Goal: Task Accomplishment & Management: Manage account settings

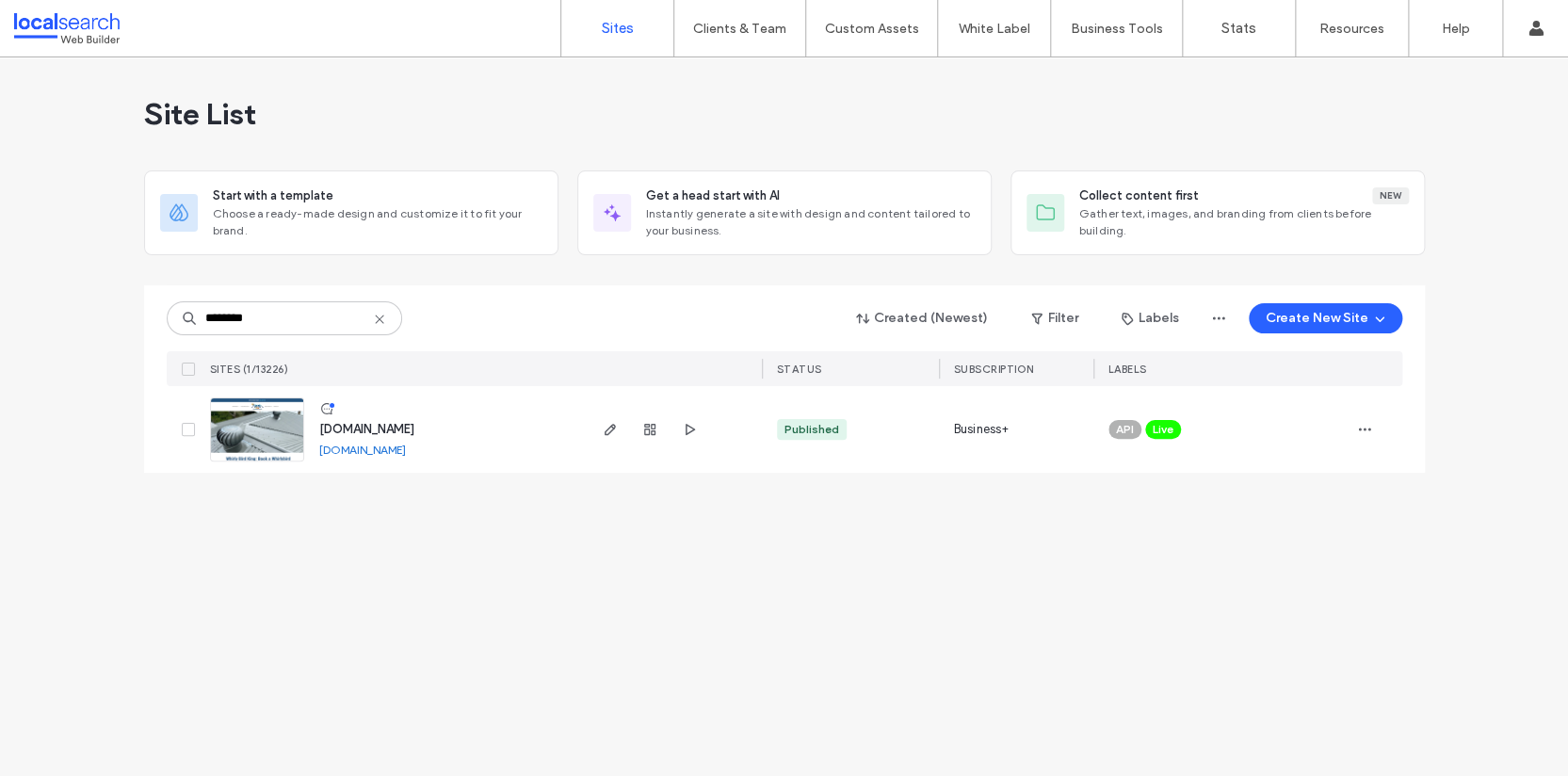
type input "********"
click at [270, 431] on img at bounding box center [256, 462] width 93 height 128
click at [298, 313] on input "********" at bounding box center [284, 318] width 235 height 34
click at [318, 315] on input "********" at bounding box center [284, 318] width 235 height 34
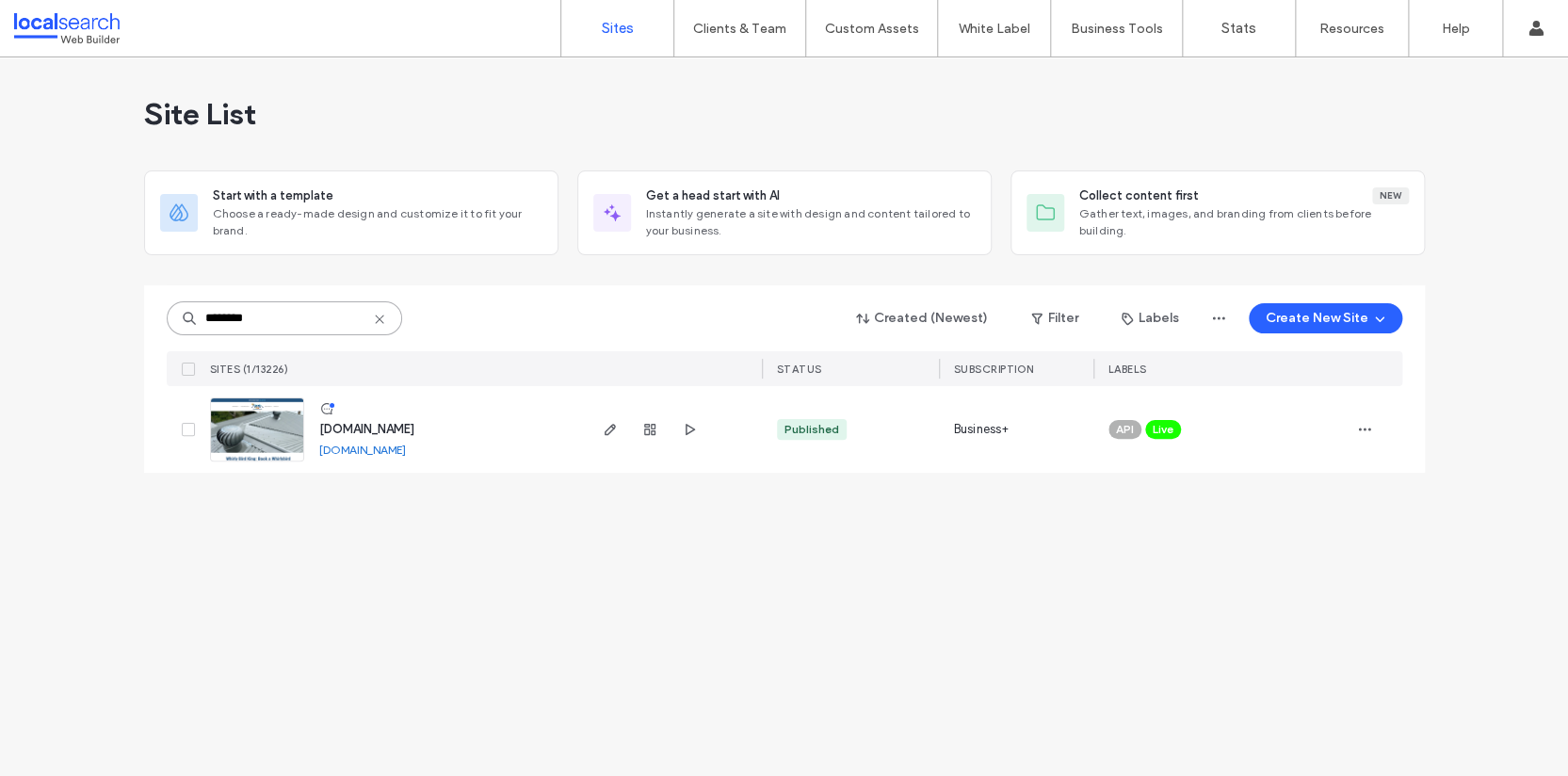
click at [318, 315] on input "********" at bounding box center [284, 318] width 235 height 34
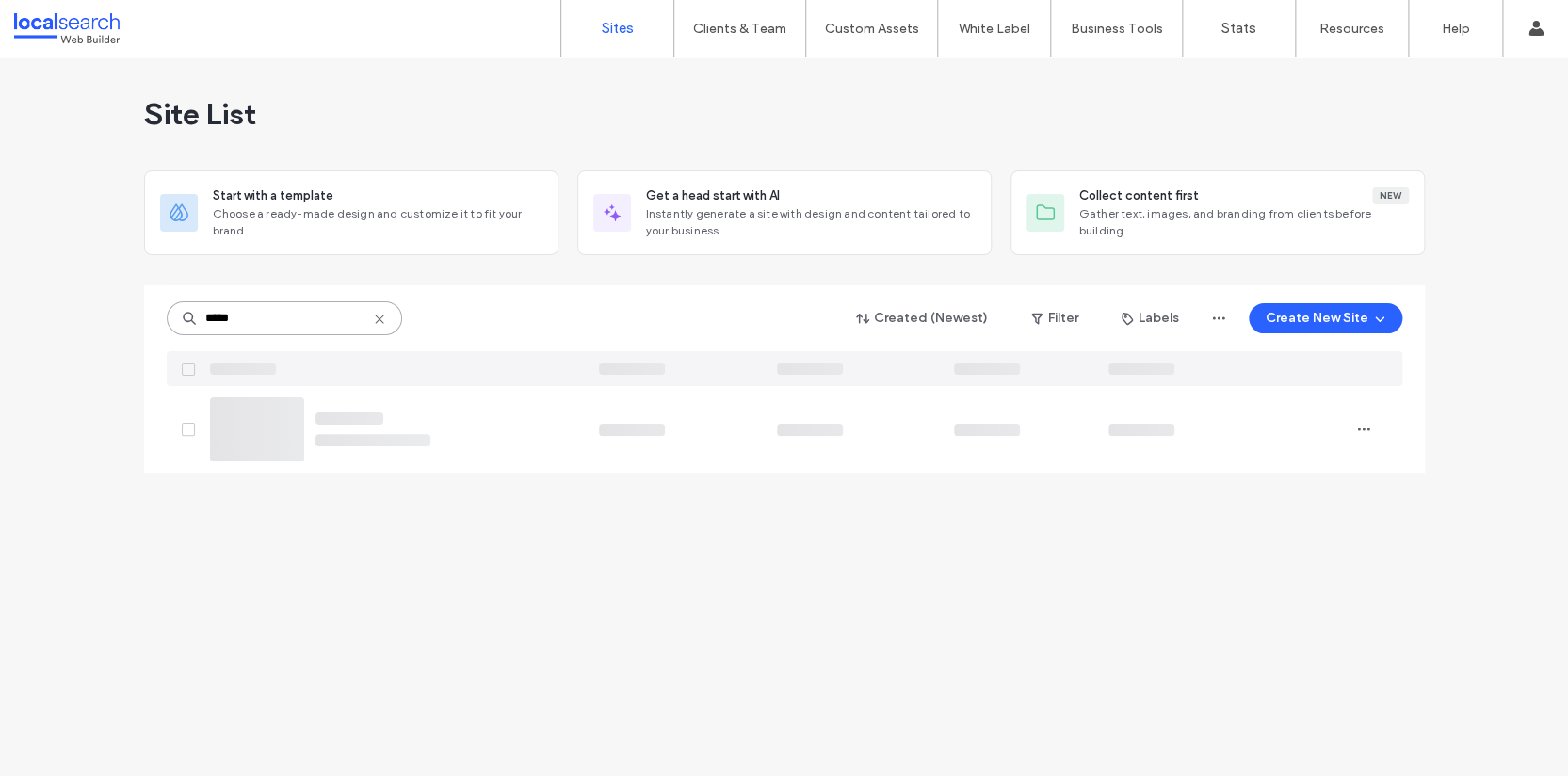
type input "******"
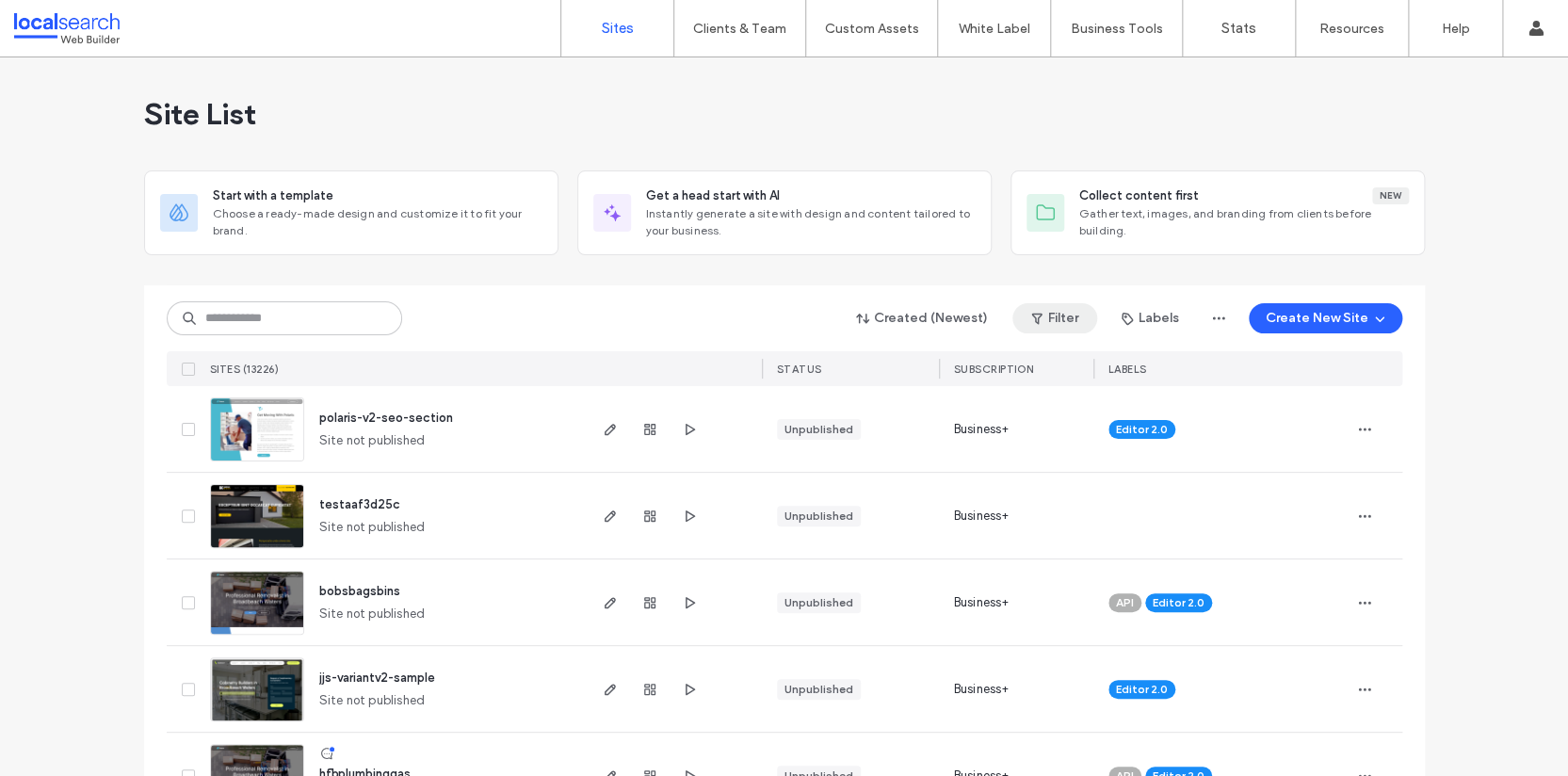
click at [1056, 321] on button "Filter" at bounding box center [1054, 318] width 85 height 30
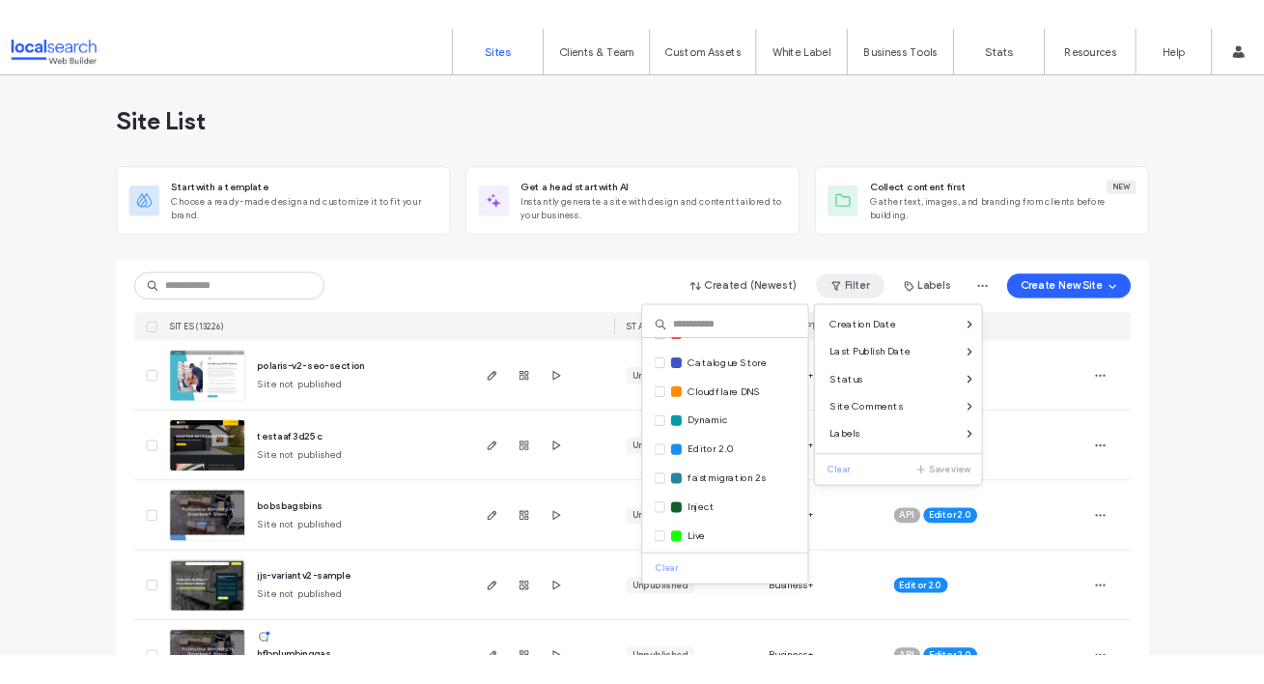
scroll to position [137, 0]
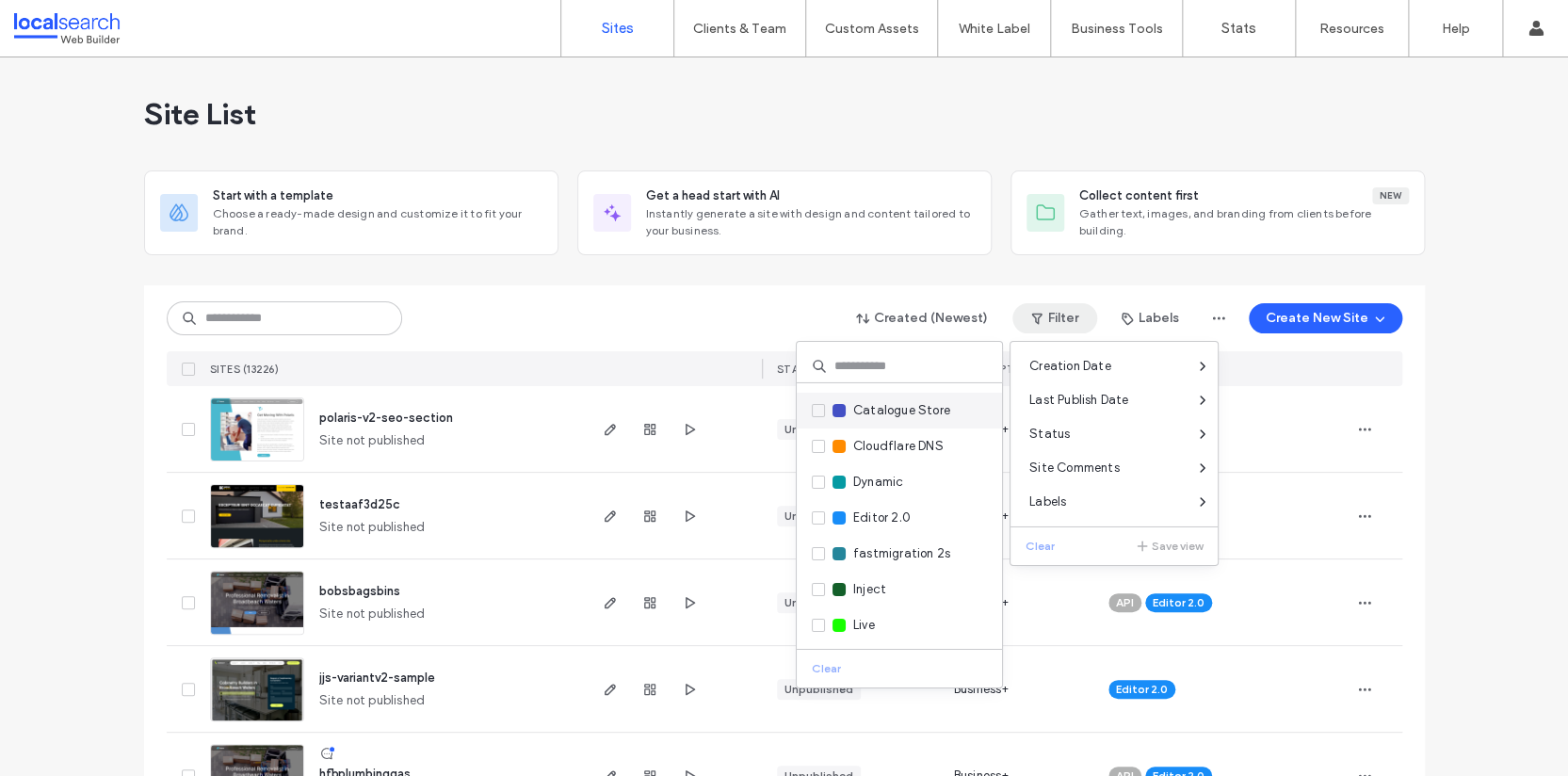
click at [820, 410] on icon at bounding box center [818, 410] width 8 height 6
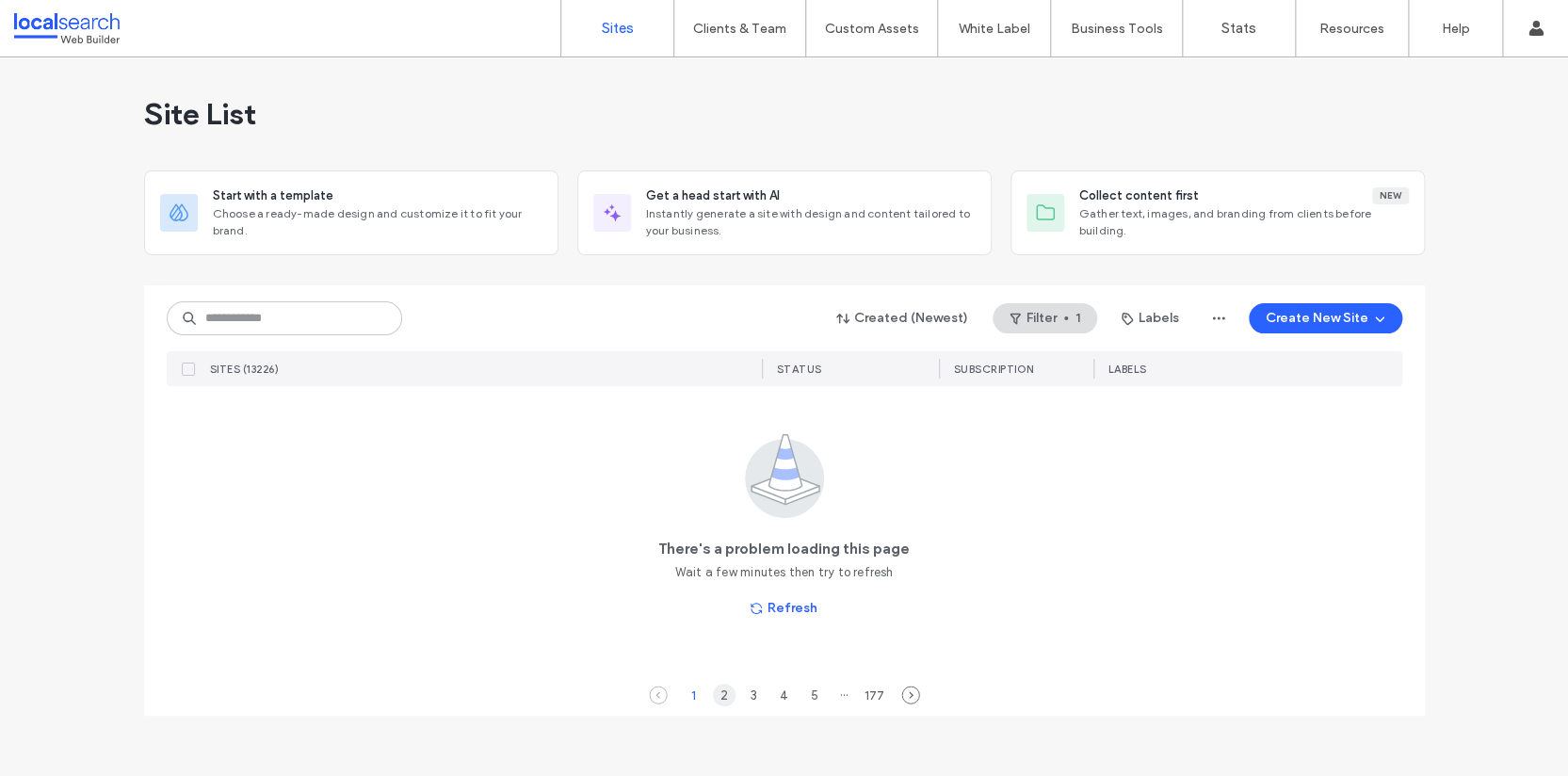
click at [723, 698] on div "2" at bounding box center [724, 694] width 22 height 22
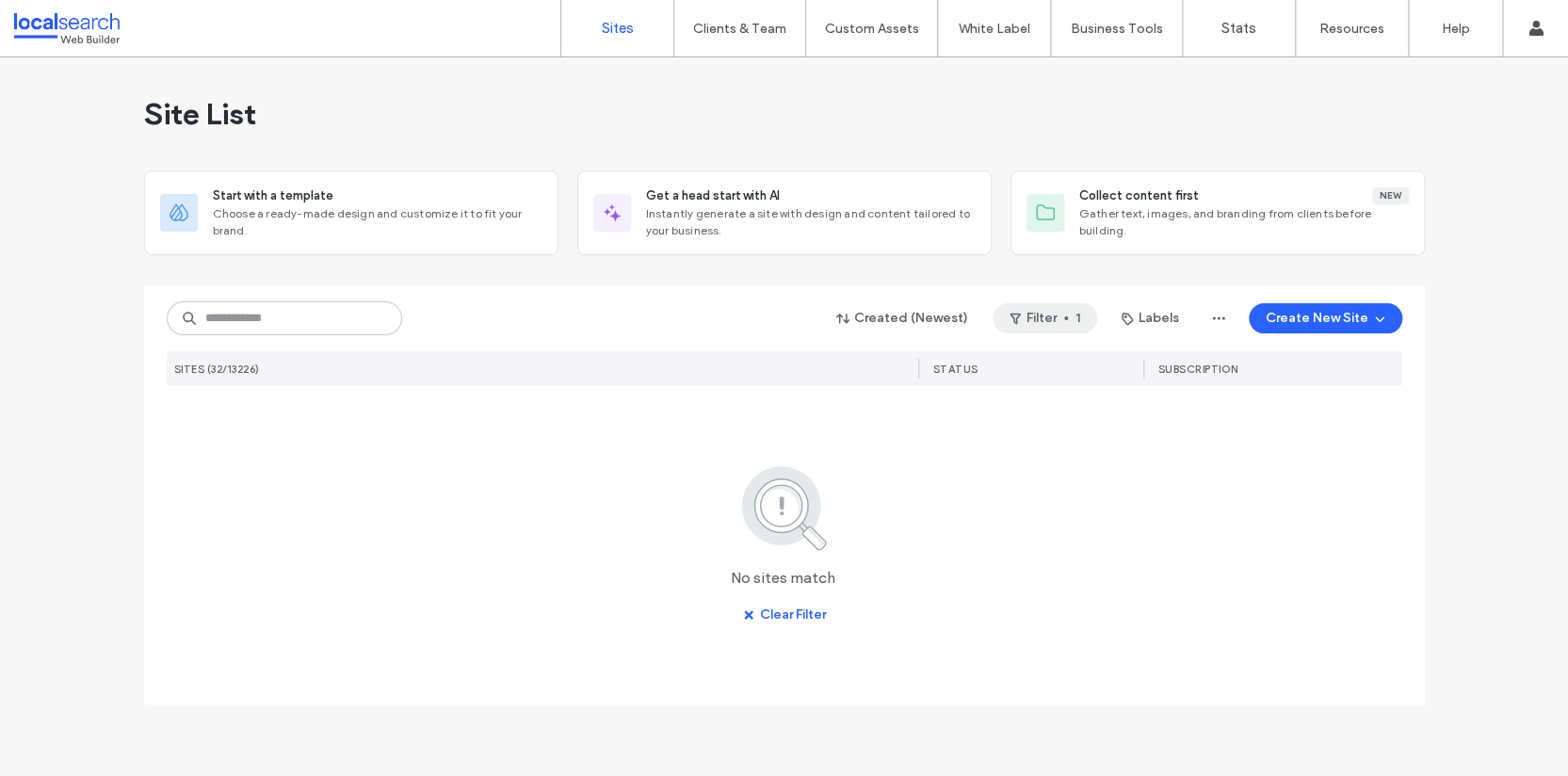
click at [1056, 318] on button "Filter 1" at bounding box center [1044, 318] width 104 height 30
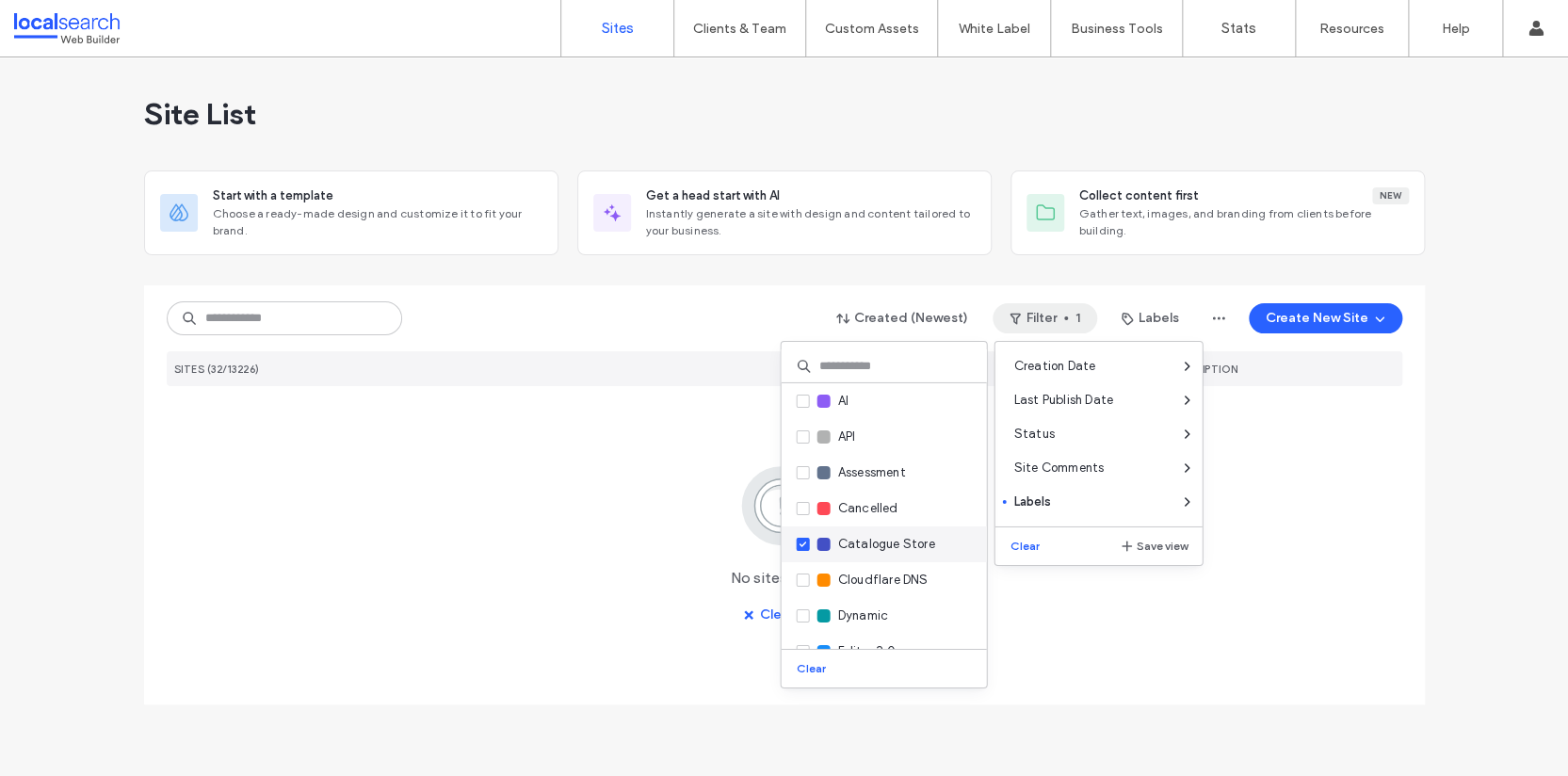
click at [804, 541] on icon at bounding box center [803, 544] width 8 height 6
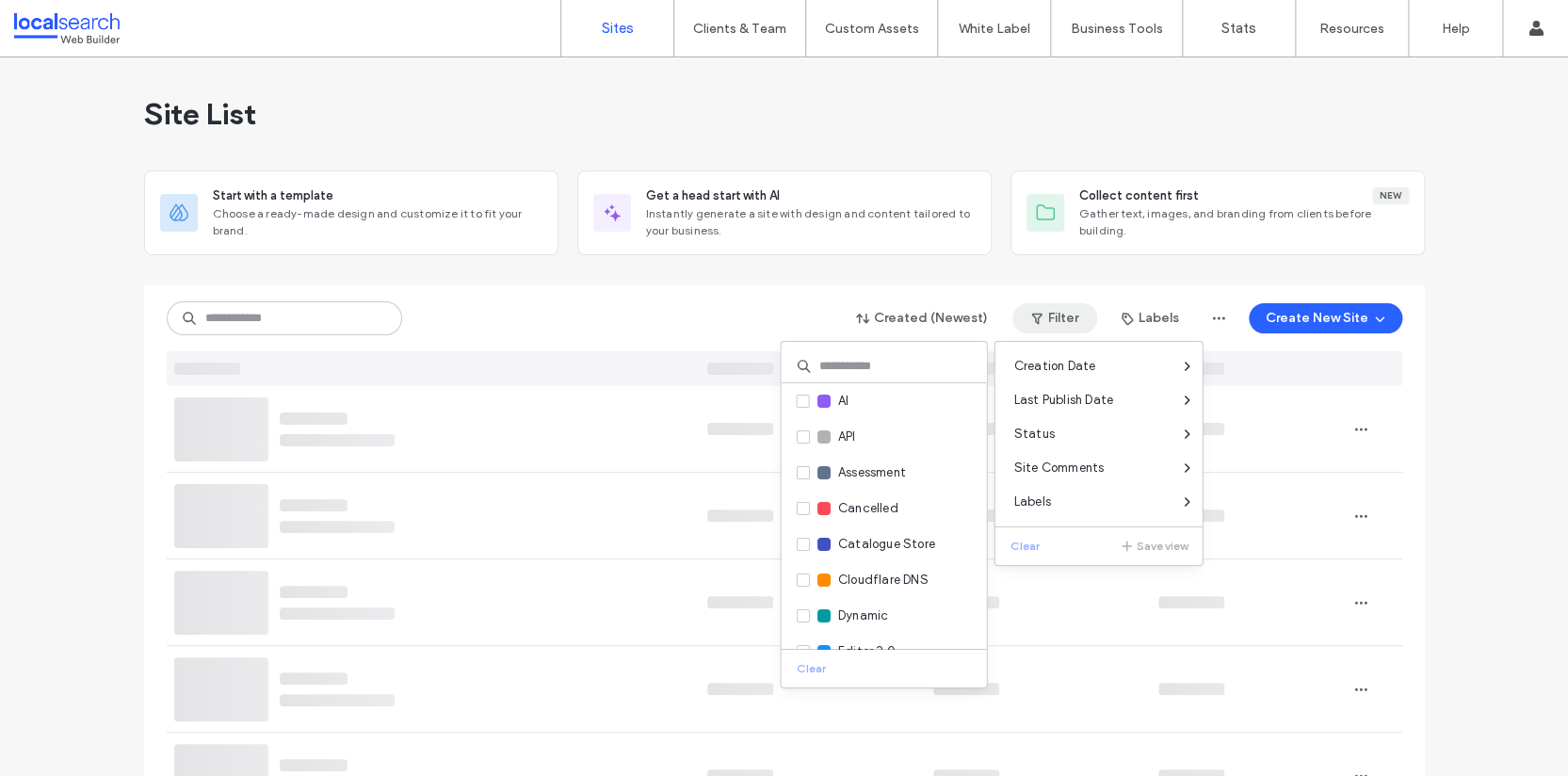
click at [873, 369] on input at bounding box center [883, 366] width 206 height 34
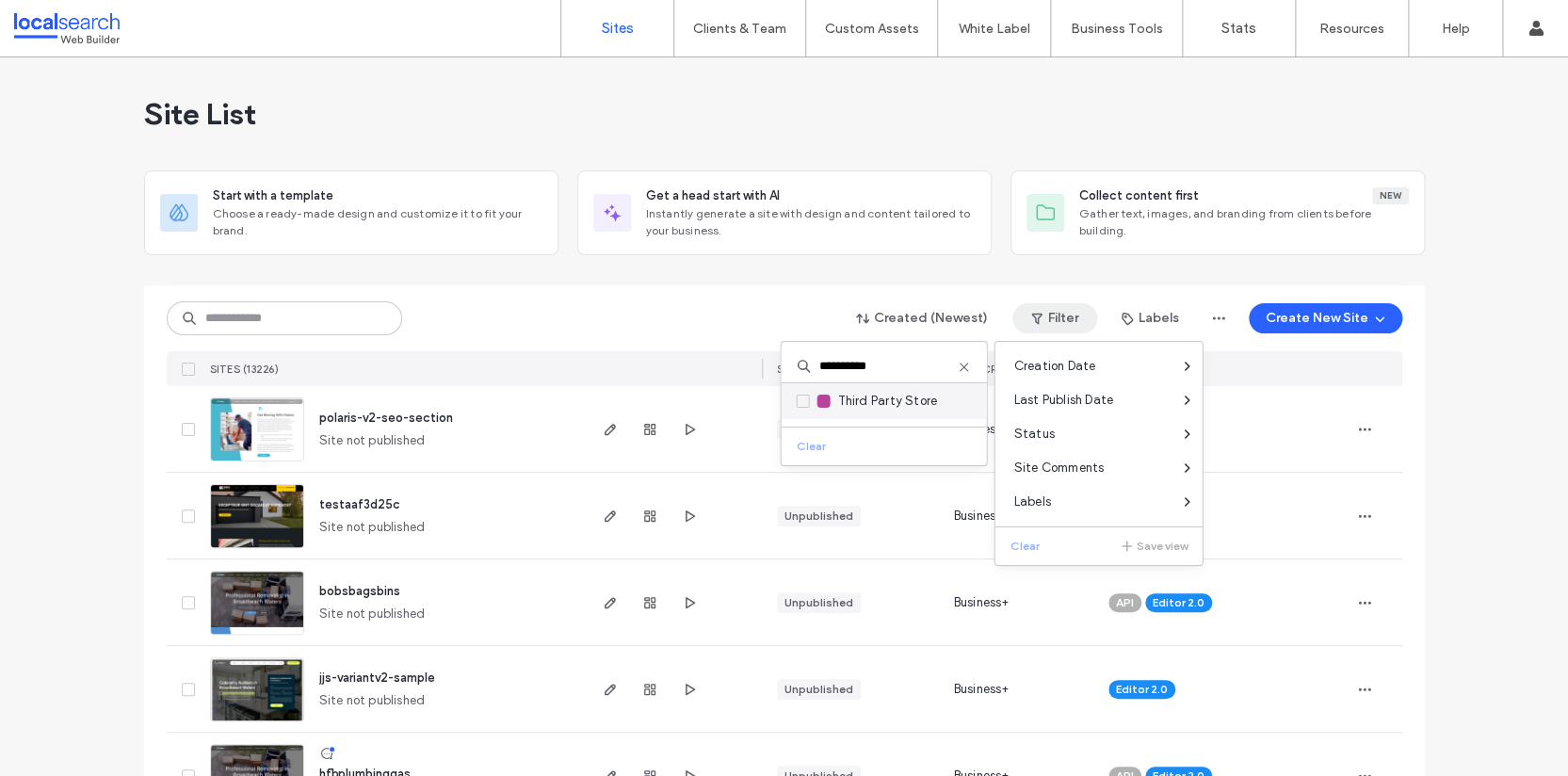
type input "**********"
click at [887, 399] on span "Third Party Store" at bounding box center [886, 401] width 98 height 19
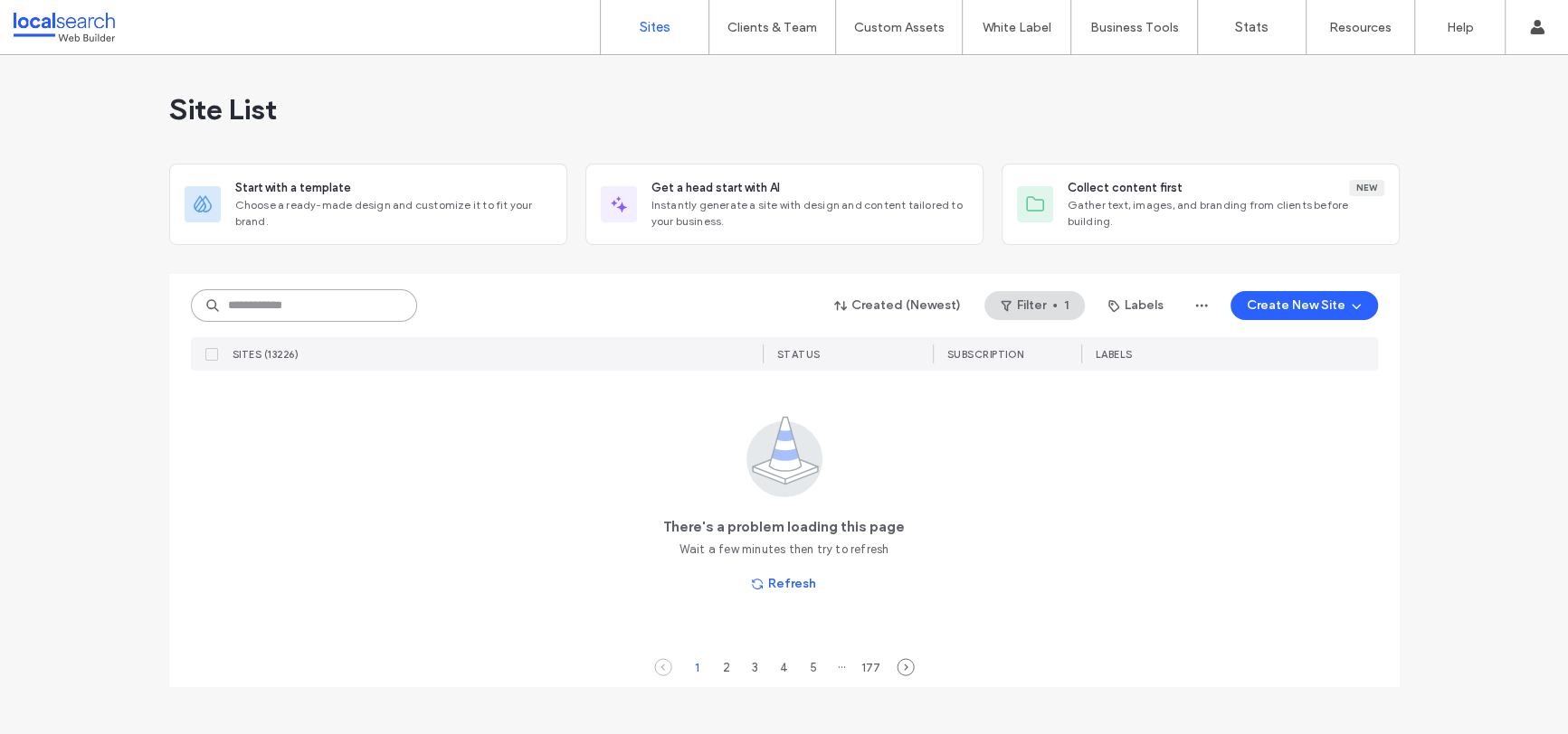
drag, startPoint x: 289, startPoint y: 300, endPoint x: 312, endPoint y: 309, distance: 24.7
click at [290, 300] on input at bounding box center [303, 305] width 226 height 33
paste input "**********"
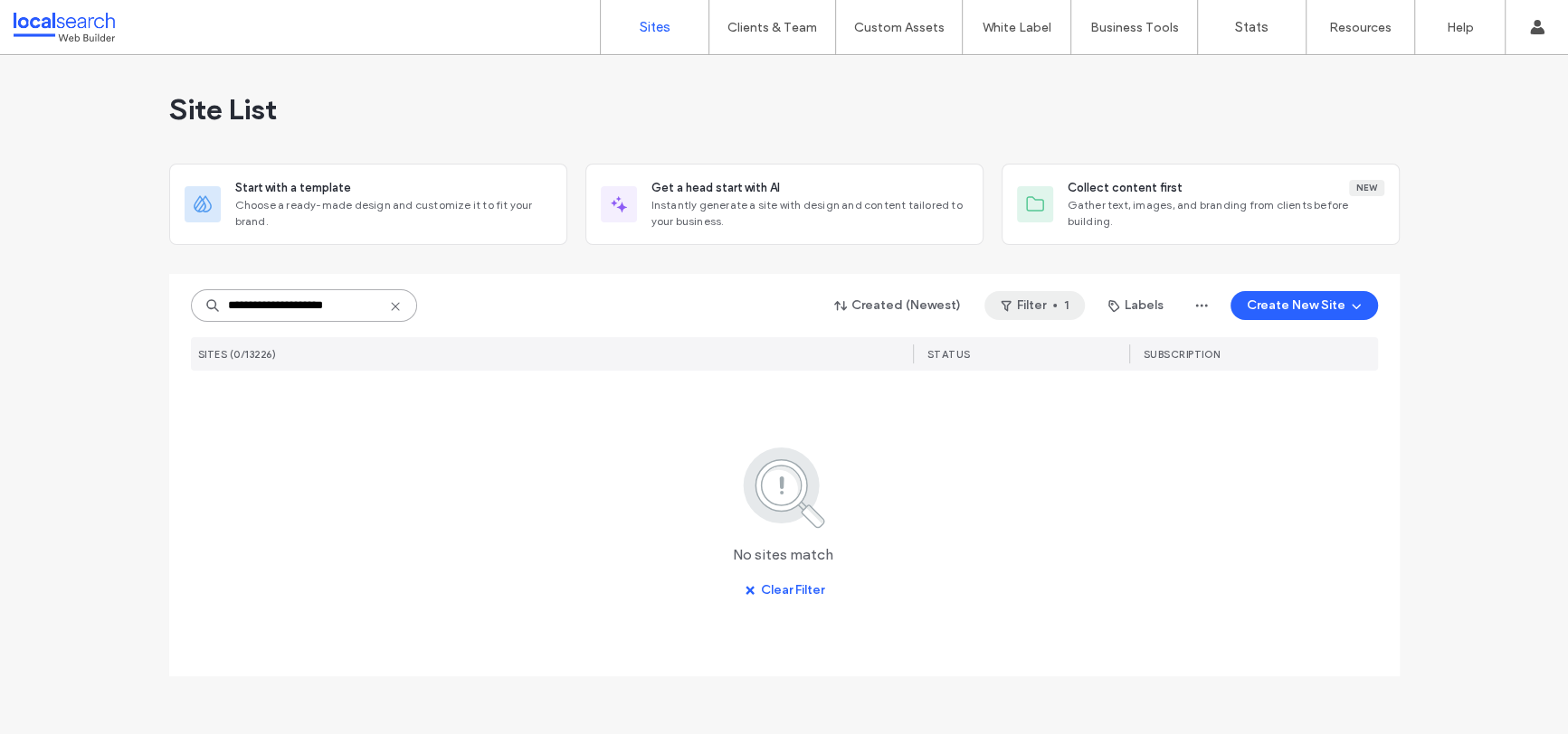
type input "**********"
click at [1057, 304] on span "button" at bounding box center [1055, 305] width 4 height 4
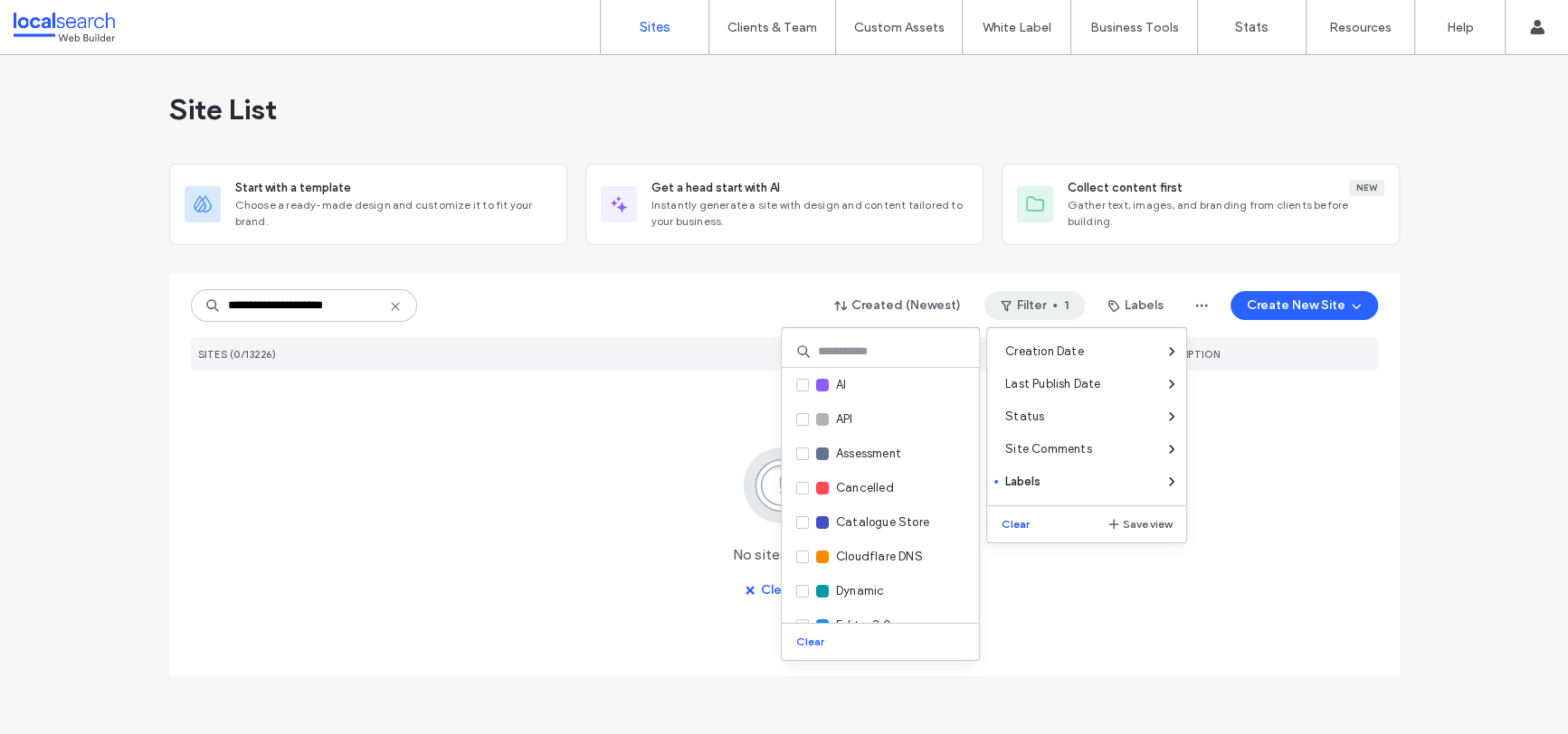
click at [1011, 526] on button "Clear" at bounding box center [1016, 524] width 46 height 22
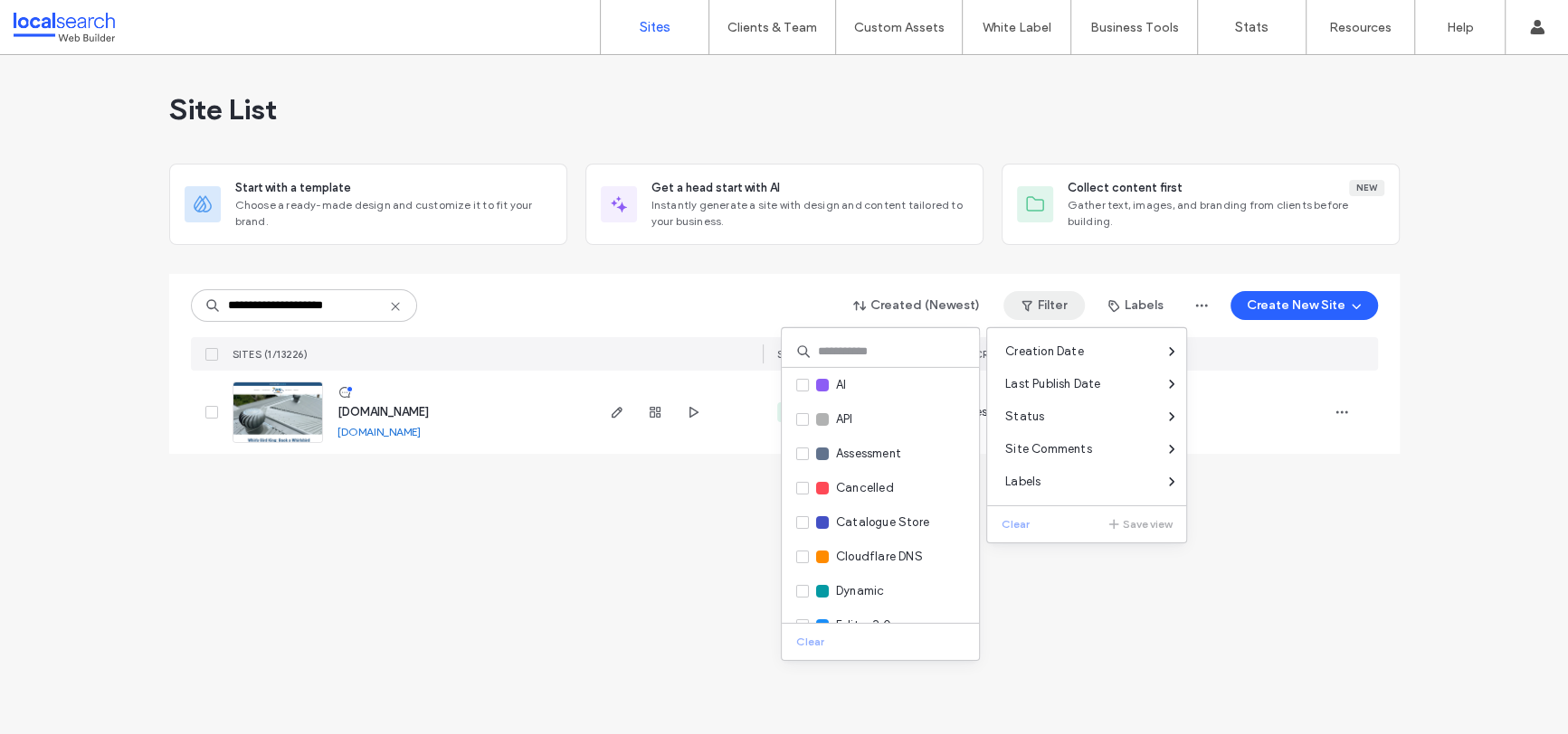
click at [357, 431] on link "www.whirlybirdking.com.au" at bounding box center [378, 432] width 83 height 13
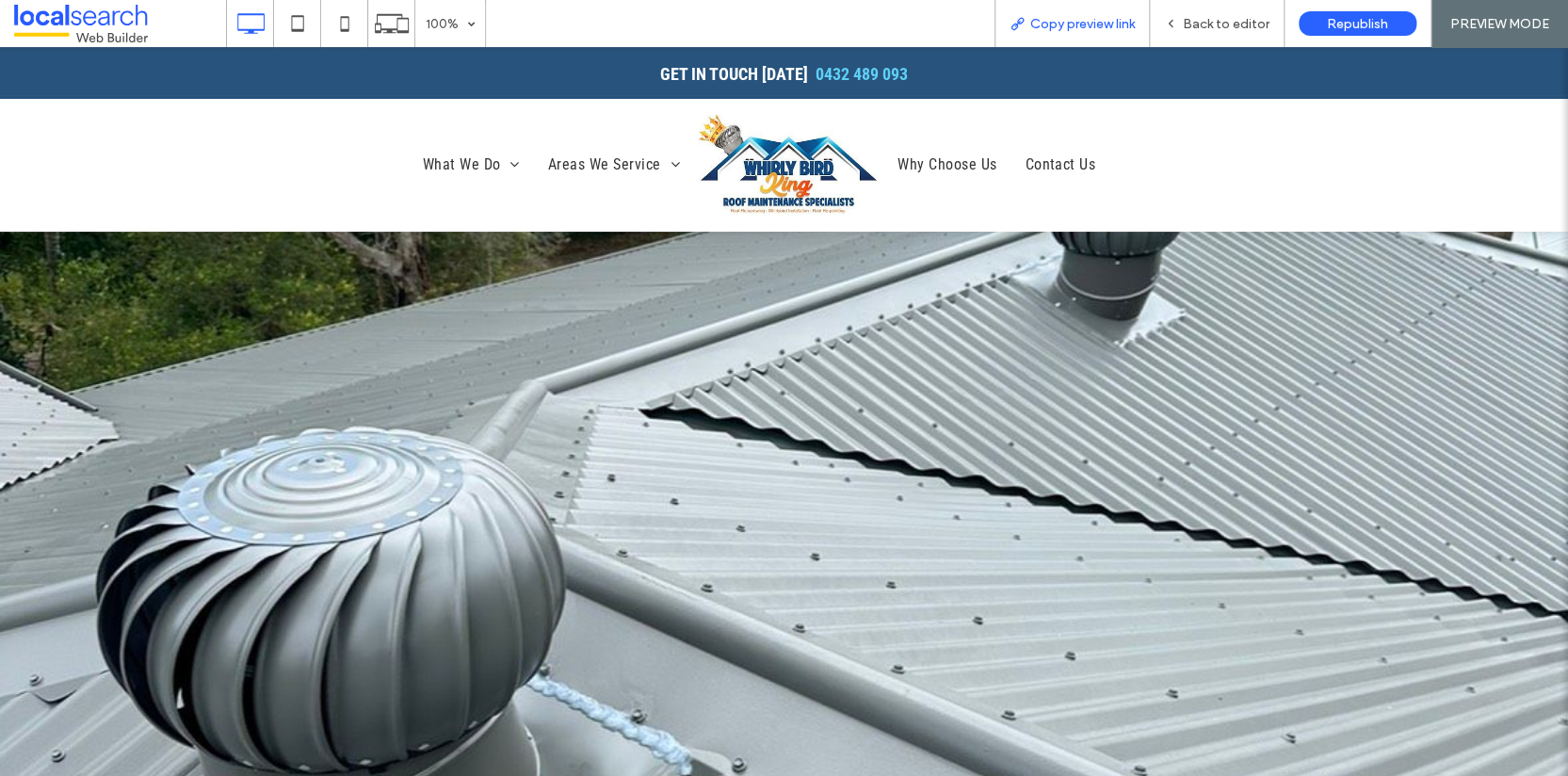
click at [1026, 18] on div "Copy preview link" at bounding box center [1072, 23] width 153 height 16
click at [1195, 21] on span "Back to editor" at bounding box center [1226, 23] width 87 height 16
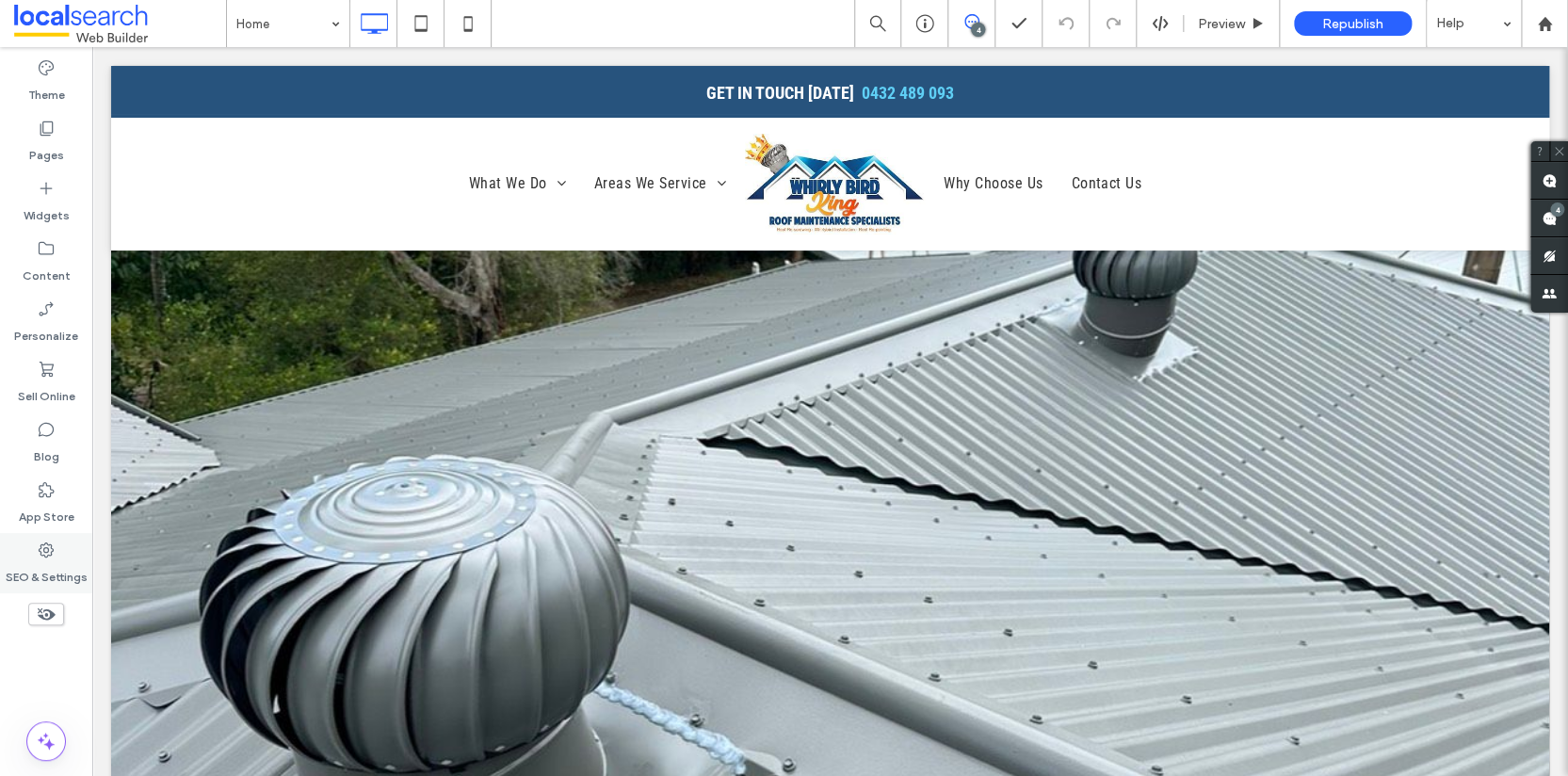
click at [65, 556] on div "SEO & Settings" at bounding box center [46, 563] width 93 height 60
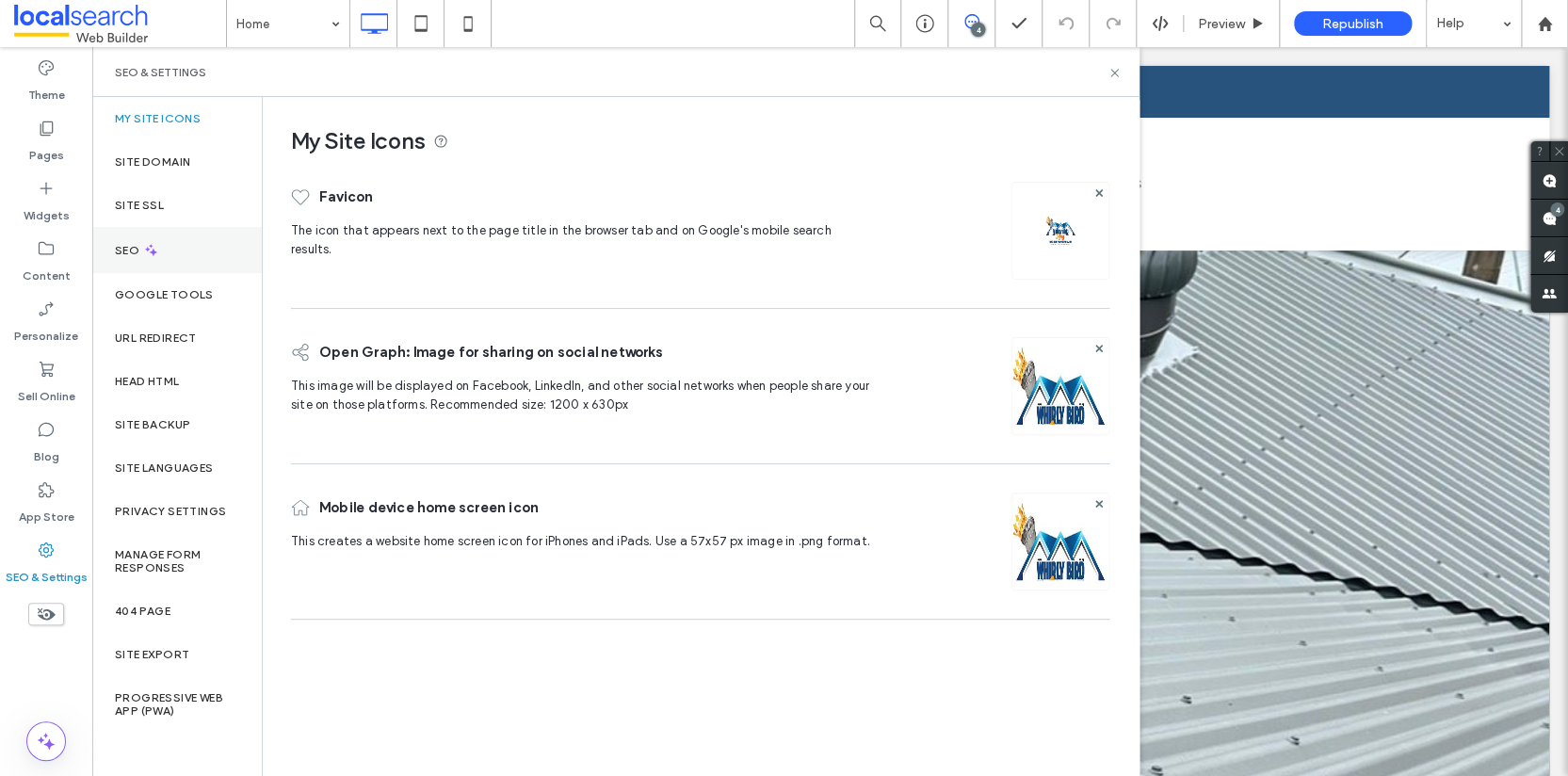
click at [140, 251] on label "SEO" at bounding box center [129, 251] width 28 height 14
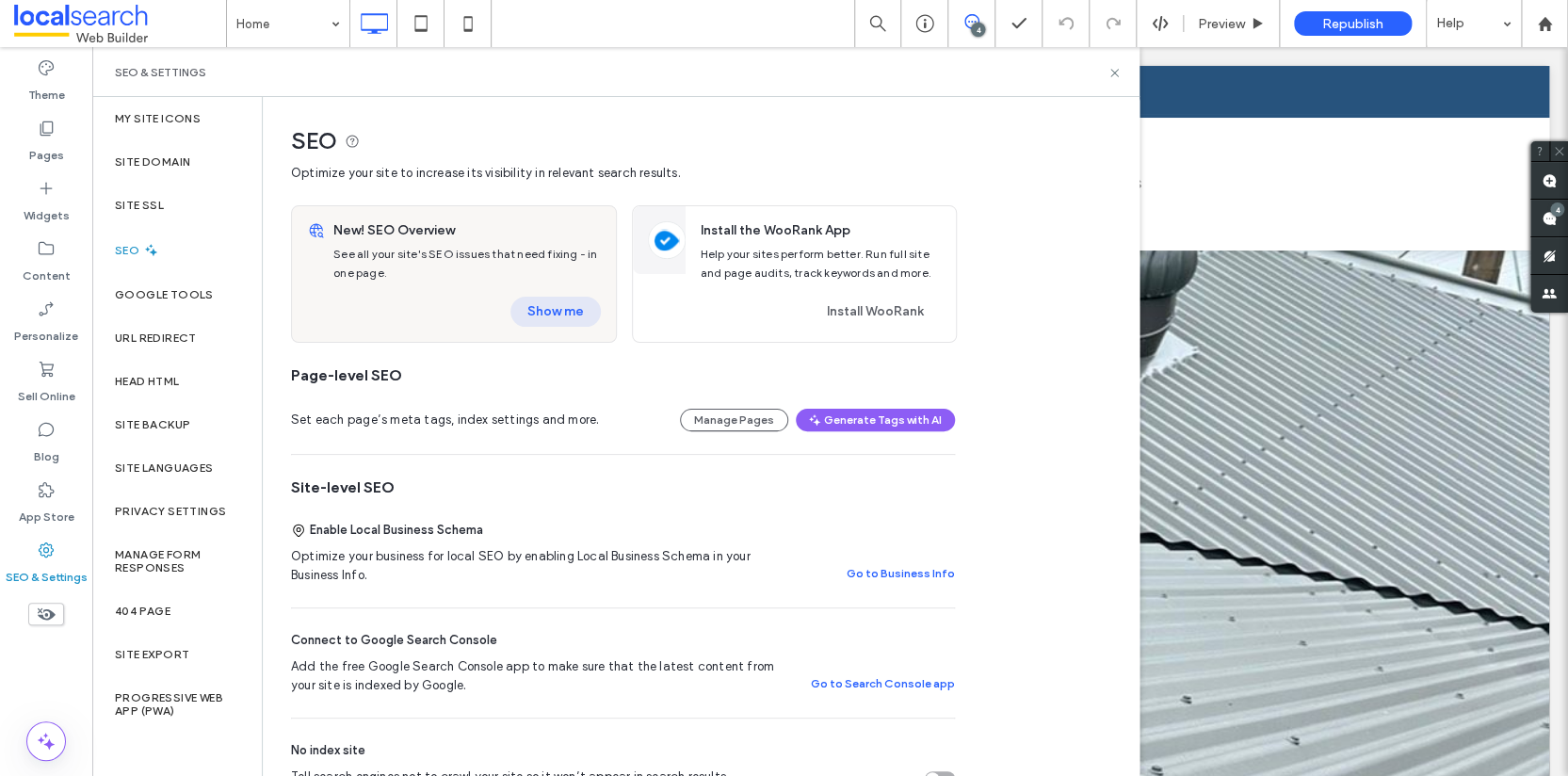
click at [561, 318] on button "Show me" at bounding box center [555, 311] width 91 height 30
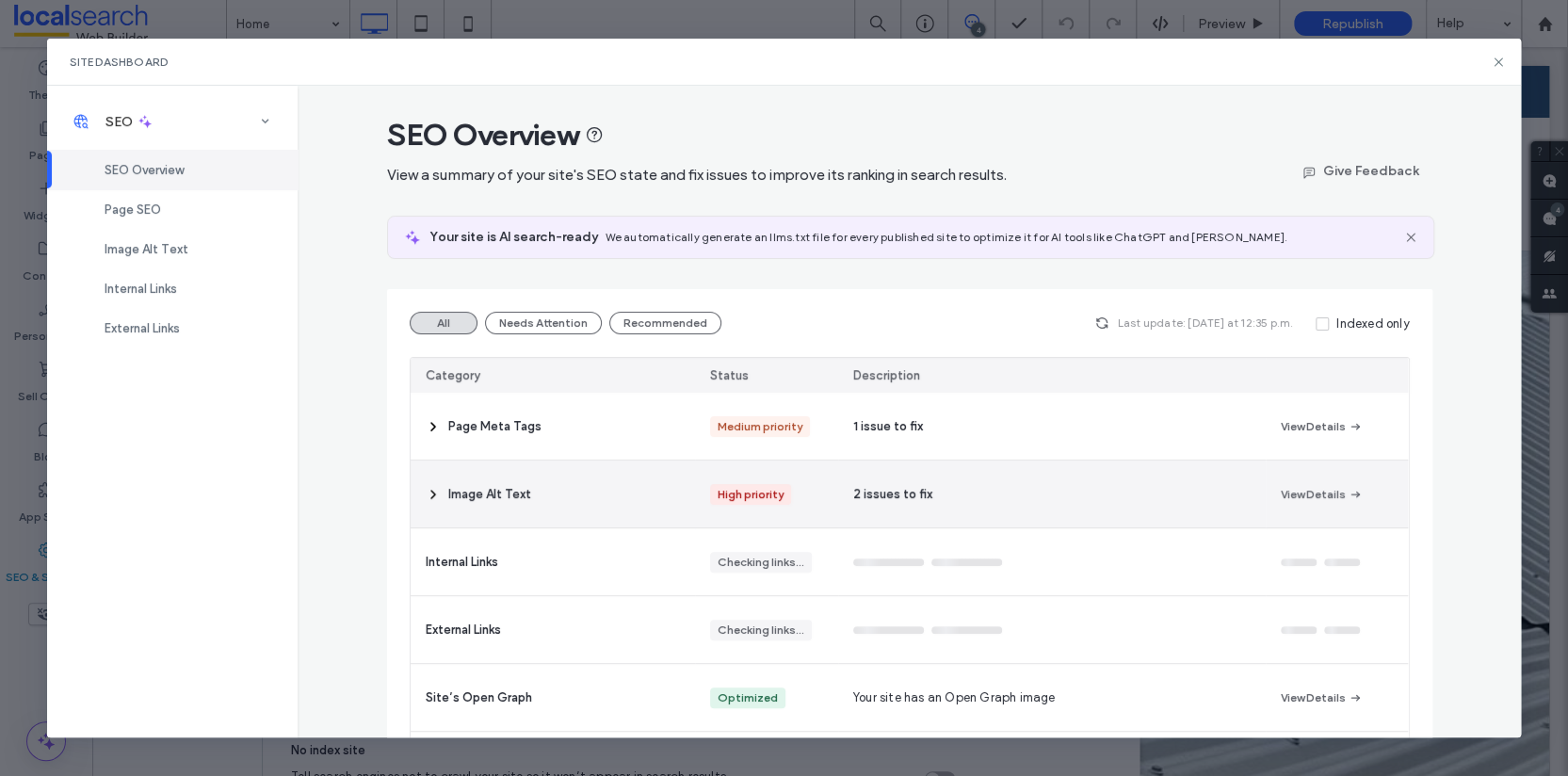
click at [490, 490] on span "Image Alt Text" at bounding box center [490, 493] width 83 height 19
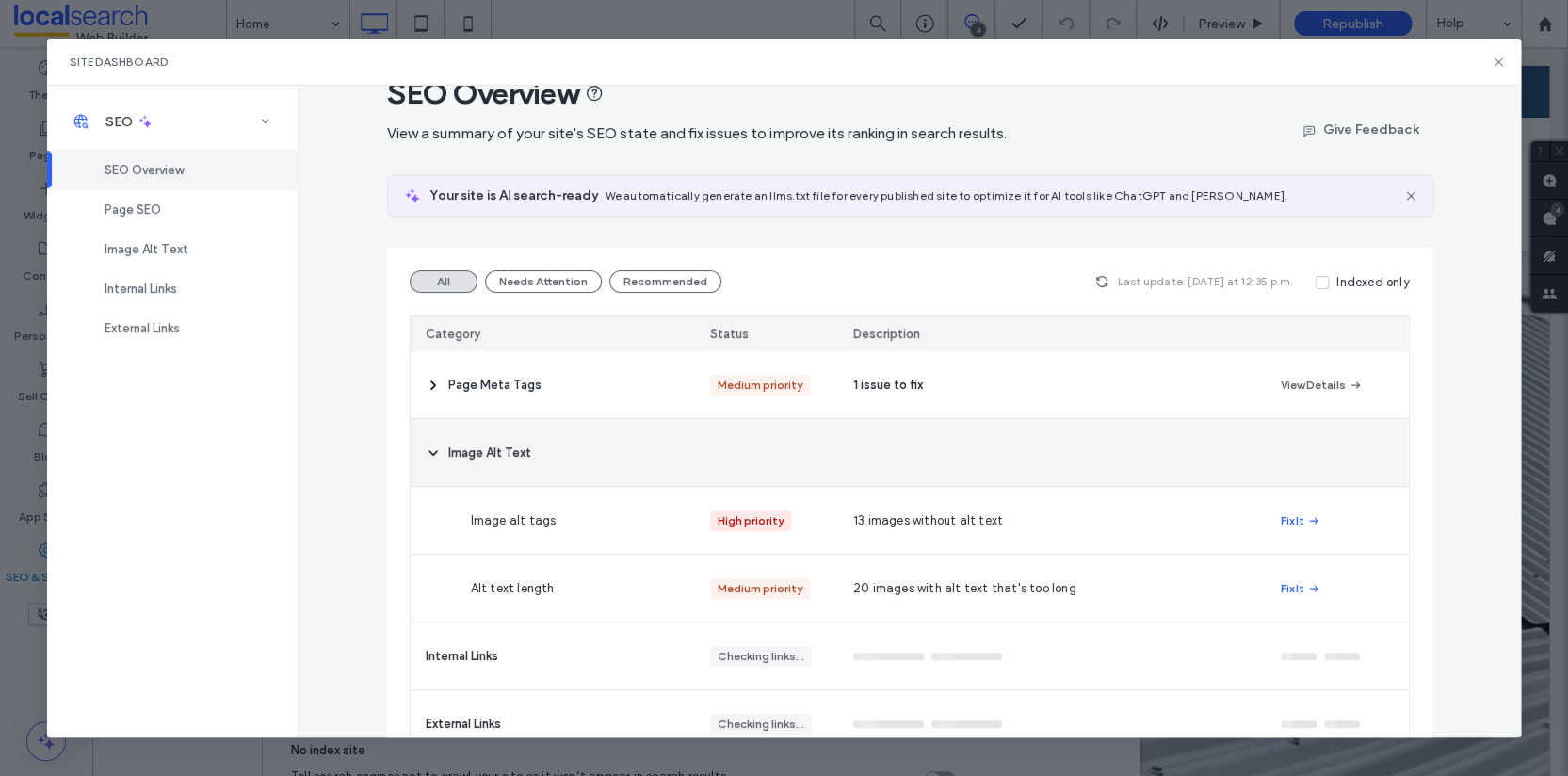
scroll to position [66, 0]
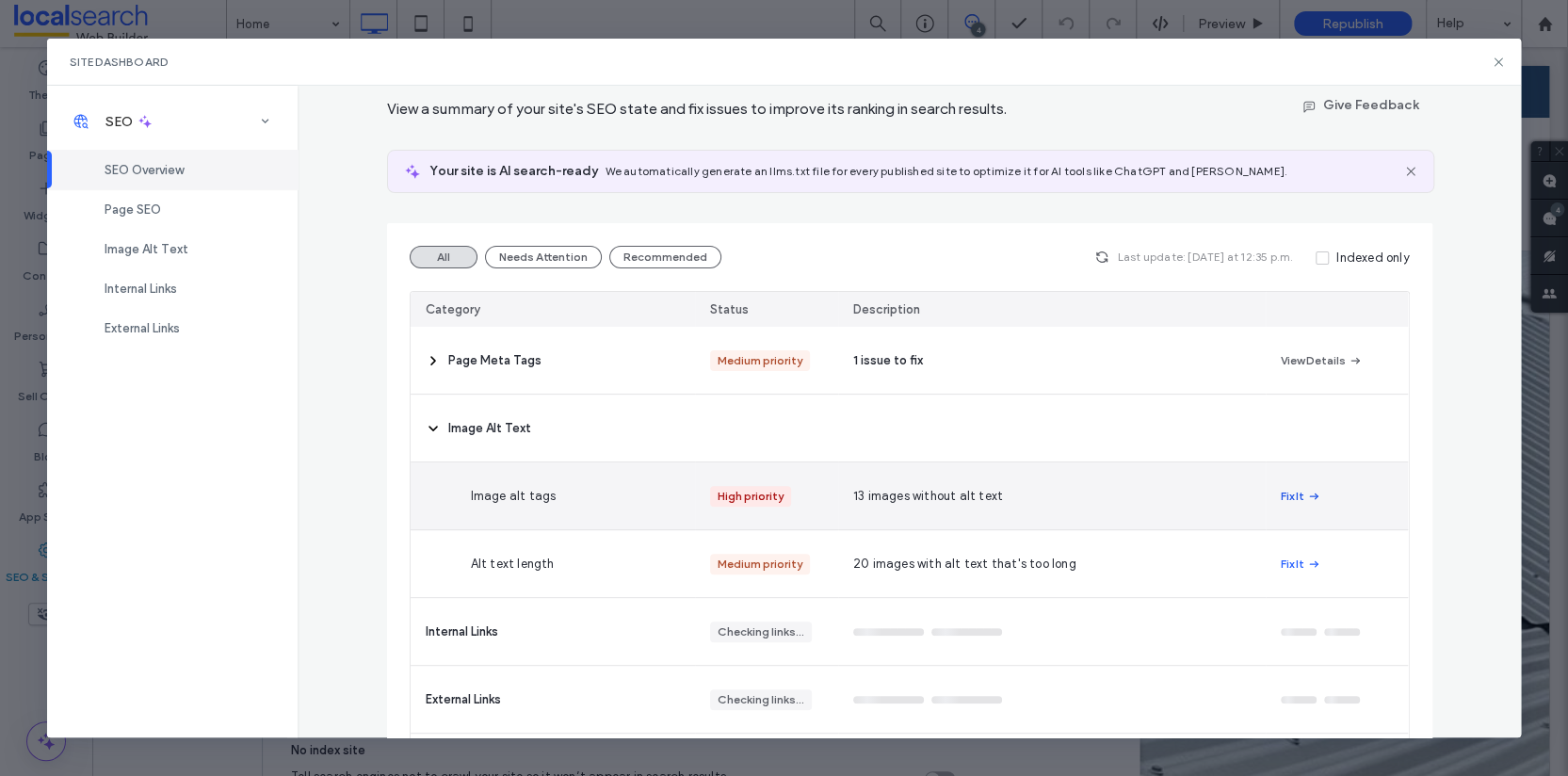
click at [1285, 494] on button "Fix It" at bounding box center [1301, 495] width 41 height 22
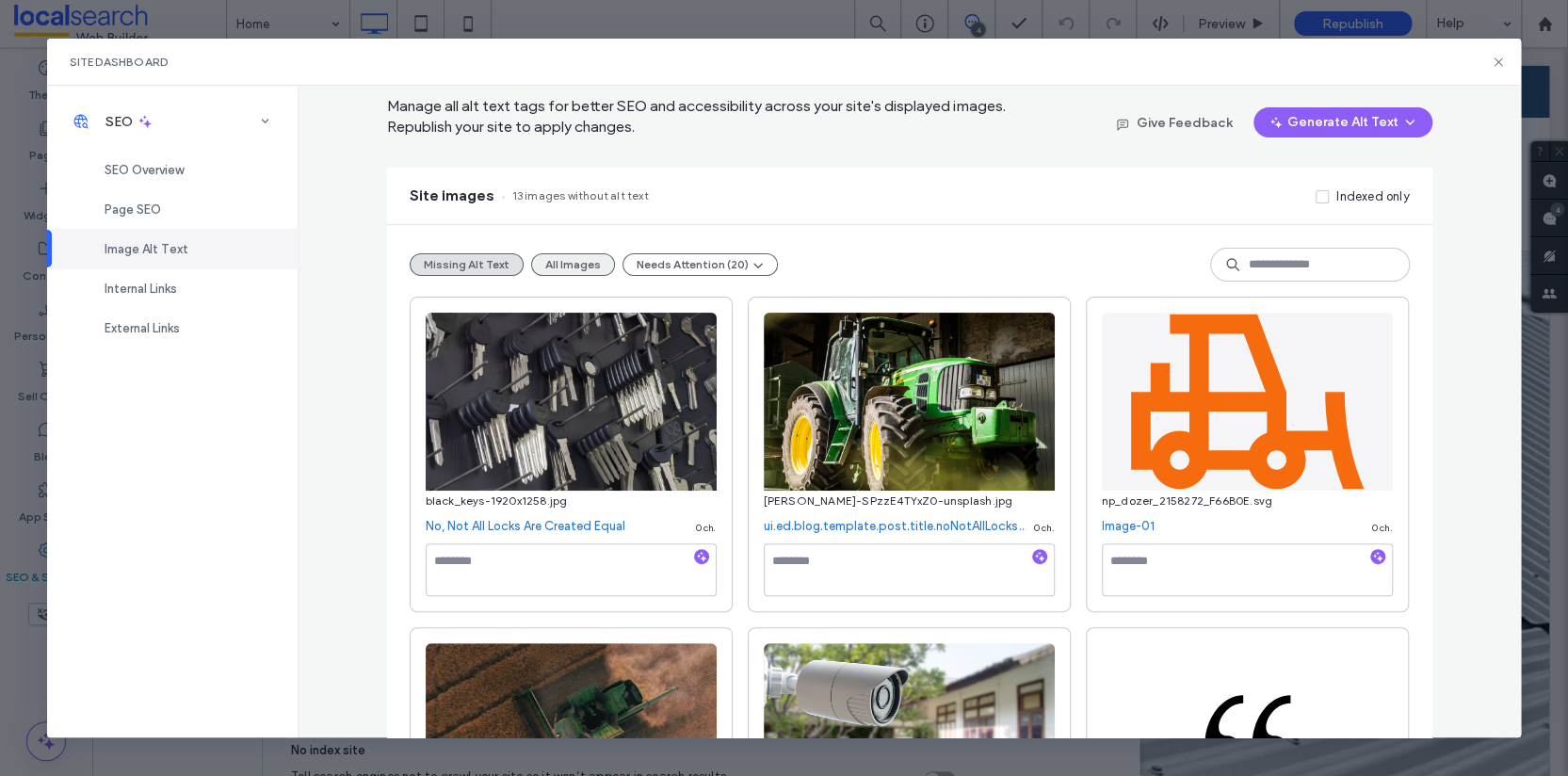
scroll to position [0, 0]
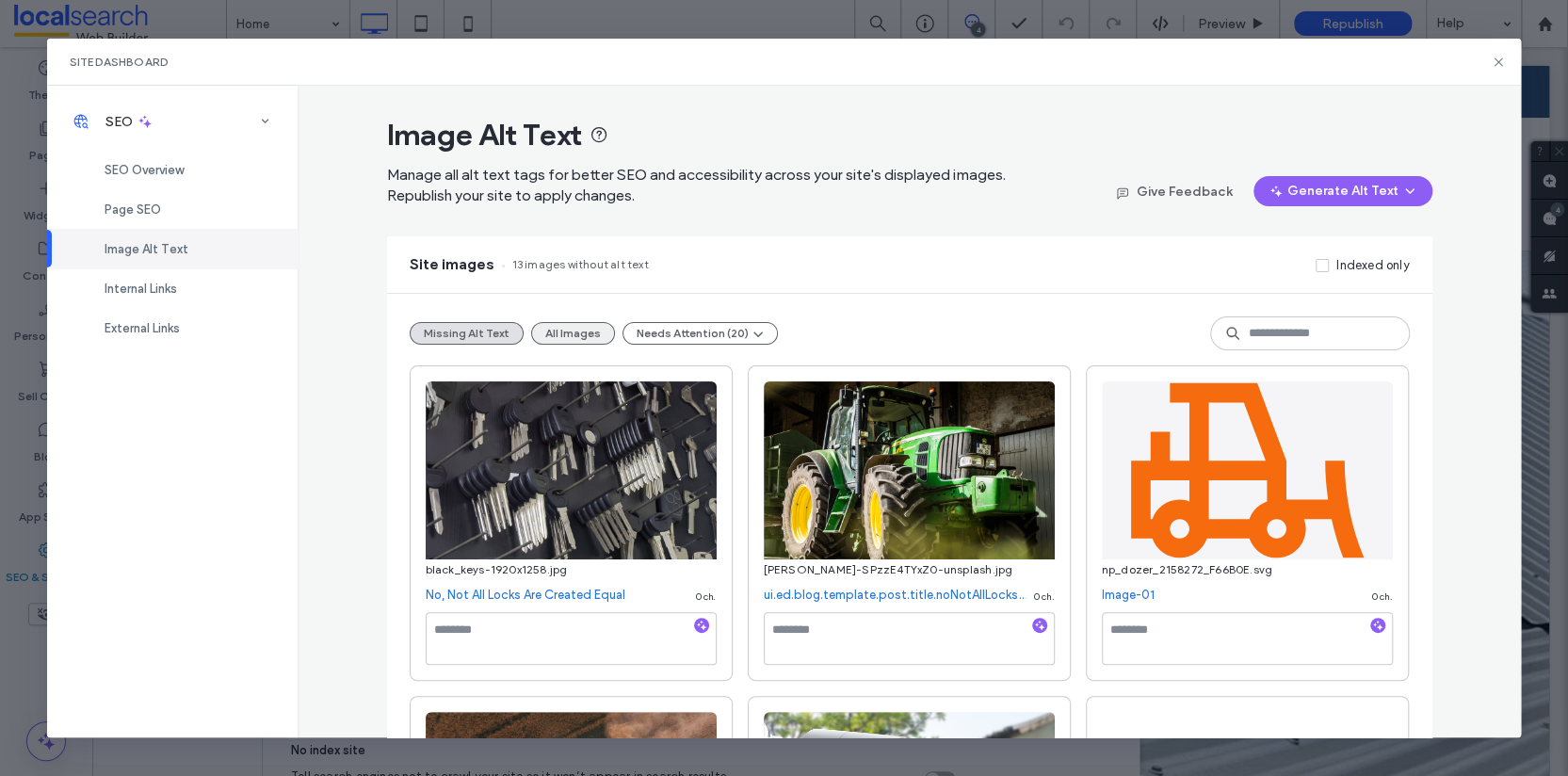
click at [568, 336] on button "All Images" at bounding box center [573, 332] width 84 height 22
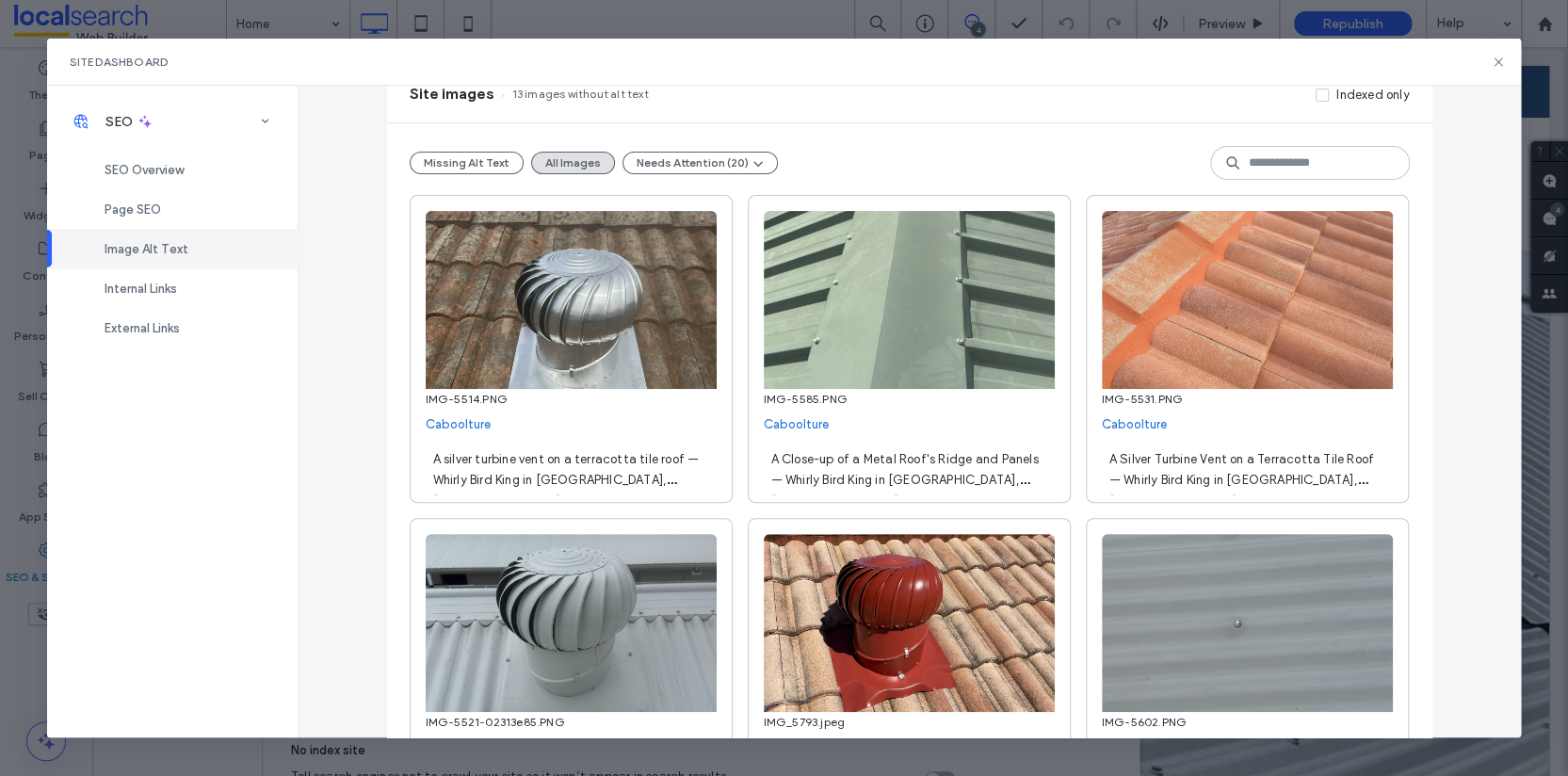
scroll to position [353, 0]
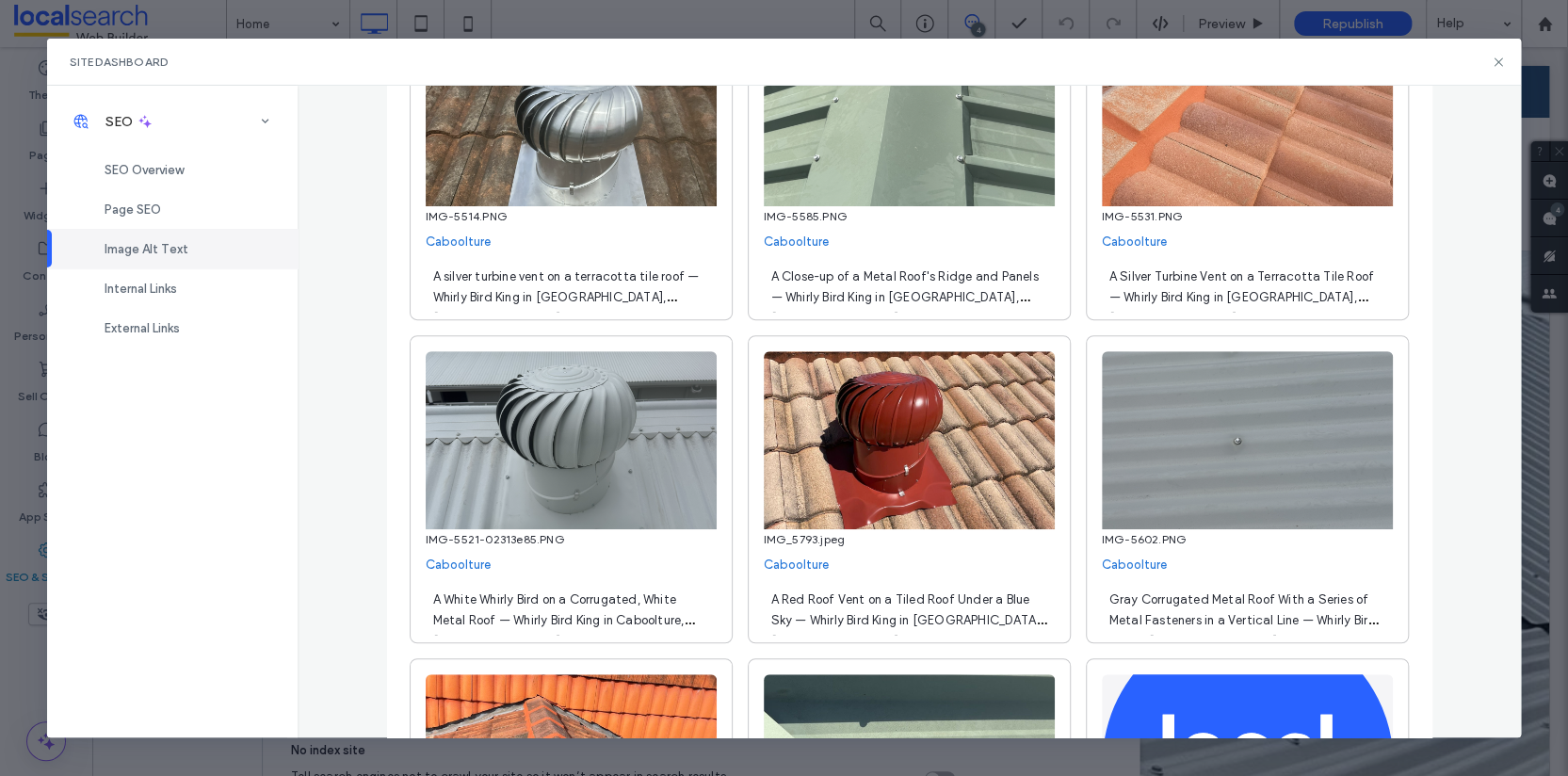
click at [594, 283] on span "A silver turbine vent on a terracotta tile roof — Whirly Bird King in Cabooltur…" at bounding box center [566, 296] width 266 height 56
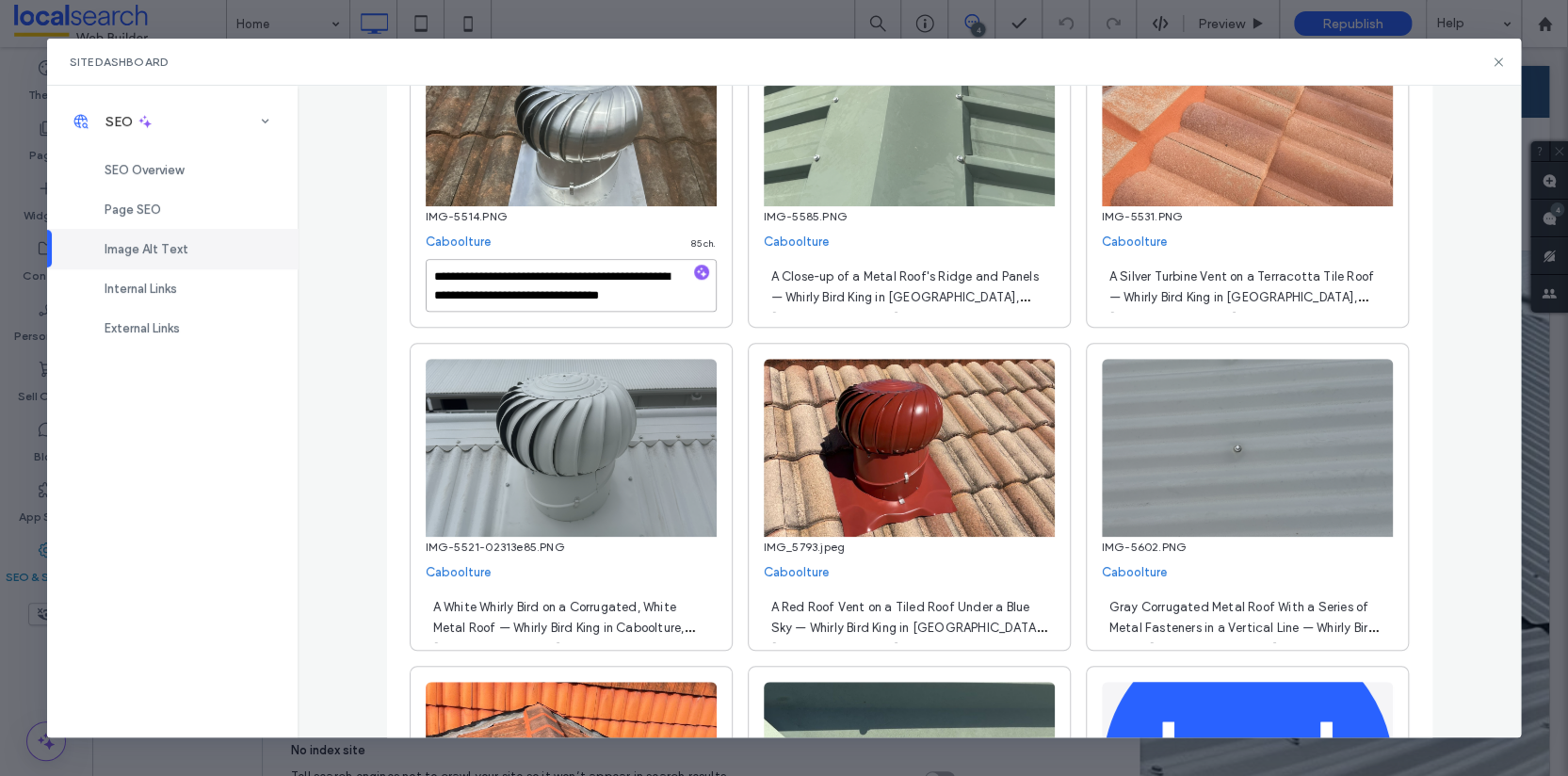
click at [465, 290] on textarea "**********" at bounding box center [571, 286] width 291 height 53
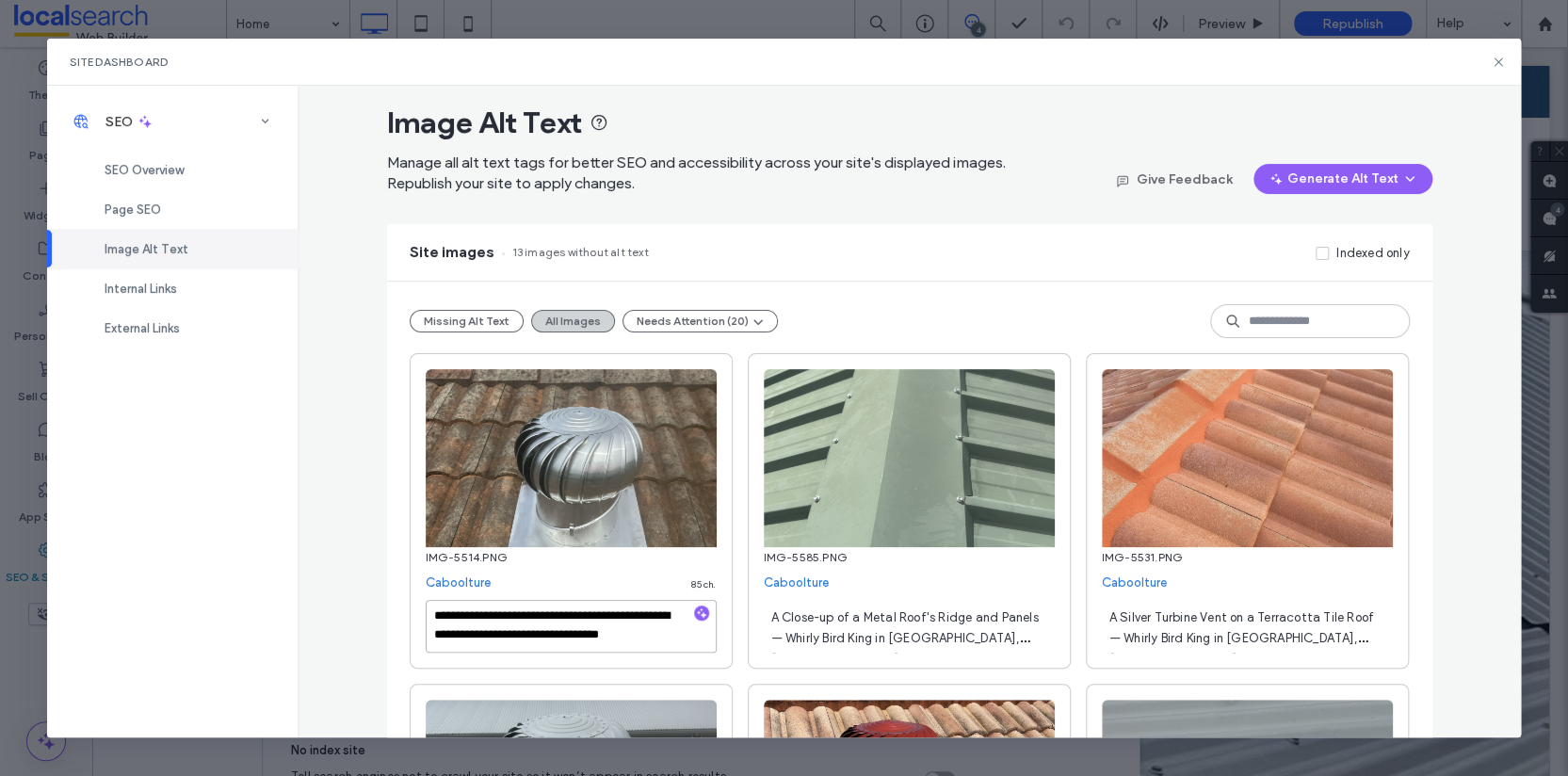
scroll to position [0, 0]
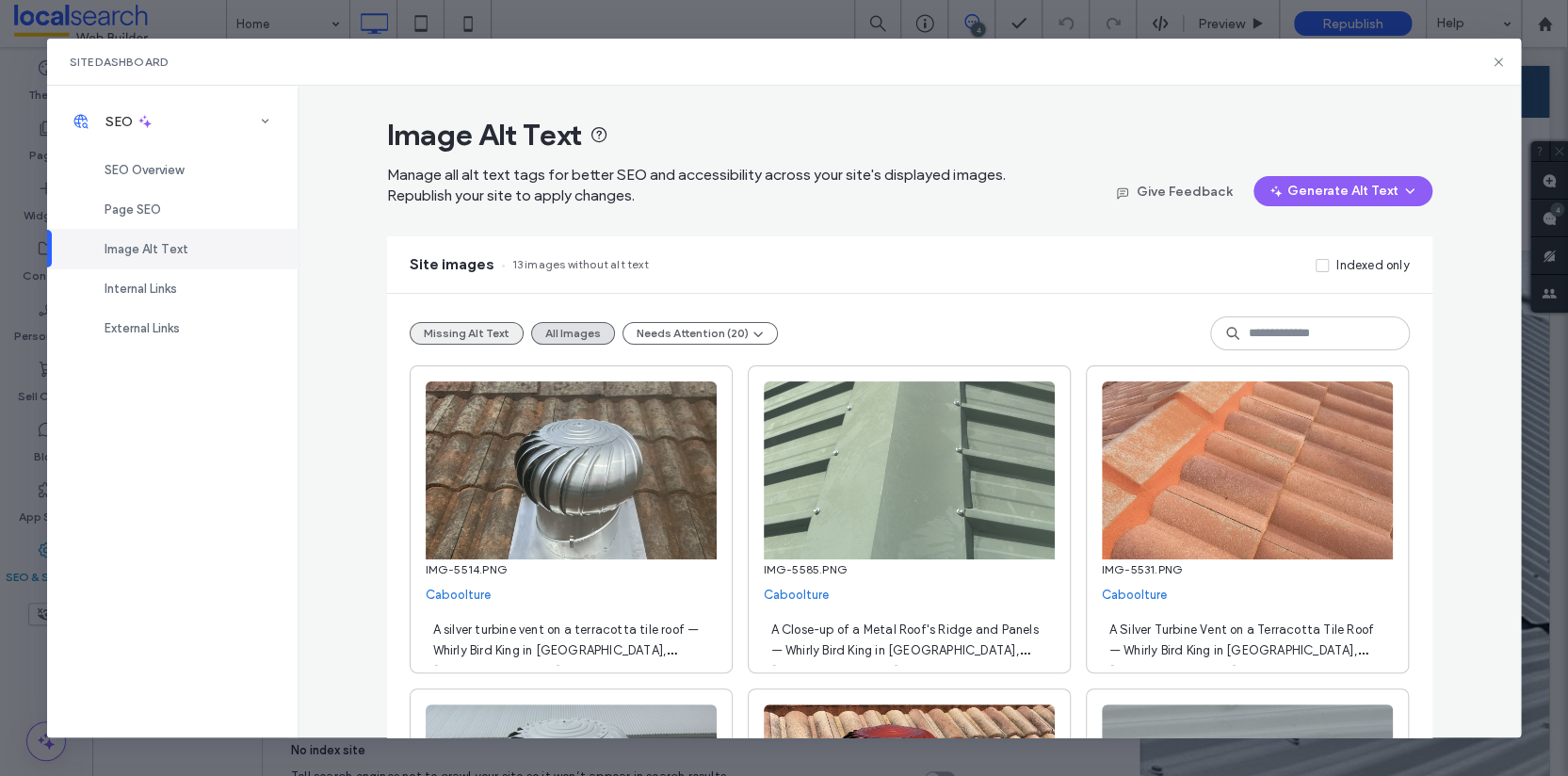
click at [484, 333] on button "Missing Alt Text" at bounding box center [466, 332] width 114 height 22
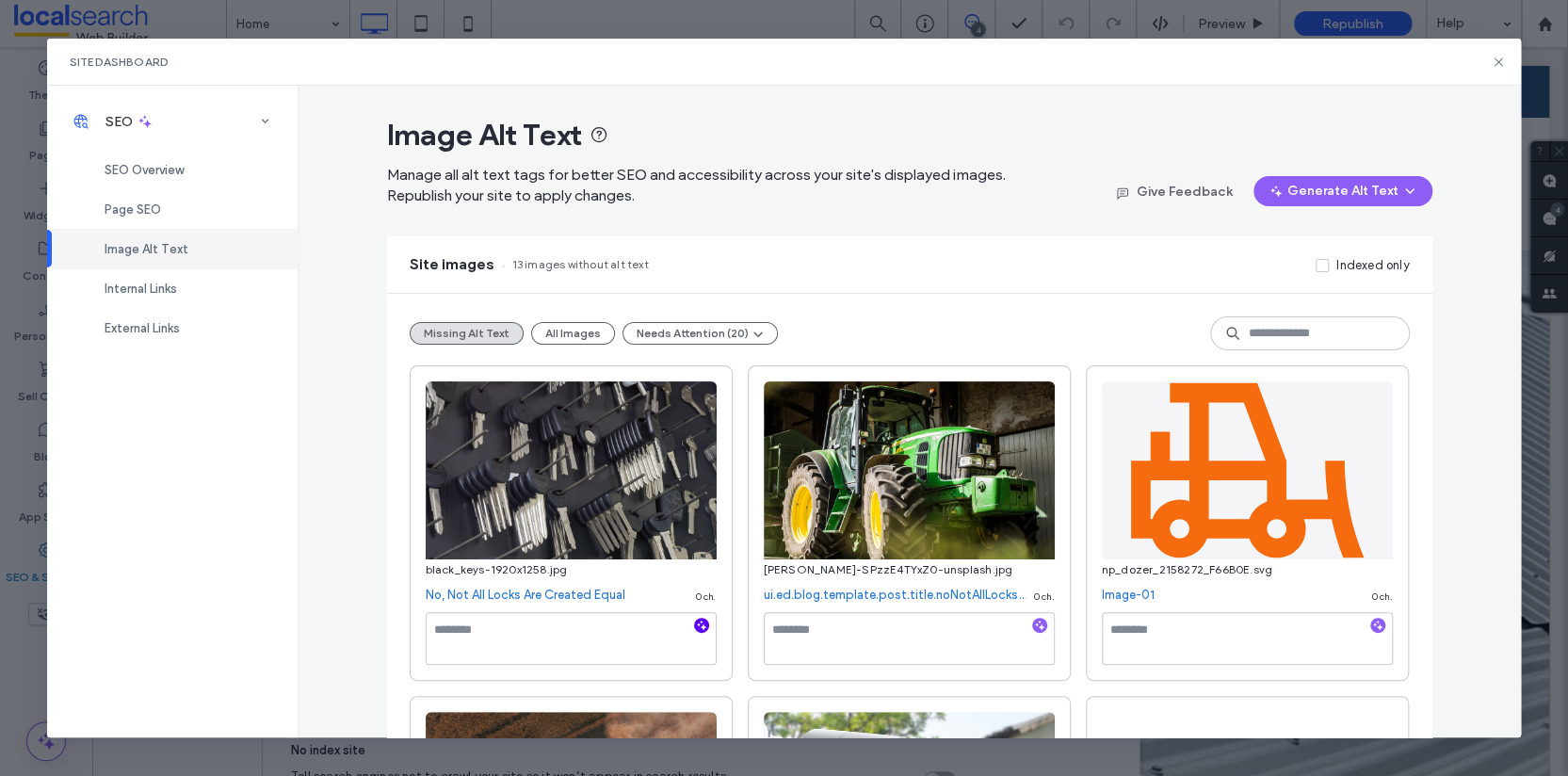
click at [697, 625] on icon "button" at bounding box center [702, 626] width 14 height 14
click at [656, 647] on textarea "**********" at bounding box center [571, 639] width 291 height 53
click at [649, 646] on textarea "**********" at bounding box center [571, 639] width 291 height 53
paste textarea "**********"
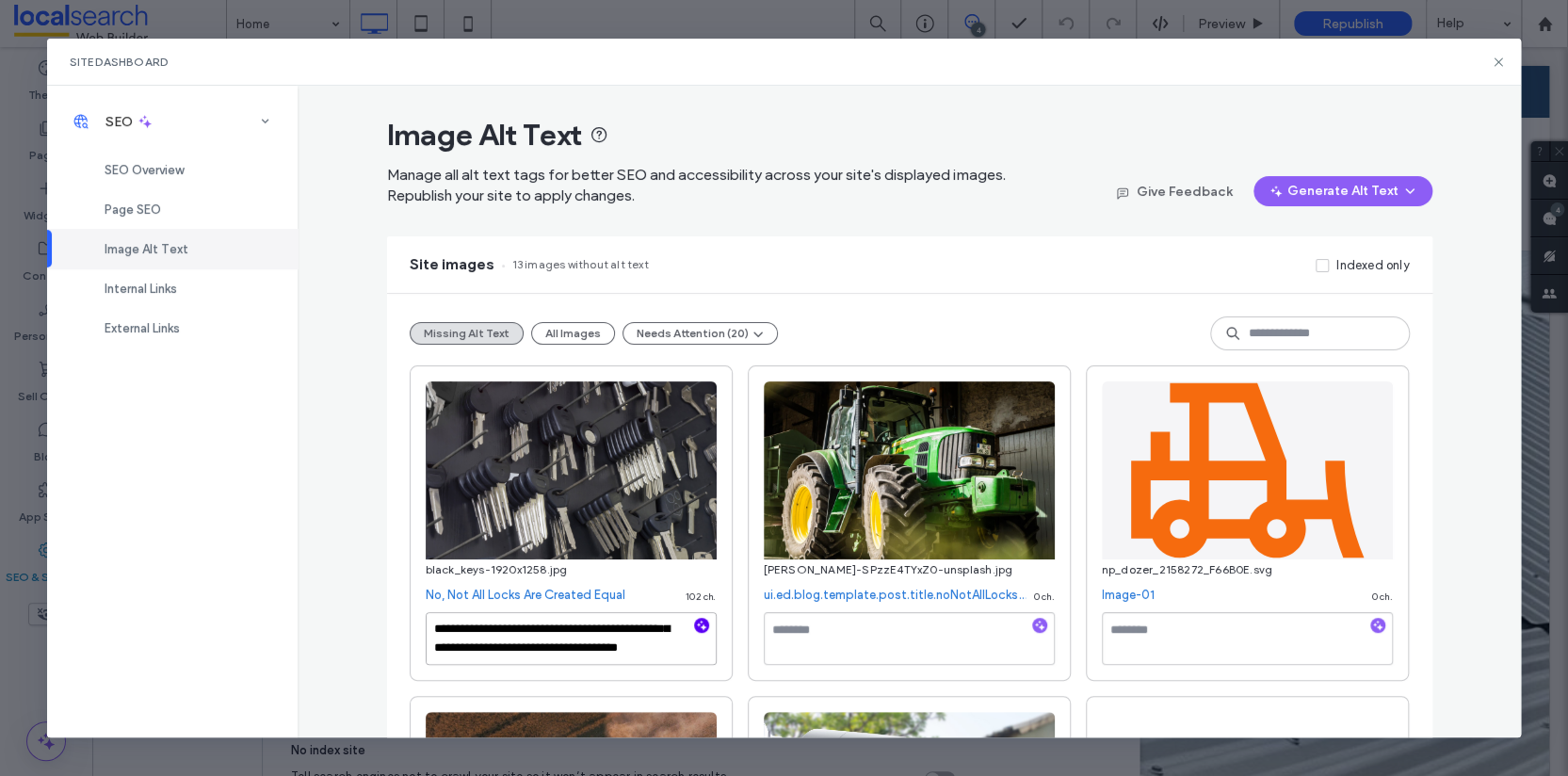
scroll to position [30, 0]
type textarea "**********"
click at [816, 663] on textarea at bounding box center [909, 639] width 291 height 53
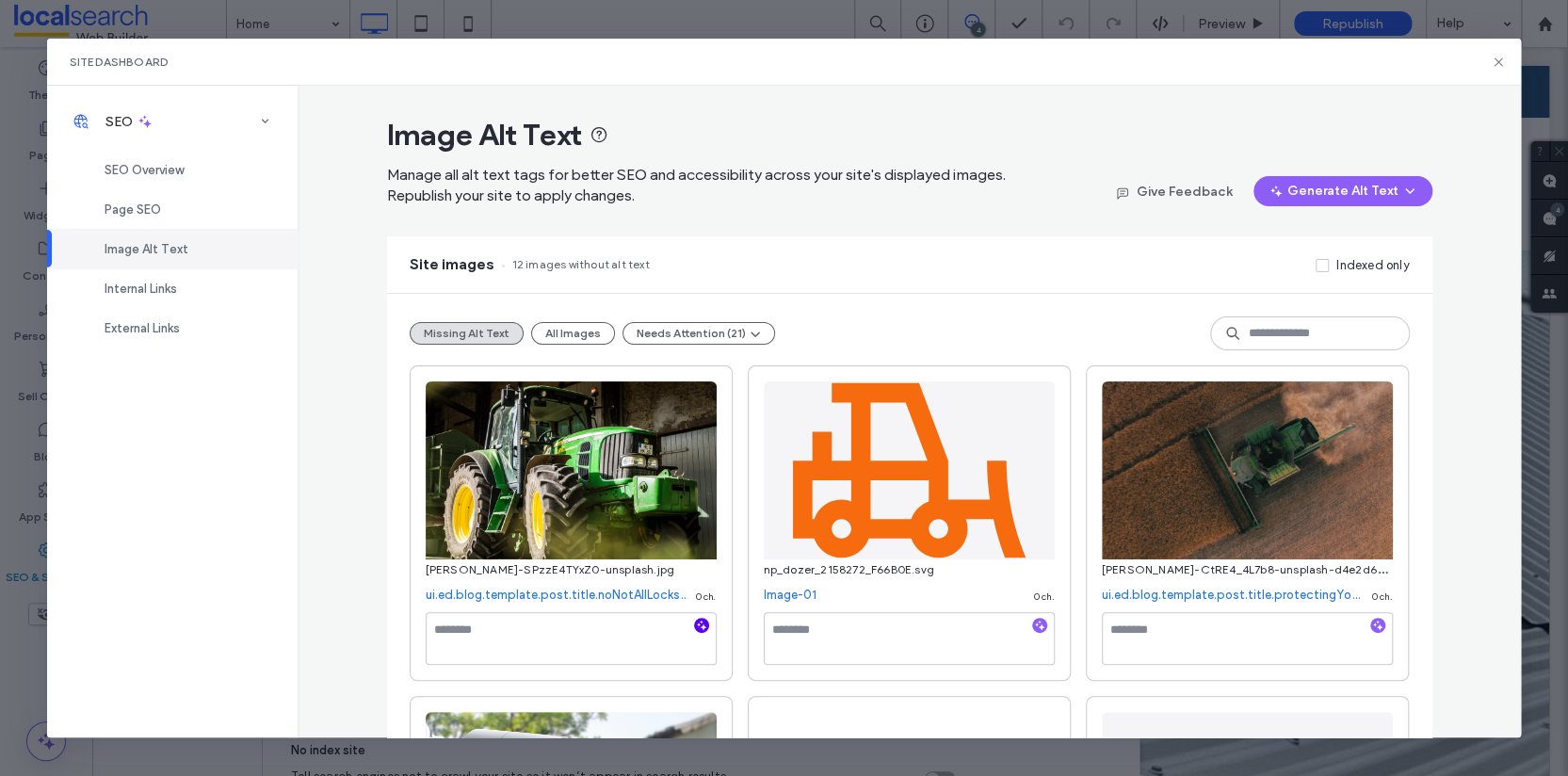
click at [695, 620] on icon "button" at bounding box center [702, 626] width 14 height 14
click at [578, 639] on textarea "**********" at bounding box center [571, 639] width 291 height 53
paste textarea "**********"
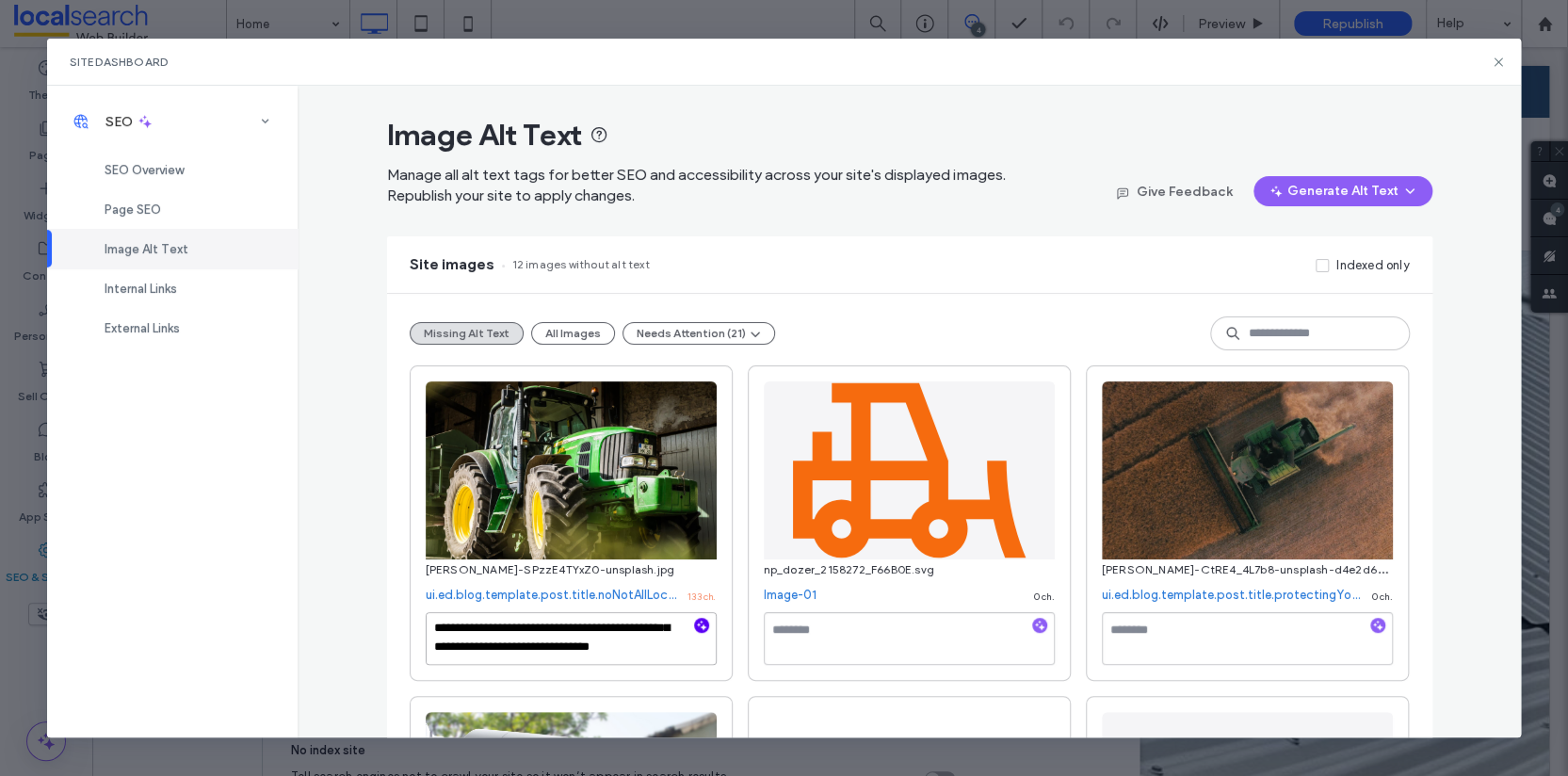
type textarea "**********"
click at [849, 643] on textarea at bounding box center [909, 639] width 291 height 53
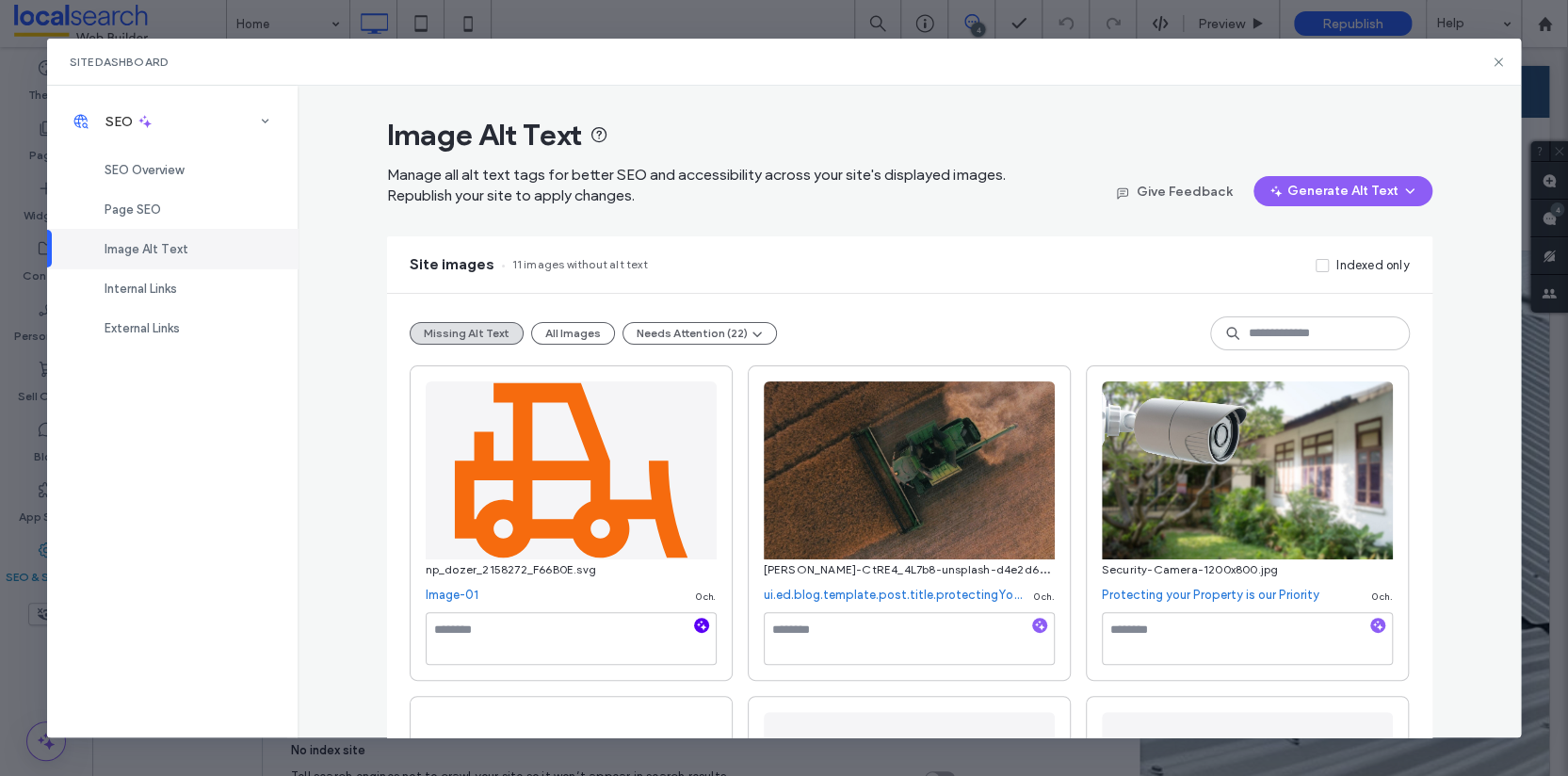
click at [696, 620] on icon "button" at bounding box center [702, 626] width 14 height 14
paste textarea "**********"
type textarea "**********"
click at [836, 641] on textarea at bounding box center [909, 639] width 291 height 53
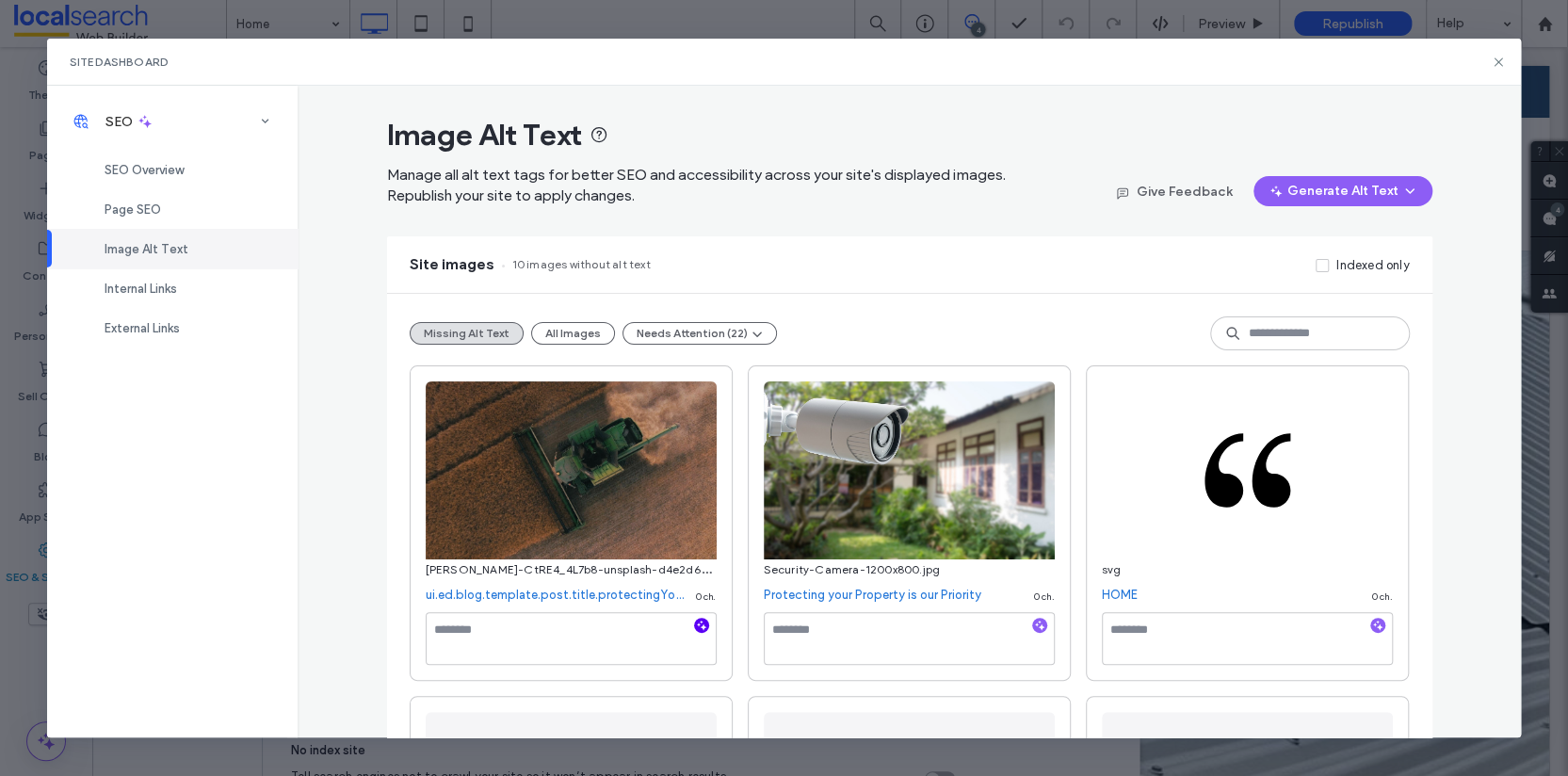
click at [695, 630] on icon "button" at bounding box center [702, 626] width 14 height 14
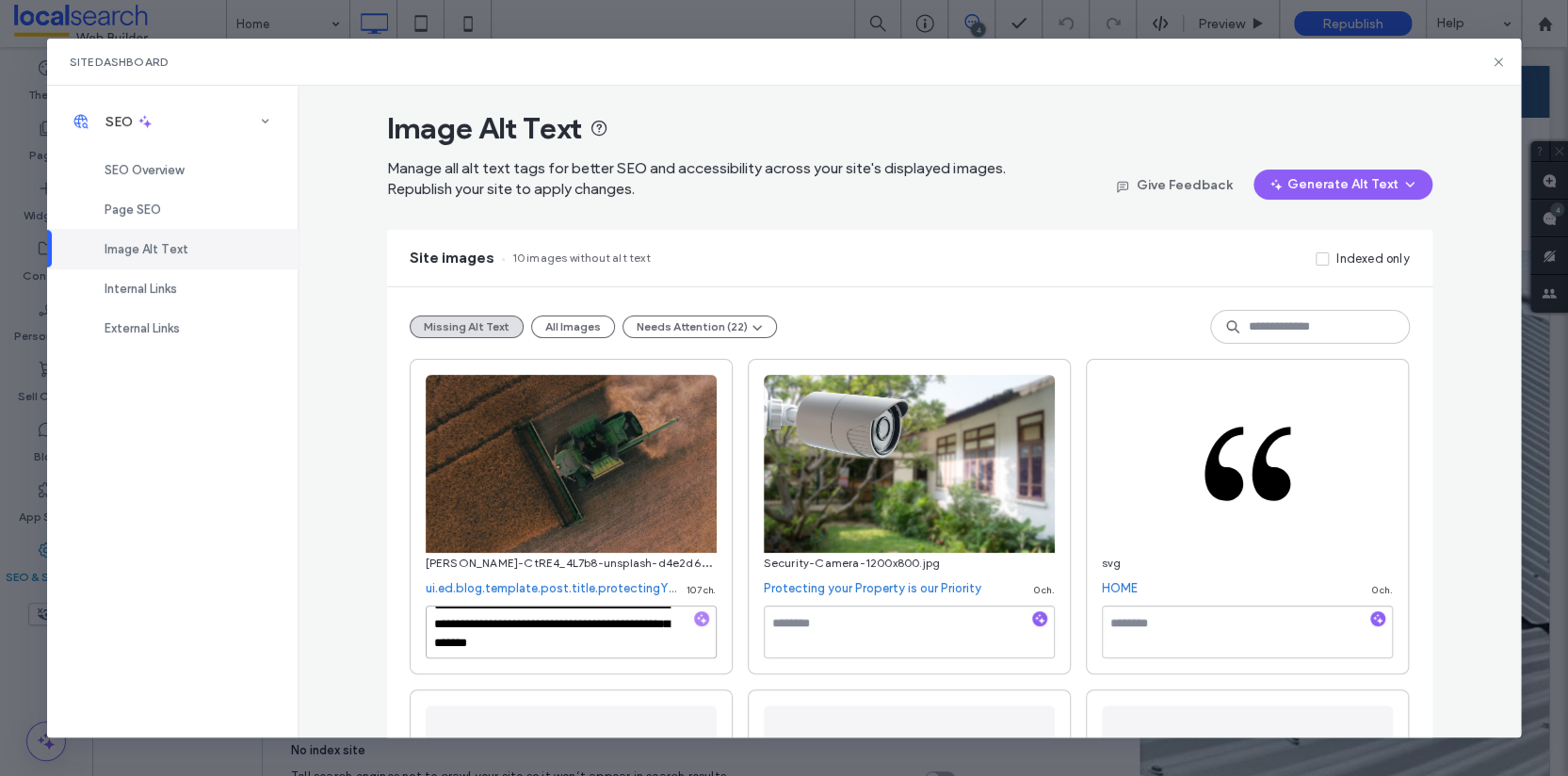
scroll to position [19, 0]
paste textarea "**********"
type textarea "**********"
click at [803, 627] on textarea at bounding box center [909, 632] width 291 height 53
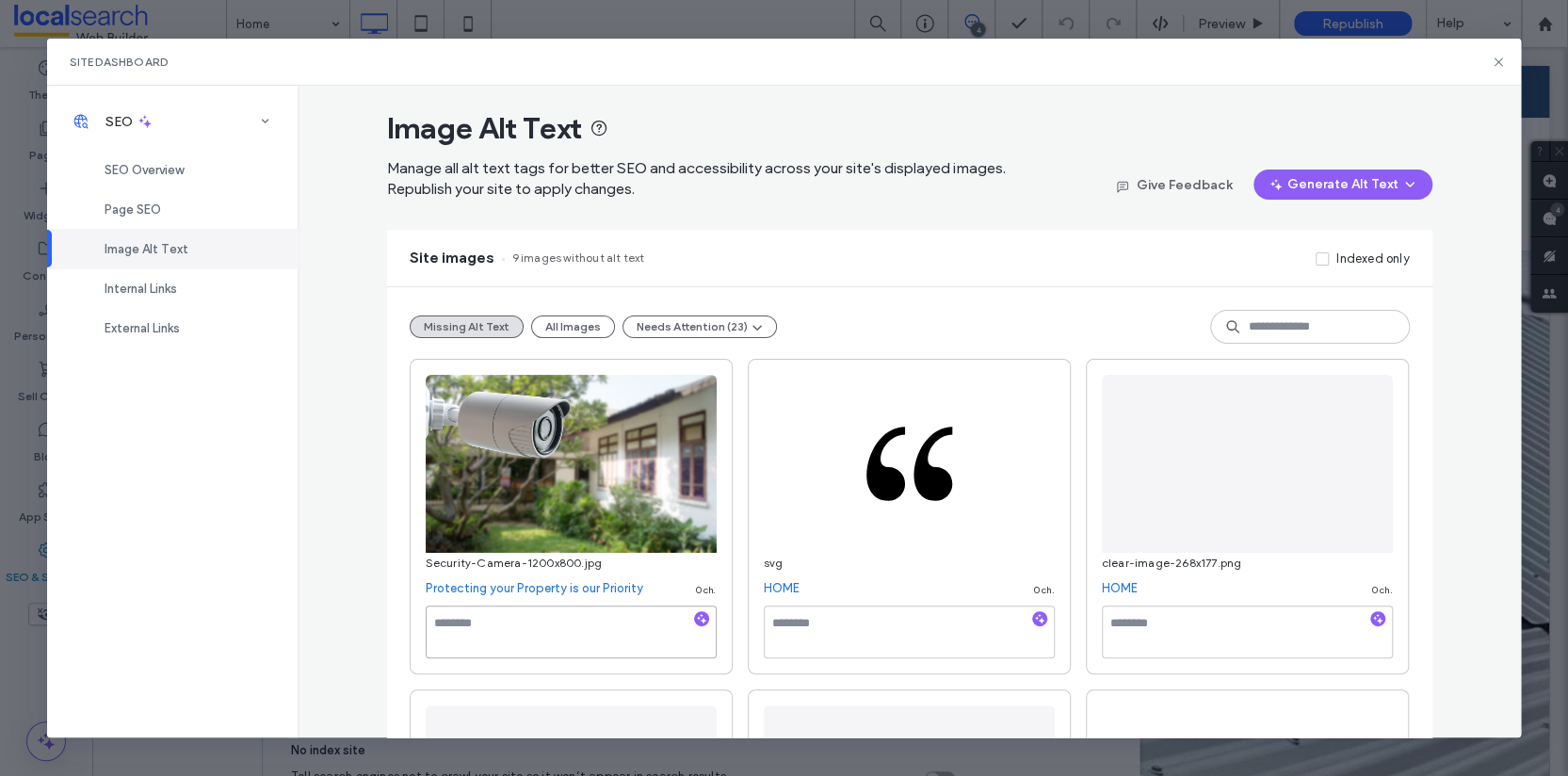
click at [611, 613] on textarea at bounding box center [571, 632] width 291 height 53
click at [696, 618] on use "button" at bounding box center [701, 619] width 11 height 11
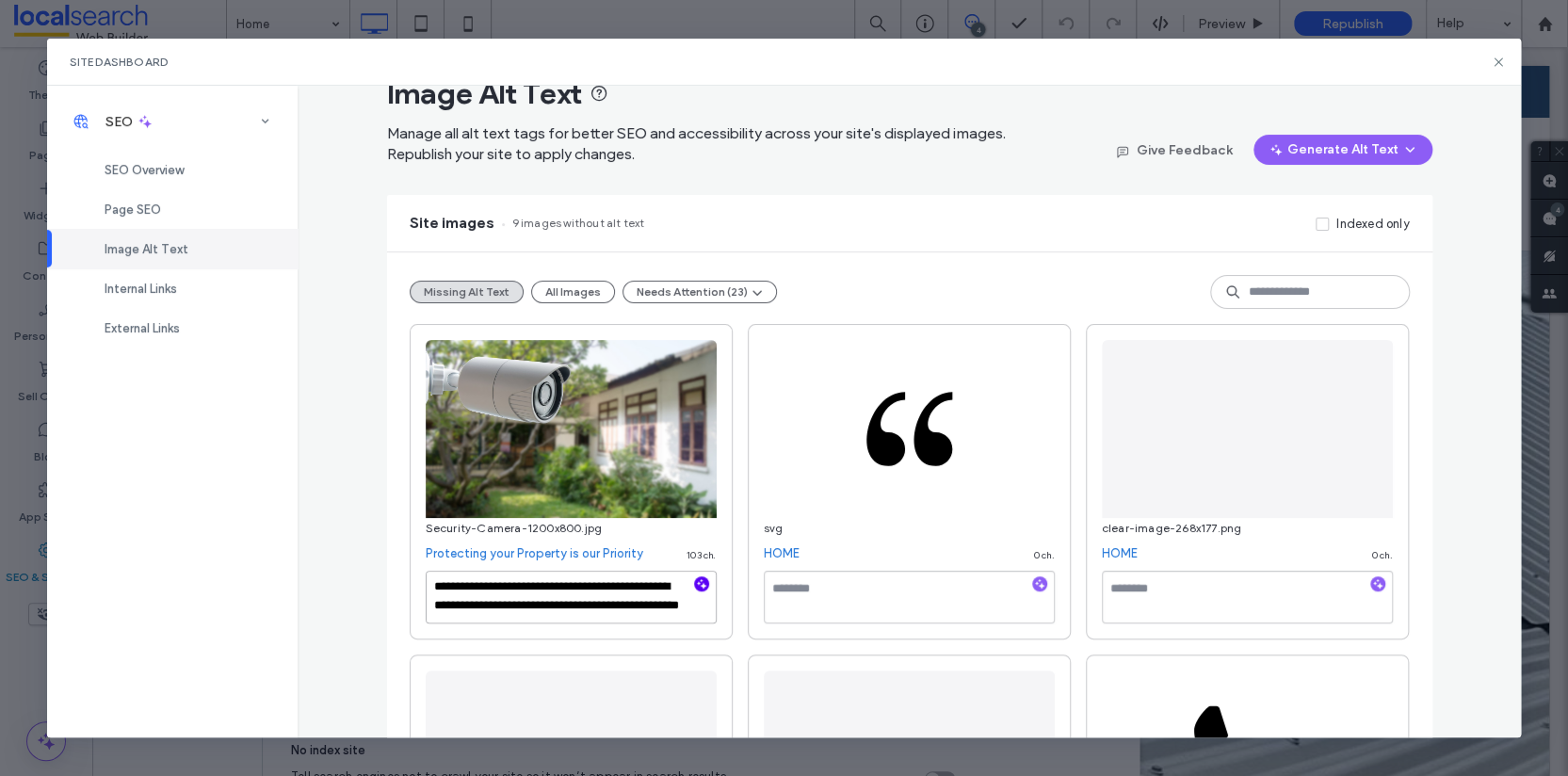
paste textarea "**********"
type textarea "**********"
click at [779, 588] on textarea at bounding box center [909, 597] width 291 height 53
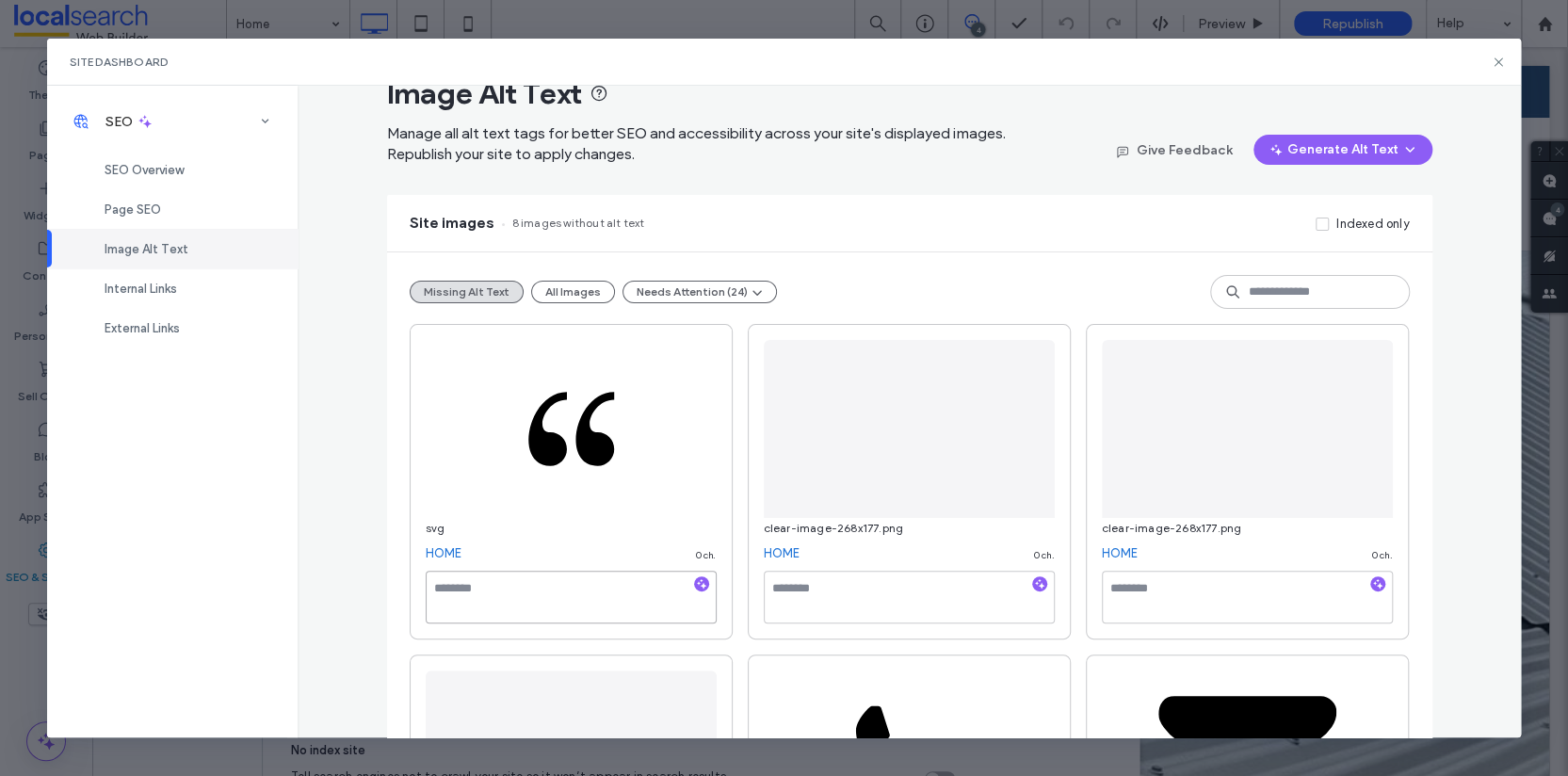
click at [608, 605] on textarea at bounding box center [571, 597] width 291 height 53
click at [695, 579] on icon "button" at bounding box center [702, 584] width 14 height 14
paste textarea "**********"
type textarea "**********"
click at [970, 584] on textarea at bounding box center [909, 597] width 291 height 53
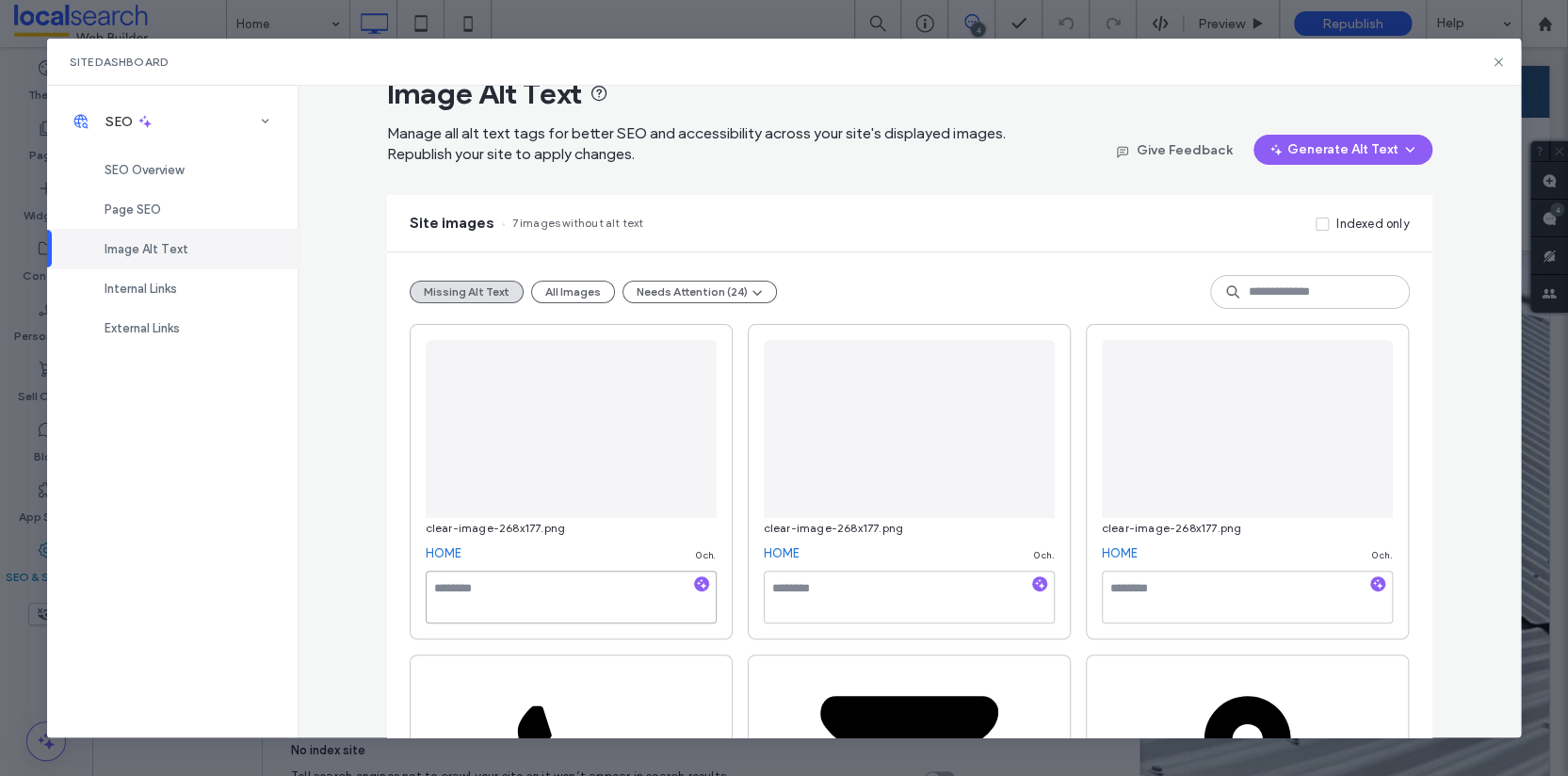
click at [647, 592] on textarea at bounding box center [571, 597] width 291 height 53
click at [695, 584] on icon "button" at bounding box center [702, 584] width 14 height 14
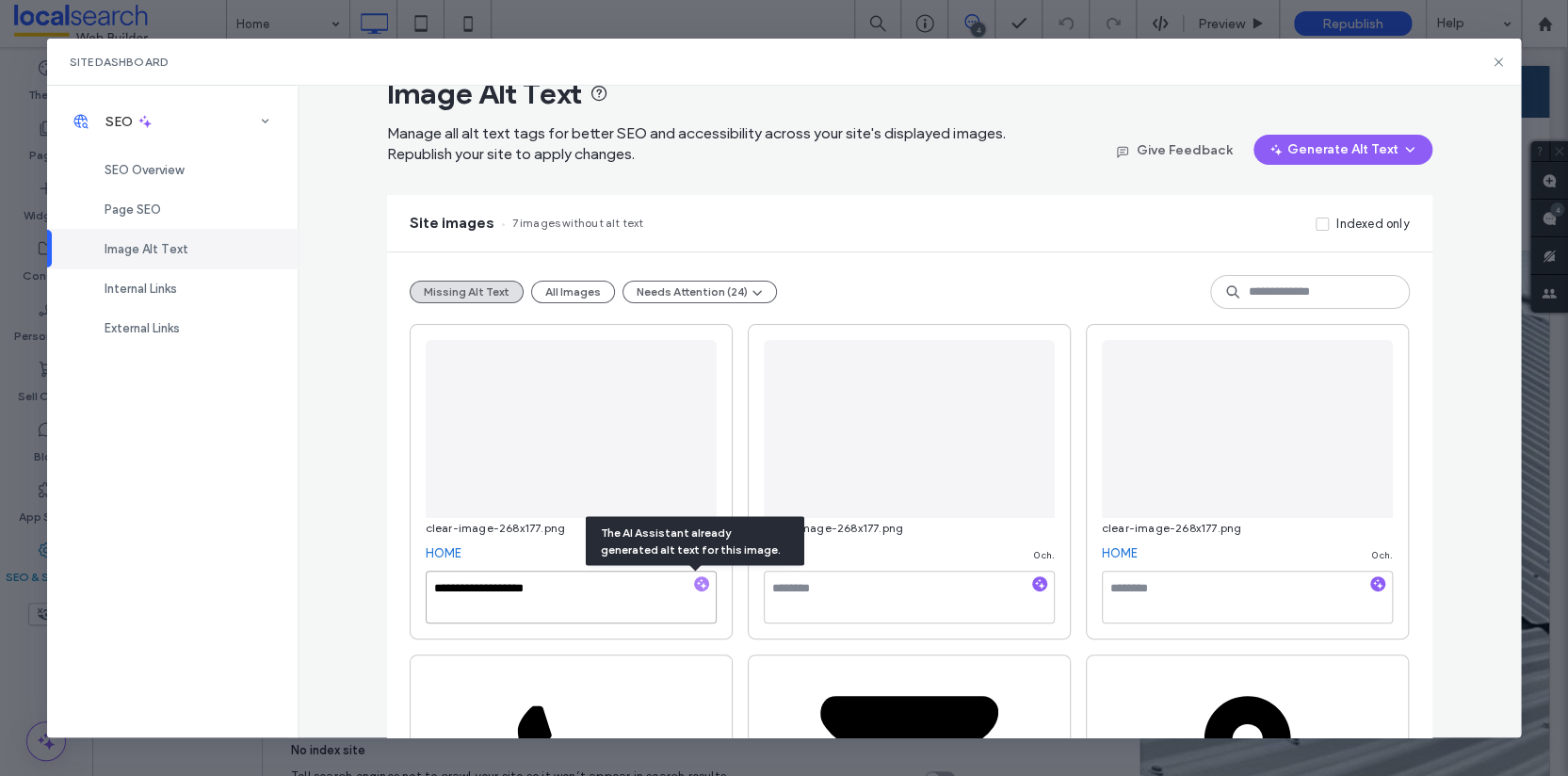
paste textarea "**********"
type textarea "**********"
click at [873, 596] on textarea at bounding box center [909, 597] width 291 height 53
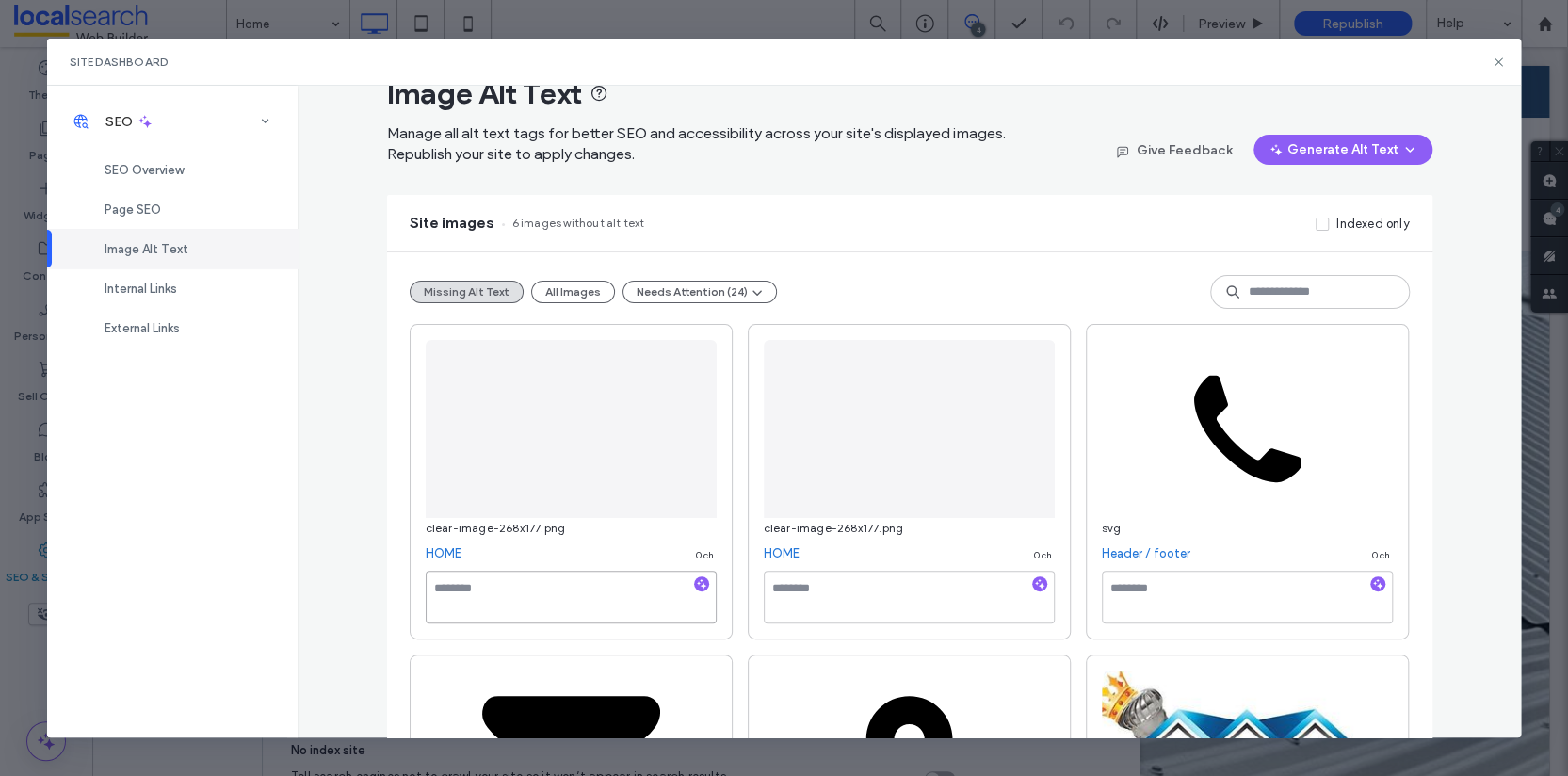
click at [628, 601] on textarea at bounding box center [571, 597] width 291 height 53
click at [695, 583] on icon "button" at bounding box center [702, 584] width 14 height 14
paste textarea "**********"
type textarea "**********"
click at [803, 596] on textarea at bounding box center [909, 597] width 291 height 53
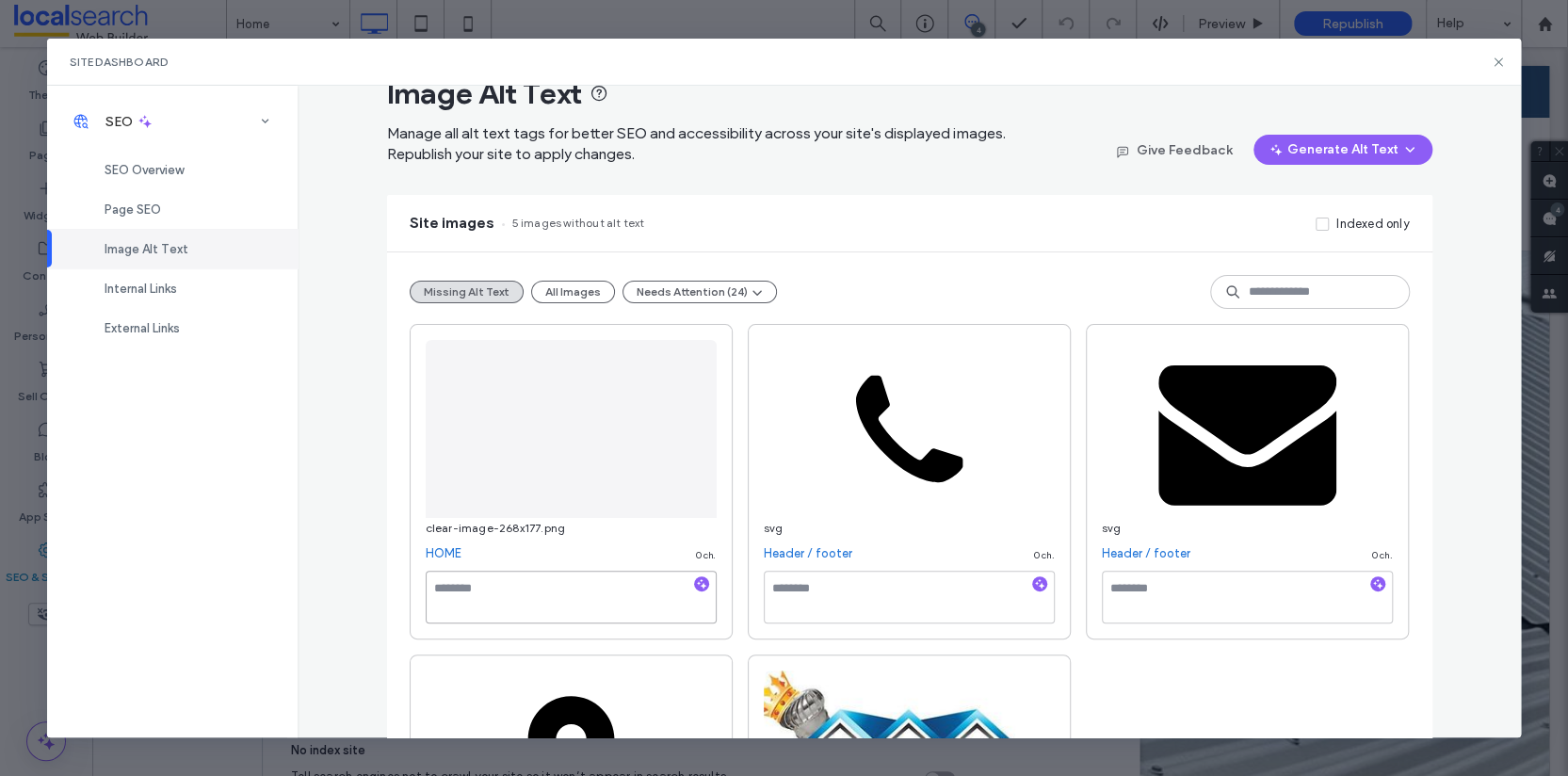
click at [601, 602] on textarea at bounding box center [571, 597] width 291 height 53
click at [695, 585] on icon "button" at bounding box center [702, 584] width 14 height 14
click at [645, 595] on textarea "**********" at bounding box center [571, 597] width 291 height 53
paste textarea "**********"
type textarea "**********"
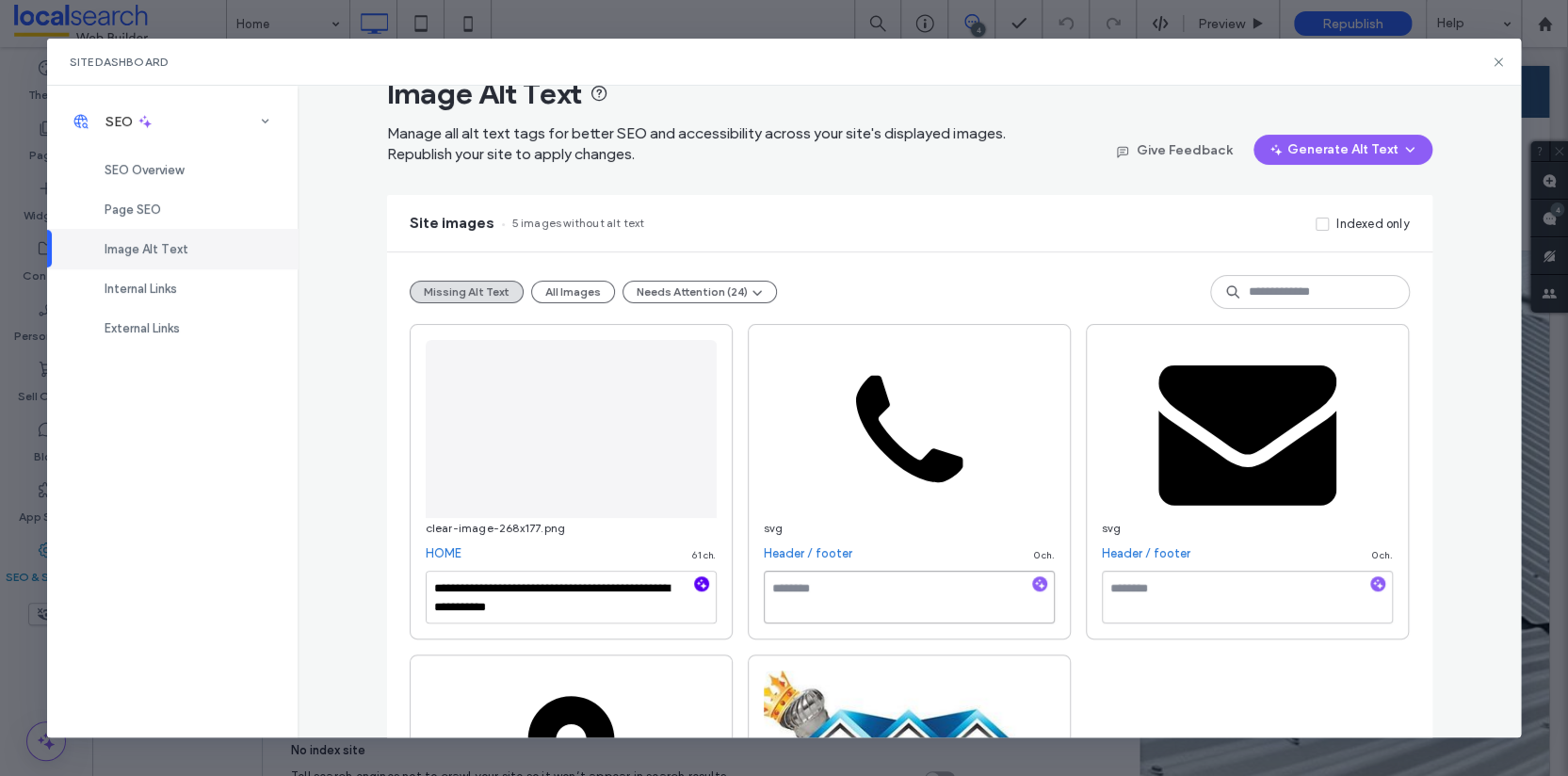
click at [890, 609] on textarea at bounding box center [909, 597] width 291 height 53
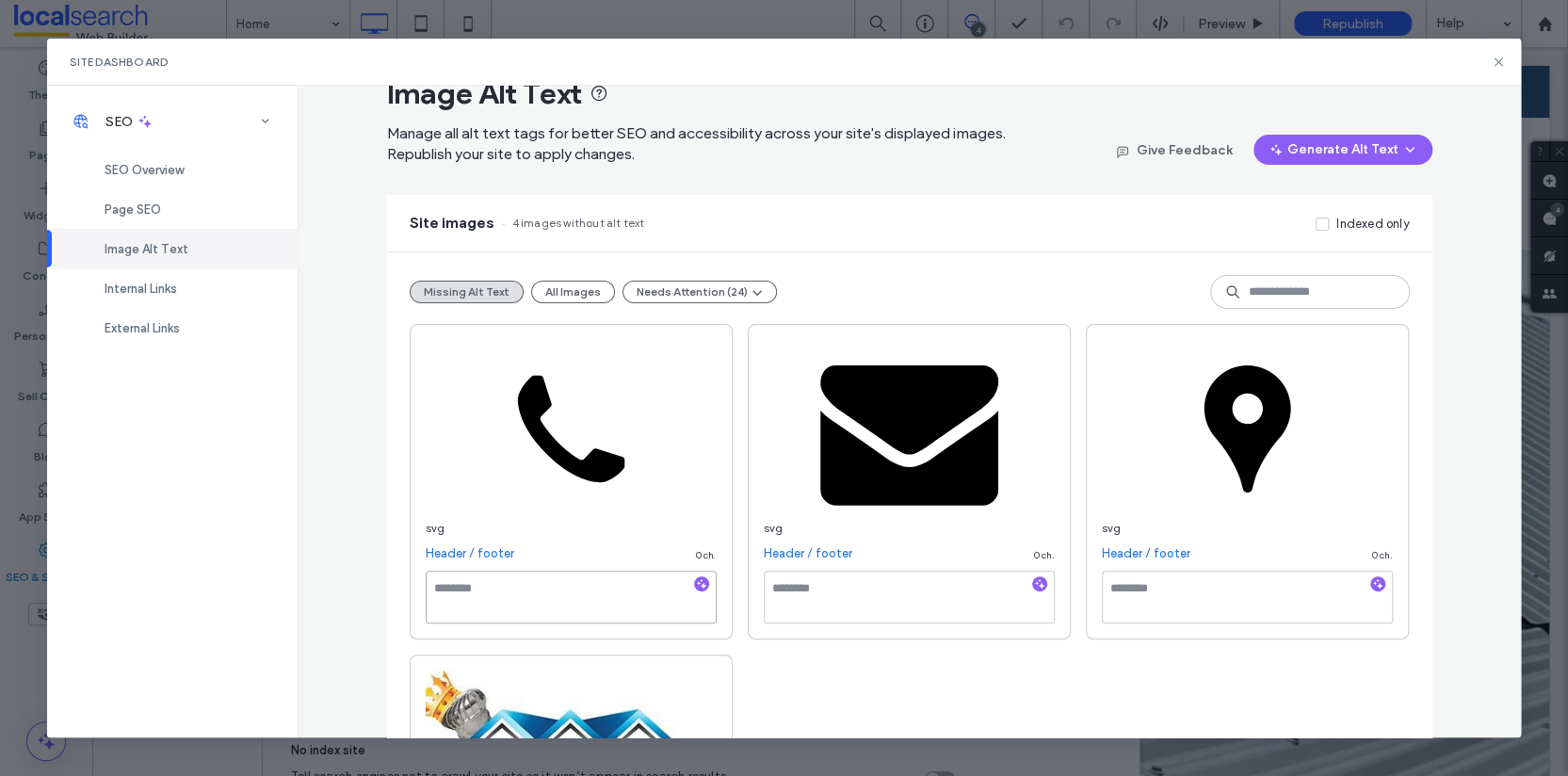
click at [629, 584] on textarea at bounding box center [571, 597] width 291 height 53
click at [695, 579] on icon "button" at bounding box center [702, 584] width 14 height 14
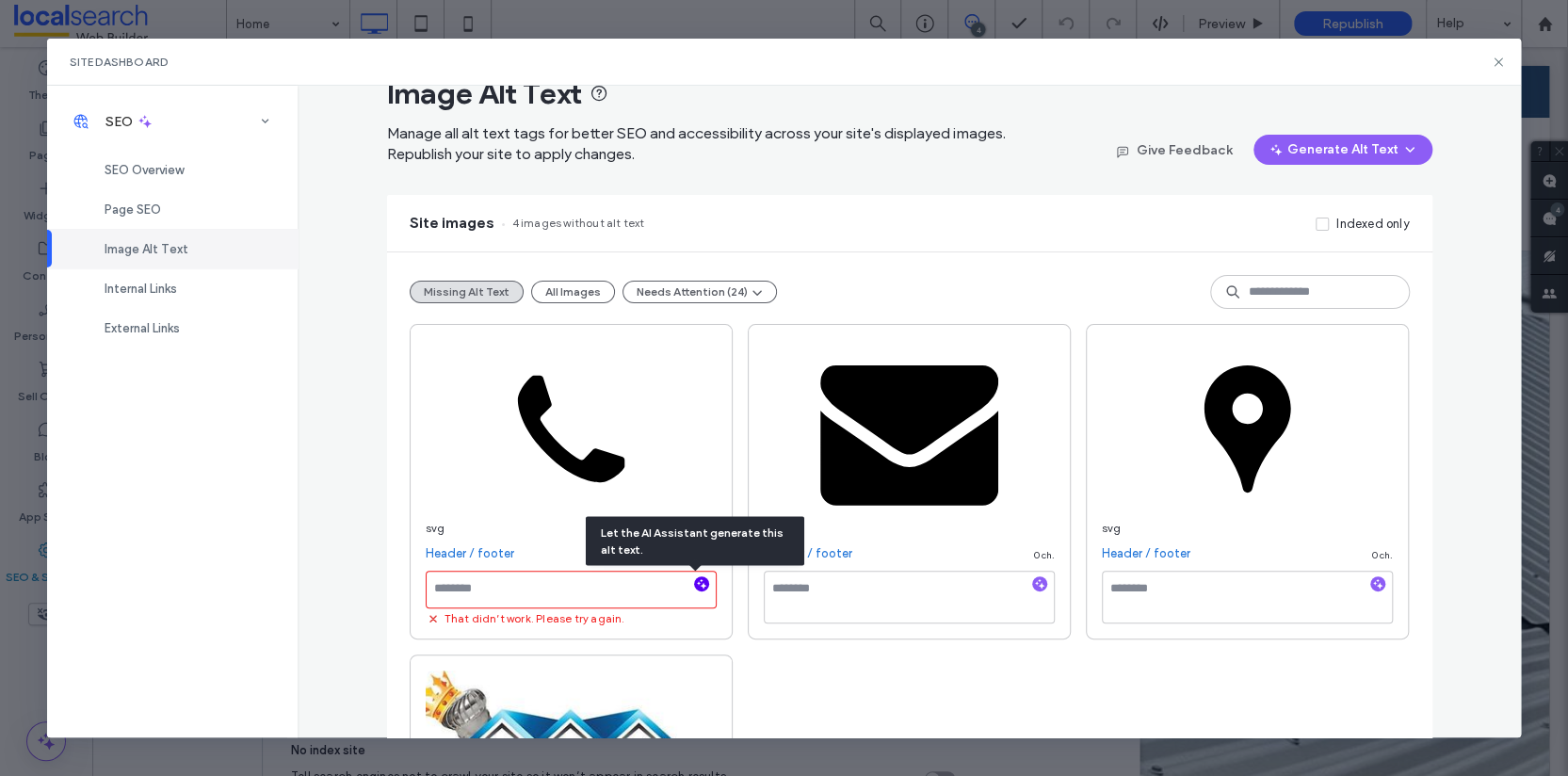
click at [646, 584] on textarea at bounding box center [571, 589] width 291 height 38
click at [697, 579] on icon "button" at bounding box center [702, 584] width 14 height 14
click at [642, 591] on textarea at bounding box center [571, 589] width 291 height 38
paste textarea "**********"
click at [497, 587] on textarea "**********" at bounding box center [571, 597] width 291 height 53
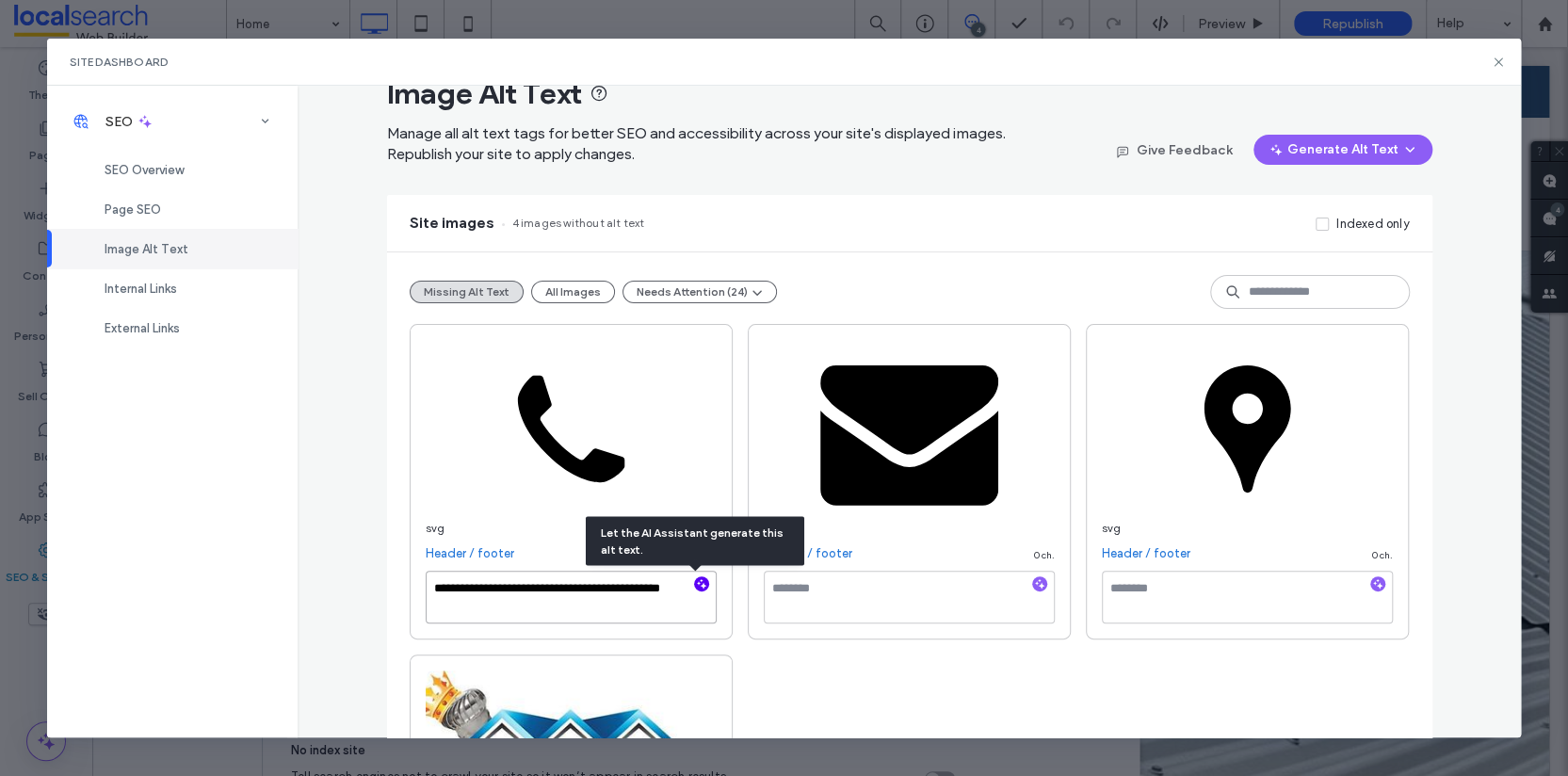
type textarea "**********"
click at [835, 614] on textarea at bounding box center [909, 597] width 291 height 53
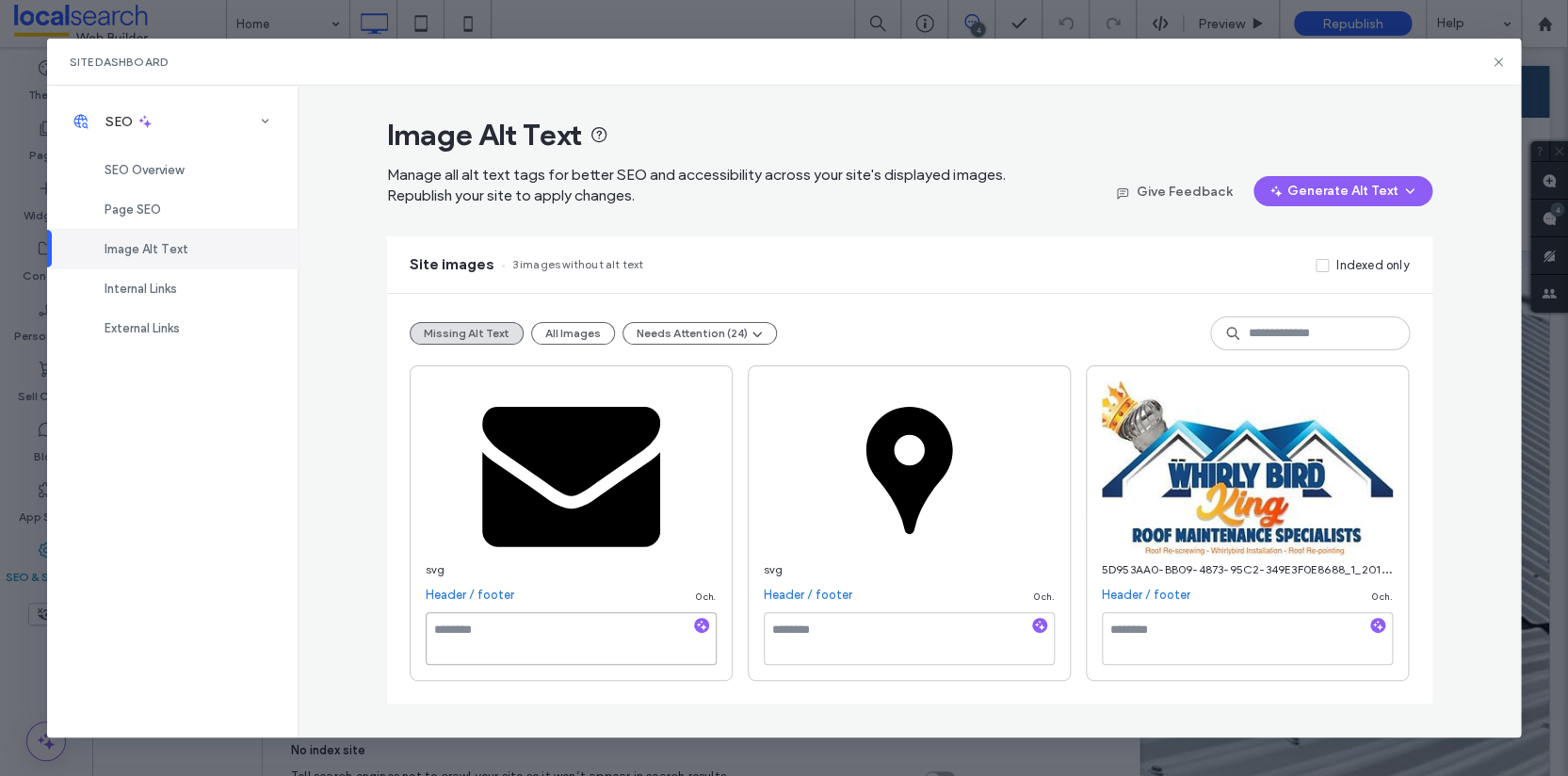
scroll to position [0, 0]
click at [616, 620] on textarea at bounding box center [571, 639] width 291 height 53
click at [700, 628] on icon "button" at bounding box center [702, 626] width 14 height 14
paste textarea "**********"
type textarea "**********"
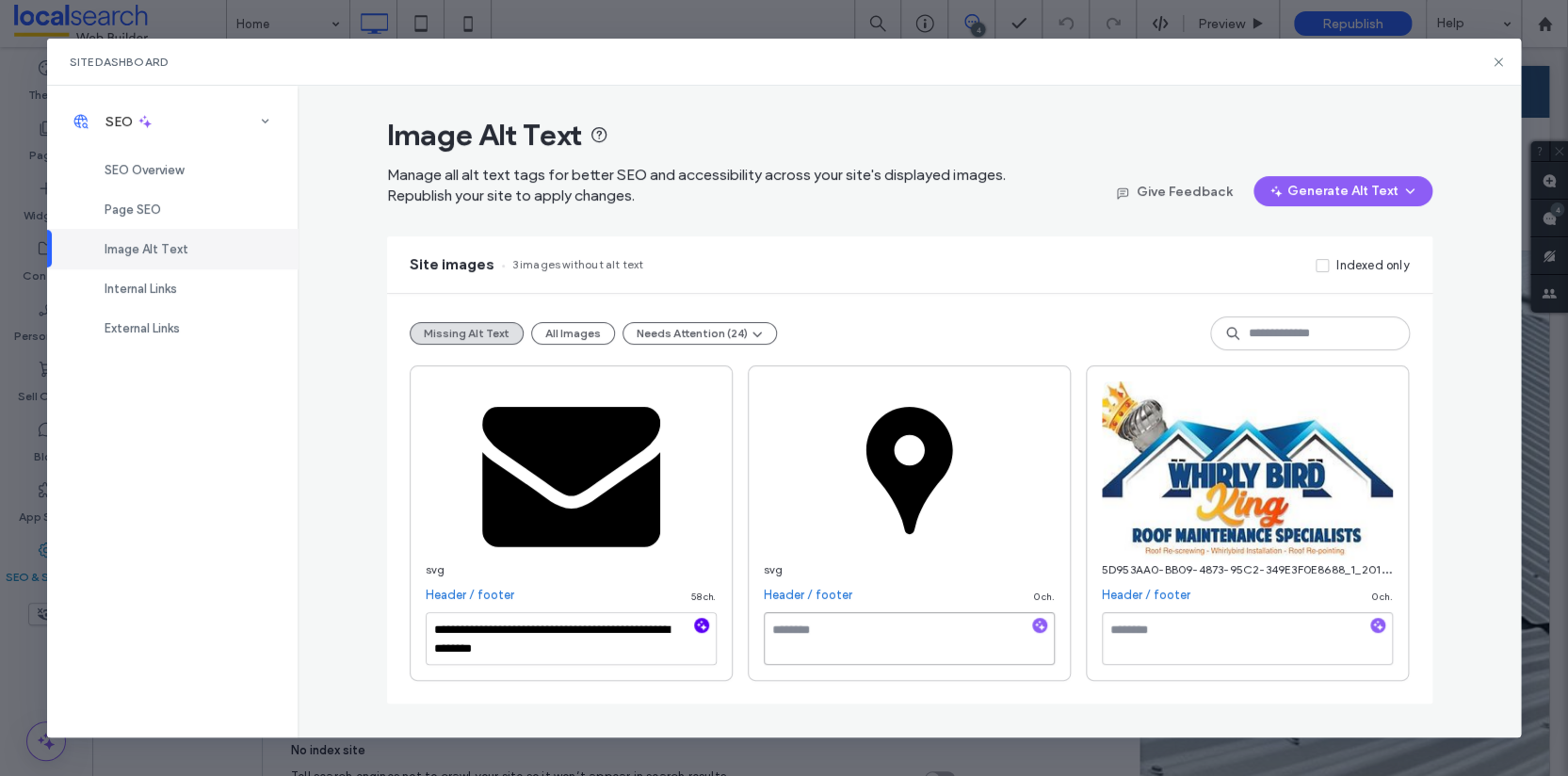
click at [889, 647] on textarea at bounding box center [909, 639] width 291 height 53
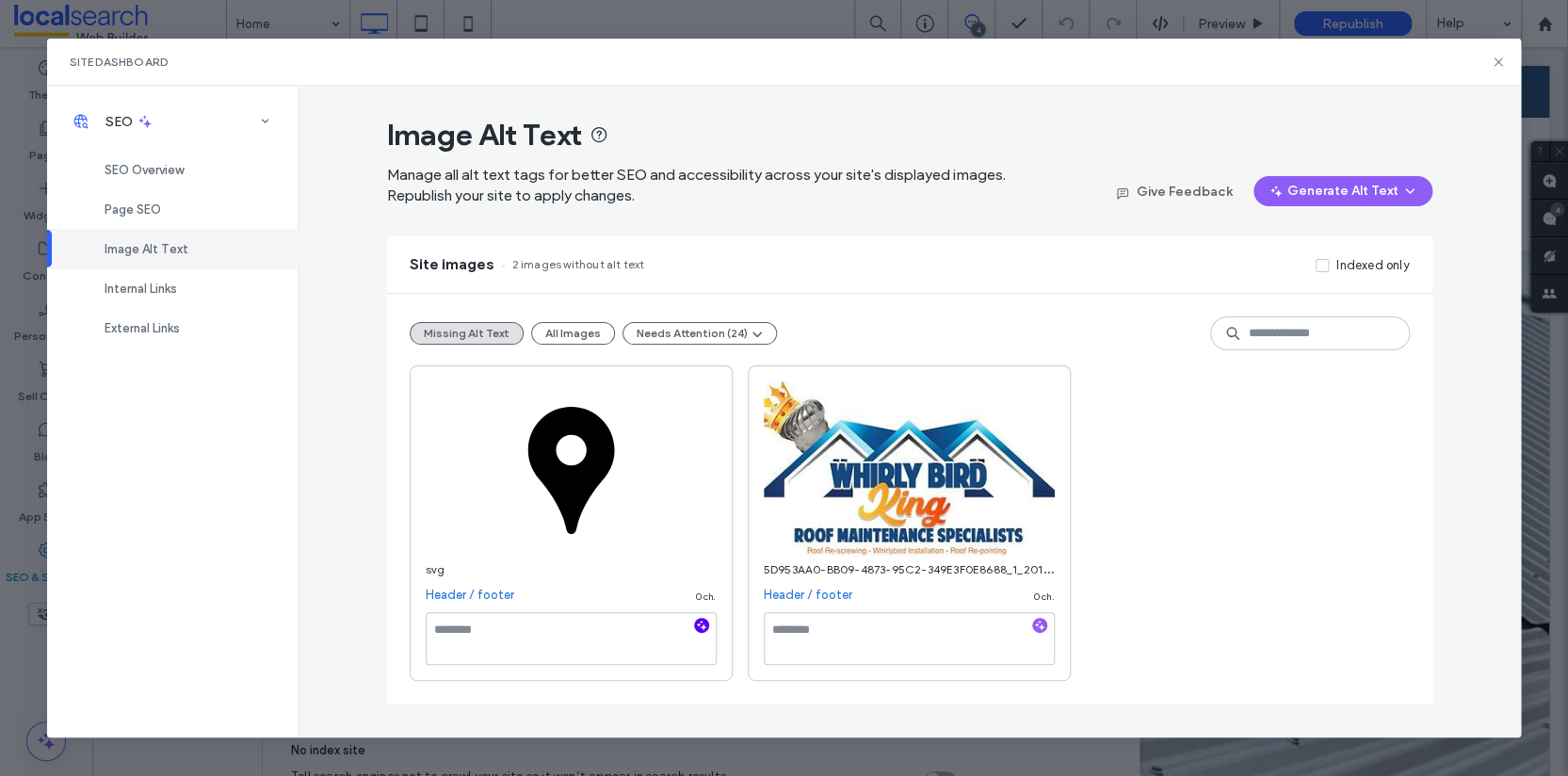
click at [696, 623] on icon "button" at bounding box center [702, 626] width 14 height 14
click at [602, 636] on textarea at bounding box center [571, 631] width 291 height 38
paste textarea "**********"
type textarea "**********"
click at [869, 626] on textarea at bounding box center [909, 639] width 291 height 53
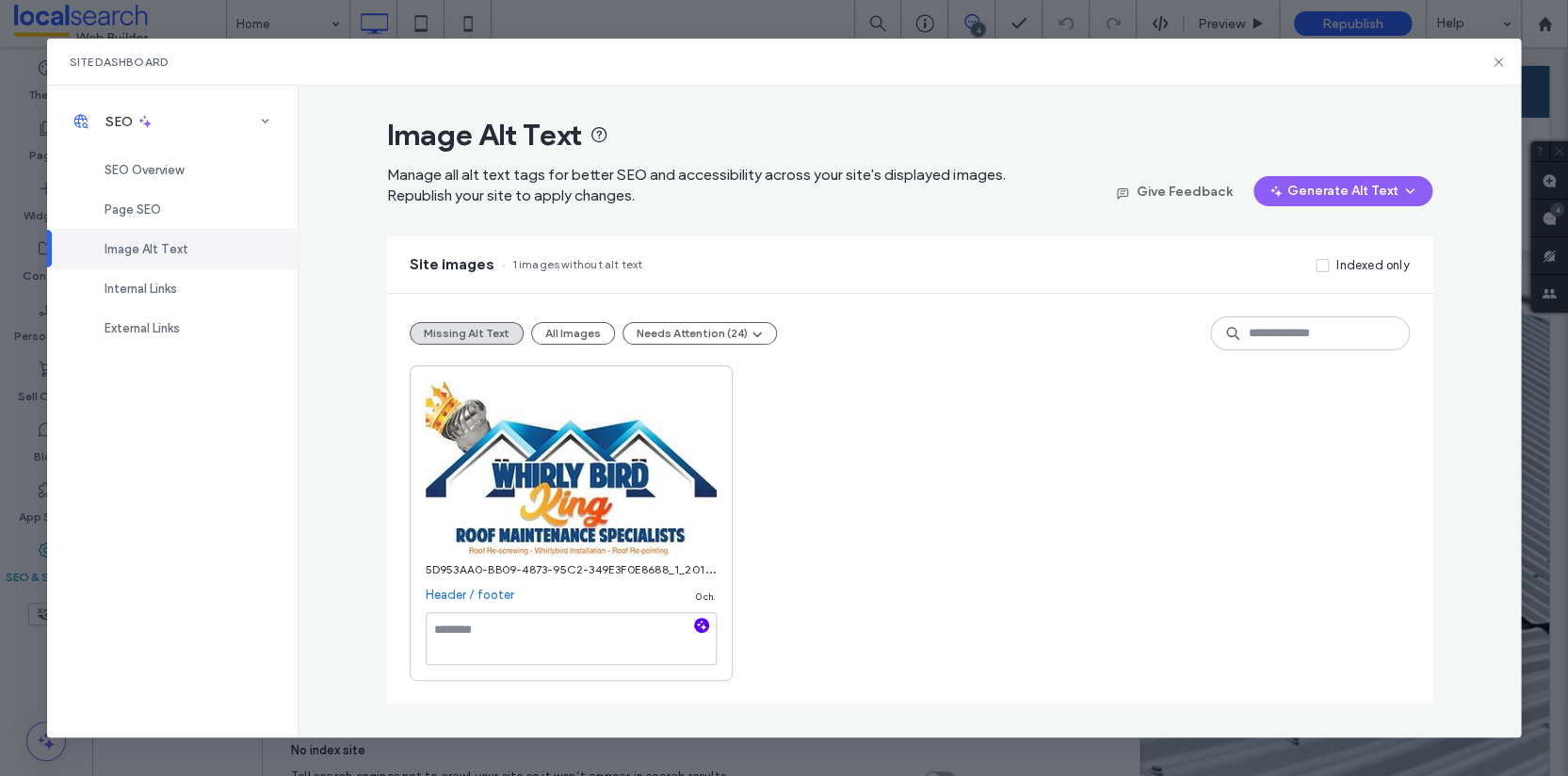
click at [698, 627] on icon "button" at bounding box center [702, 626] width 14 height 14
paste textarea "**********"
type textarea "**********"
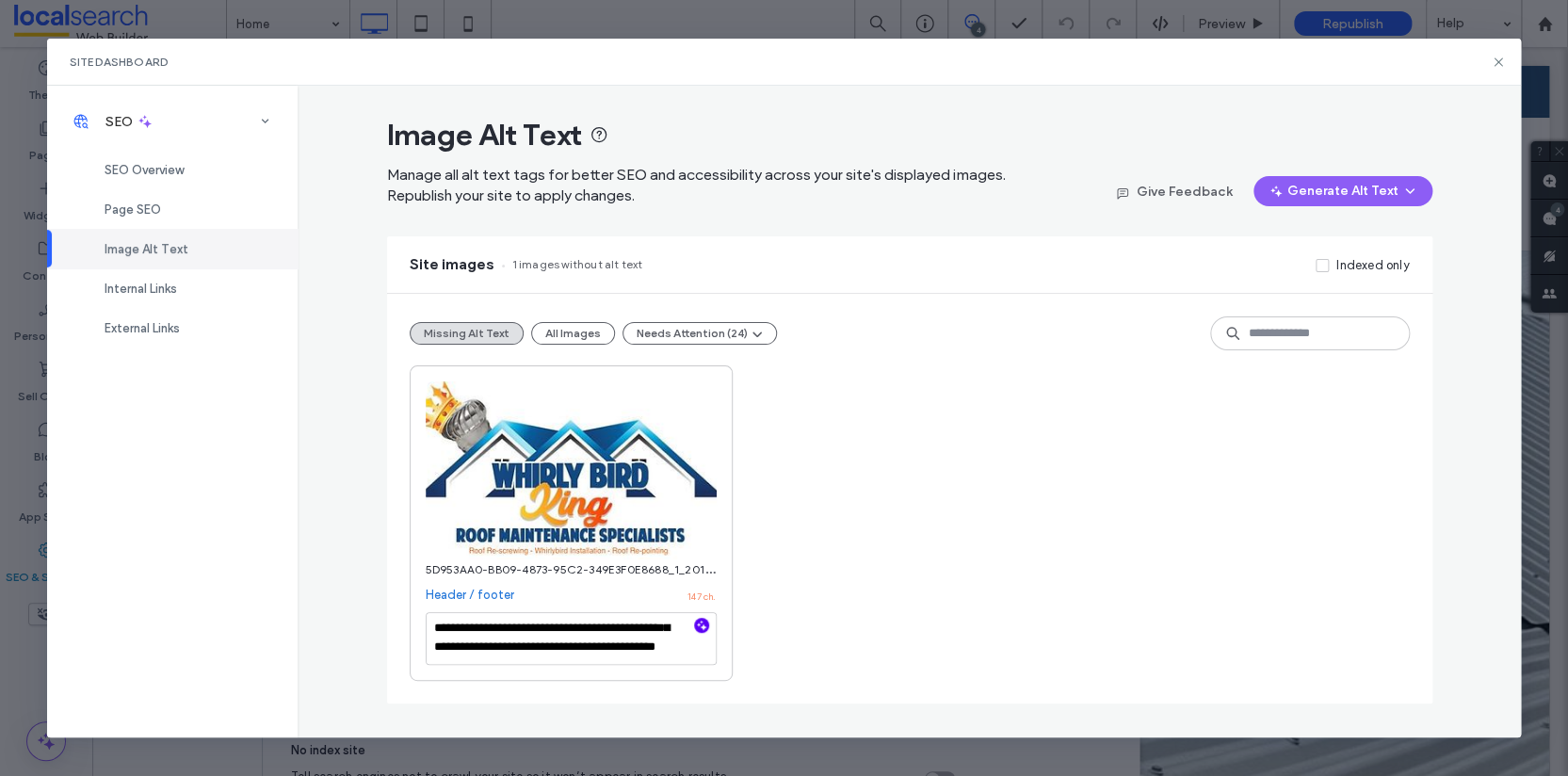
click at [840, 486] on div "**********" at bounding box center [910, 524] width 1000 height 316
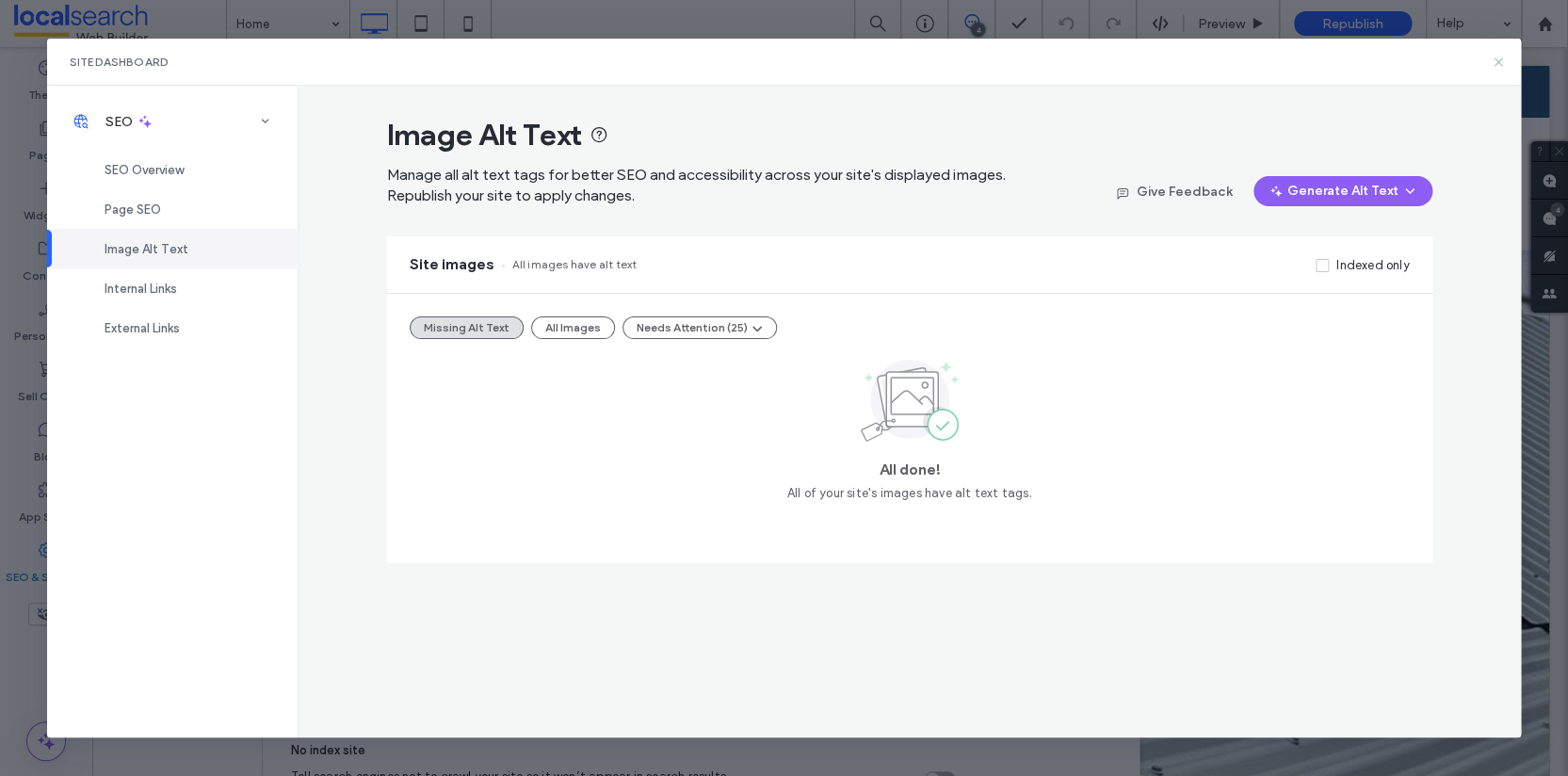
click at [1499, 60] on icon at bounding box center [1498, 61] width 15 height 15
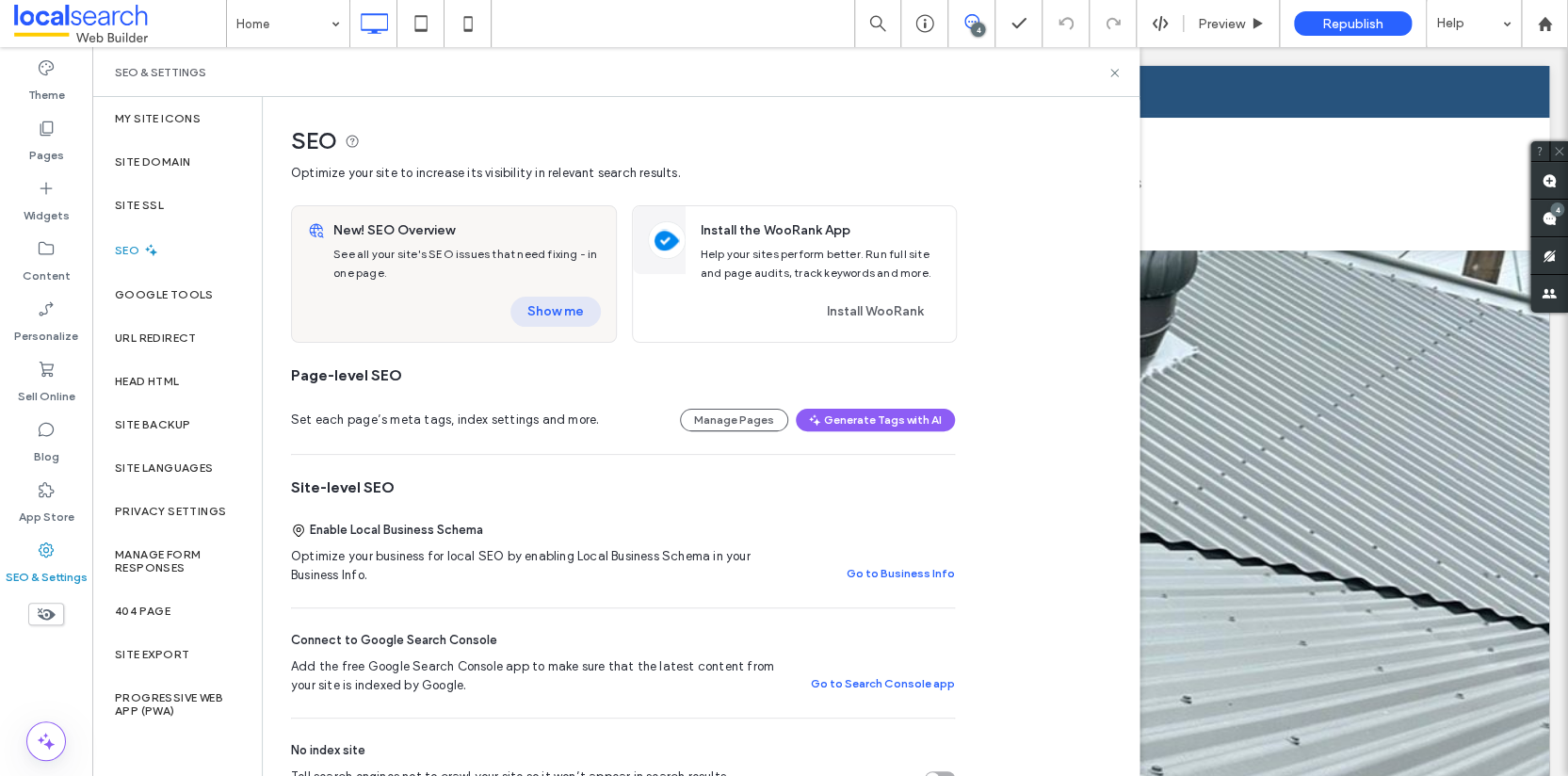
click at [550, 300] on button "Show me" at bounding box center [555, 311] width 91 height 30
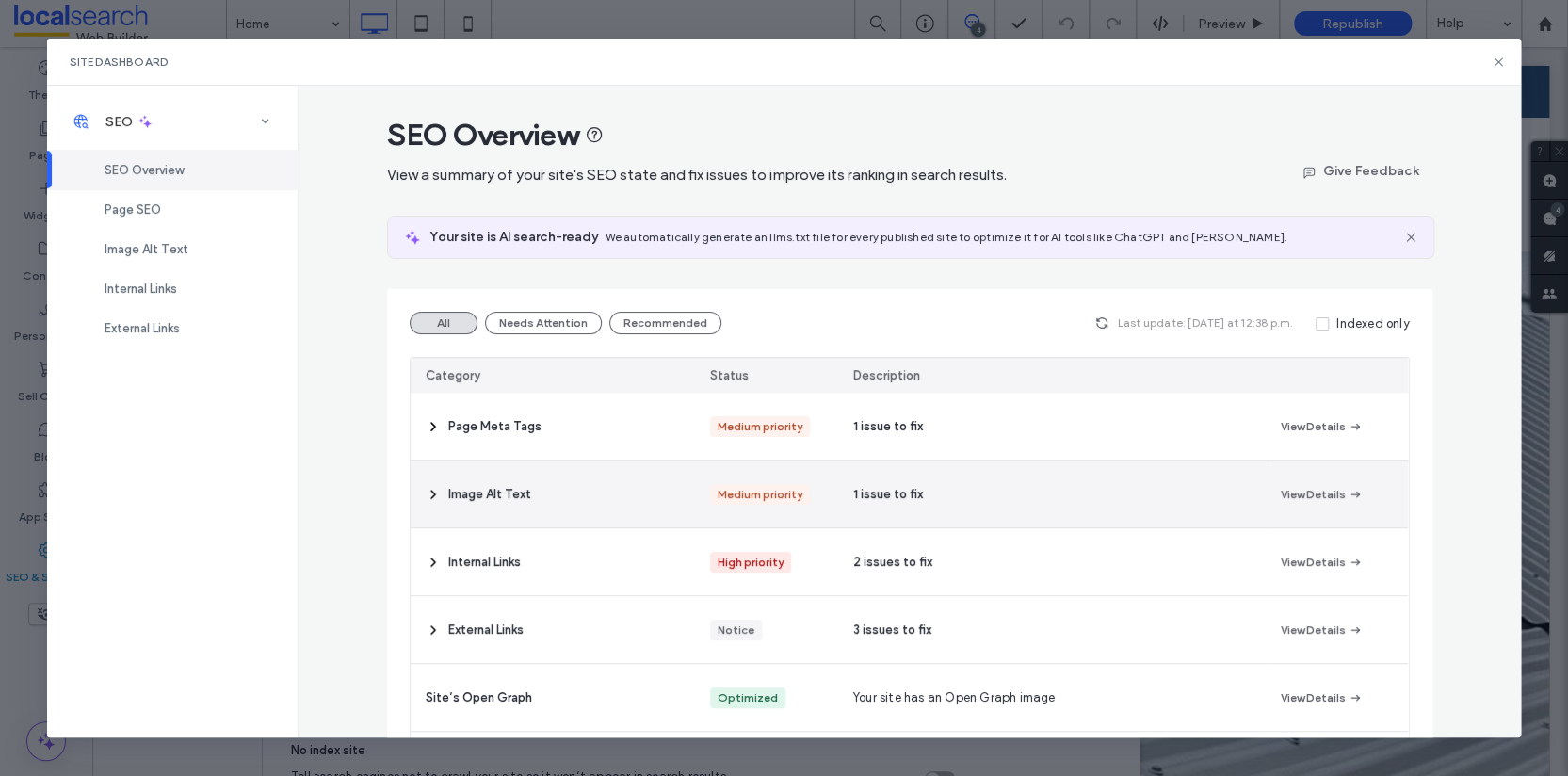
click at [550, 487] on div "Image Alt Text" at bounding box center [553, 493] width 286 height 67
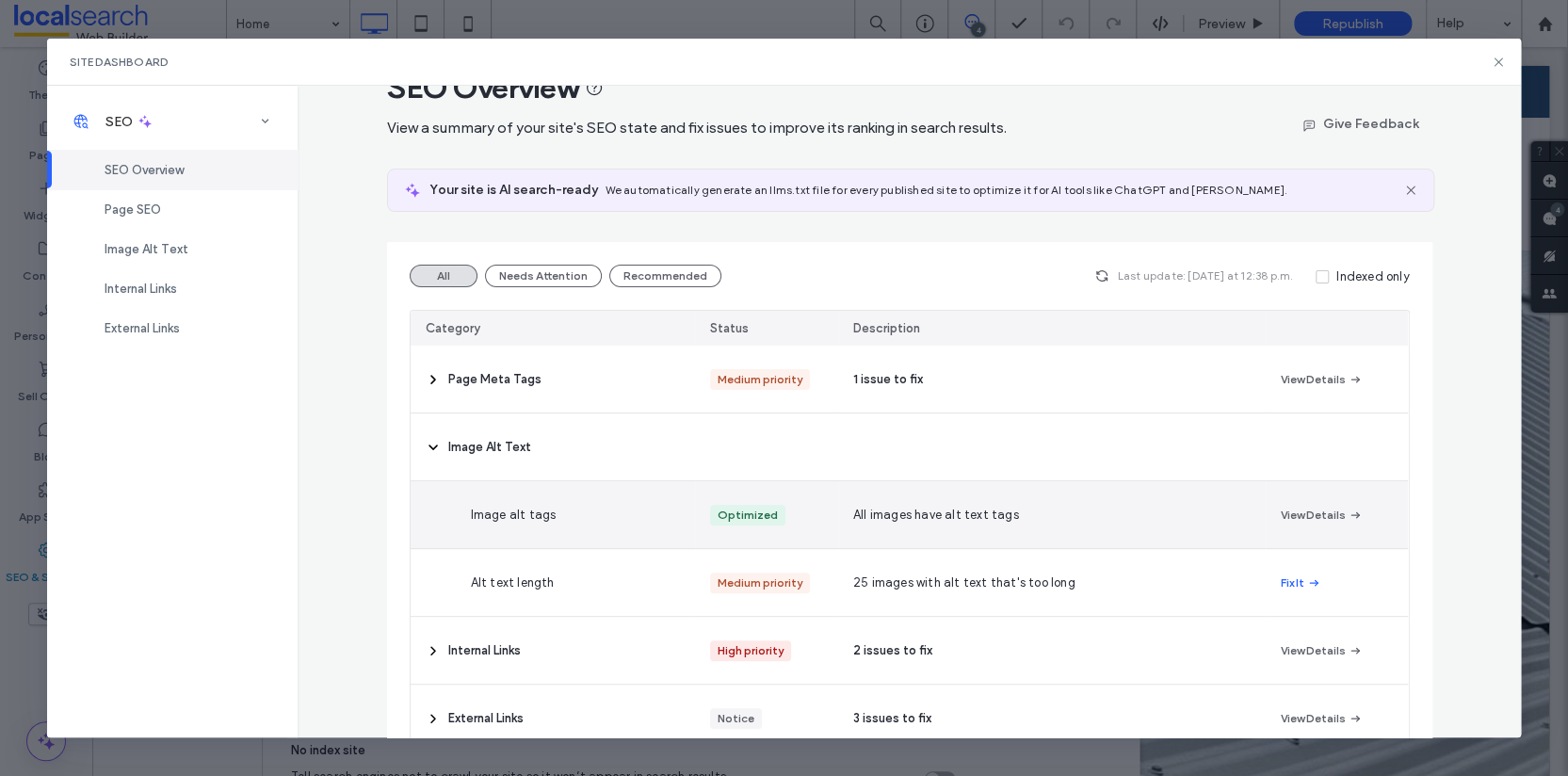
scroll to position [334, 0]
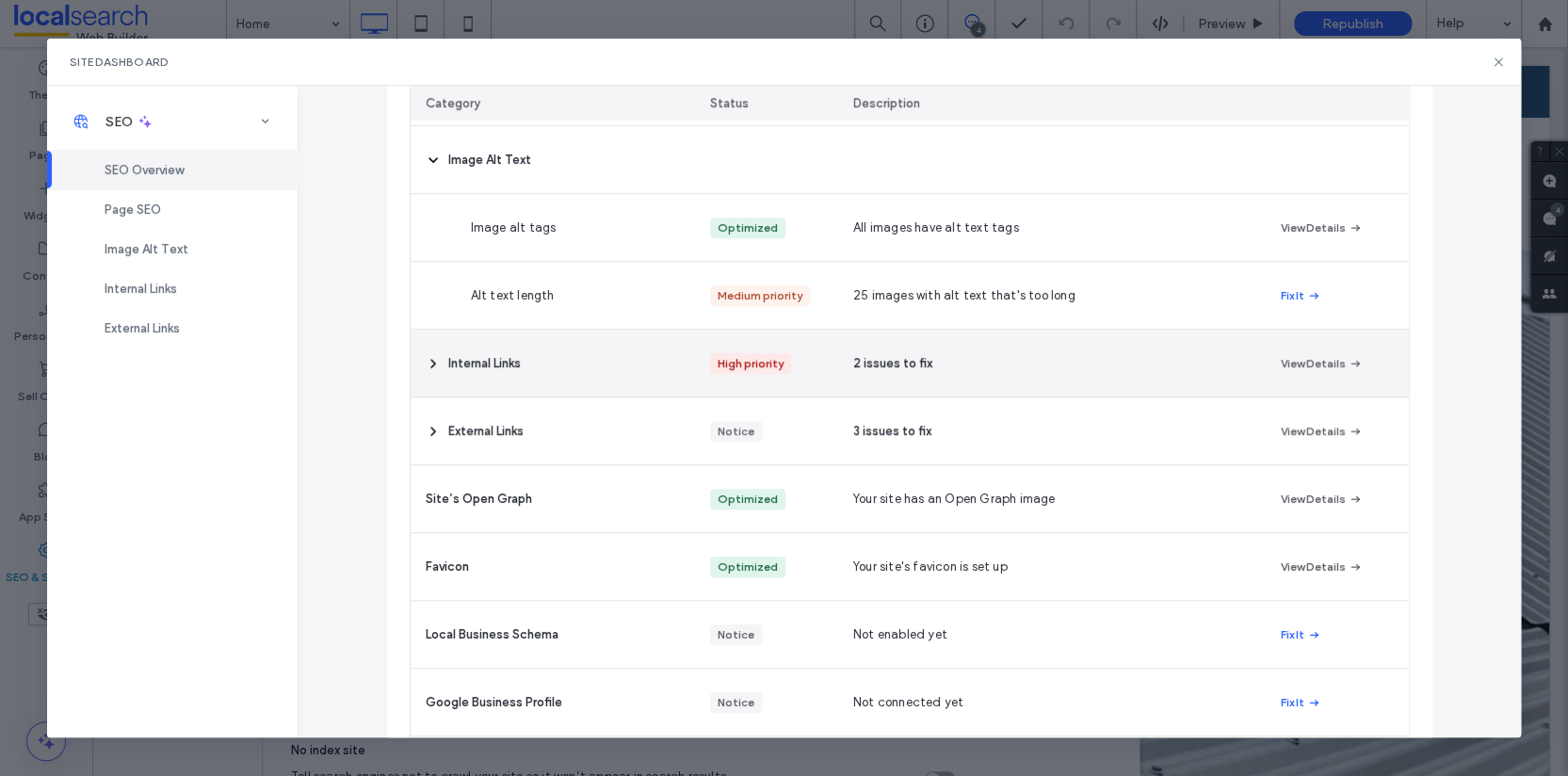
click at [595, 356] on div "Internal Links" at bounding box center [553, 363] width 286 height 67
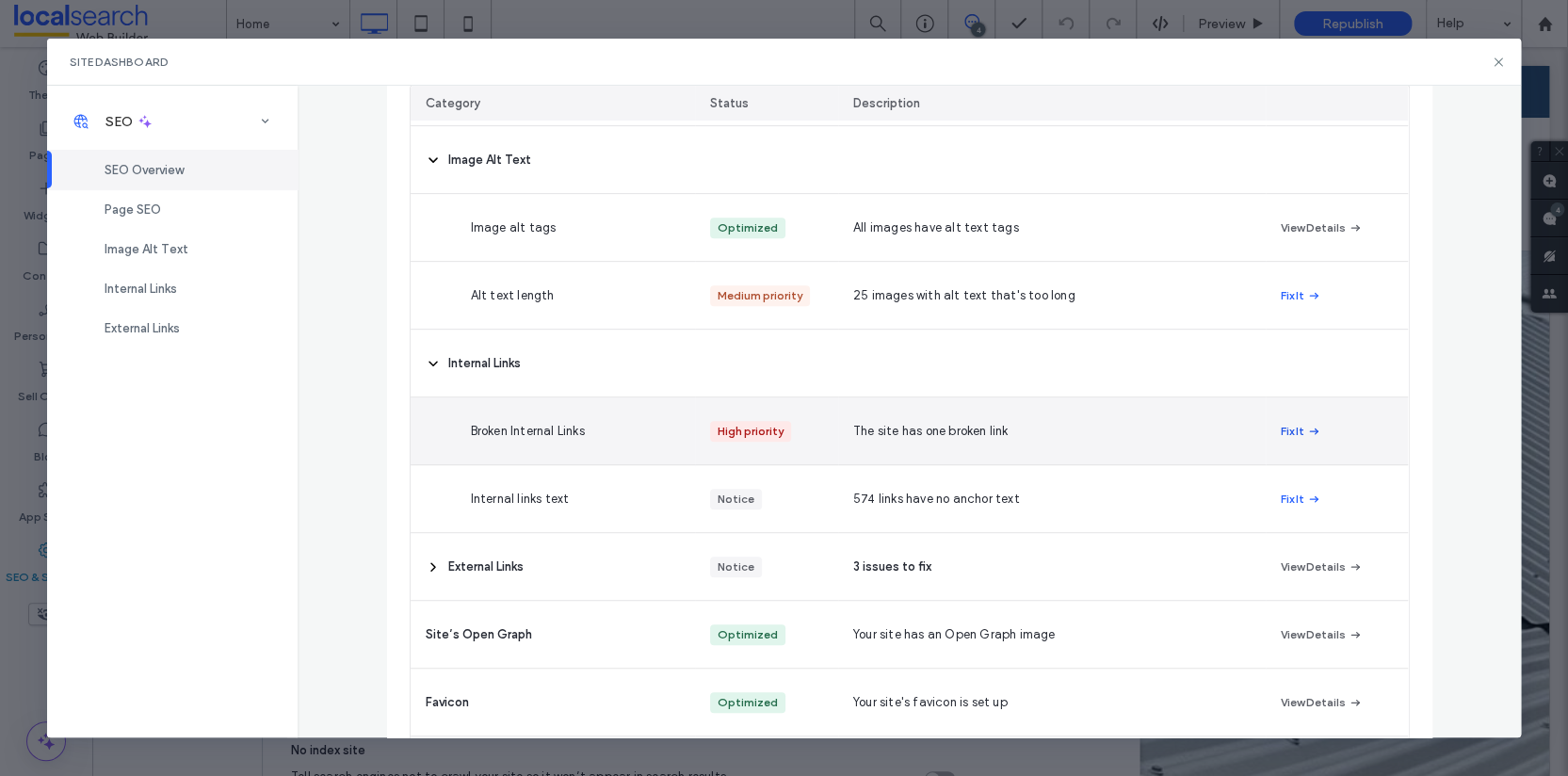
click at [1290, 429] on button "Fix It" at bounding box center [1301, 431] width 41 height 22
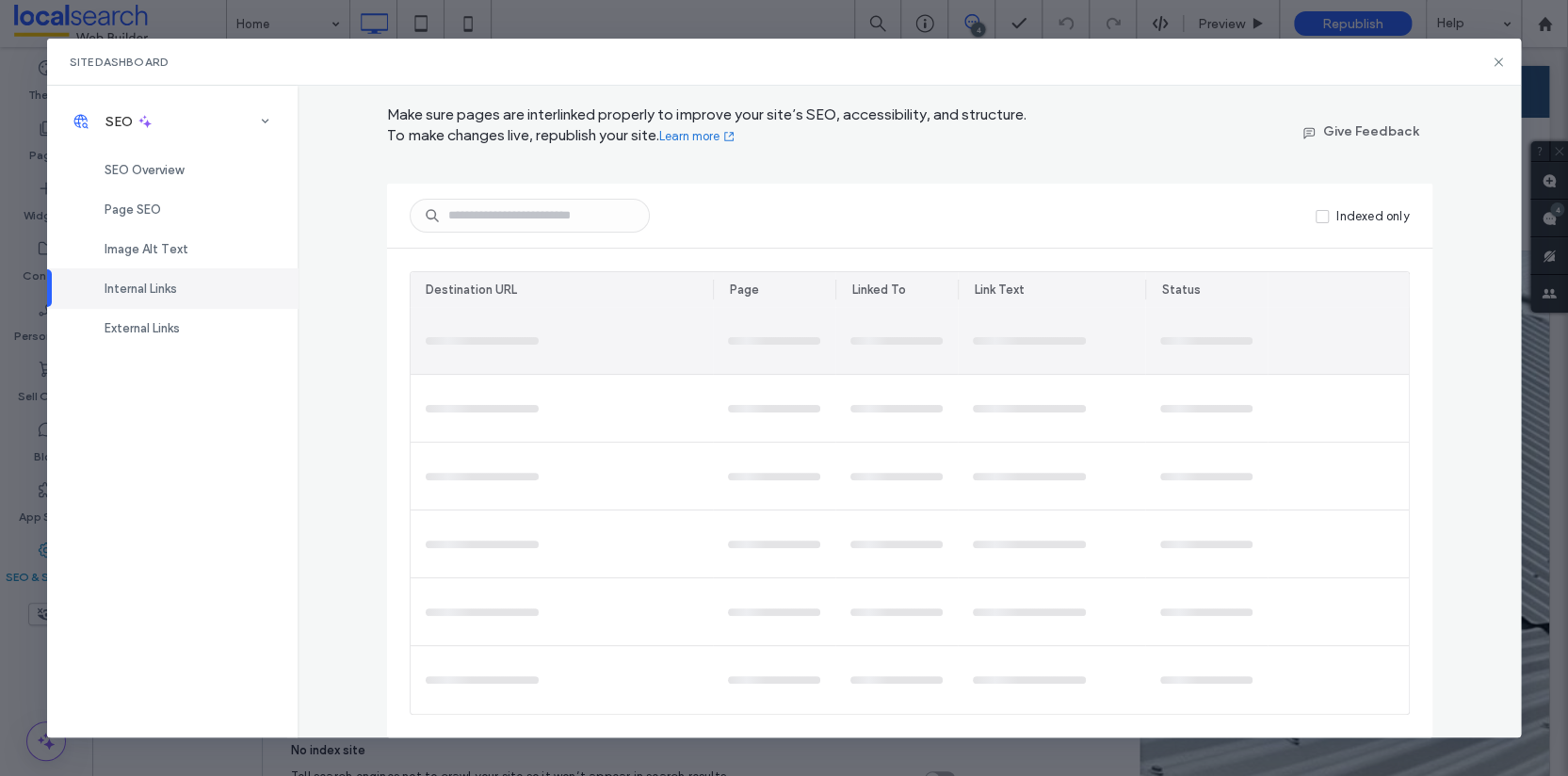
scroll to position [0, 0]
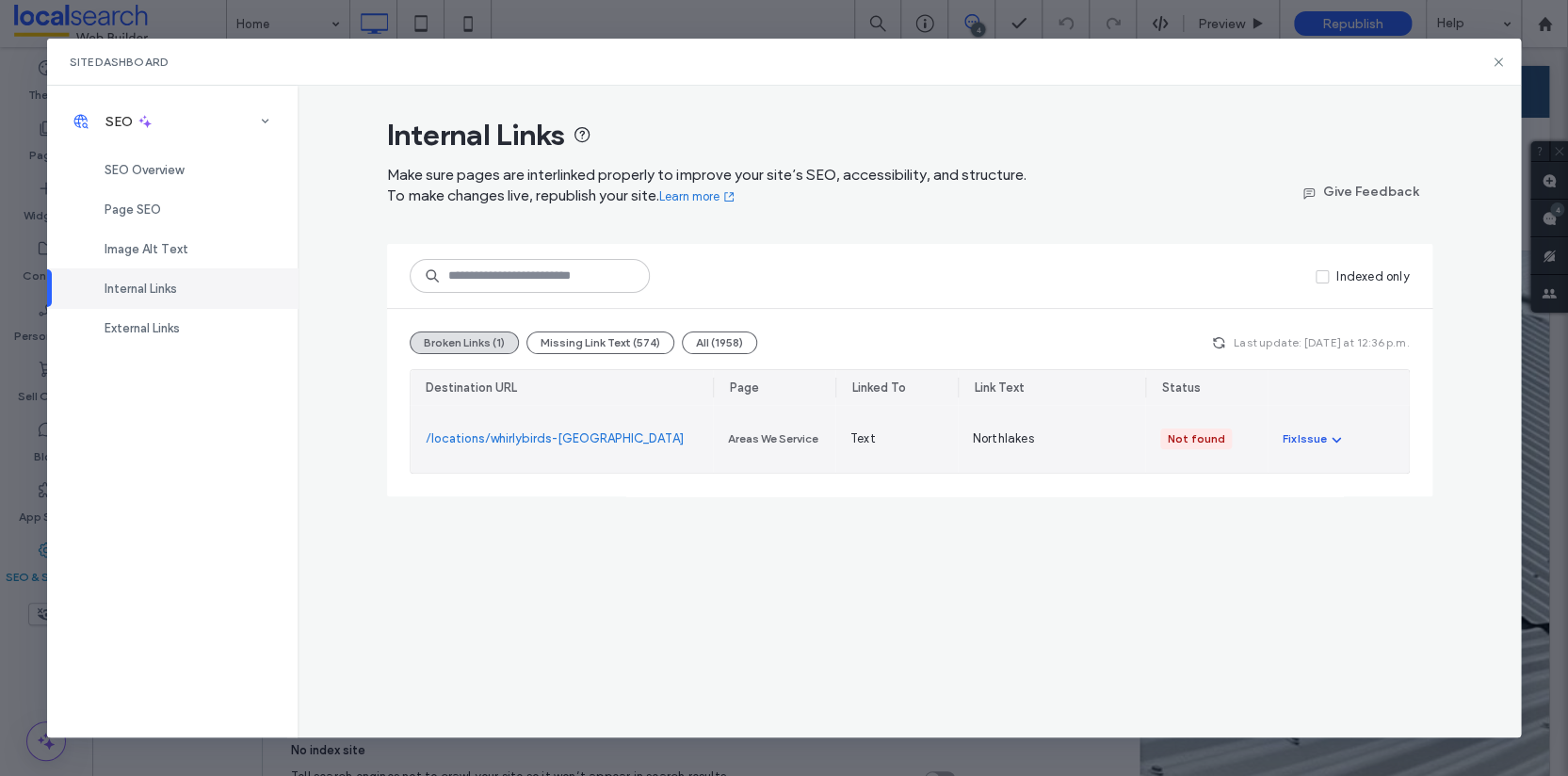
click at [1329, 441] on icon "button" at bounding box center [1336, 438] width 15 height 15
click at [1351, 479] on span "Fix in Editor" at bounding box center [1332, 484] width 67 height 19
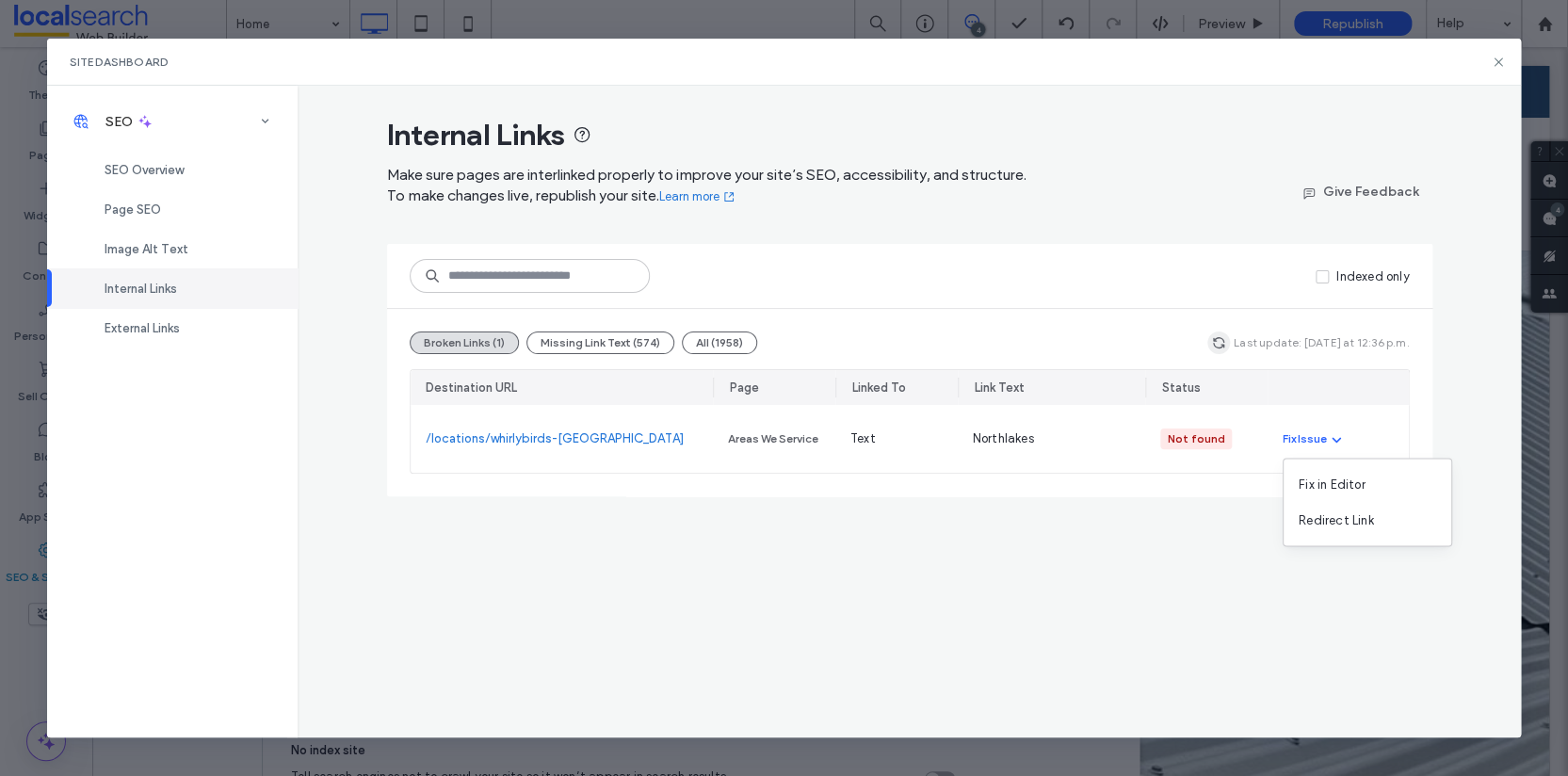
click at [1230, 341] on span "button" at bounding box center [1218, 342] width 22 height 22
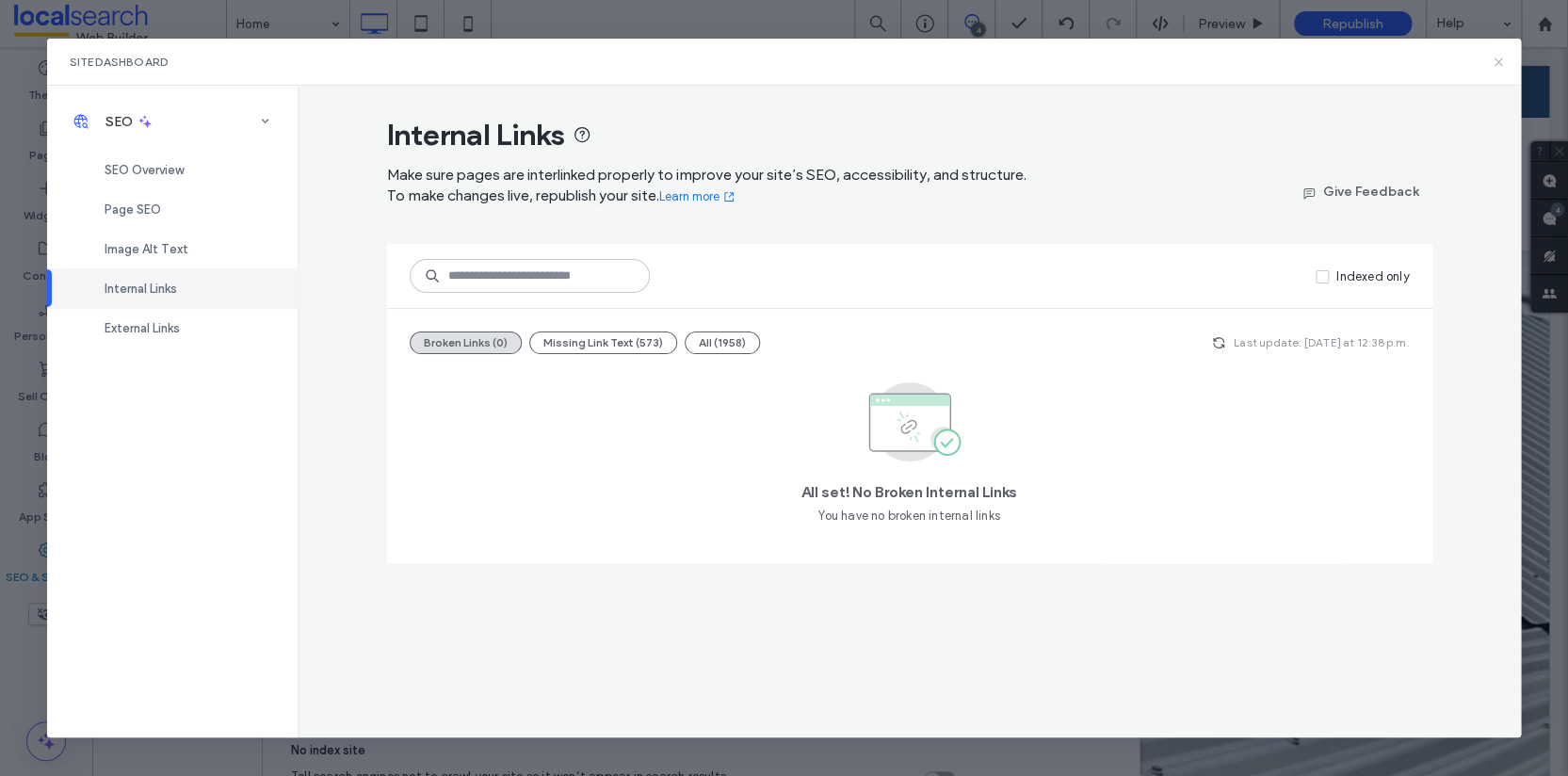
click at [1493, 61] on icon at bounding box center [1498, 61] width 15 height 15
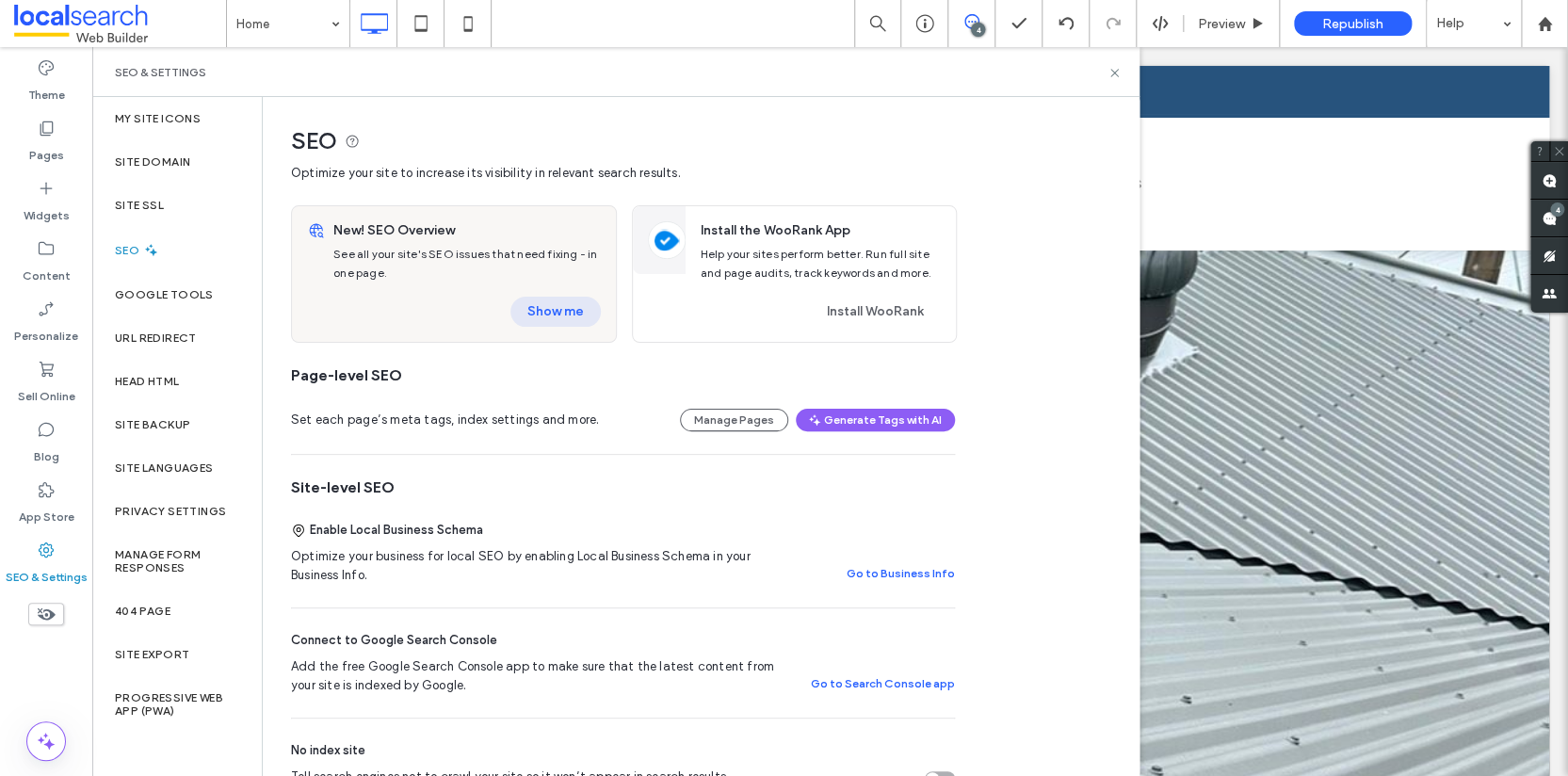
click at [559, 316] on button "Show me" at bounding box center [555, 311] width 91 height 30
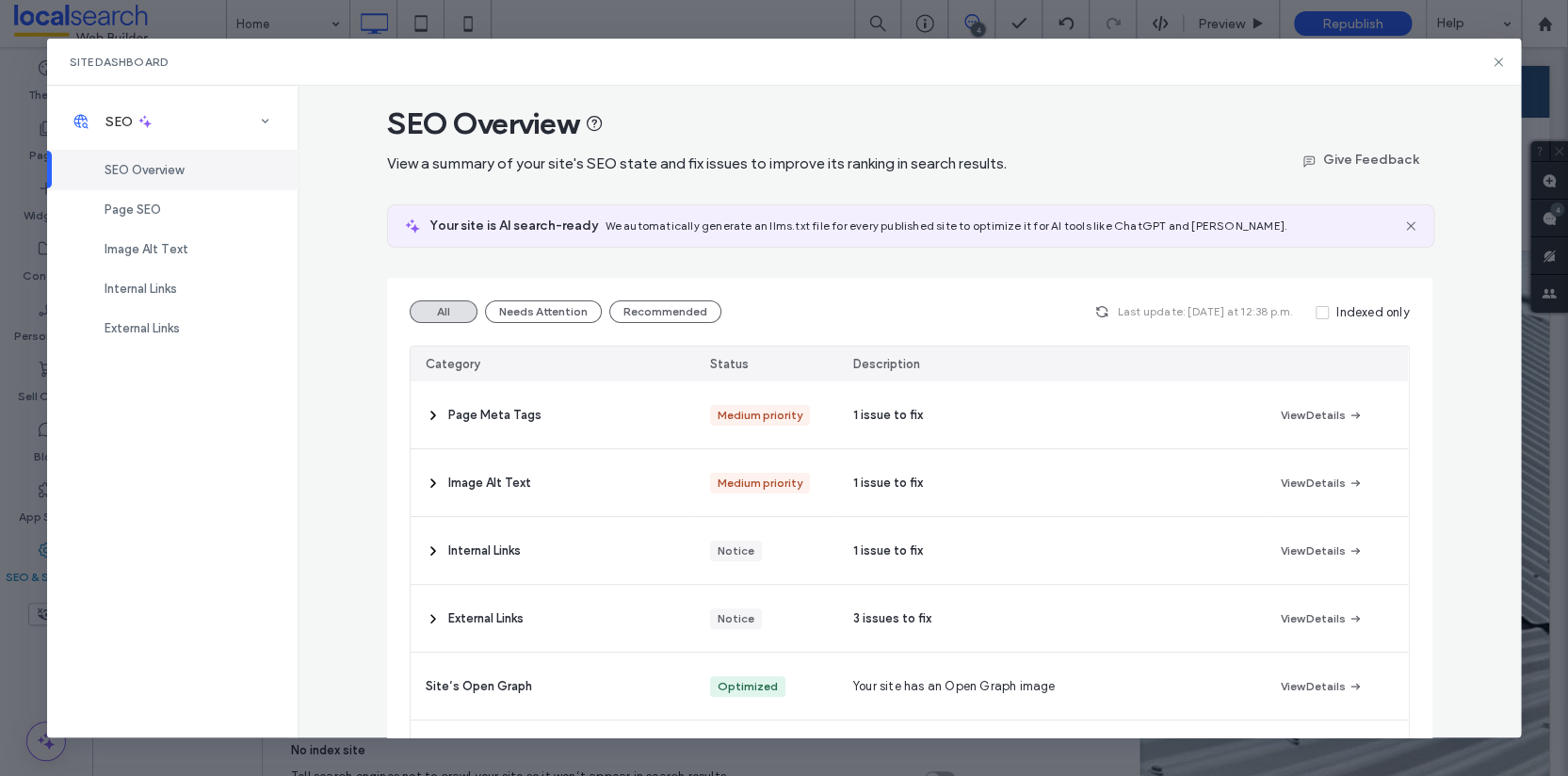
scroll to position [29, 0]
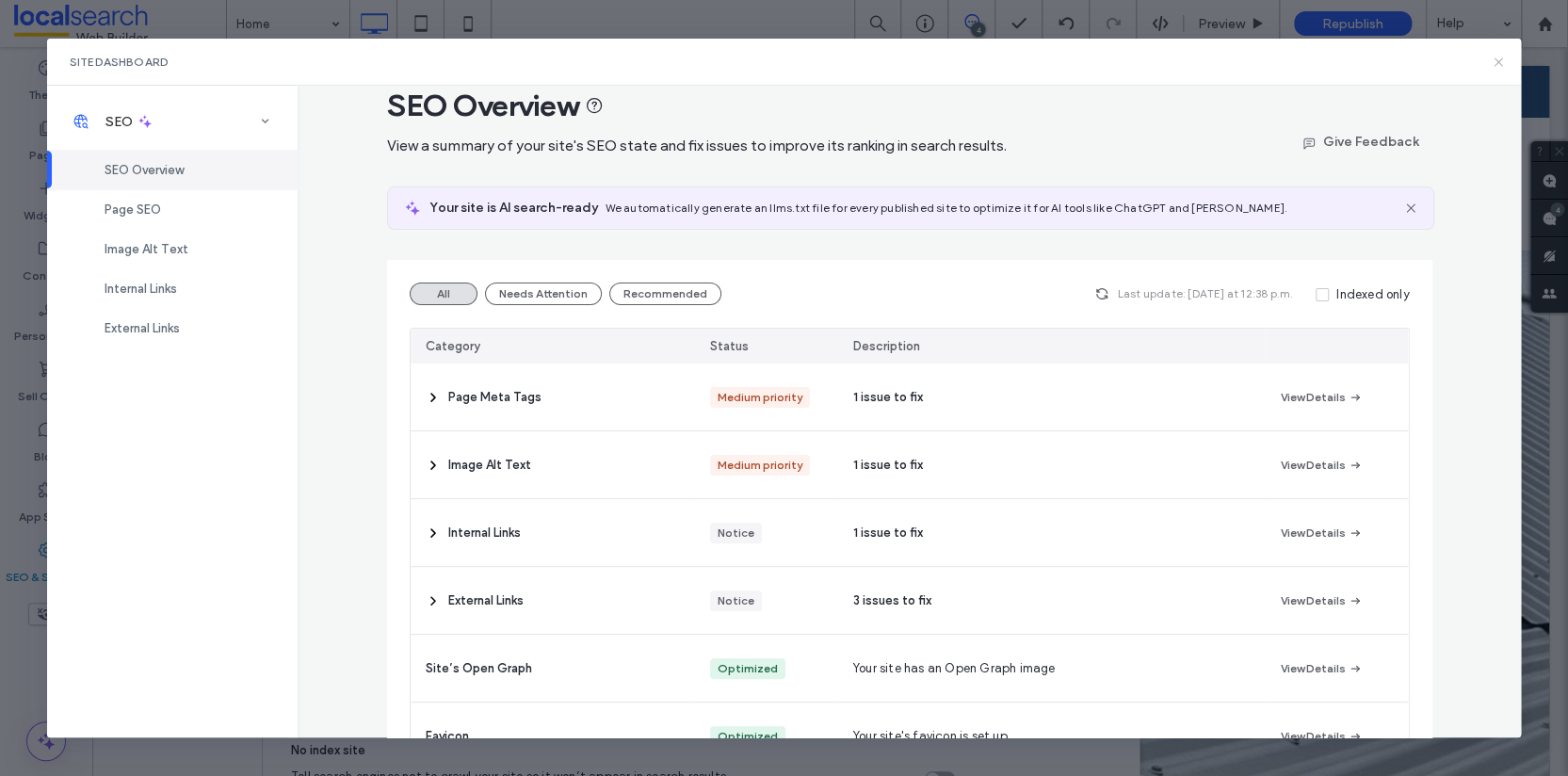
click at [1497, 62] on icon at bounding box center [1498, 61] width 15 height 15
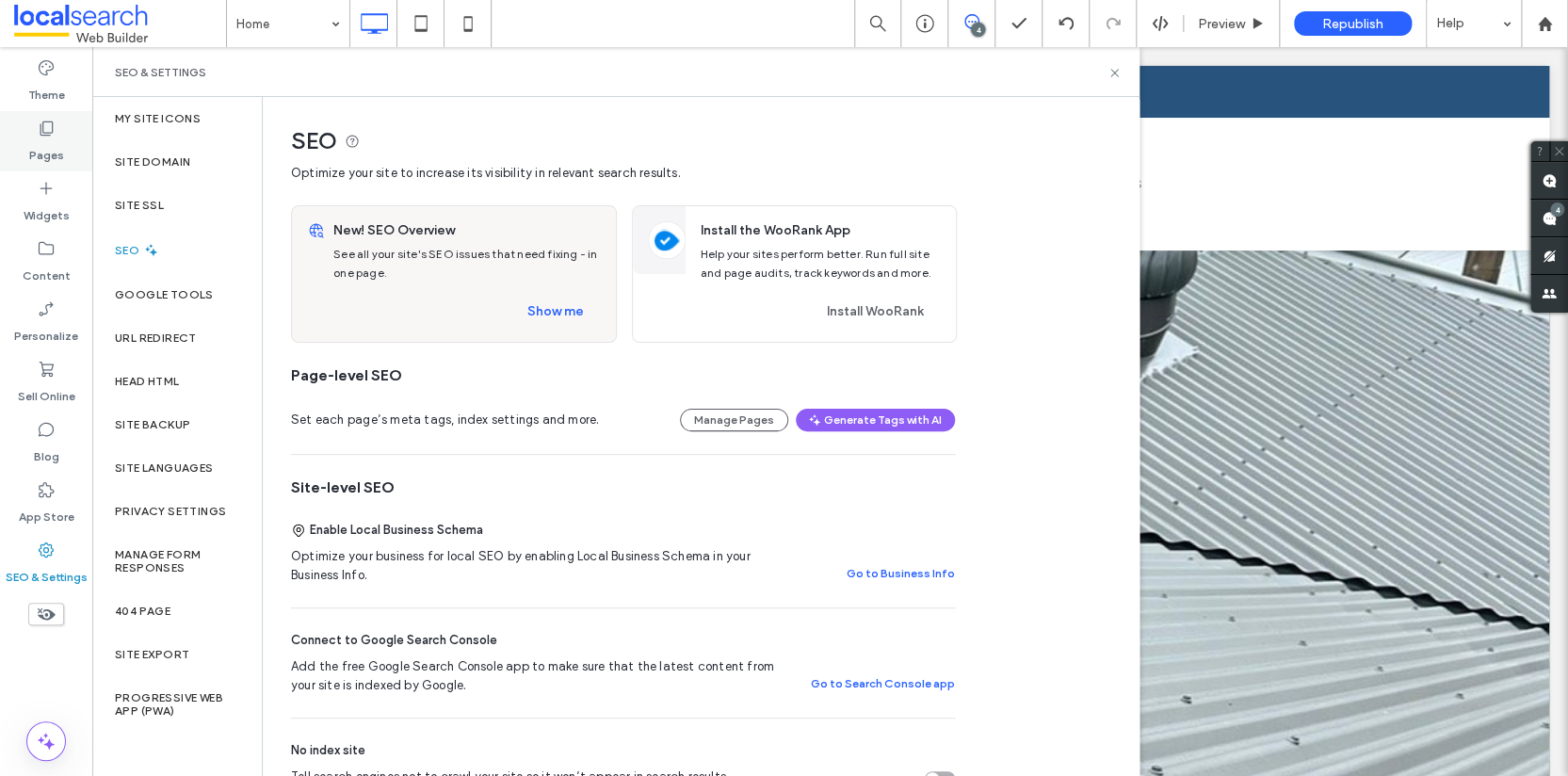
click at [22, 145] on div "Pages" at bounding box center [46, 141] width 93 height 60
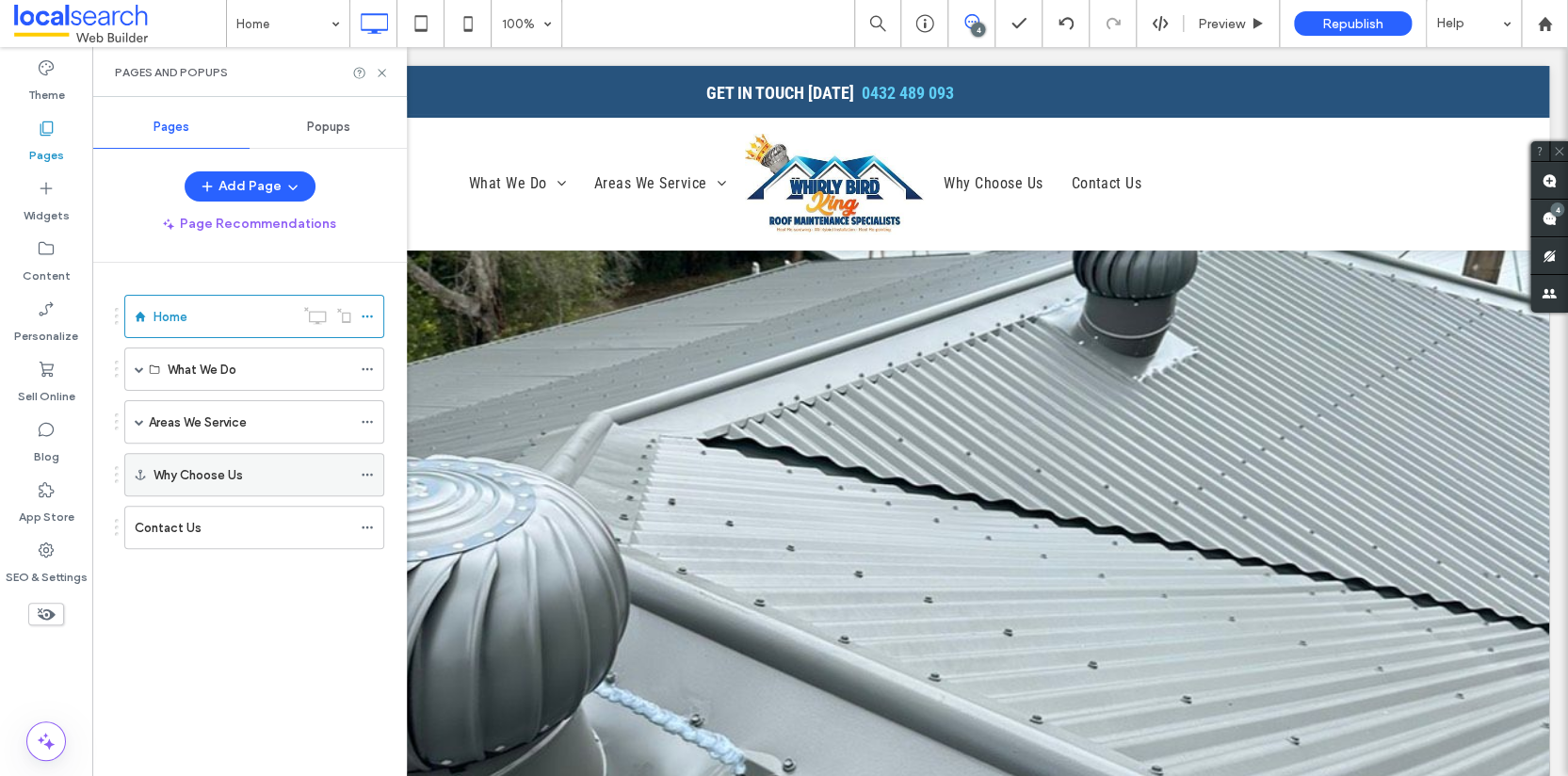
scroll to position [0, 0]
click at [200, 414] on label "Areas We Service" at bounding box center [198, 422] width 98 height 33
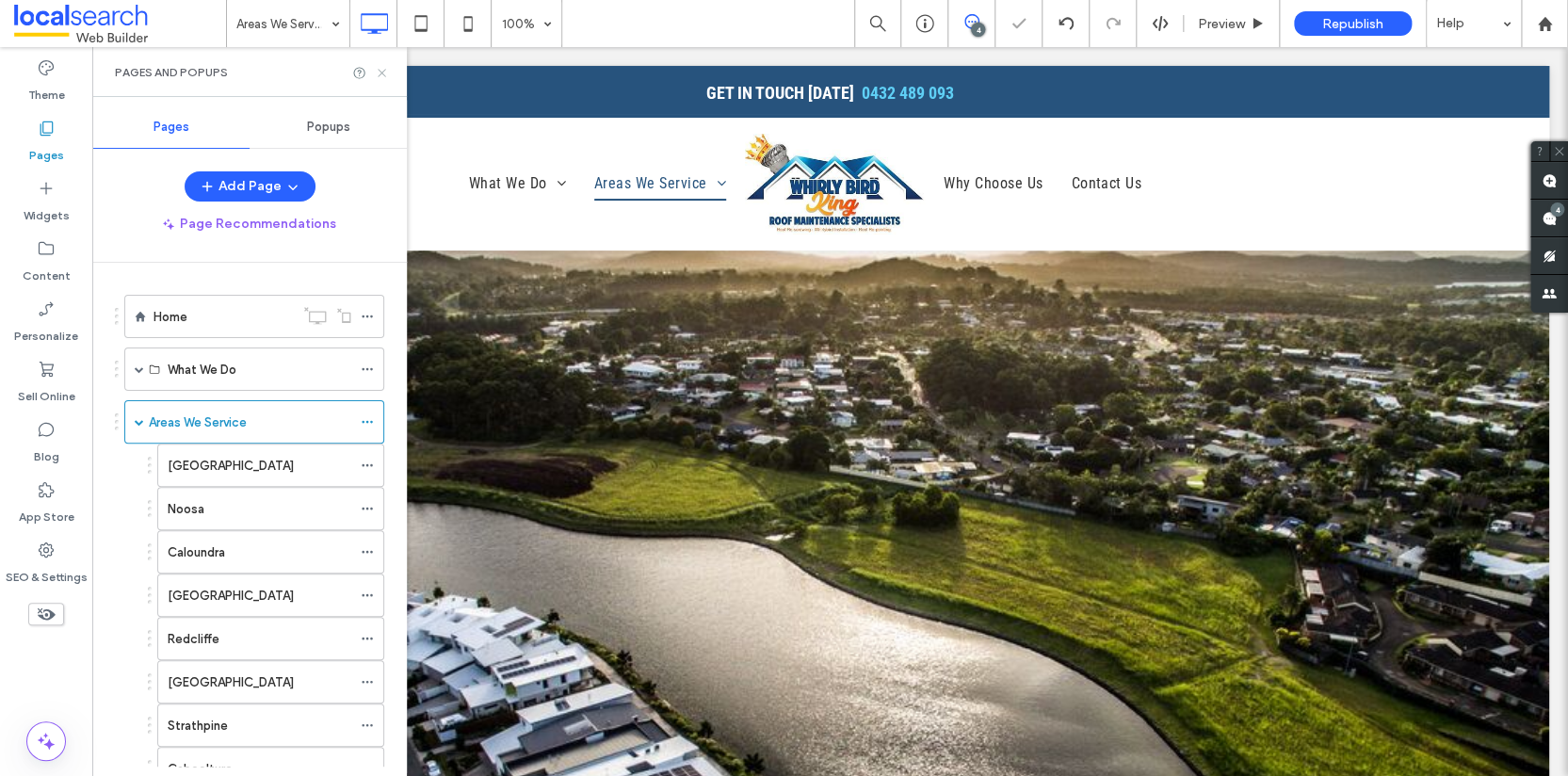
click at [383, 69] on icon at bounding box center [381, 73] width 14 height 14
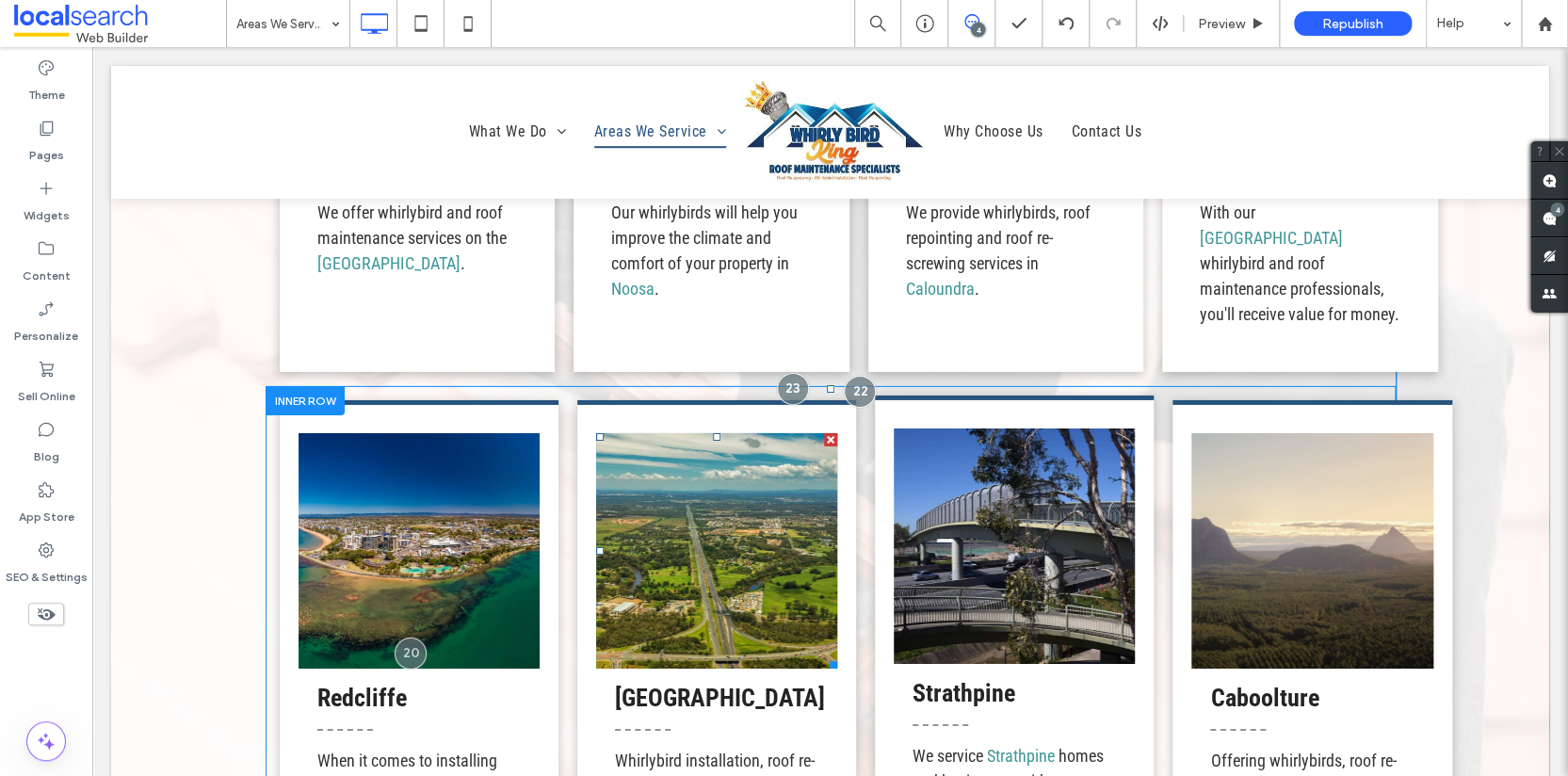
scroll to position [2956, 0]
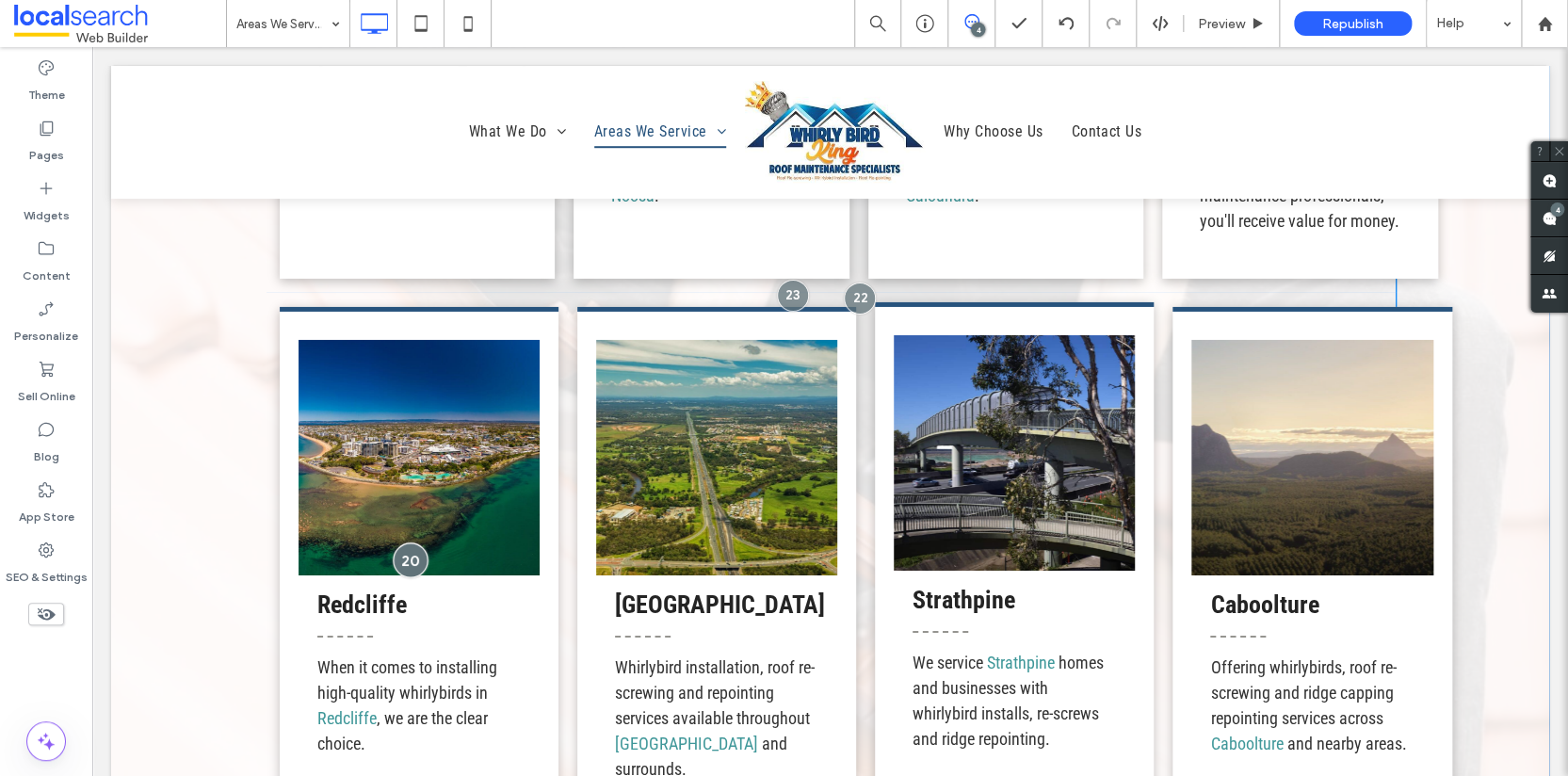
click at [405, 542] on div at bounding box center [412, 560] width 35 height 35
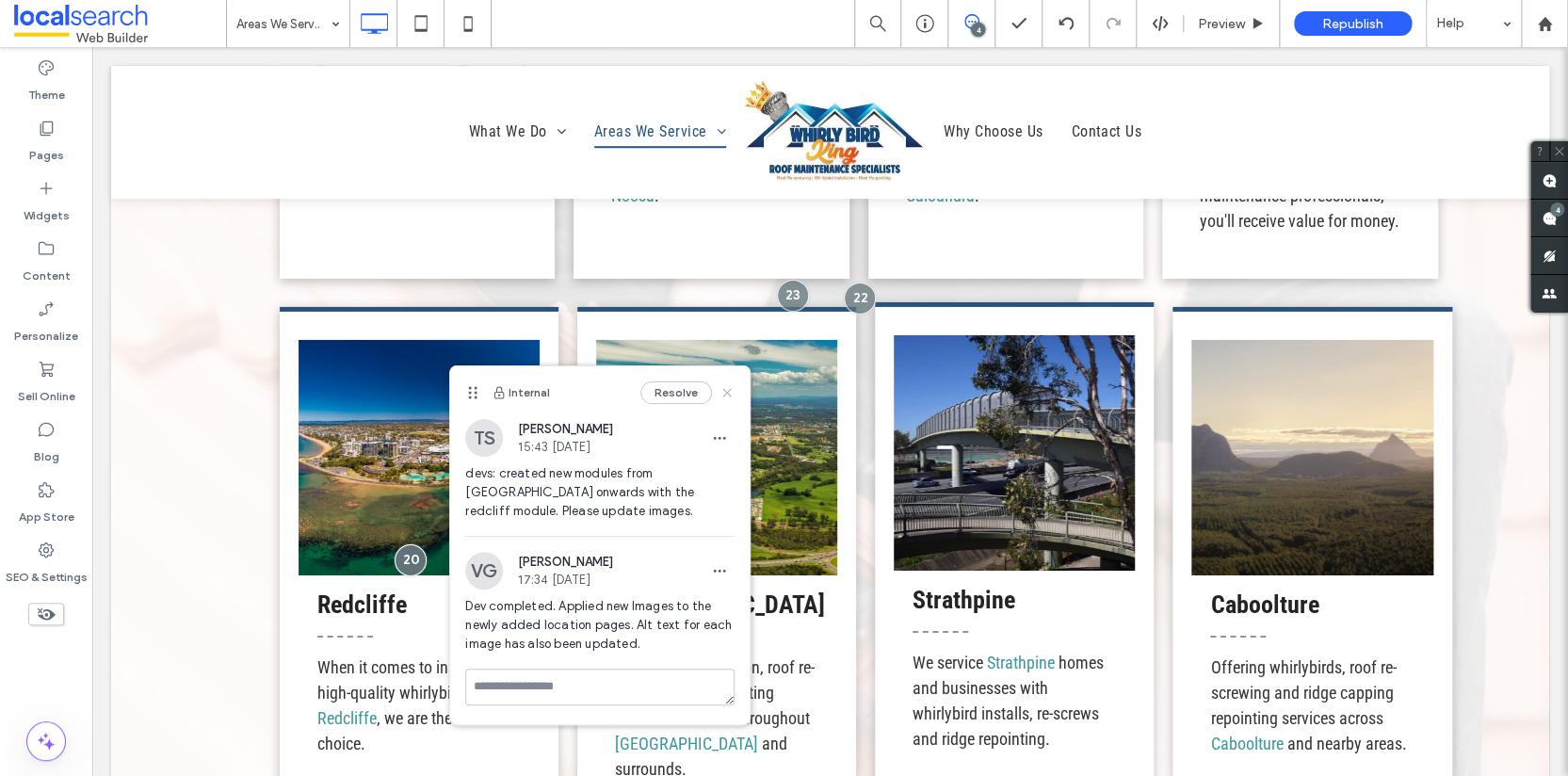
click at [728, 392] on use at bounding box center [727, 393] width 9 height 9
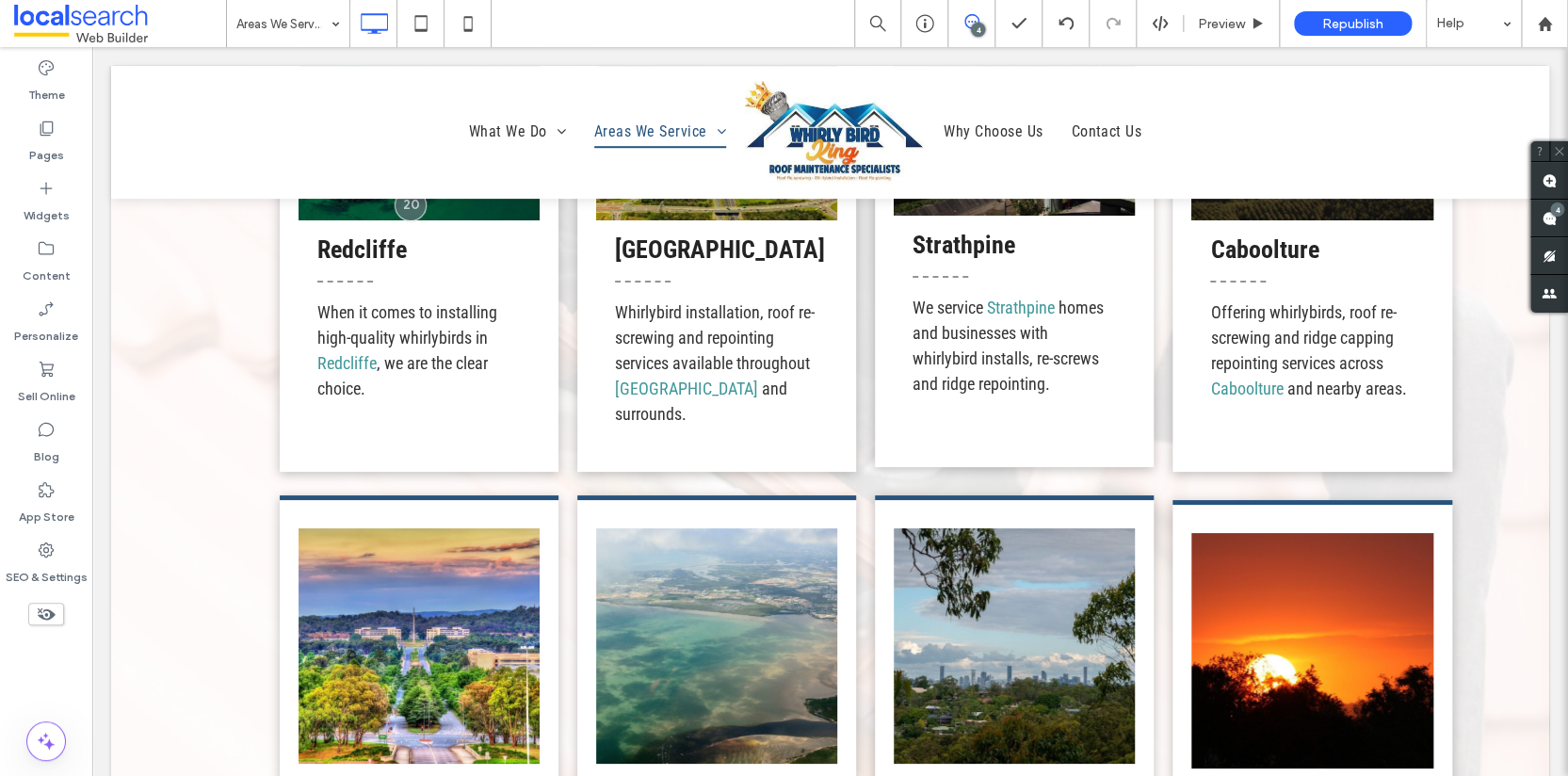
scroll to position [3189, 0]
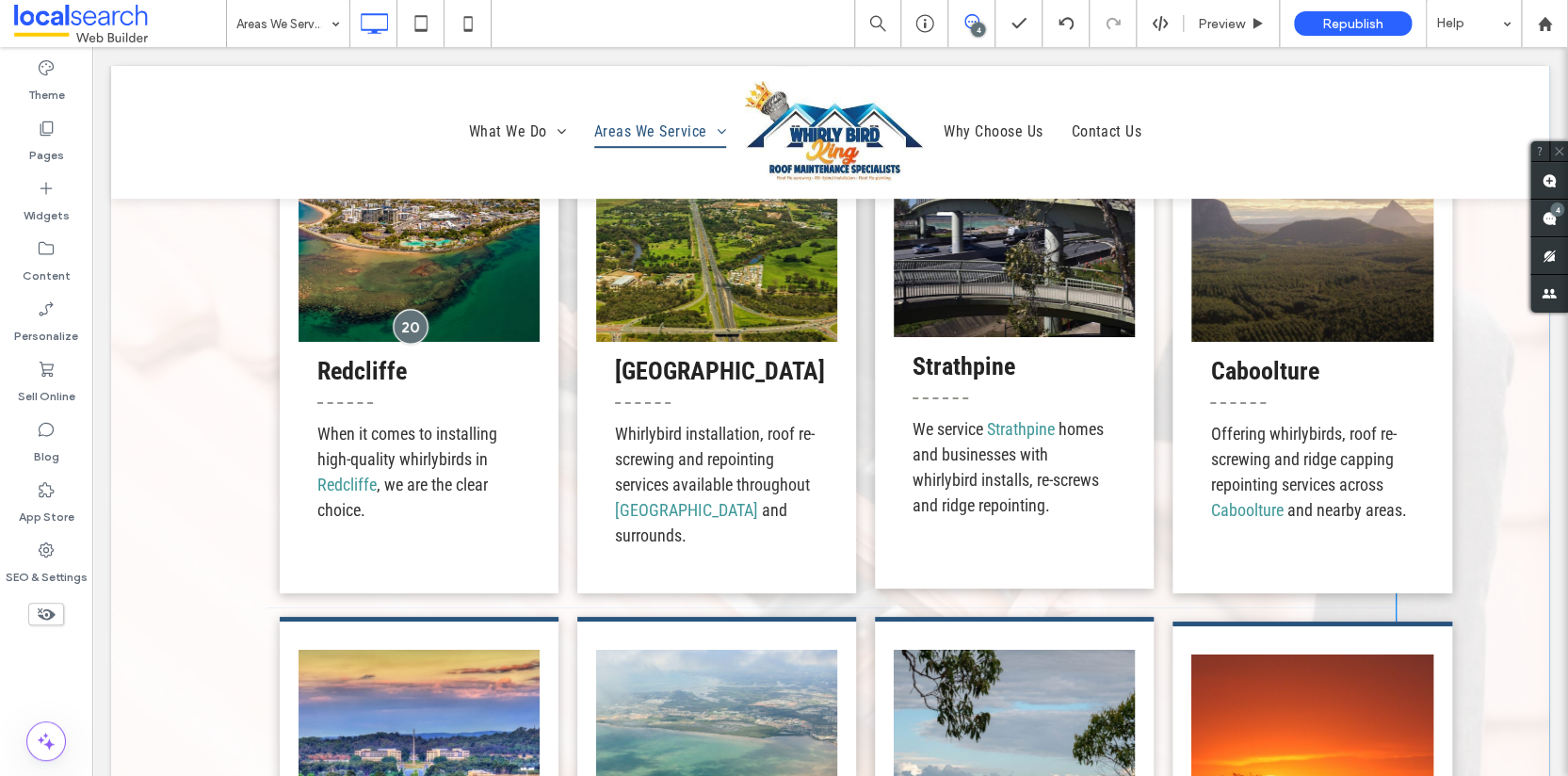
click at [413, 311] on div at bounding box center [412, 327] width 35 height 35
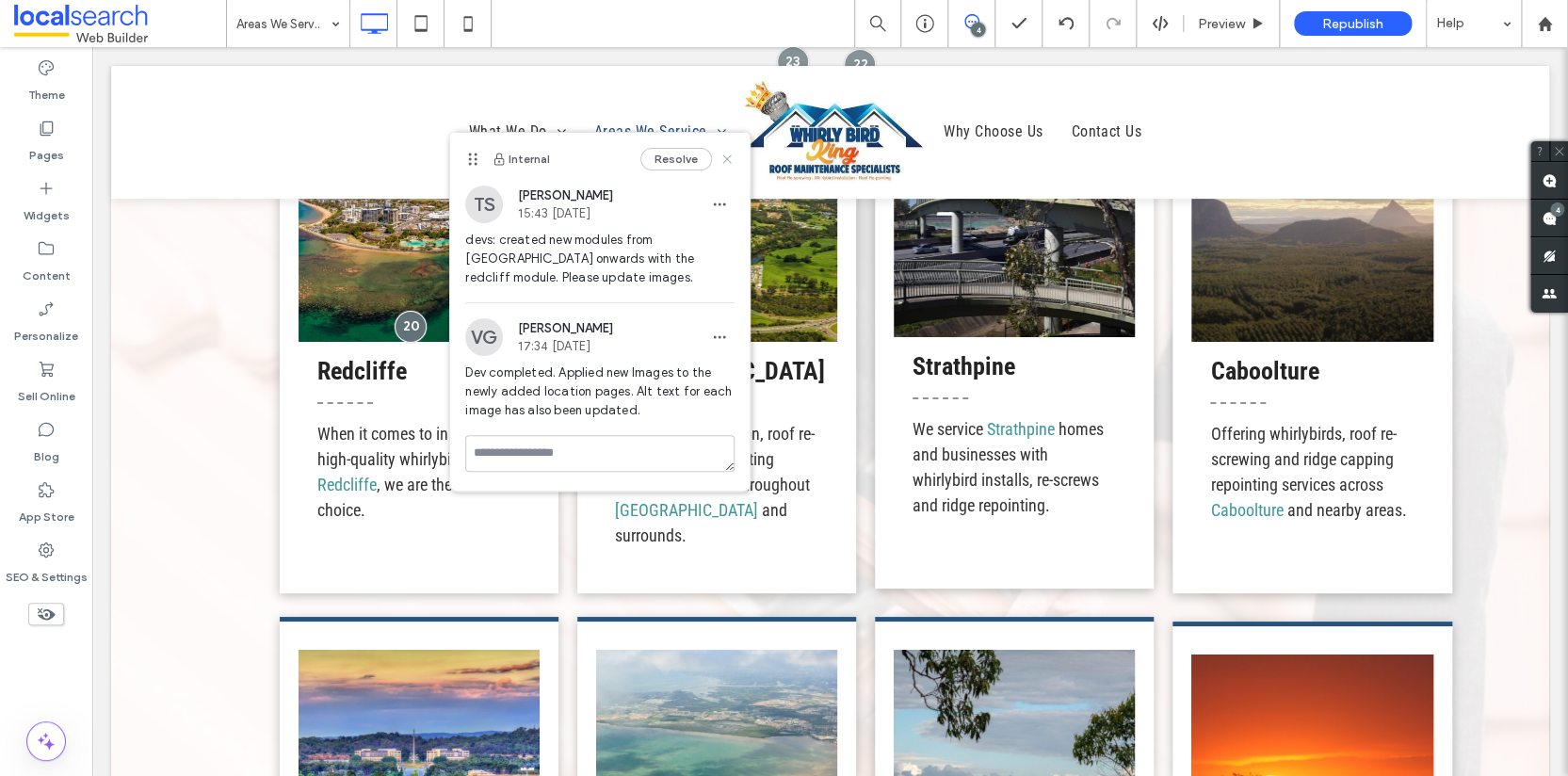
click at [727, 157] on use at bounding box center [727, 159] width 9 height 9
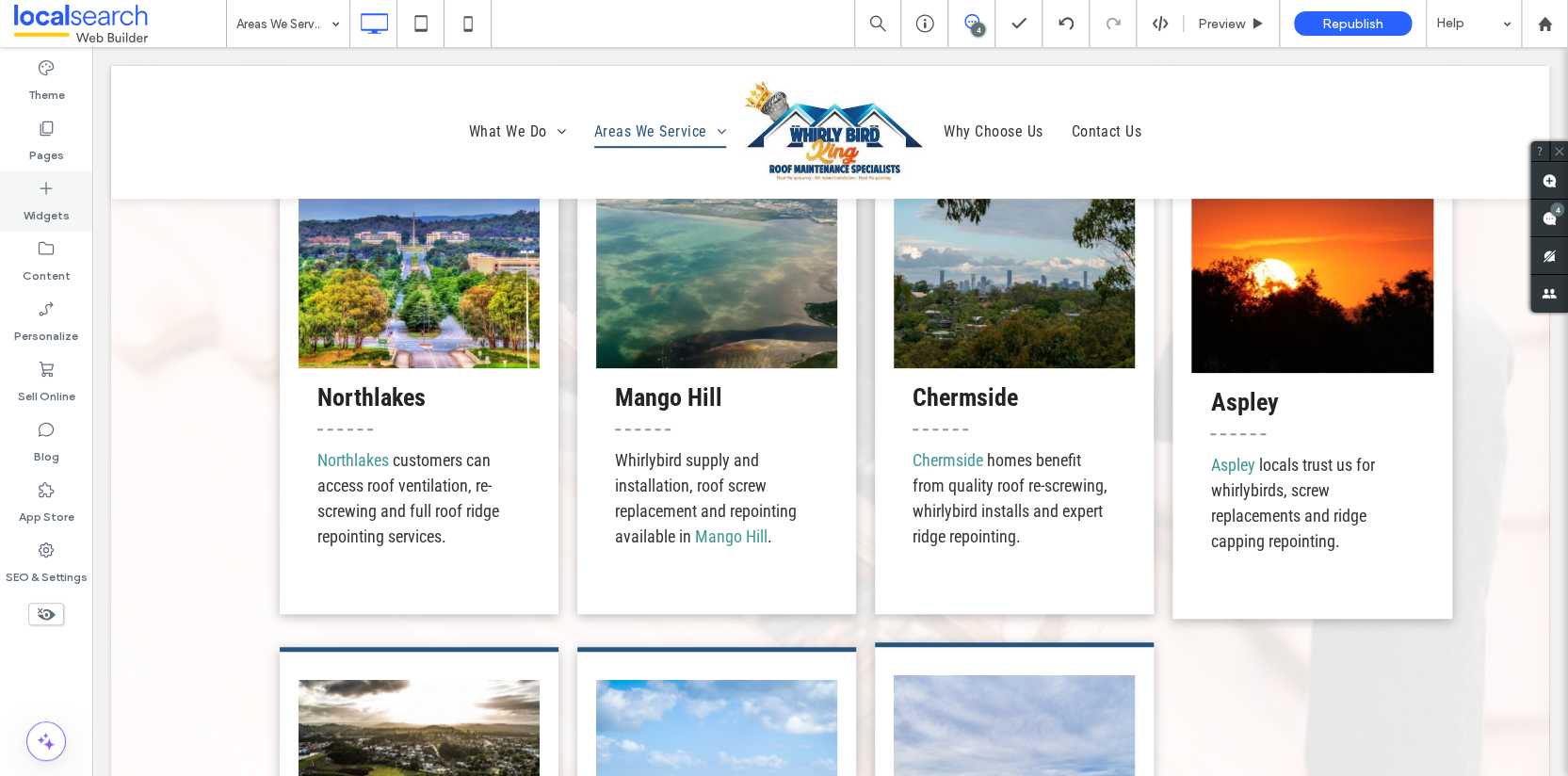
scroll to position [3726, 0]
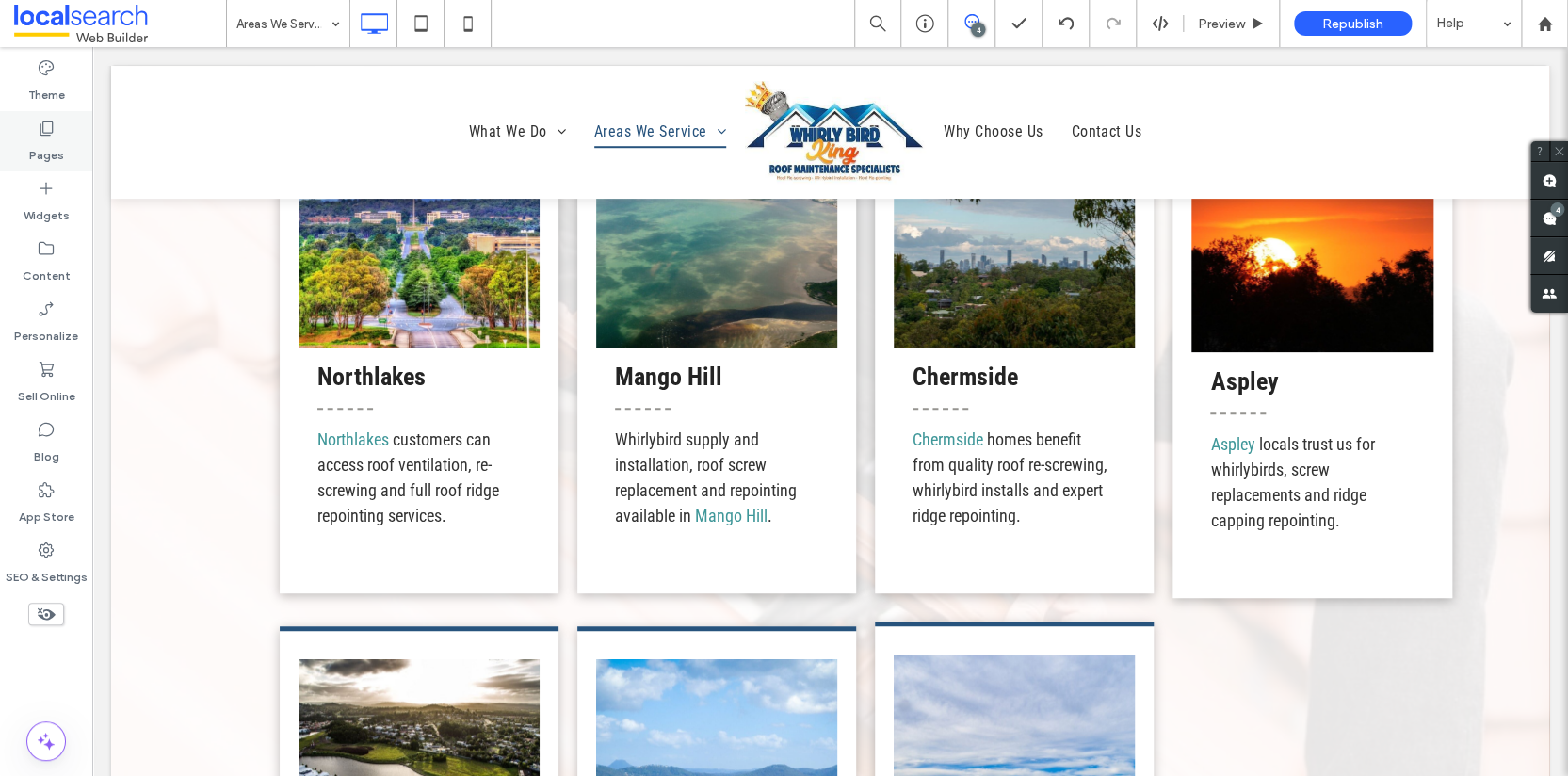
click at [51, 131] on icon at bounding box center [46, 128] width 19 height 19
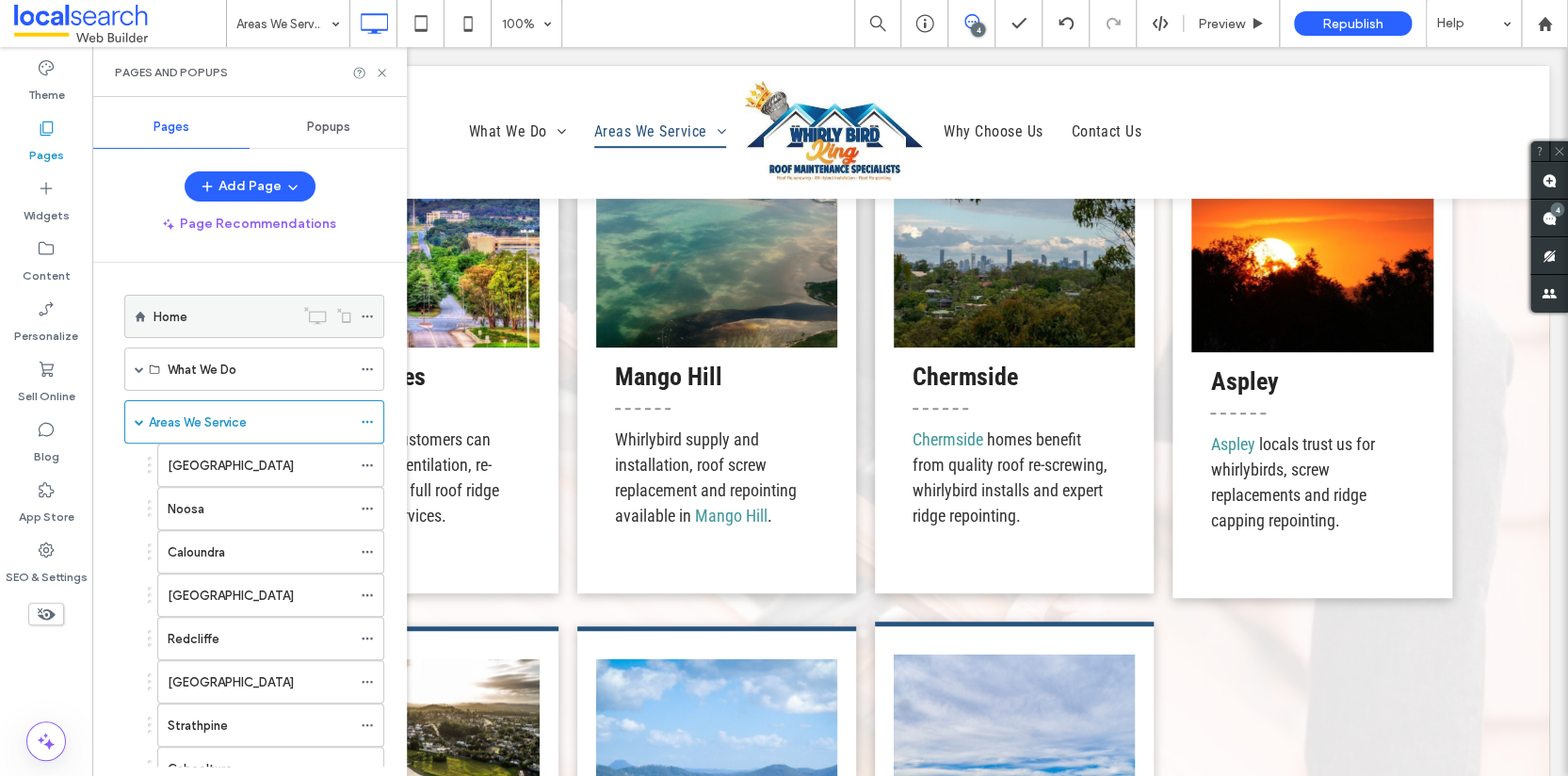
click at [166, 323] on label "Home" at bounding box center [170, 317] width 34 height 33
click at [384, 70] on icon at bounding box center [381, 73] width 14 height 14
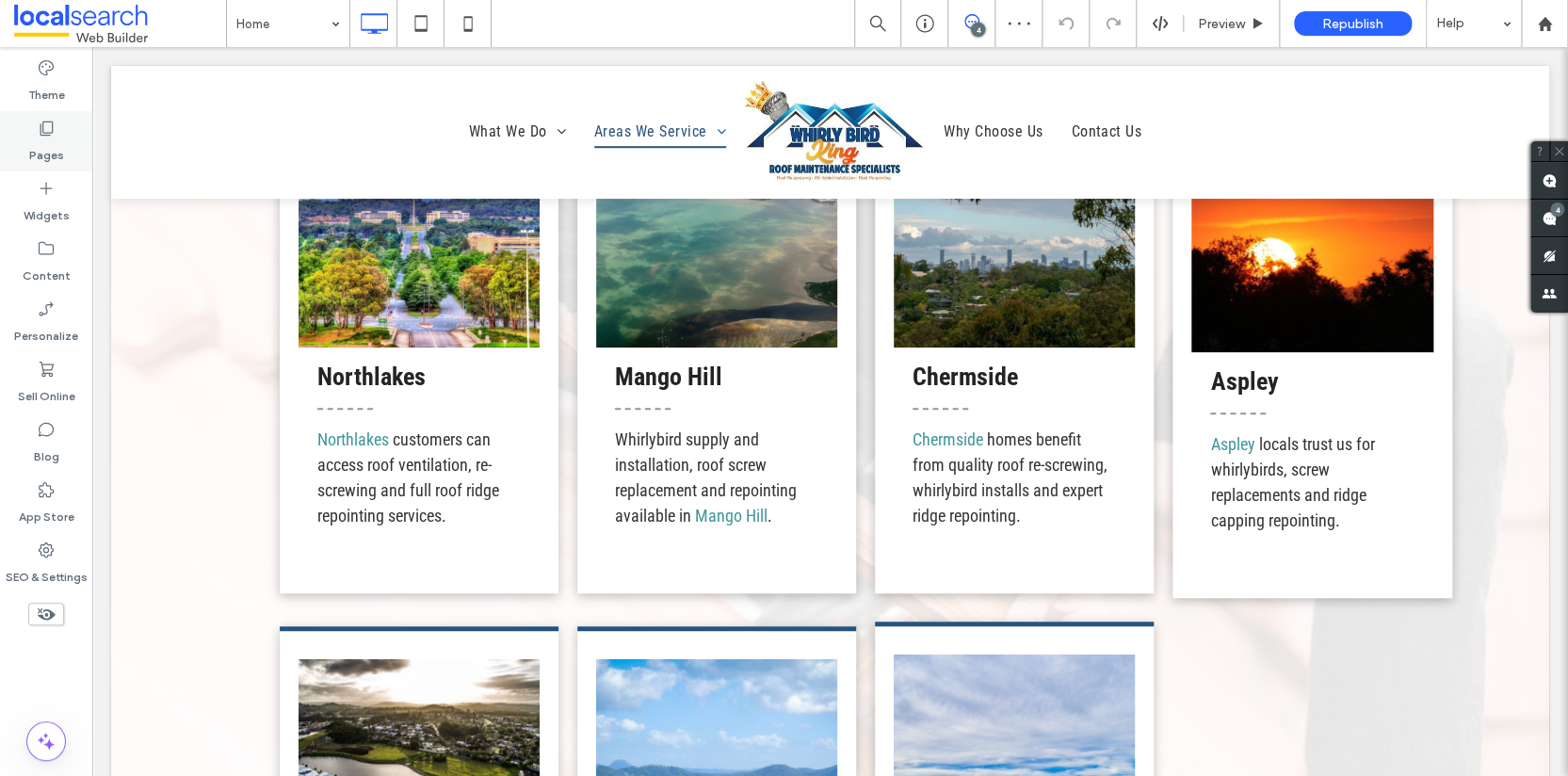
click at [48, 141] on label "Pages" at bounding box center [47, 150] width 35 height 26
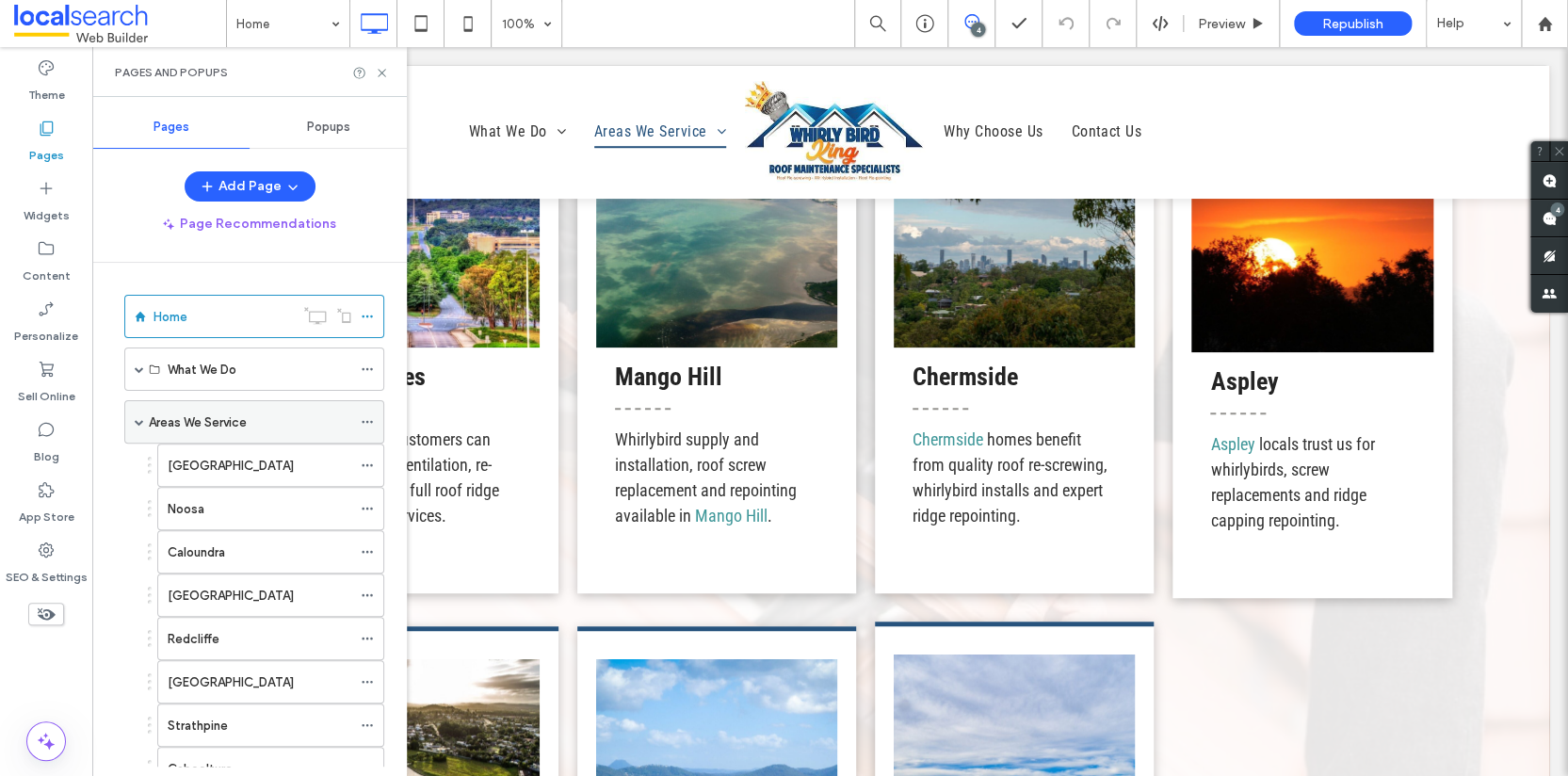
click at [251, 414] on div "Areas We Service" at bounding box center [251, 422] width 203 height 19
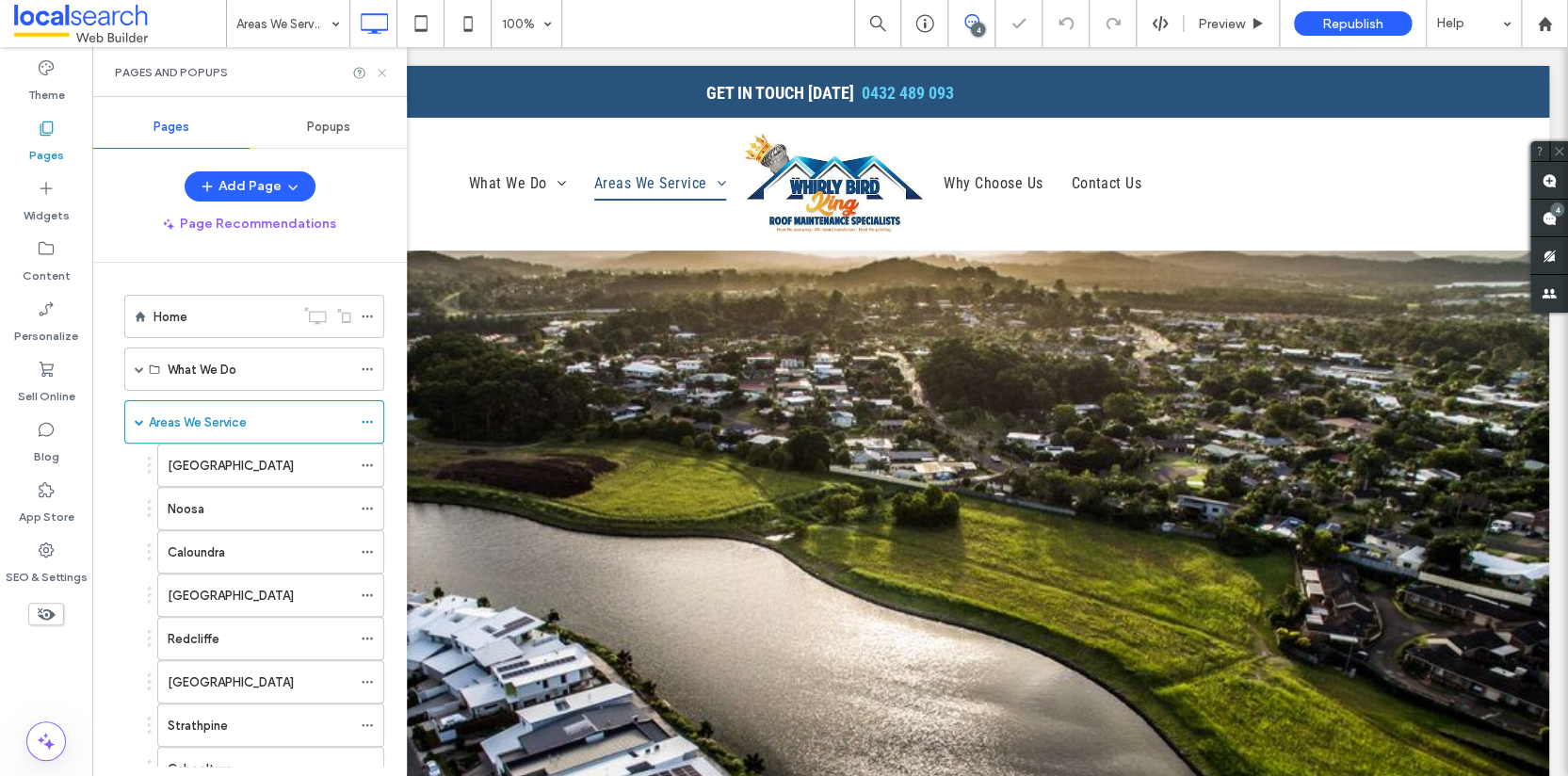
click at [385, 71] on icon at bounding box center [381, 73] width 14 height 14
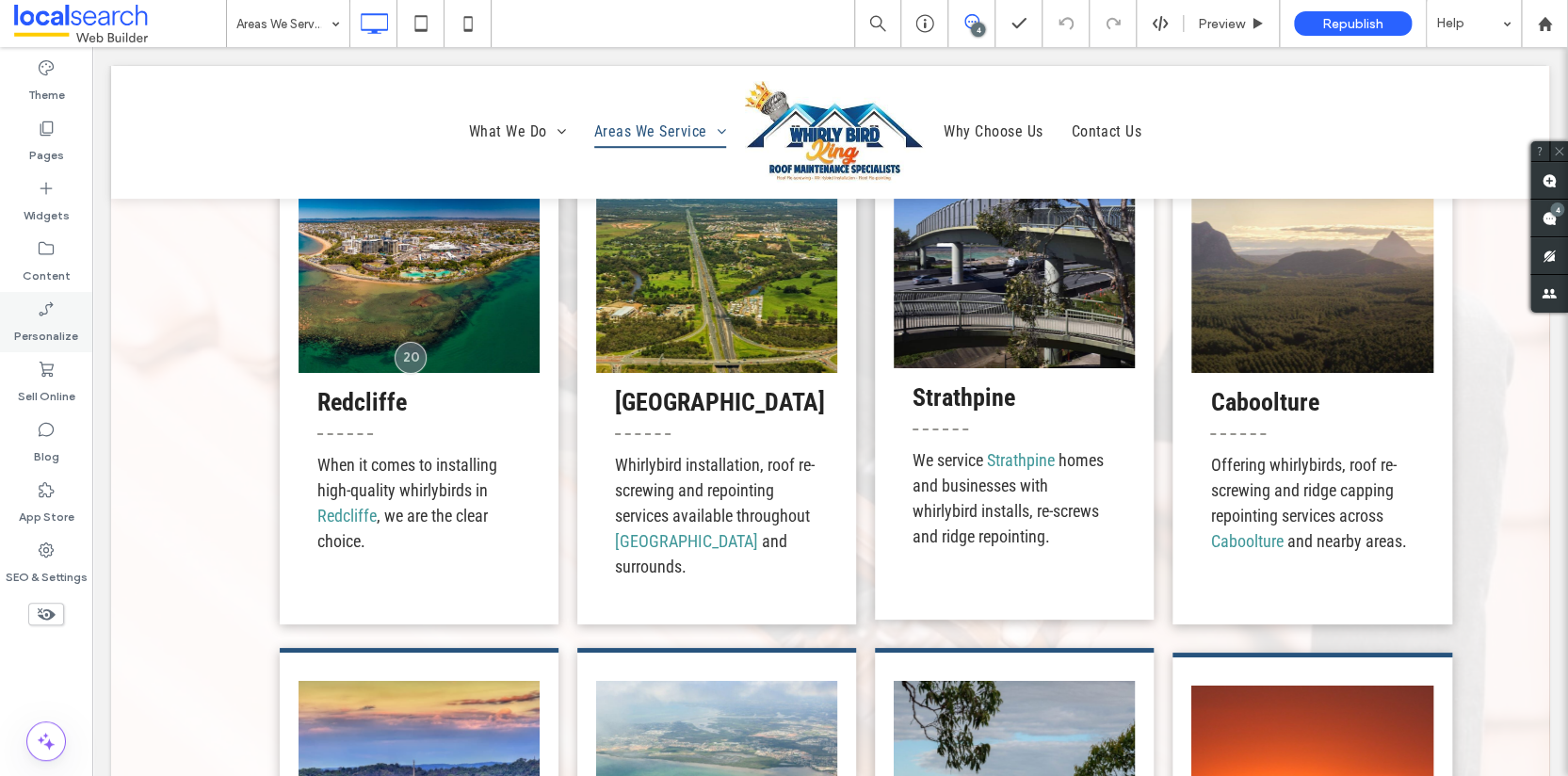
scroll to position [3373, 0]
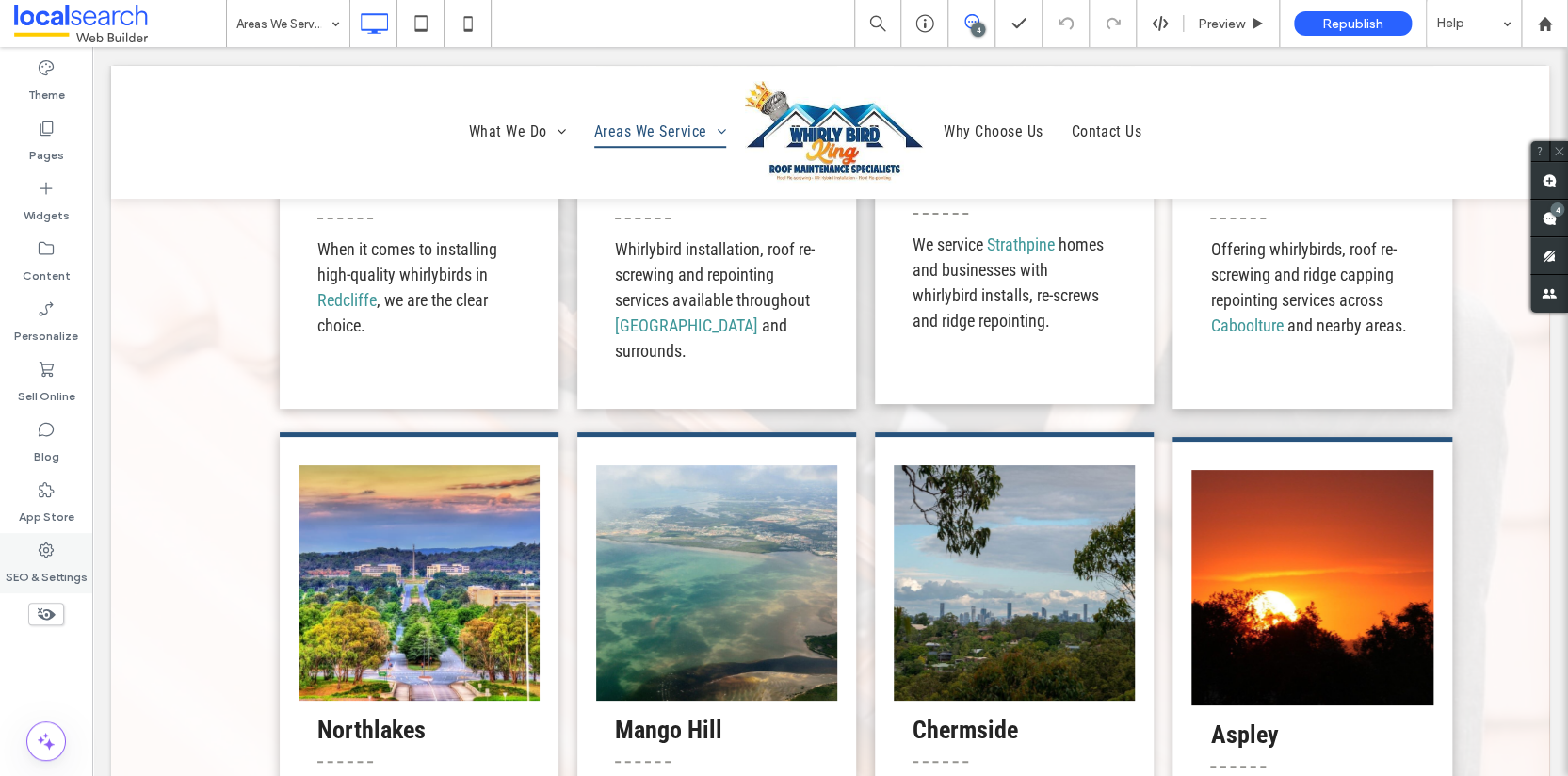
click at [44, 551] on use at bounding box center [46, 549] width 15 height 15
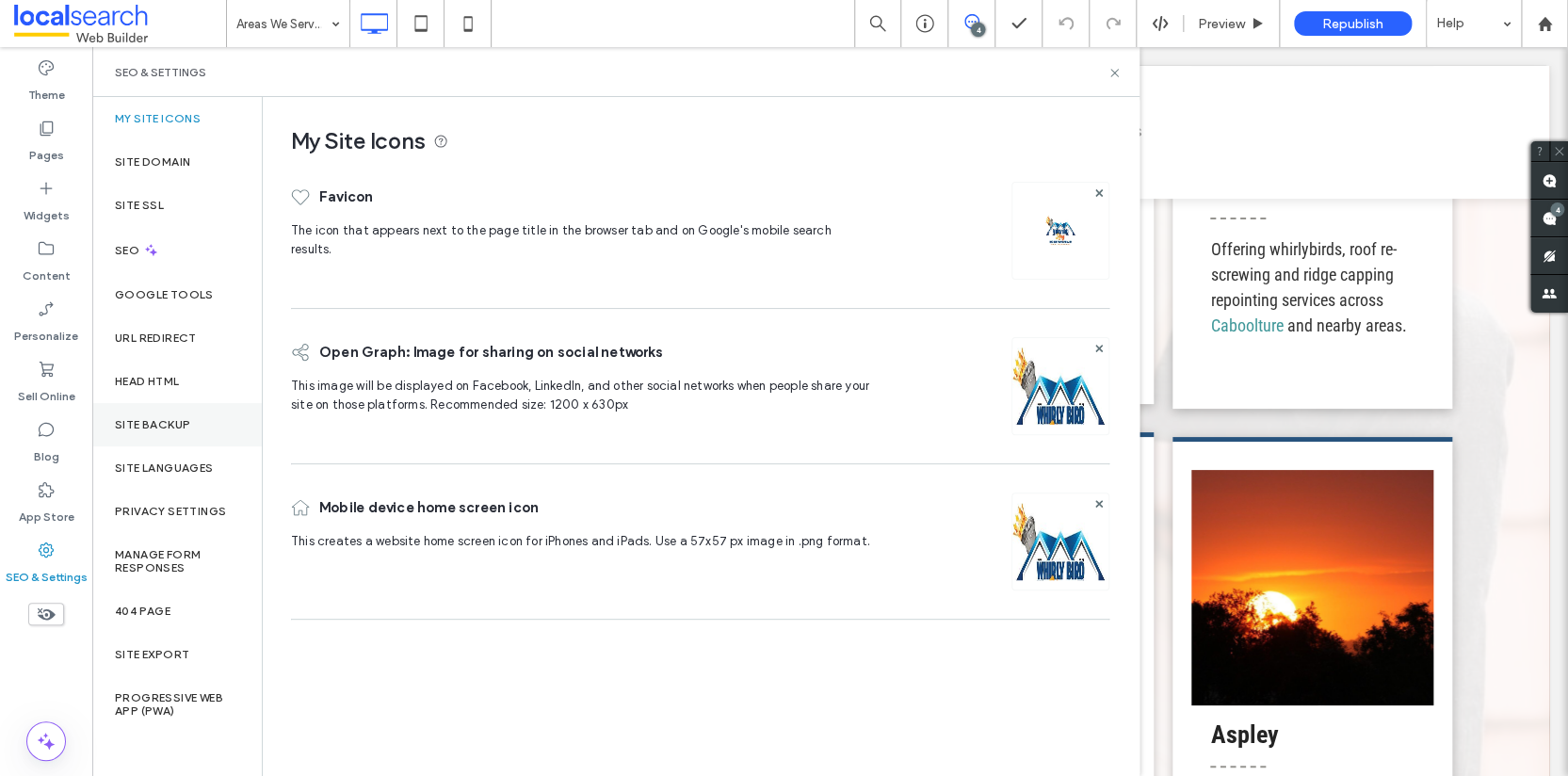
click at [164, 426] on label "Site Backup" at bounding box center [152, 425] width 75 height 14
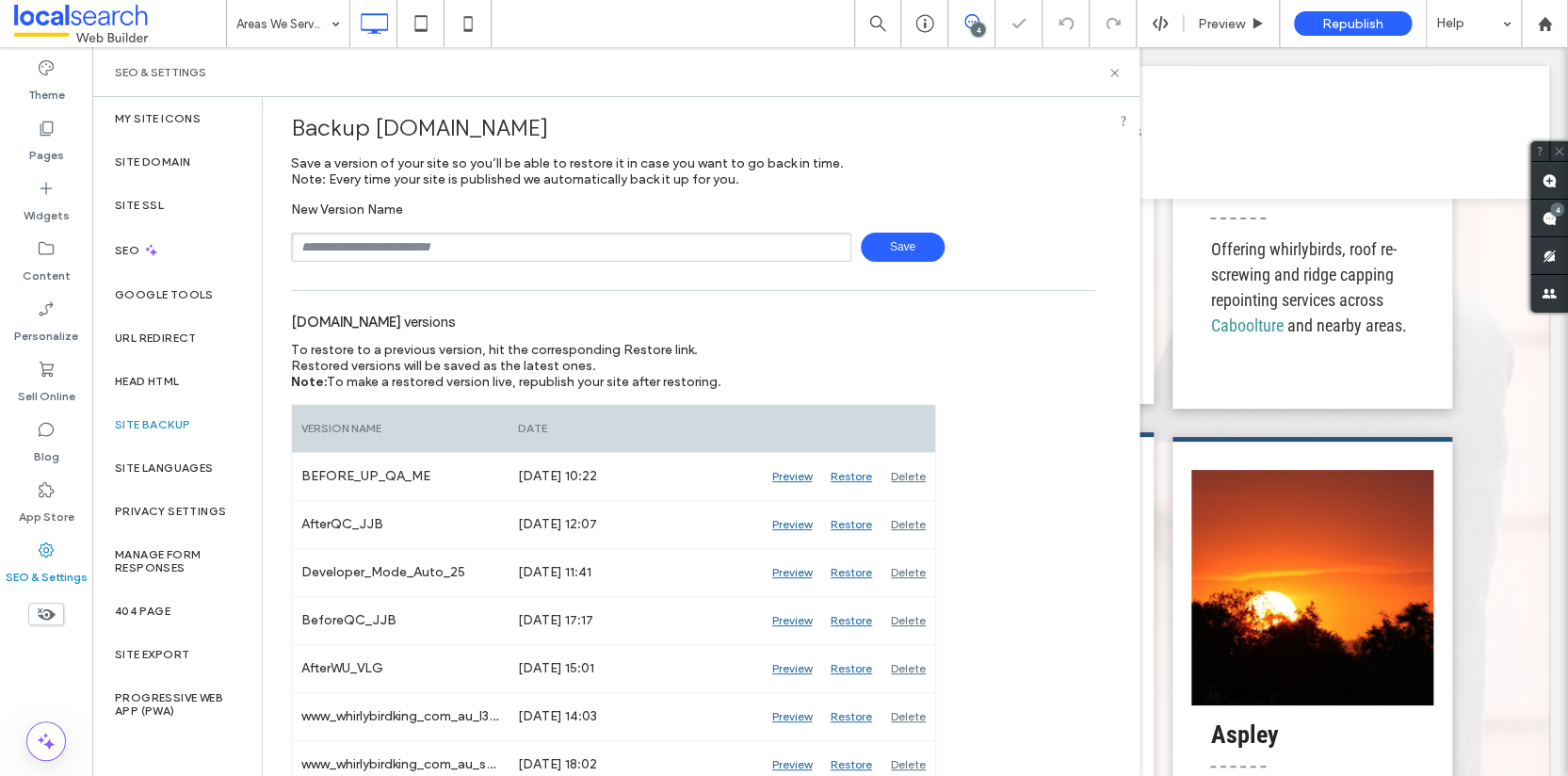
scroll to position [29, 0]
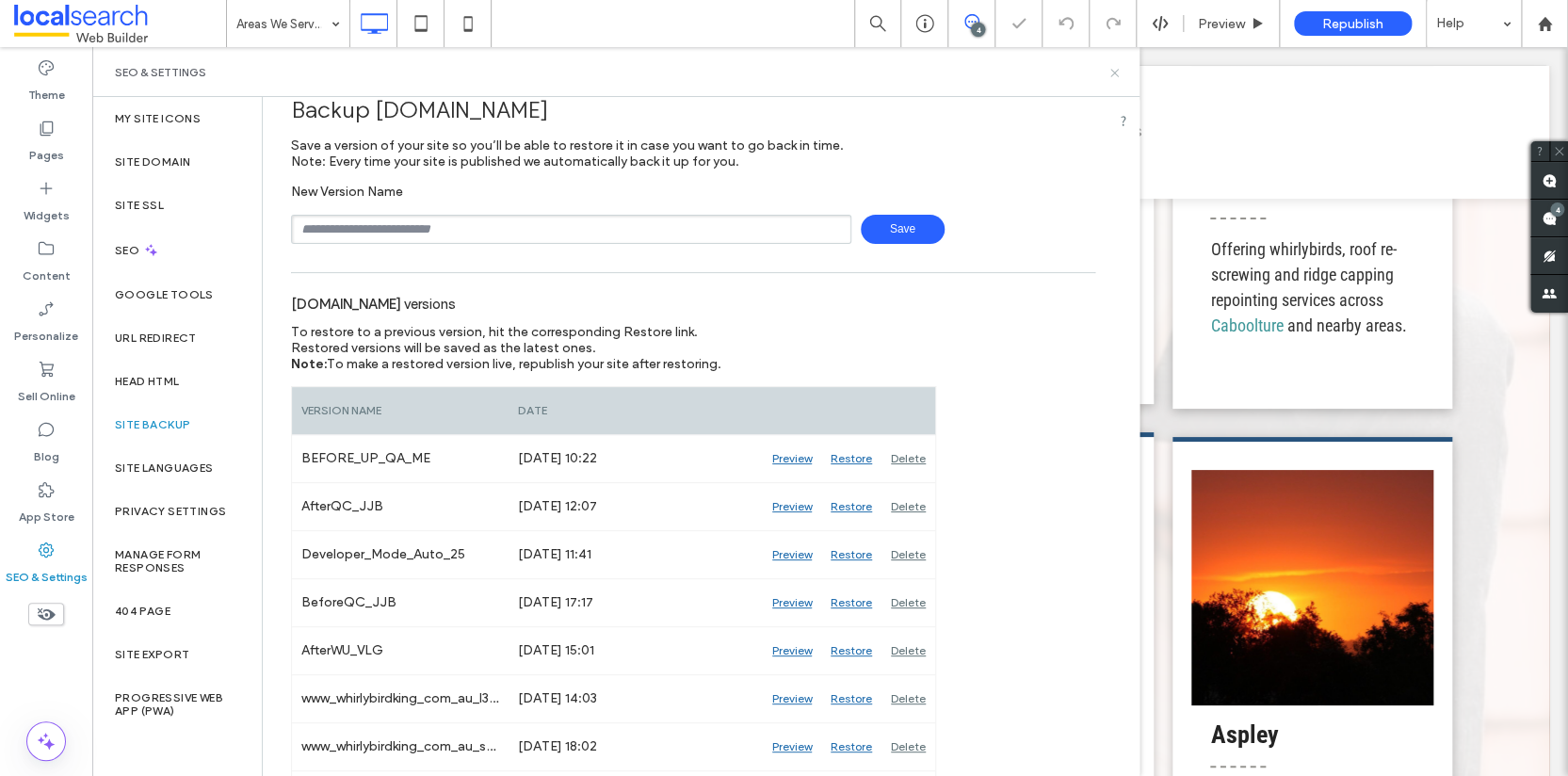
click at [1113, 77] on icon at bounding box center [1115, 73] width 14 height 14
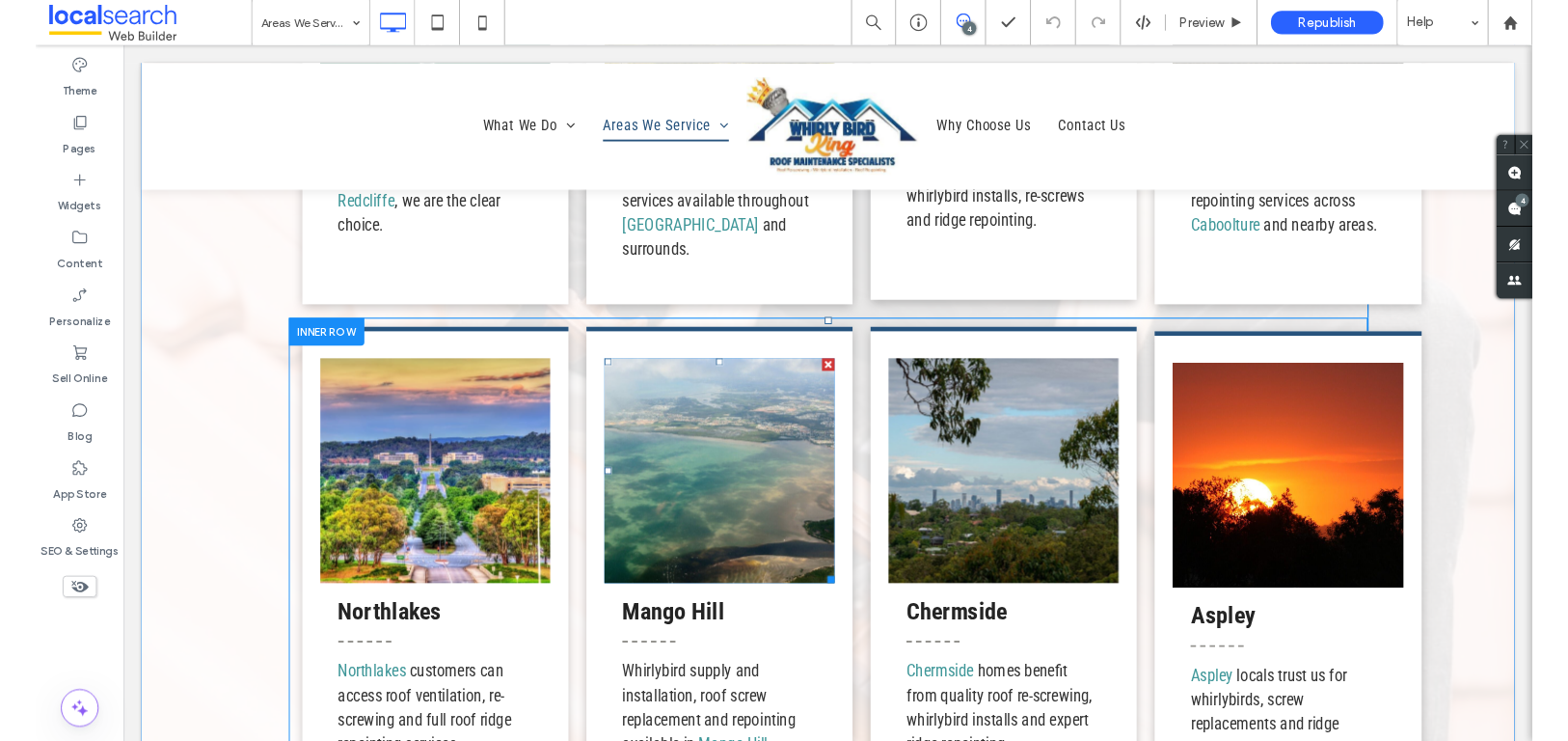
scroll to position [3742, 0]
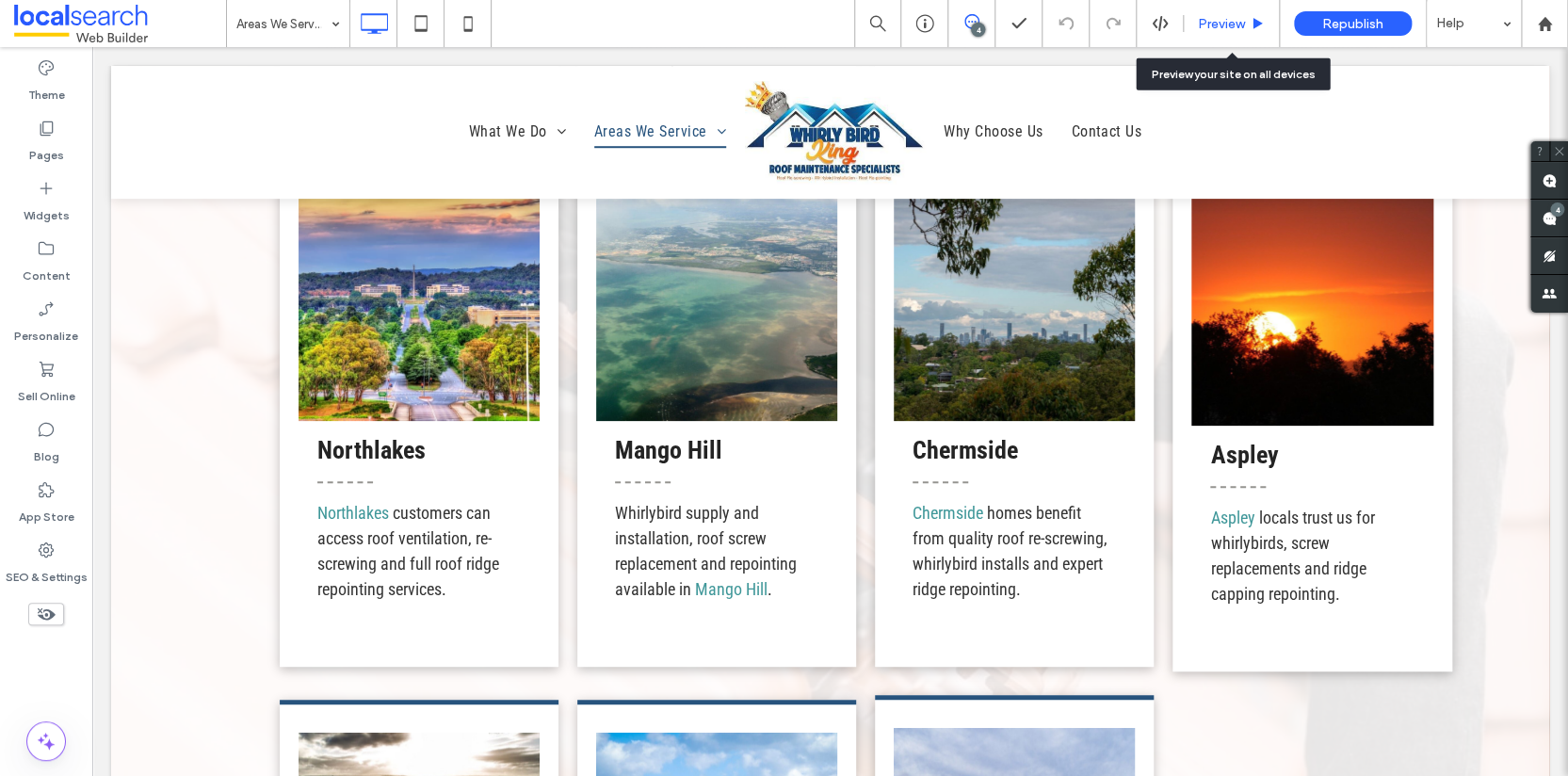
click at [1228, 25] on span "Preview" at bounding box center [1221, 23] width 47 height 16
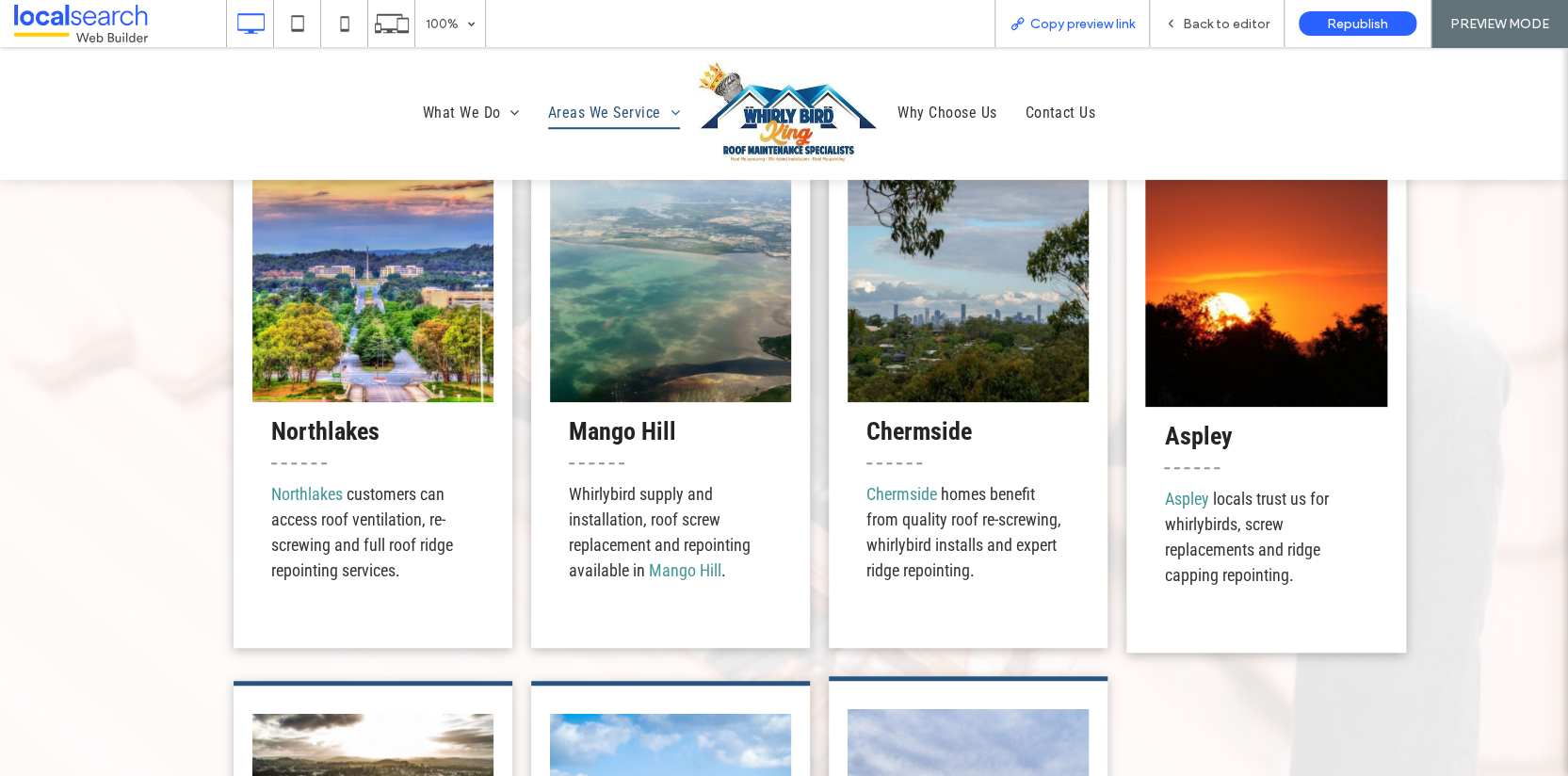
click at [1086, 20] on span "Copy preview link" at bounding box center [1082, 23] width 104 height 16
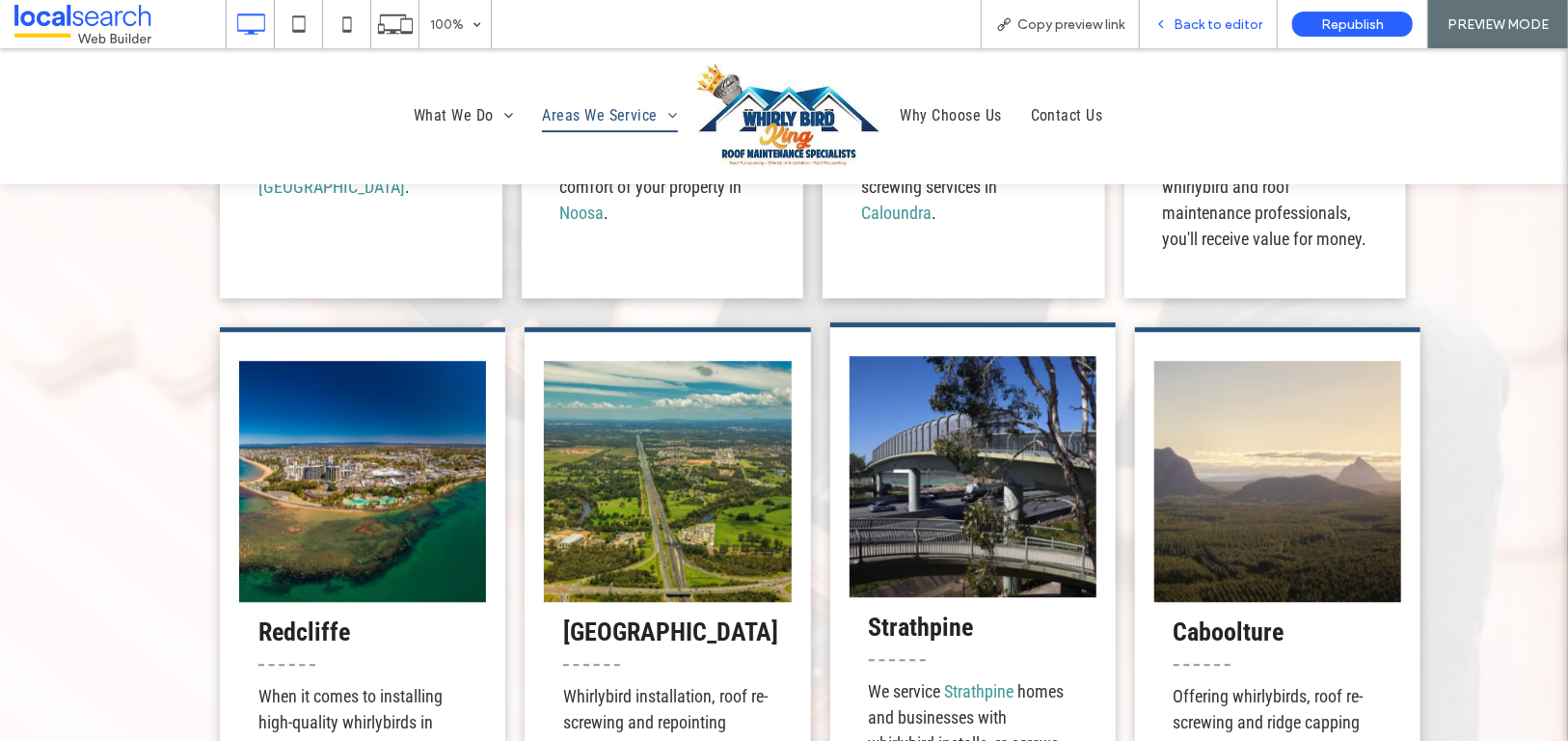
scroll to position [2994, 0]
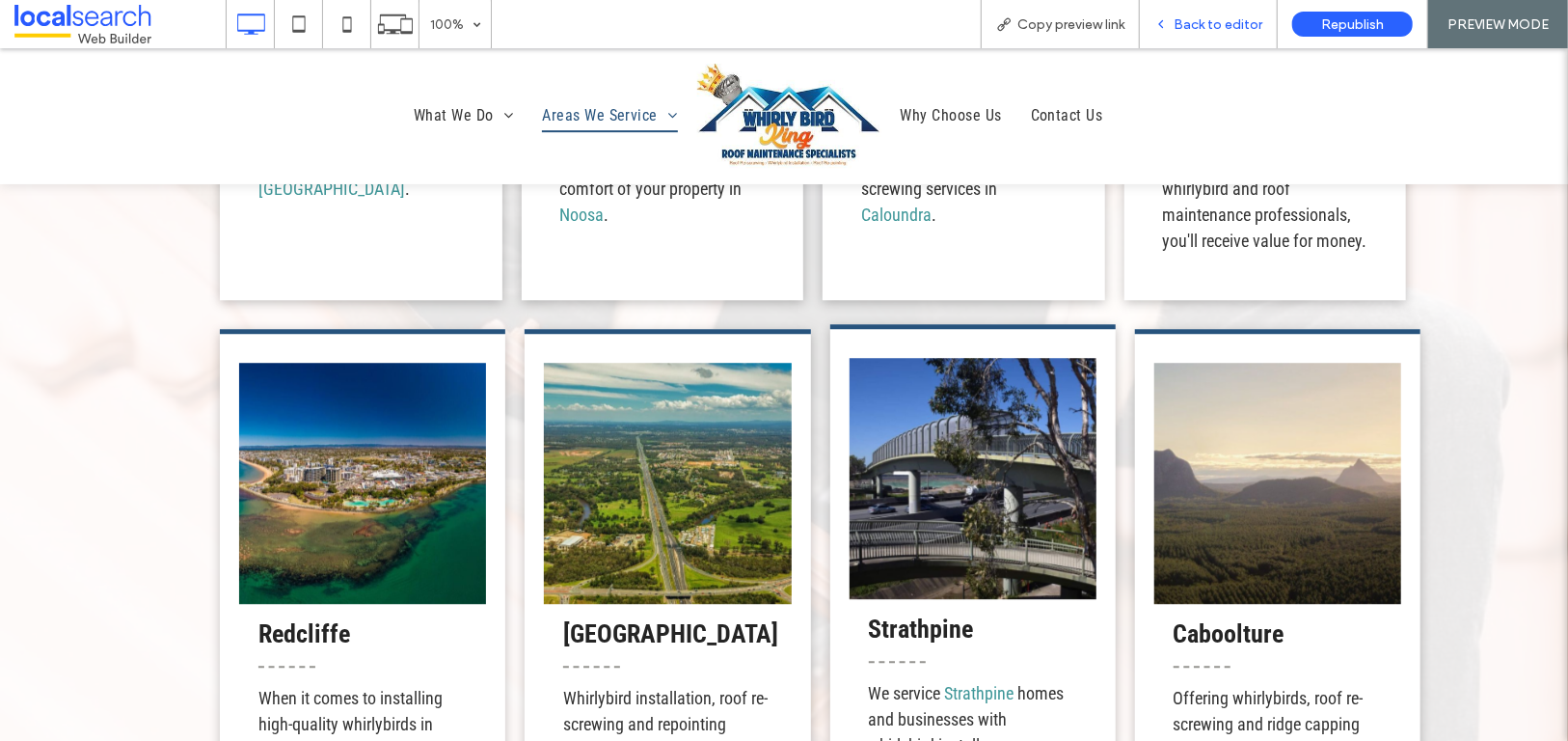
click at [1207, 38] on div "Back to editor" at bounding box center [1209, 24] width 138 height 48
click at [1214, 26] on span "Back to editor" at bounding box center [1217, 24] width 89 height 16
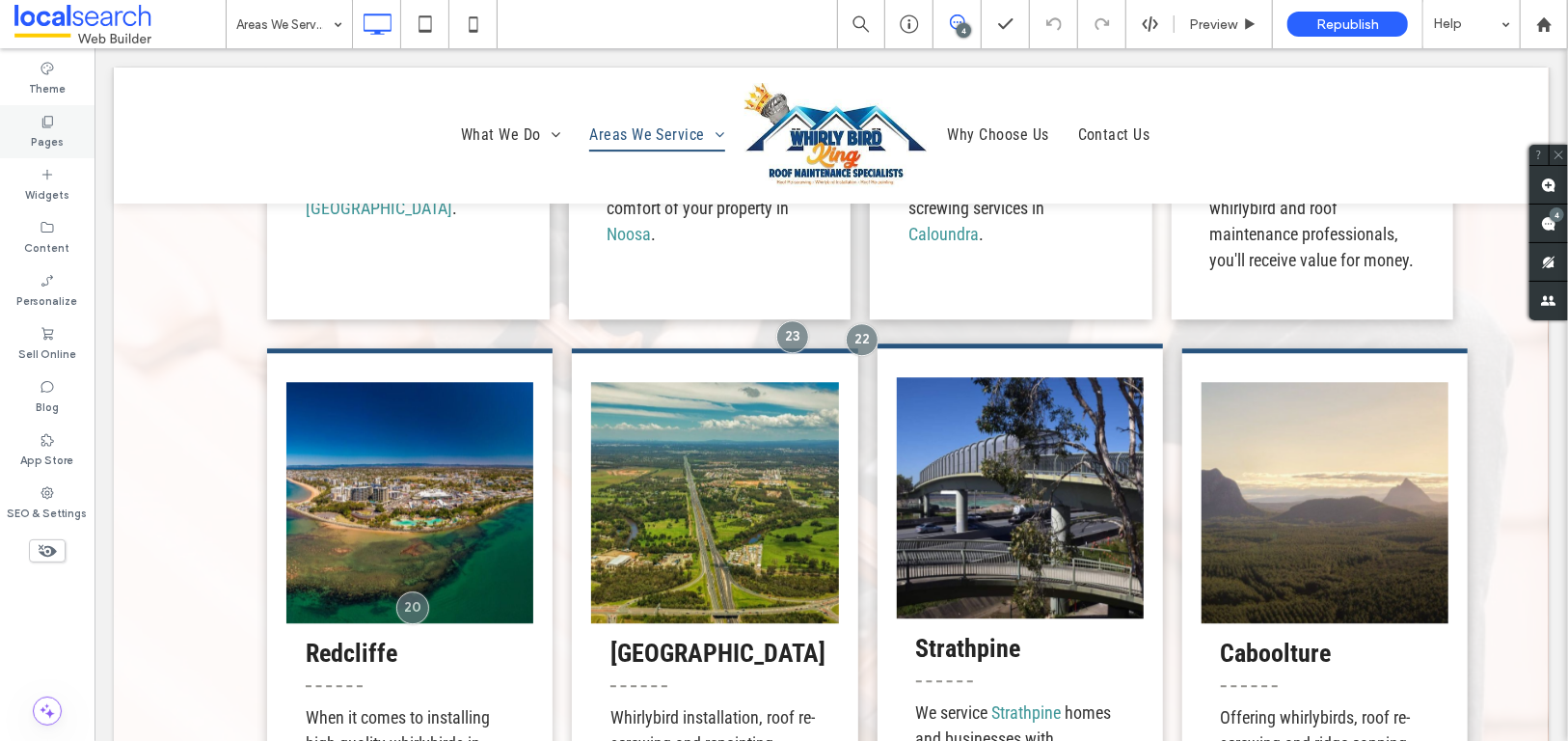
click at [55, 121] on div "Pages" at bounding box center [47, 131] width 95 height 53
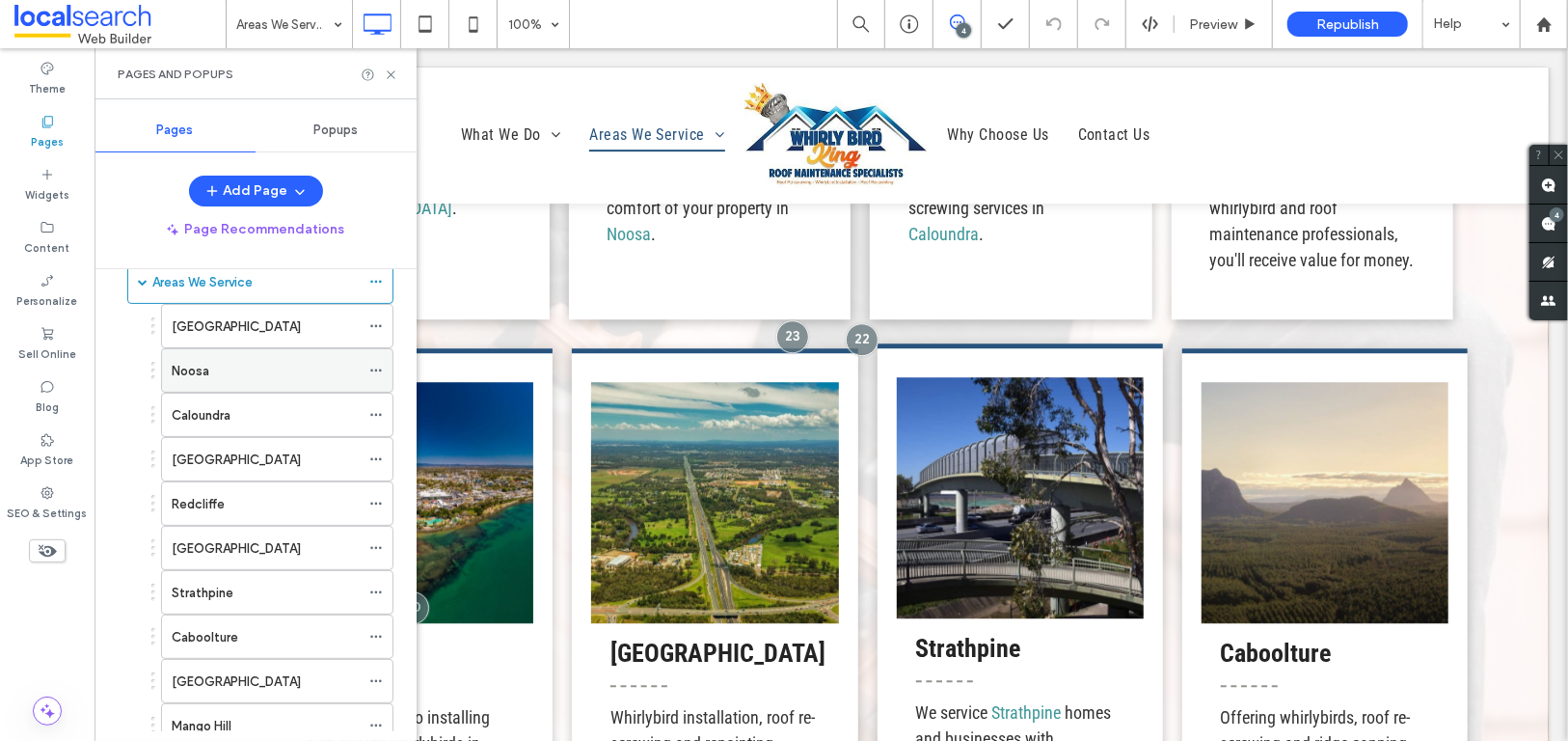
scroll to position [347, 0]
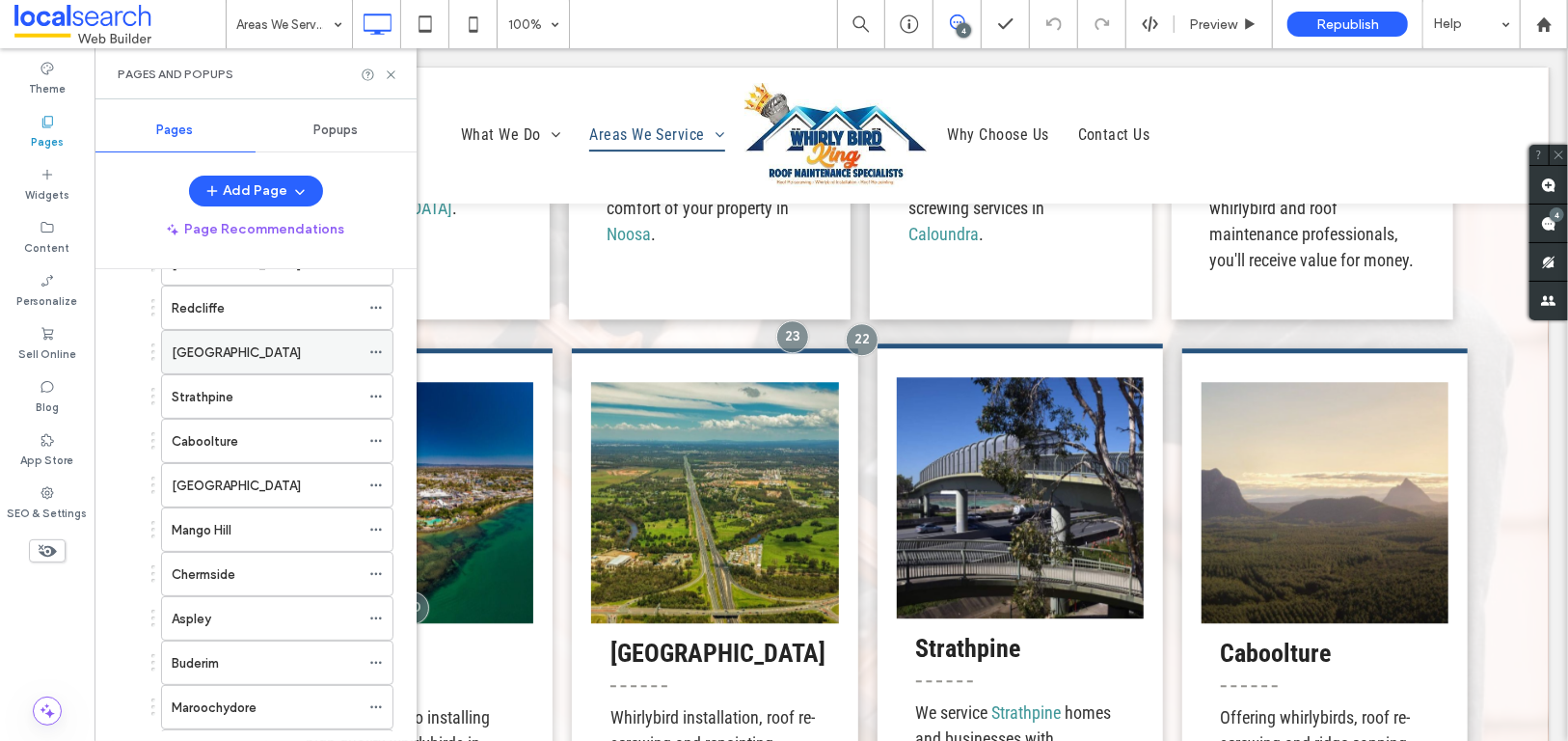
click at [212, 353] on label "[GEOGRAPHIC_DATA]" at bounding box center [236, 353] width 129 height 34
click at [391, 72] on icon at bounding box center [391, 75] width 14 height 14
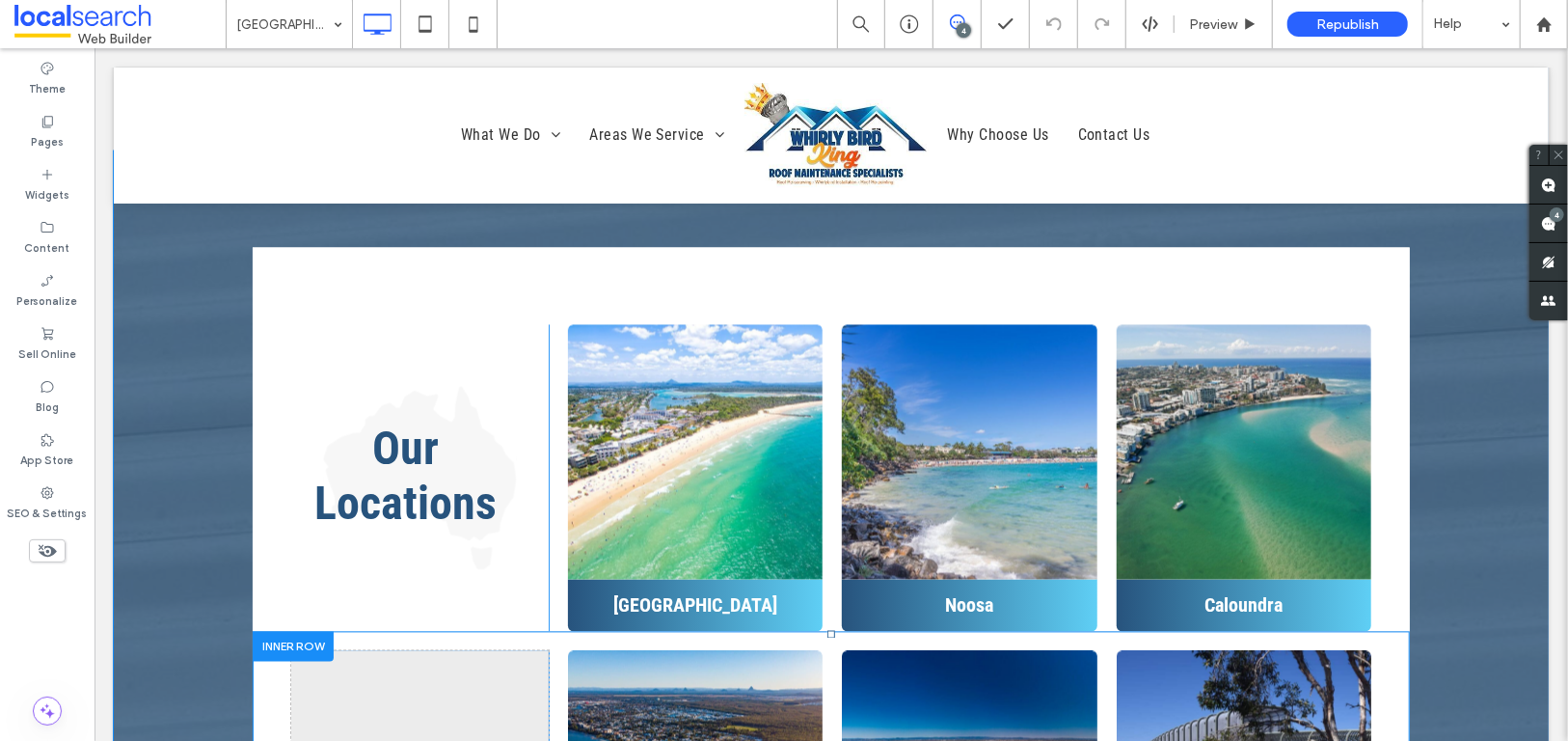
scroll to position [6345, 0]
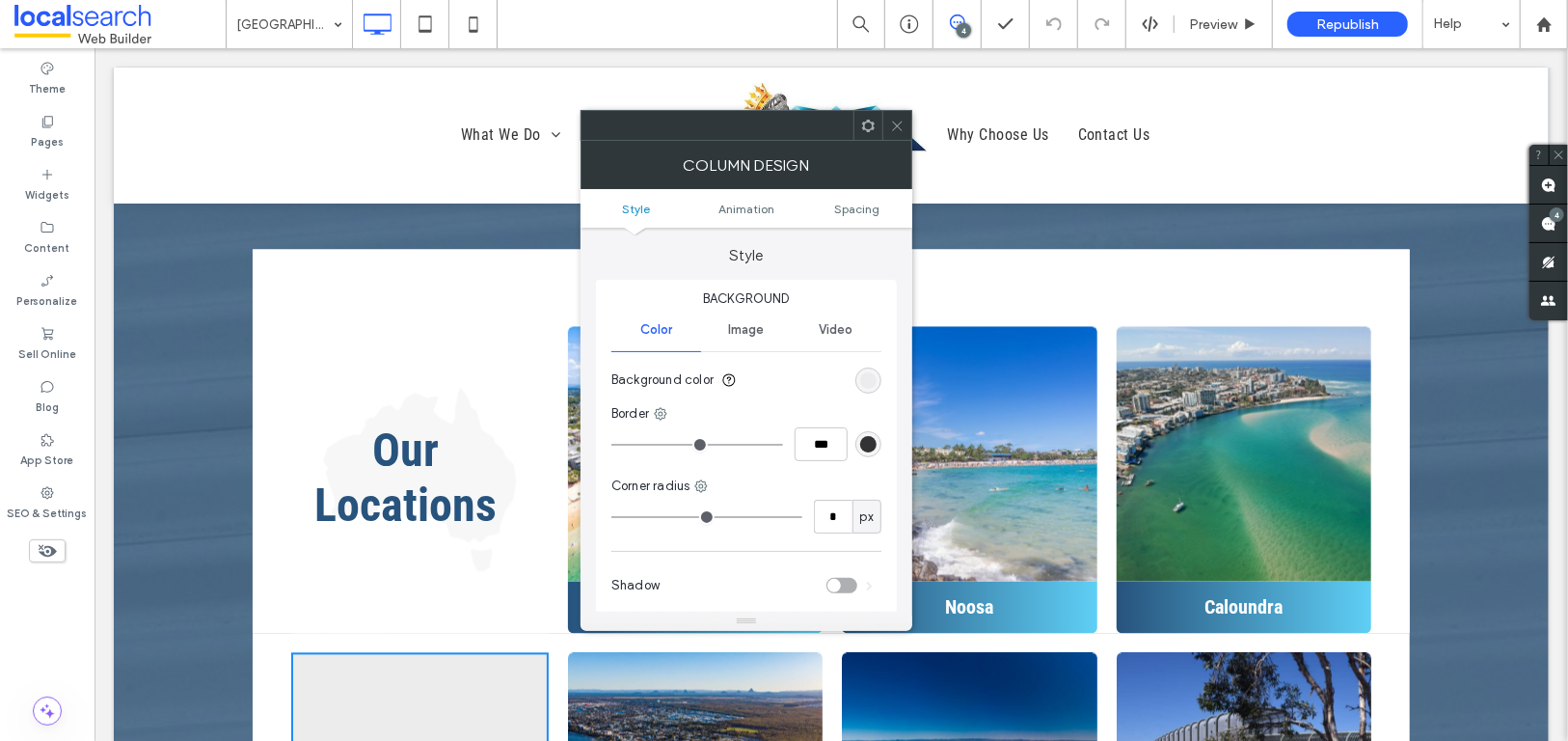
click at [898, 117] on span at bounding box center [897, 125] width 14 height 29
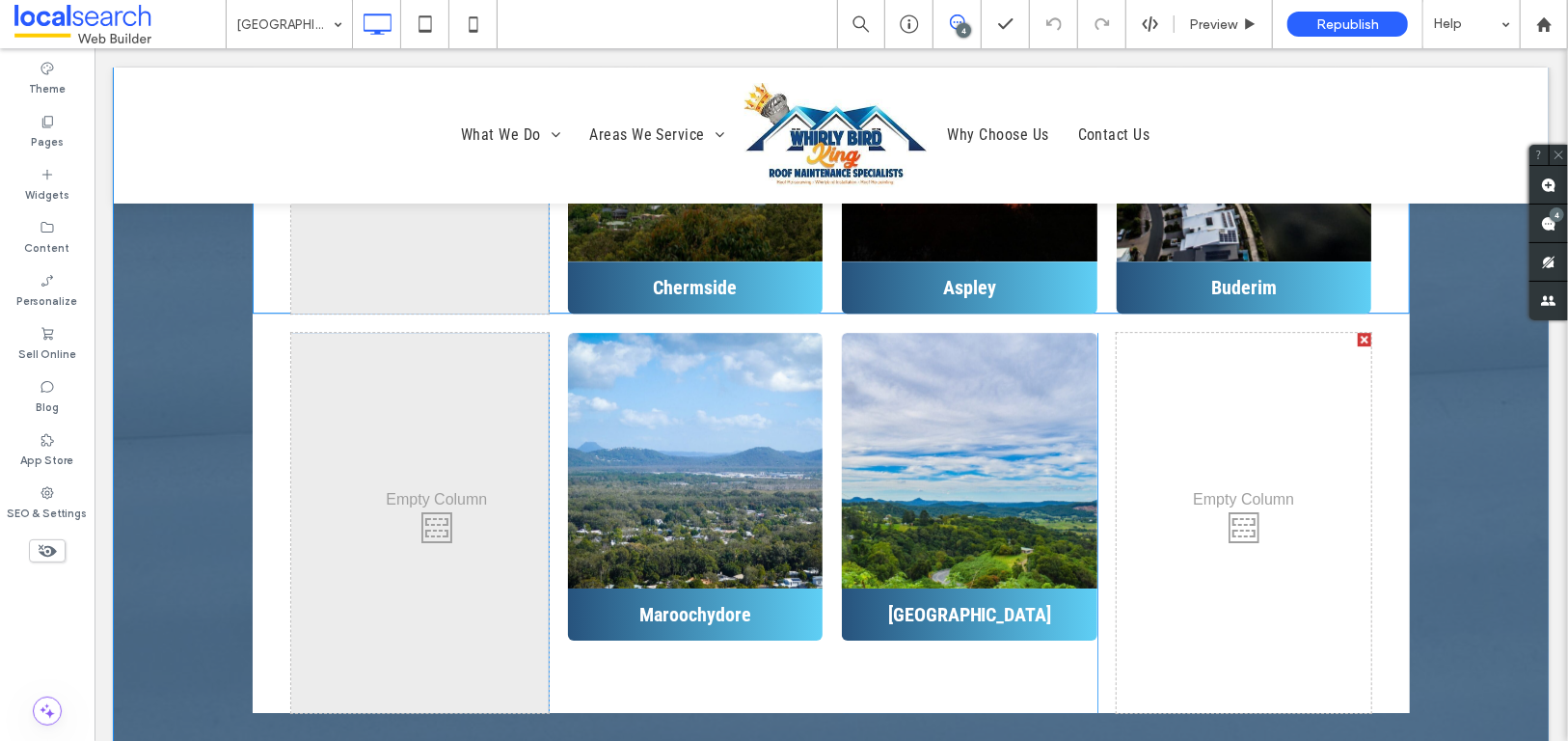
scroll to position [7088, 0]
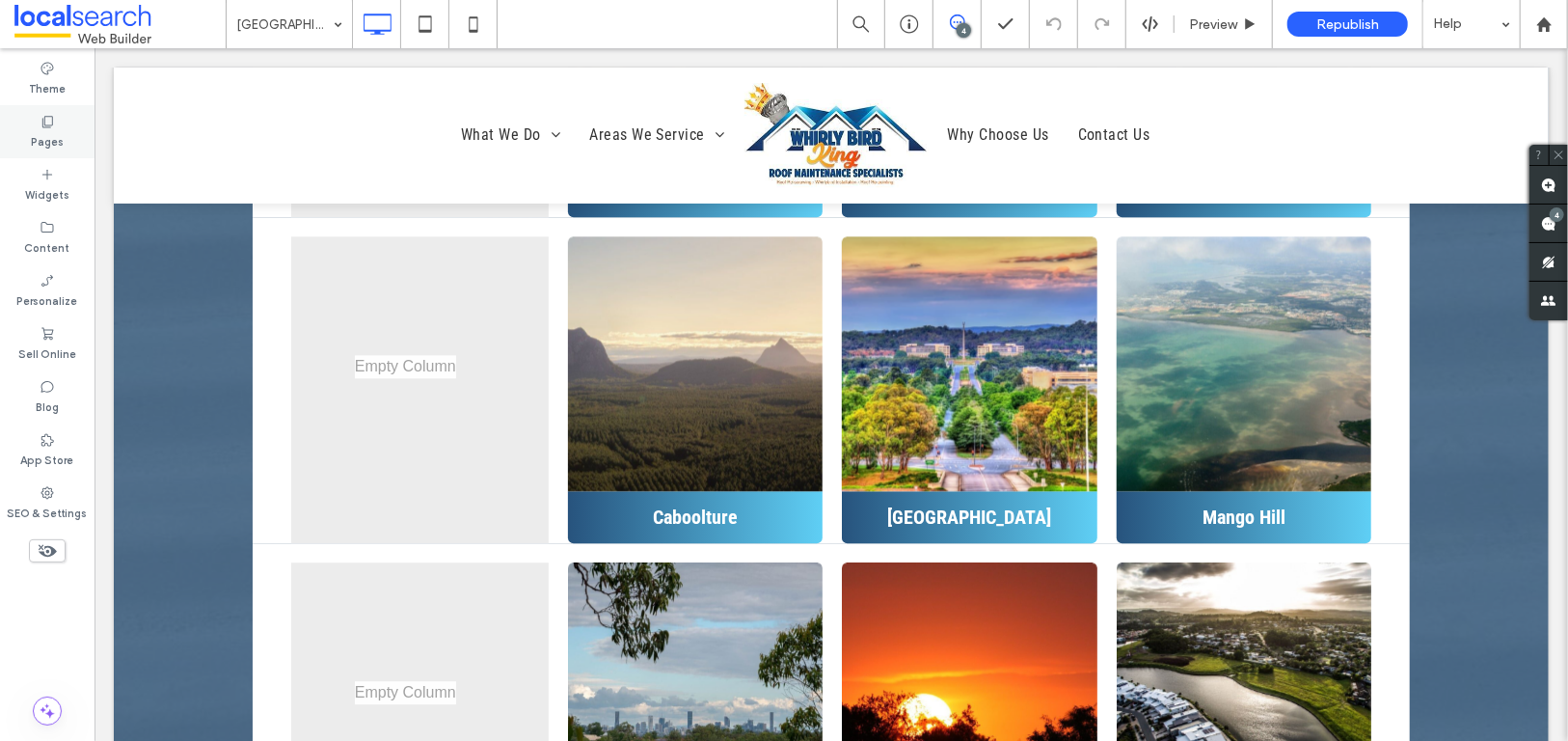
click at [56, 129] on label "Pages" at bounding box center [47, 139] width 33 height 21
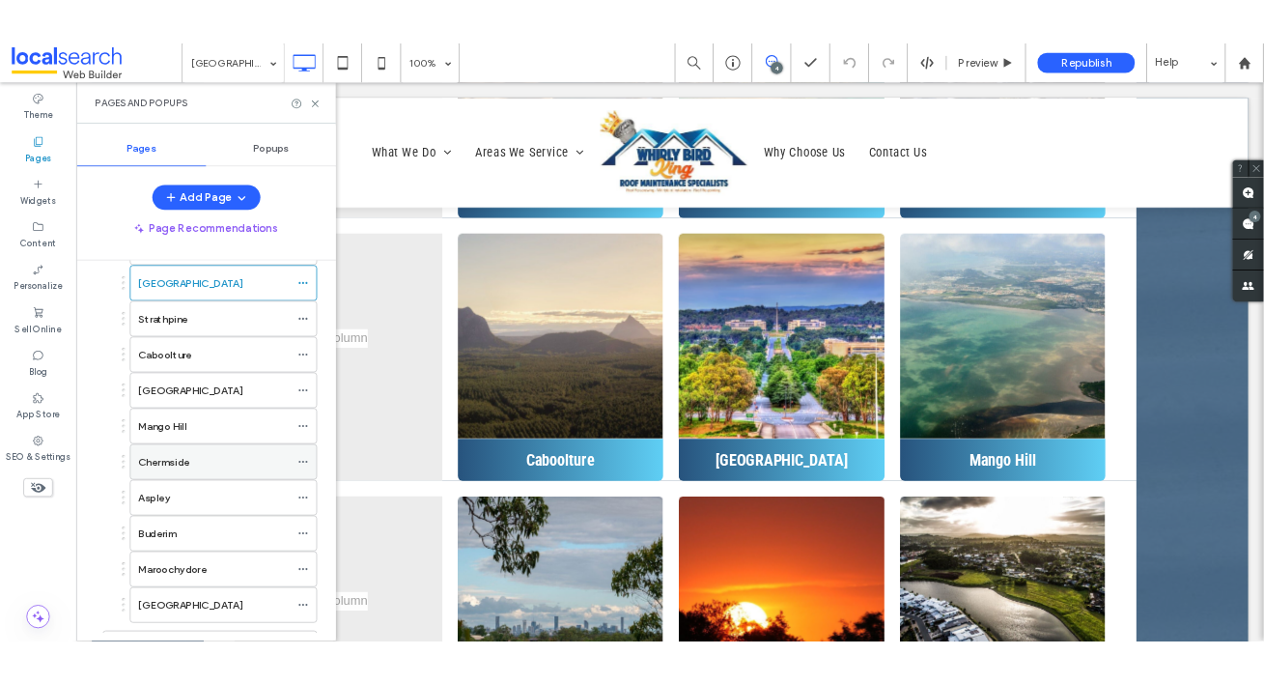
scroll to position [400, 0]
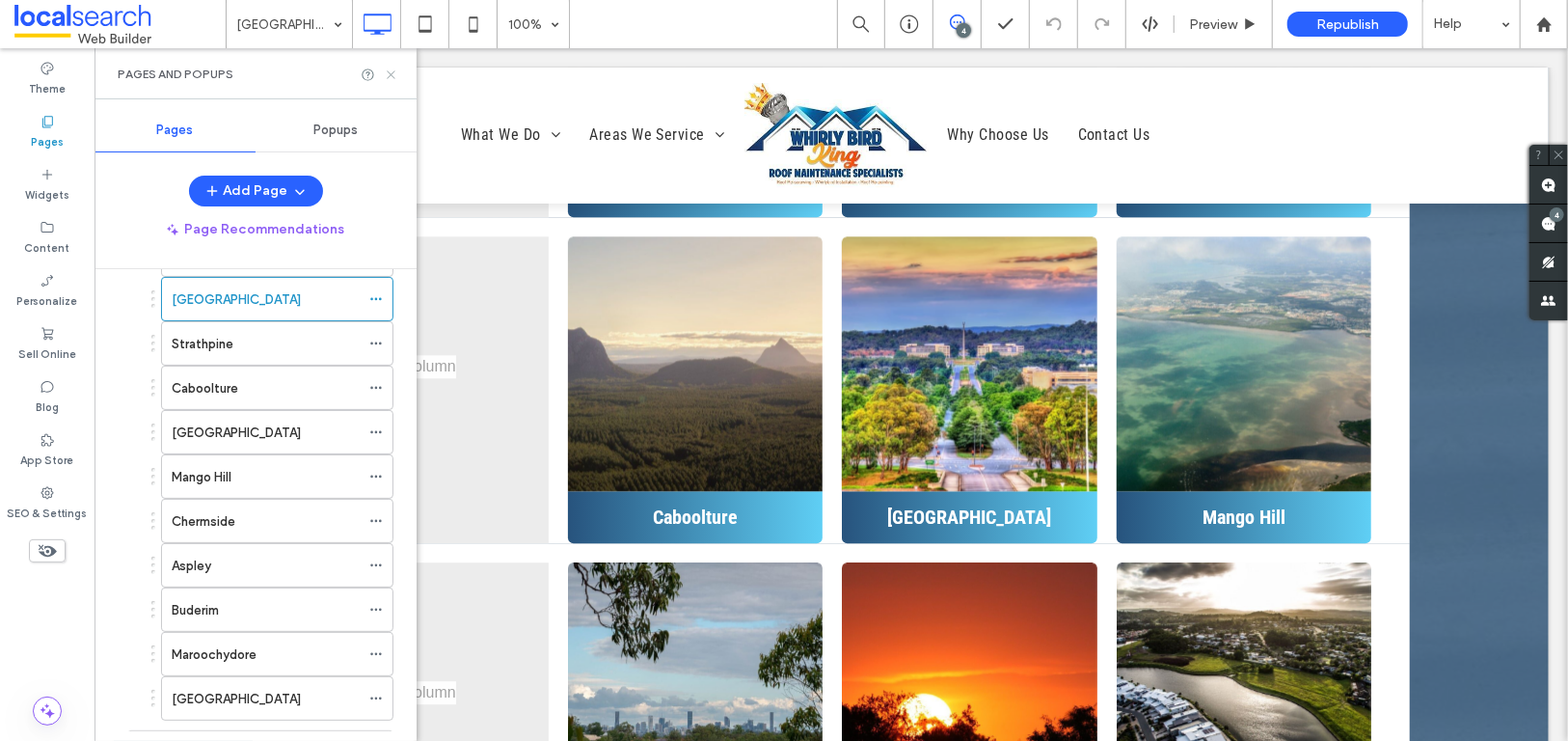
click at [391, 77] on icon at bounding box center [391, 75] width 14 height 14
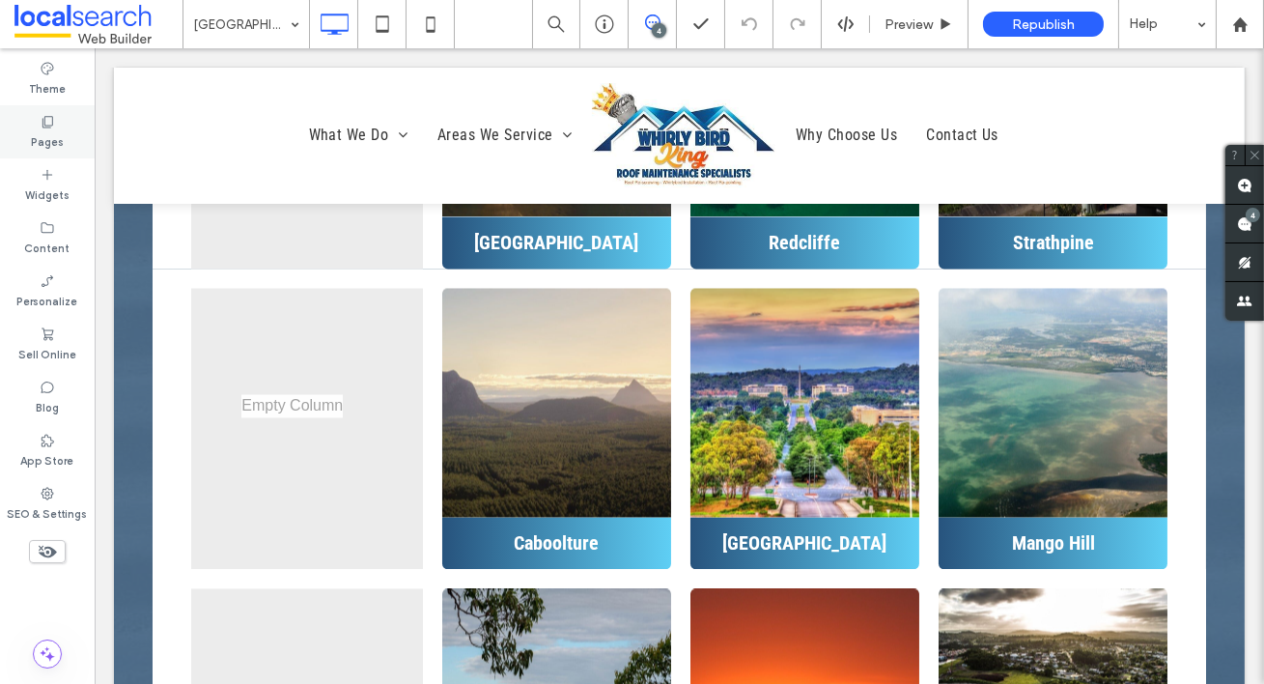
click at [62, 121] on div "Pages" at bounding box center [47, 131] width 95 height 53
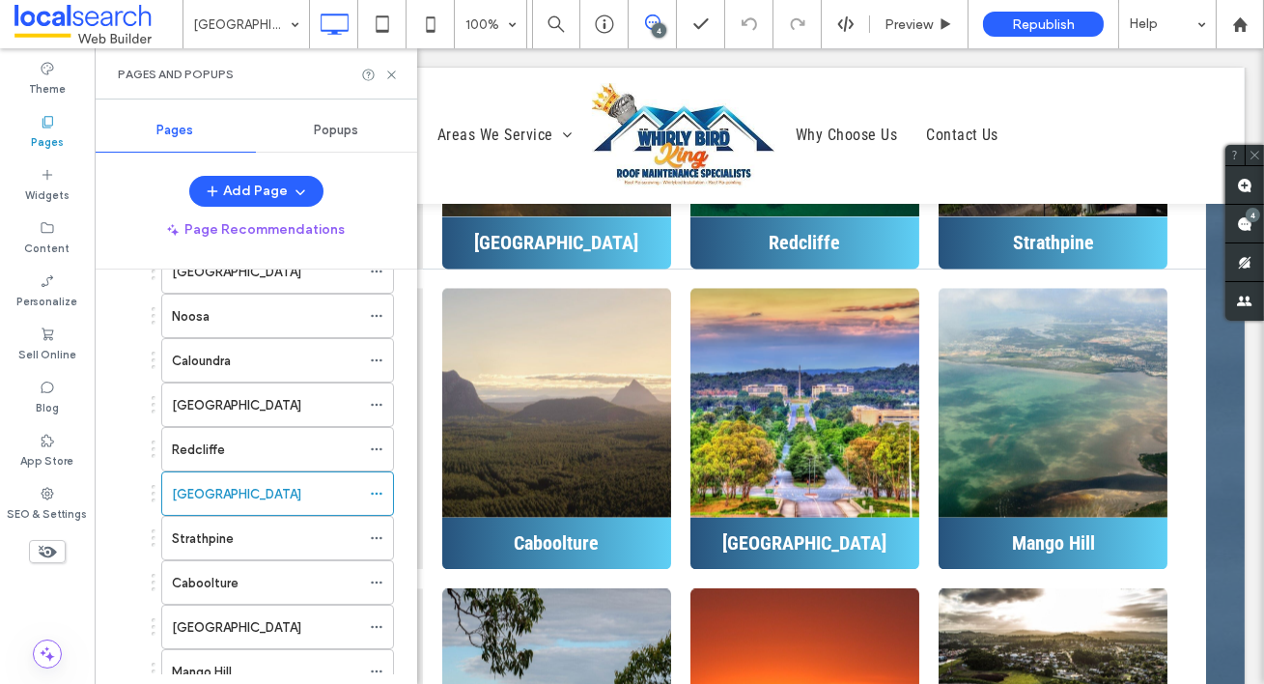
scroll to position [373, 0]
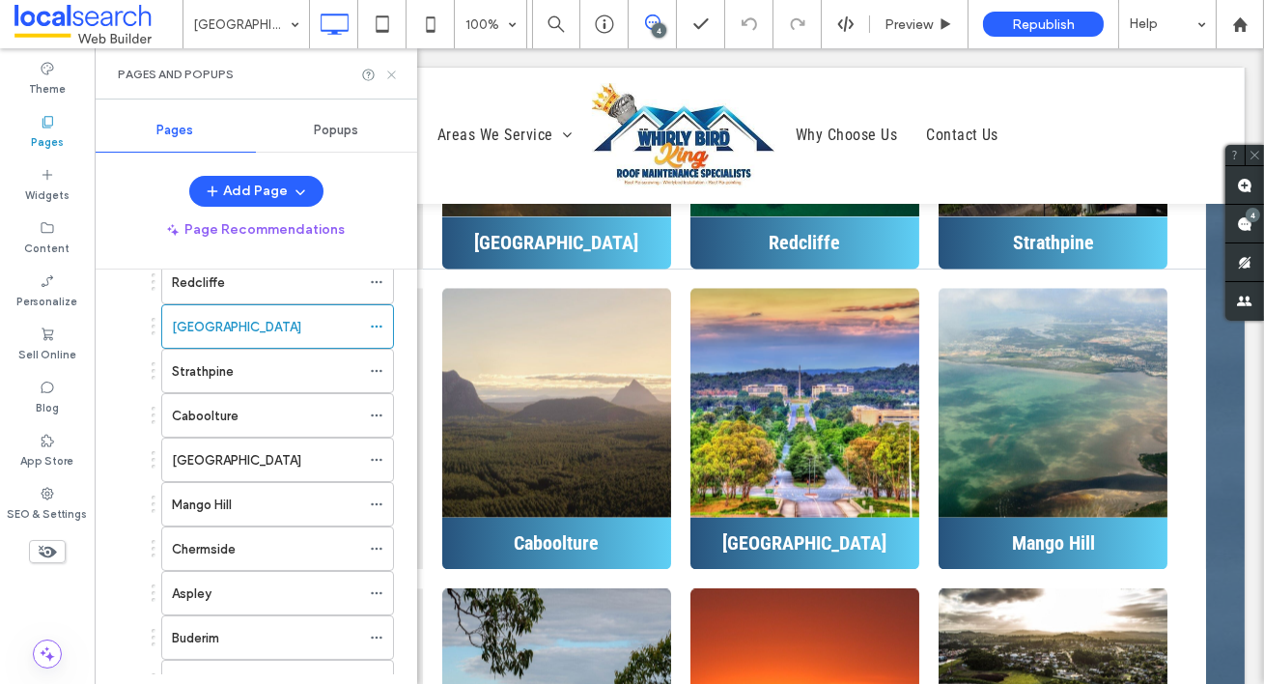
click at [393, 69] on icon at bounding box center [391, 75] width 14 height 14
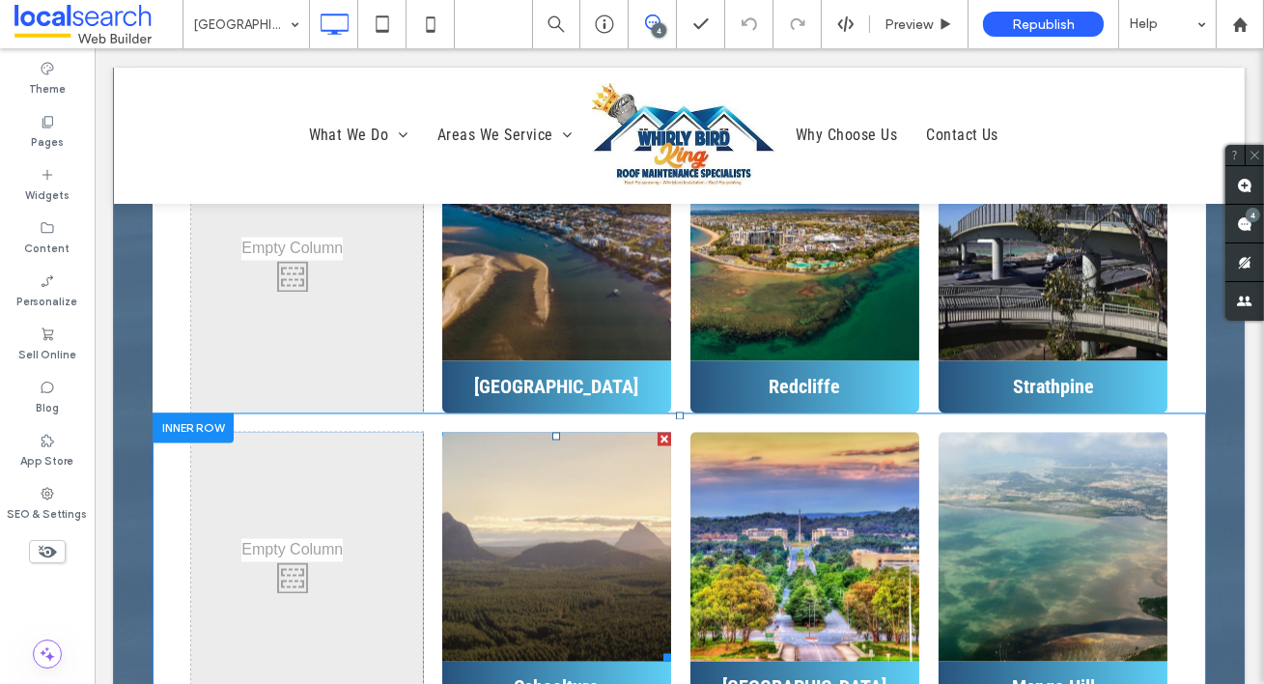
scroll to position [6953, 0]
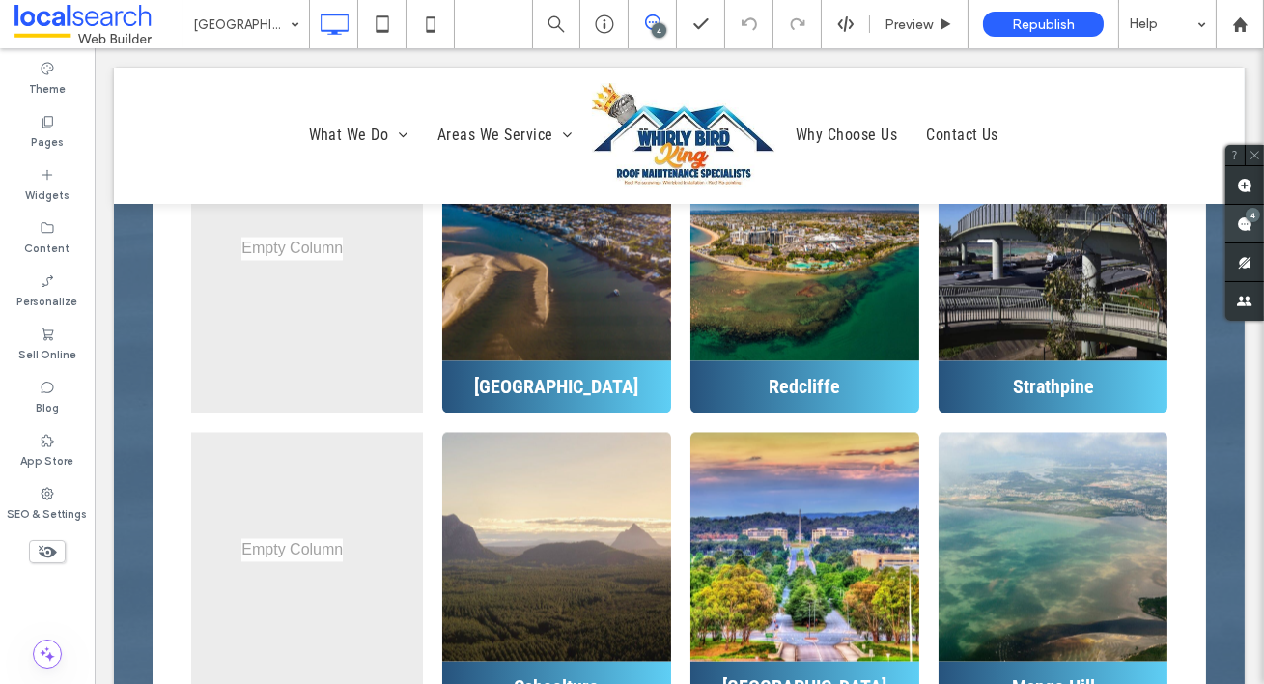
click at [1248, 220] on div "4" at bounding box center [1253, 215] width 14 height 14
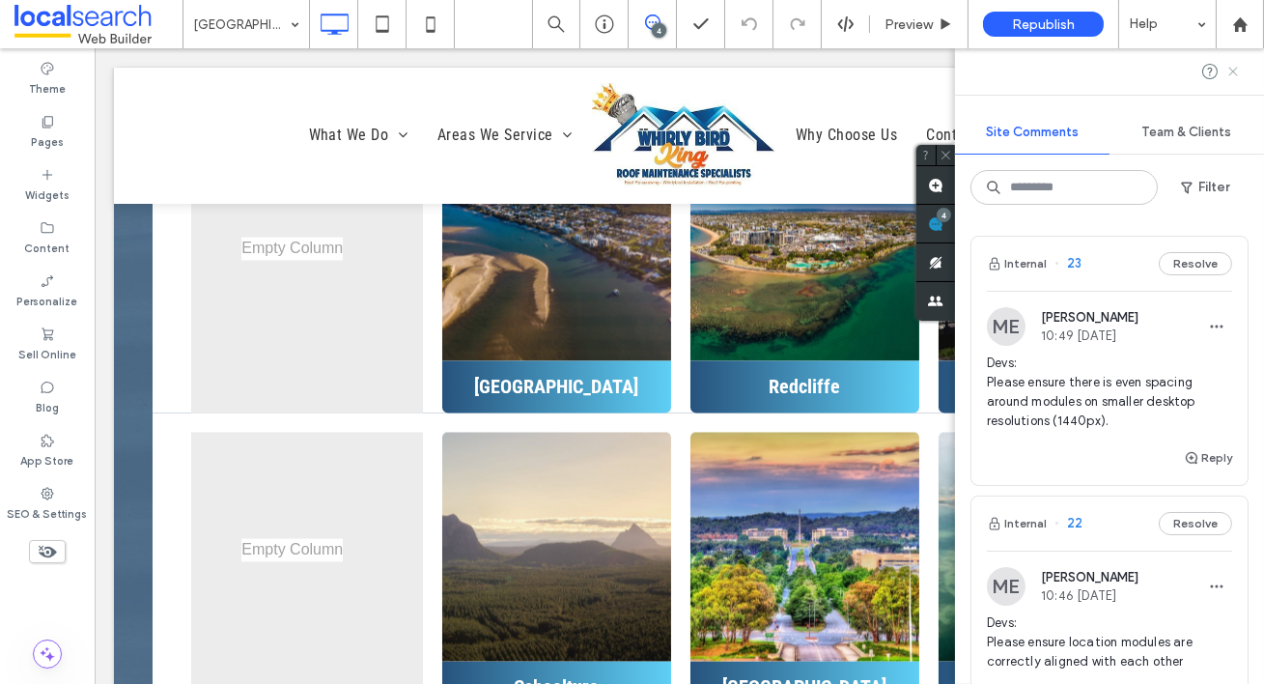
click at [1236, 70] on icon at bounding box center [1233, 71] width 15 height 15
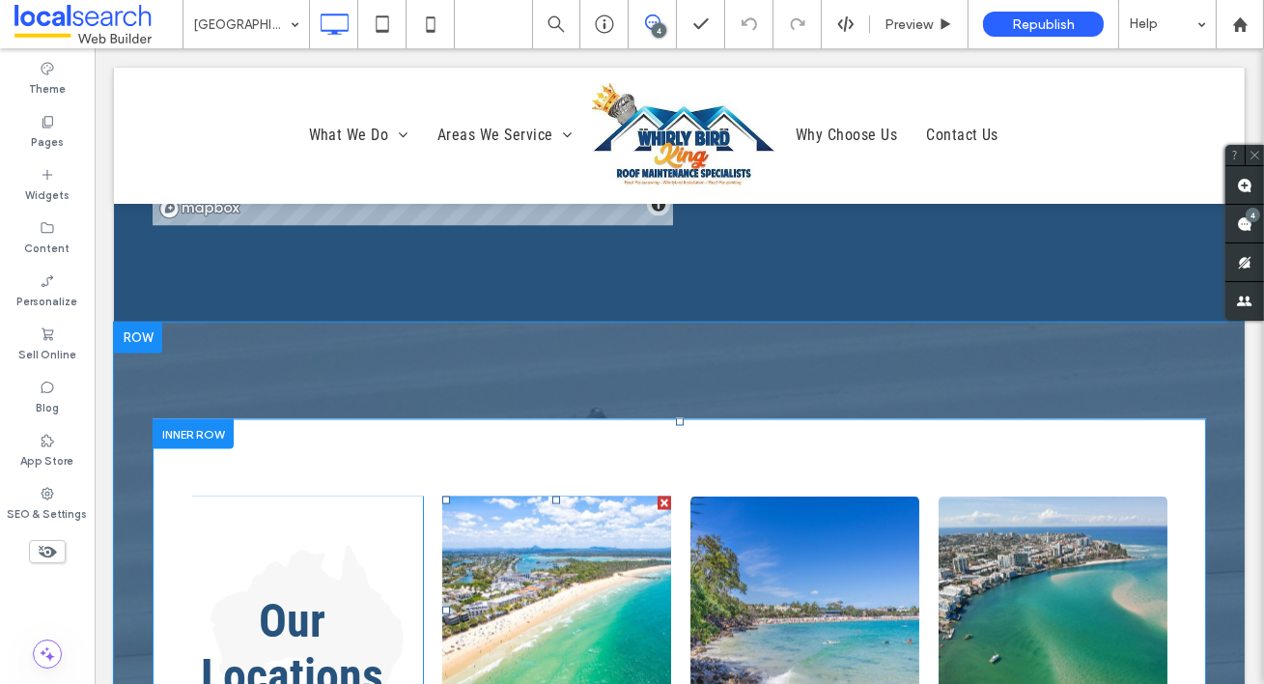
scroll to position [6412, 0]
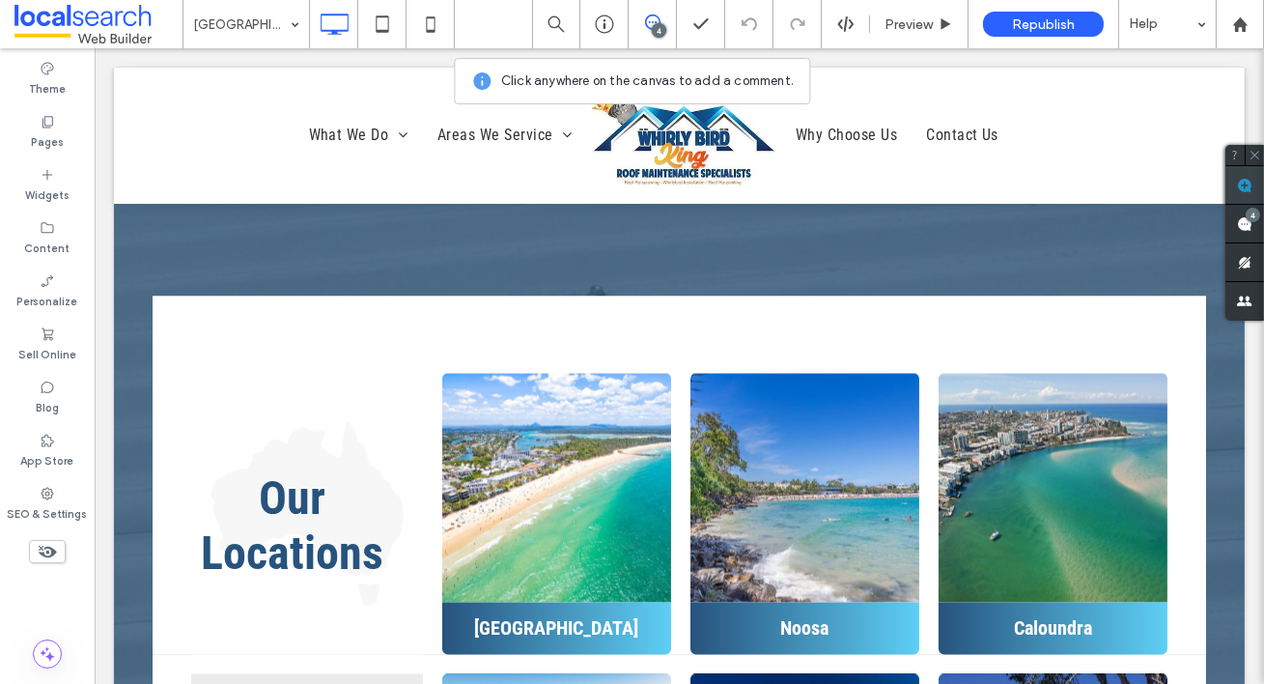
drag, startPoint x: 1249, startPoint y: 180, endPoint x: 1044, endPoint y: 155, distance: 206.2
click at [1249, 180] on use at bounding box center [1244, 185] width 15 height 15
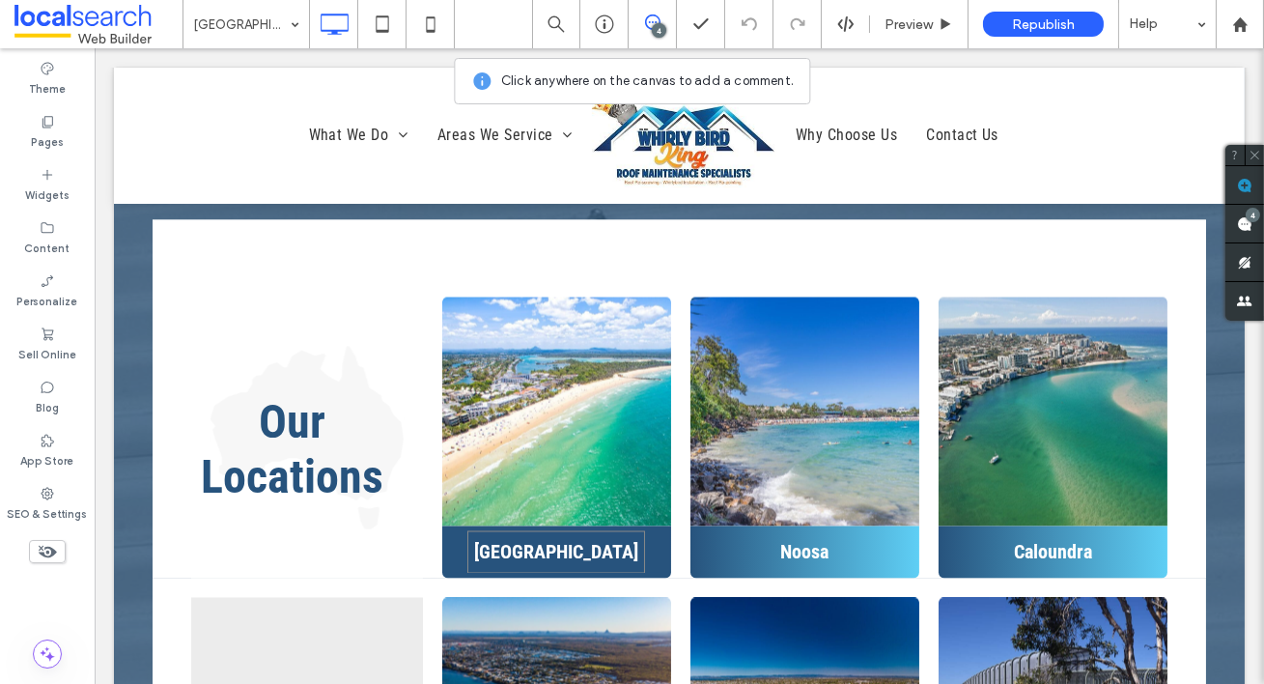
scroll to position [6576, 0]
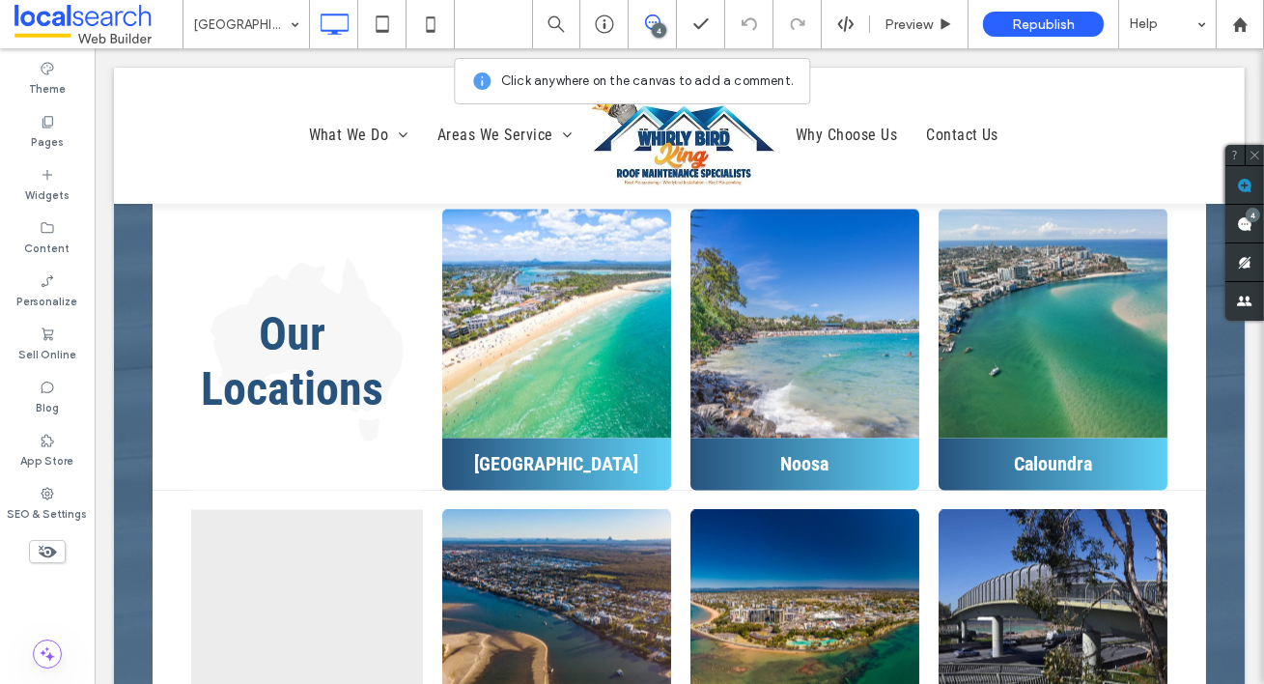
click at [593, 503] on link at bounding box center [556, 624] width 242 height 242
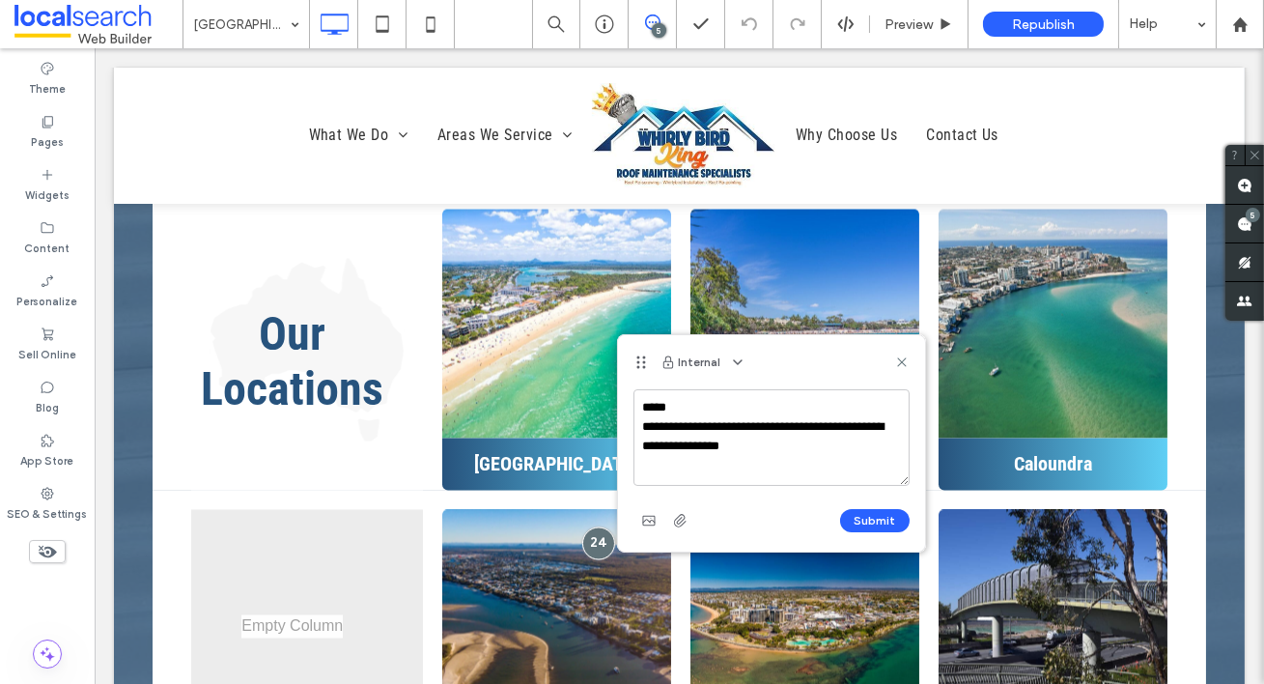
type textarea "**********"
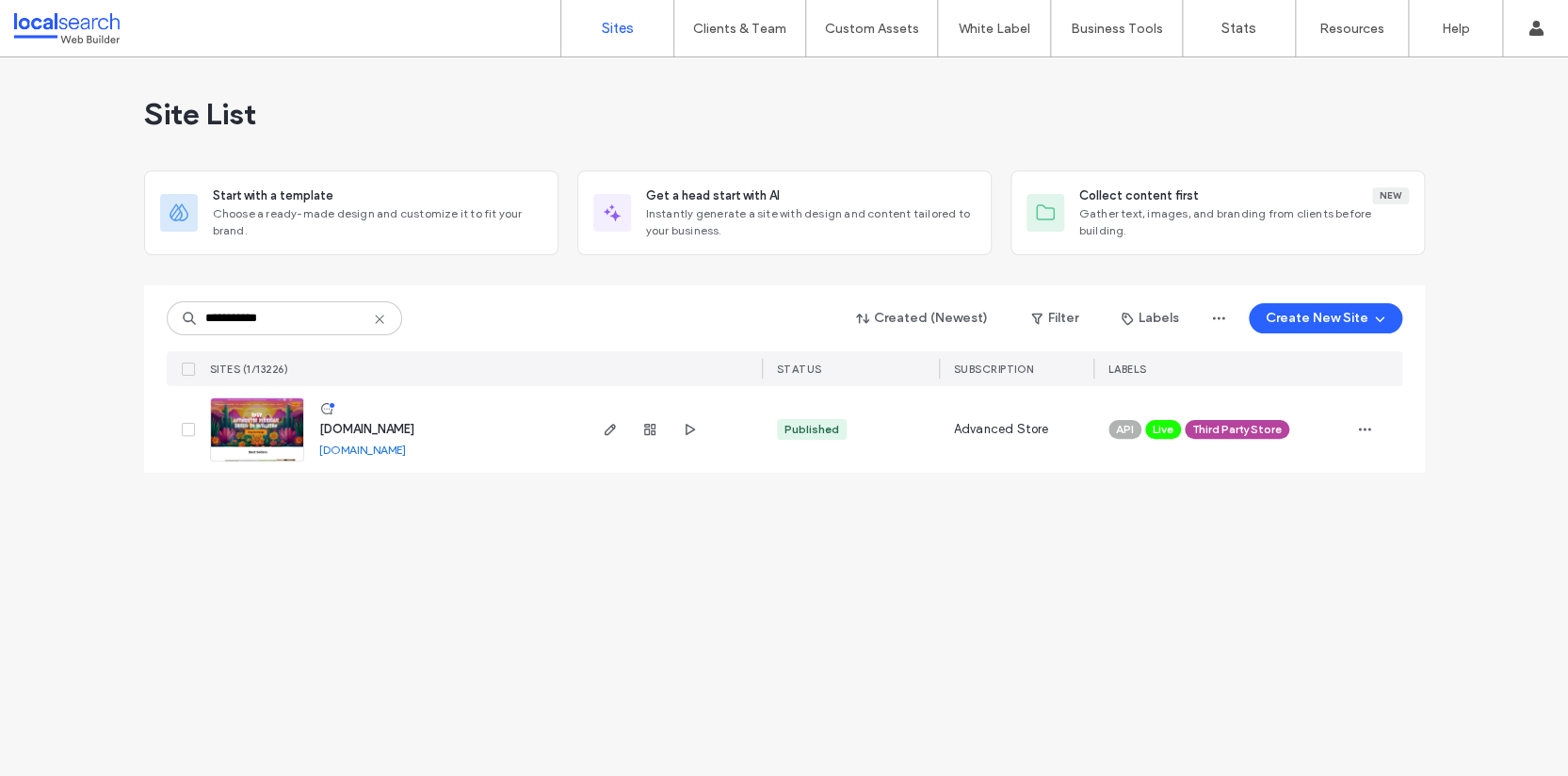
click at [619, 602] on div "**********" at bounding box center [784, 416] width 1568 height 718
click at [260, 425] on img at bounding box center [256, 462] width 93 height 128
click at [292, 325] on input "**********" at bounding box center [284, 318] width 235 height 34
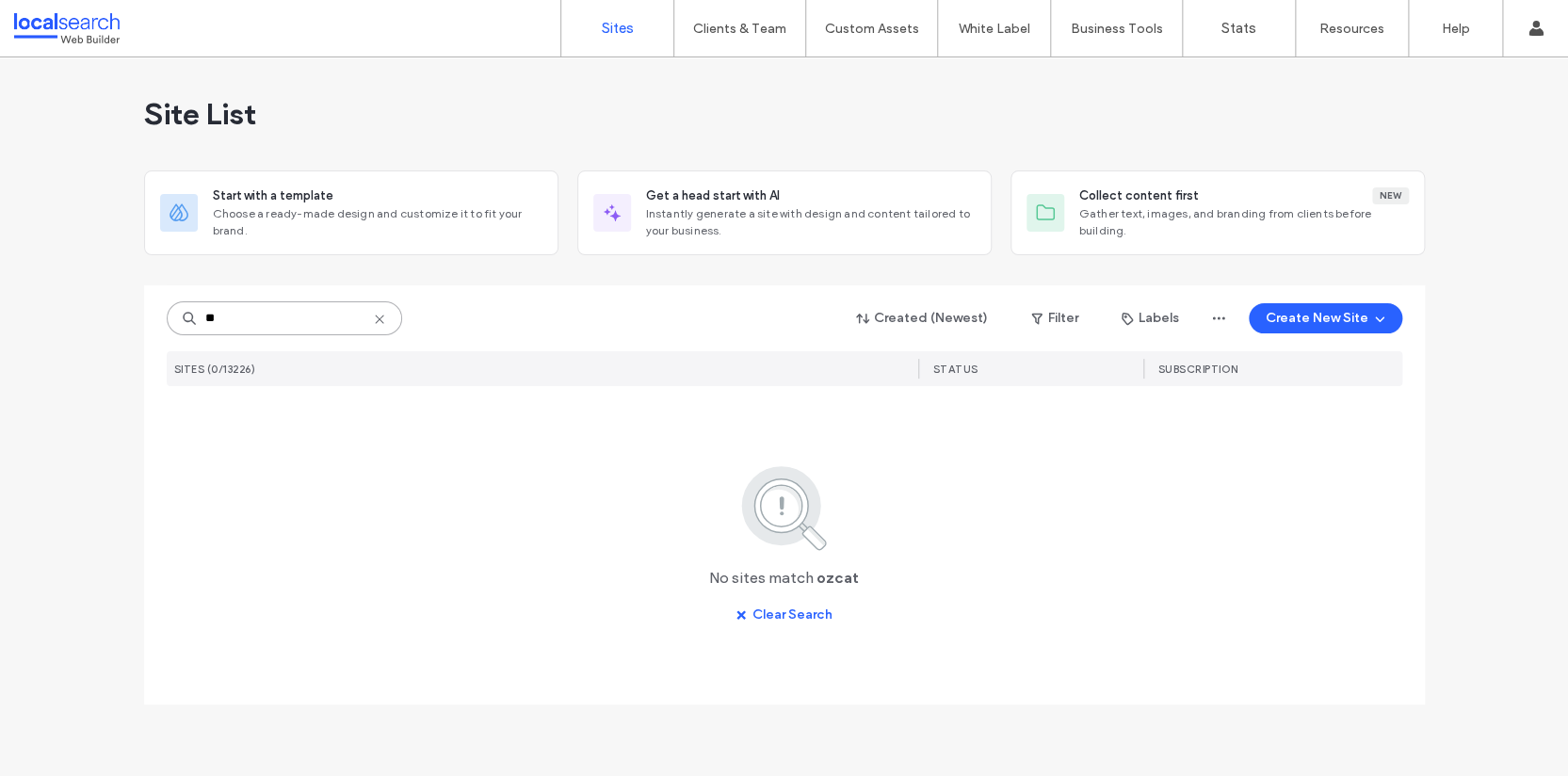
type input "*"
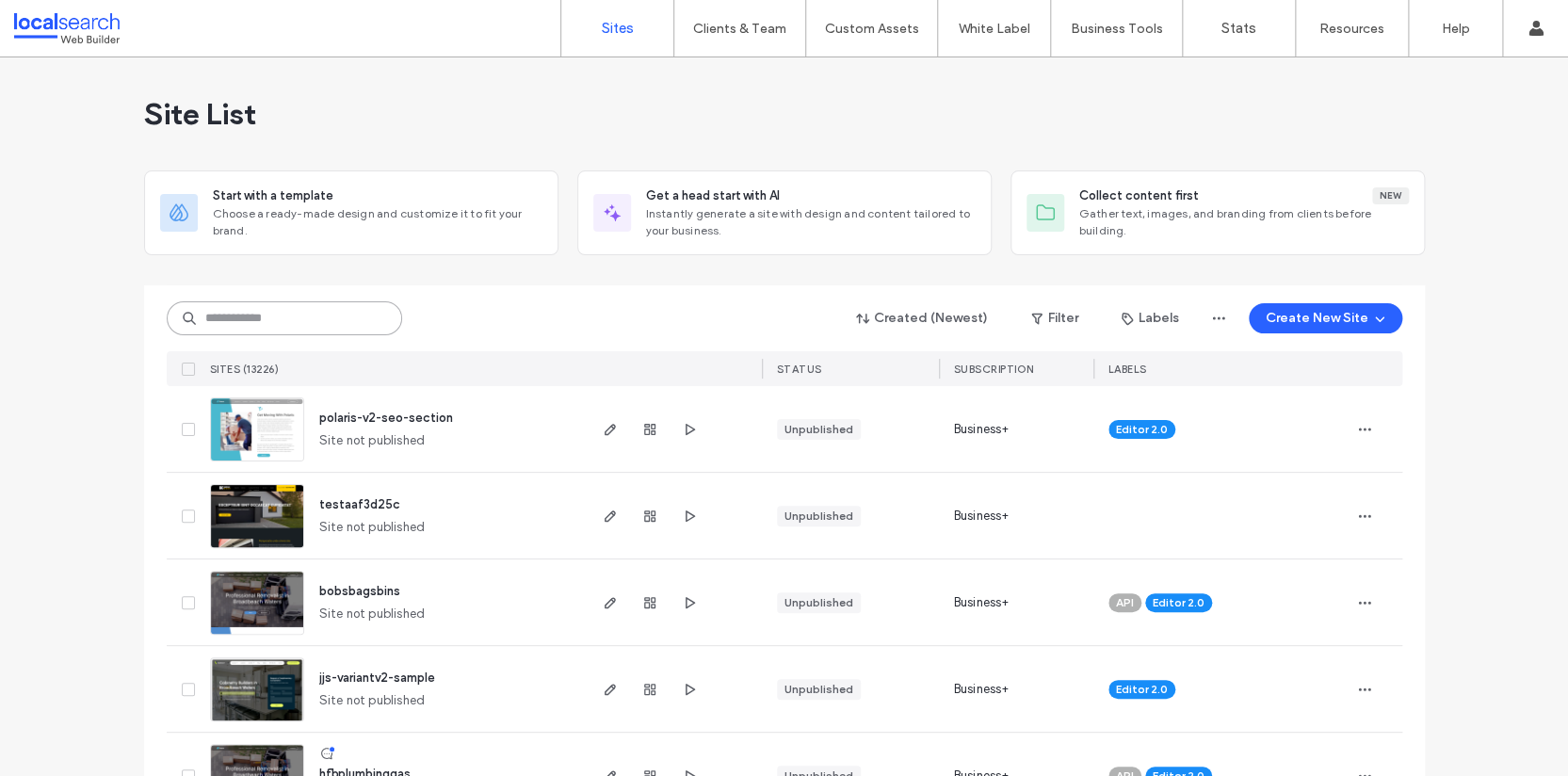
paste input "********"
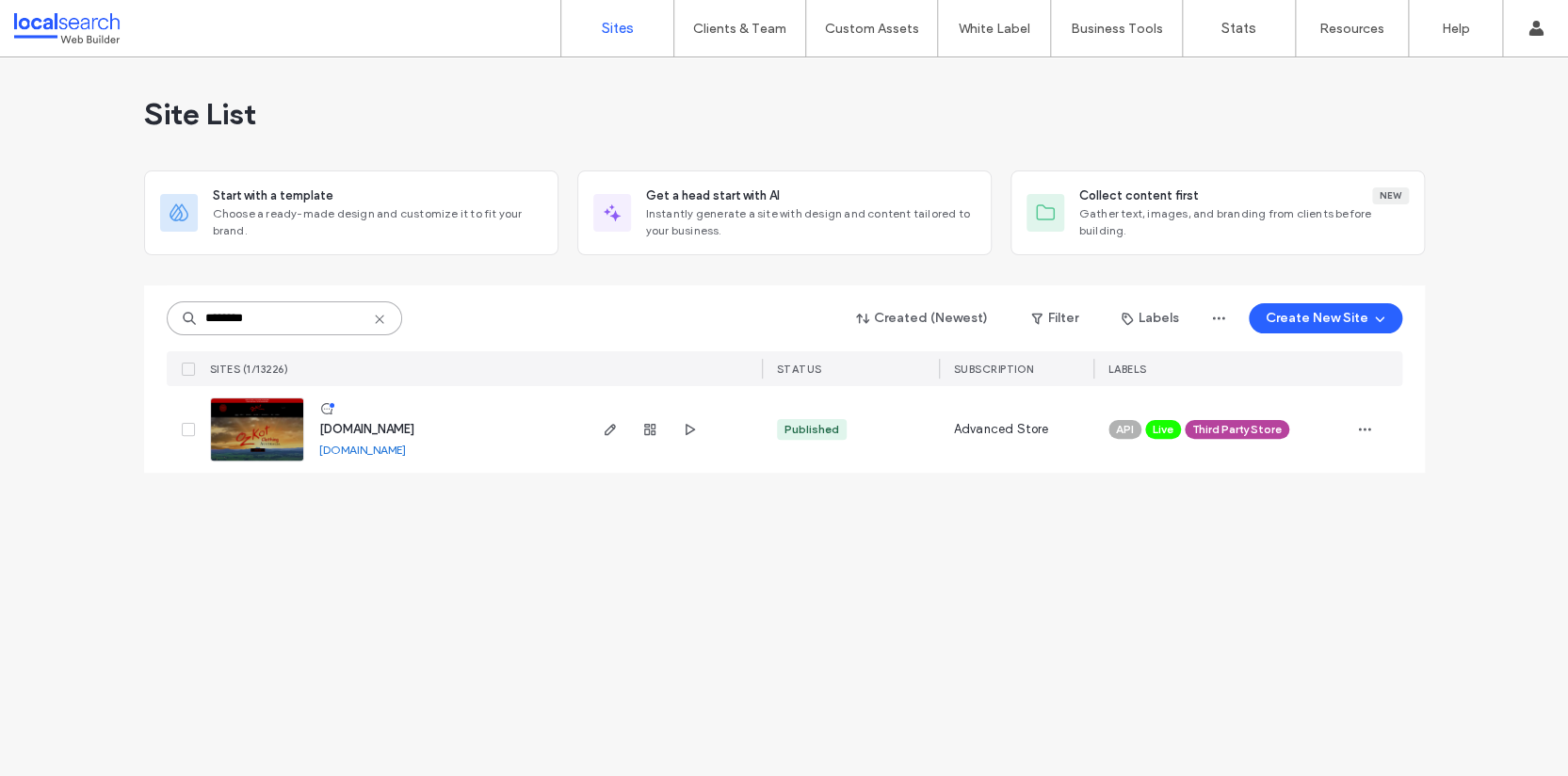
type input "********"
click at [277, 433] on img at bounding box center [256, 462] width 93 height 128
click at [294, 321] on input "********" at bounding box center [284, 318] width 235 height 34
type input "******"
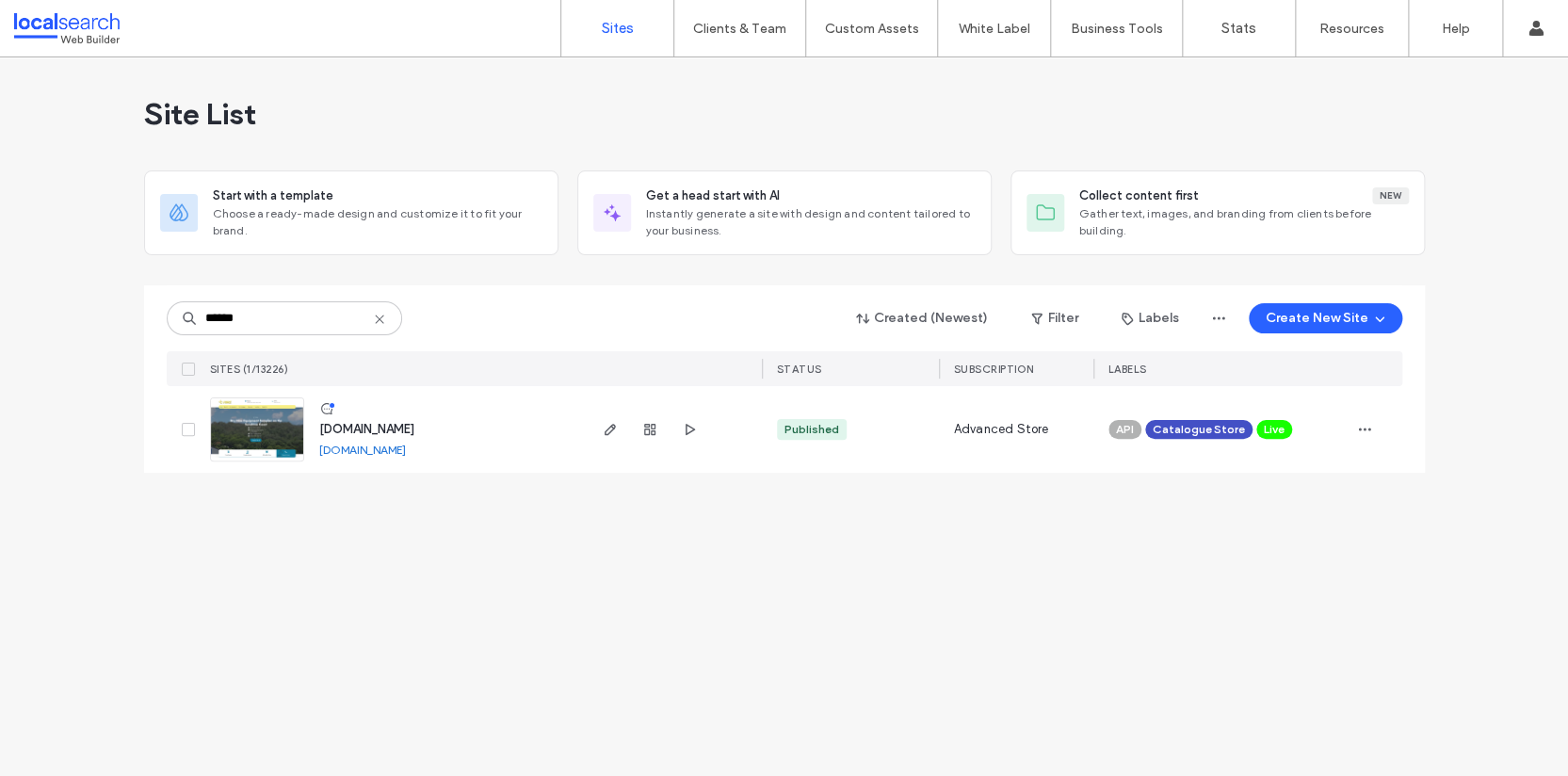
click at [264, 438] on img at bounding box center [256, 462] width 93 height 128
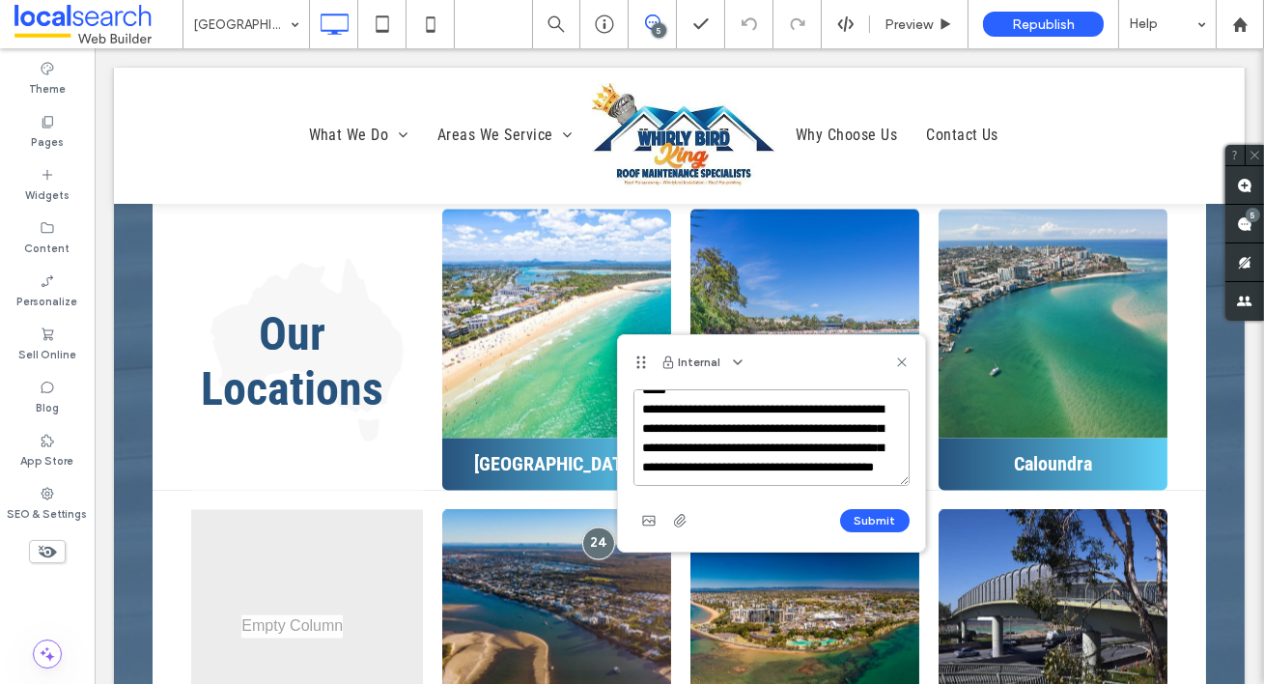
scroll to position [47, 0]
click at [696, 476] on textarea "**********" at bounding box center [772, 437] width 276 height 97
click at [835, 476] on textarea "**********" at bounding box center [772, 437] width 276 height 97
type textarea "**********"
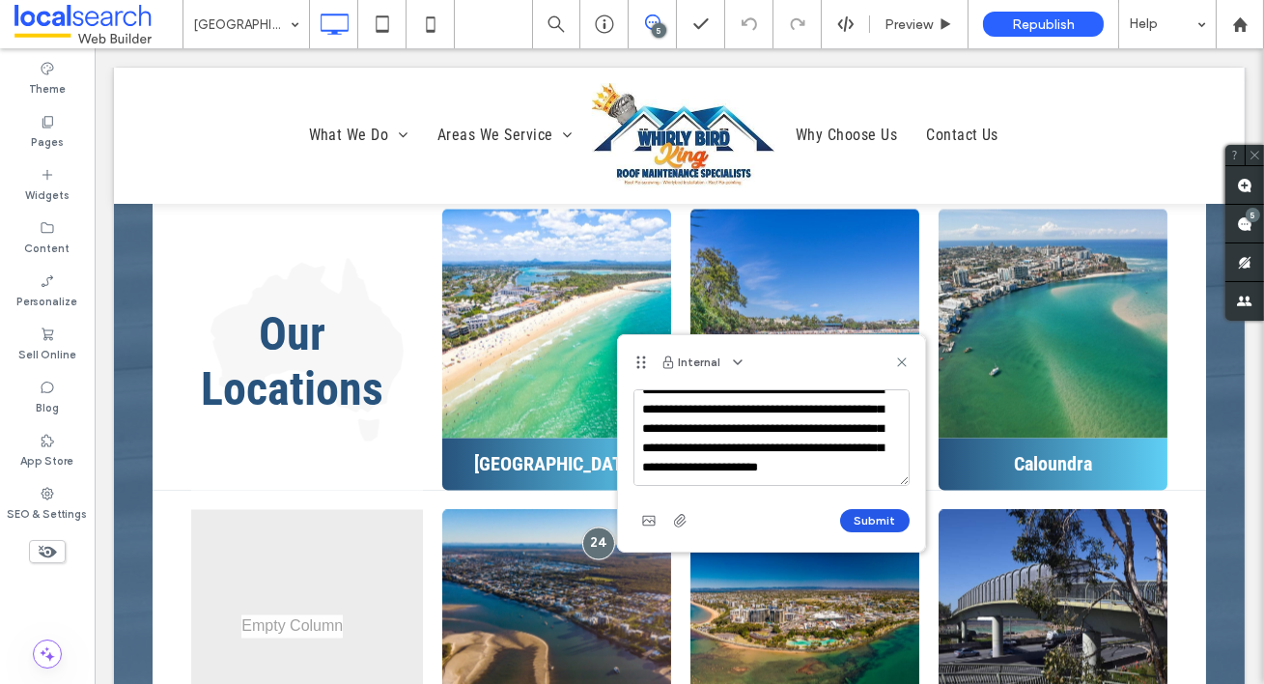
click at [878, 524] on button "Submit" at bounding box center [875, 520] width 70 height 23
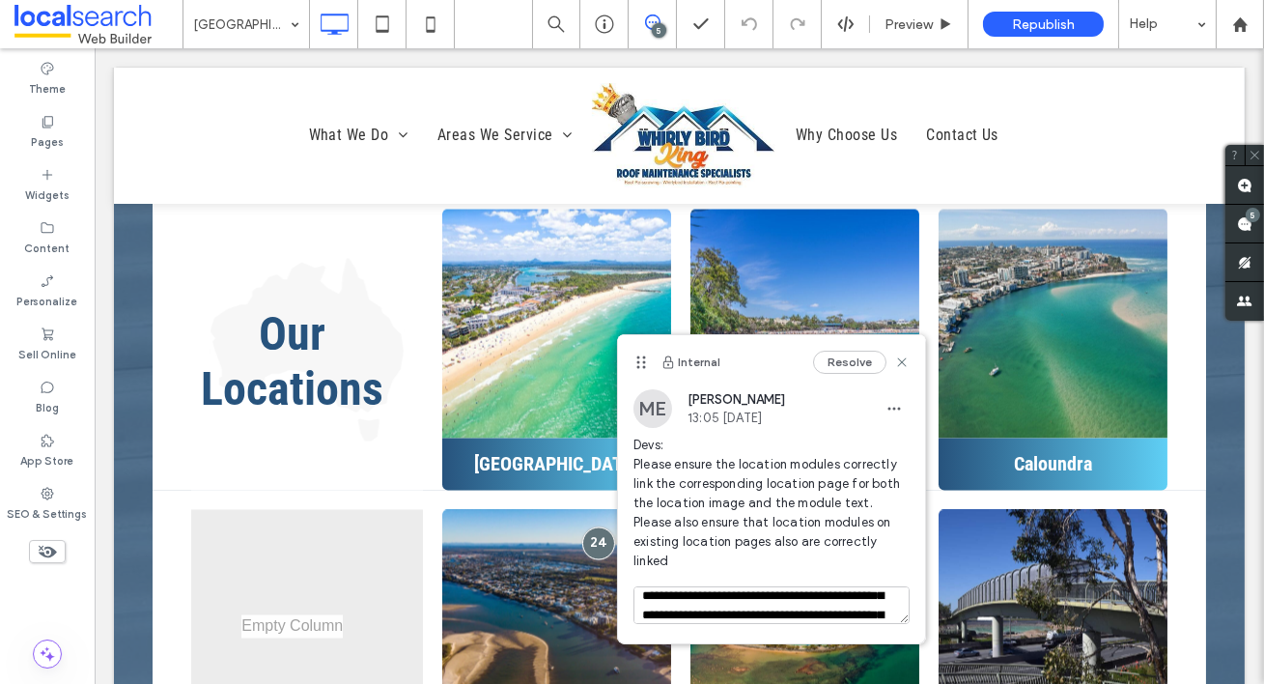
scroll to position [0, 0]
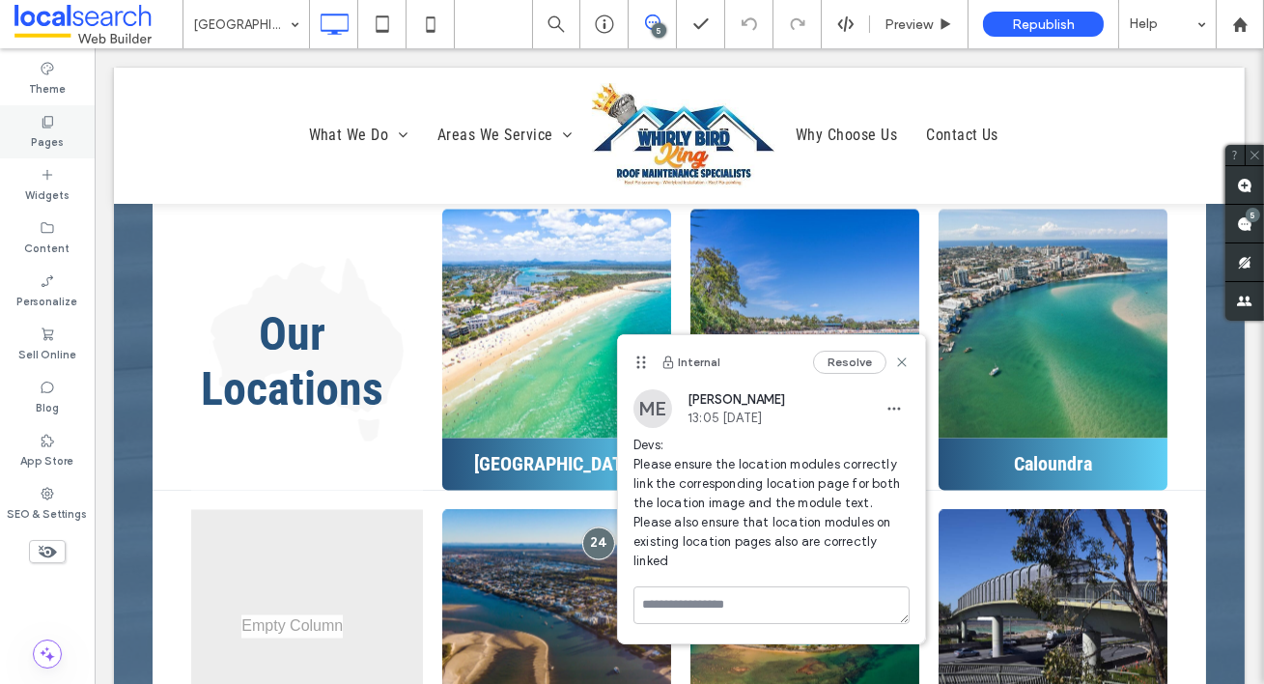
click at [50, 124] on icon at bounding box center [47, 121] width 15 height 15
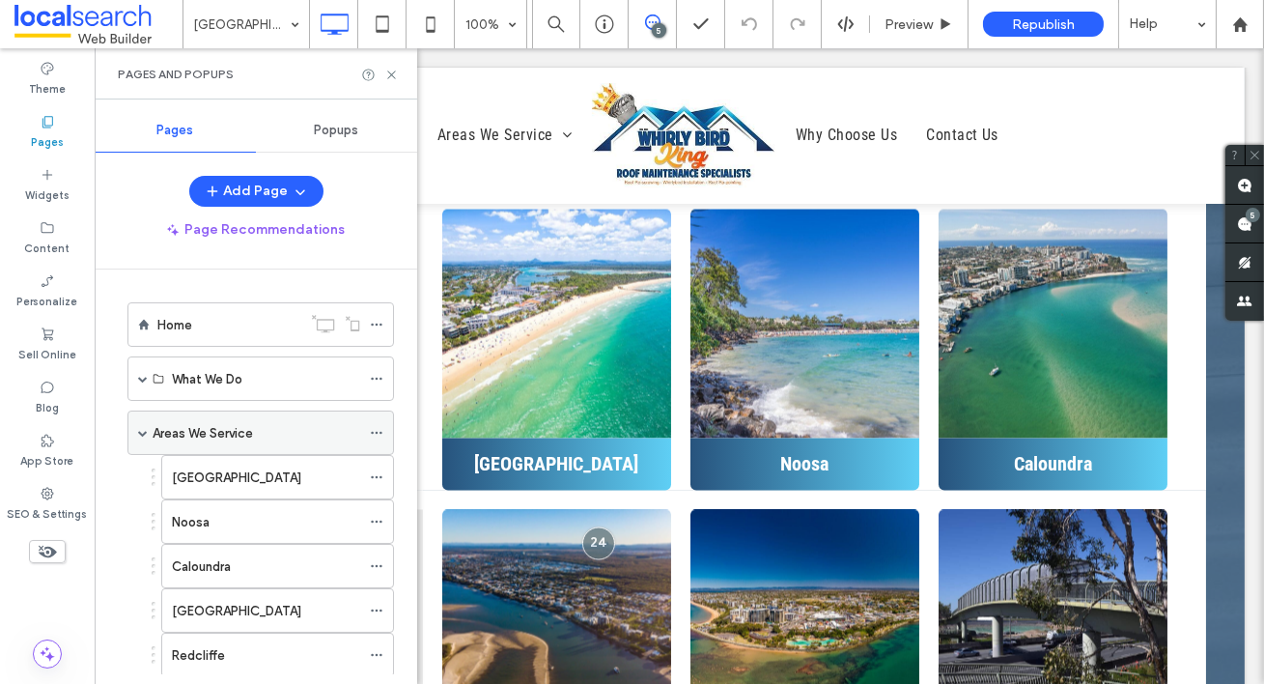
click at [252, 432] on label "Areas We Service" at bounding box center [203, 433] width 100 height 34
click at [391, 73] on use at bounding box center [391, 75] width 8 height 8
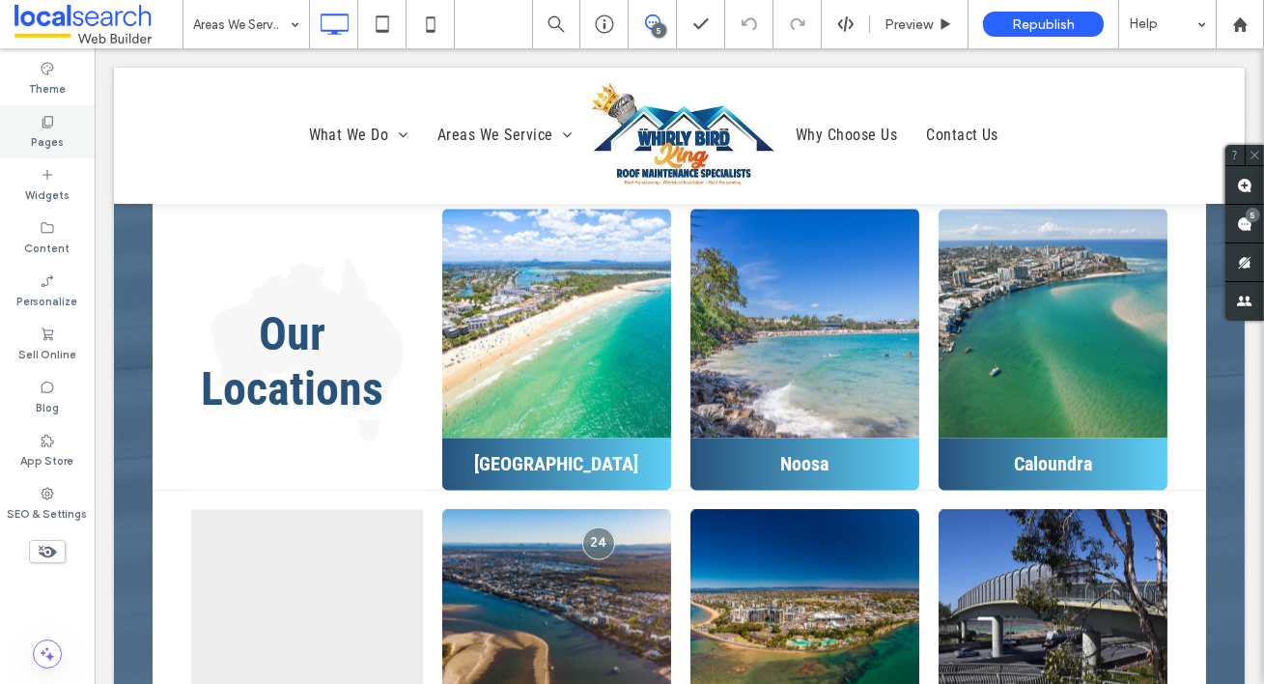
click at [56, 131] on label "Pages" at bounding box center [47, 139] width 33 height 21
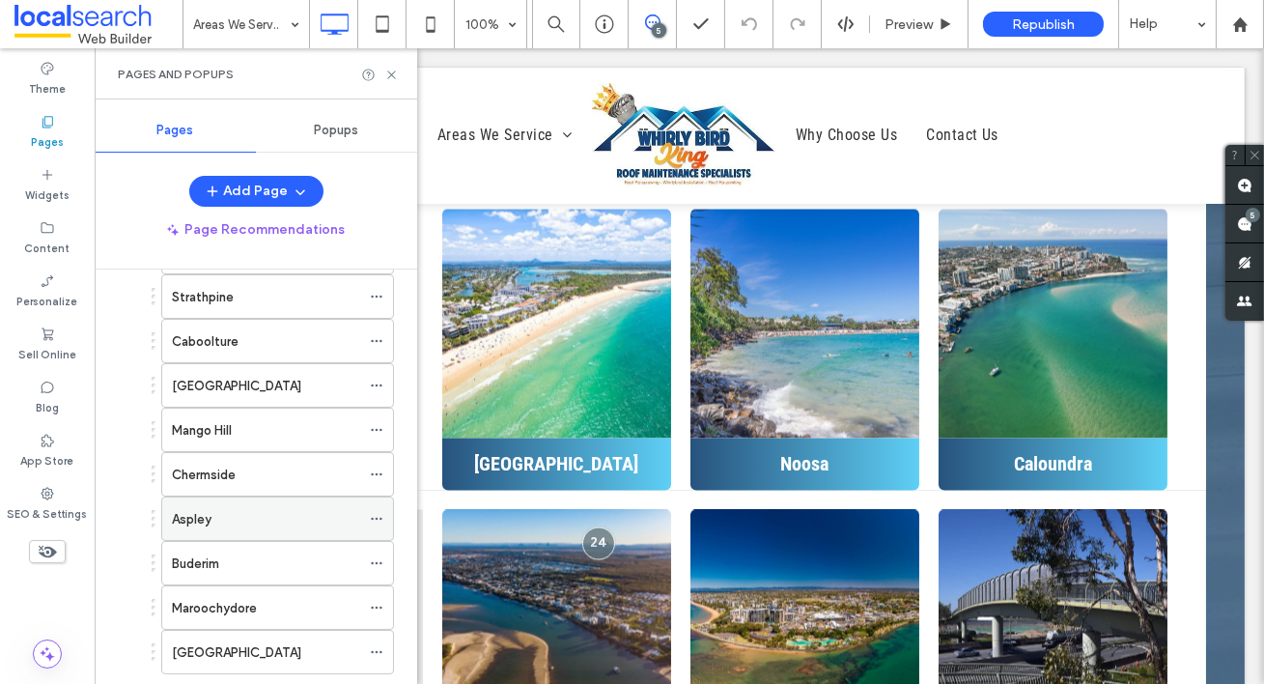
scroll to position [265, 0]
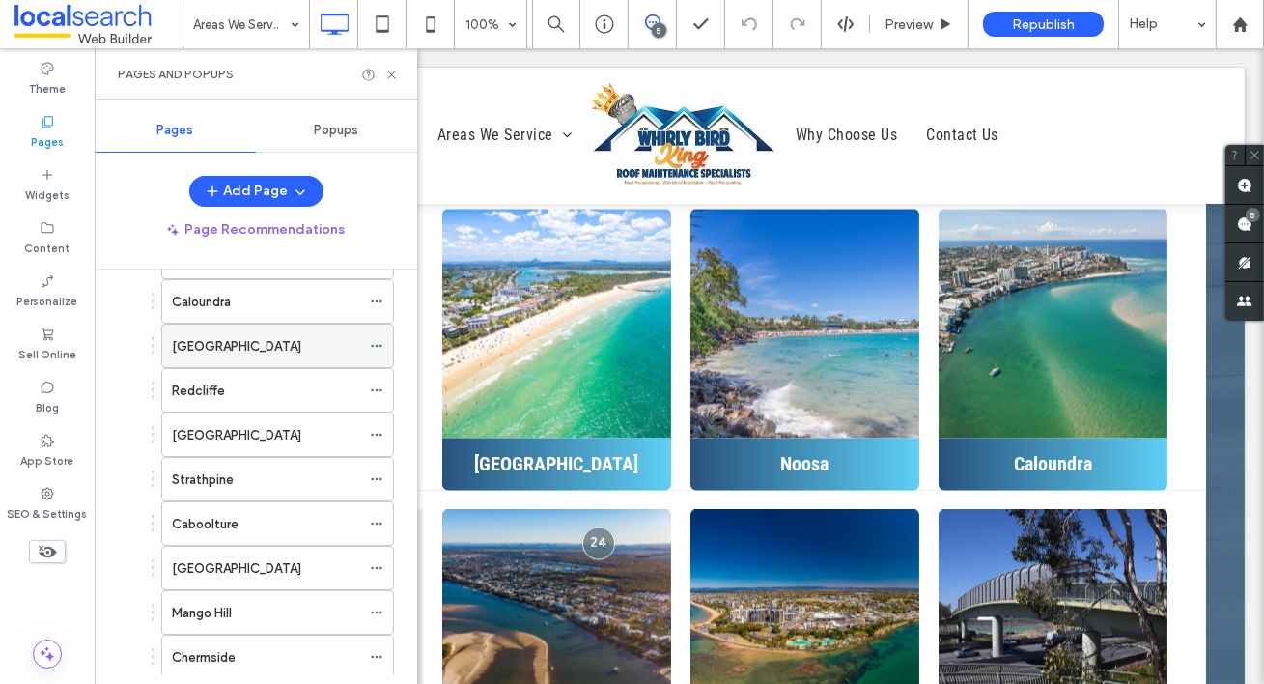
click at [228, 345] on label "Bribie Island" at bounding box center [236, 346] width 129 height 34
click at [392, 73] on use at bounding box center [391, 75] width 8 height 8
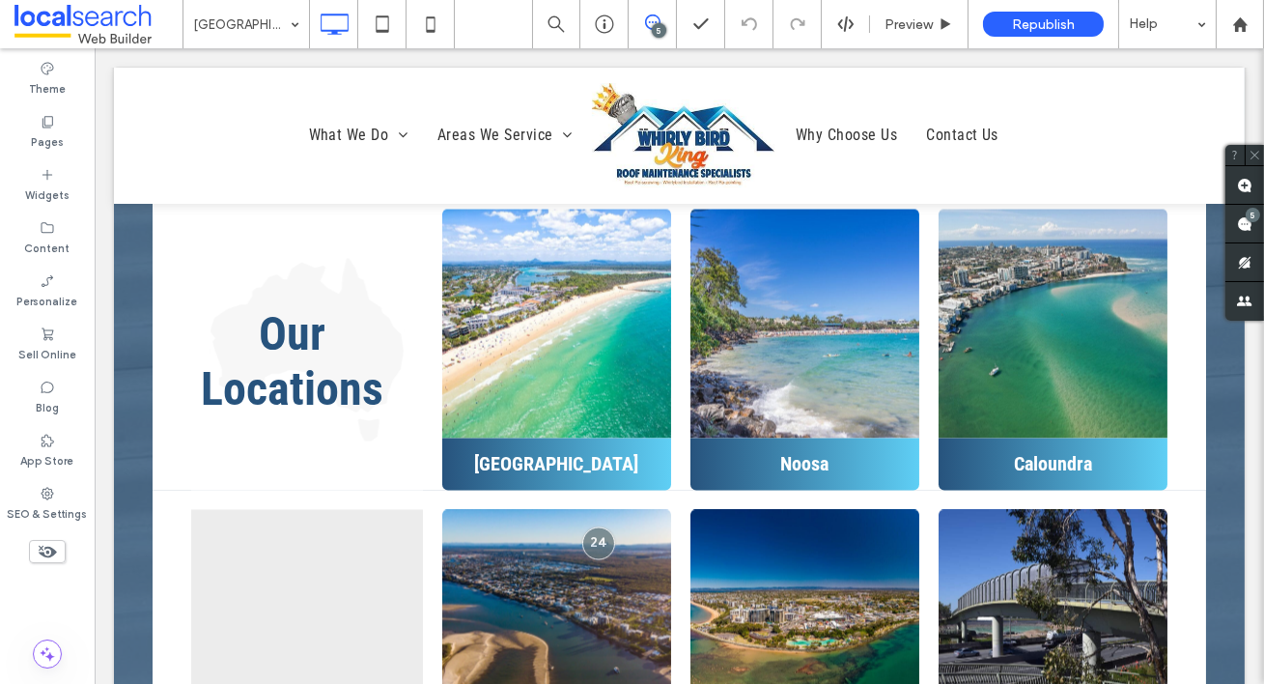
click at [653, 22] on icon at bounding box center [652, 21] width 15 height 15
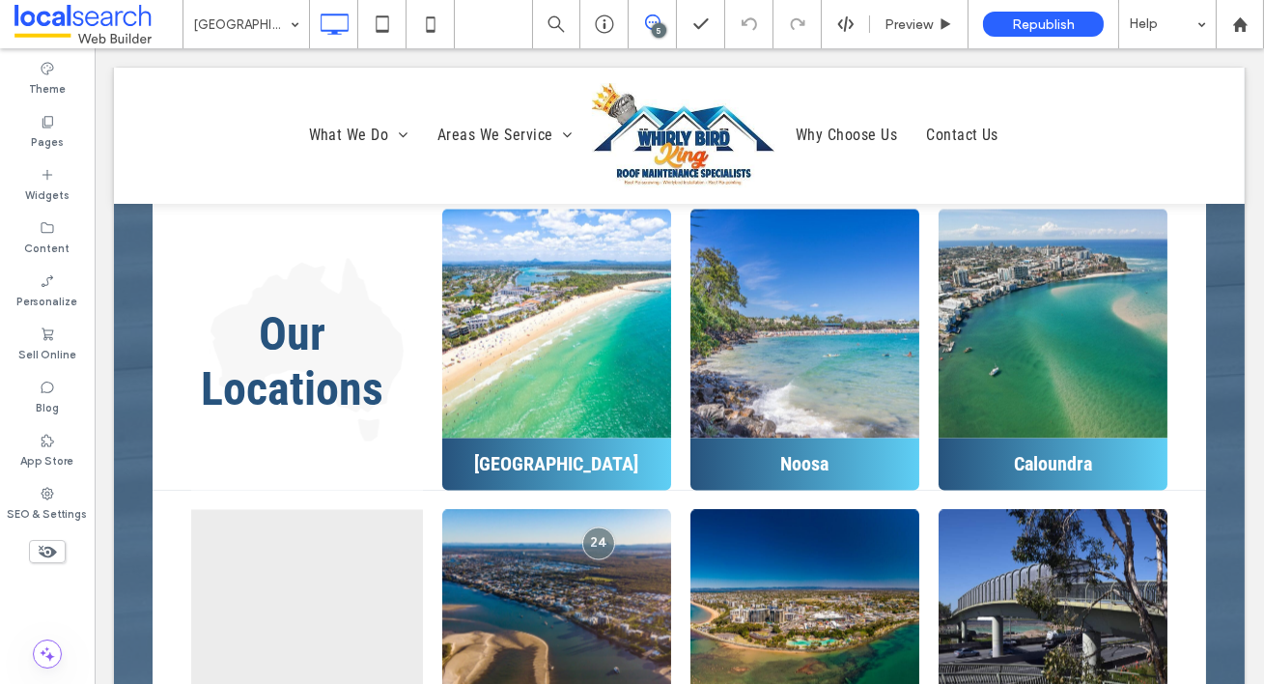
click at [645, 25] on use at bounding box center [652, 21] width 15 height 15
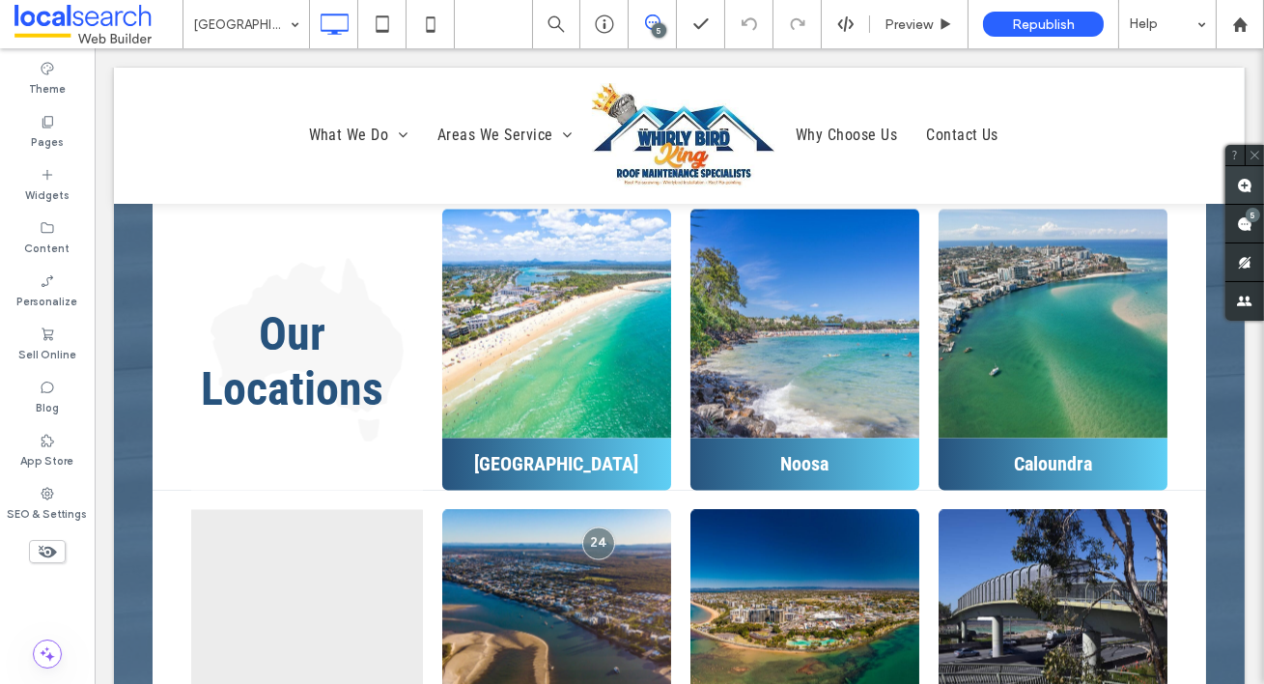
click at [1254, 183] on span at bounding box center [1245, 185] width 39 height 38
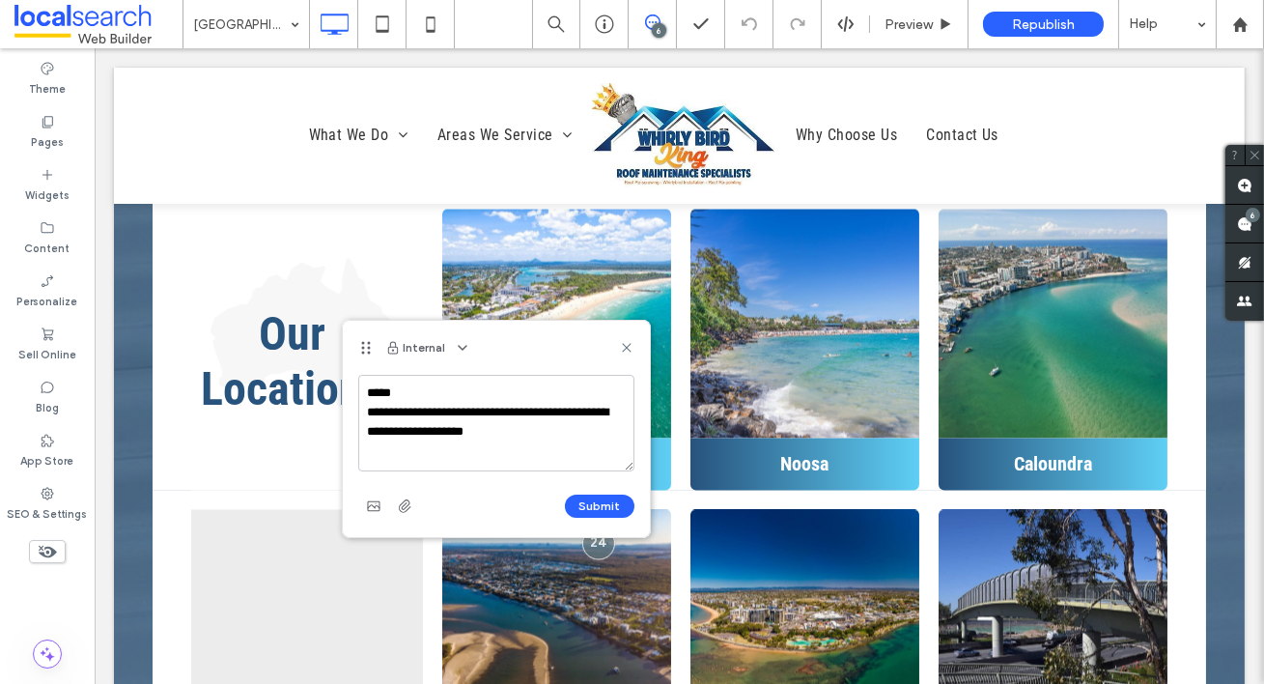
click at [467, 435] on textarea "**********" at bounding box center [496, 423] width 276 height 97
type textarea "**********"
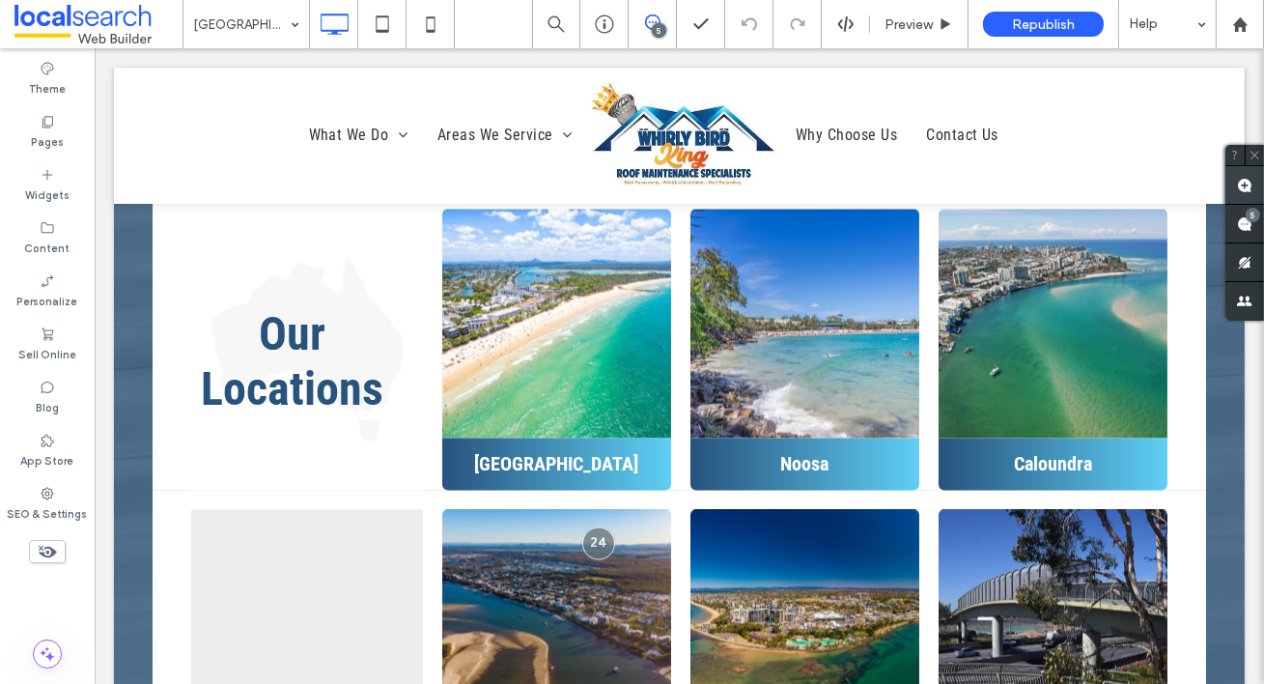
click at [1244, 184] on use at bounding box center [1244, 185] width 15 height 15
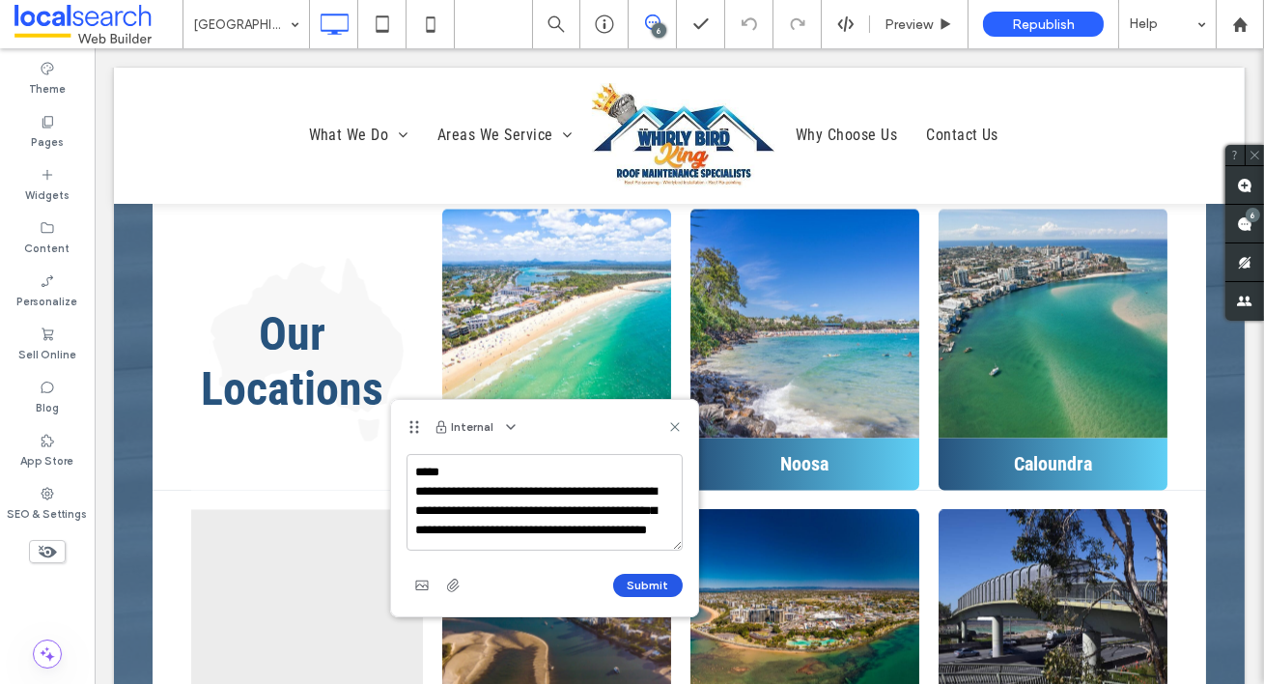
scroll to position [27, 0]
type textarea "**********"
click at [652, 582] on button "Submit" at bounding box center [648, 585] width 70 height 23
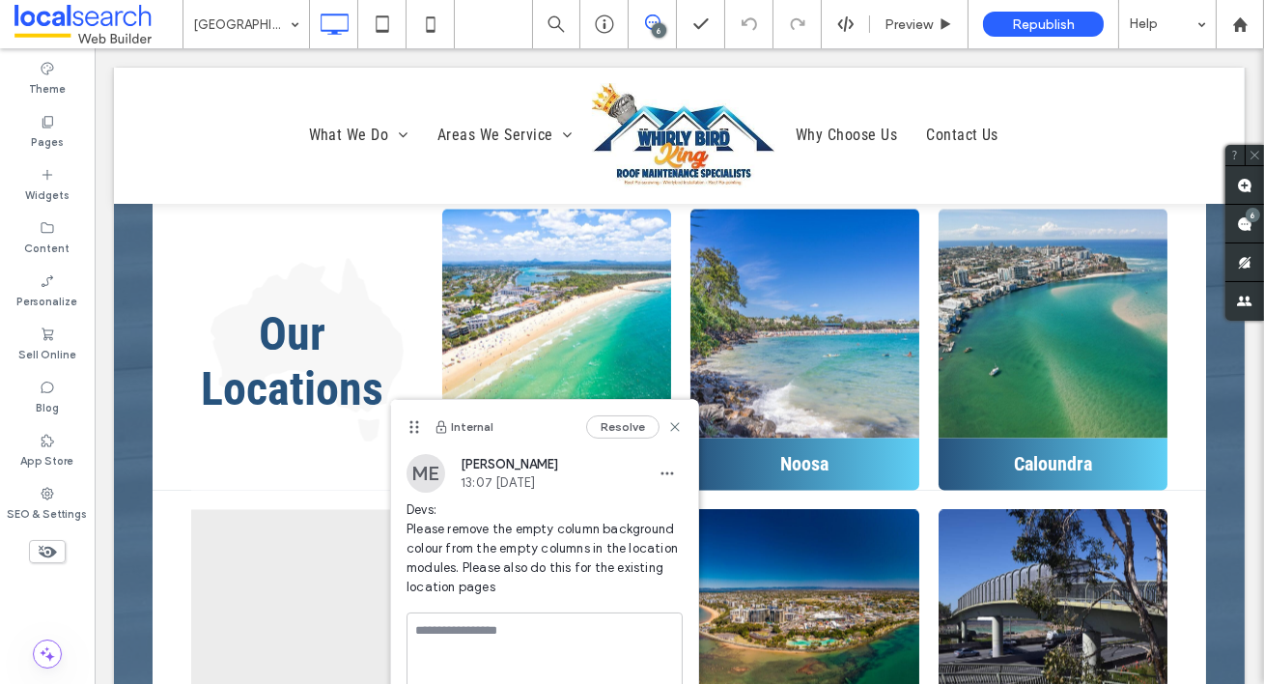
scroll to position [0, 0]
click at [674, 429] on icon at bounding box center [674, 426] width 15 height 15
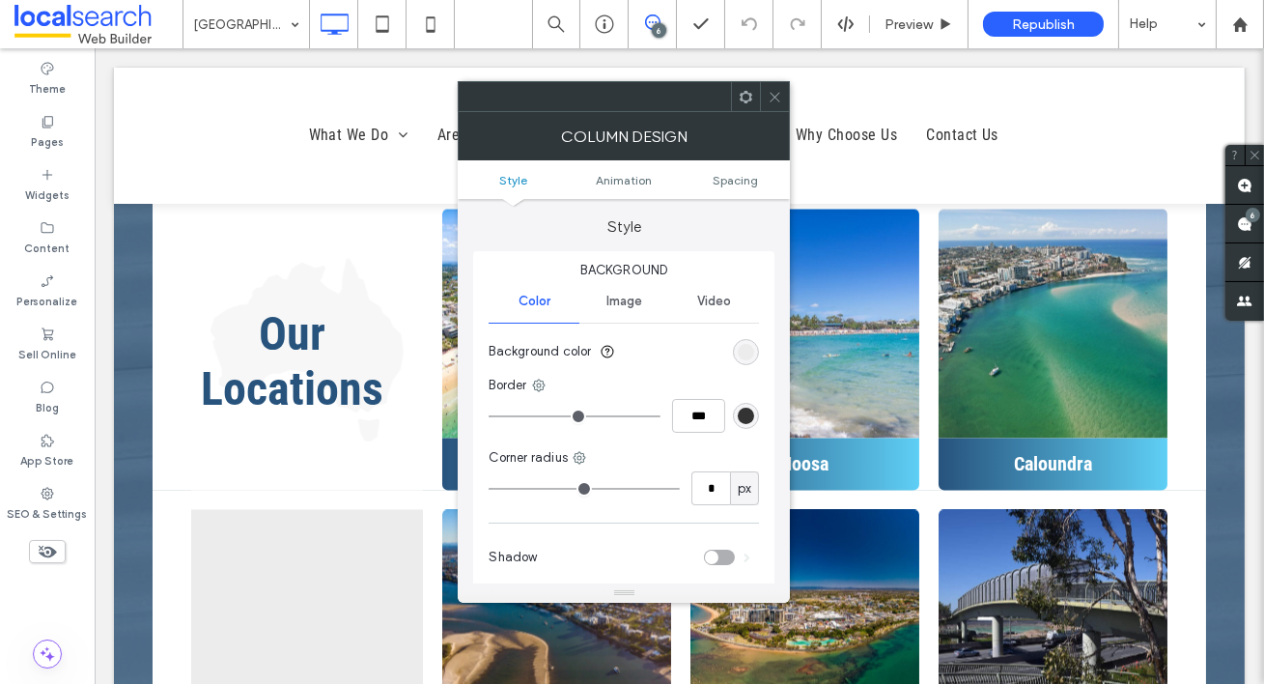
click at [776, 94] on icon at bounding box center [775, 97] width 14 height 14
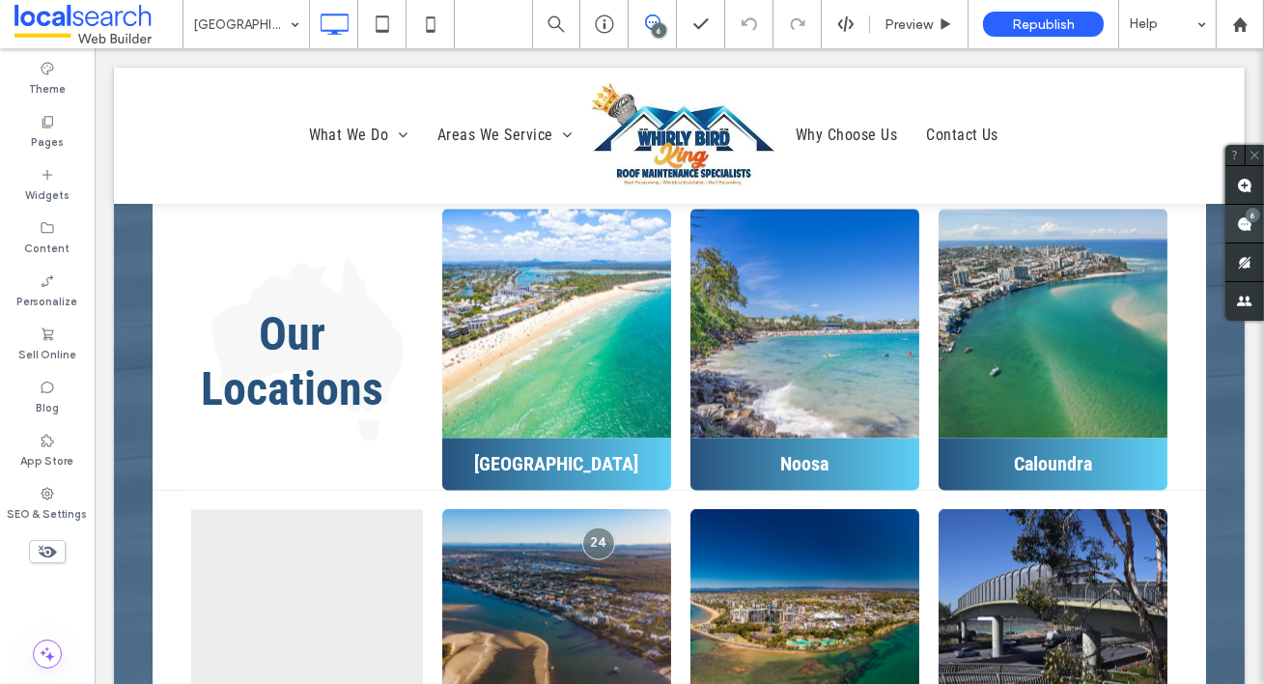
click at [1238, 226] on use at bounding box center [1244, 223] width 15 height 15
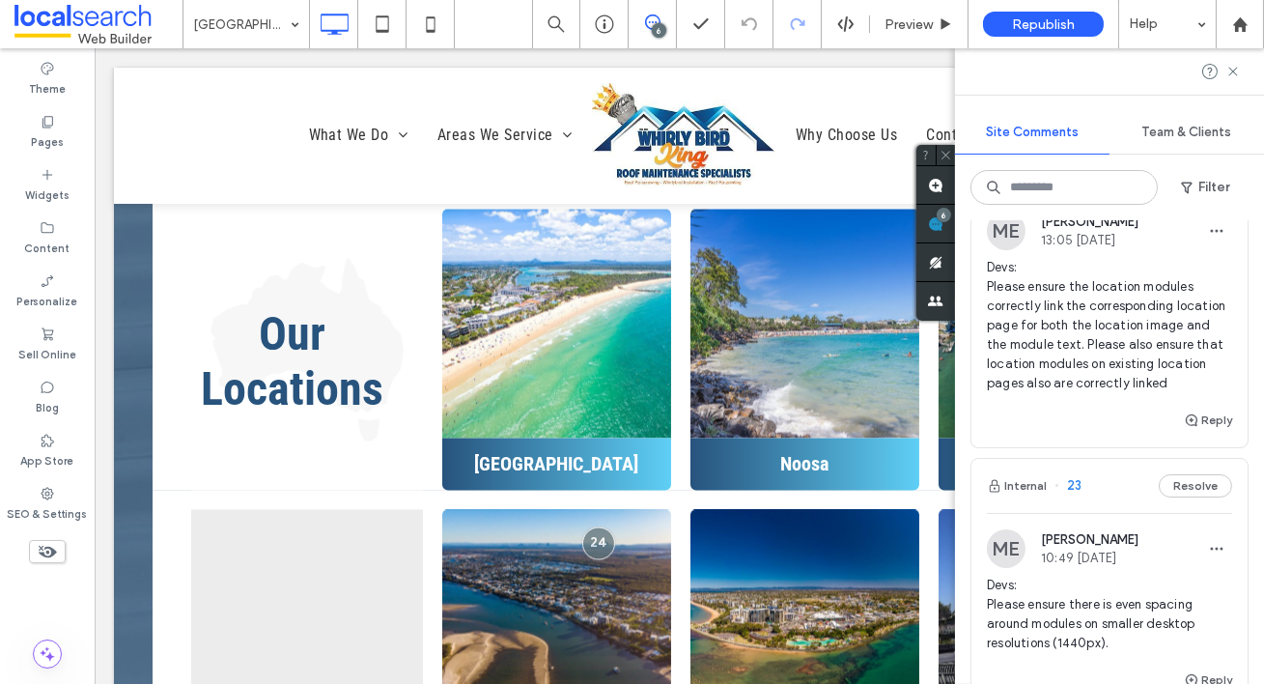
scroll to position [393, 0]
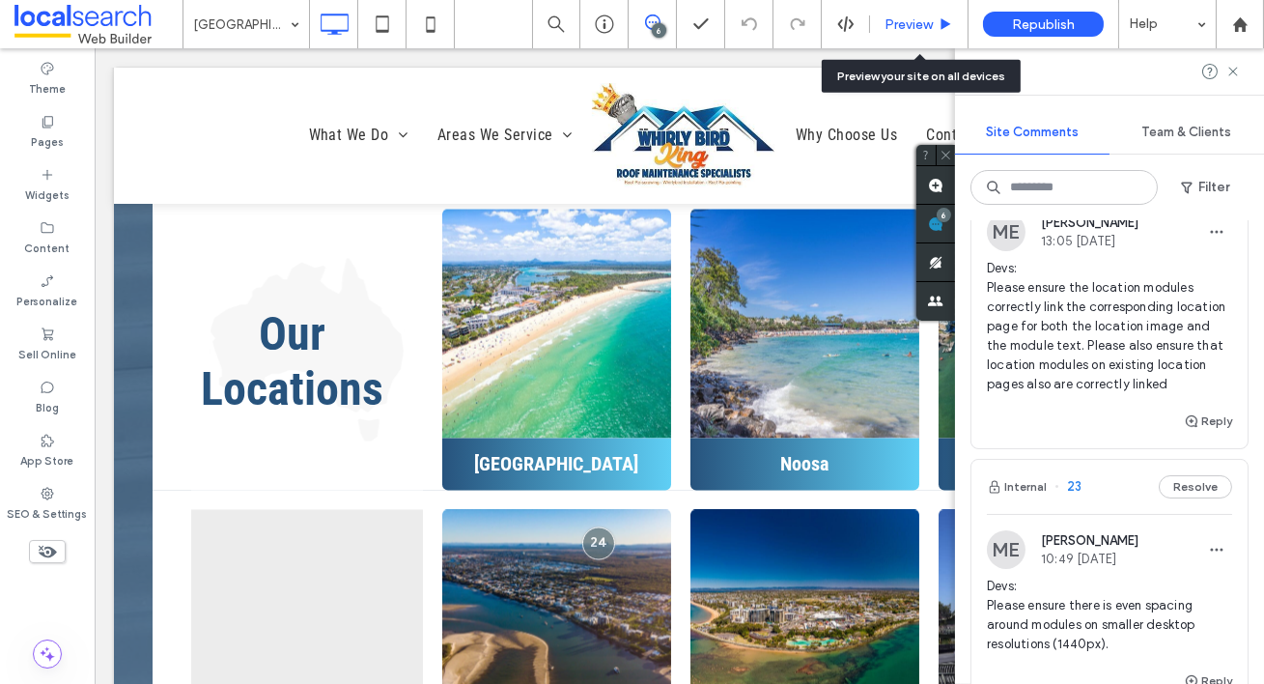
click at [904, 29] on span "Preview" at bounding box center [909, 24] width 48 height 16
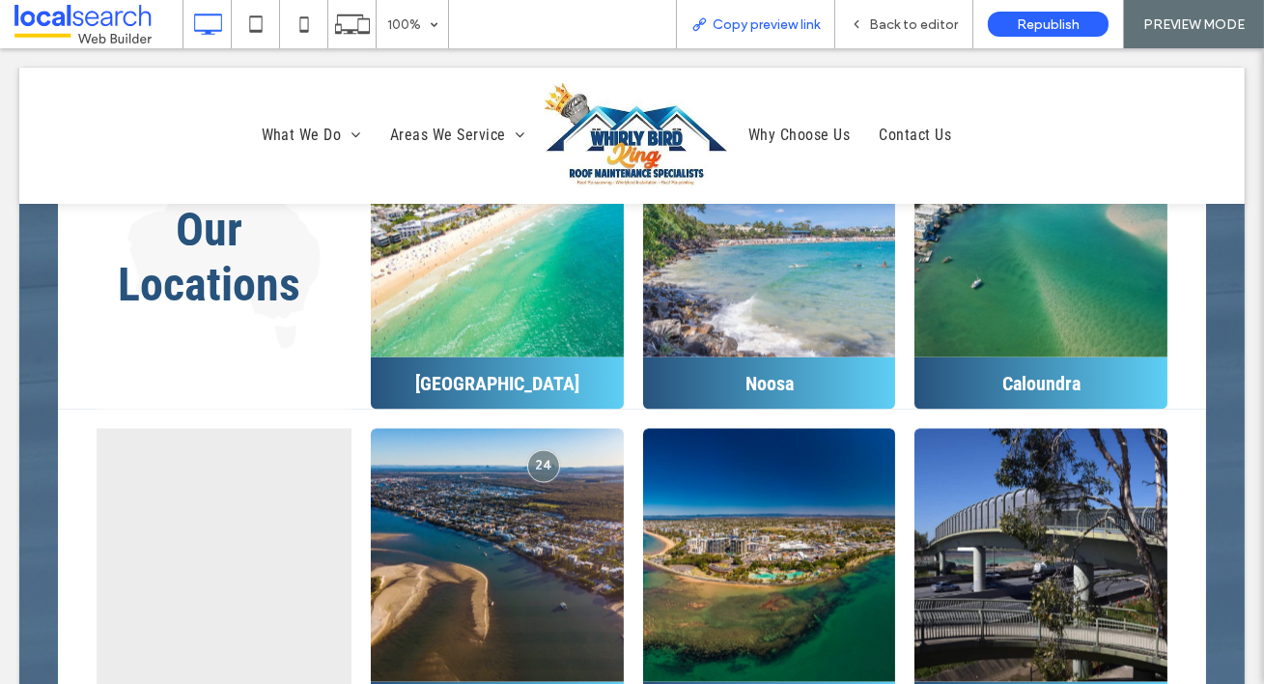
click at [743, 22] on span "Copy preview link" at bounding box center [766, 24] width 107 height 16
click at [906, 13] on div "Back to editor" at bounding box center [904, 24] width 138 height 48
click at [897, 26] on span "Back to editor" at bounding box center [913, 24] width 89 height 16
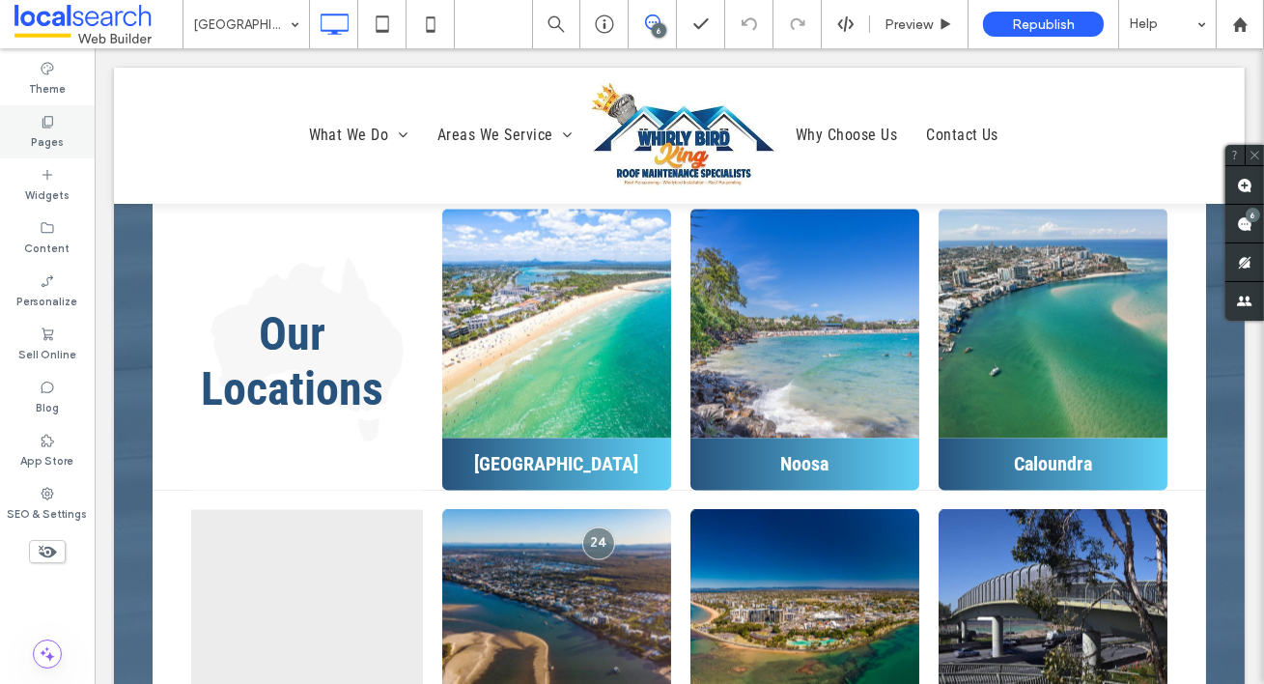
click at [53, 127] on icon at bounding box center [47, 121] width 15 height 15
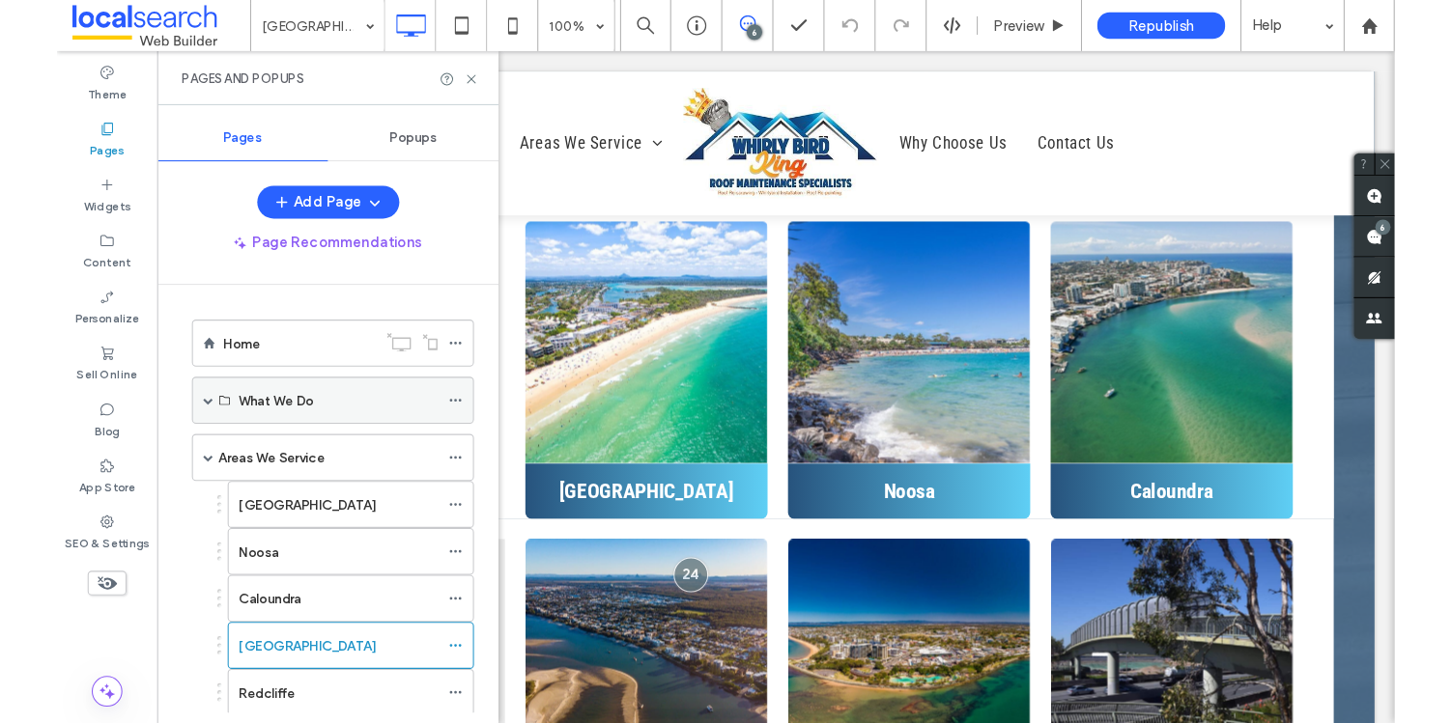
scroll to position [599, 0]
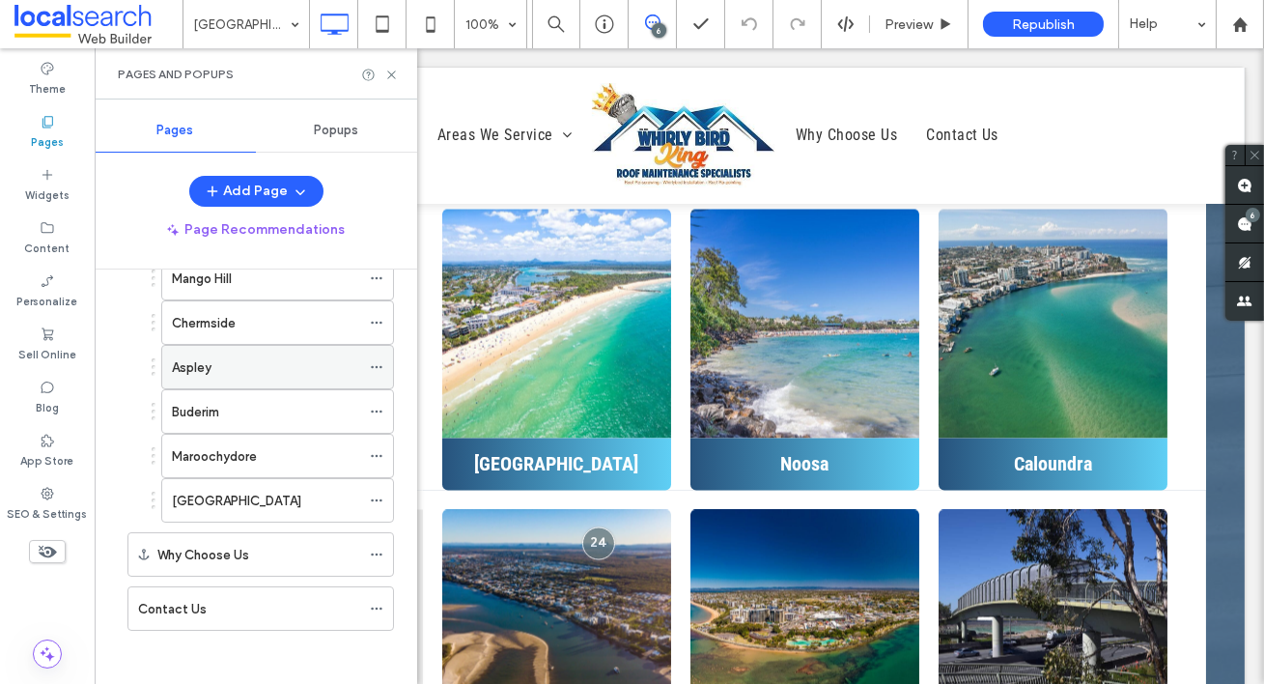
click at [225, 346] on div "Aspley" at bounding box center [266, 367] width 188 height 42
click at [394, 71] on use at bounding box center [391, 75] width 8 height 8
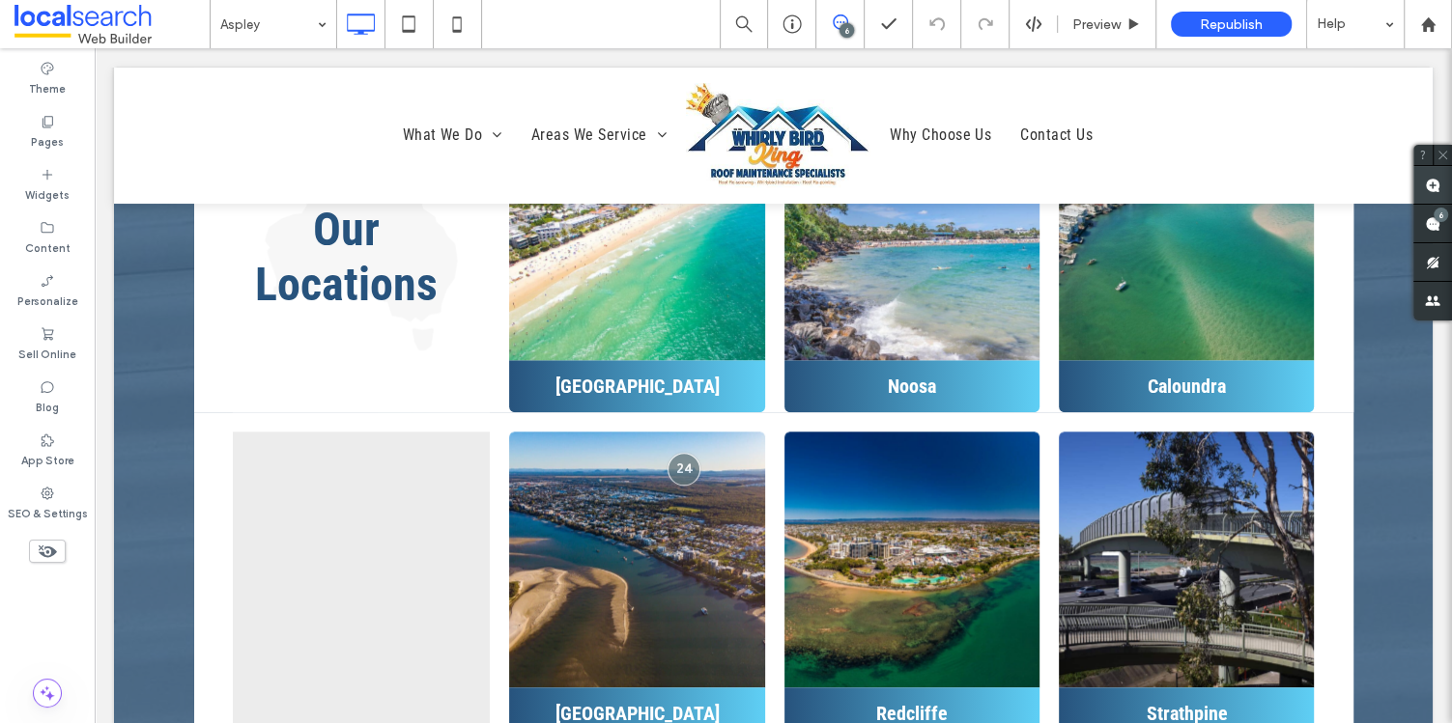
click at [1263, 188] on use at bounding box center [1431, 185] width 15 height 15
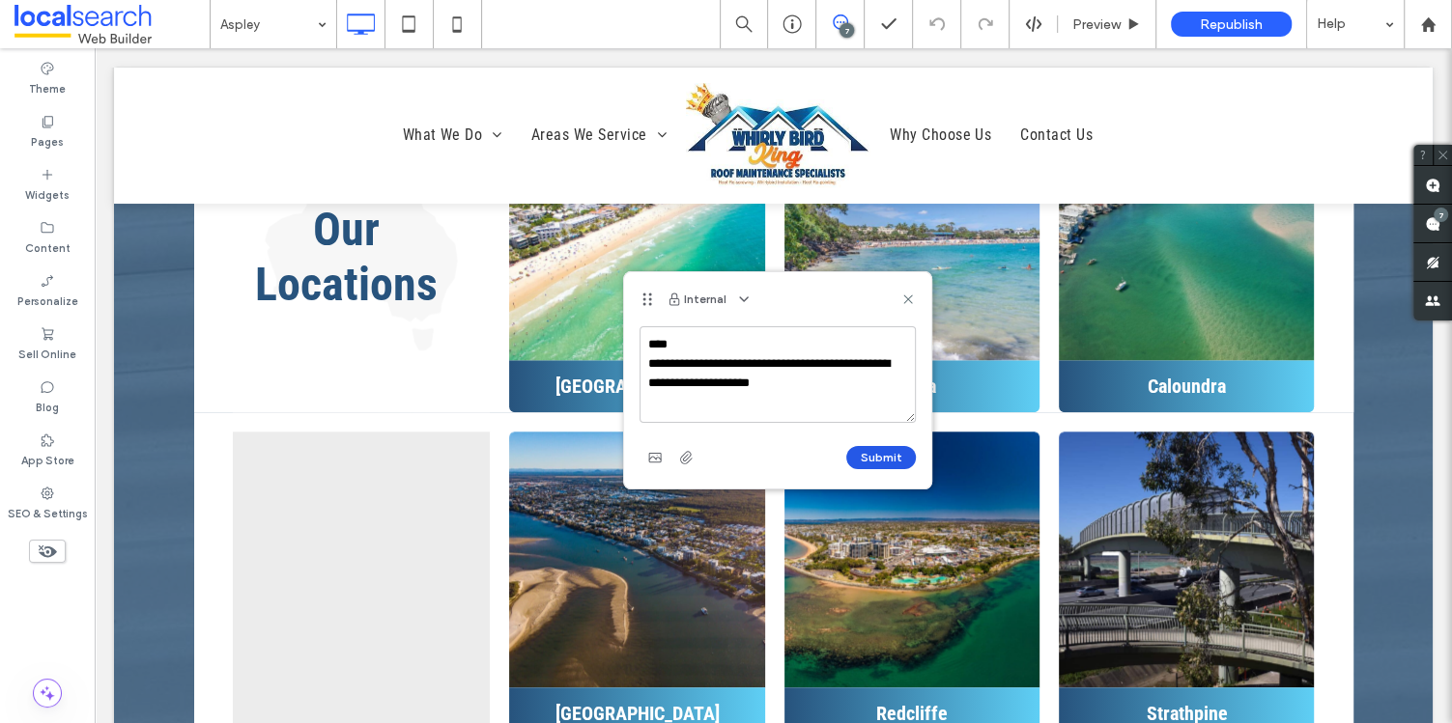
type textarea "**********"
click at [860, 458] on button "Submit" at bounding box center [881, 457] width 70 height 23
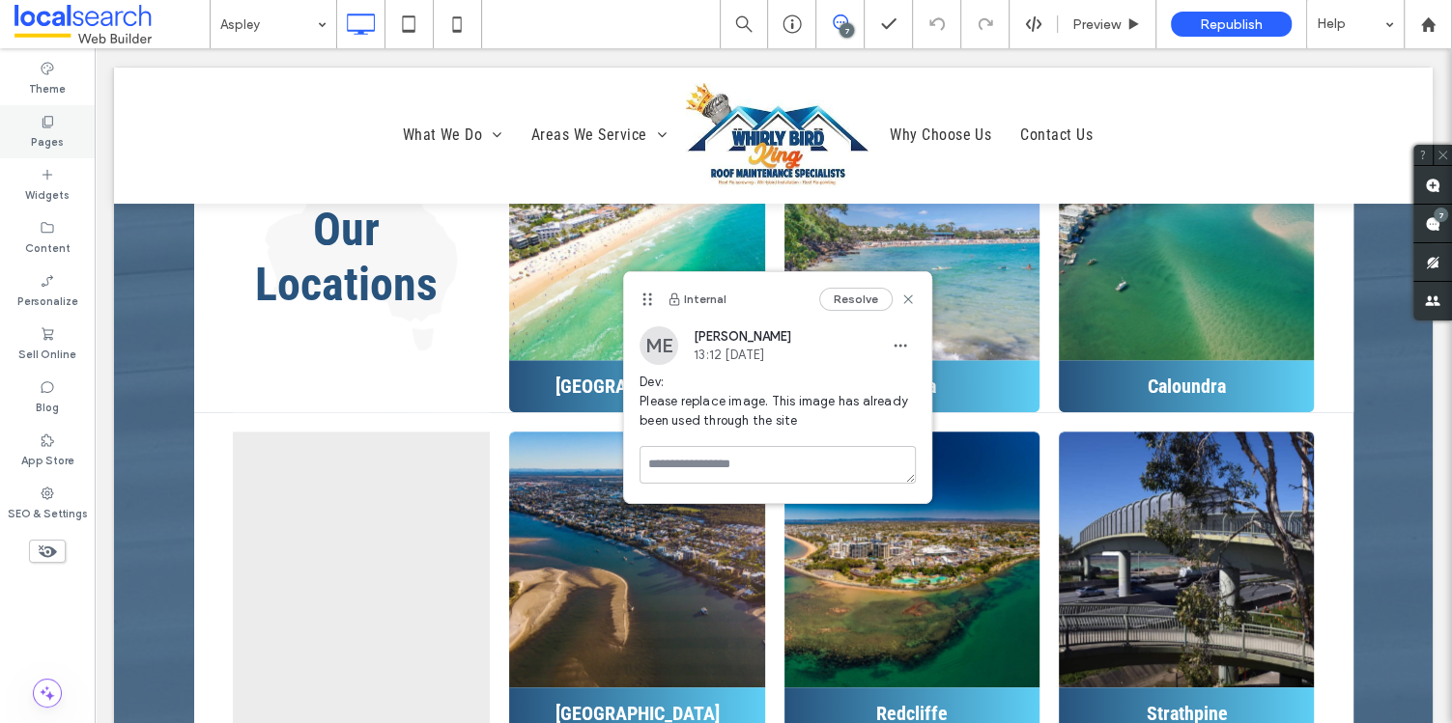
click at [36, 134] on label "Pages" at bounding box center [47, 139] width 33 height 21
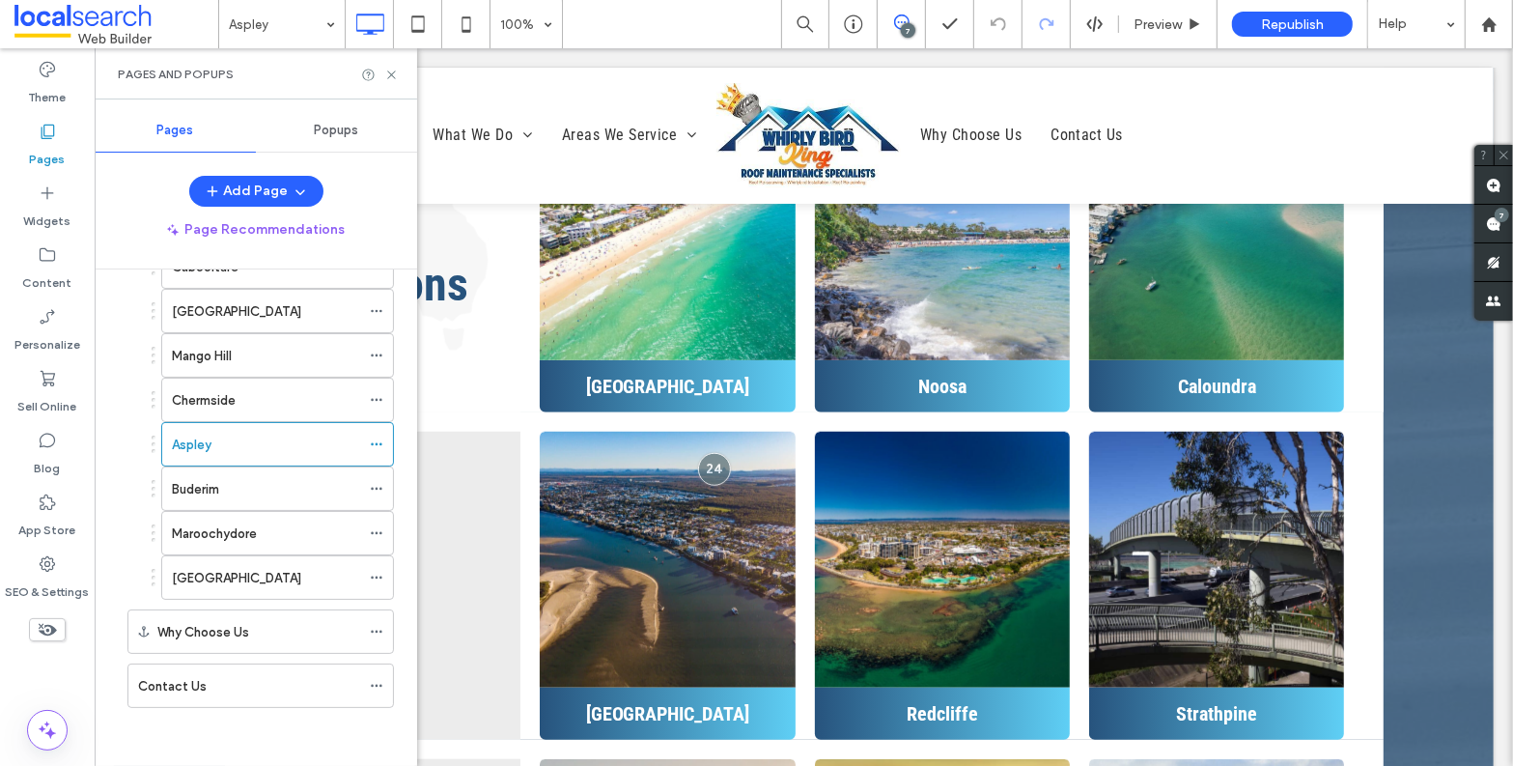
scroll to position [518, 0]
click at [390, 72] on icon at bounding box center [391, 75] width 14 height 14
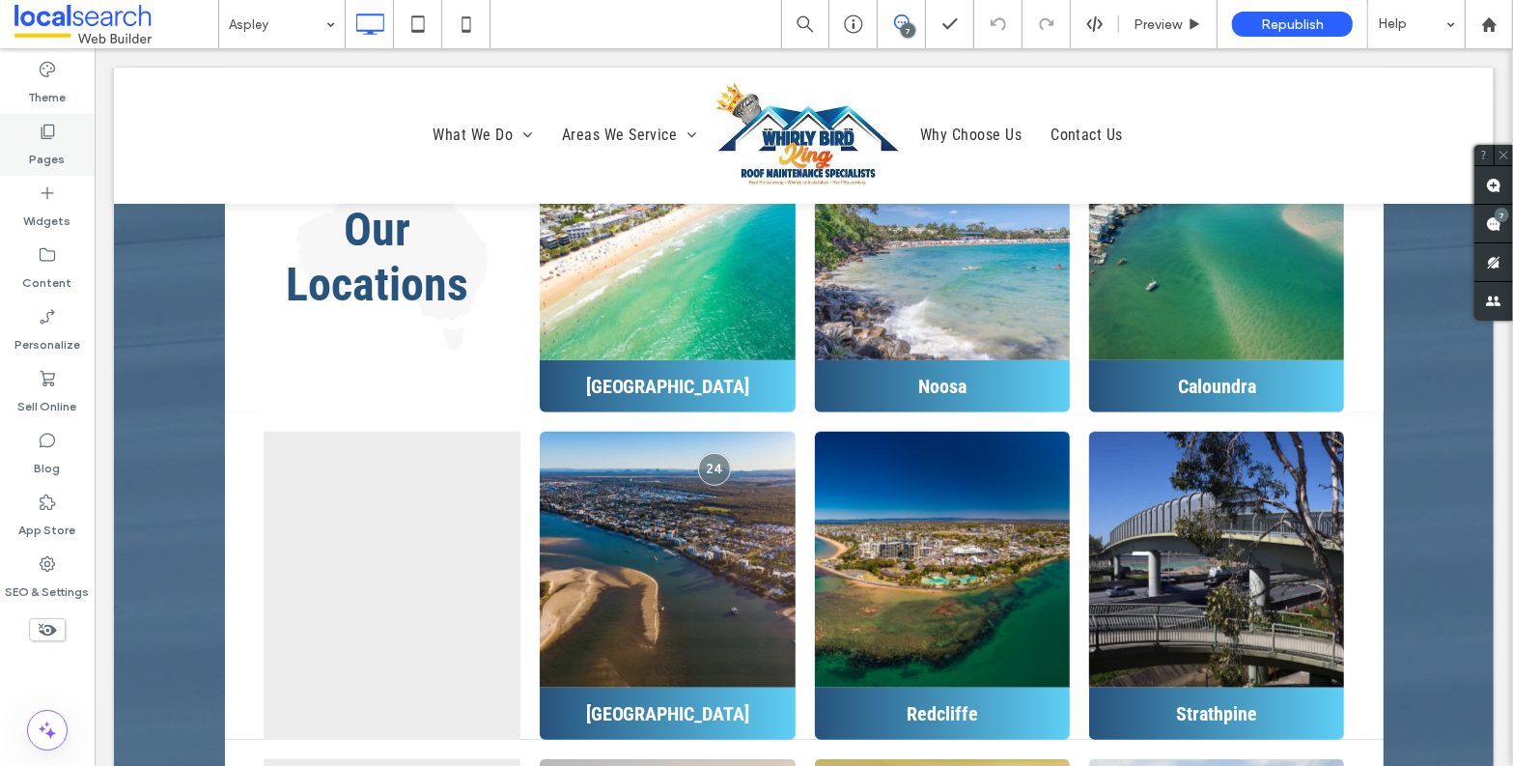
click at [58, 144] on label "Pages" at bounding box center [48, 154] width 36 height 27
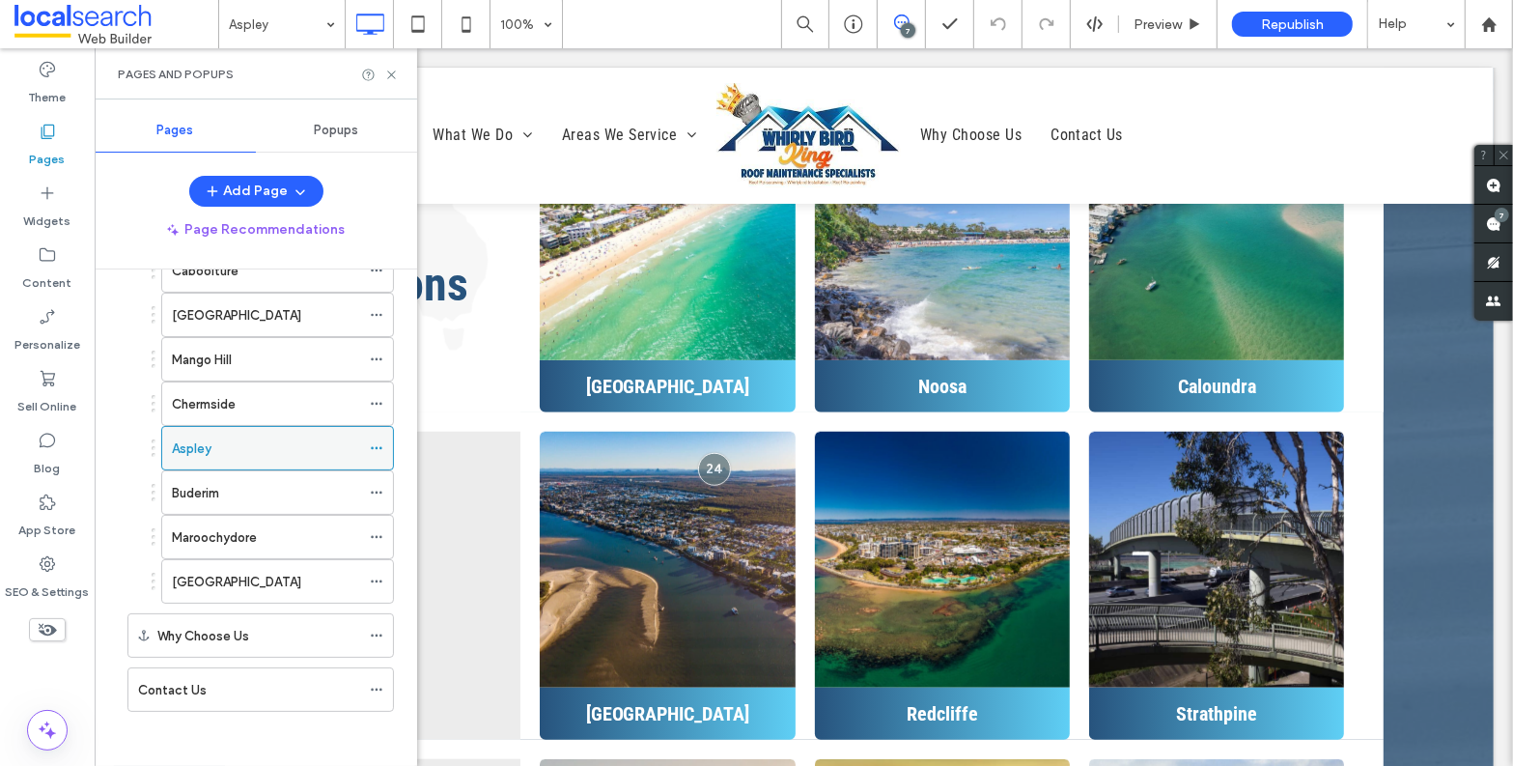
scroll to position [0, 0]
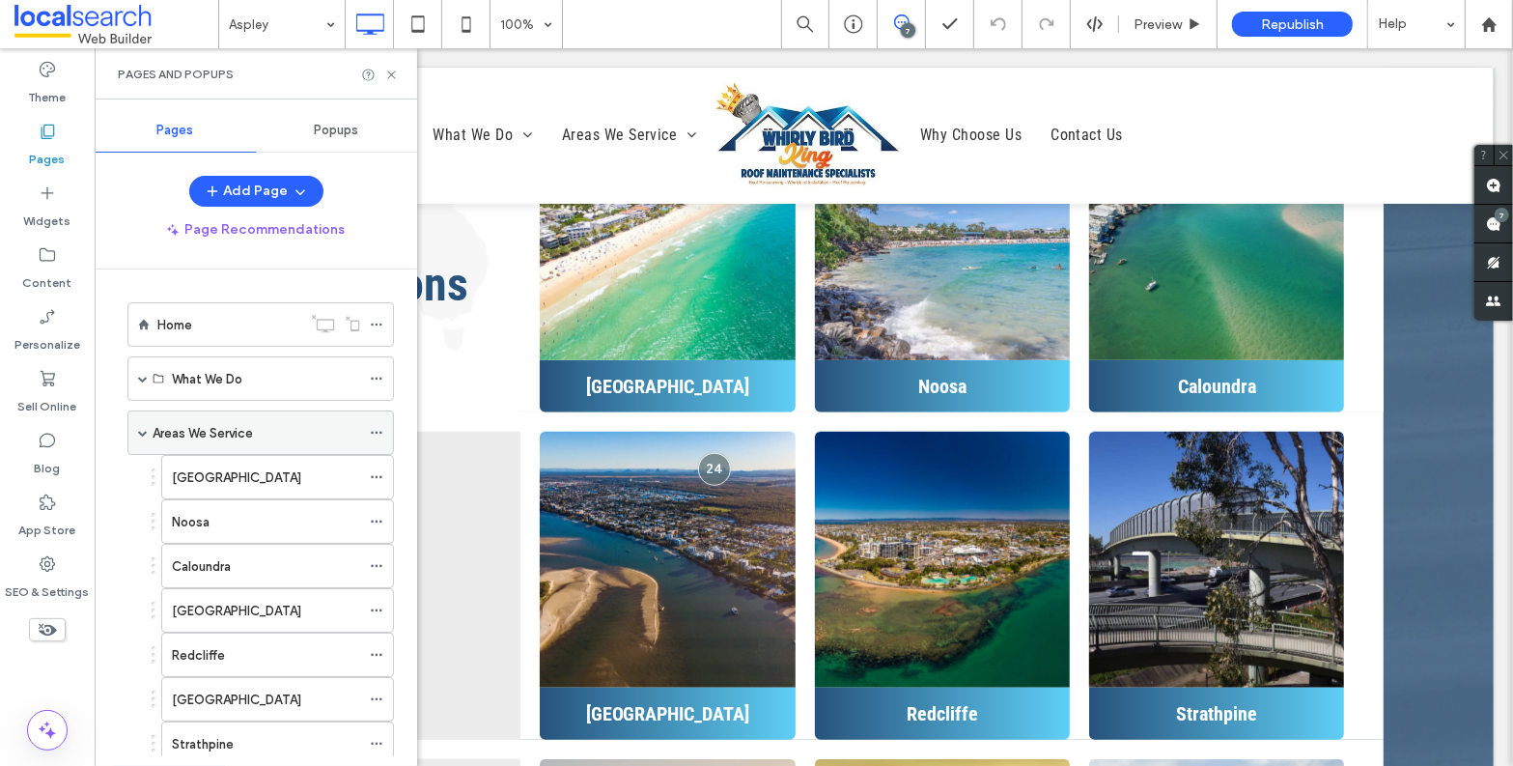
click at [243, 433] on label "Areas We Service" at bounding box center [203, 433] width 100 height 34
click at [396, 76] on icon at bounding box center [391, 75] width 14 height 14
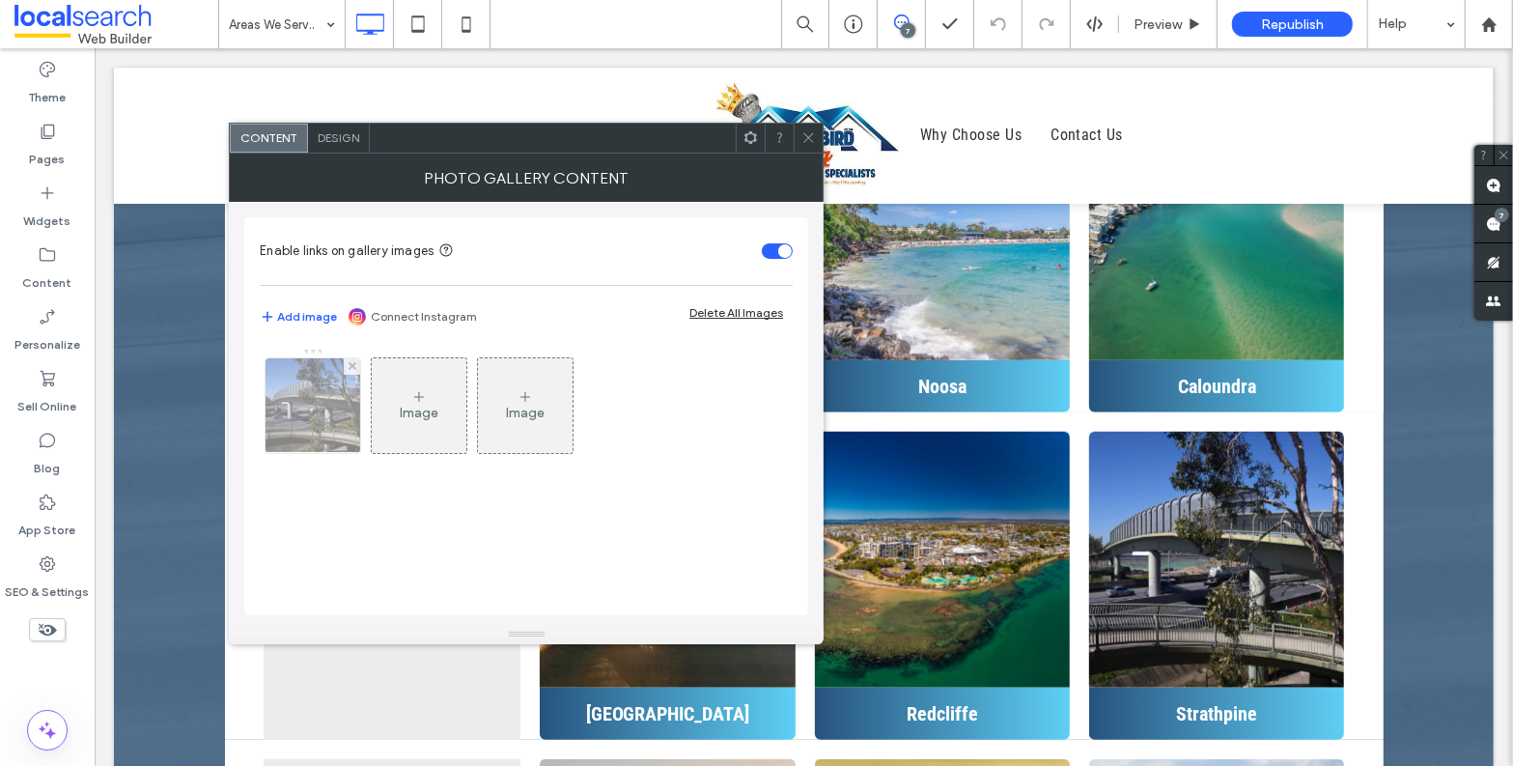
click at [307, 393] on img at bounding box center [313, 405] width 142 height 95
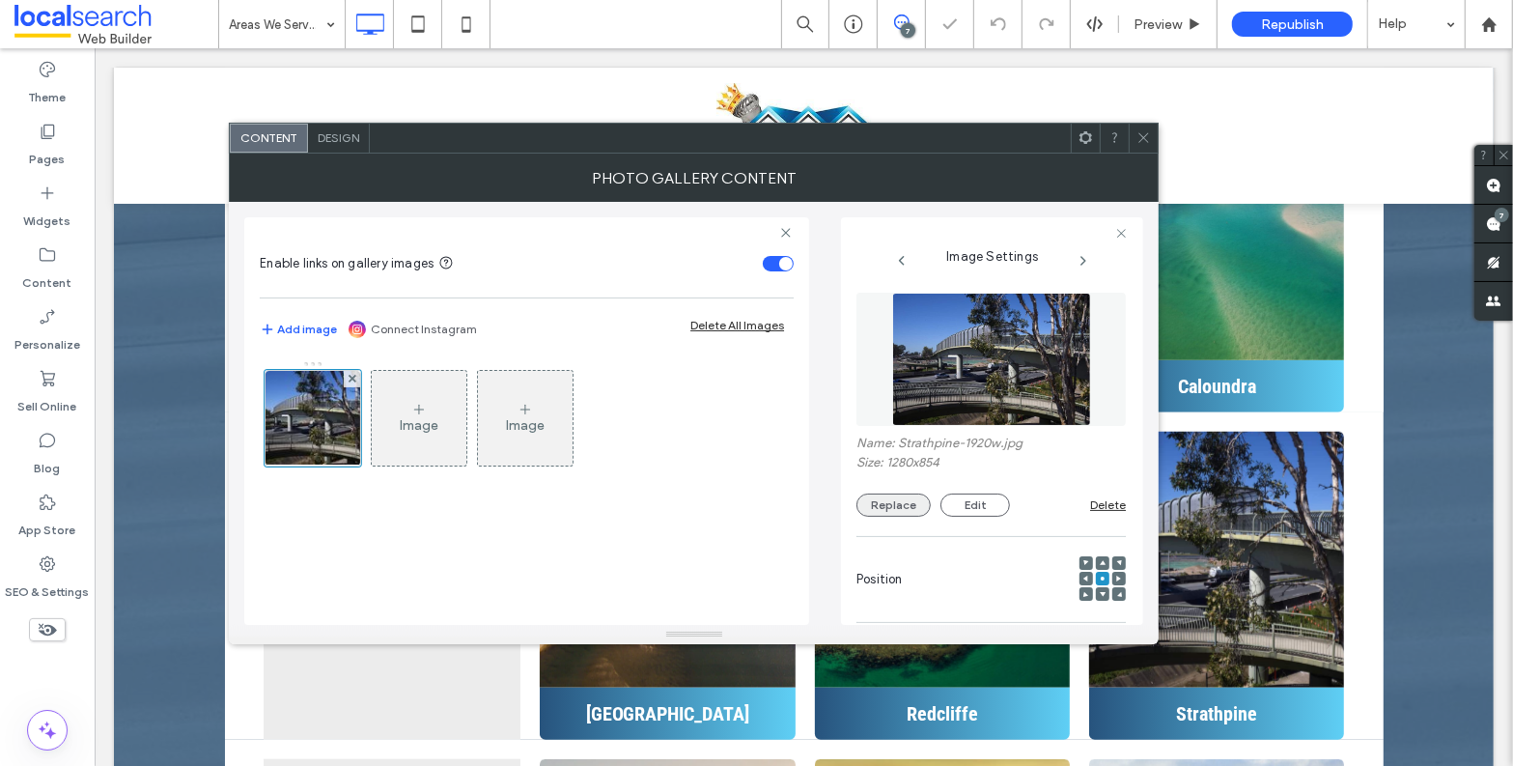
click at [902, 515] on button "Replace" at bounding box center [894, 505] width 74 height 23
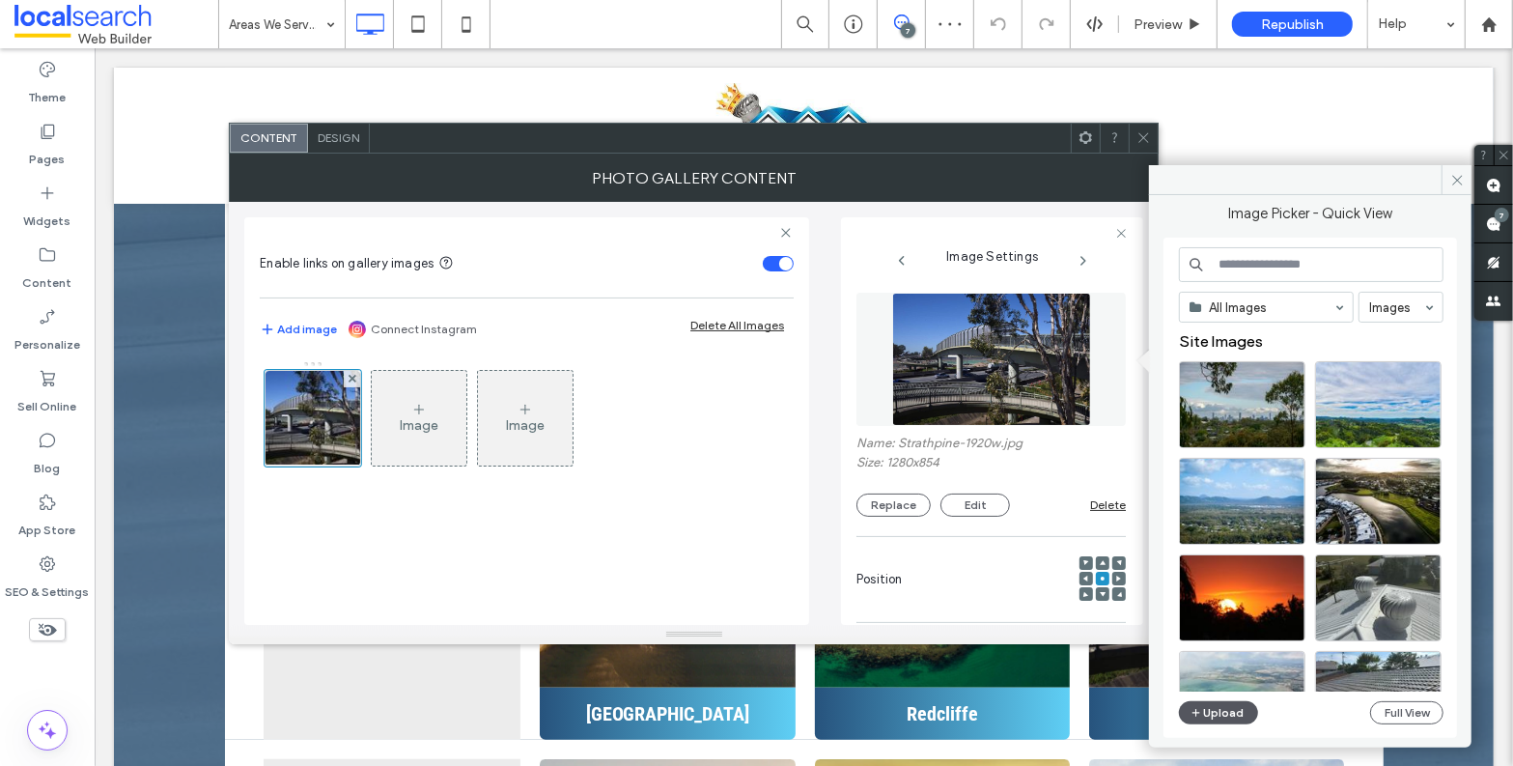
click at [1221, 683] on button "Upload" at bounding box center [1218, 712] width 79 height 23
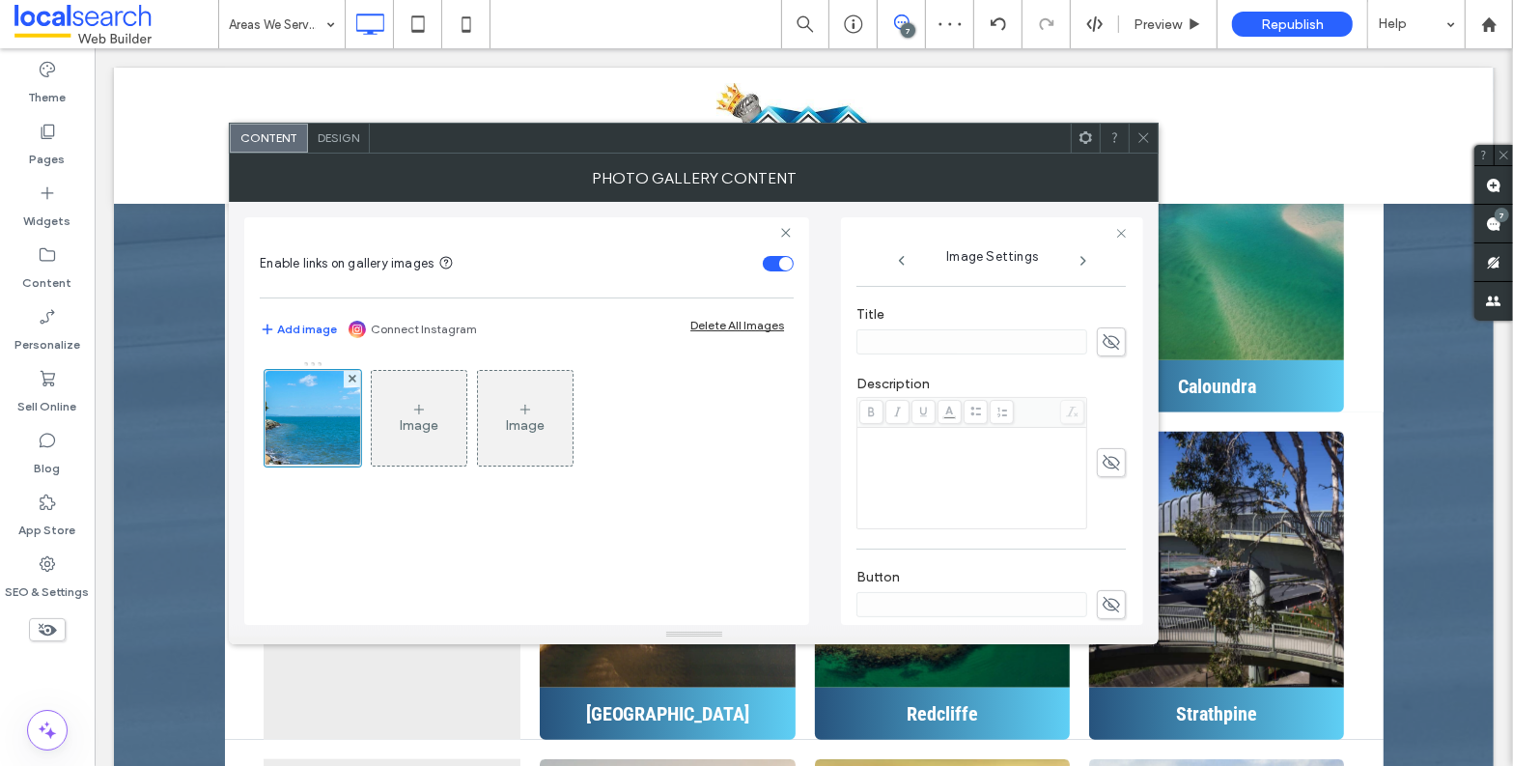
scroll to position [606, 0]
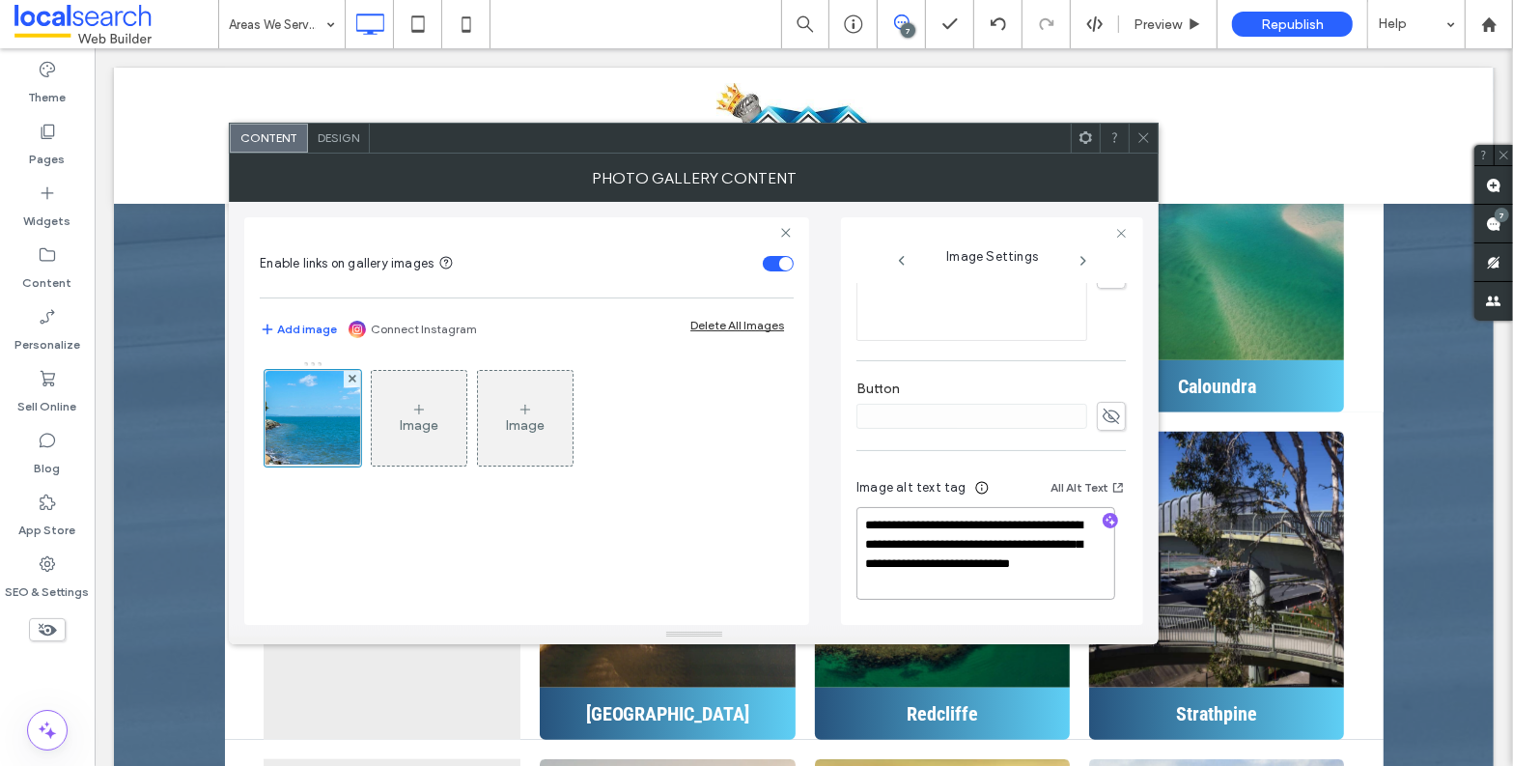
drag, startPoint x: 990, startPoint y: 583, endPoint x: 944, endPoint y: 566, distance: 49.5
click at [944, 566] on textarea "**********" at bounding box center [986, 553] width 259 height 93
type textarea "**********"
click at [1106, 525] on use "button" at bounding box center [1111, 522] width 11 height 11
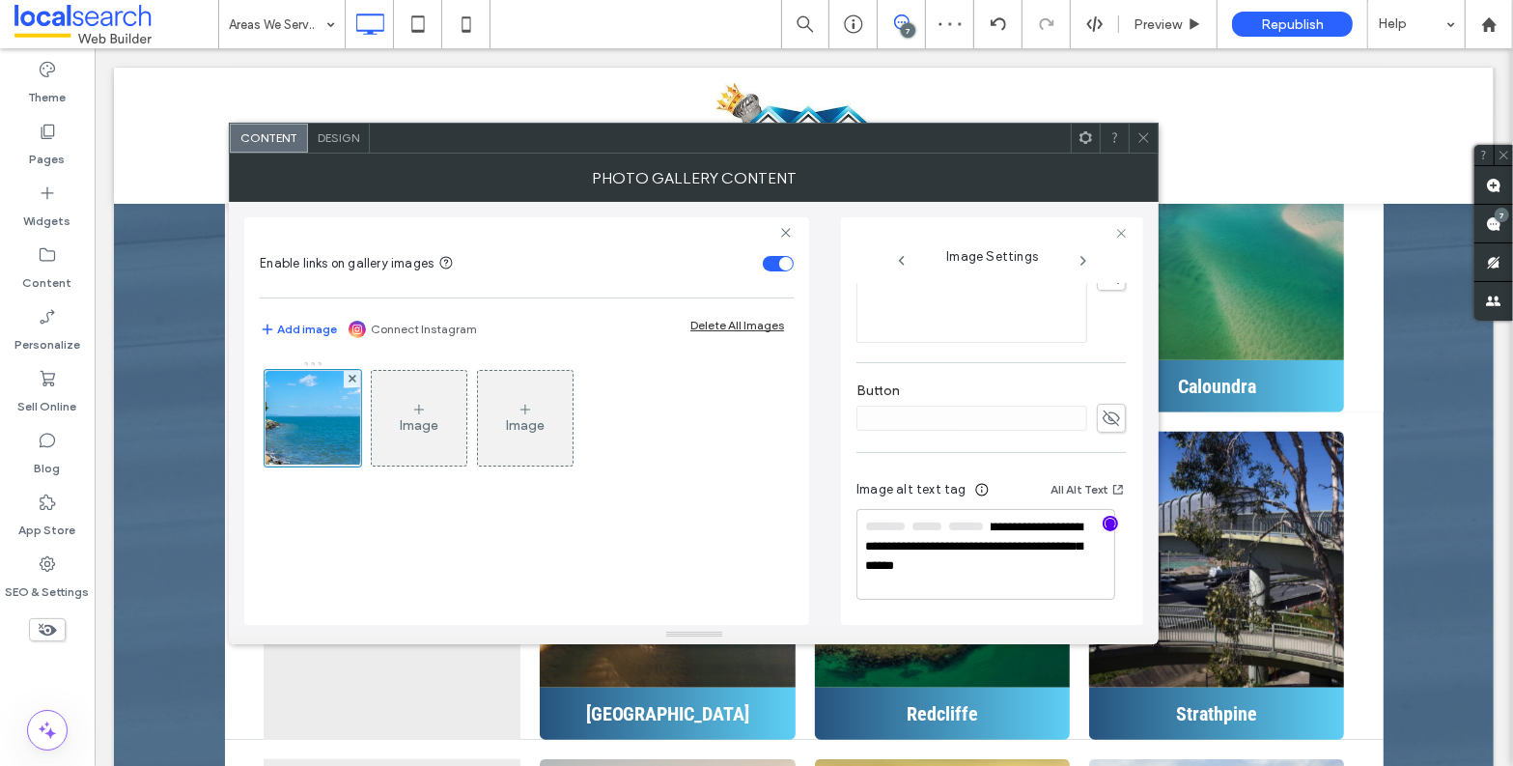
scroll to position [603, 0]
click at [1048, 565] on textarea "**********" at bounding box center [986, 555] width 259 height 89
paste textarea "**********"
type textarea "**********"
click at [1142, 134] on icon at bounding box center [1144, 137] width 14 height 14
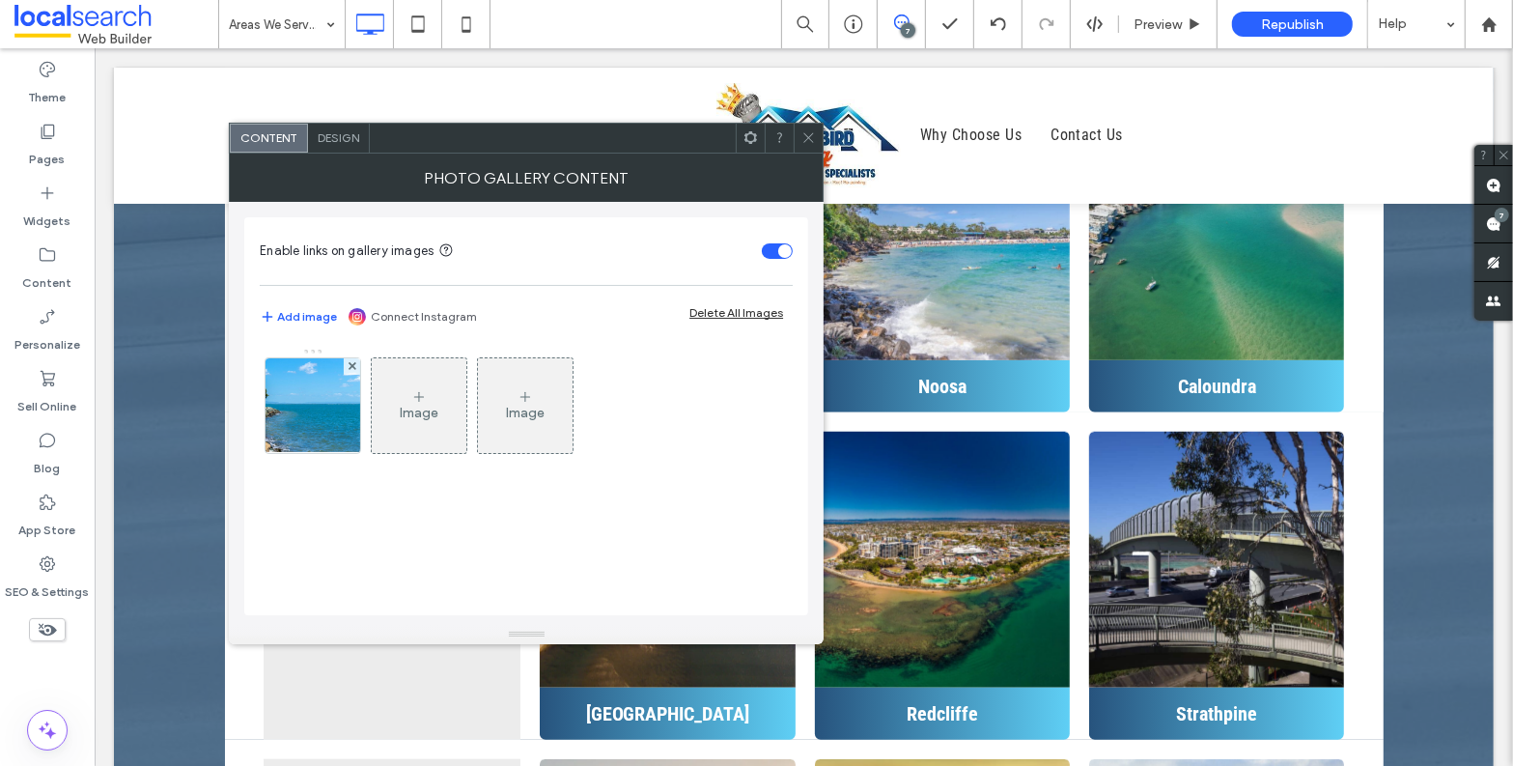
click at [341, 134] on span "Design" at bounding box center [339, 137] width 42 height 14
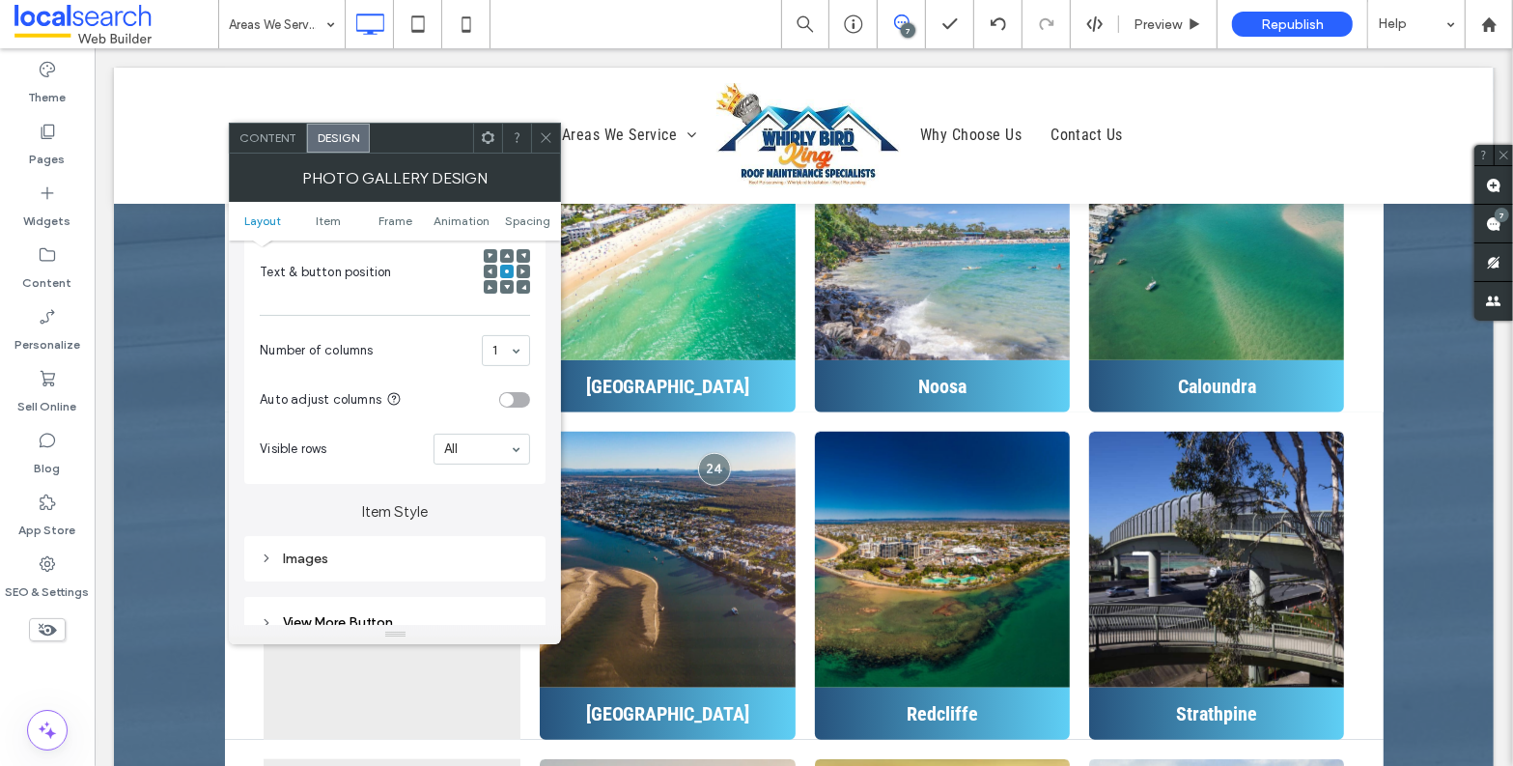
scroll to position [437, 0]
click at [490, 271] on span at bounding box center [491, 275] width 6 height 14
click at [530, 272] on div at bounding box center [524, 275] width 14 height 14
click at [523, 275] on icon at bounding box center [524, 275] width 6 height 6
click at [507, 275] on use at bounding box center [507, 275] width 4 height 4
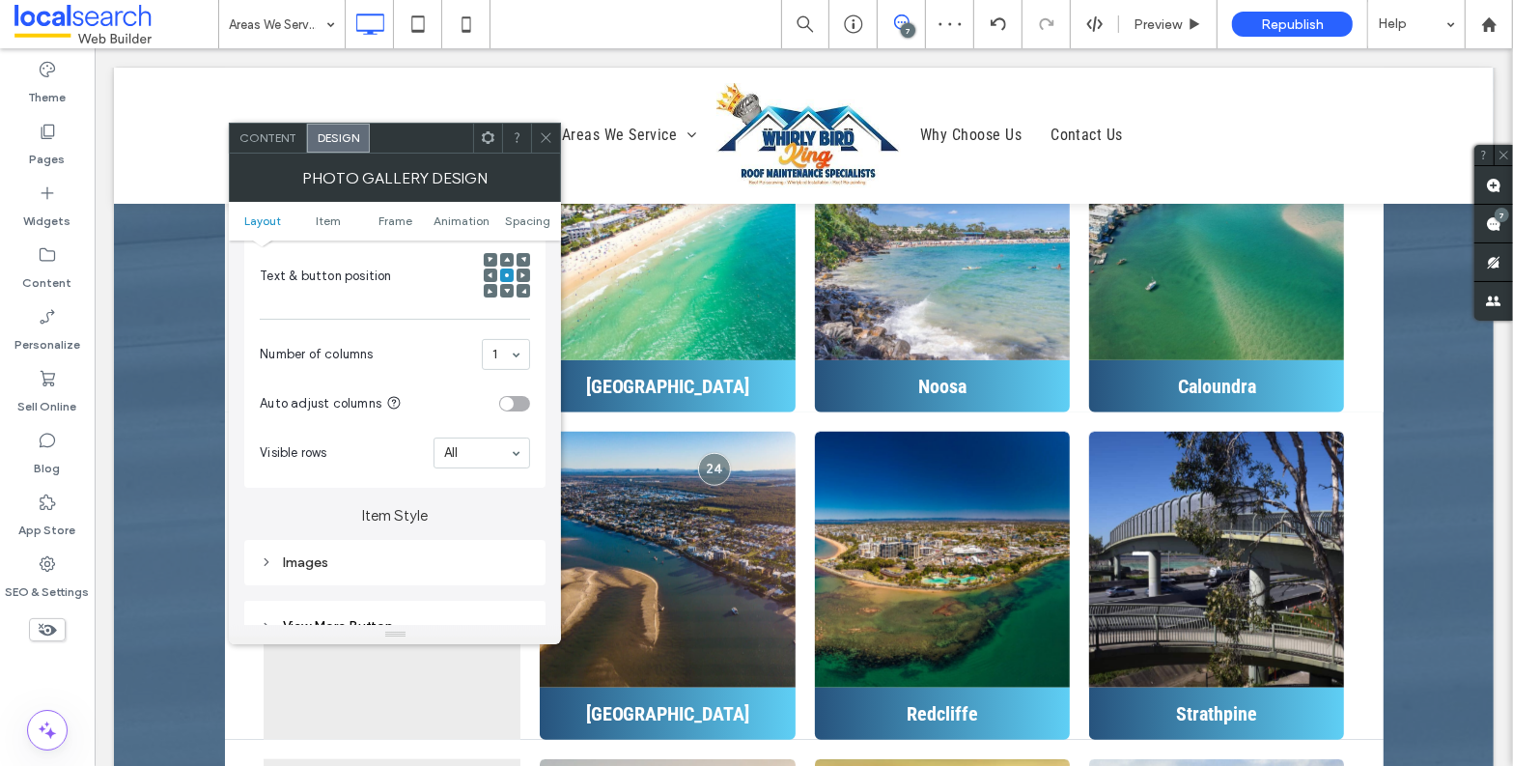
click at [548, 140] on icon at bounding box center [546, 137] width 14 height 14
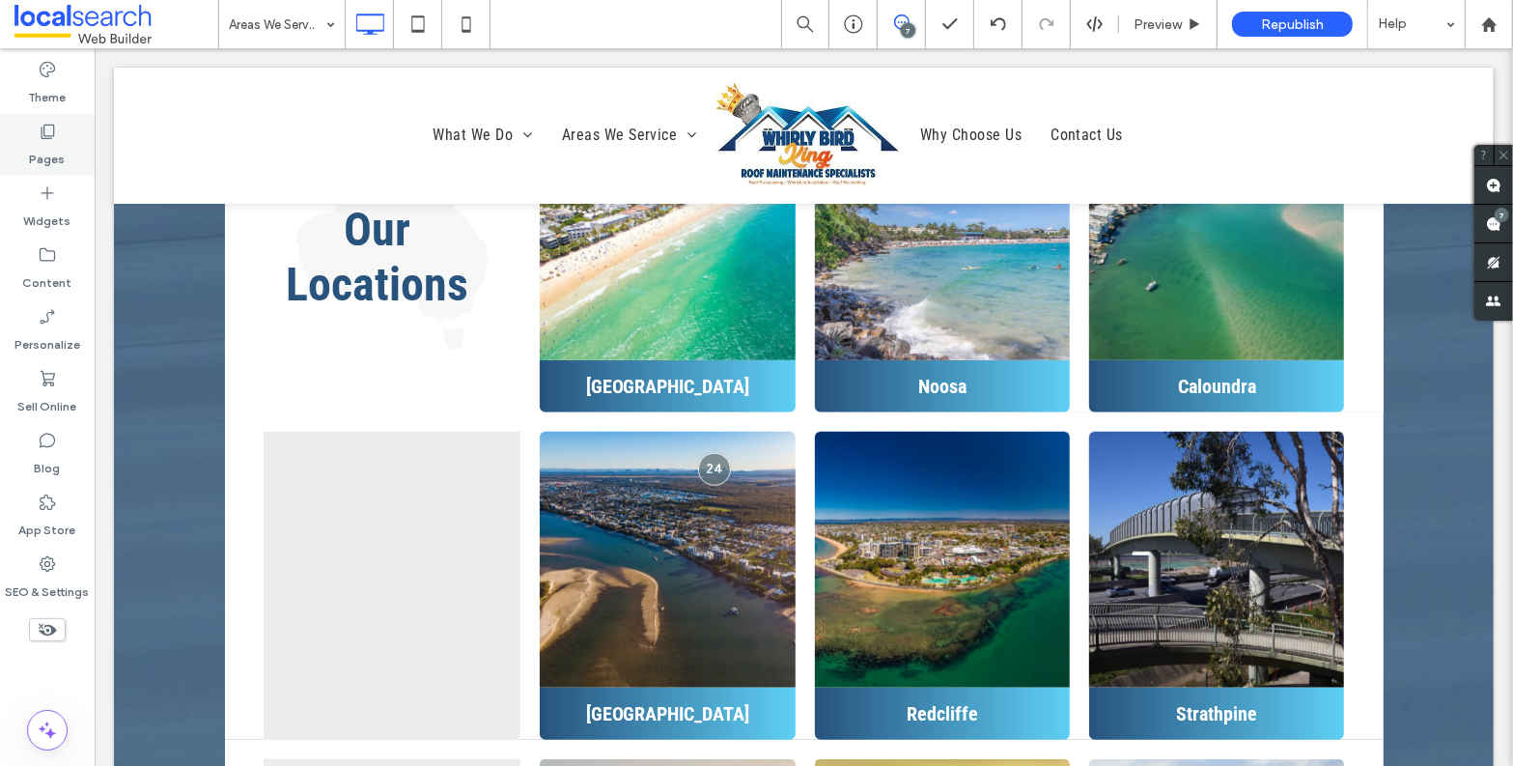
click at [46, 140] on icon at bounding box center [47, 131] width 19 height 19
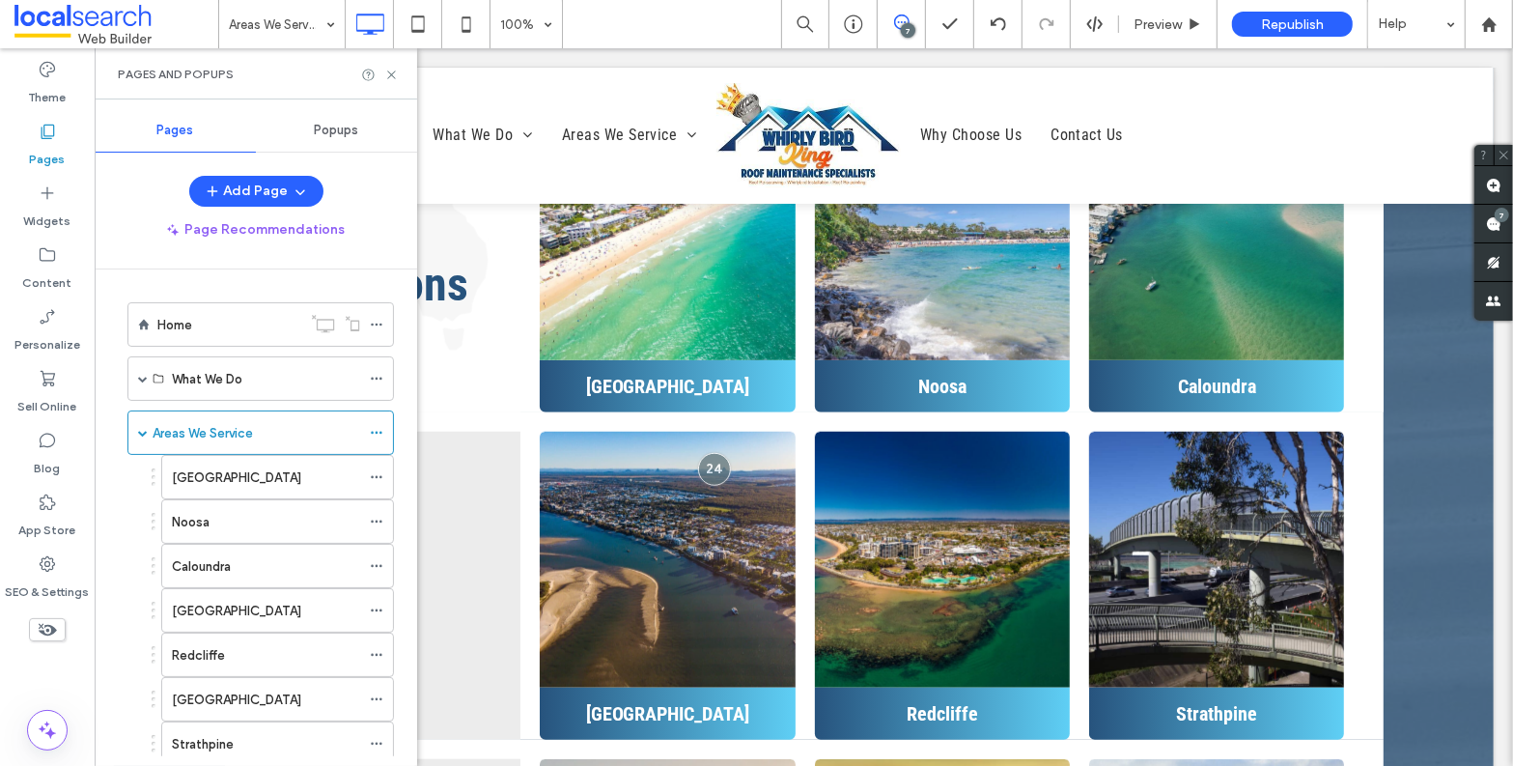
click at [219, 486] on div "Sunshine Coast" at bounding box center [266, 477] width 188 height 42
click at [394, 75] on icon at bounding box center [391, 75] width 14 height 14
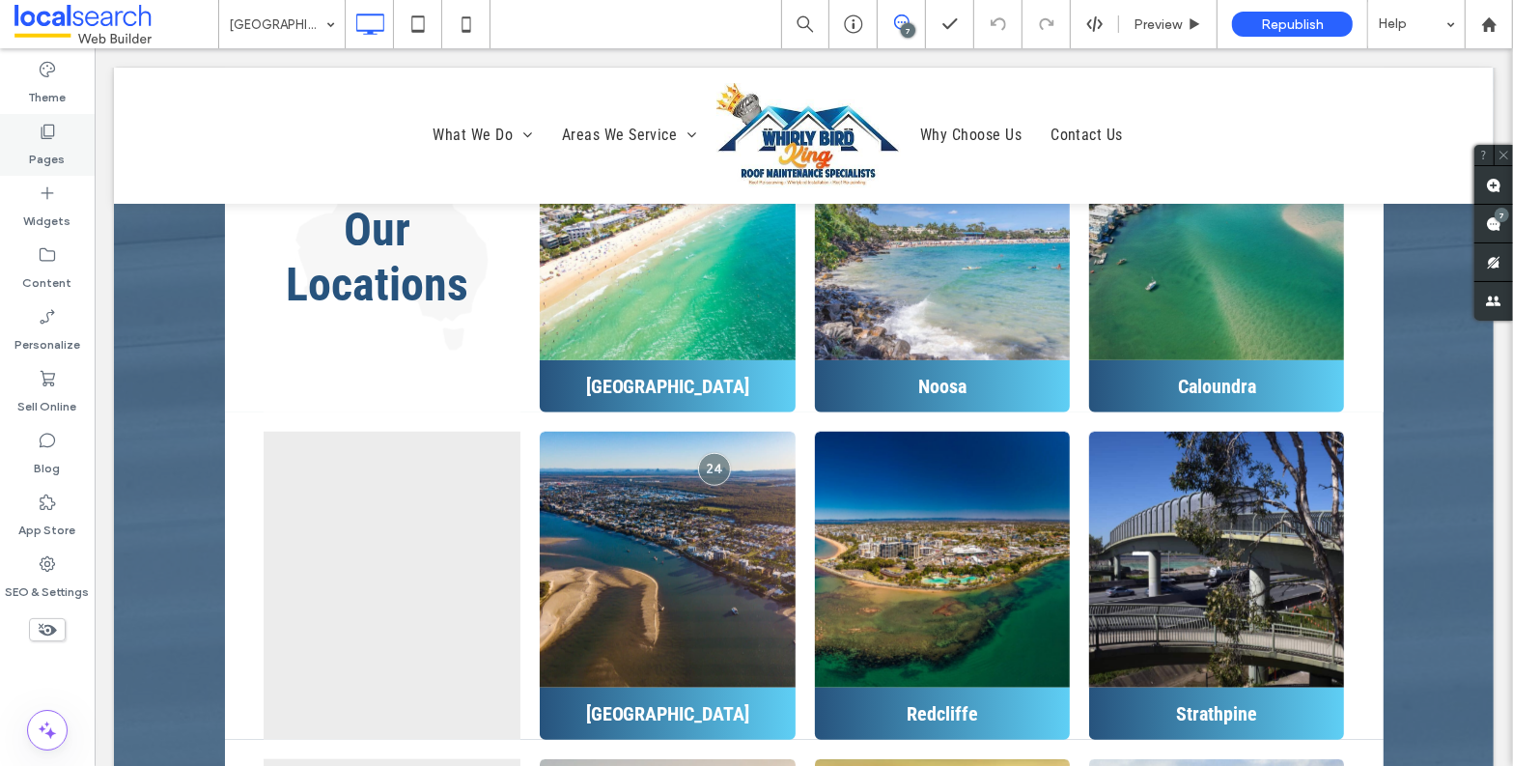
click at [62, 127] on div "Pages" at bounding box center [47, 145] width 95 height 62
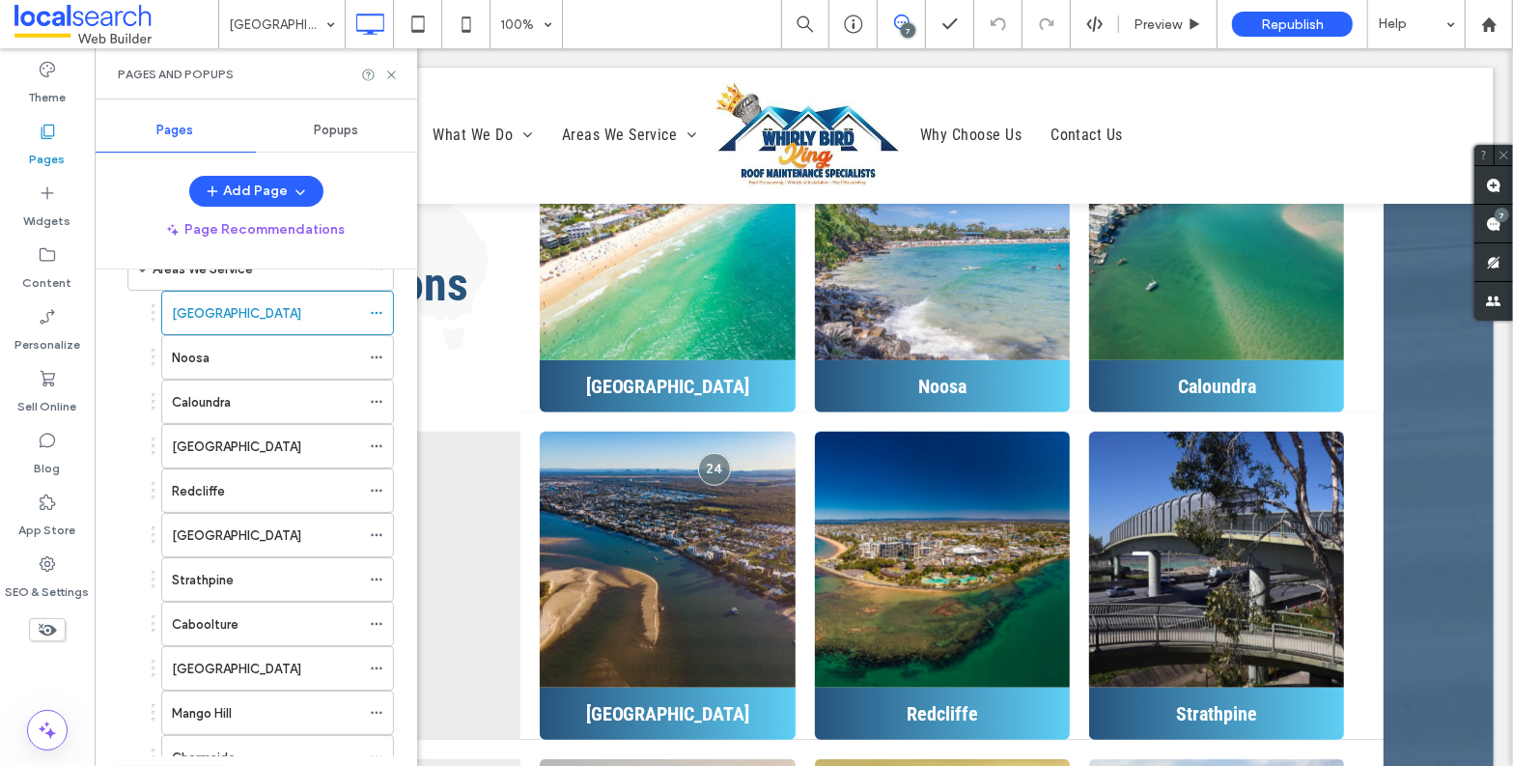
scroll to position [19, 0]
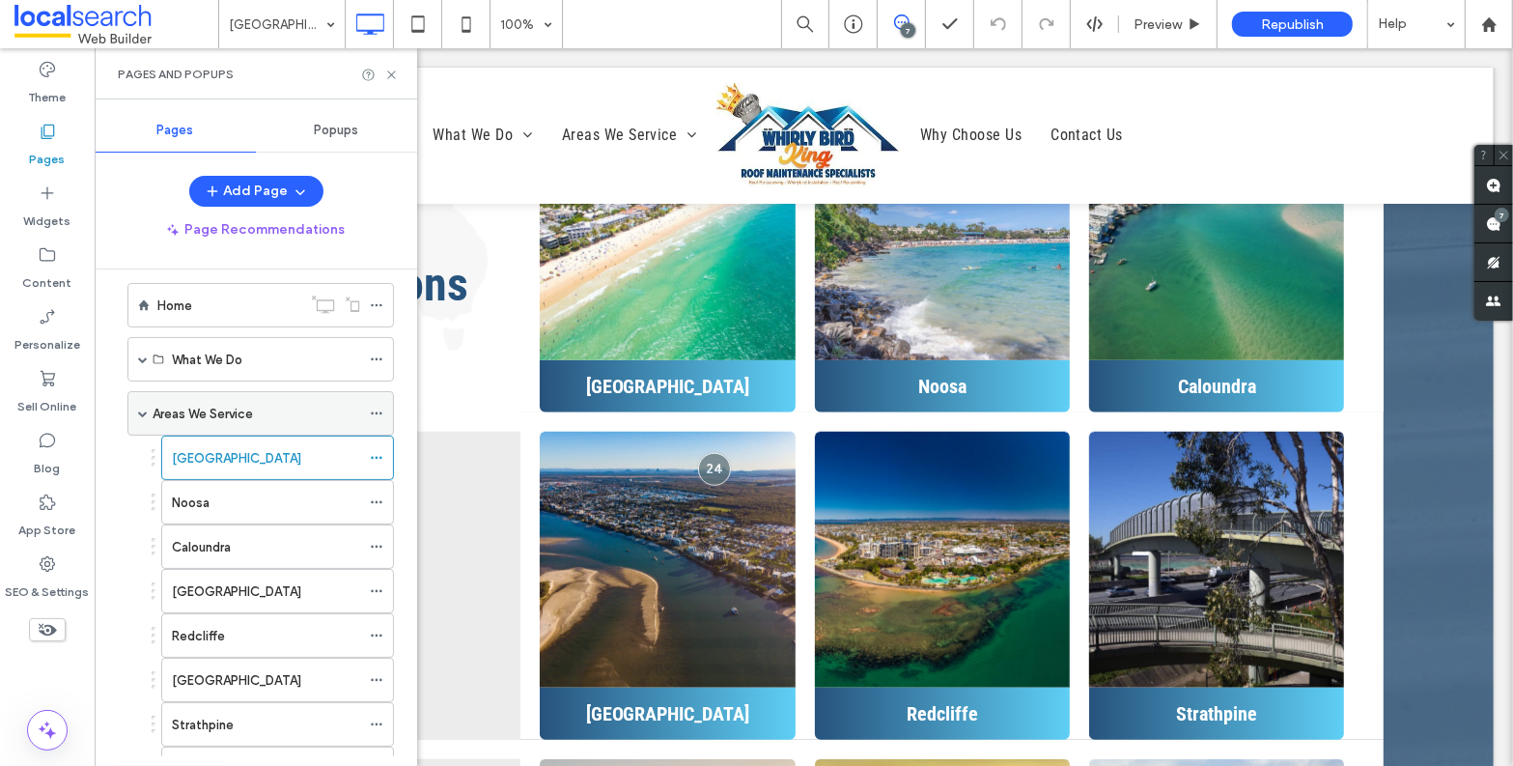
click at [247, 415] on label "Areas We Service" at bounding box center [203, 414] width 100 height 34
click at [392, 75] on use at bounding box center [391, 75] width 8 height 8
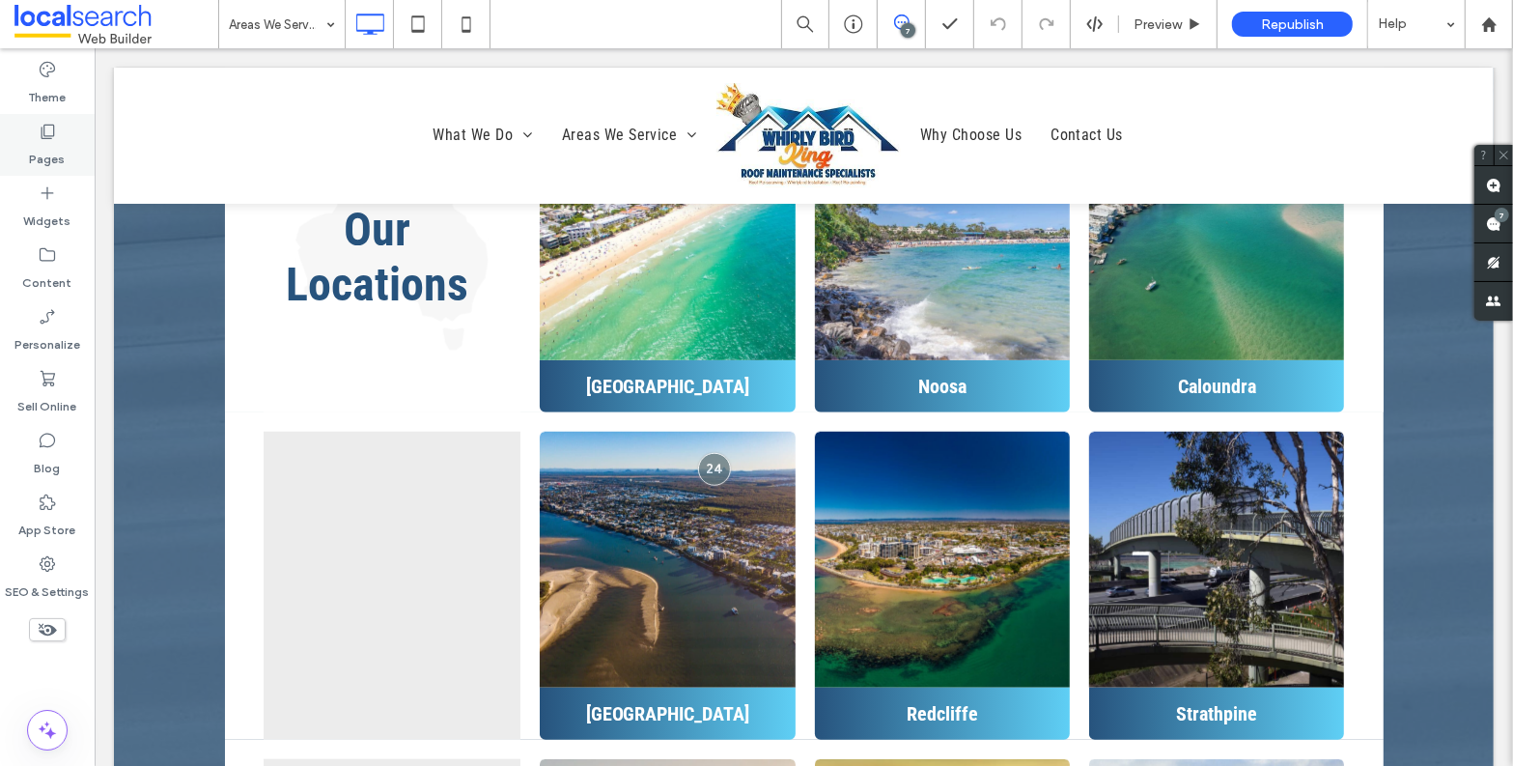
click at [50, 133] on icon at bounding box center [47, 131] width 19 height 19
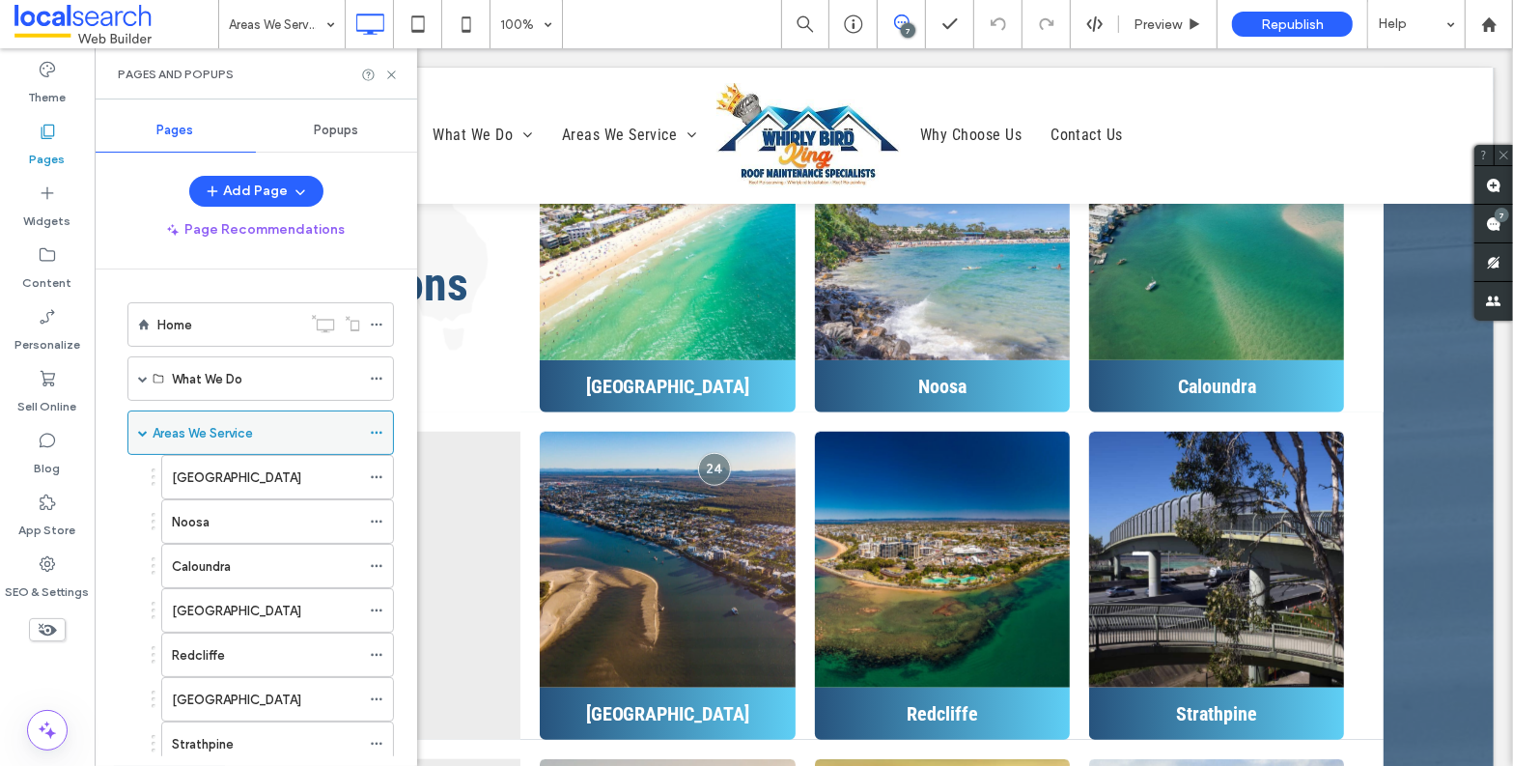
scroll to position [330, 0]
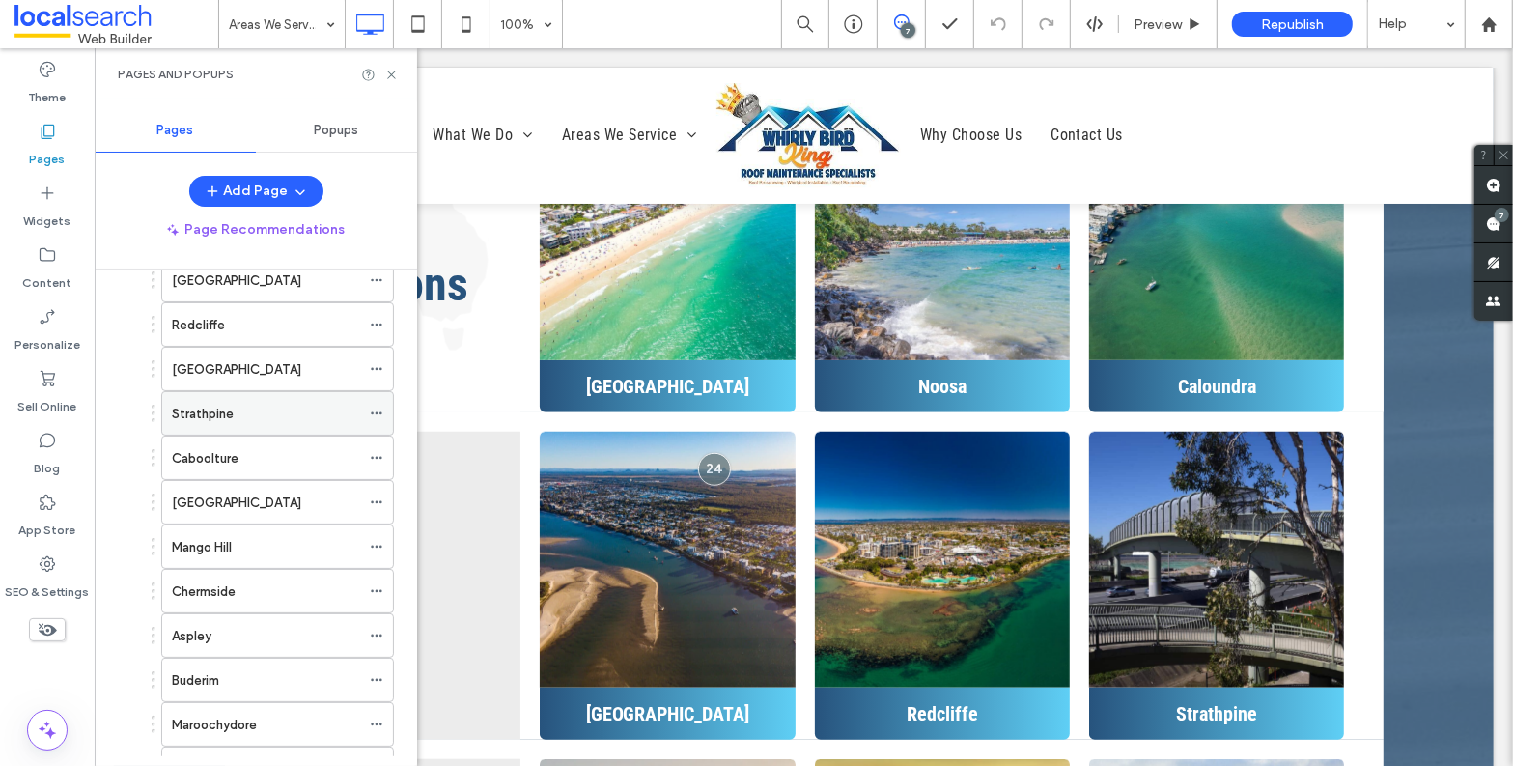
click at [234, 420] on div "Strathpine" at bounding box center [266, 414] width 188 height 20
click at [393, 72] on icon at bounding box center [391, 75] width 14 height 14
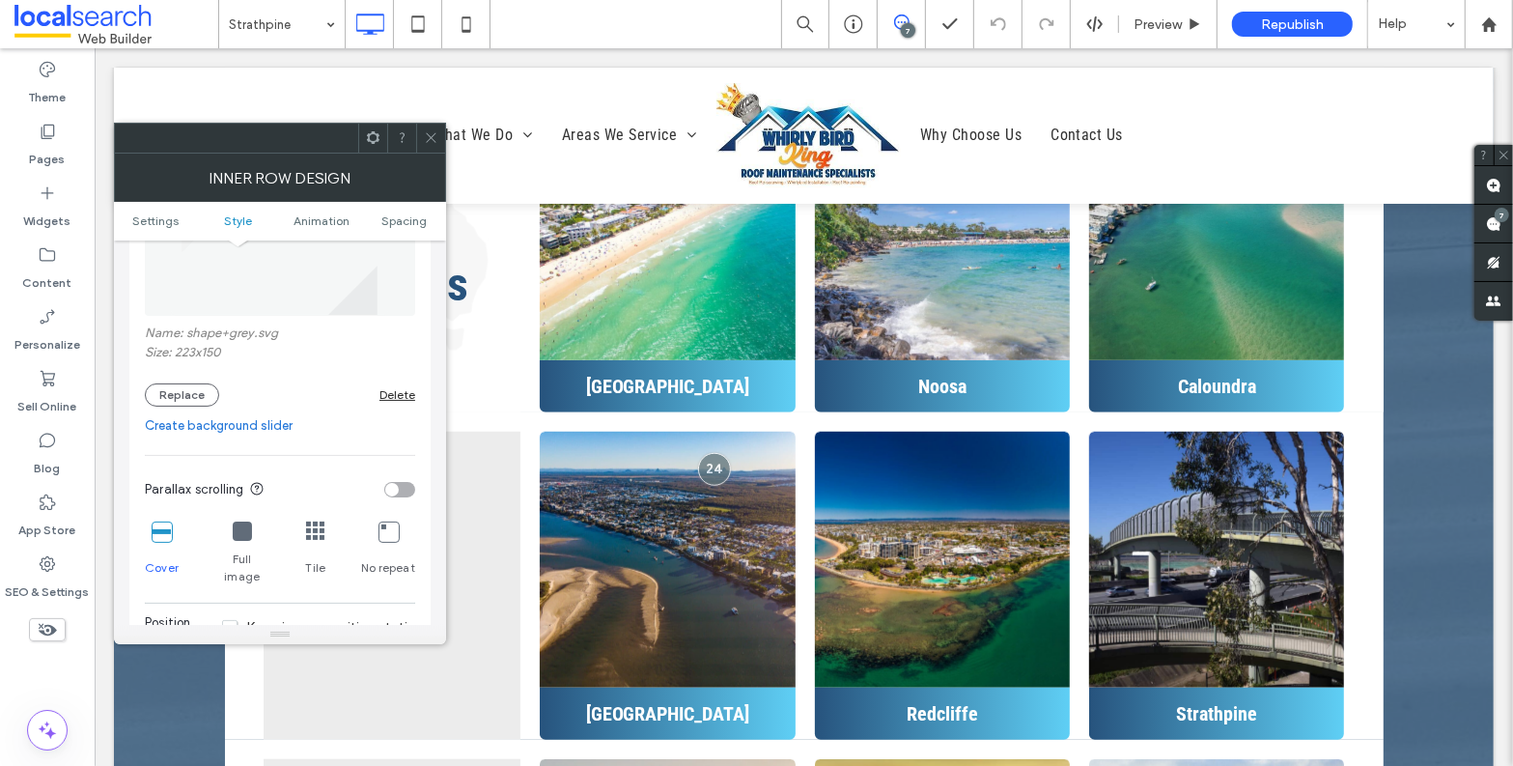
scroll to position [173, 0]
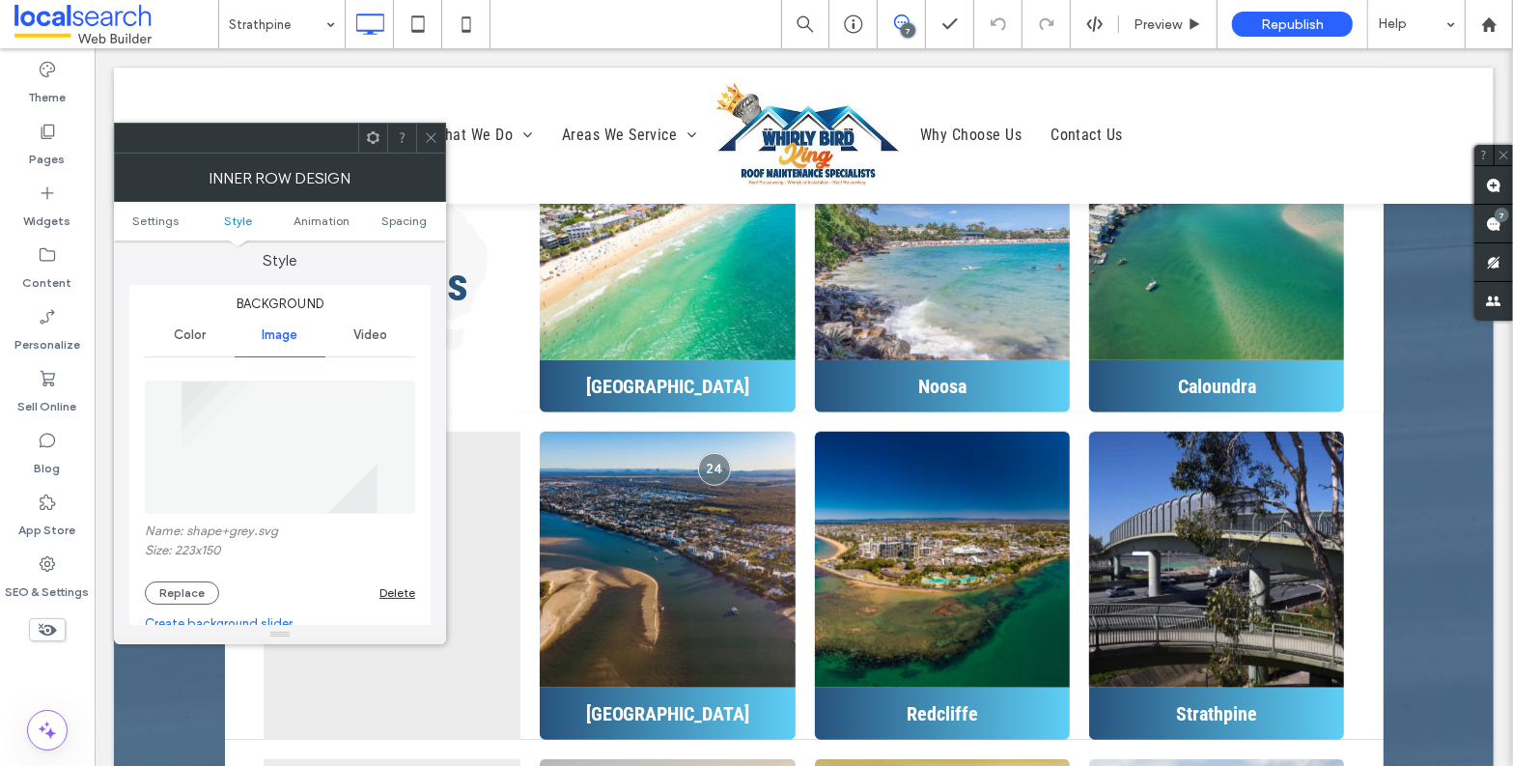
click at [436, 136] on icon at bounding box center [431, 137] width 14 height 14
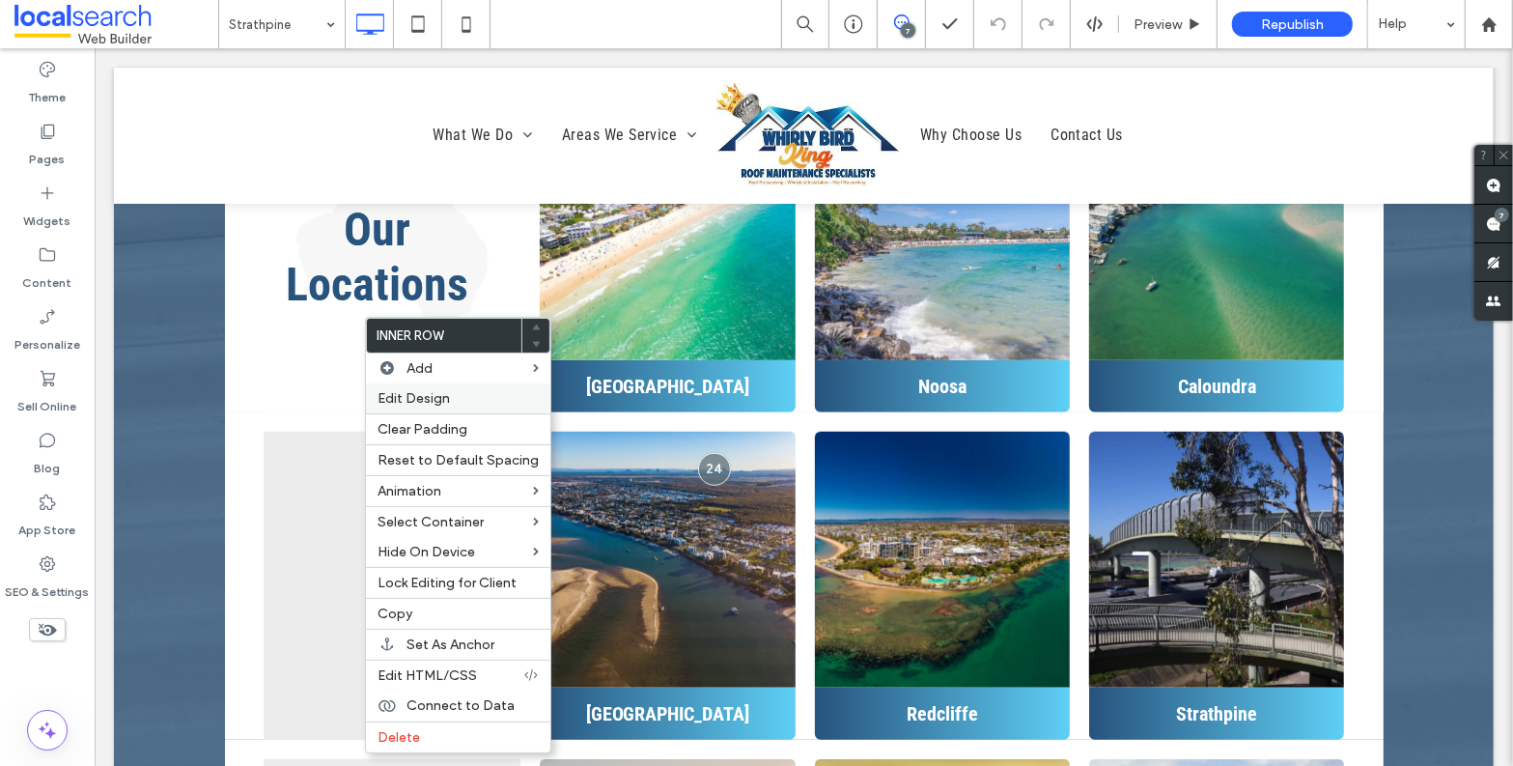
click at [450, 403] on label "Edit Design" at bounding box center [458, 398] width 161 height 16
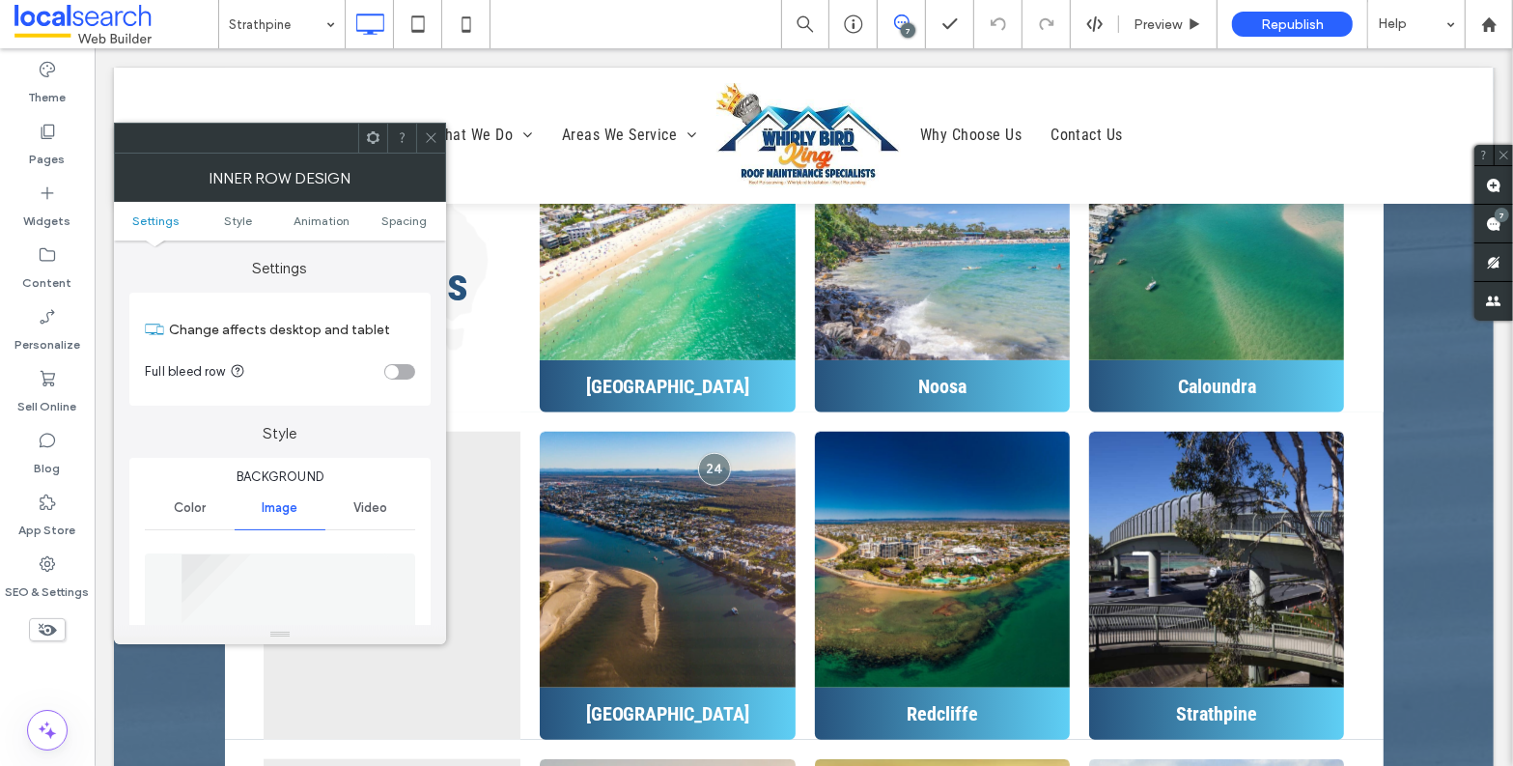
scroll to position [356, 0]
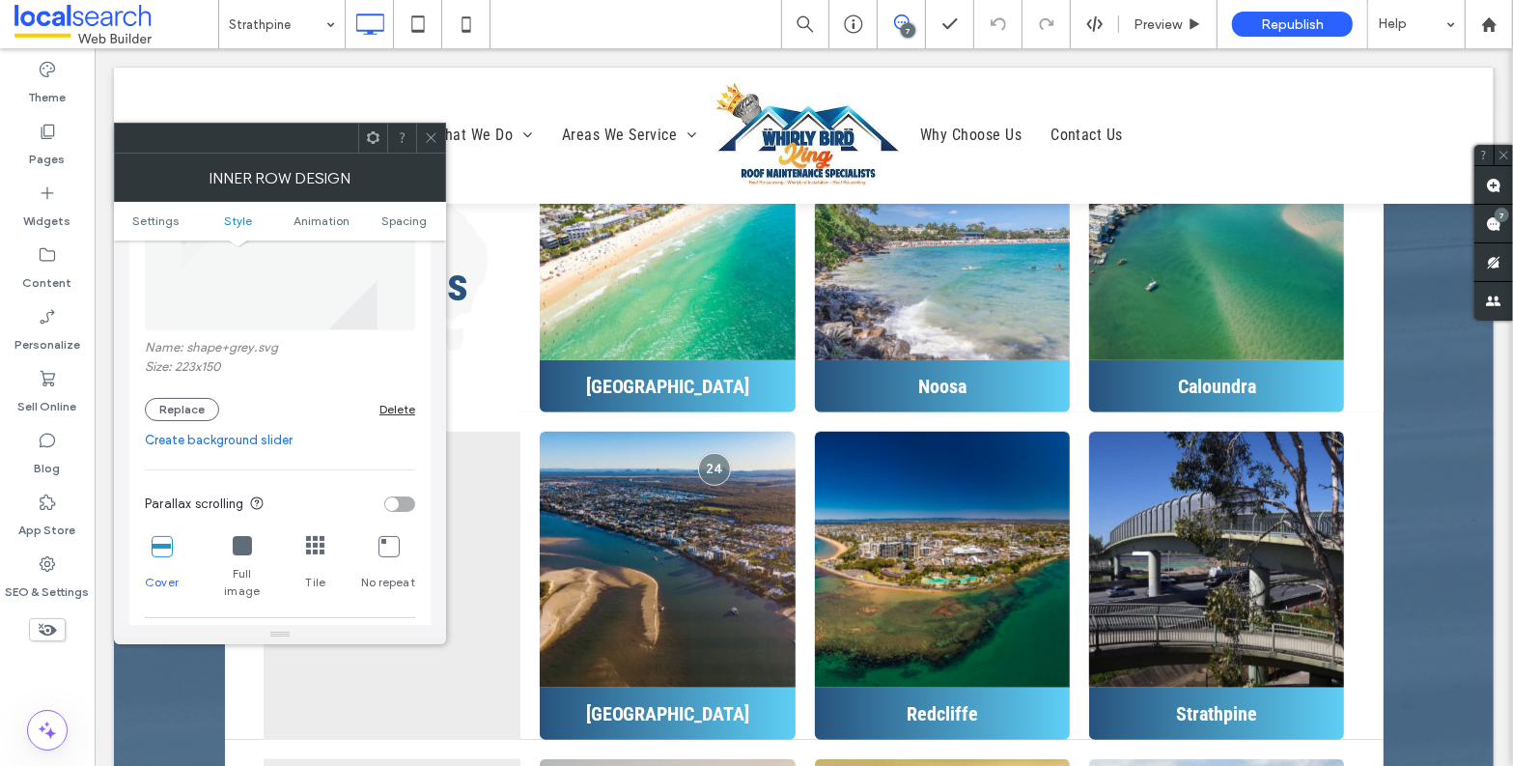
click at [436, 130] on icon at bounding box center [431, 137] width 14 height 14
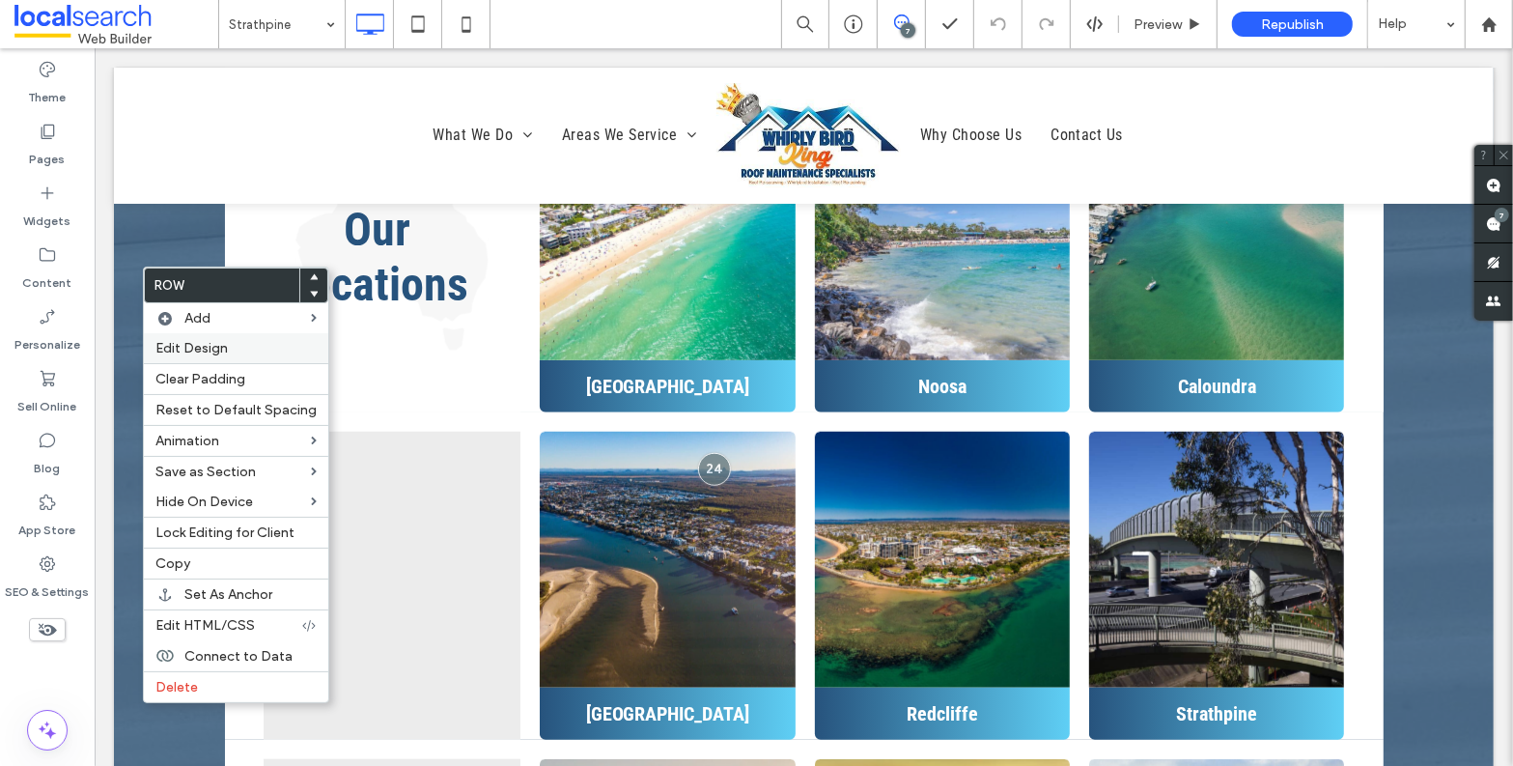
click at [232, 357] on div "Edit Design" at bounding box center [236, 348] width 184 height 30
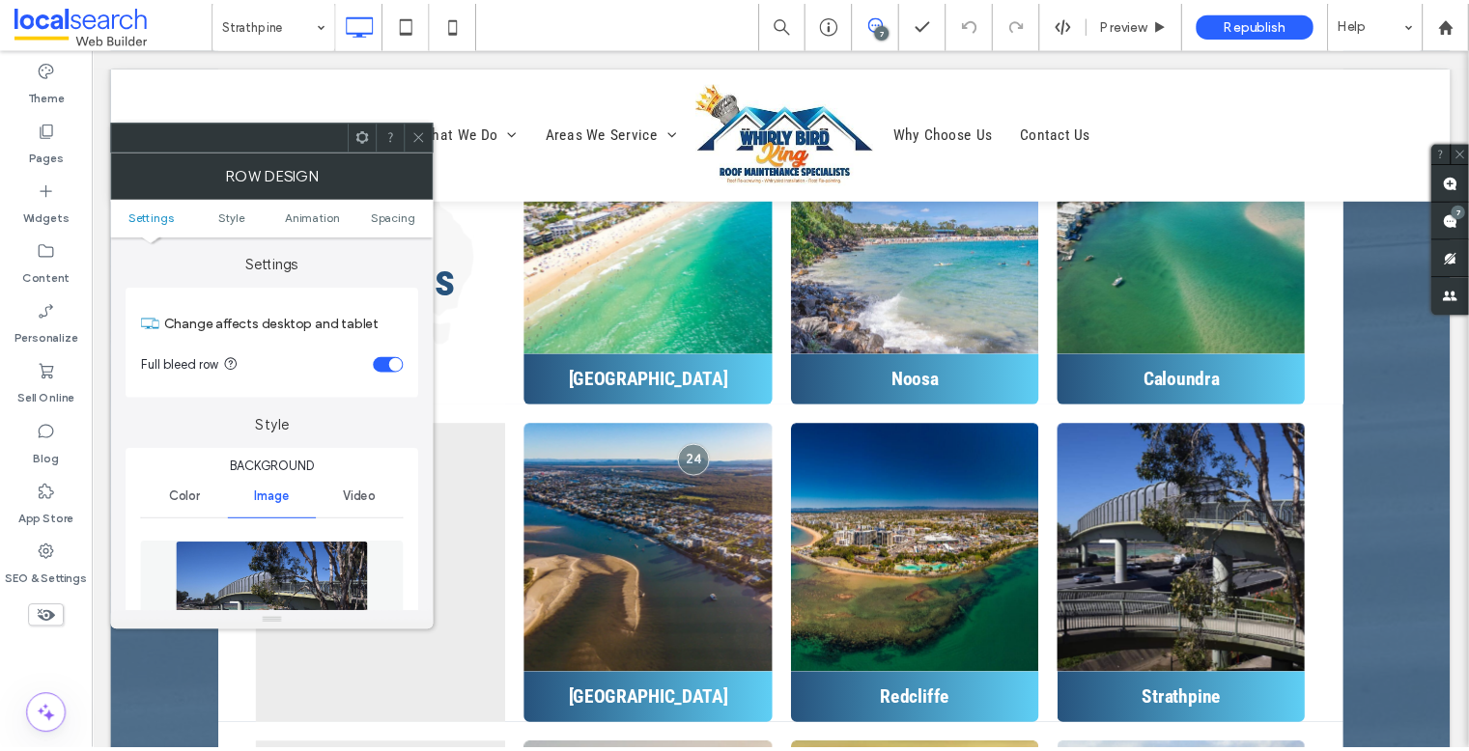
scroll to position [364, 0]
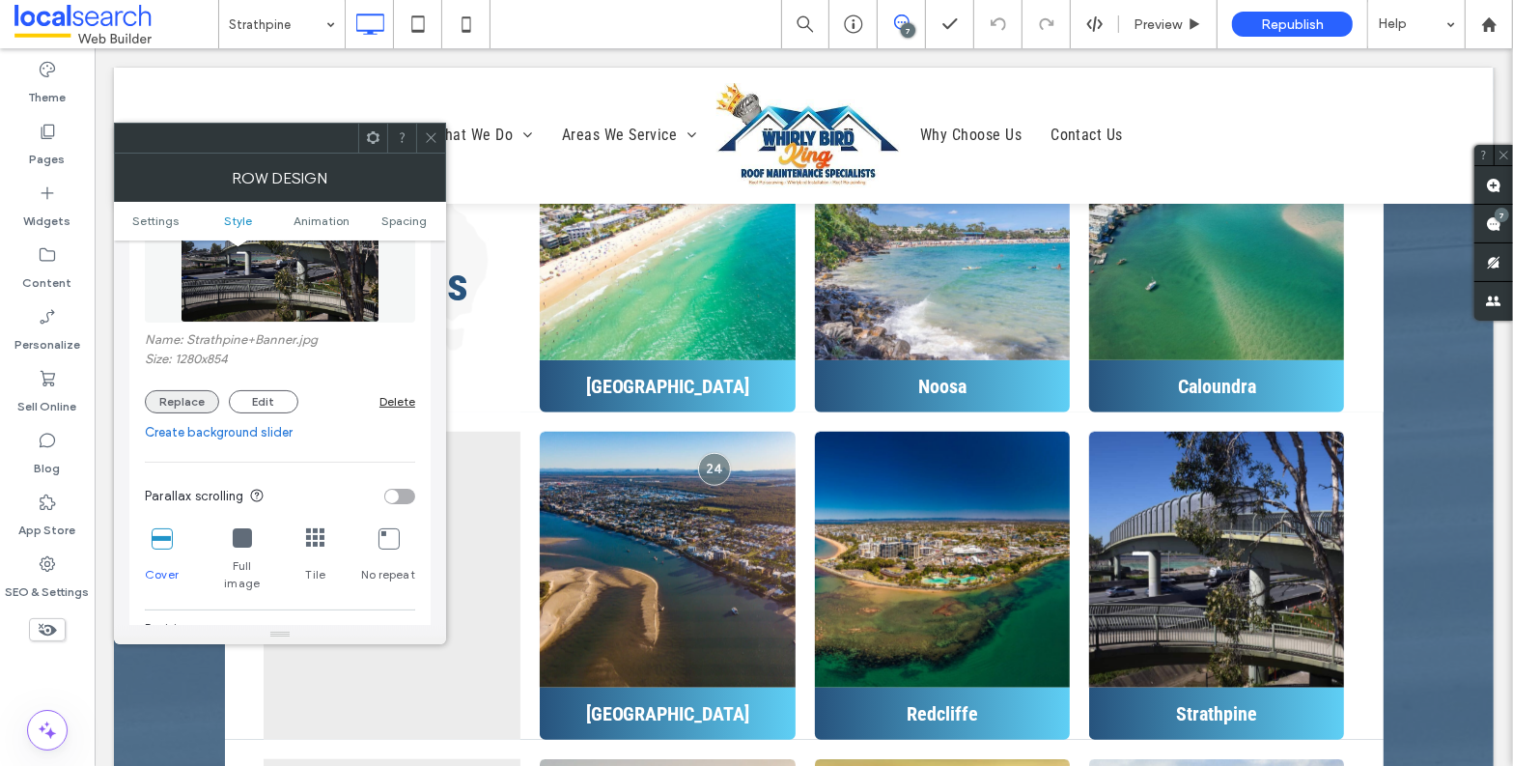
click at [195, 408] on button "Replace" at bounding box center [182, 401] width 74 height 23
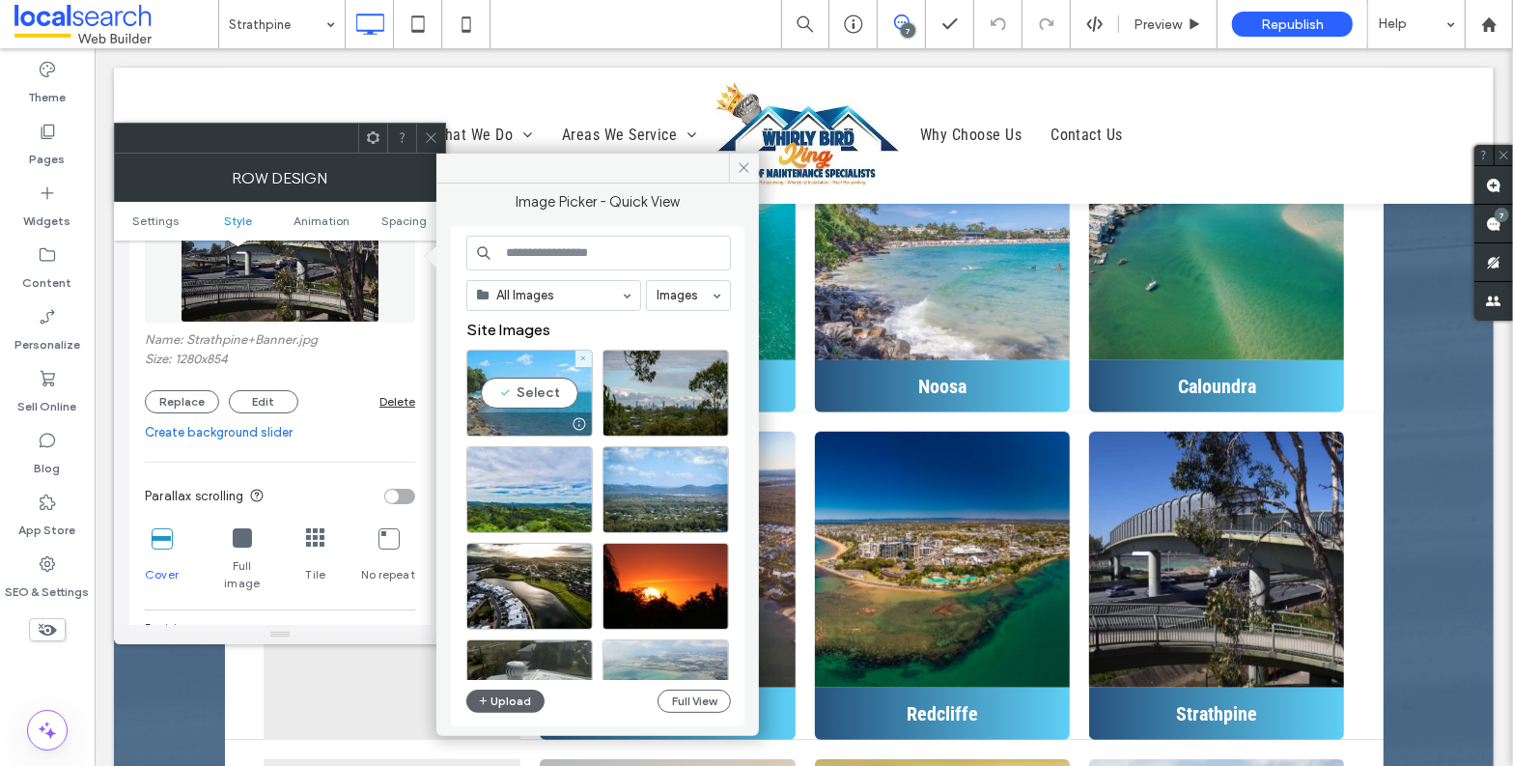
click at [544, 393] on div "Select" at bounding box center [529, 393] width 127 height 87
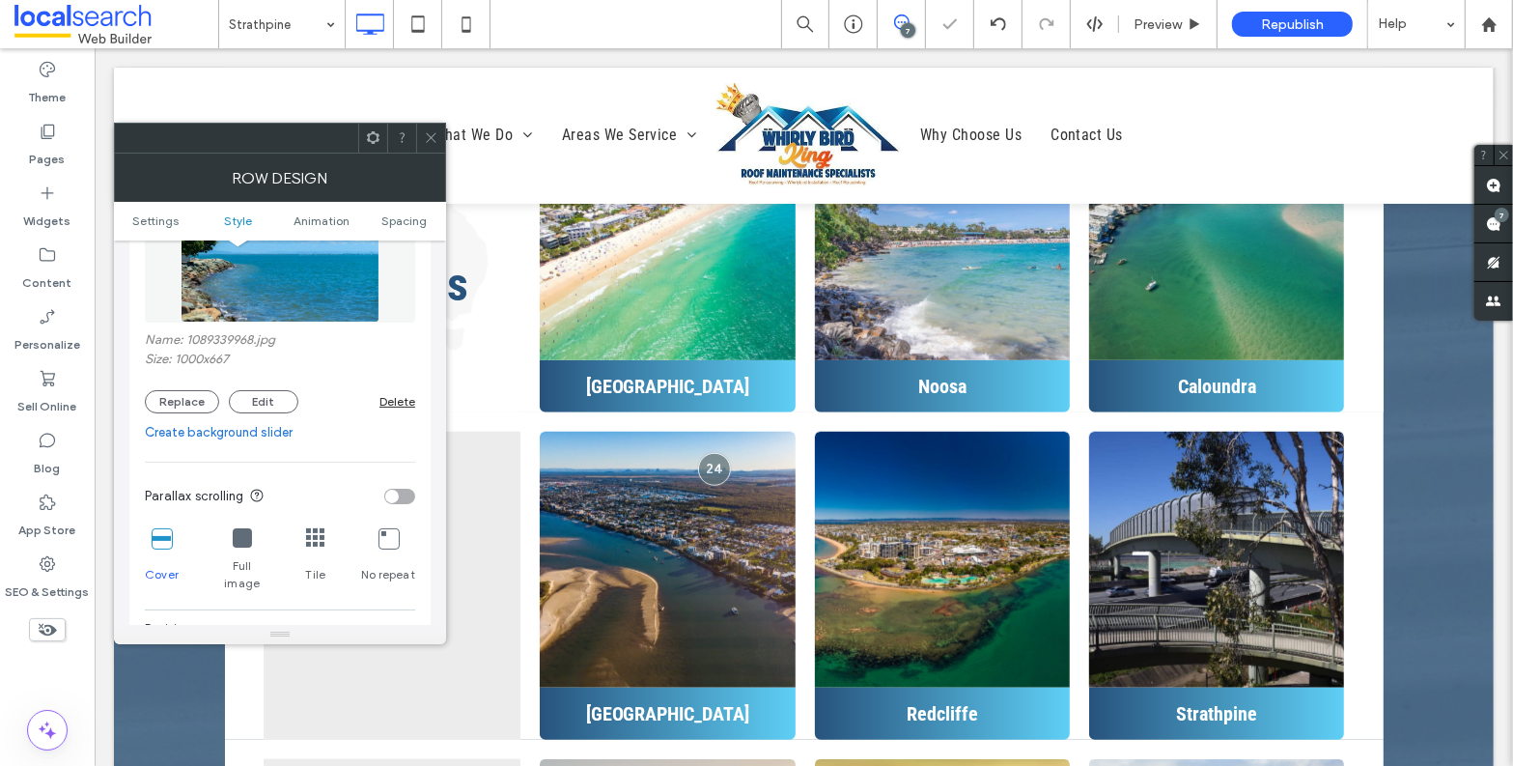
click at [436, 135] on icon at bounding box center [431, 137] width 14 height 14
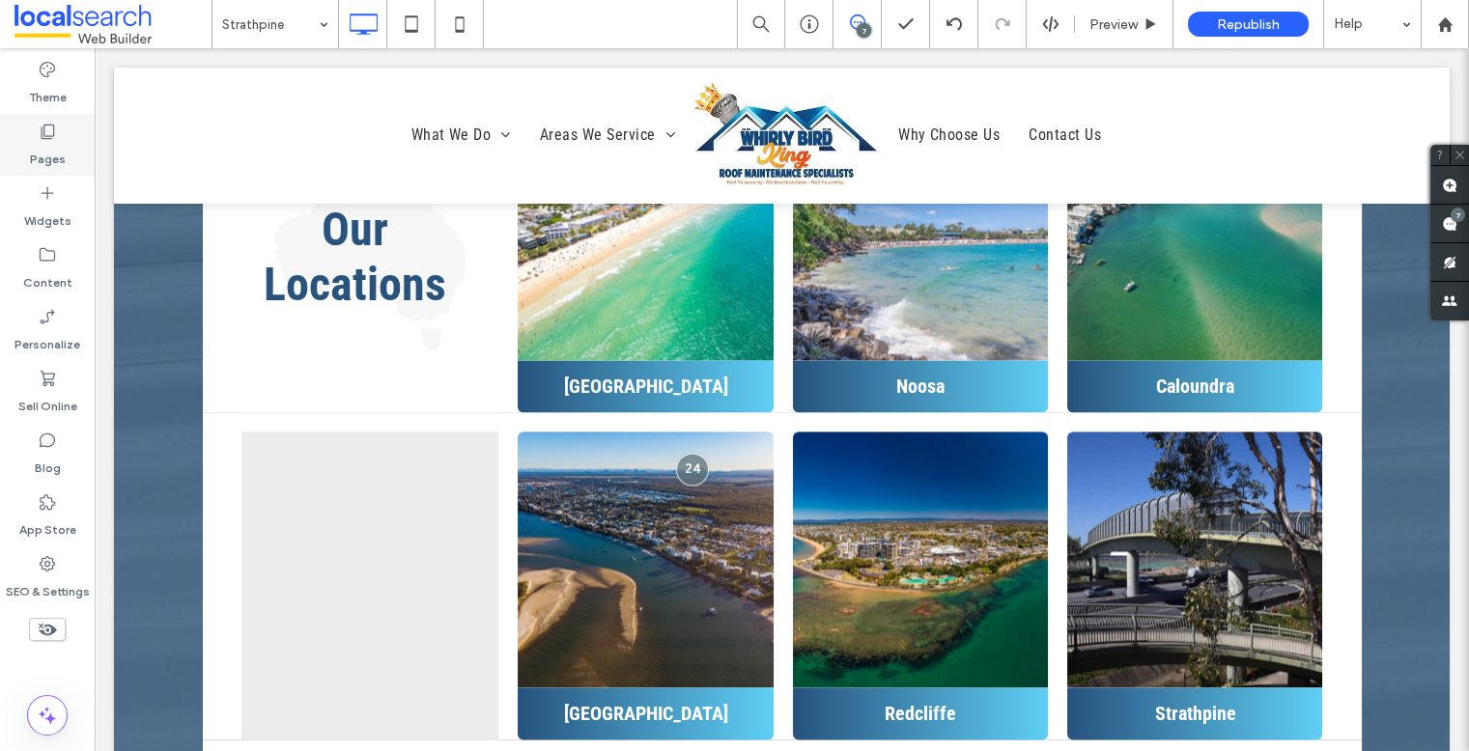
click at [57, 134] on div "Pages" at bounding box center [47, 145] width 95 height 62
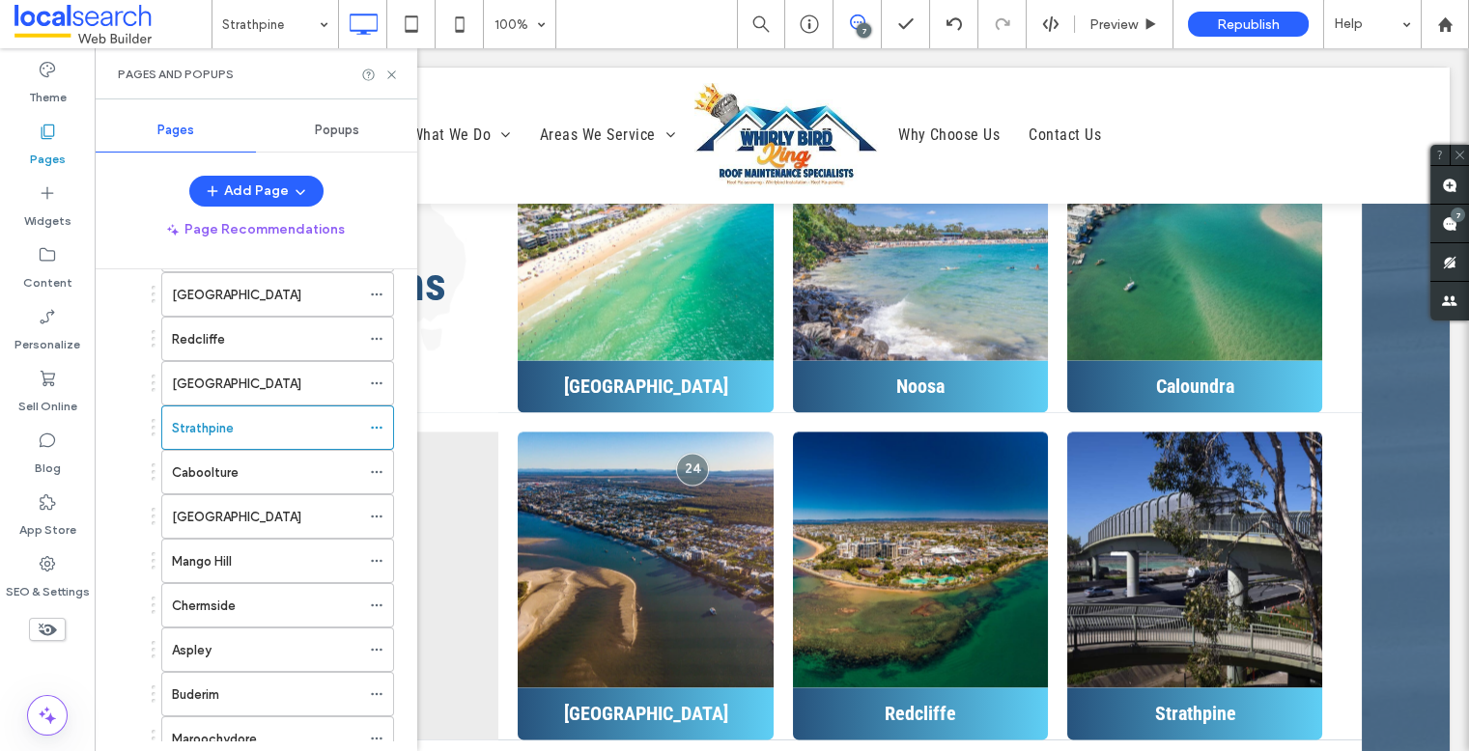
scroll to position [460, 0]
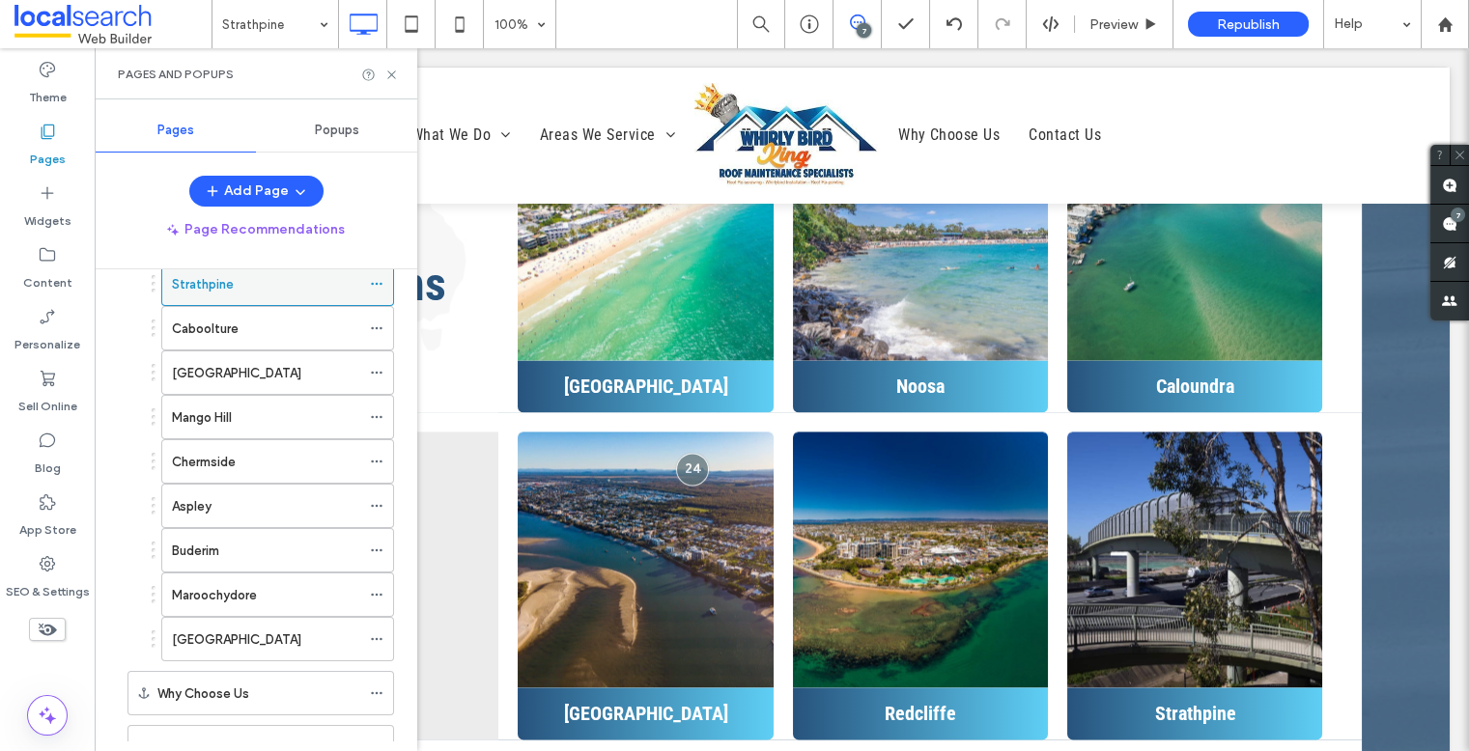
click at [242, 282] on div "Strathpine" at bounding box center [266, 284] width 188 height 20
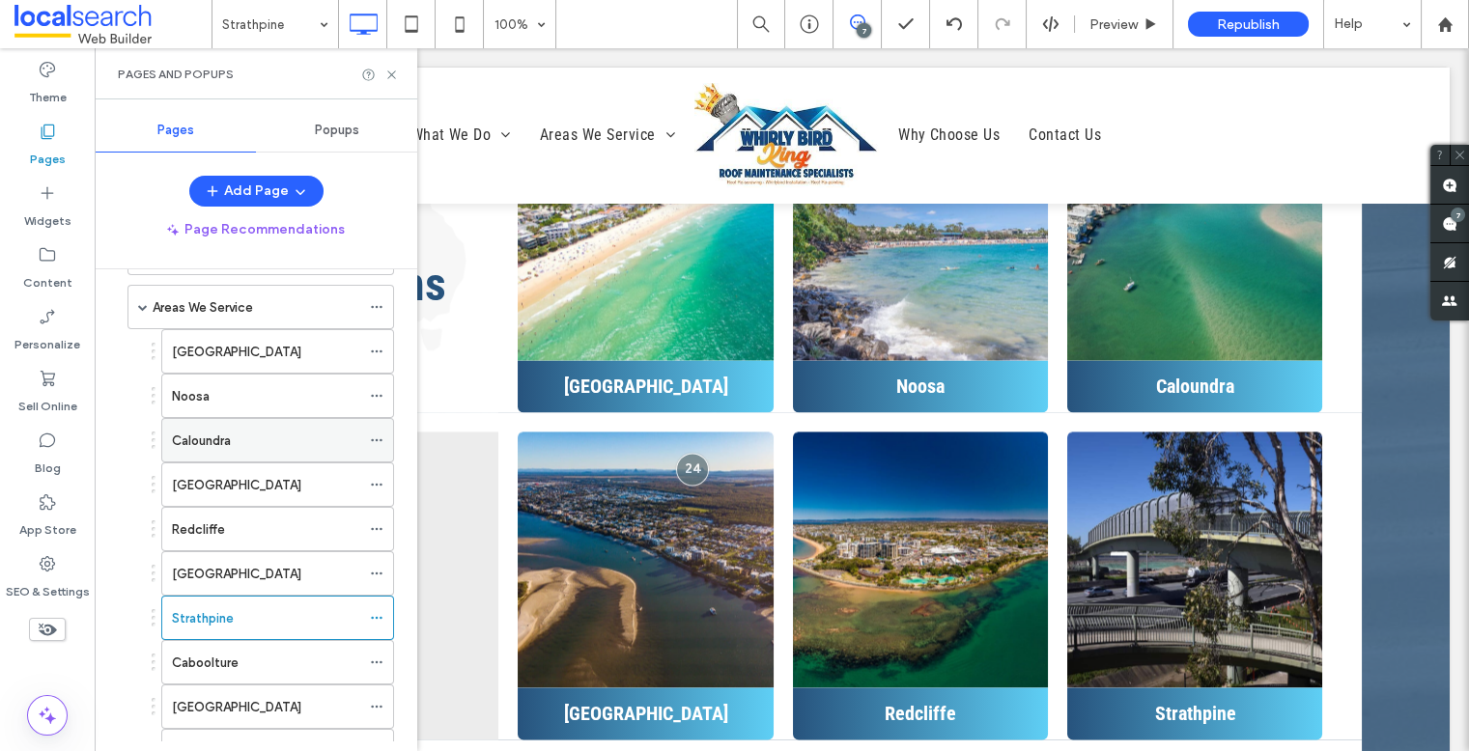
scroll to position [127, 0]
click at [227, 316] on div "Areas We Service" at bounding box center [257, 306] width 208 height 42
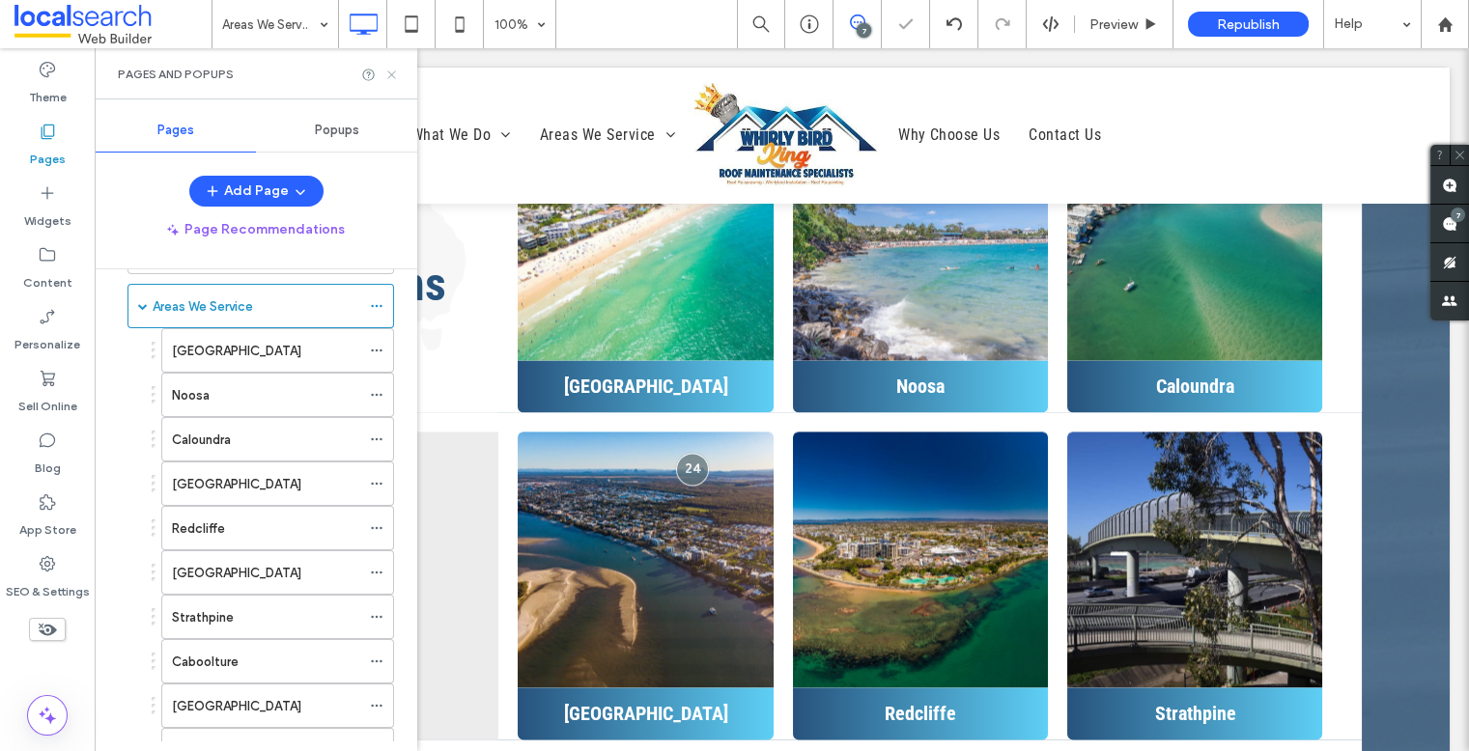
click at [395, 73] on icon at bounding box center [391, 75] width 14 height 14
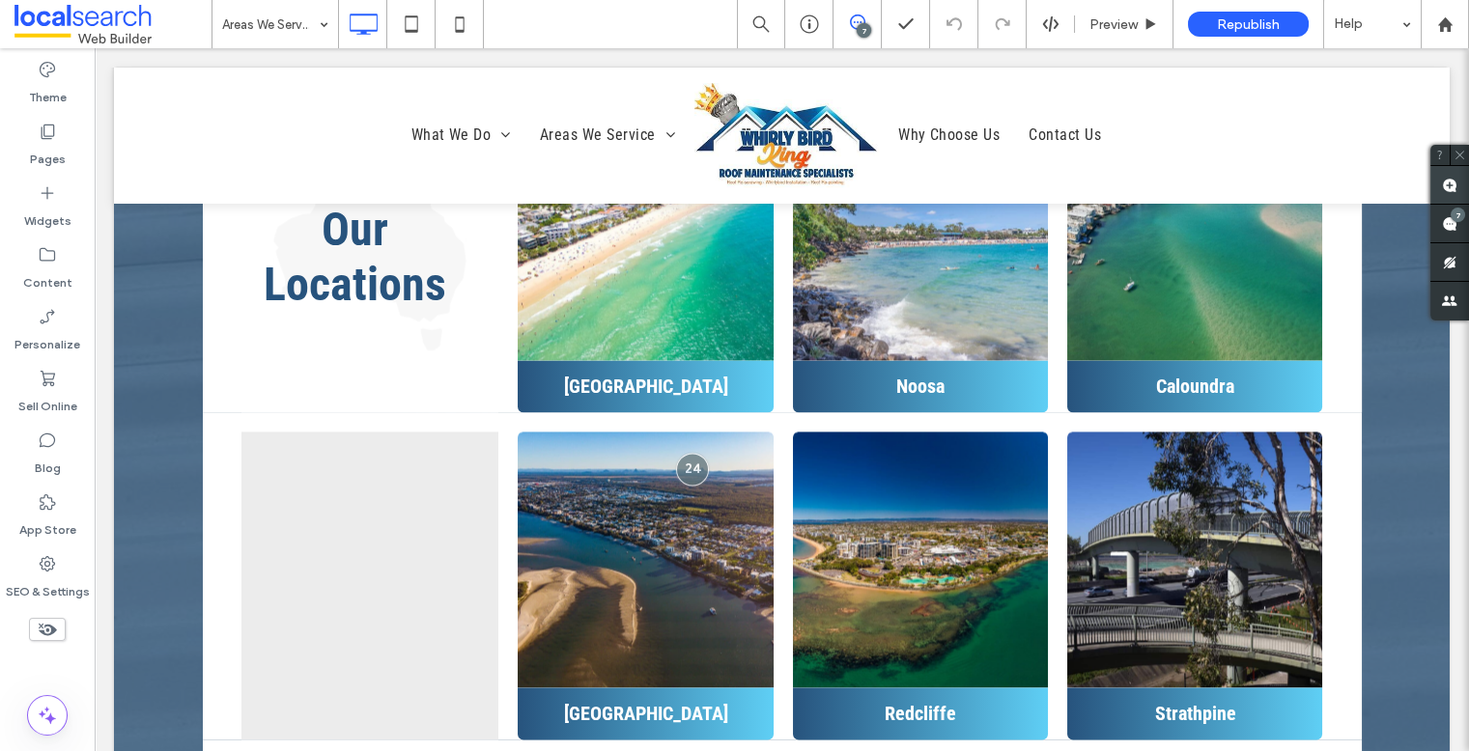
click at [1263, 182] on use at bounding box center [1449, 185] width 15 height 15
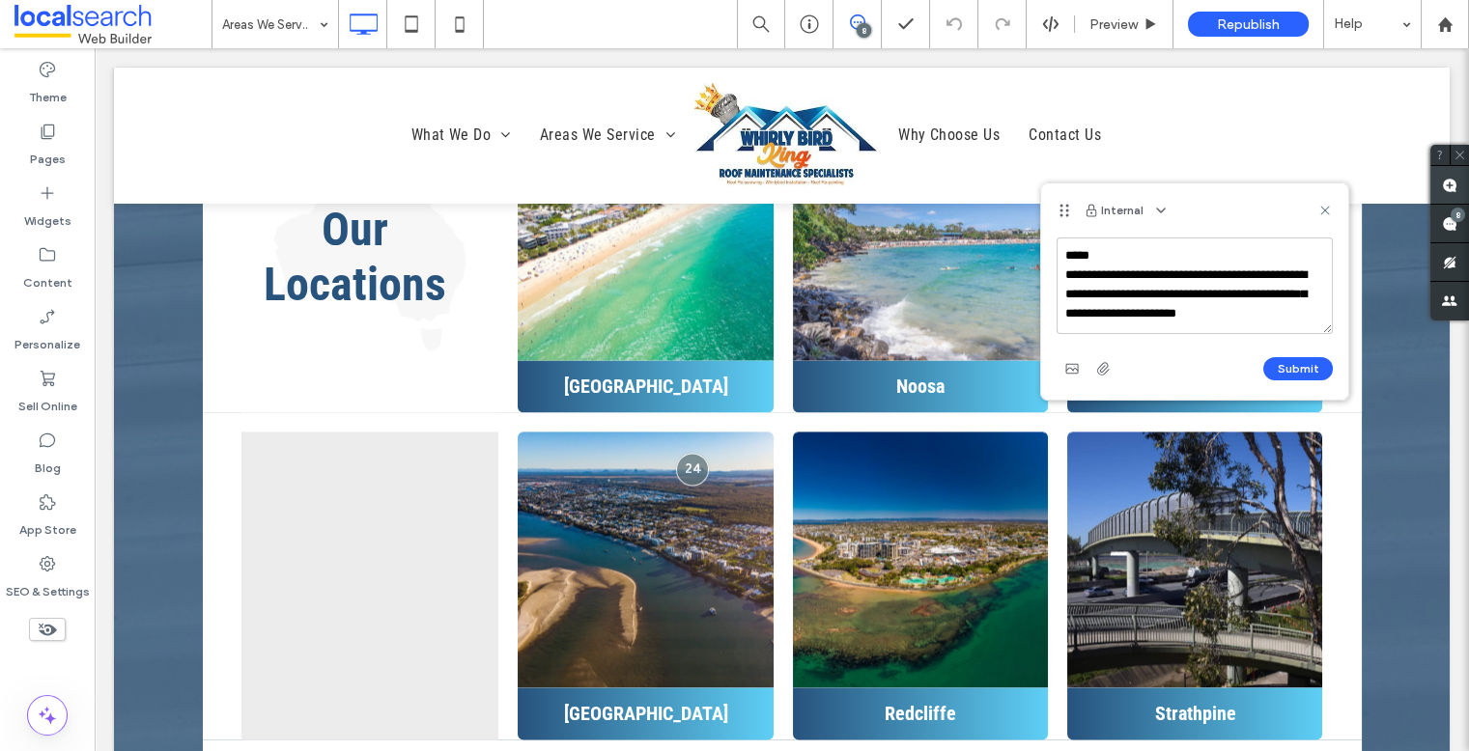
scroll to position [8, 0]
type textarea "**********"
click at [1263, 375] on button "Submit" at bounding box center [1298, 368] width 70 height 23
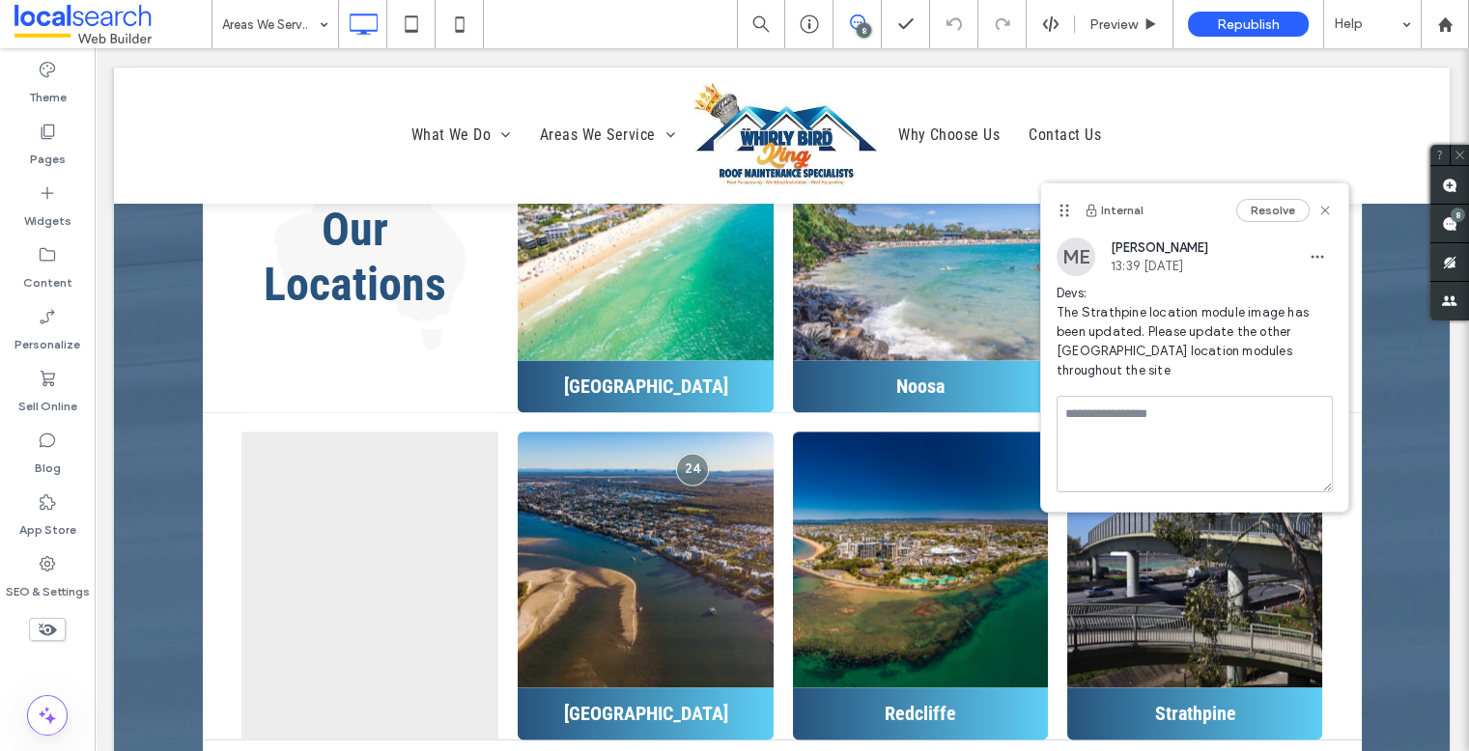
scroll to position [0, 0]
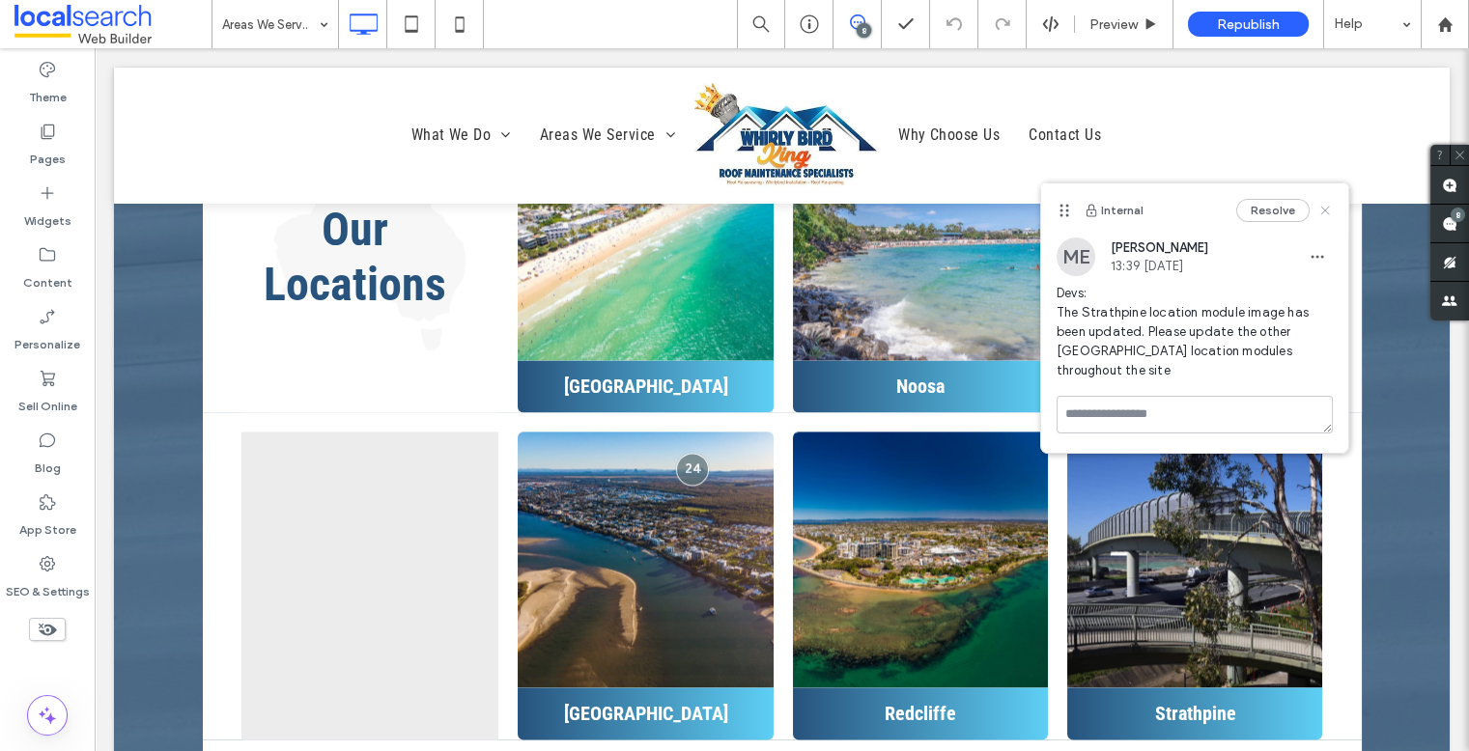
click at [1263, 210] on icon at bounding box center [1324, 210] width 15 height 15
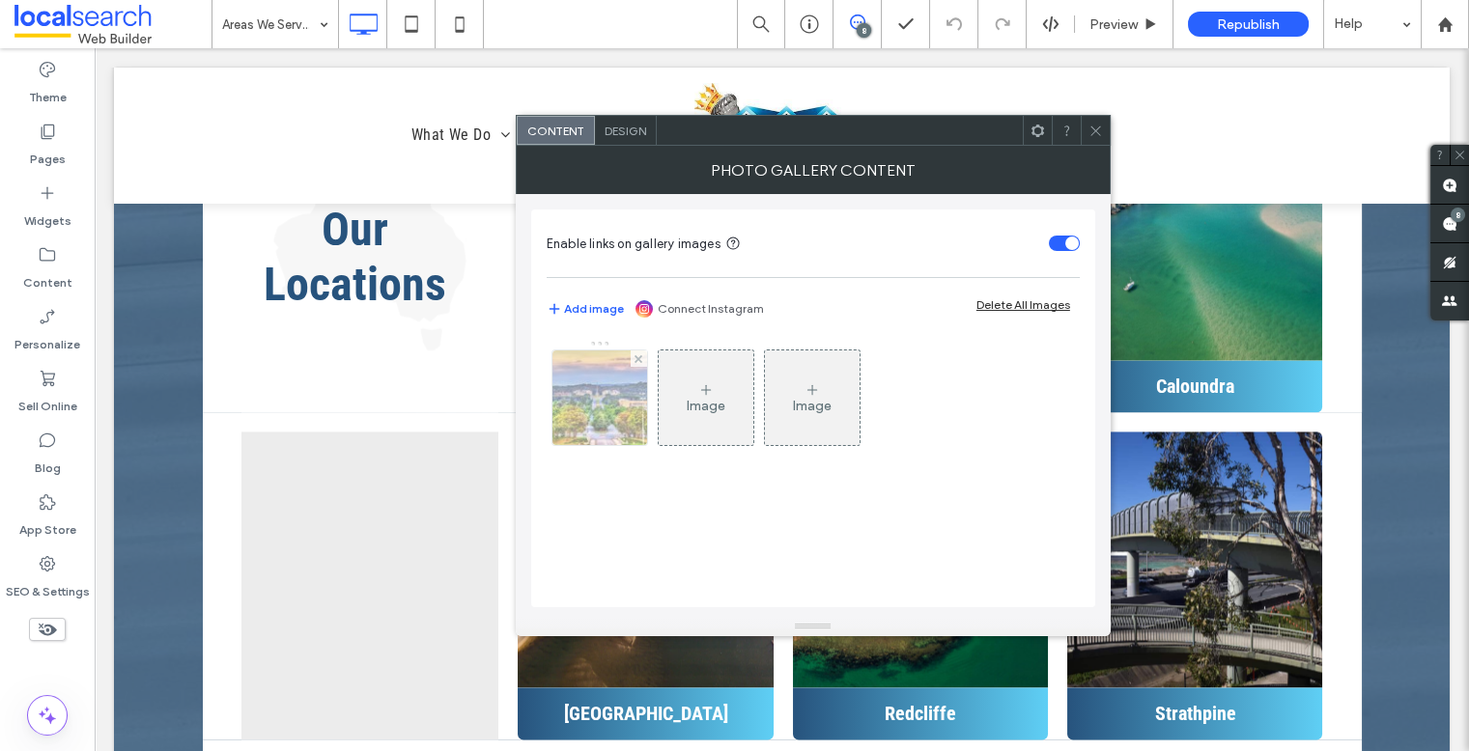
click at [613, 383] on div at bounding box center [599, 398] width 95 height 95
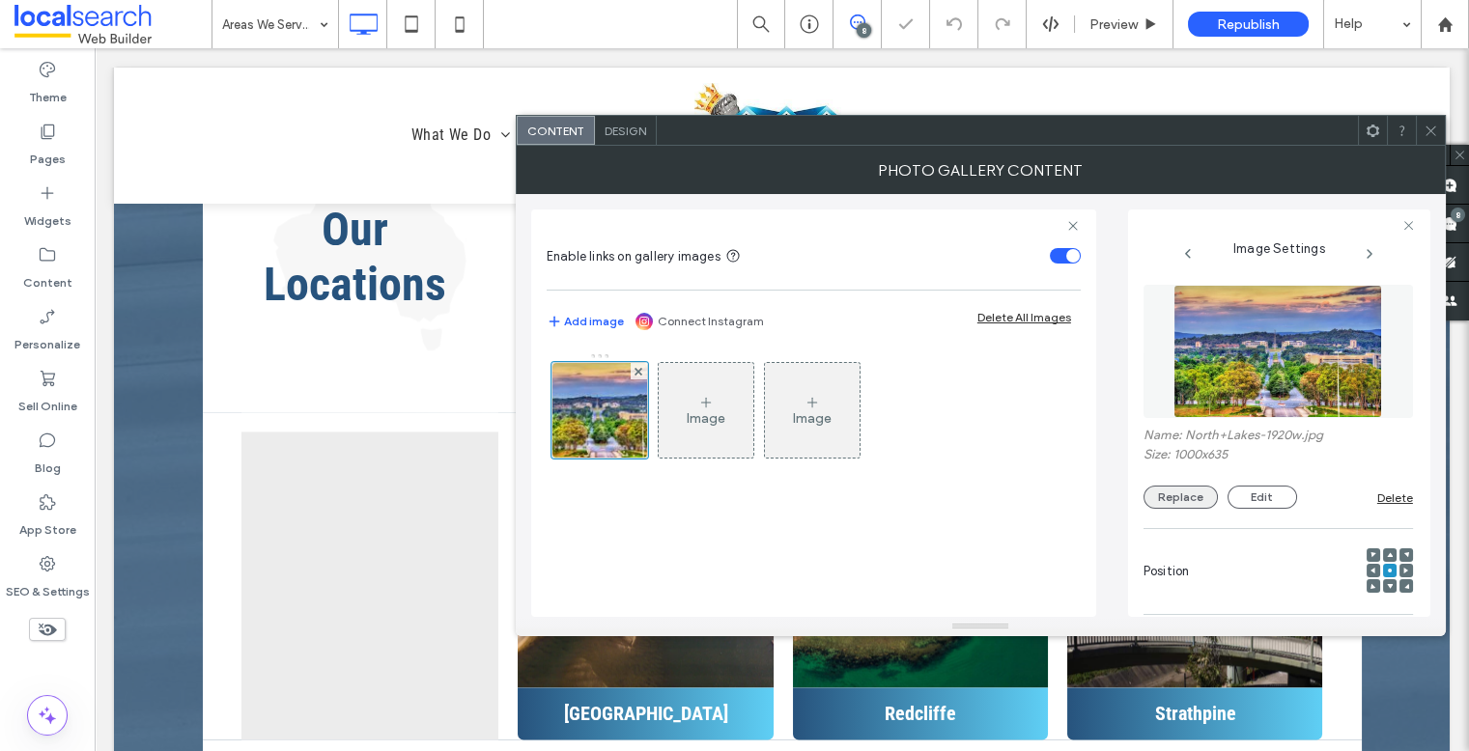
click at [1157, 498] on button "Replace" at bounding box center [1180, 497] width 74 height 23
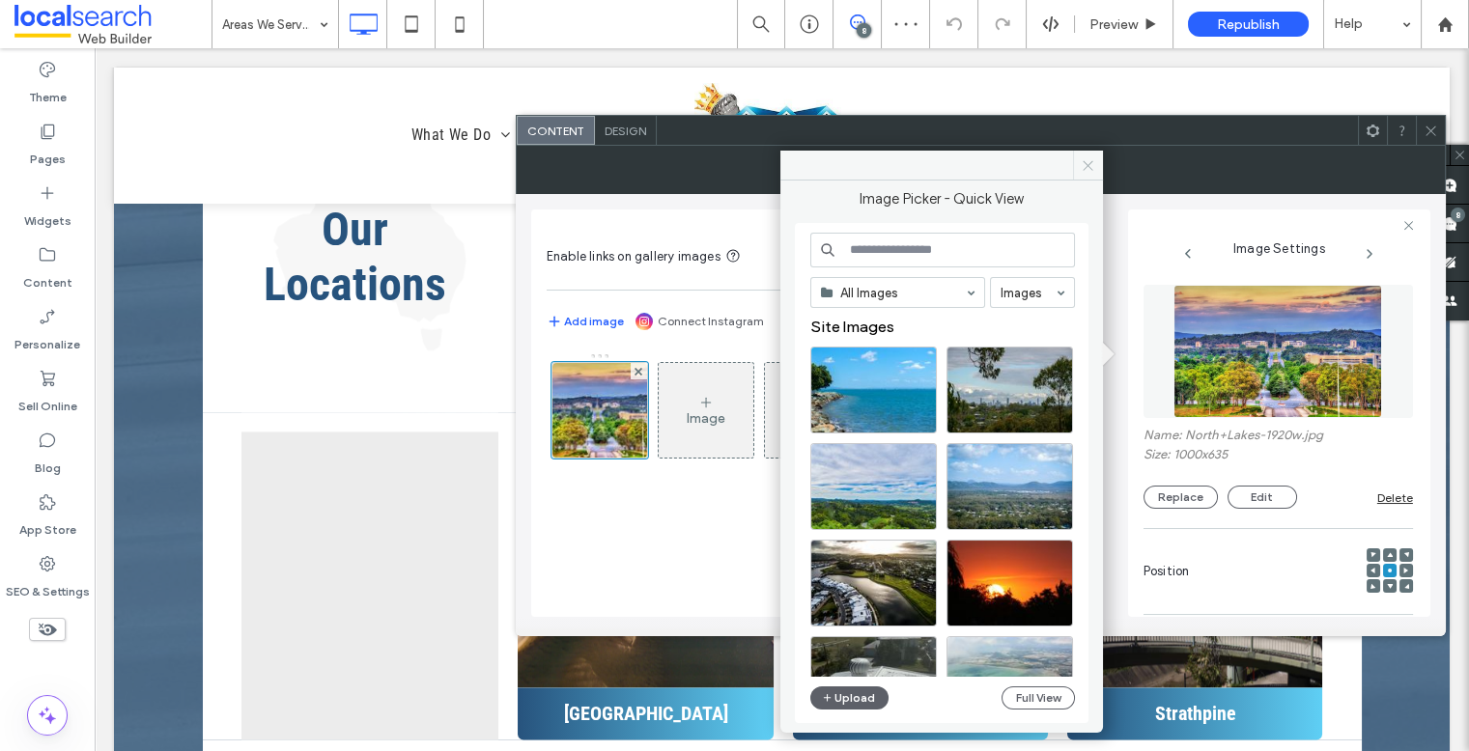
click at [1094, 165] on icon at bounding box center [1088, 165] width 14 height 14
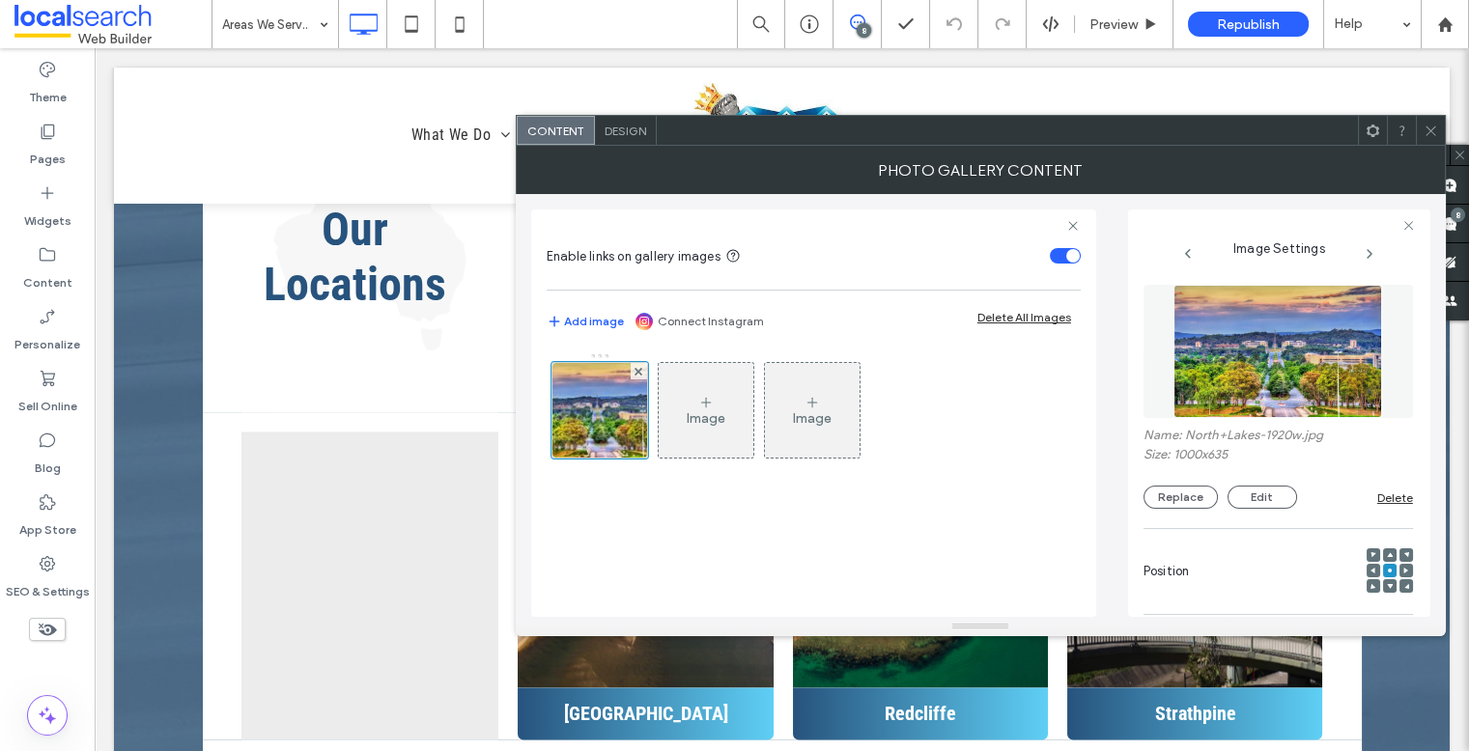
click at [1263, 125] on icon at bounding box center [1431, 131] width 14 height 14
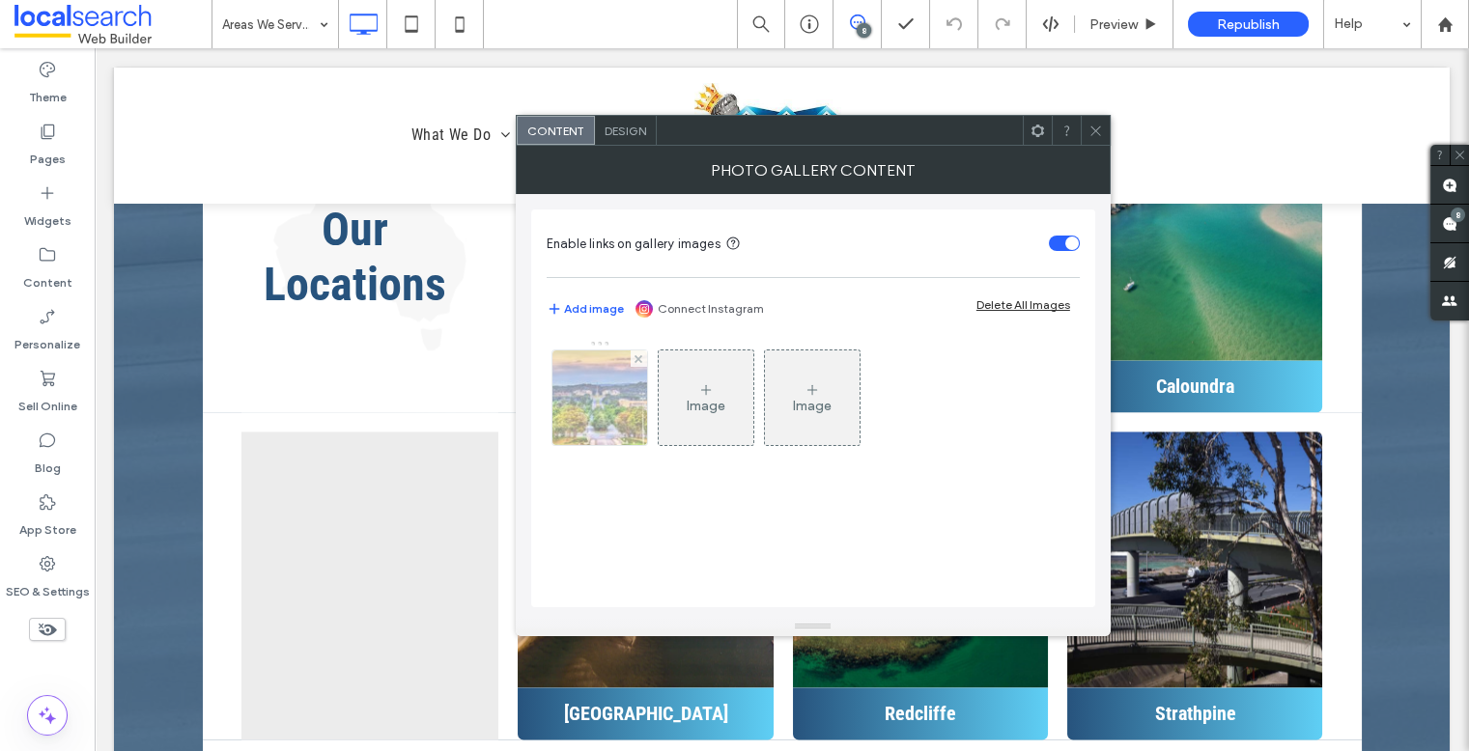
click at [613, 399] on img at bounding box center [599, 398] width 150 height 95
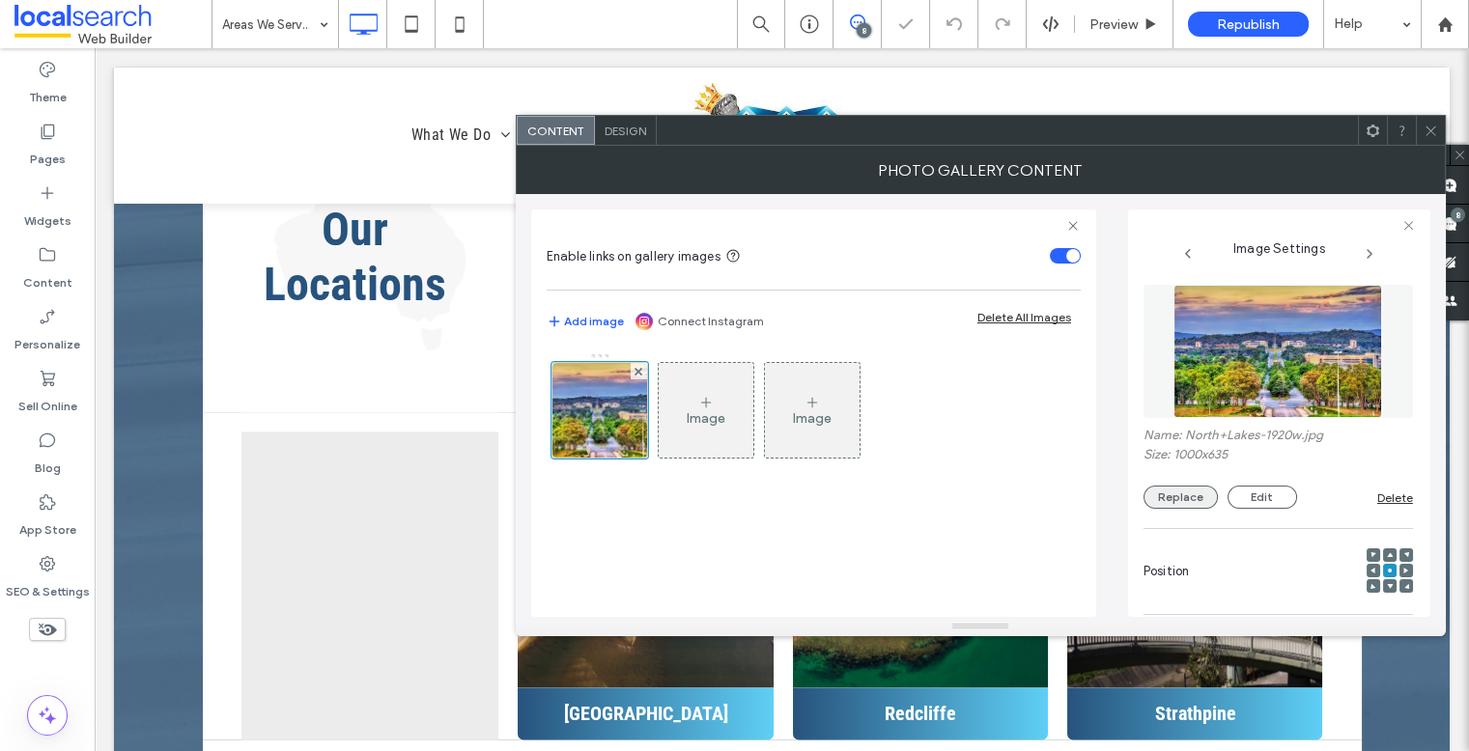
click at [1158, 496] on button "Replace" at bounding box center [1180, 497] width 74 height 23
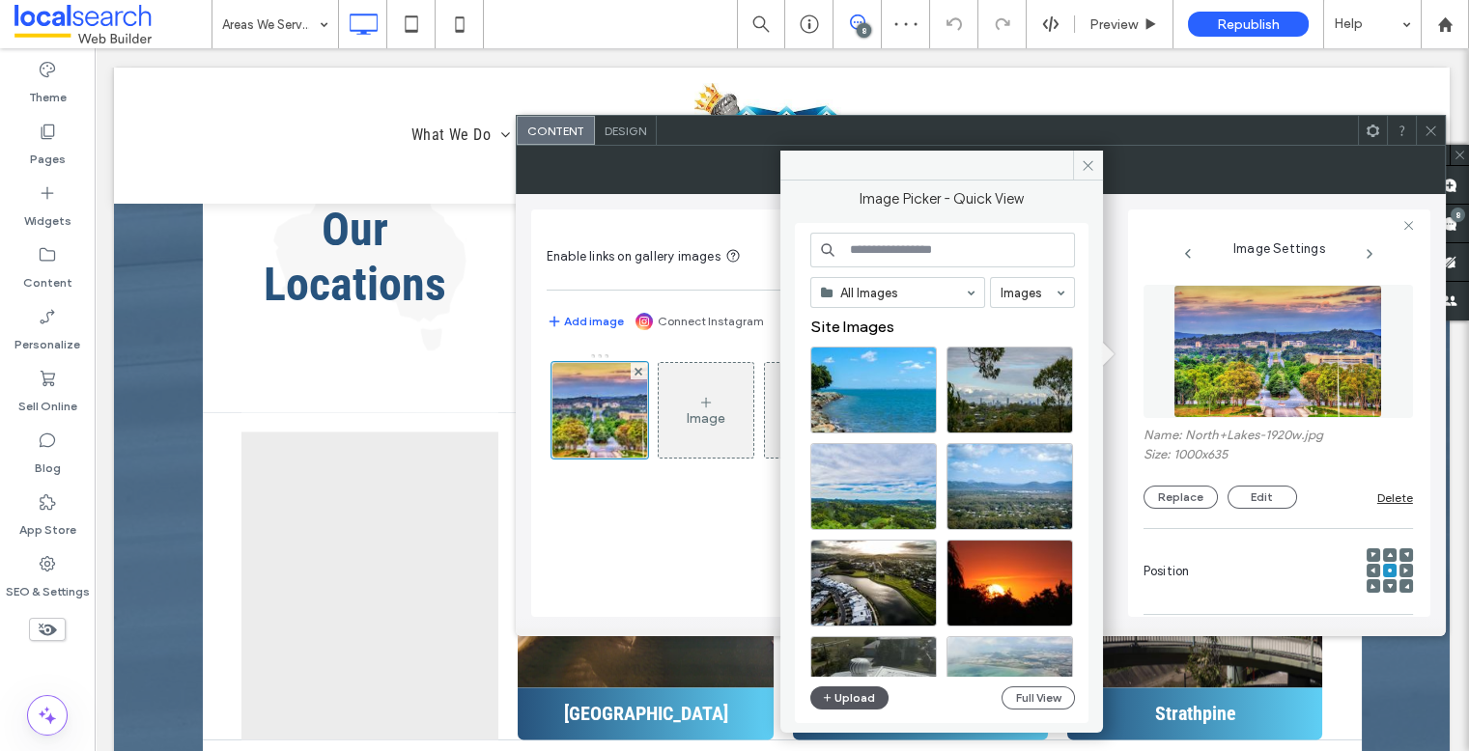
click at [859, 683] on button "Upload" at bounding box center [849, 698] width 79 height 23
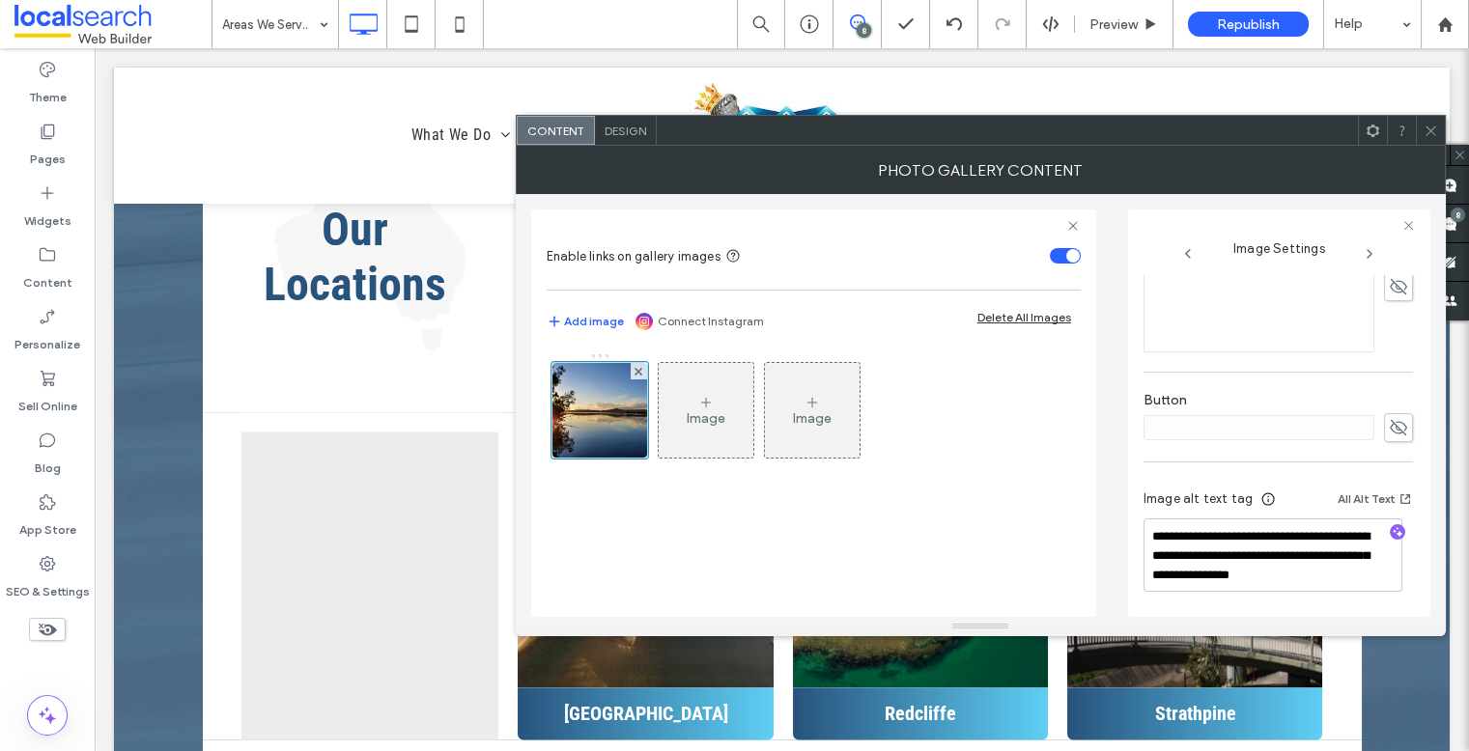
scroll to position [587, 0]
drag, startPoint x: 1379, startPoint y: 575, endPoint x: 1348, endPoint y: 551, distance: 38.6
click at [1263, 551] on textarea "**********" at bounding box center [1272, 555] width 259 height 73
type textarea "**********"
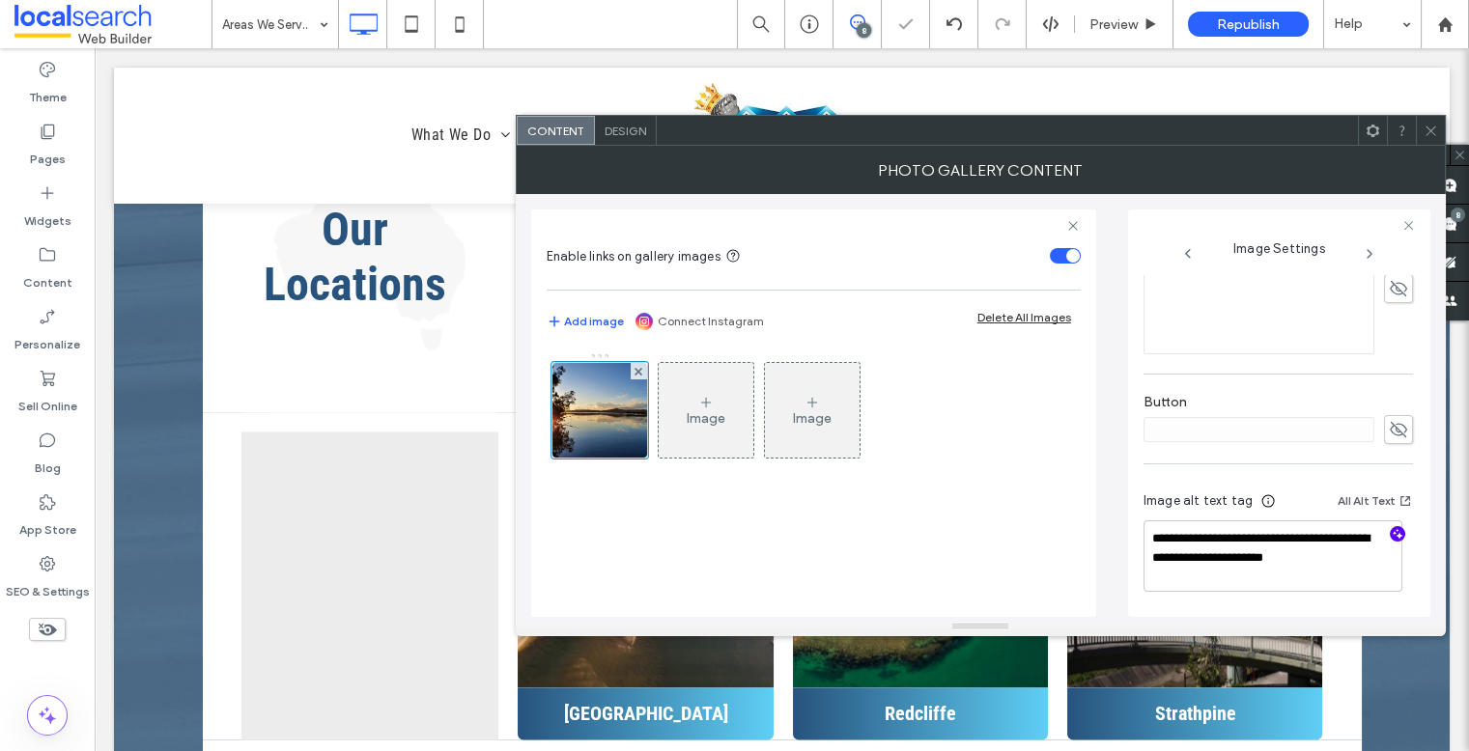
click at [1263, 538] on icon "button" at bounding box center [1398, 534] width 14 height 14
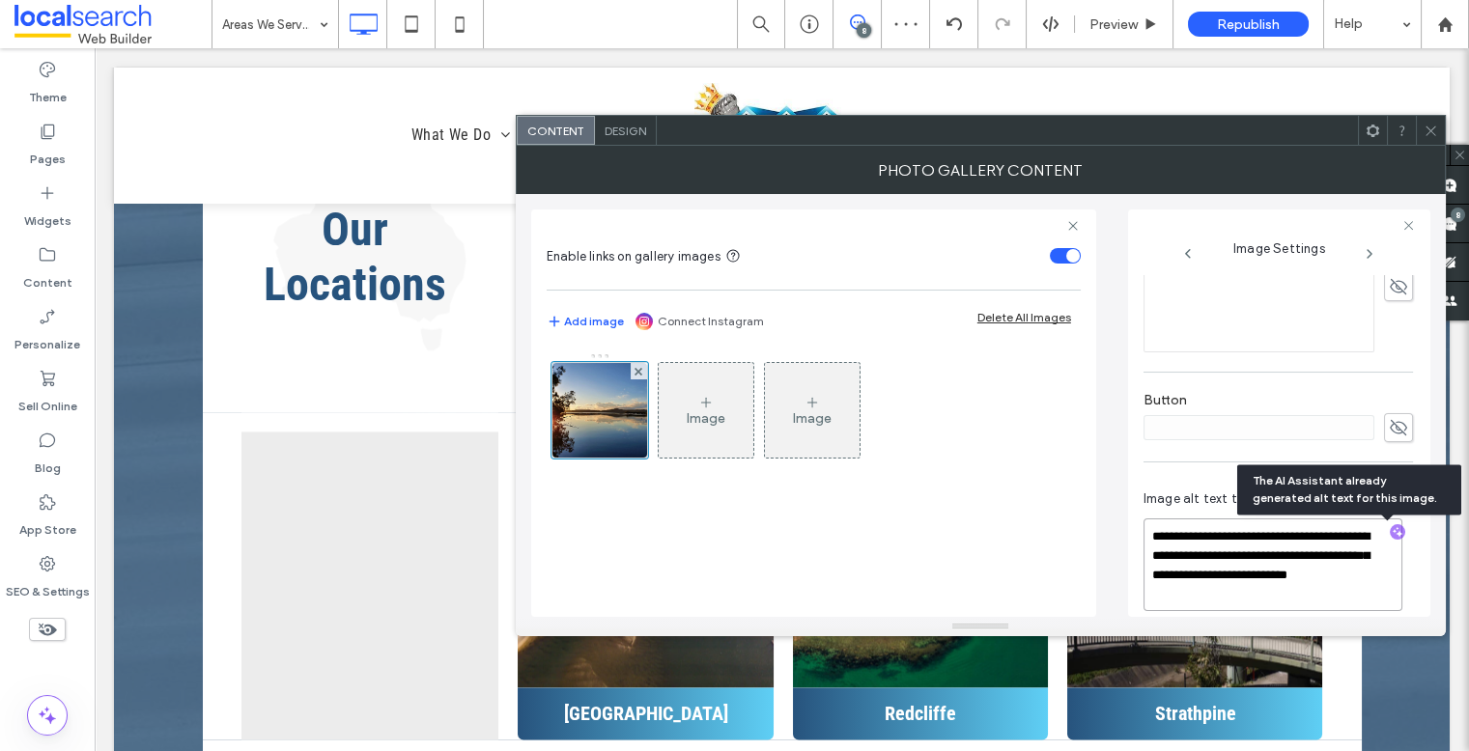
click at [1263, 577] on textarea "**********" at bounding box center [1272, 565] width 259 height 93
click at [1263, 592] on textarea "**********" at bounding box center [1272, 565] width 259 height 93
paste textarea "**********"
type textarea "**********"
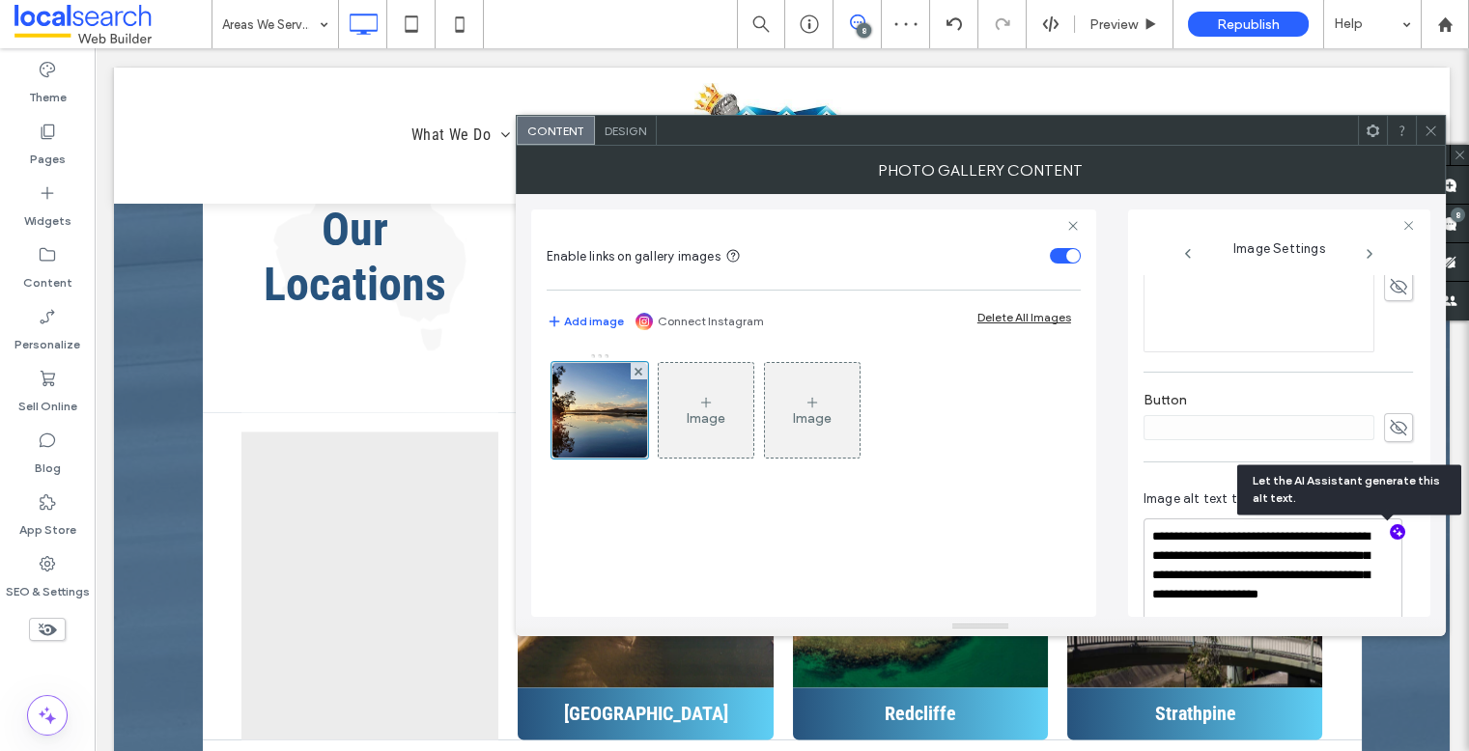
click at [1263, 129] on icon at bounding box center [1431, 131] width 14 height 14
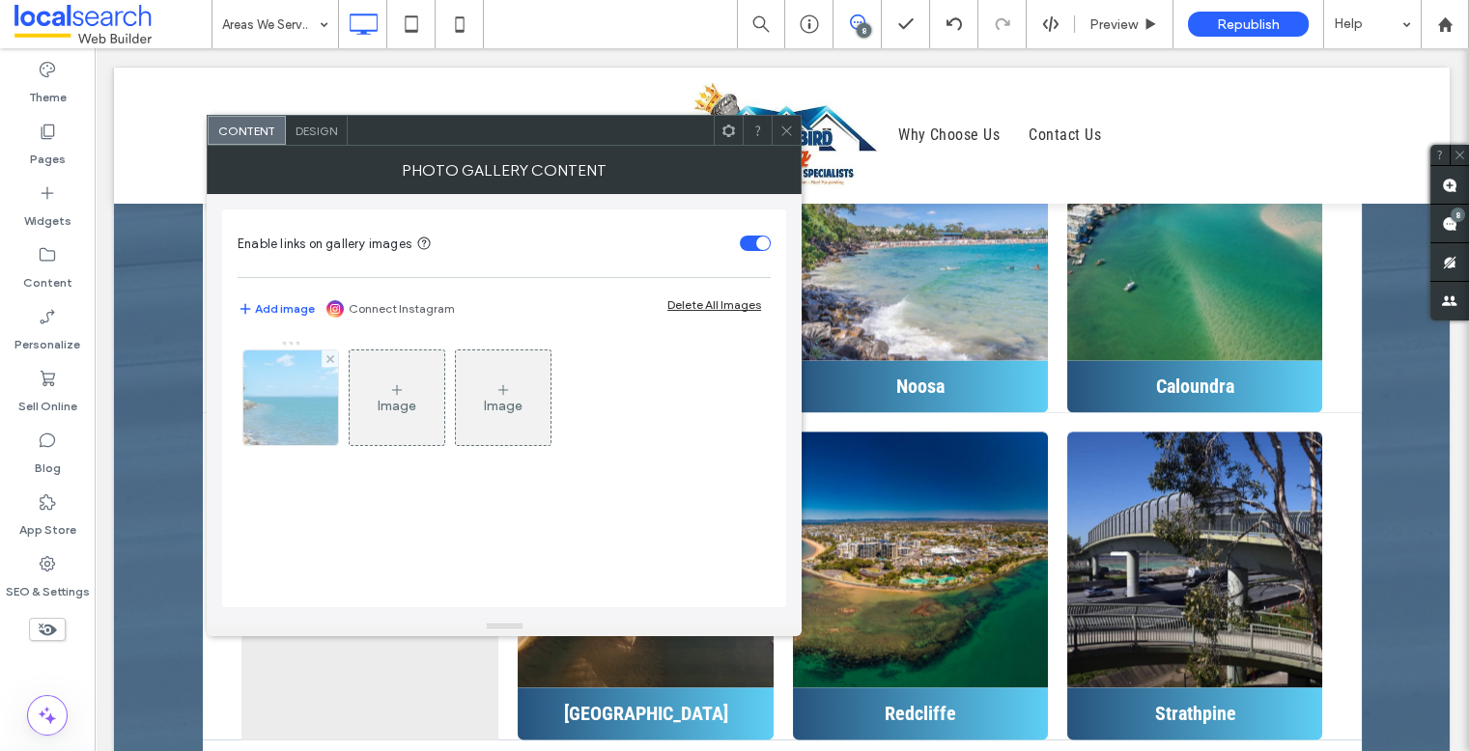
click at [302, 411] on img at bounding box center [290, 398] width 143 height 95
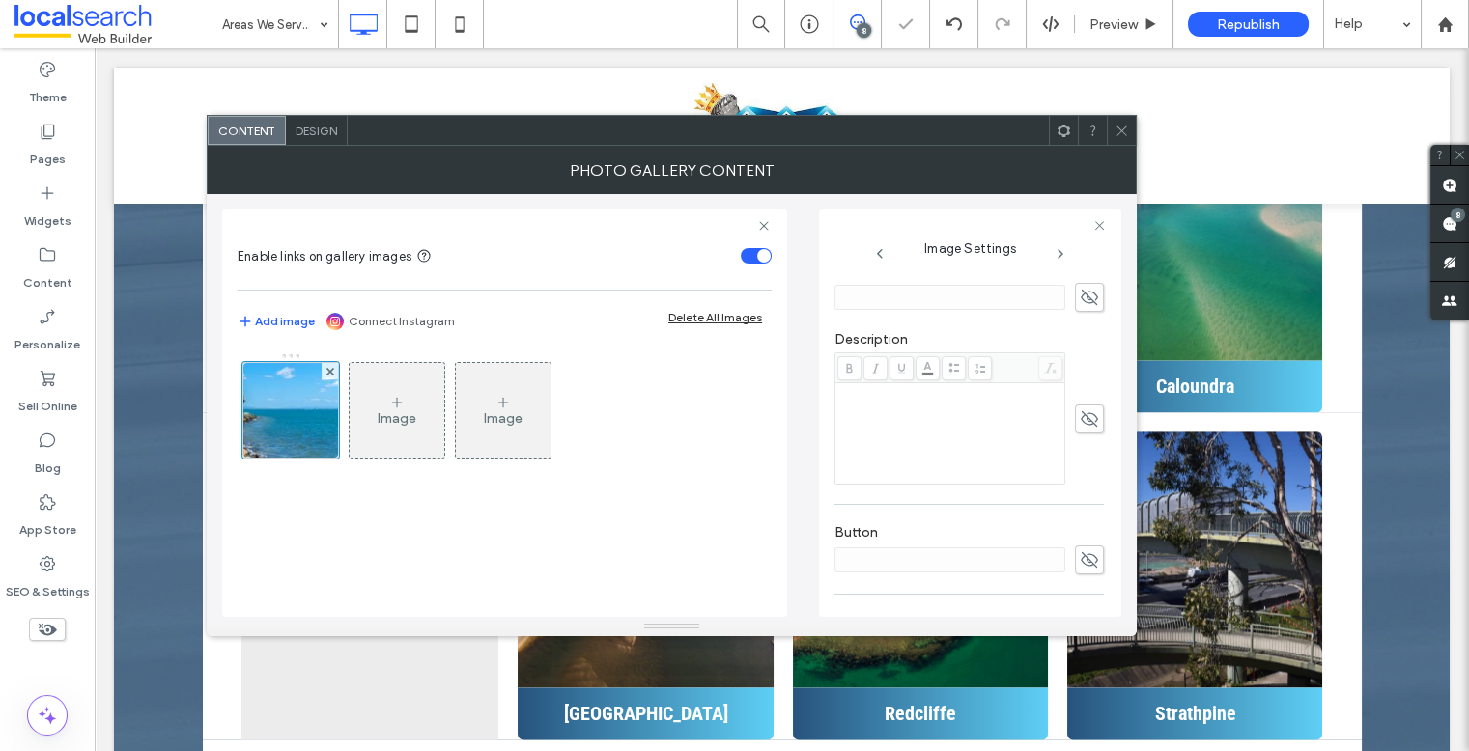
scroll to position [606, 0]
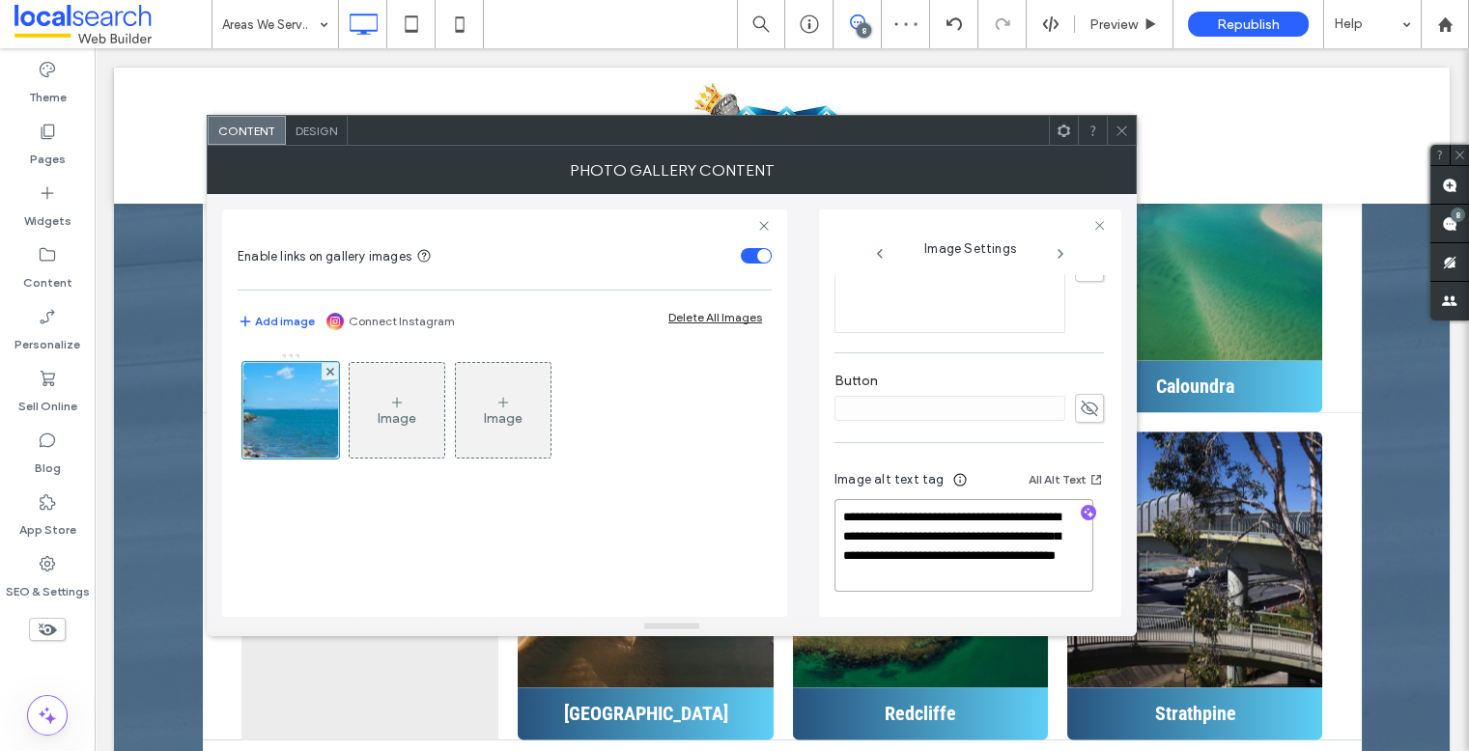
drag, startPoint x: 955, startPoint y: 589, endPoint x: 947, endPoint y: 560, distance: 30.0
click at [947, 560] on textarea "**********" at bounding box center [963, 545] width 259 height 93
click at [1120, 126] on icon at bounding box center [1121, 131] width 14 height 14
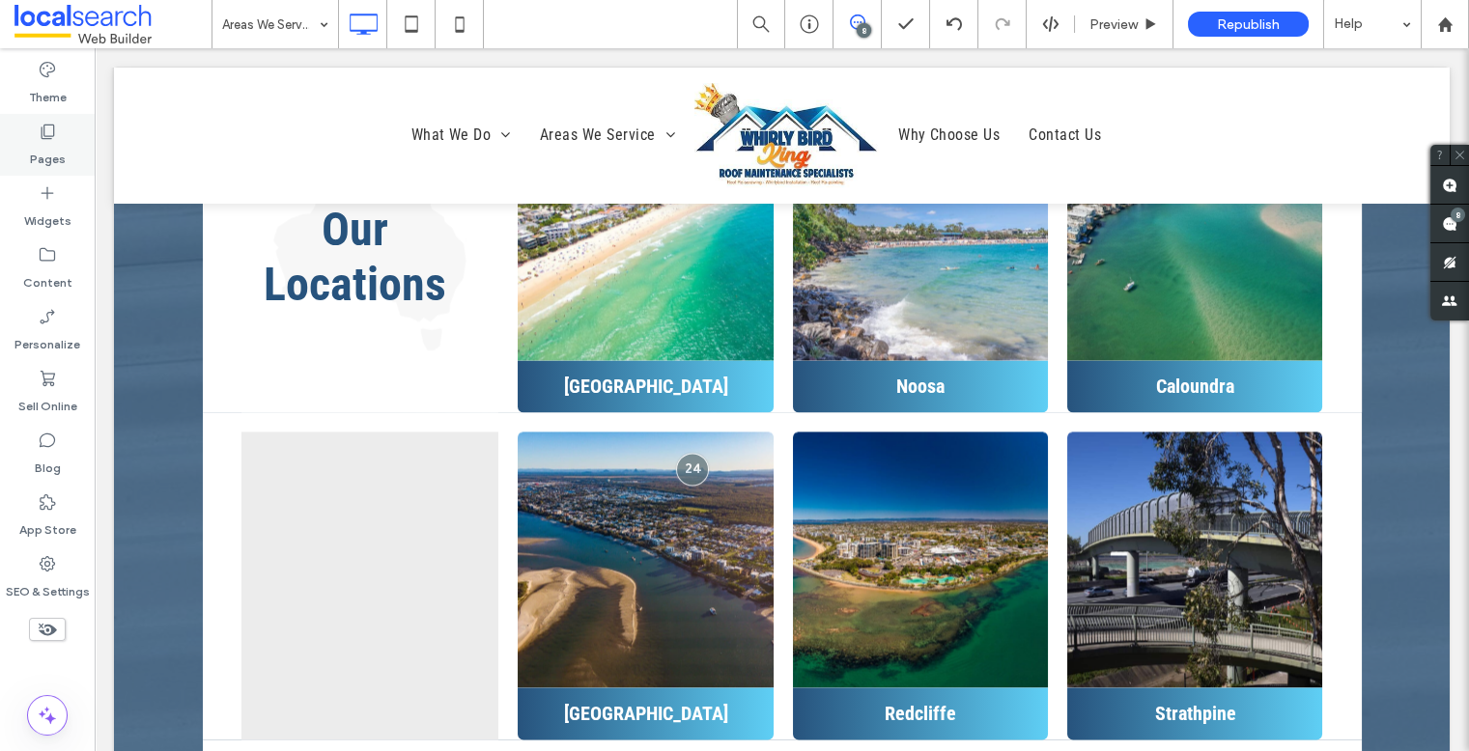
click at [45, 120] on div "Pages" at bounding box center [47, 145] width 95 height 62
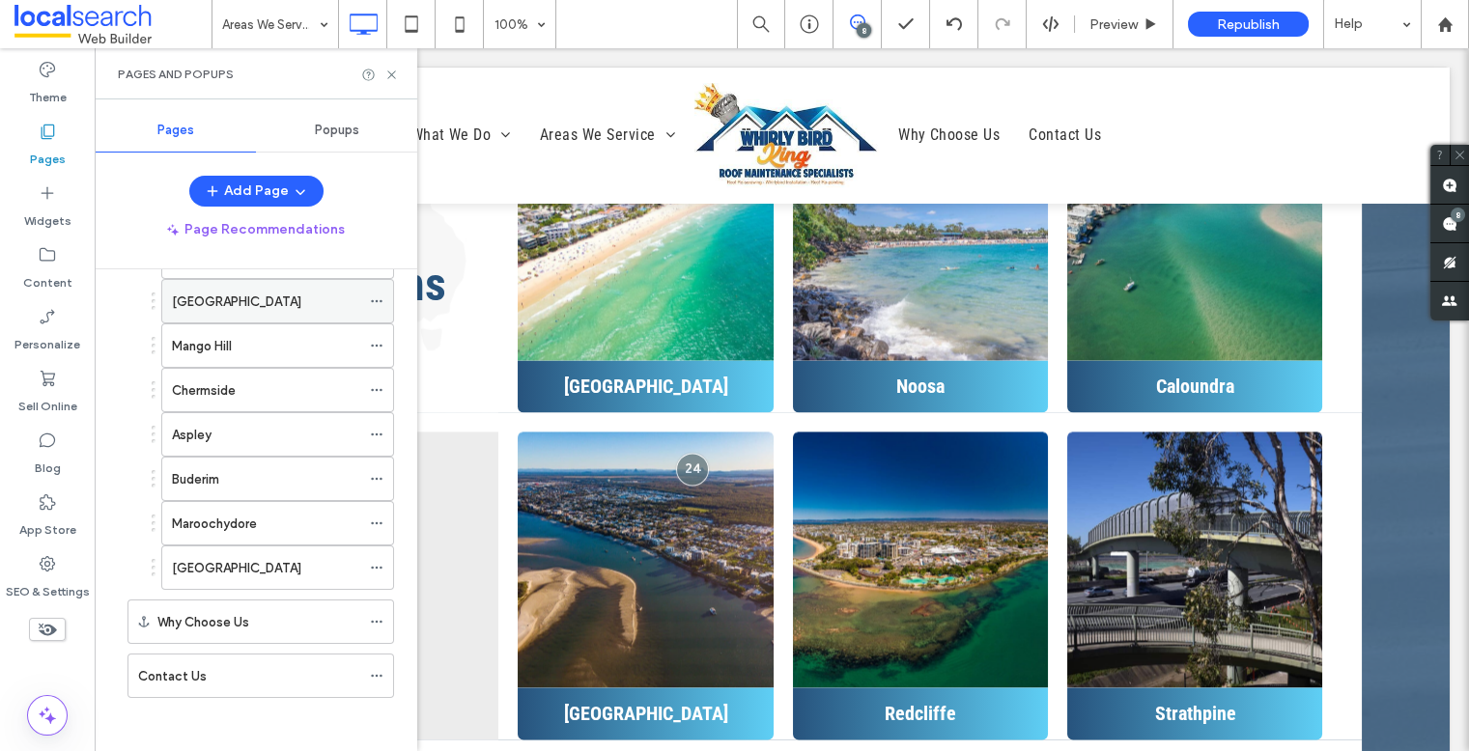
scroll to position [528, 0]
click at [244, 310] on div "North Lakes" at bounding box center [266, 305] width 188 height 20
click at [394, 76] on use at bounding box center [391, 75] width 8 height 8
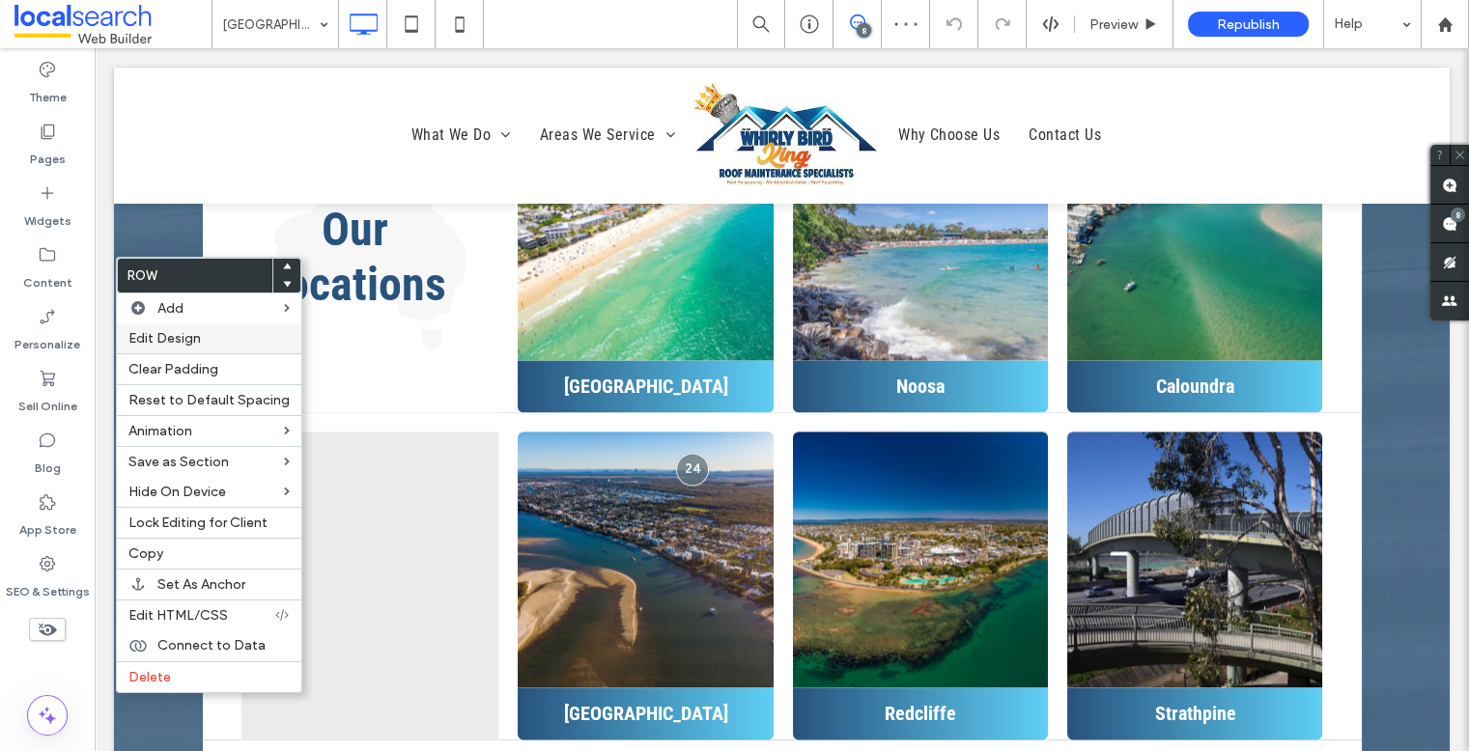
click at [187, 340] on span "Edit Design" at bounding box center [164, 338] width 72 height 16
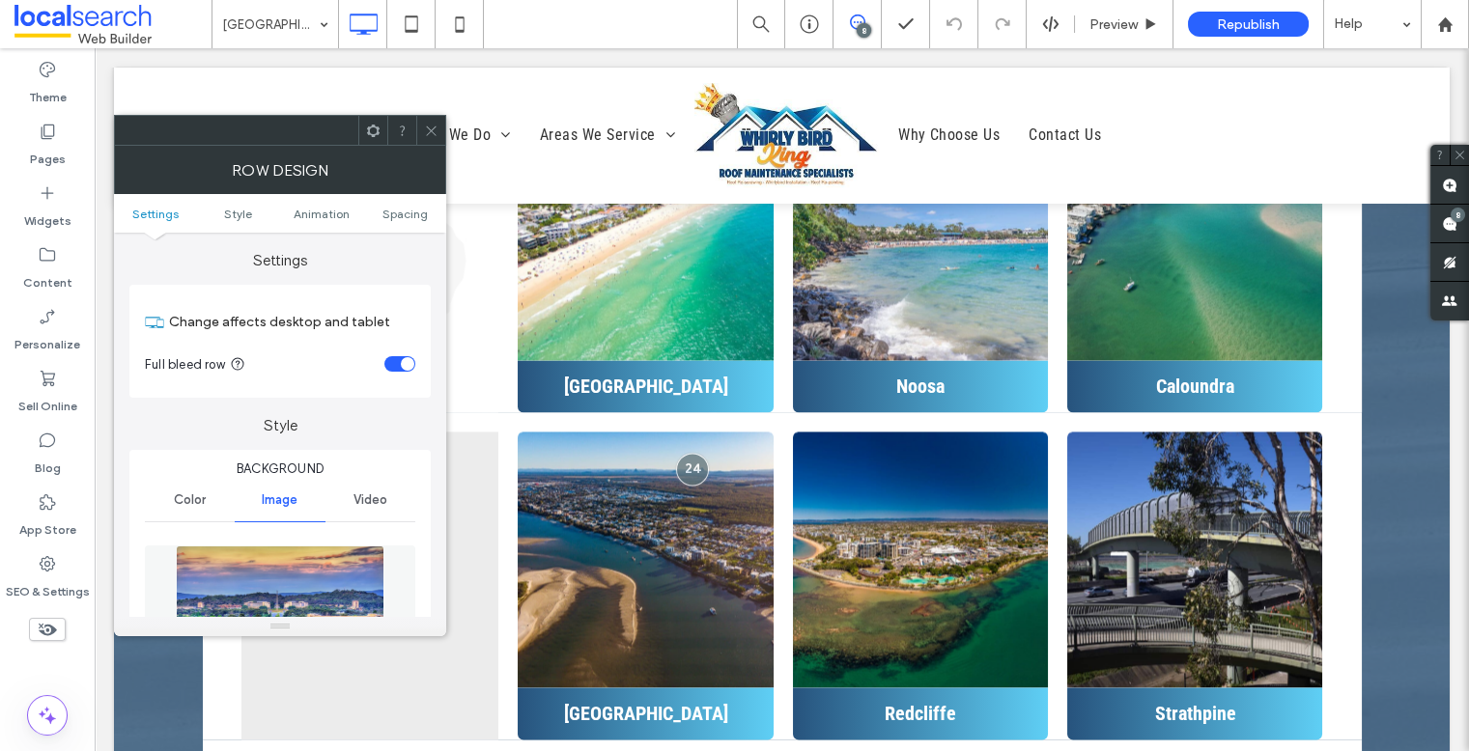
scroll to position [326, 0]
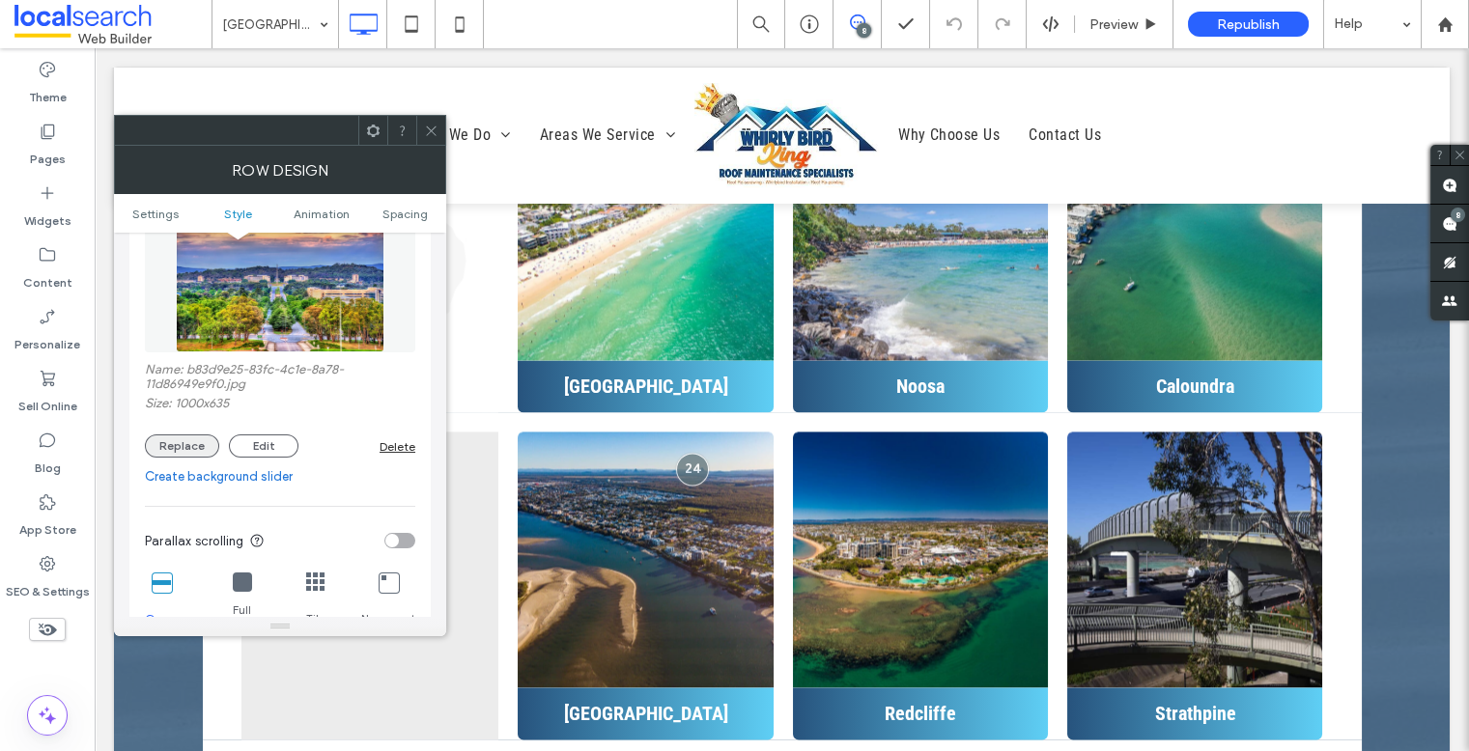
click at [187, 441] on button "Replace" at bounding box center [182, 446] width 74 height 23
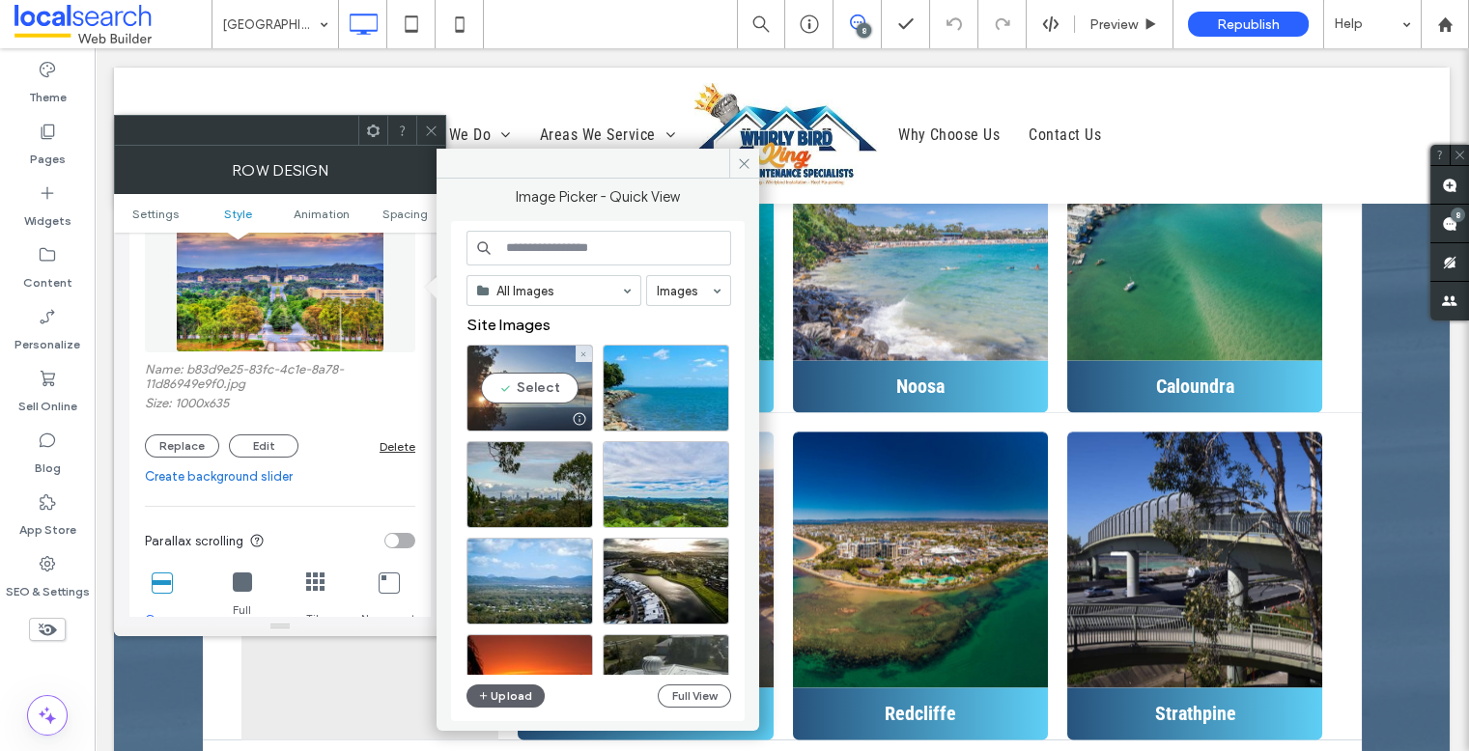
click at [515, 388] on div "Select" at bounding box center [529, 388] width 127 height 87
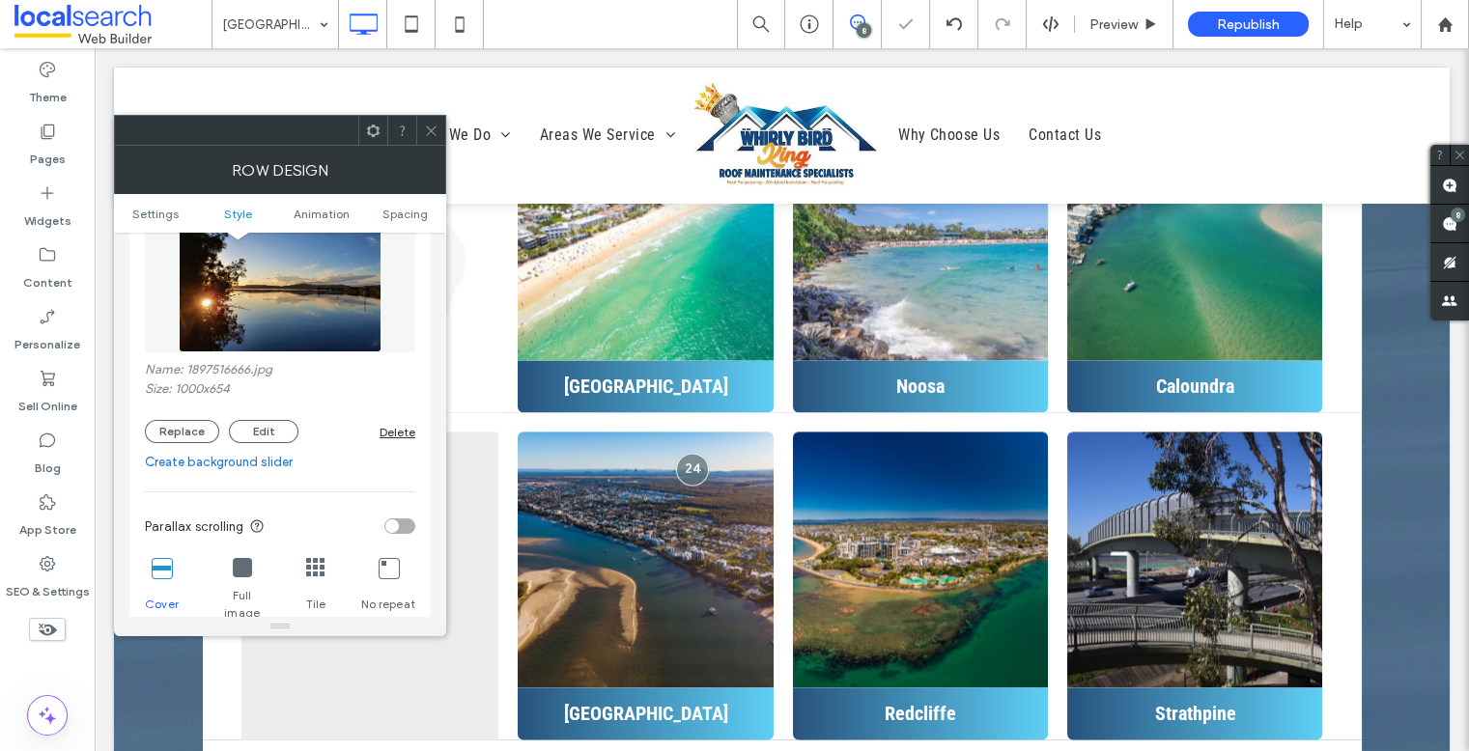
click at [438, 129] on div at bounding box center [430, 130] width 29 height 29
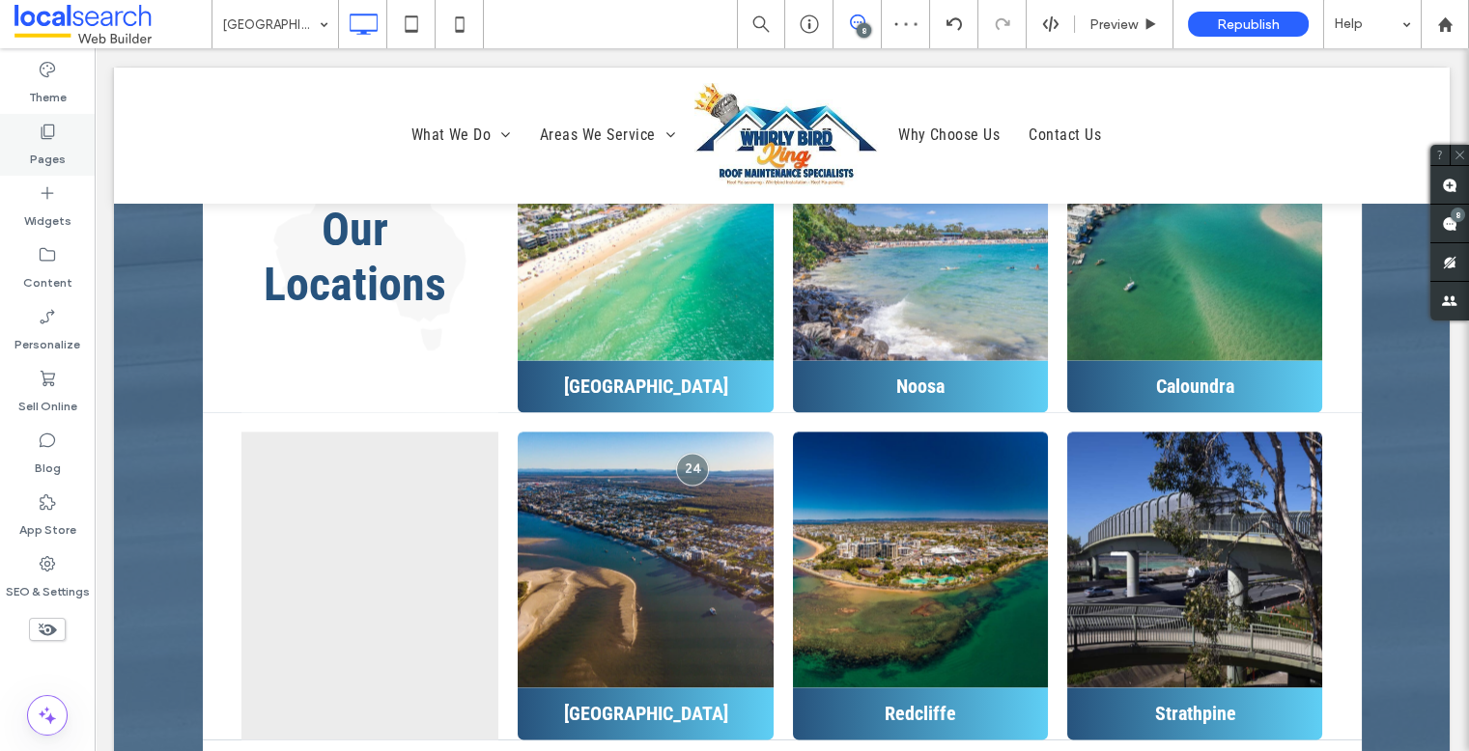
click at [57, 123] on div "Pages" at bounding box center [47, 145] width 95 height 62
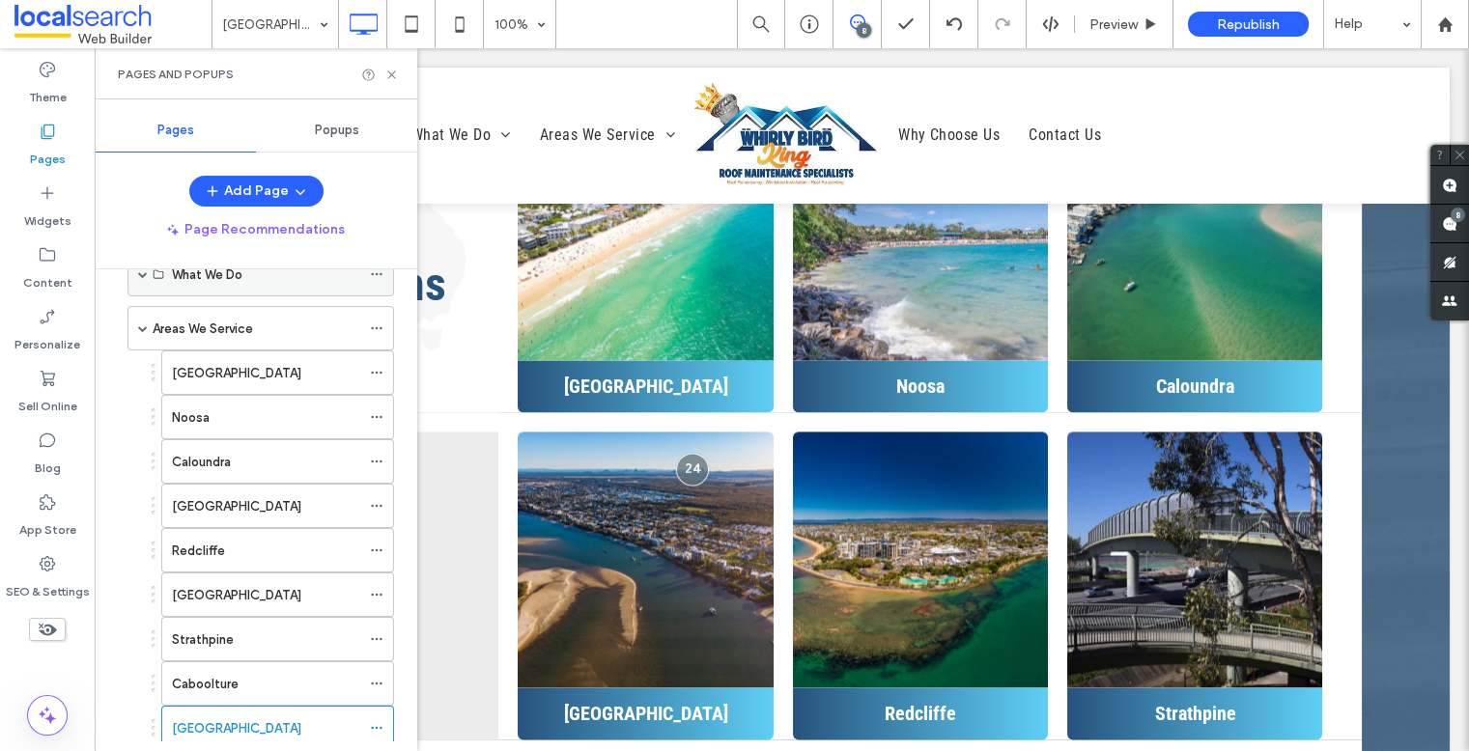
scroll to position [39, 0]
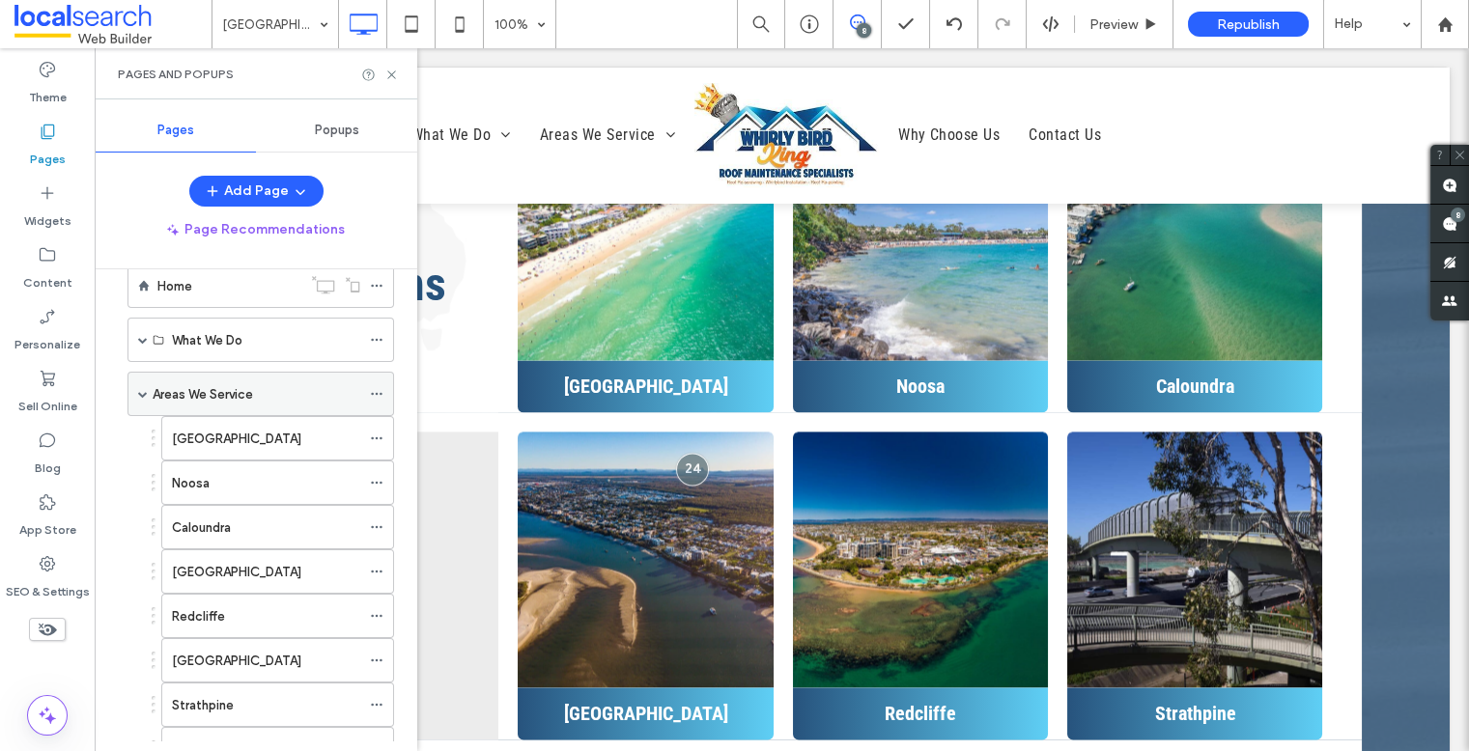
click at [256, 388] on div "Areas We Service" at bounding box center [257, 394] width 208 height 20
click at [392, 72] on use at bounding box center [391, 75] width 8 height 8
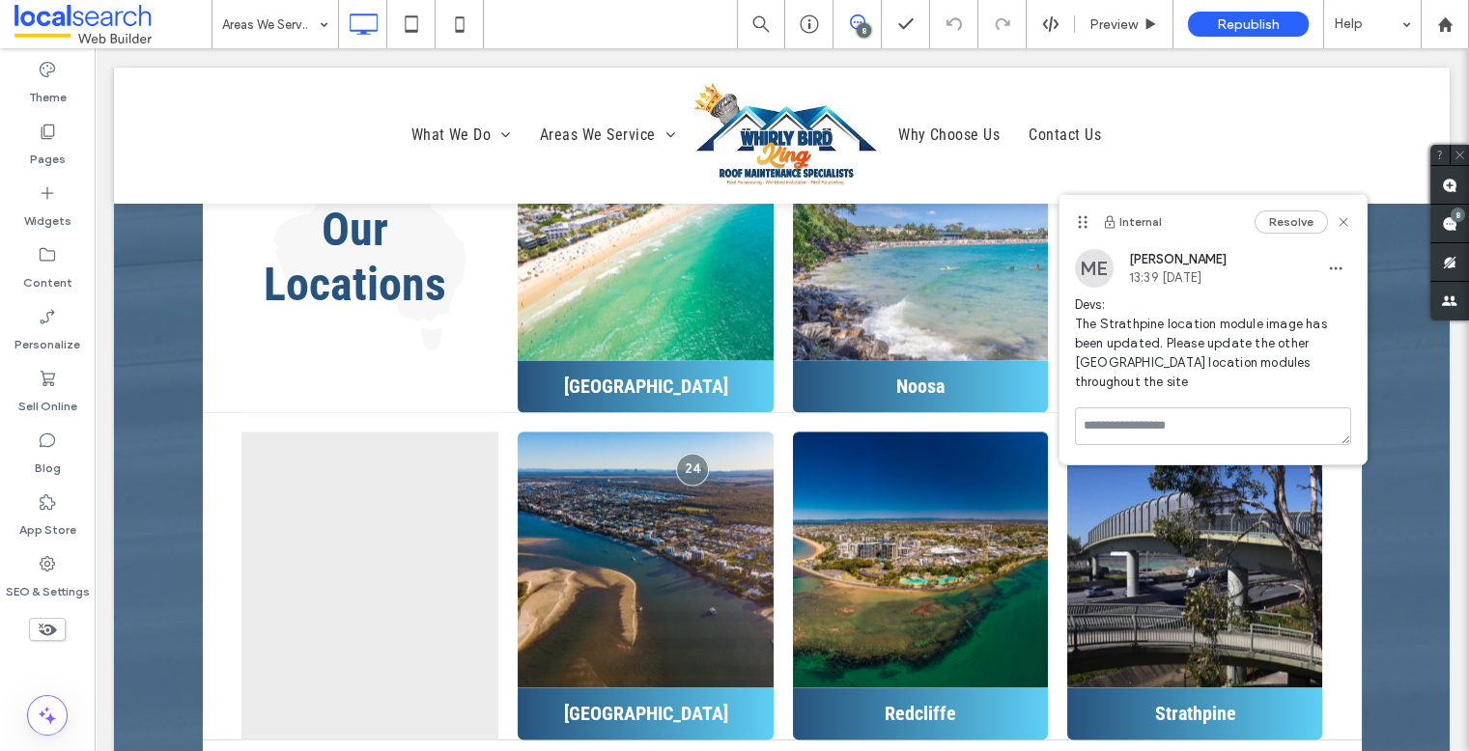
click at [1214, 355] on span "Devs: The Strathpine location module image has been updated. Please update the …" at bounding box center [1213, 344] width 276 height 97
click at [1263, 270] on icon "button" at bounding box center [1335, 268] width 15 height 15
click at [1263, 306] on div "Edit" at bounding box center [1264, 318] width 172 height 37
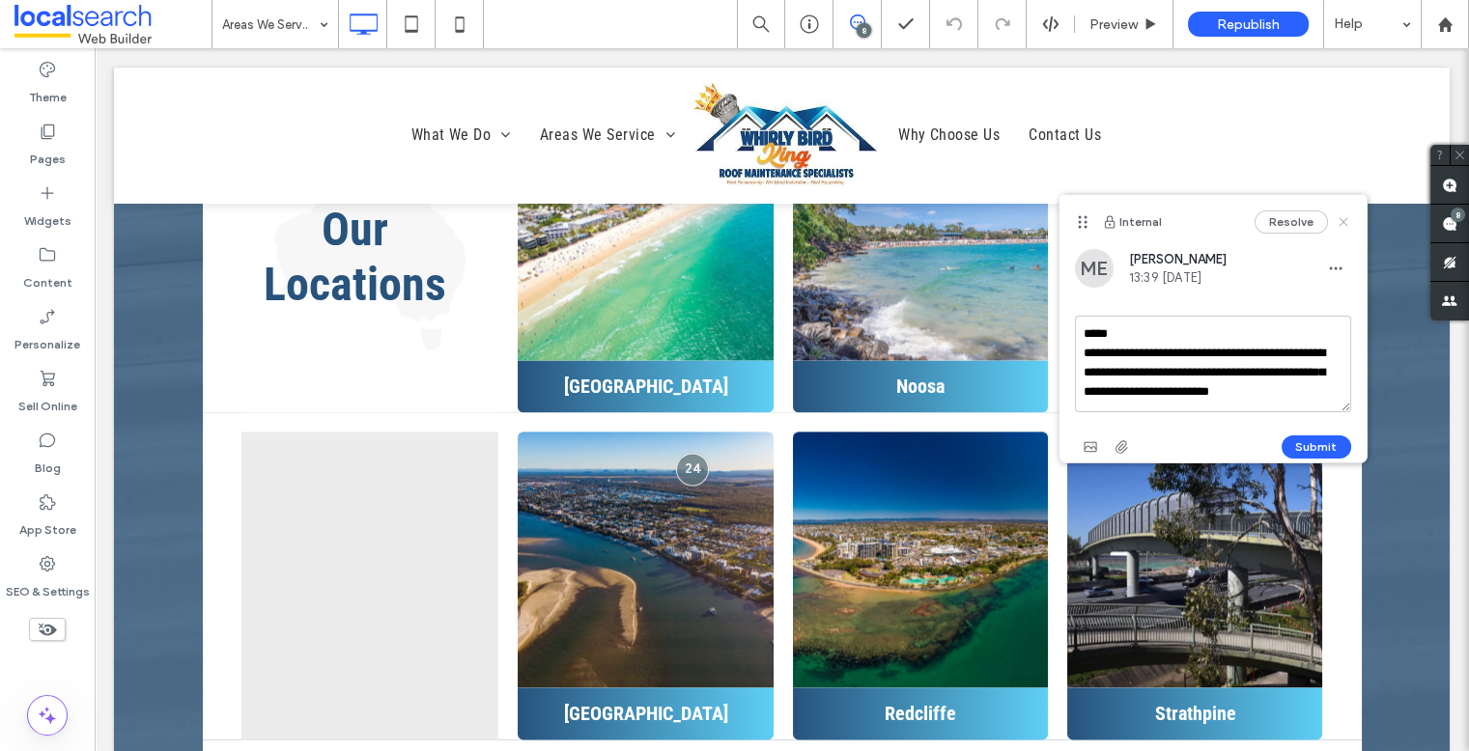
click at [1263, 221] on icon at bounding box center [1343, 221] width 15 height 15
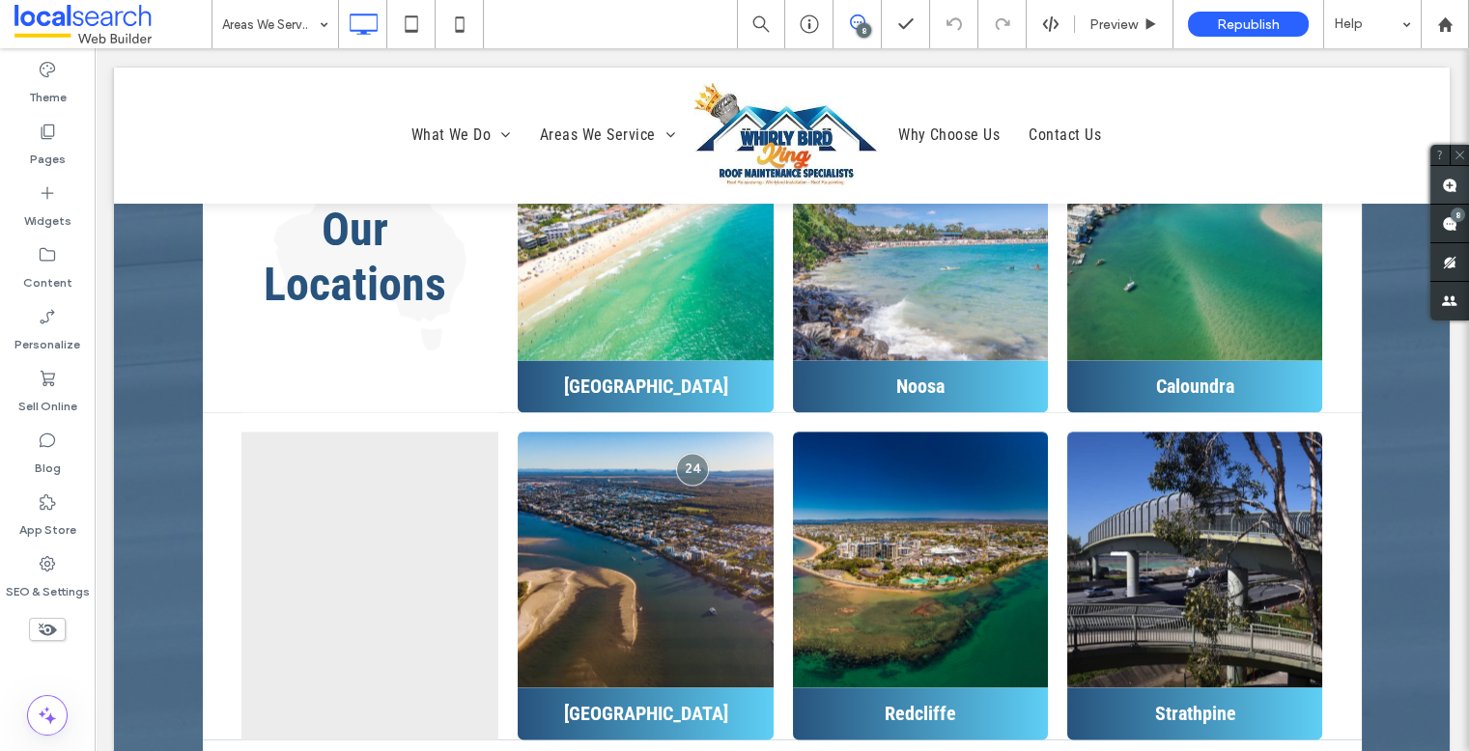
click at [1263, 189] on use at bounding box center [1449, 185] width 15 height 15
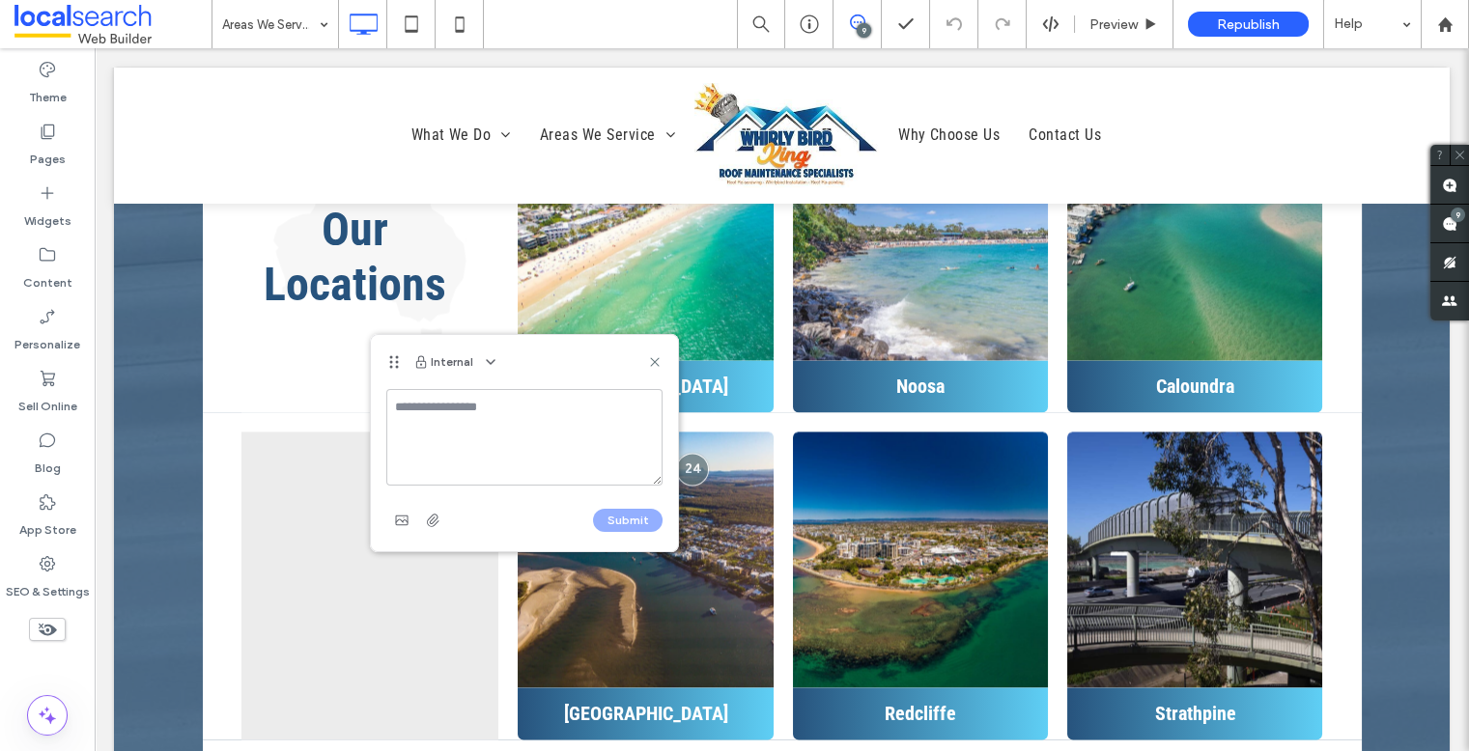
click at [447, 459] on textarea at bounding box center [524, 437] width 276 height 97
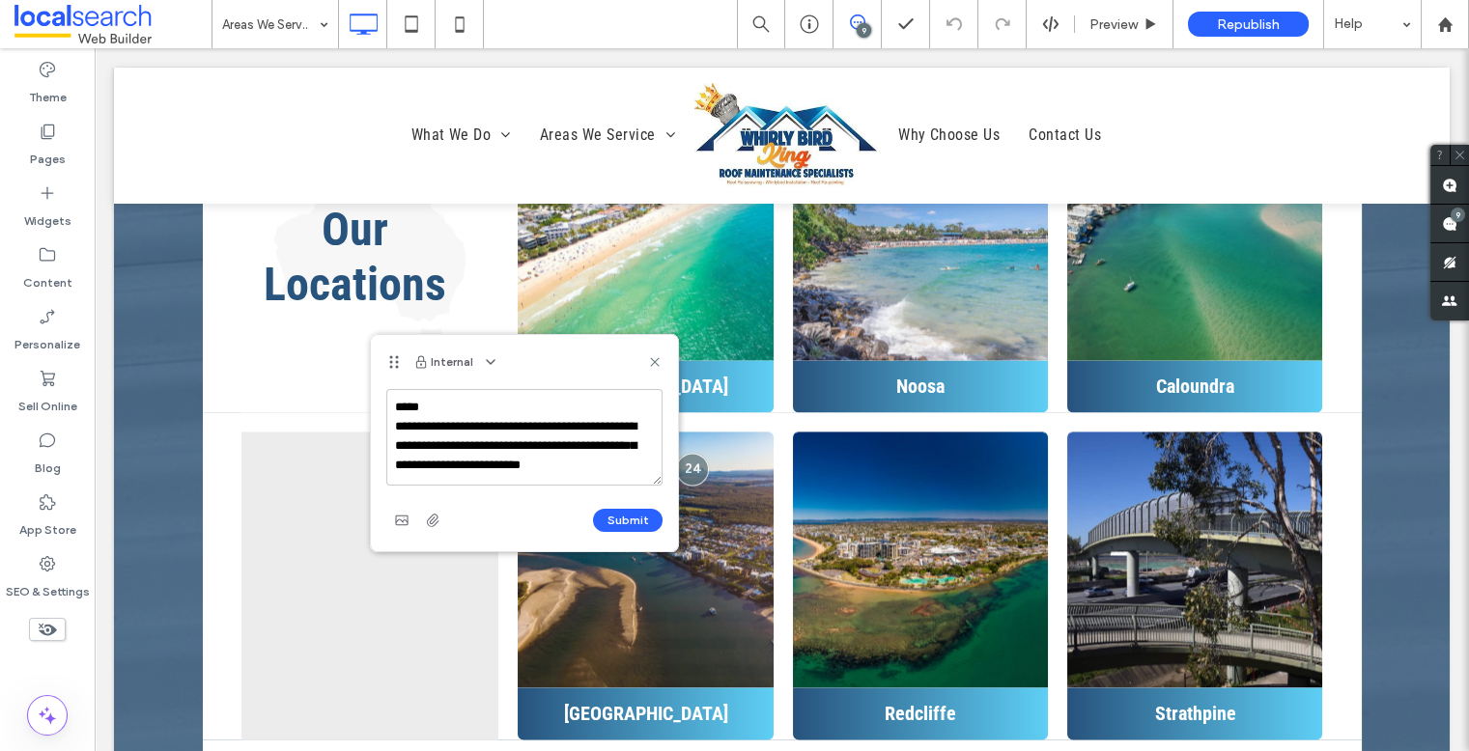
scroll to position [9, 0]
click at [454, 421] on textarea "**********" at bounding box center [524, 437] width 276 height 97
click at [464, 417] on textarea "**********" at bounding box center [524, 437] width 276 height 97
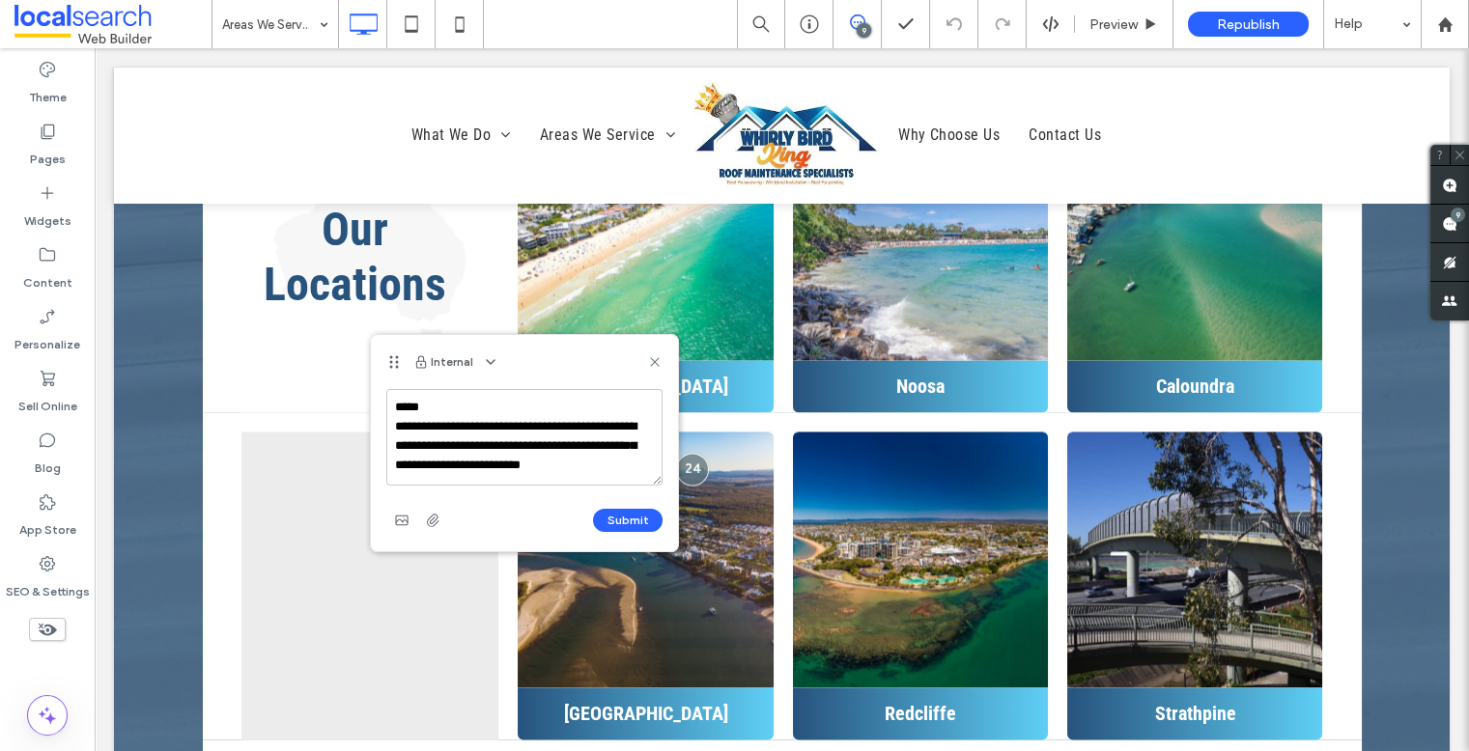
click at [470, 459] on textarea "**********" at bounding box center [524, 437] width 276 height 97
type textarea "**********"
click at [616, 521] on button "Submit" at bounding box center [628, 520] width 70 height 23
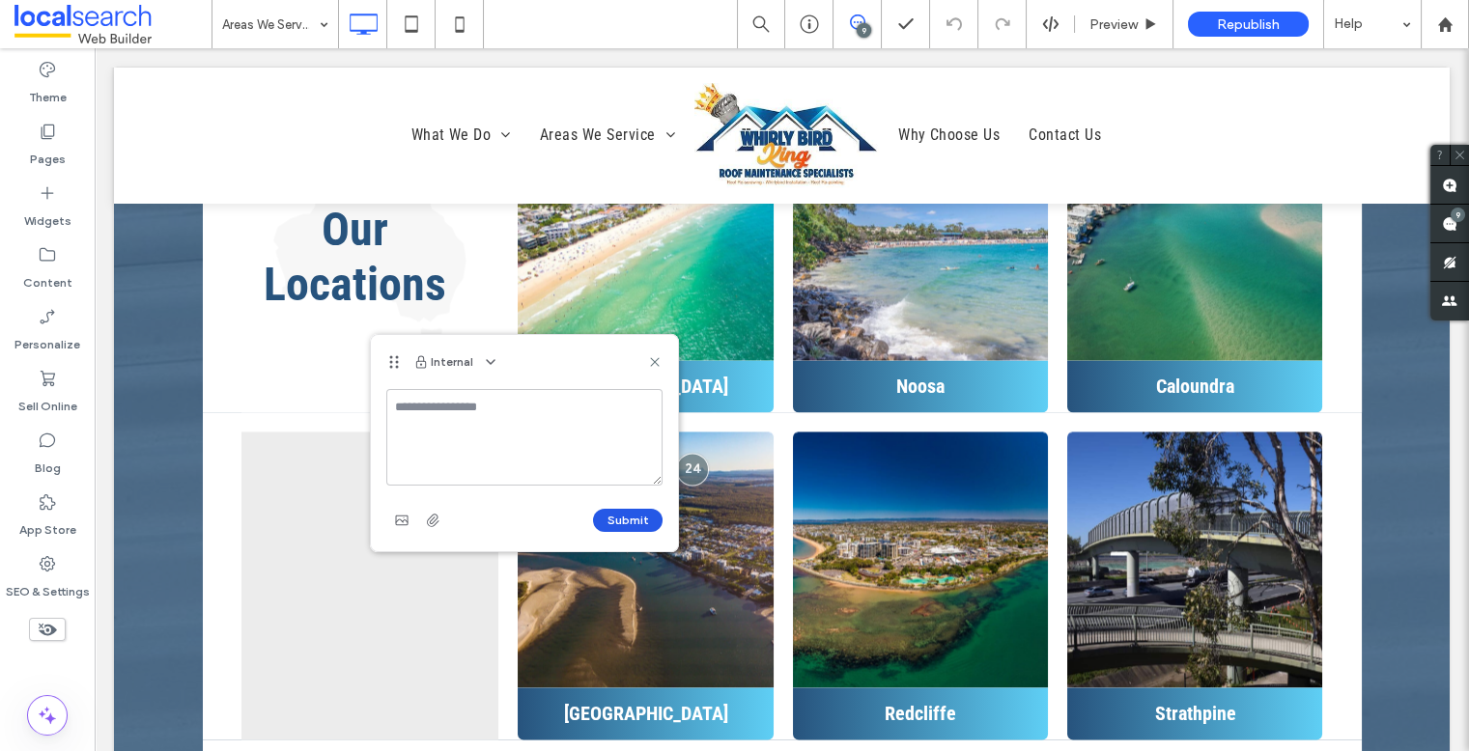
scroll to position [0, 0]
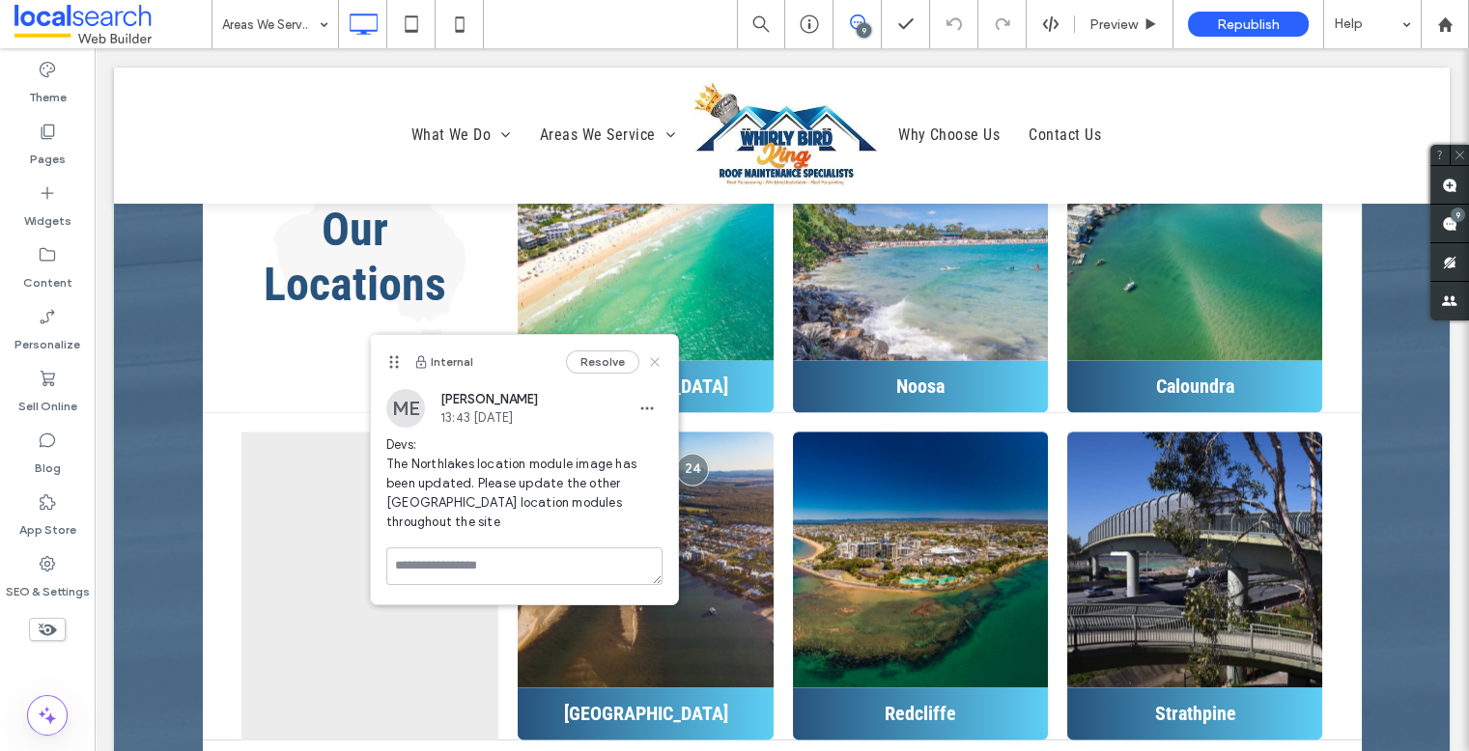
click at [658, 363] on icon at bounding box center [654, 361] width 15 height 15
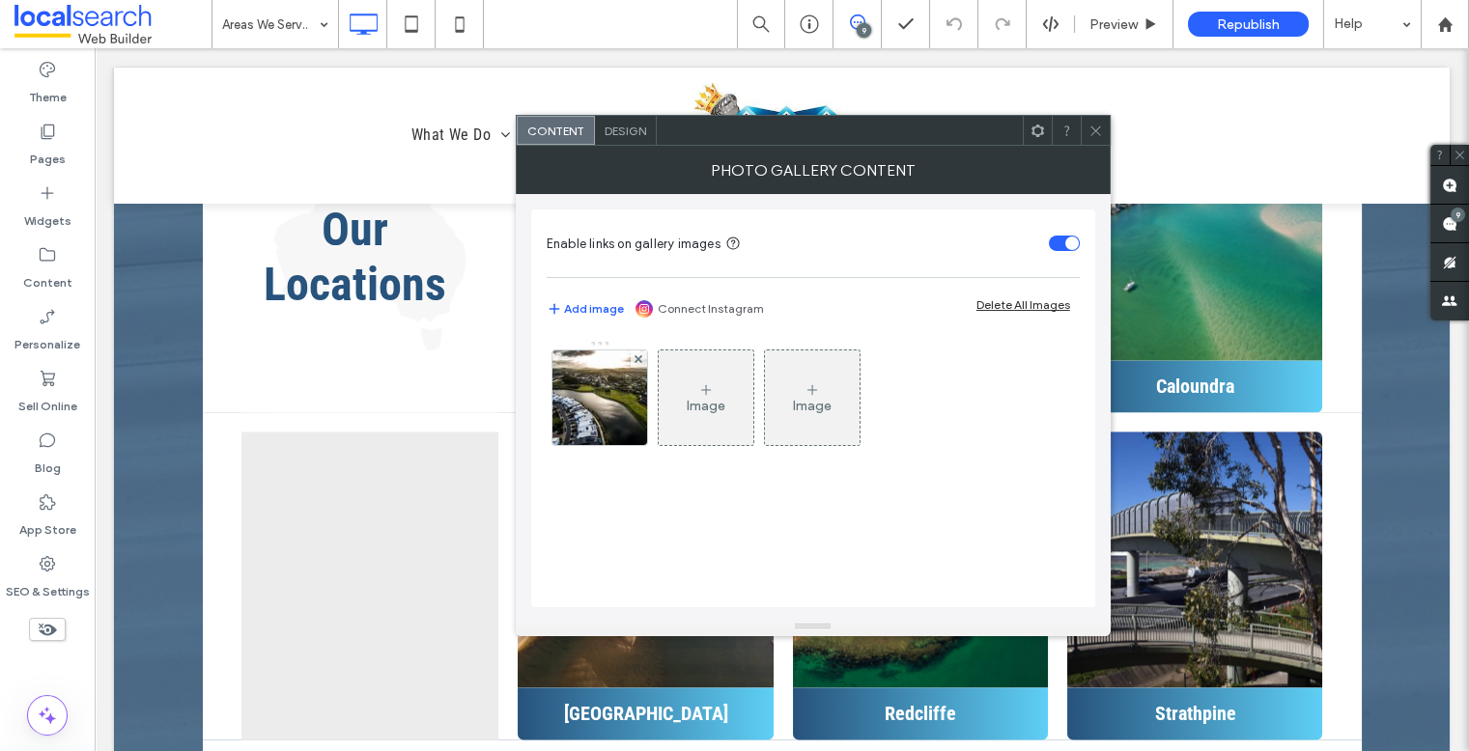
drag, startPoint x: 594, startPoint y: 392, endPoint x: 795, endPoint y: 418, distance: 202.6
click at [594, 392] on img at bounding box center [599, 398] width 127 height 95
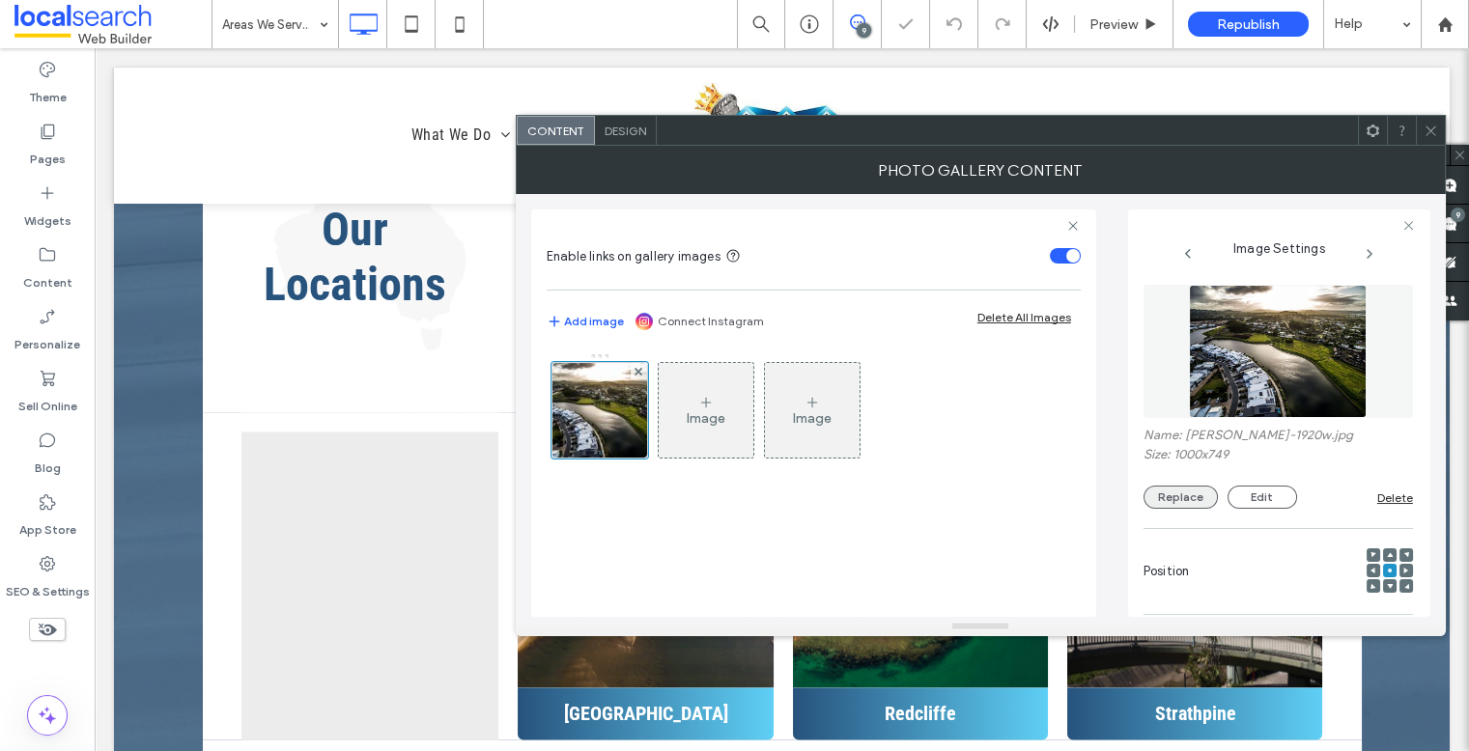
click at [1170, 496] on button "Replace" at bounding box center [1180, 497] width 74 height 23
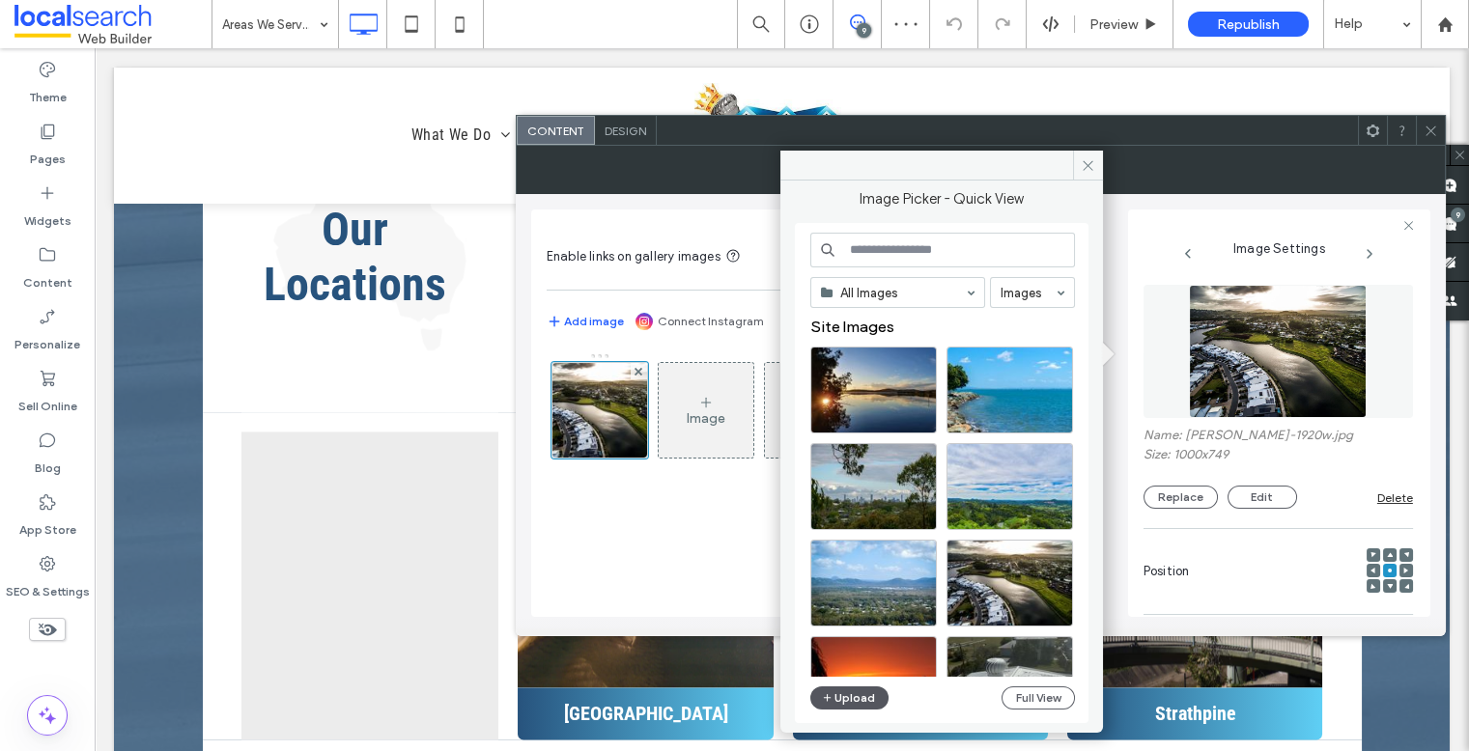
click at [858, 683] on button "Upload" at bounding box center [849, 698] width 79 height 23
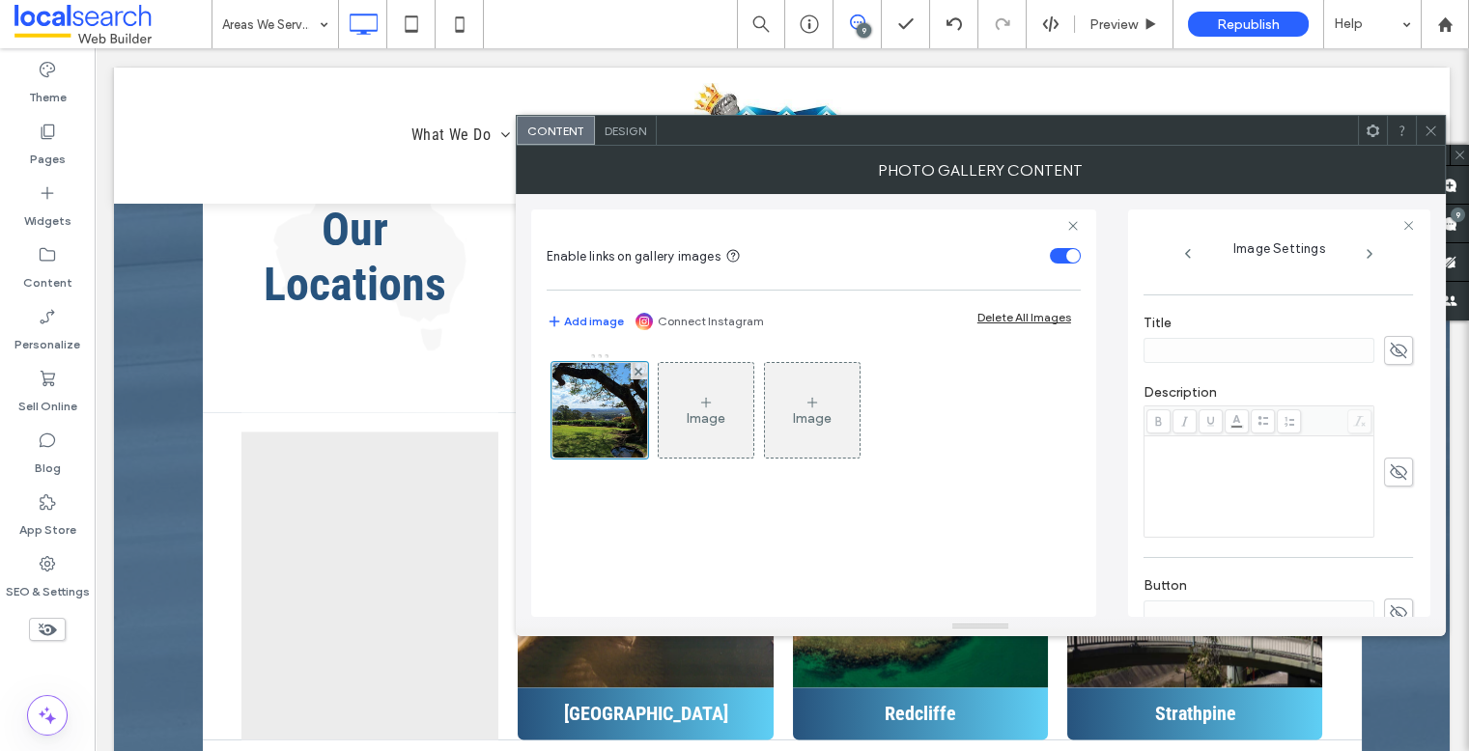
scroll to position [587, 0]
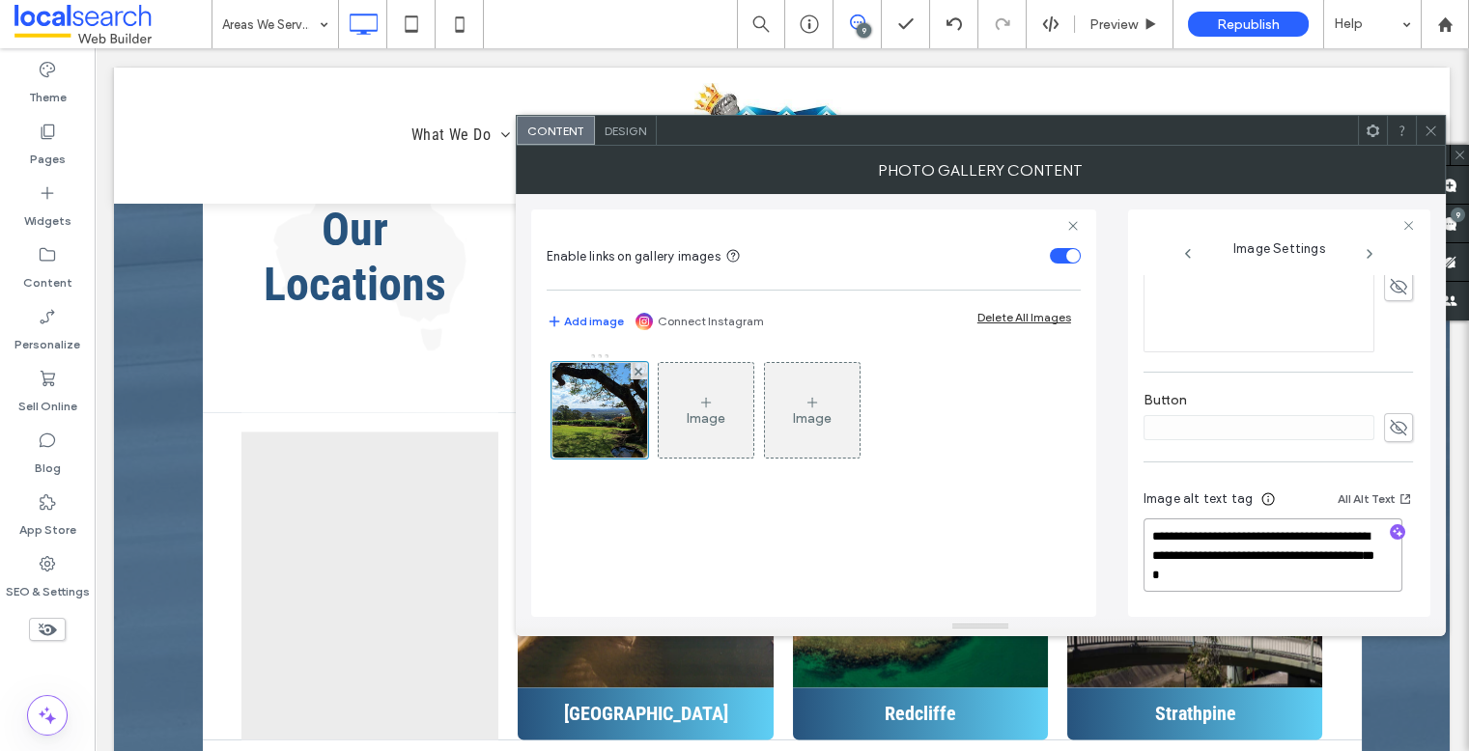
drag, startPoint x: 1283, startPoint y: 567, endPoint x: 1268, endPoint y: 558, distance: 16.9
click at [1263, 558] on textarea "**********" at bounding box center [1272, 555] width 259 height 73
type textarea "**********"
click at [1263, 531] on icon "button" at bounding box center [1398, 534] width 14 height 14
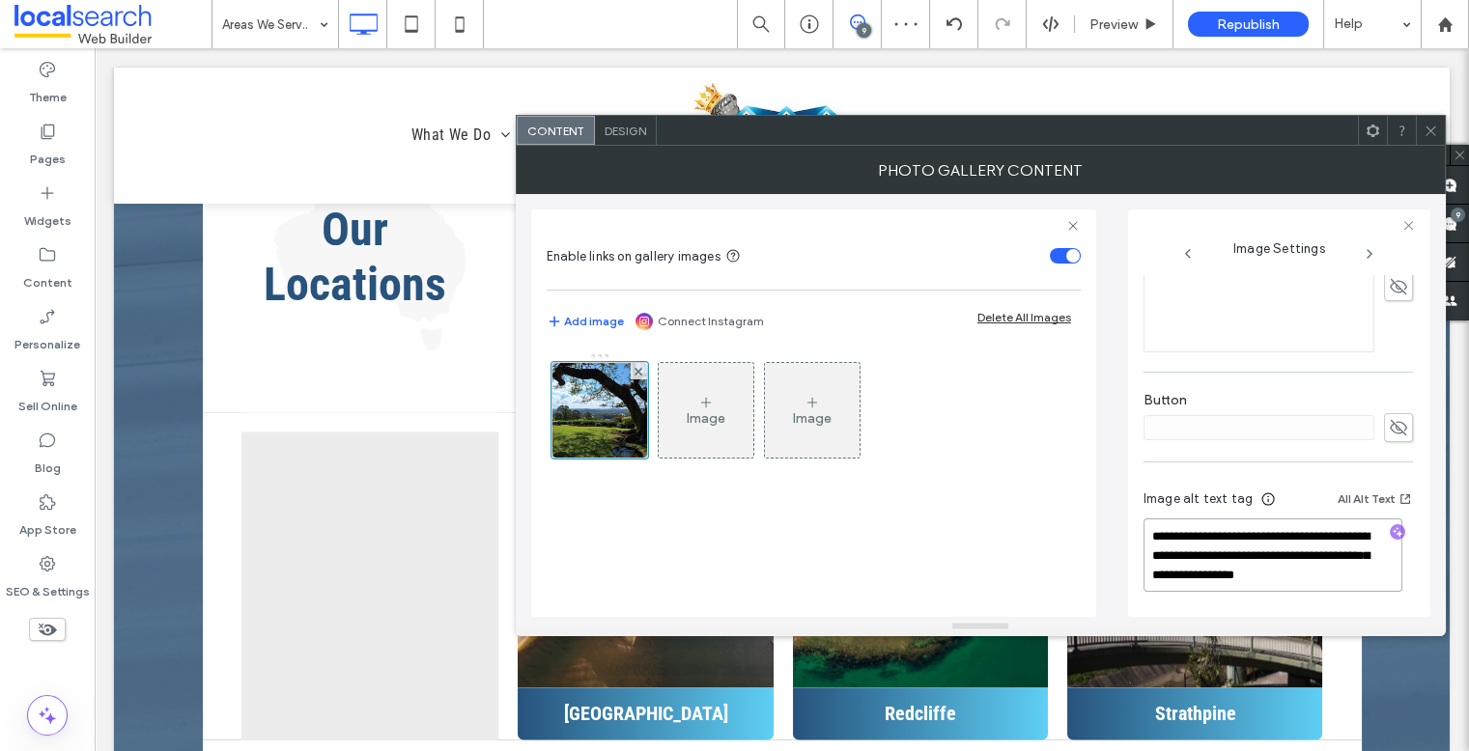
click at [1263, 578] on textarea "**********" at bounding box center [1272, 555] width 259 height 73
paste textarea "**********"
type textarea "**********"
click at [1263, 130] on icon at bounding box center [1431, 131] width 14 height 14
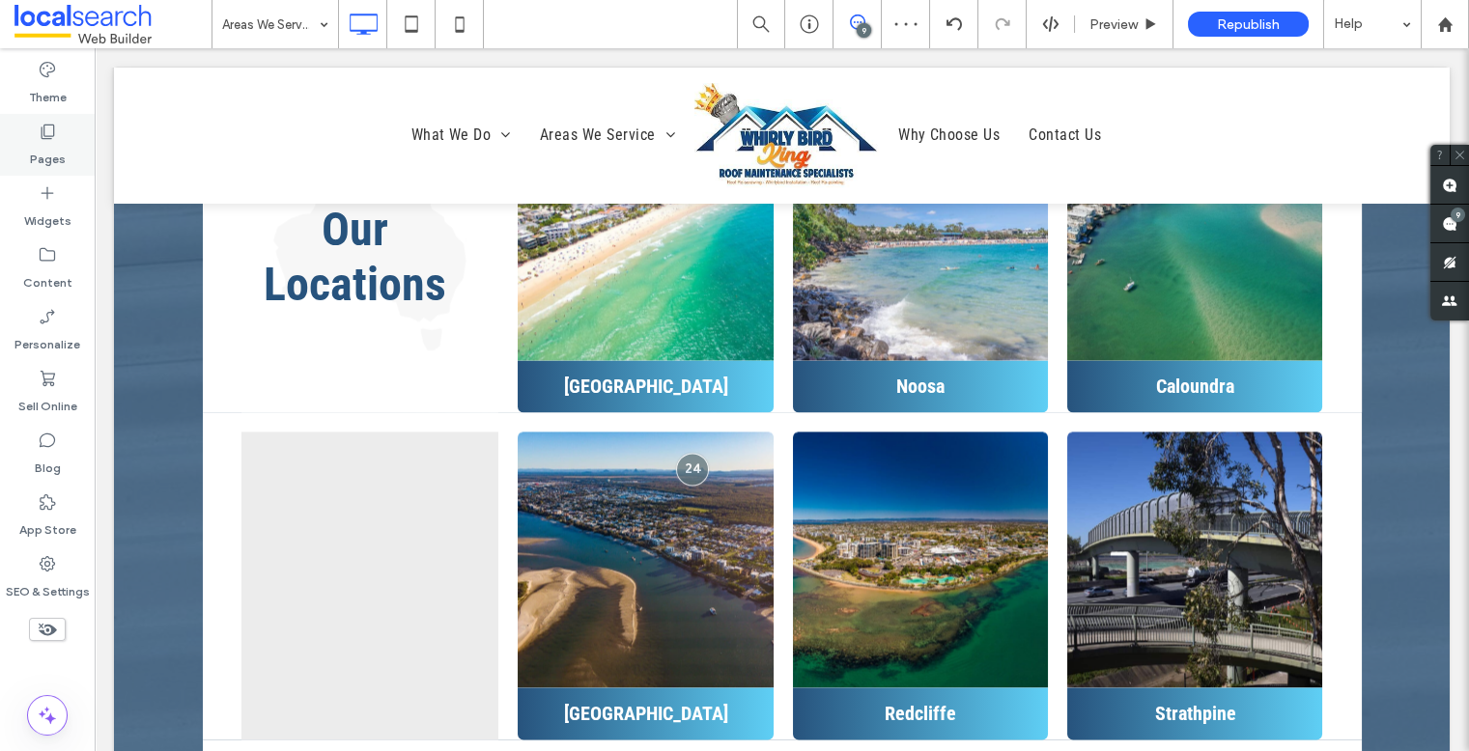
click at [42, 139] on icon at bounding box center [47, 131] width 19 height 19
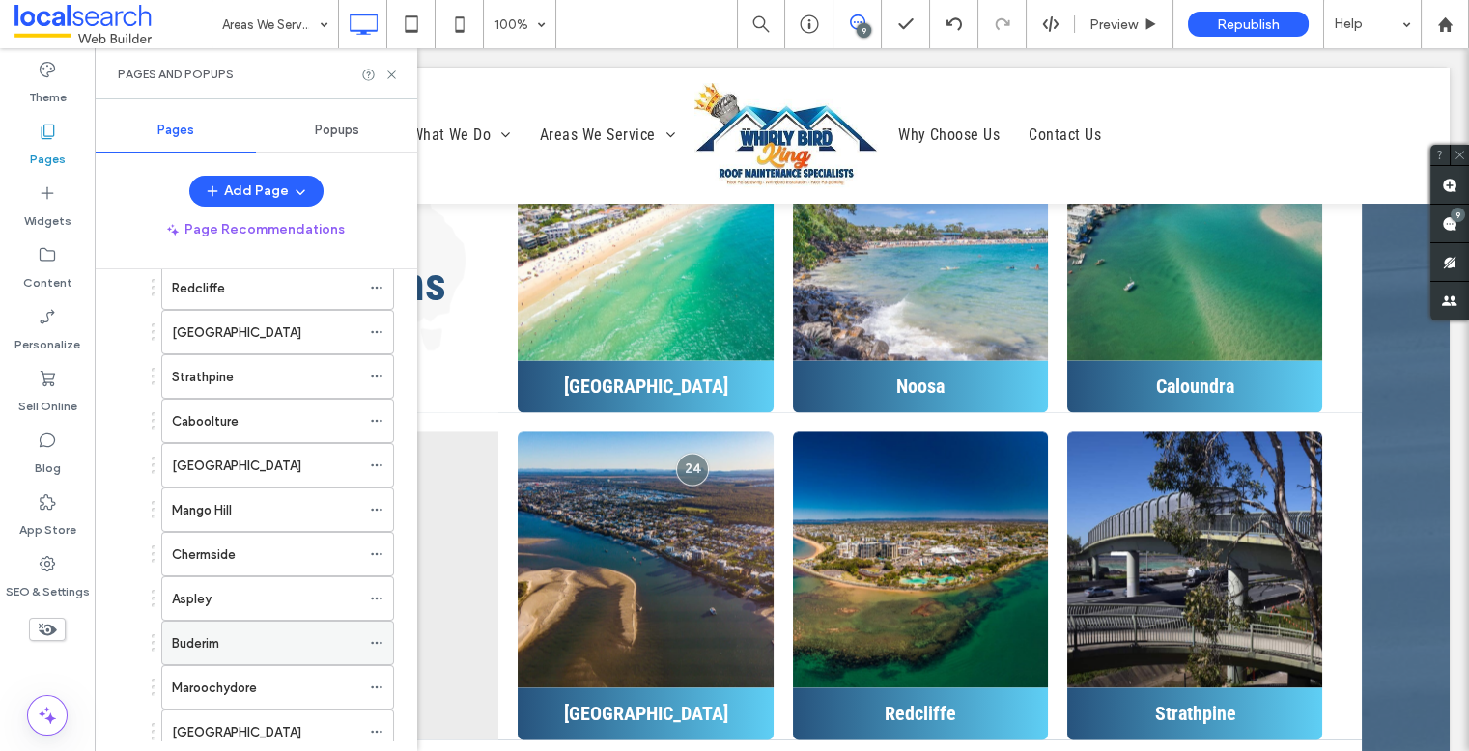
scroll to position [531, 0]
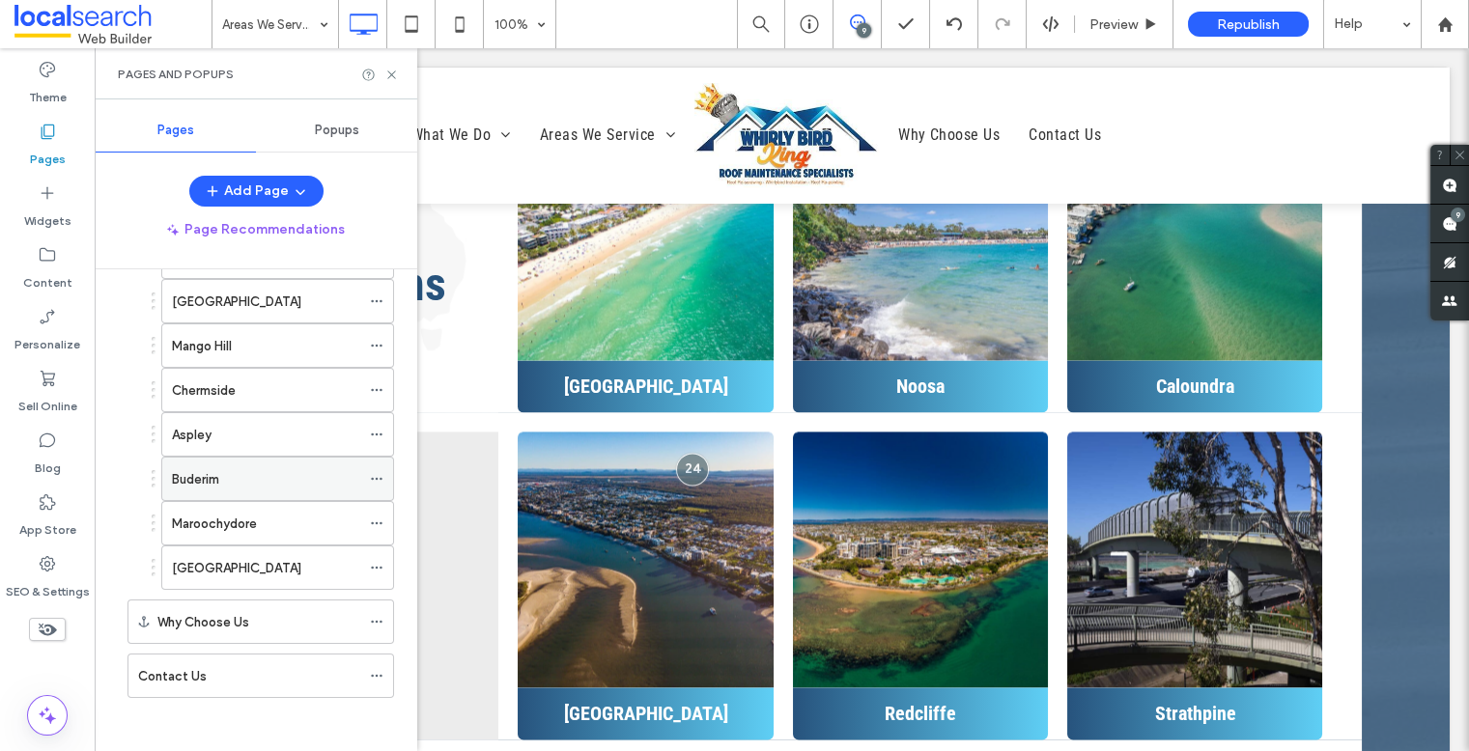
click at [227, 479] on div "Buderim" at bounding box center [266, 479] width 188 height 20
click at [393, 73] on icon at bounding box center [391, 75] width 14 height 14
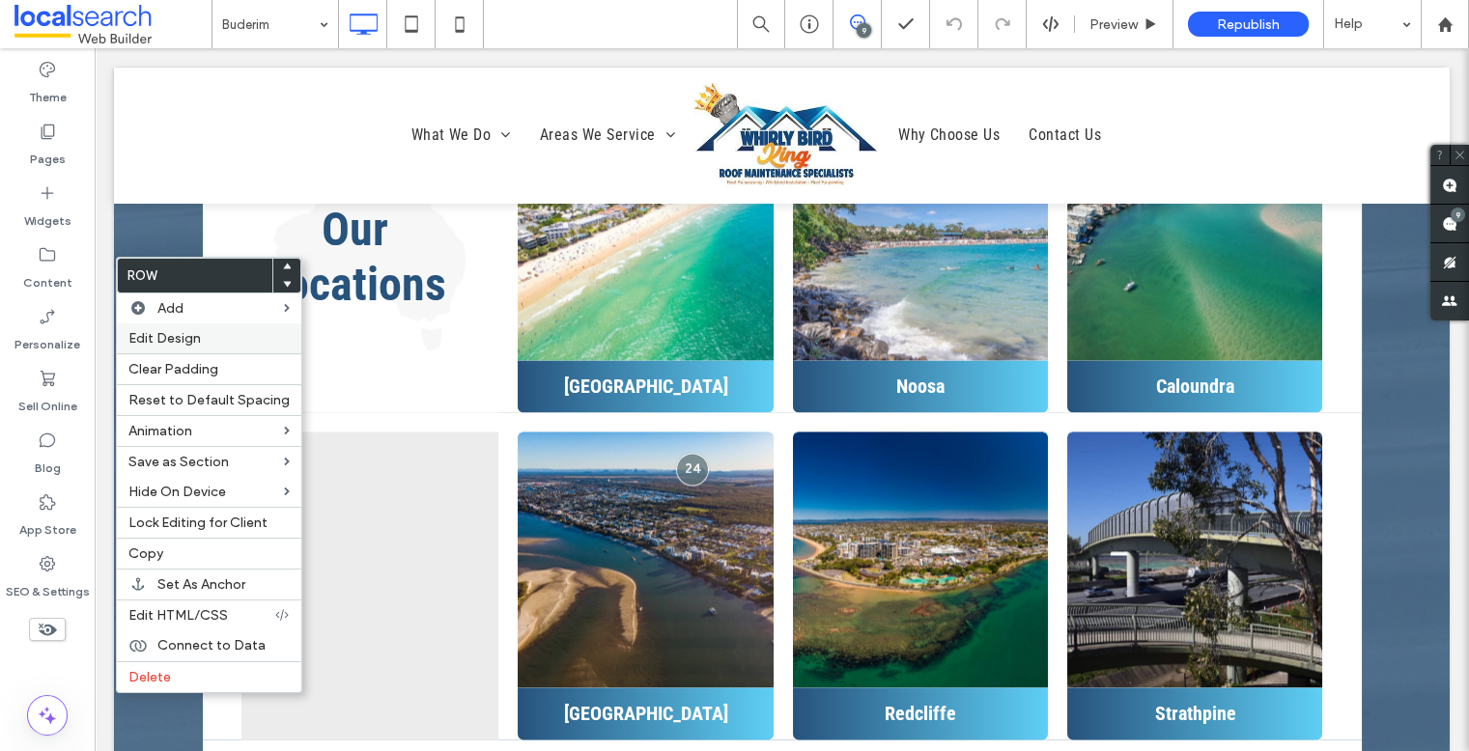
click at [179, 345] on span "Edit Design" at bounding box center [164, 338] width 72 height 16
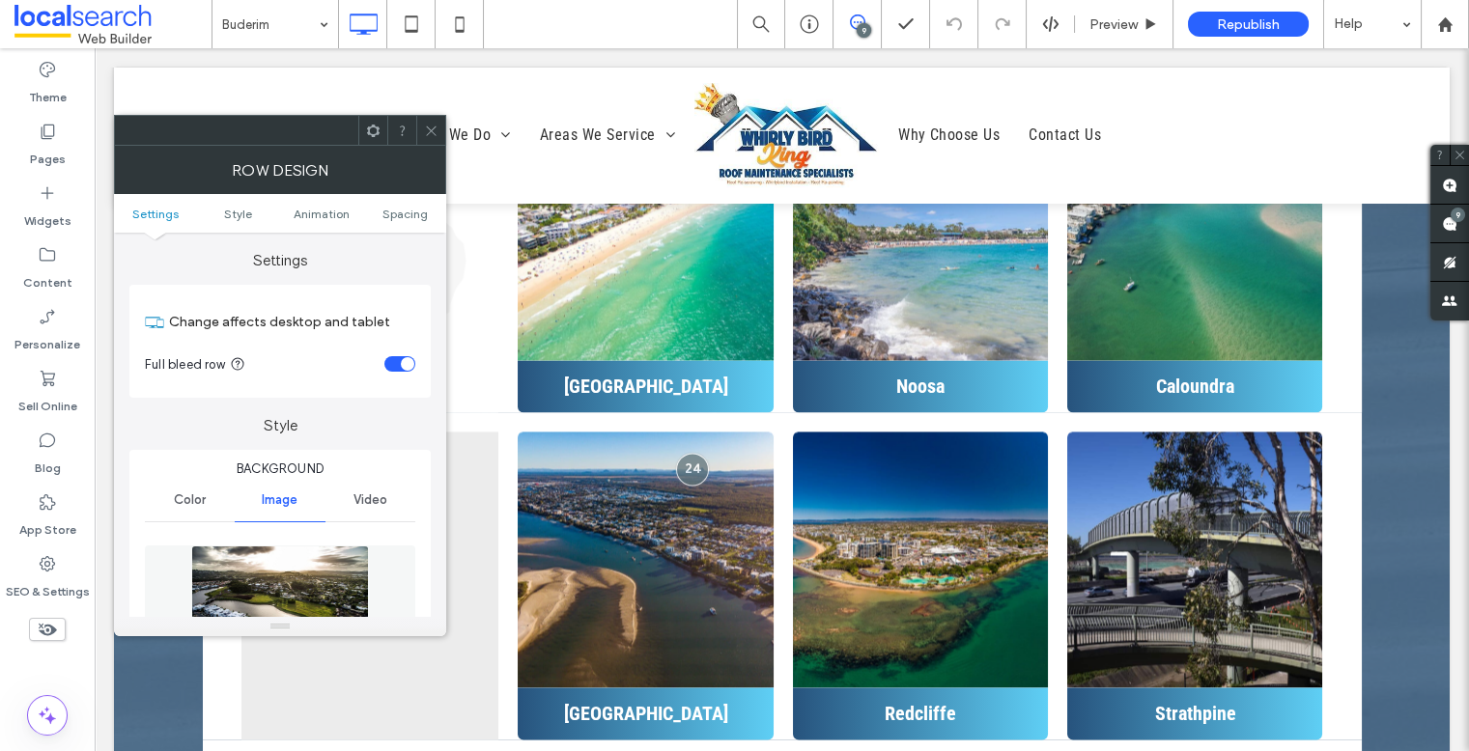
click at [271, 556] on img at bounding box center [280, 612] width 178 height 133
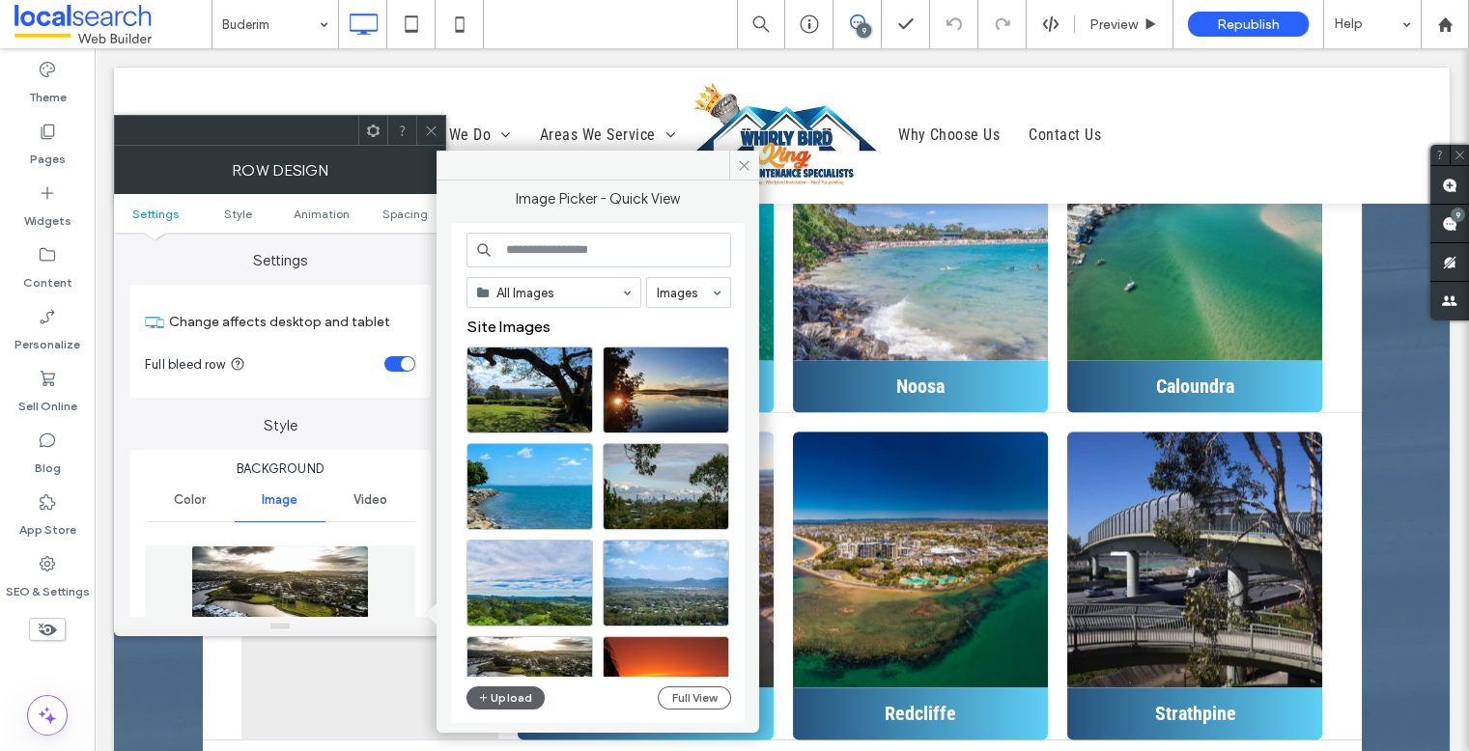
click at [559, 252] on input at bounding box center [598, 250] width 265 height 35
click at [505, 683] on button "Upload" at bounding box center [505, 698] width 79 height 23
click at [518, 381] on div "Select" at bounding box center [529, 390] width 127 height 87
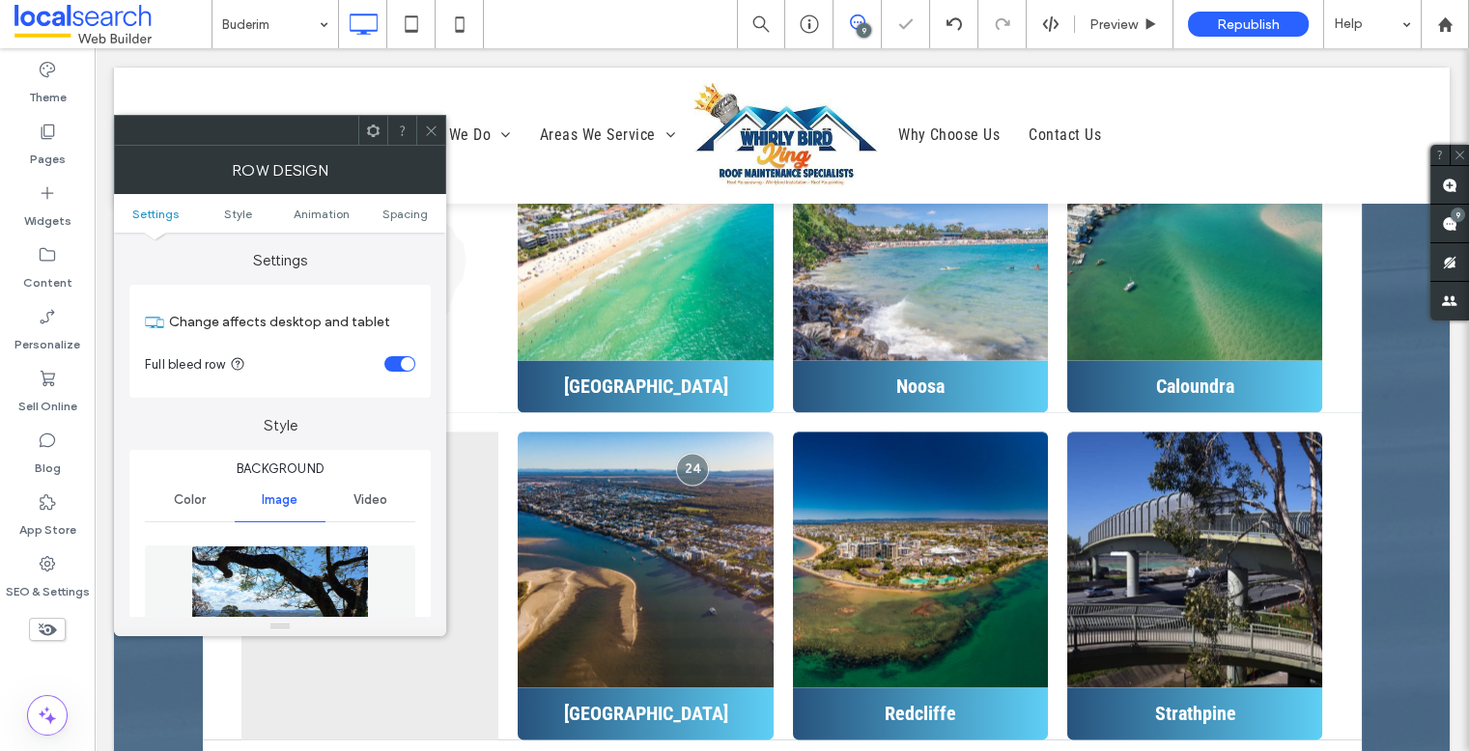
click at [433, 128] on use at bounding box center [431, 131] width 10 height 10
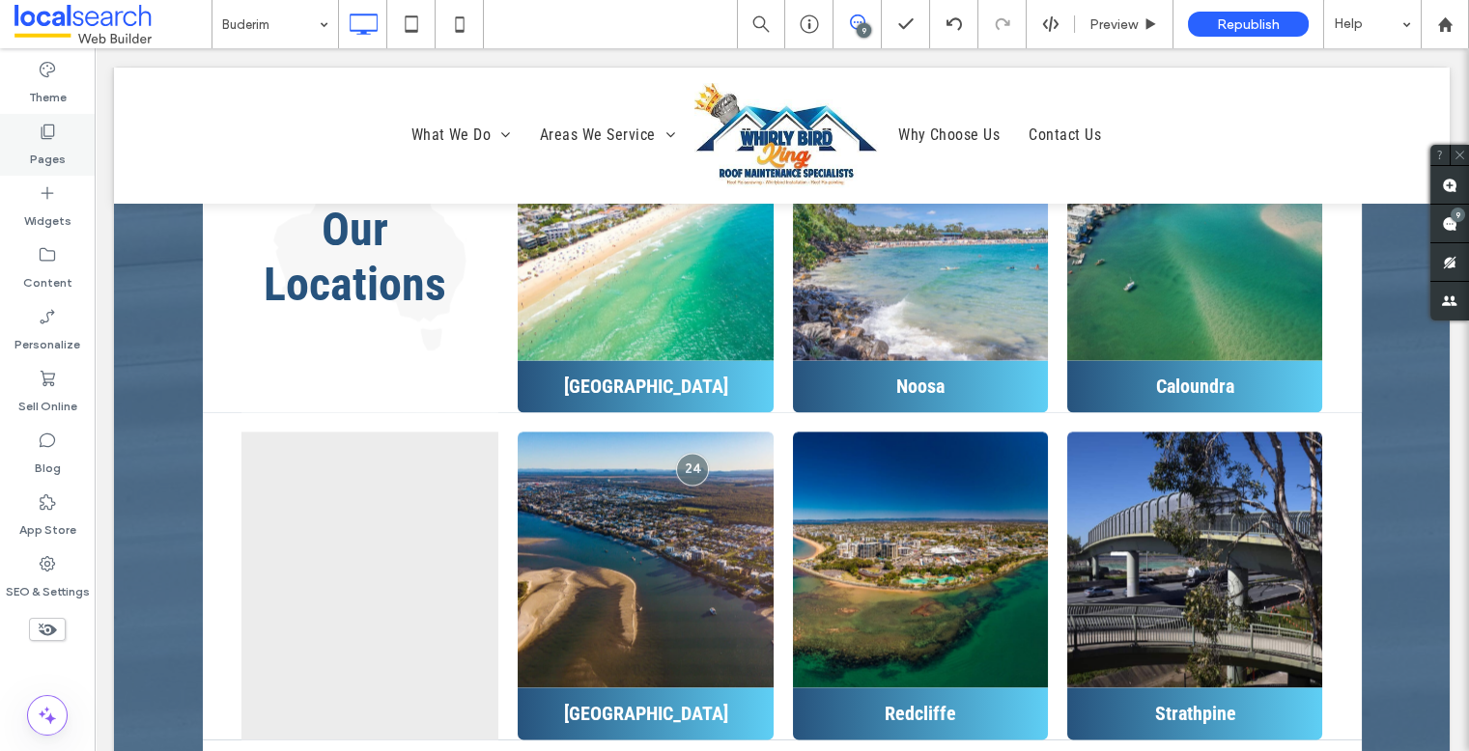
click at [63, 127] on div "Pages" at bounding box center [47, 145] width 95 height 62
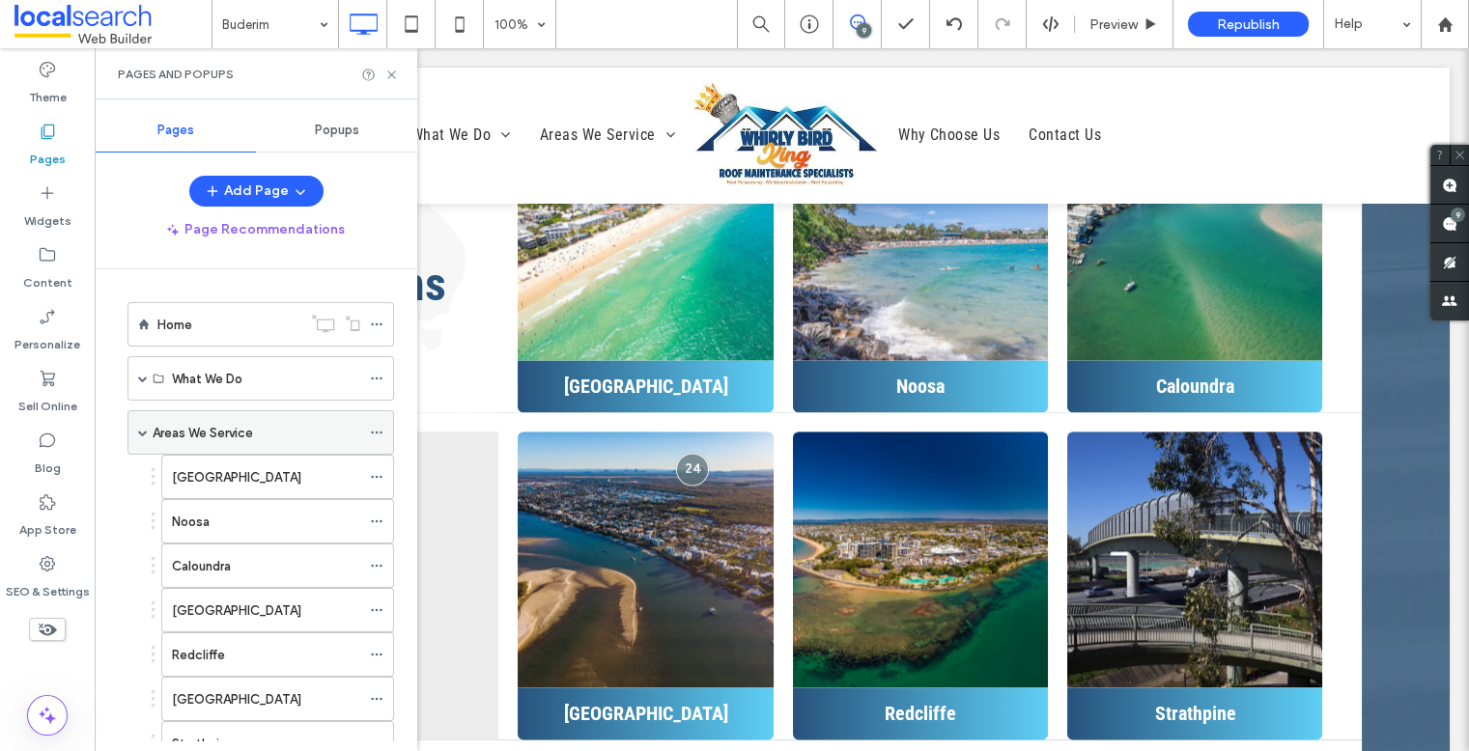
click at [233, 417] on div "Areas We Service" at bounding box center [257, 432] width 208 height 42
click at [395, 72] on icon at bounding box center [391, 75] width 14 height 14
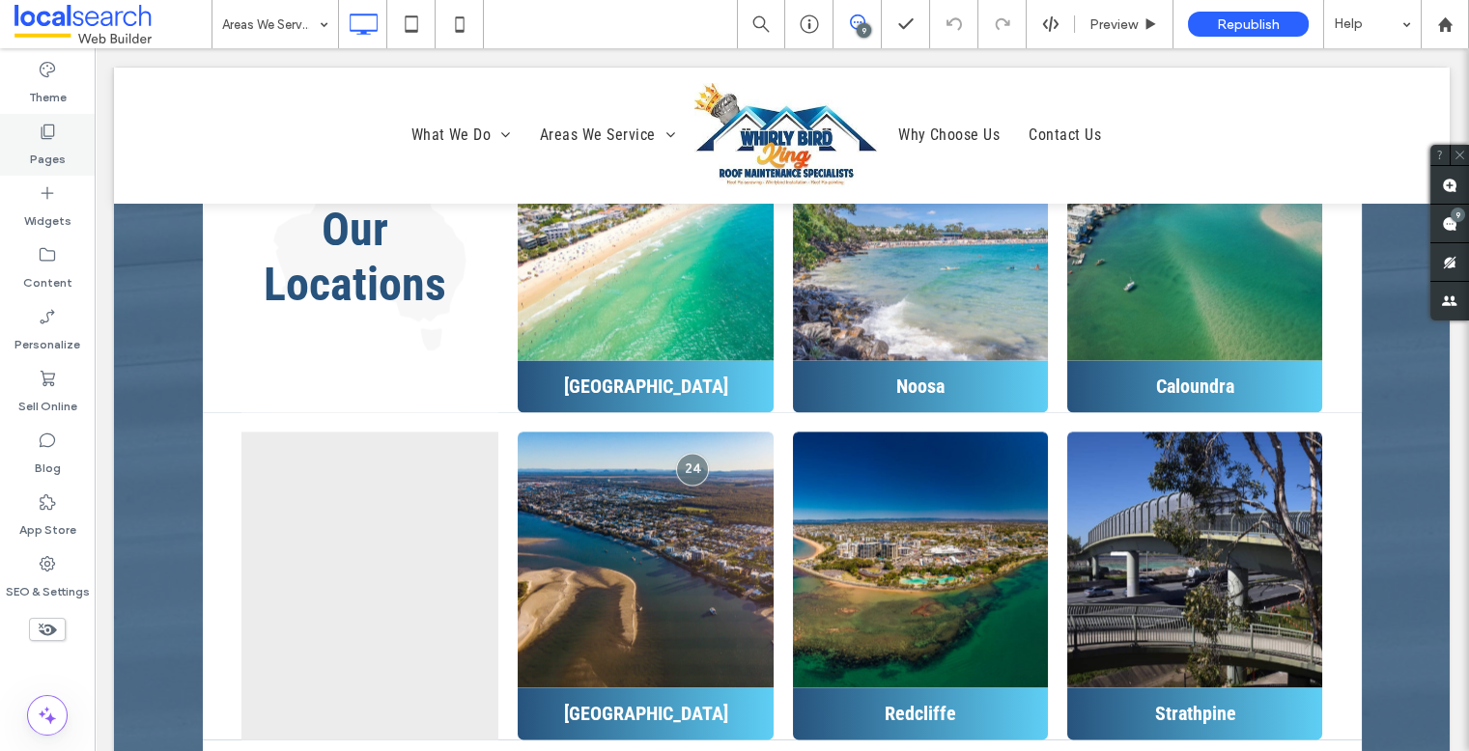
click at [61, 141] on label "Pages" at bounding box center [48, 154] width 36 height 27
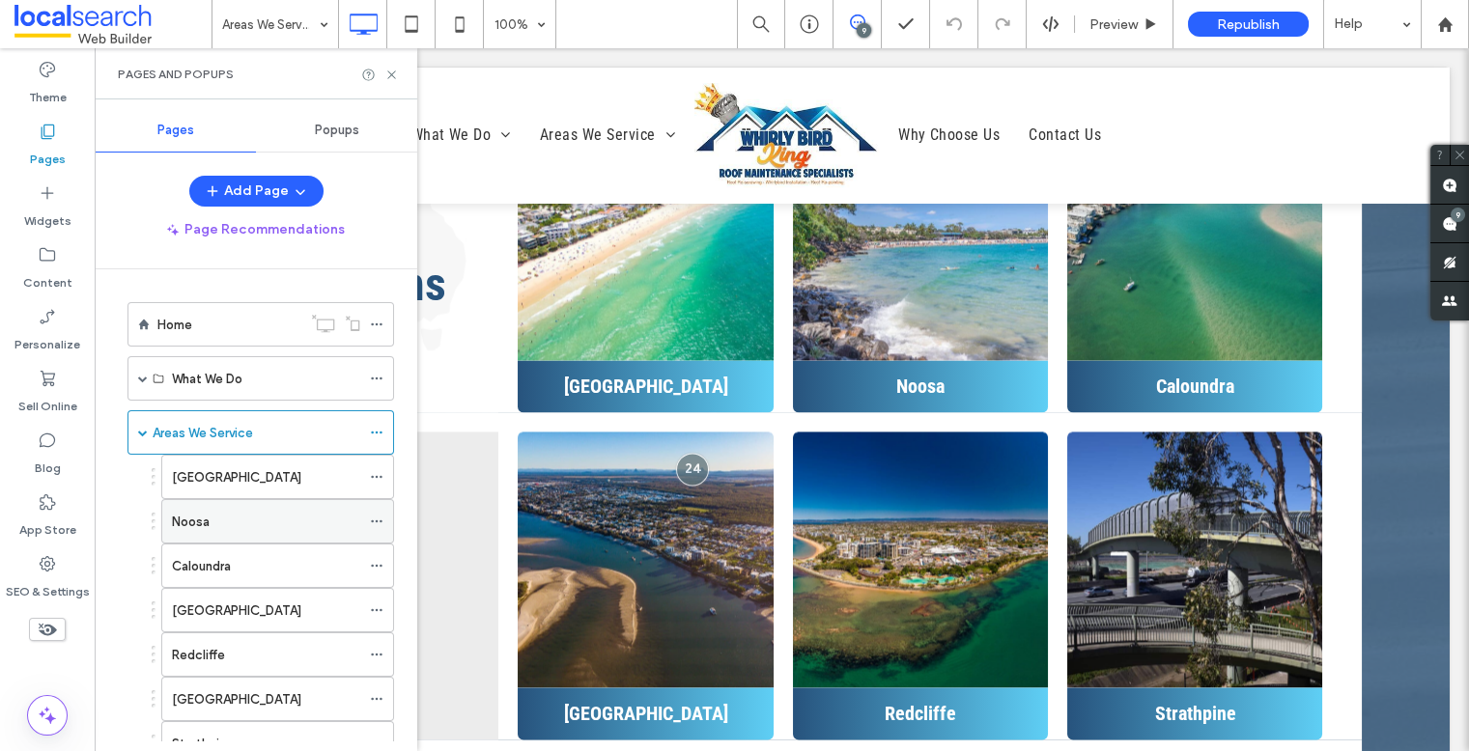
scroll to position [531, 0]
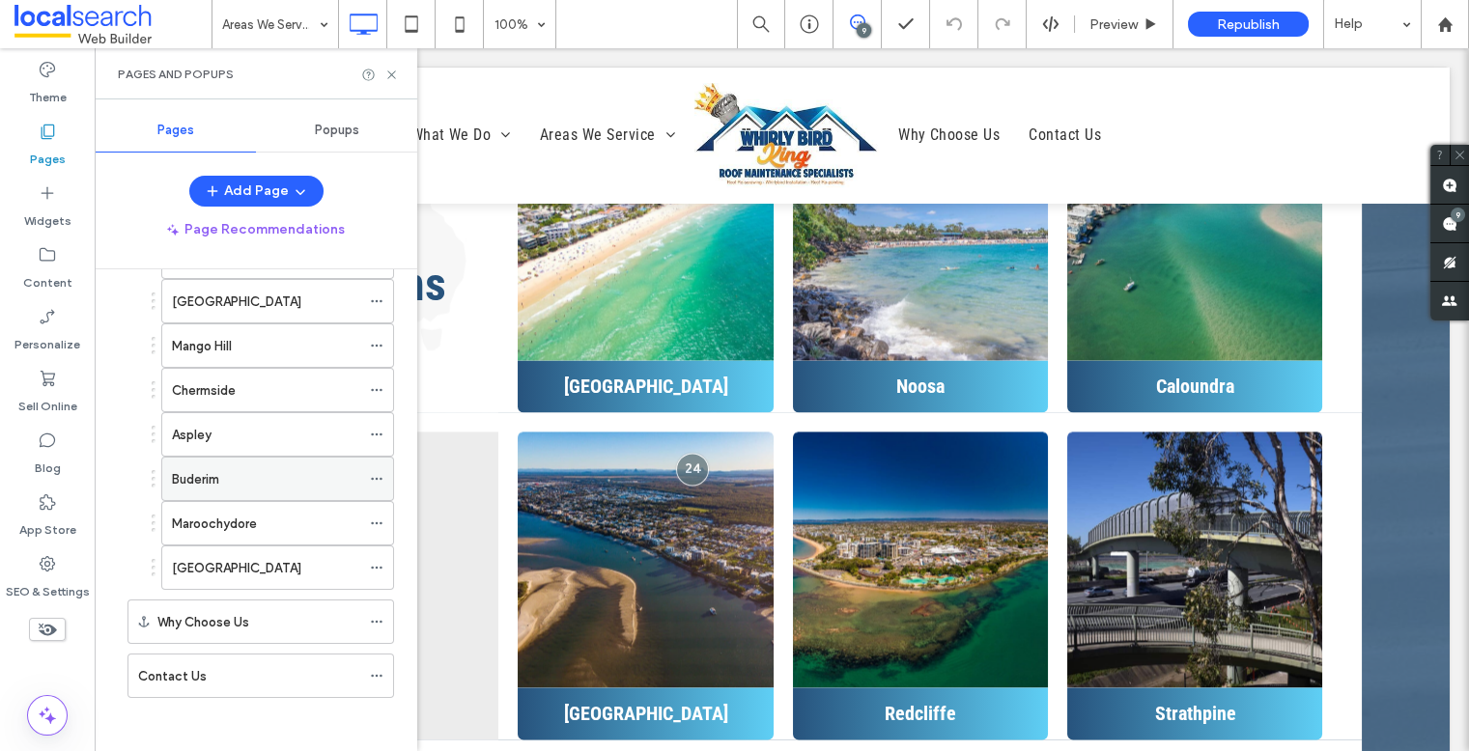
click at [289, 469] on div "Buderim" at bounding box center [266, 479] width 188 height 20
click at [390, 77] on icon at bounding box center [391, 75] width 14 height 14
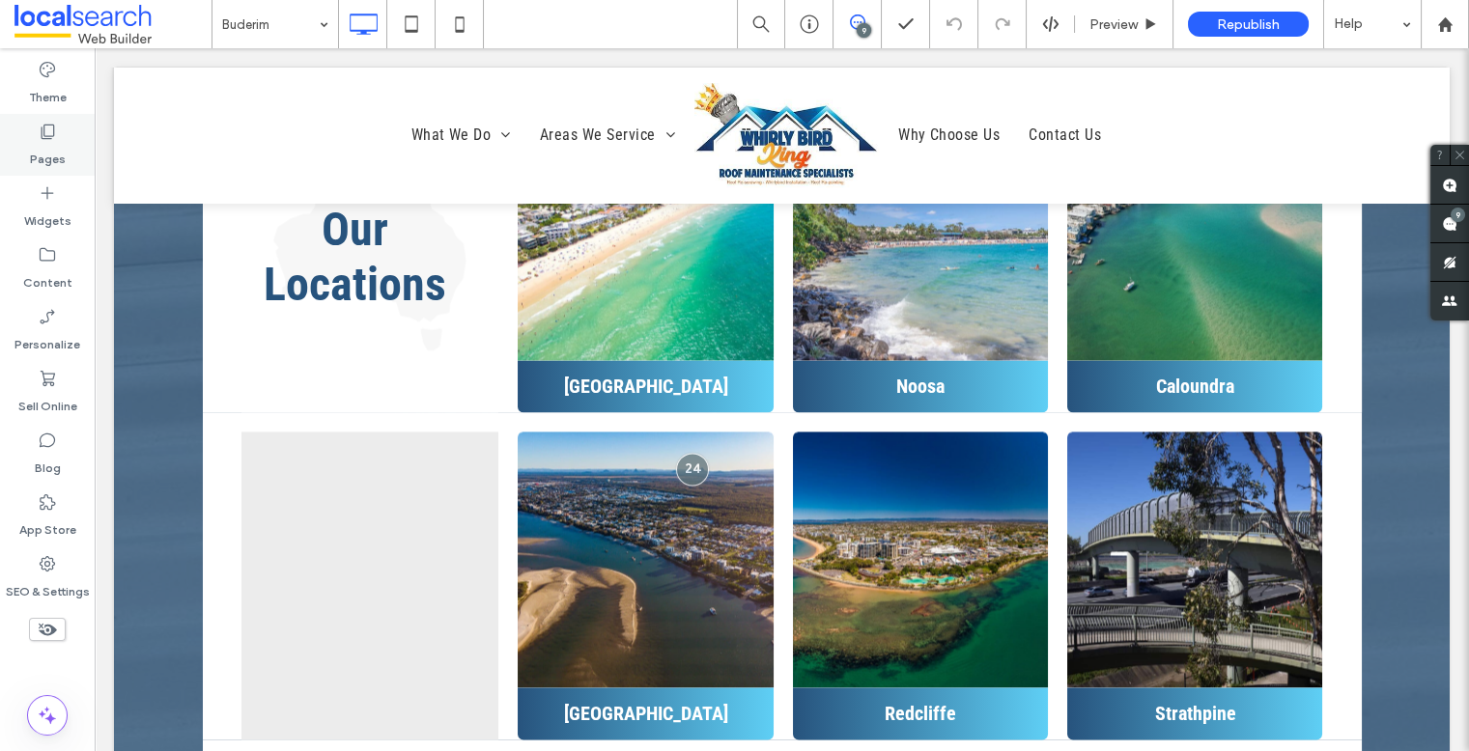
click at [51, 132] on icon at bounding box center [47, 131] width 19 height 19
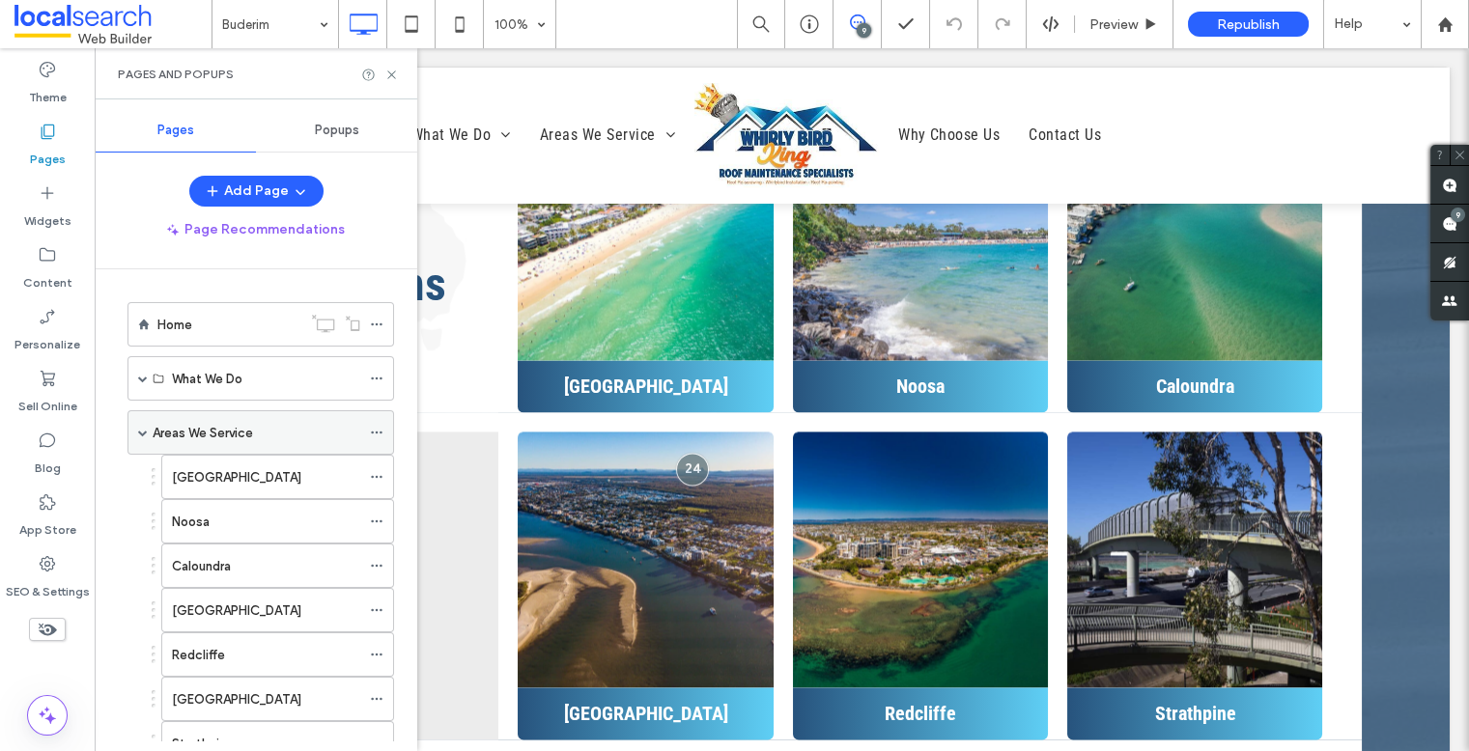
click at [225, 436] on label "Areas We Service" at bounding box center [203, 433] width 100 height 34
click at [397, 74] on icon at bounding box center [391, 75] width 14 height 14
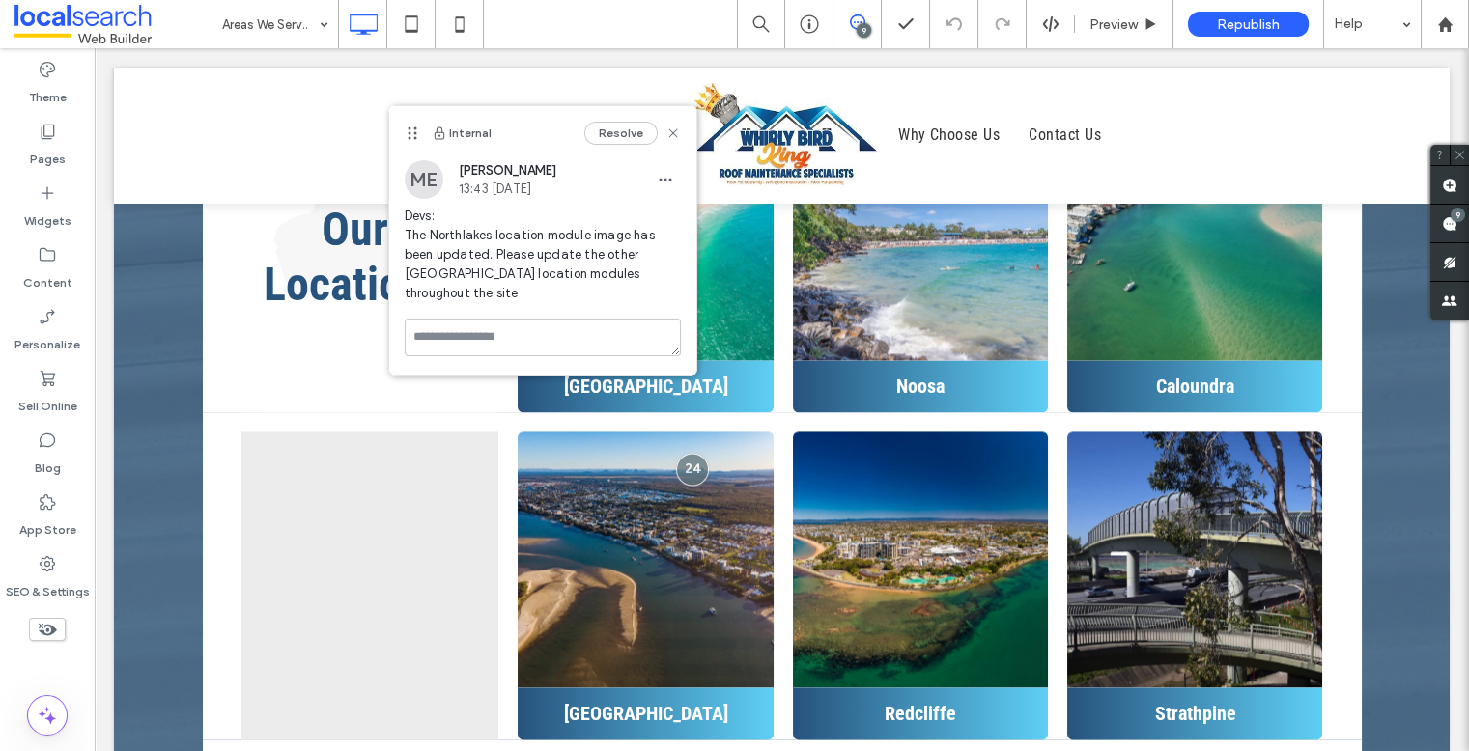
click at [550, 295] on span "Devs: The Northlakes location module image has been updated. Please update the …" at bounding box center [543, 255] width 276 height 97
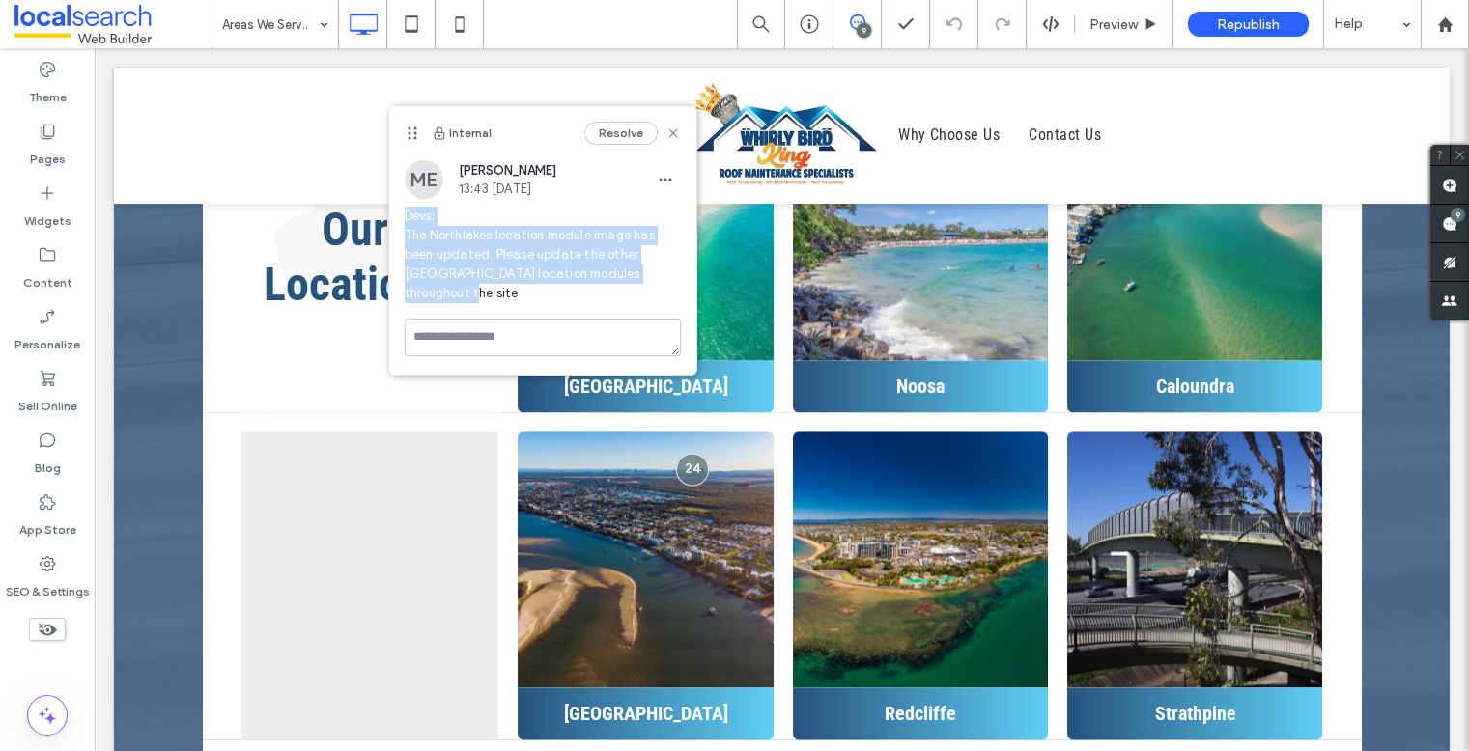
drag, startPoint x: 498, startPoint y: 298, endPoint x: 395, endPoint y: 221, distance: 129.0
click at [395, 221] on div "ME Mathew Ellis 13:43 Aug 12 2025 Devs: The Northlakes location module image ha…" at bounding box center [542, 239] width 307 height 158
copy span "Devs: The Northlakes location module image has been updated. Please update the …"
click at [673, 132] on use at bounding box center [672, 133] width 9 height 9
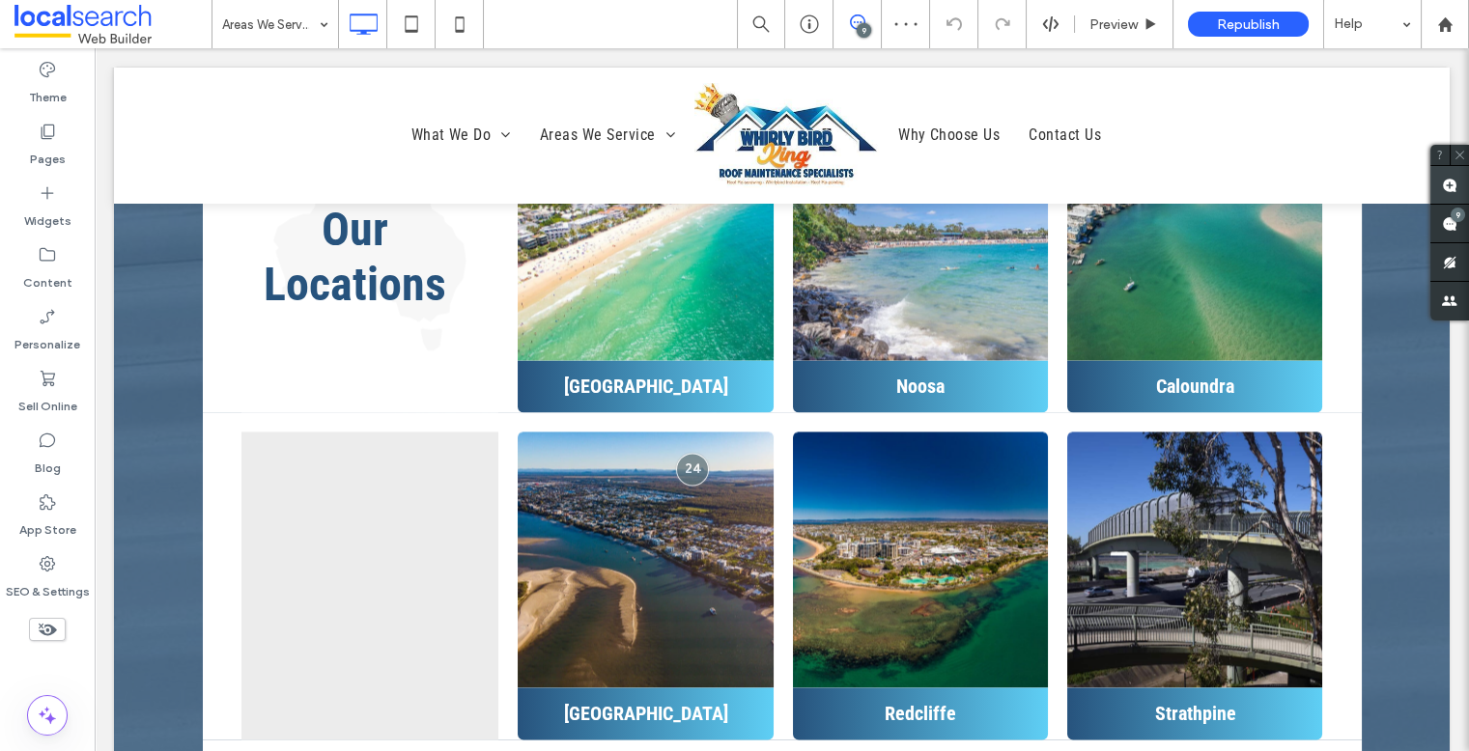
drag, startPoint x: 1453, startPoint y: 185, endPoint x: 1436, endPoint y: 185, distance: 16.4
click at [1263, 185] on use at bounding box center [1449, 185] width 15 height 15
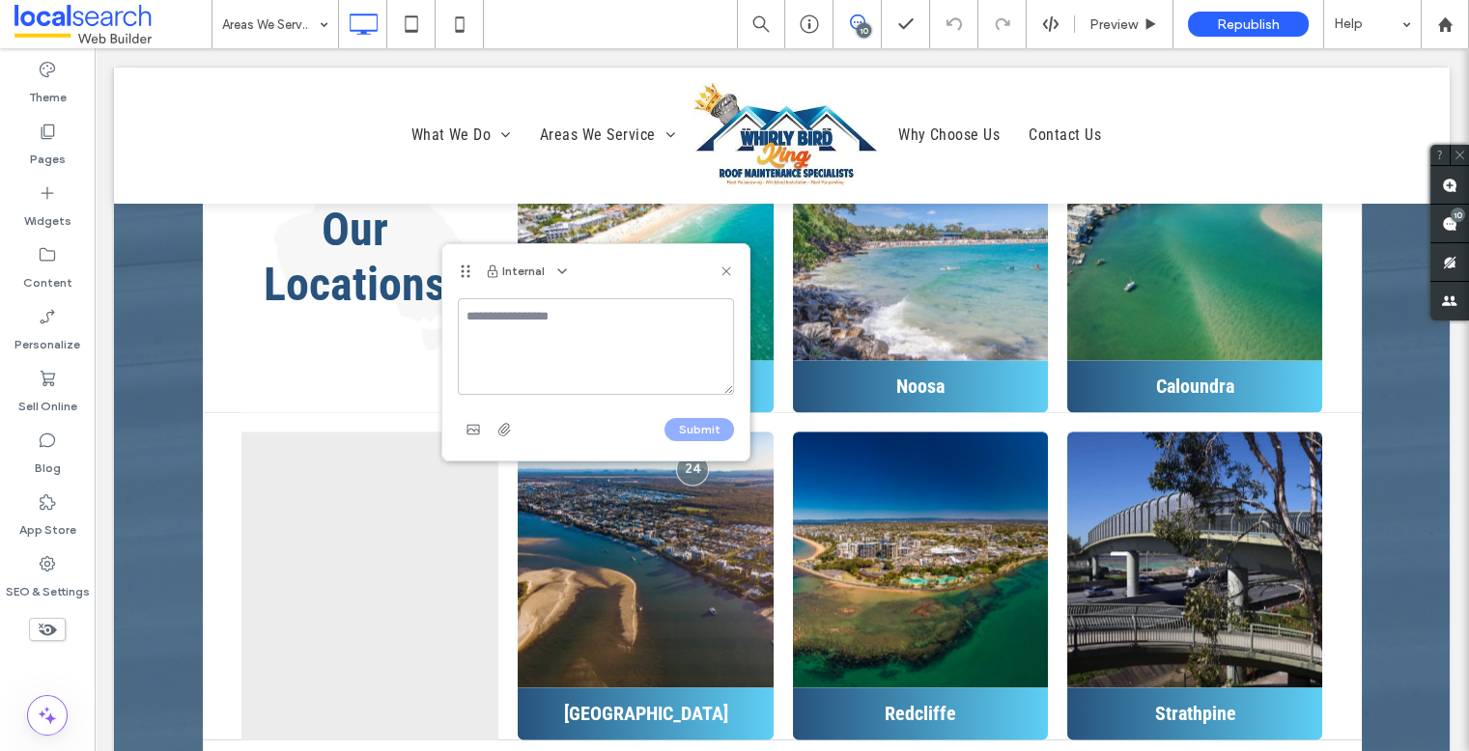
click at [515, 370] on textarea at bounding box center [596, 346] width 276 height 97
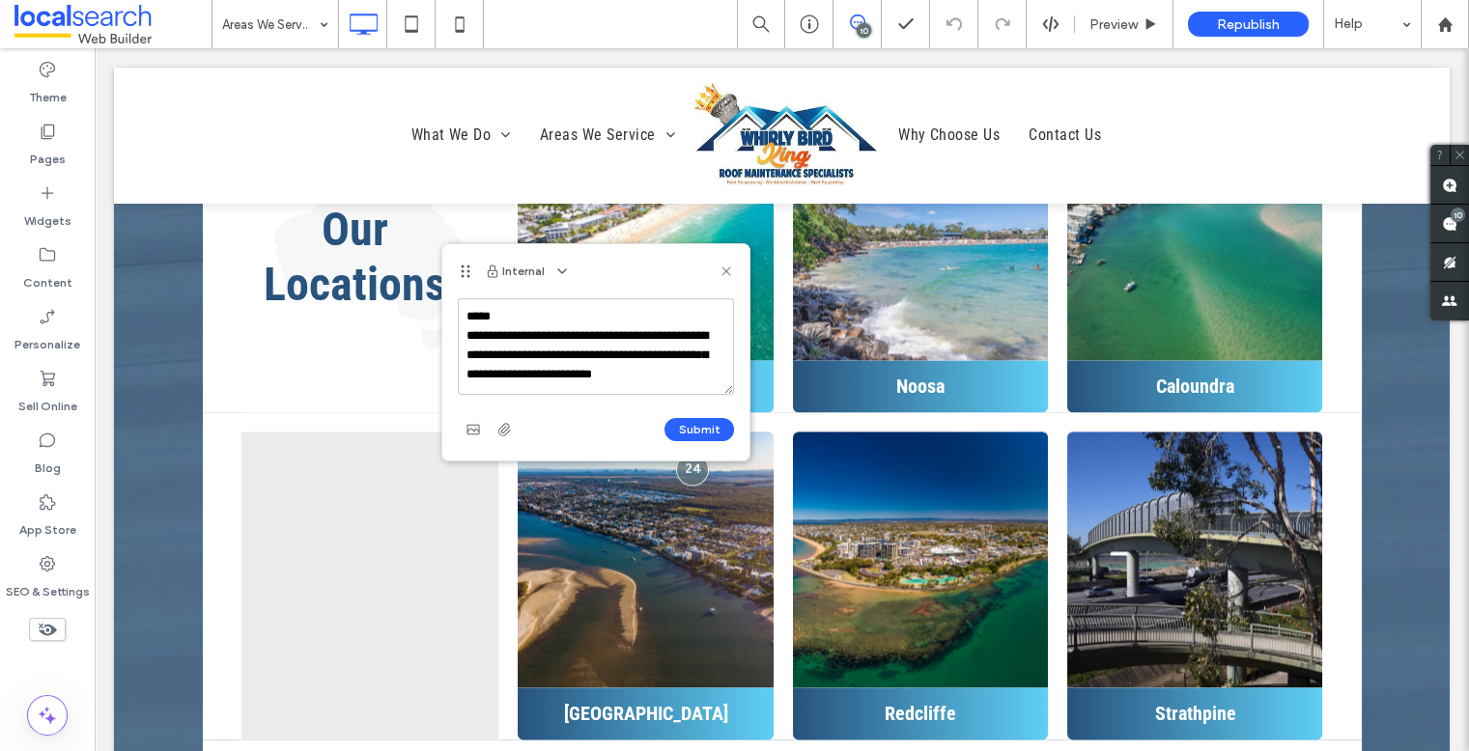
scroll to position [8, 0]
click at [523, 326] on textarea "**********" at bounding box center [596, 346] width 276 height 97
click at [501, 359] on textarea "**********" at bounding box center [596, 346] width 276 height 97
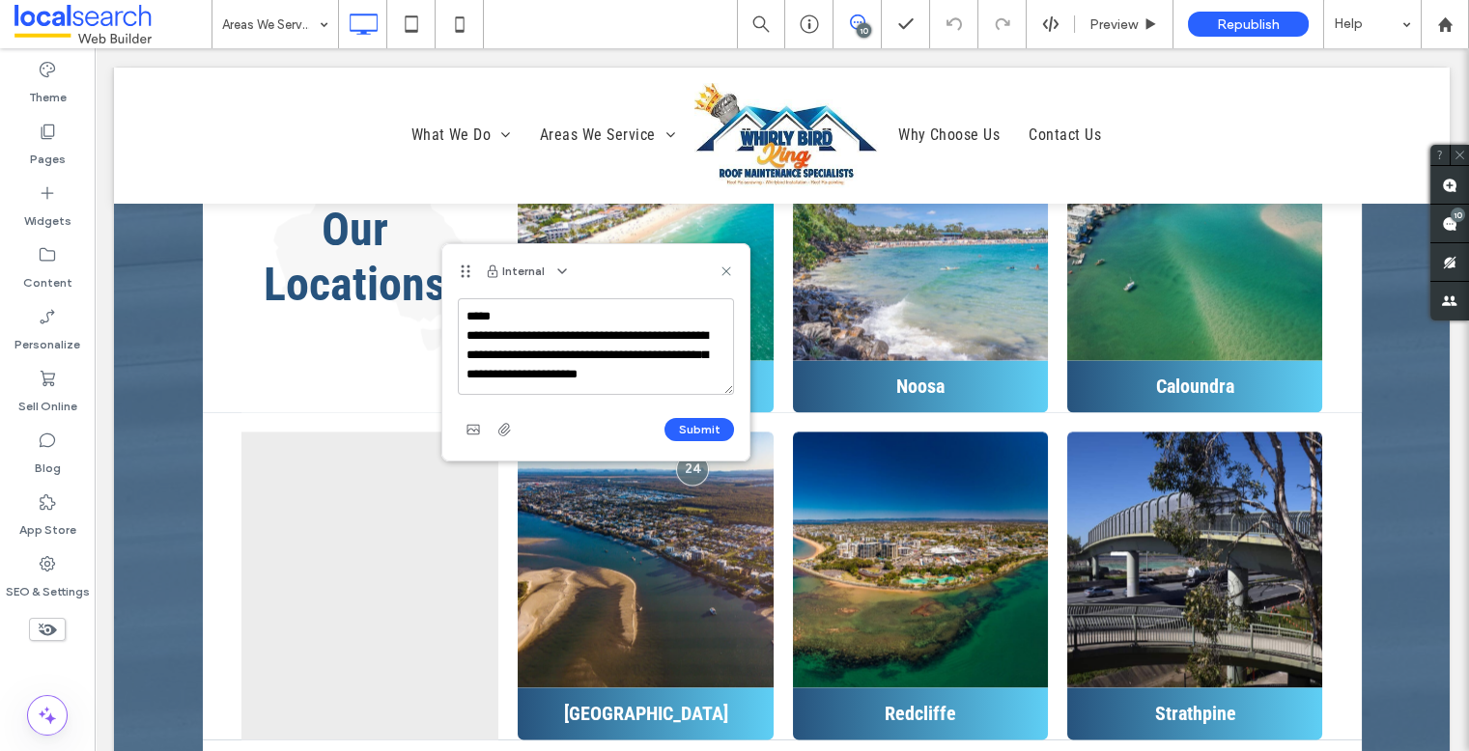
click at [501, 359] on textarea "**********" at bounding box center [596, 346] width 276 height 97
type textarea "**********"
click at [710, 430] on button "Submit" at bounding box center [699, 429] width 70 height 23
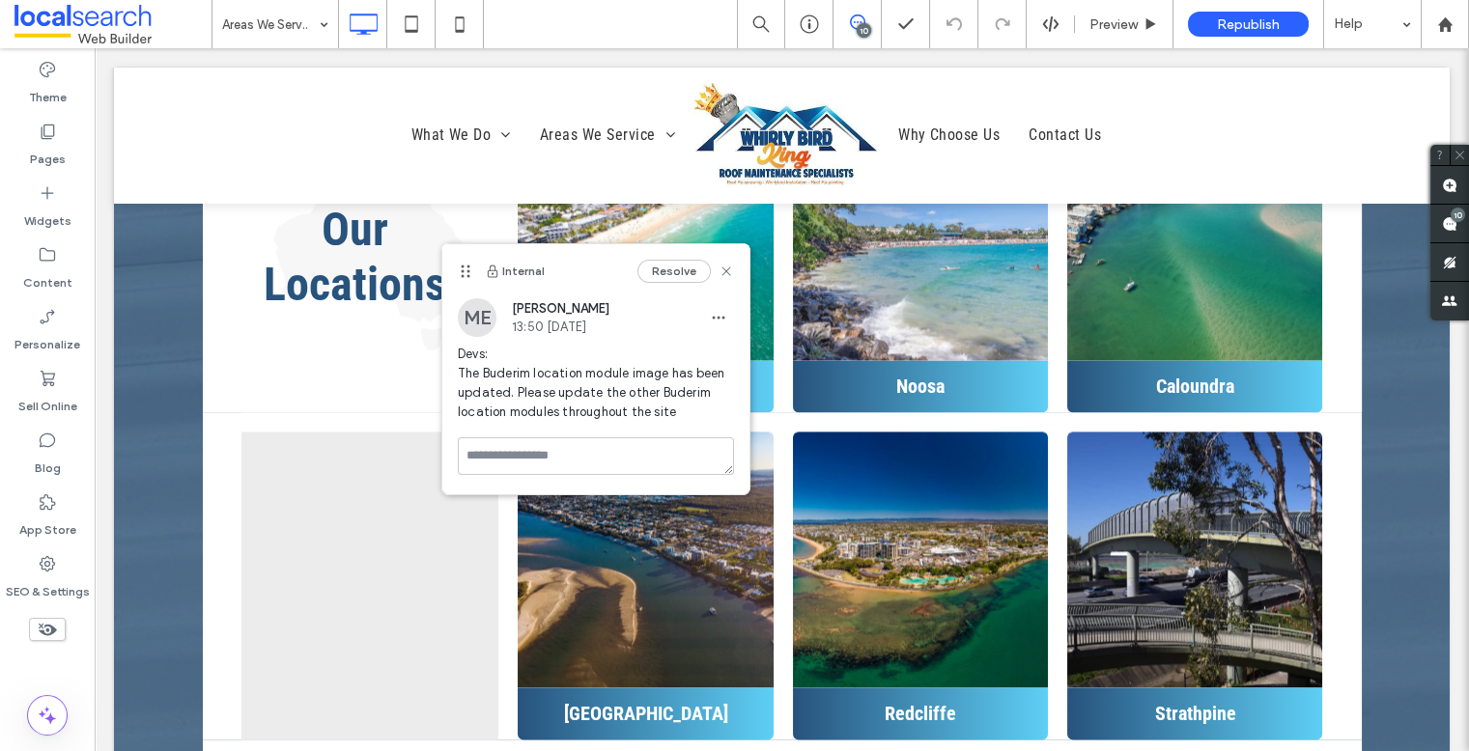
click at [739, 268] on div "Internal Resolve" at bounding box center [595, 271] width 307 height 54
click at [728, 268] on use at bounding box center [725, 272] width 9 height 9
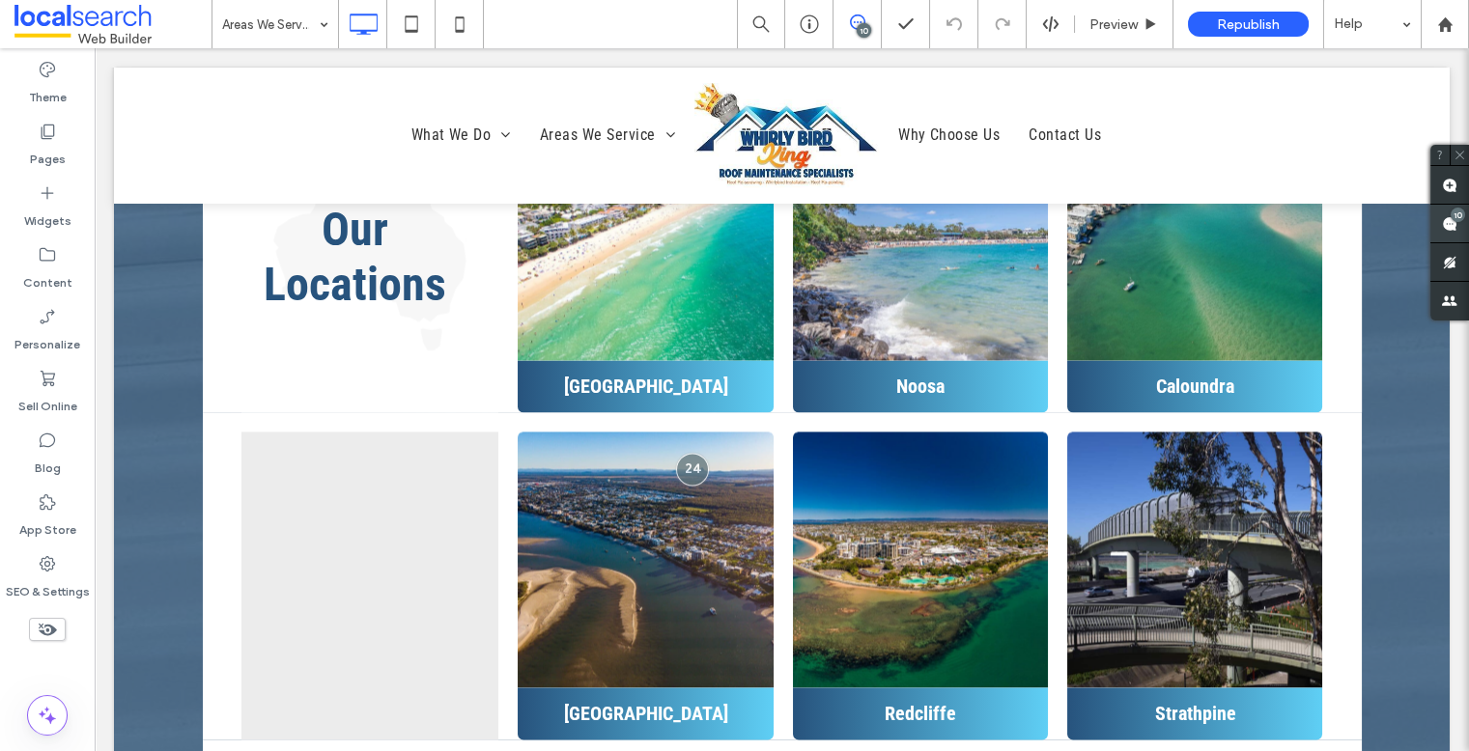
click at [1263, 223] on use at bounding box center [1449, 223] width 15 height 15
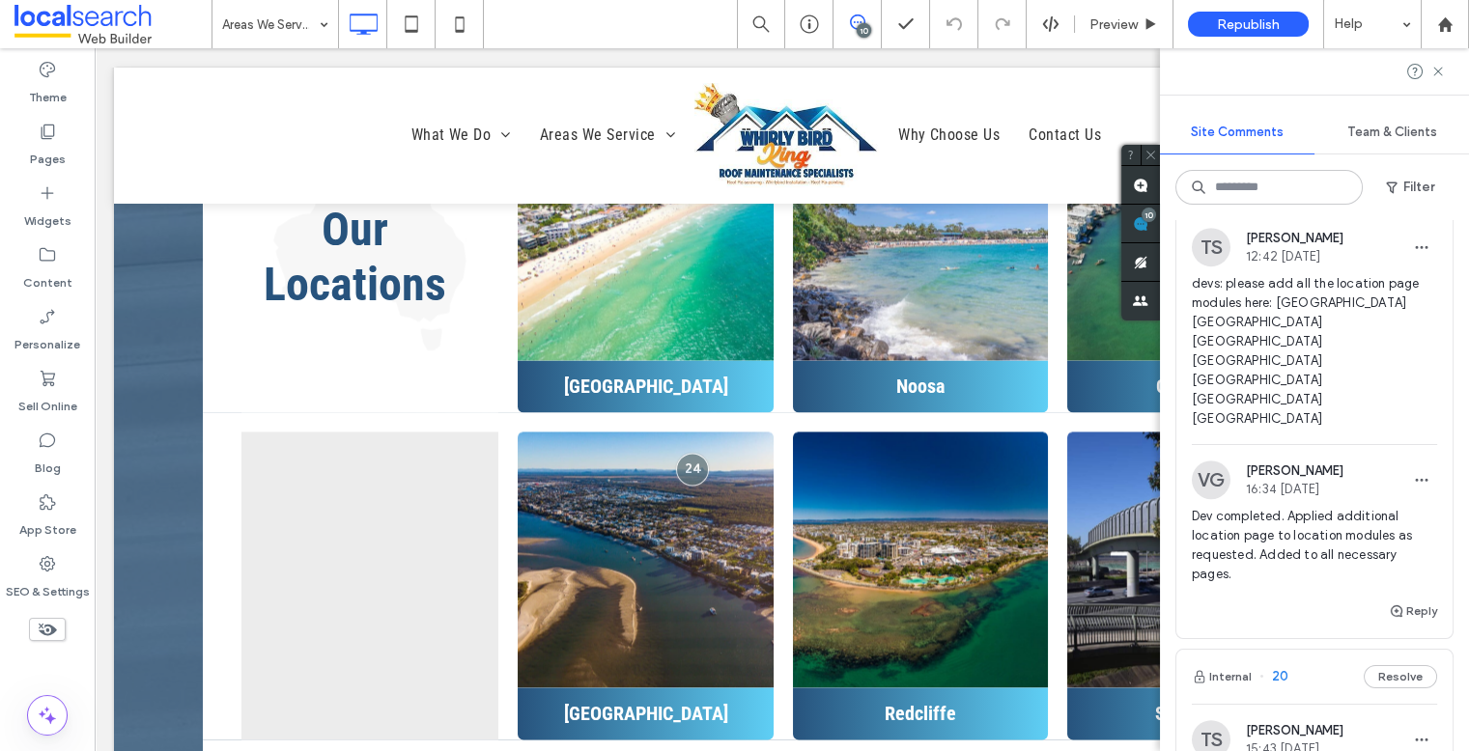
scroll to position [2339, 0]
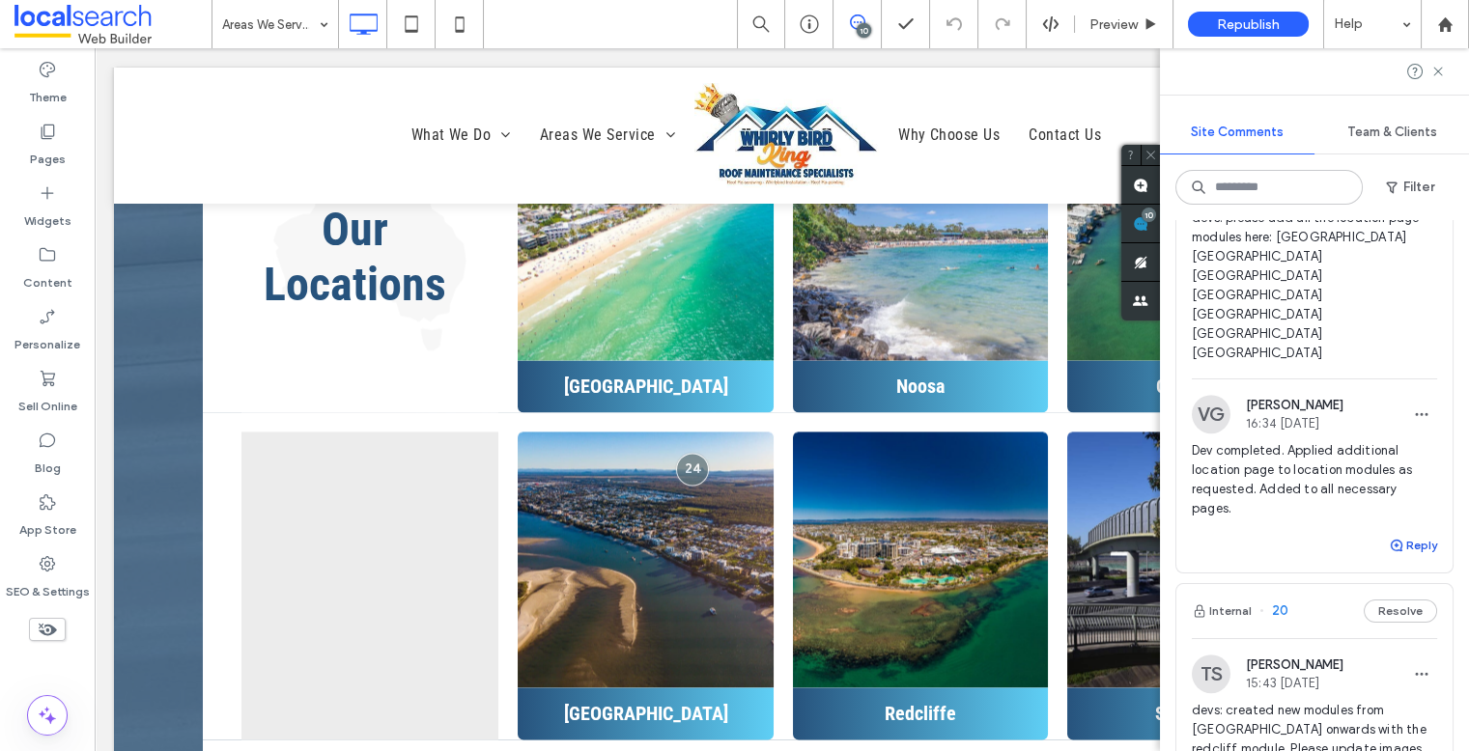
click at [1263, 557] on button "Reply" at bounding box center [1413, 545] width 48 height 23
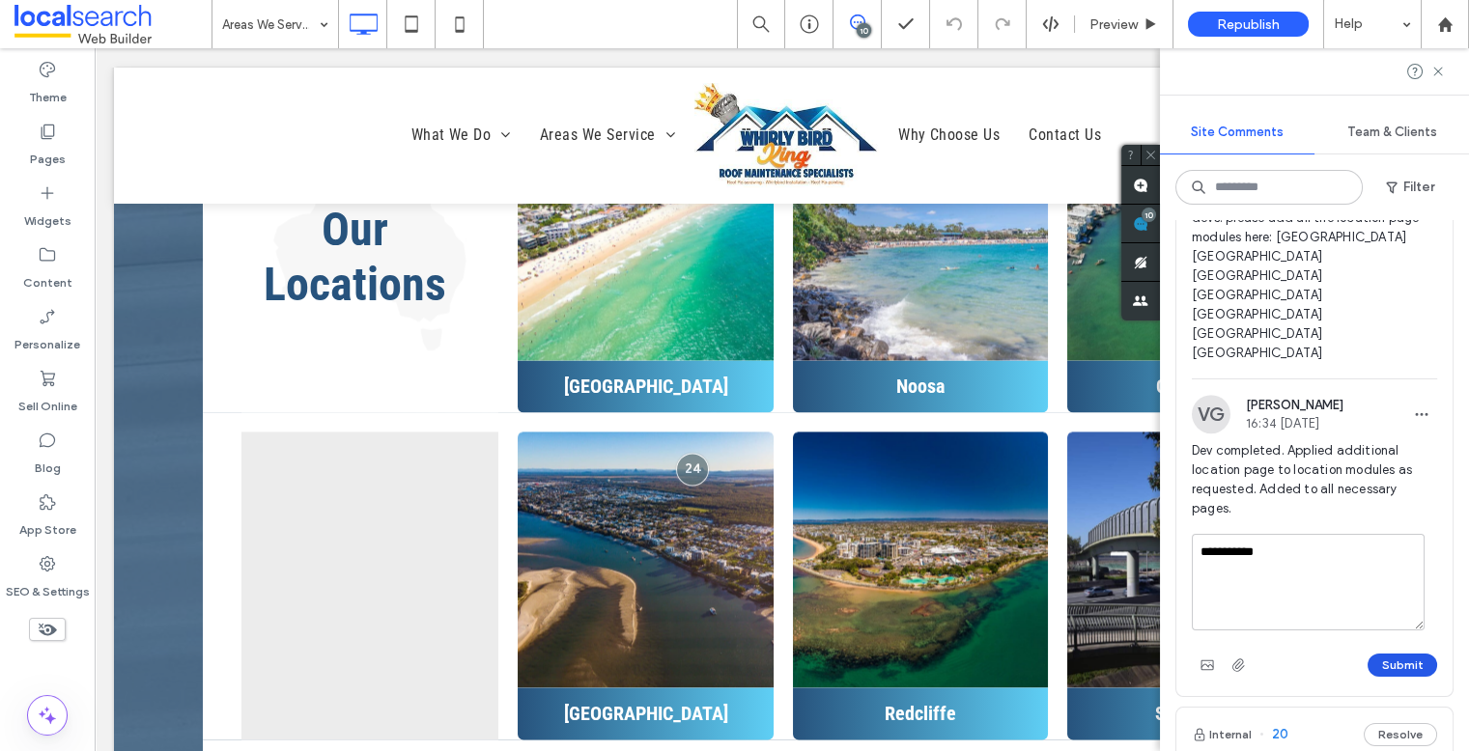
type textarea "**********"
click at [1263, 677] on button "Submit" at bounding box center [1403, 665] width 70 height 23
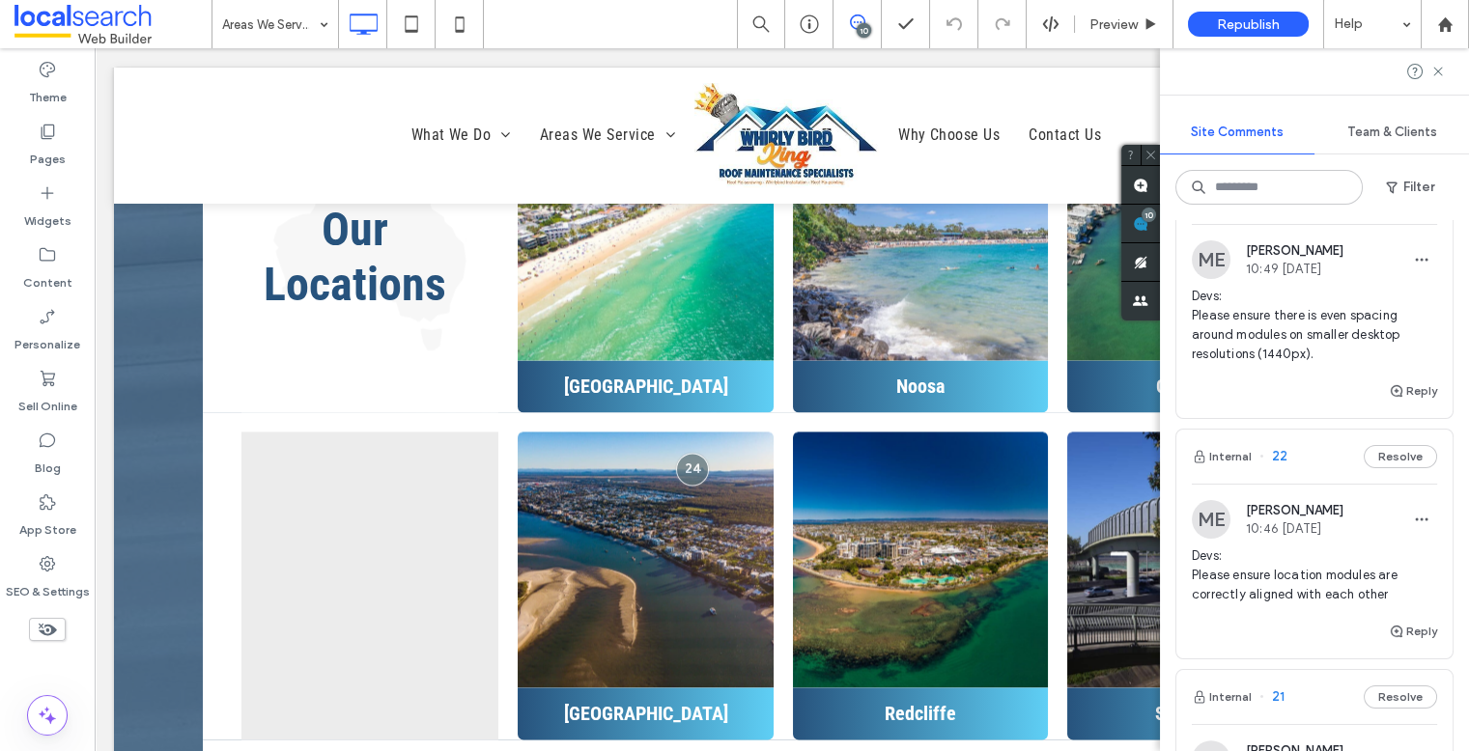
scroll to position [1895, 0]
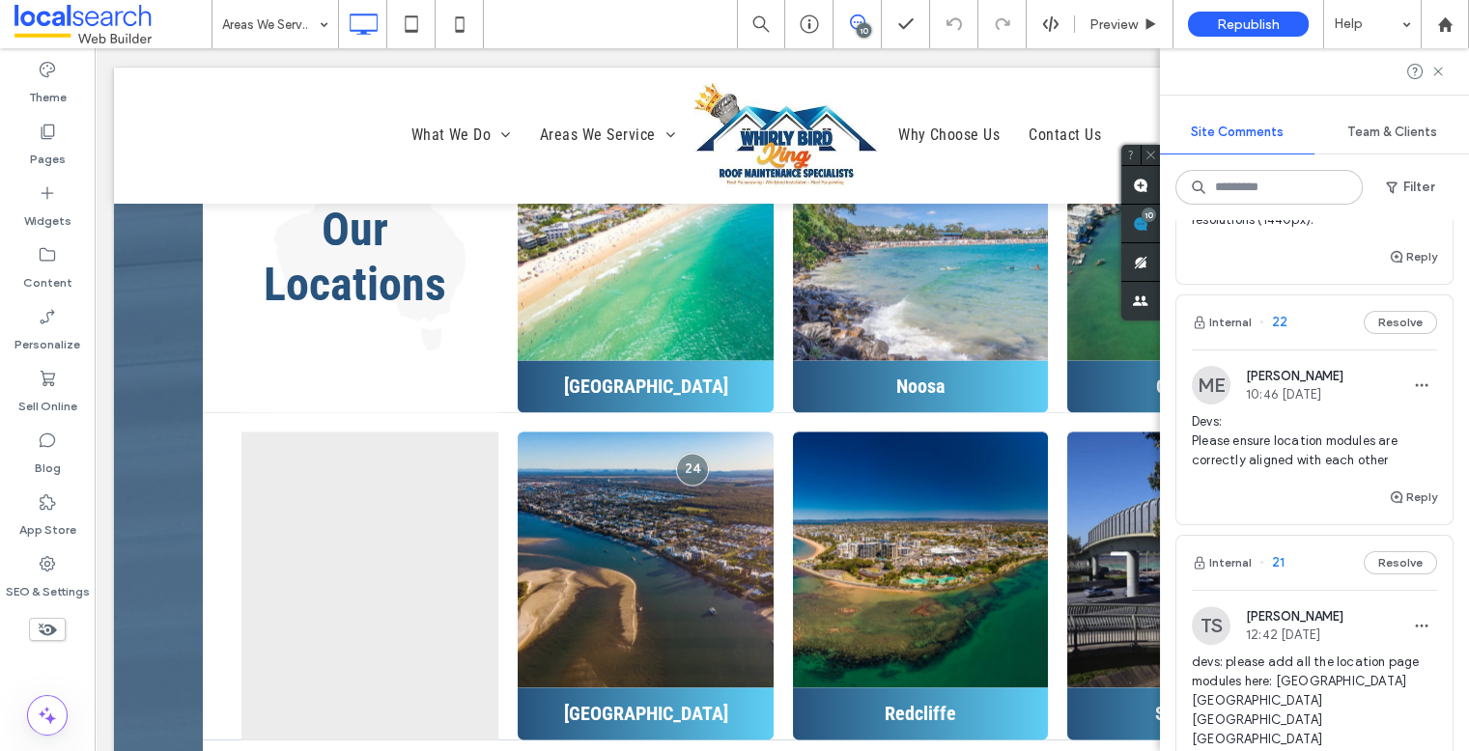
click at [1263, 332] on span "22" at bounding box center [1273, 322] width 28 height 19
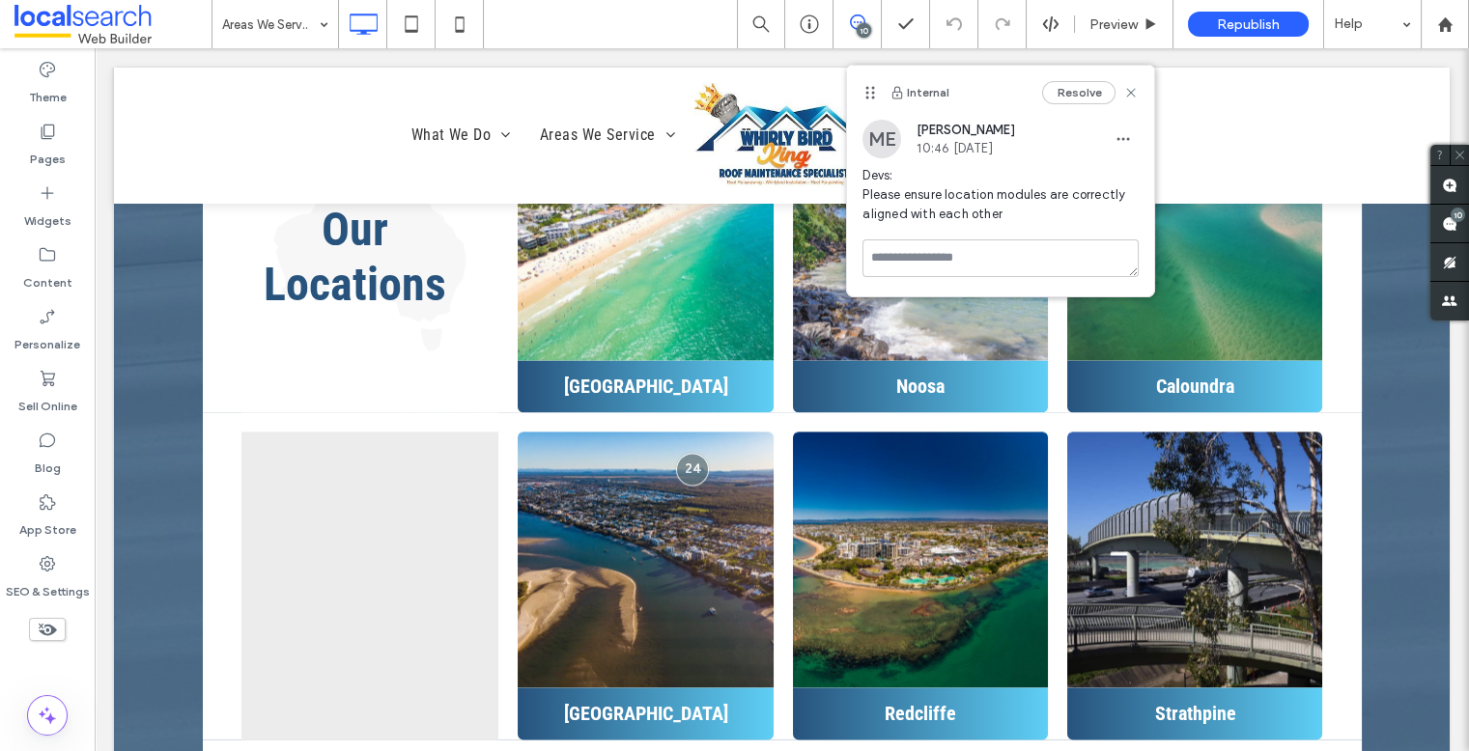
scroll to position [0, 0]
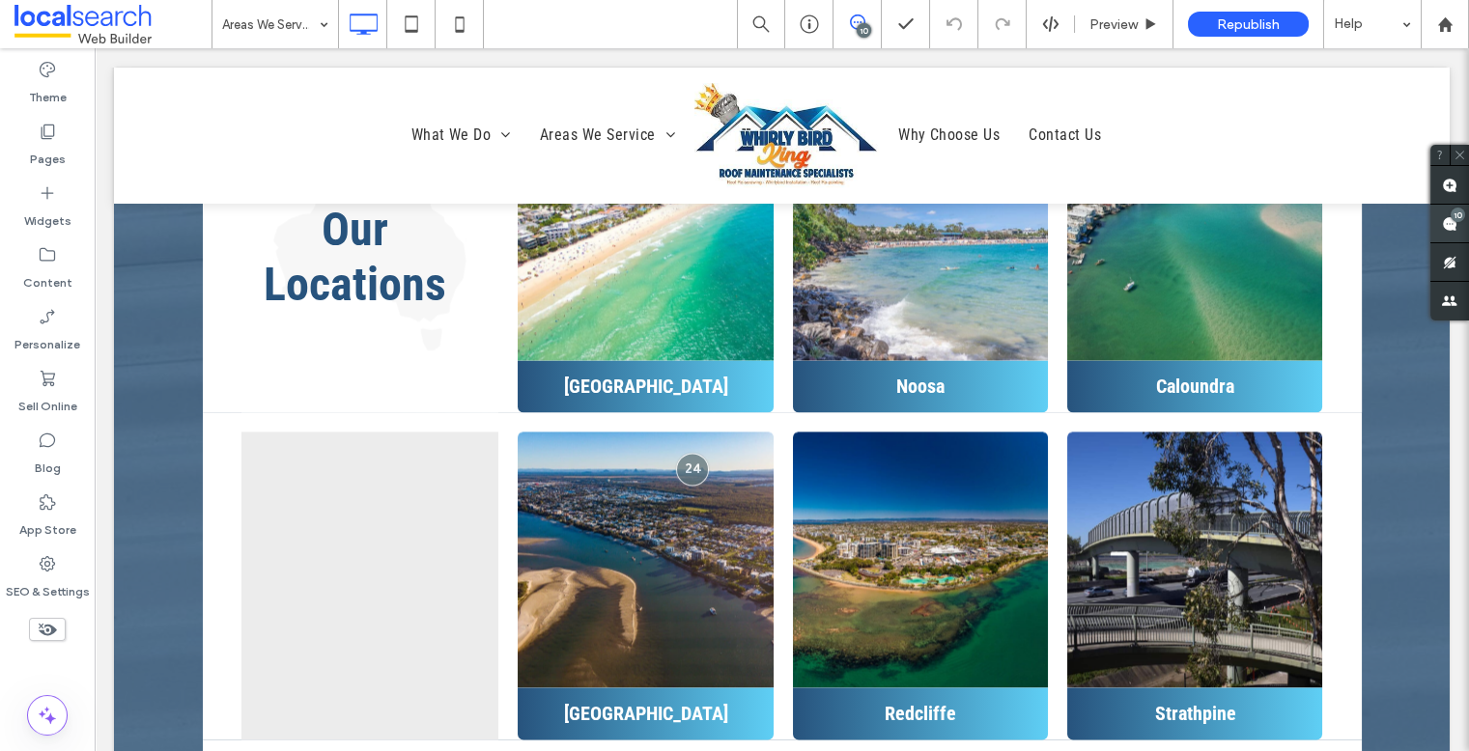
click at [1263, 212] on div "10" at bounding box center [1458, 215] width 14 height 14
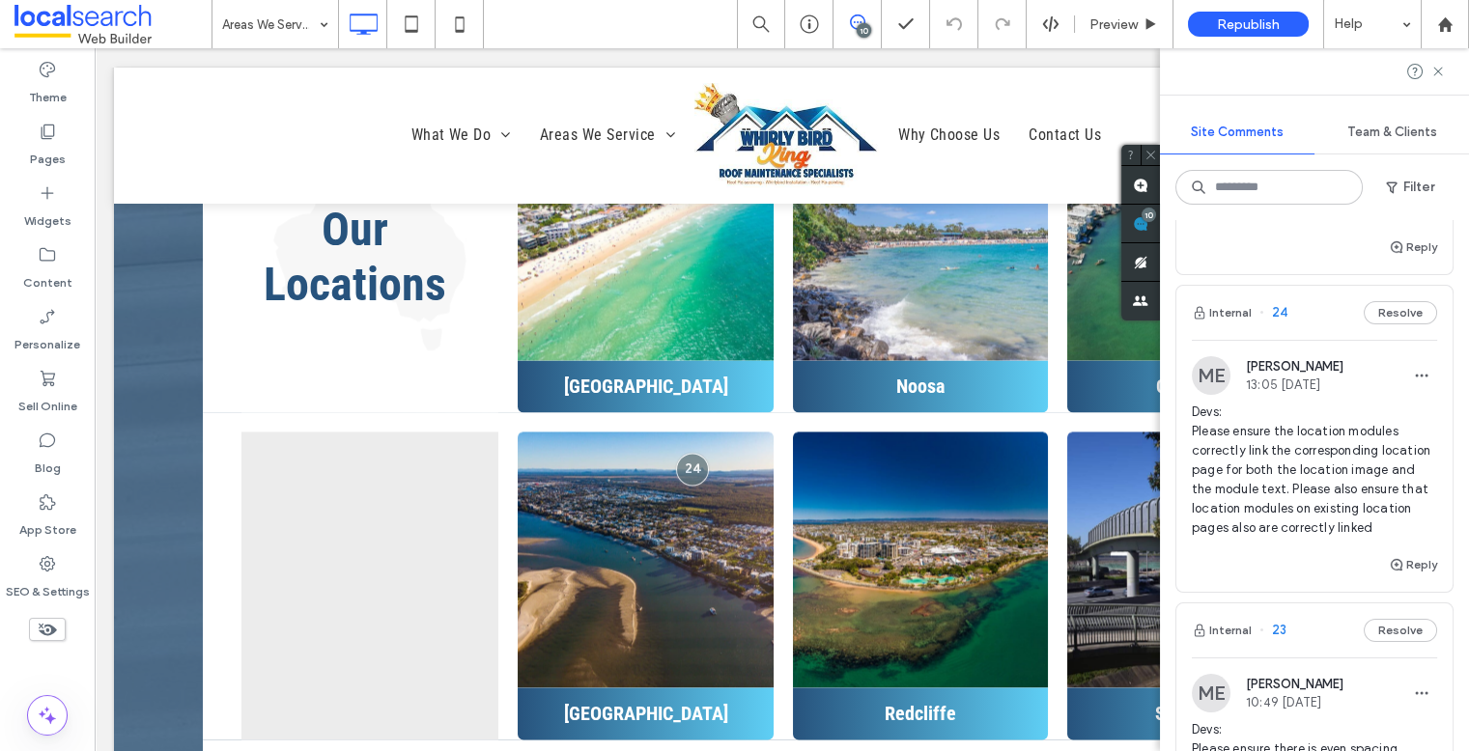
scroll to position [1329, 0]
click at [1263, 309] on span "24" at bounding box center [1273, 310] width 28 height 19
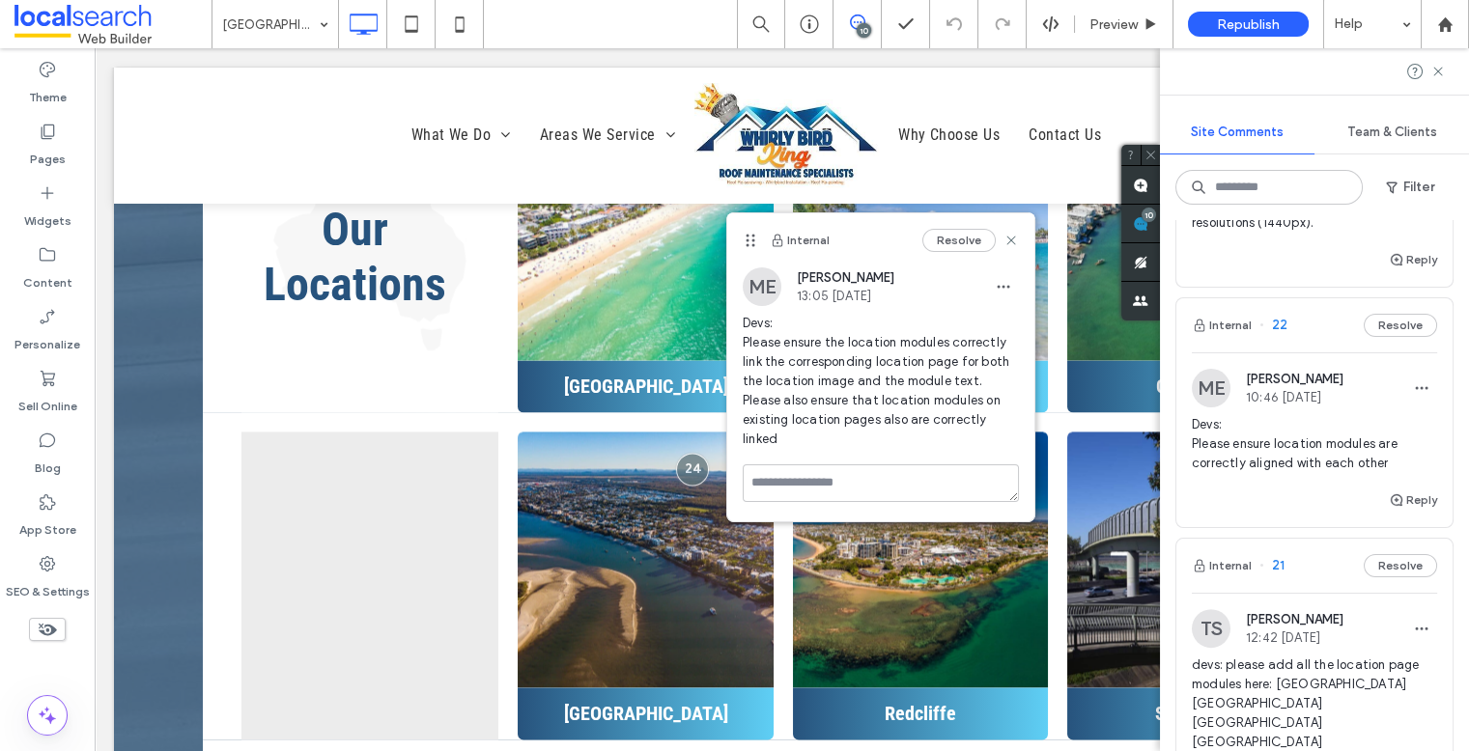
scroll to position [1889, 0]
click at [59, 575] on label "SEO & Settings" at bounding box center [48, 587] width 84 height 27
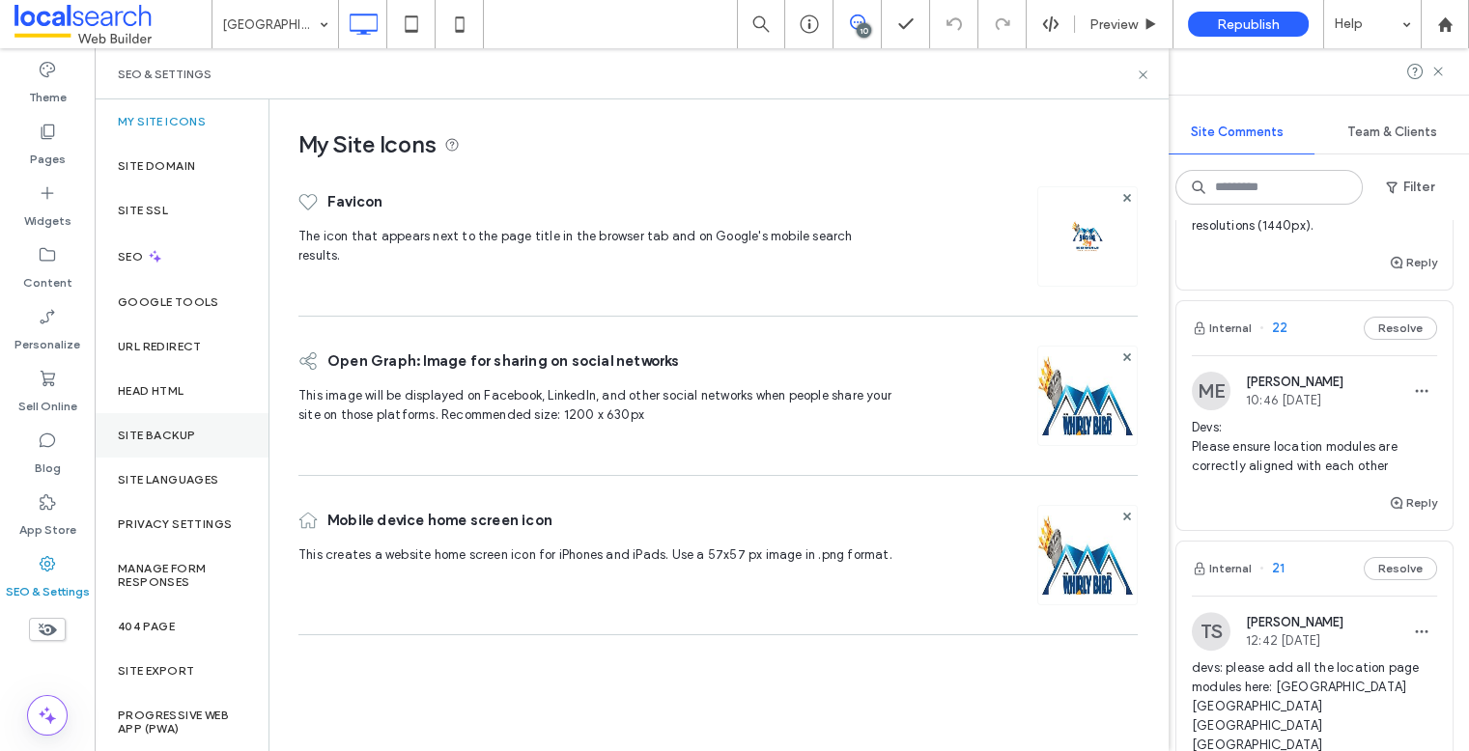
click at [180, 448] on div "Site Backup" at bounding box center [182, 435] width 174 height 44
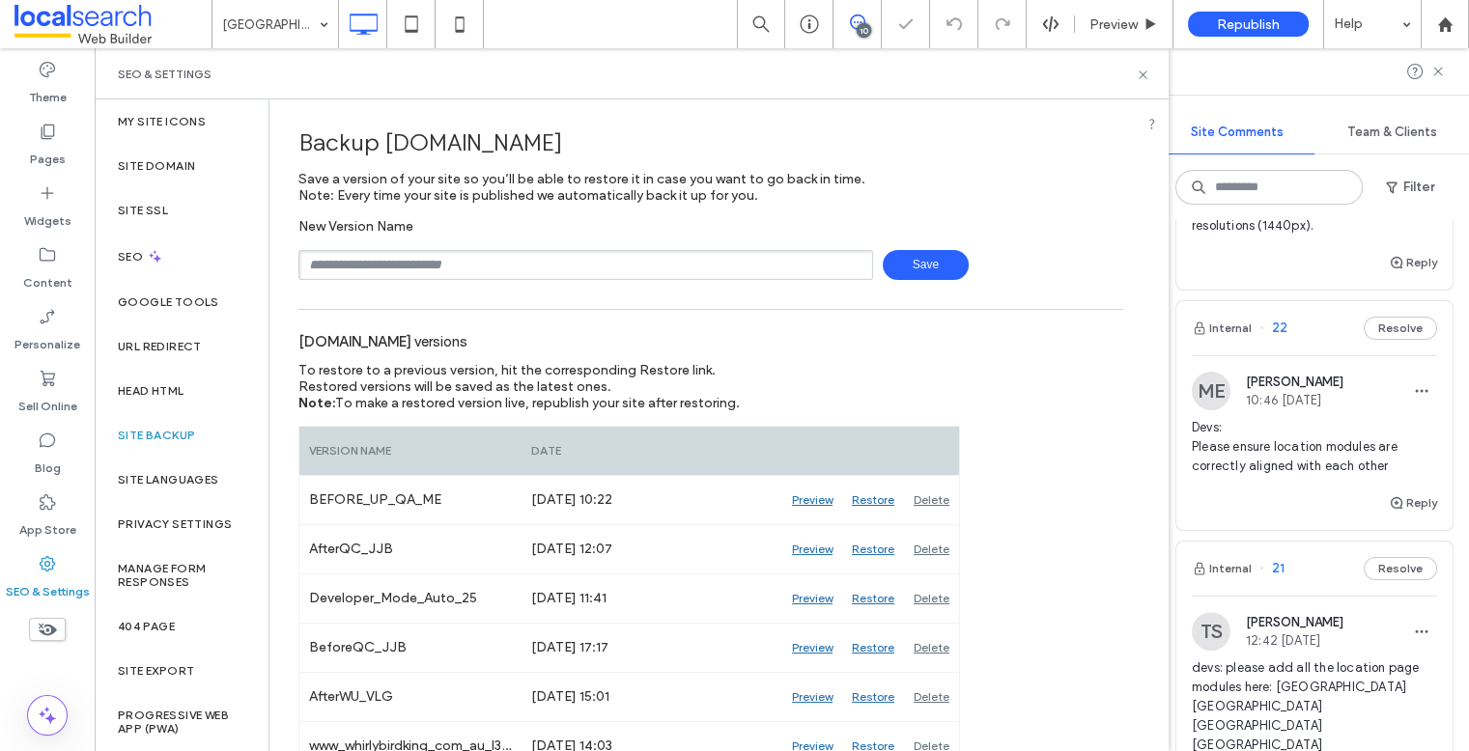
click at [405, 263] on input "text" at bounding box center [585, 265] width 575 height 30
type input "**********"
click at [894, 266] on span "Save" at bounding box center [926, 265] width 86 height 30
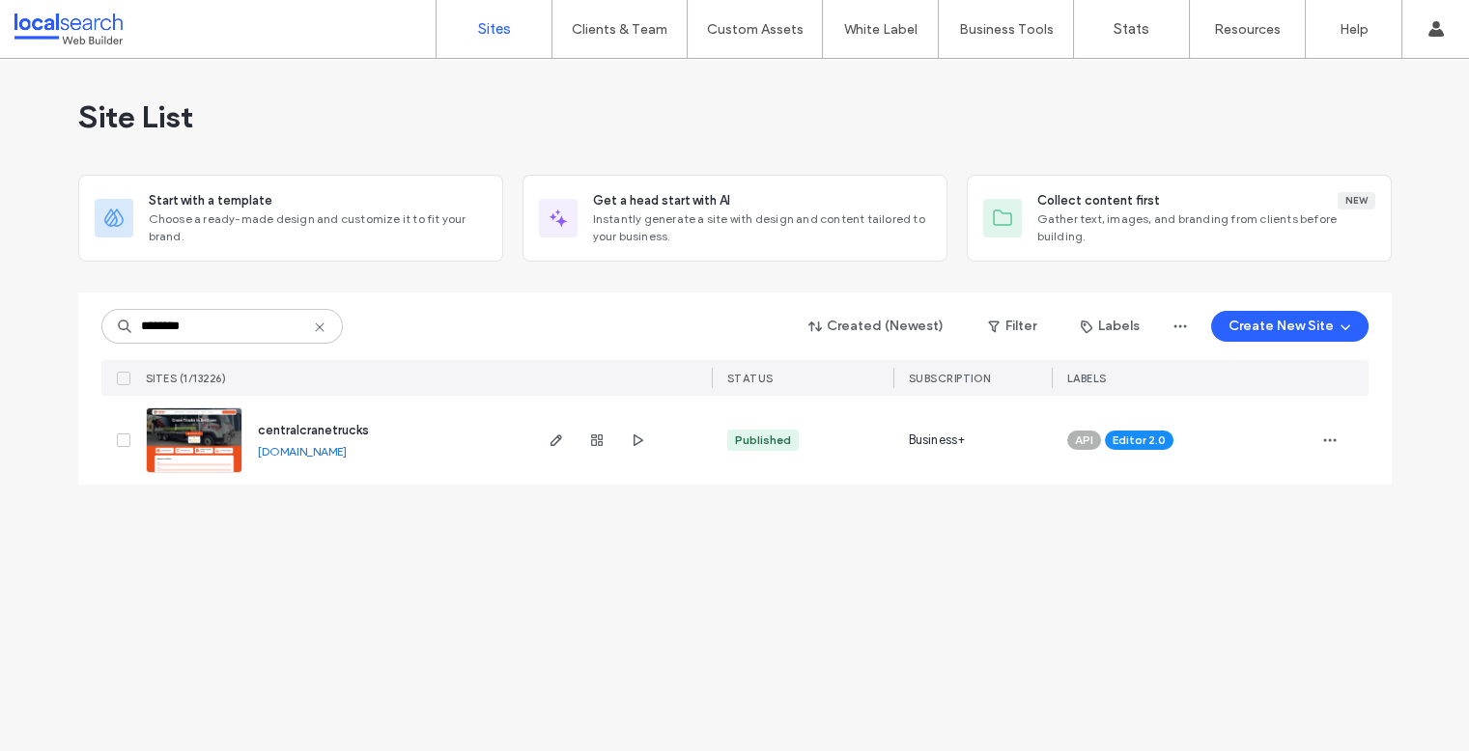
drag, startPoint x: 1066, startPoint y: 561, endPoint x: 1233, endPoint y: 485, distance: 183.7
click at [1083, 554] on div "Site List Start with a template Choose a ready-made design and customize it to …" at bounding box center [734, 405] width 1469 height 692
click at [1336, 434] on icon "button" at bounding box center [1329, 440] width 15 height 15
click at [1251, 571] on span "Assign Label" at bounding box center [1245, 563] width 72 height 19
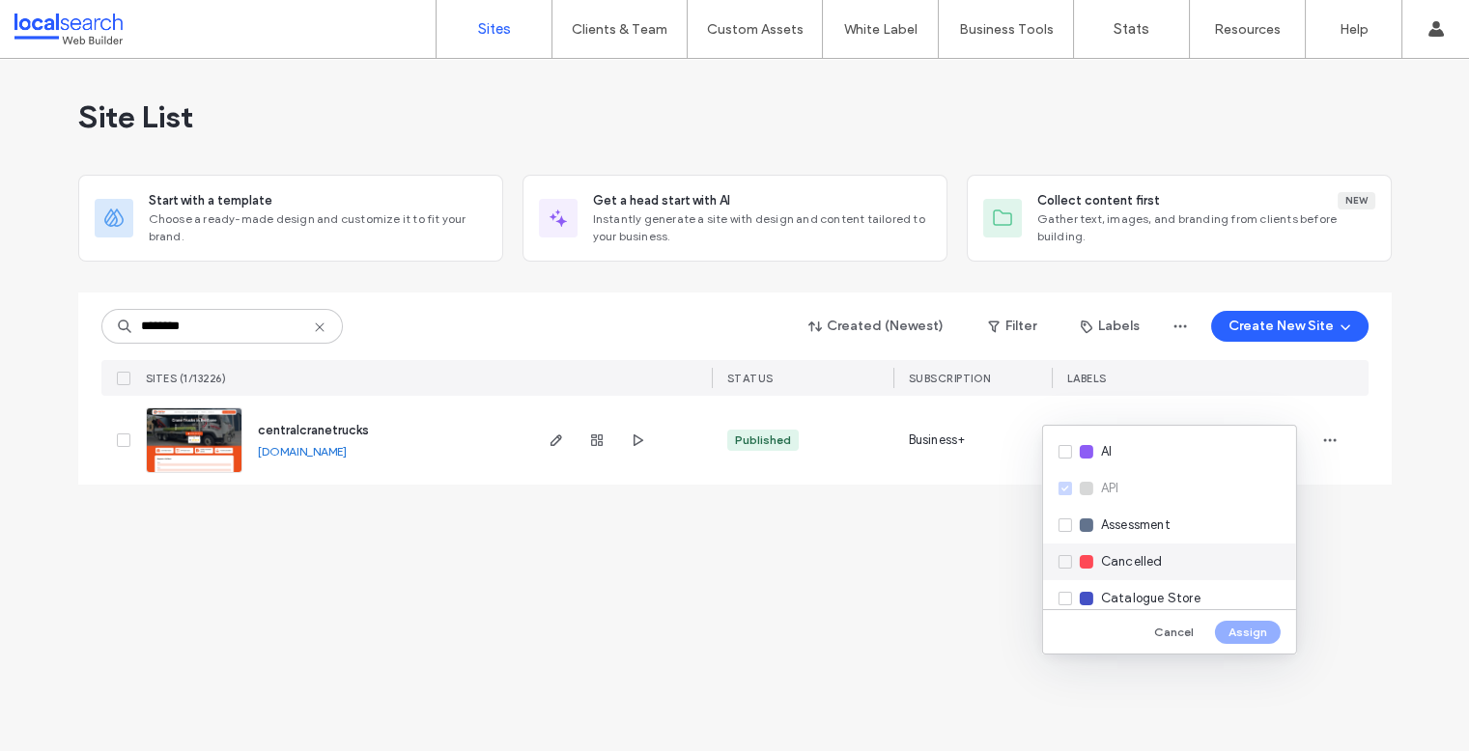
scroll to position [374, 0]
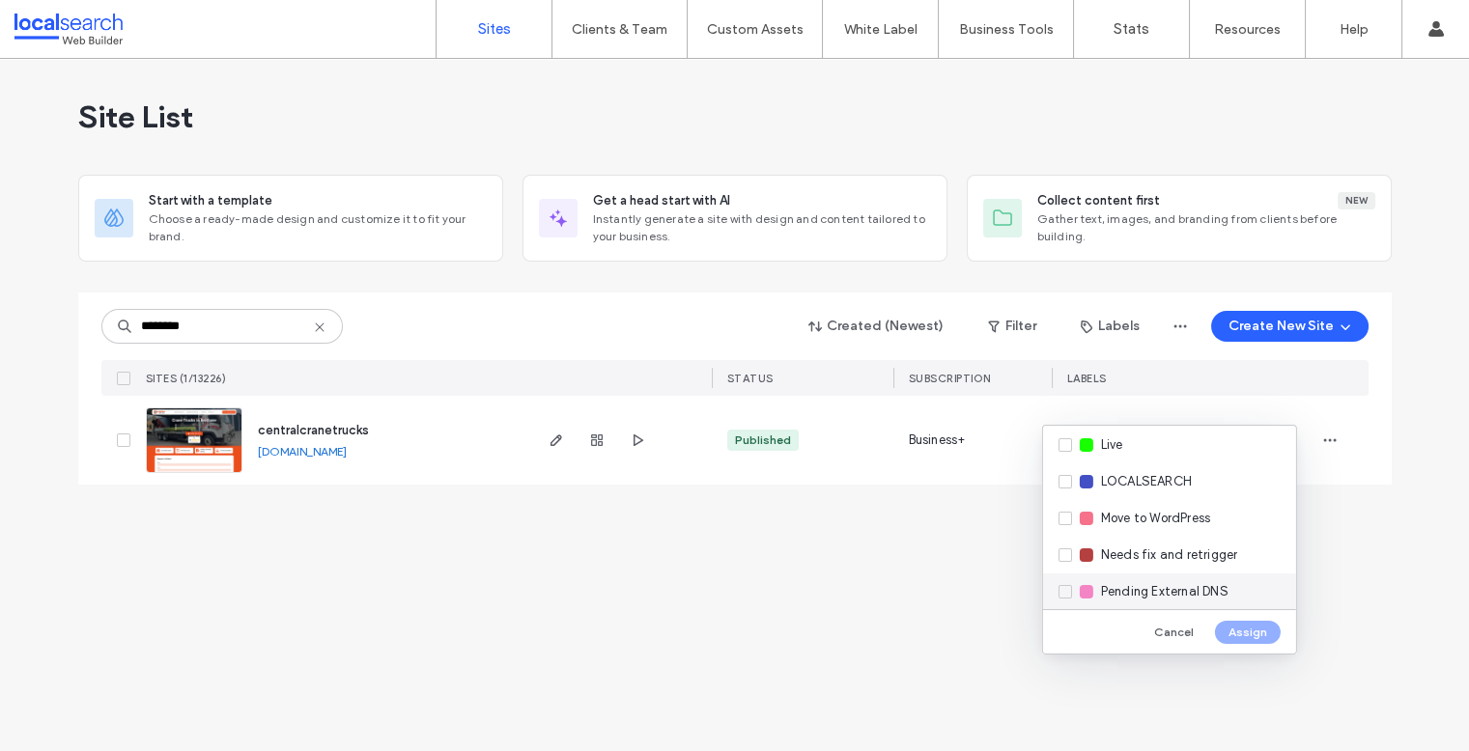
click at [1153, 591] on span "Pending External DNS" at bounding box center [1164, 591] width 127 height 19
click at [1238, 629] on button "Assign" at bounding box center [1248, 632] width 66 height 23
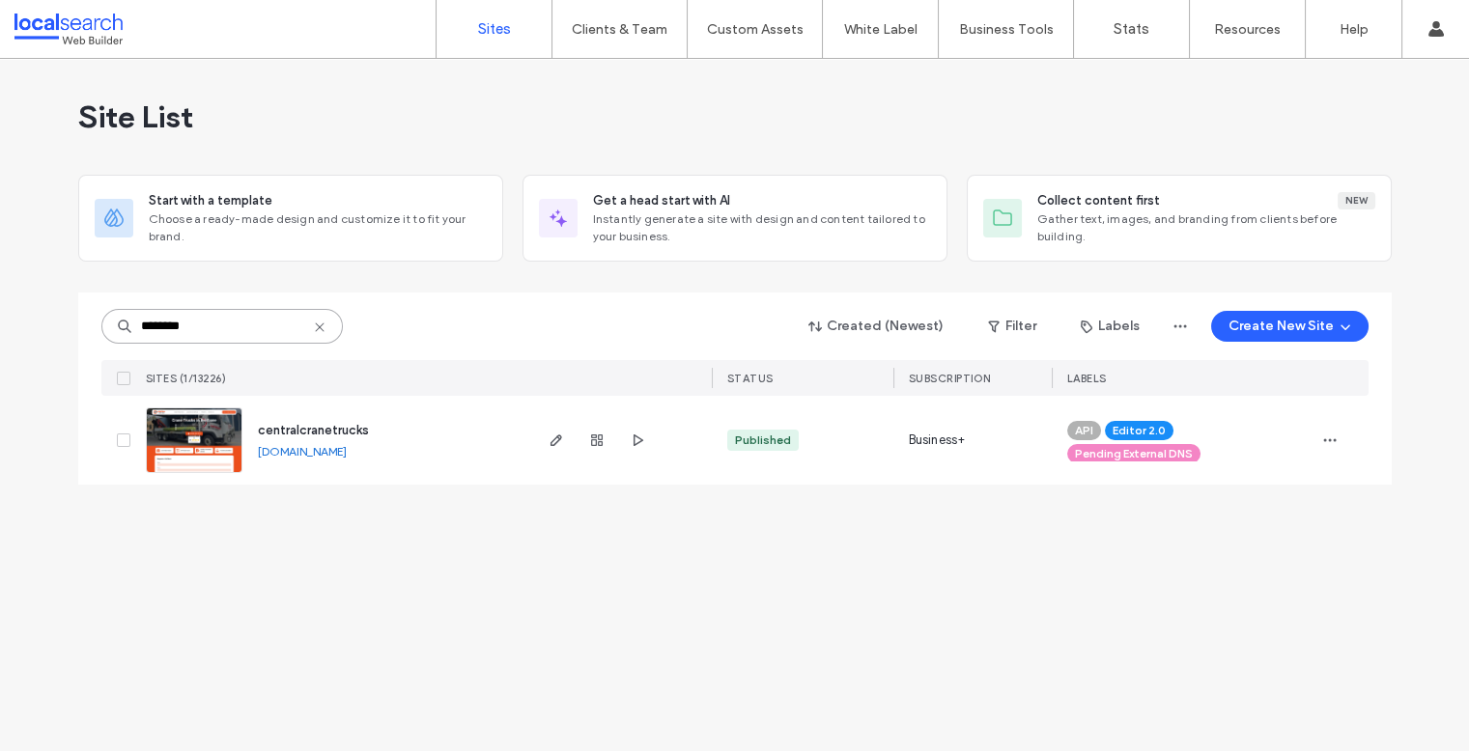
click at [231, 322] on input "********" at bounding box center [221, 326] width 241 height 35
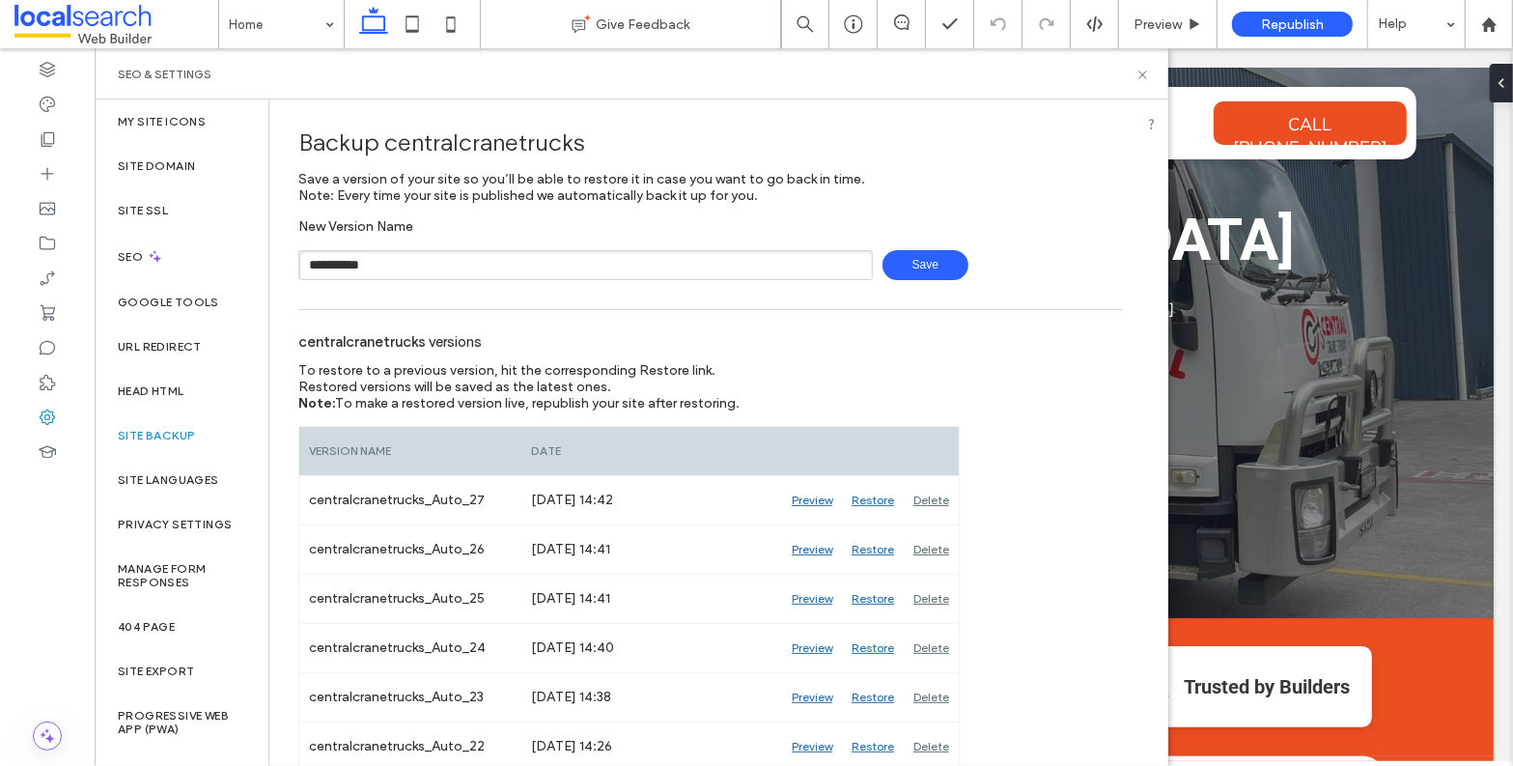
type input "**********"
click at [889, 261] on span "Save" at bounding box center [926, 265] width 86 height 30
click at [1143, 71] on icon at bounding box center [1143, 75] width 14 height 14
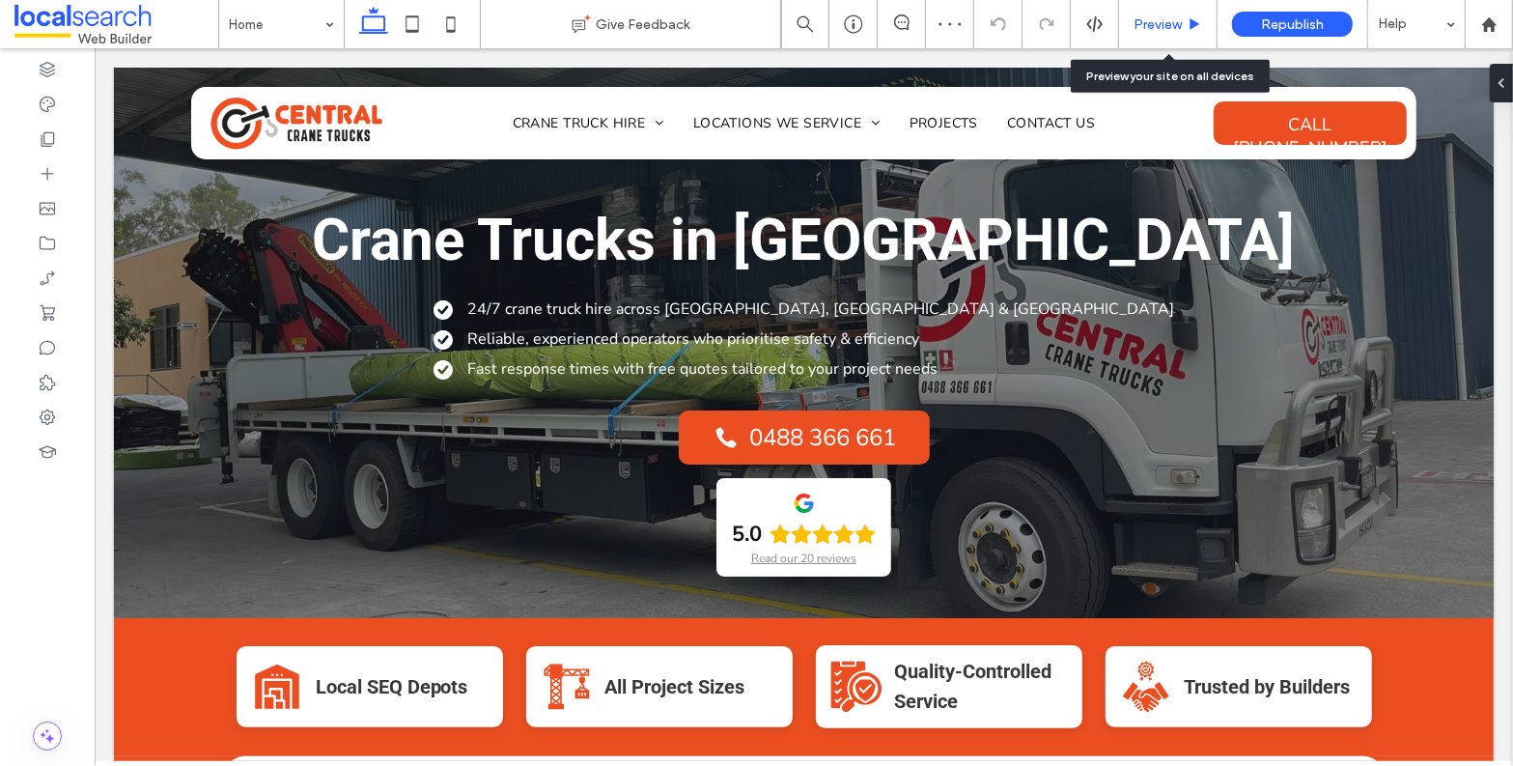
click at [1176, 27] on span "Preview" at bounding box center [1158, 24] width 48 height 16
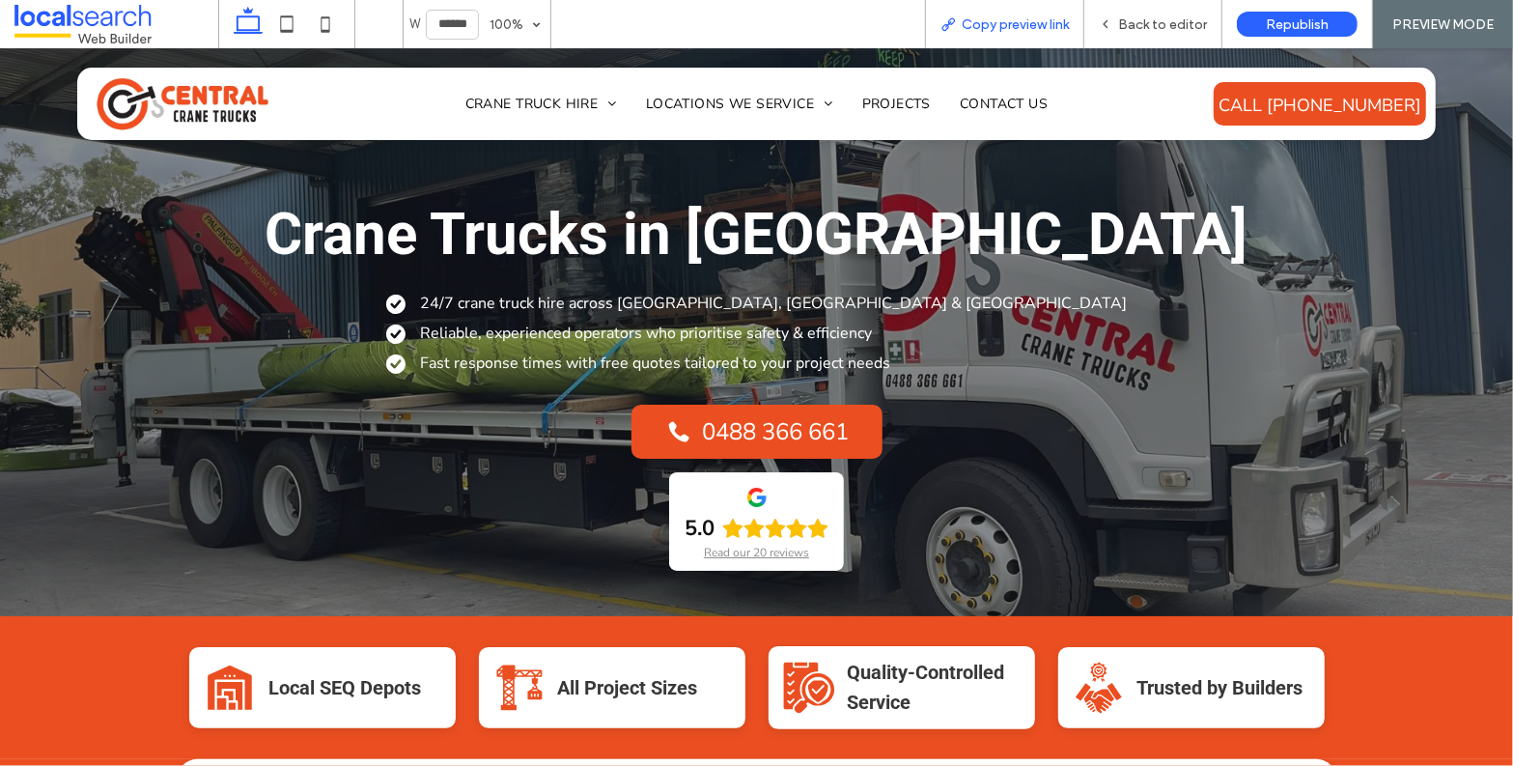
click at [1000, 33] on div "Copy preview link" at bounding box center [1004, 24] width 159 height 48
click at [1009, 20] on span "Copy preview link" at bounding box center [1015, 24] width 107 height 16
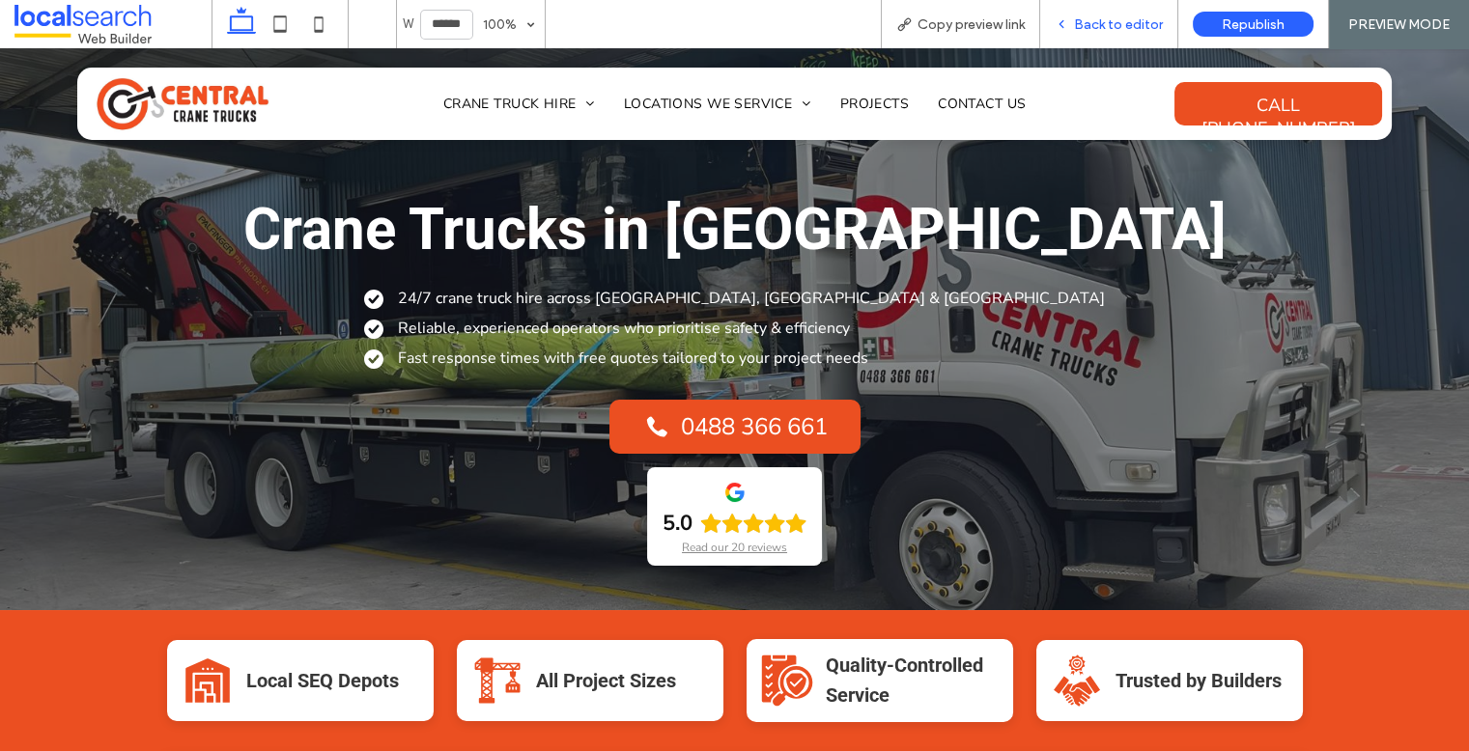
click at [1113, 26] on span "Back to editor" at bounding box center [1118, 24] width 89 height 16
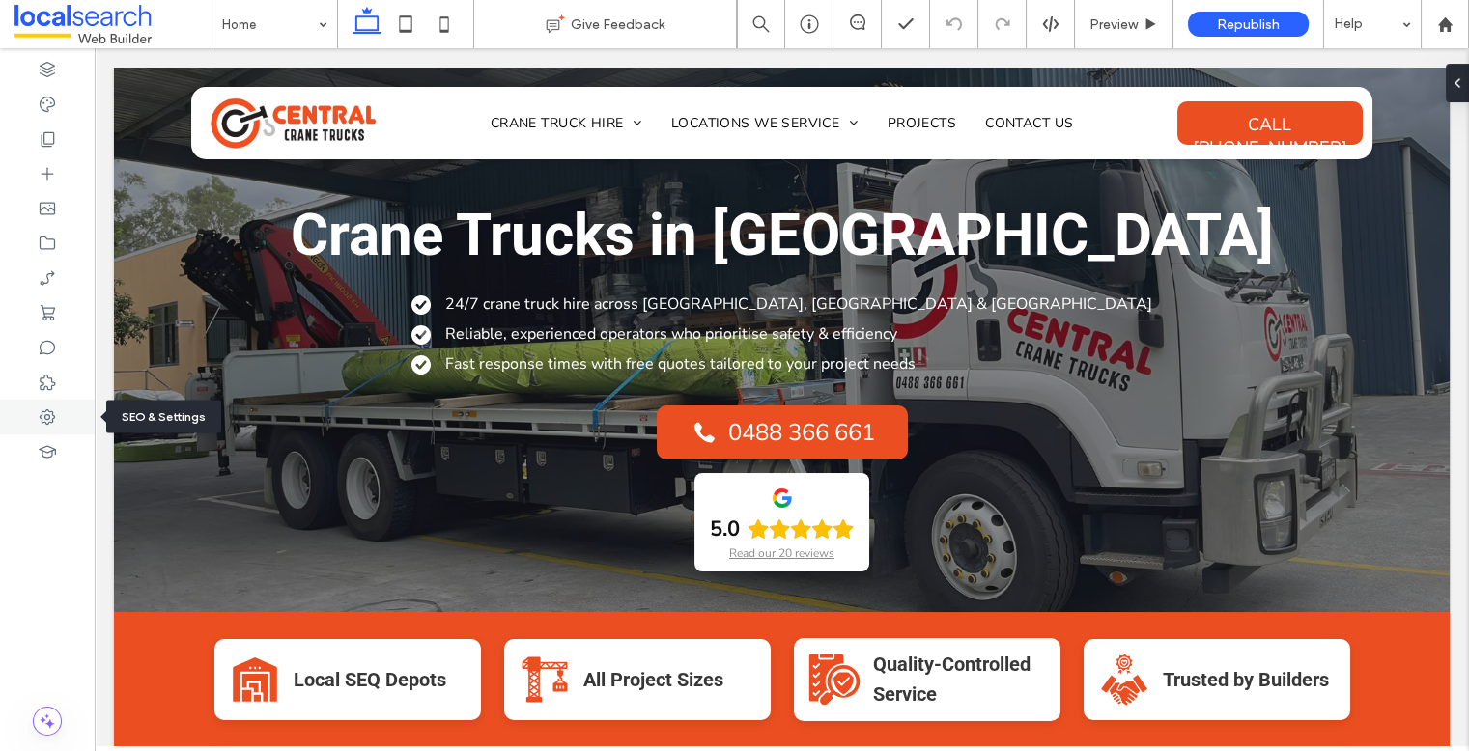
click at [57, 420] on div at bounding box center [47, 417] width 95 height 35
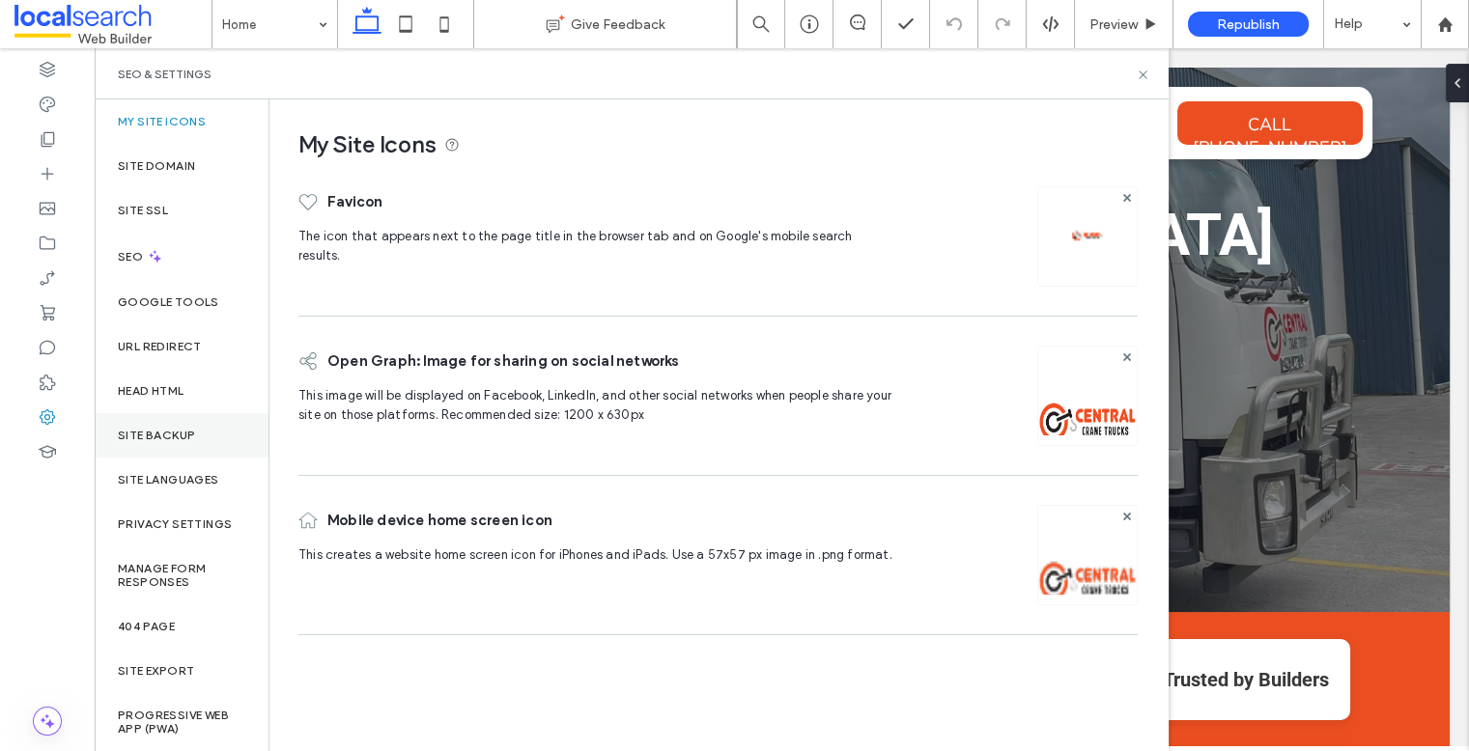
click at [164, 429] on label "Site Backup" at bounding box center [156, 436] width 77 height 14
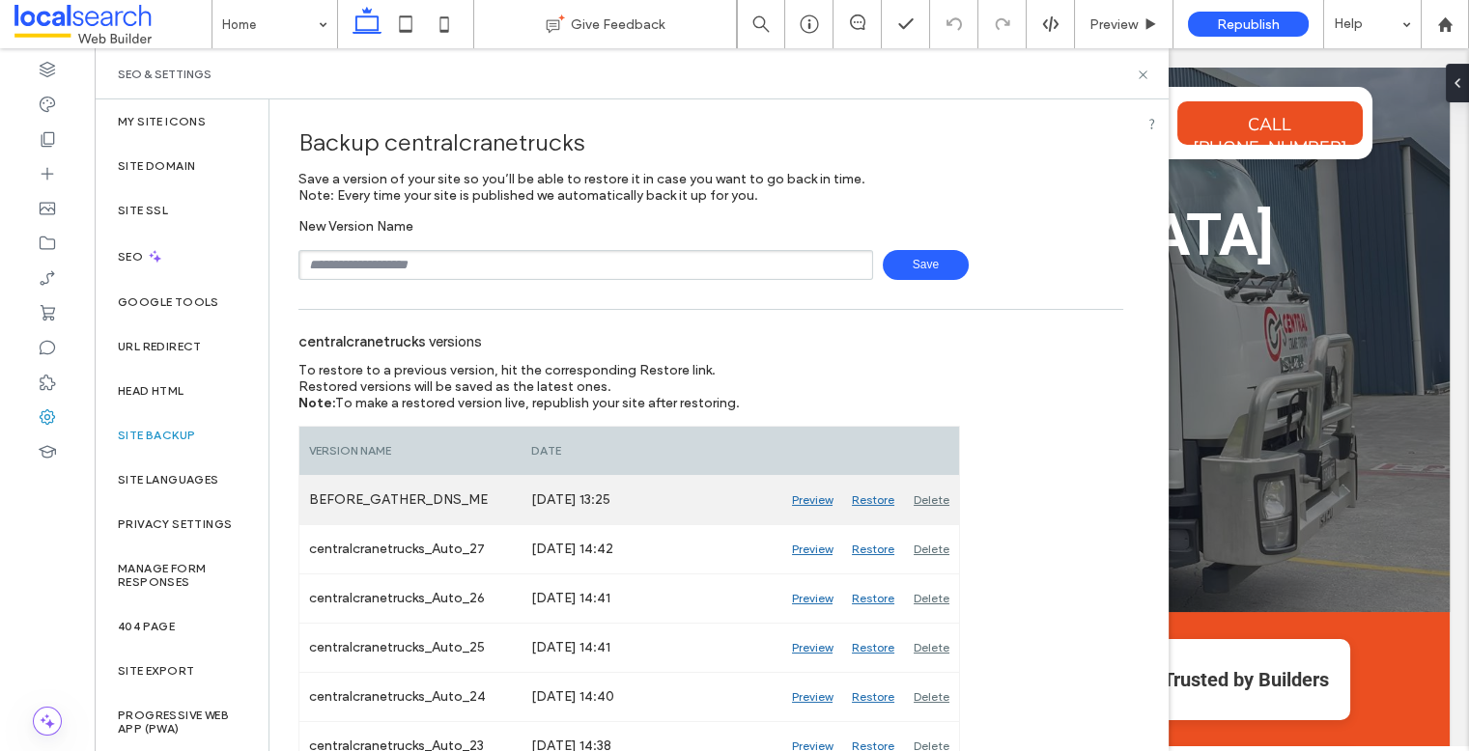
scroll to position [28, 0]
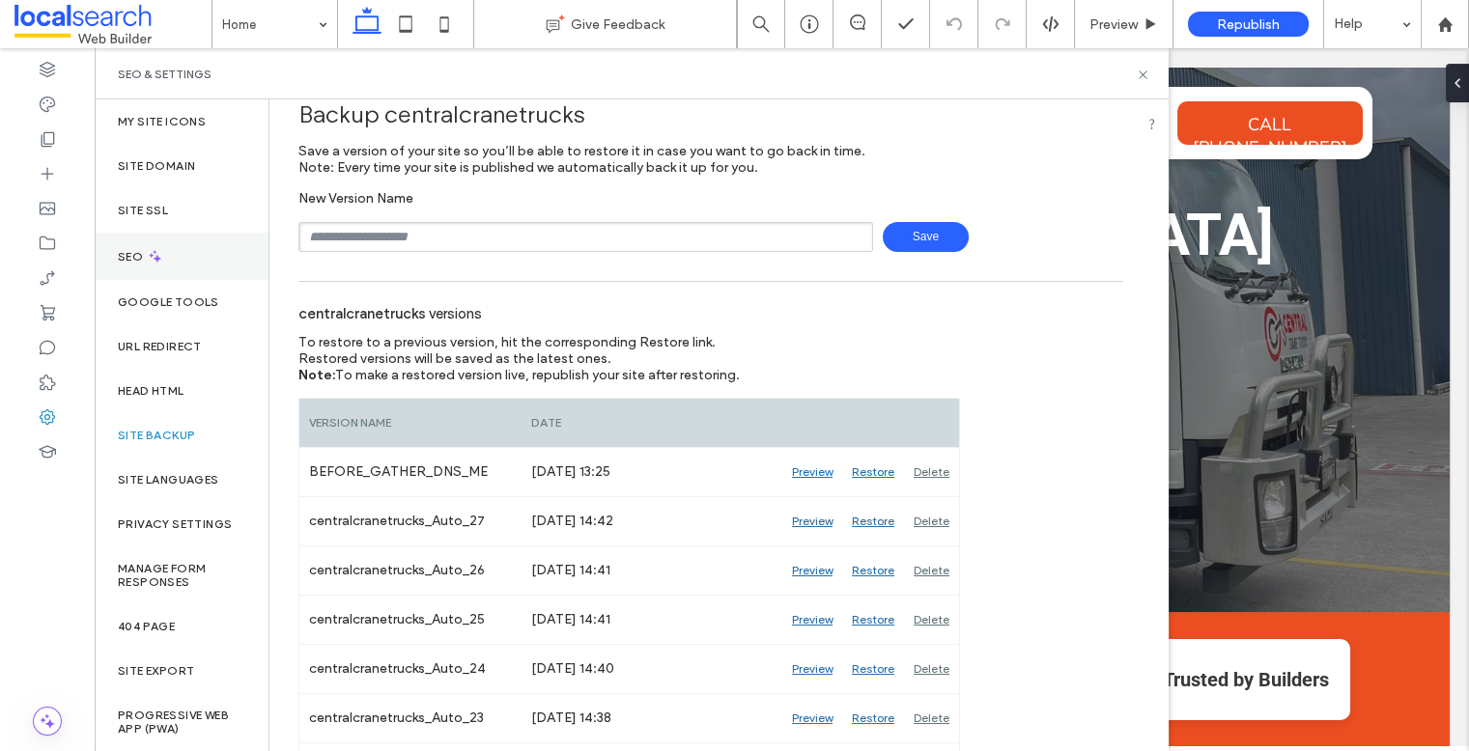
click at [128, 257] on label "SEO" at bounding box center [132, 257] width 29 height 14
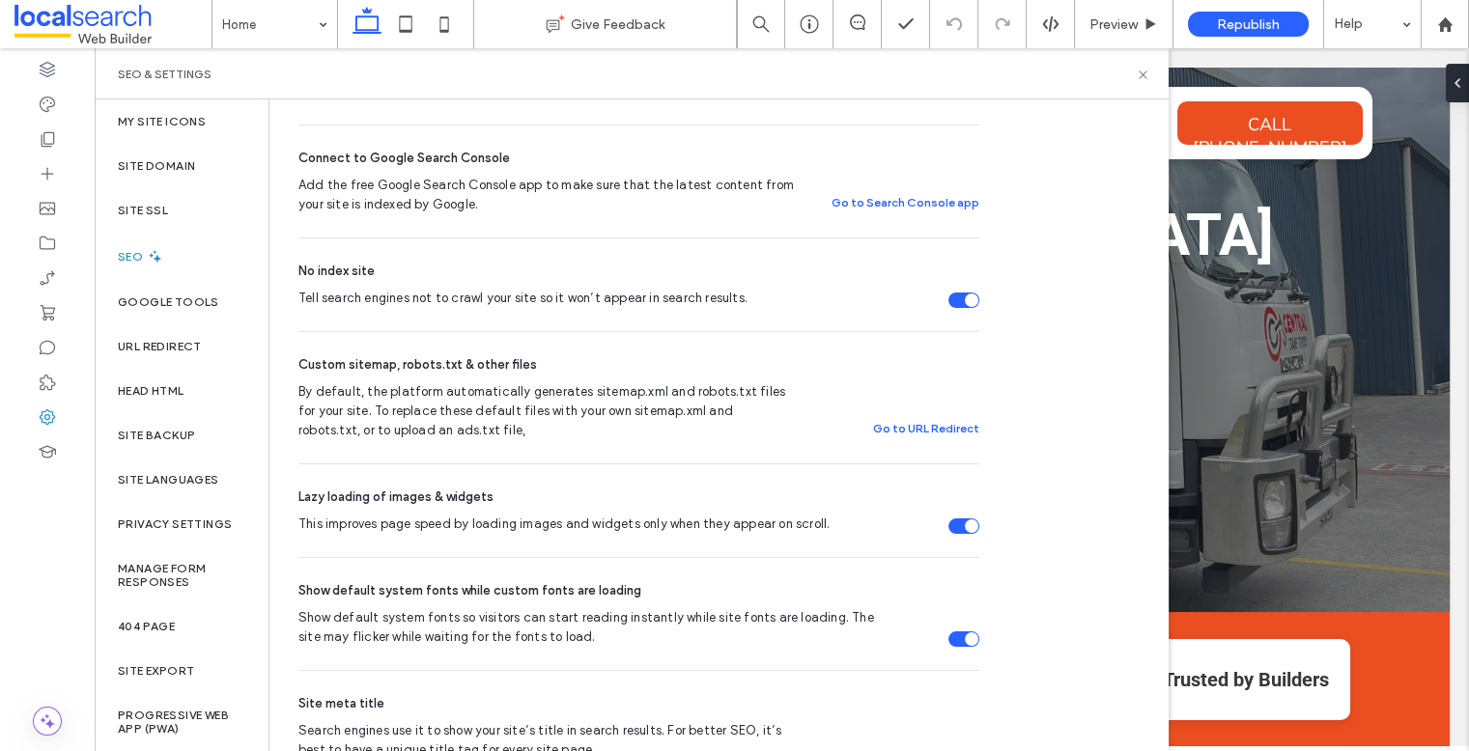
scroll to position [489, 0]
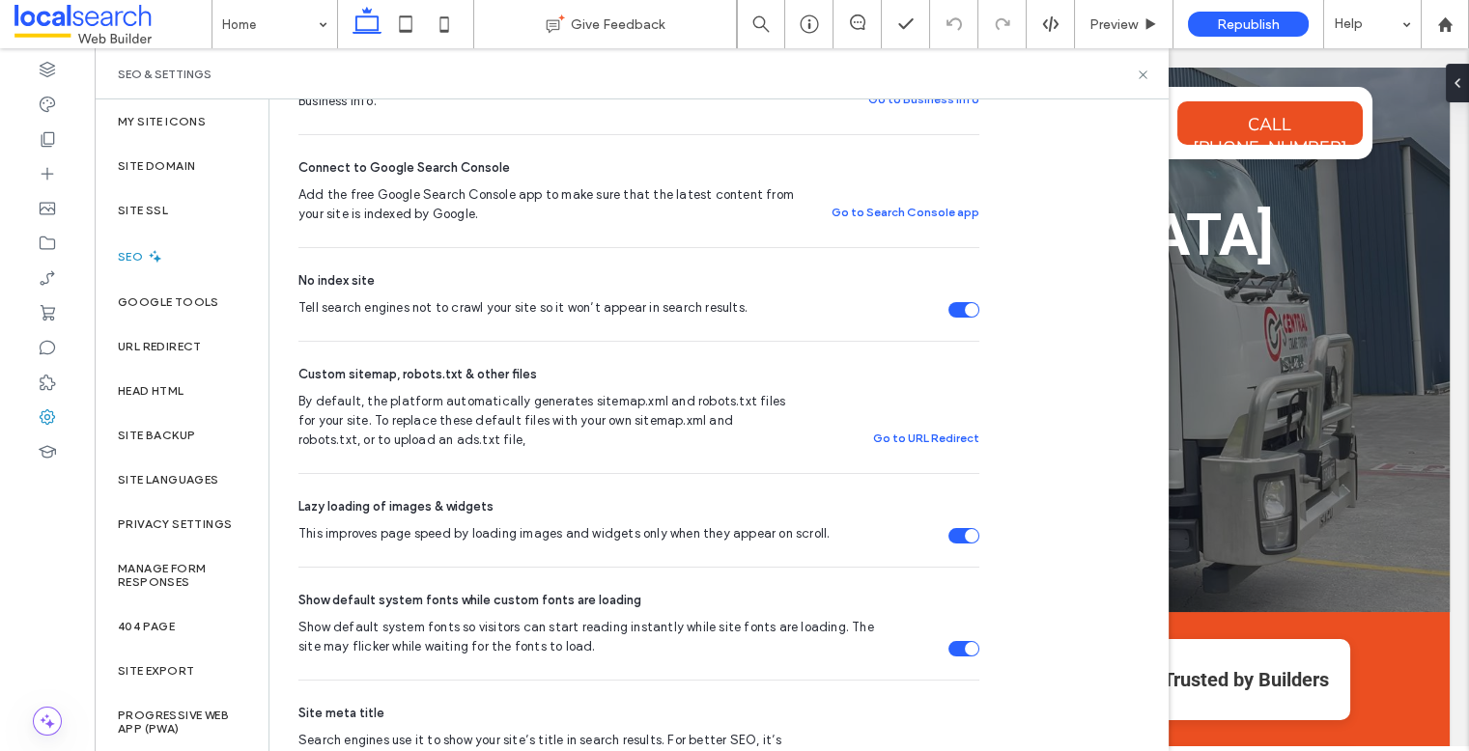
click at [948, 312] on div "Tell search engines not to crawl your site so it won’t appear in search results." at bounding box center [963, 309] width 31 height 15
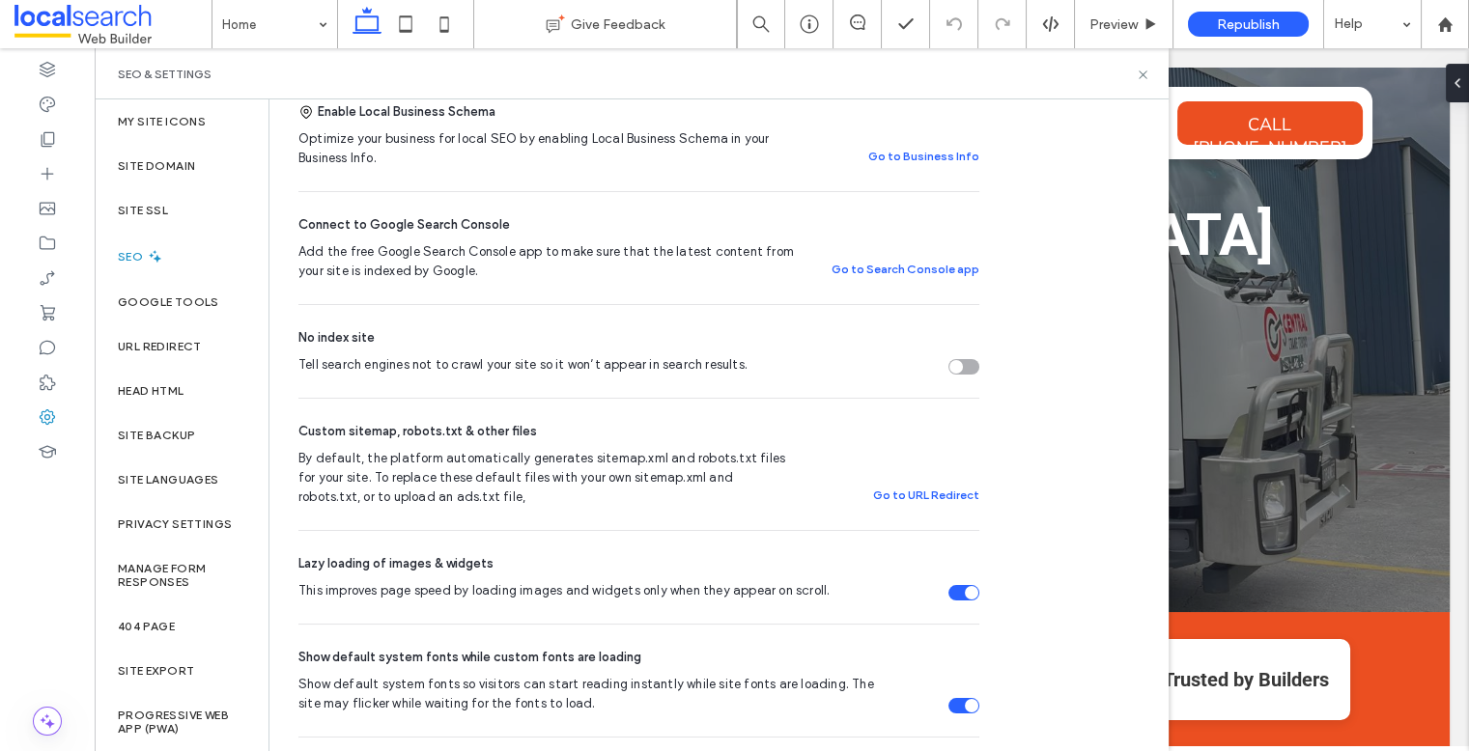
scroll to position [426, 0]
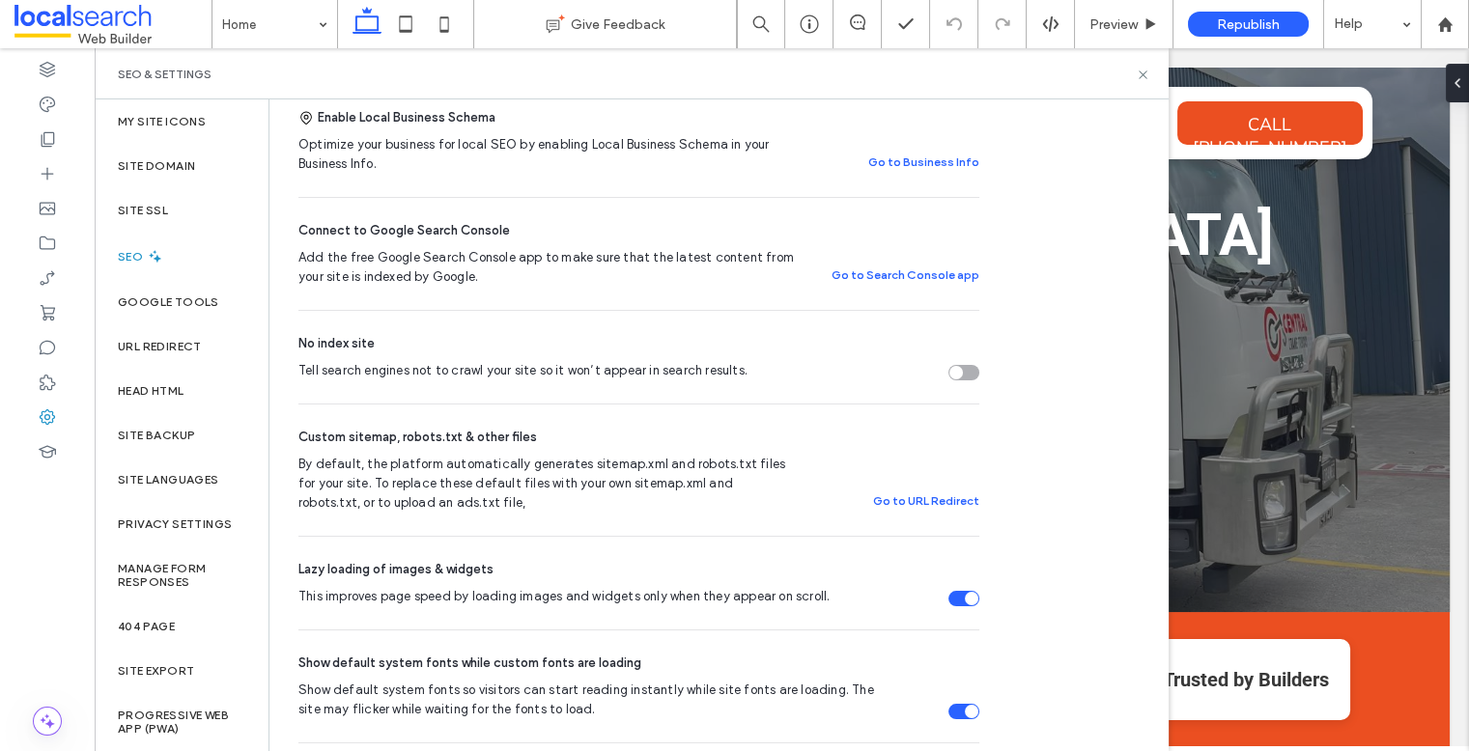
click at [1114, 507] on div "SEO Optimize your site to increase its visibility in relevant search results. N…" at bounding box center [717, 522] width 897 height 1697
click at [1143, 72] on use at bounding box center [1143, 75] width 8 height 8
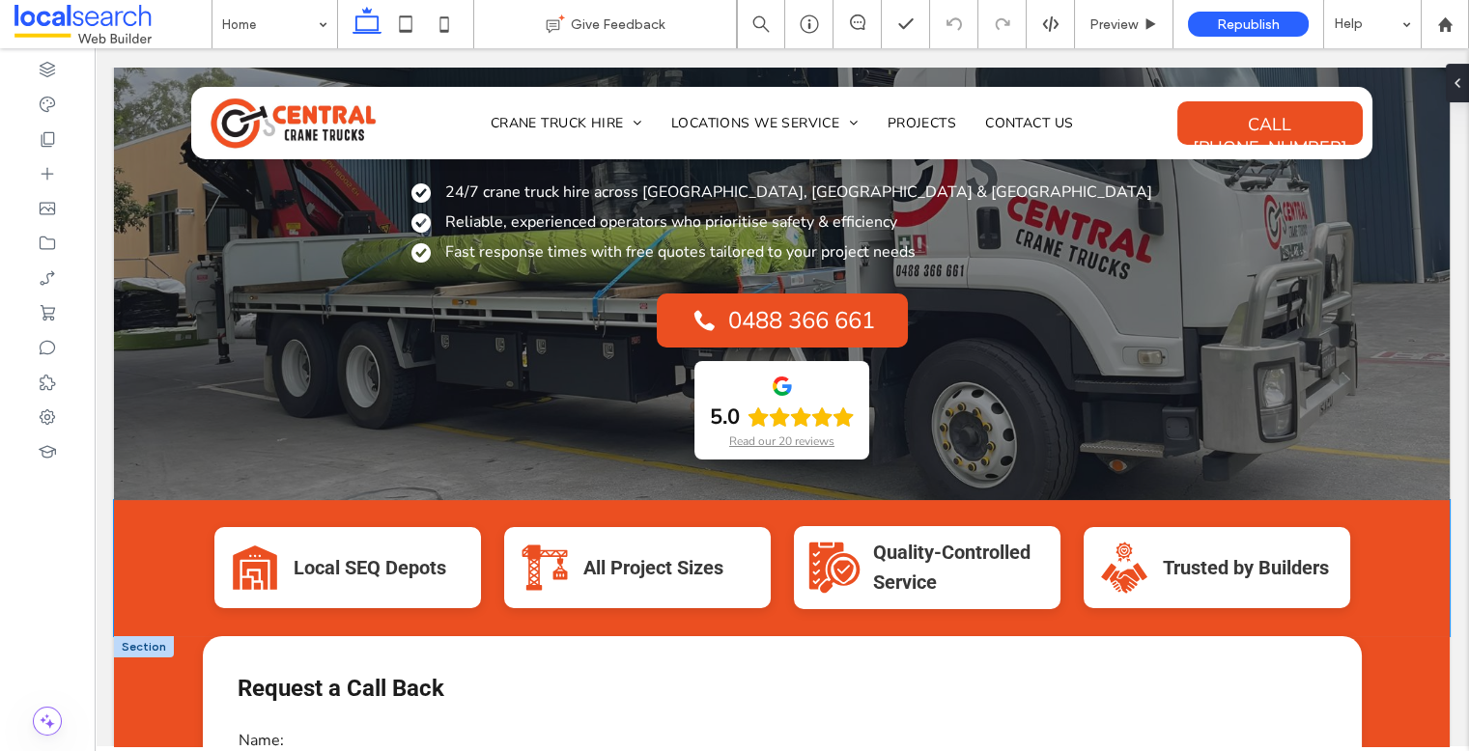
scroll to position [0, 0]
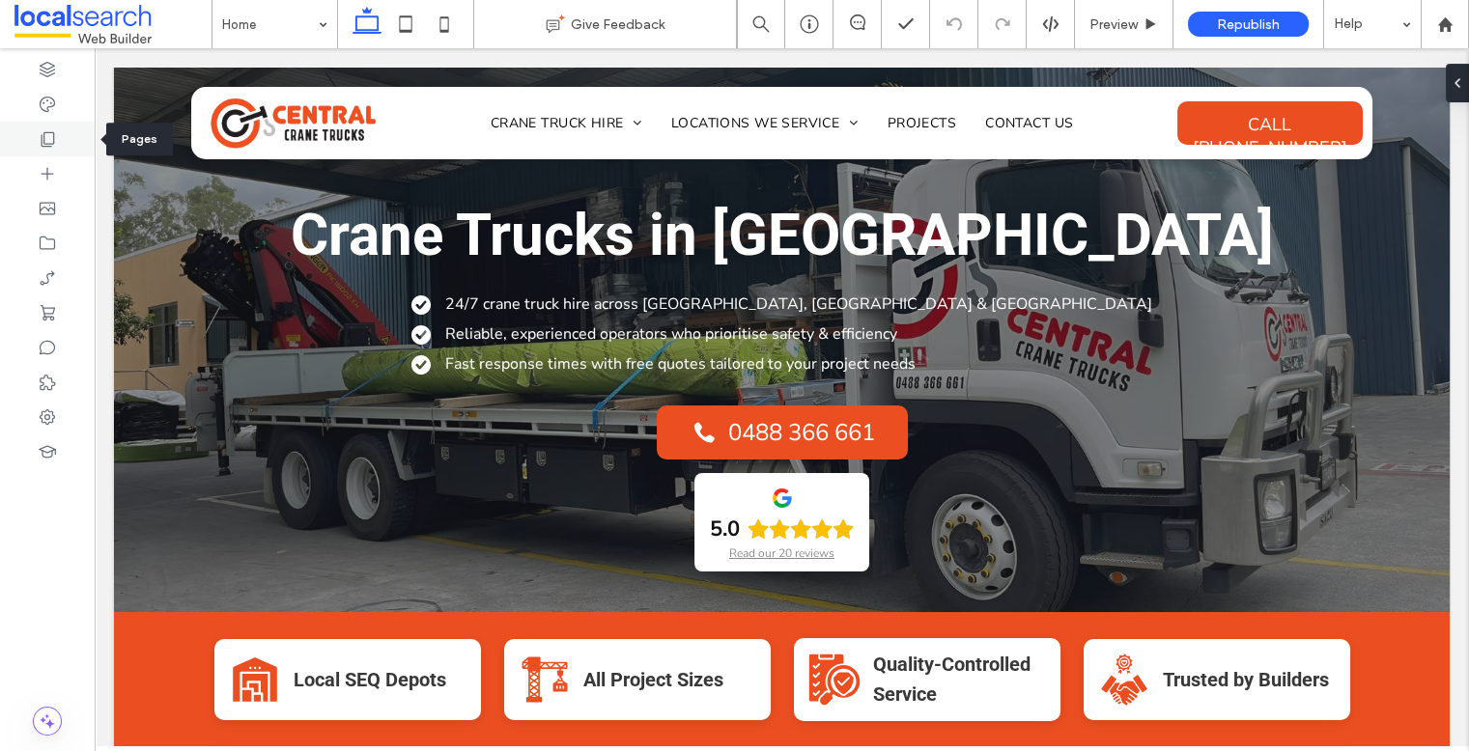
click at [54, 143] on icon at bounding box center [47, 138] width 19 height 19
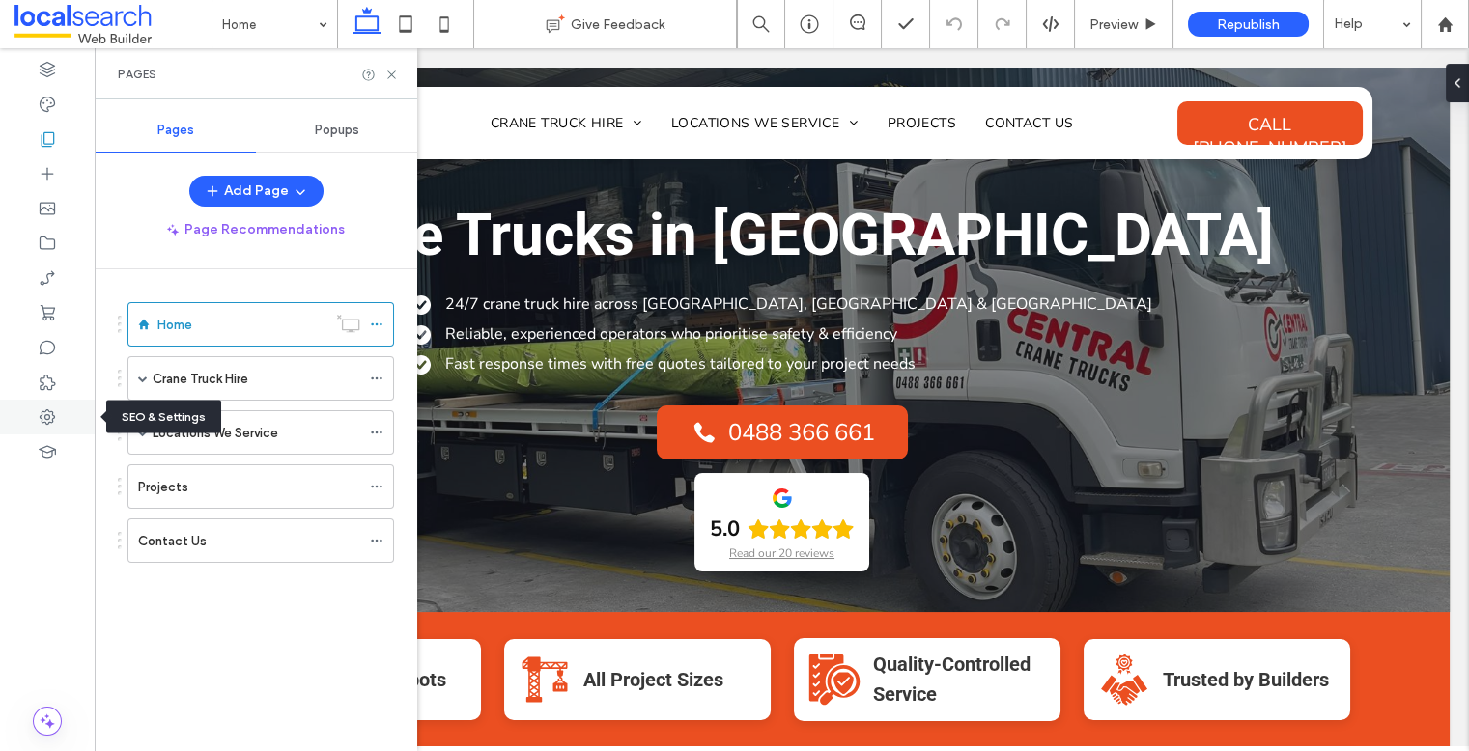
click at [46, 411] on icon at bounding box center [47, 417] width 19 height 19
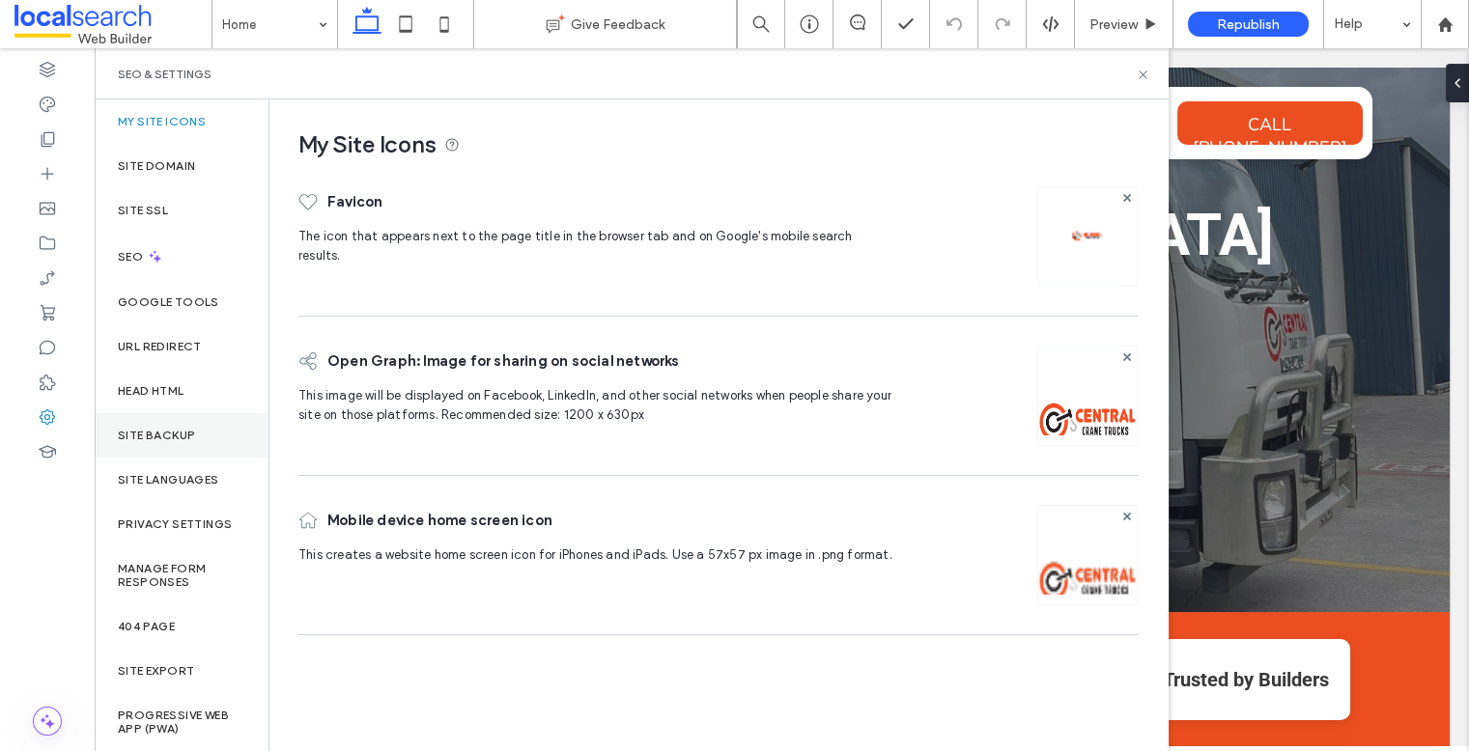
click at [192, 430] on label "Site Backup" at bounding box center [156, 436] width 77 height 14
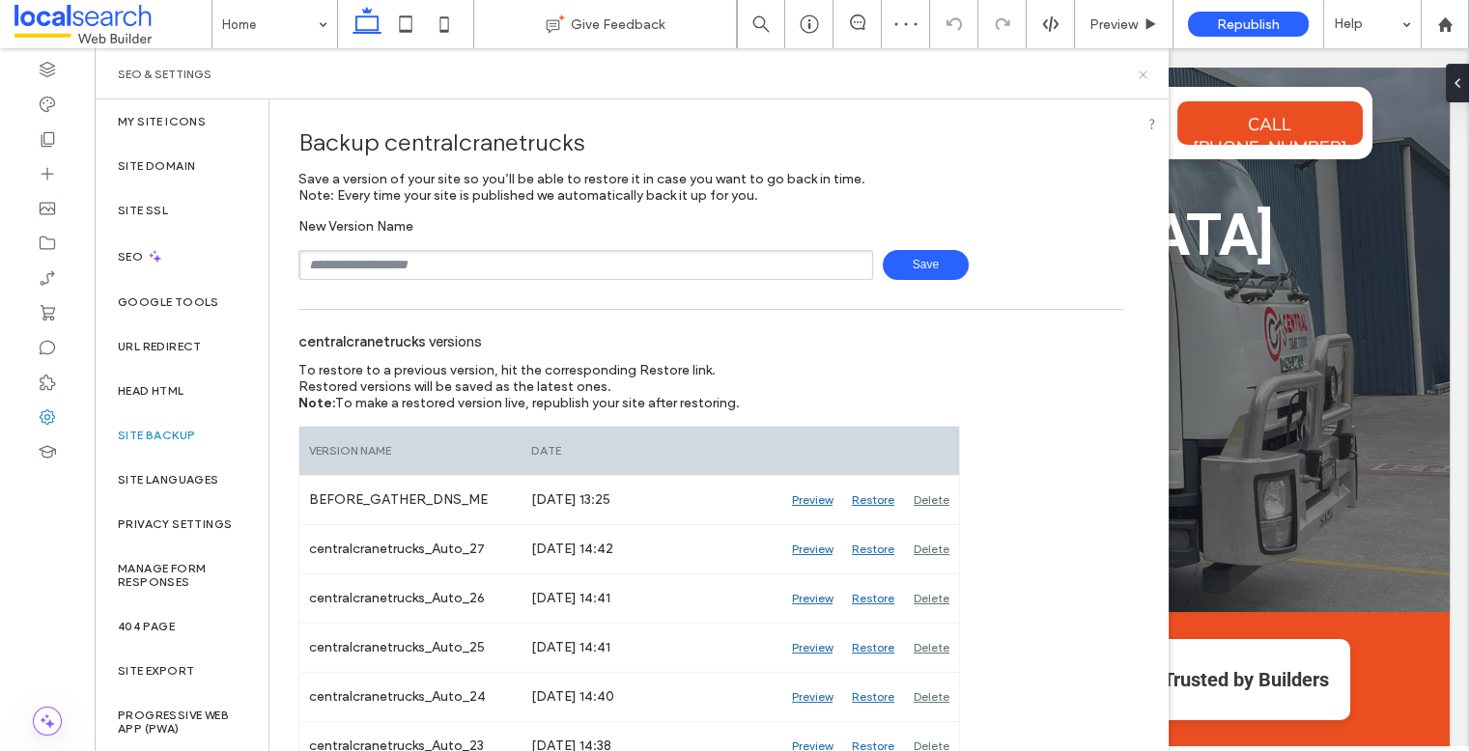
click at [1146, 70] on icon at bounding box center [1143, 75] width 14 height 14
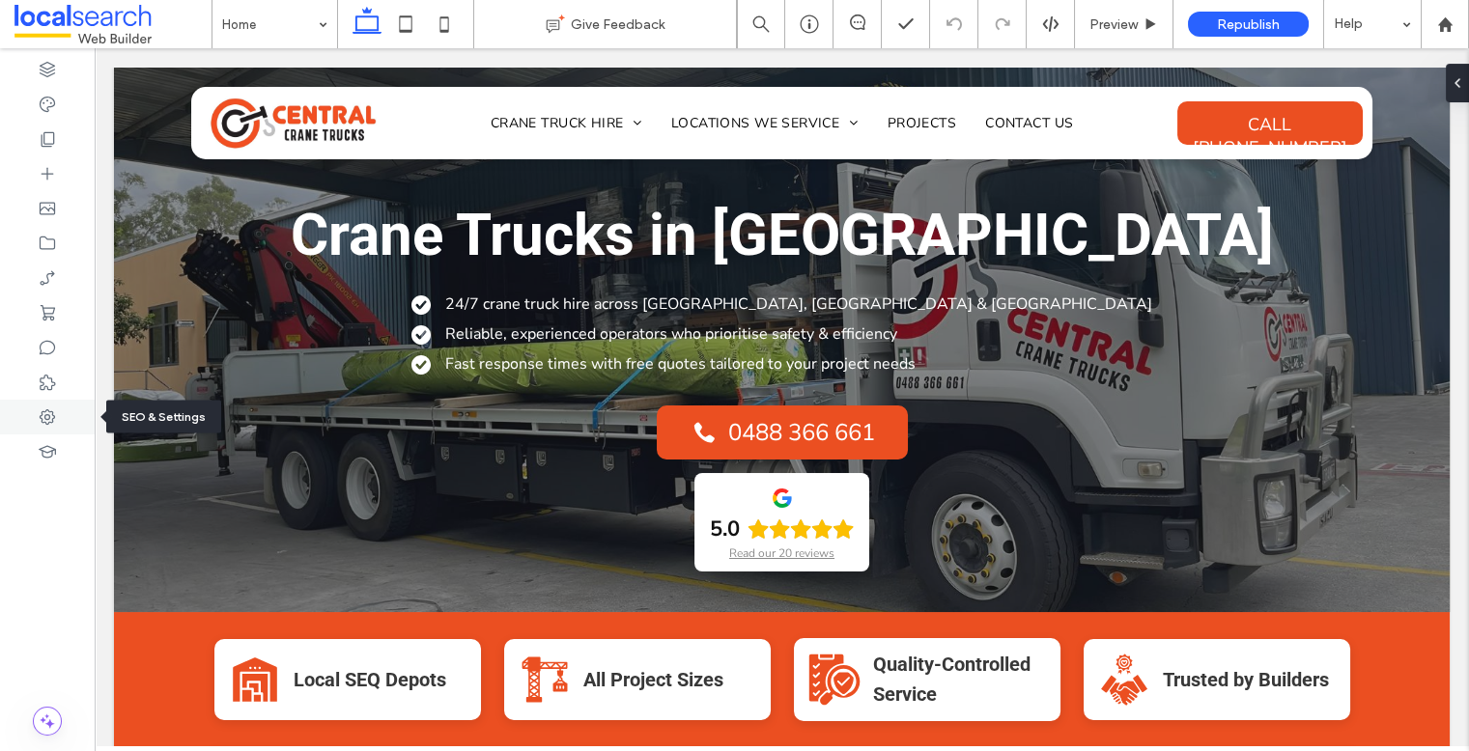
click at [47, 423] on use at bounding box center [47, 416] width 15 height 15
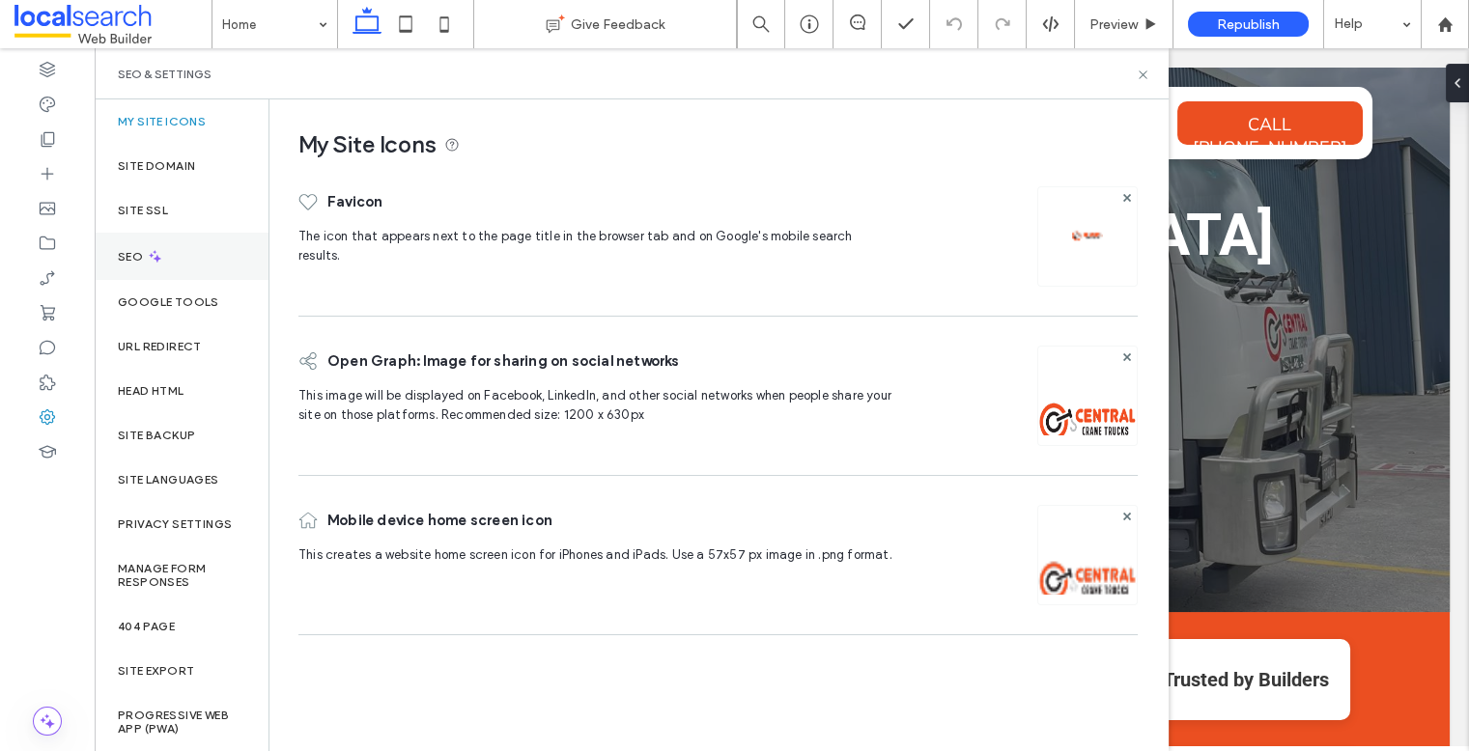
click at [218, 256] on div "SEO" at bounding box center [182, 256] width 174 height 47
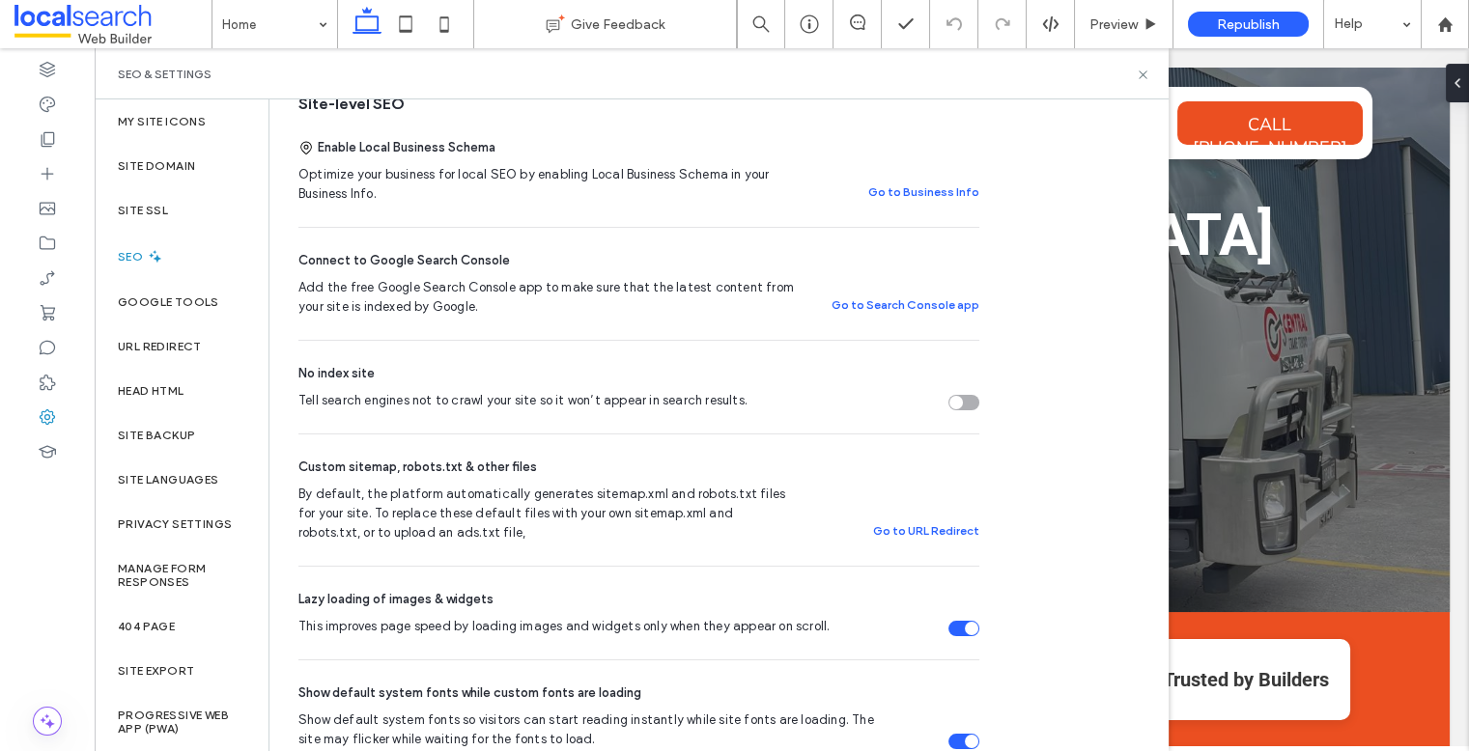
scroll to position [508, 0]
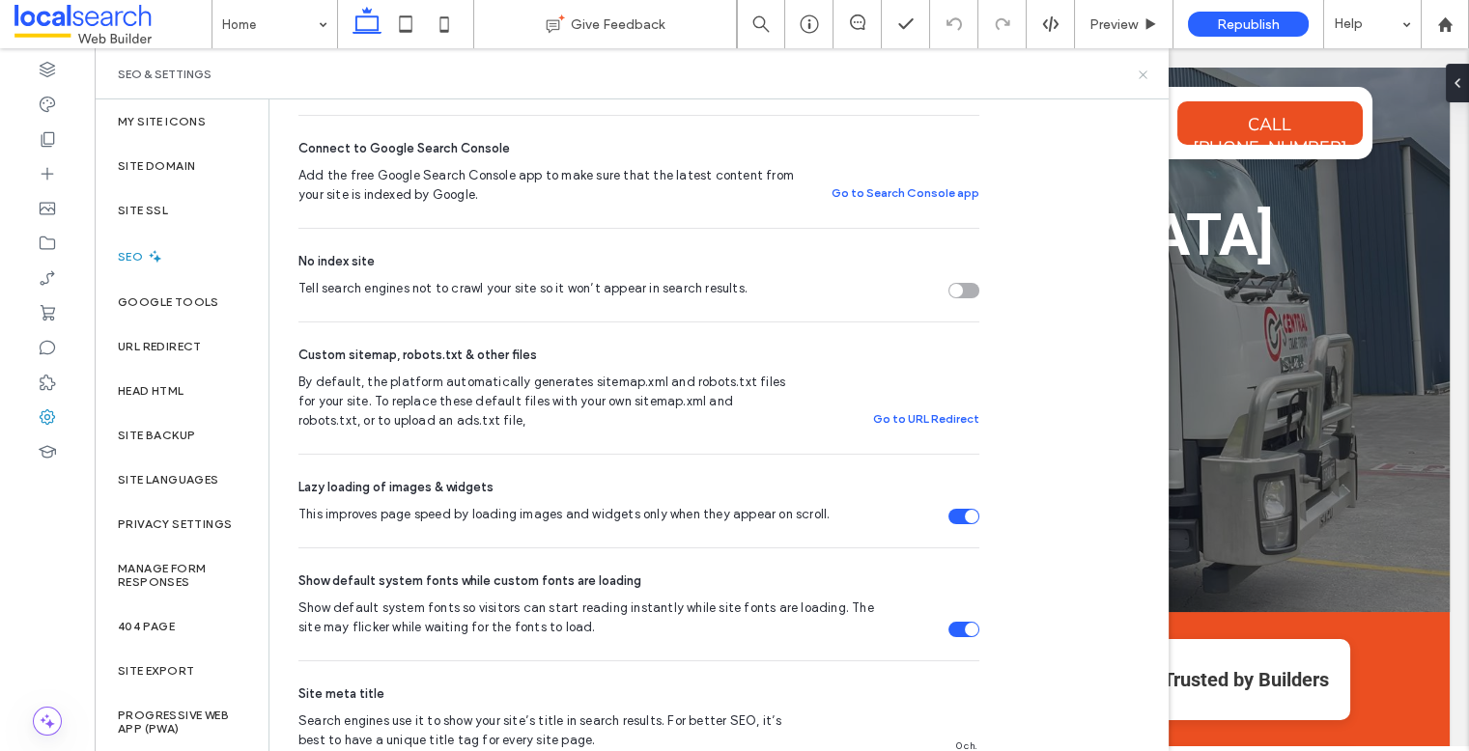
click at [1144, 73] on icon at bounding box center [1143, 75] width 14 height 14
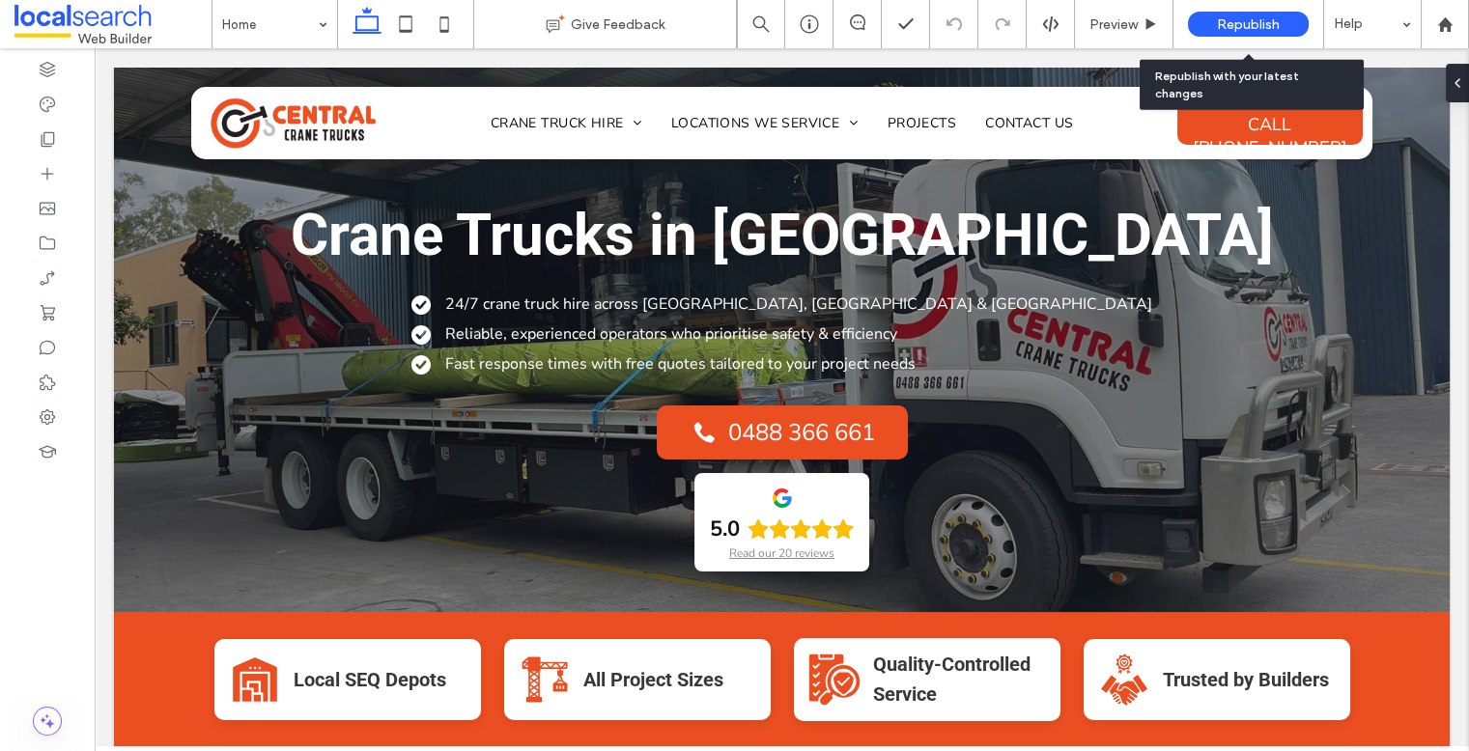
click at [1224, 23] on span "Republish" at bounding box center [1248, 24] width 63 height 16
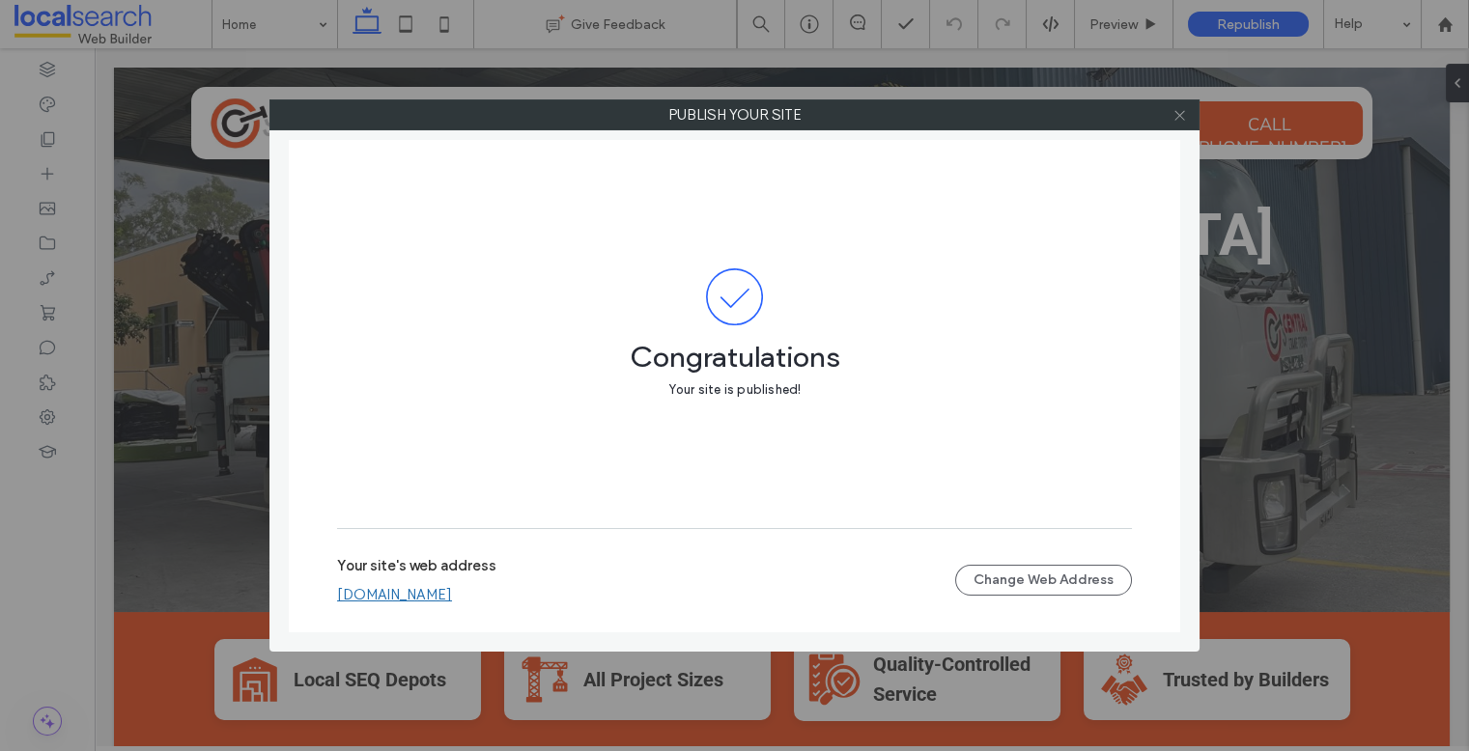
click at [1180, 115] on icon at bounding box center [1179, 115] width 14 height 14
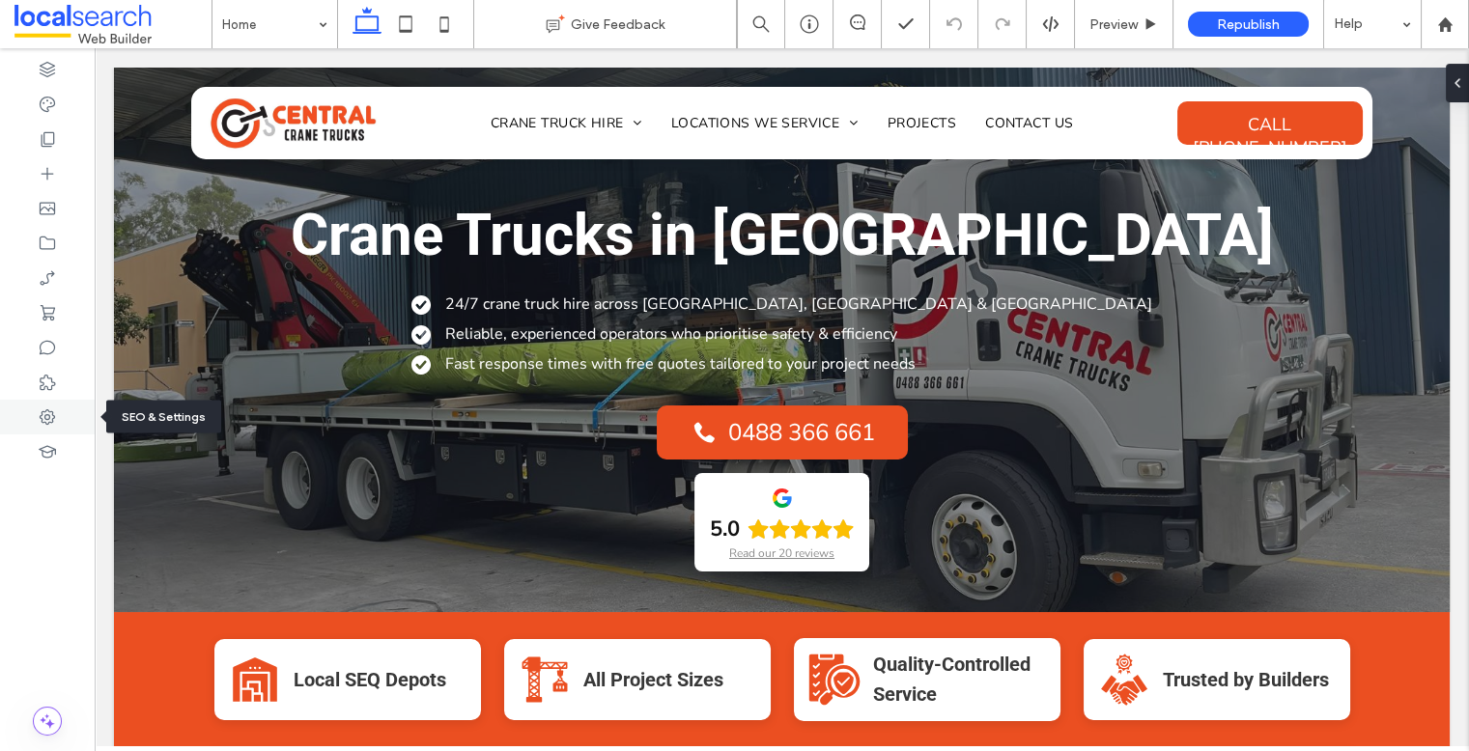
click at [49, 423] on icon at bounding box center [47, 417] width 19 height 19
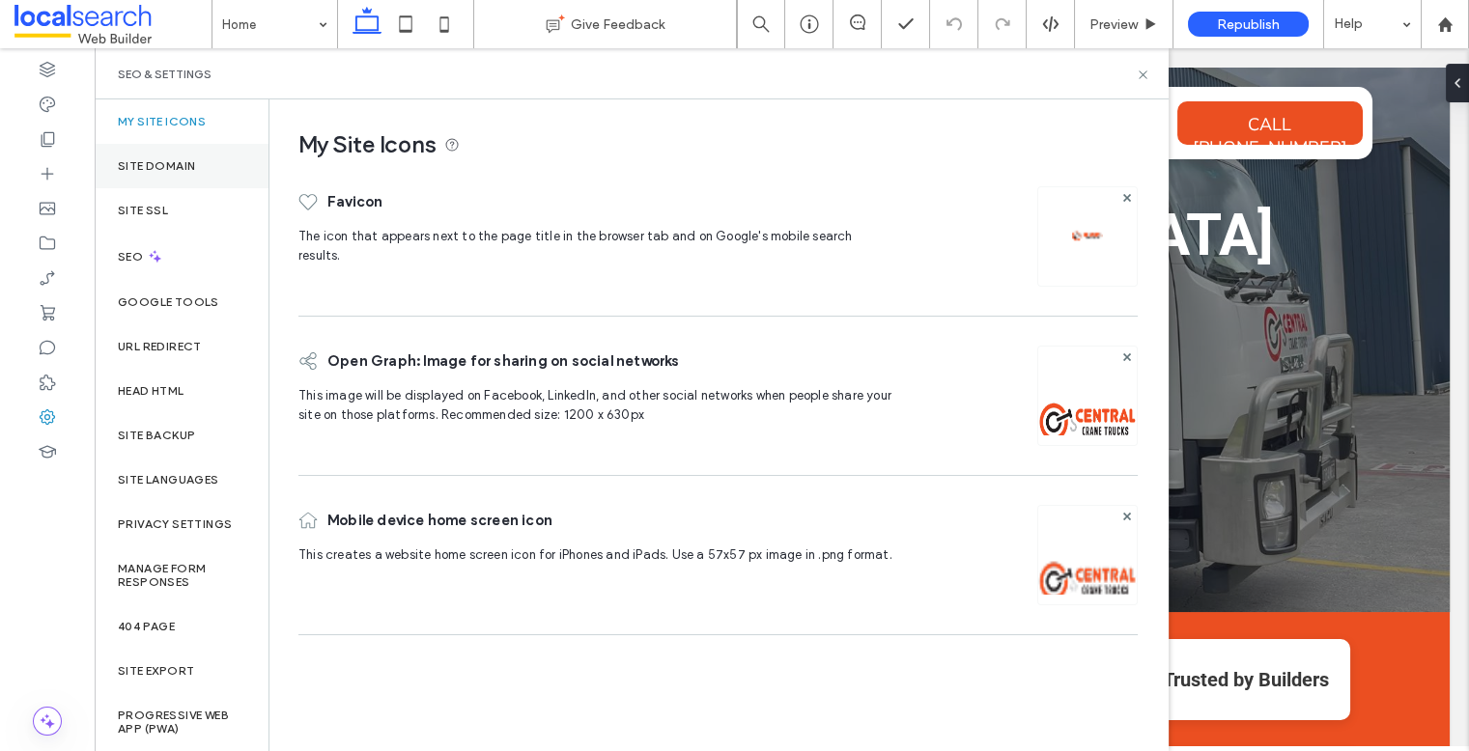
click at [188, 174] on div "Site Domain" at bounding box center [182, 166] width 174 height 44
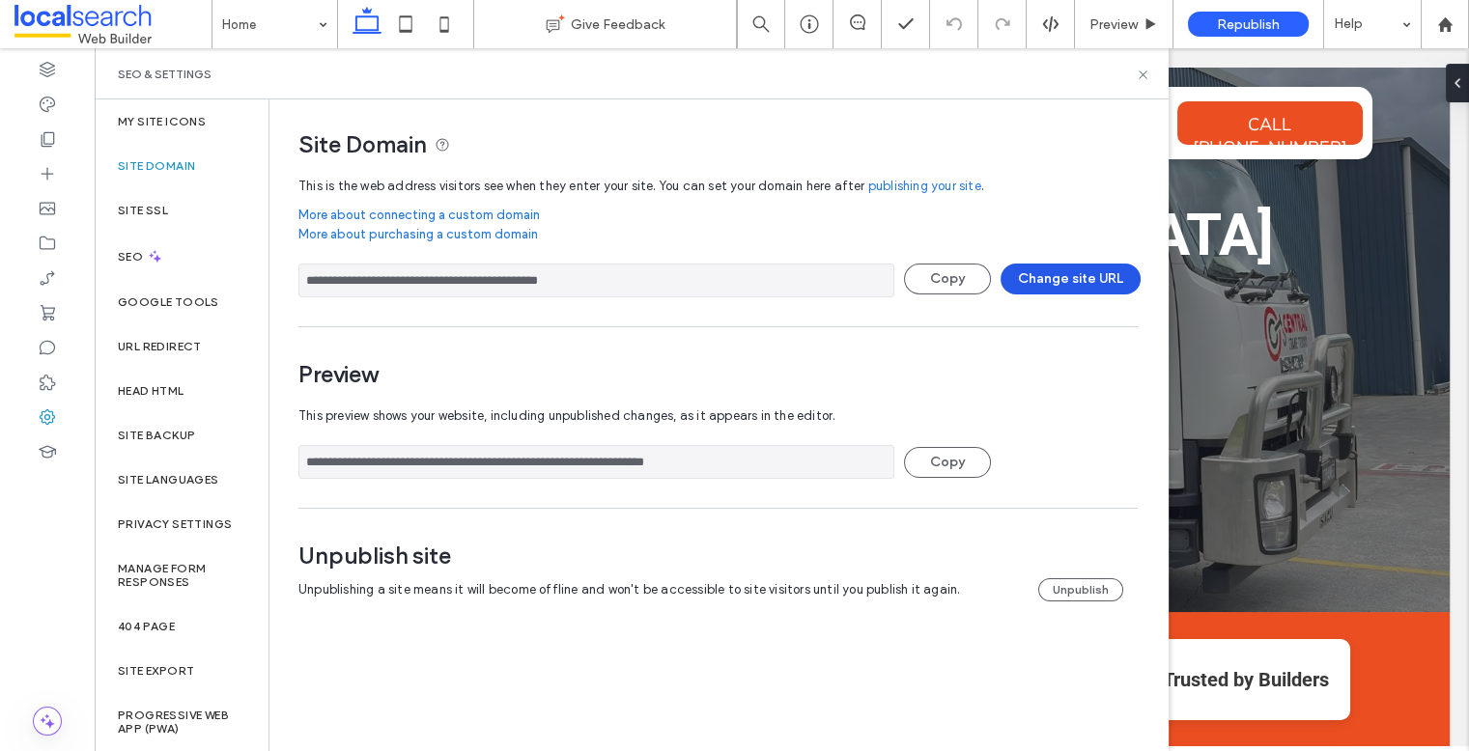
click at [1053, 287] on button "Change site URL" at bounding box center [1071, 279] width 140 height 31
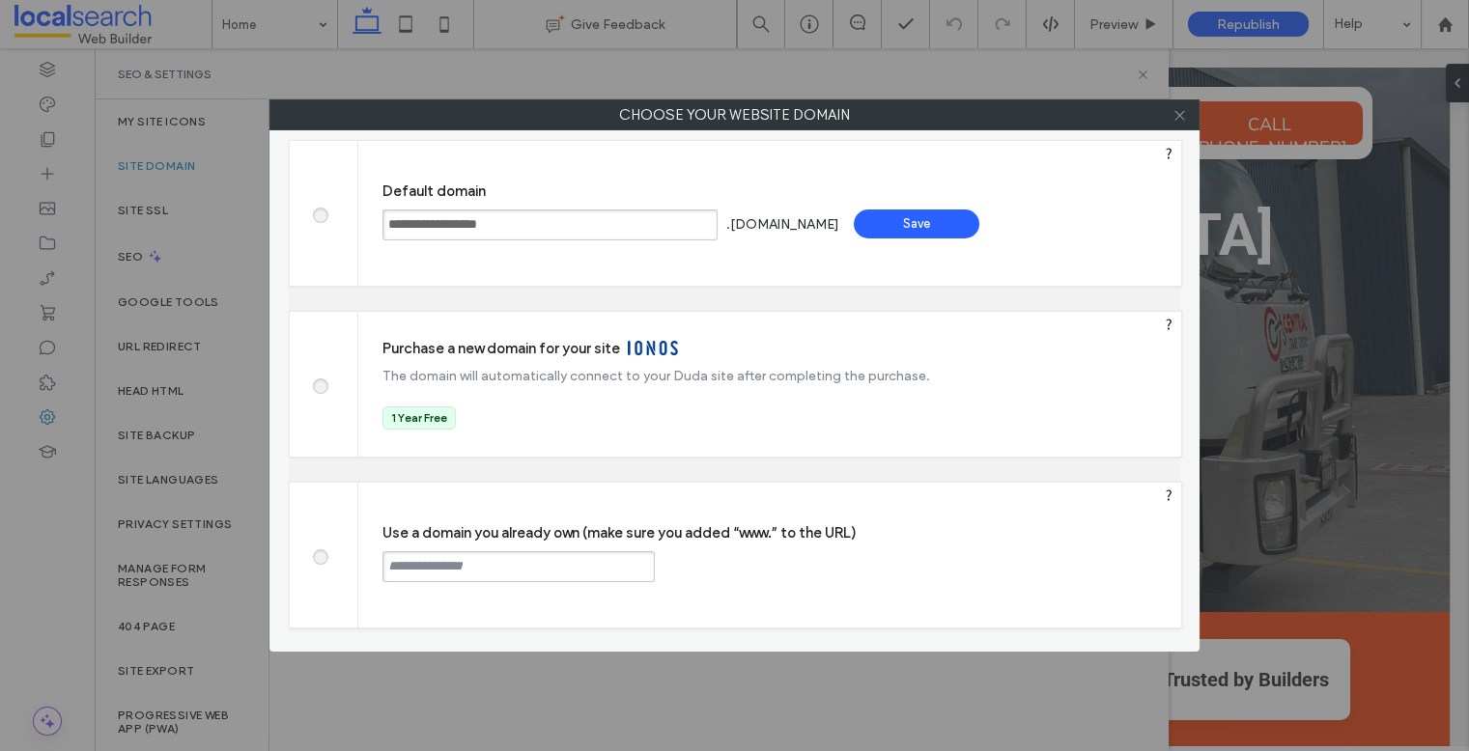
click at [1183, 116] on icon at bounding box center [1179, 115] width 14 height 14
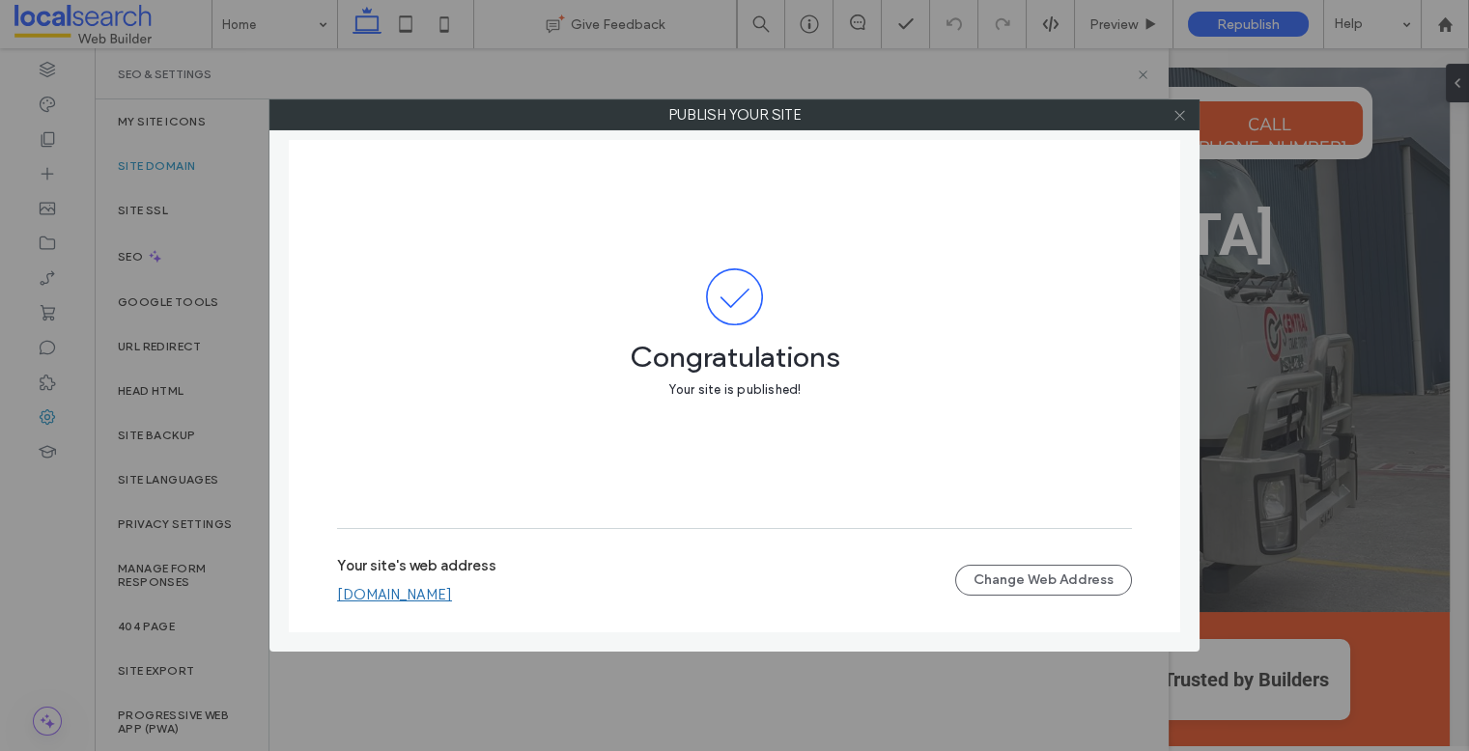
click at [1172, 118] on icon at bounding box center [1179, 115] width 14 height 14
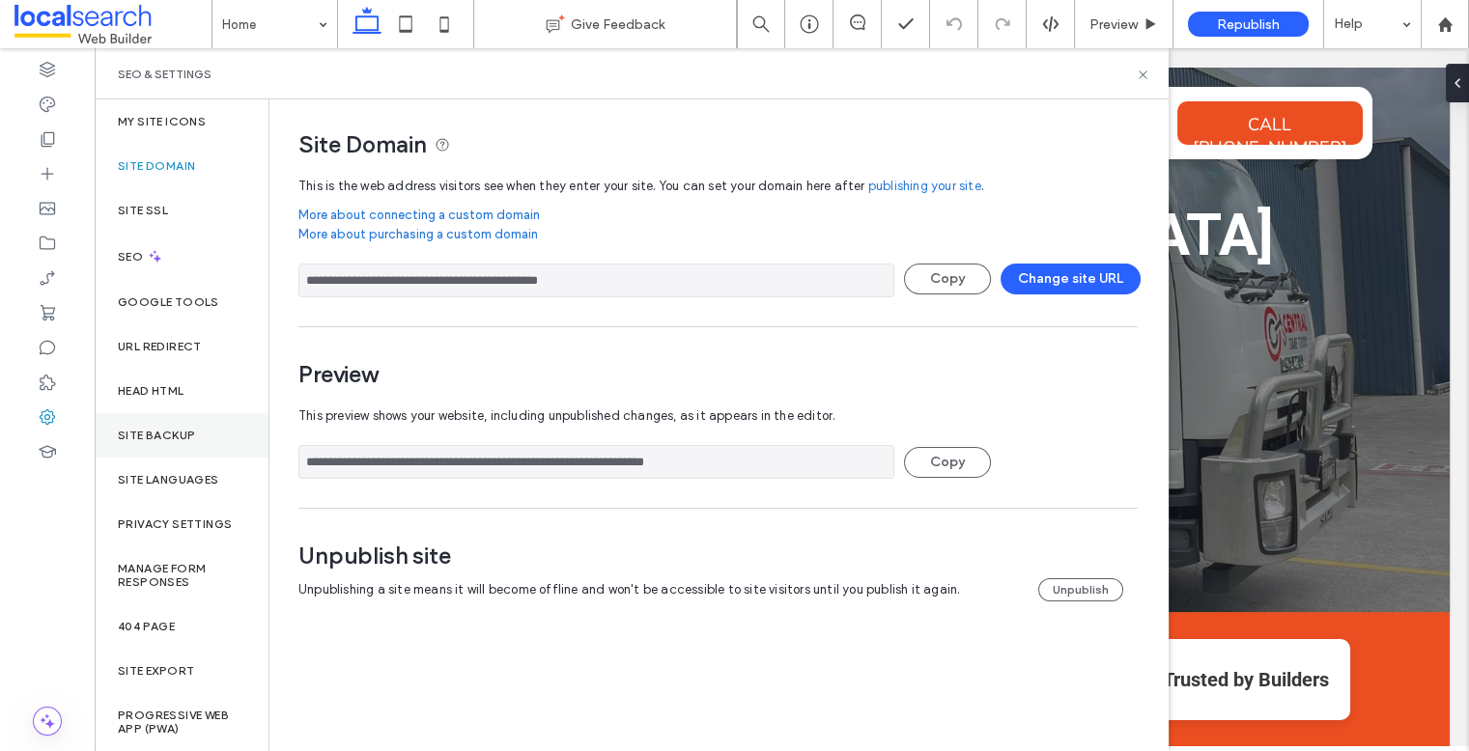
click at [177, 443] on div "Site Backup" at bounding box center [182, 435] width 174 height 44
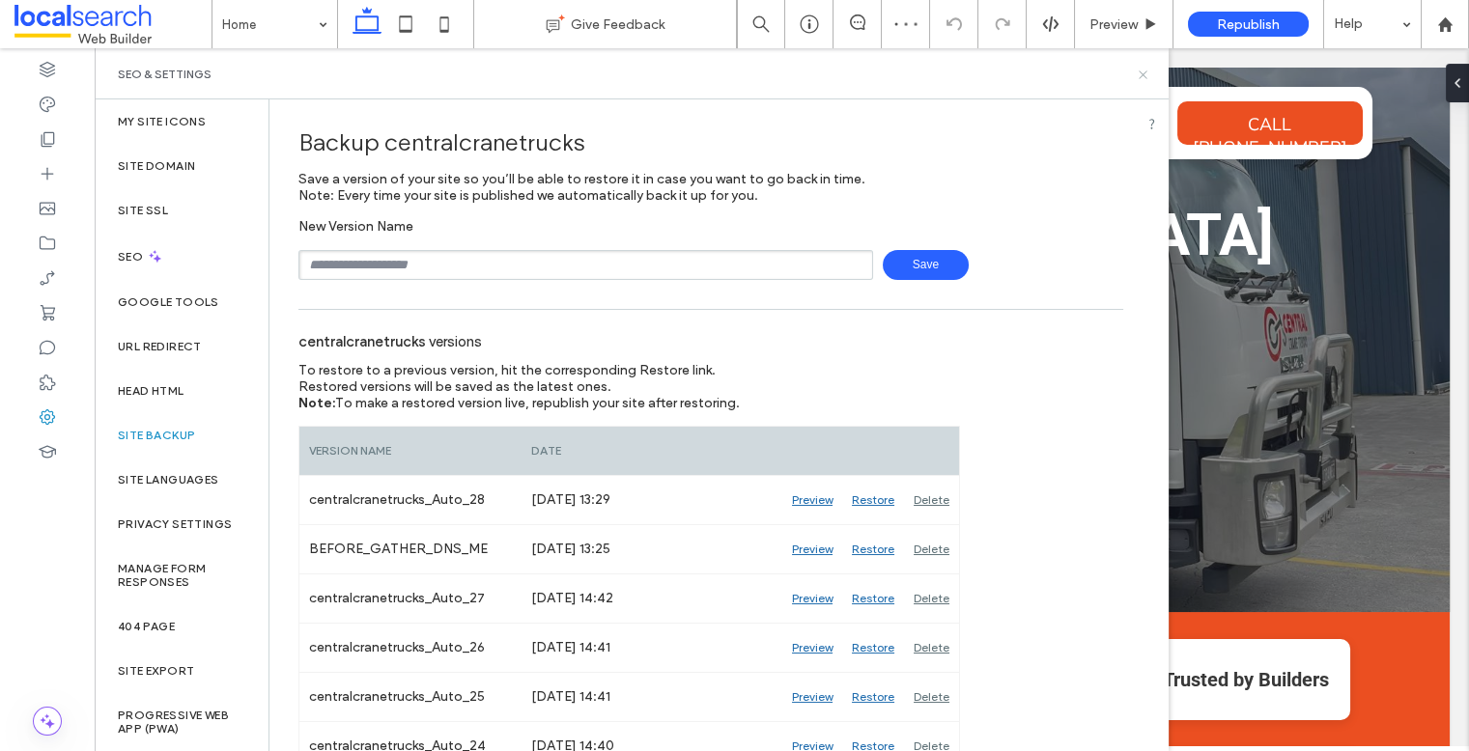
click at [1143, 68] on icon at bounding box center [1143, 75] width 14 height 14
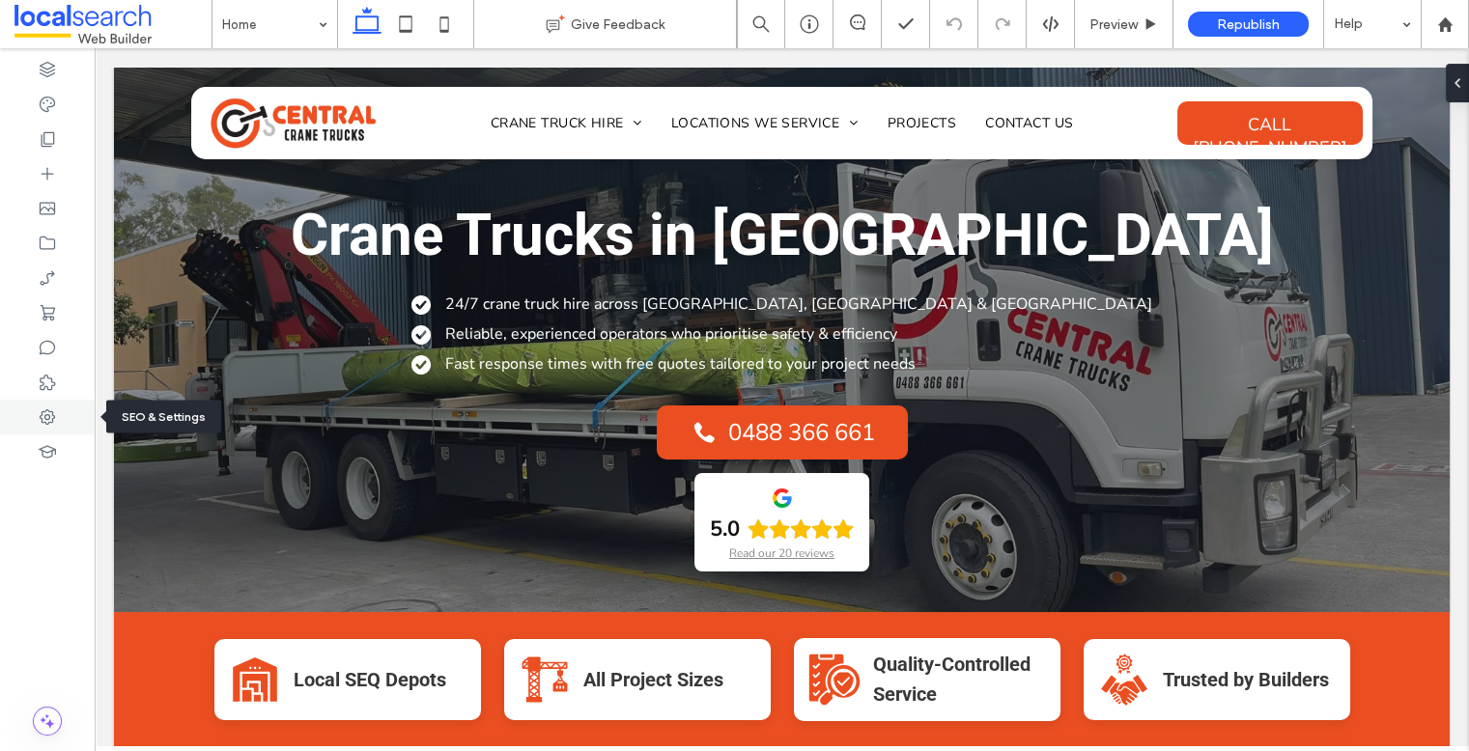
click at [41, 424] on icon at bounding box center [47, 417] width 19 height 19
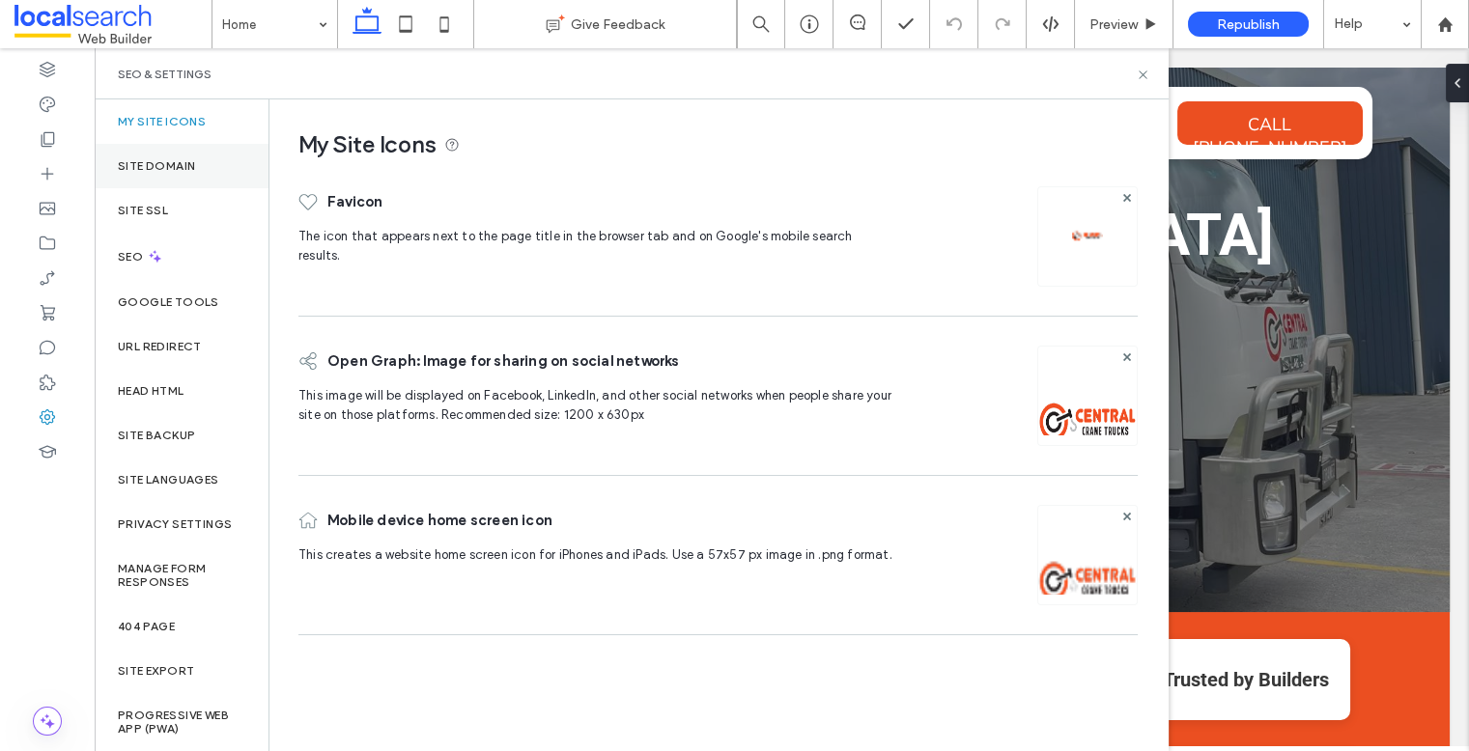
click at [165, 163] on label "Site Domain" at bounding box center [156, 166] width 77 height 14
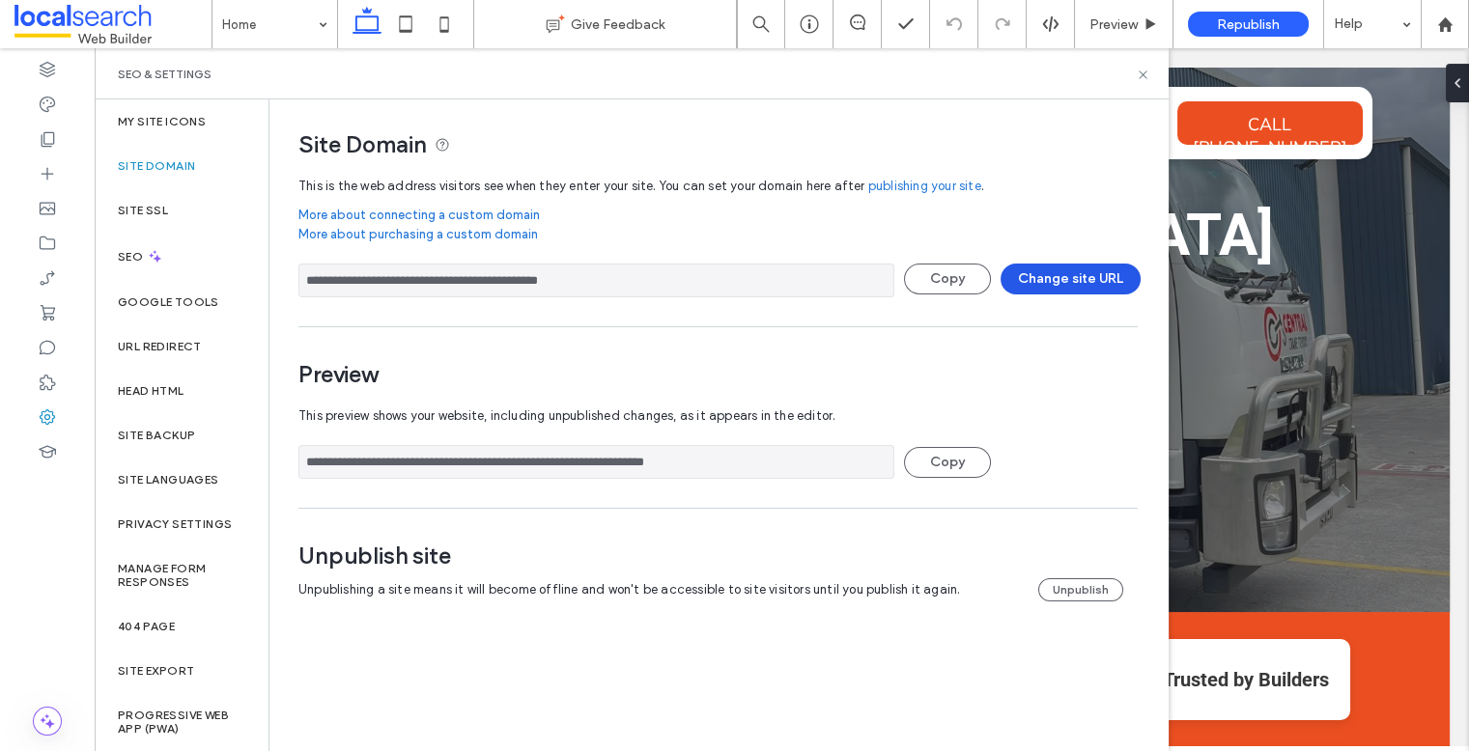
click at [1073, 282] on button "Change site URL" at bounding box center [1071, 279] width 140 height 31
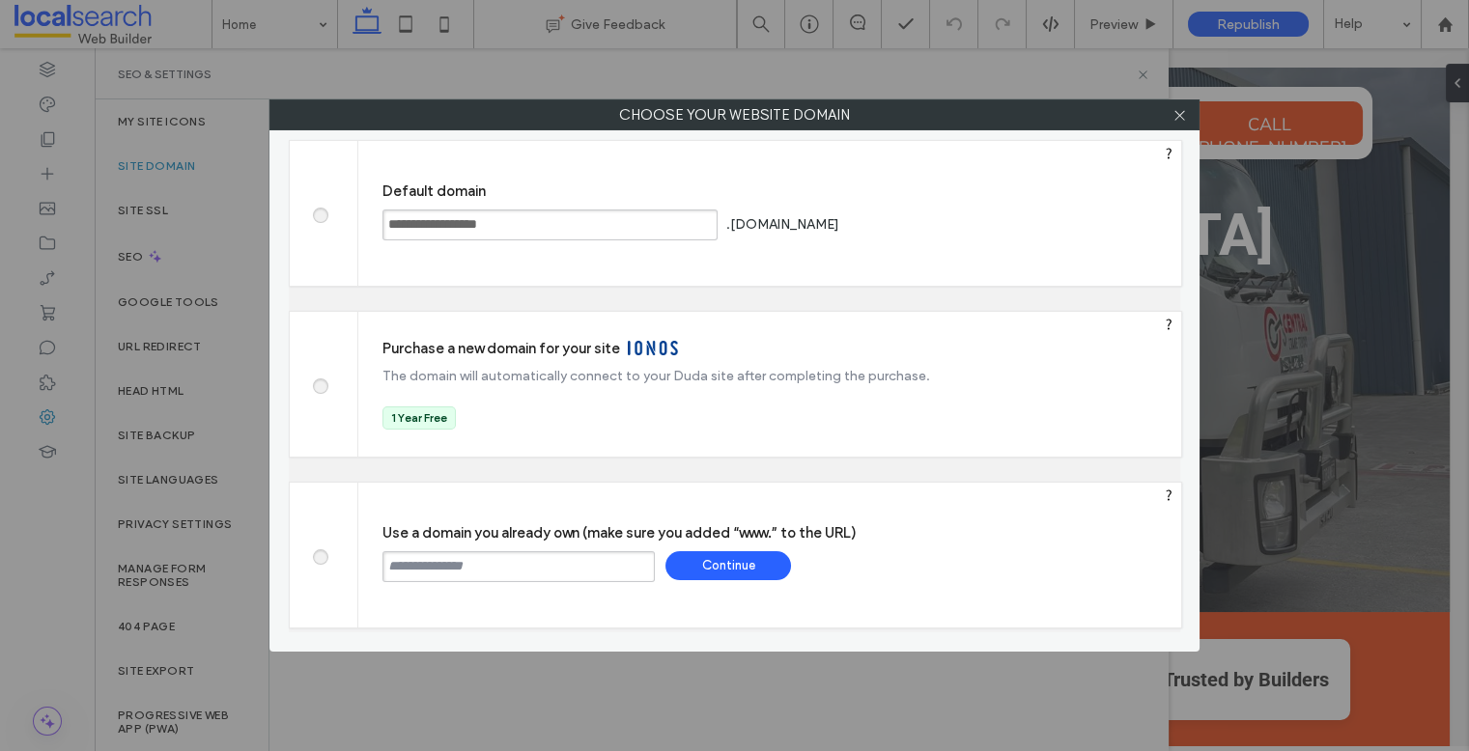
drag, startPoint x: 457, startPoint y: 557, endPoint x: 473, endPoint y: 557, distance: 16.4
click at [459, 557] on input "text" at bounding box center [518, 566] width 272 height 31
paste input "**********"
type input "**********"
click at [730, 571] on div "Continue" at bounding box center [728, 565] width 126 height 29
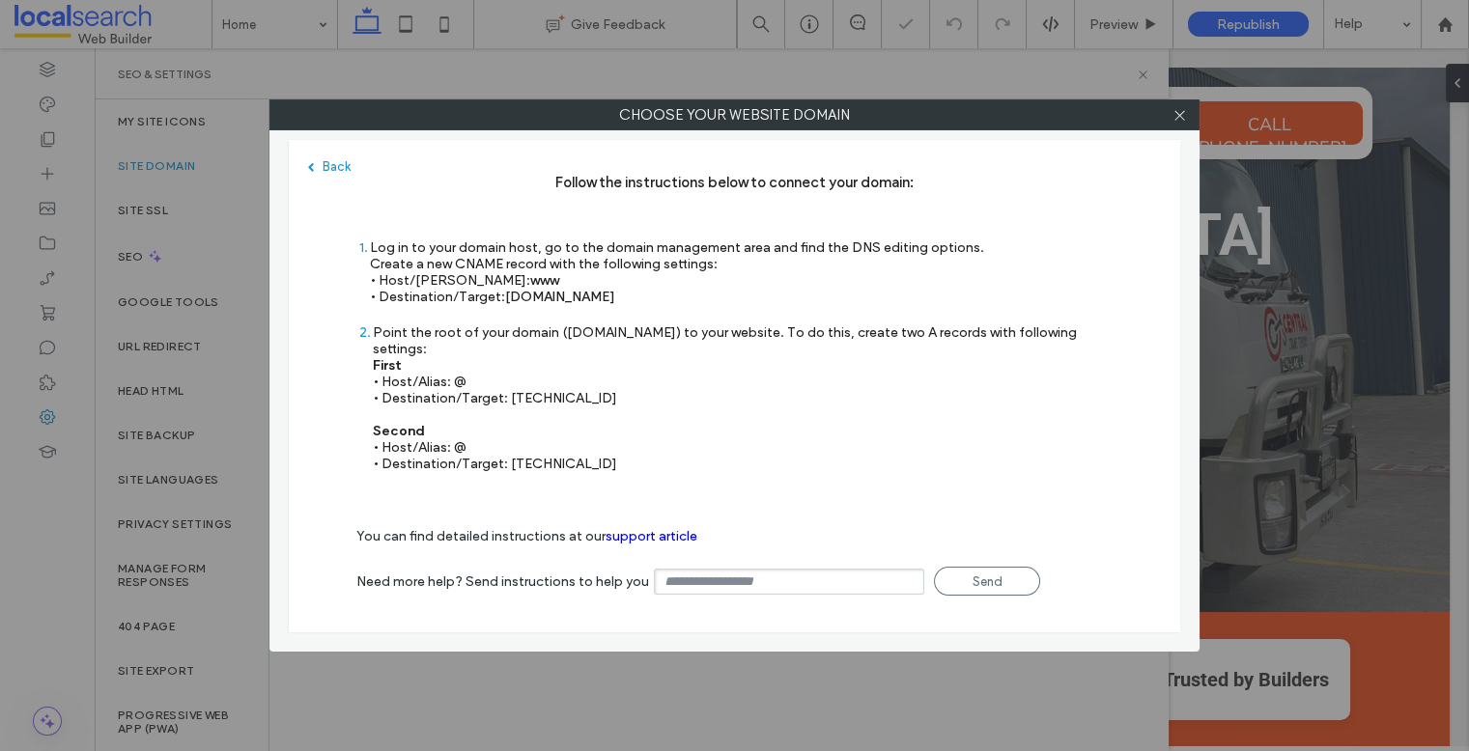
type input "**********"
click at [1179, 111] on icon at bounding box center [1179, 115] width 14 height 14
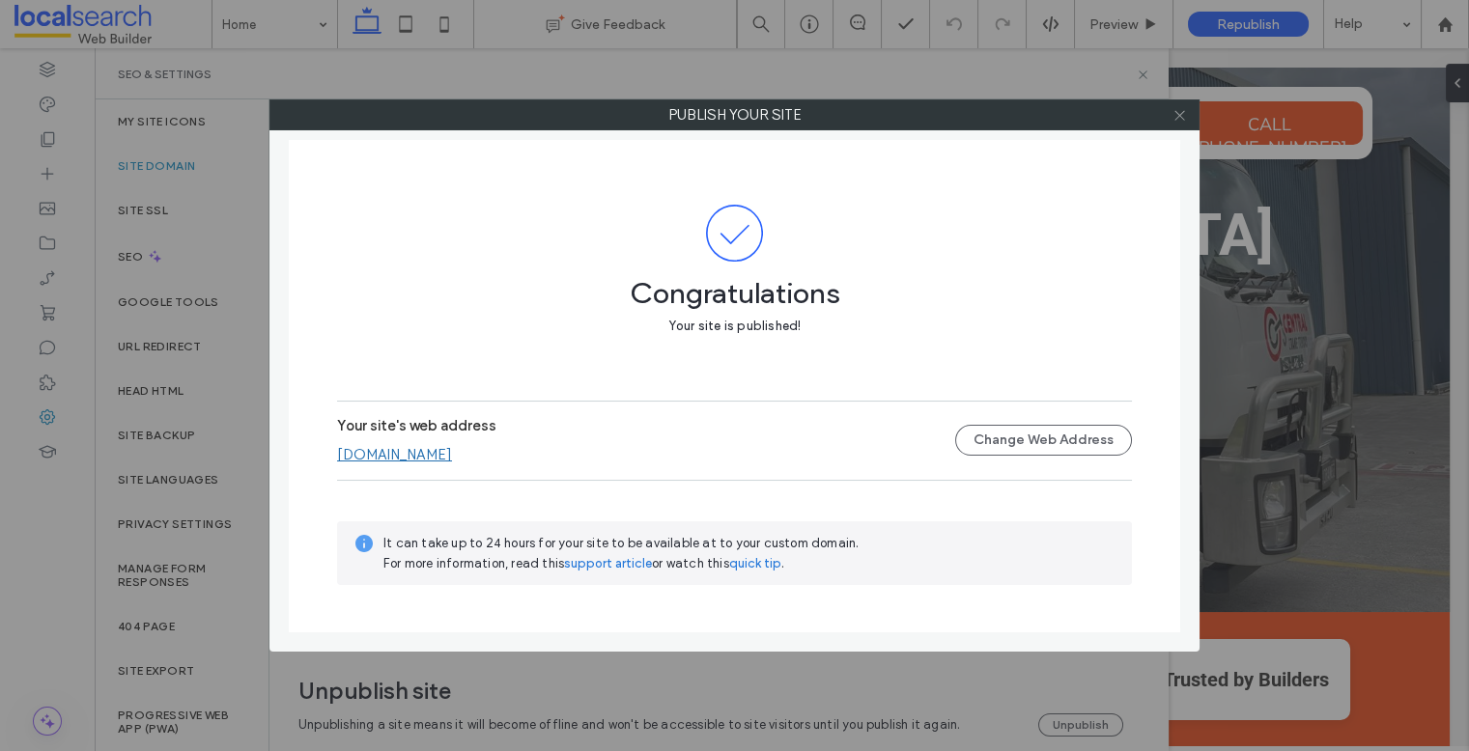
click at [1179, 114] on use at bounding box center [1179, 115] width 10 height 10
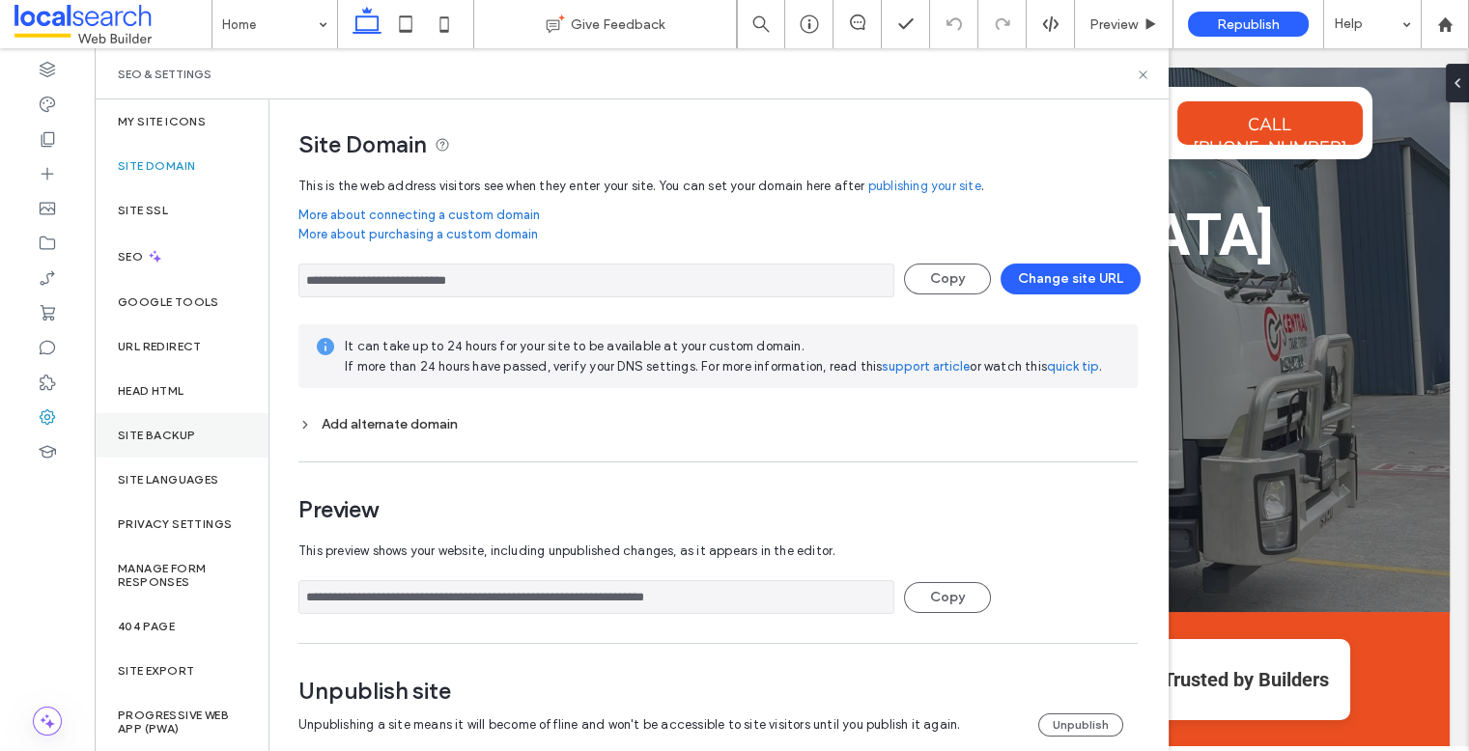
click at [181, 434] on label "Site Backup" at bounding box center [156, 436] width 77 height 14
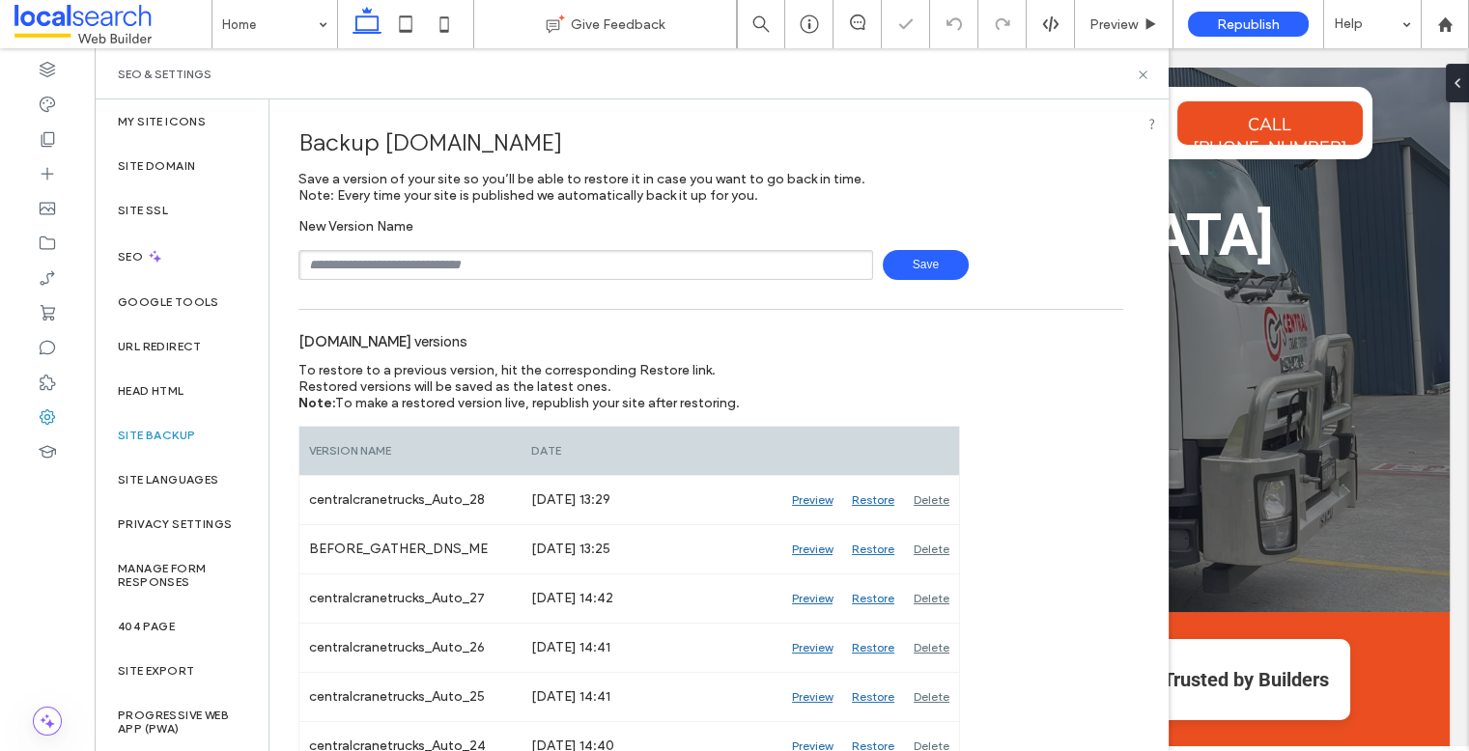
click at [405, 258] on input "text" at bounding box center [585, 265] width 575 height 30
type input "**********"
click at [898, 261] on span "Save" at bounding box center [926, 265] width 86 height 30
click at [1143, 71] on icon at bounding box center [1143, 75] width 14 height 14
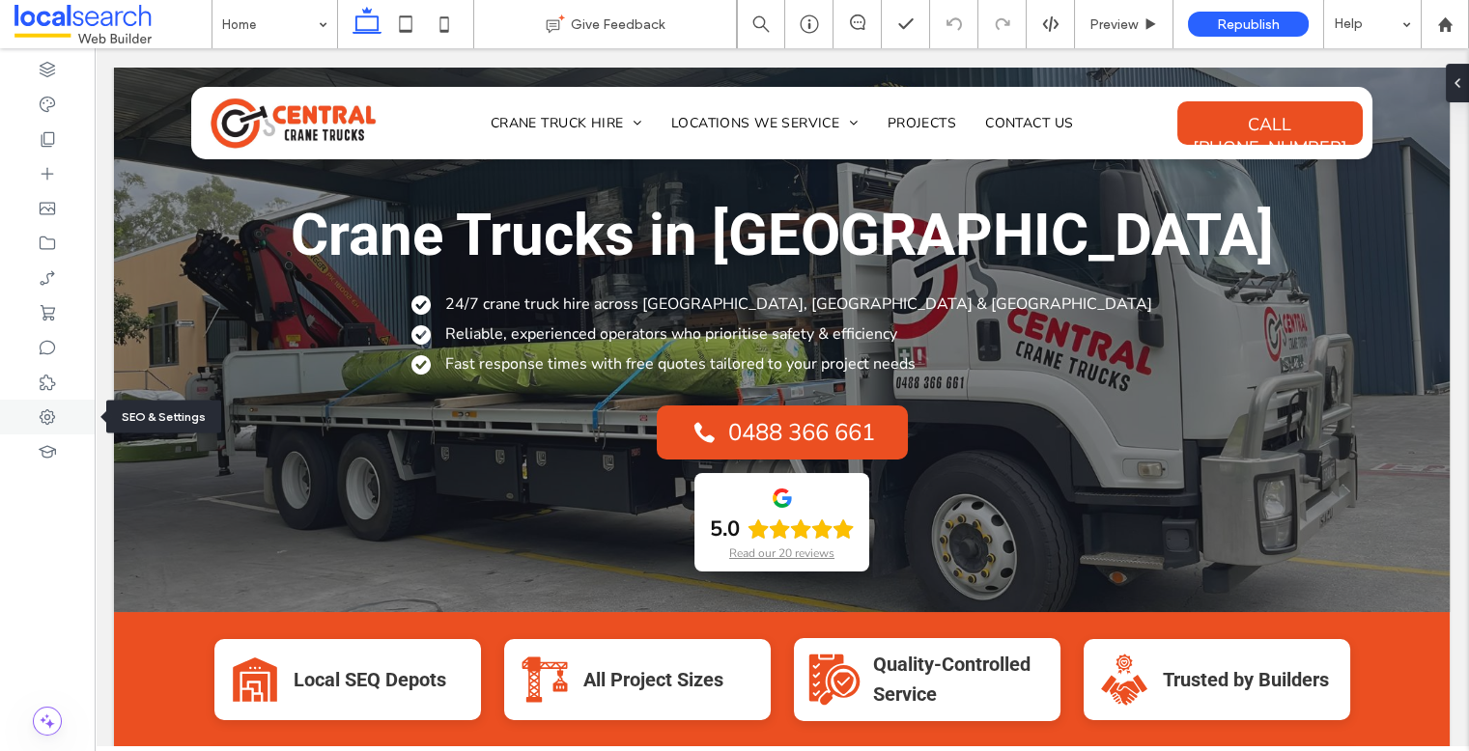
drag, startPoint x: 50, startPoint y: 419, endPoint x: 60, endPoint y: 412, distance: 11.8
click at [50, 419] on icon at bounding box center [47, 417] width 19 height 19
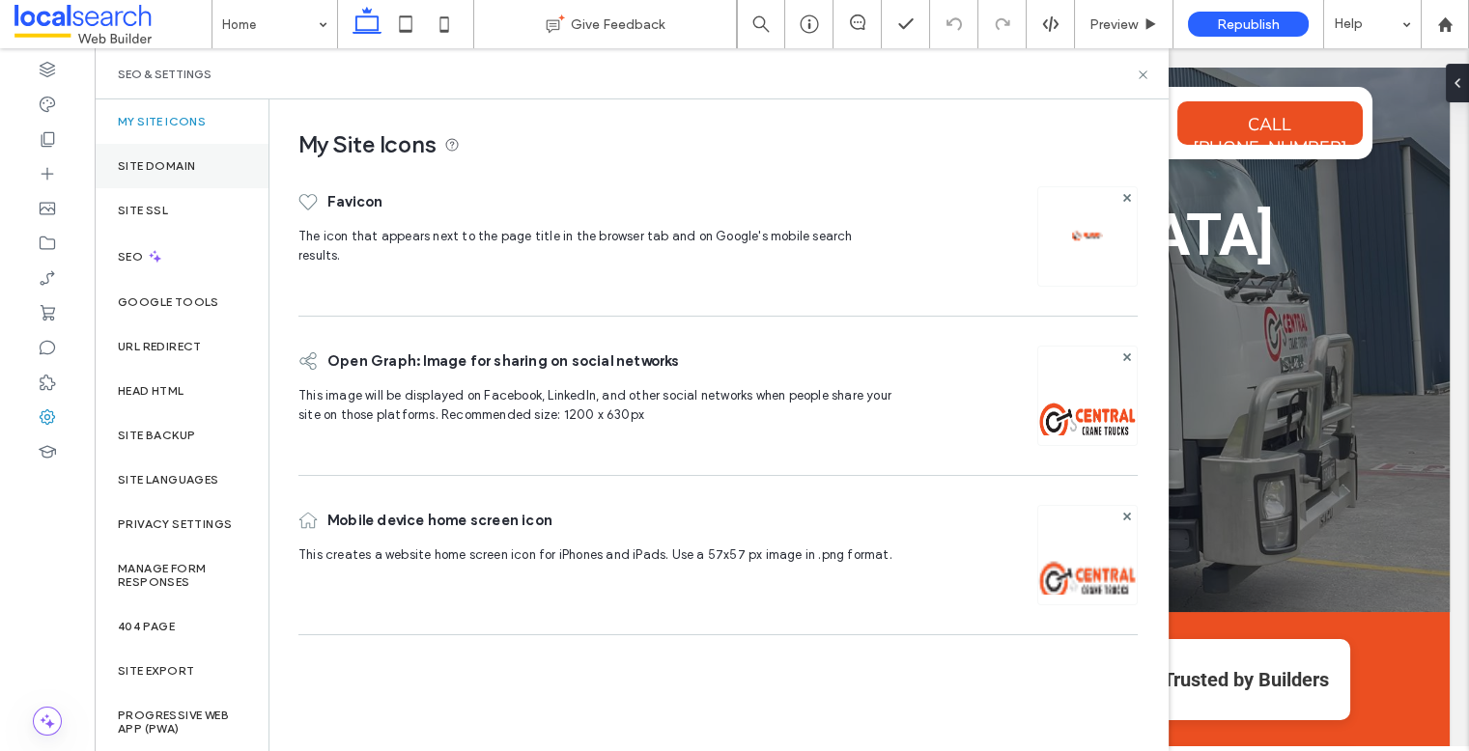
click at [180, 170] on label "Site Domain" at bounding box center [156, 166] width 77 height 14
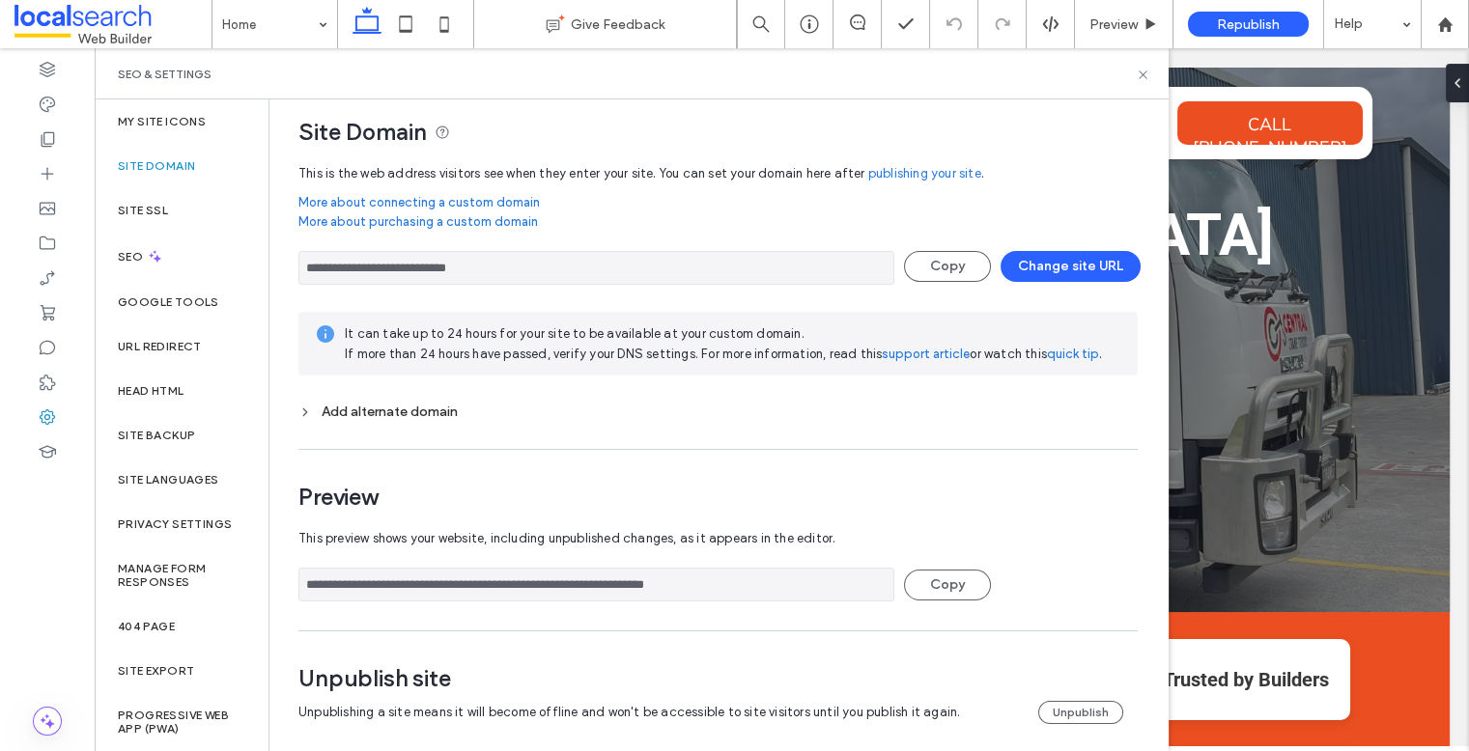
scroll to position [25, 0]
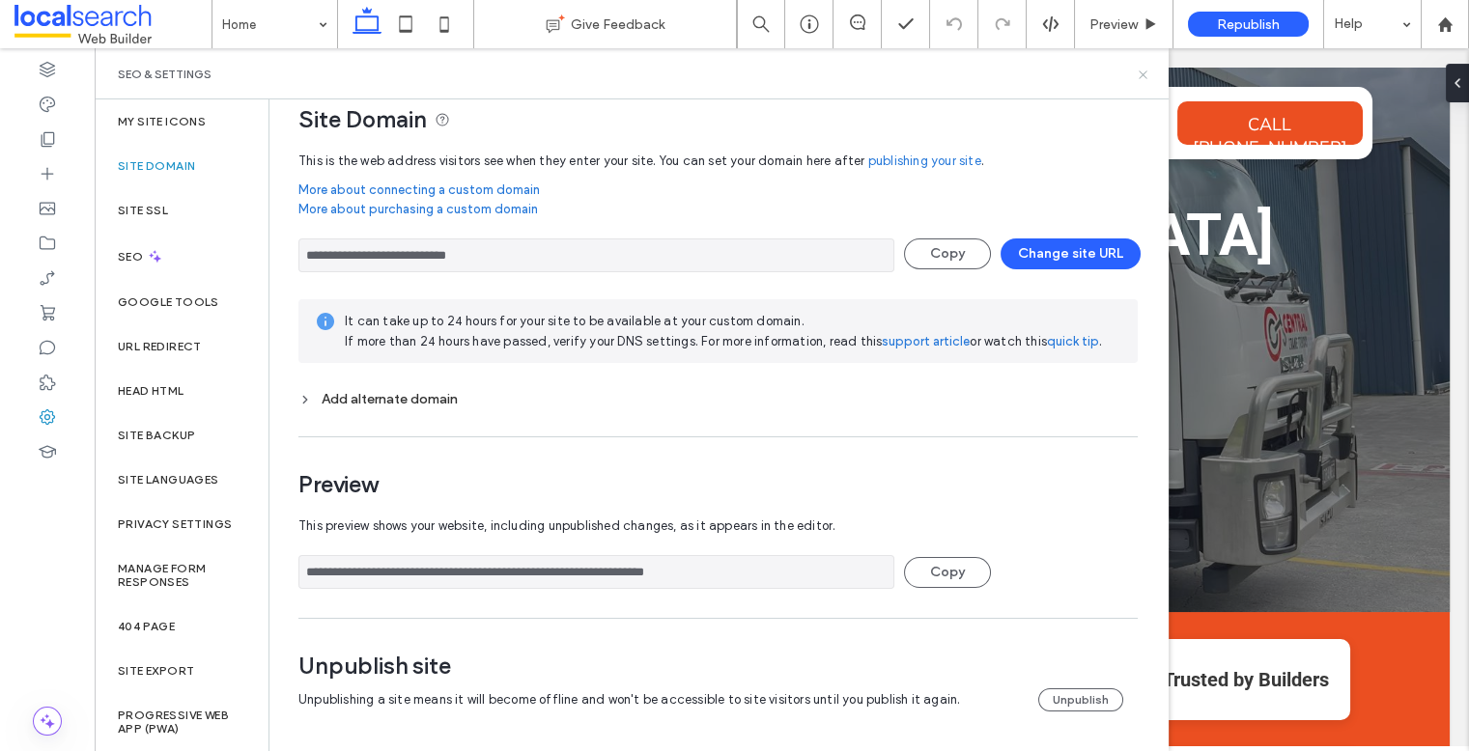
click at [1137, 71] on icon at bounding box center [1143, 75] width 14 height 14
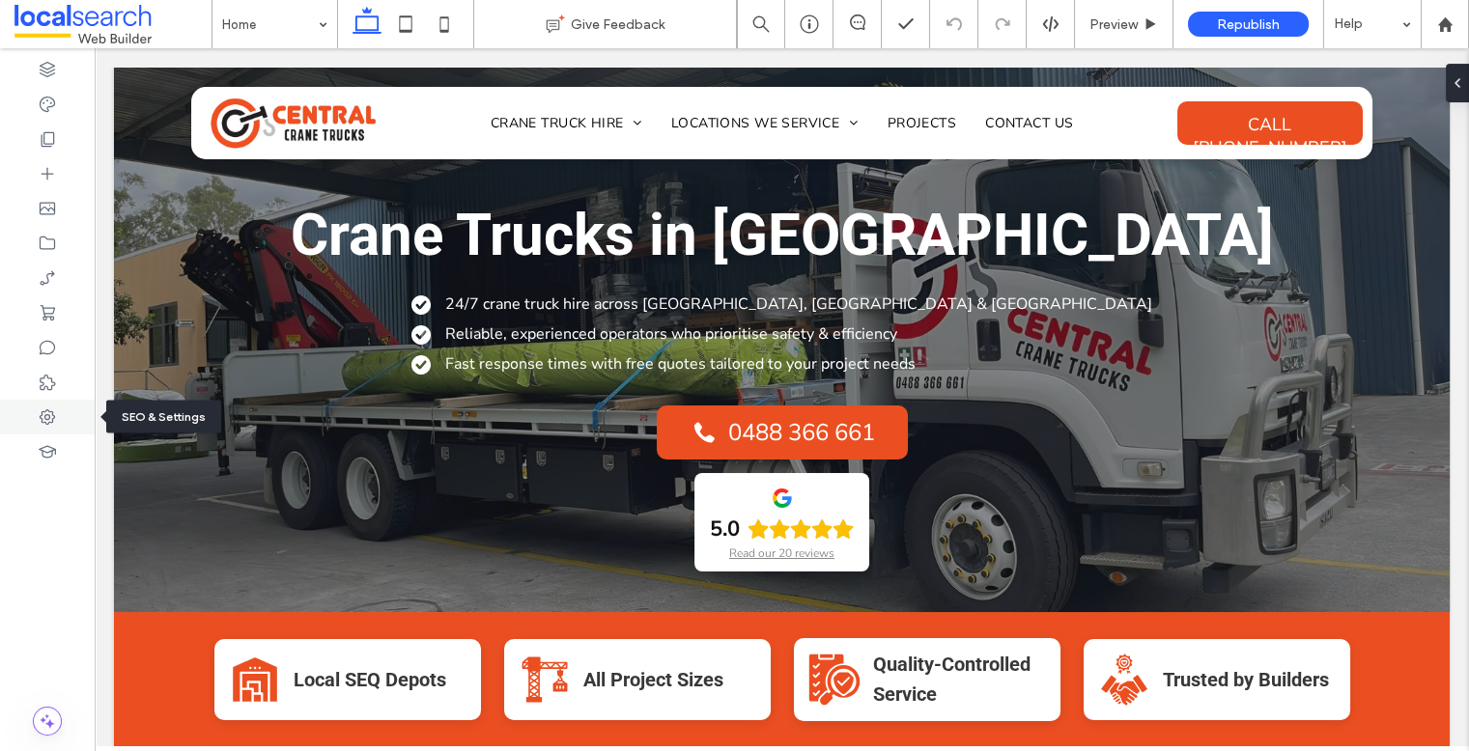
click at [39, 403] on div at bounding box center [47, 417] width 95 height 35
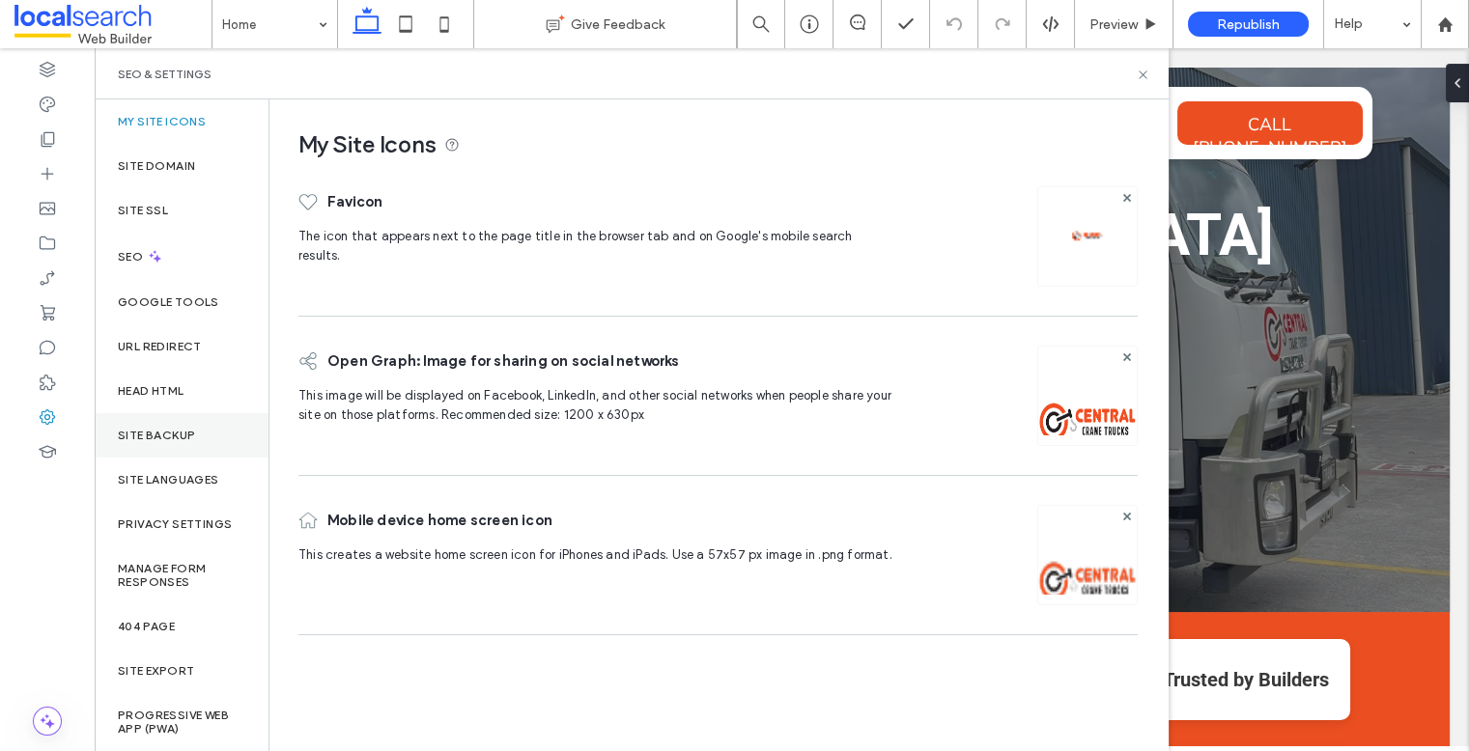
drag, startPoint x: 177, startPoint y: 404, endPoint x: 178, endPoint y: 413, distance: 9.7
click at [177, 404] on div "Head HTML" at bounding box center [182, 391] width 174 height 44
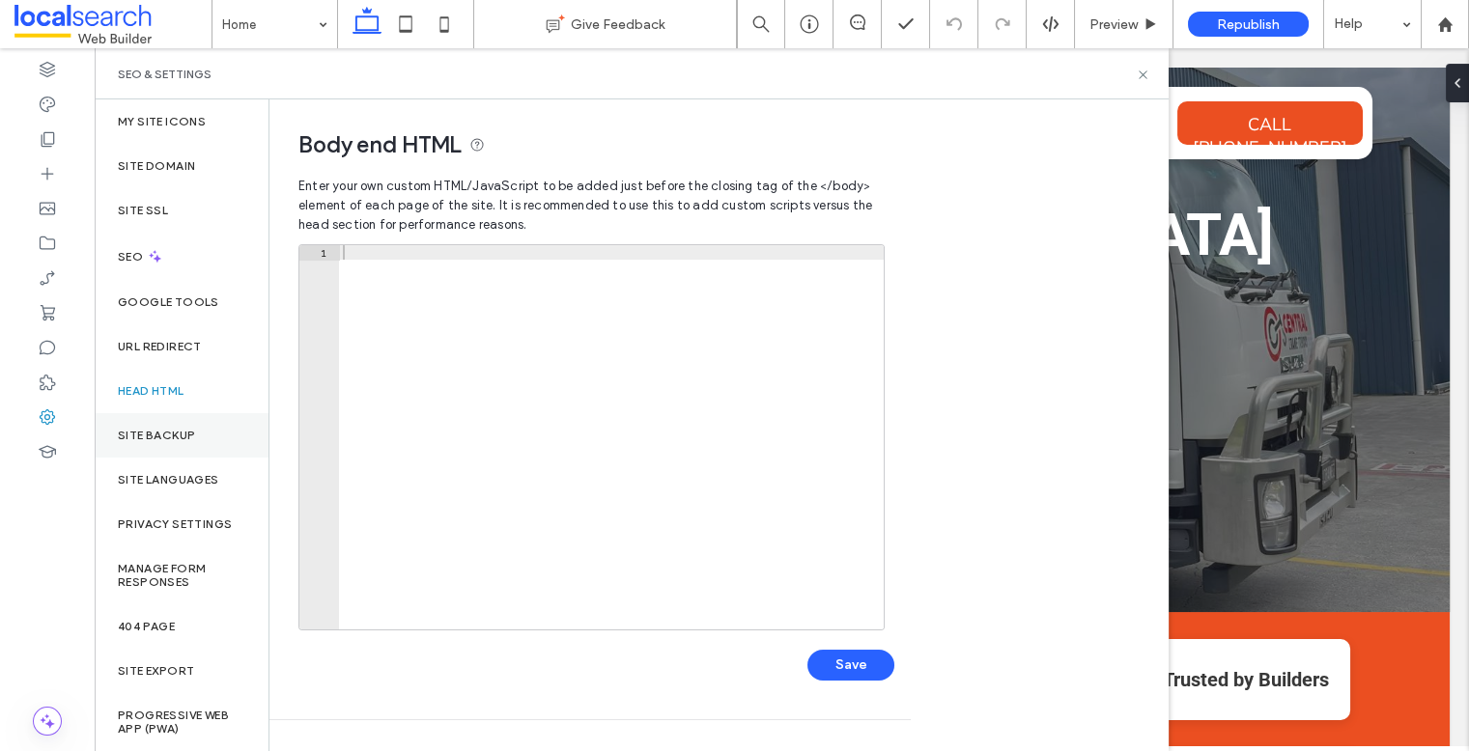
click at [183, 434] on label "Site Backup" at bounding box center [156, 436] width 77 height 14
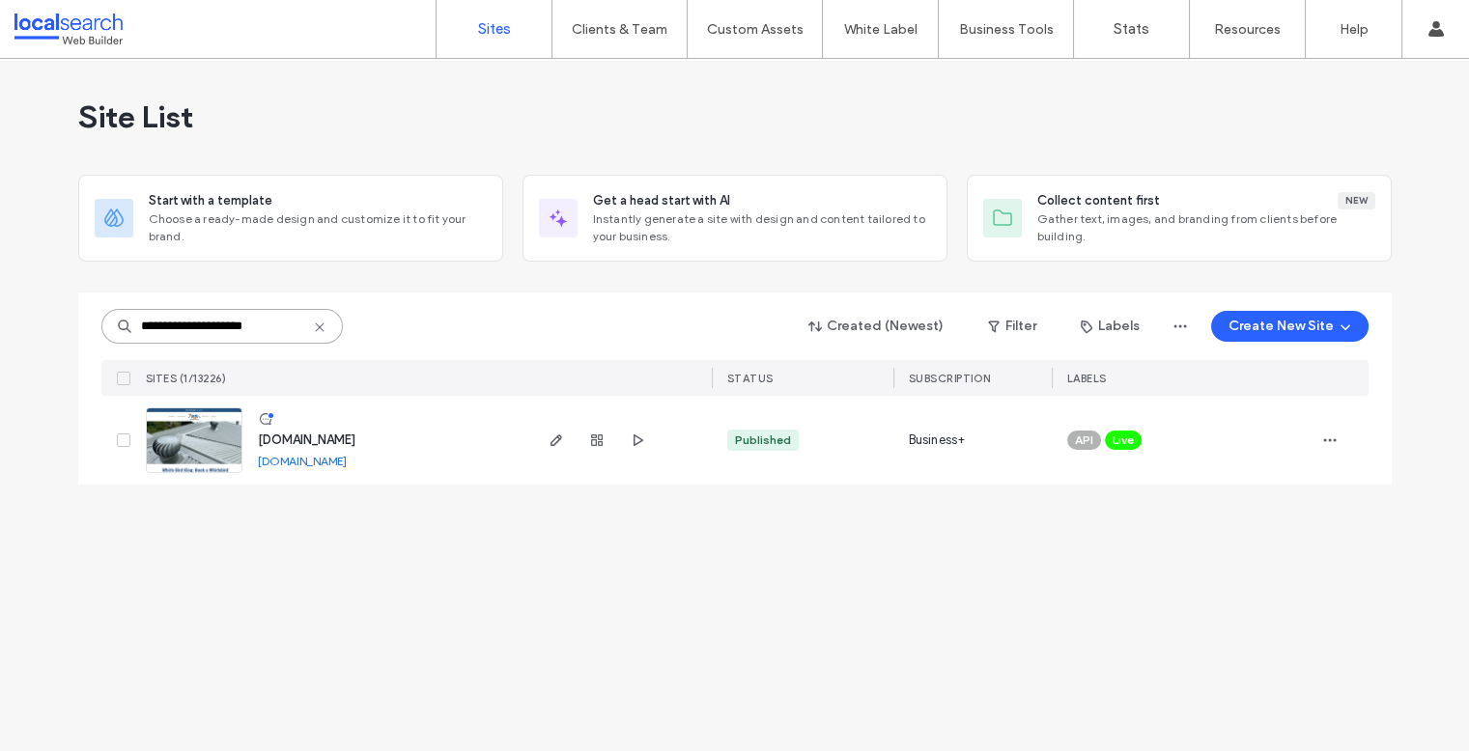
click at [275, 329] on input "**********" at bounding box center [221, 326] width 241 height 35
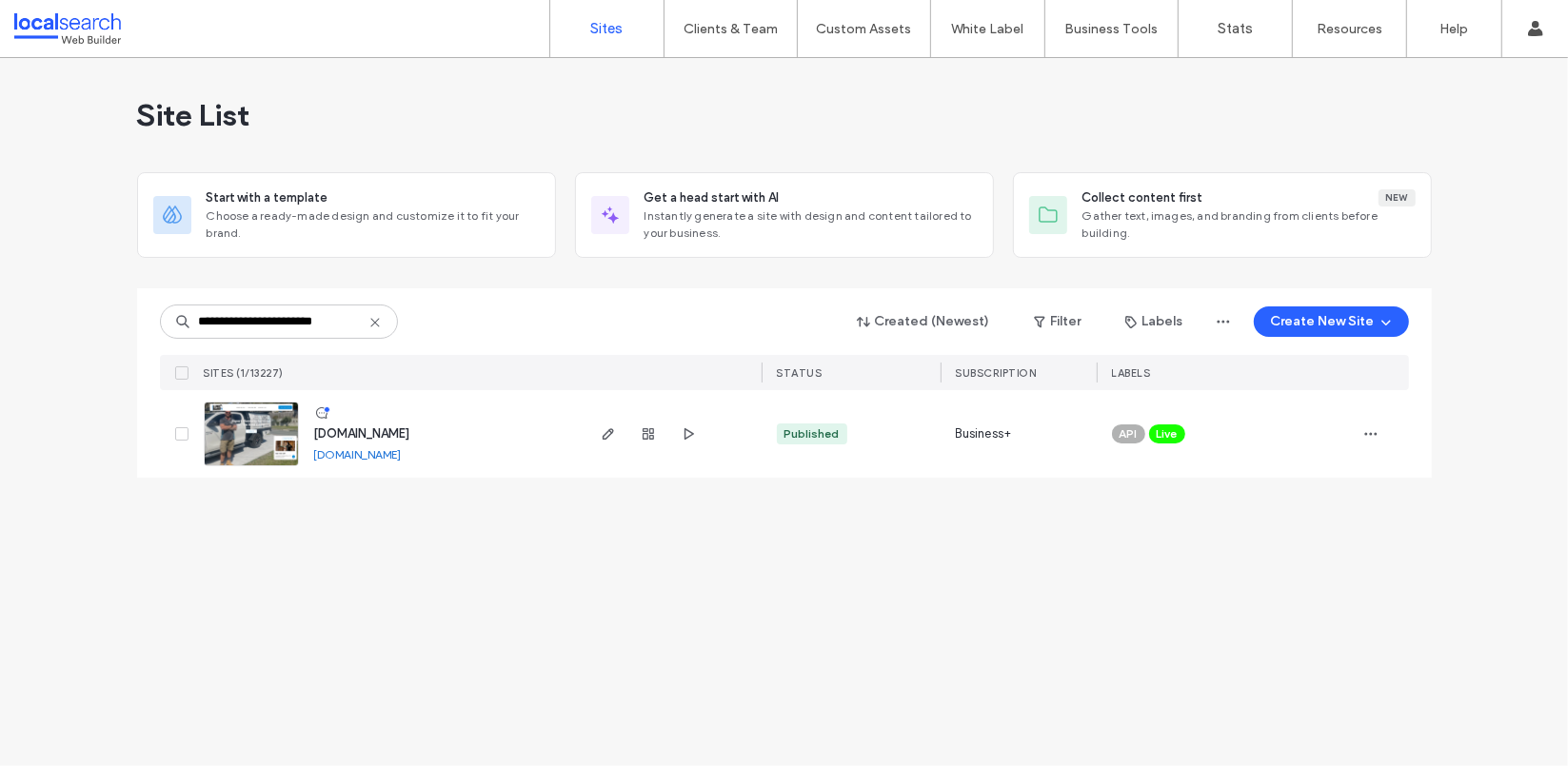
type input "**********"
click at [285, 430] on link at bounding box center [251, 435] width 96 height 65
click at [377, 323] on icon at bounding box center [375, 322] width 15 height 15
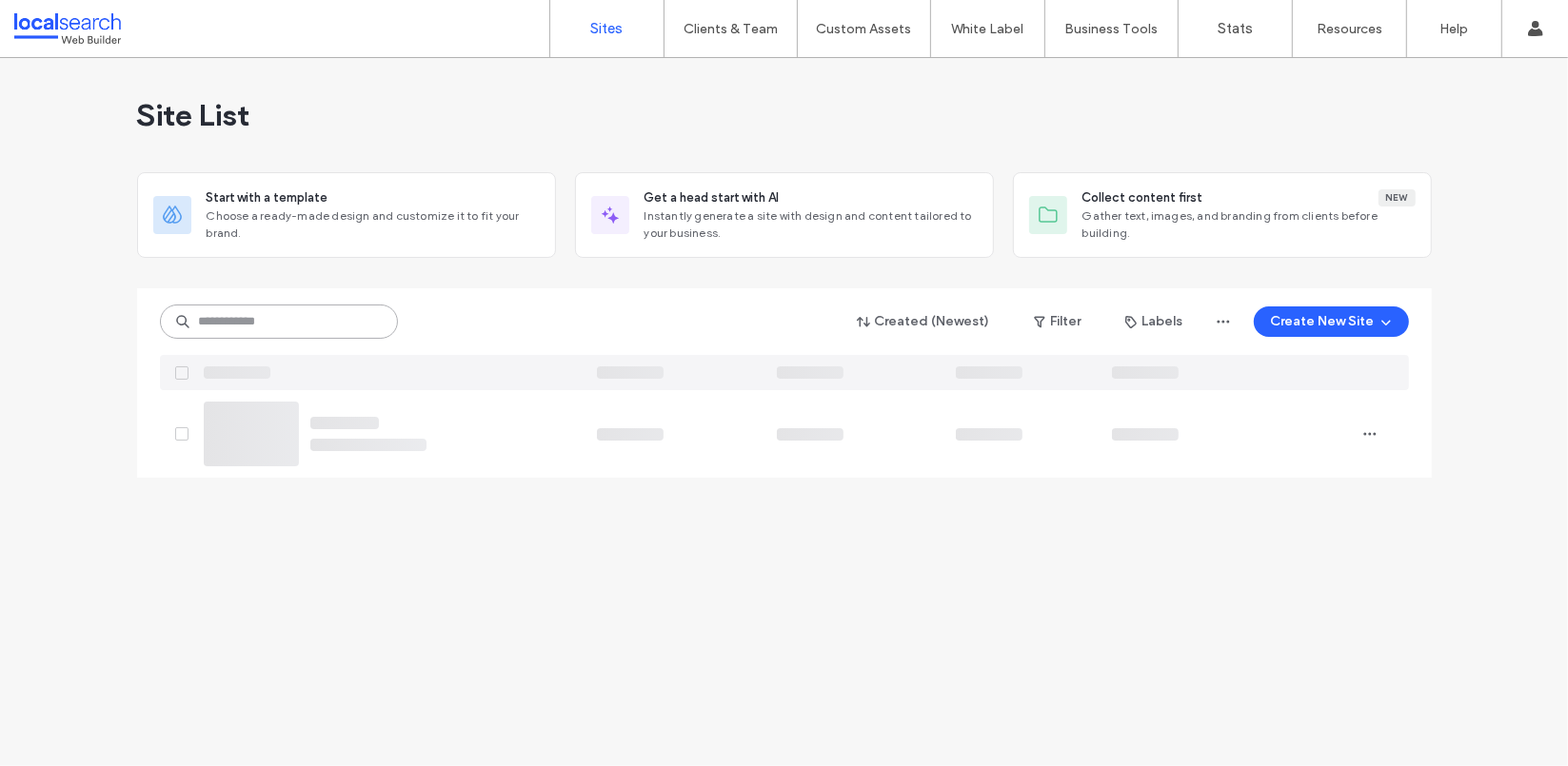
click at [319, 324] on input at bounding box center [278, 321] width 238 height 35
paste input "********"
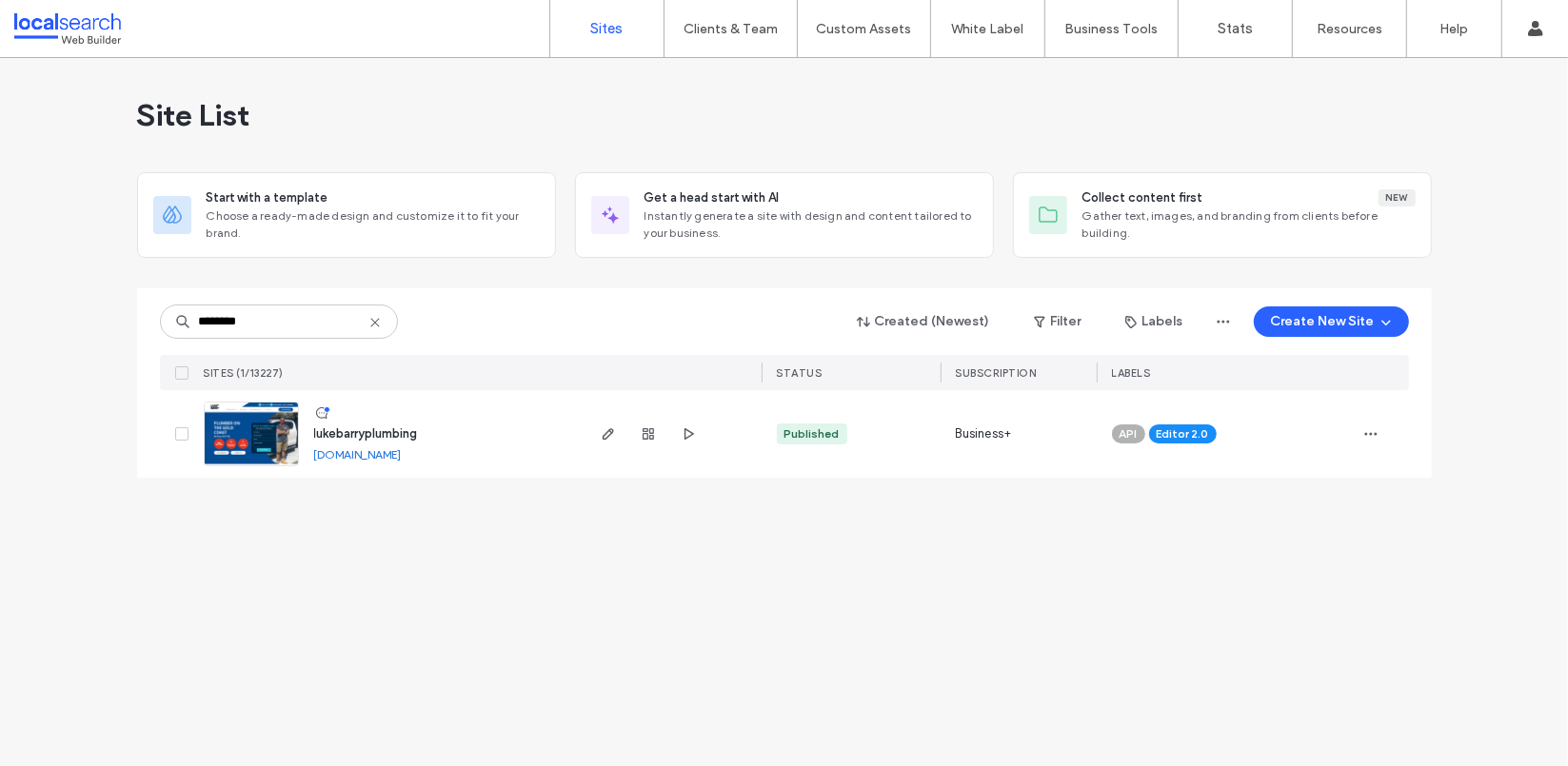
click at [402, 451] on link "[DOMAIN_NAME]" at bounding box center [358, 454] width 88 height 14
click at [692, 433] on use "button" at bounding box center [688, 435] width 10 height 12
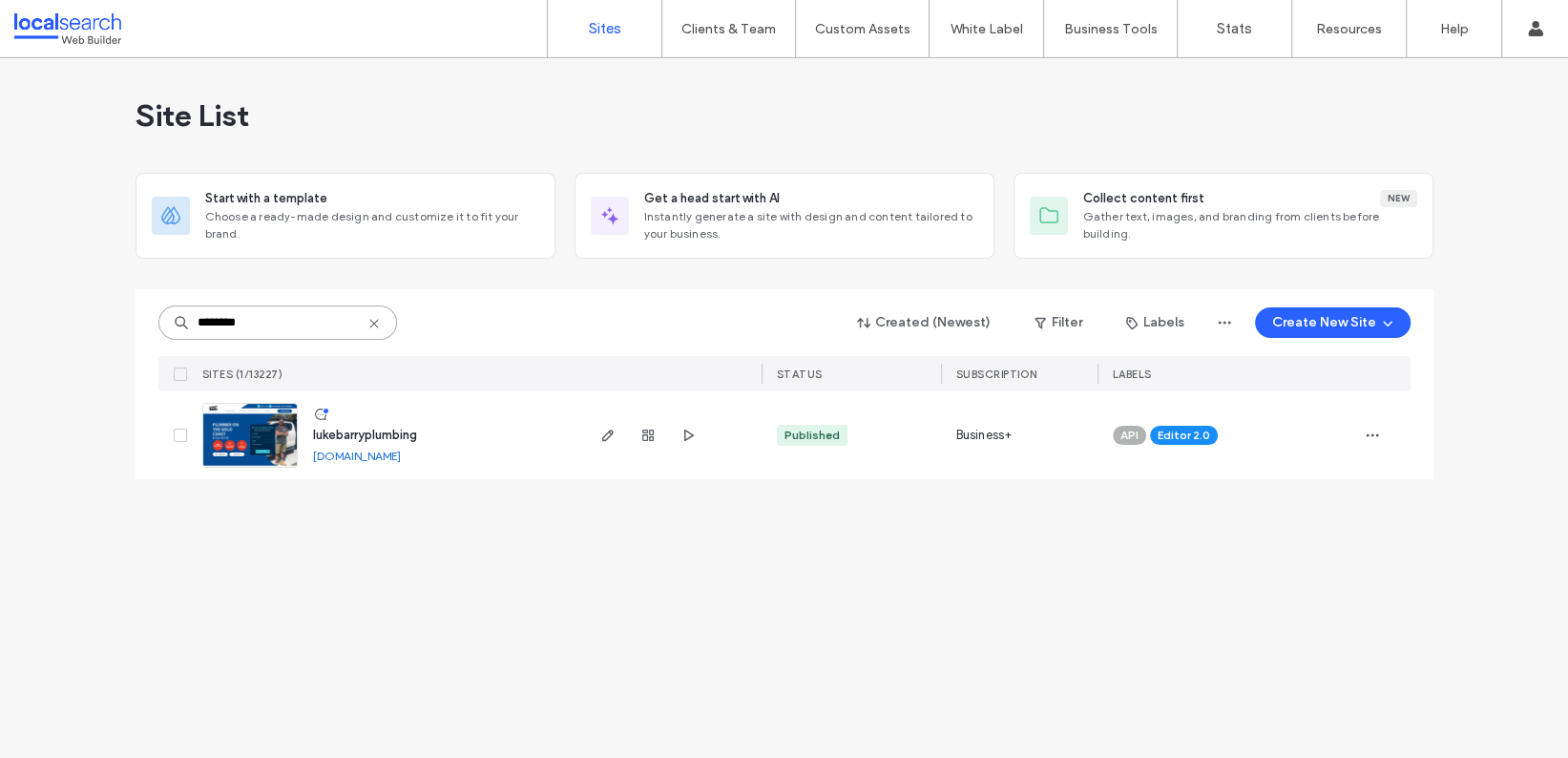
click at [289, 322] on input "********" at bounding box center [277, 322] width 238 height 35
paste input "**********"
type input "**********"
click at [271, 438] on link at bounding box center [250, 436] width 96 height 65
click at [1178, 433] on span "Live" at bounding box center [1167, 435] width 21 height 17
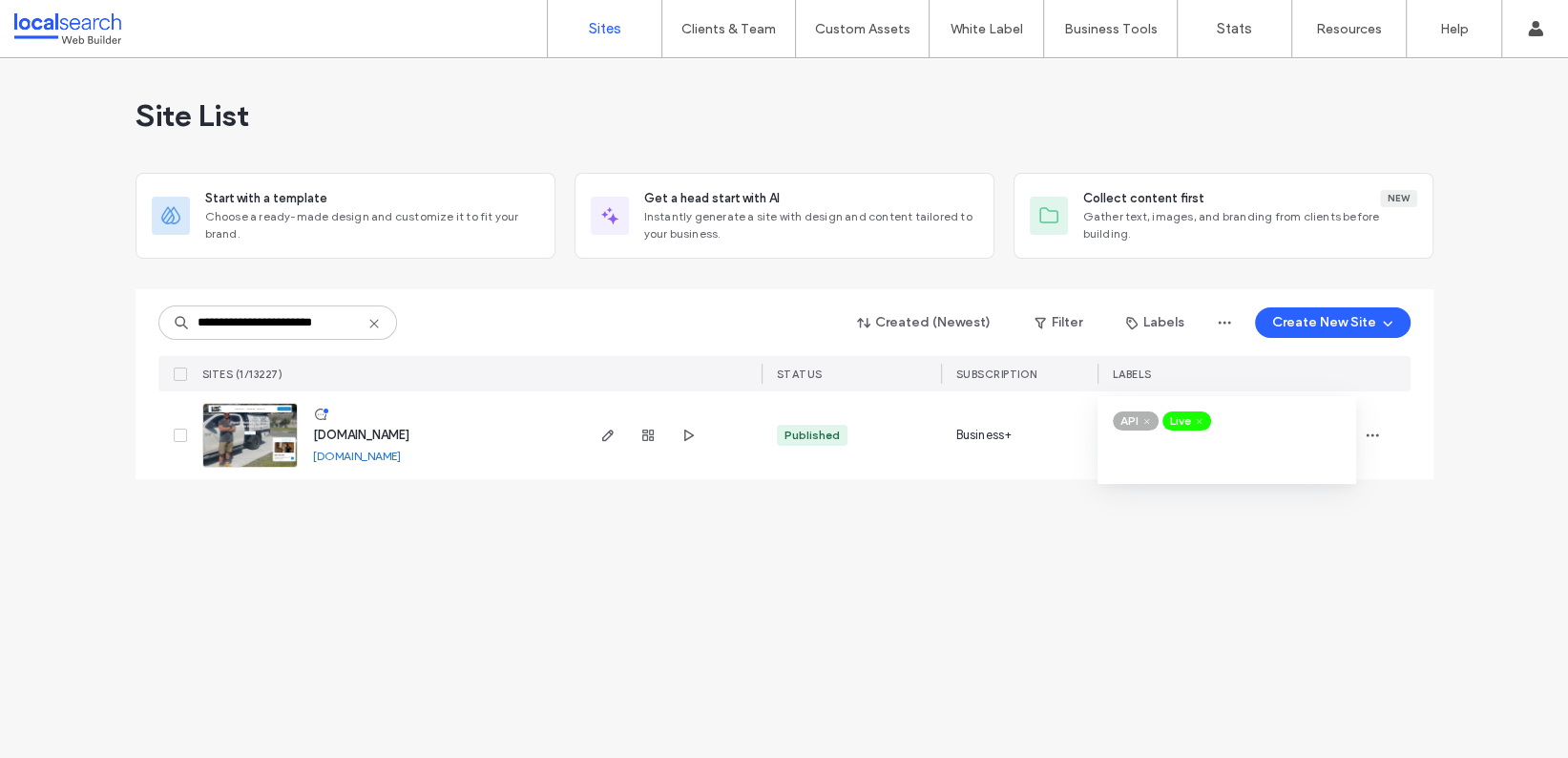
click at [1197, 423] on icon at bounding box center [1198, 421] width 9 height 9
click at [1376, 437] on icon "button" at bounding box center [1371, 435] width 15 height 15
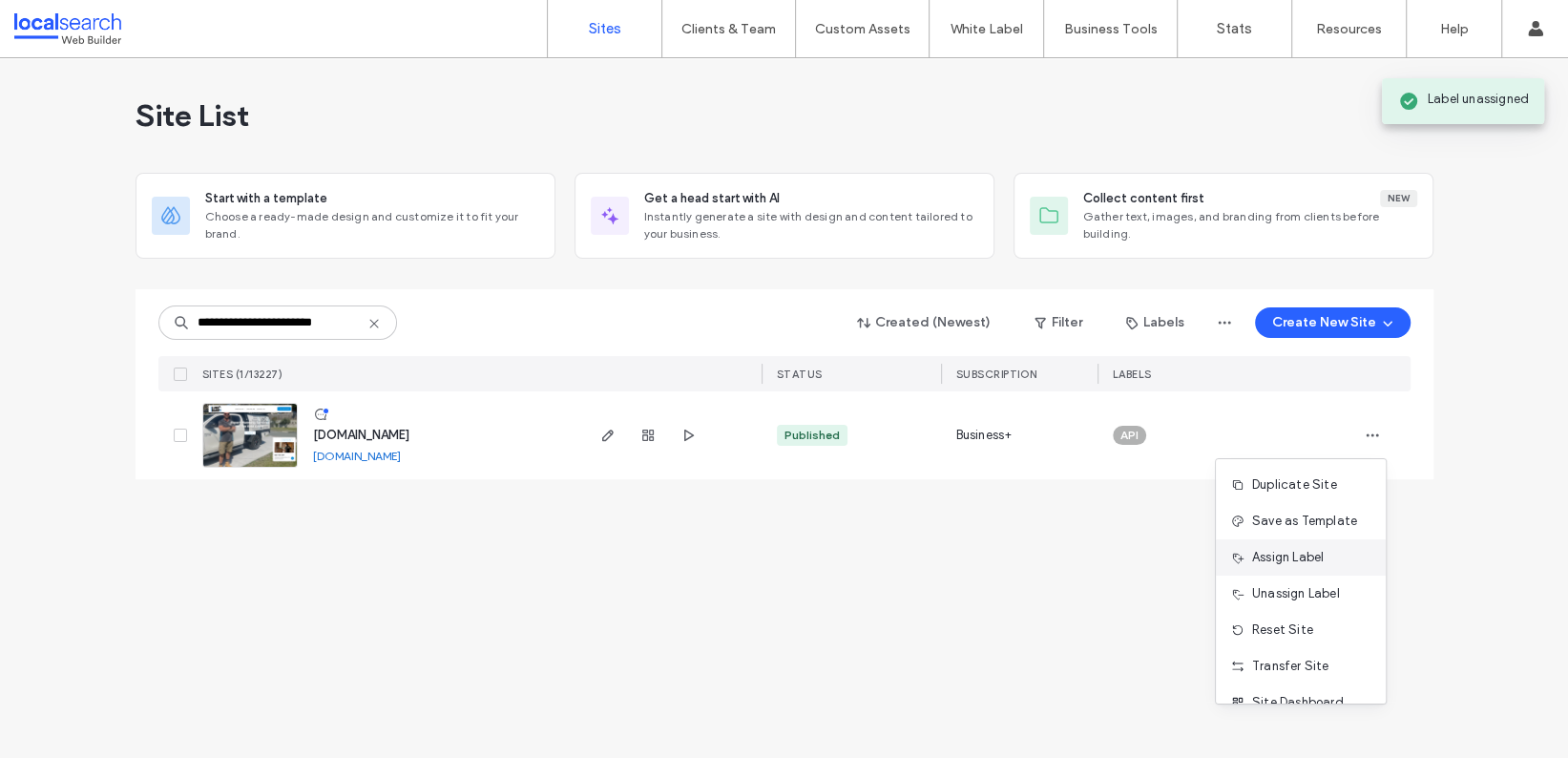
click at [1295, 564] on span "Assign Label" at bounding box center [1287, 556] width 71 height 19
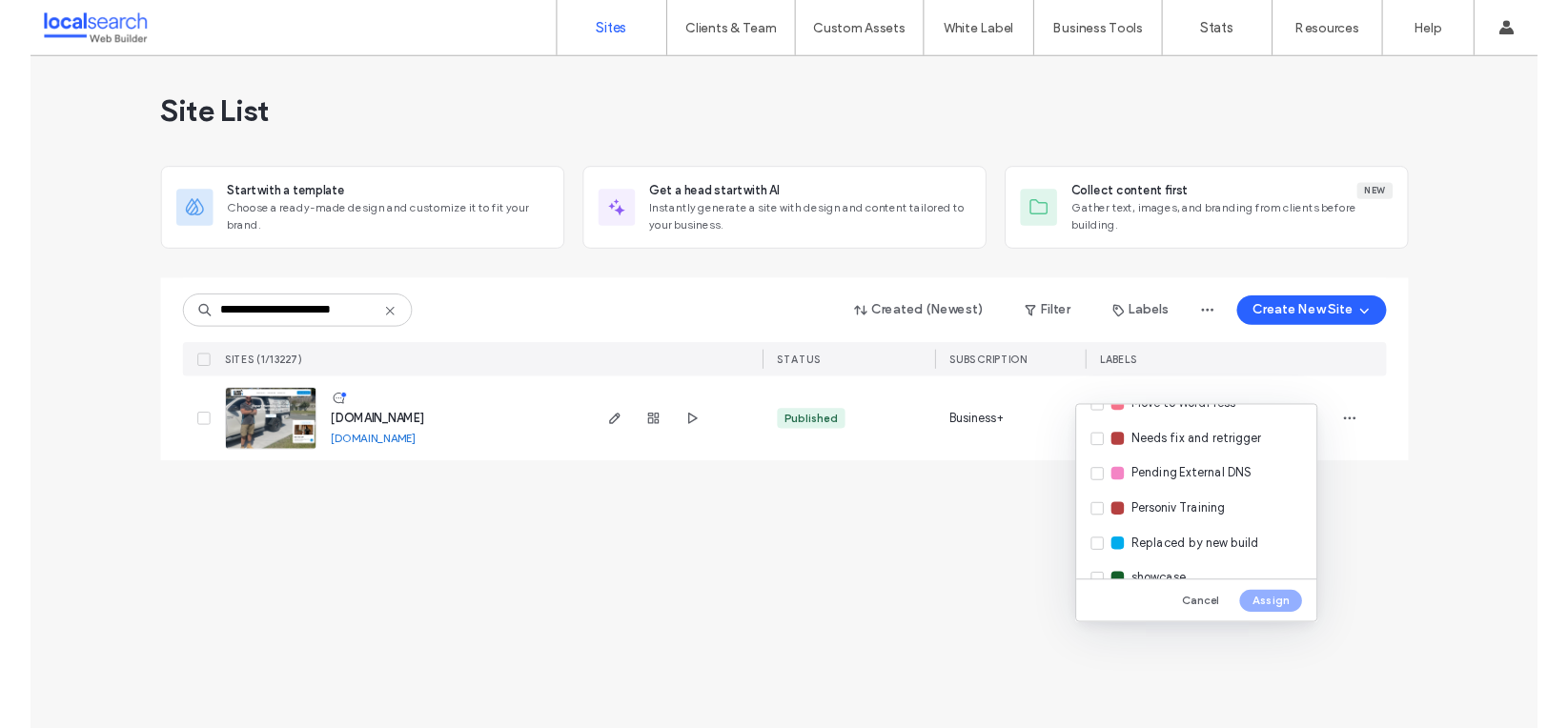
scroll to position [466, 0]
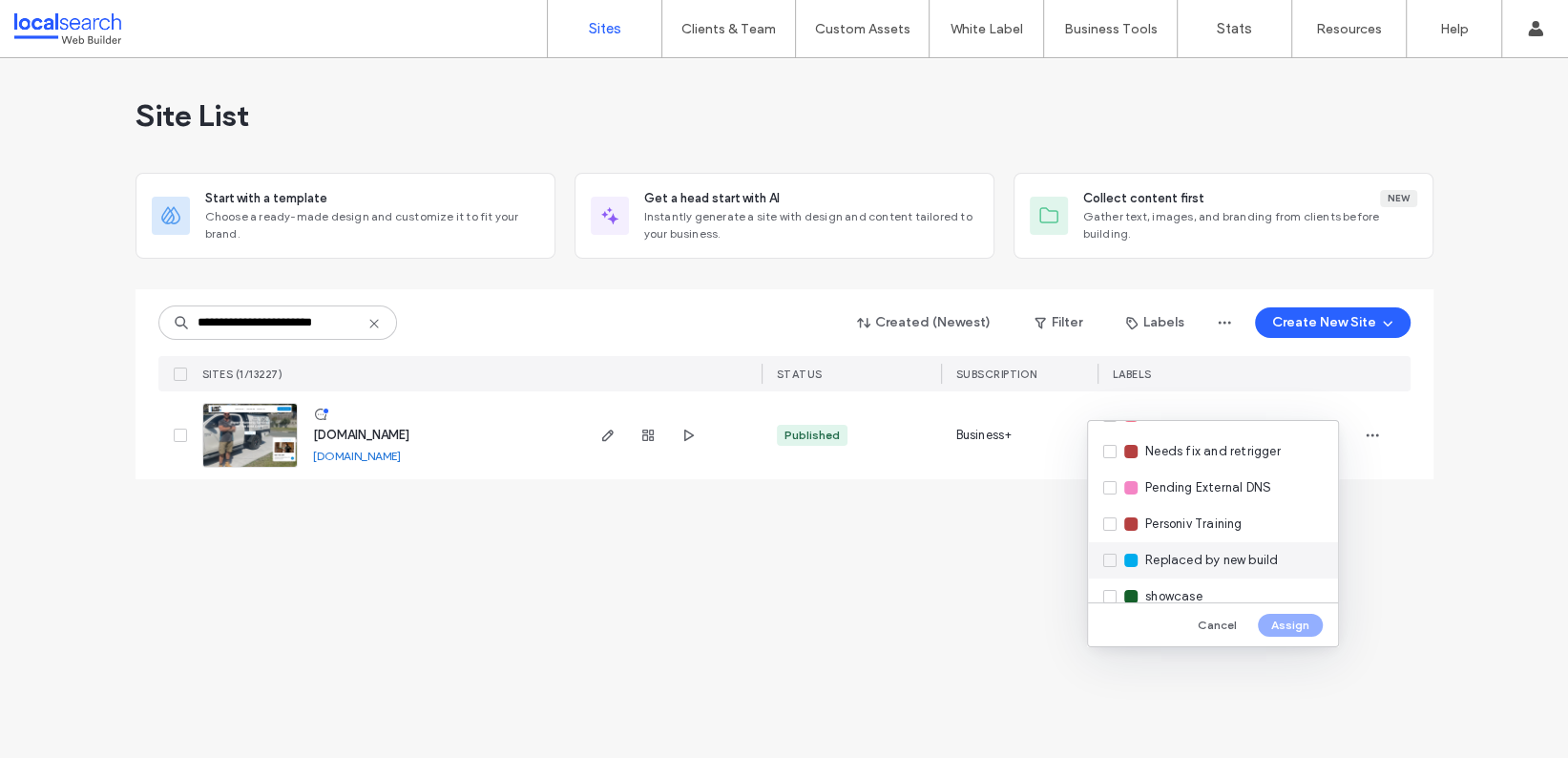
click at [1178, 556] on span "Replaced by new build" at bounding box center [1211, 559] width 132 height 19
click at [1292, 622] on button "Assign" at bounding box center [1290, 625] width 65 height 23
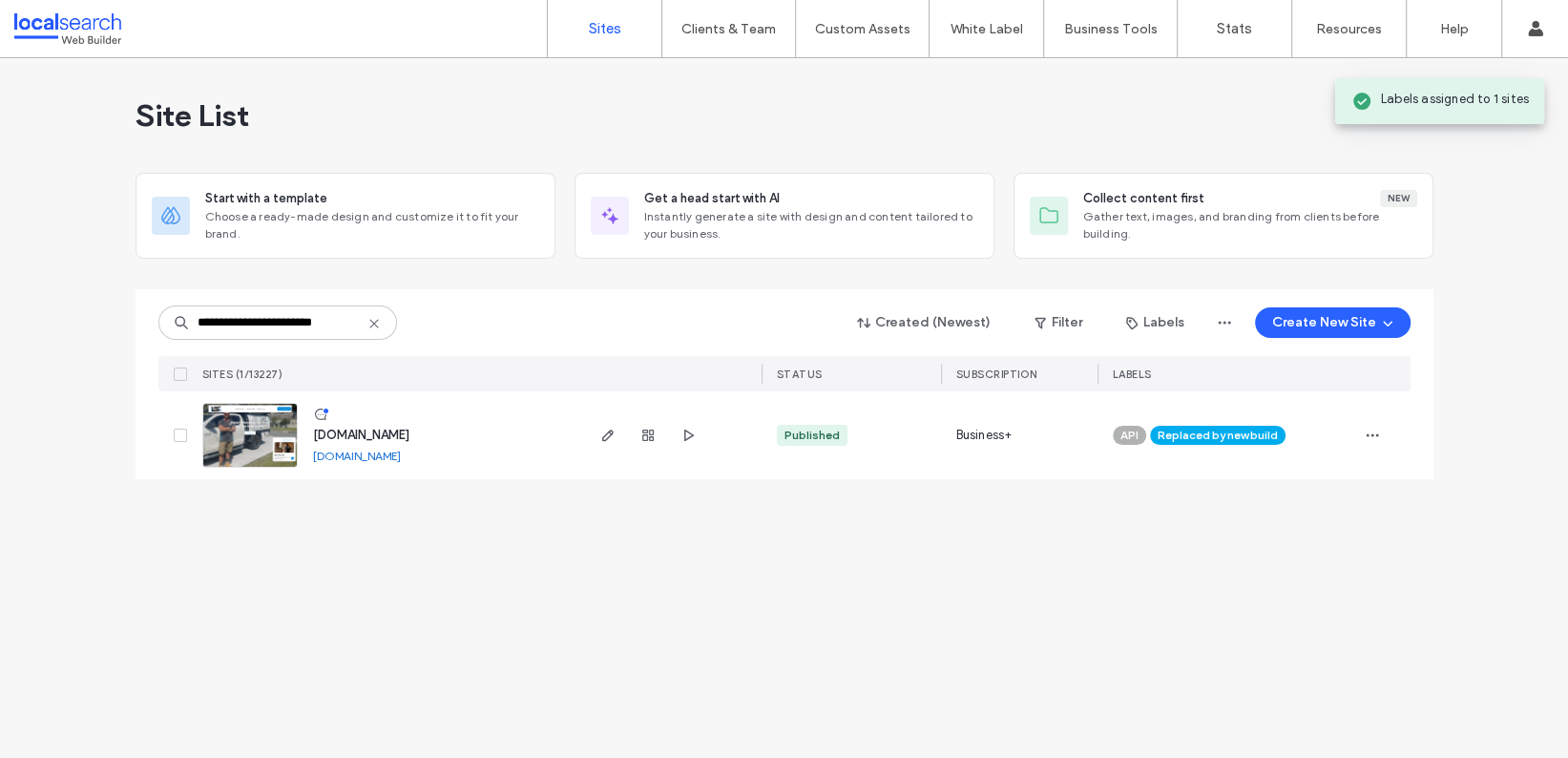
drag, startPoint x: 778, startPoint y: 638, endPoint x: 709, endPoint y: 599, distance: 79.3
click at [778, 638] on div "**********" at bounding box center [784, 408] width 1568 height 700
drag, startPoint x: 342, startPoint y: 320, endPoint x: 373, endPoint y: 333, distance: 33.6
click at [343, 320] on input "**********" at bounding box center [277, 322] width 238 height 35
drag, startPoint x: 371, startPoint y: 322, endPoint x: 353, endPoint y: 325, distance: 18.2
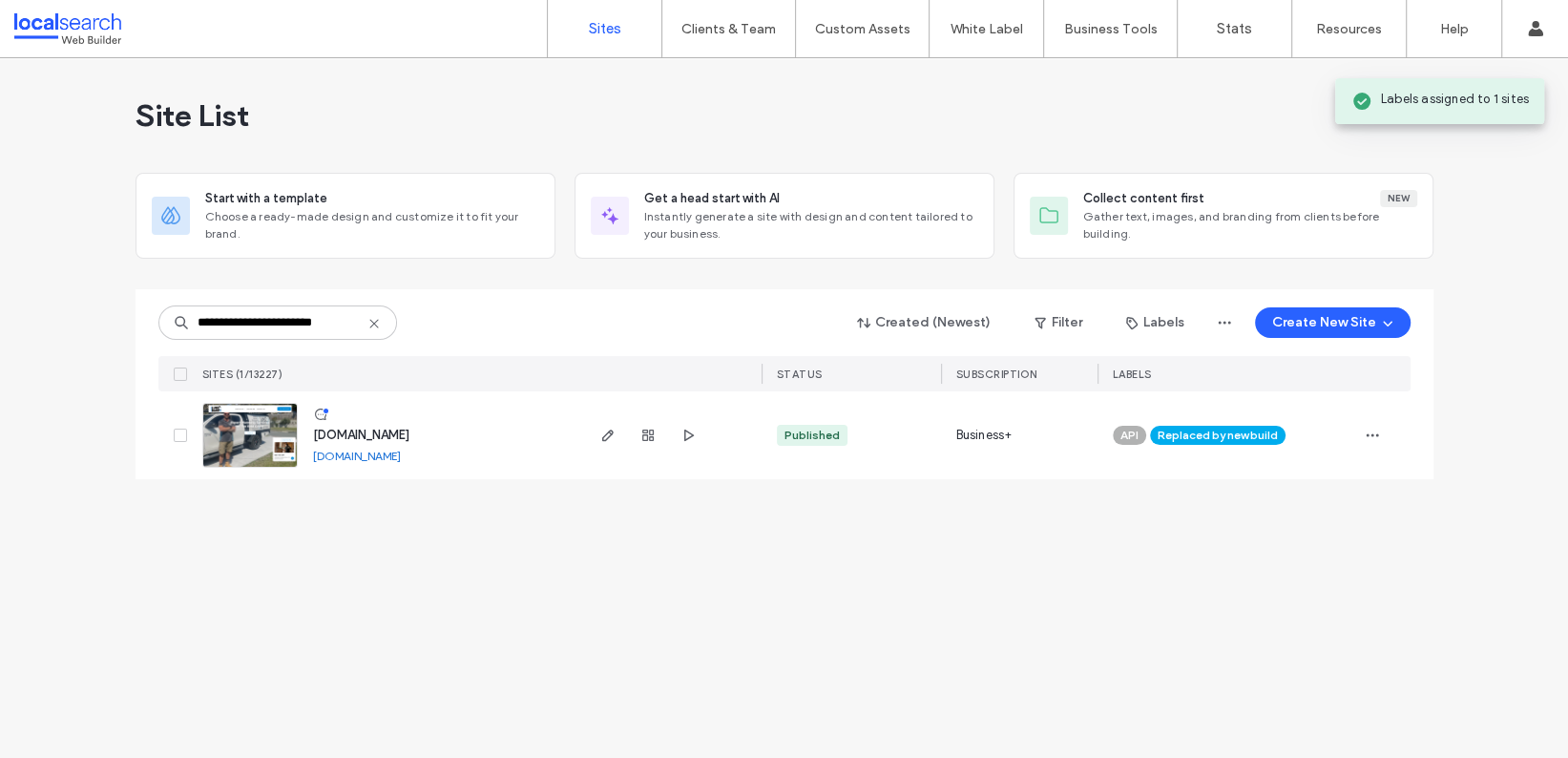
click at [371, 321] on icon at bounding box center [373, 323] width 15 height 15
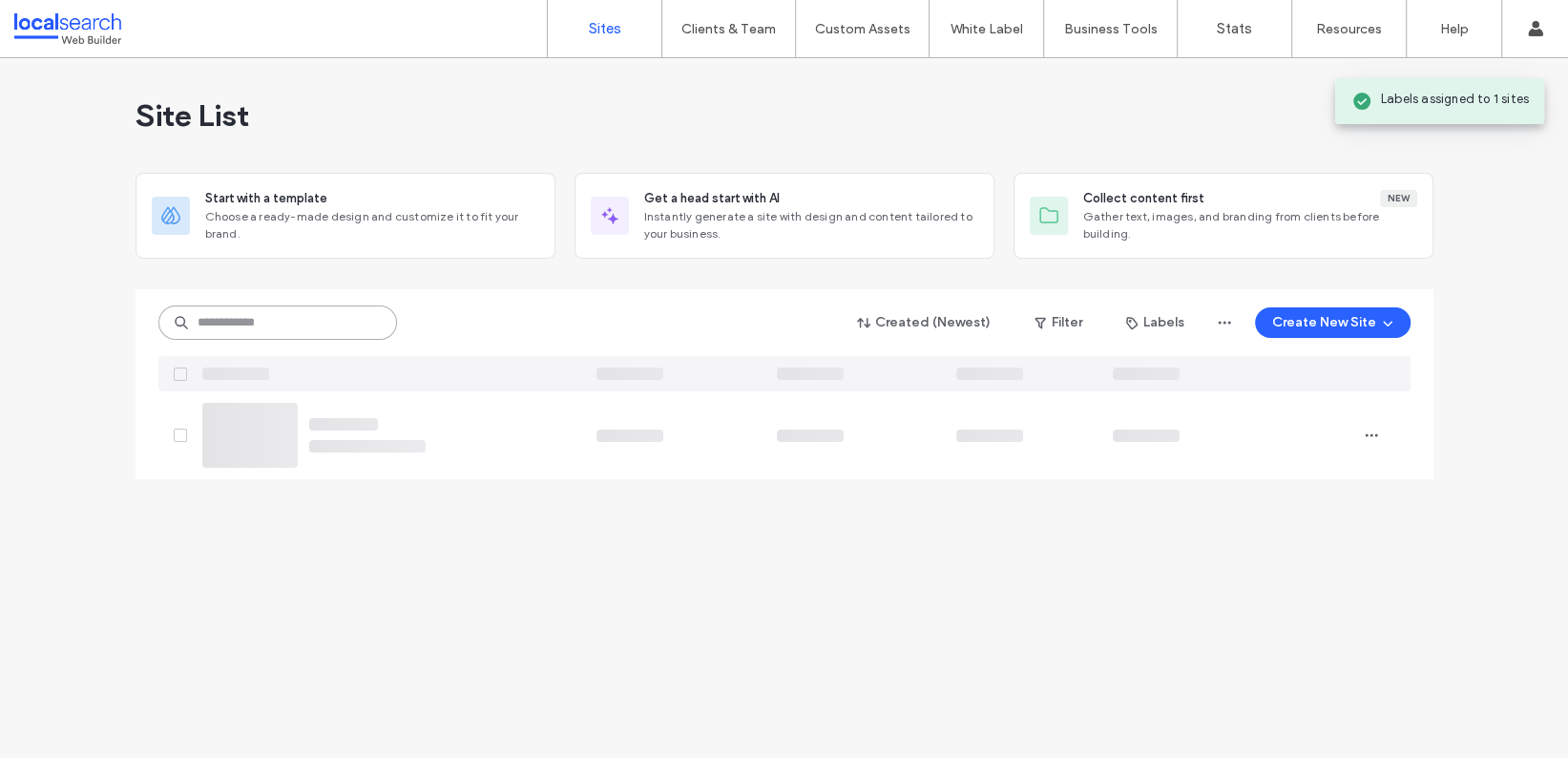
click at [291, 318] on input at bounding box center [277, 322] width 238 height 35
paste input "********"
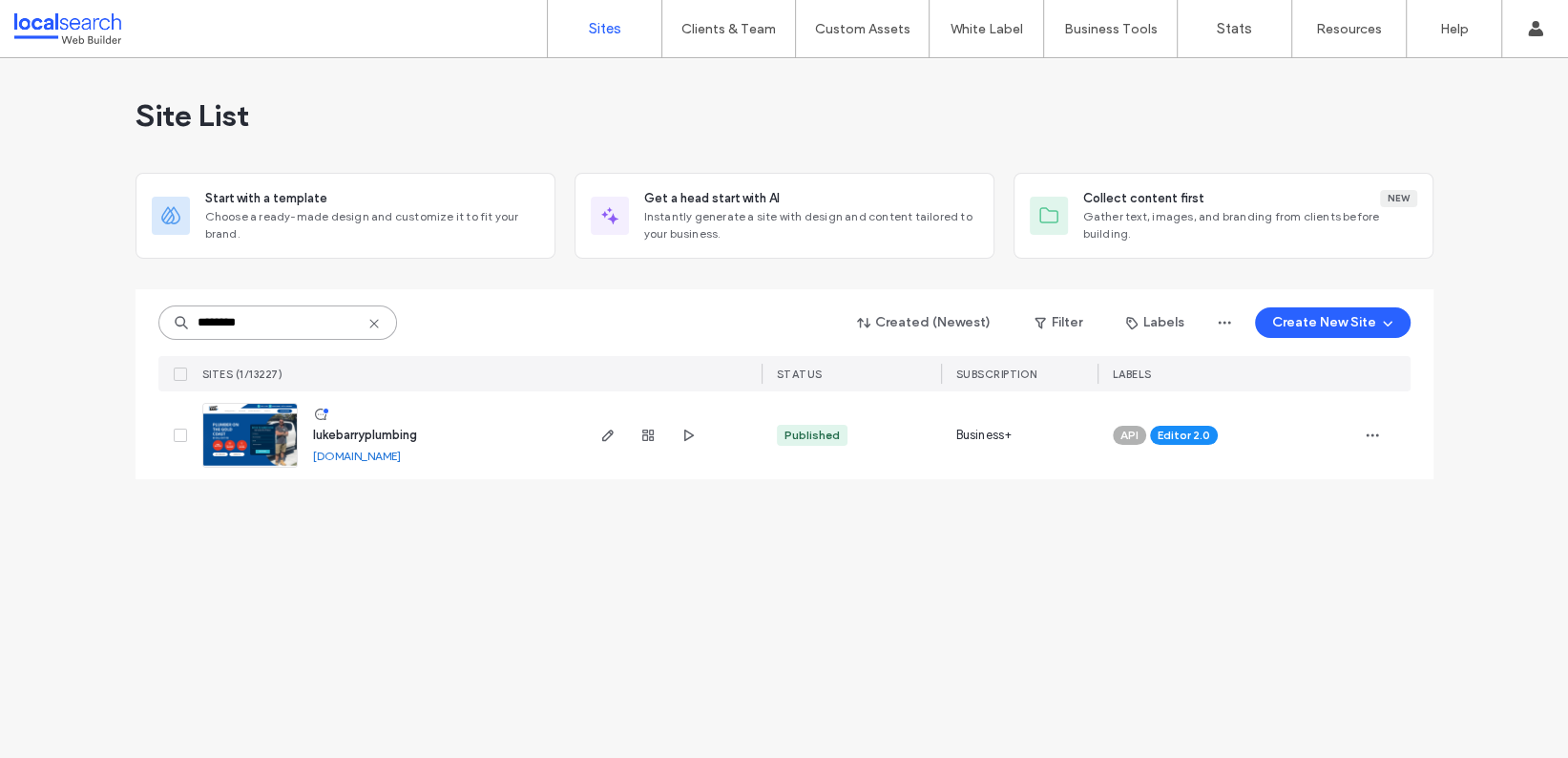
type input "********"
click at [249, 440] on img at bounding box center [250, 468] width 94 height 129
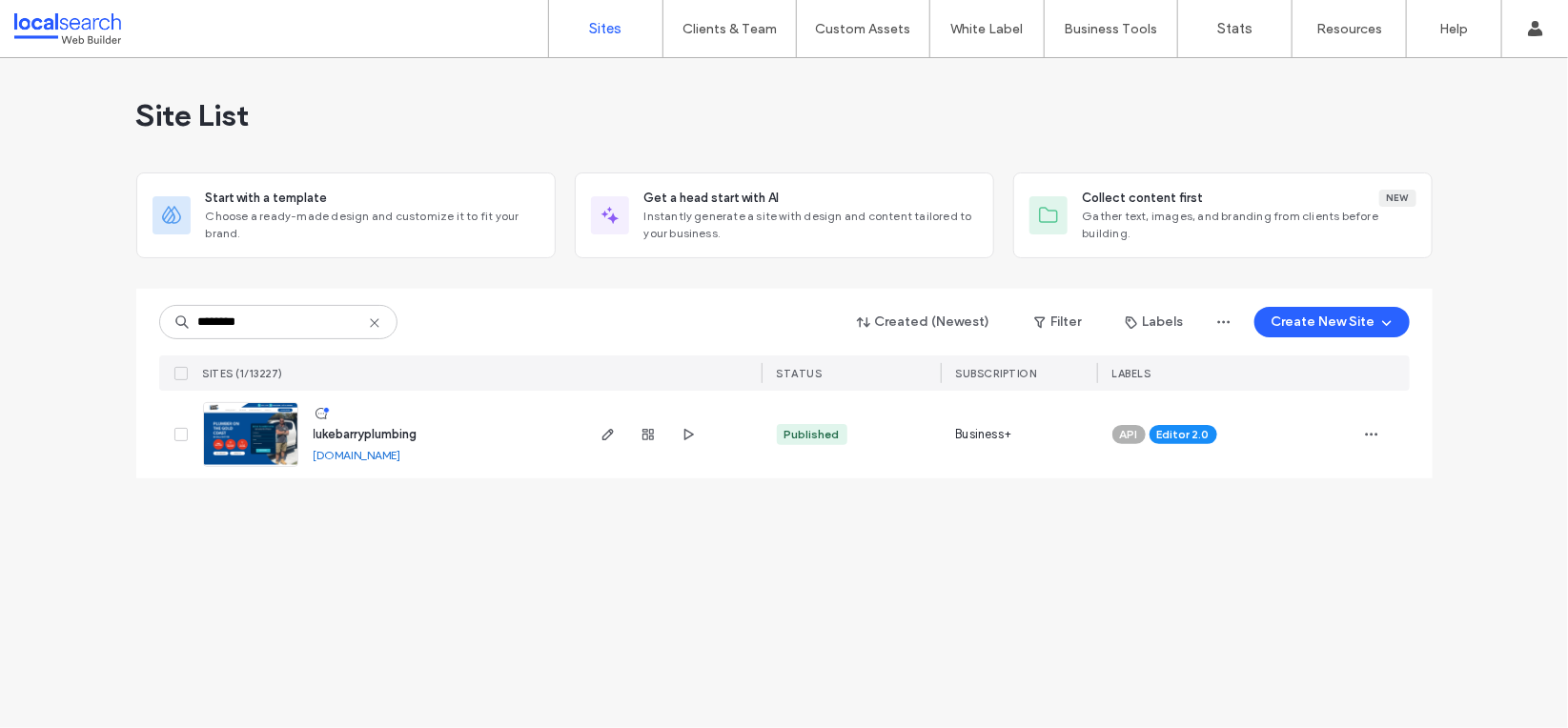
drag, startPoint x: 429, startPoint y: 570, endPoint x: 530, endPoint y: 555, distance: 102.1
click at [429, 570] on div "Site List Start with a template Choose a ready-made design and customize it to …" at bounding box center [784, 393] width 1568 height 670
click at [267, 319] on input "********" at bounding box center [277, 322] width 238 height 35
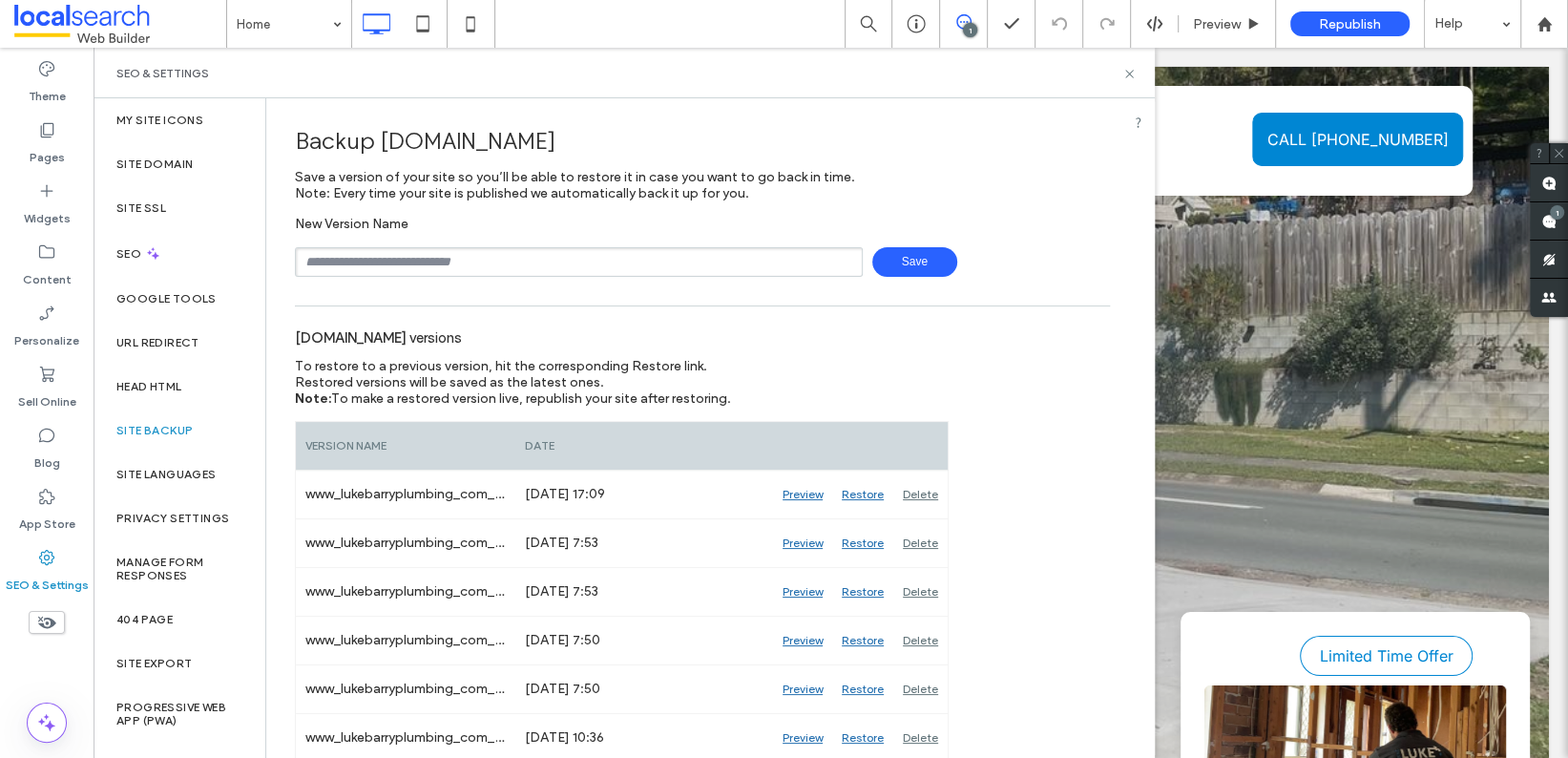
click at [456, 268] on input "text" at bounding box center [578, 262] width 568 height 30
type input "**********"
click at [900, 268] on span "Save" at bounding box center [915, 262] width 85 height 30
click at [140, 247] on label "SEO" at bounding box center [130, 254] width 29 height 14
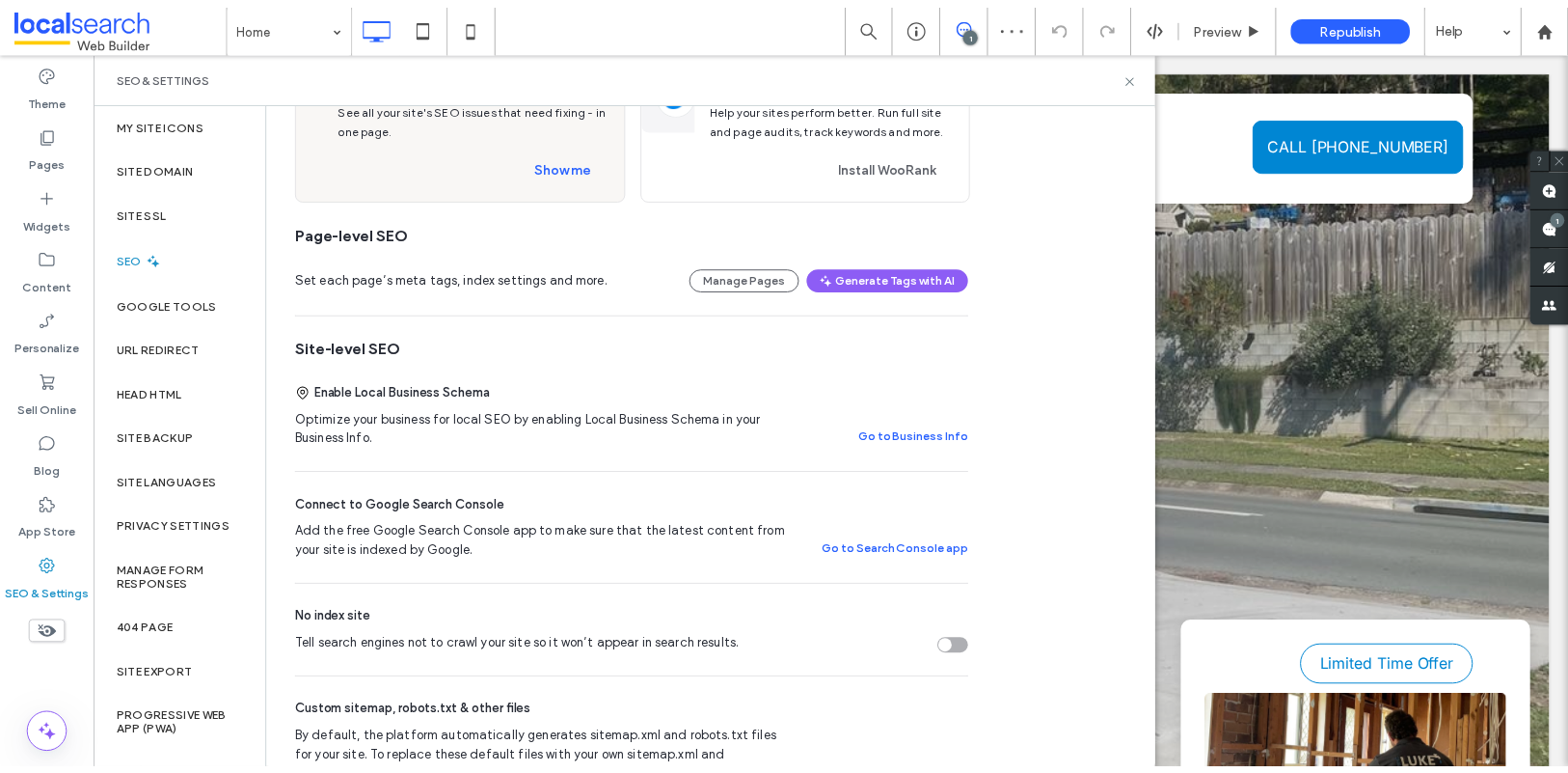
scroll to position [187, 0]
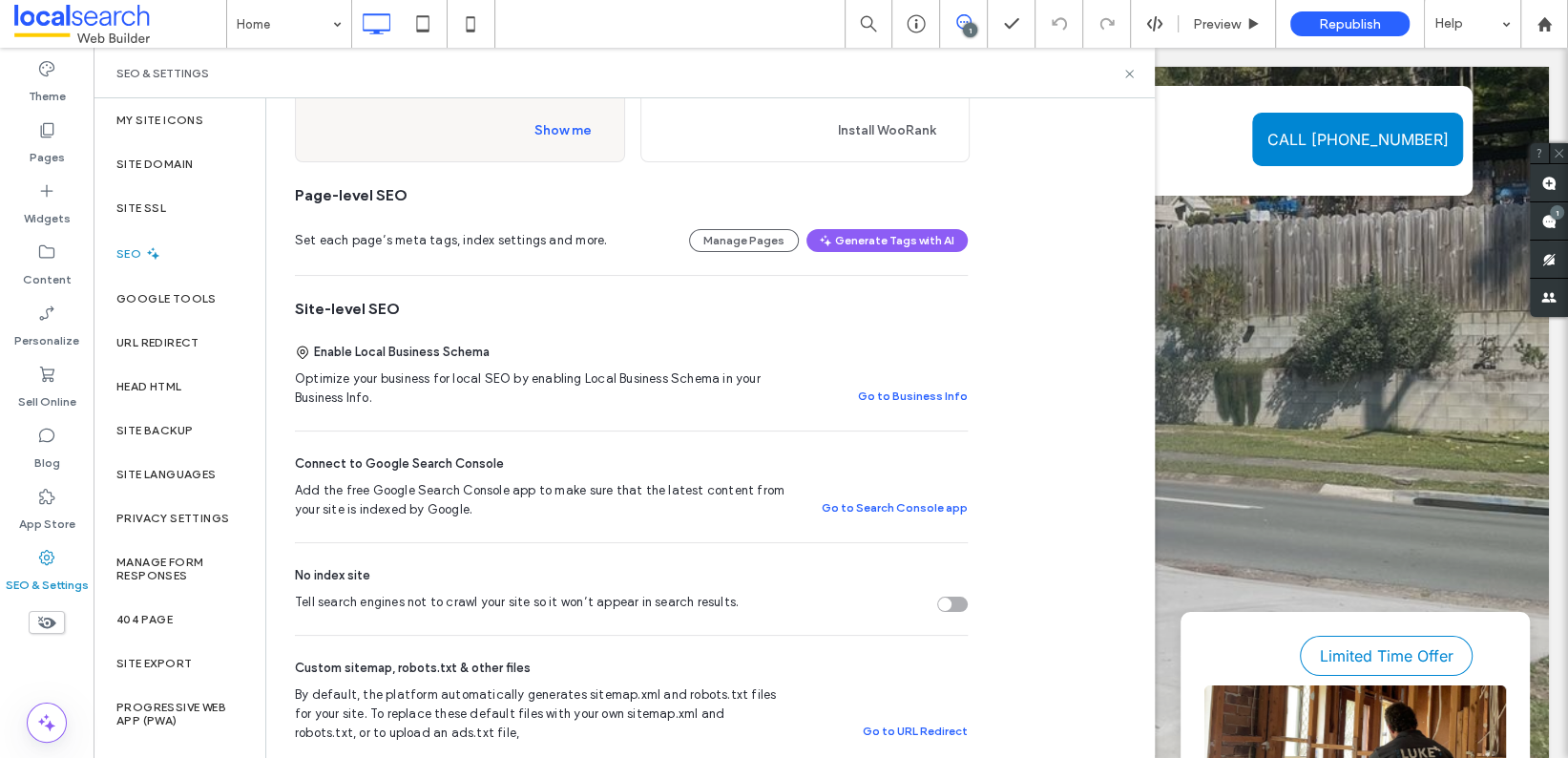
click at [954, 598] on div "Tell search engines not to crawl your site so it won’t appear in search results." at bounding box center [951, 604] width 31 height 15
click at [1130, 71] on use at bounding box center [1129, 74] width 8 height 8
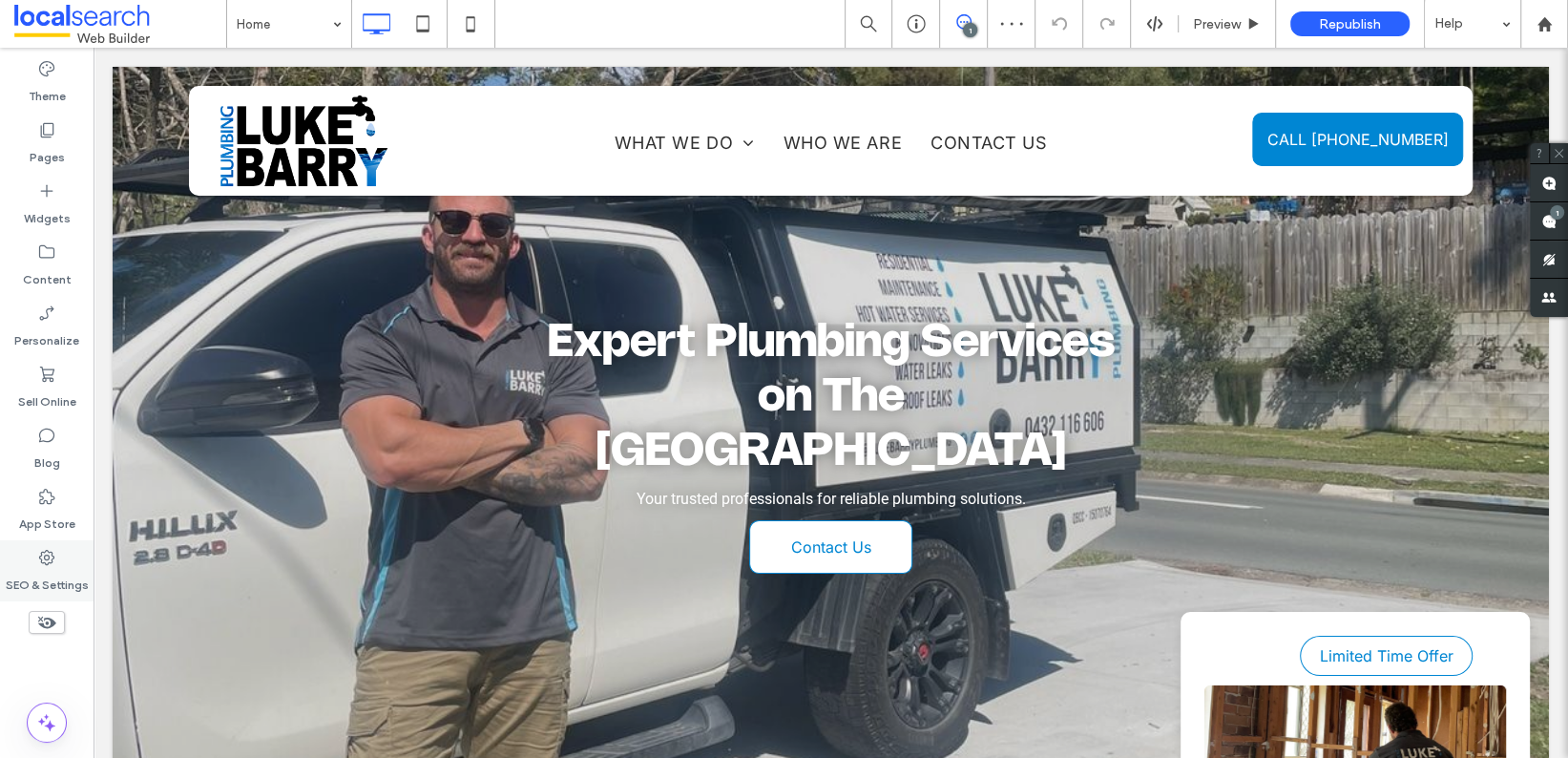
click at [27, 565] on div "SEO & Settings" at bounding box center [46, 571] width 94 height 61
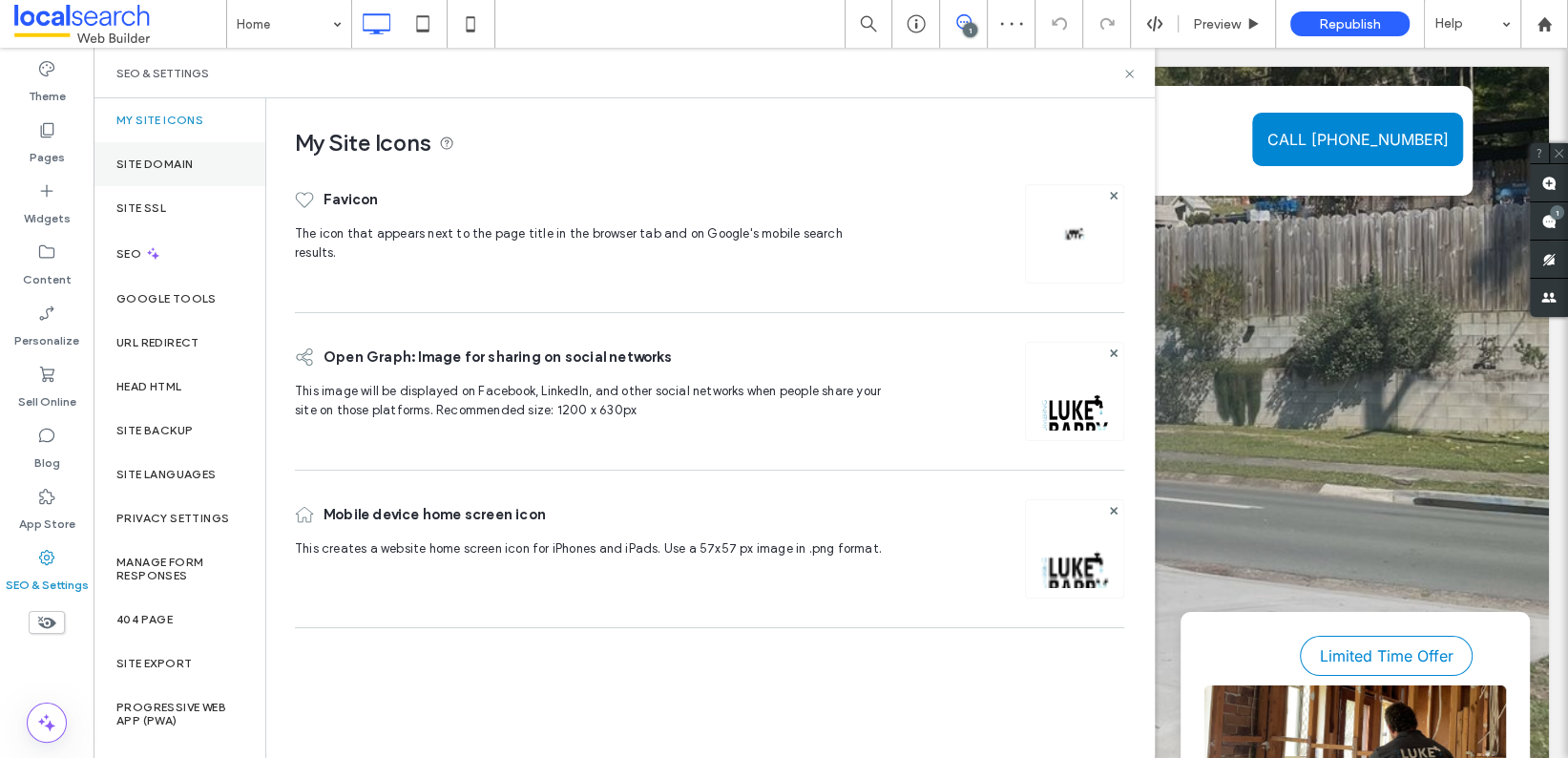
click at [155, 147] on div "Site Domain" at bounding box center [180, 164] width 172 height 43
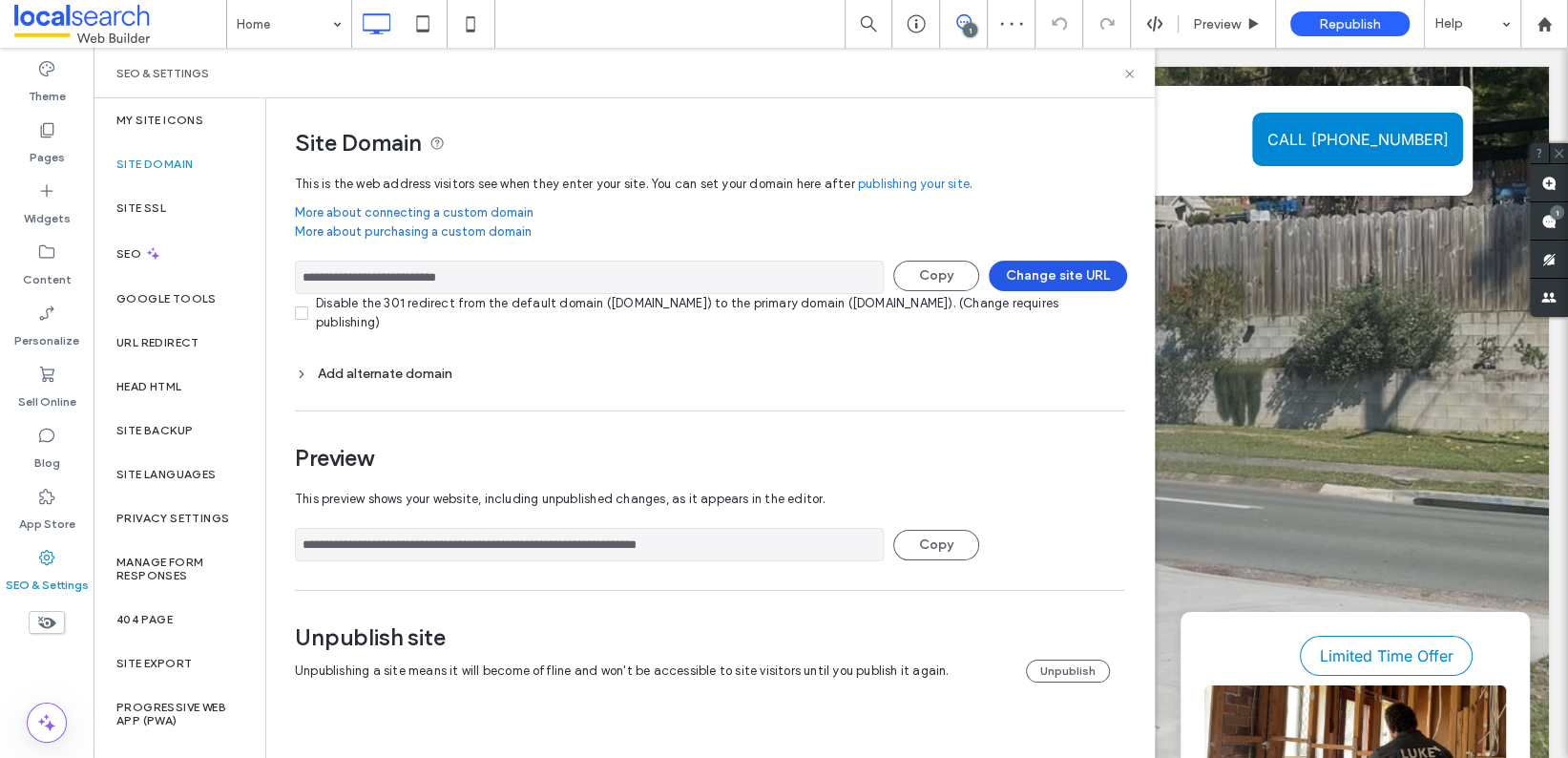
click at [1077, 271] on button "Change site URL" at bounding box center [1058, 276] width 138 height 31
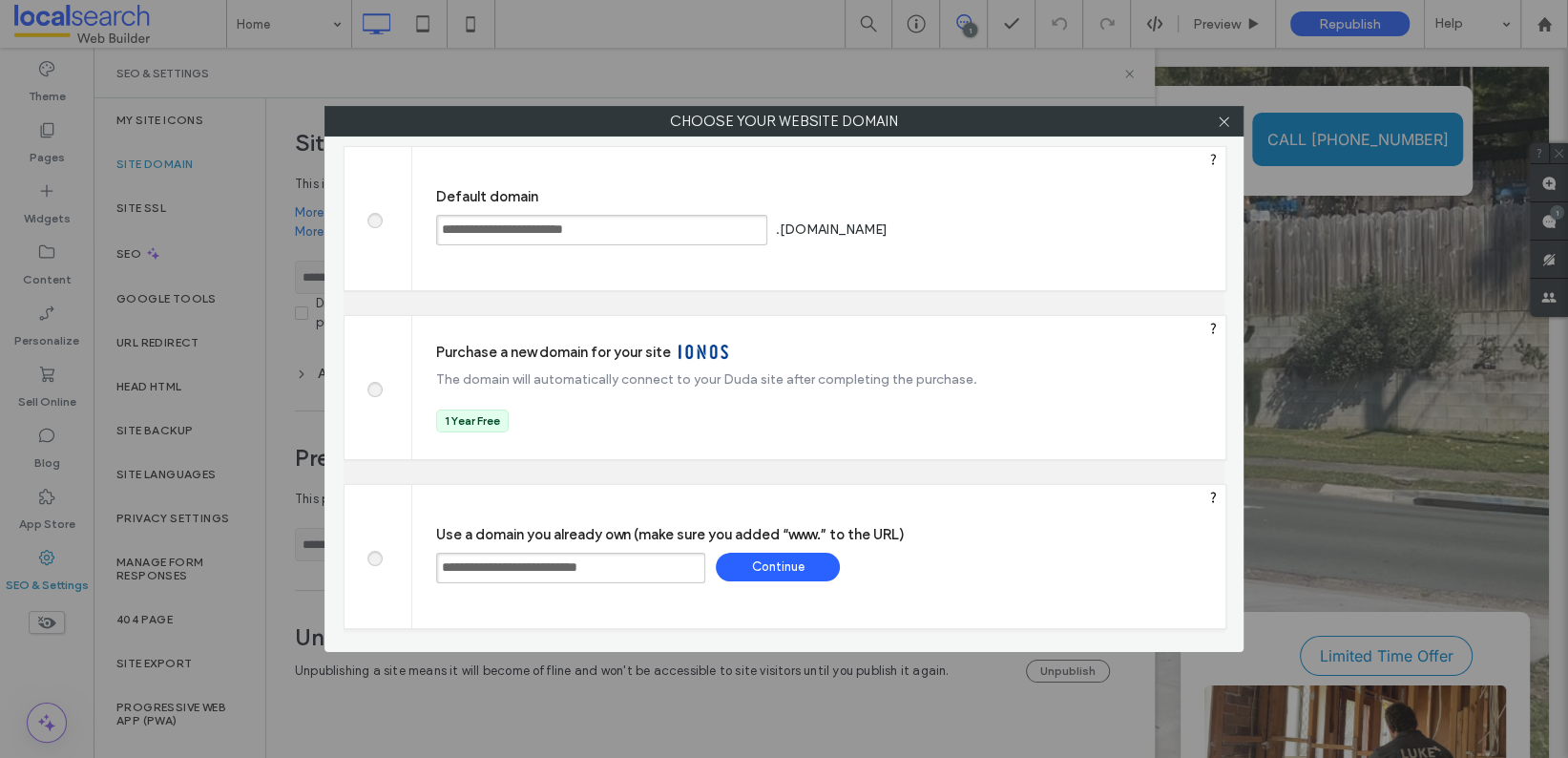
click at [381, 224] on label at bounding box center [373, 217] width 35 height 14
click at [1026, 226] on div "Save" at bounding box center [964, 228] width 124 height 29
type input "**********"
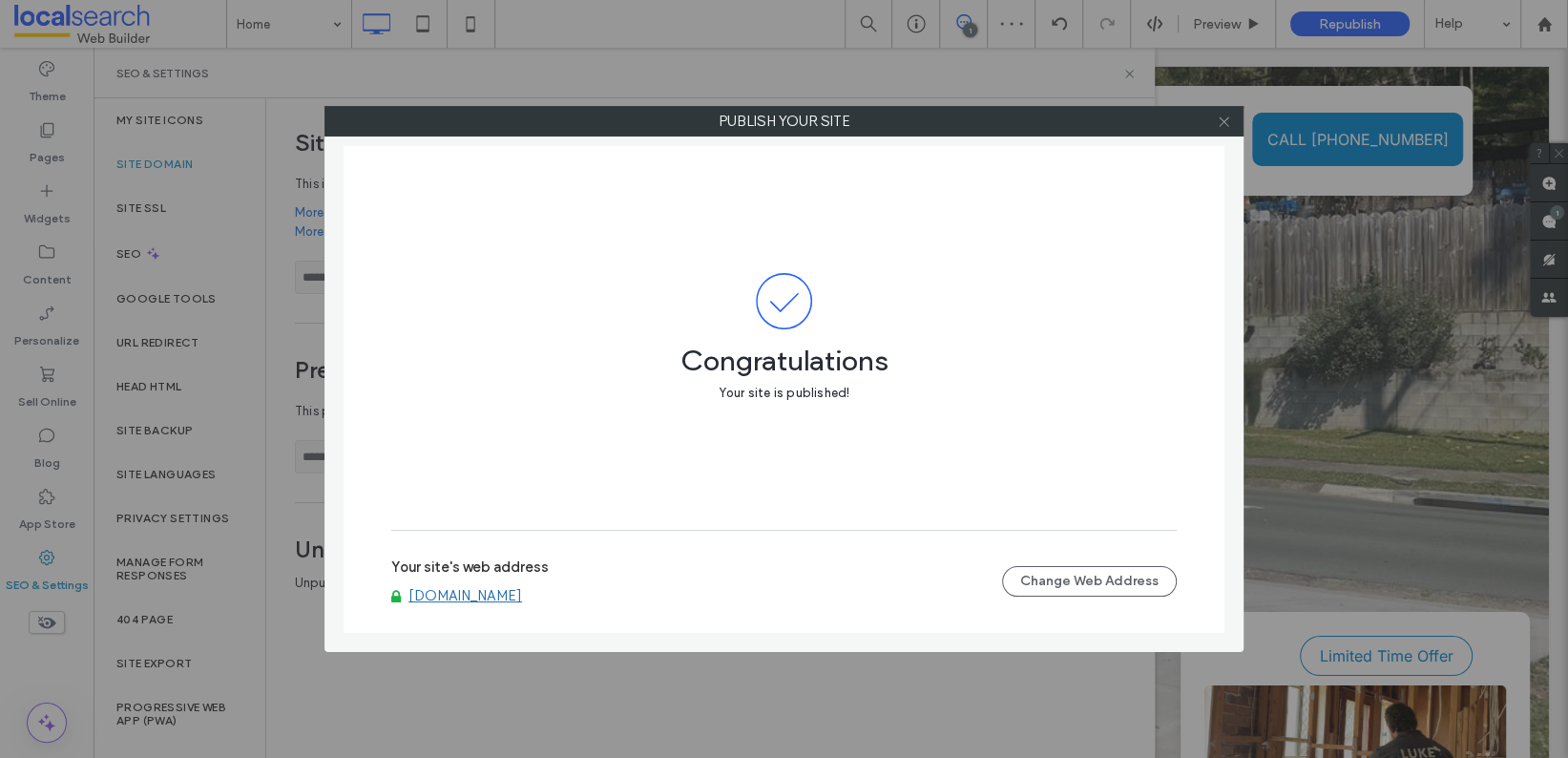
click at [1221, 125] on icon at bounding box center [1223, 122] width 14 height 14
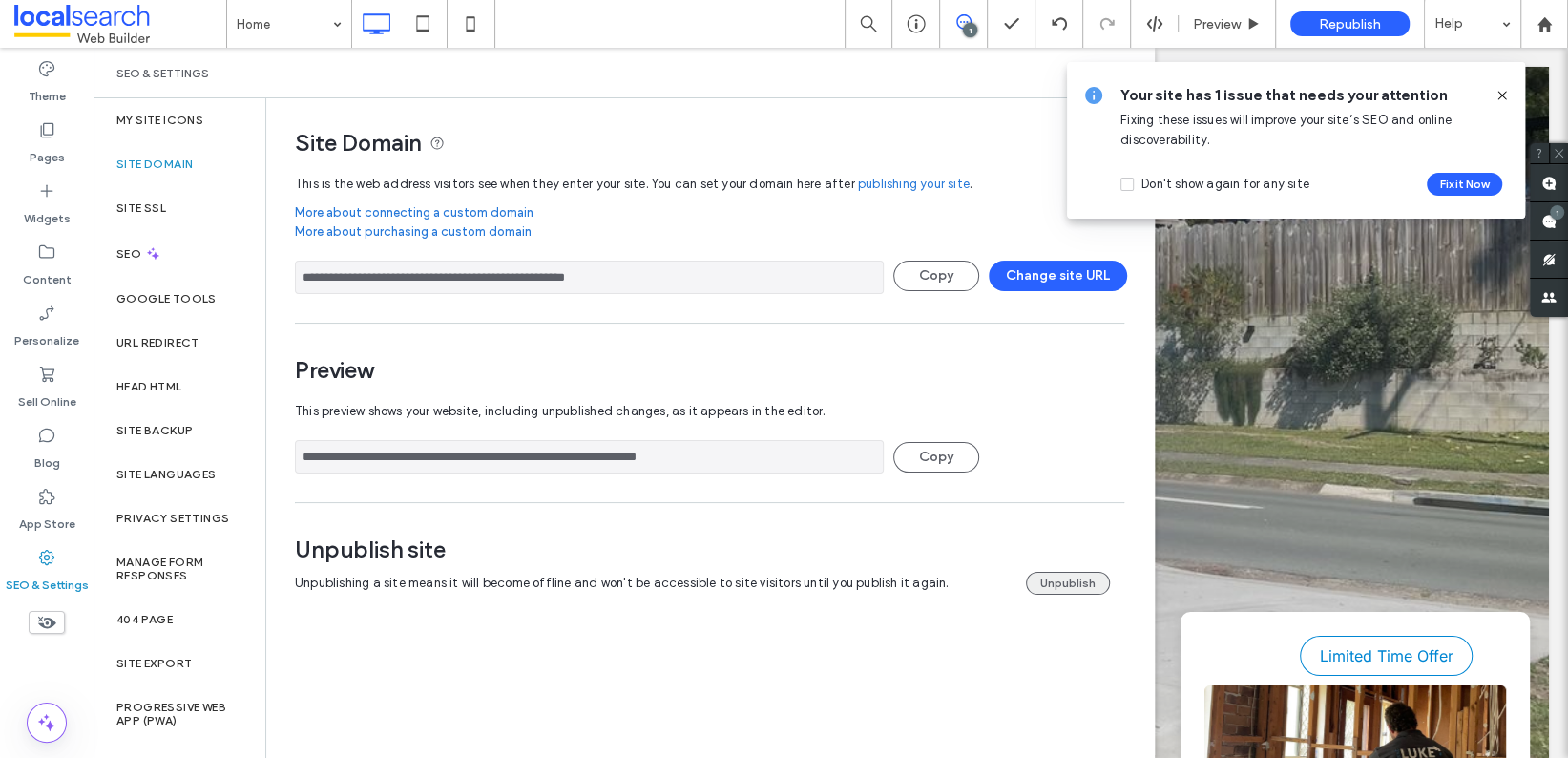
click at [1062, 581] on button "Unpublish" at bounding box center [1067, 582] width 84 height 23
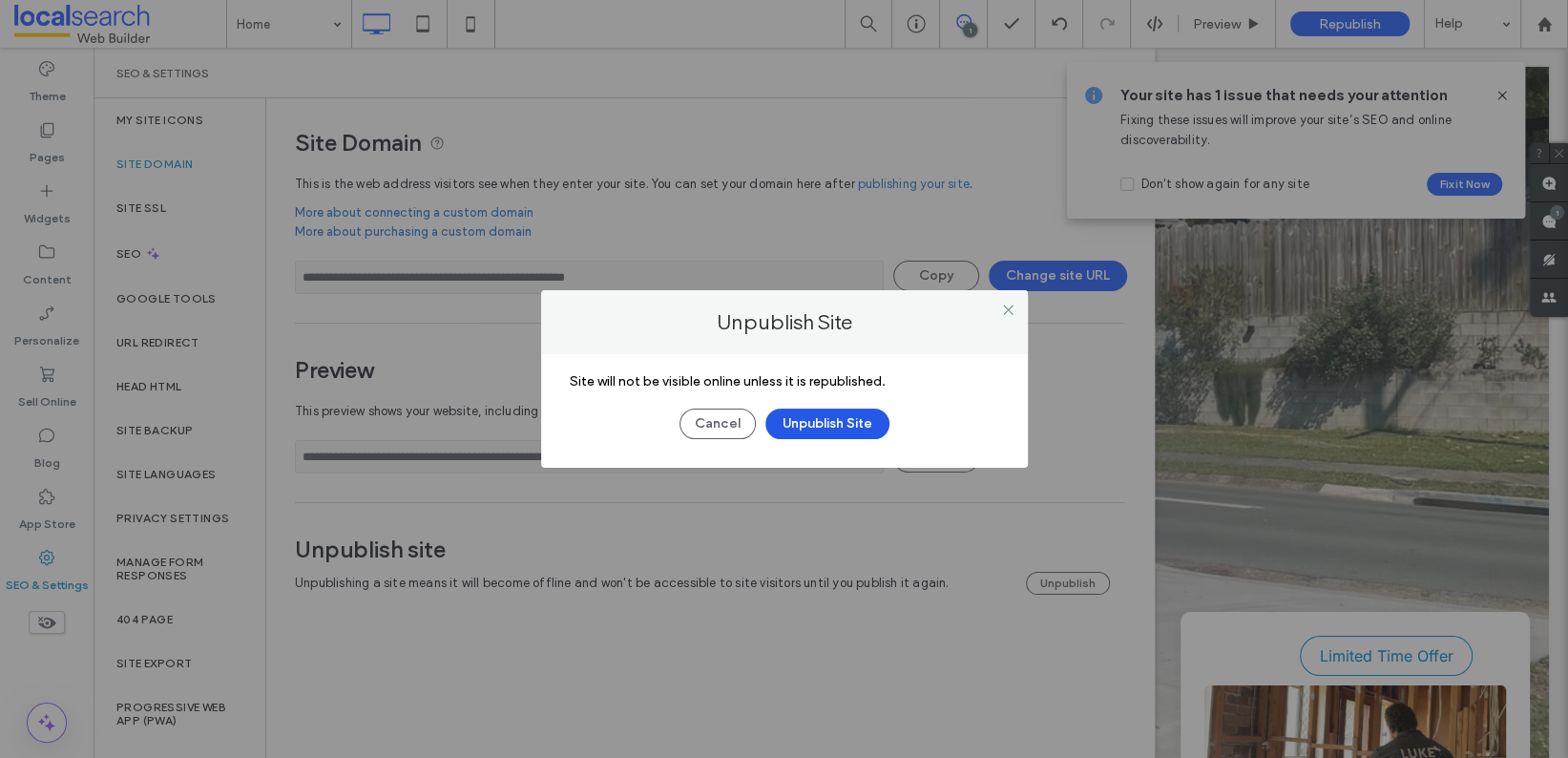
click at [817, 417] on button "Unpublish Site" at bounding box center [828, 423] width 124 height 31
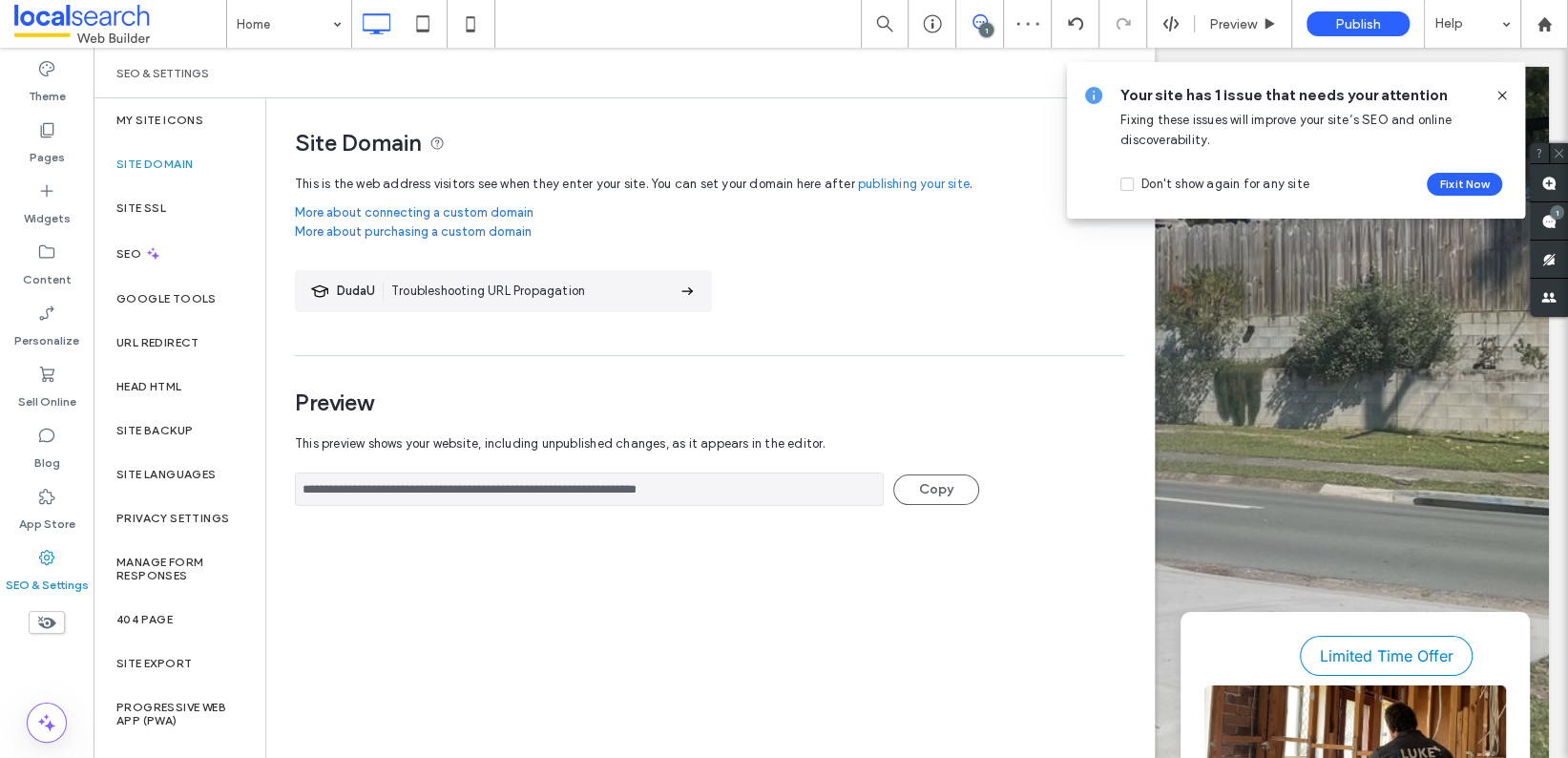
drag, startPoint x: 1502, startPoint y: 93, endPoint x: 1378, endPoint y: 80, distance: 124.7
click at [1502, 93] on icon at bounding box center [1501, 95] width 15 height 15
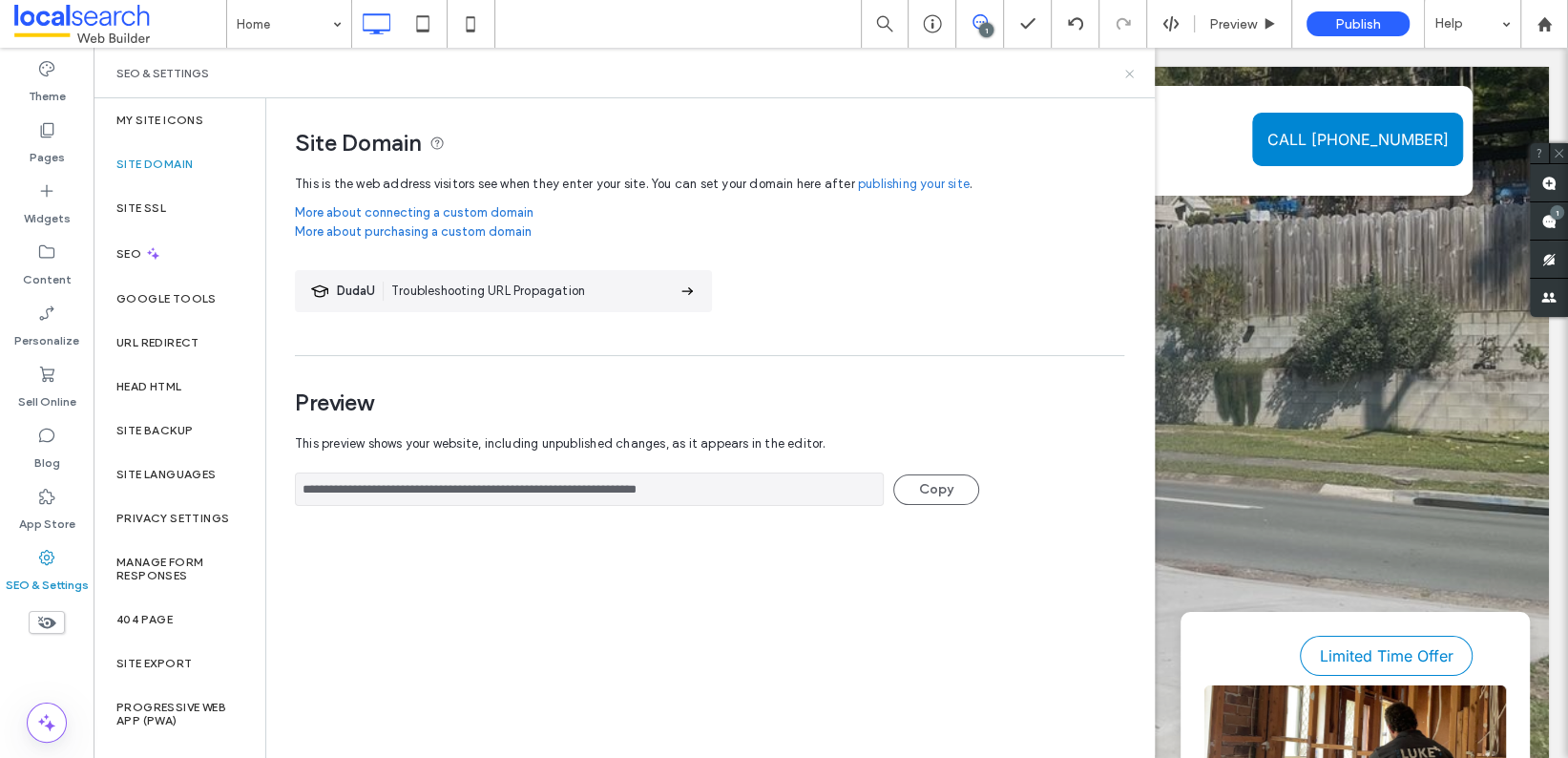
click at [1130, 70] on icon at bounding box center [1129, 74] width 14 height 14
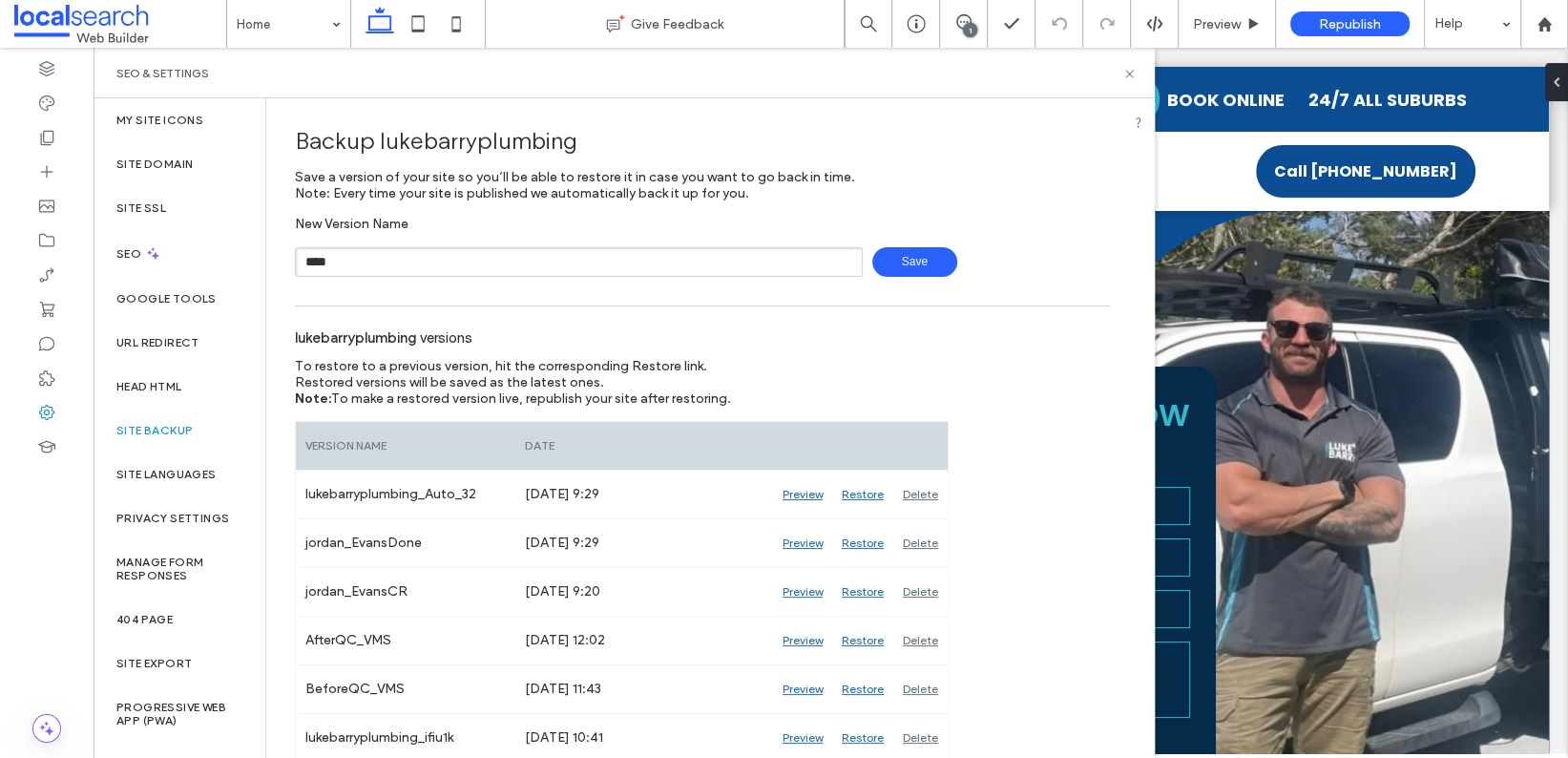
click at [412, 265] on input "****" at bounding box center [578, 262] width 568 height 30
type input "******"
type input "**********"
click at [884, 258] on span "Save" at bounding box center [915, 262] width 85 height 30
click at [1128, 79] on icon at bounding box center [1129, 74] width 14 height 14
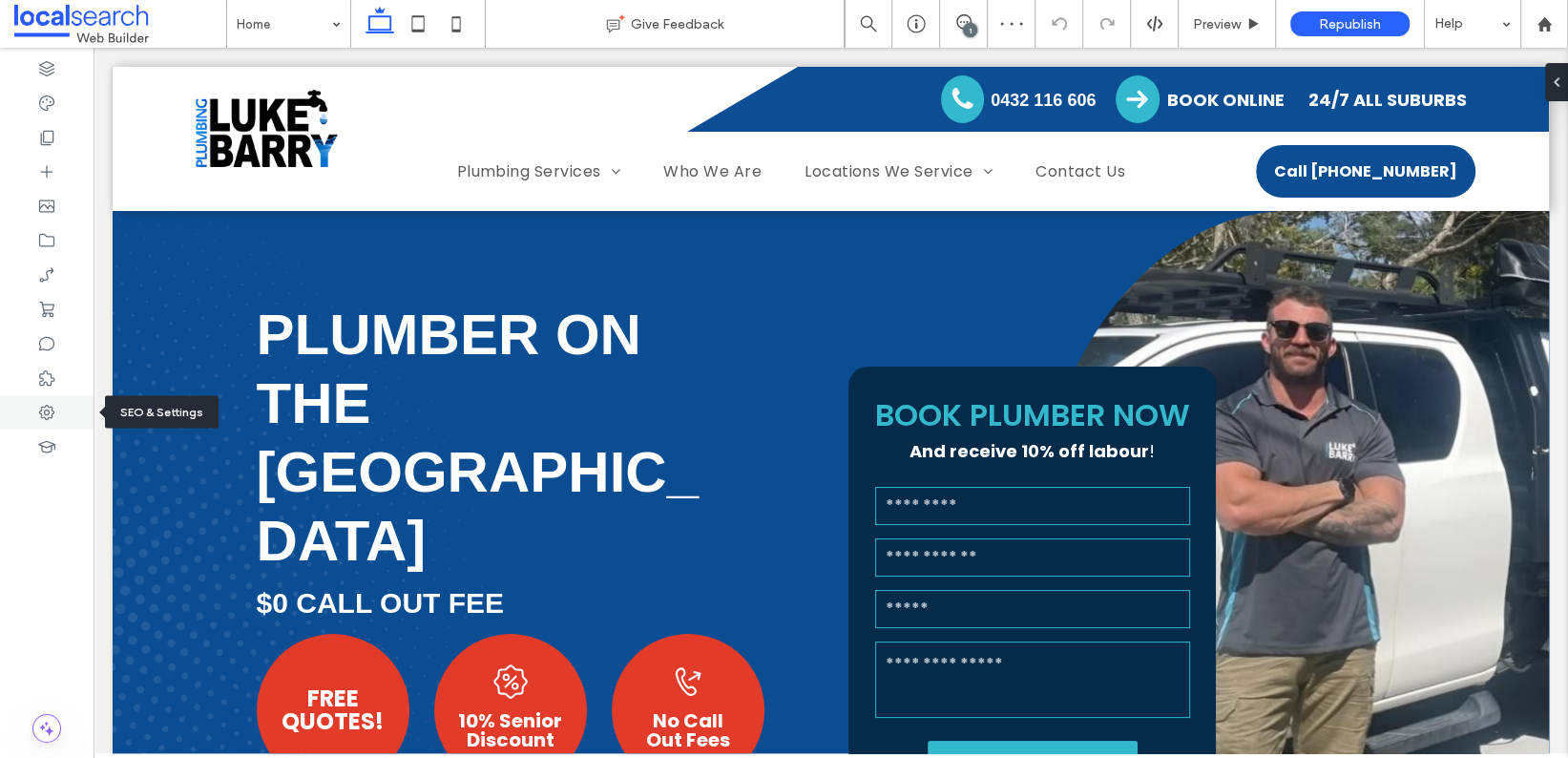
click at [63, 407] on div at bounding box center [46, 412] width 94 height 35
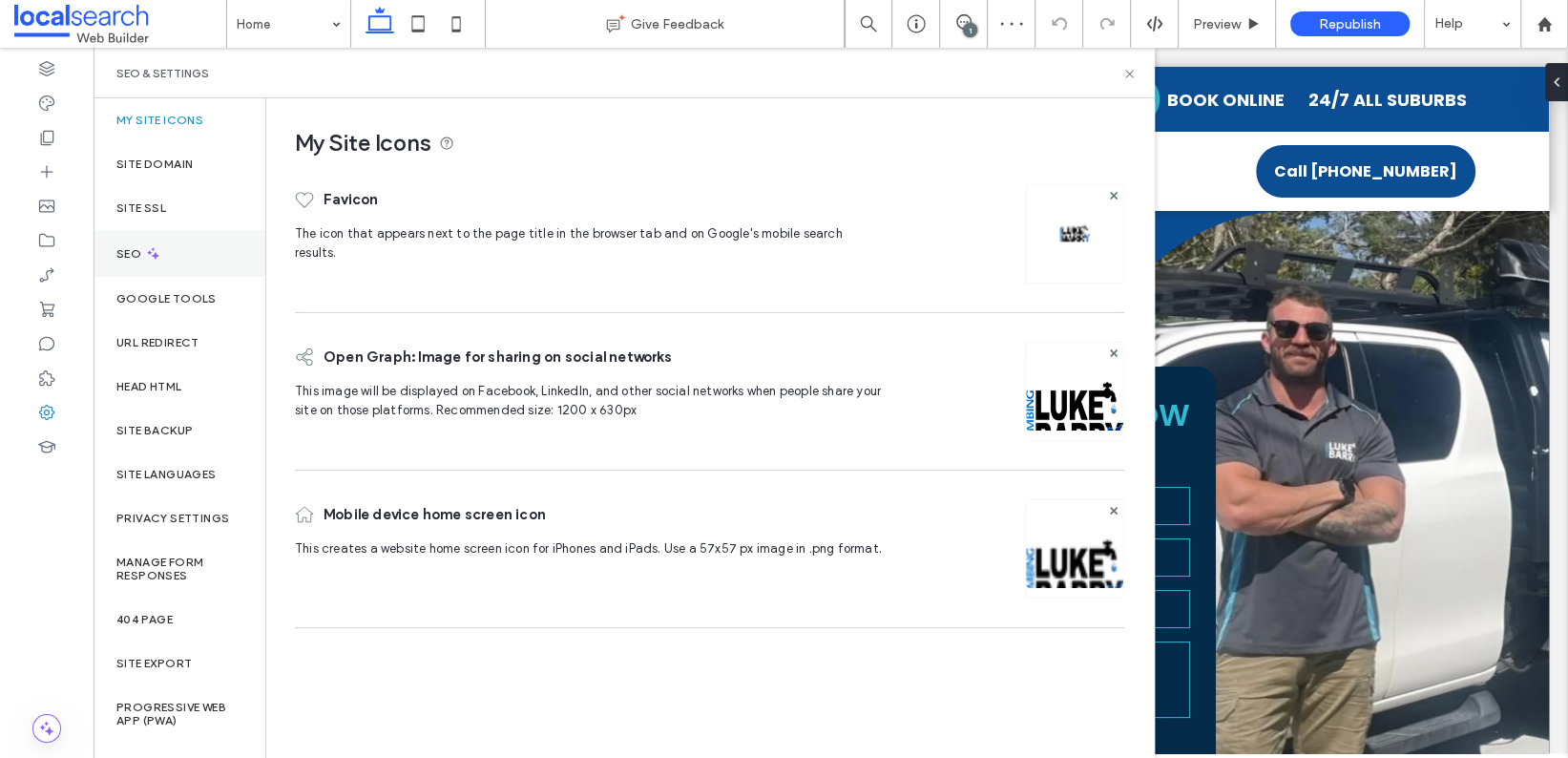
click at [131, 254] on label "SEO" at bounding box center [130, 254] width 29 height 14
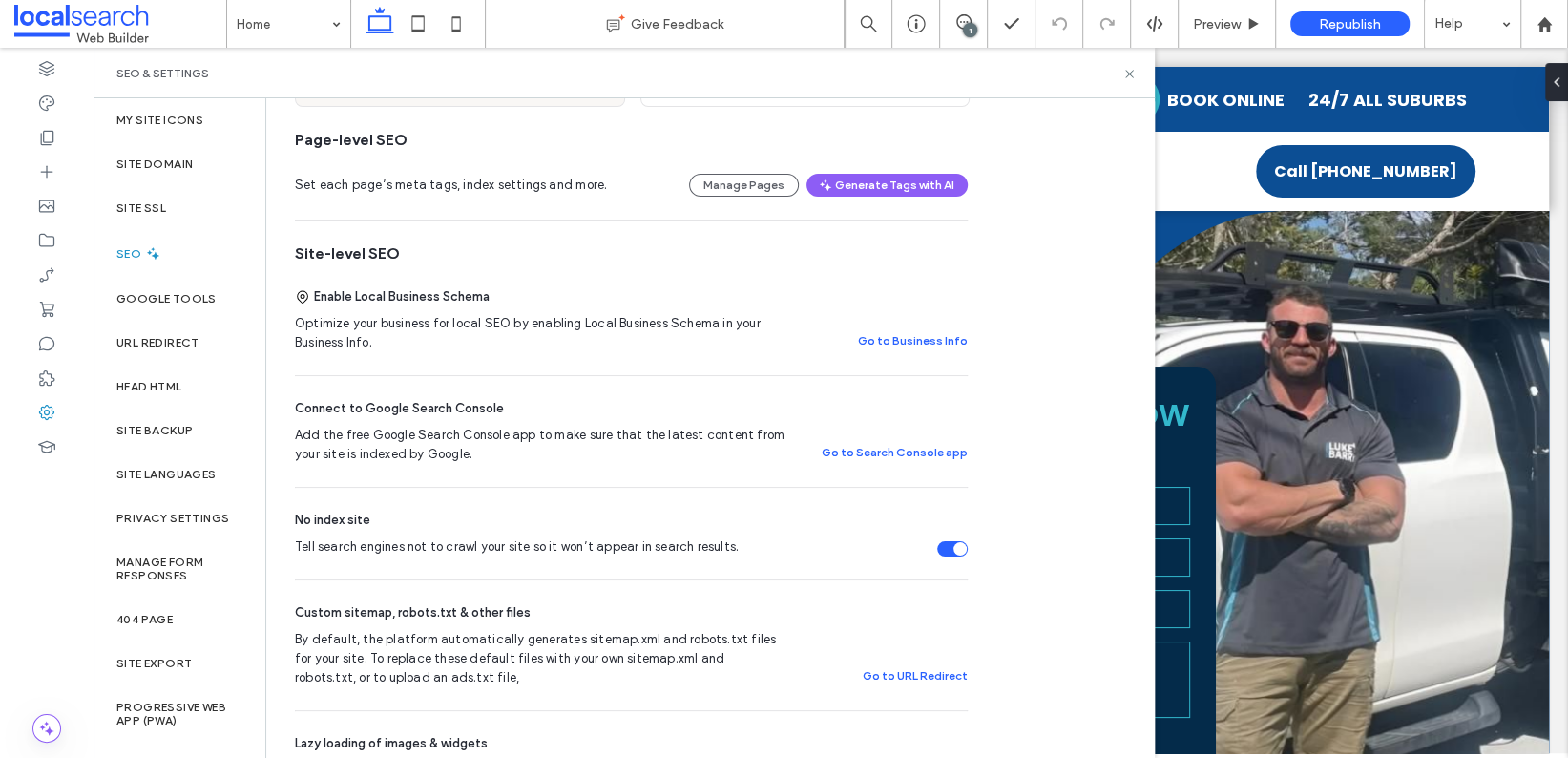
scroll to position [369, 0]
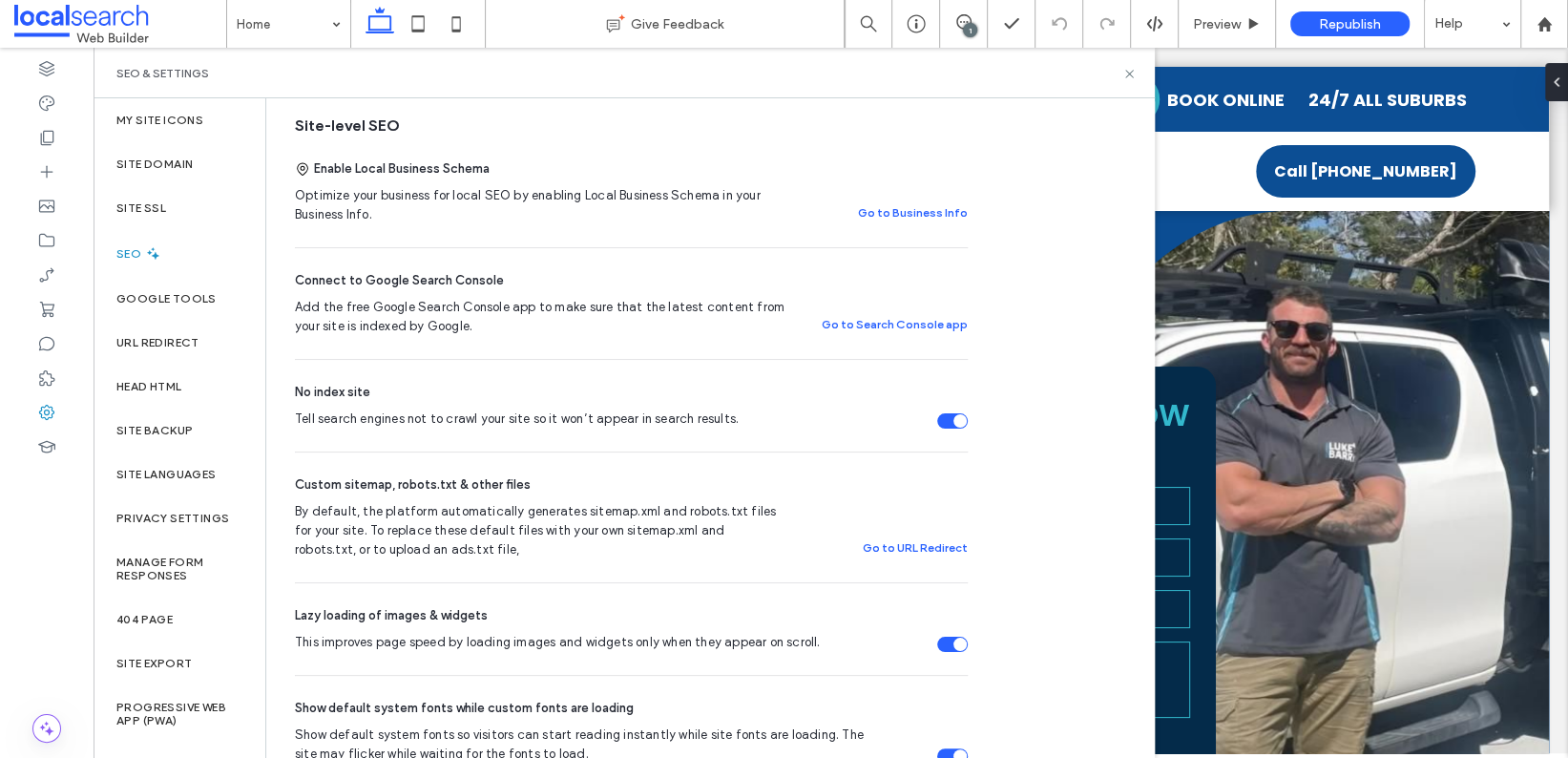
click at [961, 421] on div "Tell search engines not to crawl your site so it won’t appear in search results." at bounding box center [960, 421] width 14 height 14
click at [1129, 72] on use at bounding box center [1129, 74] width 8 height 8
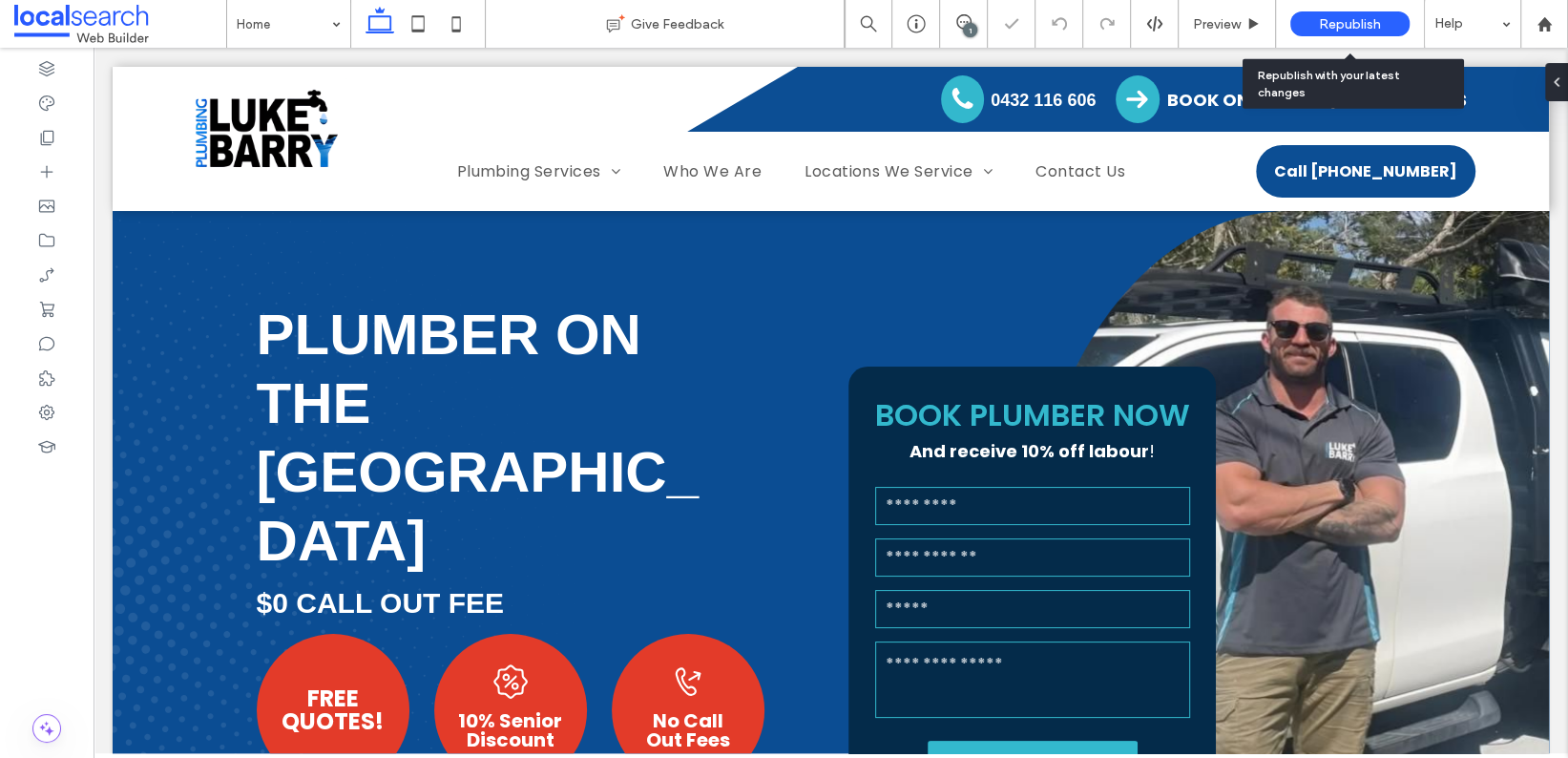
click at [1349, 20] on span "Republish" at bounding box center [1350, 24] width 62 height 16
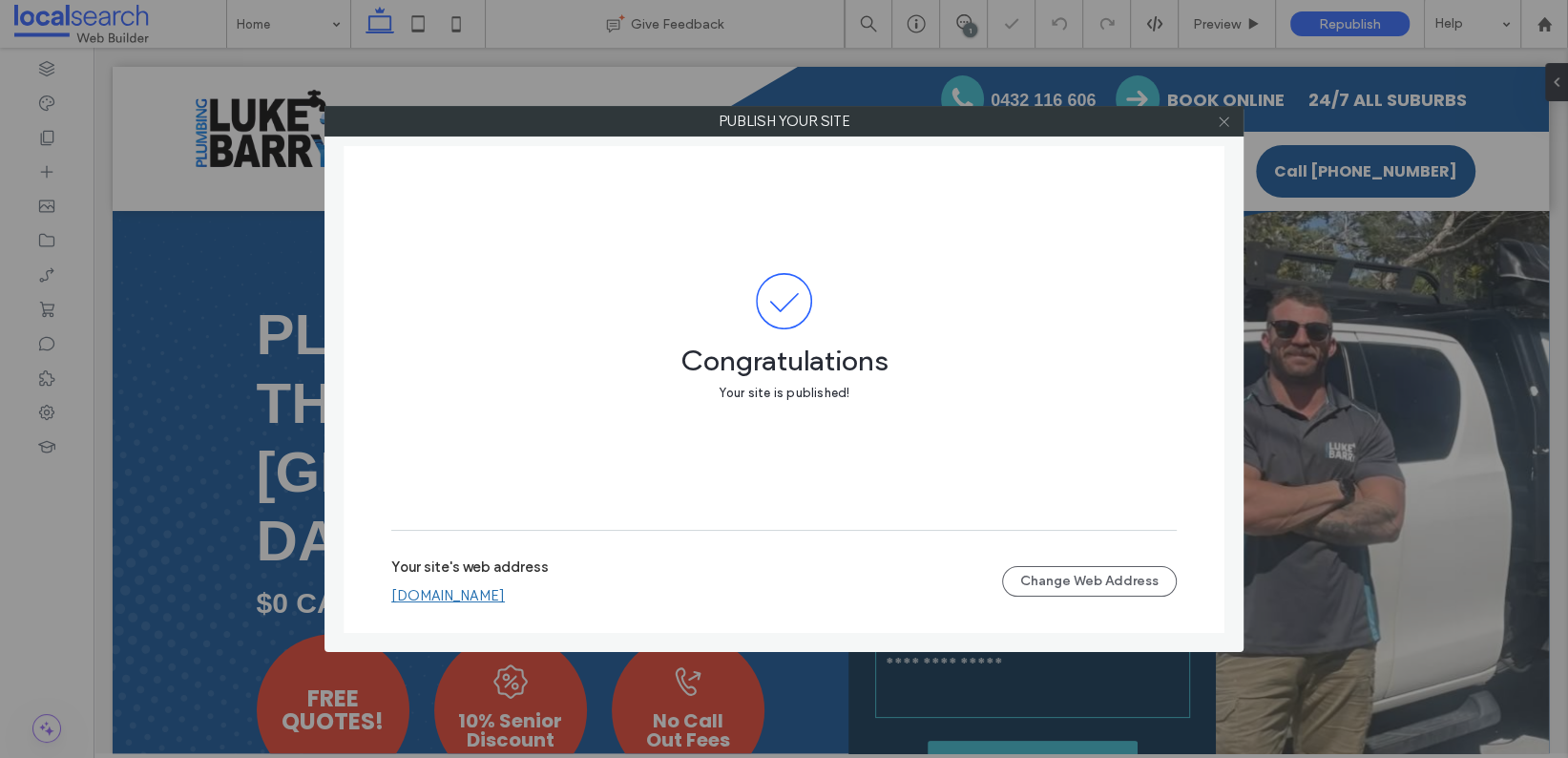
click at [1223, 117] on icon at bounding box center [1223, 122] width 14 height 14
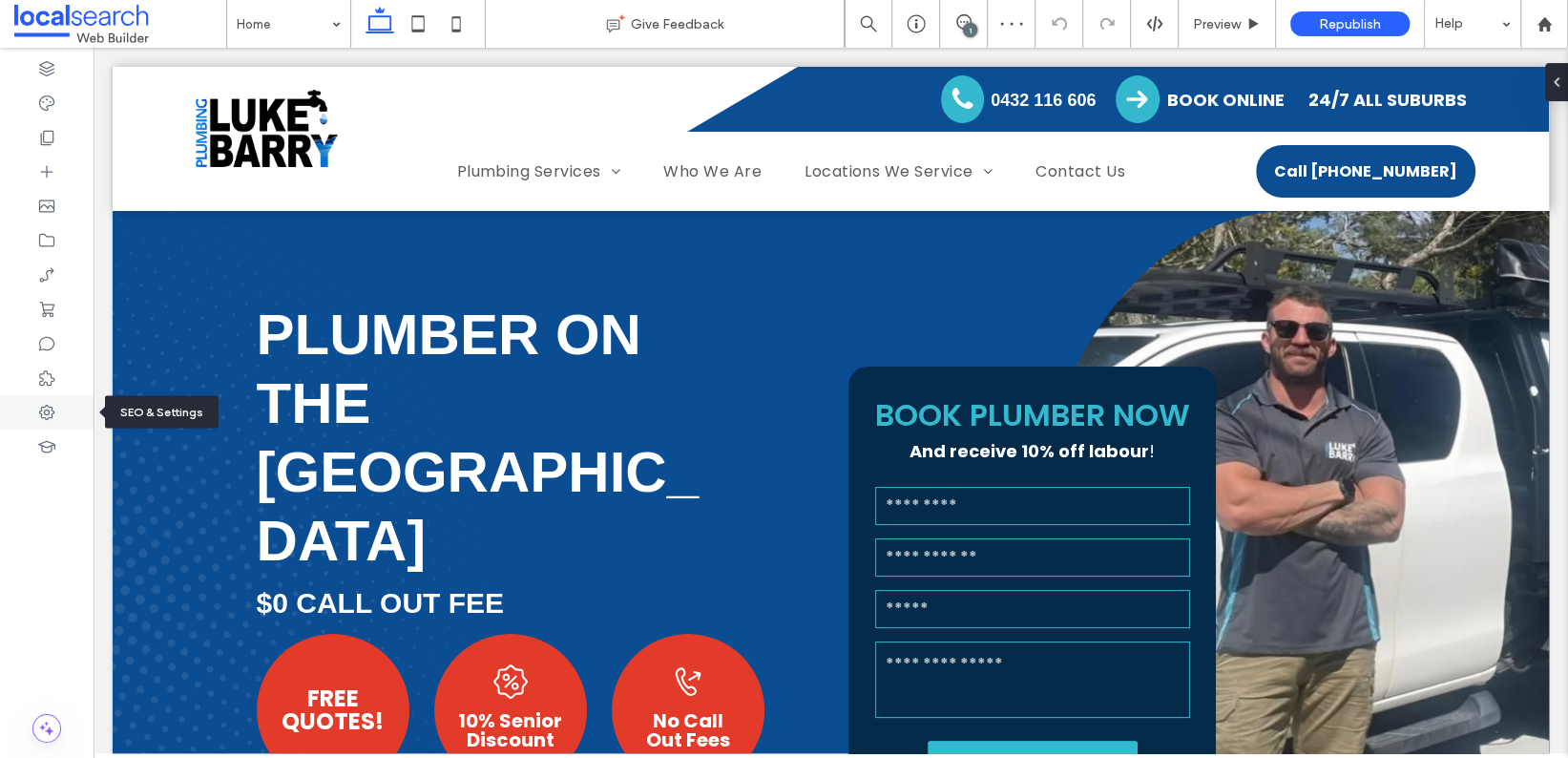
click at [51, 404] on icon at bounding box center [46, 412] width 19 height 19
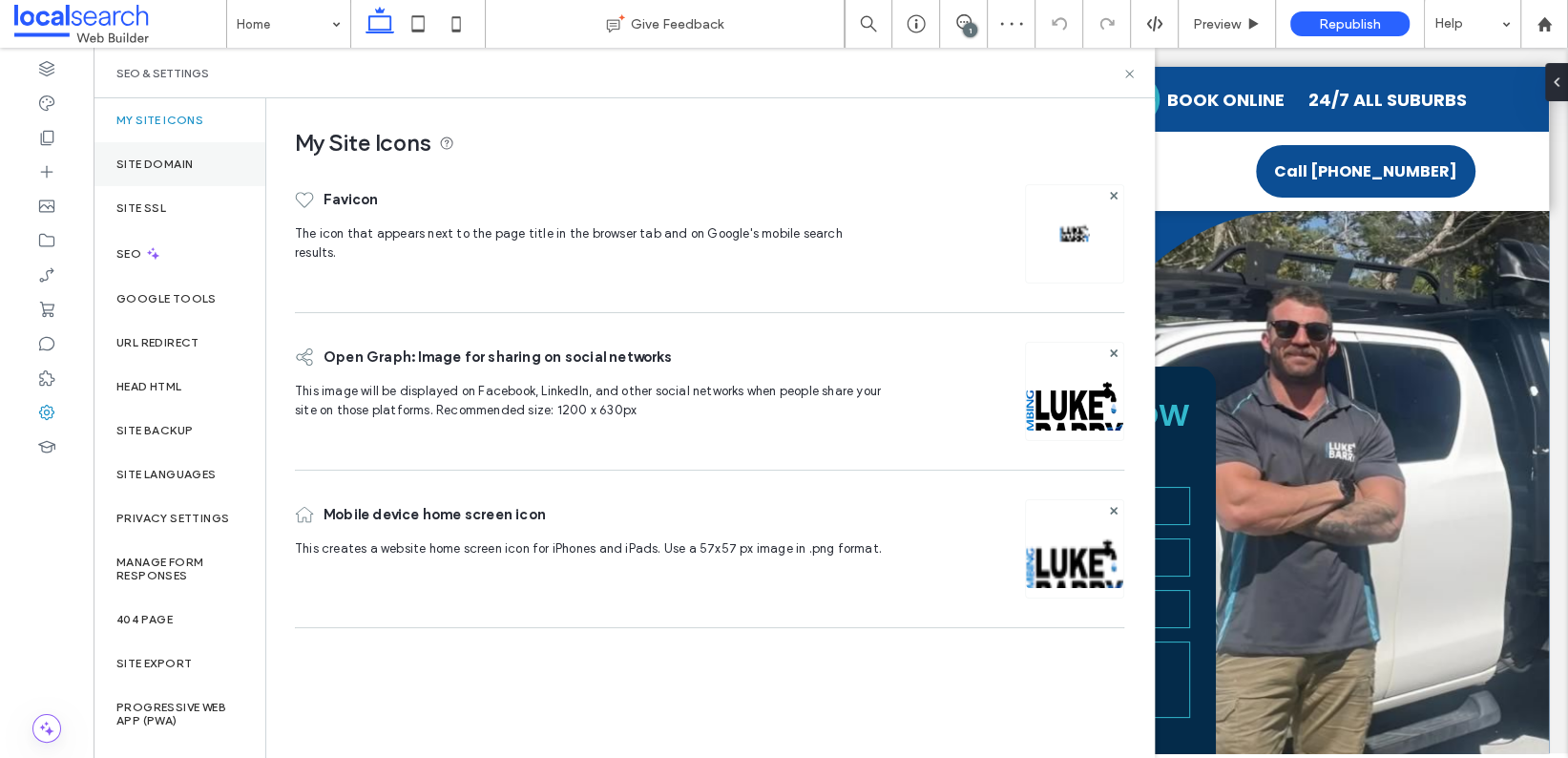
click at [201, 174] on div "Site Domain" at bounding box center [180, 164] width 172 height 43
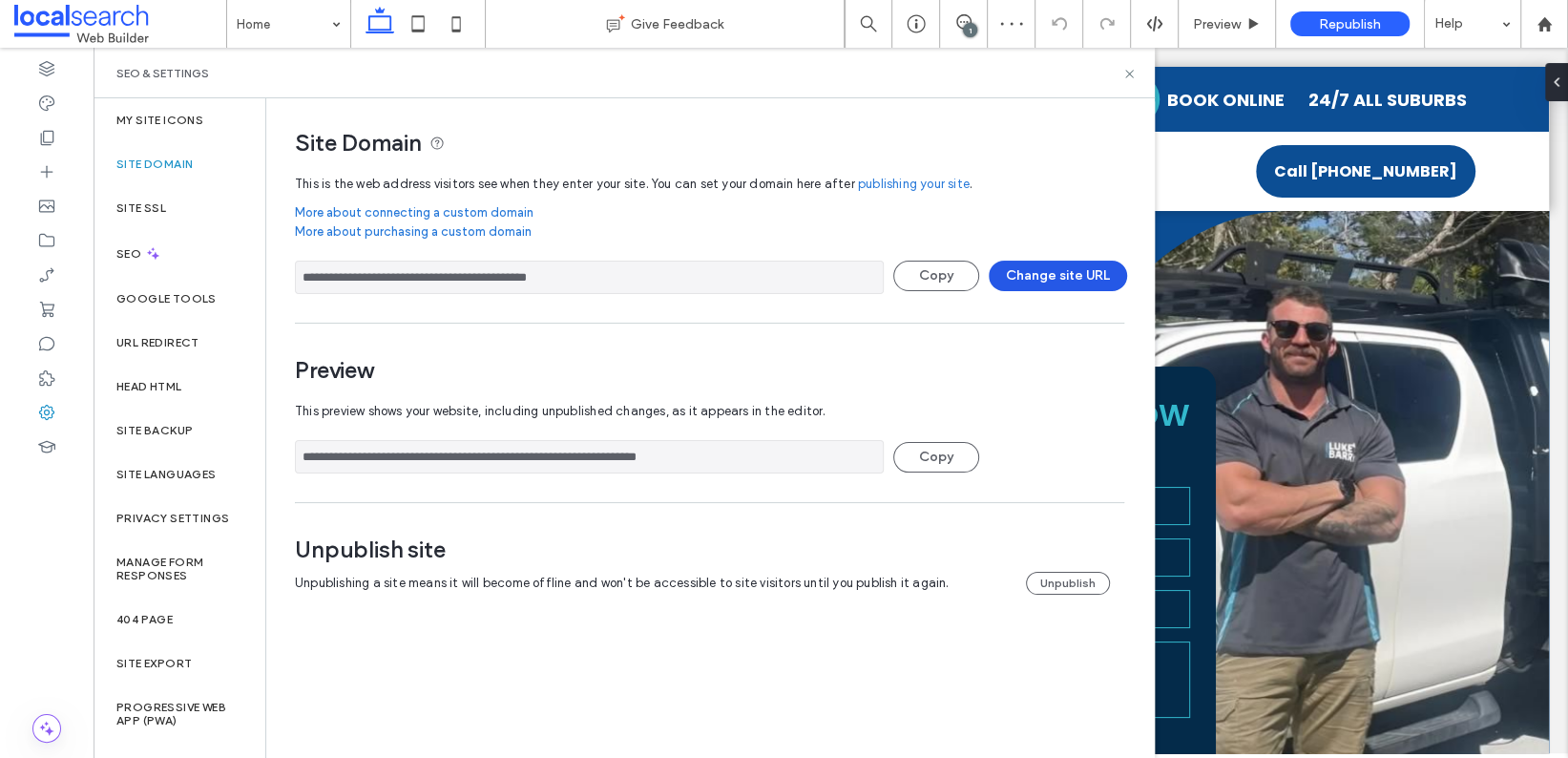
click at [1062, 273] on button "Change site URL" at bounding box center [1058, 276] width 138 height 31
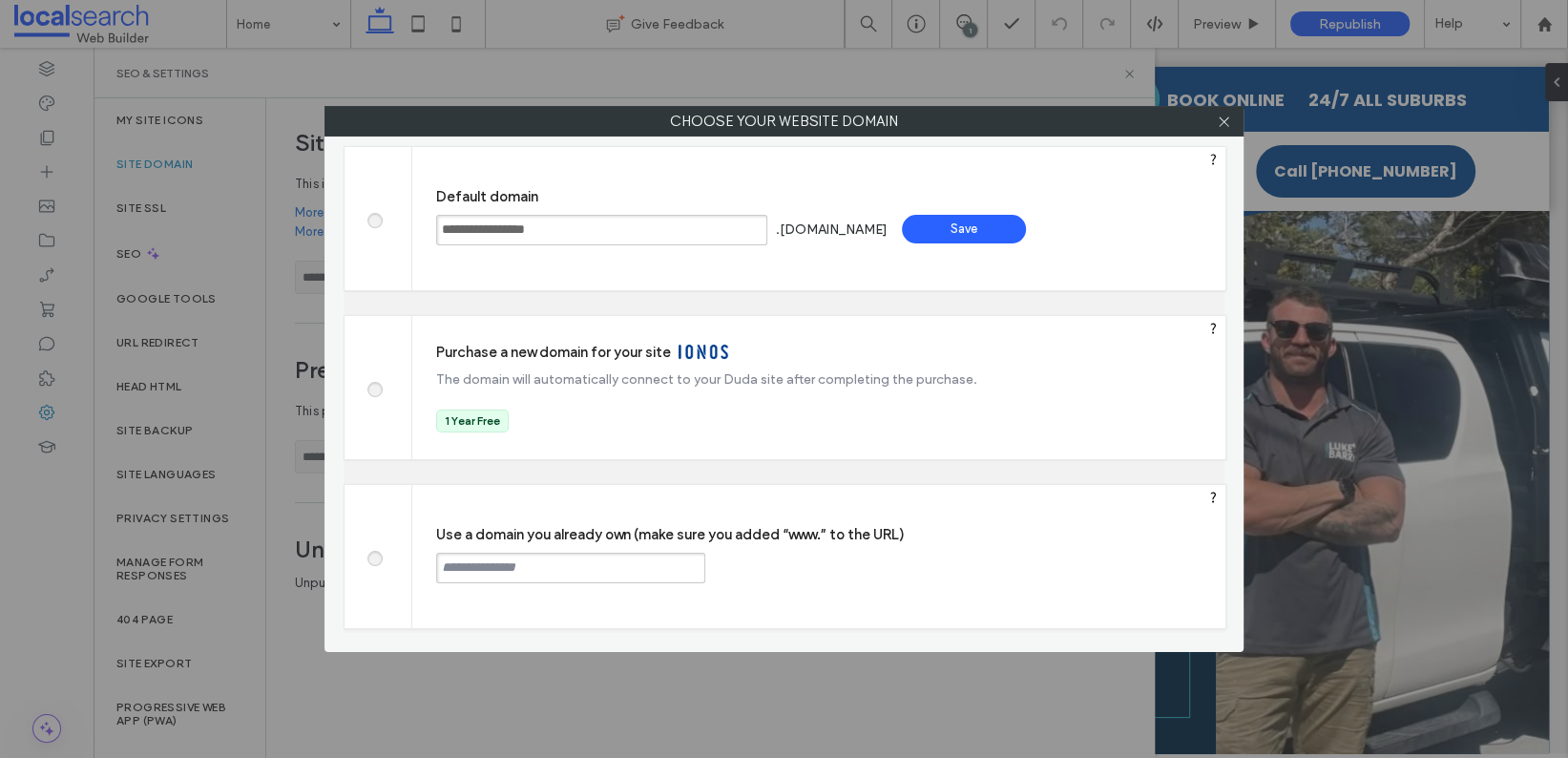
drag, startPoint x: 486, startPoint y: 568, endPoint x: 501, endPoint y: 567, distance: 15.0
click at [486, 568] on input "text" at bounding box center [570, 567] width 269 height 31
paste input "********"
click at [575, 565] on input "********" at bounding box center [570, 567] width 269 height 31
paste input "**********"
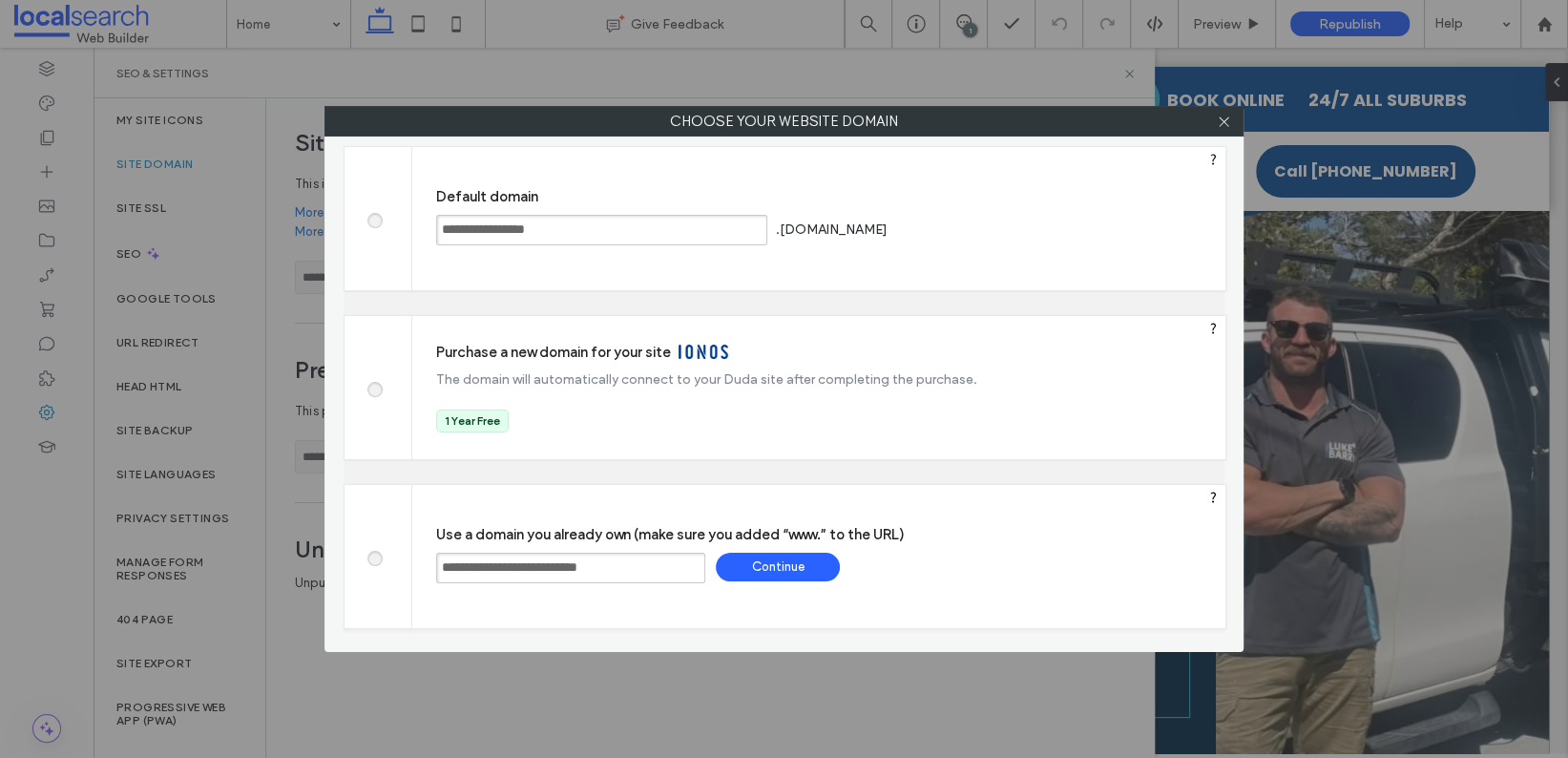
type input "**********"
click at [770, 564] on div "Continue" at bounding box center [778, 566] width 124 height 29
type input "**********"
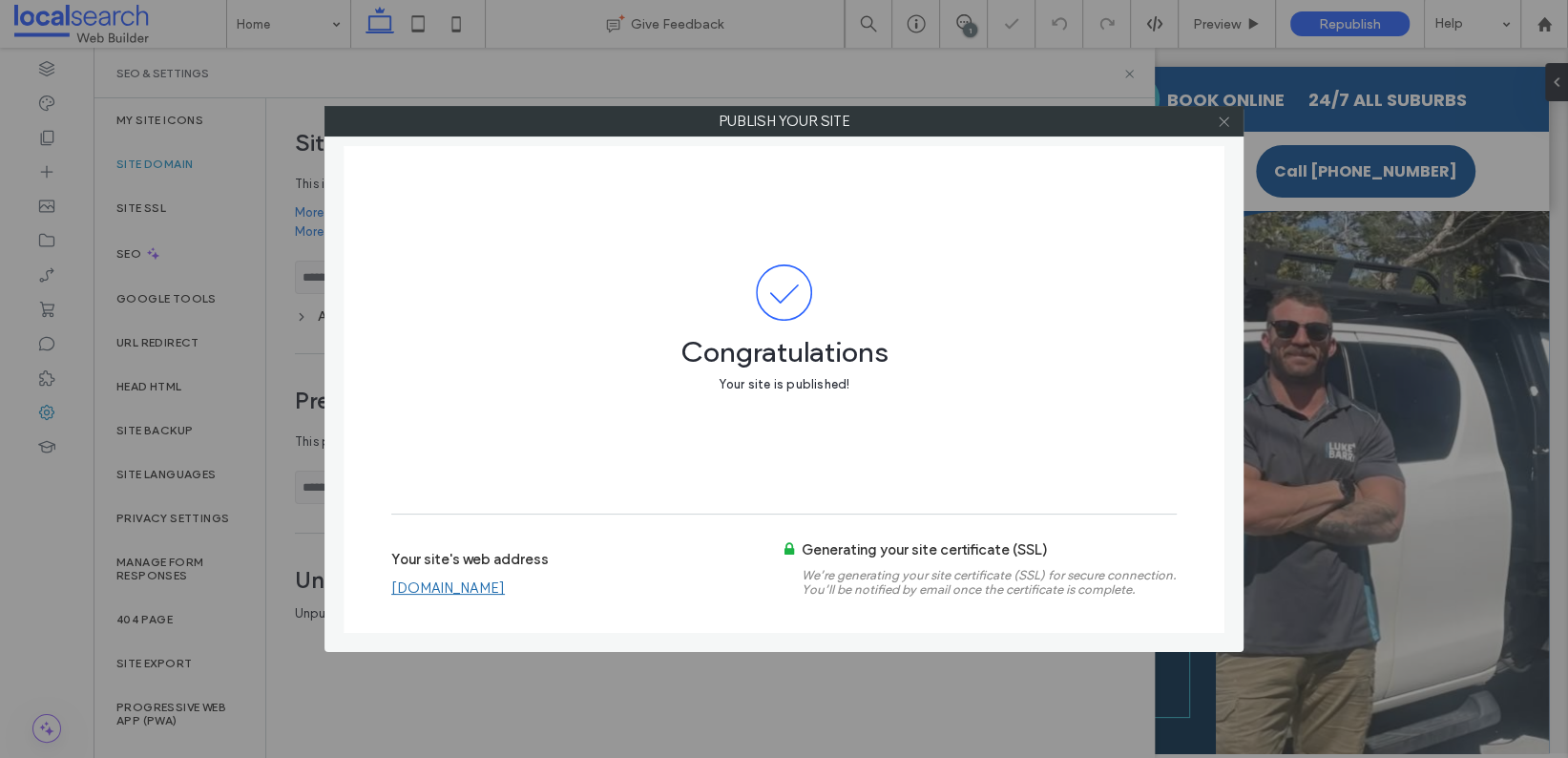
click at [1222, 117] on icon at bounding box center [1223, 122] width 14 height 14
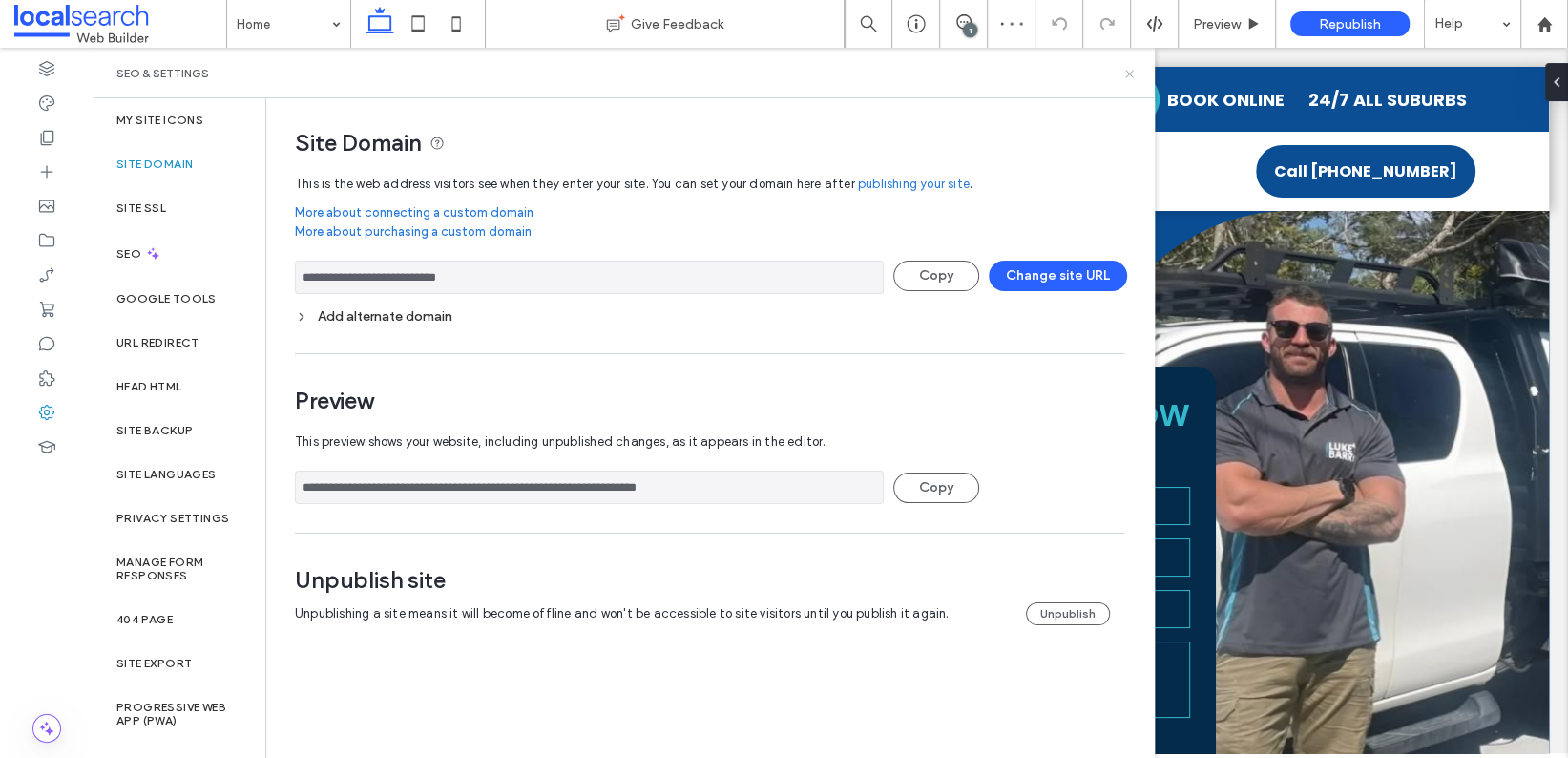
click at [1125, 73] on icon at bounding box center [1129, 74] width 14 height 14
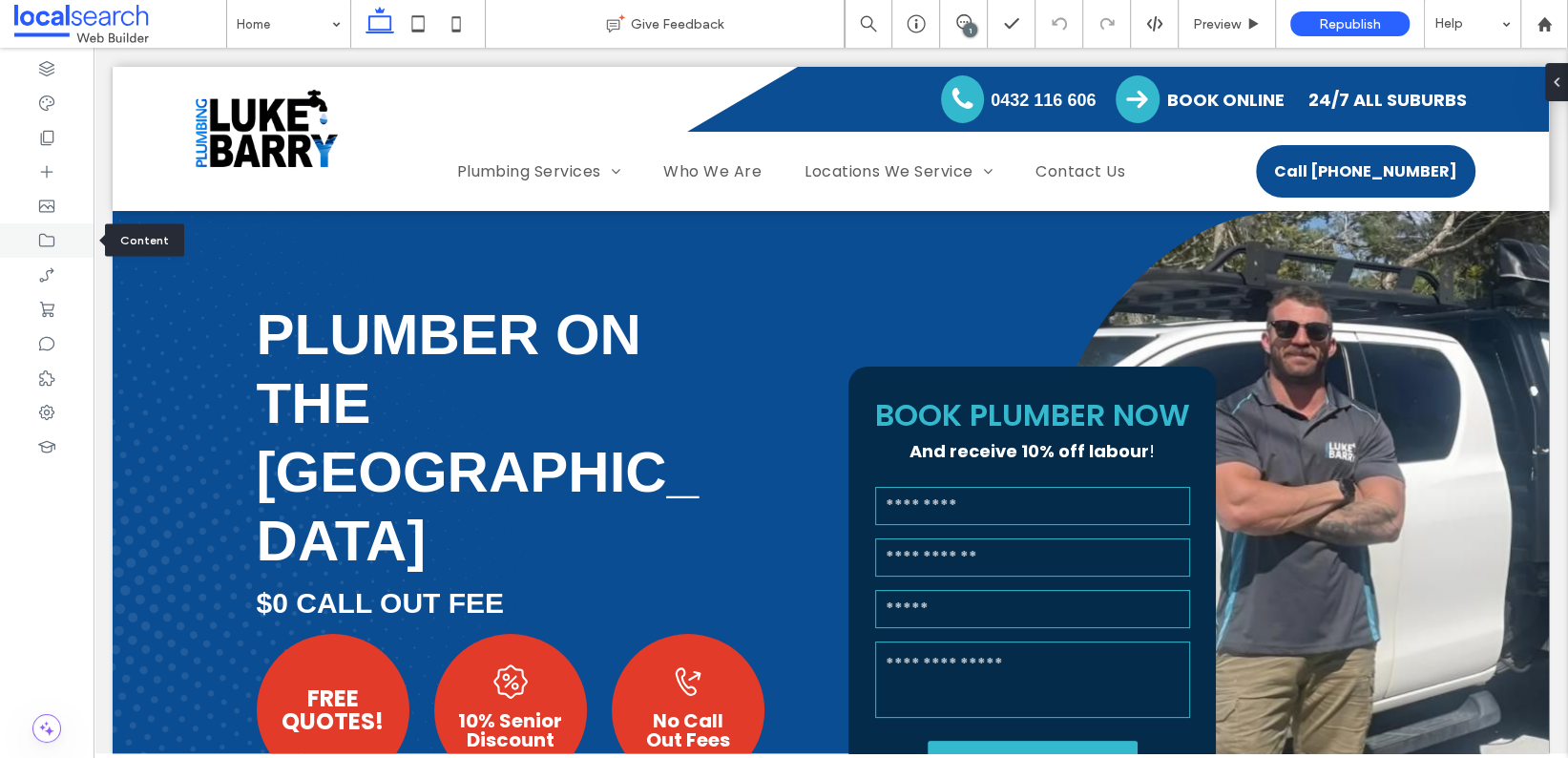
click at [40, 237] on use at bounding box center [46, 241] width 15 height 14
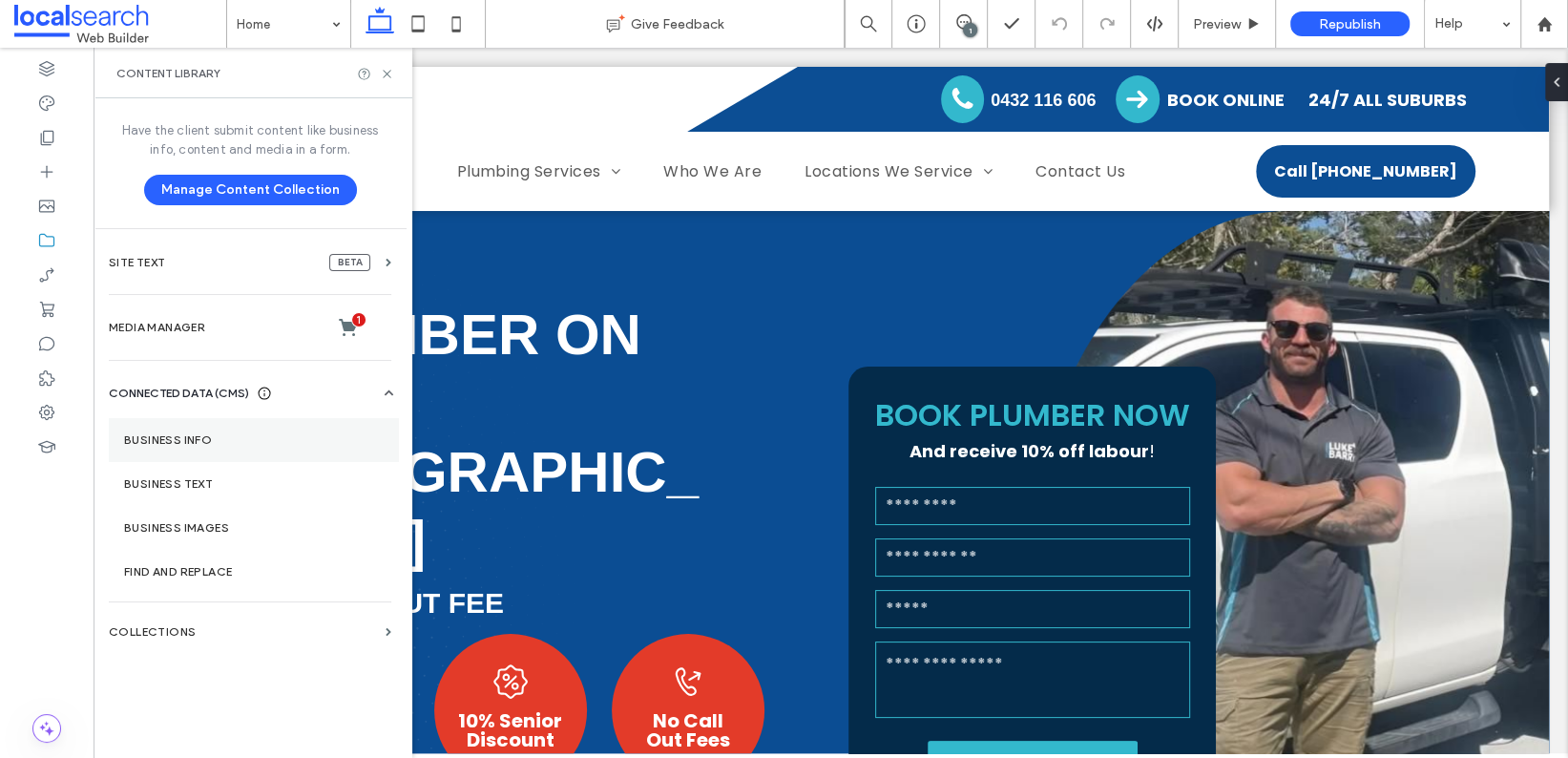
click at [206, 429] on section "Business Info" at bounding box center [254, 440] width 290 height 43
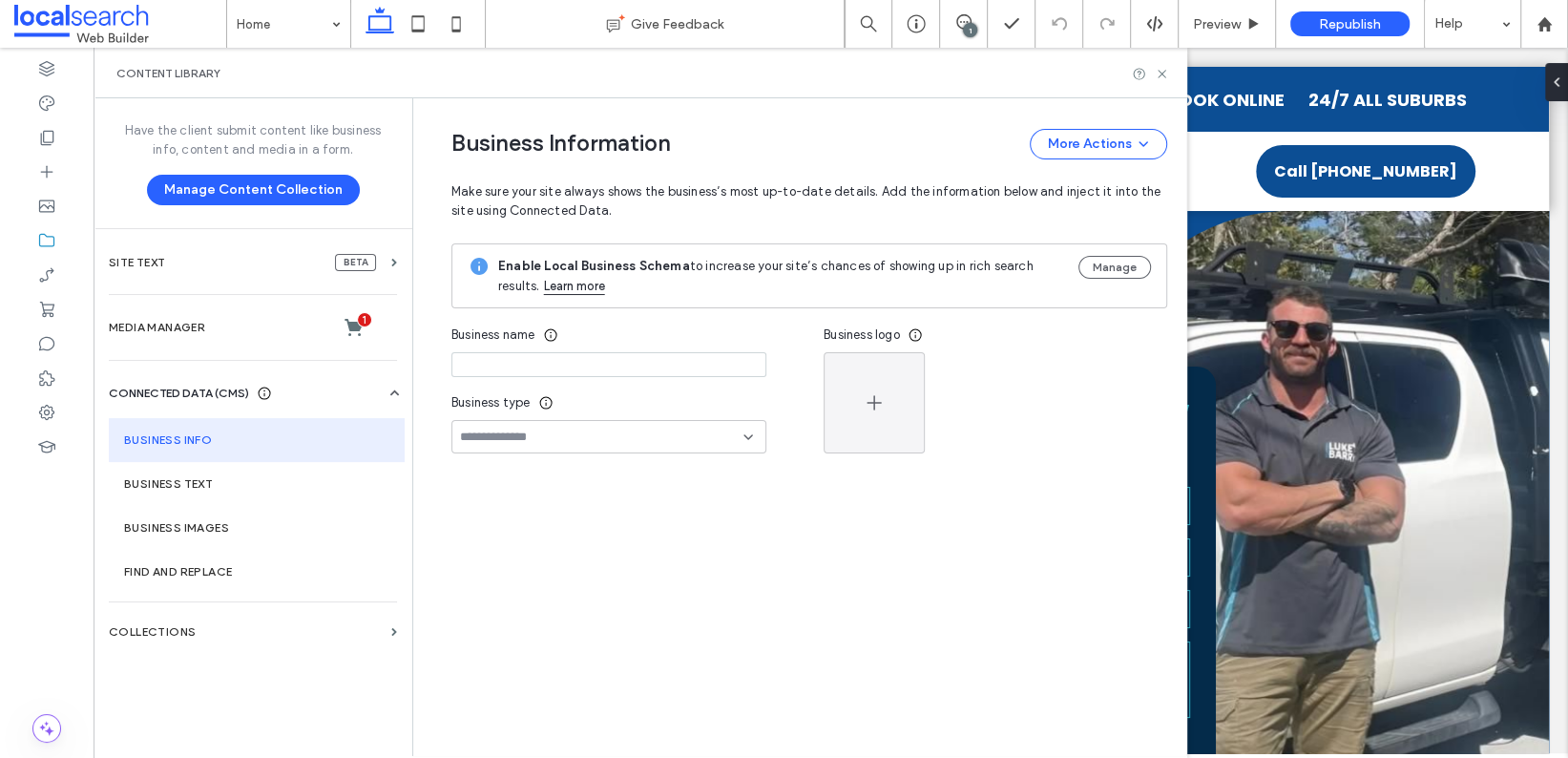
type input "**********"
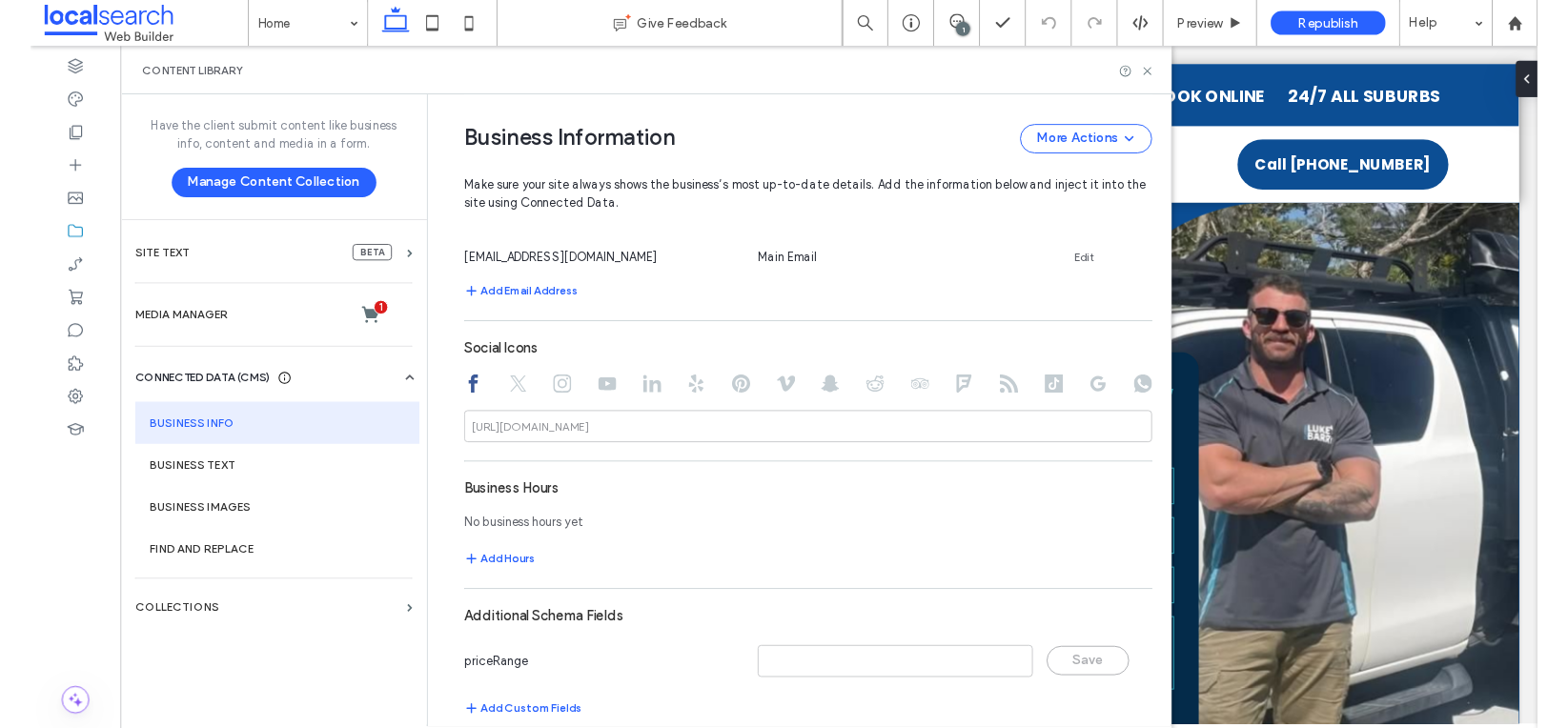
scroll to position [743, 0]
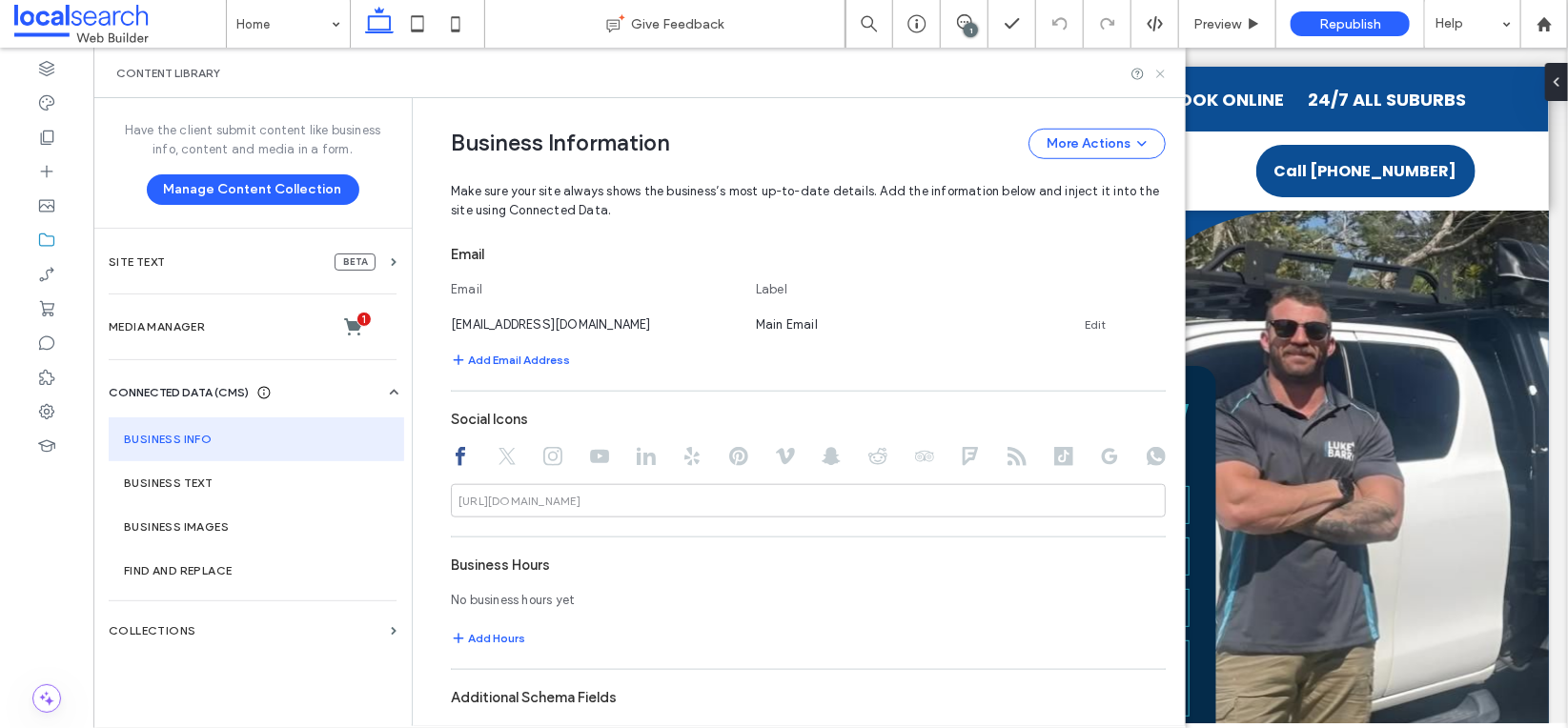
click at [1163, 67] on icon at bounding box center [1160, 74] width 14 height 14
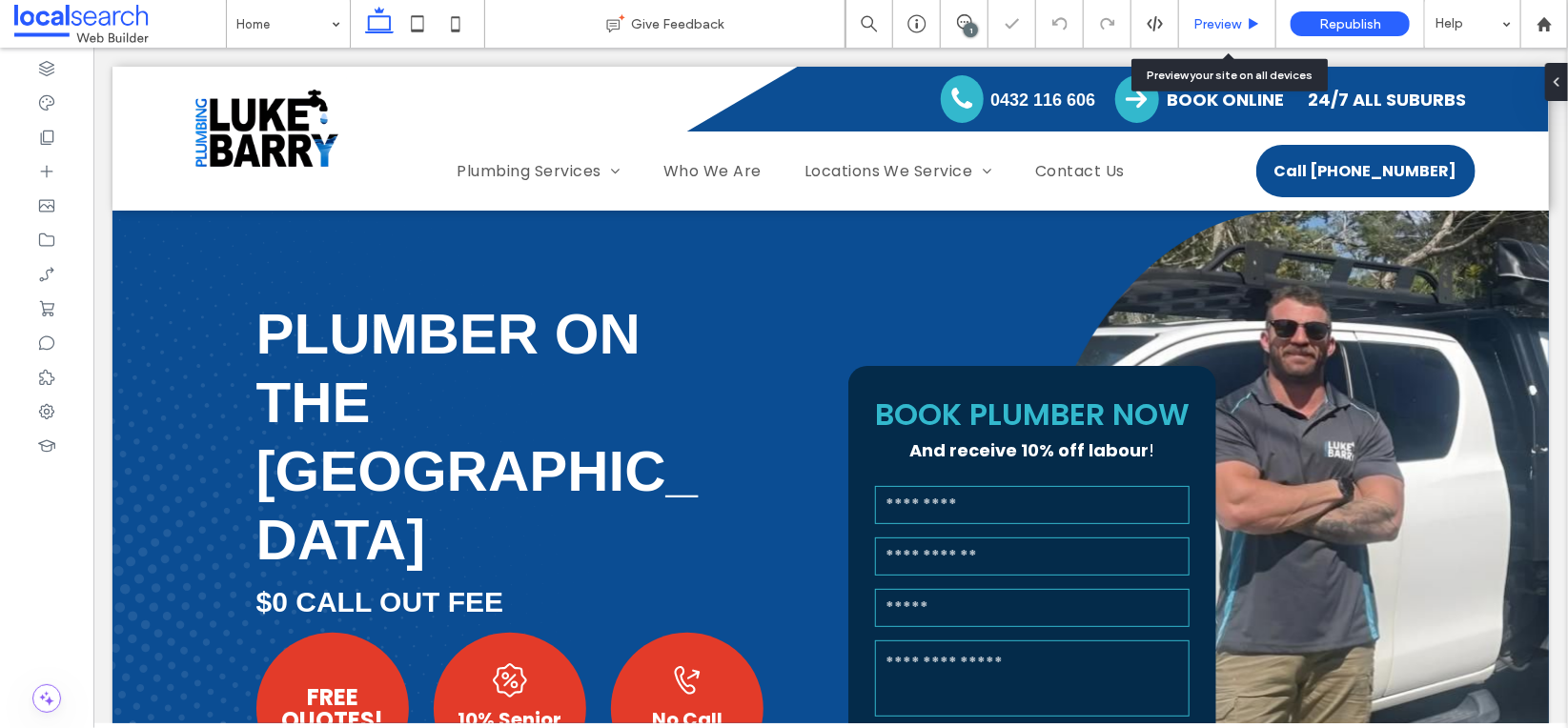
click at [1214, 24] on span "Preview" at bounding box center [1217, 24] width 47 height 16
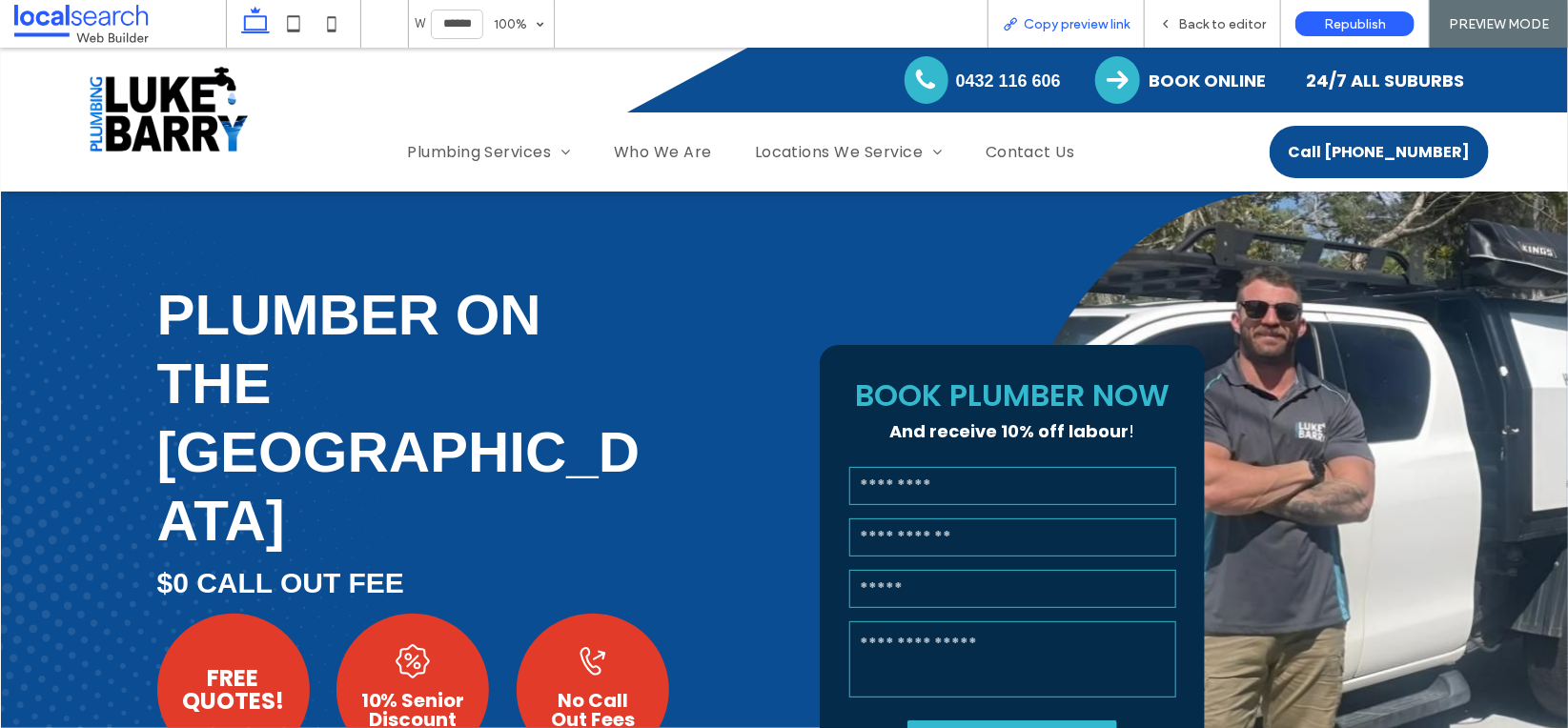
click at [1061, 26] on span "Copy preview link" at bounding box center [1076, 24] width 106 height 16
click at [1245, 14] on div "Back to editor" at bounding box center [1213, 24] width 136 height 47
click at [1228, 24] on span "Back to editor" at bounding box center [1222, 24] width 88 height 16
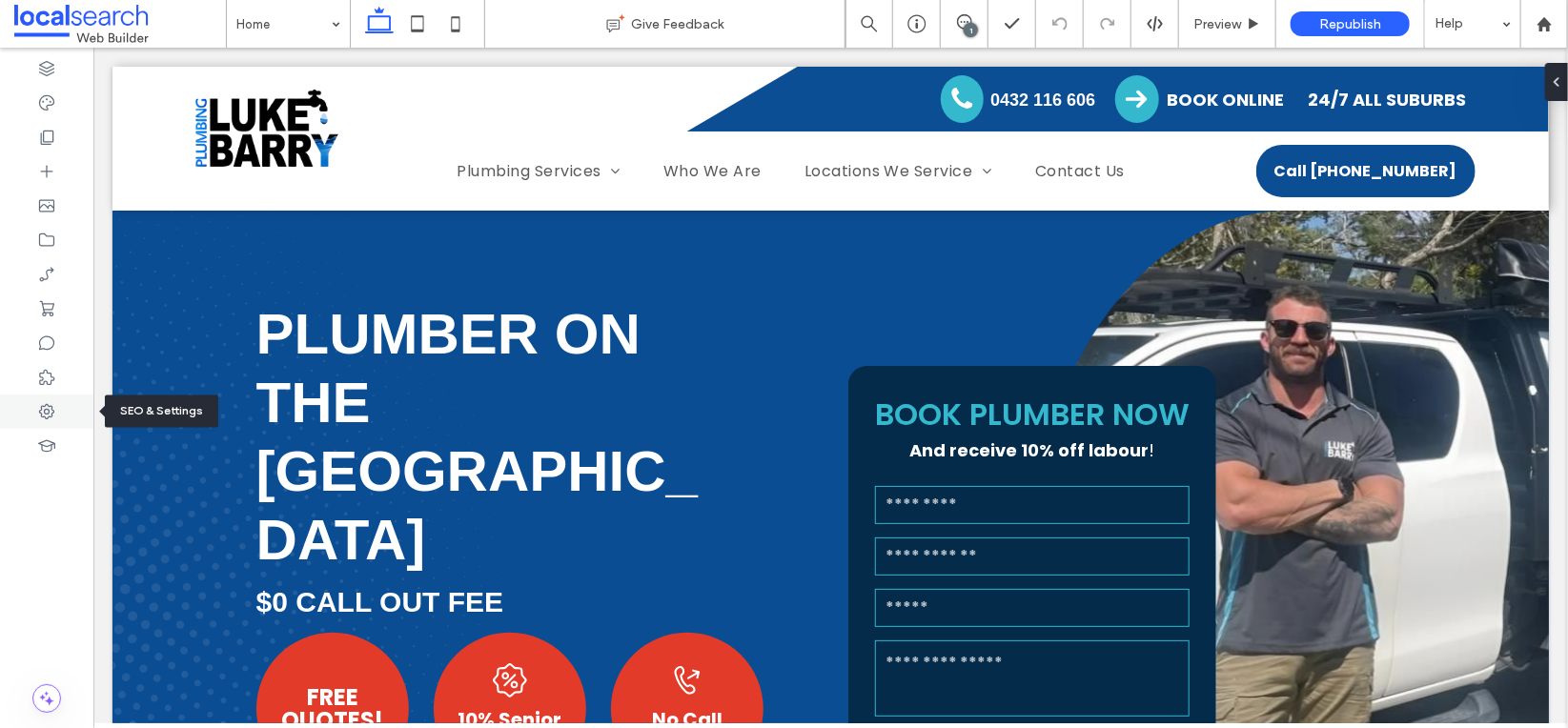
click at [53, 400] on div at bounding box center [46, 411] width 94 height 35
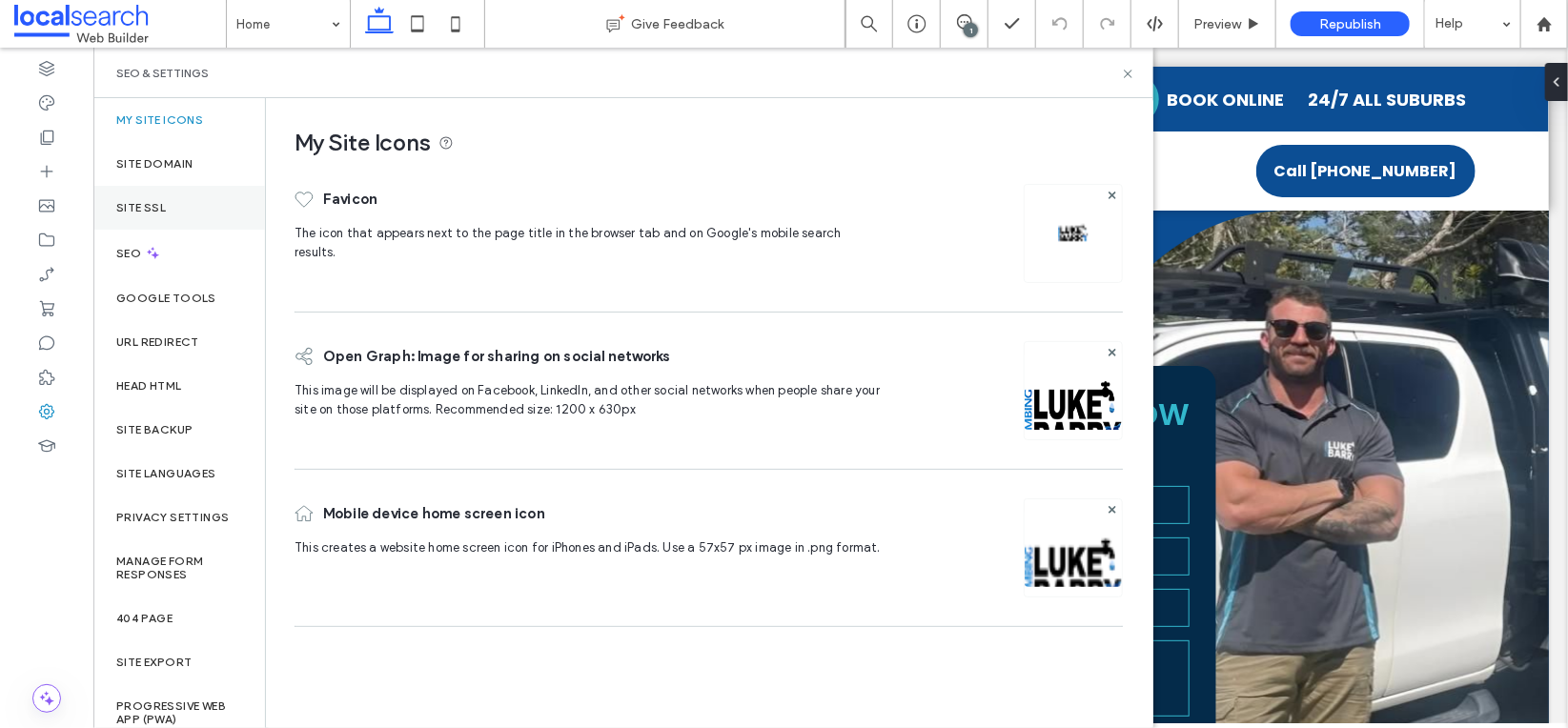
click at [189, 209] on div "Site SSL" at bounding box center [180, 207] width 172 height 43
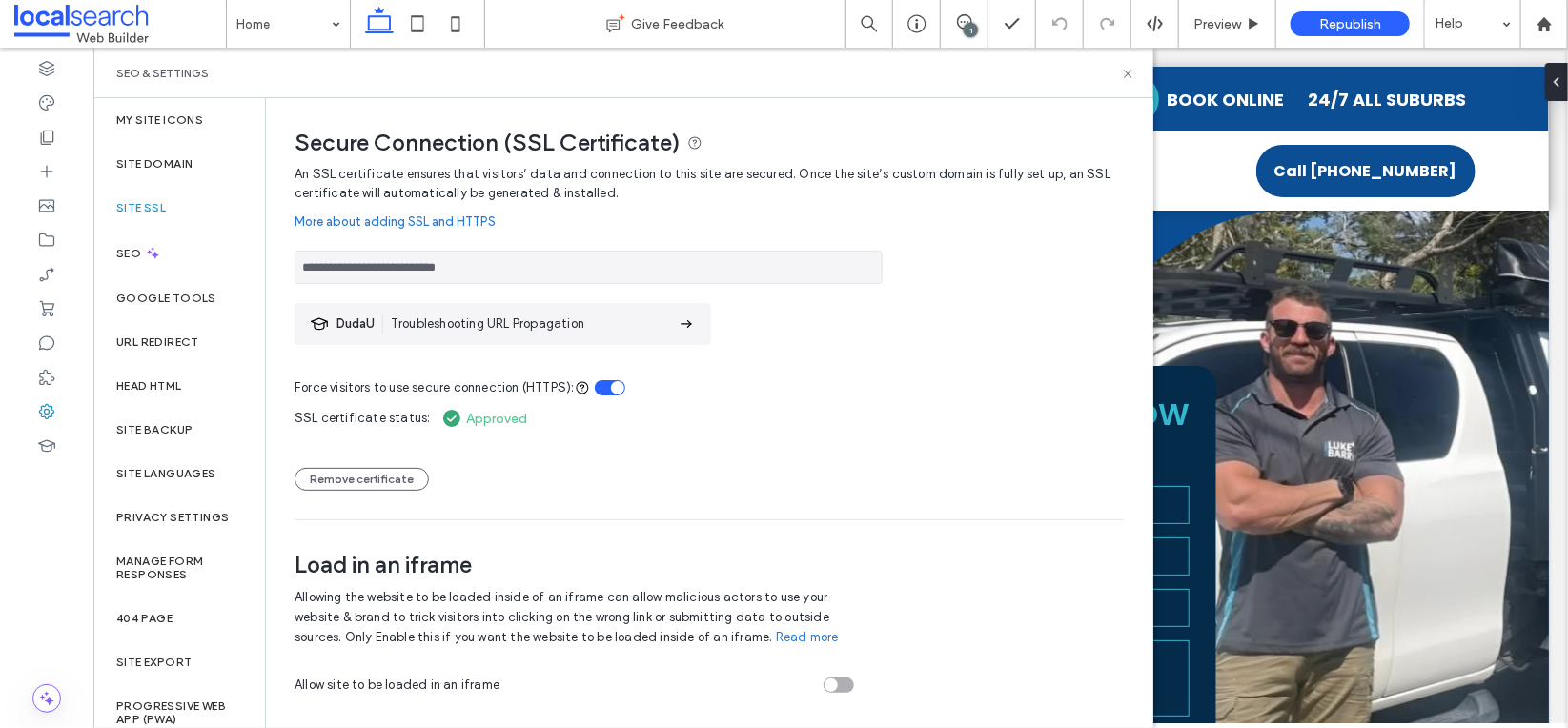
click at [1135, 72] on div "SEO & Settings" at bounding box center [624, 72] width 1060 height 50
click at [1129, 67] on icon at bounding box center [1128, 74] width 14 height 14
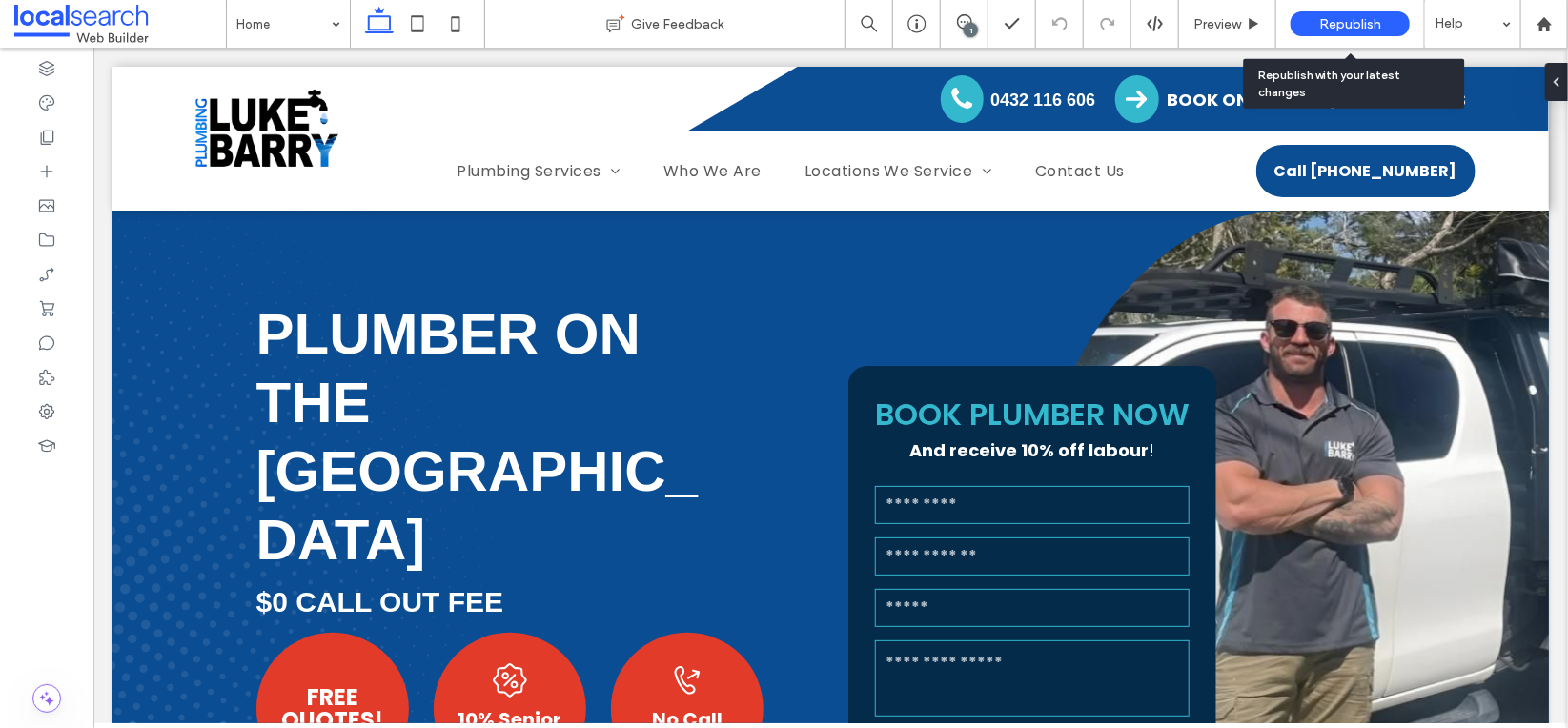
click at [1339, 26] on span "Republish" at bounding box center [1350, 24] width 62 height 16
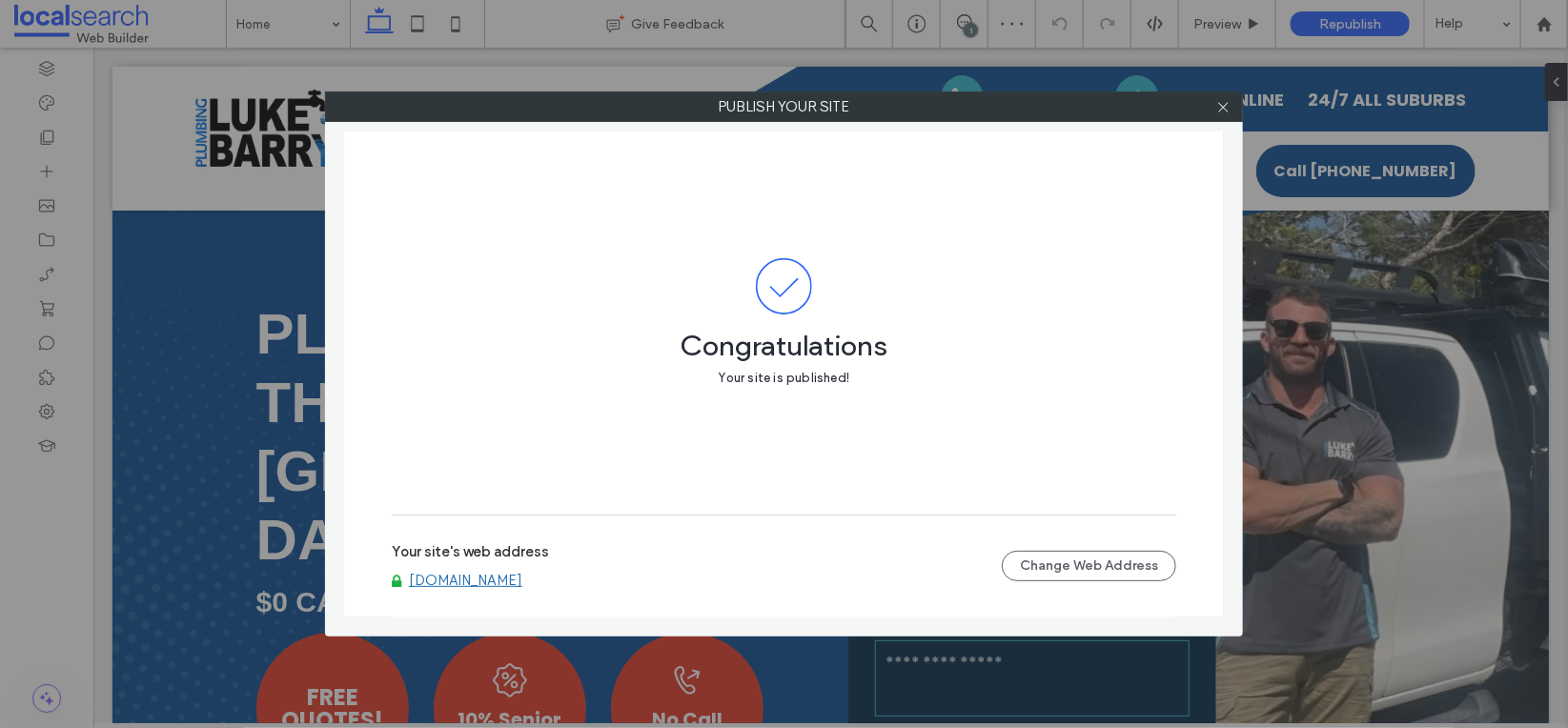
click at [514, 578] on link "www.lukebarryplumbing.com.au" at bounding box center [465, 579] width 113 height 17
click at [1097, 137] on div "Congratulations Your site is published!" at bounding box center [784, 323] width 784 height 383
click at [1217, 103] on icon at bounding box center [1223, 107] width 14 height 14
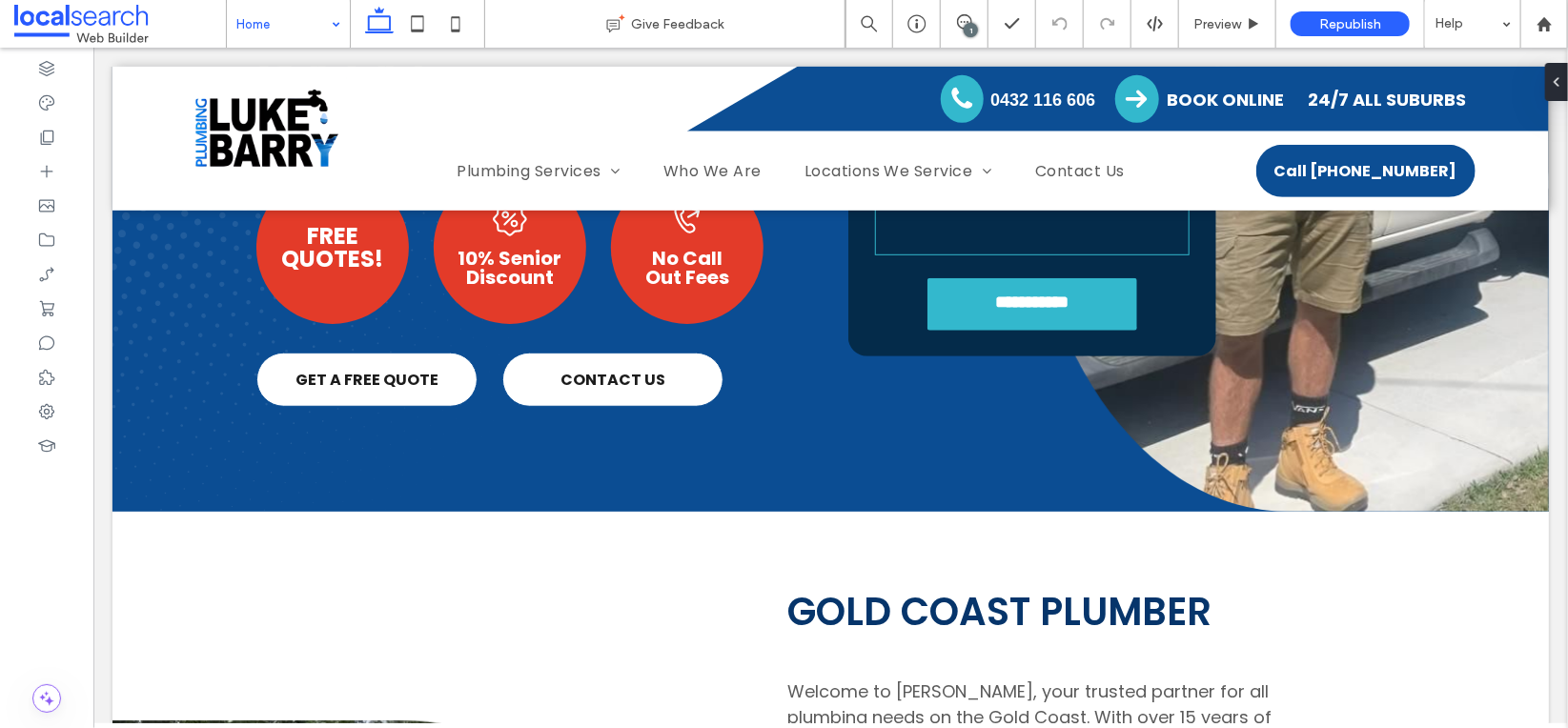
scroll to position [543, 0]
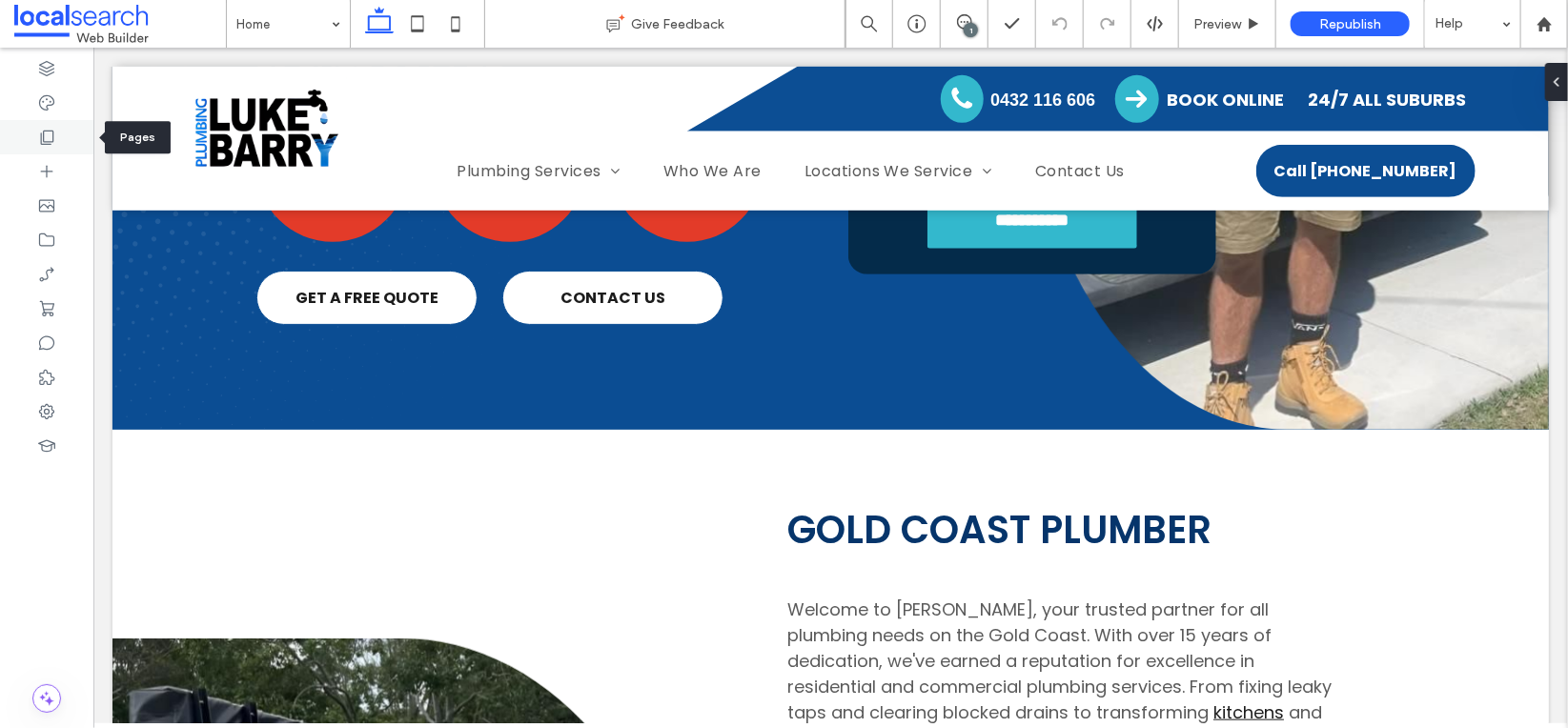
click at [43, 132] on icon at bounding box center [46, 136] width 19 height 19
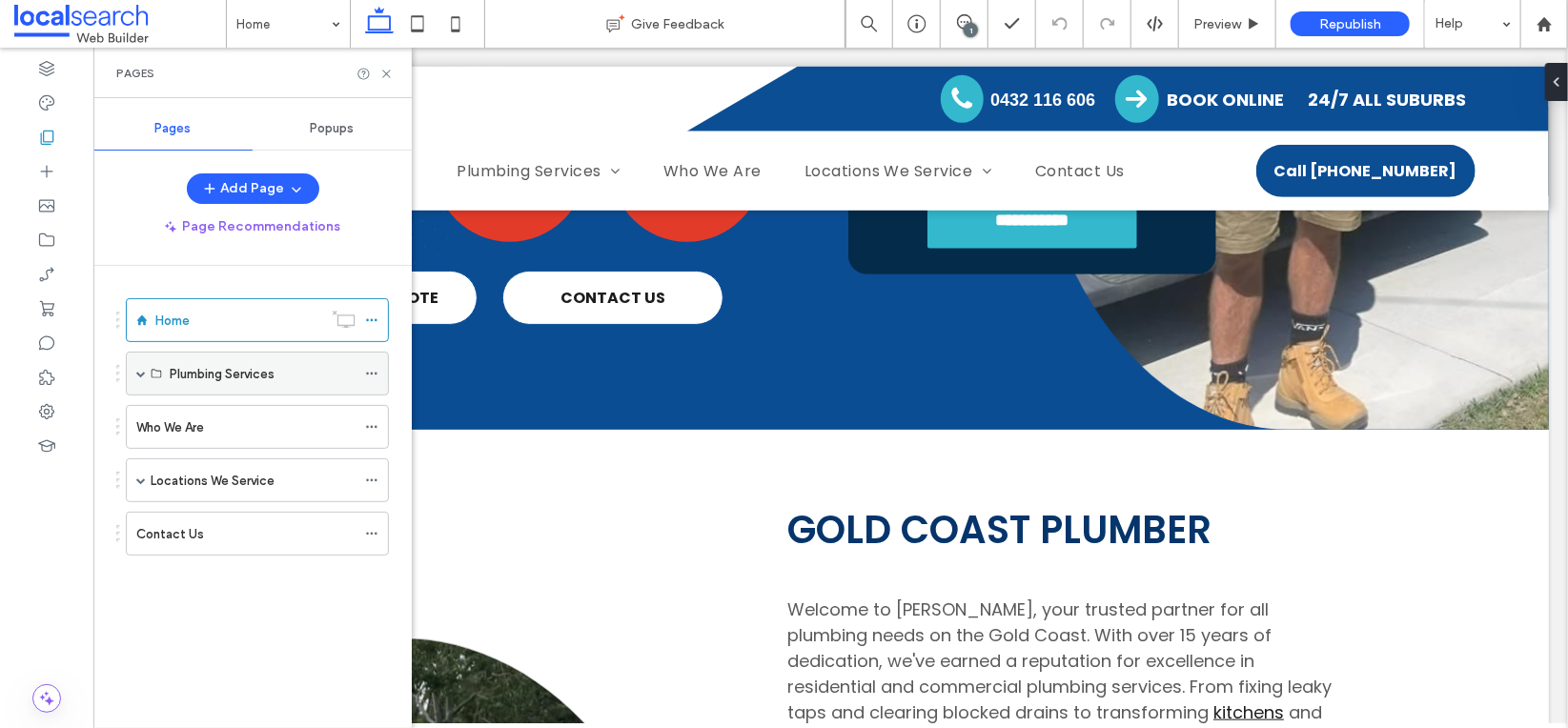
click at [143, 373] on span at bounding box center [141, 374] width 10 height 10
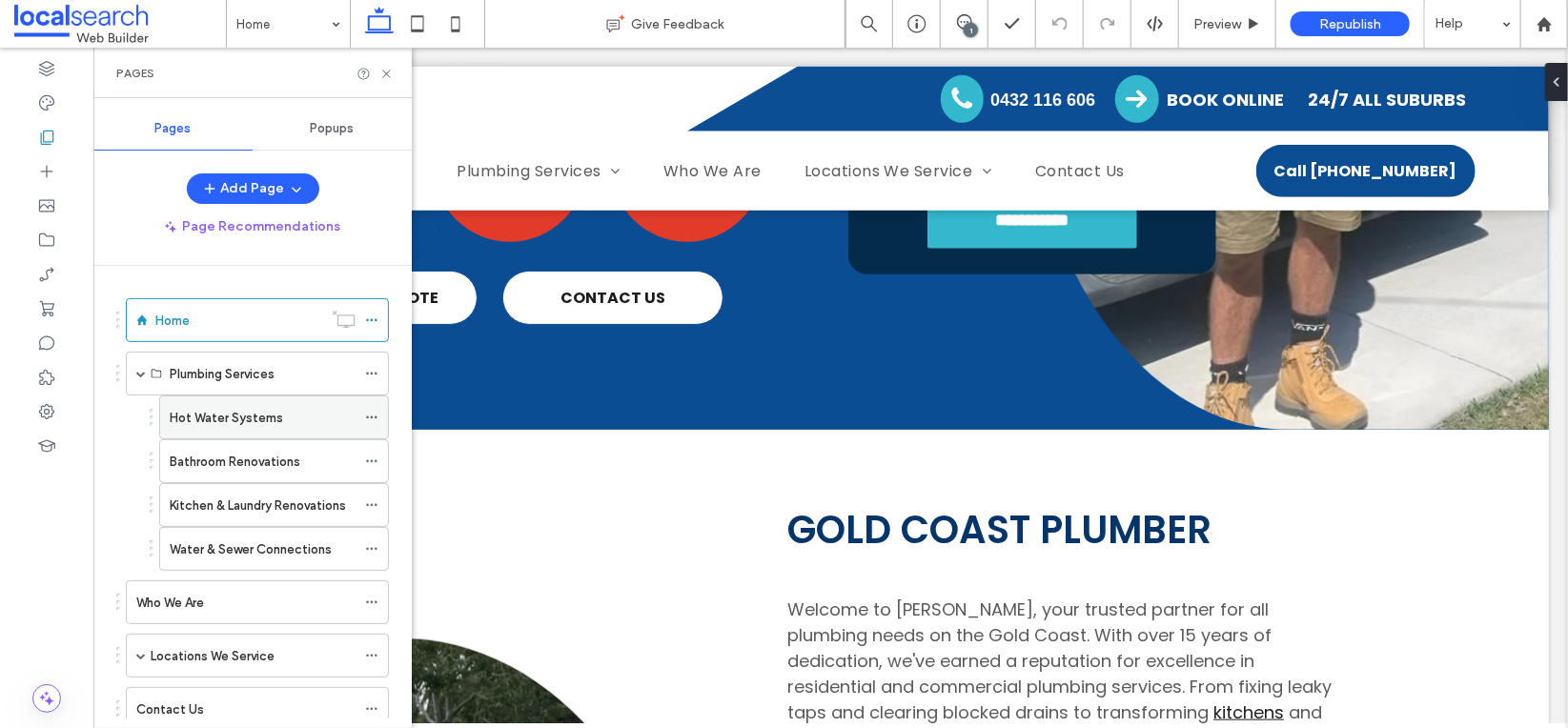
click at [215, 418] on label "Hot Water Systems" at bounding box center [226, 418] width 113 height 34
click at [387, 70] on icon at bounding box center [386, 74] width 14 height 14
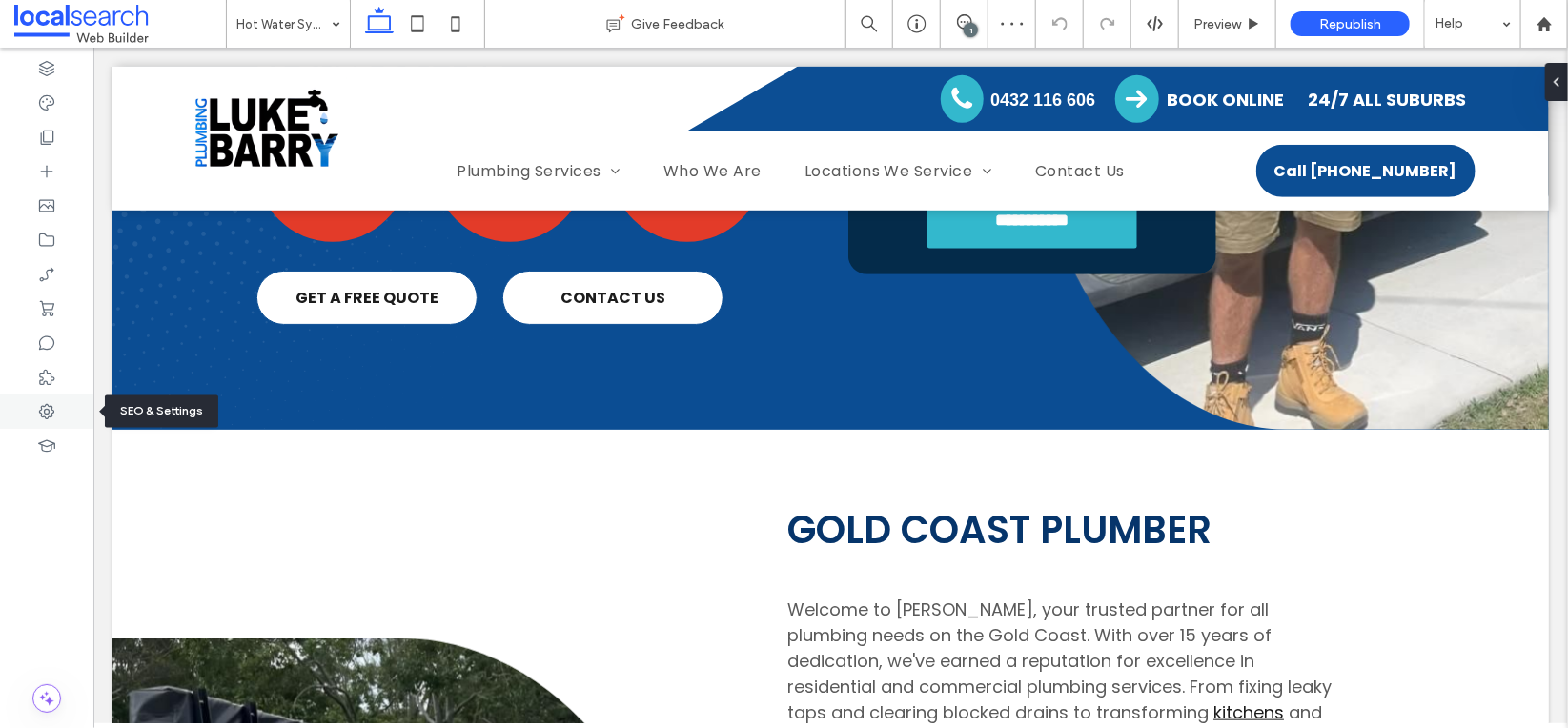
click at [55, 408] on icon at bounding box center [46, 411] width 19 height 19
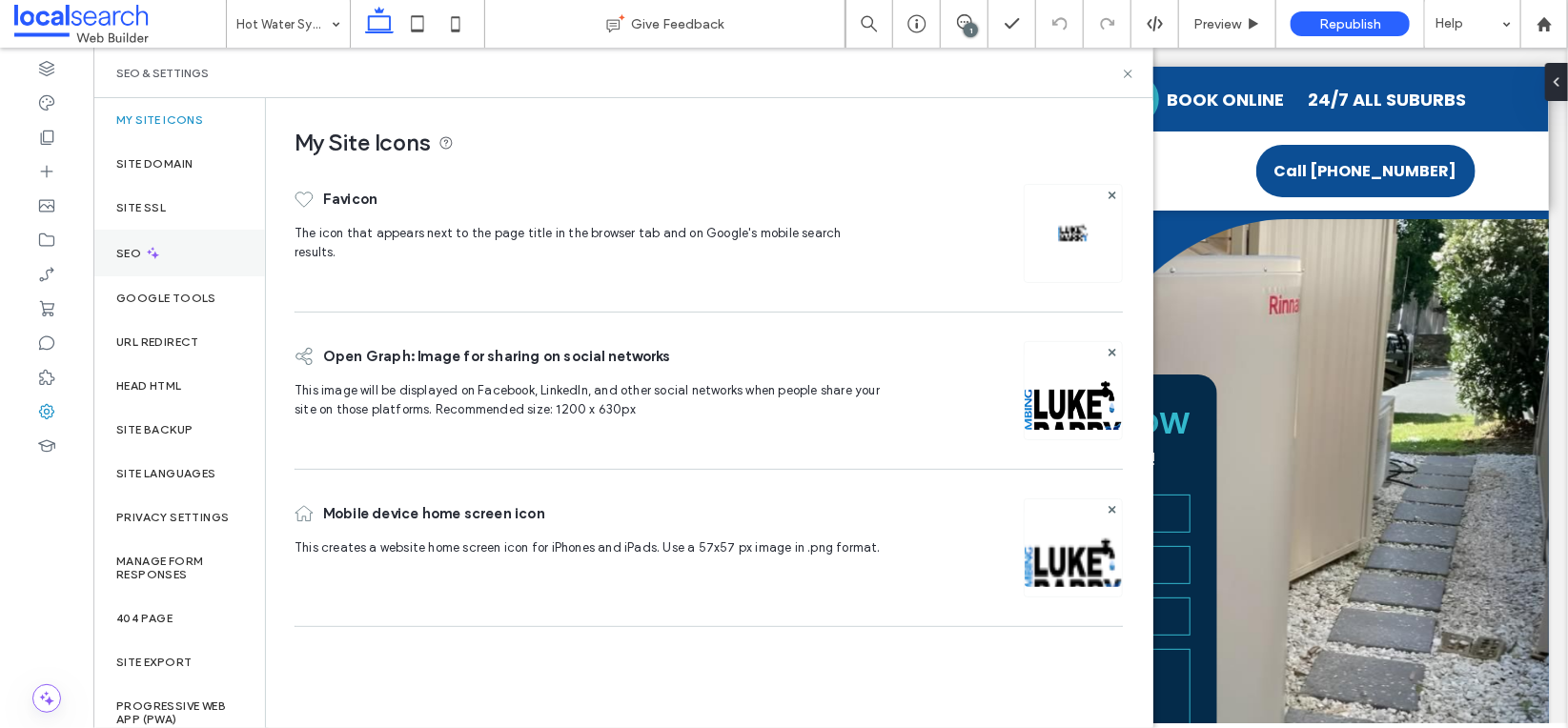
click at [151, 260] on div "SEO" at bounding box center [180, 253] width 172 height 46
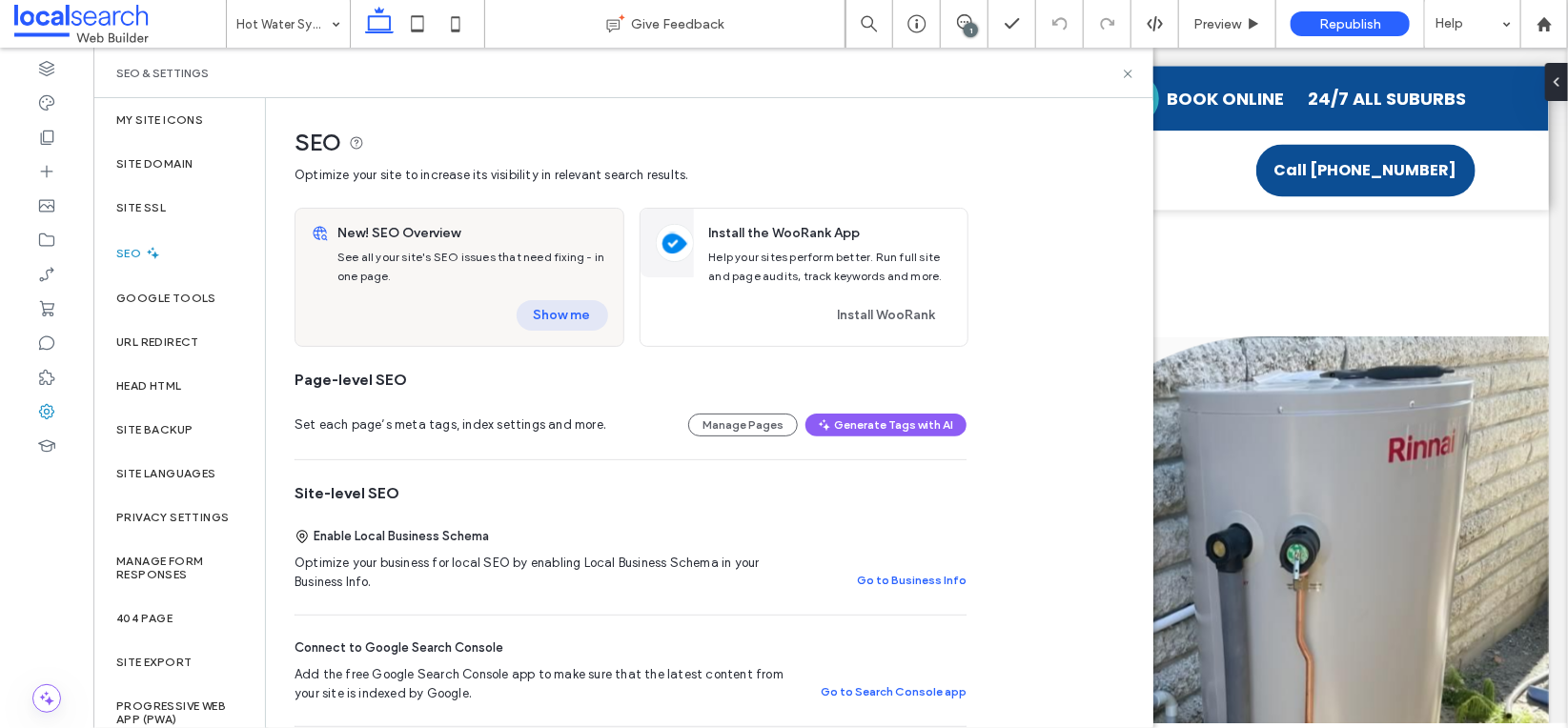
click at [567, 322] on button "Show me" at bounding box center [561, 315] width 92 height 31
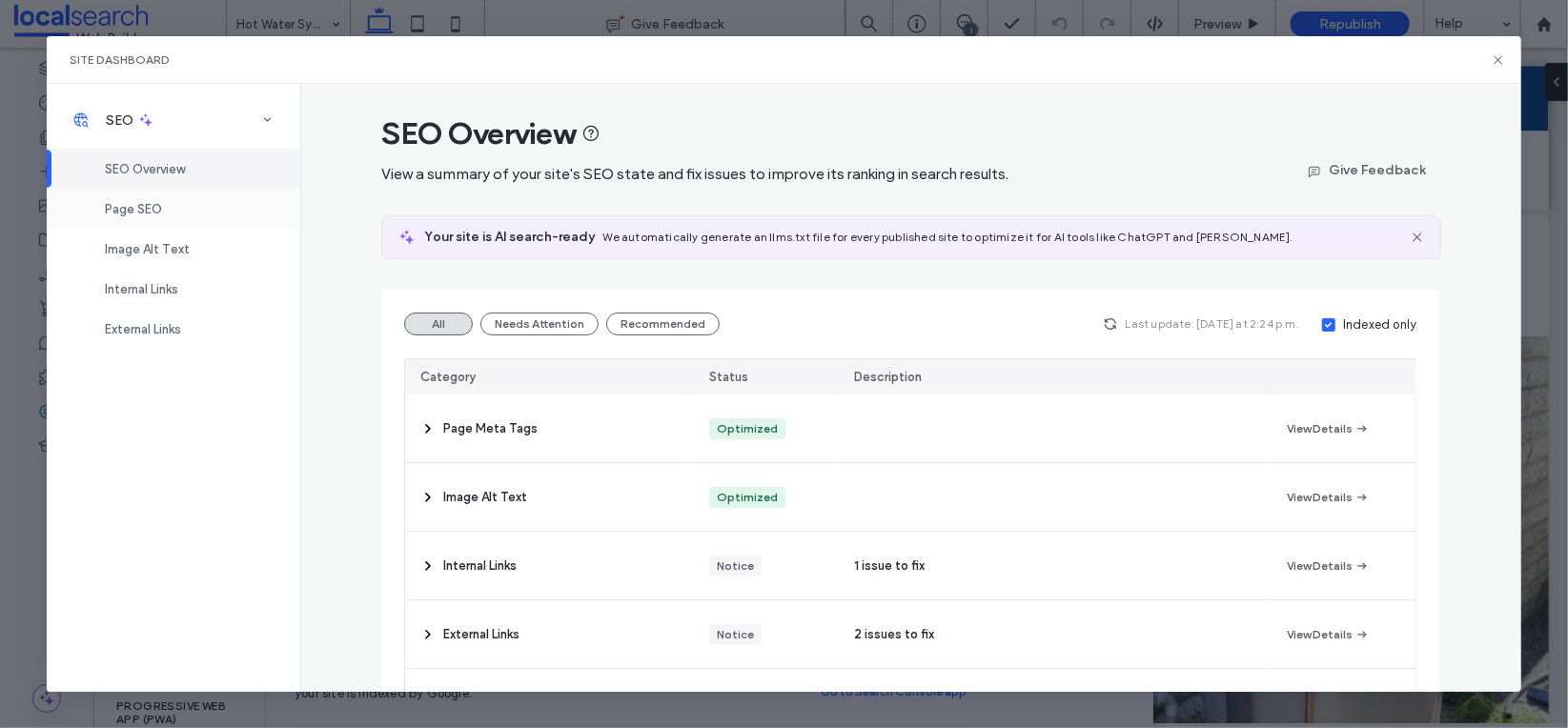
click at [128, 206] on span "Page SEO" at bounding box center [133, 209] width 57 height 14
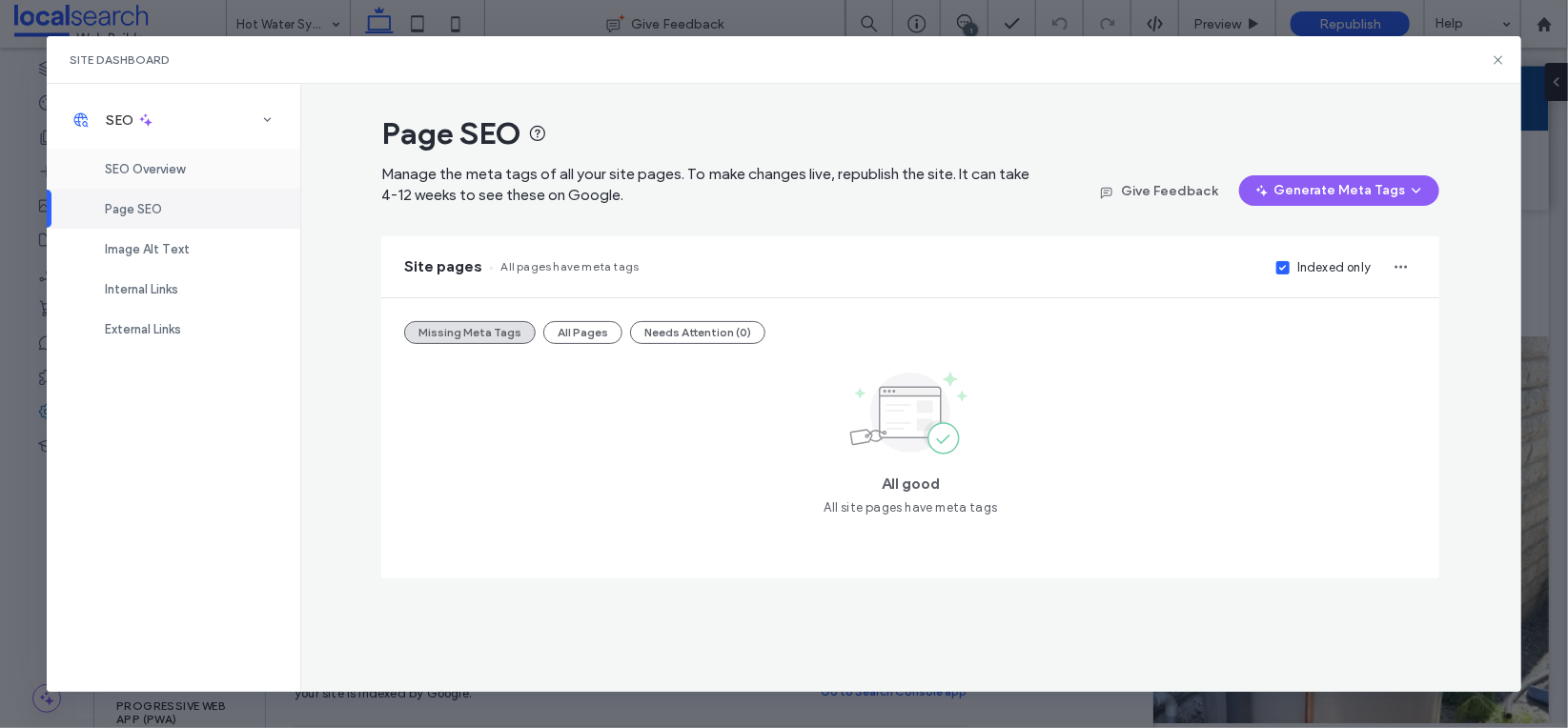
click at [175, 173] on span "SEO Overview" at bounding box center [144, 169] width 80 height 14
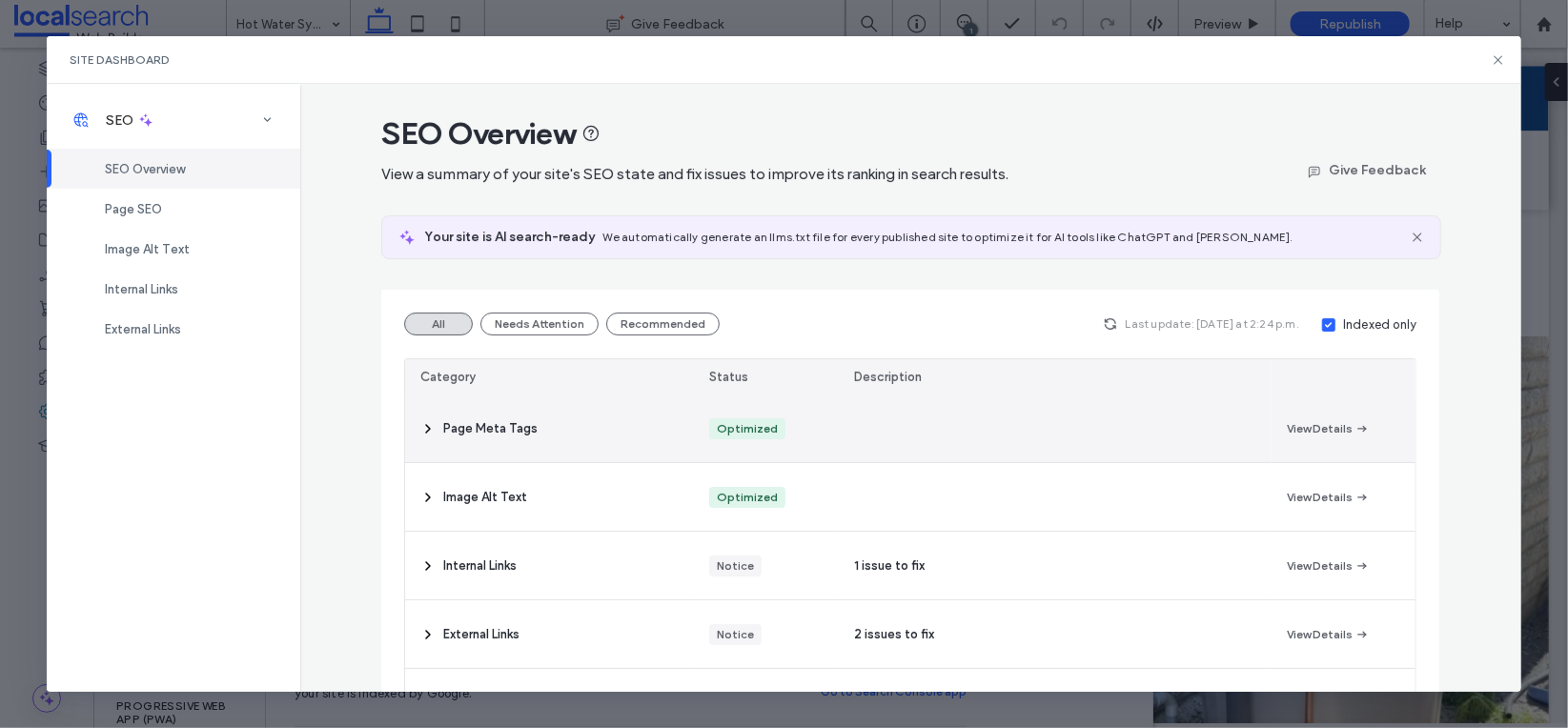
click at [431, 433] on div "Page Meta Tags" at bounding box center [549, 428] width 289 height 68
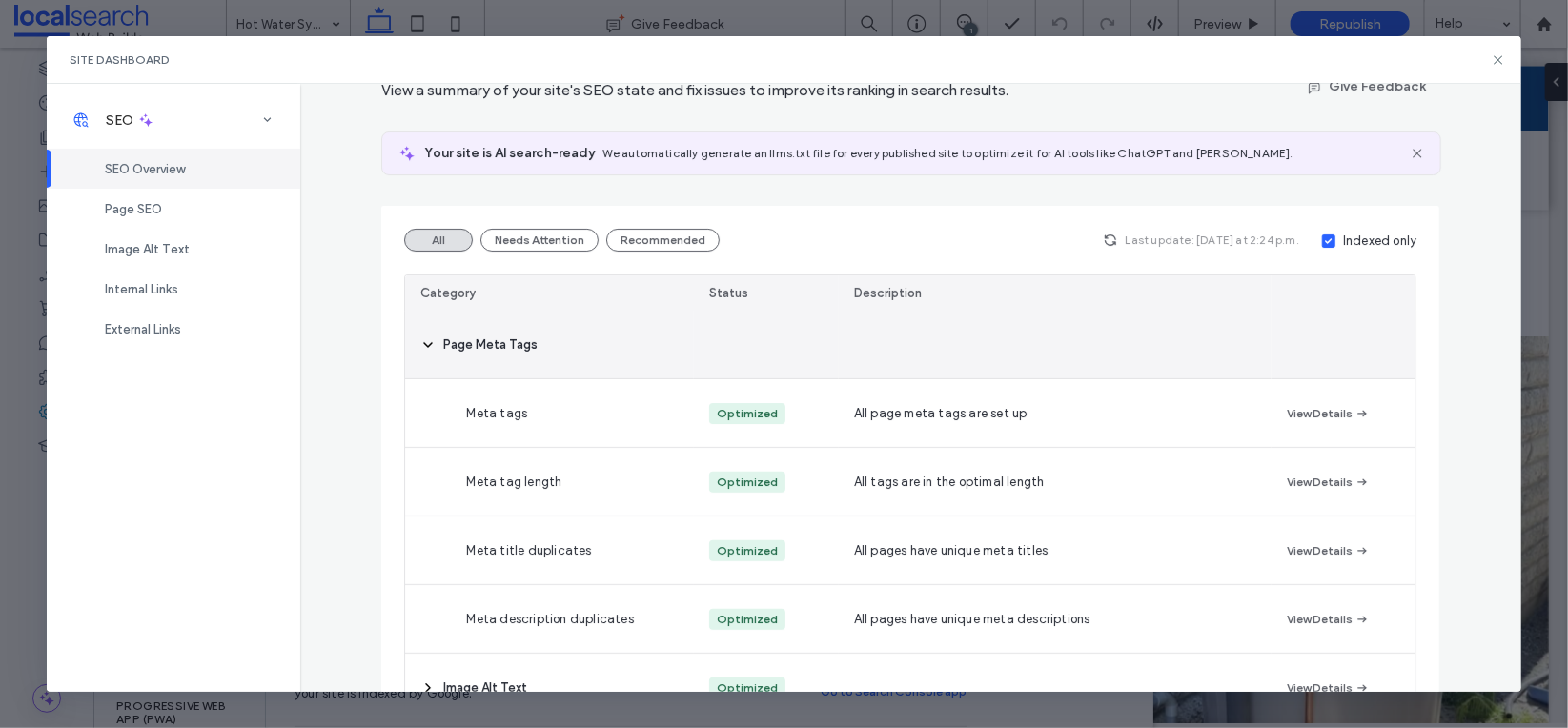
scroll to position [326, 0]
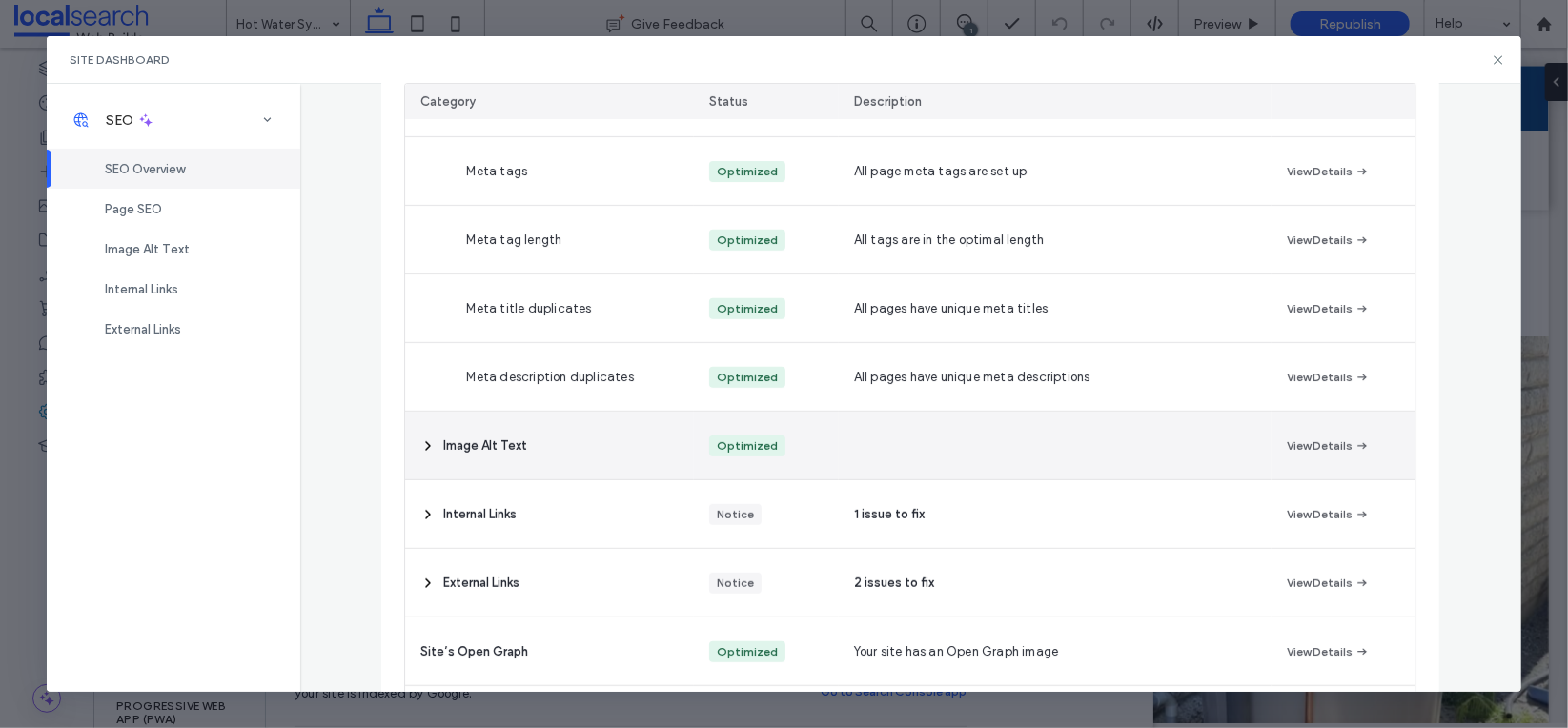
click at [431, 458] on div "Image Alt Text" at bounding box center [549, 445] width 289 height 68
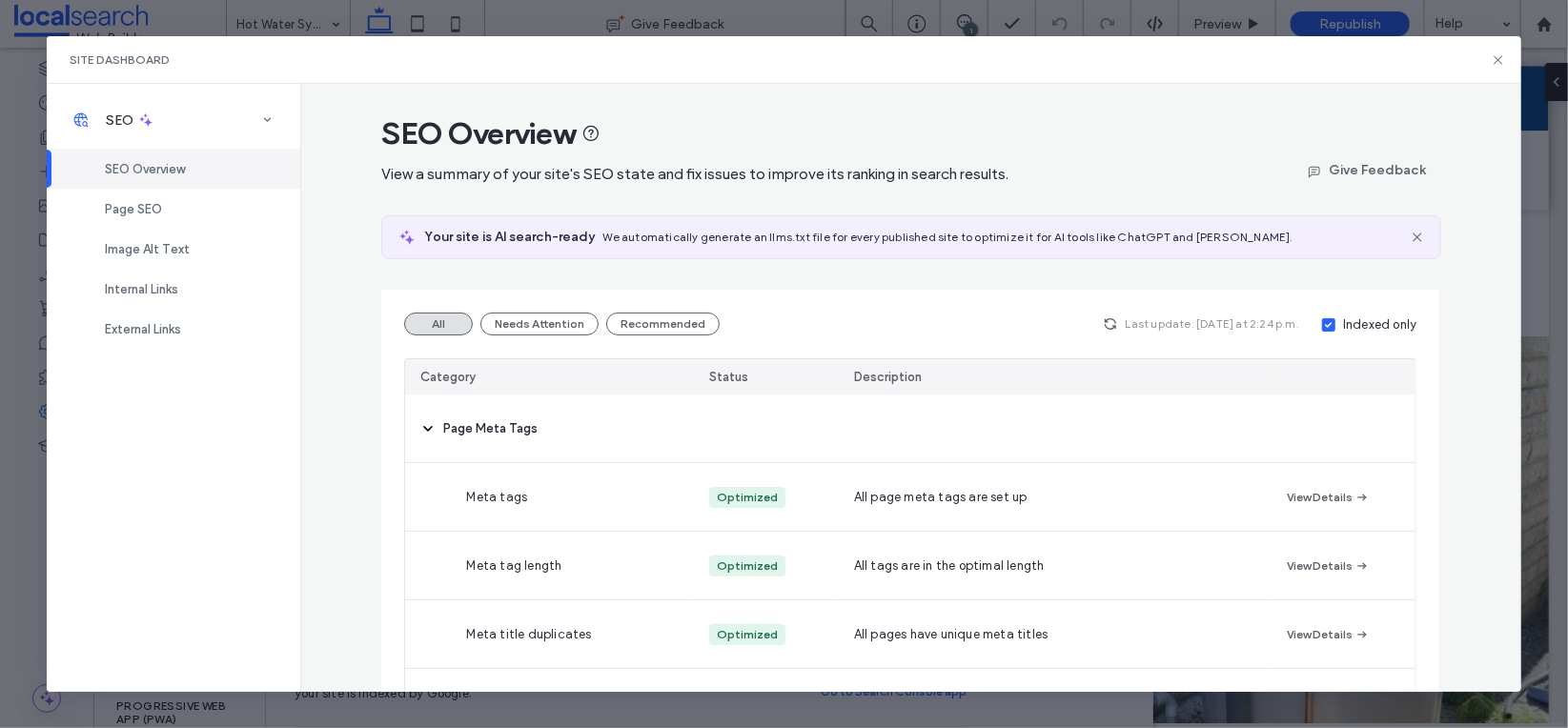
scroll to position [0, 0]
click at [1499, 57] on use at bounding box center [1497, 59] width 9 height 9
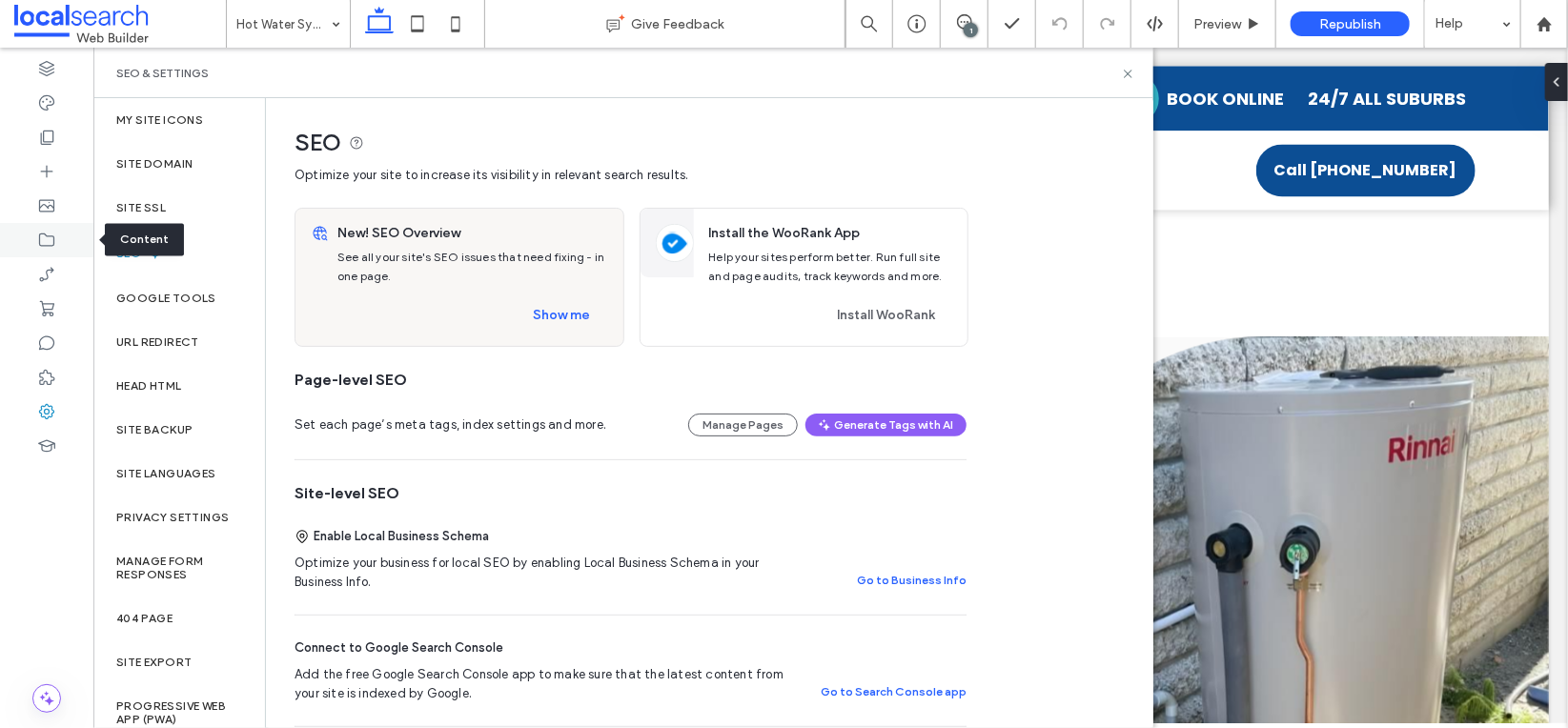
click at [65, 236] on div at bounding box center [46, 240] width 94 height 35
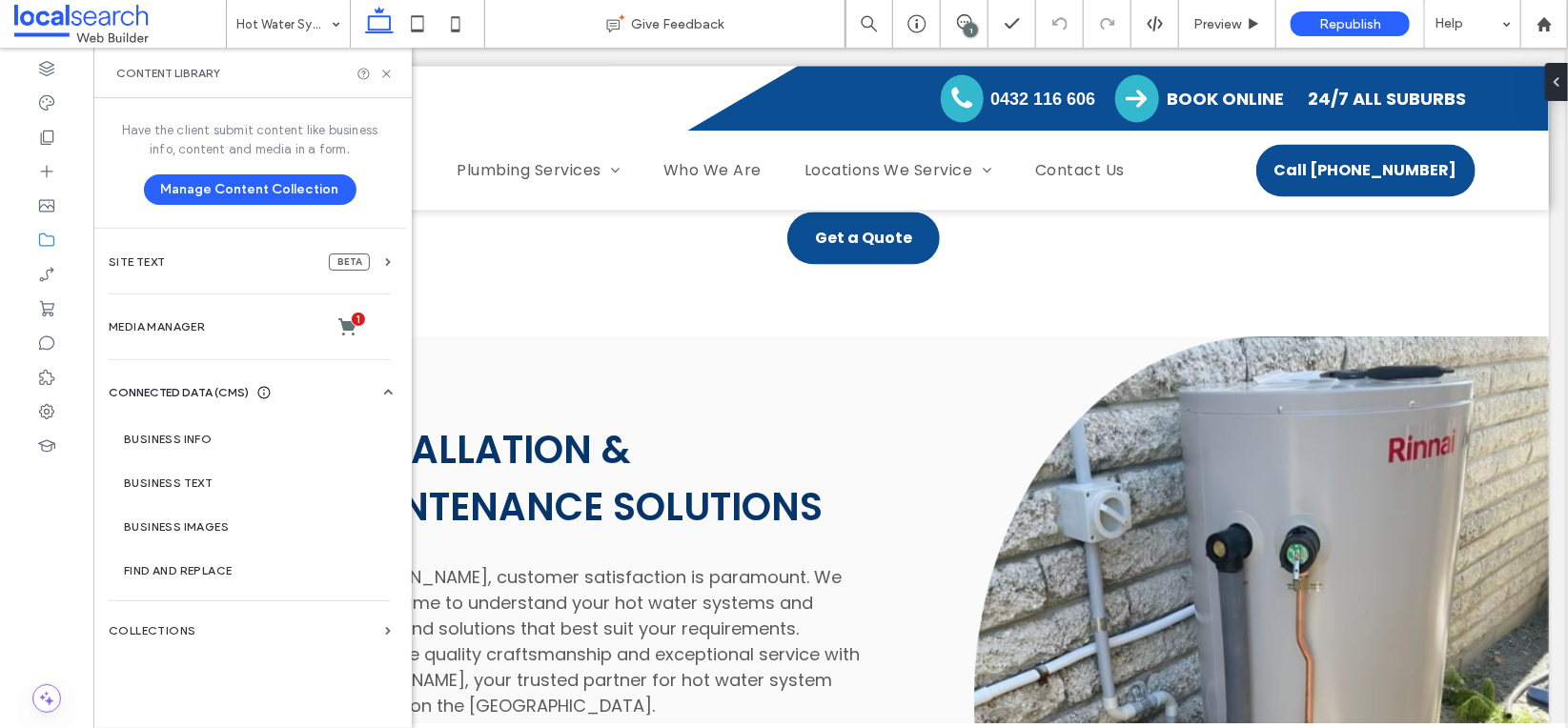
click at [208, 432] on label "Business Info" at bounding box center [254, 439] width 260 height 14
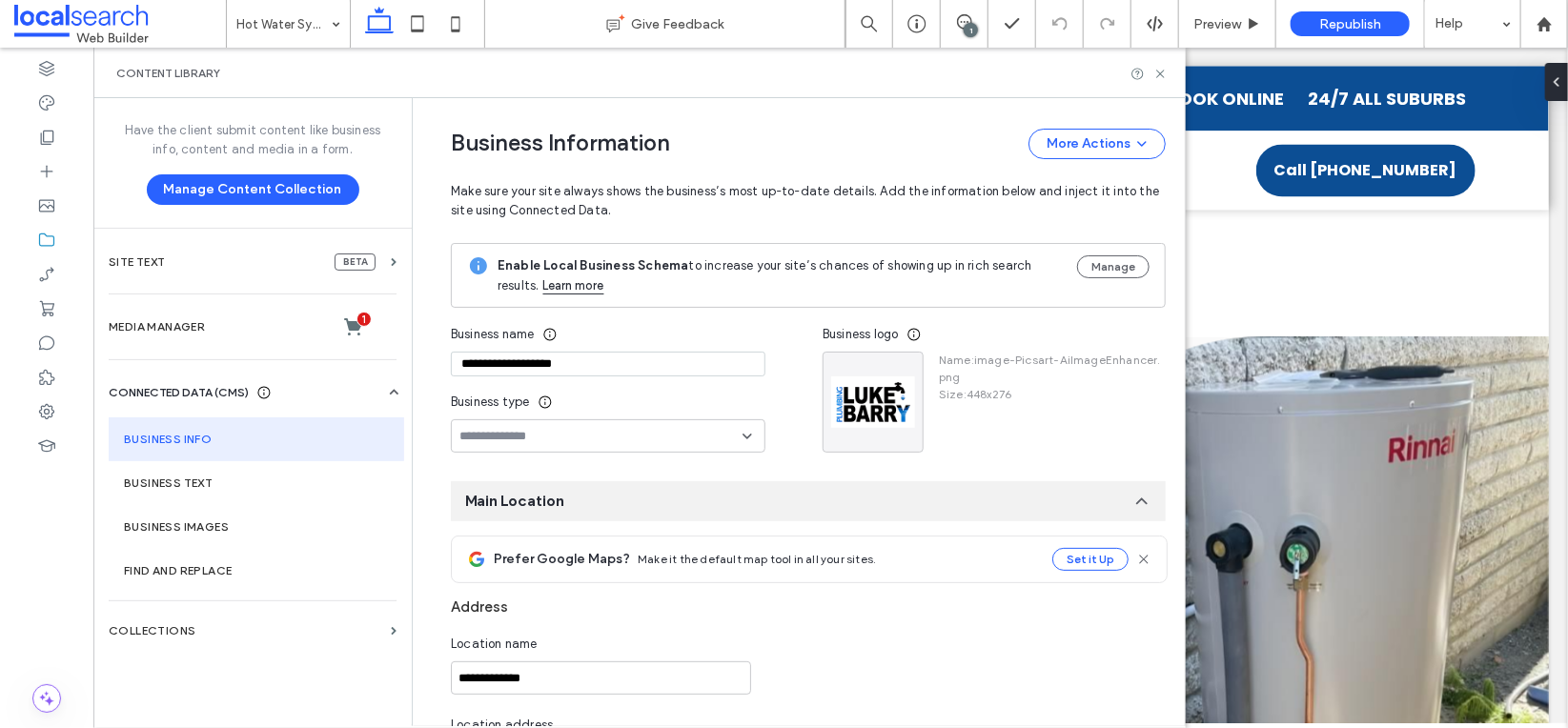
type input "**********"
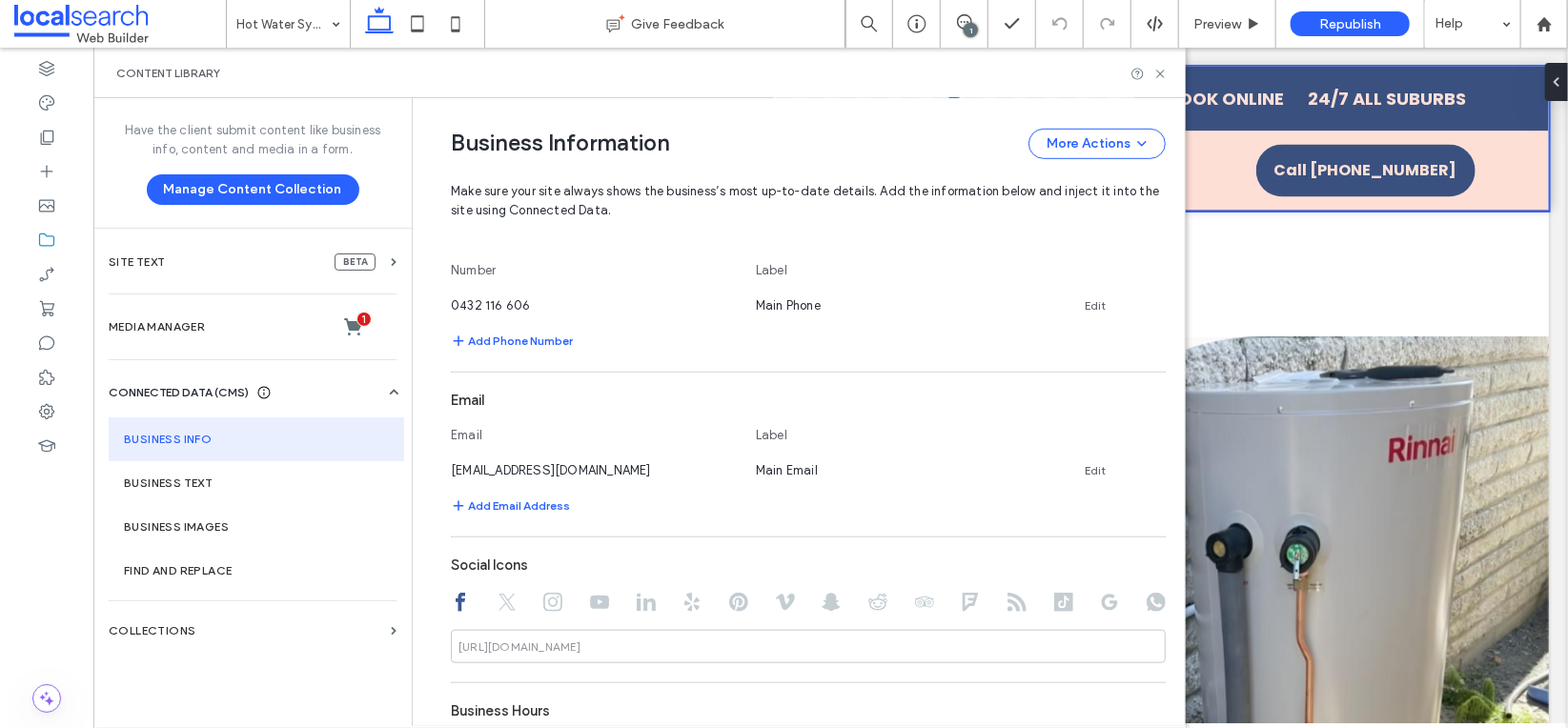
scroll to position [613, 0]
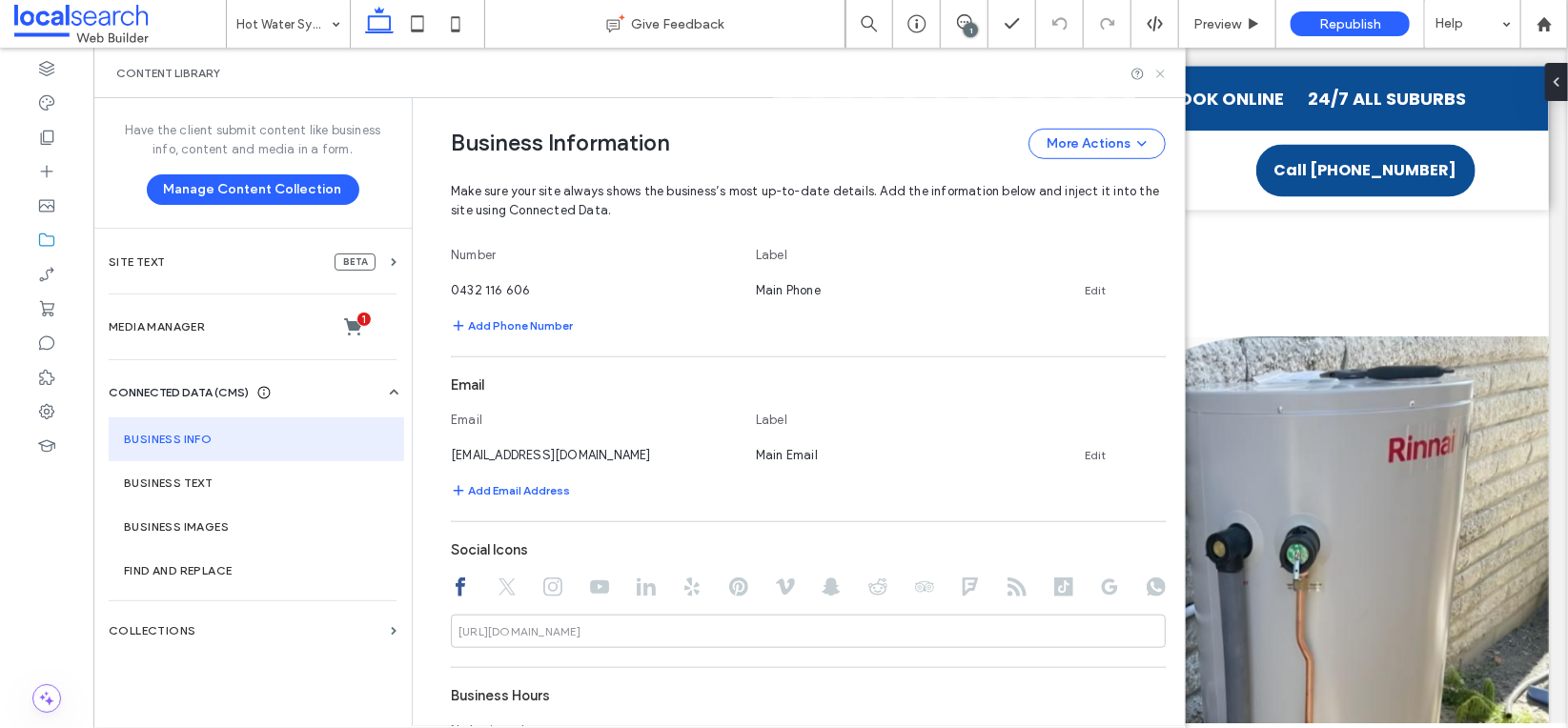
click at [1162, 68] on icon at bounding box center [1160, 74] width 14 height 14
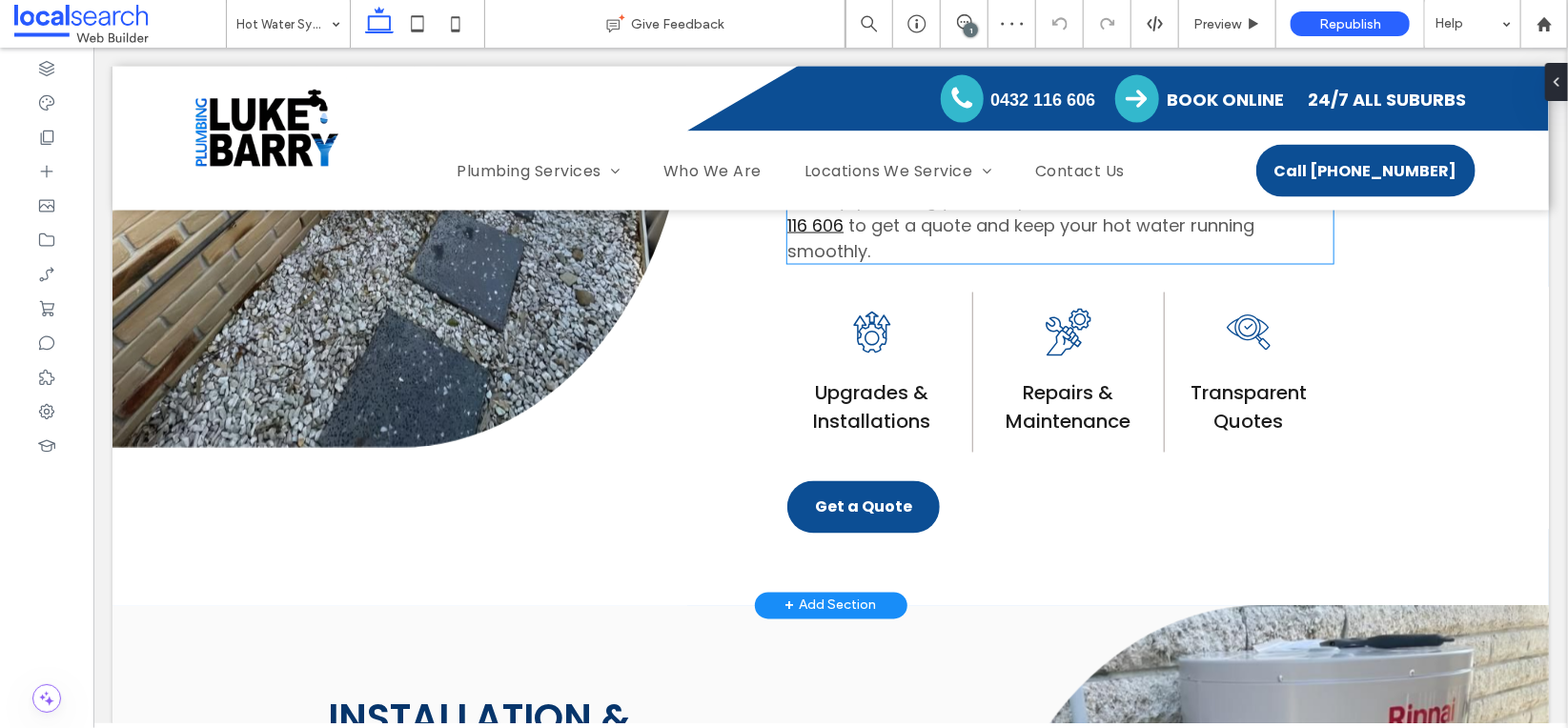
scroll to position [1580, 0]
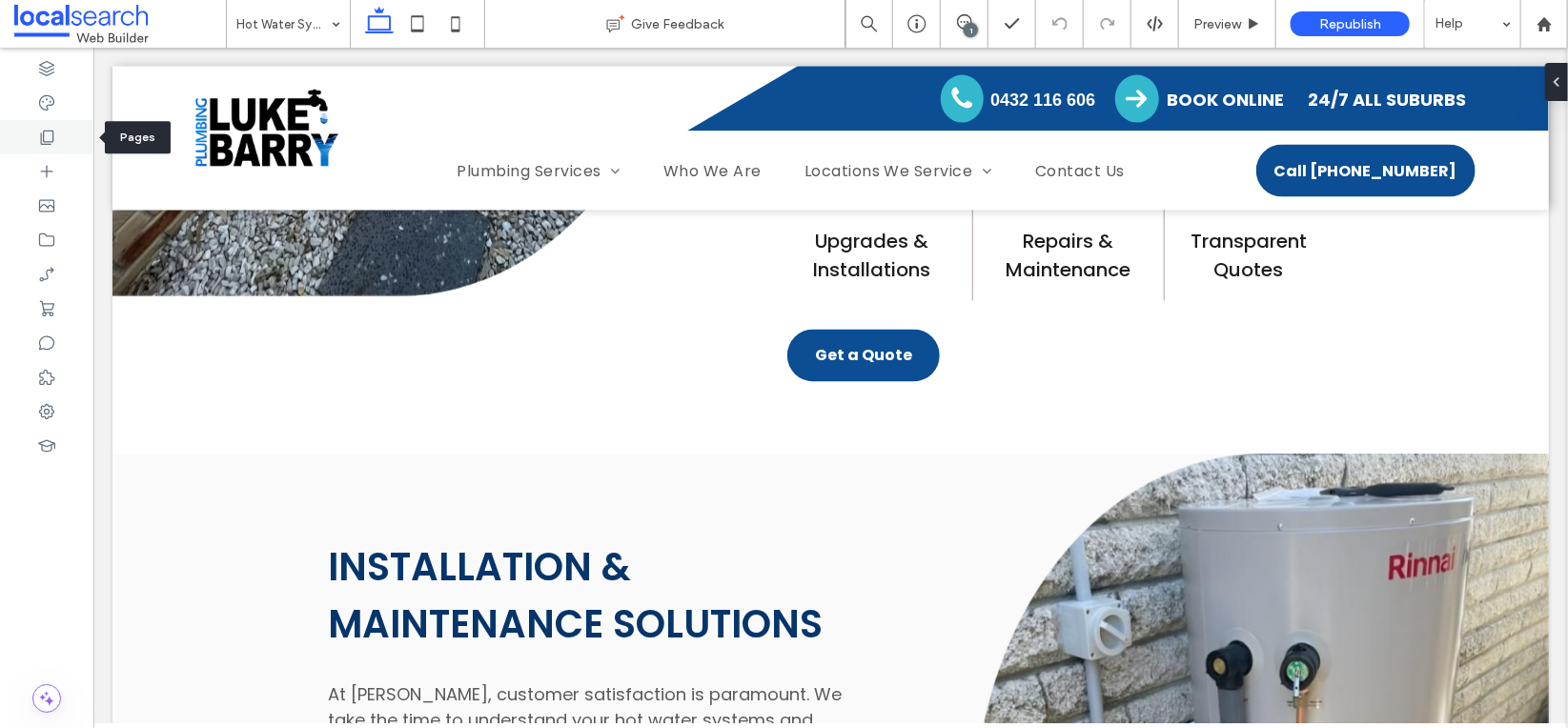
click at [34, 133] on div at bounding box center [46, 137] width 94 height 35
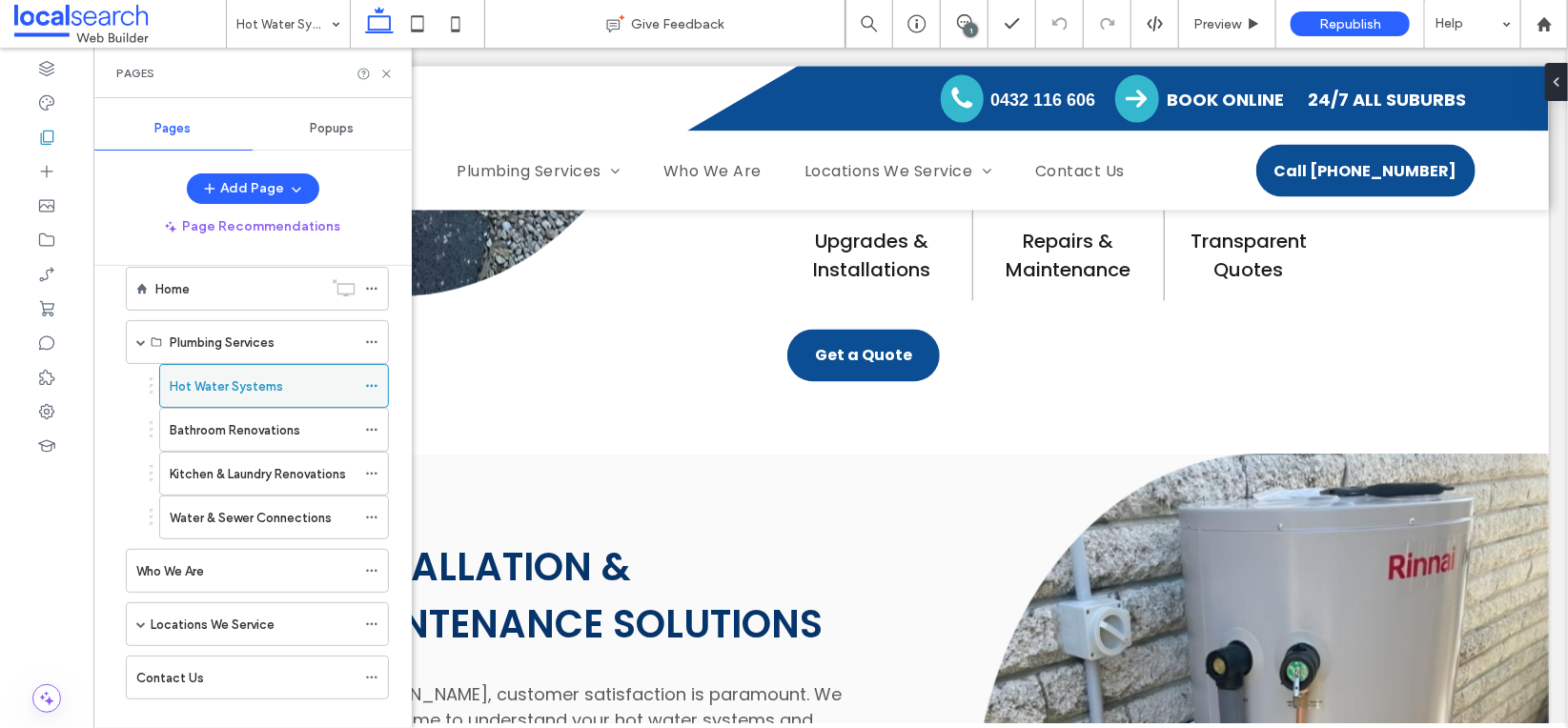
scroll to position [0, 0]
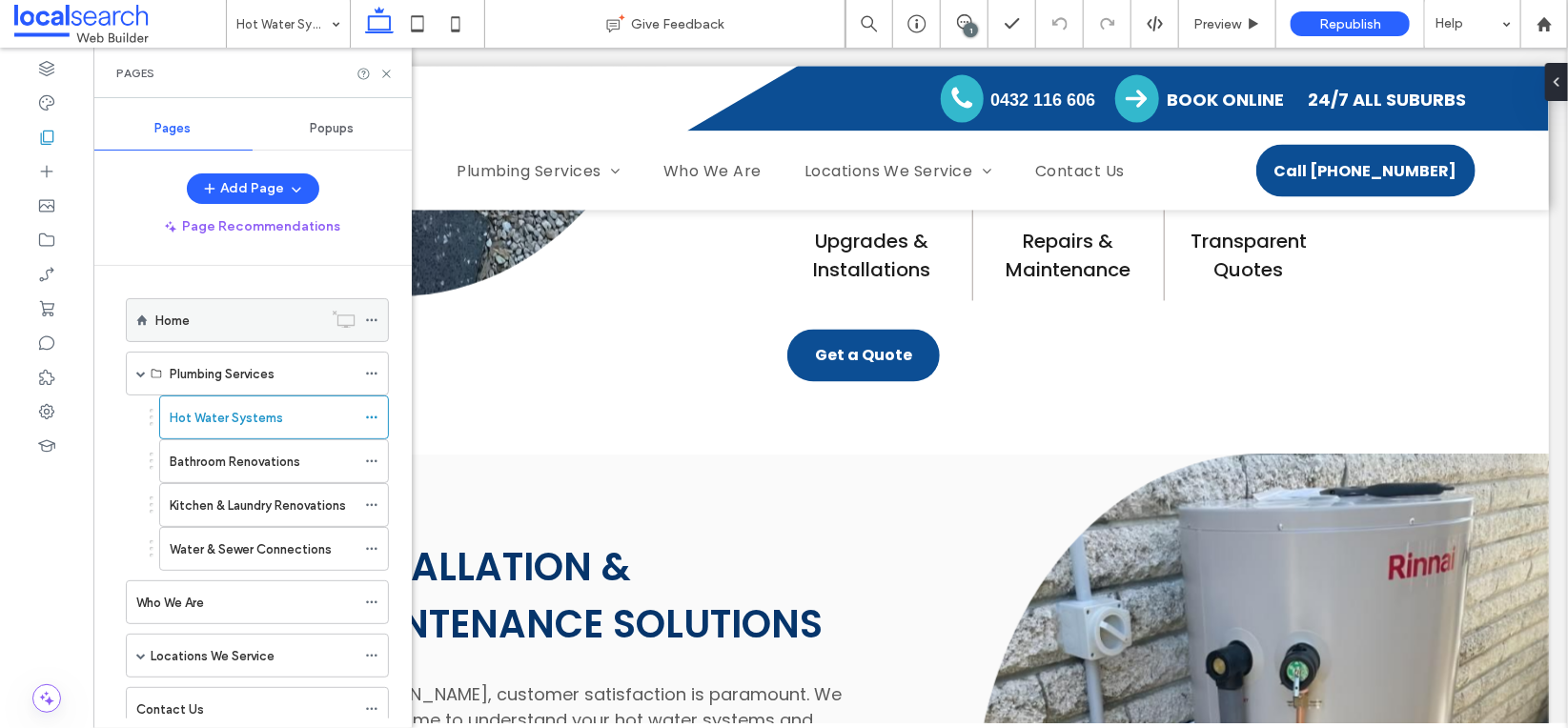
click at [193, 319] on div "Home" at bounding box center [238, 321] width 167 height 20
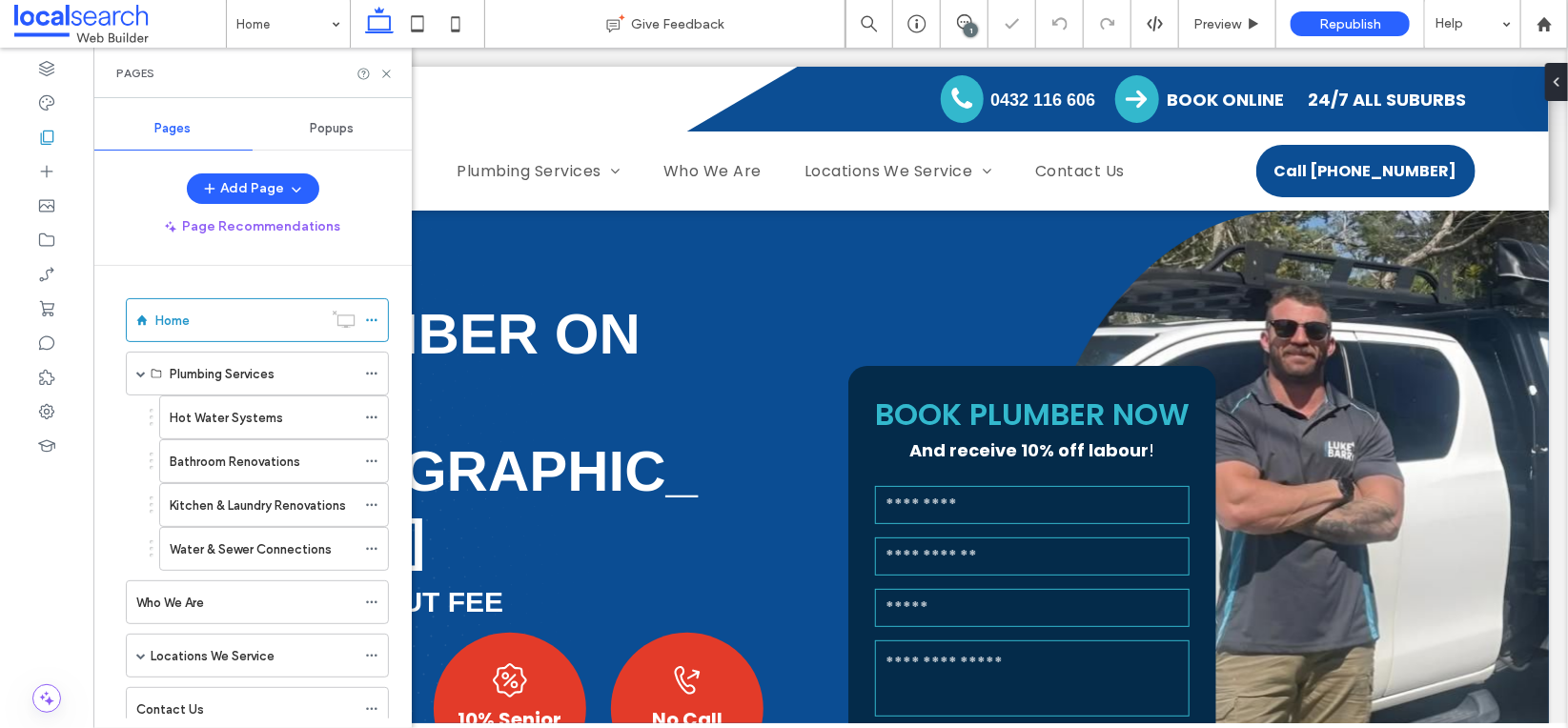
click at [386, 69] on icon at bounding box center [386, 74] width 14 height 14
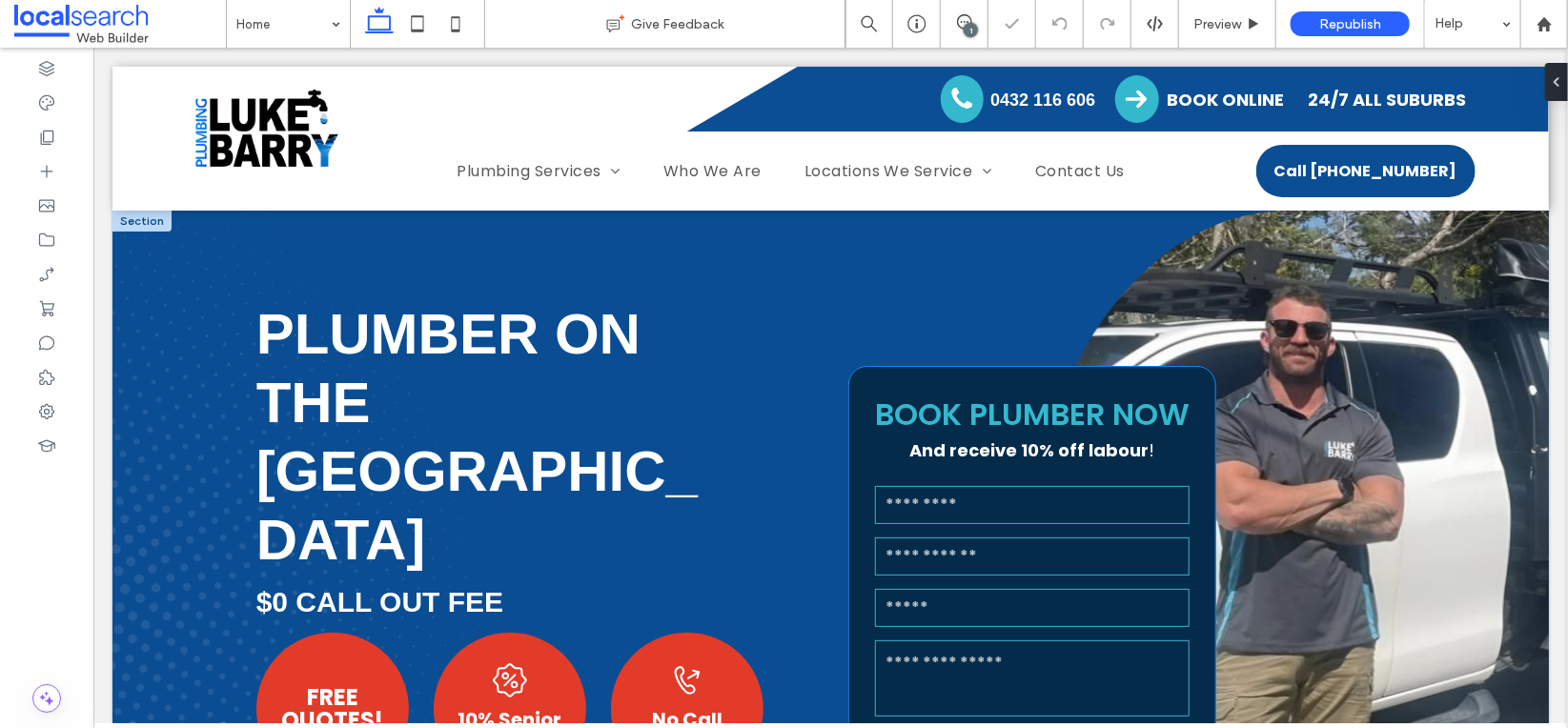
click at [981, 590] on input "email" at bounding box center [1031, 607] width 315 height 38
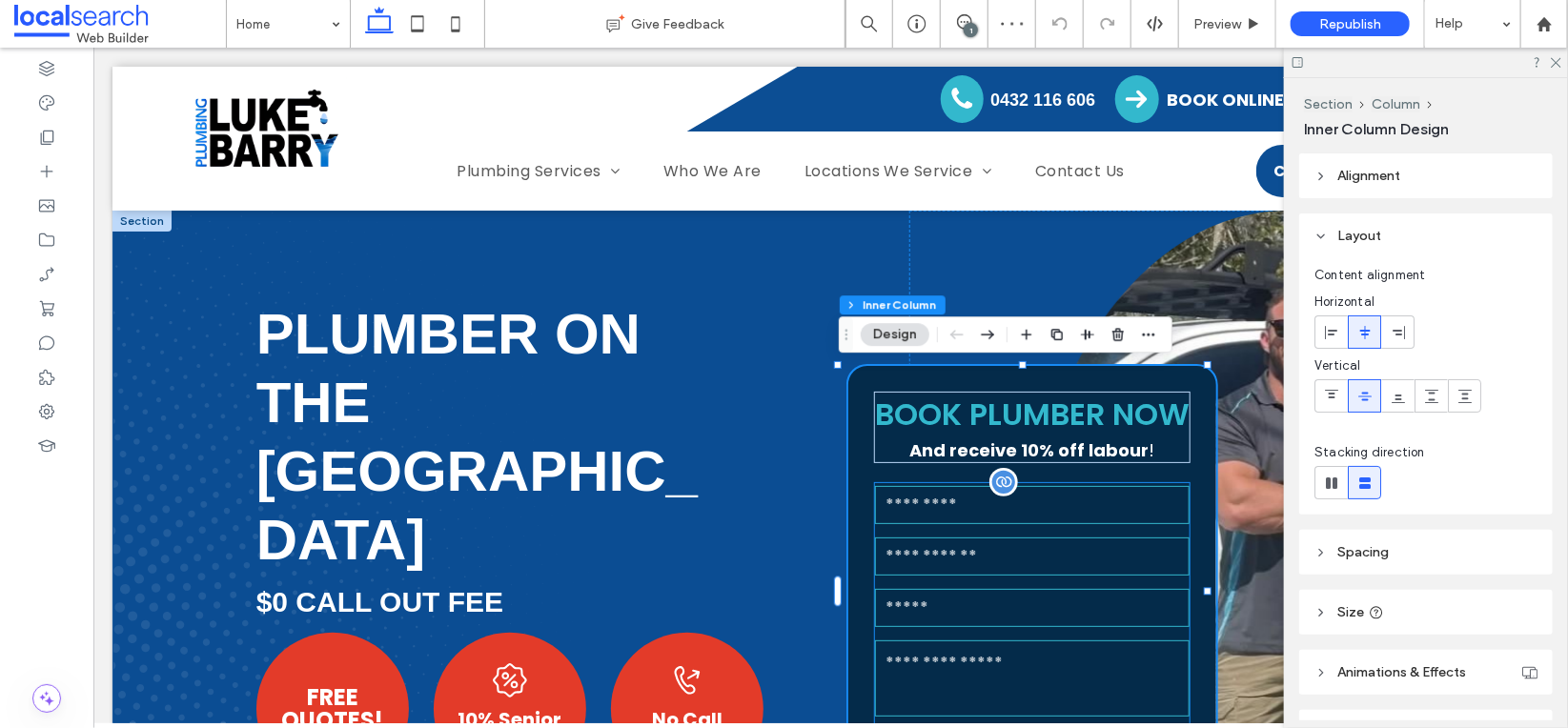
click at [991, 586] on div "Email:" at bounding box center [1031, 607] width 326 height 51
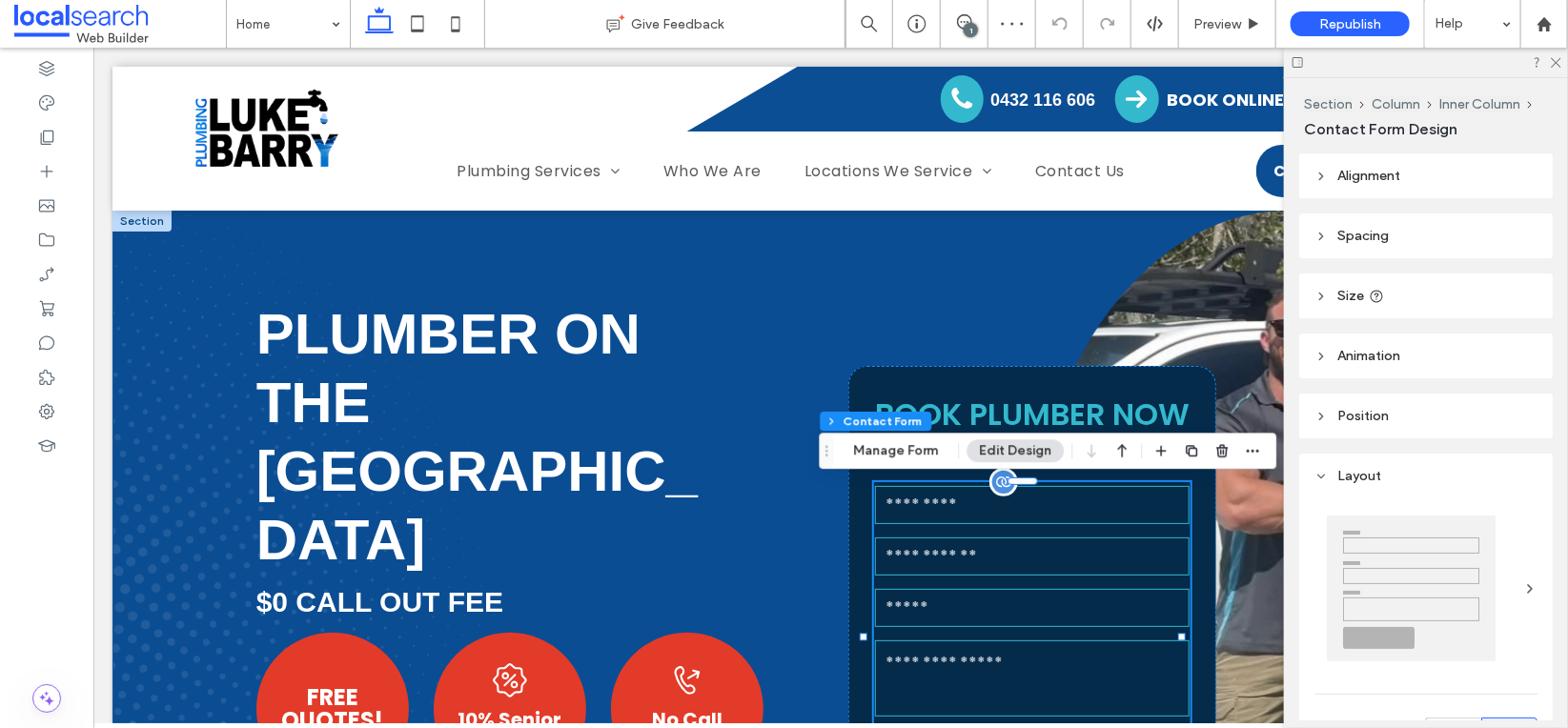
type input "*"
type input "***"
drag, startPoint x: 923, startPoint y: 456, endPoint x: 859, endPoint y: 430, distance: 69.1
click at [923, 456] on button "Manage Form" at bounding box center [895, 450] width 110 height 23
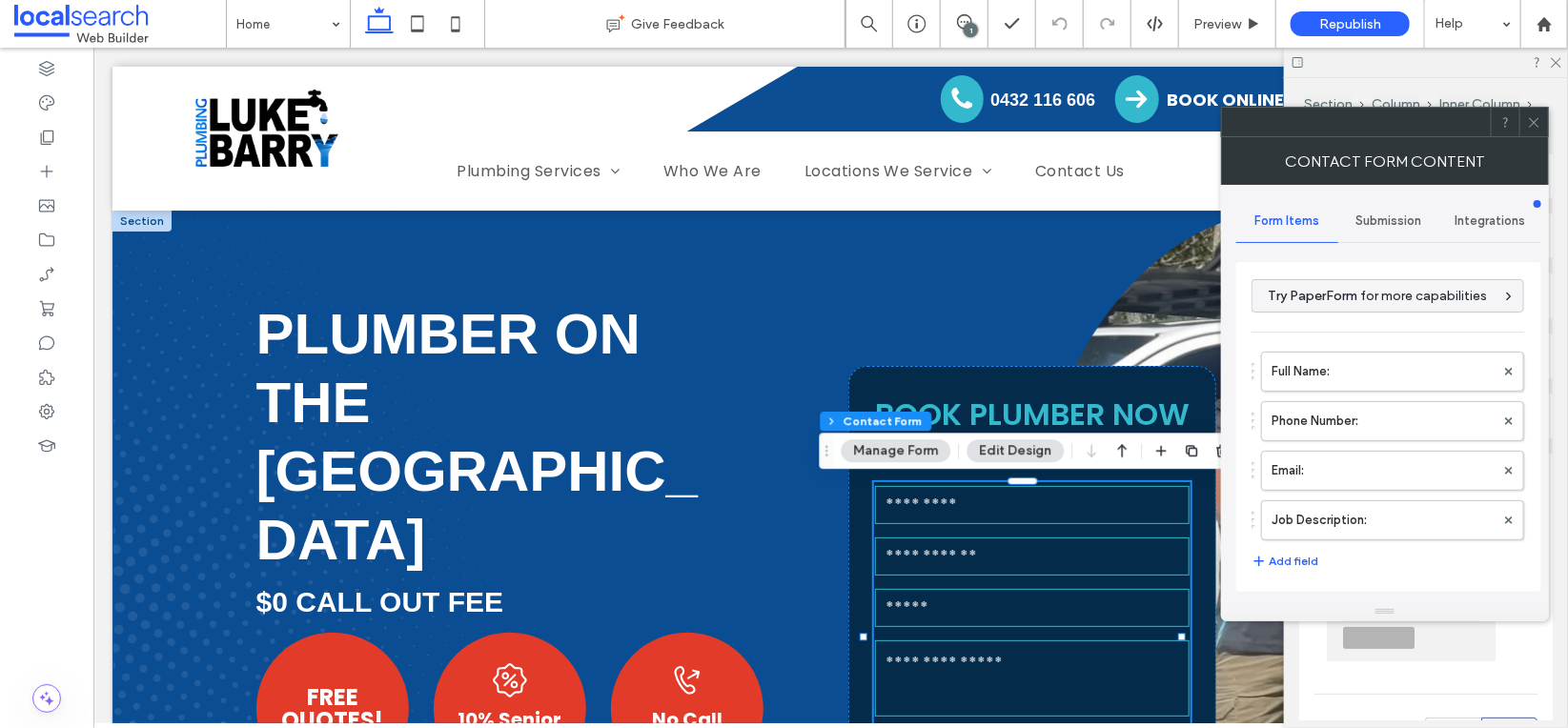
click at [1378, 221] on span "Submission" at bounding box center [1388, 220] width 66 height 15
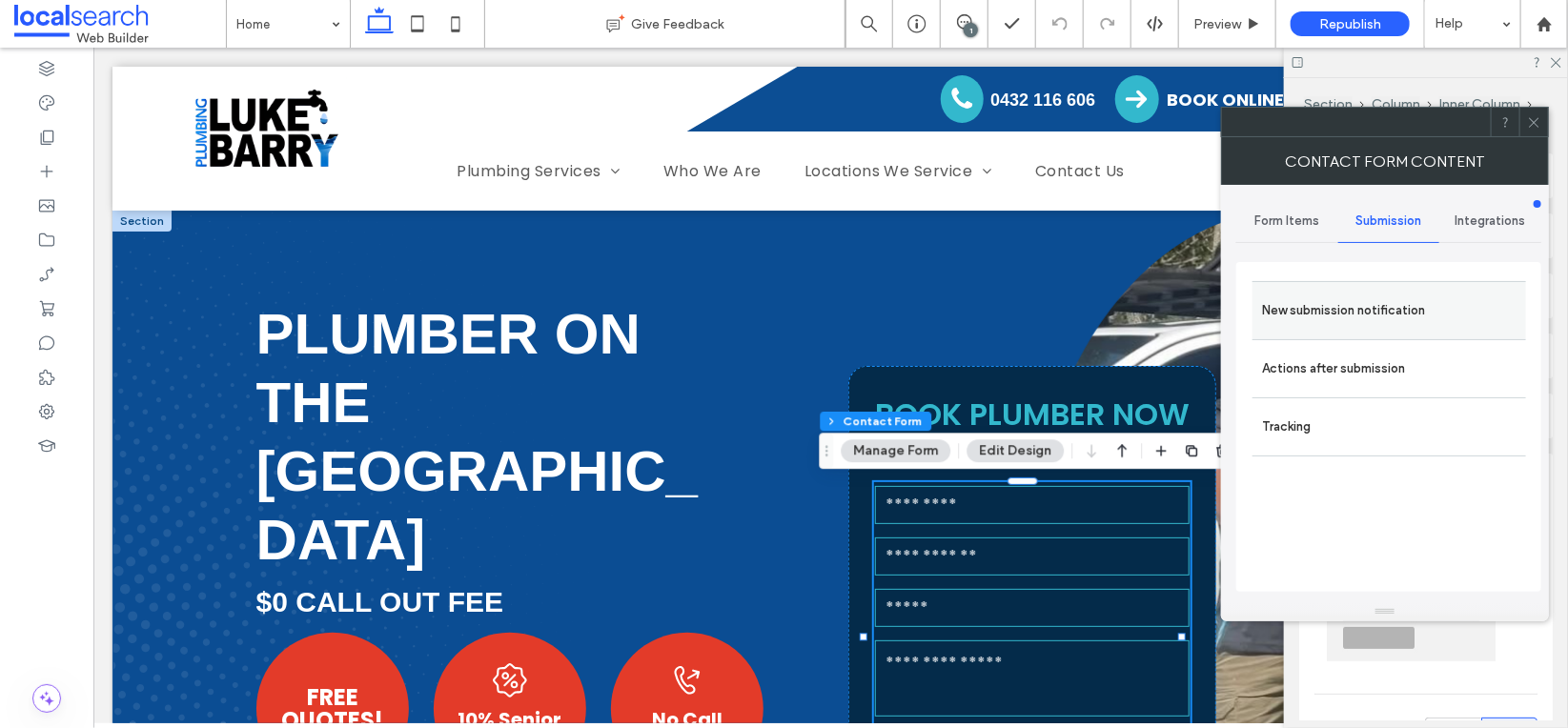
click at [1338, 324] on label "New submission notification" at bounding box center [1389, 311] width 255 height 38
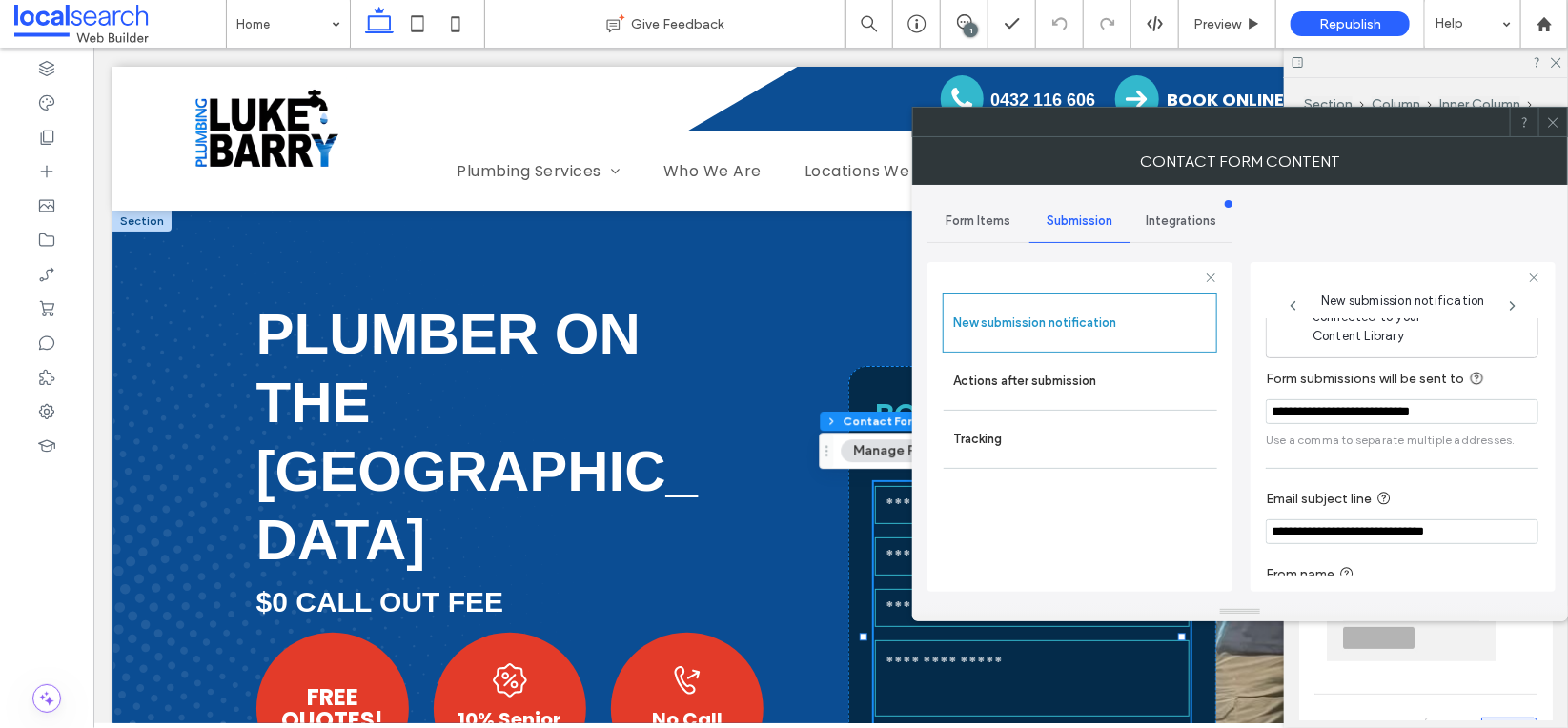
scroll to position [101, 0]
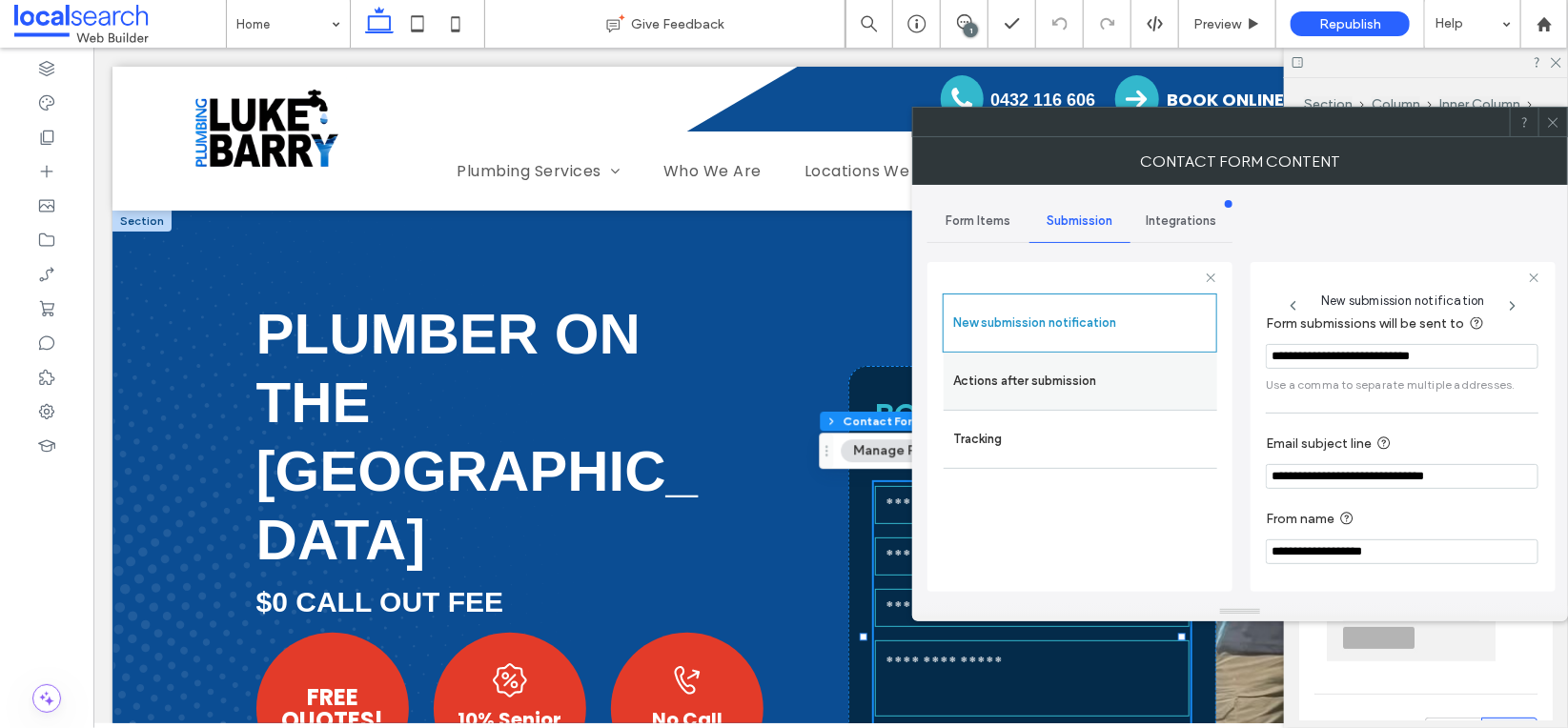
click at [1053, 363] on label "Actions after submission" at bounding box center [1081, 381] width 255 height 38
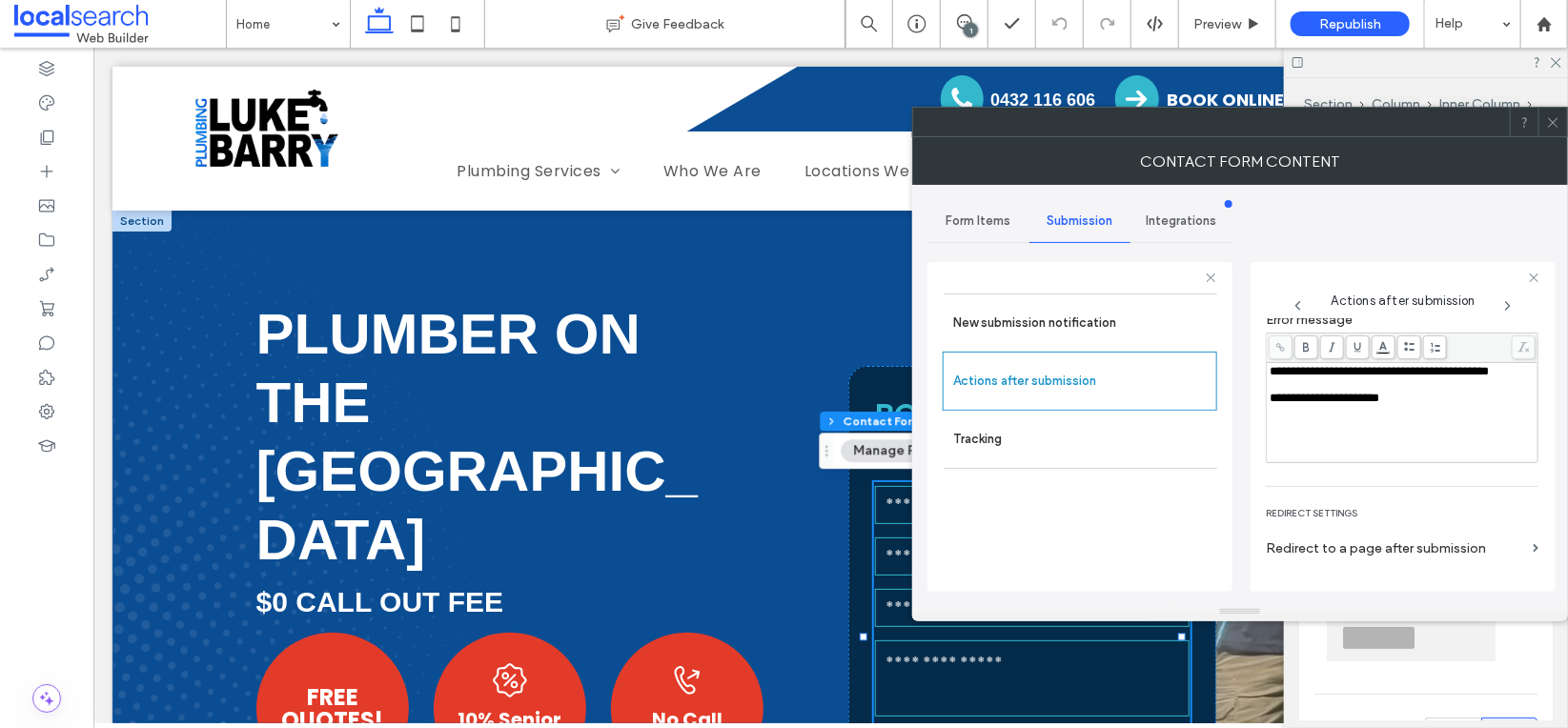
scroll to position [328, 0]
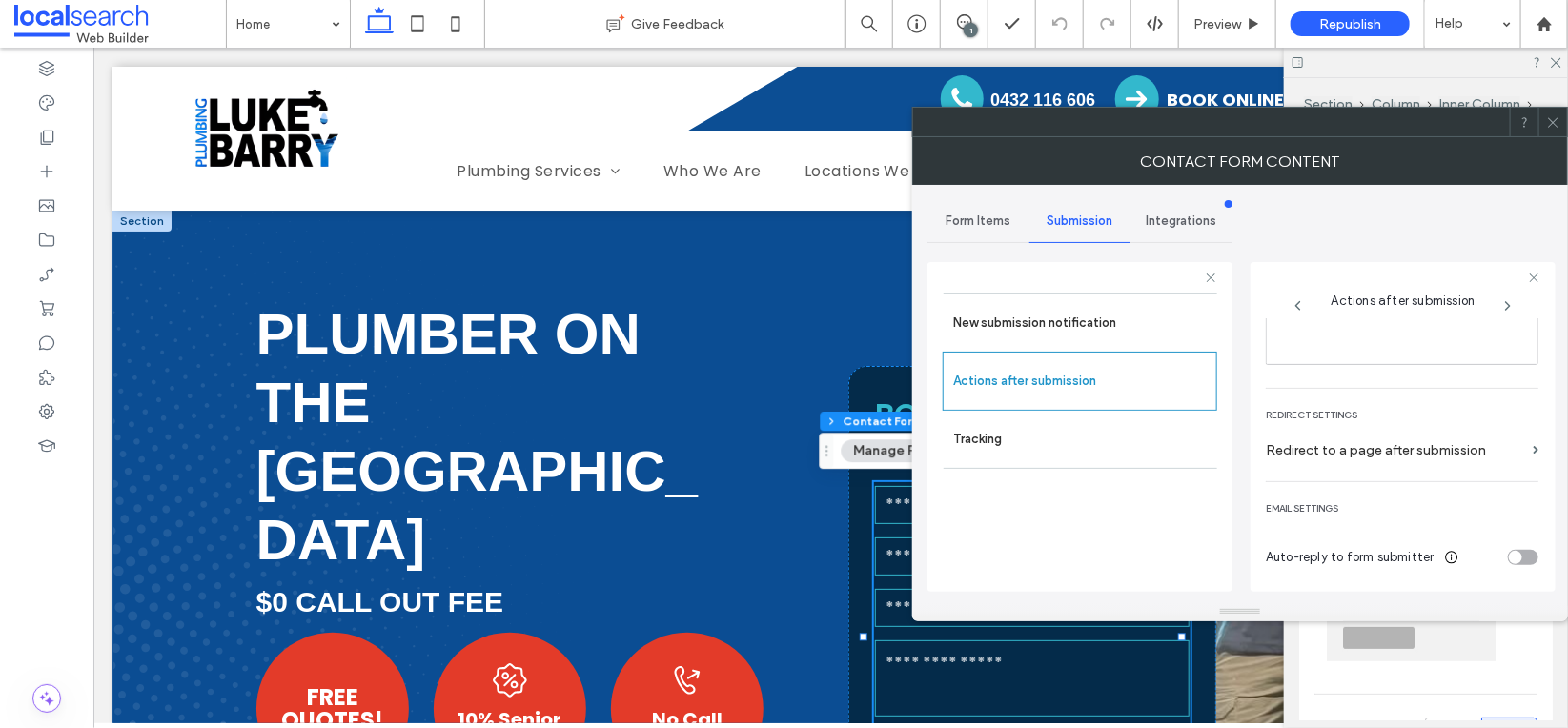
click at [1554, 122] on icon at bounding box center [1552, 122] width 14 height 14
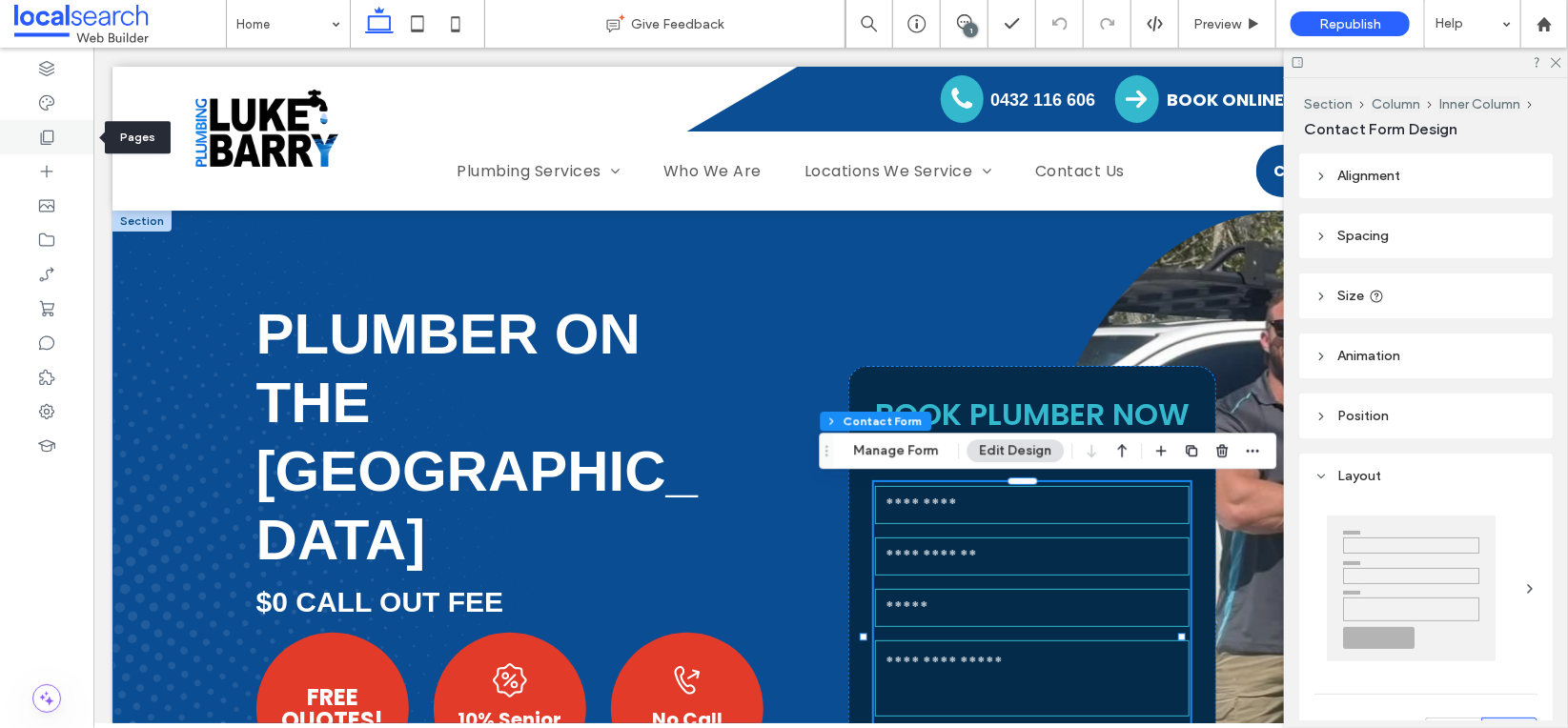
click at [45, 134] on icon at bounding box center [46, 136] width 19 height 19
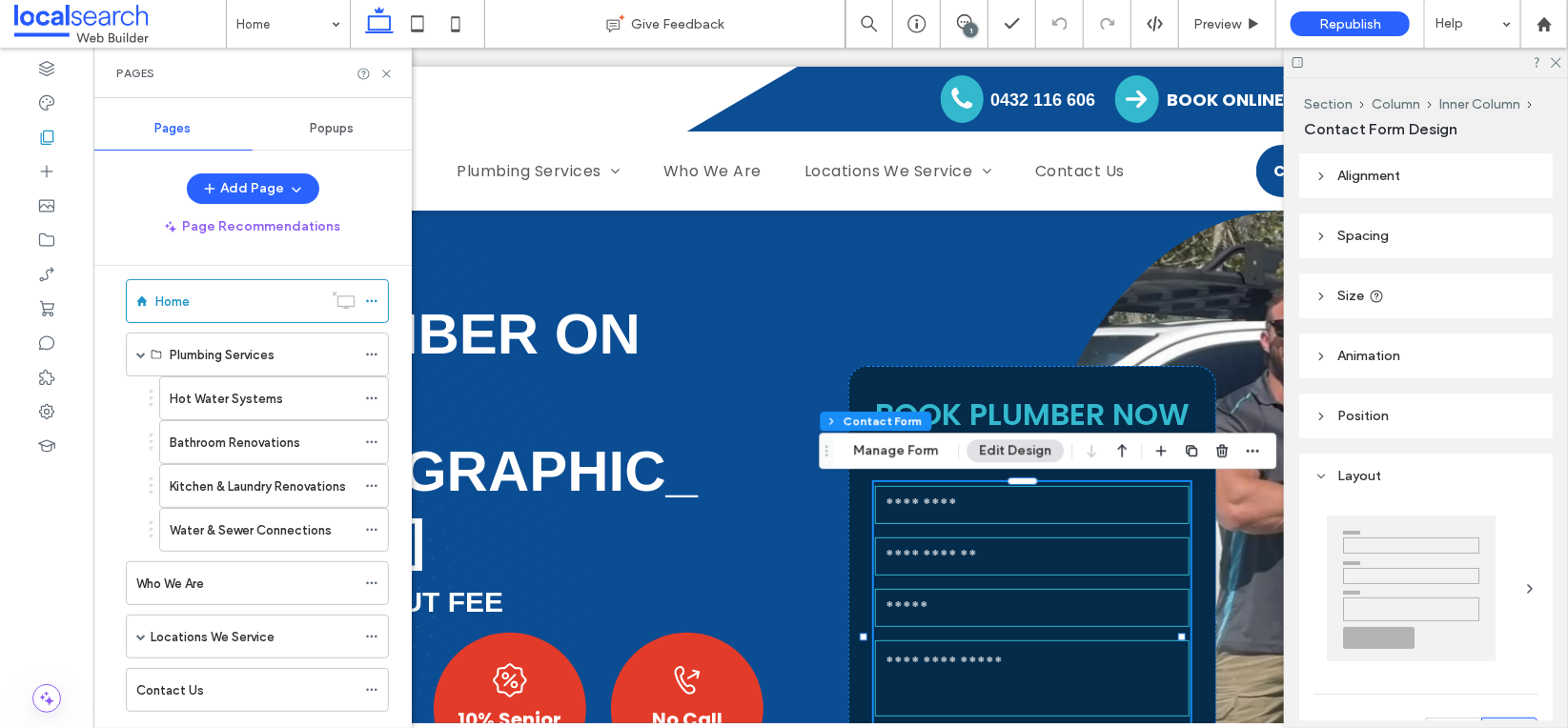
scroll to position [57, 0]
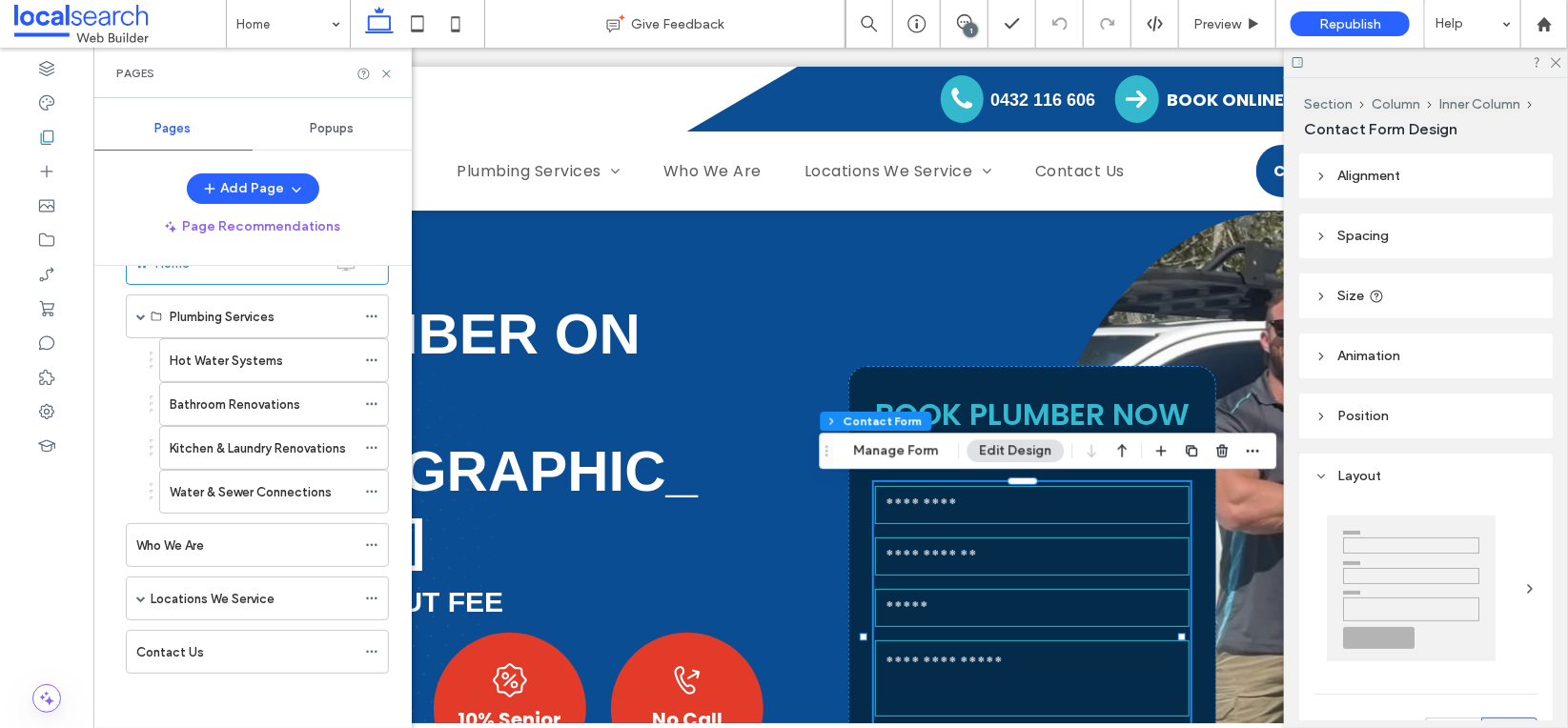
click at [213, 671] on div "Home Plumbing Services Hot Water Systems Bathroom Renovations Kitchen & Laundry…" at bounding box center [245, 464] width 287 height 465
click at [219, 663] on div "Contact Us" at bounding box center [246, 651] width 219 height 41
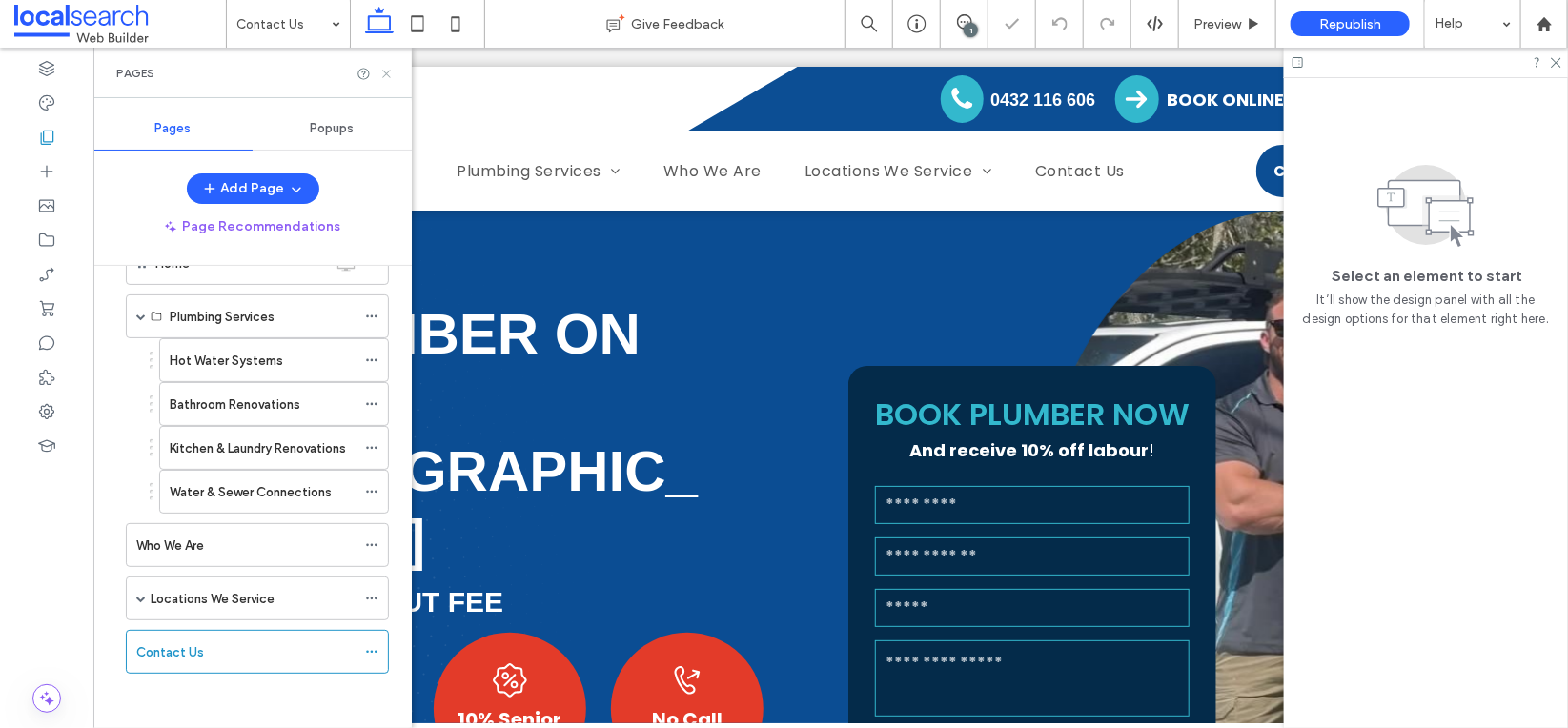
click at [387, 69] on icon at bounding box center [386, 74] width 14 height 14
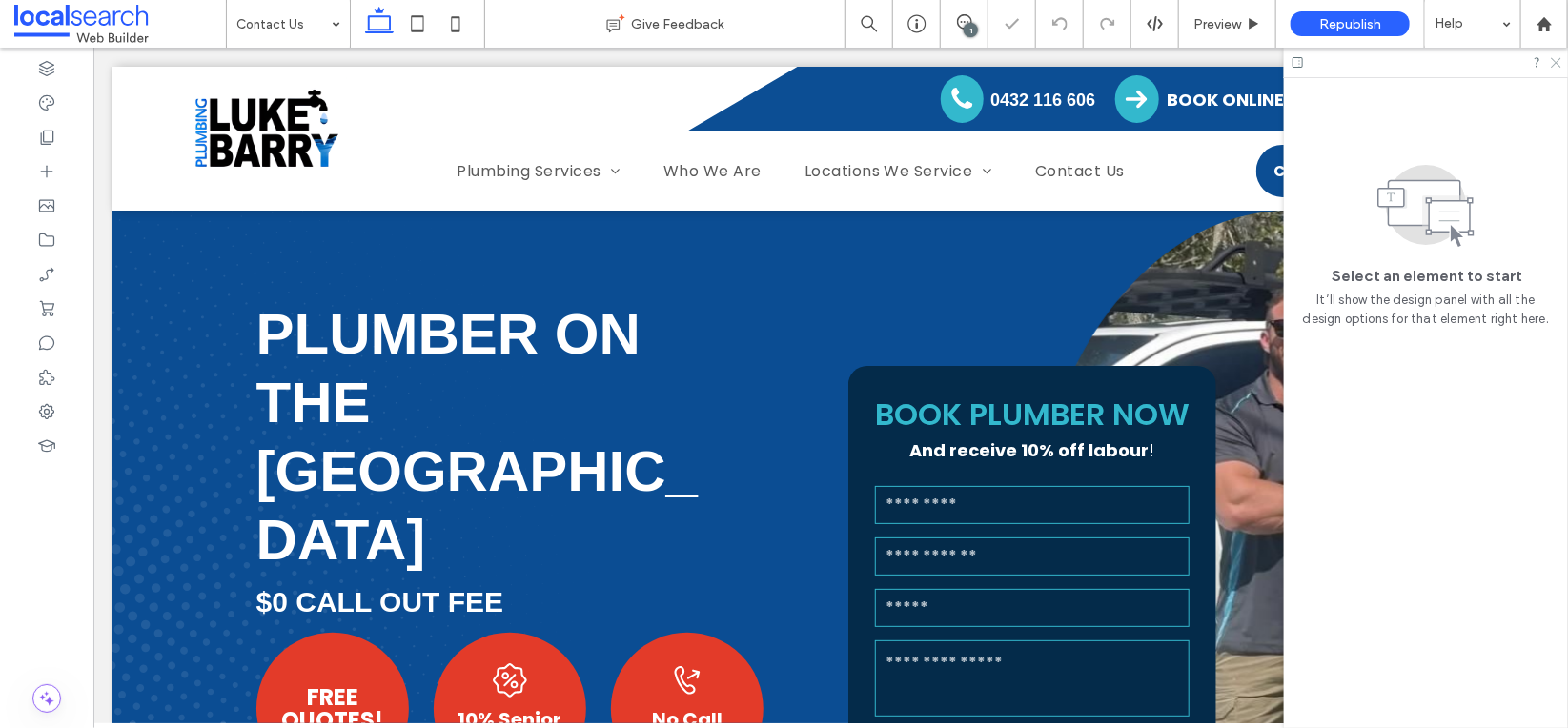
click at [1558, 62] on div at bounding box center [1426, 62] width 284 height 30
click at [1557, 66] on icon at bounding box center [1554, 61] width 13 height 13
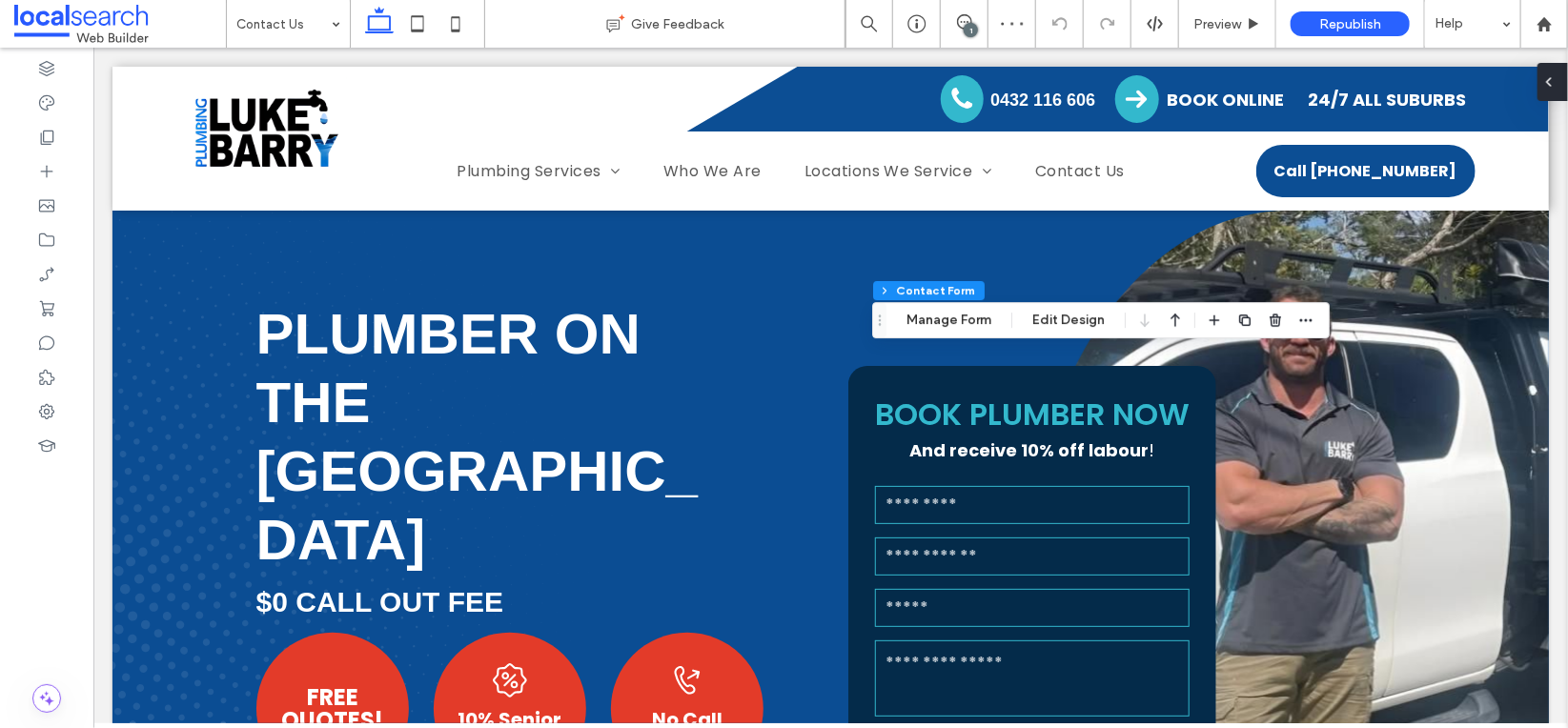
type input "*"
type input "***"
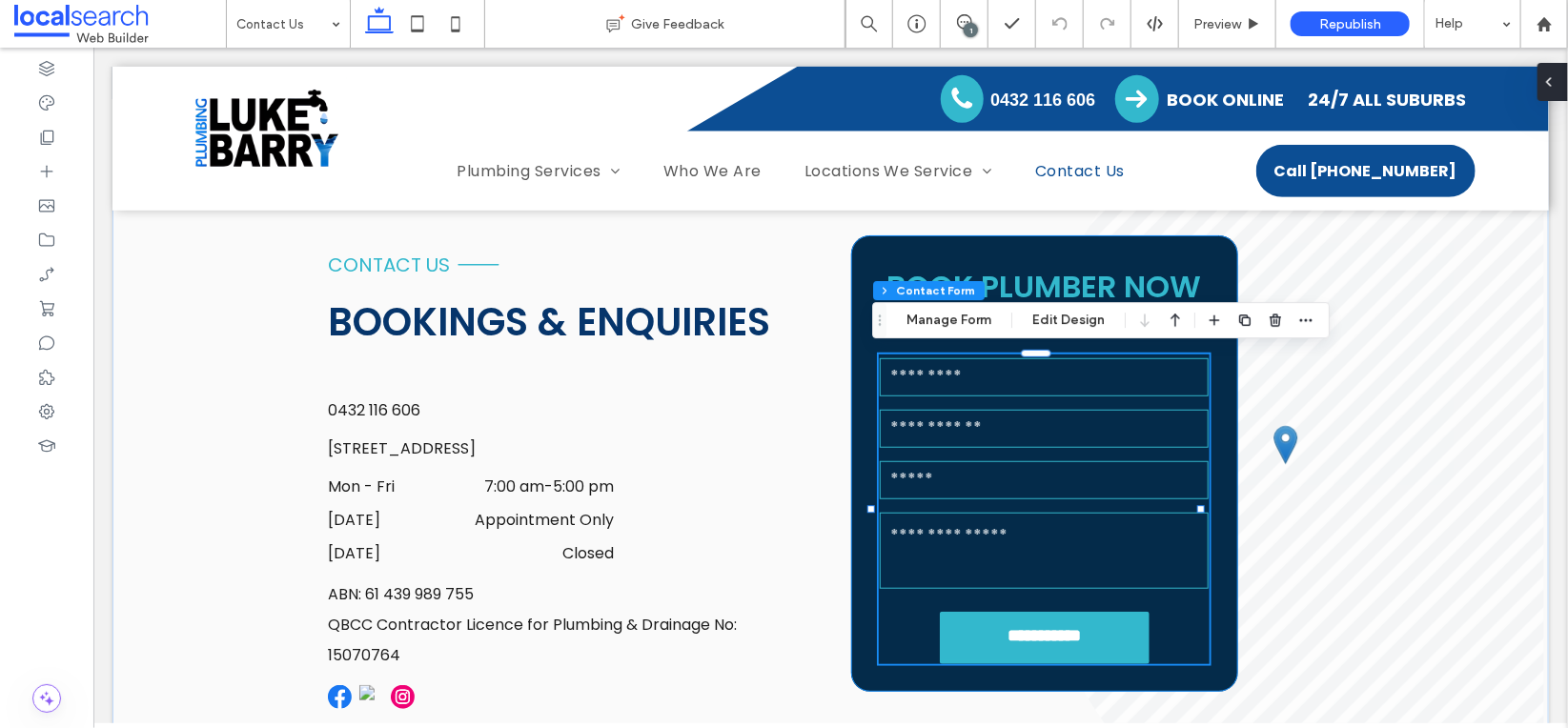
click at [1033, 460] on input "email" at bounding box center [1042, 478] width 329 height 38
type input "*"
click at [966, 313] on button "Manage Form" at bounding box center [948, 320] width 110 height 23
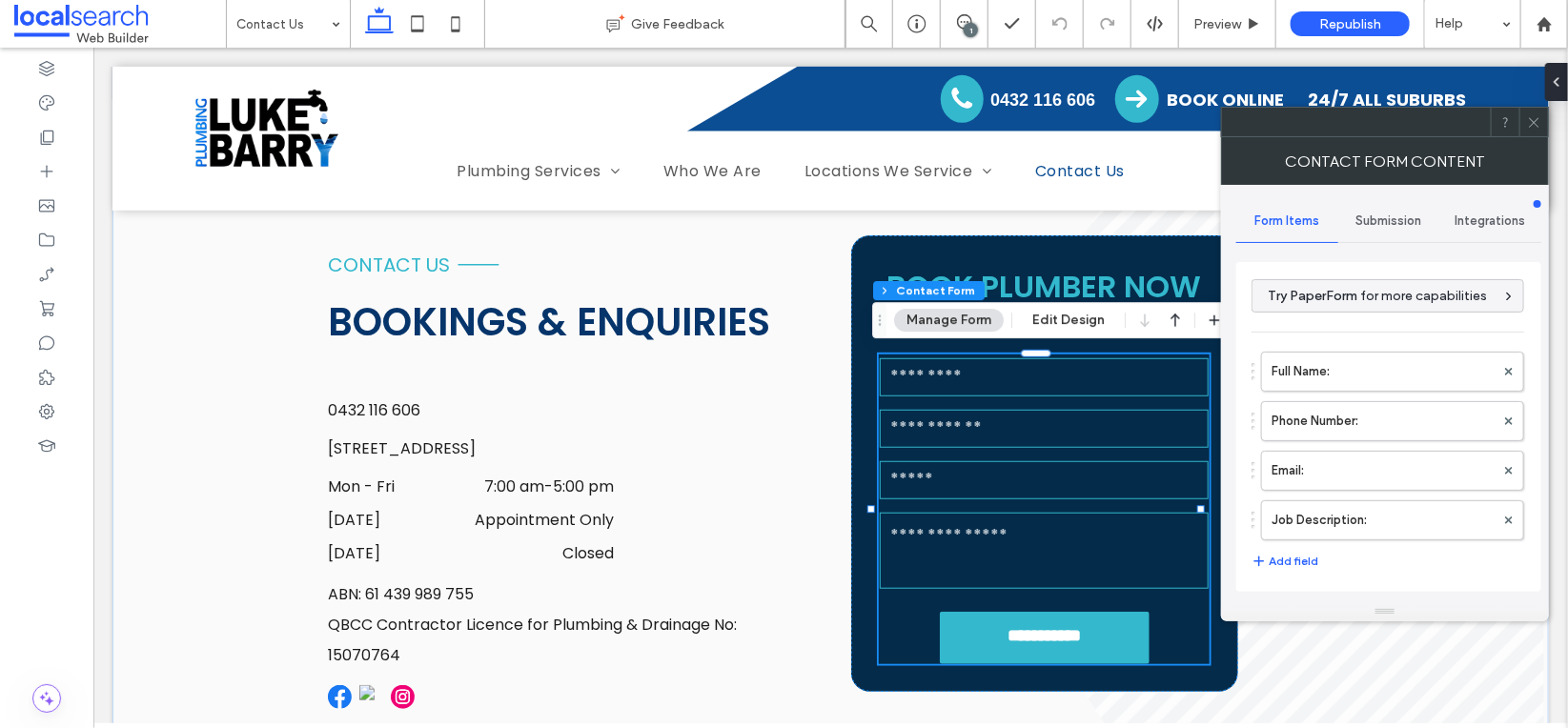
click at [1384, 221] on span "Submission" at bounding box center [1388, 220] width 66 height 15
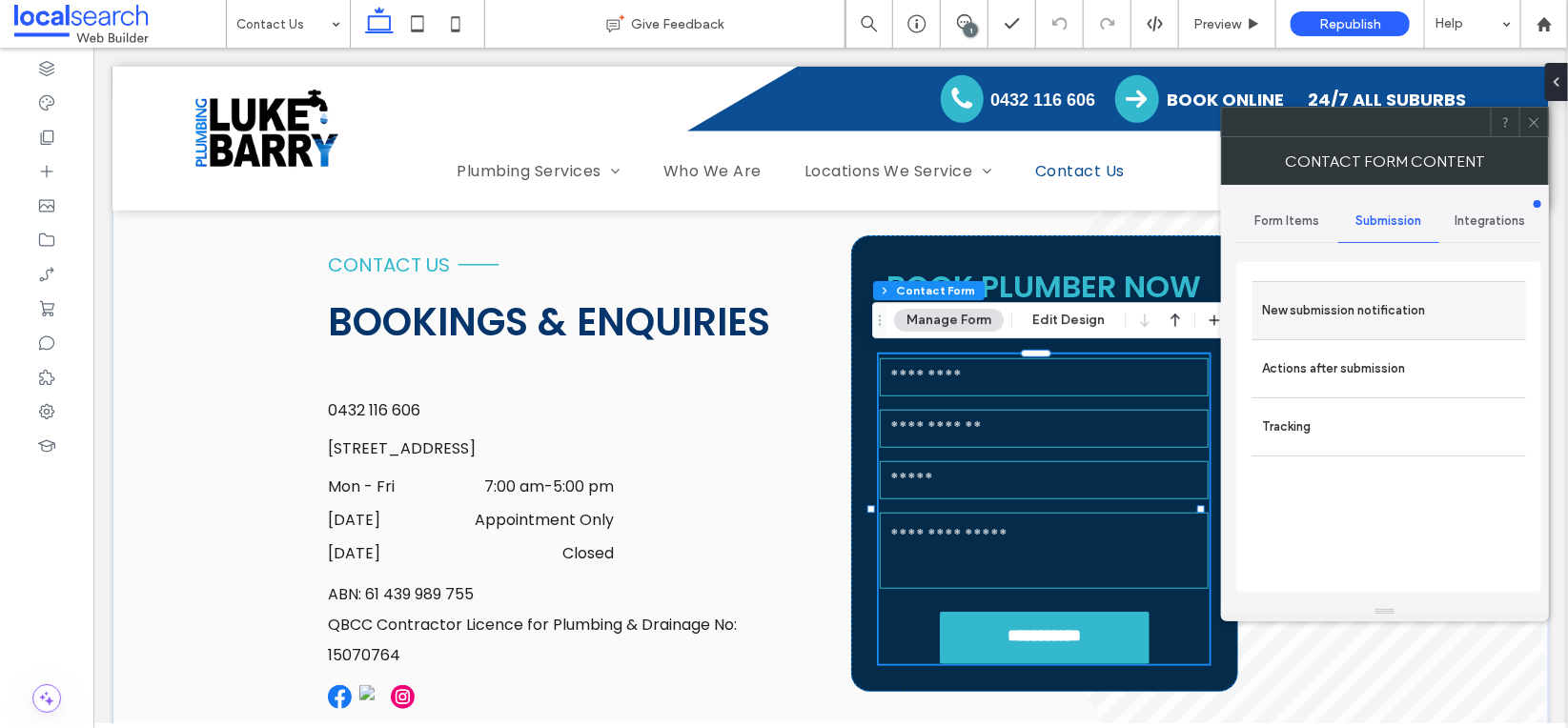
click at [1347, 311] on label "New submission notification" at bounding box center [1389, 311] width 255 height 38
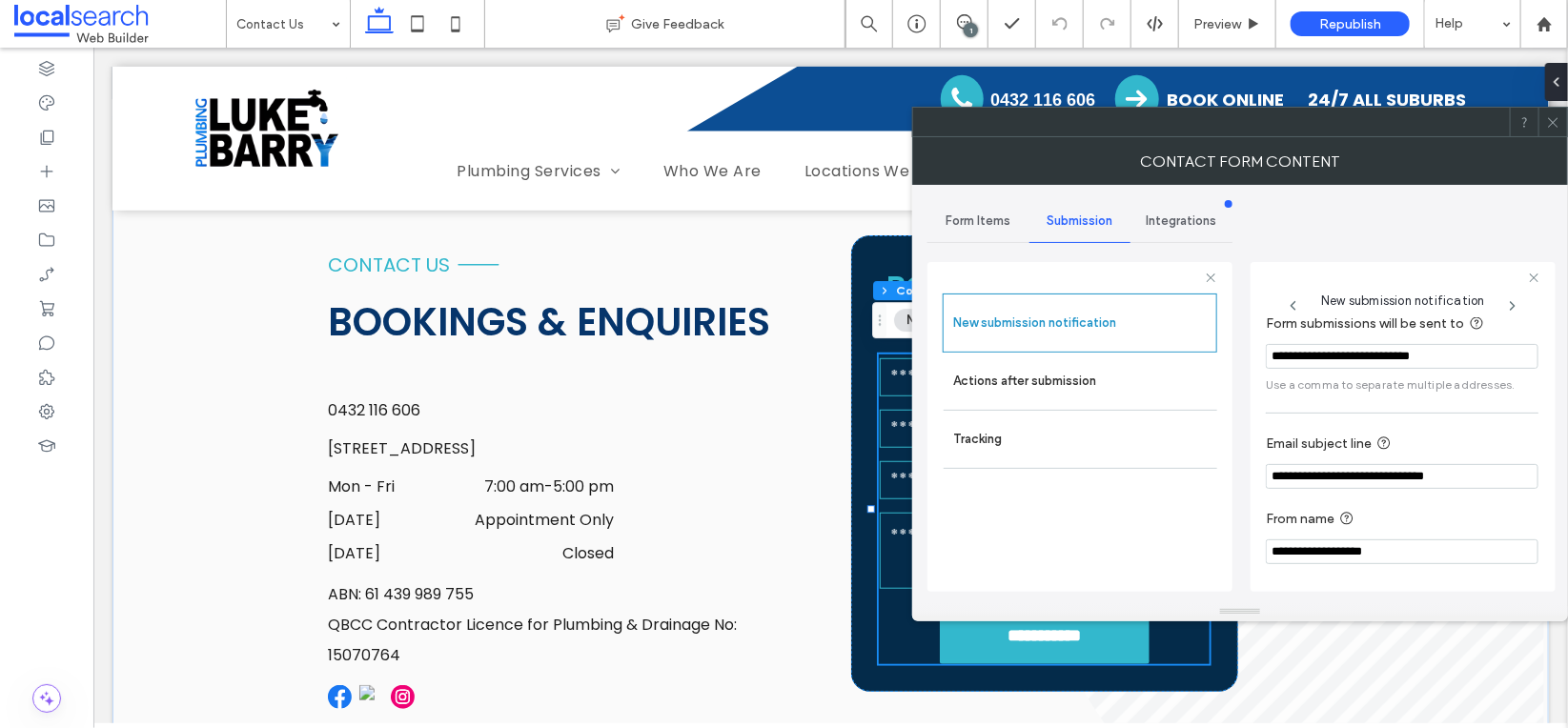
scroll to position [101, 0]
click at [1042, 372] on label "Actions after submission" at bounding box center [1081, 381] width 255 height 38
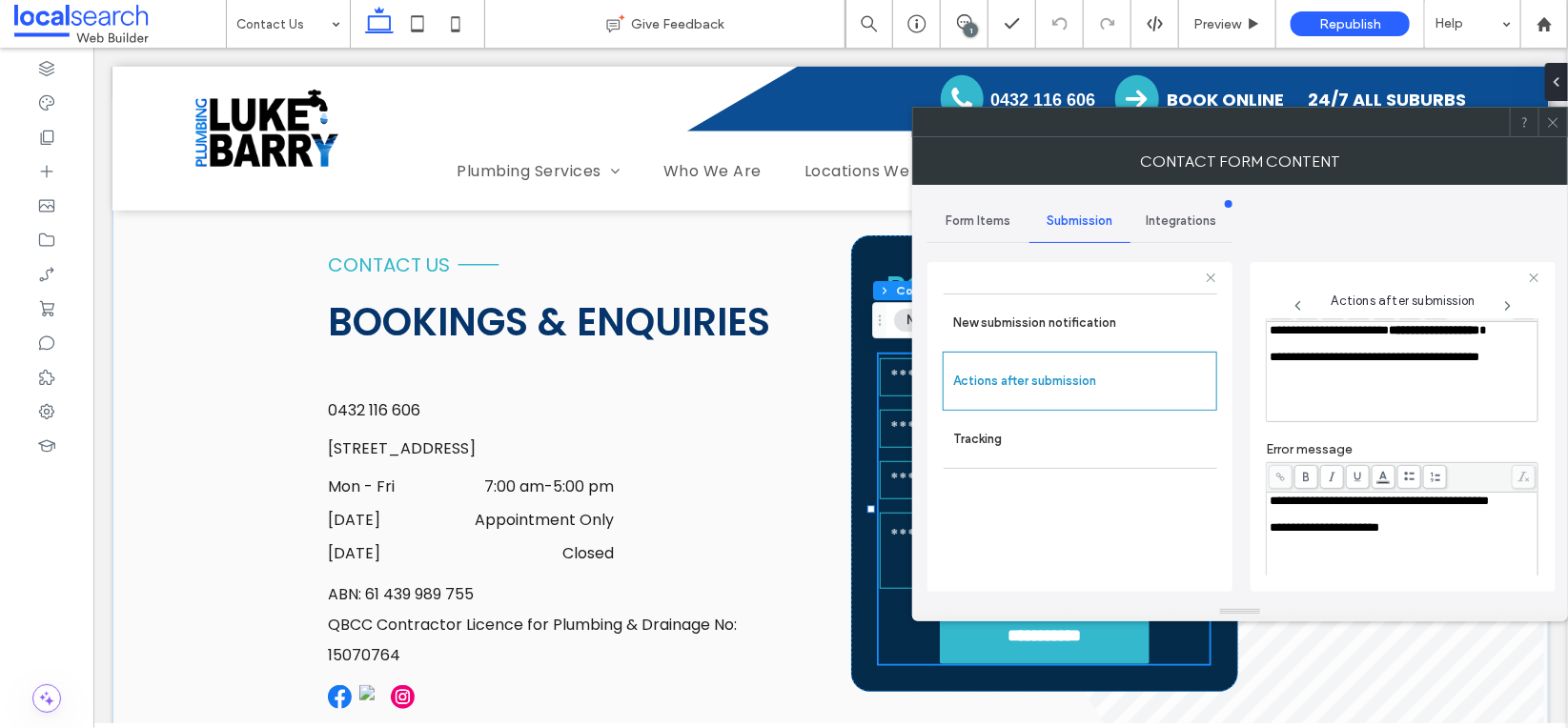
click at [1550, 117] on icon at bounding box center [1552, 122] width 14 height 14
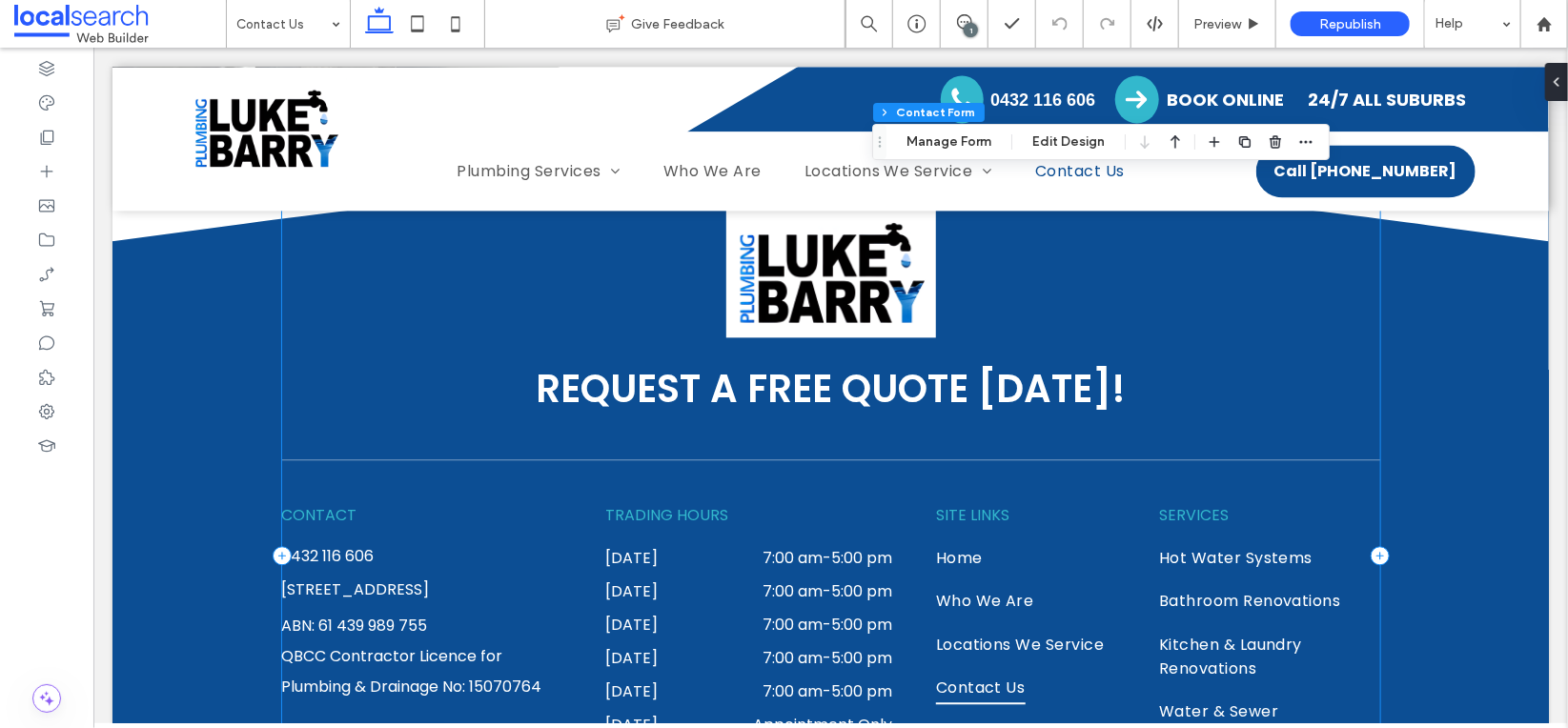
scroll to position [2315, 0]
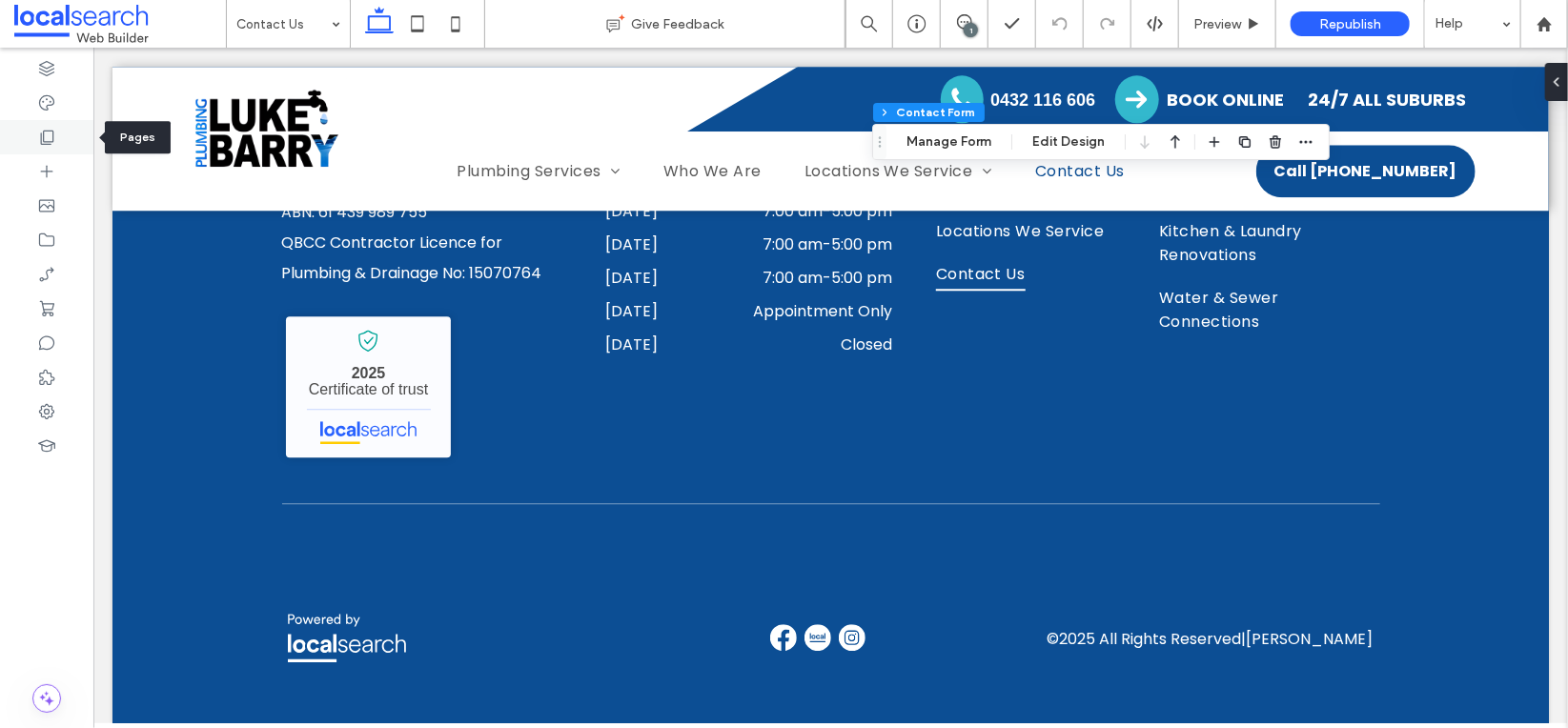
click at [26, 140] on div at bounding box center [46, 137] width 94 height 35
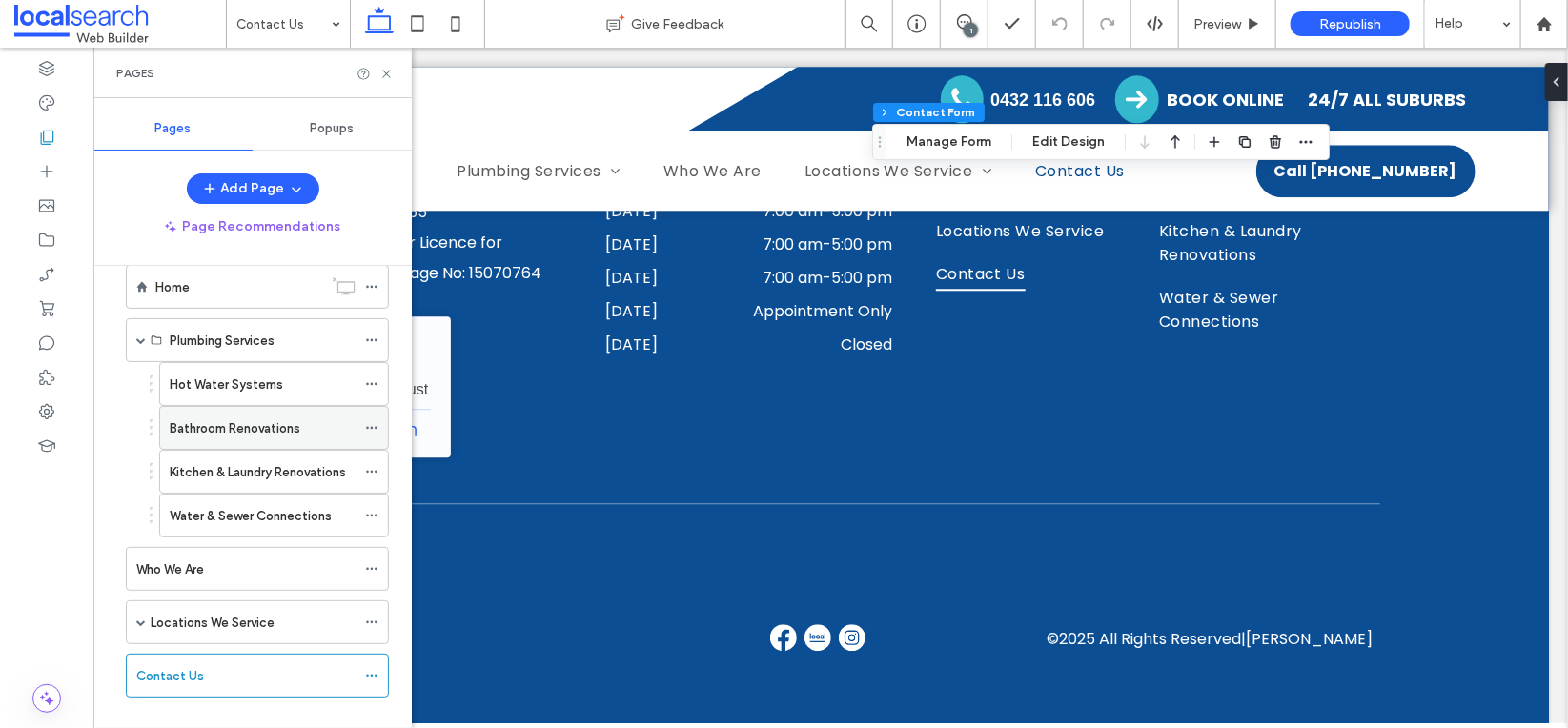
scroll to position [57, 0]
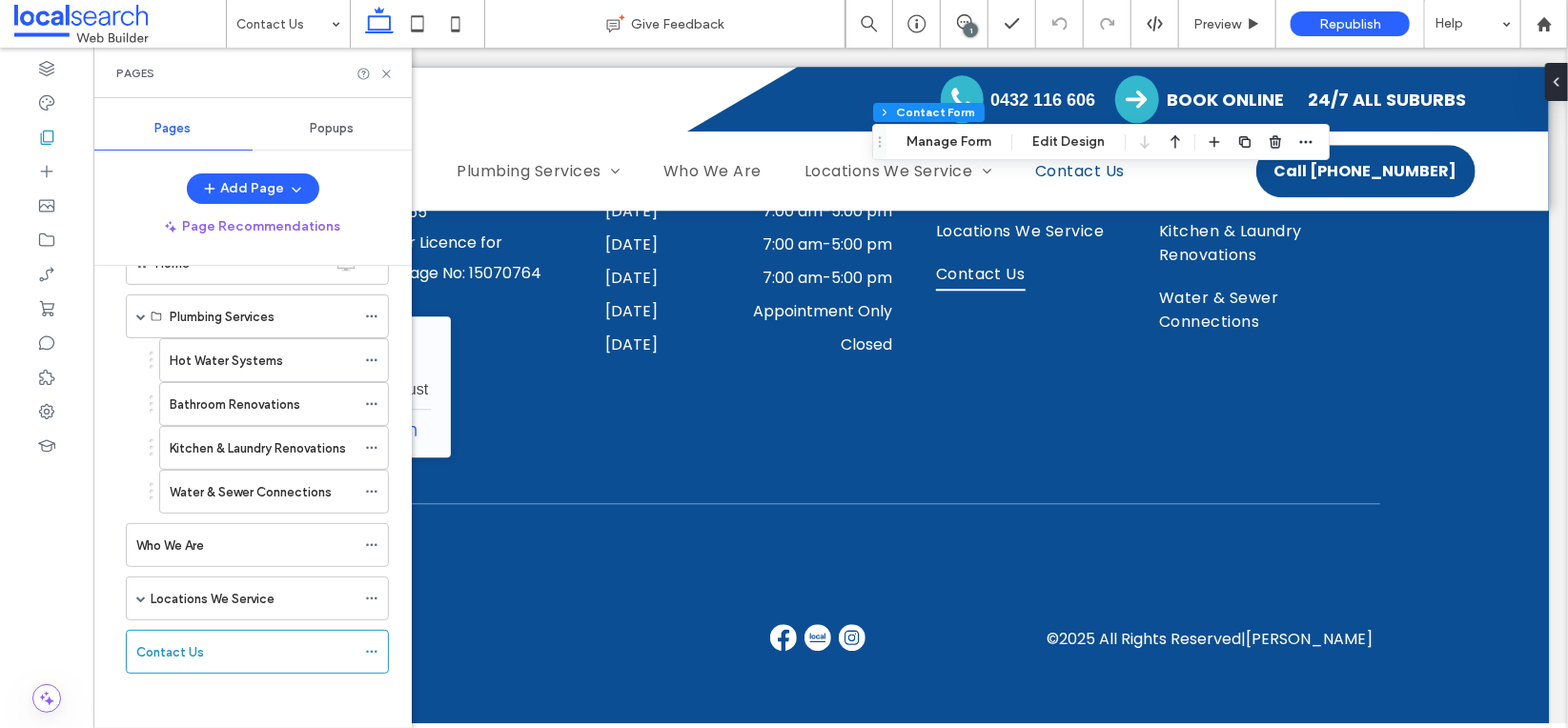
click at [245, 599] on label "Locations We Service" at bounding box center [213, 599] width 124 height 34
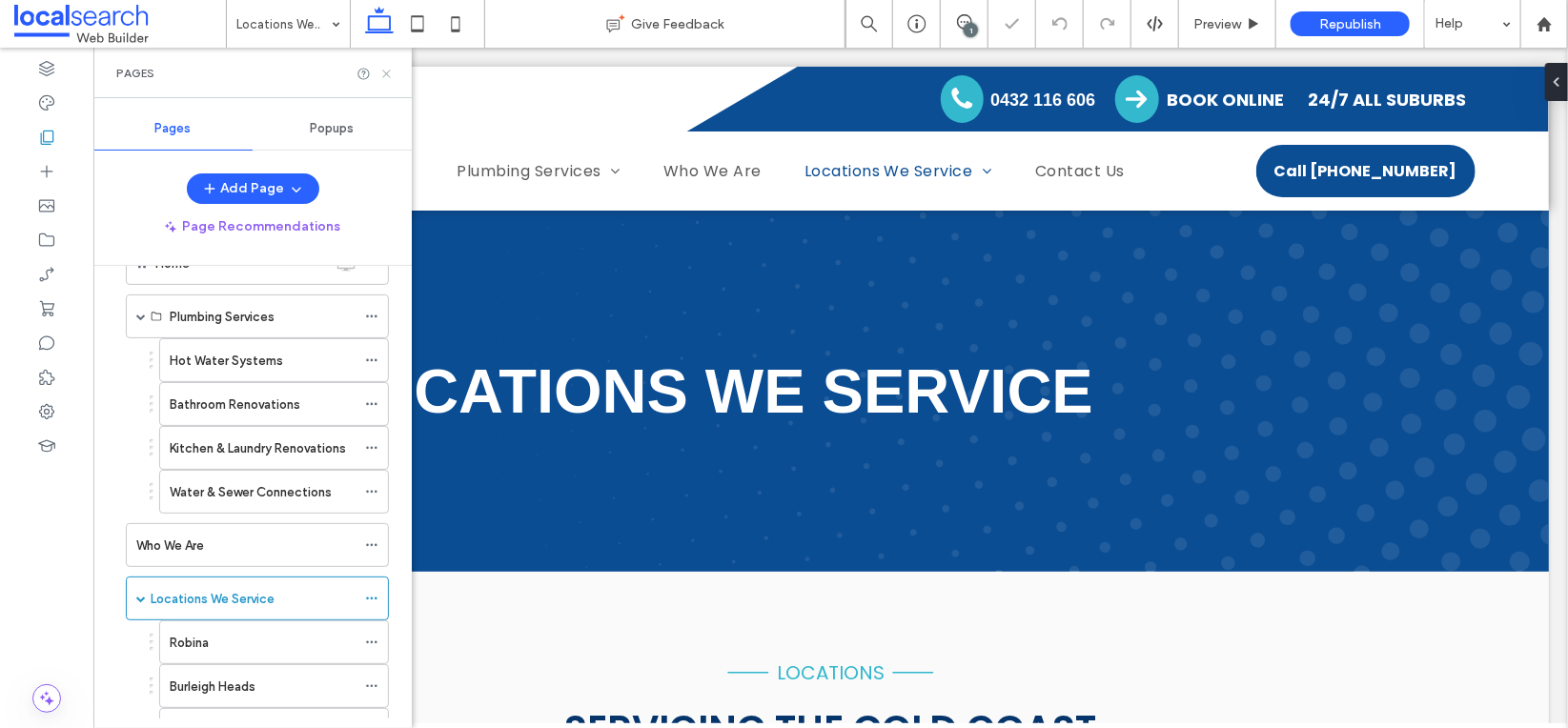
click at [389, 72] on icon at bounding box center [386, 74] width 14 height 14
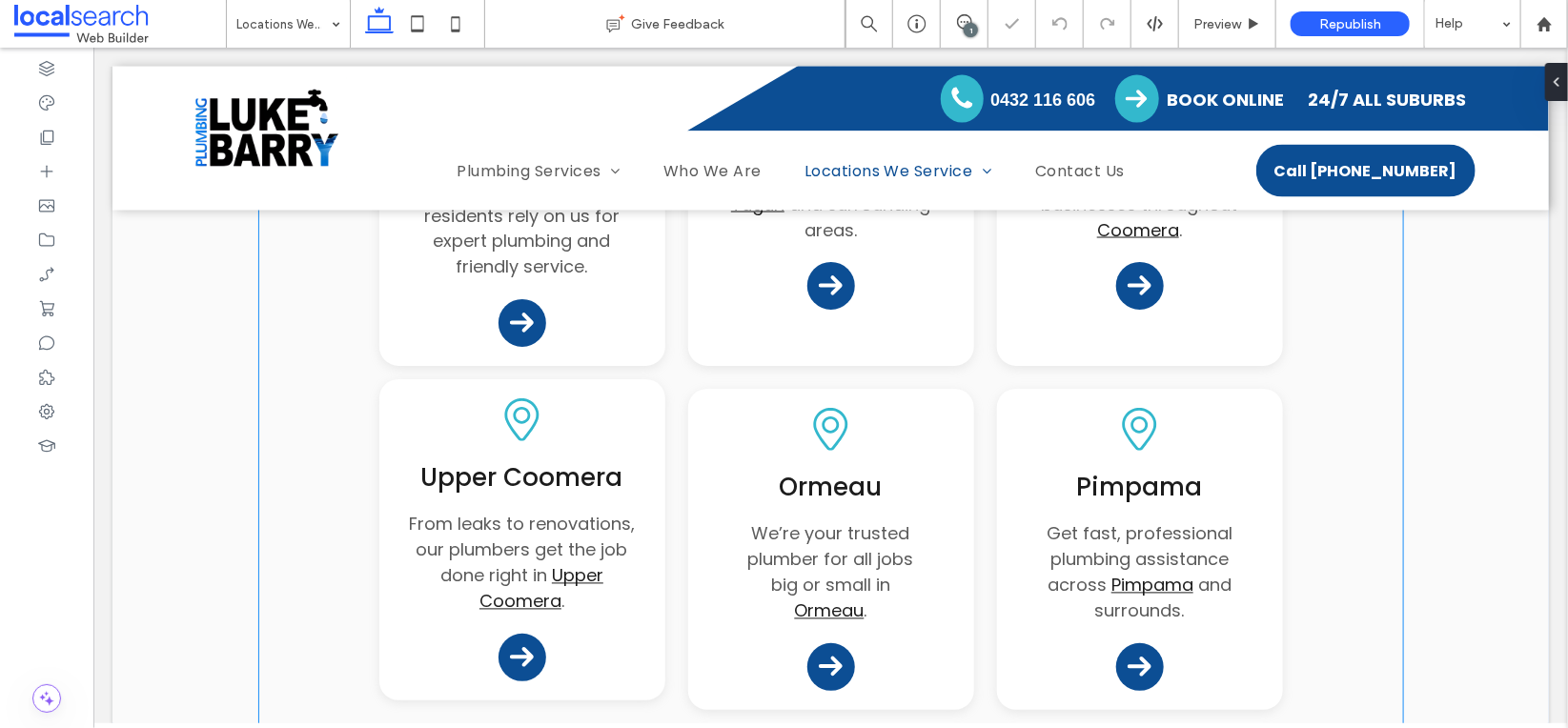
scroll to position [1567, 0]
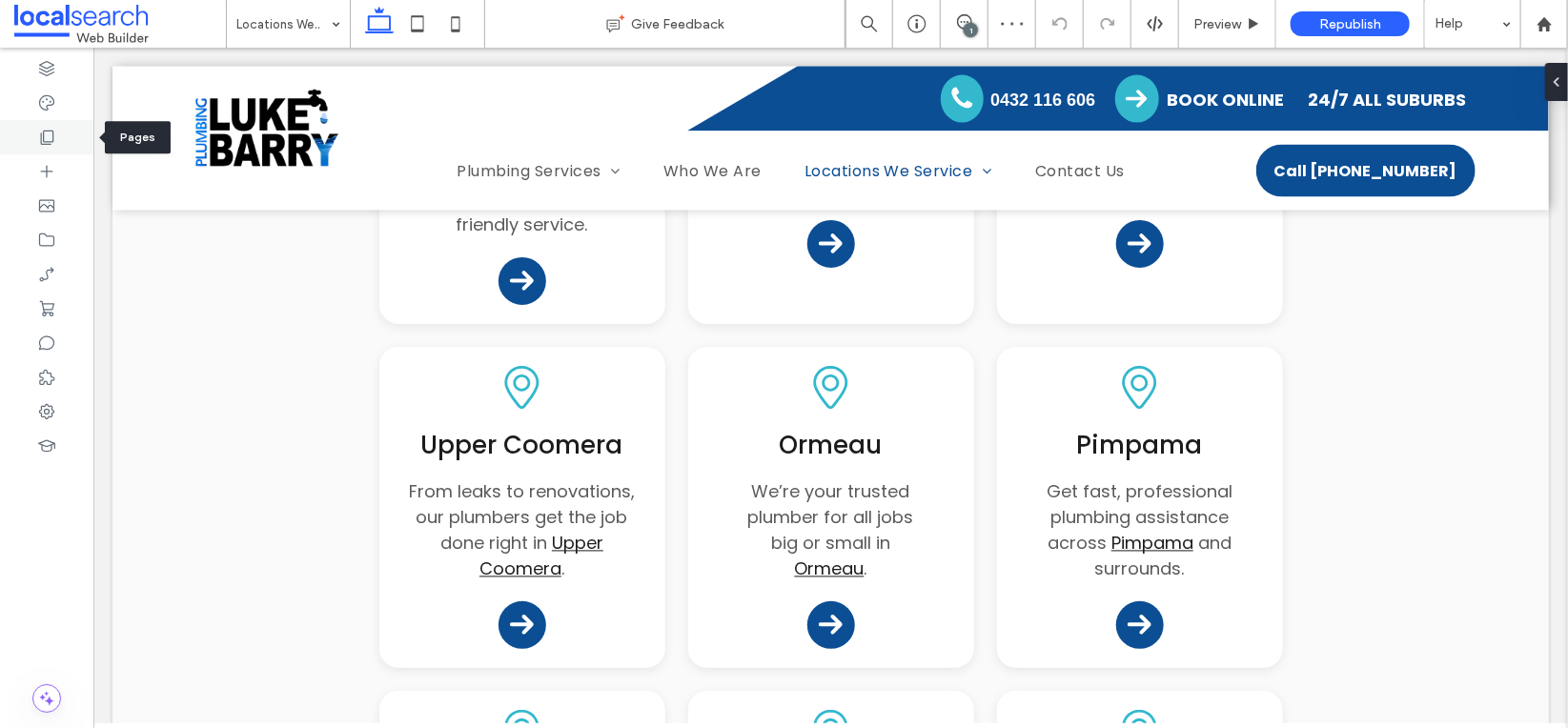
click at [49, 142] on use at bounding box center [48, 137] width 14 height 14
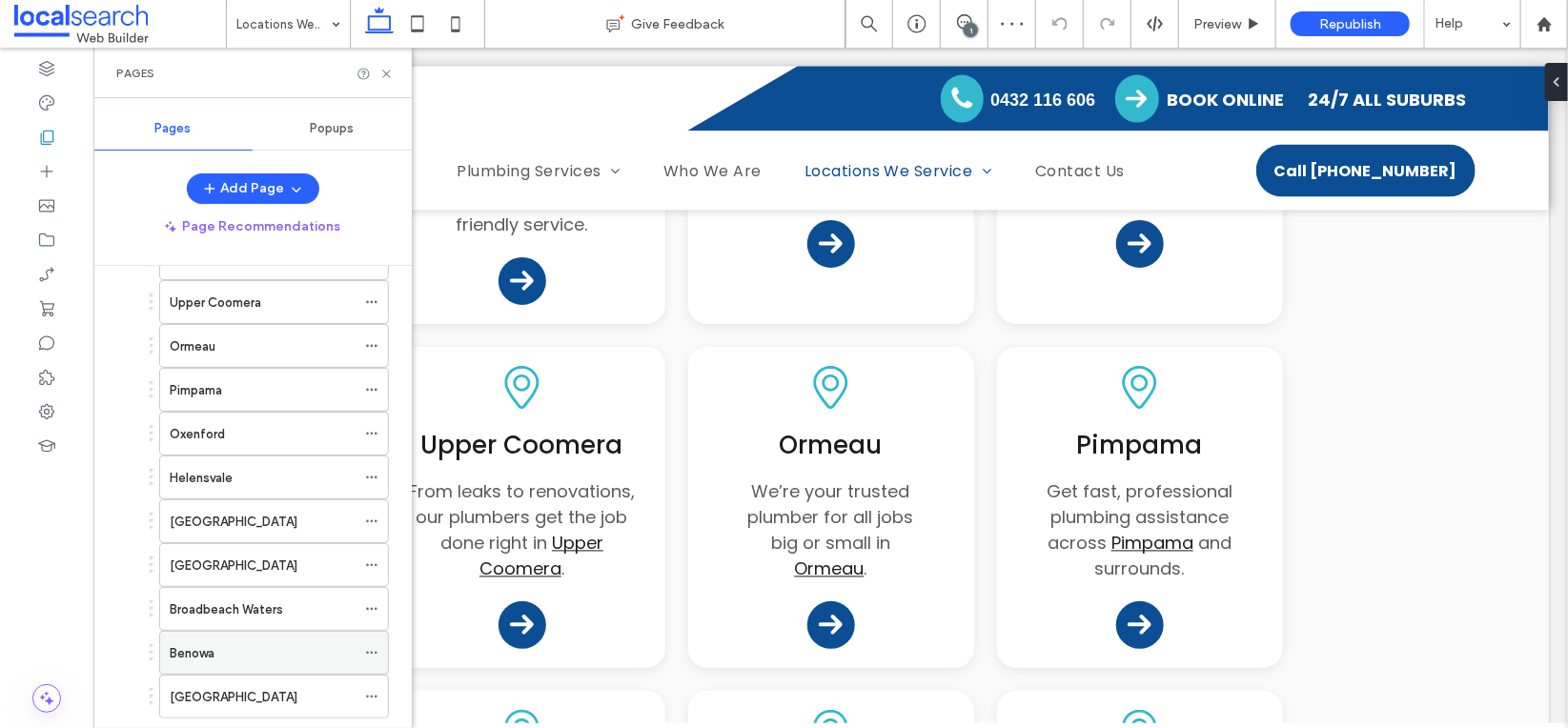
scroll to position [303, 0]
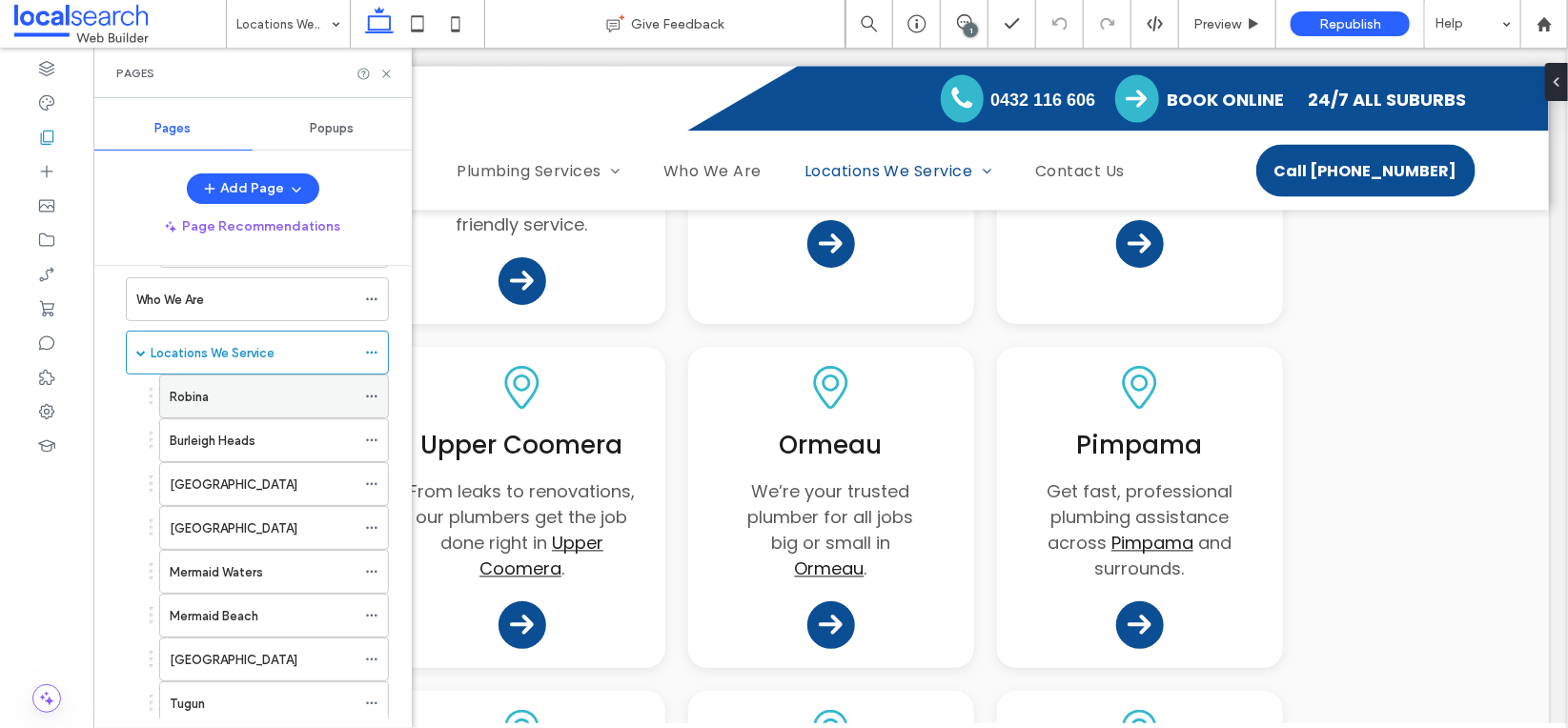
click at [210, 388] on div "Robina" at bounding box center [262, 397] width 186 height 20
click at [388, 72] on icon at bounding box center [386, 74] width 14 height 14
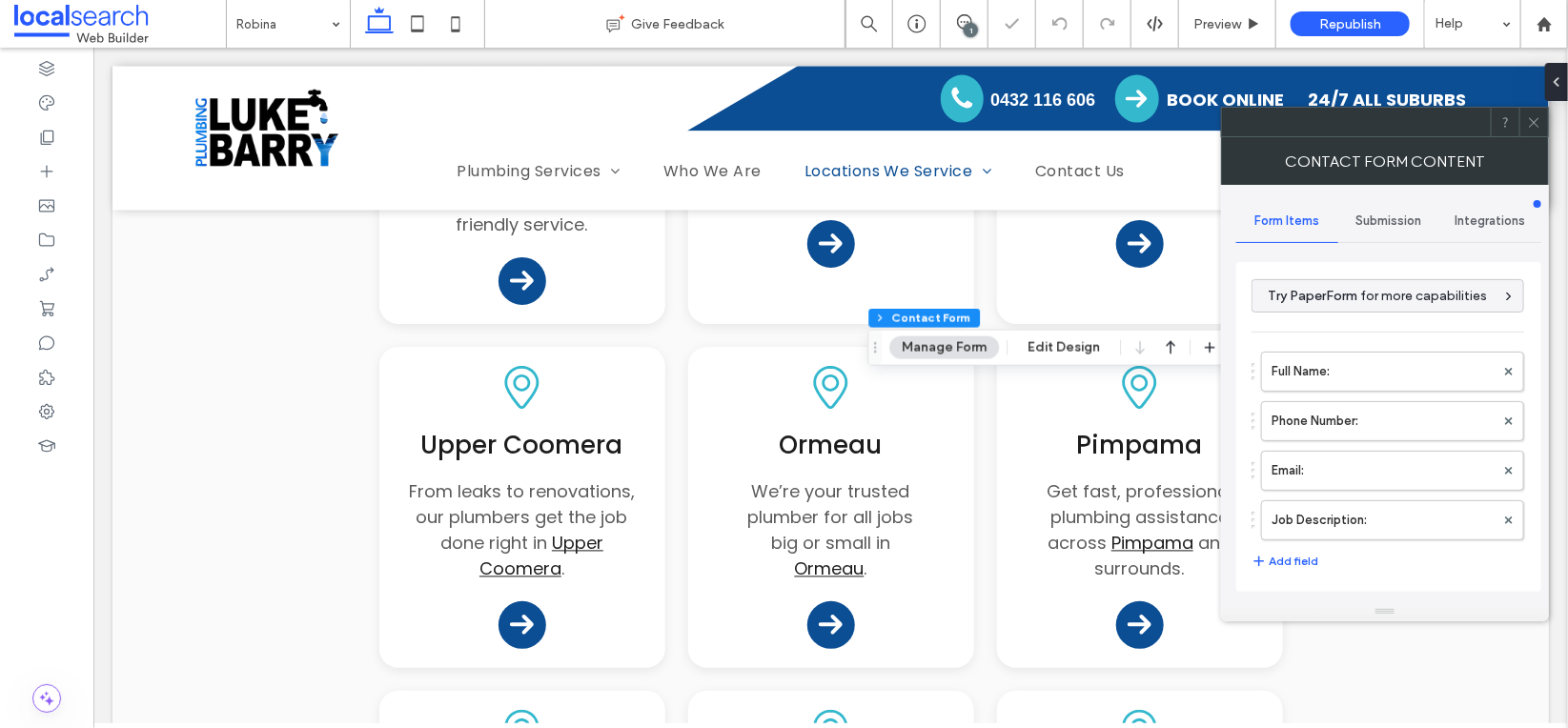
type input "**********"
type input "*"
type input "***"
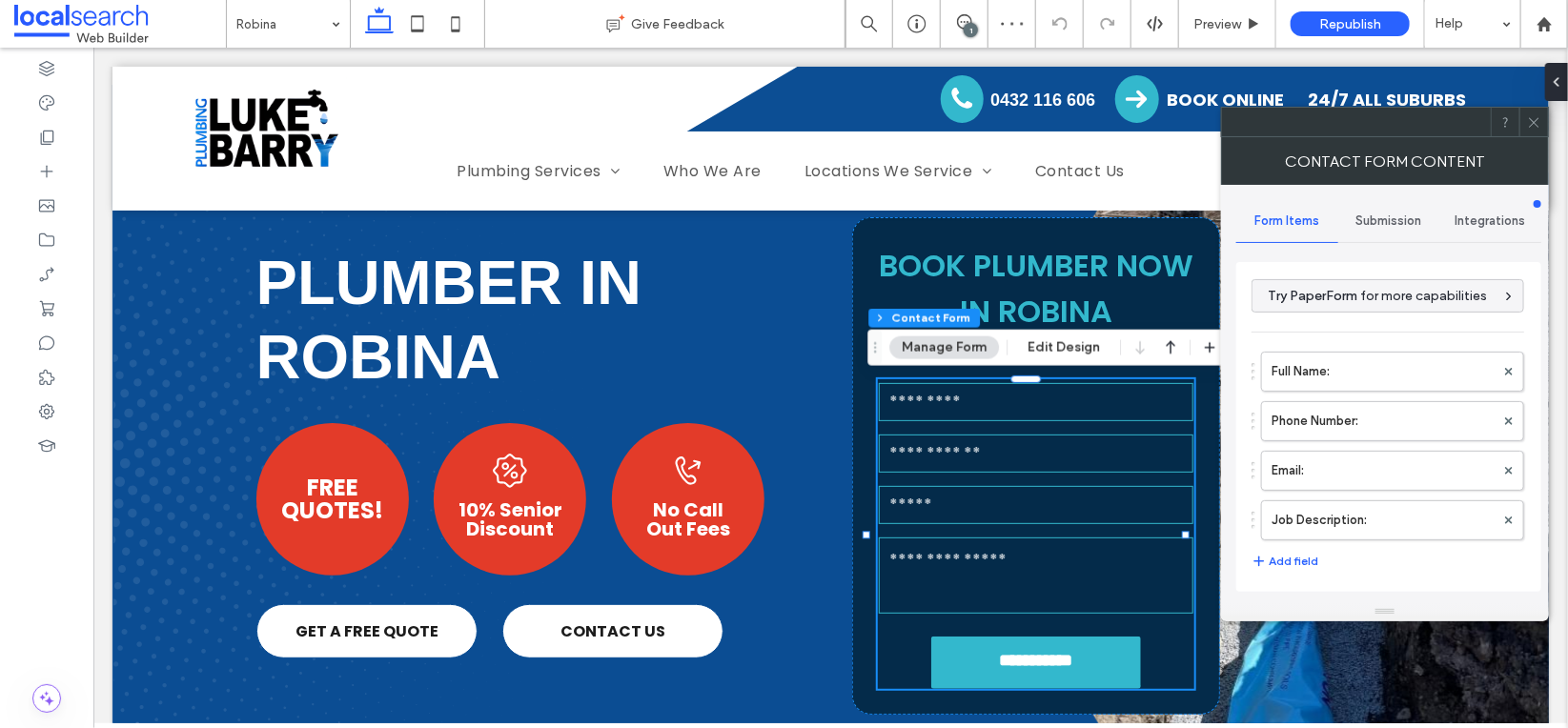
click at [1373, 218] on span "Submission" at bounding box center [1388, 220] width 66 height 15
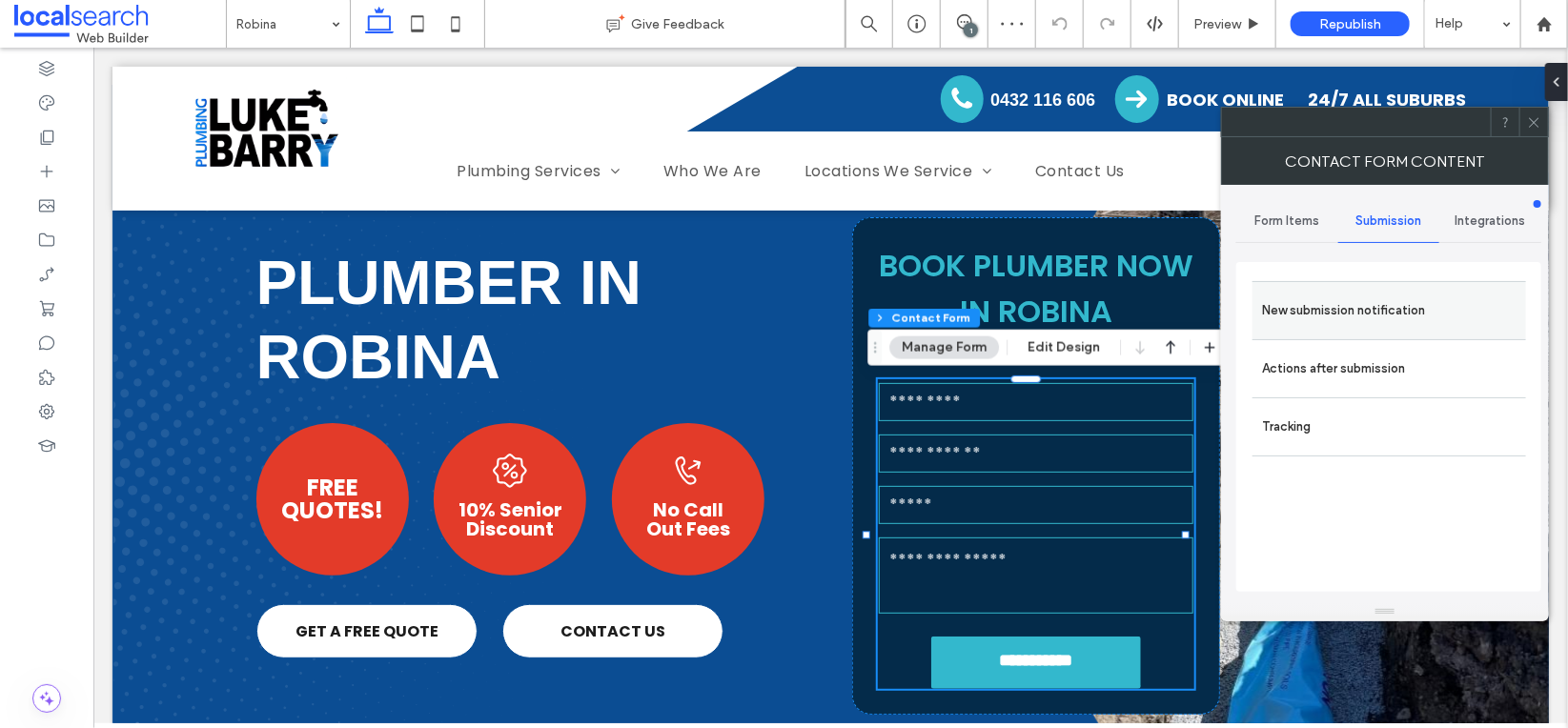
click at [1334, 300] on label "New submission notification" at bounding box center [1389, 311] width 255 height 38
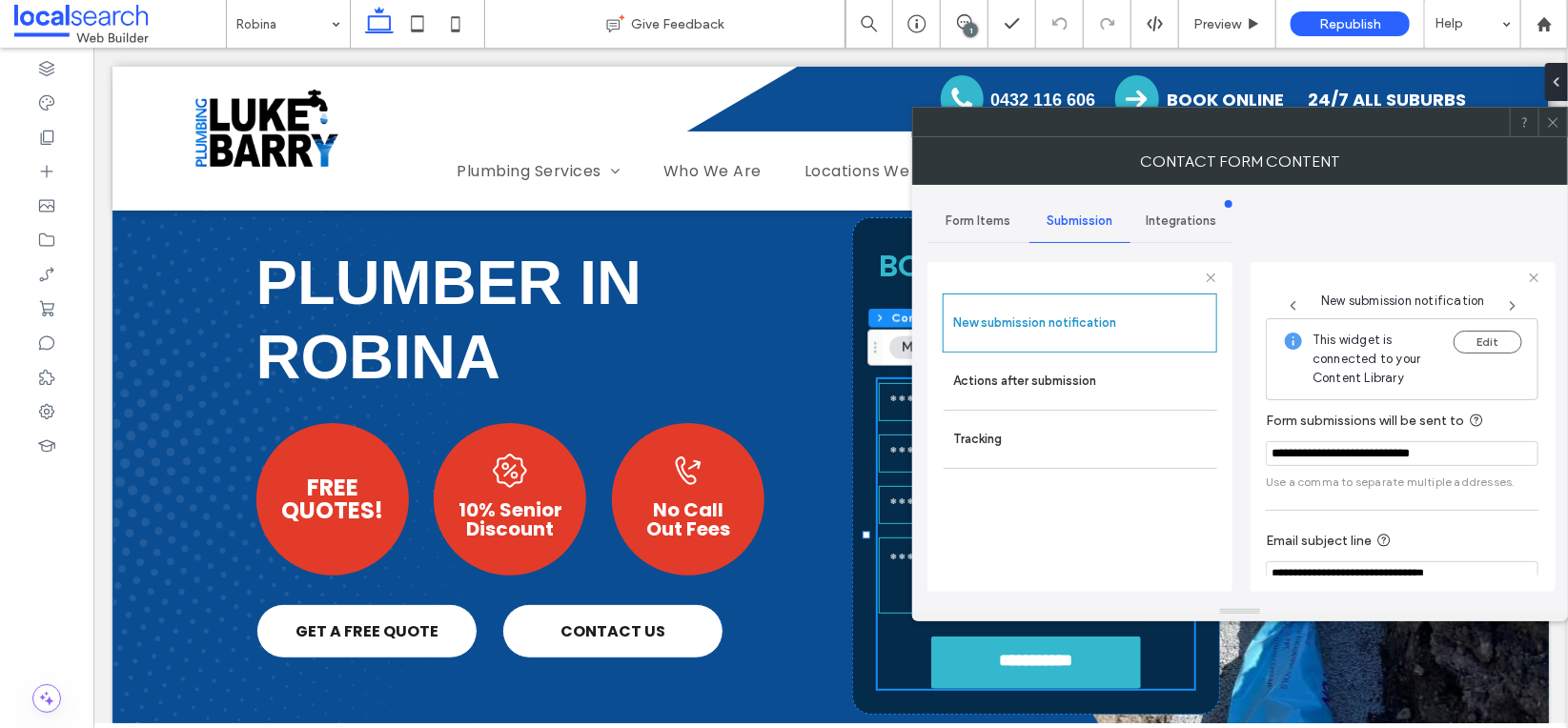
click at [1559, 121] on icon at bounding box center [1552, 122] width 14 height 14
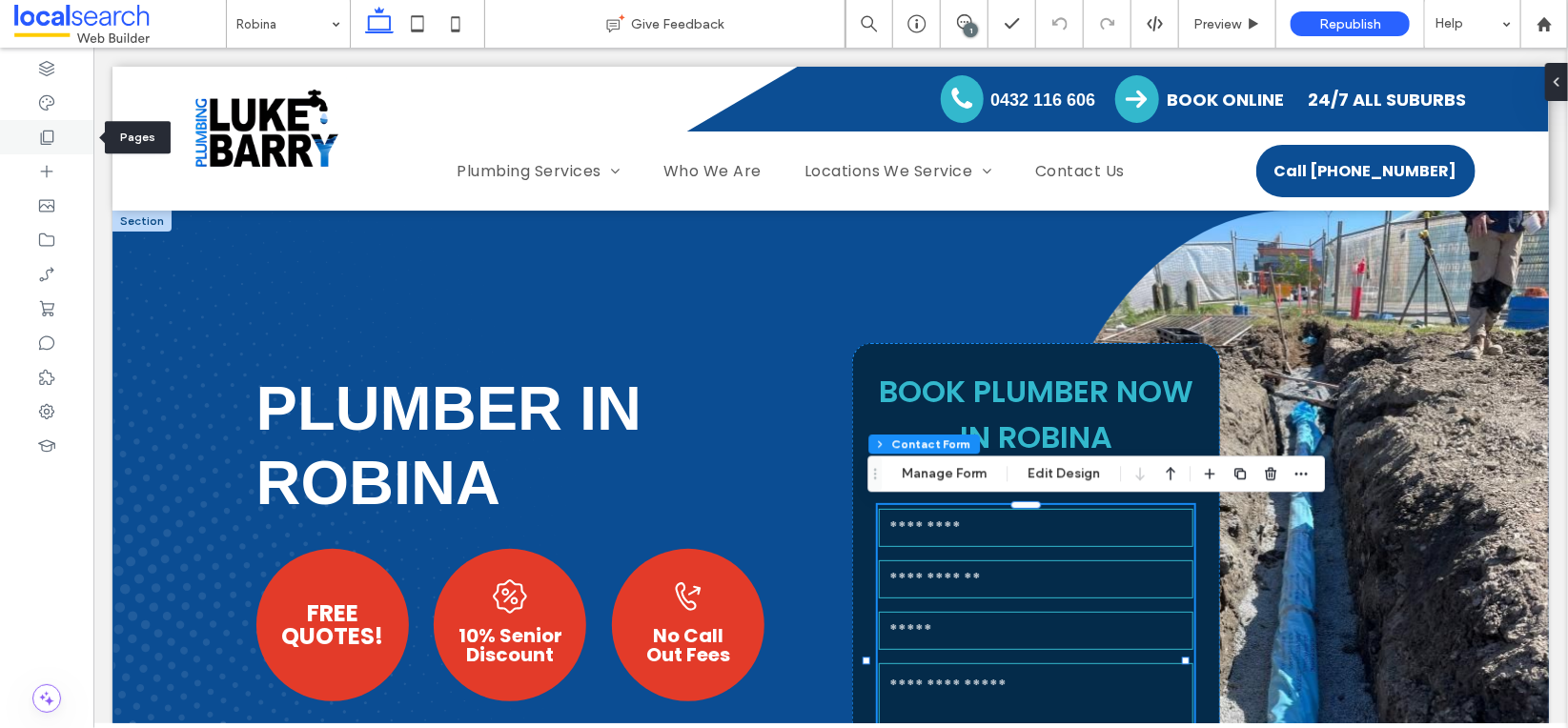
click at [42, 142] on icon at bounding box center [46, 136] width 19 height 19
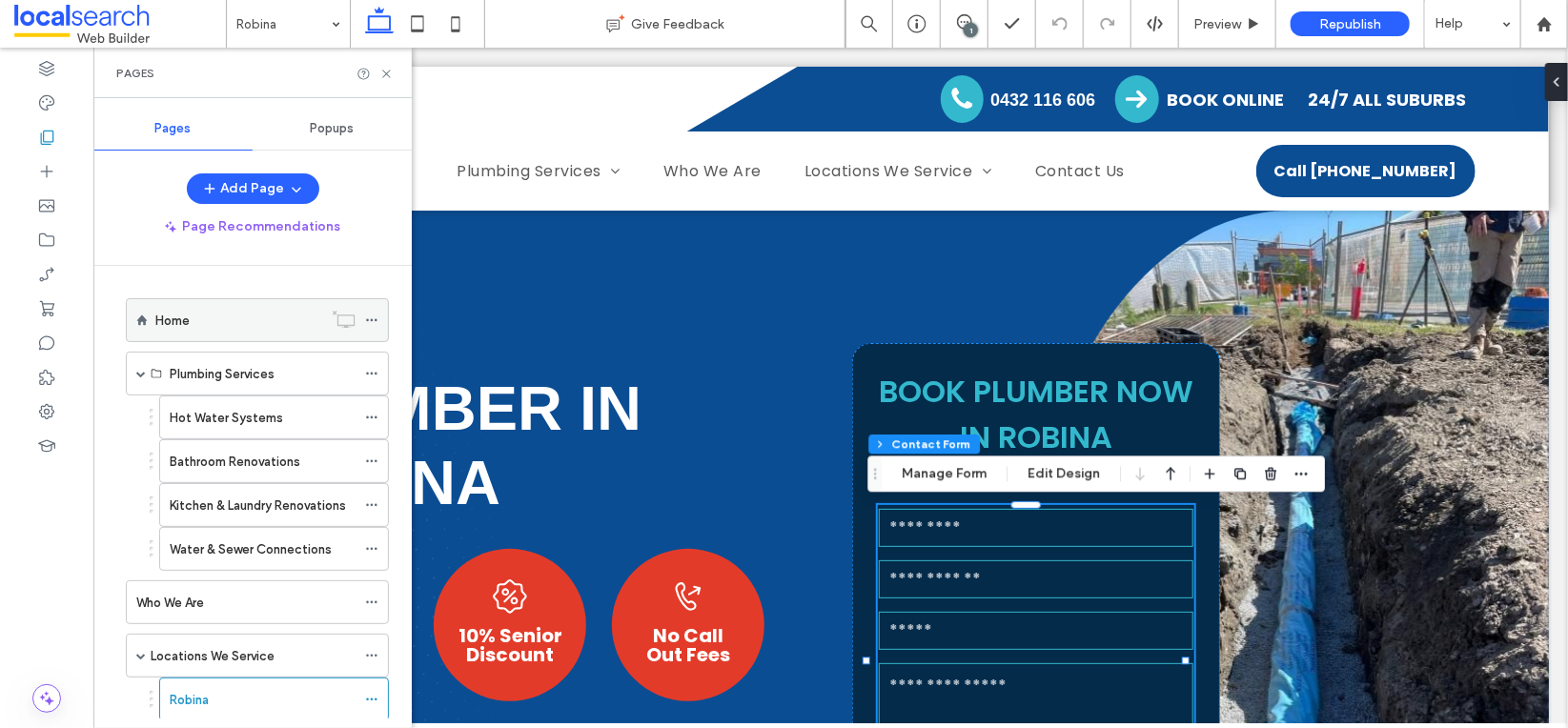
click at [217, 324] on div "Home" at bounding box center [238, 321] width 167 height 20
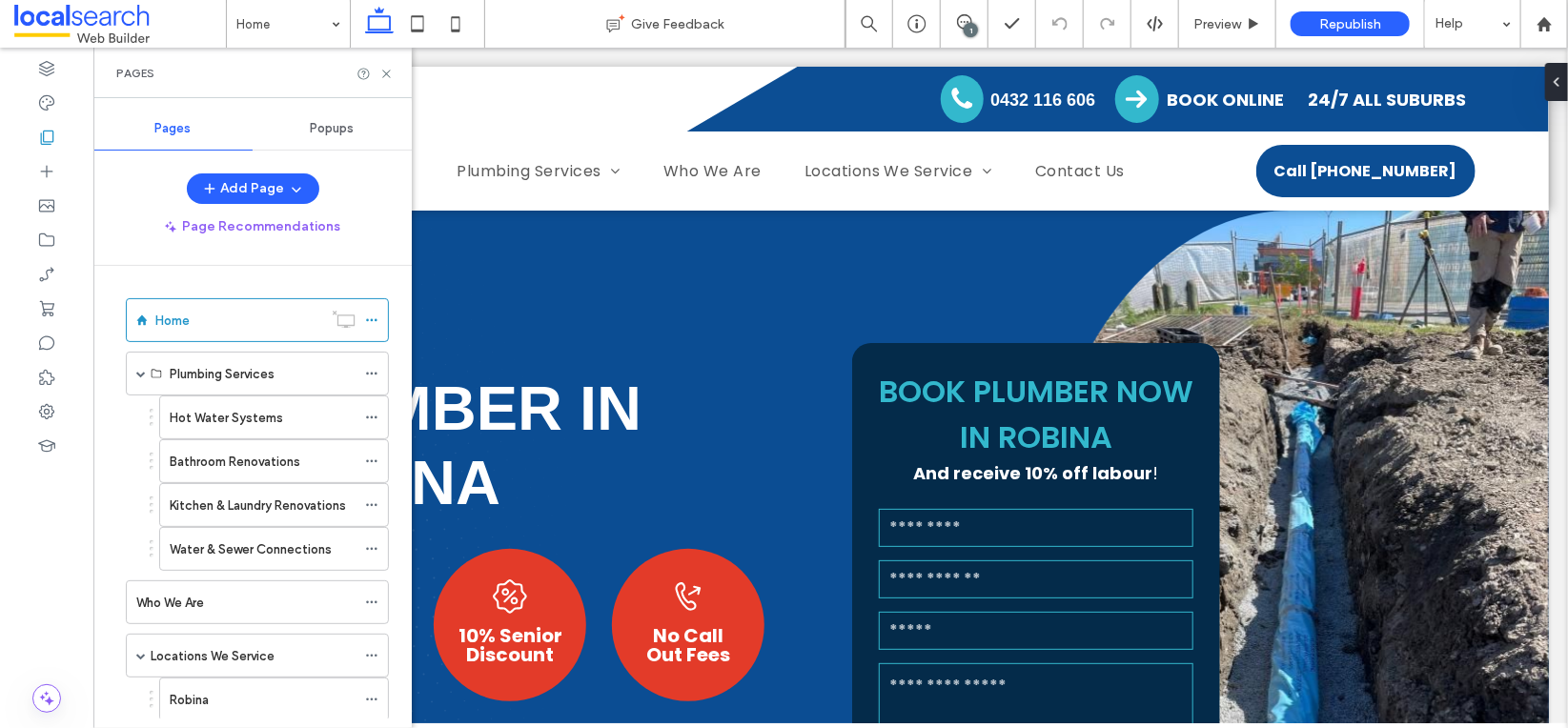
click at [387, 69] on icon at bounding box center [386, 74] width 14 height 14
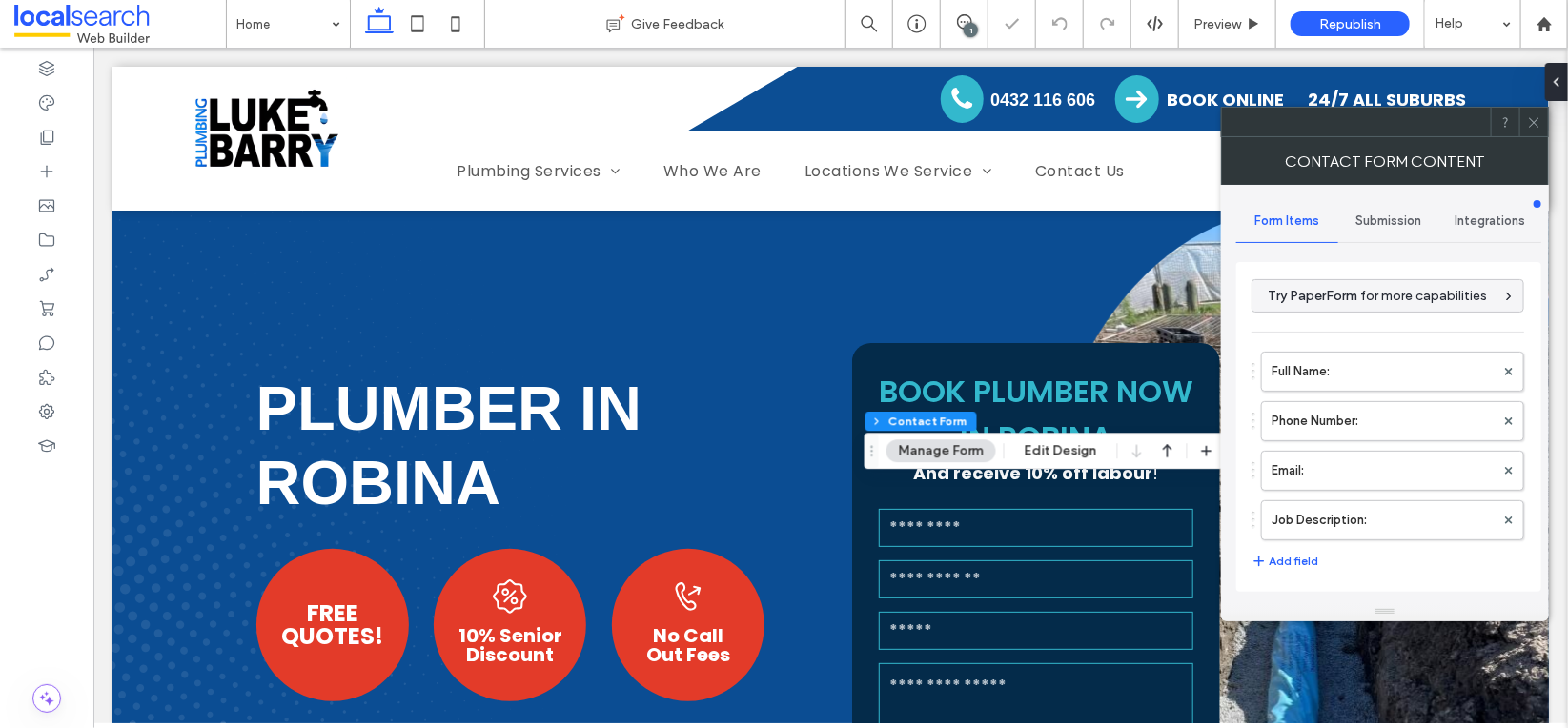
type input "**********"
type input "*"
type input "***"
click at [1383, 210] on div "Submission" at bounding box center [1388, 221] width 102 height 41
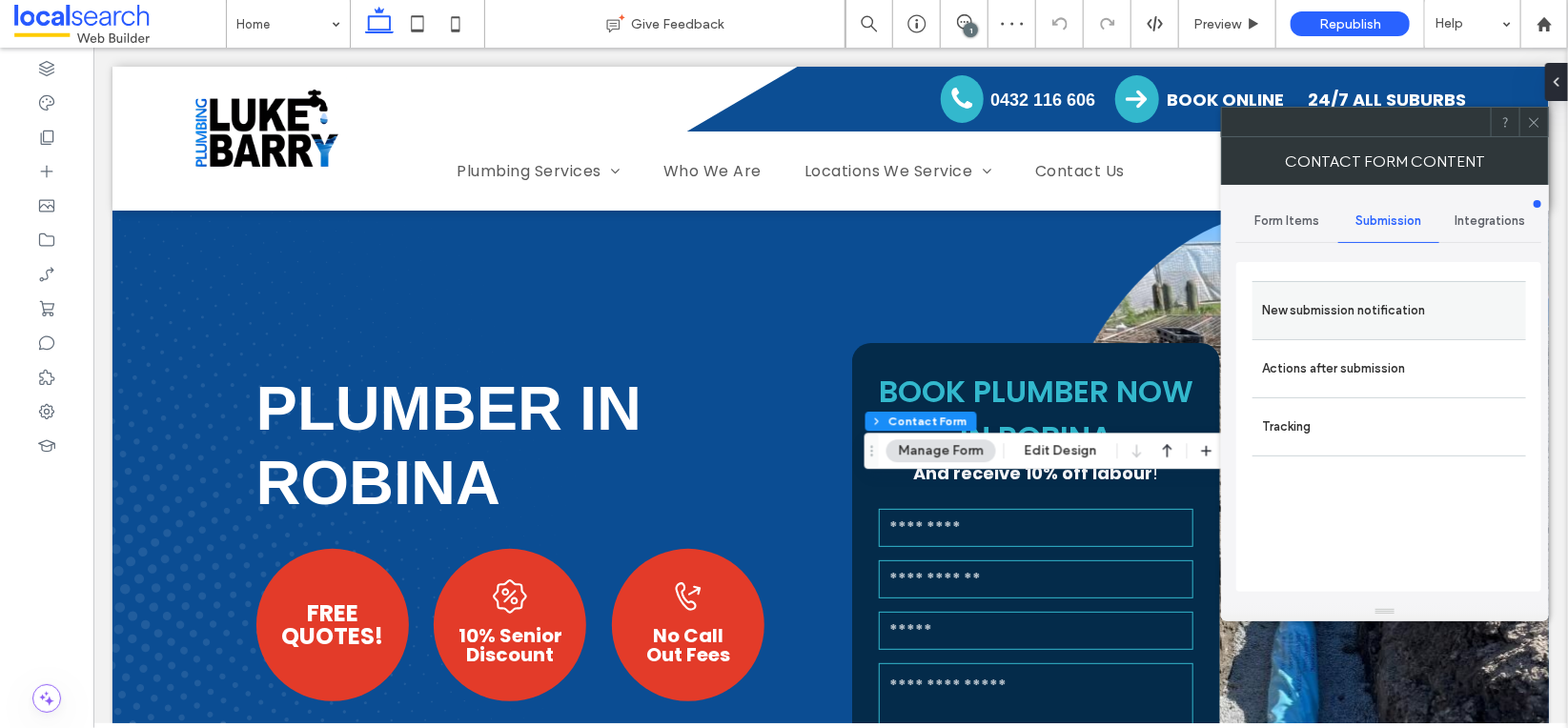
click at [1341, 307] on label "New submission notification" at bounding box center [1389, 311] width 255 height 38
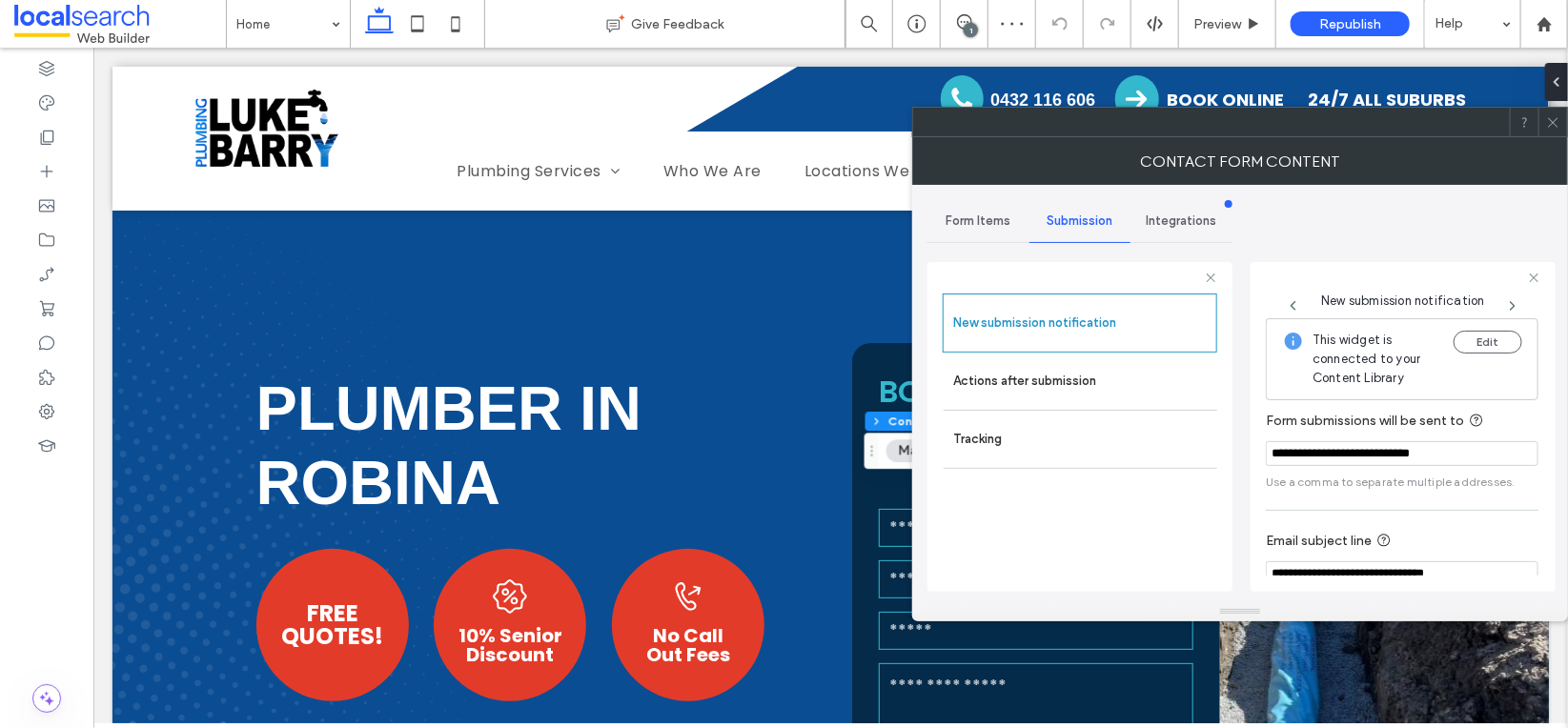
scroll to position [101, 0]
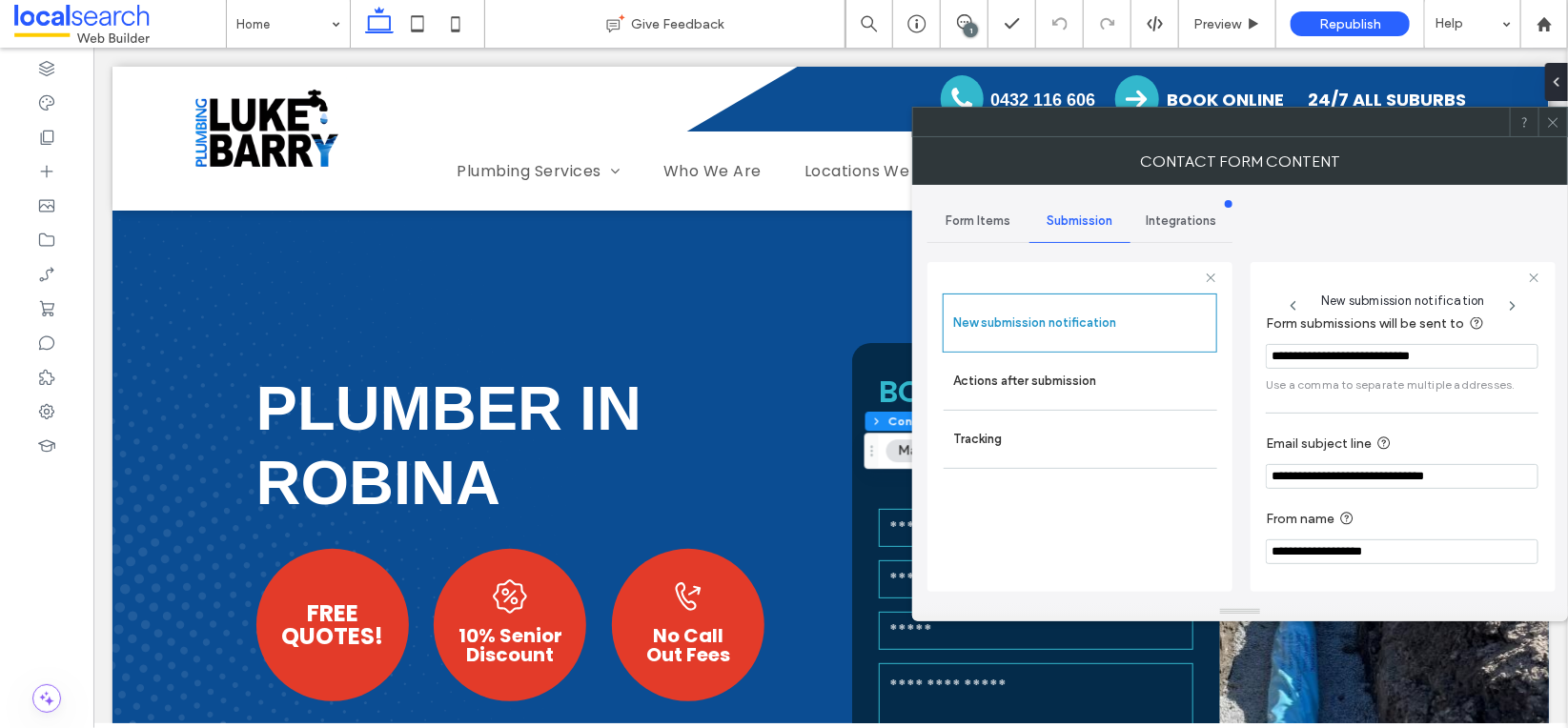
click at [1556, 120] on icon at bounding box center [1552, 122] width 14 height 14
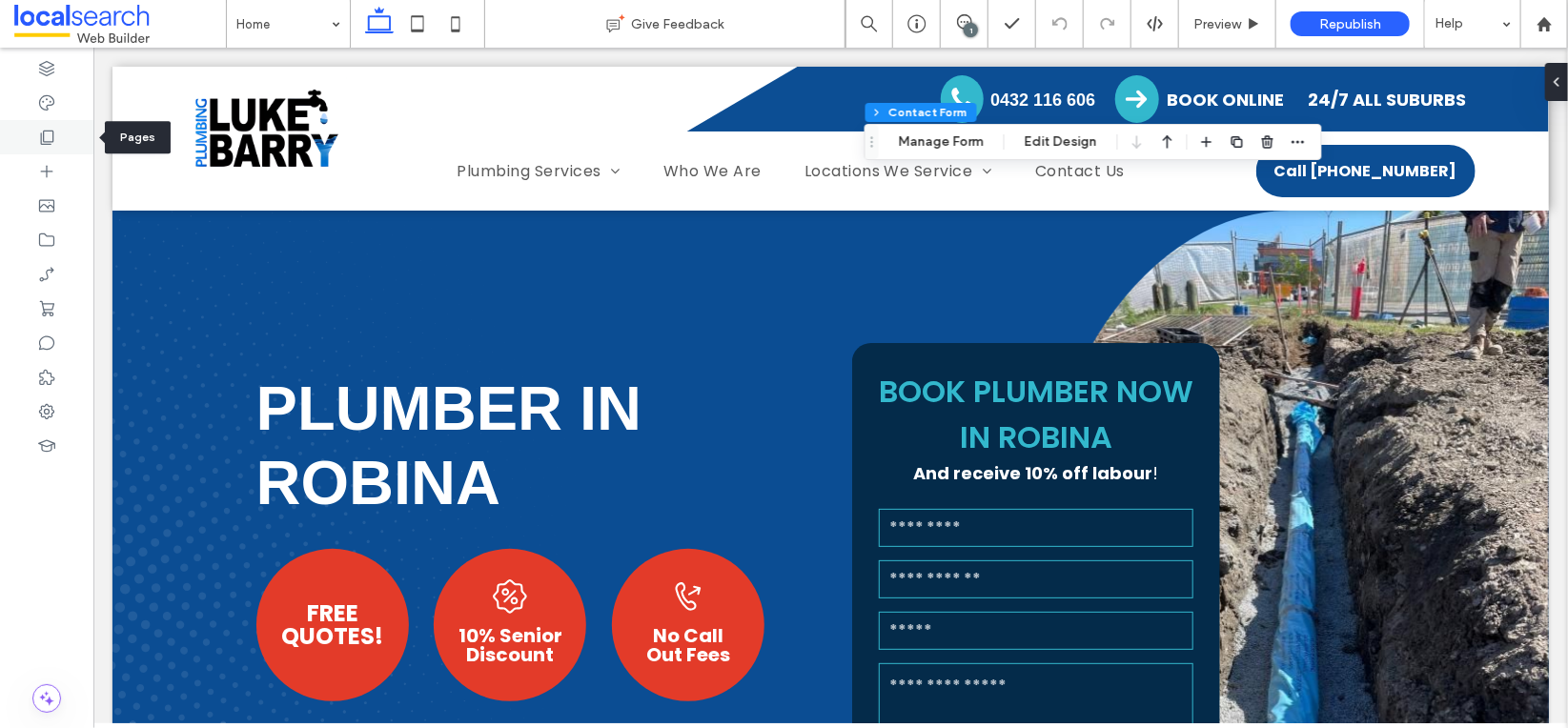
click at [28, 127] on div at bounding box center [46, 137] width 94 height 35
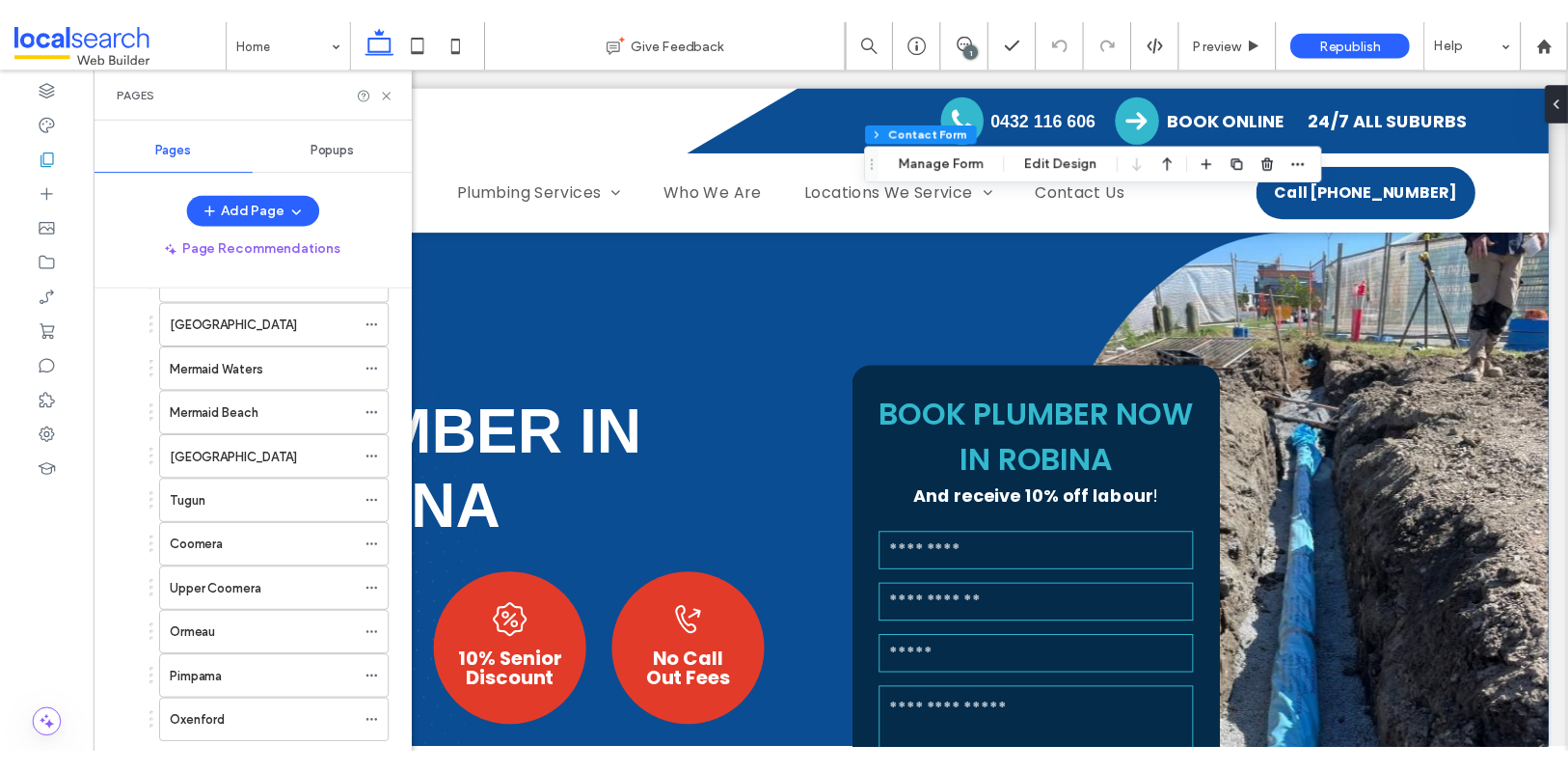
scroll to position [212, 0]
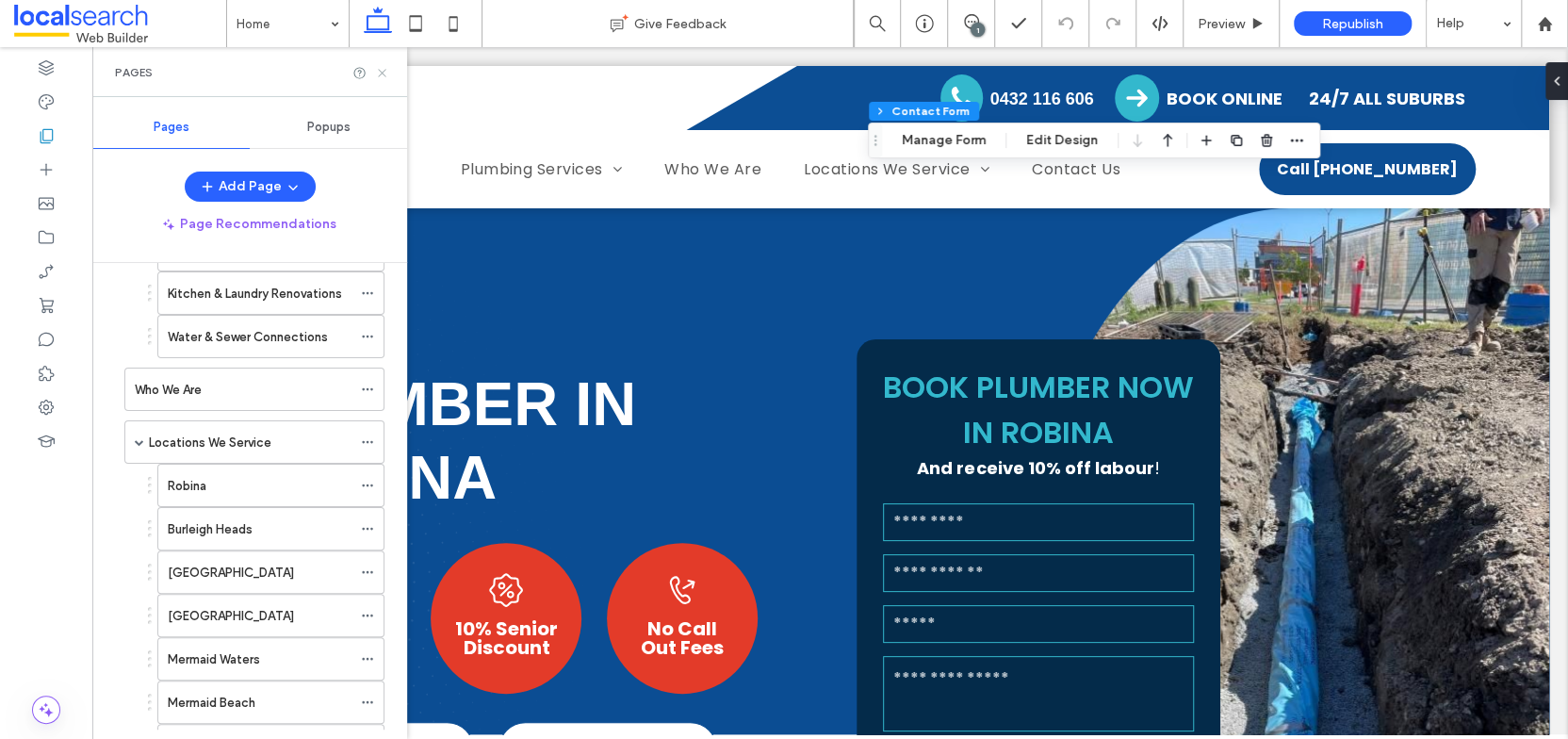
click at [382, 71] on icon at bounding box center [382, 73] width 14 height 14
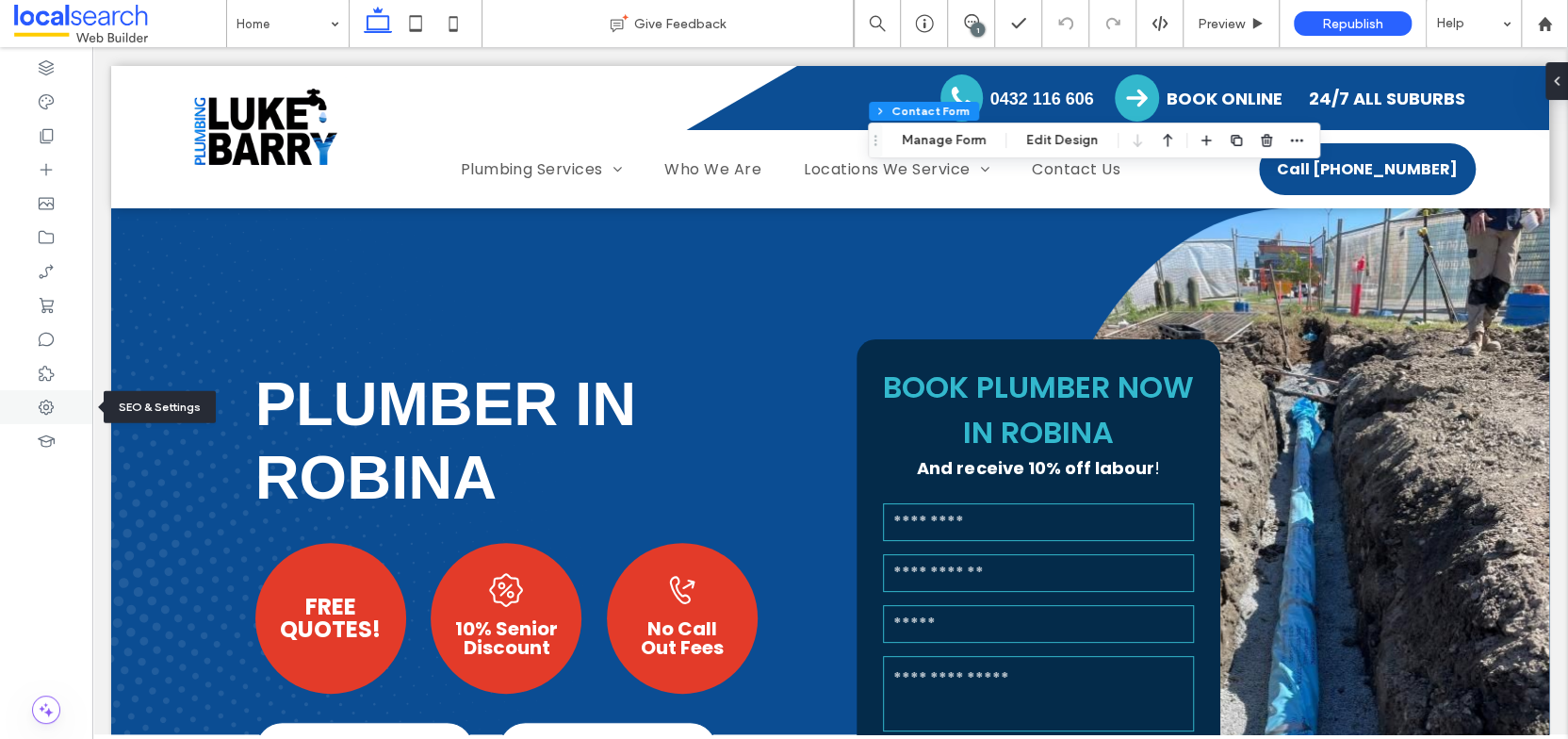
click at [42, 410] on icon at bounding box center [46, 407] width 19 height 19
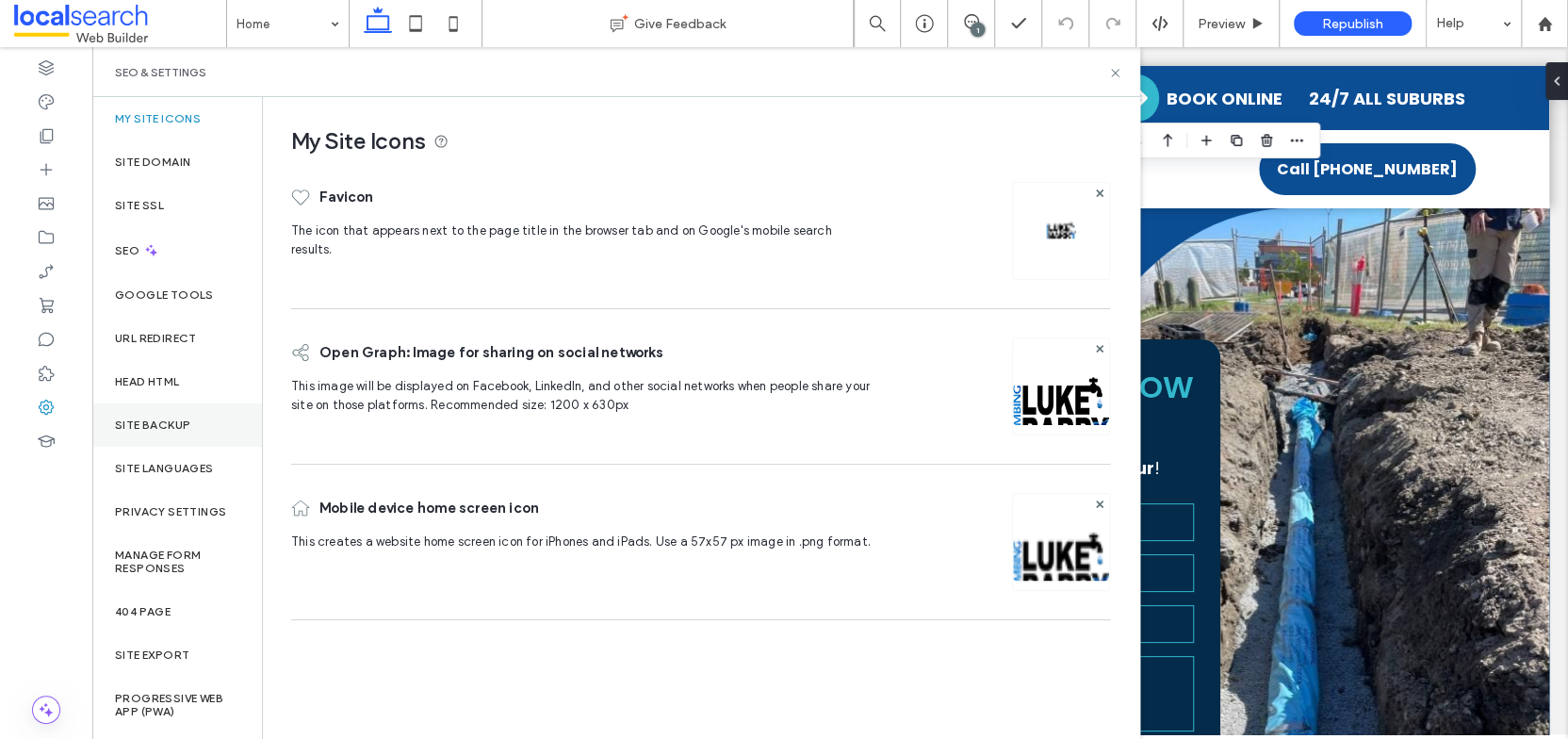
click at [211, 421] on div "Site Backup" at bounding box center [178, 425] width 170 height 43
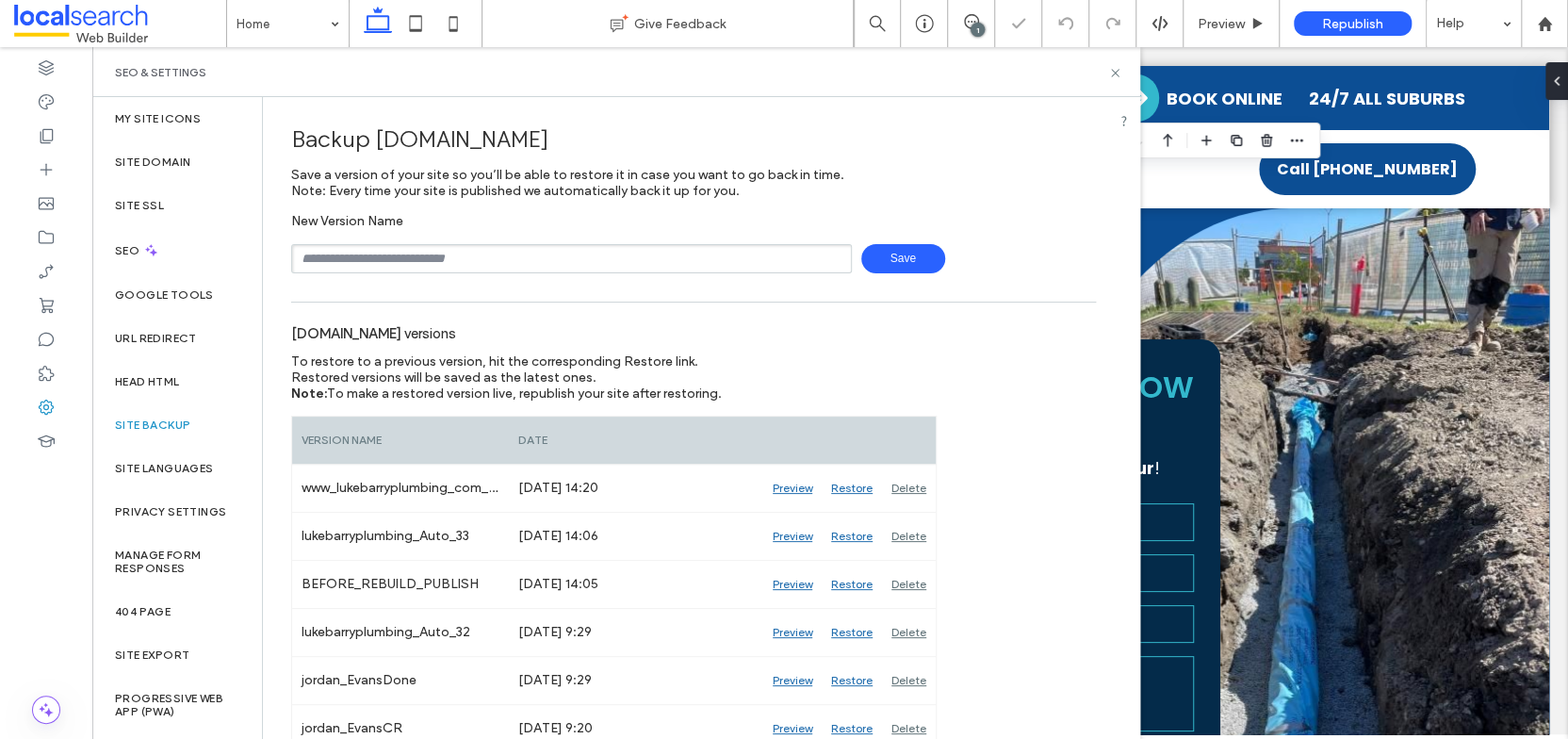
click at [415, 255] on input "text" at bounding box center [571, 259] width 561 height 29
type input "**********"
click at [1118, 69] on icon at bounding box center [1115, 73] width 14 height 14
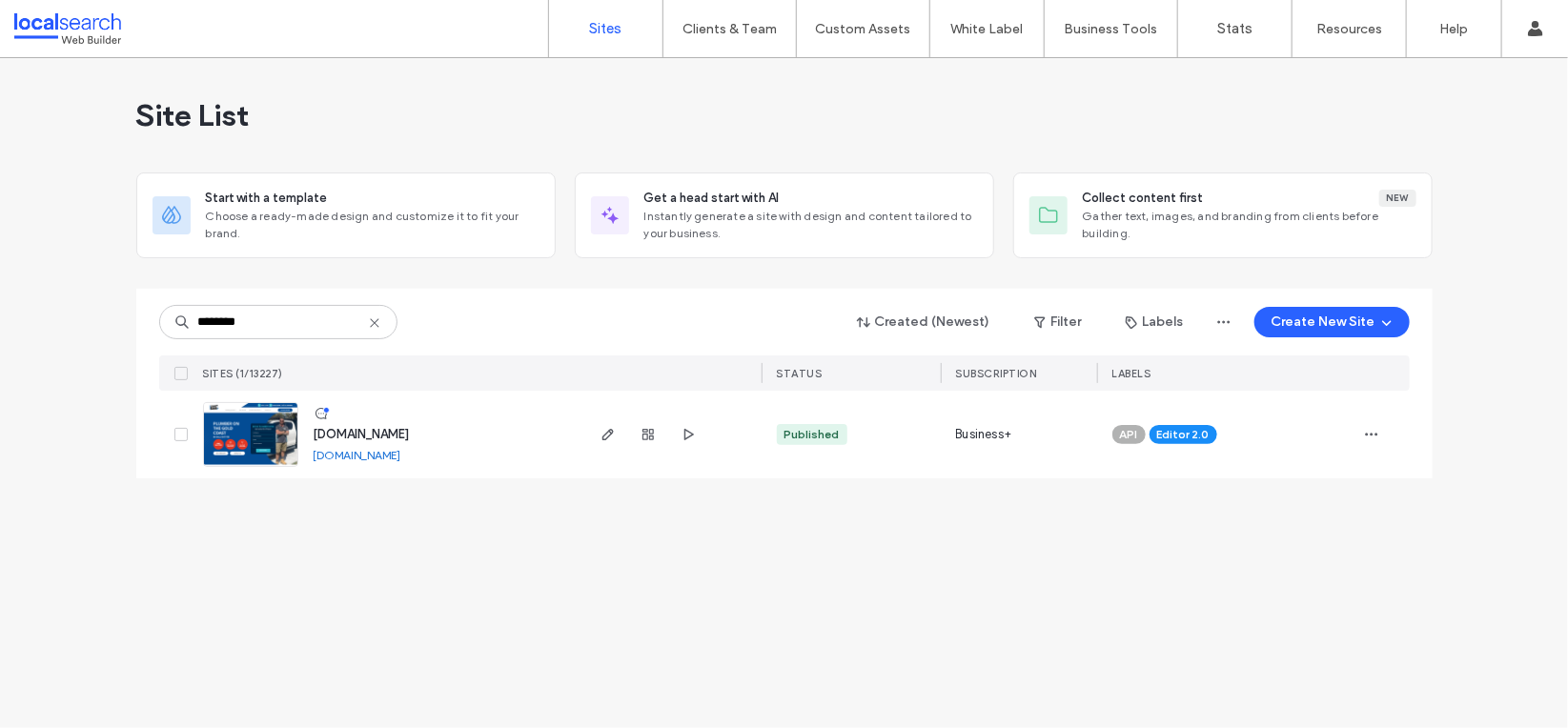
type input "********"
drag, startPoint x: 1364, startPoint y: 565, endPoint x: 1415, endPoint y: 492, distance: 89.1
click at [1364, 564] on div "Site List Start with a template Choose a ready-made design and customize it to …" at bounding box center [784, 393] width 1568 height 670
click at [1361, 433] on span "button" at bounding box center [1371, 434] width 31 height 31
click at [1321, 556] on span "Assign Label" at bounding box center [1288, 555] width 71 height 19
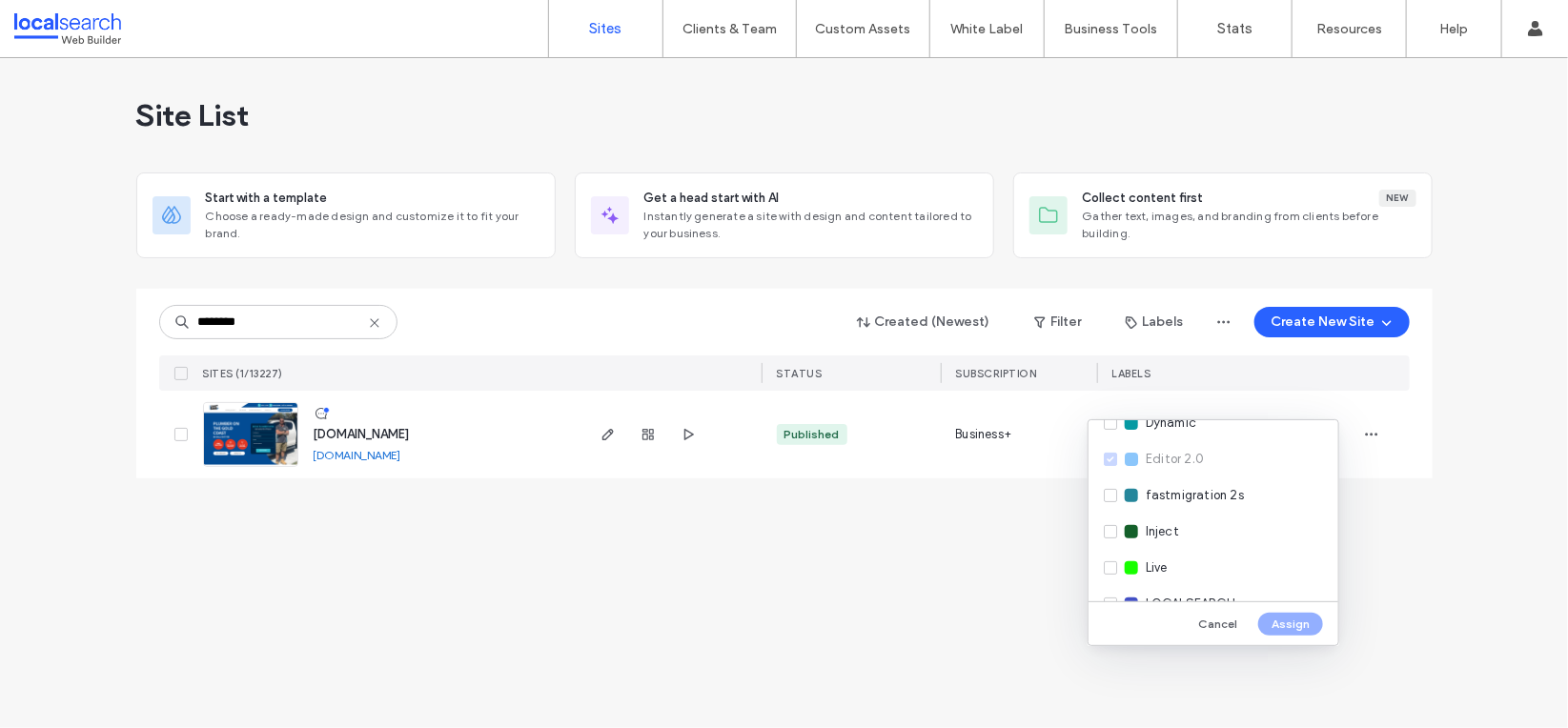
scroll to position [315, 0]
click at [1143, 497] on div "Live" at bounding box center [1213, 493] width 250 height 36
click at [1293, 619] on button "Assign" at bounding box center [1291, 623] width 65 height 23
click at [890, 612] on div "Site List Start with a template Choose a ready-made design and customize it to …" at bounding box center [784, 393] width 1568 height 670
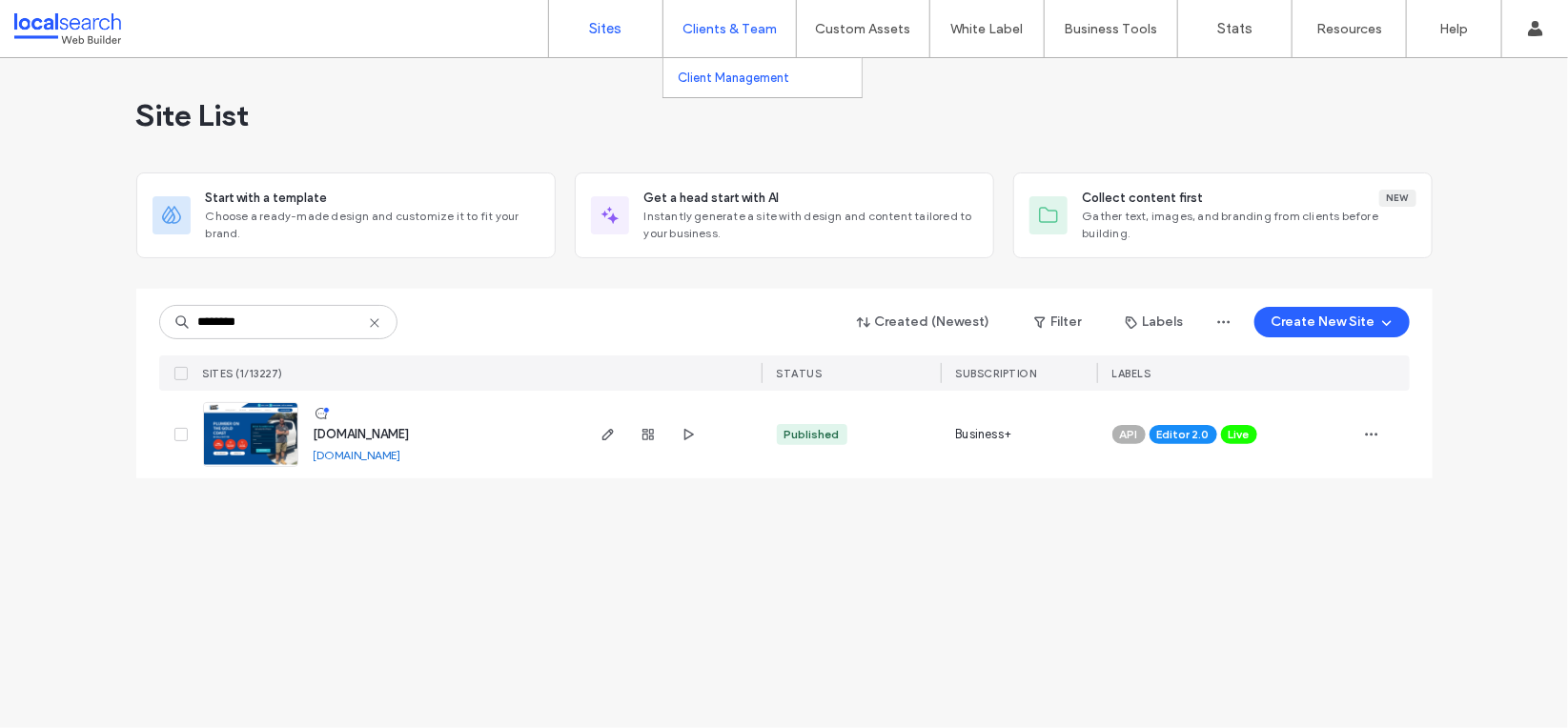
click at [715, 83] on label "Client Management" at bounding box center [733, 77] width 112 height 14
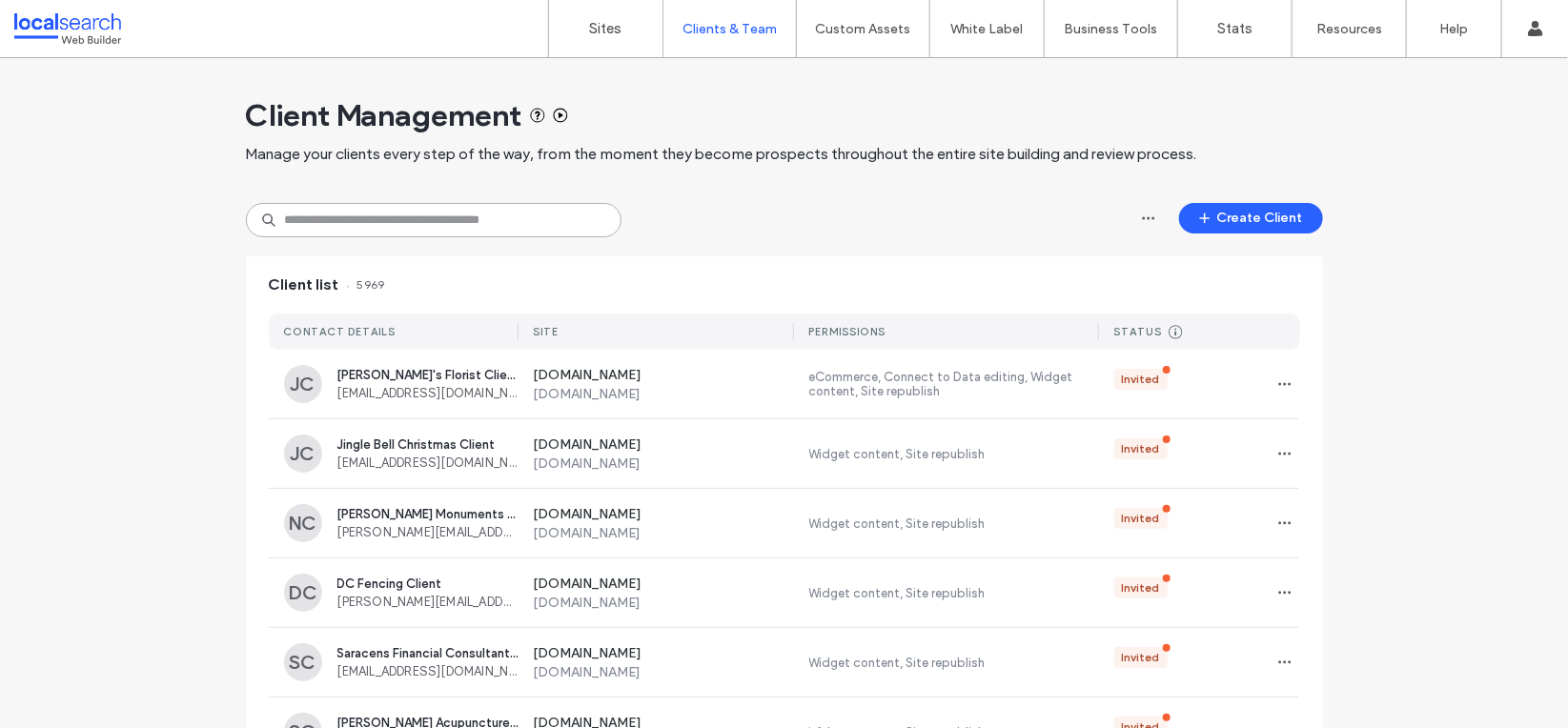
click at [354, 225] on input at bounding box center [433, 220] width 376 height 35
paste input "**********"
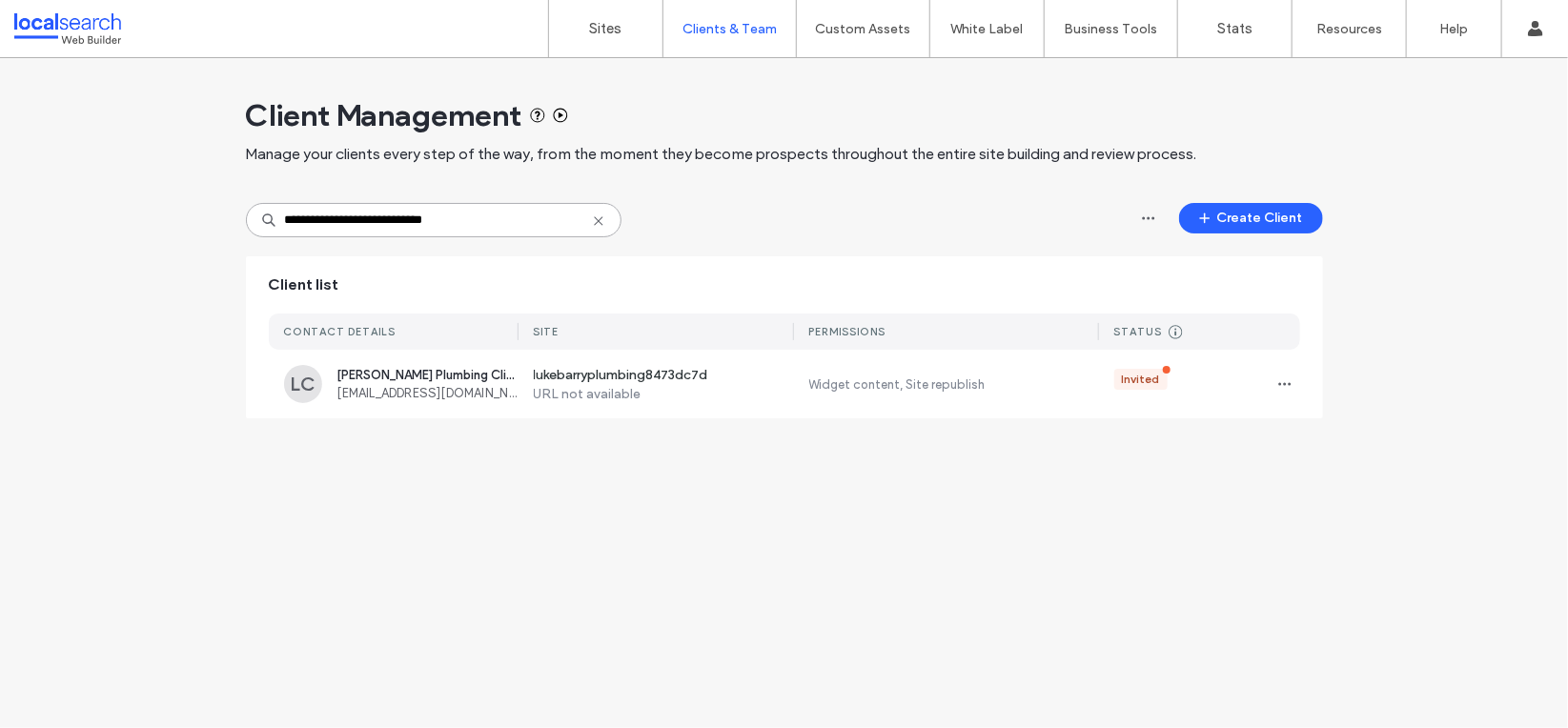
type input "**********"
click at [622, 482] on div "**********" at bounding box center [784, 393] width 1568 height 670
click at [1280, 380] on icon "button" at bounding box center [1284, 383] width 15 height 15
click at [1337, 431] on span "Sites & Permissions" at bounding box center [1364, 433] width 112 height 19
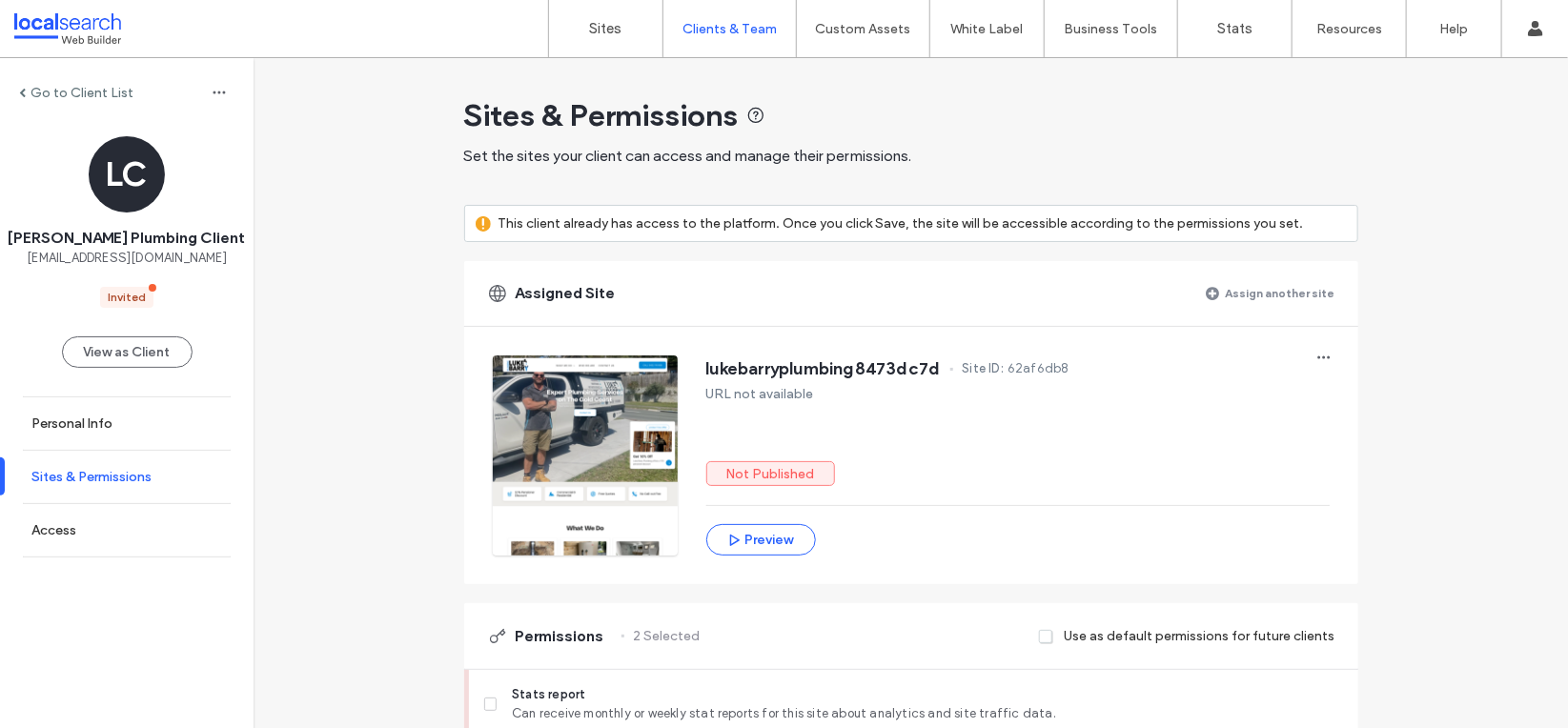
click at [136, 478] on label "Sites & Permissions" at bounding box center [92, 476] width 120 height 16
click at [107, 478] on label "Sites & Permissions" at bounding box center [92, 476] width 120 height 16
click at [1262, 290] on label "Assign another site" at bounding box center [1280, 293] width 110 height 34
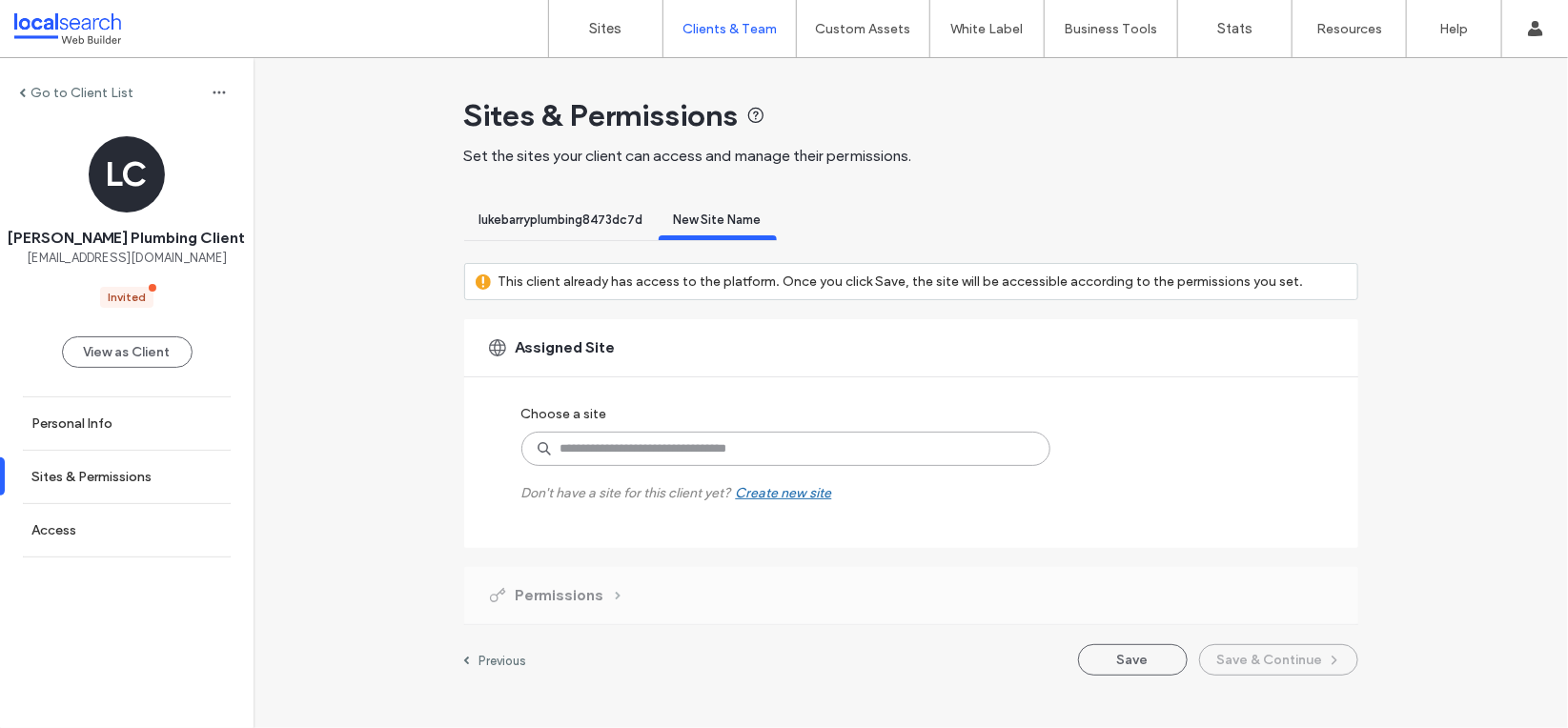
click at [589, 455] on input at bounding box center [785, 448] width 529 height 35
type input "*********"
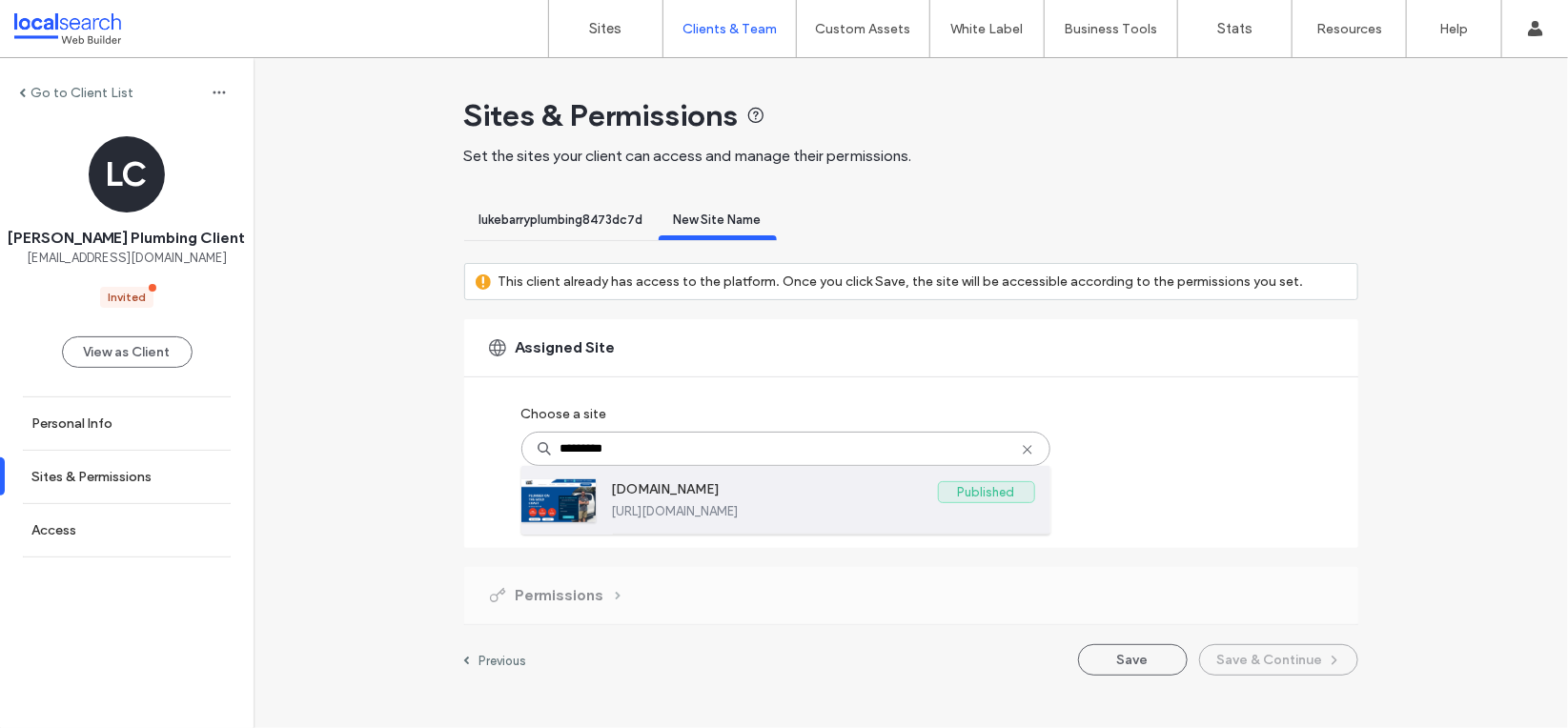
click at [741, 517] on label "https://www.lukebarryplumbing.com.au" at bounding box center [823, 511] width 423 height 14
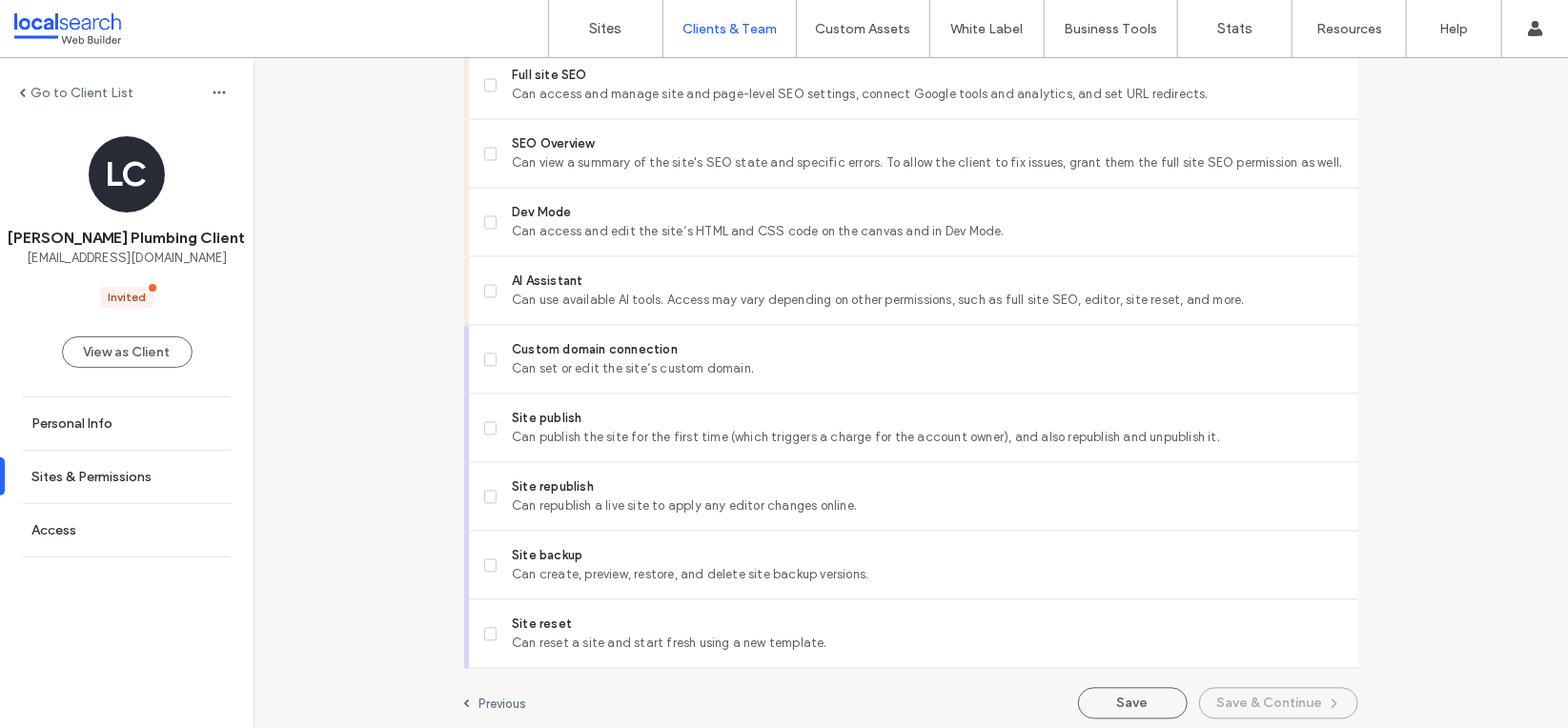
scroll to position [1715, 0]
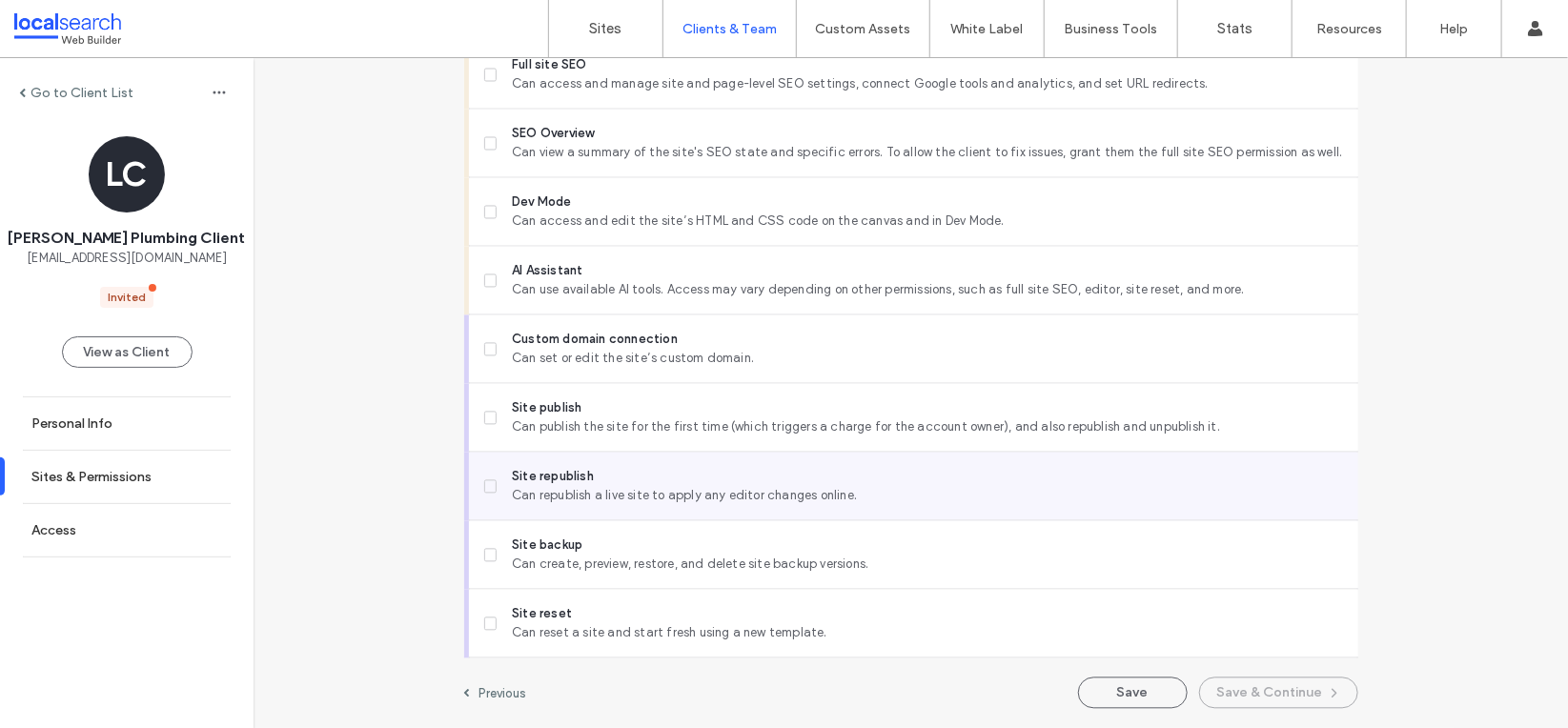
click at [563, 499] on span "Can republish a live site to apply any editor changes online." at bounding box center [927, 496] width 830 height 19
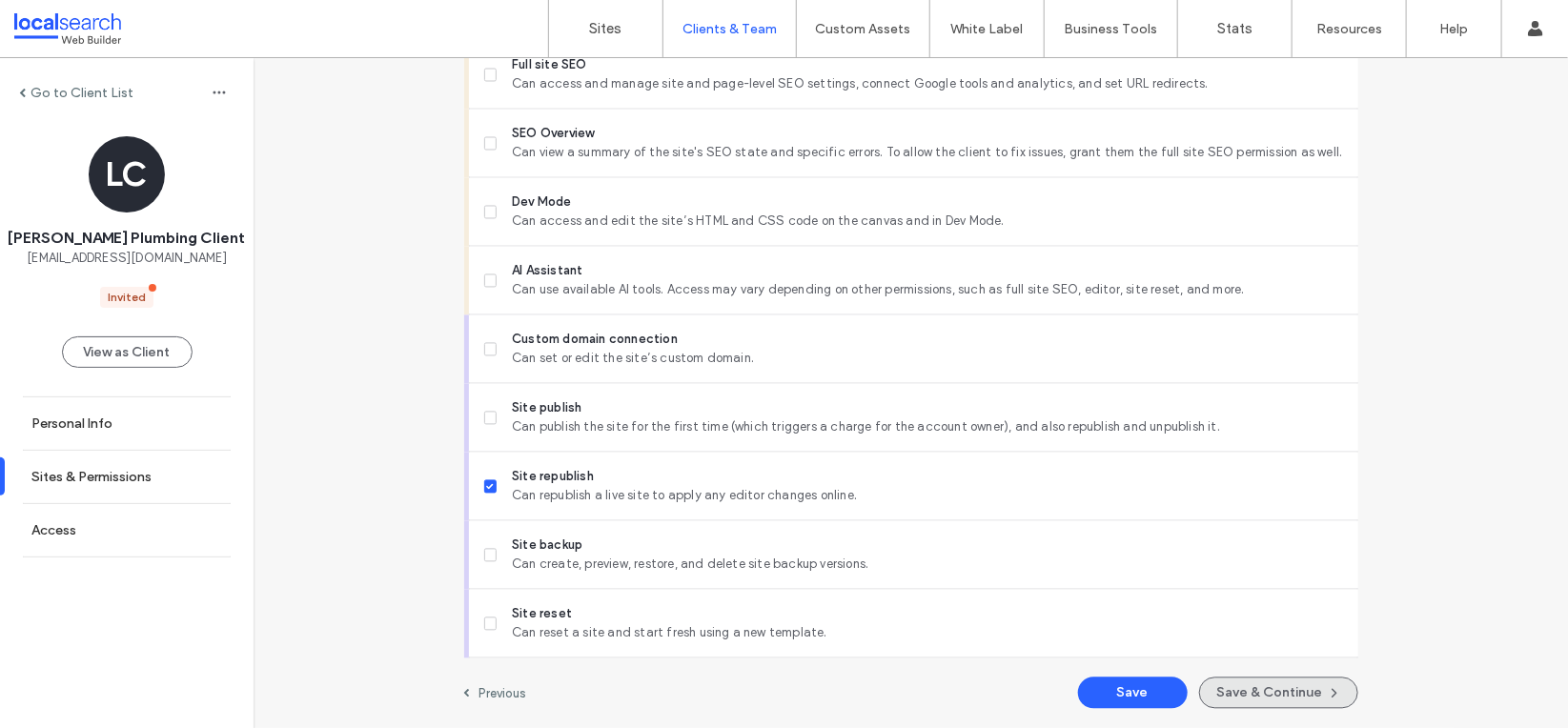
click at [1326, 690] on icon "button" at bounding box center [1333, 692] width 15 height 15
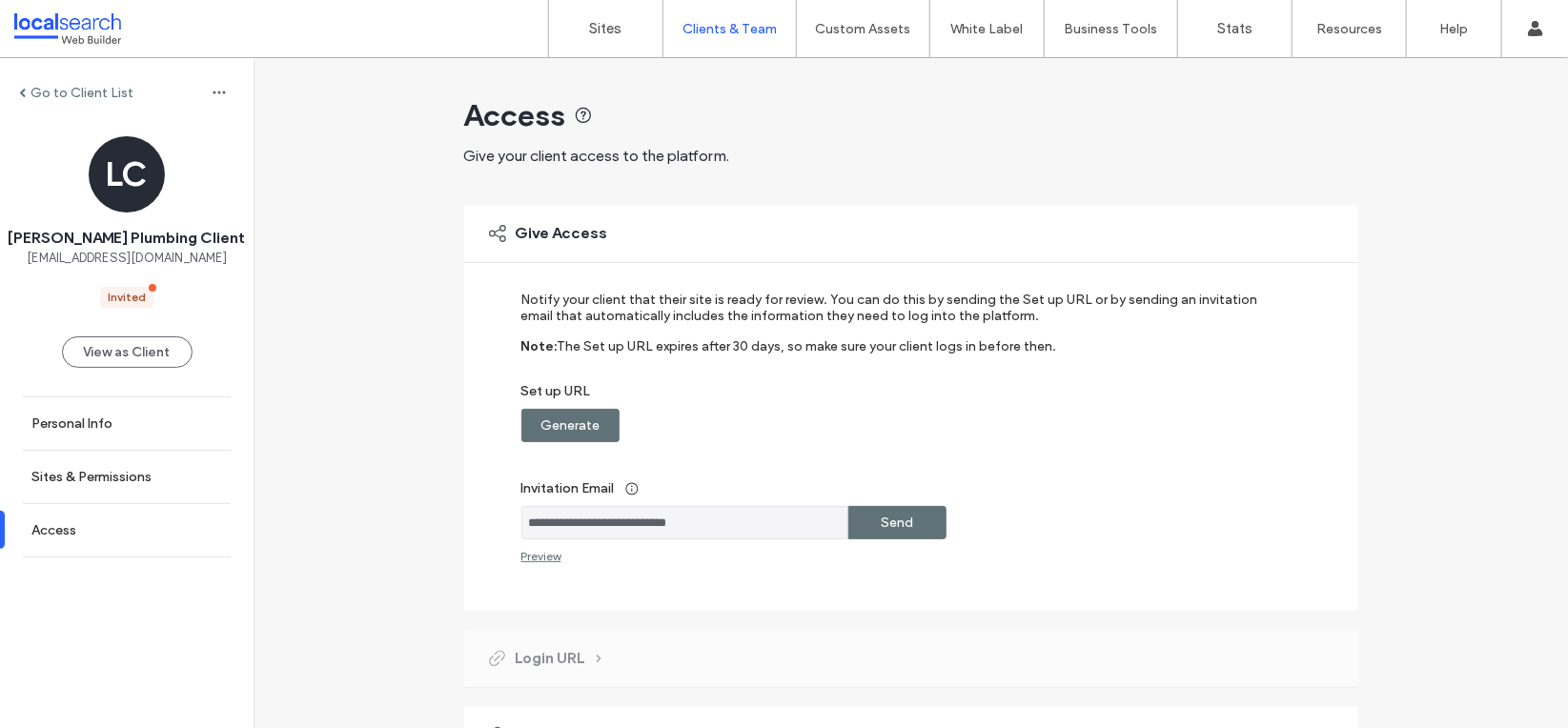
click at [551, 423] on label "Generate" at bounding box center [570, 425] width 59 height 36
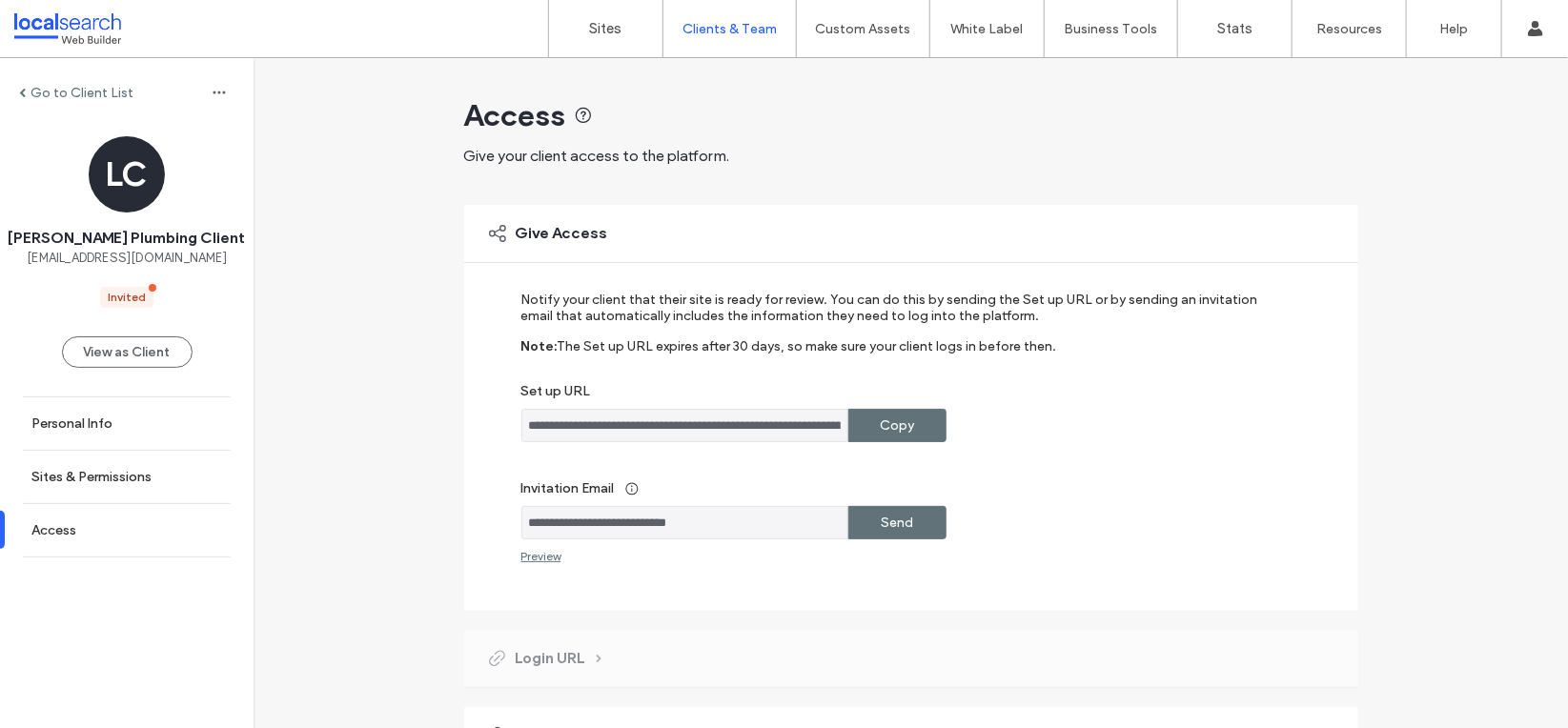
click at [872, 420] on div "Copy" at bounding box center [897, 425] width 98 height 34
drag, startPoint x: 653, startPoint y: 527, endPoint x: 527, endPoint y: 530, distance: 126.0
click at [527, 530] on input "**********" at bounding box center [684, 523] width 327 height 34
click at [704, 528] on input "**********" at bounding box center [684, 523] width 327 height 34
drag, startPoint x: 749, startPoint y: 530, endPoint x: 523, endPoint y: 529, distance: 226.0
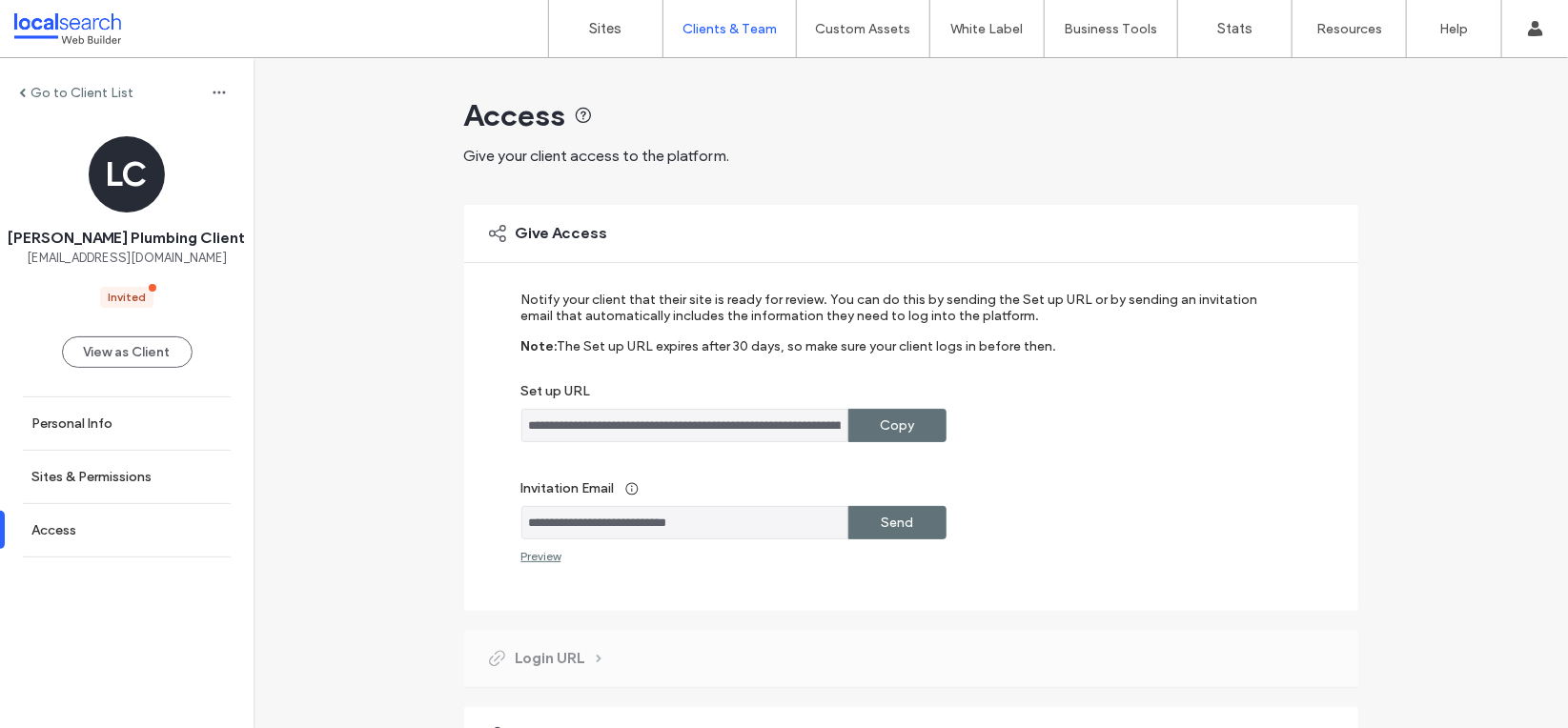
click at [523, 529] on input "**********" at bounding box center [684, 523] width 327 height 34
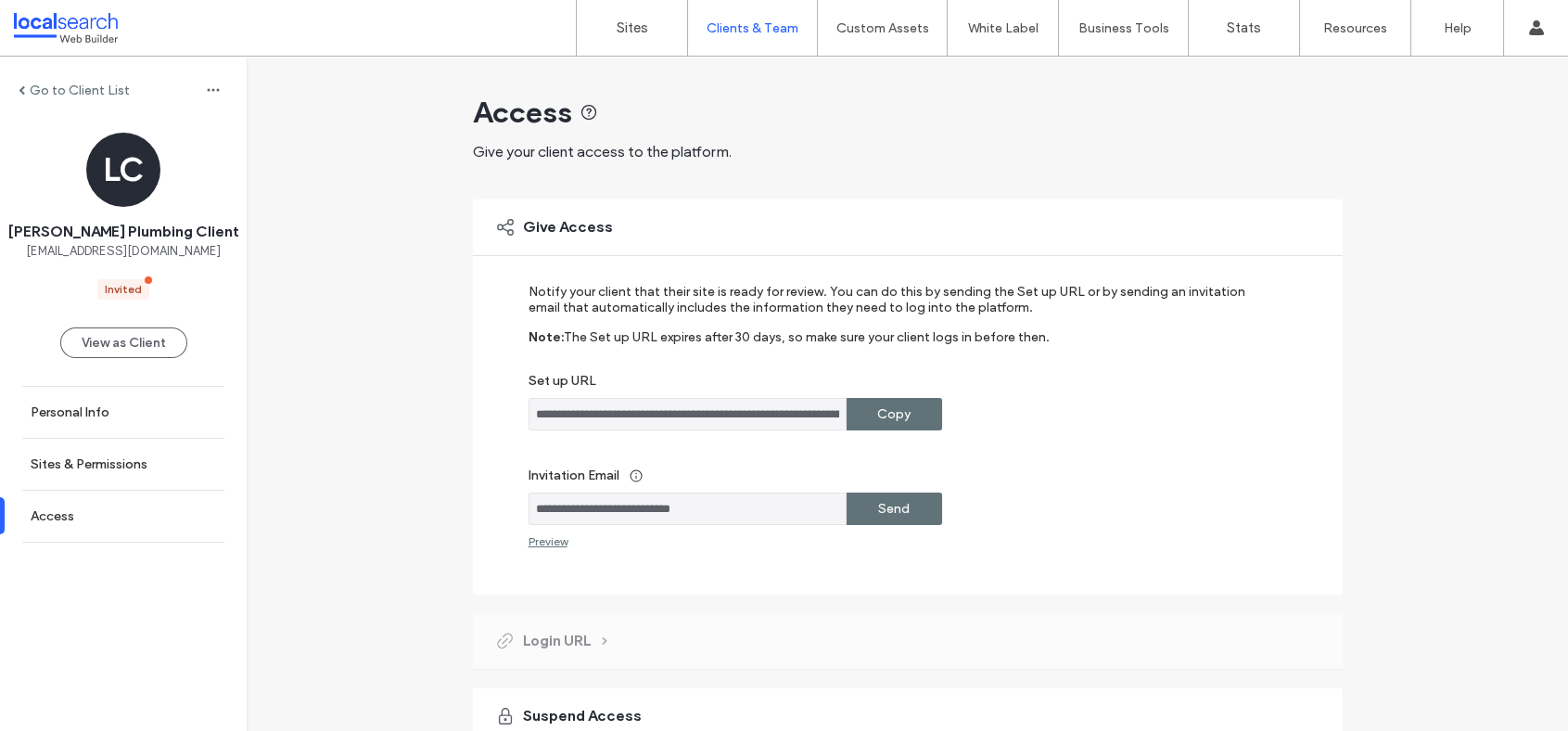
click at [888, 410] on label "Copy" at bounding box center [894, 414] width 34 height 35
click at [117, 461] on label "Sites & Permissions" at bounding box center [89, 464] width 117 height 15
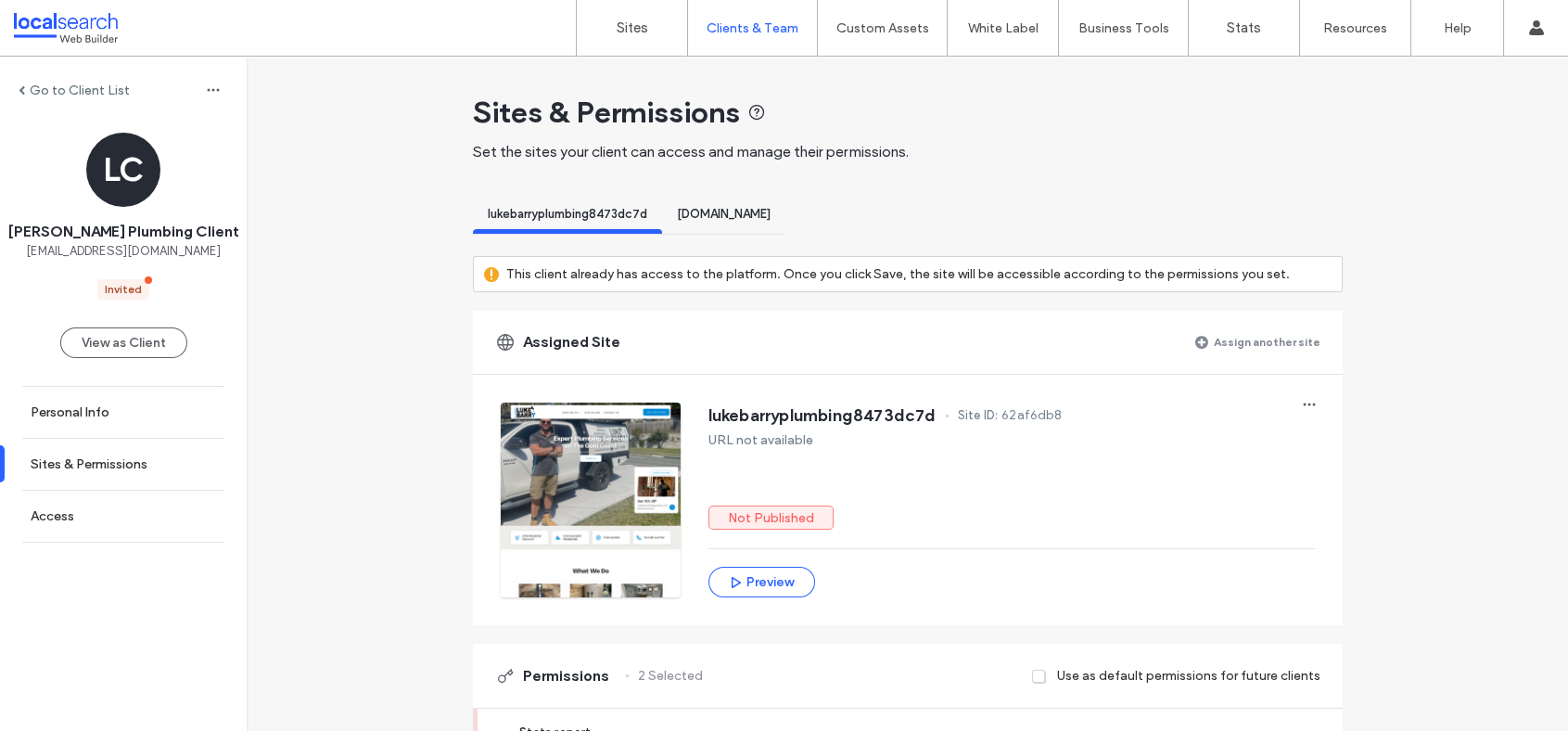
click at [771, 218] on span "[DOMAIN_NAME]" at bounding box center [724, 213] width 94 height 13
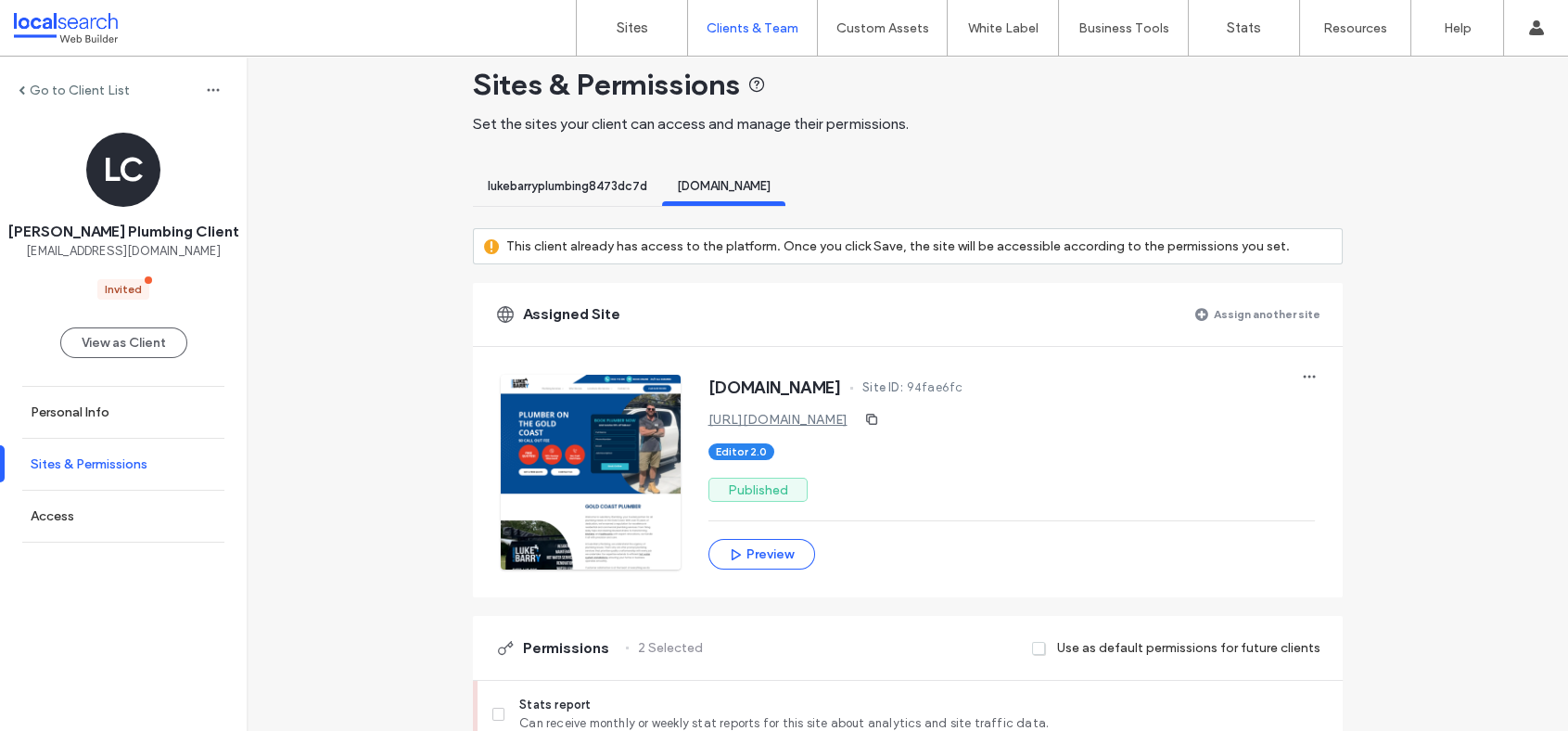
scroll to position [123, 0]
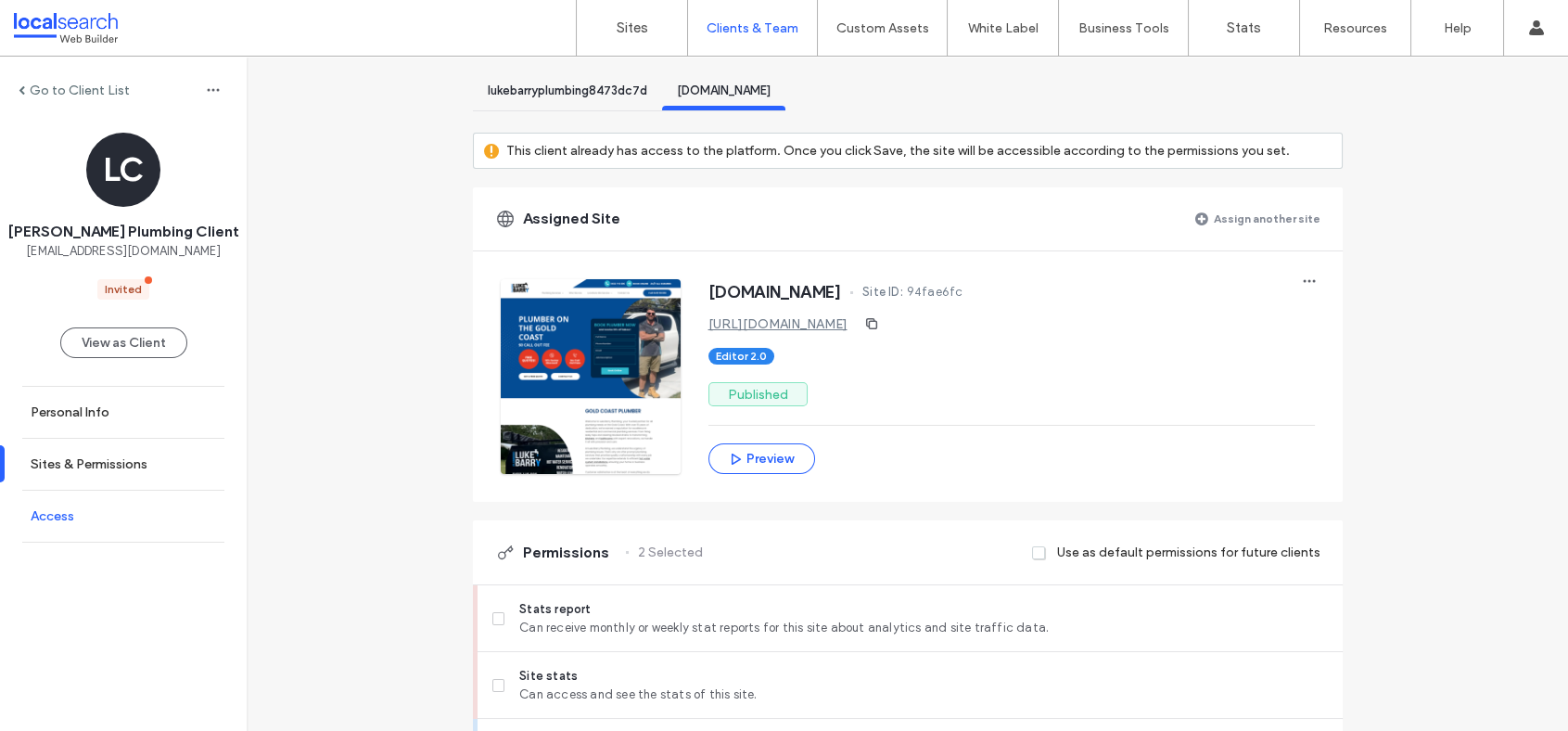
click at [74, 513] on link "Access" at bounding box center [123, 516] width 247 height 51
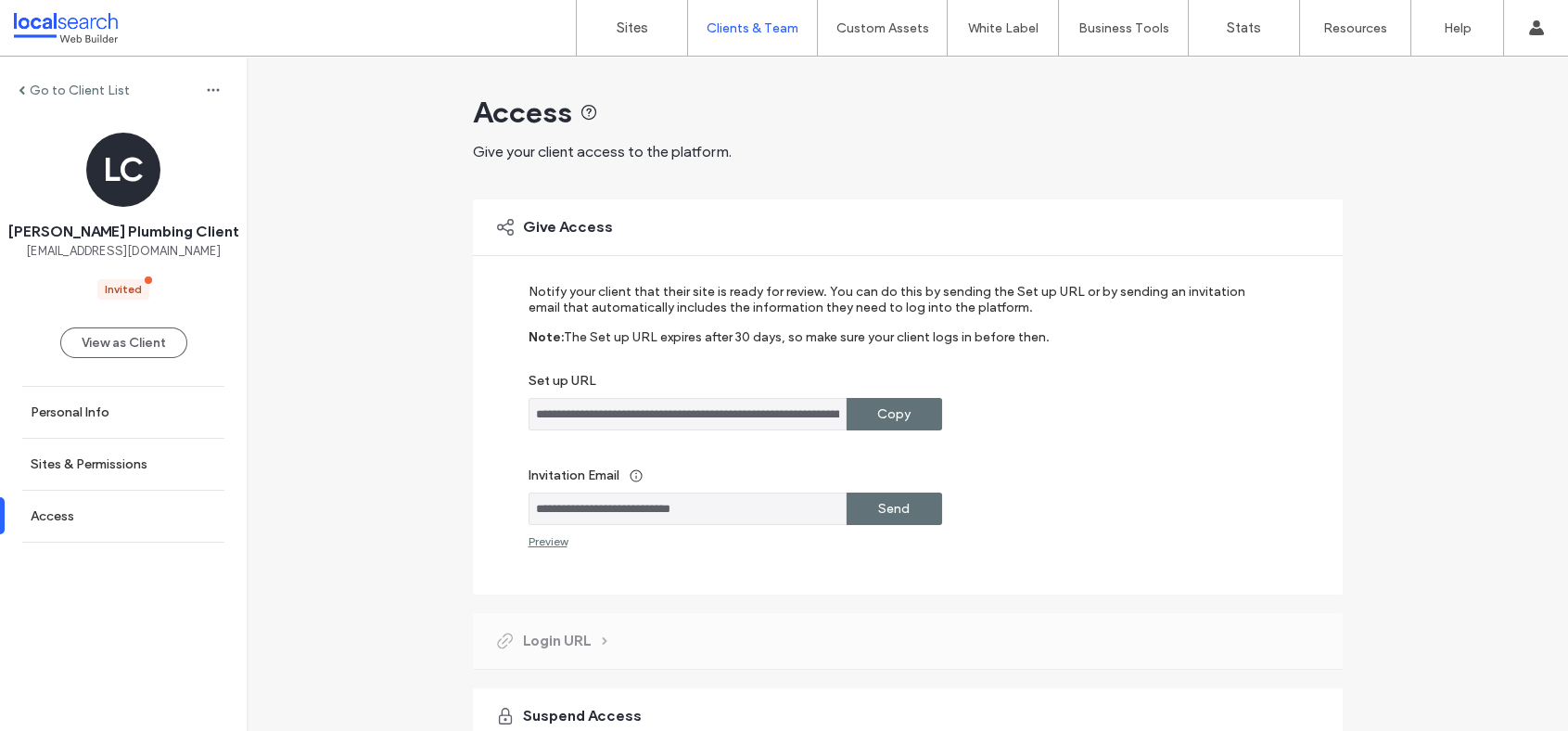
click at [882, 419] on label "Copy" at bounding box center [894, 414] width 34 height 35
drag, startPoint x: 728, startPoint y: 512, endPoint x: 519, endPoint y: 509, distance: 209.0
click at [519, 509] on div "**********" at bounding box center [908, 397] width 870 height 395
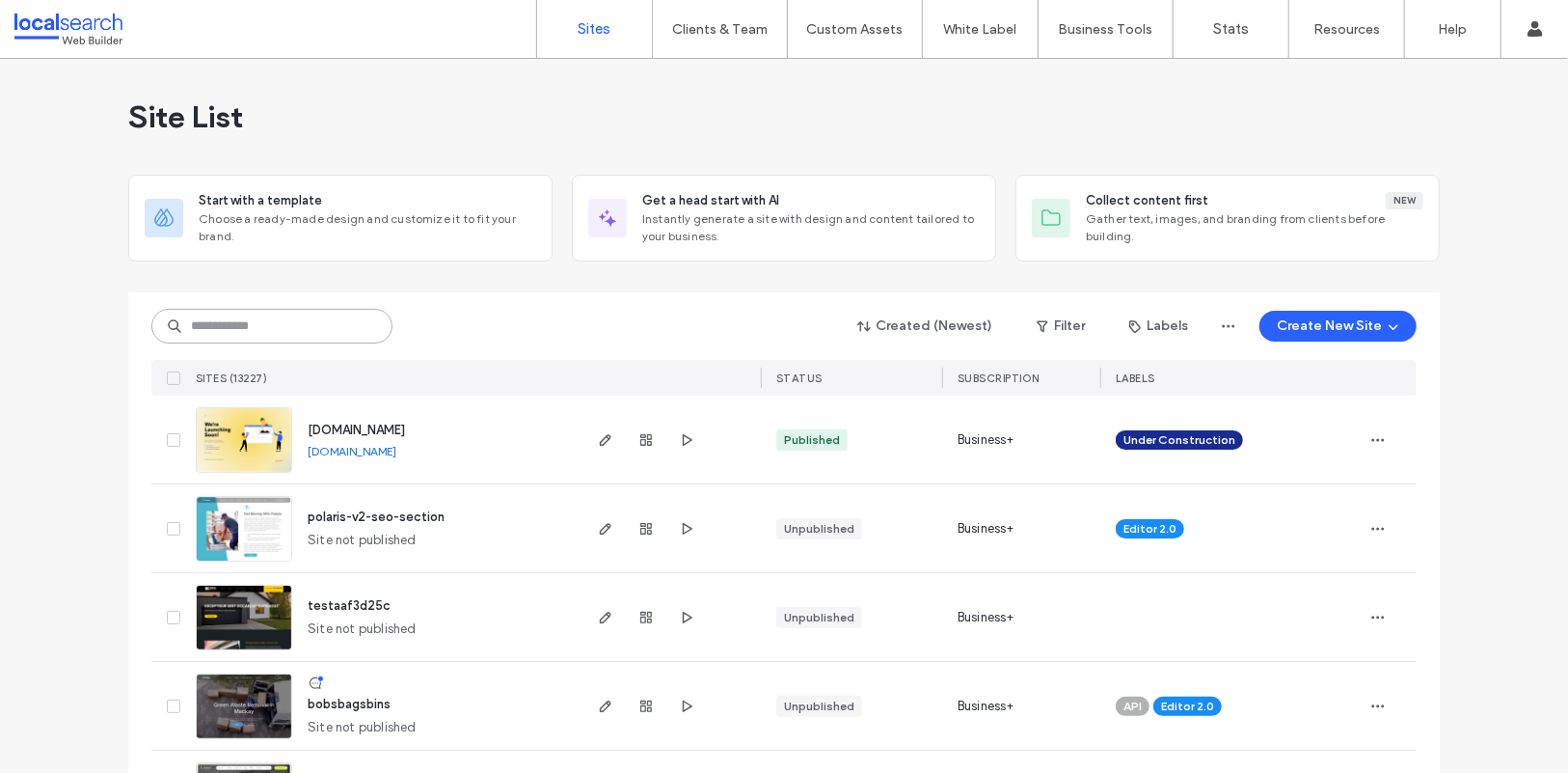
click at [246, 329] on input at bounding box center [272, 326] width 241 height 35
paste input "**********"
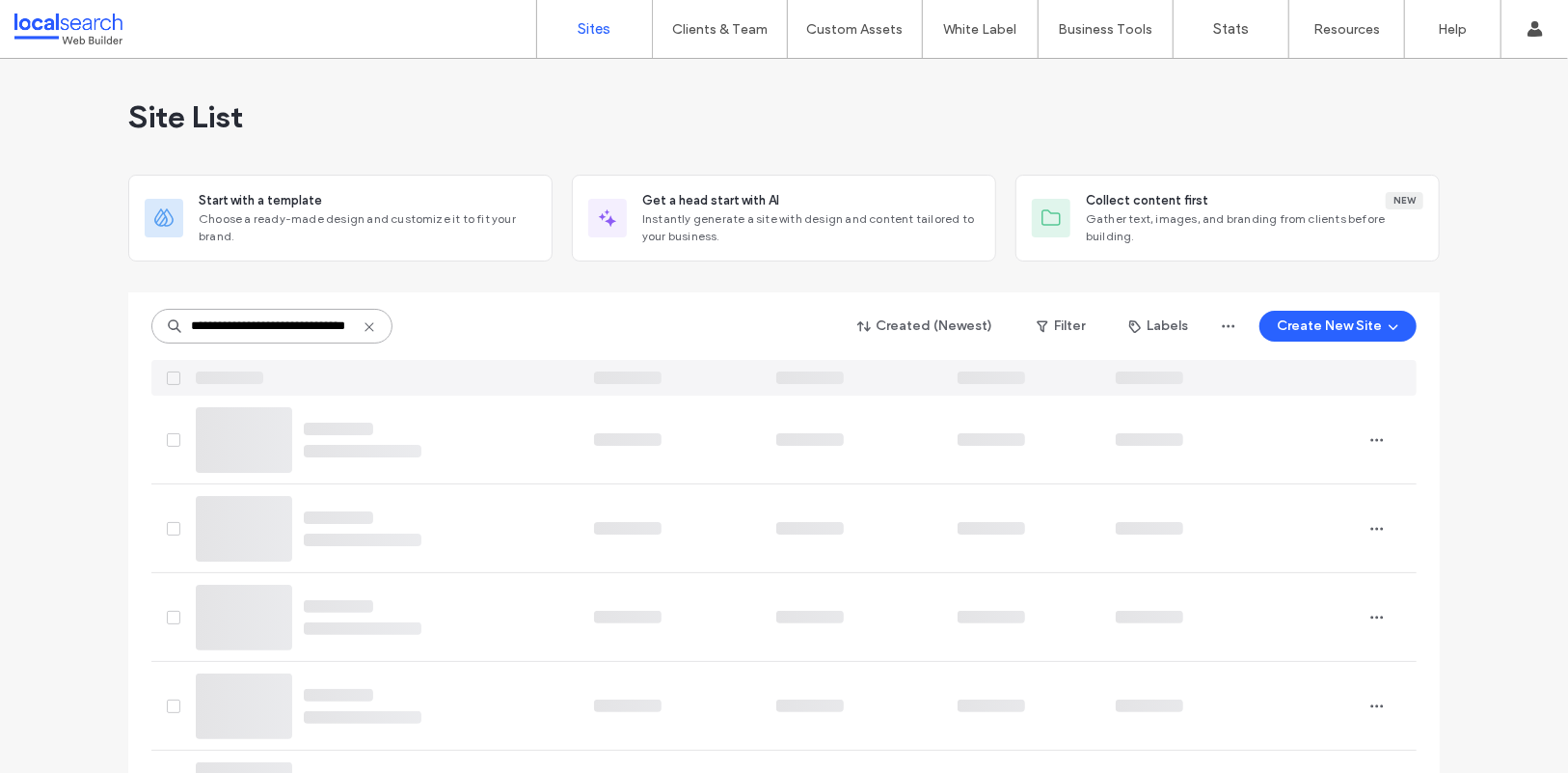
scroll to position [0, 42]
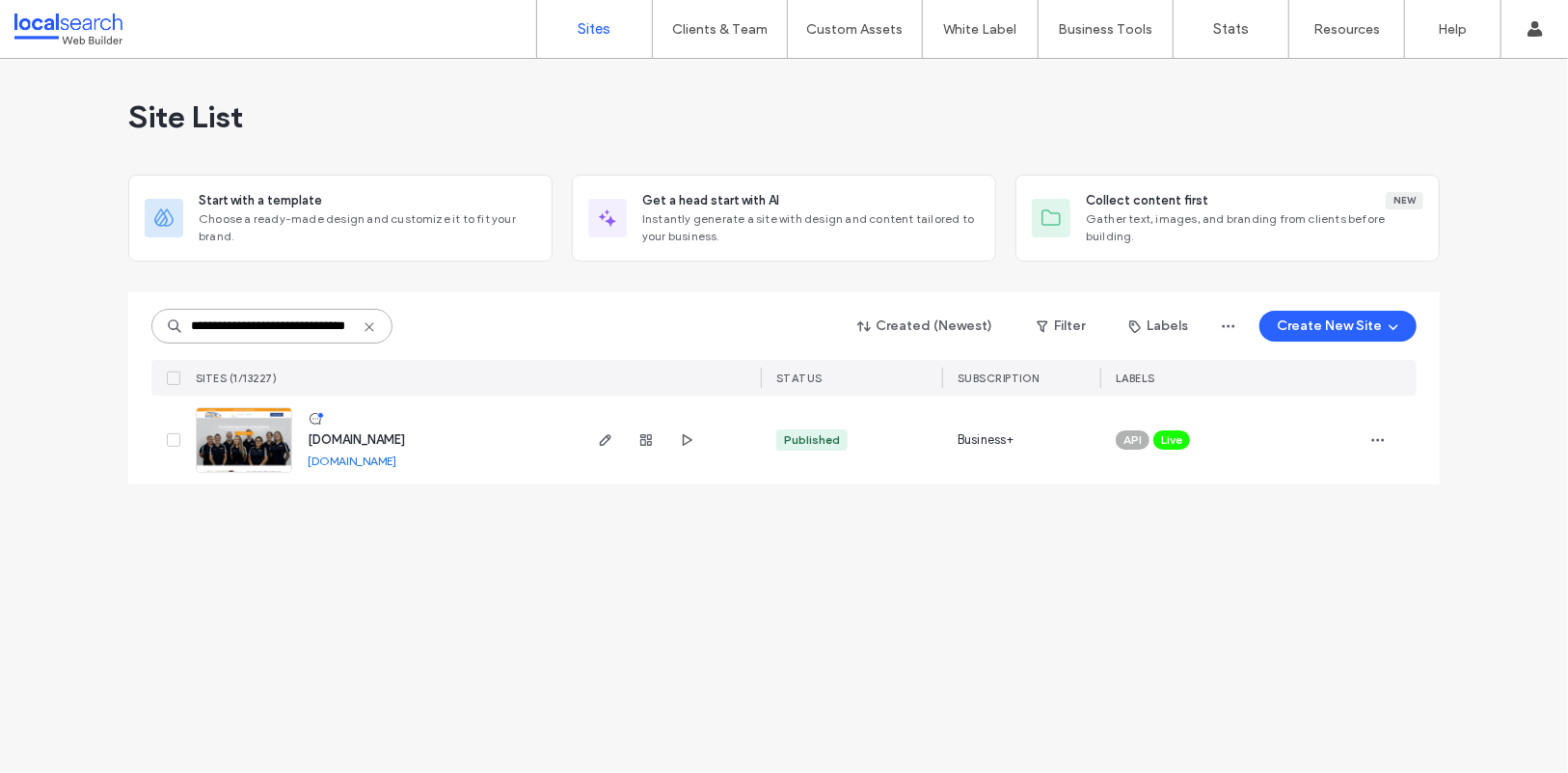
type input "**********"
click at [273, 432] on img at bounding box center [244, 473] width 95 height 131
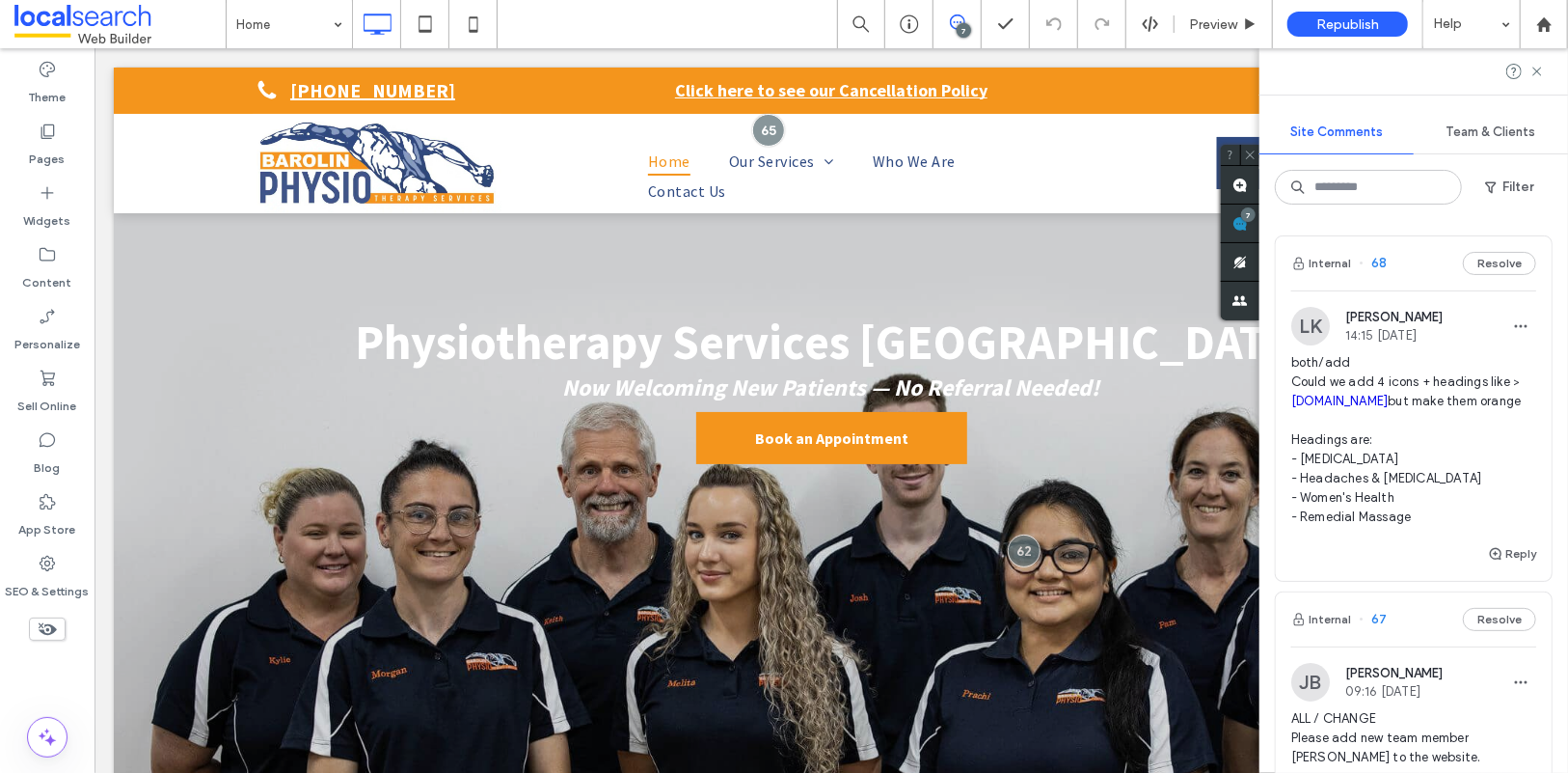
click at [1389, 400] on link "[DOMAIN_NAME]" at bounding box center [1340, 400] width 98 height 14
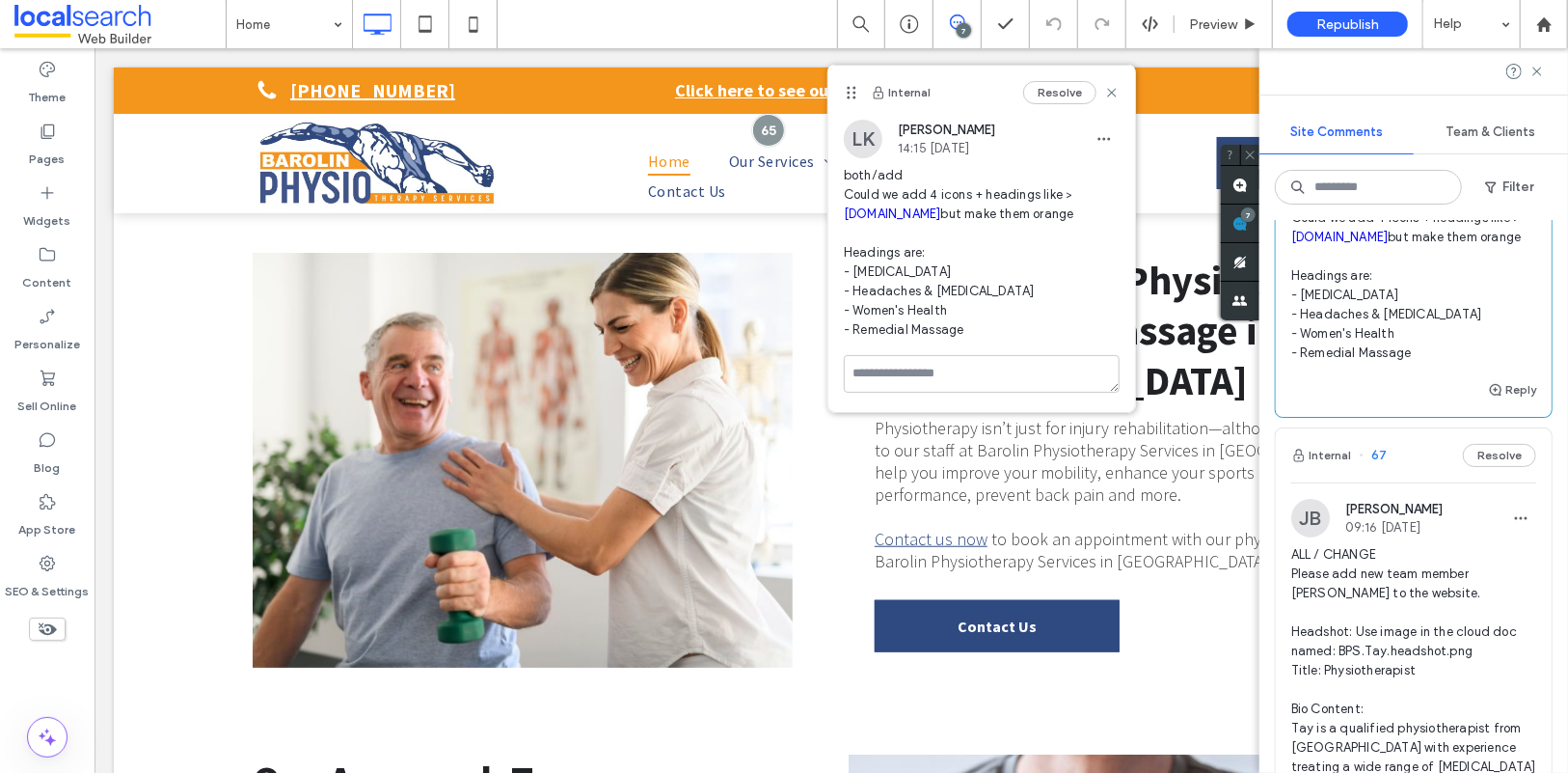
scroll to position [234, 0]
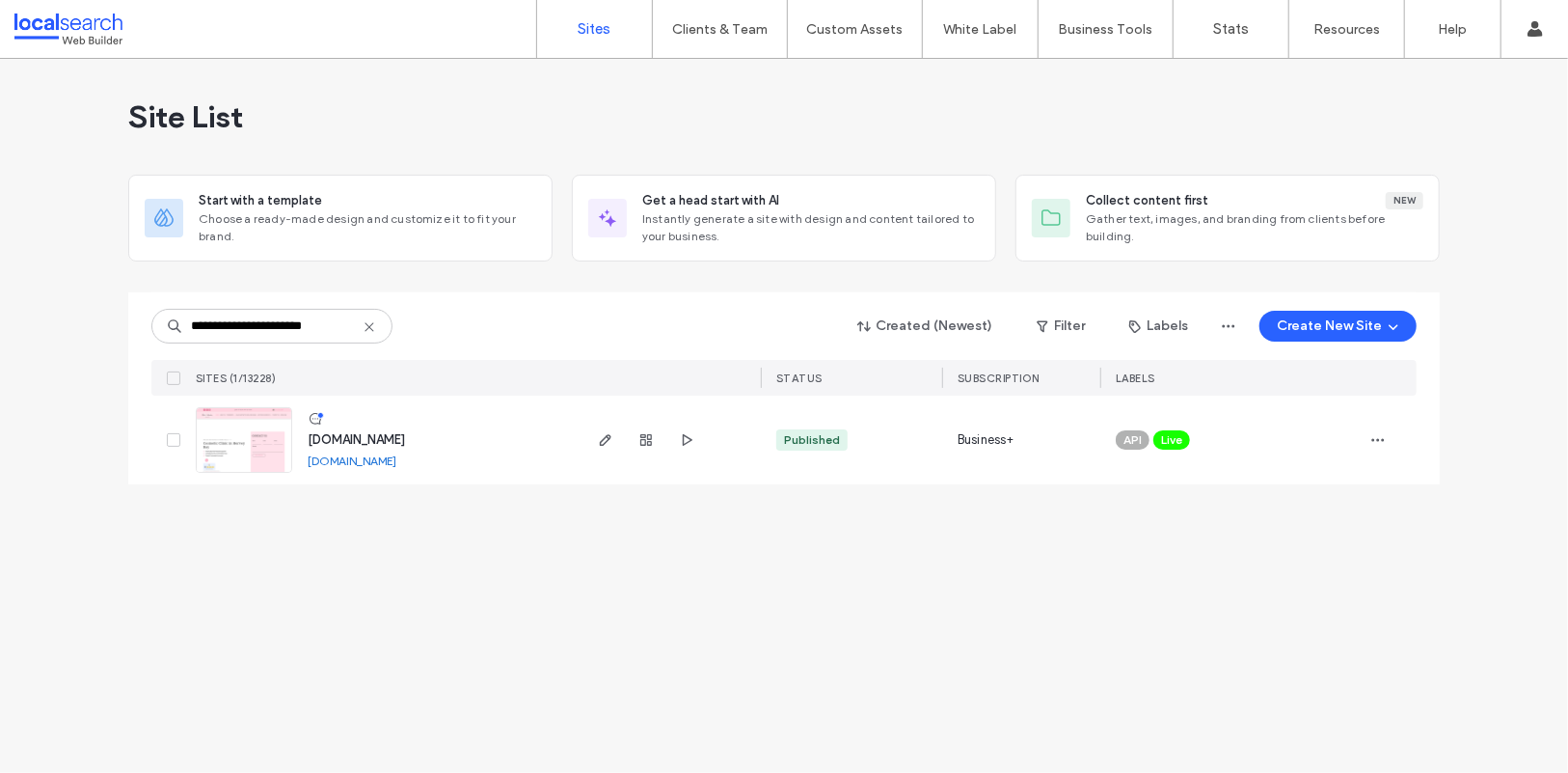
type input "**********"
click at [275, 442] on img at bounding box center [244, 473] width 95 height 131
click at [606, 634] on div "**********" at bounding box center [784, 415] width 1568 height 714
click at [483, 622] on div "Site List Start with a template Choose a ready-made design and customize it to …" at bounding box center [784, 415] width 1568 height 714
click at [396, 458] on link "[DOMAIN_NAME]" at bounding box center [352, 460] width 89 height 14
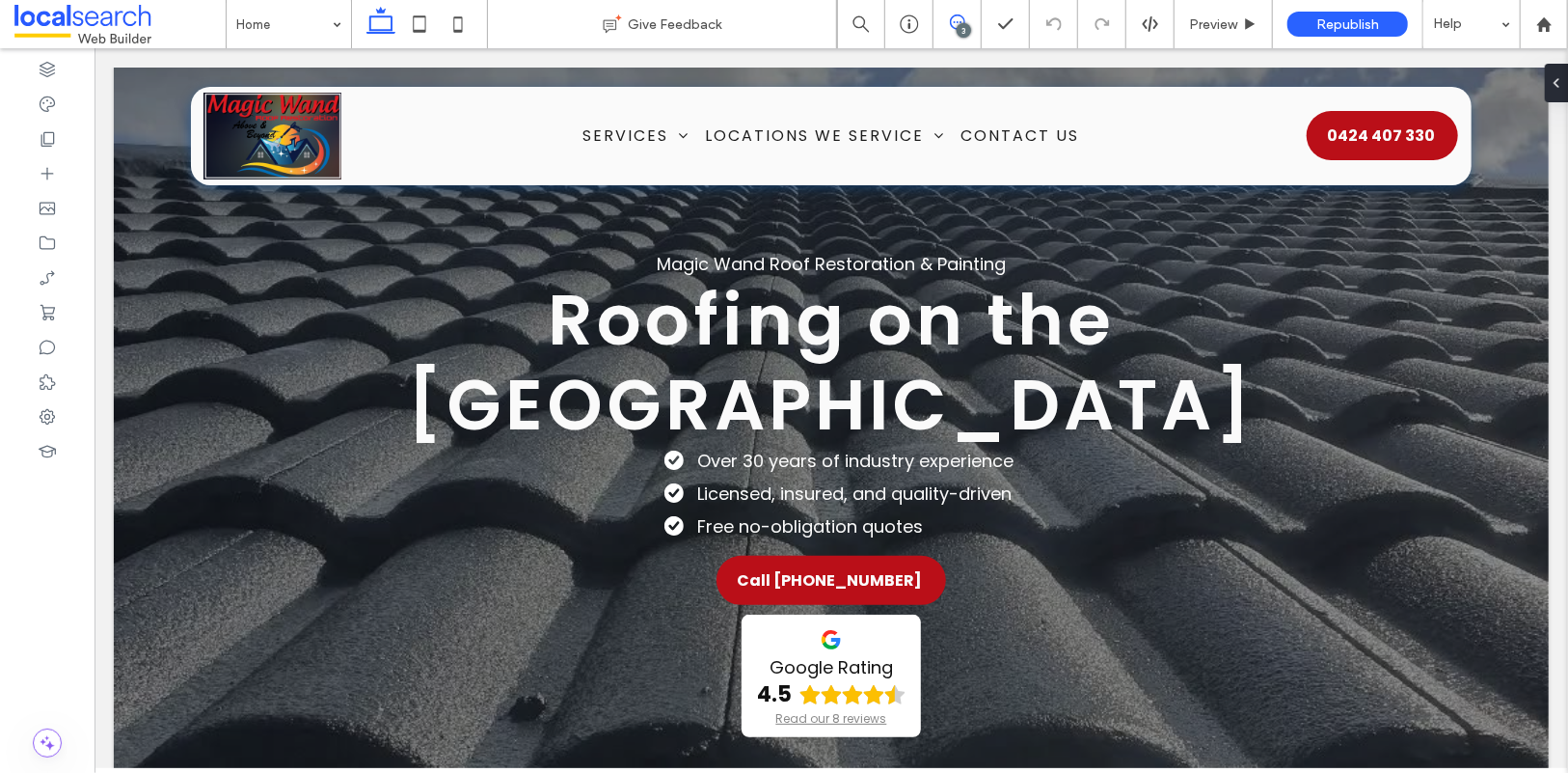
click at [957, 21] on icon at bounding box center [957, 21] width 15 height 15
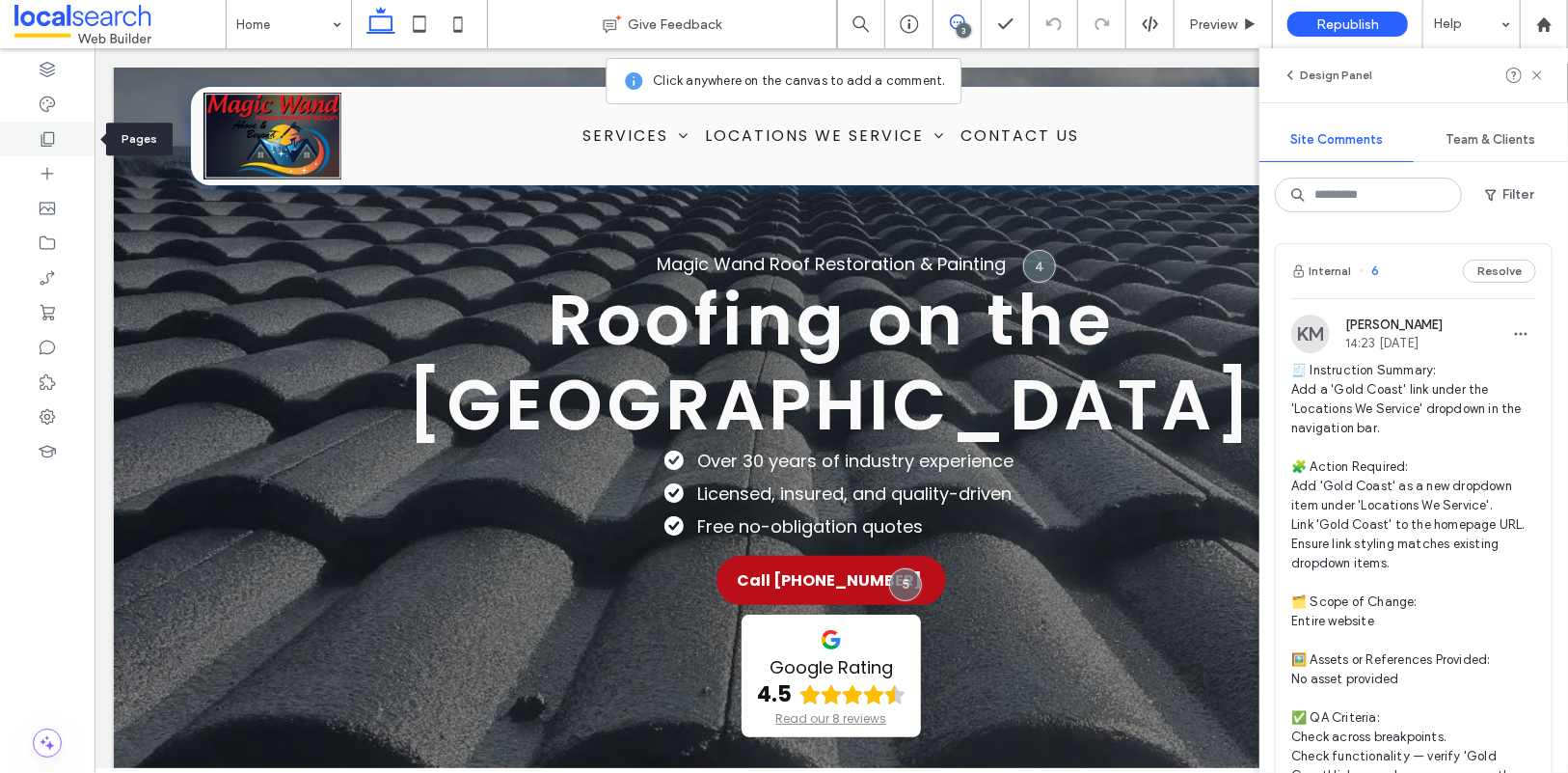
click at [51, 132] on use at bounding box center [49, 139] width 14 height 14
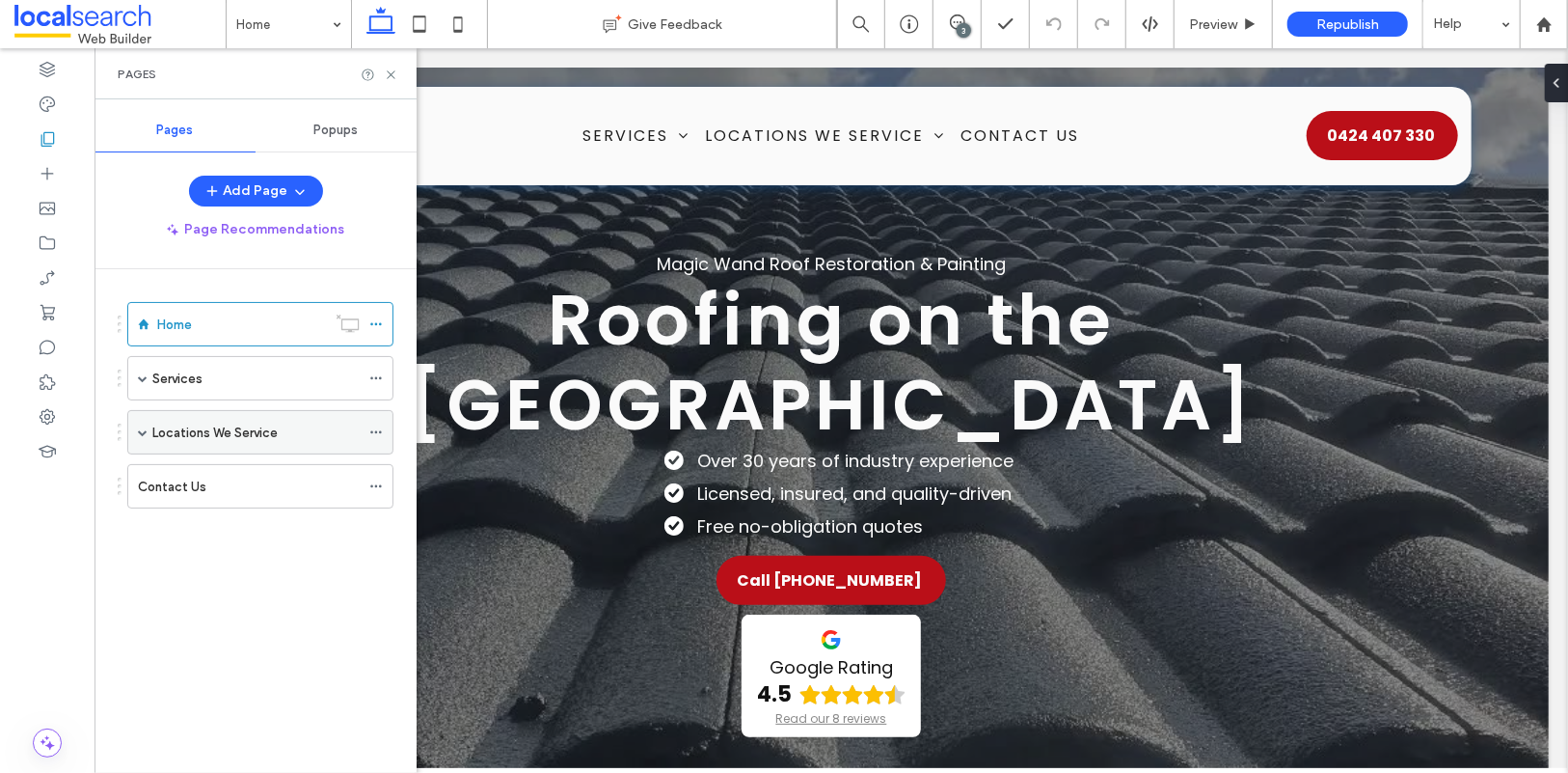
click at [142, 430] on span at bounding box center [143, 432] width 10 height 10
click at [174, 319] on label "Home" at bounding box center [174, 325] width 35 height 34
click at [392, 74] on icon at bounding box center [391, 75] width 14 height 14
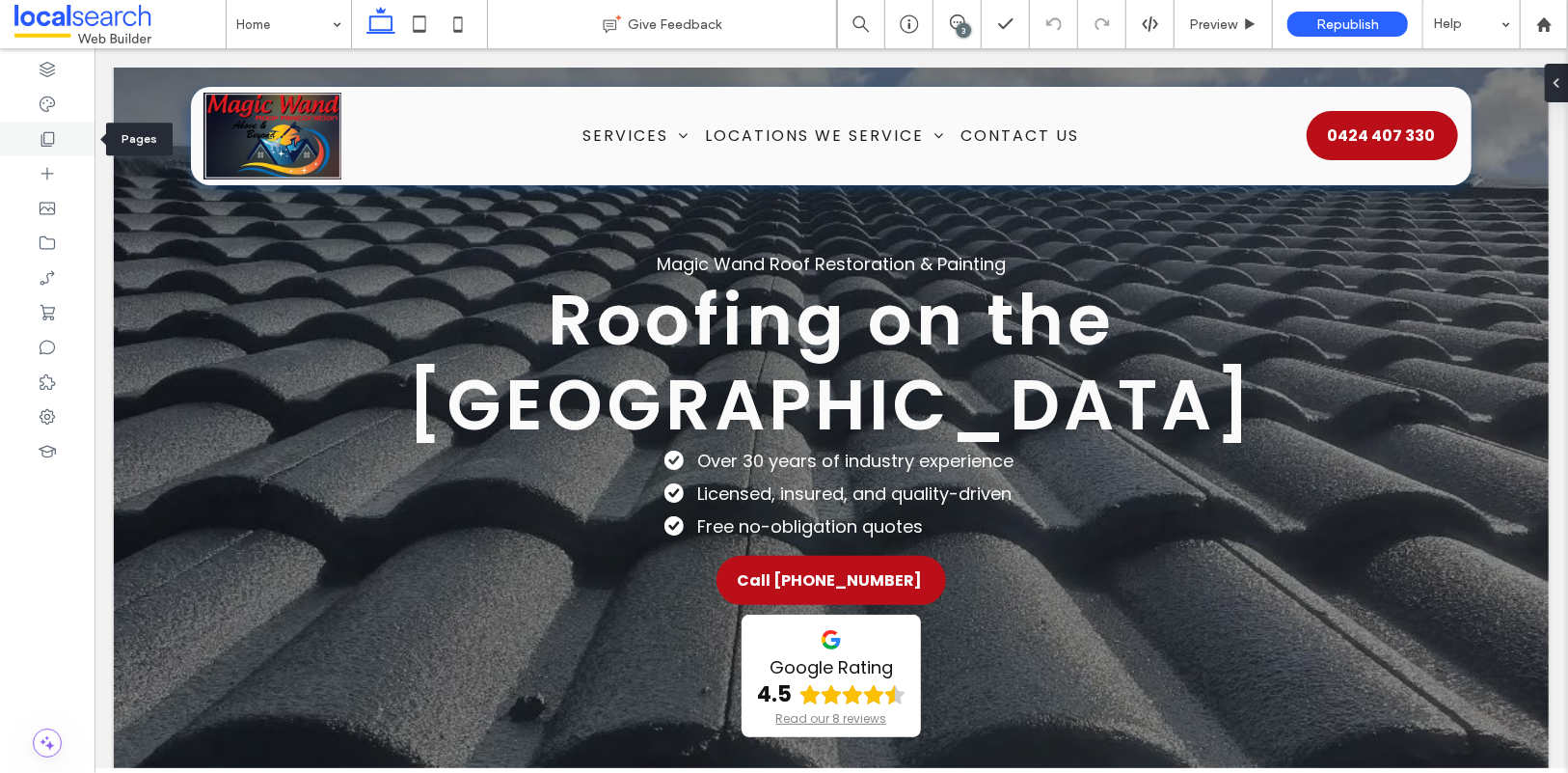
click at [42, 145] on icon at bounding box center [47, 138] width 19 height 19
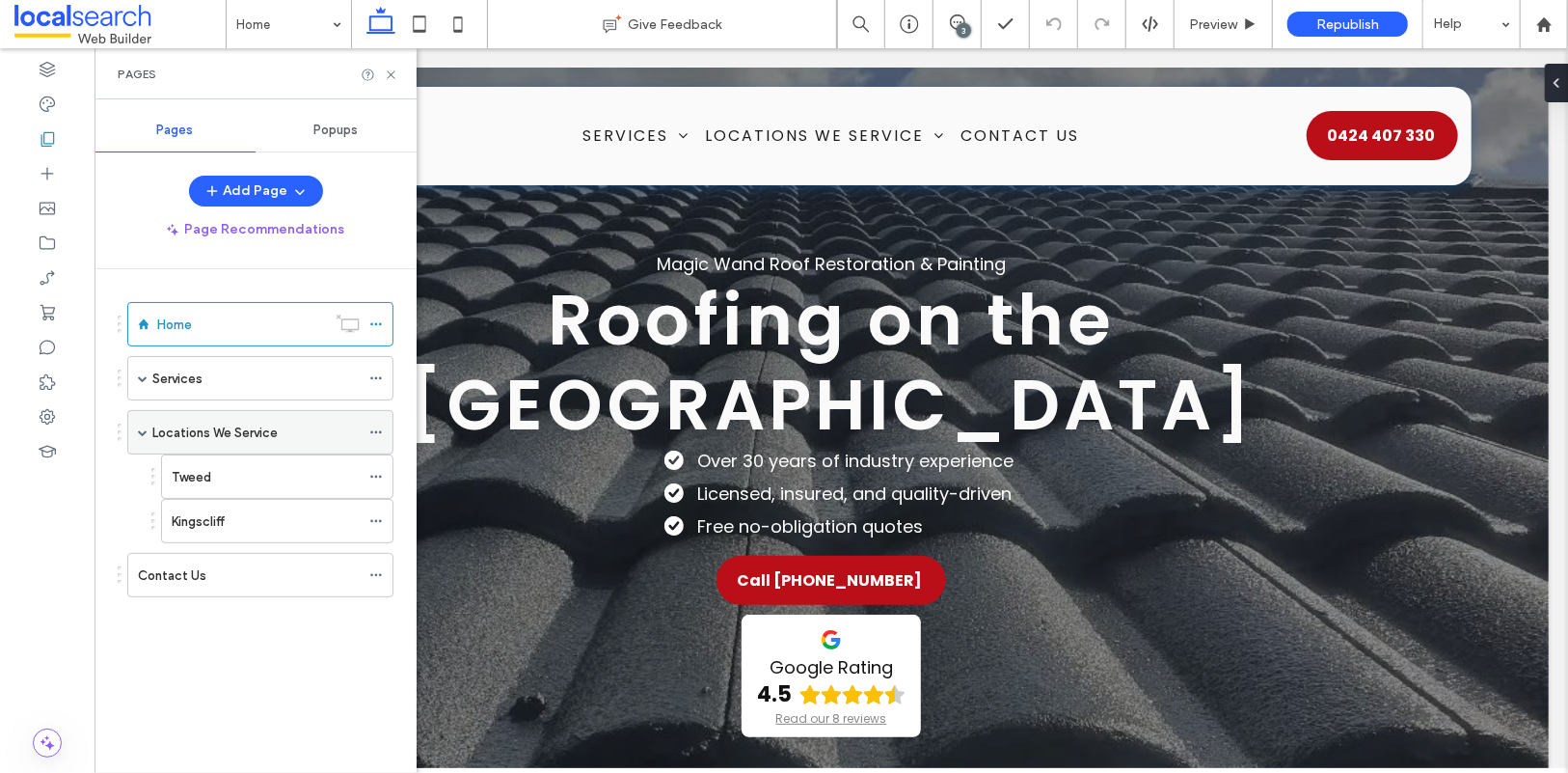
click at [373, 429] on icon at bounding box center [377, 432] width 14 height 14
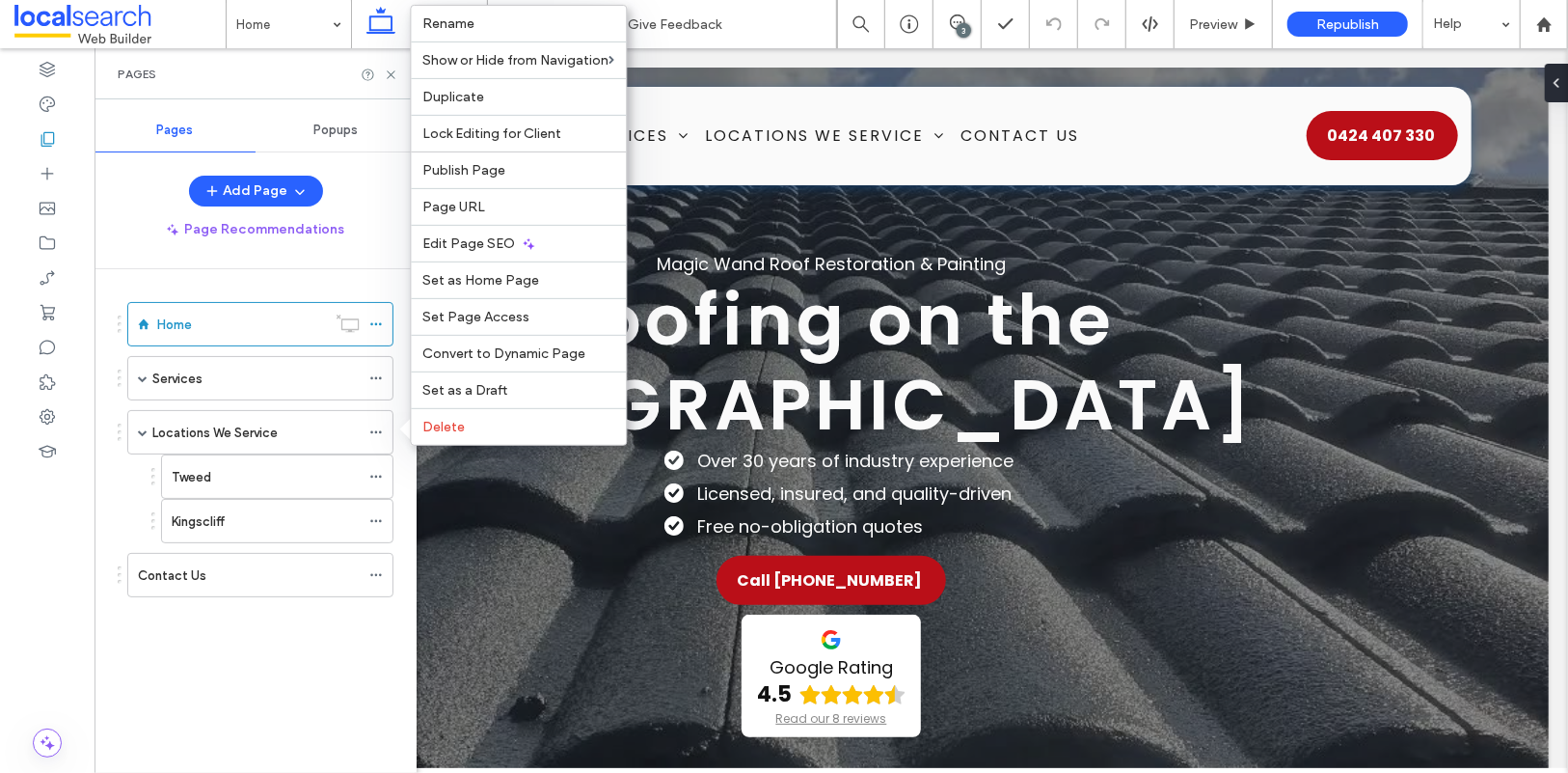
click at [339, 682] on div "Home Services Roof Painting Roof Restorations Interior & Exterior Painting Pres…" at bounding box center [267, 515] width 299 height 493
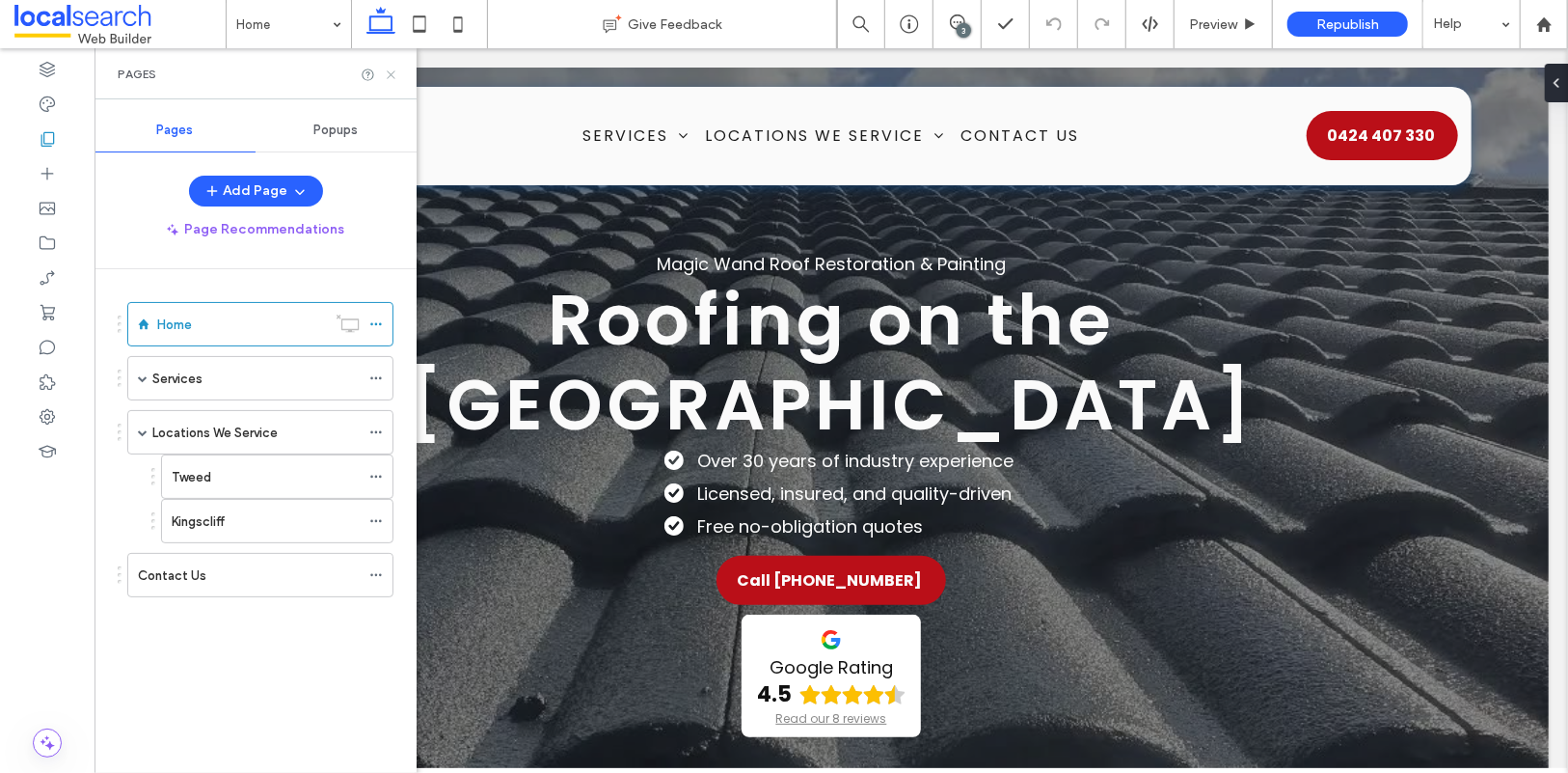
click at [395, 72] on icon at bounding box center [391, 75] width 14 height 14
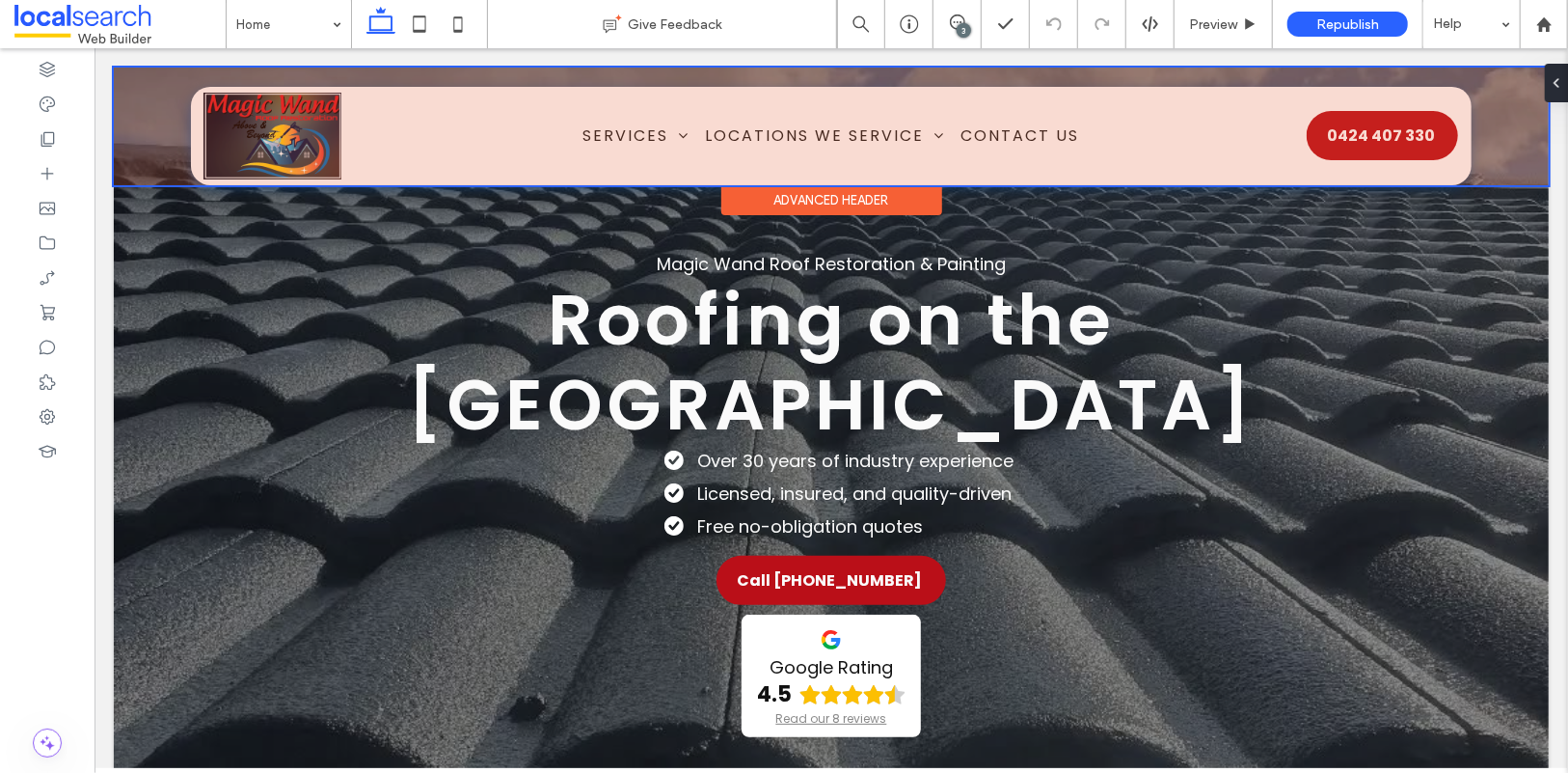
click at [566, 137] on div at bounding box center [830, 126] width 1435 height 118
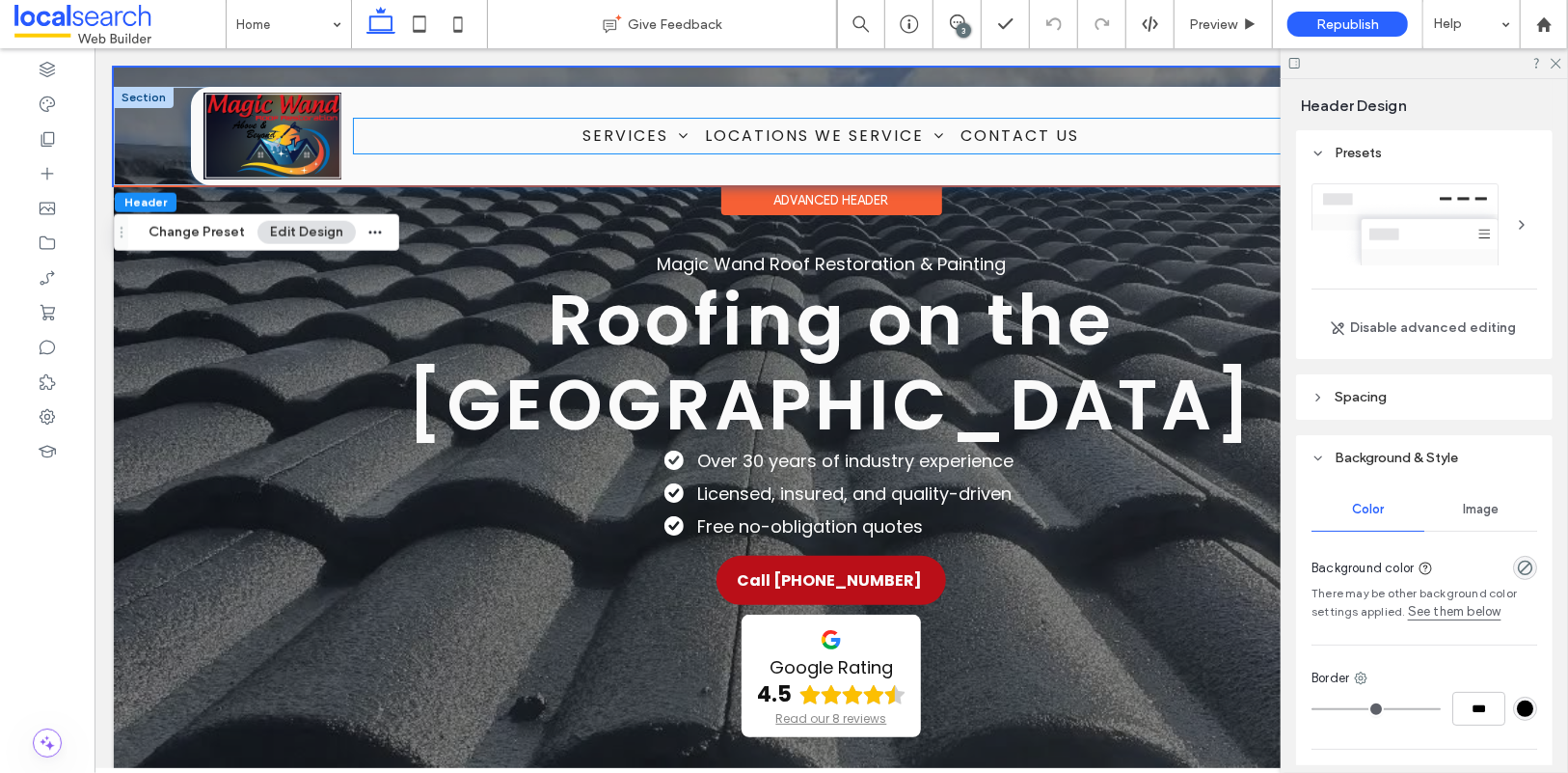
click at [557, 135] on ul "Services Roof Painting Roof Restorations Interior & Exterior Painting Pressure …" at bounding box center [829, 135] width 953 height 34
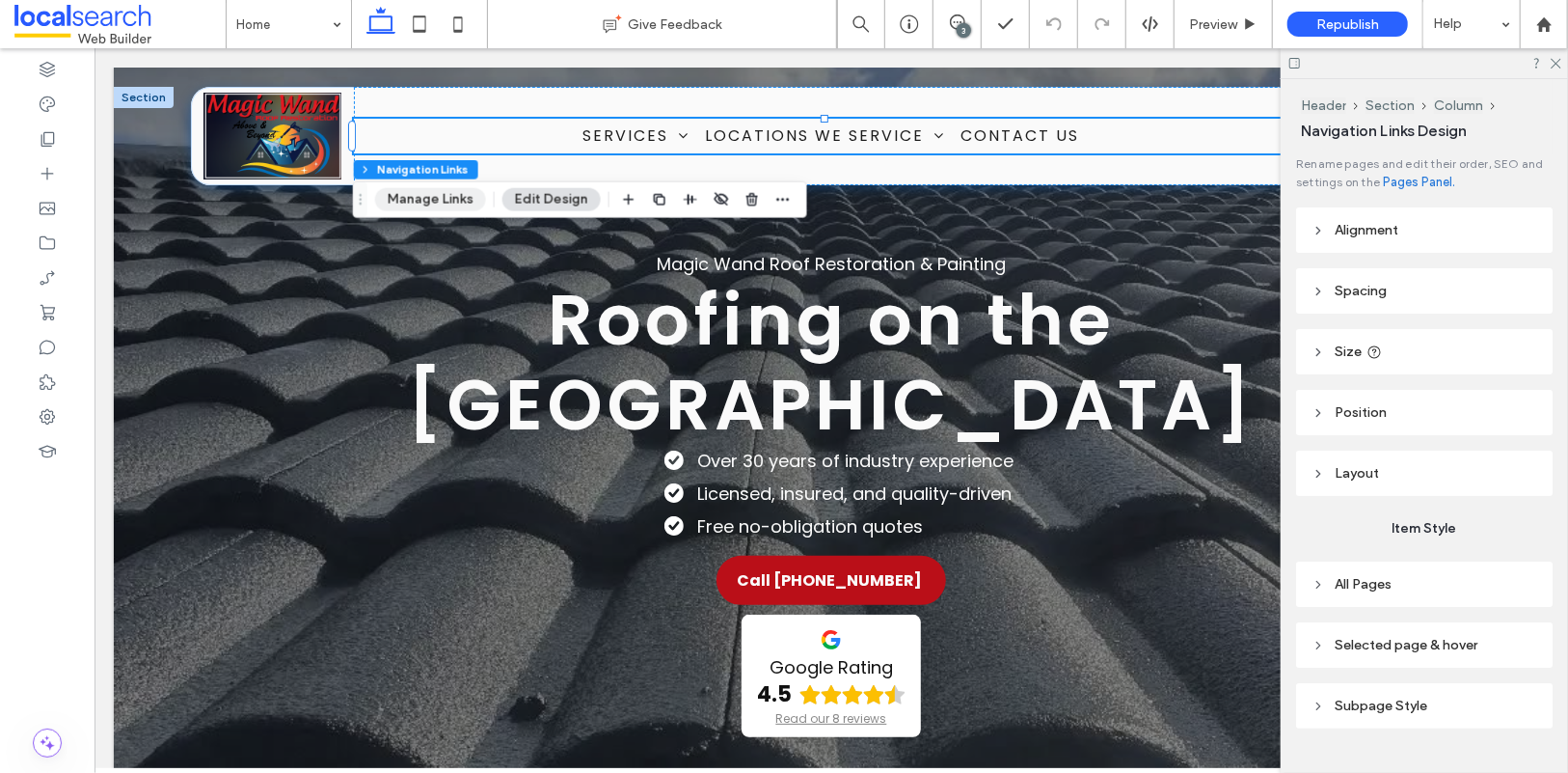
click at [449, 199] on button "Manage Links" at bounding box center [430, 199] width 111 height 23
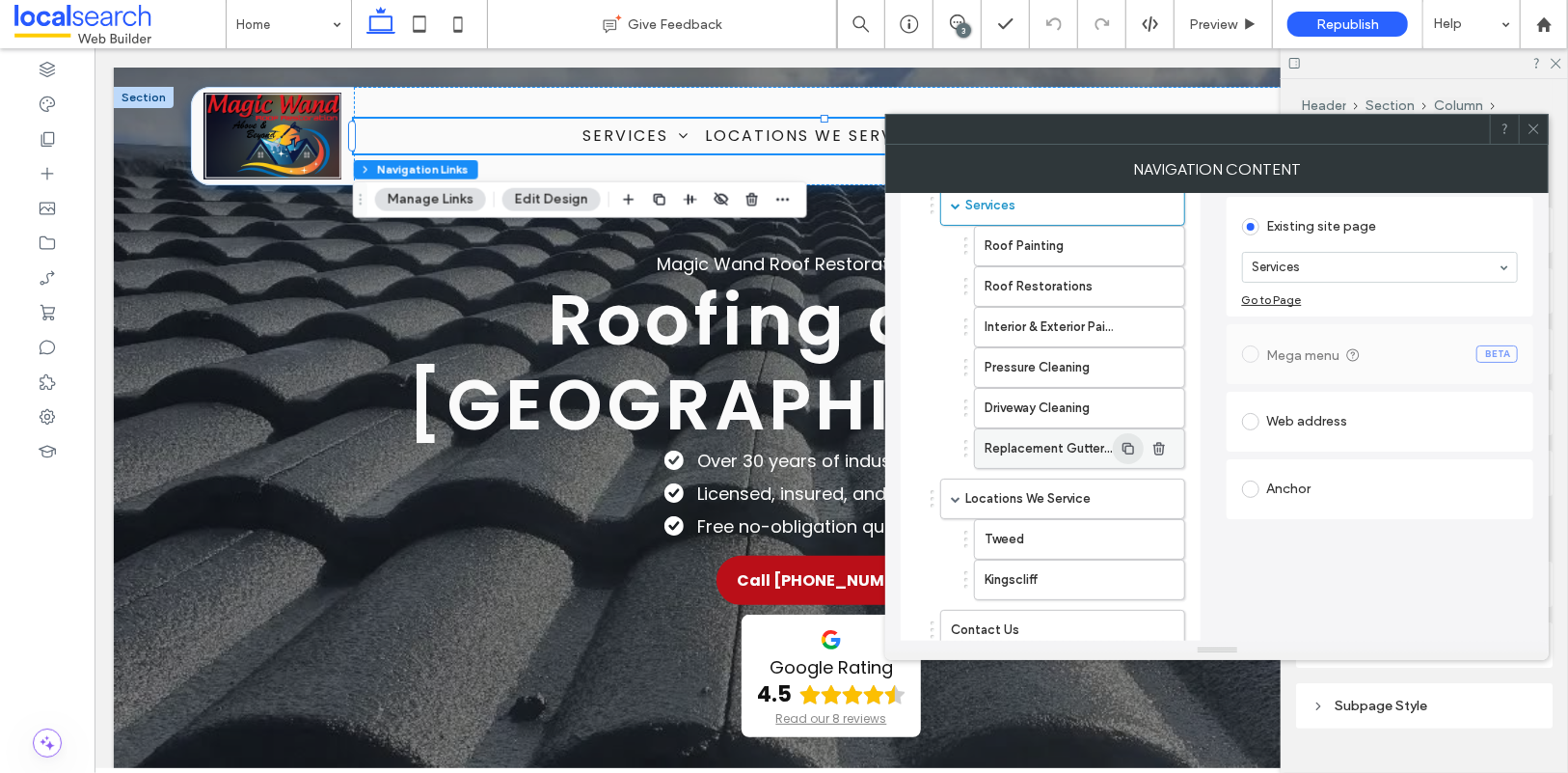
scroll to position [188, 0]
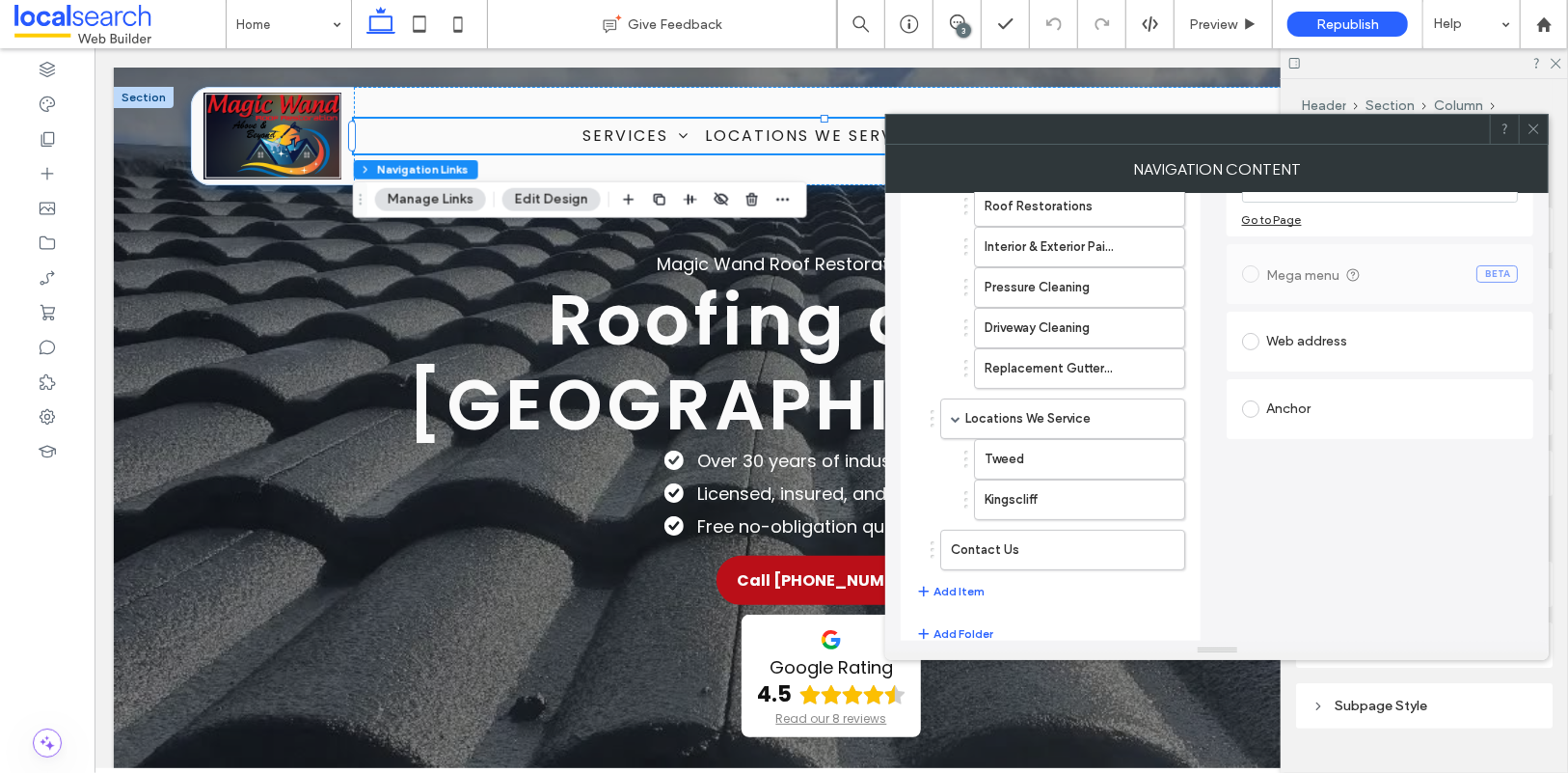
click at [1535, 130] on icon at bounding box center [1534, 129] width 14 height 14
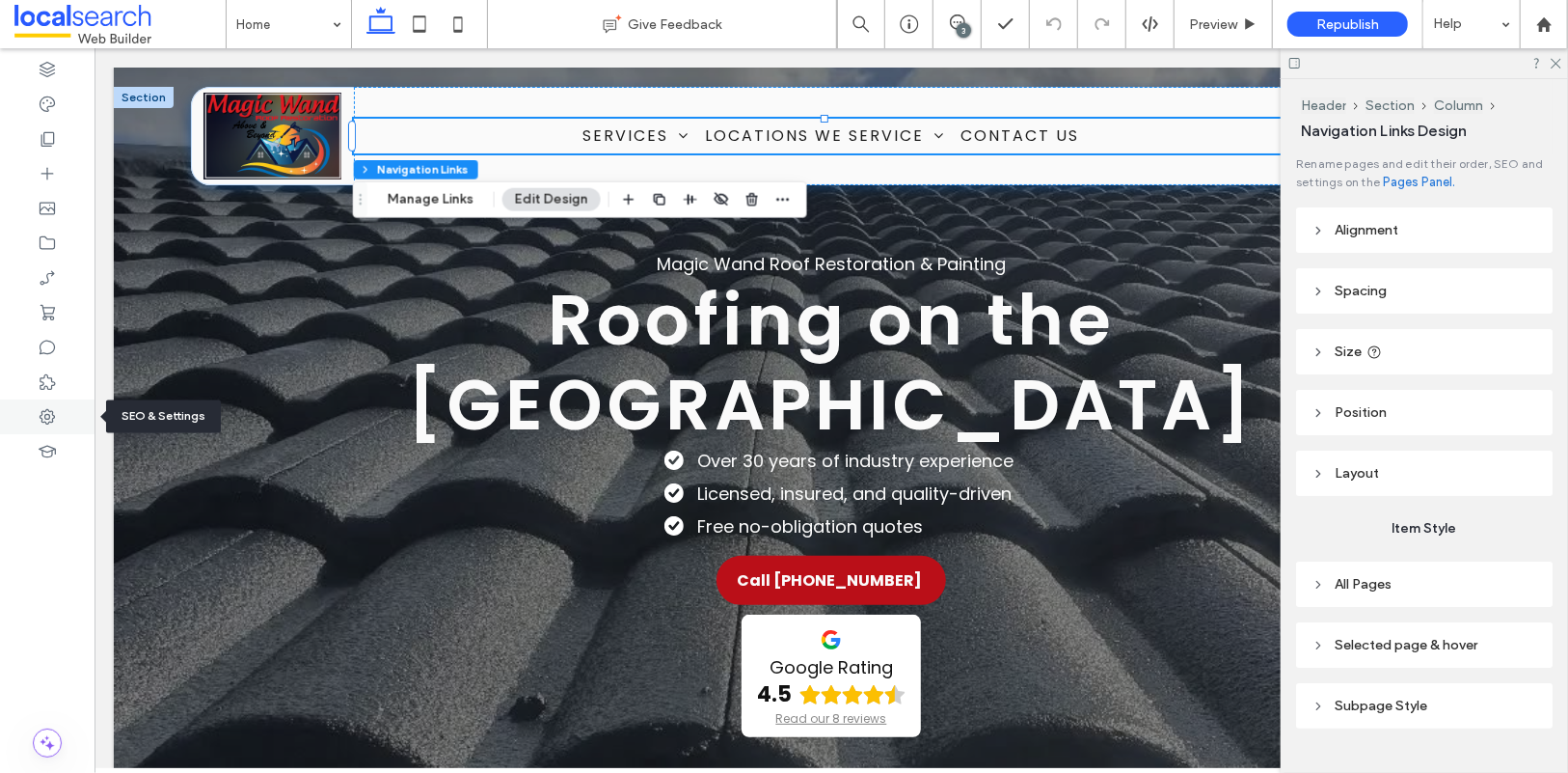
click at [58, 411] on div at bounding box center [47, 416] width 95 height 35
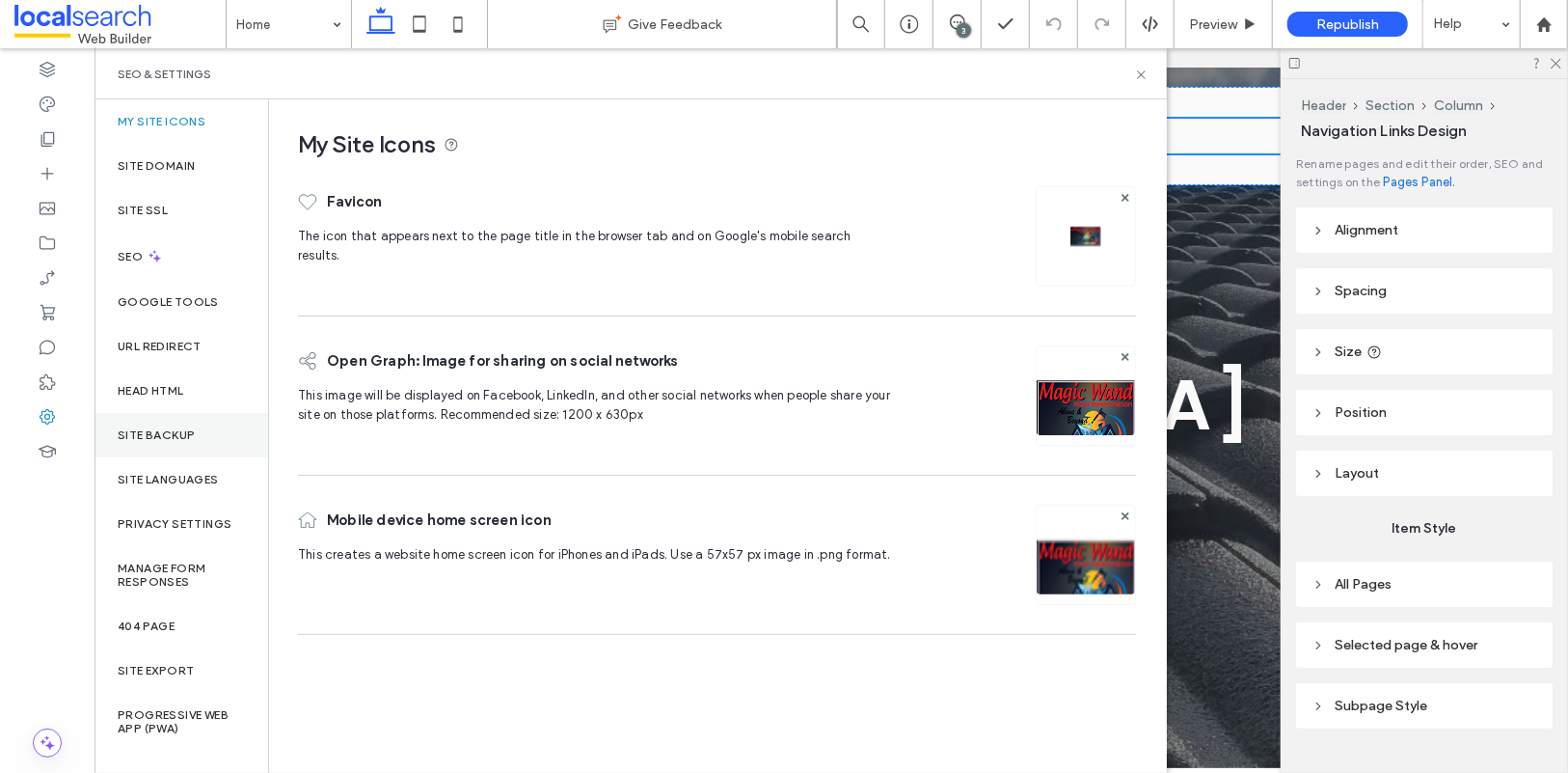
click at [171, 430] on label "Site Backup" at bounding box center [156, 435] width 77 height 14
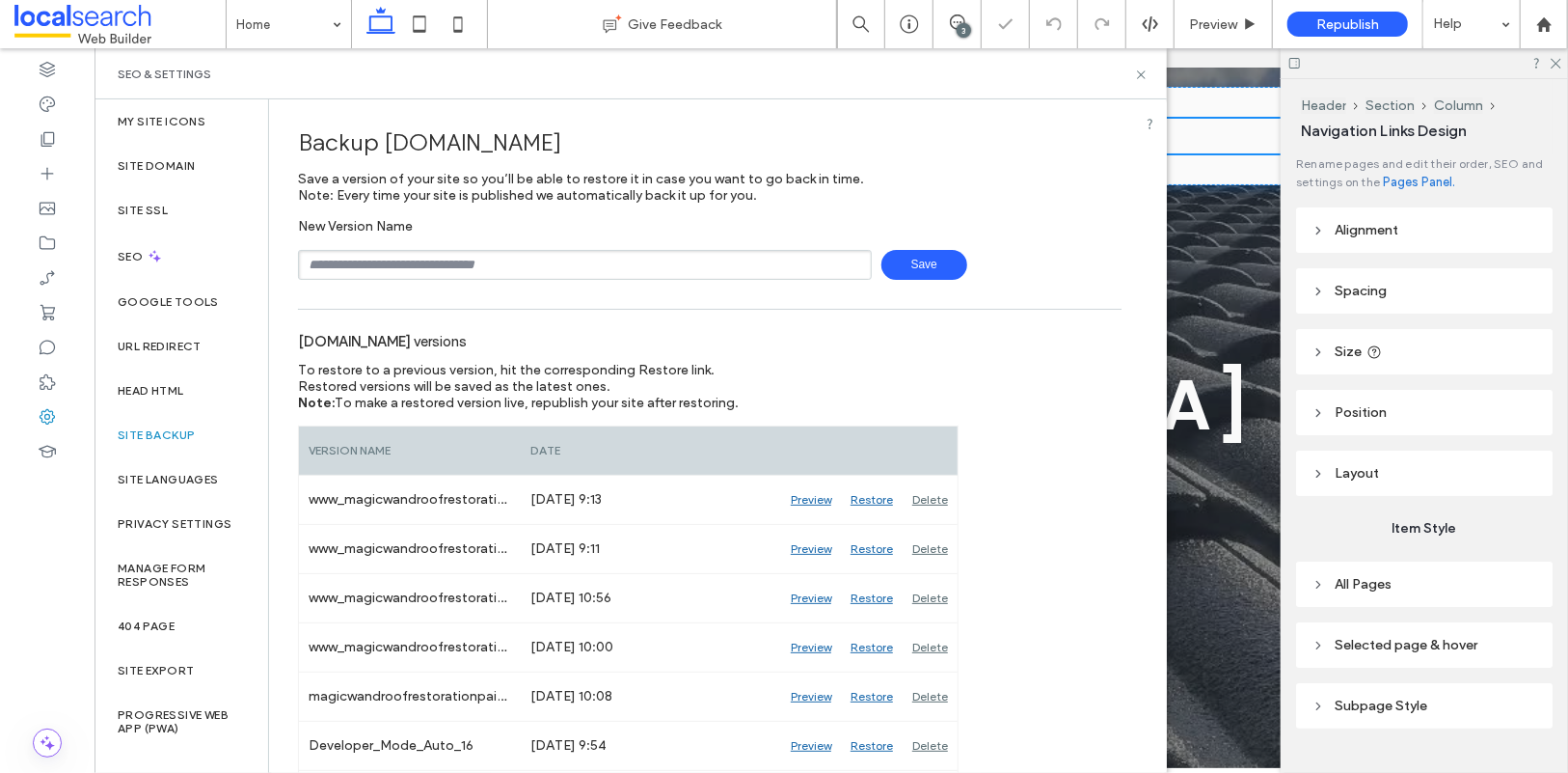
click at [396, 265] on input "text" at bounding box center [584, 265] width 574 height 30
type input "**********"
click at [926, 264] on span "Save" at bounding box center [925, 265] width 86 height 30
click at [1141, 76] on icon at bounding box center [1142, 75] width 14 height 14
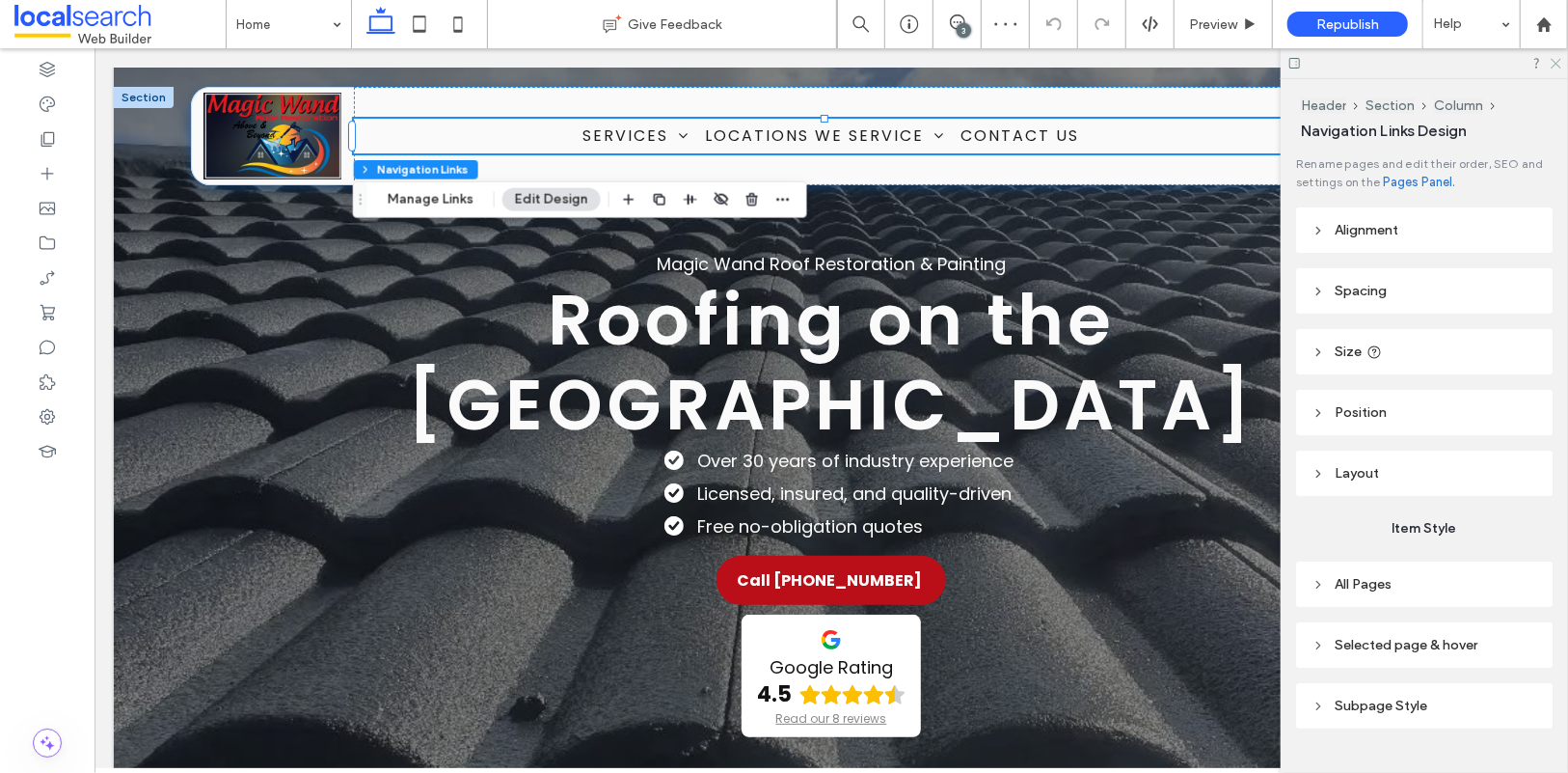
drag, startPoint x: 1555, startPoint y: 65, endPoint x: 1312, endPoint y: 59, distance: 243.1
click at [1555, 65] on use at bounding box center [1556, 64] width 11 height 11
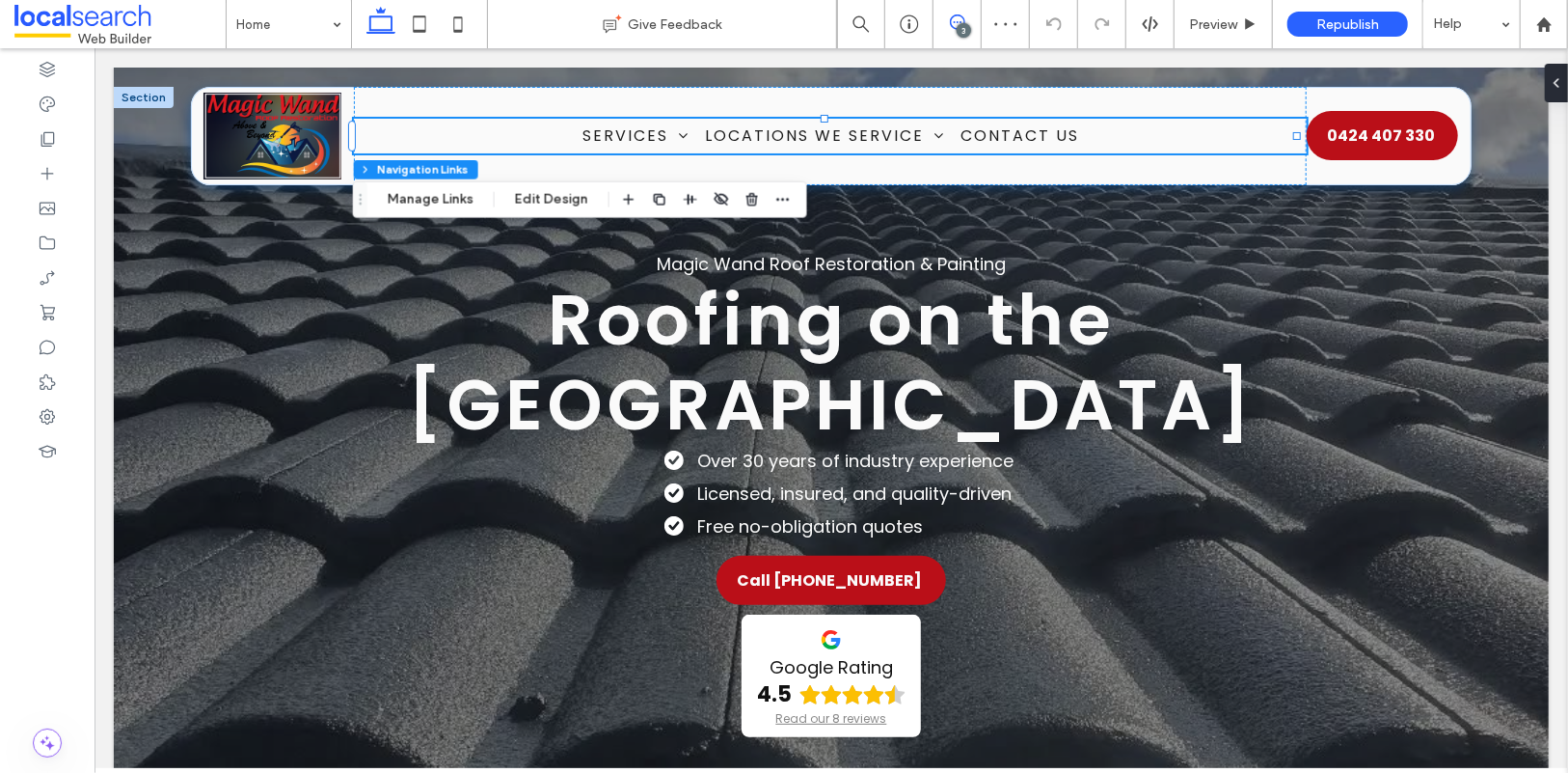
click at [967, 21] on span at bounding box center [957, 21] width 47 height 15
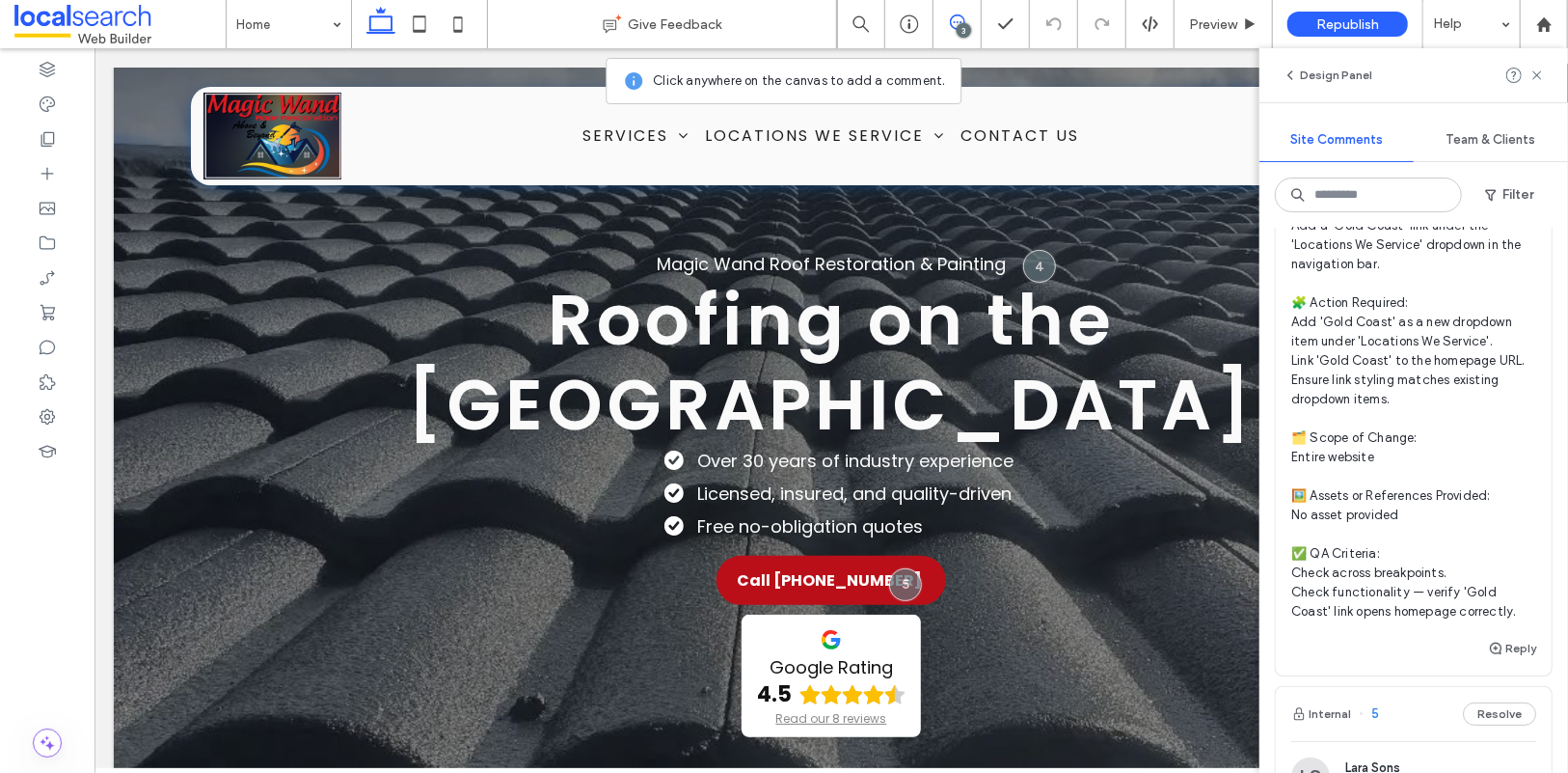
scroll to position [164, 0]
click at [1398, 399] on span "🧾 Instruction Summary: Add a 'Gold Coast' link under the 'Locations We Service'…" at bounding box center [1413, 408] width 245 height 424
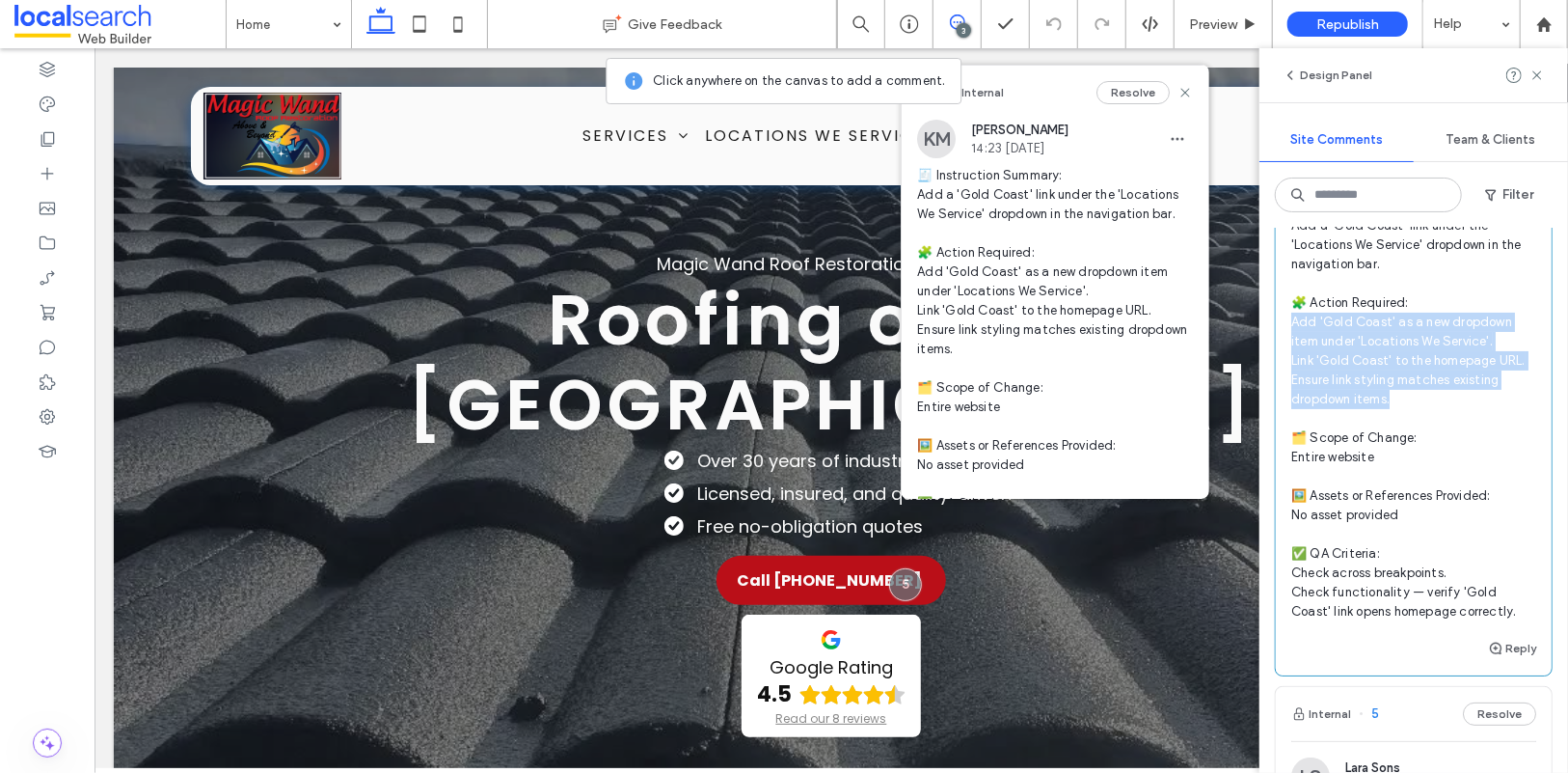
drag, startPoint x: 1398, startPoint y: 403, endPoint x: 1275, endPoint y: 326, distance: 145.1
click at [1276, 326] on div "KM Kyle Miller 14:23 Aug 12 2025 🧾 Instruction Summary: Add a 'Gold Coast' link…" at bounding box center [1414, 393] width 276 height 486
copy span "d 'Gold Coast' as a new dropdown item under 'Locations We Service'. Link 'Gold …"
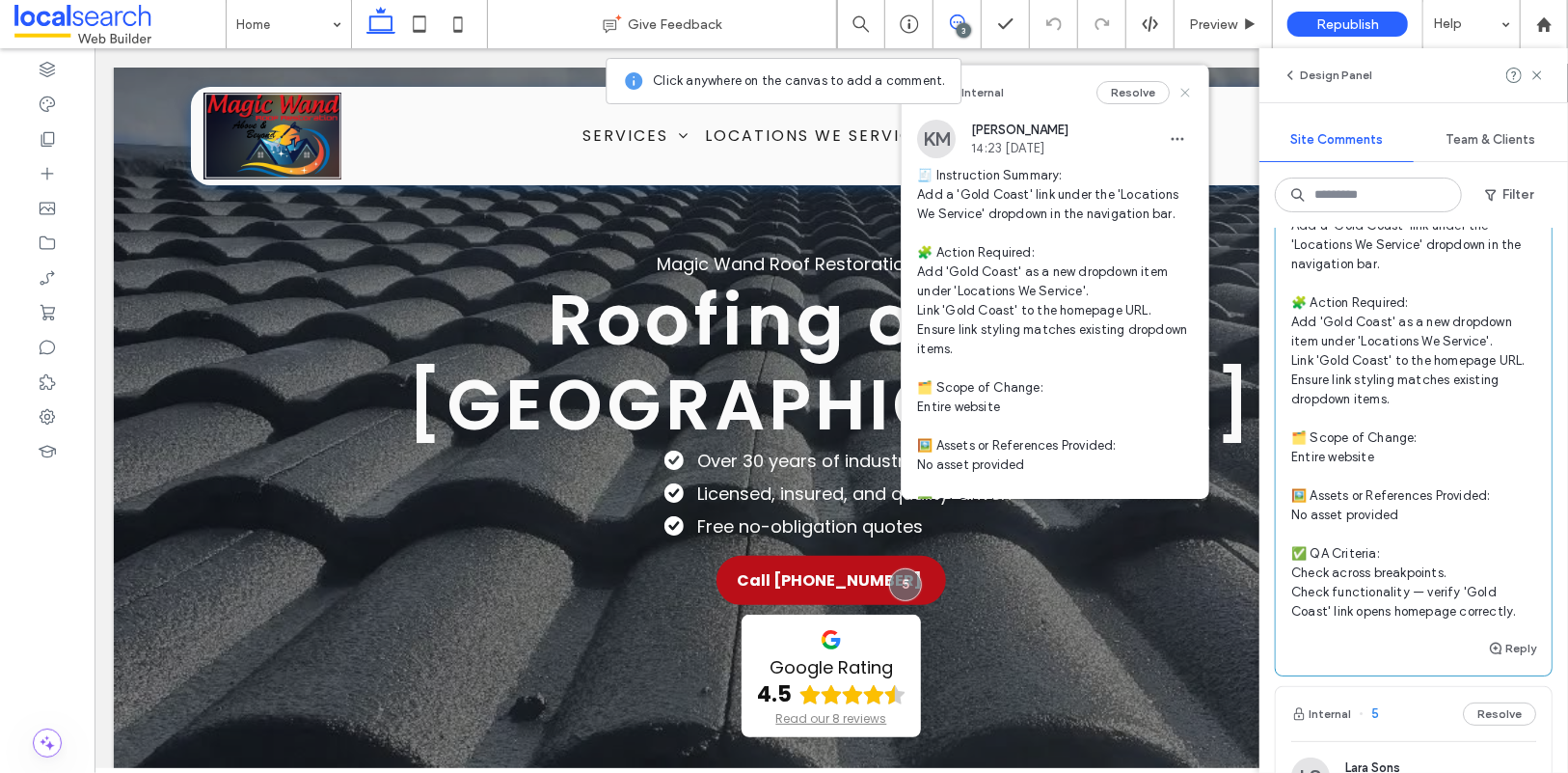
click at [1177, 92] on icon at bounding box center [1184, 92] width 15 height 15
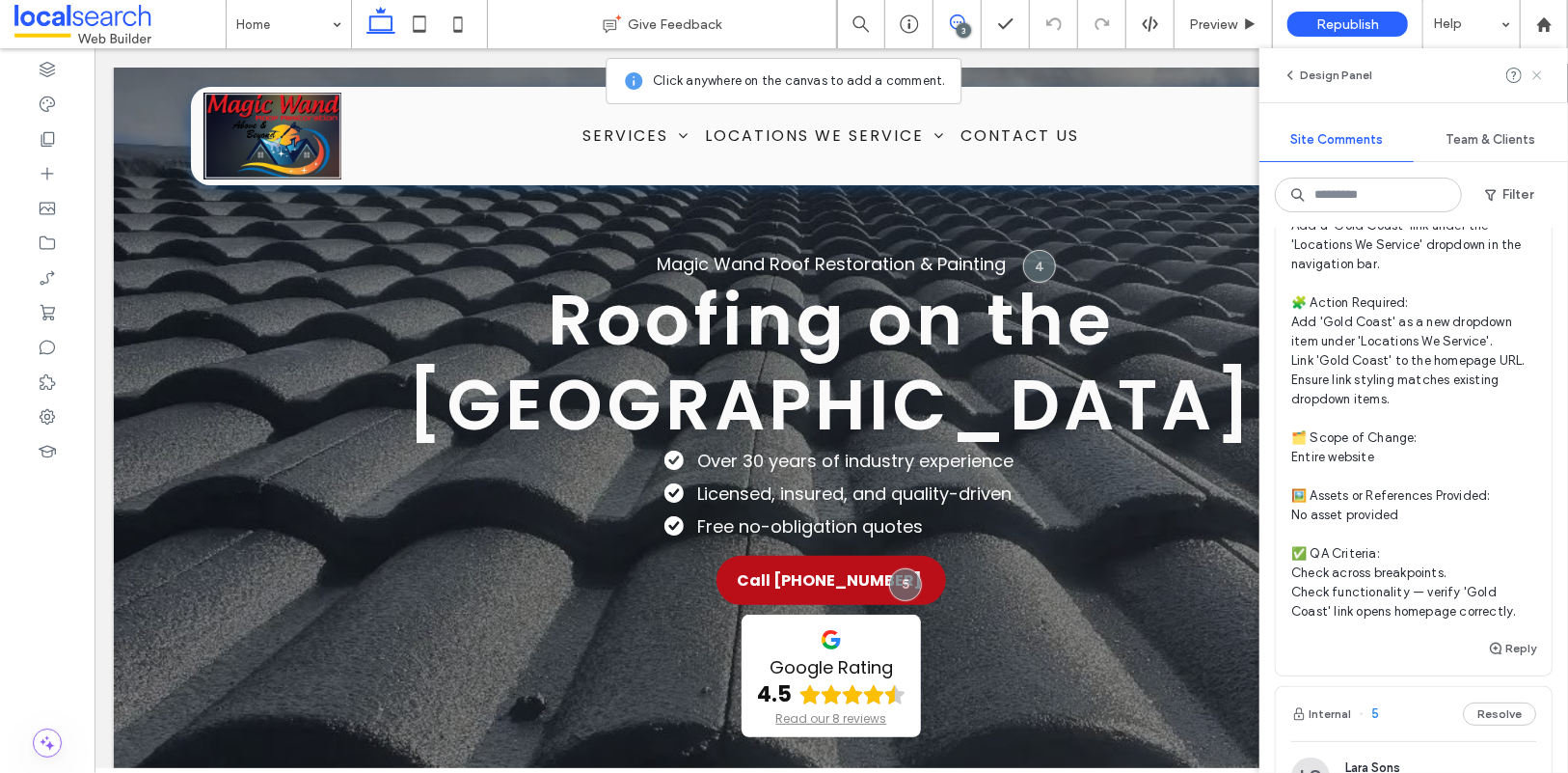
click at [1538, 71] on icon at bounding box center [1537, 75] width 15 height 15
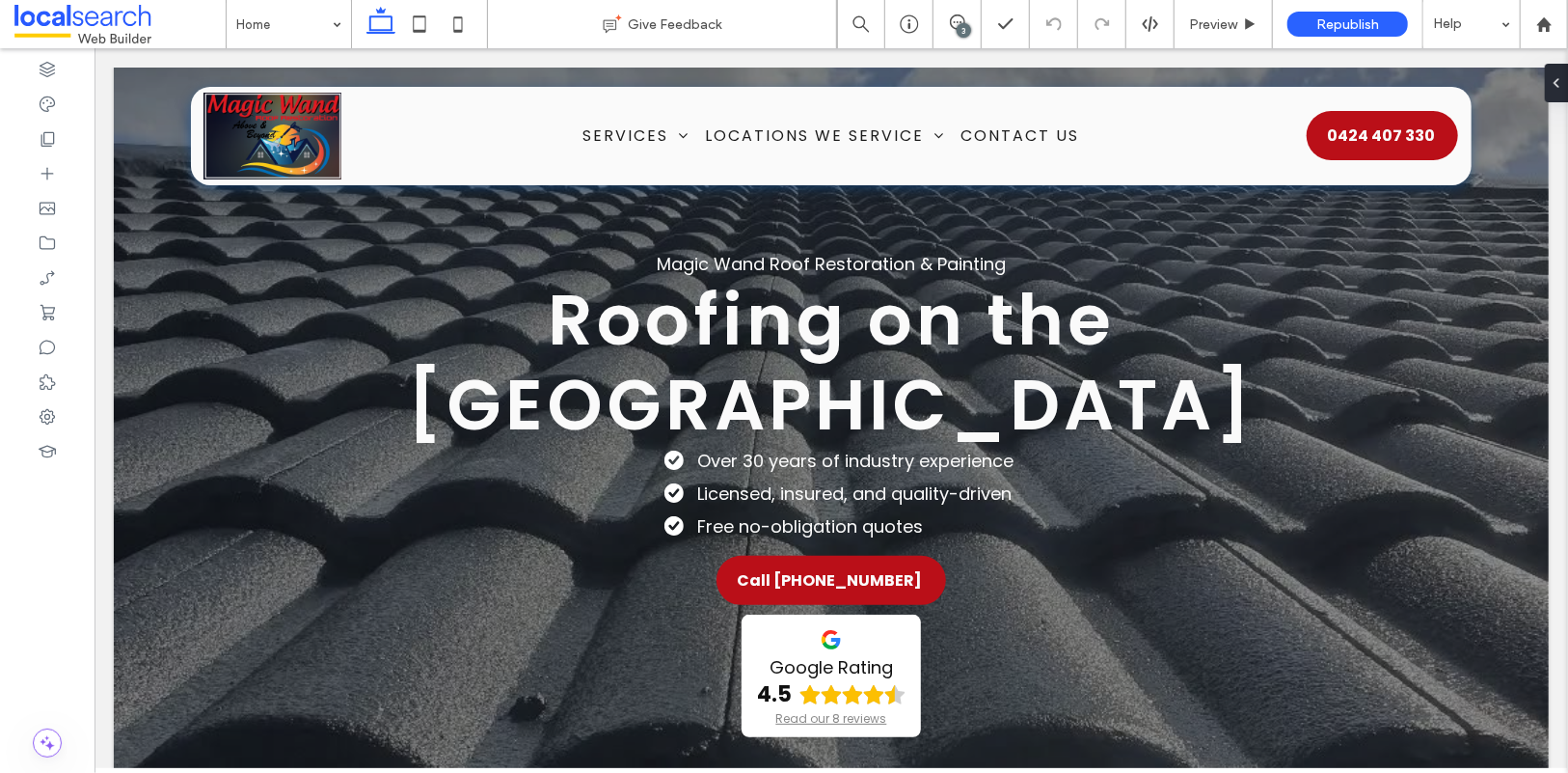
scroll to position [0, 0]
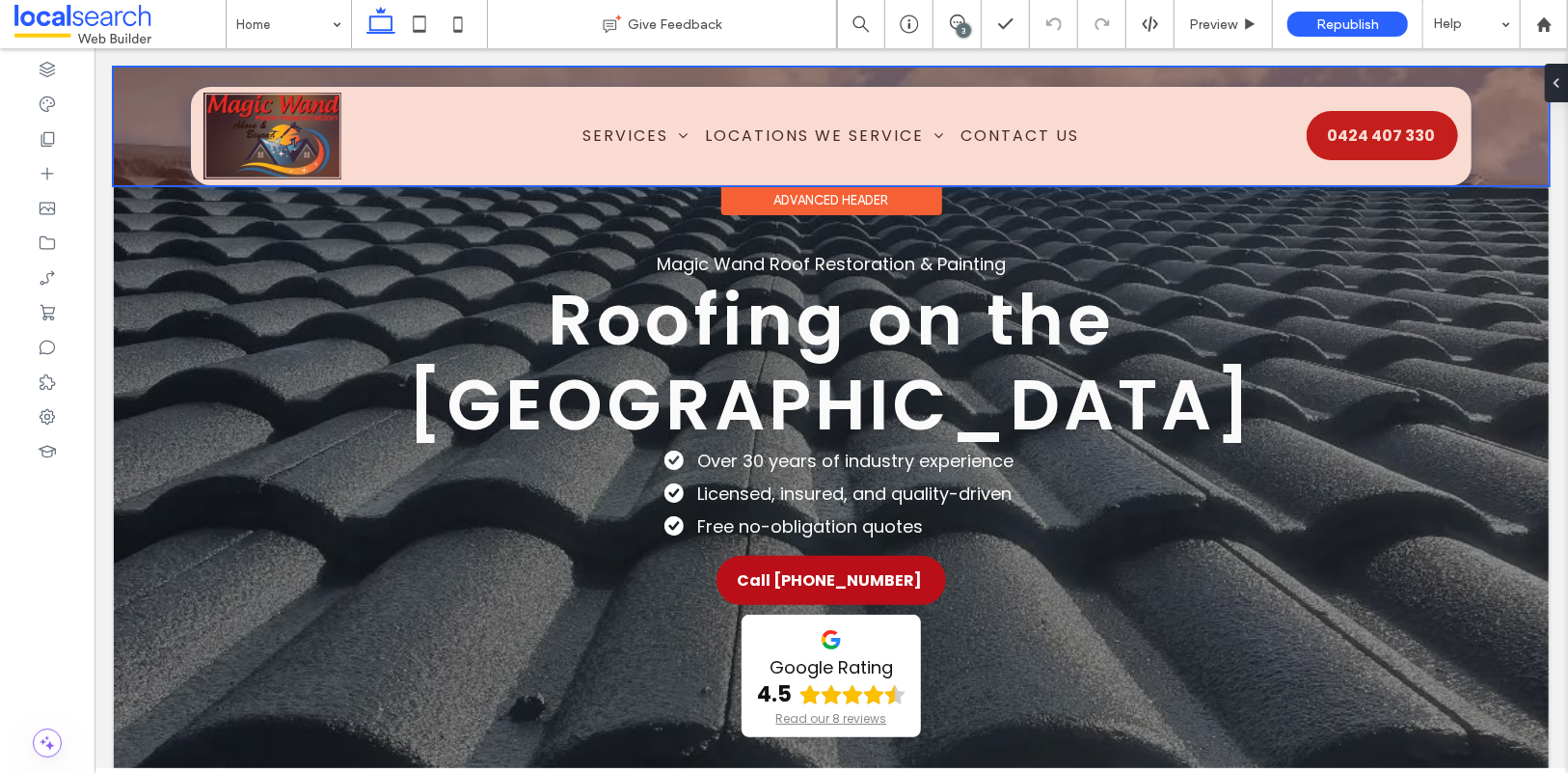
click at [739, 132] on div at bounding box center [830, 126] width 1435 height 118
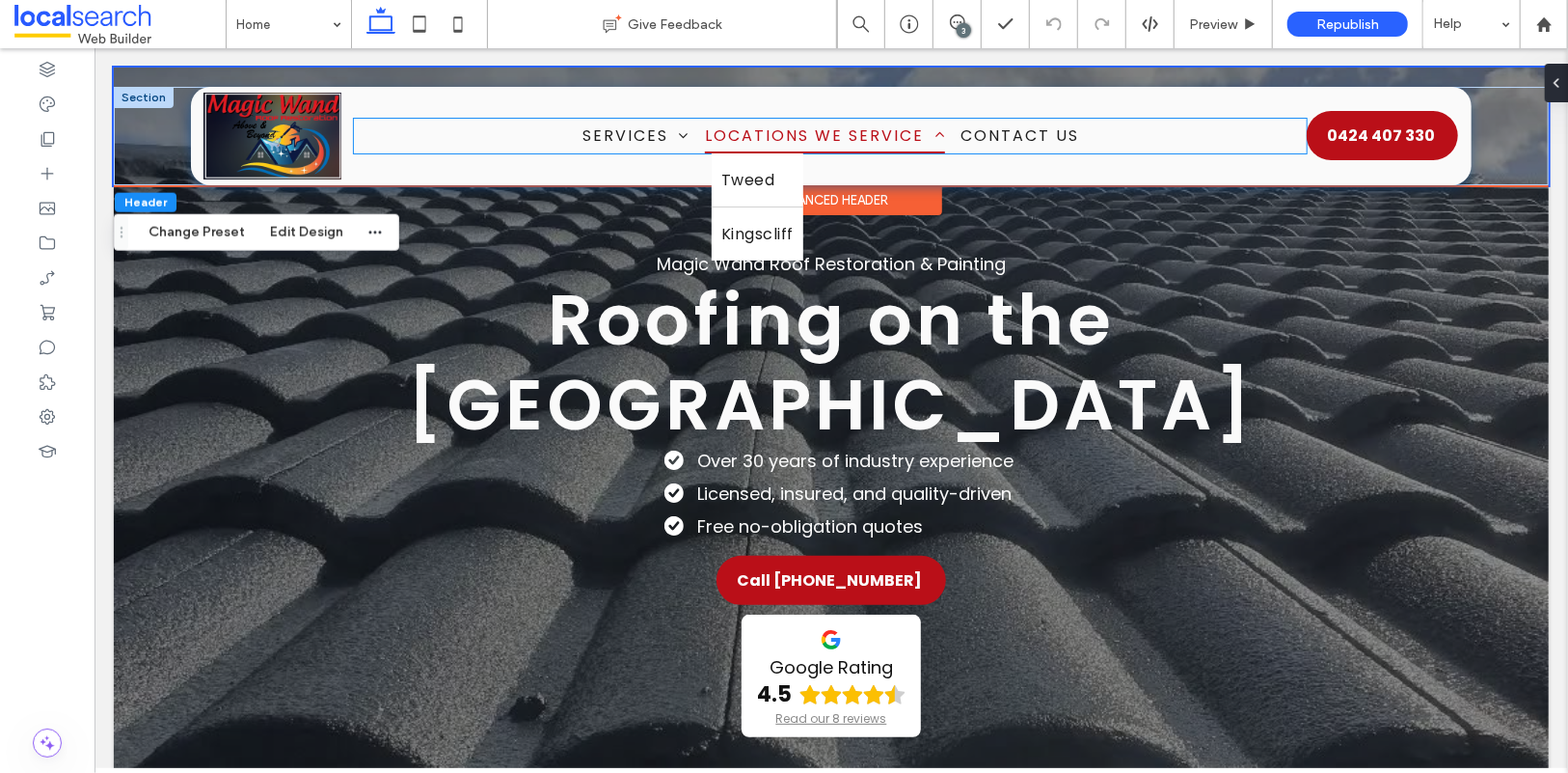
click at [792, 139] on span "Locations We Service" at bounding box center [824, 135] width 240 height 34
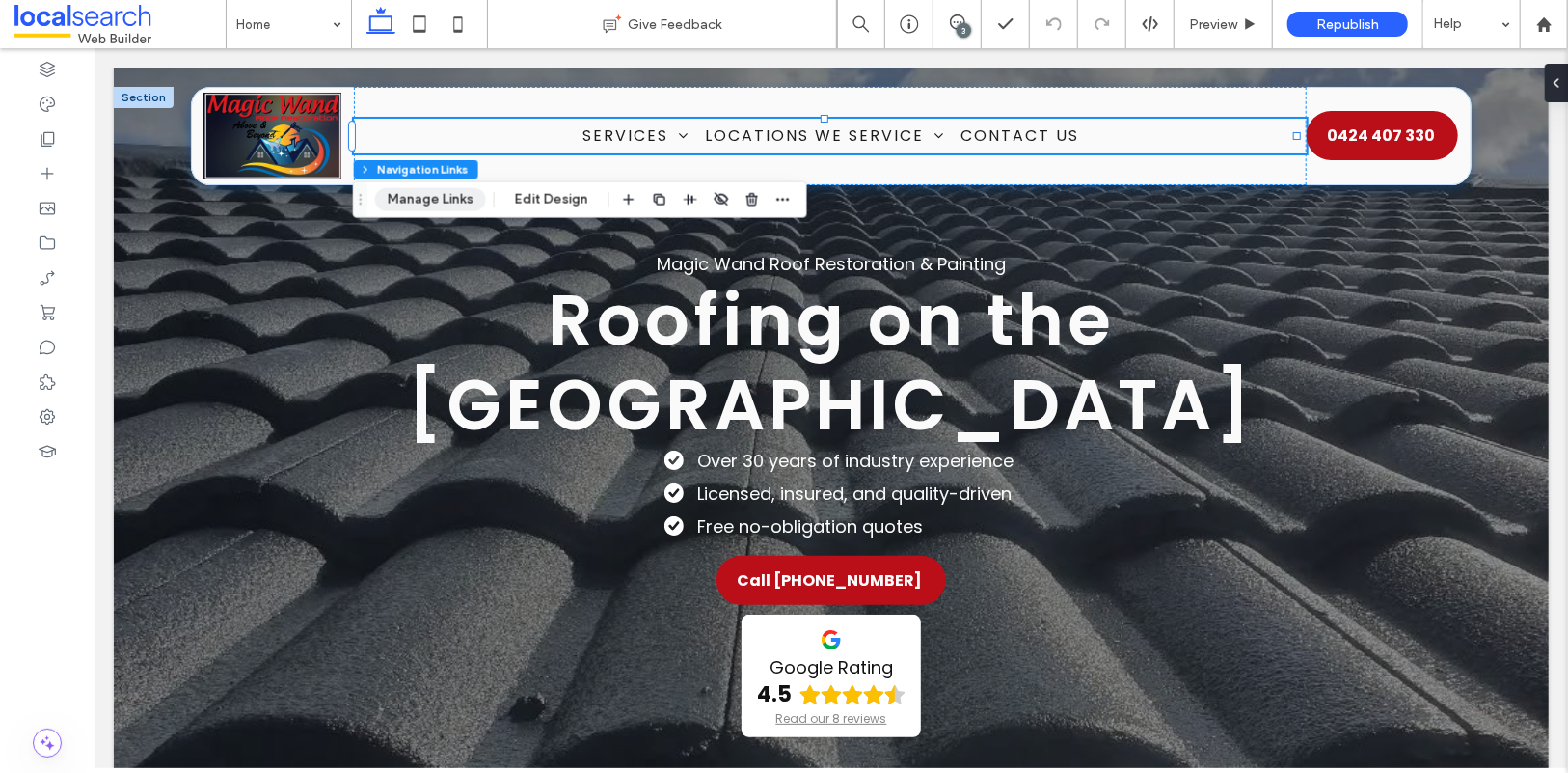
click at [465, 199] on button "Manage Links" at bounding box center [430, 199] width 111 height 23
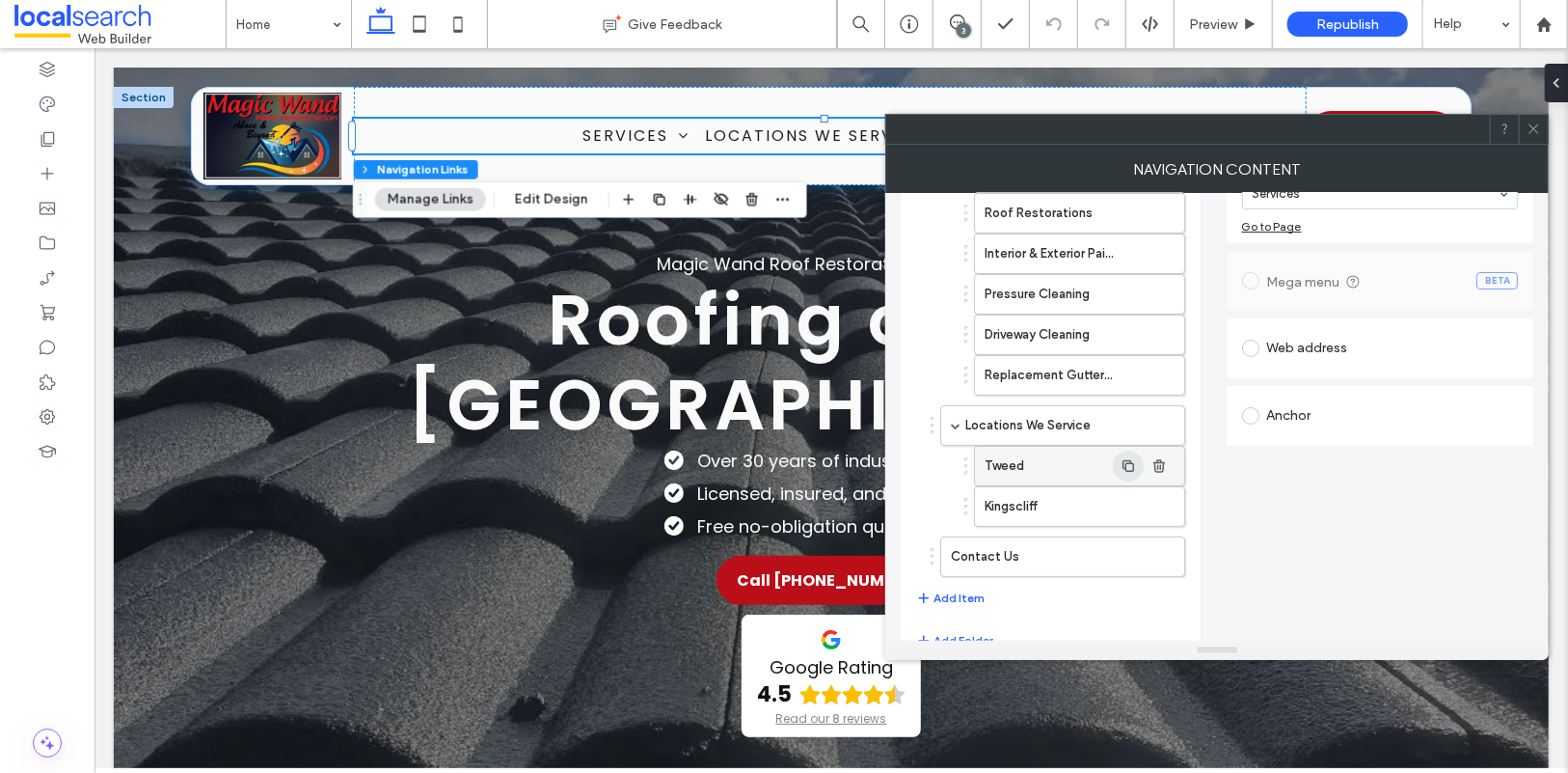
scroll to position [189, 0]
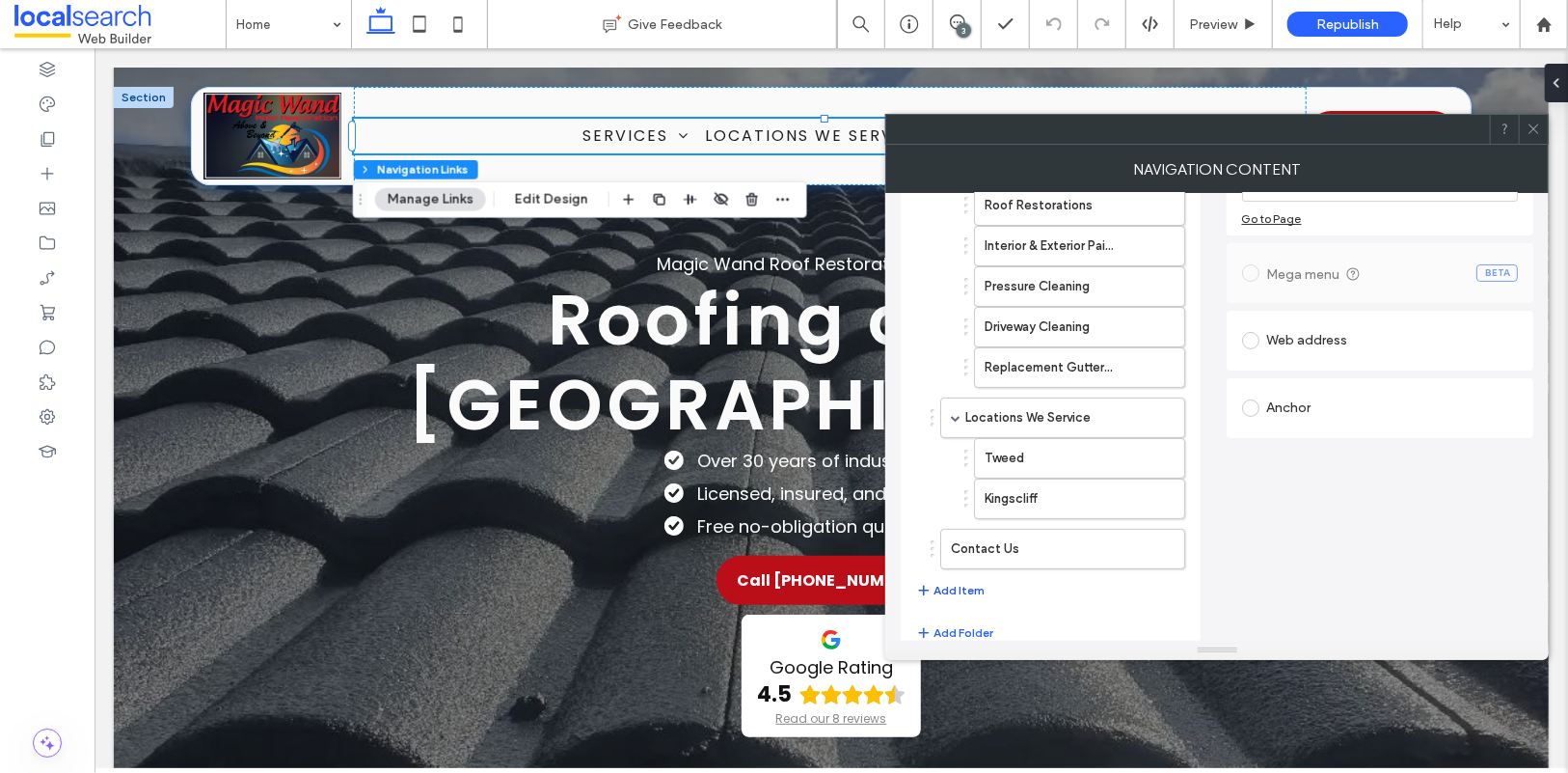
click at [972, 586] on button "Add Item" at bounding box center [950, 589] width 69 height 23
type input "*"
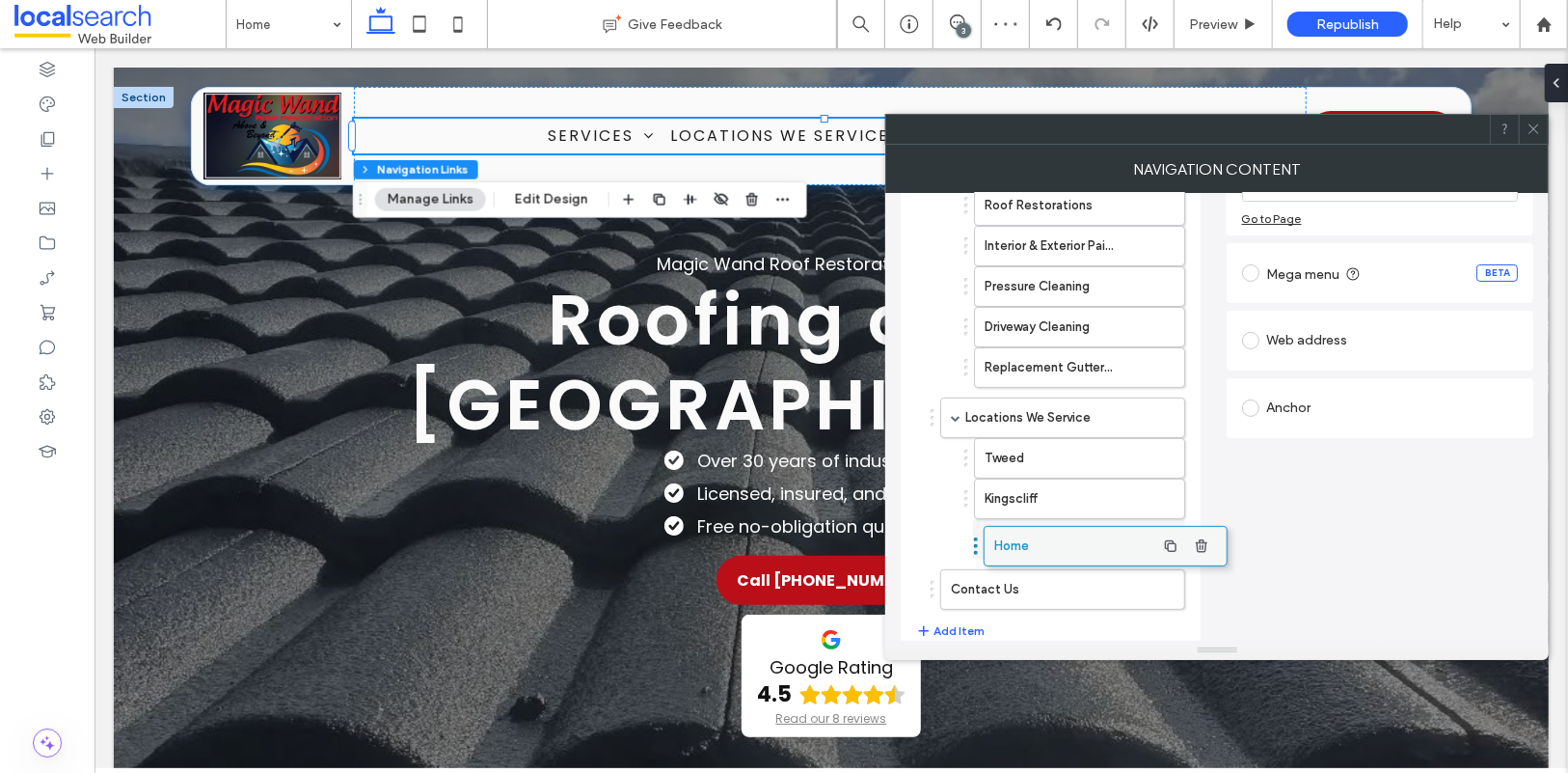
drag, startPoint x: 1002, startPoint y: 592, endPoint x: 1046, endPoint y: 542, distance: 66.6
type input "*"
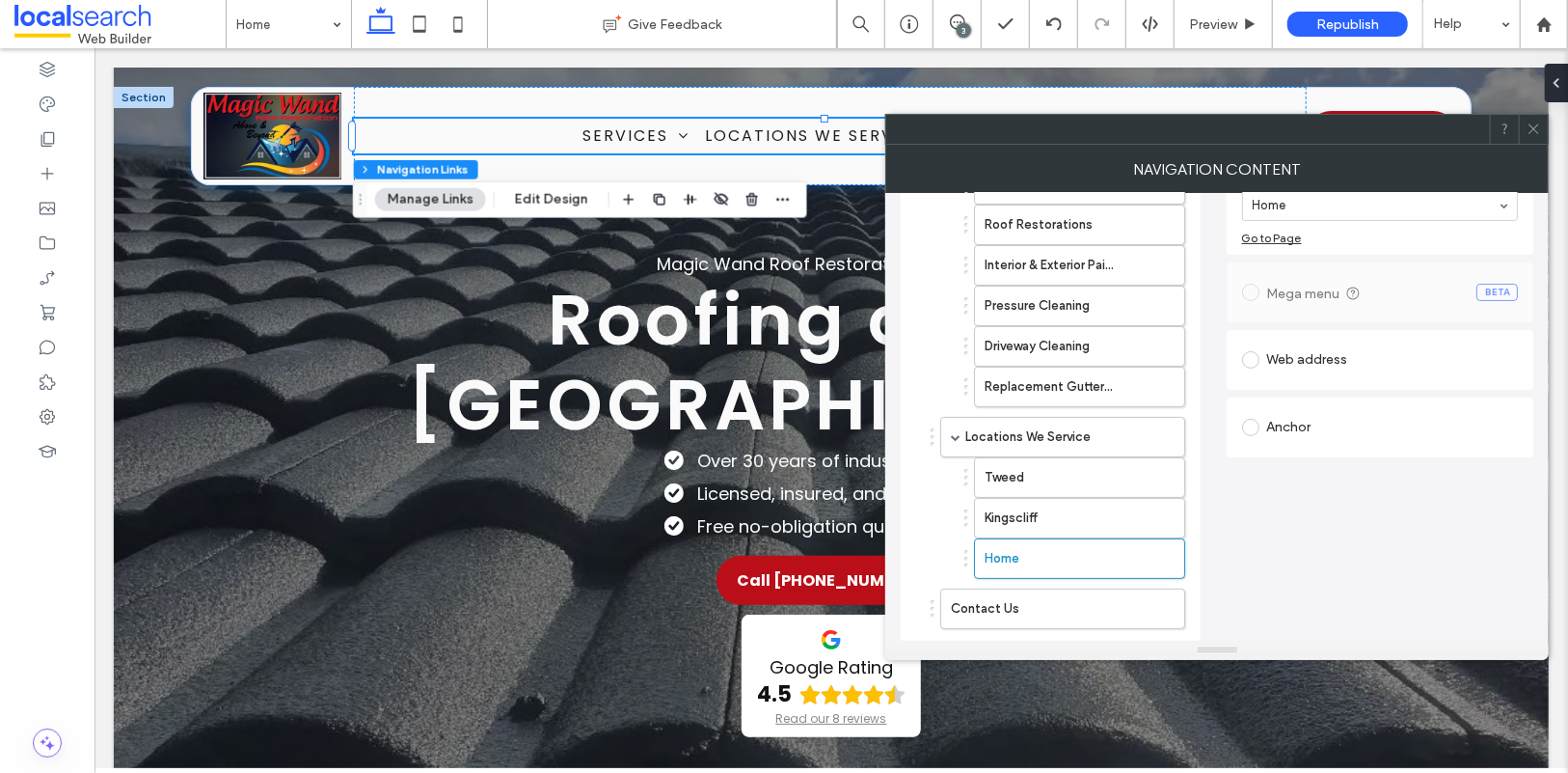
scroll to position [0, 0]
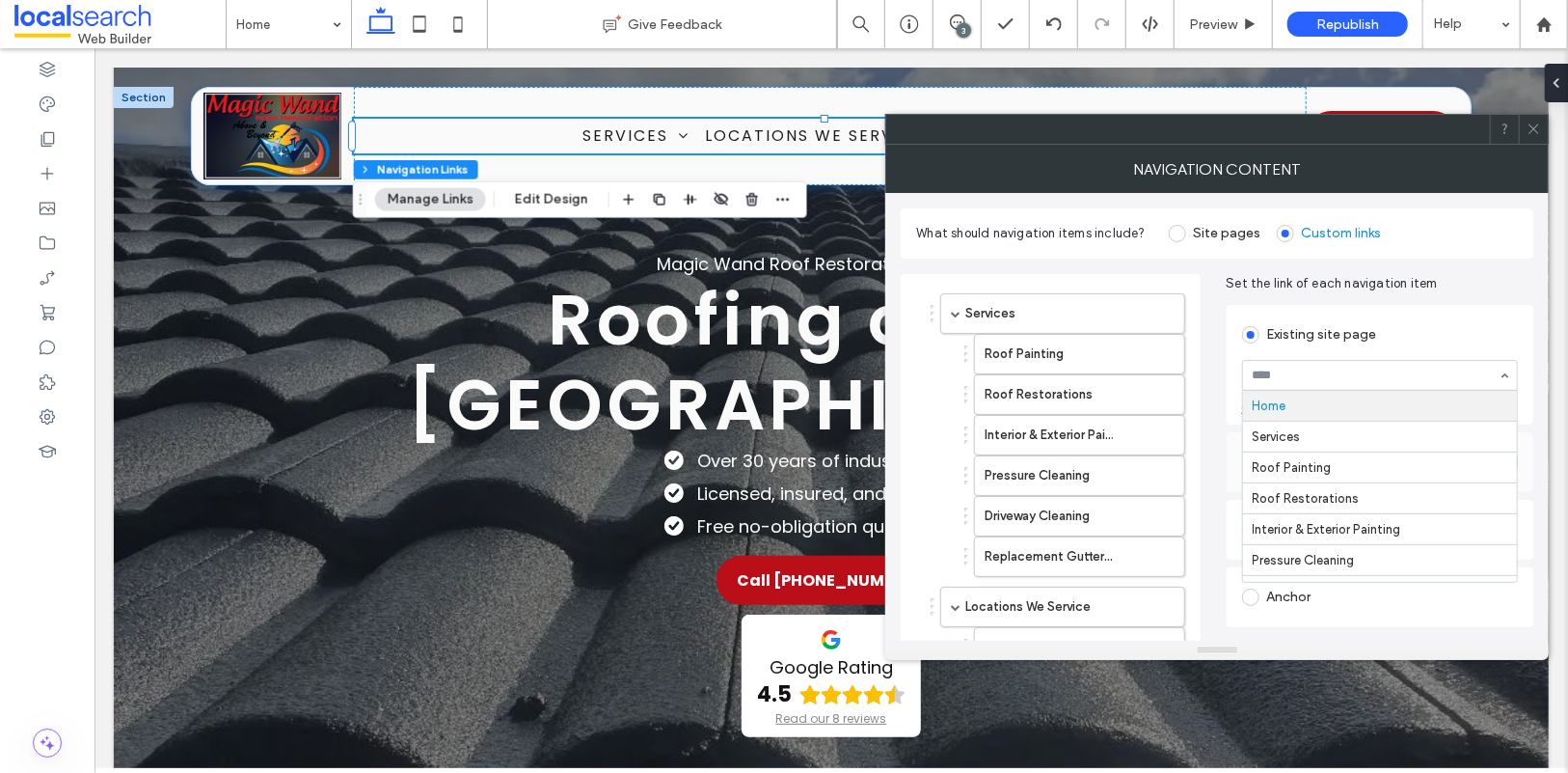
type input "*"
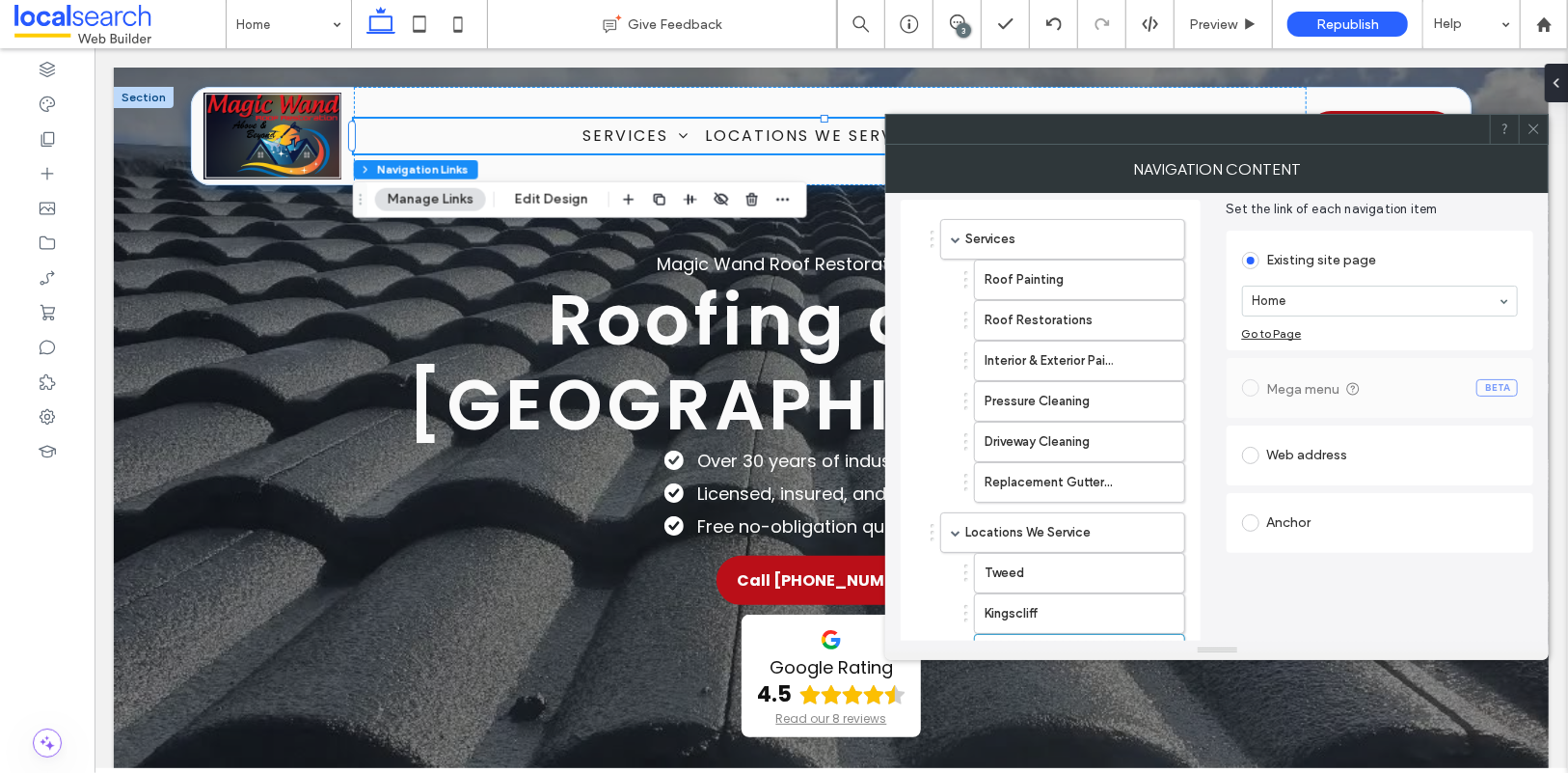
scroll to position [155, 0]
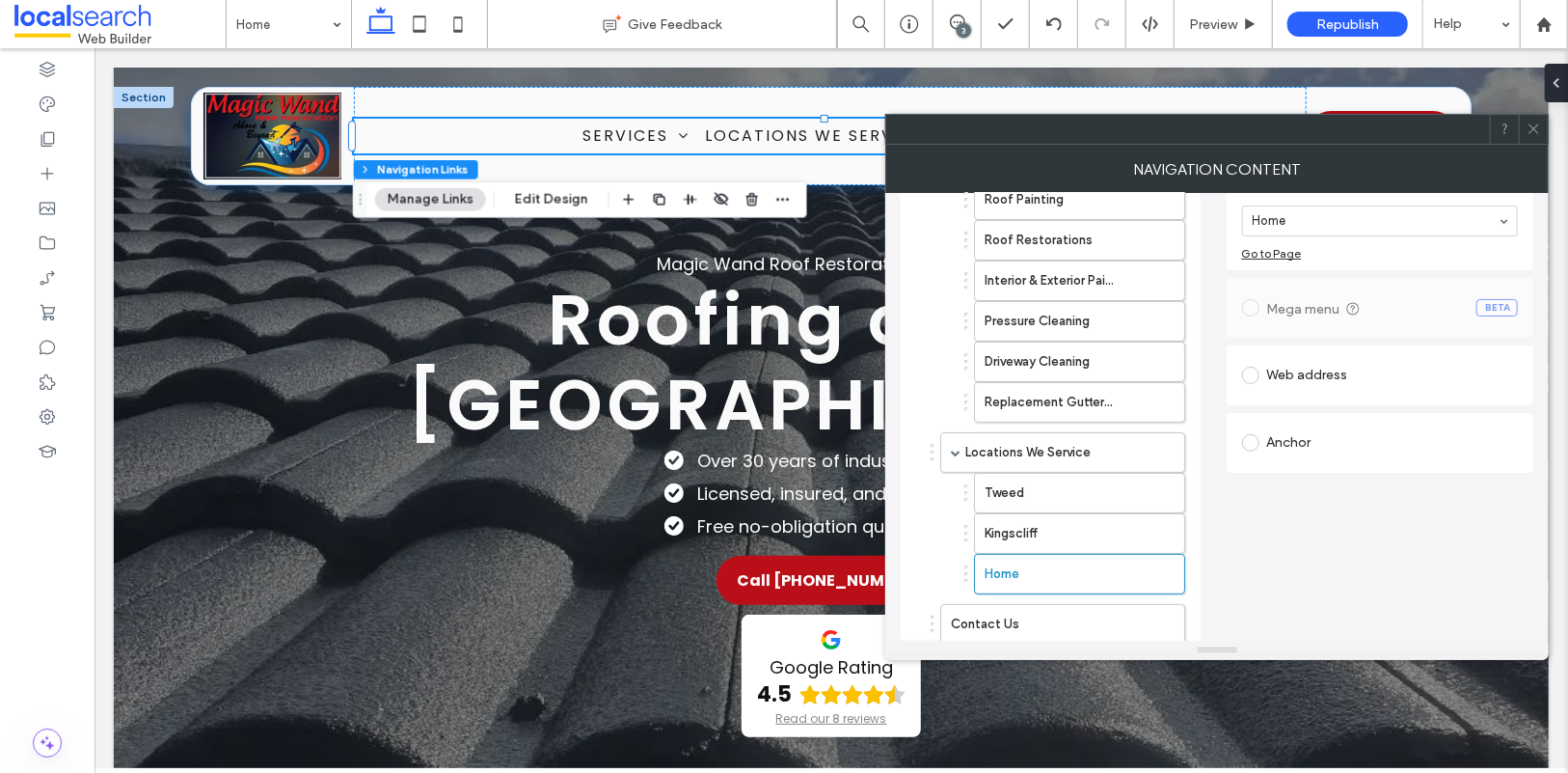
click at [1311, 444] on div "Anchor" at bounding box center [1380, 442] width 277 height 31
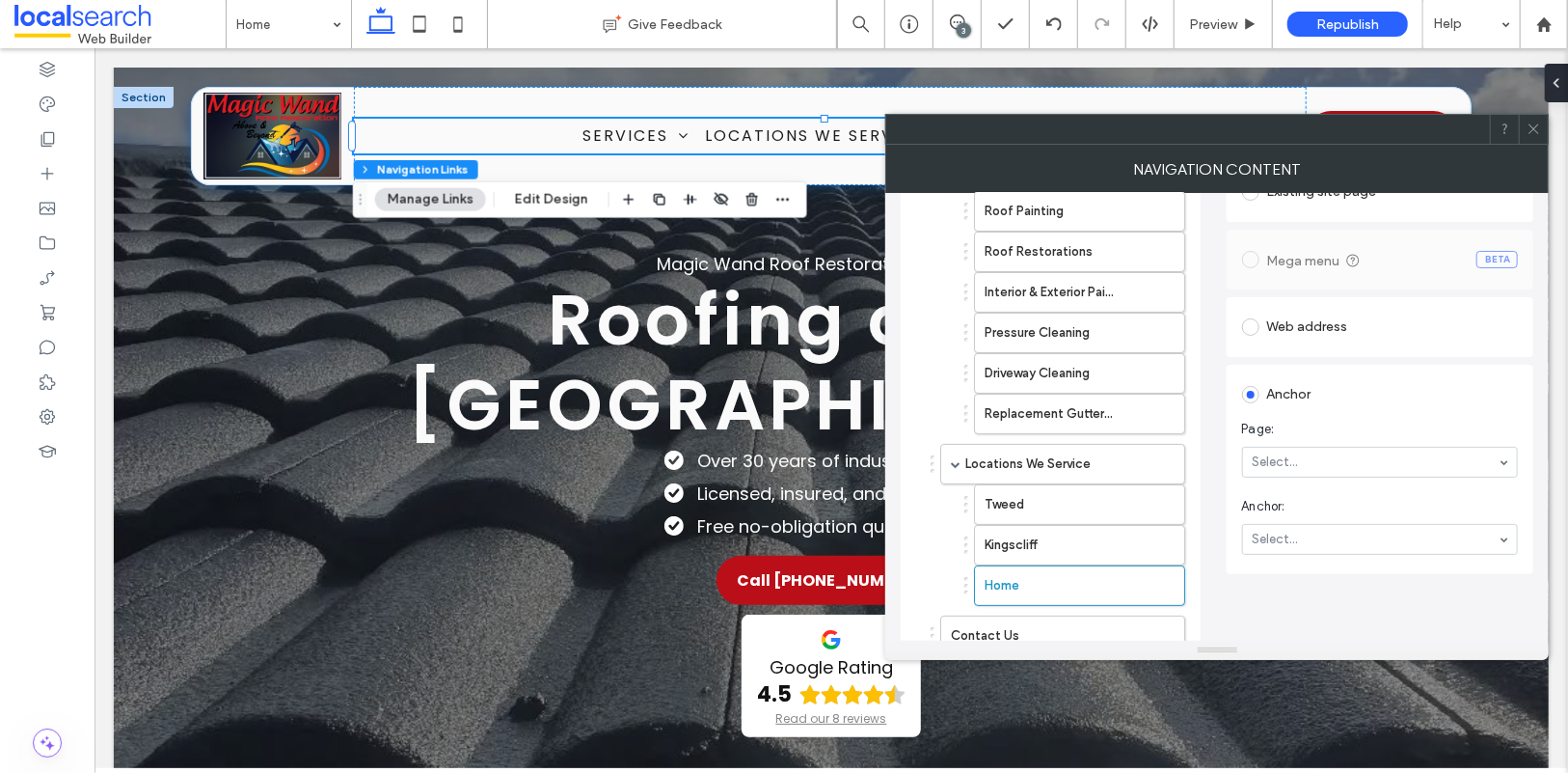
scroll to position [145, 0]
click at [1323, 594] on div "Set the link of each navigation item Existing site page Home Go to Page Mega me…" at bounding box center [1380, 445] width 308 height 634
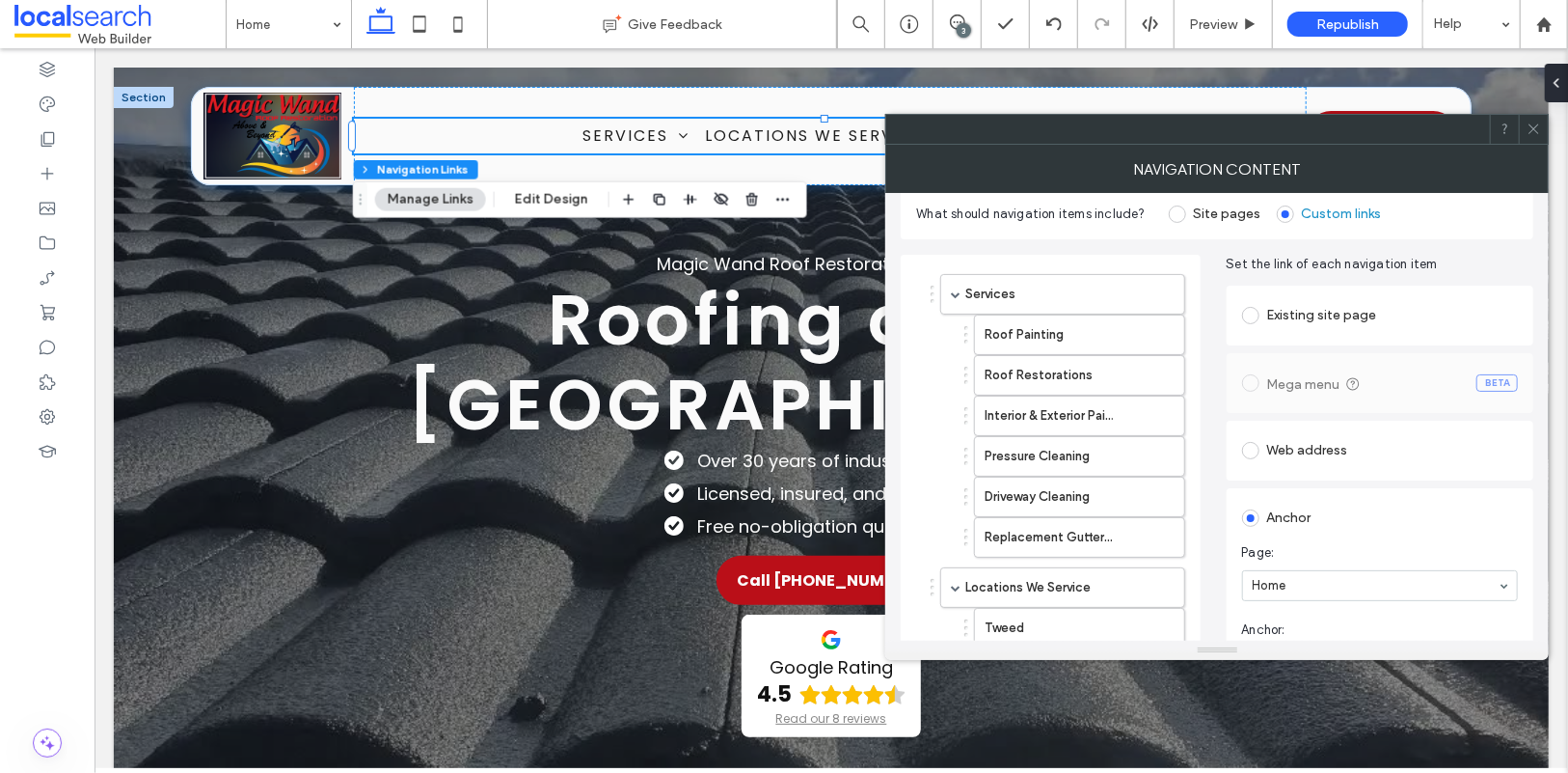
scroll to position [0, 0]
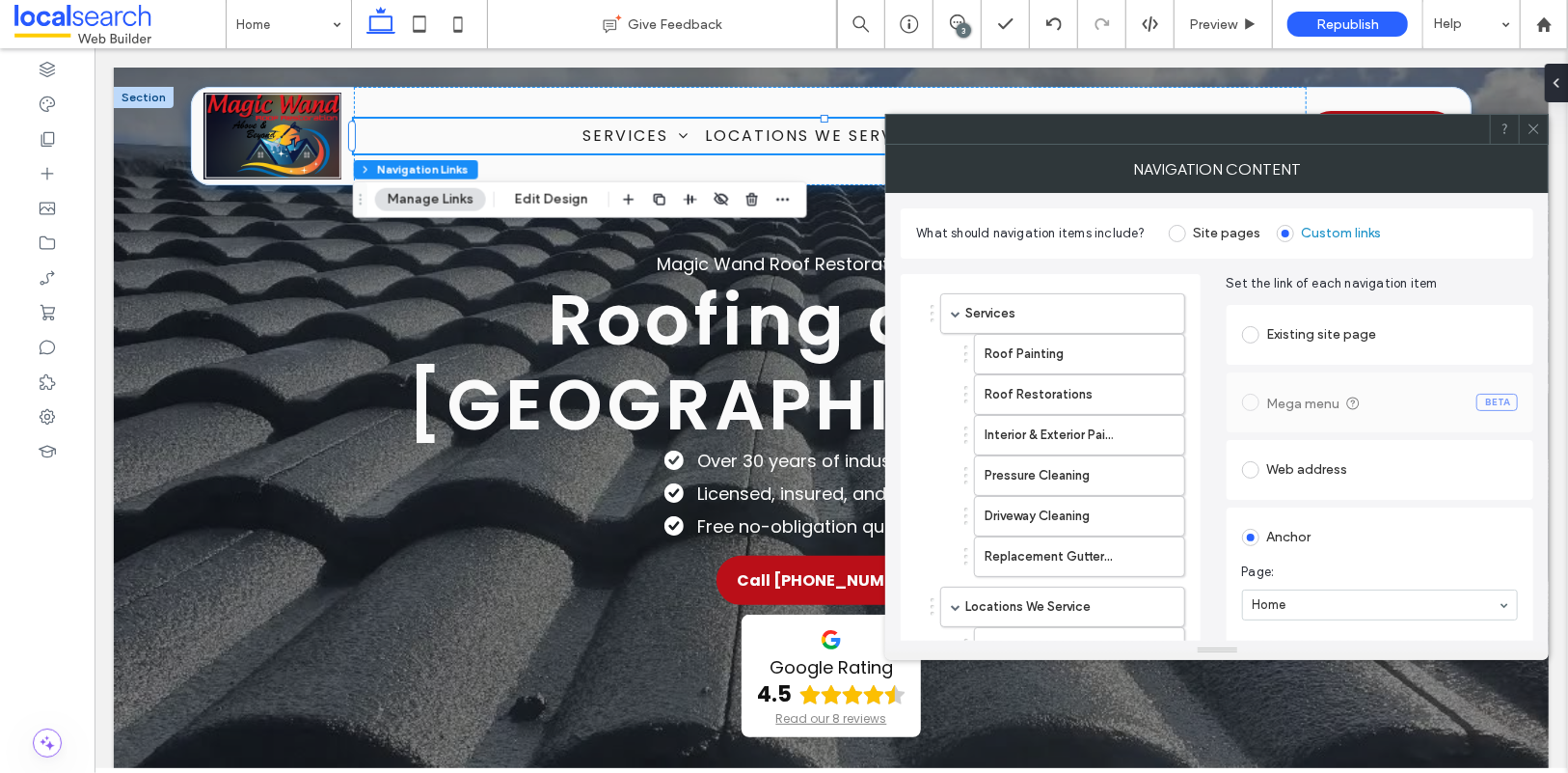
click at [1538, 125] on use at bounding box center [1535, 130] width 10 height 10
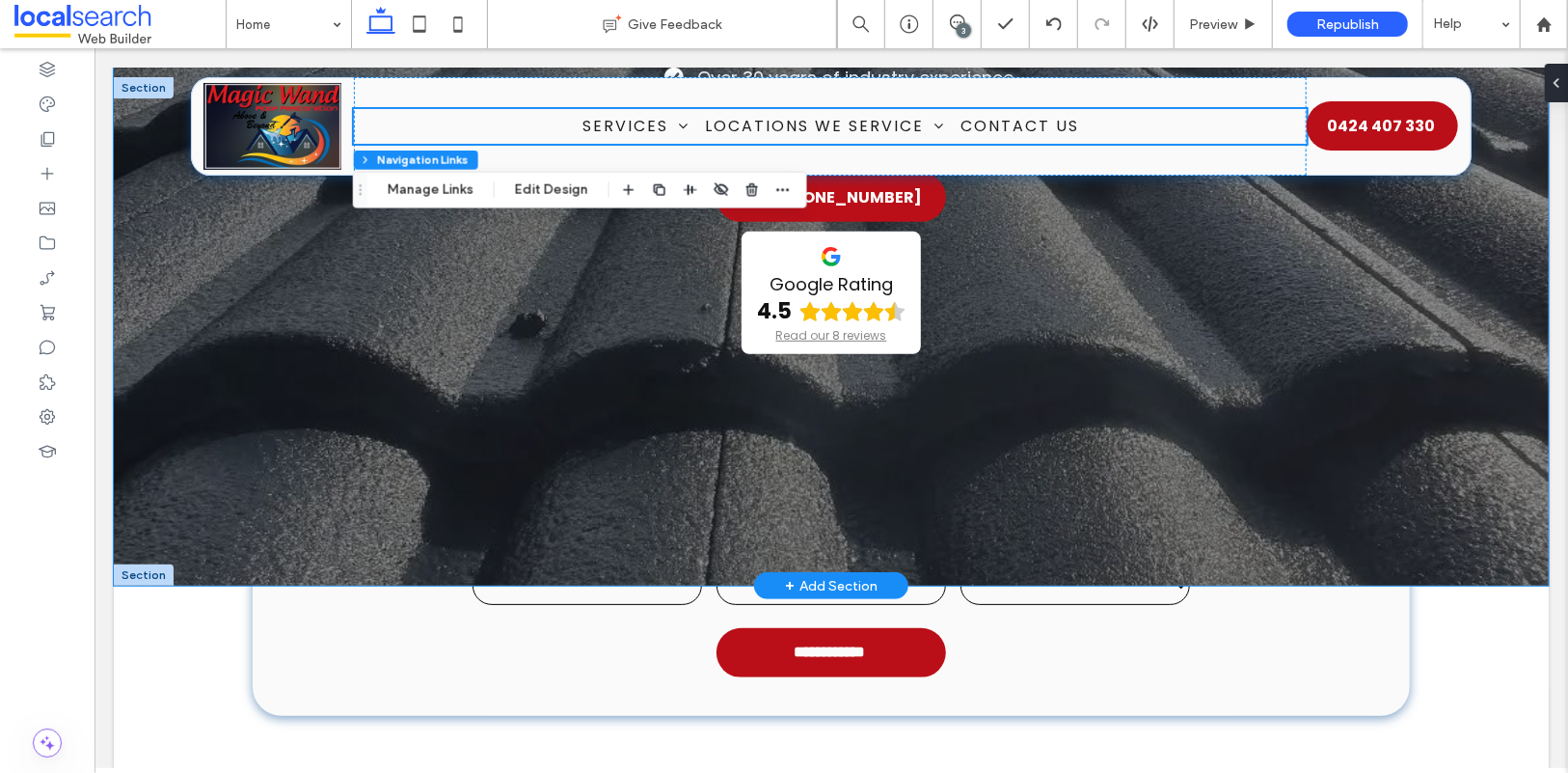
scroll to position [343, 0]
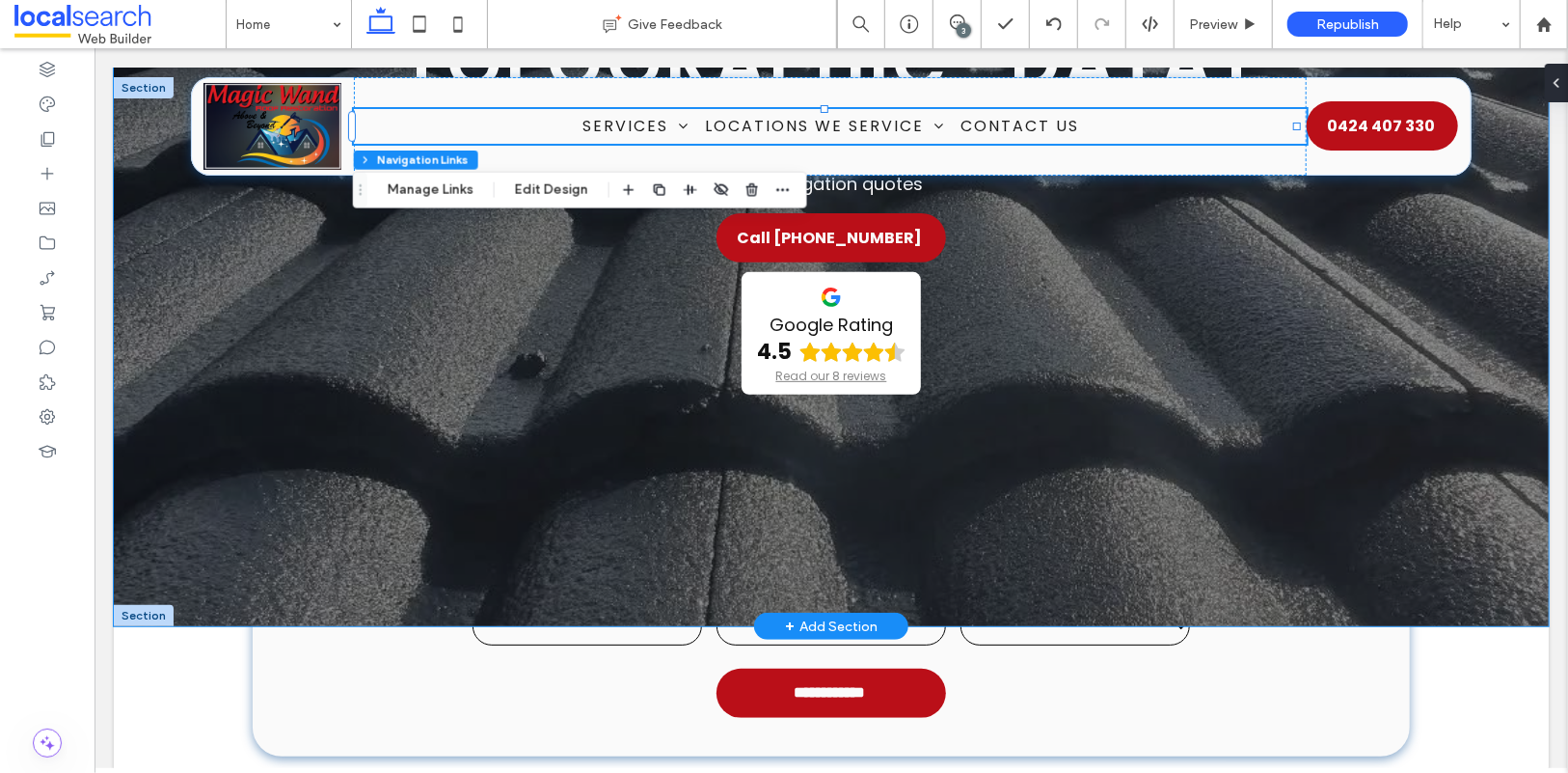
click at [174, 418] on div "Magic Wand Roof Restoration & Painting Roofing on the Gold Coast Over 30 years …" at bounding box center [830, 175] width 1435 height 901
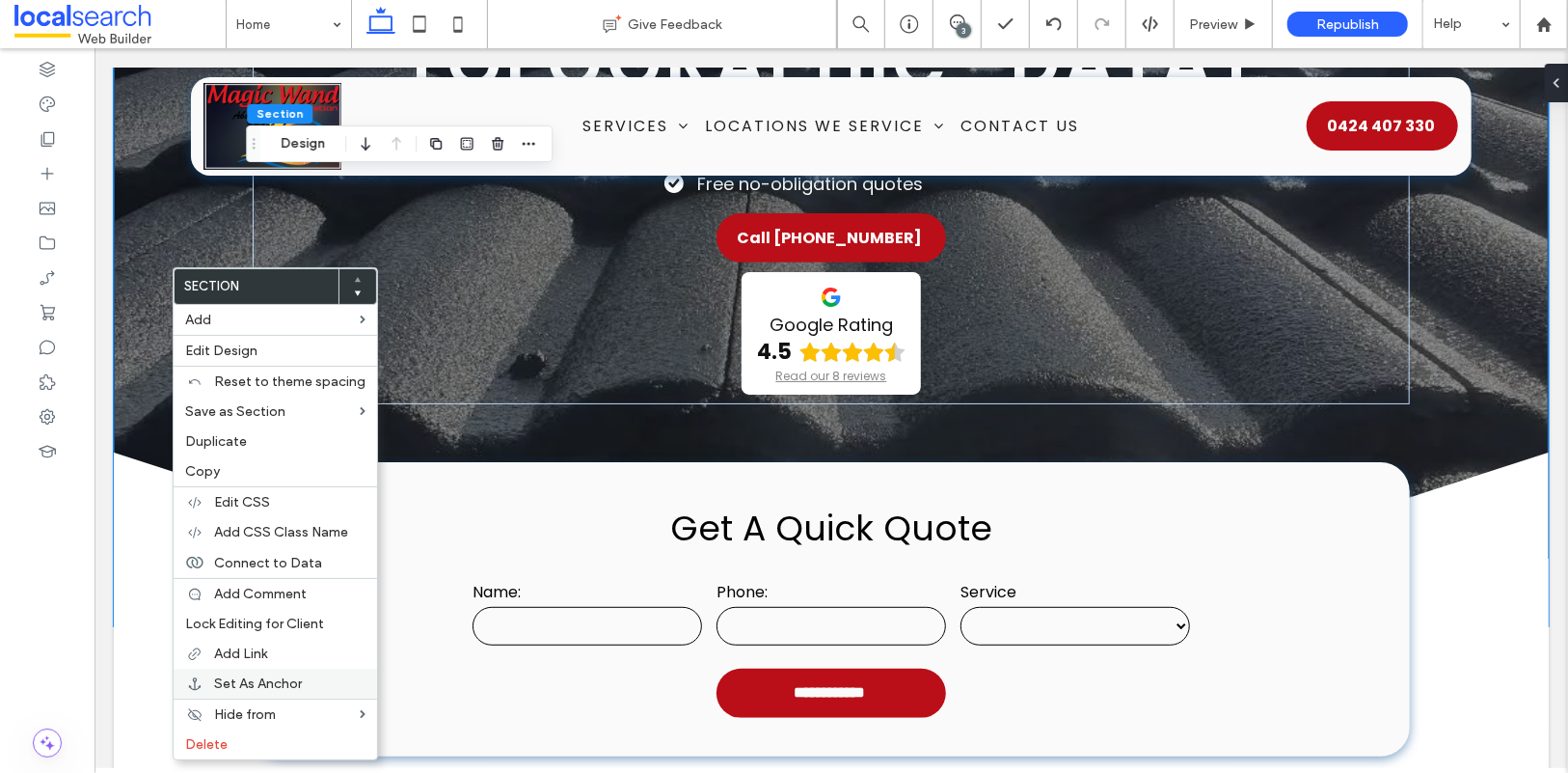
click at [268, 678] on span "Set As Anchor" at bounding box center [258, 683] width 88 height 16
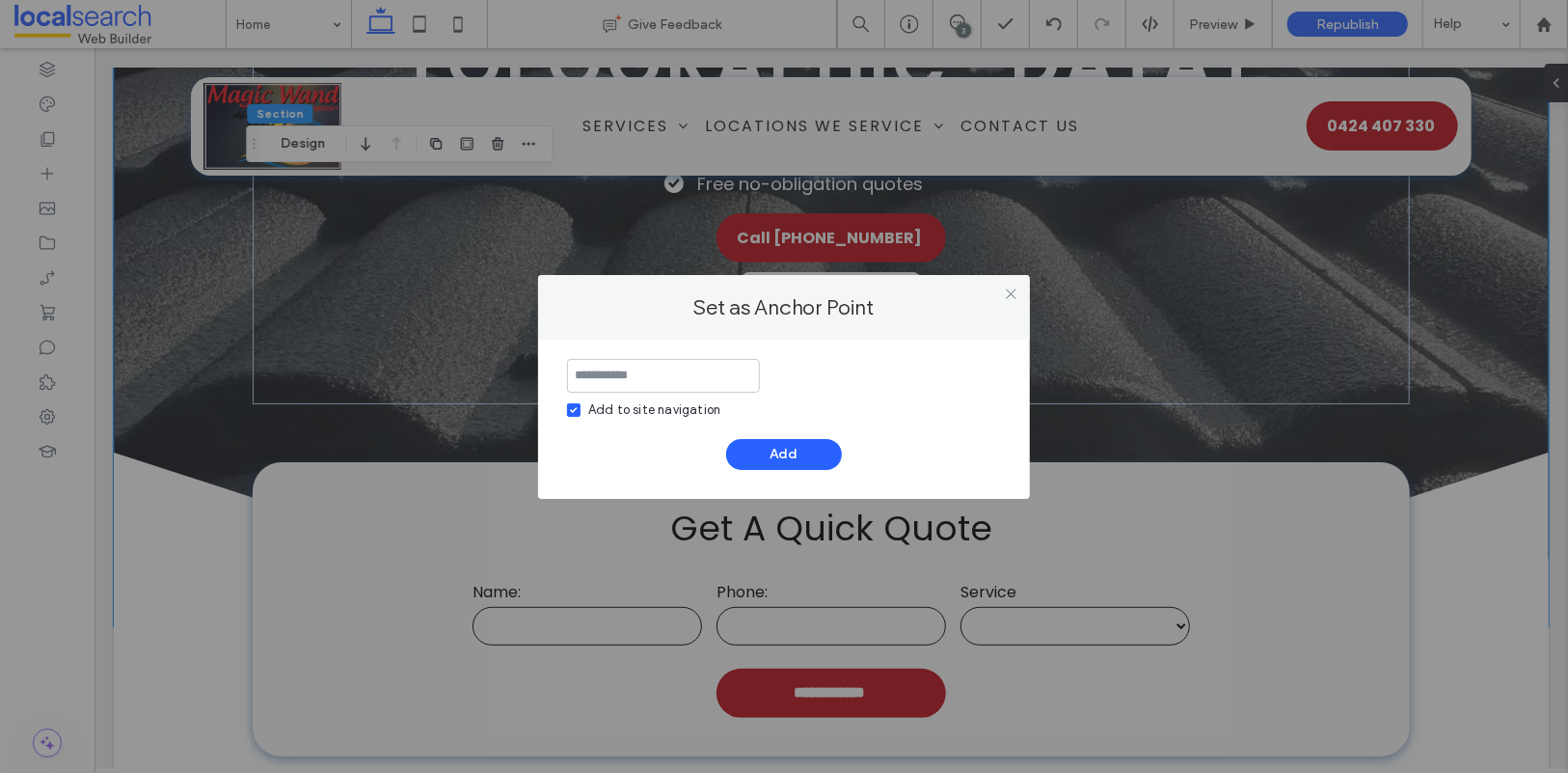
click at [577, 406] on span at bounding box center [574, 410] width 14 height 14
click at [643, 379] on input at bounding box center [663, 376] width 193 height 34
type input "**********"
click at [808, 452] on button "Add" at bounding box center [784, 453] width 116 height 31
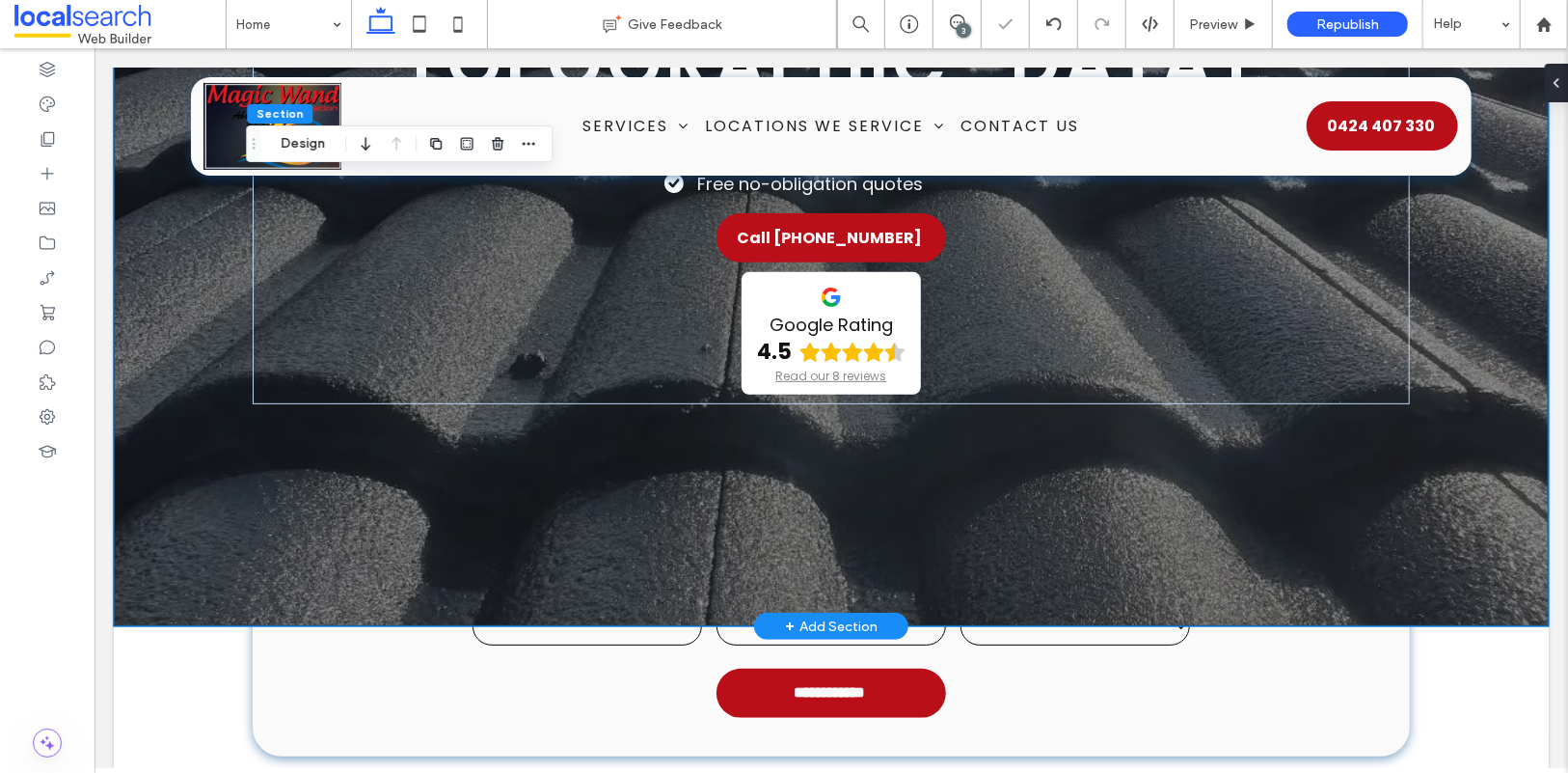
scroll to position [0, 0]
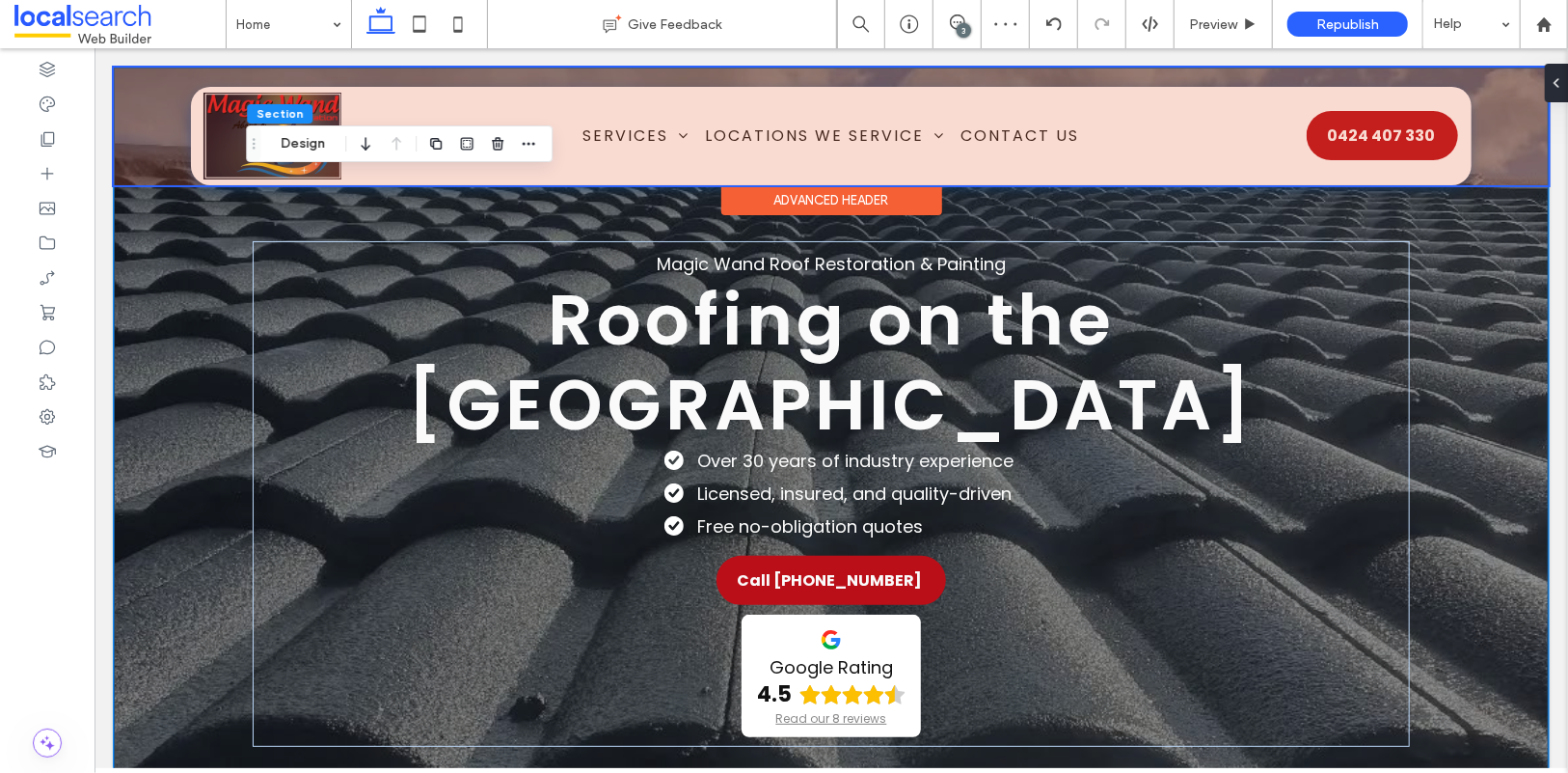
click at [876, 136] on div at bounding box center [830, 126] width 1435 height 118
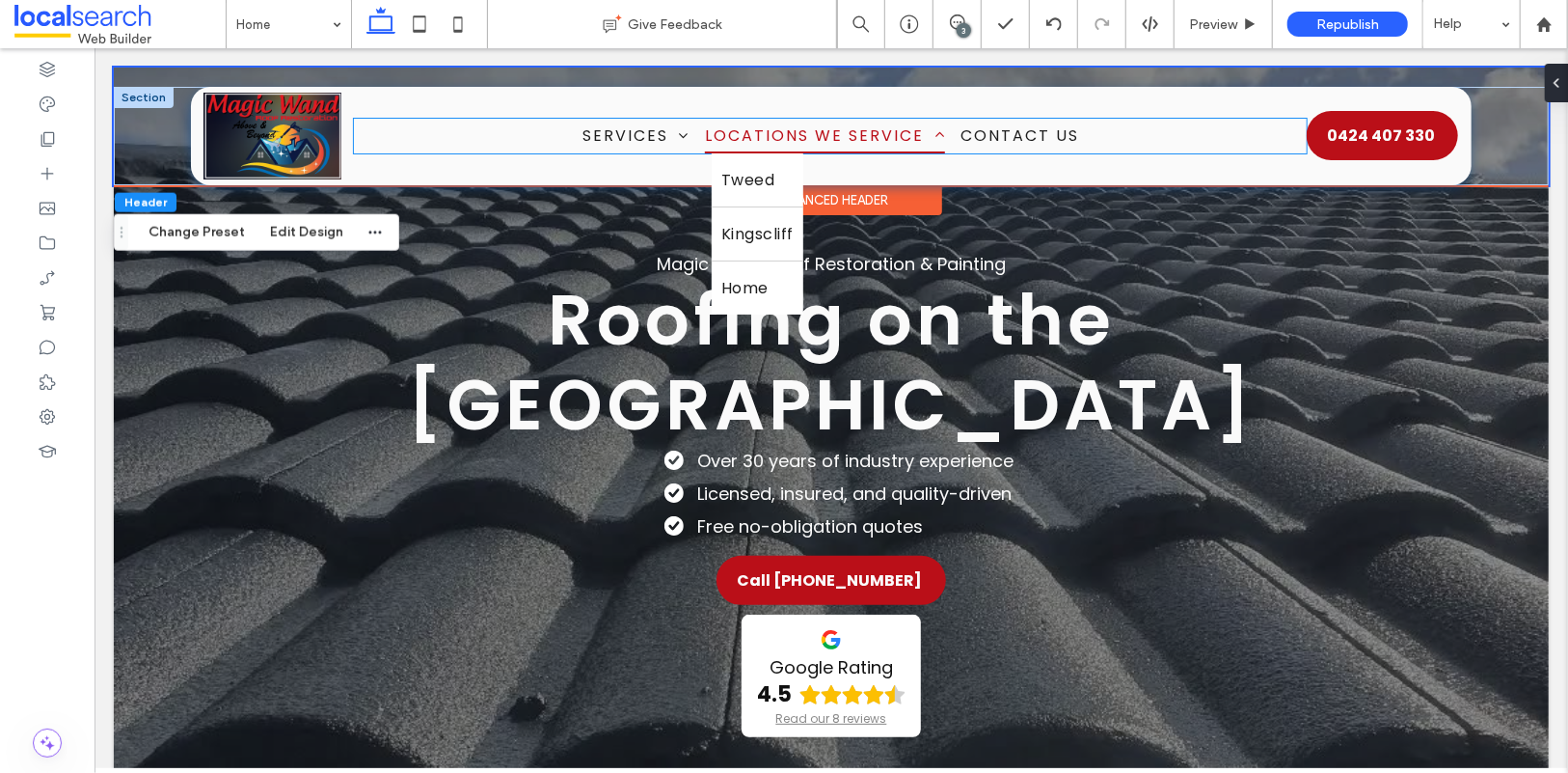
click at [926, 119] on span "Locations We Service" at bounding box center [824, 135] width 240 height 34
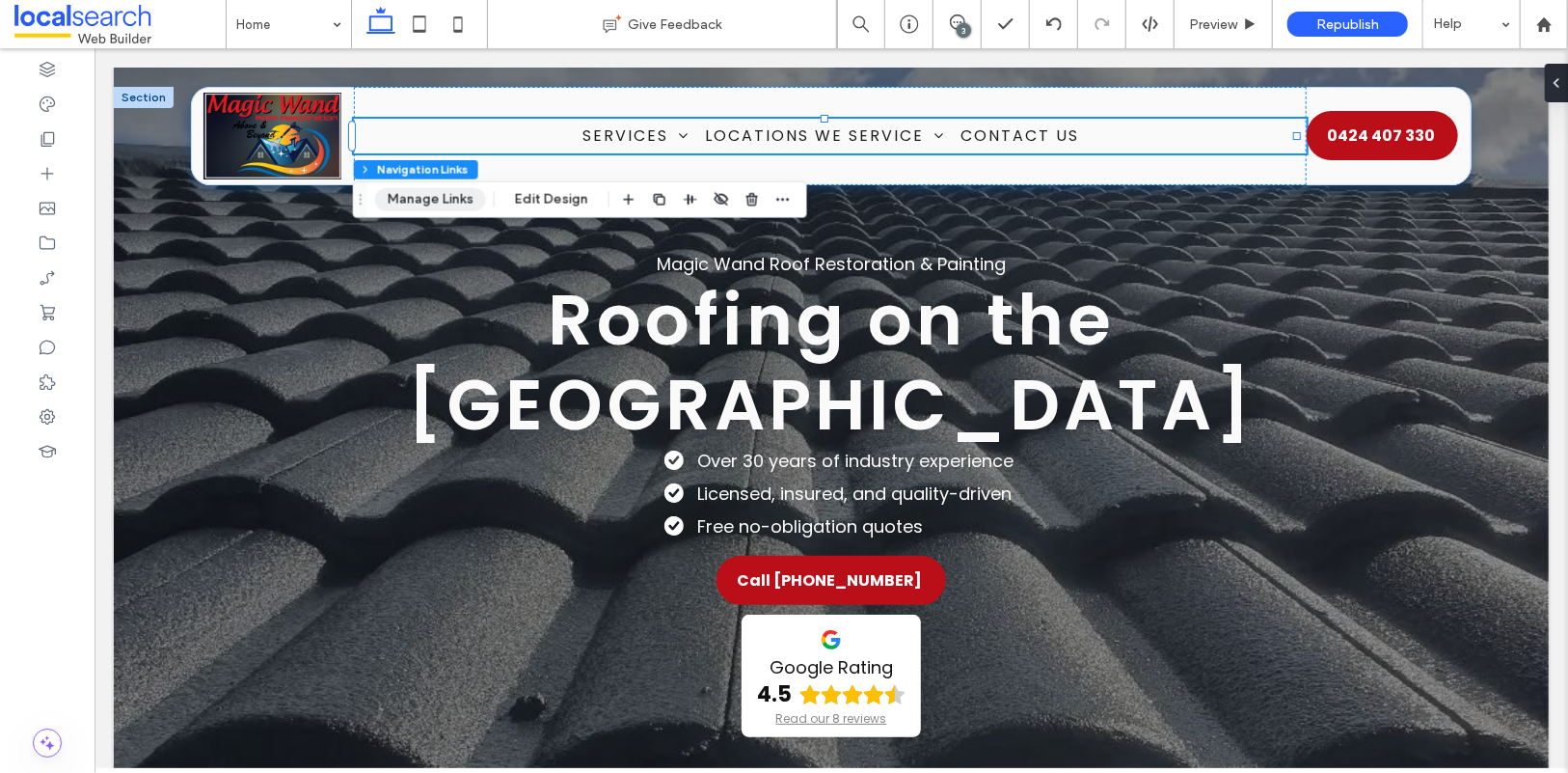
click at [445, 202] on button "Manage Links" at bounding box center [430, 199] width 111 height 23
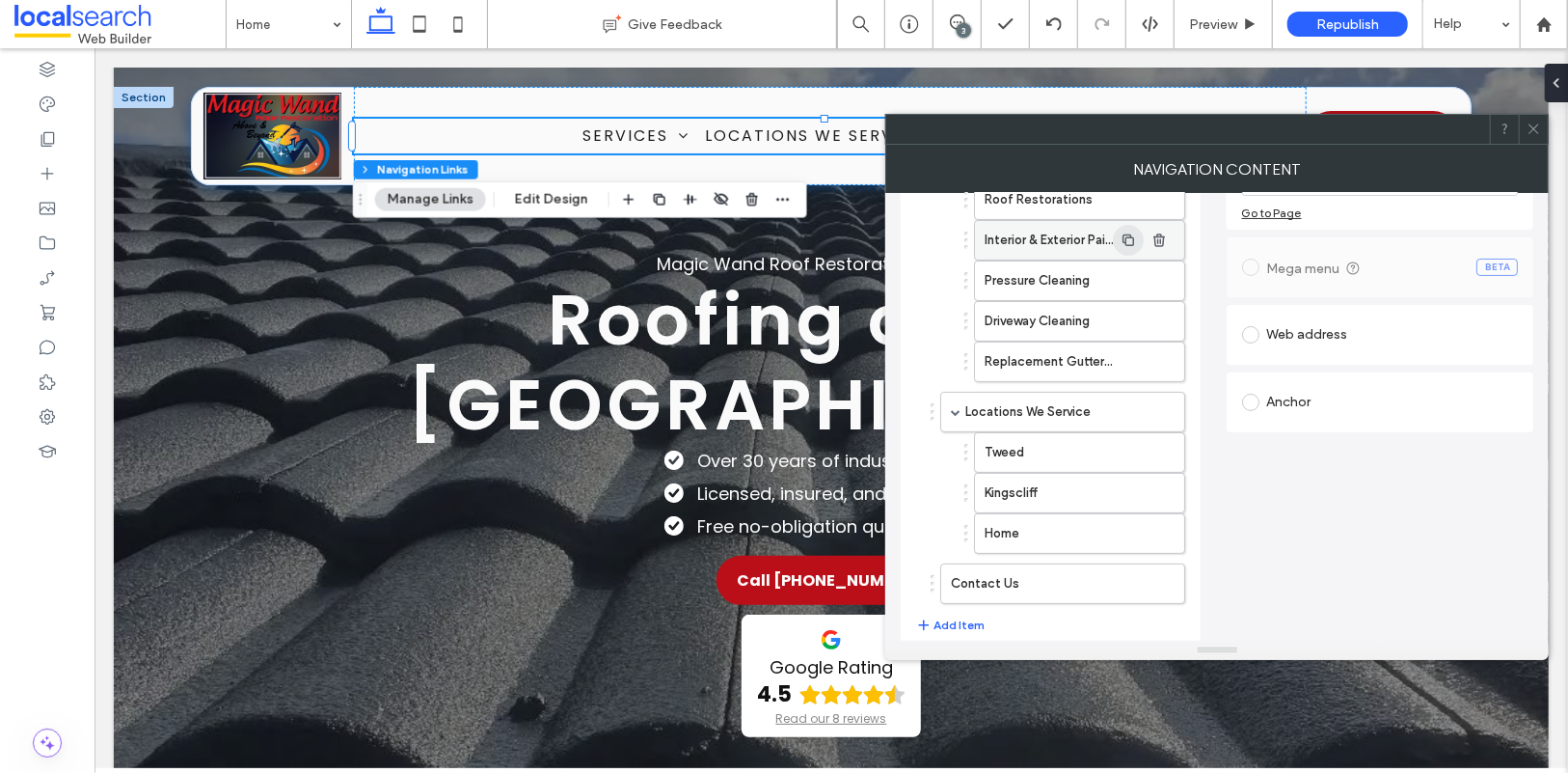
scroll to position [266, 0]
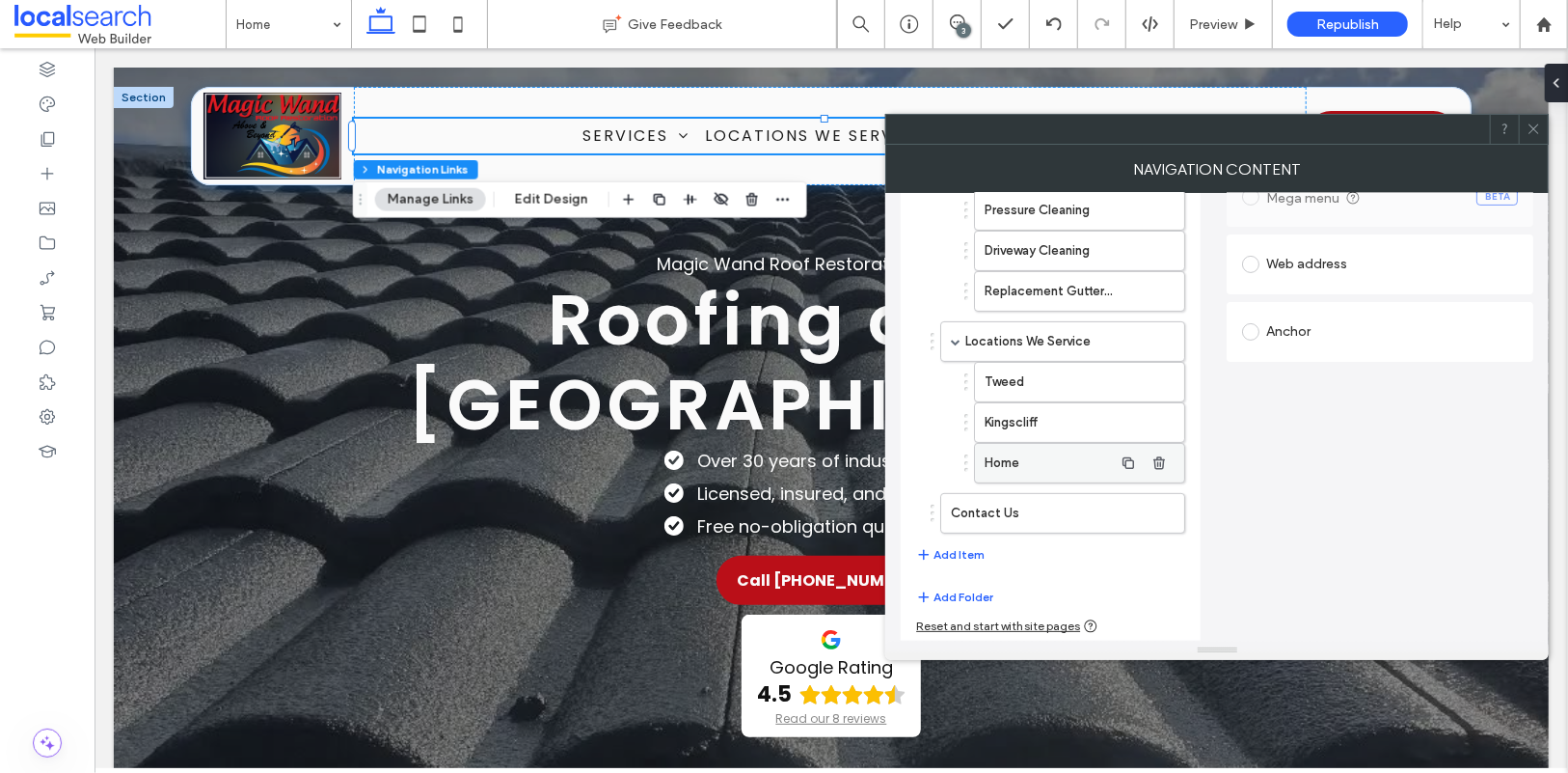
click at [1081, 458] on label "Home" at bounding box center [1048, 462] width 127 height 39
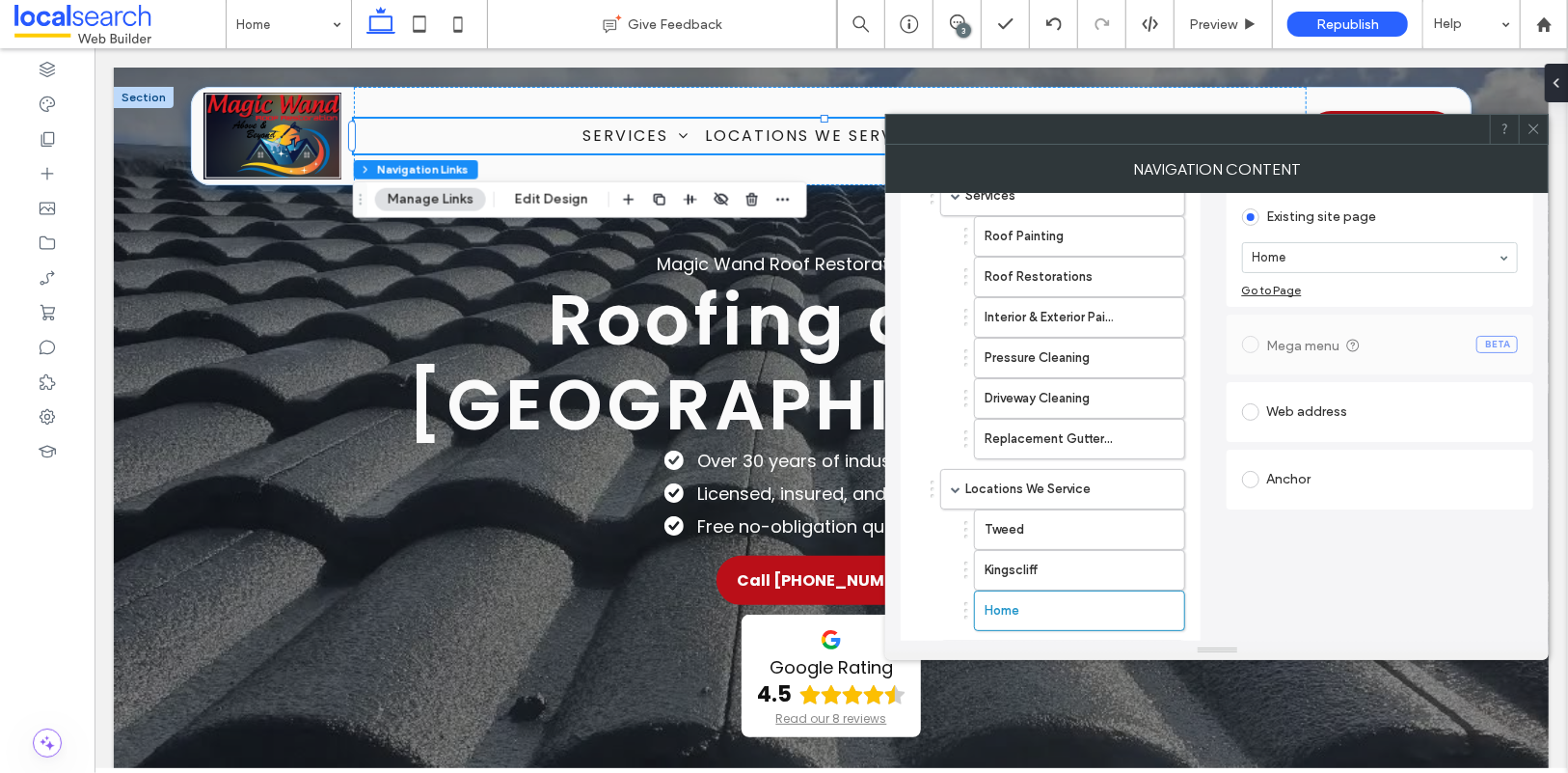
scroll to position [134, 0]
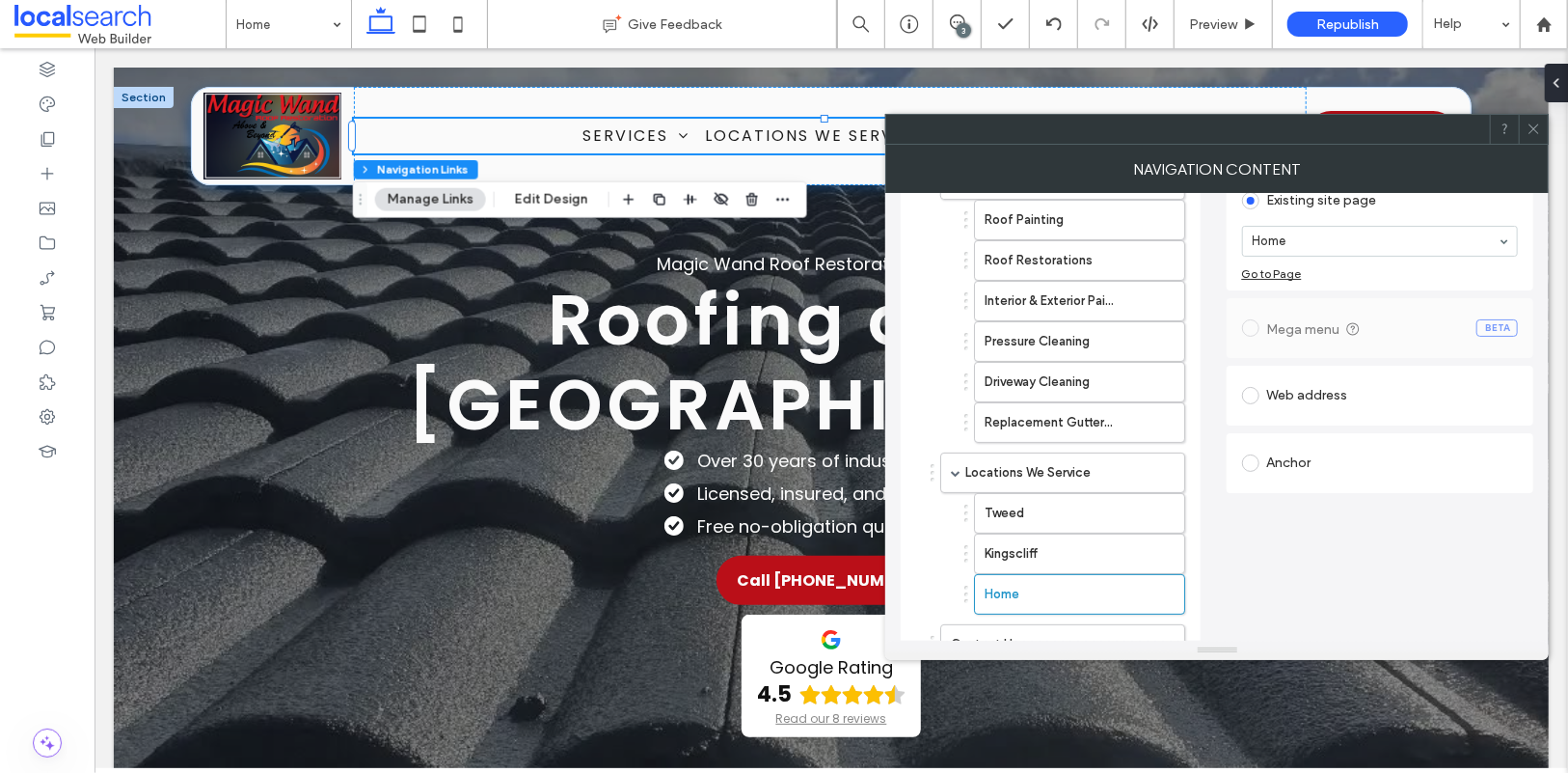
click at [1296, 442] on div "Anchor" at bounding box center [1380, 462] width 277 height 41
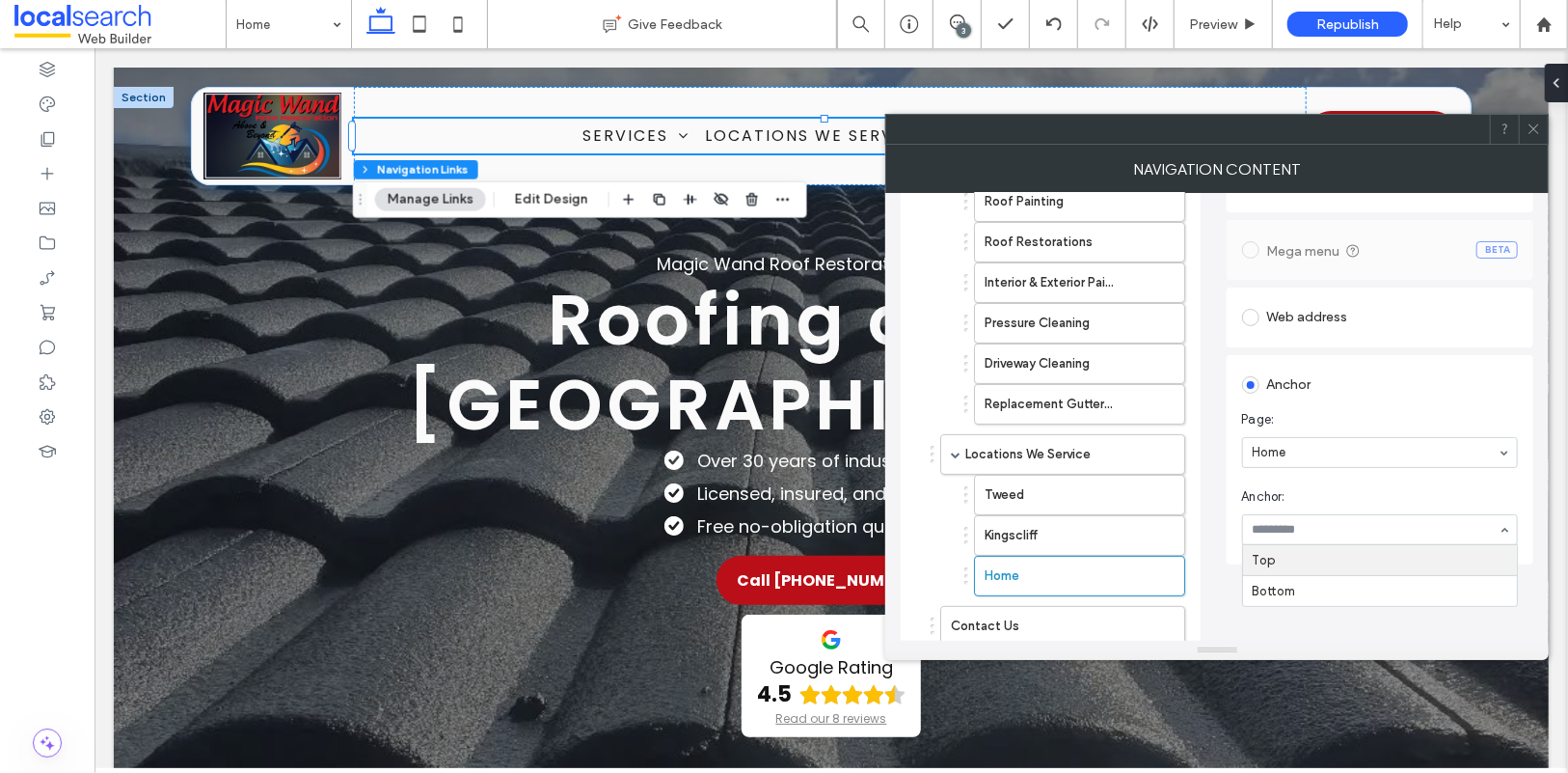
scroll to position [162, 0]
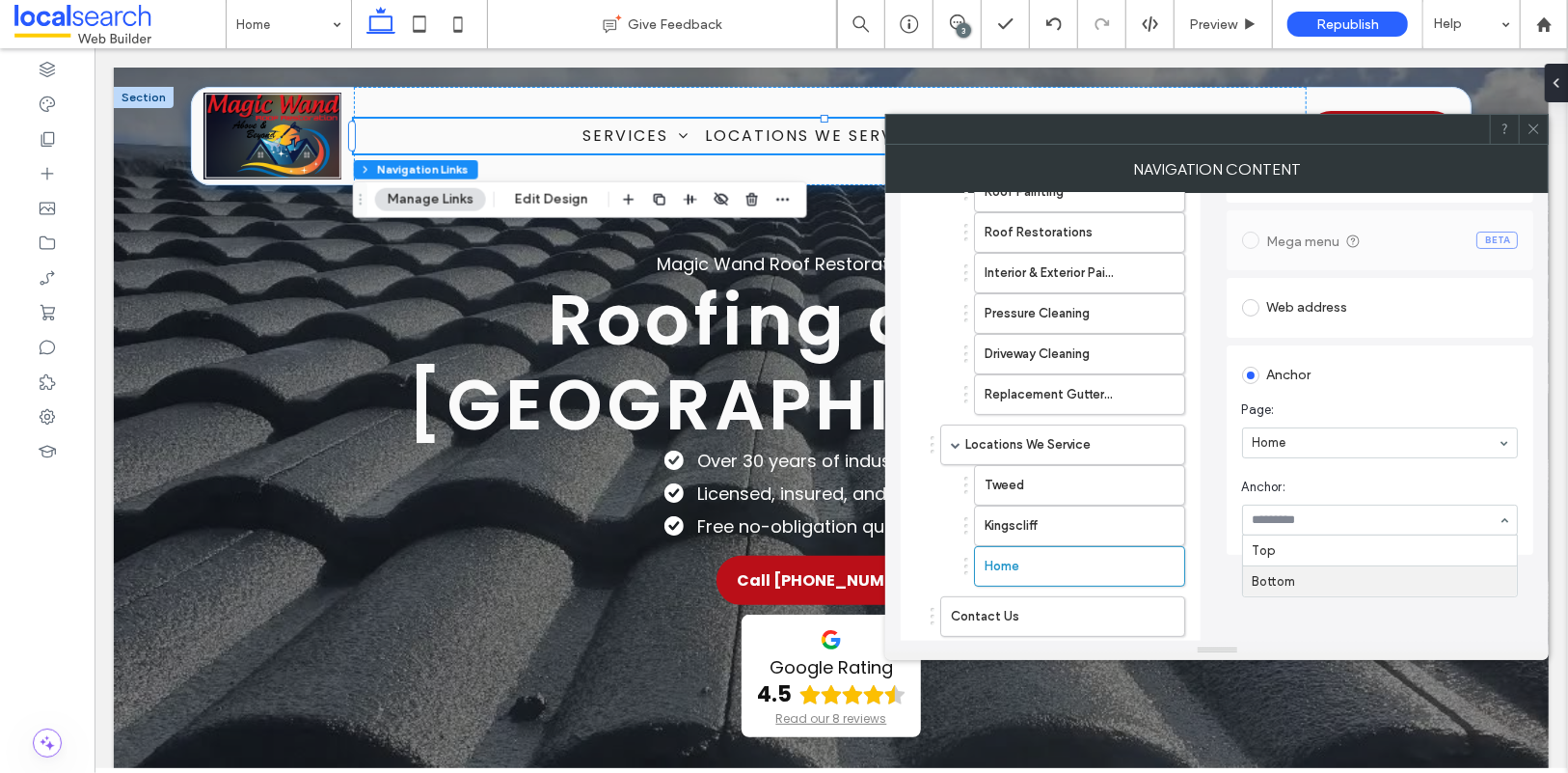
click at [1365, 626] on div "Set the link of each navigation item Existing site page Home Go to Page Mega me…" at bounding box center [1380, 428] width 308 height 634
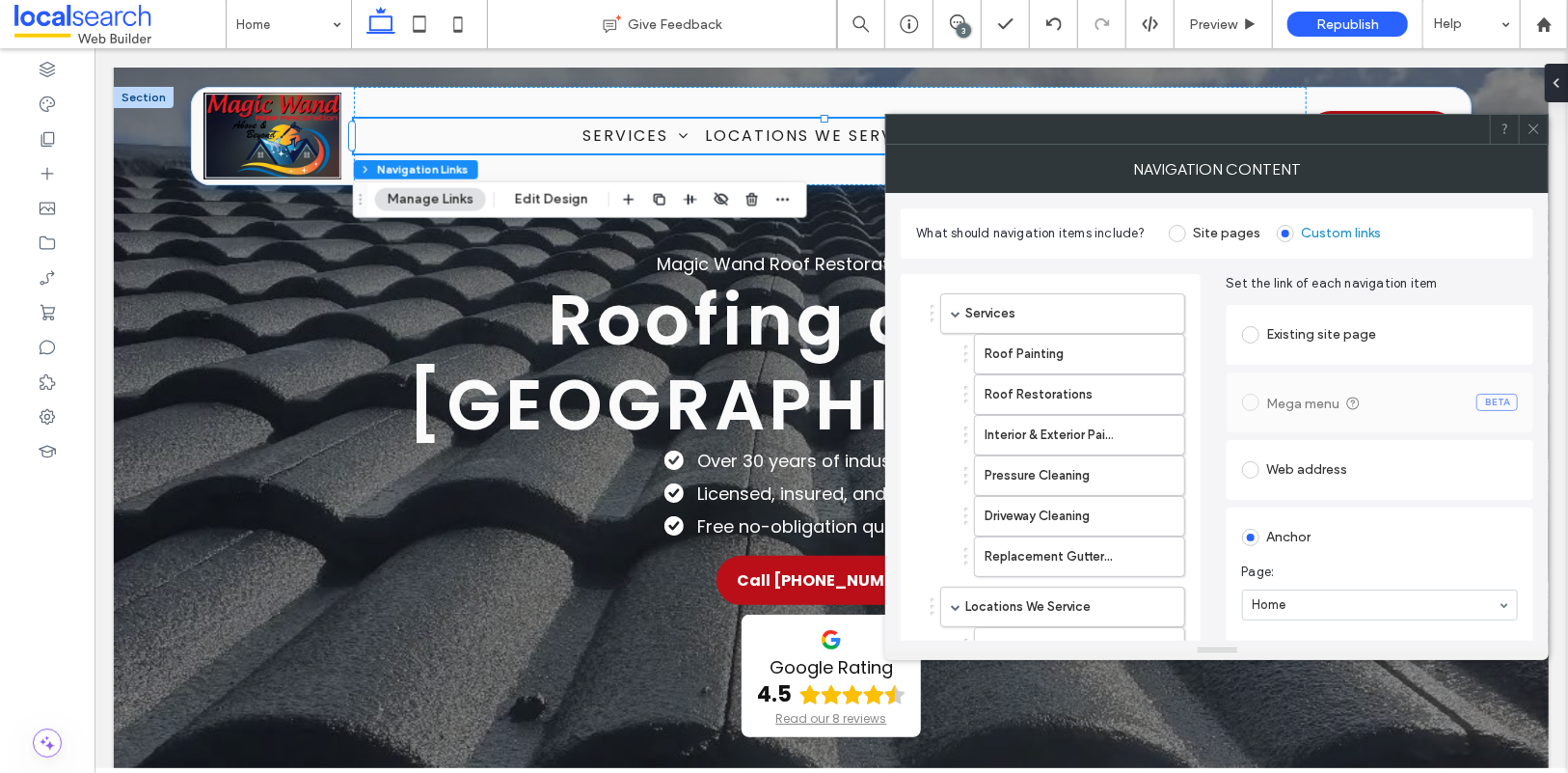
click at [1536, 127] on icon at bounding box center [1534, 129] width 14 height 14
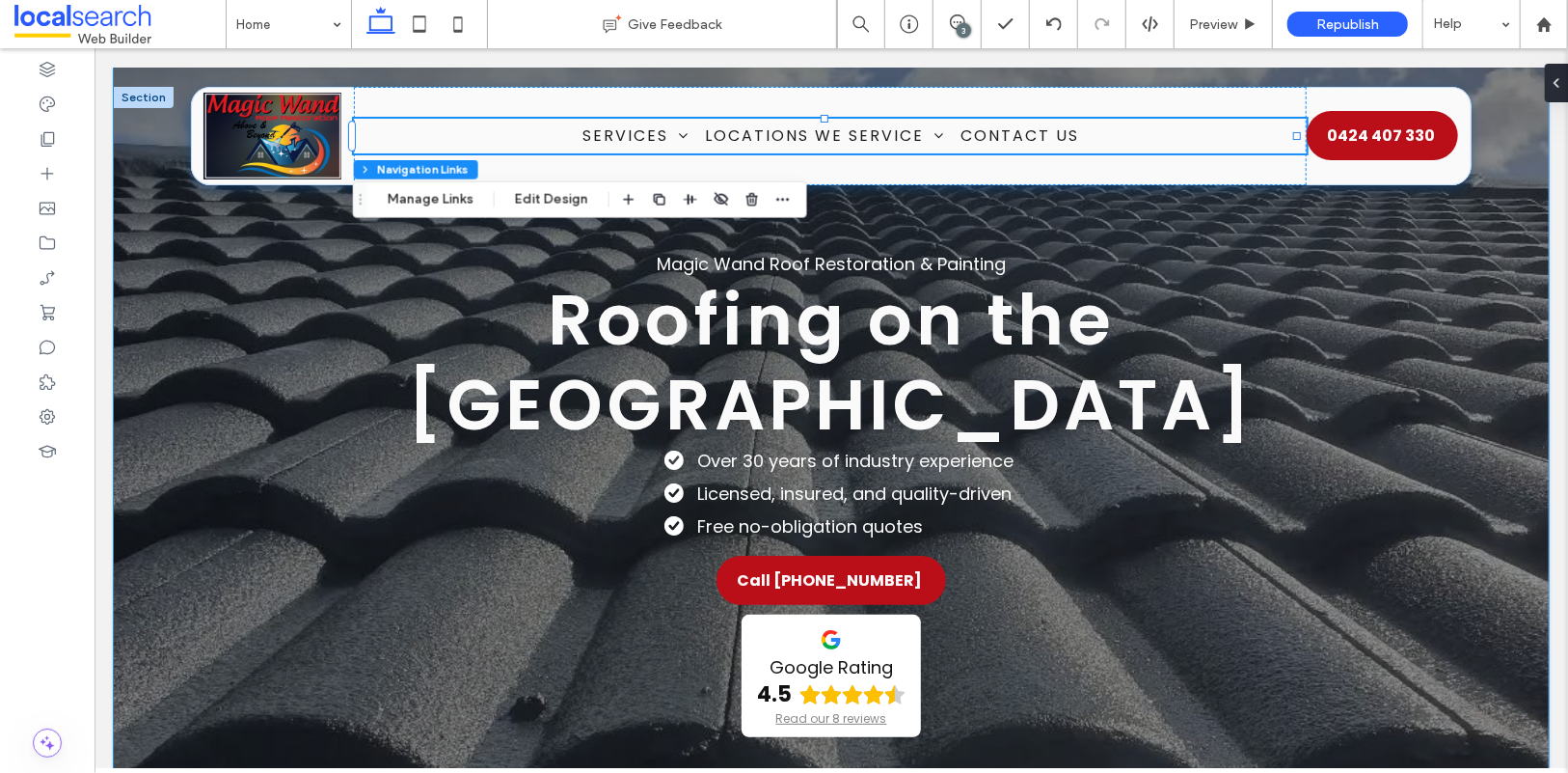
click at [154, 500] on div "Magic Wand Roof Restoration & Painting Roofing on the Gold Coast Over 30 years …" at bounding box center [830, 517] width 1435 height 901
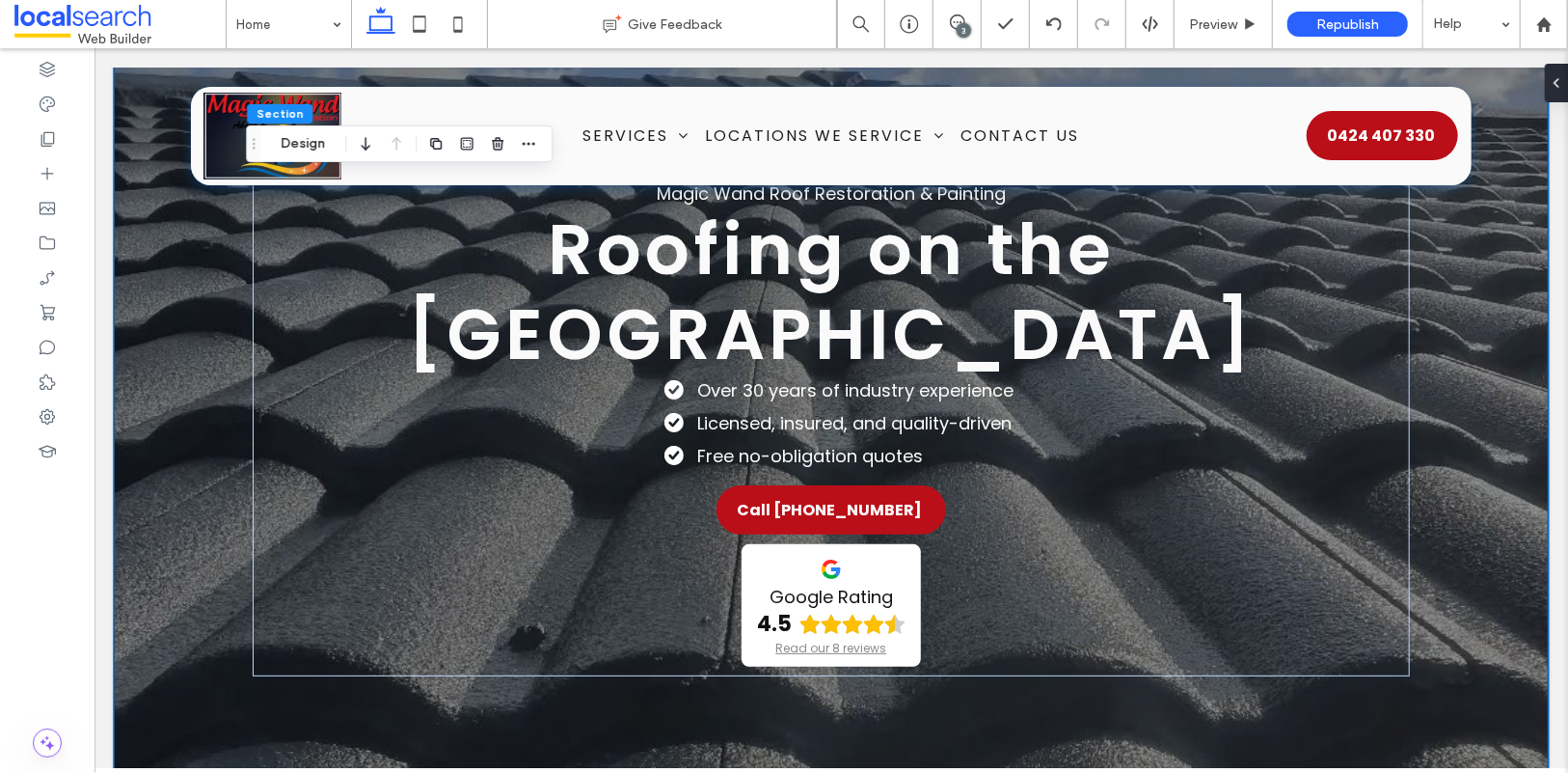
scroll to position [155, 0]
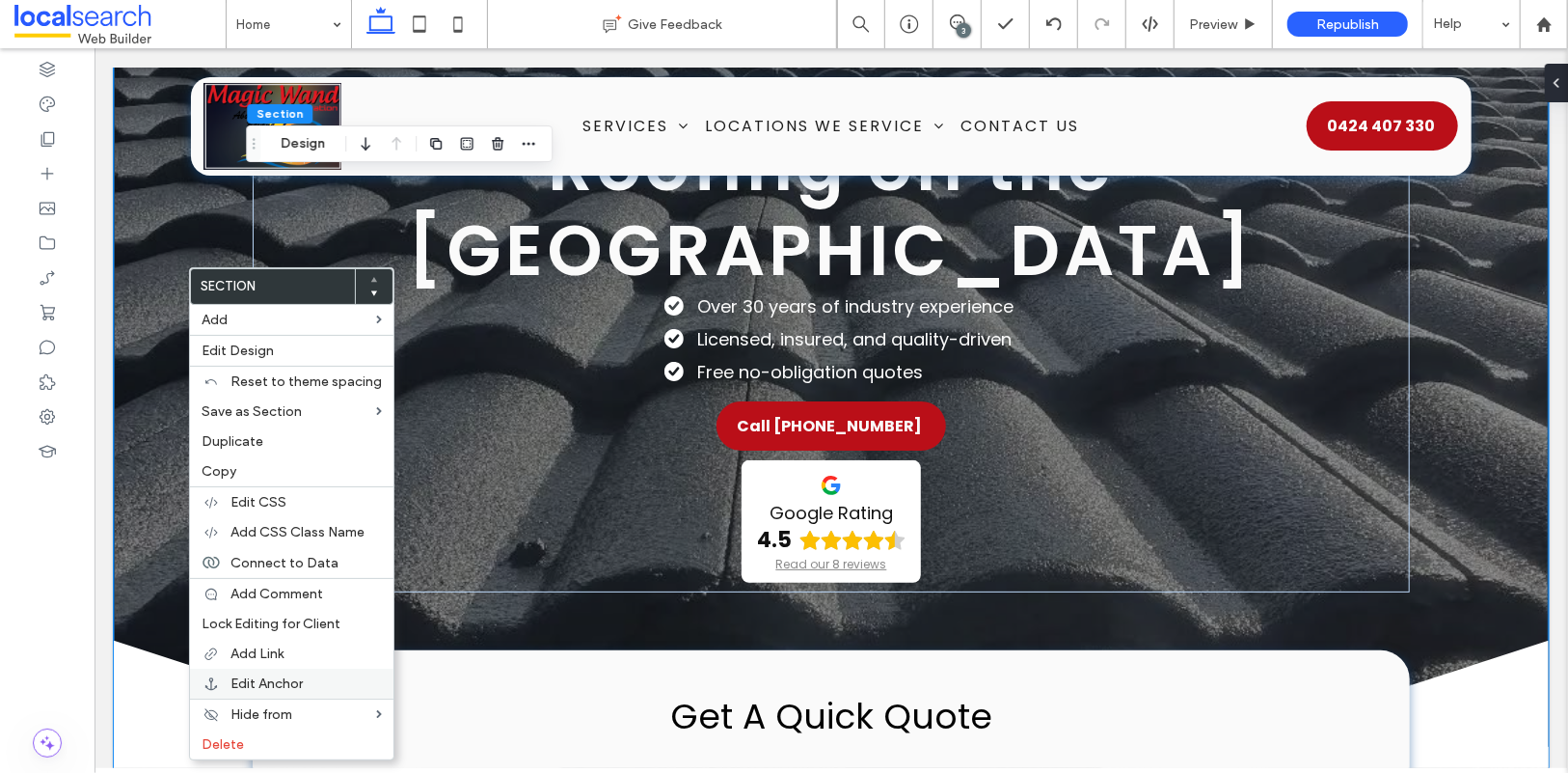
click at [296, 688] on span "Edit Anchor" at bounding box center [267, 683] width 72 height 16
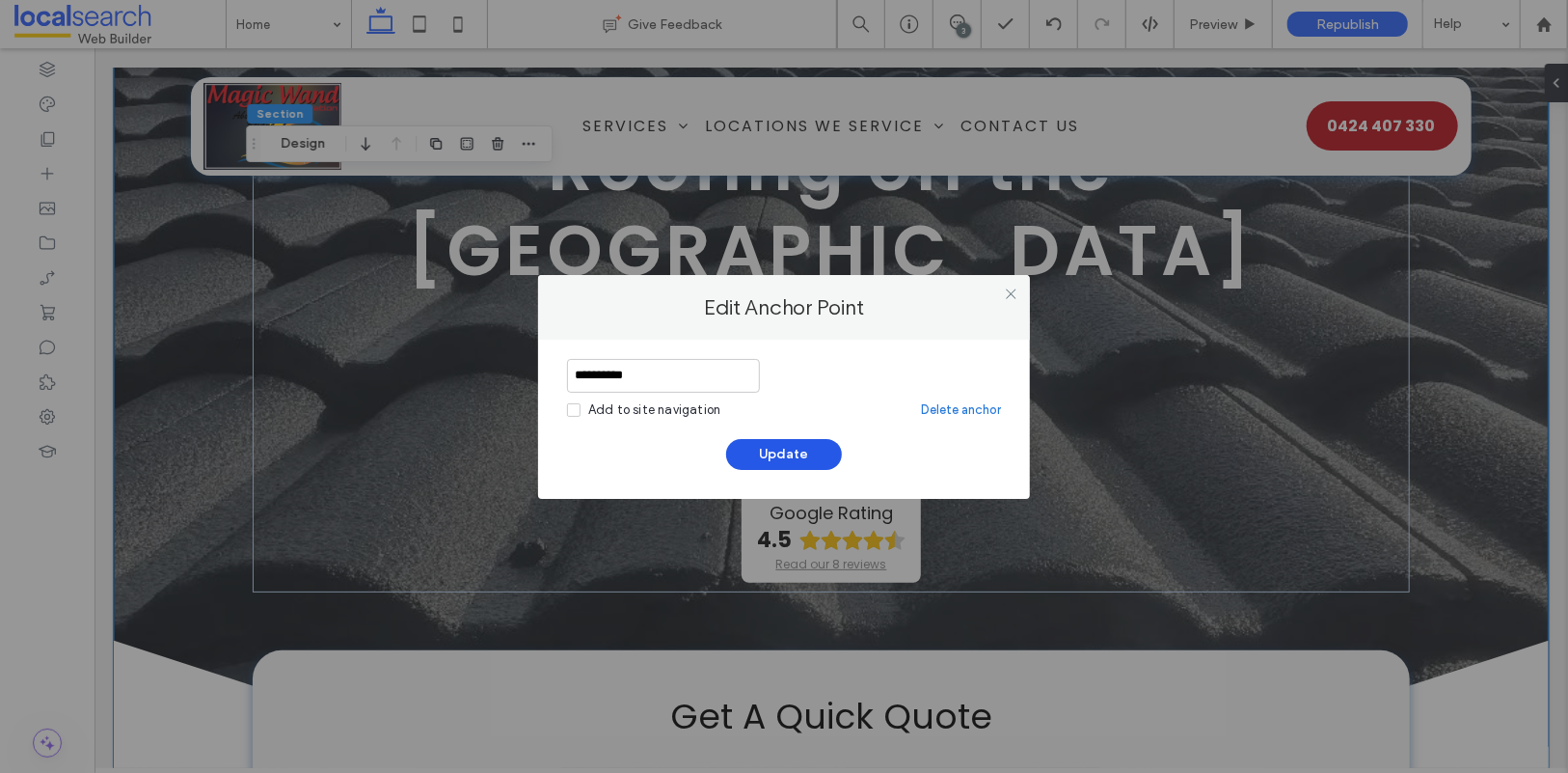
click at [781, 449] on button "Update" at bounding box center [784, 453] width 116 height 31
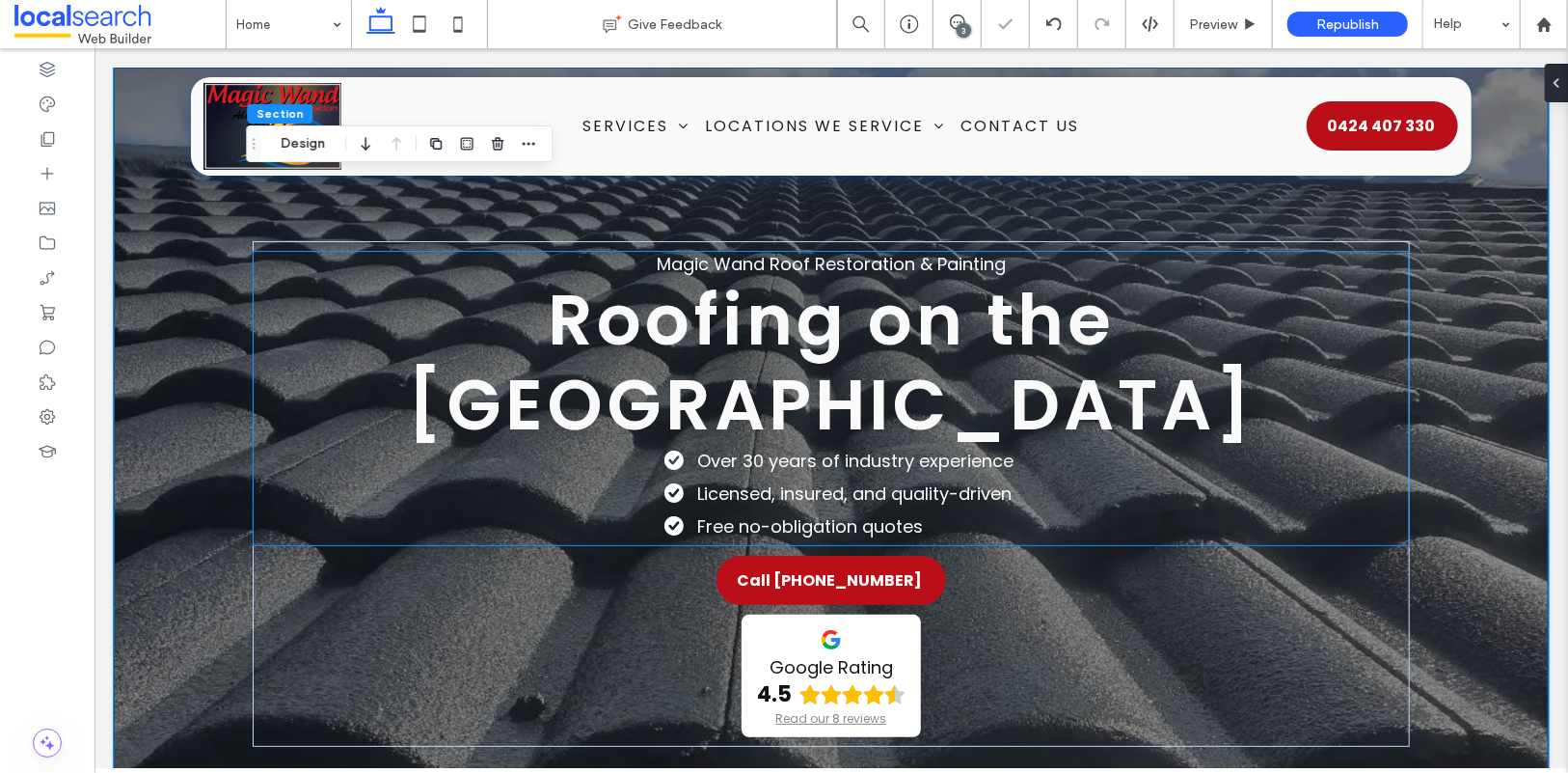
scroll to position [374, 0]
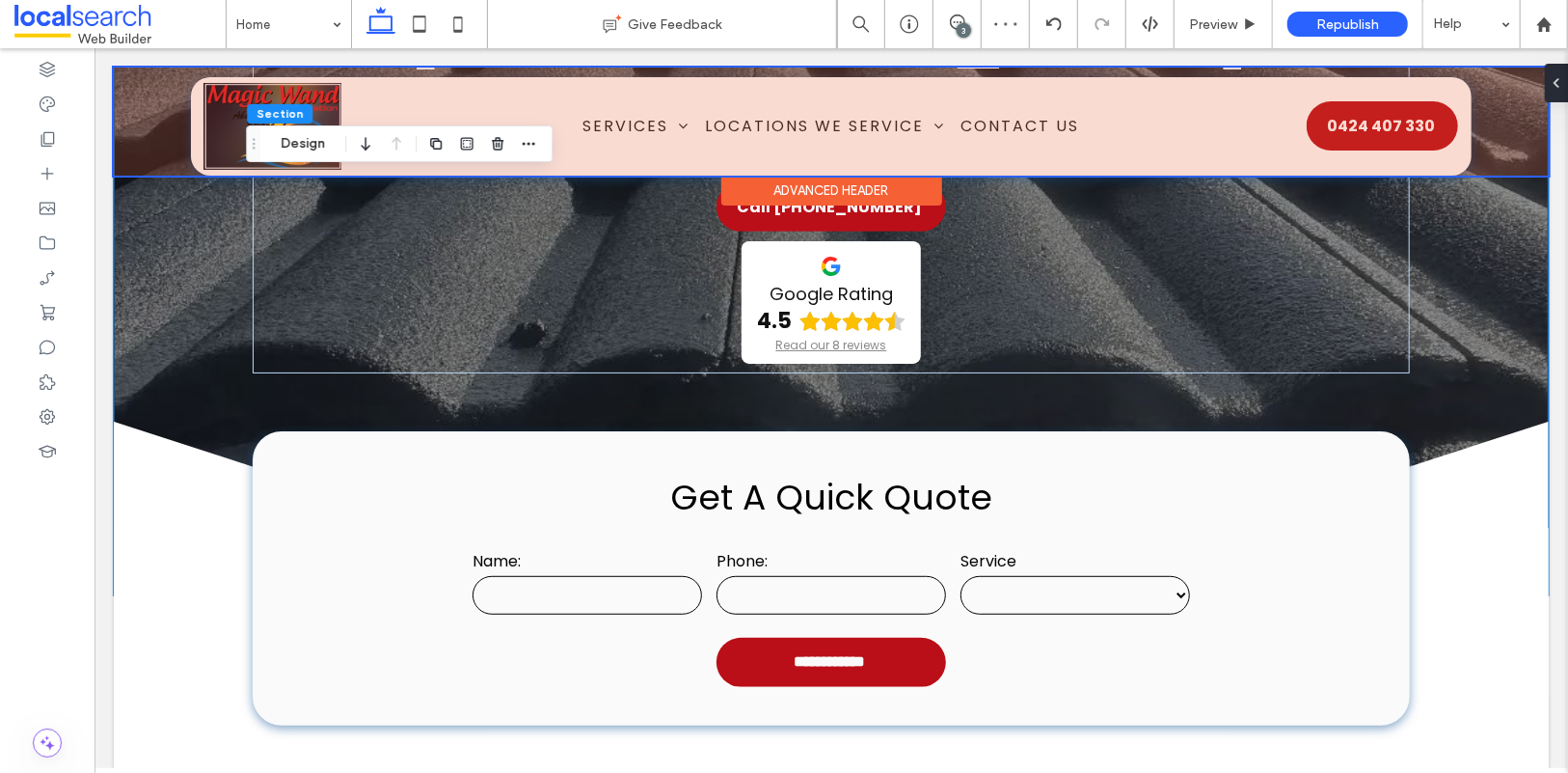
click at [820, 116] on div at bounding box center [830, 121] width 1435 height 108
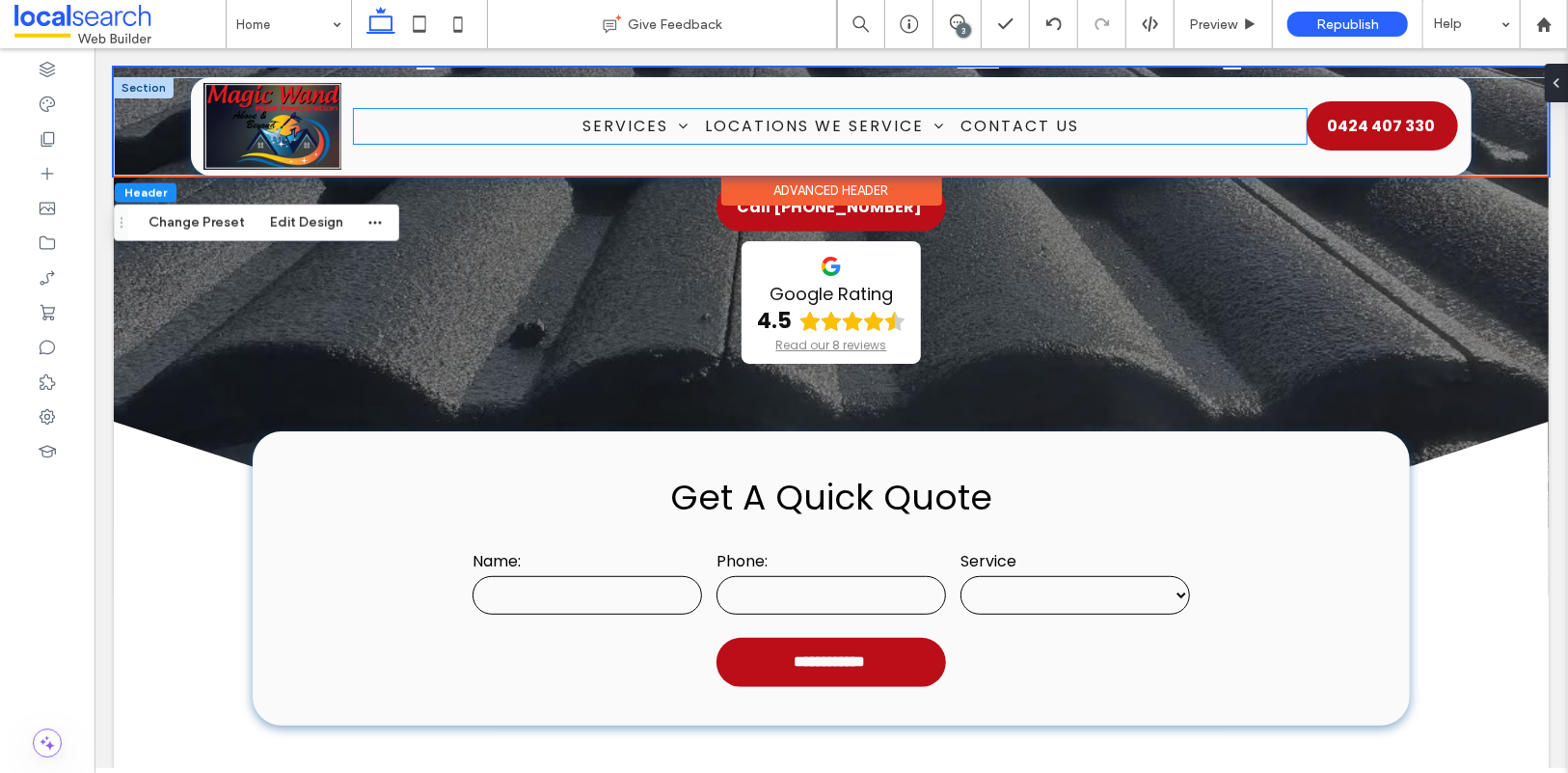
click at [464, 133] on ul "Services Roof Painting Roof Restorations Interior & Exterior Painting Pressure …" at bounding box center [829, 125] width 953 height 34
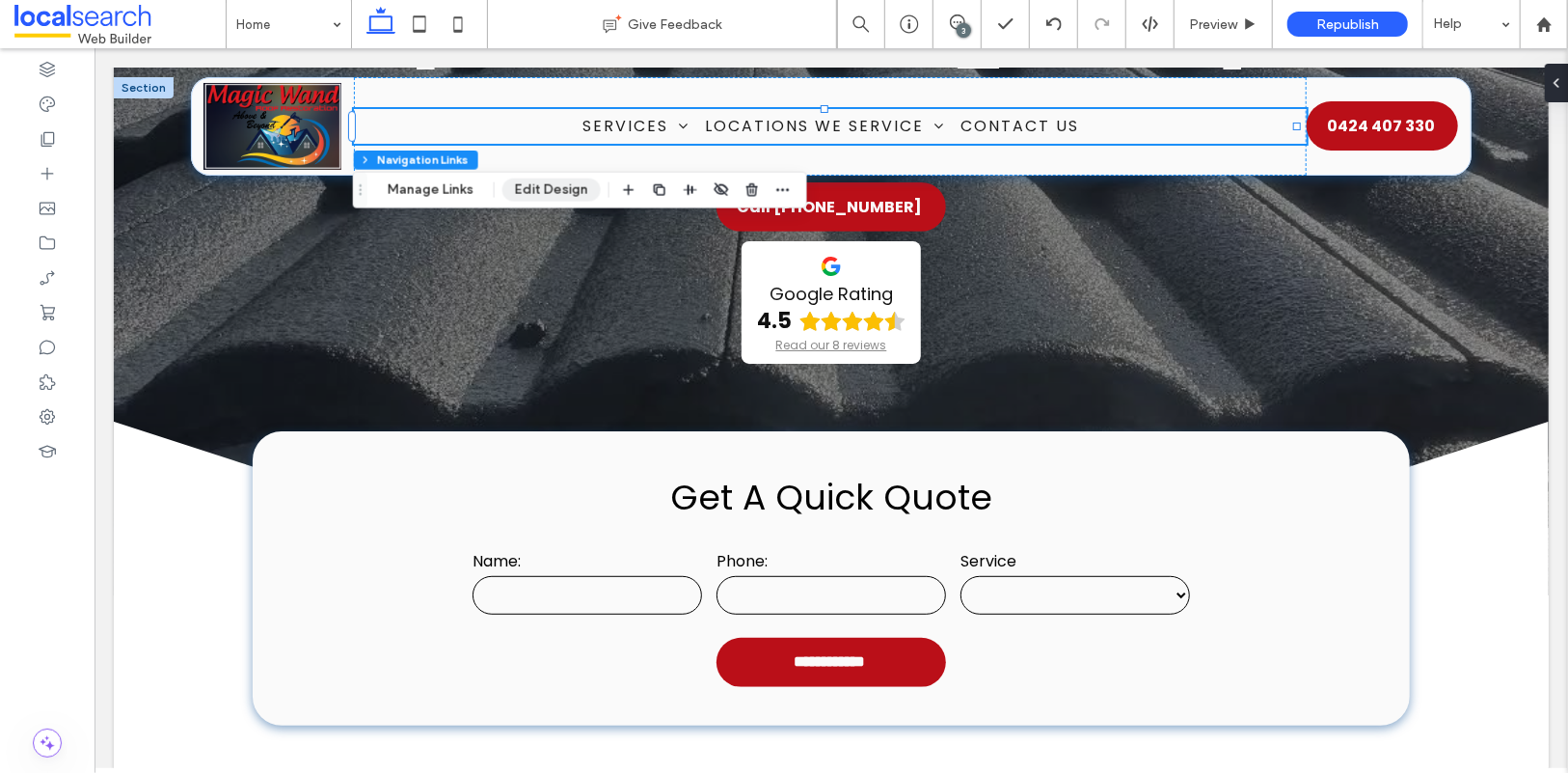
click at [565, 192] on button "Edit Design" at bounding box center [551, 190] width 99 height 23
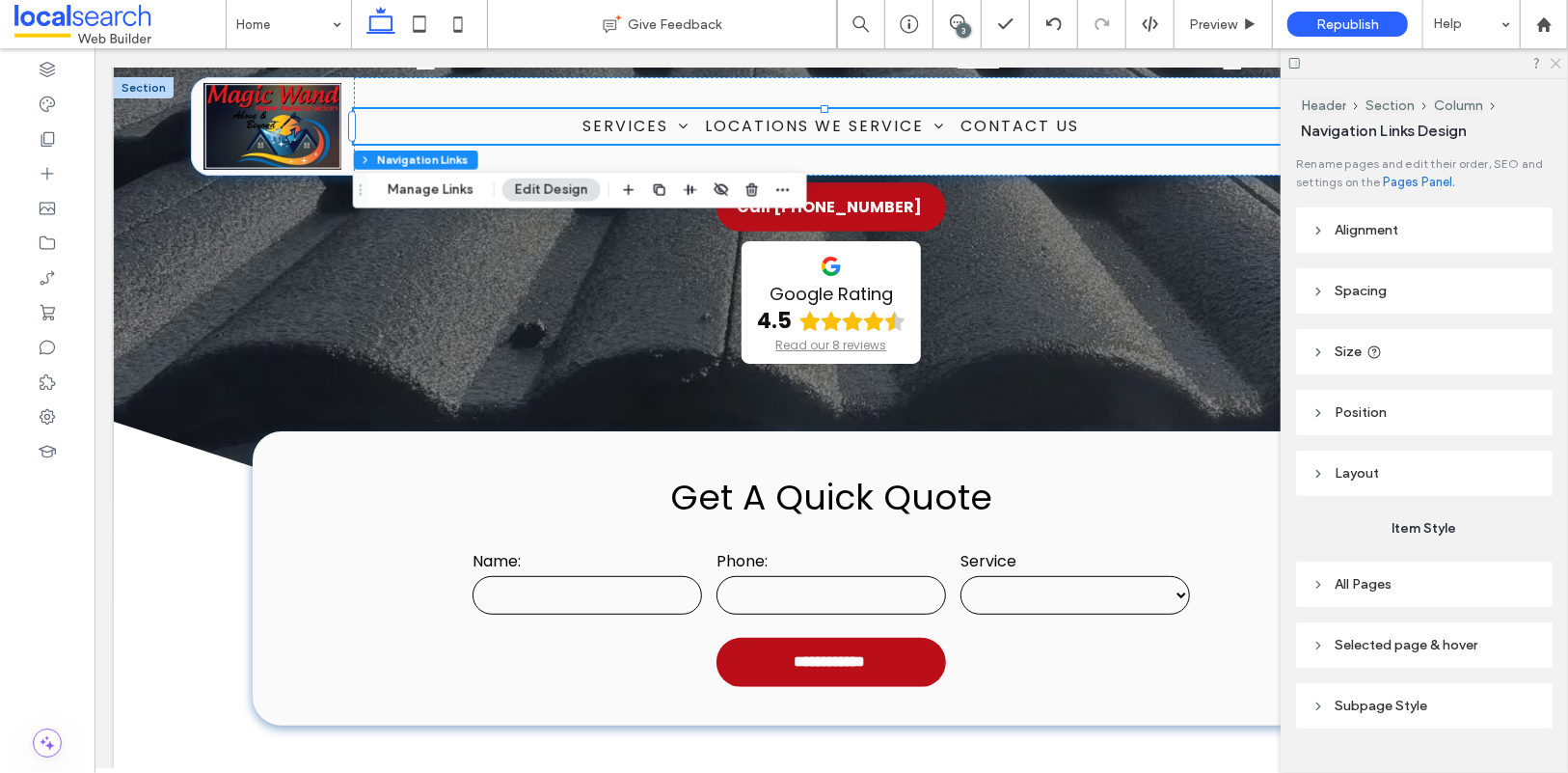
click at [1557, 59] on icon at bounding box center [1555, 62] width 13 height 13
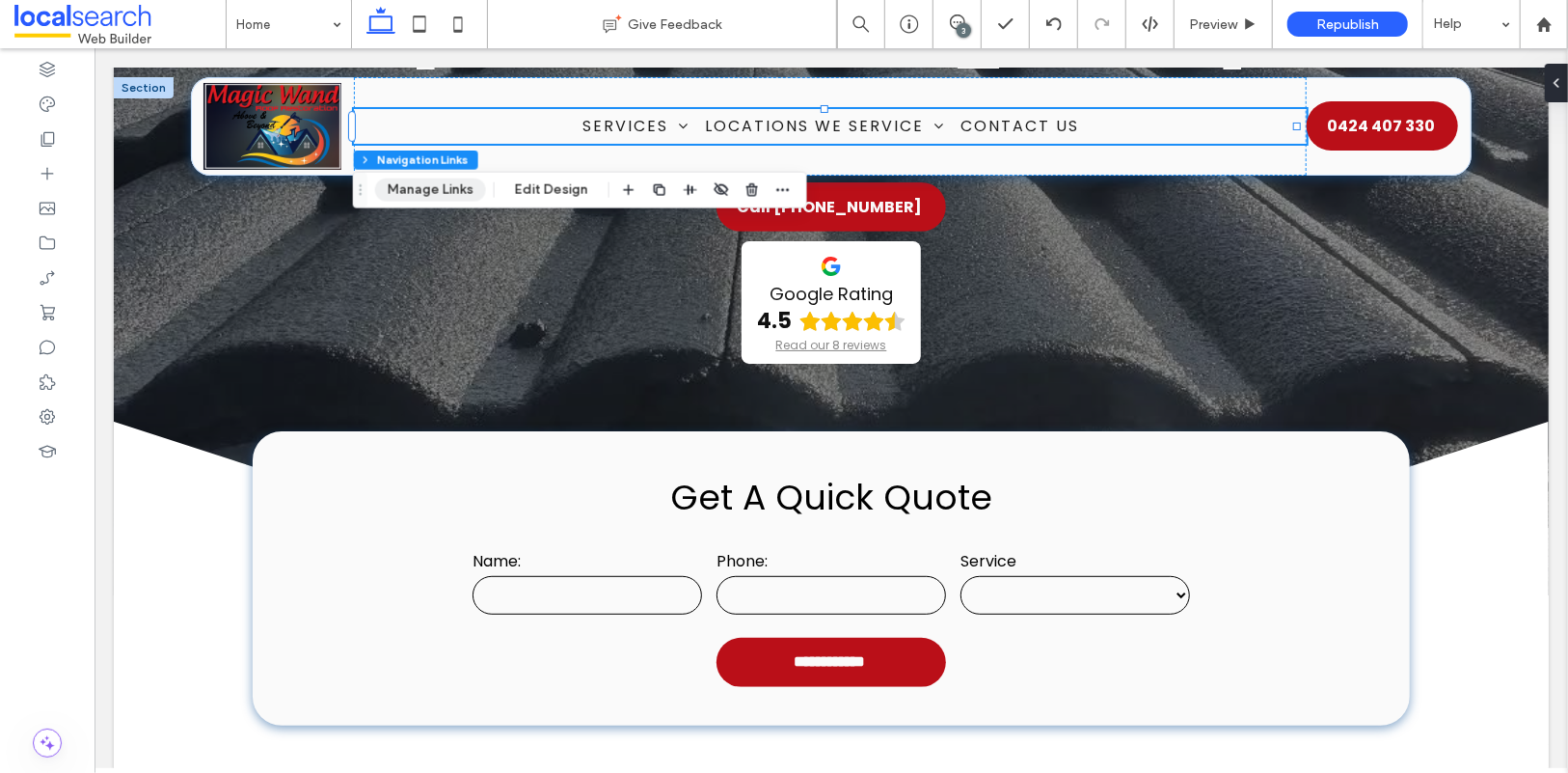
click at [409, 187] on button "Manage Links" at bounding box center [430, 190] width 111 height 23
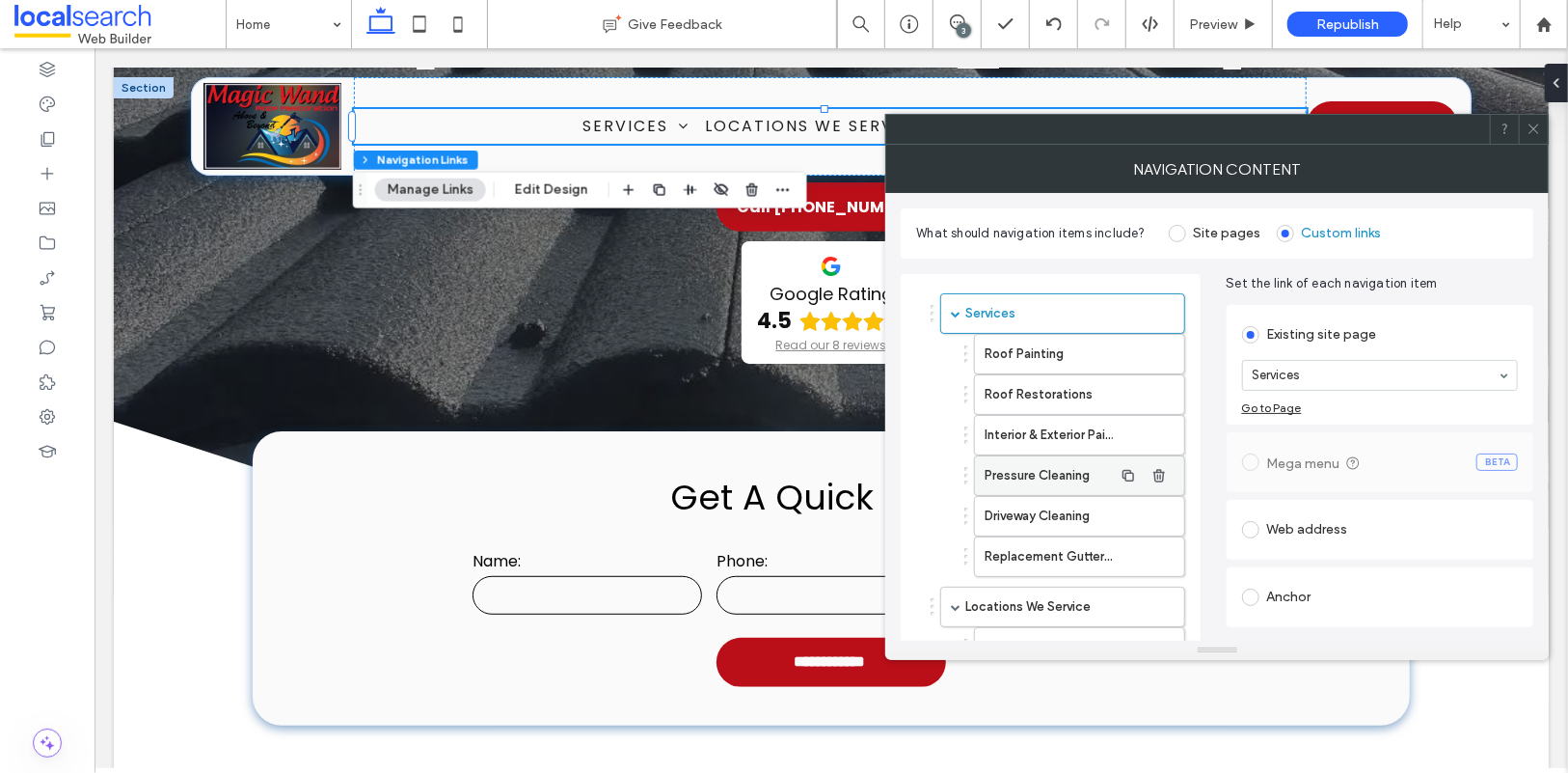
scroll to position [266, 0]
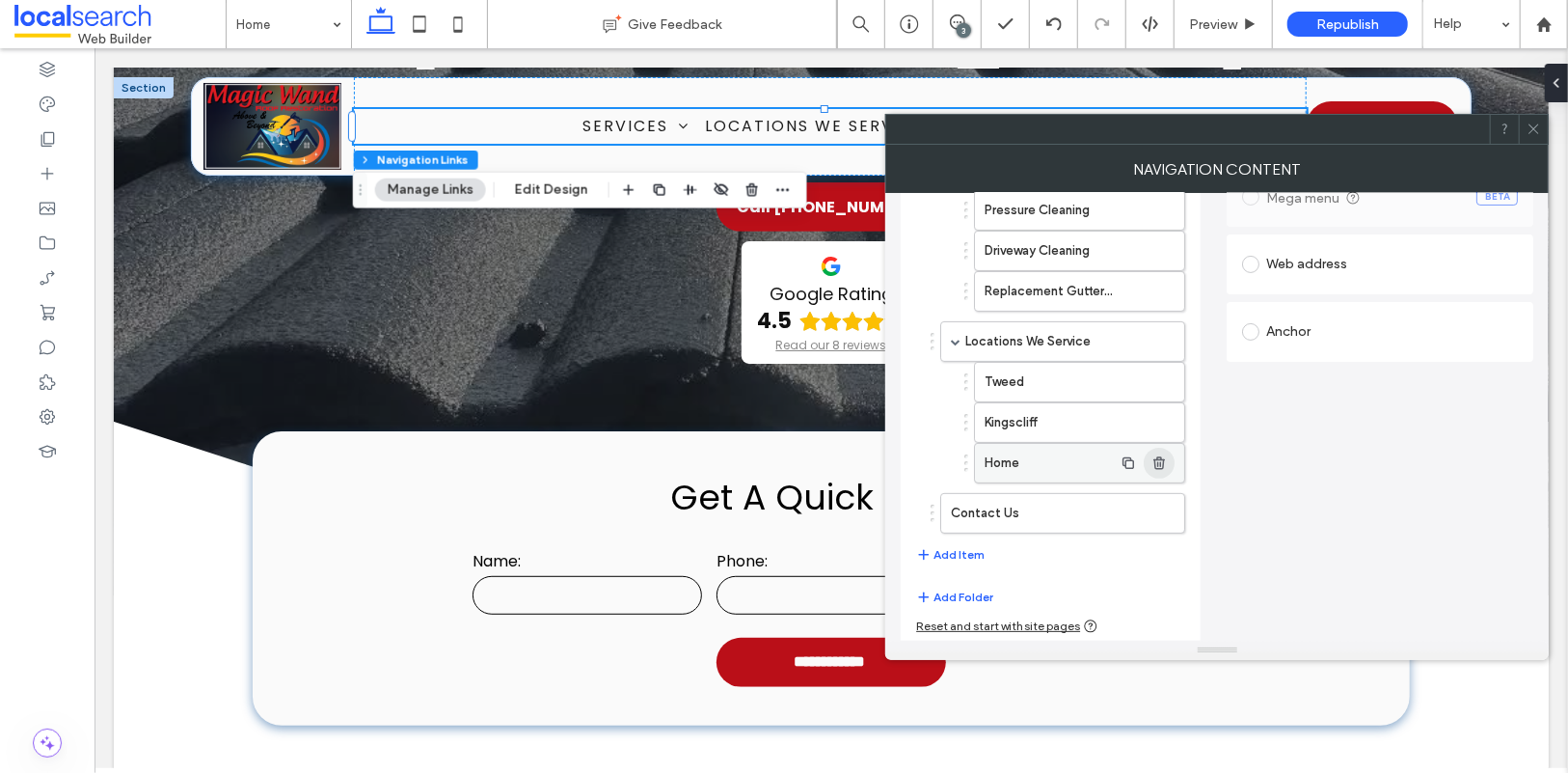
click at [1163, 456] on use "button" at bounding box center [1159, 462] width 12 height 13
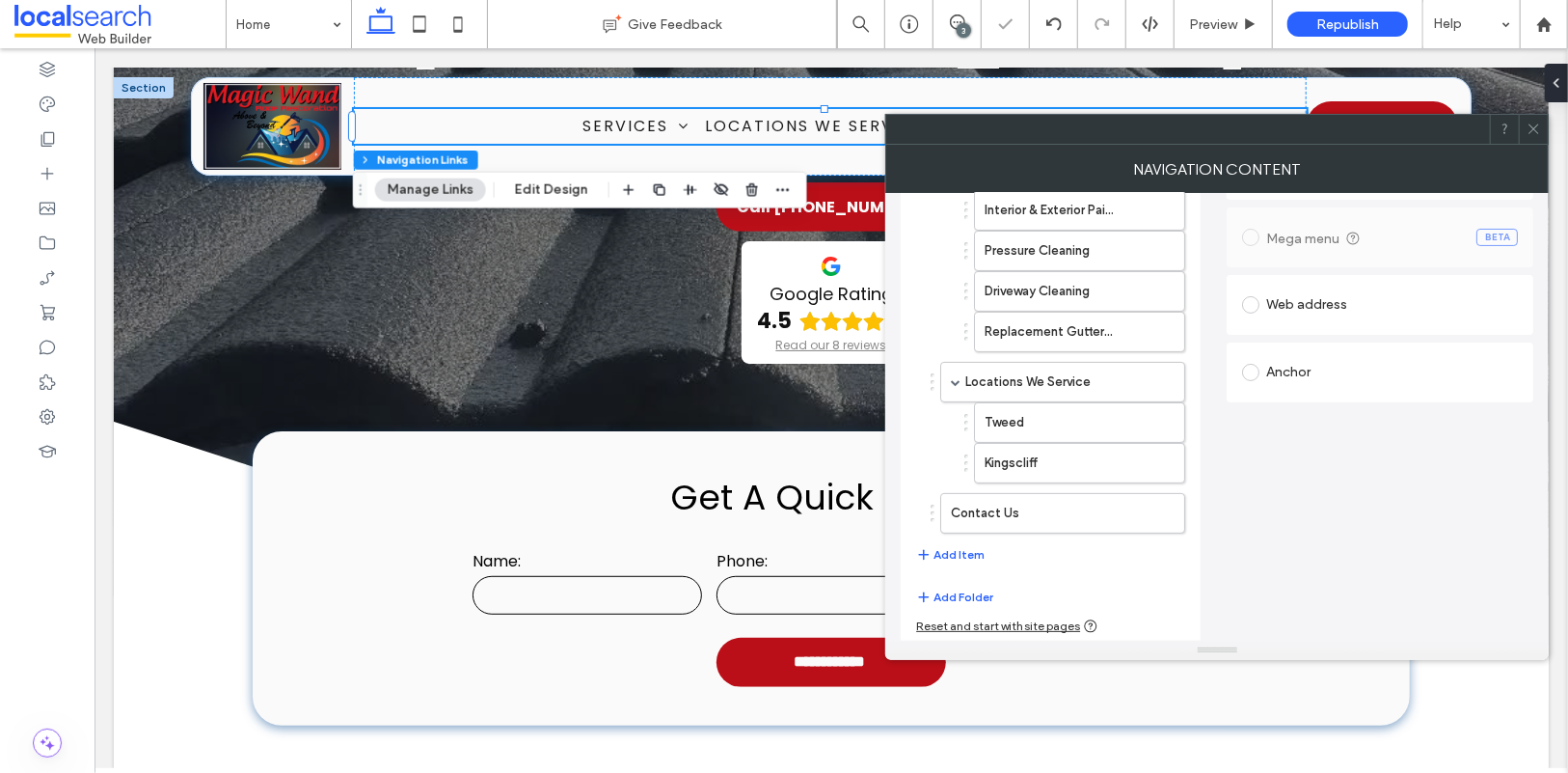
type input "*"
click at [966, 551] on button "Add Item" at bounding box center [950, 554] width 69 height 23
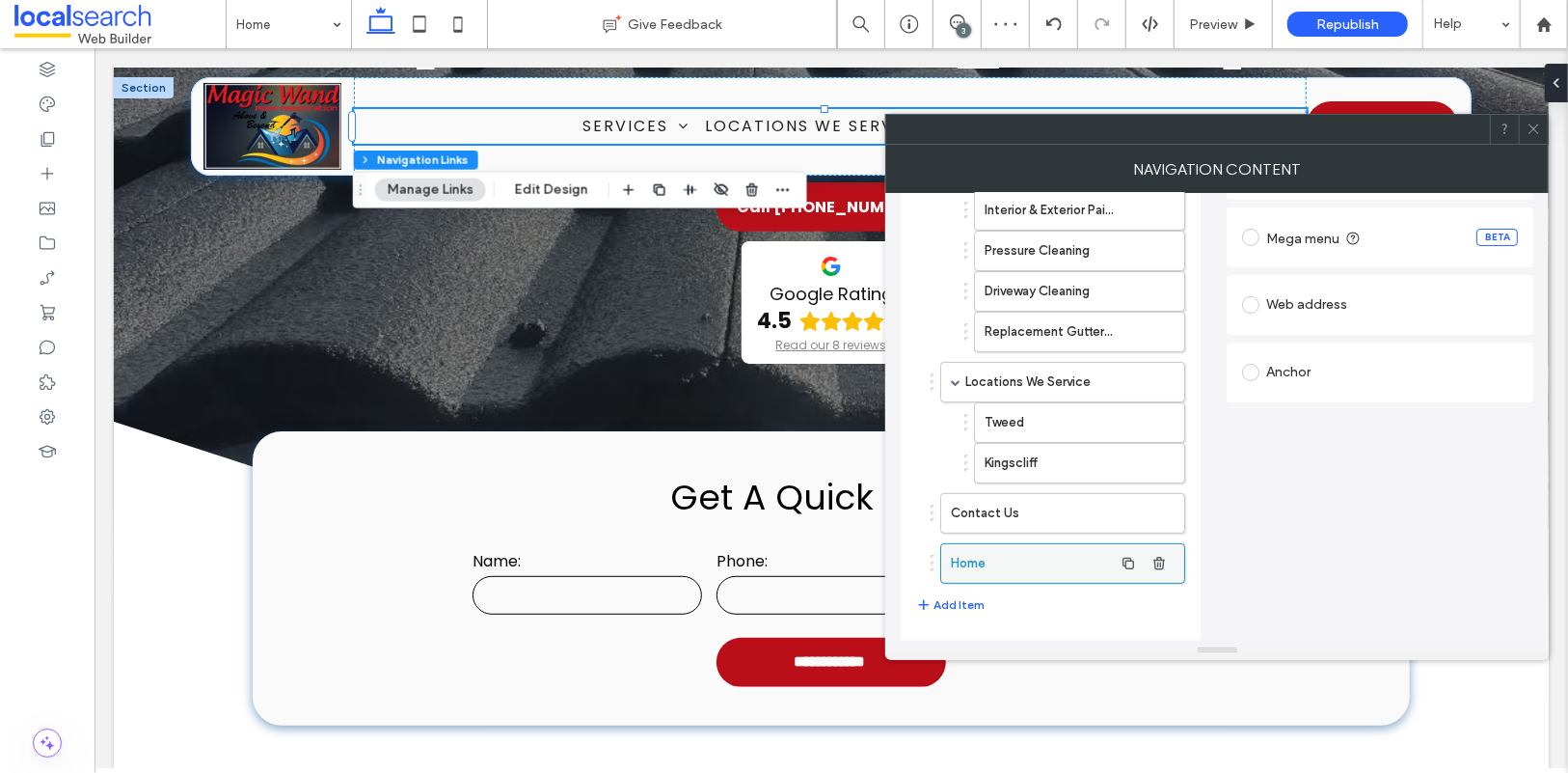
type input "*"
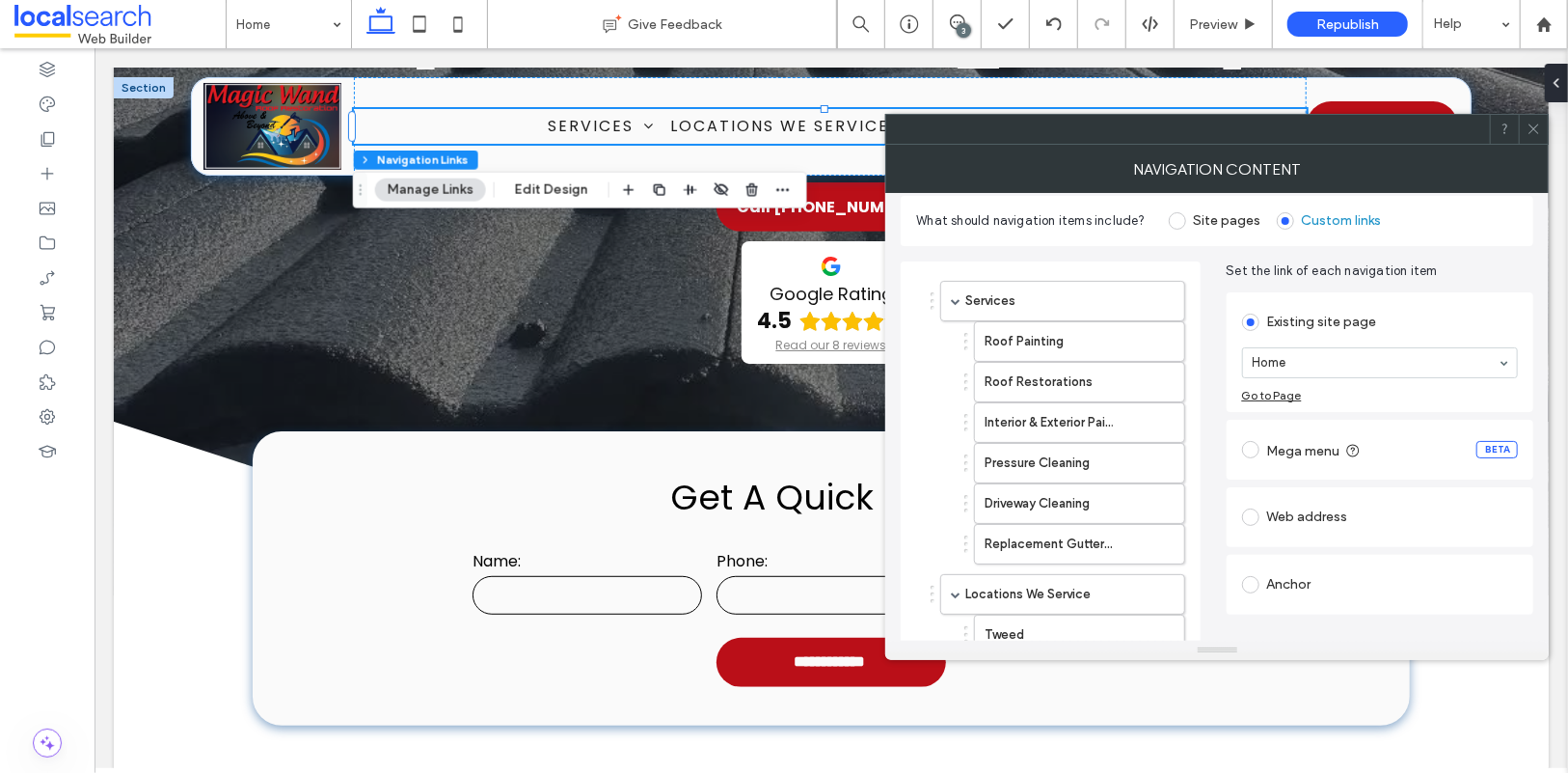
scroll to position [30, 0]
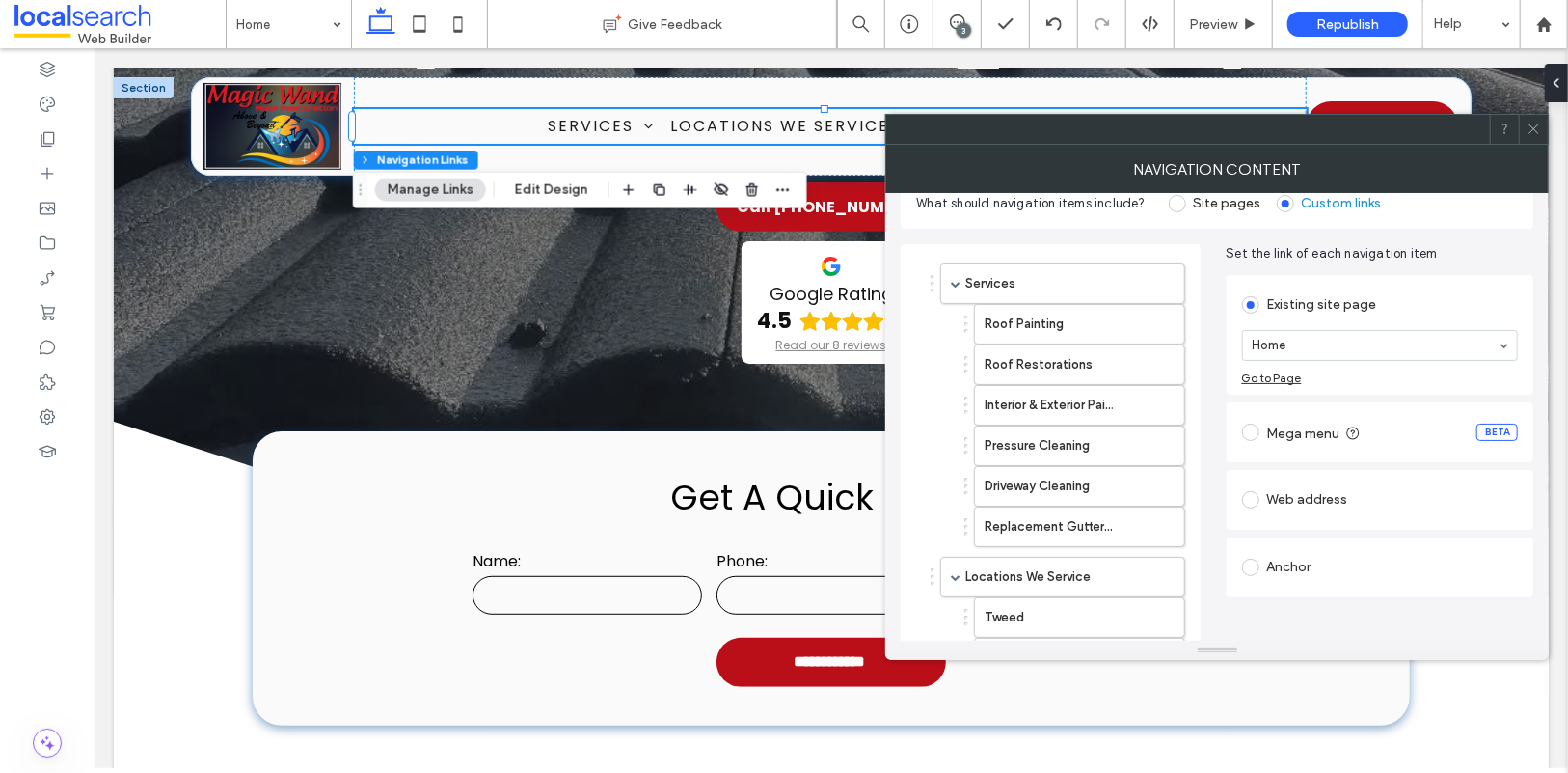
click at [1276, 547] on div "Anchor" at bounding box center [1380, 567] width 277 height 41
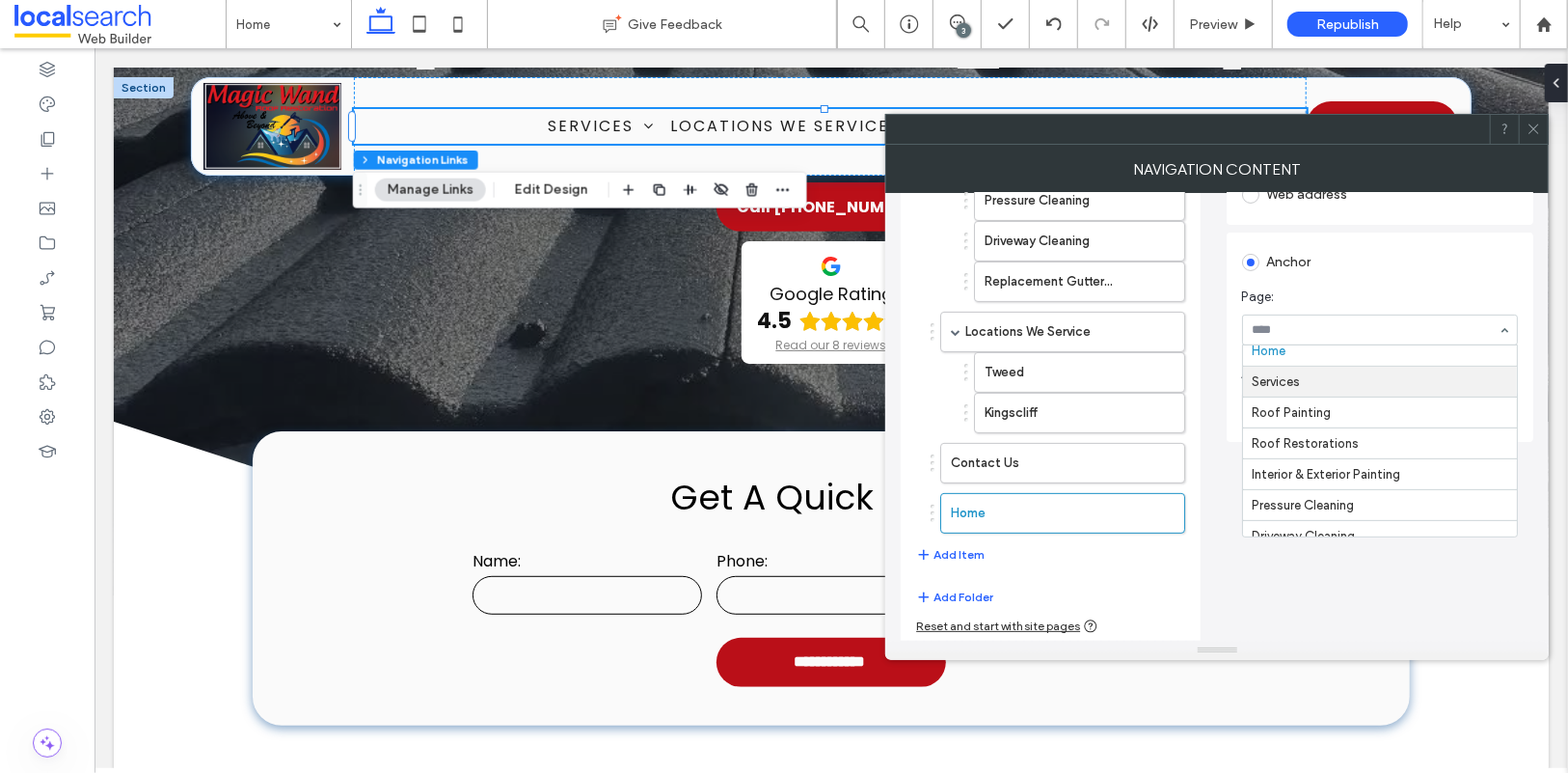
scroll to position [0, 0]
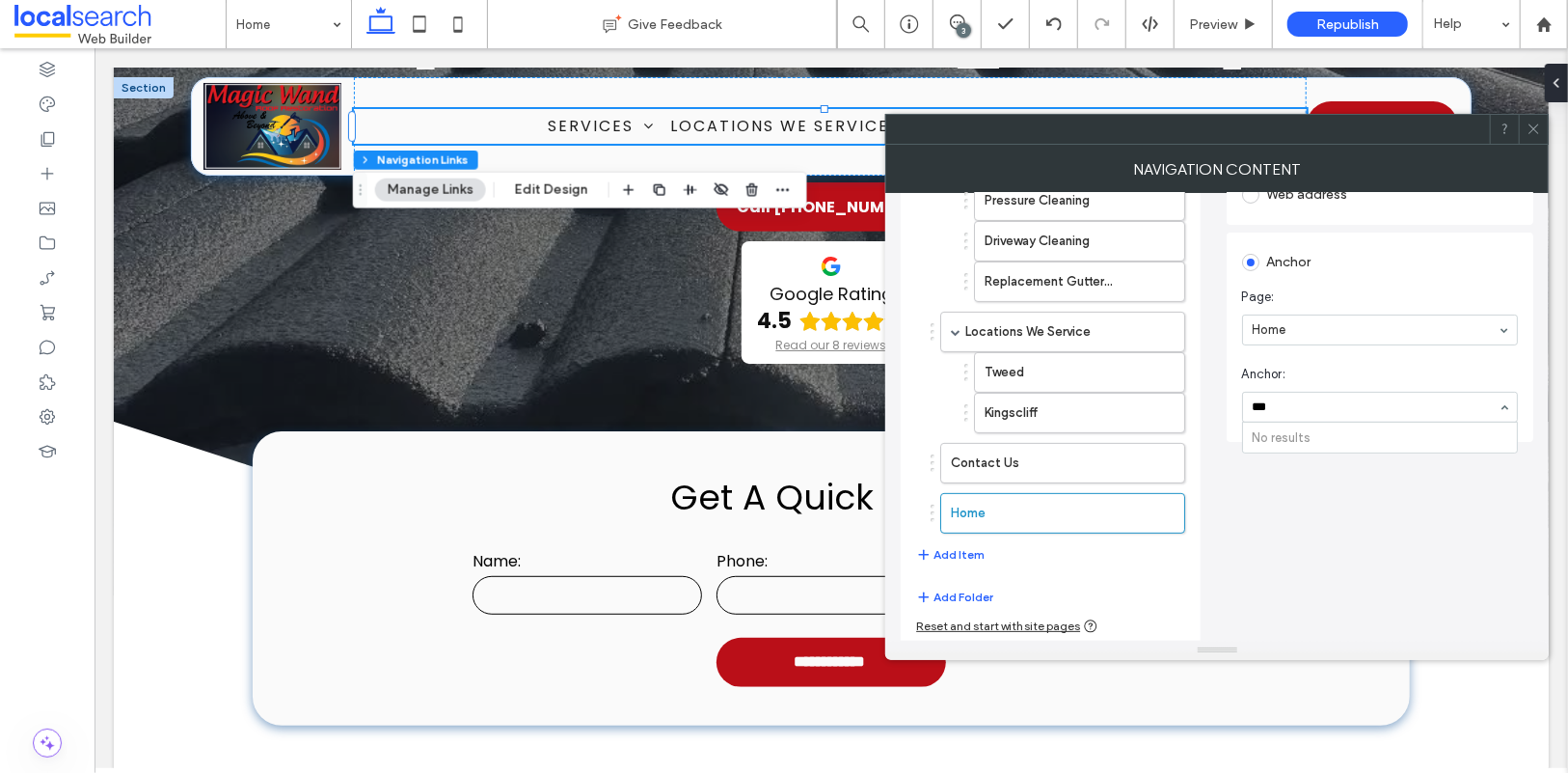
type input "****"
click at [1535, 127] on icon at bounding box center [1534, 129] width 14 height 14
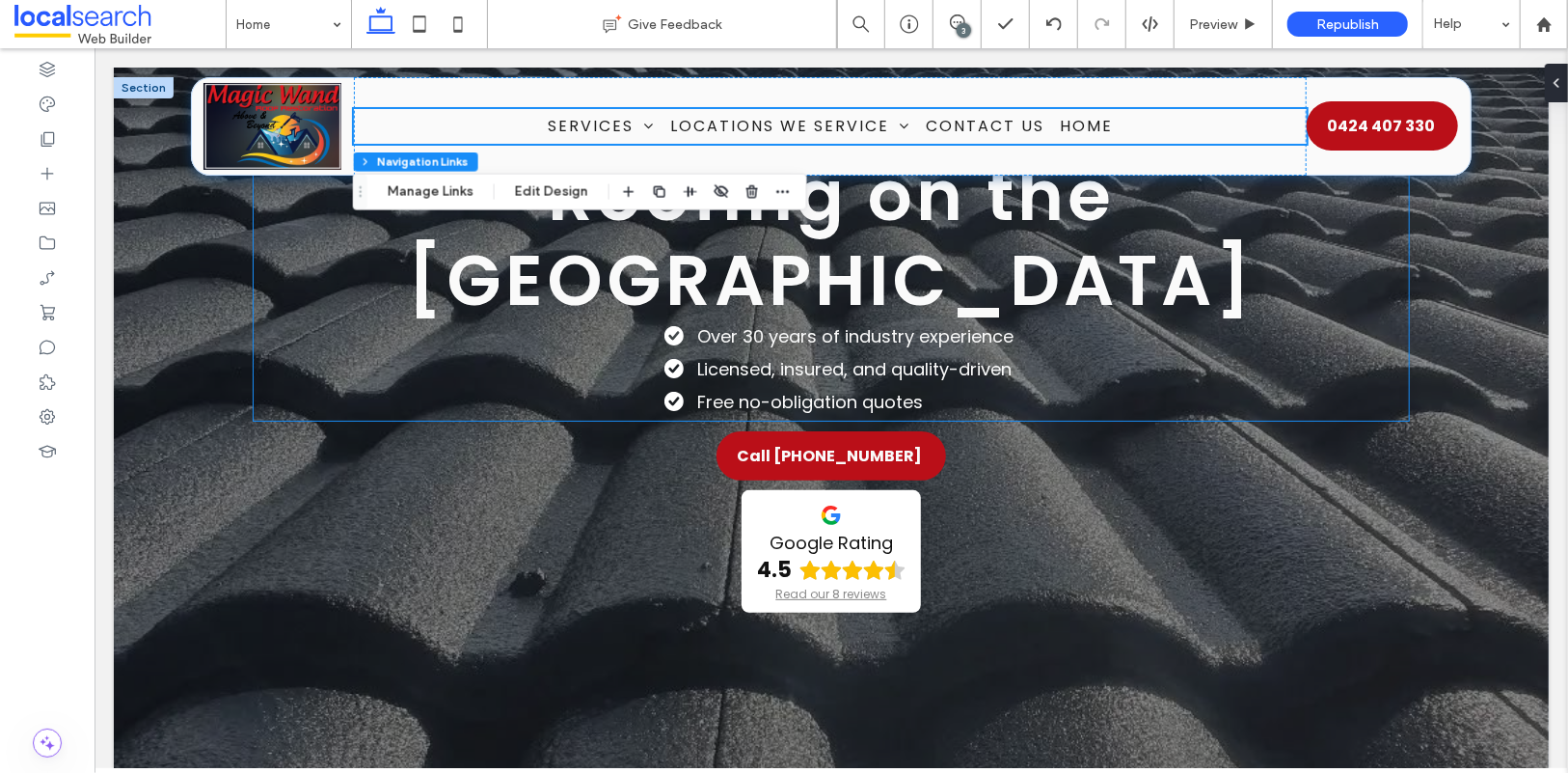
scroll to position [131, 0]
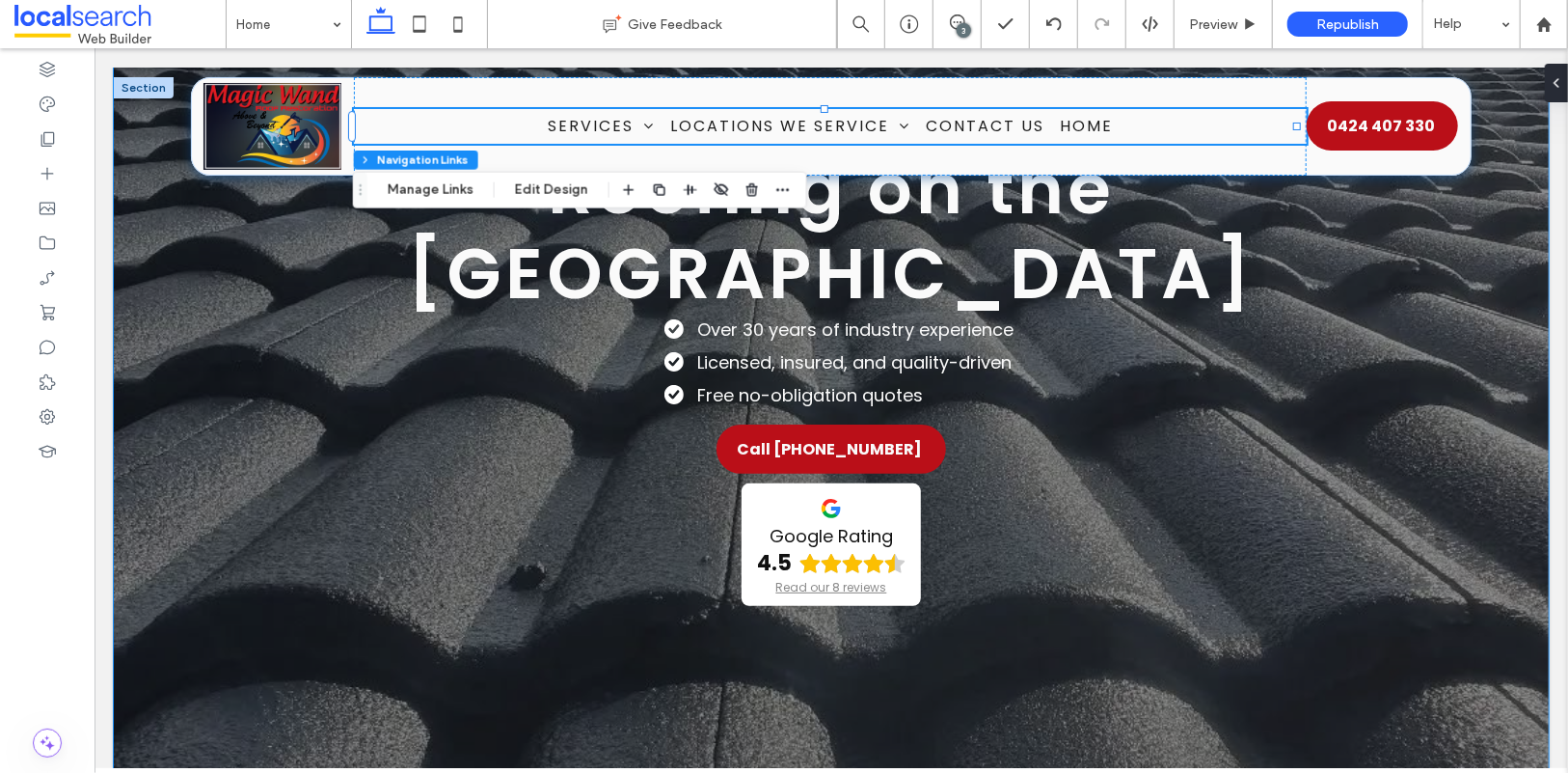
click at [183, 359] on div "Magic Wand Roof Restoration & Painting Roofing on the Gold Coast Over 30 years …" at bounding box center [830, 386] width 1435 height 901
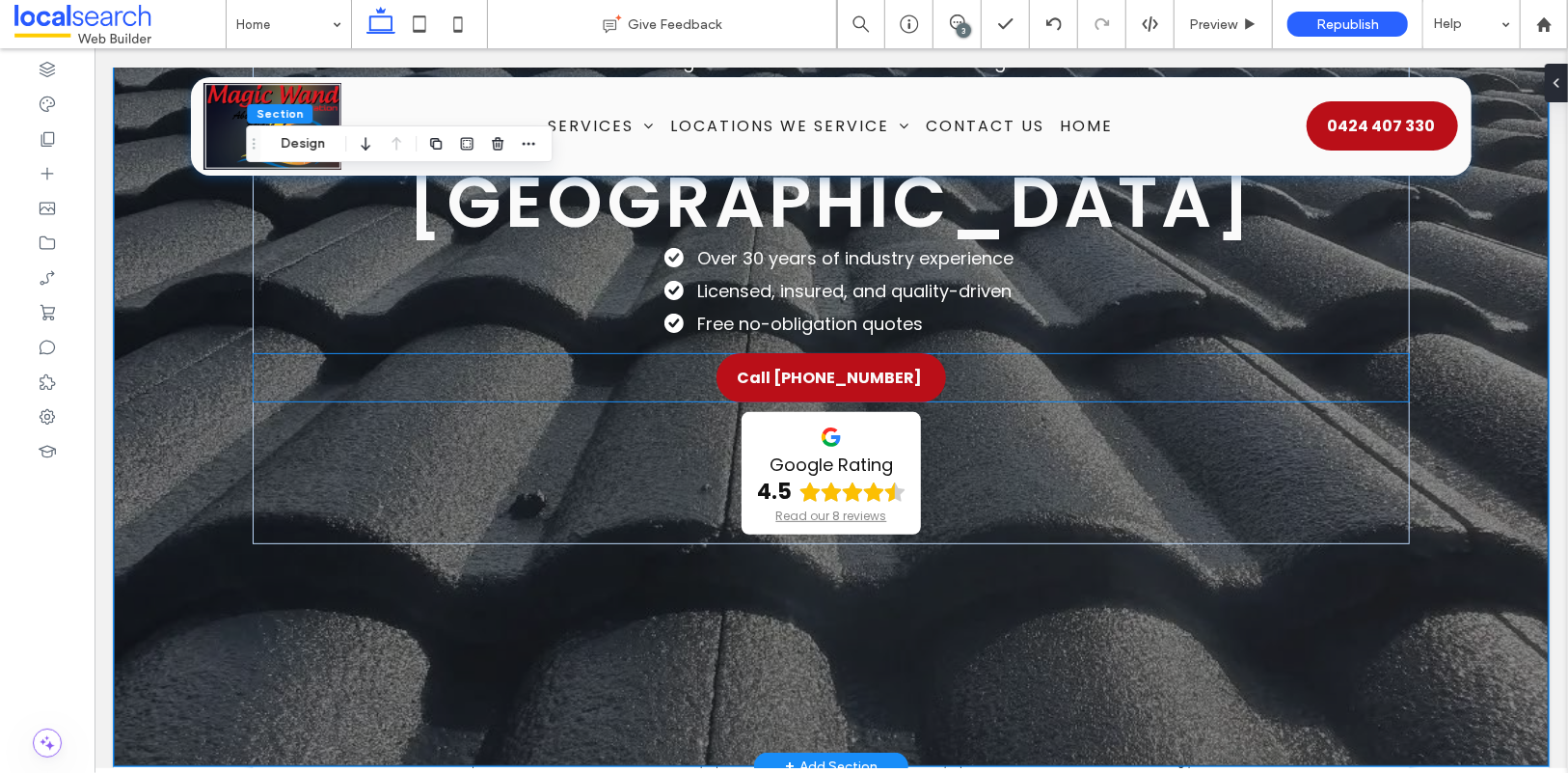
scroll to position [474, 0]
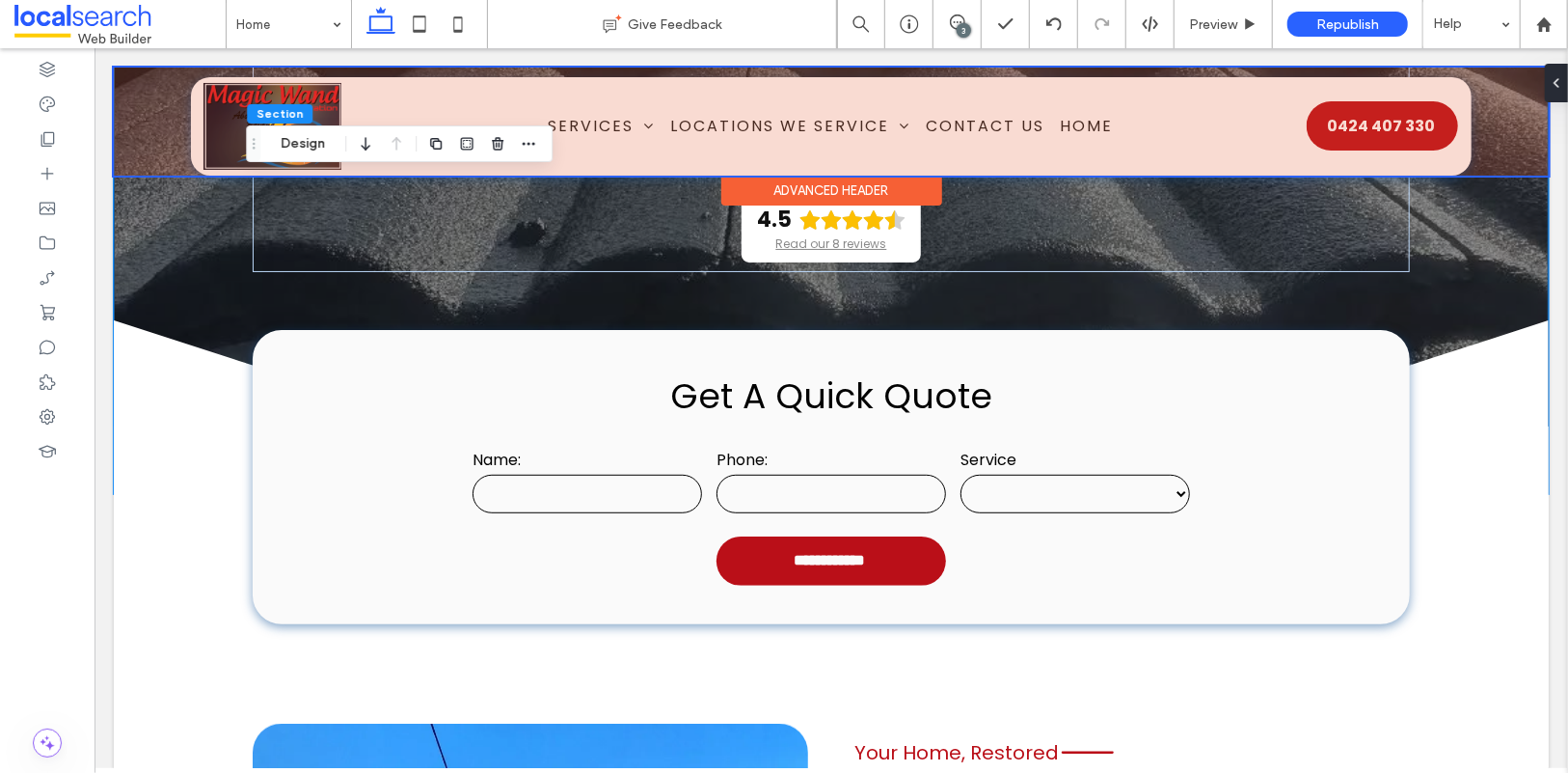
click at [667, 128] on div at bounding box center [830, 121] width 1435 height 108
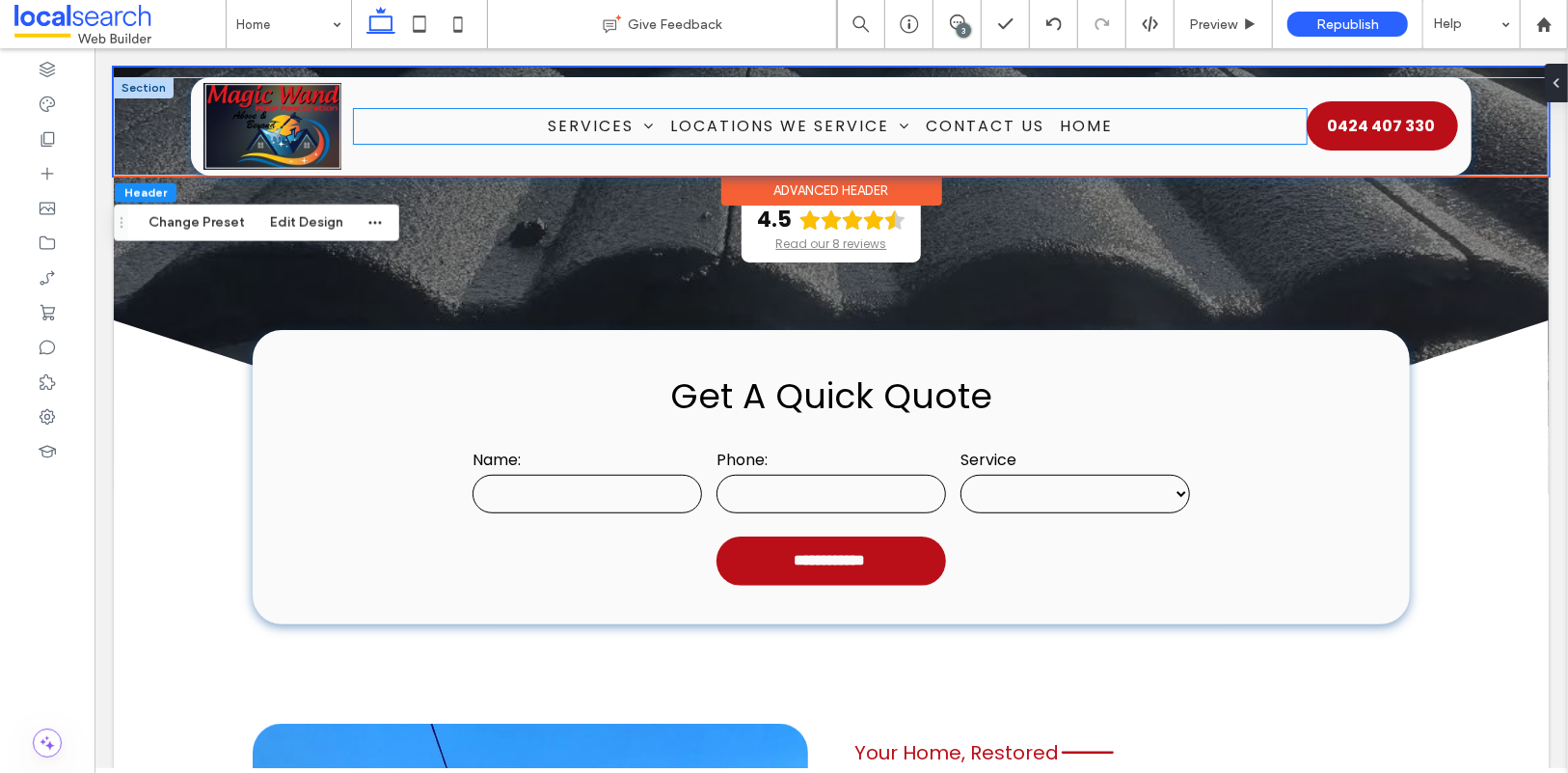
click at [522, 127] on ul "Services Roof Painting Roof Restorations Interior & Exterior Painting Pressure …" at bounding box center [829, 125] width 953 height 34
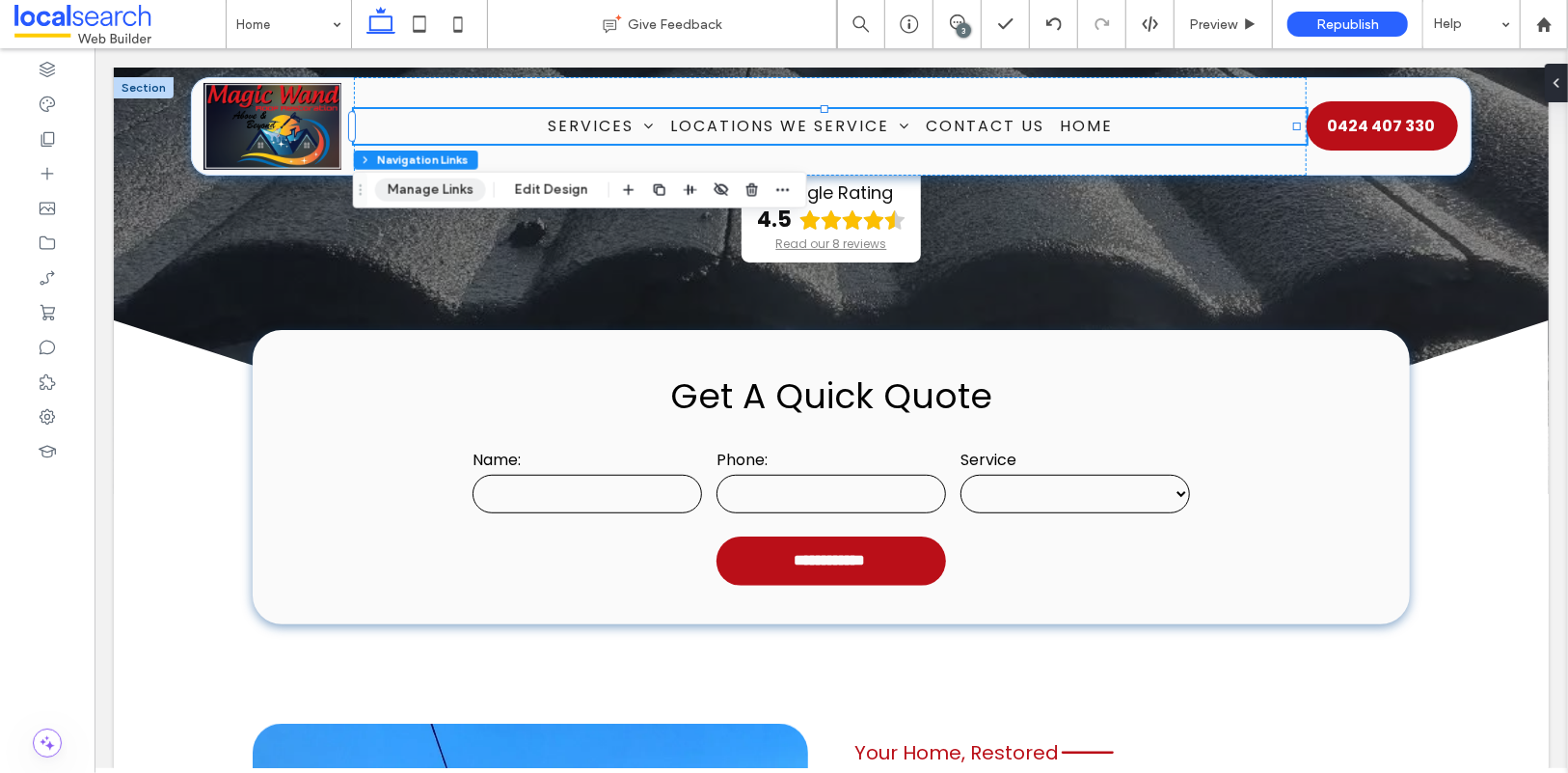
click at [439, 191] on button "Manage Links" at bounding box center [430, 190] width 111 height 23
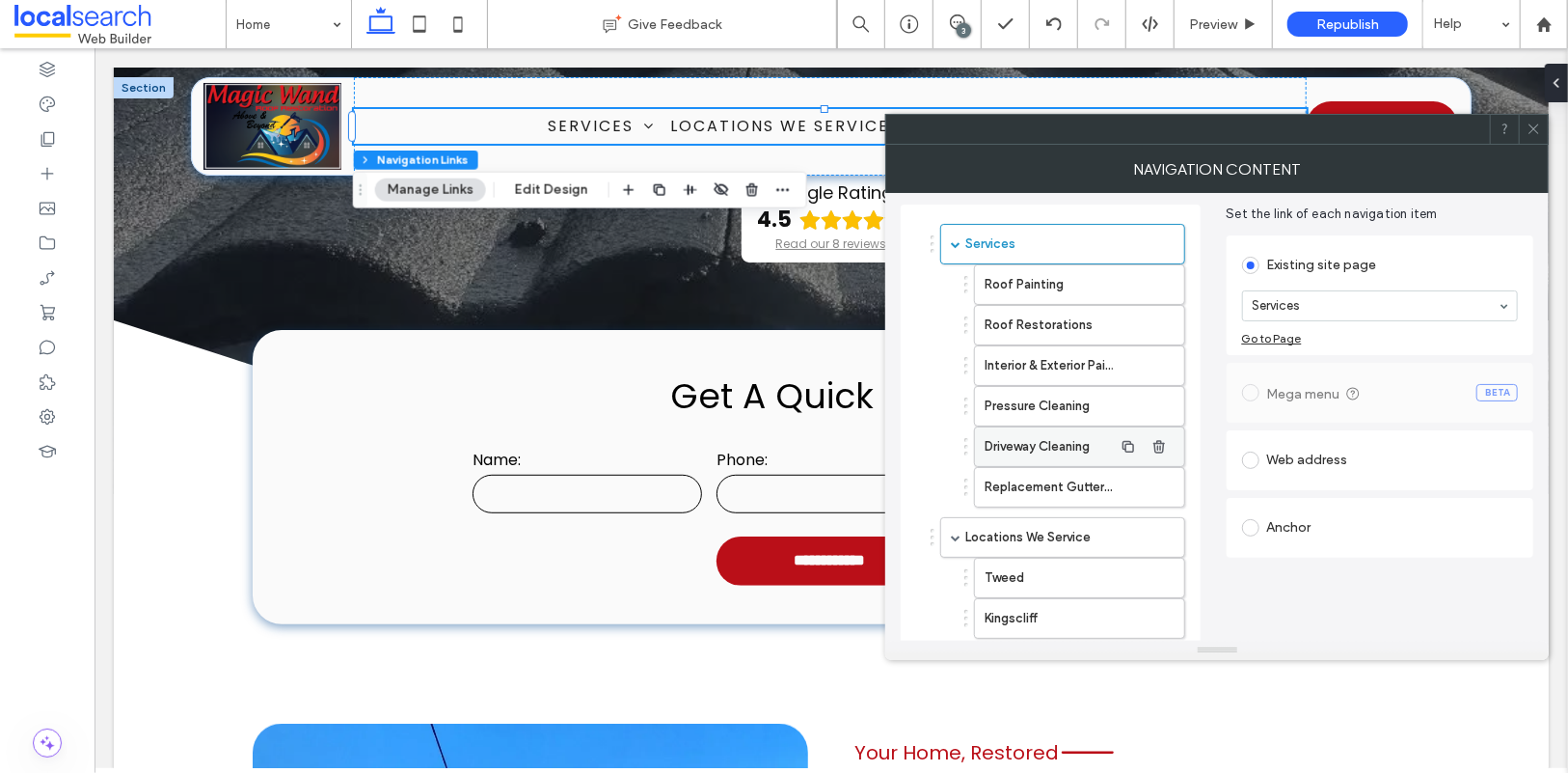
scroll to position [275, 0]
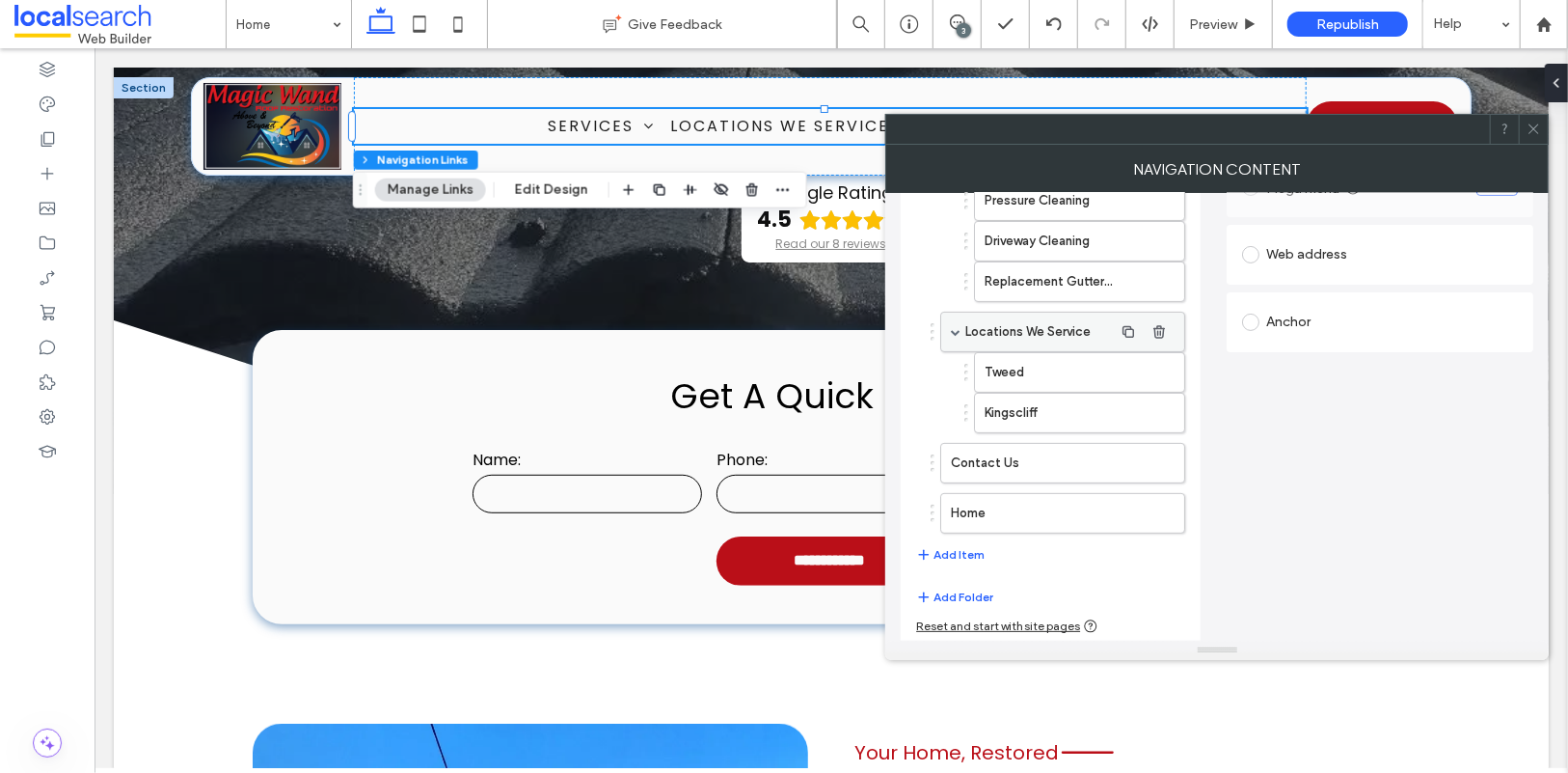
click at [1013, 335] on label "Locations We Service" at bounding box center [1039, 332] width 147 height 39
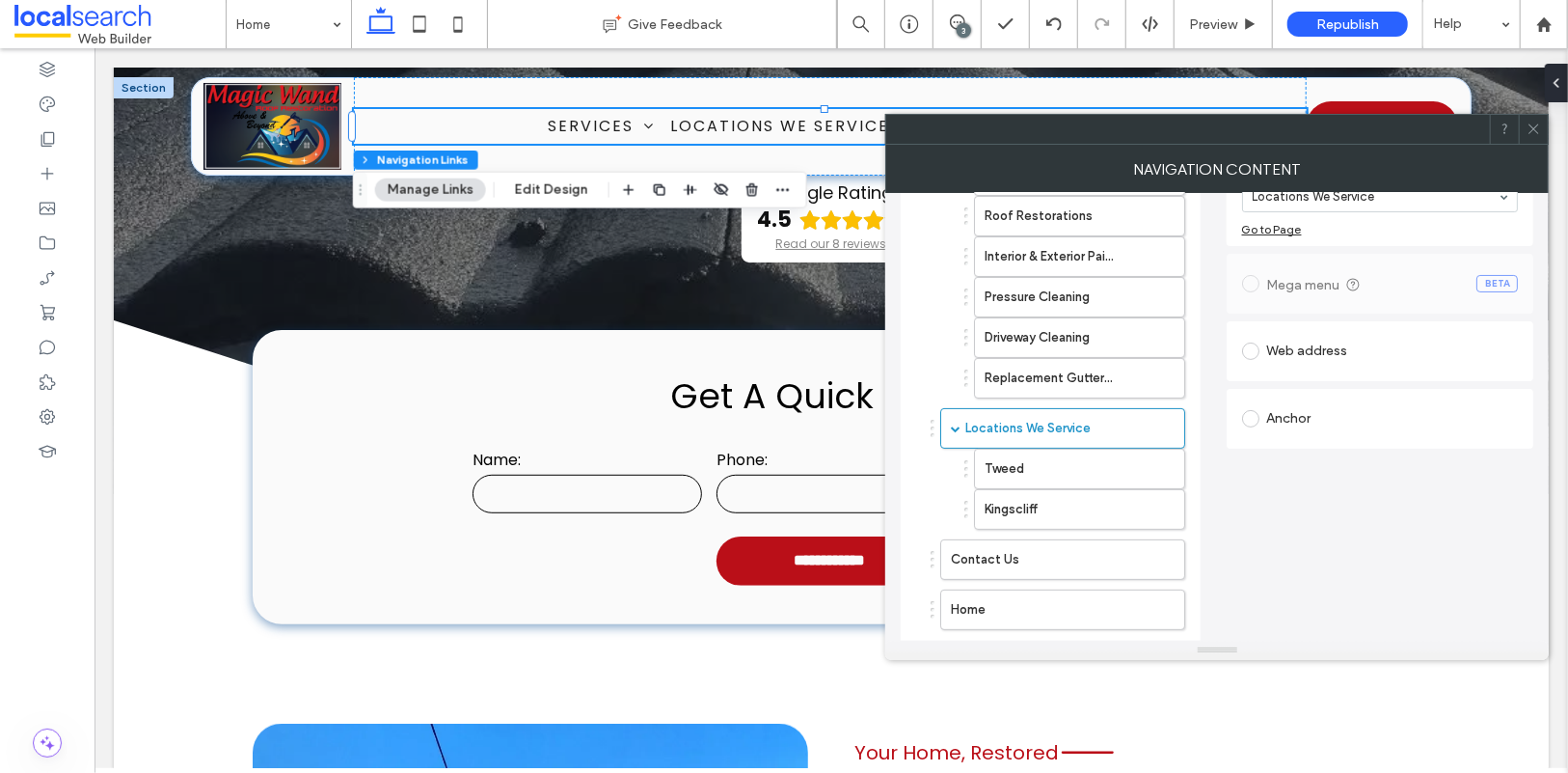
scroll to position [0, 0]
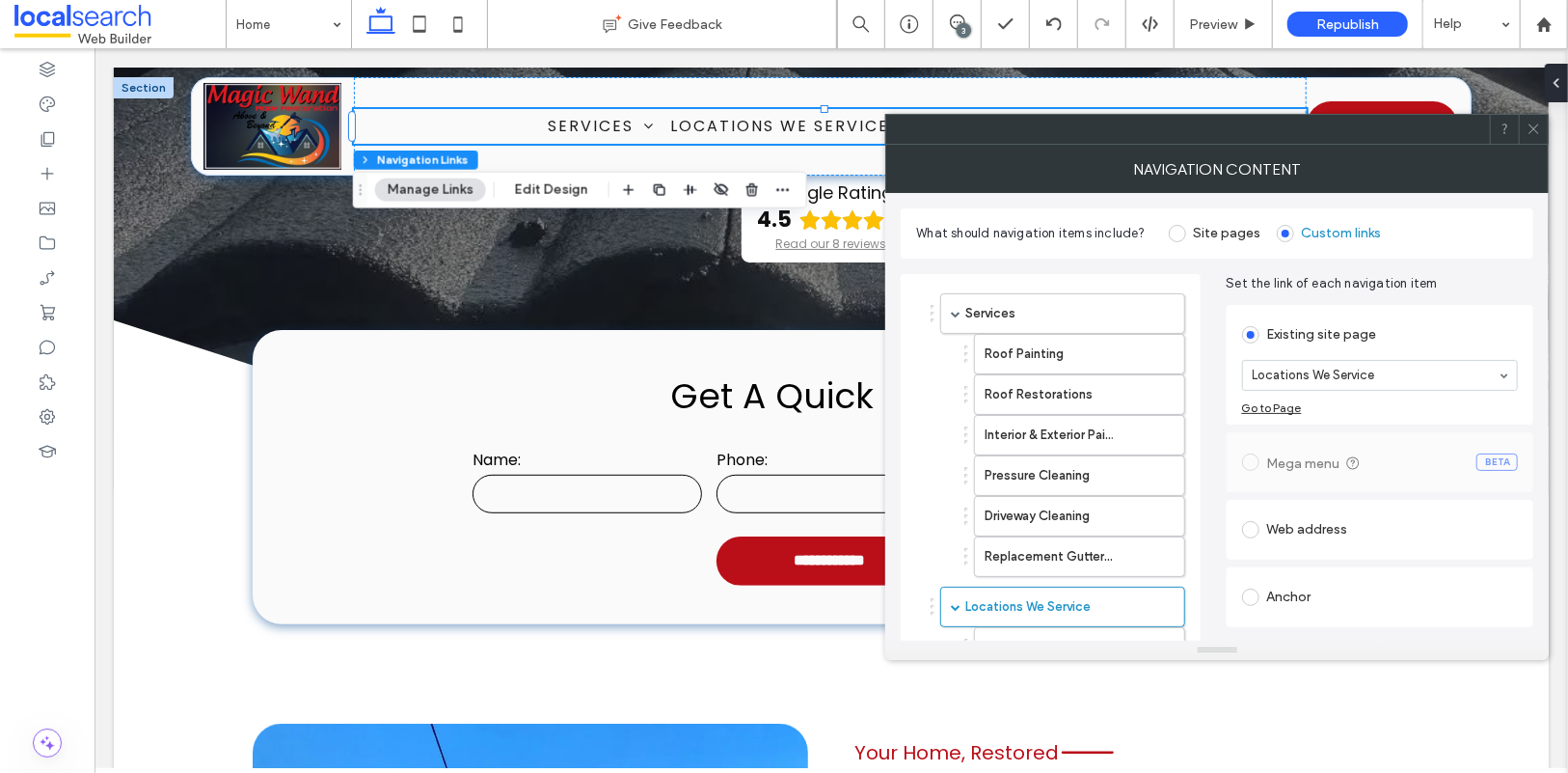
click at [1534, 127] on icon at bounding box center [1534, 129] width 14 height 14
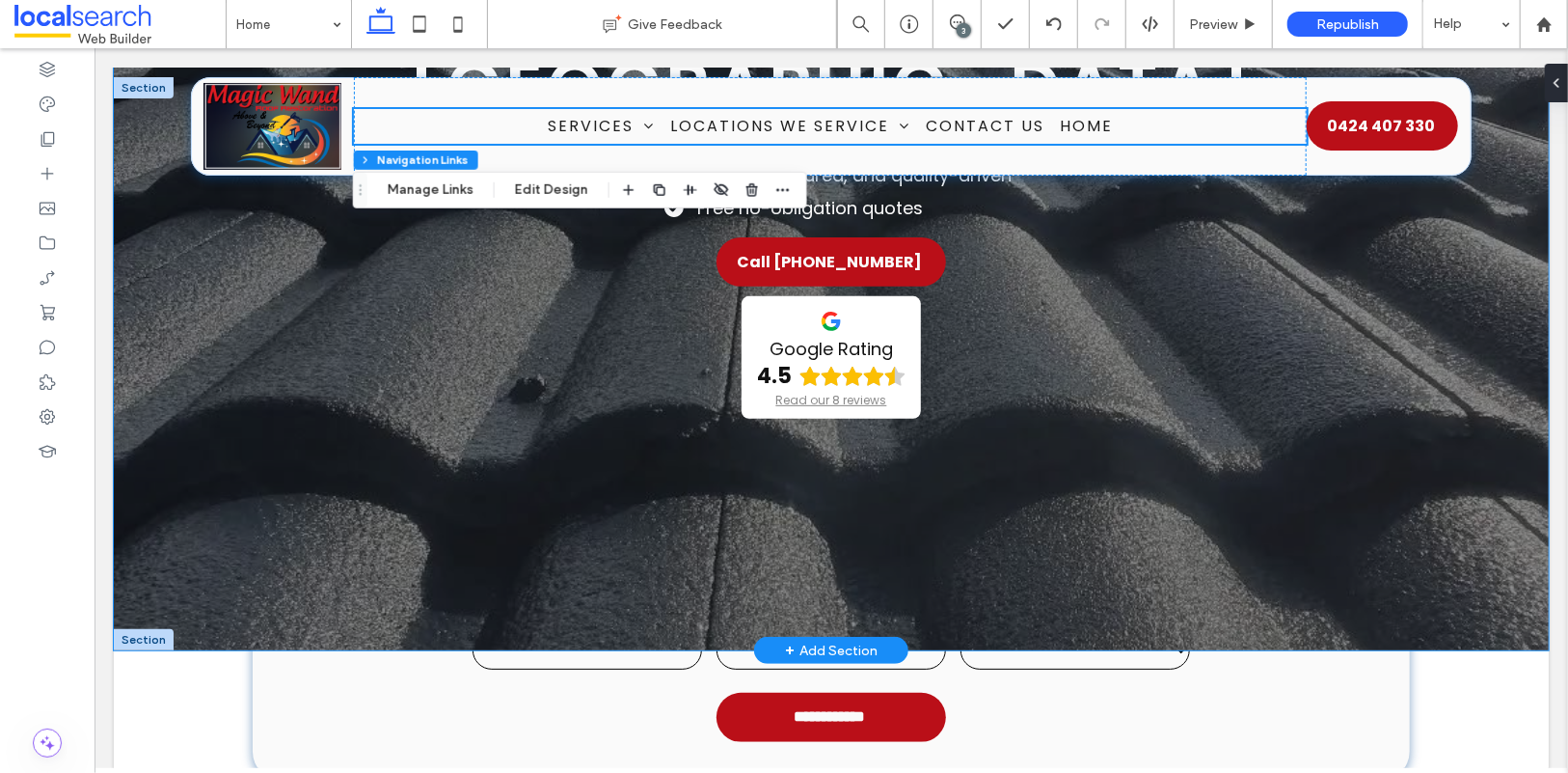
scroll to position [322, 0]
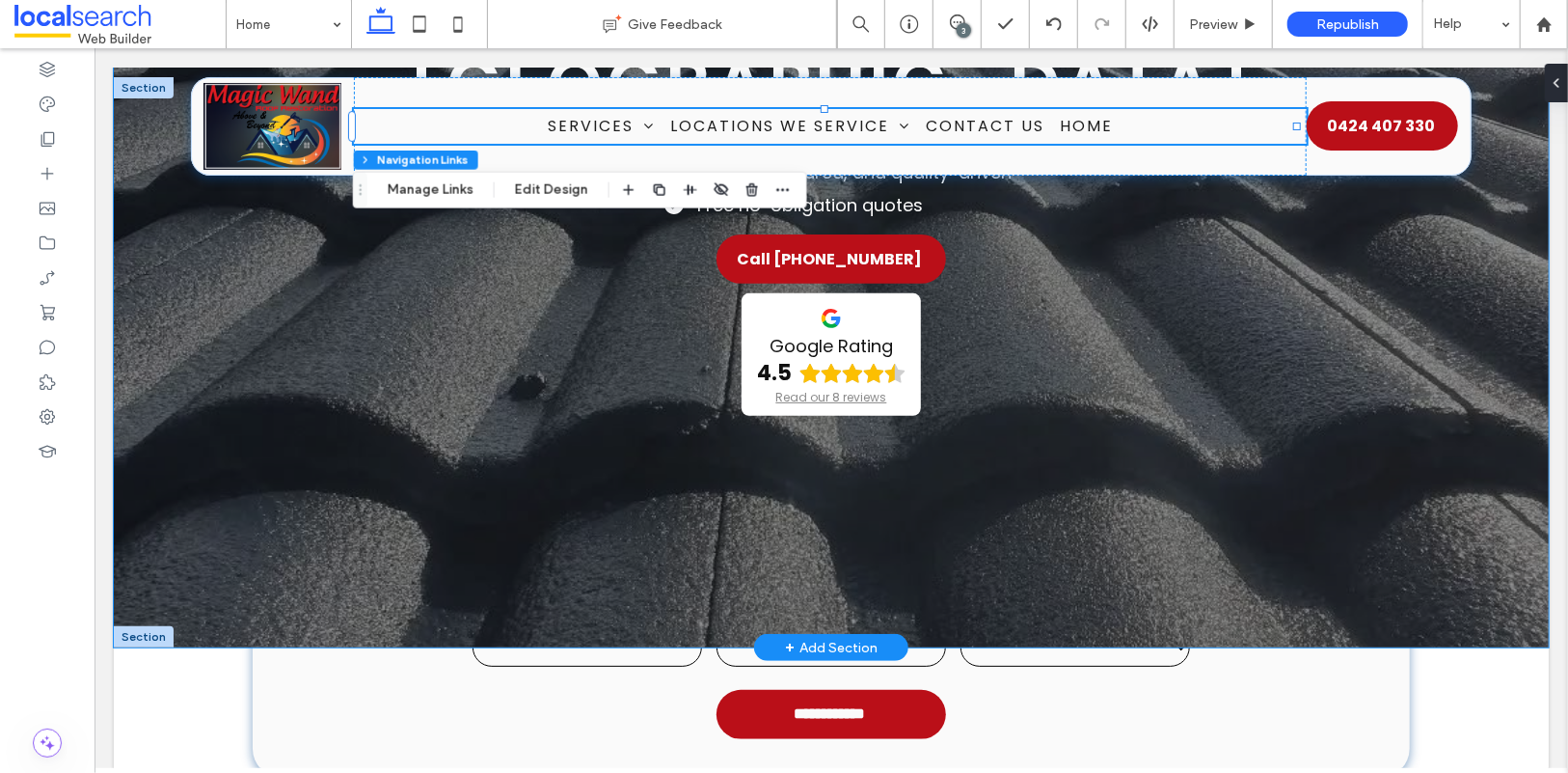
click at [200, 524] on div "Magic Wand Roof Restoration & Painting Roofing on the Gold Coast Over 30 years …" at bounding box center [830, 196] width 1435 height 901
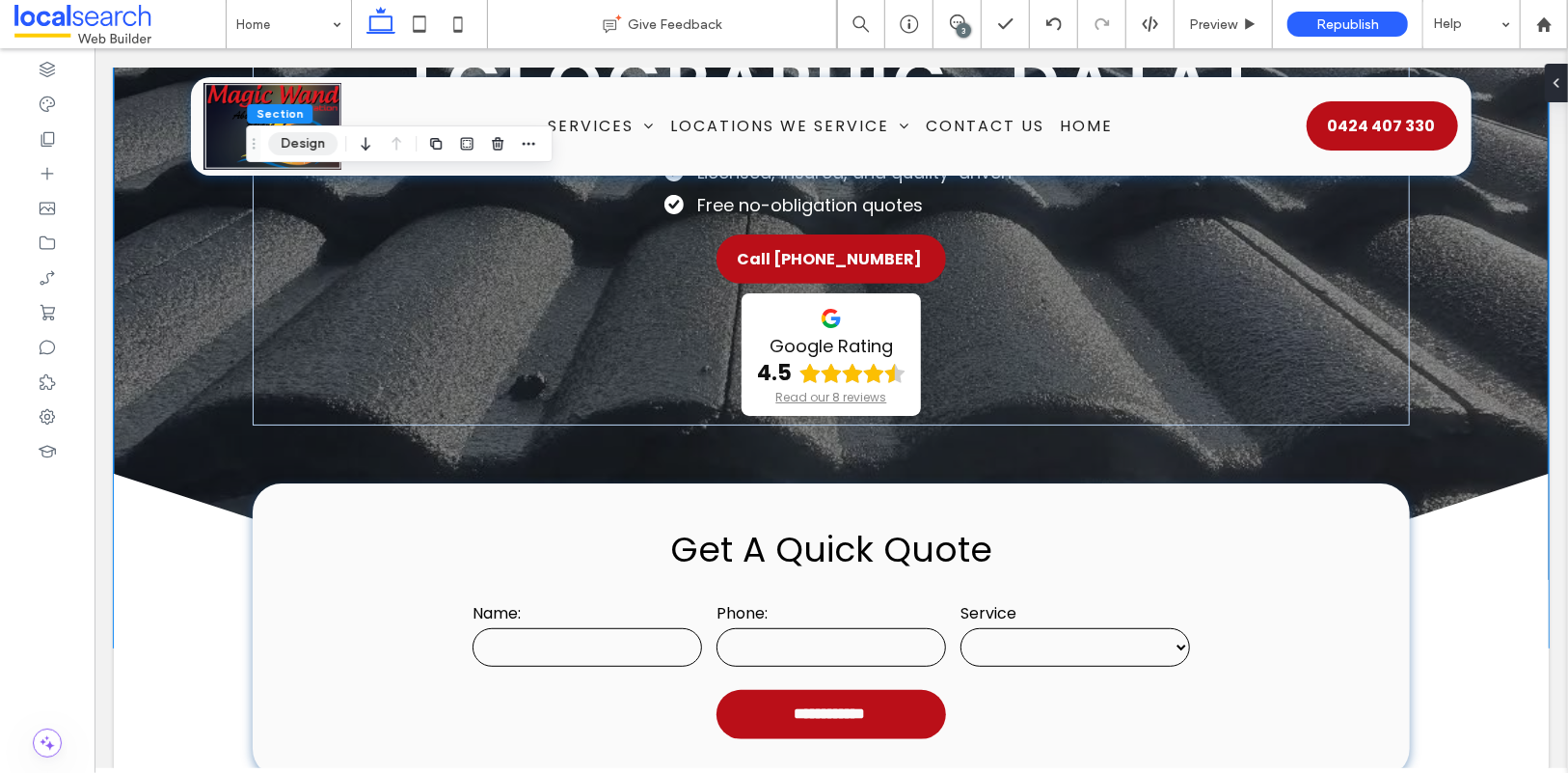
click at [291, 142] on button "Design" at bounding box center [303, 143] width 70 height 23
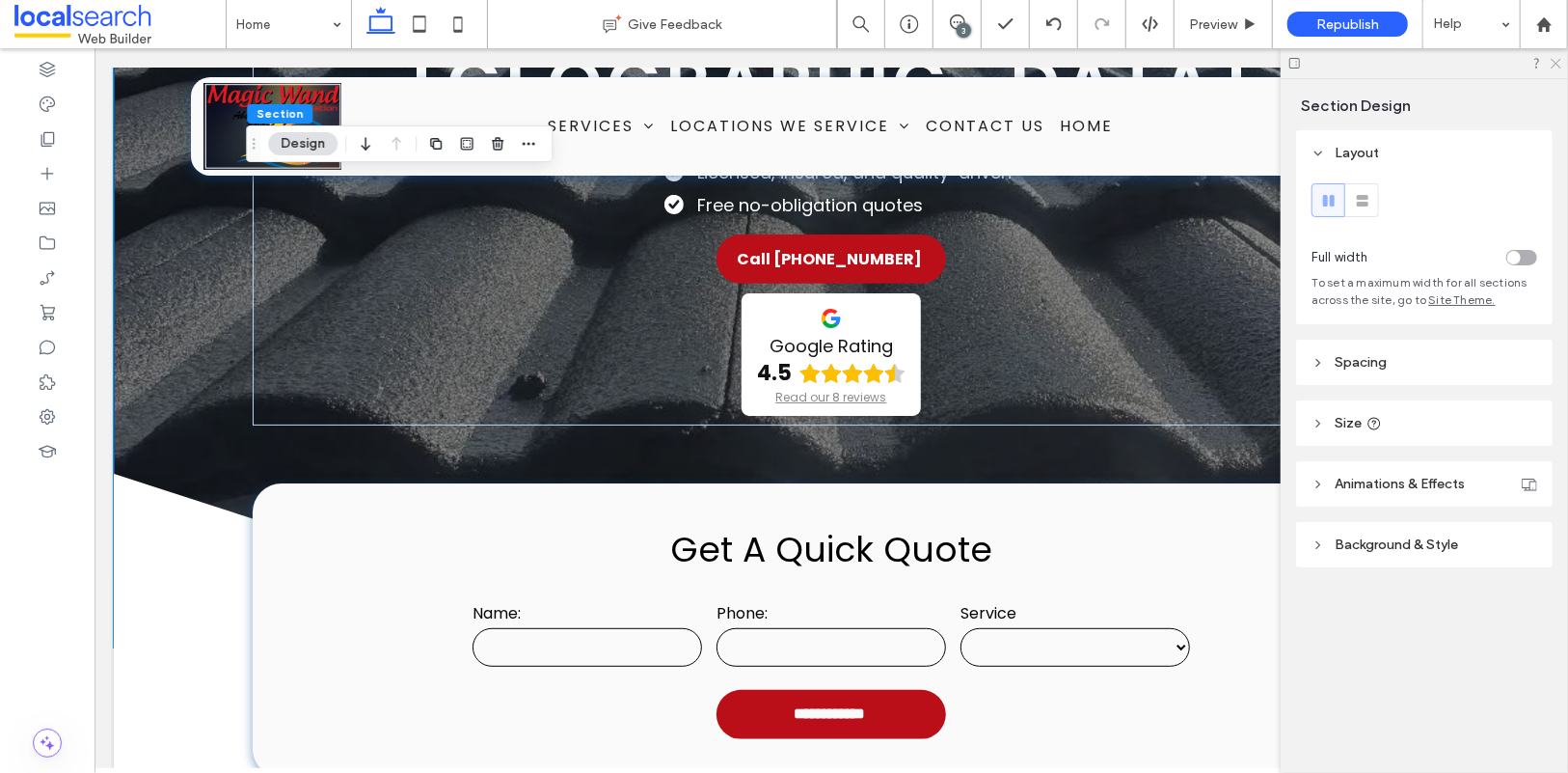
click at [1556, 65] on icon at bounding box center [1555, 62] width 13 height 13
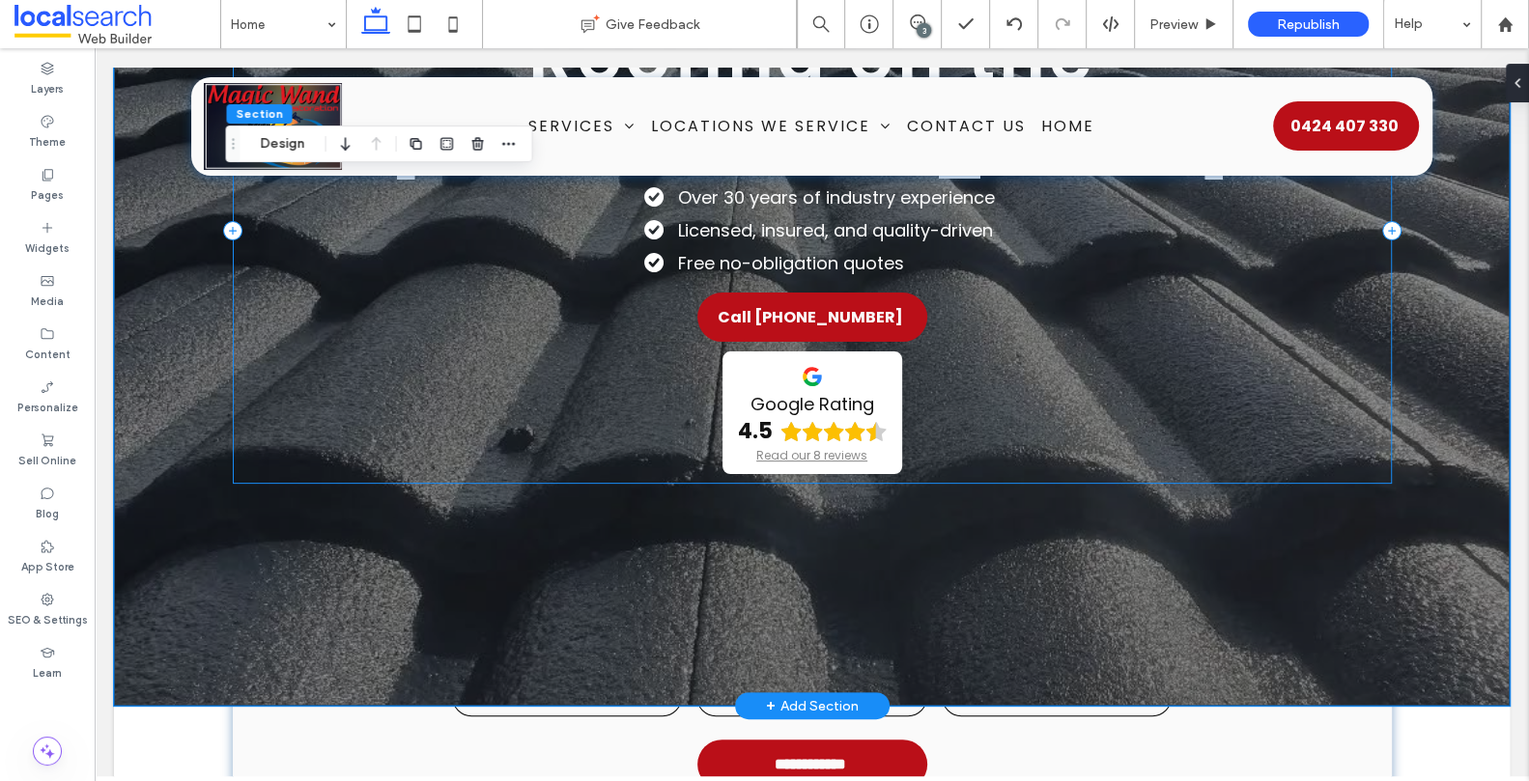
scroll to position [198, 0]
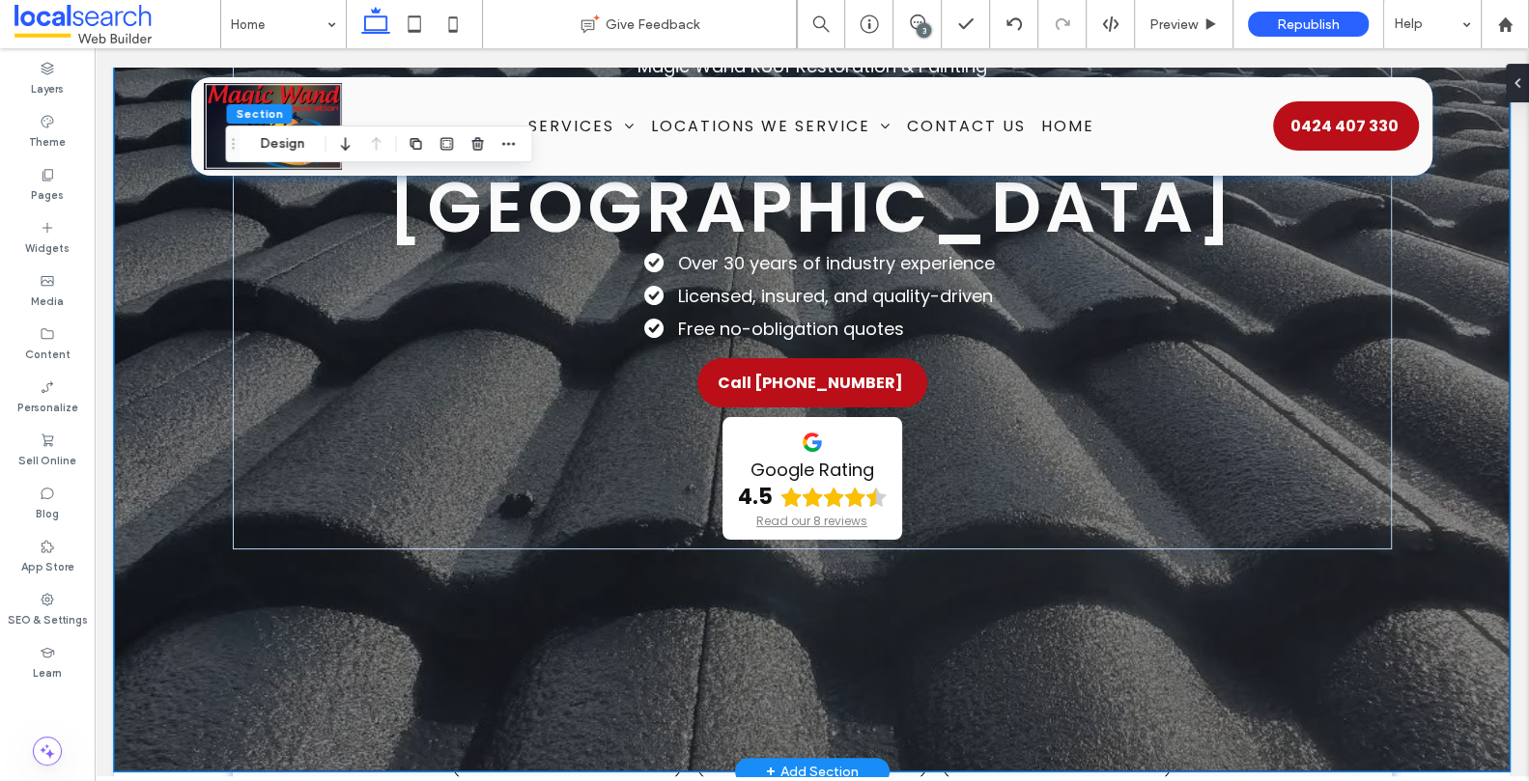
click at [171, 416] on div "Magic Wand Roof Restoration & Painting Roofing on the Gold Coast Over 30 years …" at bounding box center [812, 321] width 1396 height 902
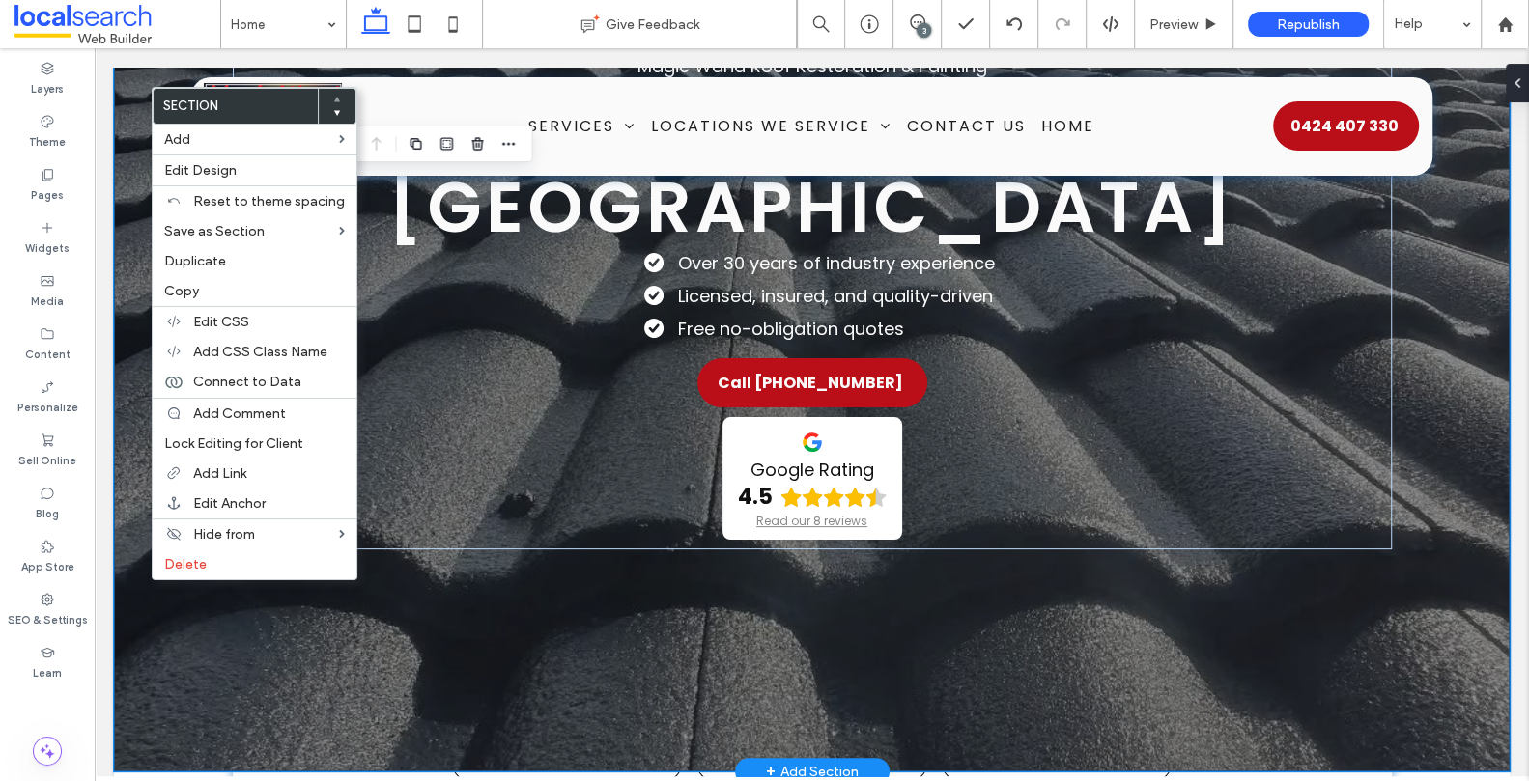
drag, startPoint x: 150, startPoint y: 583, endPoint x: 328, endPoint y: 569, distance: 179.3
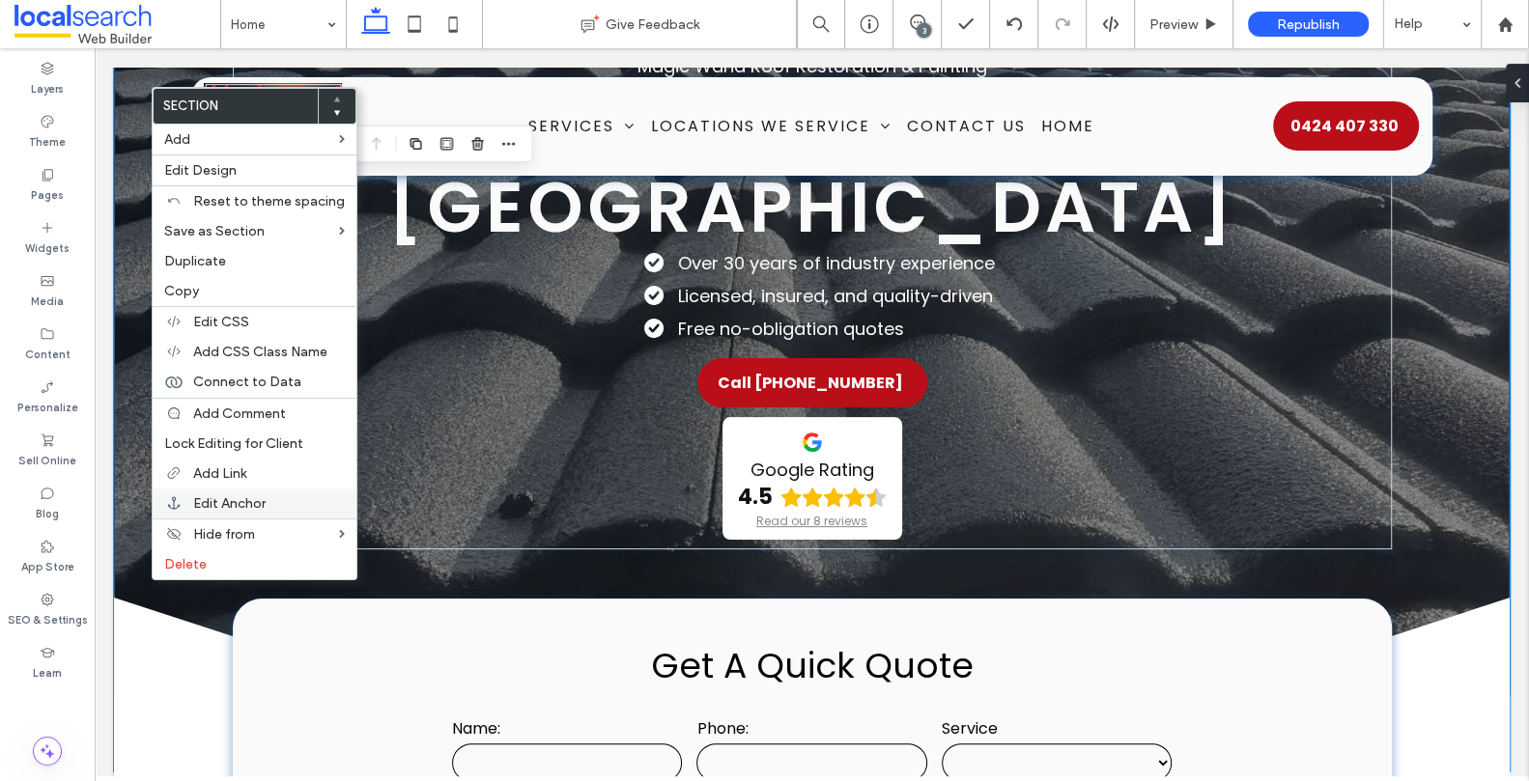
click at [254, 501] on span "Edit Anchor" at bounding box center [229, 503] width 72 height 16
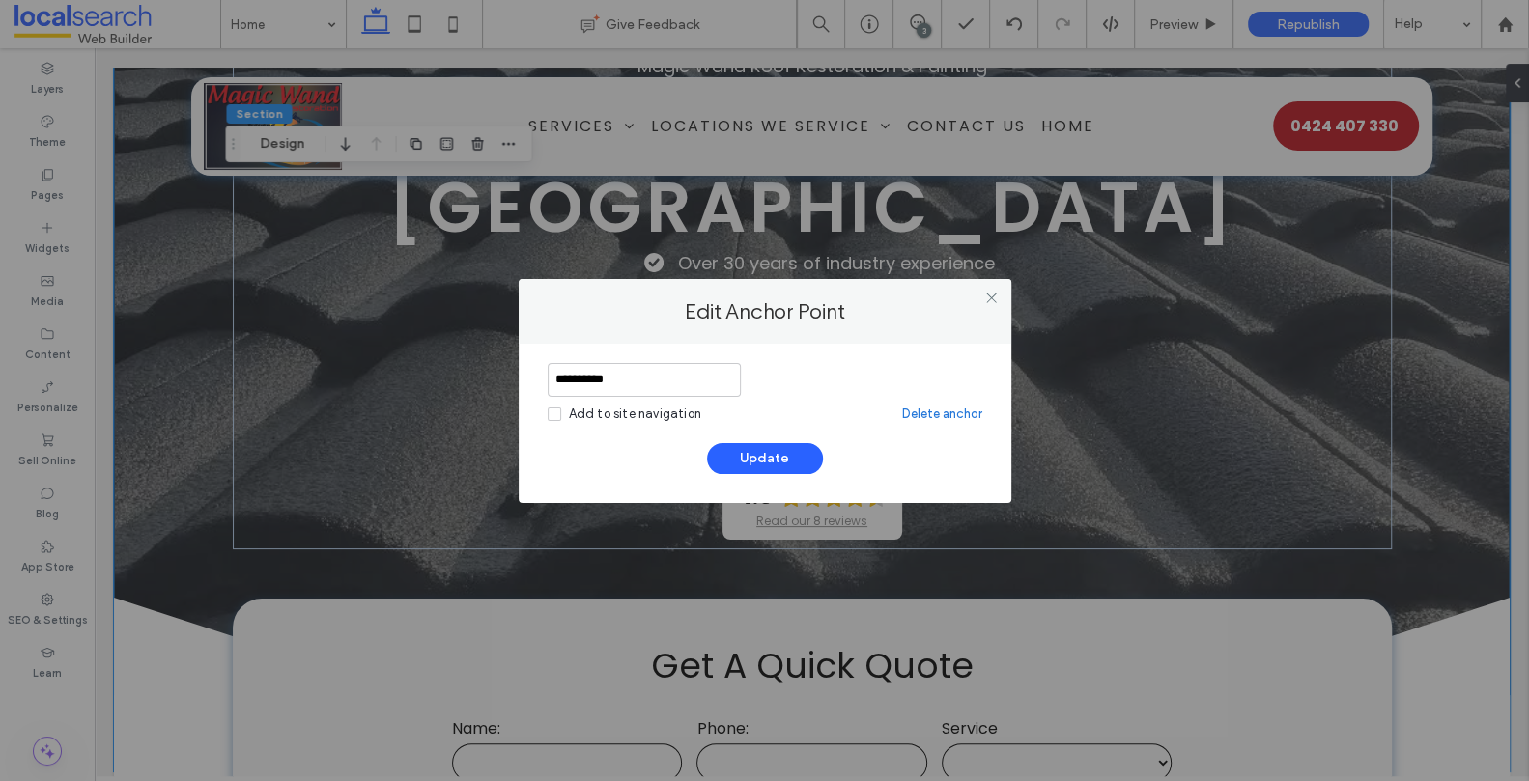
click at [943, 411] on link "Delete anchor" at bounding box center [942, 414] width 80 height 19
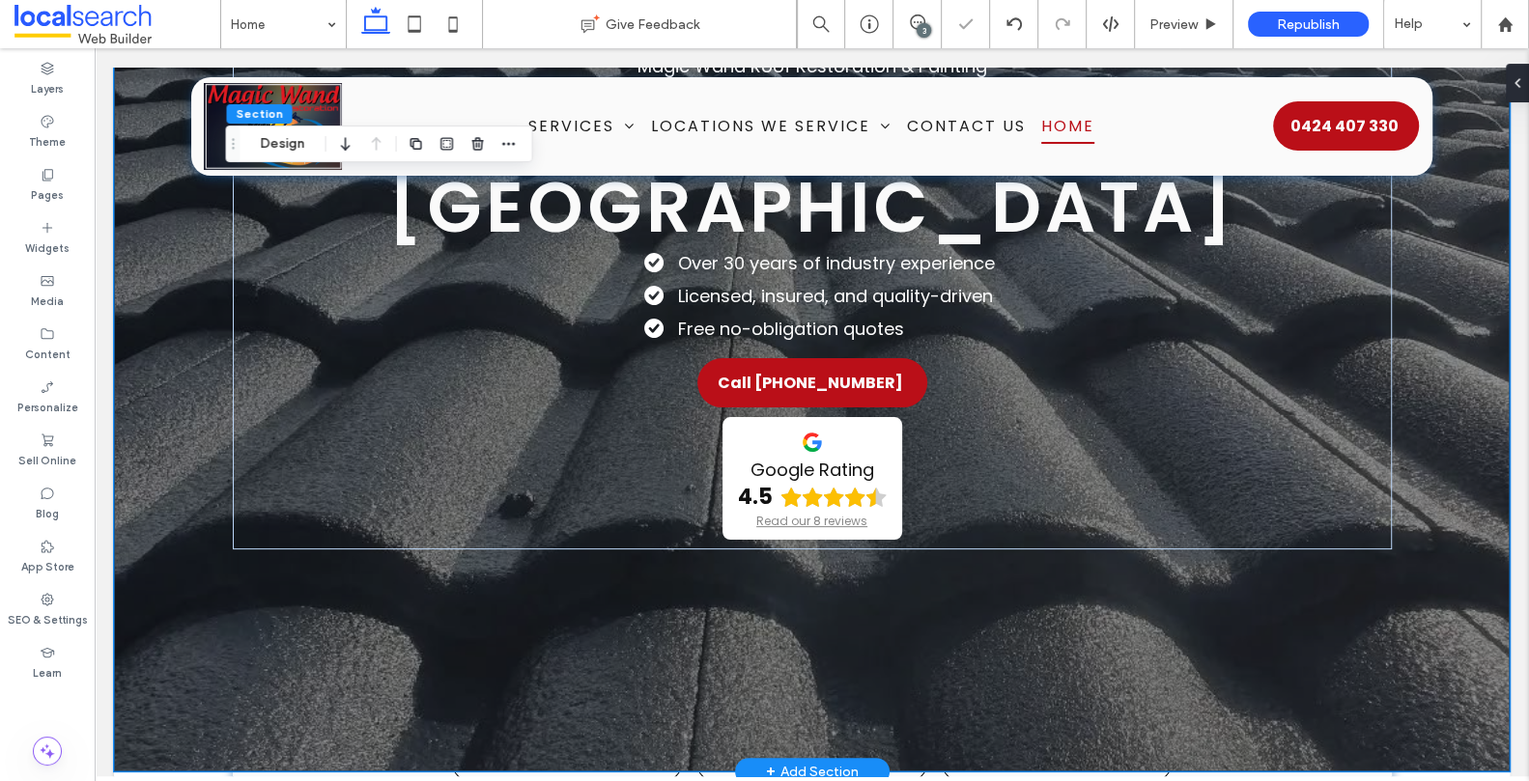
click at [204, 652] on div "Magic Wand Roof Restoration & Painting Roofing on the Gold Coast Over 30 years …" at bounding box center [812, 321] width 1396 height 902
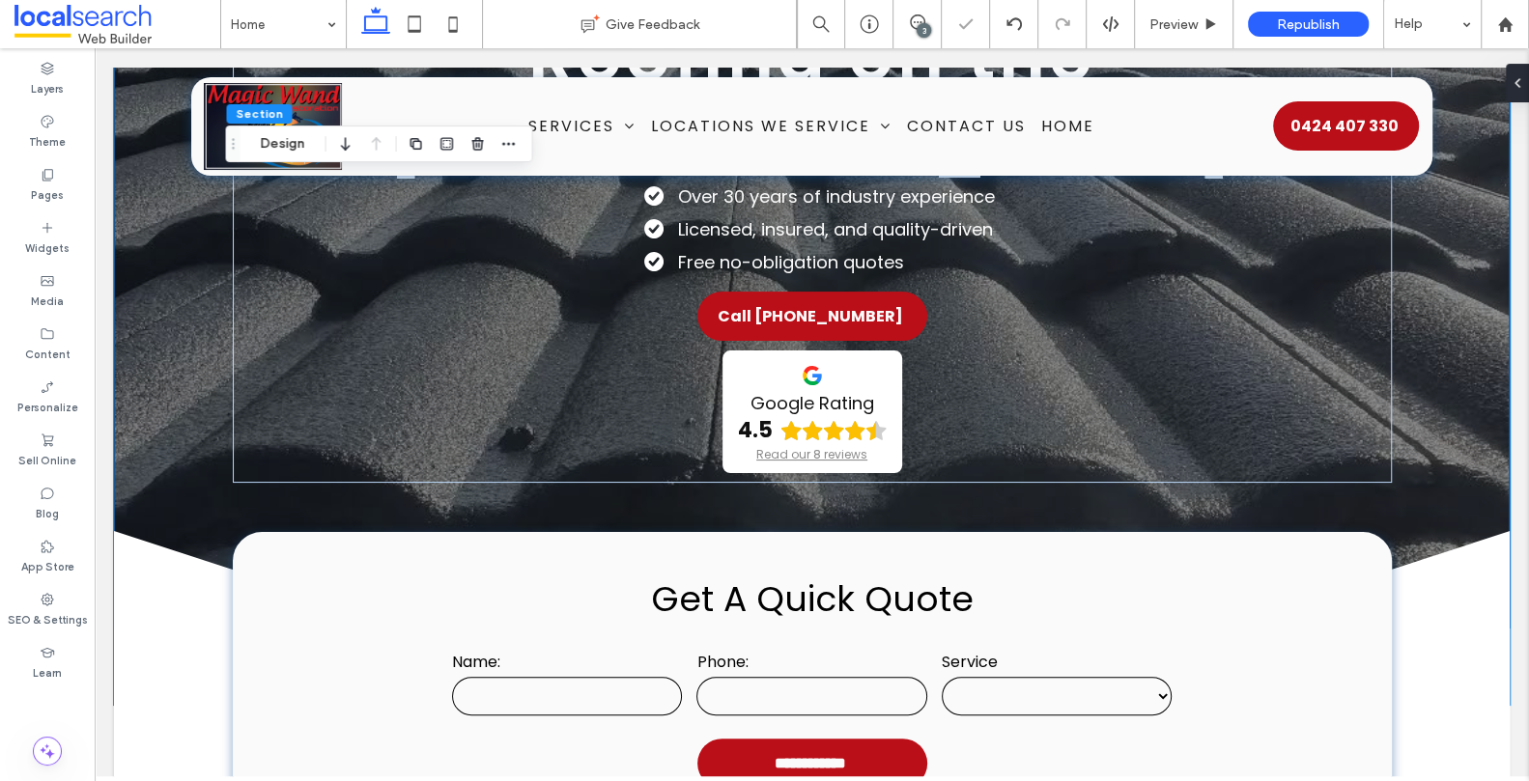
scroll to position [346, 0]
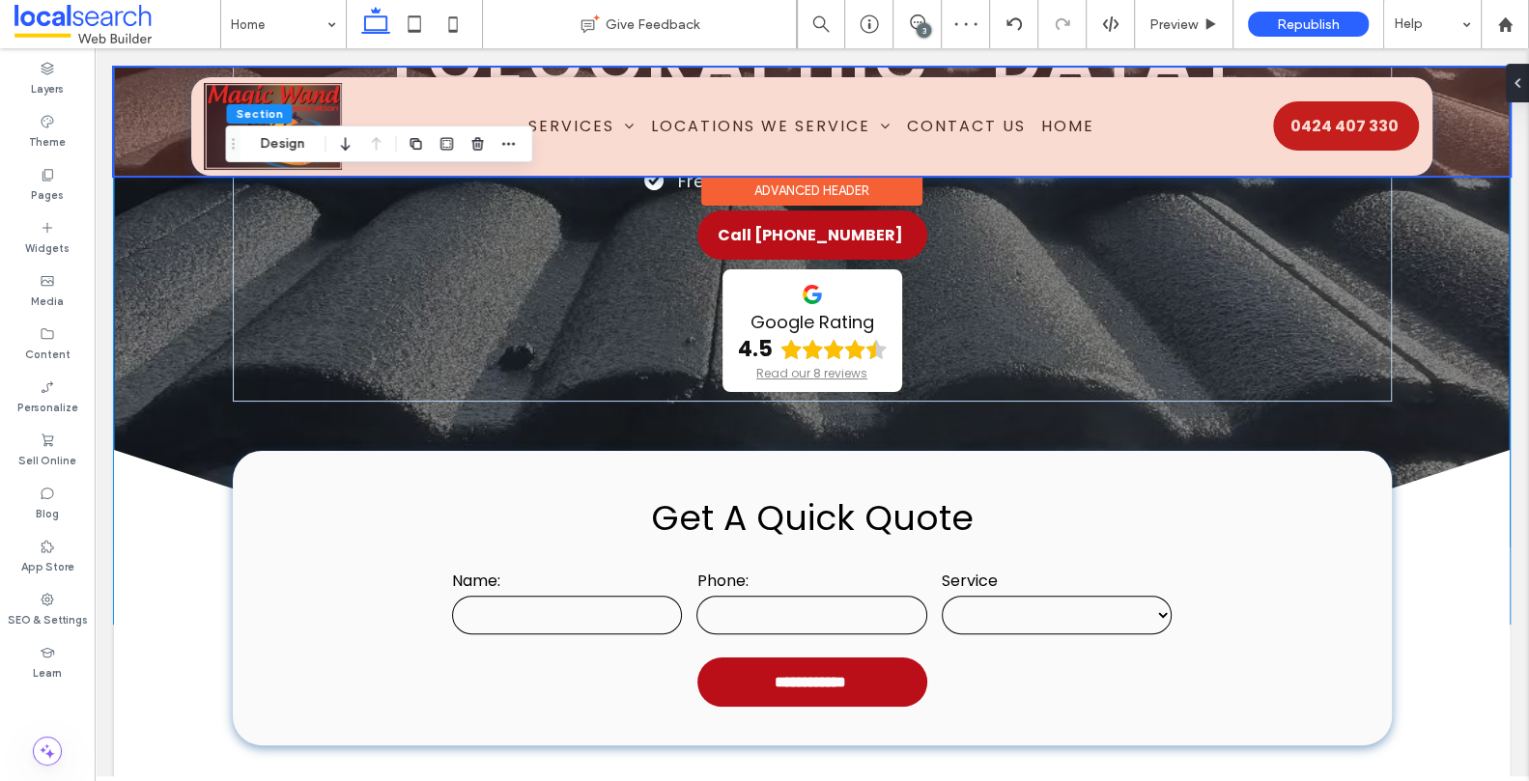
click at [722, 133] on div at bounding box center [812, 122] width 1396 height 108
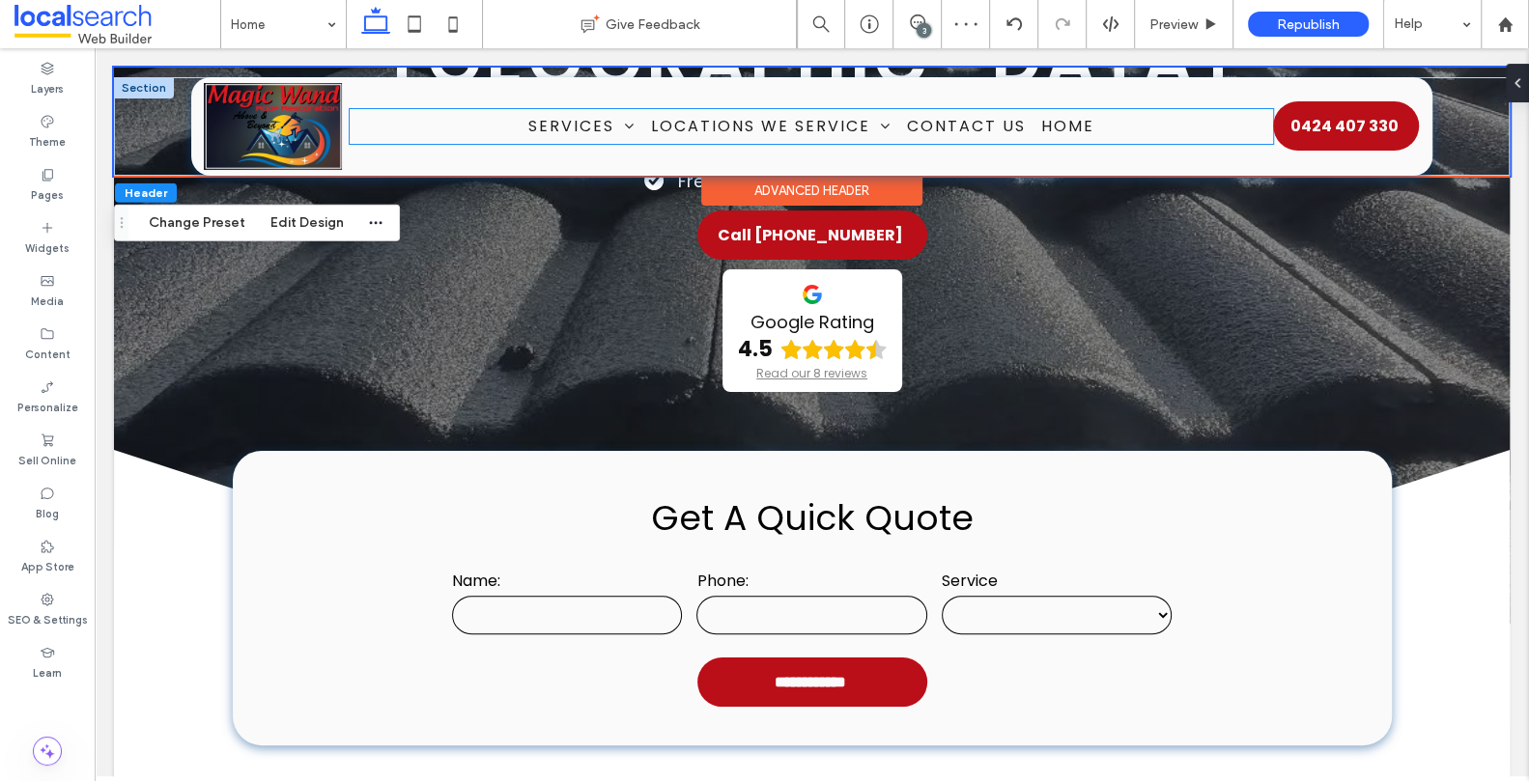
click at [485, 125] on ul "Services Roof Painting Roof Restorations Interior & Exterior Painting Pressure …" at bounding box center [811, 126] width 923 height 34
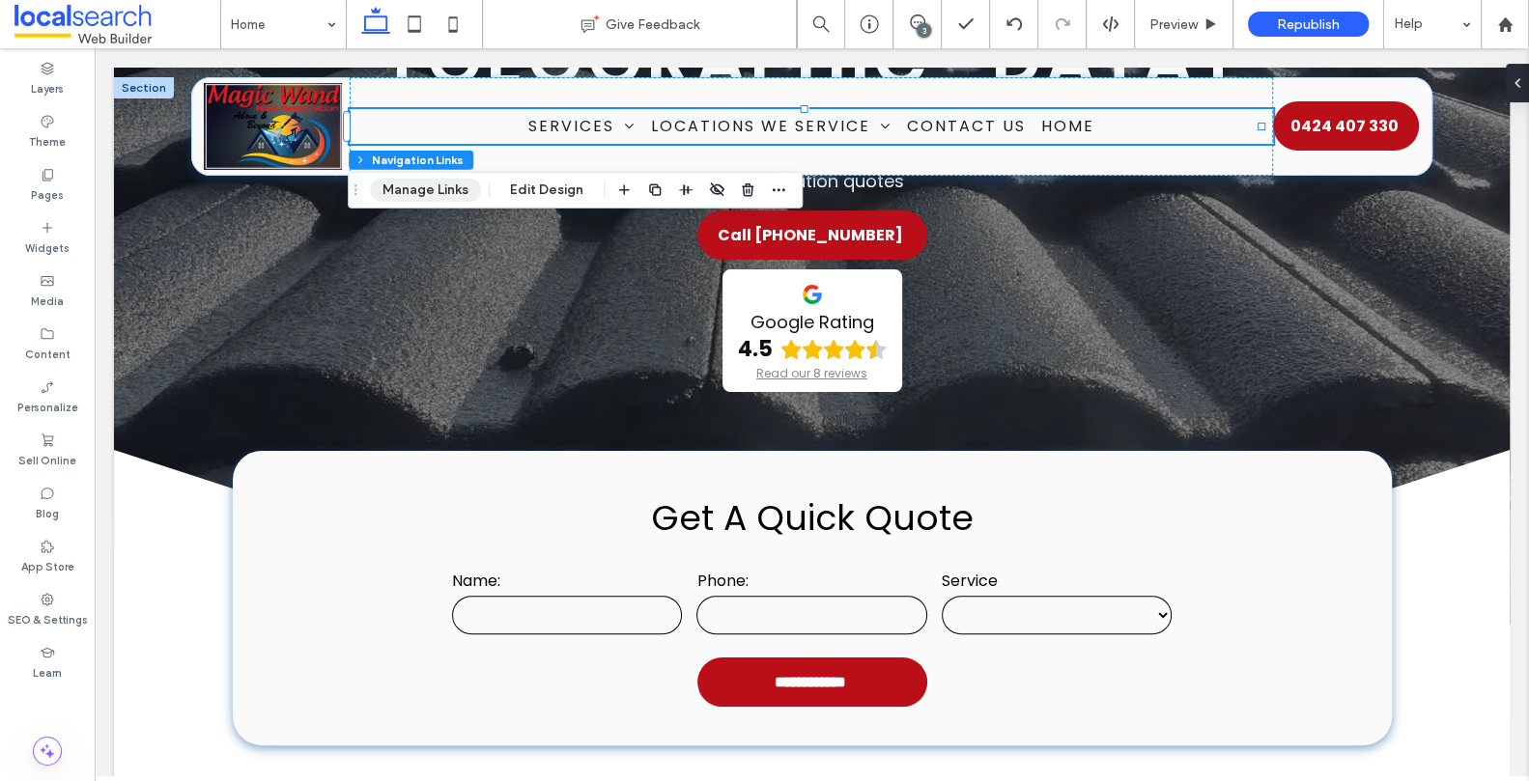
click at [460, 183] on button "Manage Links" at bounding box center [425, 190] width 111 height 23
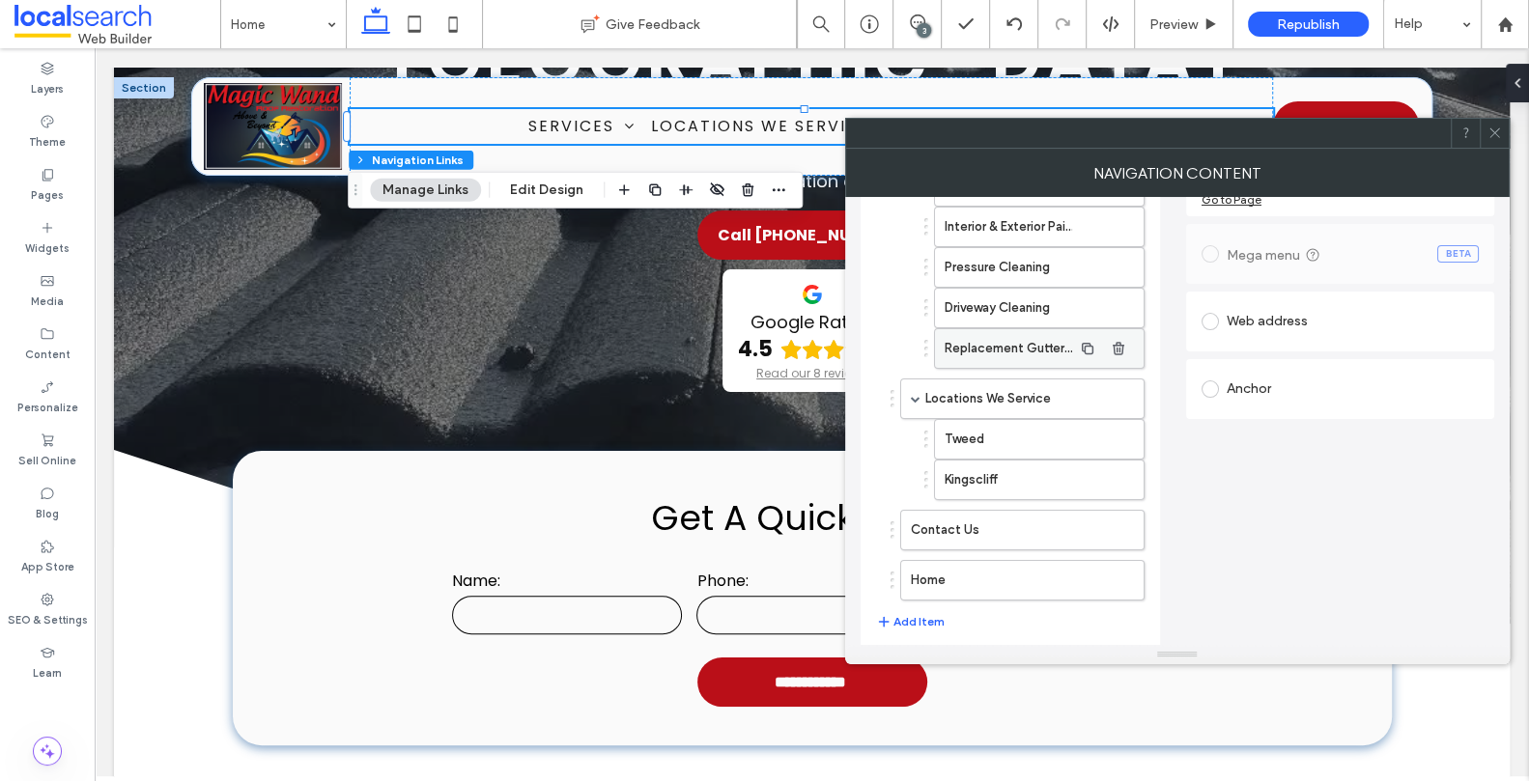
scroll to position [275, 0]
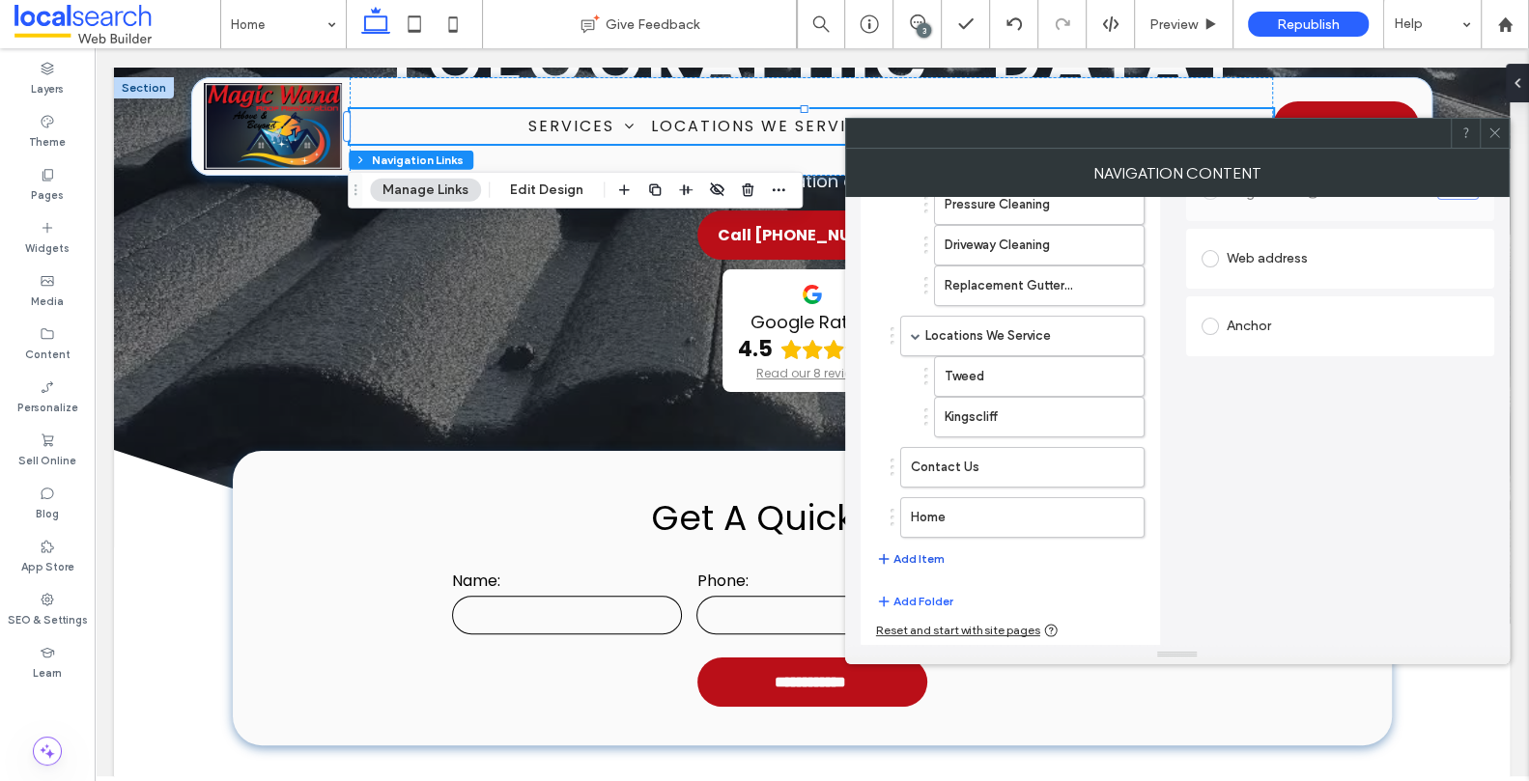
click at [929, 550] on button "Add Item" at bounding box center [910, 559] width 69 height 23
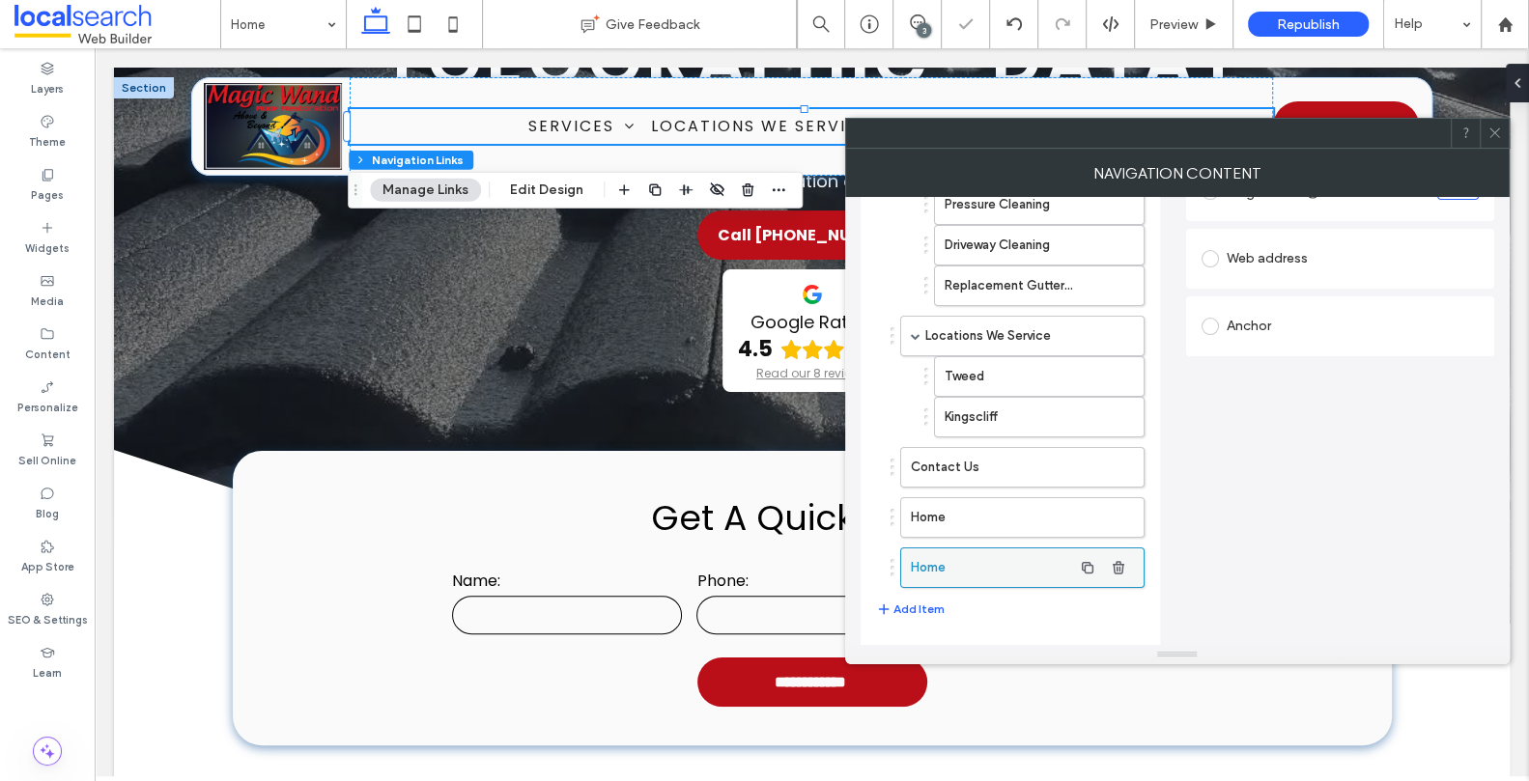
type input "*"
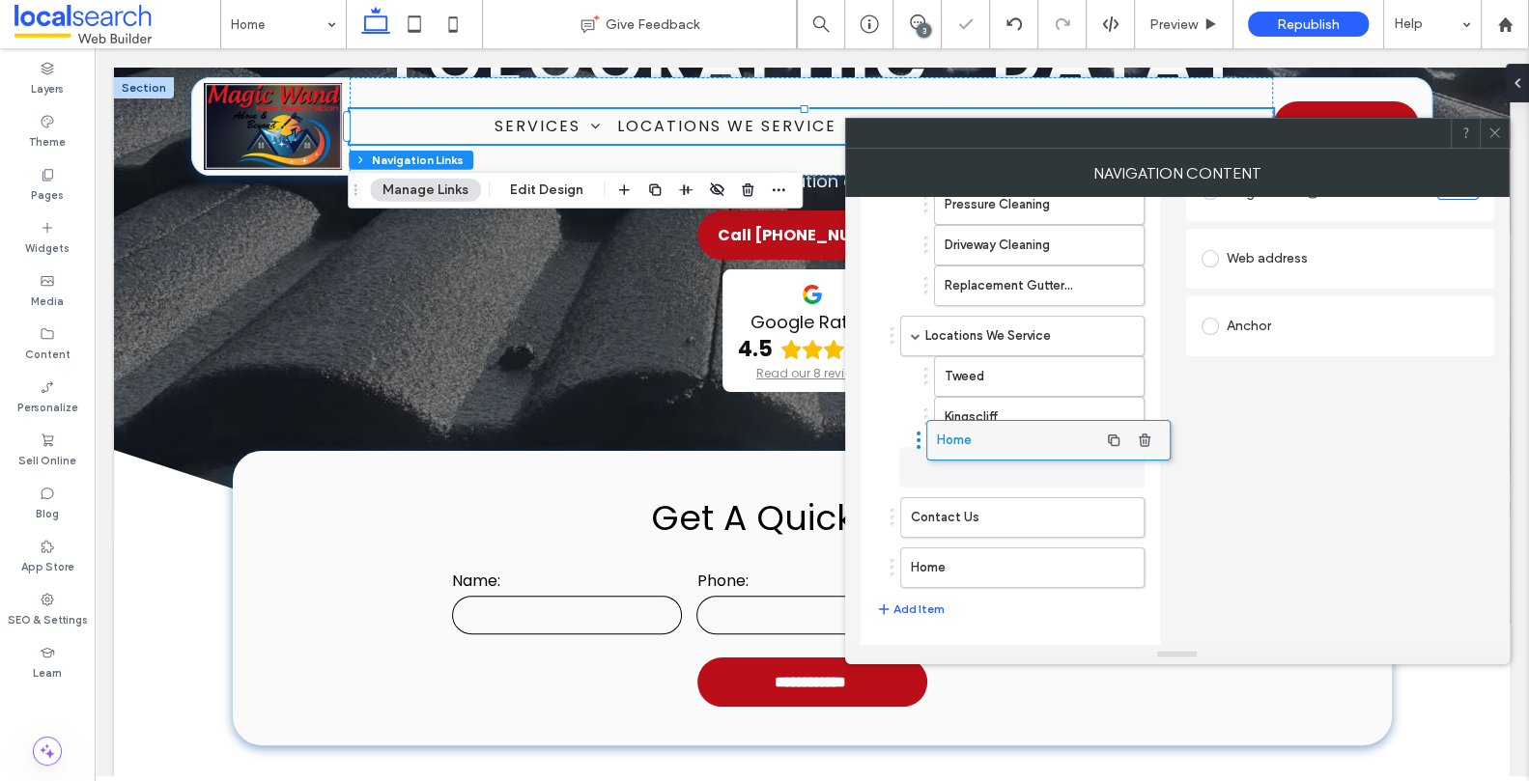
drag, startPoint x: 979, startPoint y: 570, endPoint x: 1005, endPoint y: 445, distance: 127.3
type input "*"
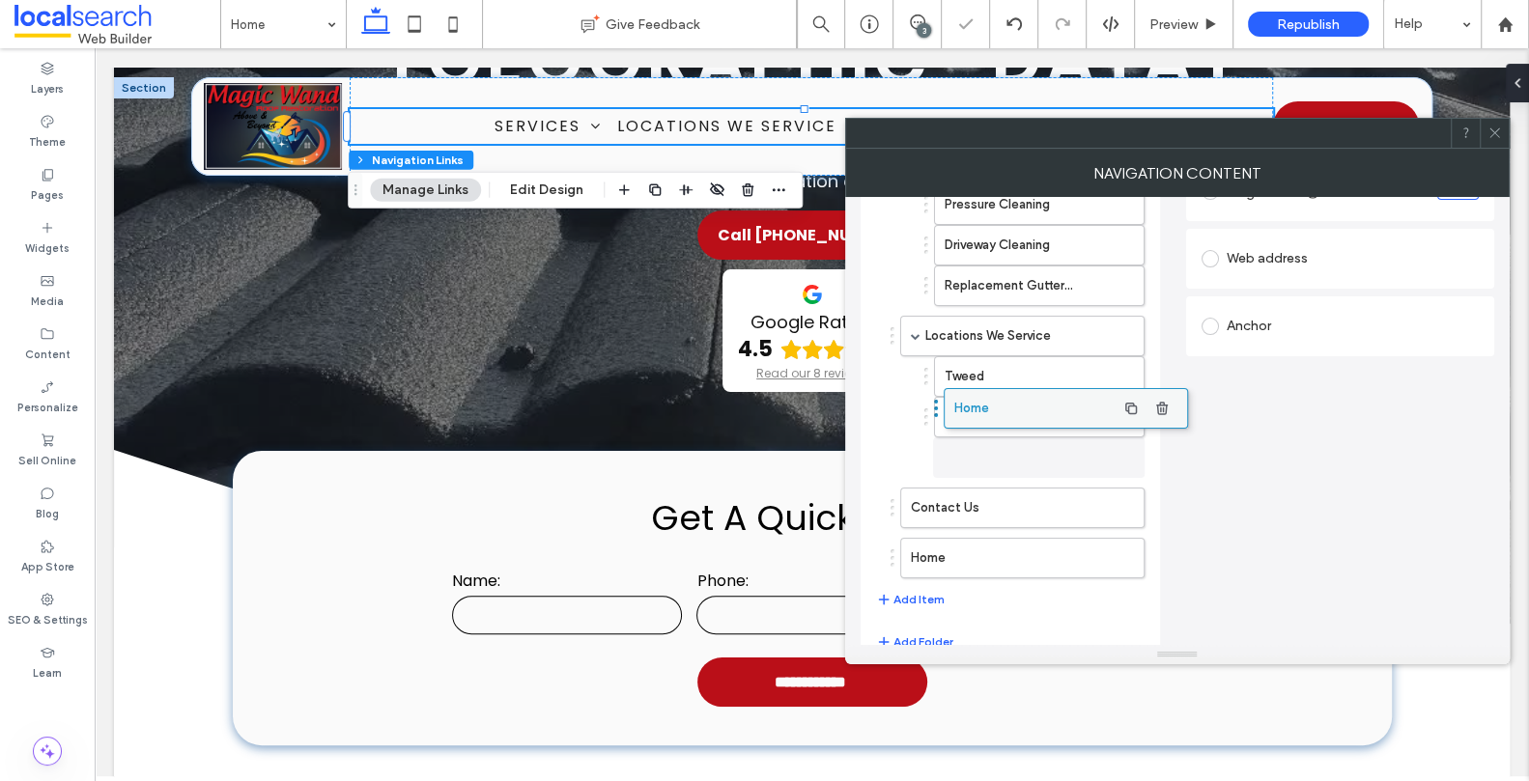
drag, startPoint x: 982, startPoint y: 462, endPoint x: 1026, endPoint y: 406, distance: 70.9
type input "*"
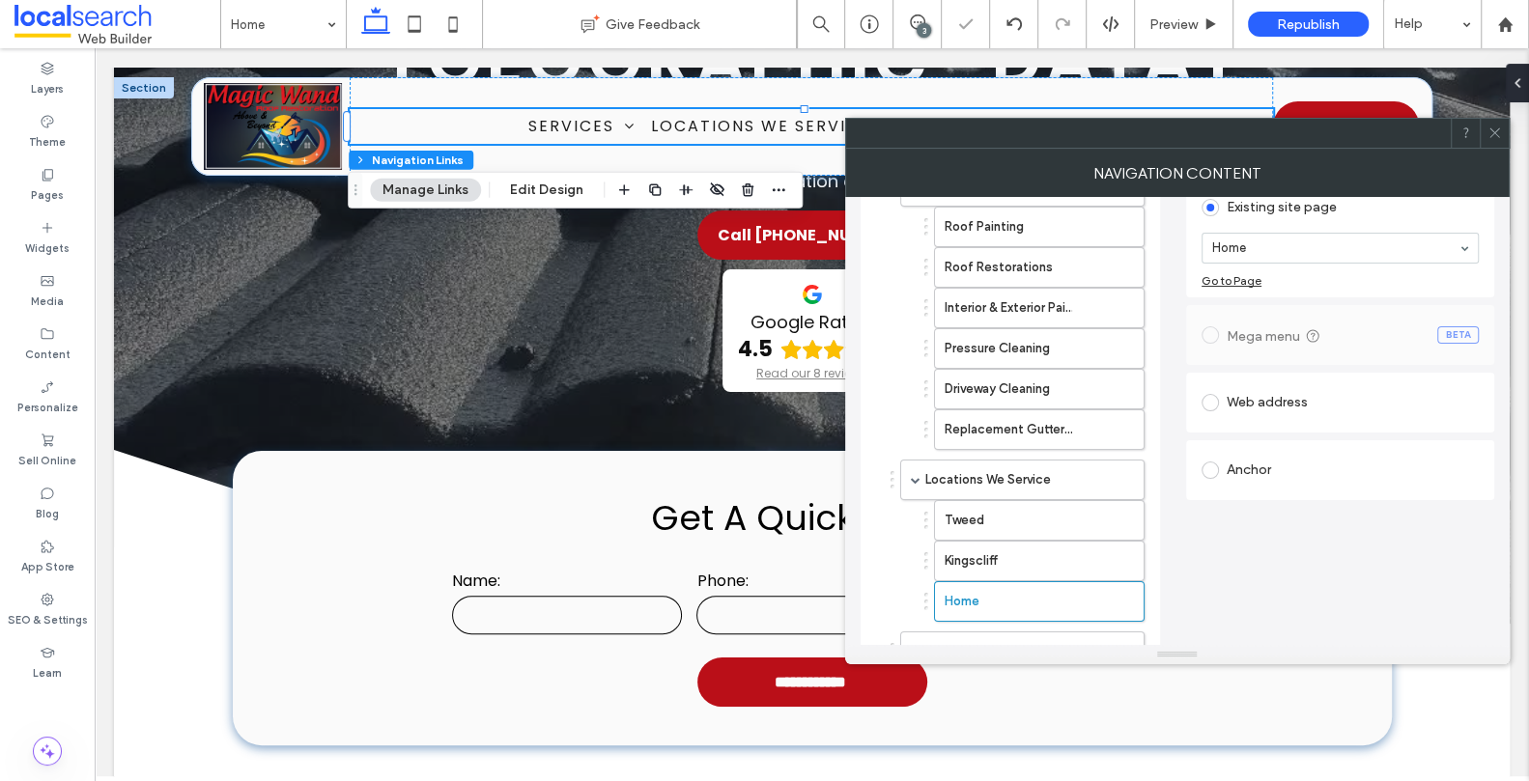
scroll to position [0, 0]
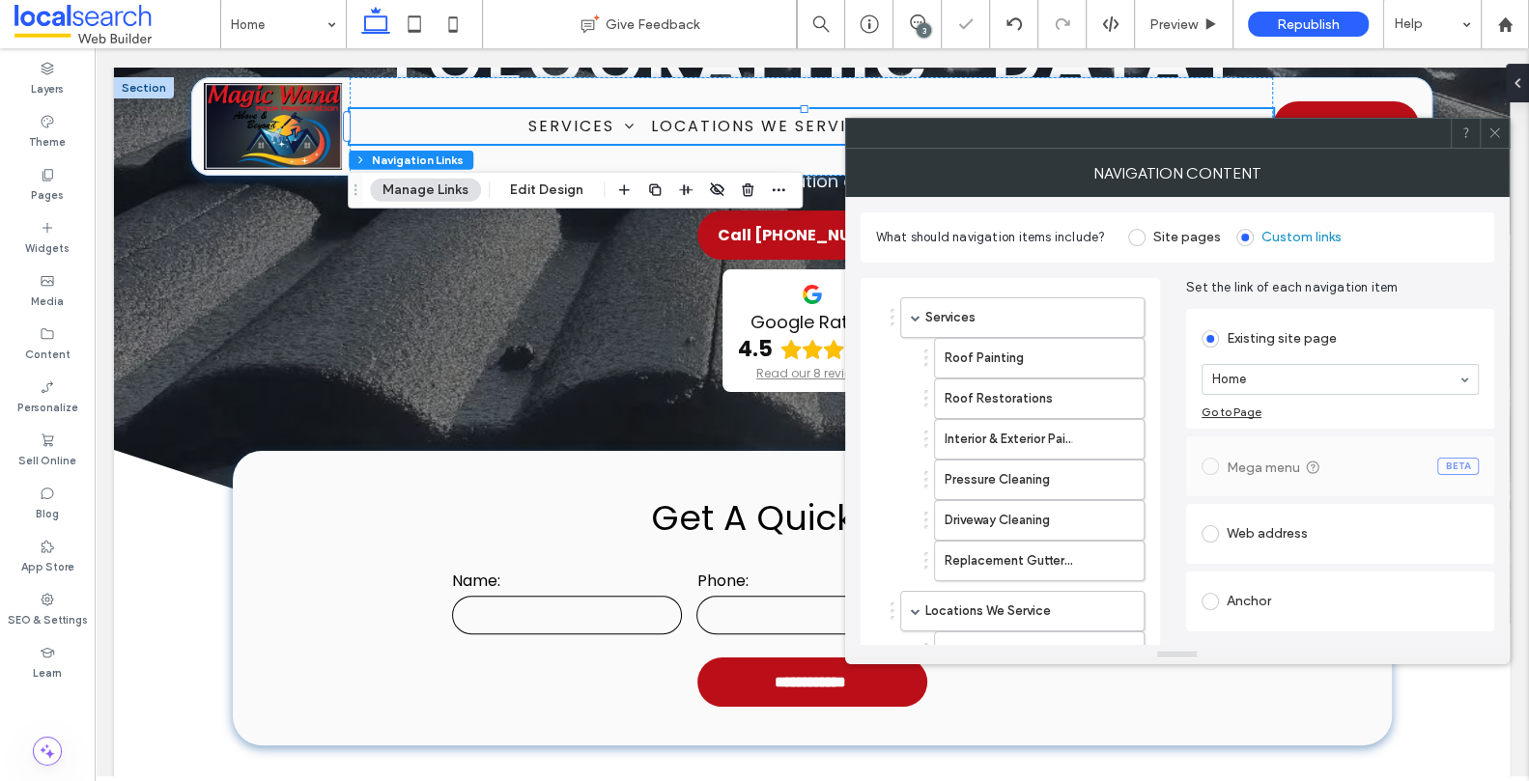
click at [1266, 535] on div "Web address" at bounding box center [1339, 534] width 277 height 31
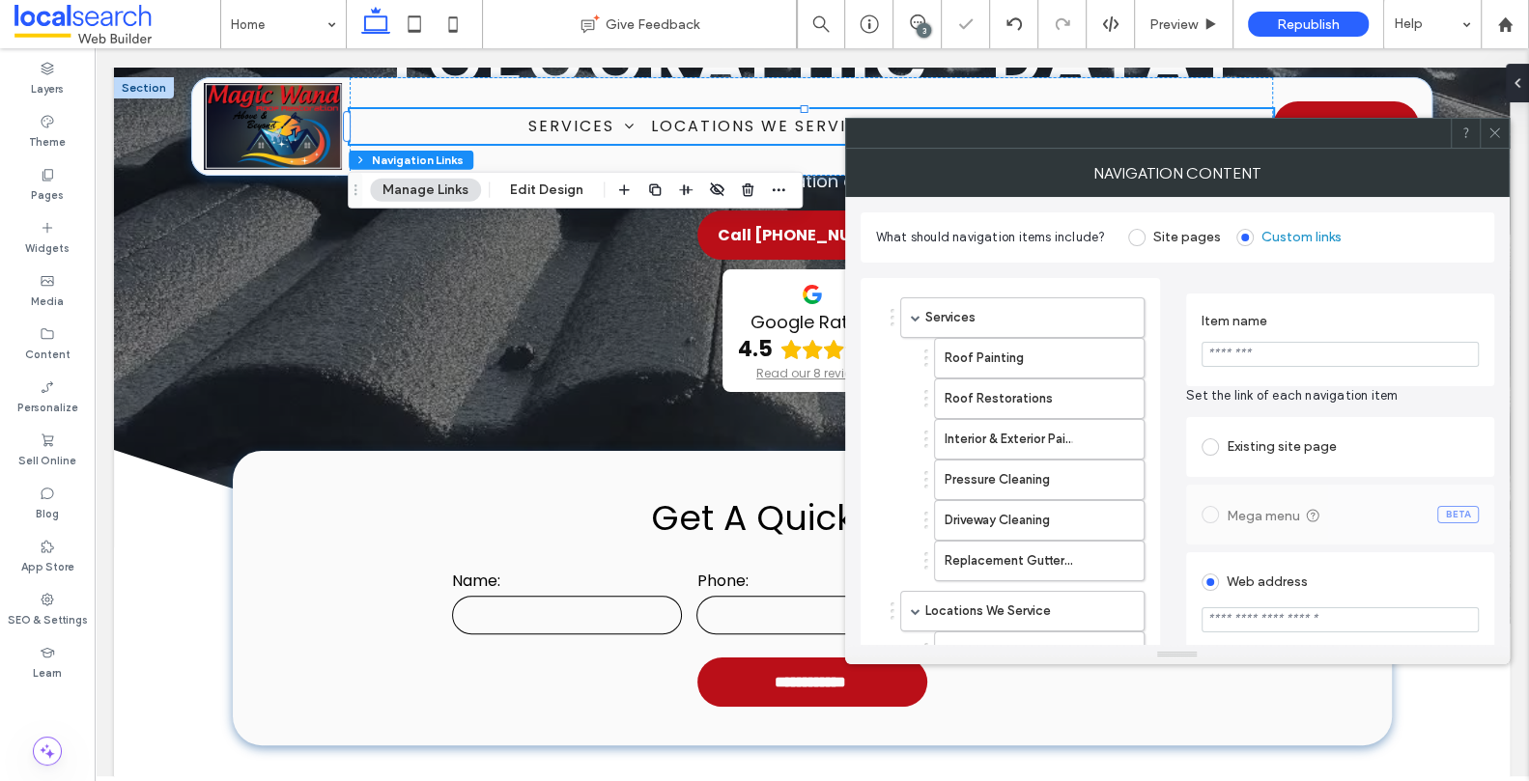
type input "*"
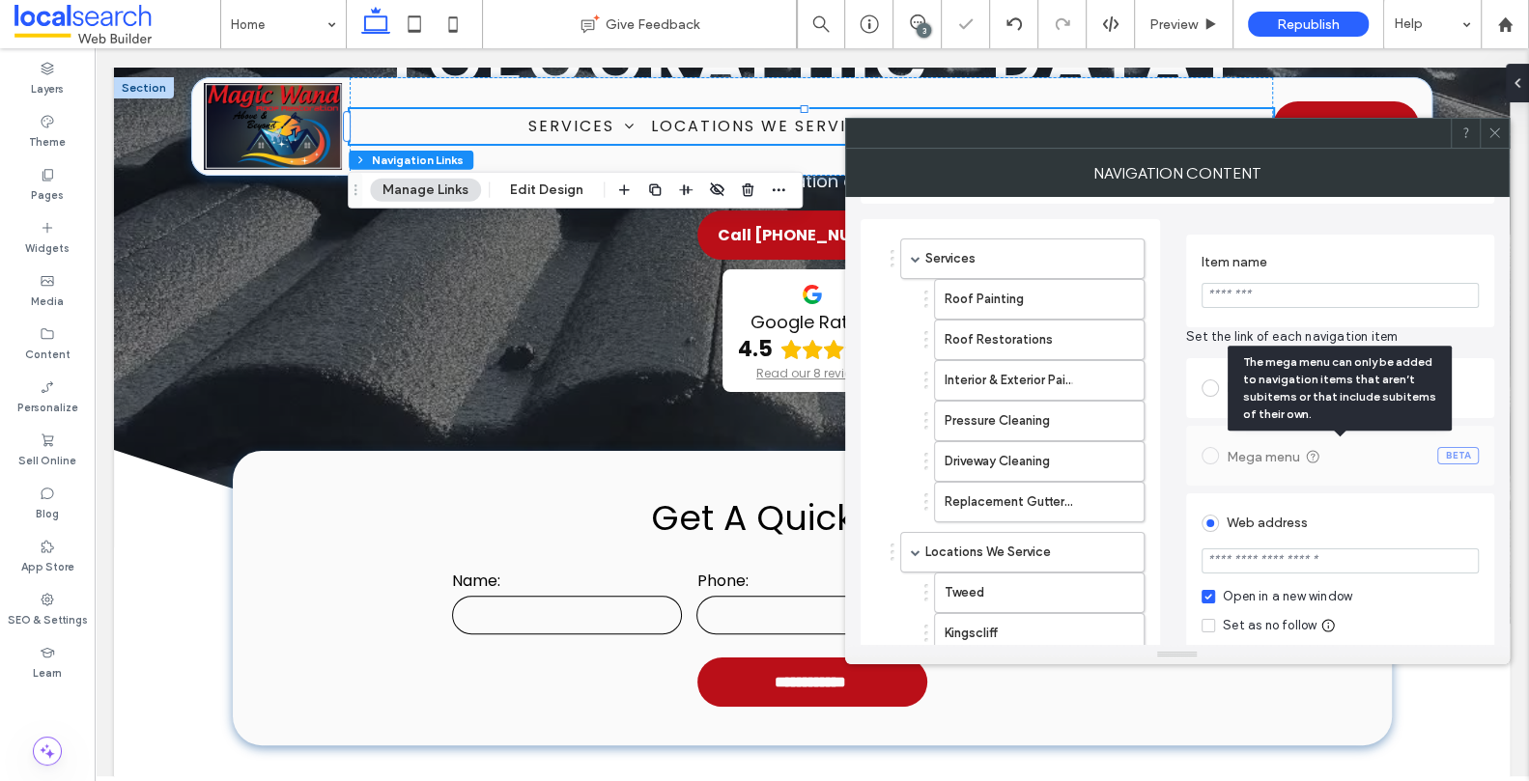
scroll to position [147, 0]
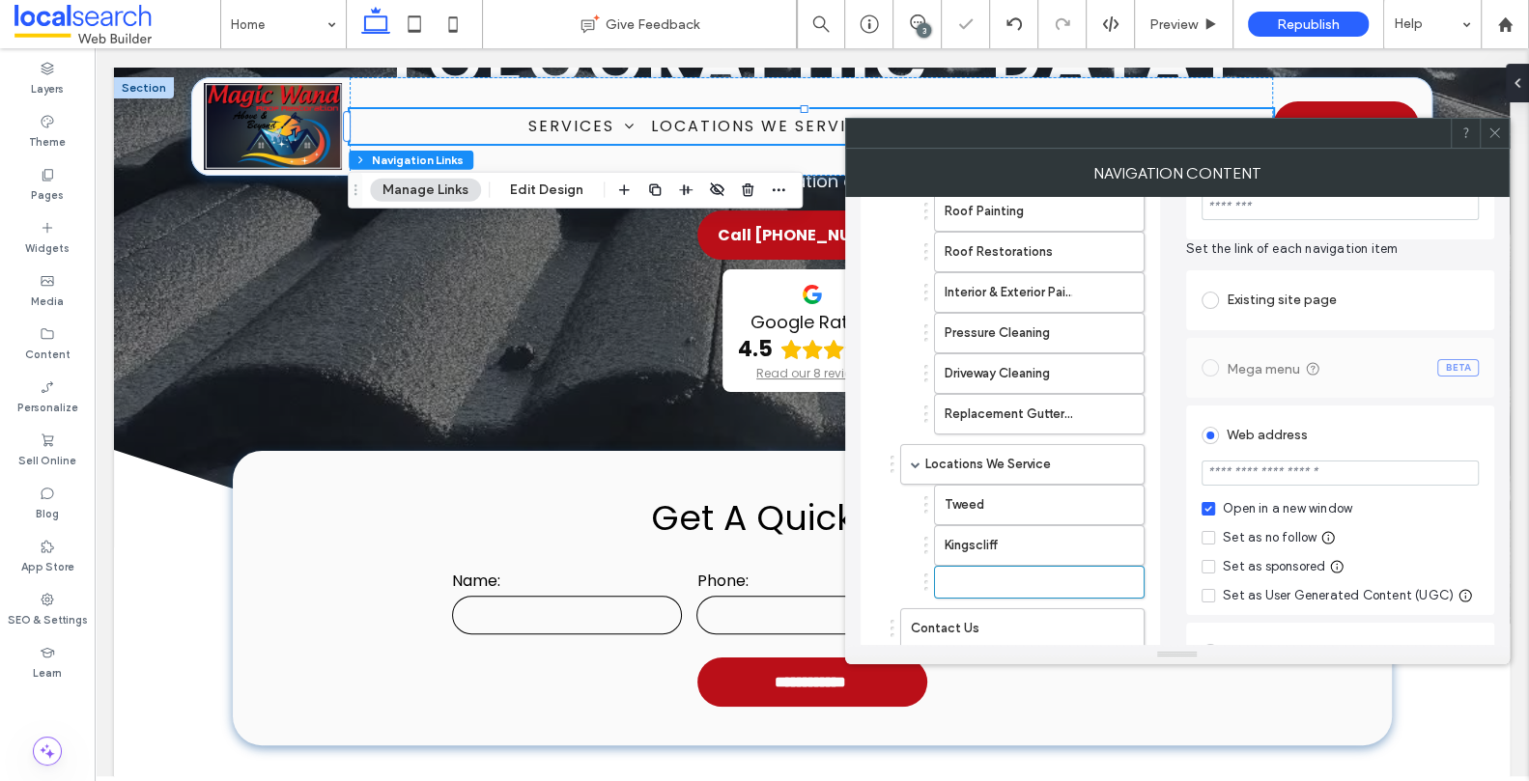
click at [1285, 469] on input "url" at bounding box center [1339, 473] width 277 height 25
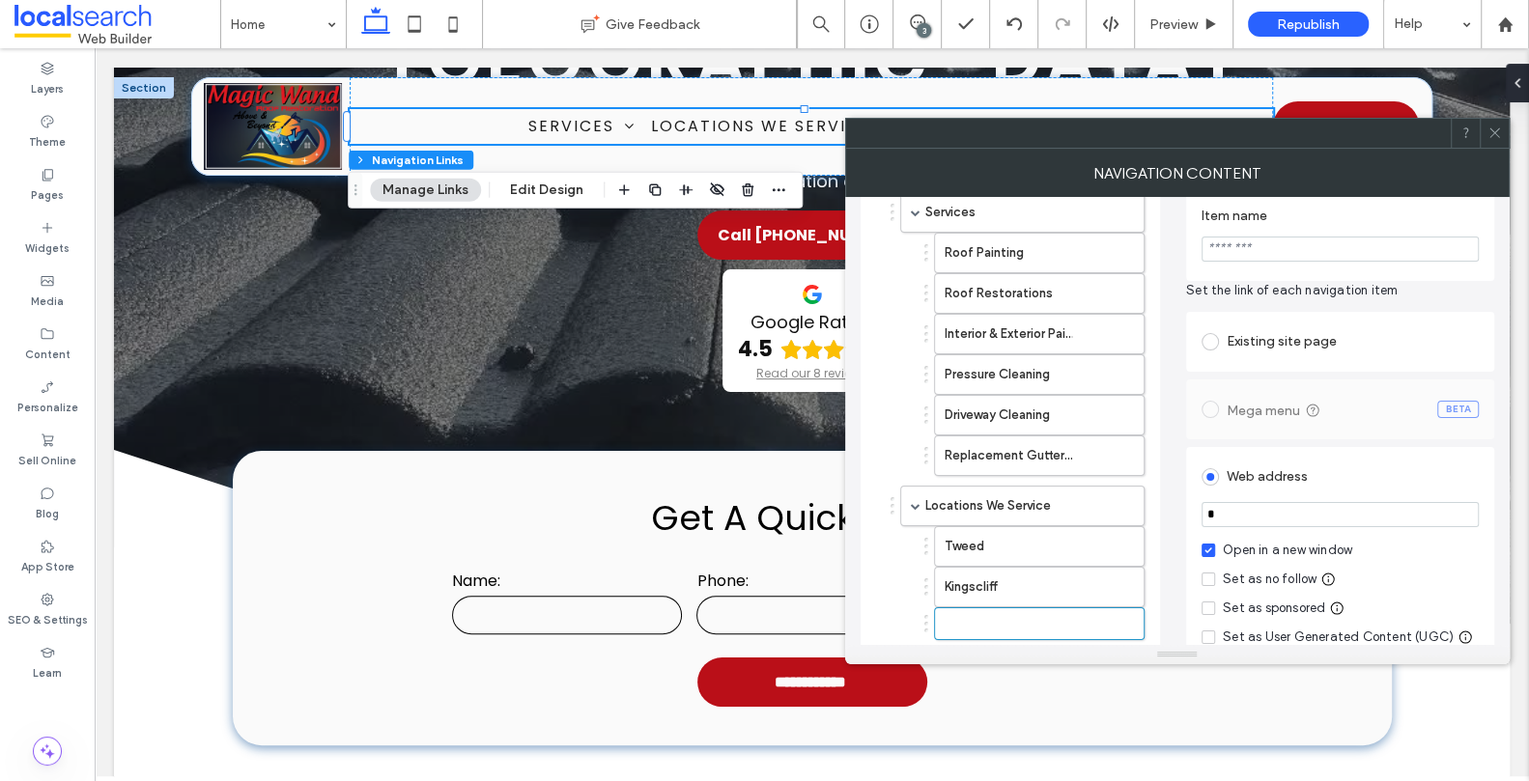
scroll to position [0, 0]
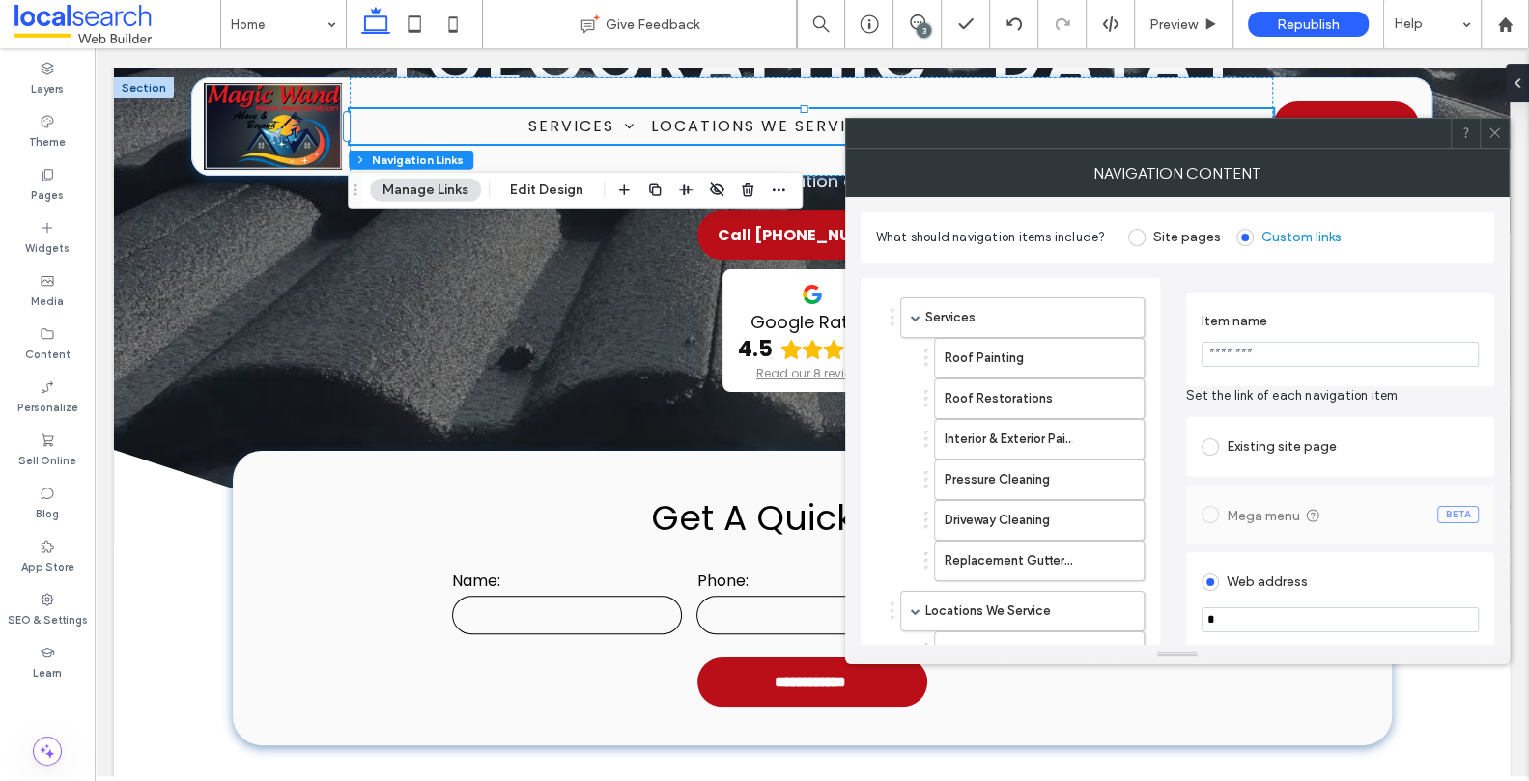
type input "*"
click at [1288, 353] on input "Item name" at bounding box center [1339, 354] width 277 height 25
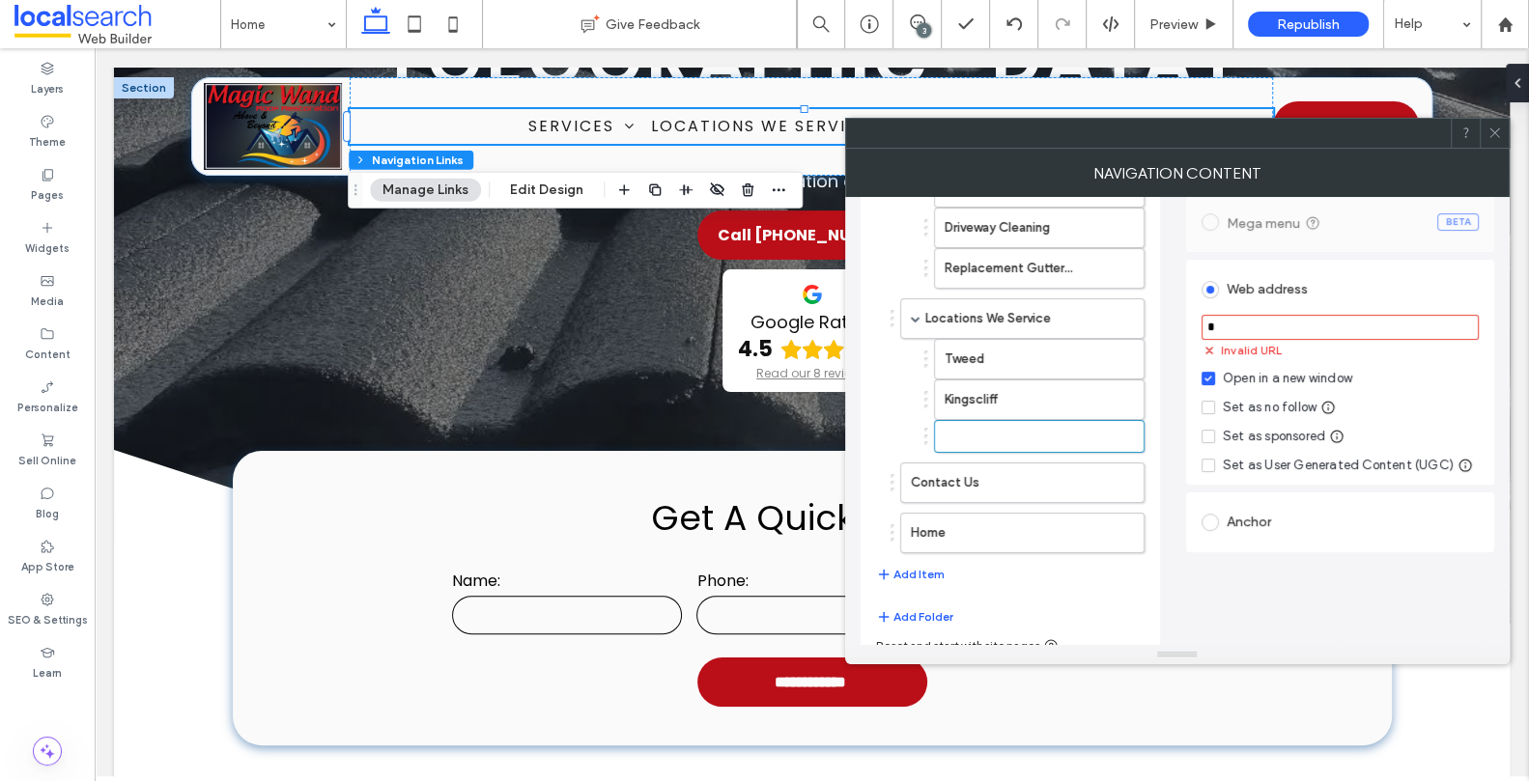
scroll to position [308, 0]
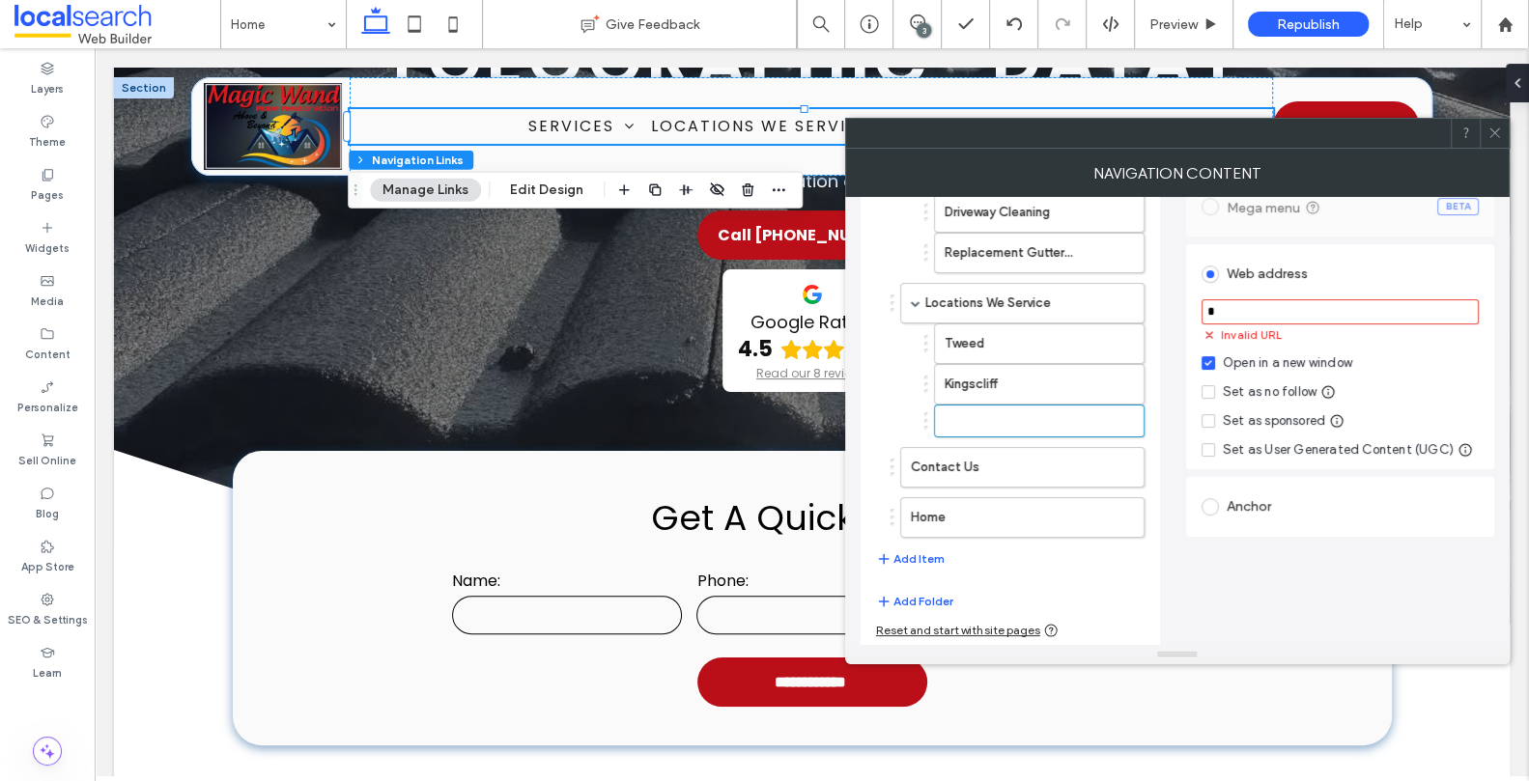
type input "**********"
click at [1408, 377] on div "Open in a new window Set as no follow Set as sponsored Set as User Generated Co…" at bounding box center [1339, 406] width 277 height 106
type input "*"
click at [1317, 316] on input "*" at bounding box center [1339, 311] width 277 height 25
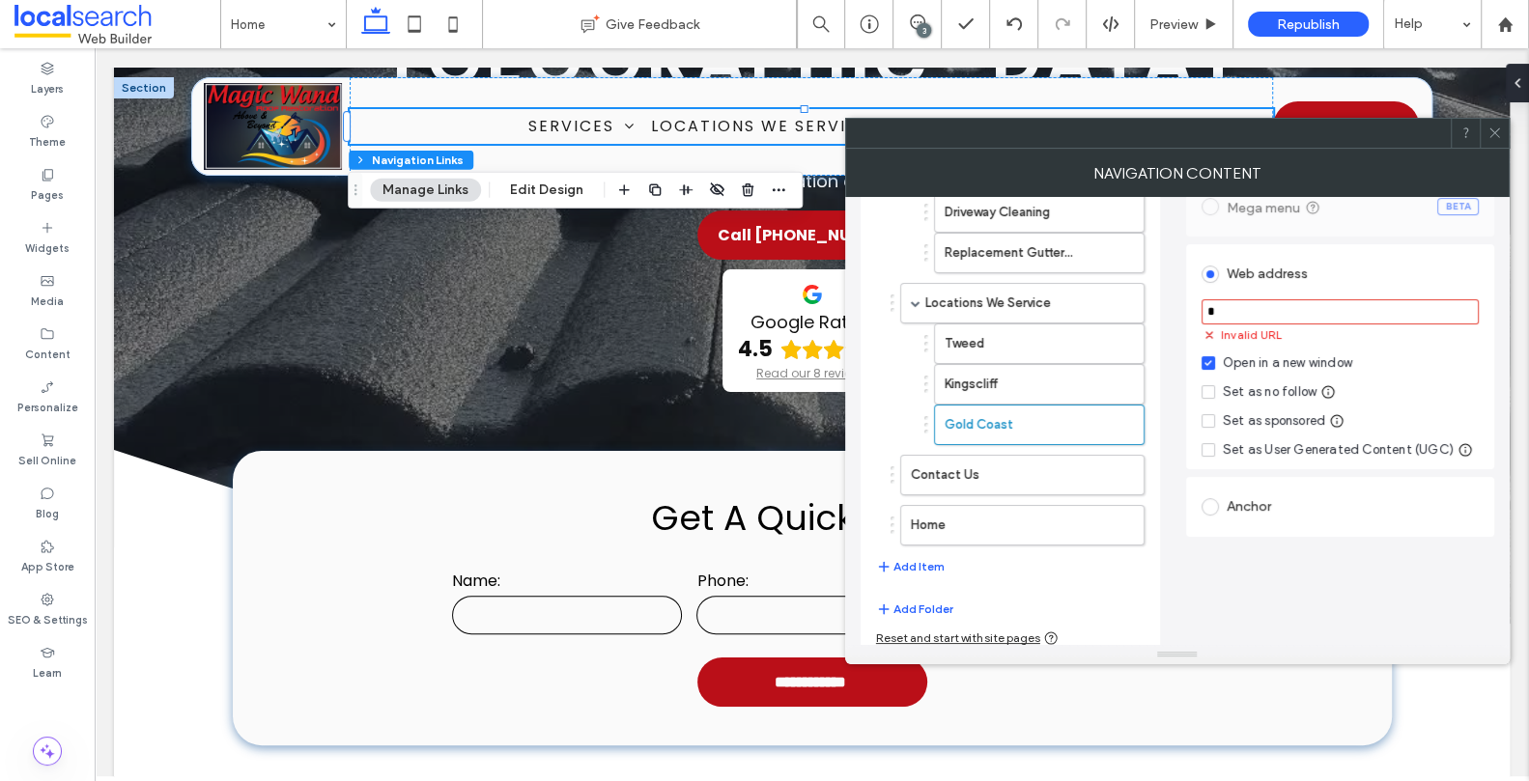
click at [1329, 321] on input "*" at bounding box center [1339, 311] width 277 height 25
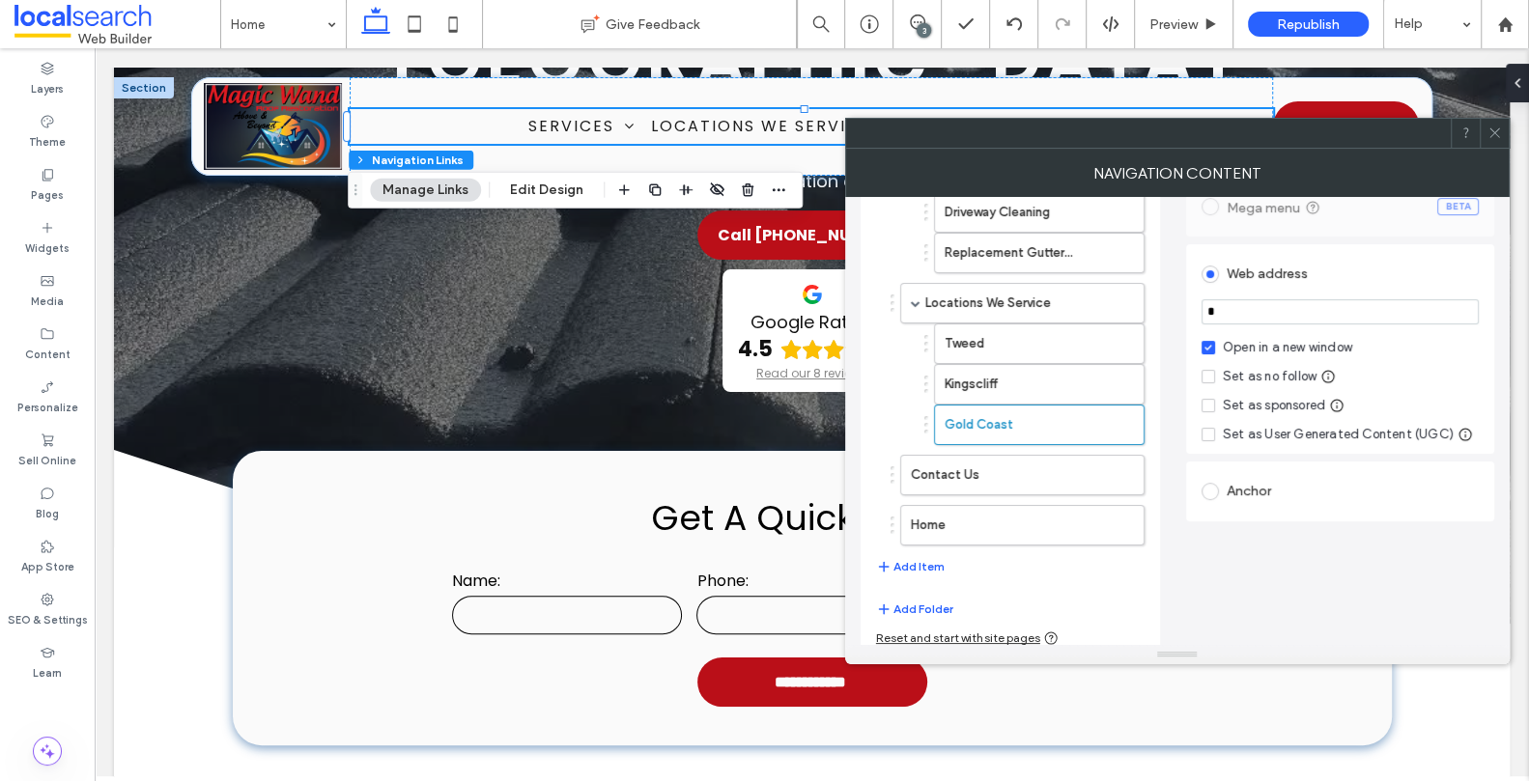
paste input "**********"
type input "**********"
click at [1386, 578] on div "**********" at bounding box center [1340, 313] width 308 height 686
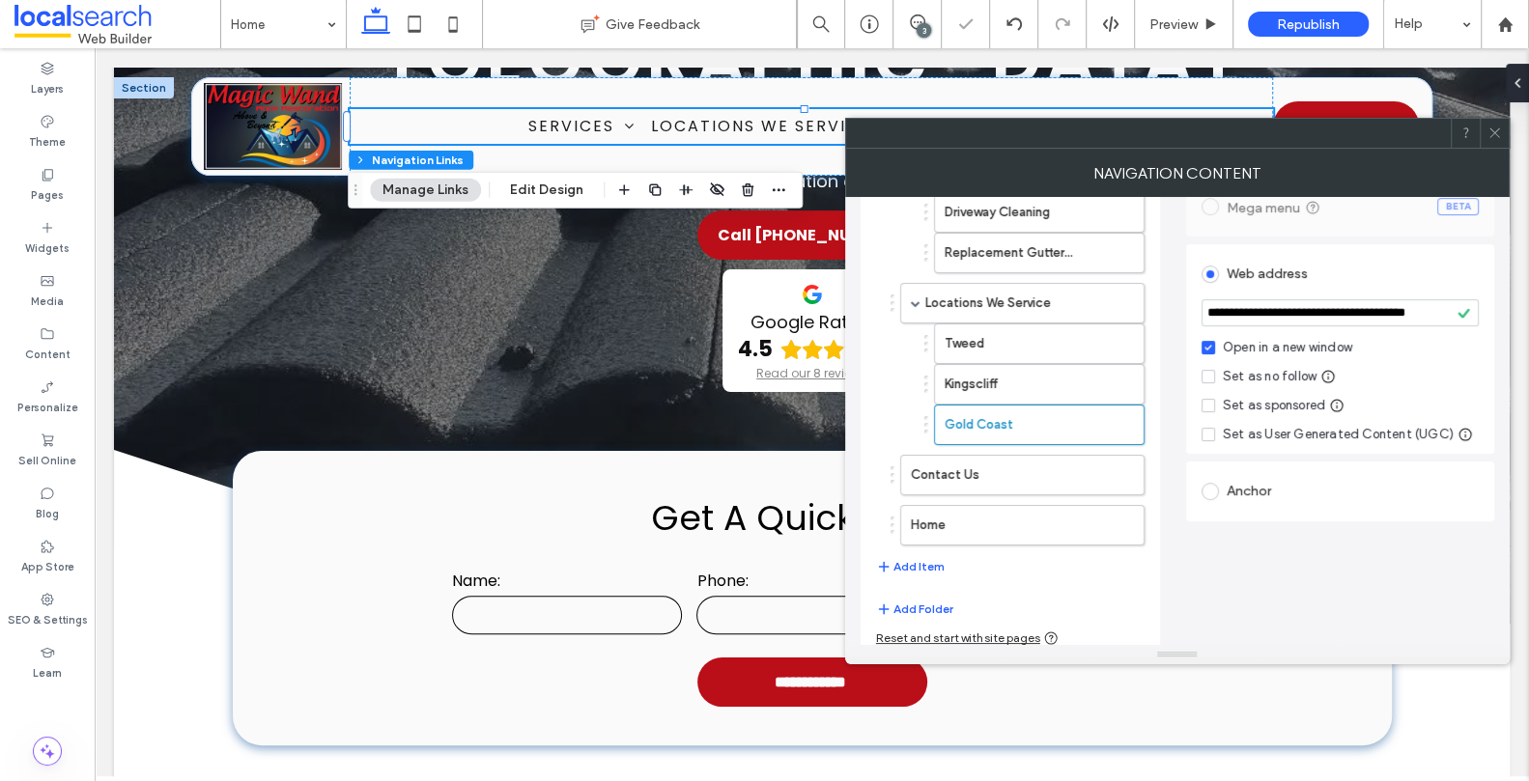
type input "*"
click at [1211, 348] on icon at bounding box center [1208, 348] width 8 height 6
type input "*"
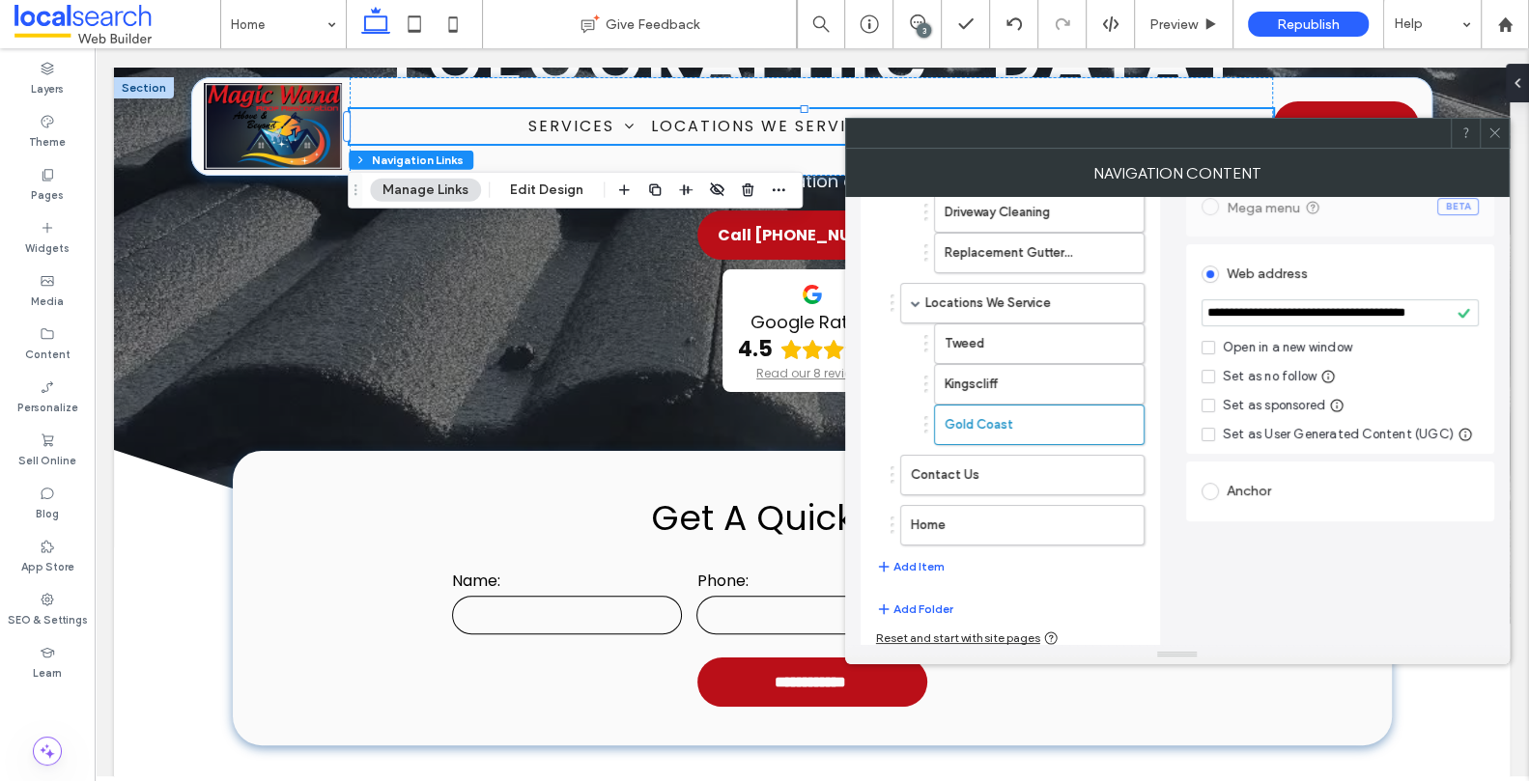
click at [1389, 602] on div "**********" at bounding box center [1340, 313] width 308 height 686
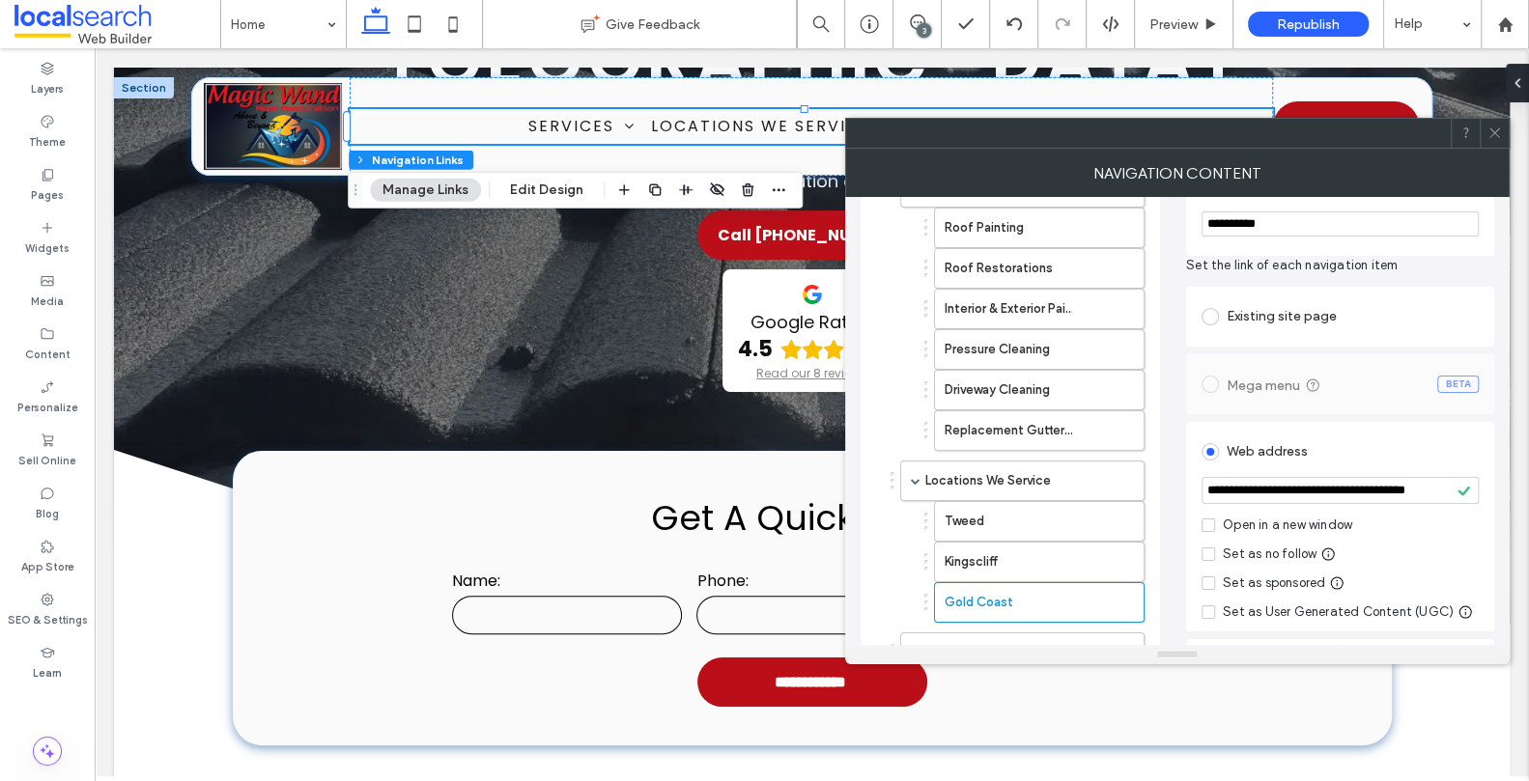
scroll to position [316, 0]
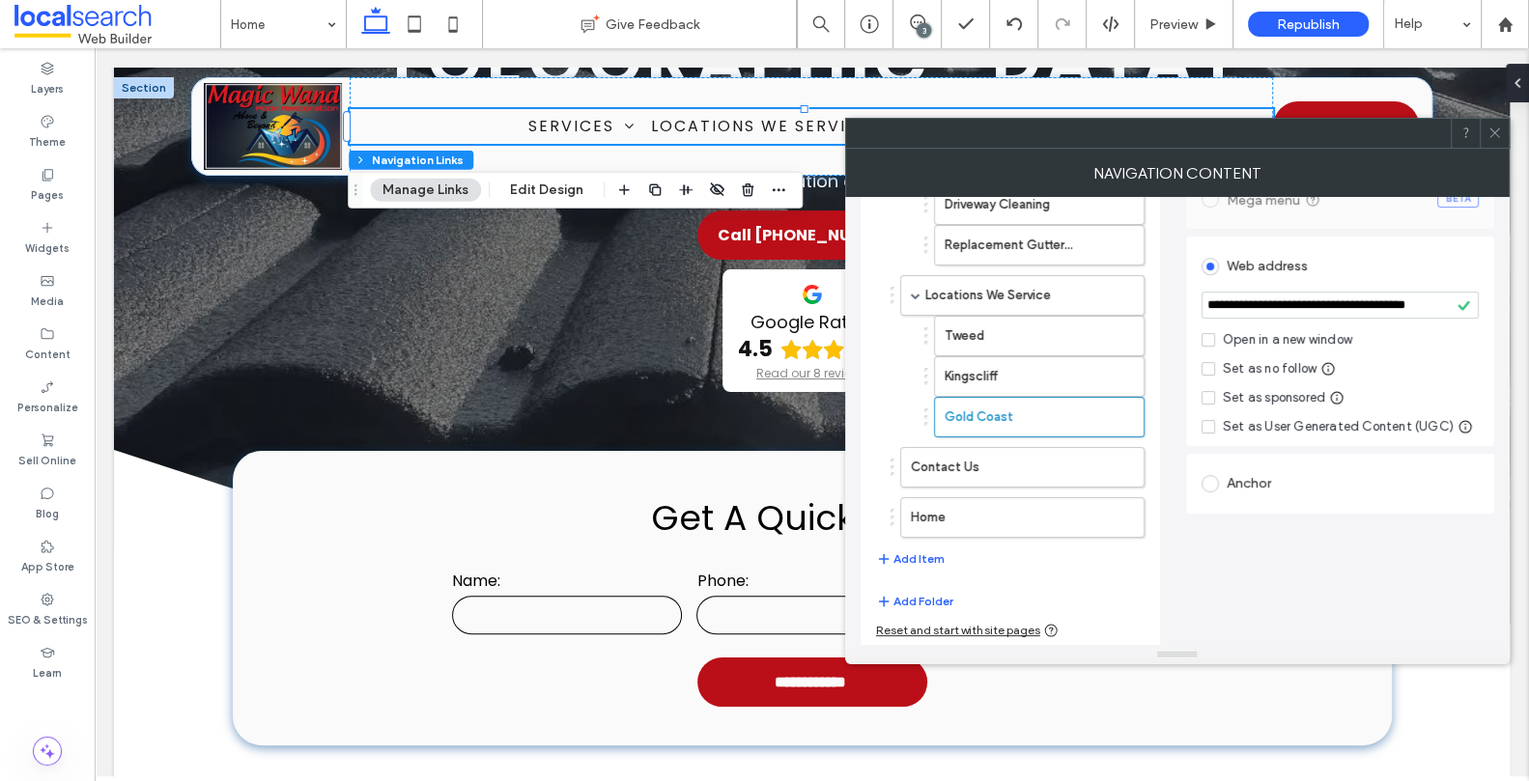
click at [1493, 127] on icon at bounding box center [1494, 133] width 14 height 14
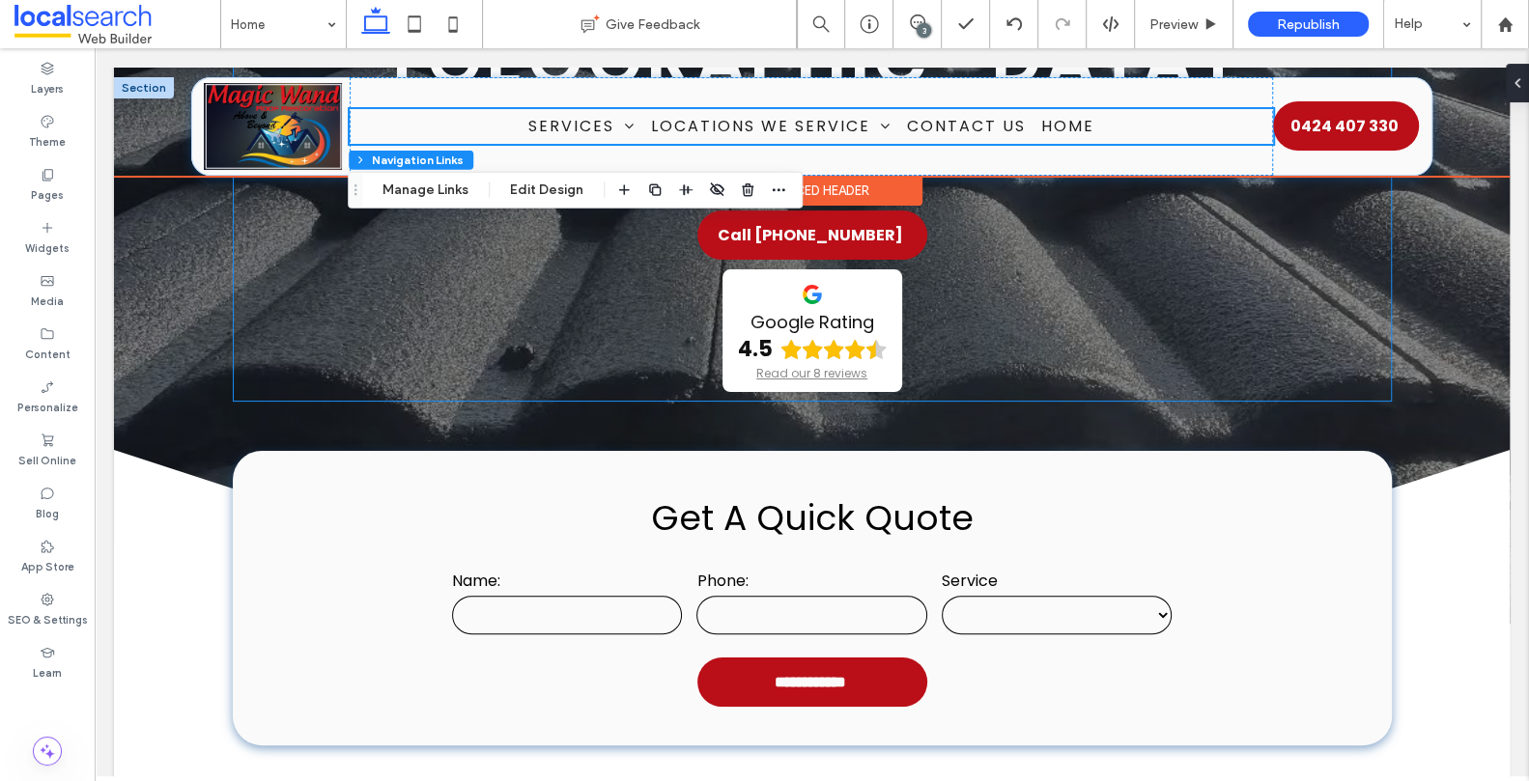
scroll to position [183, 0]
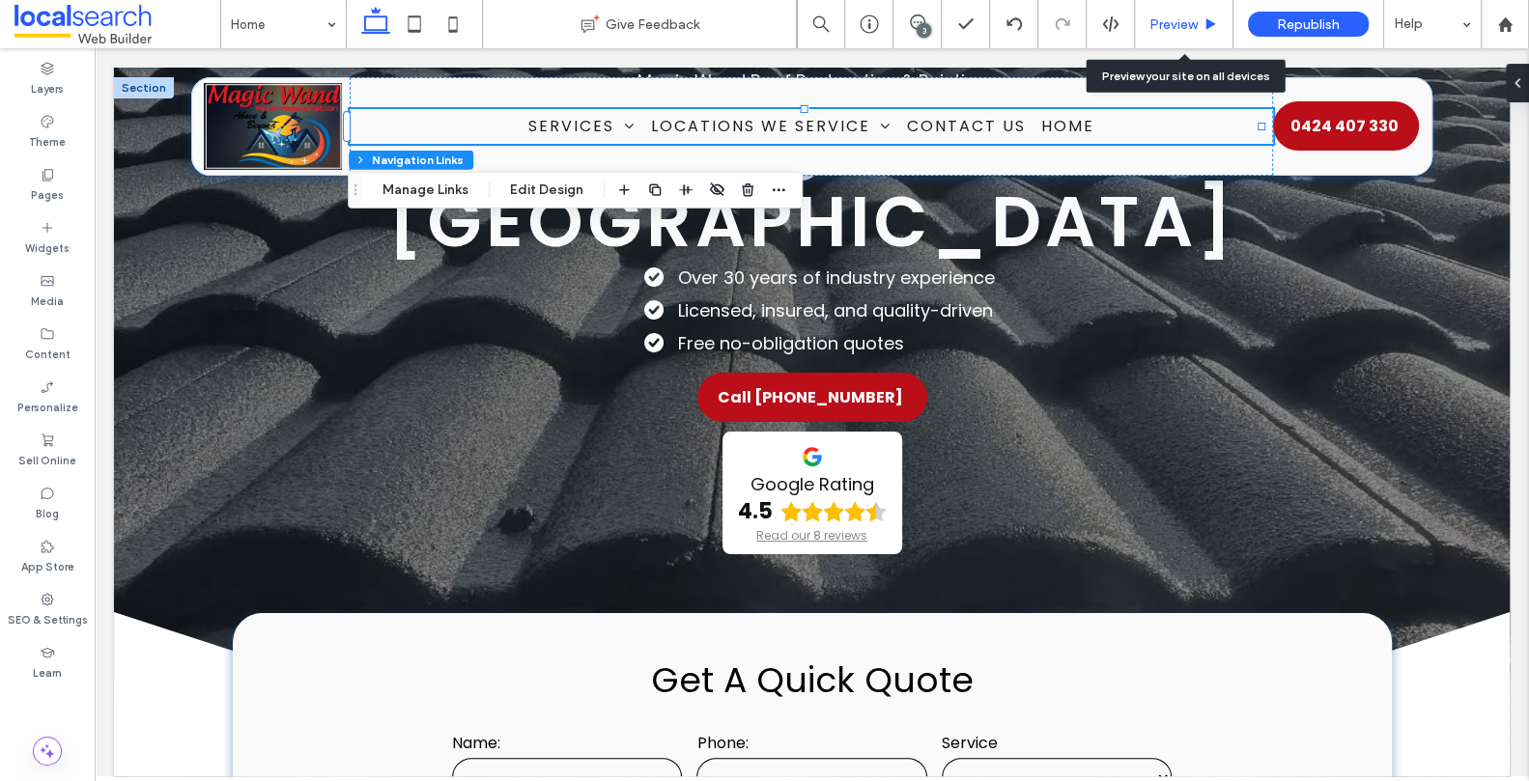
click at [1187, 25] on span "Preview" at bounding box center [1173, 24] width 48 height 16
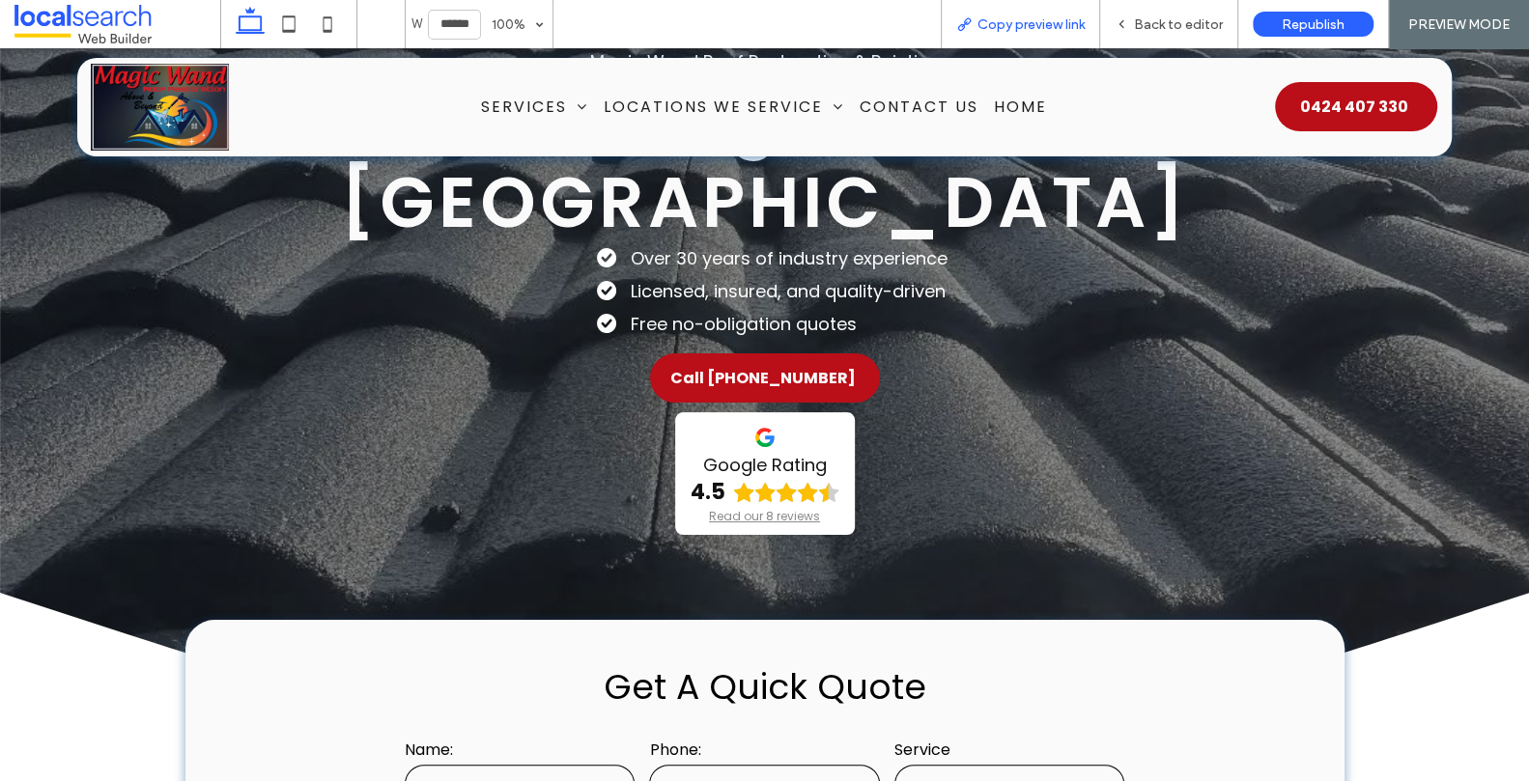
click at [1070, 24] on span "Copy preview link" at bounding box center [1030, 24] width 107 height 16
click at [1205, 14] on div "Back to editor" at bounding box center [1169, 24] width 138 height 48
click at [1179, 28] on span "Back to editor" at bounding box center [1178, 24] width 89 height 16
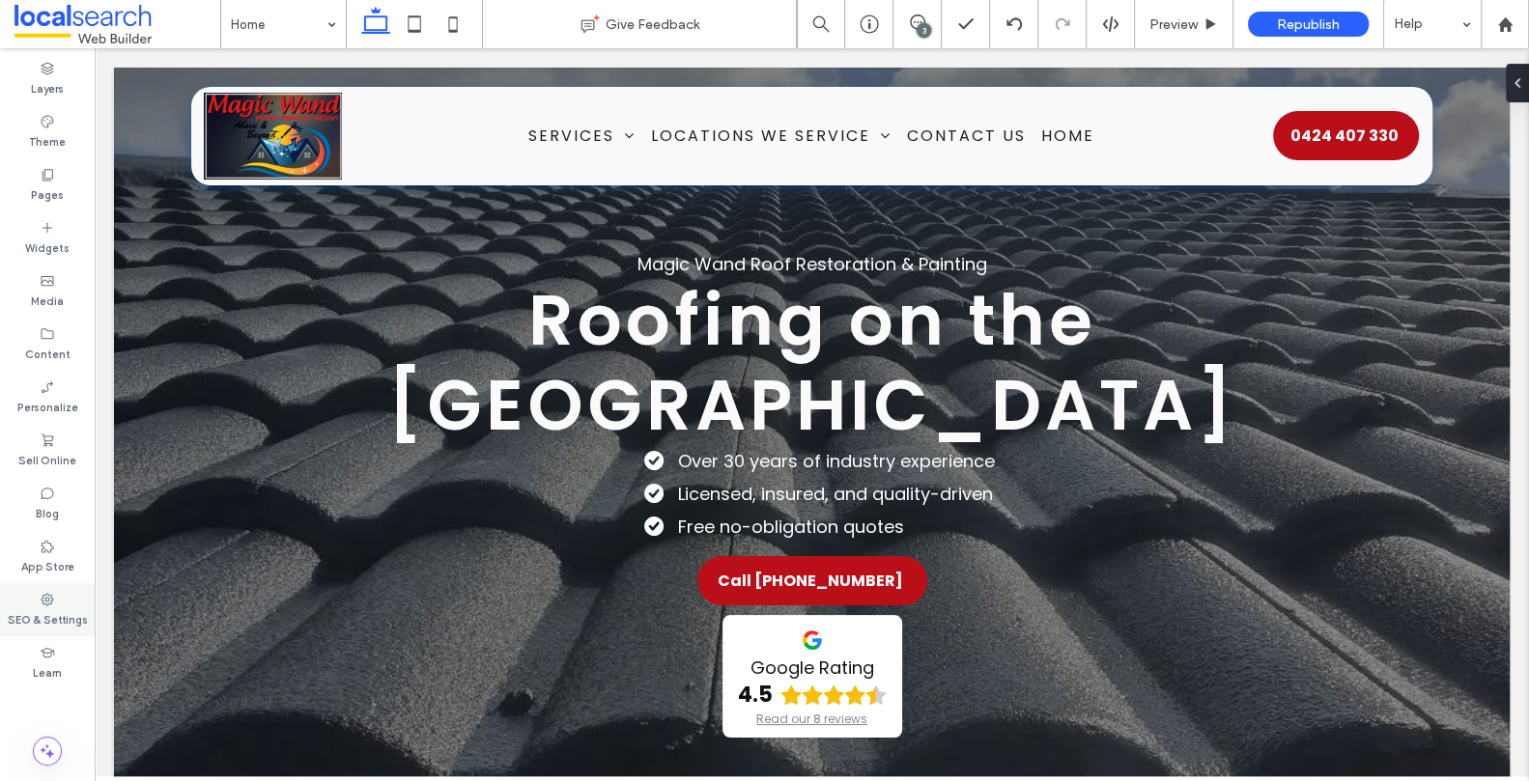
click at [36, 625] on label "SEO & Settings" at bounding box center [48, 617] width 80 height 21
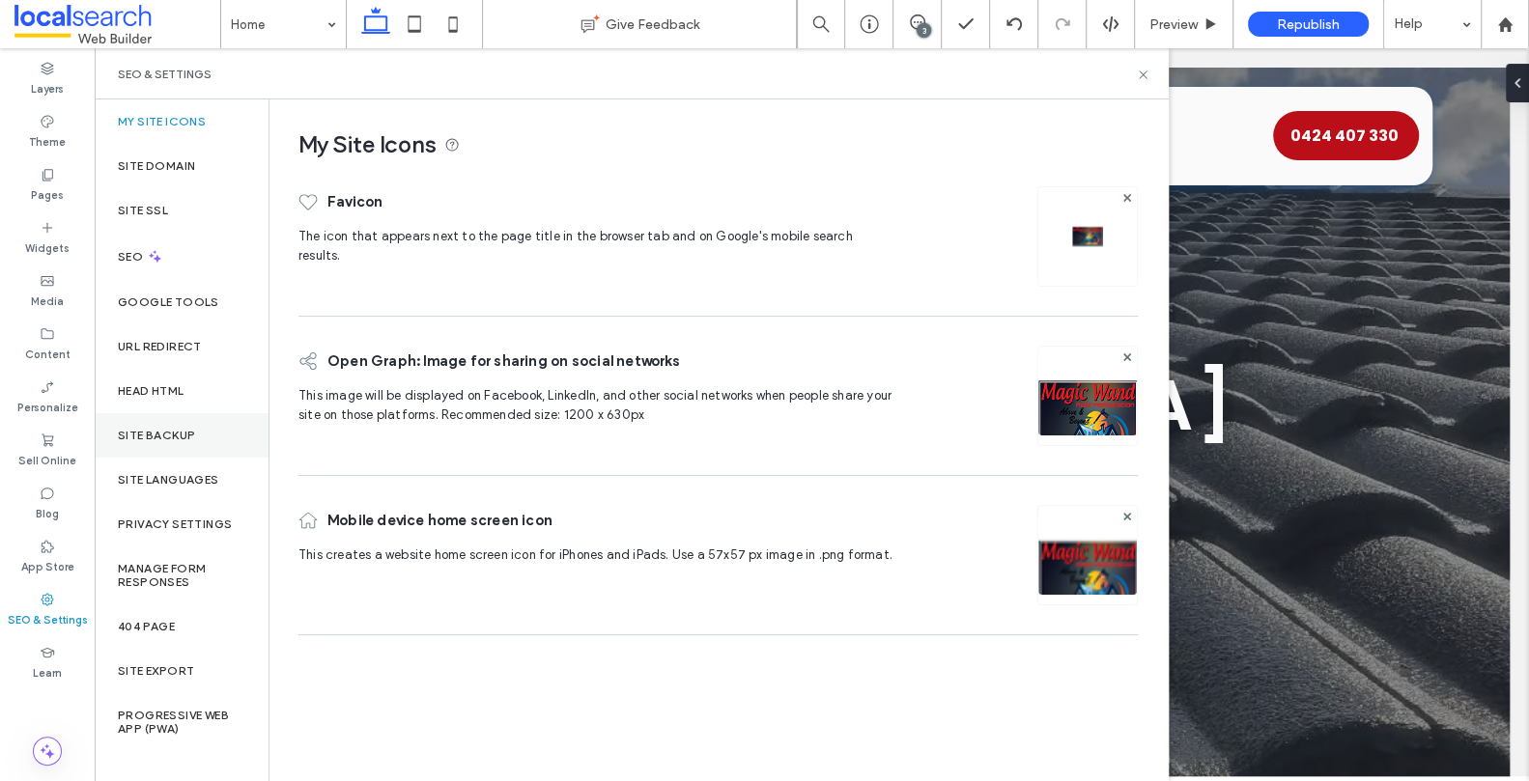
click at [183, 439] on label "Site Backup" at bounding box center [156, 436] width 77 height 14
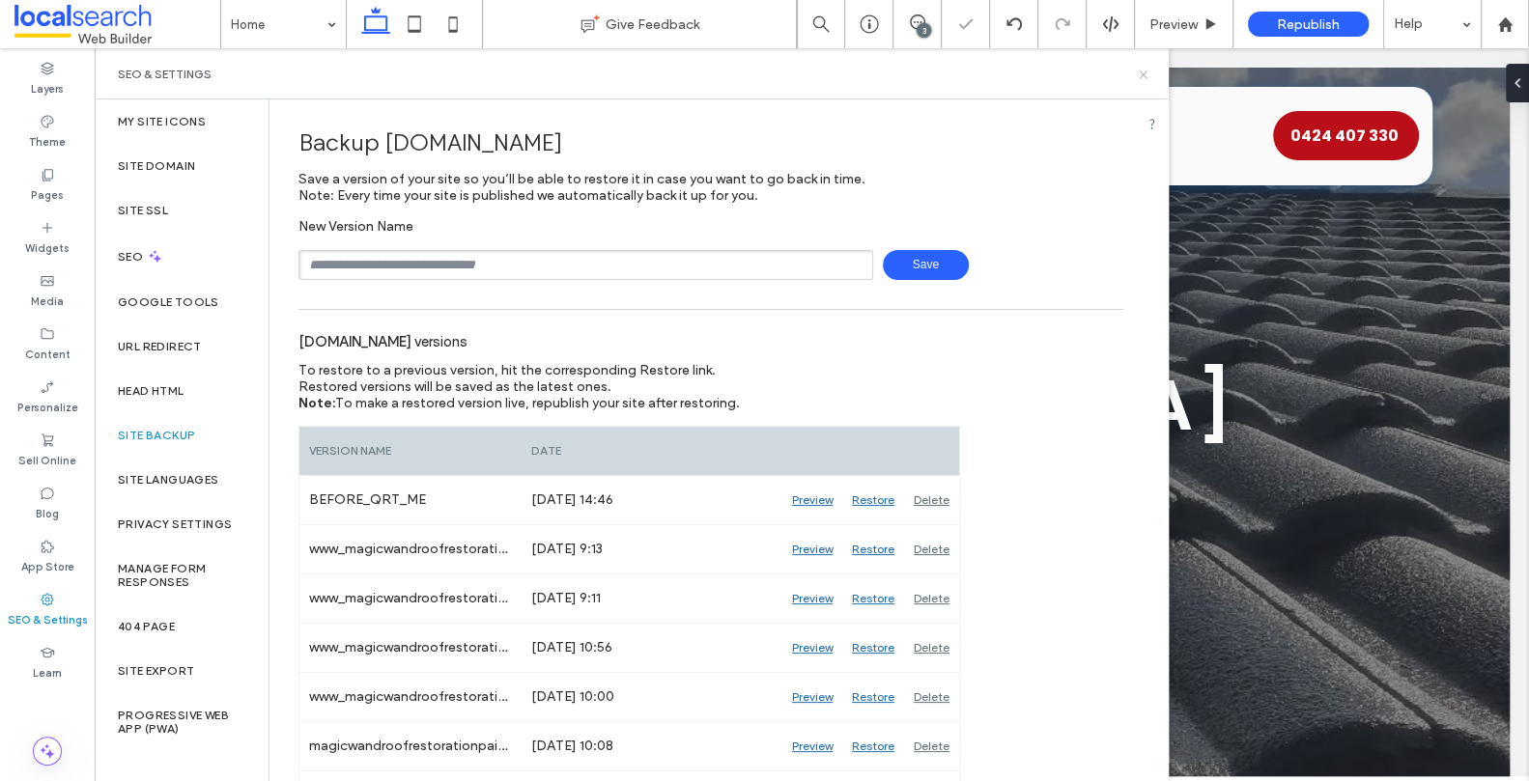
click at [1144, 73] on icon at bounding box center [1143, 75] width 14 height 14
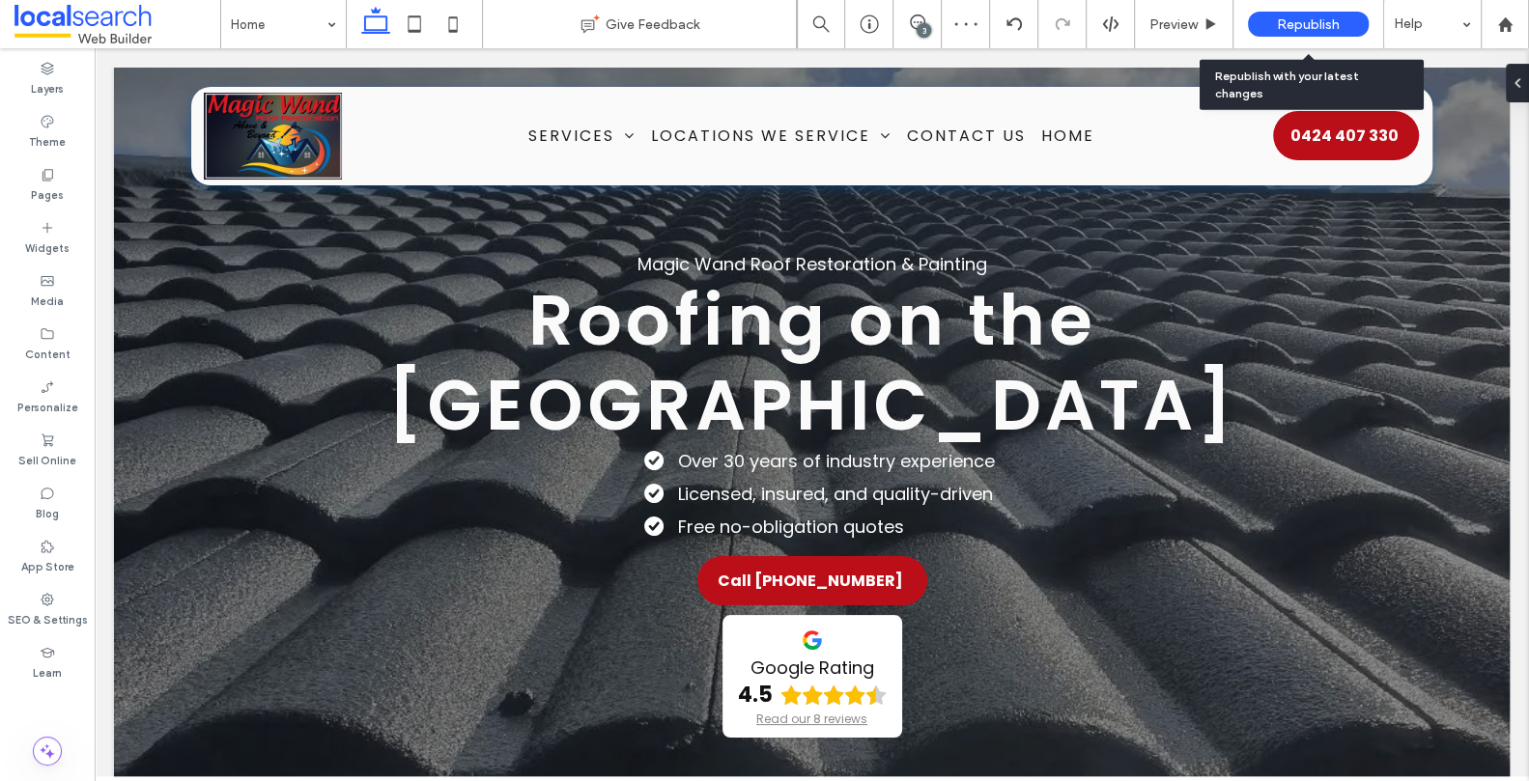
click at [1297, 26] on span "Republish" at bounding box center [1308, 24] width 63 height 16
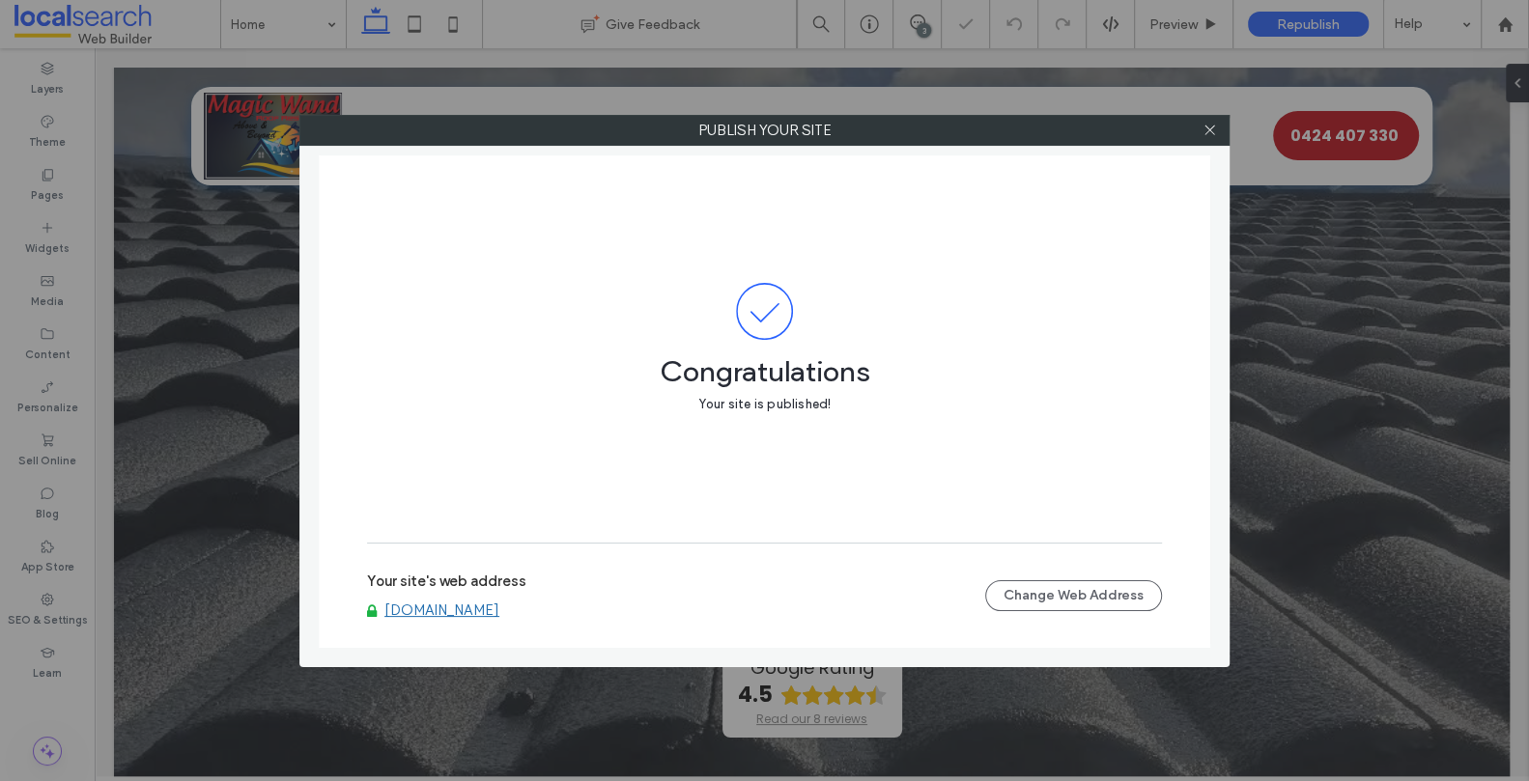
click at [499, 606] on link "www.magicwandroofrestoration.com" at bounding box center [441, 610] width 115 height 17
click at [1213, 124] on icon at bounding box center [1209, 130] width 14 height 14
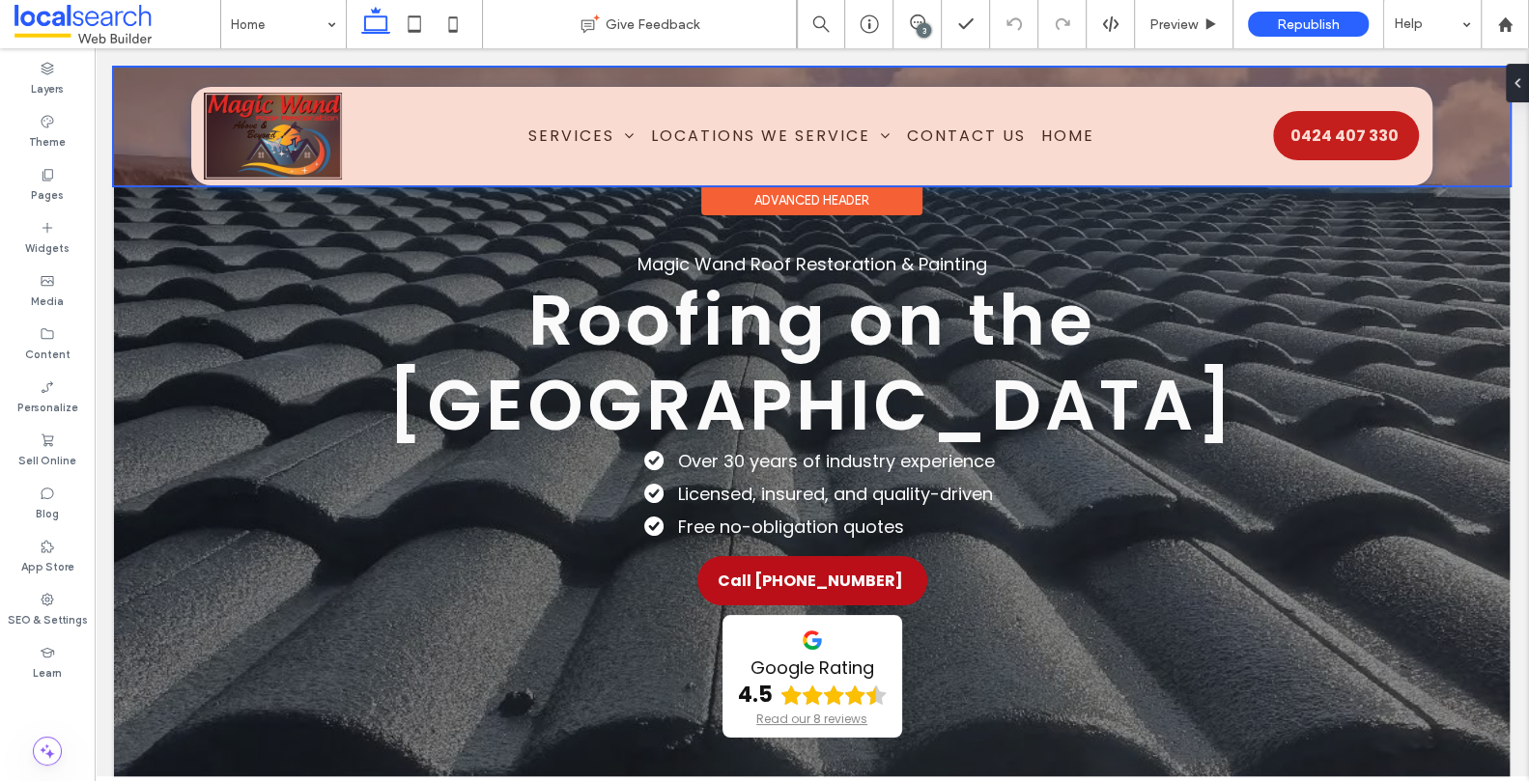
click at [666, 119] on div at bounding box center [812, 127] width 1396 height 118
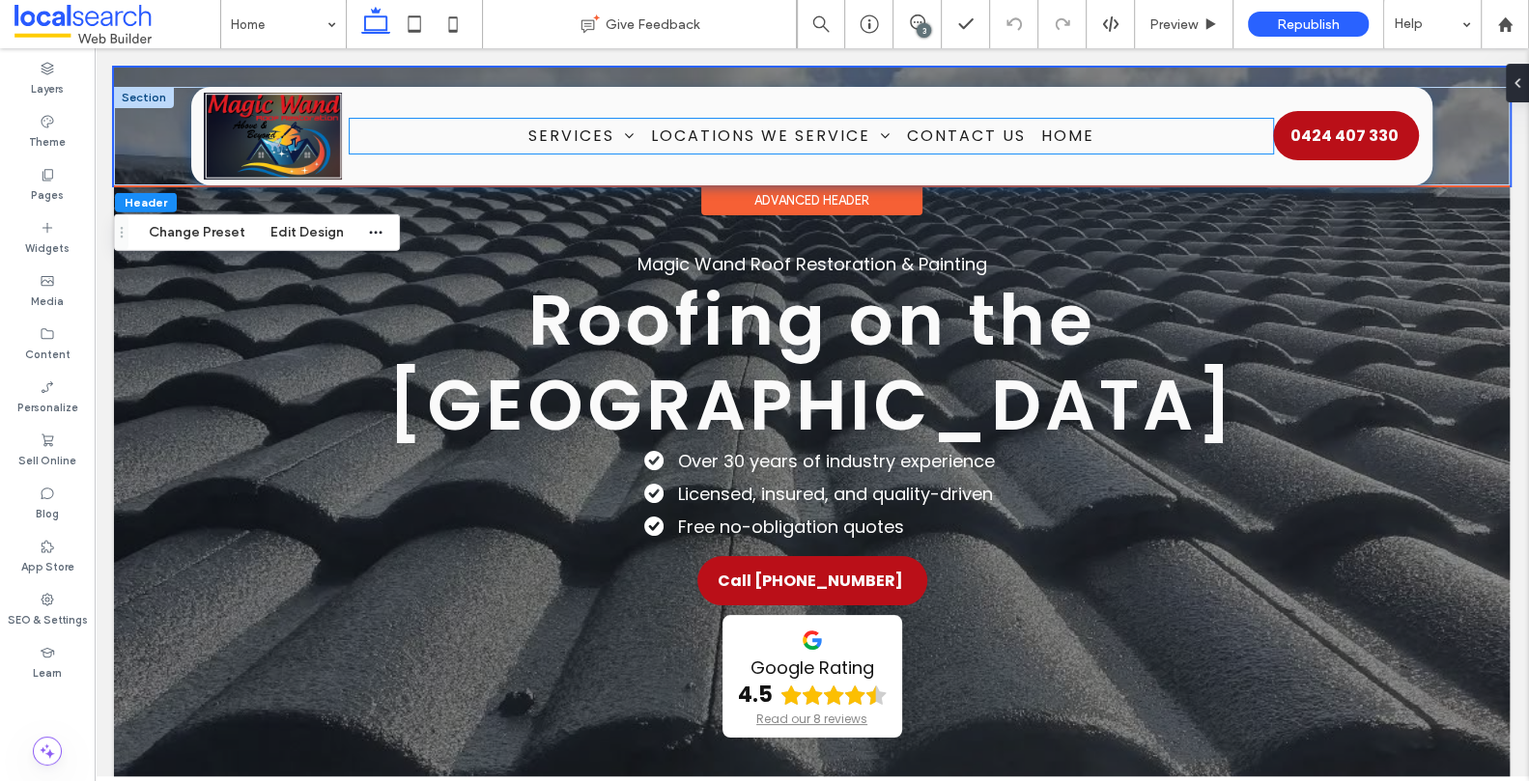
click at [459, 124] on ul "Services Roof Painting Roof Restorations Interior & Exterior Painting Pressure …" at bounding box center [811, 136] width 923 height 34
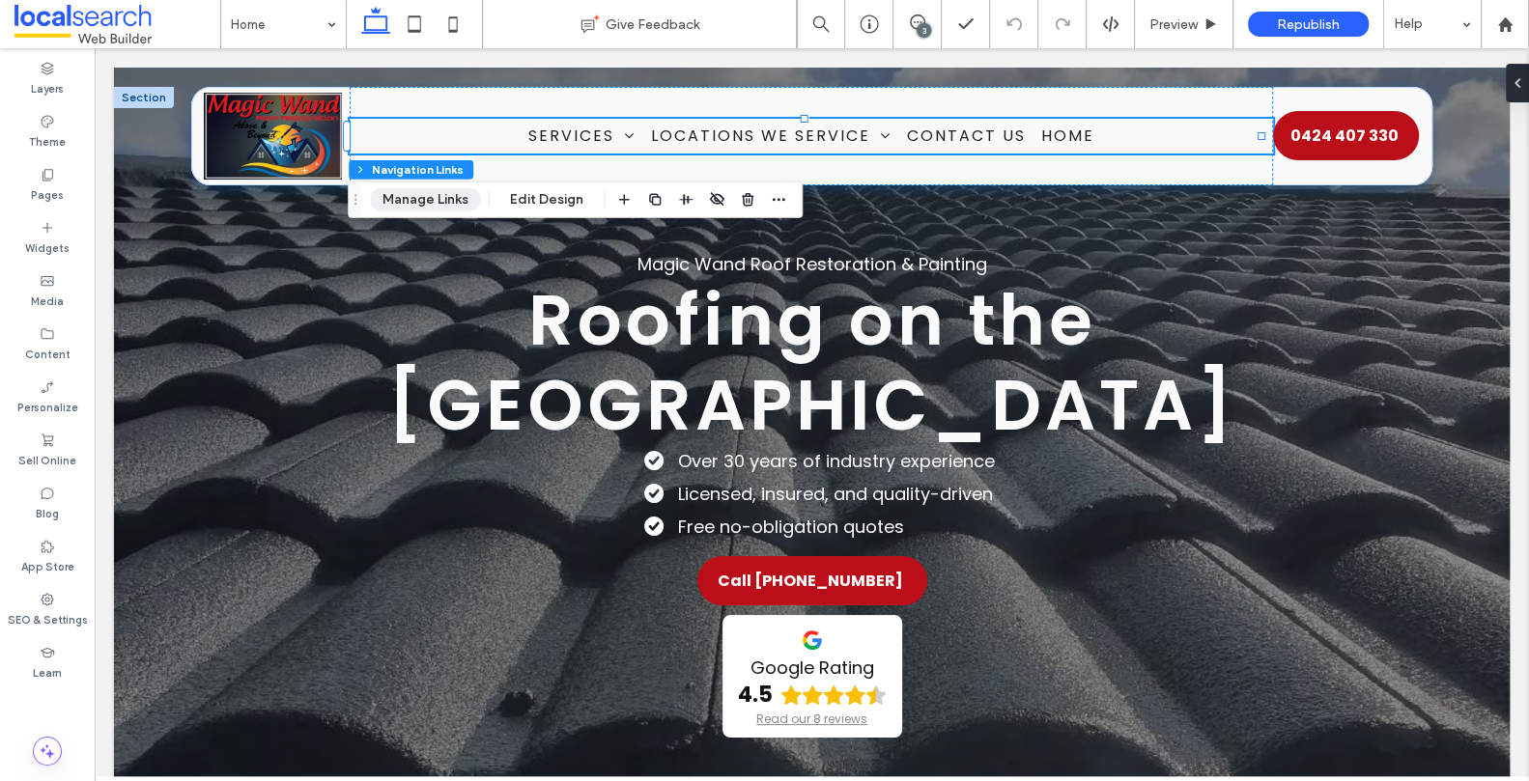
click at [452, 199] on button "Manage Links" at bounding box center [425, 199] width 111 height 23
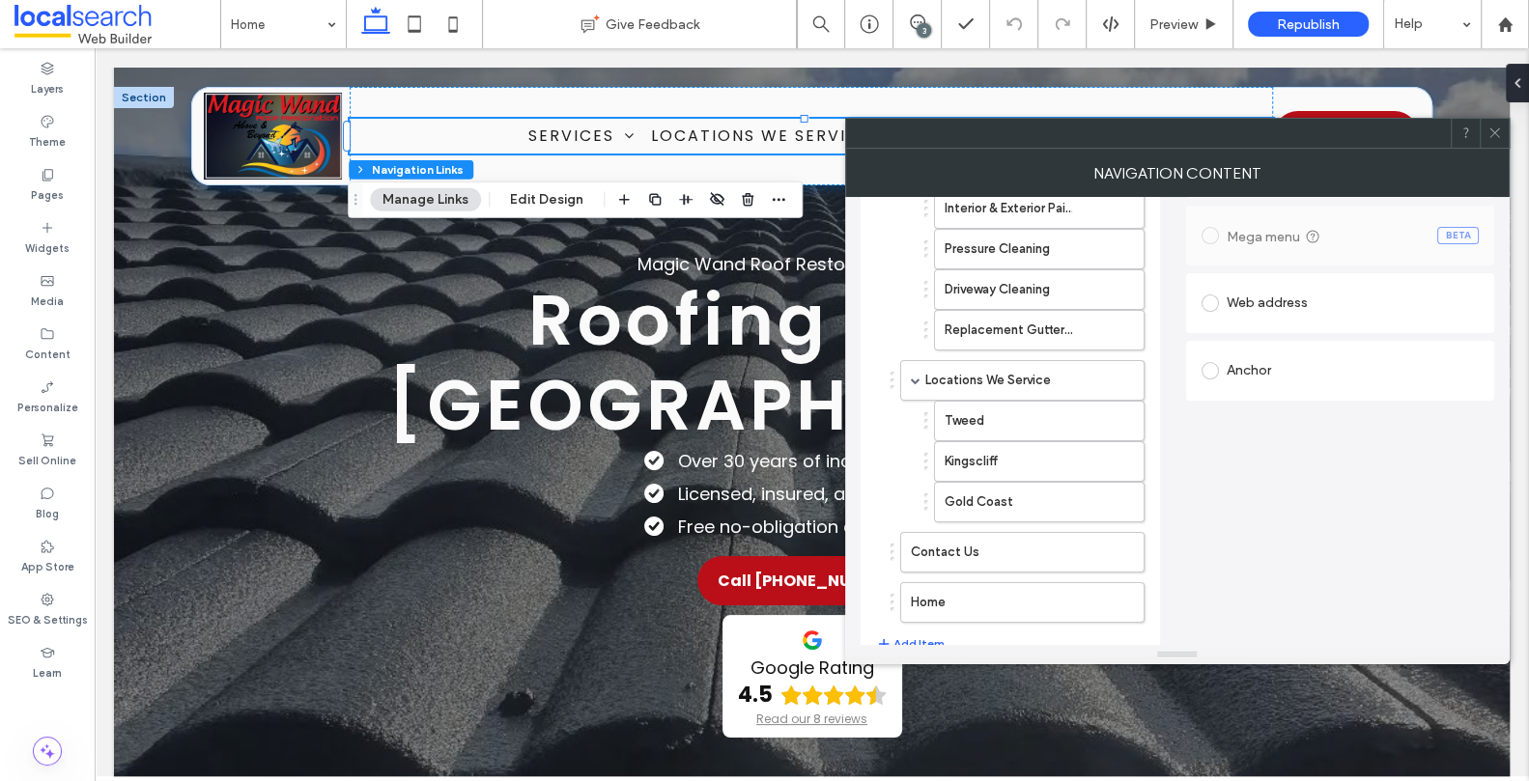
scroll to position [316, 0]
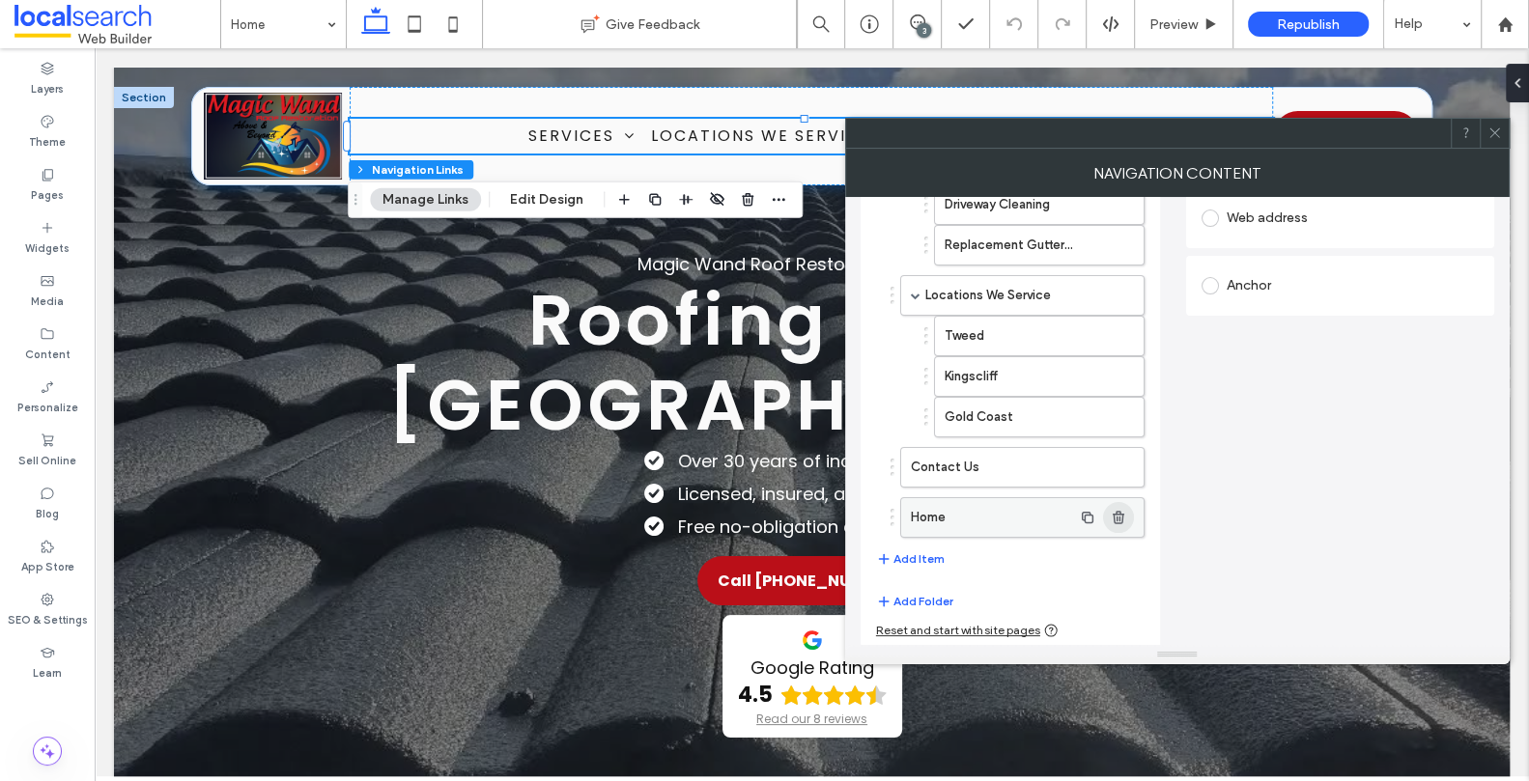
click at [1119, 514] on use "button" at bounding box center [1119, 517] width 12 height 13
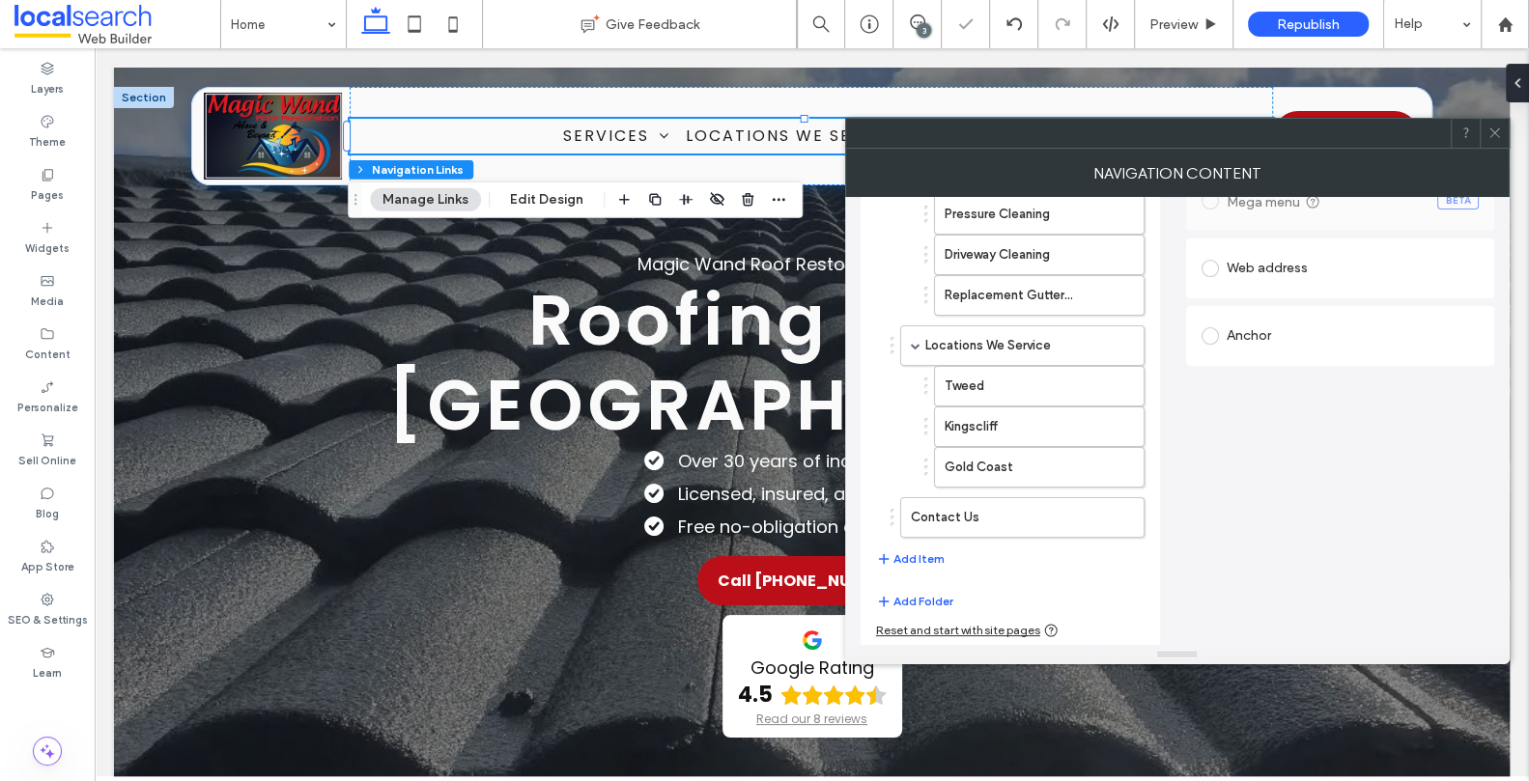
type input "*"
click at [1497, 130] on icon at bounding box center [1494, 133] width 14 height 14
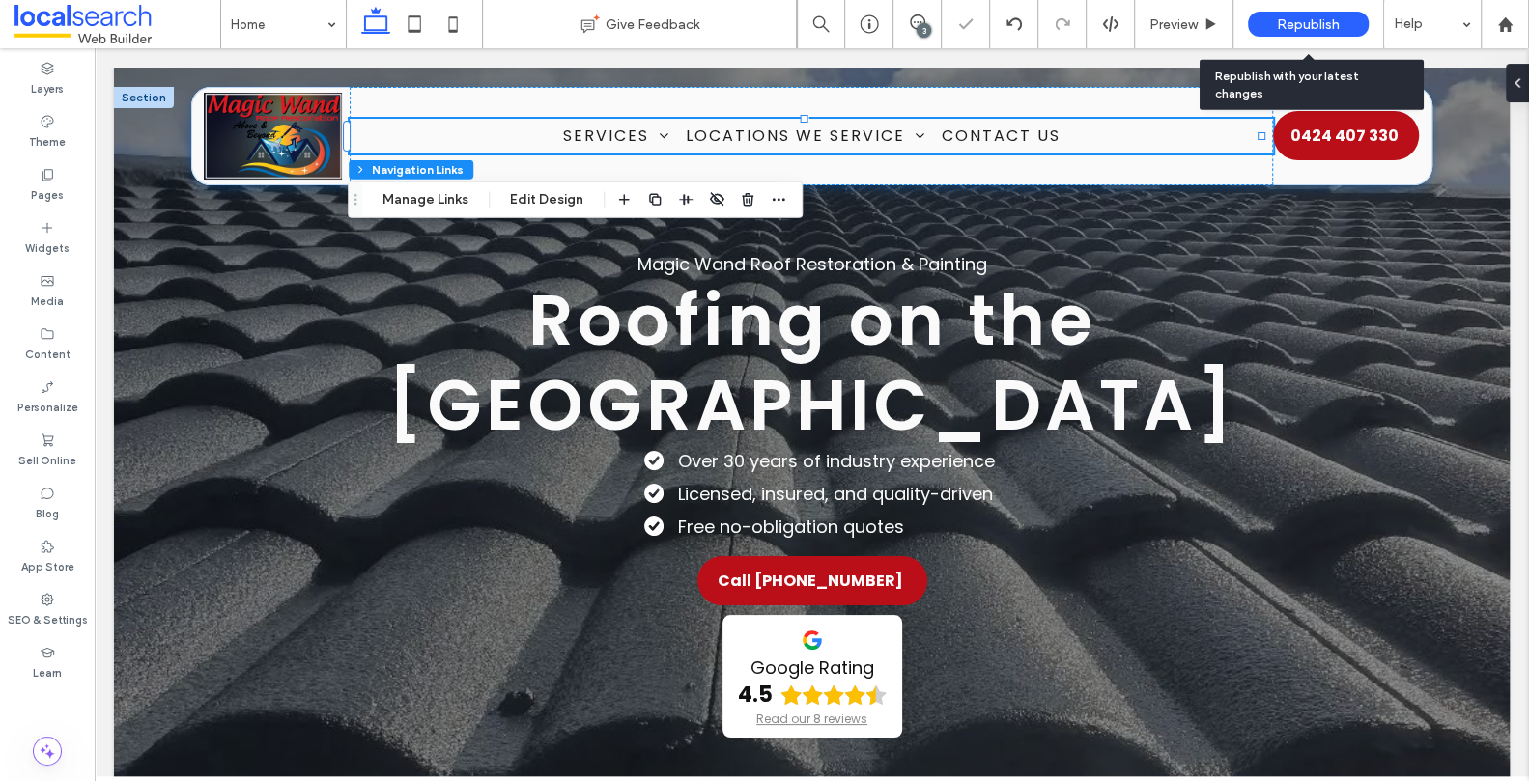
click at [1324, 18] on span "Republish" at bounding box center [1308, 24] width 63 height 16
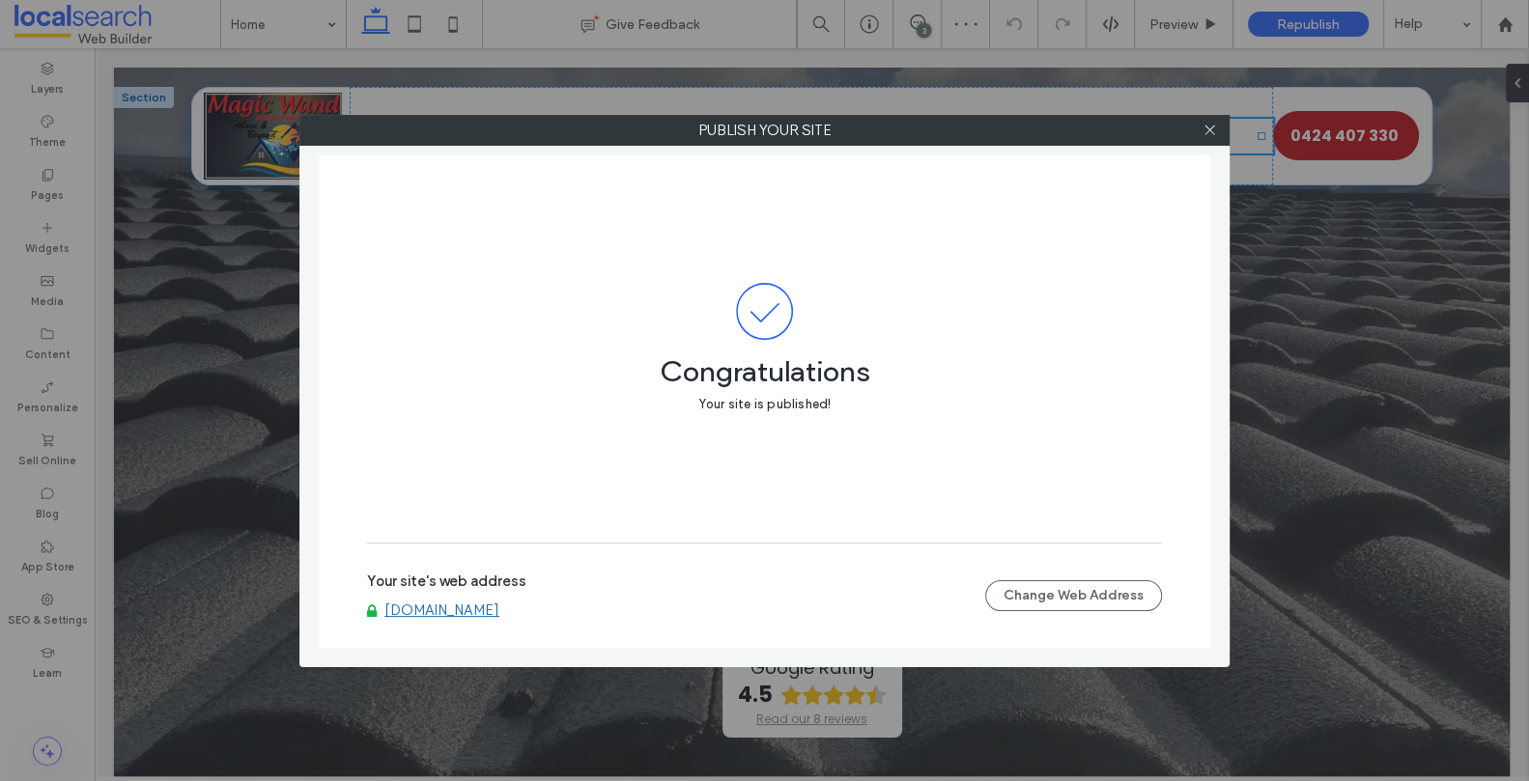
click at [499, 609] on link "www.magicwandroofrestoration.com" at bounding box center [441, 610] width 115 height 17
click at [1207, 131] on use at bounding box center [1209, 131] width 10 height 10
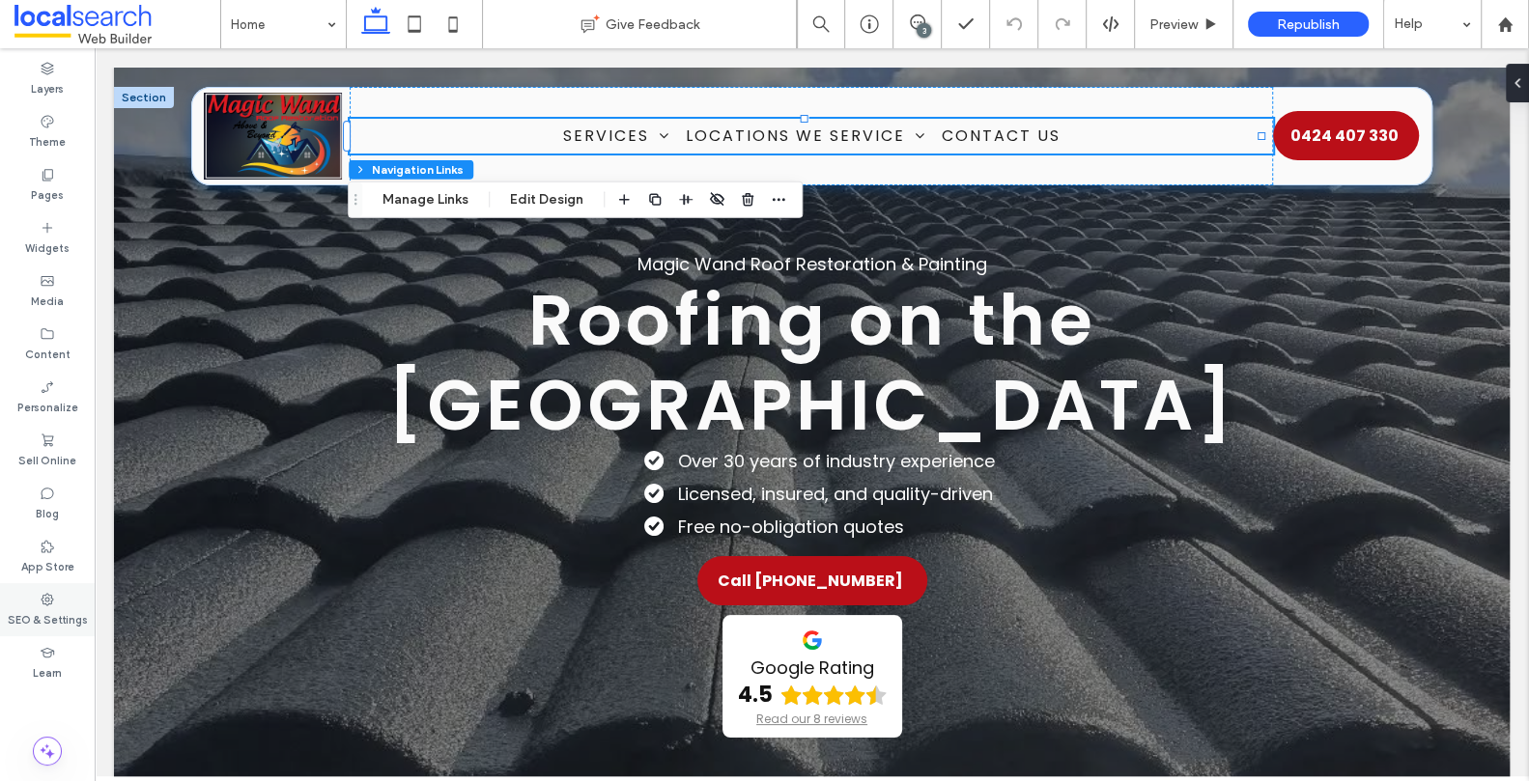
click at [43, 622] on label "SEO & Settings" at bounding box center [48, 617] width 80 height 21
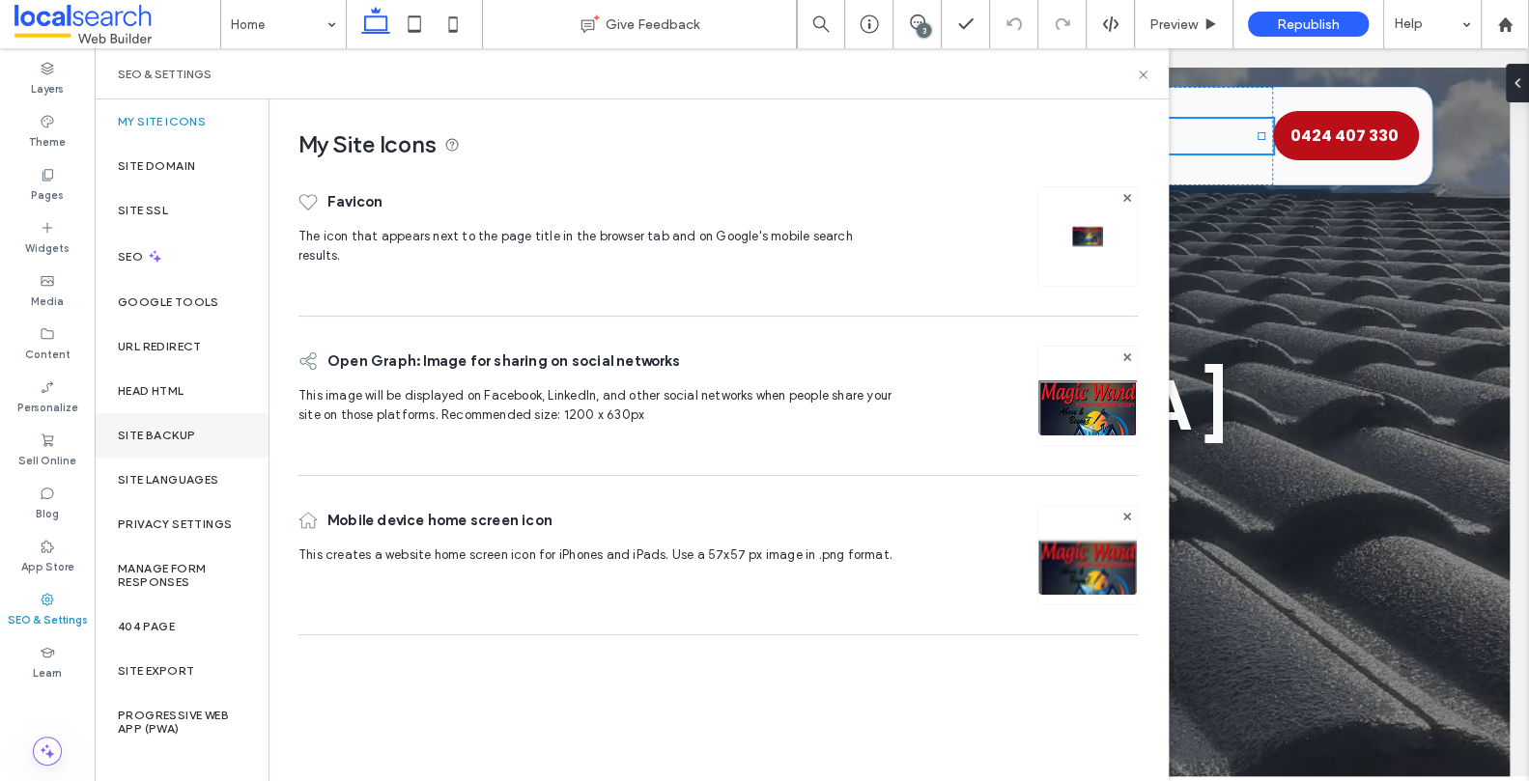
click at [161, 437] on label "Site Backup" at bounding box center [156, 436] width 77 height 14
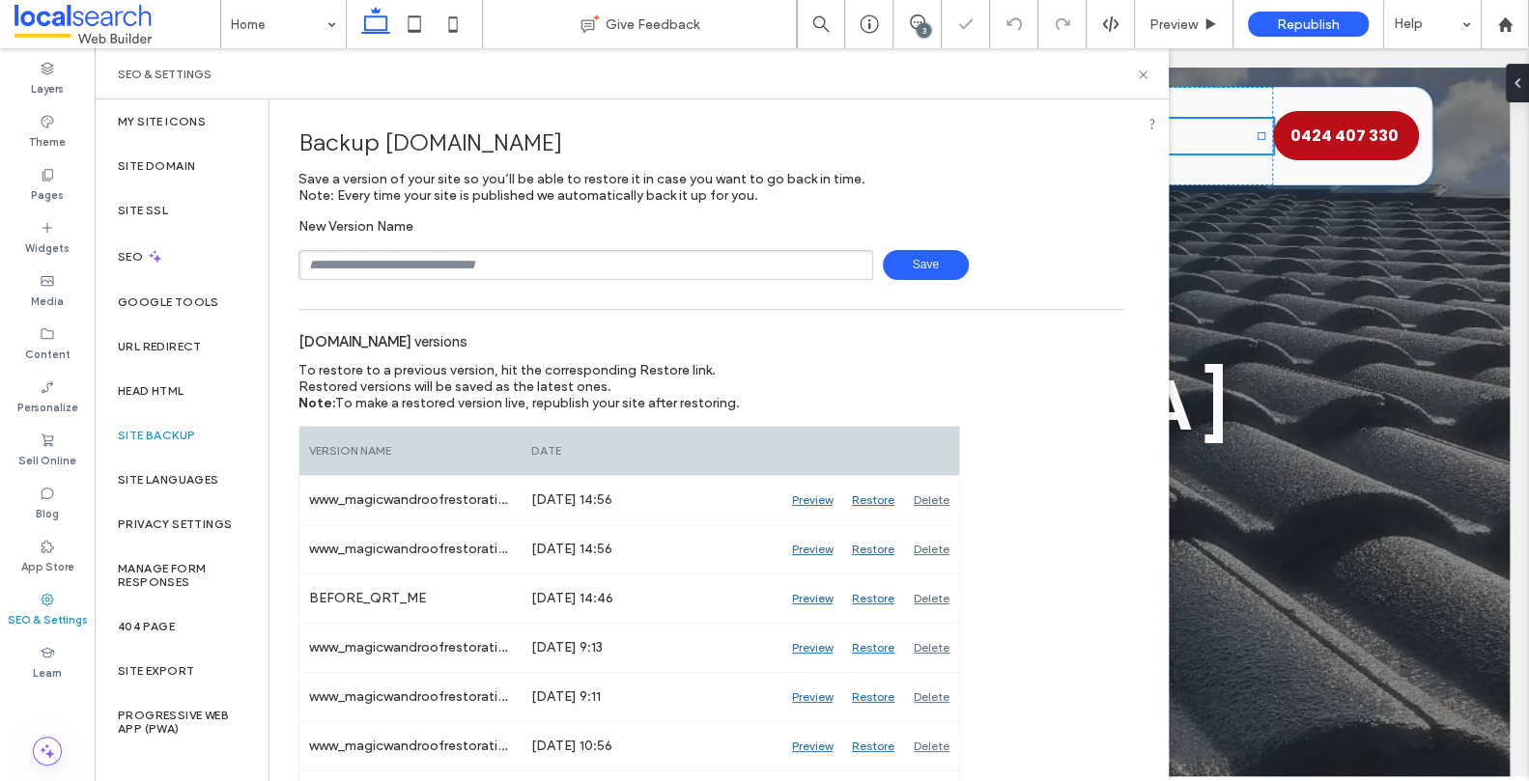
click at [388, 266] on input "text" at bounding box center [585, 265] width 575 height 30
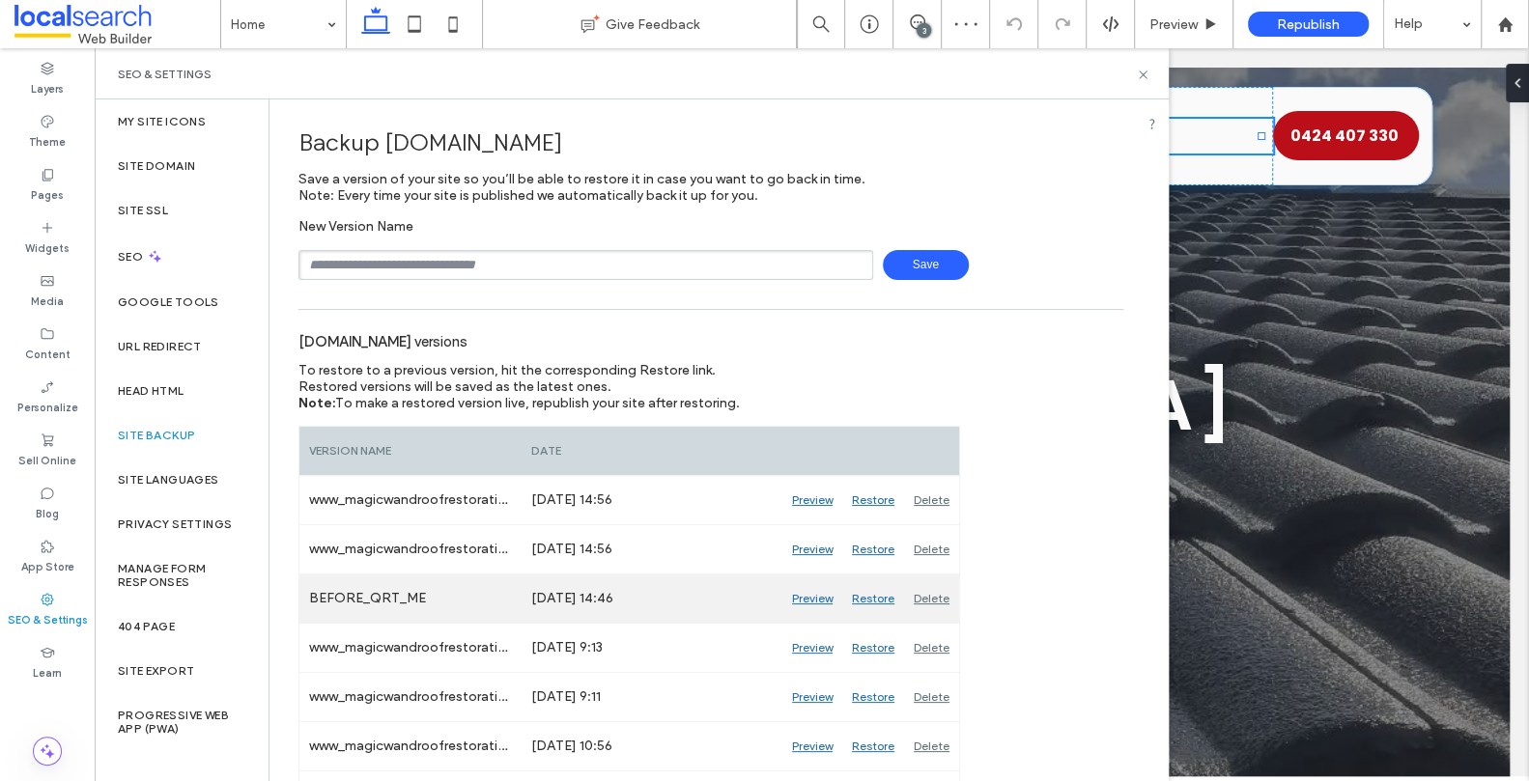
click at [822, 600] on div "Preview" at bounding box center [812, 599] width 60 height 48
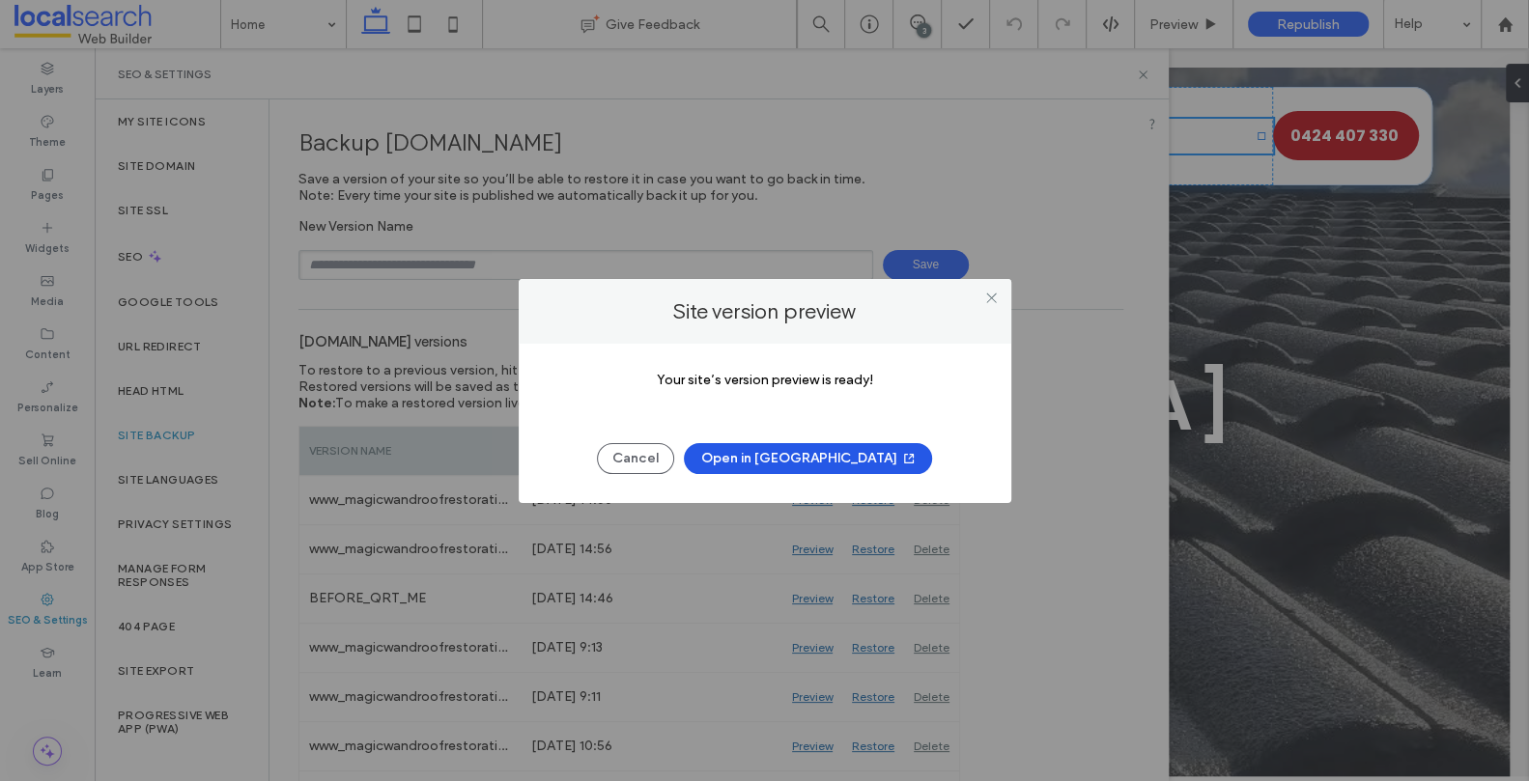
click at [901, 451] on icon "button" at bounding box center [908, 458] width 15 height 15
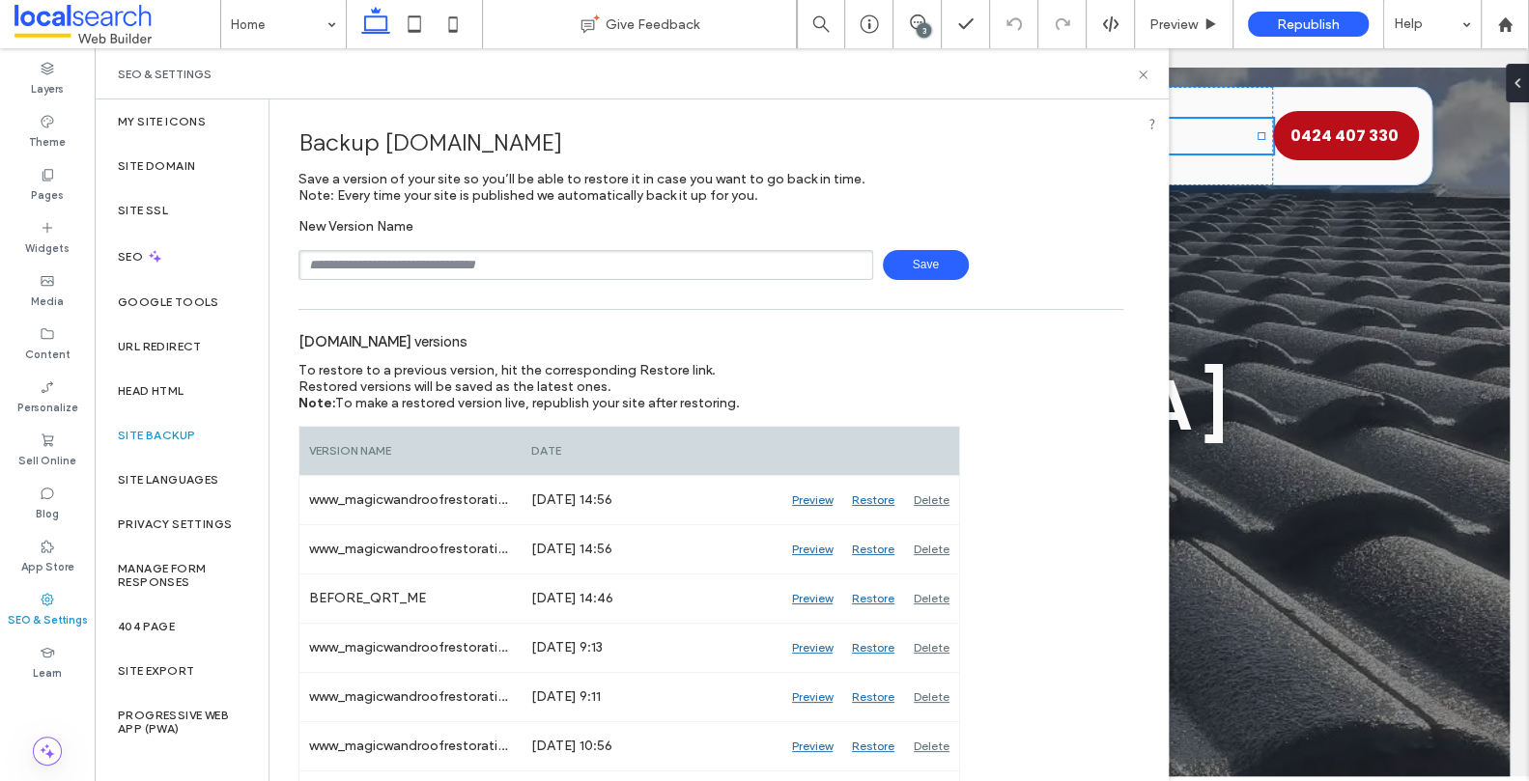
click at [462, 263] on input "text" at bounding box center [585, 265] width 575 height 30
type input "**********"
click at [933, 263] on span "Save" at bounding box center [926, 265] width 86 height 30
click at [1143, 71] on icon at bounding box center [1143, 75] width 14 height 14
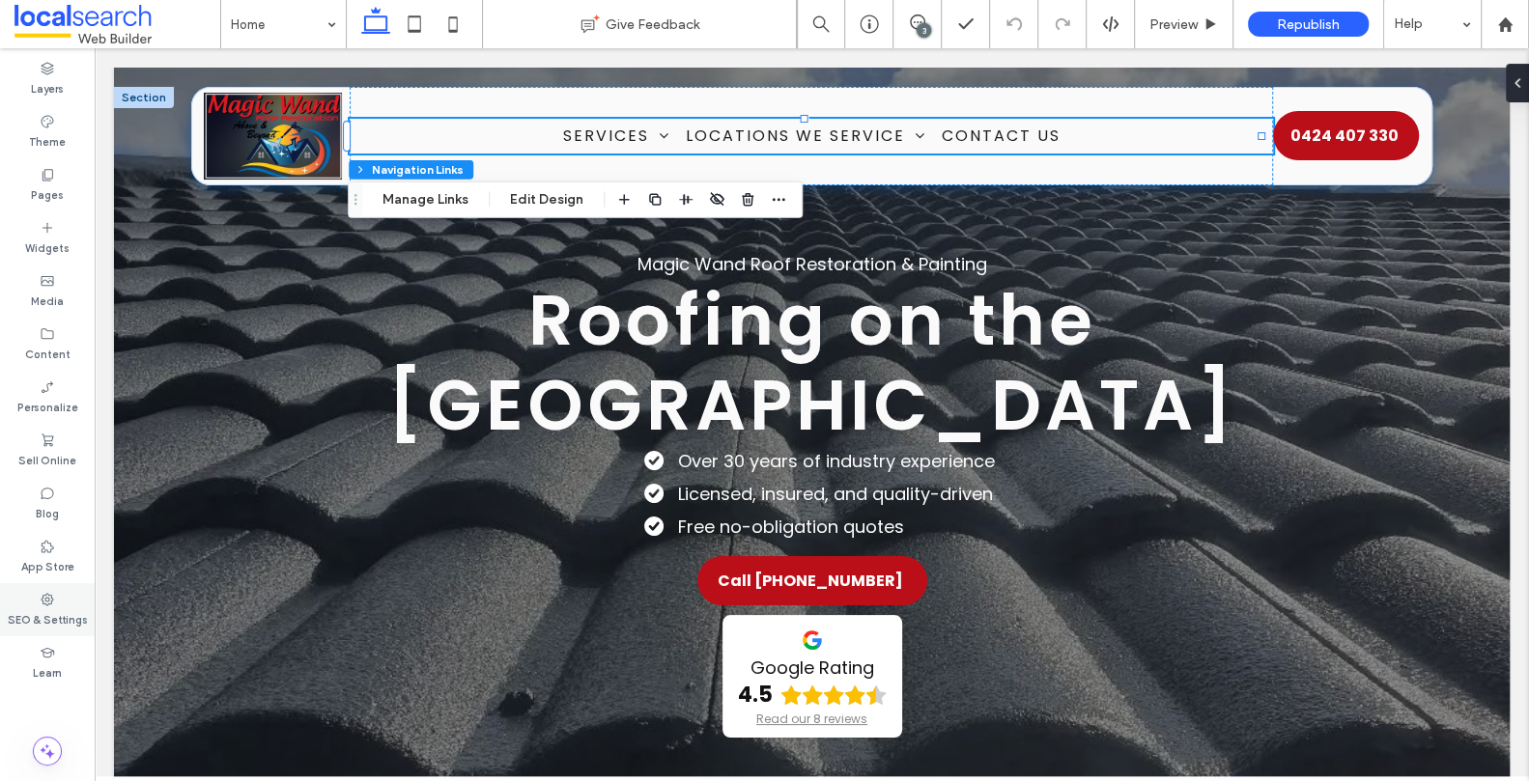
click at [49, 606] on icon at bounding box center [47, 599] width 15 height 15
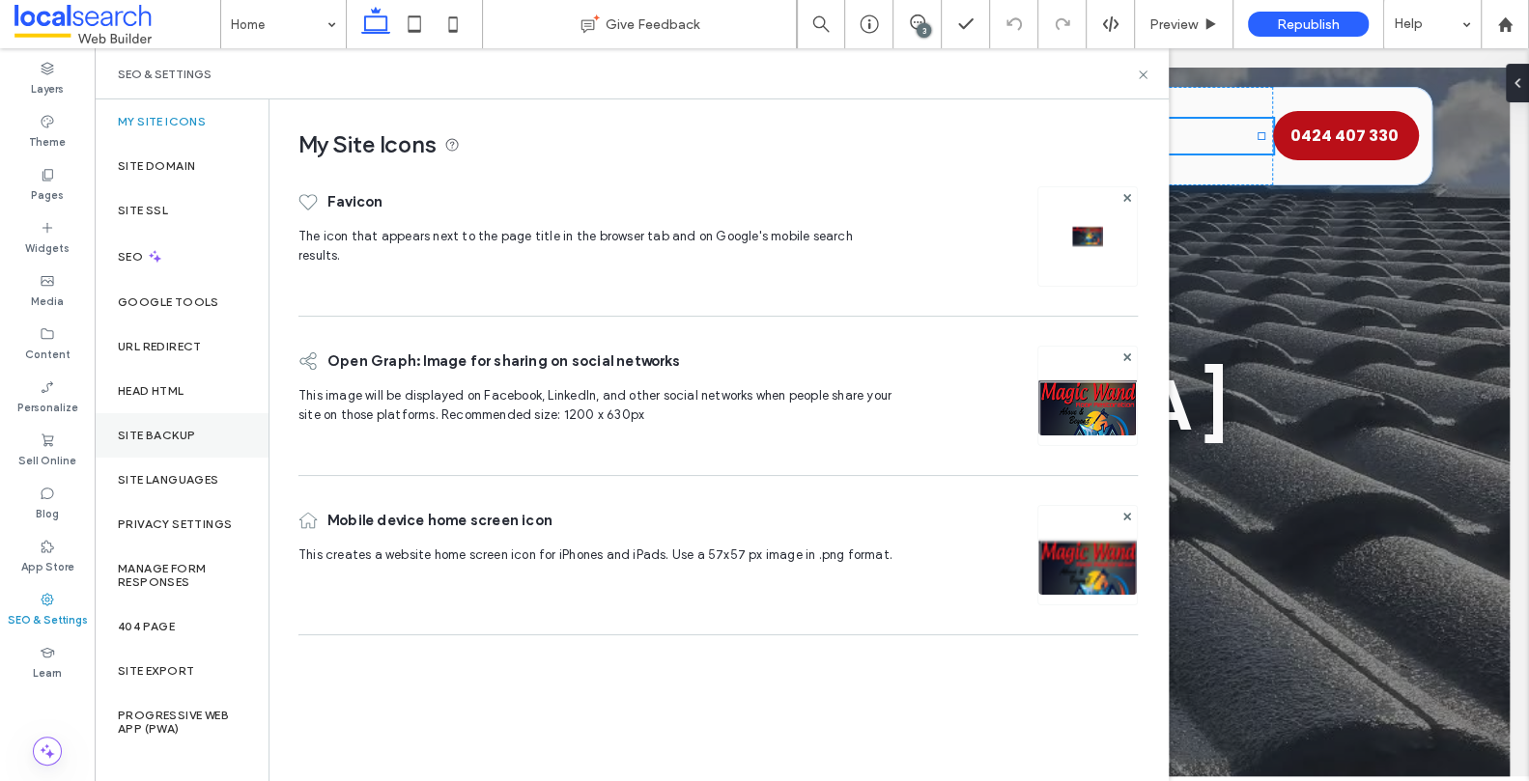
click at [168, 444] on div "Site Backup" at bounding box center [182, 435] width 174 height 44
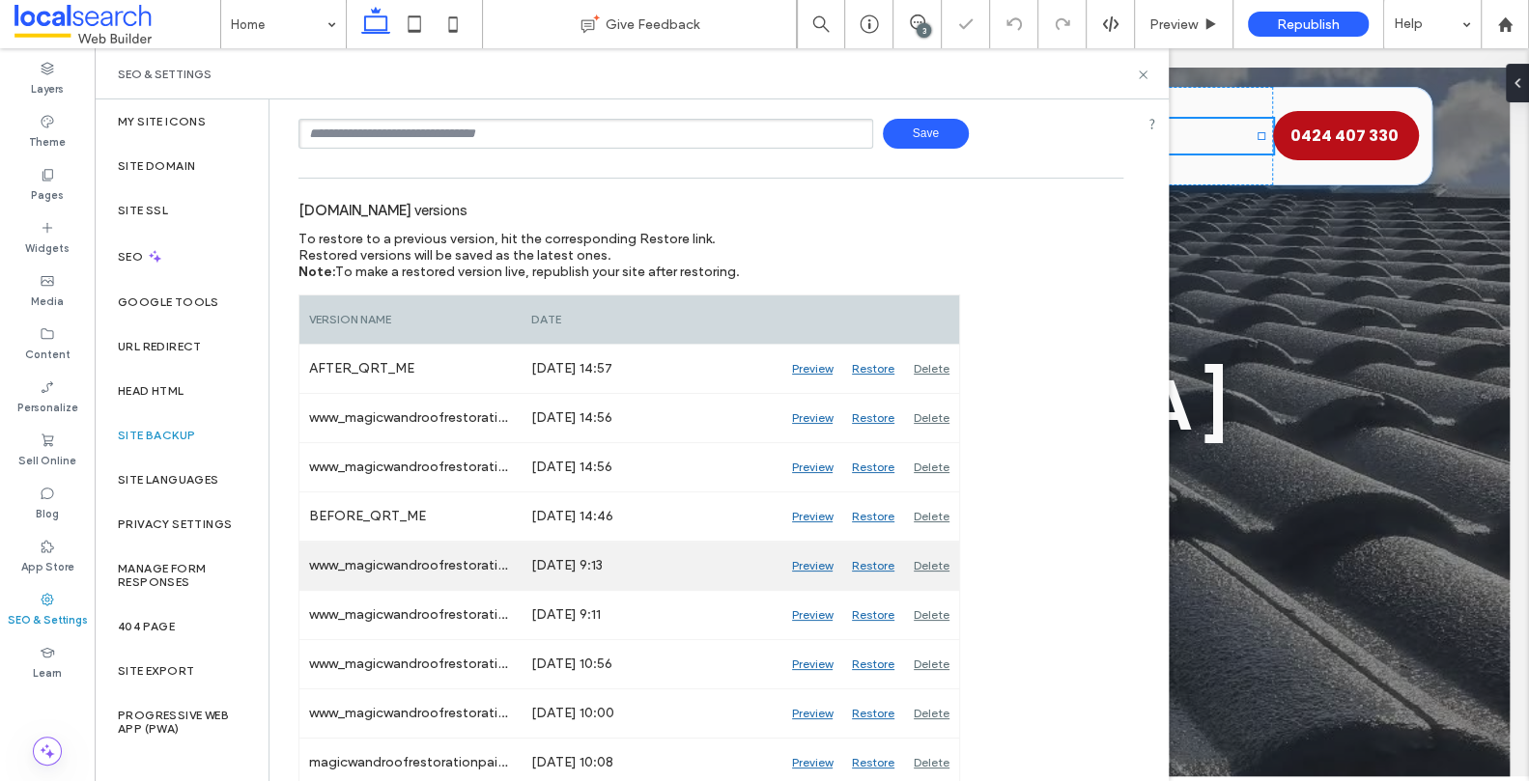
scroll to position [134, 0]
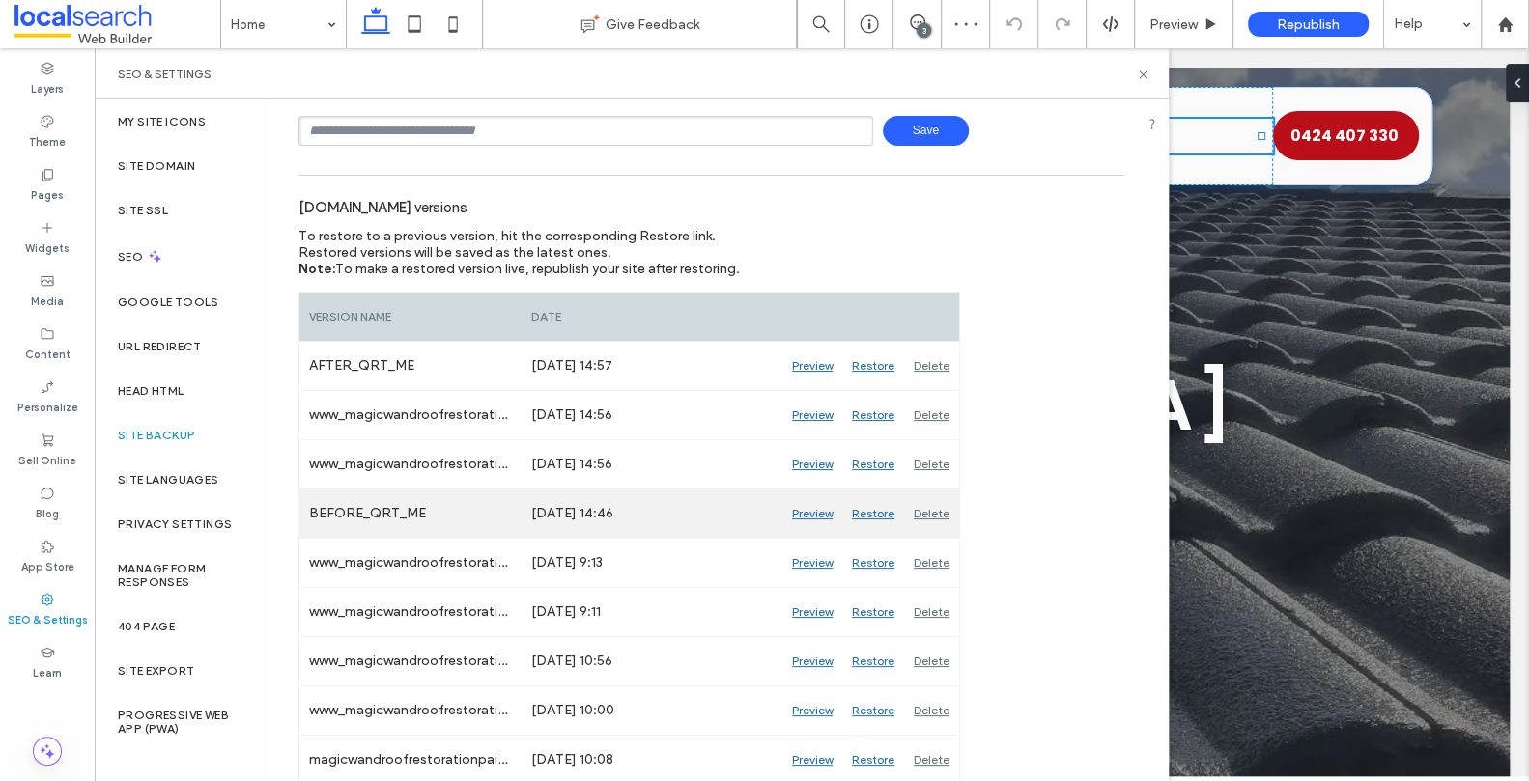
click at [880, 512] on div "Restore" at bounding box center [873, 514] width 62 height 48
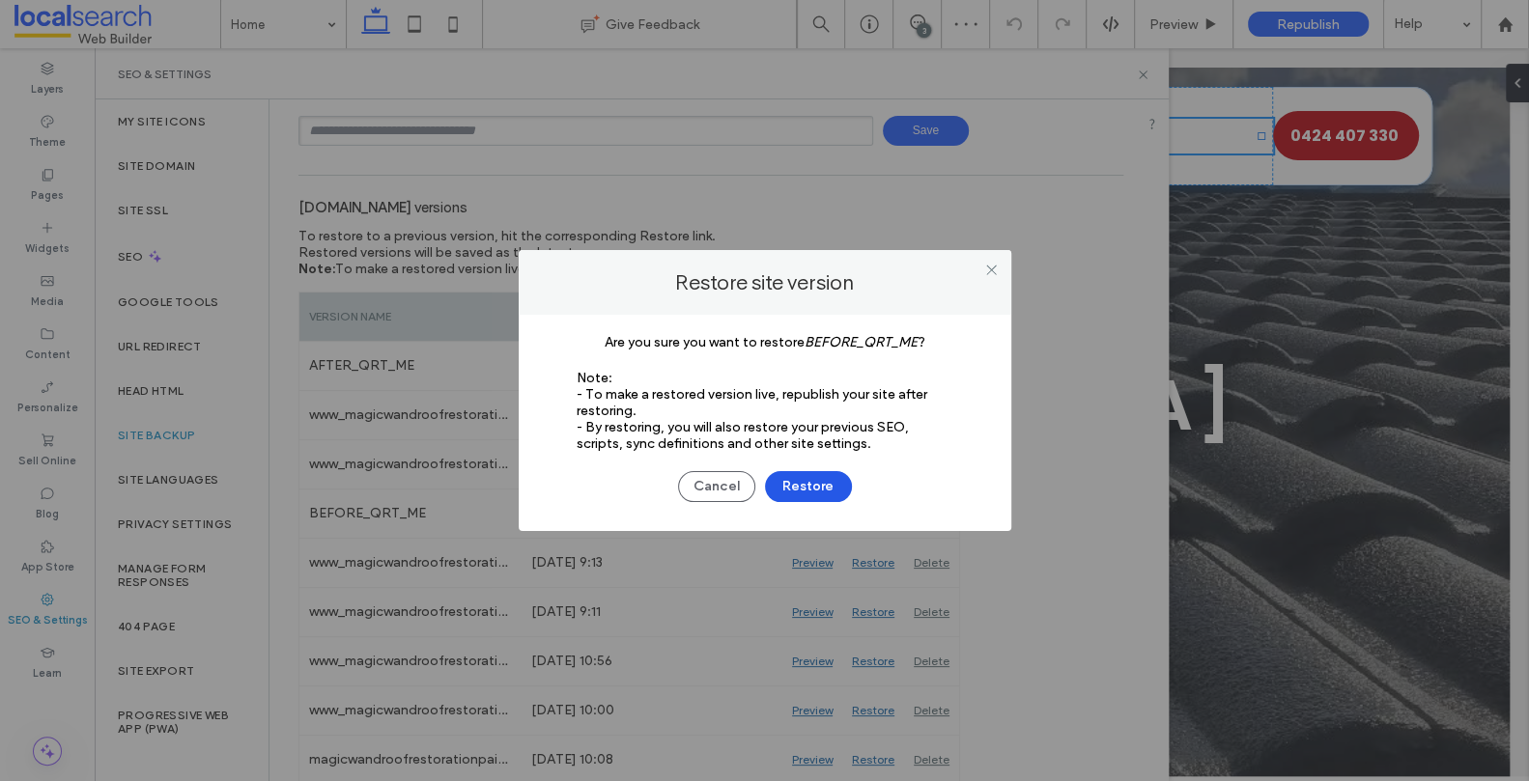
click at [819, 487] on button "Restore" at bounding box center [808, 486] width 87 height 31
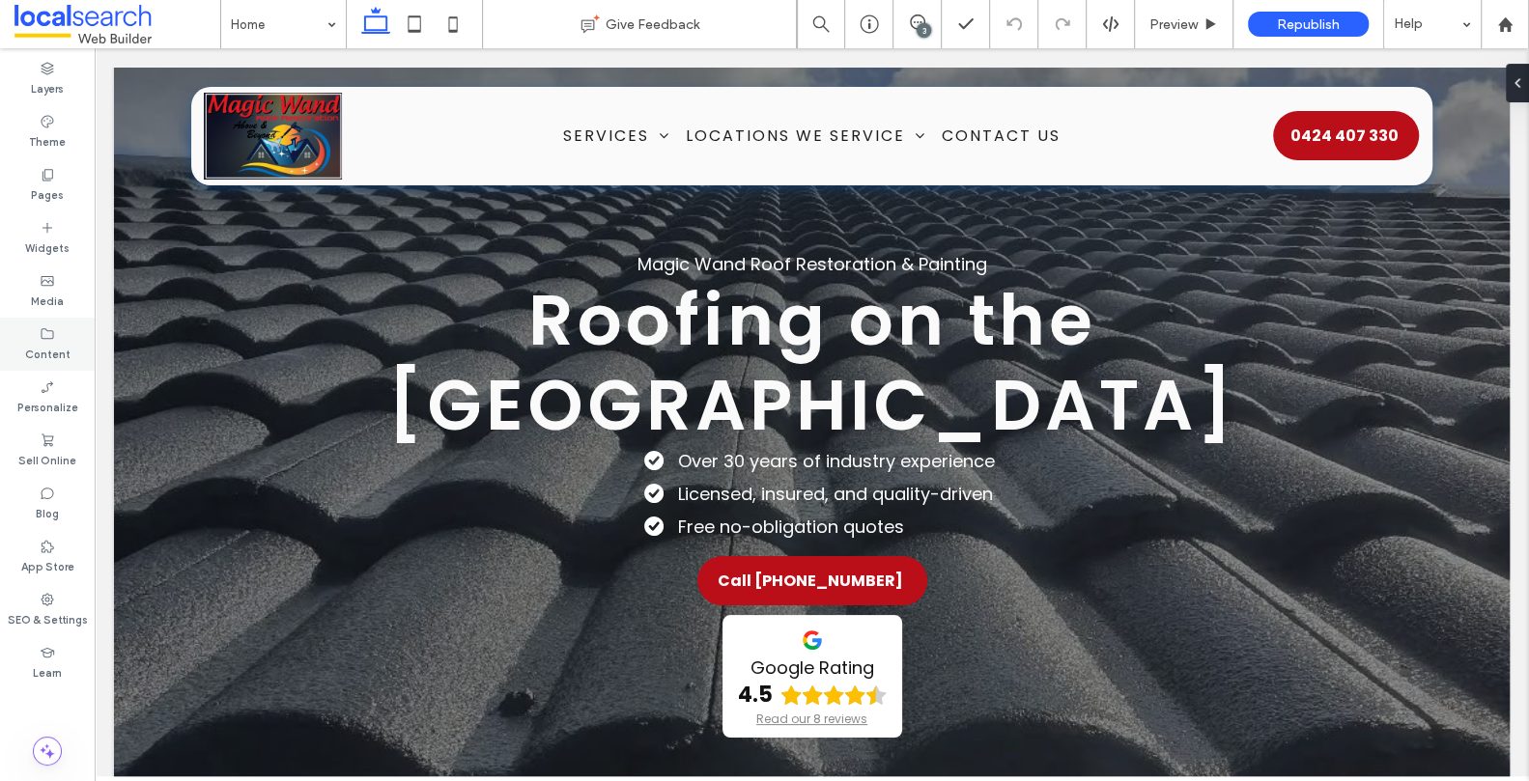
click at [37, 345] on label "Content" at bounding box center [47, 352] width 45 height 21
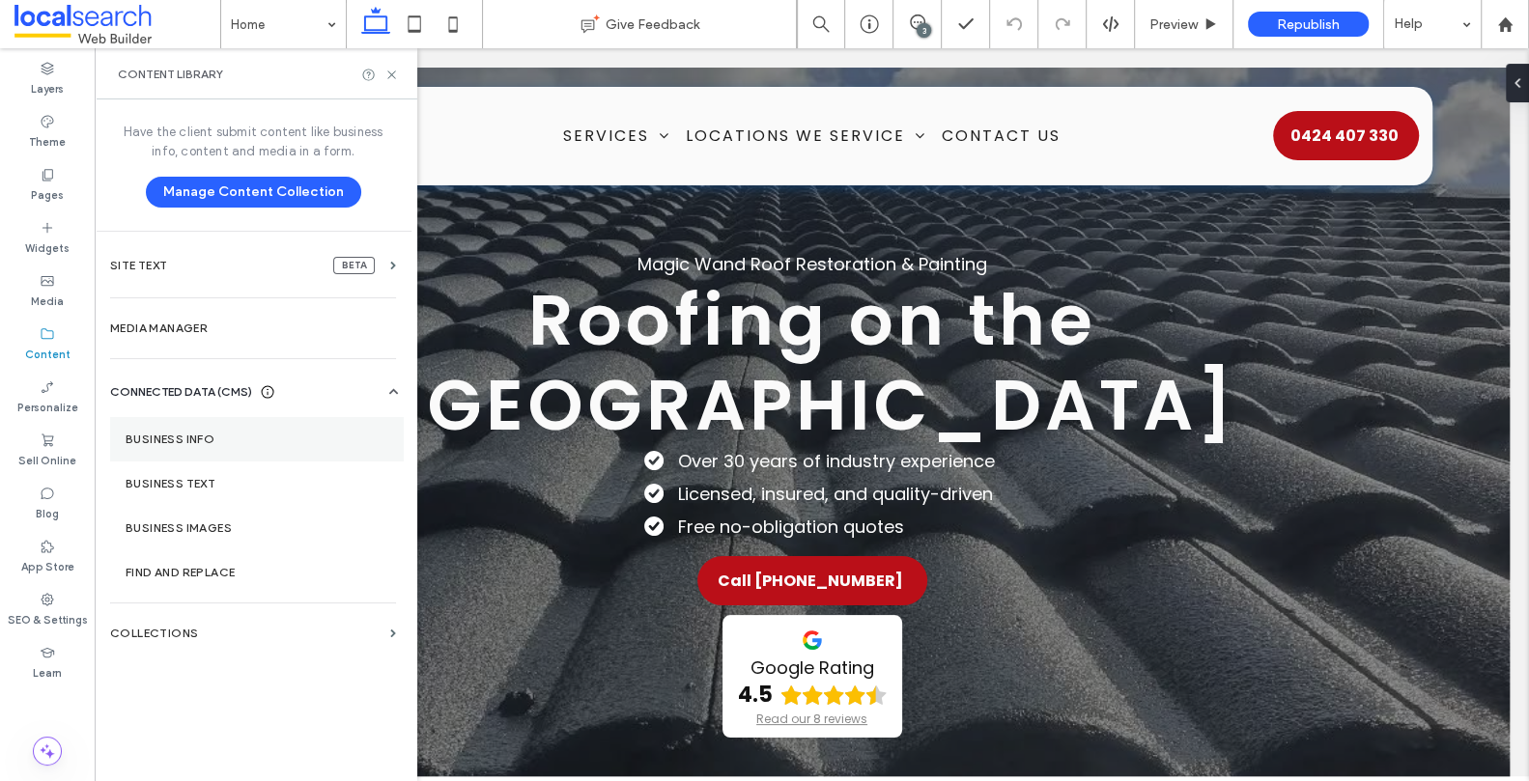
click at [239, 428] on section "Business Info" at bounding box center [257, 439] width 294 height 44
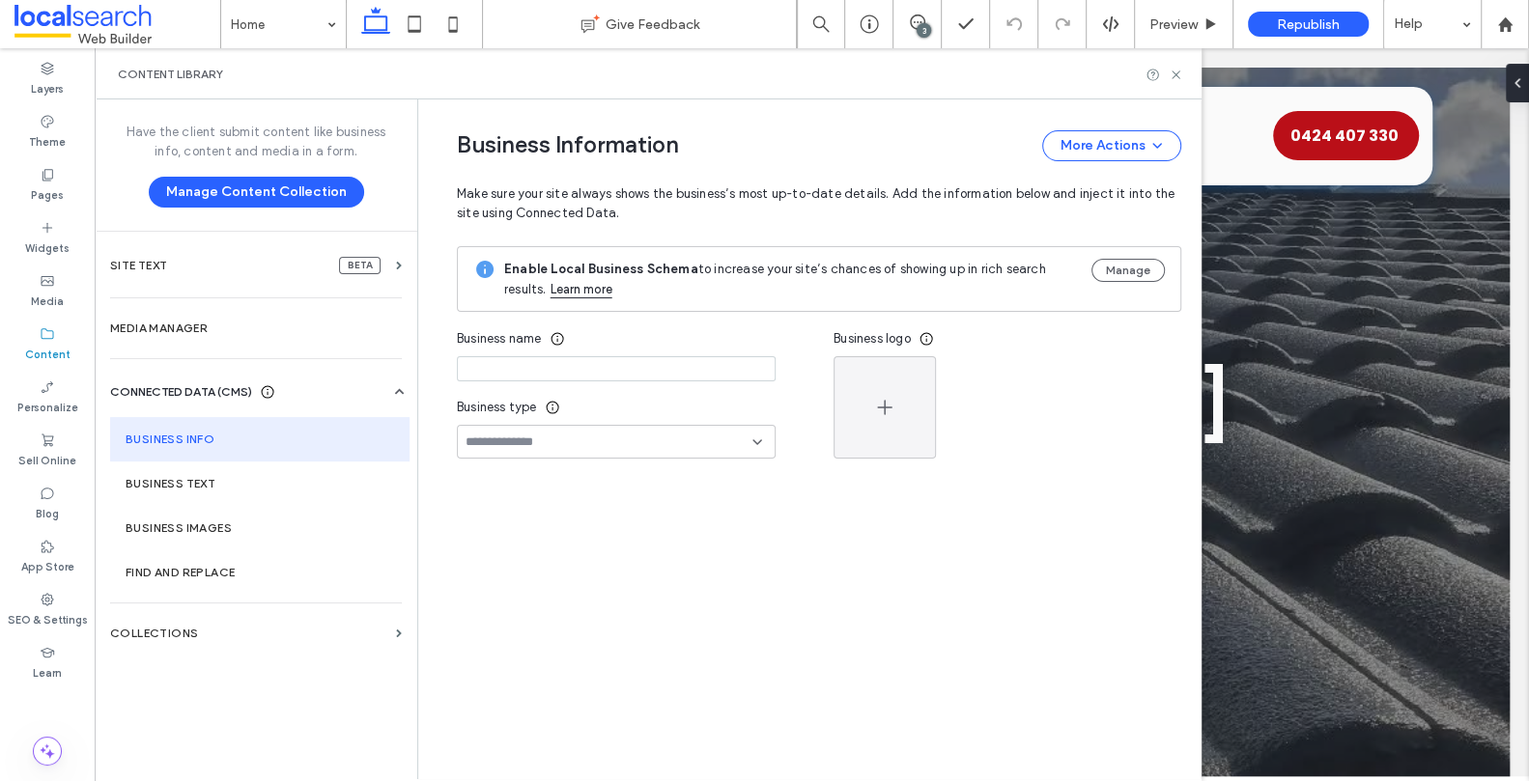
type input "**********"
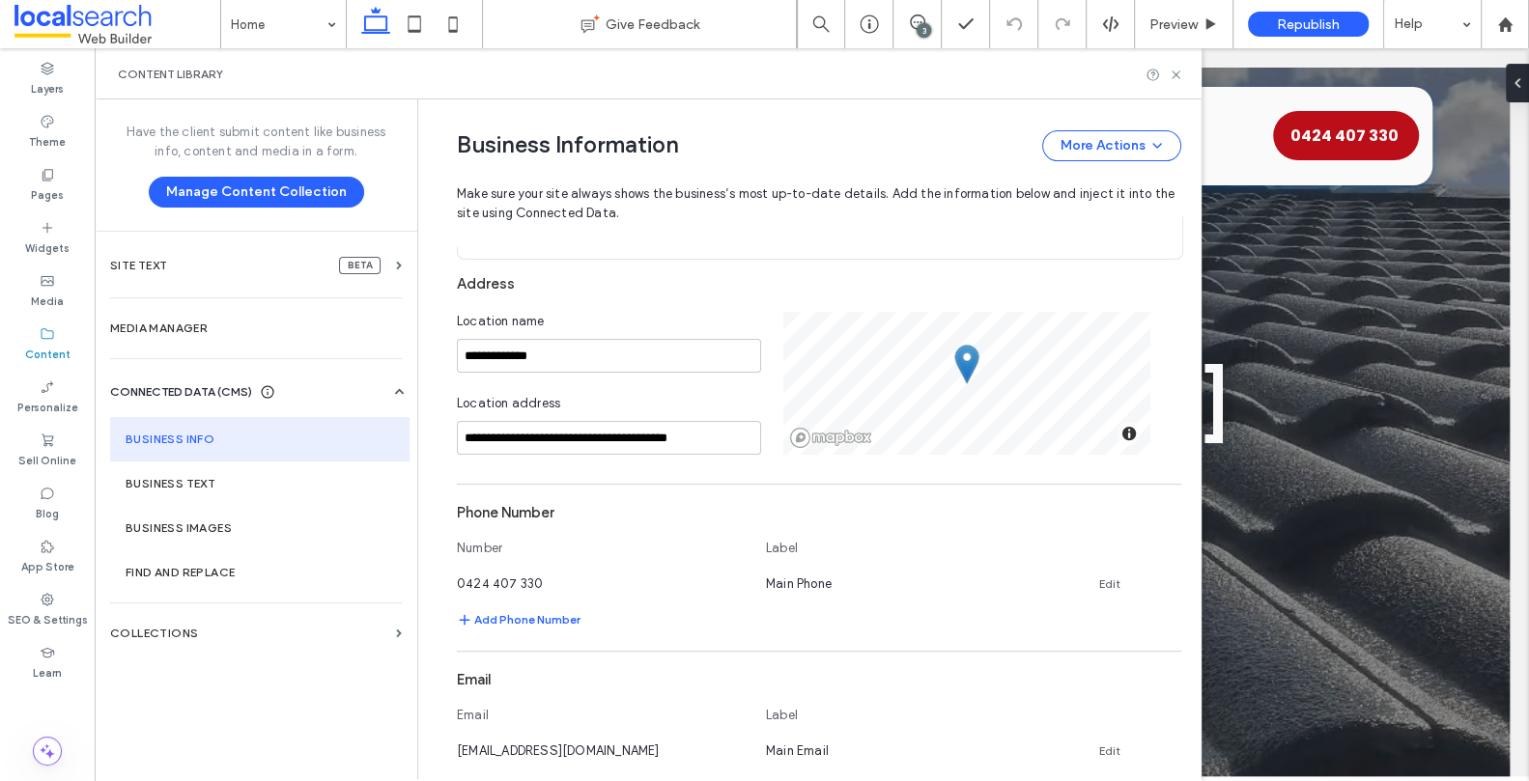
scroll to position [335, 0]
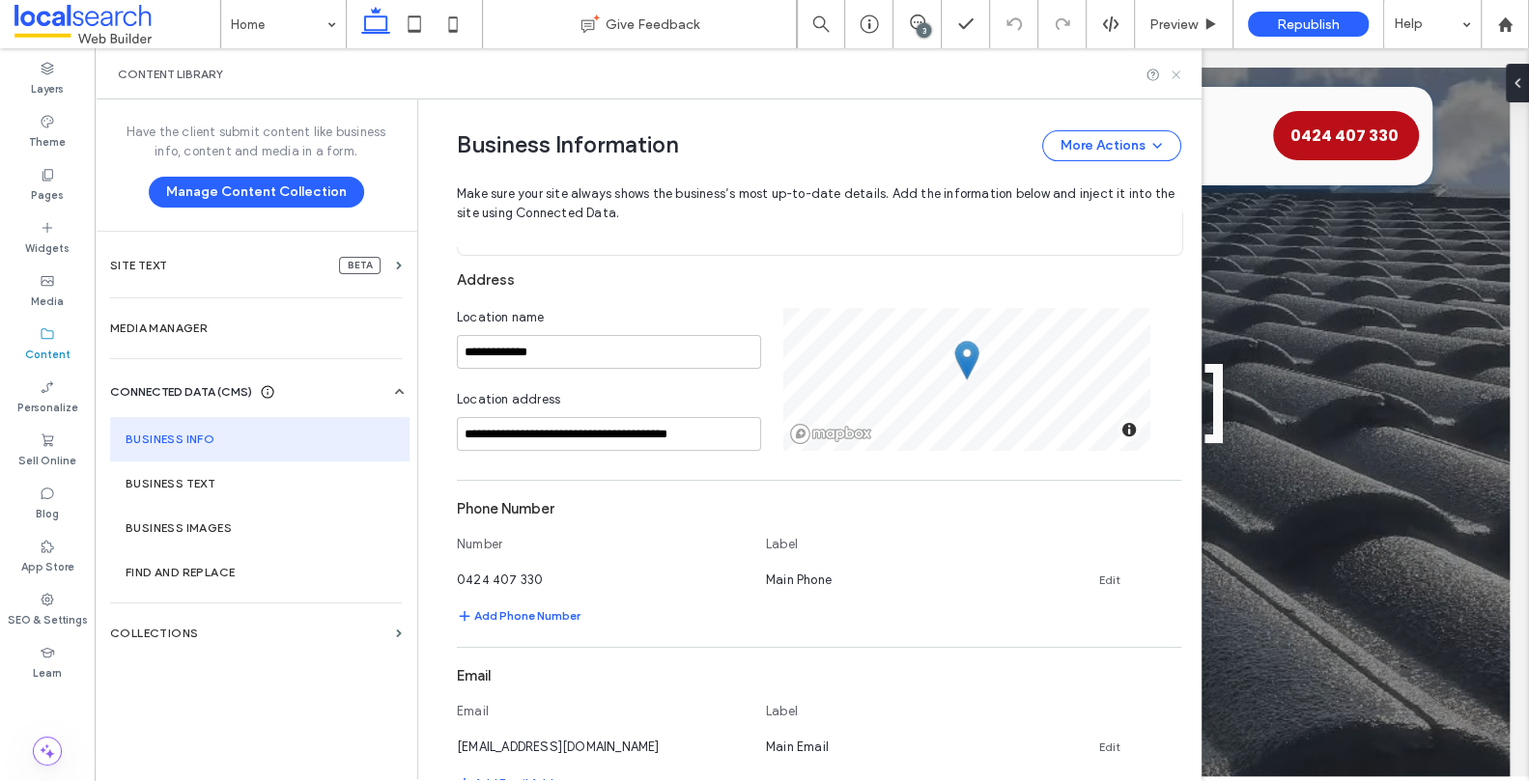
click at [1171, 72] on icon at bounding box center [1176, 75] width 14 height 14
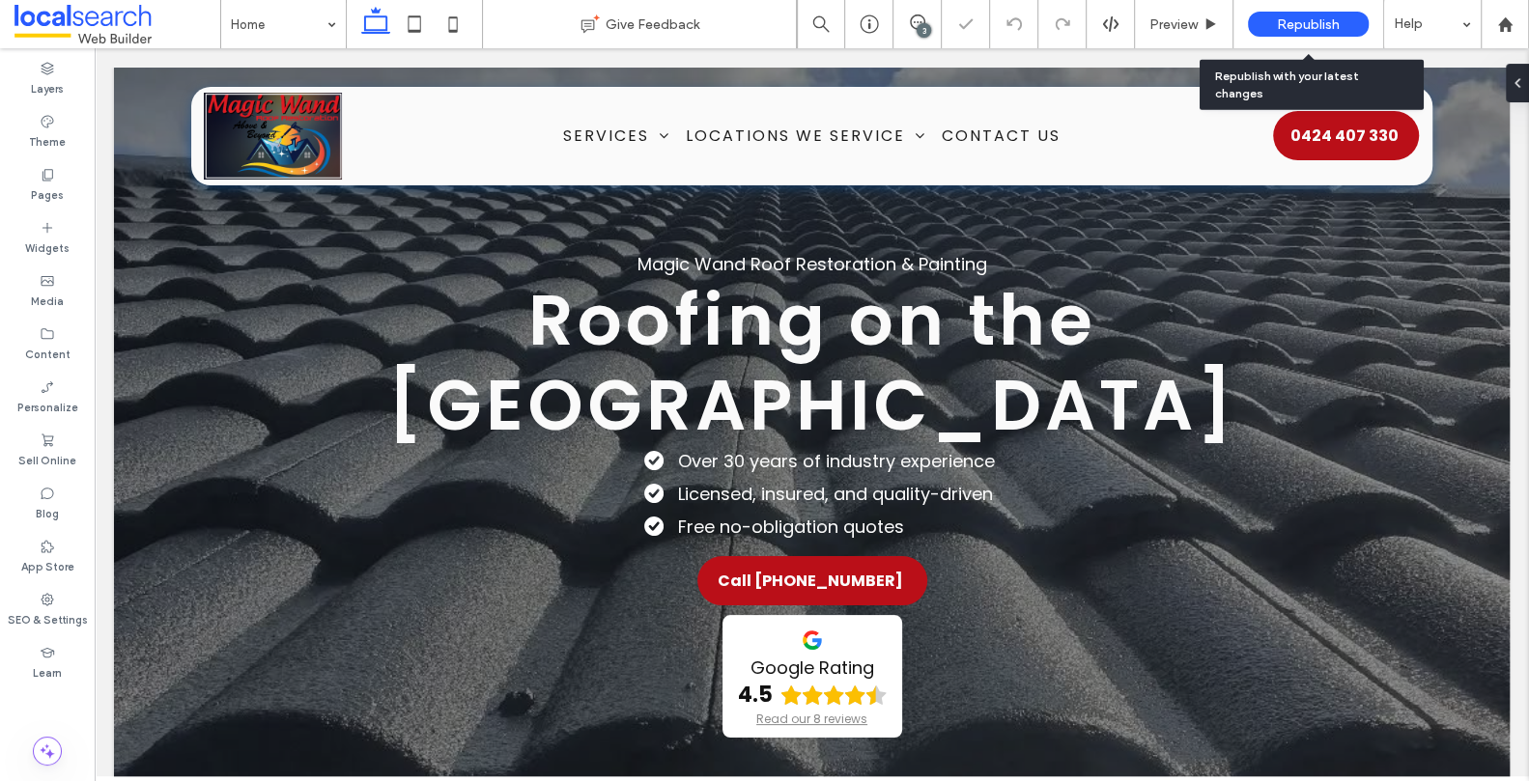
click at [1298, 22] on span "Republish" at bounding box center [1308, 24] width 63 height 16
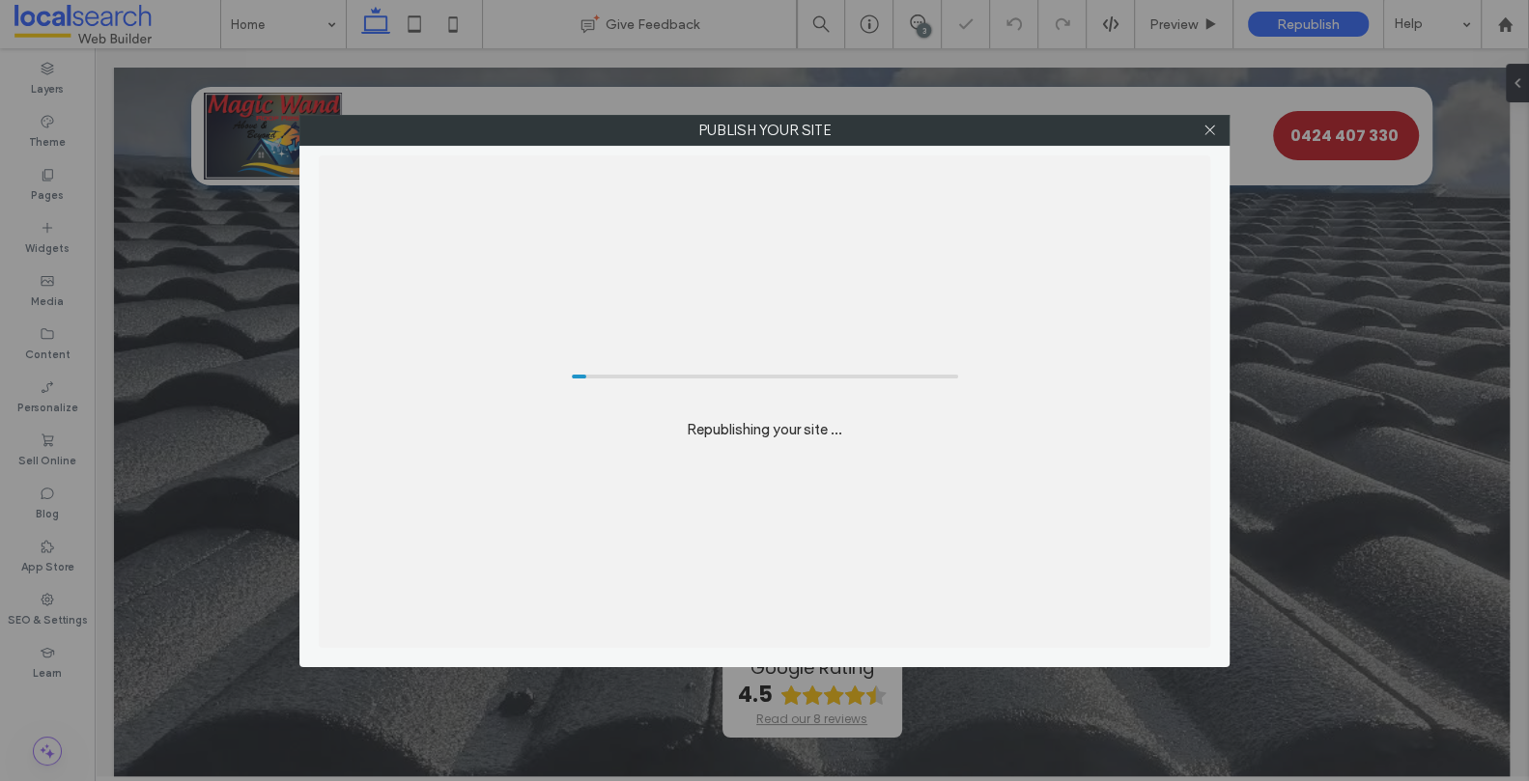
scroll to position [0, 0]
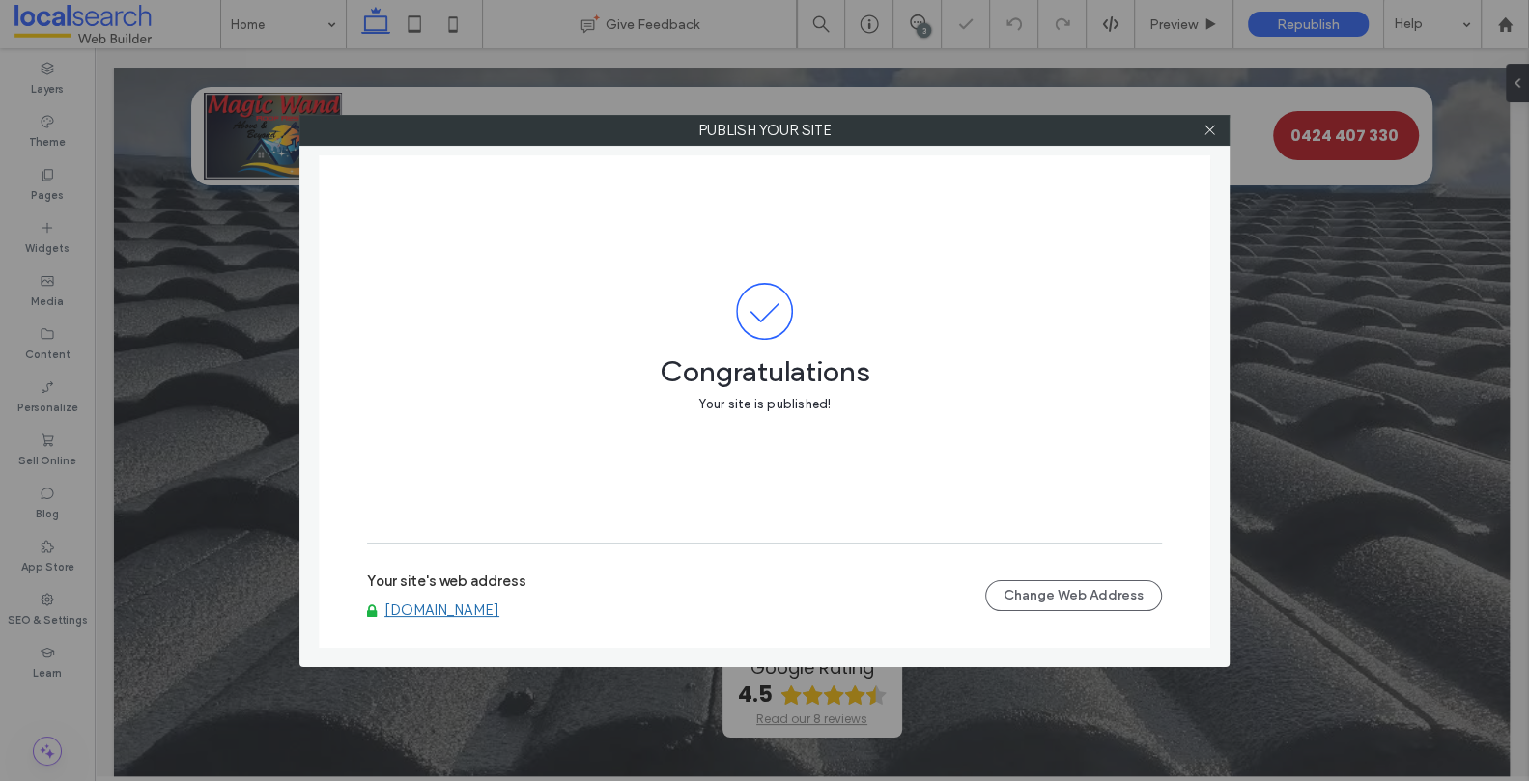
click at [499, 606] on link "[DOMAIN_NAME]" at bounding box center [441, 610] width 115 height 17
click at [1208, 123] on icon at bounding box center [1209, 130] width 14 height 14
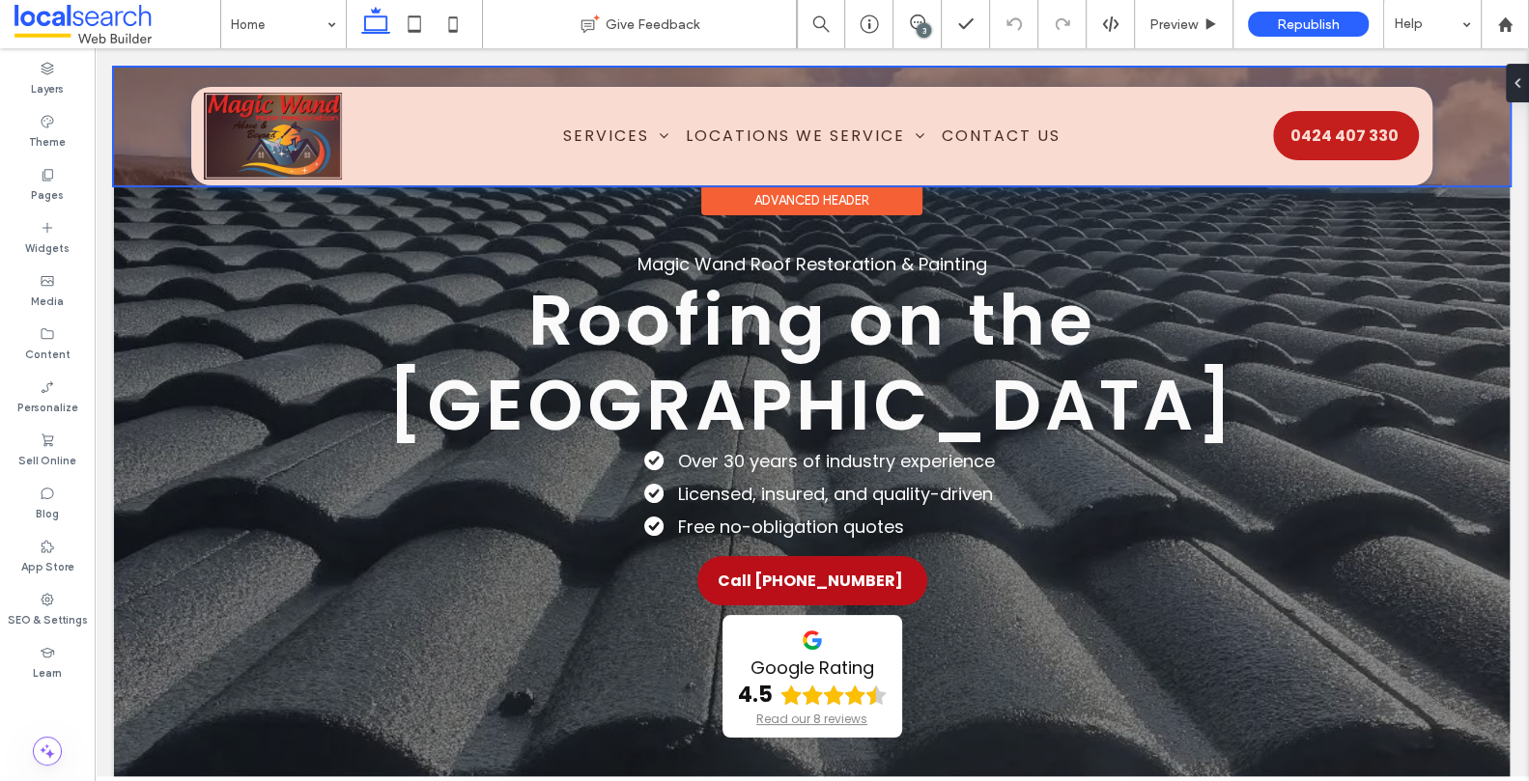
click at [571, 145] on div at bounding box center [812, 127] width 1396 height 118
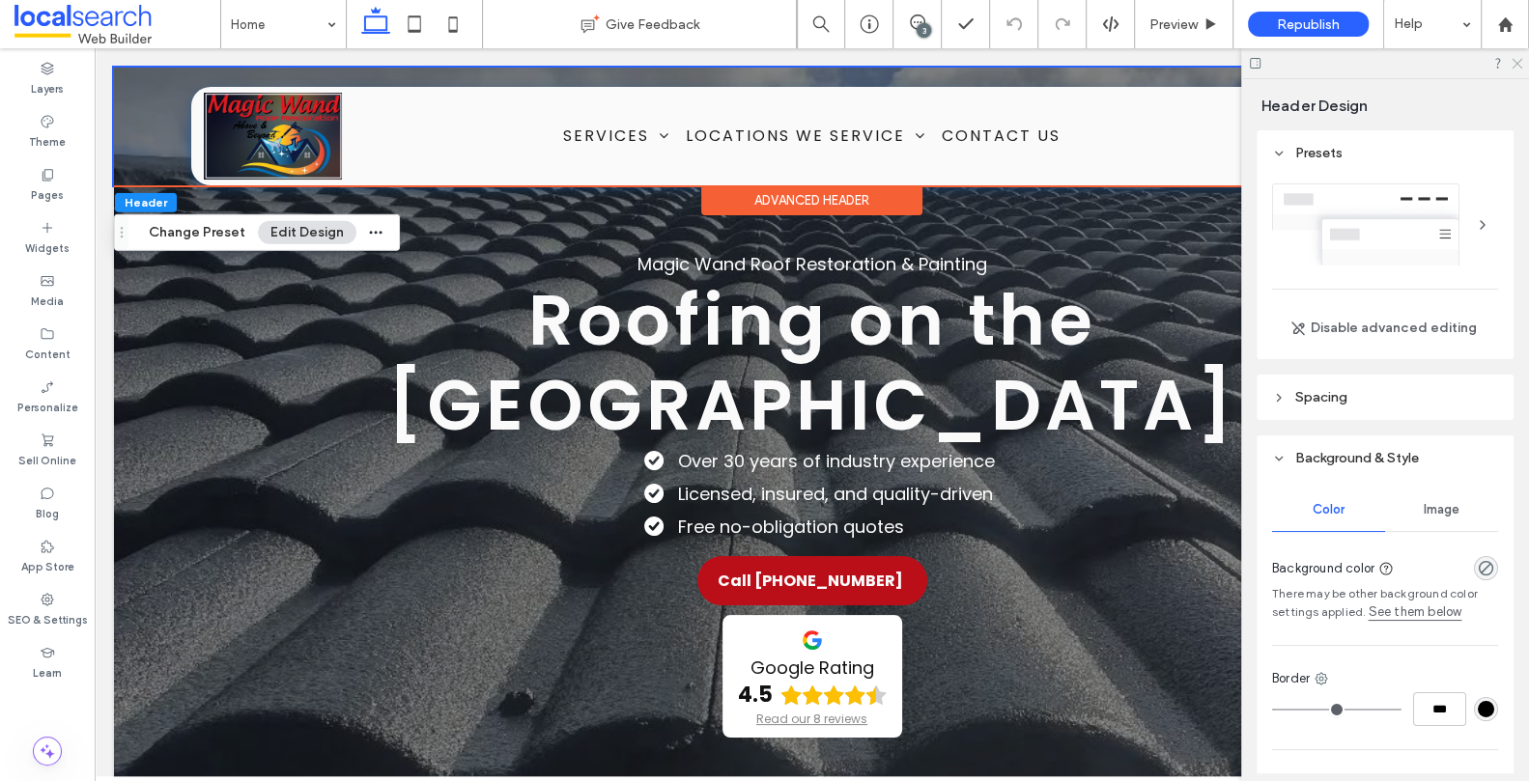
click at [1519, 60] on use at bounding box center [1516, 64] width 11 height 11
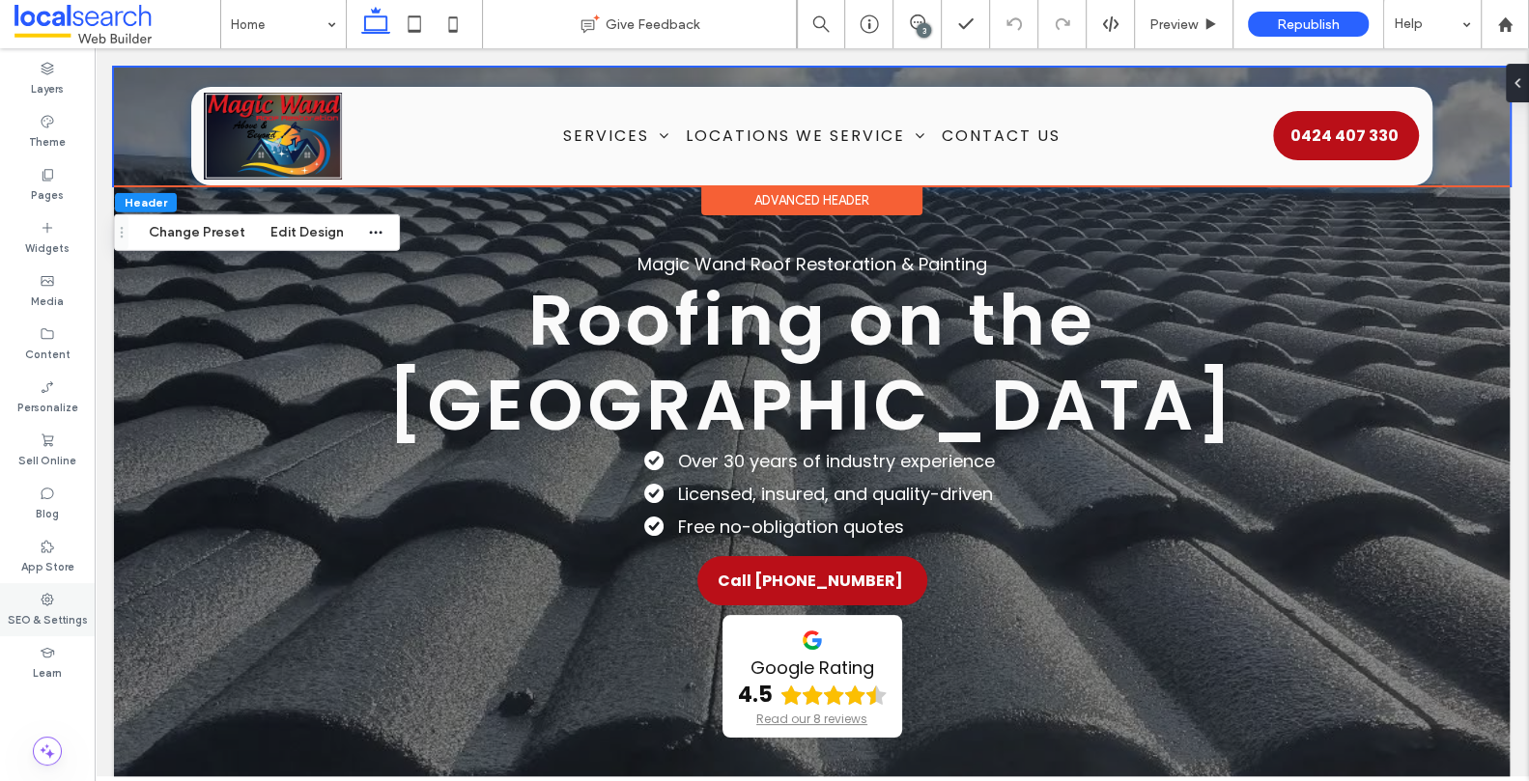
click at [73, 608] on label "SEO & Settings" at bounding box center [48, 617] width 80 height 21
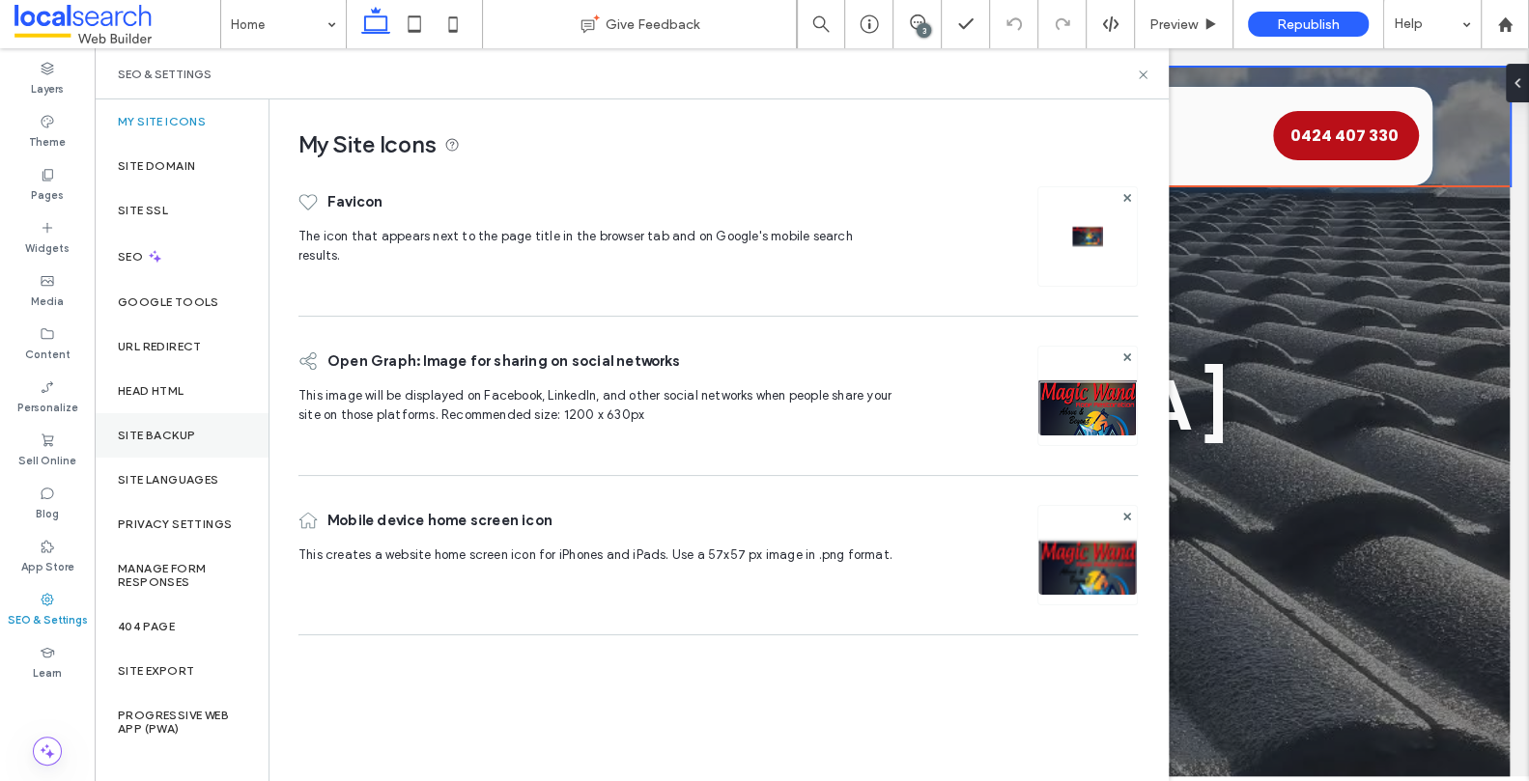
click at [157, 425] on div "Site Backup" at bounding box center [182, 435] width 174 height 44
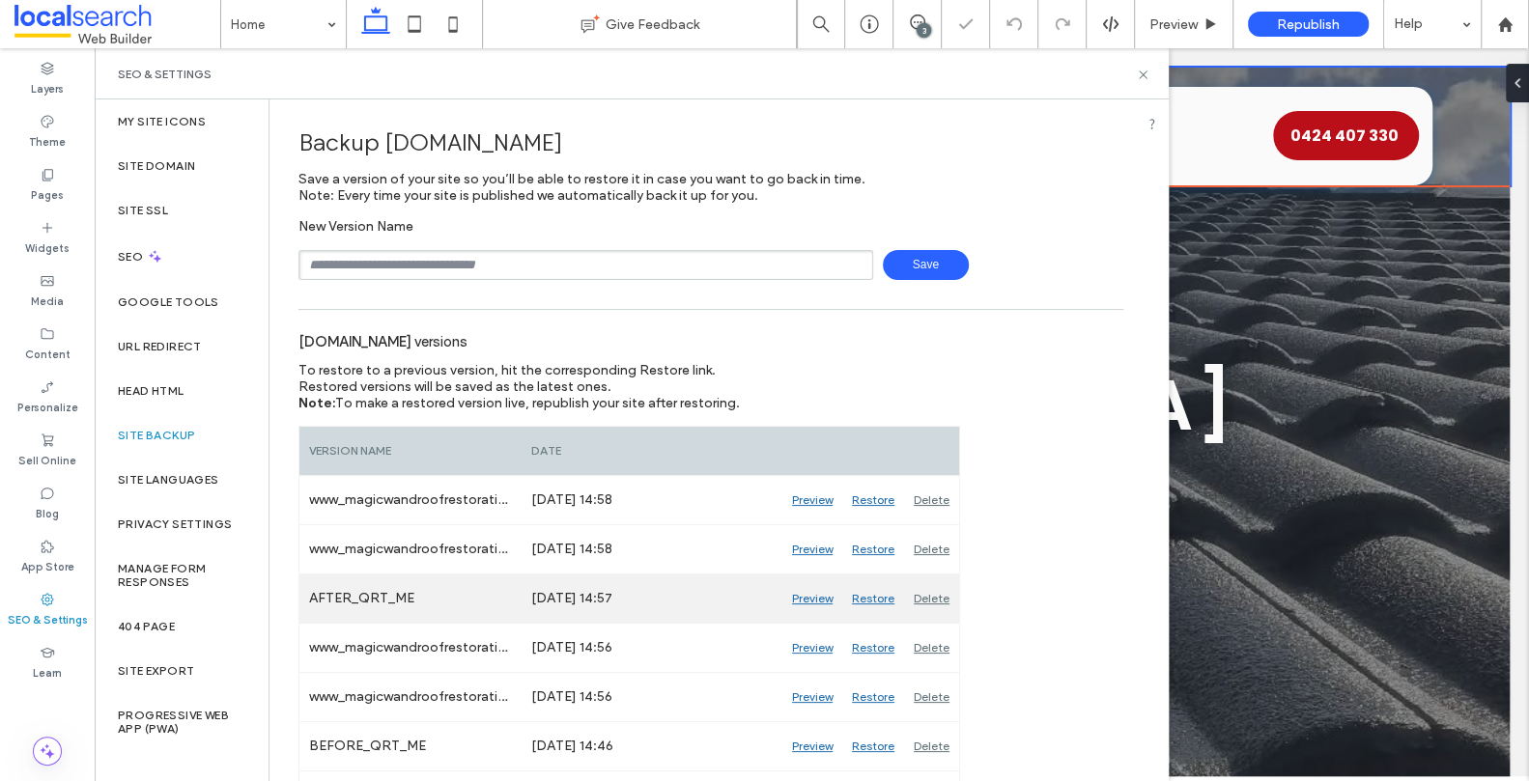
click at [932, 597] on div "Delete" at bounding box center [931, 599] width 55 height 48
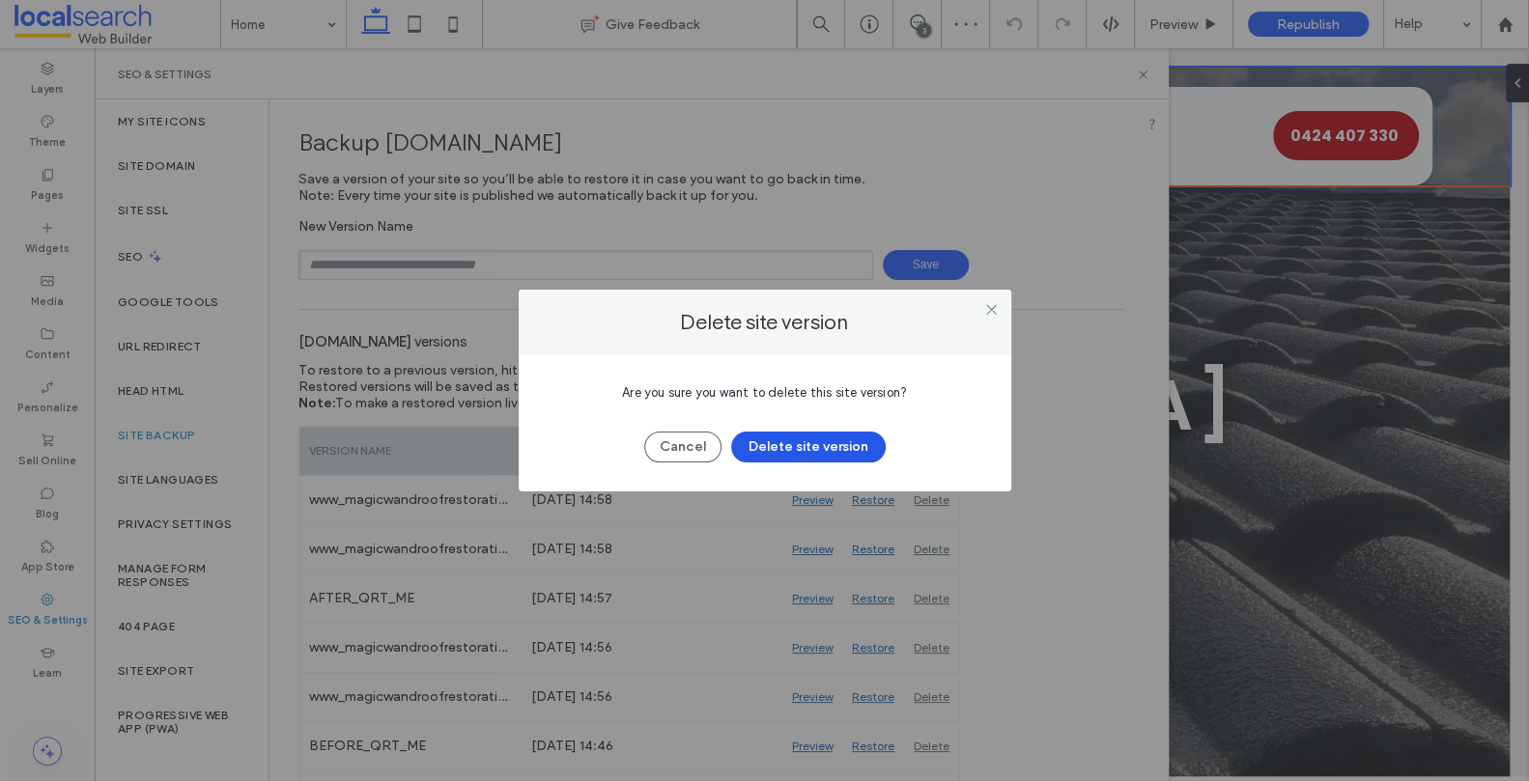
click at [802, 449] on button "Delete site version" at bounding box center [808, 447] width 155 height 31
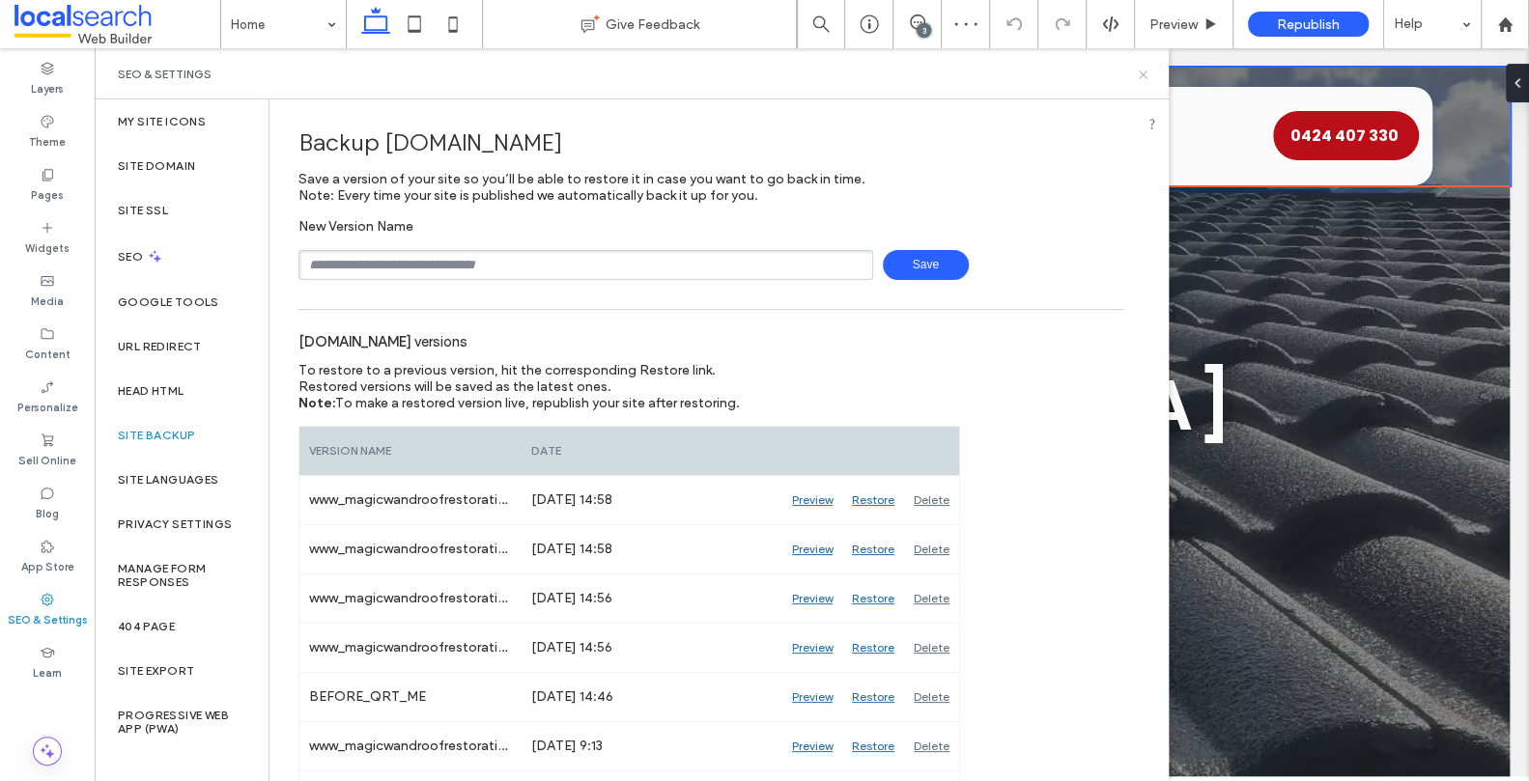
click at [1146, 71] on icon at bounding box center [1143, 75] width 14 height 14
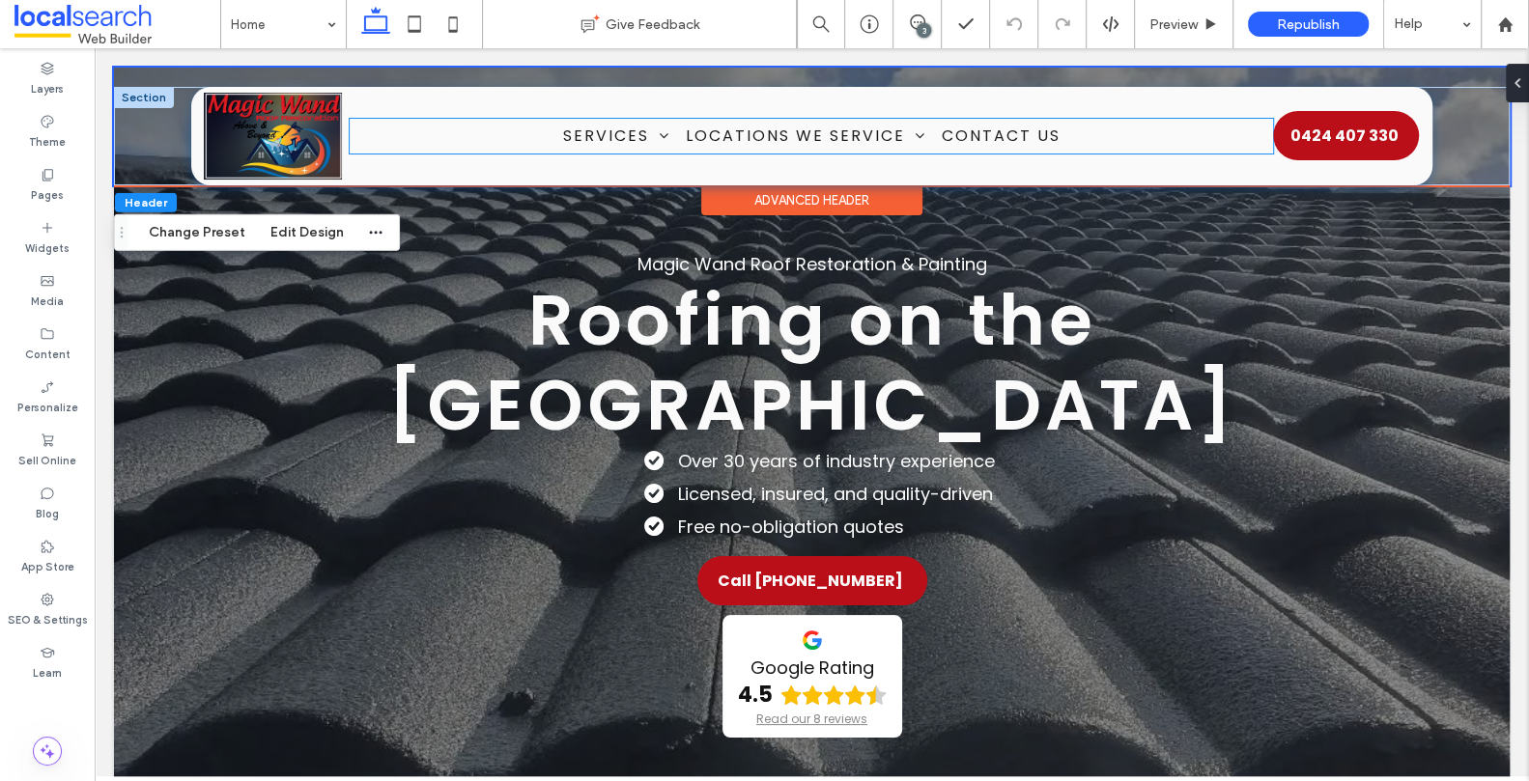
click at [481, 134] on ul "Services Roof Painting Roof Restorations Interior & Exterior Painting Pressure …" at bounding box center [811, 136] width 923 height 34
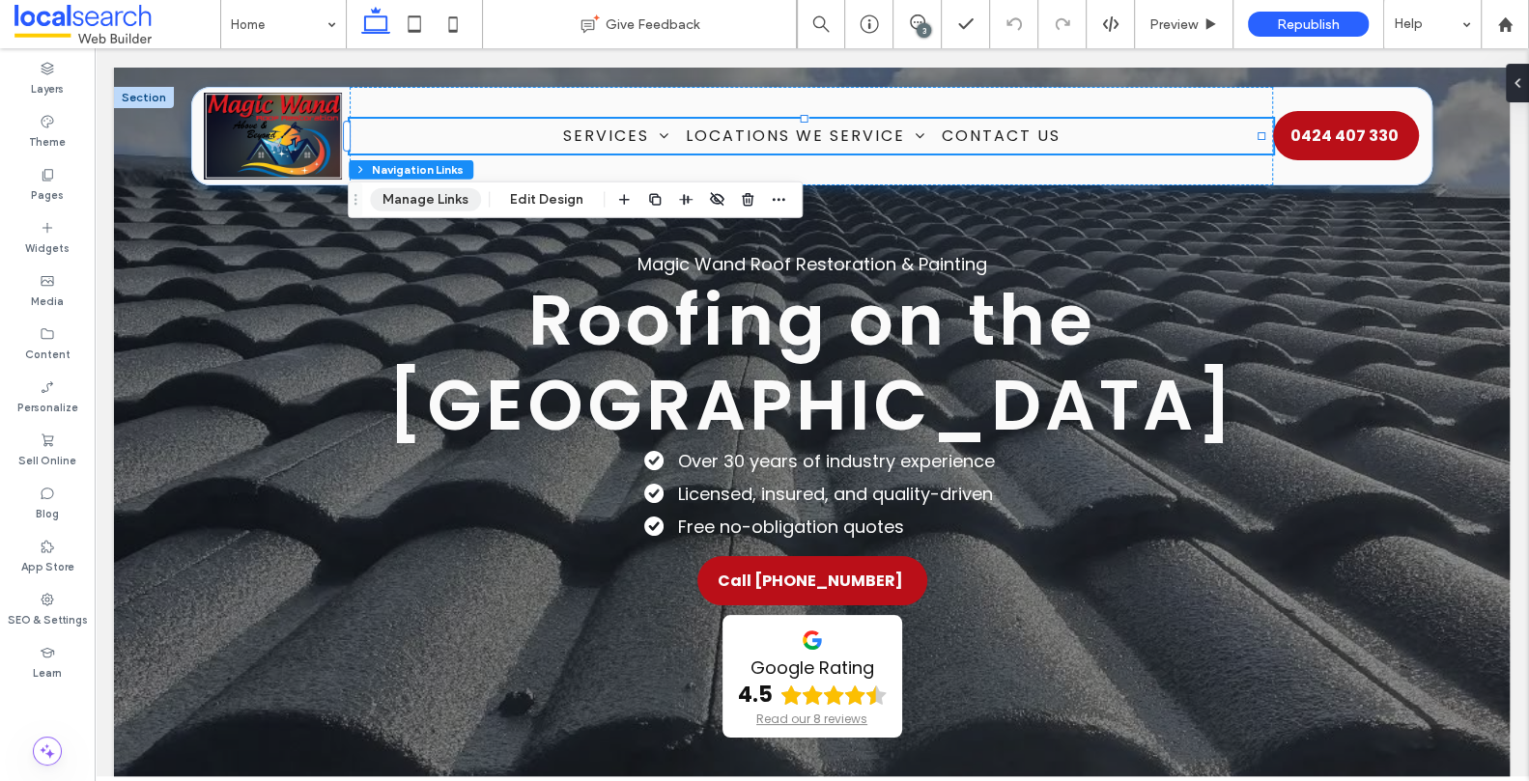
click at [440, 193] on button "Manage Links" at bounding box center [425, 199] width 111 height 23
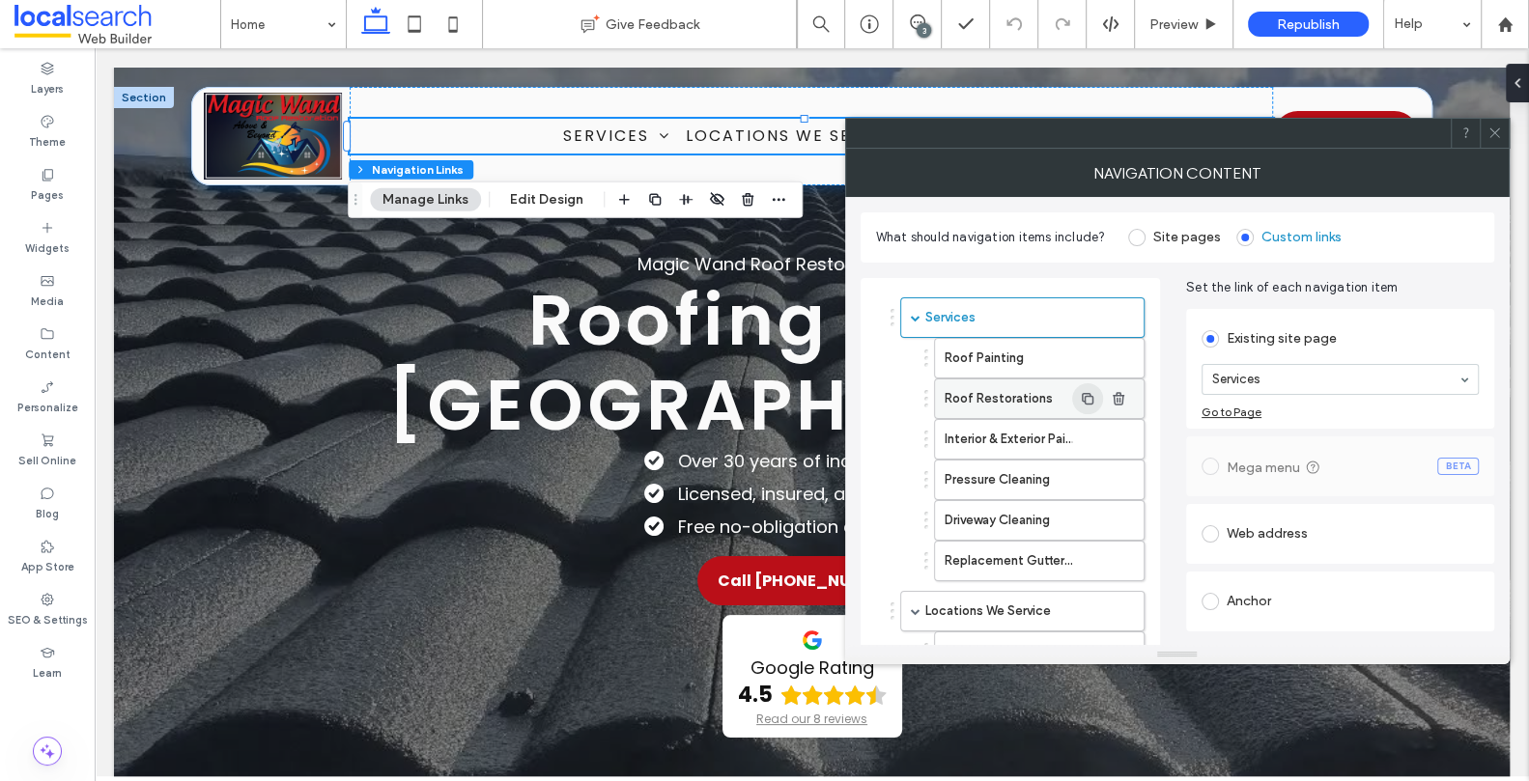
scroll to position [225, 0]
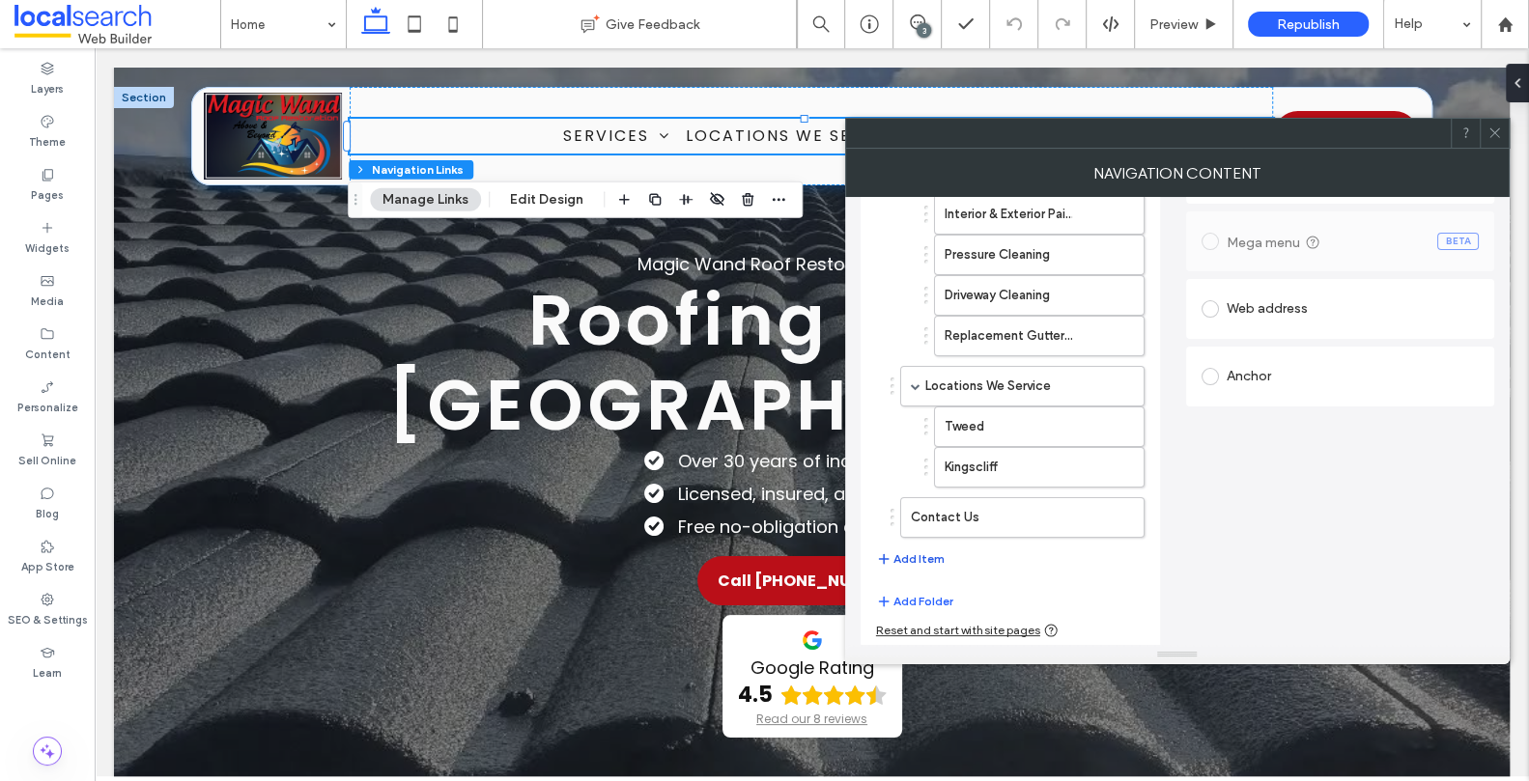
click at [920, 552] on button "Add Item" at bounding box center [910, 559] width 69 height 23
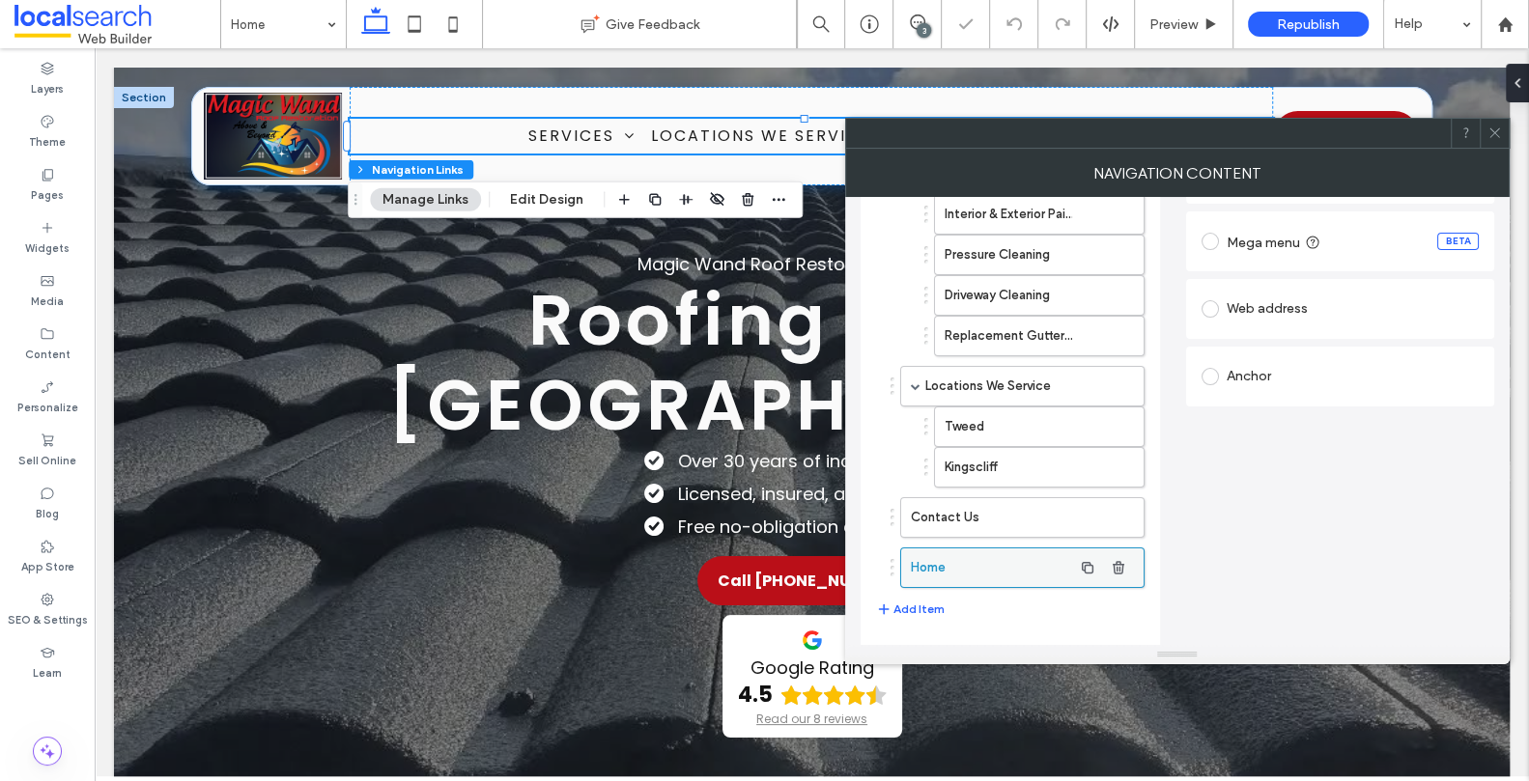
type input "*"
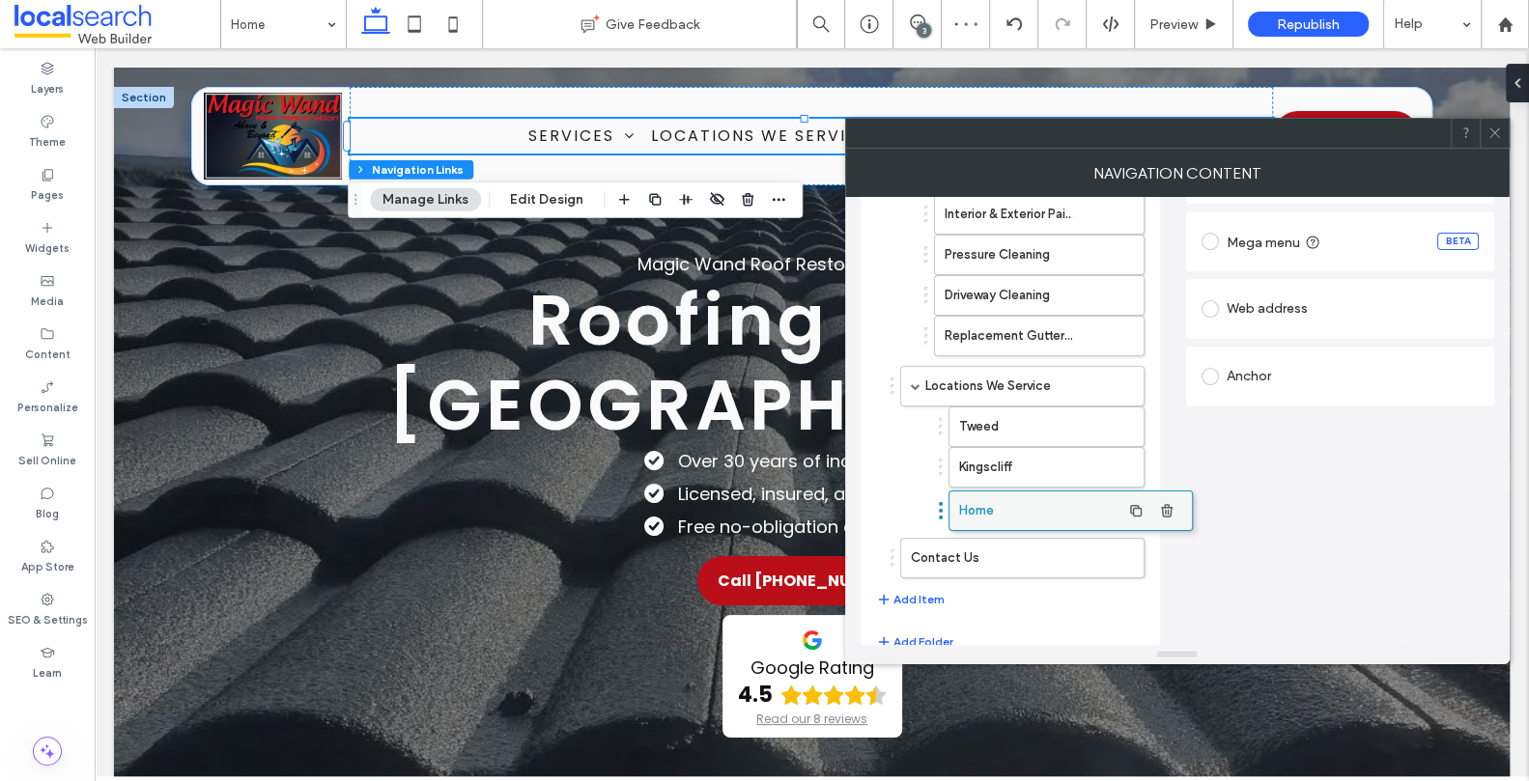
drag, startPoint x: 956, startPoint y: 561, endPoint x: 1004, endPoint y: 507, distance: 72.5
type input "*"
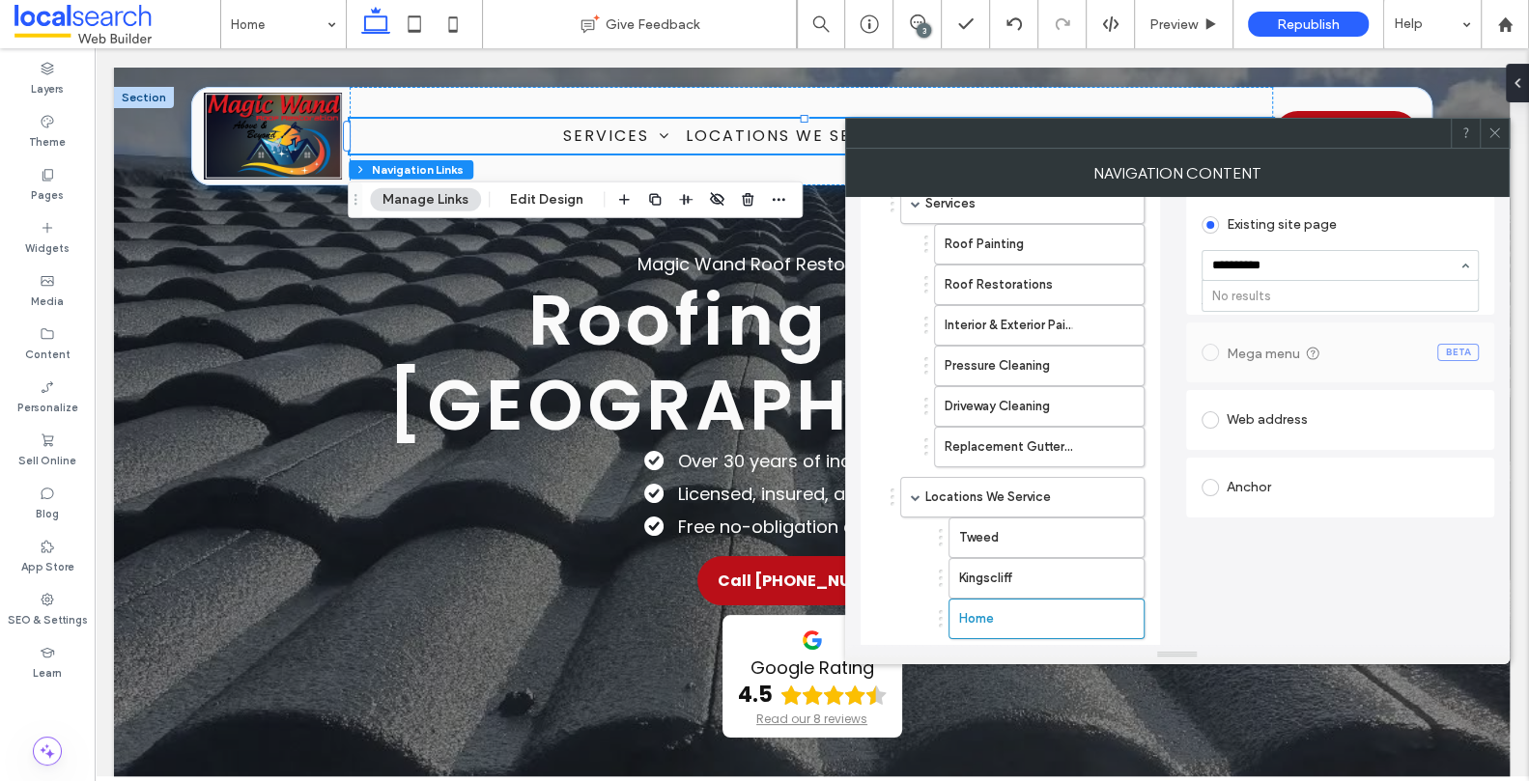
scroll to position [266, 0]
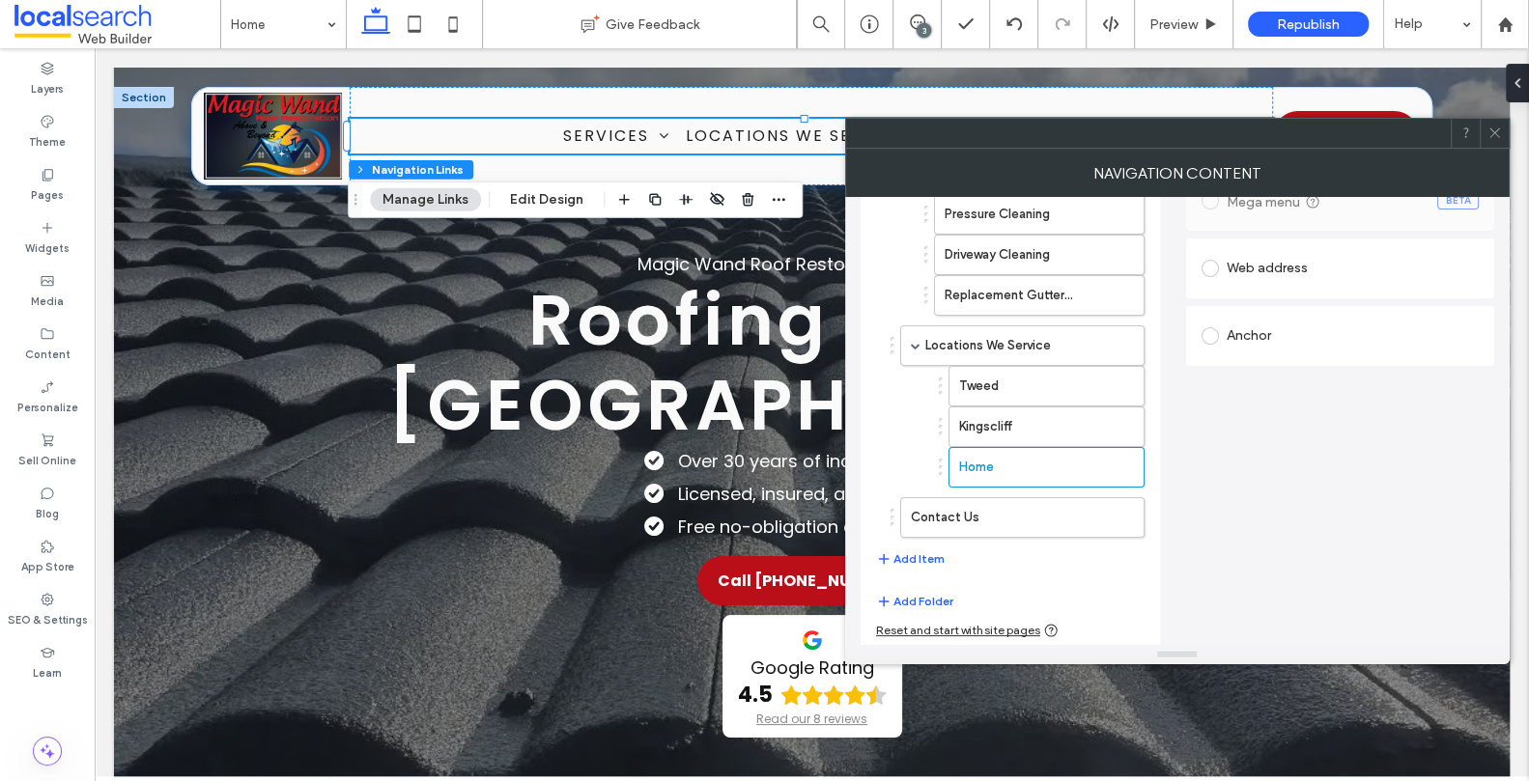
type input "**********"
click at [1327, 486] on div "Set the link of each navigation item Existing site page No results Go to Page M…" at bounding box center [1340, 330] width 308 height 635
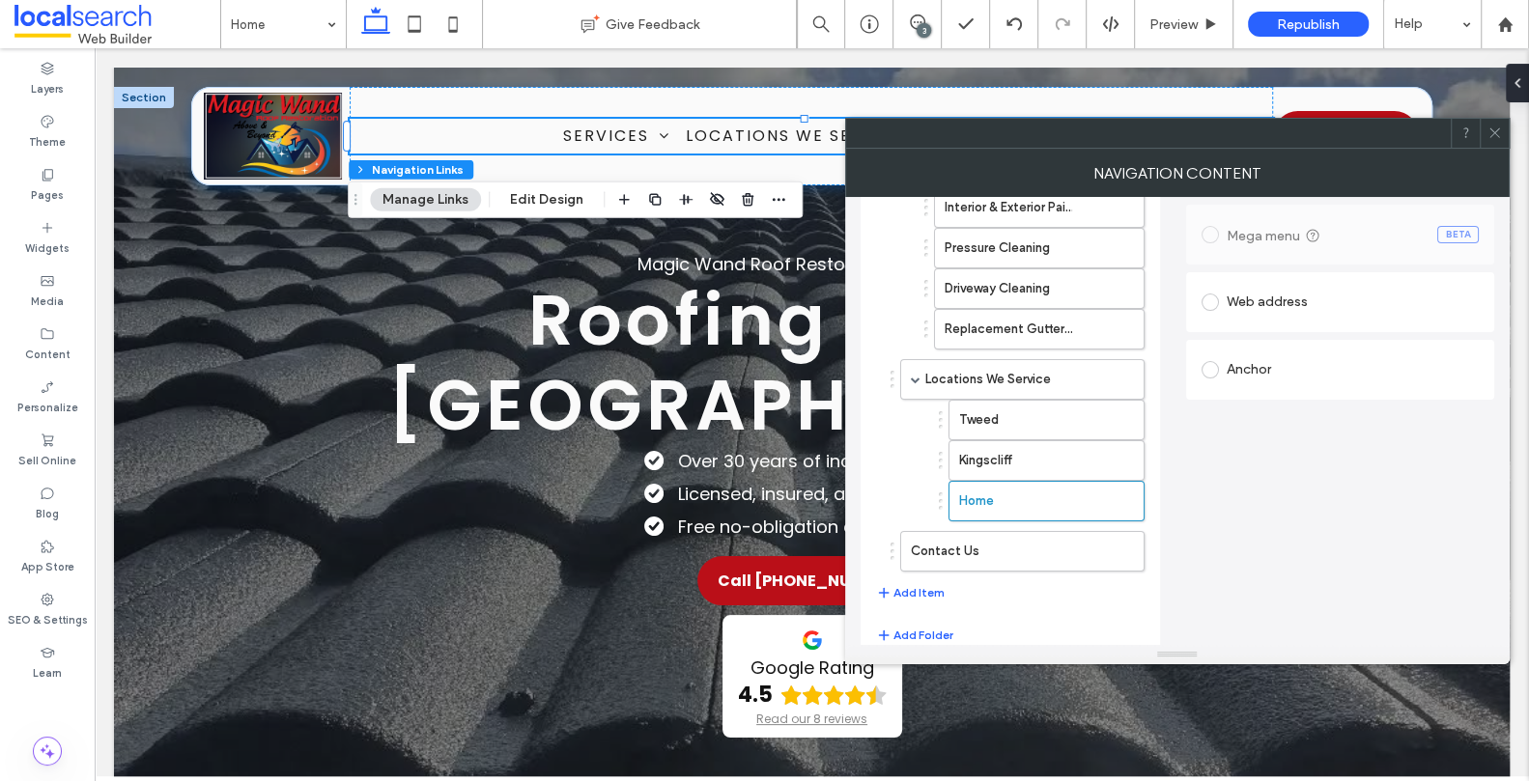
click at [1283, 296] on div "Web address" at bounding box center [1339, 302] width 277 height 31
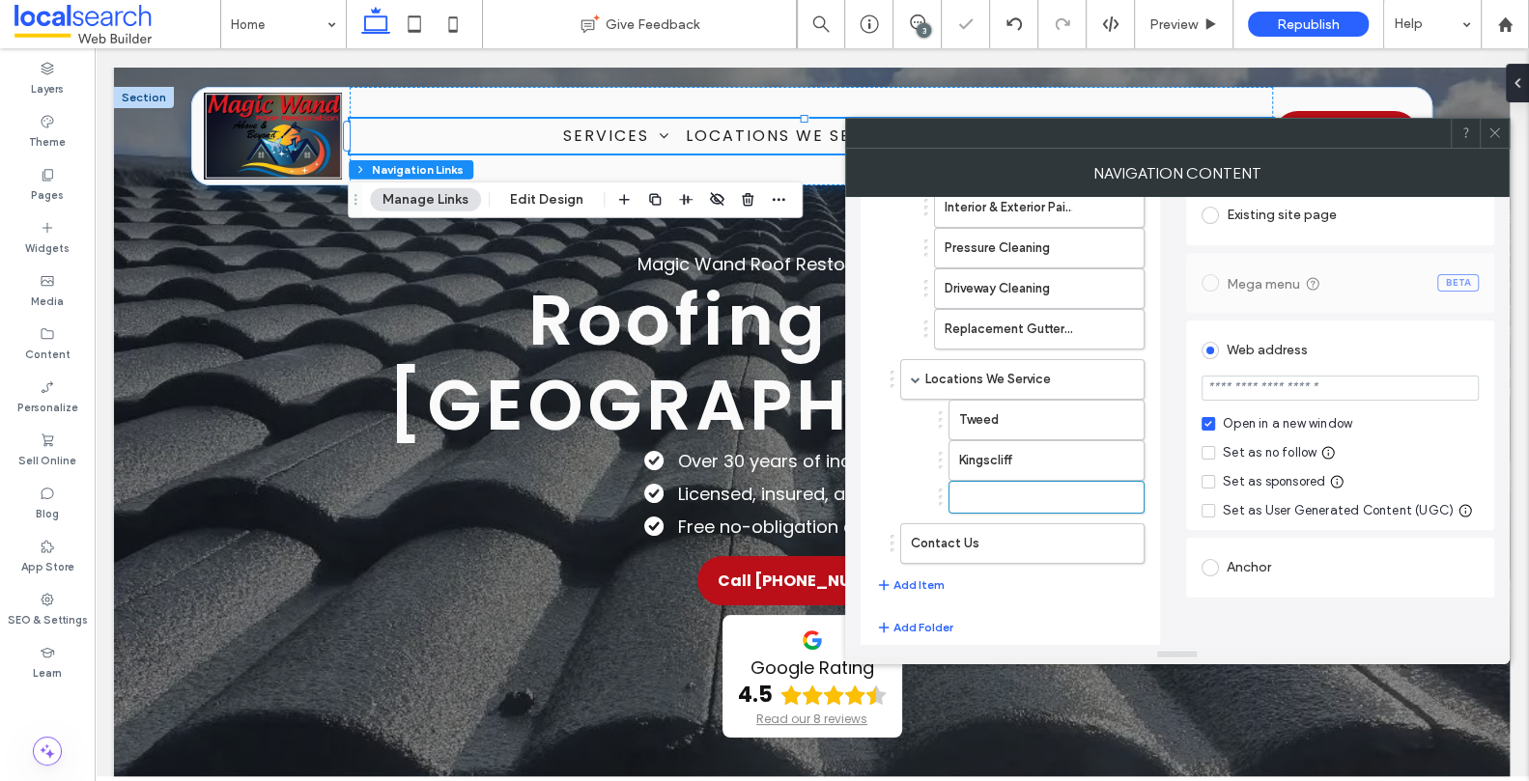
scroll to position [8, 0]
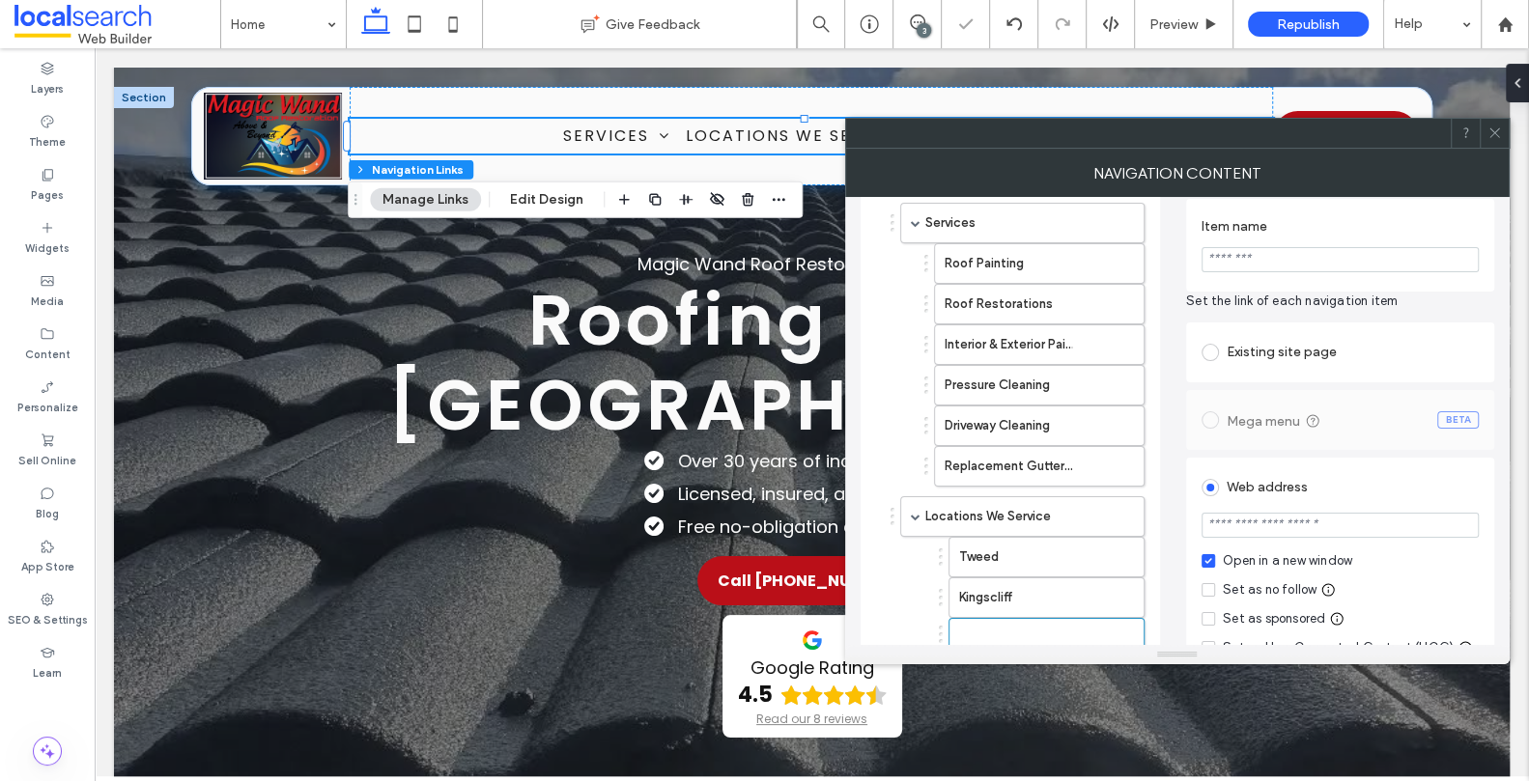
type input "*"
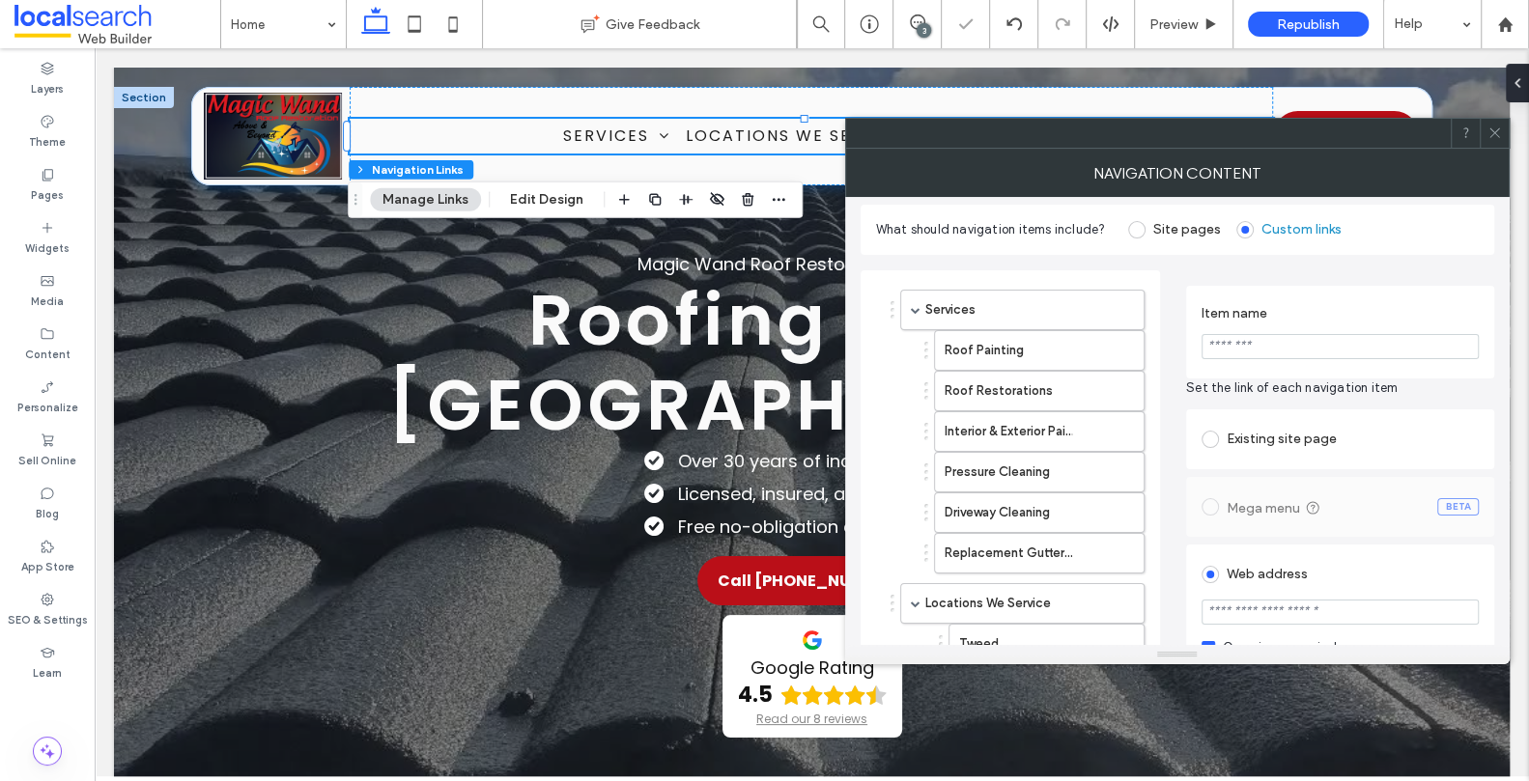
scroll to position [0, 0]
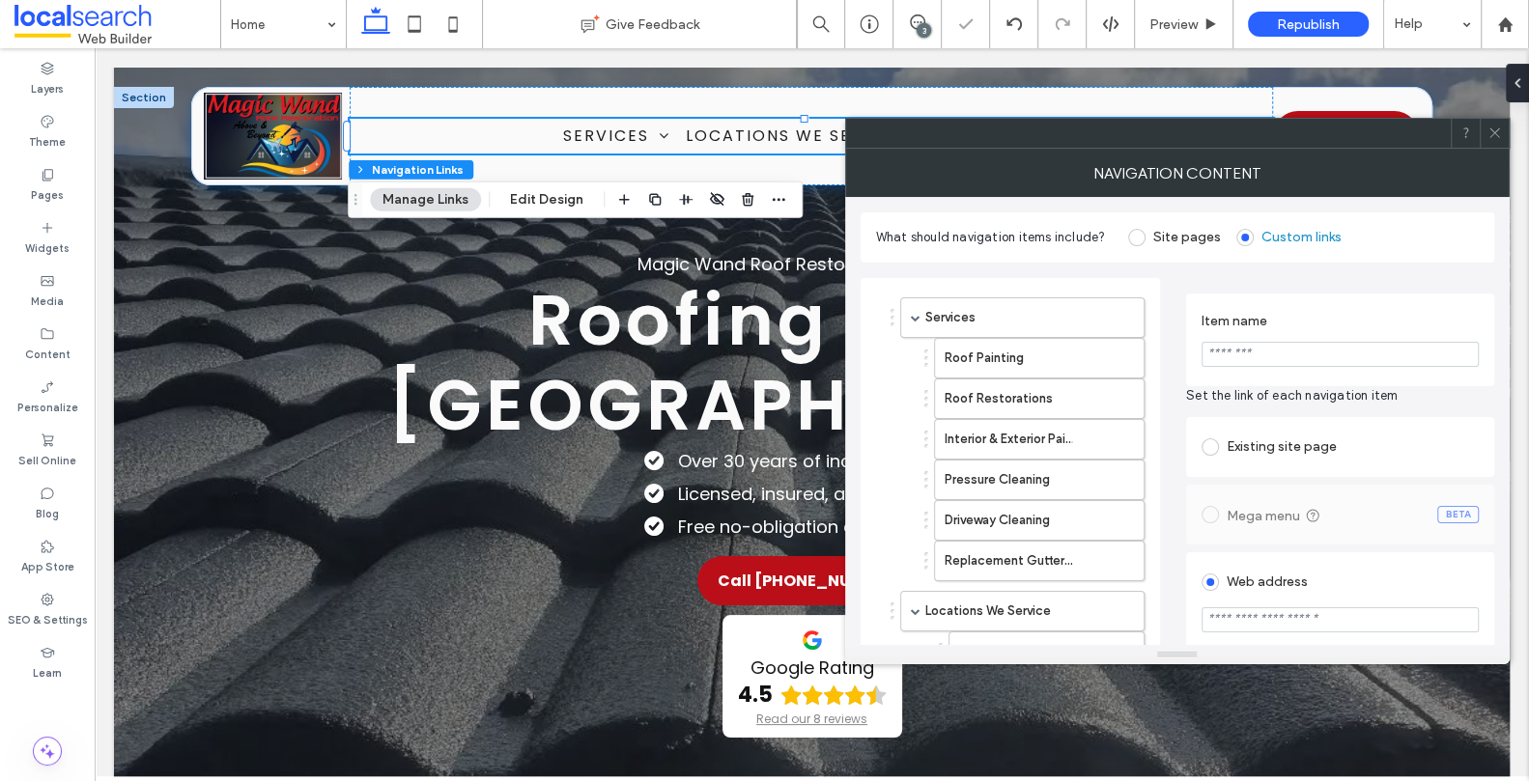
click at [1295, 357] on input "Item name" at bounding box center [1339, 354] width 277 height 25
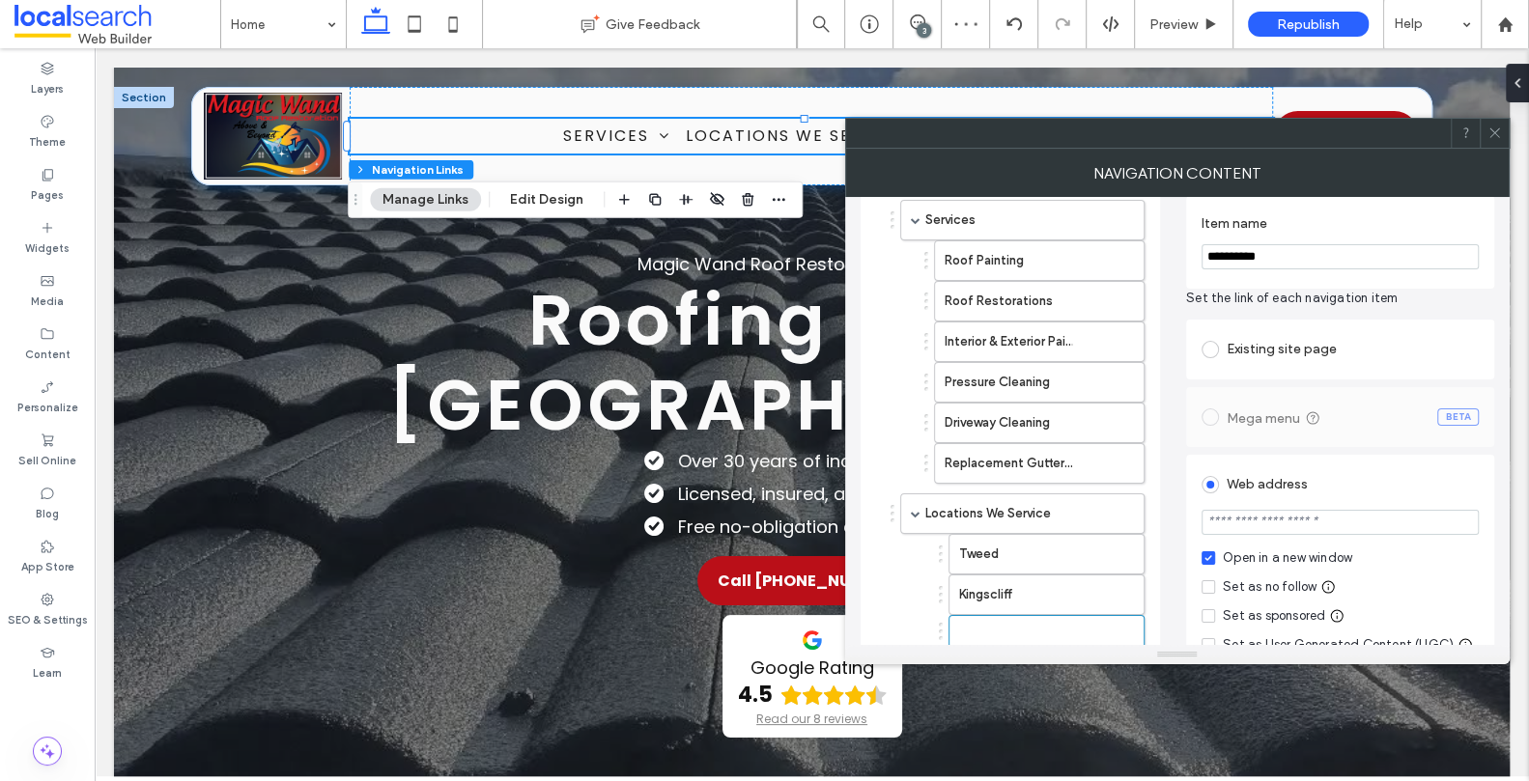
scroll to position [258, 0]
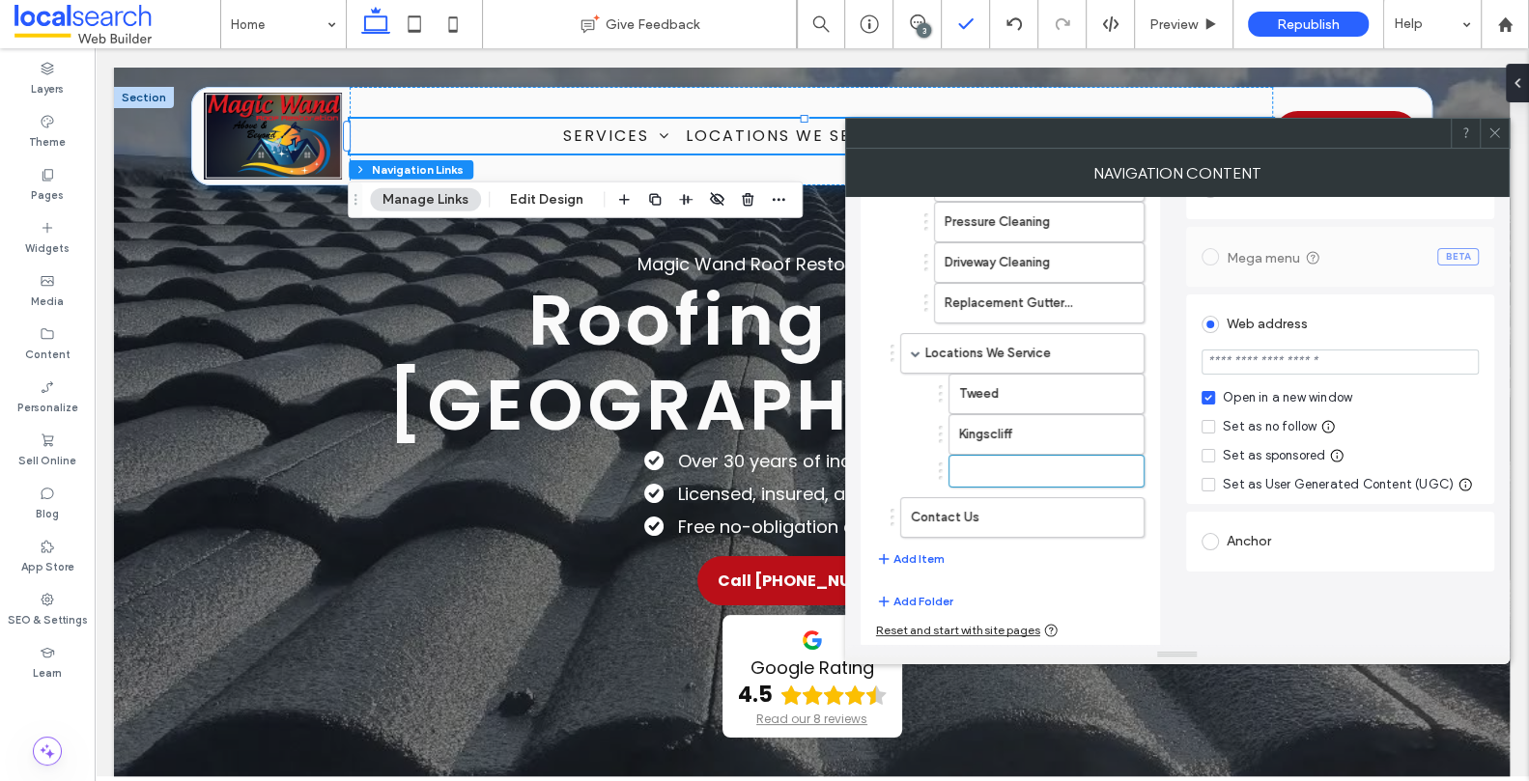
type input "**********"
type input "*"
click at [1269, 366] on input "url" at bounding box center [1339, 362] width 277 height 25
paste input "**********"
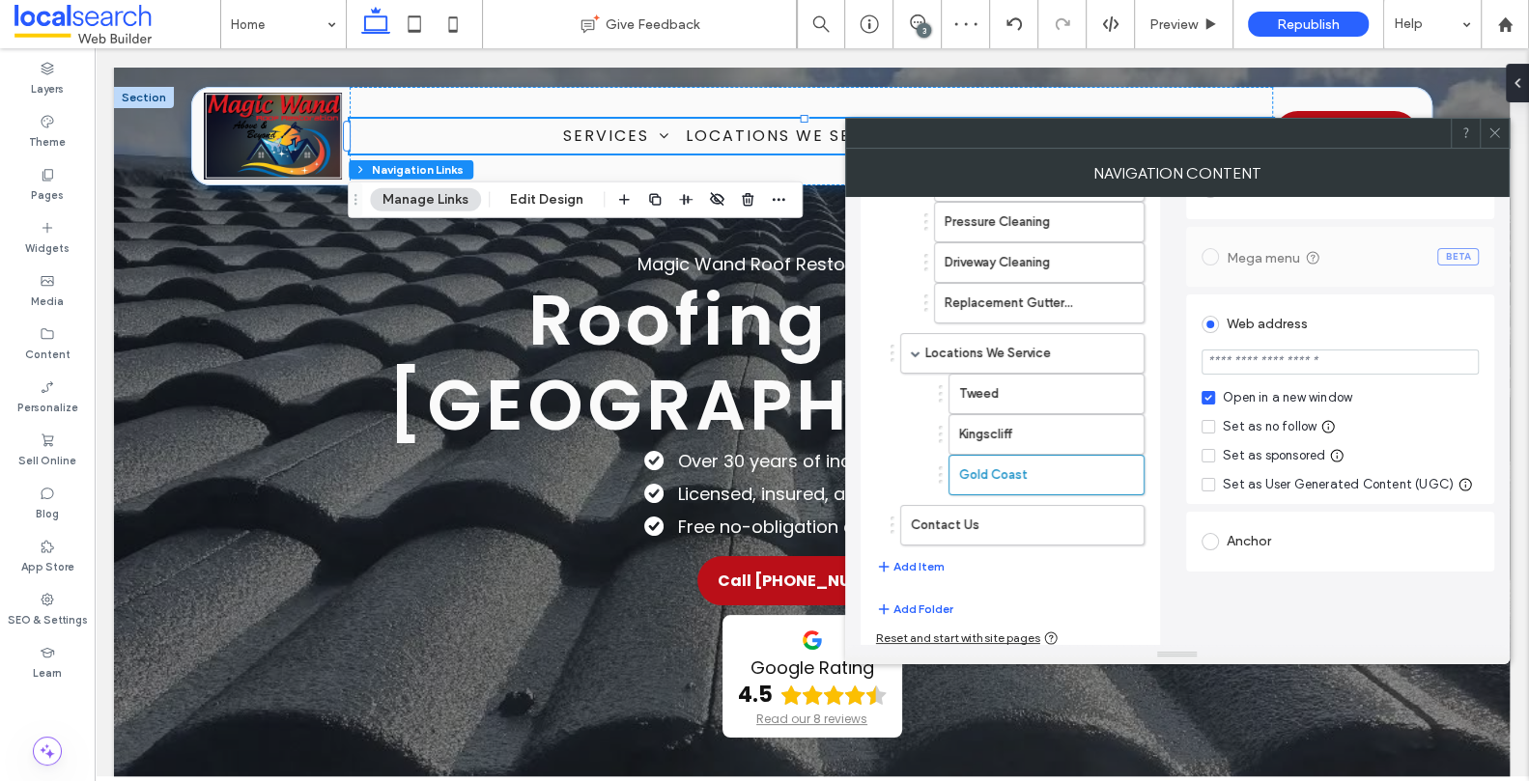
type input "**********"
type input "*"
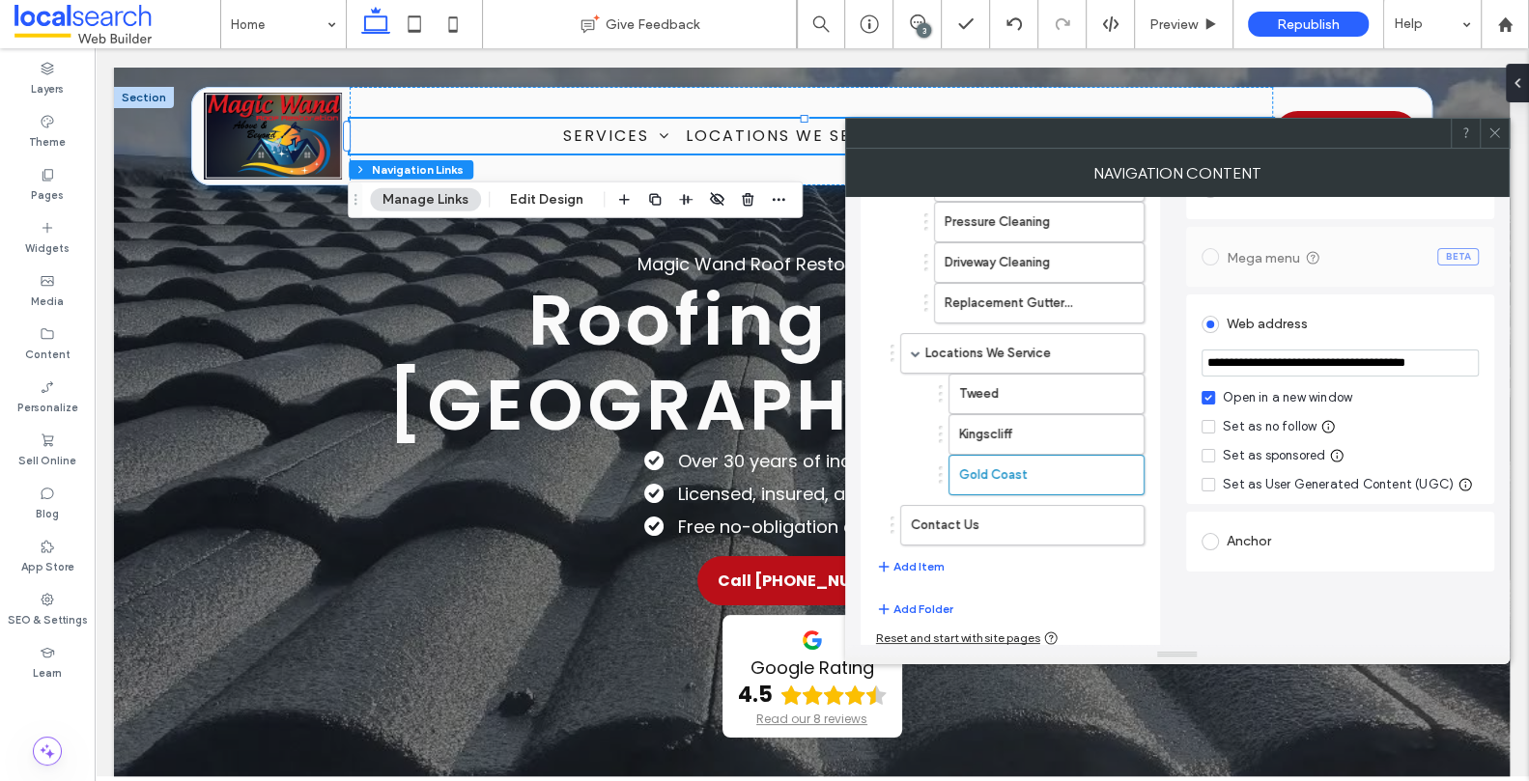
type input "**********"
click at [1290, 400] on div "Open in a new window" at bounding box center [1287, 397] width 129 height 19
type input "*"
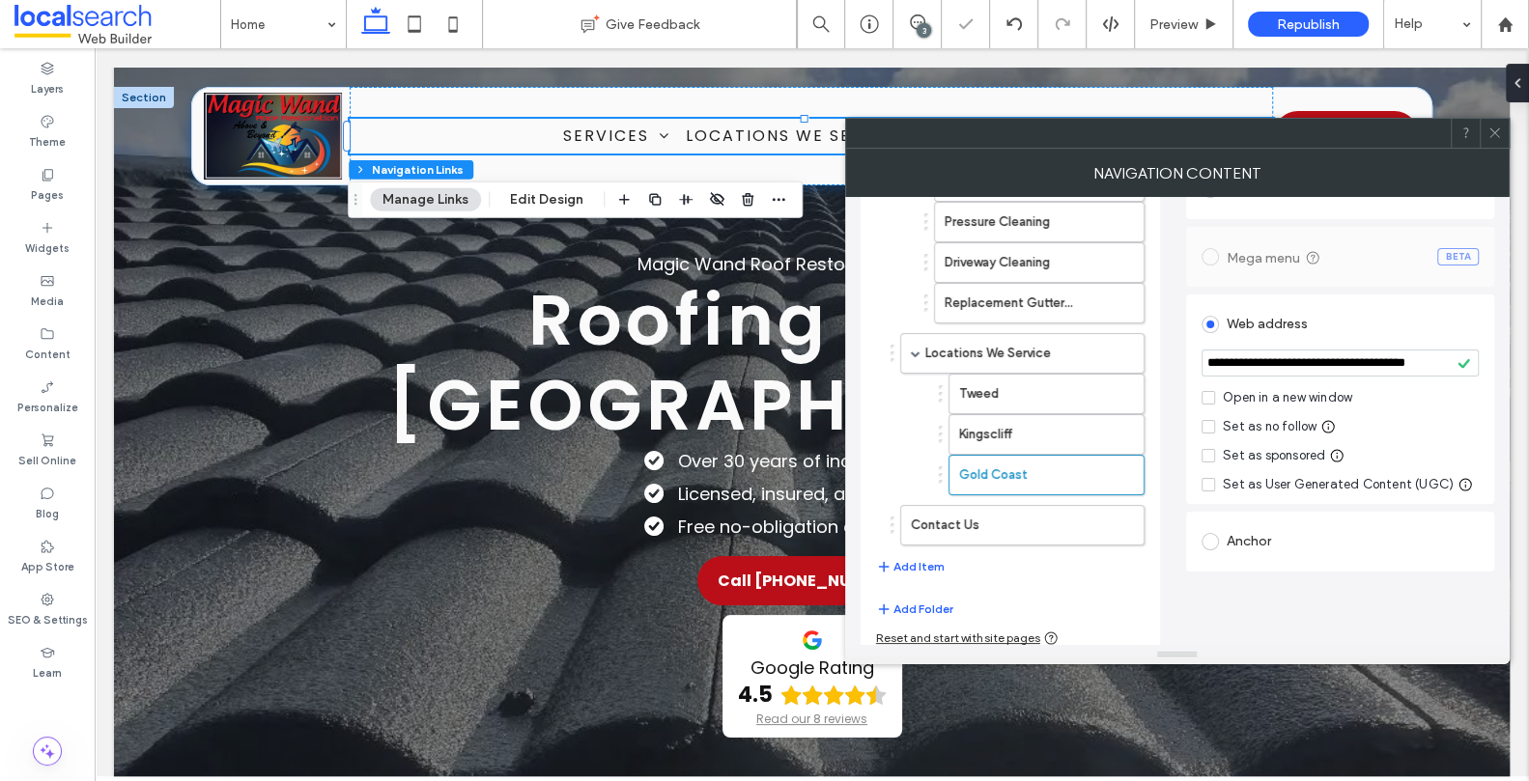
type input "*"
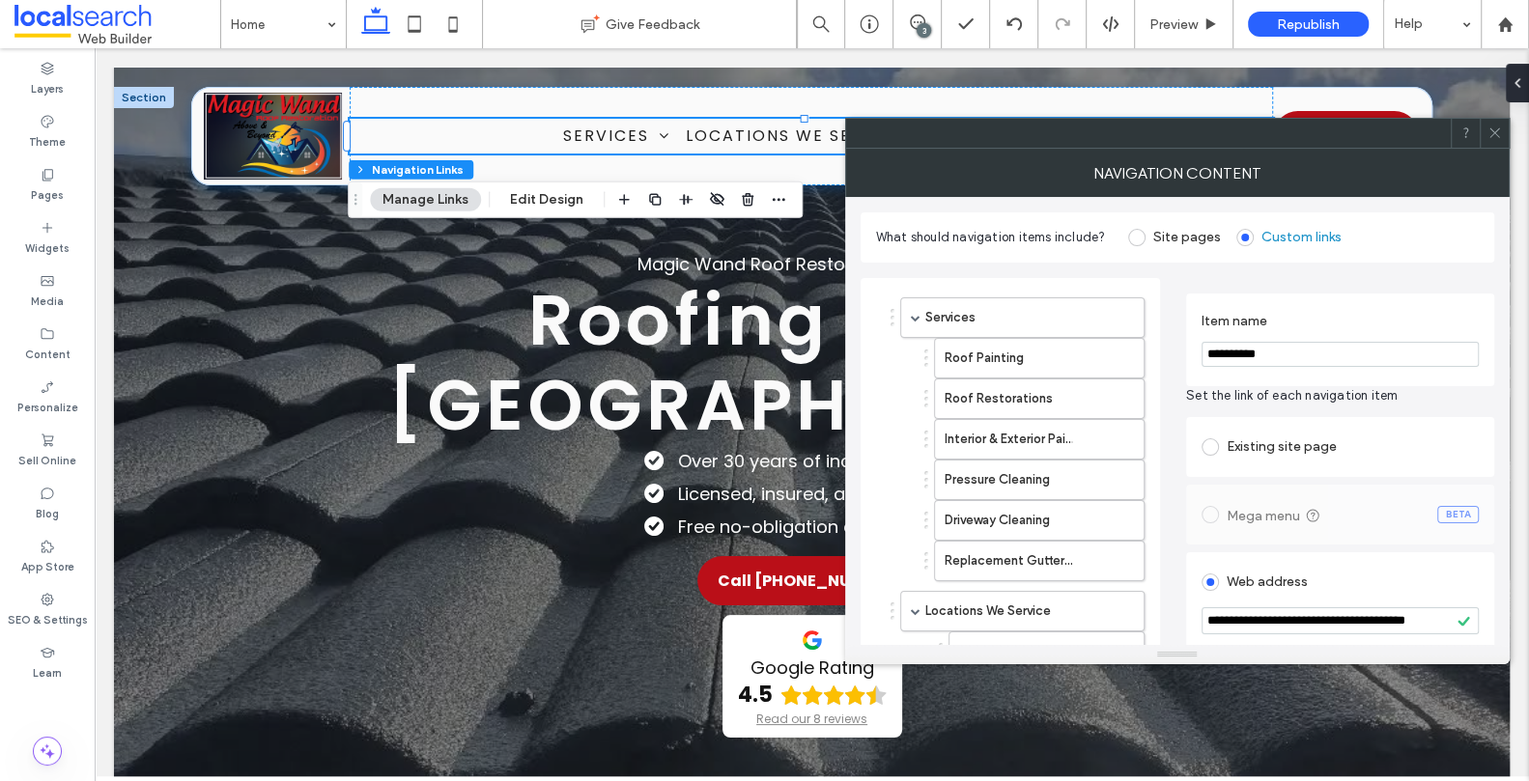
click at [1496, 130] on icon at bounding box center [1494, 133] width 14 height 14
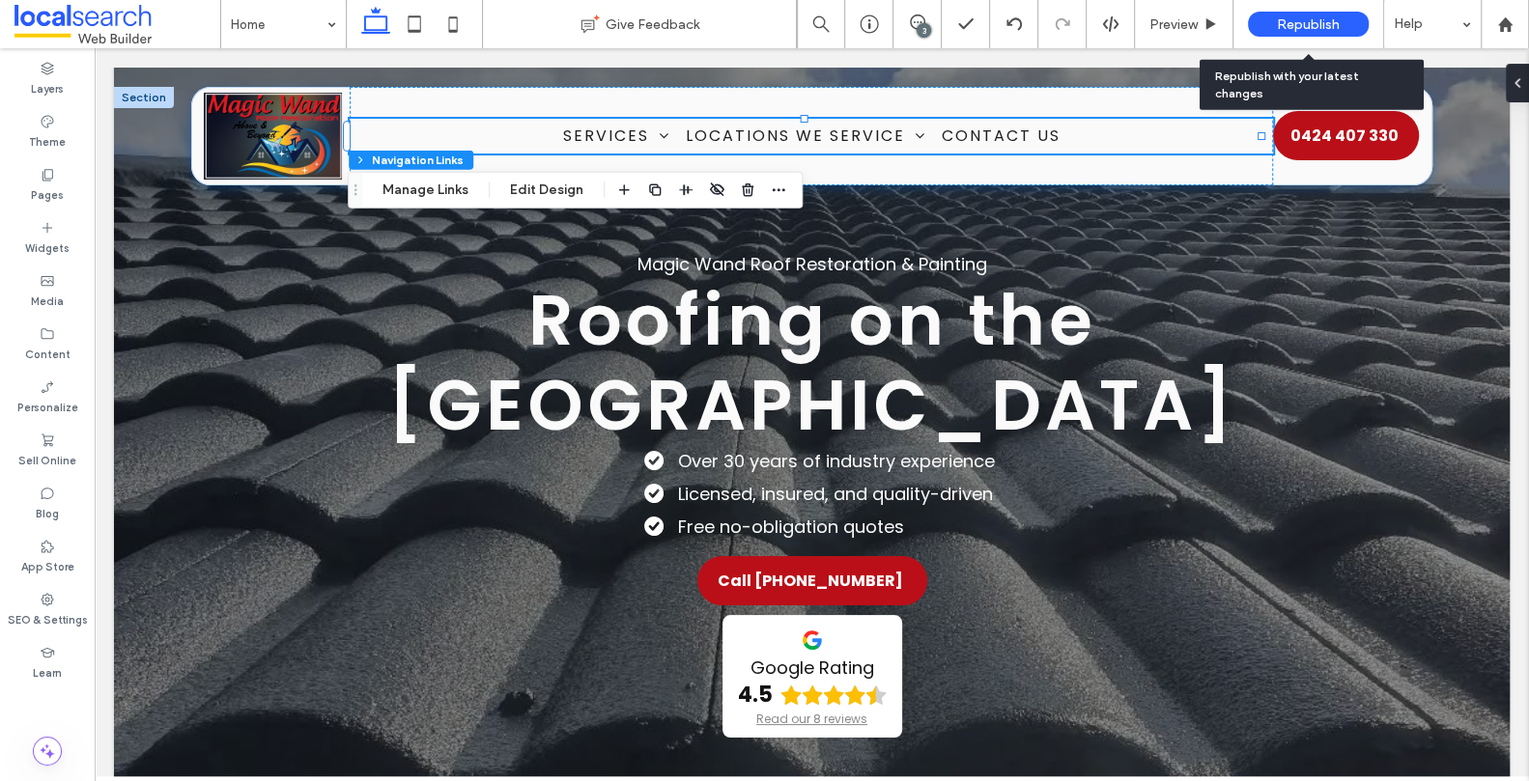
click at [1327, 19] on span "Republish" at bounding box center [1308, 24] width 63 height 16
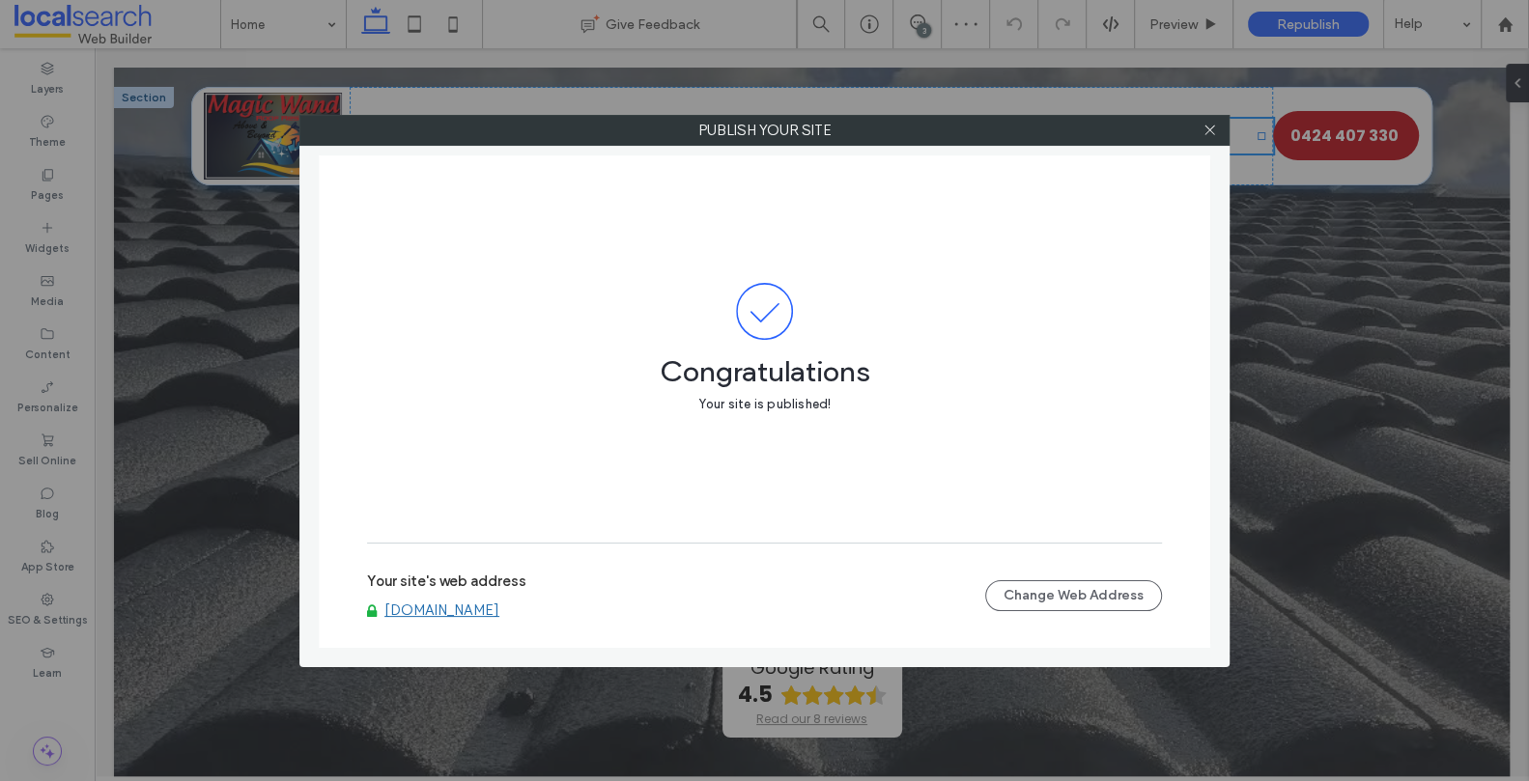
click at [499, 608] on link "www.magicwandroofrestoration.com" at bounding box center [441, 610] width 115 height 17
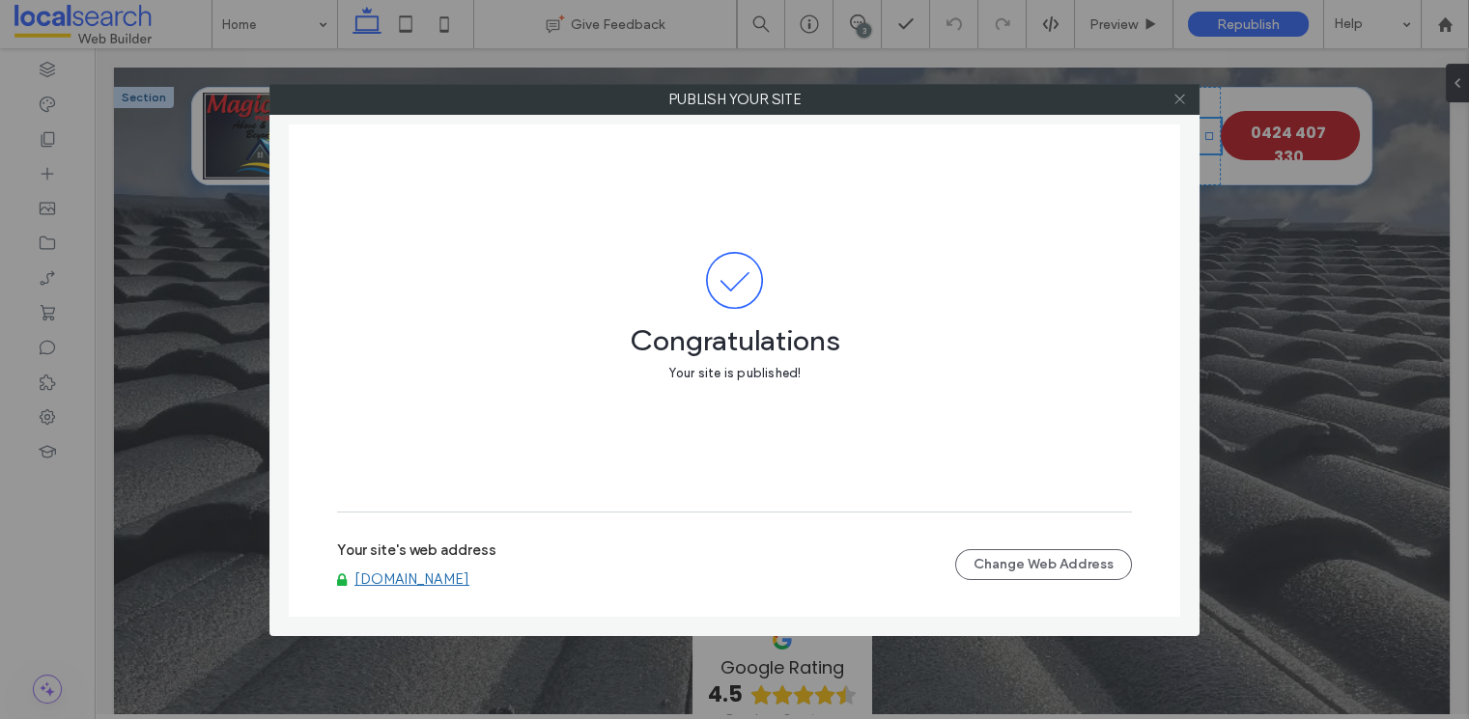
click at [1174, 98] on icon at bounding box center [1179, 99] width 14 height 14
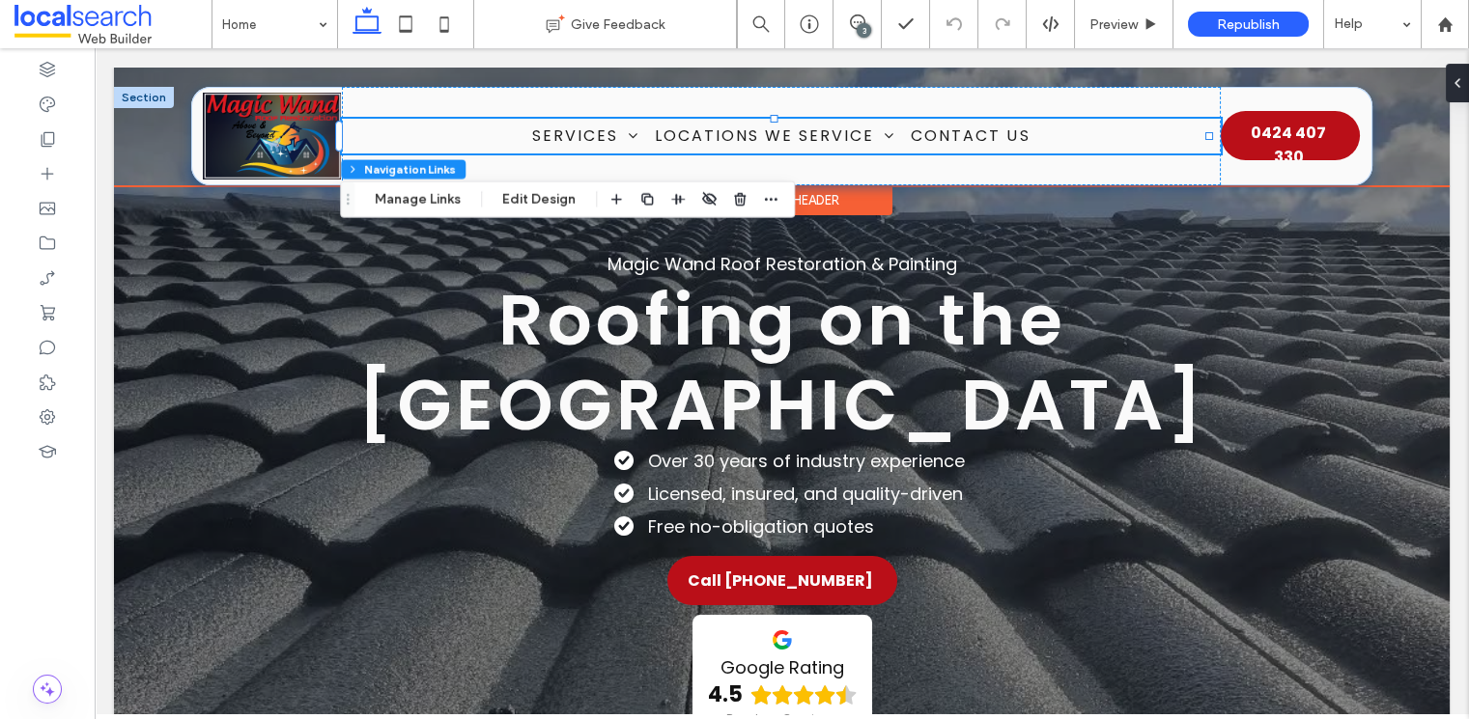
click at [480, 133] on ul "Services Roof Painting Roof Restorations Interior & Exterior Painting Pressure …" at bounding box center [781, 136] width 879 height 34
click at [440, 201] on button "Manage Links" at bounding box center [417, 198] width 111 height 23
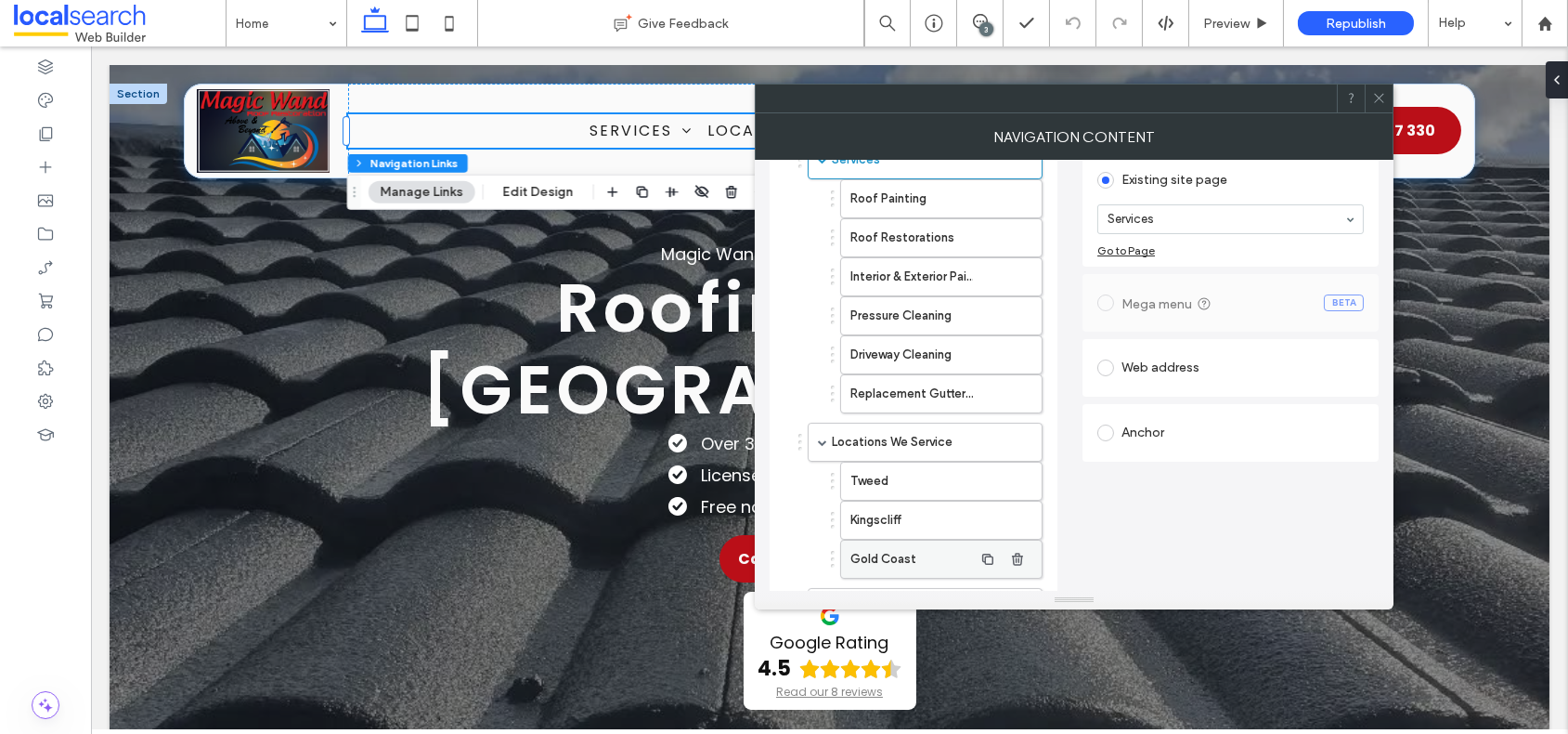
scroll to position [145, 0]
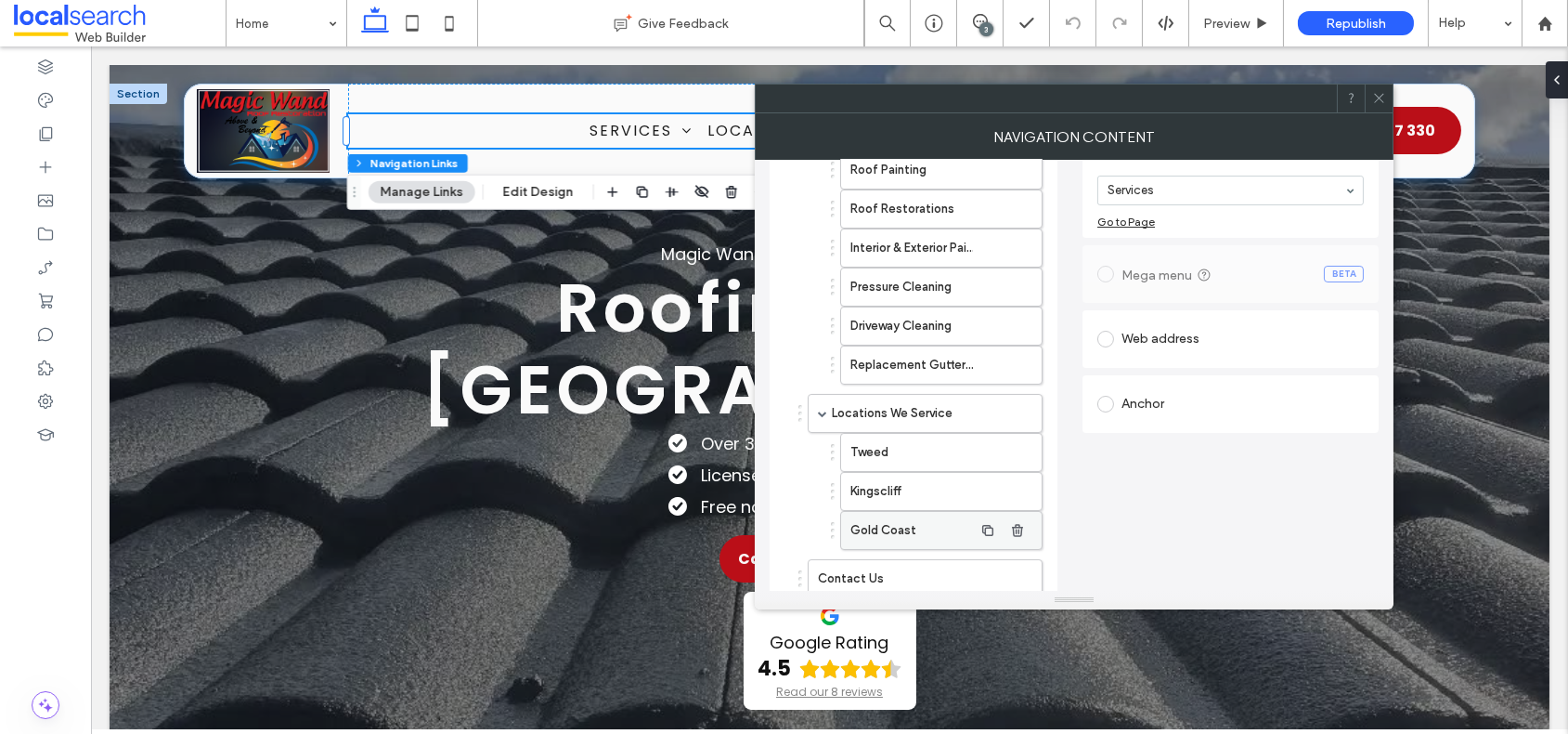
click at [894, 519] on label "Gold Coast" at bounding box center [911, 530] width 122 height 38
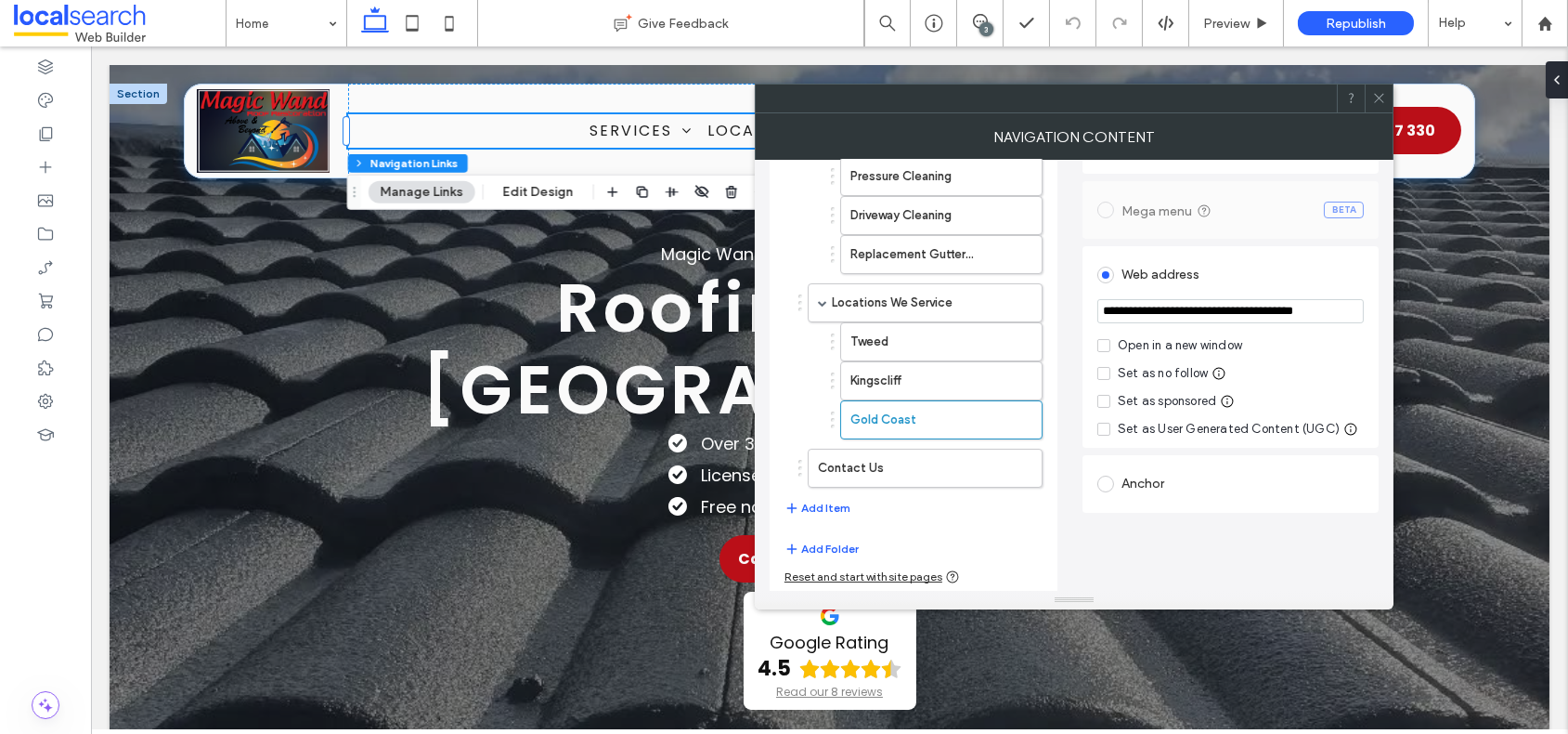
scroll to position [0, 0]
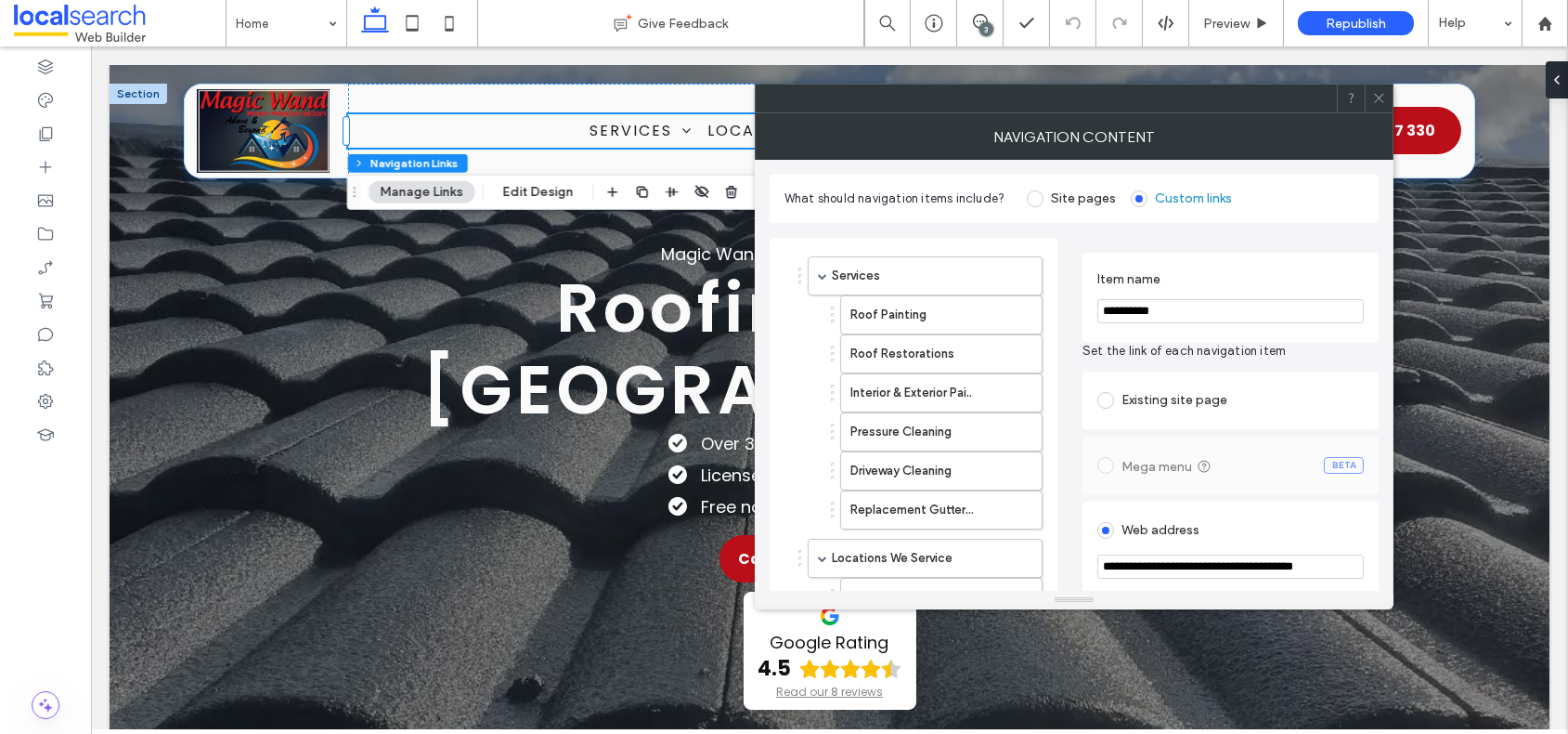
click at [1144, 397] on div "Existing site page" at bounding box center [1231, 400] width 266 height 30
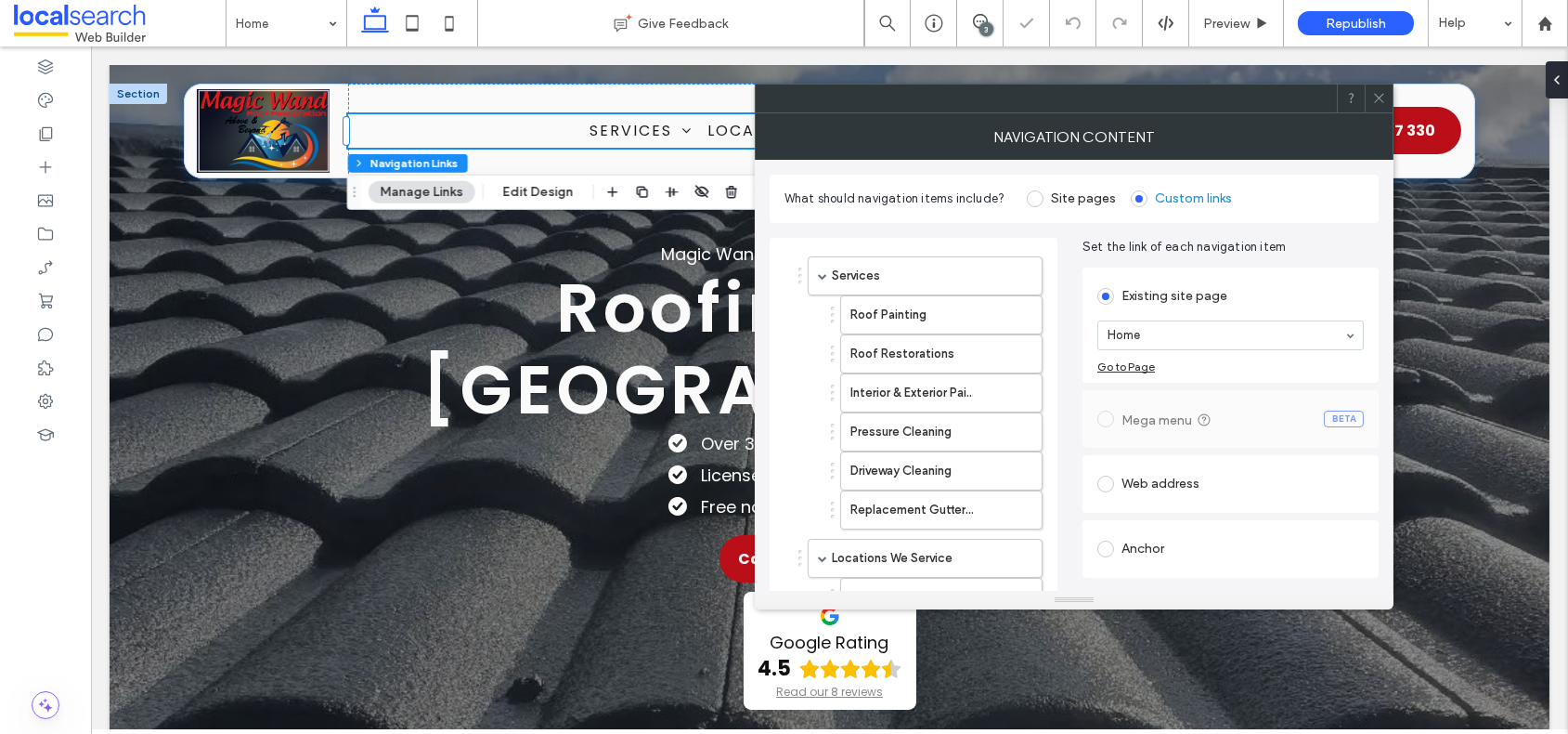
type input "*"
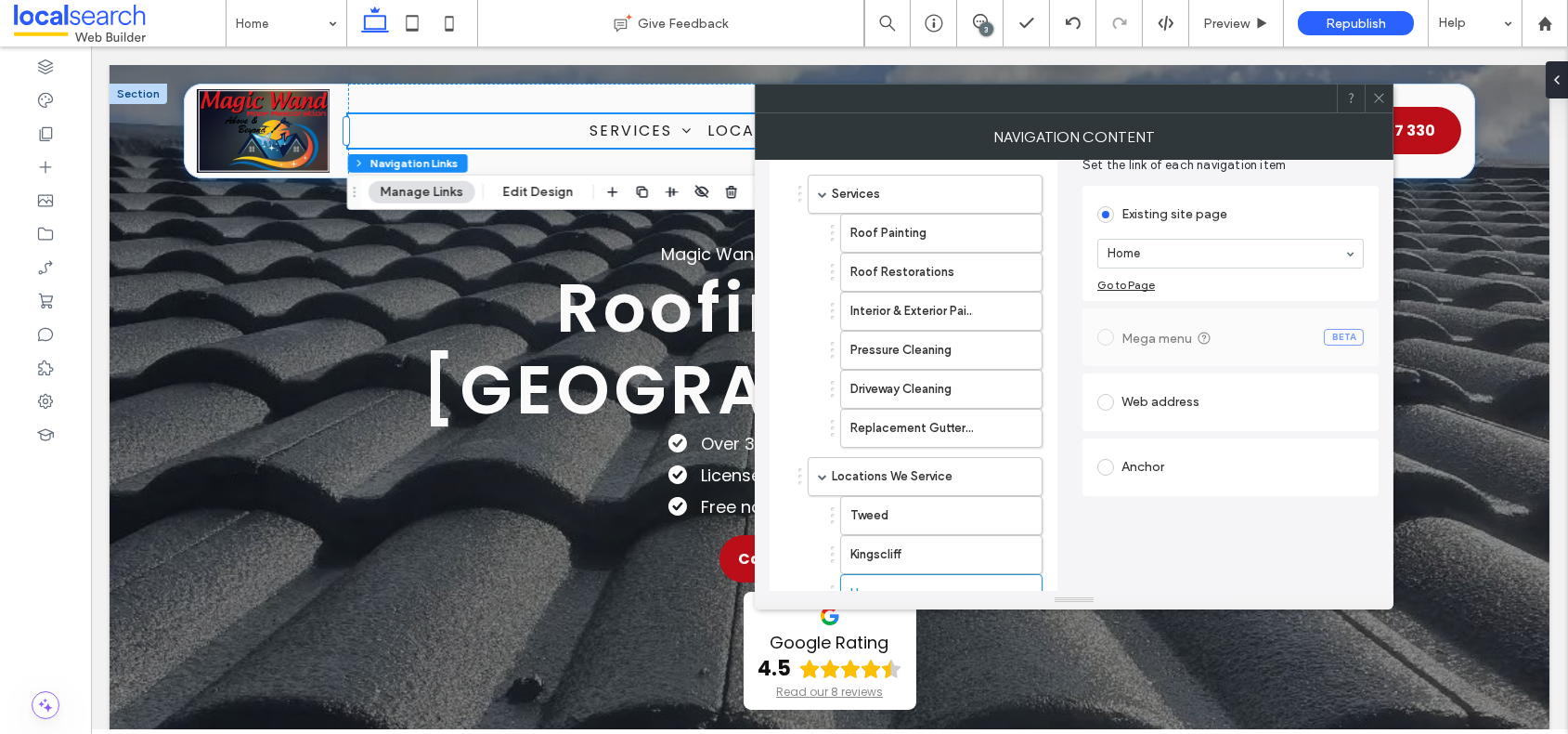
scroll to position [149, 0]
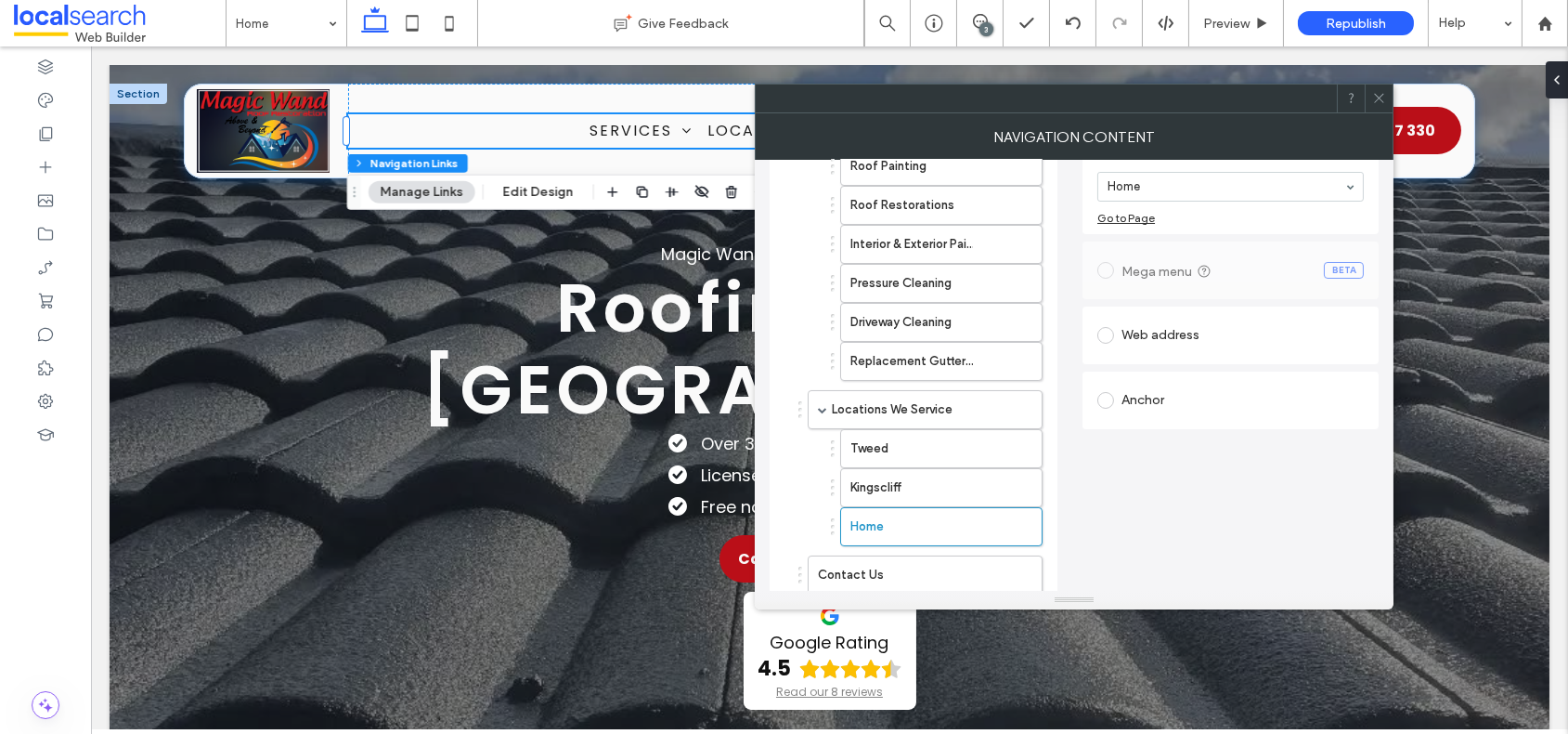
click at [1139, 340] on div "Web address" at bounding box center [1231, 335] width 266 height 30
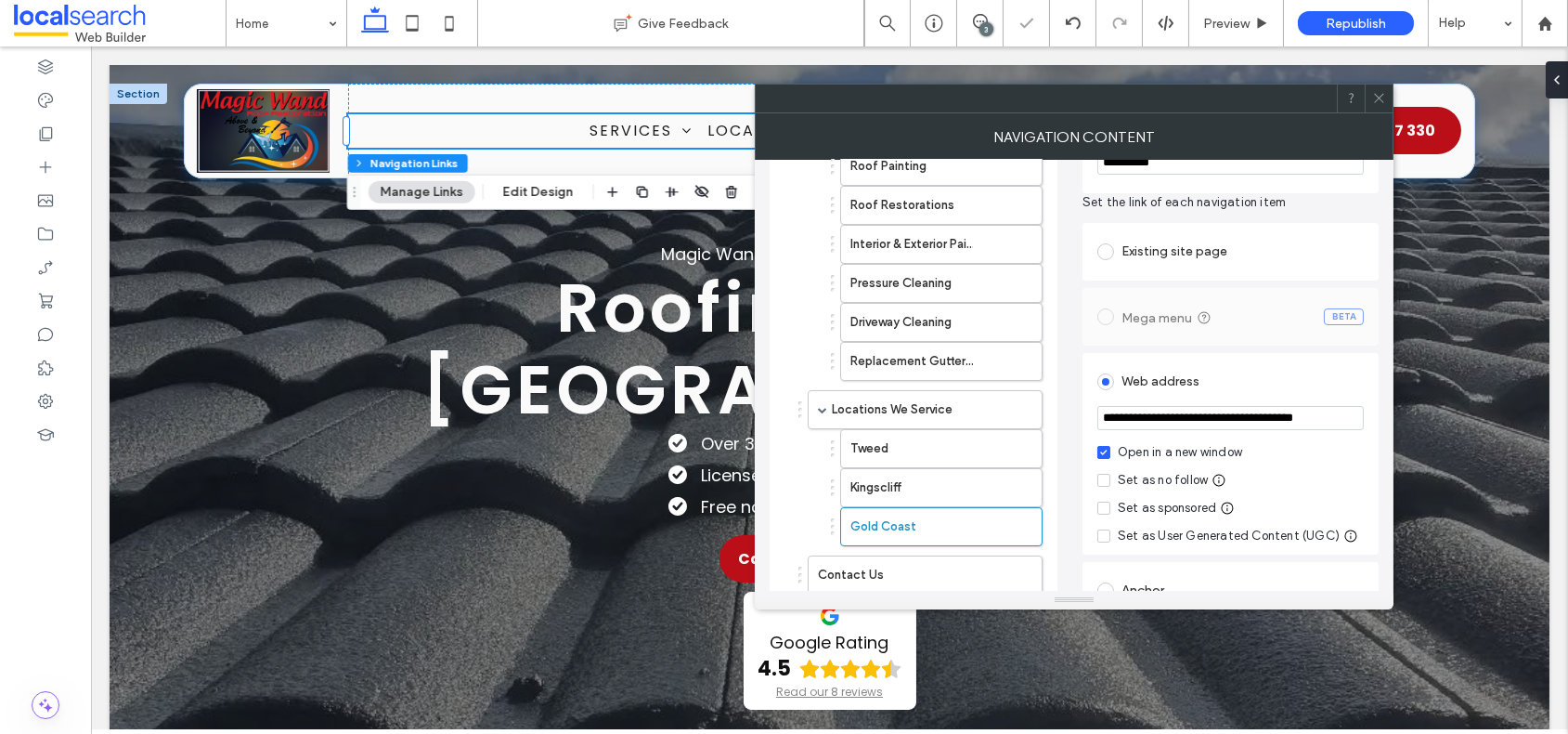
type input "*"
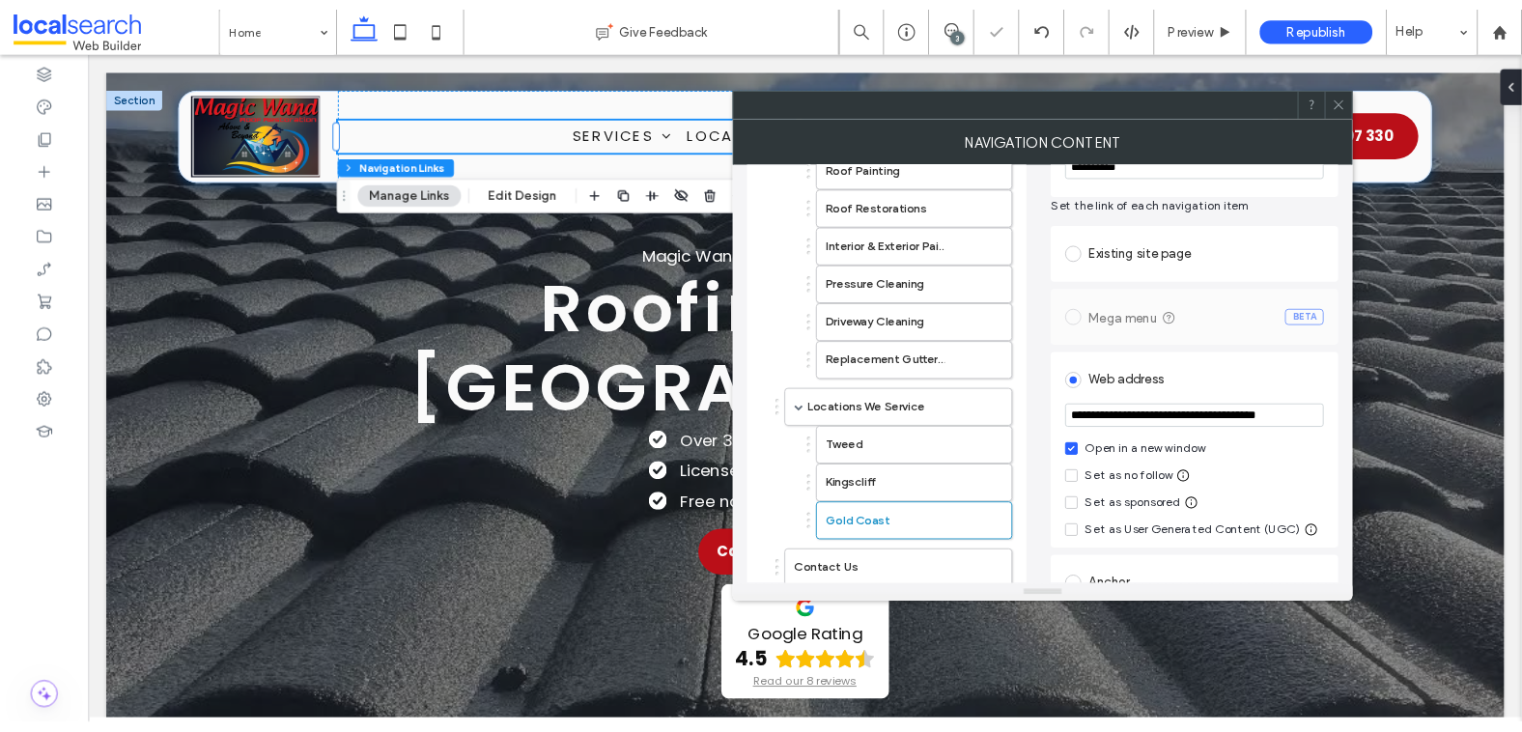
scroll to position [266, 0]
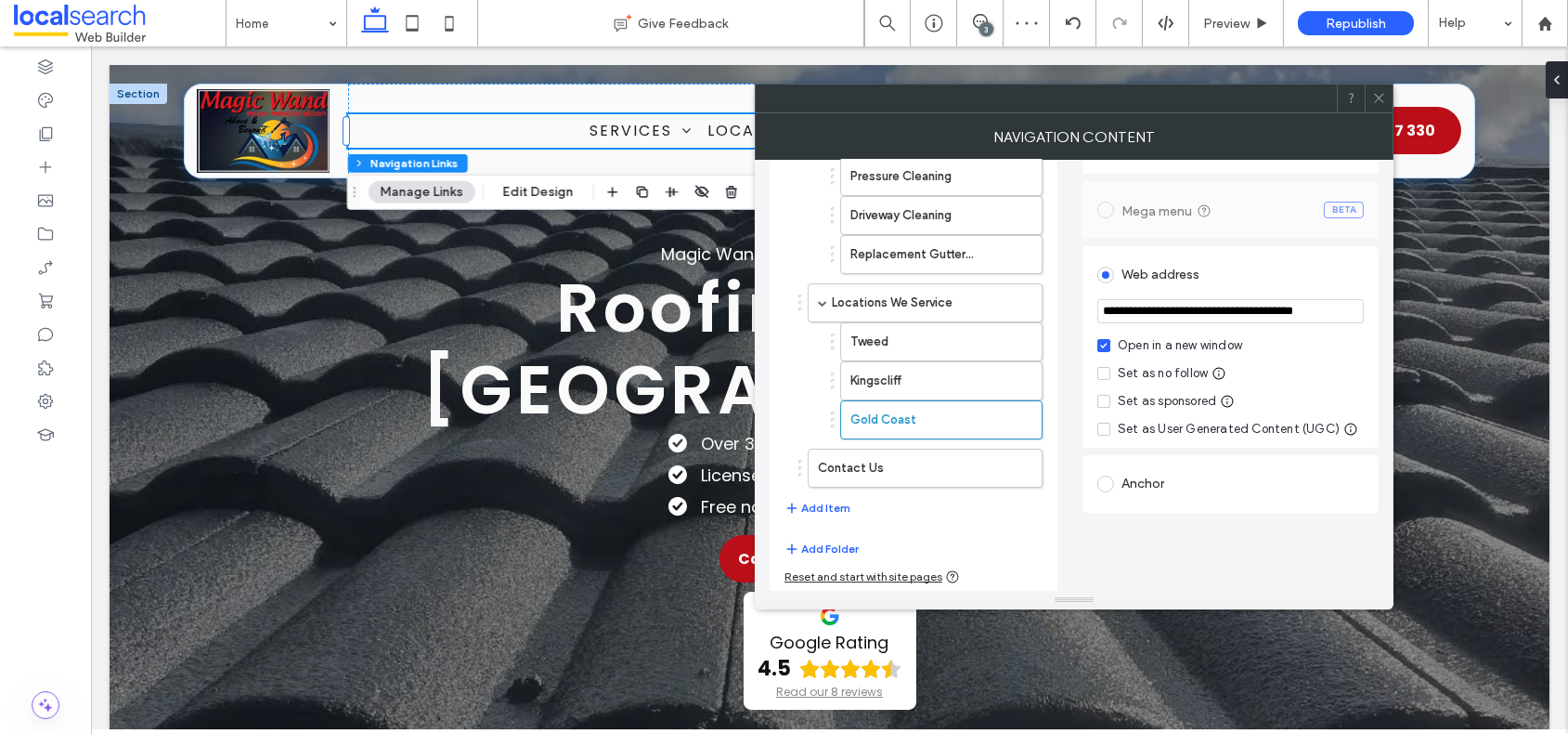
click at [1381, 92] on icon at bounding box center [1379, 98] width 13 height 13
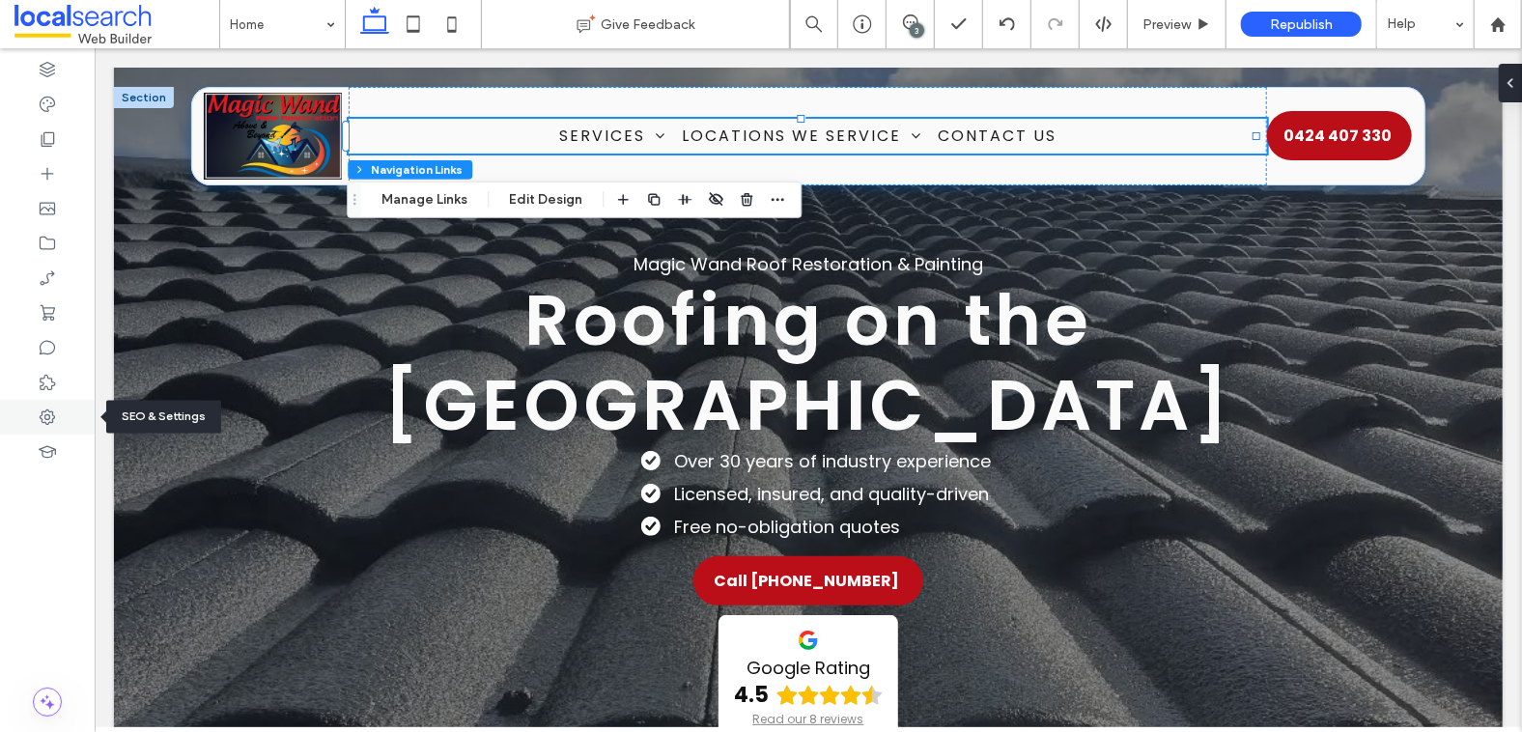
click at [56, 416] on icon at bounding box center [47, 417] width 19 height 19
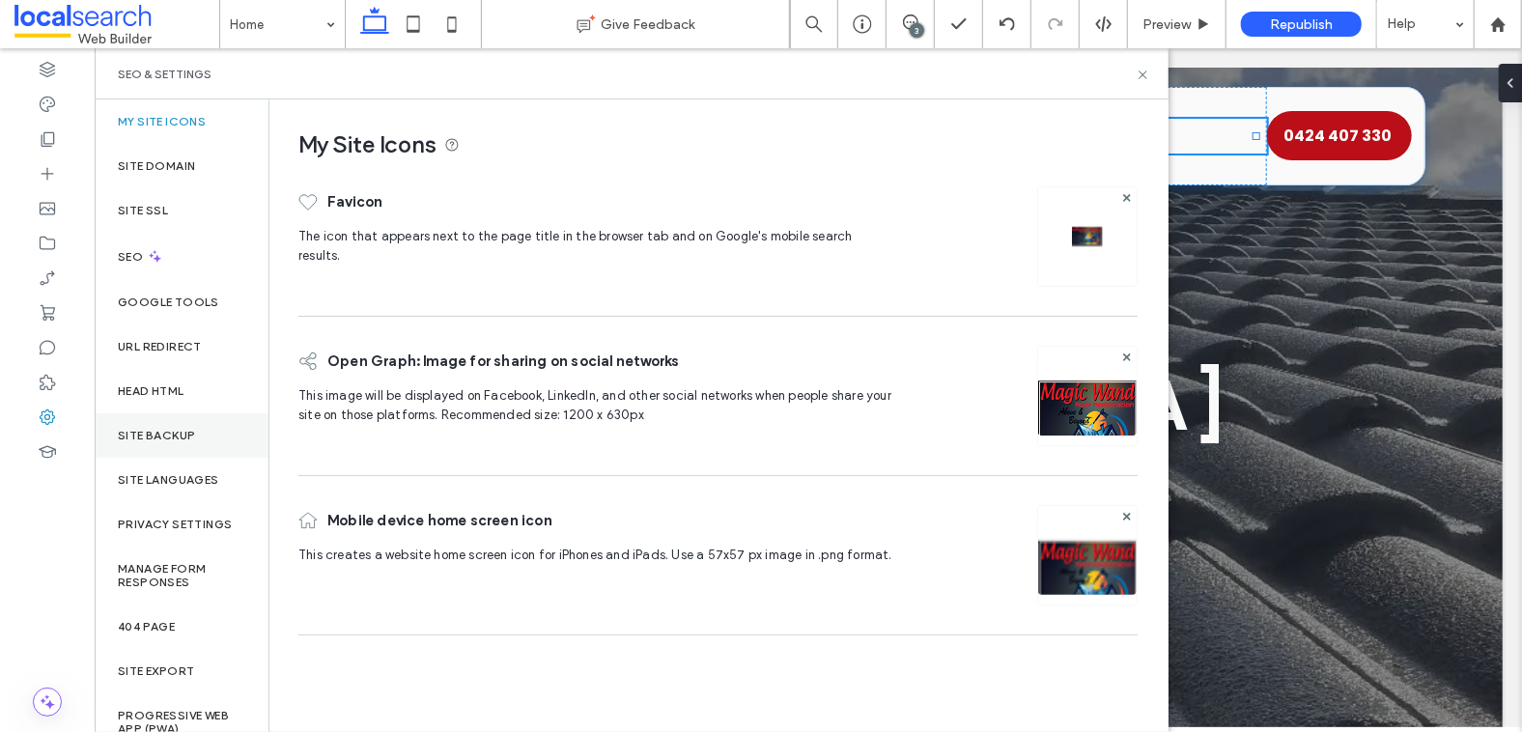
click at [213, 438] on div "Site Backup" at bounding box center [182, 435] width 174 height 44
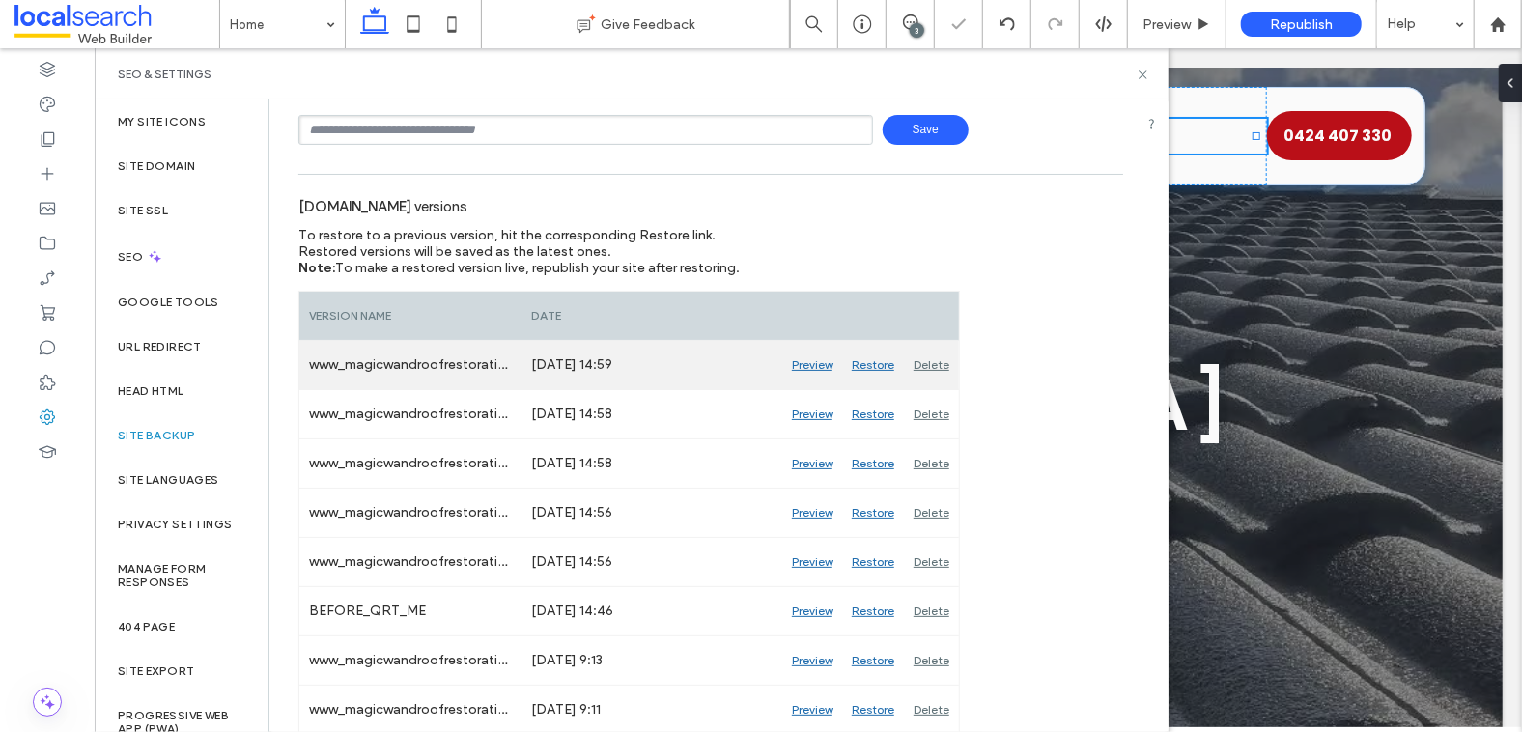
scroll to position [137, 0]
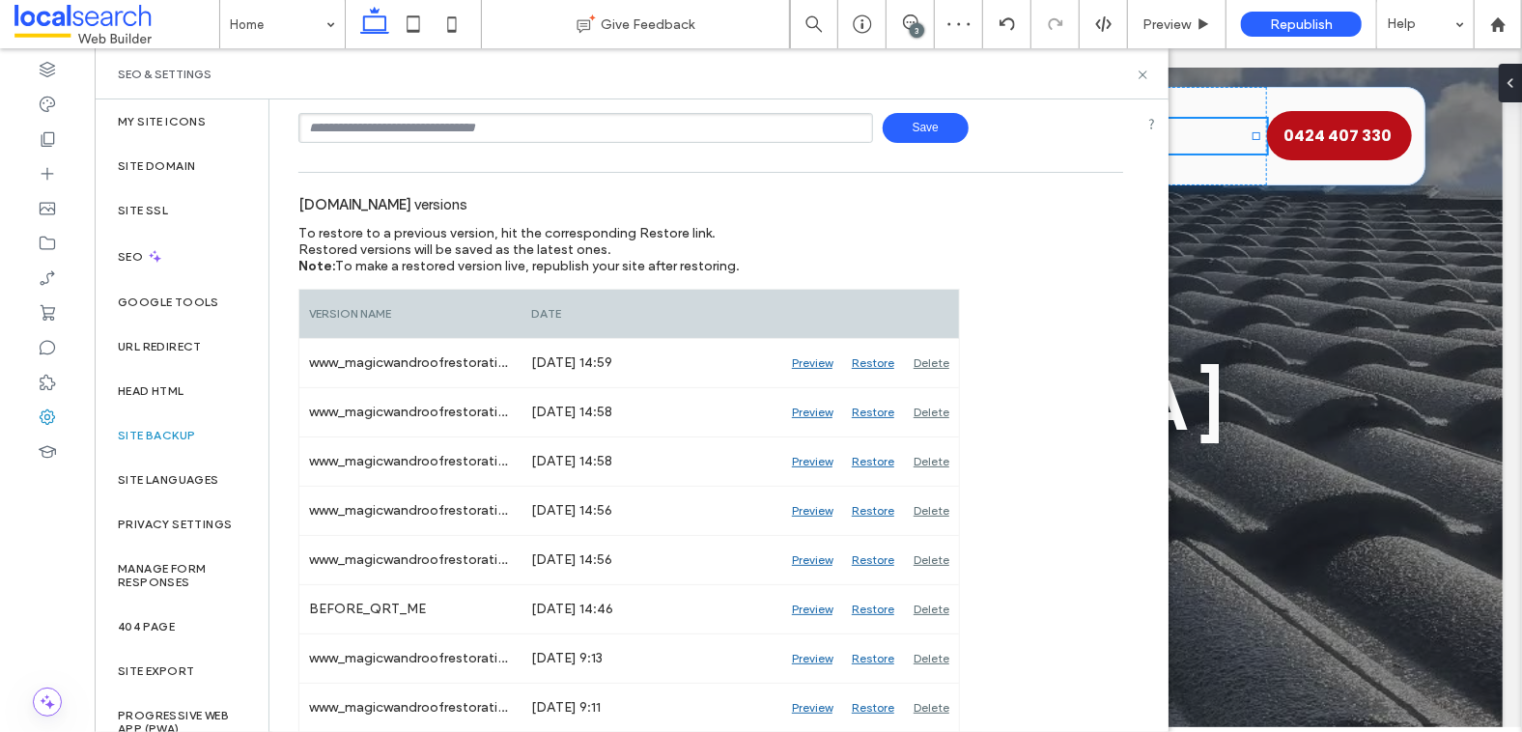
click at [426, 133] on input "text" at bounding box center [585, 128] width 575 height 30
type input "**********"
click at [926, 128] on span "Save" at bounding box center [926, 128] width 86 height 30
click at [1143, 70] on icon at bounding box center [1143, 75] width 14 height 14
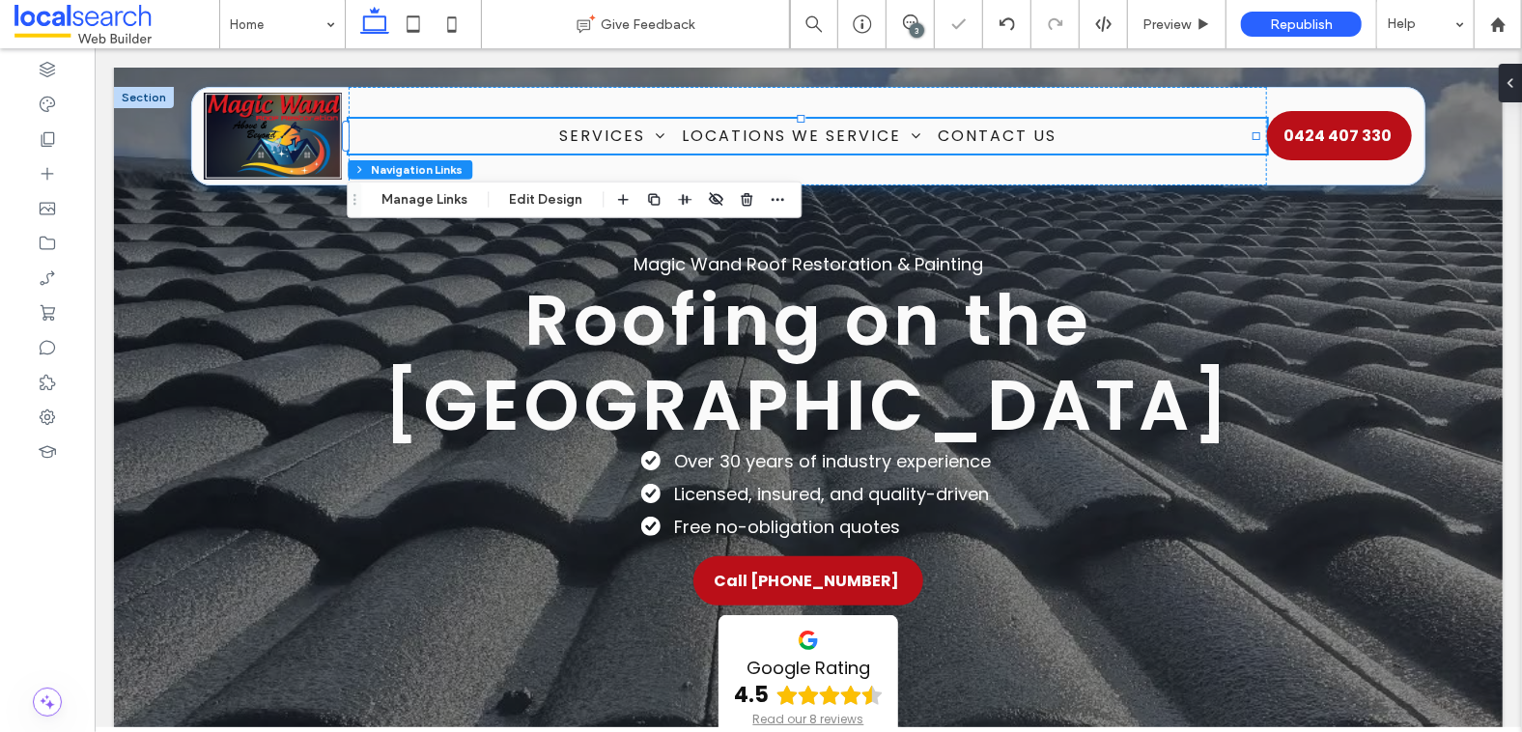
click at [920, 30] on div "3" at bounding box center [917, 30] width 14 height 14
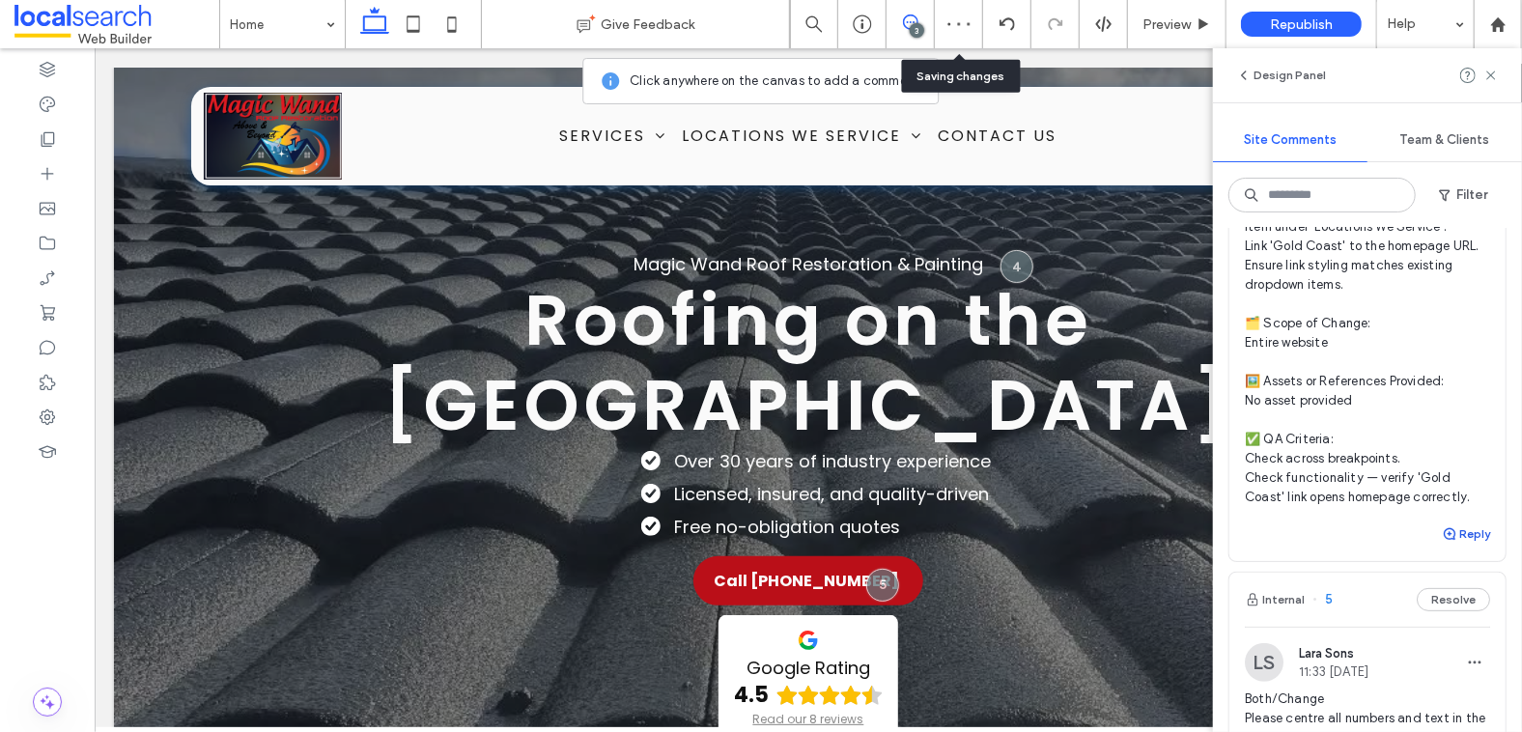
scroll to position [278, 0]
click at [1452, 538] on button "Reply" at bounding box center [1466, 534] width 48 height 23
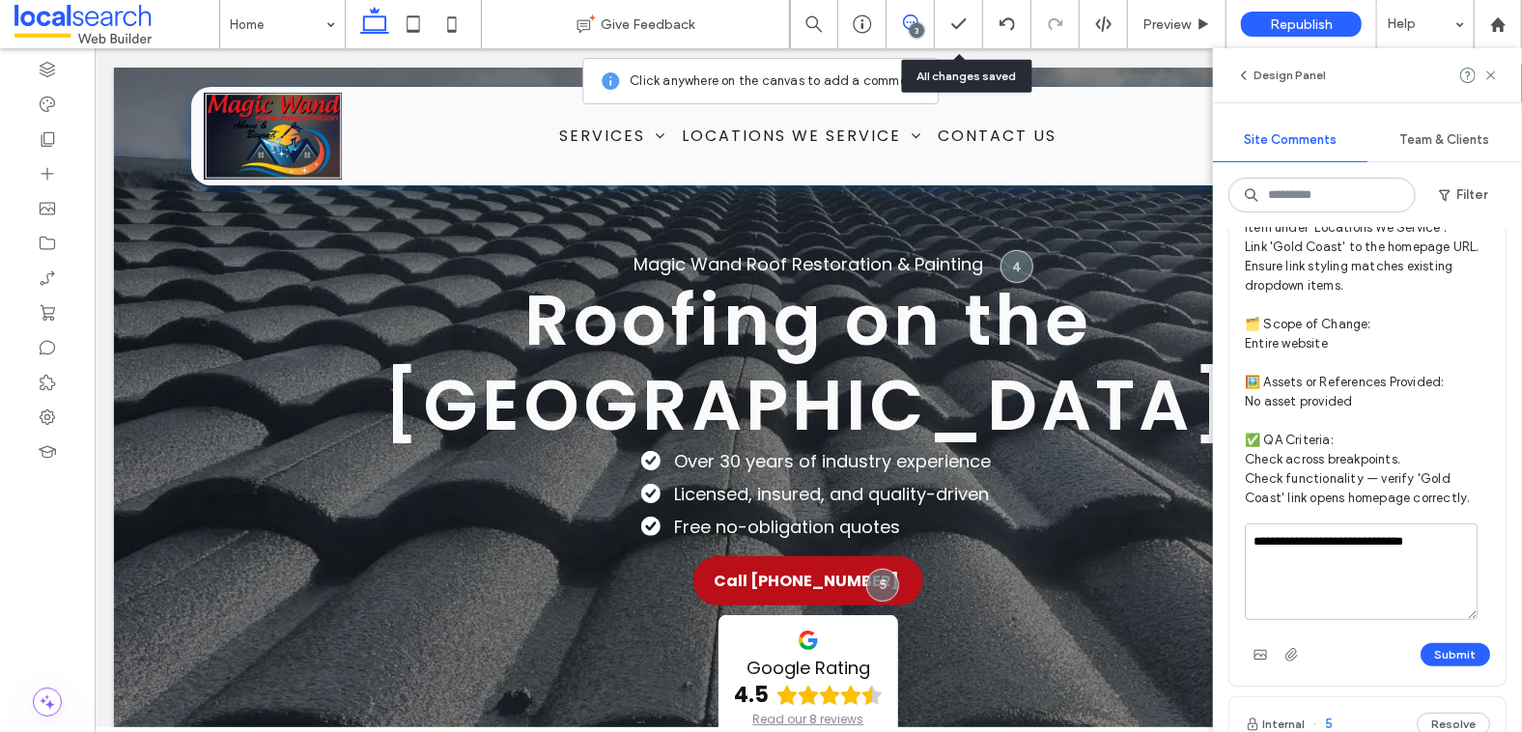
drag, startPoint x: 1432, startPoint y: 543, endPoint x: 1314, endPoint y: 534, distance: 118.1
click at [1314, 534] on textarea "**********" at bounding box center [1361, 571] width 233 height 97
click at [1438, 581] on textarea "**********" at bounding box center [1361, 569] width 233 height 97
drag, startPoint x: 1424, startPoint y: 540, endPoint x: 1328, endPoint y: 542, distance: 95.6
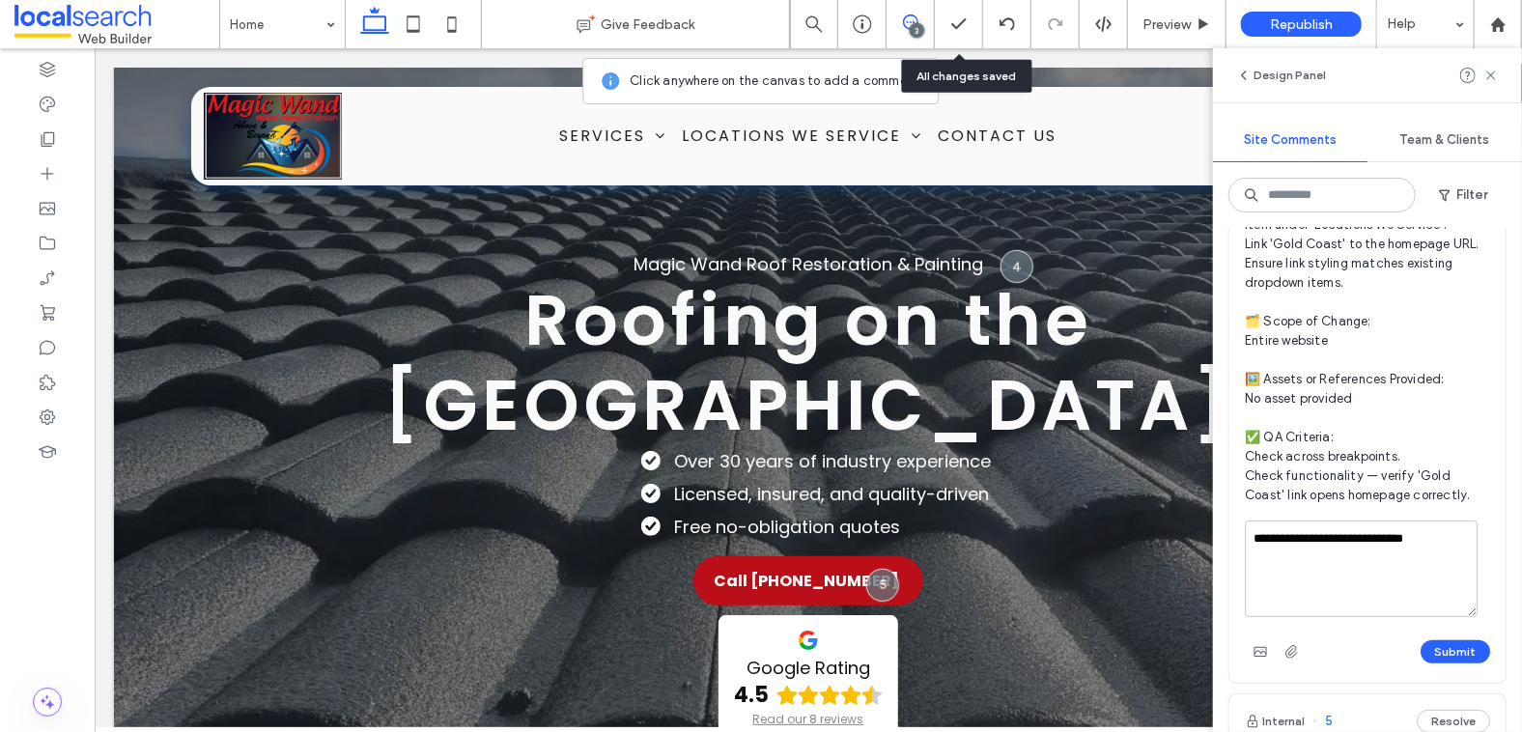
click at [1328, 542] on textarea "**********" at bounding box center [1361, 569] width 233 height 97
type textarea "**********"
click at [1489, 78] on icon at bounding box center [1490, 75] width 15 height 15
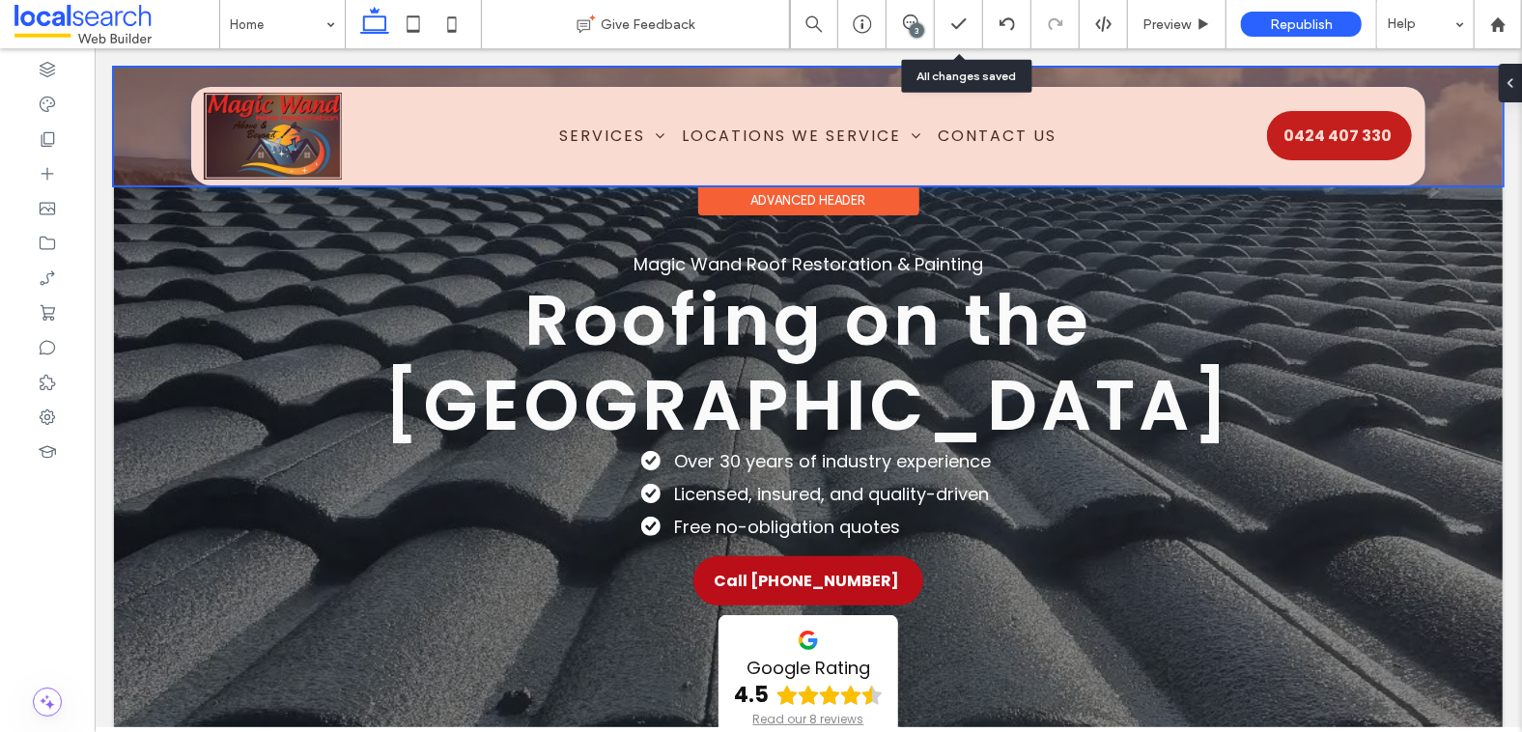
click at [703, 136] on div at bounding box center [807, 126] width 1389 height 118
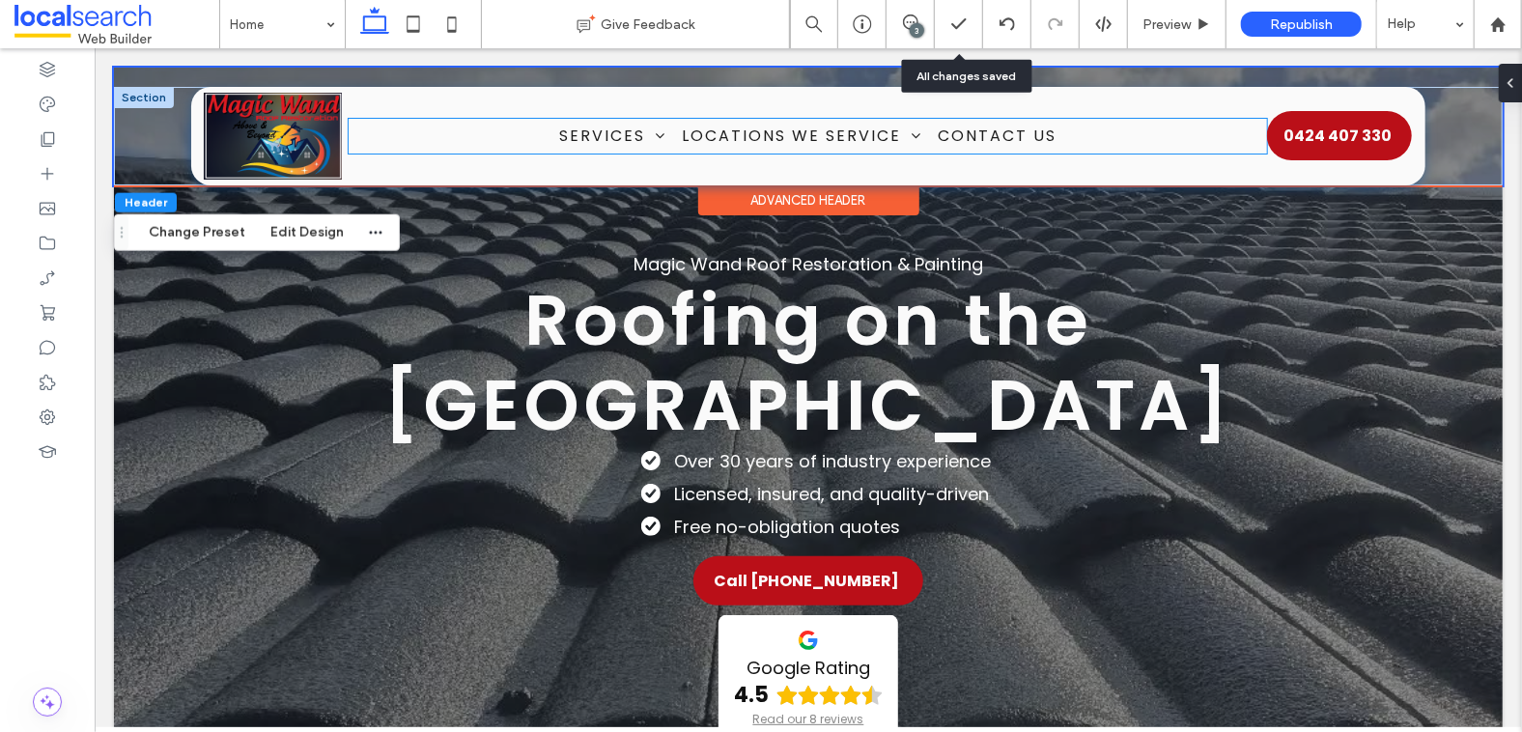
click at [479, 148] on ul "Services Roof Painting Roof Restorations Interior & Exterior Painting Pressure …" at bounding box center [807, 135] width 918 height 34
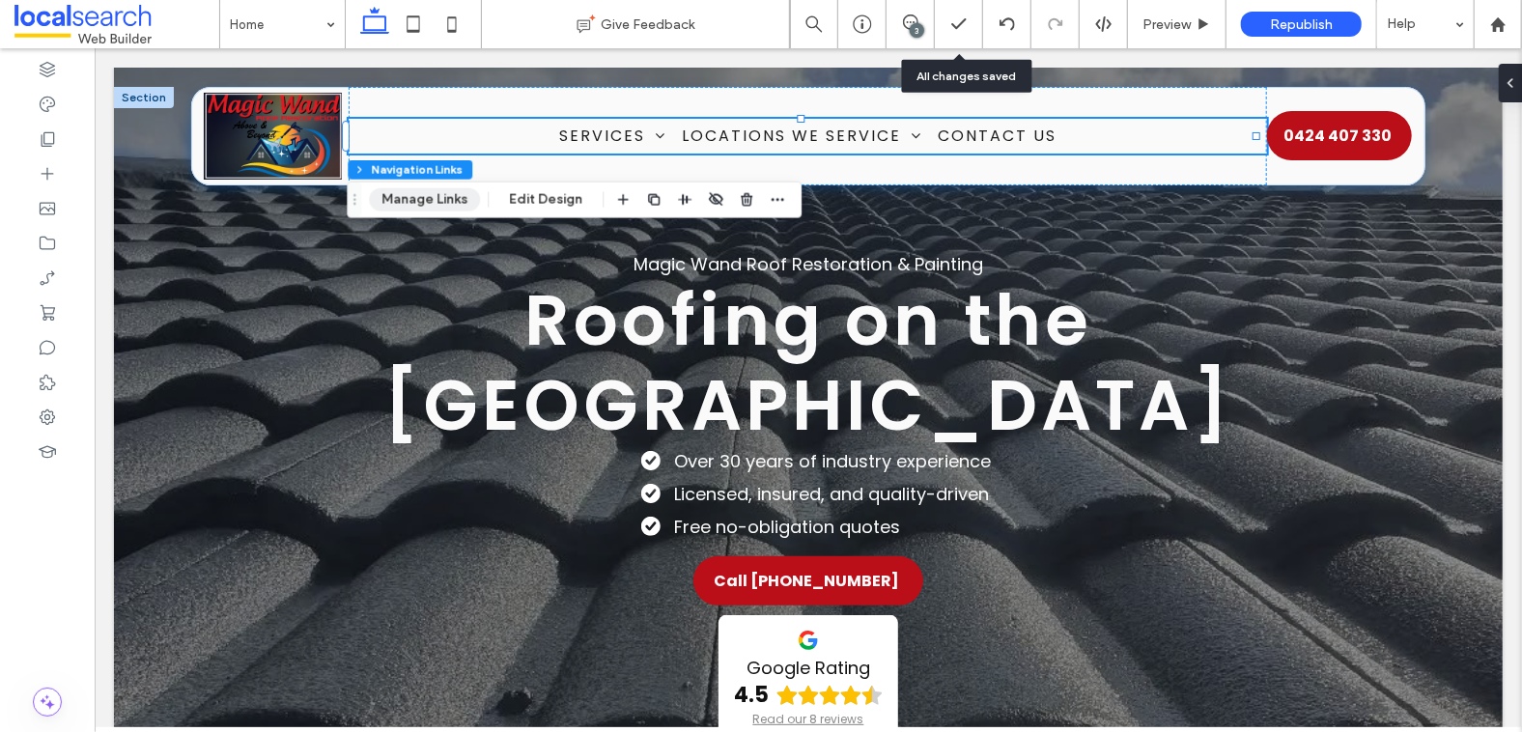
click at [416, 204] on button "Manage Links" at bounding box center [424, 199] width 111 height 23
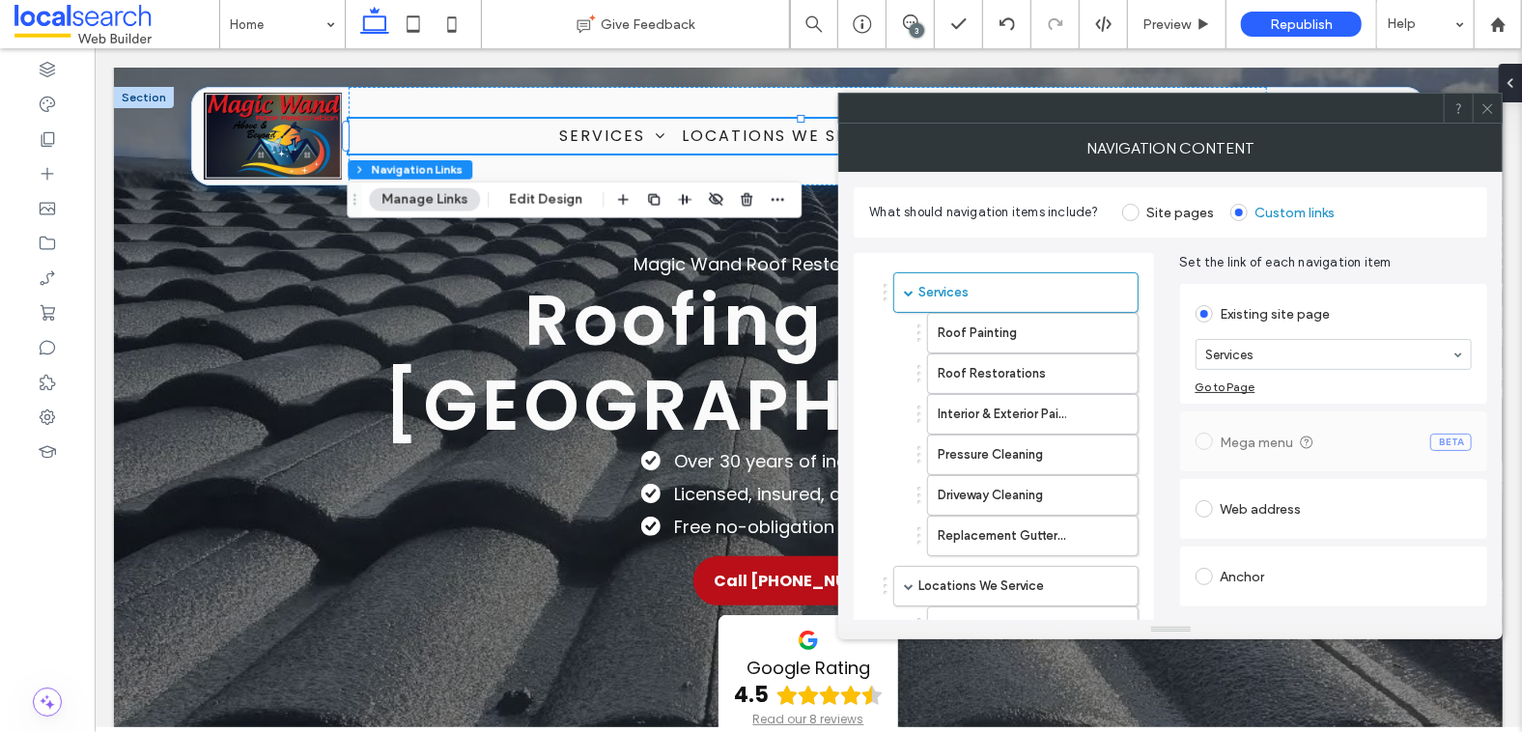
click at [918, 27] on div "3" at bounding box center [917, 30] width 14 height 14
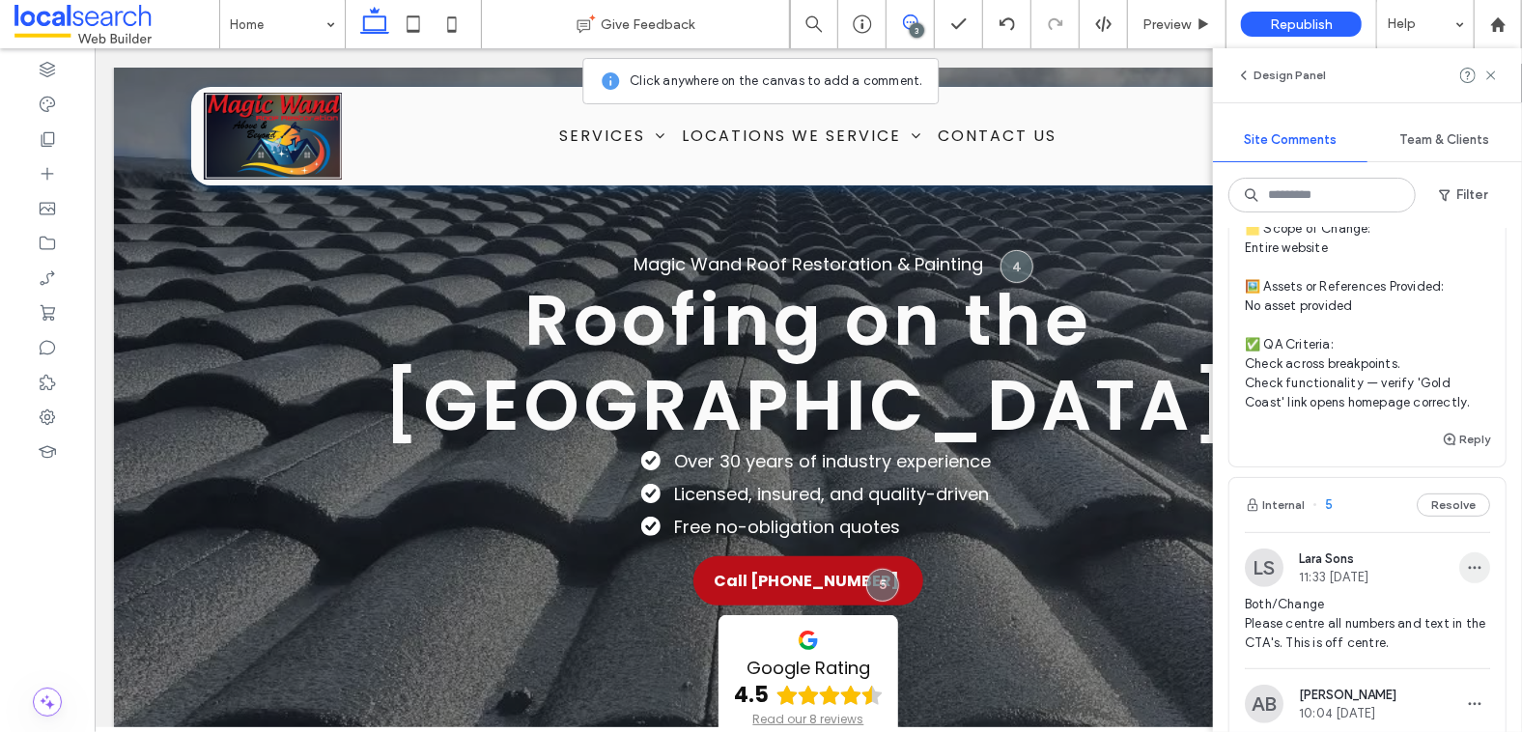
scroll to position [353, 0]
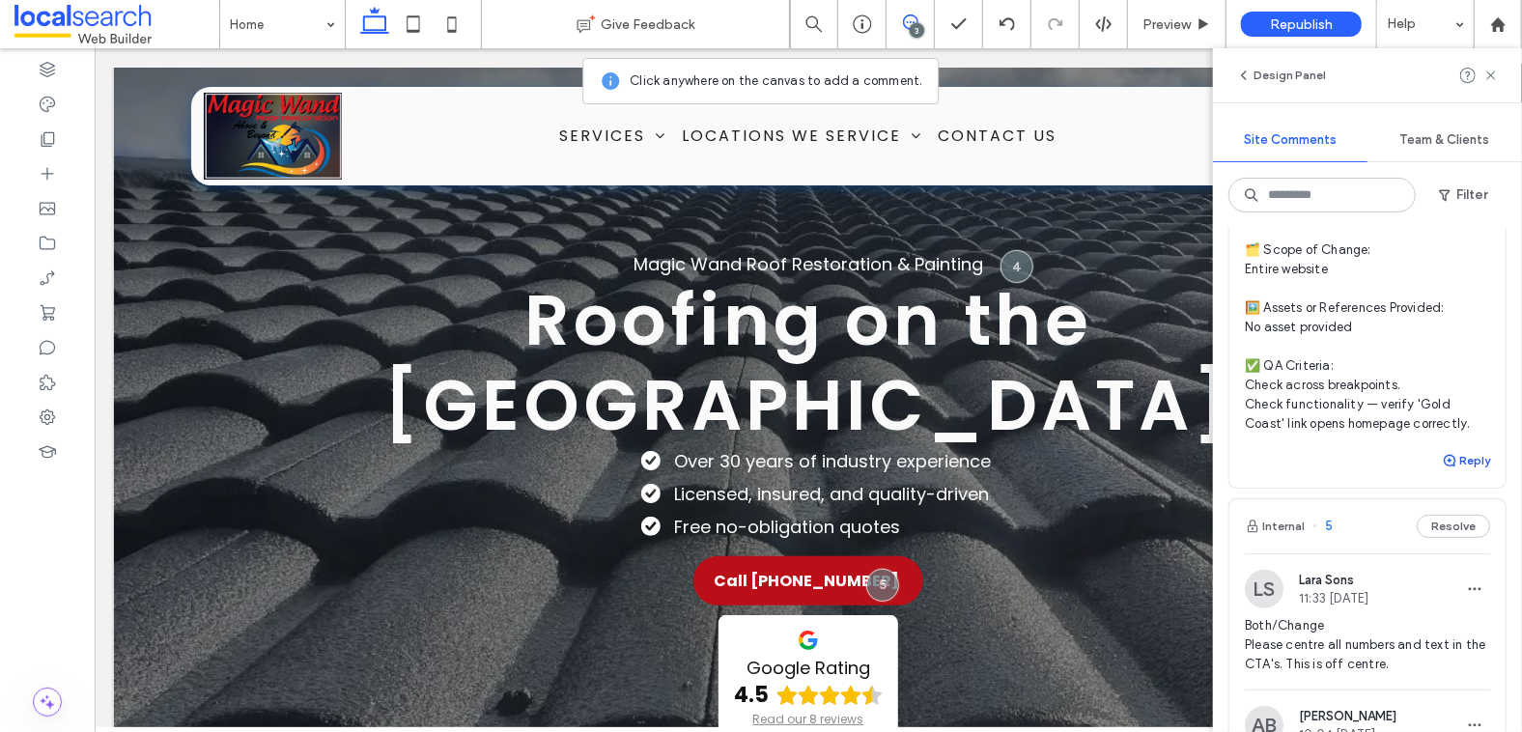
click at [1464, 458] on button "Reply" at bounding box center [1466, 460] width 48 height 23
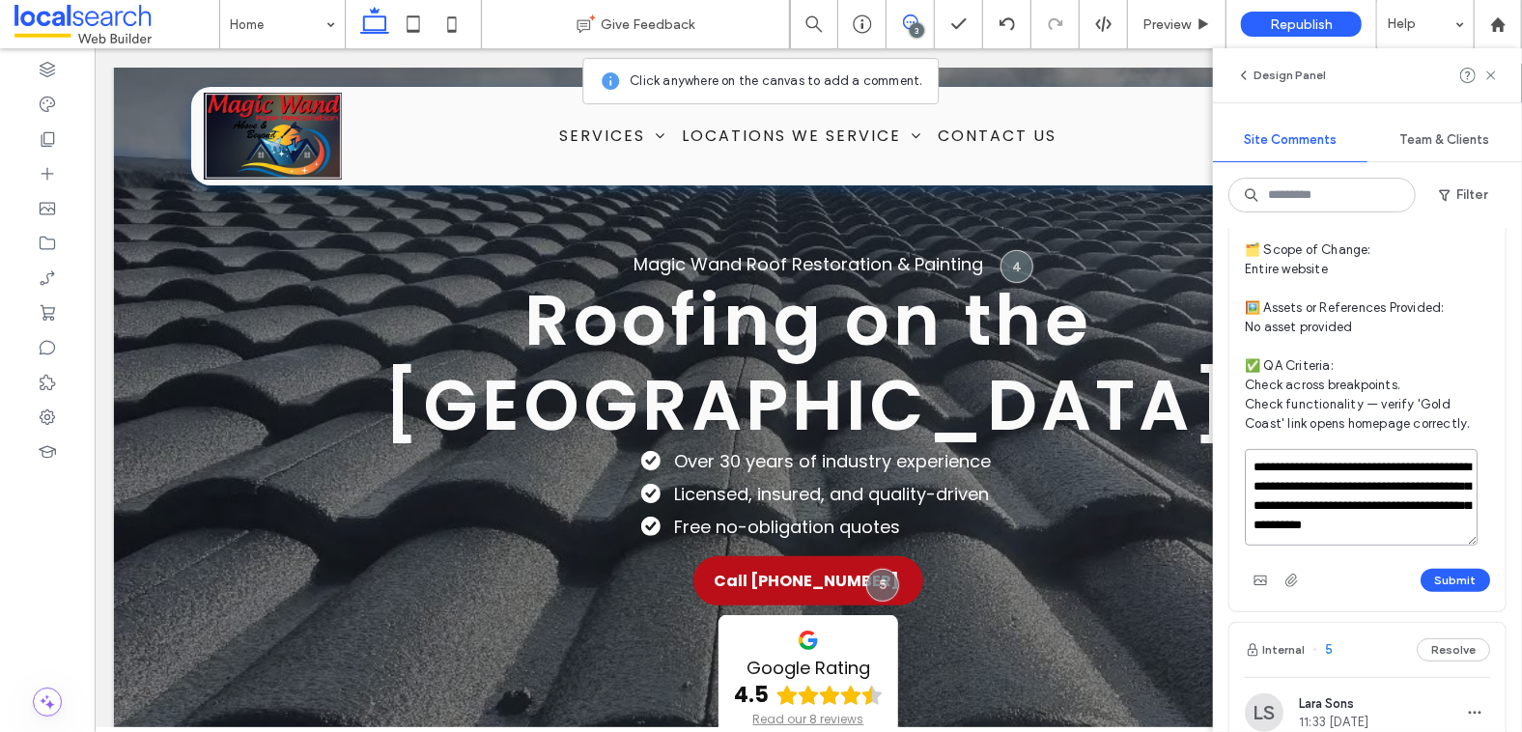
paste textarea "**********"
type textarea "**********"
click at [1441, 581] on button "Submit" at bounding box center [1456, 580] width 70 height 23
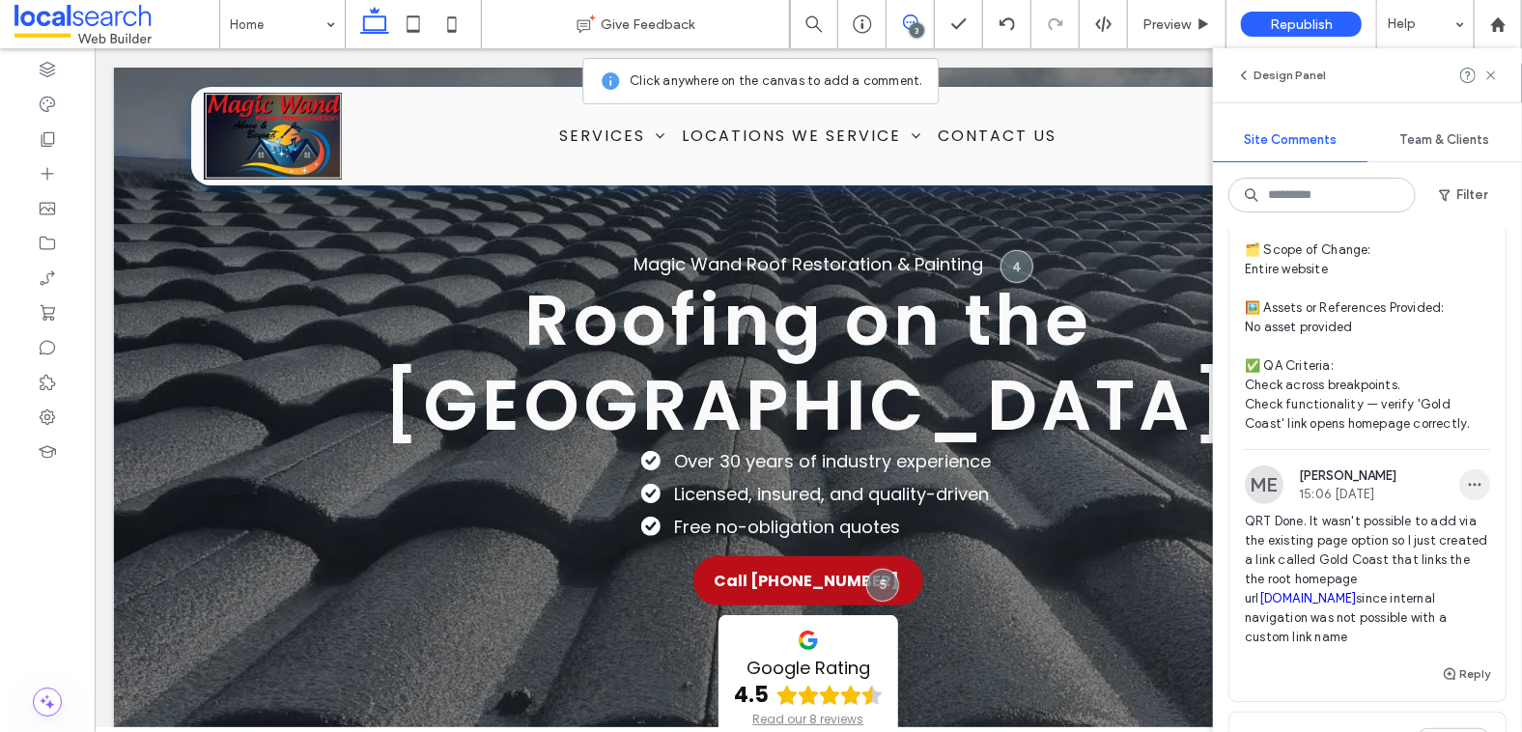
click at [1469, 484] on use "button" at bounding box center [1475, 485] width 13 height 3
click at [1390, 536] on div "Edit" at bounding box center [1391, 534] width 172 height 37
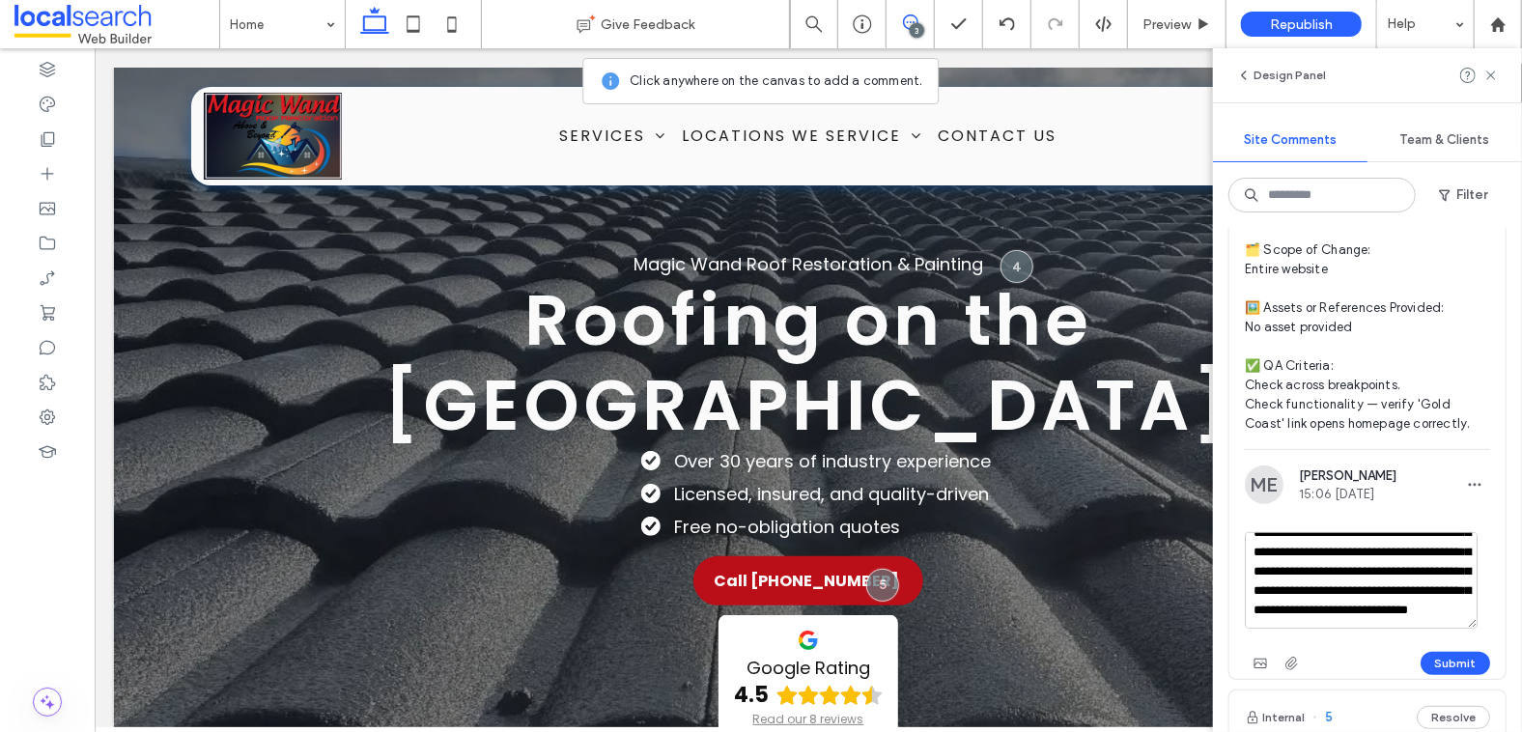
scroll to position [66, 0]
click at [1275, 564] on textarea "**********" at bounding box center [1361, 580] width 233 height 97
click at [1419, 543] on textarea "**********" at bounding box center [1361, 580] width 233 height 97
type textarea "**********"
click at [1454, 657] on button "Submit" at bounding box center [1456, 663] width 70 height 23
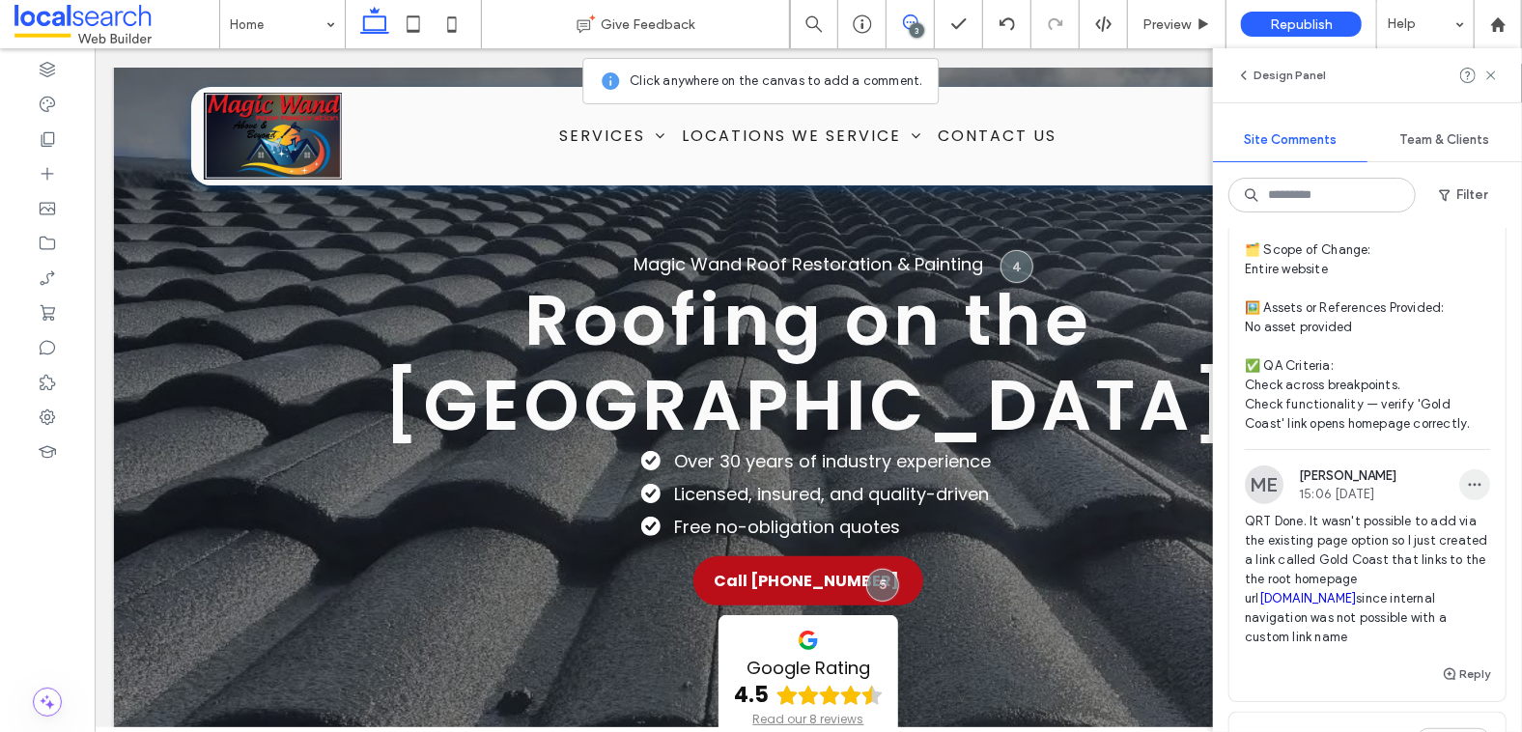
click at [1467, 479] on icon "button" at bounding box center [1474, 484] width 15 height 15
click at [1396, 535] on div "Edit" at bounding box center [1391, 534] width 172 height 37
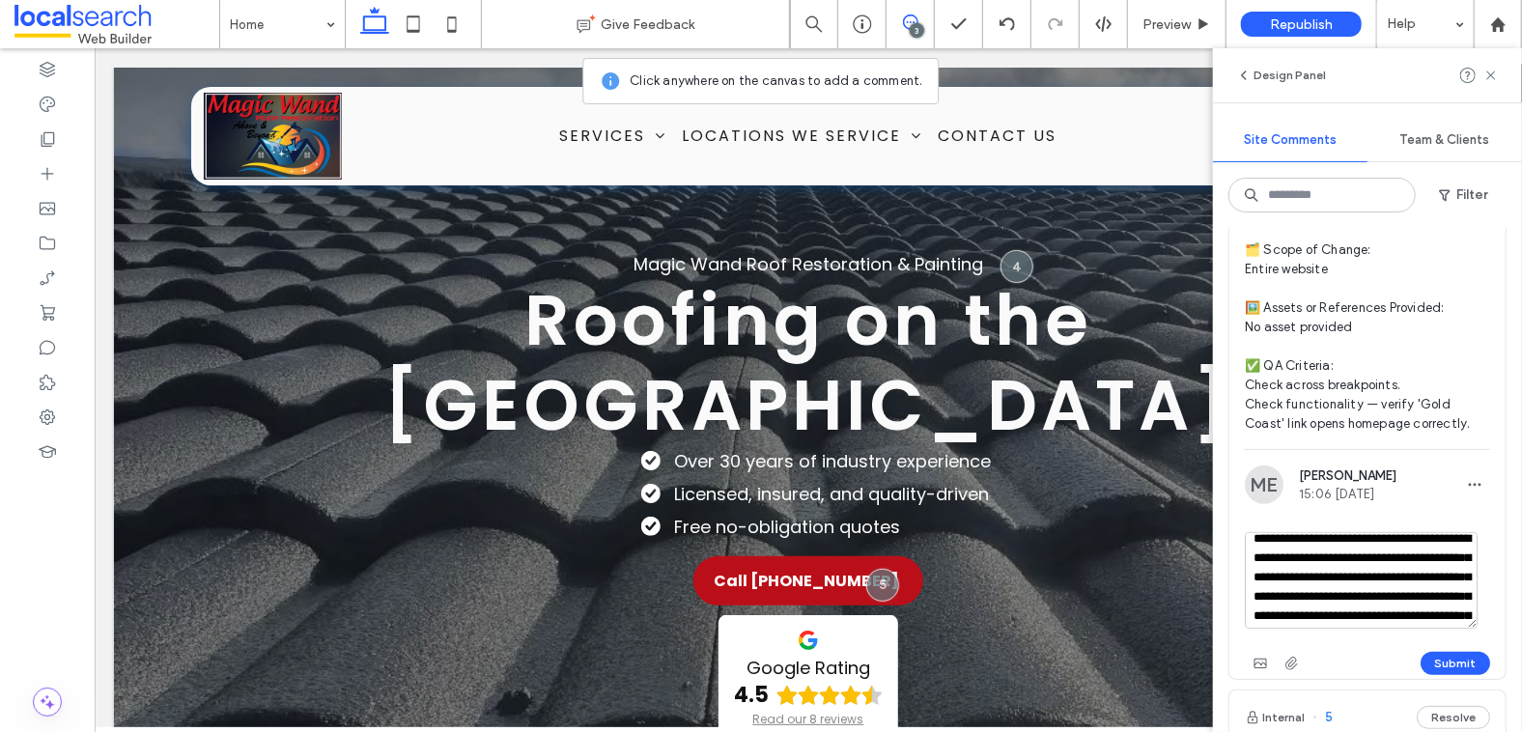
scroll to position [30, 0]
click at [1296, 596] on textarea "**********" at bounding box center [1361, 580] width 233 height 97
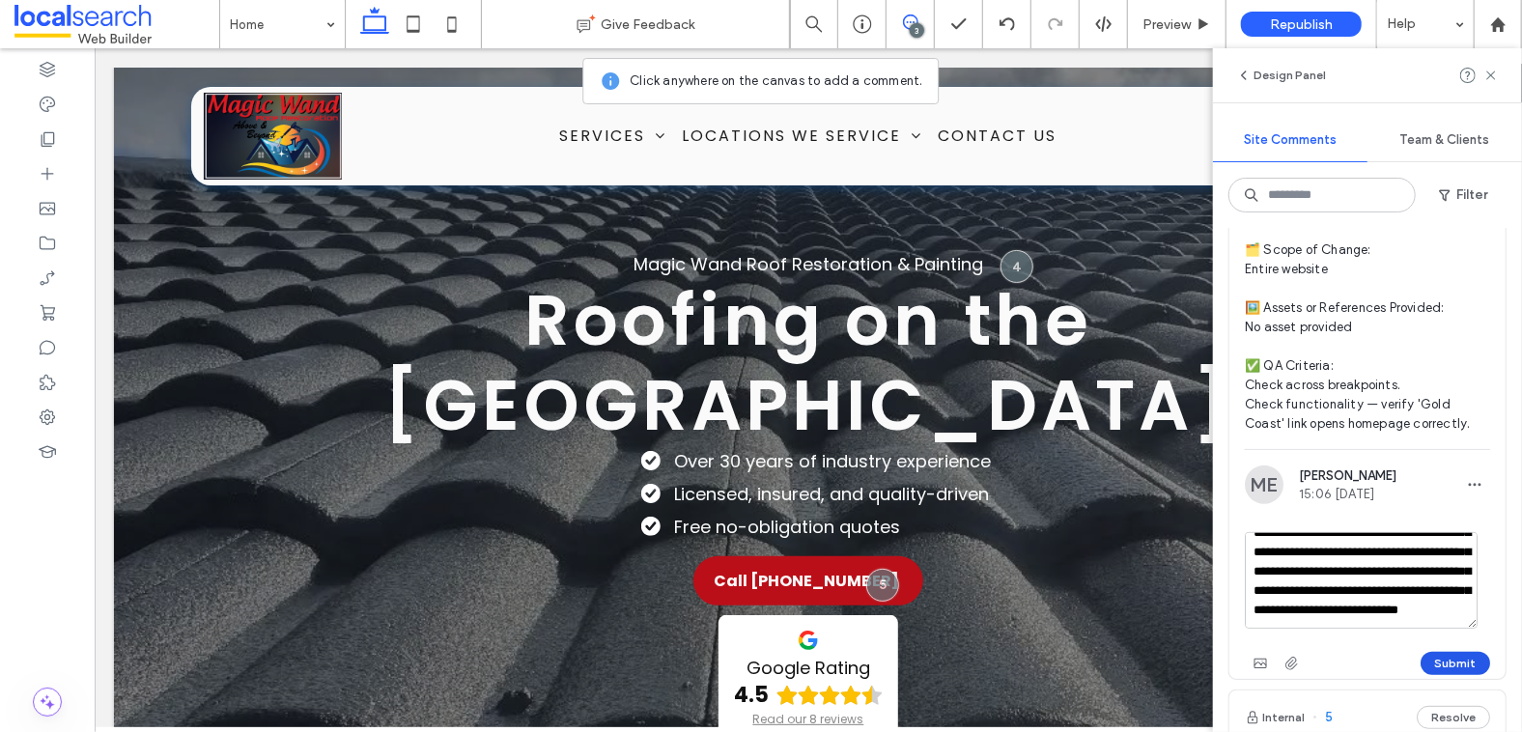
type textarea "**********"
click at [1453, 656] on button "Submit" at bounding box center [1456, 663] width 70 height 23
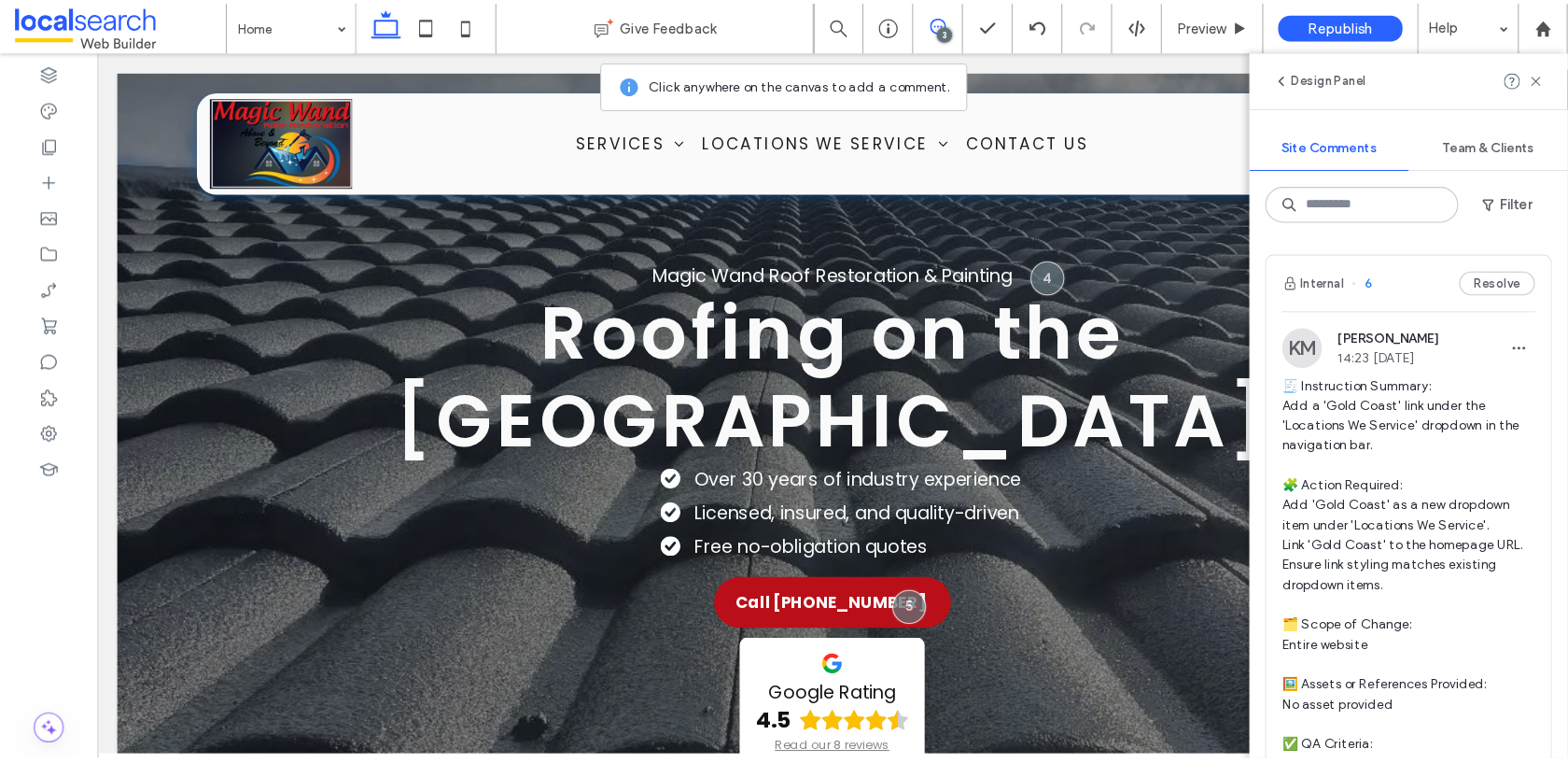
scroll to position [352, 0]
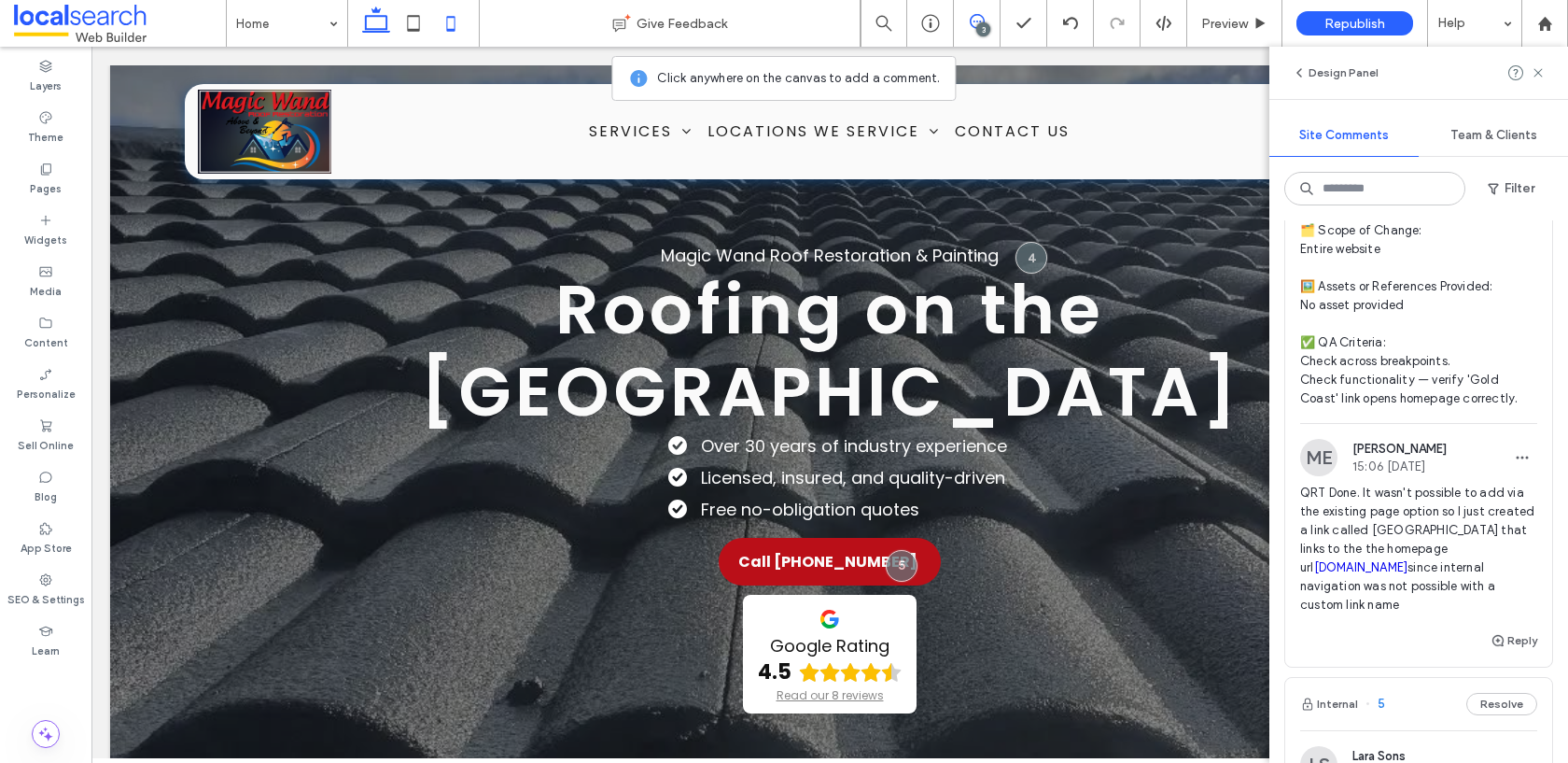
click at [449, 26] on icon at bounding box center [450, 23] width 38 height 38
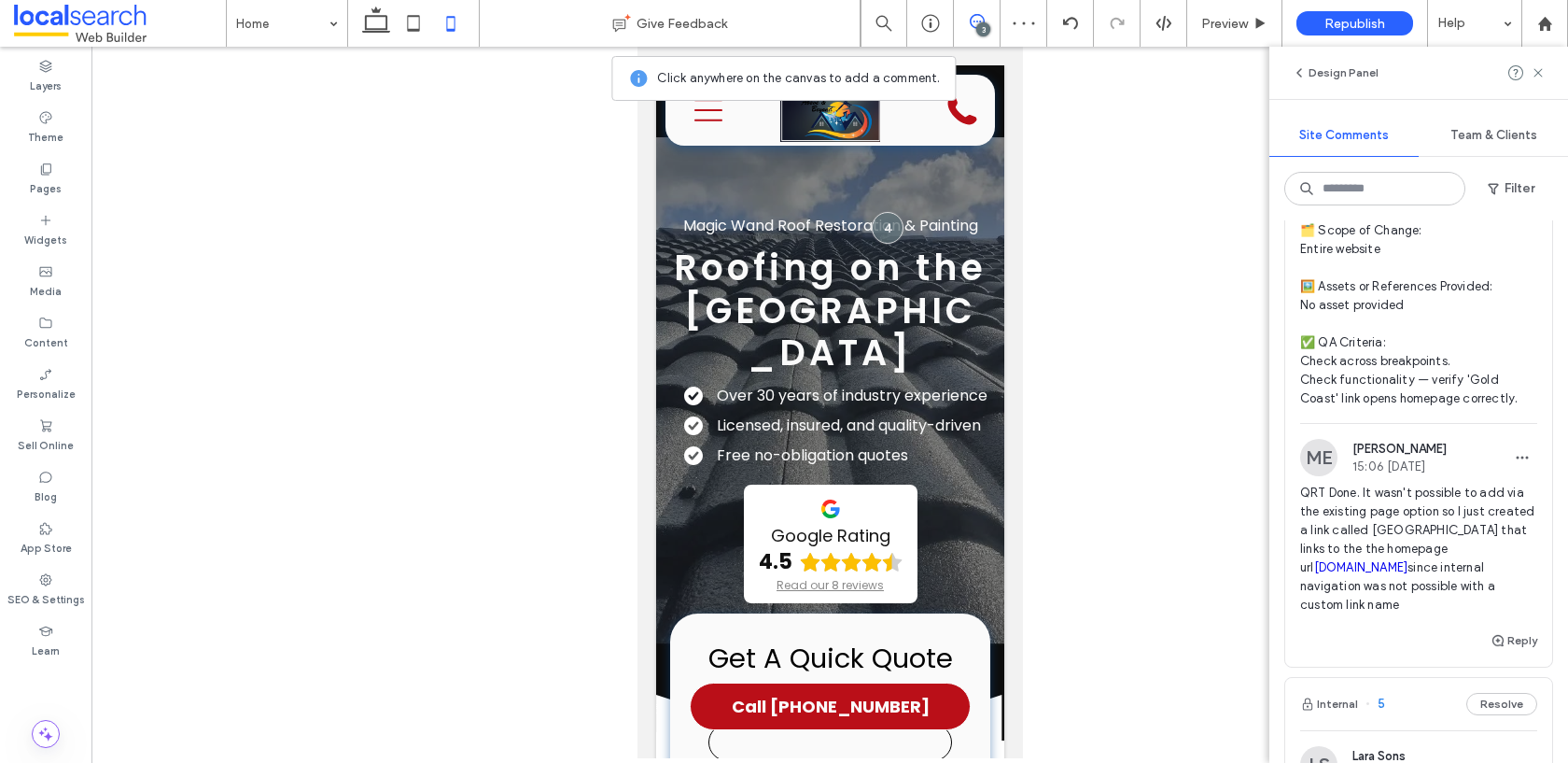
click at [1477, 77] on icon at bounding box center [1538, 73] width 15 height 15
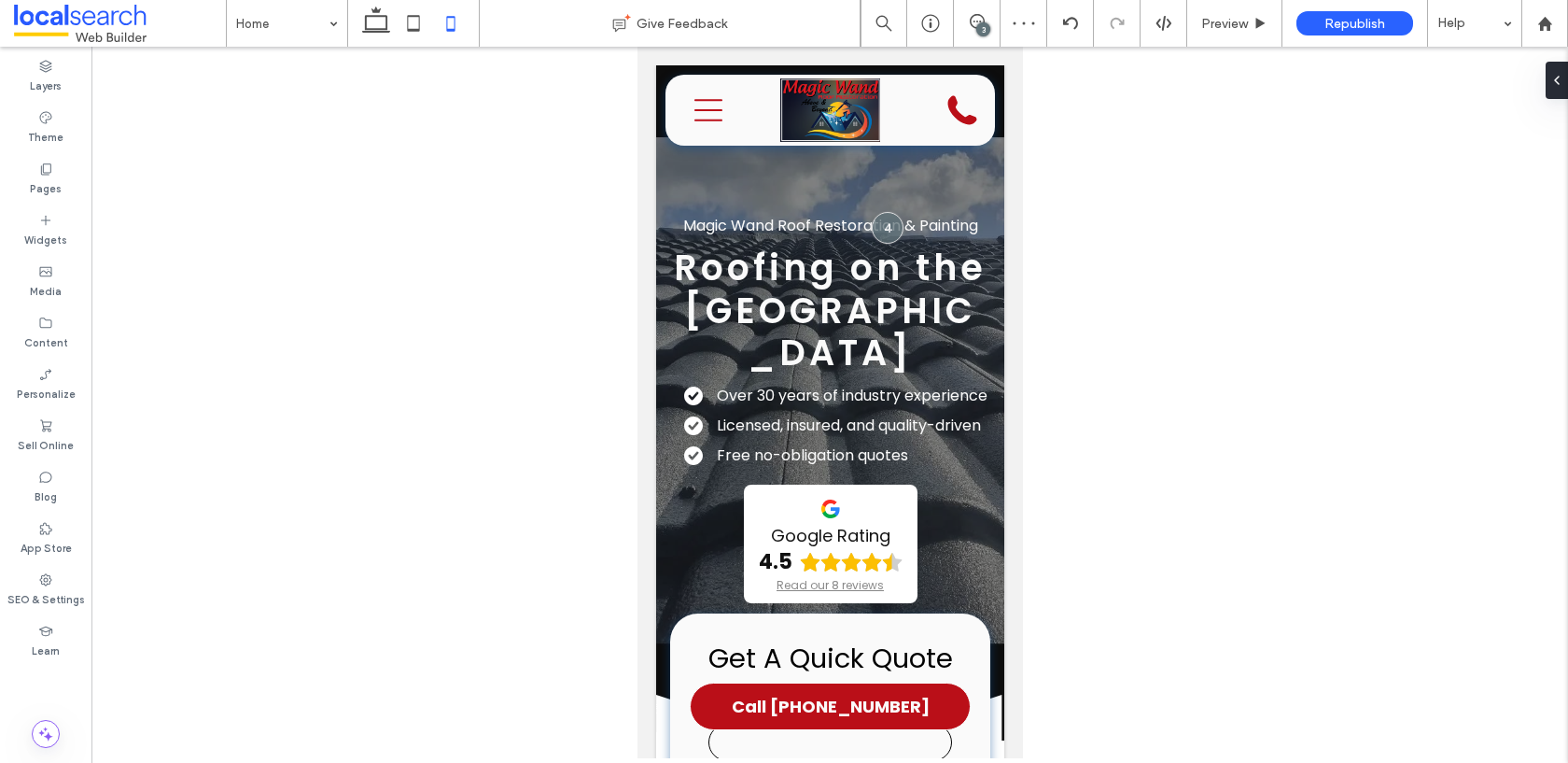
scroll to position [0, 0]
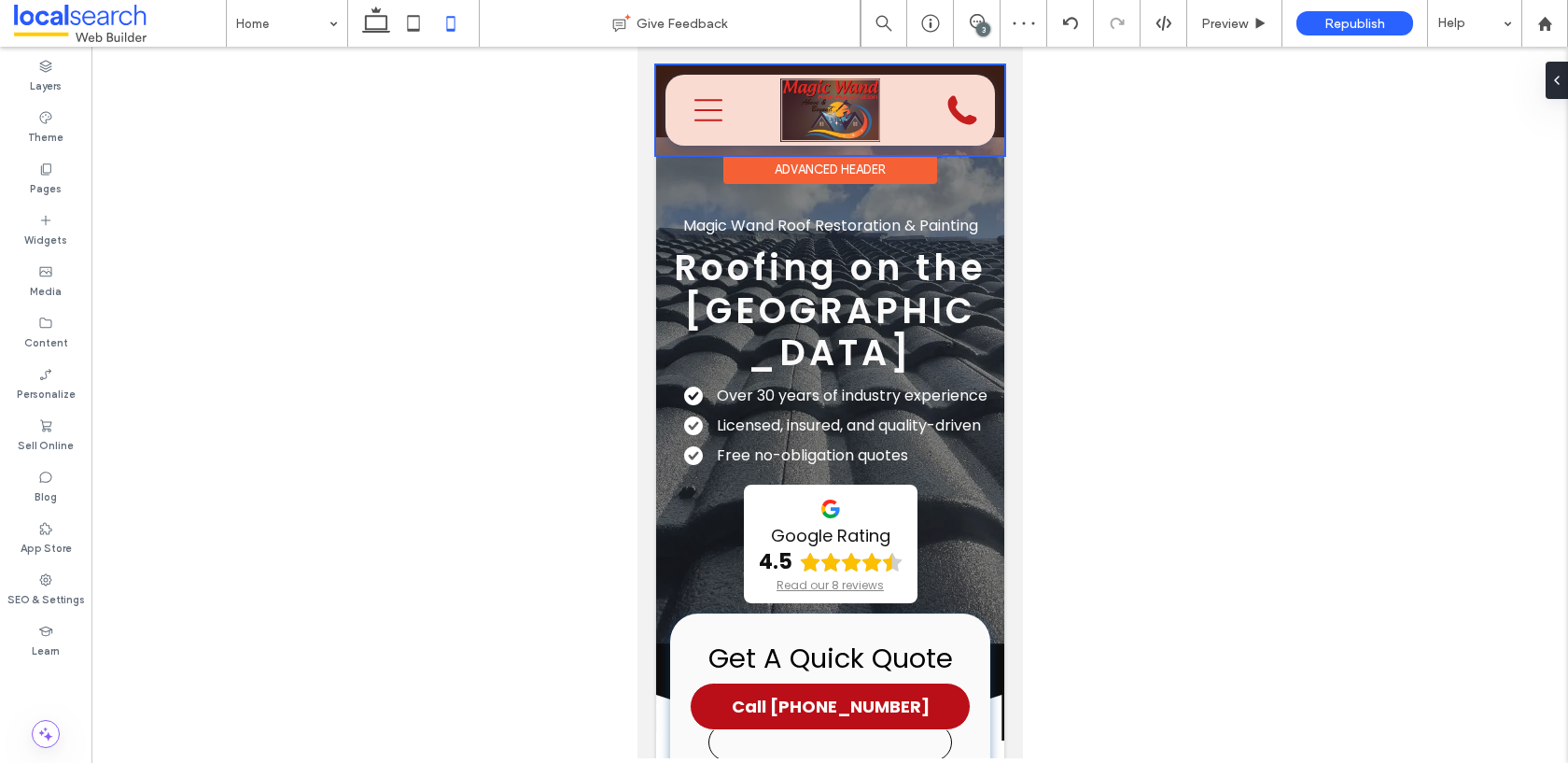
click at [718, 111] on div at bounding box center [829, 110] width 348 height 90
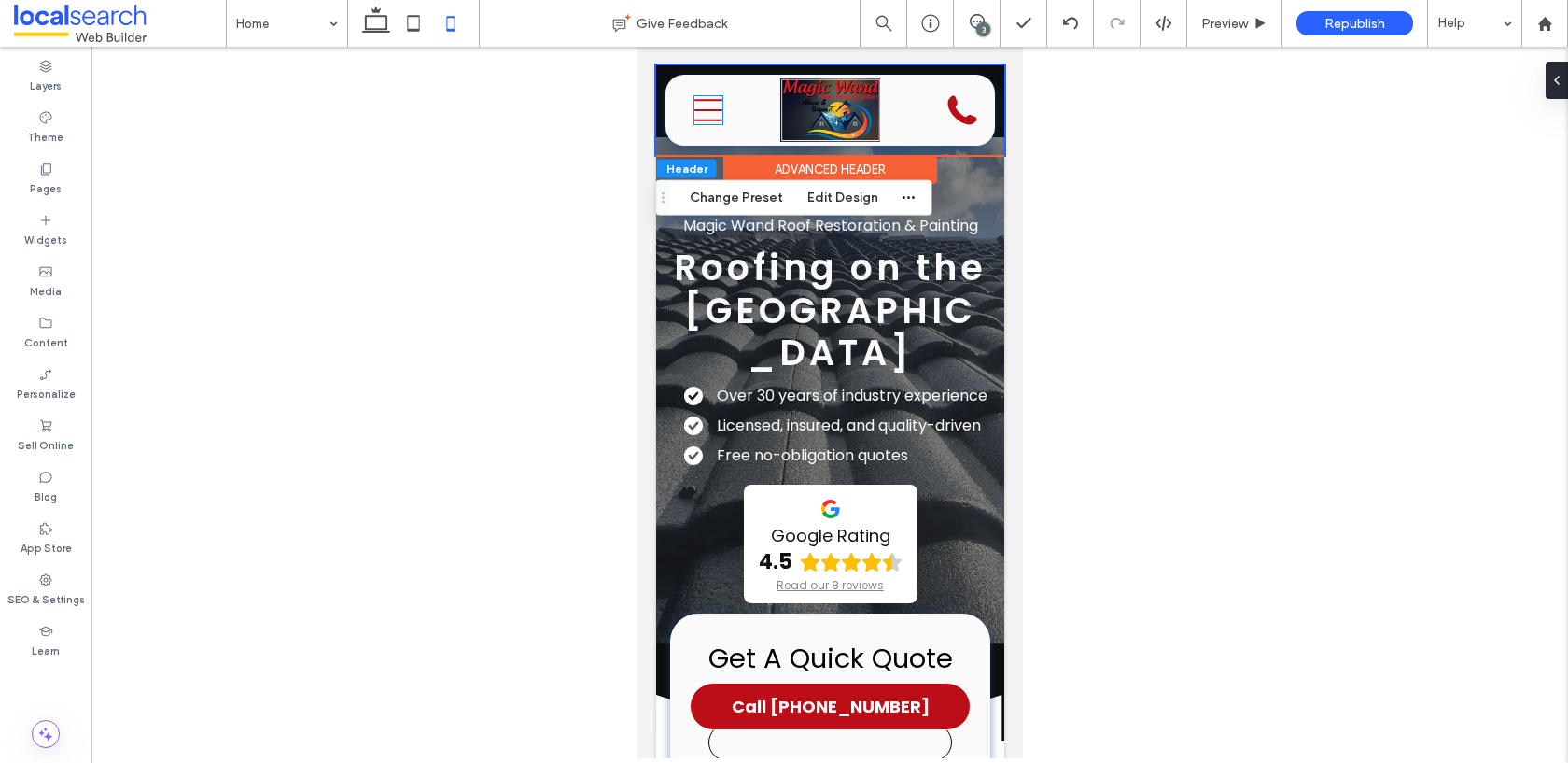
click at [718, 111] on icon "Menu Icon" at bounding box center [708, 109] width 28 height 28
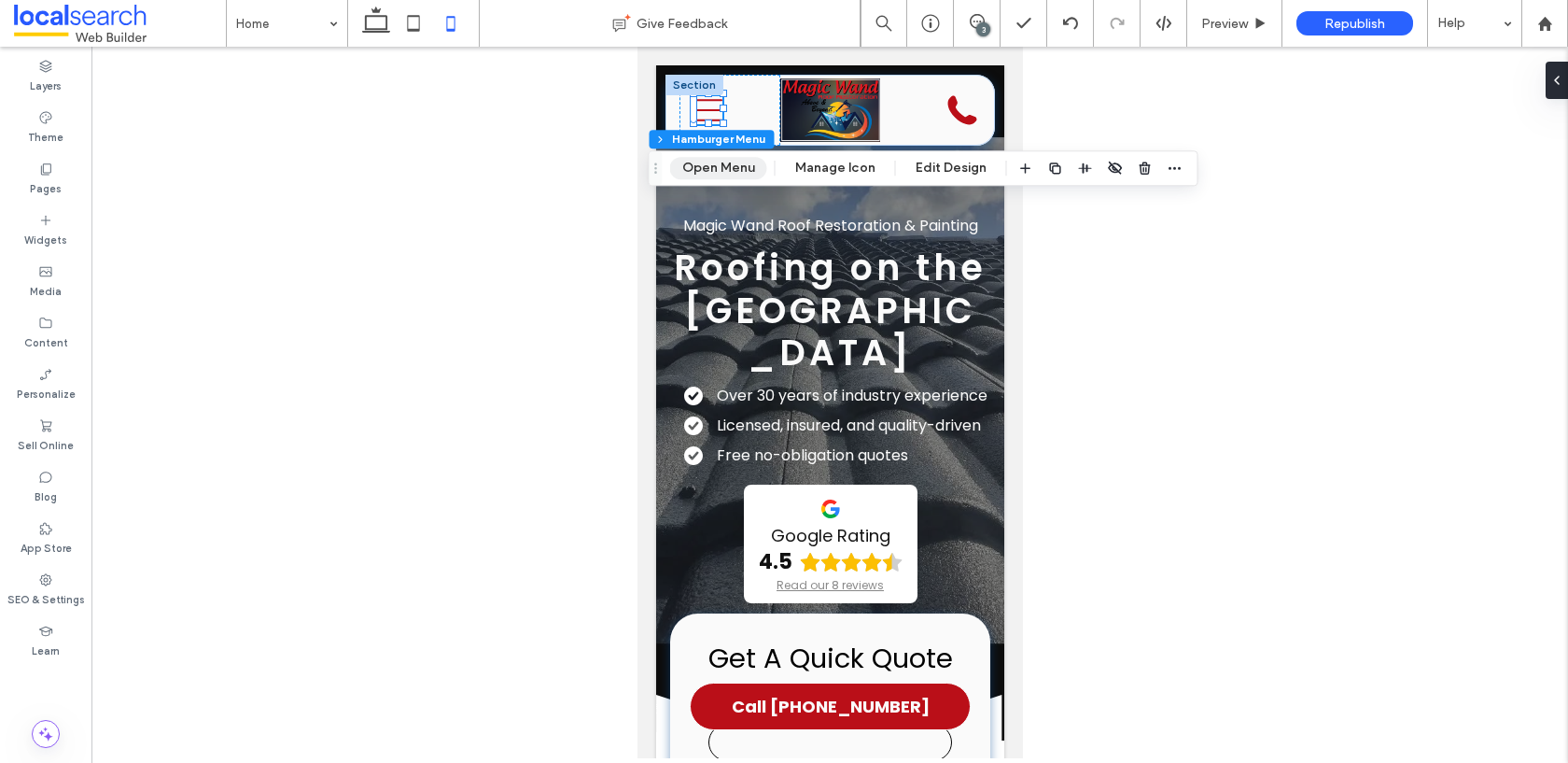
click at [725, 174] on button "Open Menu" at bounding box center [718, 167] width 97 height 22
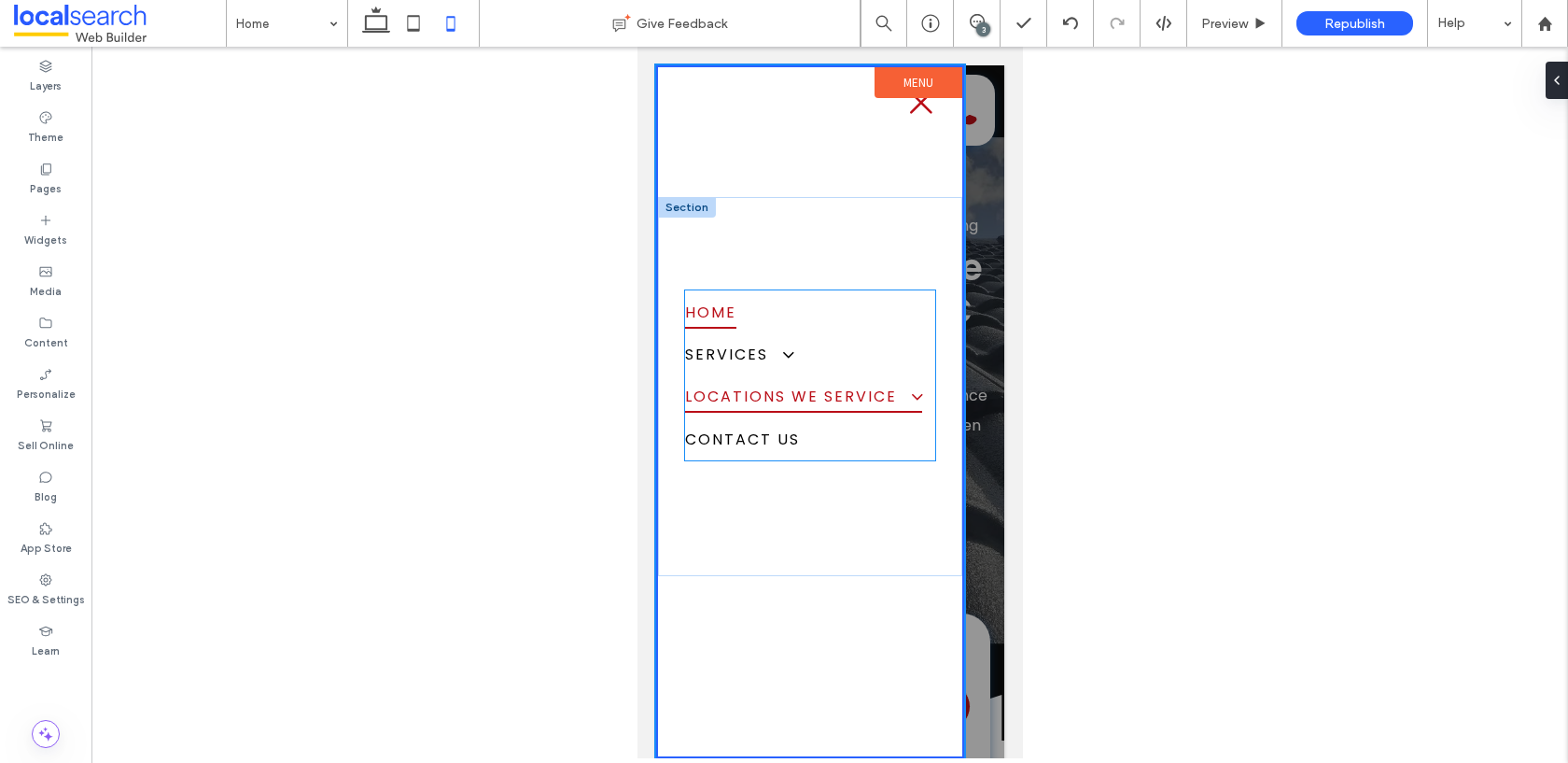
click at [876, 384] on span "Locations We Service" at bounding box center [802, 396] width 237 height 33
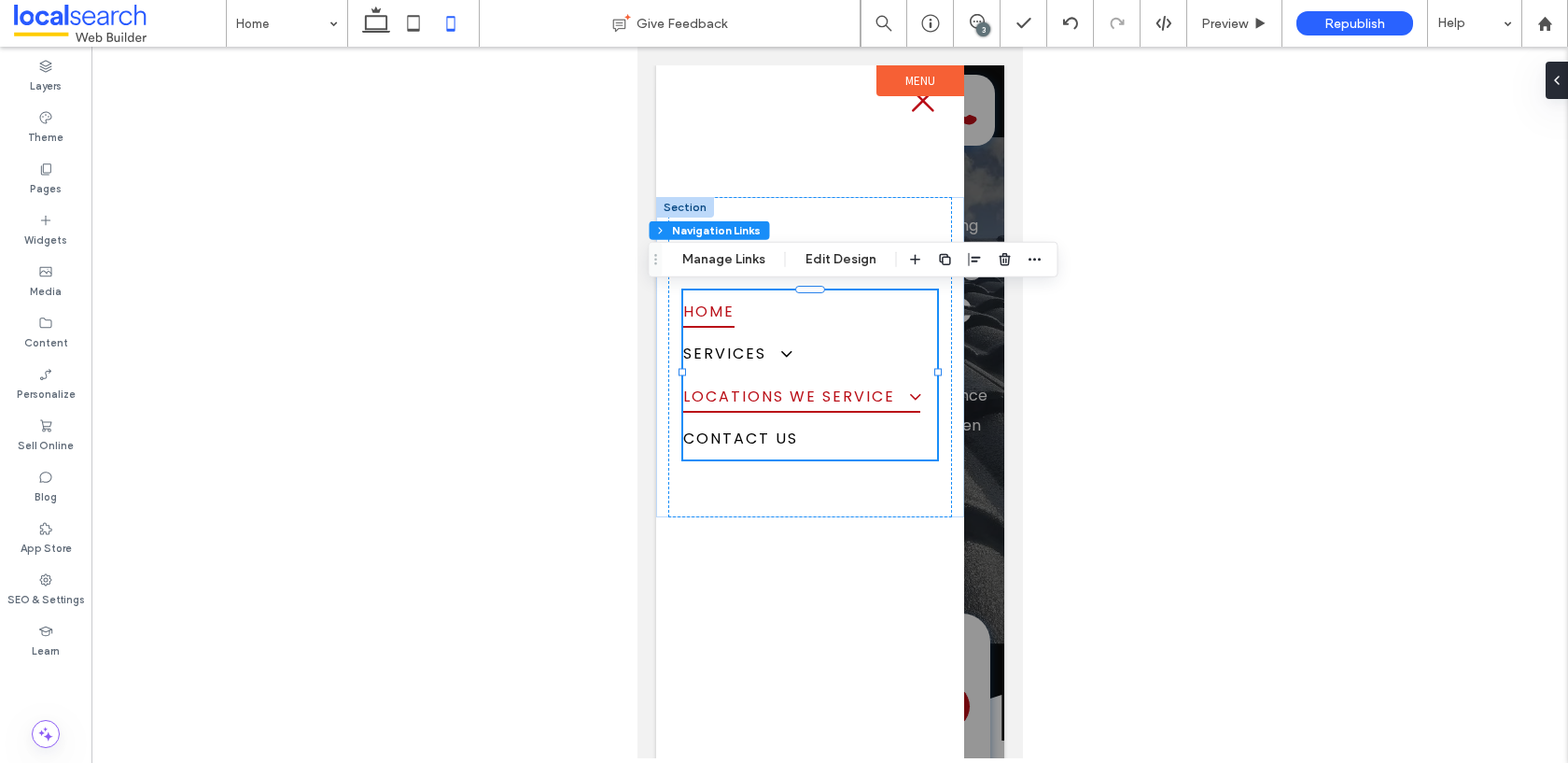
type input "***"
type input "****"
click at [831, 393] on span "Locations We Service" at bounding box center [800, 396] width 237 height 33
click at [913, 391] on span at bounding box center [907, 396] width 33 height 19
click at [723, 259] on button "Manage Links" at bounding box center [723, 259] width 107 height 22
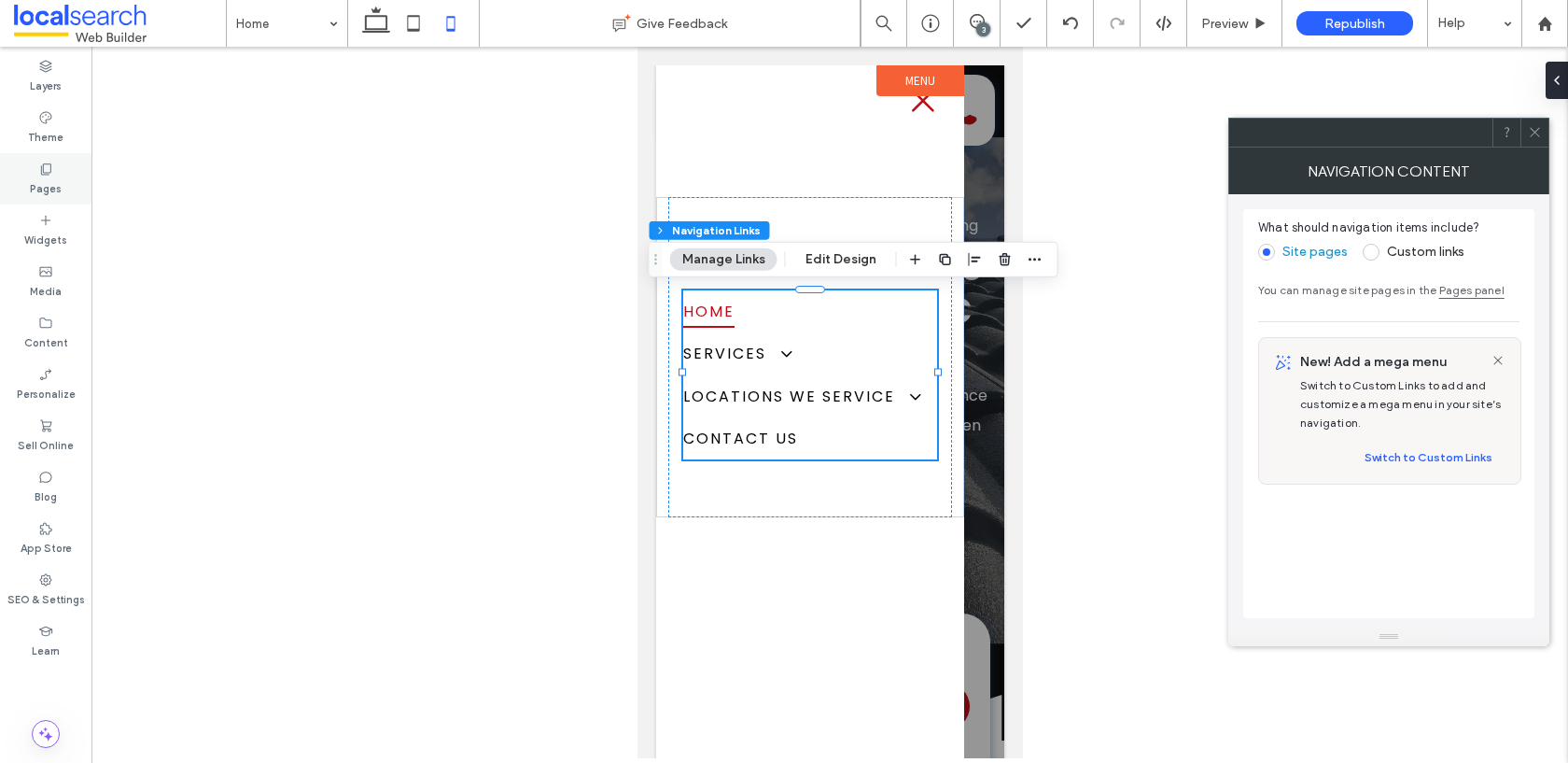
click at [28, 171] on div "Pages" at bounding box center [45, 178] width 92 height 51
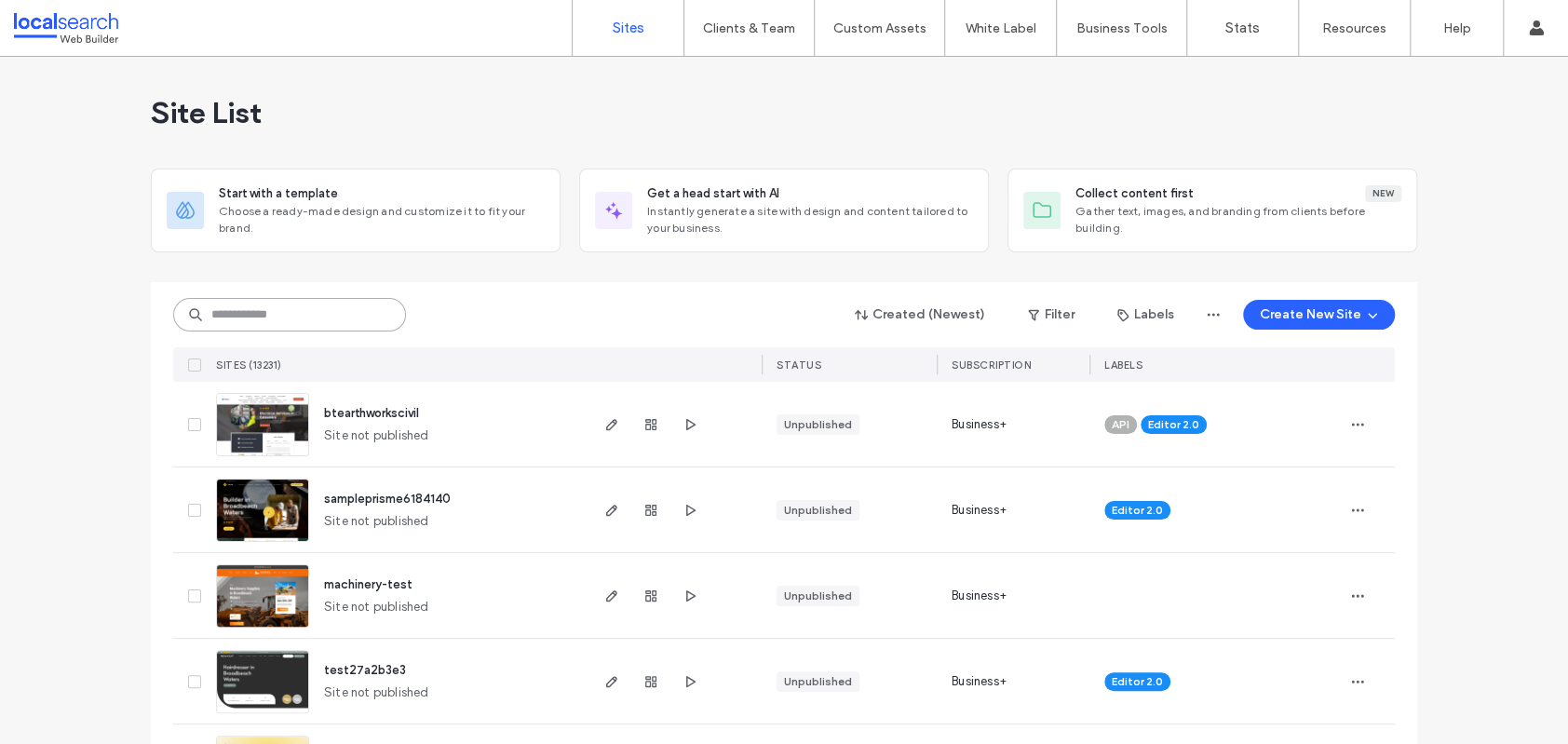
click at [240, 325] on input at bounding box center [289, 314] width 232 height 34
paste input "**********"
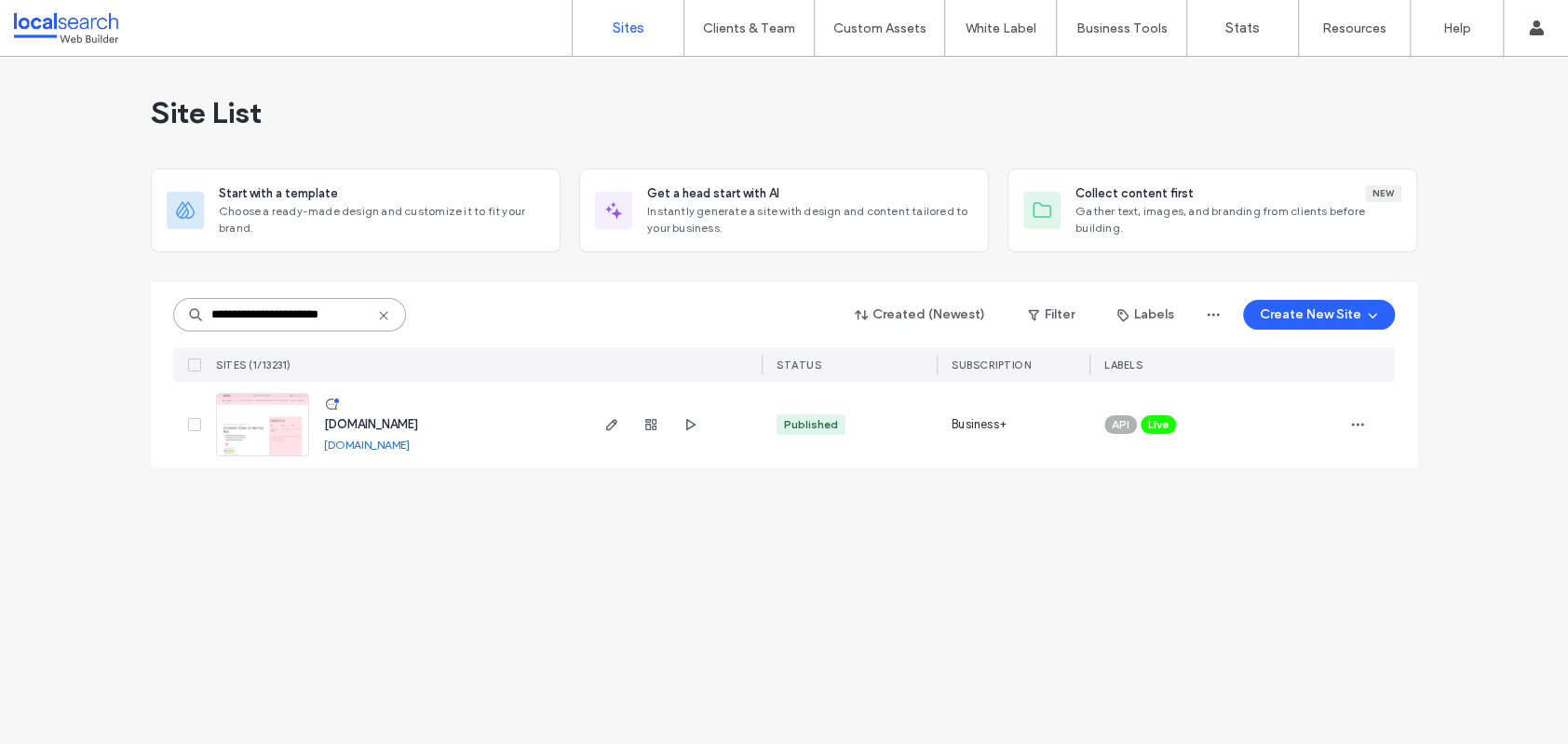
type input "**********"
click at [295, 420] on img at bounding box center [262, 457] width 92 height 126
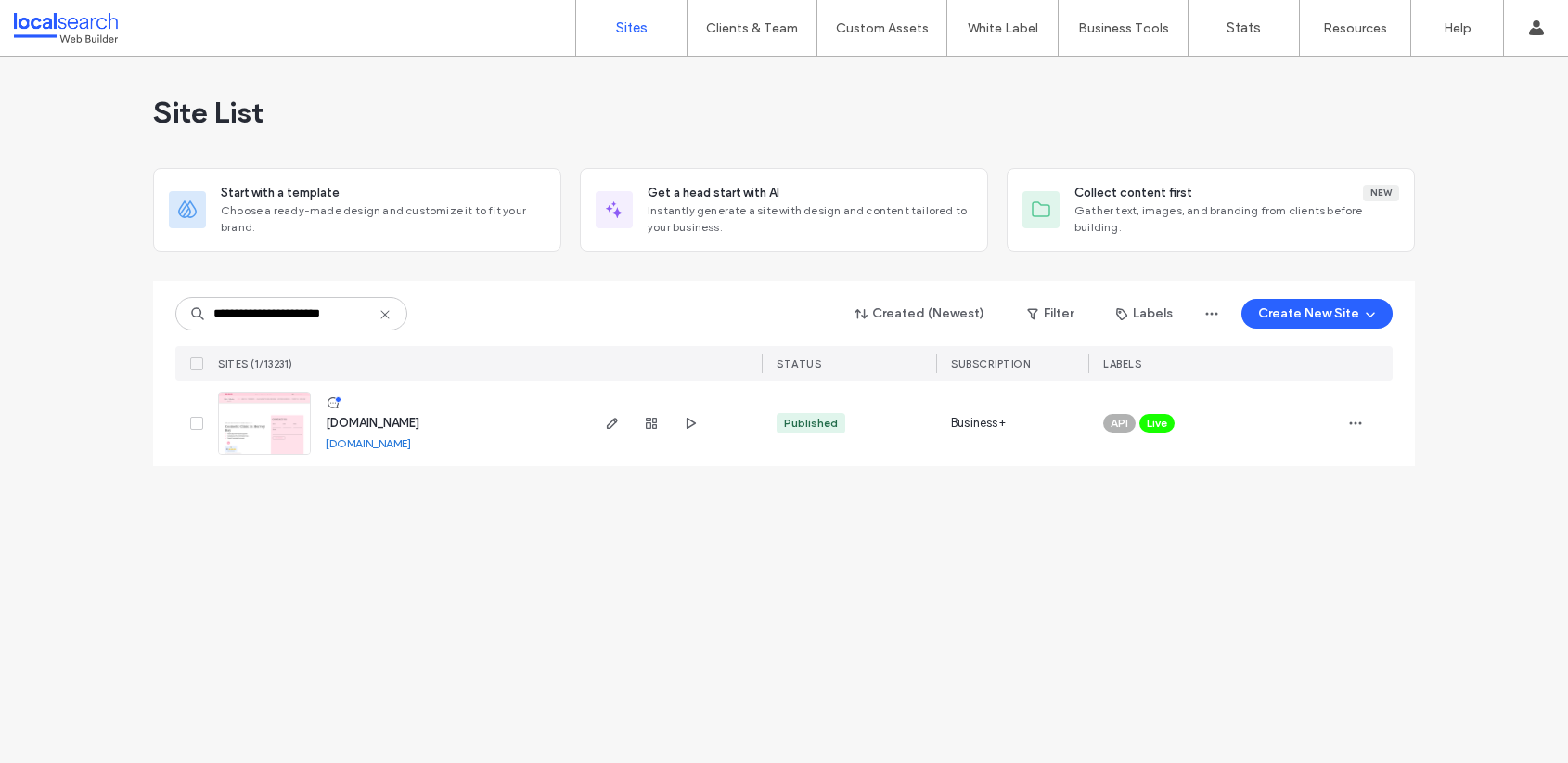
click at [411, 444] on link "[DOMAIN_NAME]" at bounding box center [368, 443] width 86 height 13
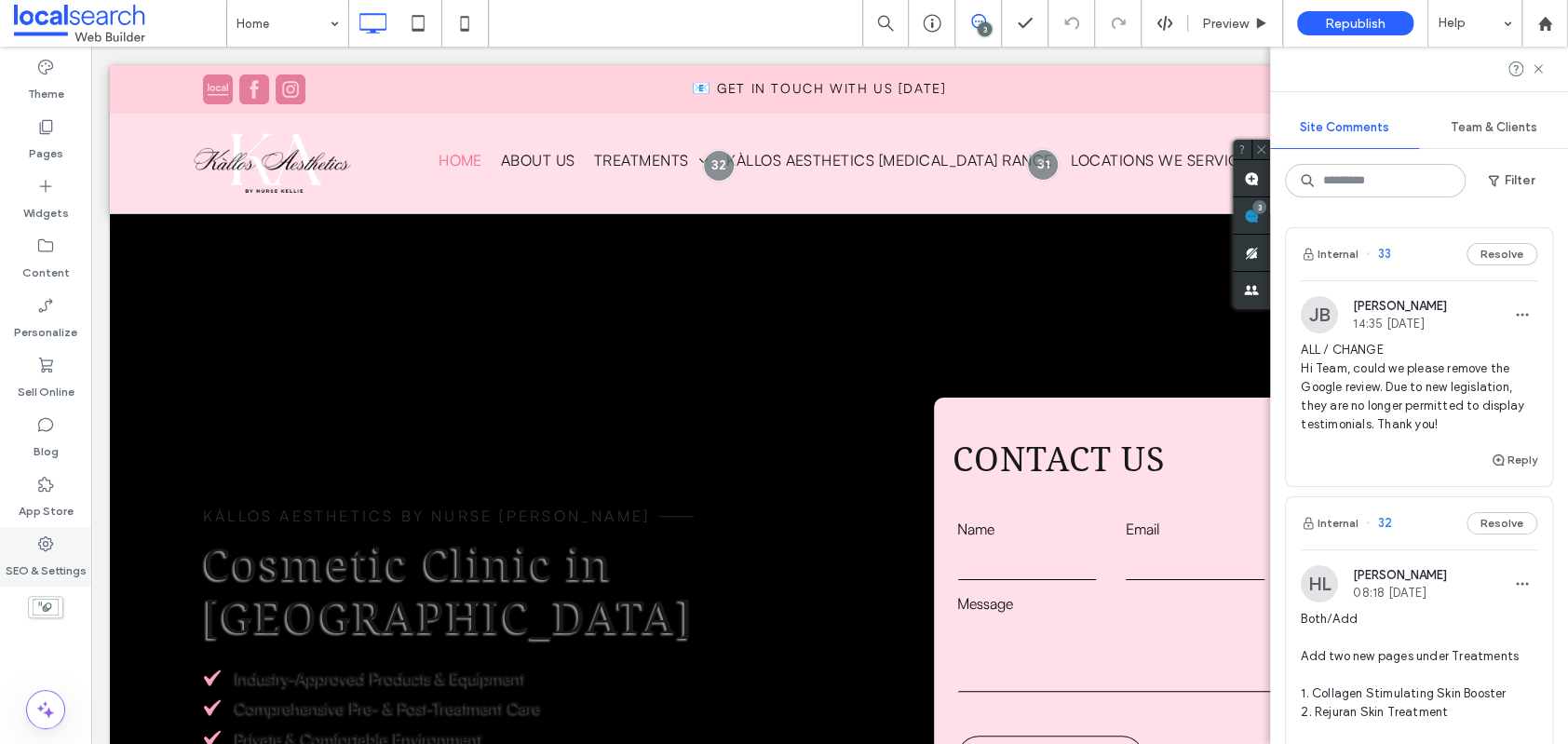
click at [61, 565] on label "SEO & Settings" at bounding box center [46, 566] width 81 height 26
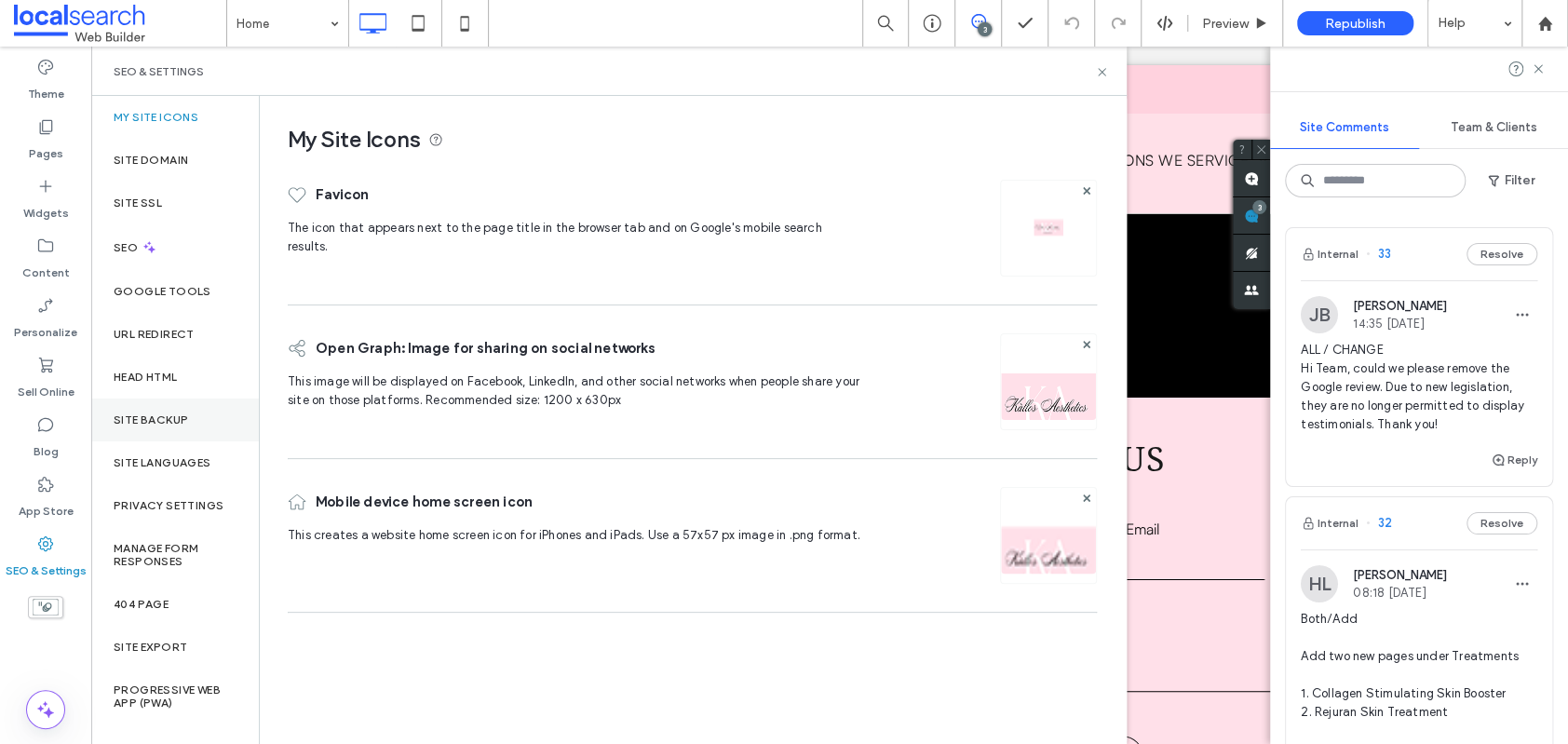
click at [164, 421] on label "Site Backup" at bounding box center [150, 420] width 74 height 13
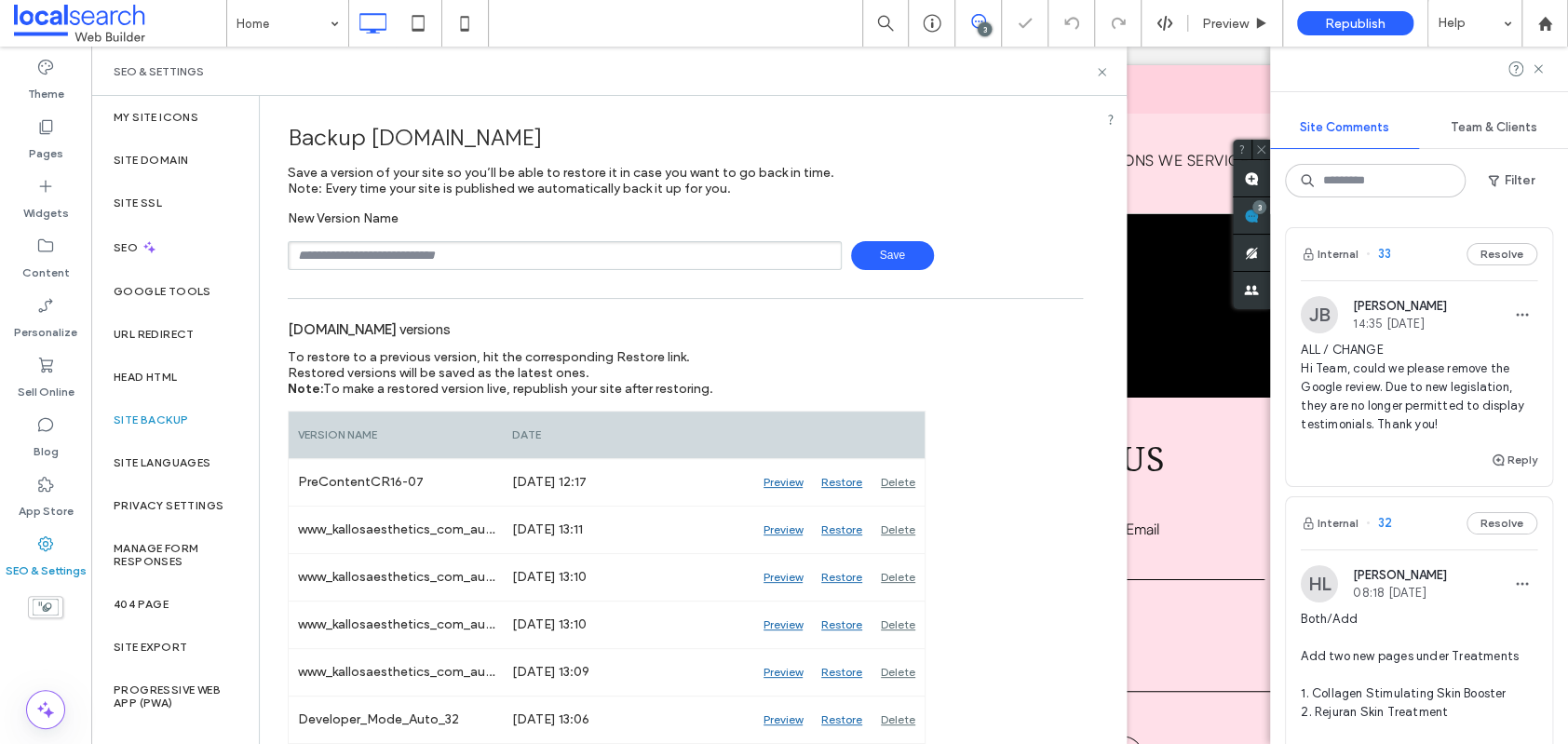
click at [358, 256] on input "text" at bounding box center [564, 255] width 554 height 29
type input "**********"
click at [865, 247] on span "Save" at bounding box center [893, 255] width 83 height 29
click at [1100, 74] on icon at bounding box center [1102, 72] width 14 height 13
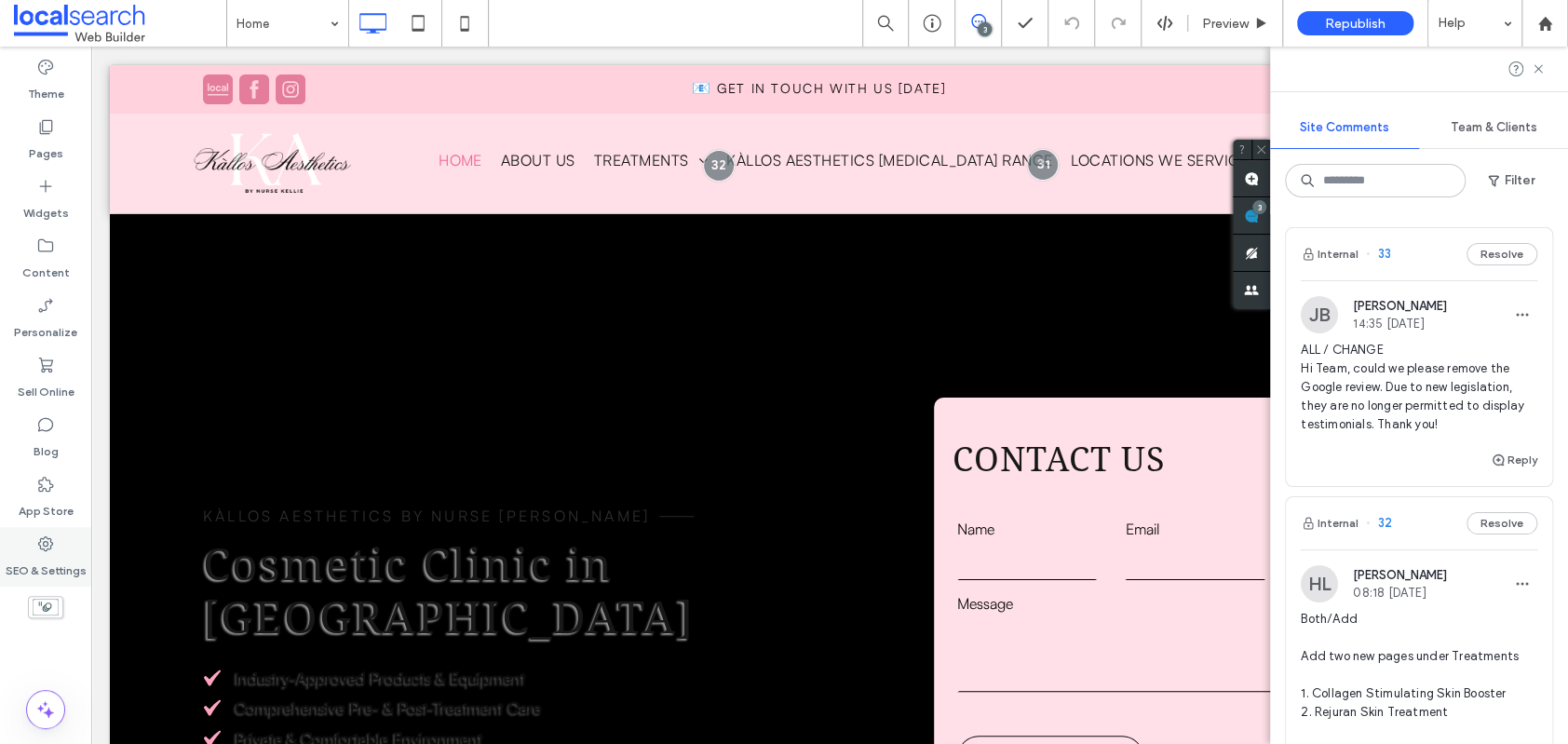
click at [38, 543] on icon at bounding box center [45, 543] width 18 height 18
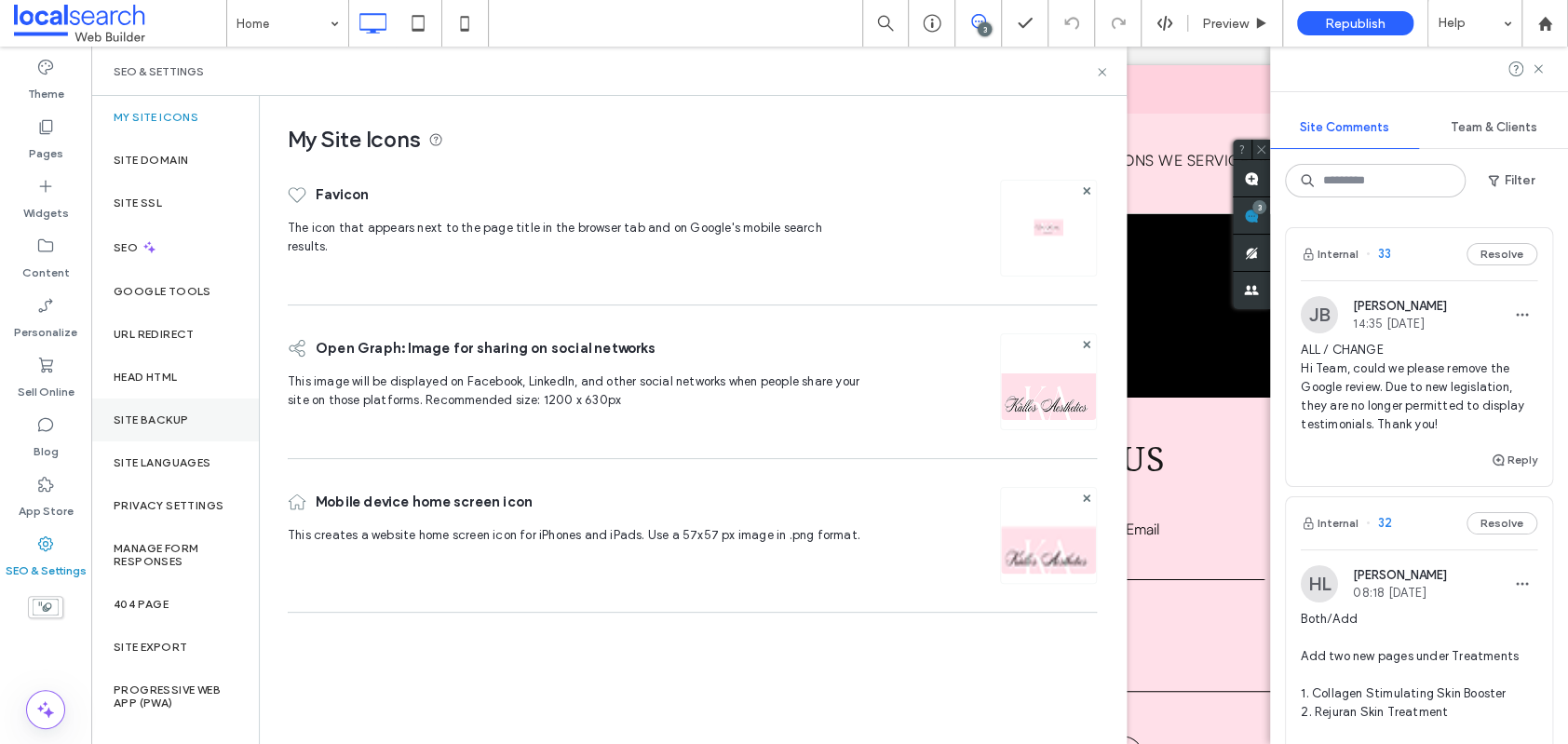
click at [165, 415] on label "Site Backup" at bounding box center [150, 420] width 74 height 13
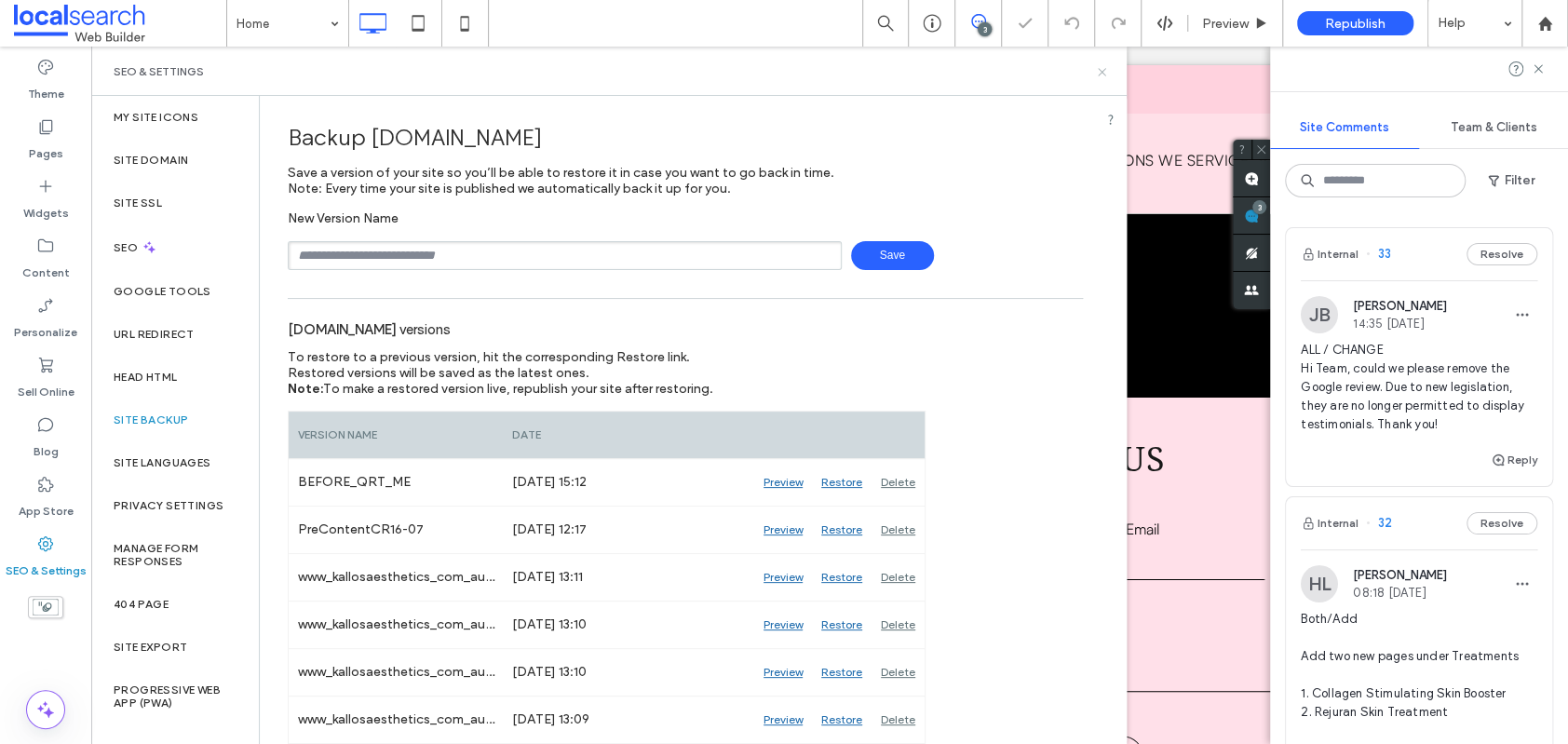
click at [1100, 72] on icon at bounding box center [1102, 72] width 14 height 13
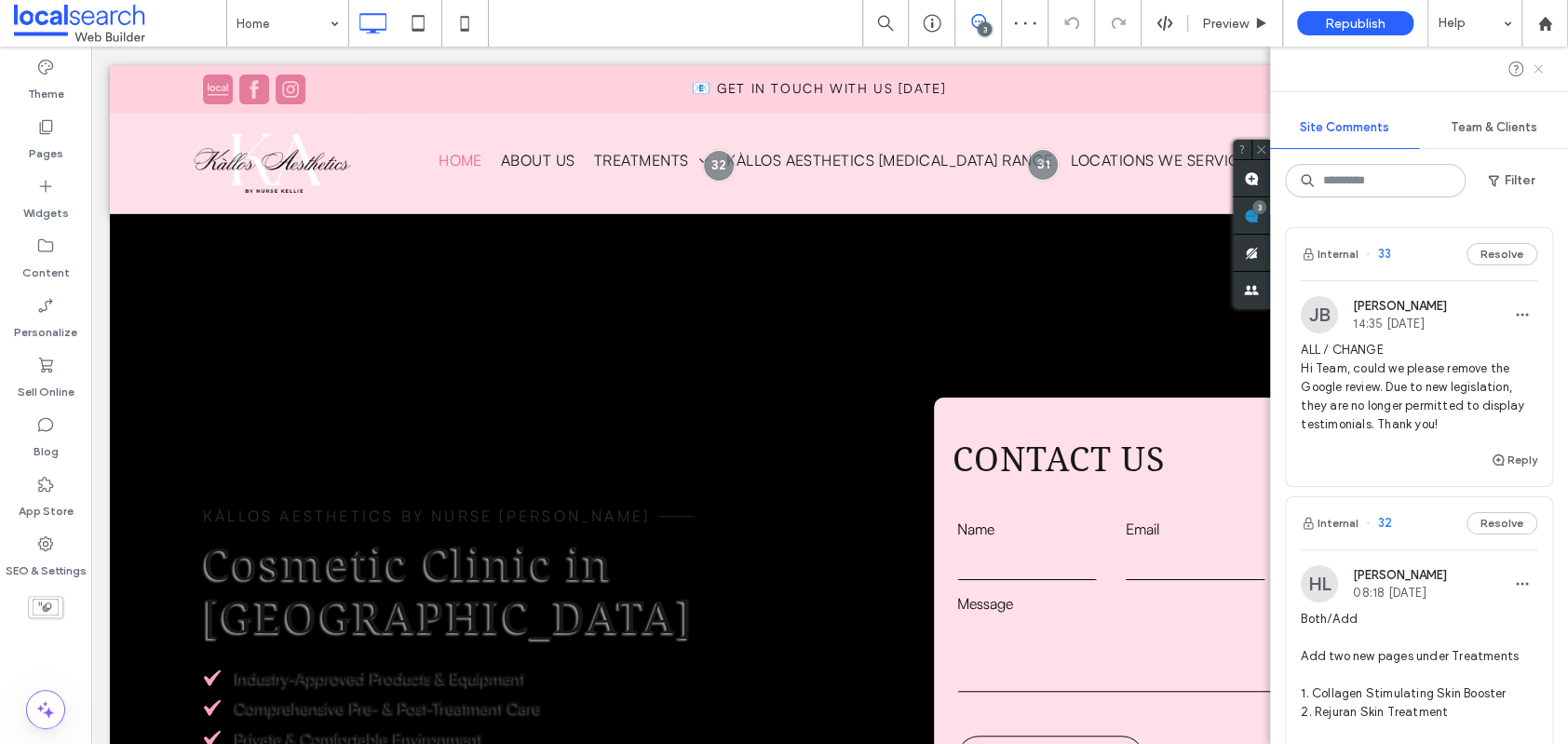
click at [1538, 70] on icon at bounding box center [1538, 68] width 14 height 14
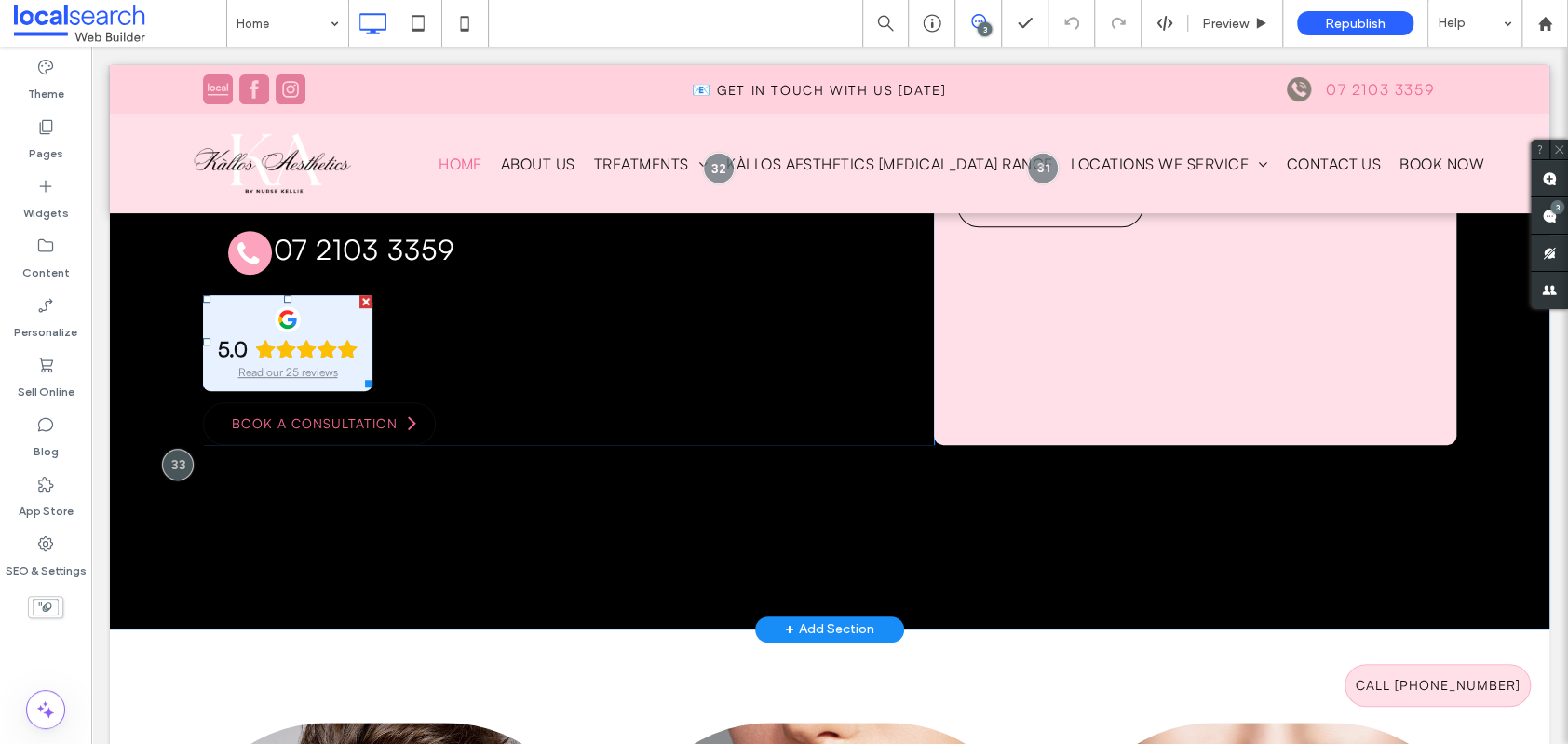
scroll to position [534, 0]
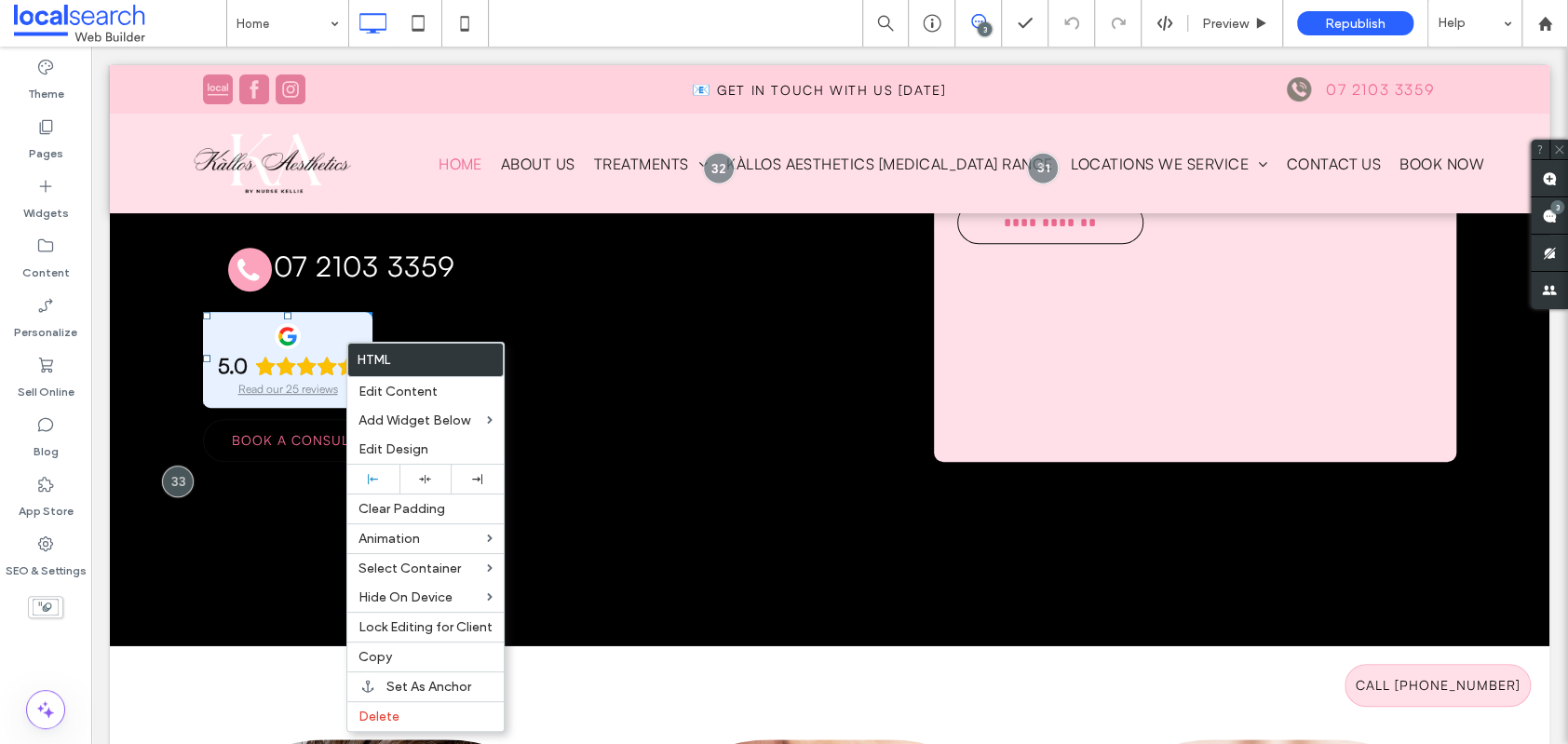
drag, startPoint x: 344, startPoint y: 354, endPoint x: 438, endPoint y: 403, distance: 106.0
click at [390, 716] on span "Delete" at bounding box center [379, 716] width 41 height 15
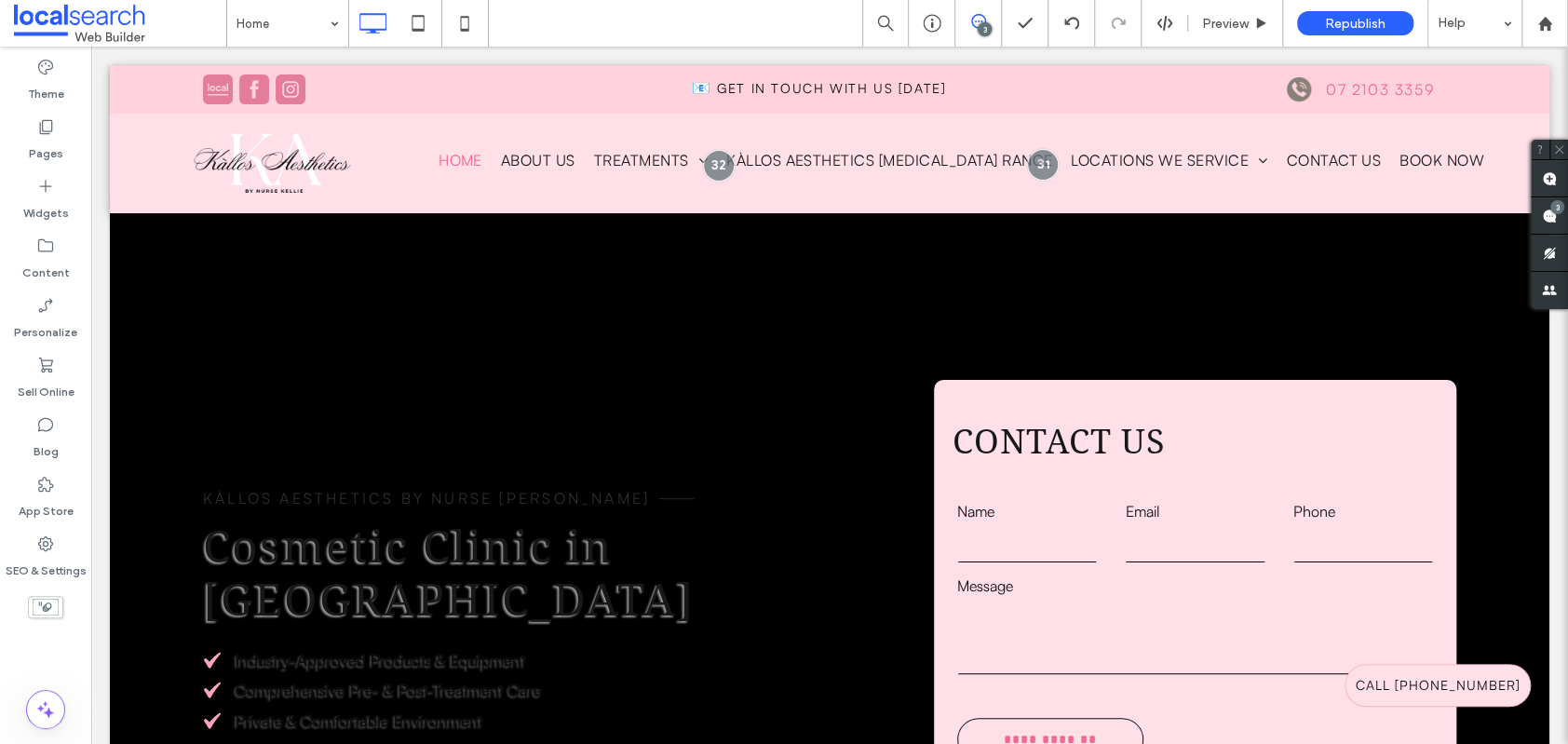
scroll to position [0, 0]
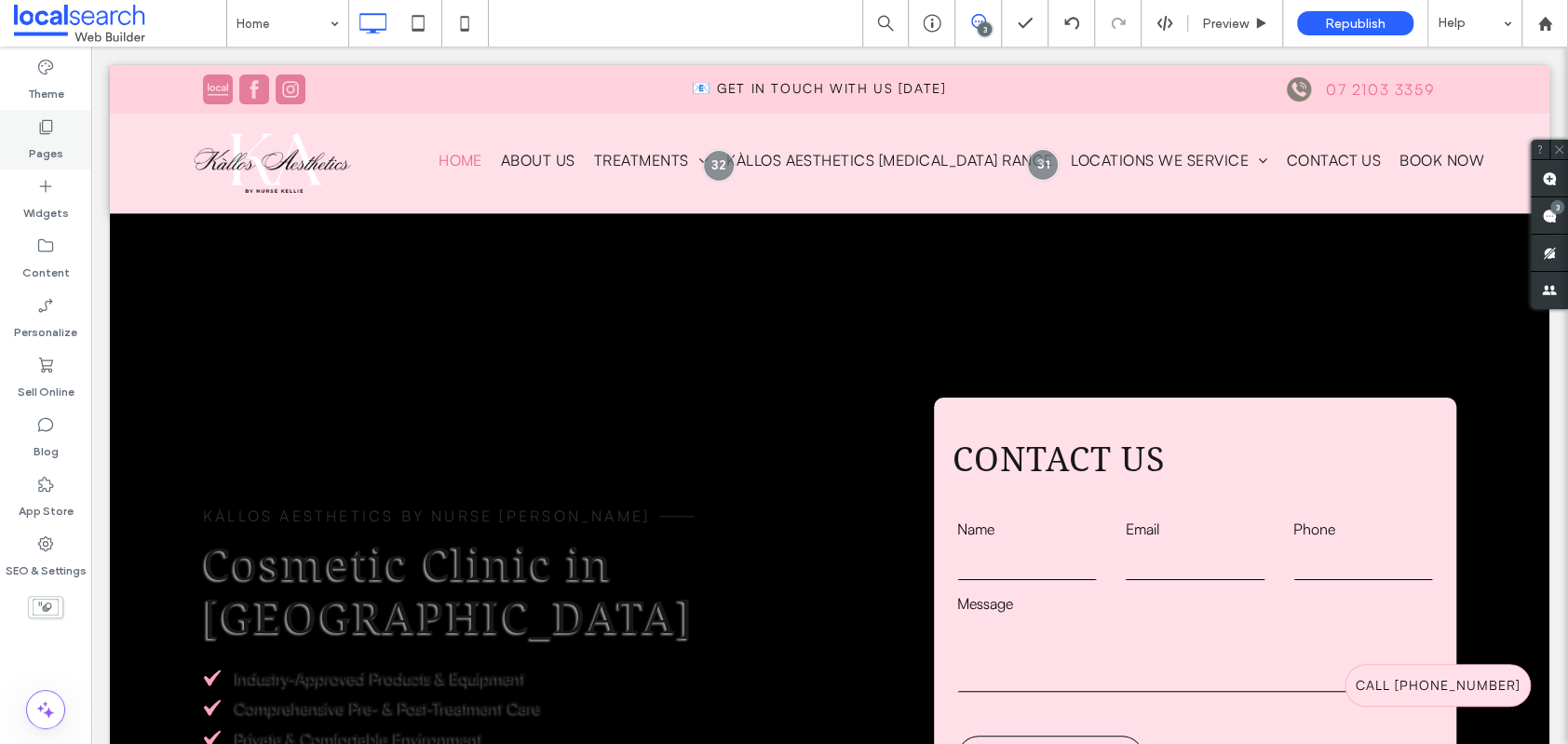
click at [55, 118] on div "Pages" at bounding box center [45, 140] width 92 height 60
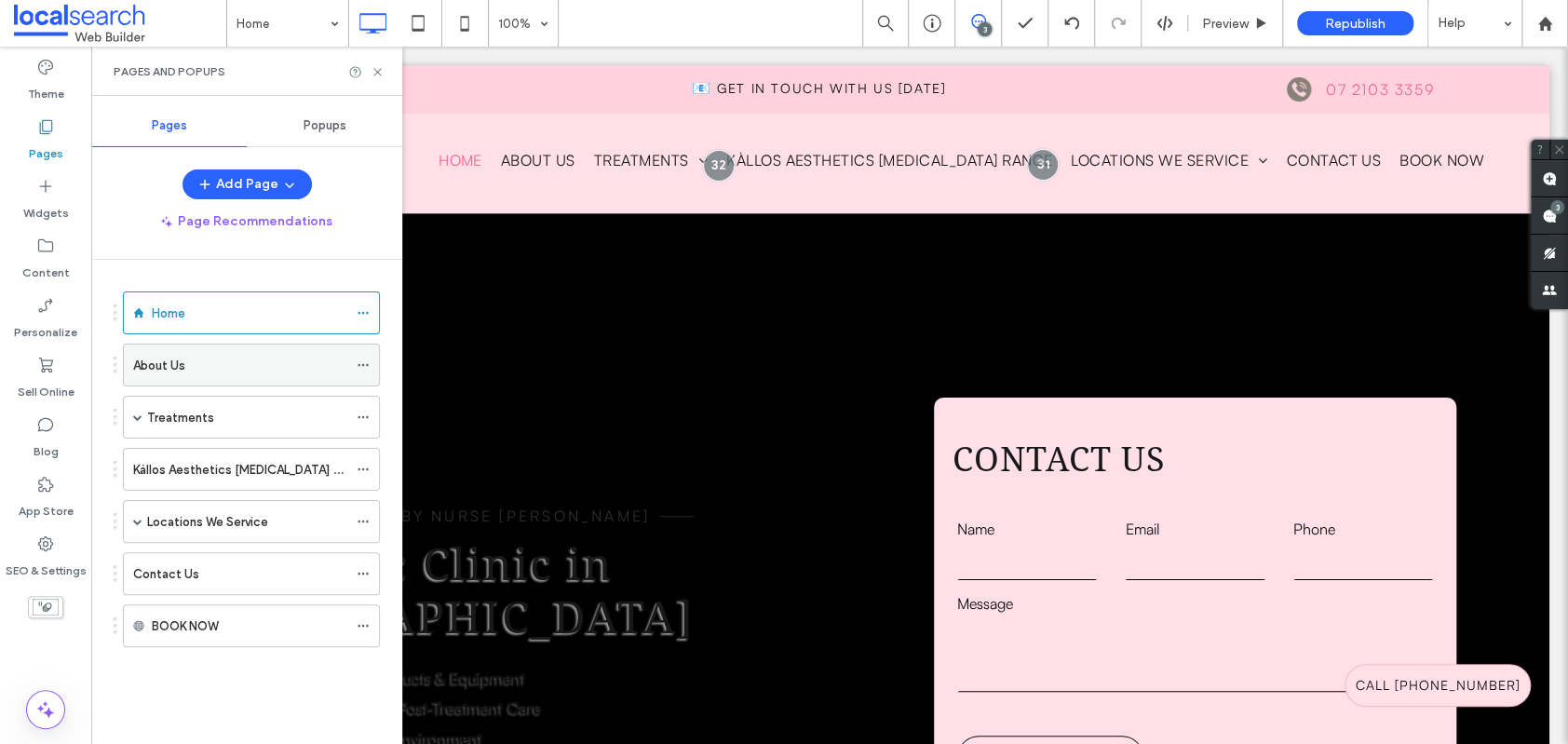
click at [231, 381] on div "About Us" at bounding box center [240, 364] width 214 height 40
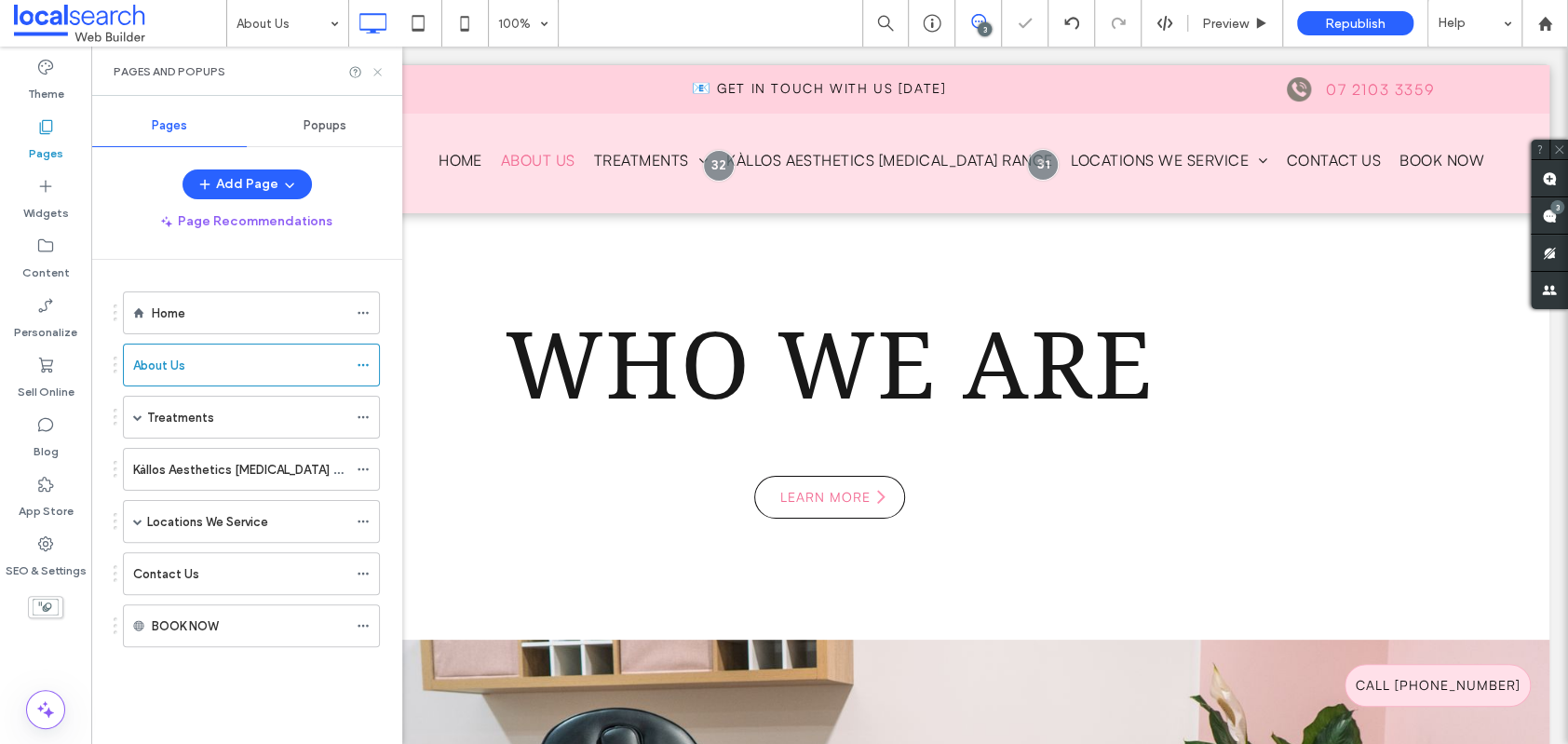
click at [377, 68] on icon at bounding box center [377, 72] width 14 height 13
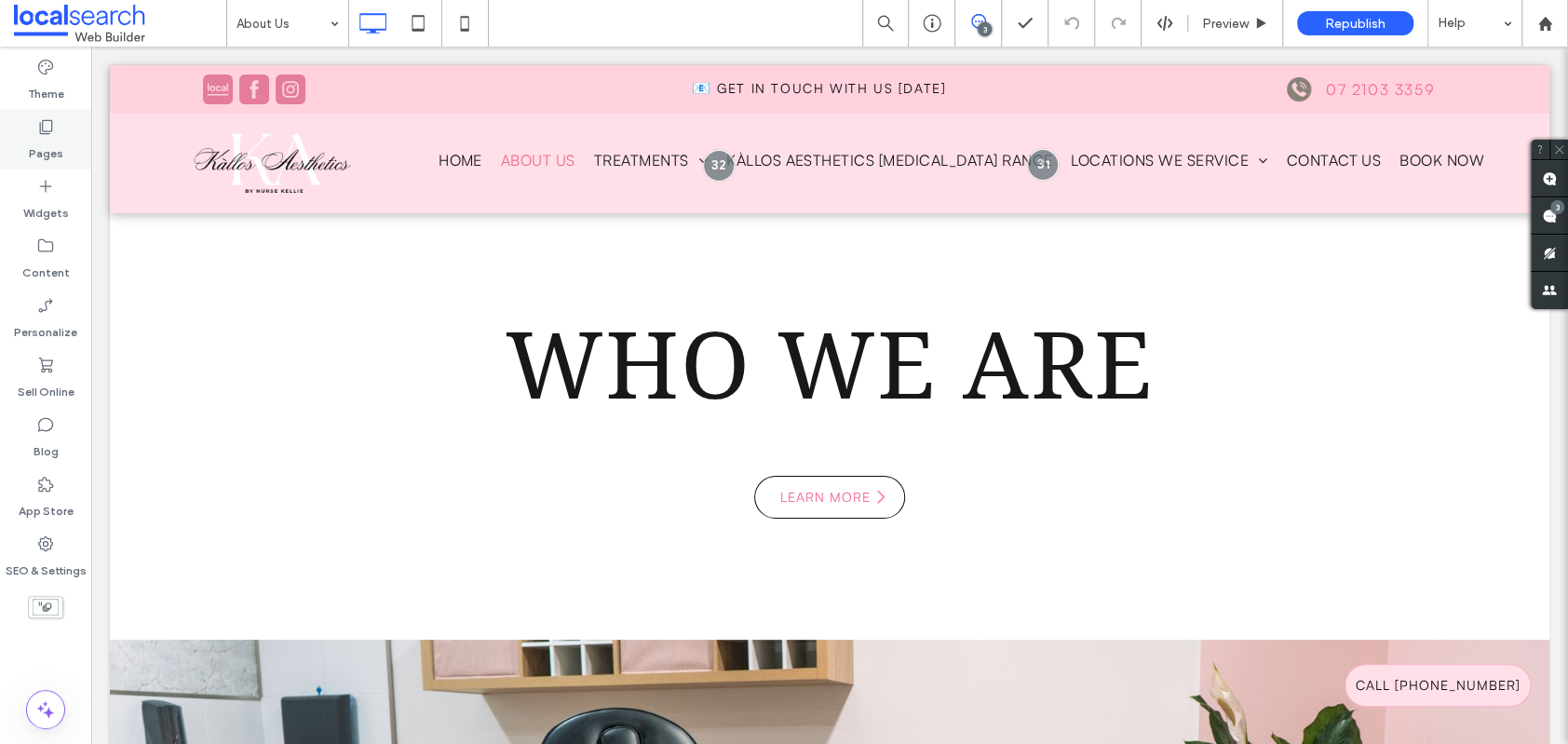
click at [50, 122] on icon at bounding box center [45, 126] width 18 height 18
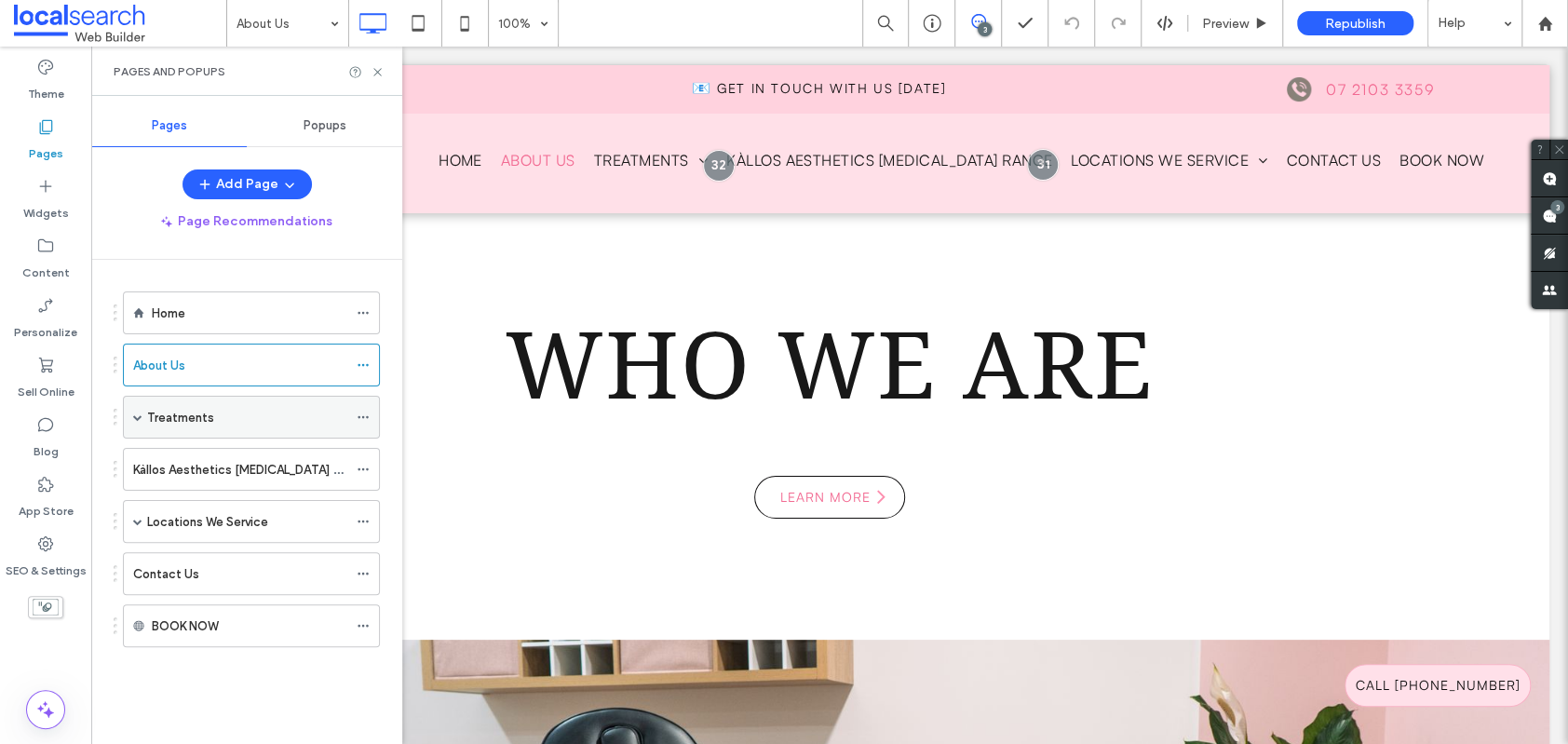
click at [223, 403] on div "Treatments" at bounding box center [248, 416] width 201 height 40
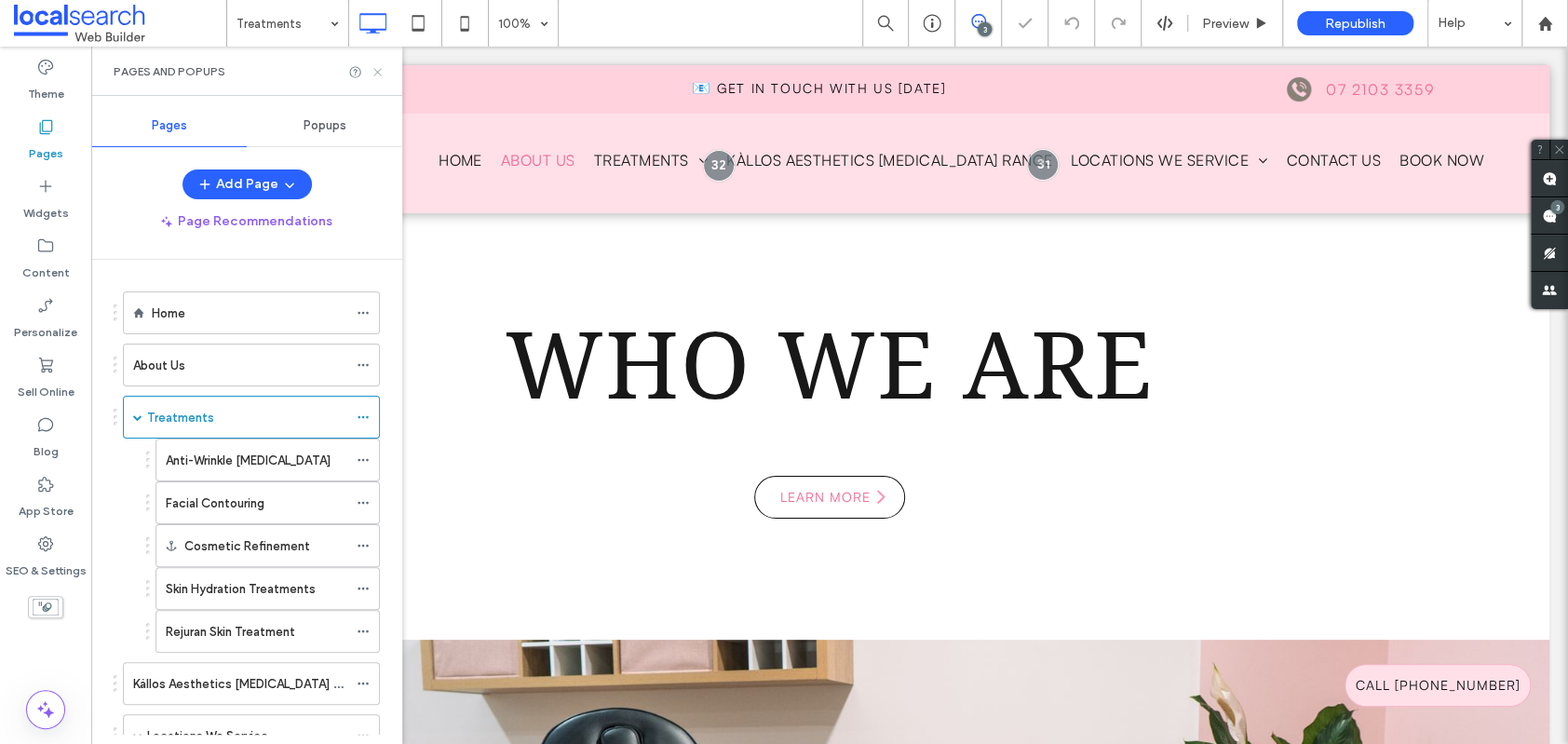
click at [379, 68] on use at bounding box center [377, 72] width 8 height 8
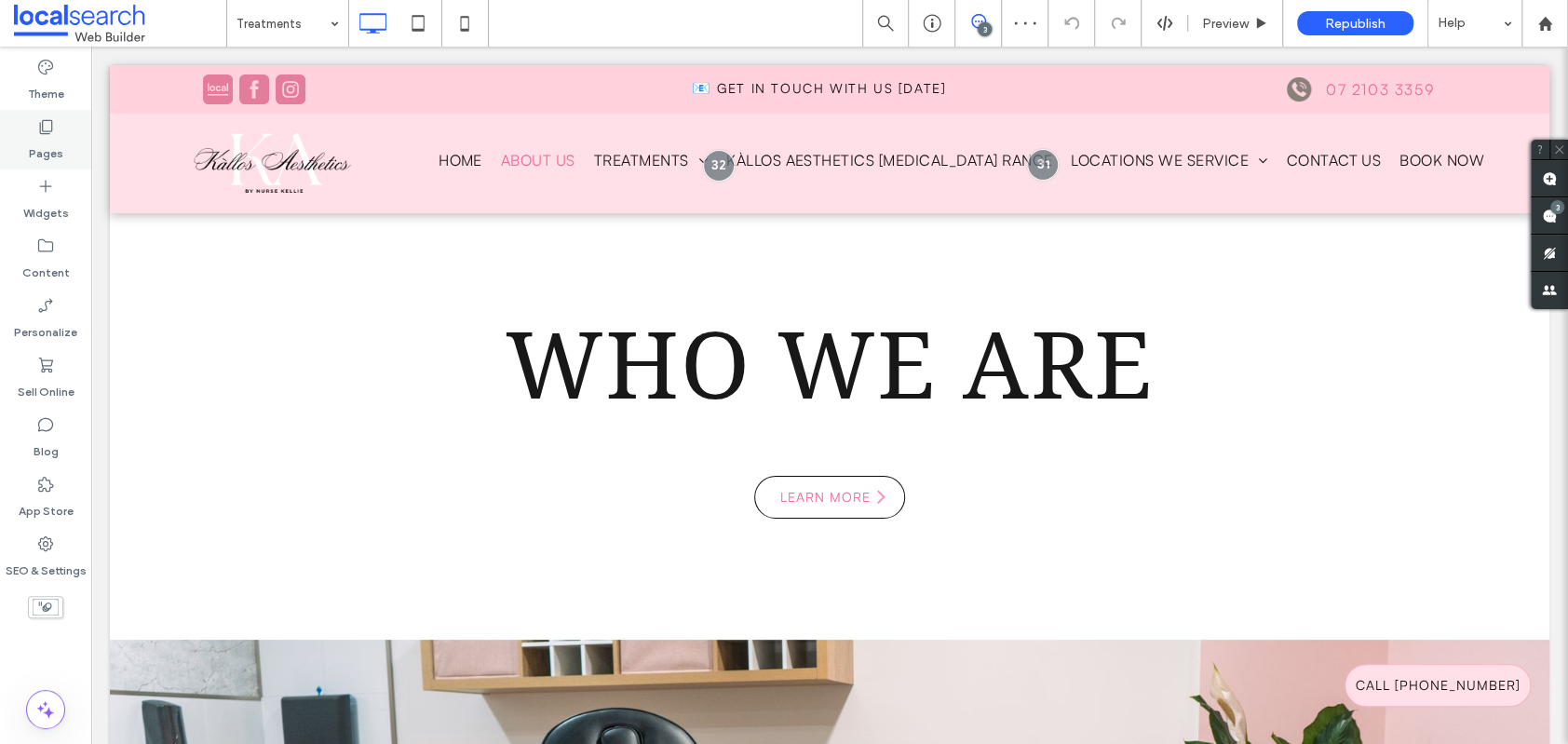
click at [46, 140] on label "Pages" at bounding box center [46, 148] width 35 height 26
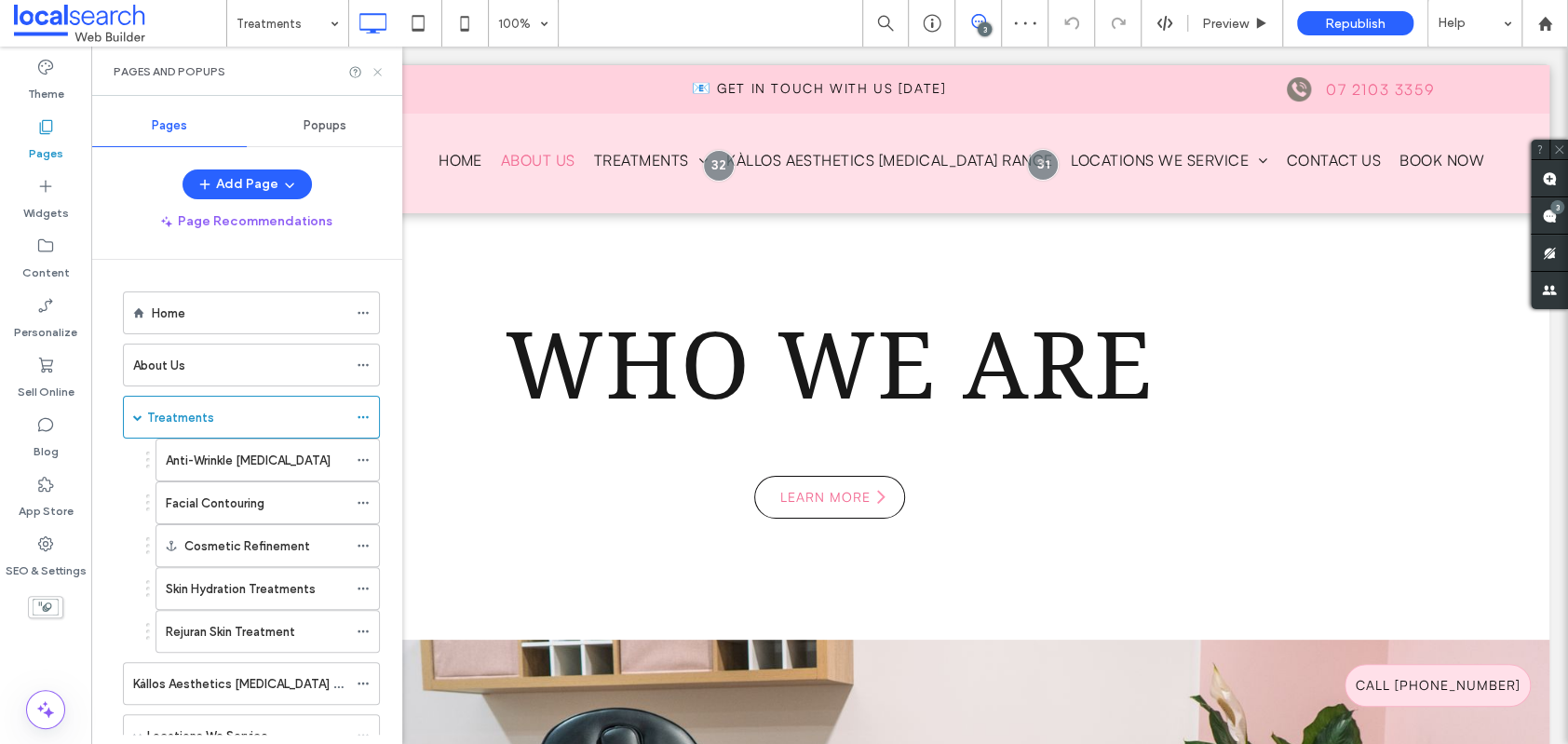
click at [375, 69] on use at bounding box center [377, 72] width 8 height 8
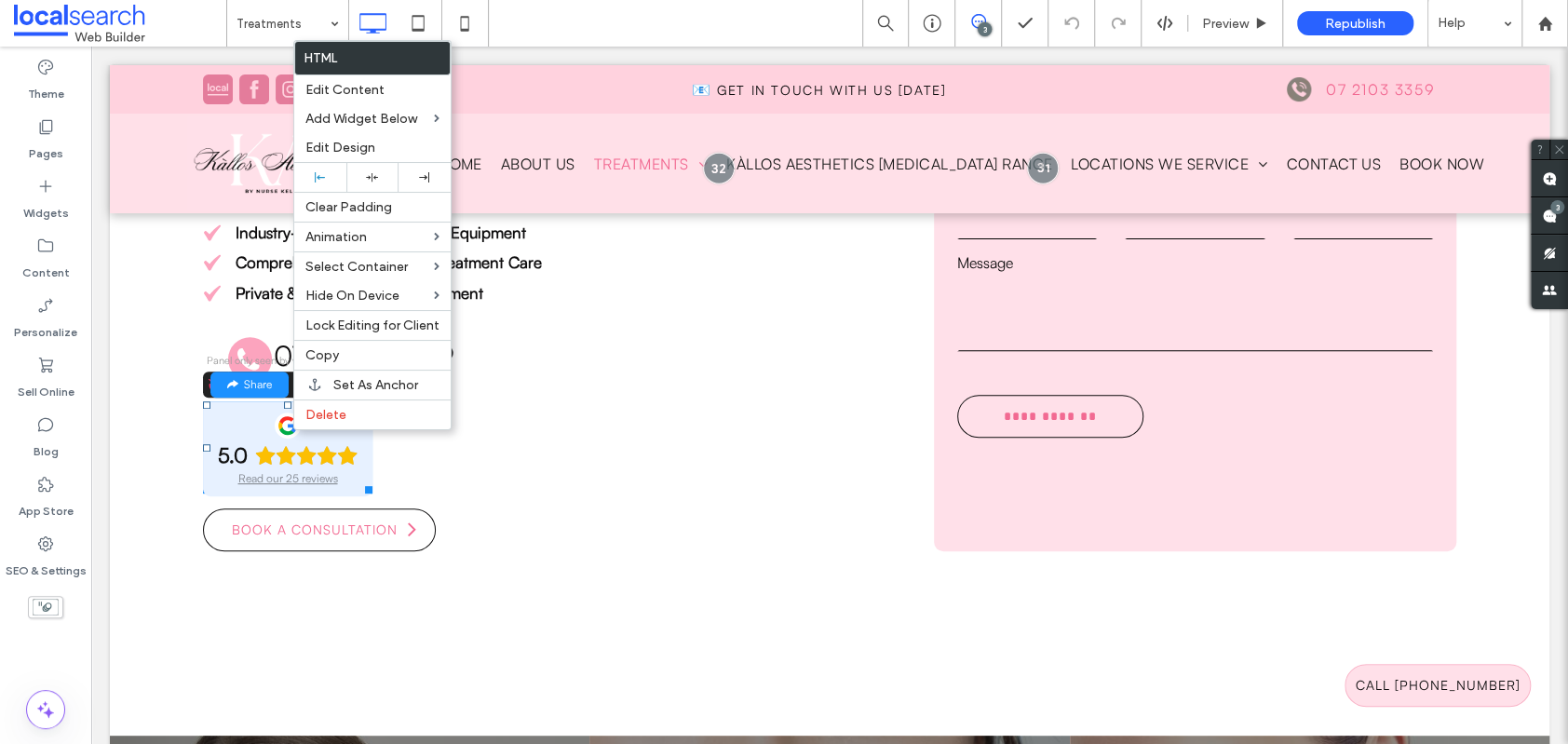
scroll to position [340, 0]
click at [341, 415] on span "Delete" at bounding box center [326, 414] width 41 height 15
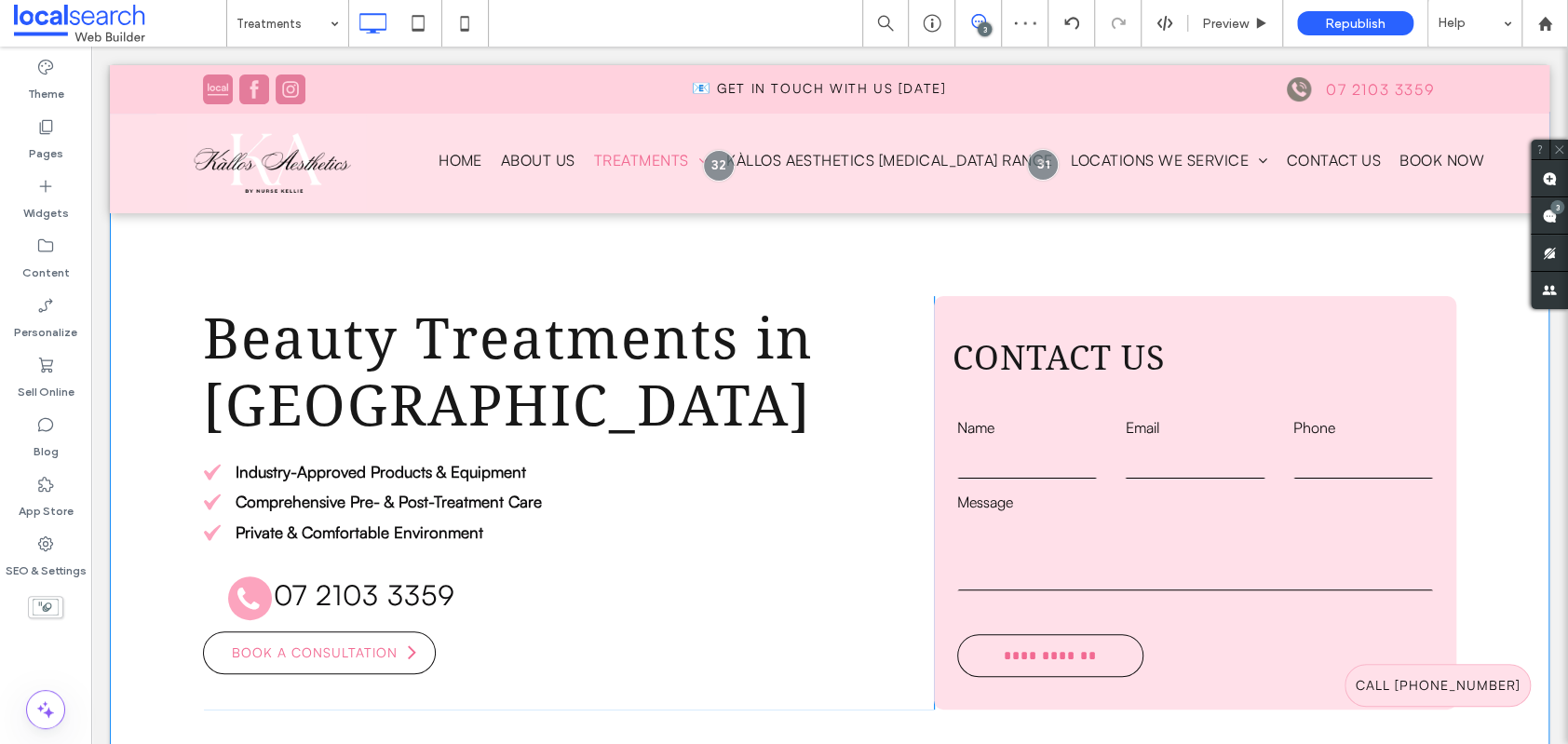
scroll to position [0, 0]
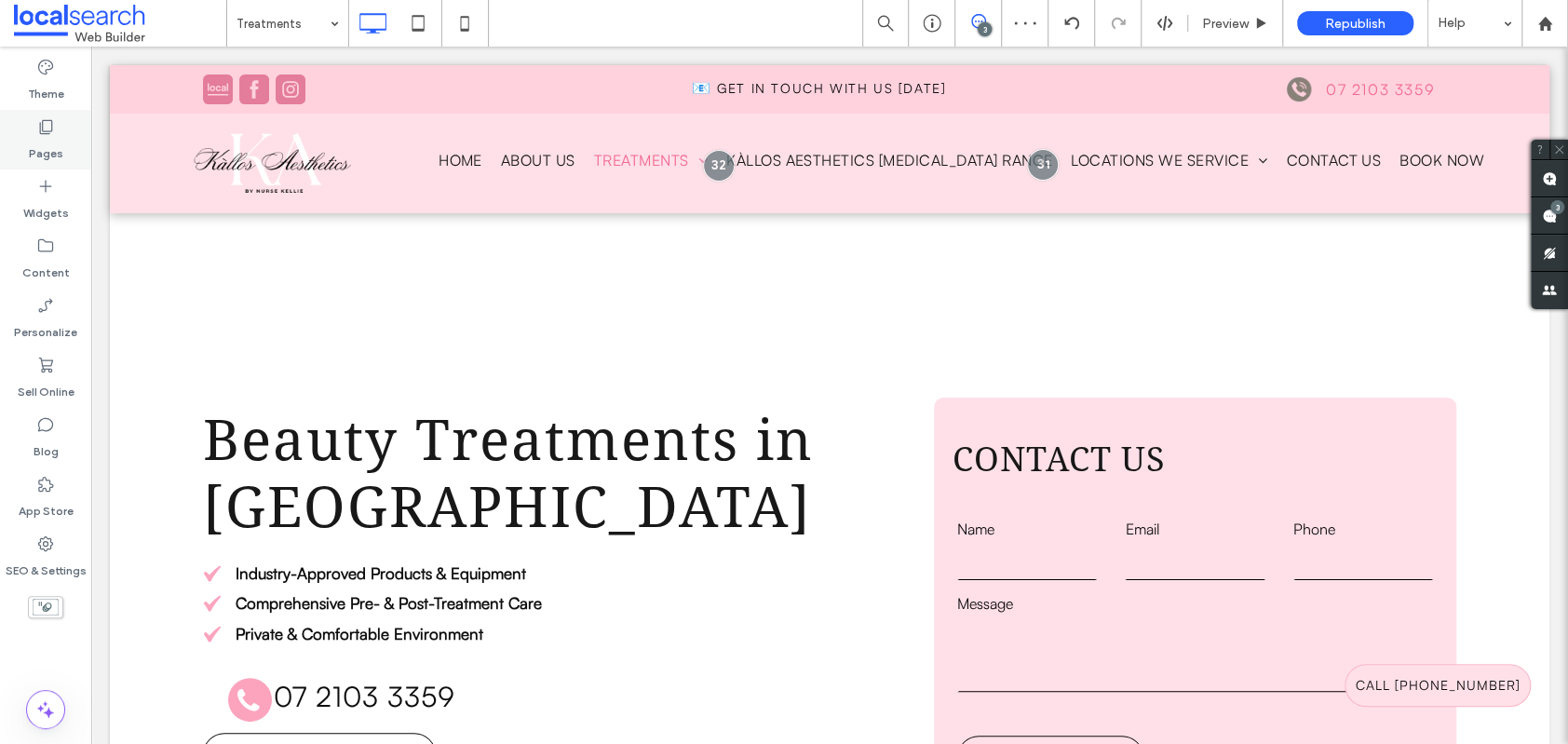
click at [41, 136] on label "Pages" at bounding box center [46, 148] width 35 height 26
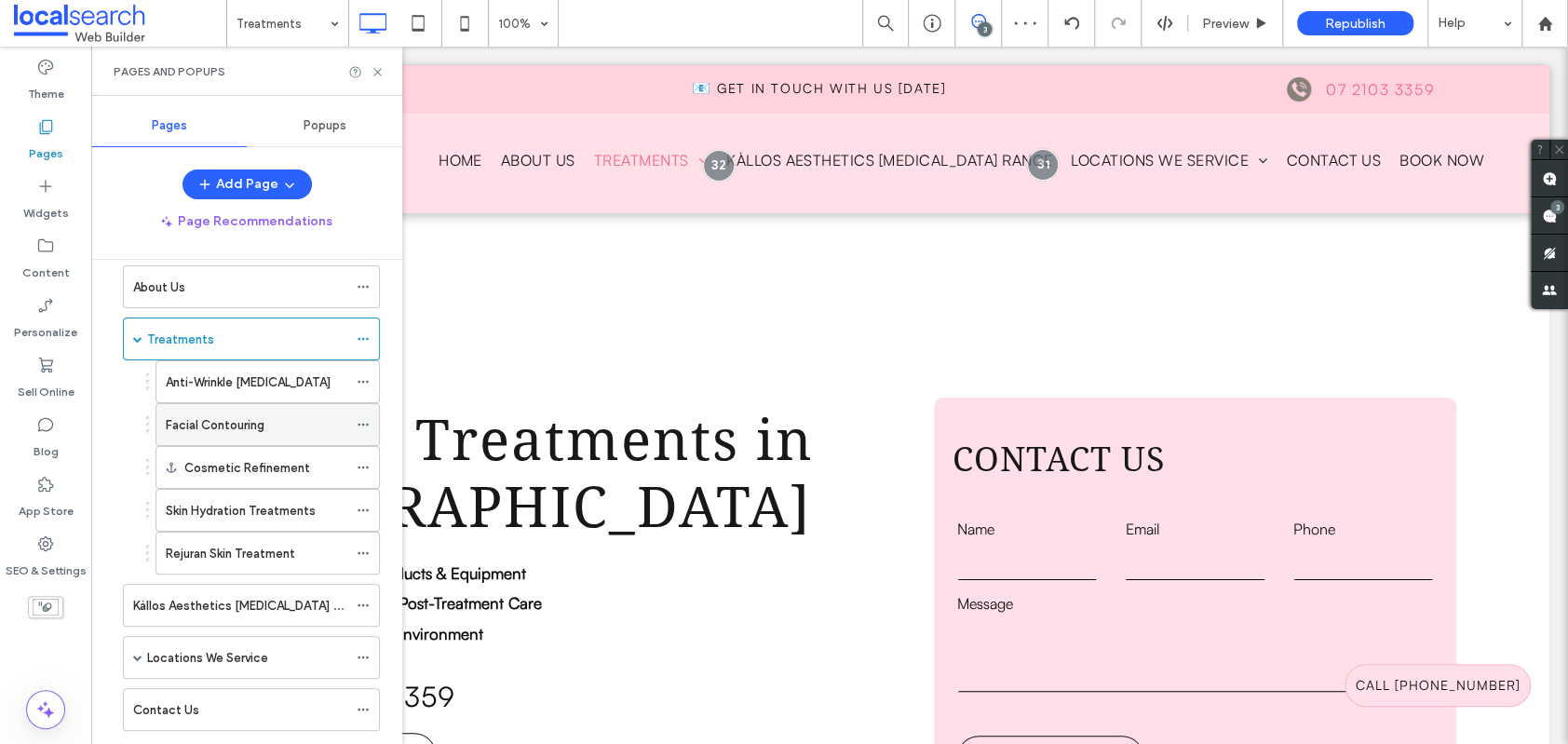
scroll to position [155, 0]
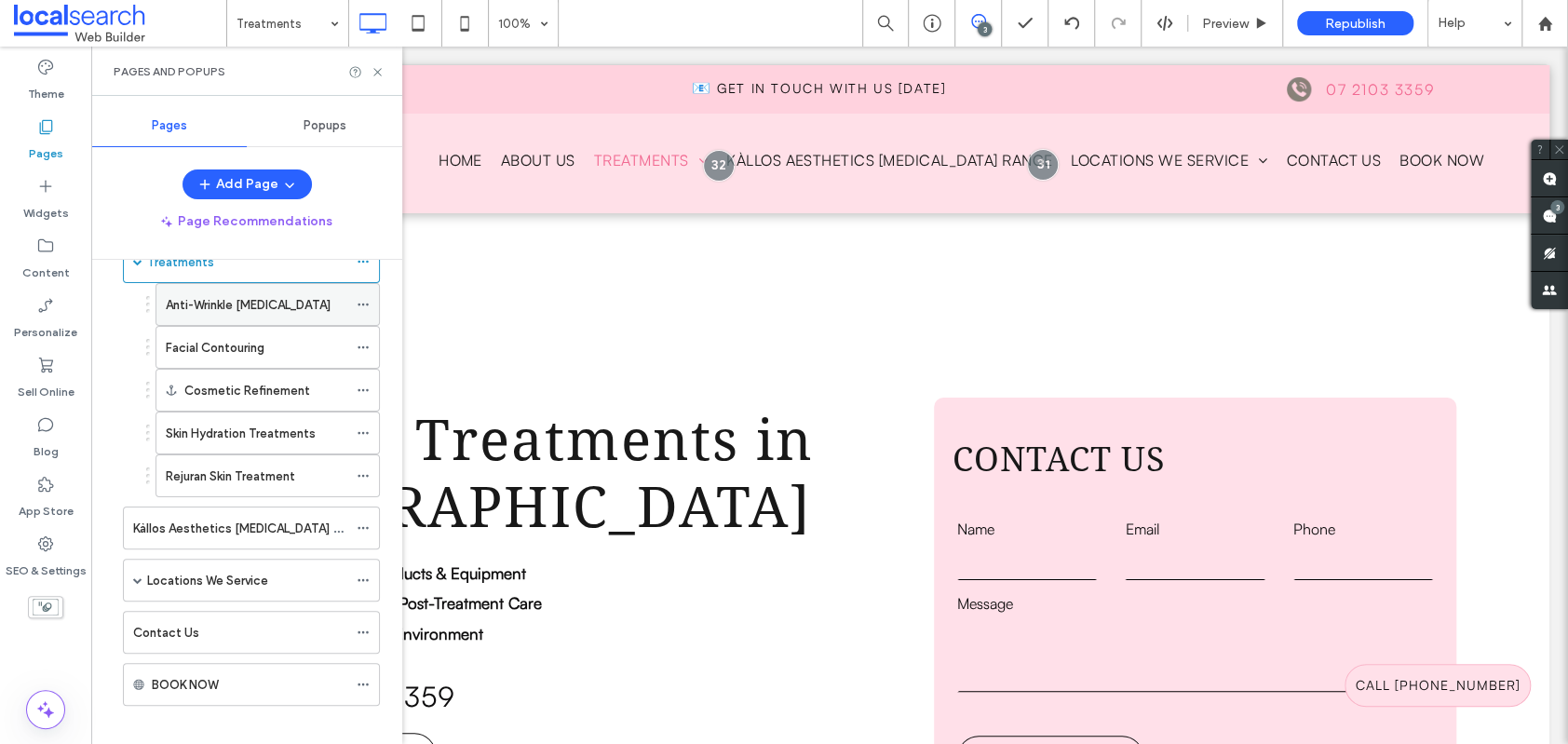
click at [236, 301] on label "Anti-Wrinkle [MEDICAL_DATA]" at bounding box center [248, 305] width 165 height 33
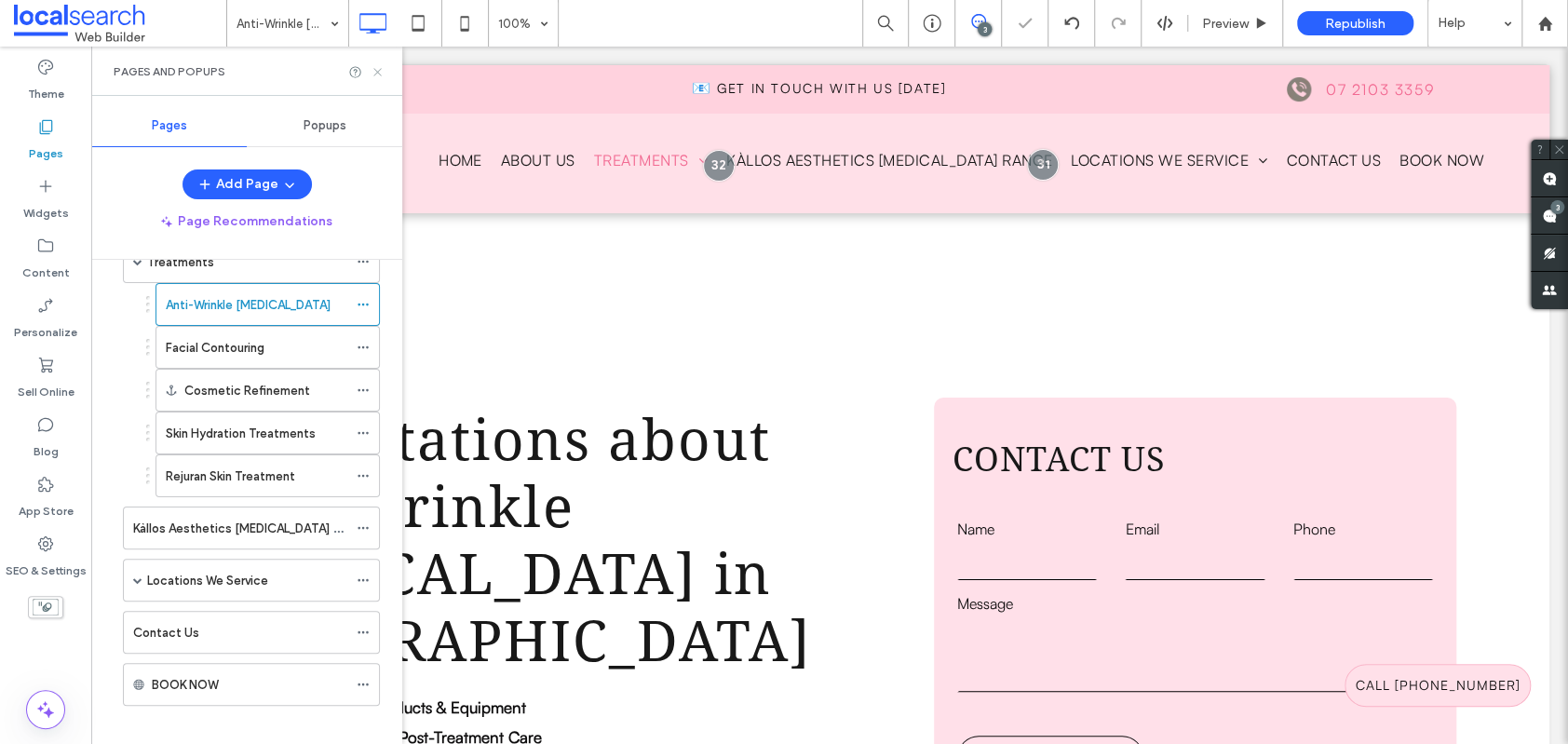
click at [380, 71] on icon at bounding box center [377, 72] width 14 height 13
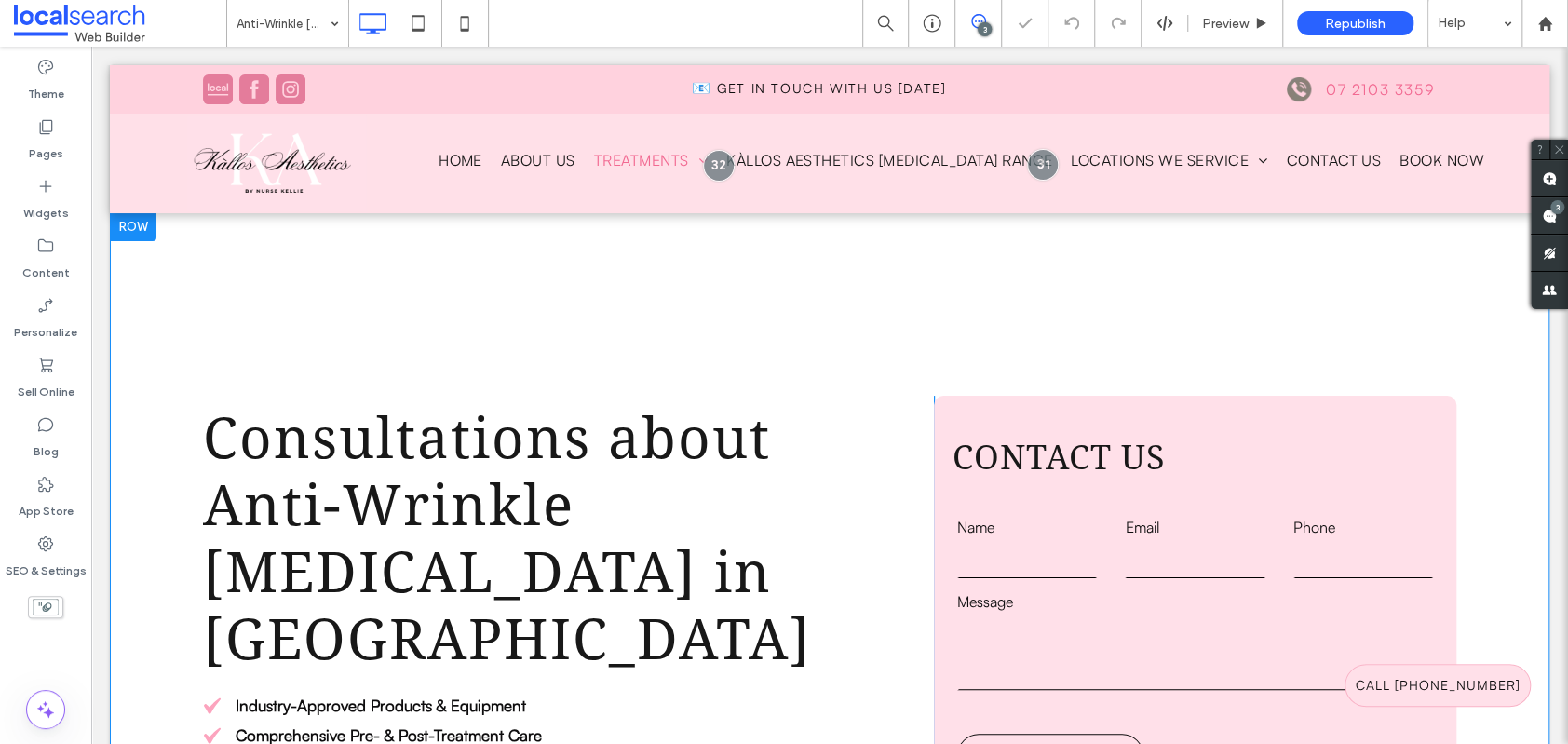
scroll to position [353, 0]
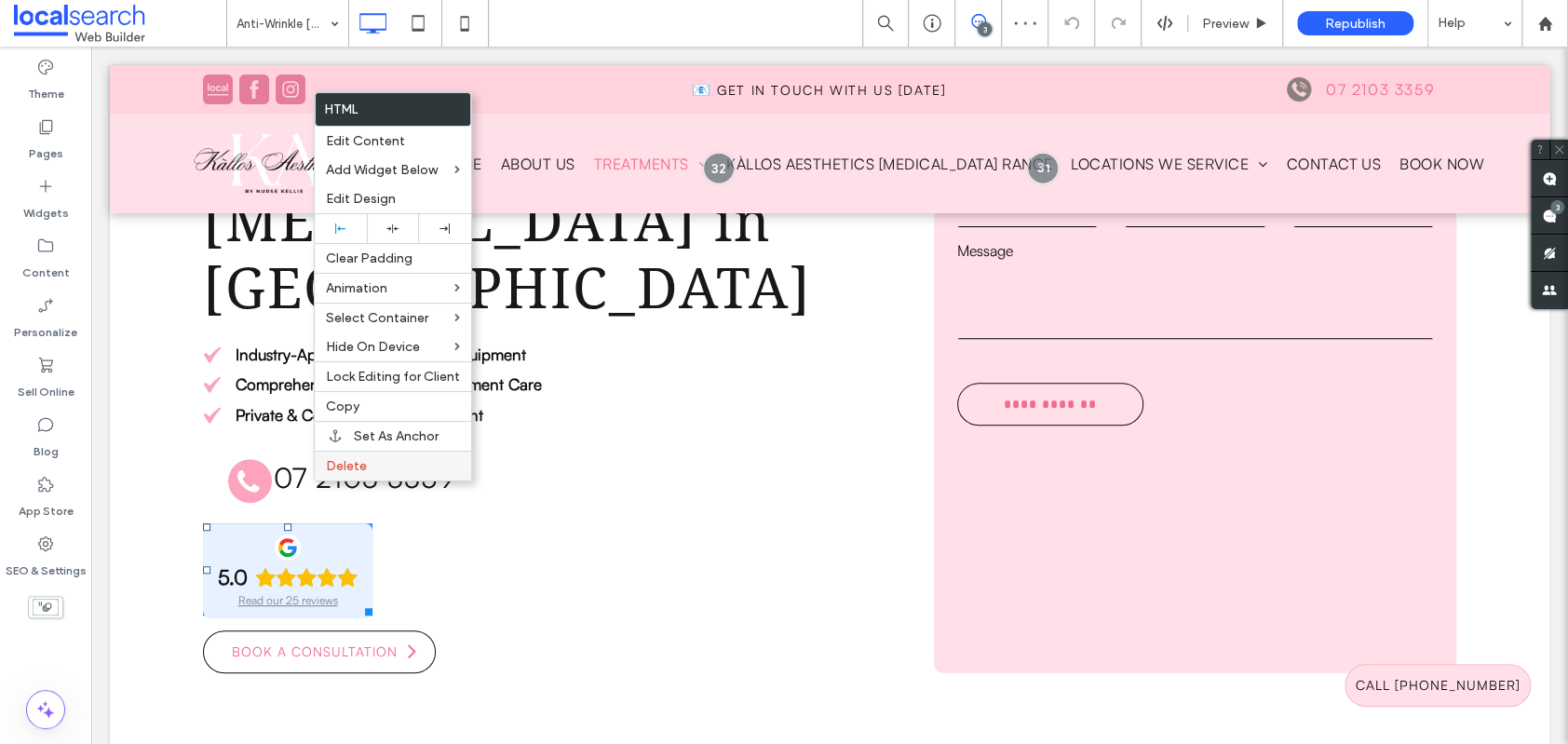
click at [366, 463] on label "Delete" at bounding box center [392, 465] width 134 height 15
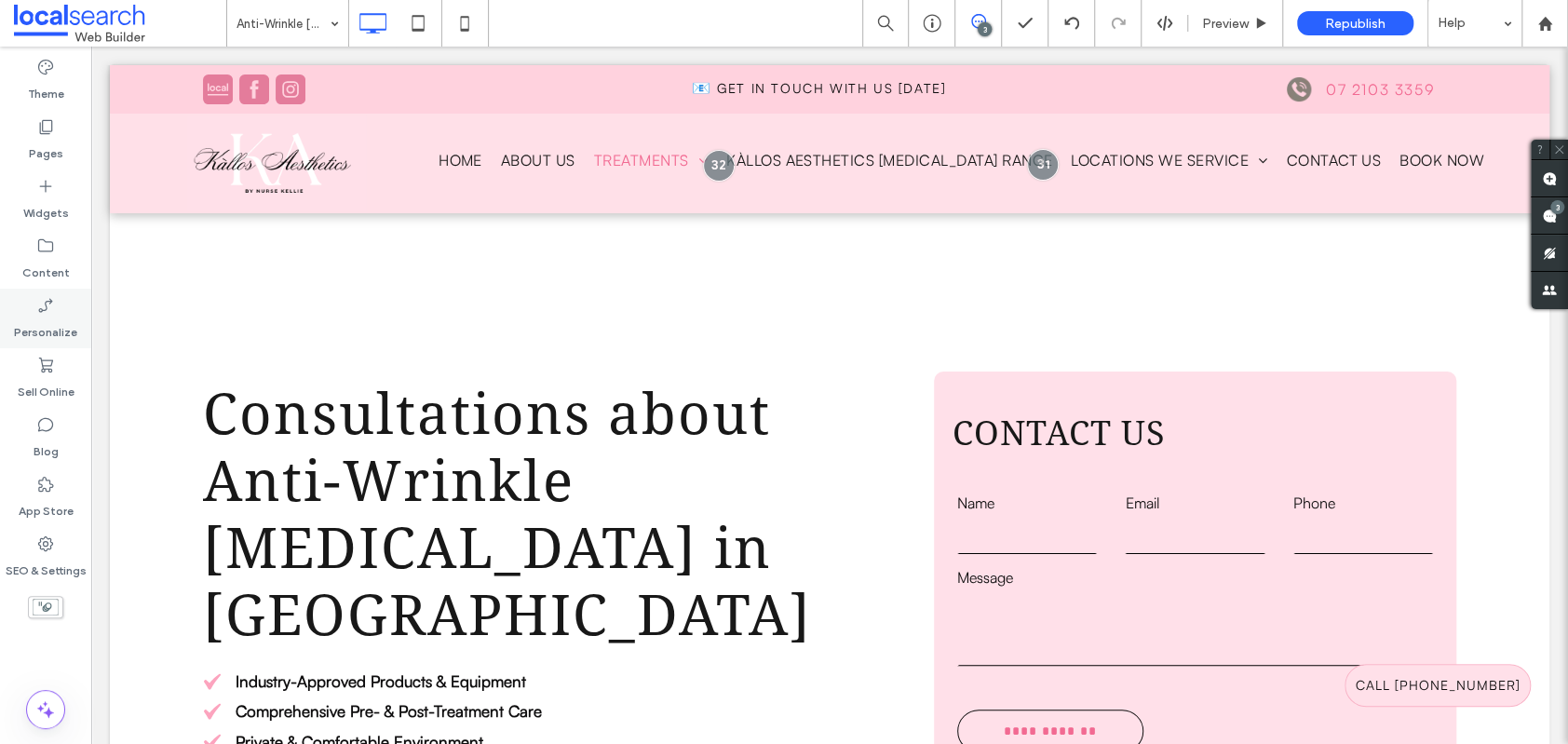
scroll to position [27, 0]
click at [45, 125] on icon at bounding box center [45, 126] width 18 height 18
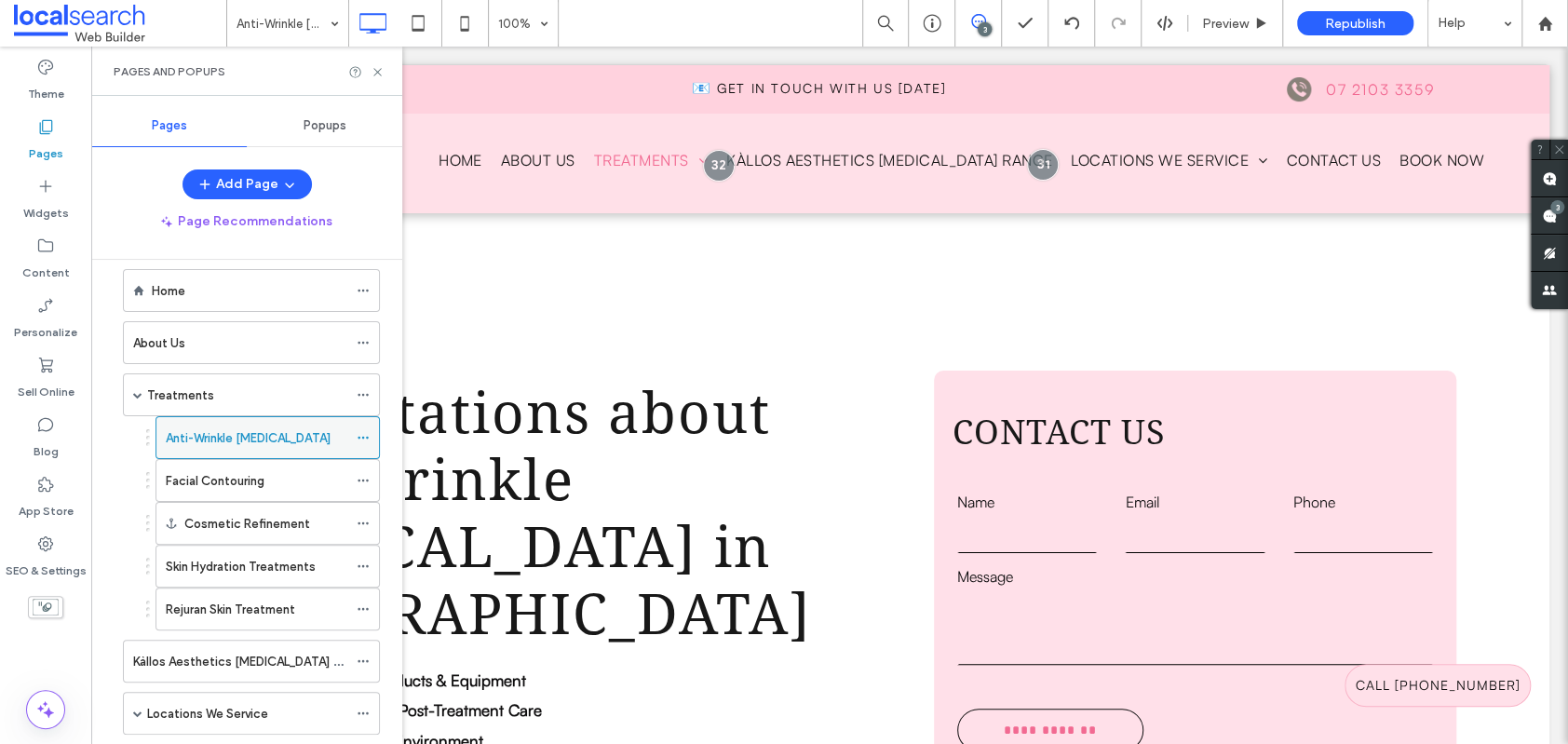
scroll to position [35, 0]
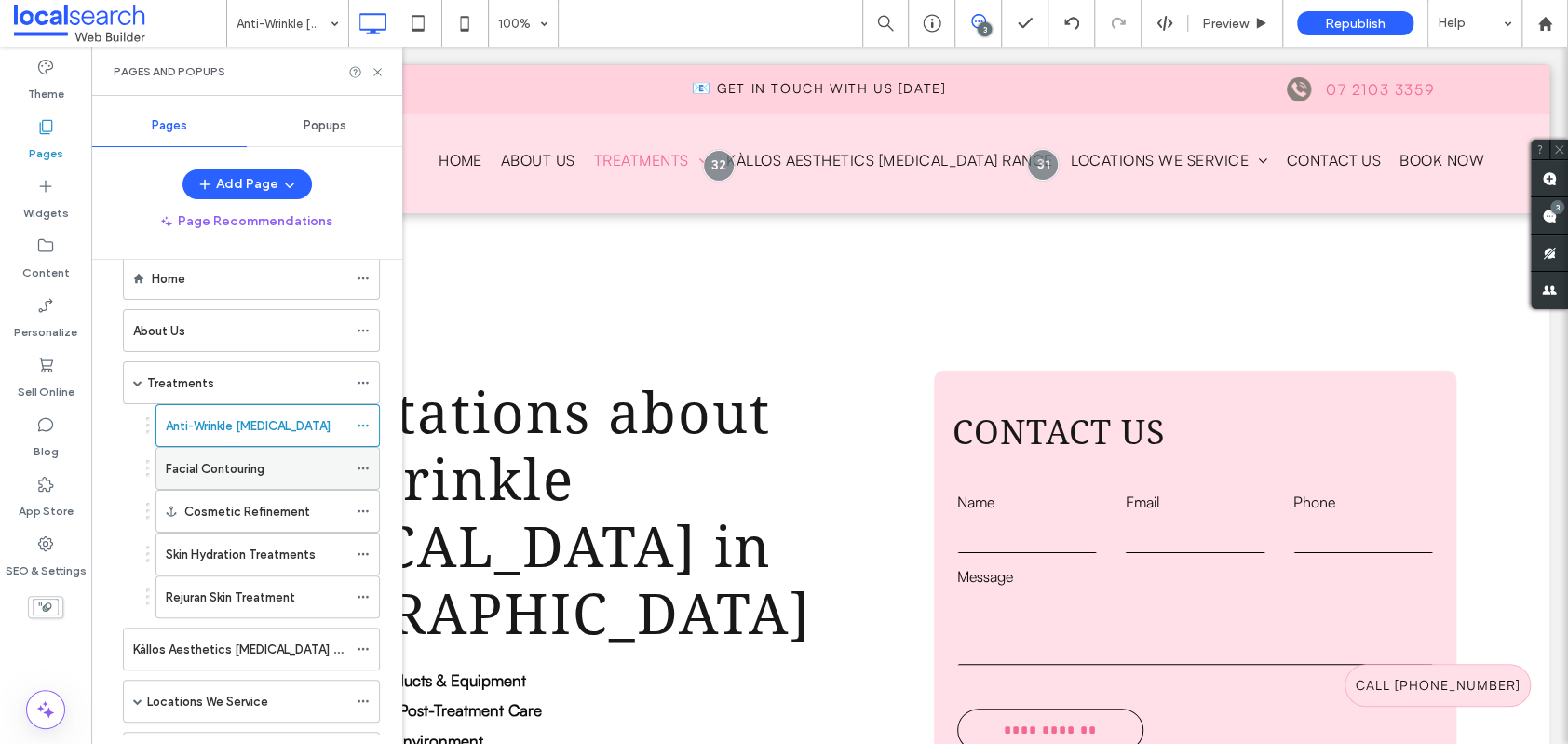
click at [221, 455] on div "Facial Contouring" at bounding box center [257, 468] width 181 height 40
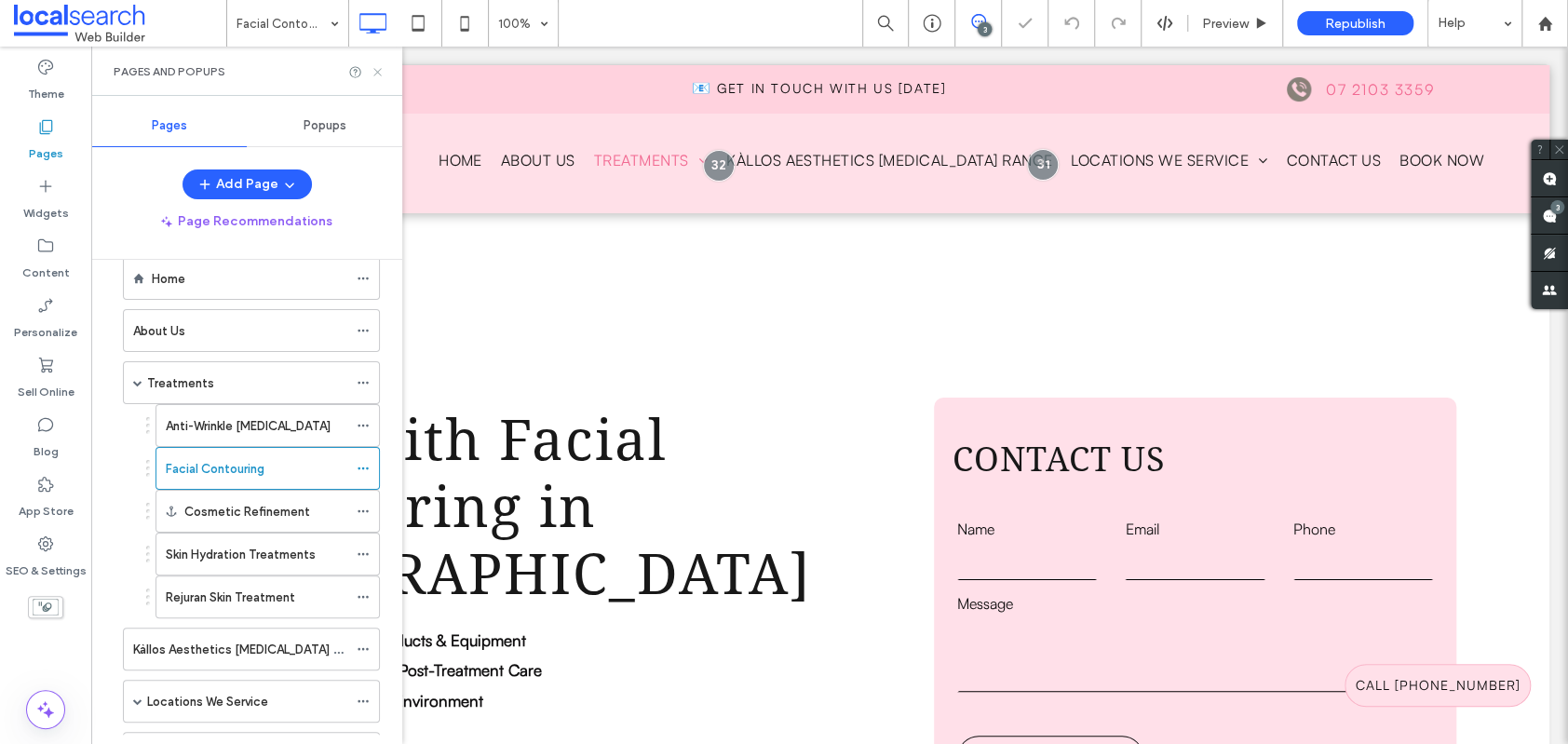
drag, startPoint x: 381, startPoint y: 69, endPoint x: 324, endPoint y: 250, distance: 189.8
click at [381, 69] on icon at bounding box center [377, 72] width 14 height 13
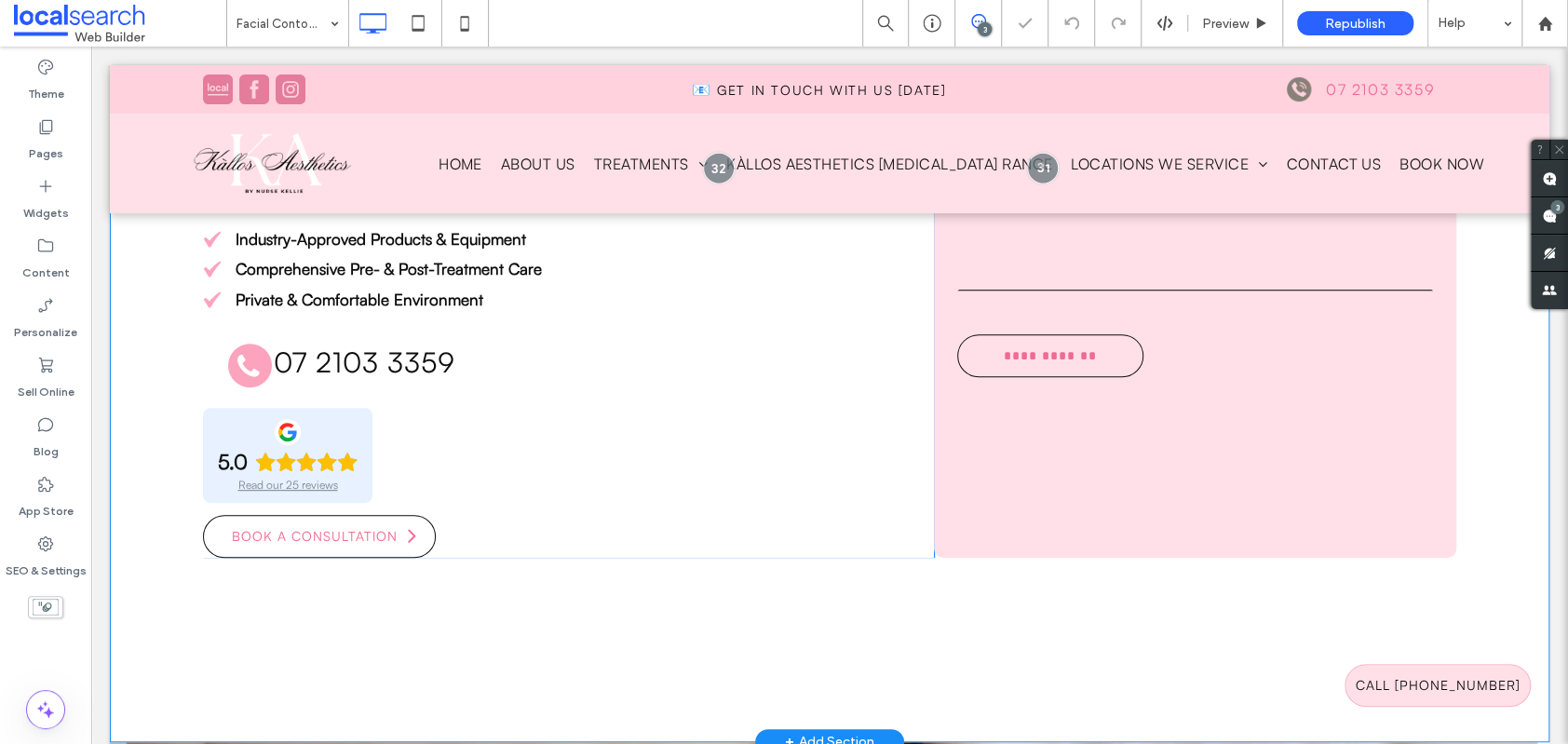
scroll to position [571, 0]
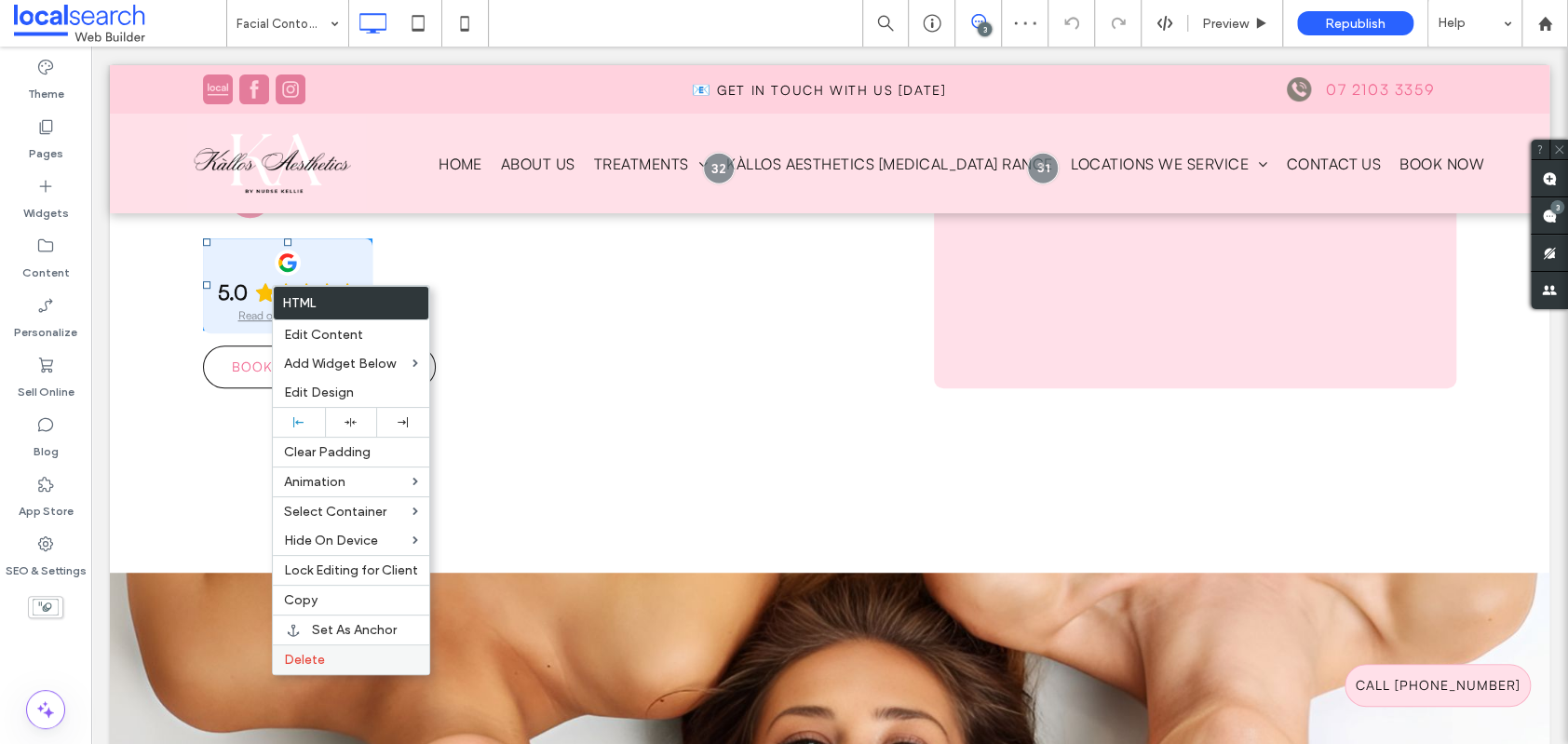
click at [298, 654] on span "Delete" at bounding box center [305, 659] width 41 height 15
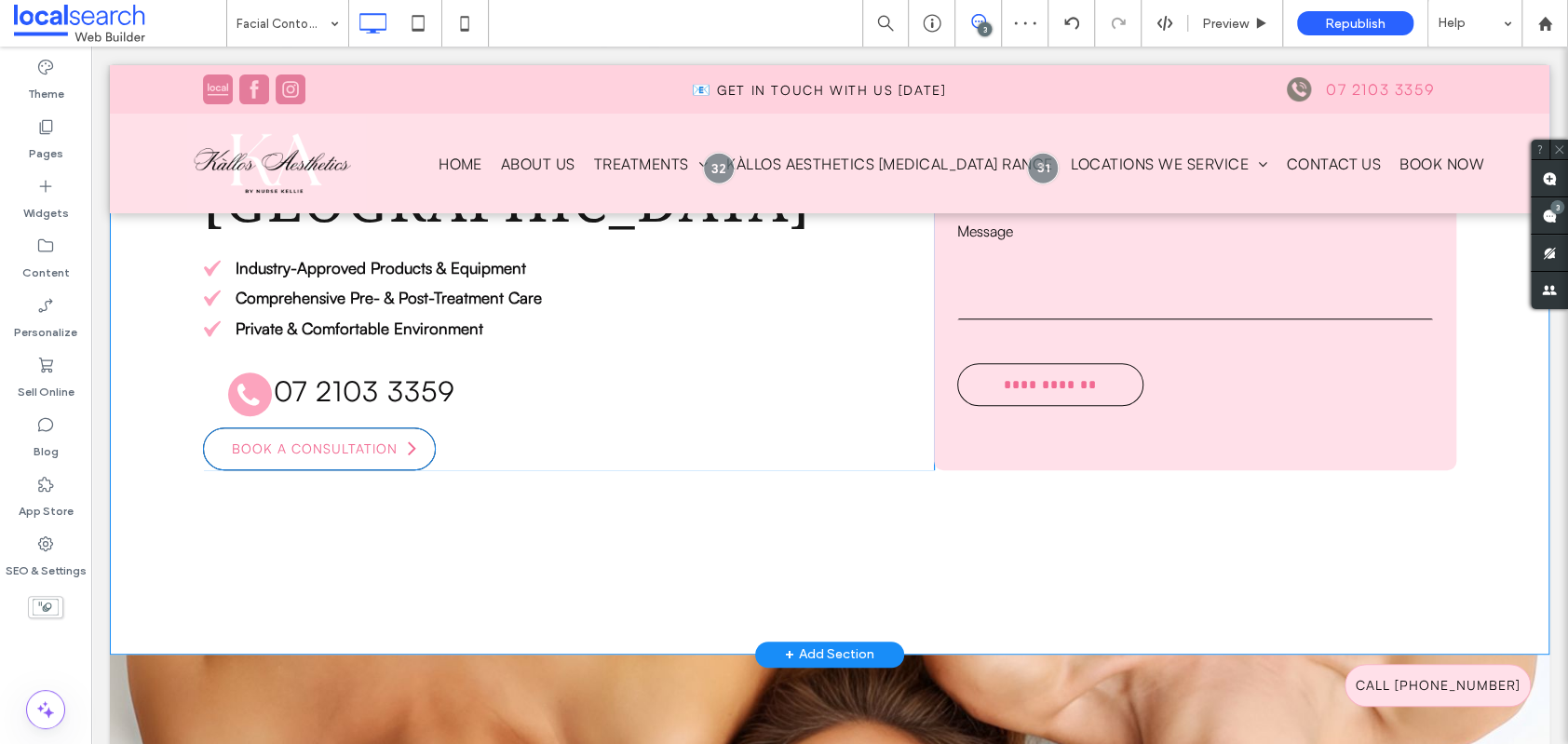
scroll to position [0, 0]
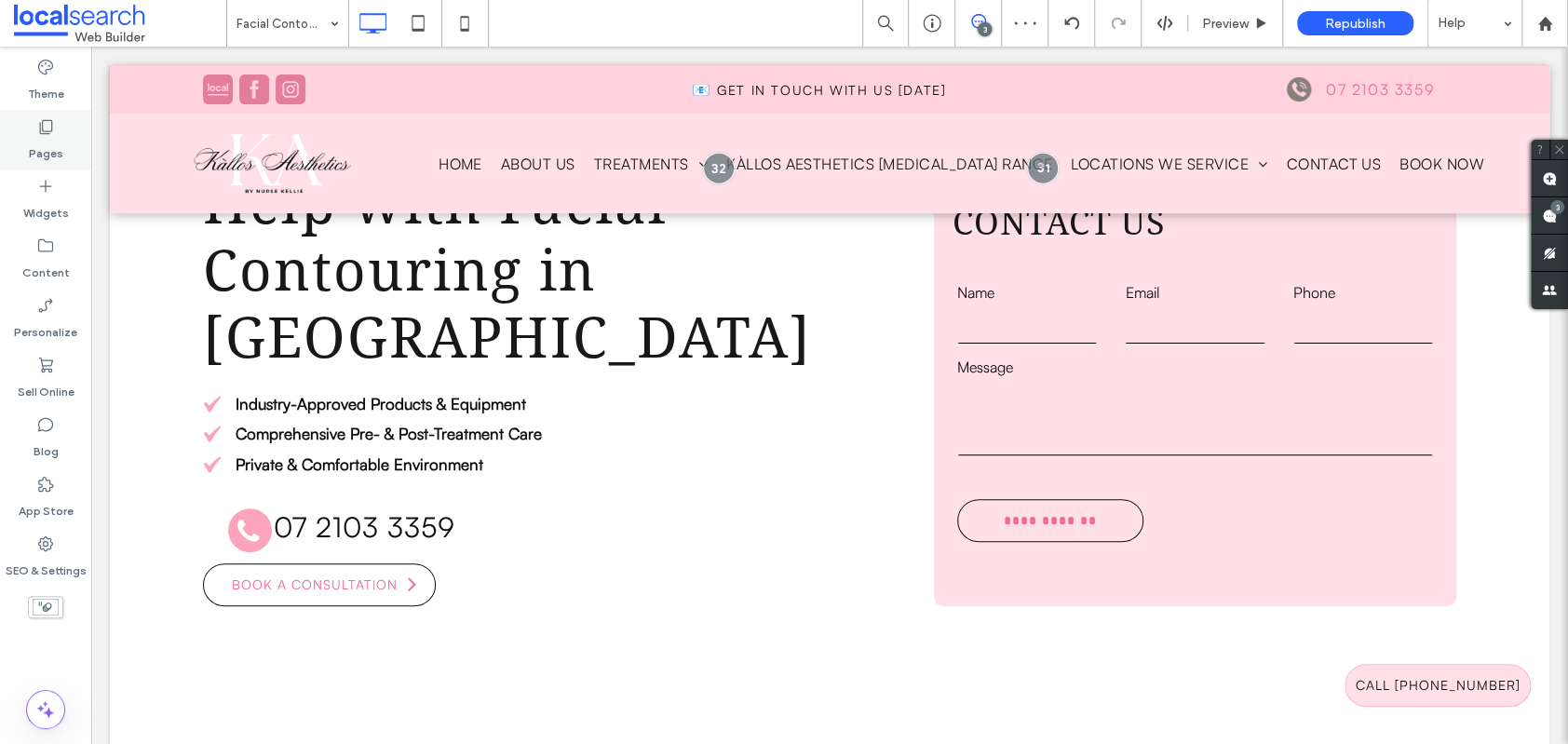
click at [54, 138] on label "Pages" at bounding box center [46, 148] width 35 height 26
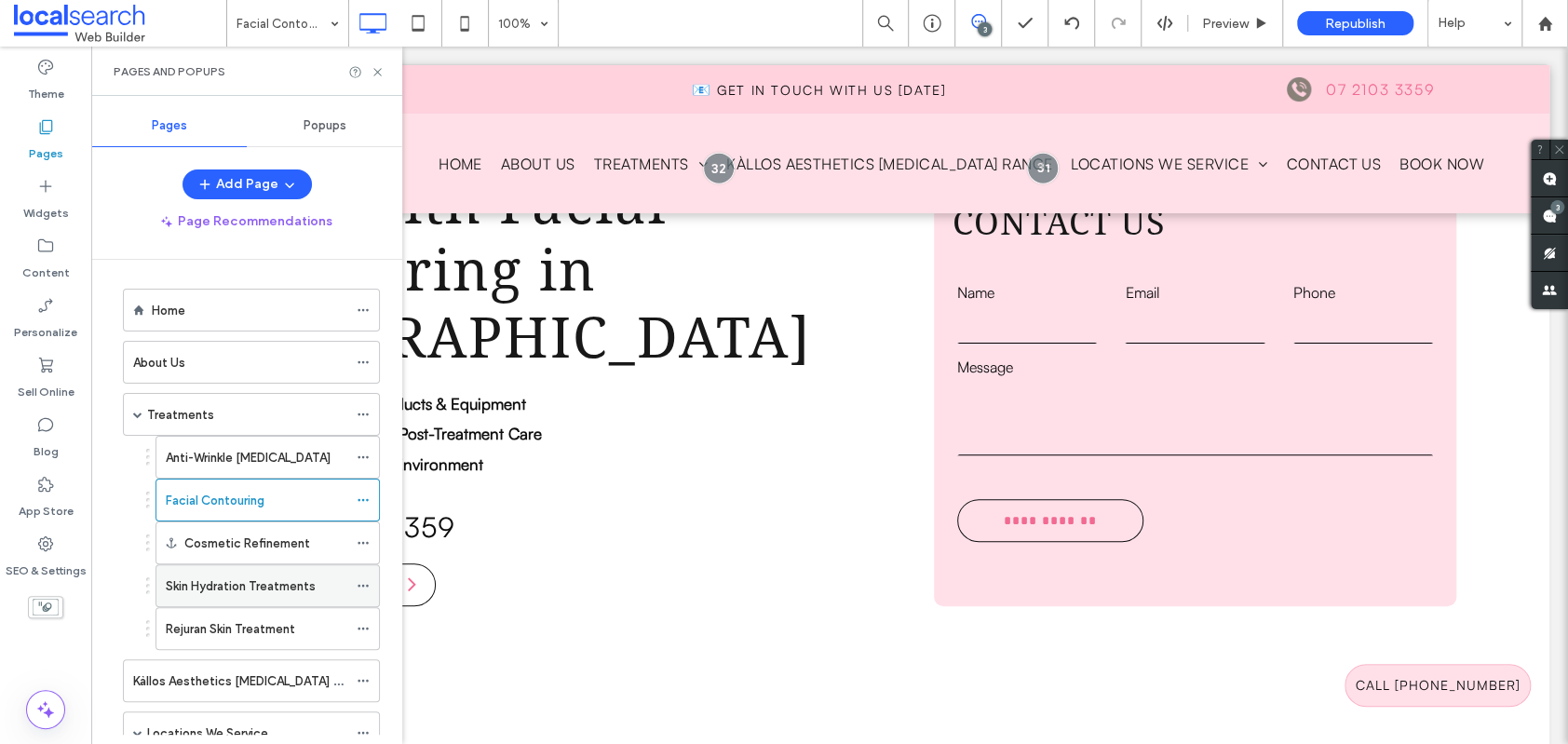
click at [204, 581] on label "Skin Hydration Treatments" at bounding box center [240, 586] width 149 height 33
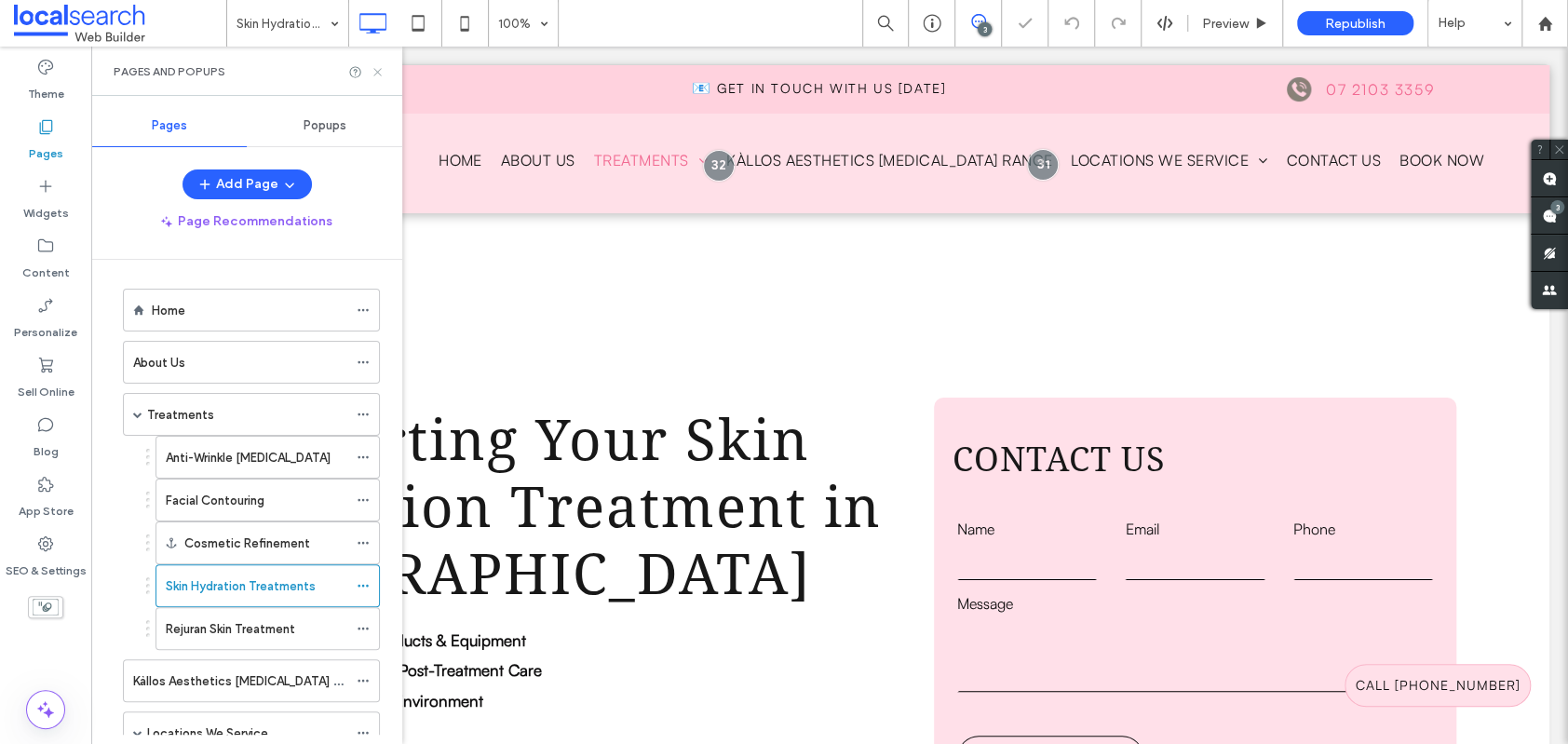
click at [381, 69] on icon at bounding box center [377, 72] width 14 height 13
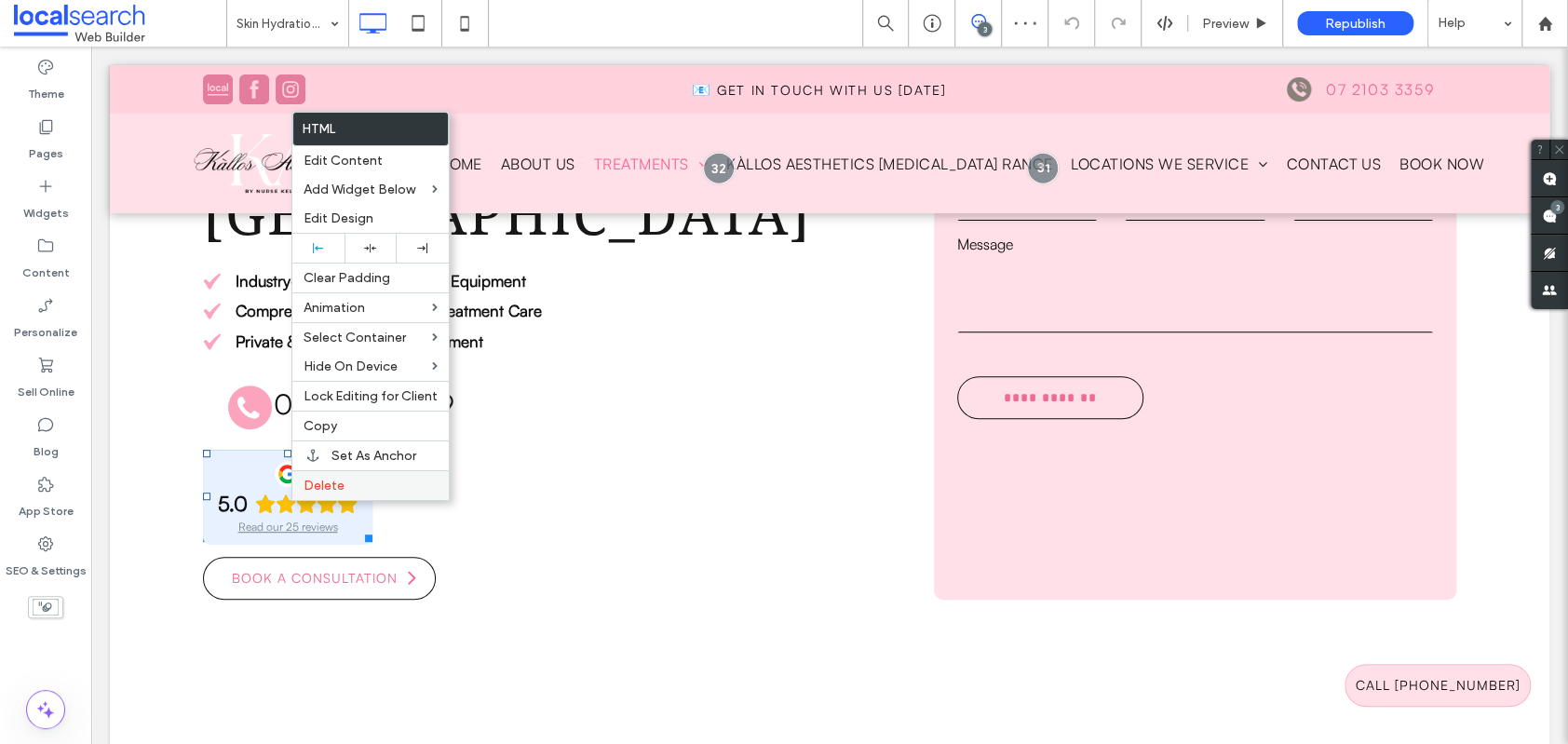
click at [333, 484] on span "Delete" at bounding box center [324, 485] width 41 height 15
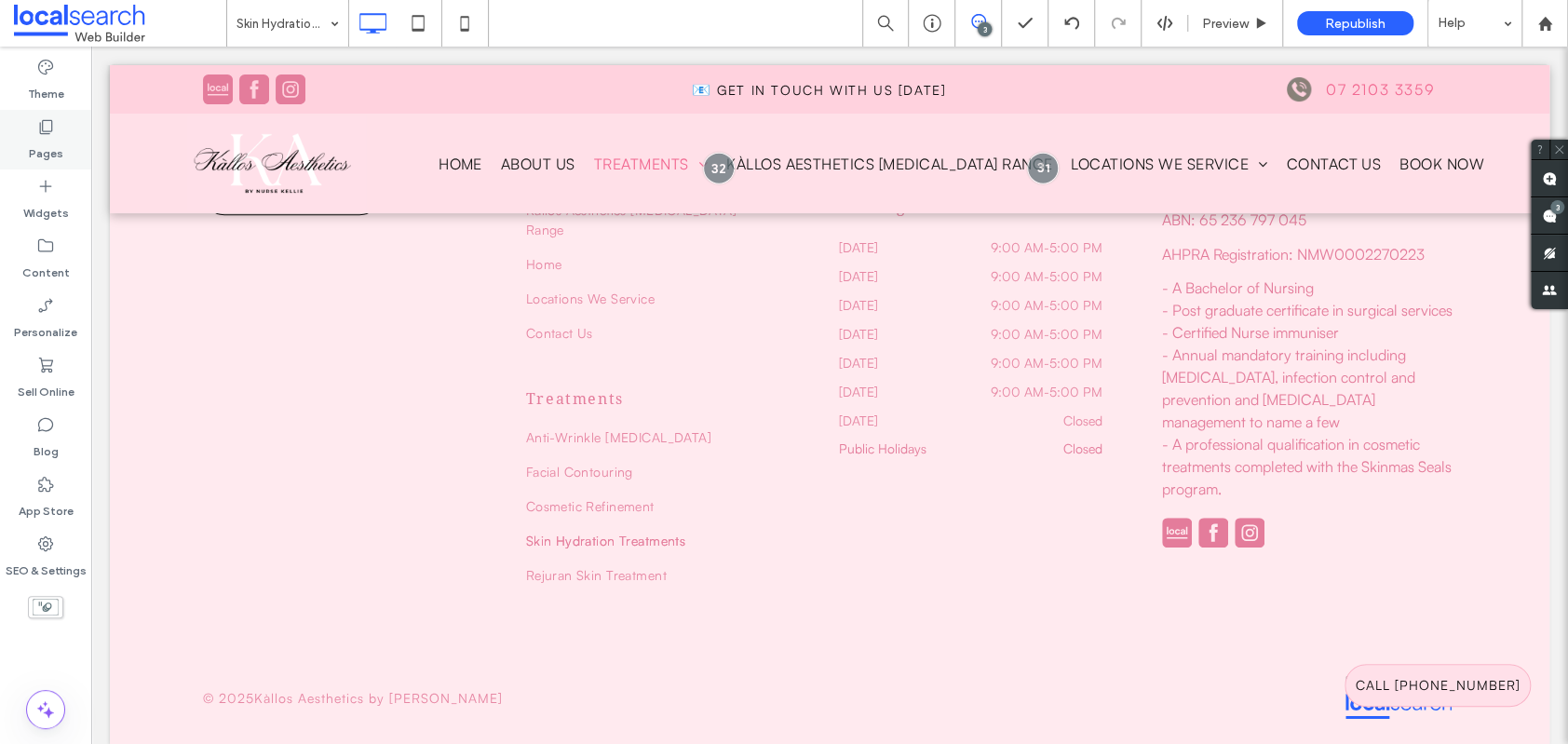
click at [51, 130] on use at bounding box center [47, 127] width 14 height 13
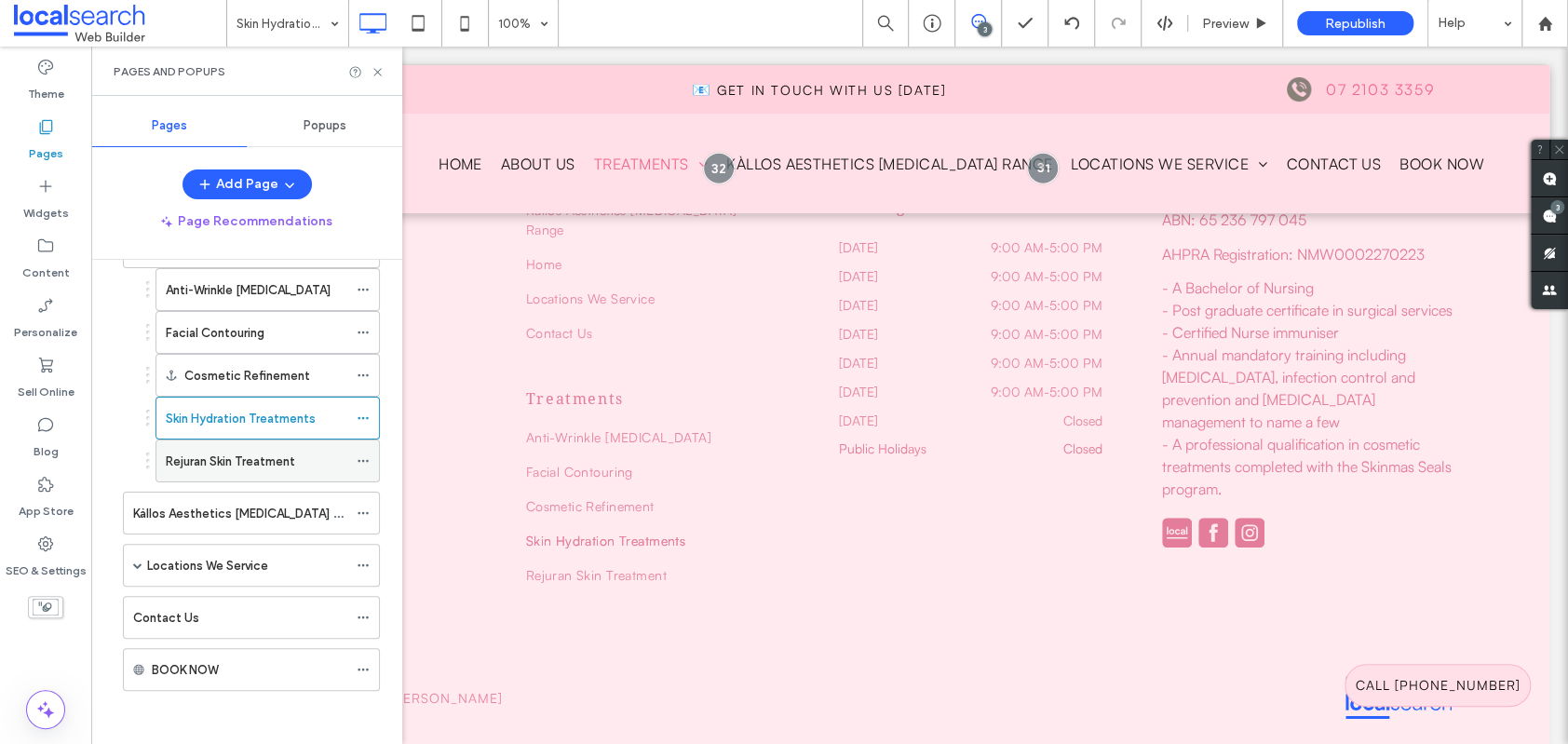
click at [259, 451] on label "Rejuran Skin Treatment" at bounding box center [230, 462] width 129 height 33
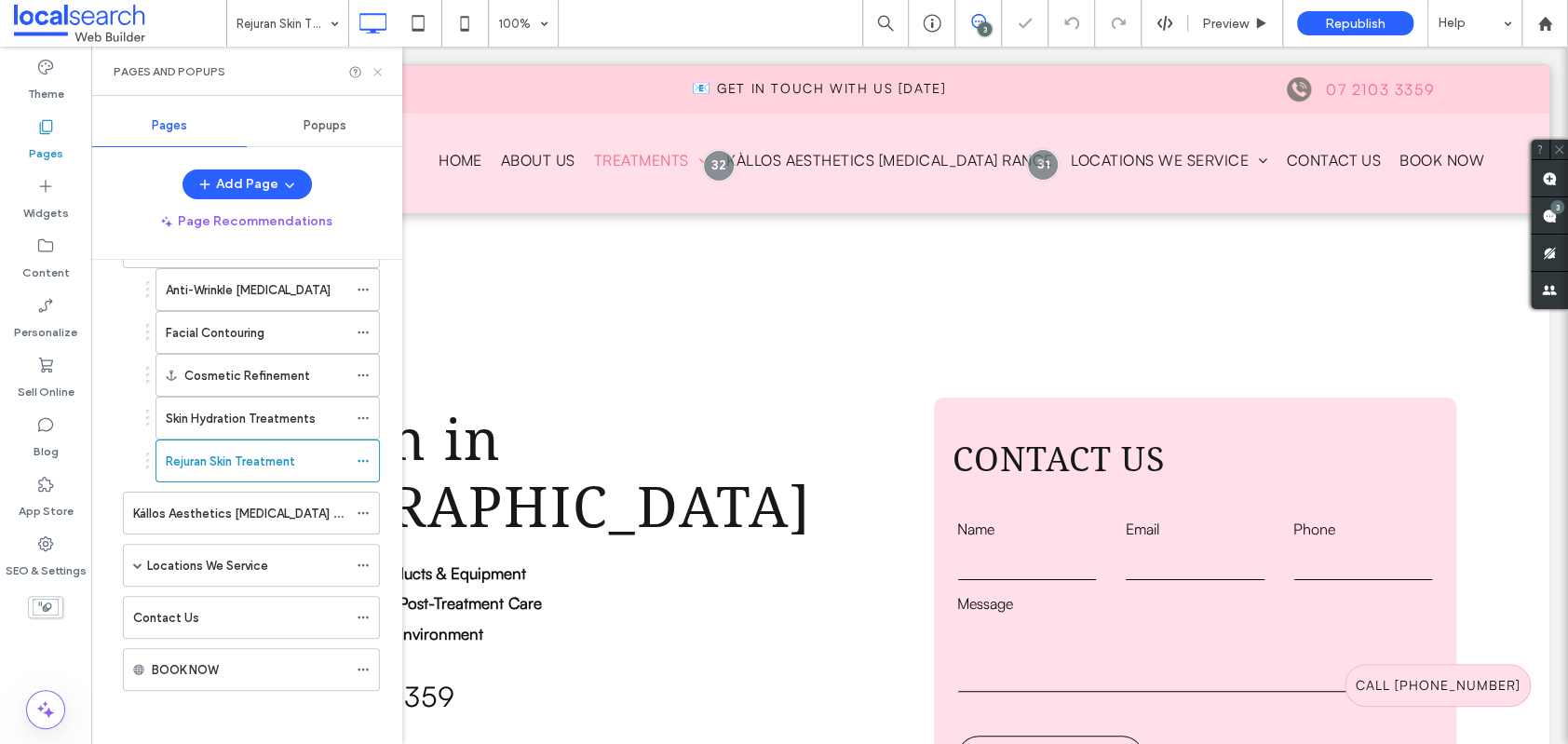
click at [377, 67] on icon at bounding box center [377, 72] width 14 height 13
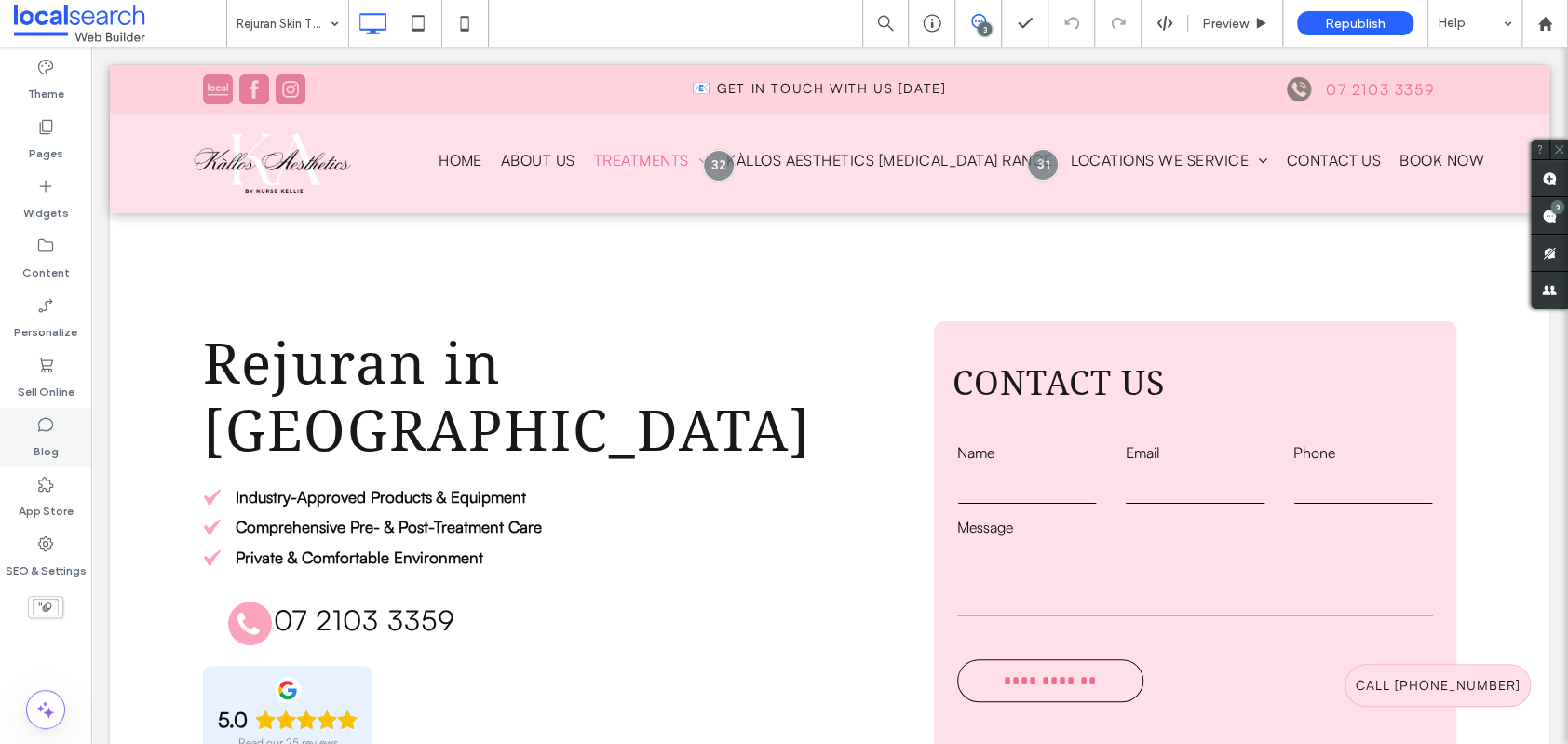
scroll to position [166, 0]
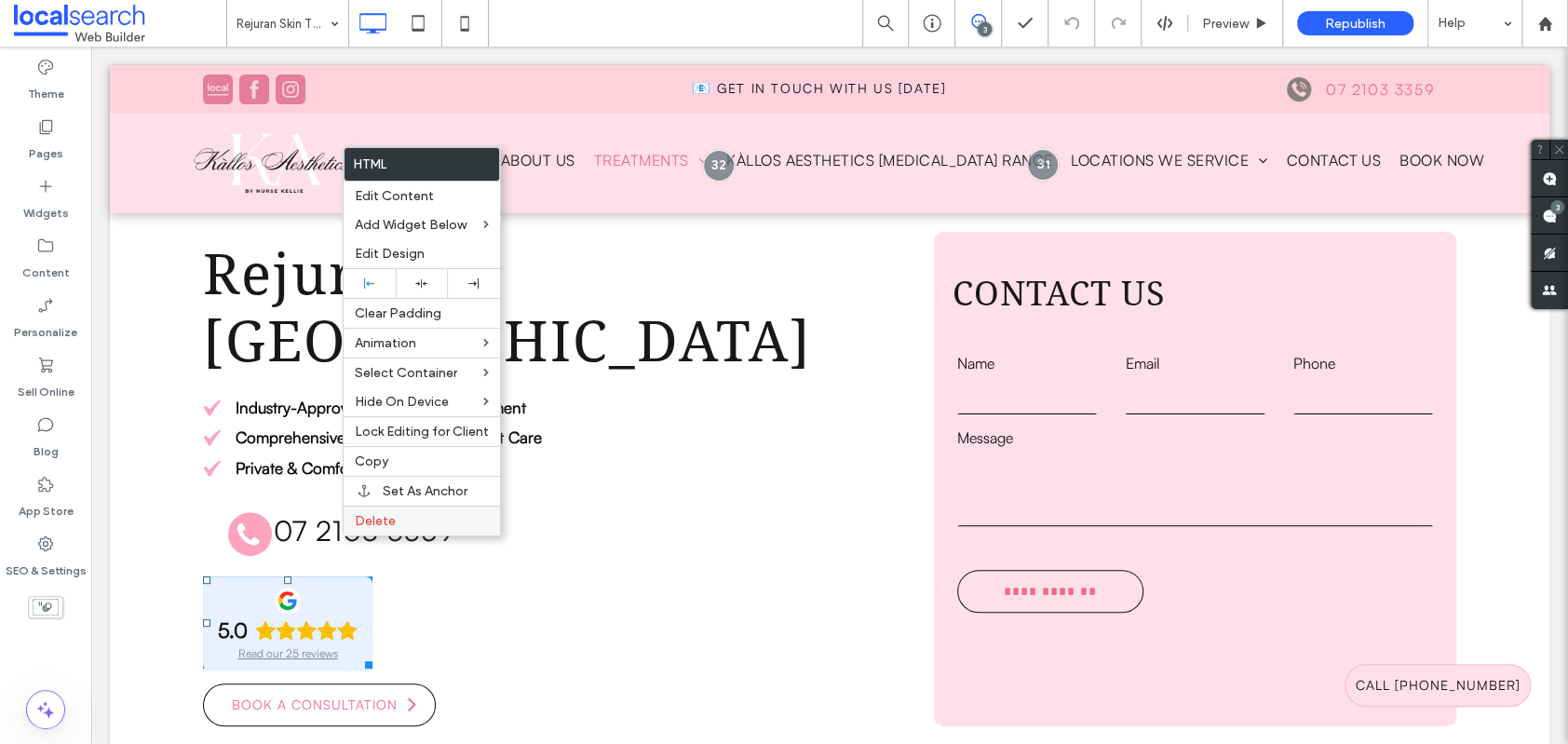
click at [389, 521] on span "Delete" at bounding box center [375, 520] width 41 height 15
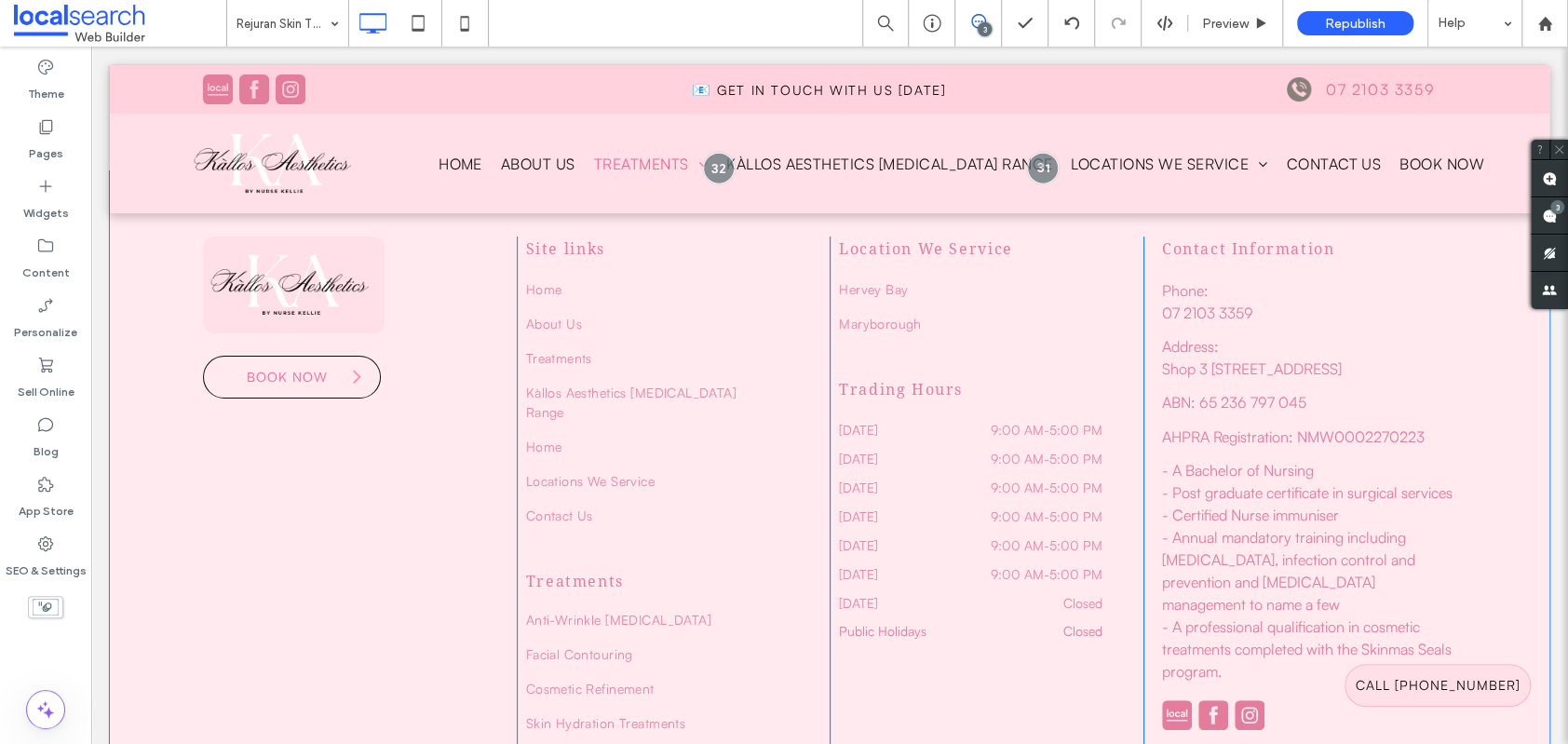
scroll to position [4468, 0]
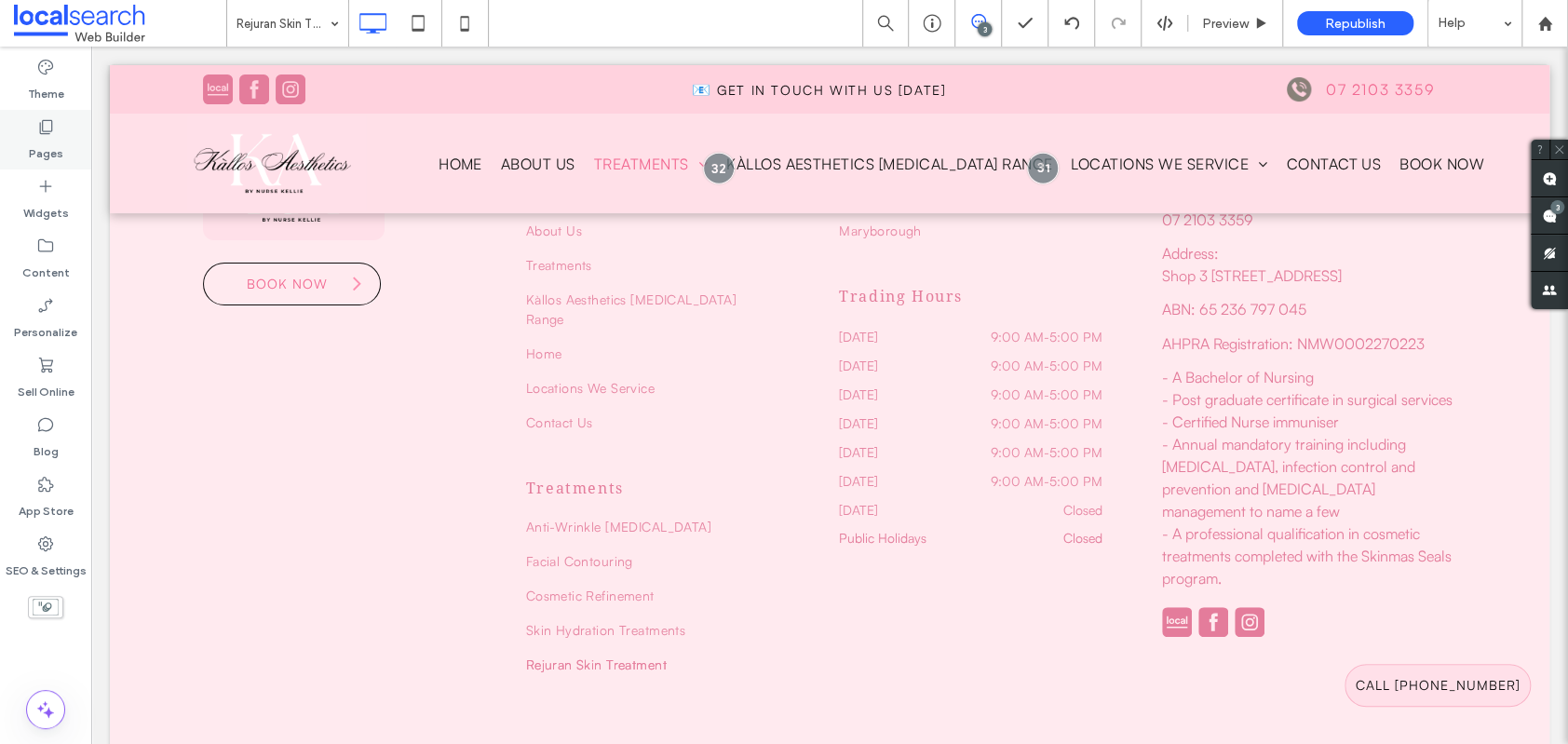
click at [47, 127] on icon at bounding box center [45, 126] width 18 height 18
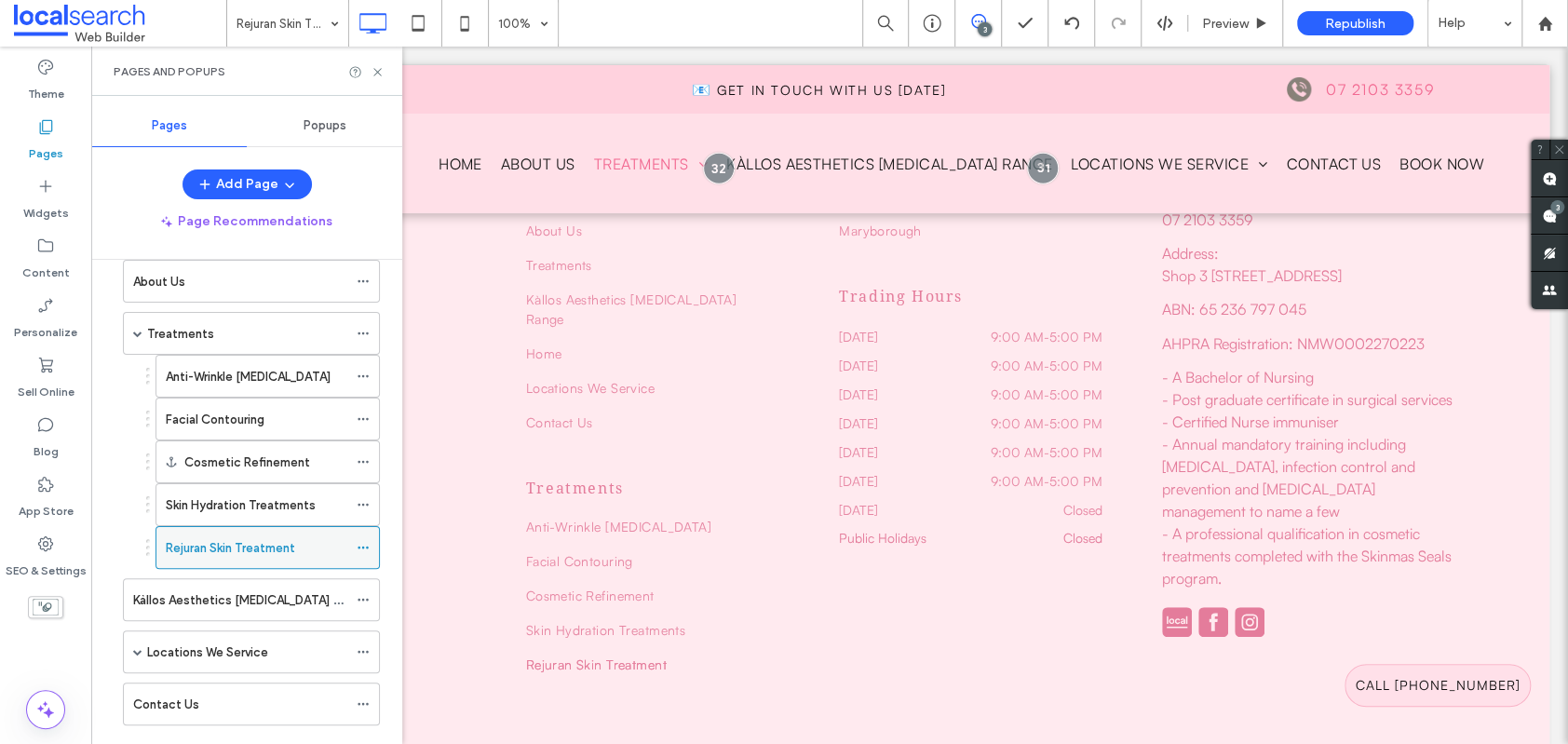
scroll to position [171, 0]
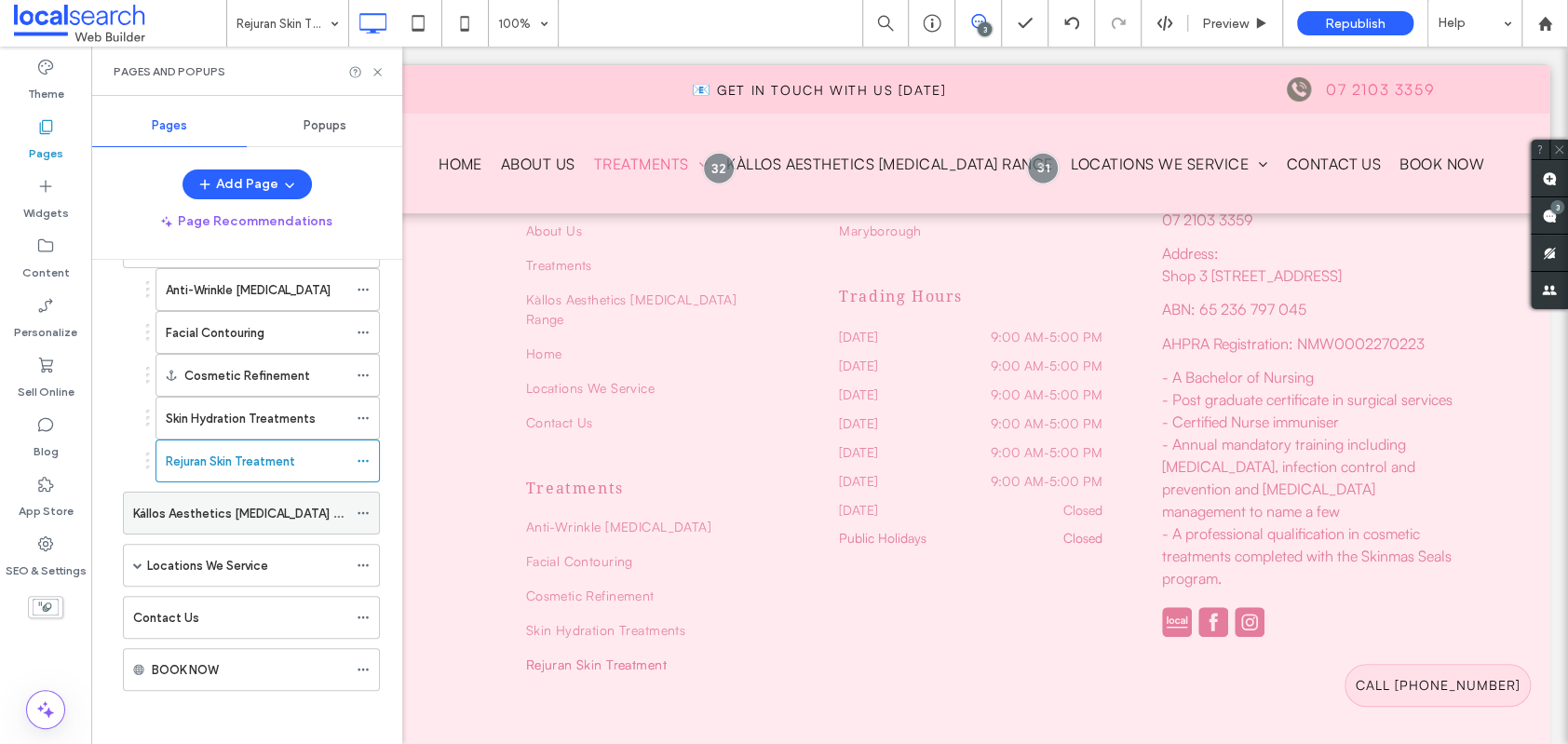
click at [234, 510] on label "Kàllos Aesthetics [MEDICAL_DATA] Range" at bounding box center [250, 514] width 234 height 33
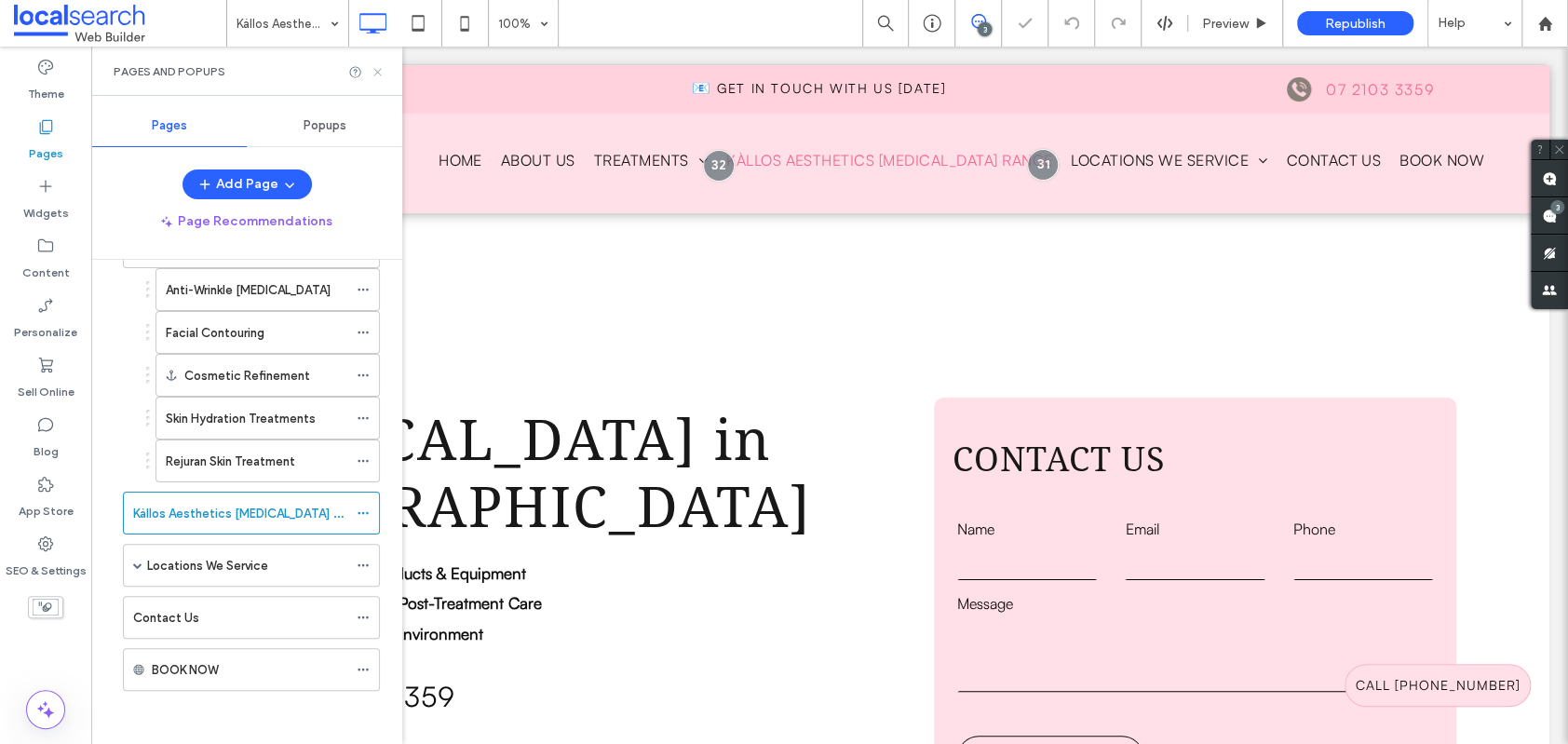
drag, startPoint x: 381, startPoint y: 70, endPoint x: 310, endPoint y: 120, distance: 86.8
click at [381, 70] on icon at bounding box center [377, 72] width 14 height 13
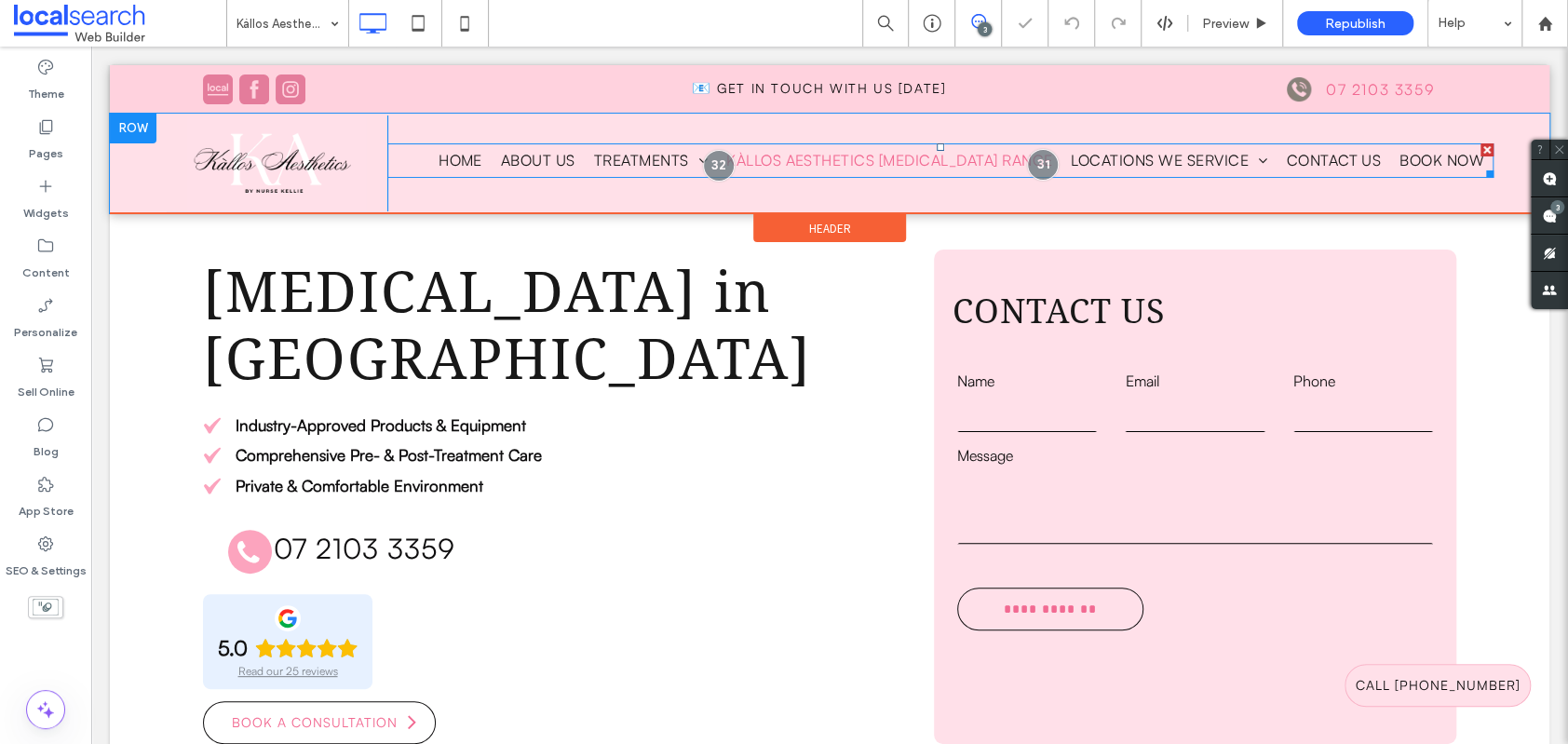
scroll to position [328, 0]
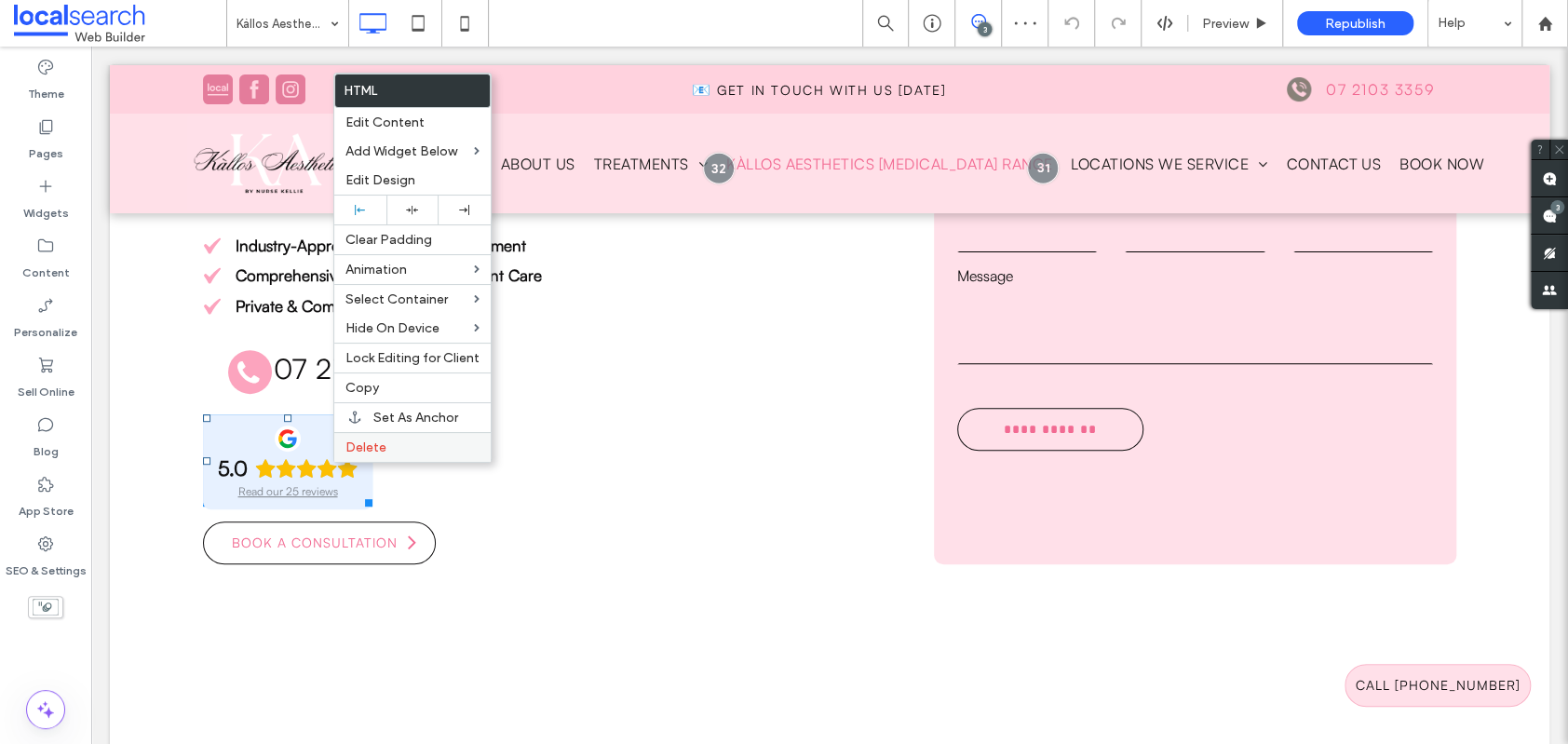
click at [376, 454] on span "Delete" at bounding box center [365, 447] width 41 height 15
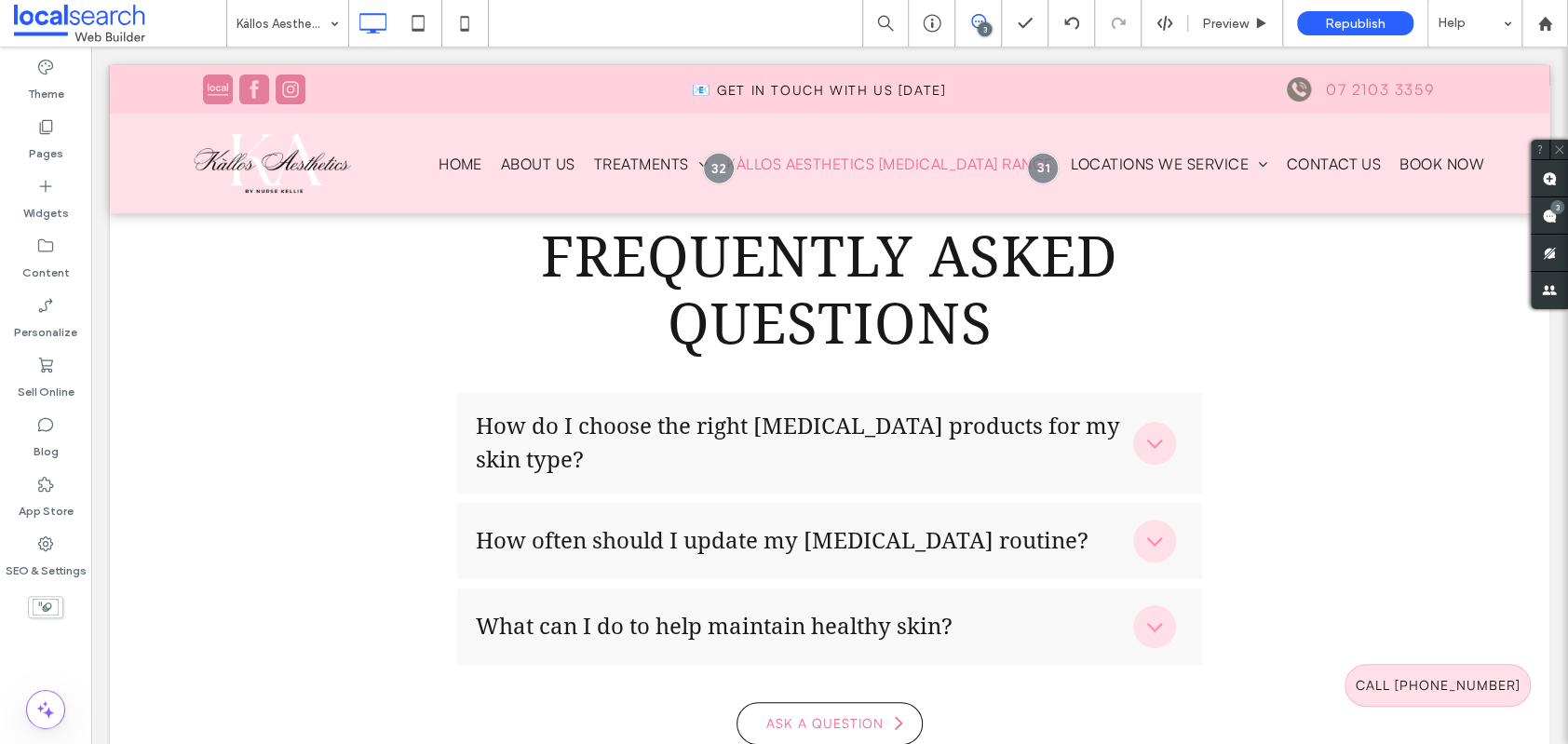
scroll to position [5016, 0]
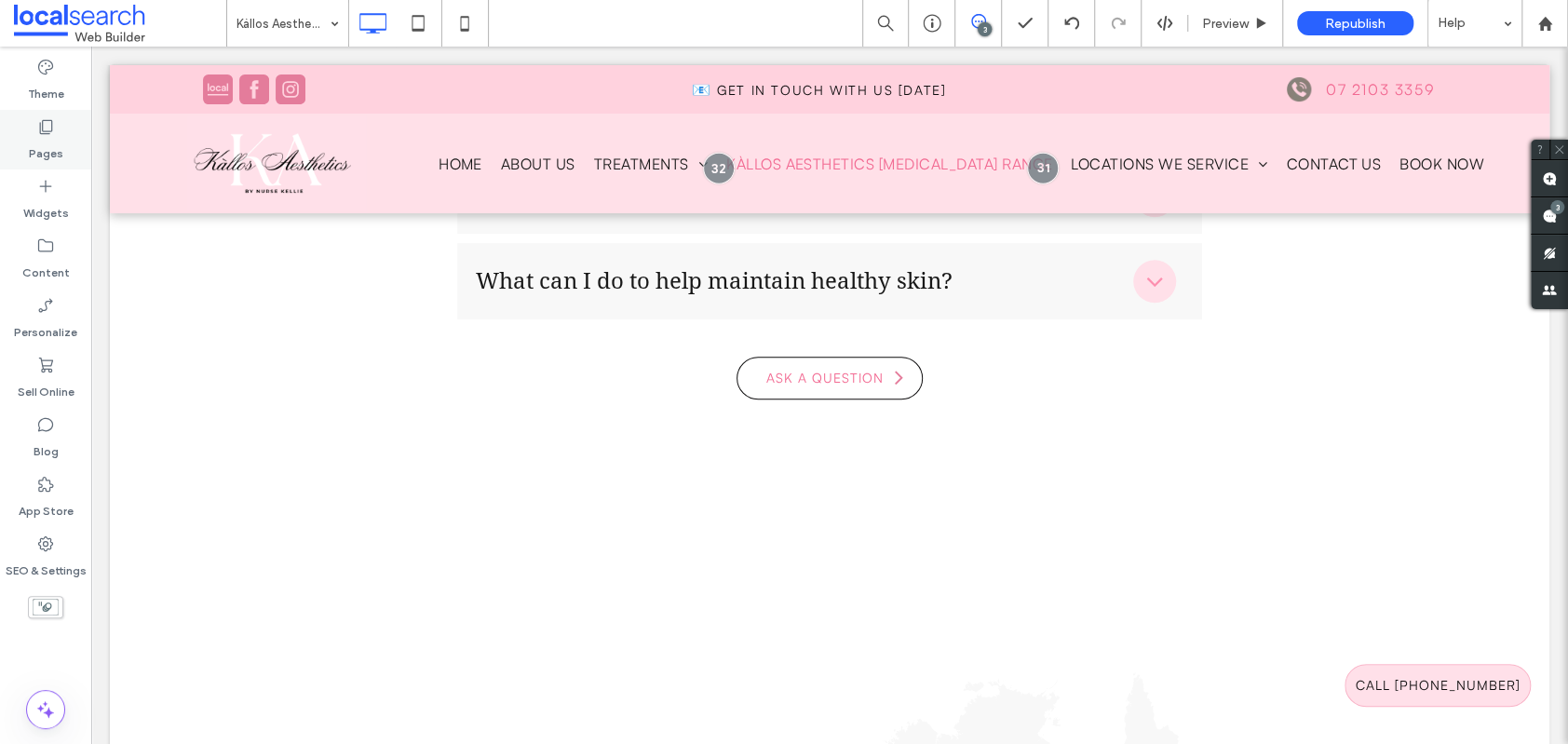
click at [41, 136] on label "Pages" at bounding box center [46, 148] width 35 height 26
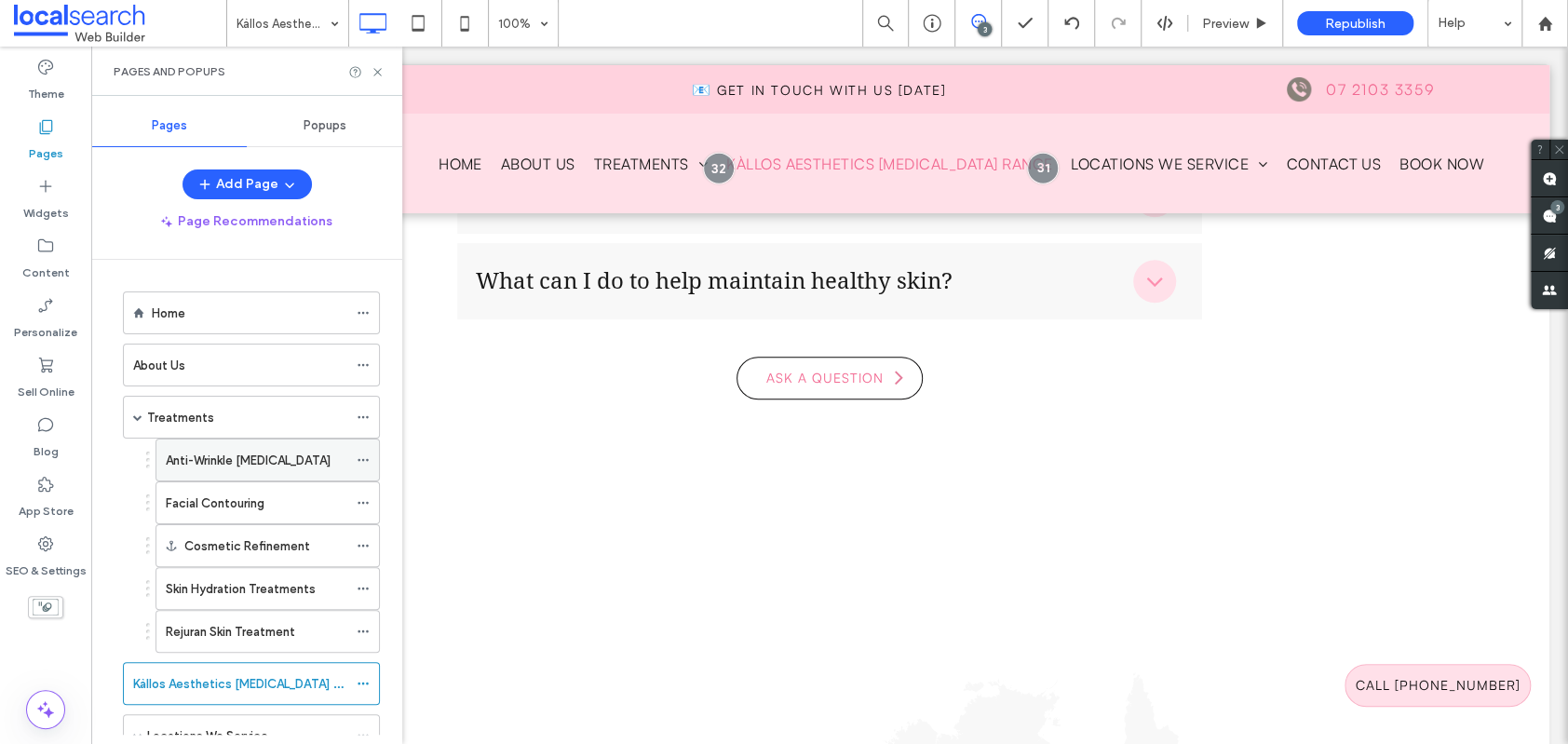
scroll to position [171, 0]
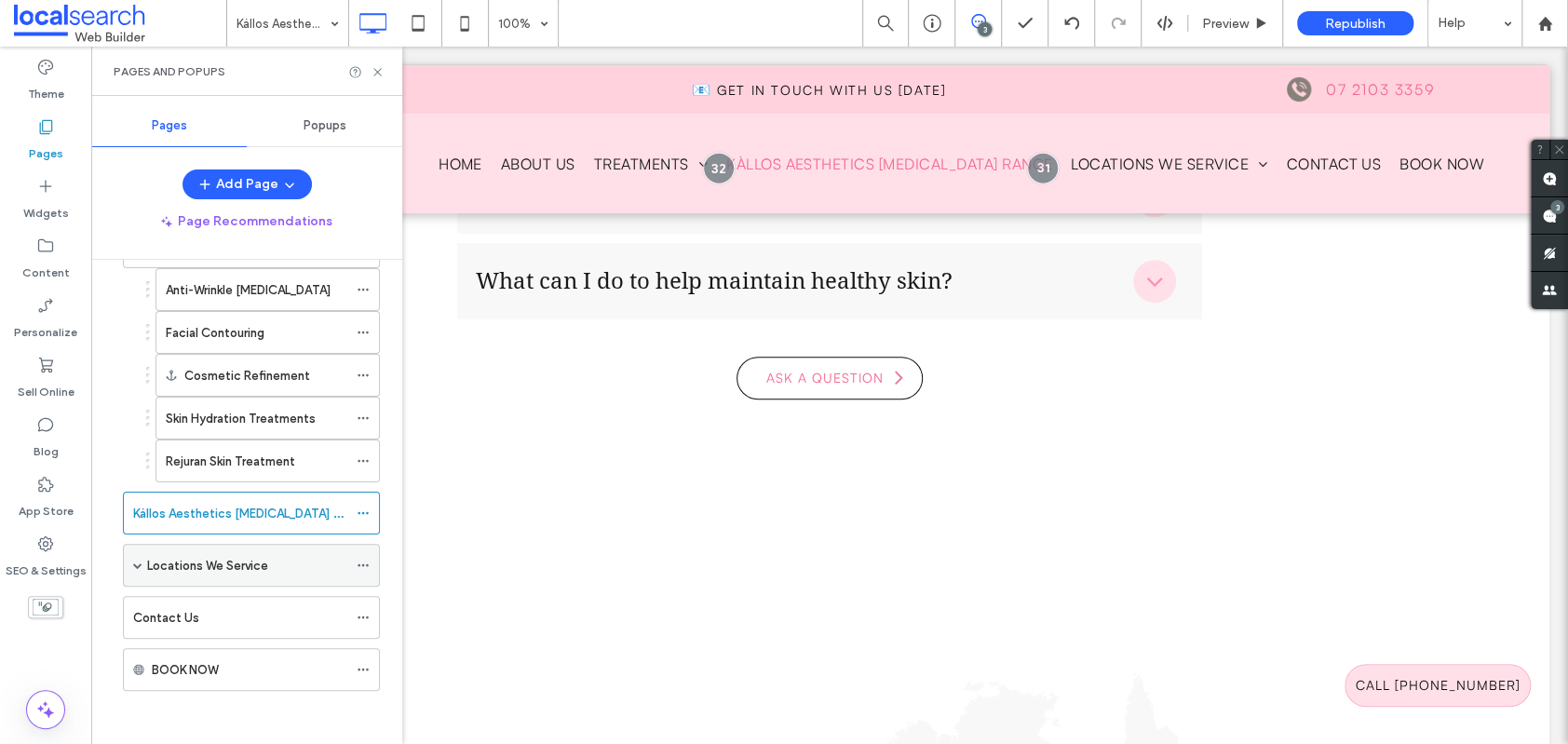
click at [223, 564] on label "Locations We Service" at bounding box center [208, 566] width 122 height 33
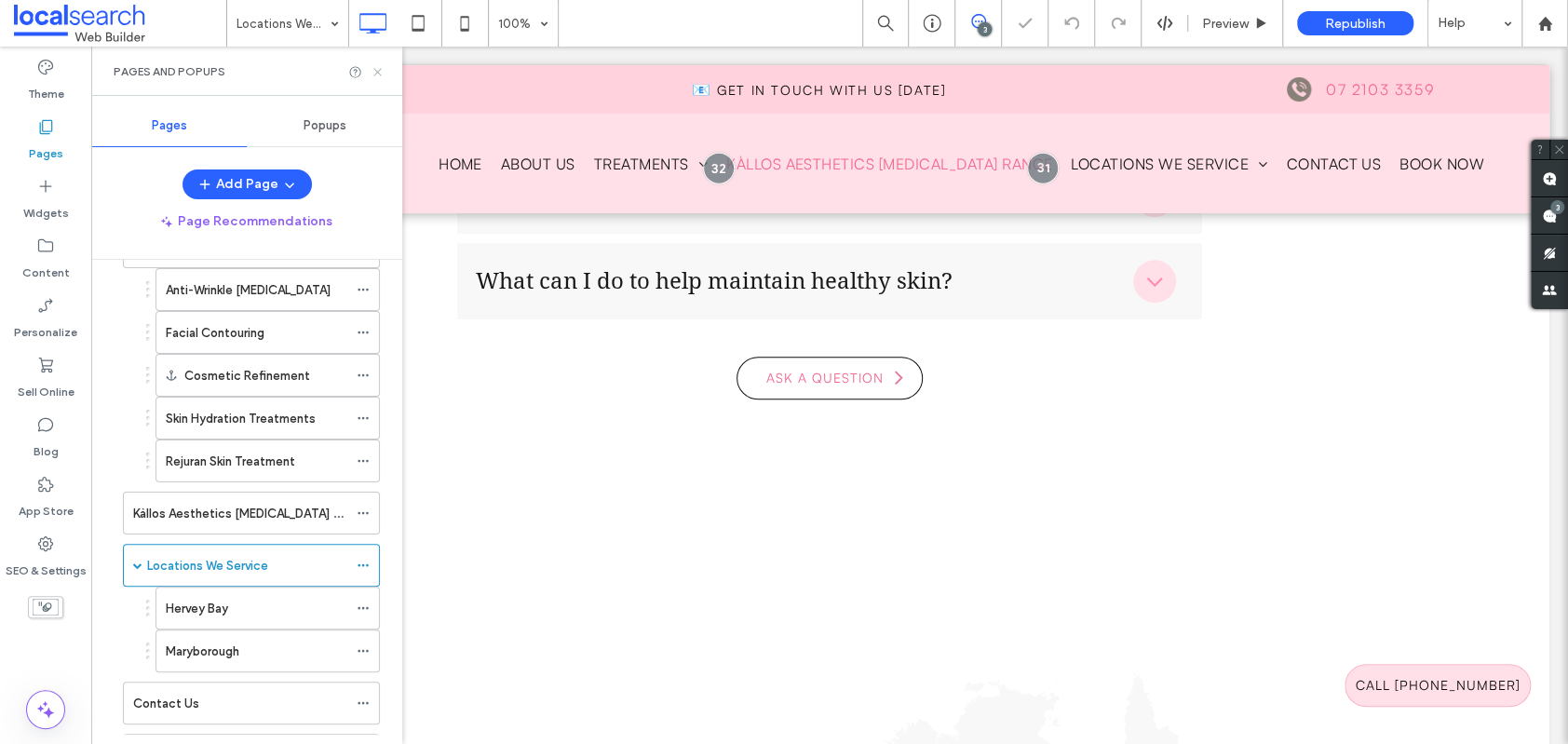
click at [377, 72] on icon at bounding box center [377, 72] width 14 height 13
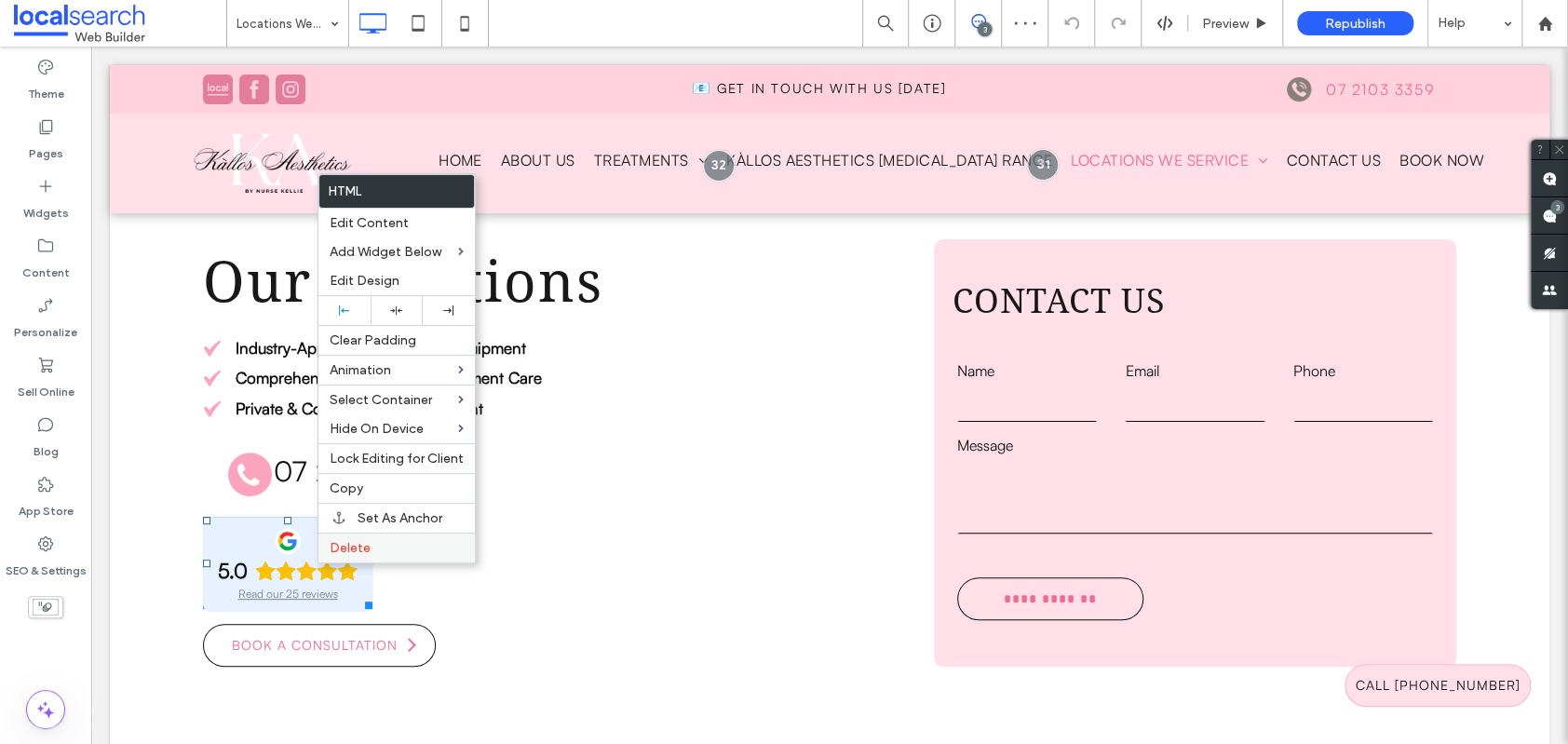
click at [362, 552] on span "Delete" at bounding box center [350, 547] width 41 height 15
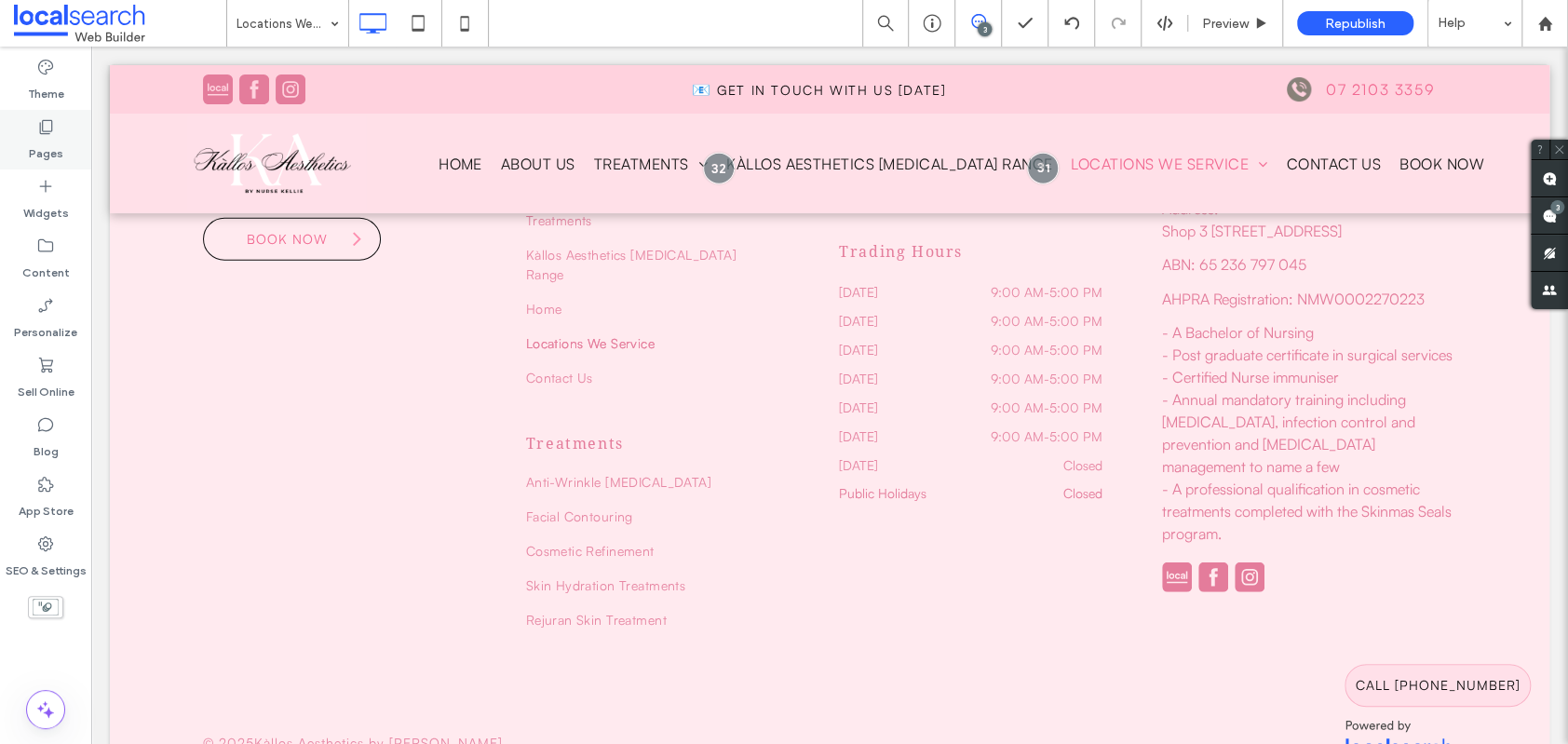
scroll to position [2993, 0]
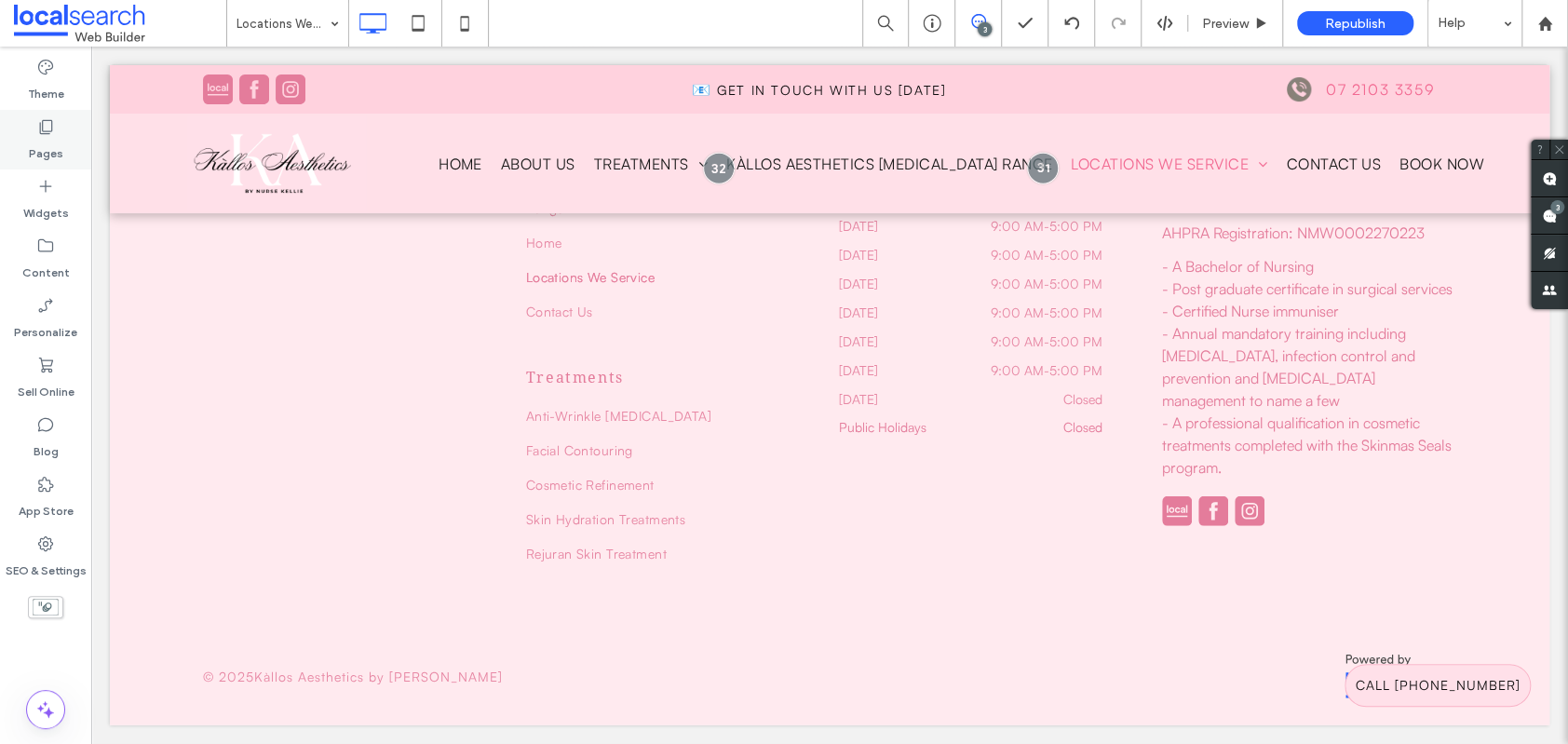
click at [46, 126] on icon at bounding box center [45, 126] width 18 height 18
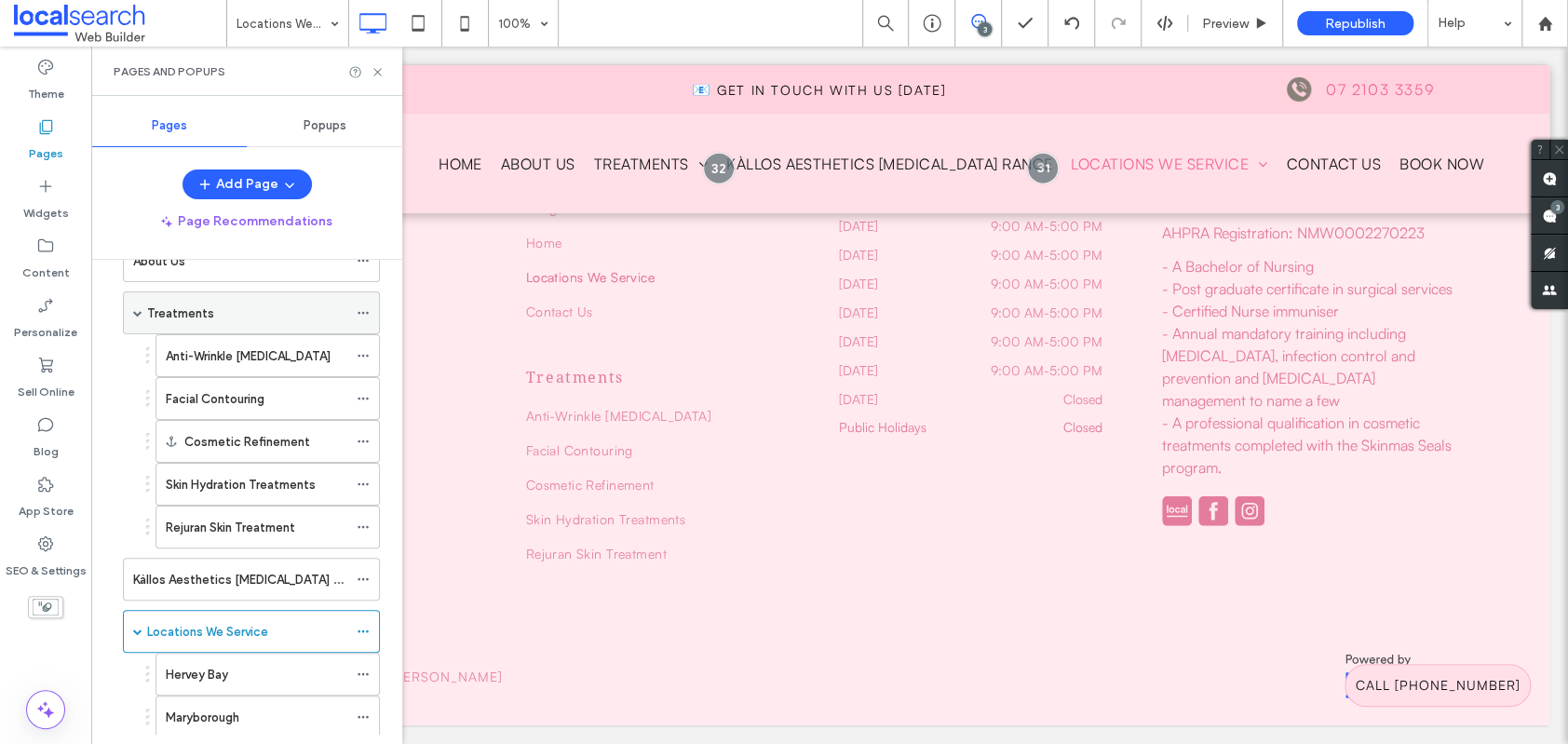
scroll to position [255, 0]
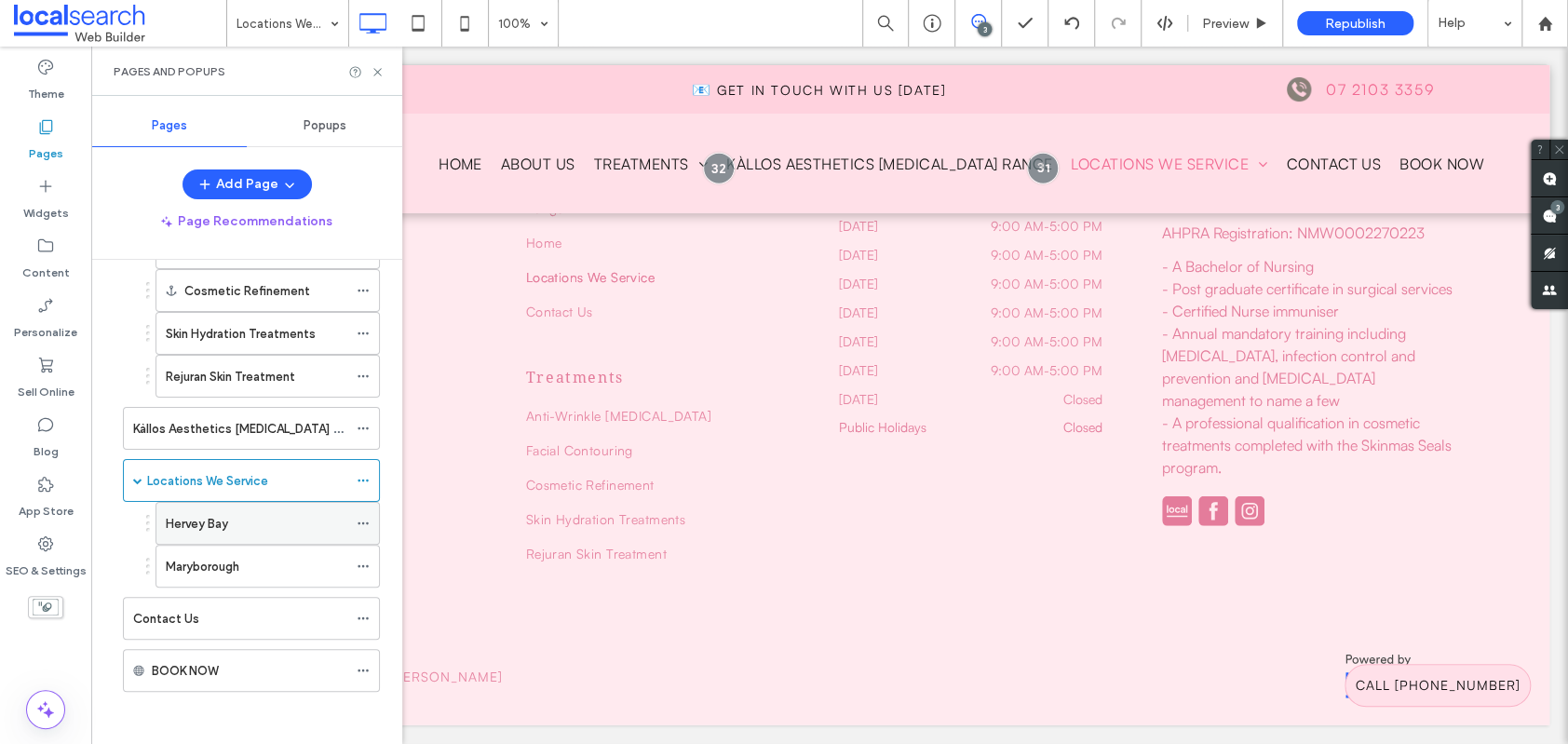
click at [244, 535] on div "Hervey Bay" at bounding box center [257, 523] width 181 height 40
click at [379, 71] on icon at bounding box center [377, 72] width 14 height 13
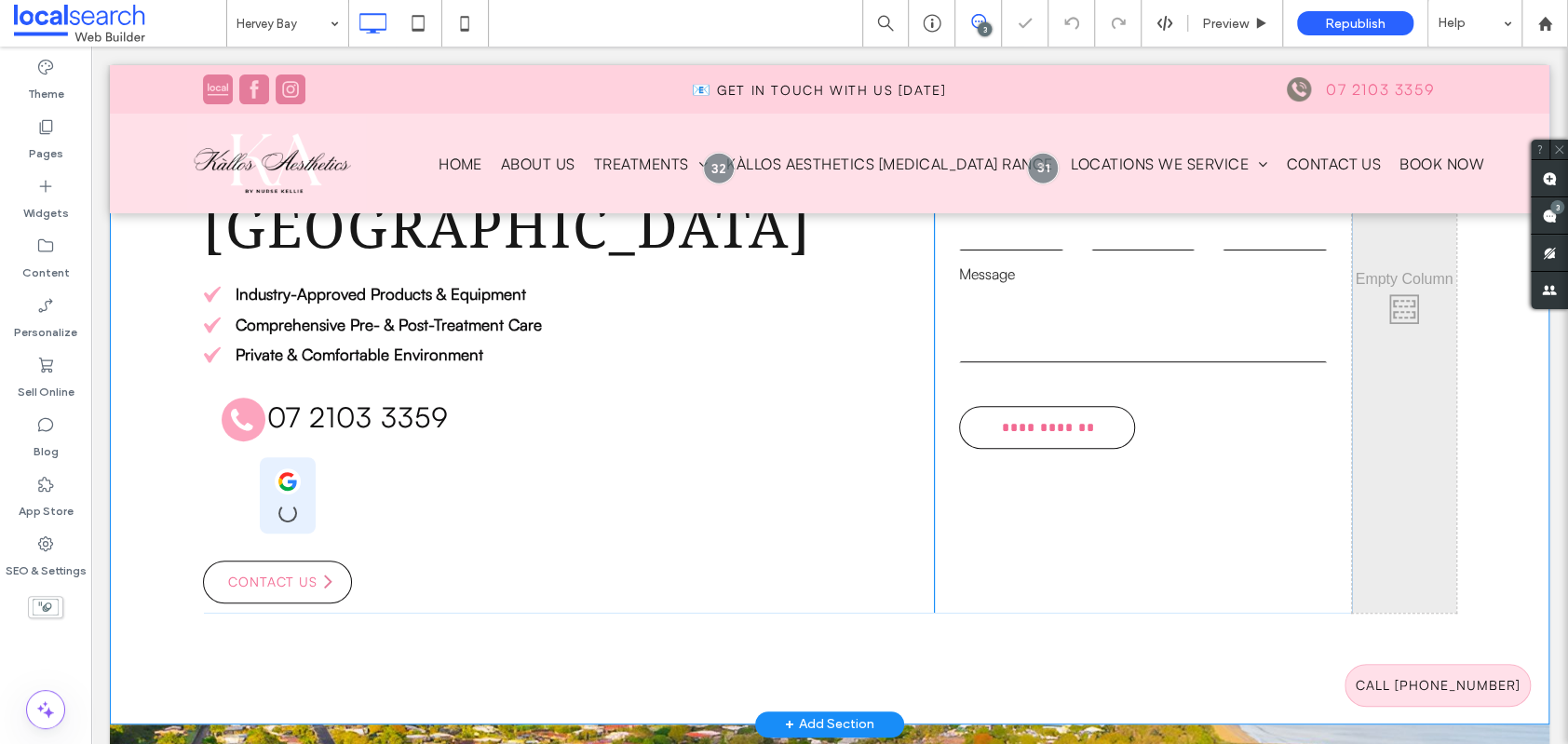
scroll to position [357, 0]
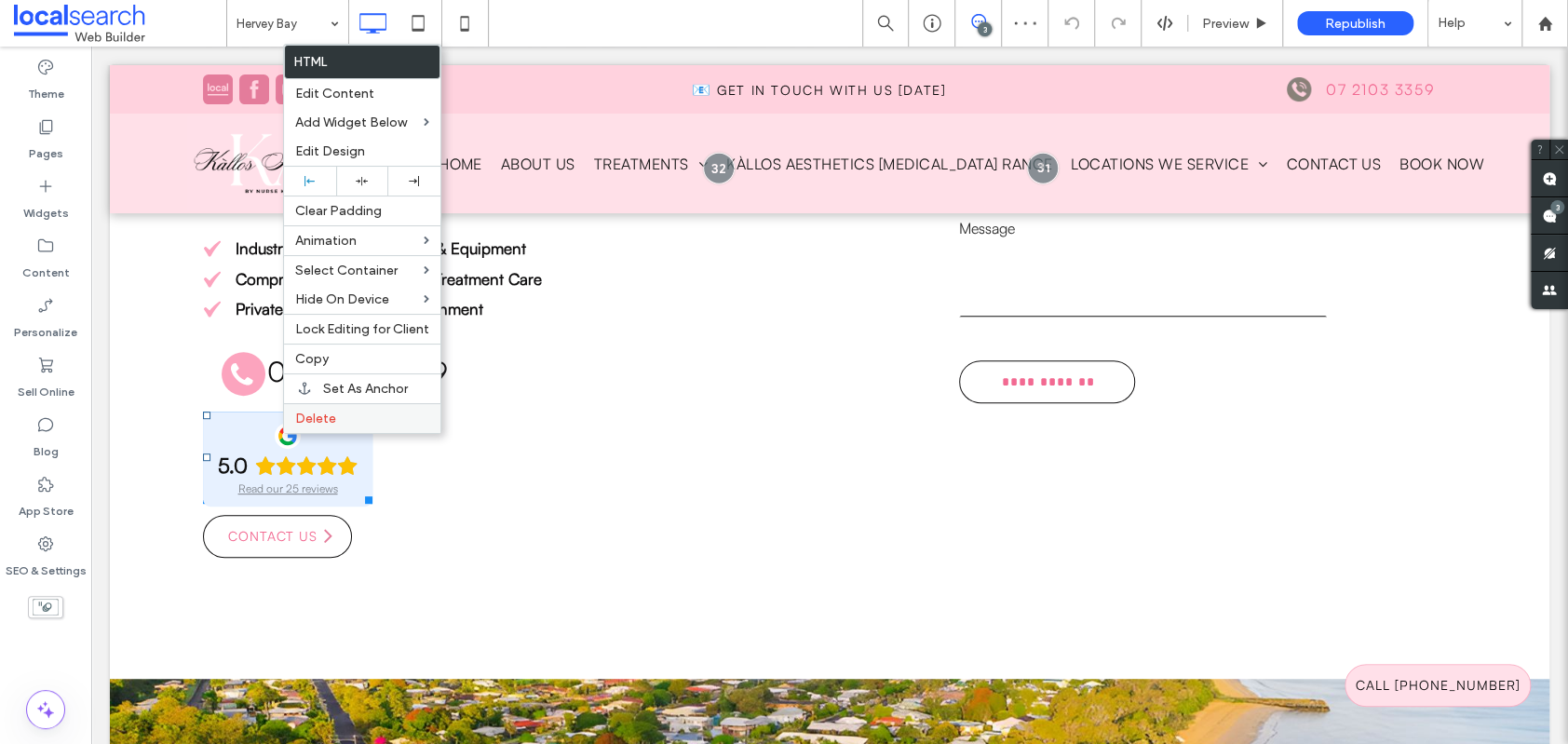
click at [322, 421] on span "Delete" at bounding box center [315, 418] width 41 height 15
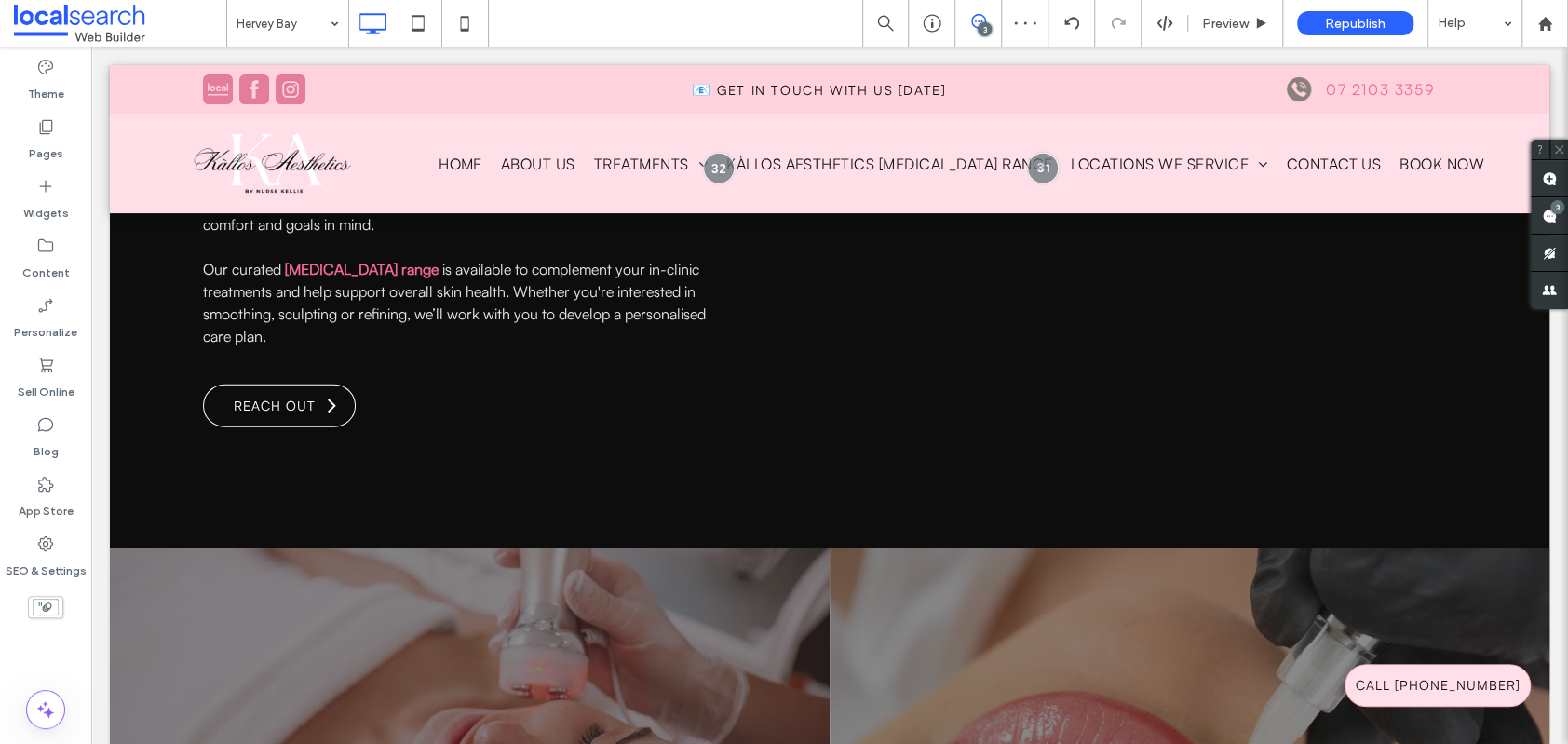
scroll to position [3057, 0]
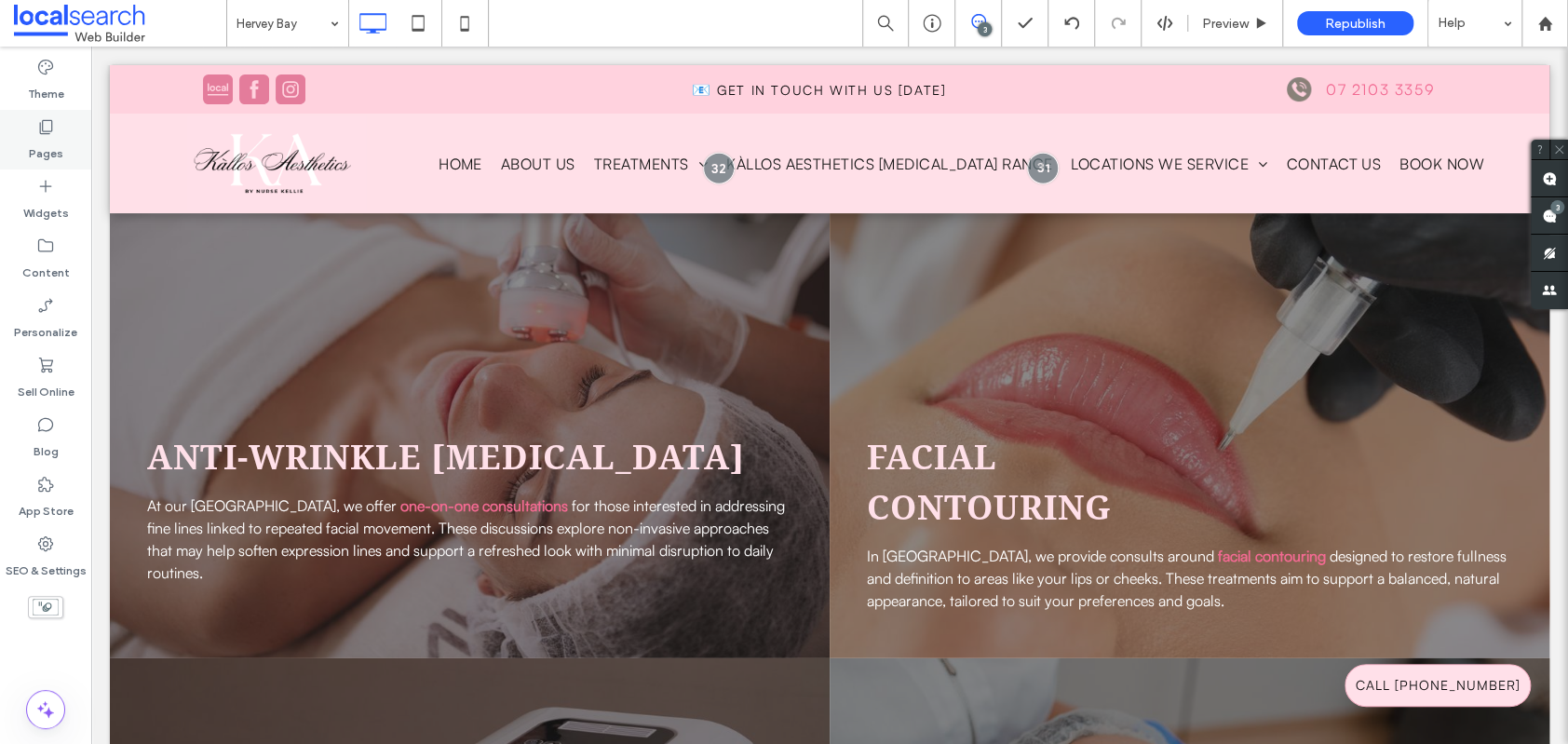
click at [39, 113] on div "Pages" at bounding box center [45, 140] width 92 height 60
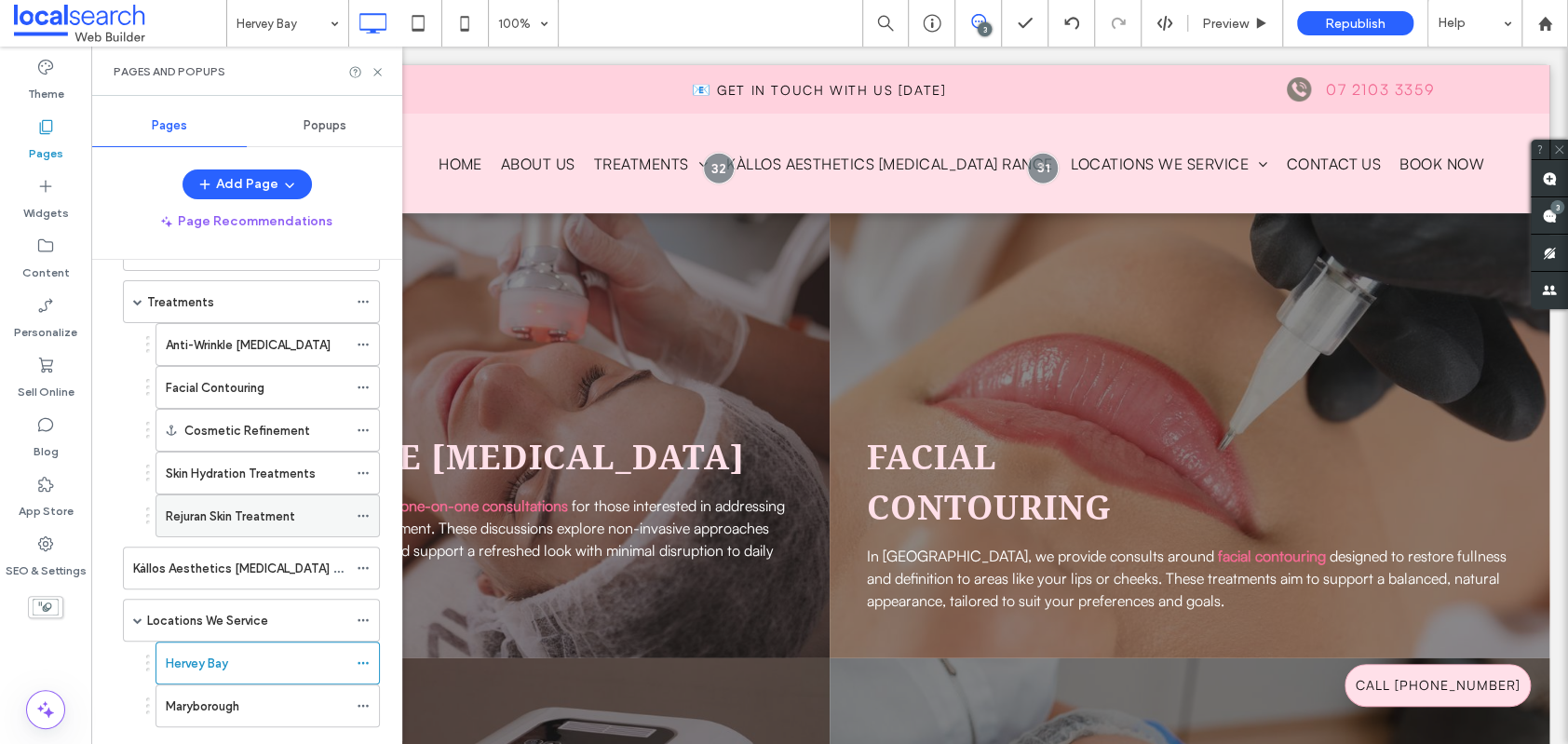
scroll to position [255, 0]
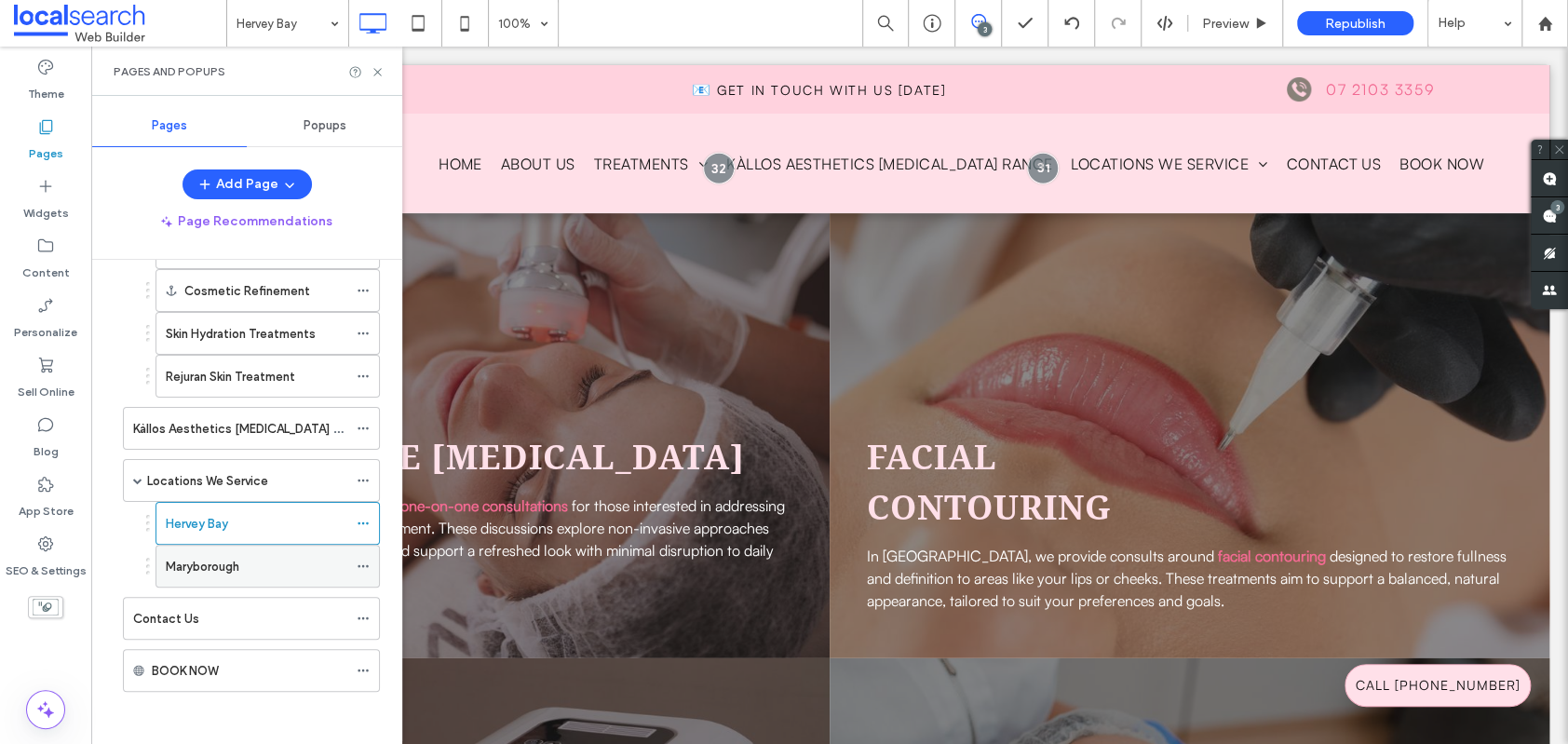
click at [225, 554] on label "Maryborough" at bounding box center [203, 567] width 73 height 33
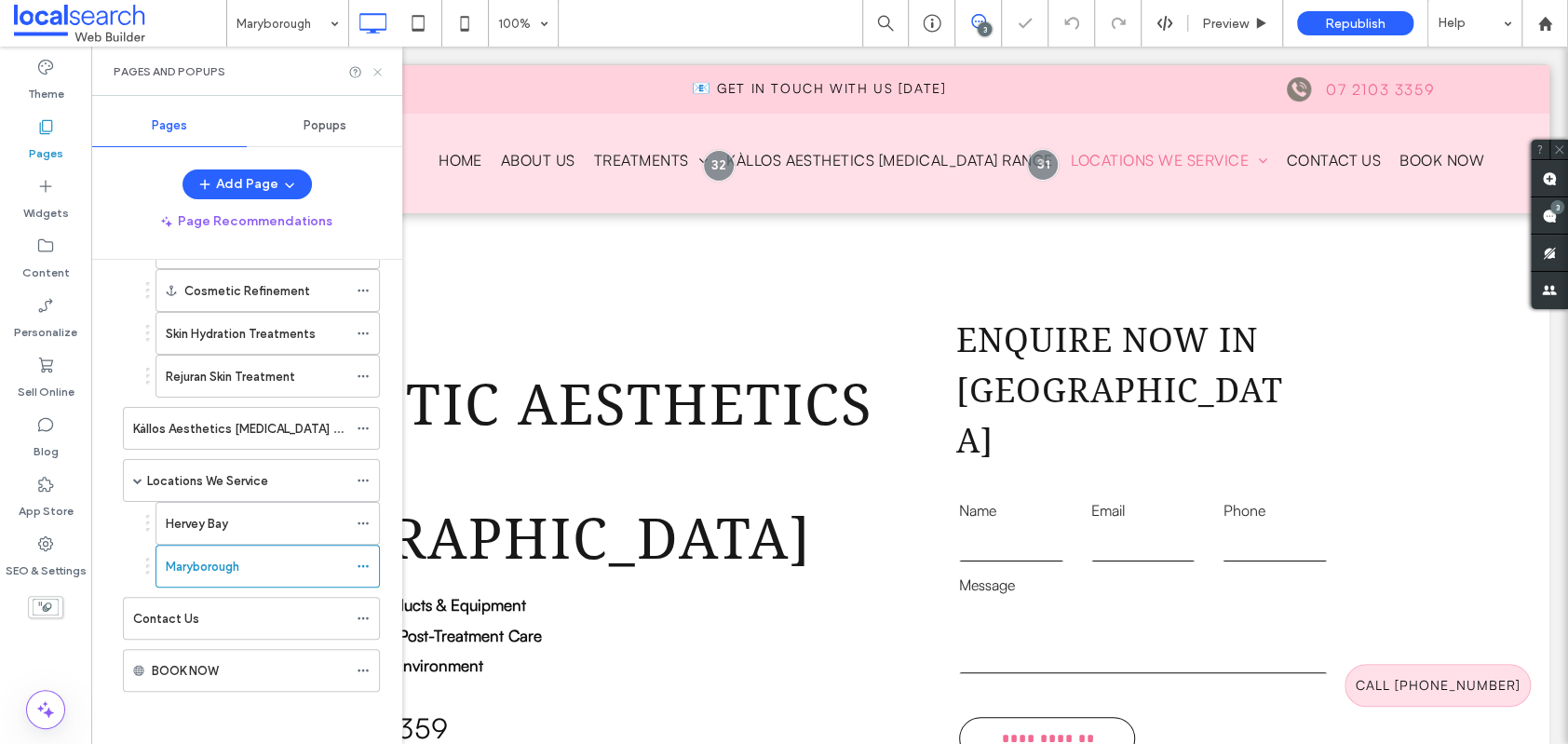
click at [380, 66] on icon at bounding box center [377, 72] width 14 height 13
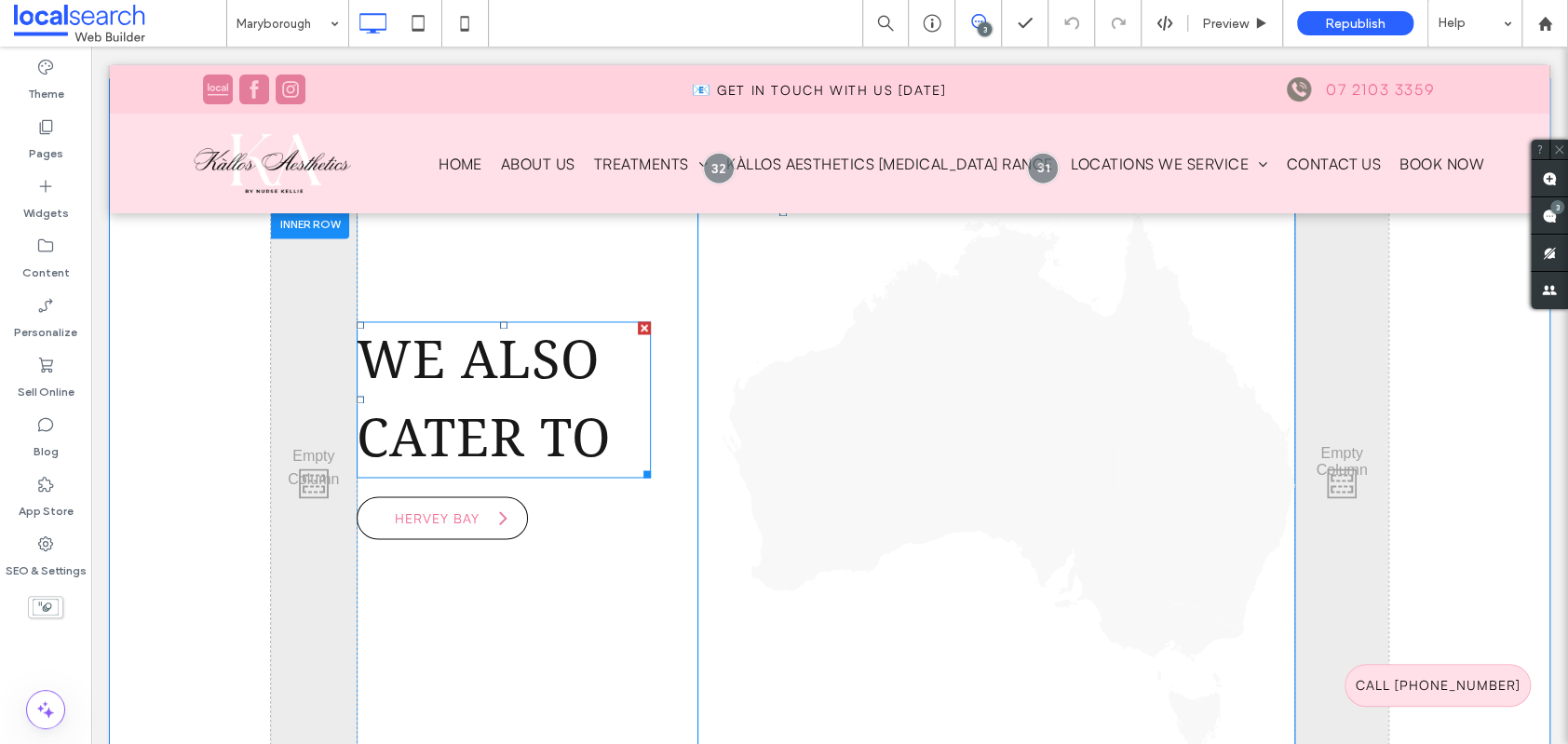
scroll to position [5676, 0]
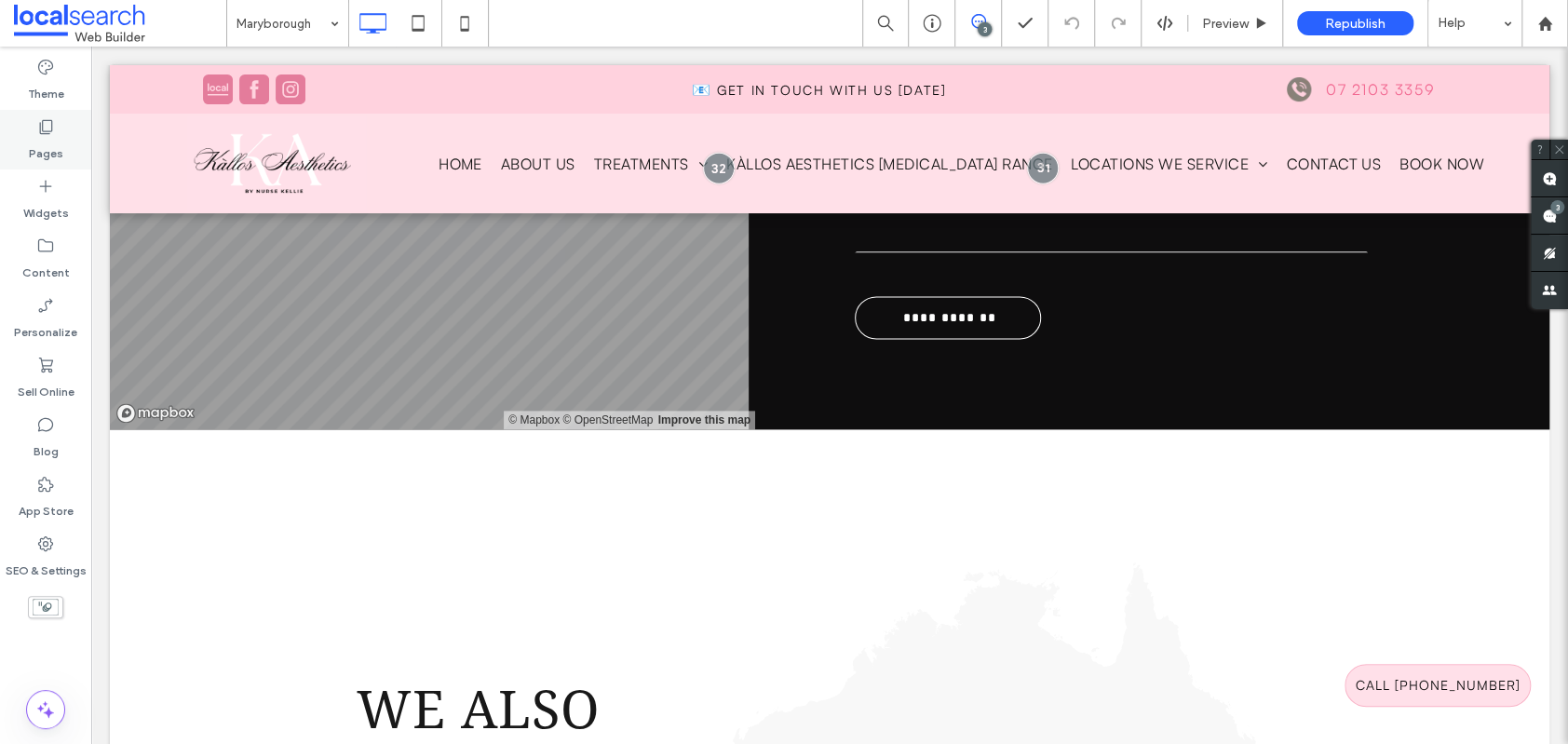
click at [49, 122] on icon at bounding box center [45, 126] width 18 height 18
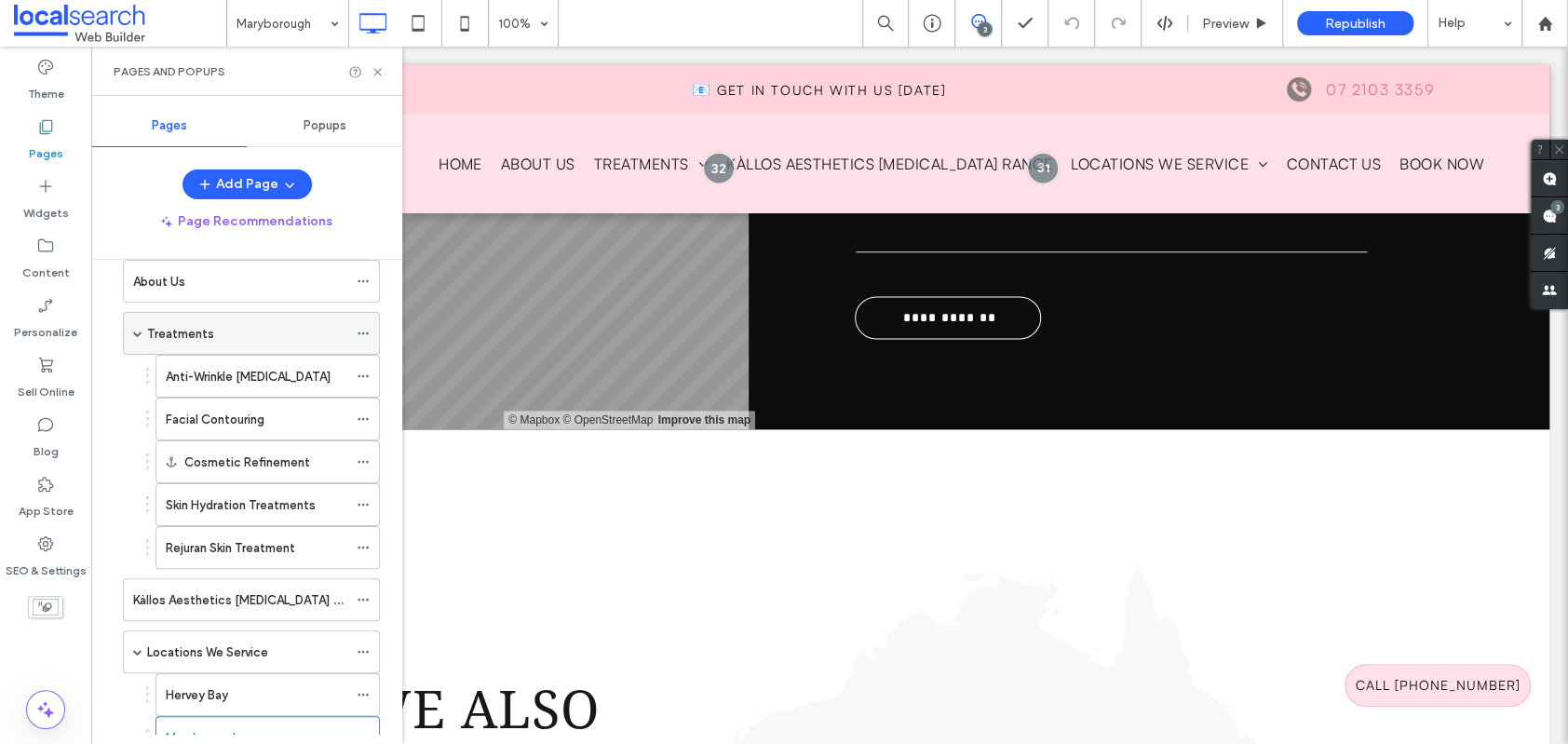
scroll to position [255, 0]
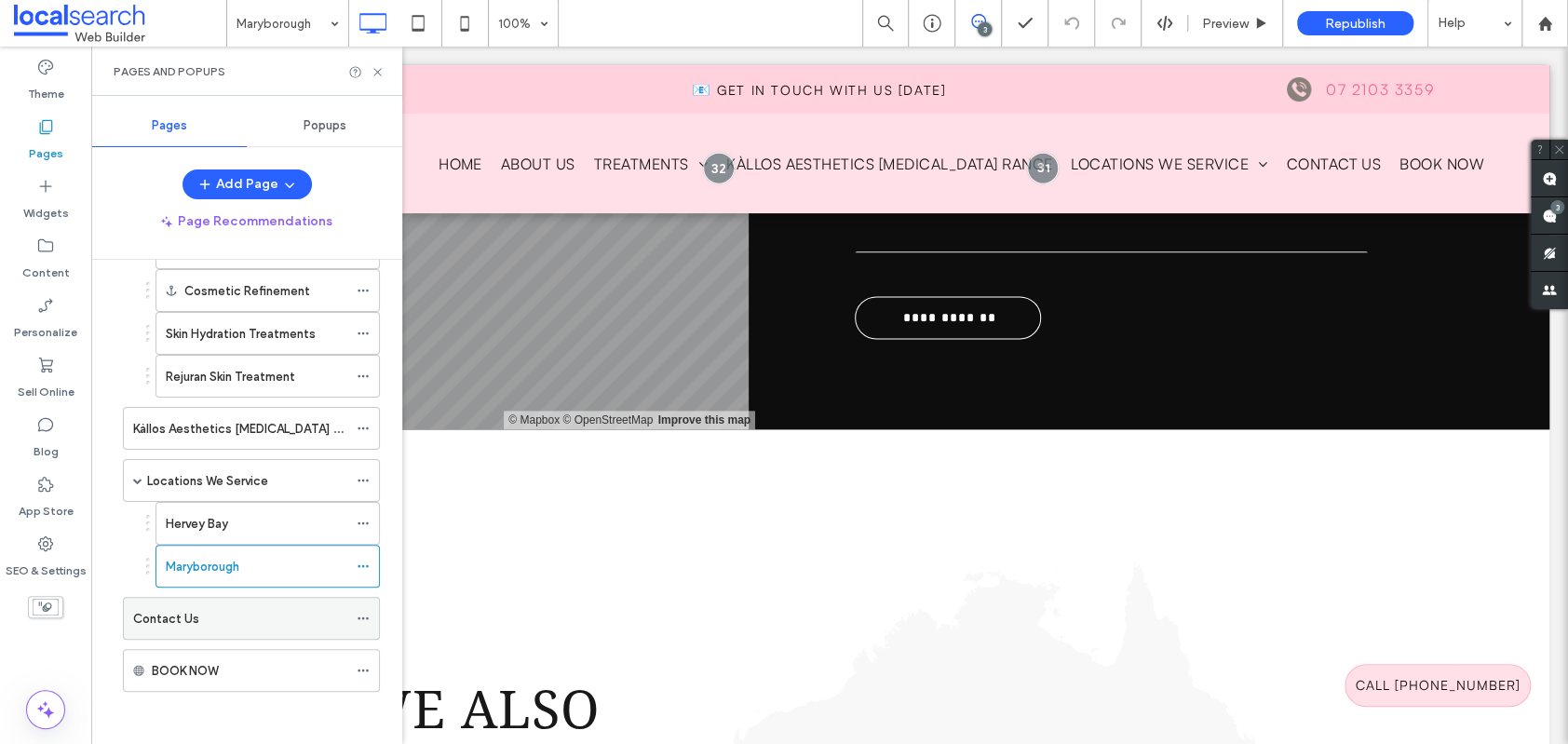
click at [195, 623] on label "Contact Us" at bounding box center [166, 619] width 67 height 33
click at [379, 67] on icon at bounding box center [377, 72] width 14 height 13
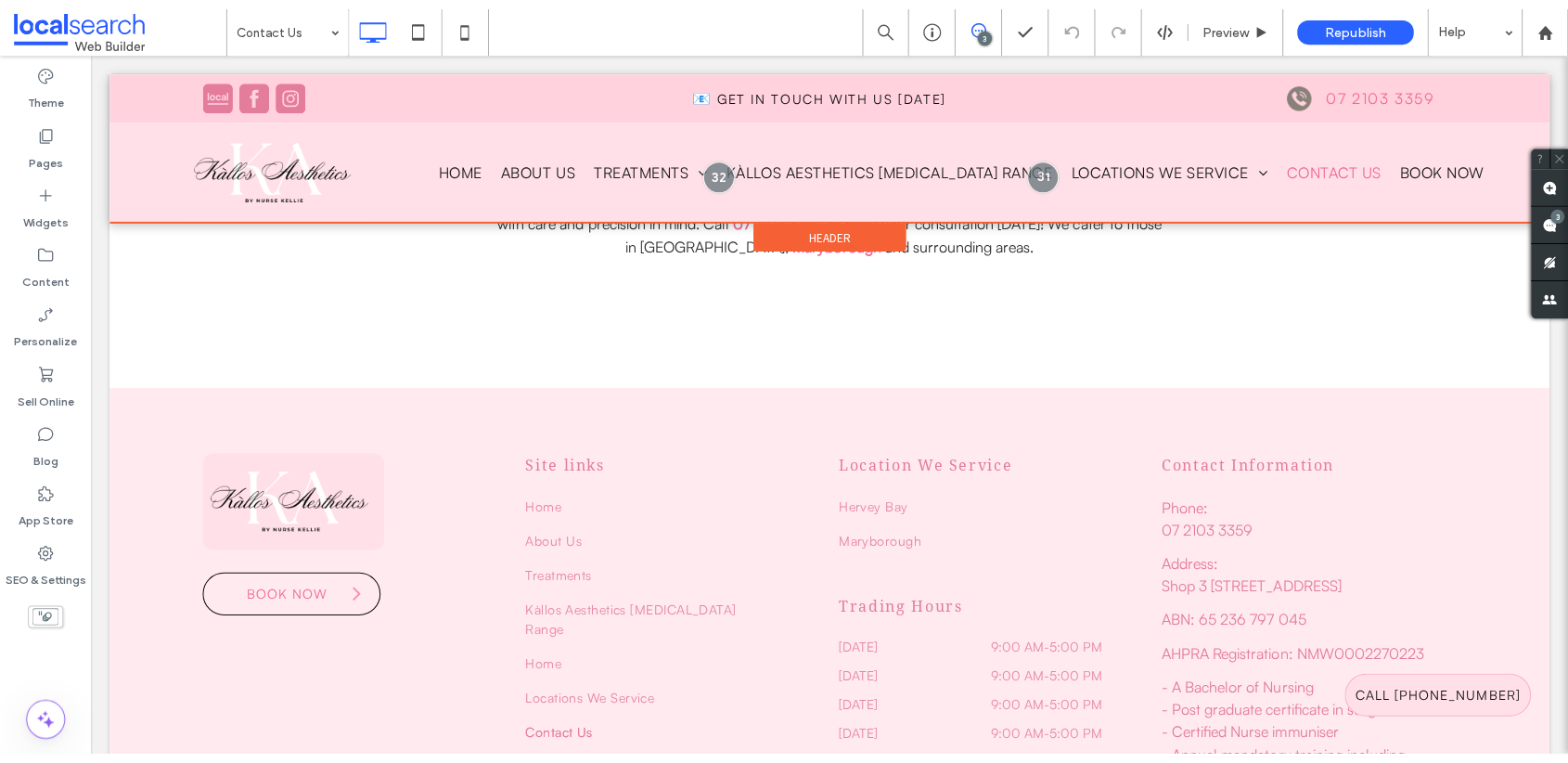
scroll to position [1854, 0]
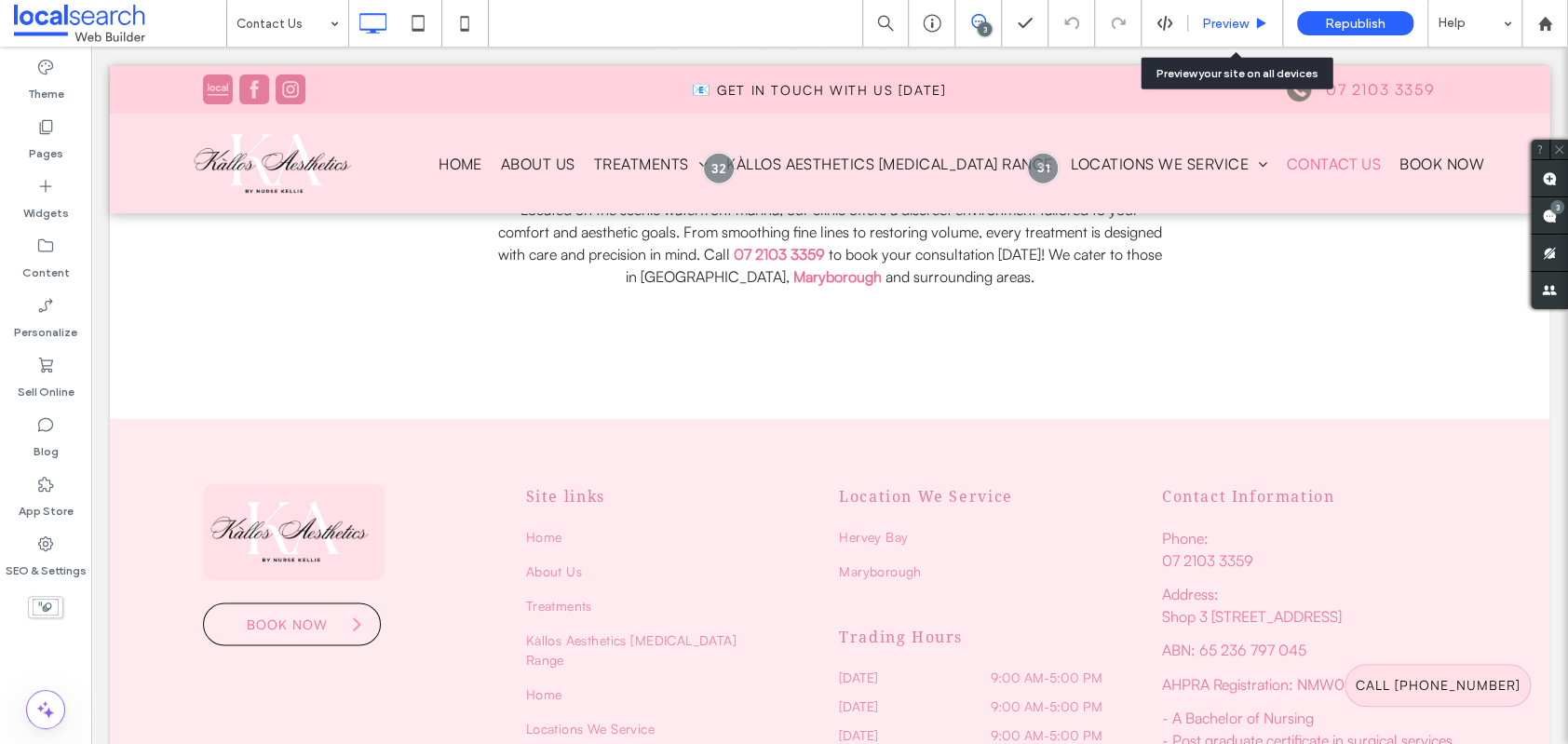
click at [1209, 19] on span "Preview" at bounding box center [1226, 23] width 46 height 15
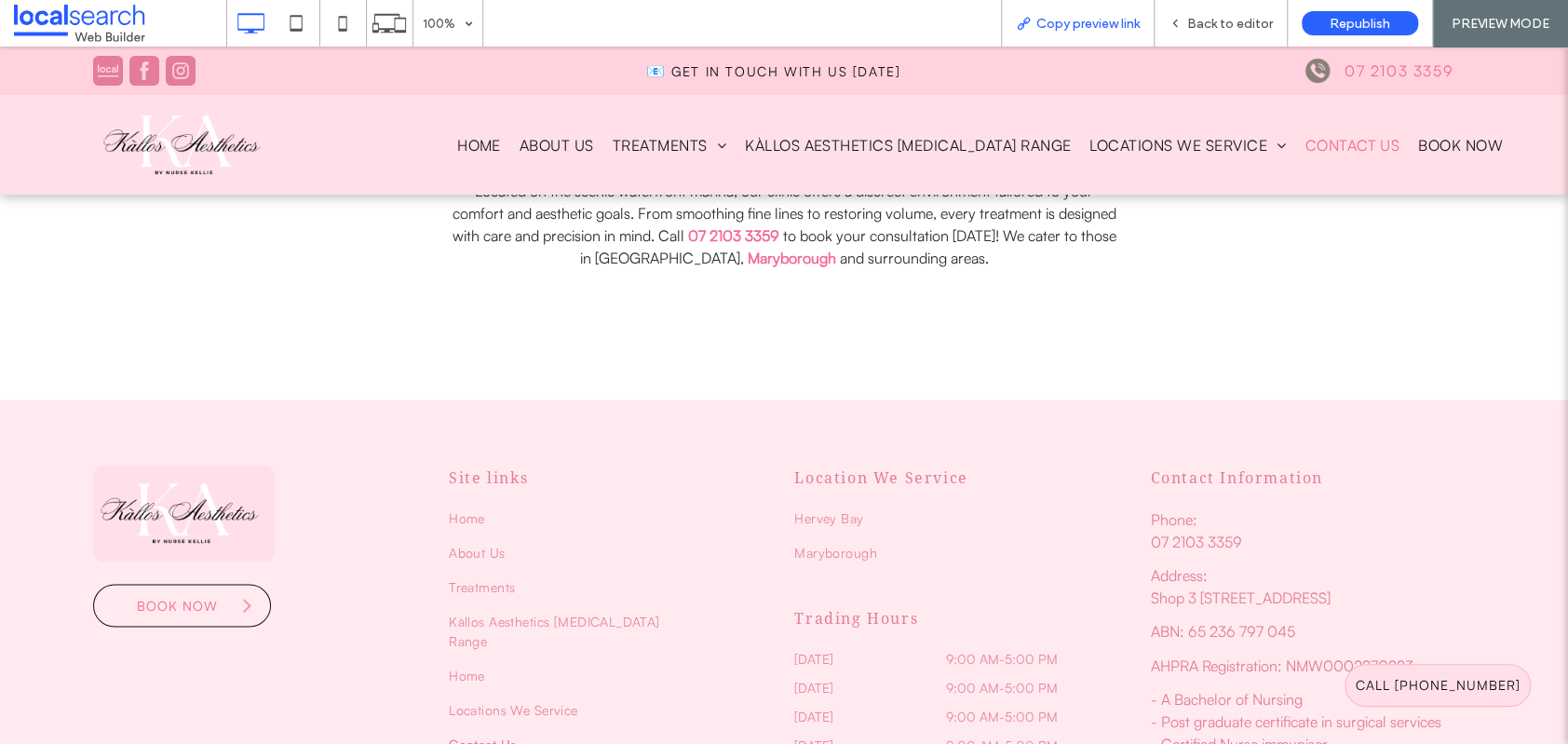
click at [1088, 21] on span "Copy preview link" at bounding box center [1088, 23] width 103 height 15
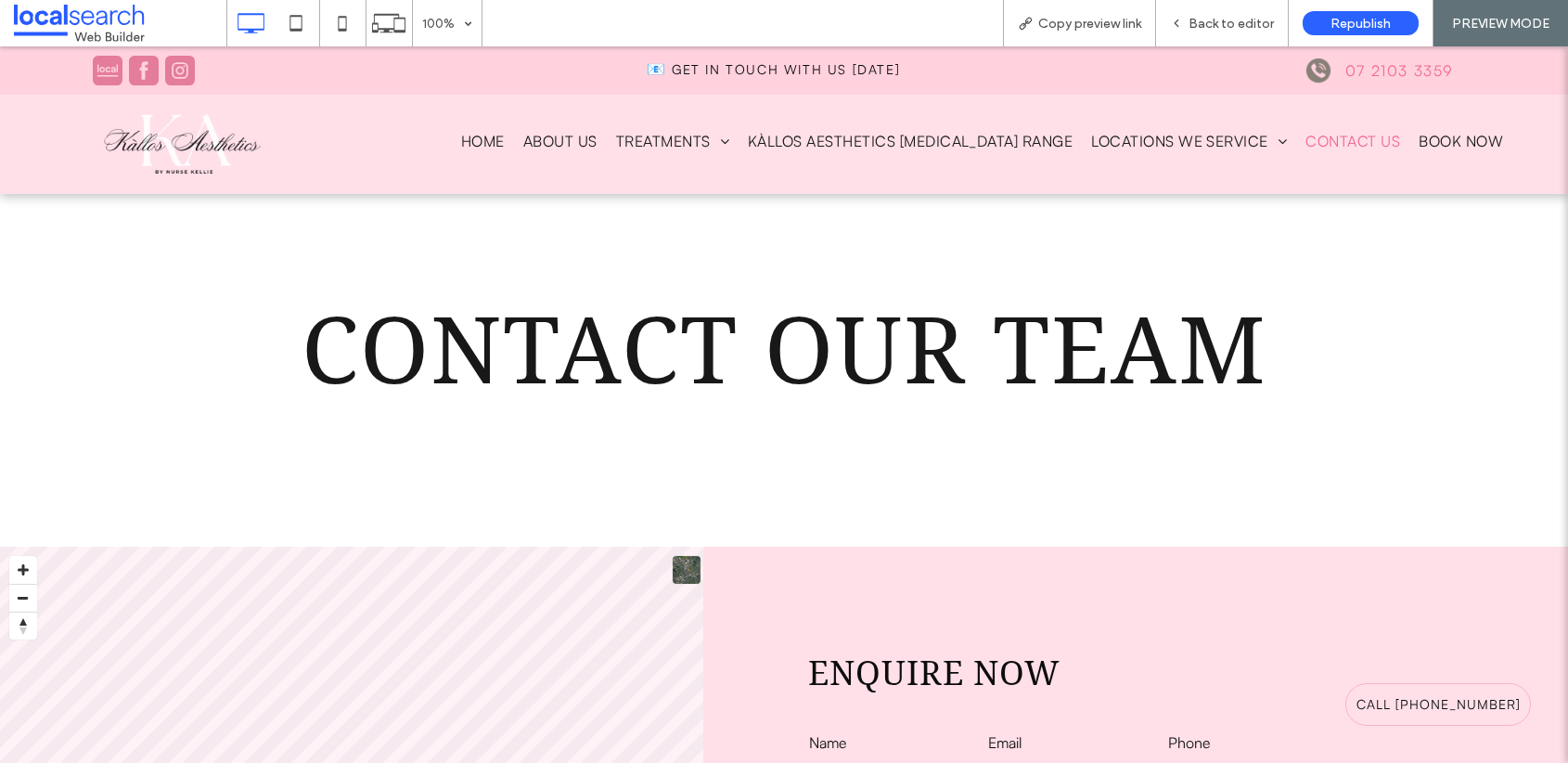
click at [219, 140] on img at bounding box center [185, 143] width 180 height 95
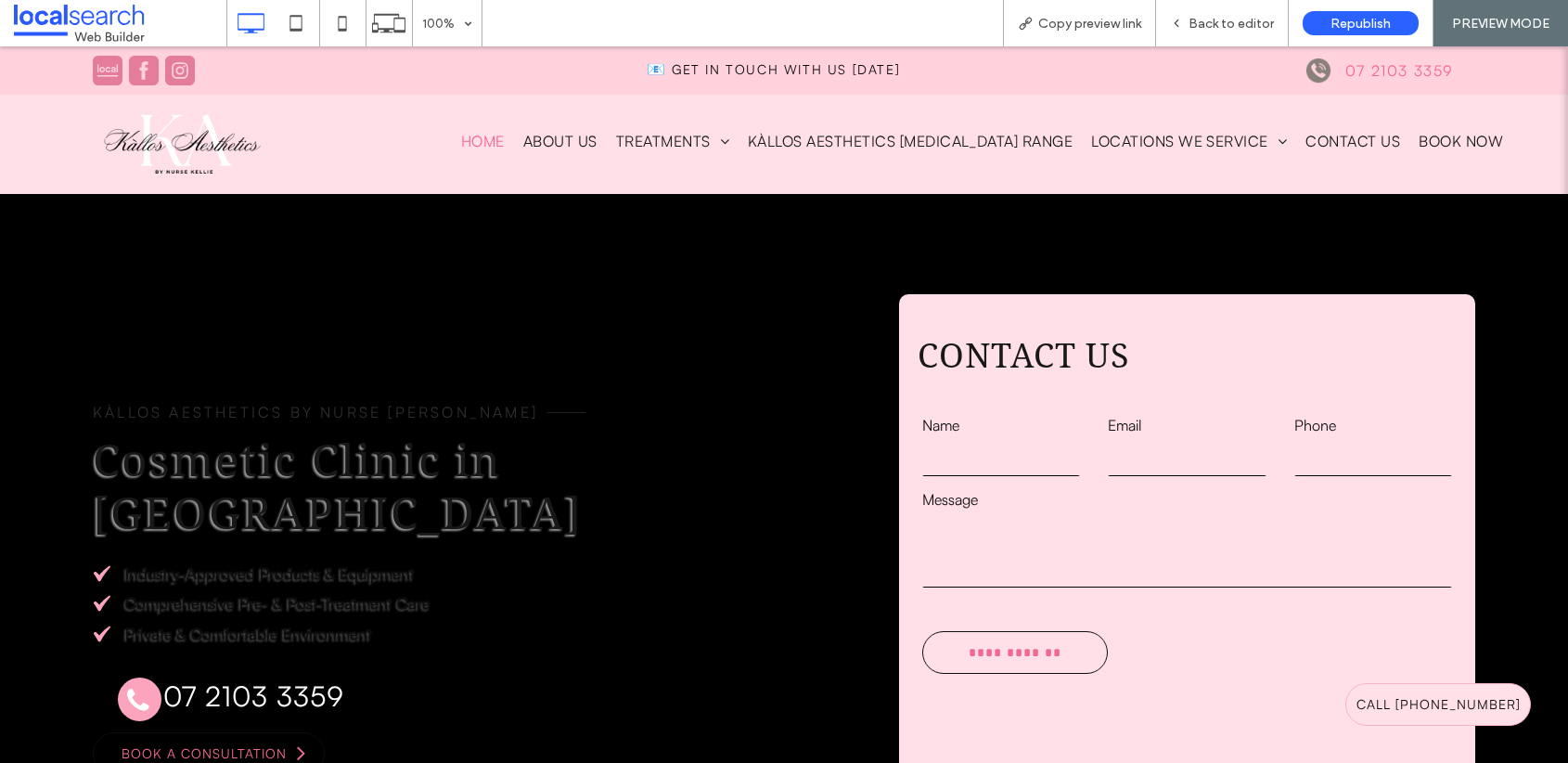
scroll to position [100, 0]
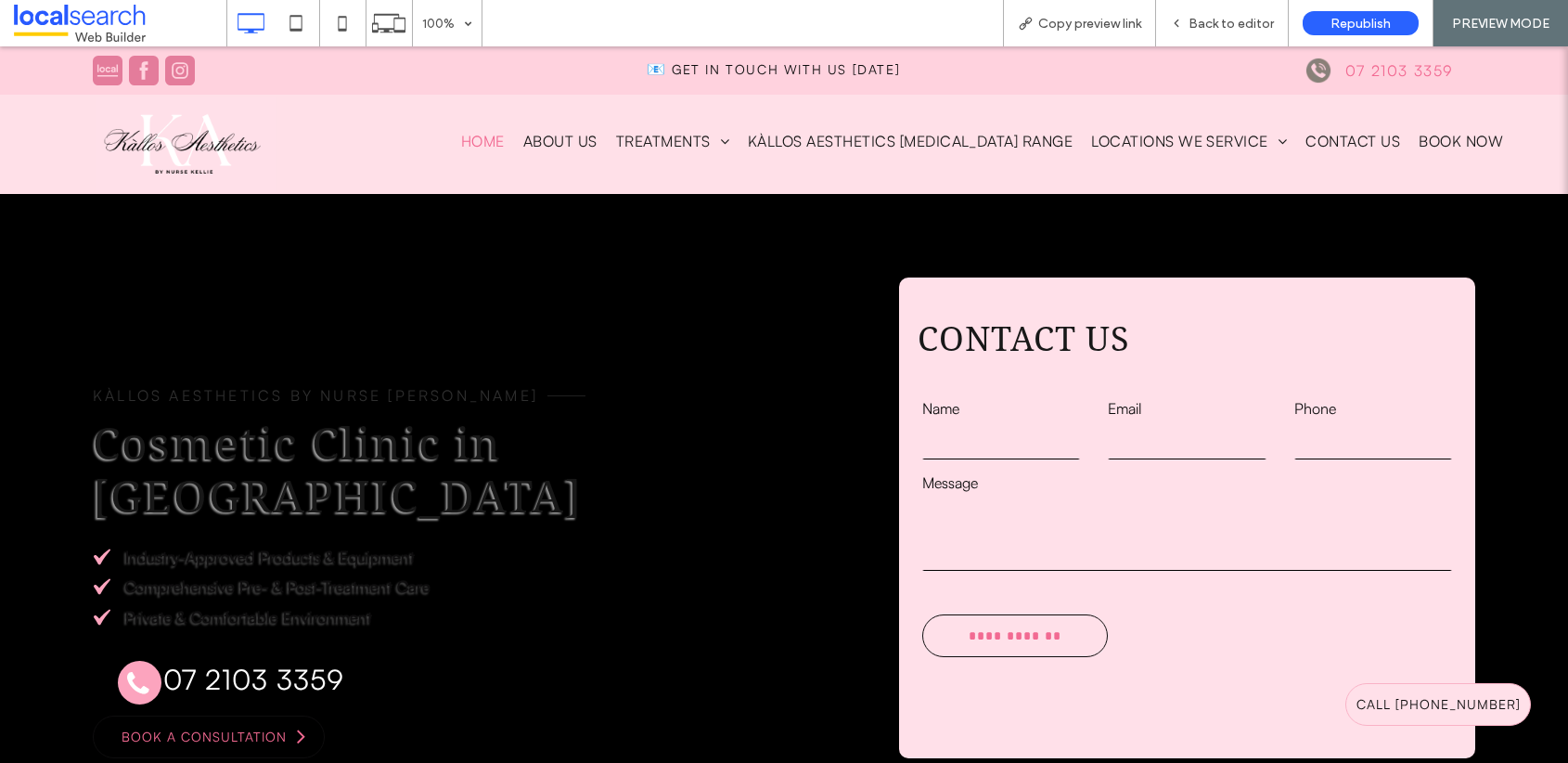
scroll to position [100, 0]
click at [1226, 28] on span "Back to editor" at bounding box center [1231, 23] width 86 height 15
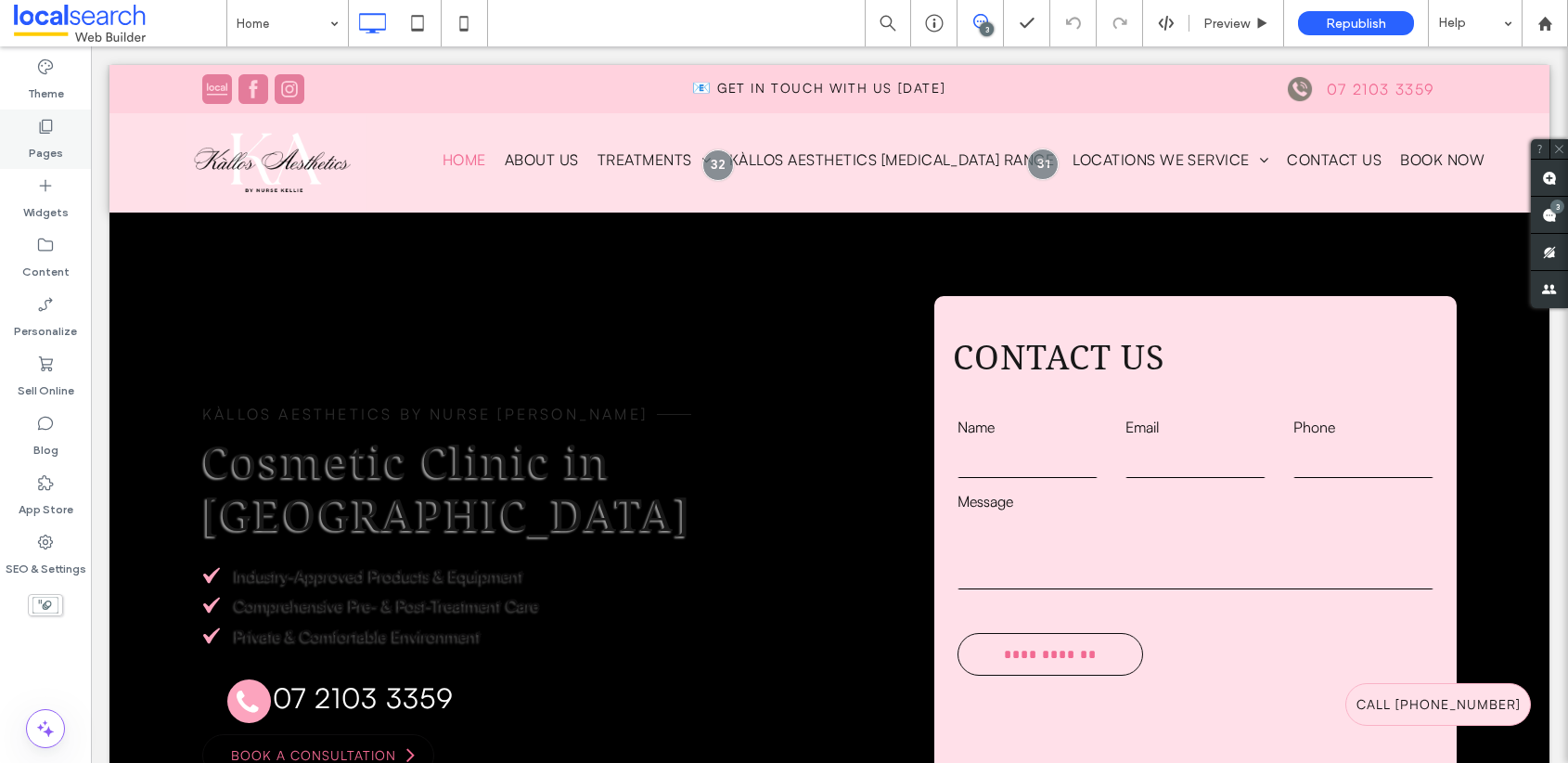
click at [43, 134] on icon at bounding box center [45, 126] width 18 height 18
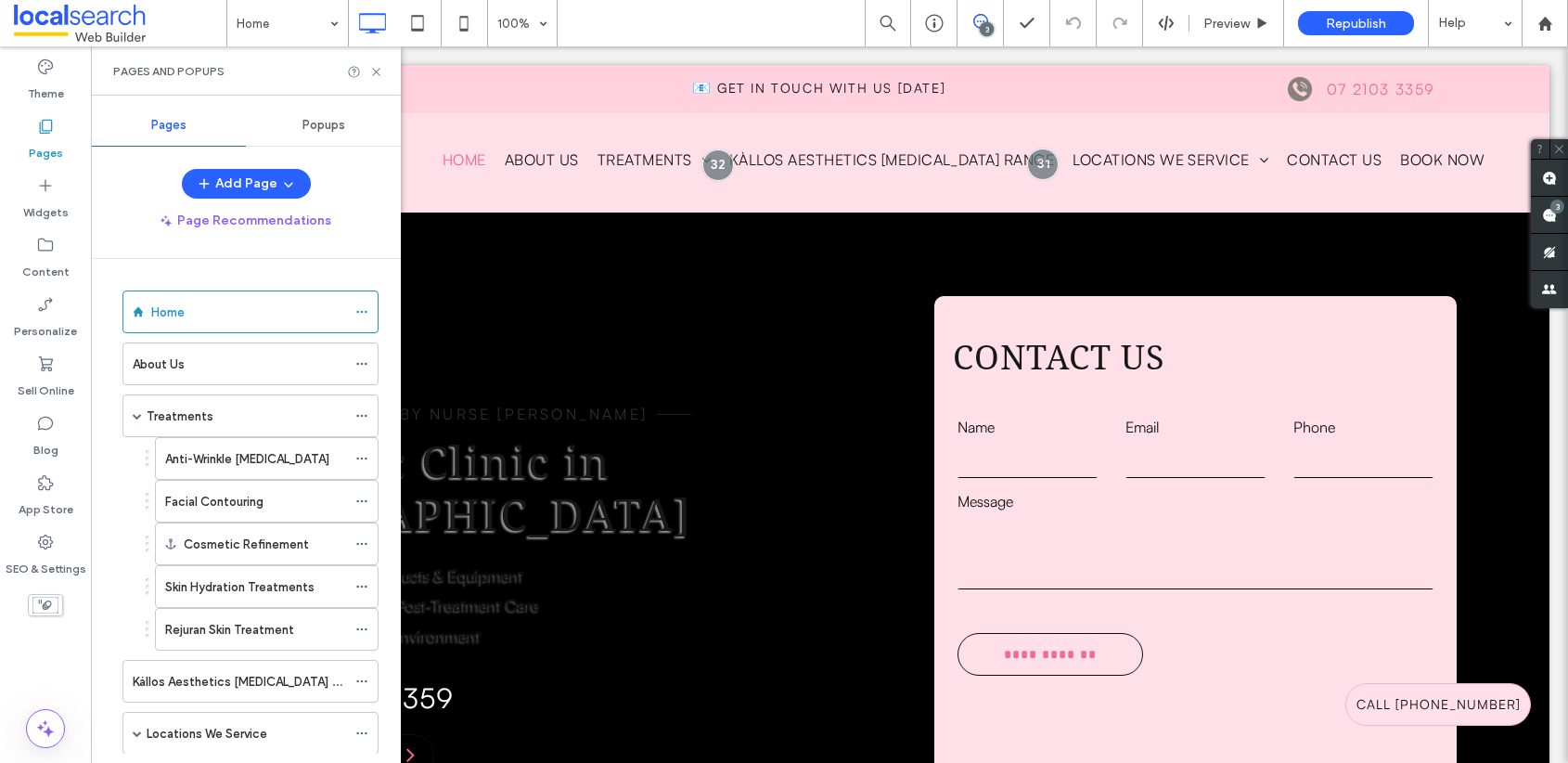
scroll to position [233, 0]
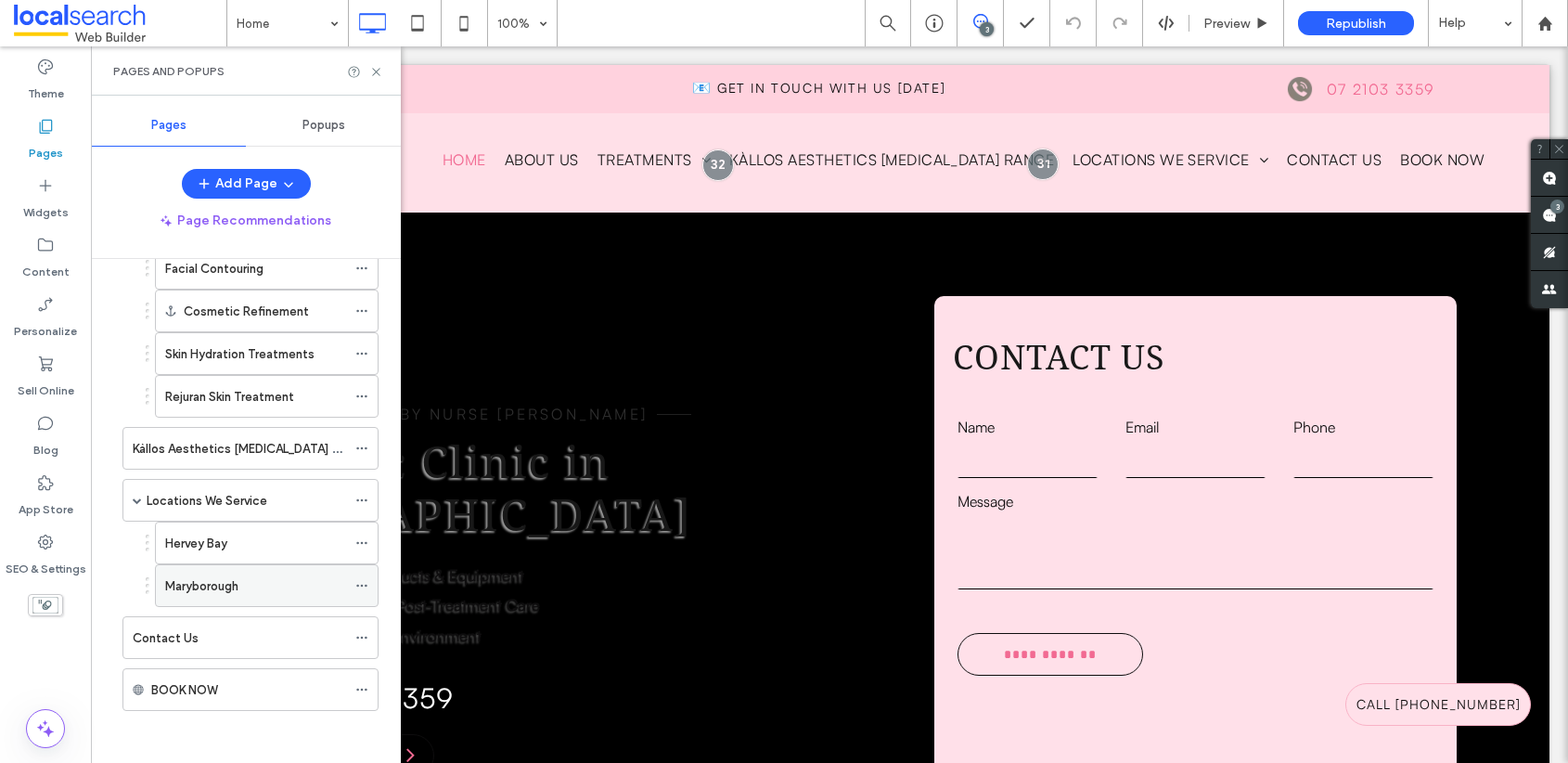
click at [243, 582] on div "Maryborough" at bounding box center [256, 586] width 181 height 19
click at [381, 69] on icon at bounding box center [376, 72] width 13 height 13
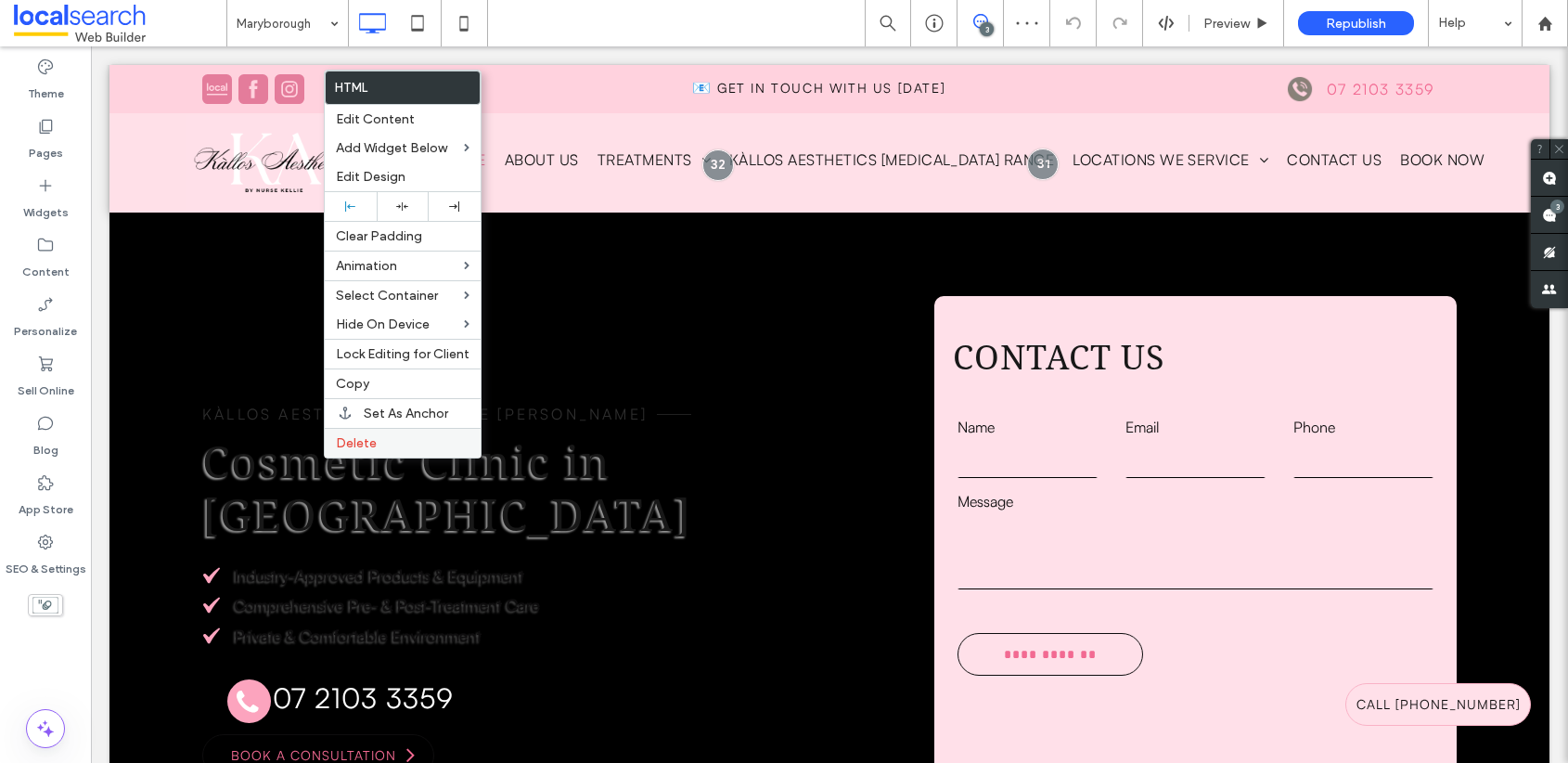
click at [369, 445] on span "Delete" at bounding box center [356, 443] width 40 height 15
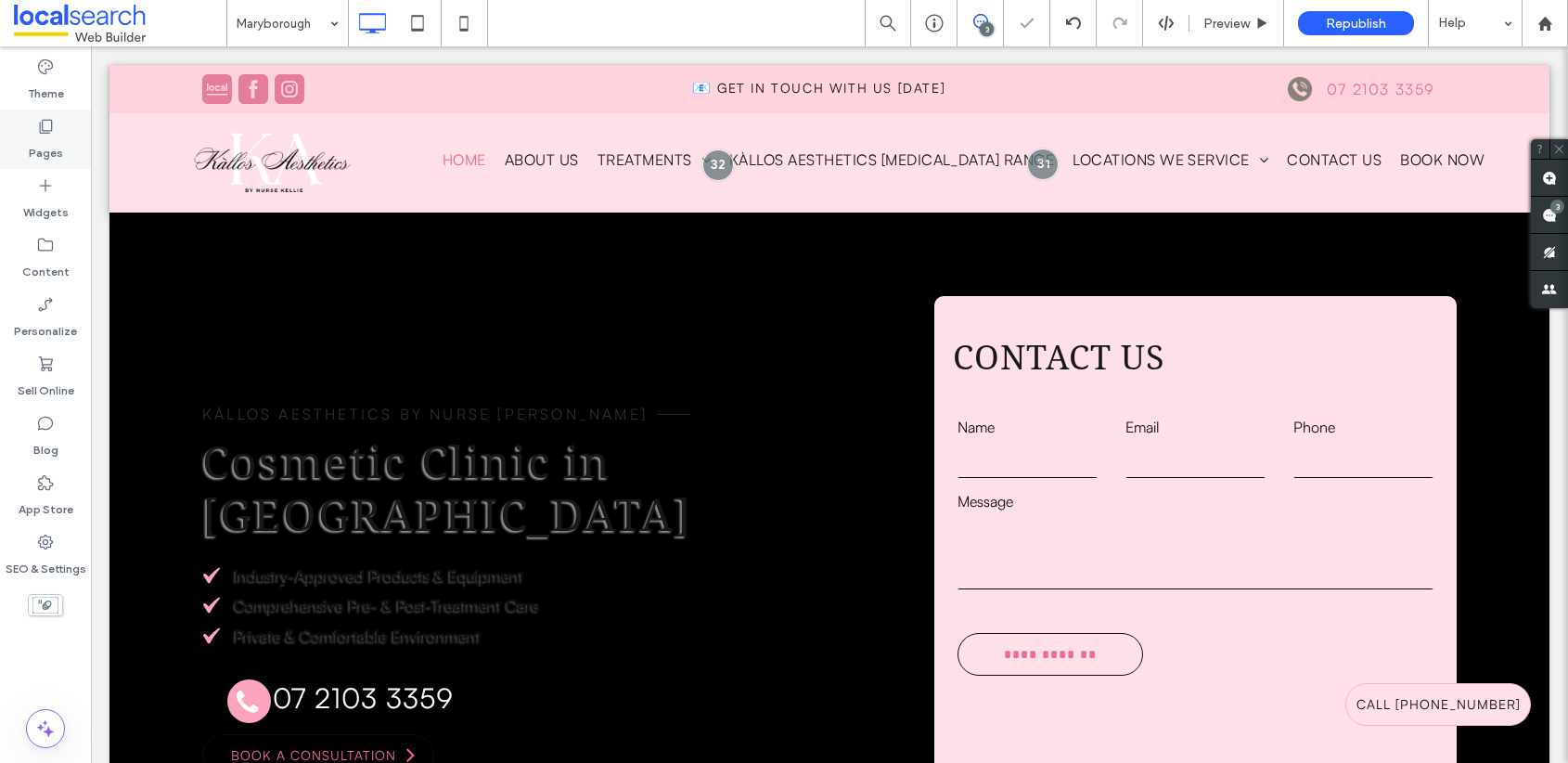
click at [41, 123] on use at bounding box center [47, 127] width 13 height 13
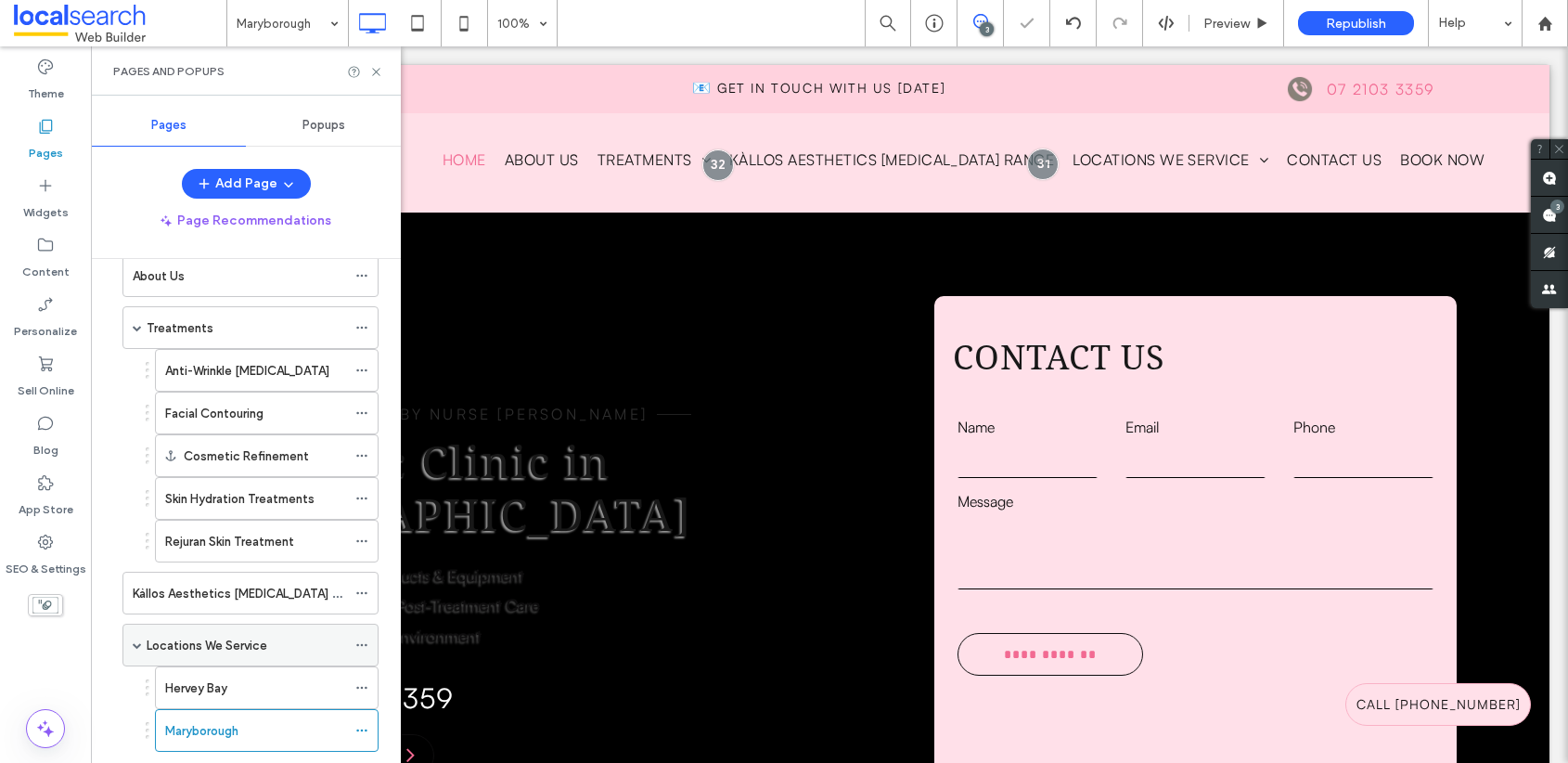
scroll to position [233, 0]
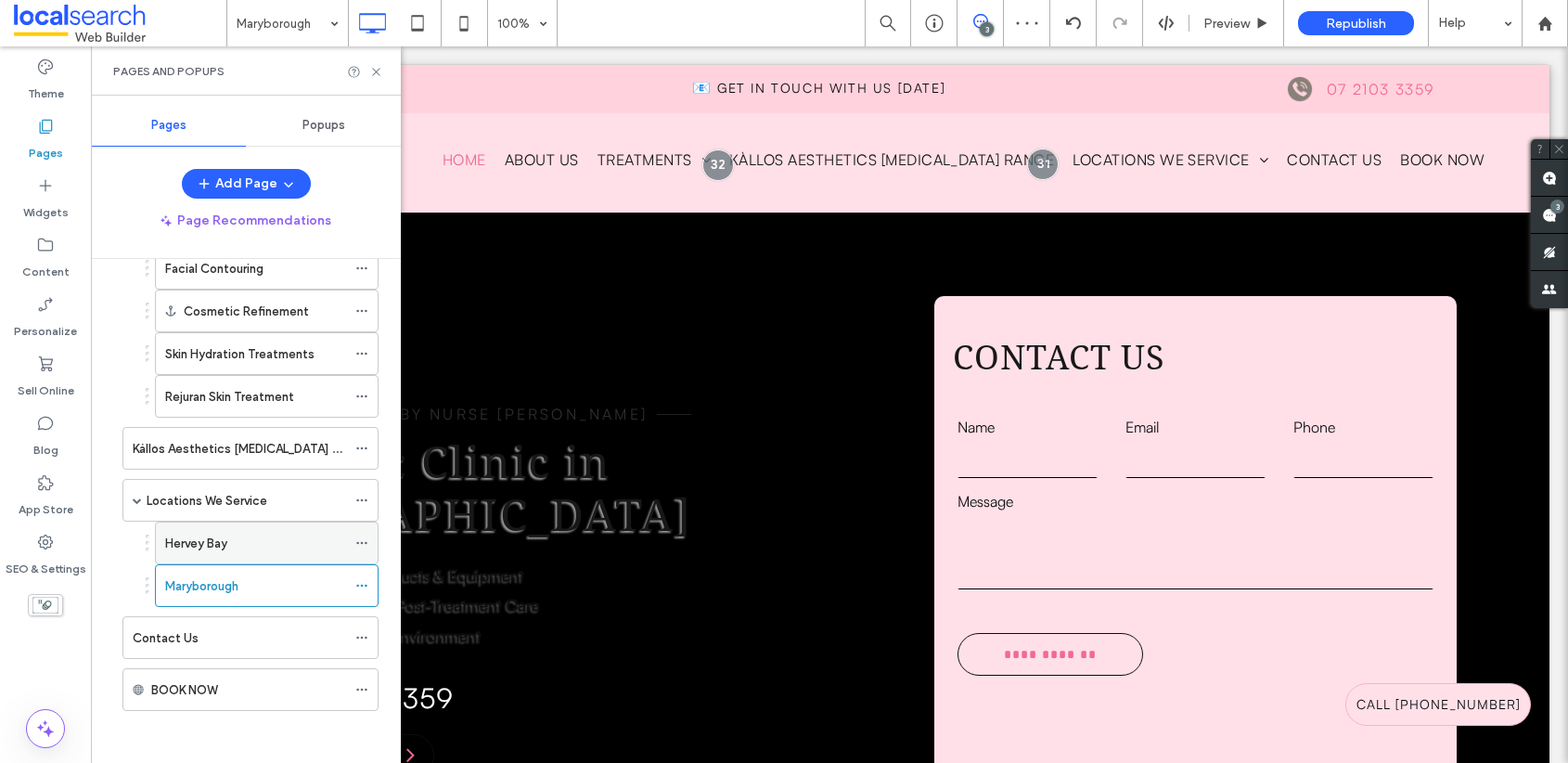
click at [214, 540] on label "Hervey Bay" at bounding box center [196, 544] width 62 height 33
click at [376, 69] on icon at bounding box center [376, 72] width 13 height 13
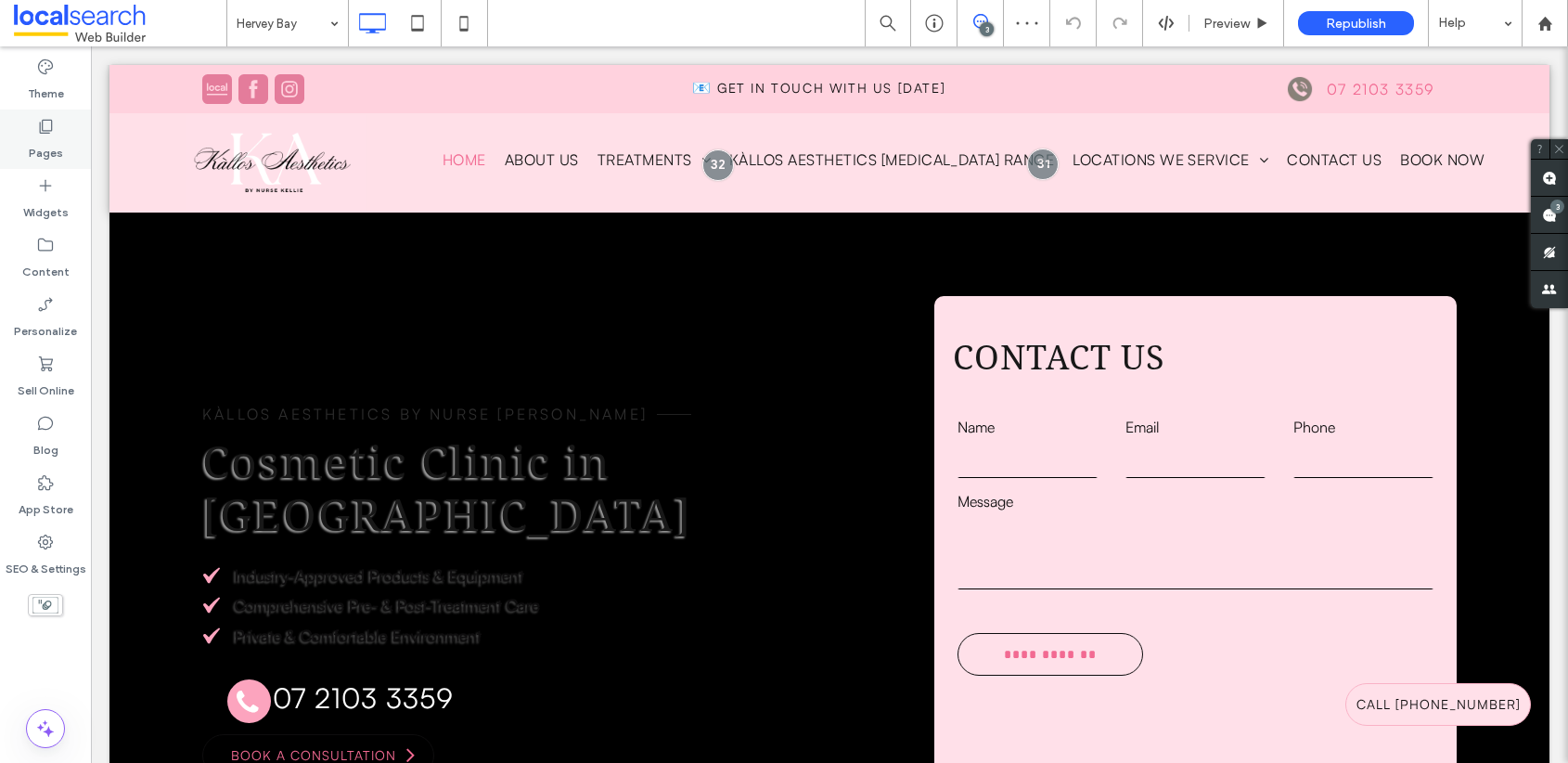
click at [63, 130] on div "Pages" at bounding box center [45, 139] width 91 height 60
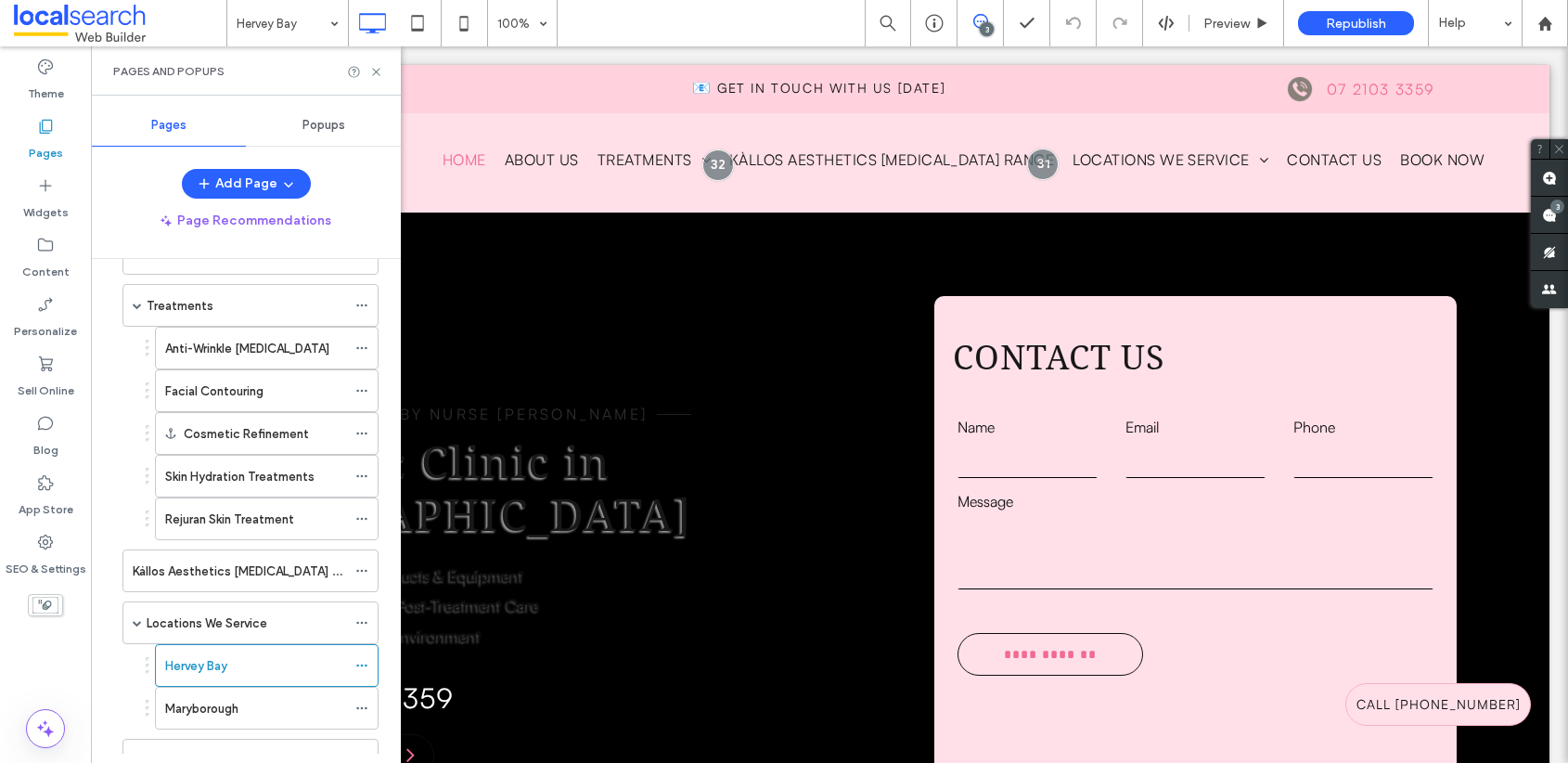
scroll to position [233, 0]
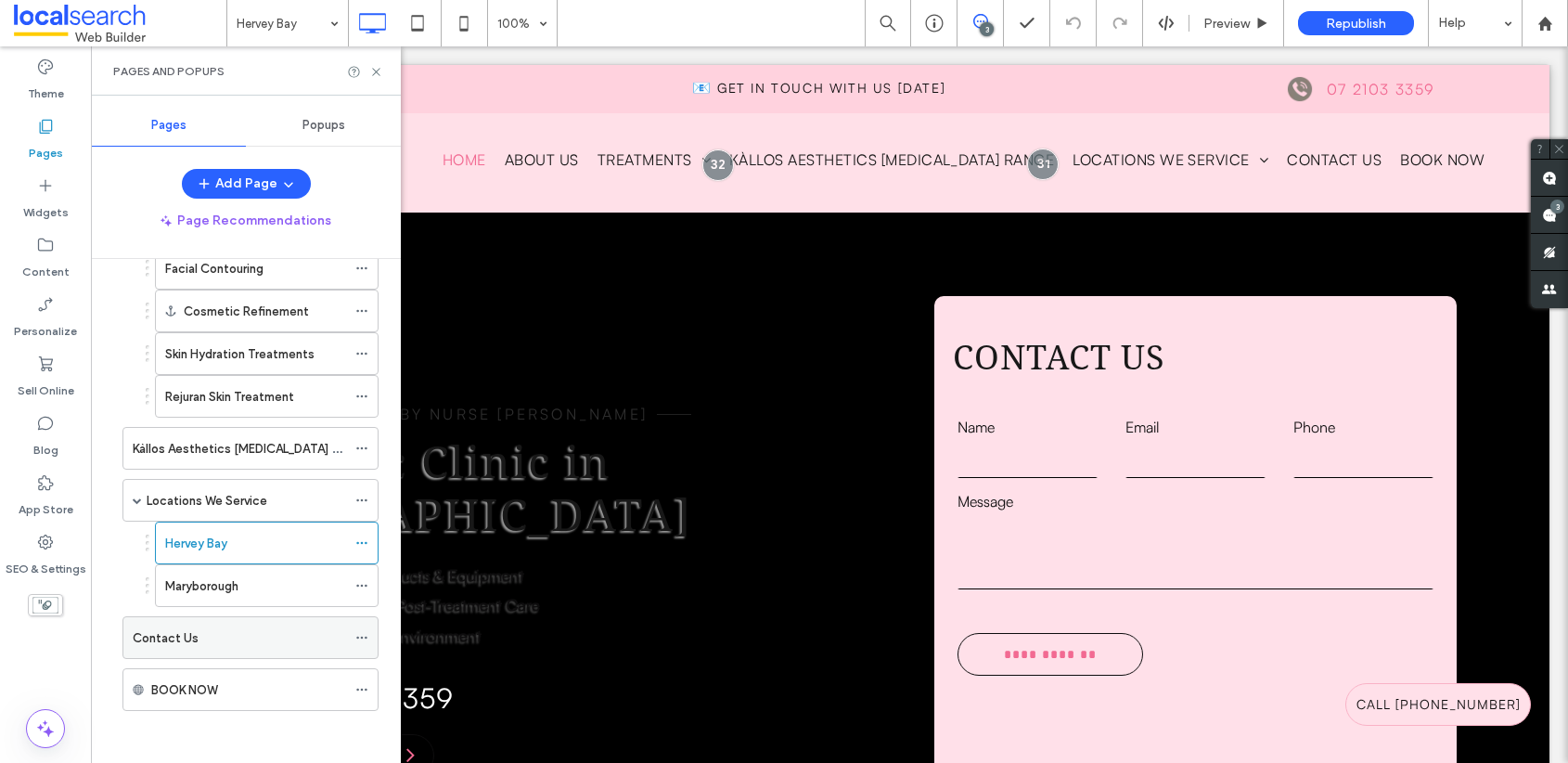
click at [241, 637] on div "Contact Us" at bounding box center [239, 638] width 213 height 19
click at [380, 68] on icon at bounding box center [376, 72] width 13 height 13
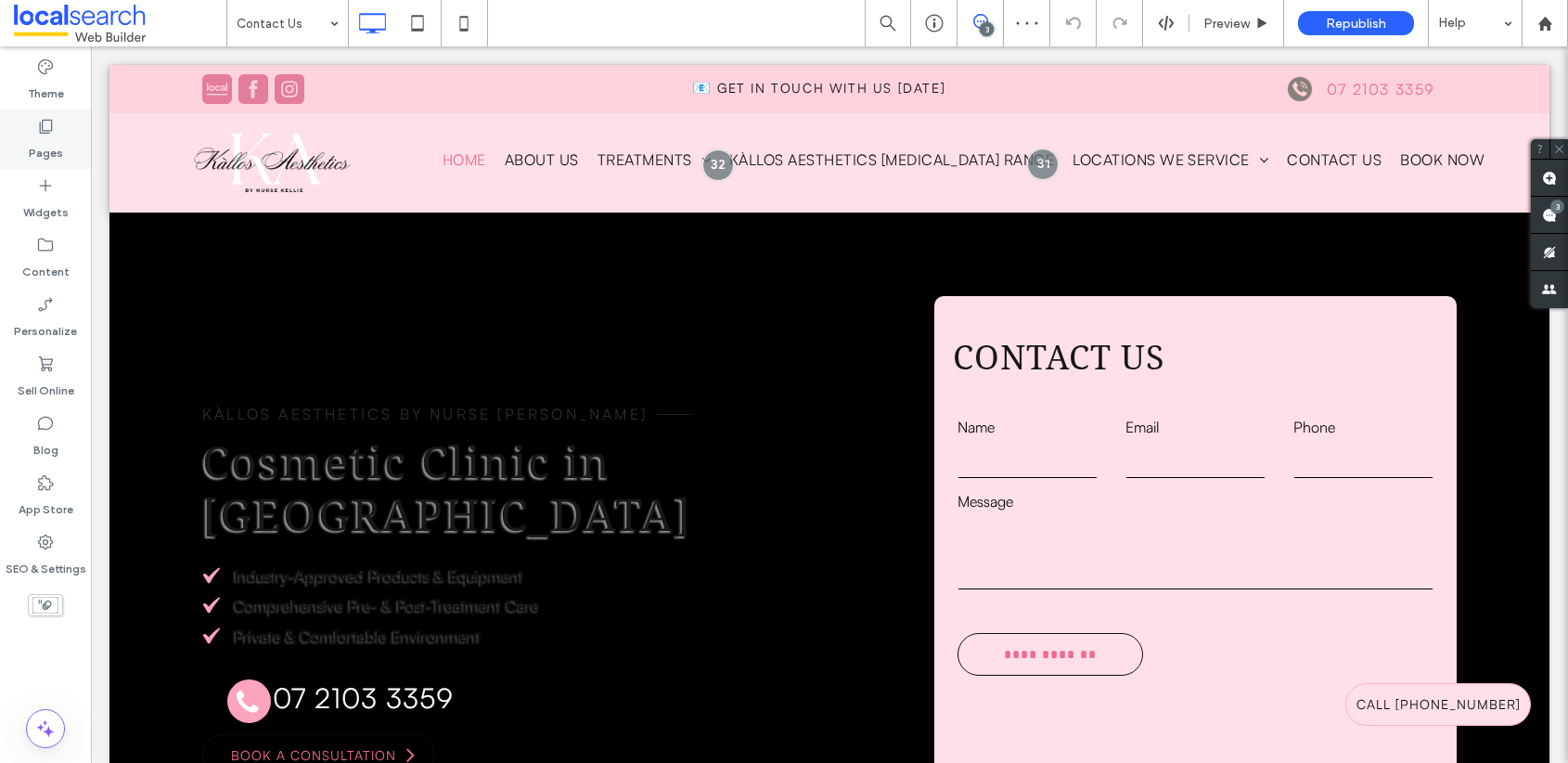
click at [53, 131] on icon at bounding box center [45, 126] width 18 height 18
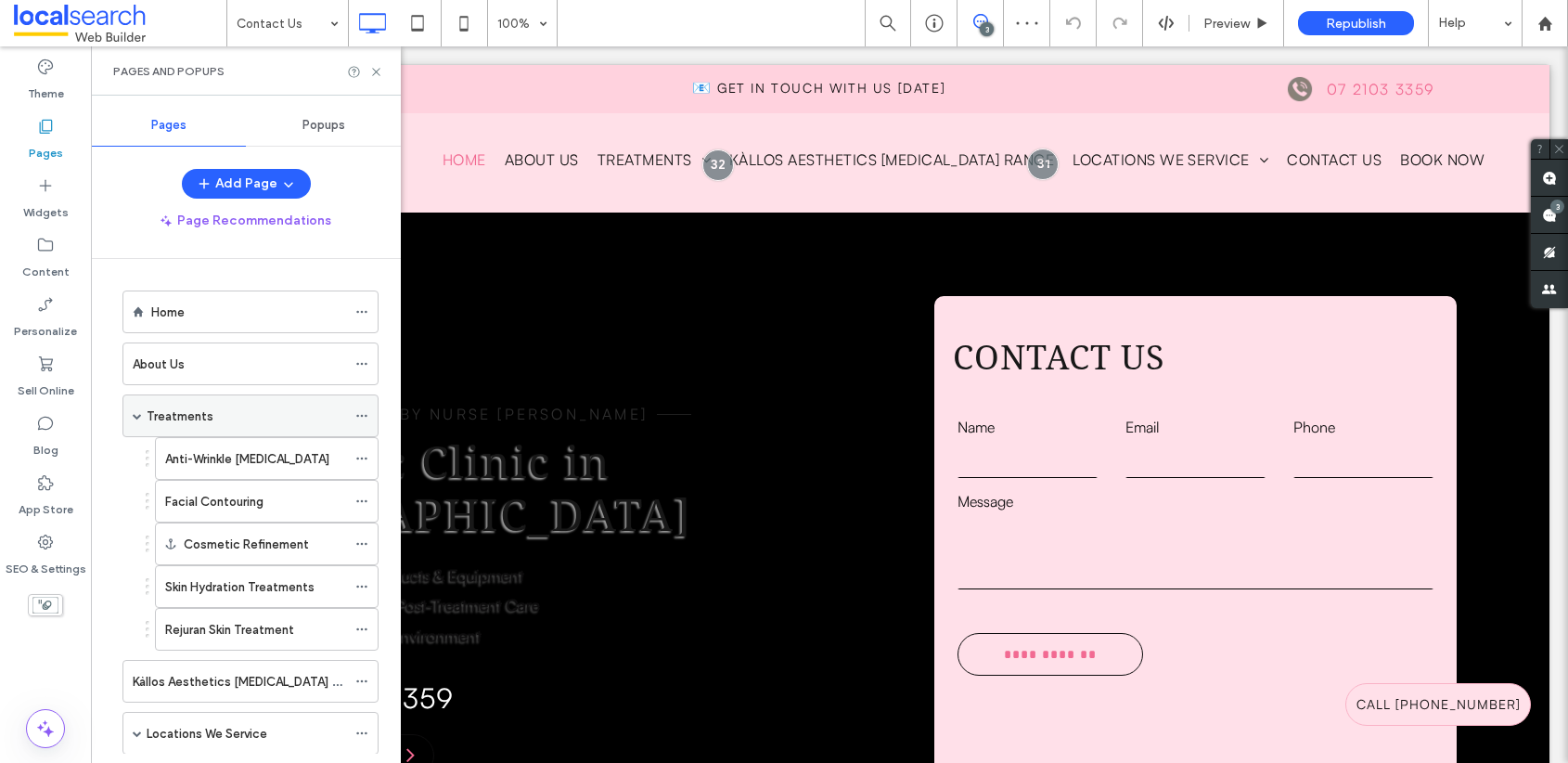
scroll to position [233, 0]
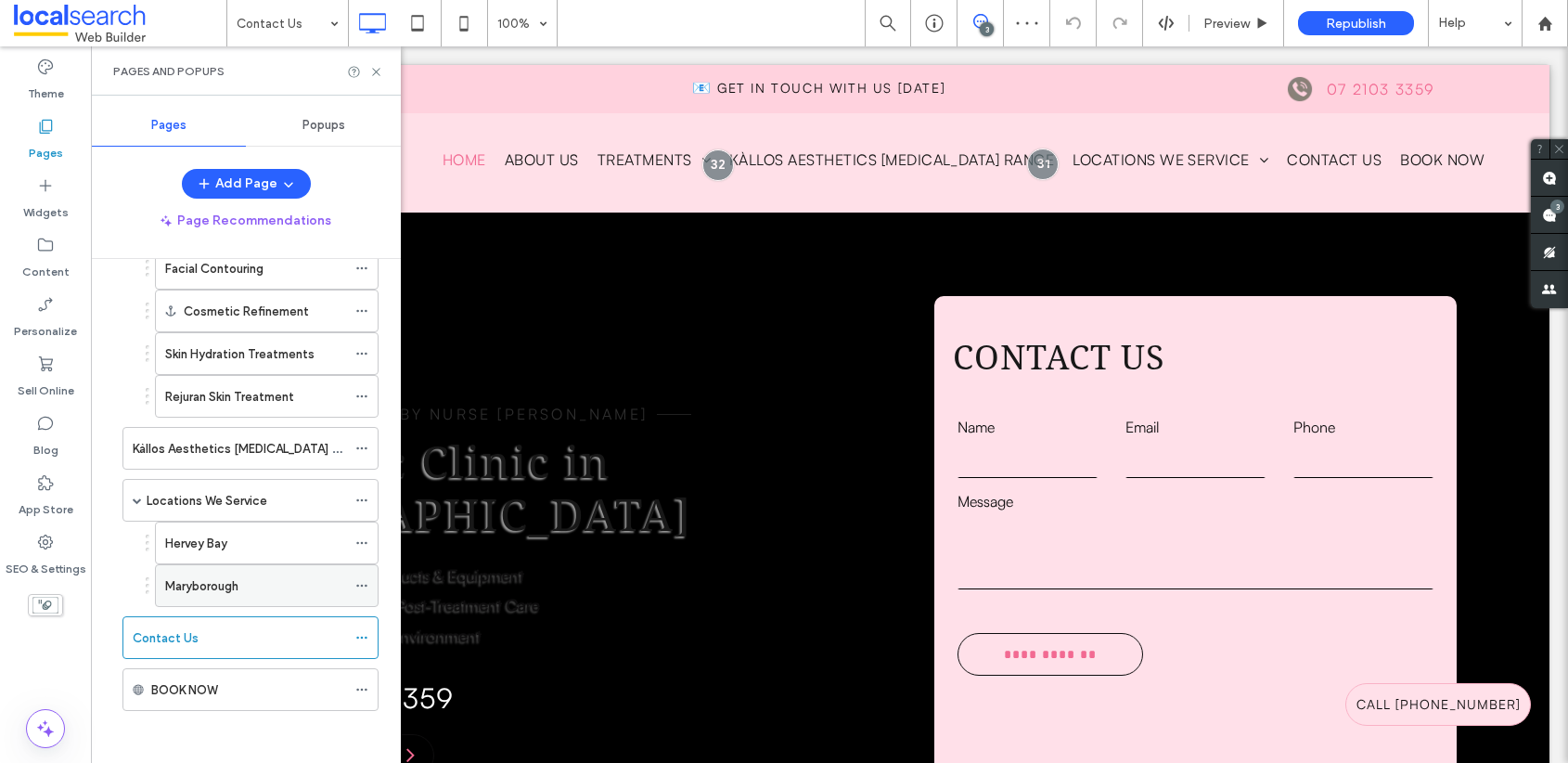
click at [208, 591] on label "Maryborough" at bounding box center [202, 586] width 73 height 33
click at [379, 68] on use at bounding box center [376, 72] width 8 height 8
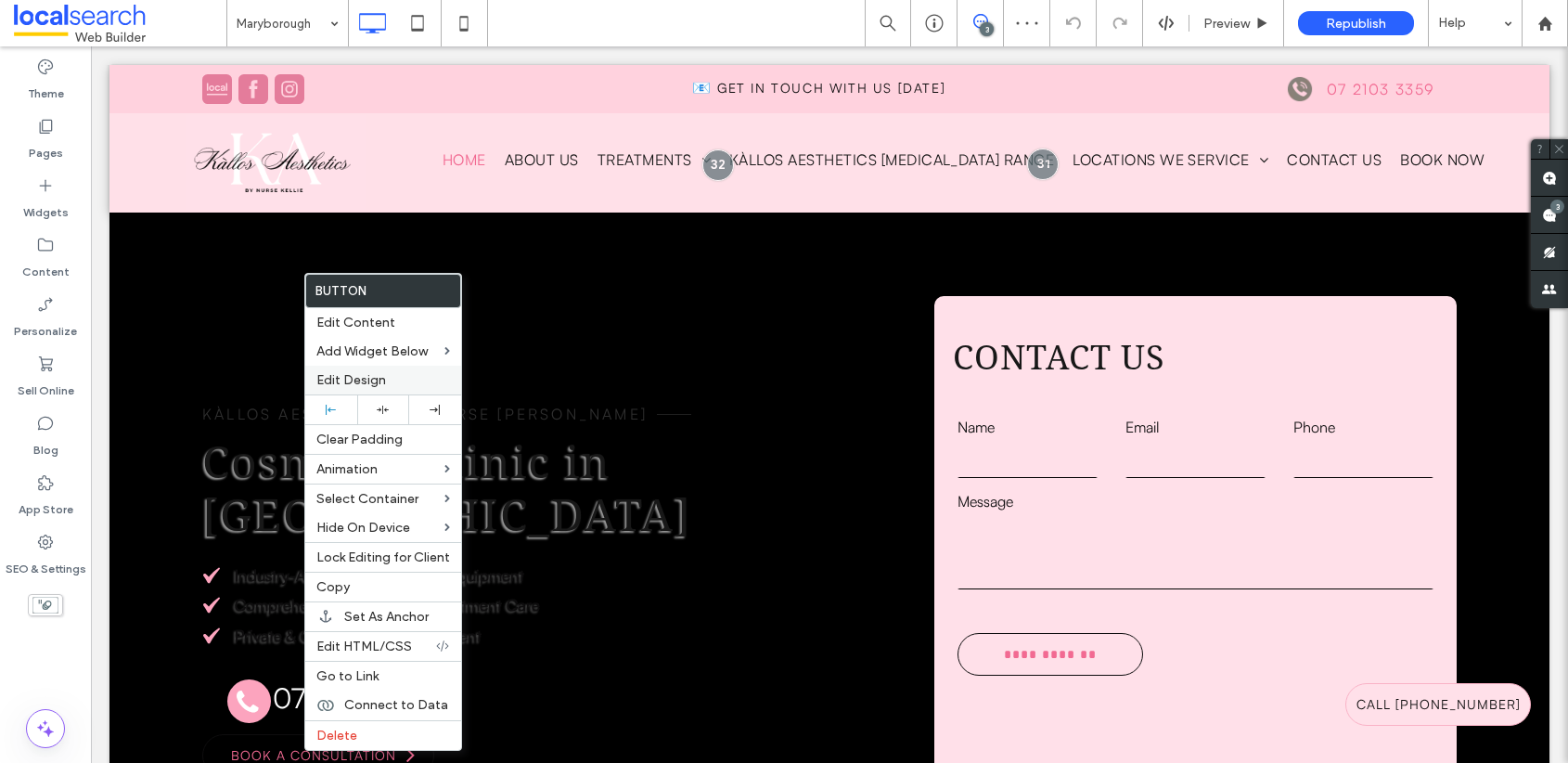
click at [345, 388] on span "Edit Design" at bounding box center [351, 380] width 69 height 15
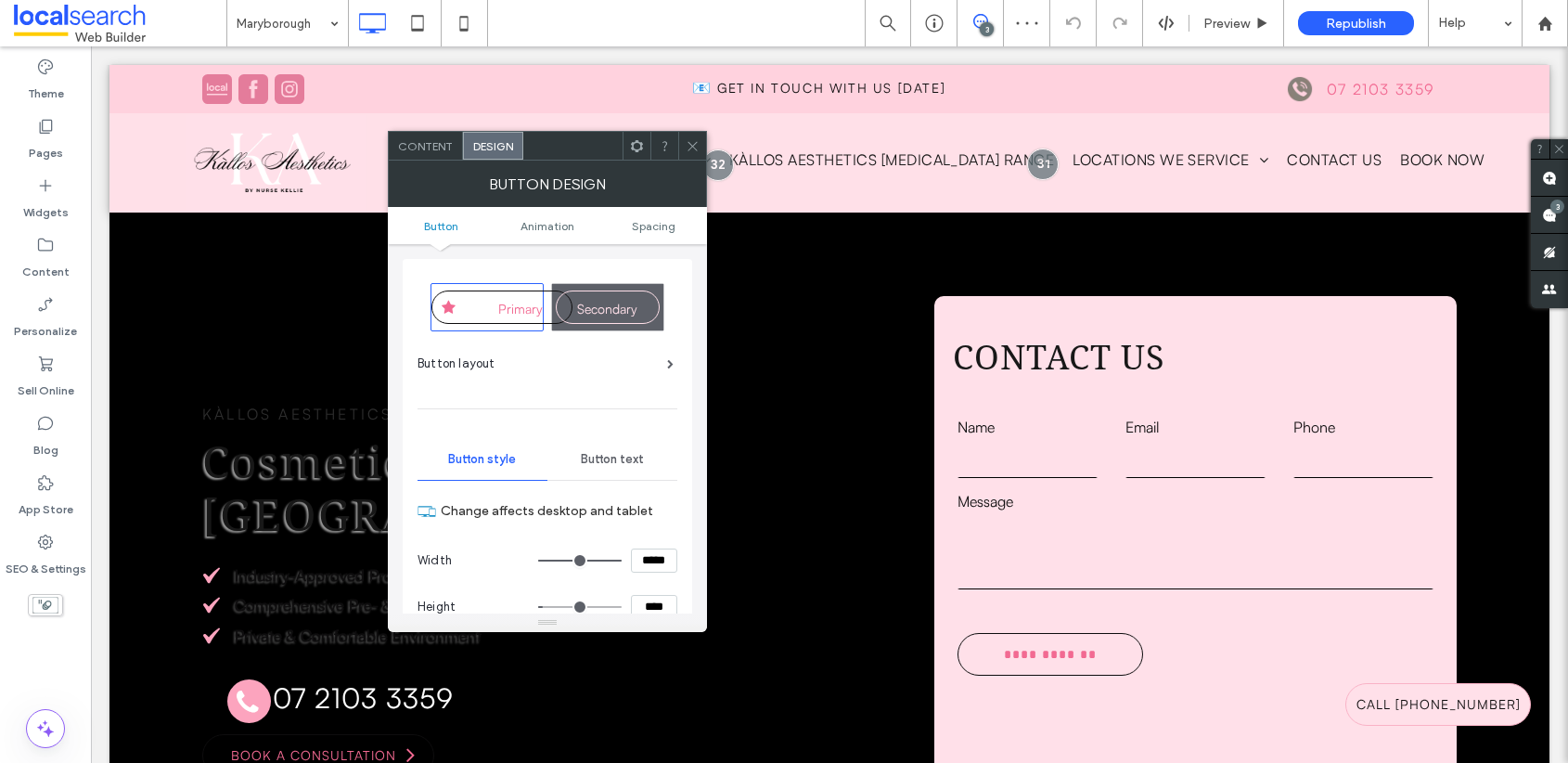
click at [649, 216] on ul "Button Animation Spacing" at bounding box center [548, 225] width 319 height 37
click at [651, 219] on span "Spacing" at bounding box center [653, 226] width 43 height 13
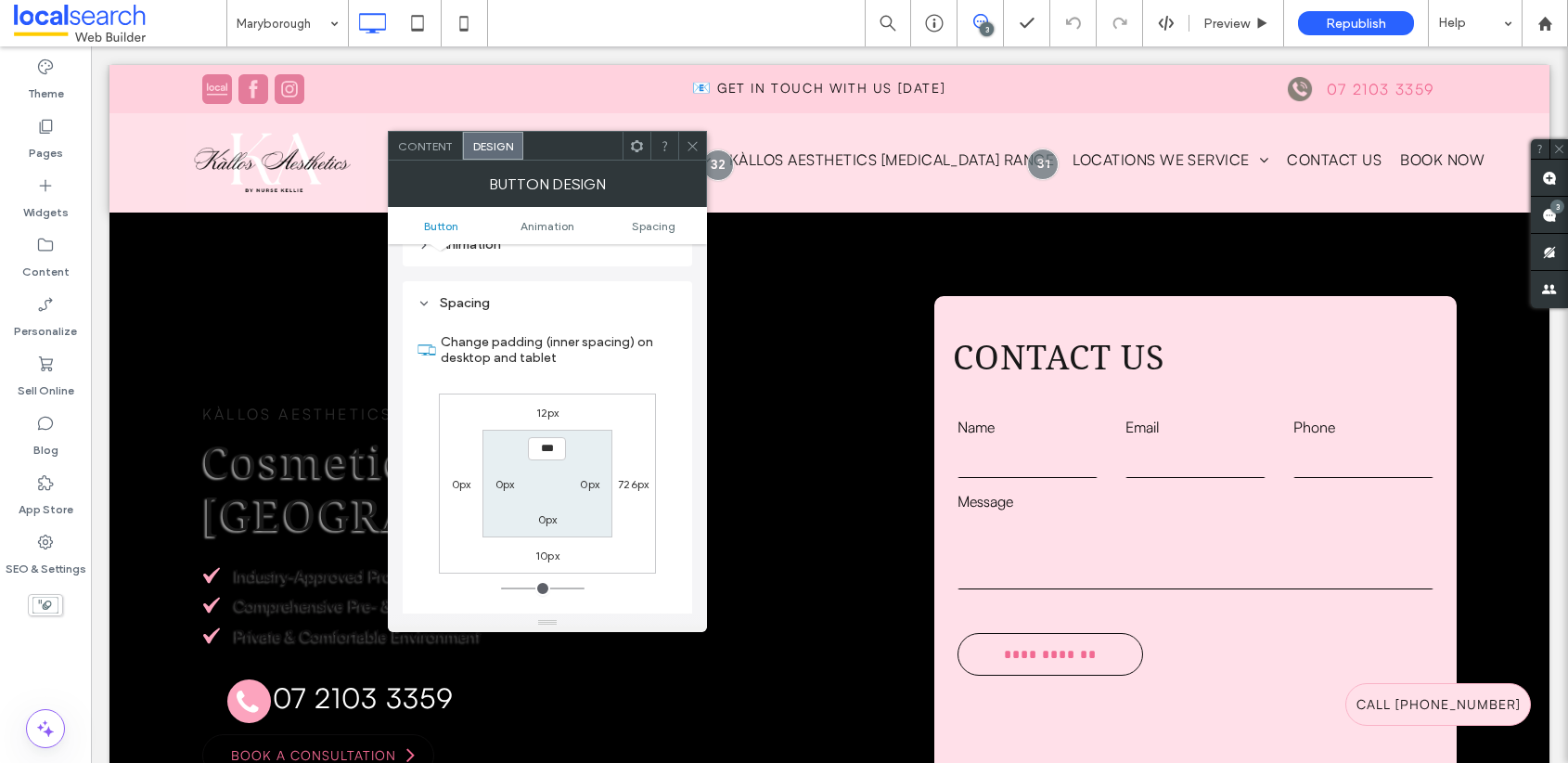
scroll to position [1022, 0]
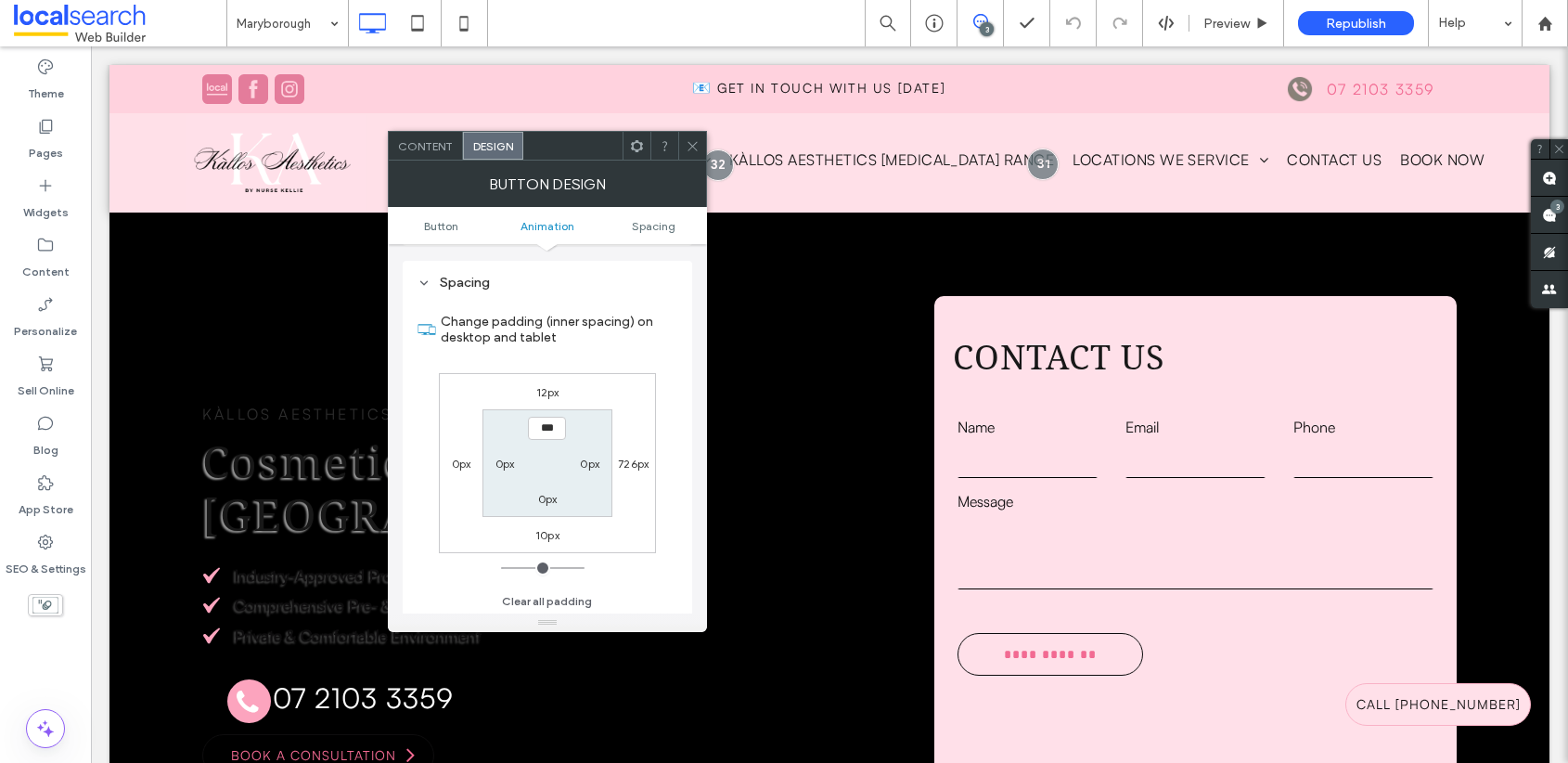
click at [545, 393] on label "12px" at bounding box center [548, 392] width 23 height 13
type input "**"
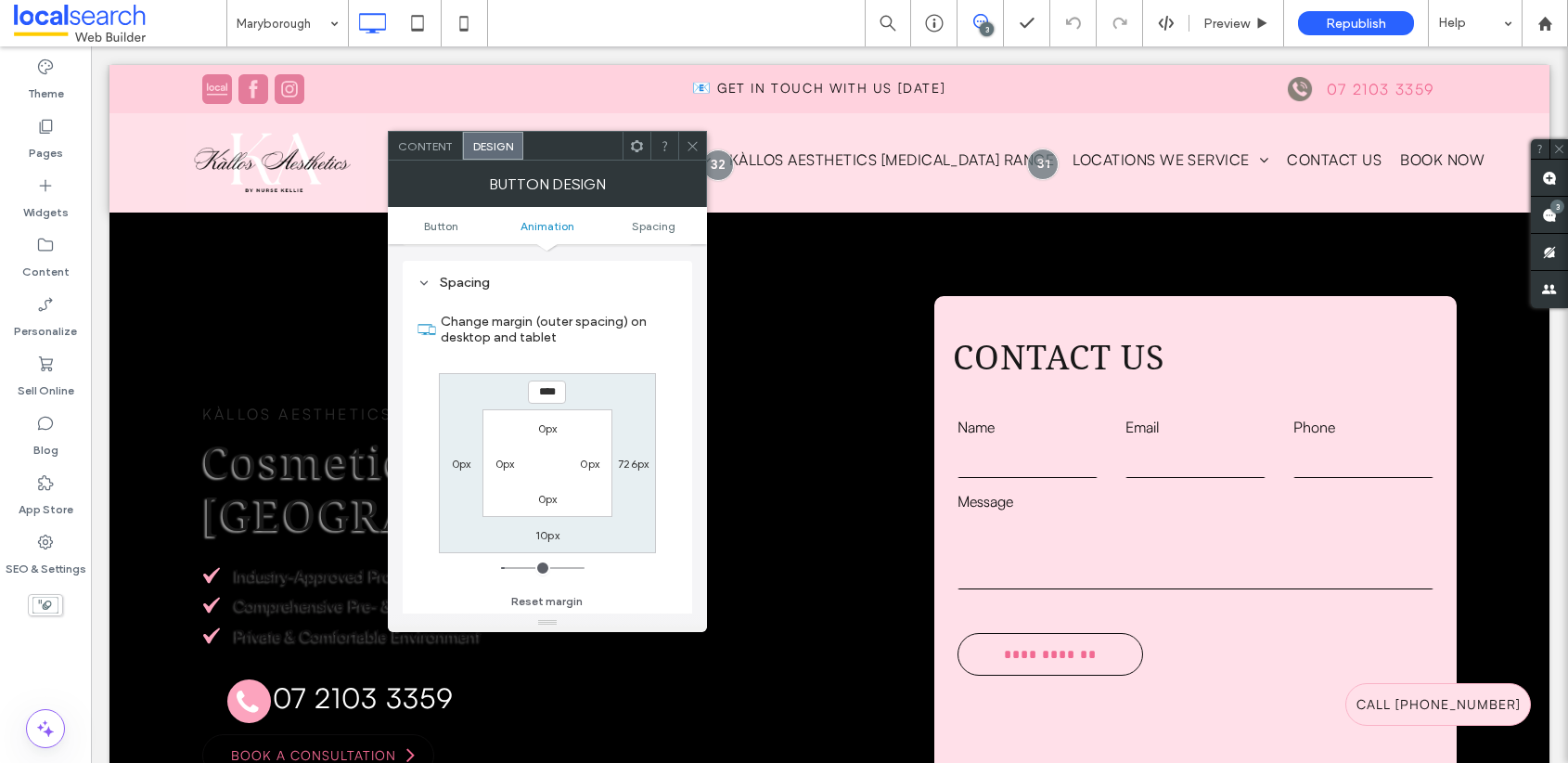
type input "****"
type input "**"
click at [686, 149] on icon at bounding box center [693, 146] width 13 height 13
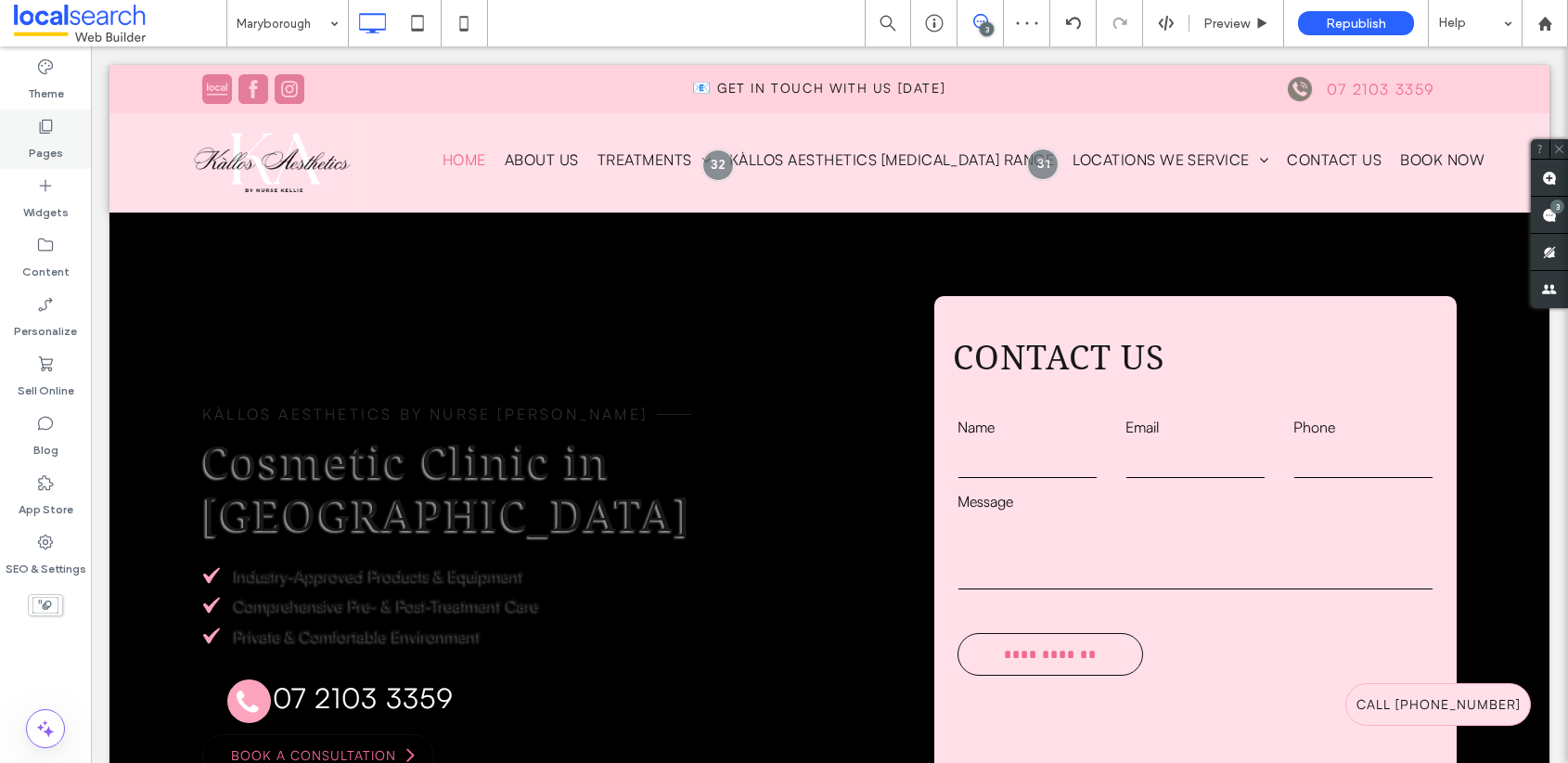
click at [50, 133] on icon at bounding box center [45, 126] width 18 height 18
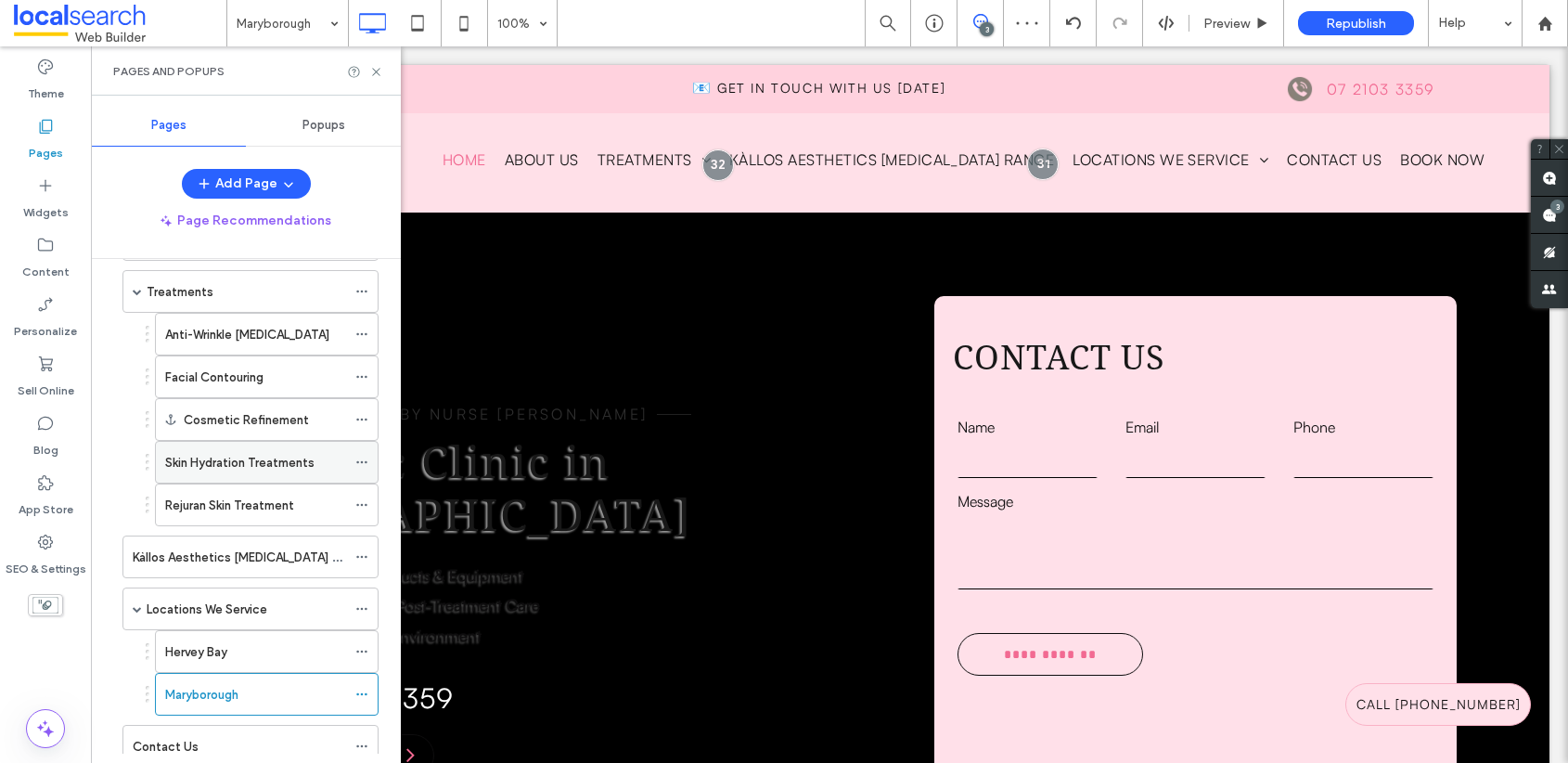
scroll to position [233, 0]
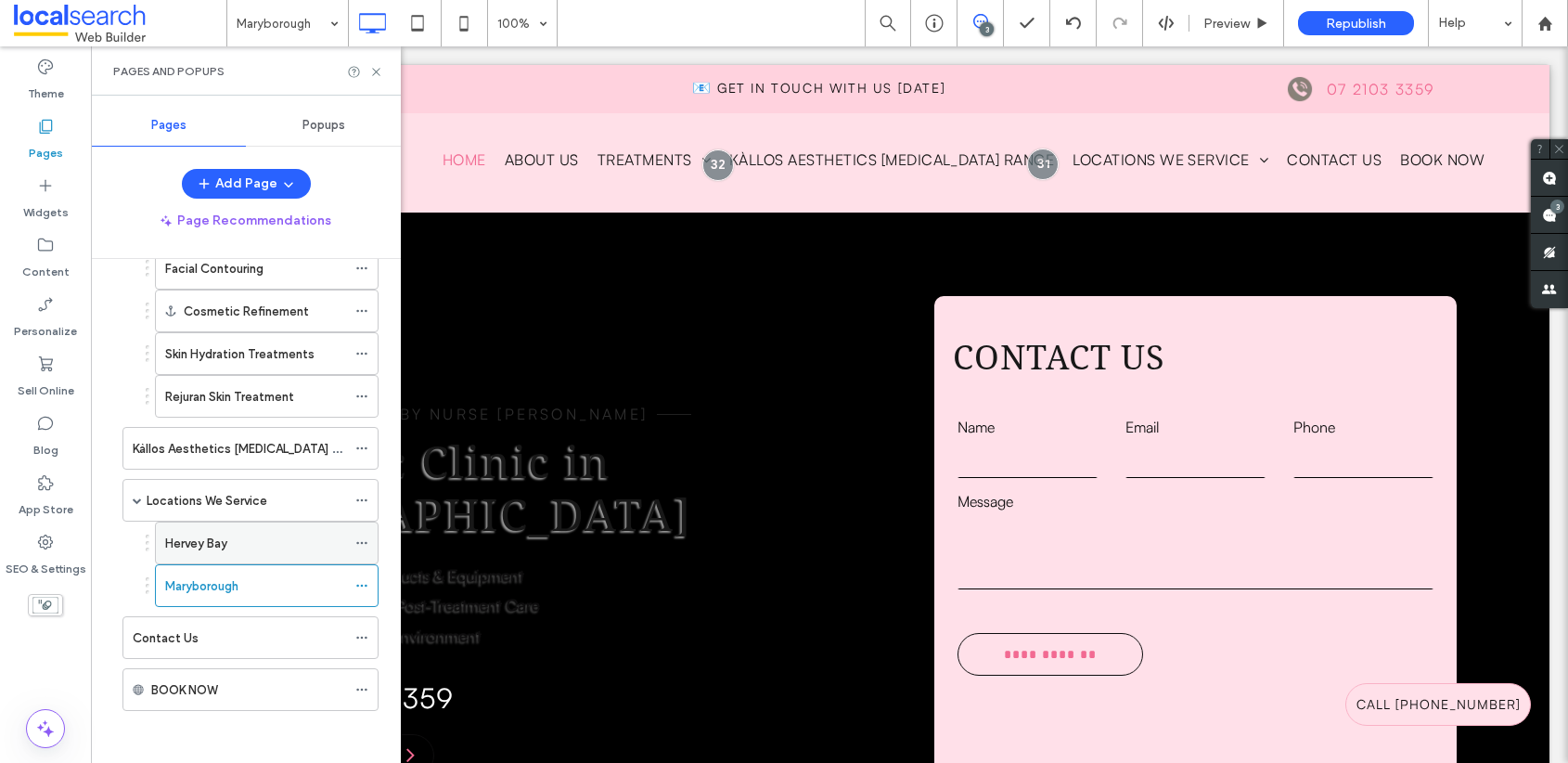
click at [259, 538] on div "Hervey Bay" at bounding box center [256, 543] width 181 height 19
click icon
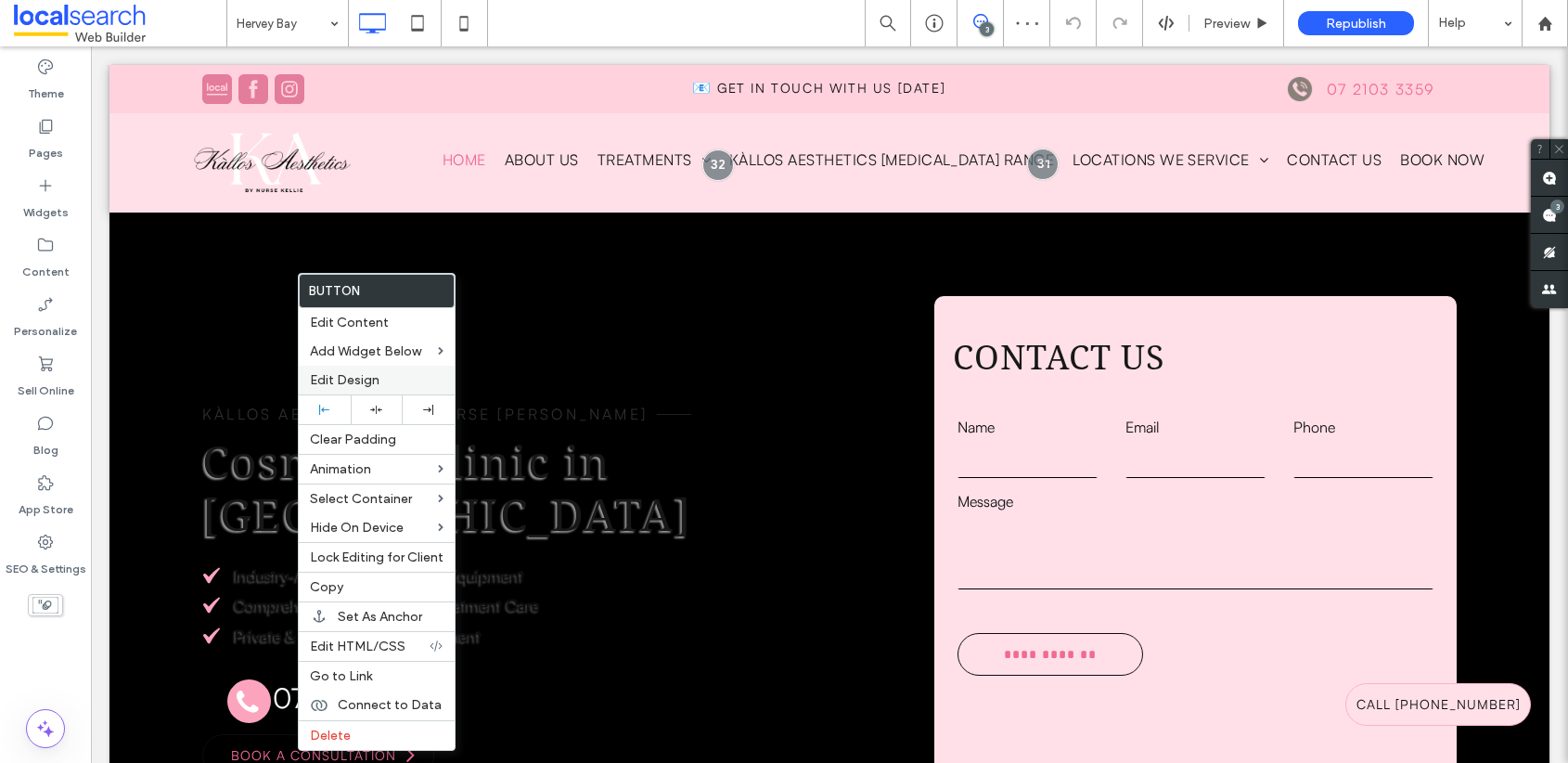
click span "Edit Design"
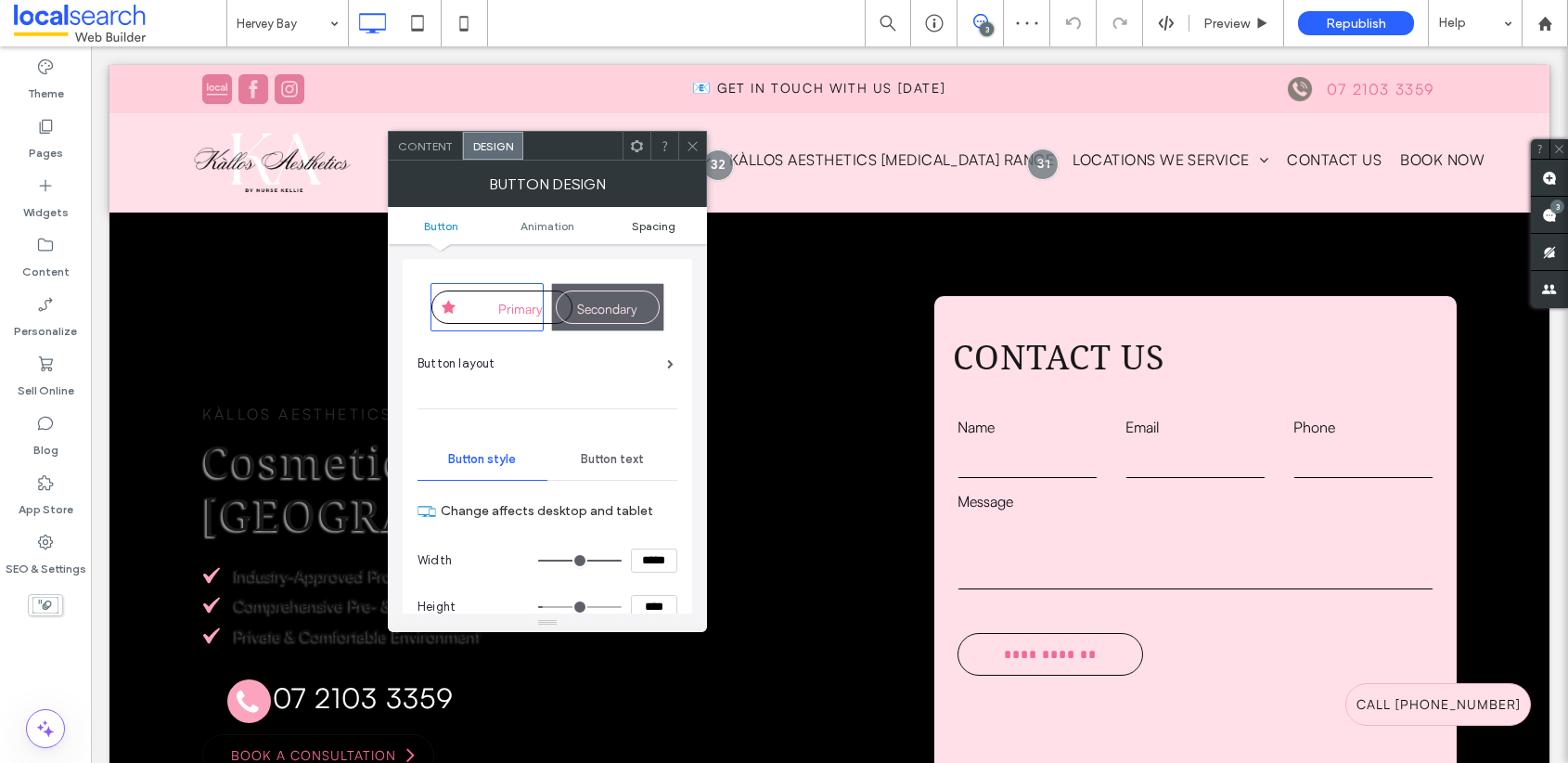
click span "Spacing"
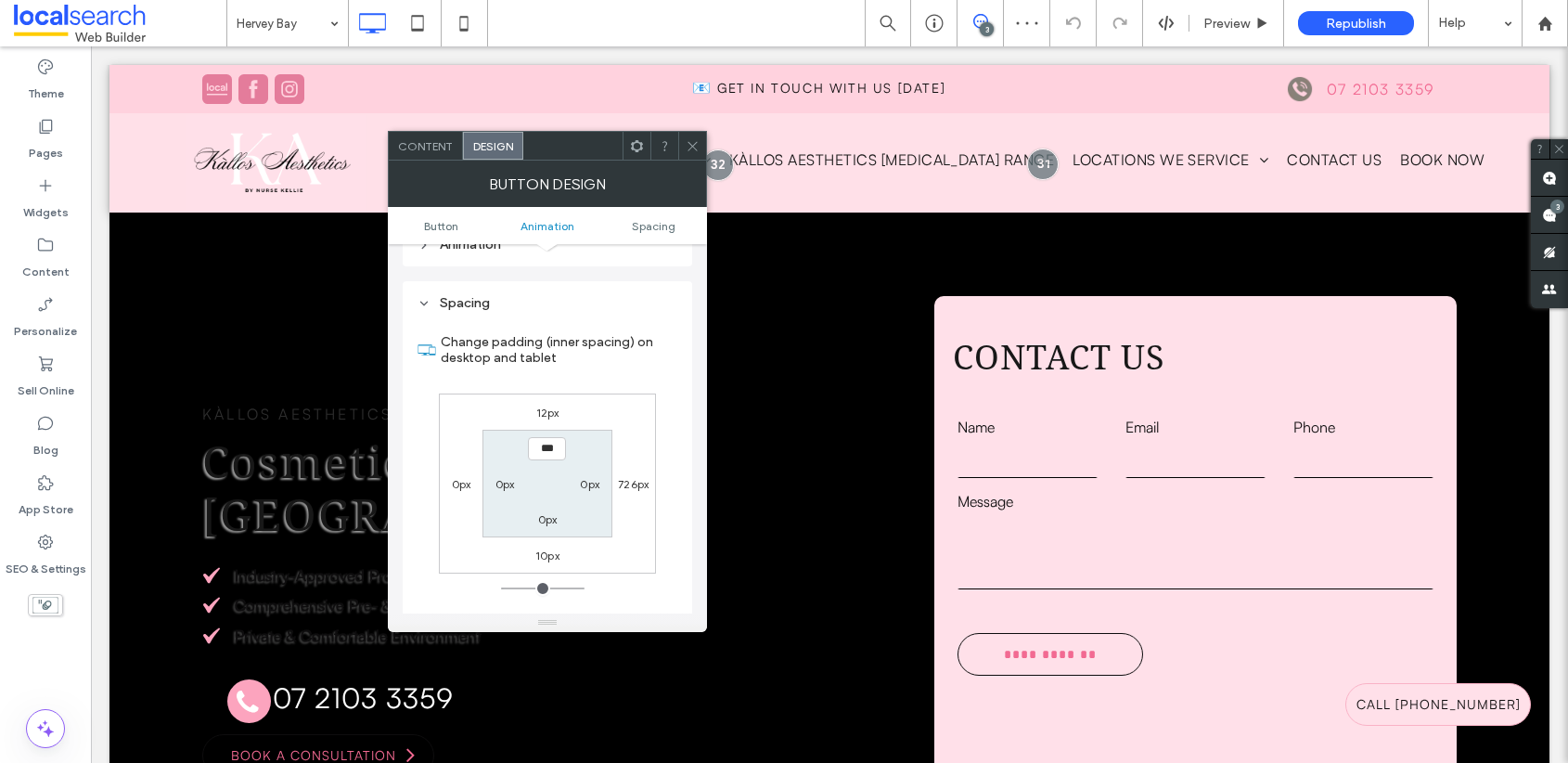
scroll to position [1022, 0]
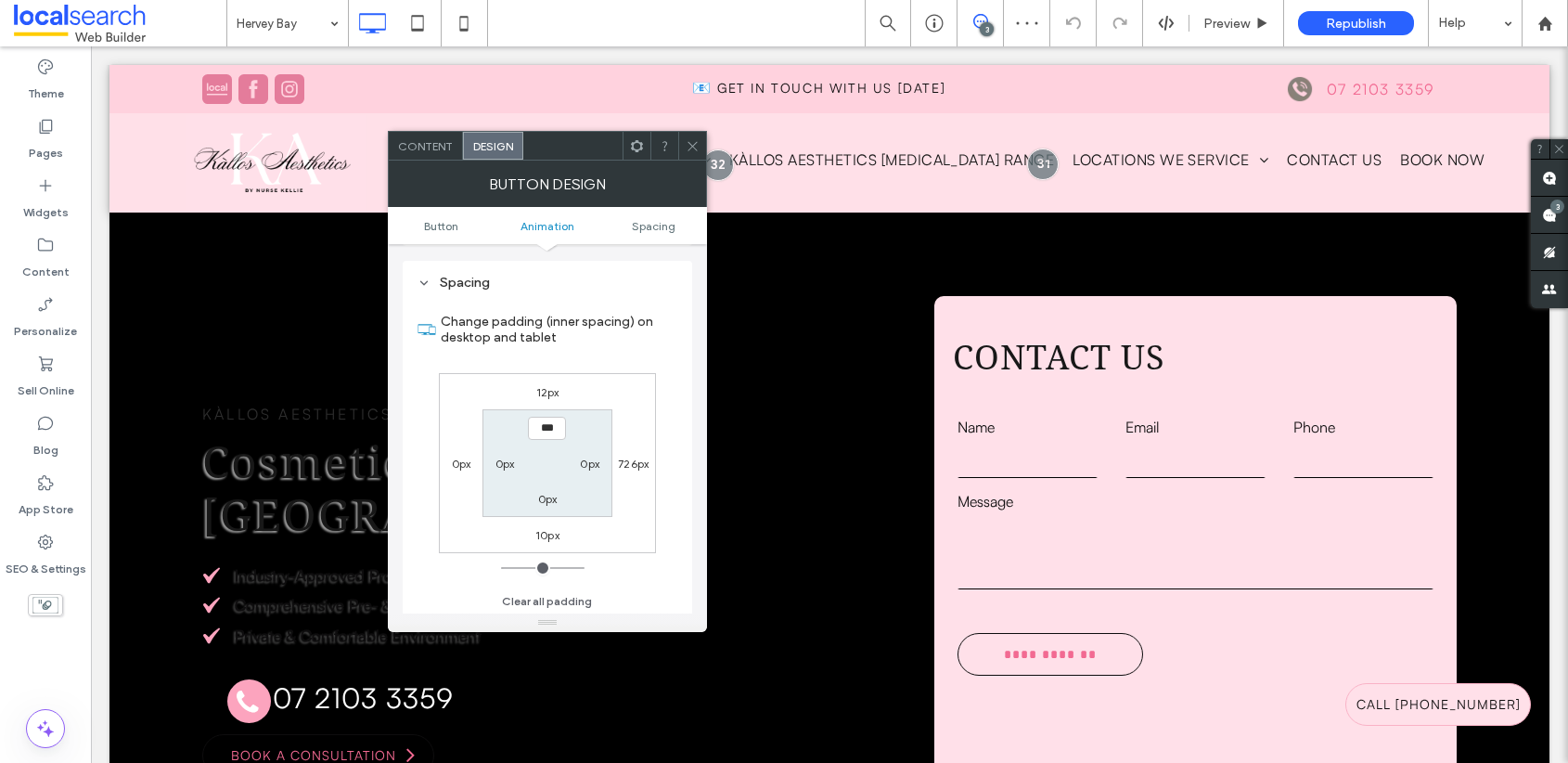
click label "12px"
type input "**"
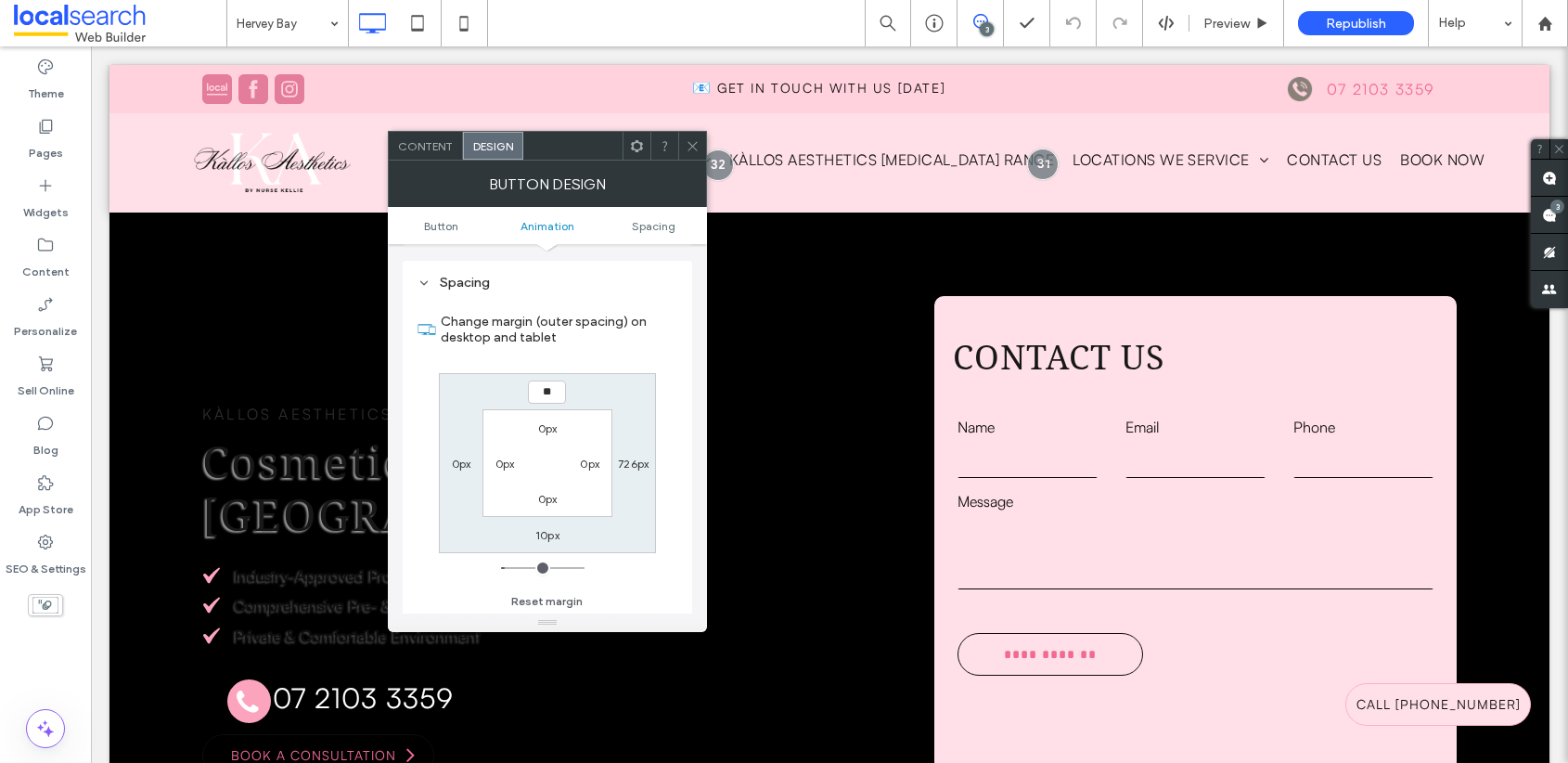
type input "**"
type input "****"
click use
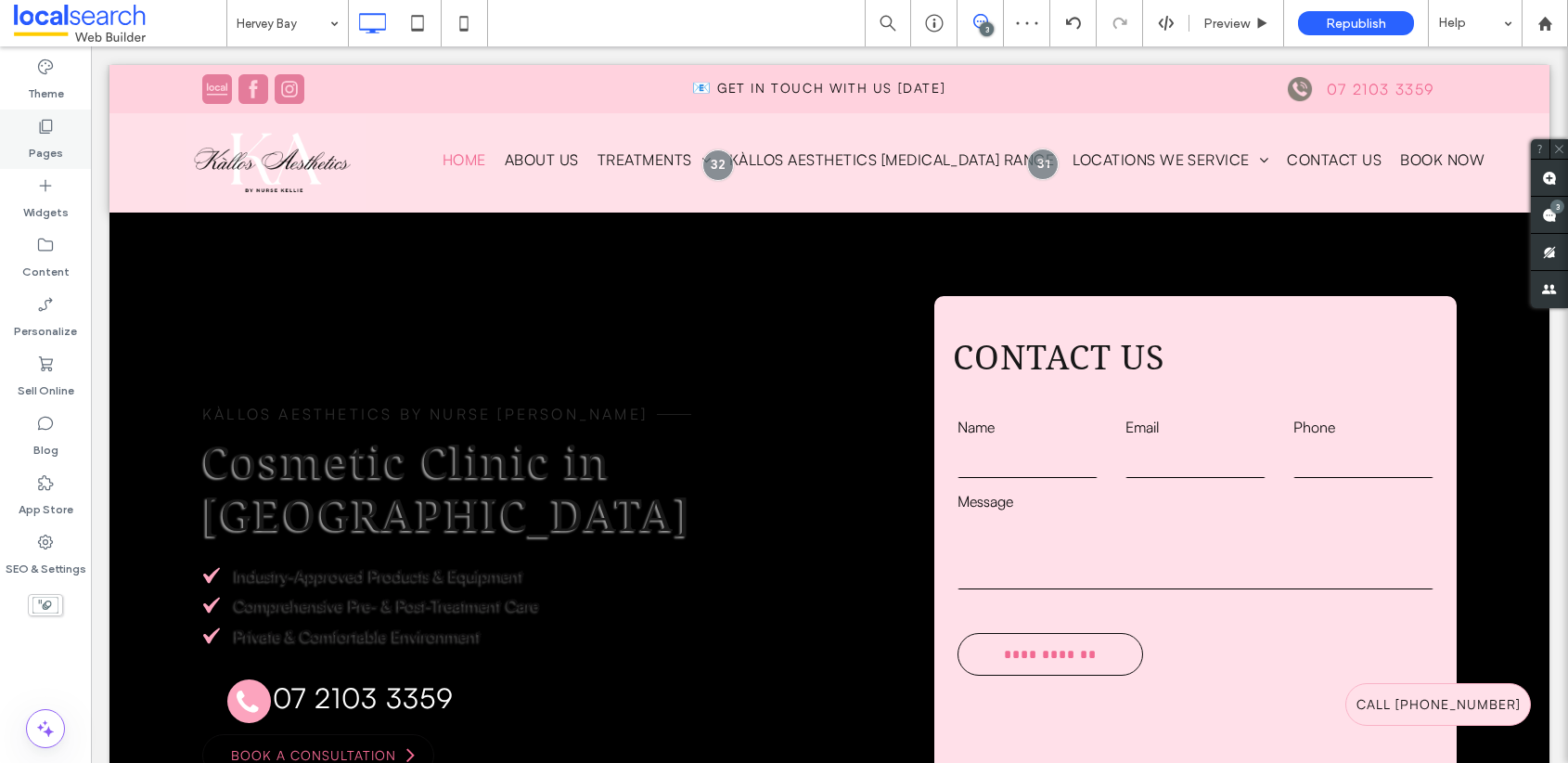
click div "Pages"
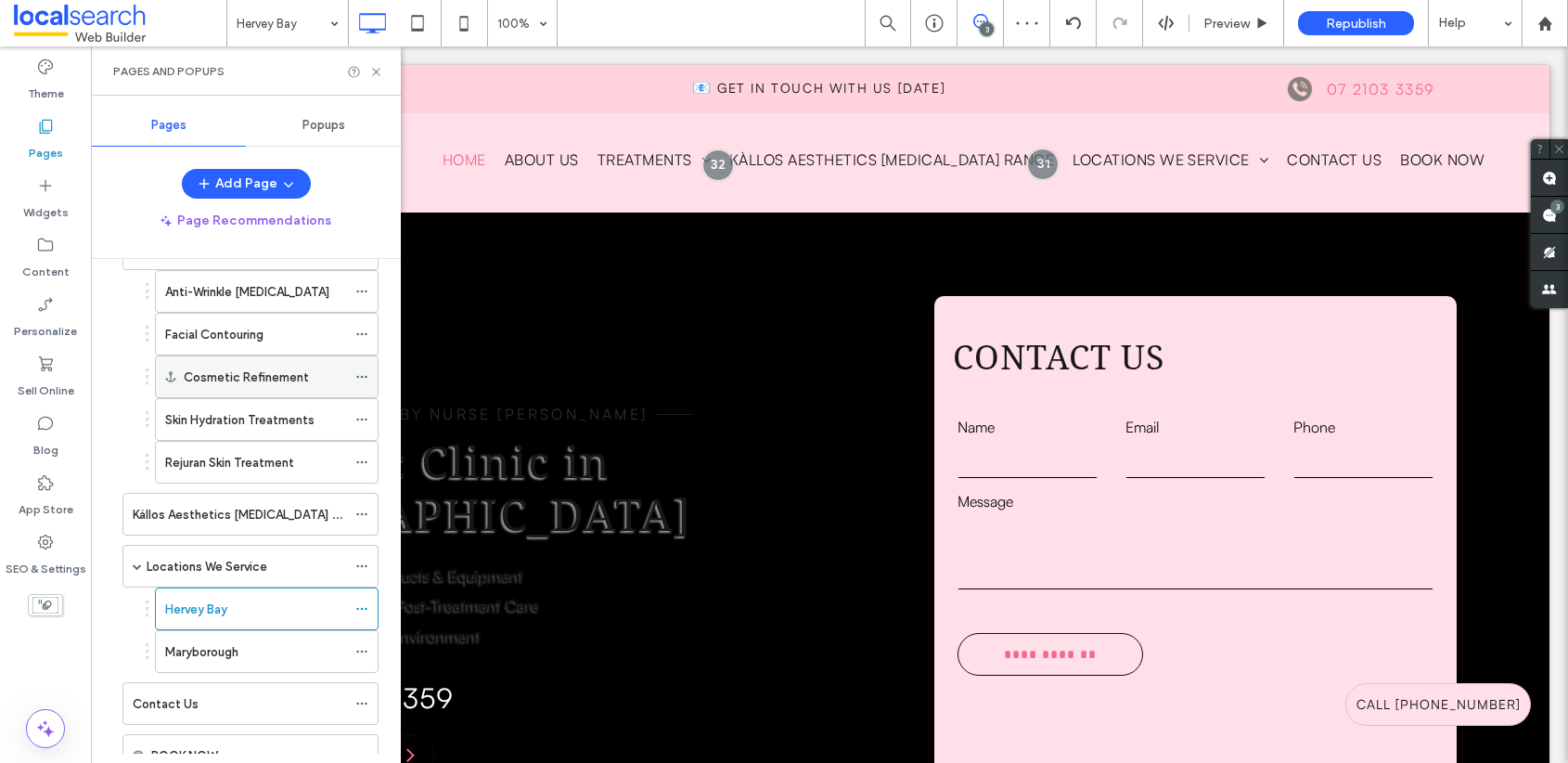
scroll to position [233, 0]
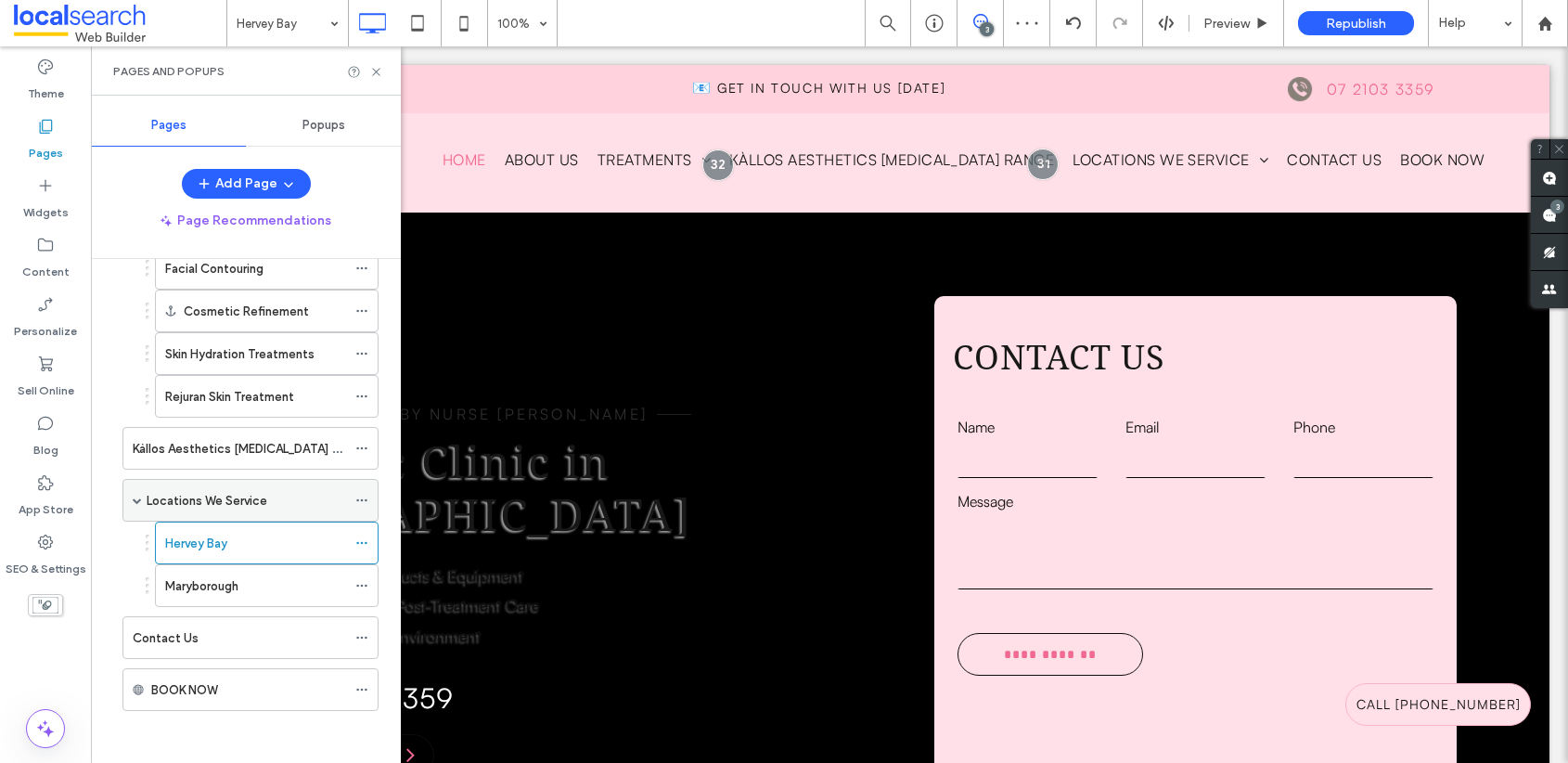
click label "Locations We Service"
click icon
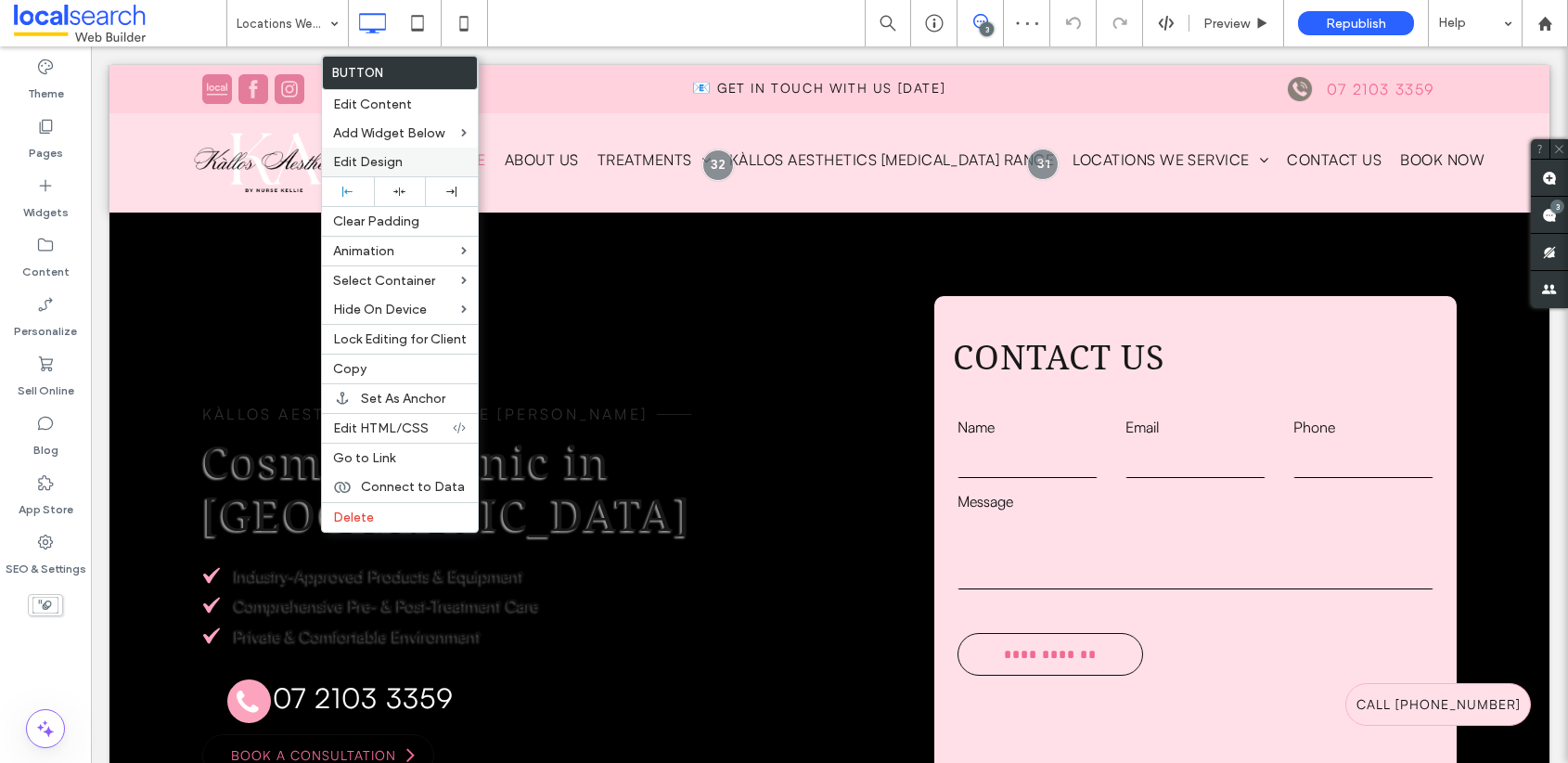
click span "Edit Design"
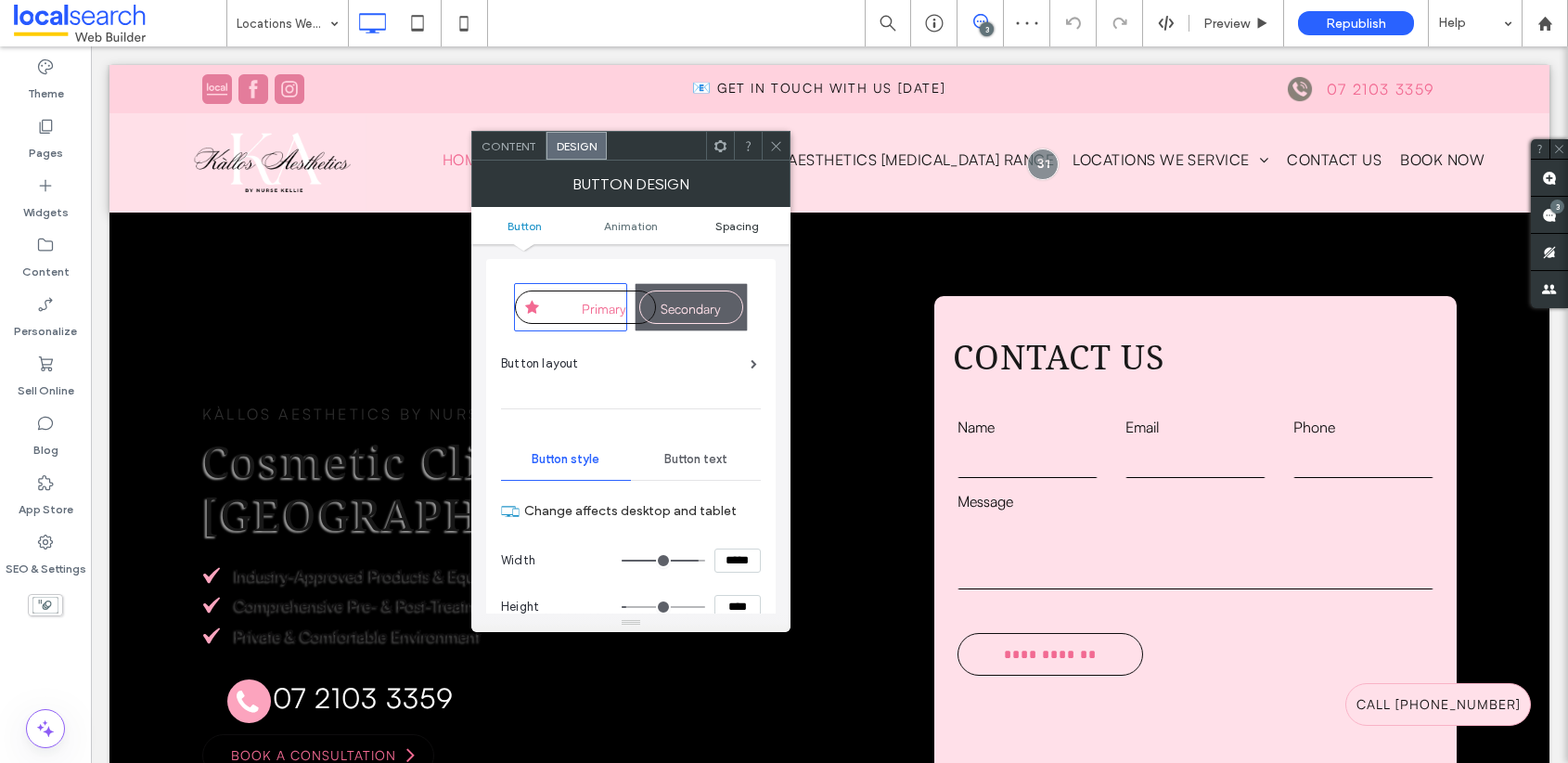
click span "Spacing"
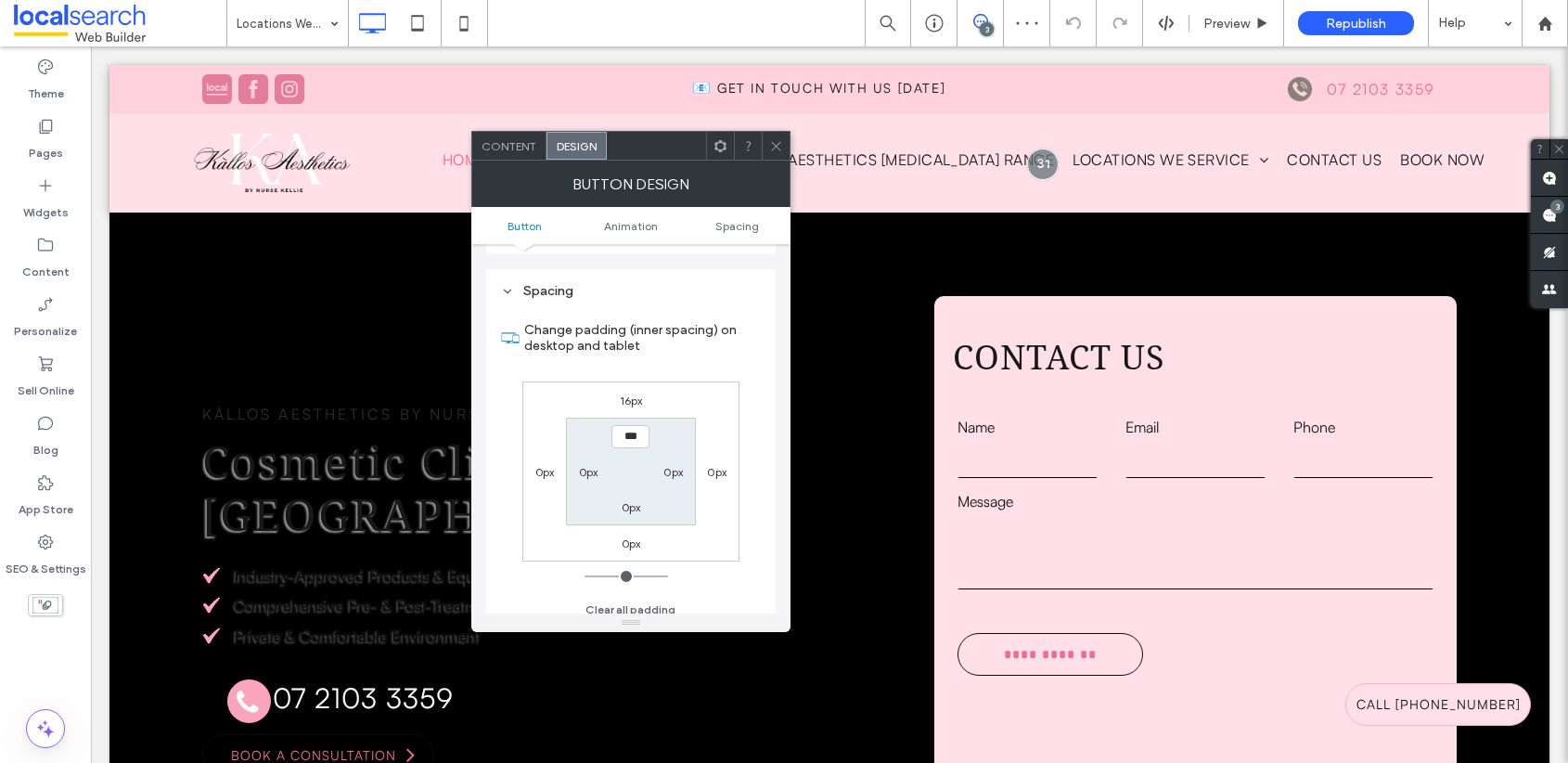
scroll to position [1022, 0]
click label "16px"
type input "**"
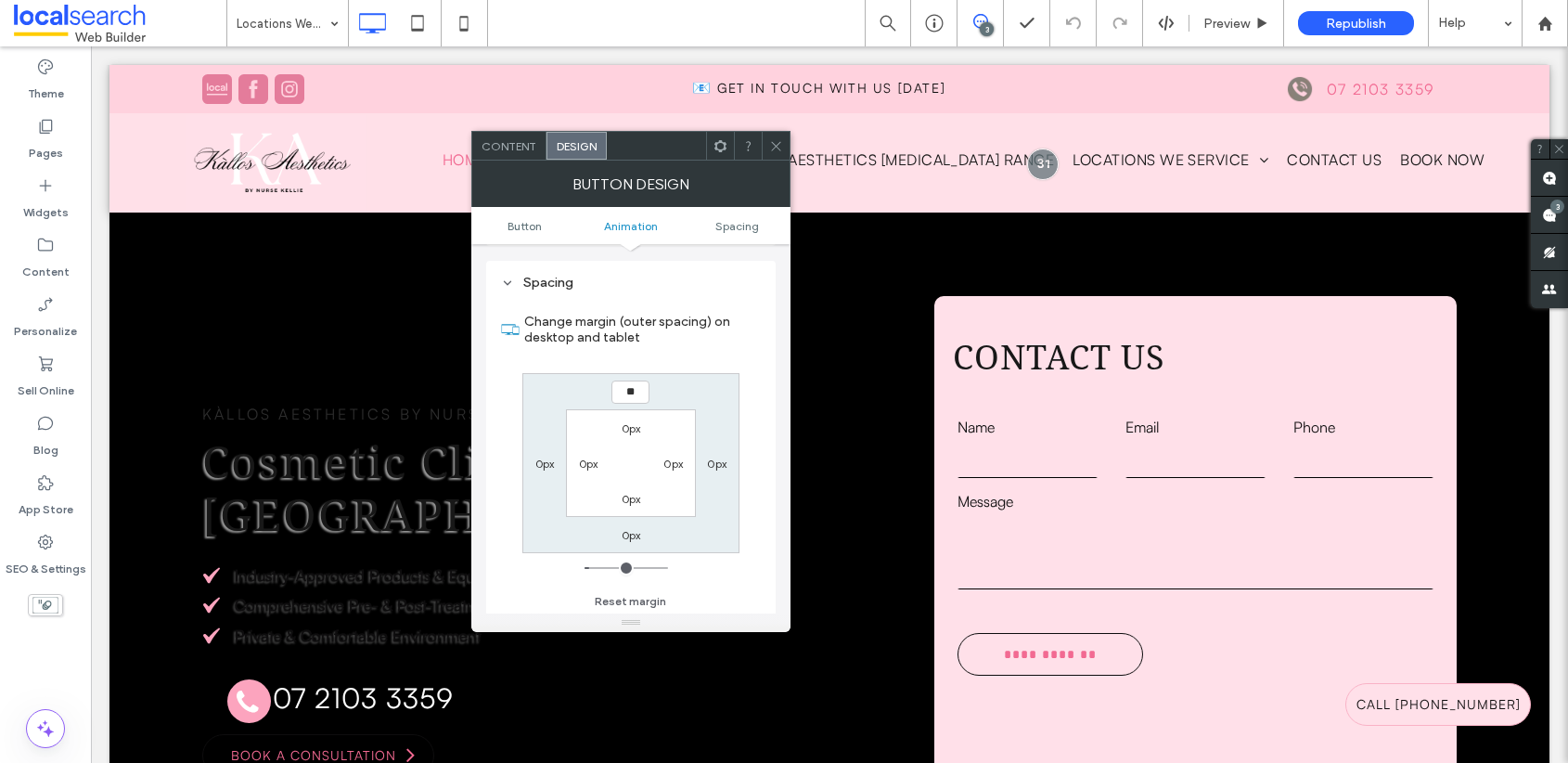
type input "**"
type input "****"
click icon
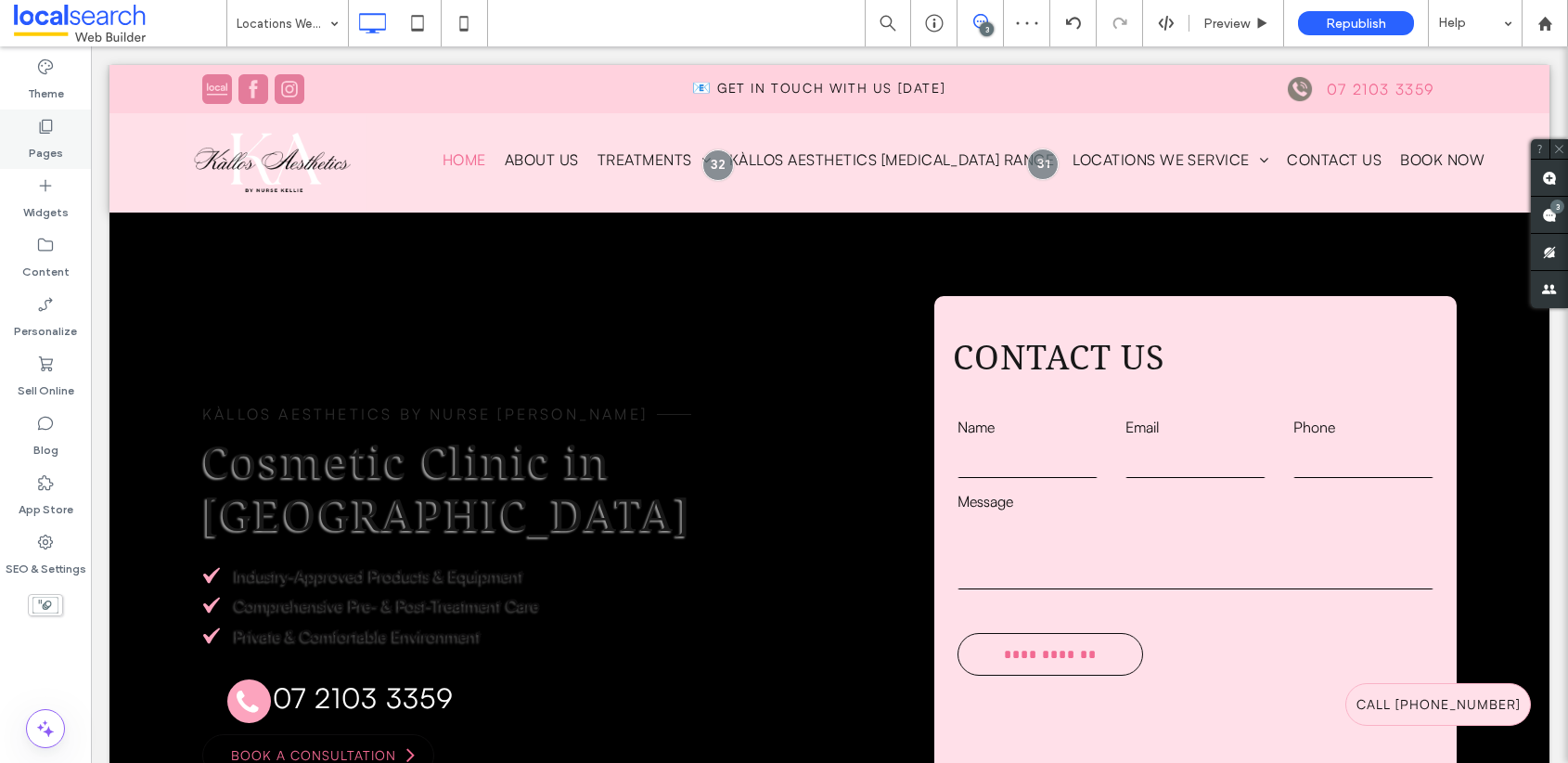
click icon
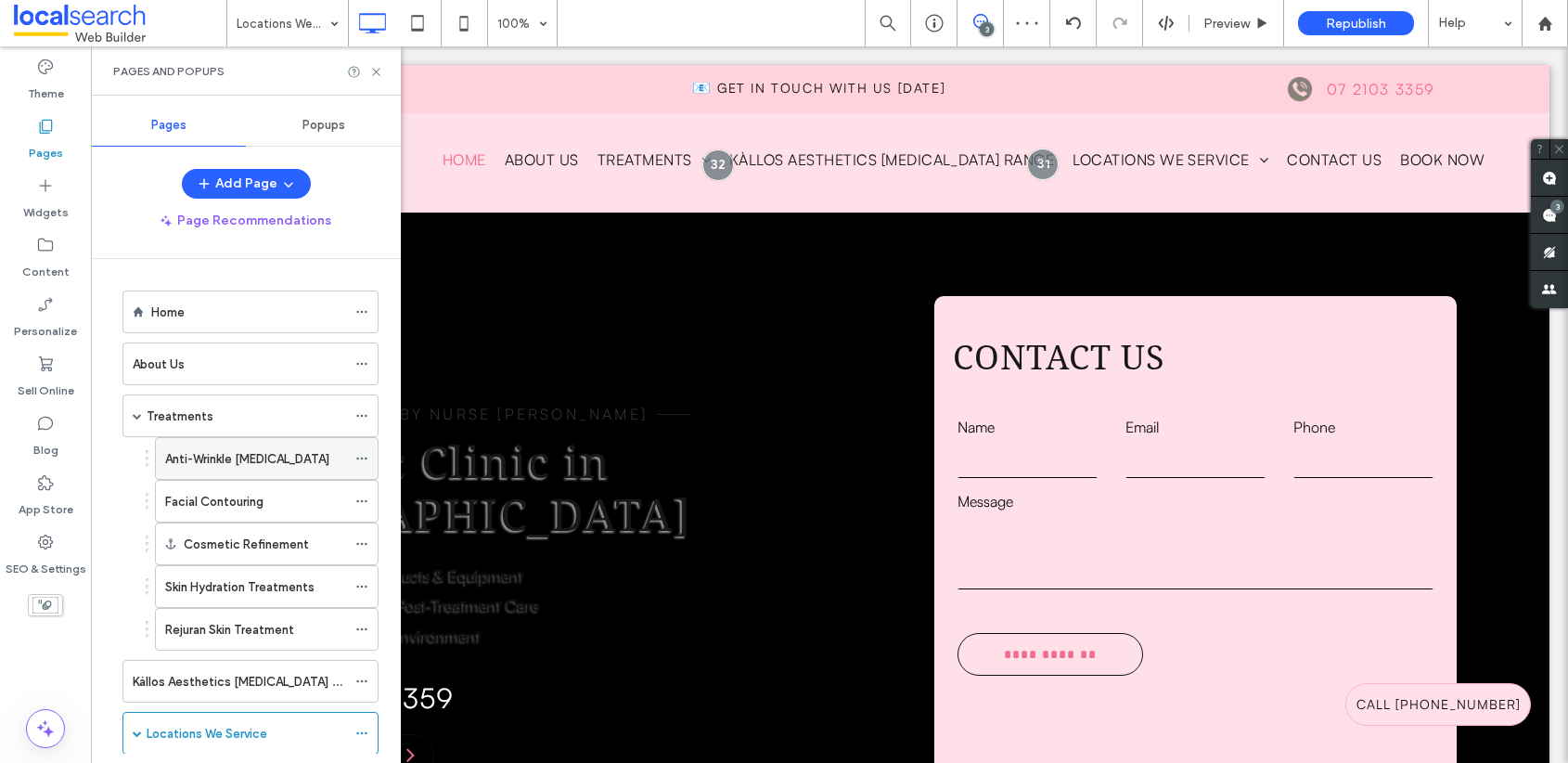
scroll to position [233, 0]
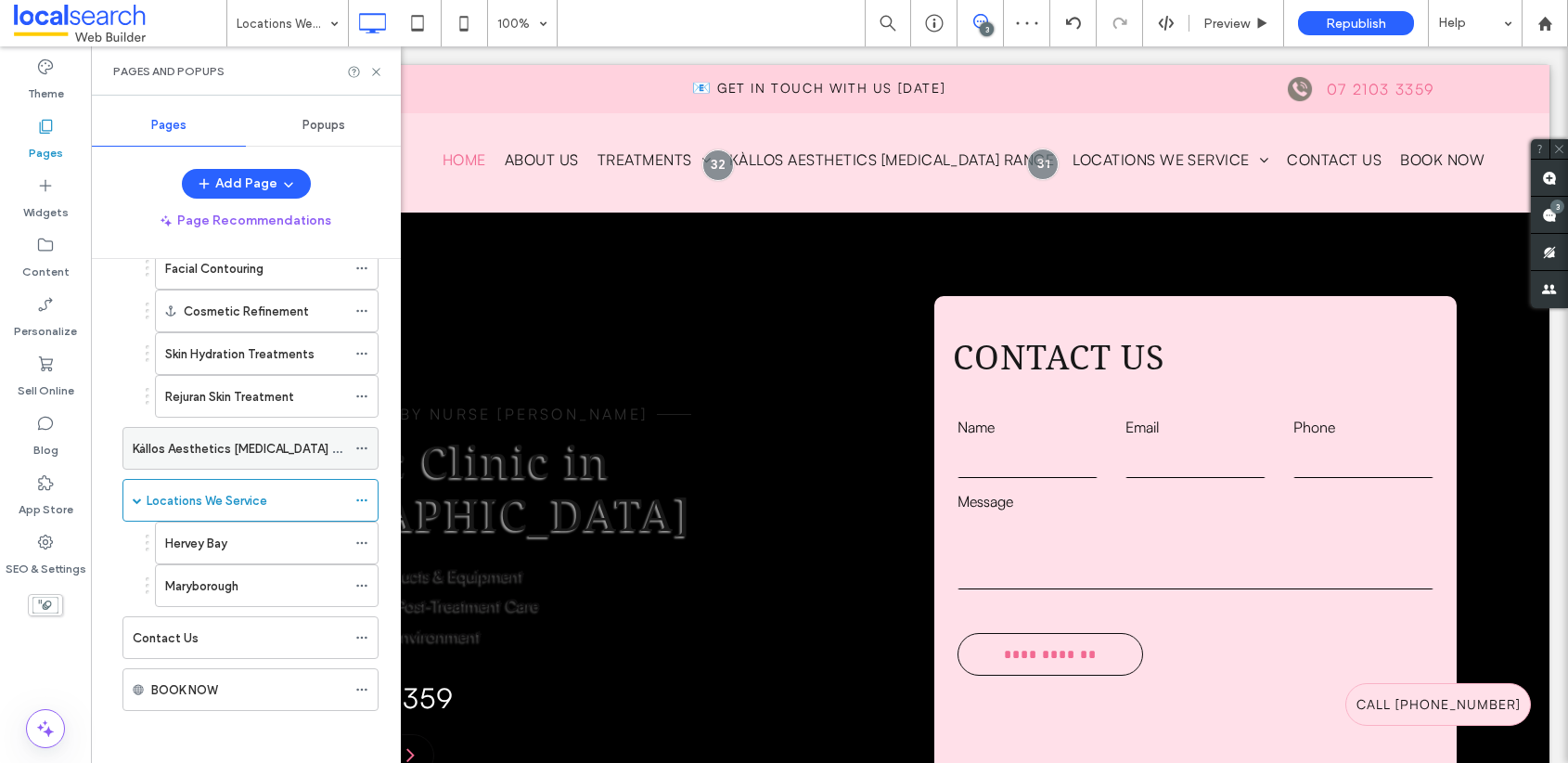
click div "Kàllos Aesthetics Skin Care Range"
click icon
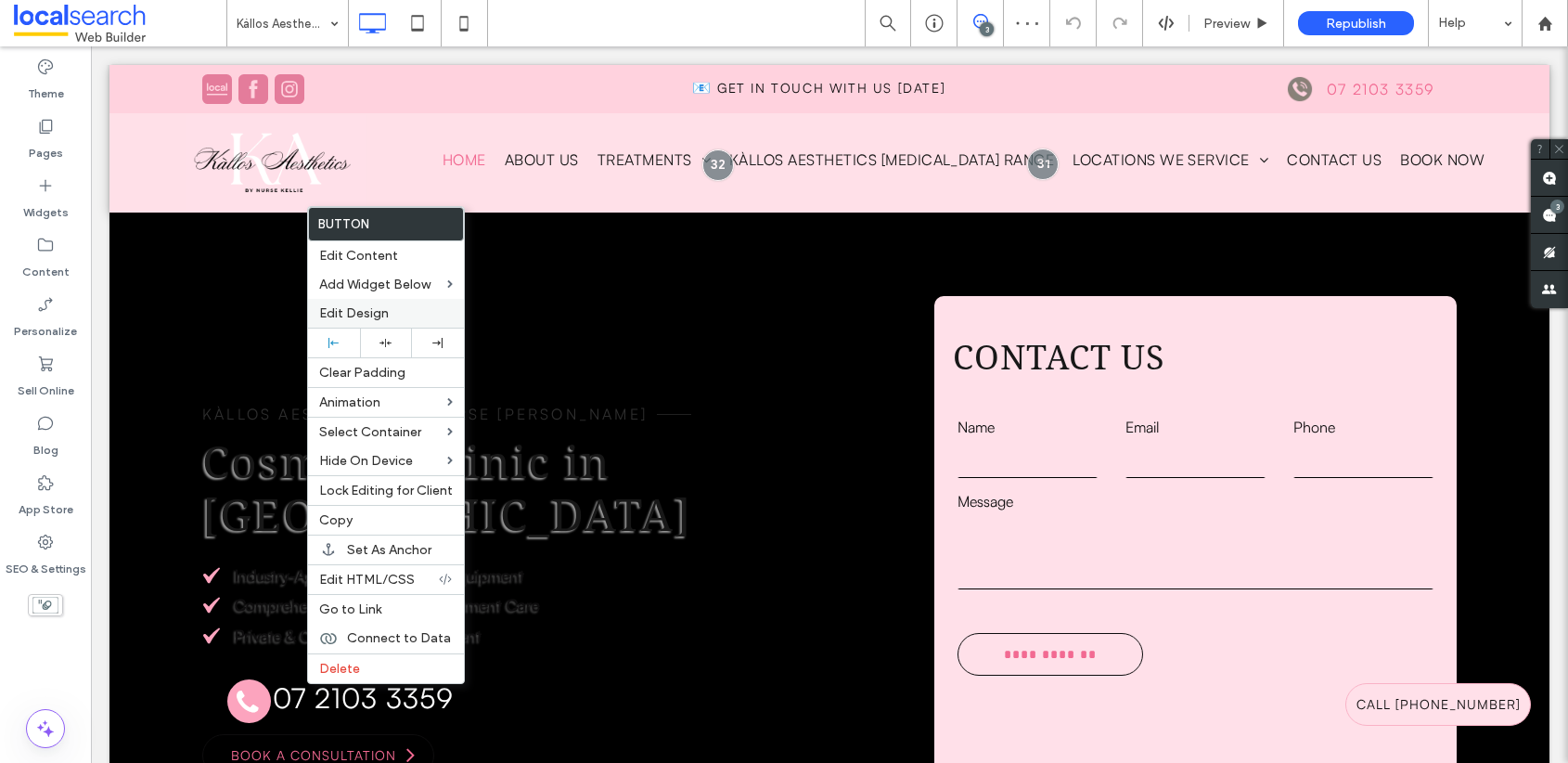
click label "Edit Design"
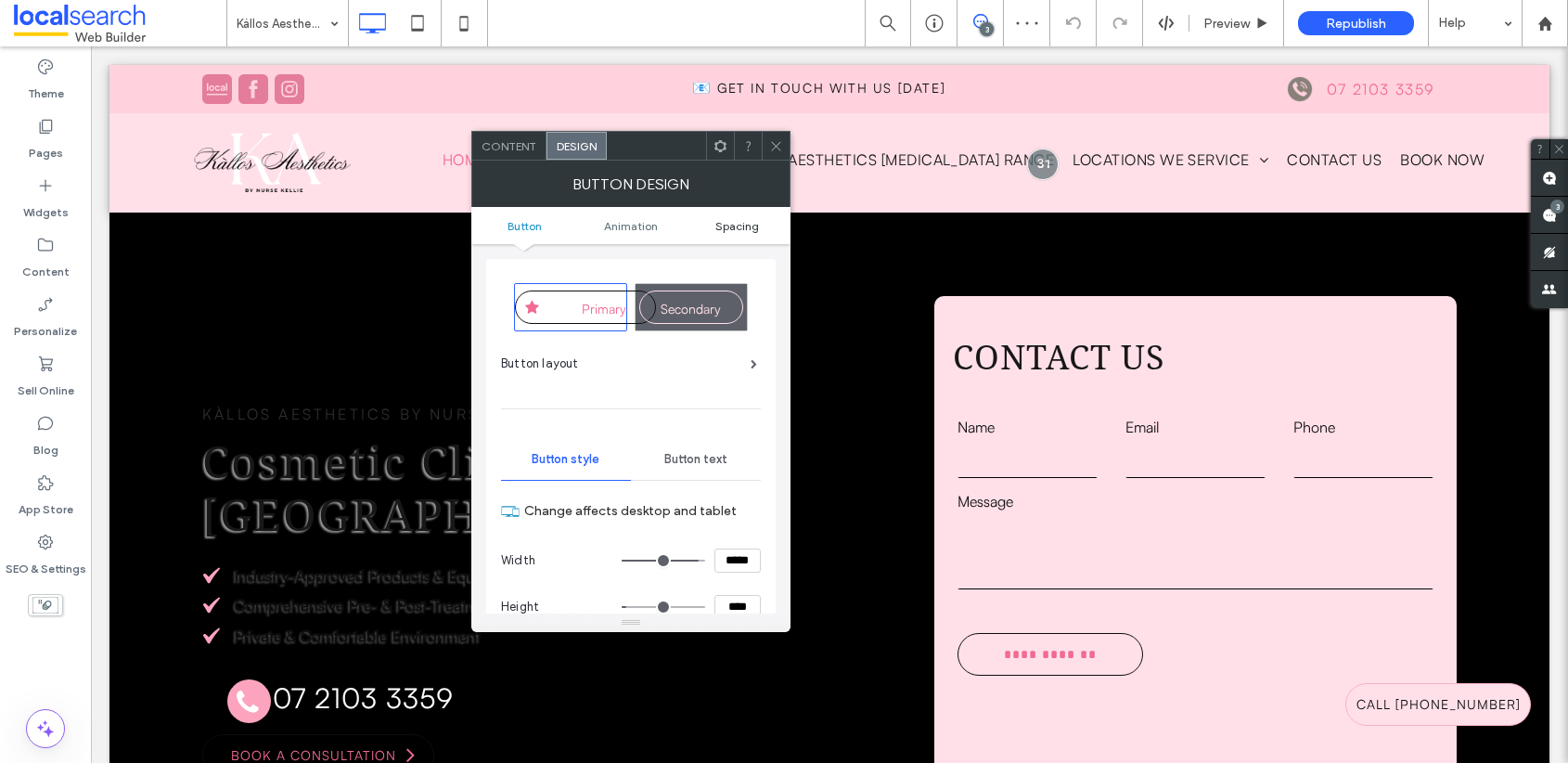
click span "Spacing"
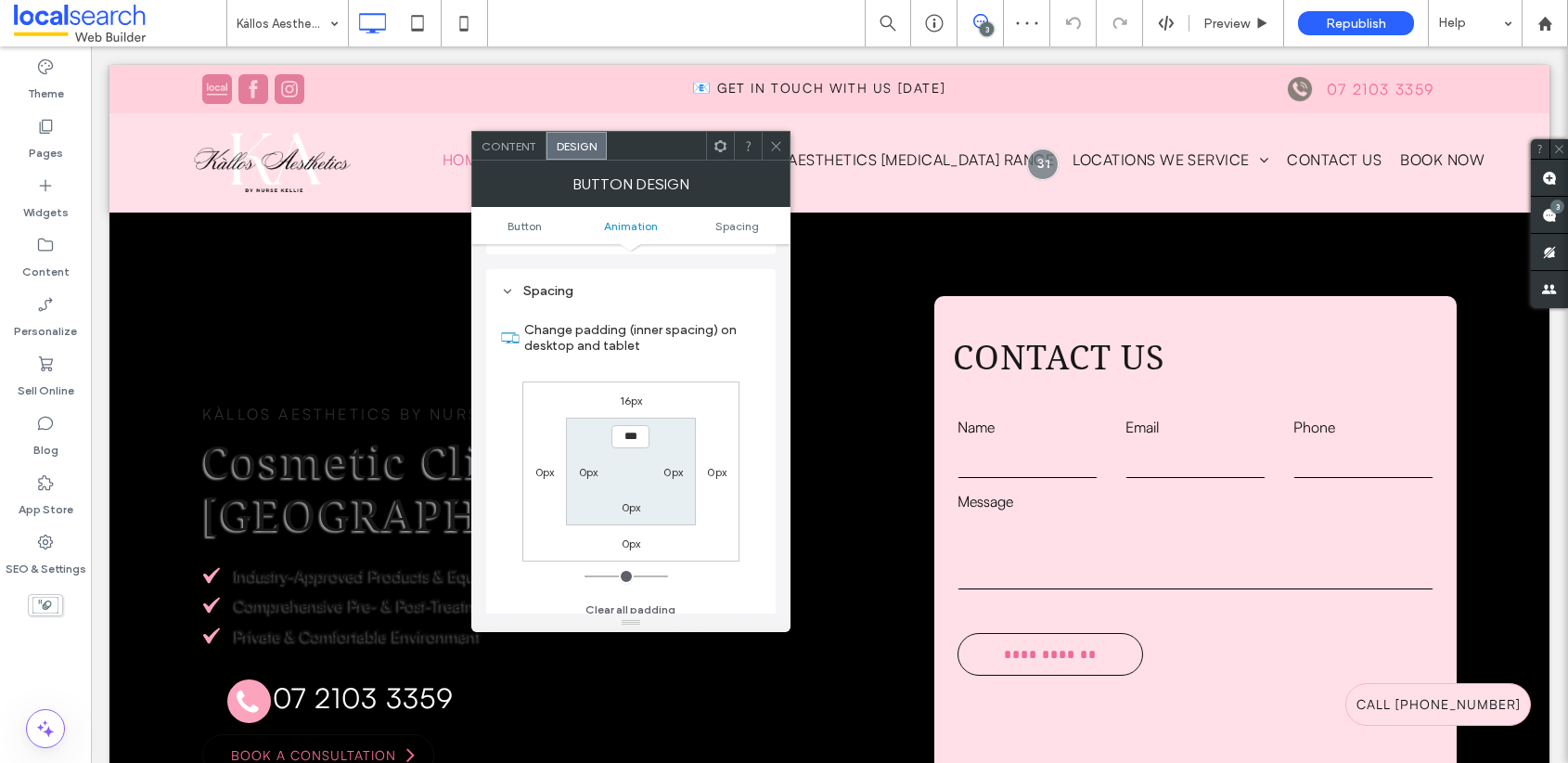
scroll to position [1022, 0]
click label "16px"
type input "**"
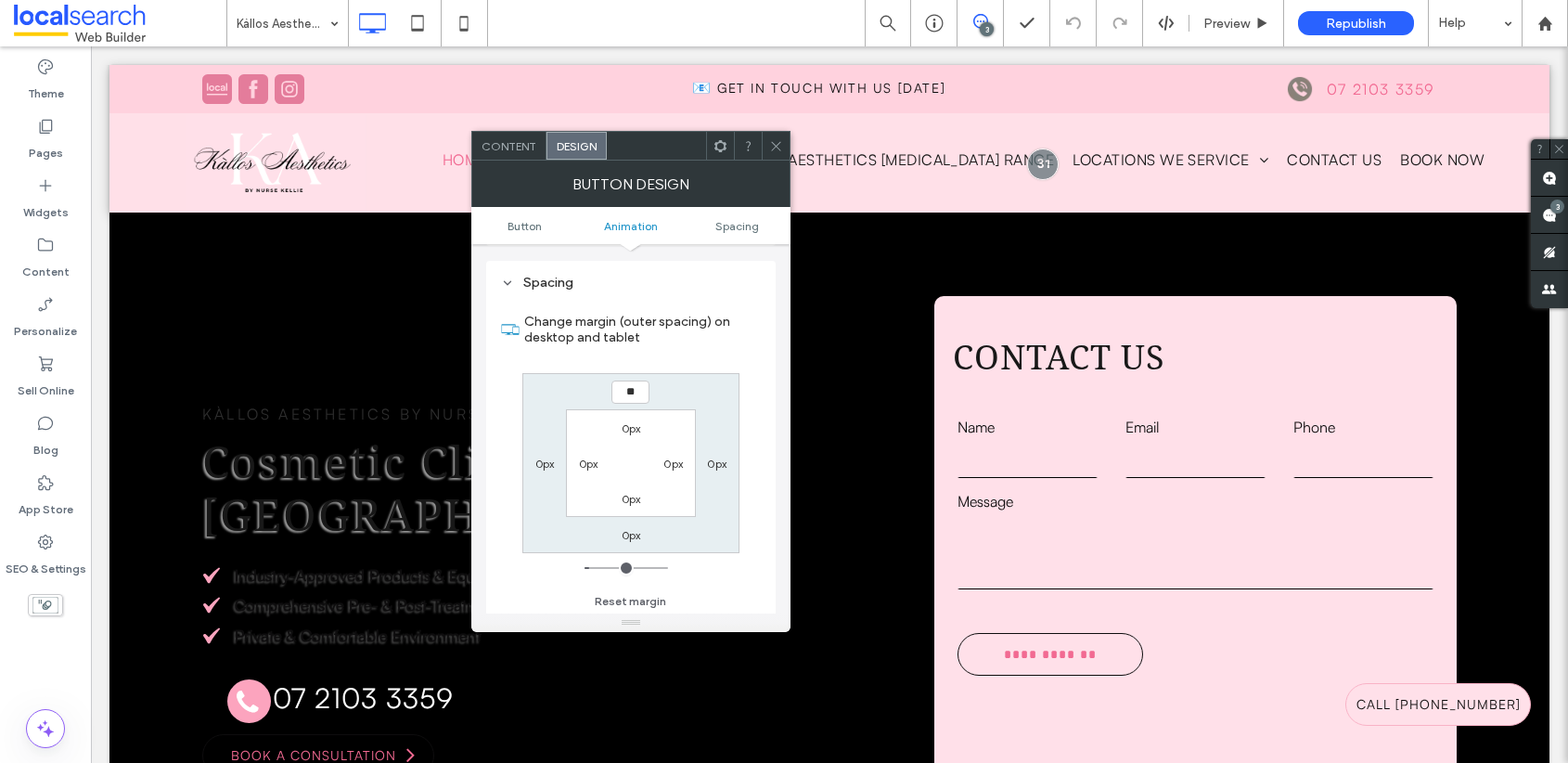
type input "**"
type input "****"
click icon
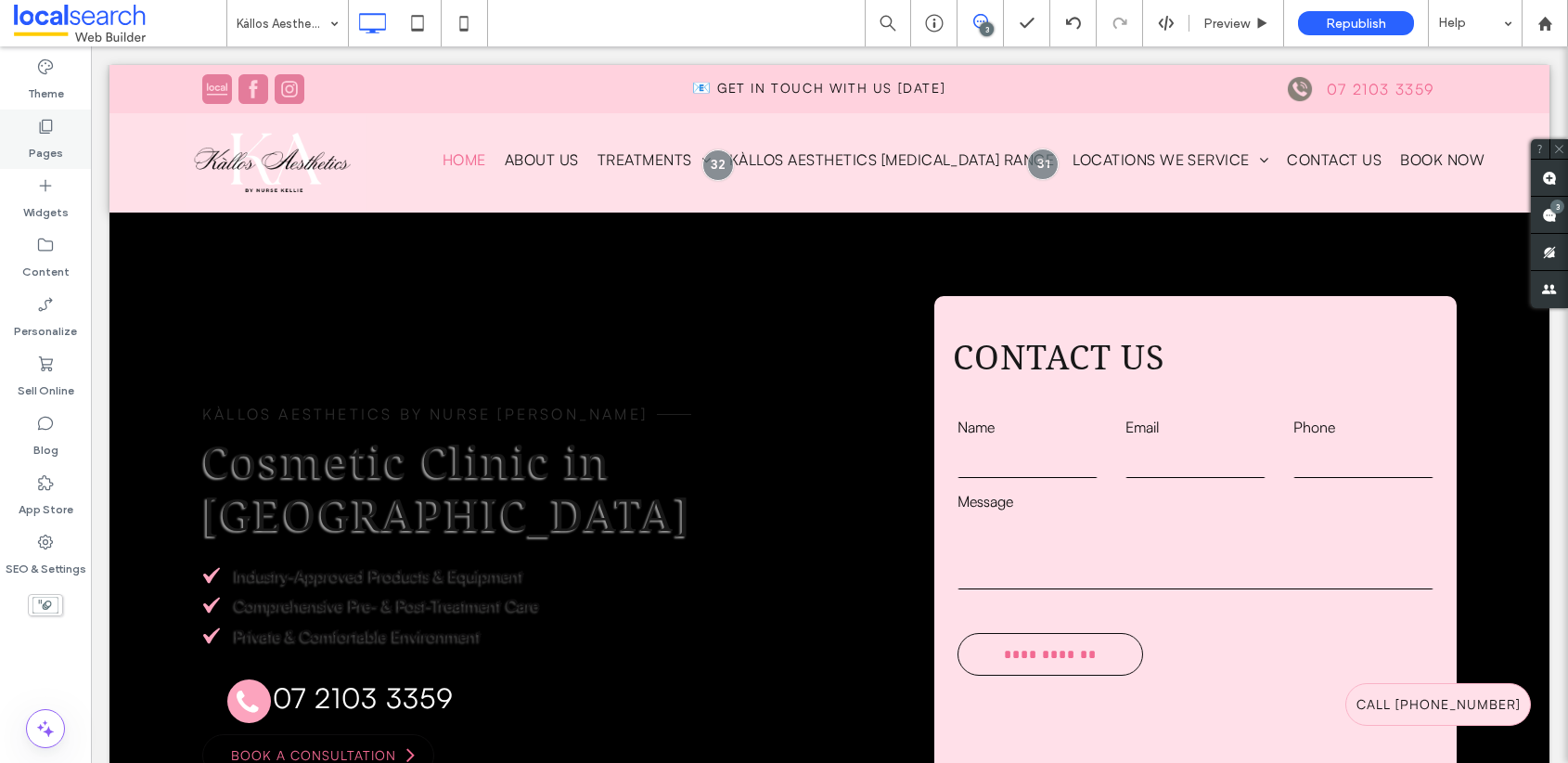
click use
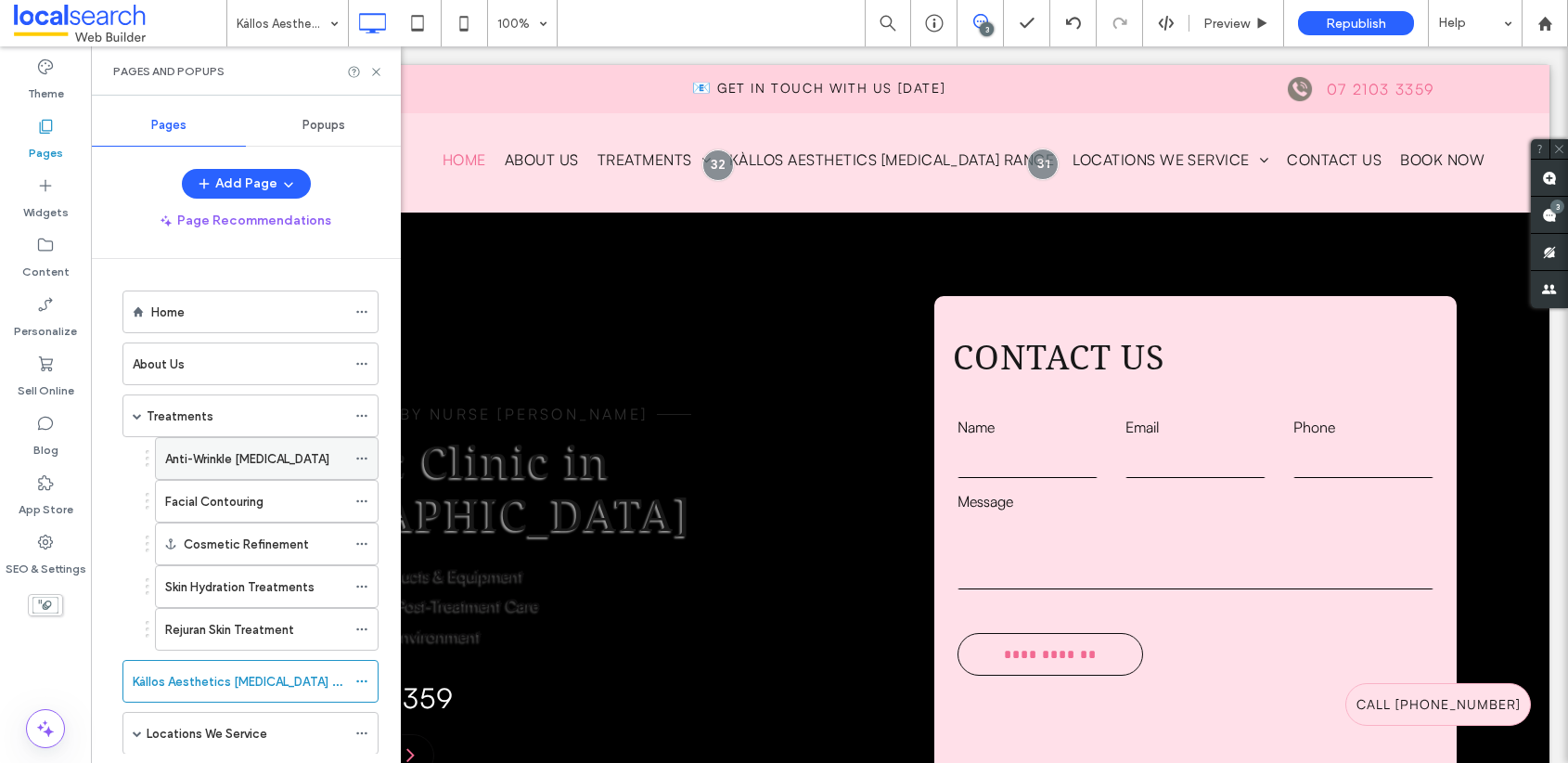
scroll to position [149, 0]
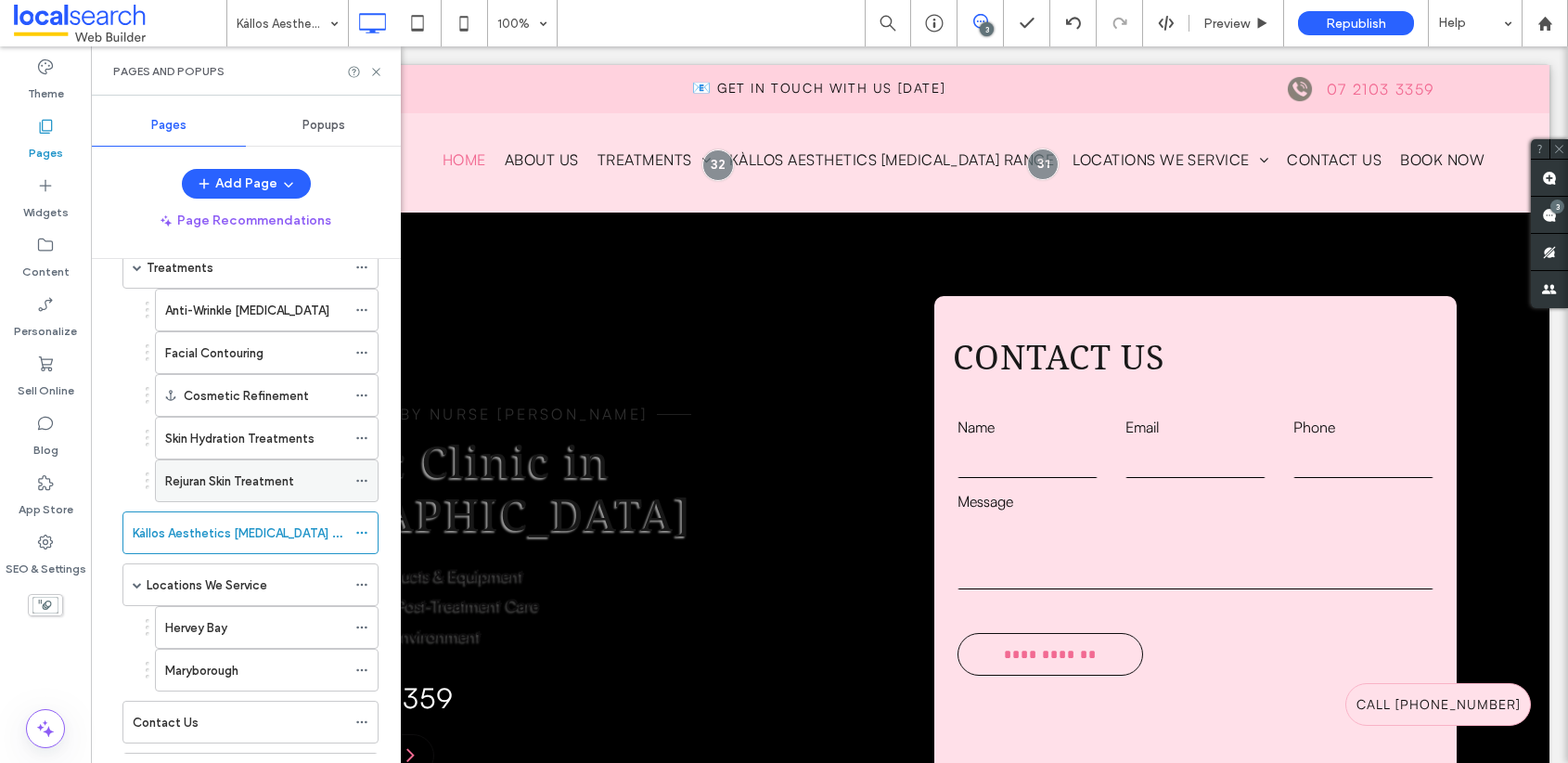
click label "Rejuran Skin Treatment"
click icon
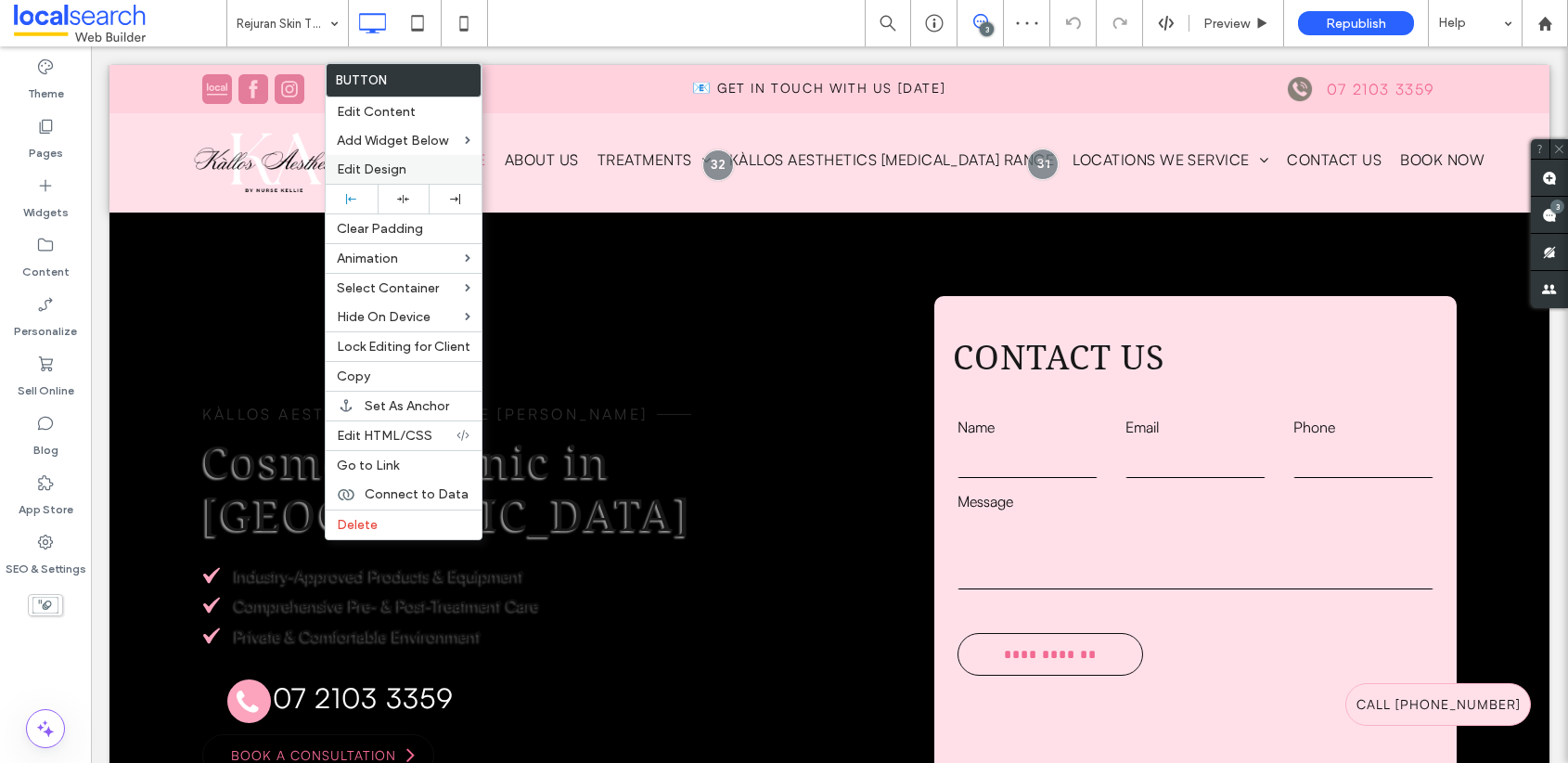
click span "Edit Design"
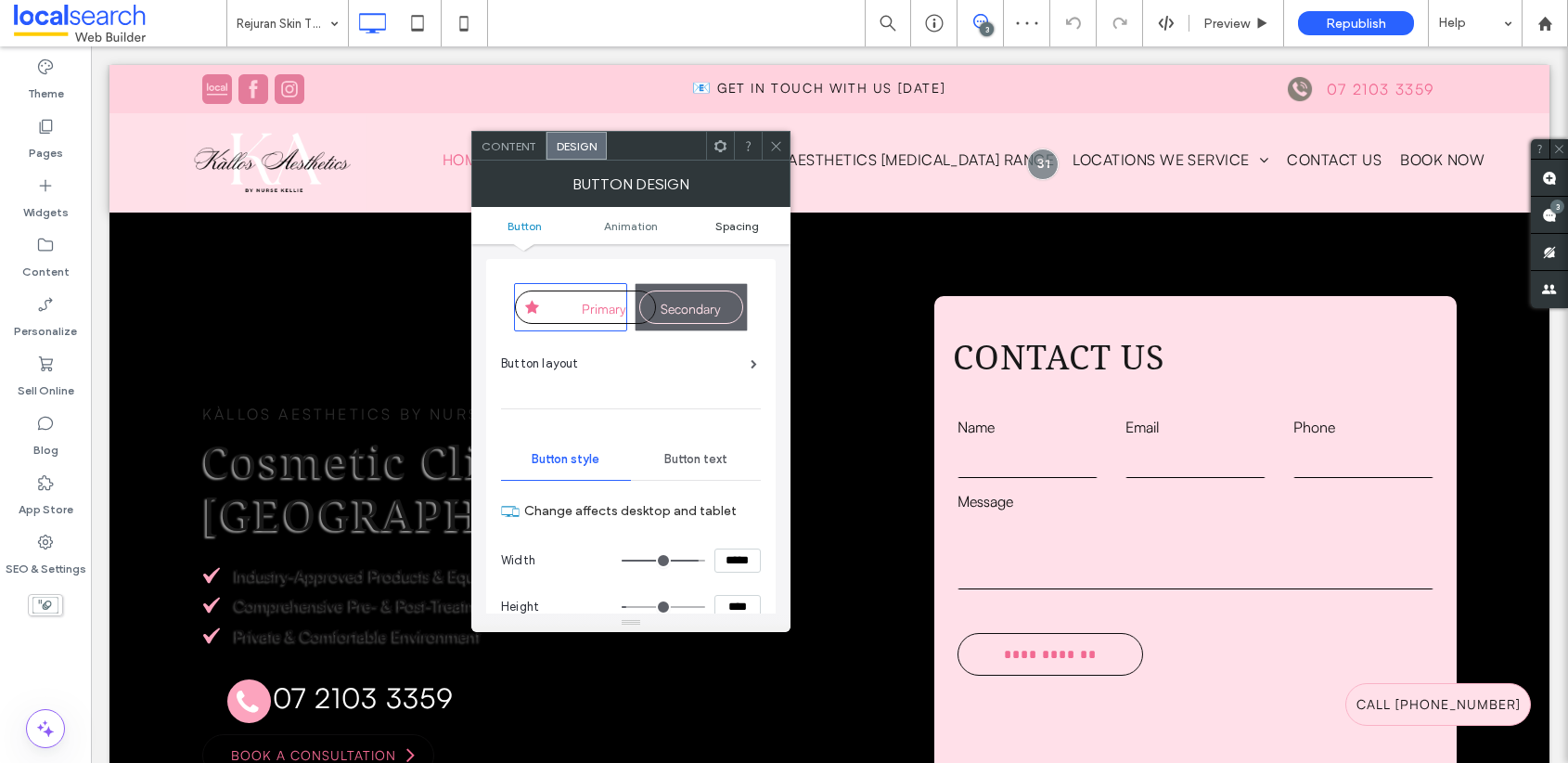
click span "Spacing"
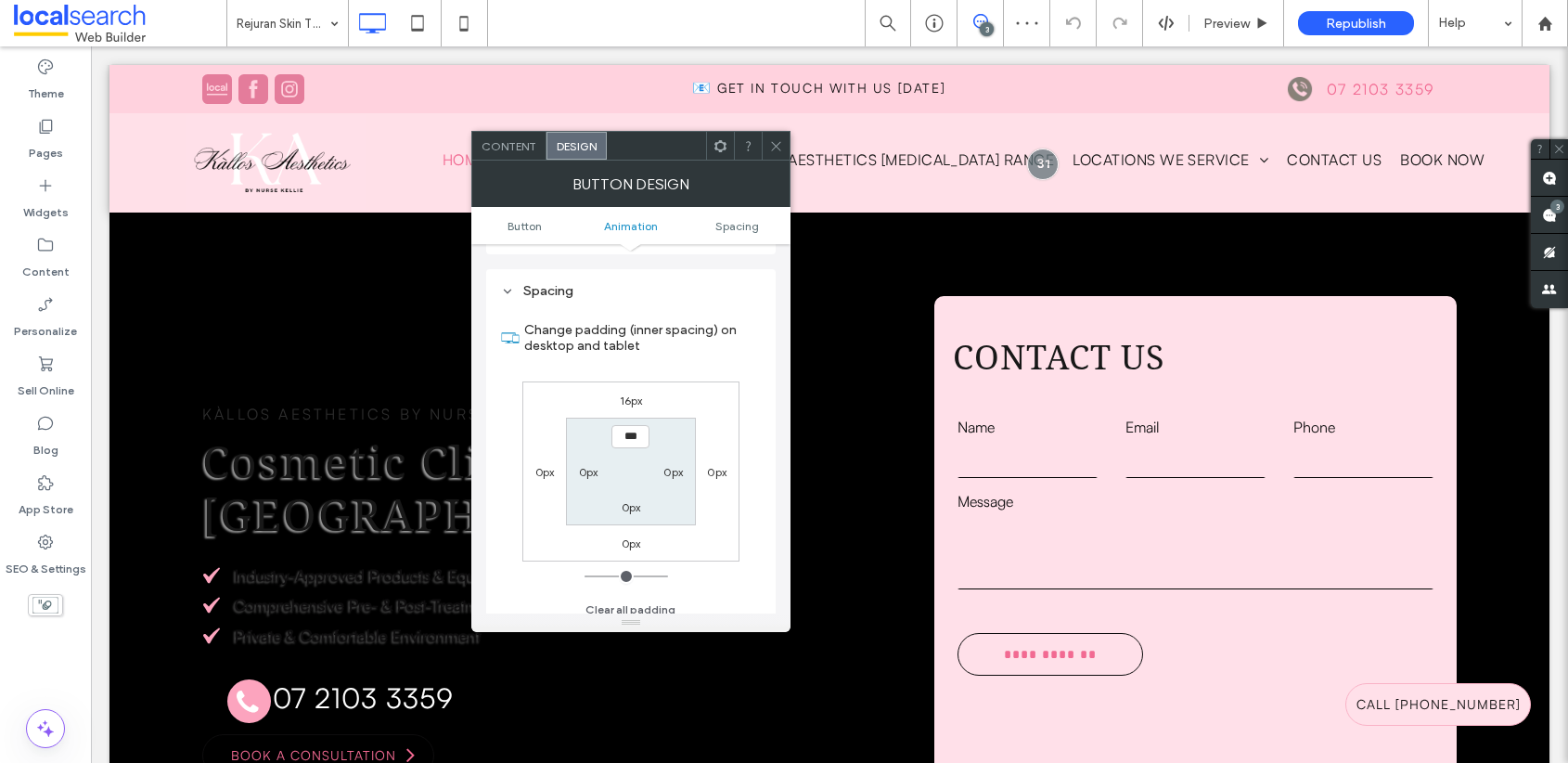
scroll to position [1022, 0]
click label "16px"
type input "**"
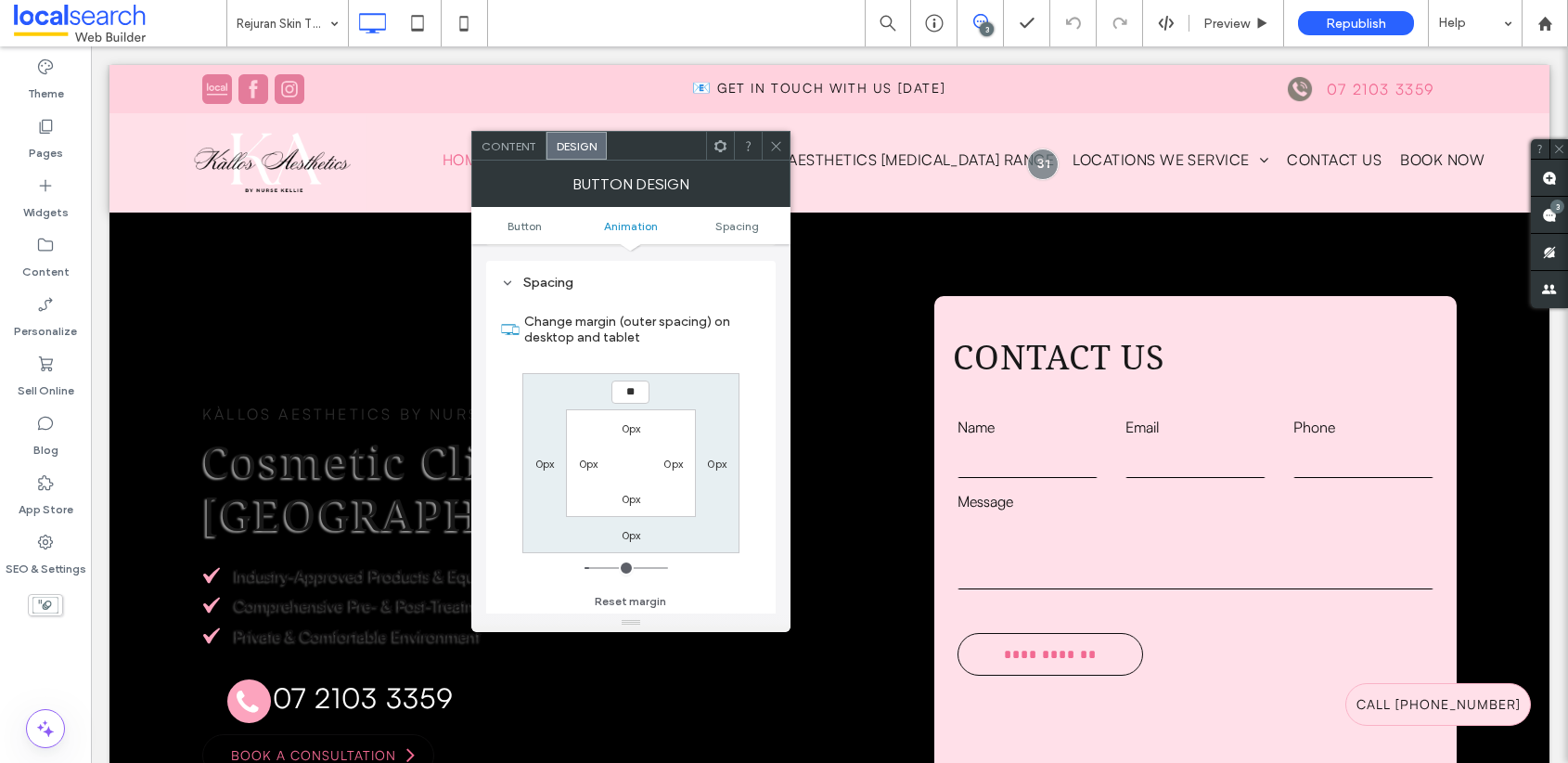
type input "**"
type input "****"
click icon
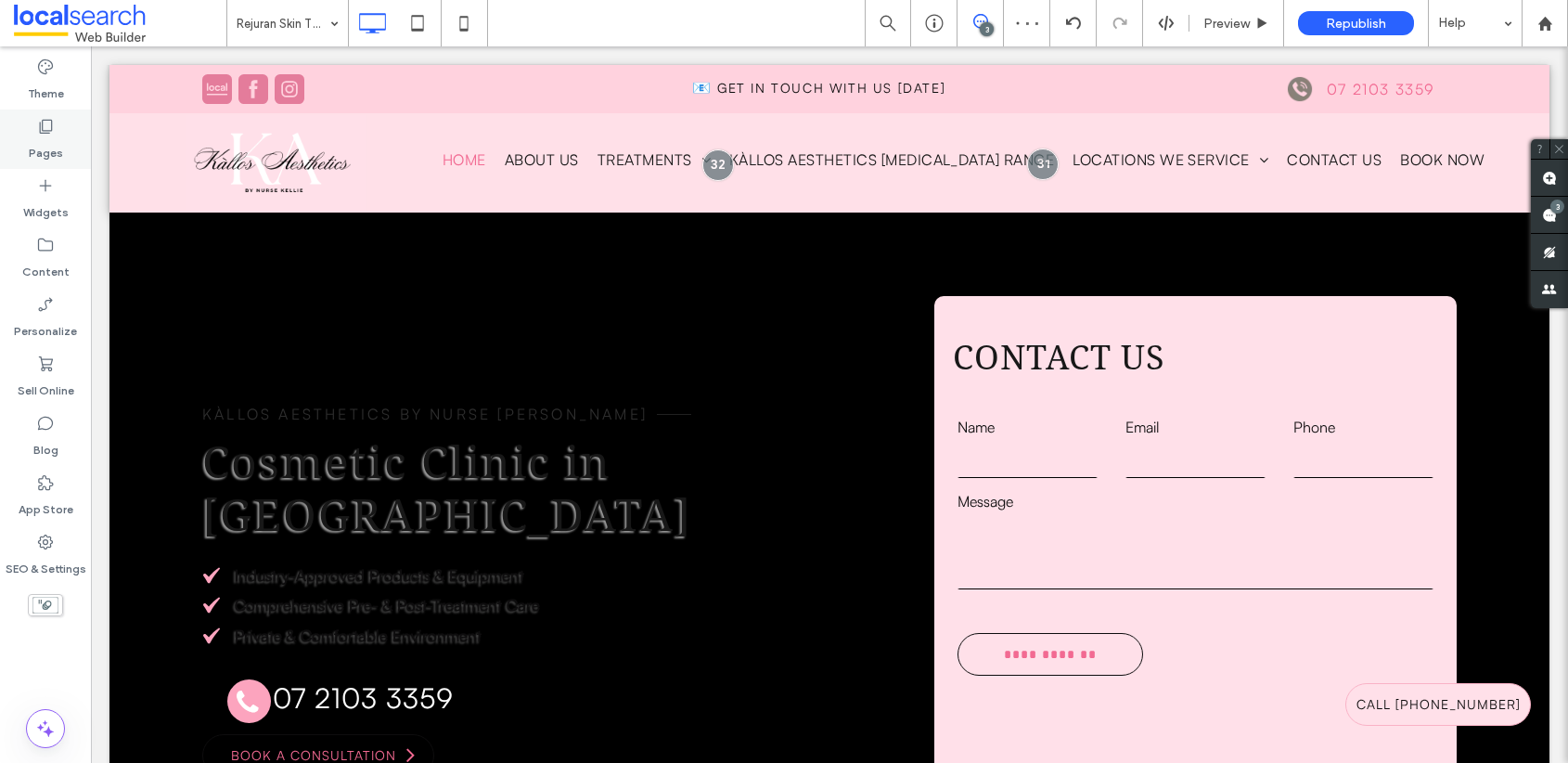
click div "Pages"
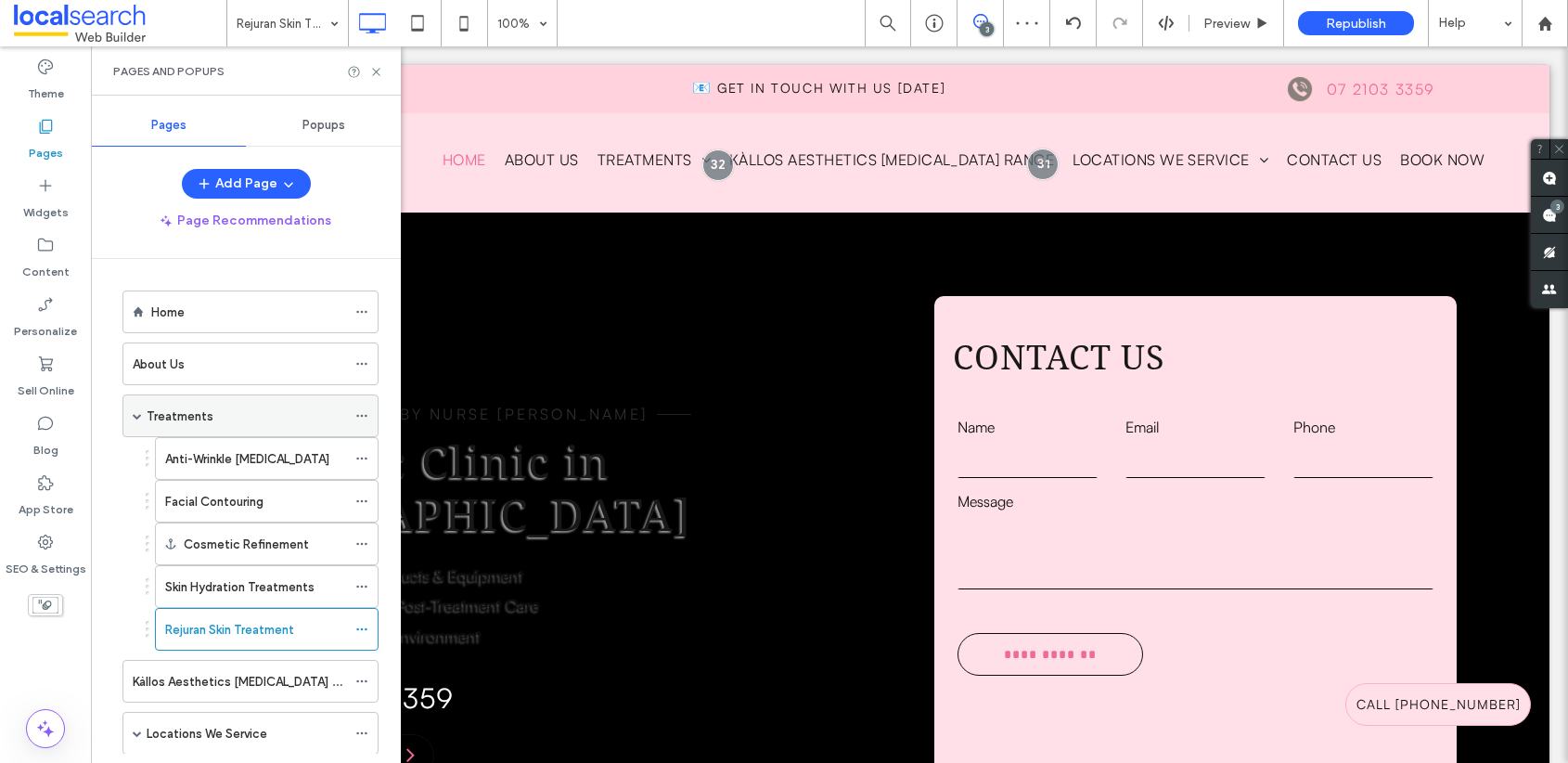
scroll to position [149, 0]
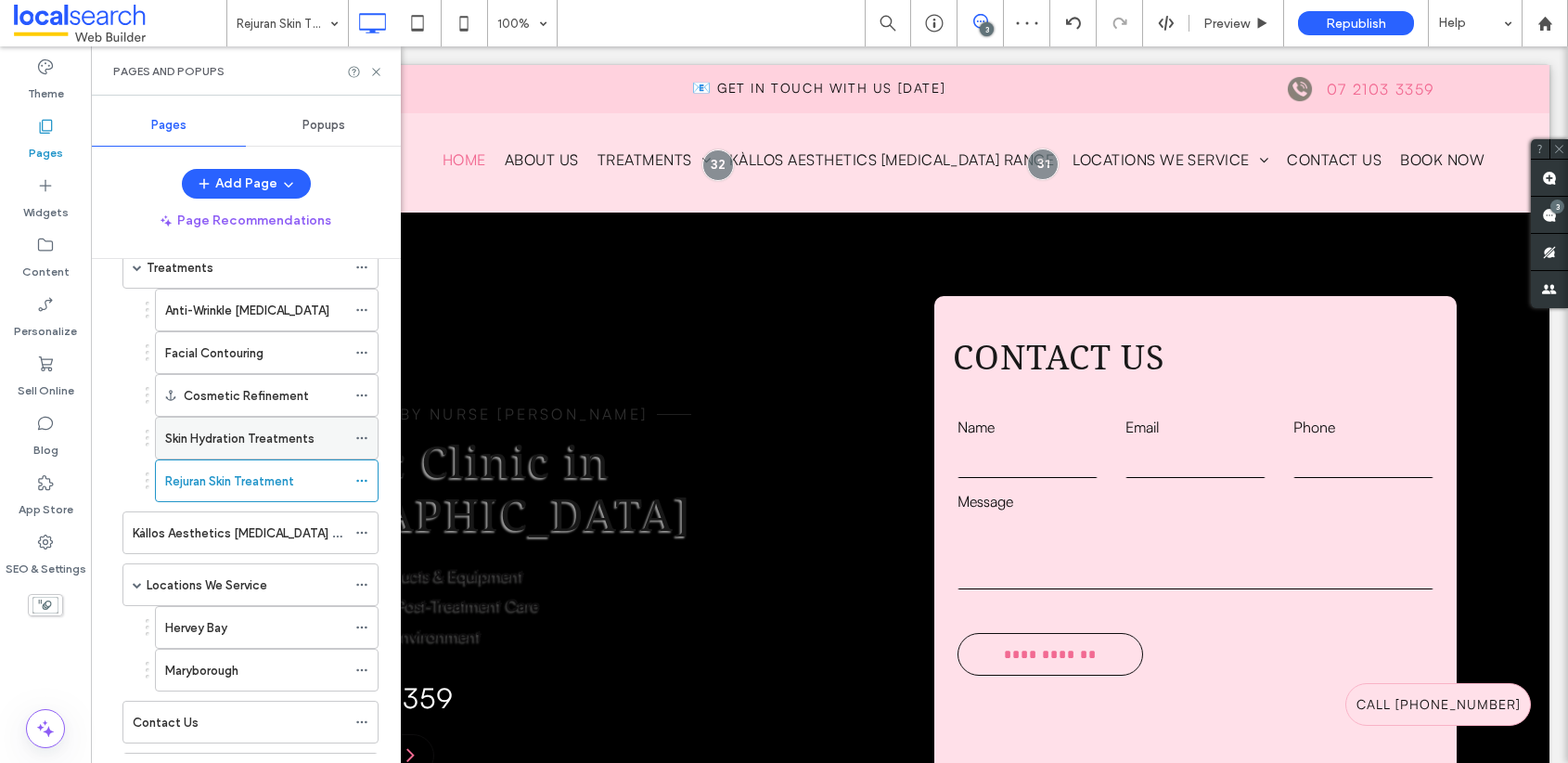
click label "Skin Hydration Treatments"
click icon
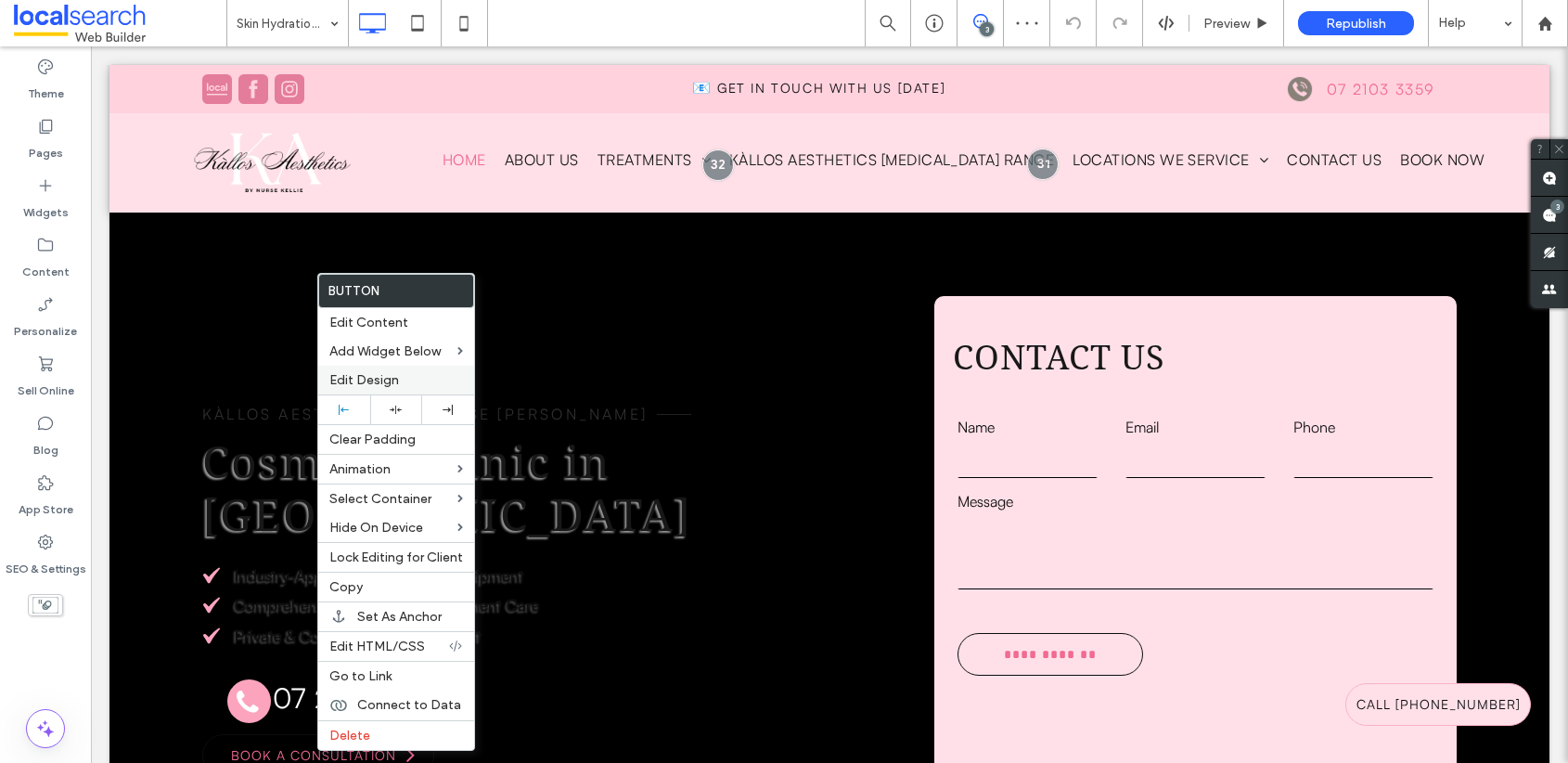
click label "Edit Design"
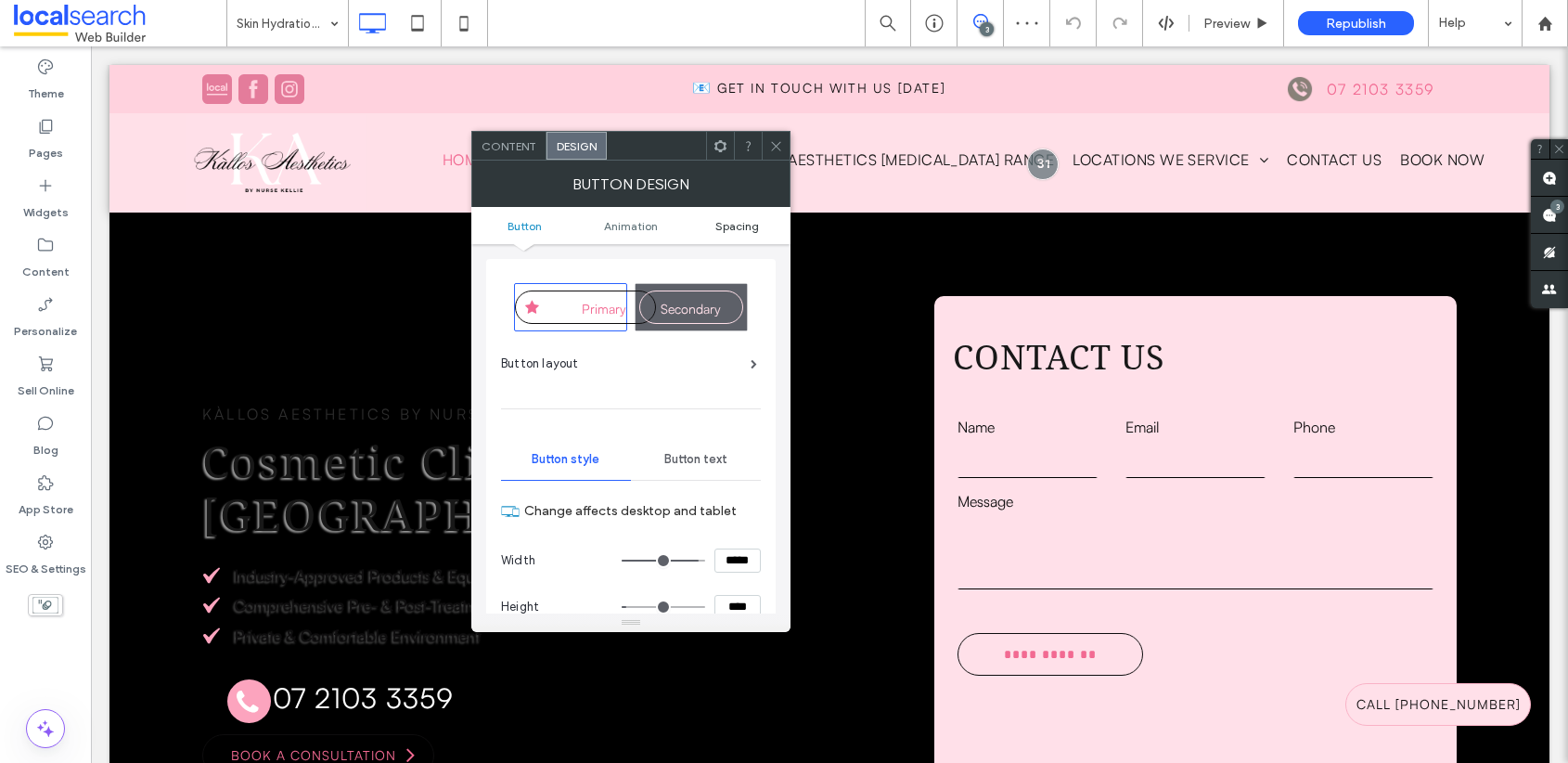
click span "Spacing"
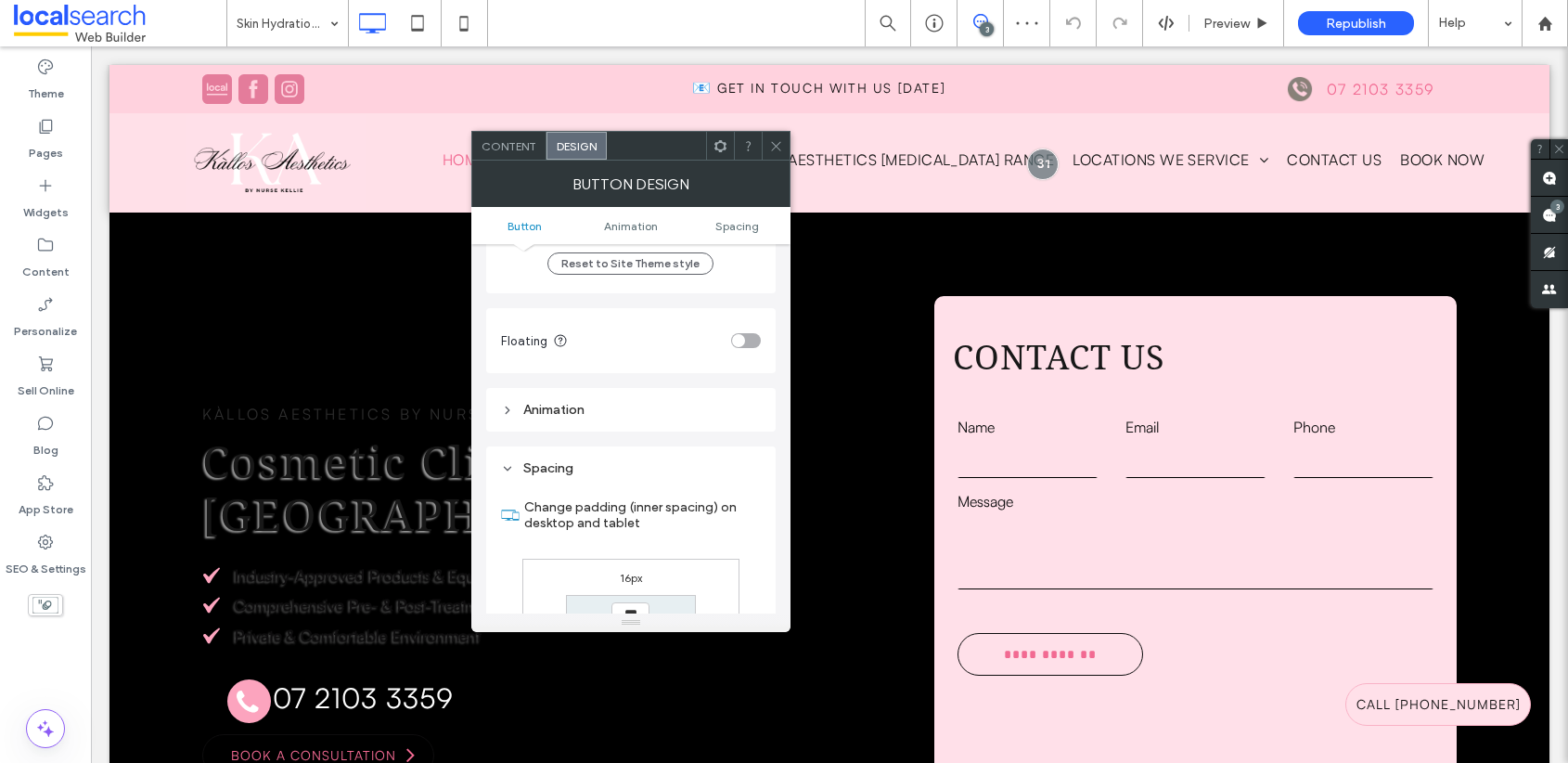
scroll to position [1022, 0]
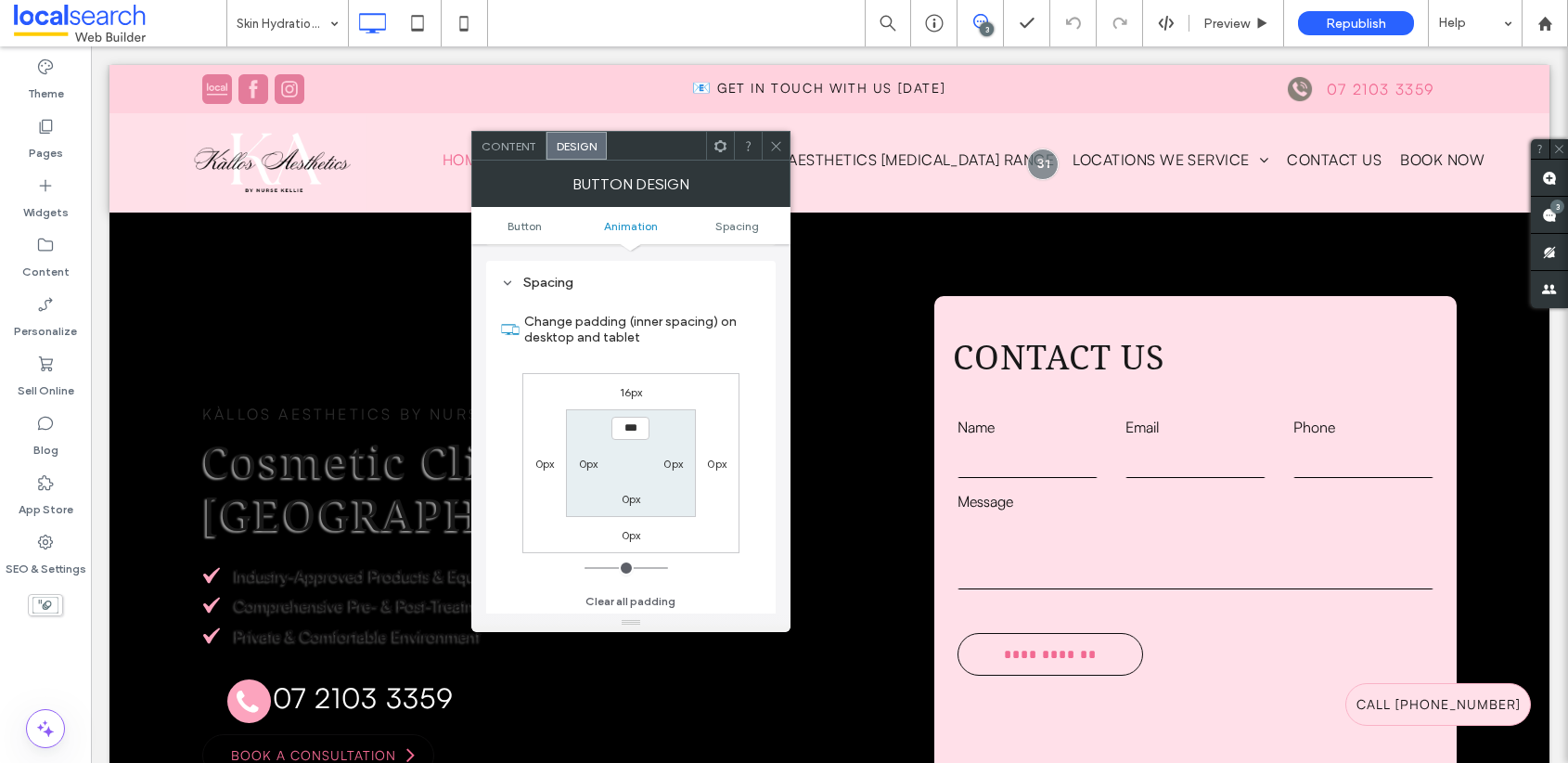
click label "16px"
type input "**"
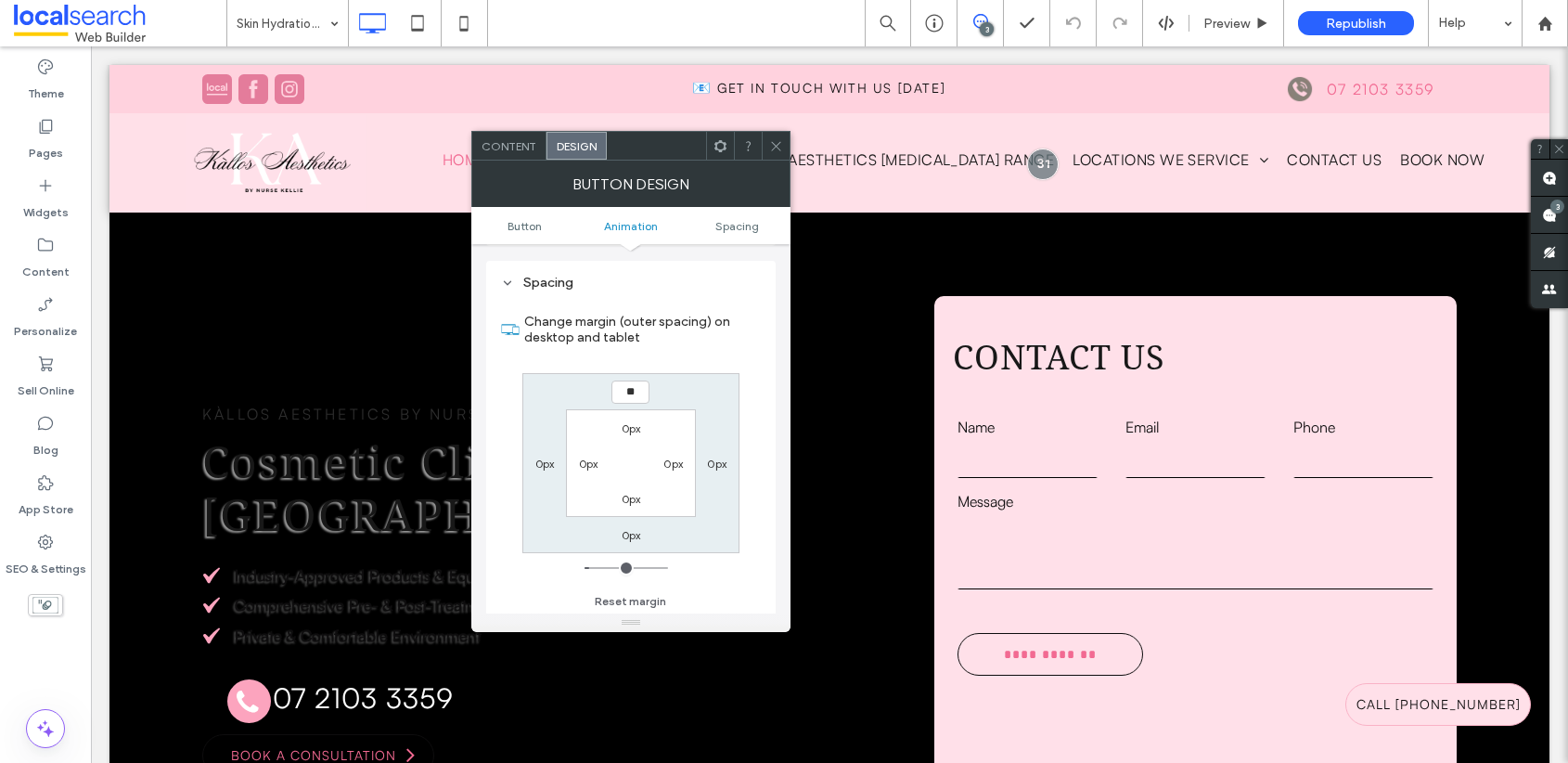
type input "**"
type input "****"
click icon
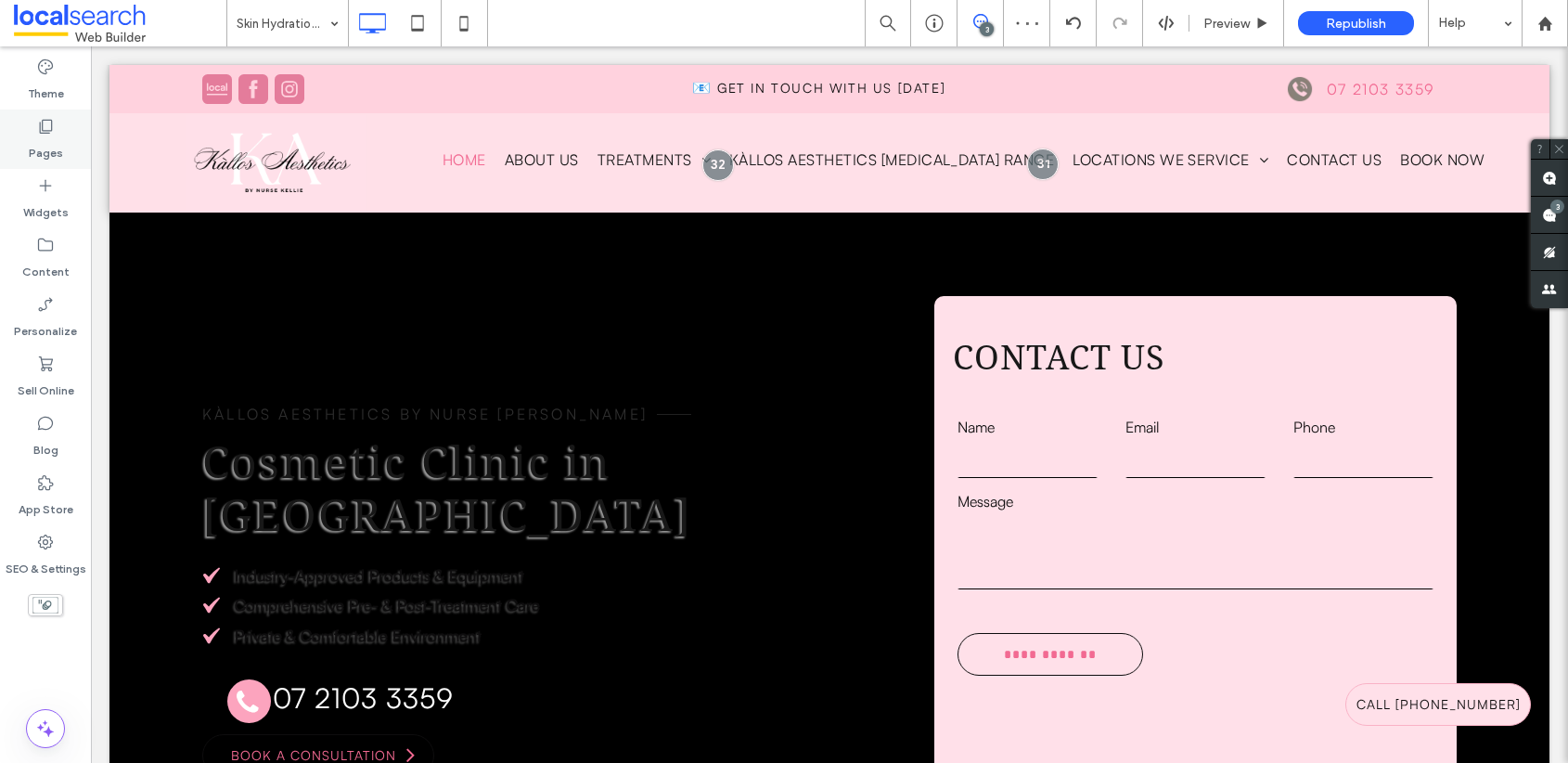
click icon
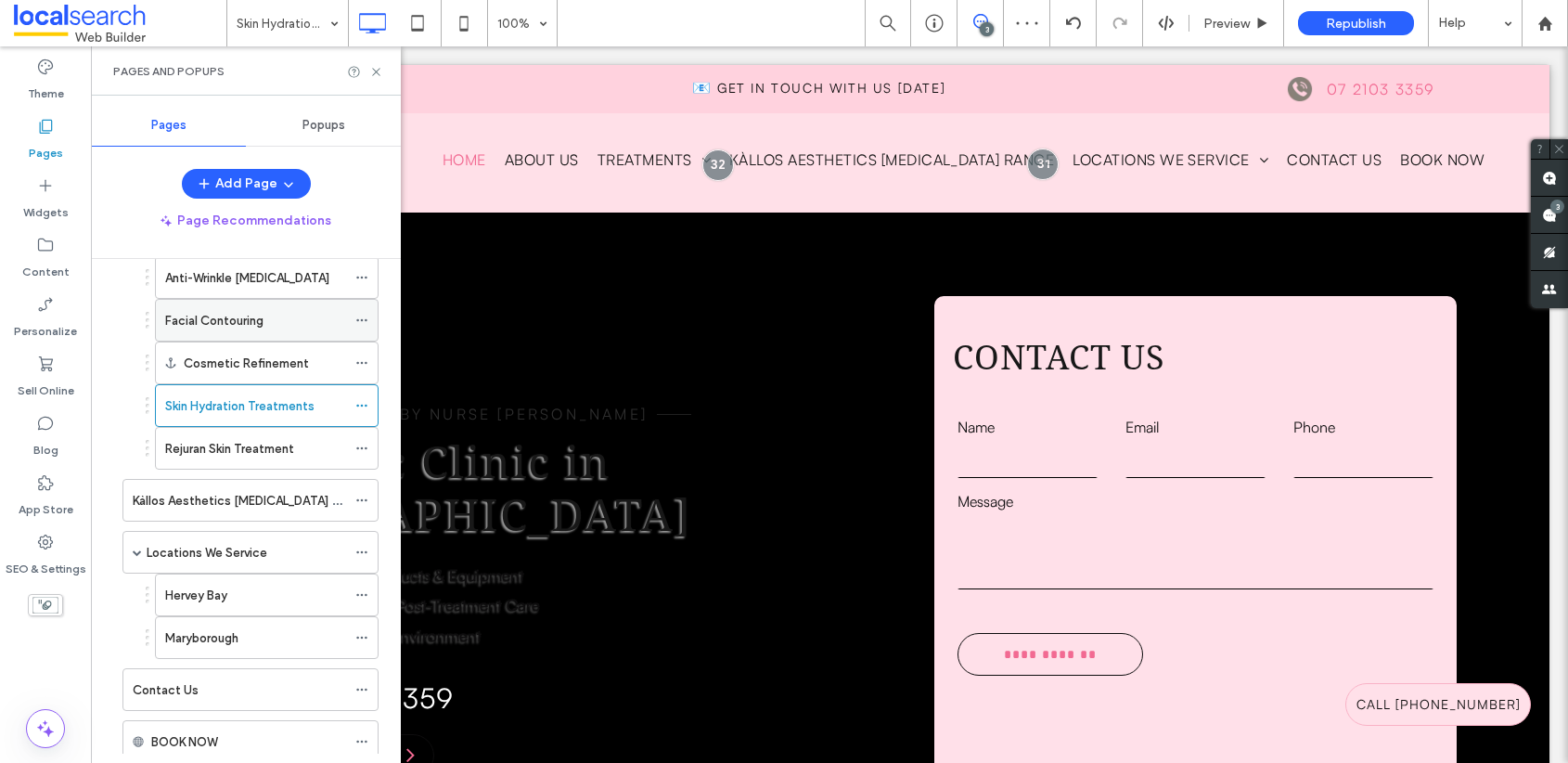
scroll to position [101, 0]
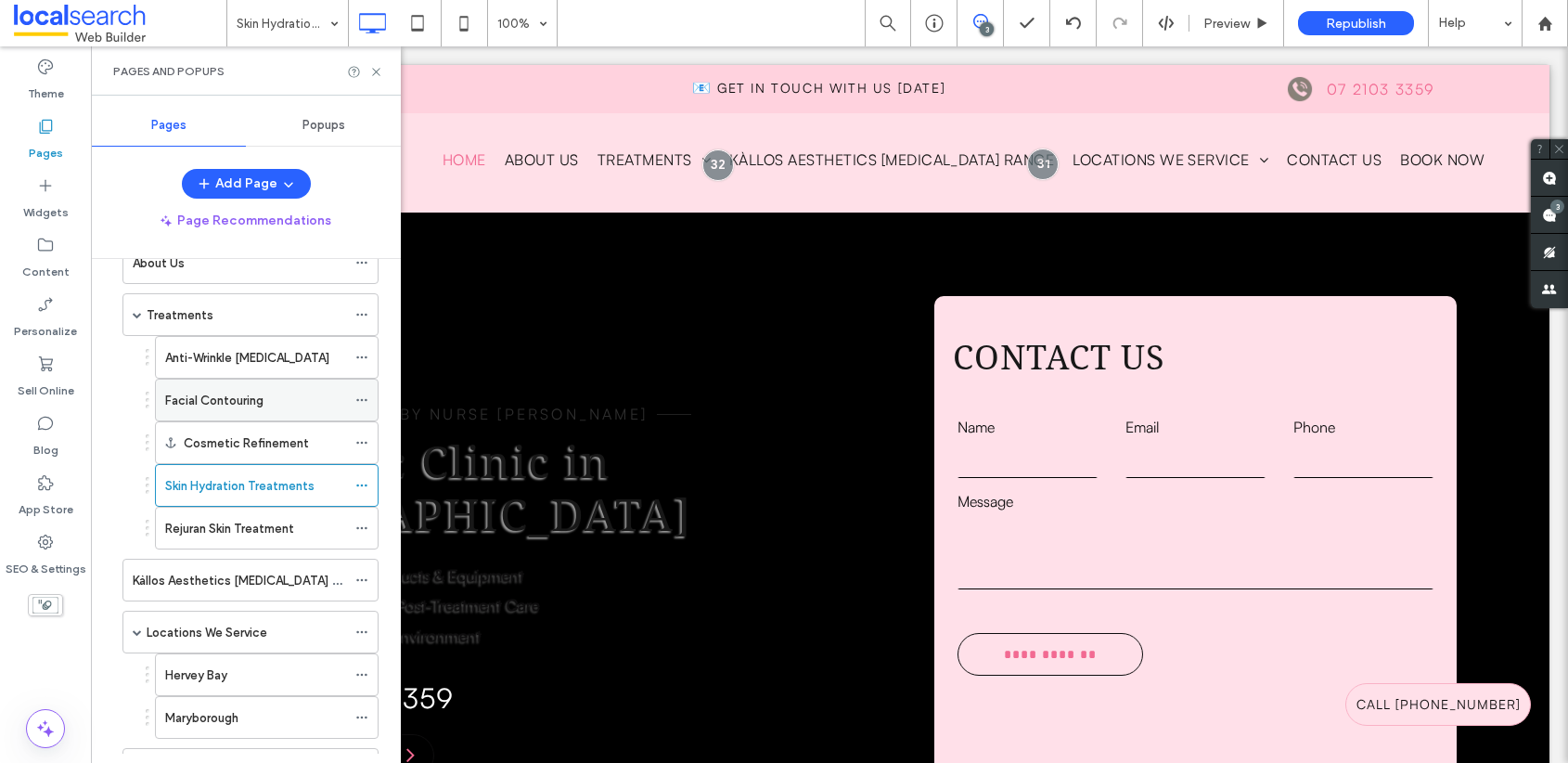
click div "Facial Contouring"
click icon
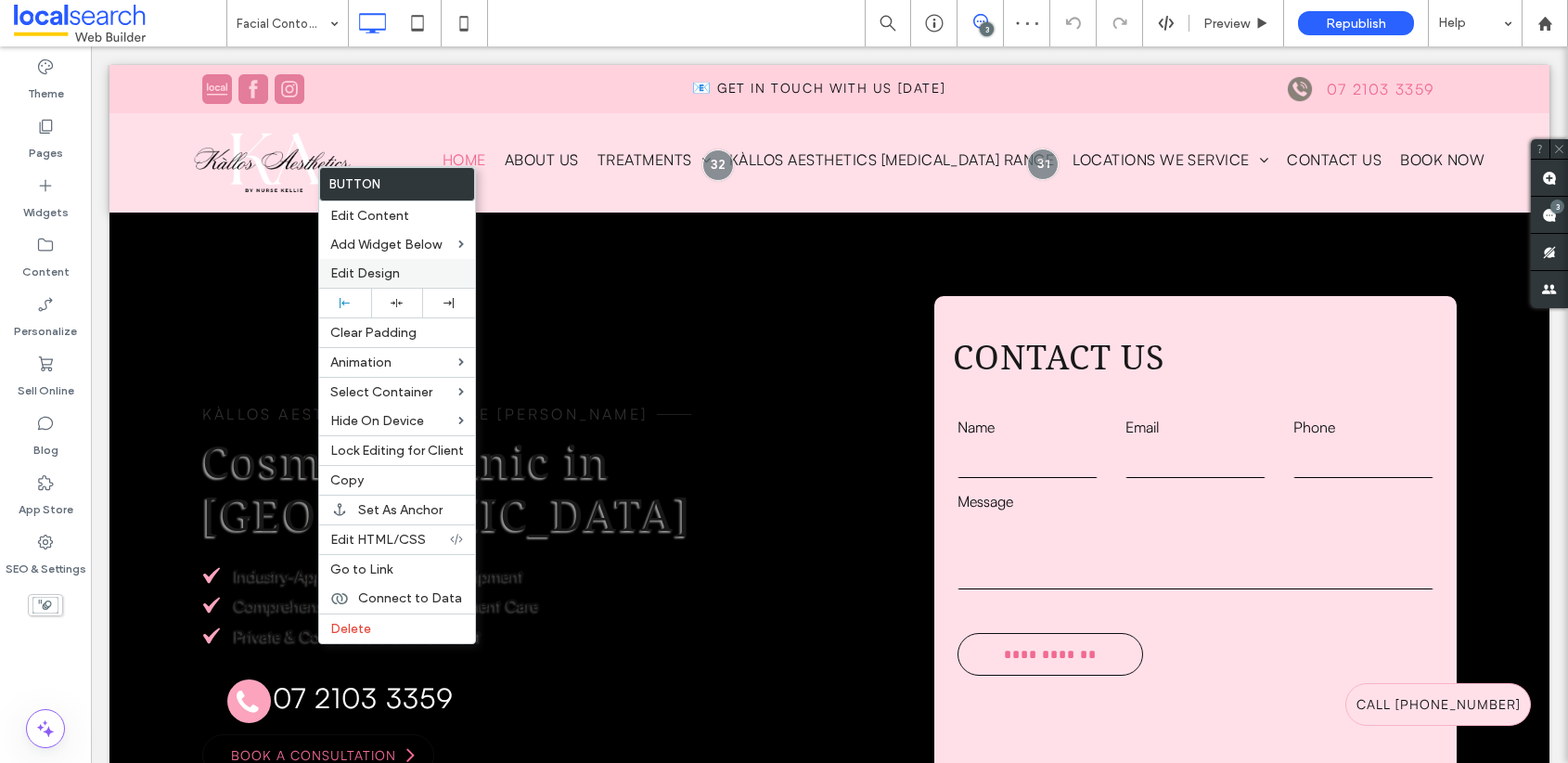
click span "Edit Design"
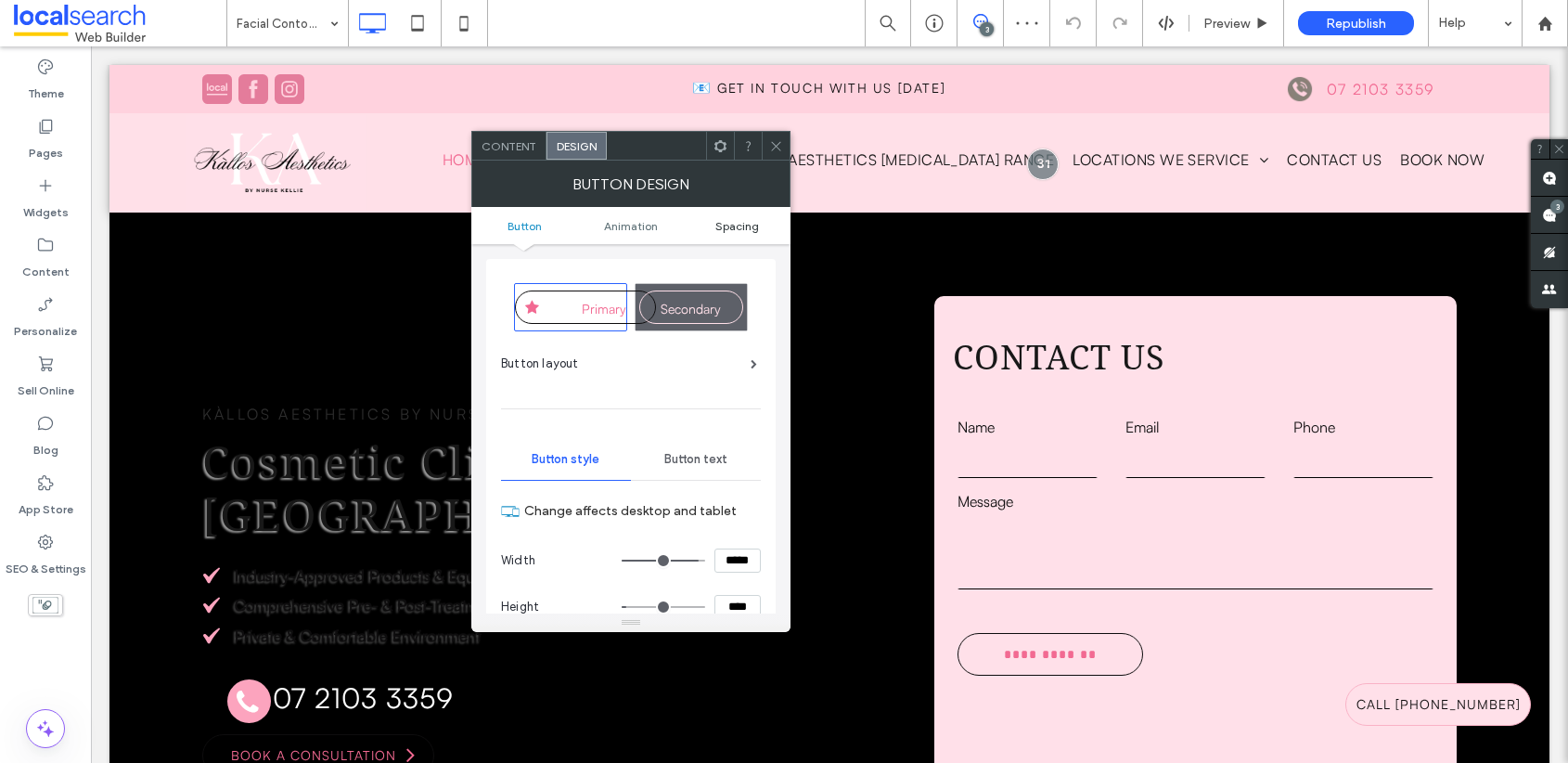
click span "Spacing"
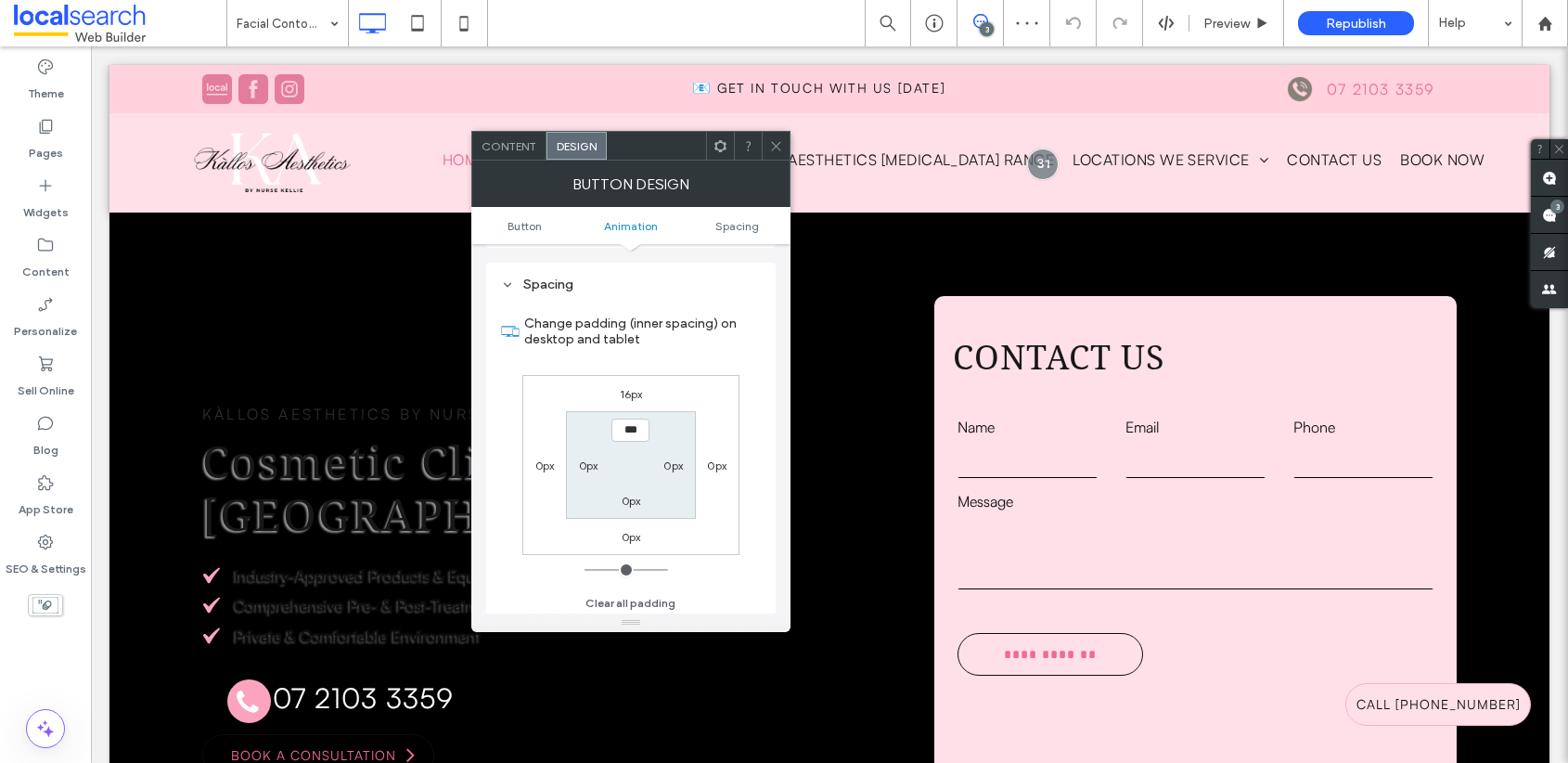
scroll to position [1022, 0]
click label "16px"
type input "**"
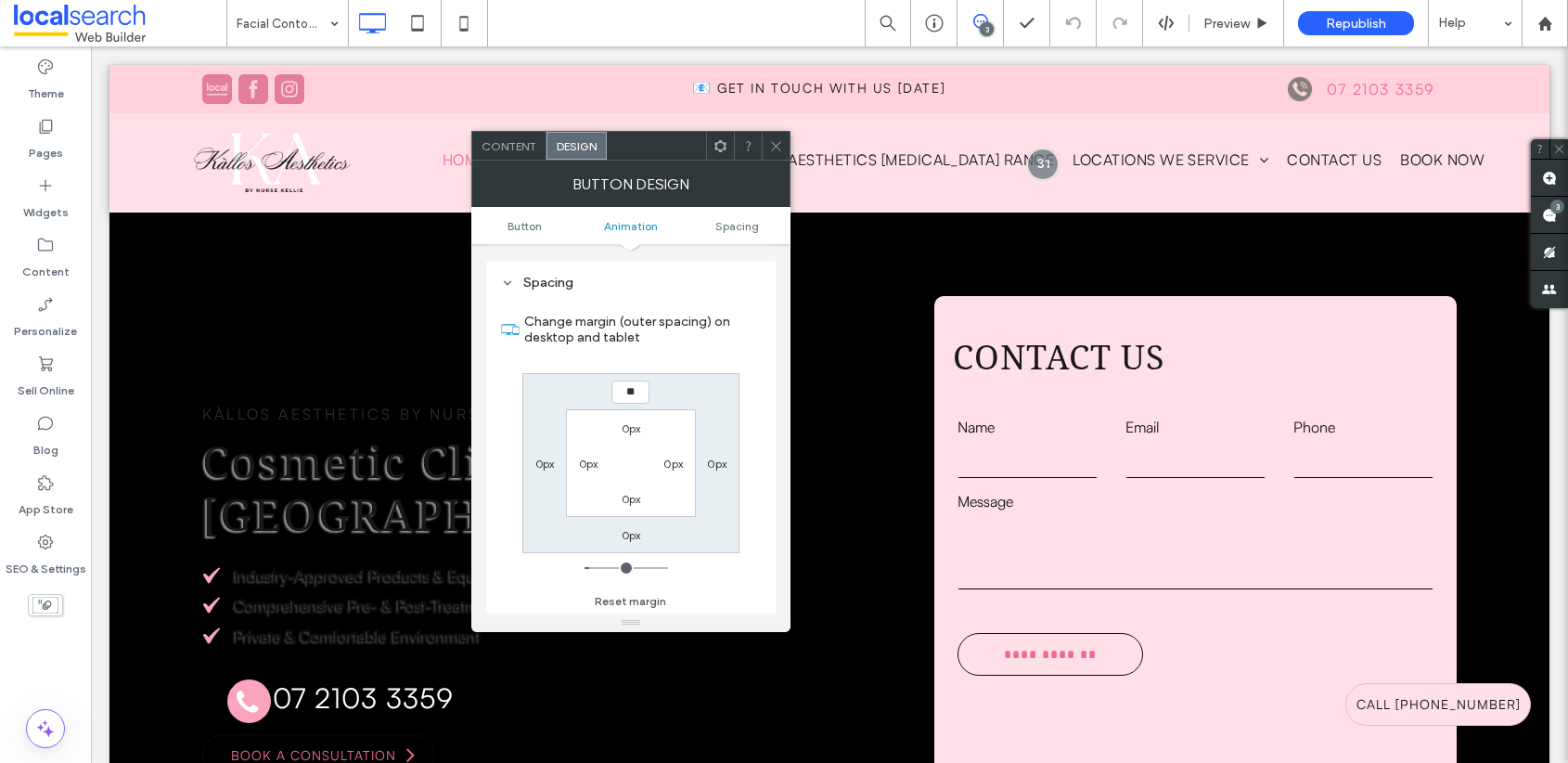
type input "**"
type input "****"
click icon
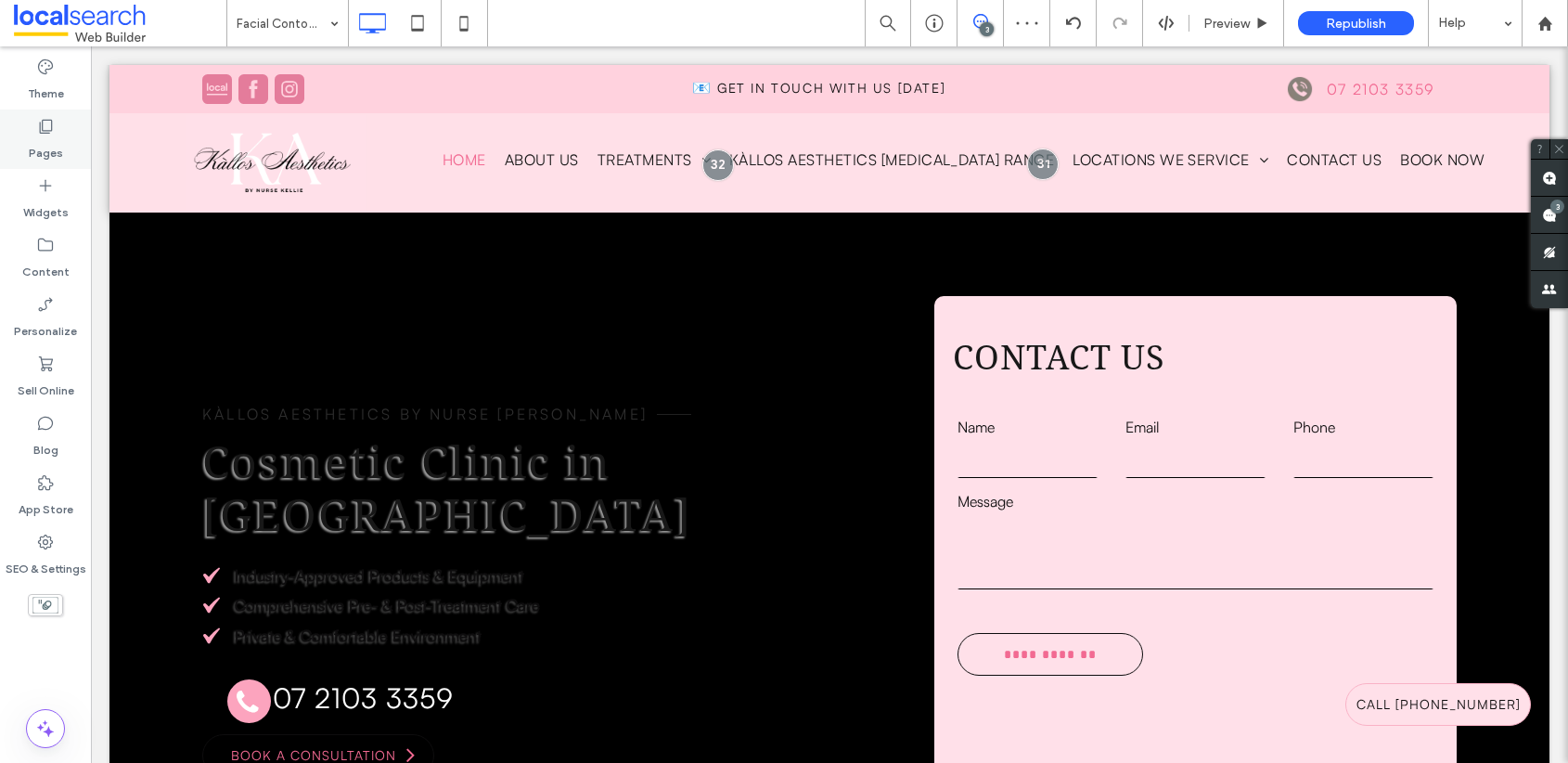
click div "Pages"
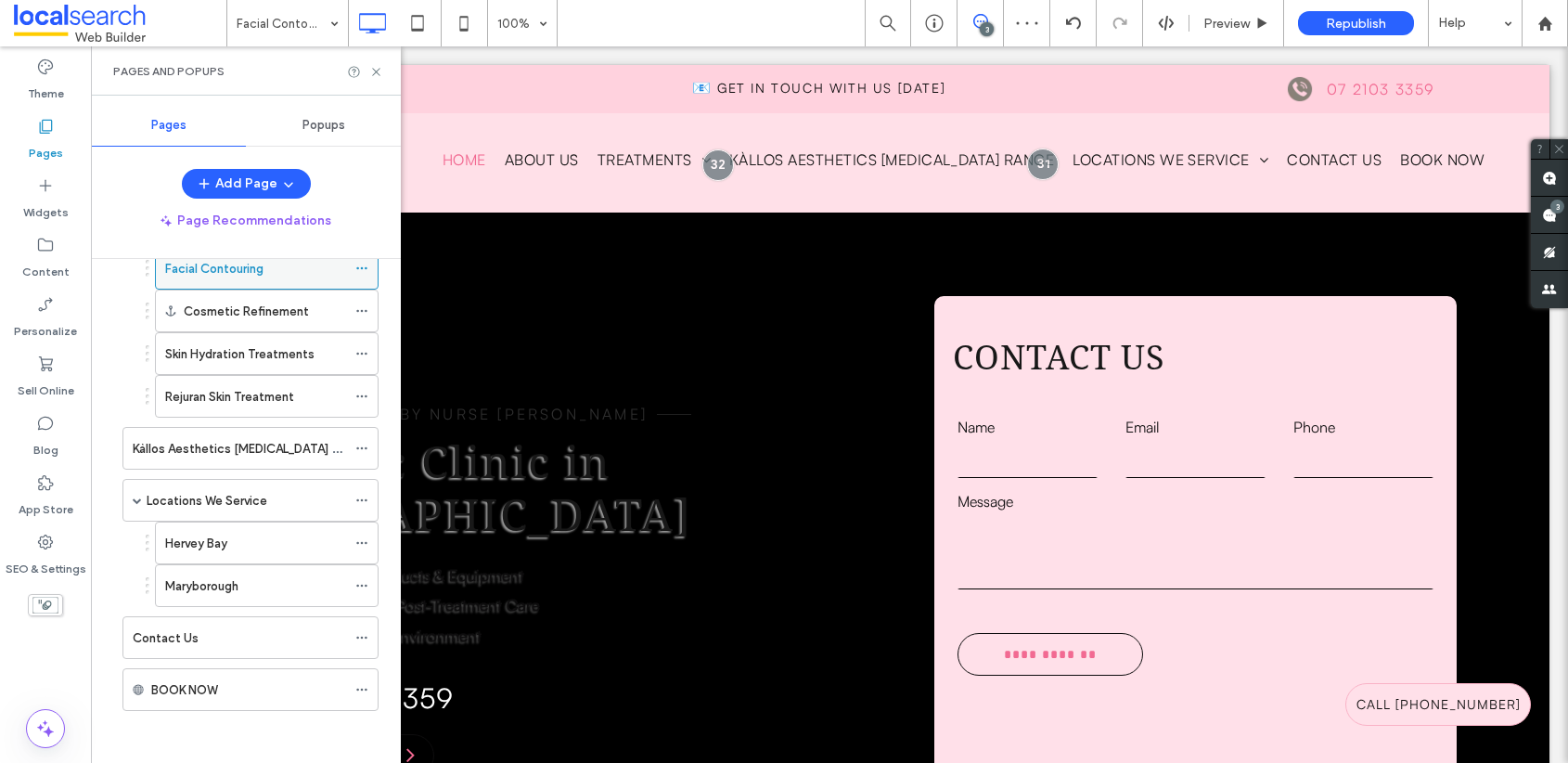
scroll to position [85, 0]
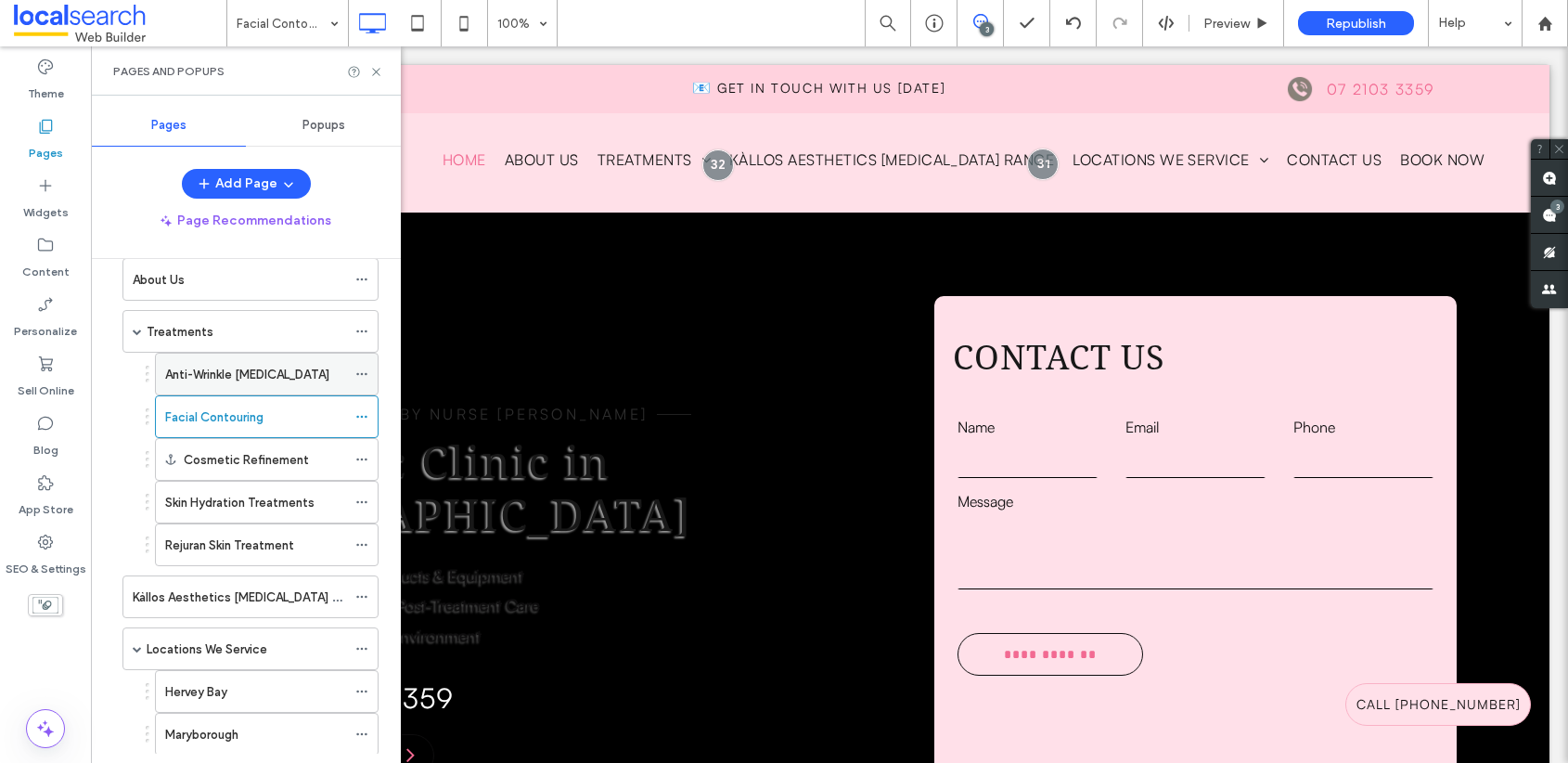
click label "Anti-Wrinkle Skin Care"
click use
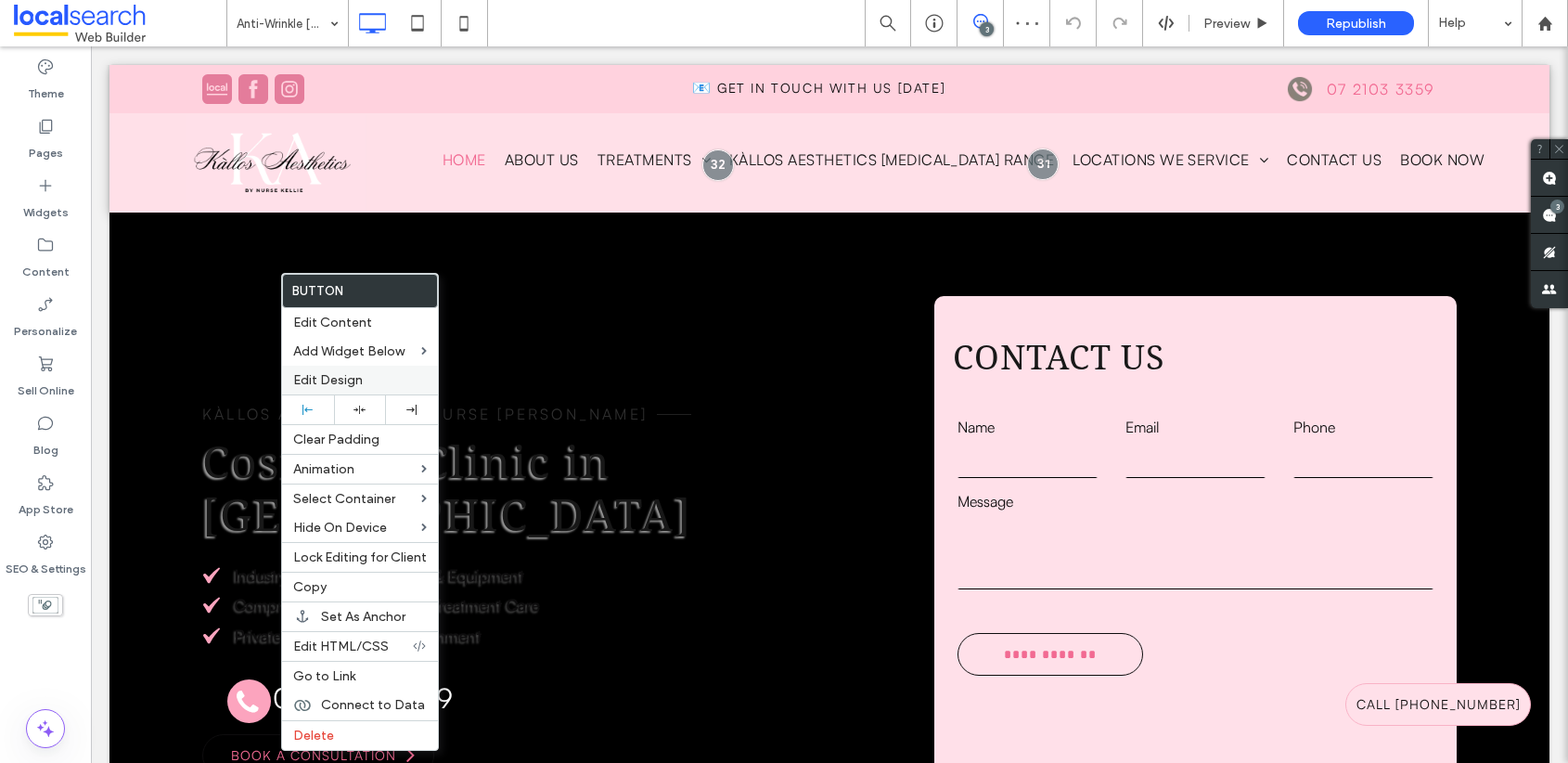
click span "Edit Design"
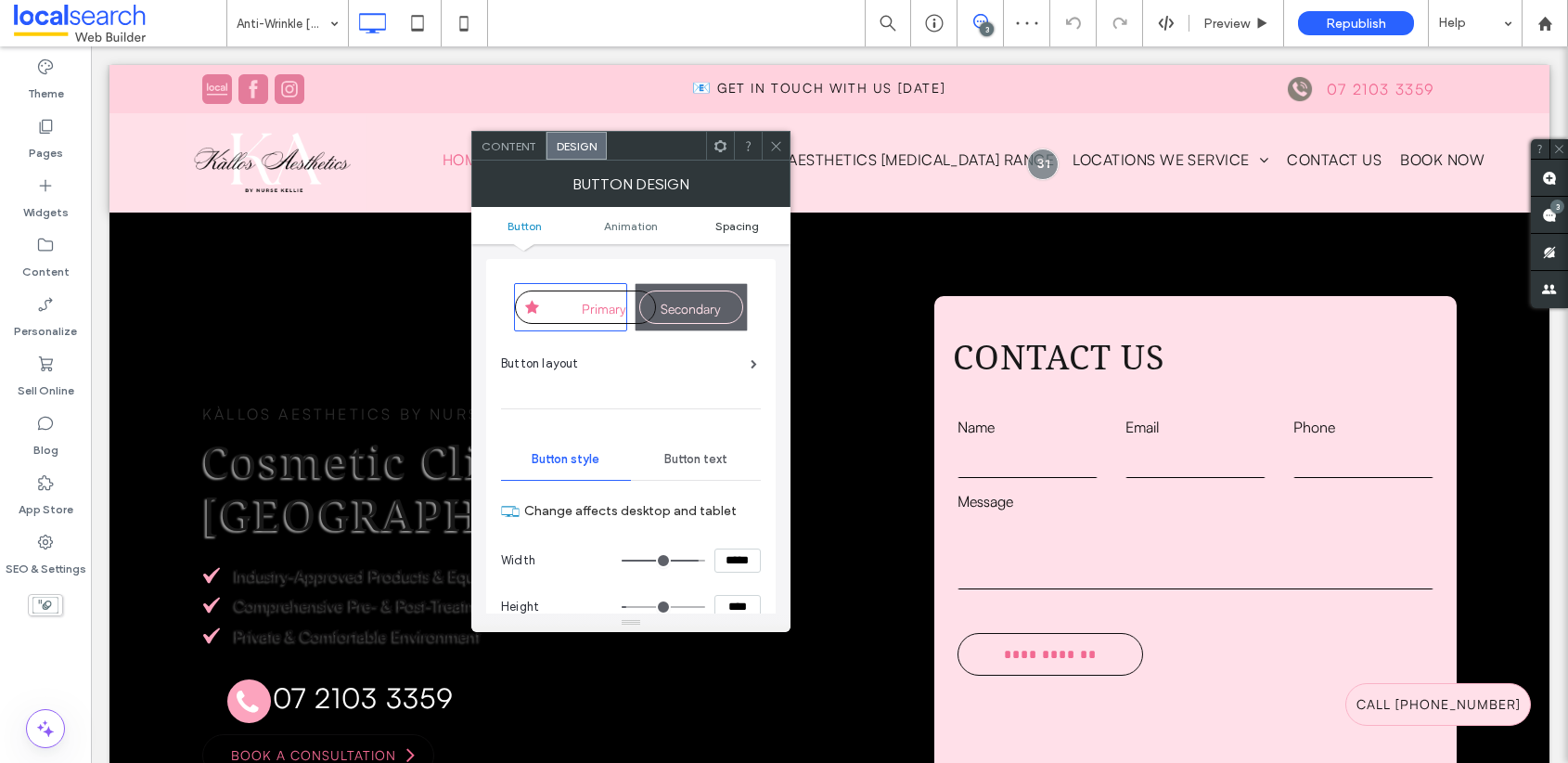
click span "Spacing"
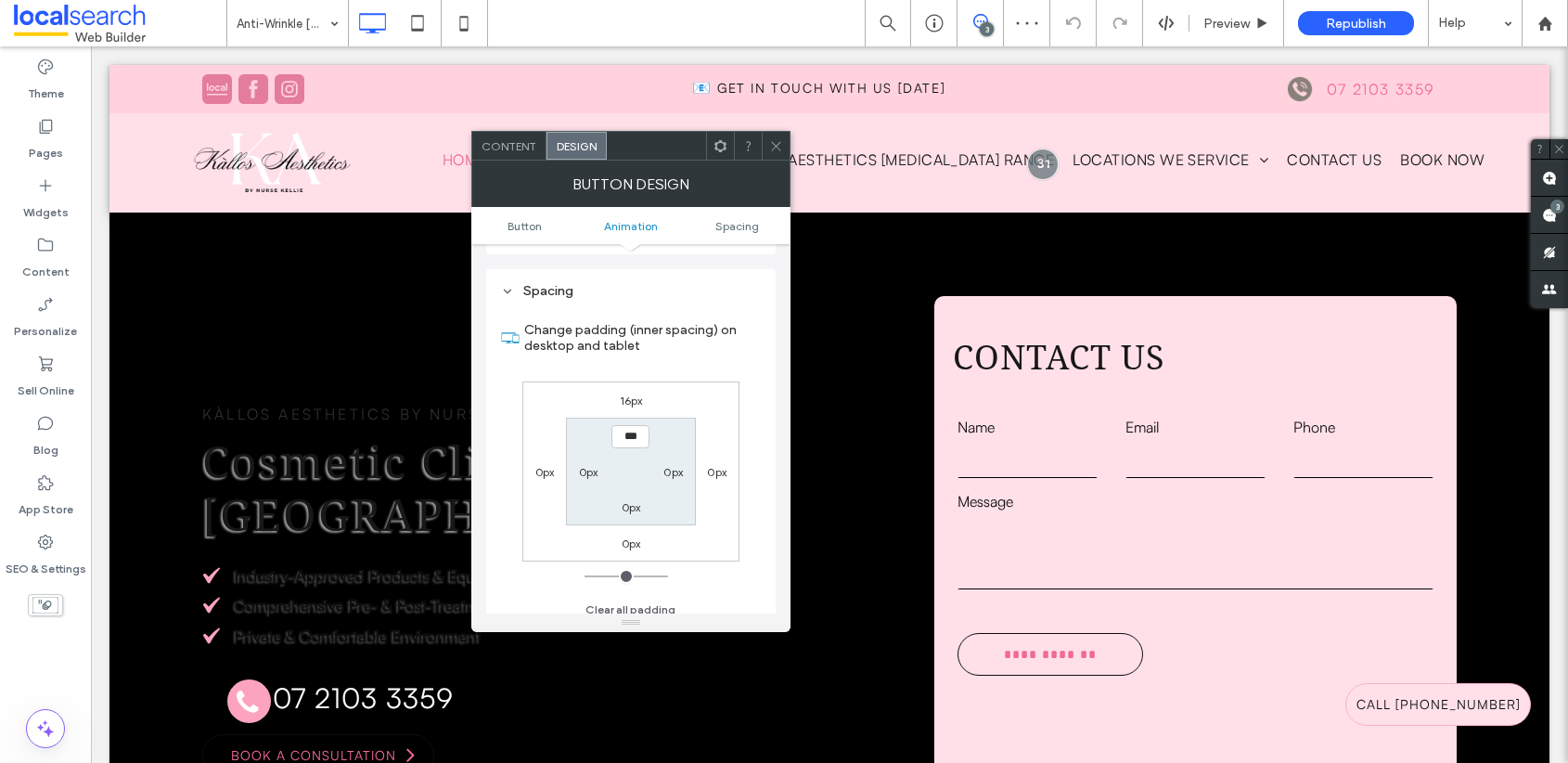
scroll to position [1022, 0]
click label "16px"
type input "**"
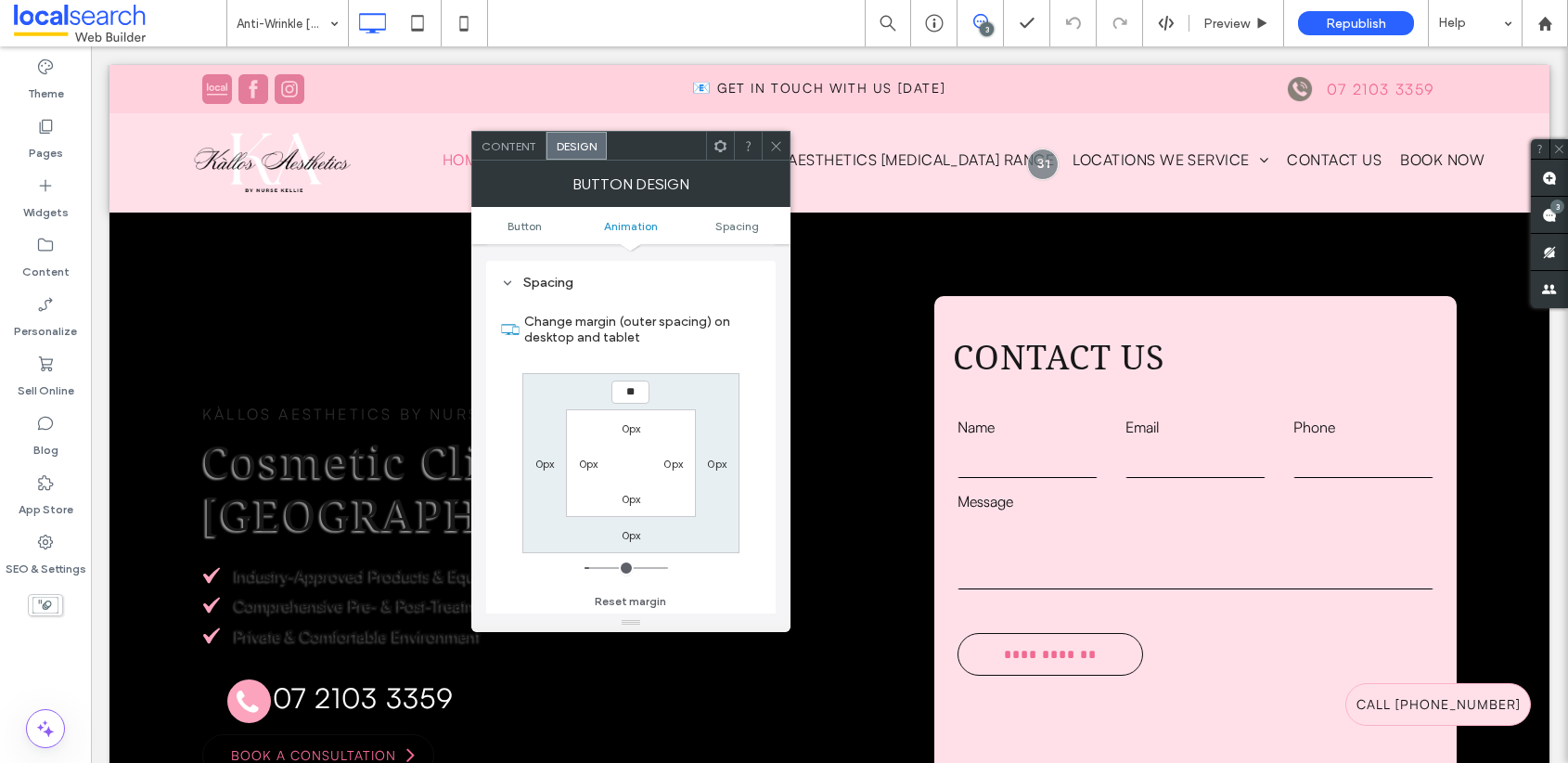
type input "**"
type input "****"
click icon
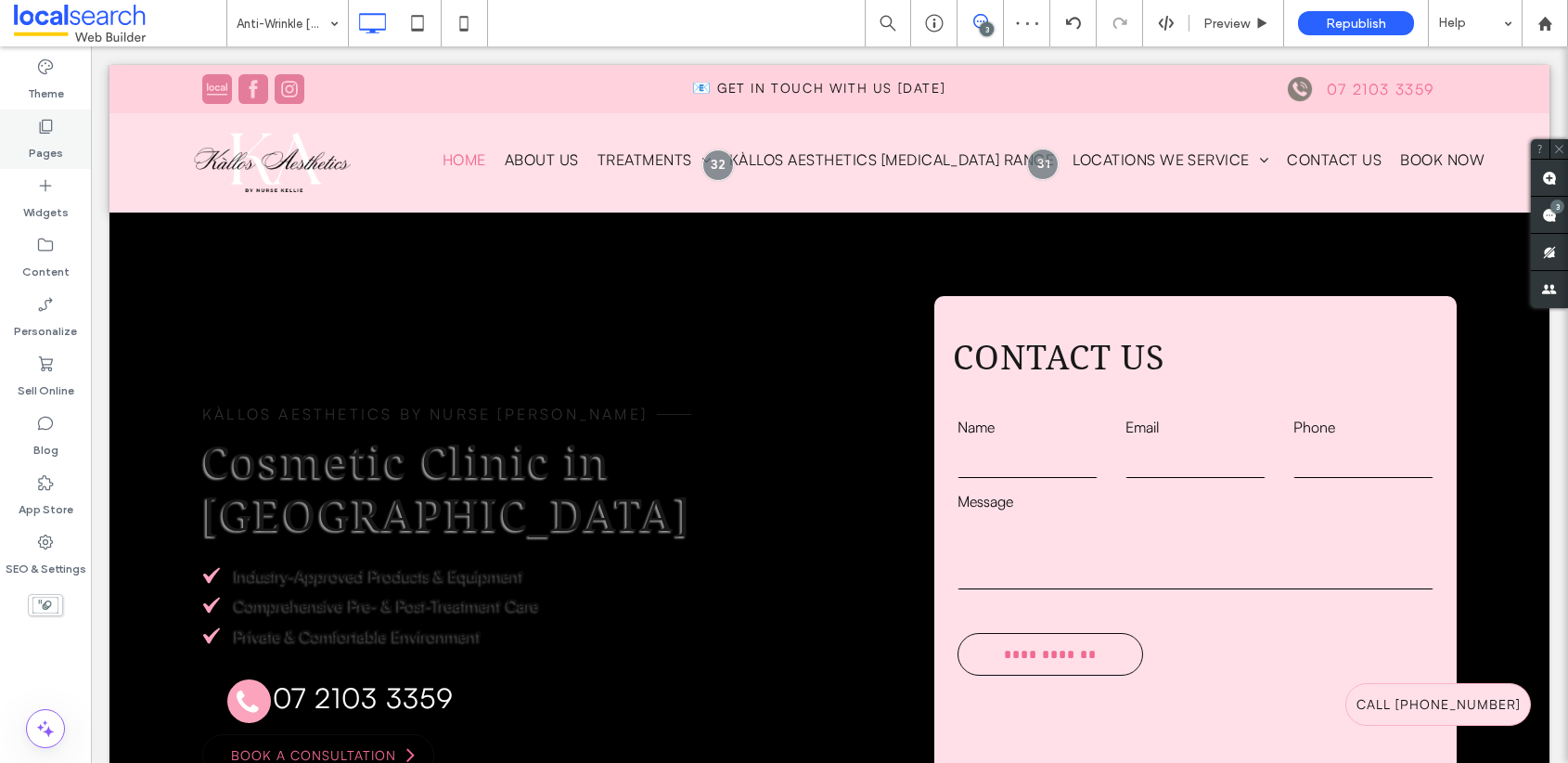
click div "Pages"
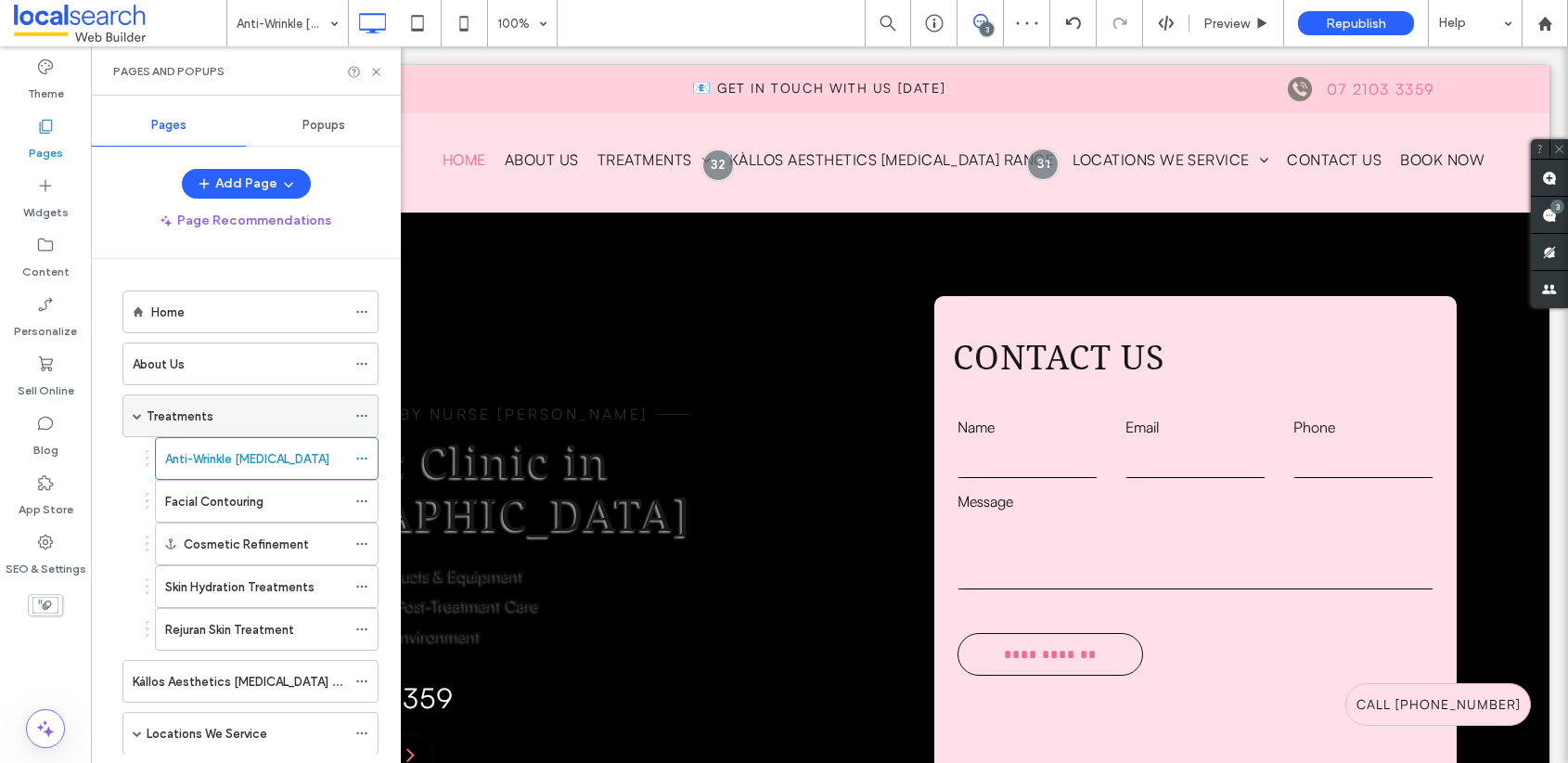
click div "Treatments"
click icon
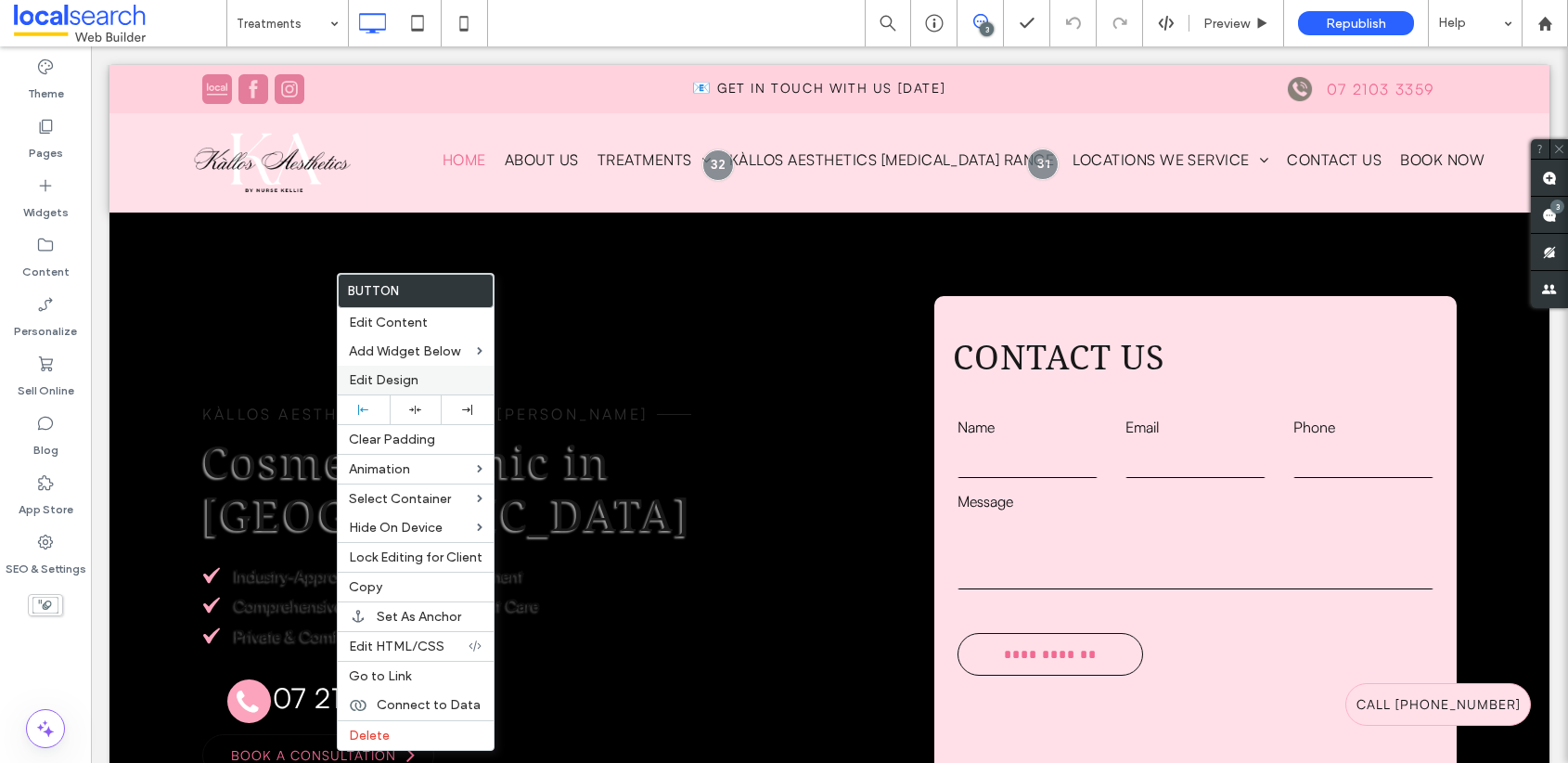
click span "Edit Design"
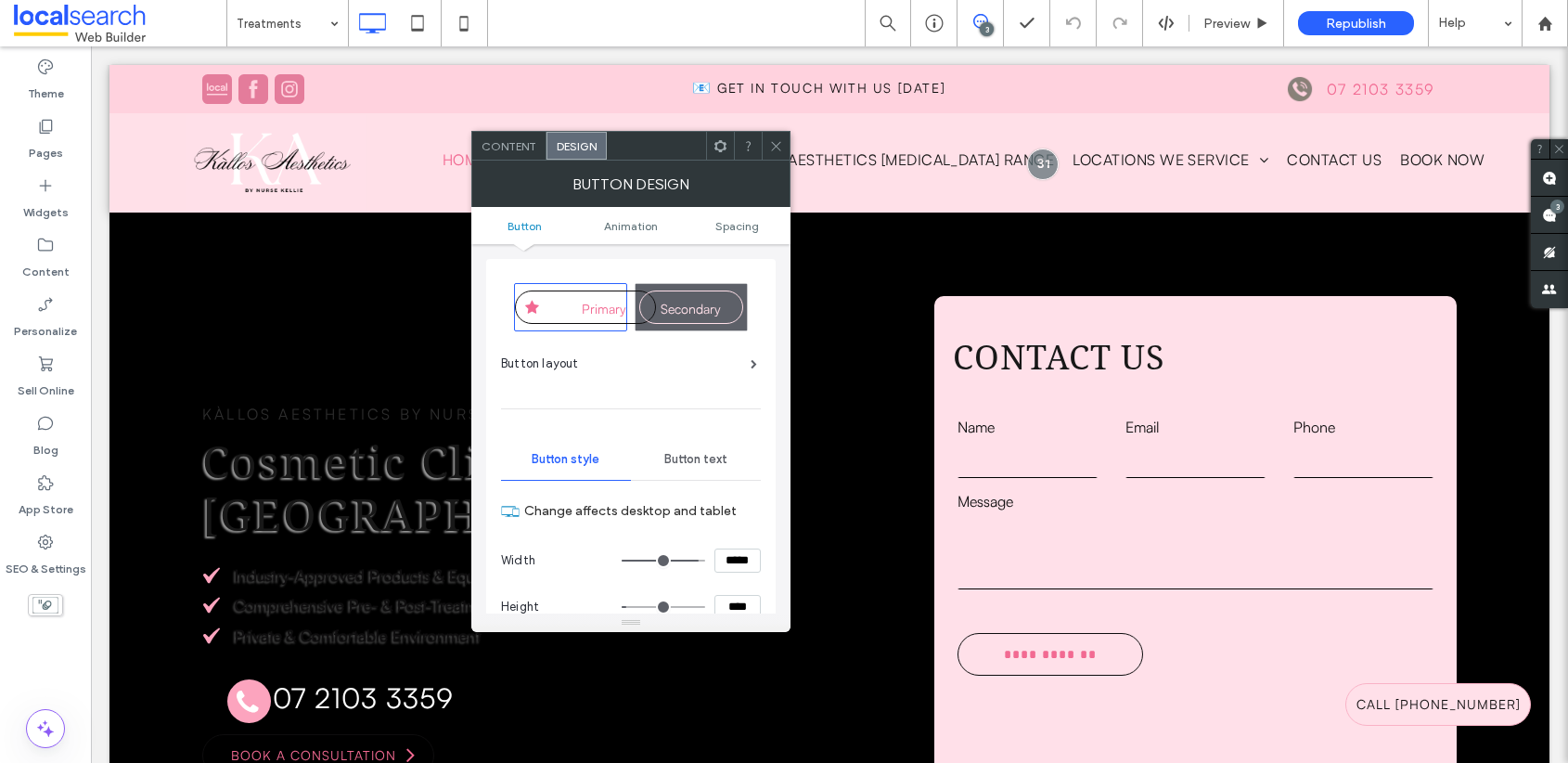
click ul "Button Animation Spacing"
click span "Spacing"
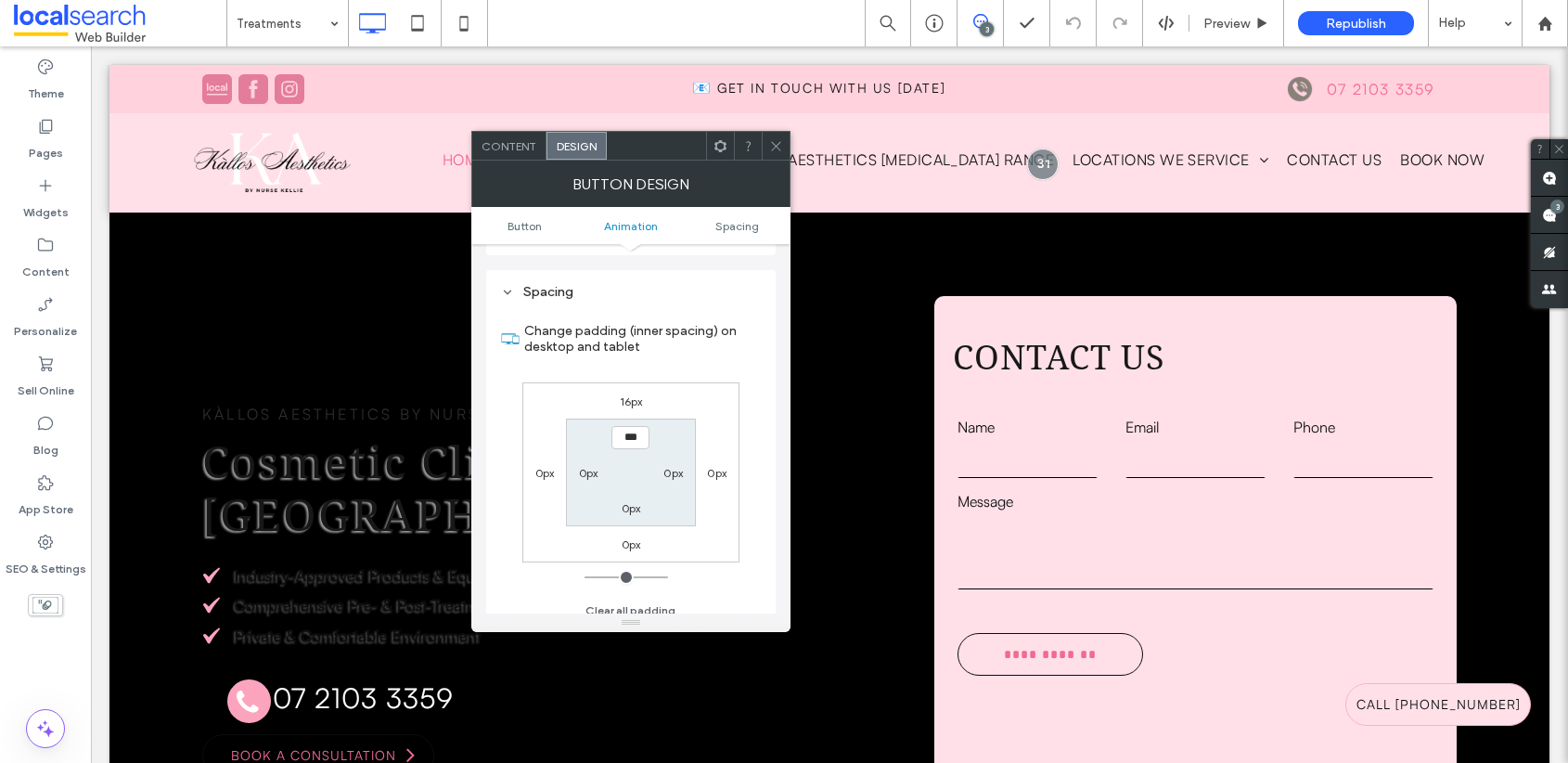
scroll to position [1022, 0]
click label "16px"
type input "**"
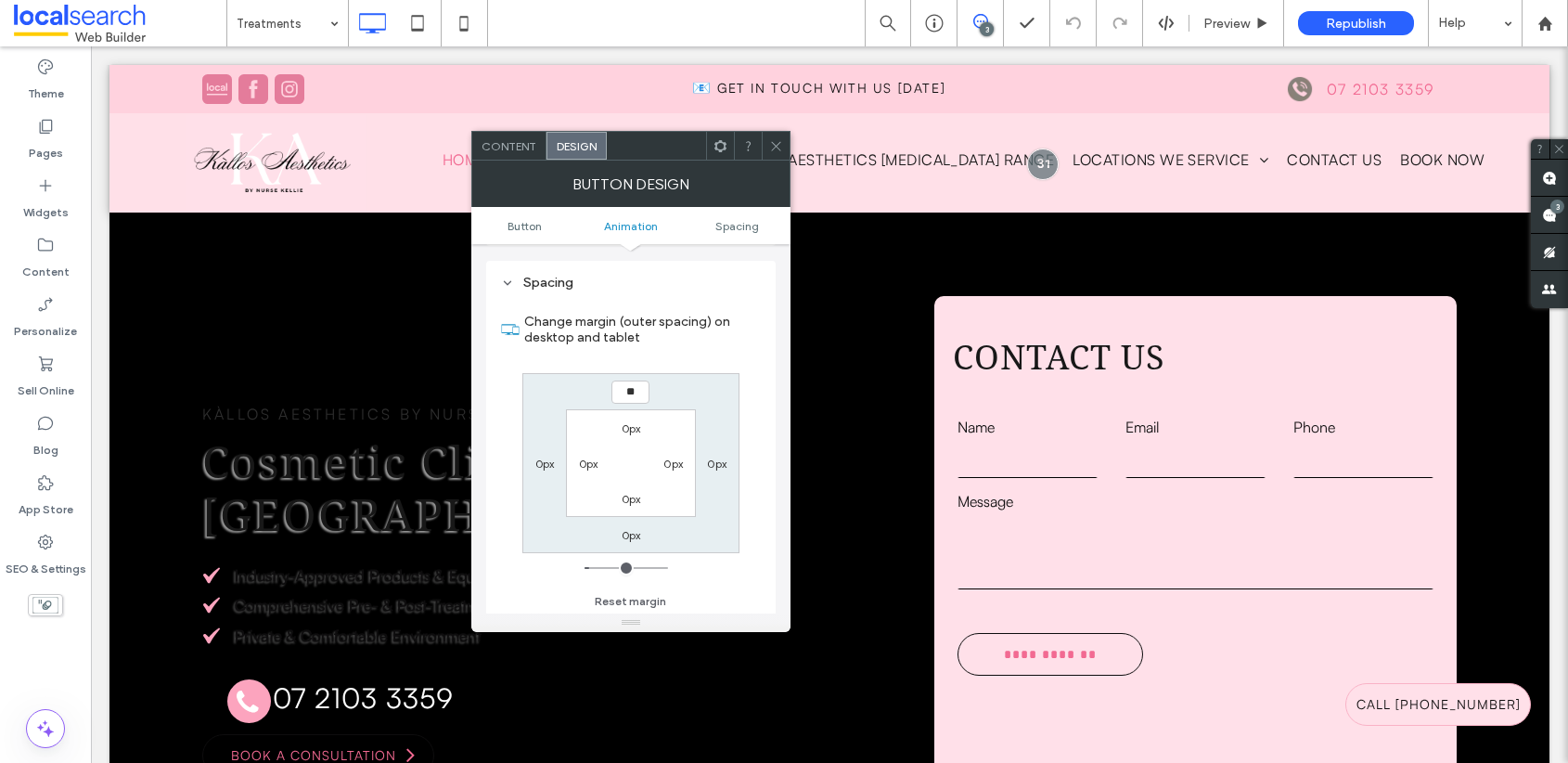
type input "**"
type input "****"
click icon
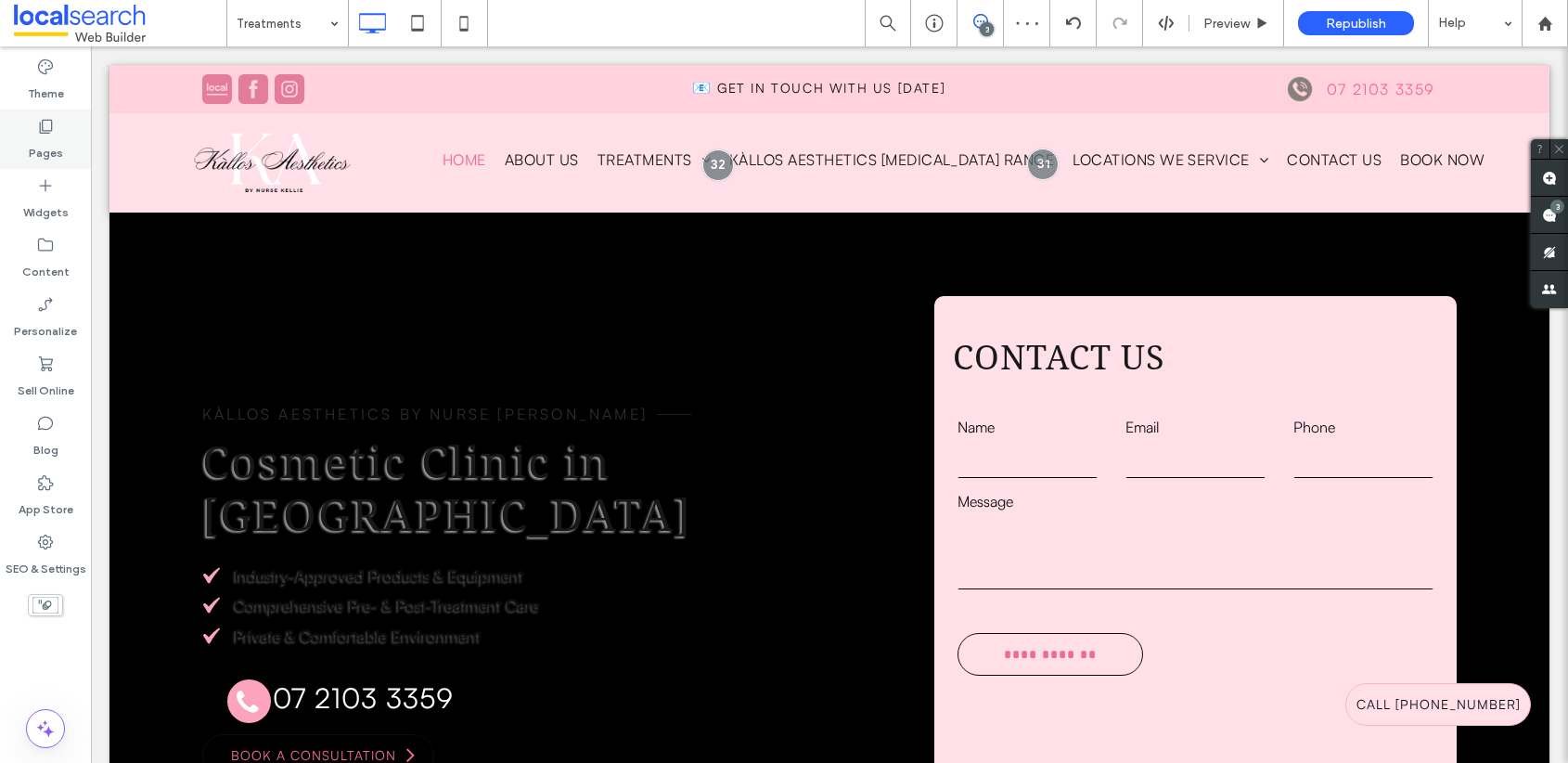
click label "Pages"
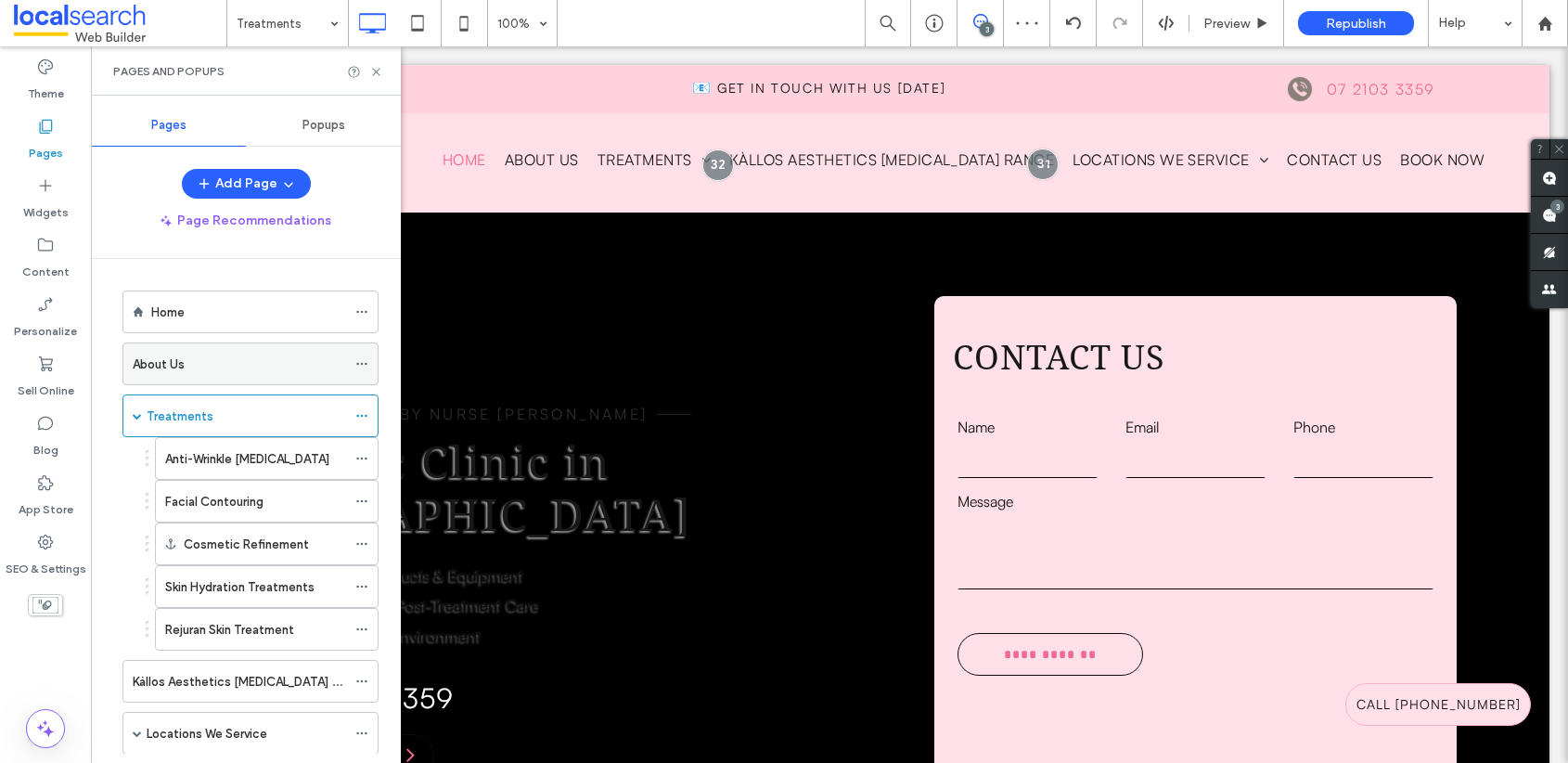
click div "About Us"
click icon
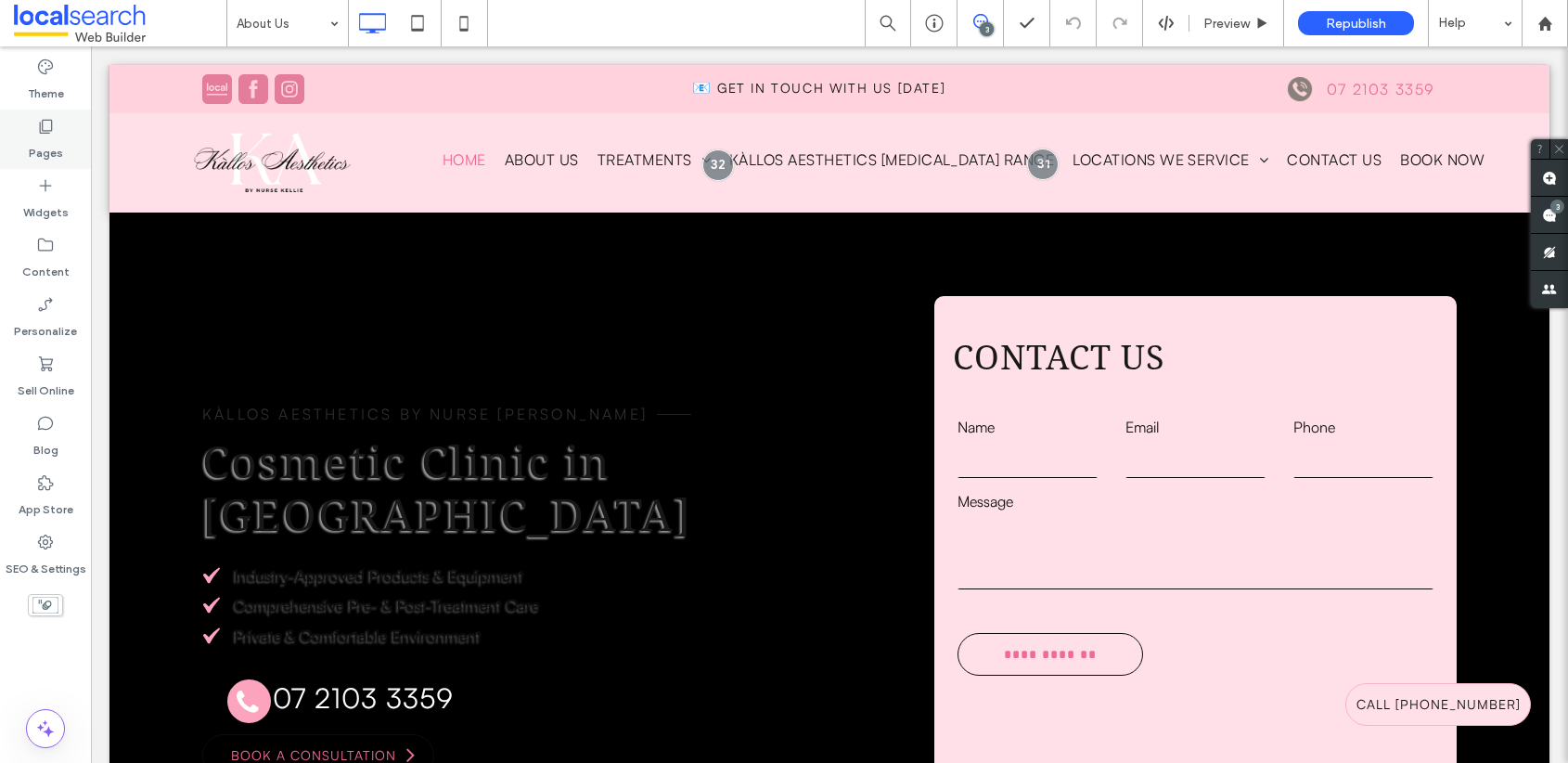
click div "Pages"
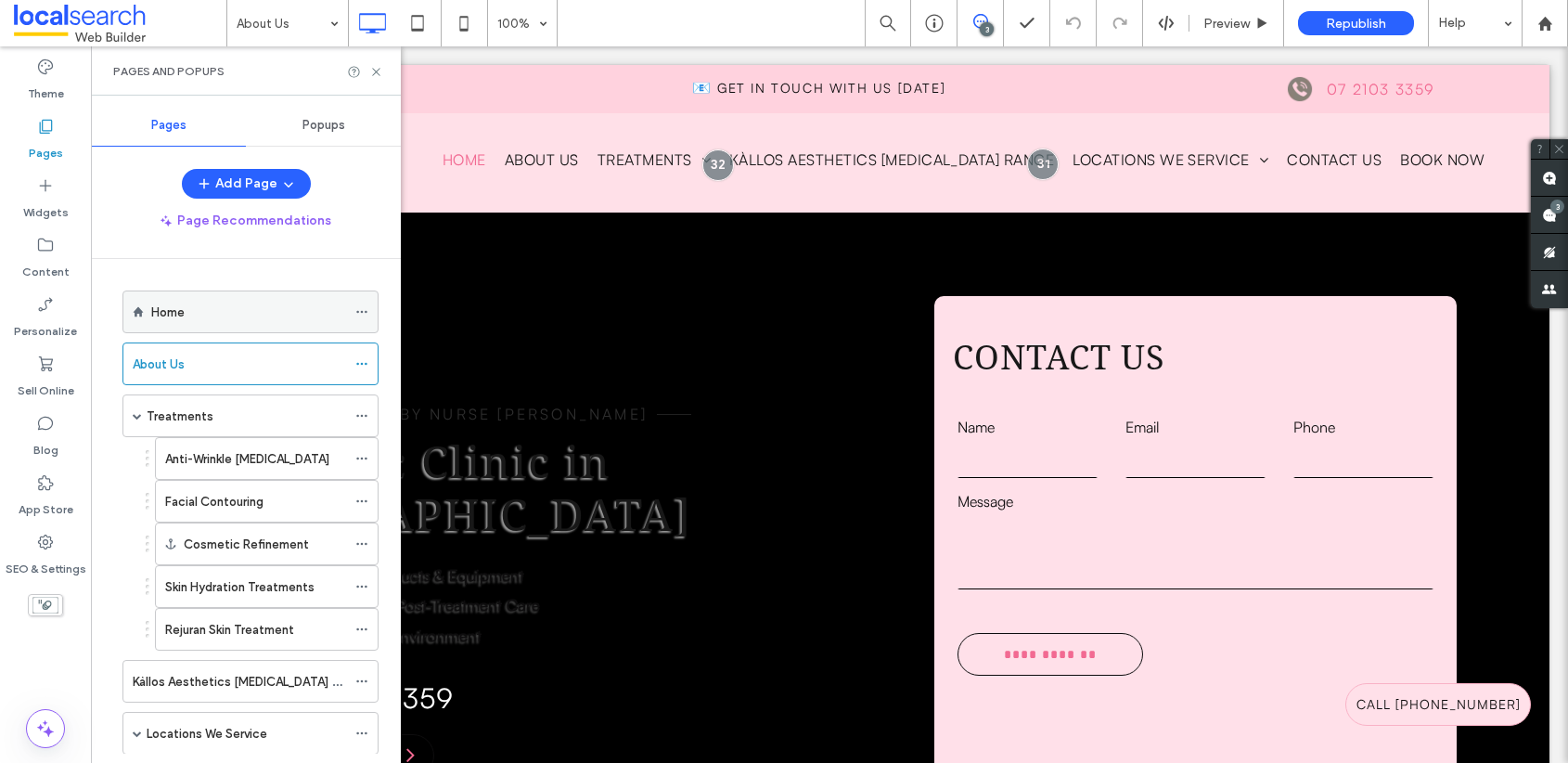
click label "Home"
click icon
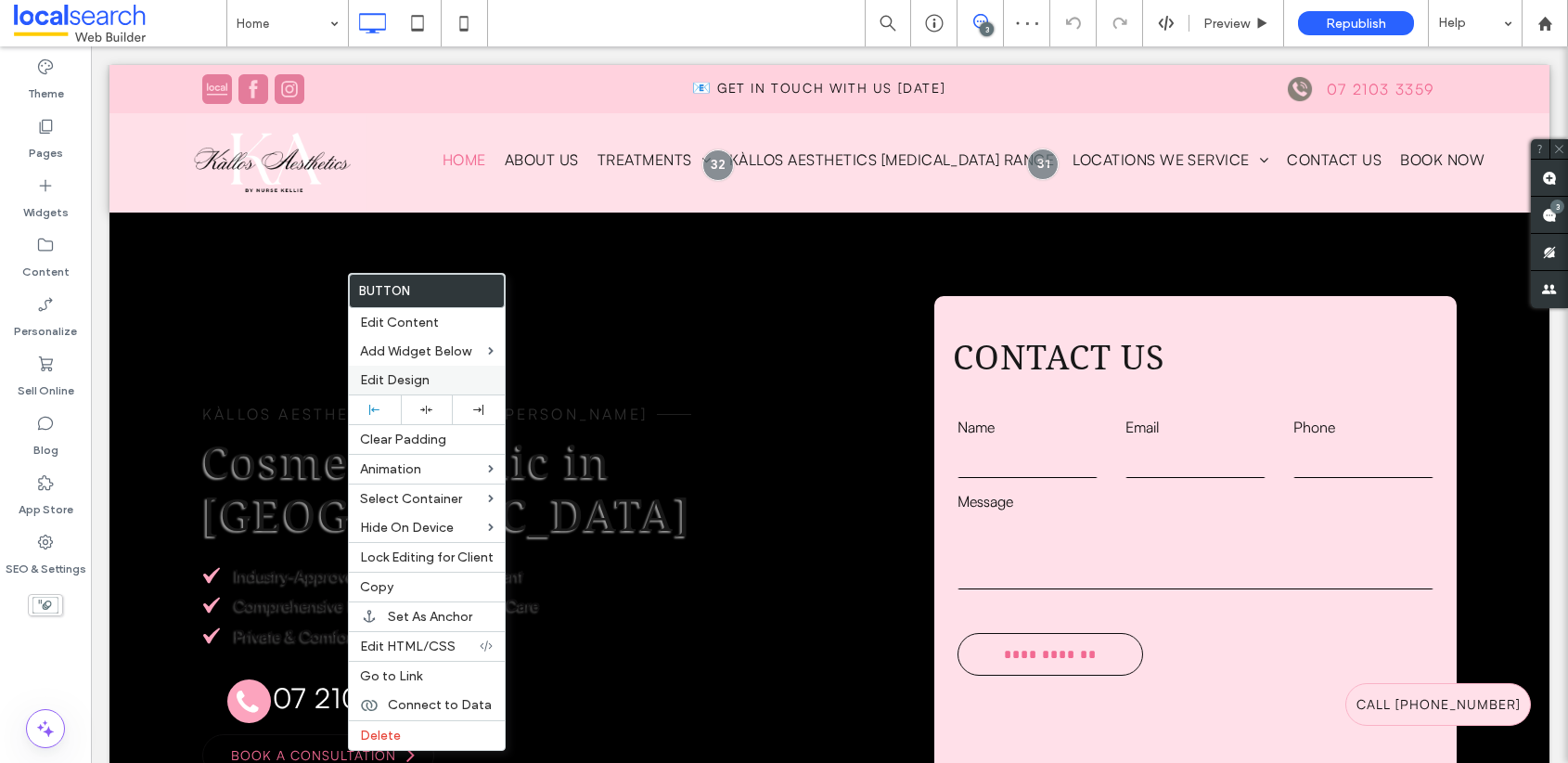
click span "Edit Design"
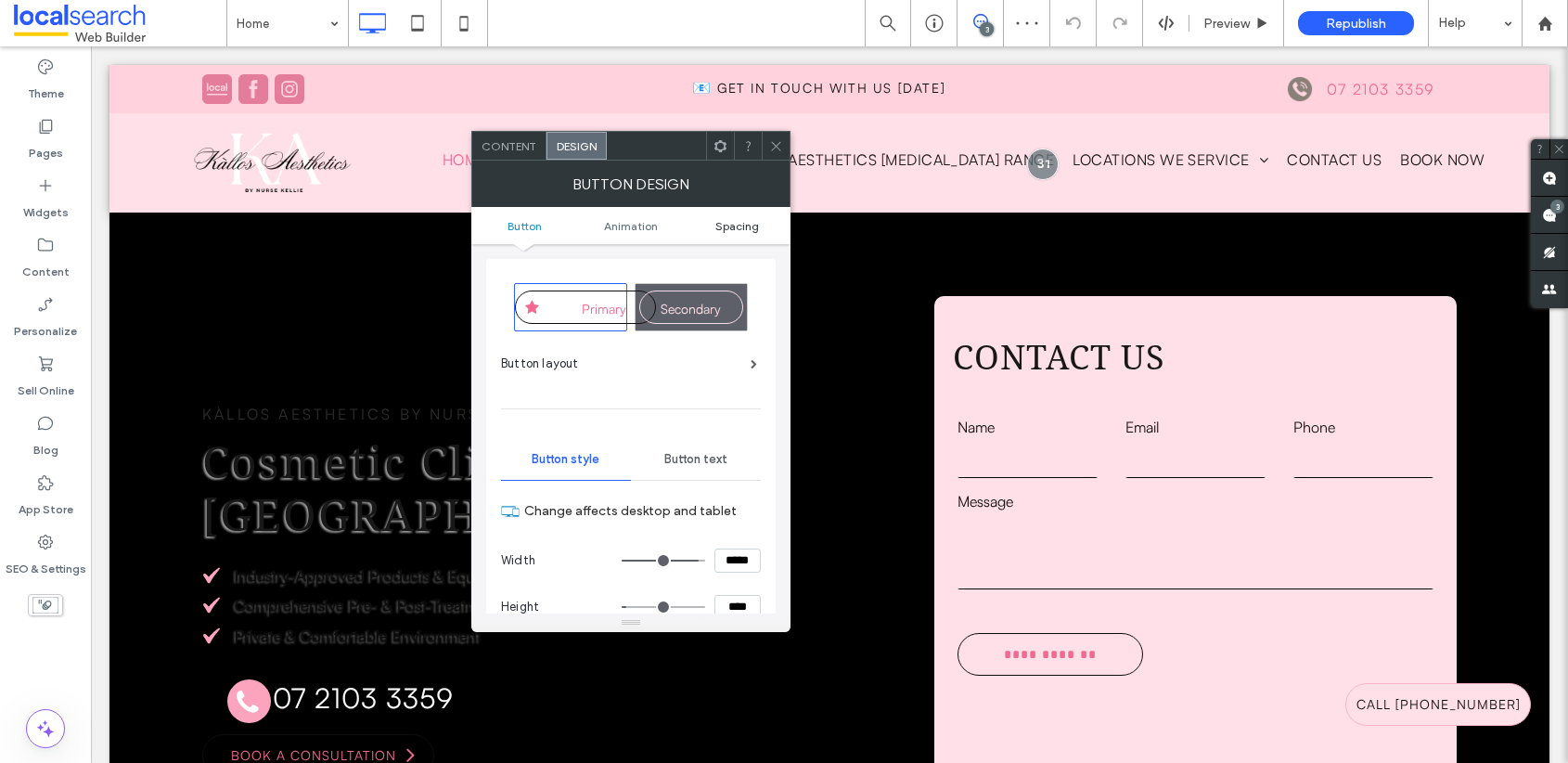
click span "Spacing"
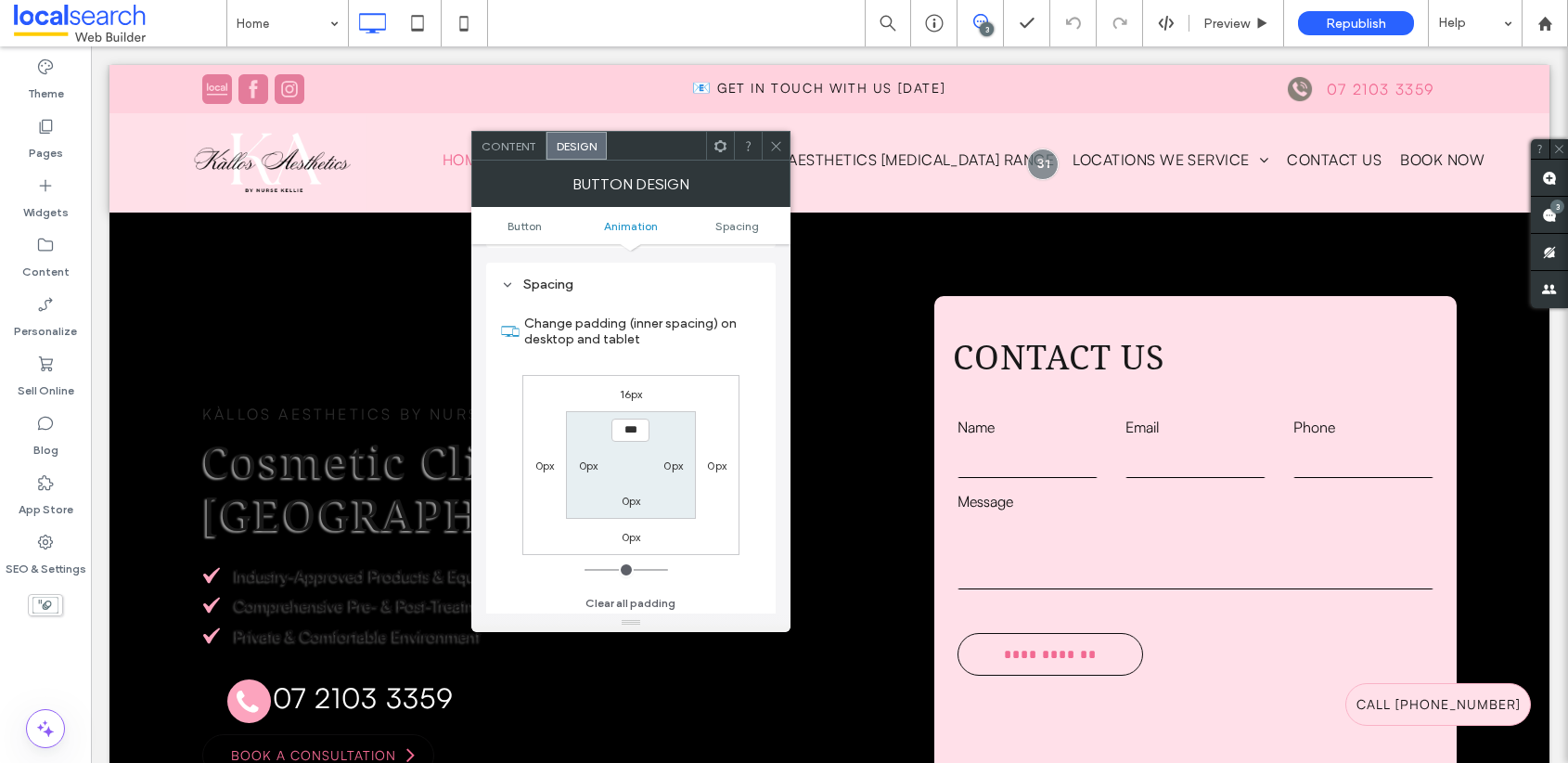
scroll to position [1022, 0]
click label "16px"
type input "**"
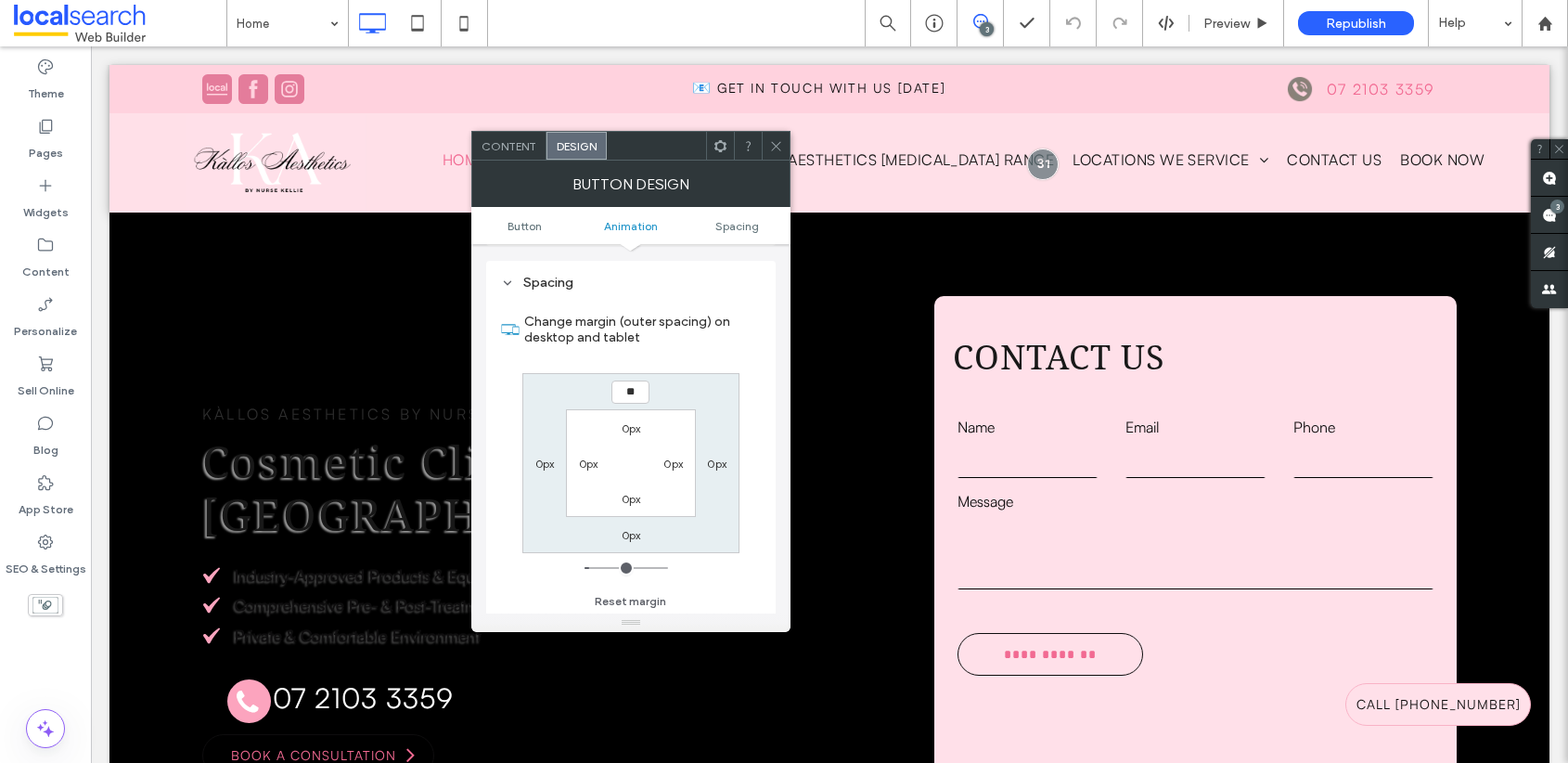
type input "**"
type input "****"
click icon
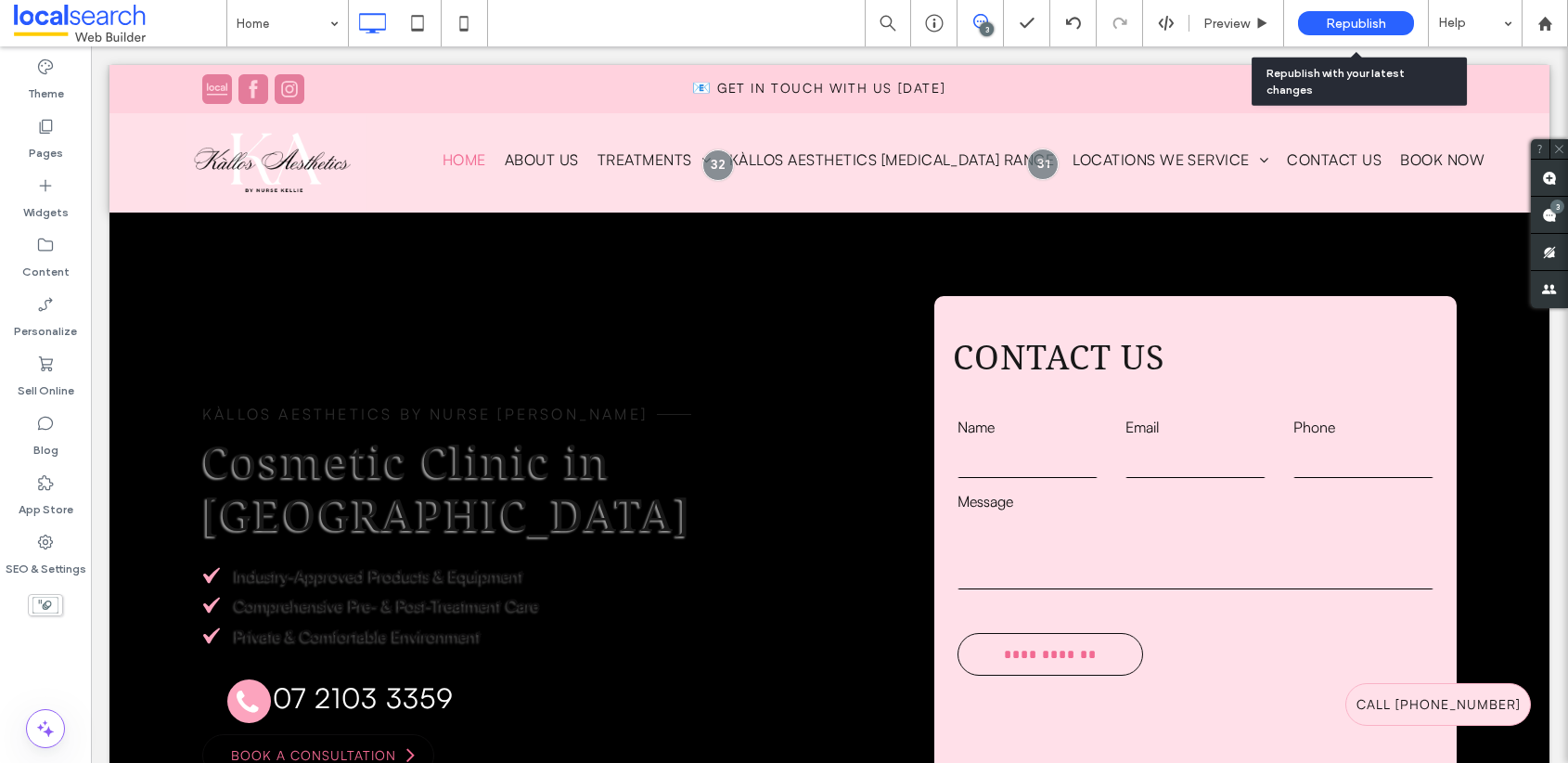
click span "Republish"
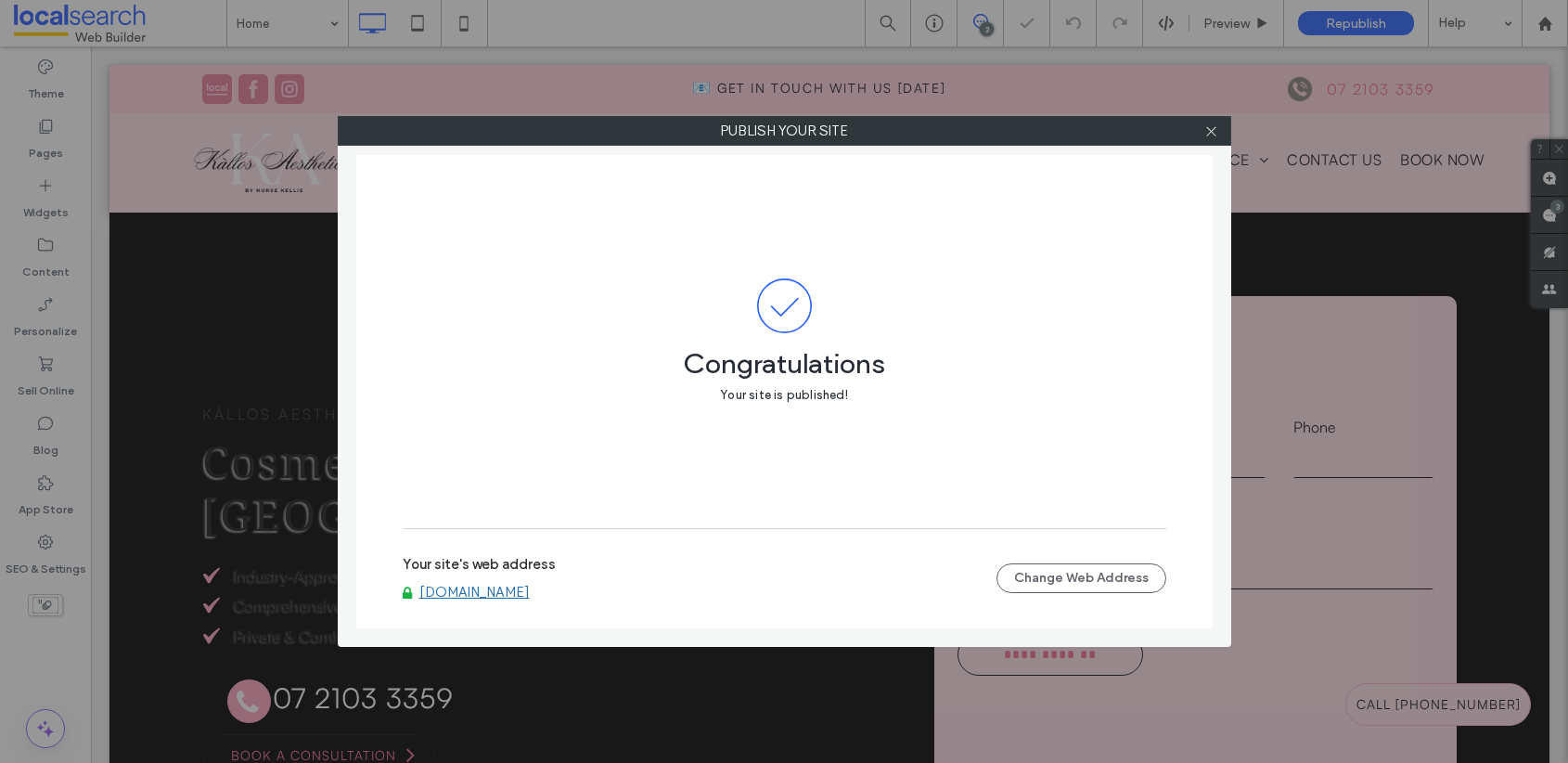
click link "www.kallosaesthetics.com.au"
click icon
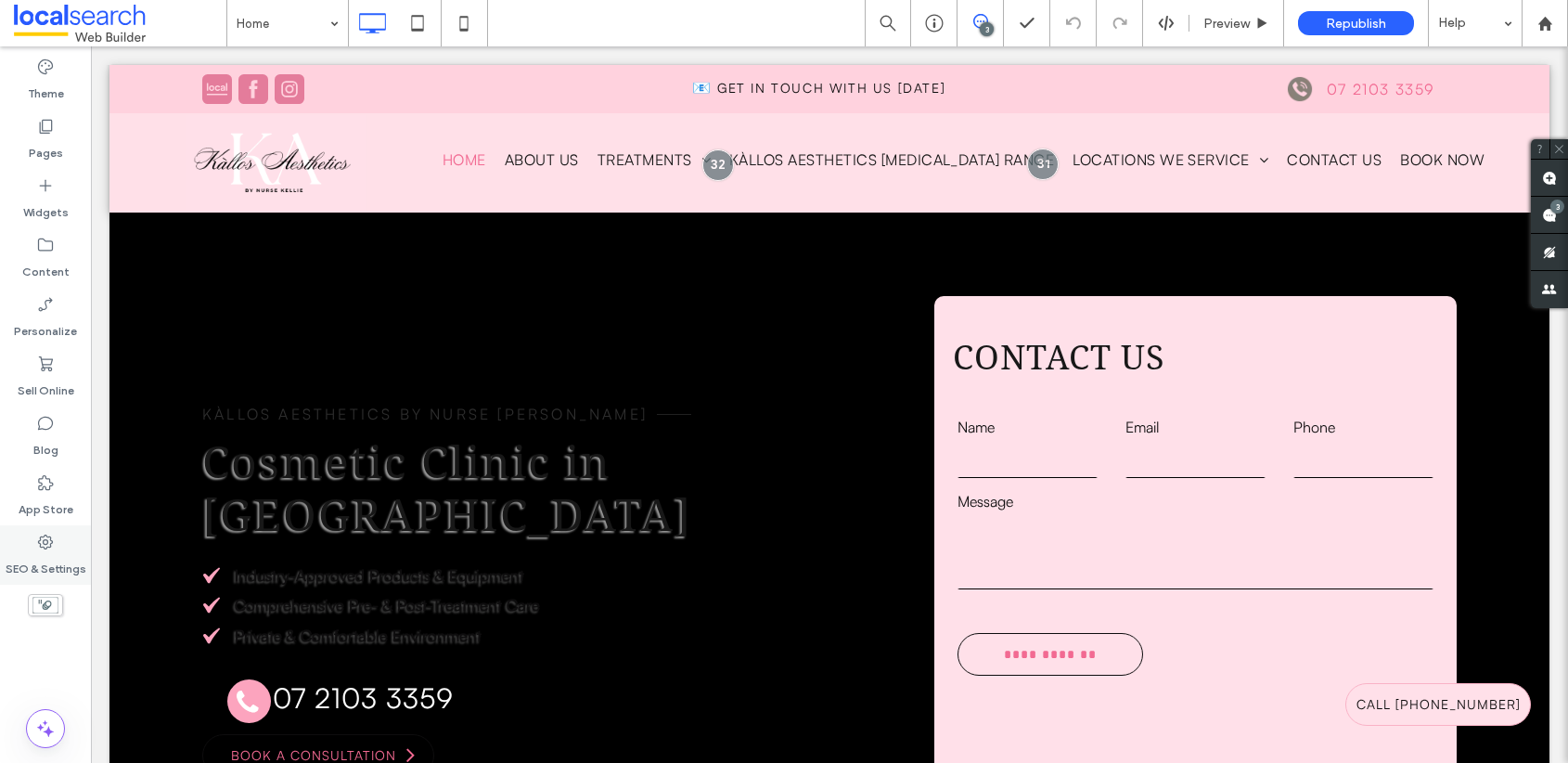
click icon
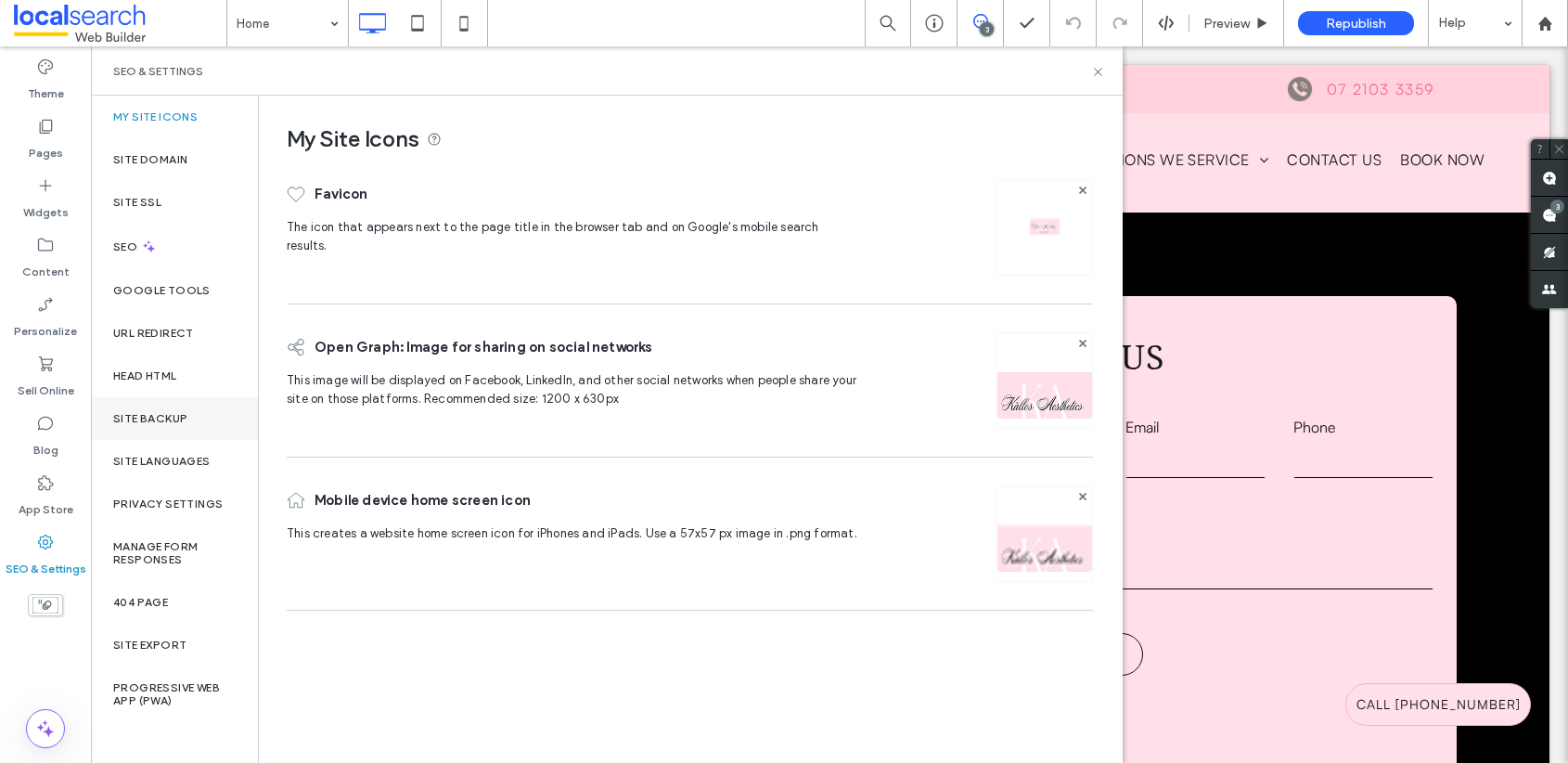
click div "Site Backup"
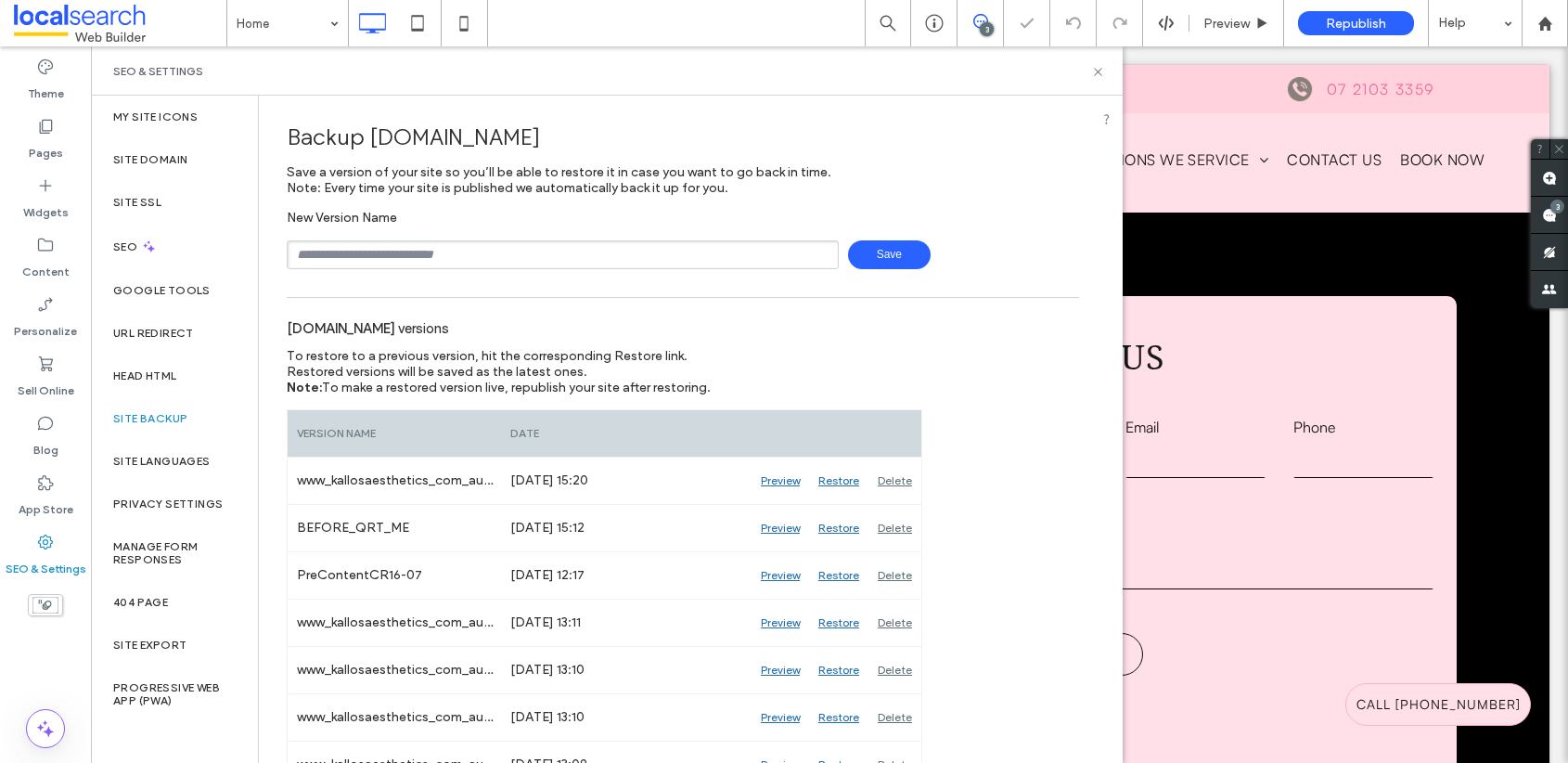
click input "text"
type input "**********"
click span "Save"
click icon
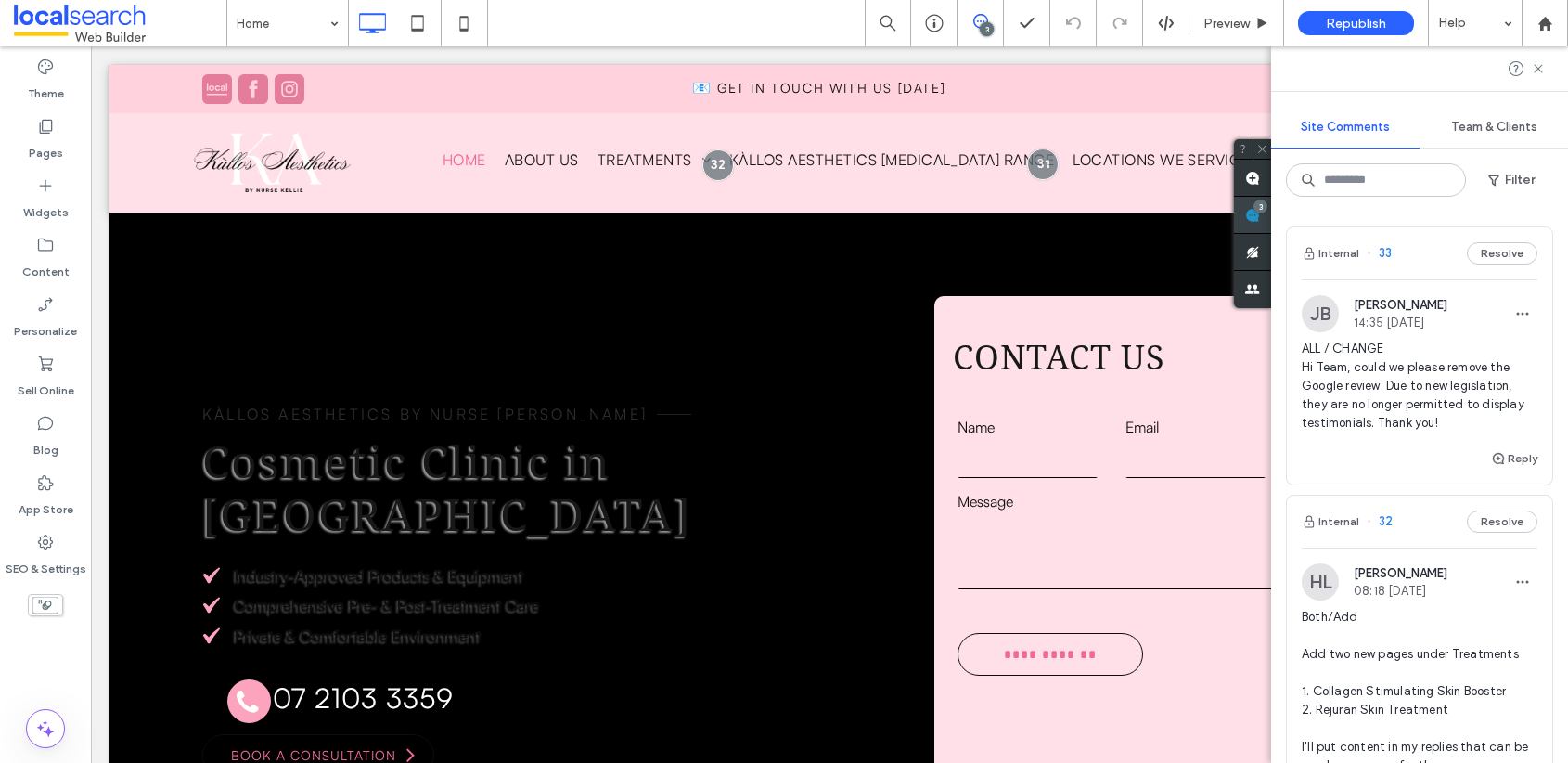
click use
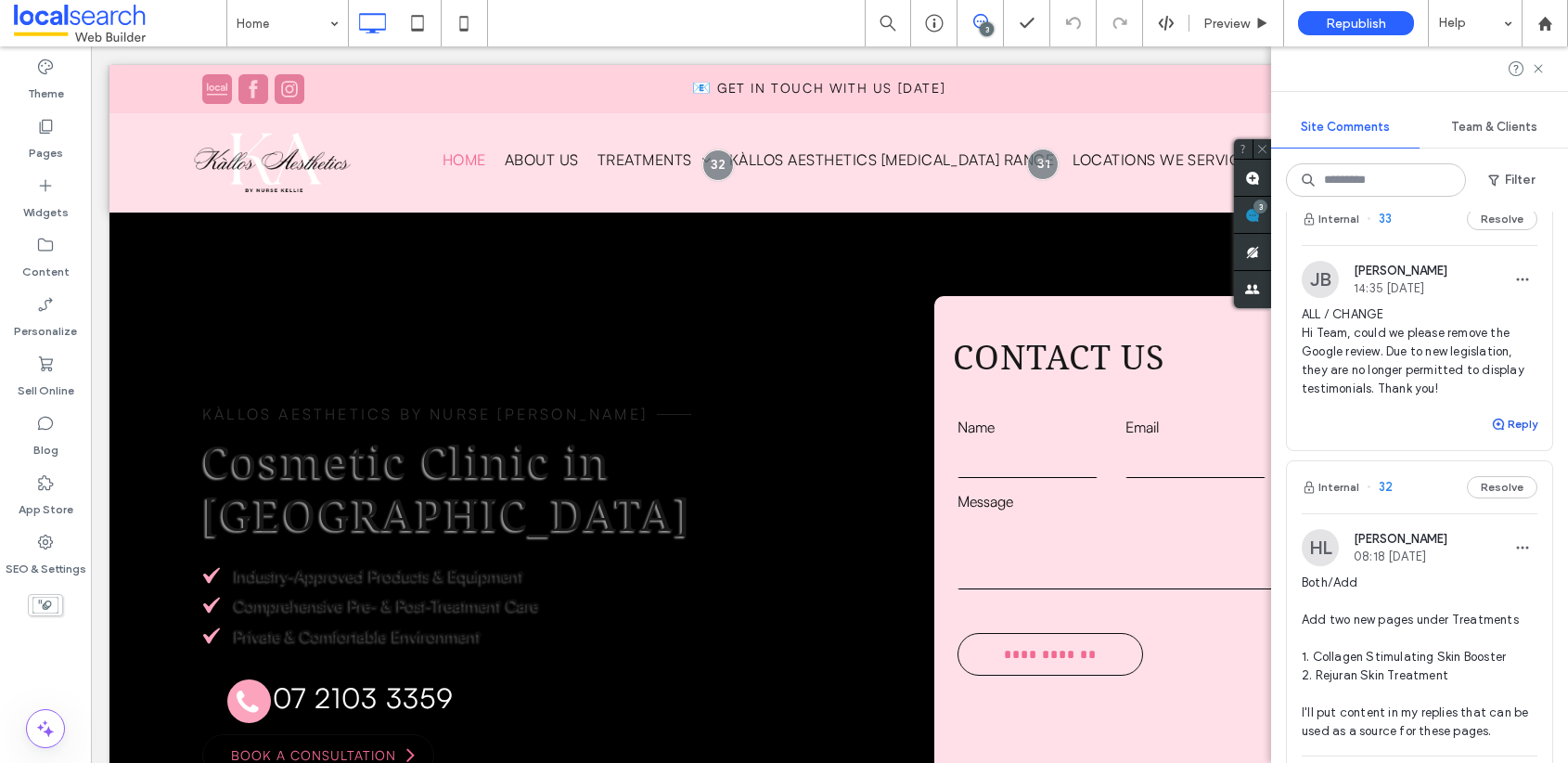
click button "Reply"
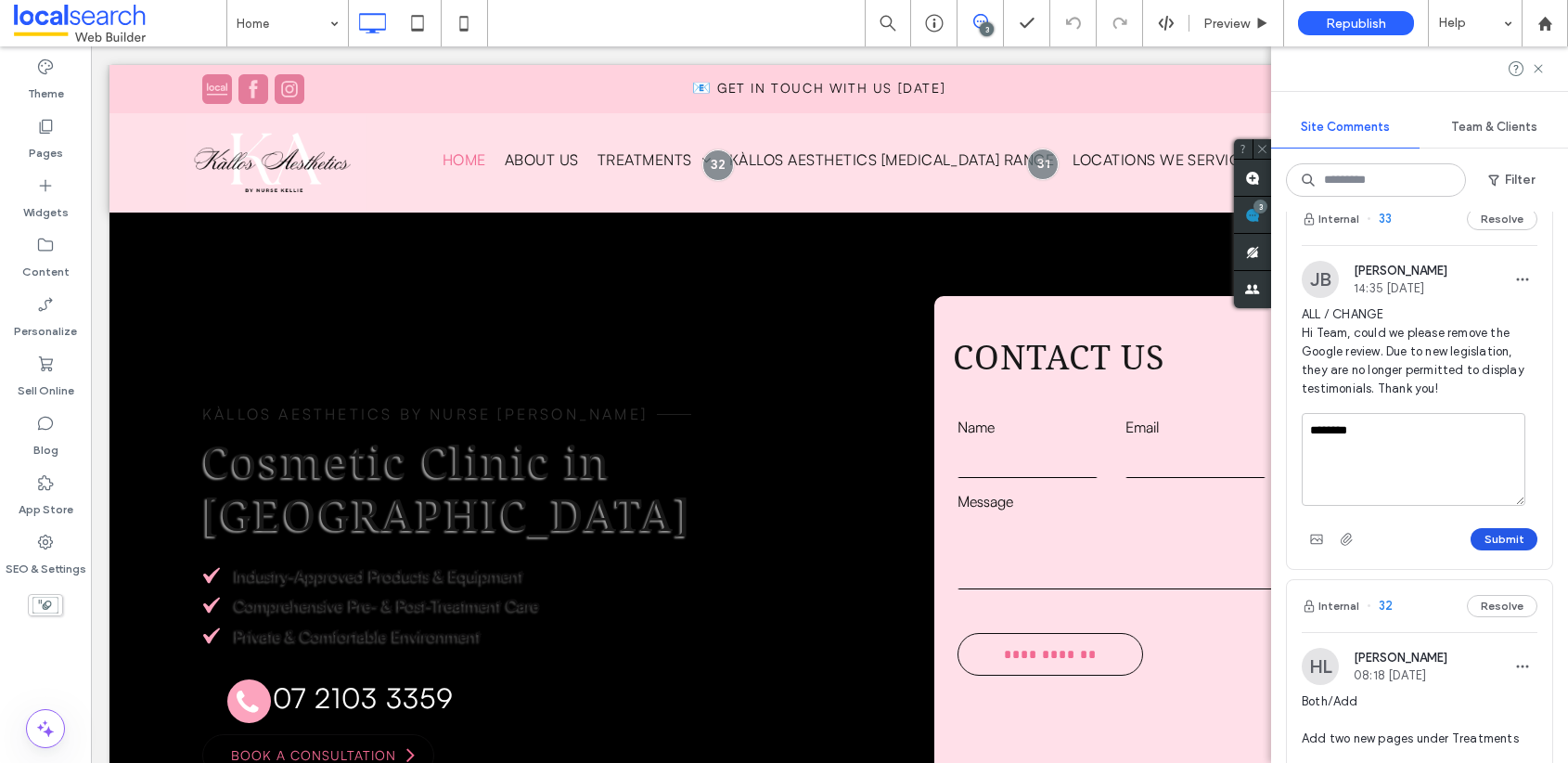
type textarea "********"
click button "Submit"
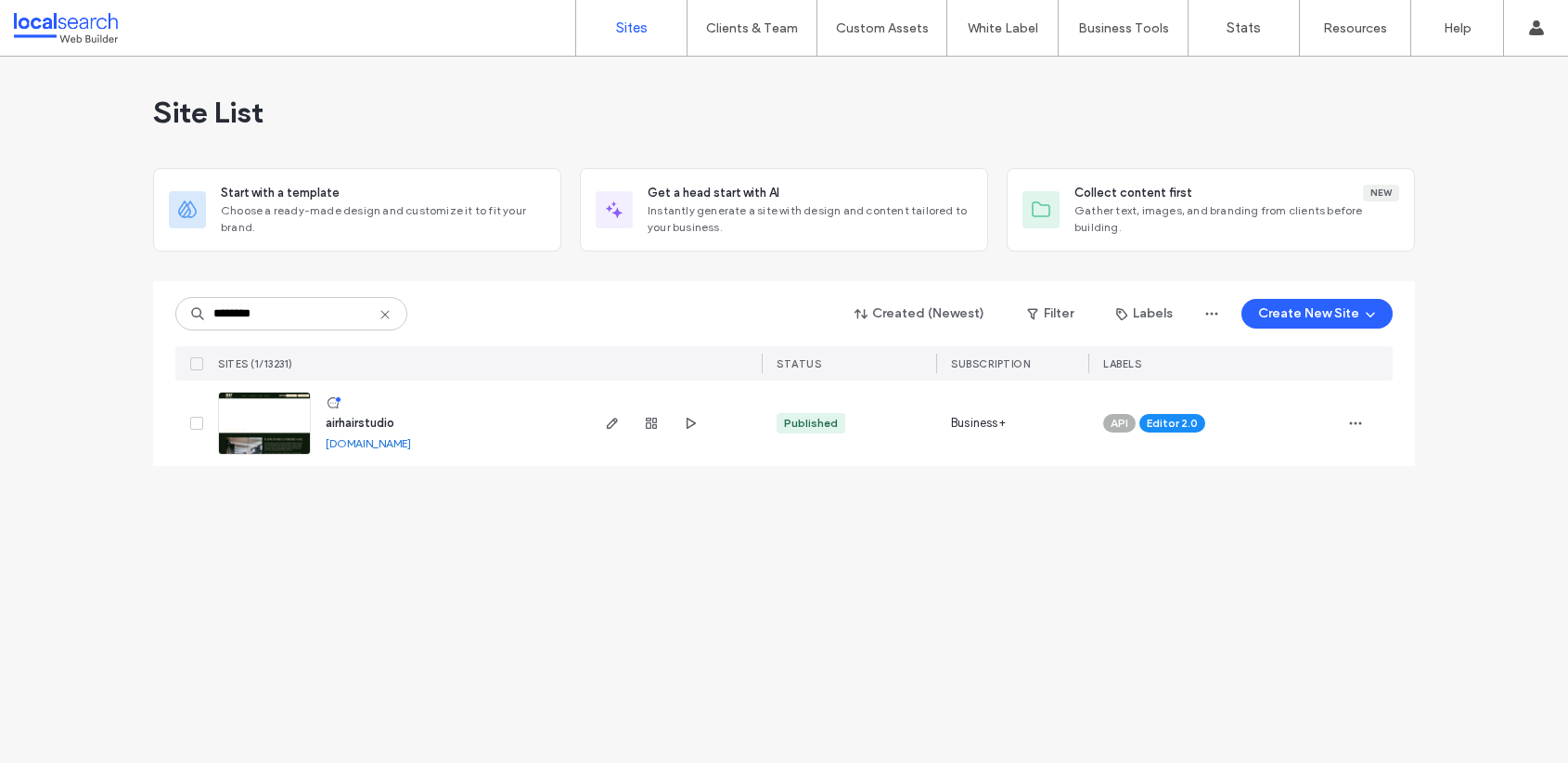
type input "********"
click at [273, 410] on link at bounding box center [264, 424] width 93 height 63
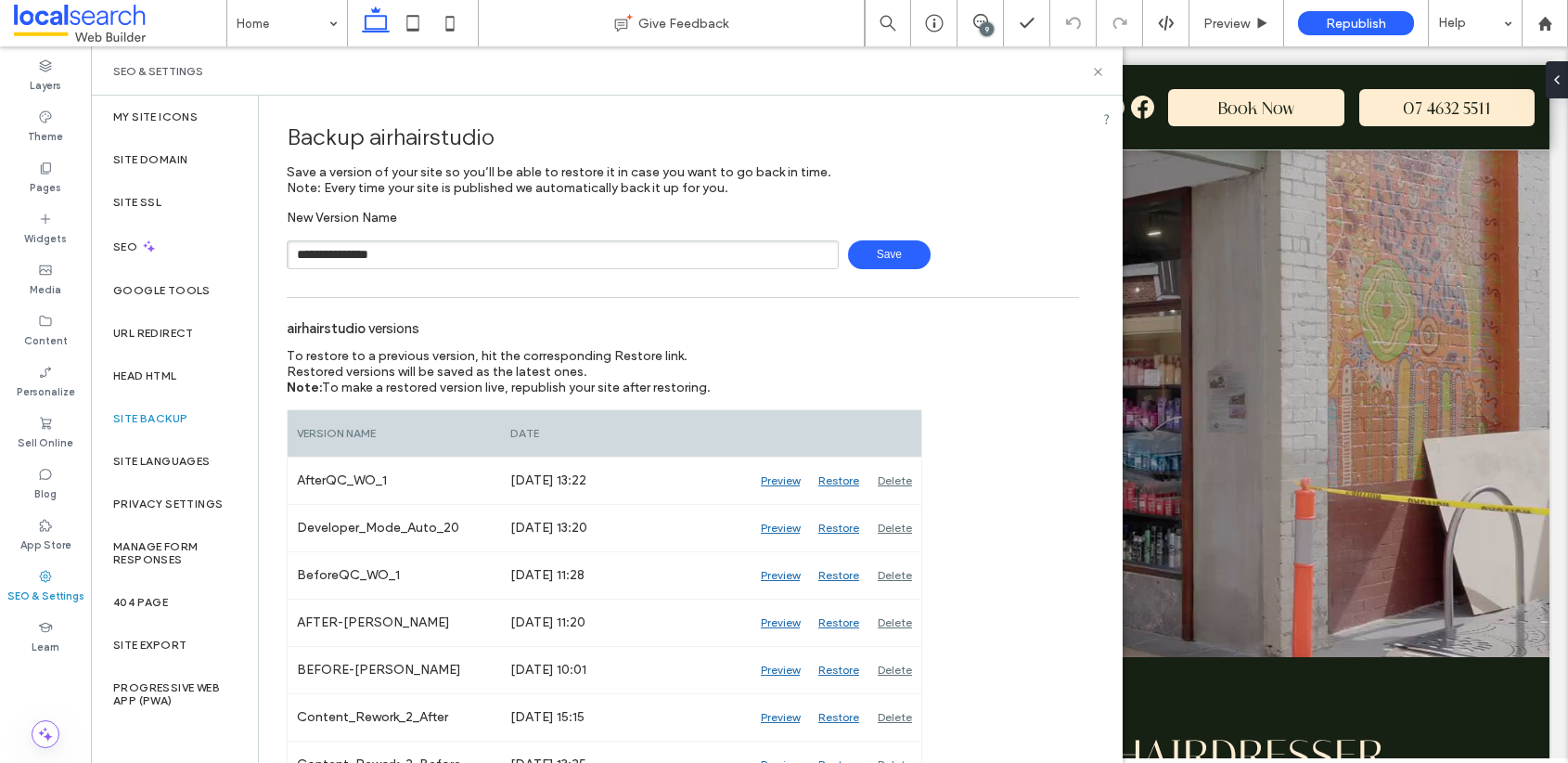
click at [871, 251] on span "Save" at bounding box center [890, 255] width 83 height 29
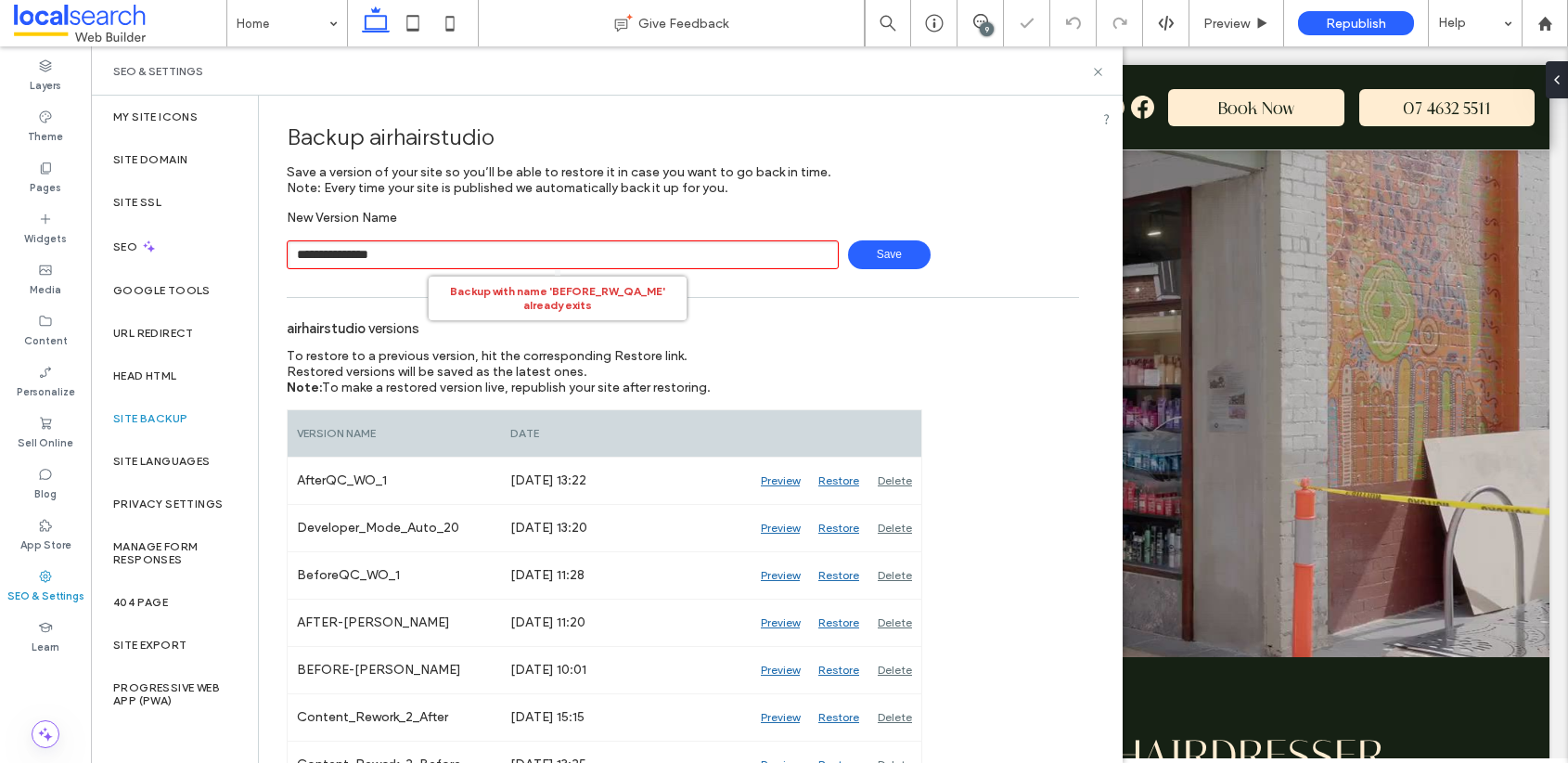
click at [718, 255] on input "**********" at bounding box center [562, 255] width 552 height 29
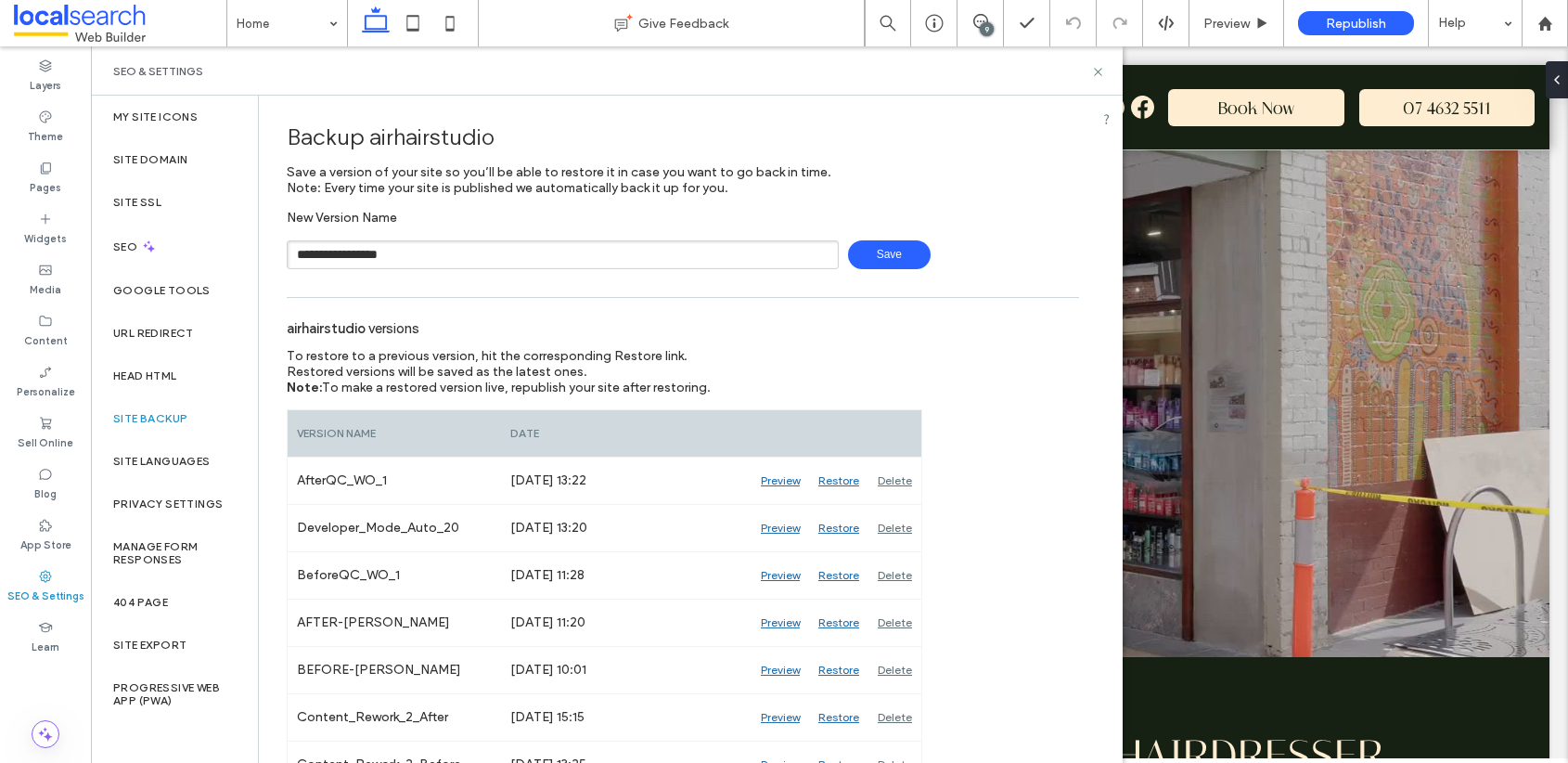
click at [899, 255] on span "Save" at bounding box center [890, 255] width 83 height 29
type input "**********"
click at [864, 254] on span "Save" at bounding box center [890, 255] width 83 height 29
click at [1095, 68] on use at bounding box center [1098, 72] width 8 height 8
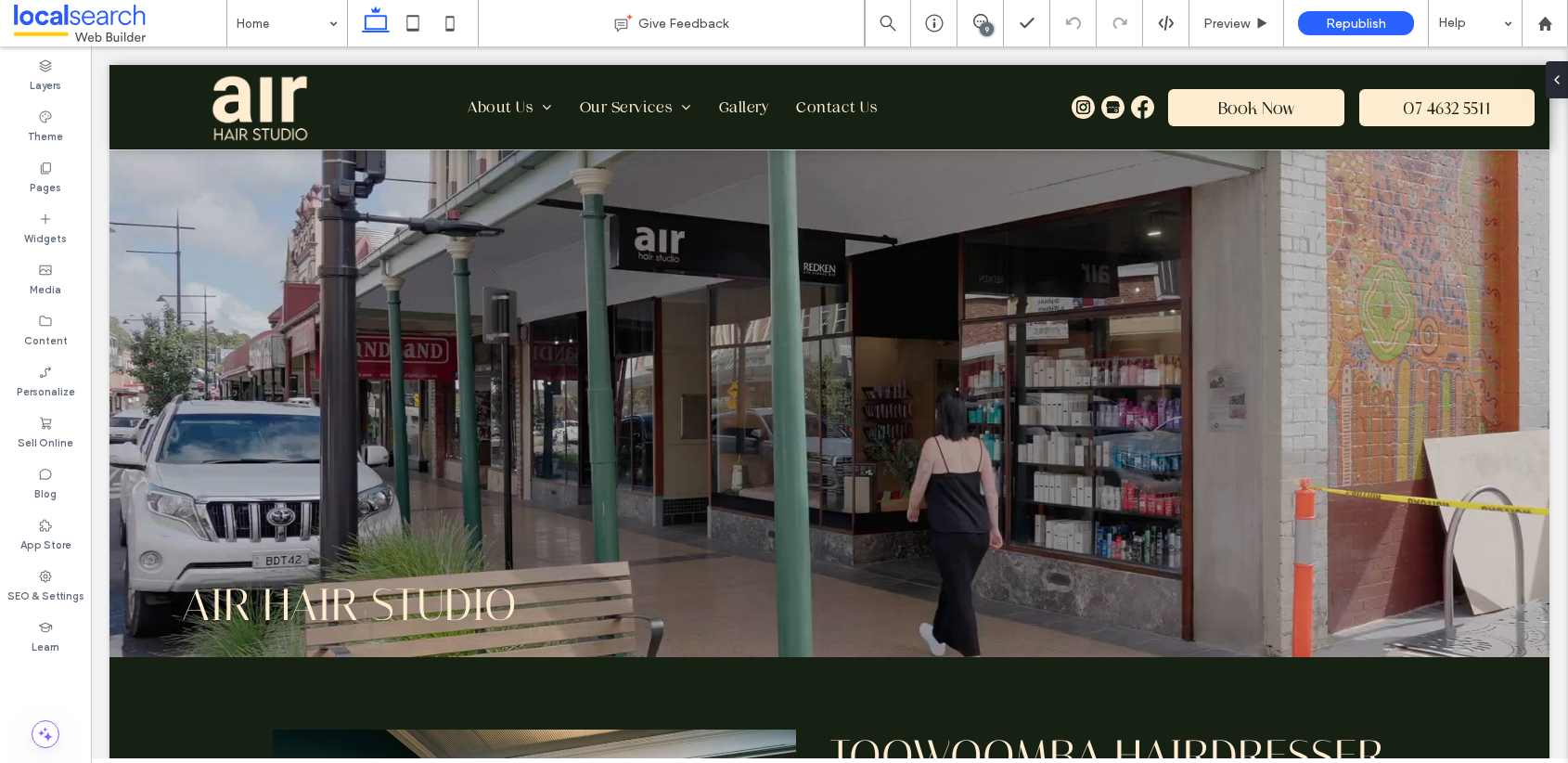
click at [984, 25] on div "9" at bounding box center [987, 29] width 13 height 13
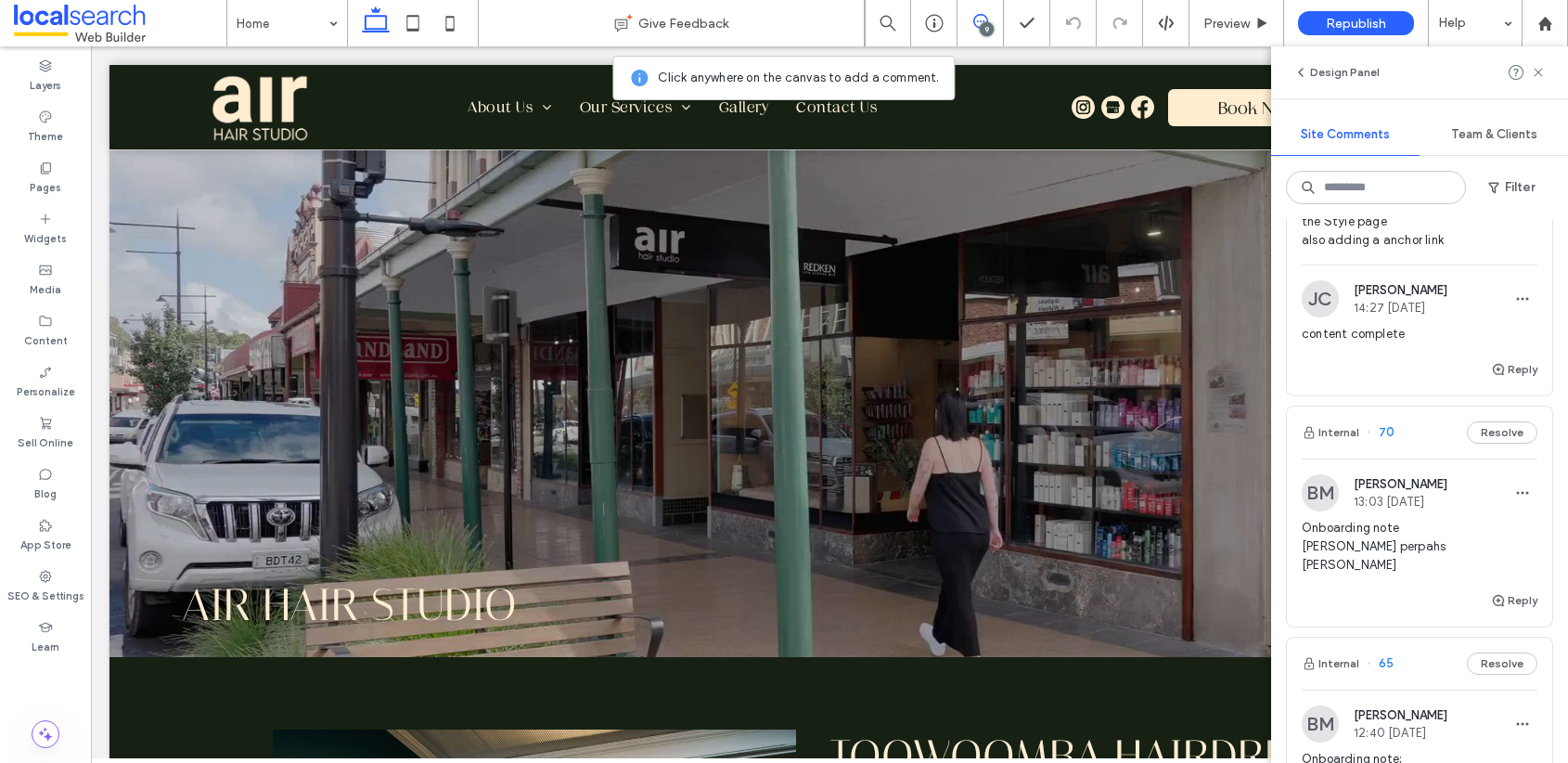
scroll to position [2019, 0]
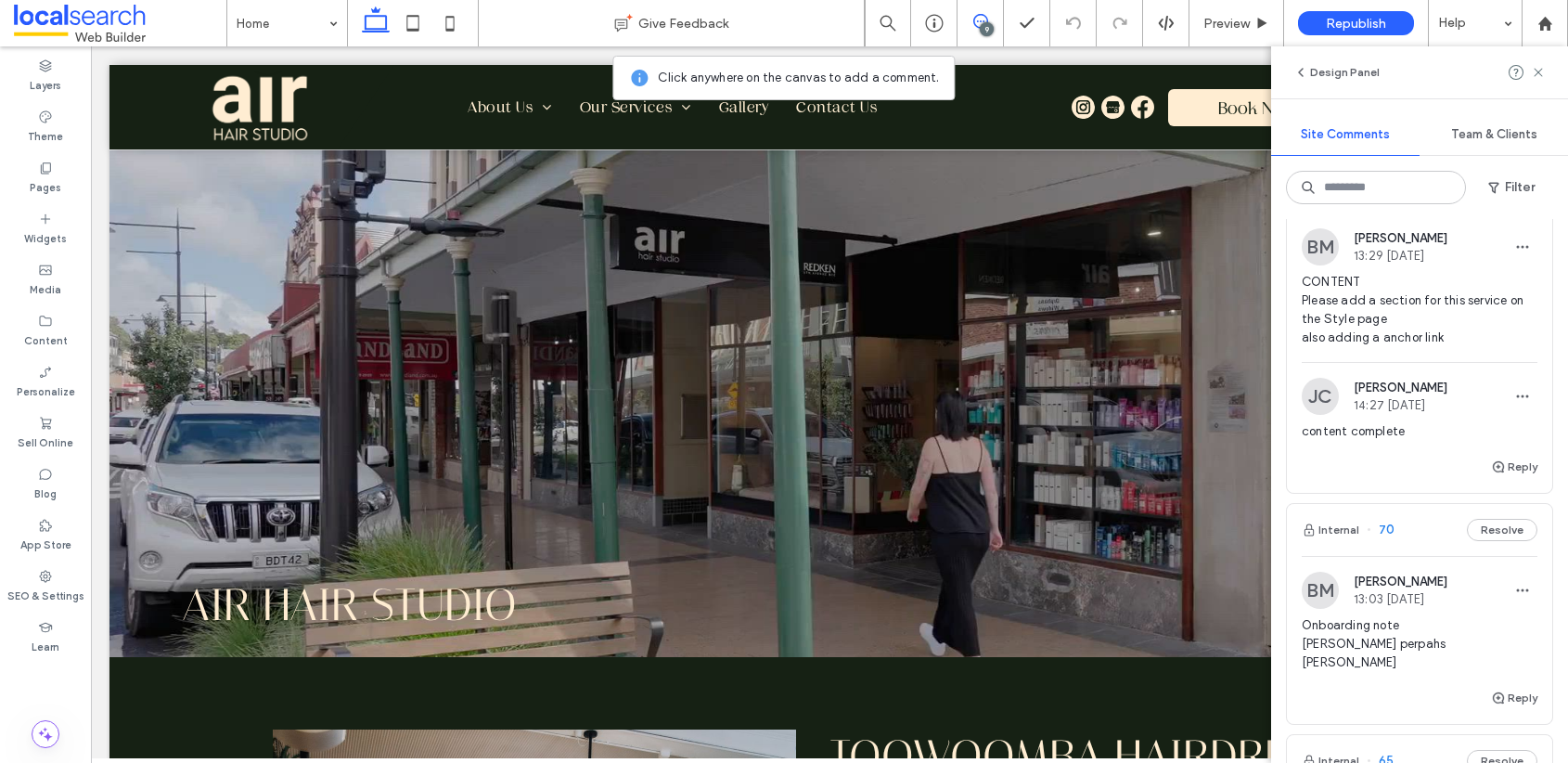
click at [1387, 196] on span "75" at bounding box center [1381, 185] width 27 height 18
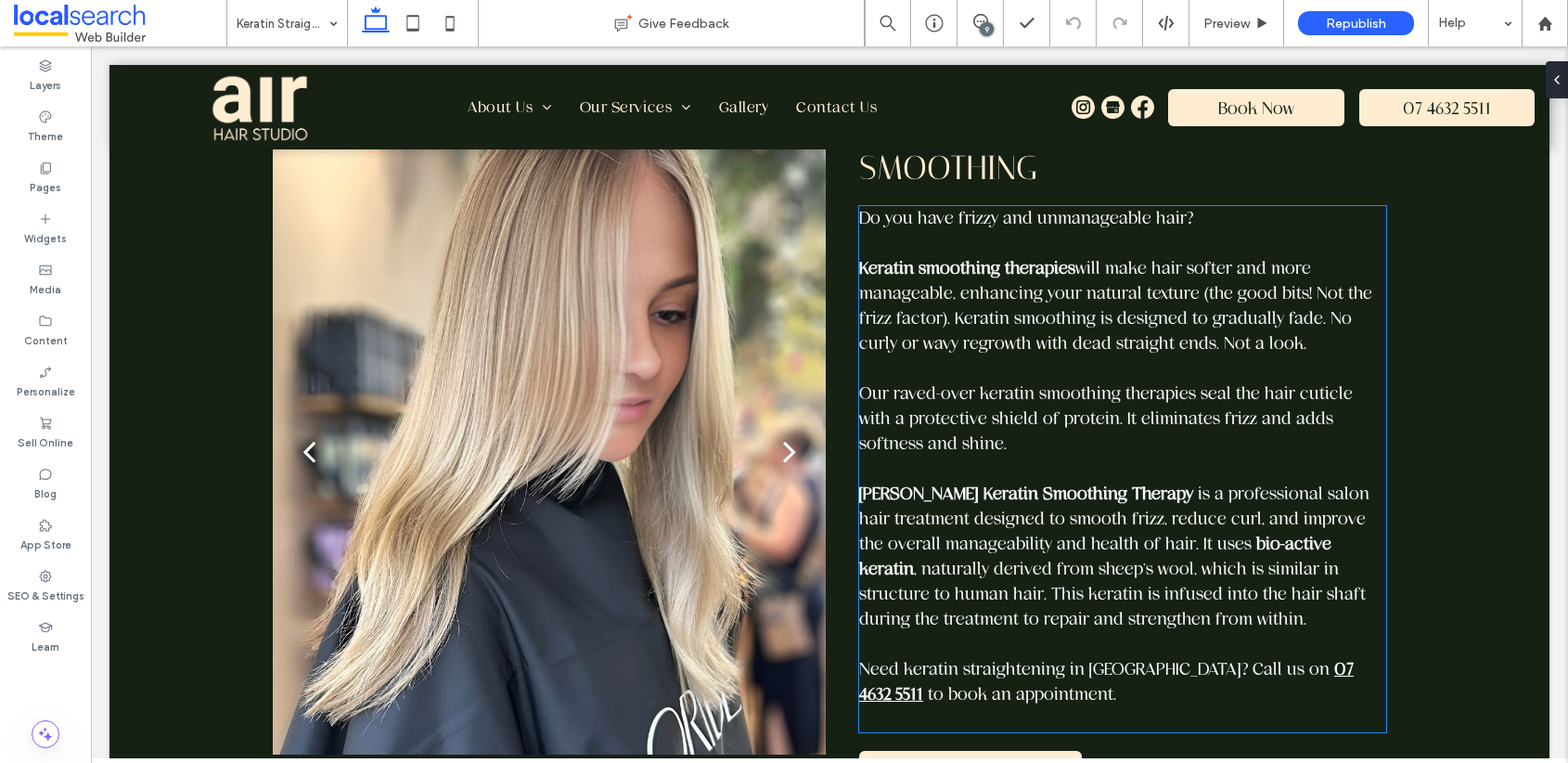
scroll to position [399, 0]
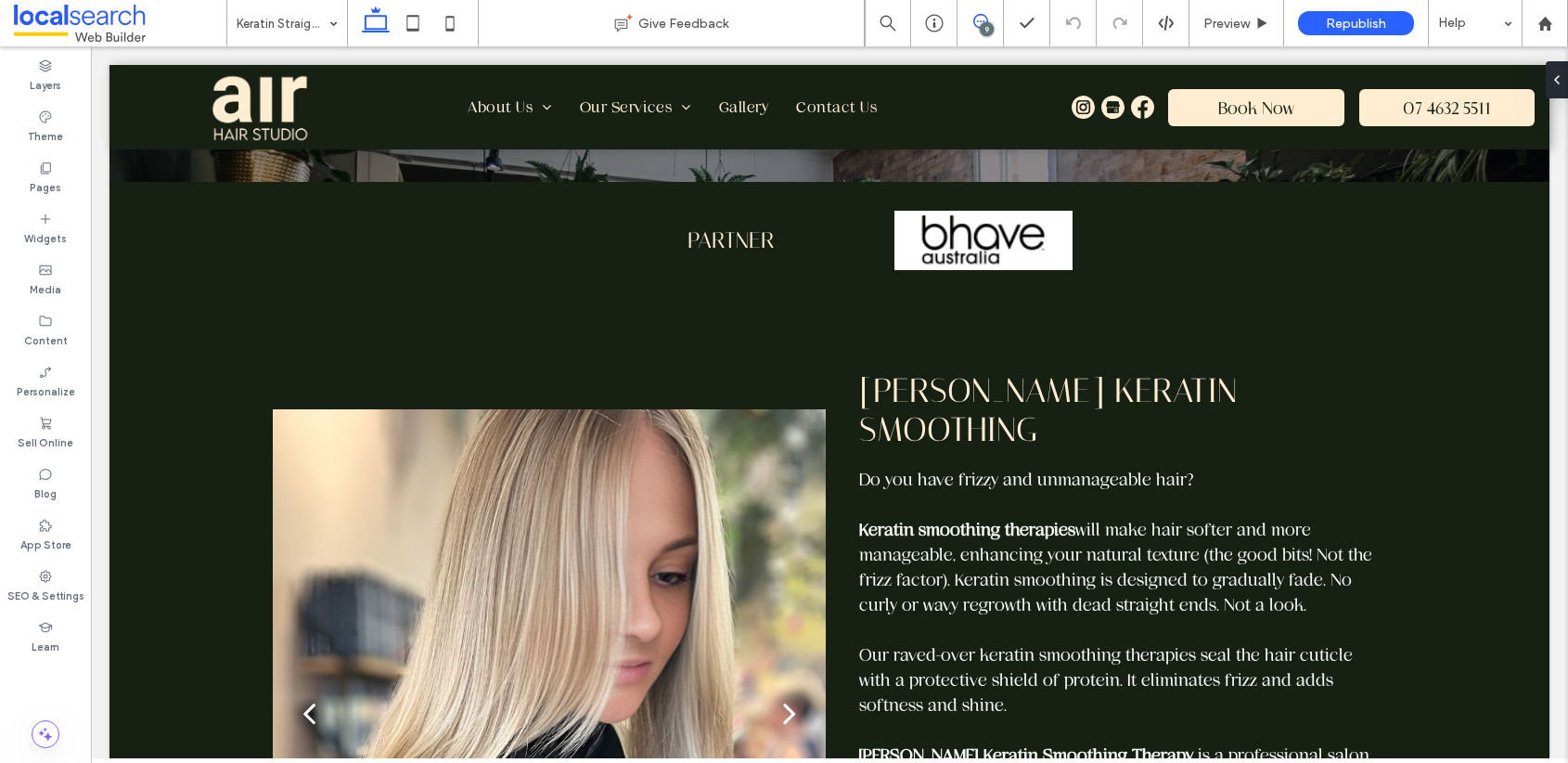
click at [979, 24] on icon at bounding box center [980, 20] width 14 height 14
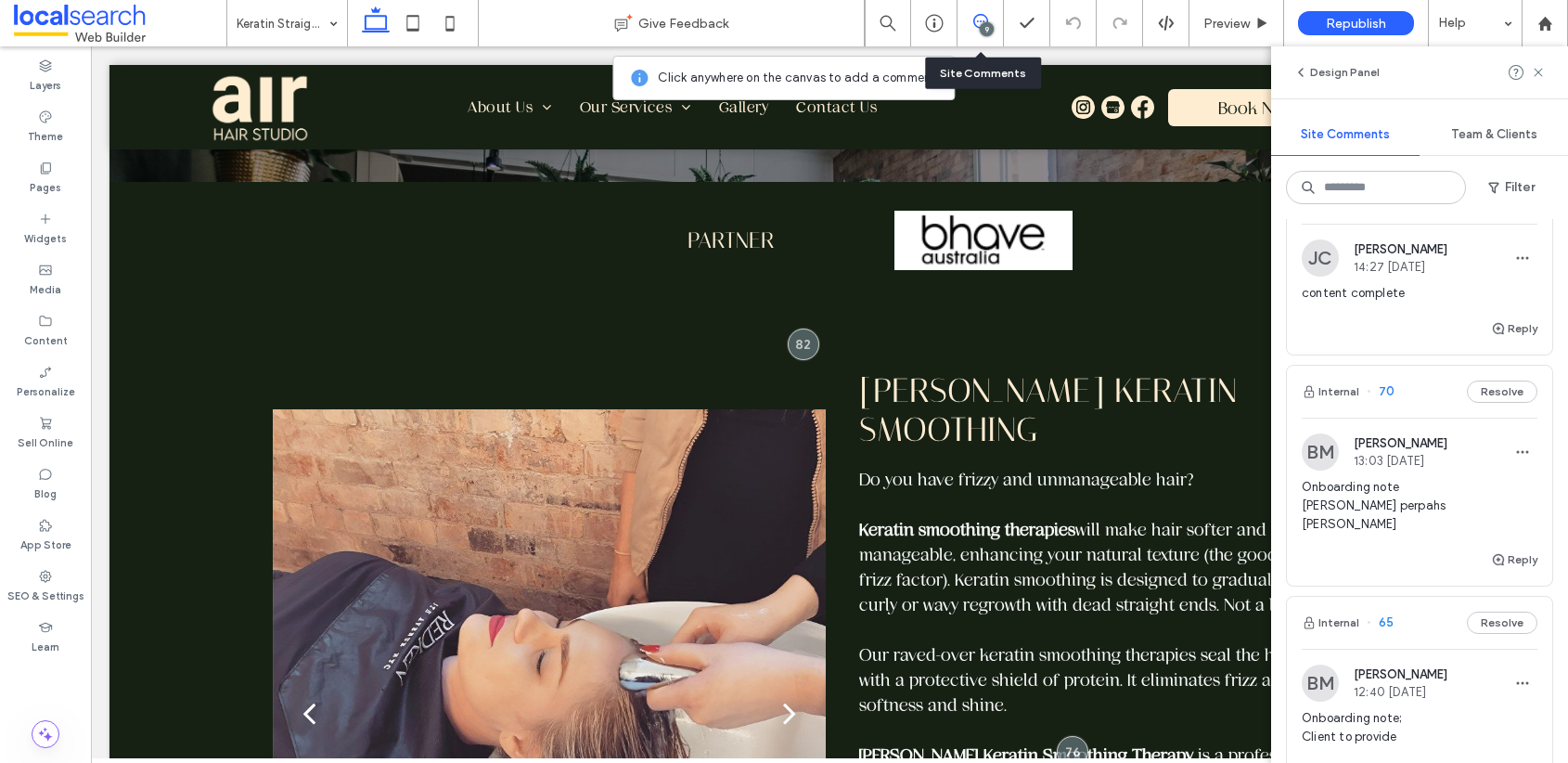
scroll to position [2130, 0]
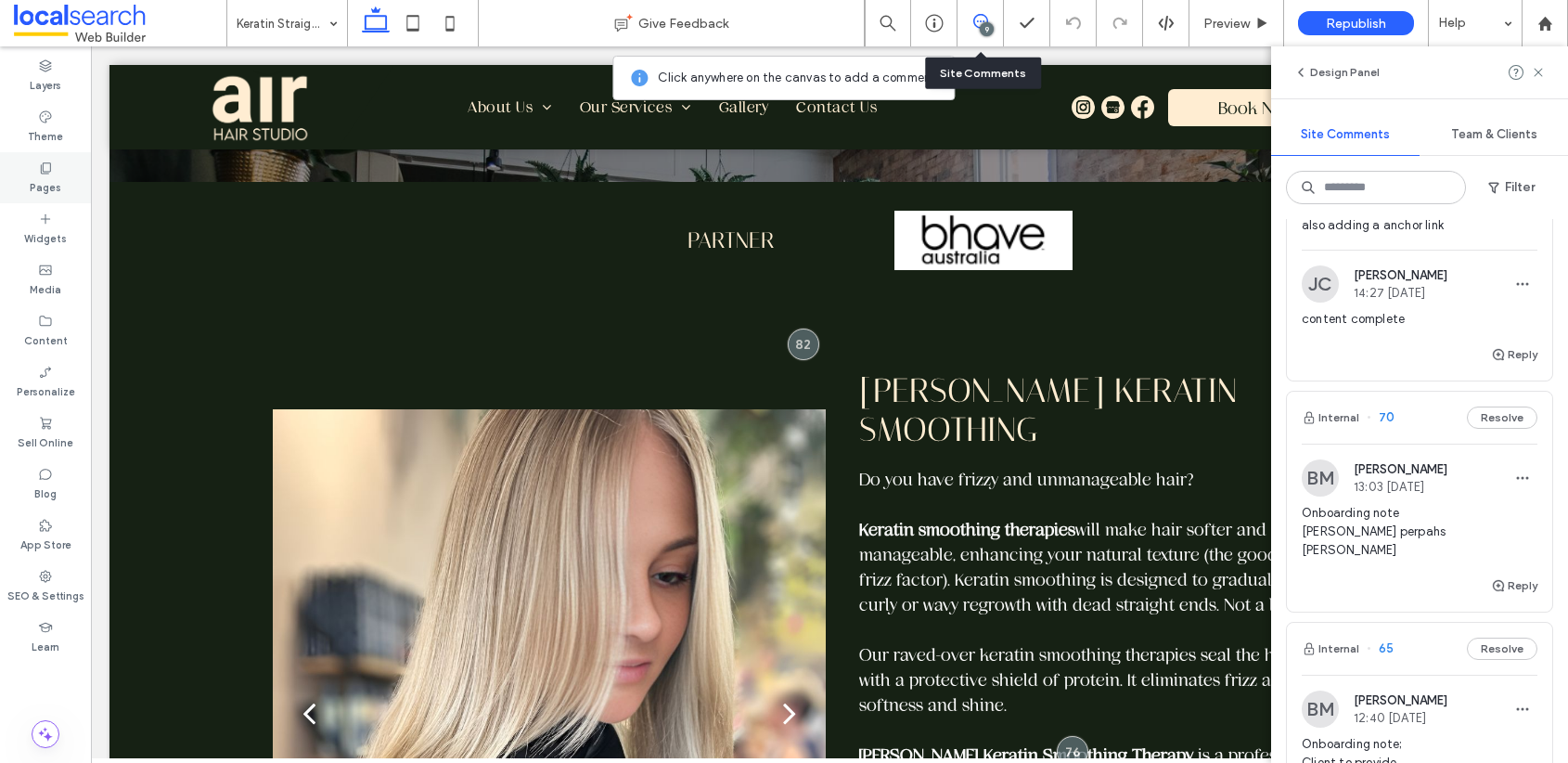
click at [45, 176] on label "Pages" at bounding box center [45, 185] width 32 height 20
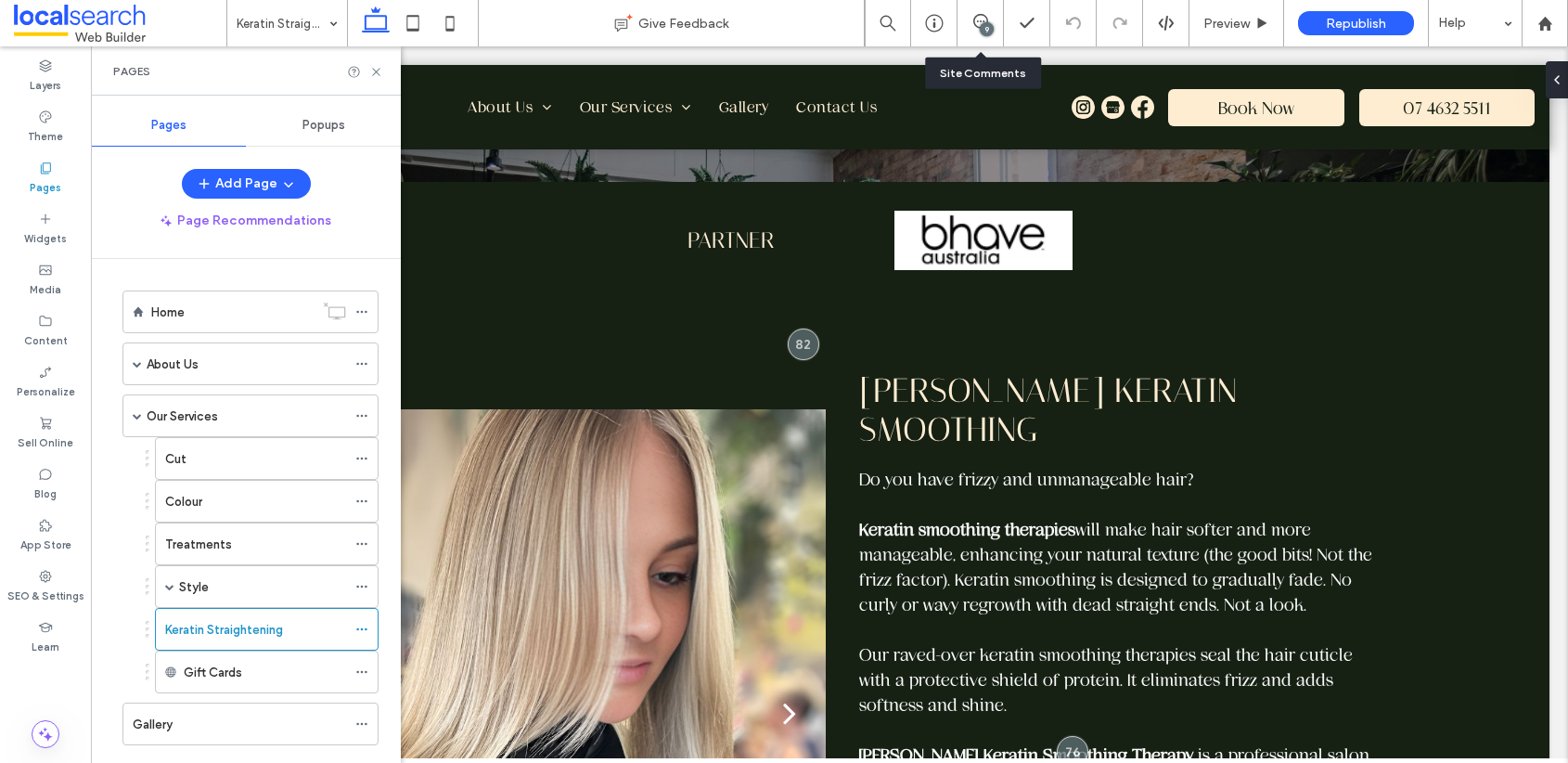
scroll to position [0, 0]
click at [231, 579] on div "Style" at bounding box center [262, 587] width 167 height 19
click at [373, 72] on icon at bounding box center [376, 72] width 13 height 13
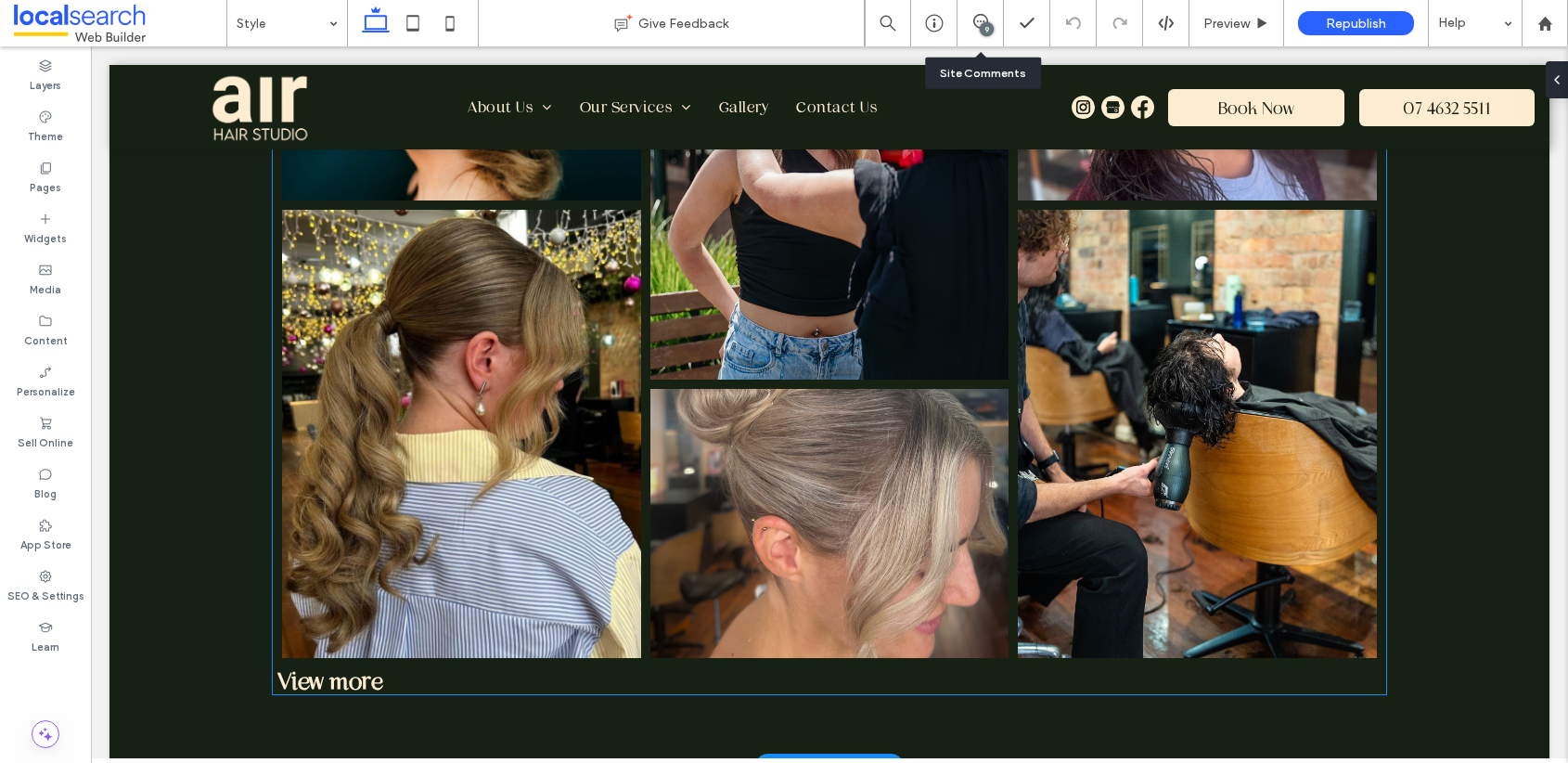
scroll to position [2186, 0]
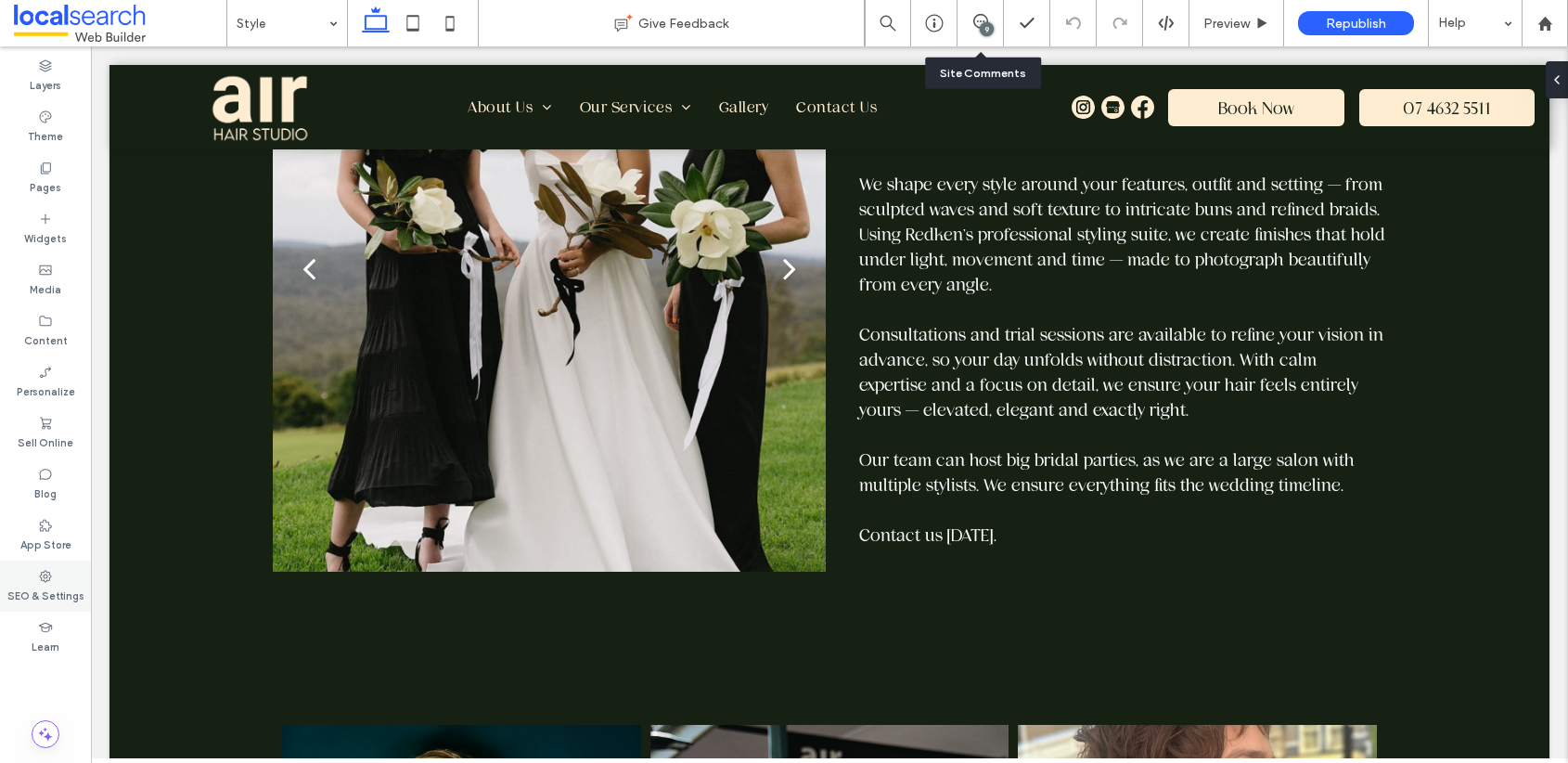
click at [64, 576] on div "SEO & Settings" at bounding box center [45, 585] width 91 height 51
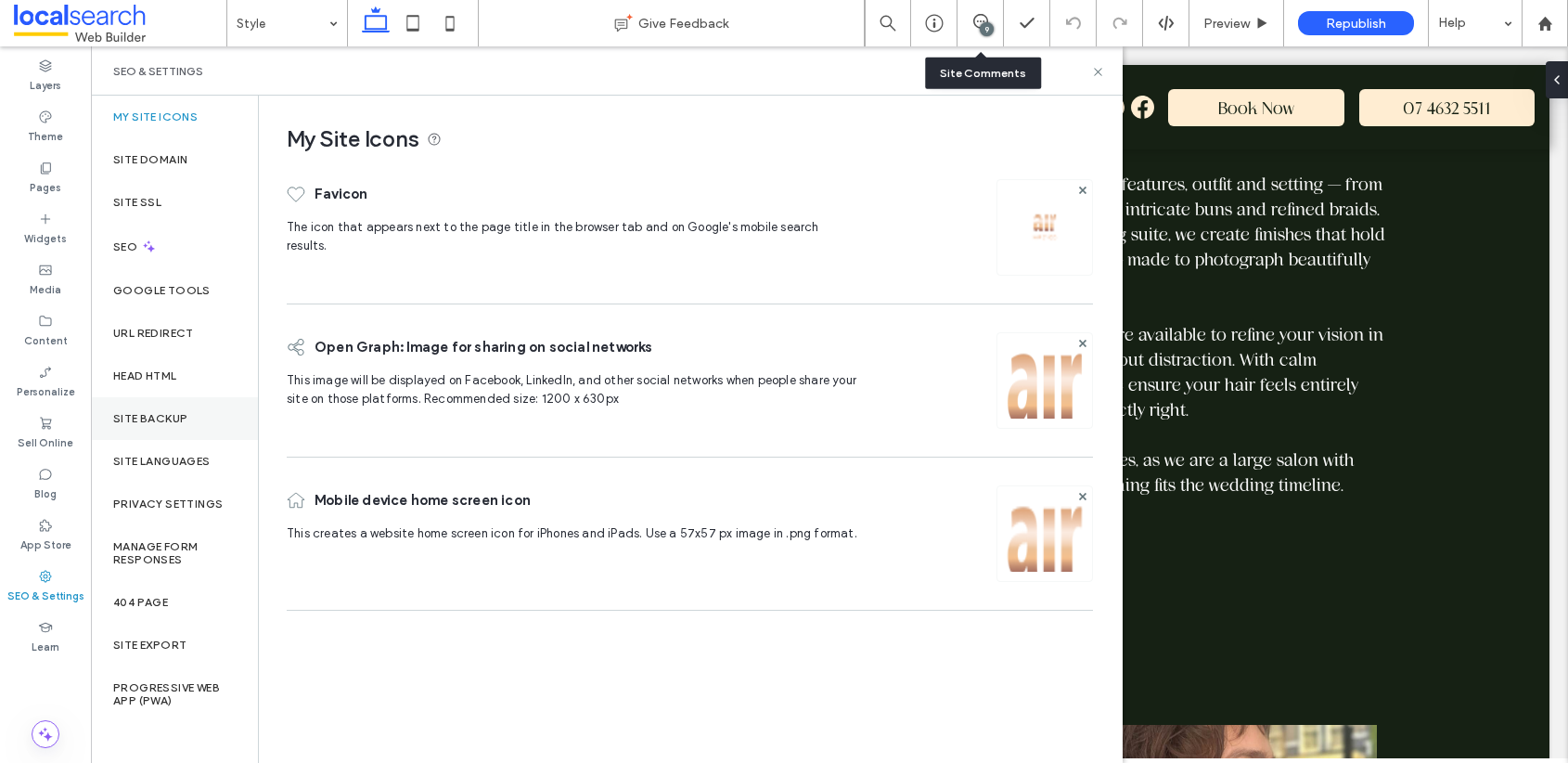
click at [173, 413] on label "Site Backup" at bounding box center [150, 419] width 74 height 13
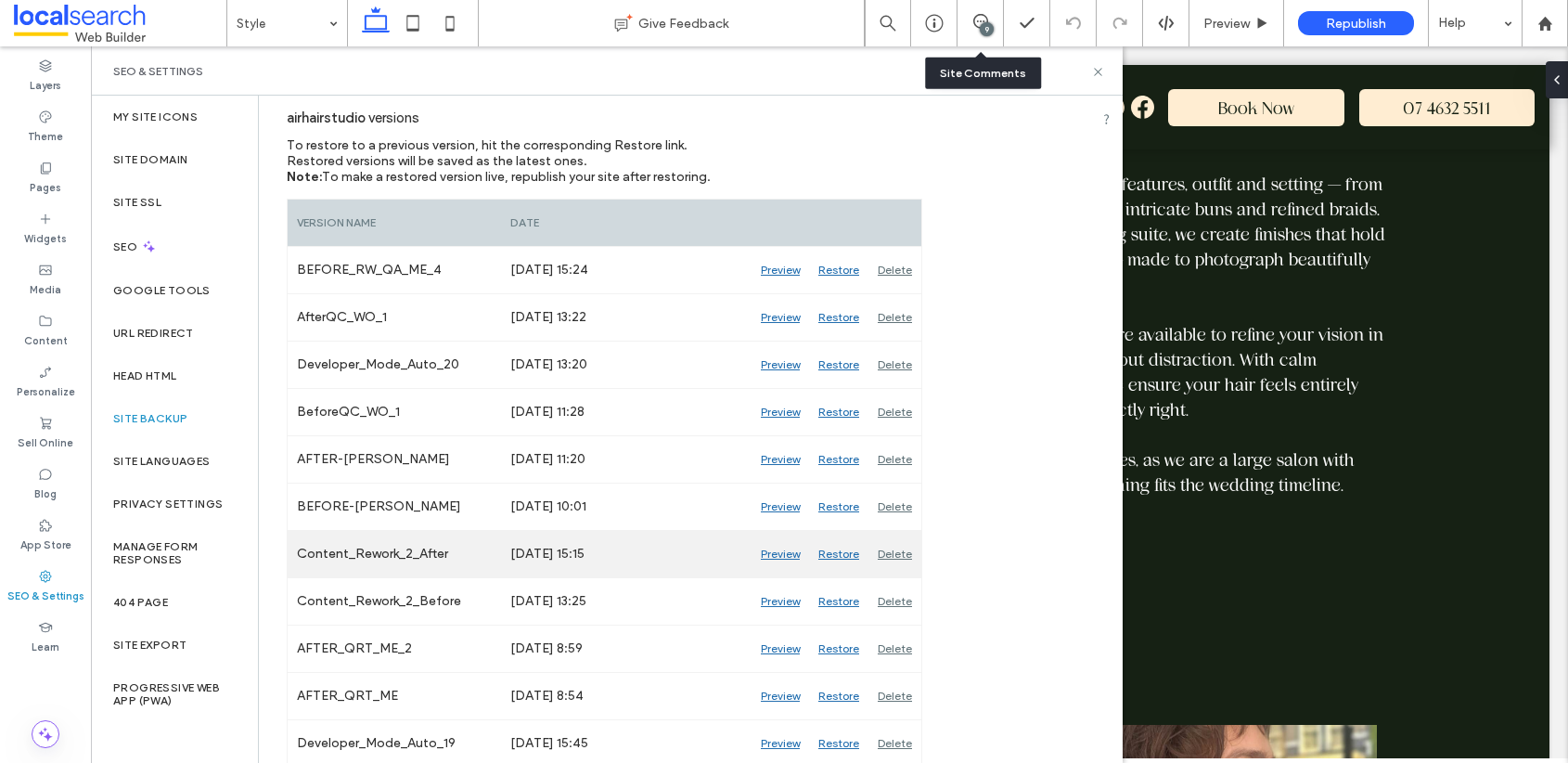
scroll to position [226, 0]
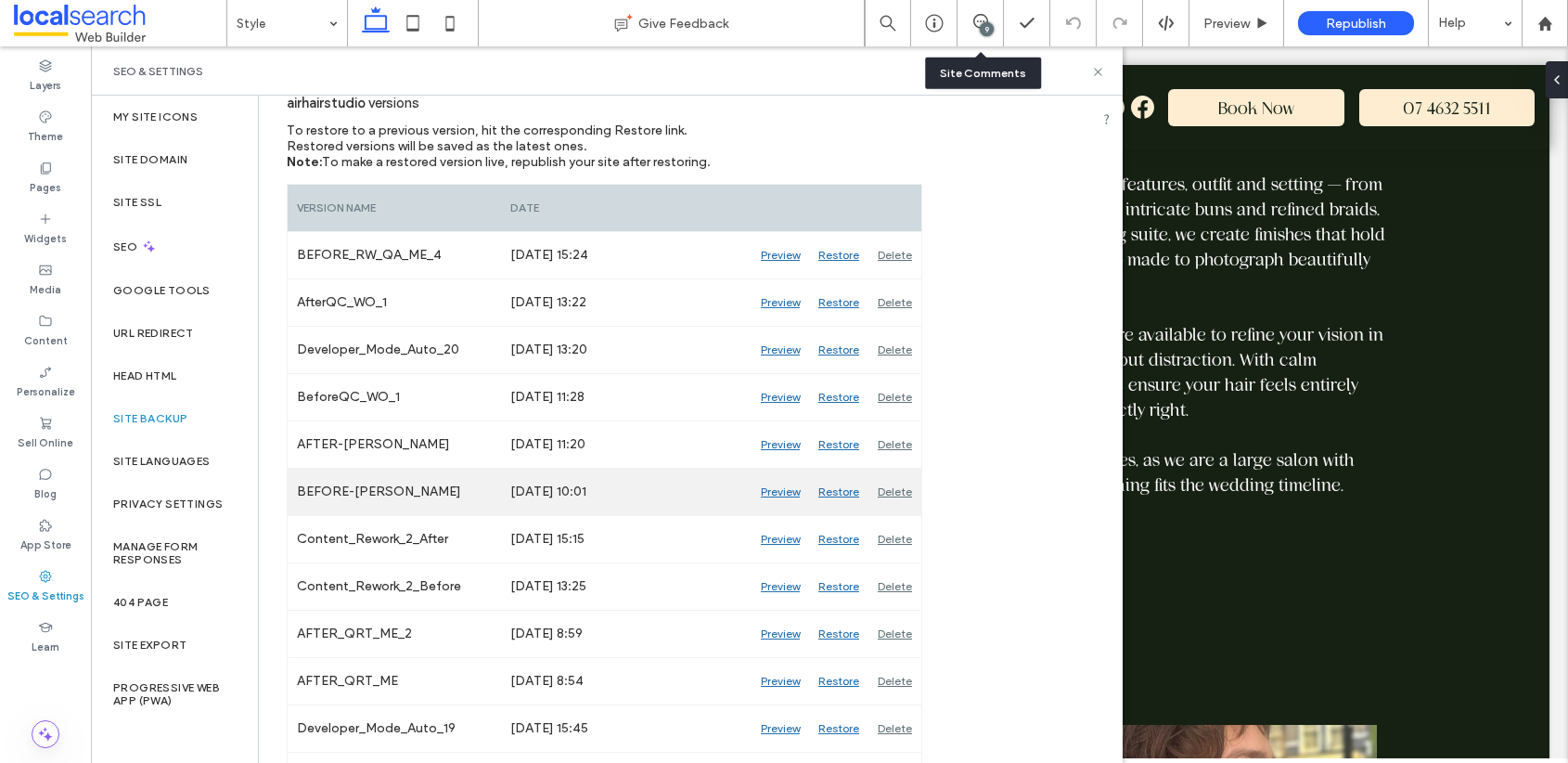
click at [782, 490] on div "Preview" at bounding box center [780, 492] width 58 height 46
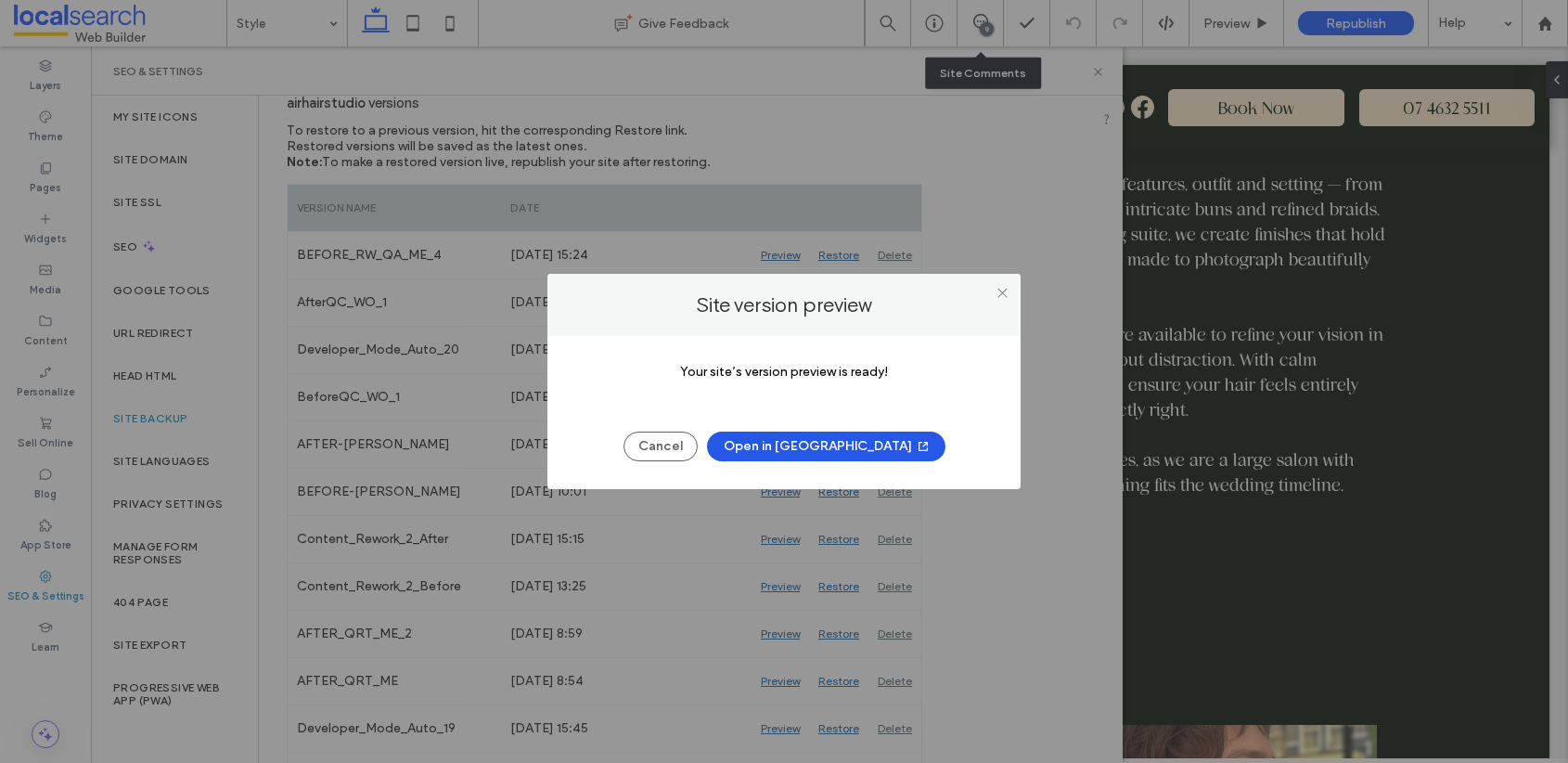
click at [820, 440] on button "Open in New Tab" at bounding box center [826, 446] width 238 height 30
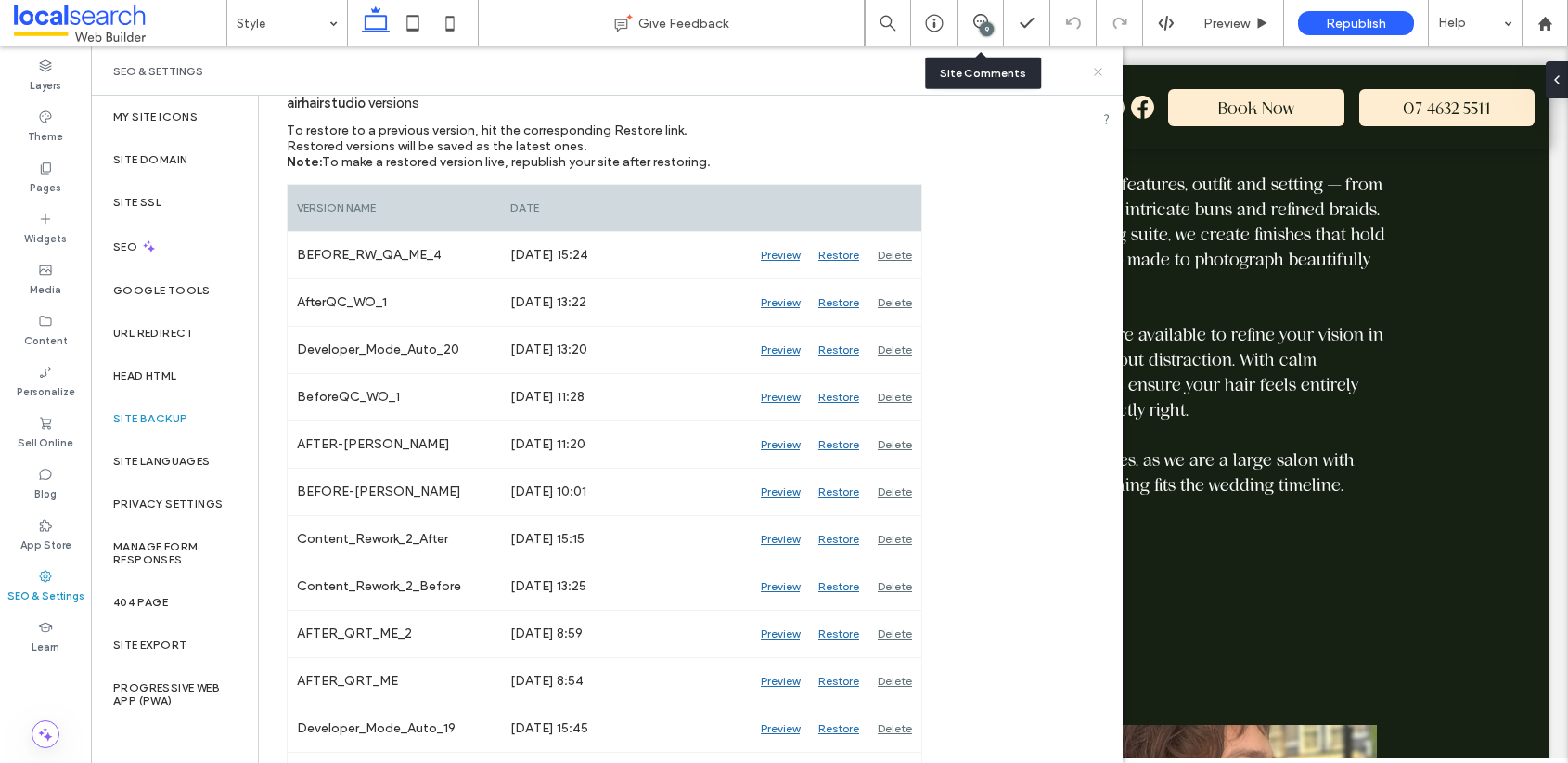
click at [1096, 73] on use at bounding box center [1098, 72] width 8 height 8
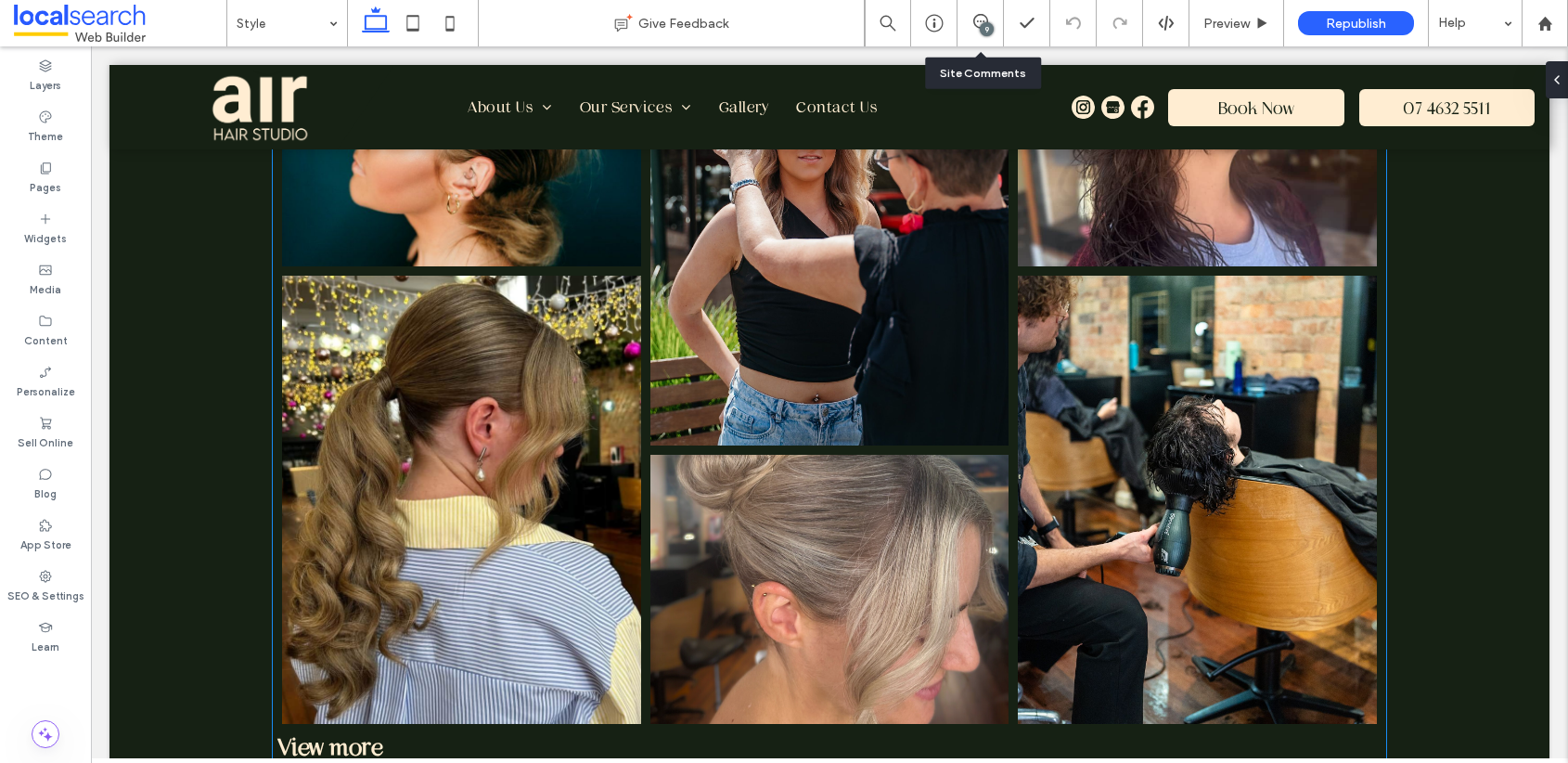
scroll to position [3047, 0]
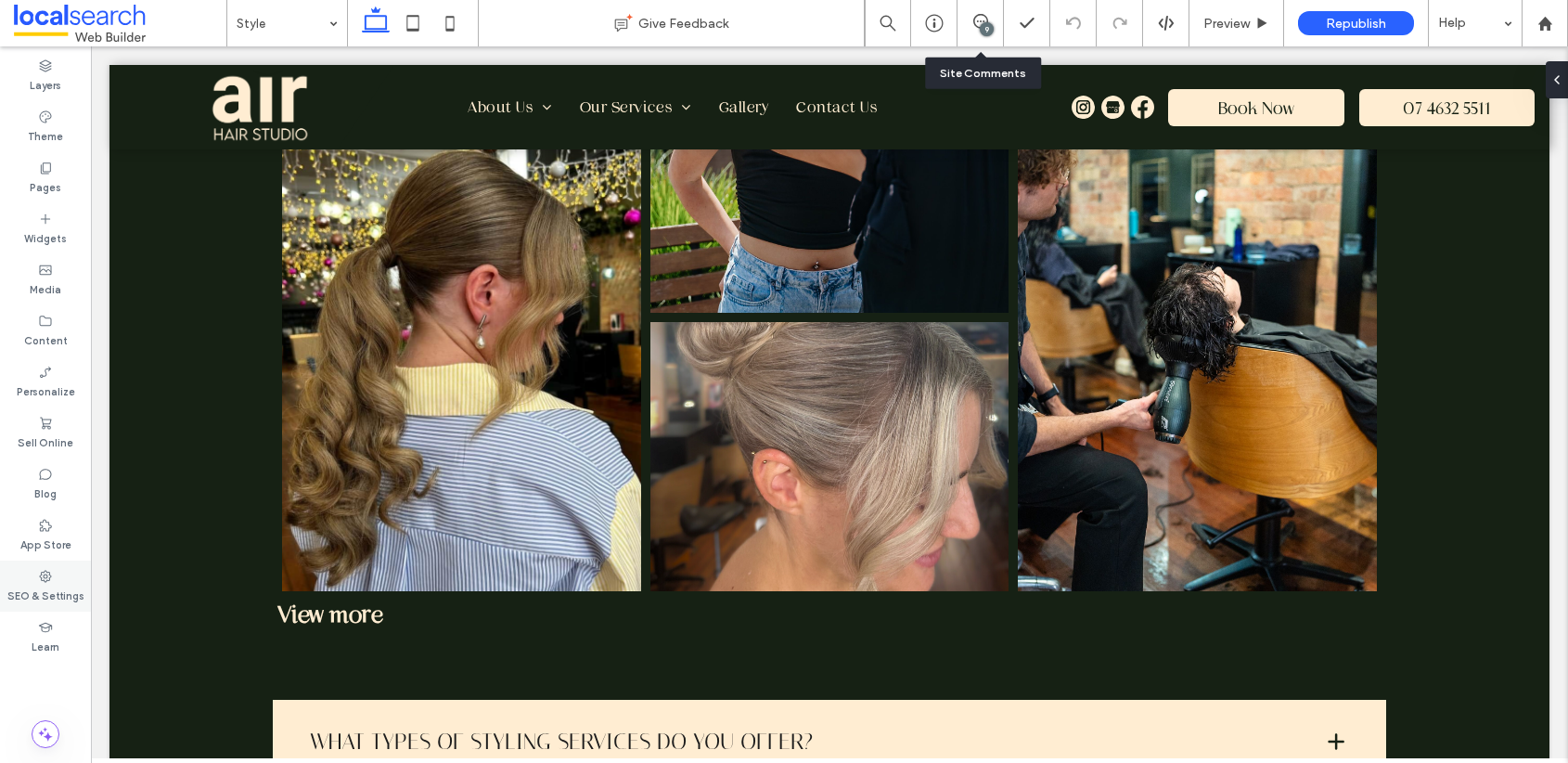
click at [53, 580] on div "SEO & Settings" at bounding box center [45, 585] width 91 height 51
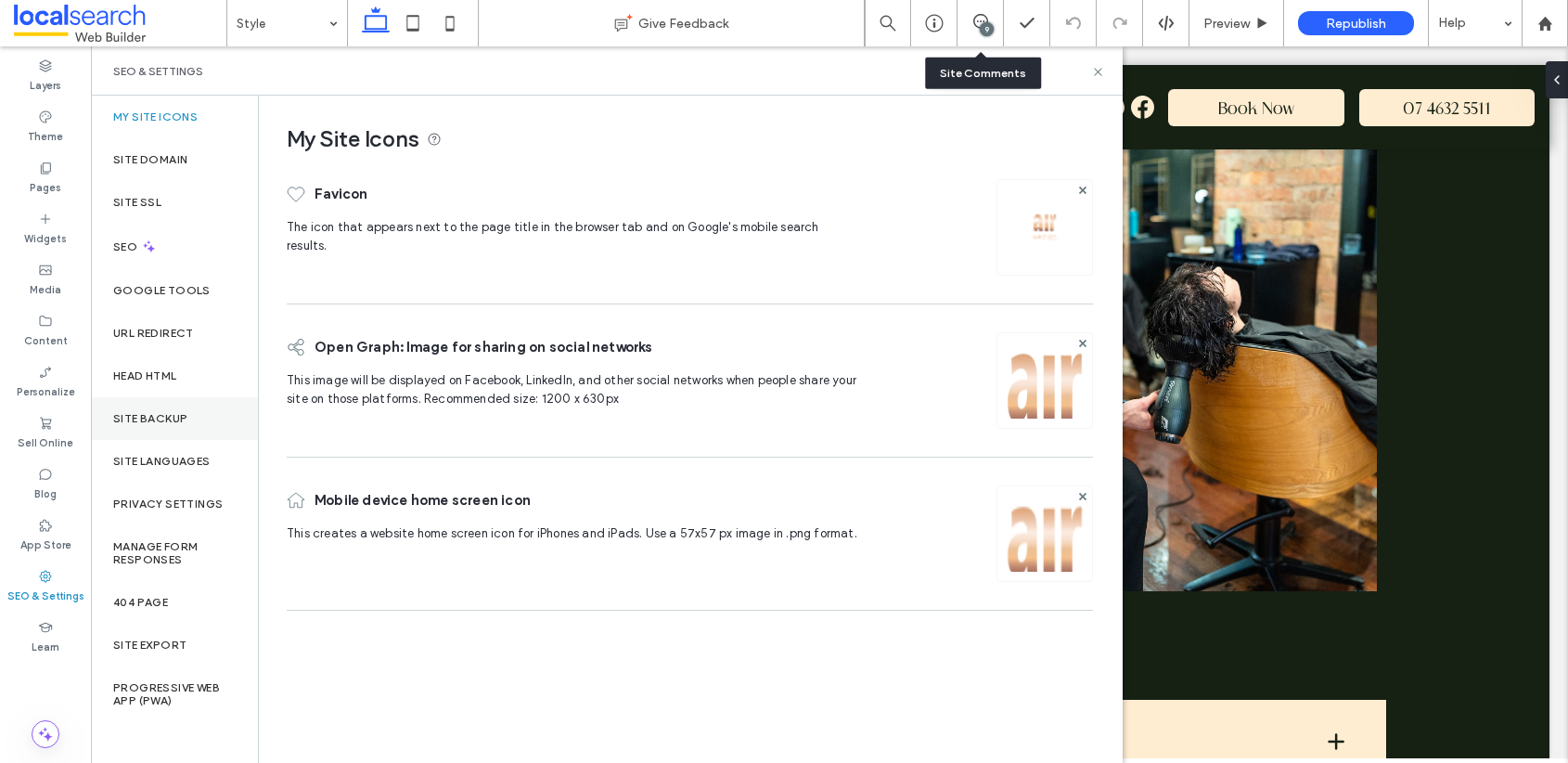
click at [175, 419] on label "Site Backup" at bounding box center [150, 419] width 74 height 13
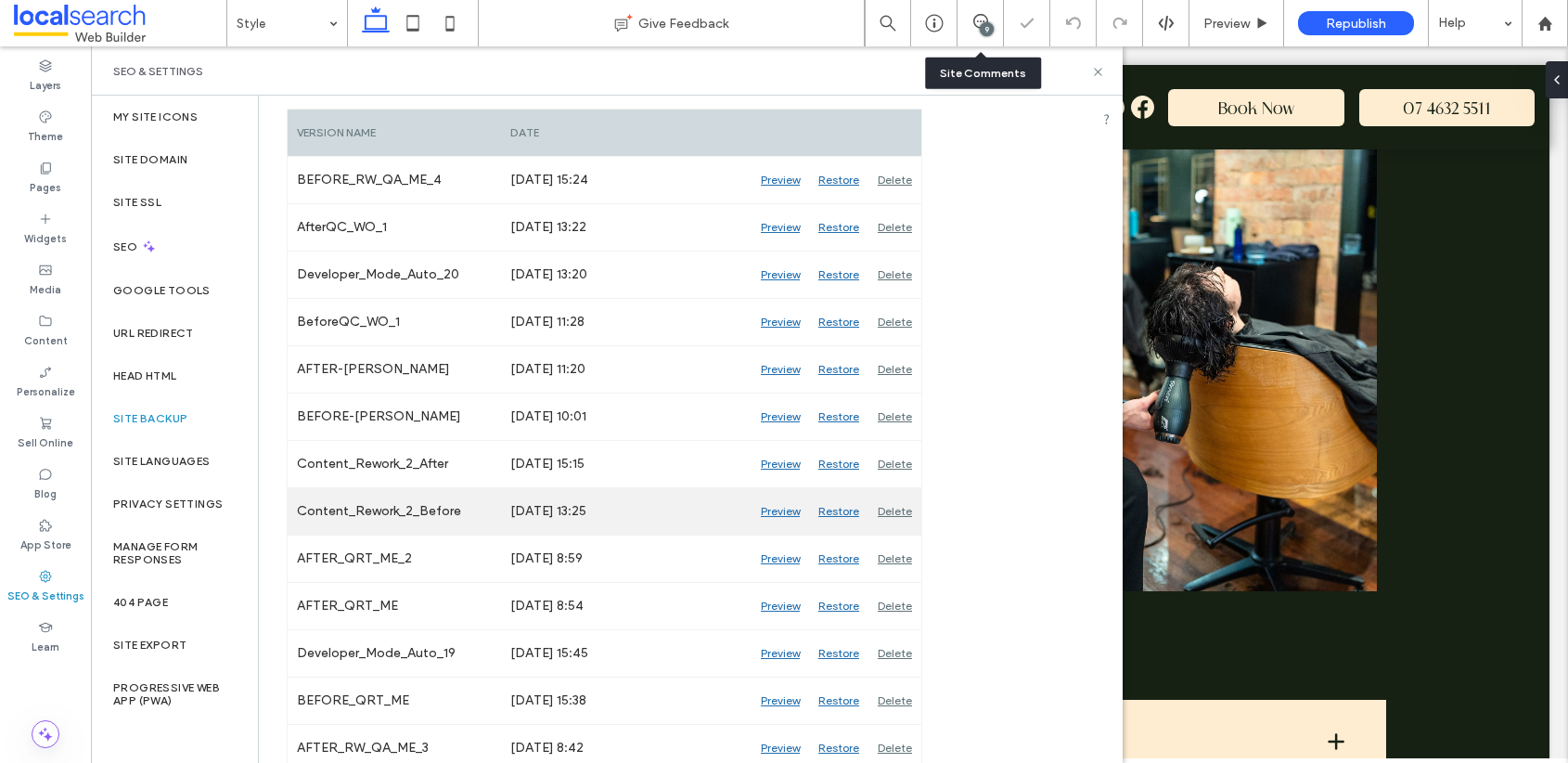
scroll to position [304, 0]
click at [777, 509] on div "Preview" at bounding box center [780, 508] width 58 height 46
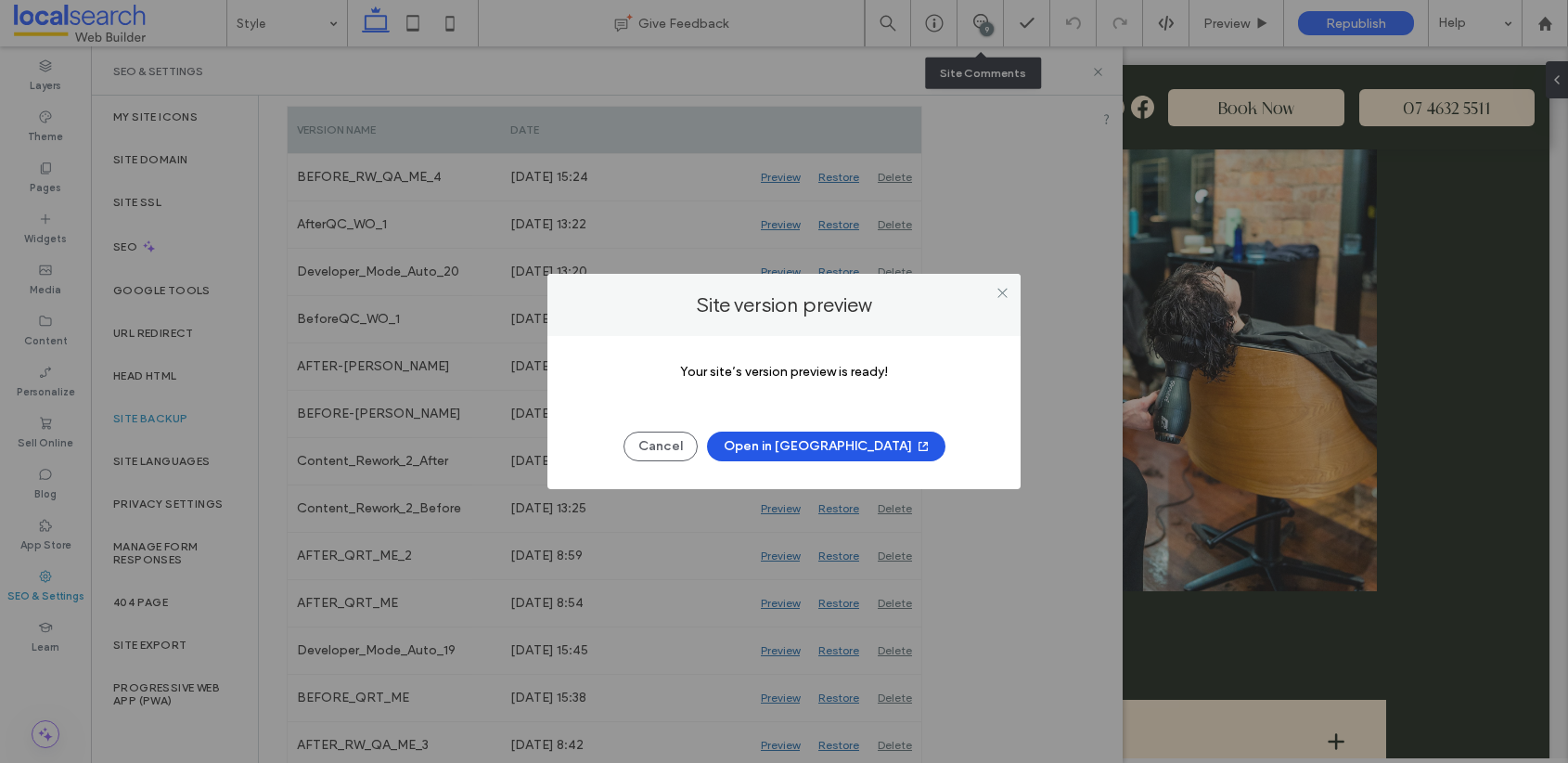
click at [840, 452] on button "Open in New Tab" at bounding box center [826, 446] width 238 height 30
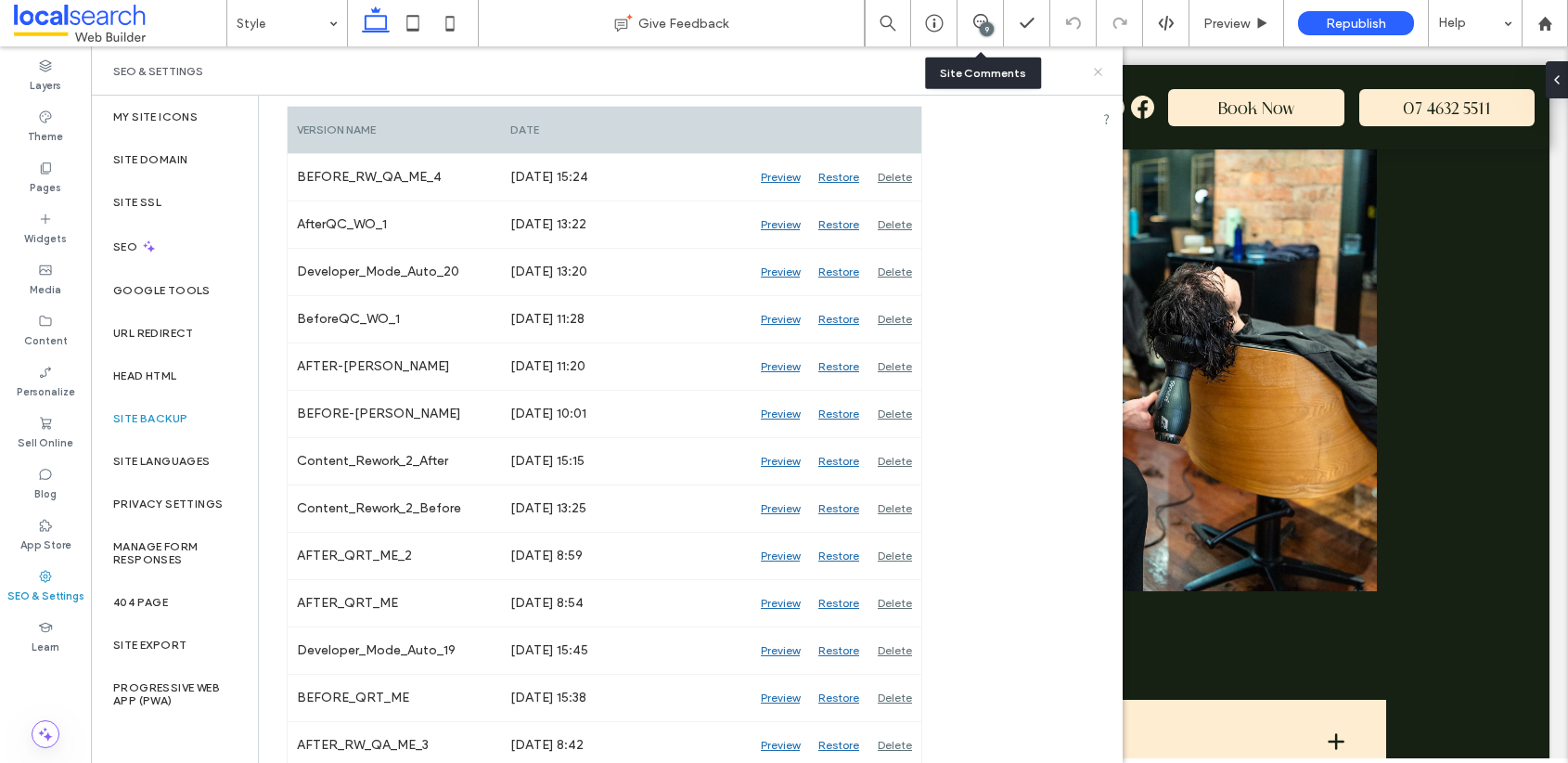
click at [1103, 70] on icon at bounding box center [1098, 72] width 13 height 13
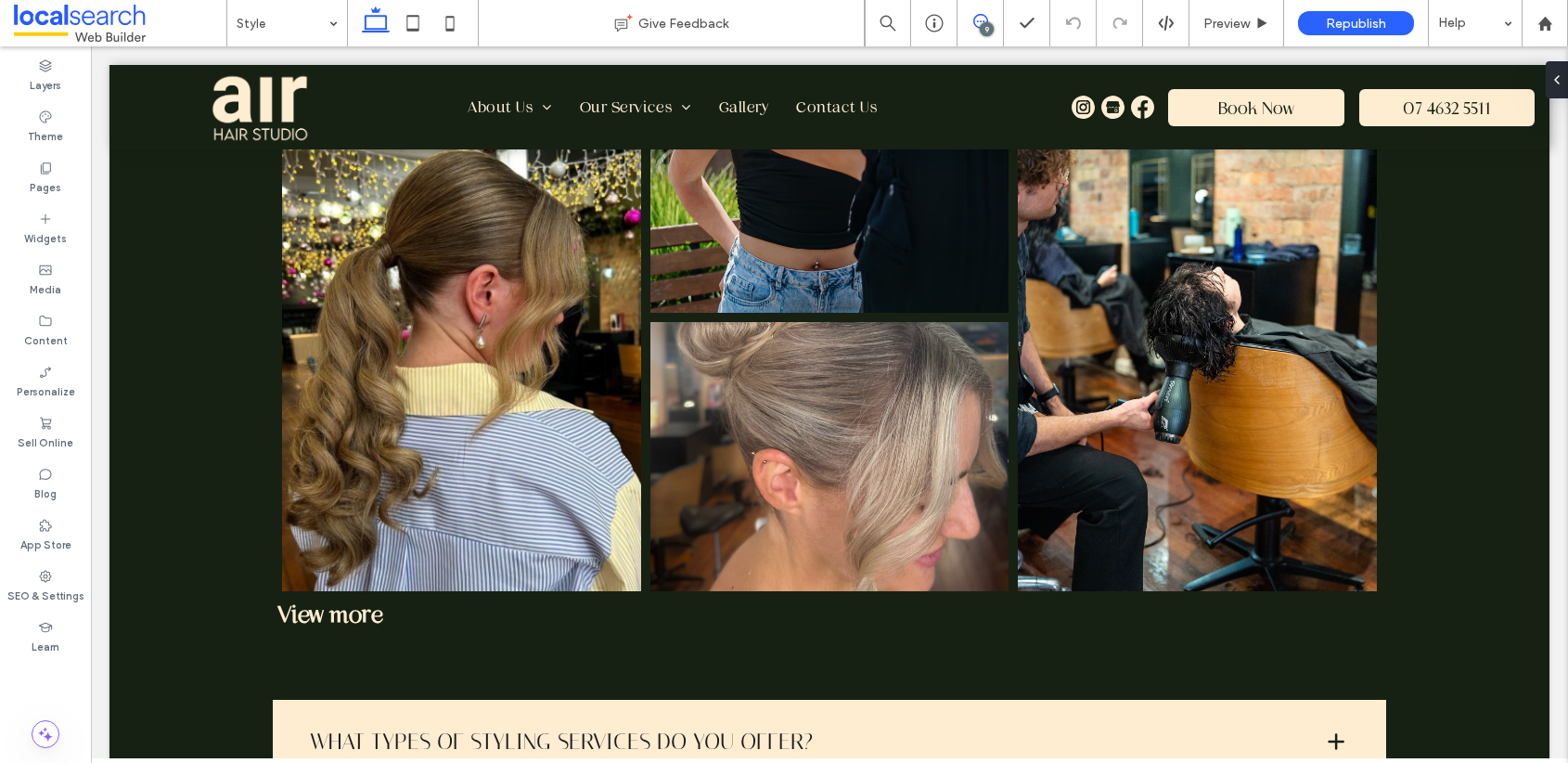
click at [977, 23] on icon at bounding box center [980, 20] width 14 height 14
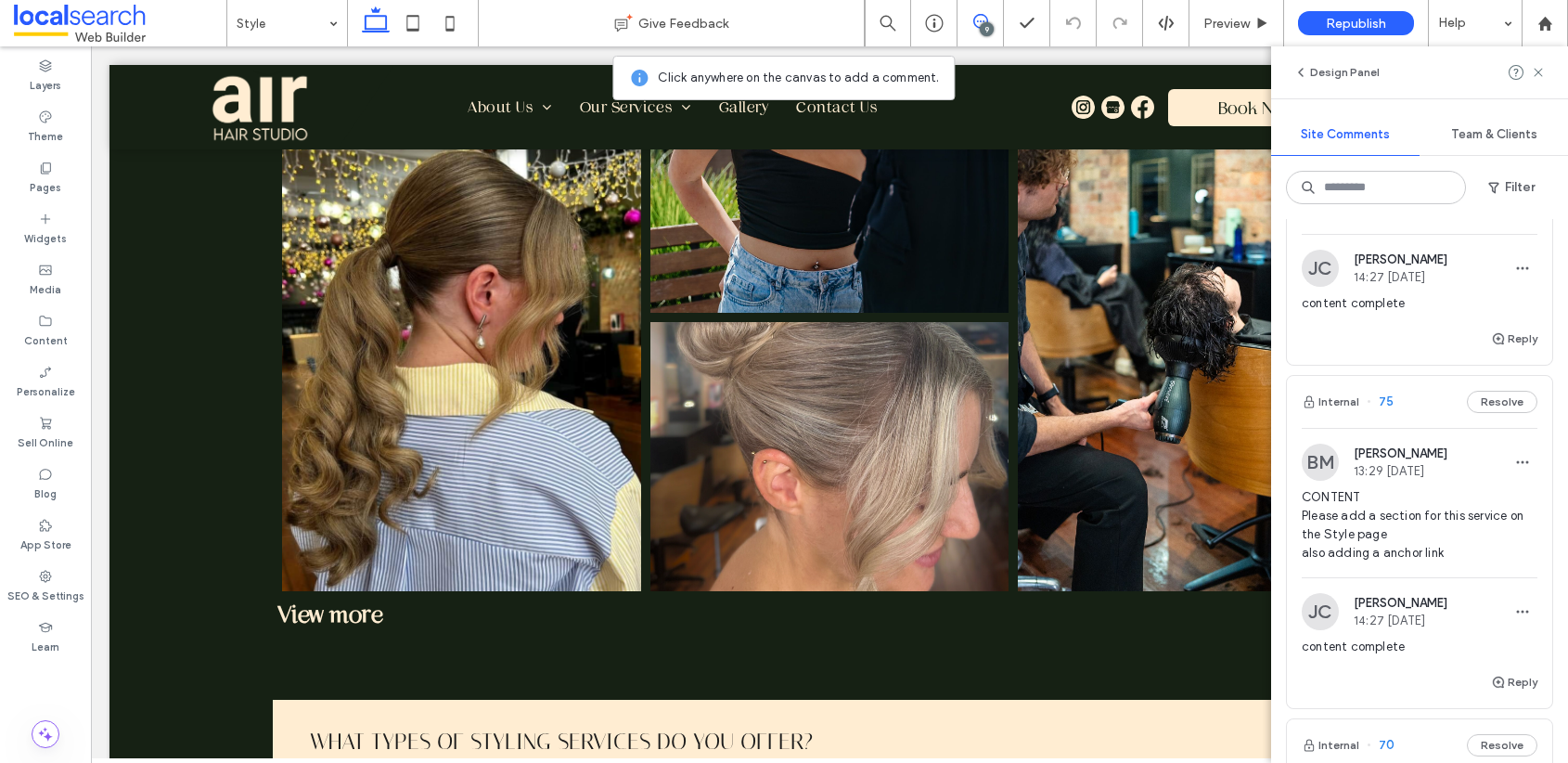
scroll to position [2354, 0]
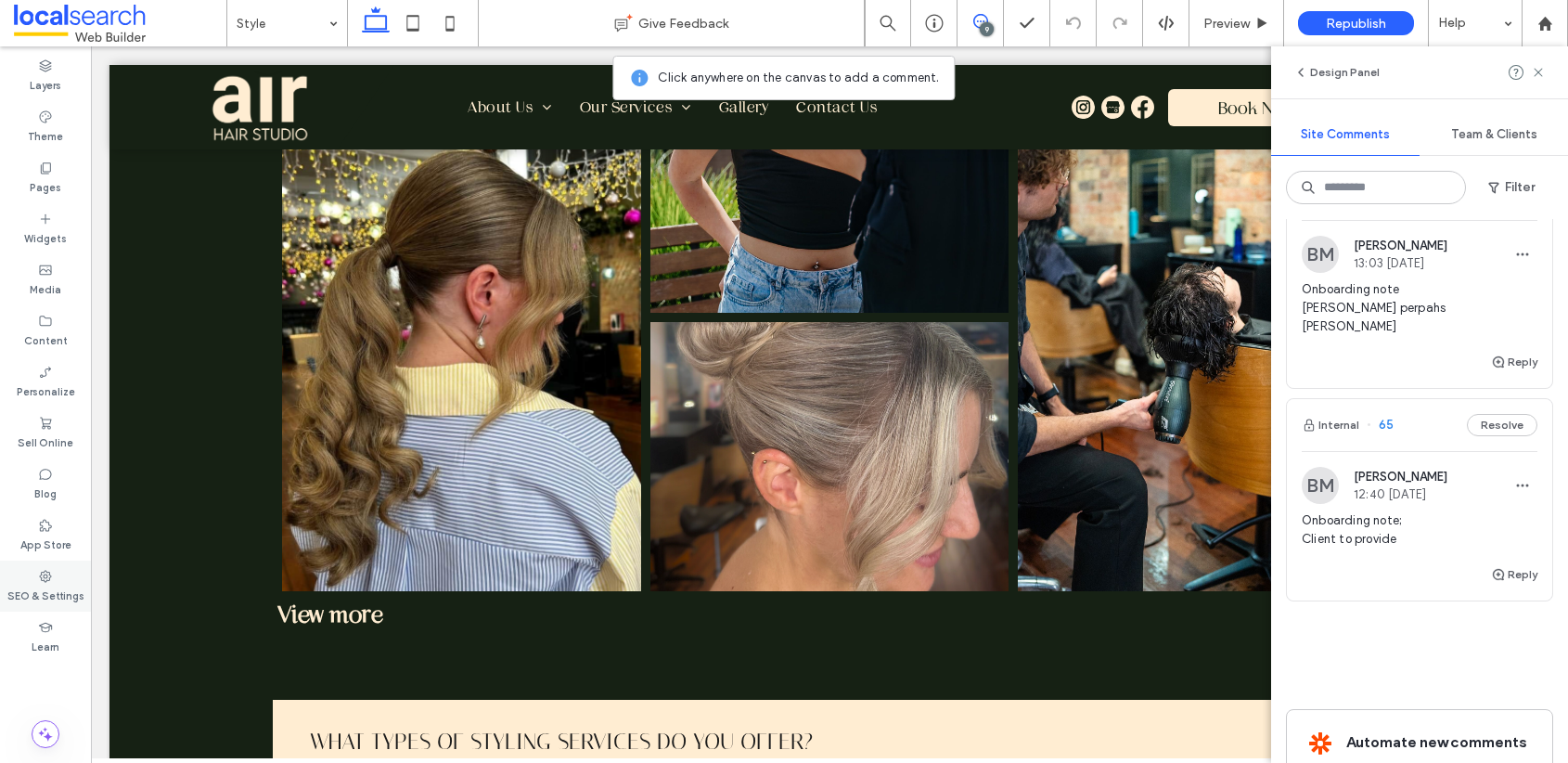
click at [52, 582] on icon at bounding box center [45, 576] width 14 height 14
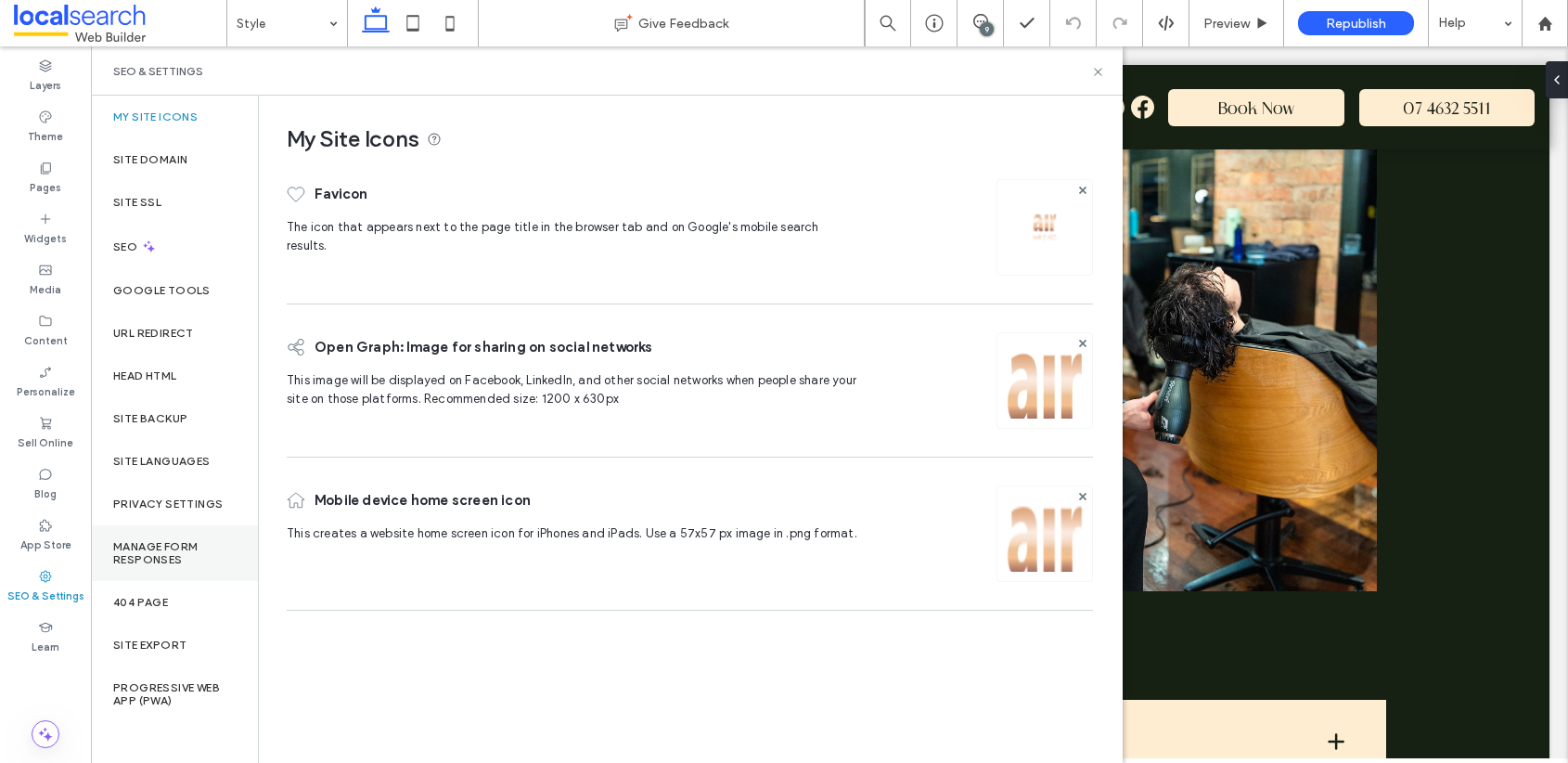
scroll to position [0, 0]
click at [175, 423] on label "Site Backup" at bounding box center [150, 419] width 74 height 13
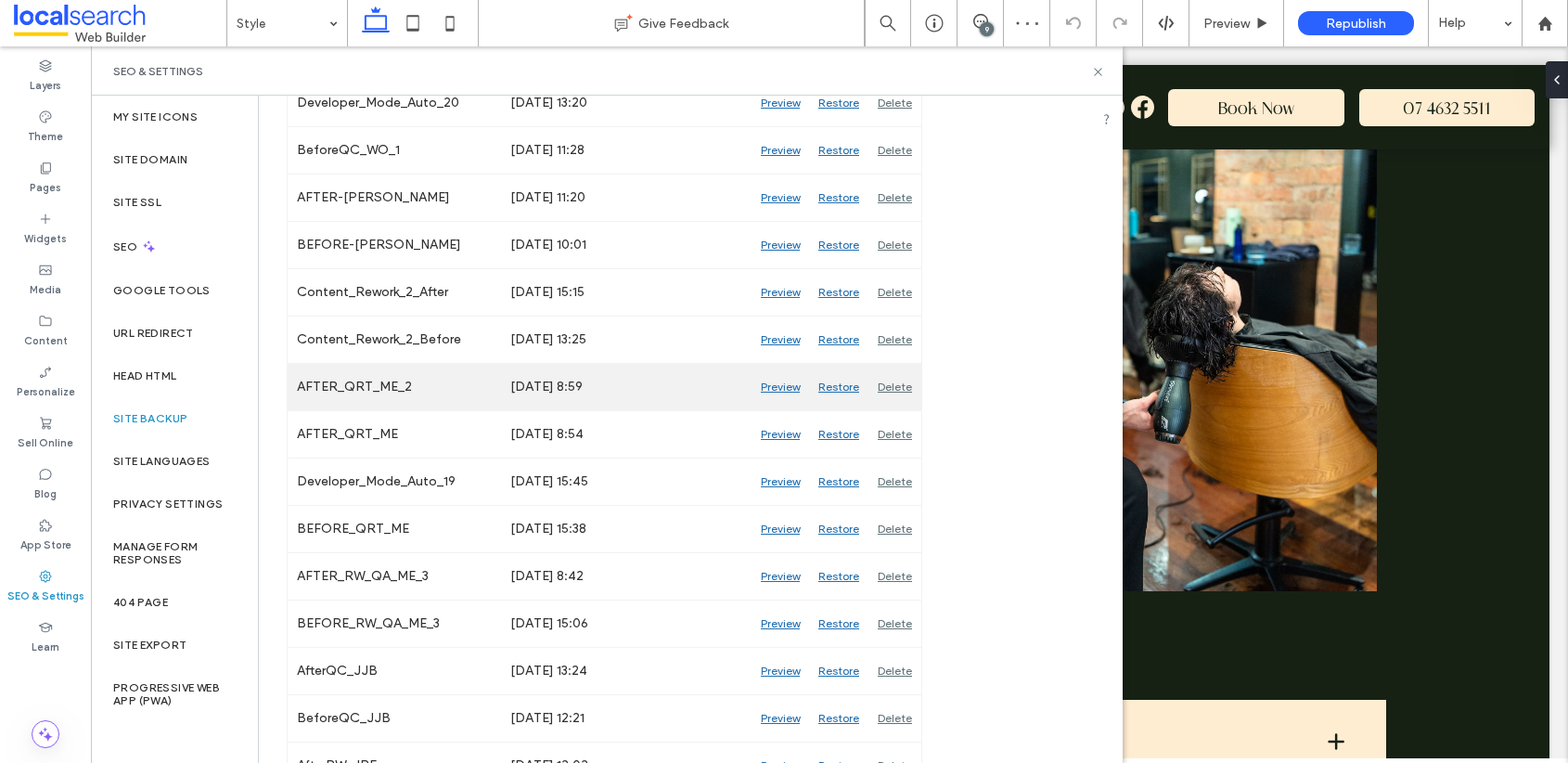
scroll to position [455, 0]
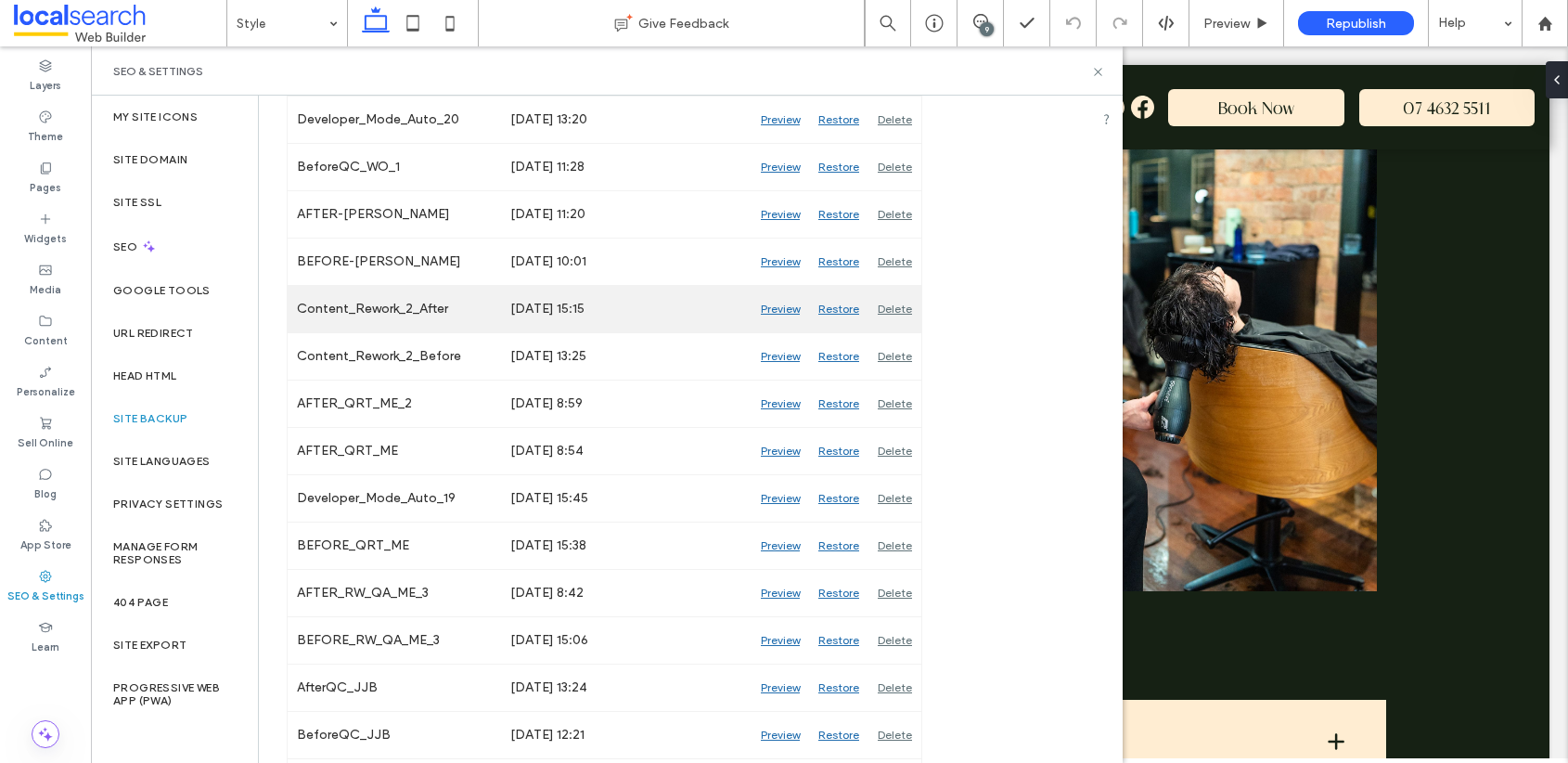
click at [789, 308] on div "Preview" at bounding box center [780, 308] width 58 height 46
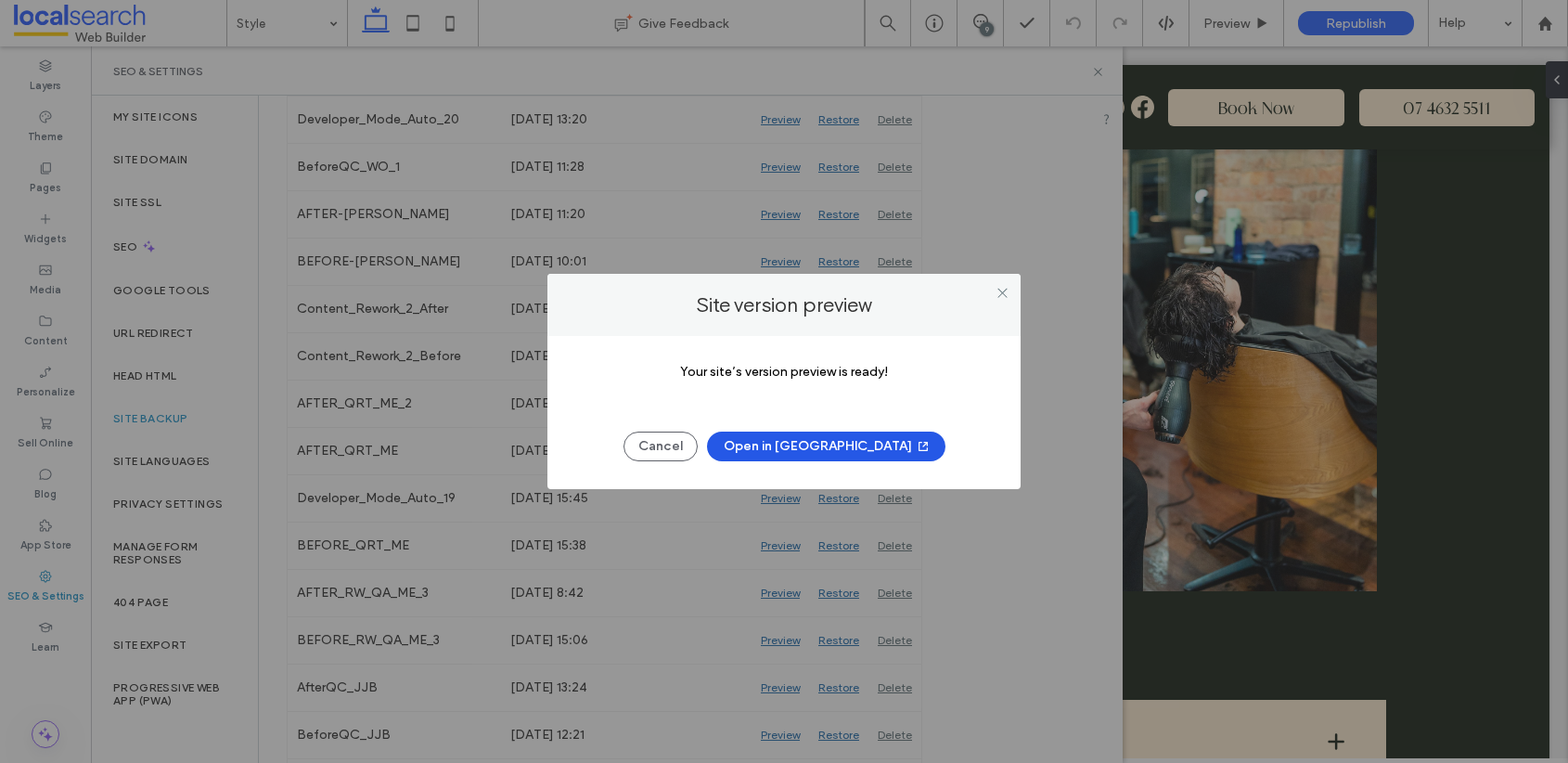
click at [805, 447] on button "Open in New Tab" at bounding box center [826, 446] width 238 height 30
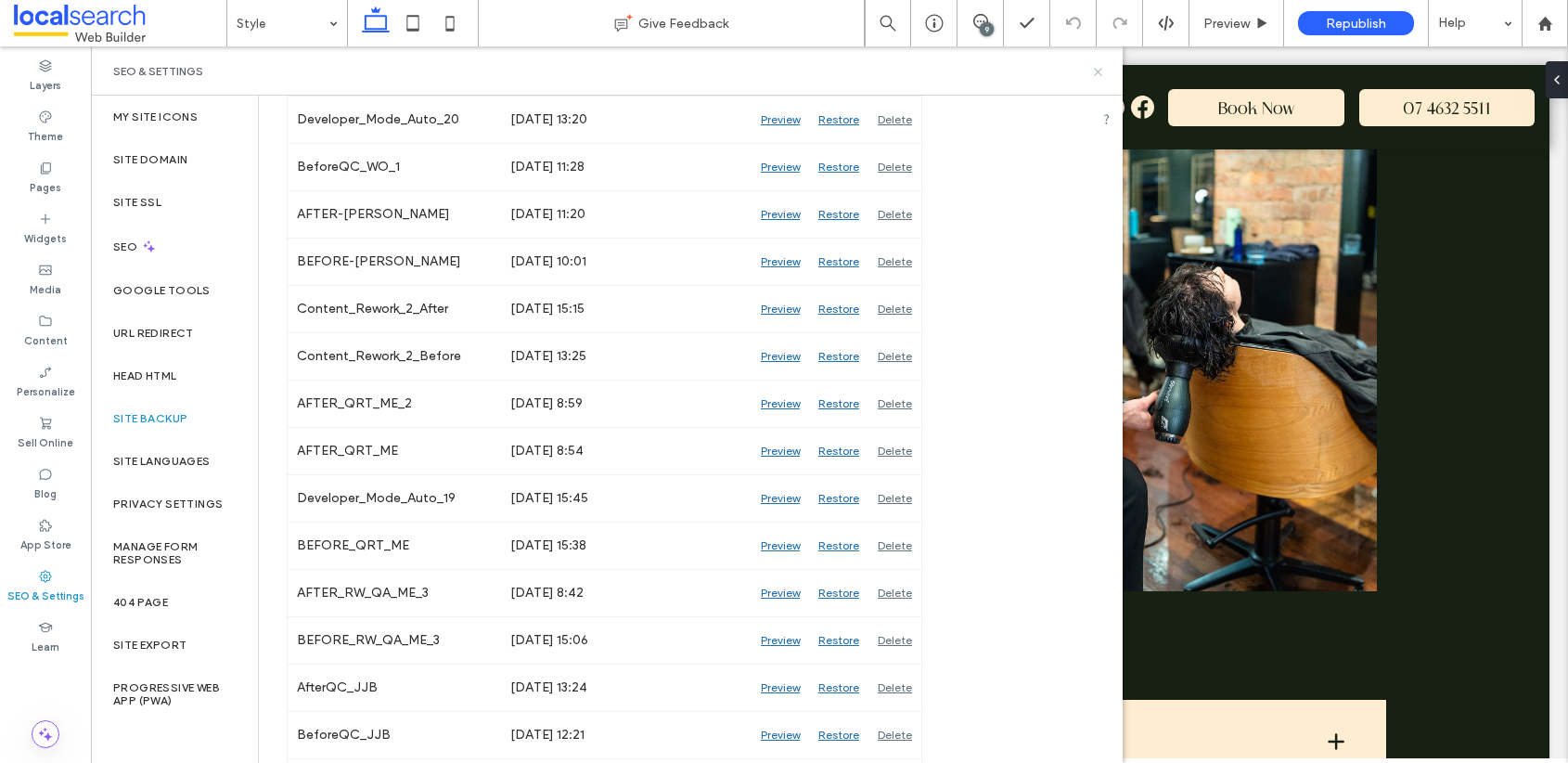
drag, startPoint x: 1096, startPoint y: 73, endPoint x: 1005, endPoint y: 27, distance: 102.0
click at [1096, 73] on icon at bounding box center [1098, 72] width 13 height 13
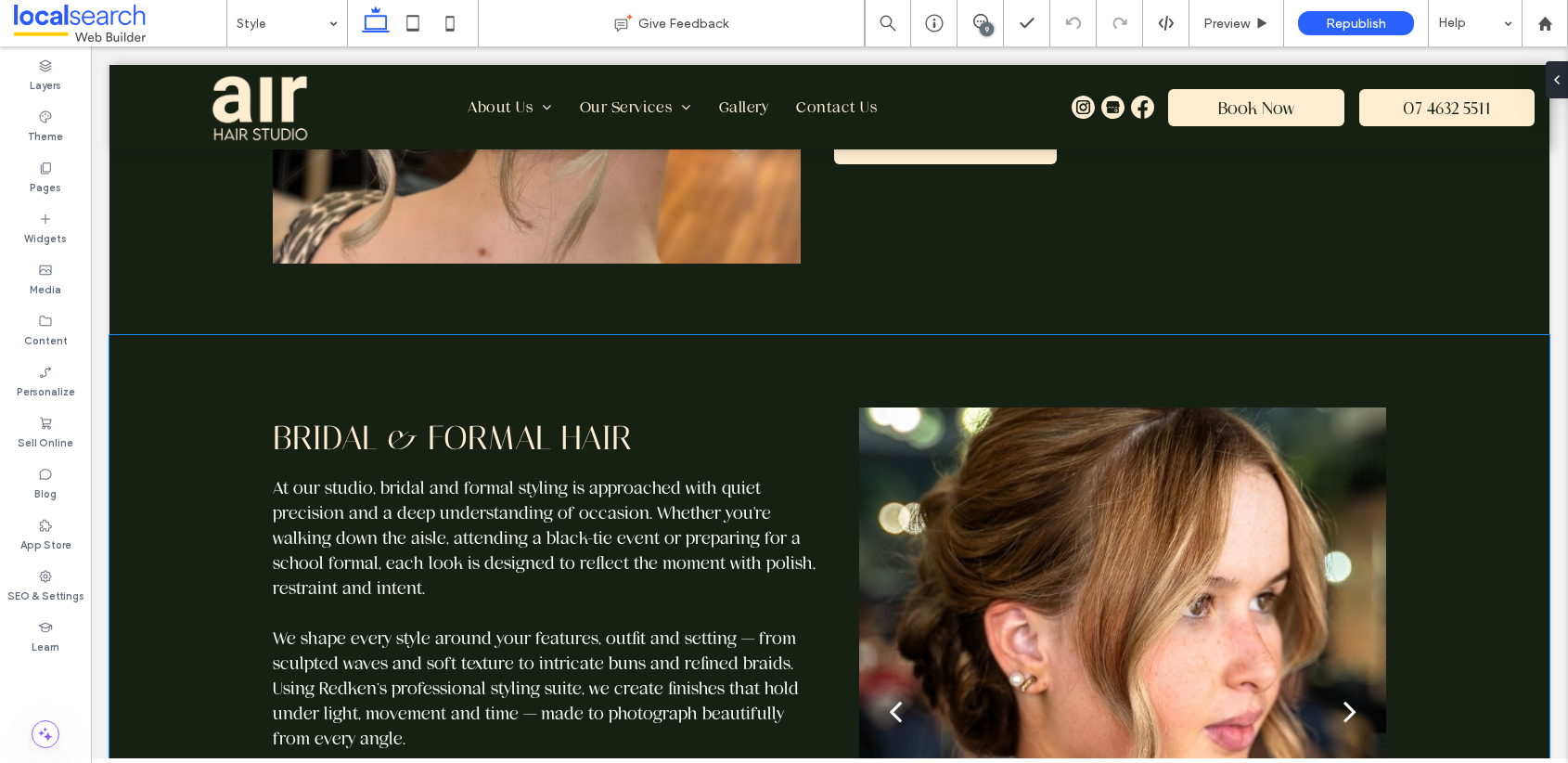
scroll to position [644, 0]
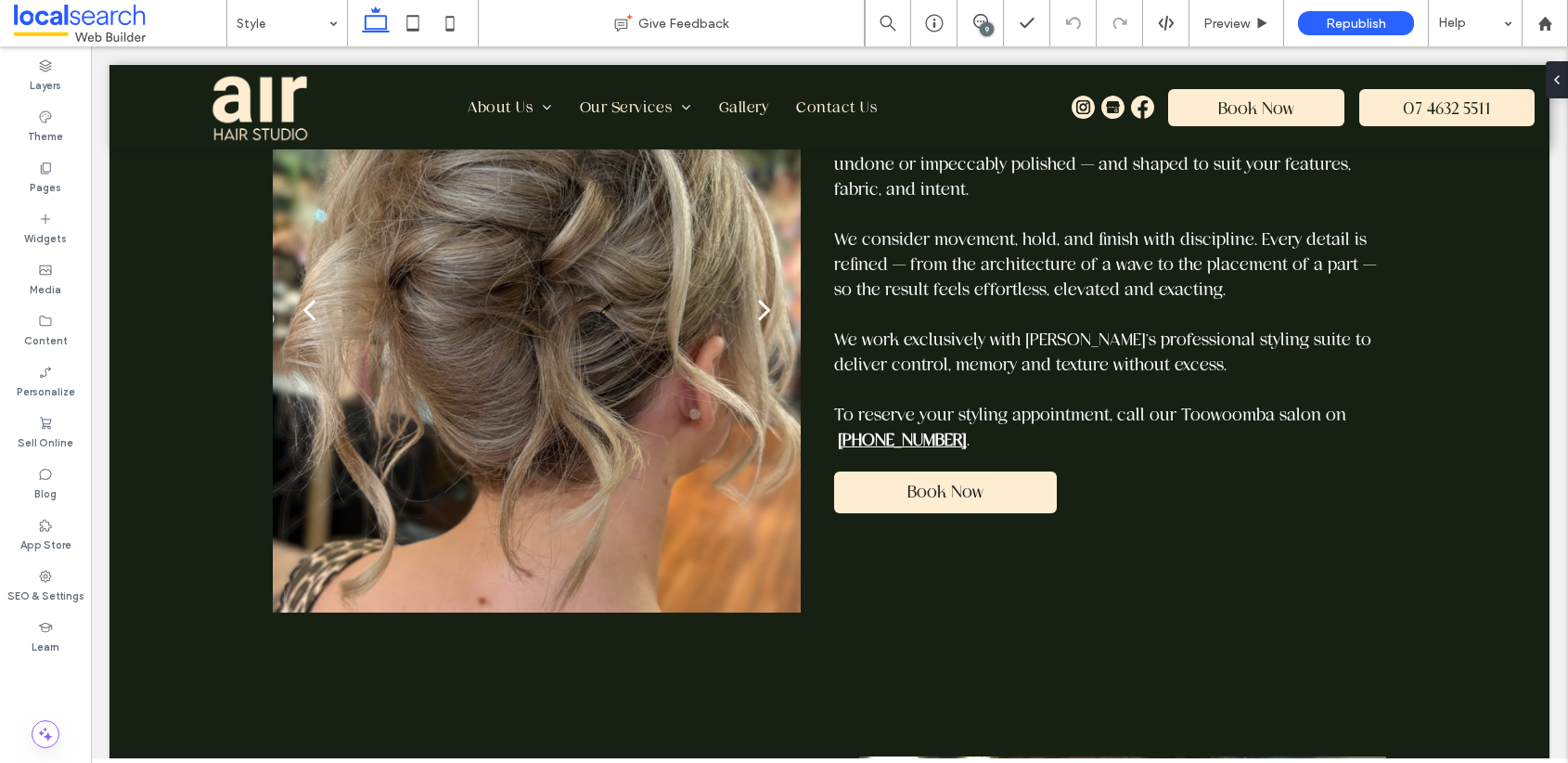
click at [989, 28] on div "9" at bounding box center [987, 29] width 13 height 13
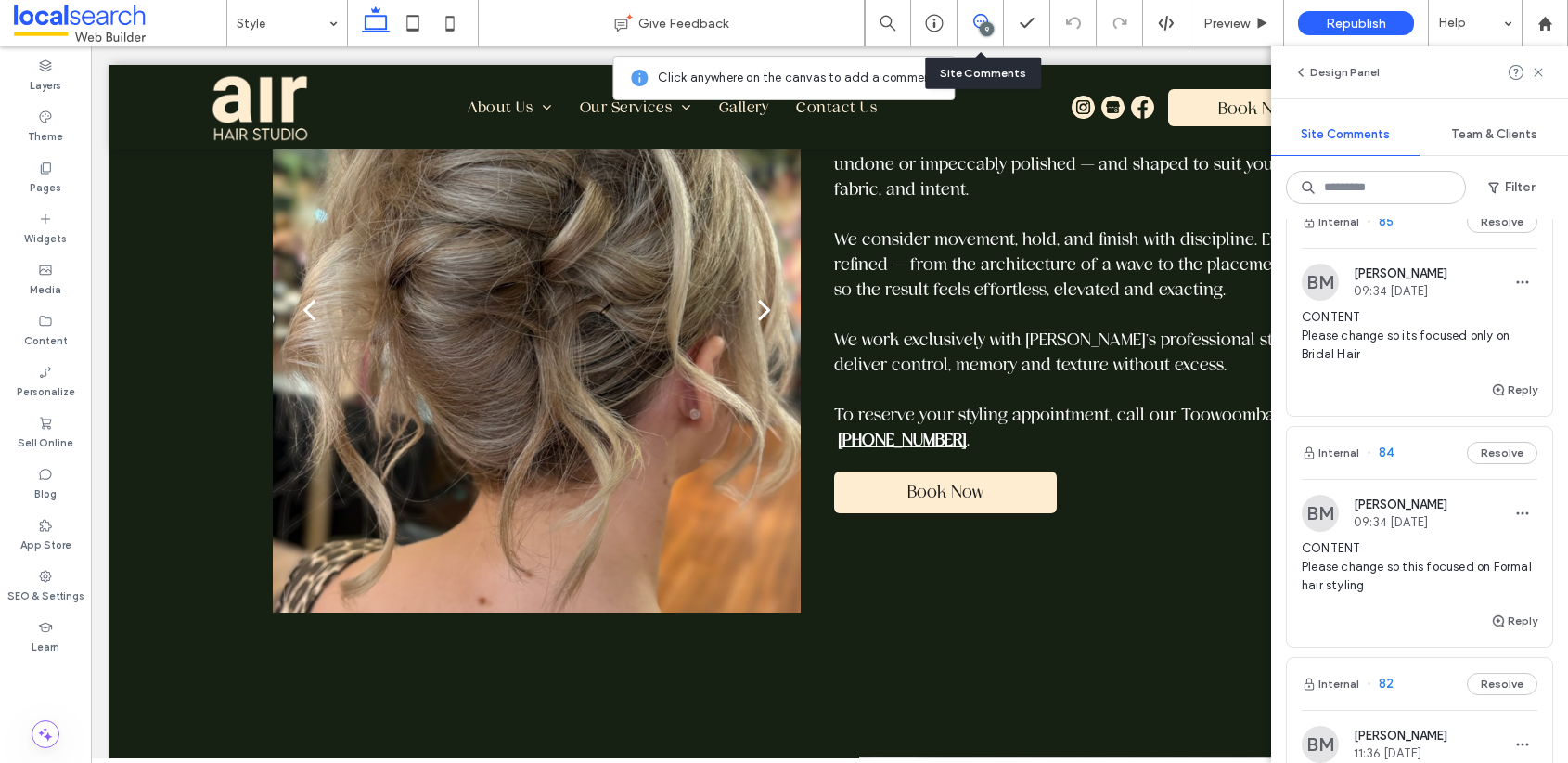
scroll to position [258, 0]
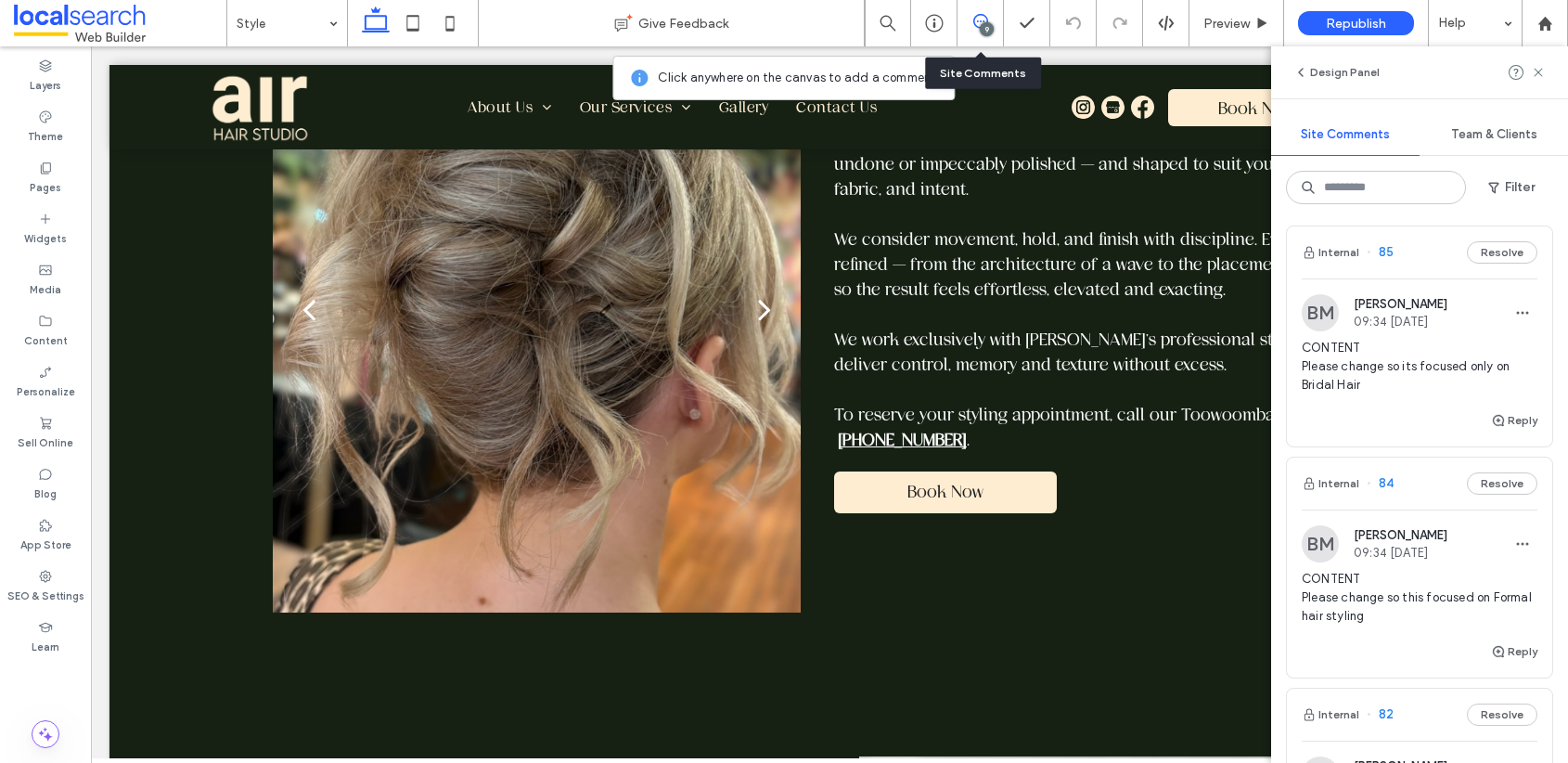
click at [1388, 251] on span "85" at bounding box center [1381, 252] width 27 height 18
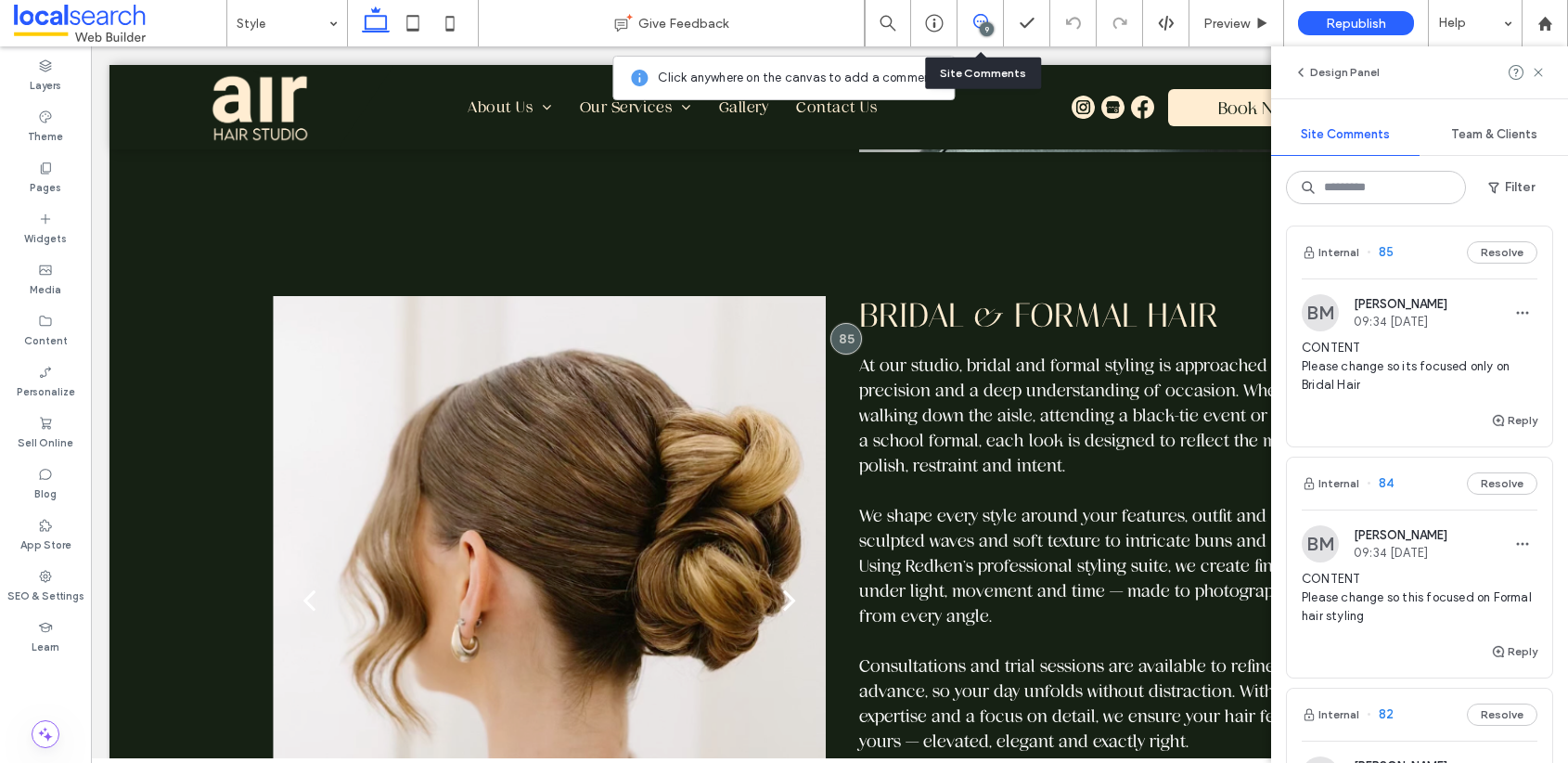
scroll to position [1983, 0]
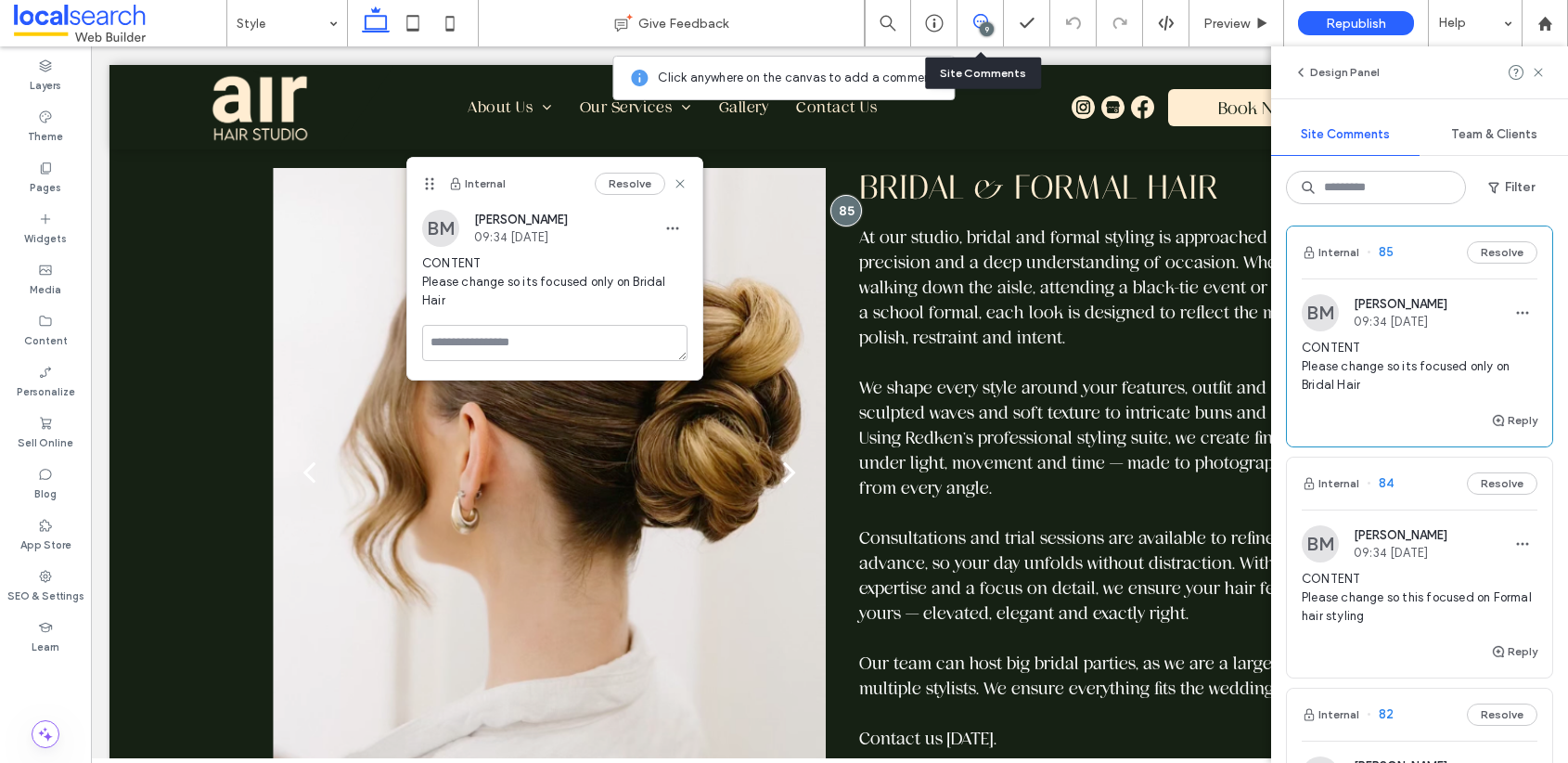
drag, startPoint x: 897, startPoint y: 126, endPoint x: 425, endPoint y: 186, distance: 475.8
click at [426, 186] on use at bounding box center [429, 183] width 9 height 12
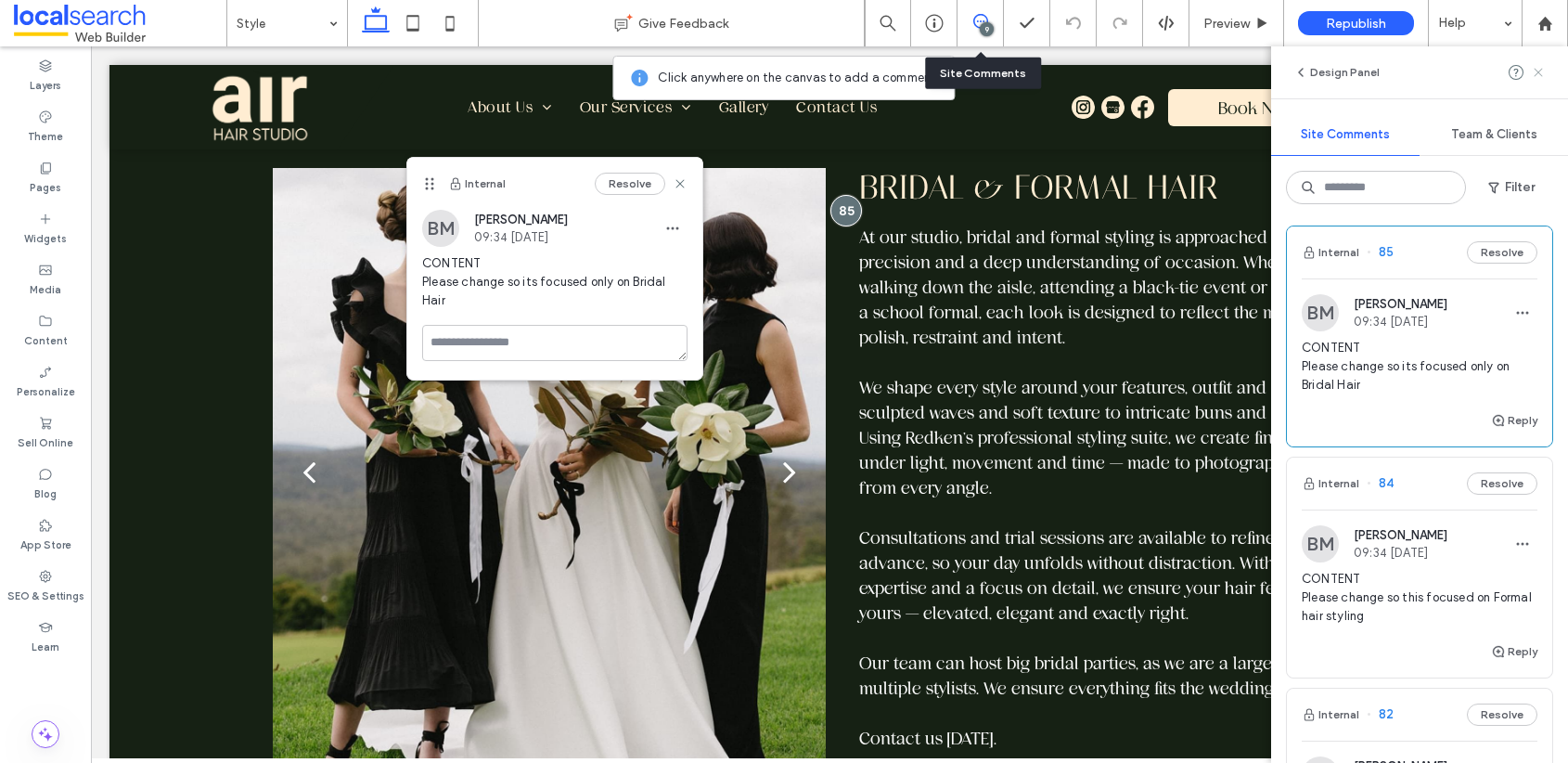
click at [1540, 74] on use at bounding box center [1537, 72] width 9 height 9
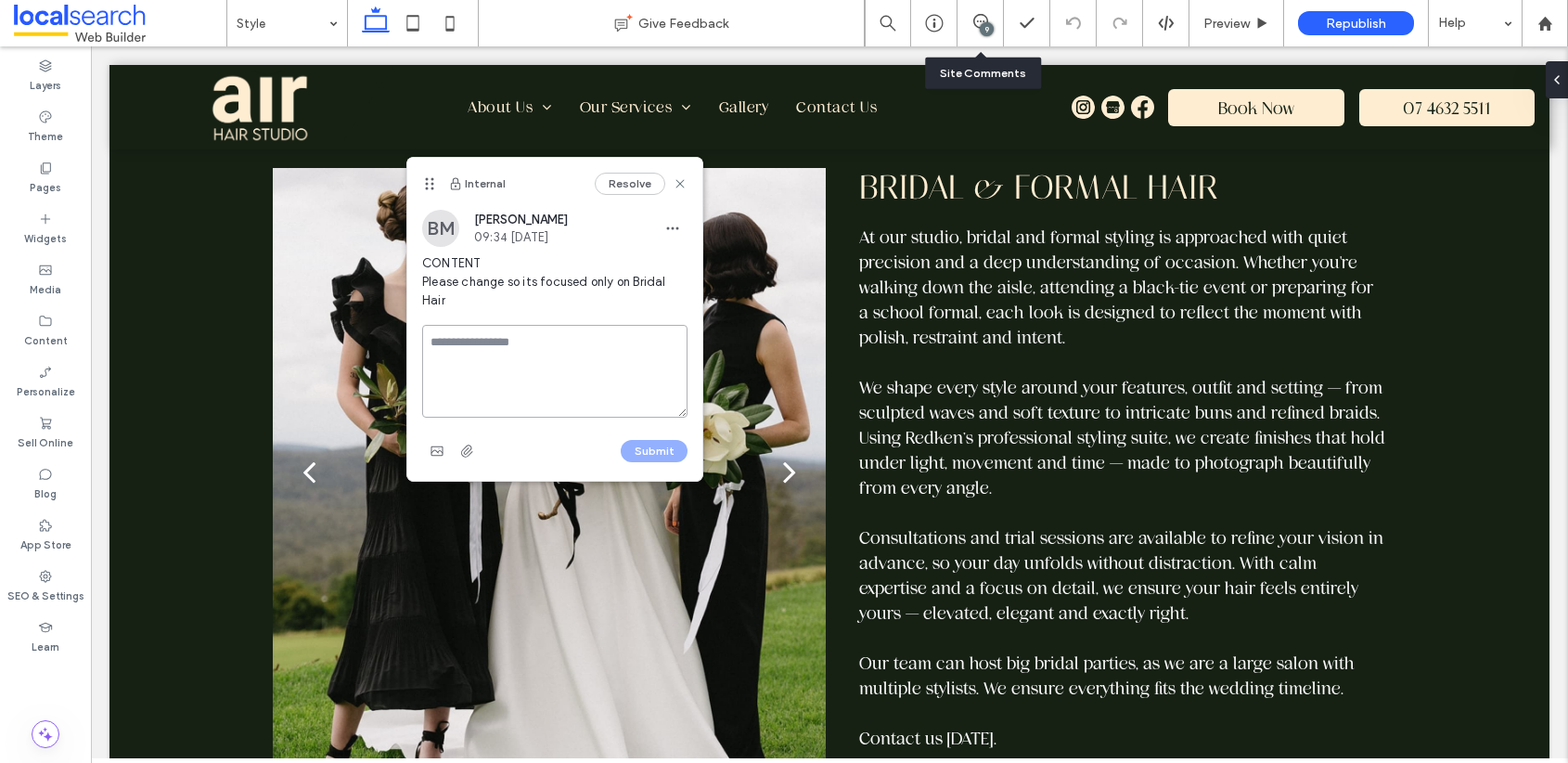
click at [584, 351] on textarea at bounding box center [554, 371] width 265 height 93
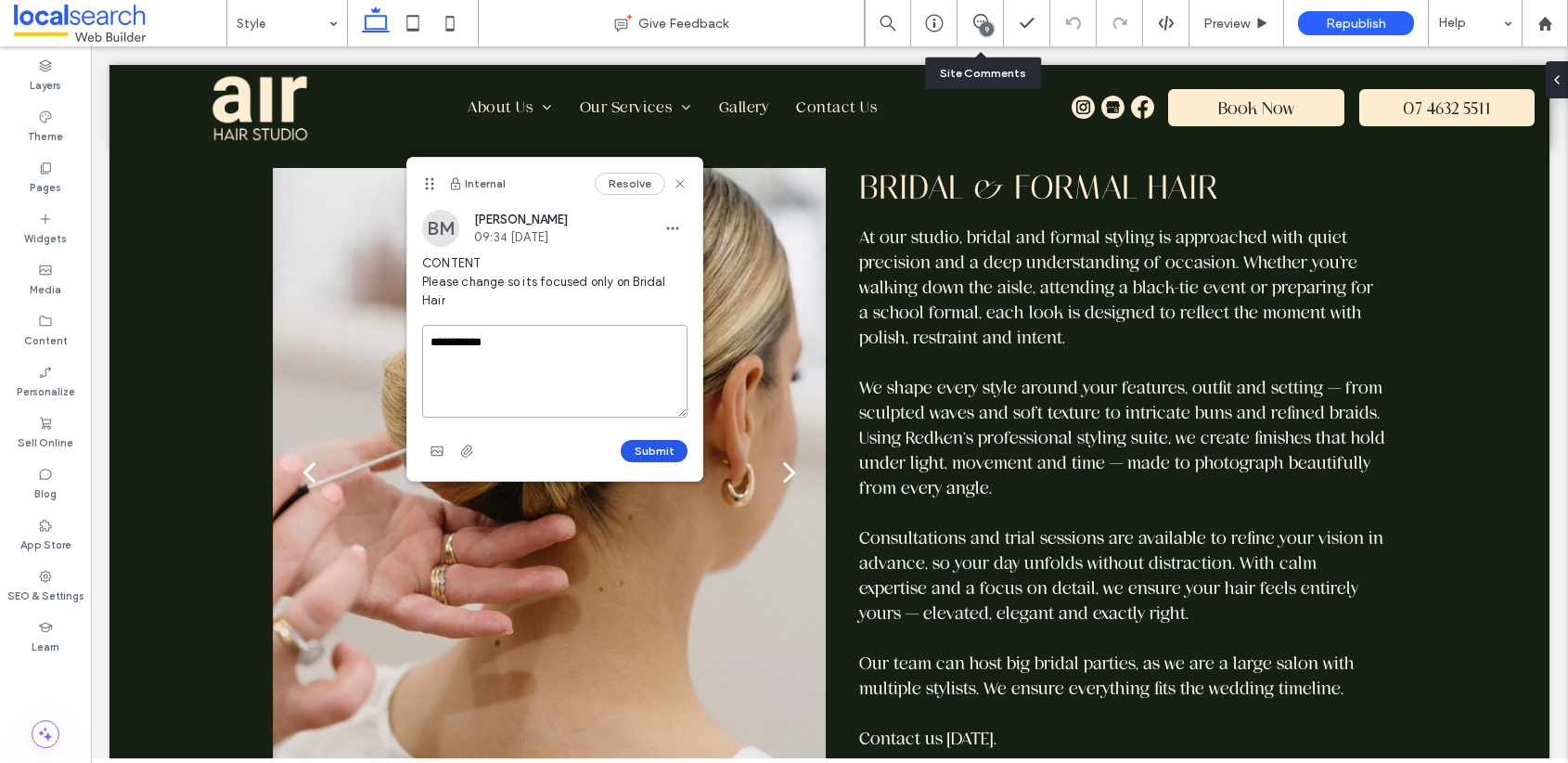
type textarea "**********"
click at [658, 448] on button "Submit" at bounding box center [654, 451] width 67 height 22
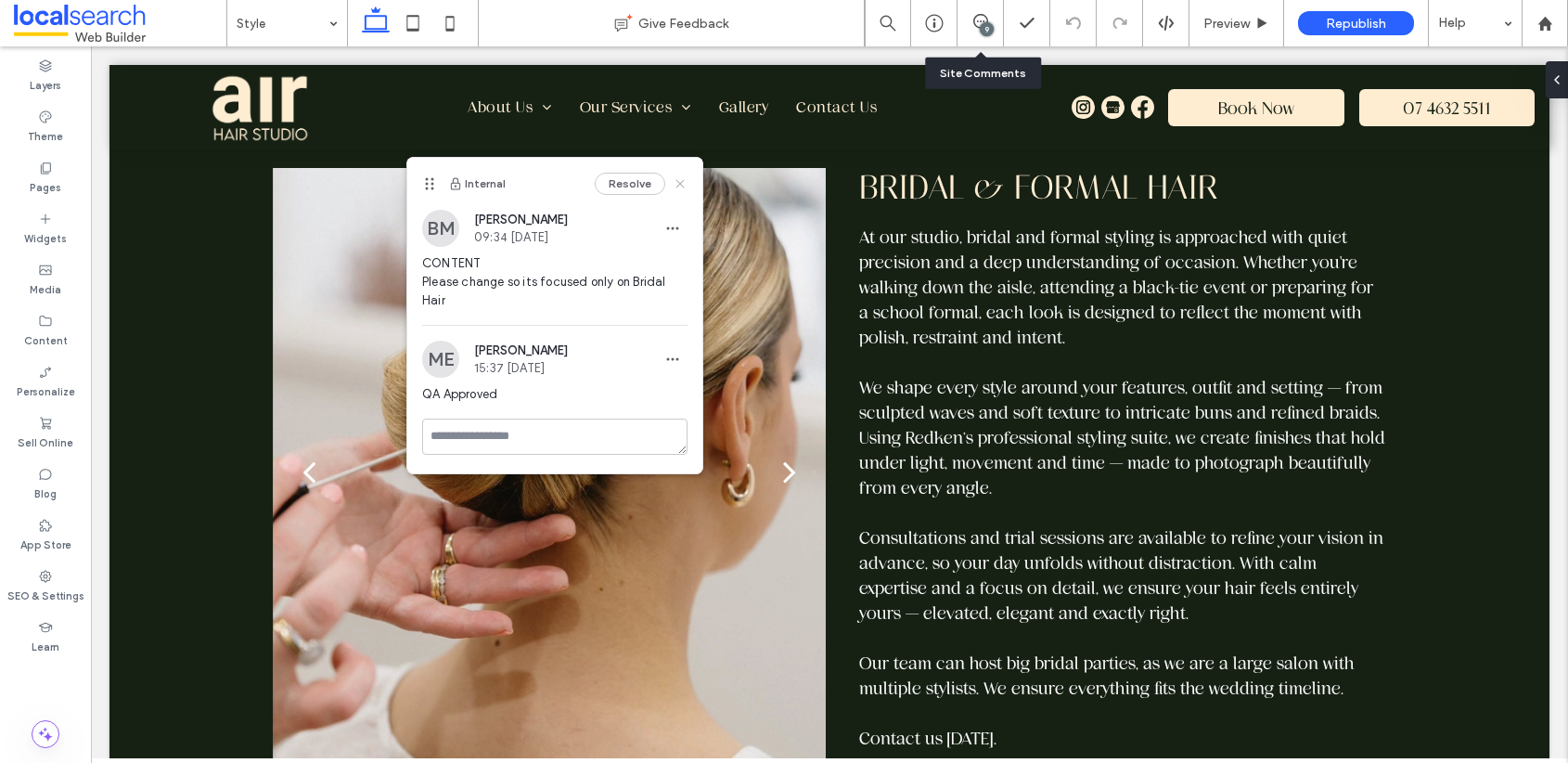
click at [687, 188] on icon at bounding box center [679, 183] width 14 height 14
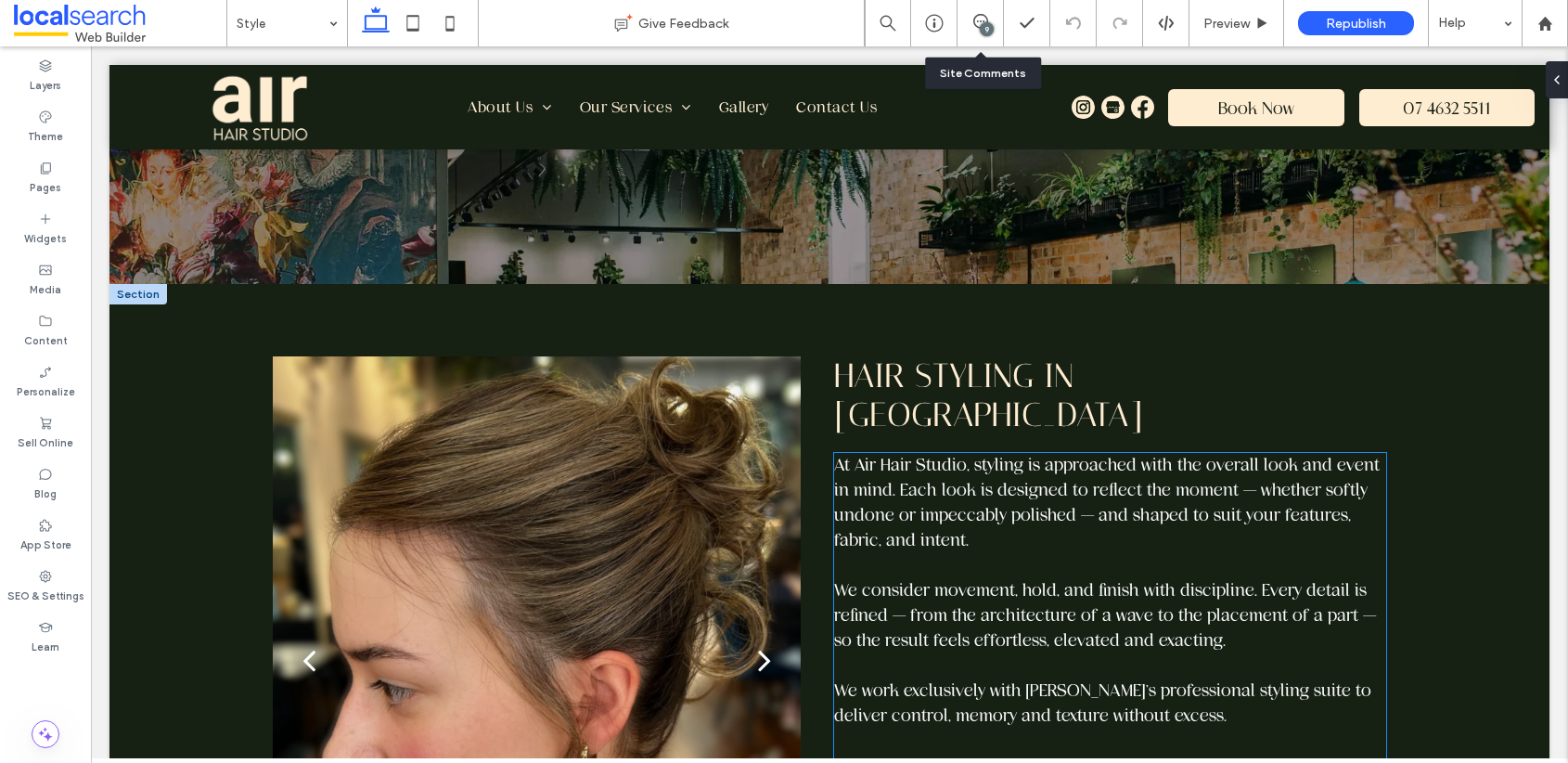
scroll to position [297, 0]
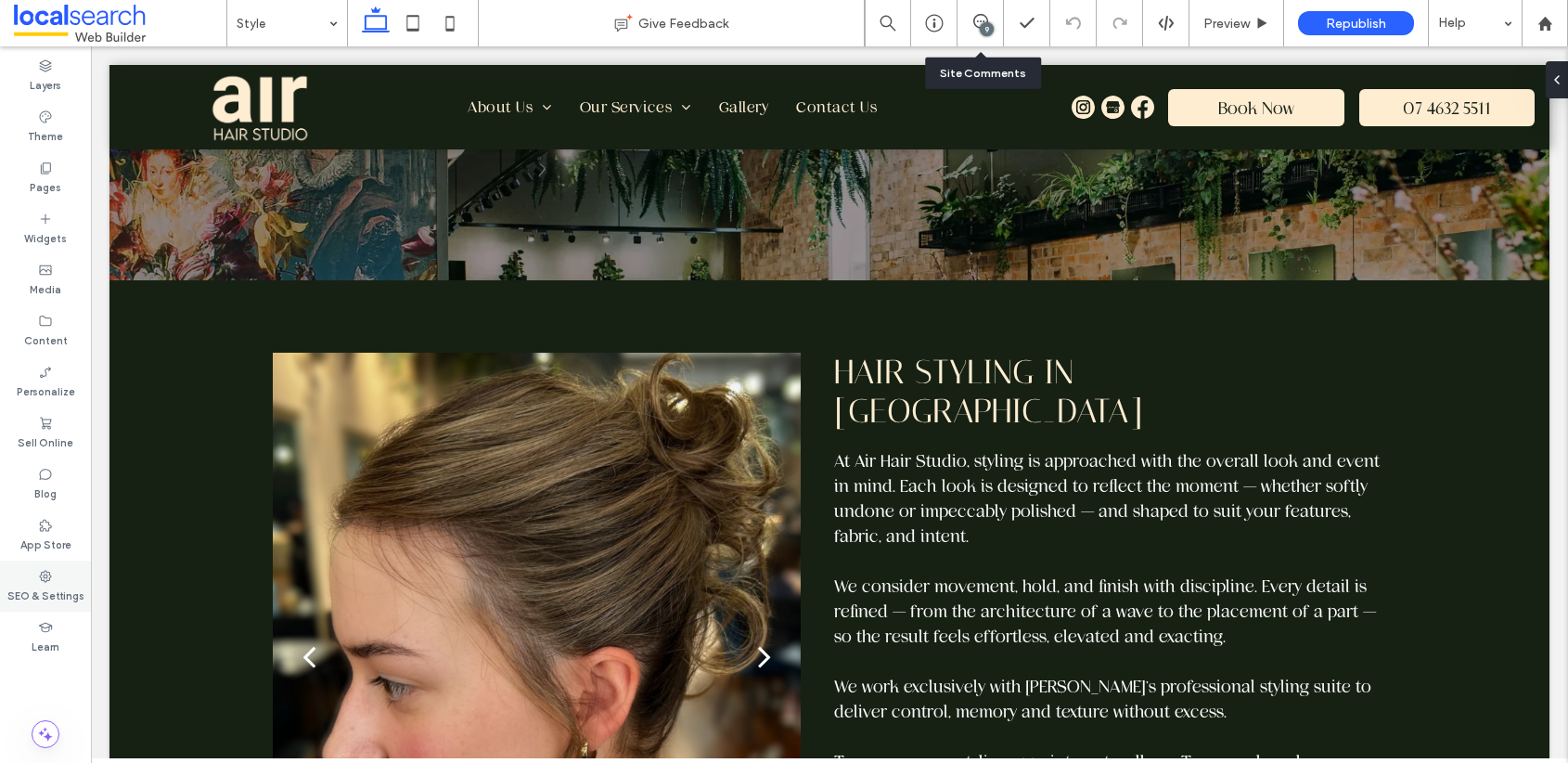
click at [53, 574] on div "SEO & Settings" at bounding box center [45, 585] width 91 height 51
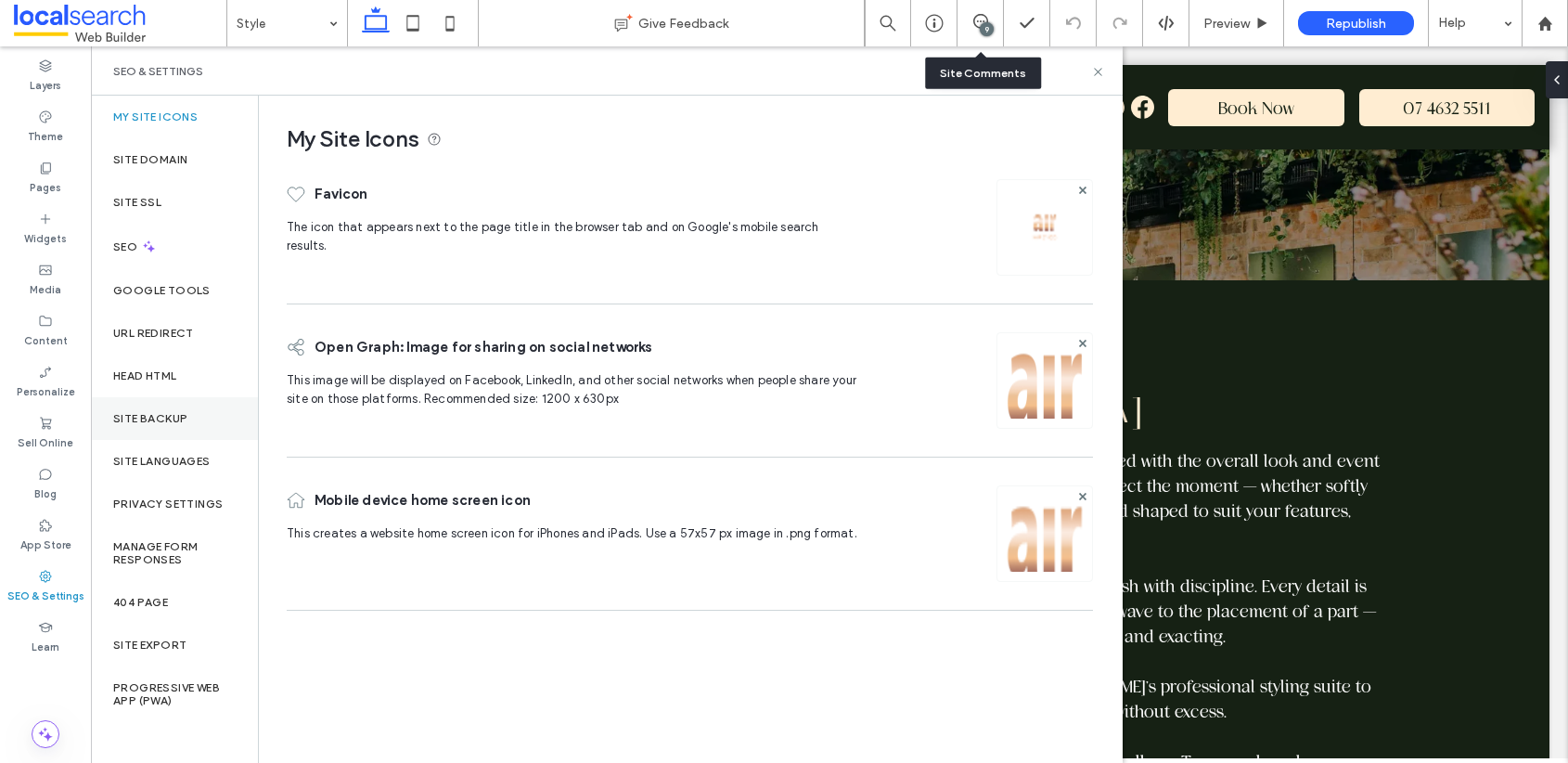
click at [163, 417] on label "Site Backup" at bounding box center [150, 419] width 74 height 13
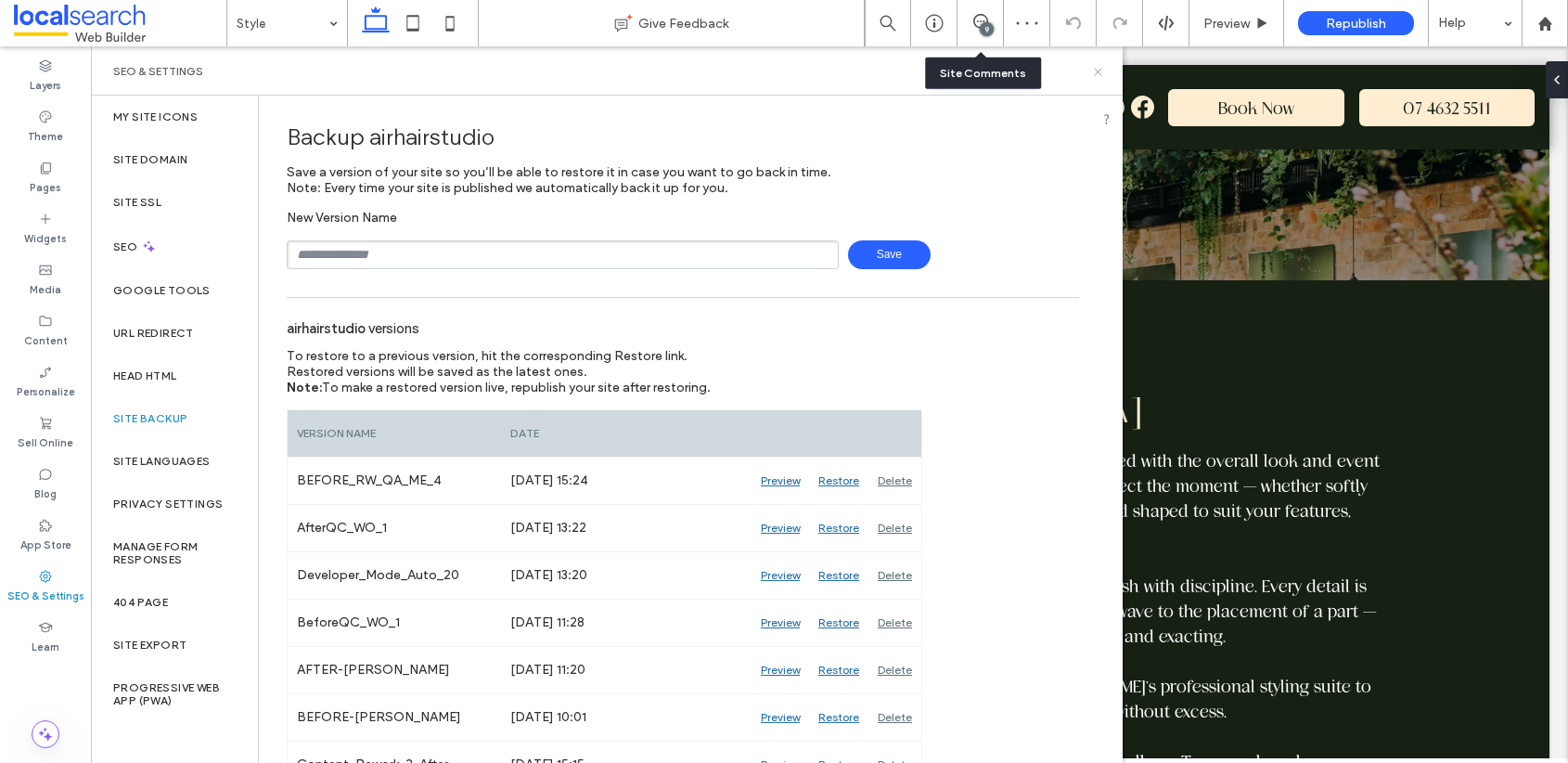
click at [1097, 69] on icon at bounding box center [1098, 72] width 13 height 13
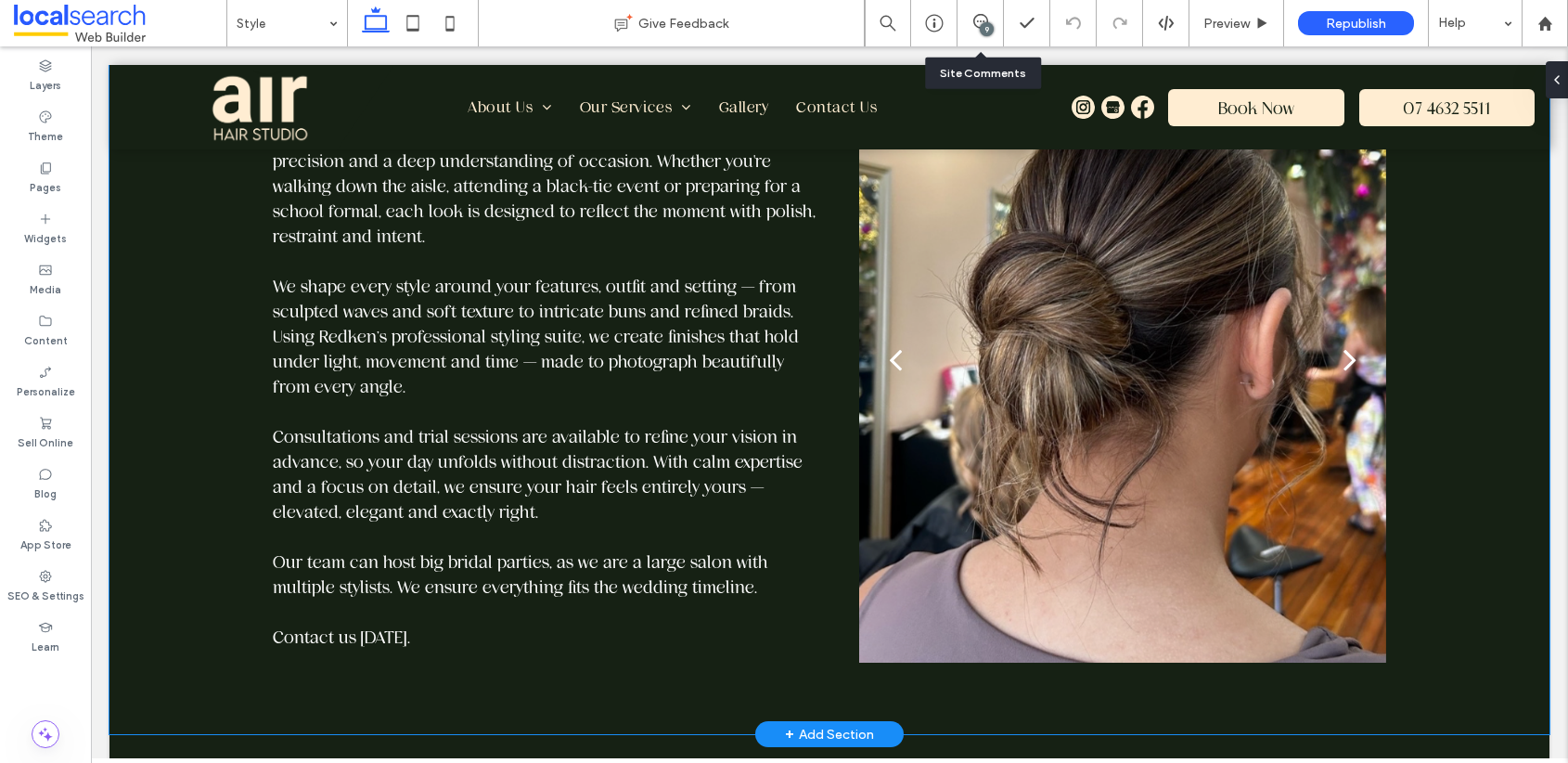
scroll to position [1341, 0]
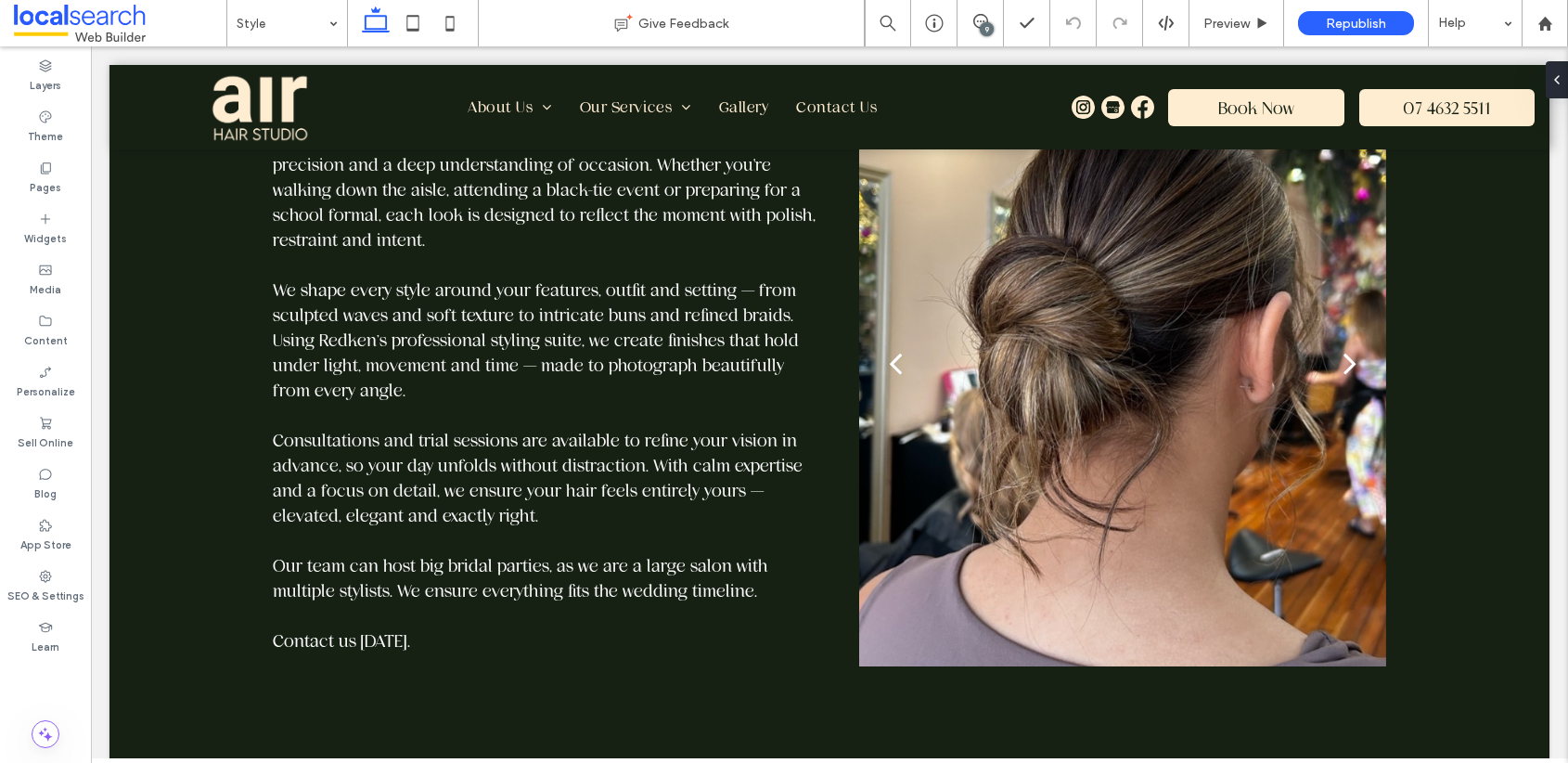
click at [984, 23] on div "9" at bounding box center [987, 29] width 13 height 13
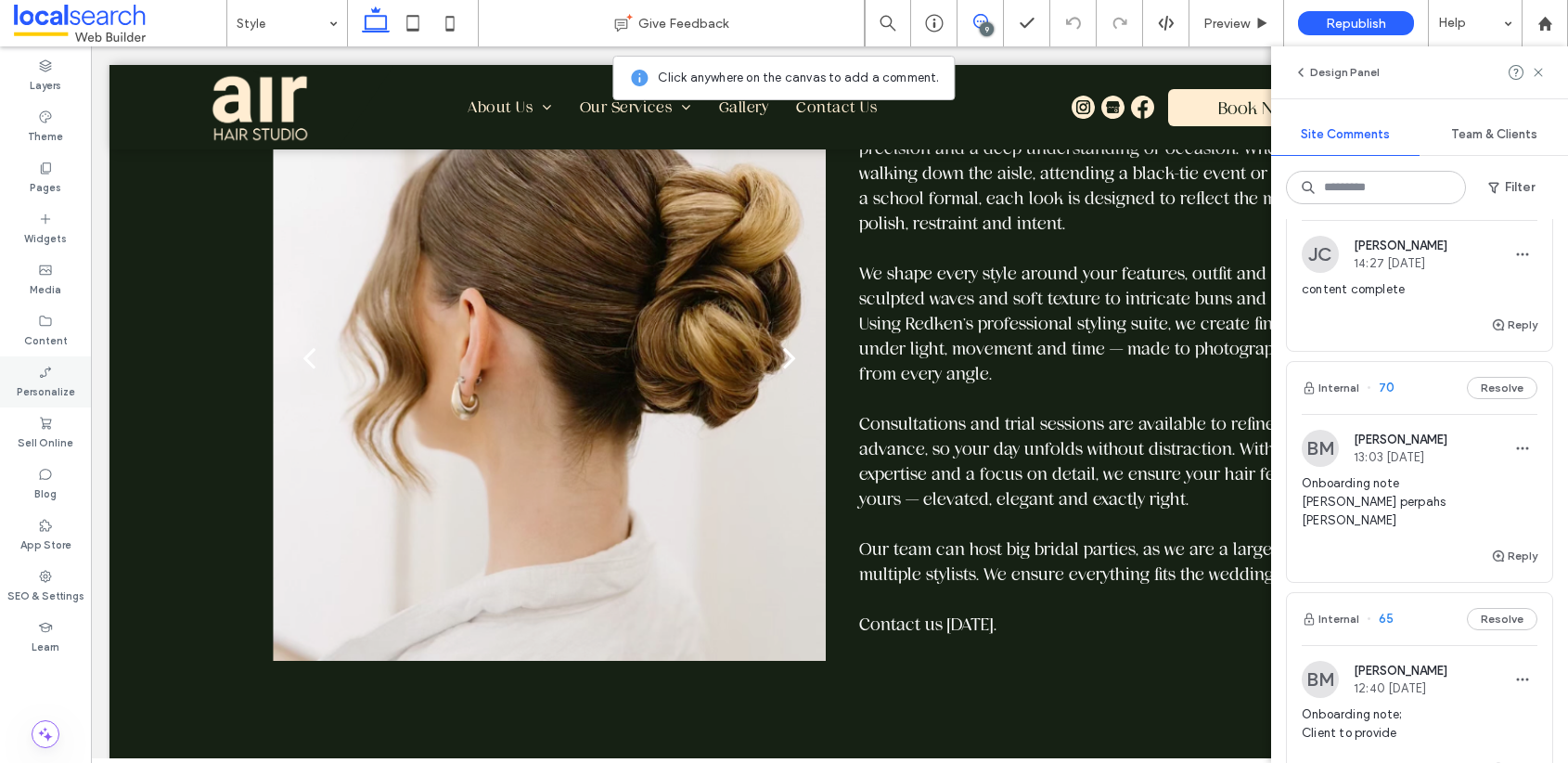
scroll to position [2018, 0]
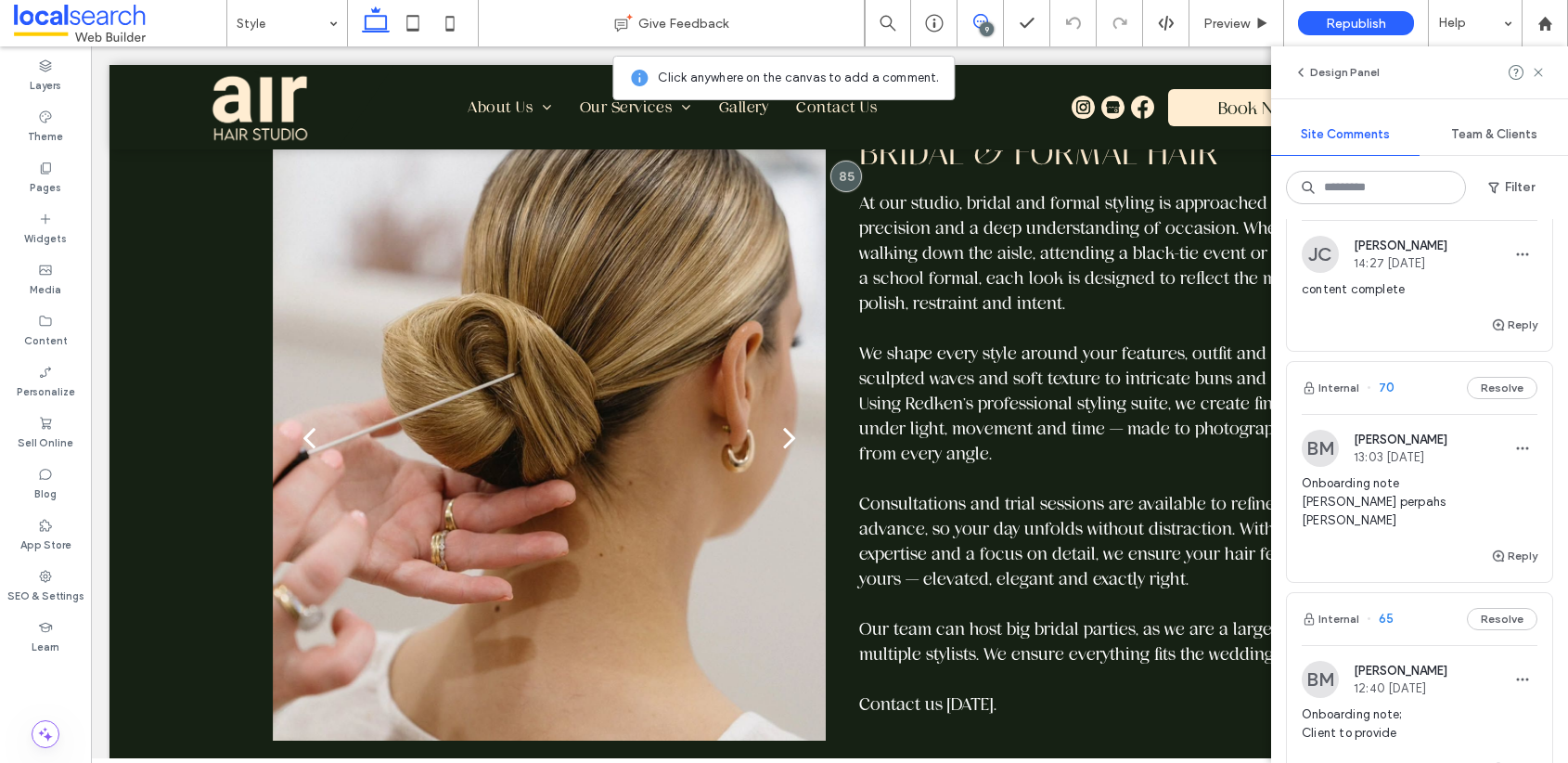
click at [505, 354] on div at bounding box center [550, 449] width 553 height 519
click at [505, 354] on div "a a a a" at bounding box center [550, 437] width 553 height 607
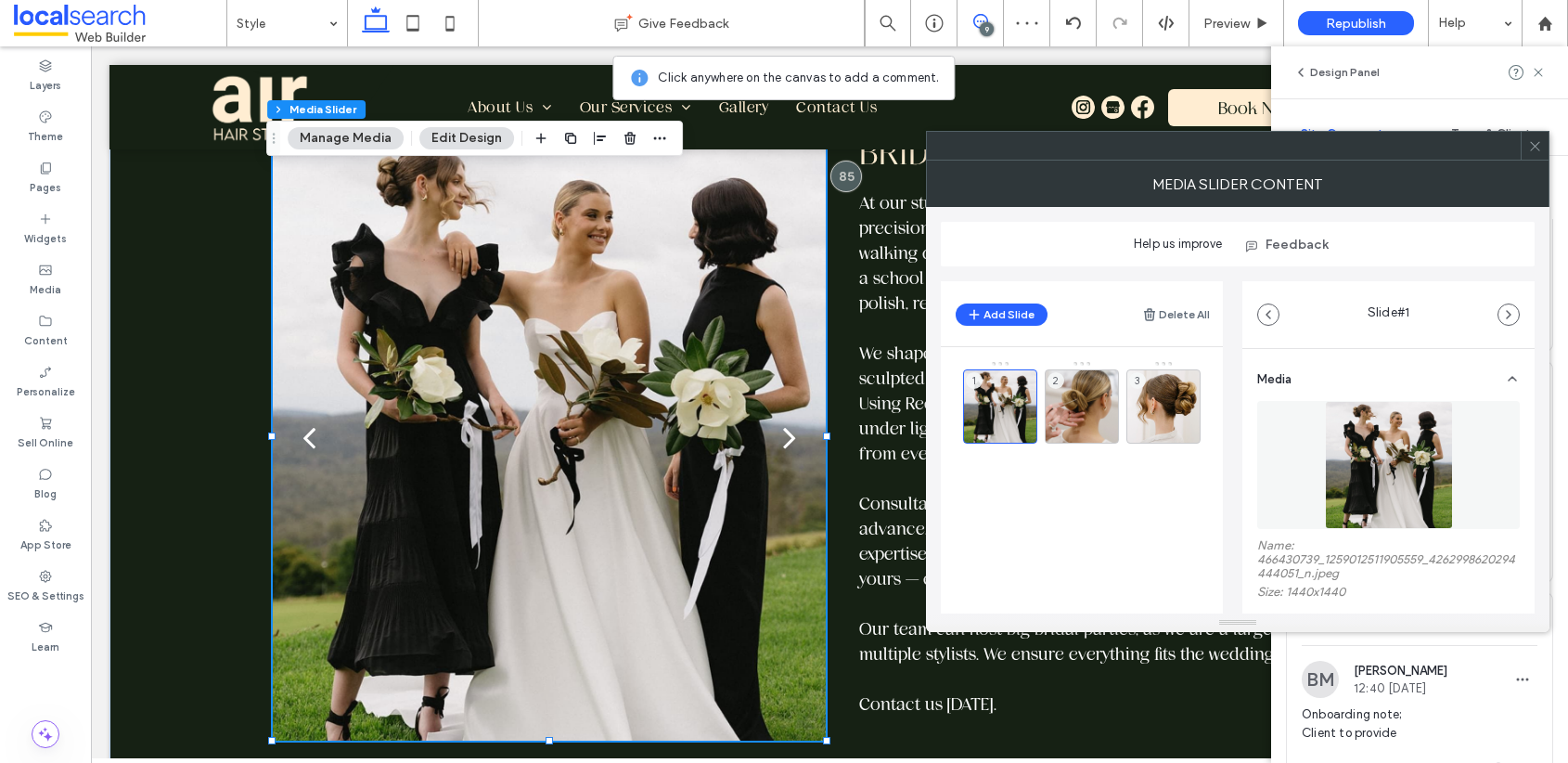
click at [1536, 148] on icon at bounding box center [1535, 146] width 13 height 13
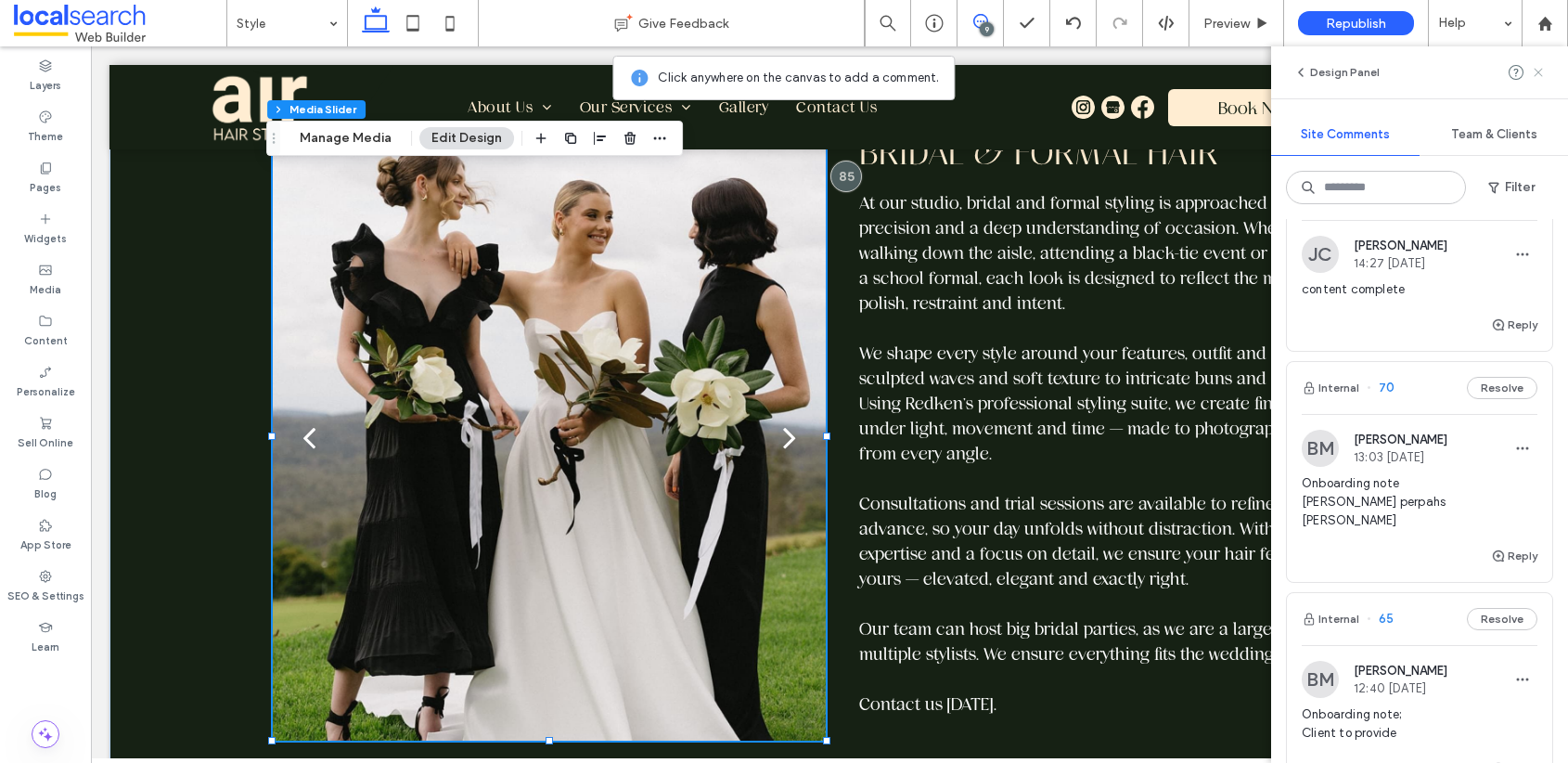
click at [1541, 71] on icon at bounding box center [1538, 72] width 14 height 14
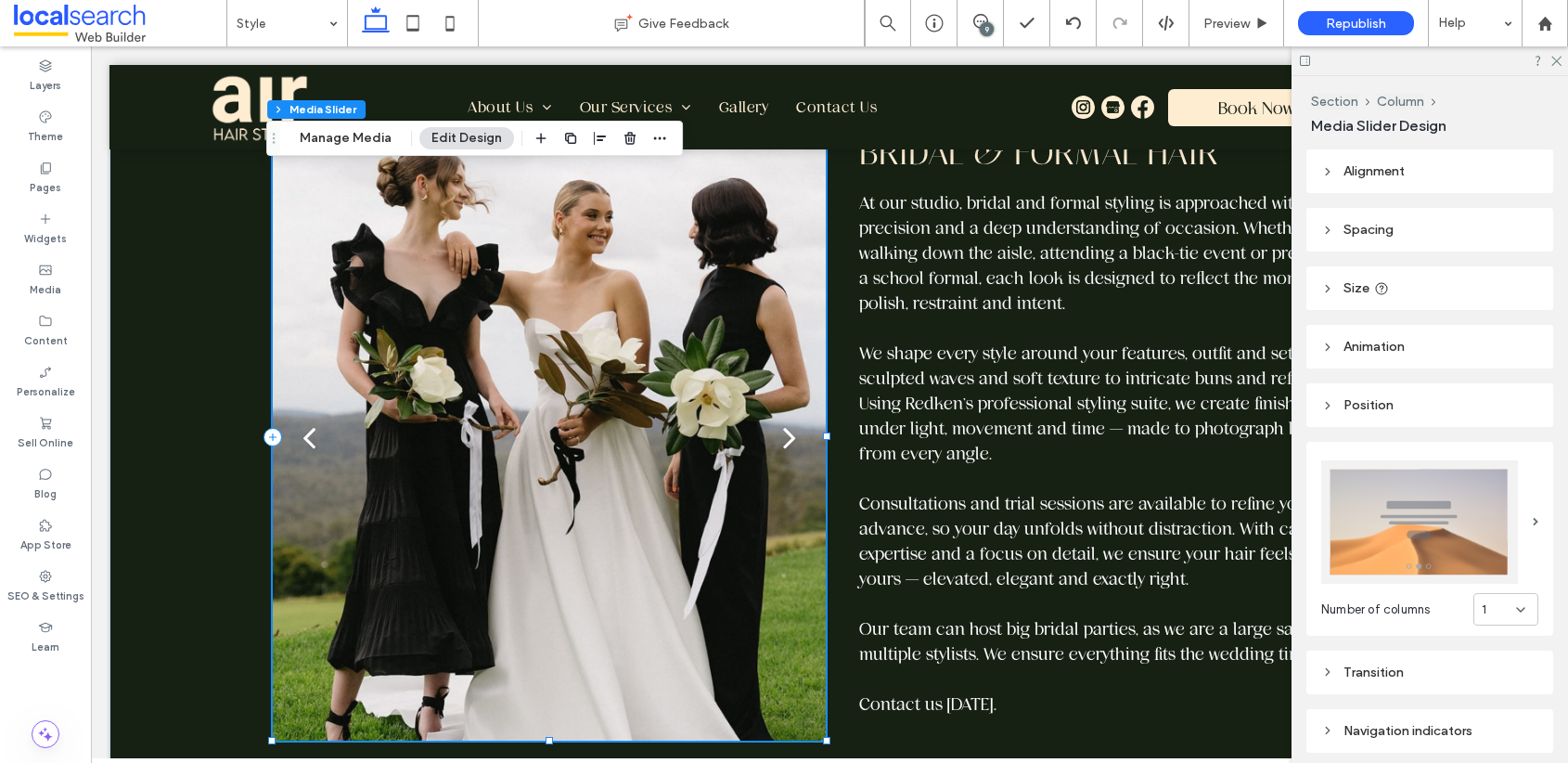
click at [984, 23] on div "9" at bounding box center [987, 29] width 13 height 13
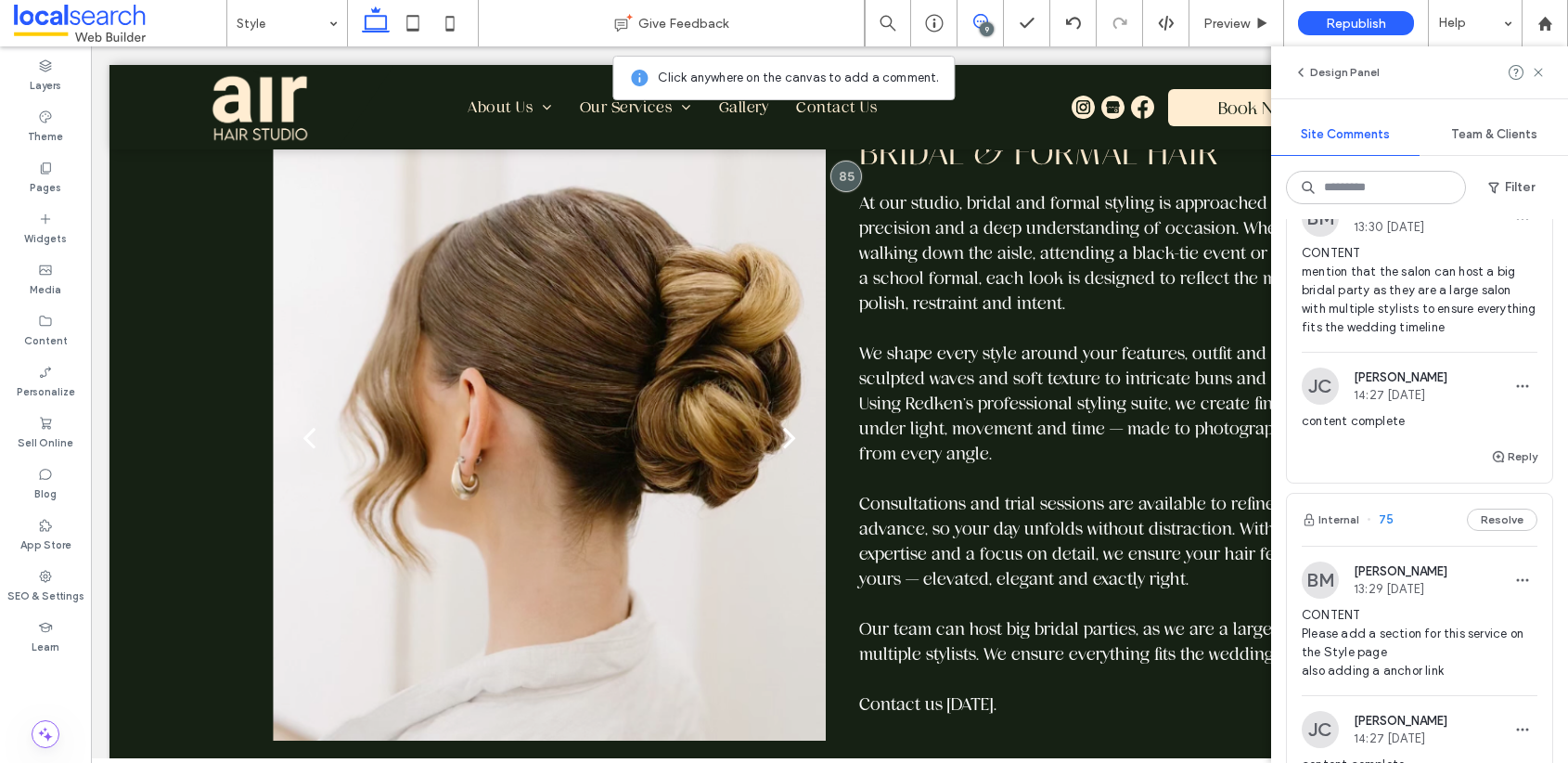
scroll to position [1768, 0]
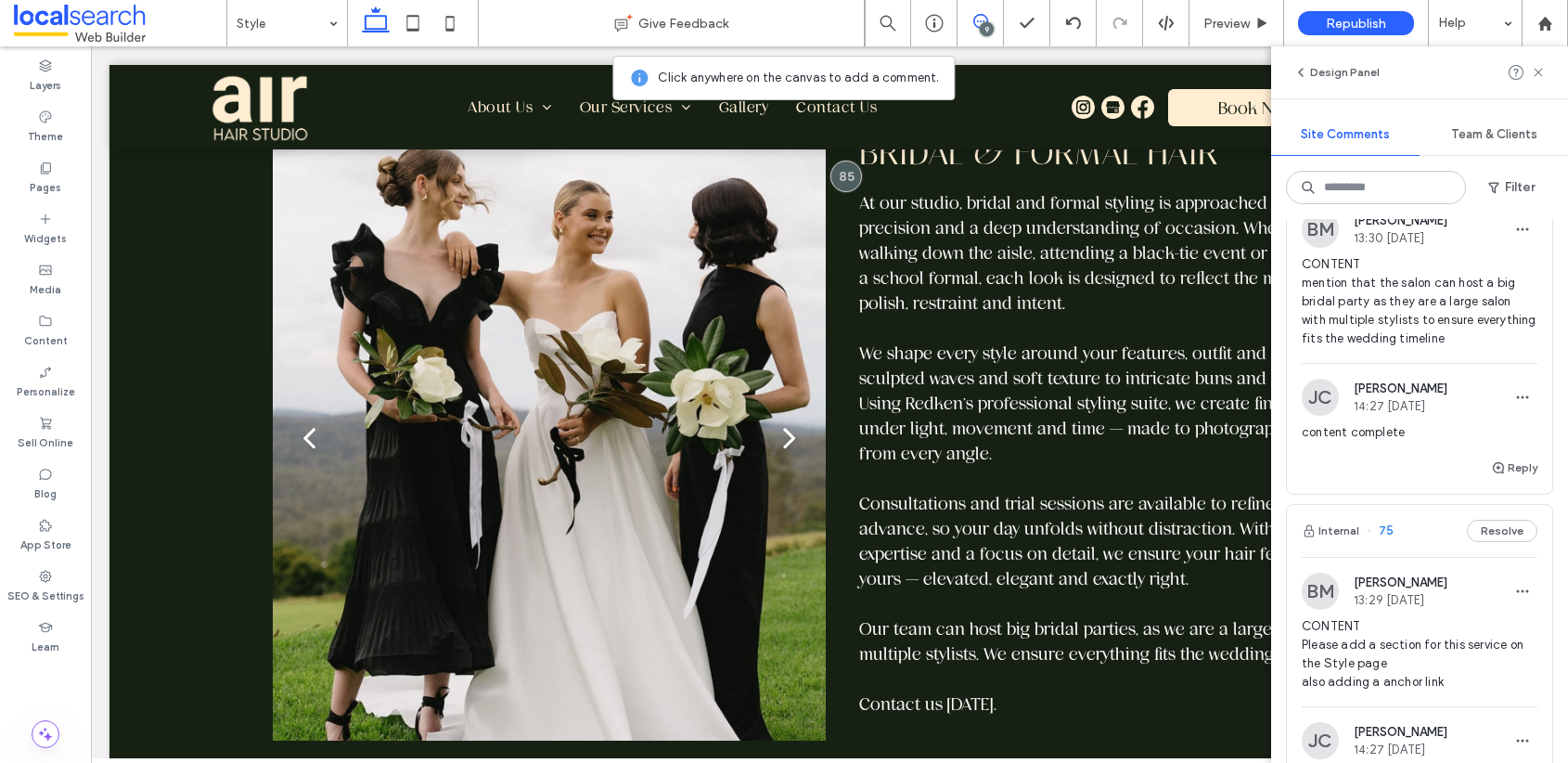
click at [1383, 178] on span "76" at bounding box center [1381, 168] width 27 height 18
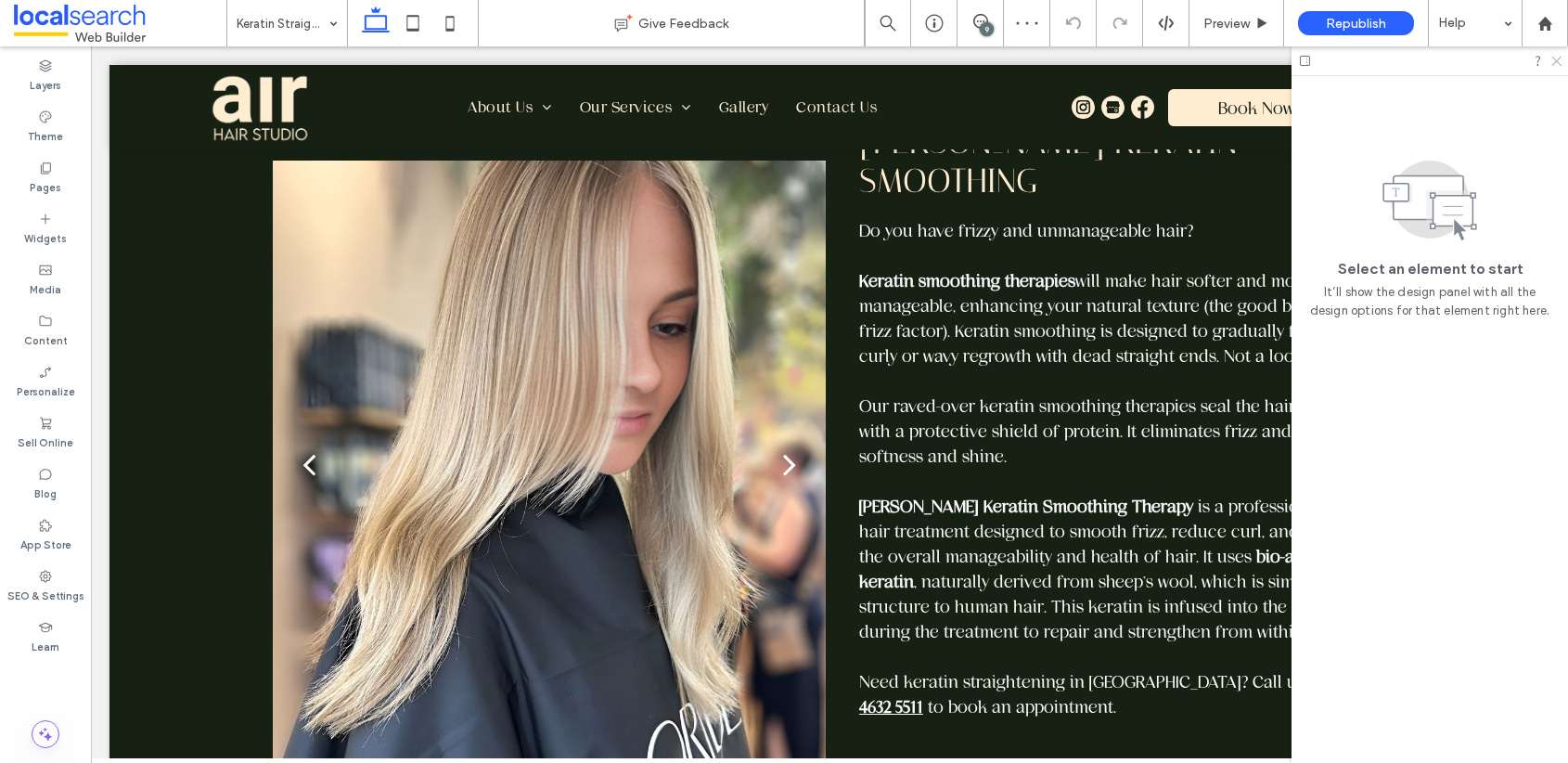
drag, startPoint x: 1556, startPoint y: 61, endPoint x: 1427, endPoint y: 42, distance: 130.4
click at [1556, 61] on use at bounding box center [1556, 62] width 11 height 11
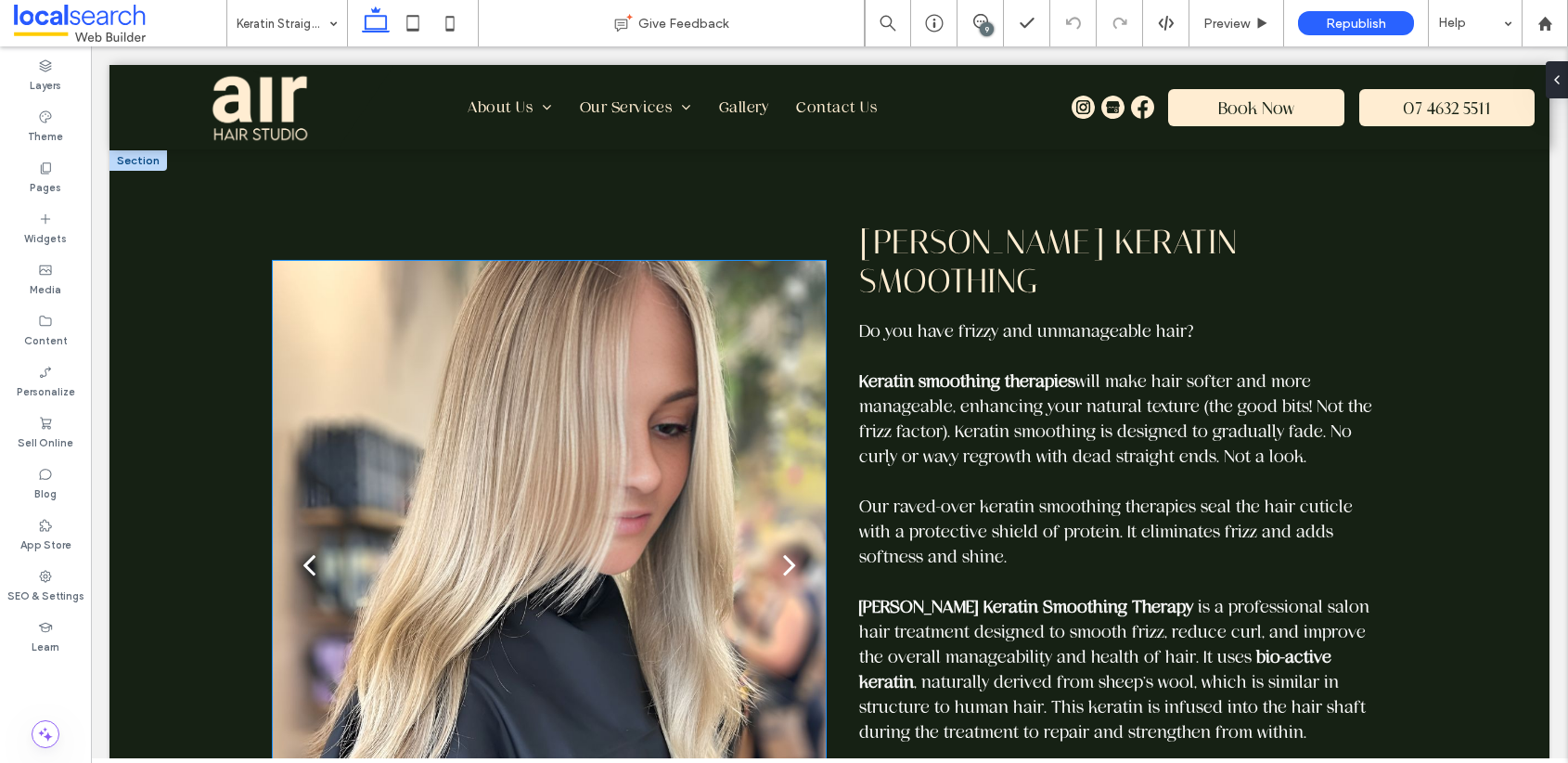
scroll to position [542, 0]
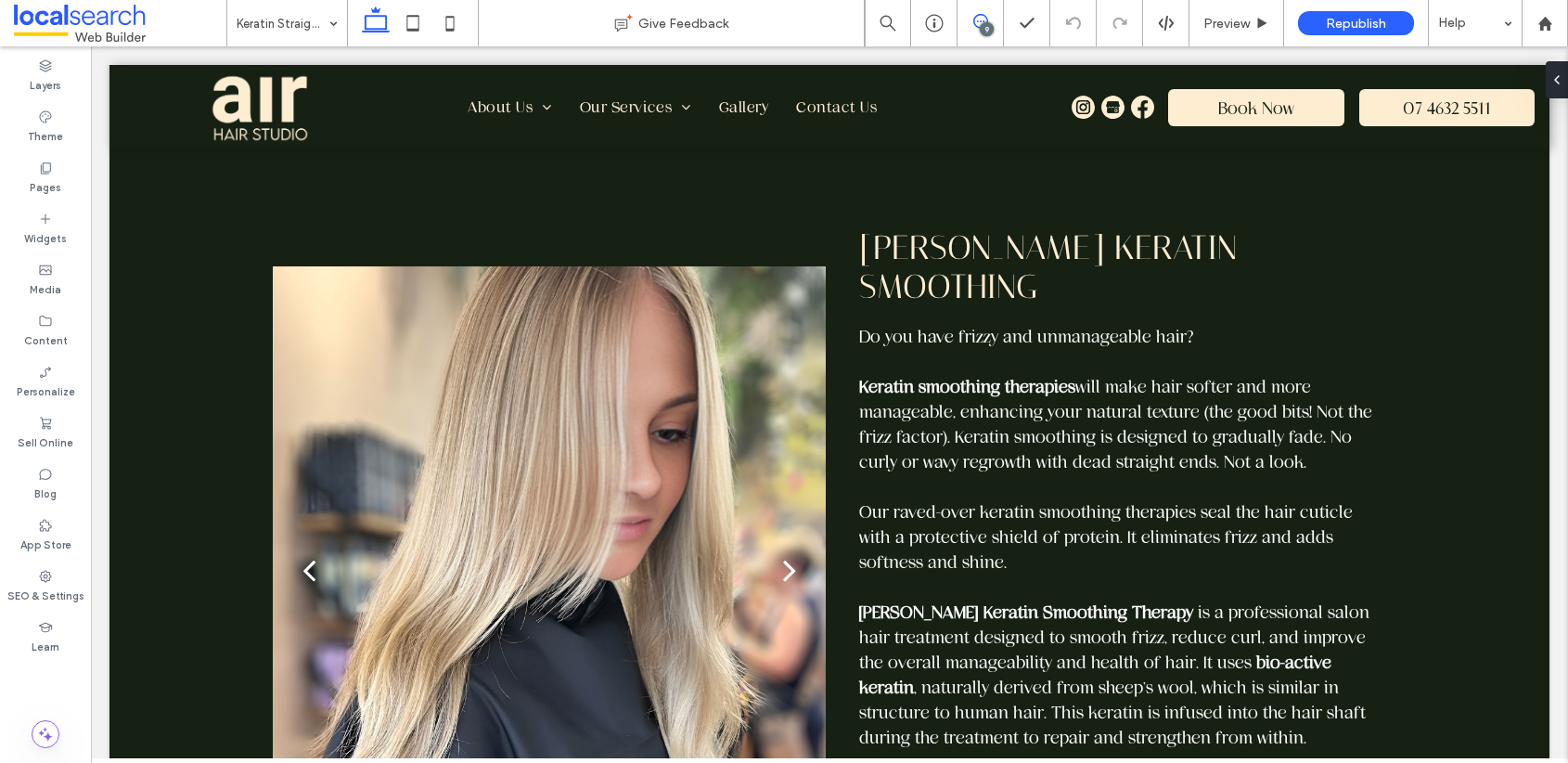
click at [980, 21] on use at bounding box center [980, 20] width 14 height 14
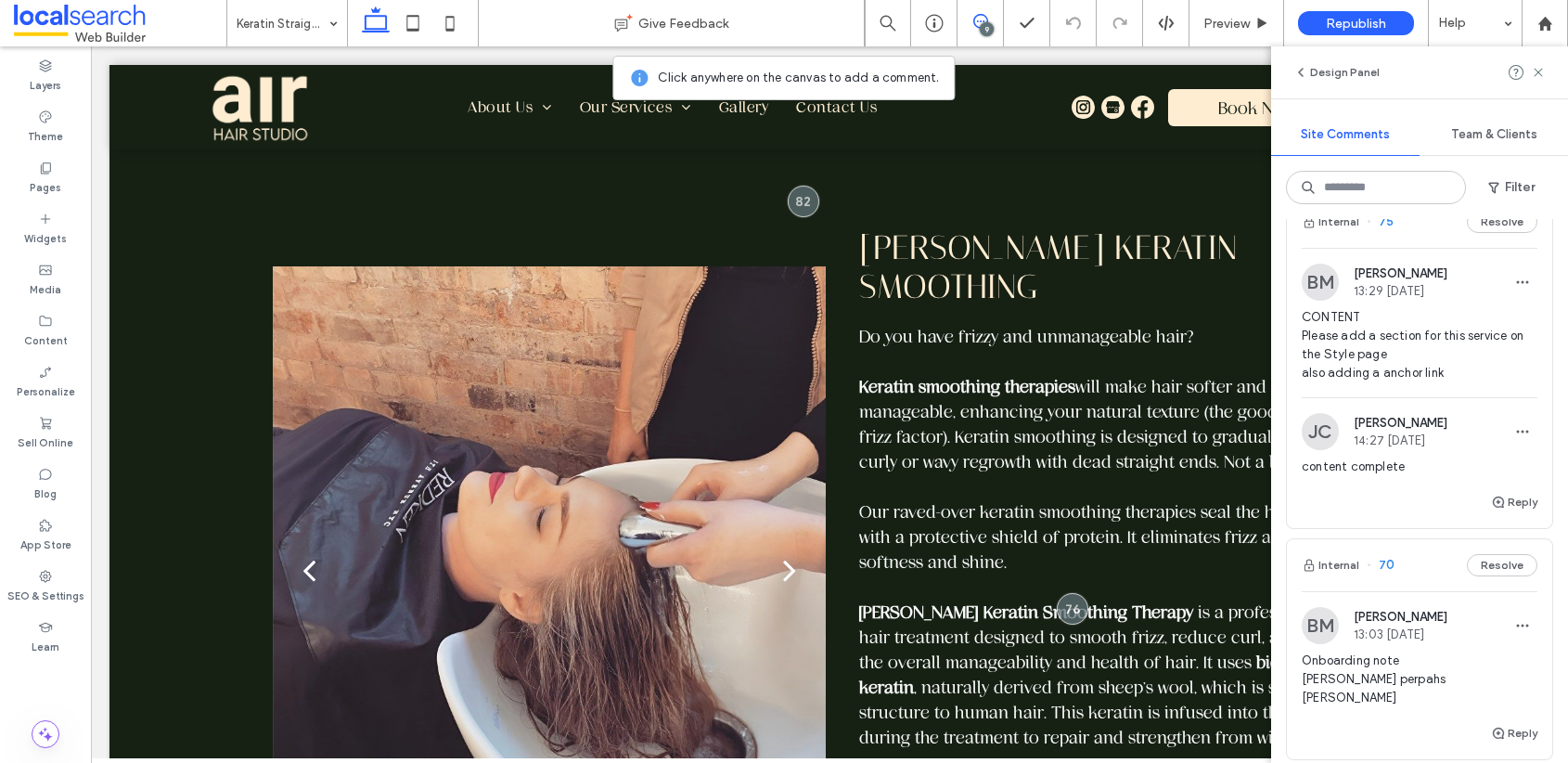
scroll to position [2078, 0]
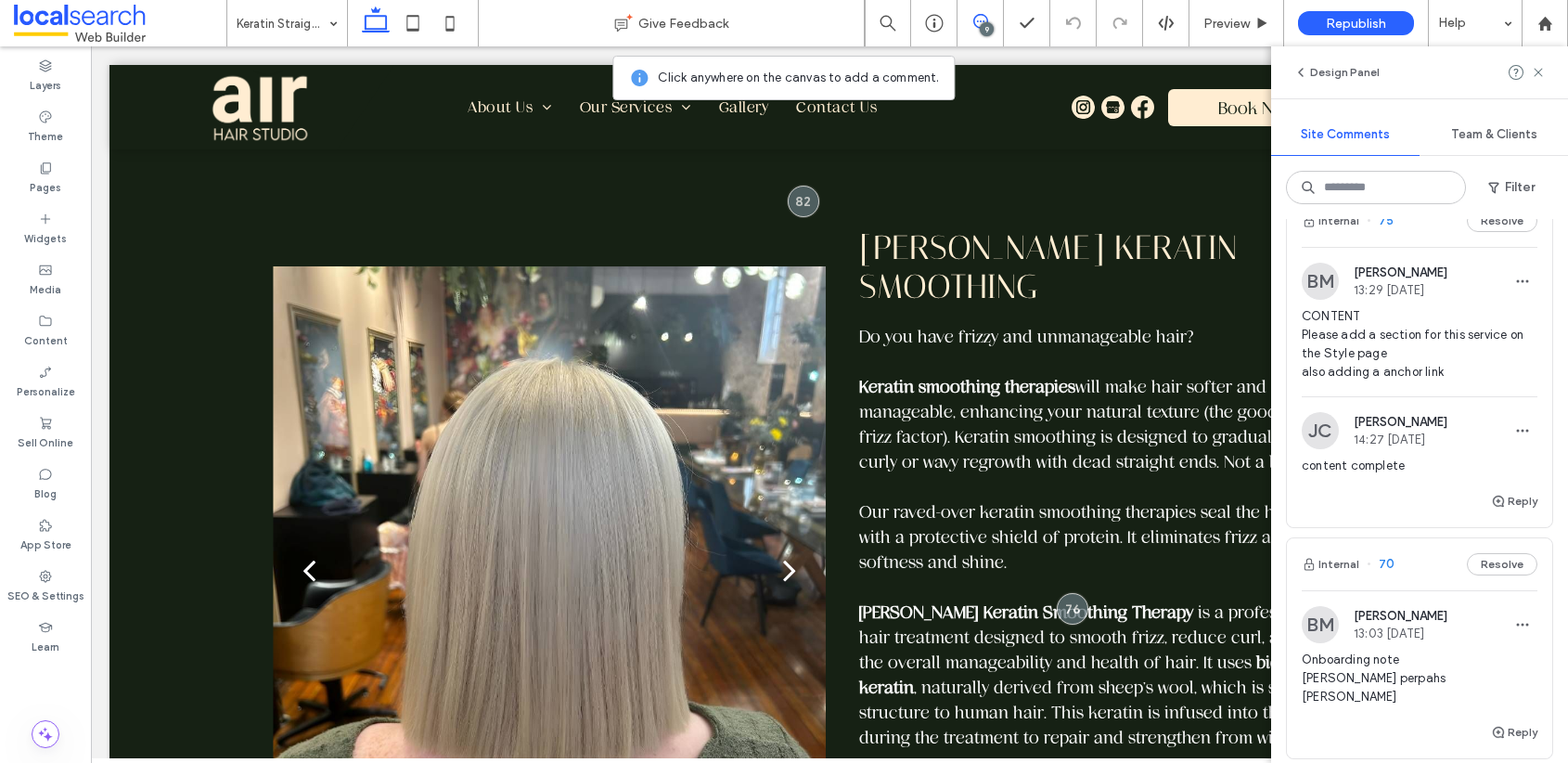
click at [1384, 231] on span "75" at bounding box center [1381, 220] width 27 height 18
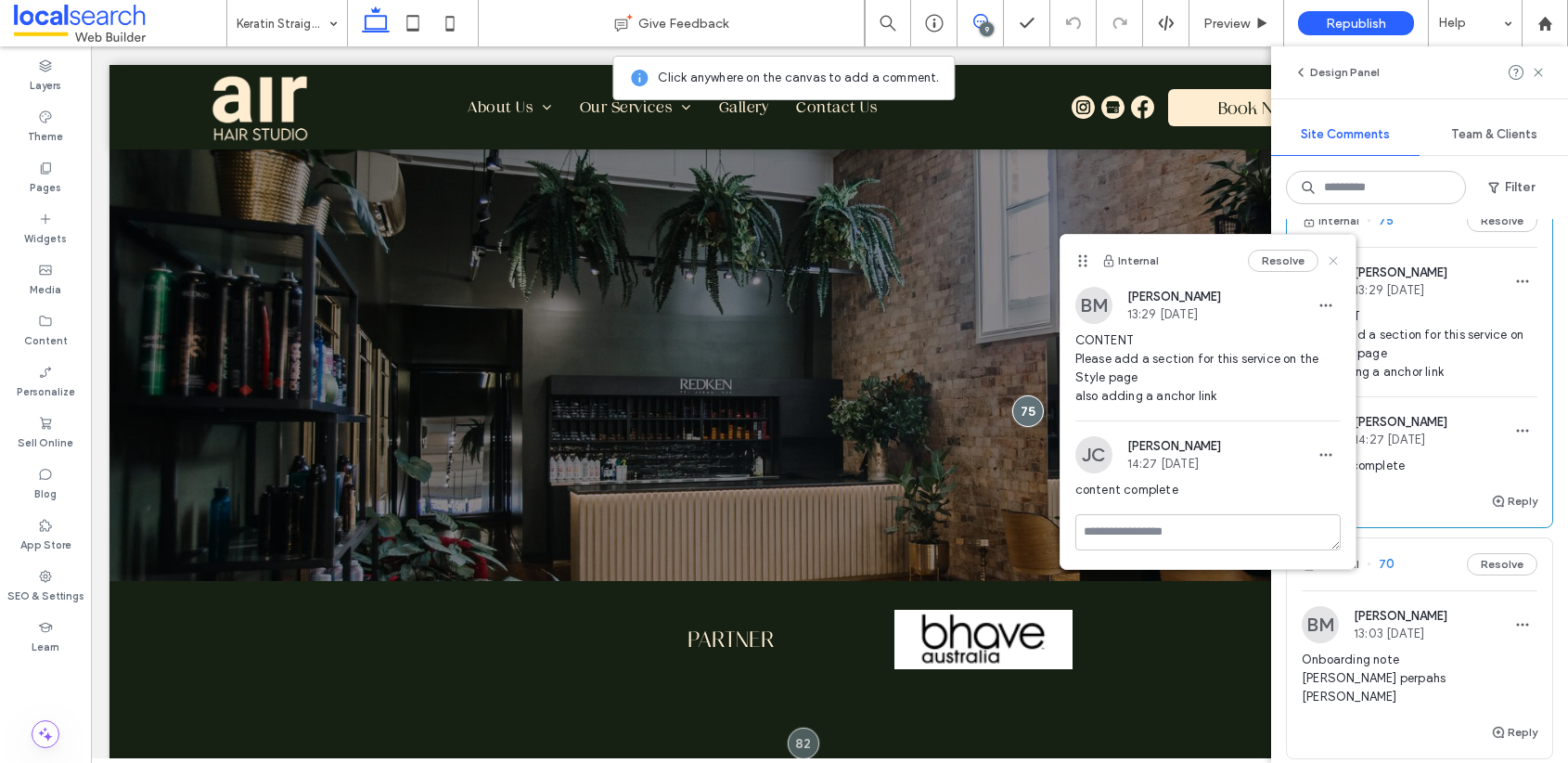
click at [1335, 260] on icon at bounding box center [1333, 260] width 14 height 14
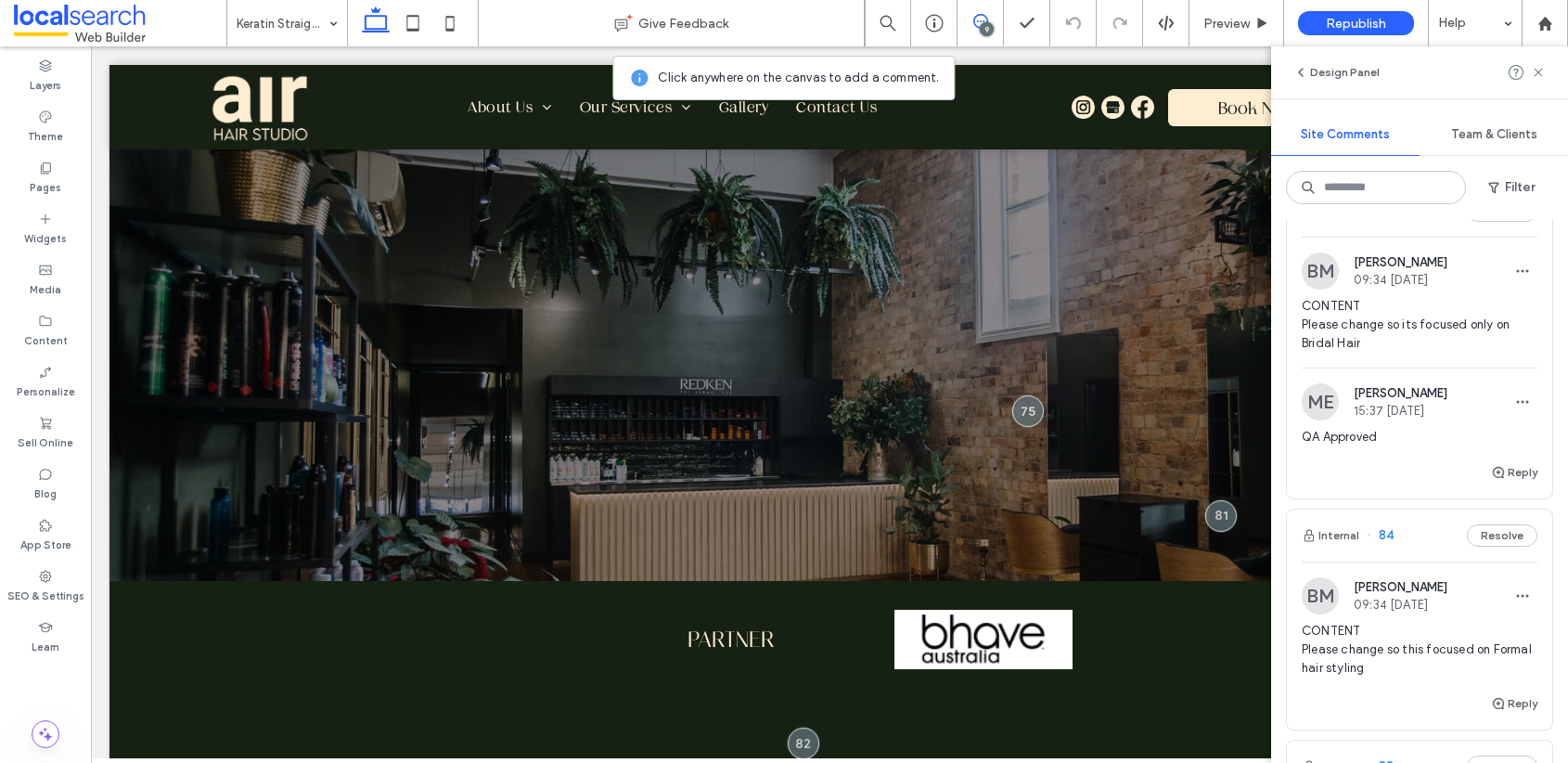
scroll to position [325, 0]
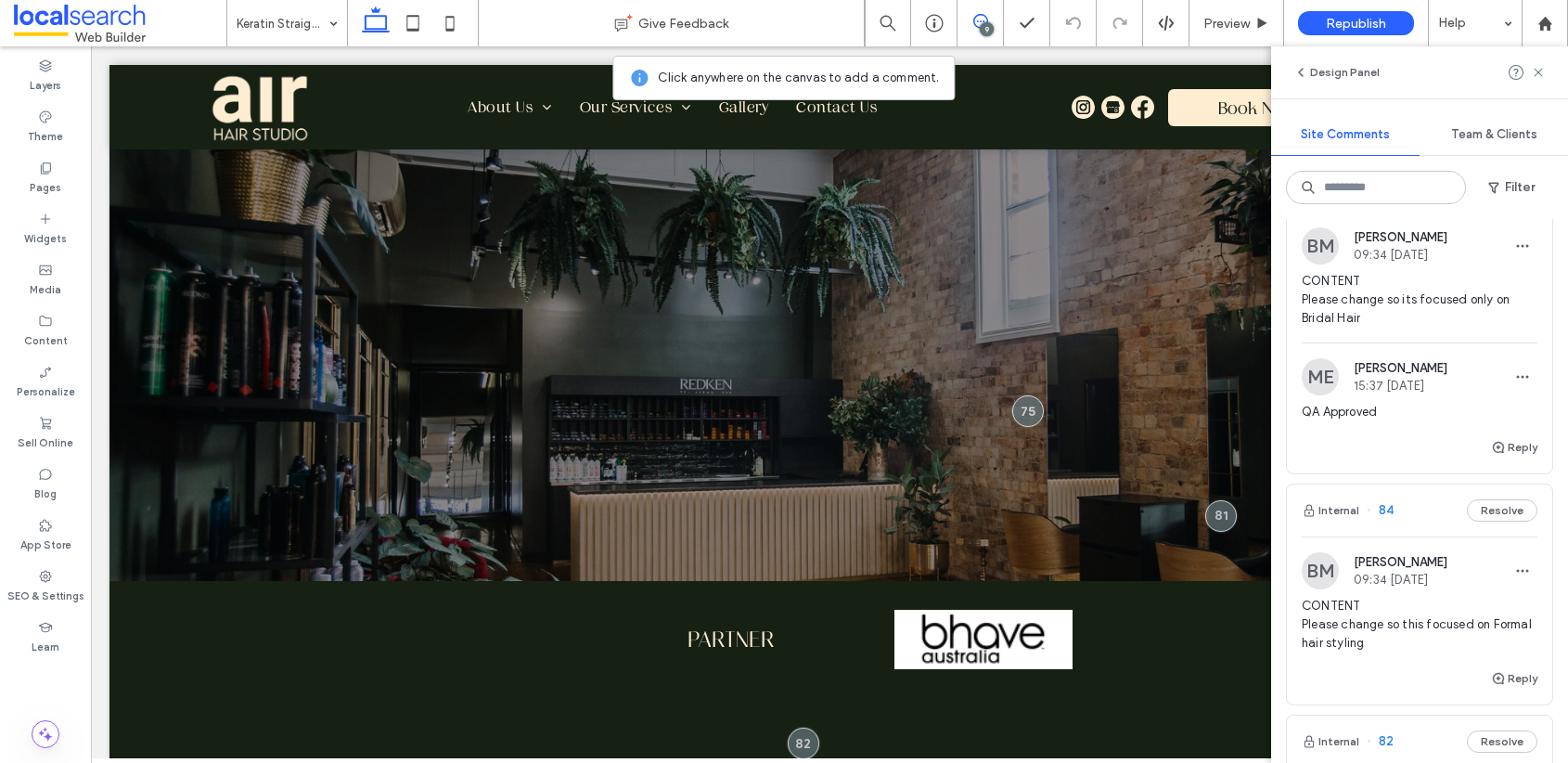
click at [1387, 509] on span "84" at bounding box center [1381, 510] width 27 height 18
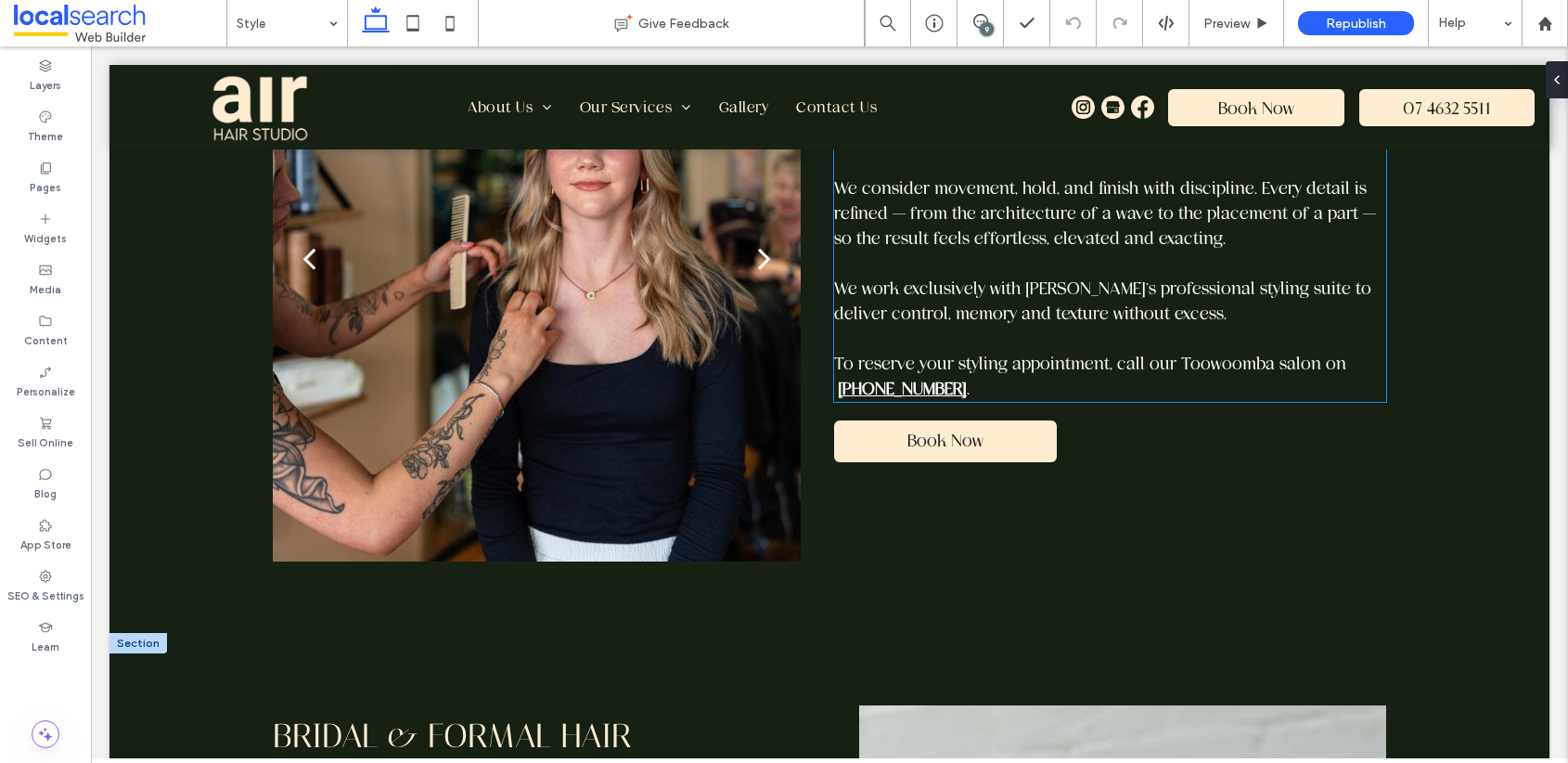
scroll to position [913, 0]
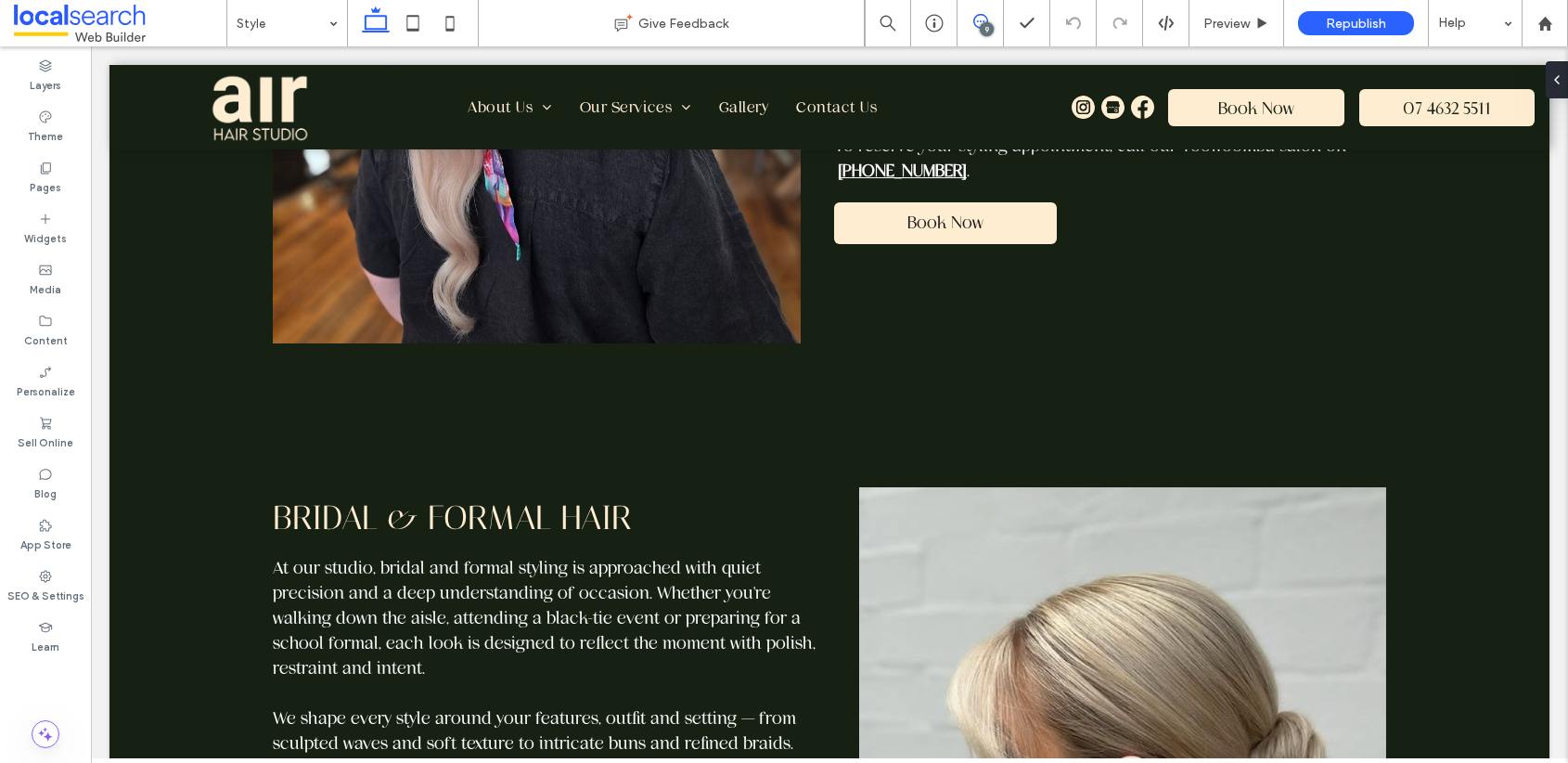
click at [986, 14] on icon at bounding box center [980, 20] width 14 height 14
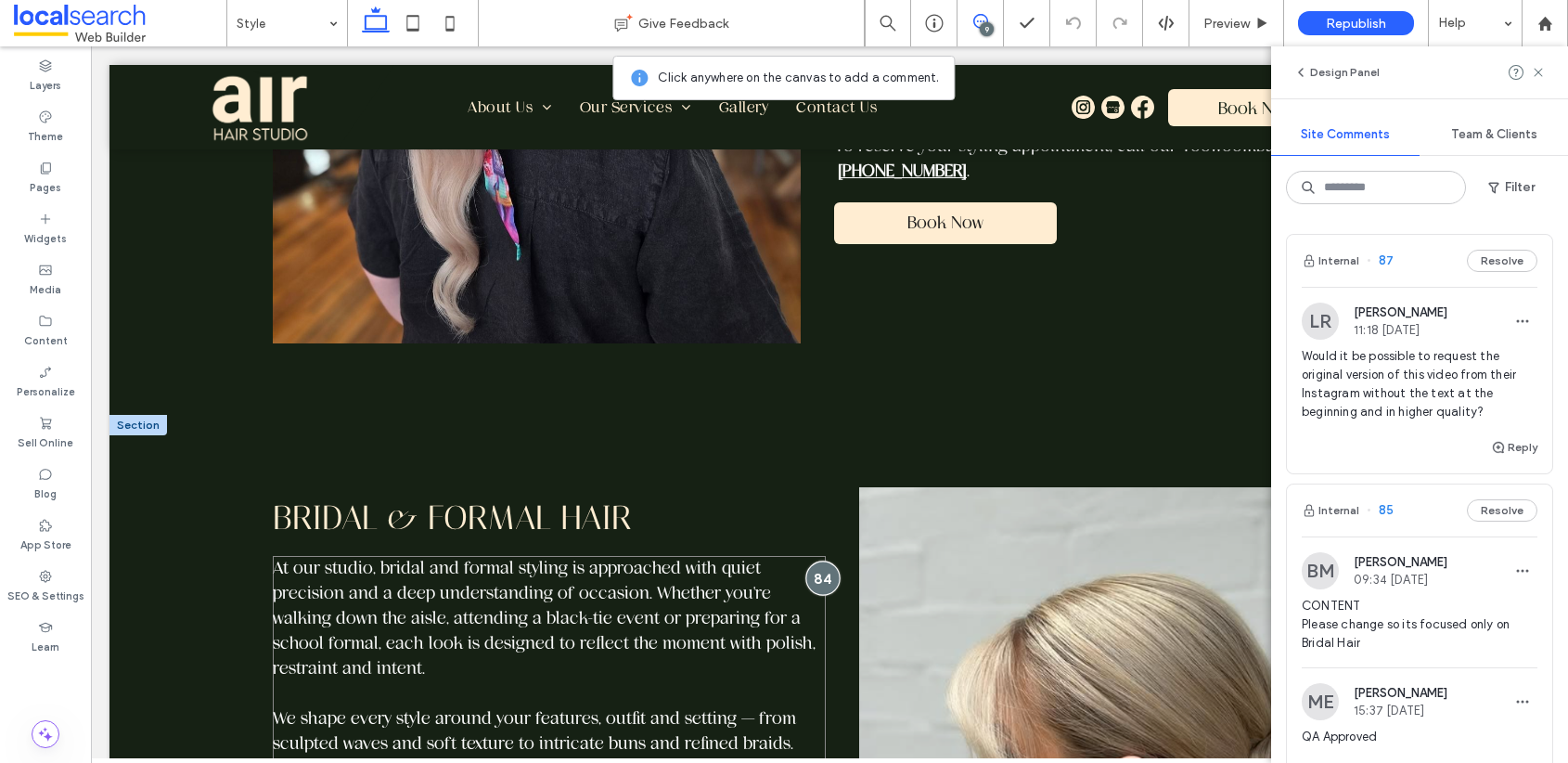
click at [824, 567] on div at bounding box center [822, 578] width 35 height 35
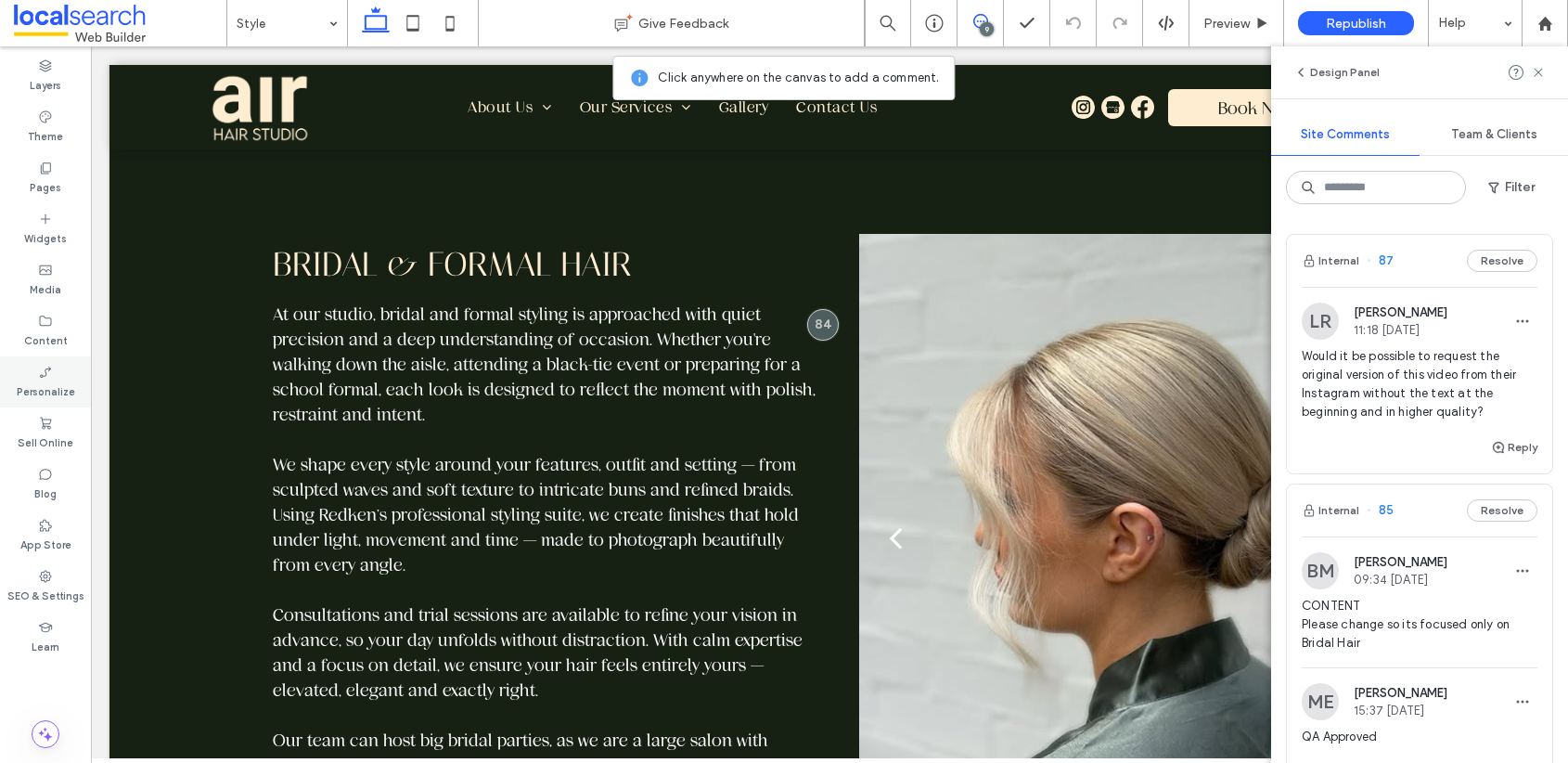
scroll to position [1243, 0]
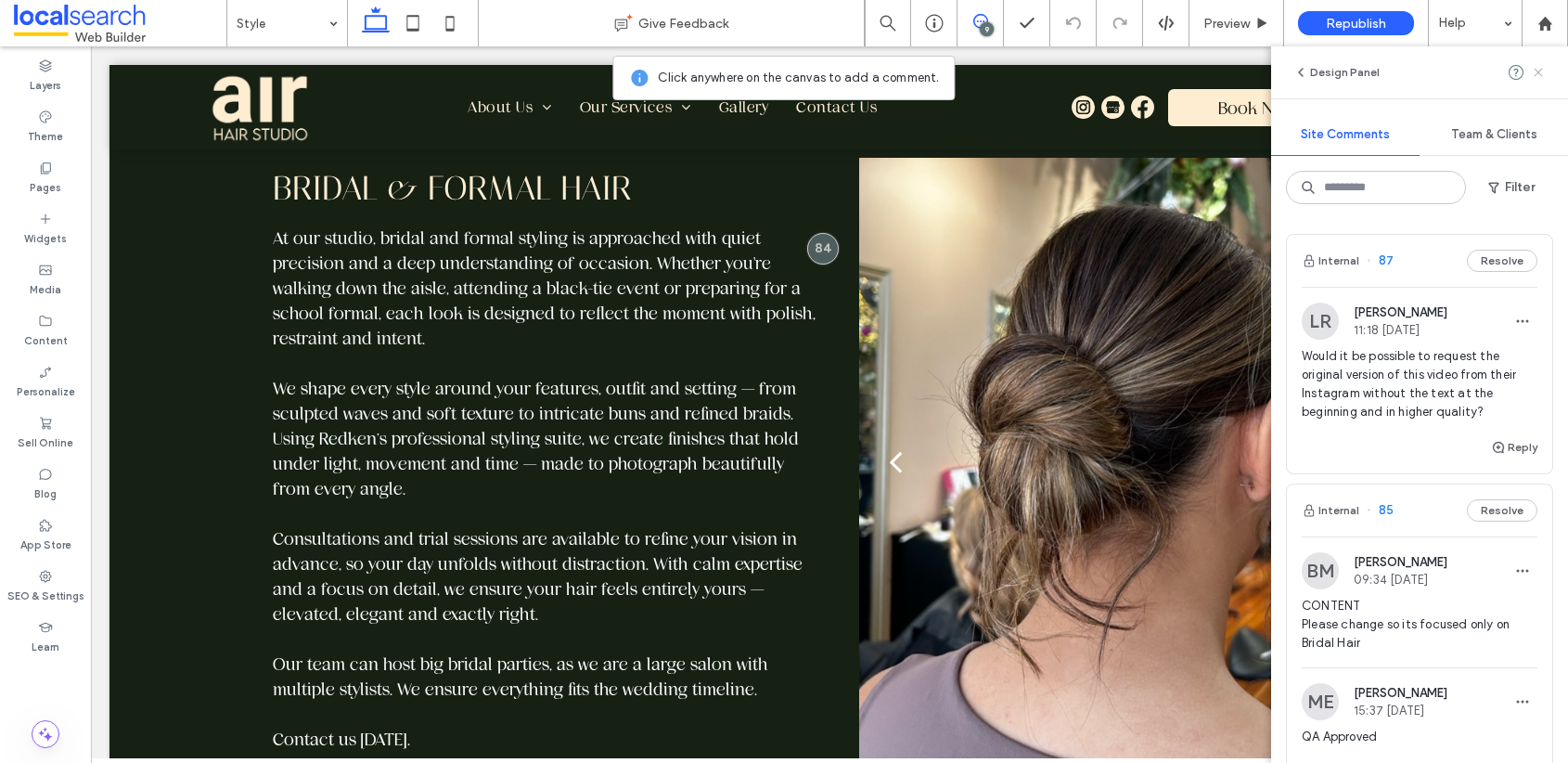
click at [1539, 70] on use at bounding box center [1537, 72] width 9 height 9
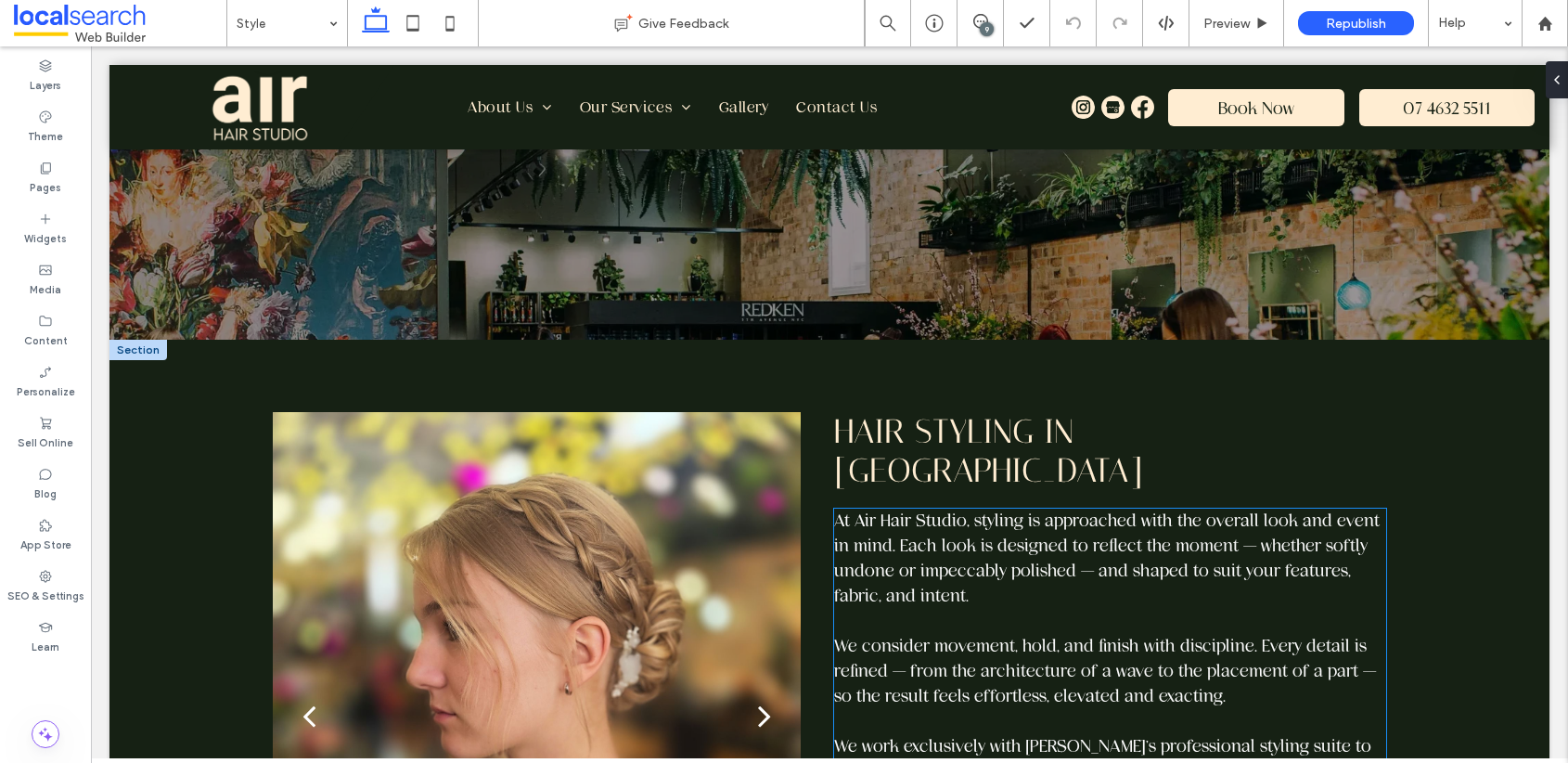
scroll to position [232, 0]
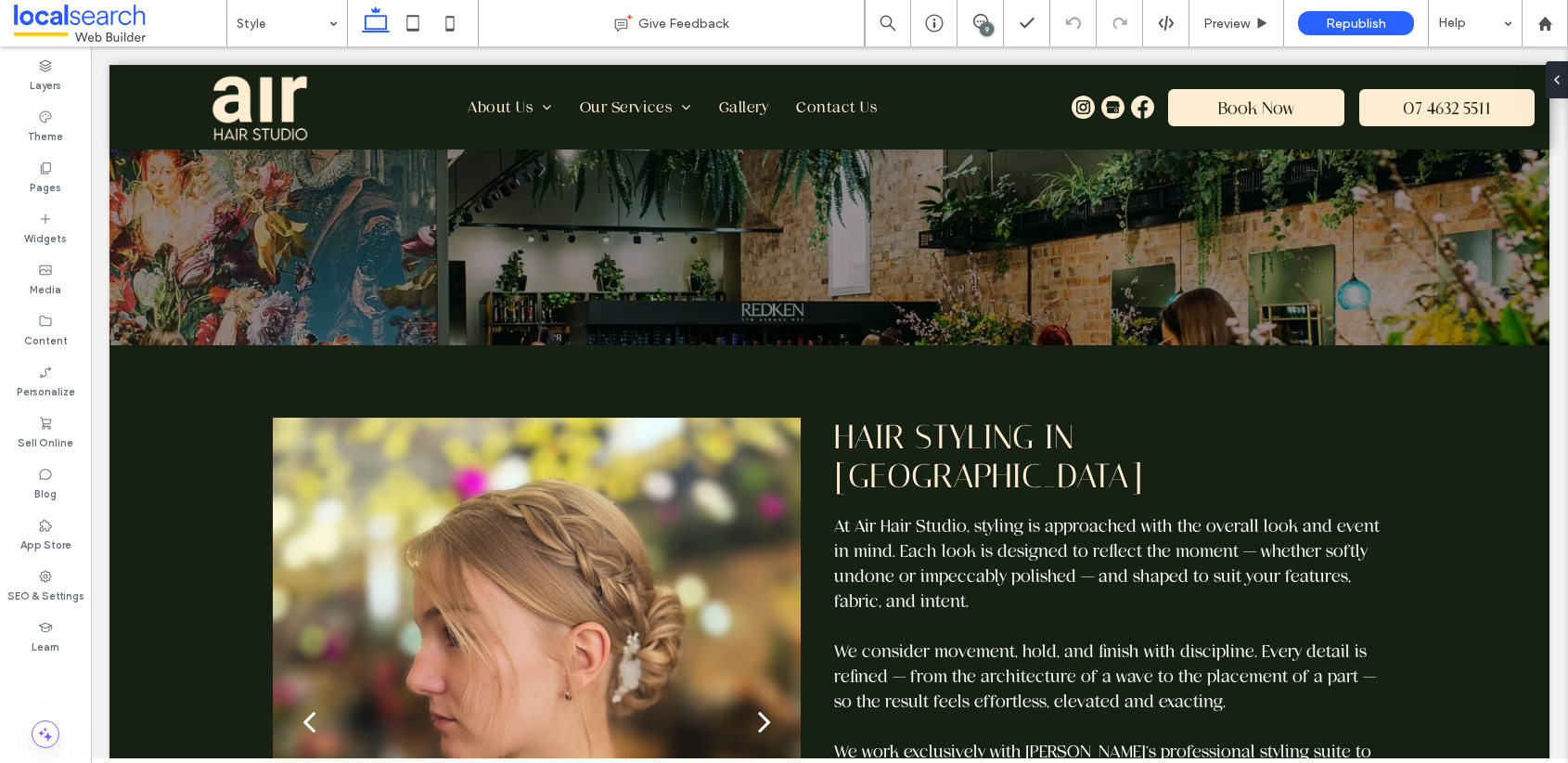
click at [985, 24] on div "9" at bounding box center [987, 29] width 13 height 13
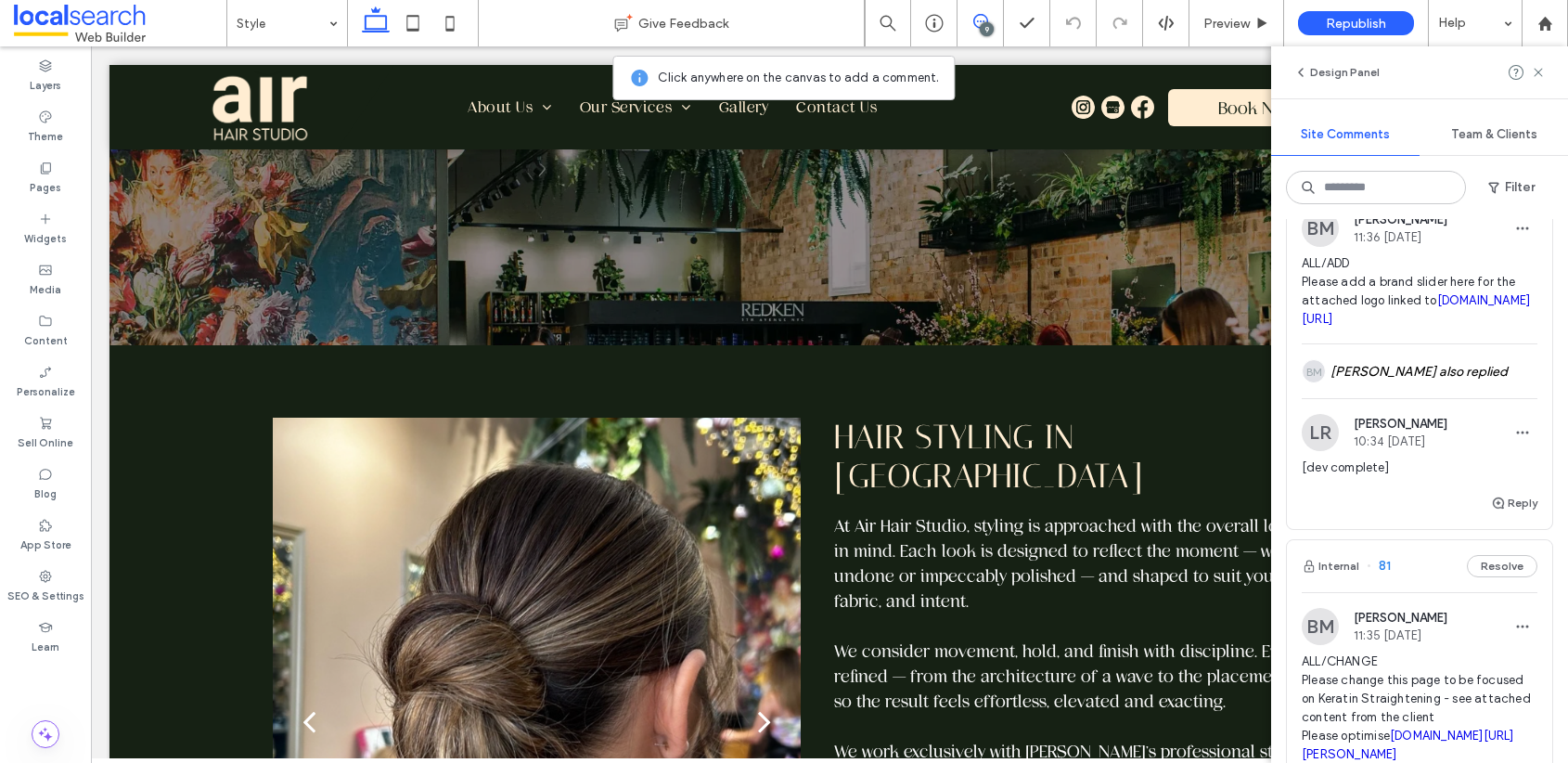
scroll to position [817, 0]
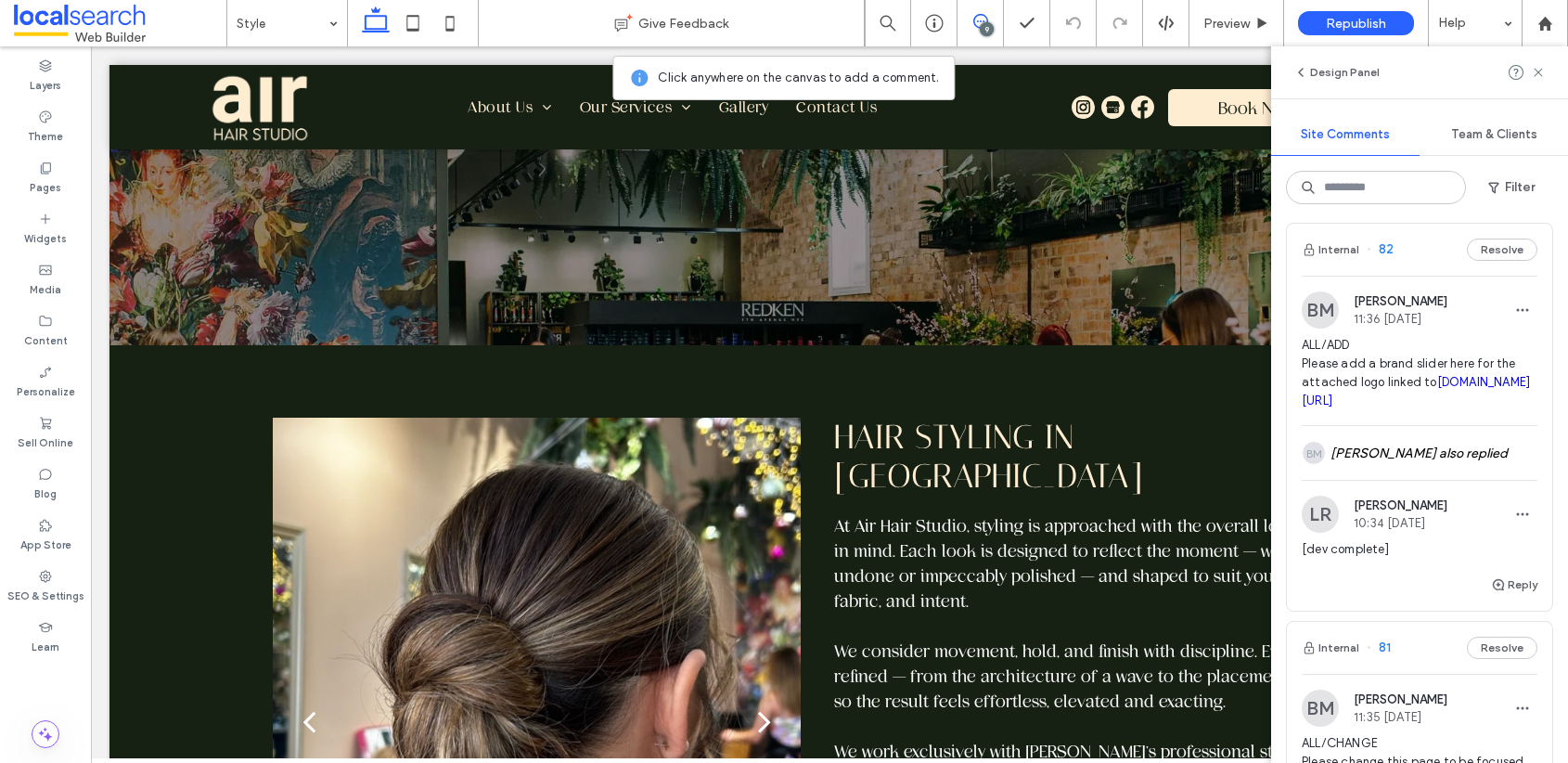
click at [1386, 242] on span "82" at bounding box center [1381, 249] width 27 height 18
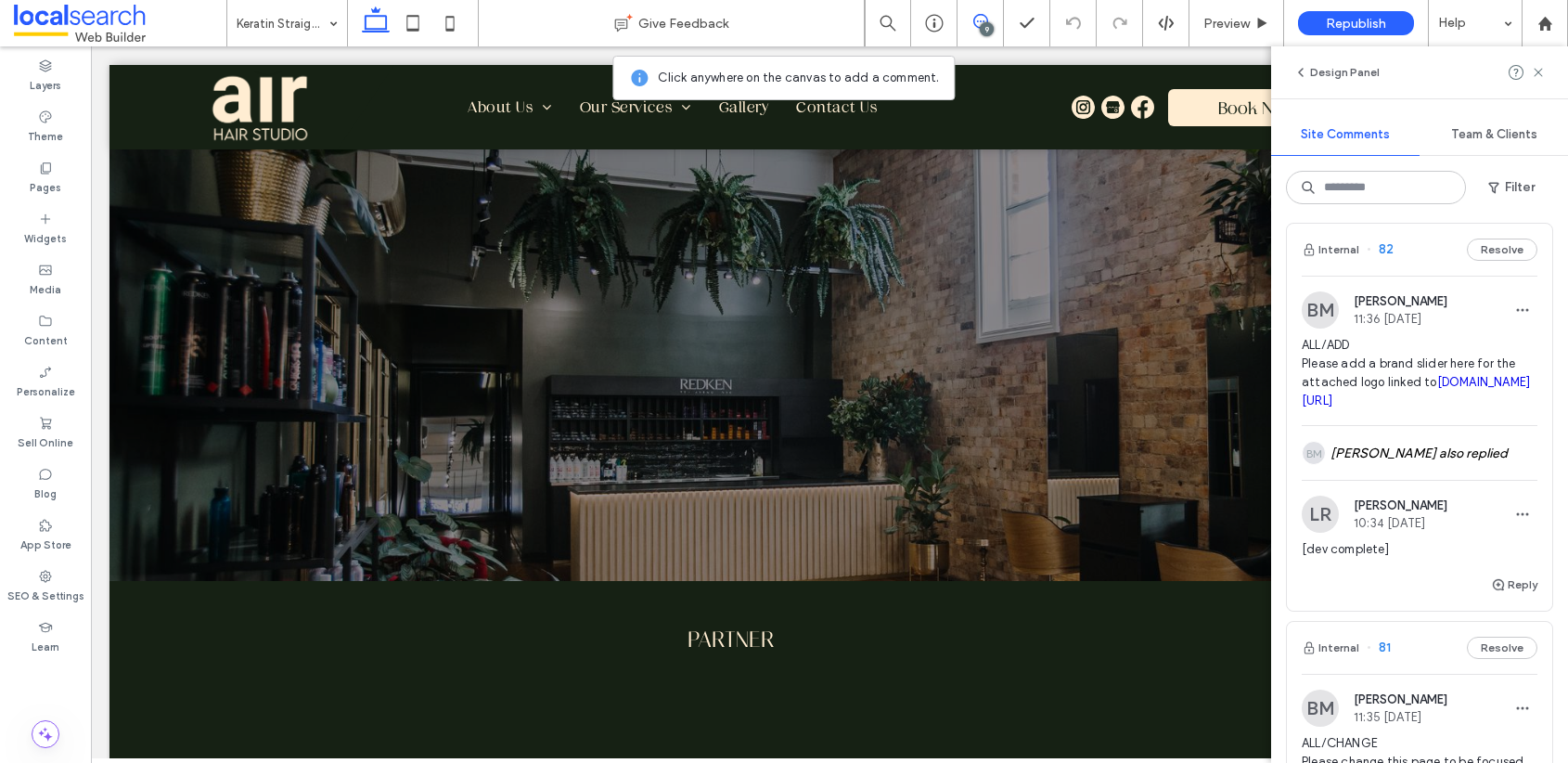
scroll to position [0, 0]
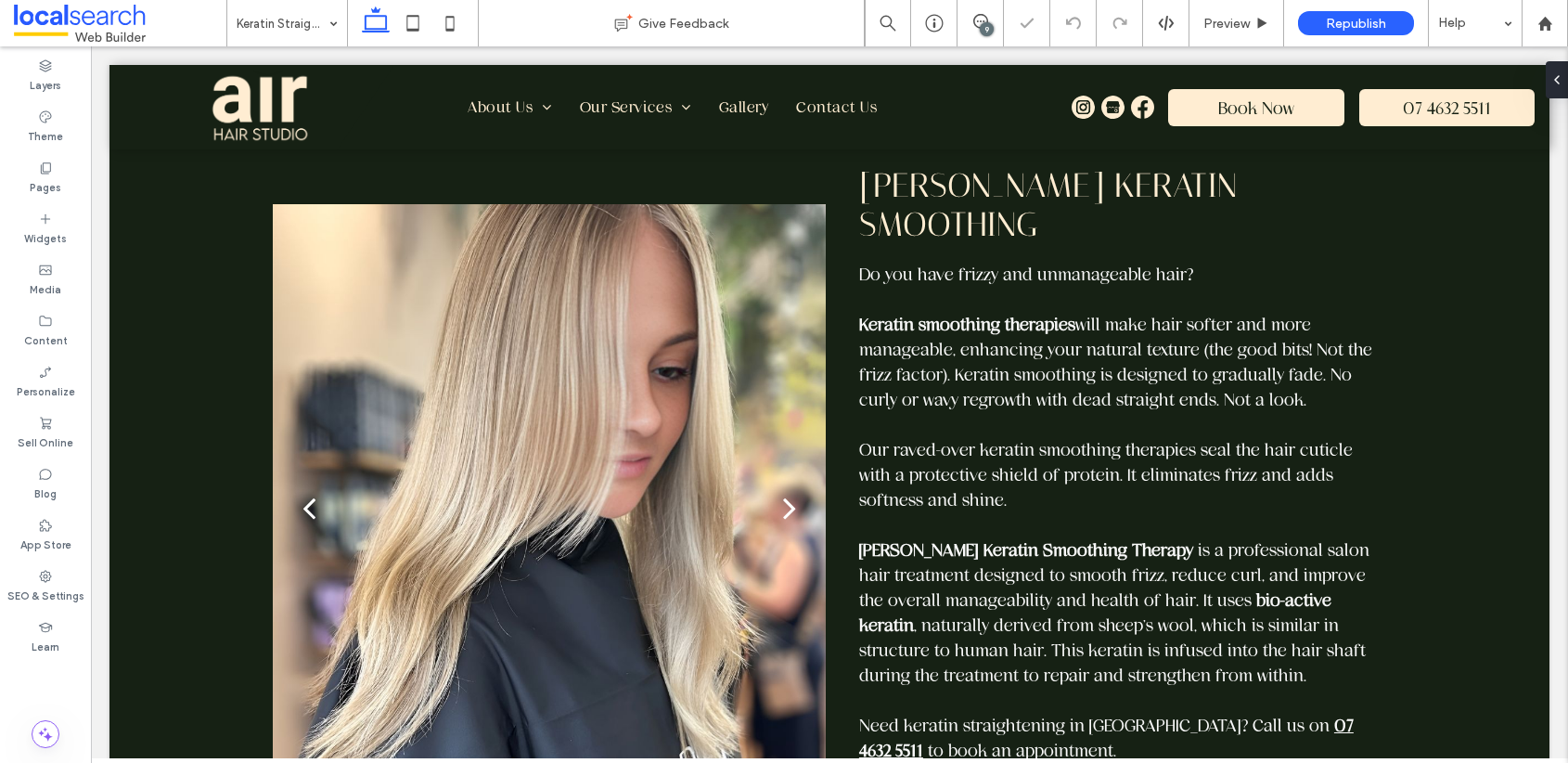
click at [985, 27] on div "9" at bounding box center [987, 29] width 13 height 13
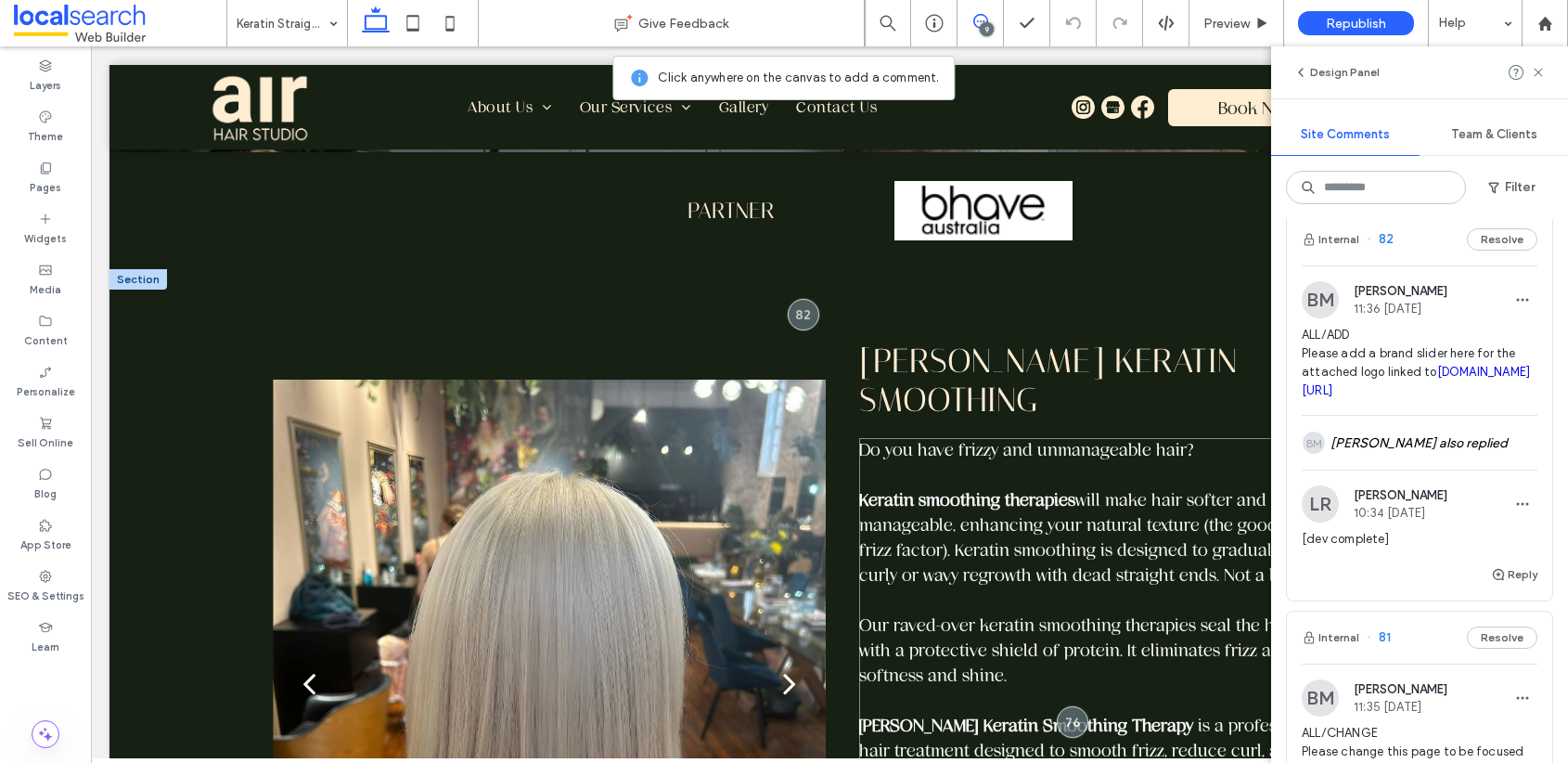
scroll to position [114, 0]
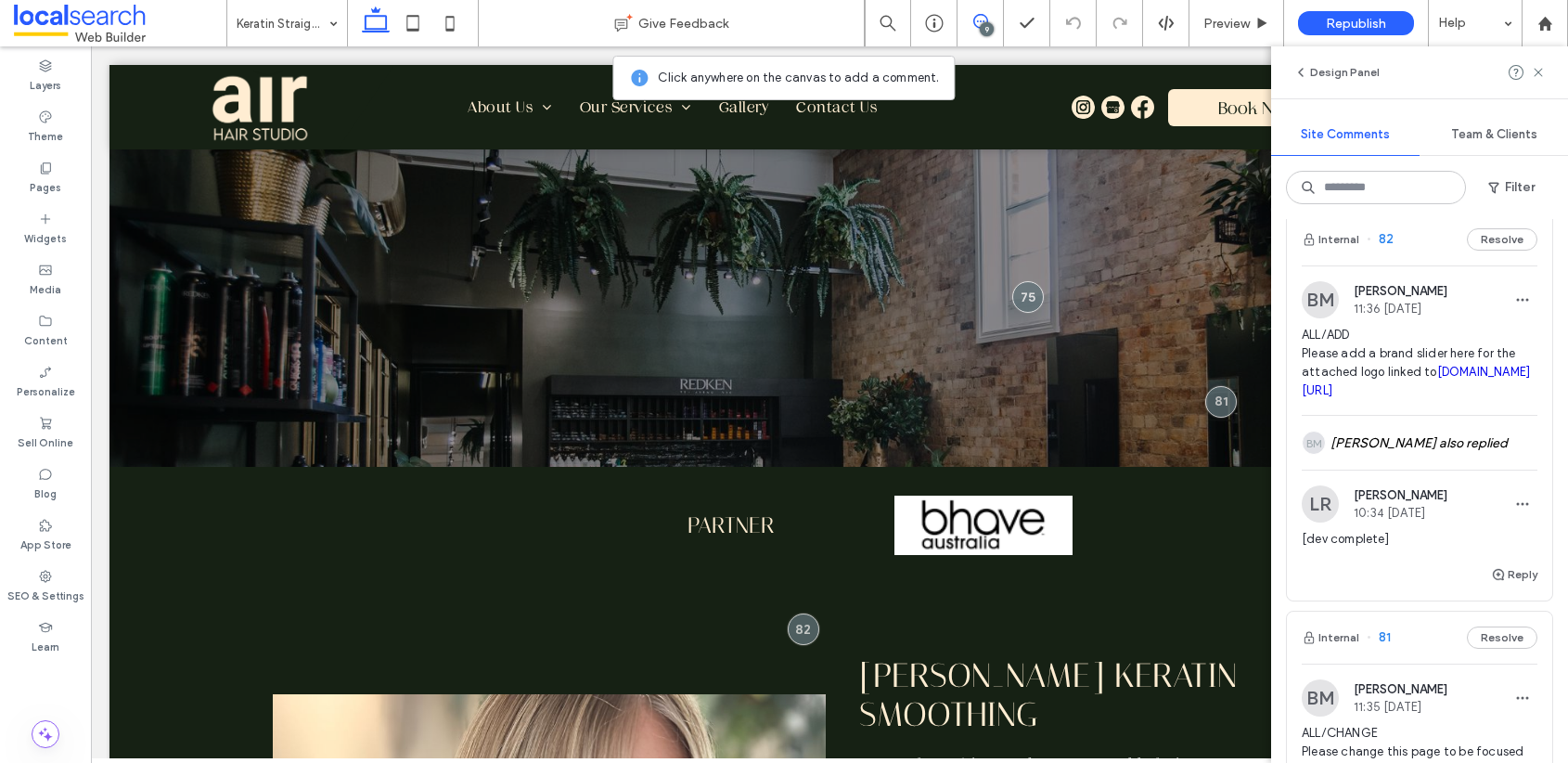
click at [1371, 397] on link "bhavehair.com.au/pages/smoothing-keratin-therapy?srsltid=AfmBOooMTcJzickOal73k5…" at bounding box center [1416, 382] width 229 height 33
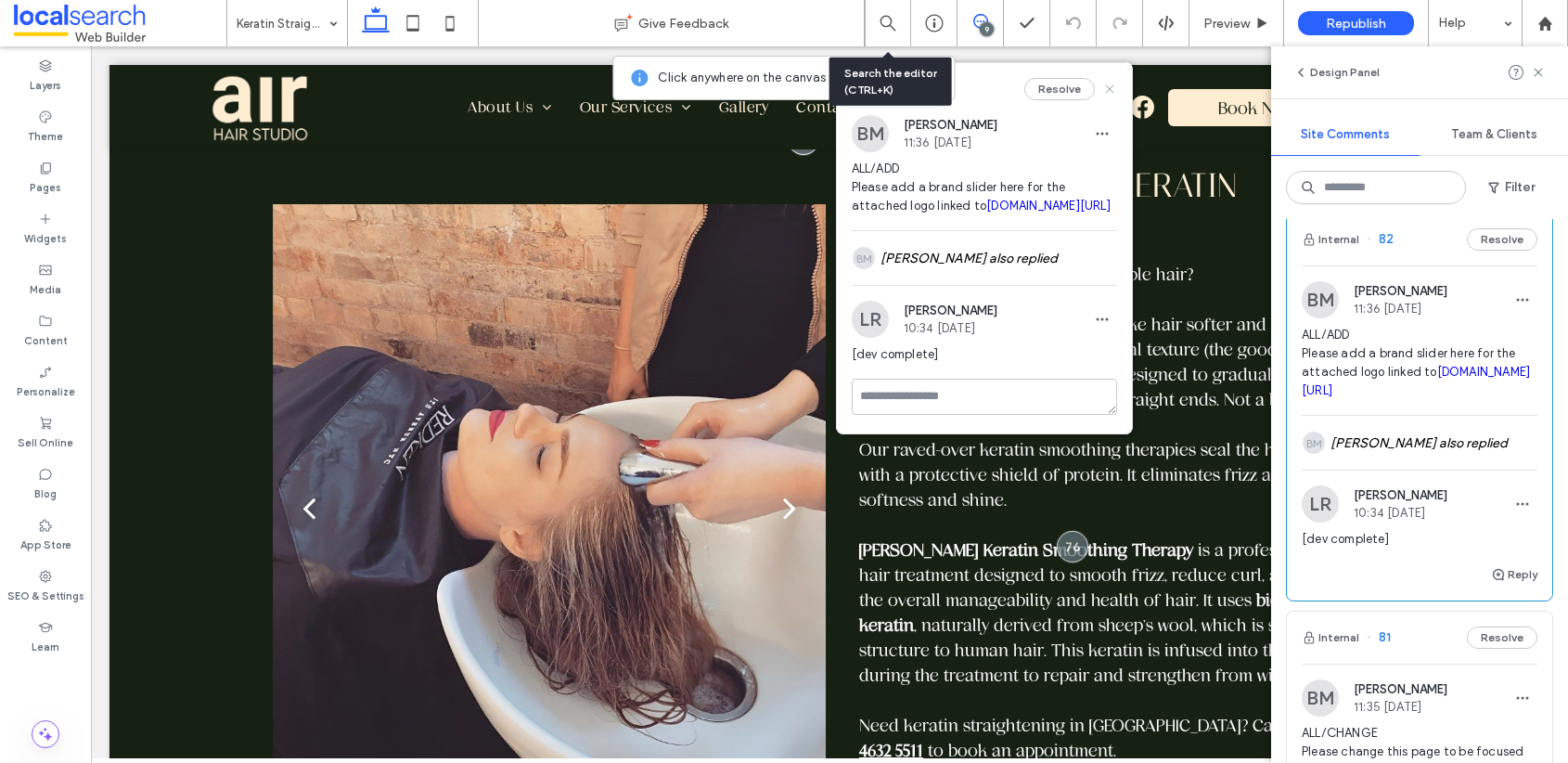
click at [1102, 94] on icon at bounding box center [1109, 88] width 14 height 14
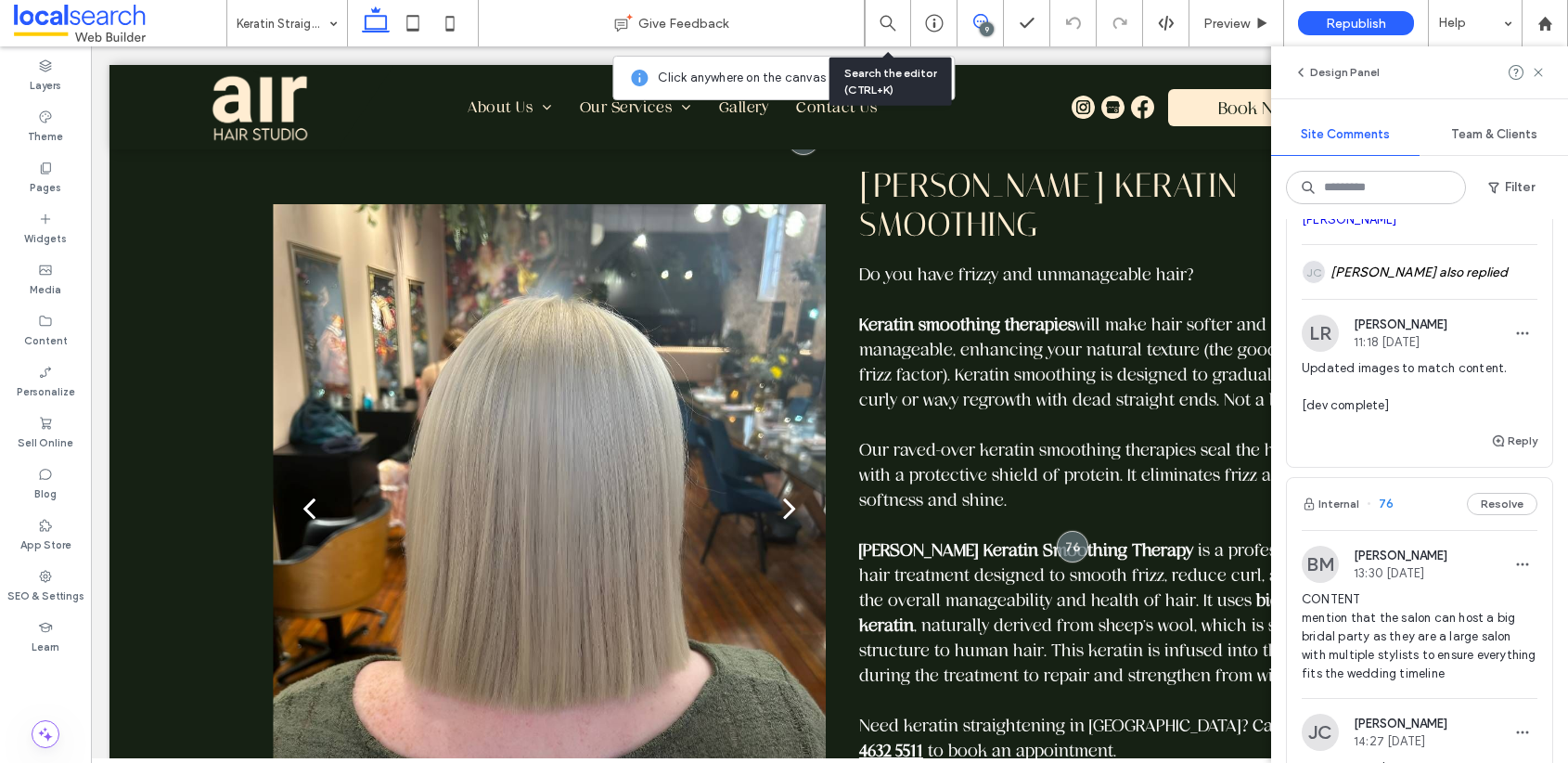
scroll to position [1109, 0]
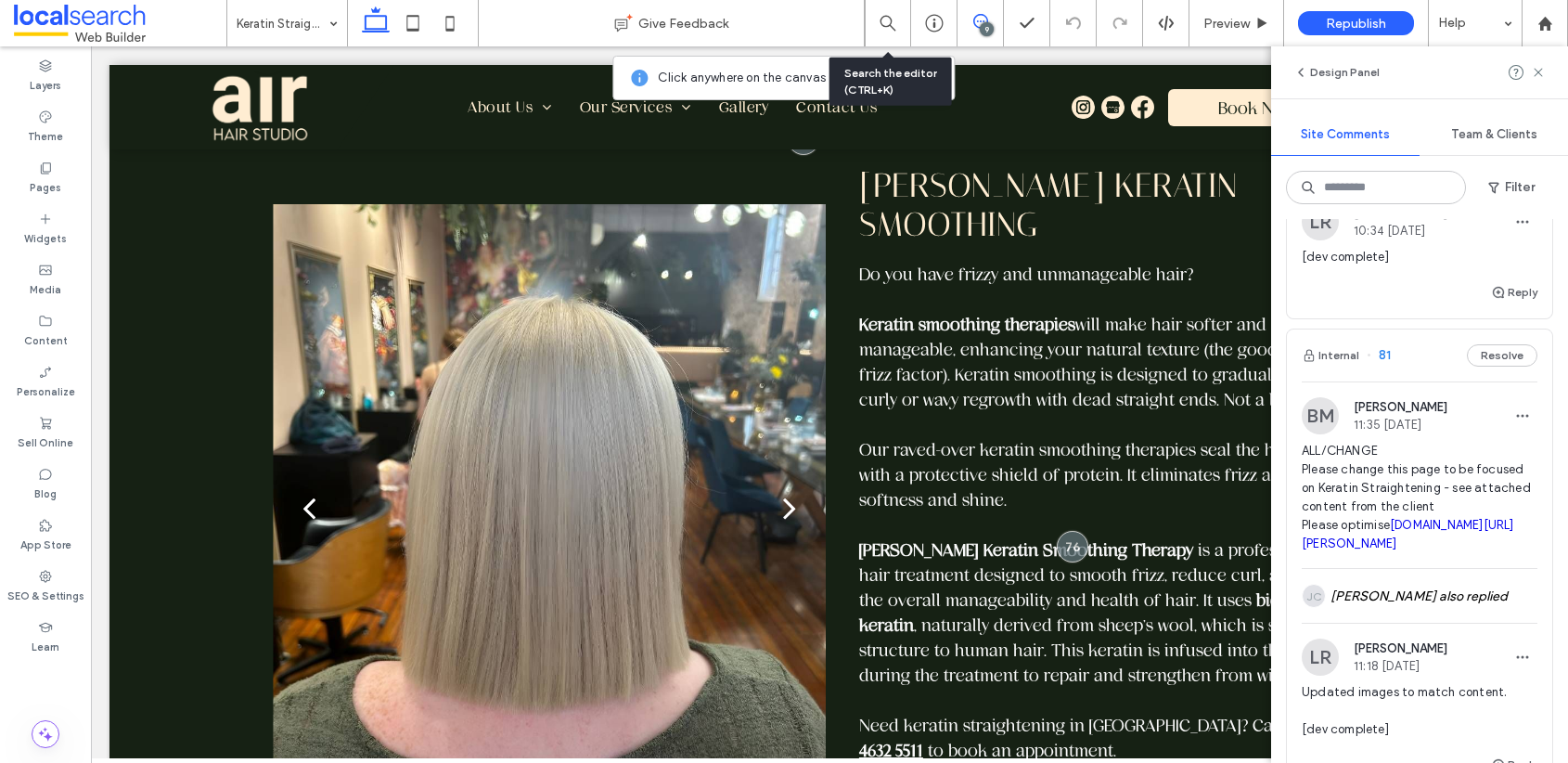
click at [1385, 365] on span "81" at bounding box center [1379, 355] width 24 height 18
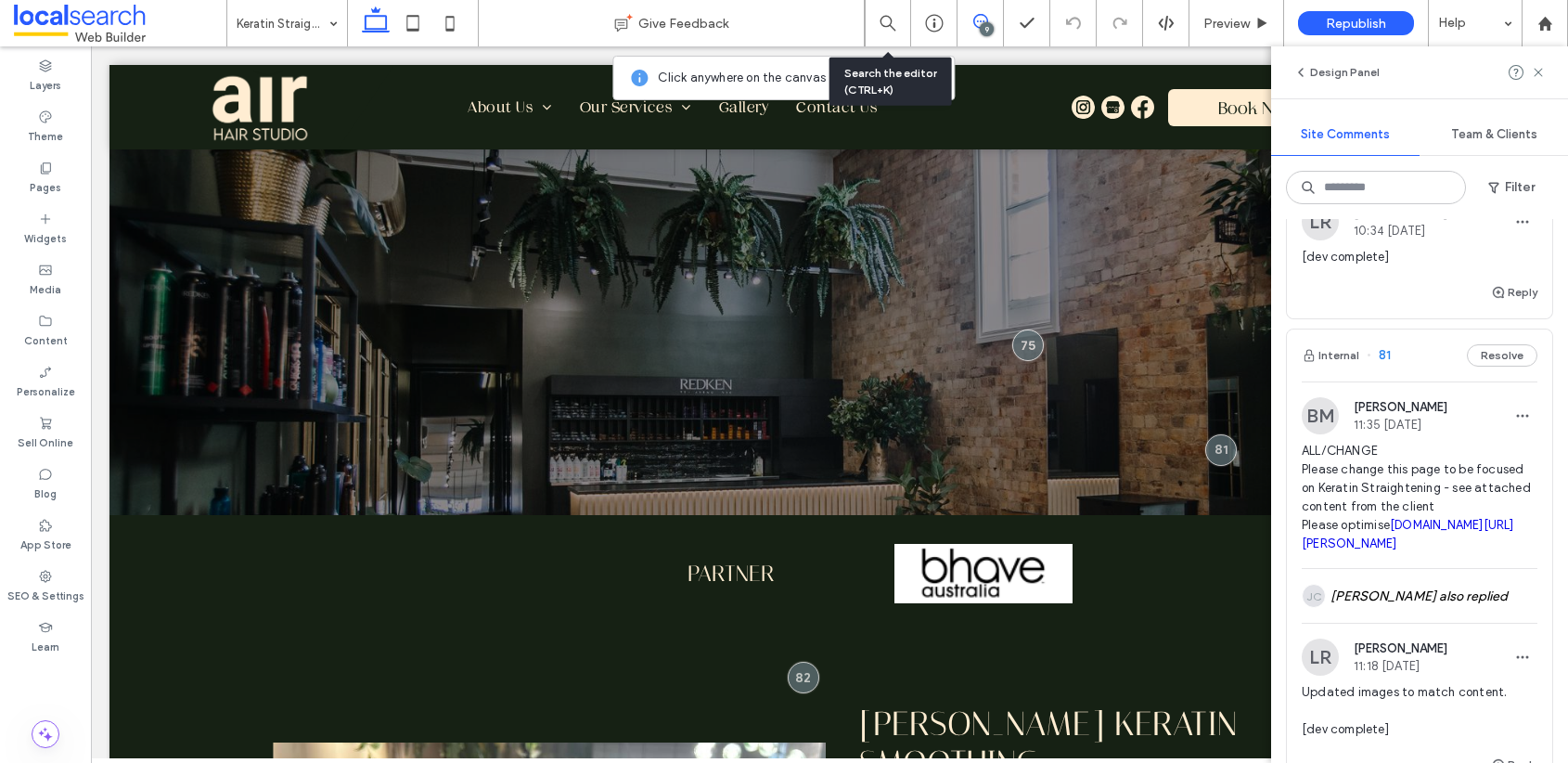
scroll to position [0, 0]
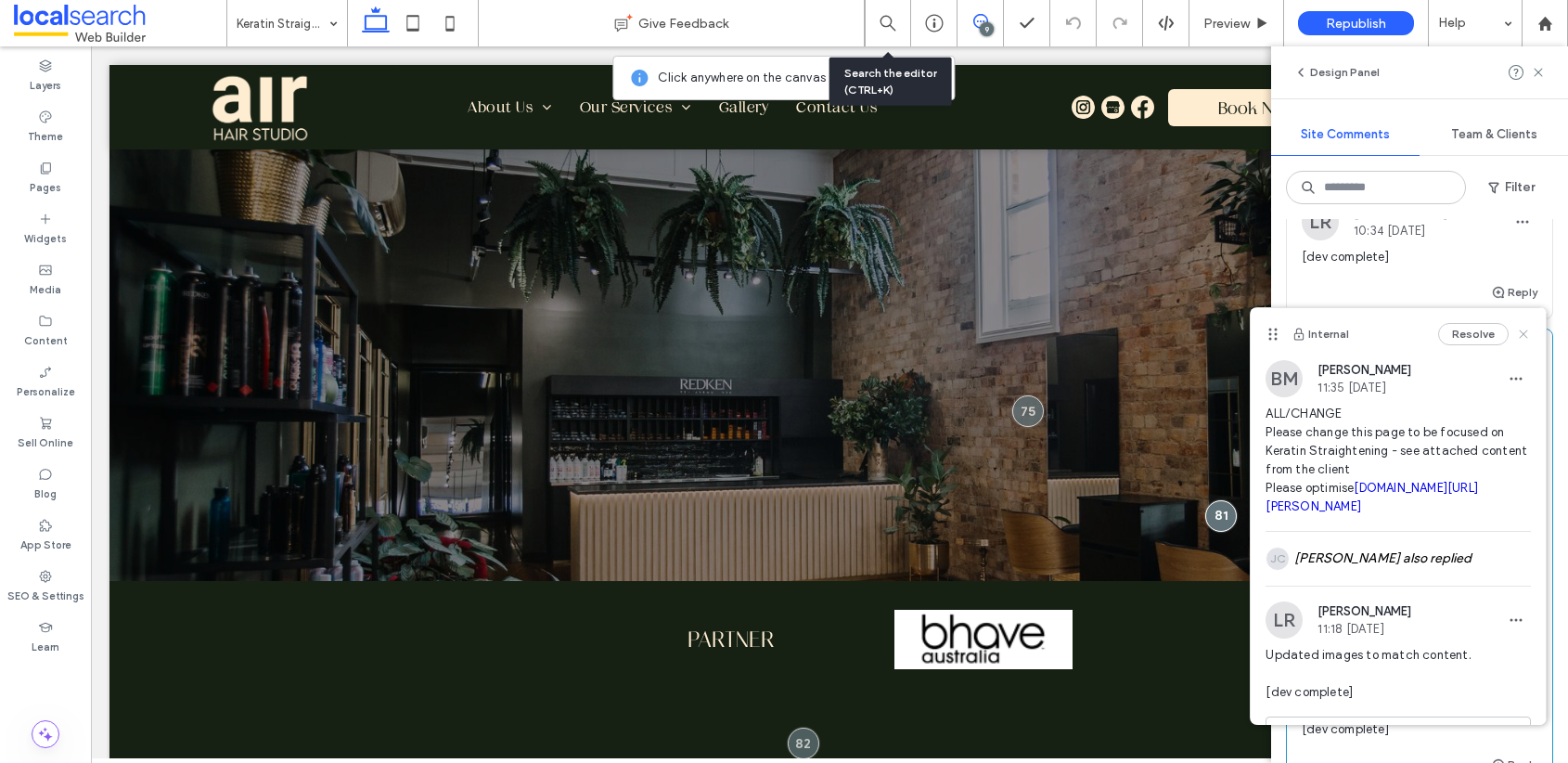
click at [1520, 330] on use at bounding box center [1524, 333] width 9 height 9
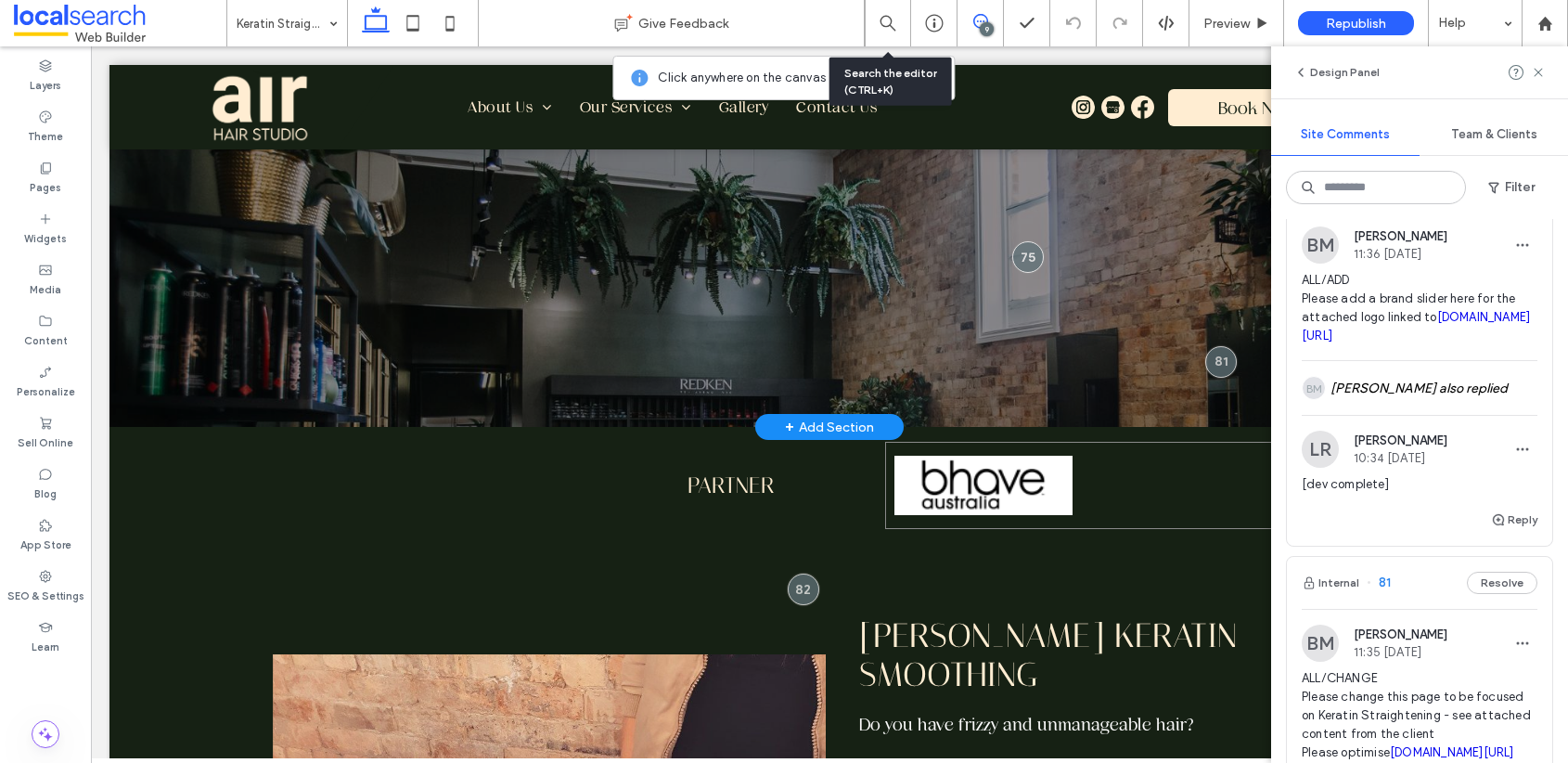
scroll to position [172, 0]
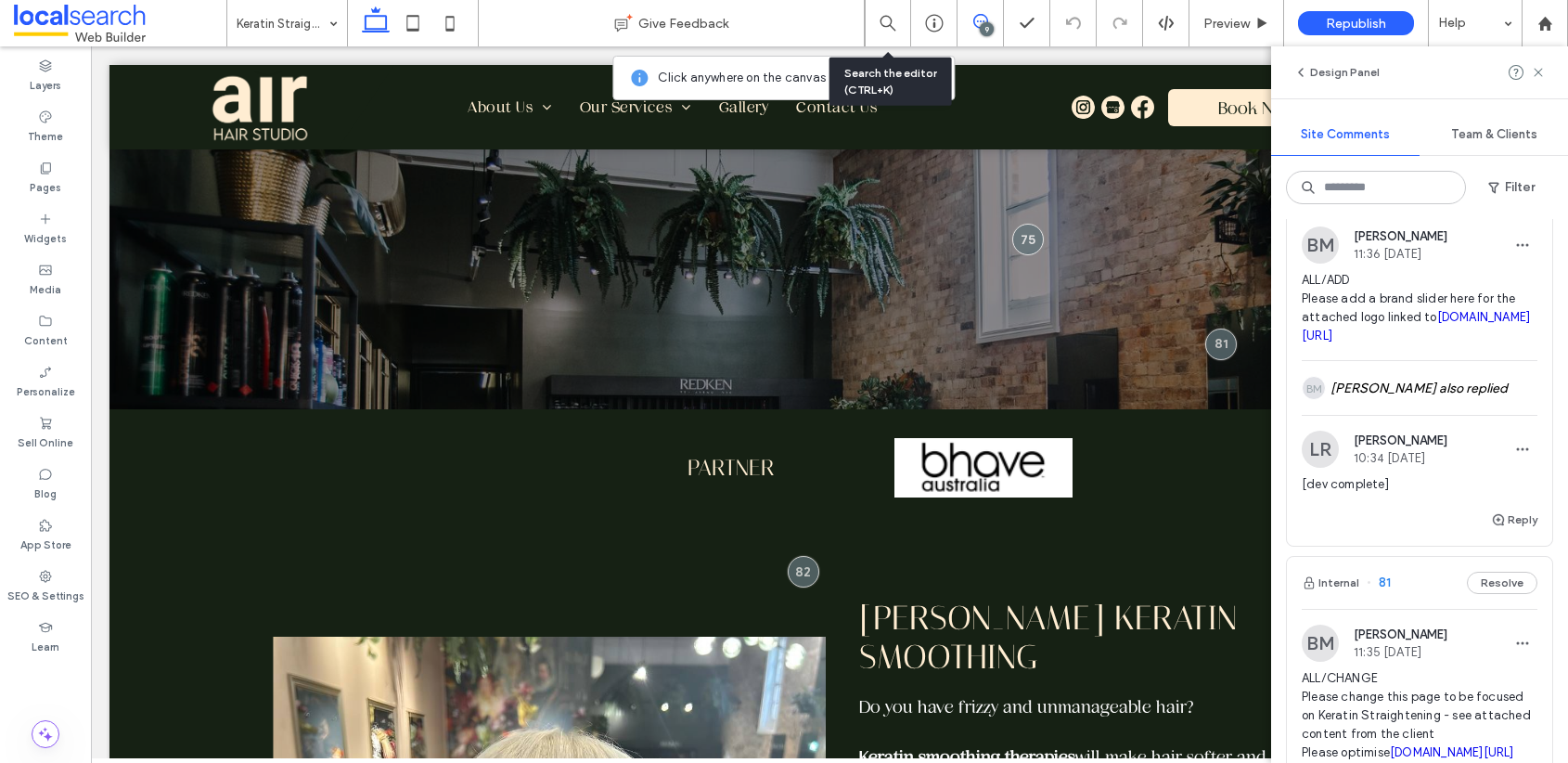
drag, startPoint x: 1541, startPoint y: 68, endPoint x: 1519, endPoint y: 82, distance: 26.1
click at [1541, 68] on use at bounding box center [1537, 72] width 9 height 9
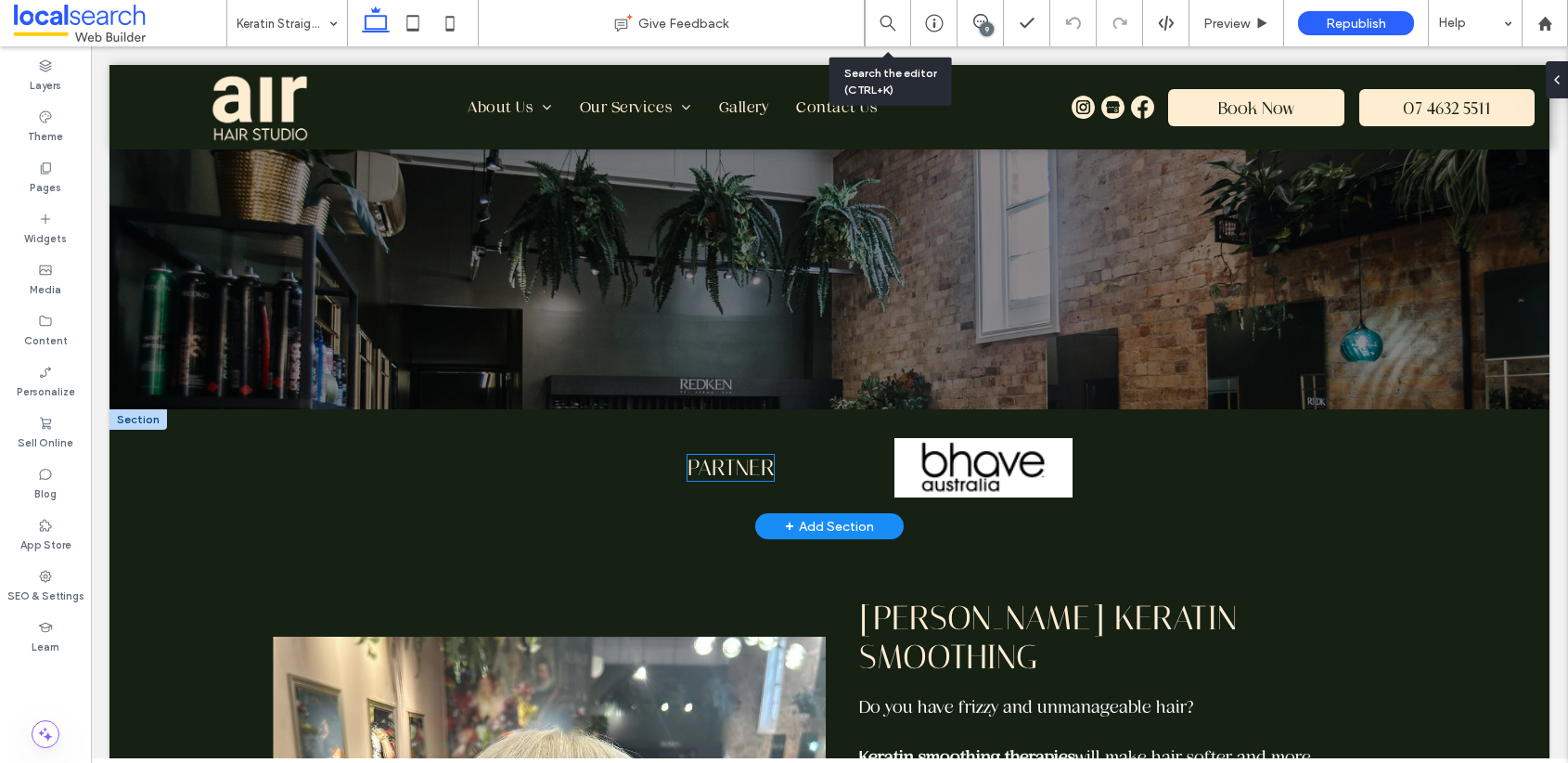
click at [739, 457] on span "Partner" at bounding box center [731, 467] width 86 height 26
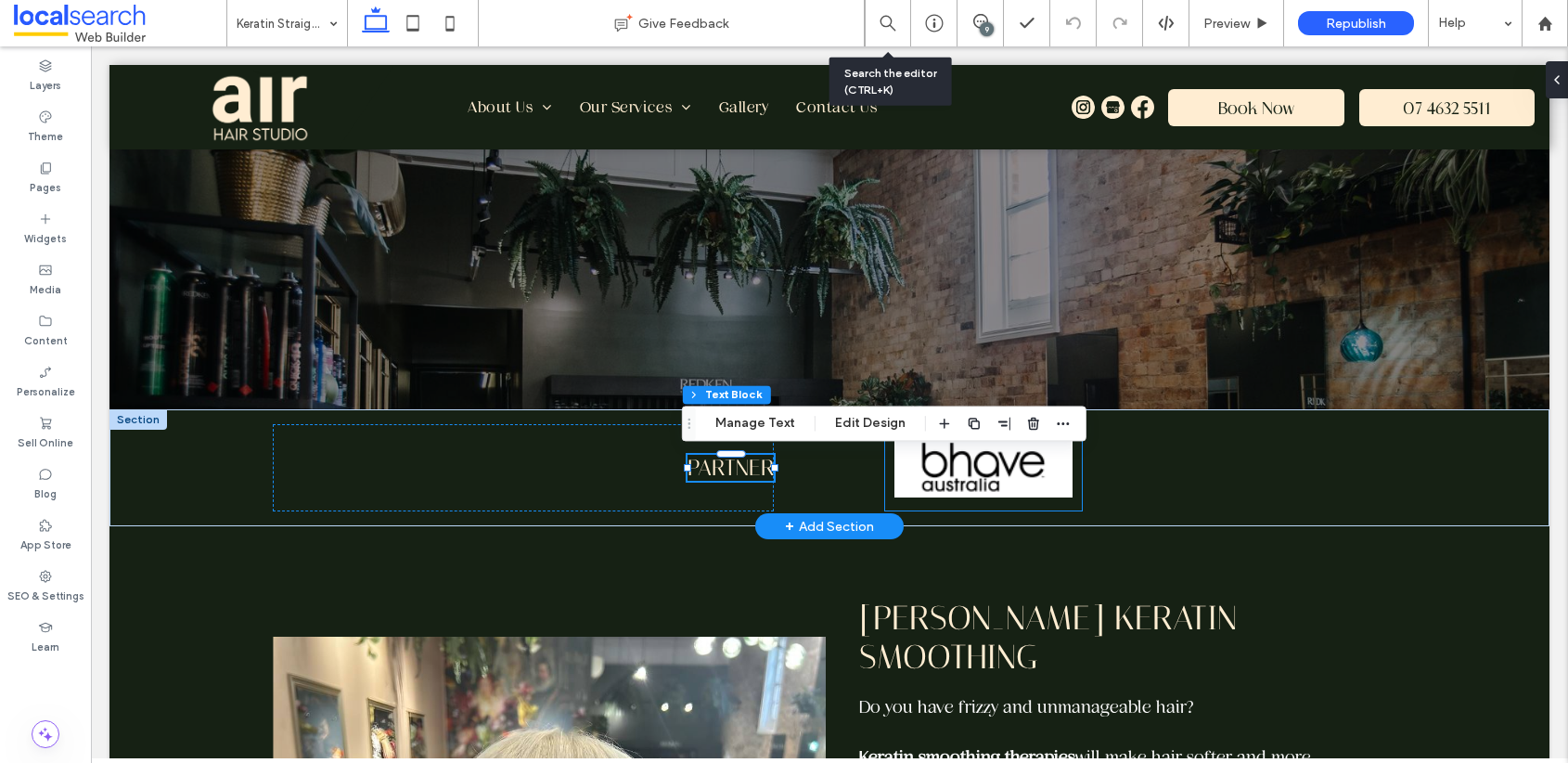
click at [936, 462] on img at bounding box center [983, 468] width 178 height 85
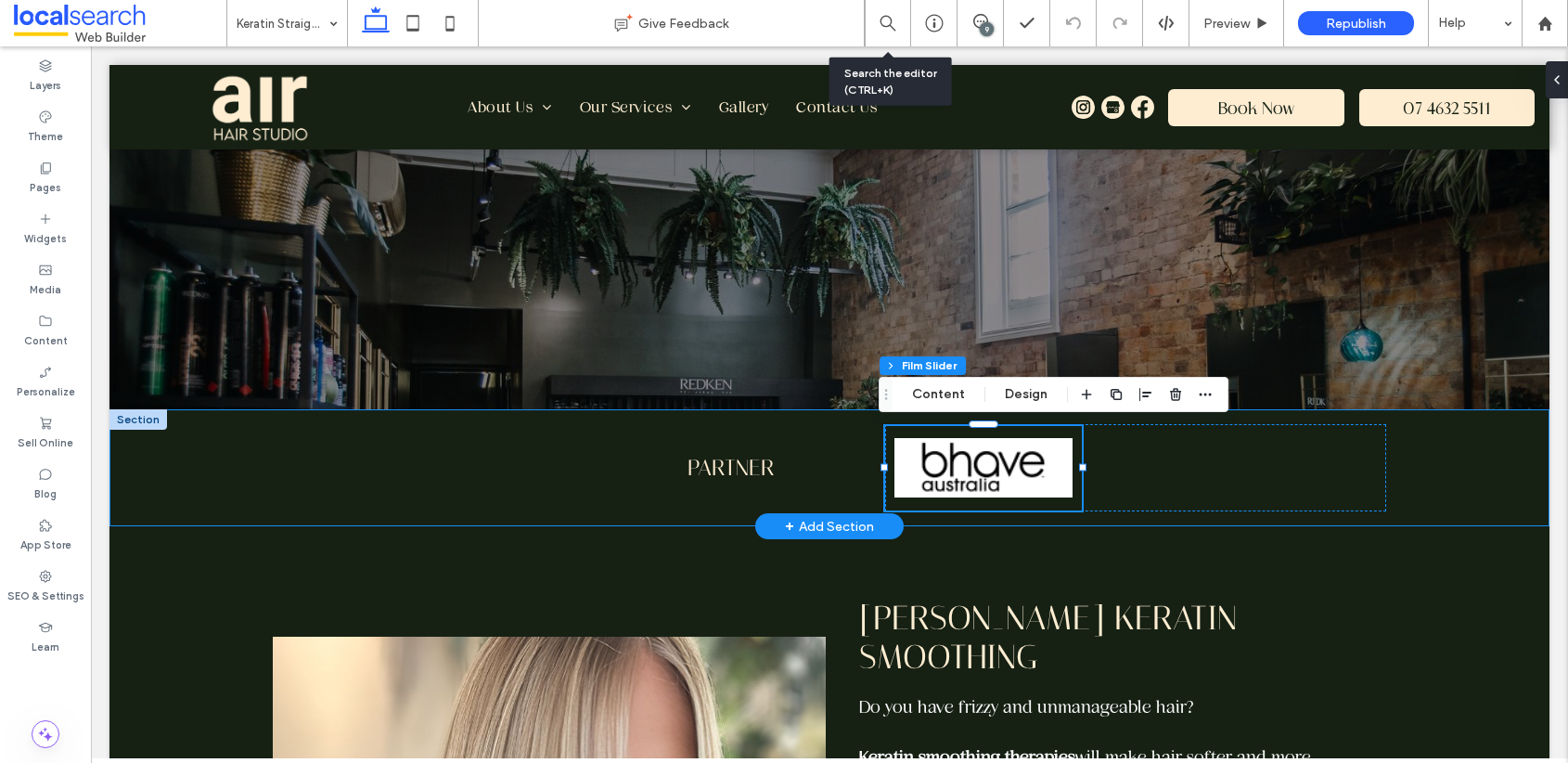
click at [830, 449] on div "Partner" at bounding box center [829, 468] width 1114 height 117
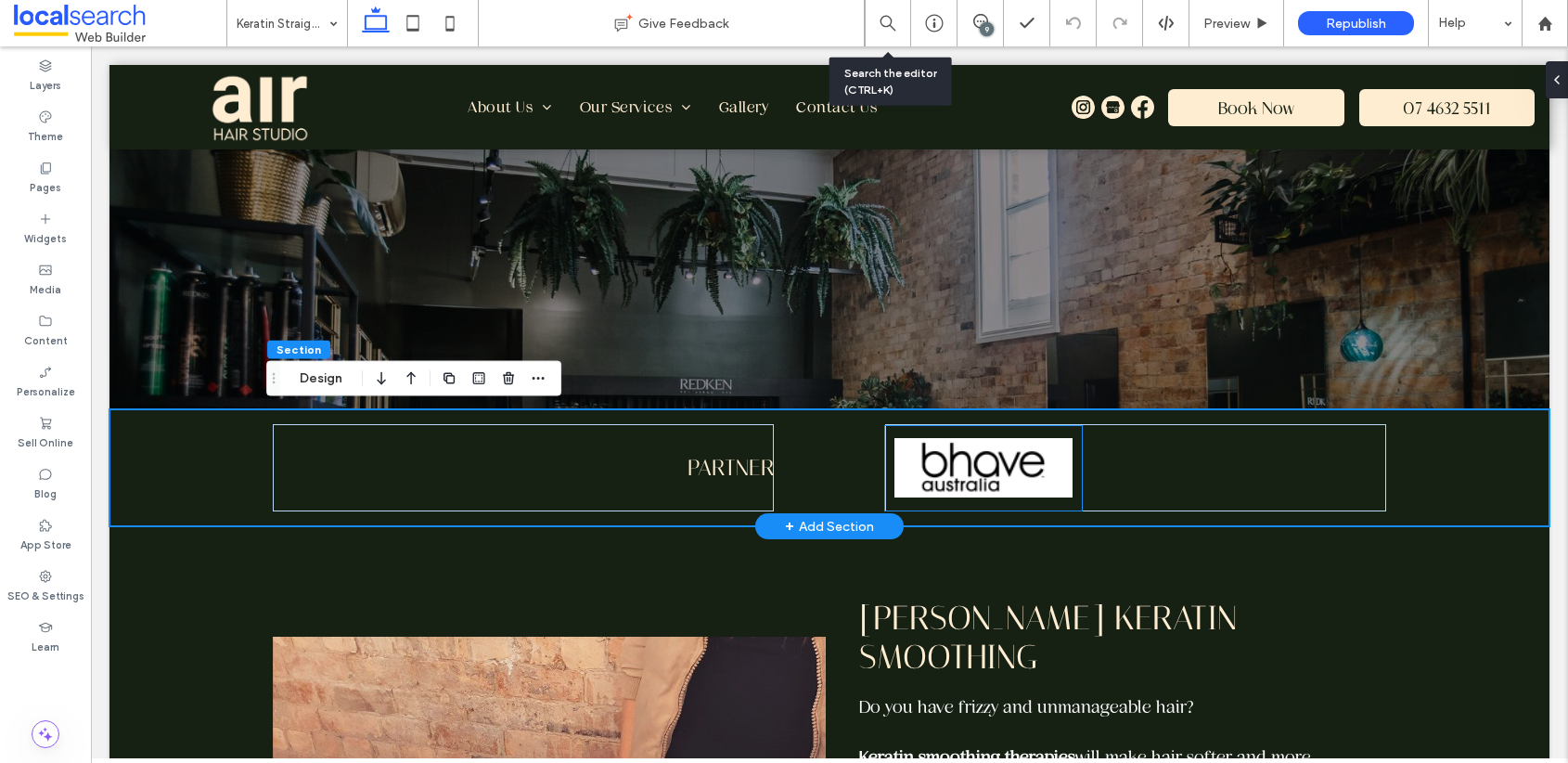
click at [1017, 475] on img at bounding box center [983, 468] width 178 height 85
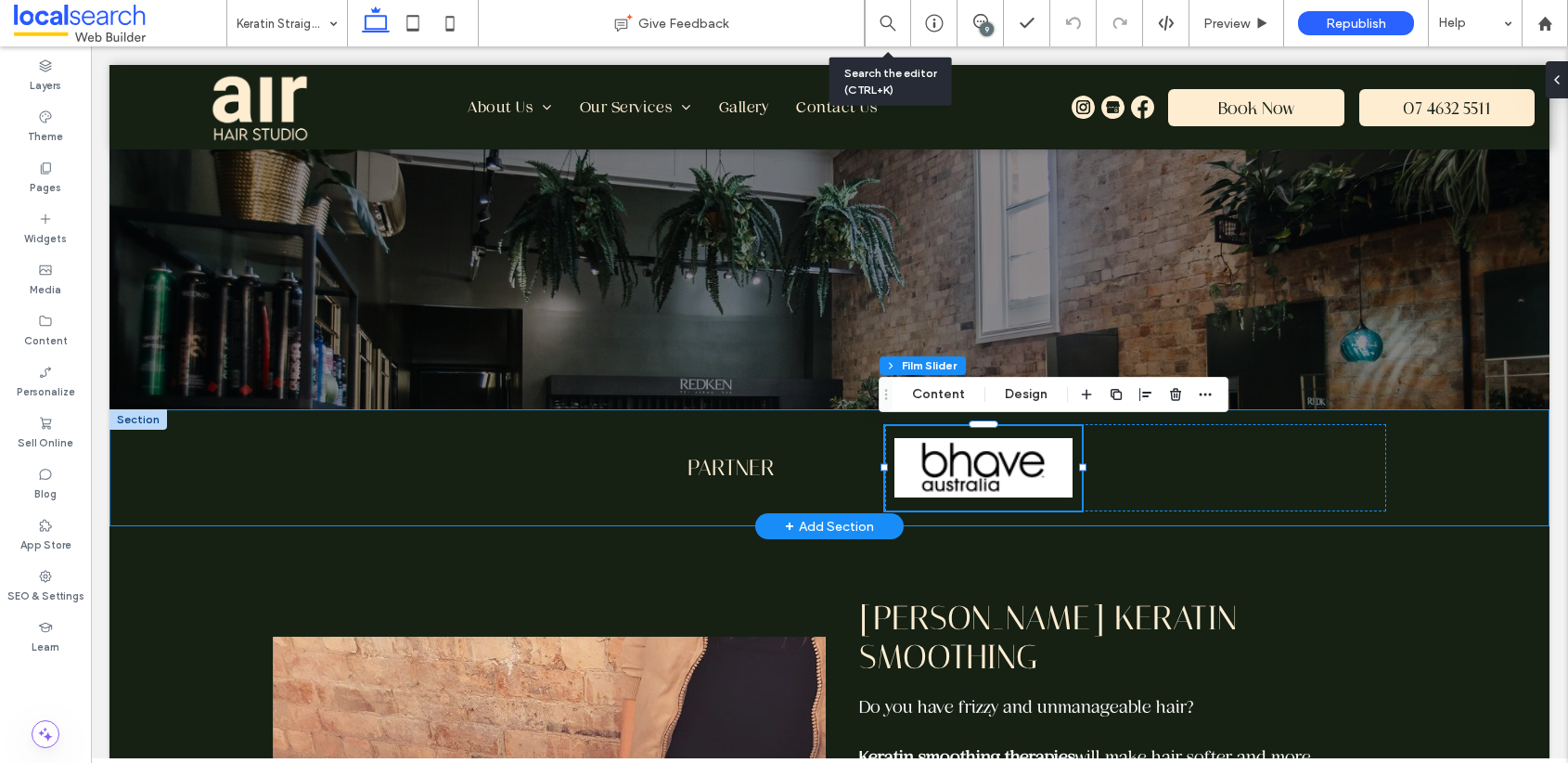
click at [849, 457] on div "Partner" at bounding box center [829, 468] width 1114 height 117
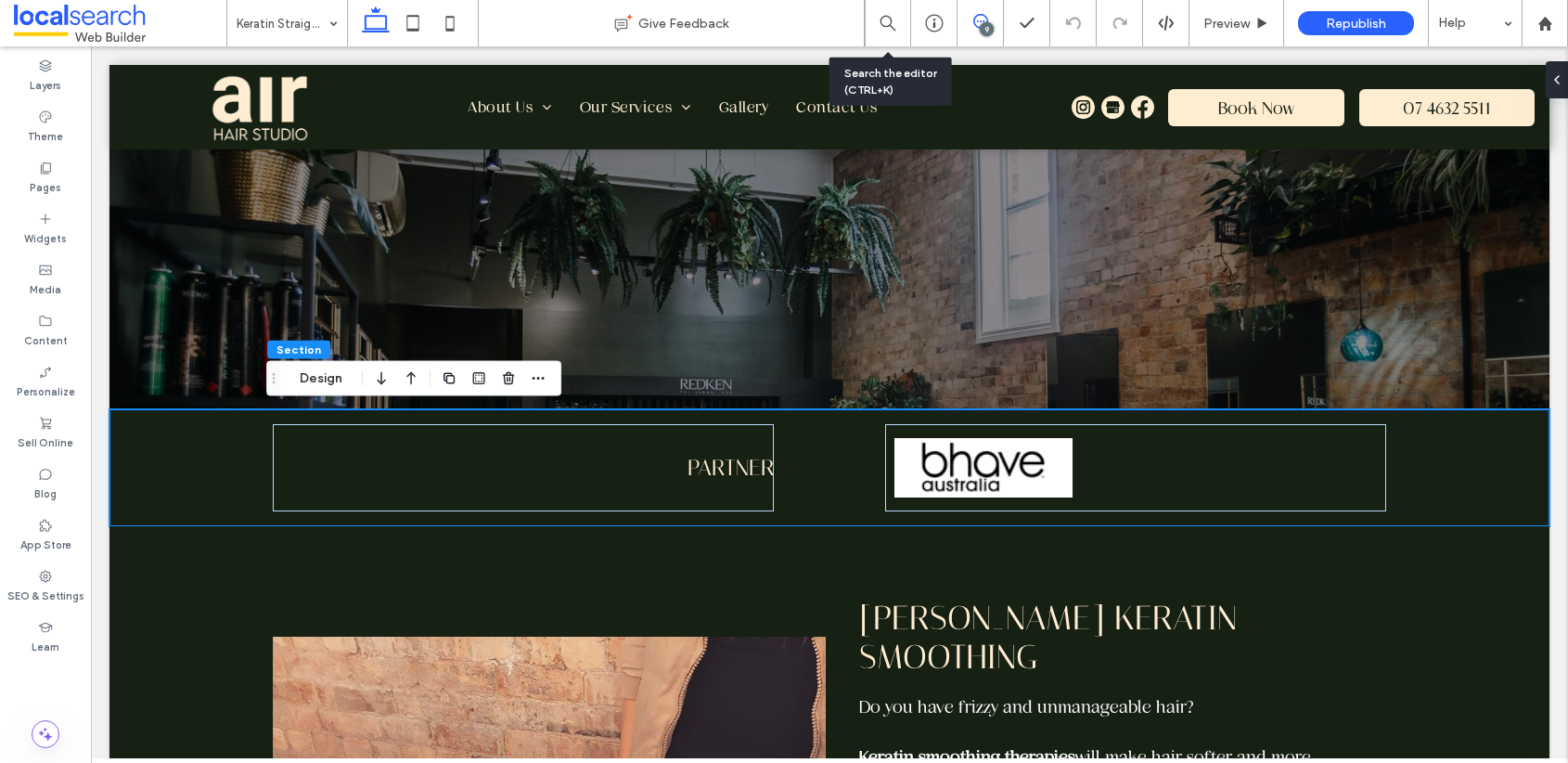
click at [979, 23] on icon at bounding box center [980, 20] width 14 height 14
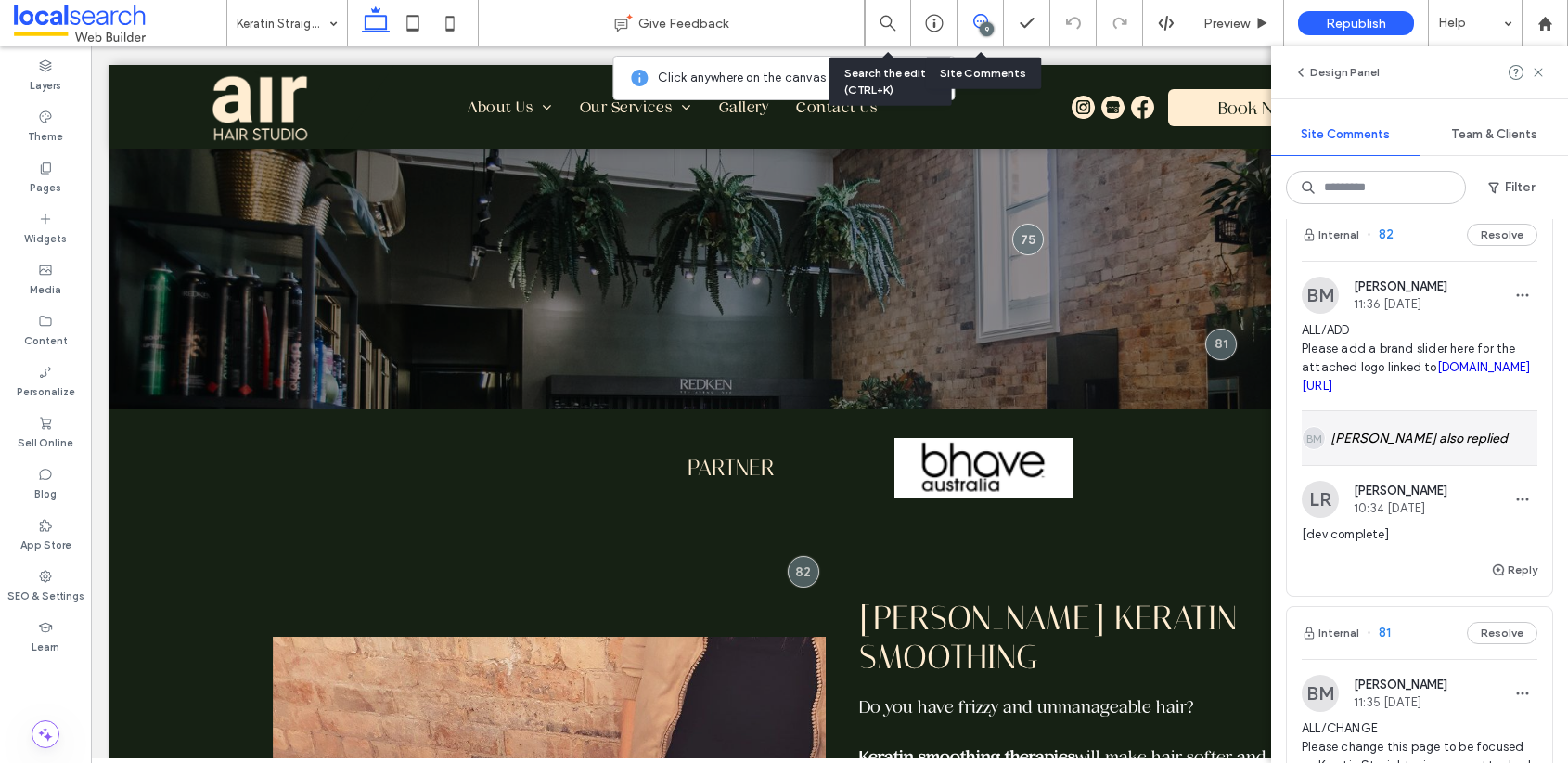
scroll to position [832, 0]
click at [1443, 464] on div "BM Bethany McDonald also replied" at bounding box center [1419, 437] width 235 height 54
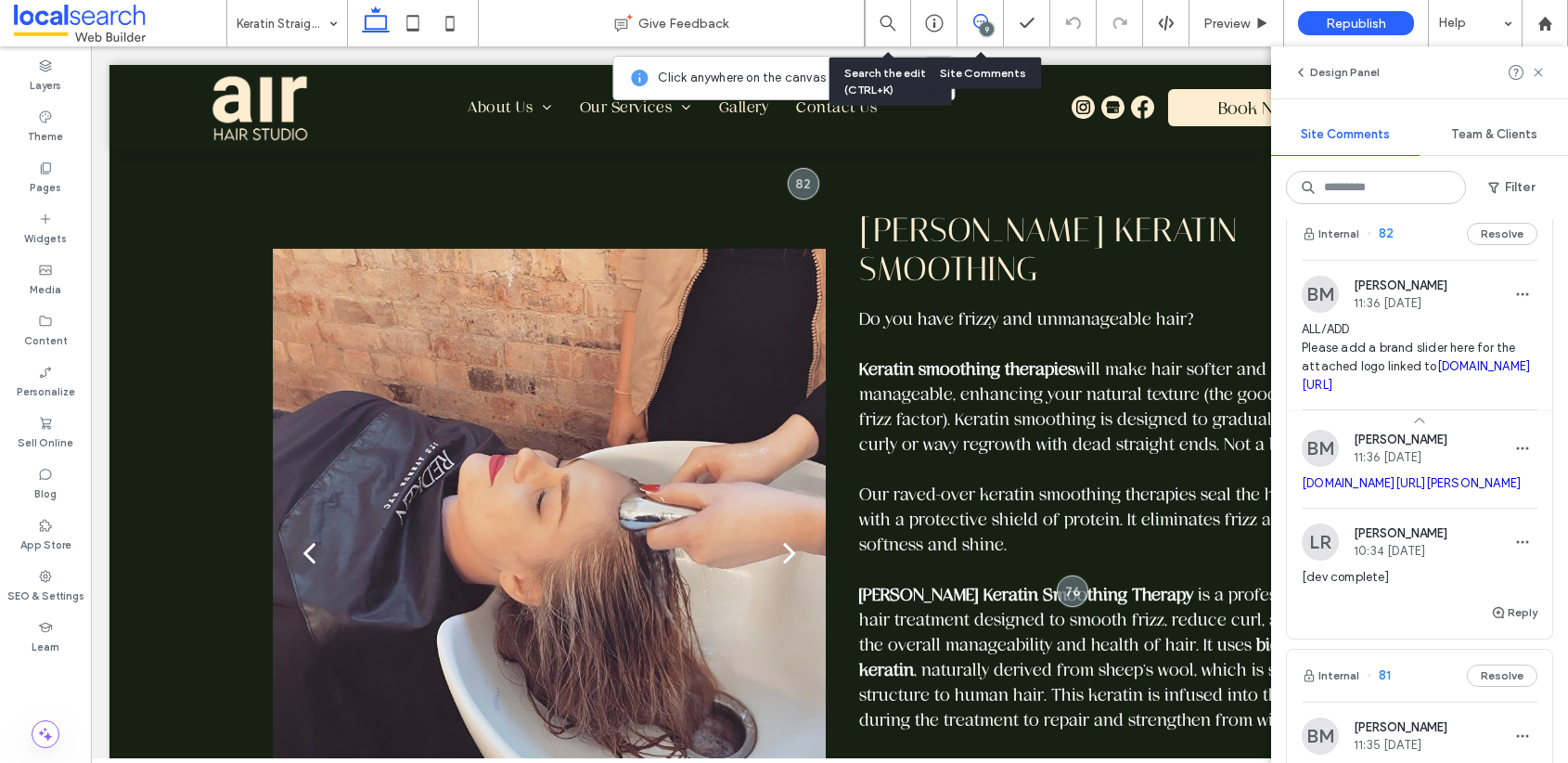
scroll to position [604, 0]
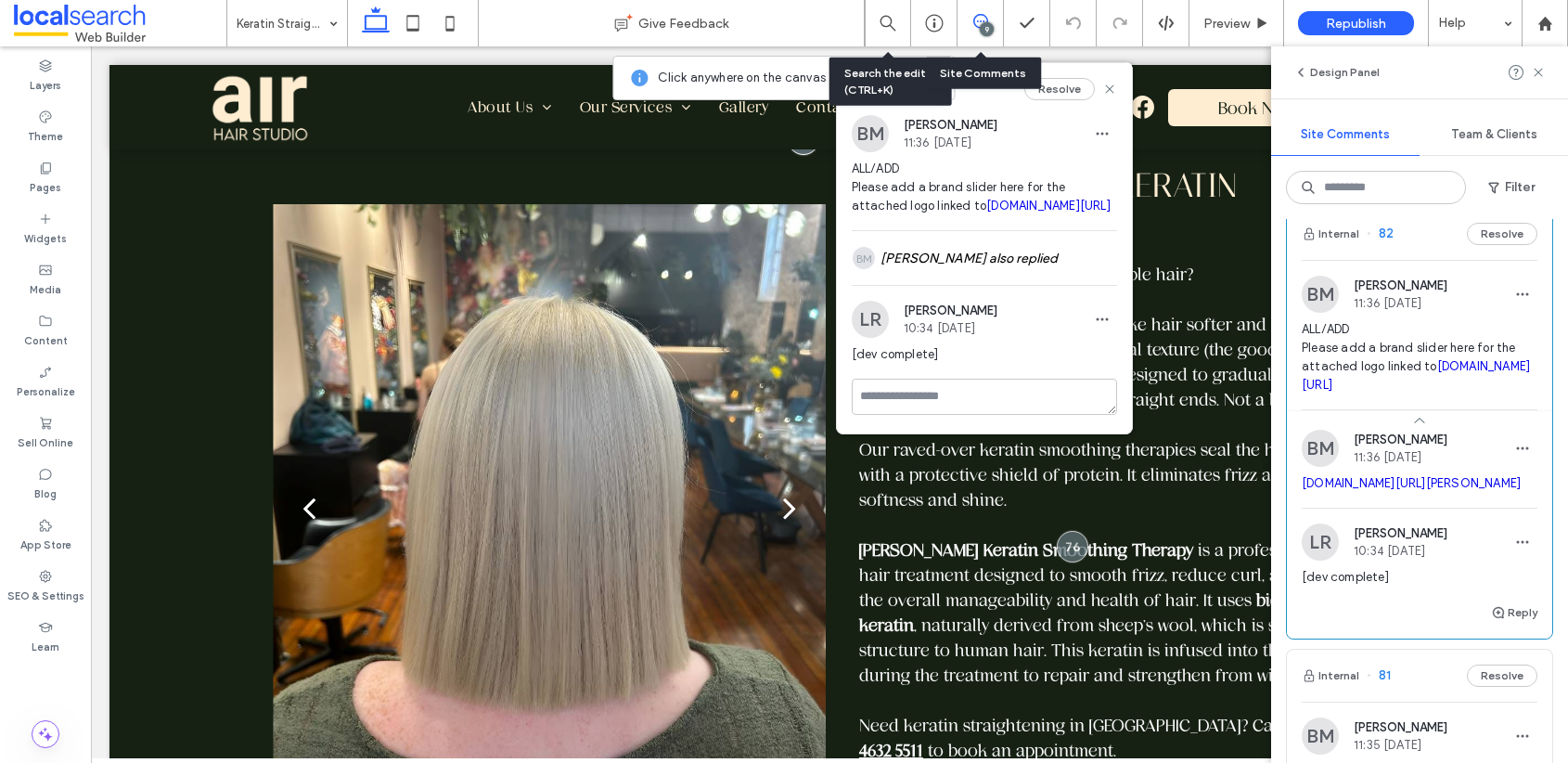
click at [1382, 493] on span "irp.cdn-website.com/72999d27/dms3rep/multi/BHAVE-AUSTRALIA_800x.webp" at bounding box center [1419, 483] width 235 height 18
click at [1385, 490] on link "irp.cdn-website.com/72999d27/dms3rep/multi/BHAVE-AUSTRALIA_800x.webp" at bounding box center [1411, 482] width 219 height 13
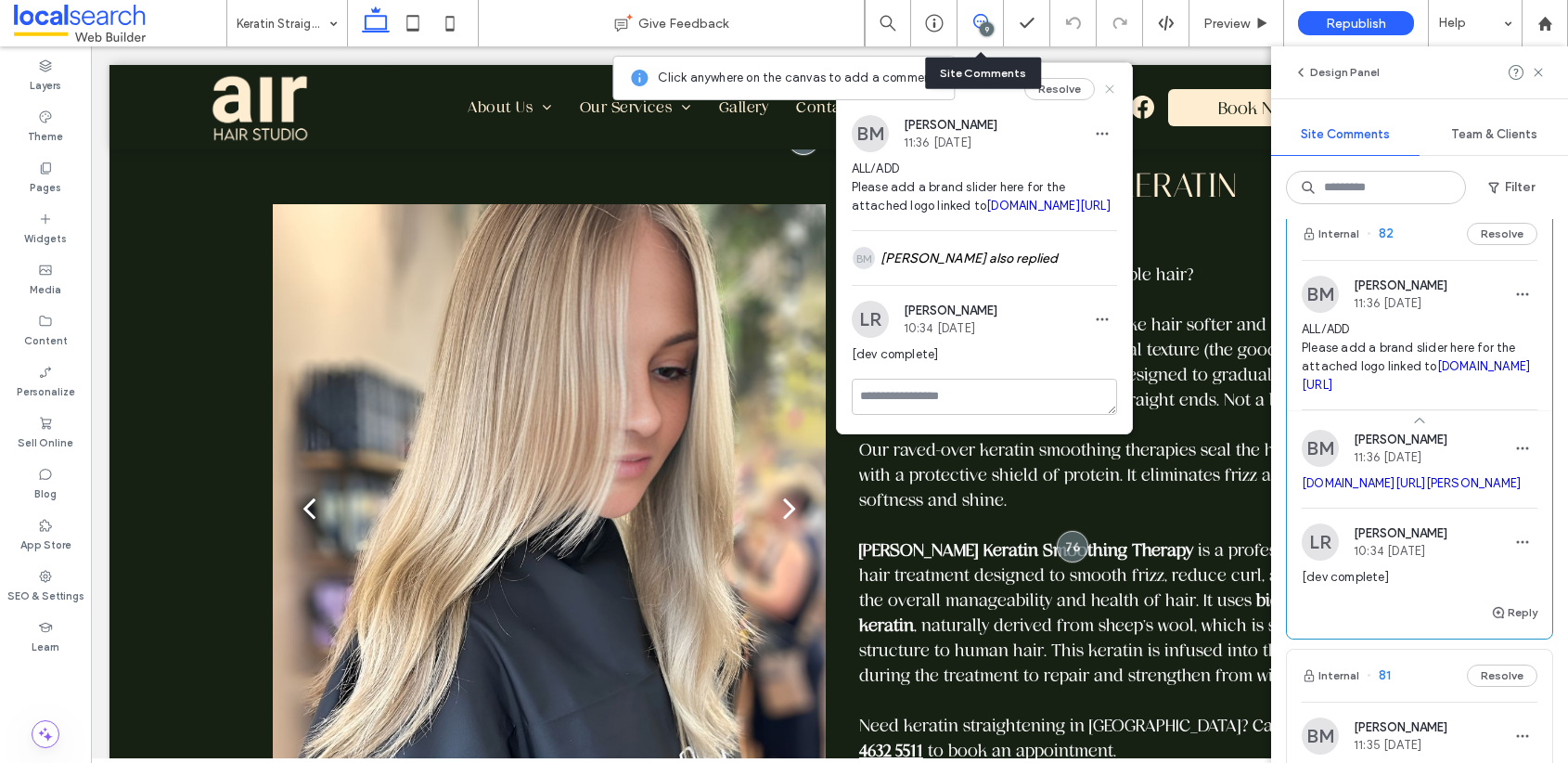
click at [1105, 87] on use at bounding box center [1109, 88] width 9 height 9
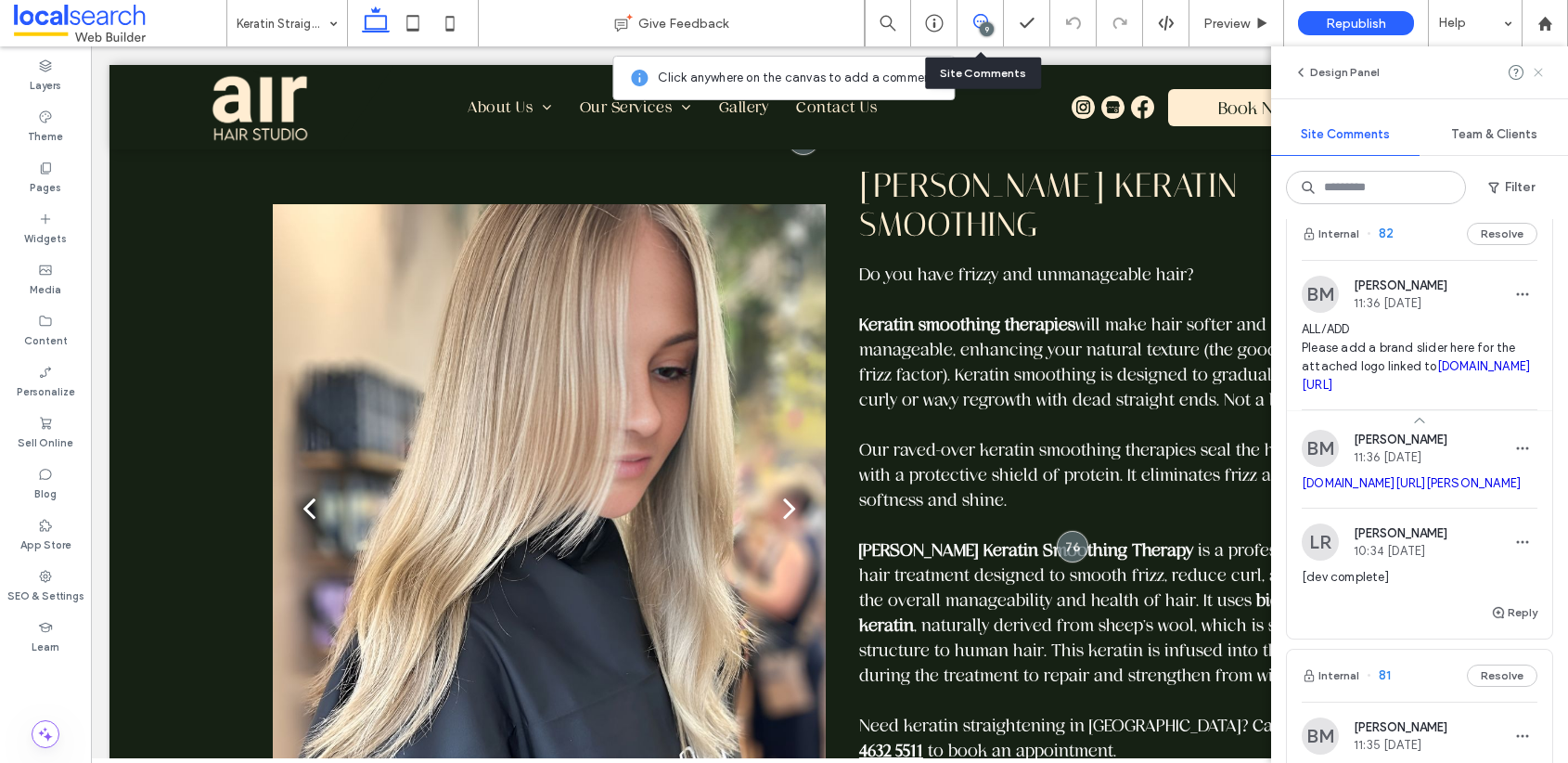
click at [1534, 73] on use at bounding box center [1537, 72] width 9 height 9
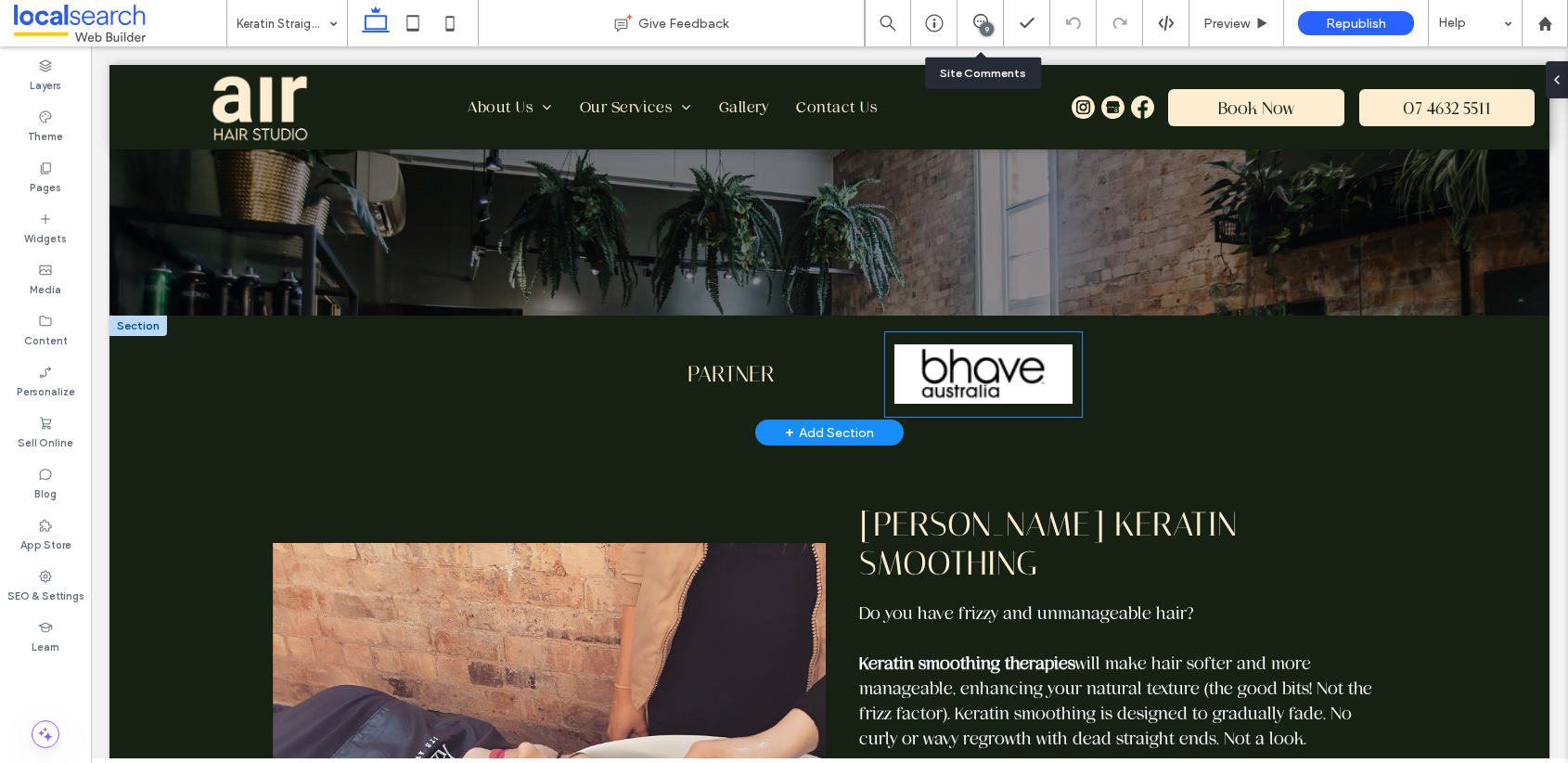
scroll to position [80, 0]
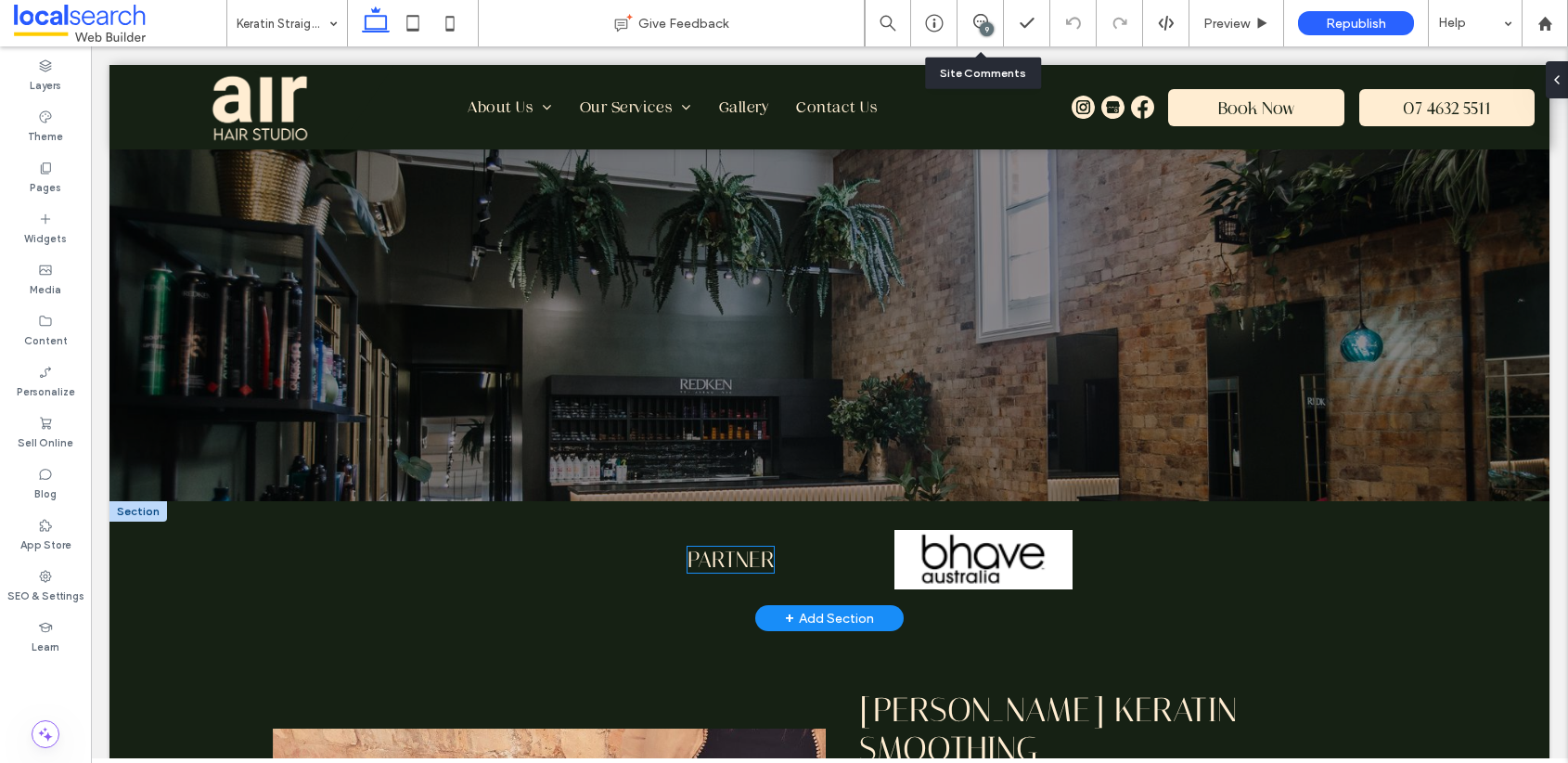
click at [747, 559] on span "Partner" at bounding box center [731, 559] width 86 height 26
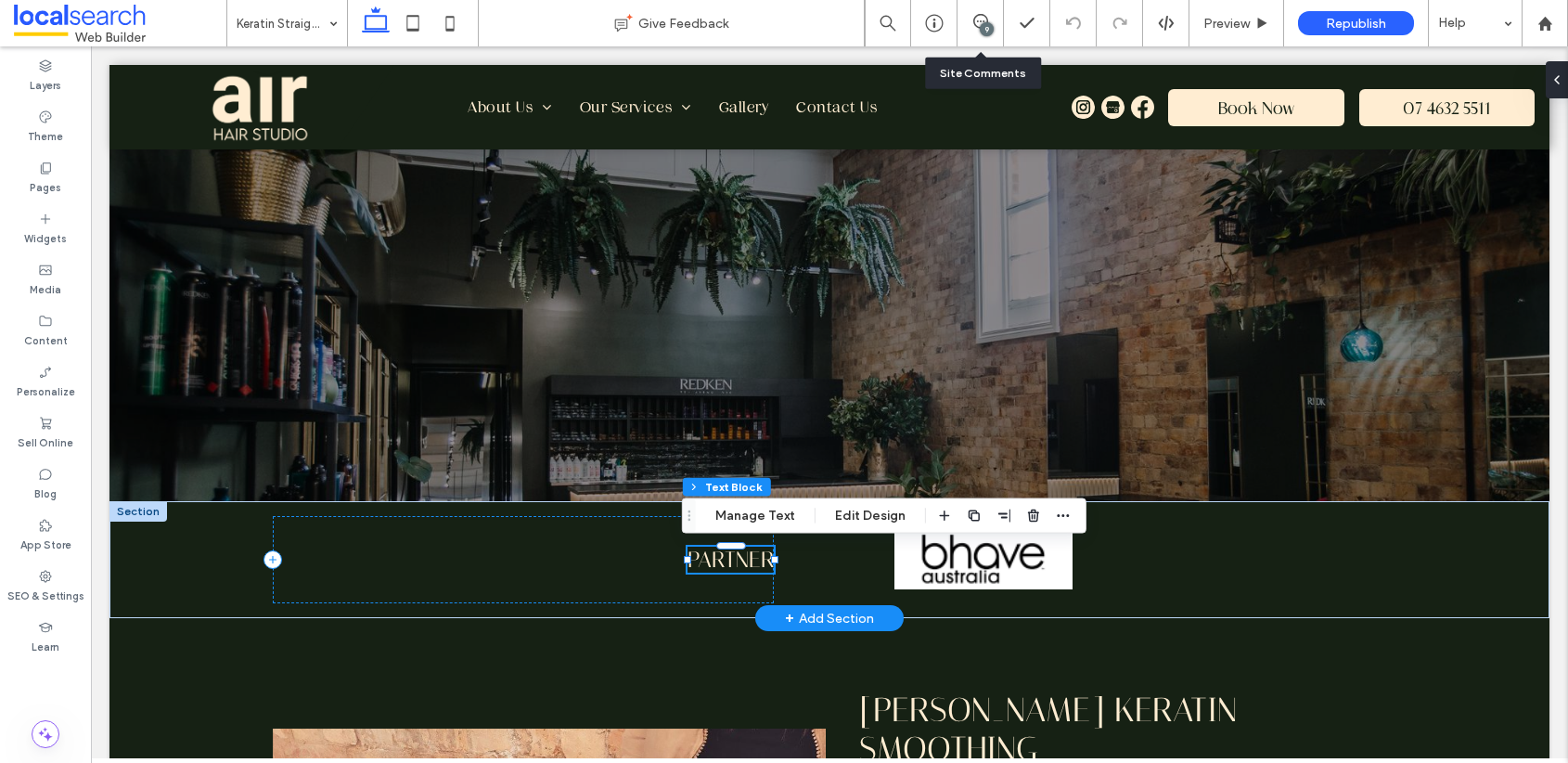
click at [752, 562] on span "Partner" at bounding box center [731, 559] width 86 height 26
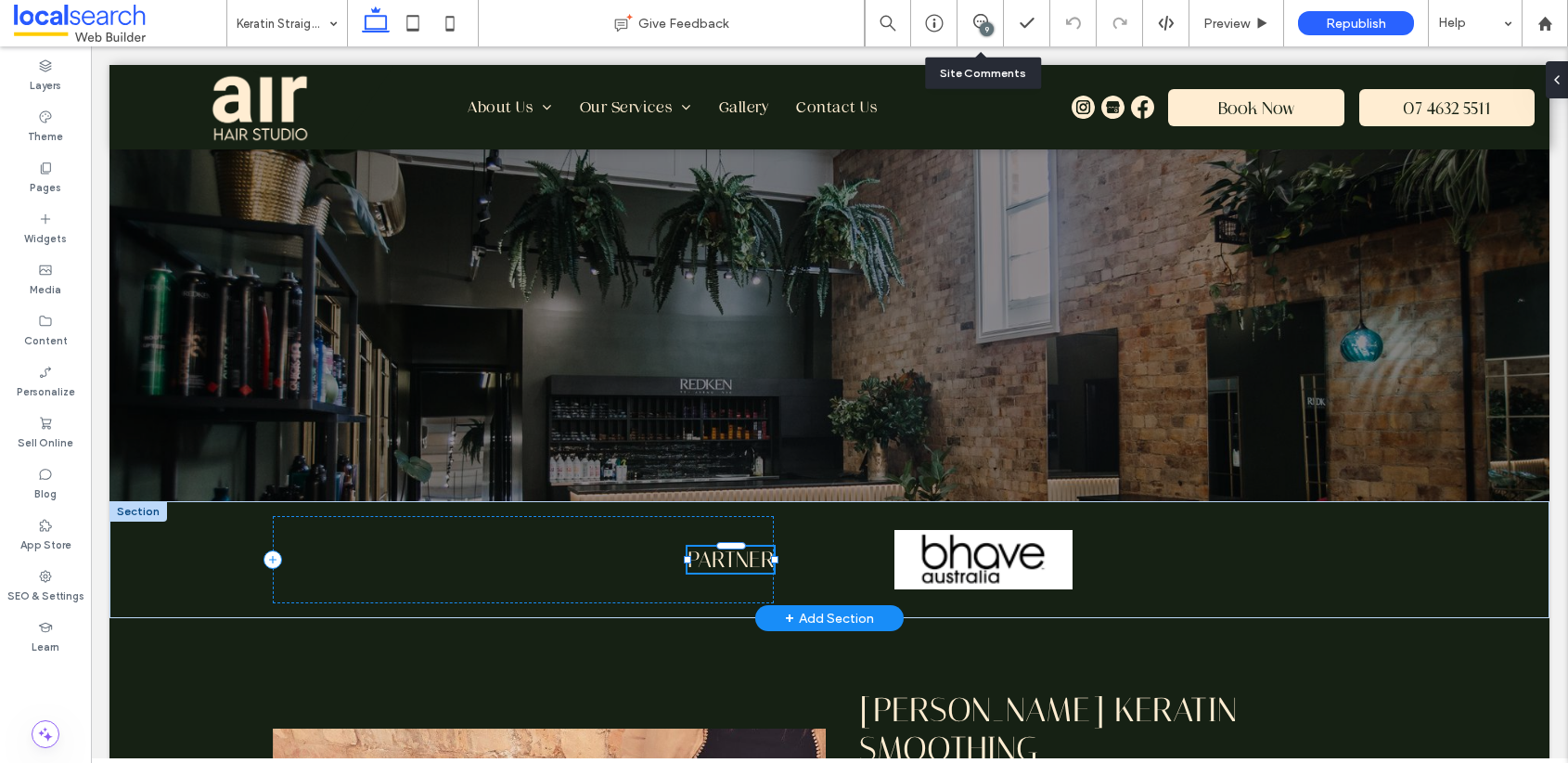
type input "********"
type input "**"
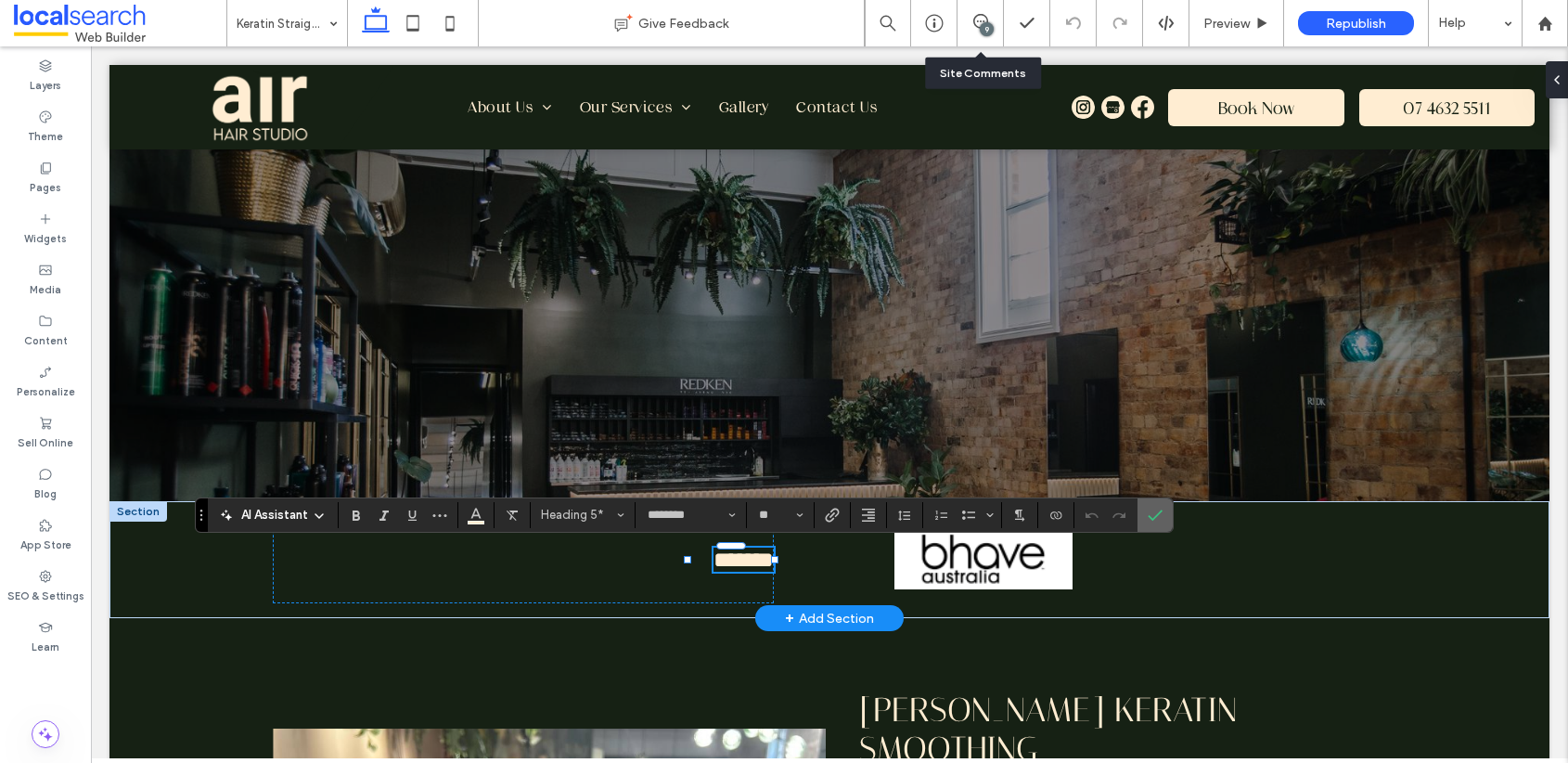
click at [1149, 519] on icon "Confirm" at bounding box center [1155, 514] width 14 height 14
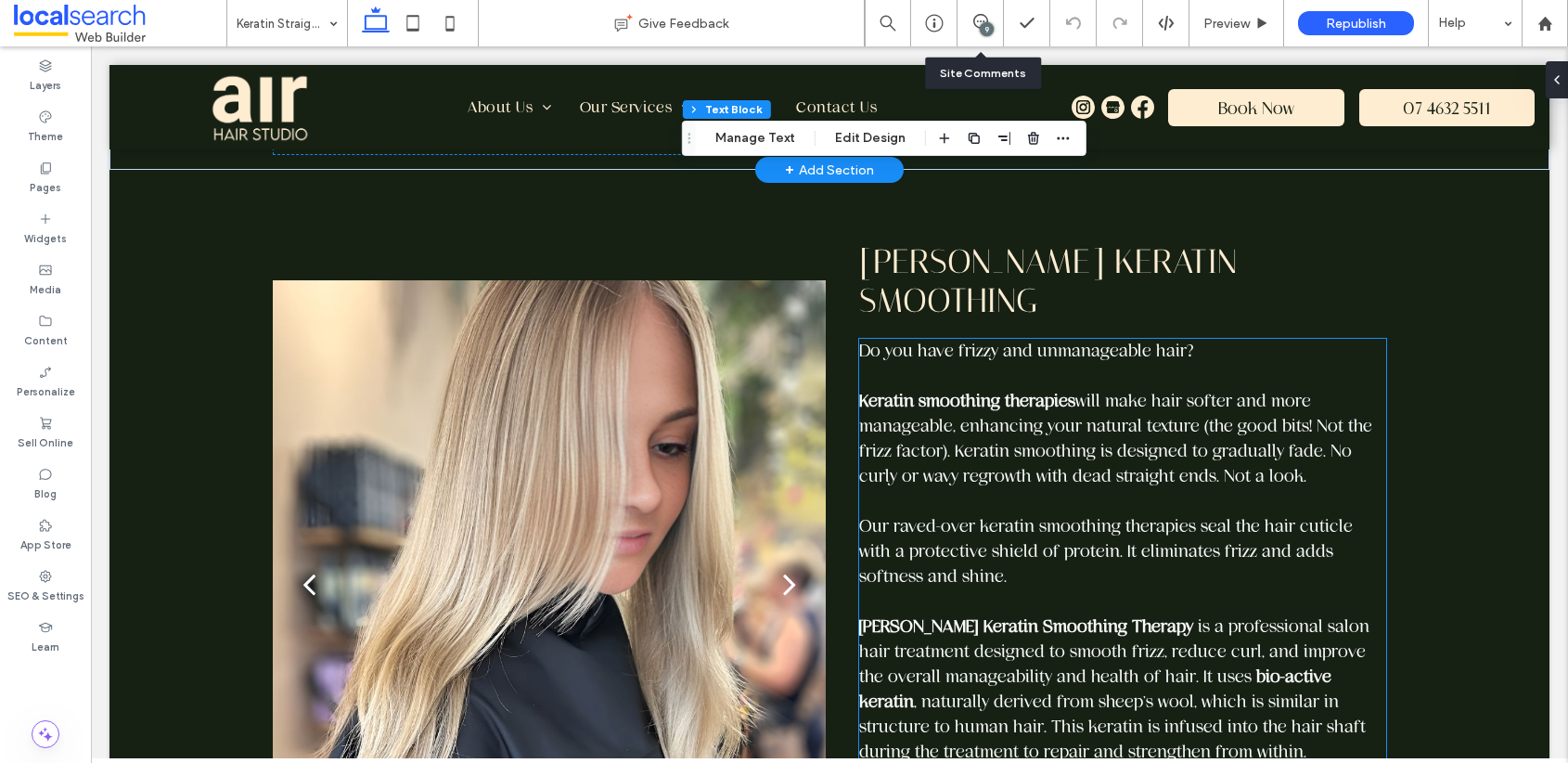
scroll to position [0, 0]
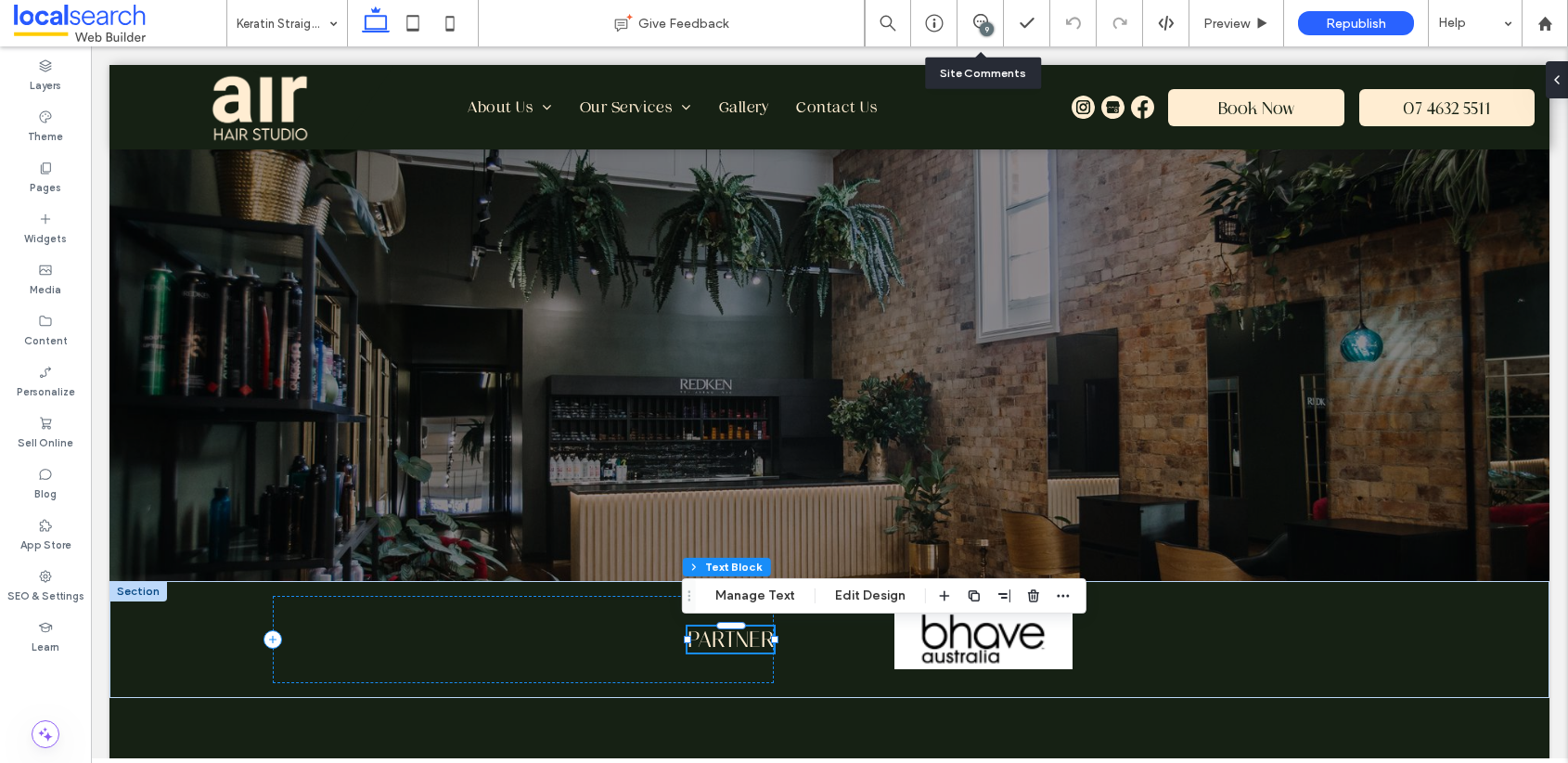
click at [754, 643] on span "Partner" at bounding box center [731, 639] width 86 height 26
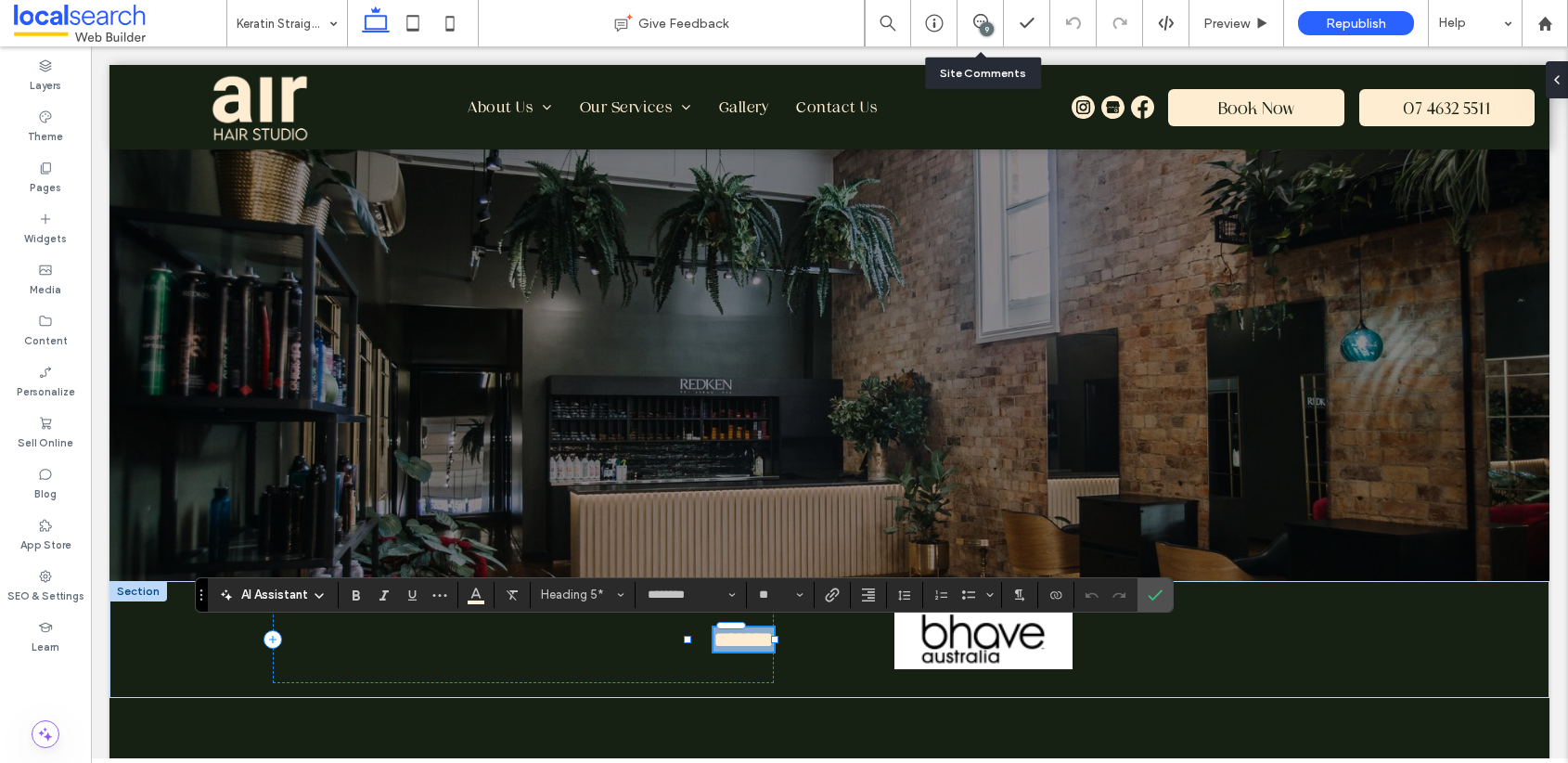
click at [754, 643] on span "*******" at bounding box center [744, 639] width 61 height 22
click at [756, 641] on span "*******" at bounding box center [744, 639] width 61 height 22
click at [736, 639] on span "*******" at bounding box center [744, 639] width 61 height 22
click at [1164, 594] on label "Confirm" at bounding box center [1155, 595] width 28 height 34
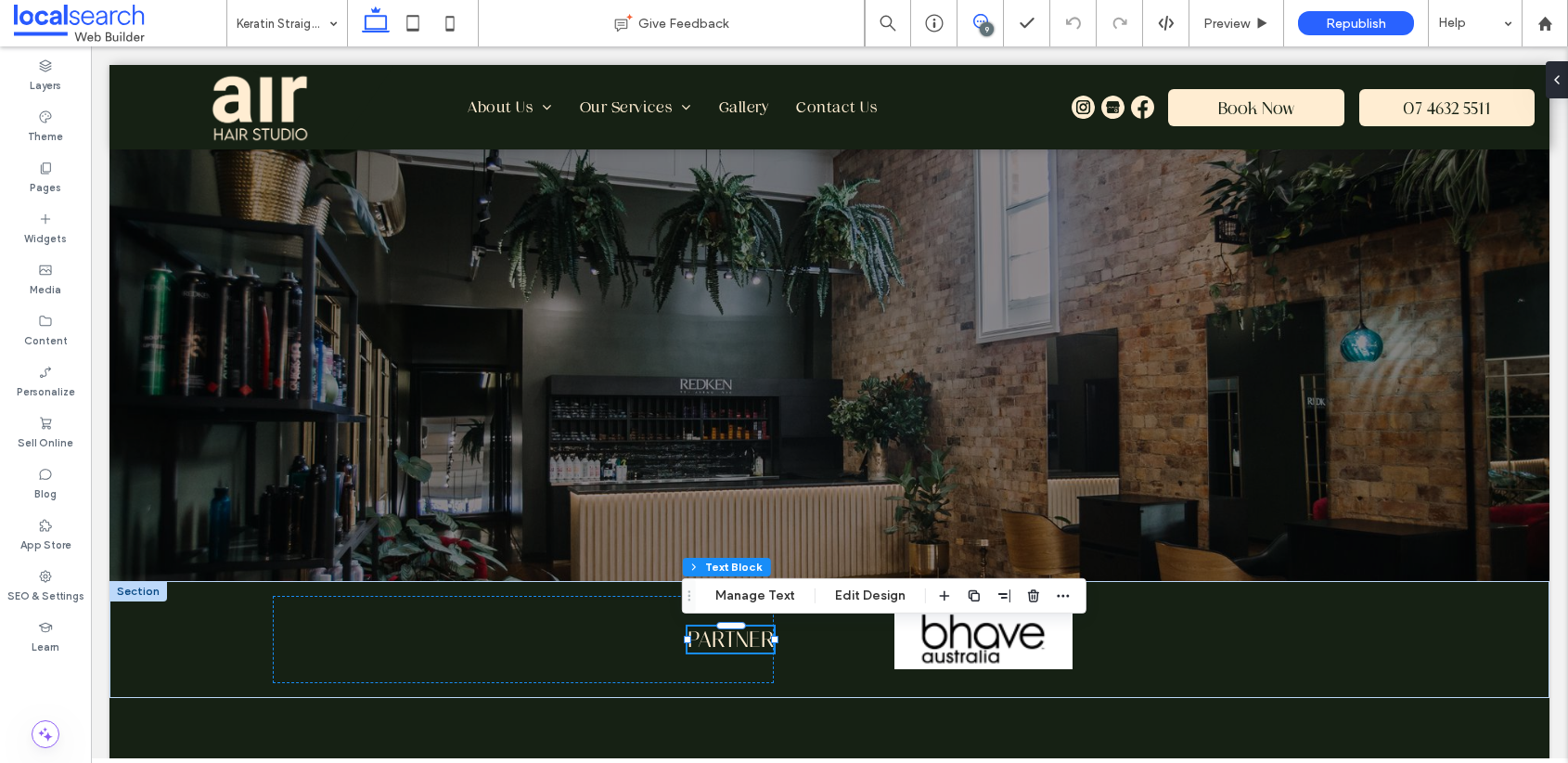
click at [990, 19] on span at bounding box center [980, 20] width 45 height 14
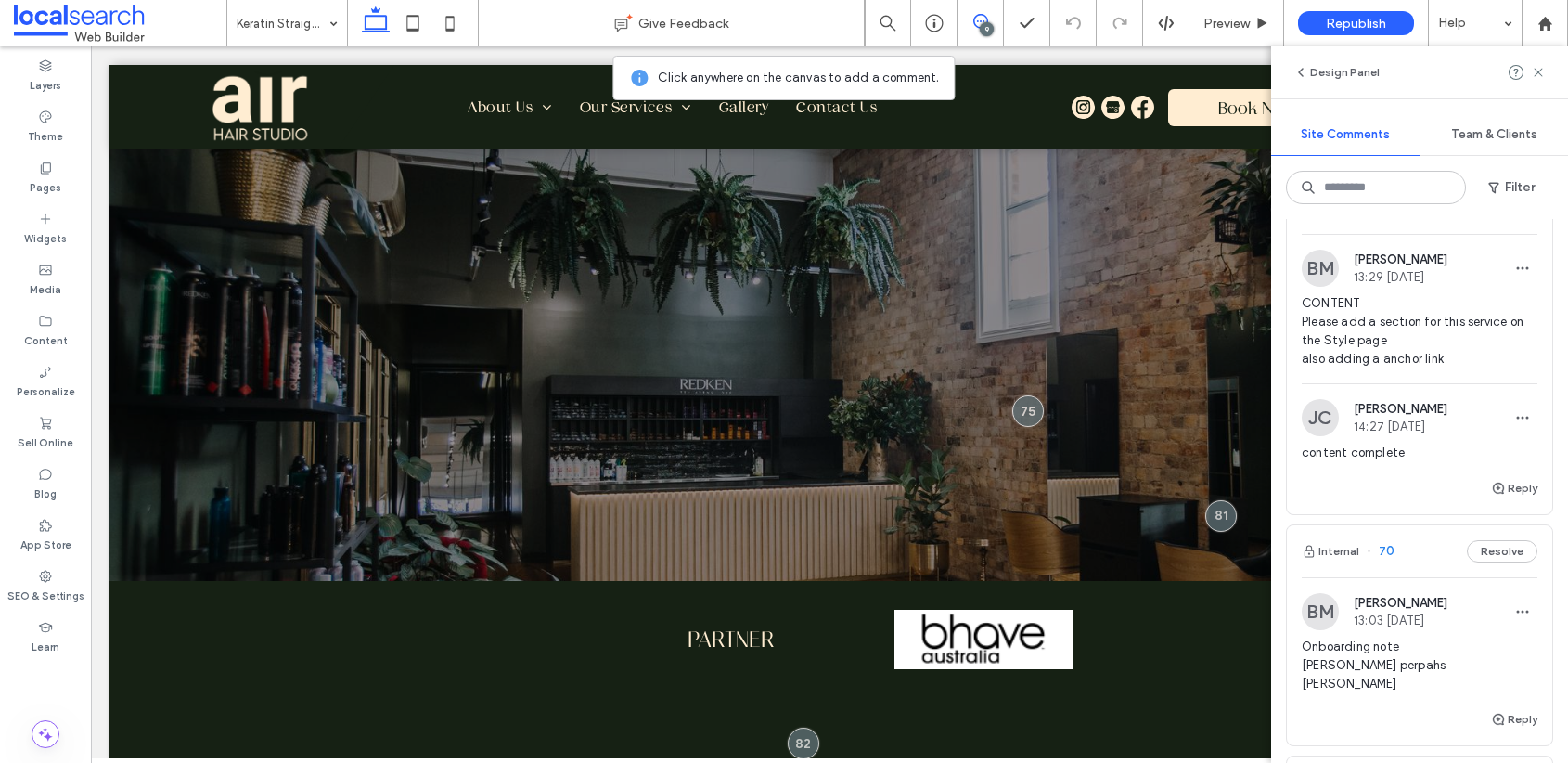
scroll to position [2733, 0]
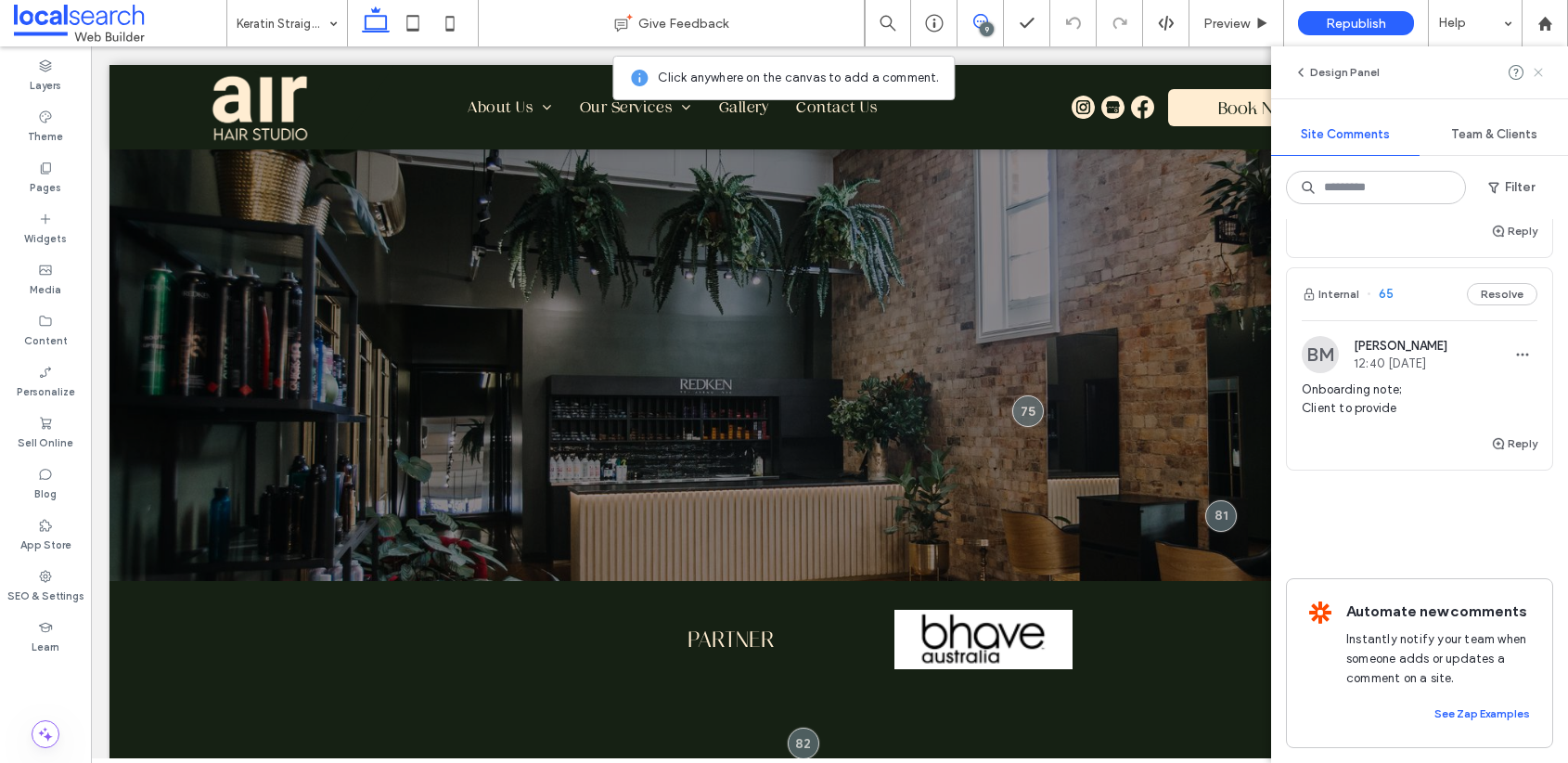
click at [1538, 74] on icon at bounding box center [1538, 72] width 14 height 14
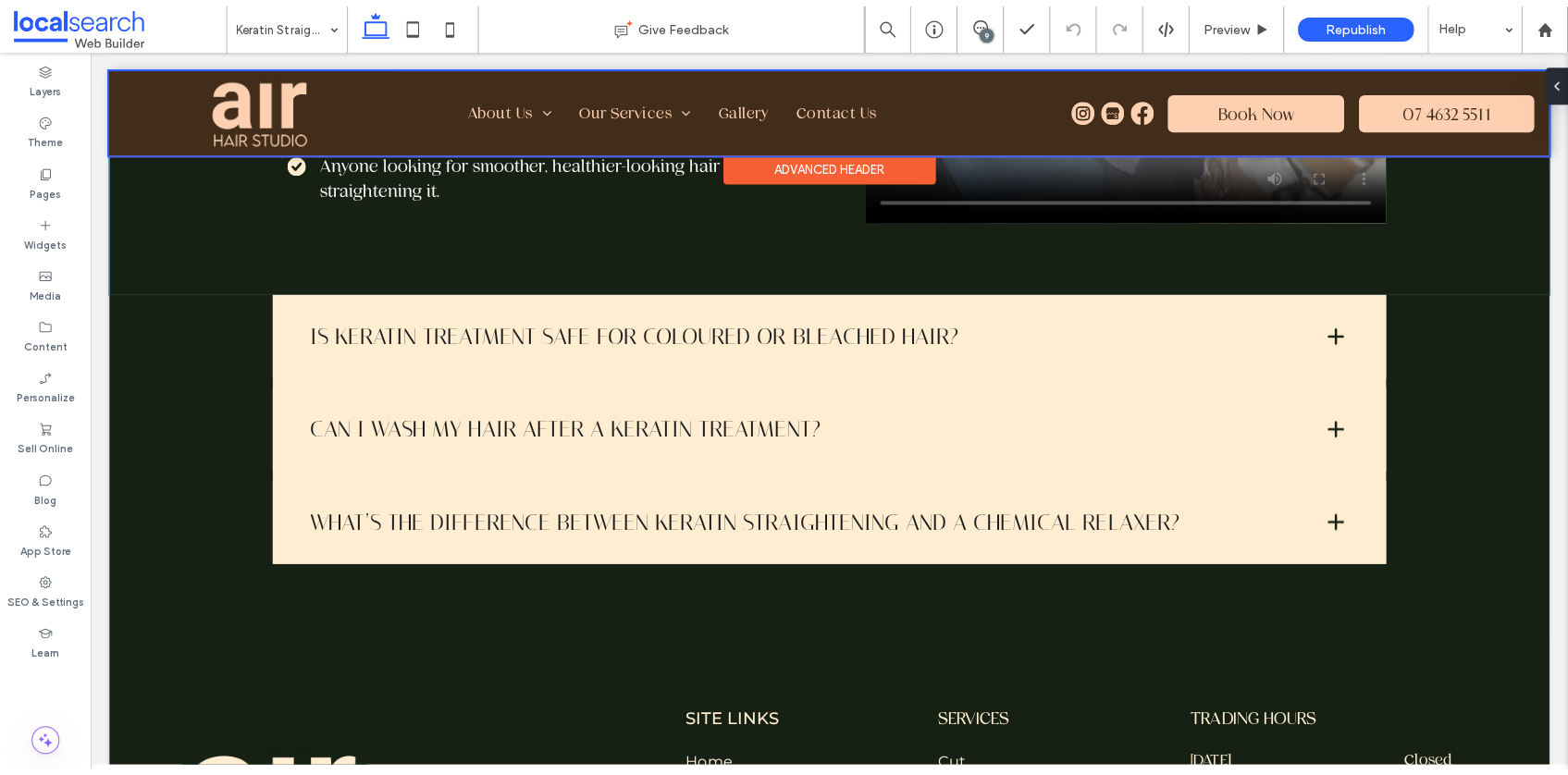
scroll to position [1379, 0]
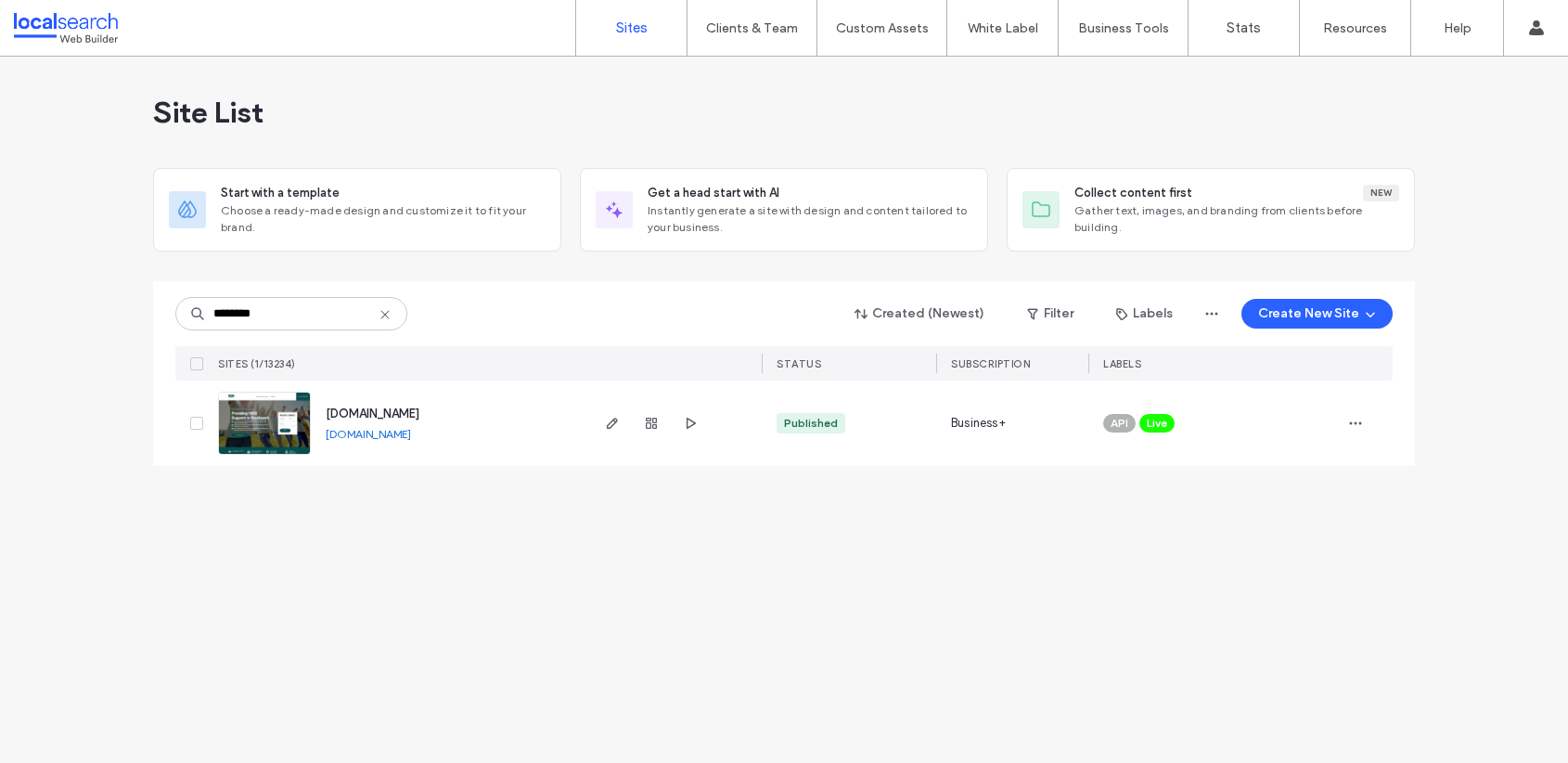
drag, startPoint x: 568, startPoint y: 528, endPoint x: 526, endPoint y: 446, distance: 92.1
click at [568, 528] on div "Site List Start with a template Choose a ready-made design and customize it to …" at bounding box center [784, 409] width 1568 height 706
click at [386, 315] on use at bounding box center [384, 314] width 9 height 9
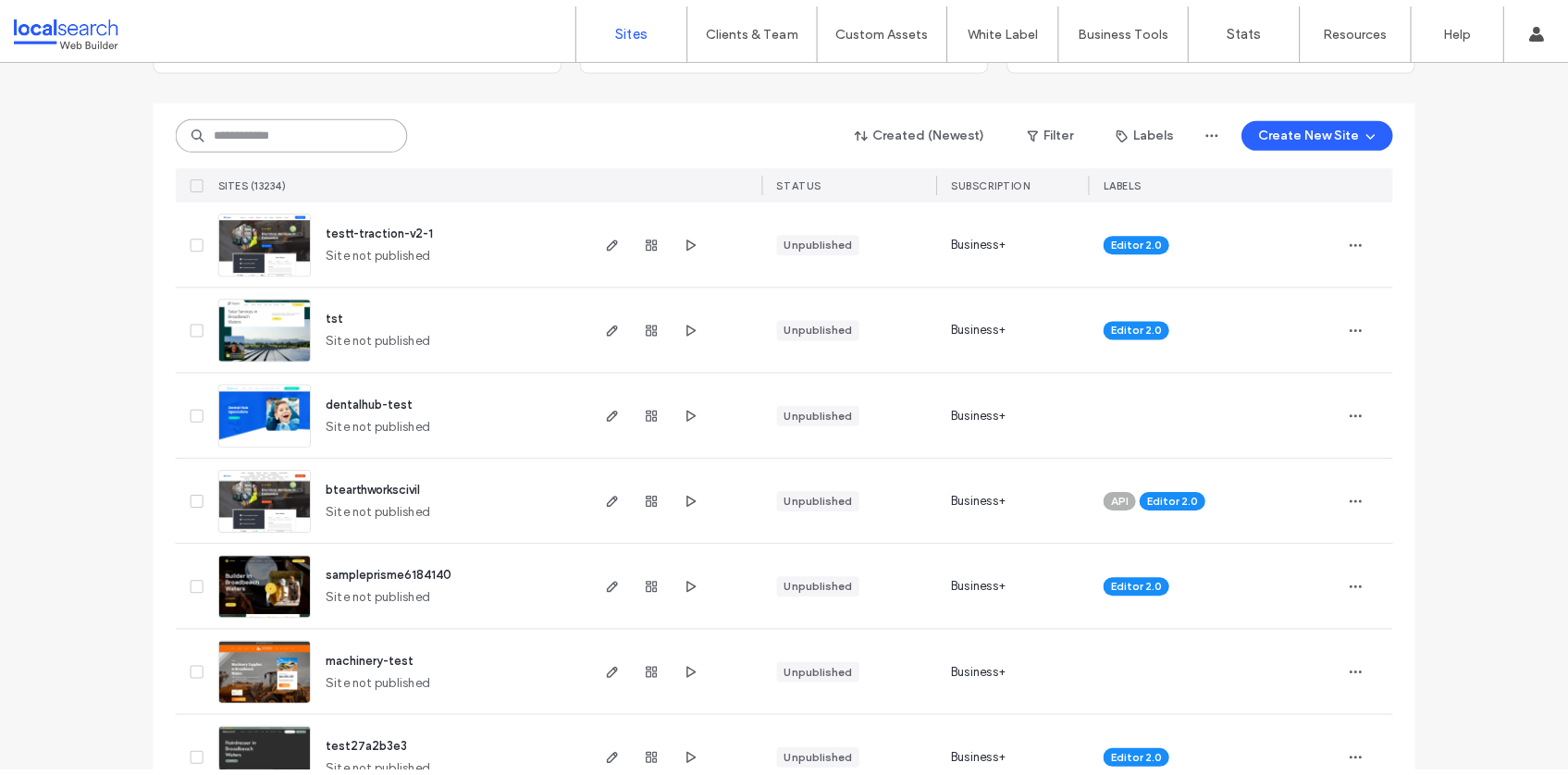
scroll to position [184, 0]
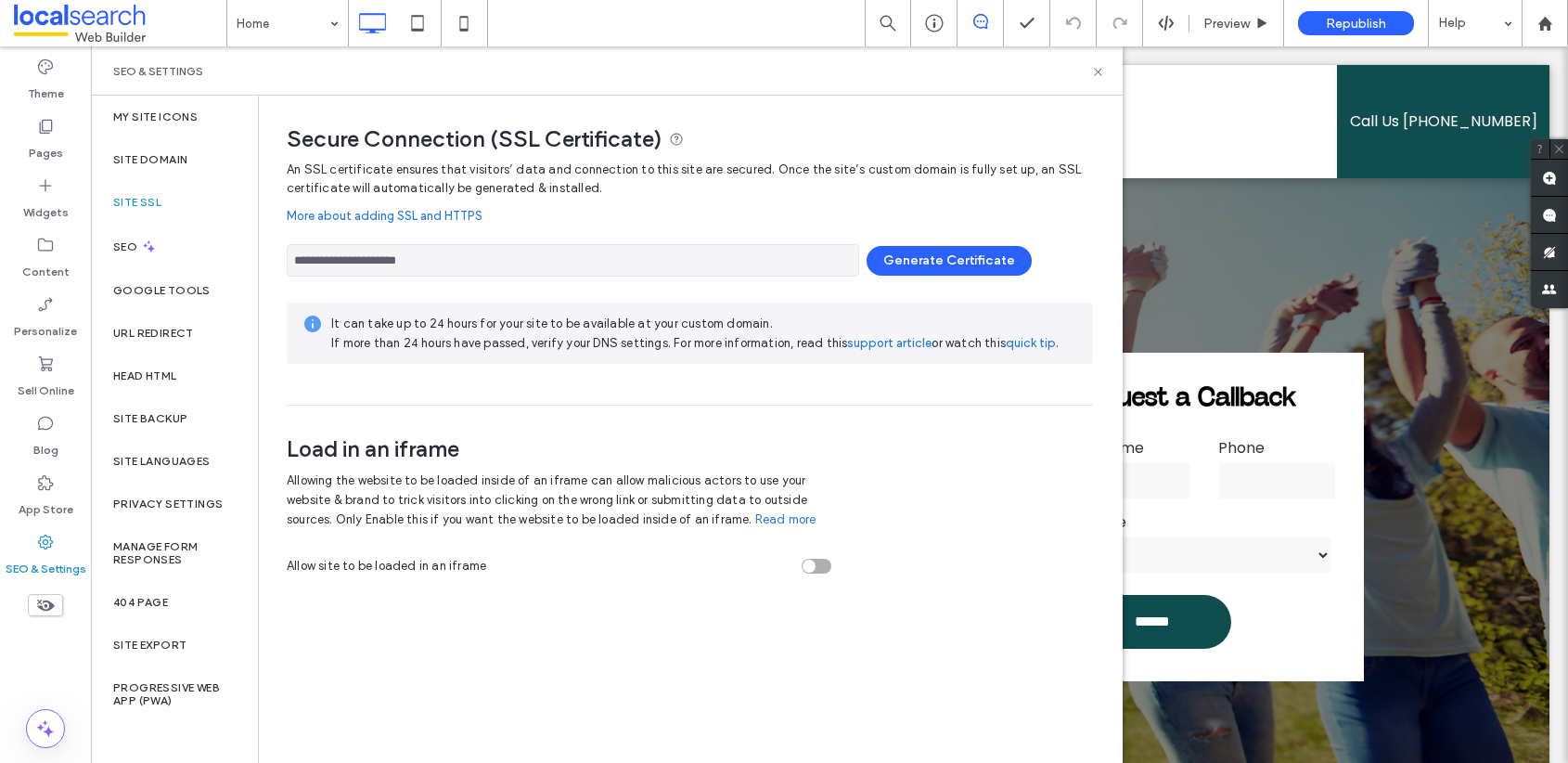
click at [165, 198] on div "Site SSL" at bounding box center [175, 202] width 167 height 42
click at [1097, 69] on use at bounding box center [1098, 72] width 8 height 8
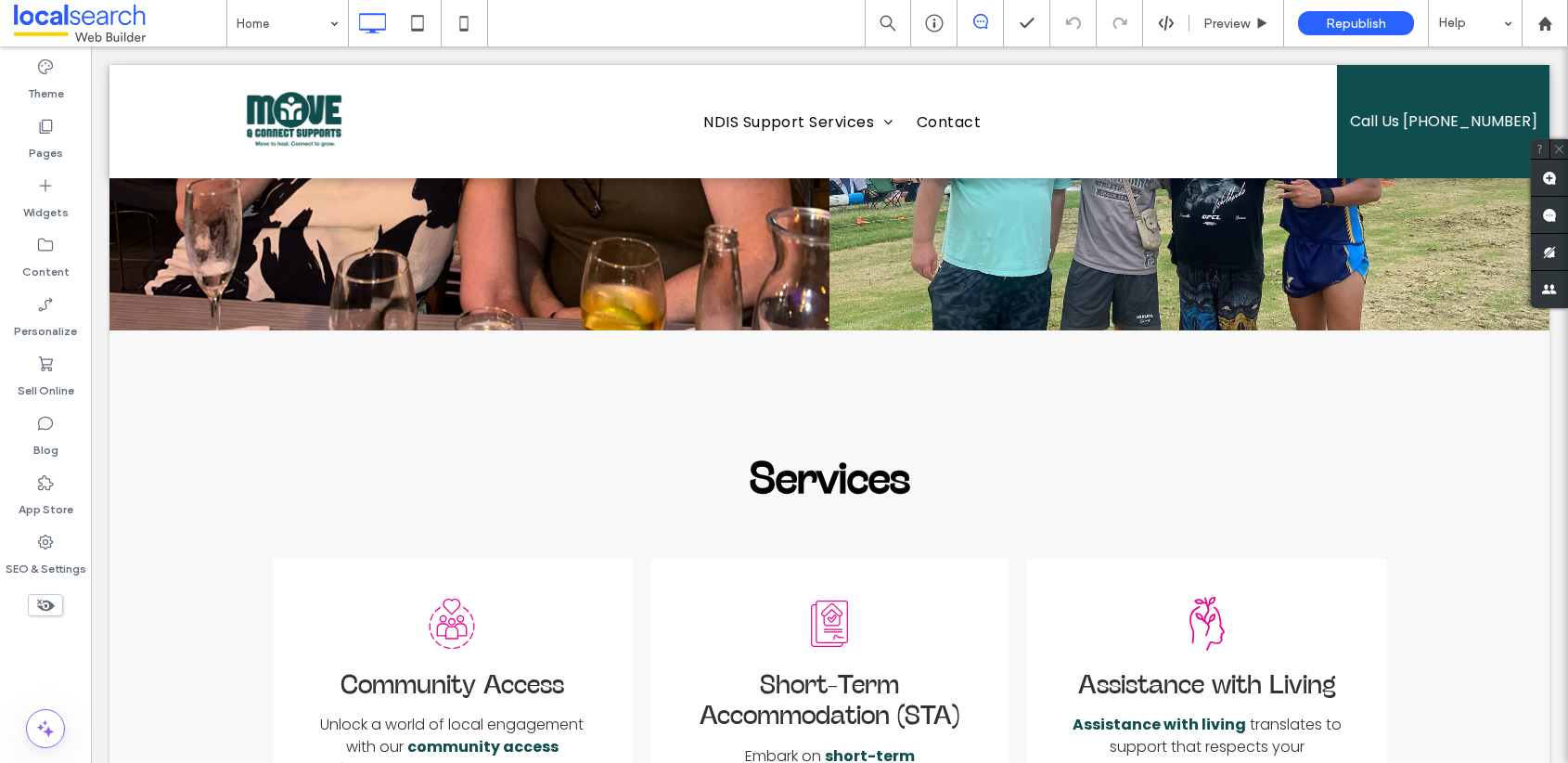
scroll to position [2045, 0]
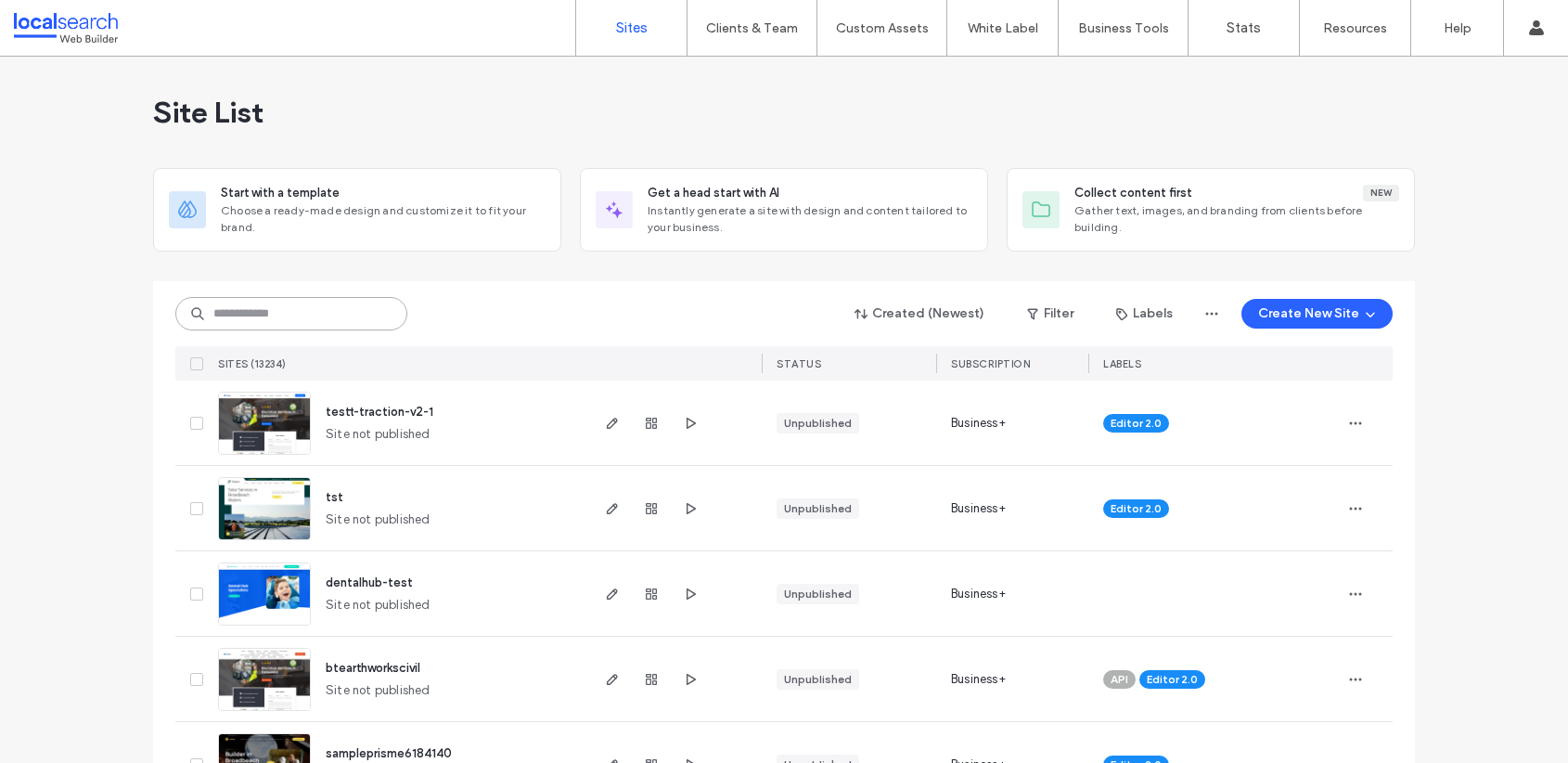
click at [272, 319] on input at bounding box center [291, 313] width 232 height 34
paste input "********"
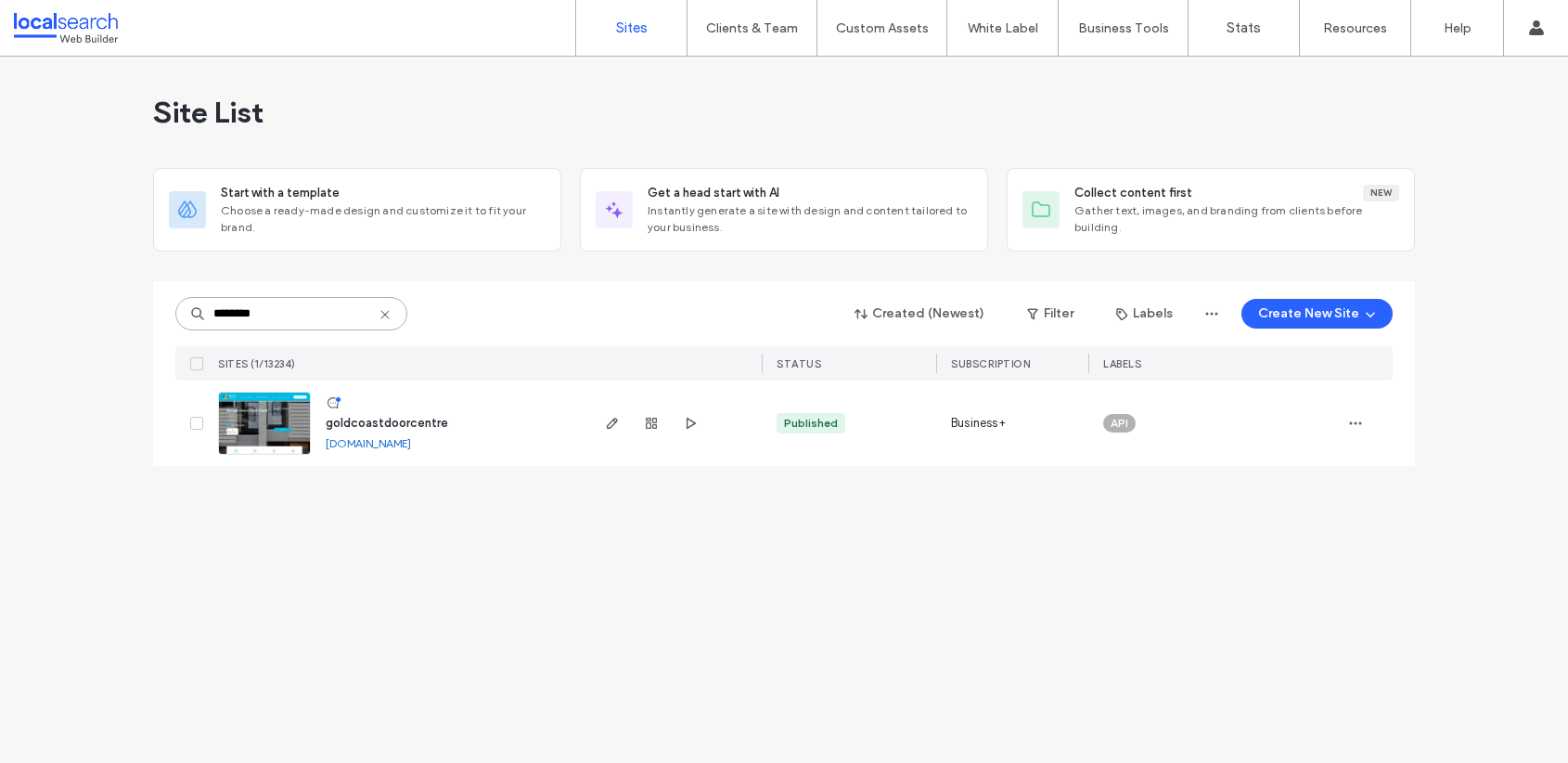
type input "********"
click at [270, 414] on img at bounding box center [264, 455] width 91 height 126
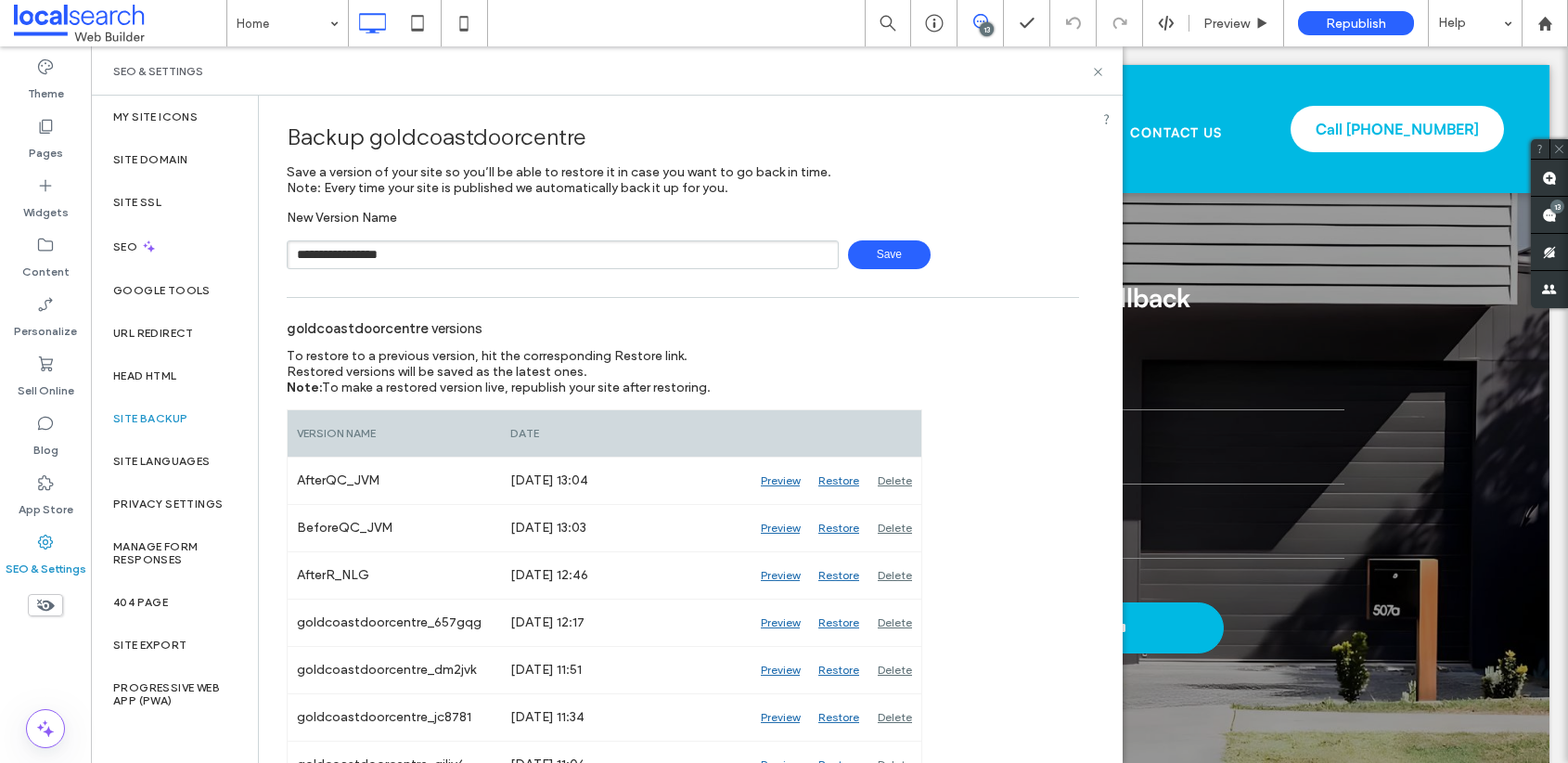
type input "**********"
click at [905, 250] on span "Save" at bounding box center [890, 255] width 83 height 29
click at [1100, 71] on icon at bounding box center [1098, 72] width 13 height 13
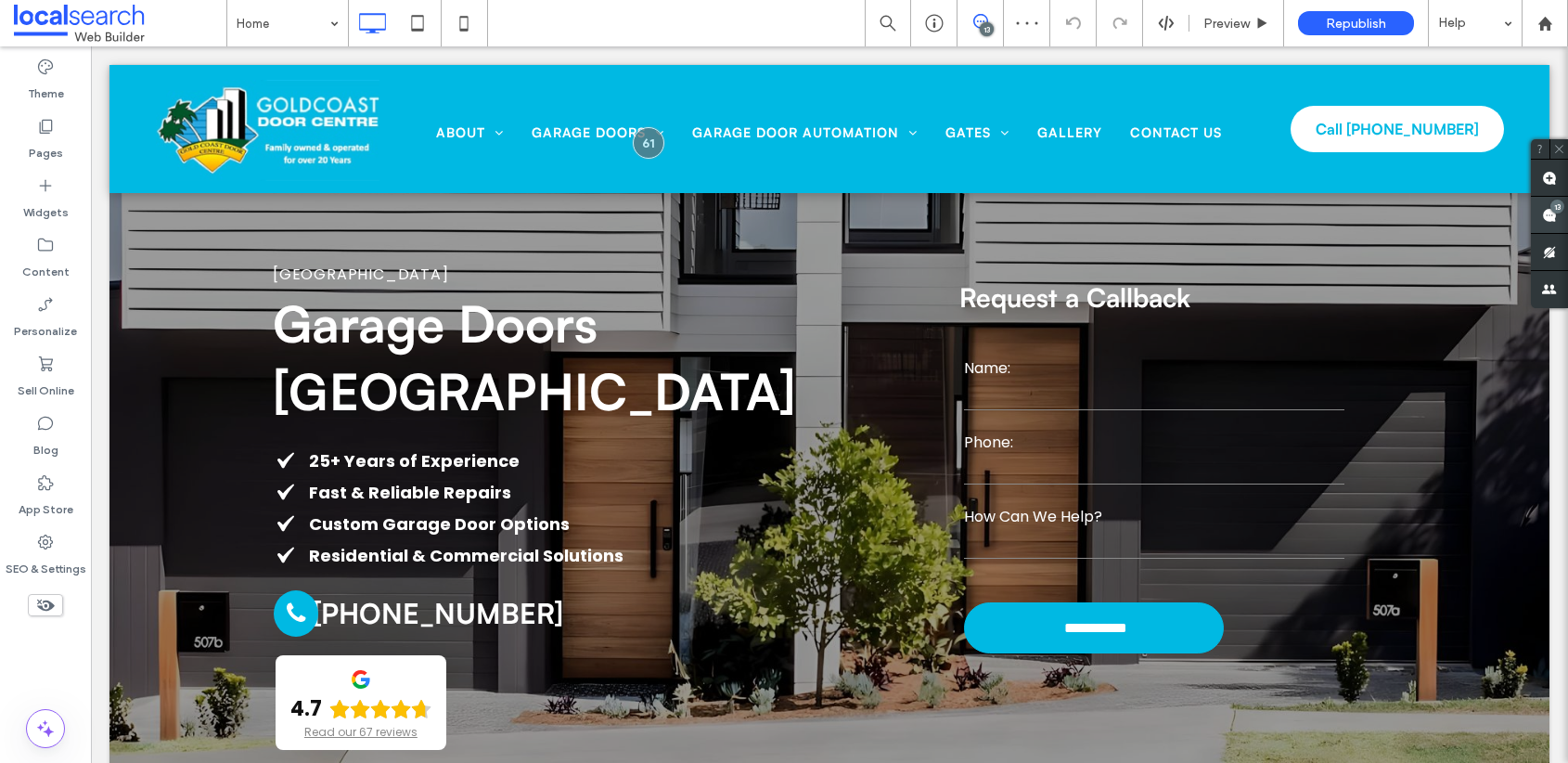
click at [1557, 204] on div "13" at bounding box center [1557, 207] width 13 height 13
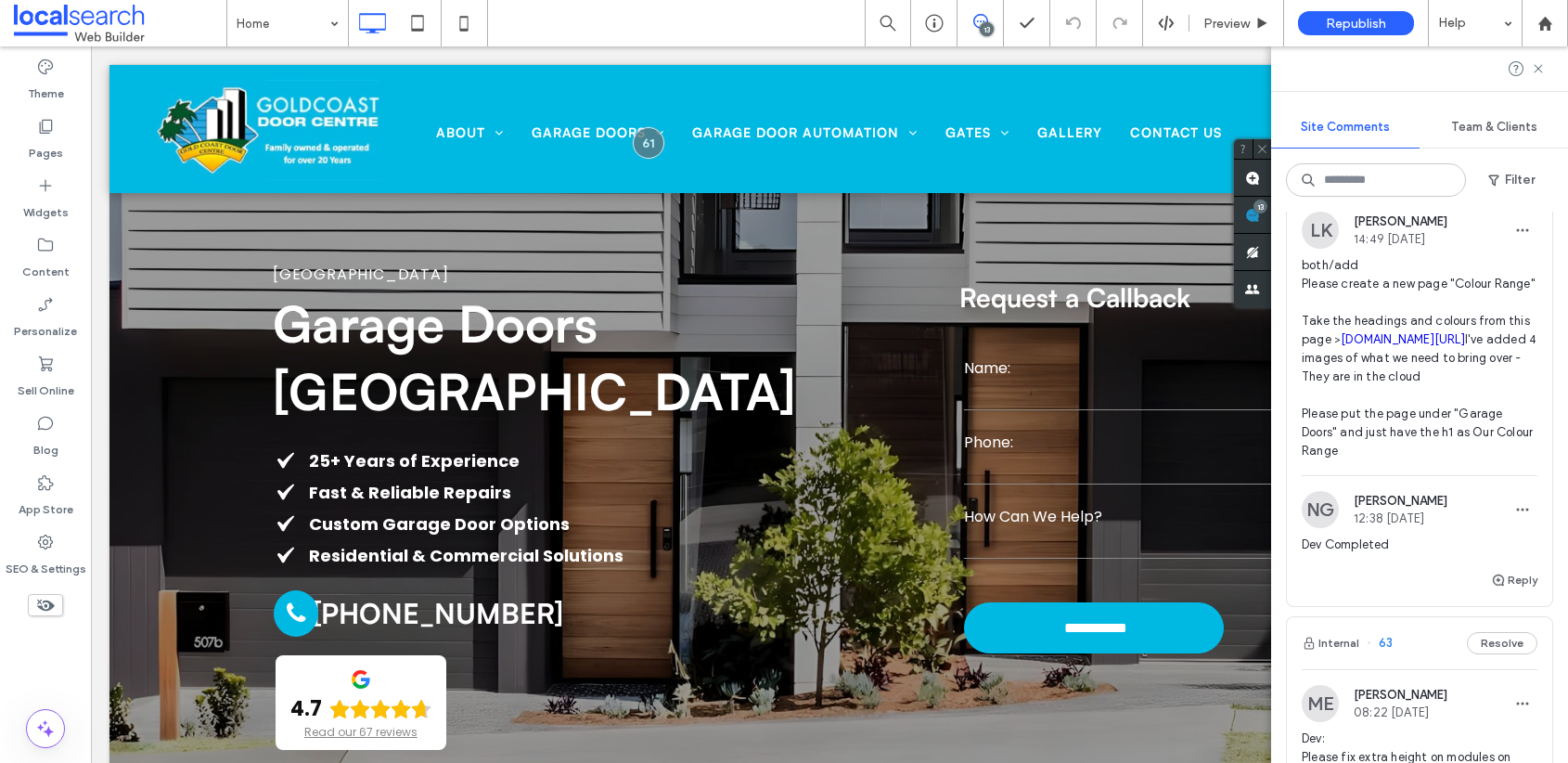
scroll to position [80, 0]
click at [42, 128] on icon at bounding box center [45, 126] width 18 height 18
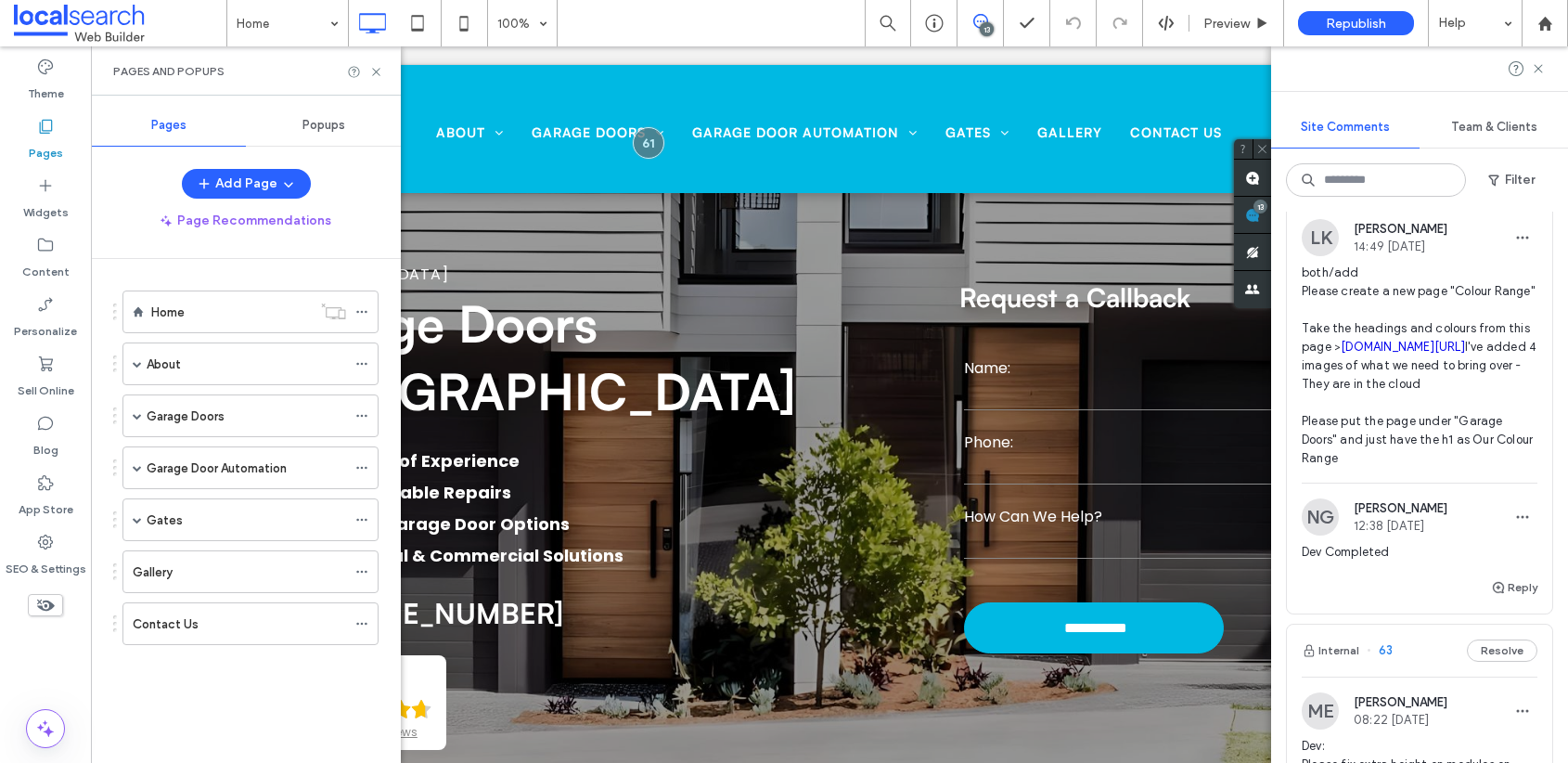
scroll to position [73, 0]
click at [140, 471] on span at bounding box center [137, 468] width 10 height 10
click at [141, 602] on span at bounding box center [137, 605] width 10 height 10
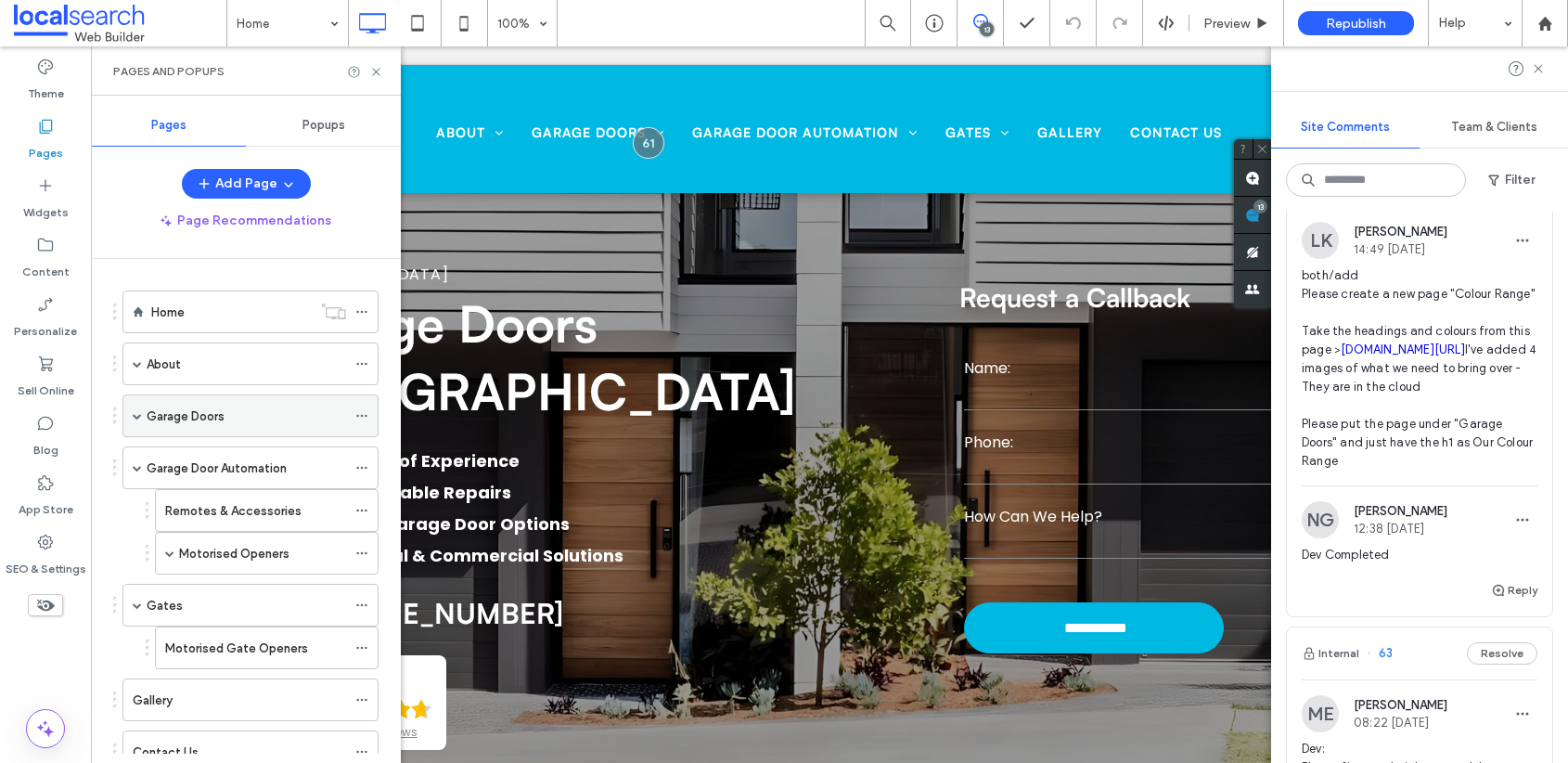
click at [135, 422] on span at bounding box center [137, 415] width 10 height 40
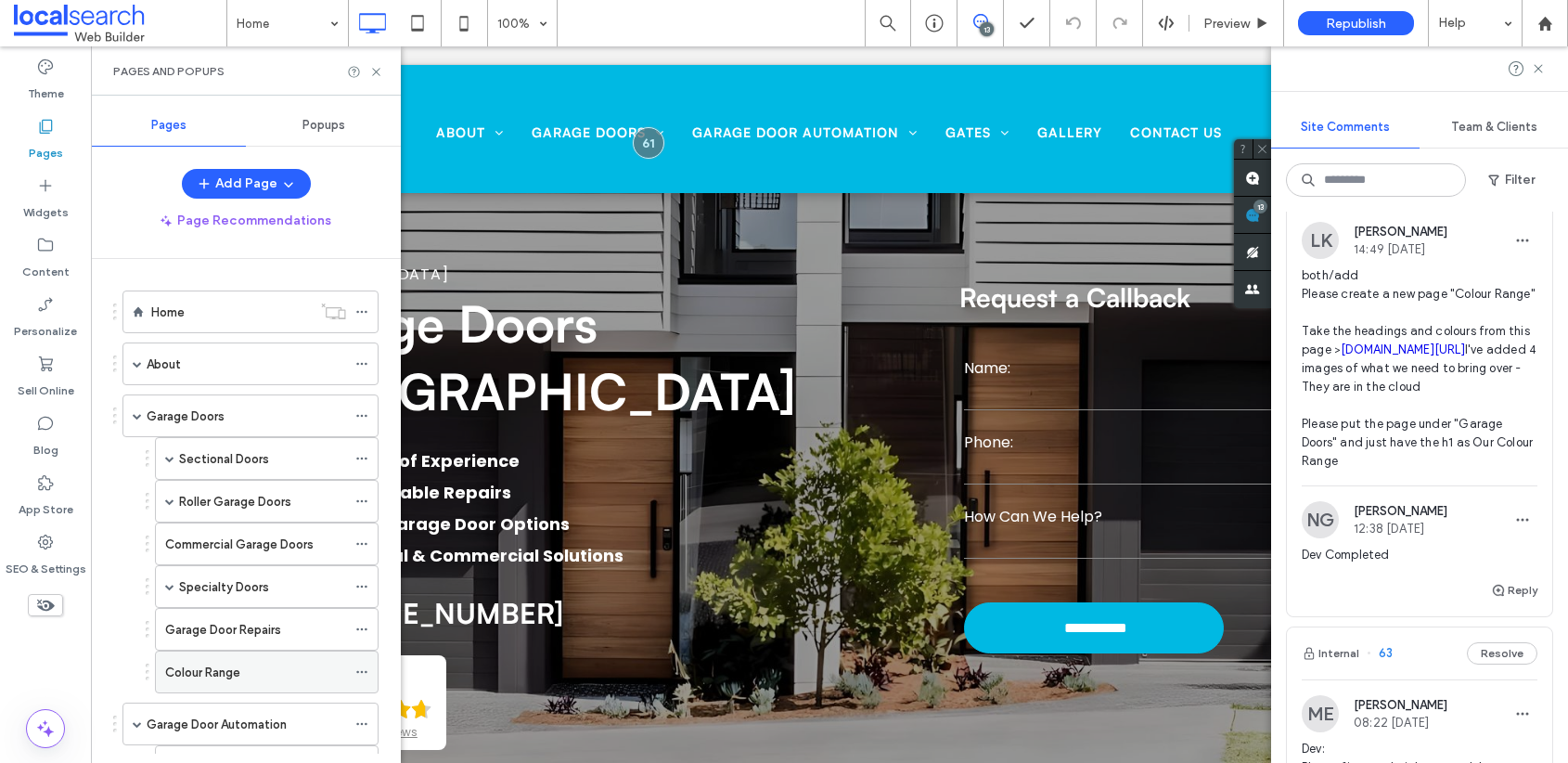
click at [226, 664] on label "Colour Range" at bounding box center [203, 673] width 75 height 33
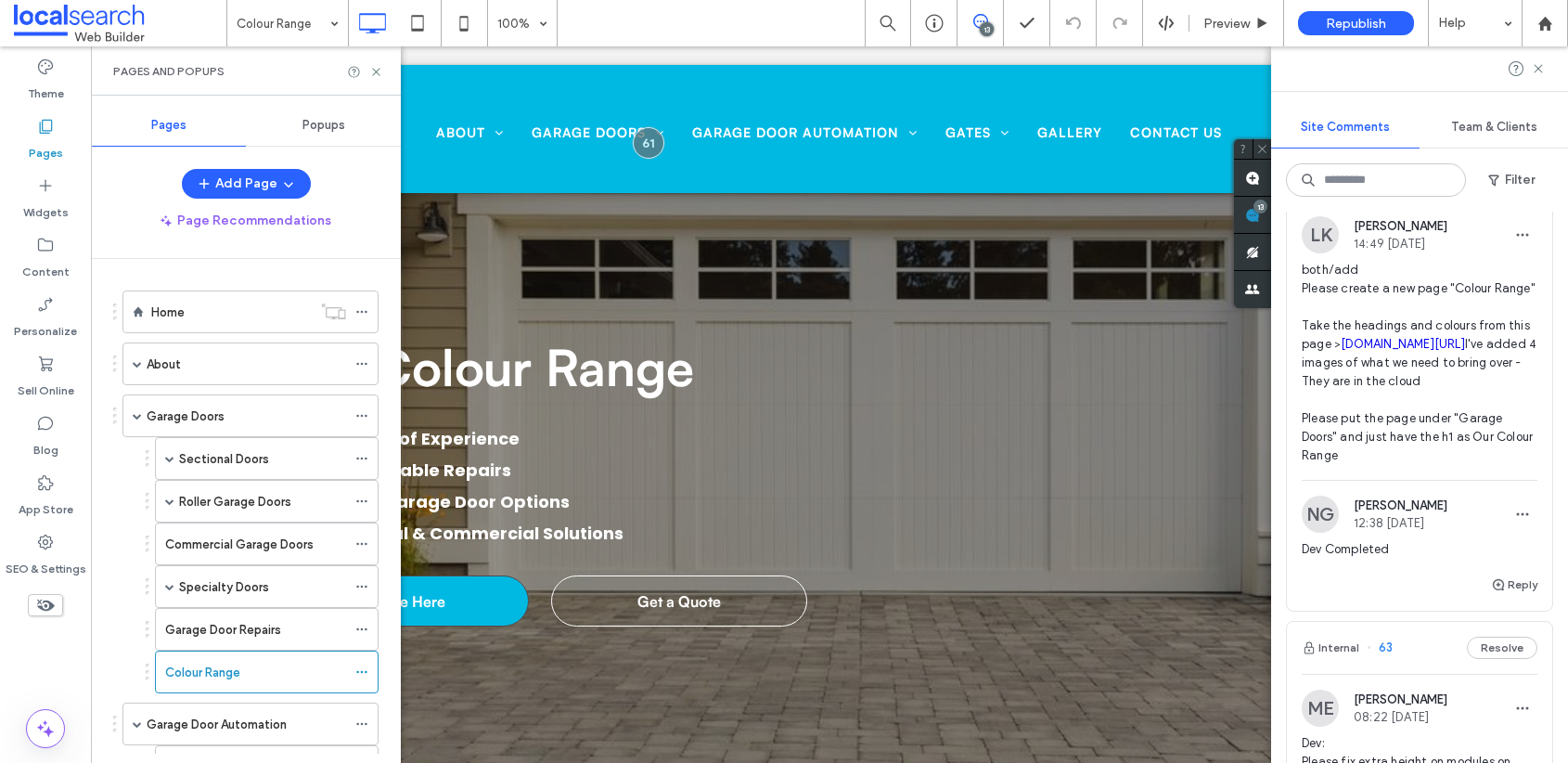
scroll to position [93, 0]
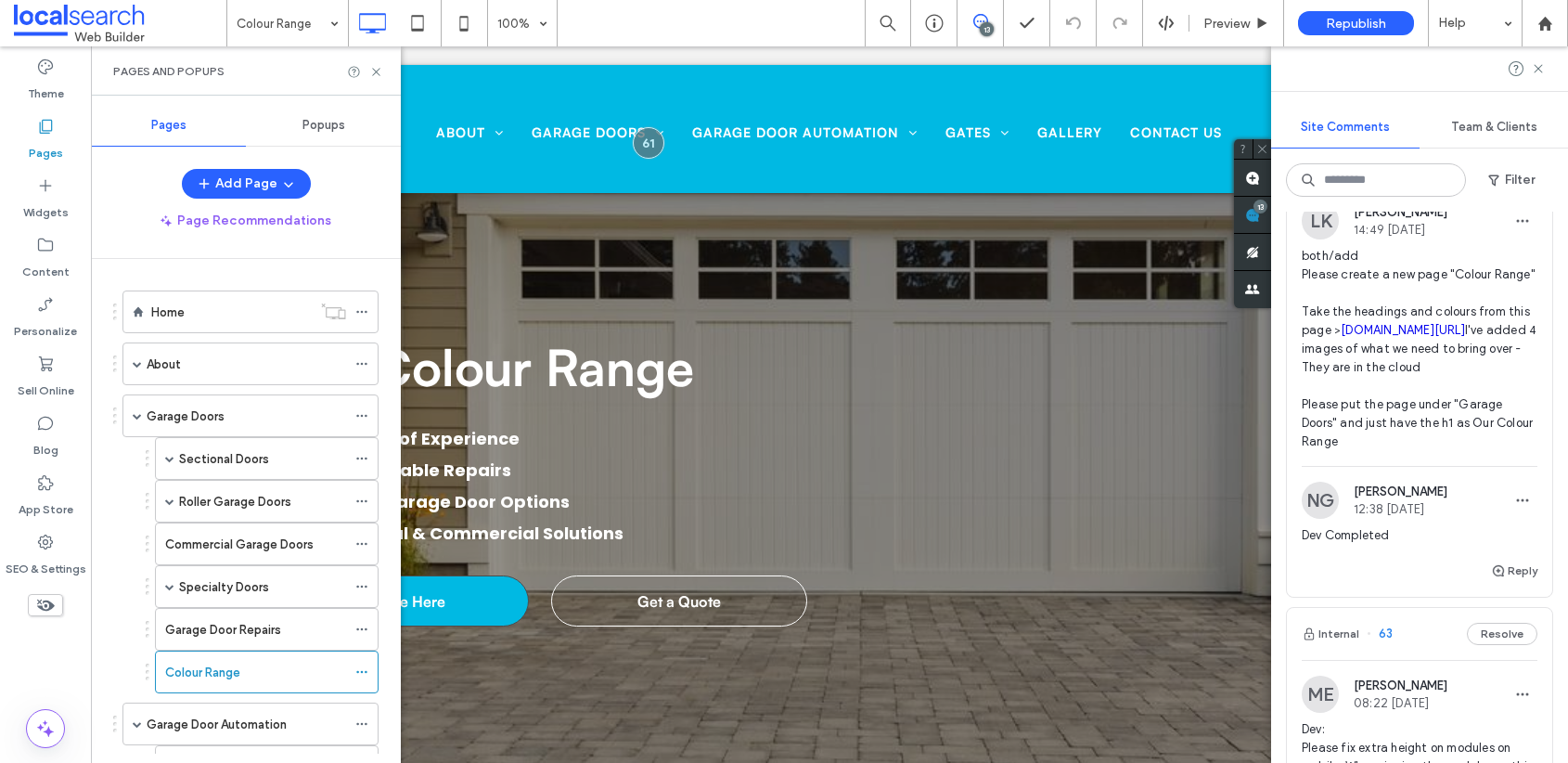
click at [1414, 337] on link "bnd.com.au/garage-doors/residential/sectional-doors/panelift-icon" at bounding box center [1403, 330] width 124 height 13
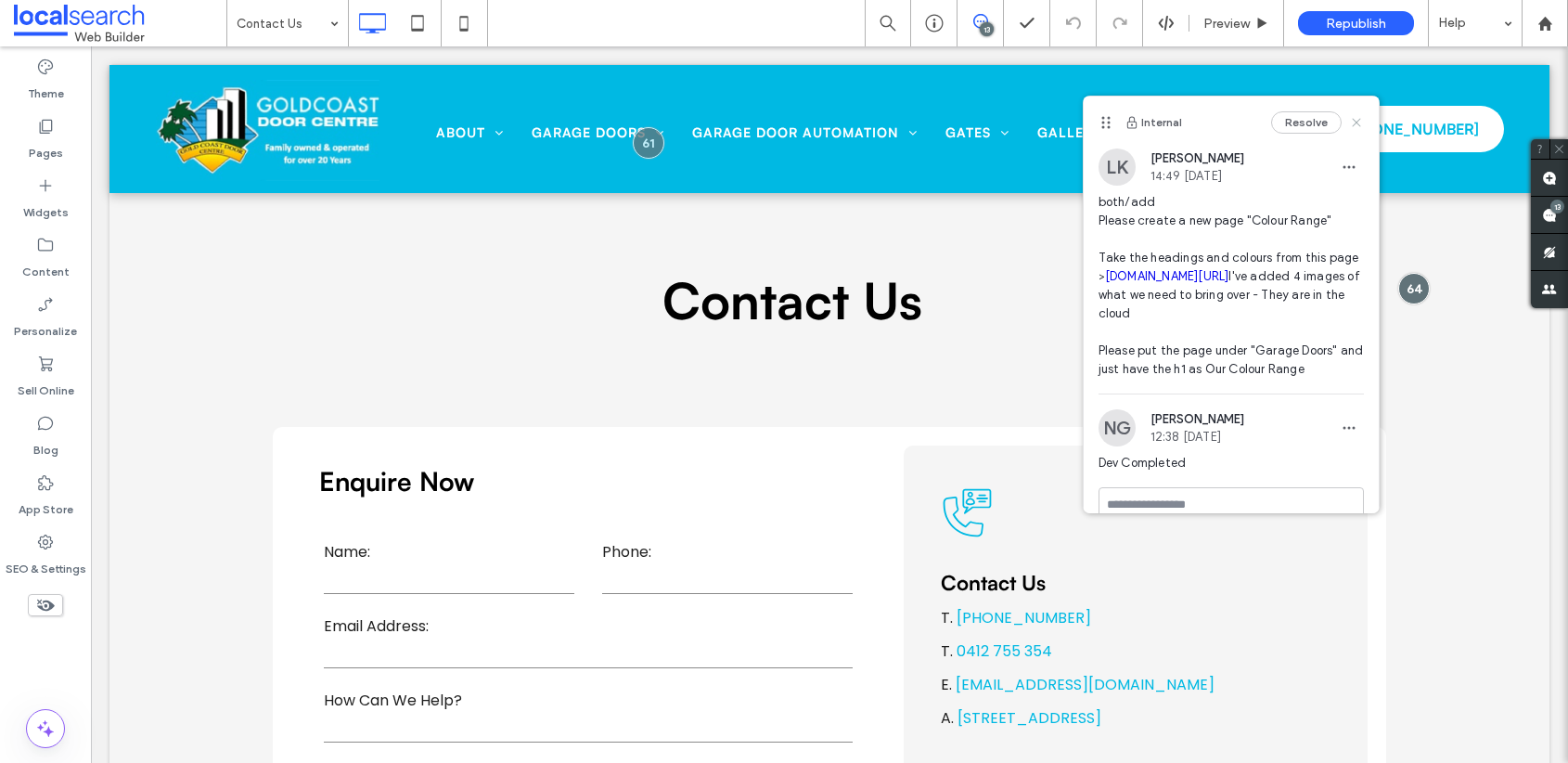
click at [1352, 121] on use at bounding box center [1356, 123] width 9 height 9
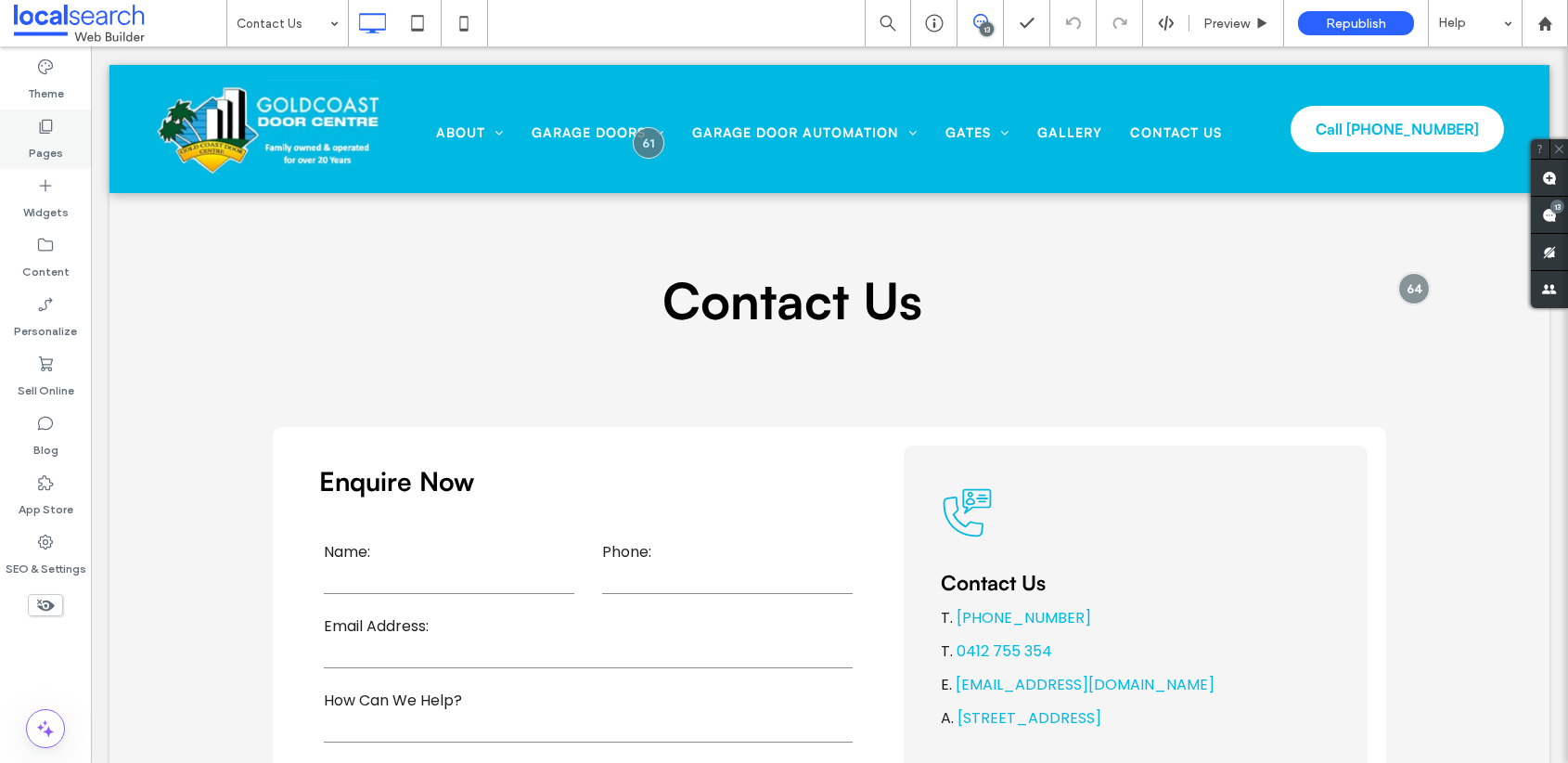
click at [37, 134] on icon at bounding box center [45, 126] width 18 height 18
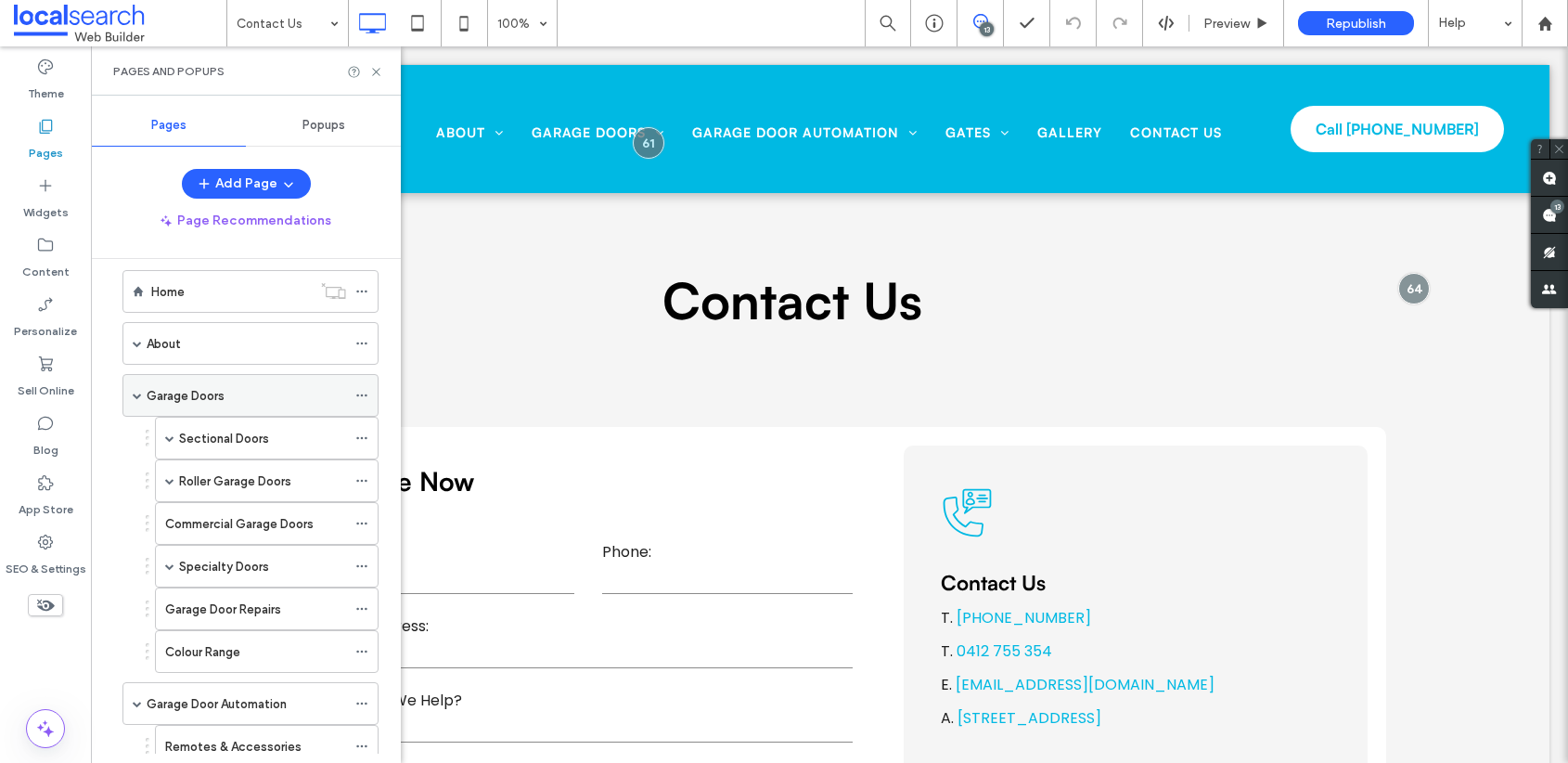
scroll to position [32, 0]
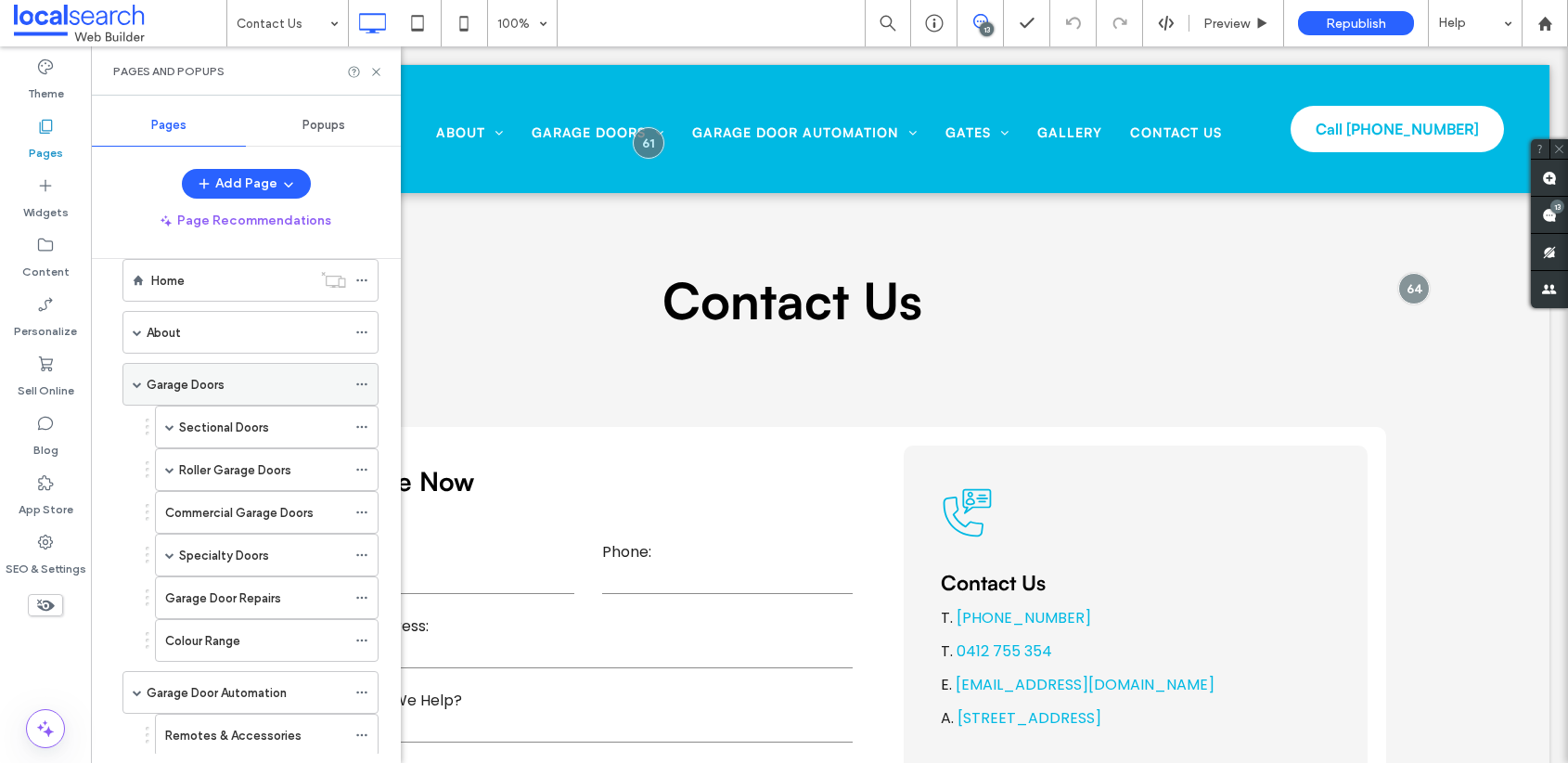
click at [221, 376] on label "Garage Doors" at bounding box center [185, 384] width 78 height 33
click at [377, 69] on use at bounding box center [376, 72] width 8 height 8
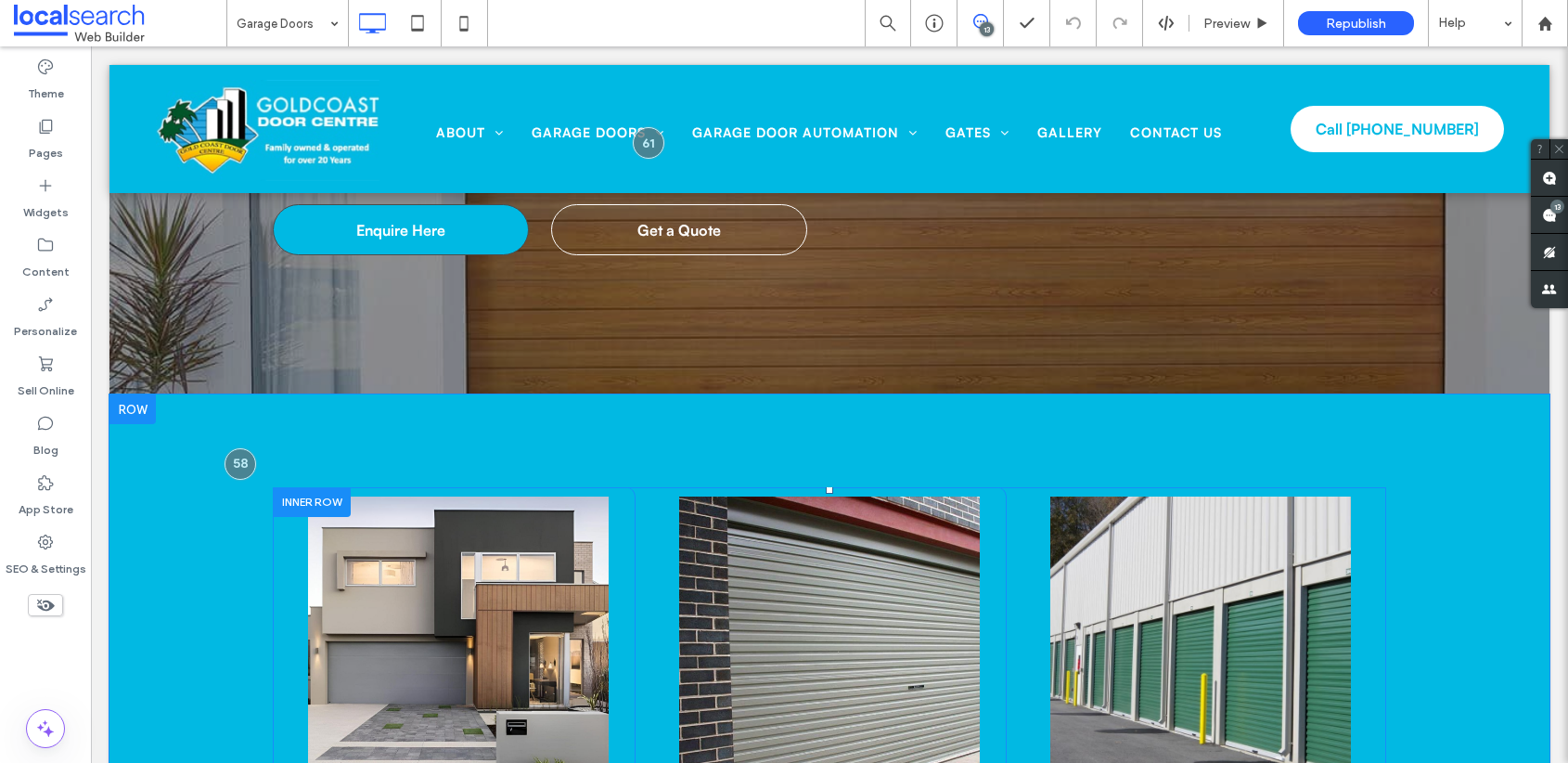
scroll to position [94, 0]
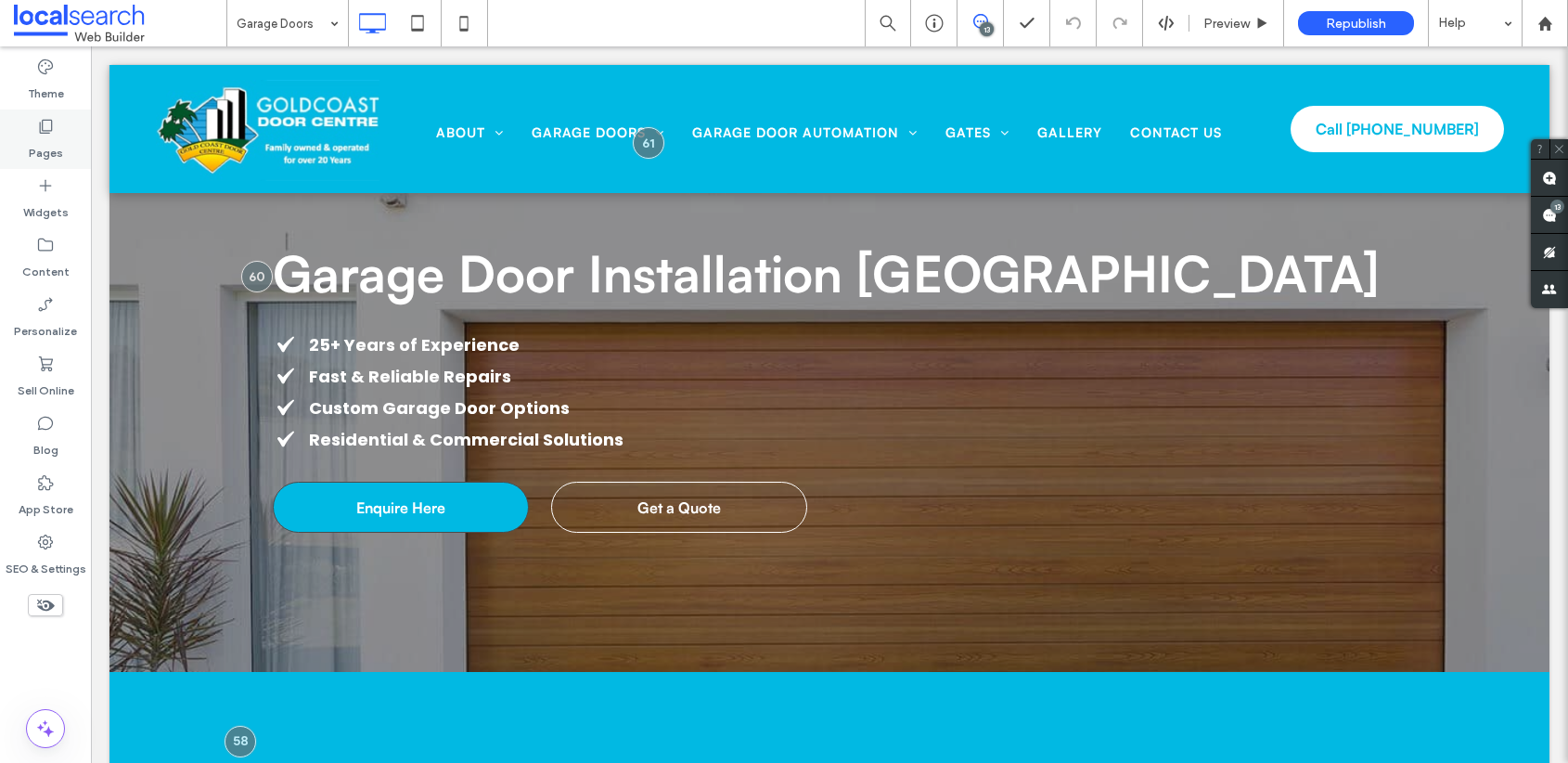
click at [31, 123] on div "Pages" at bounding box center [45, 139] width 91 height 60
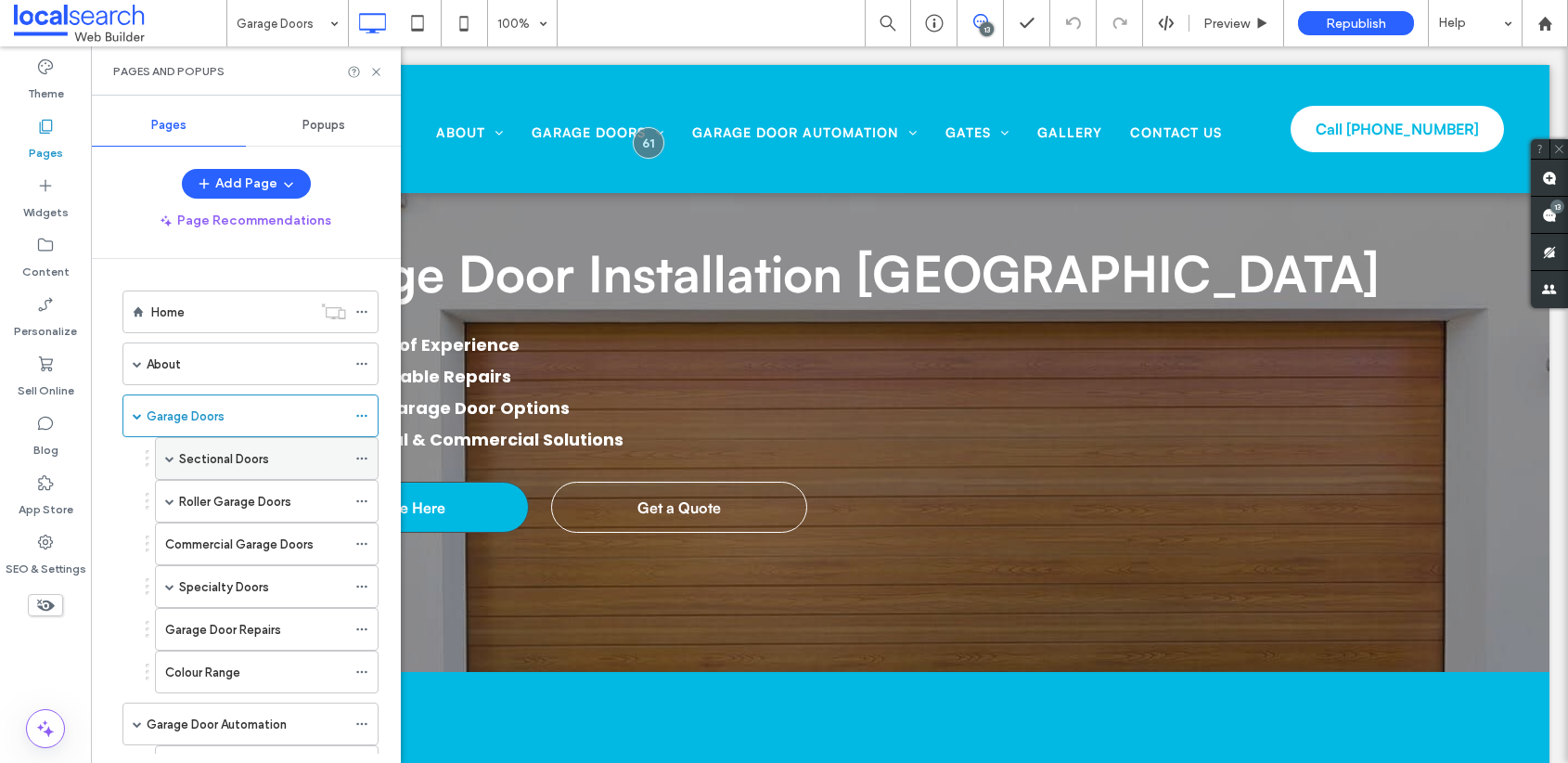
scroll to position [318, 0]
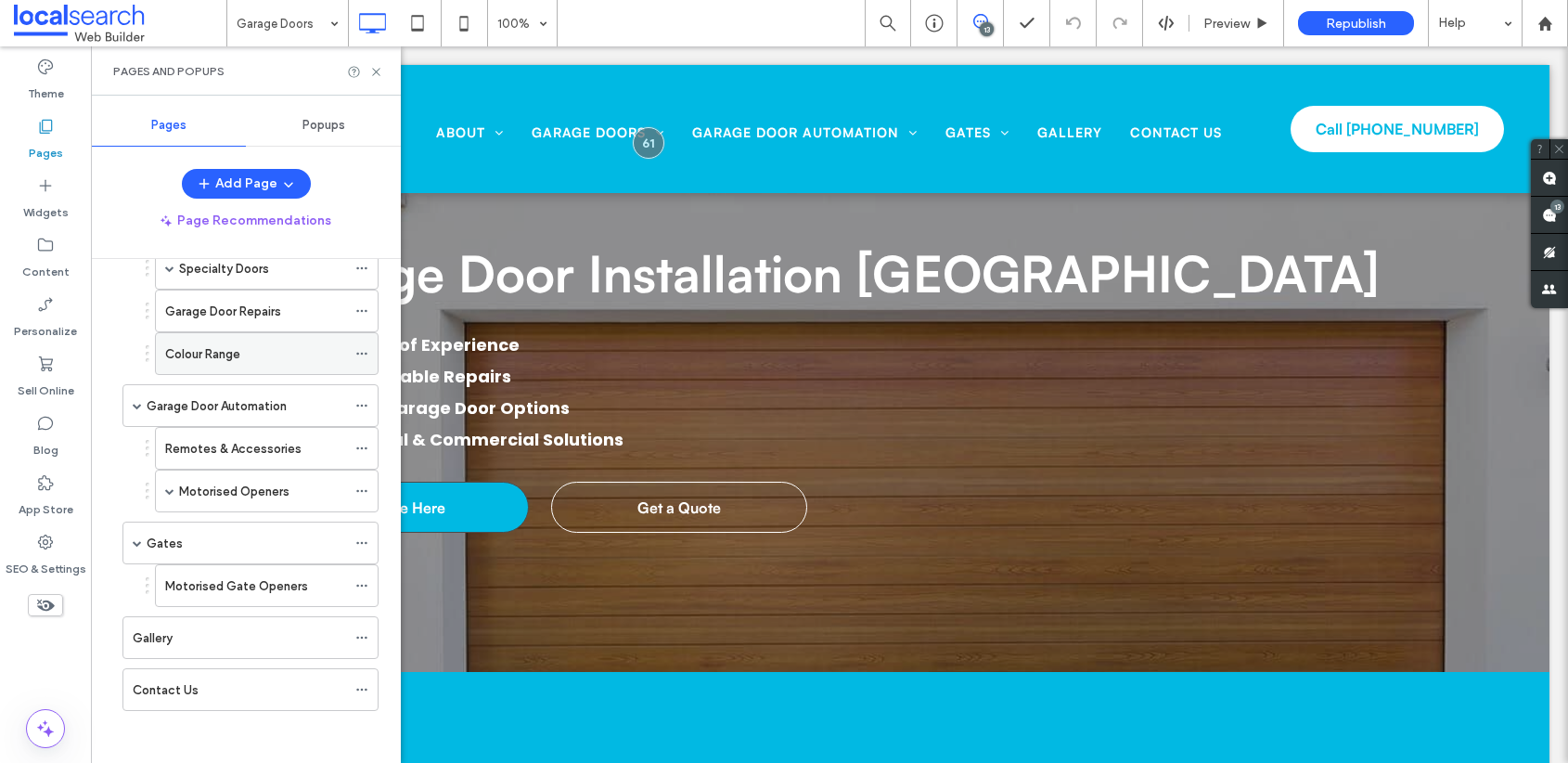
click at [251, 337] on div "Colour Range" at bounding box center [256, 354] width 181 height 40
click at [363, 353] on use at bounding box center [361, 354] width 11 height 3
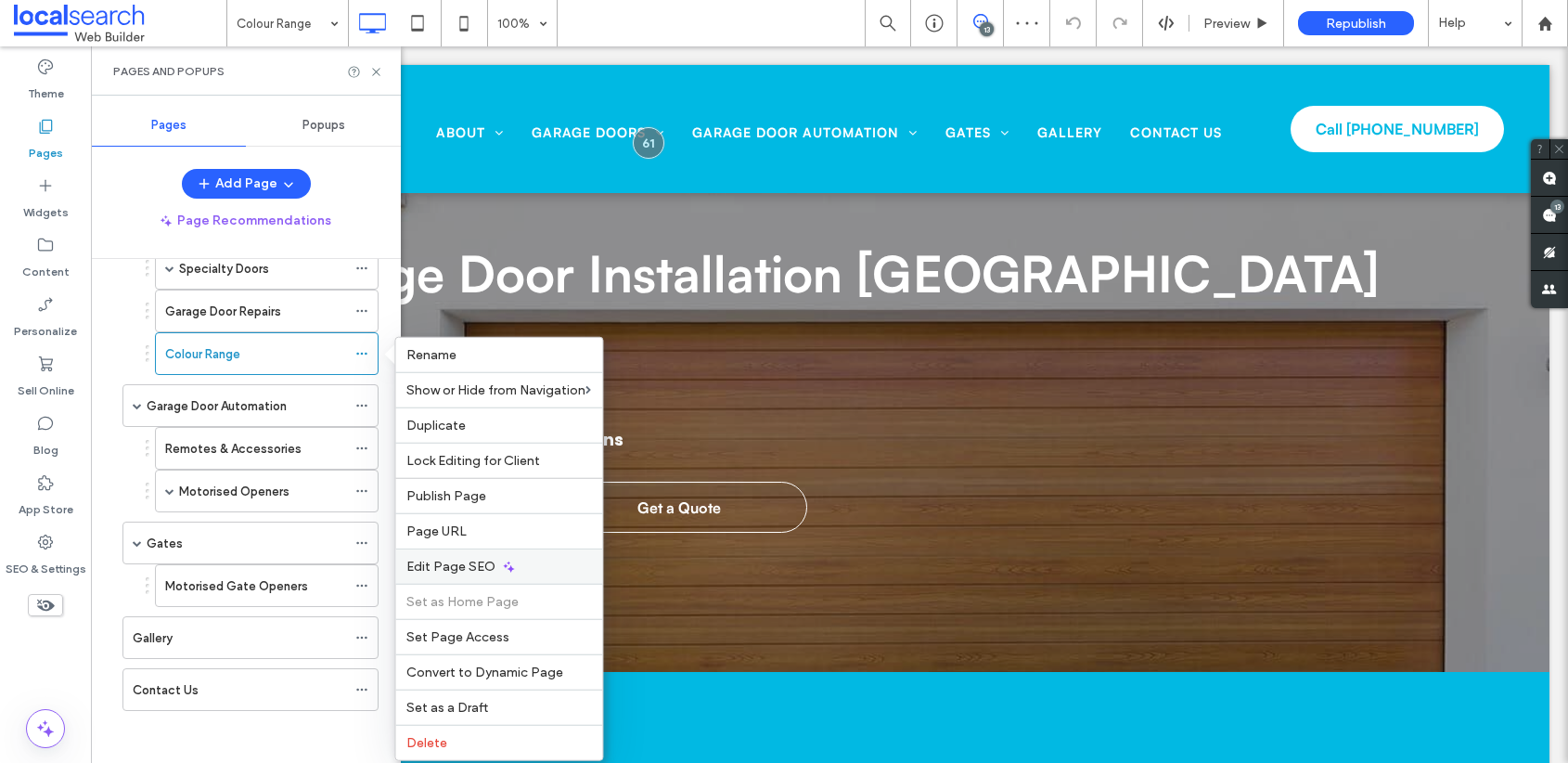
click at [472, 565] on span "Edit Page SEO" at bounding box center [451, 566] width 89 height 15
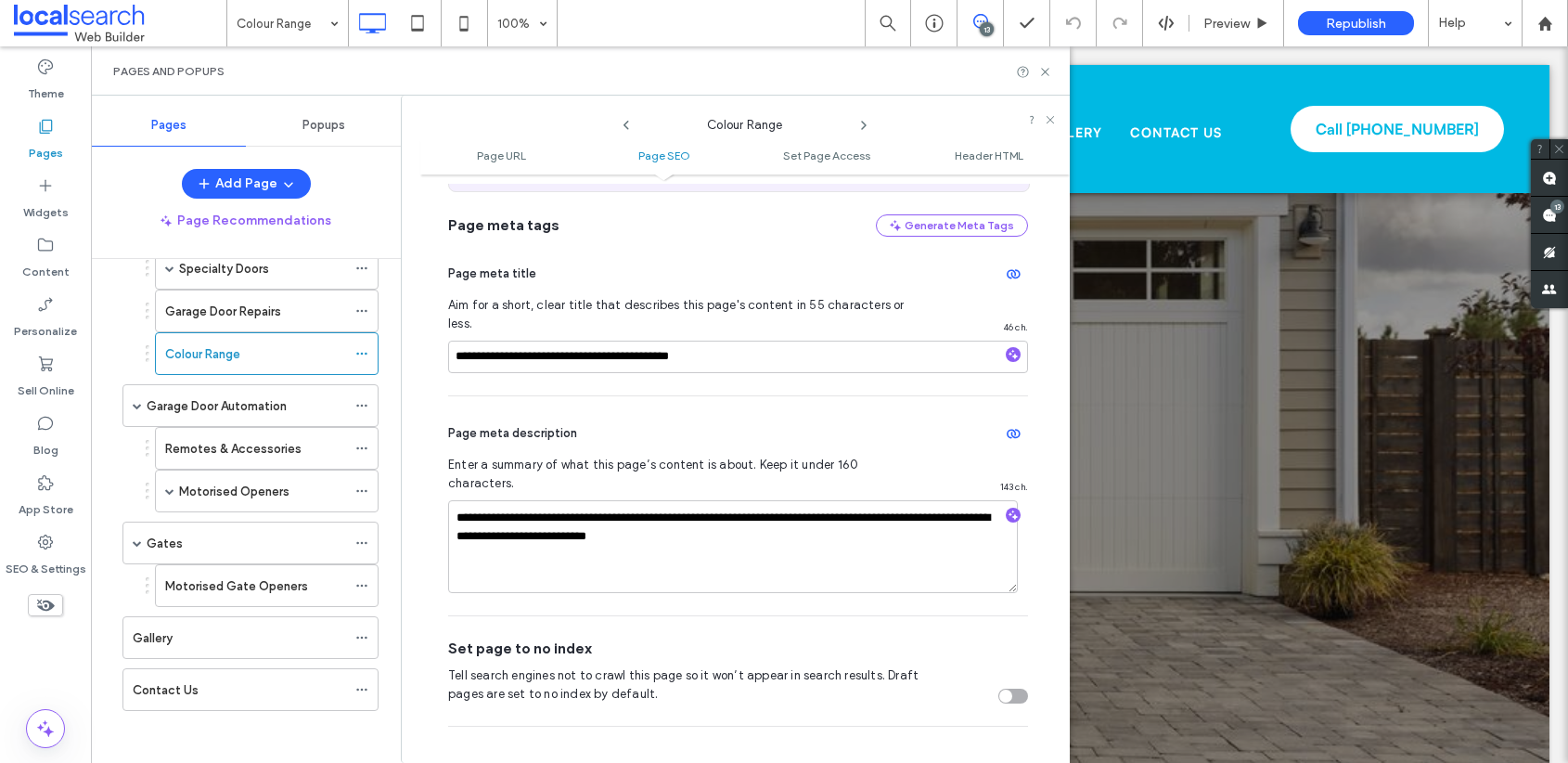
scroll to position [462, 0]
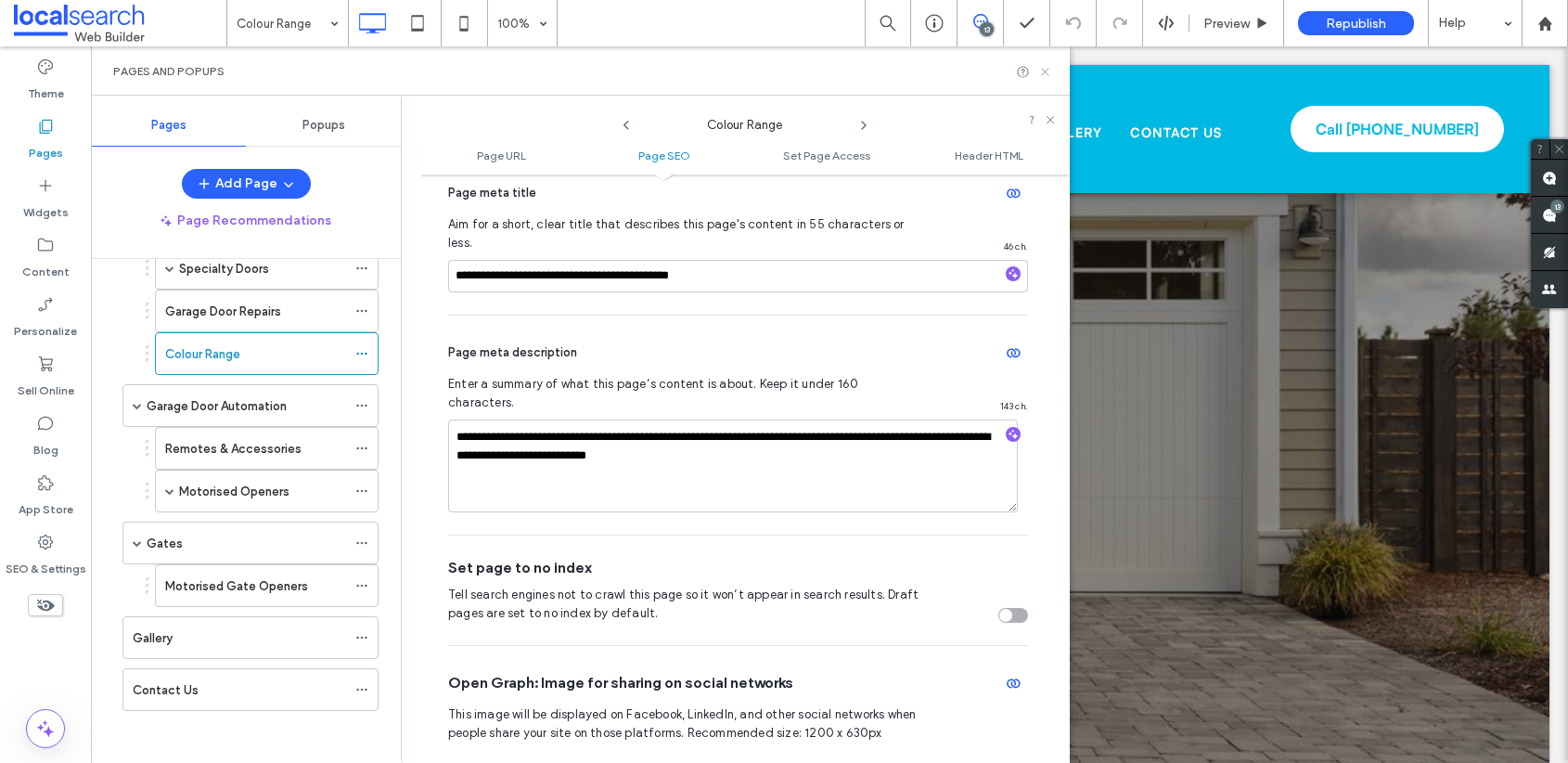
click at [1041, 70] on icon at bounding box center [1045, 72] width 13 height 13
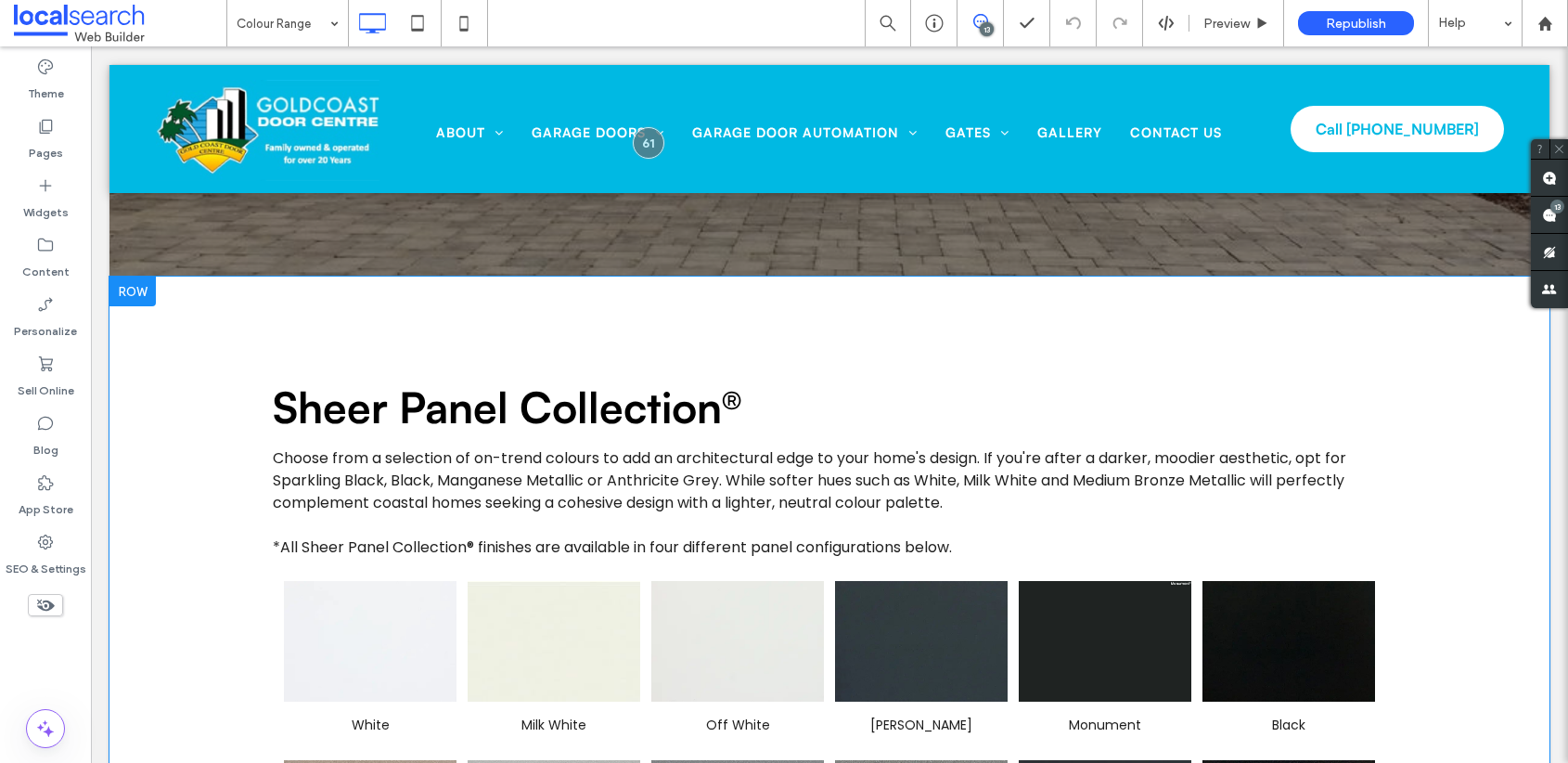
scroll to position [0, 0]
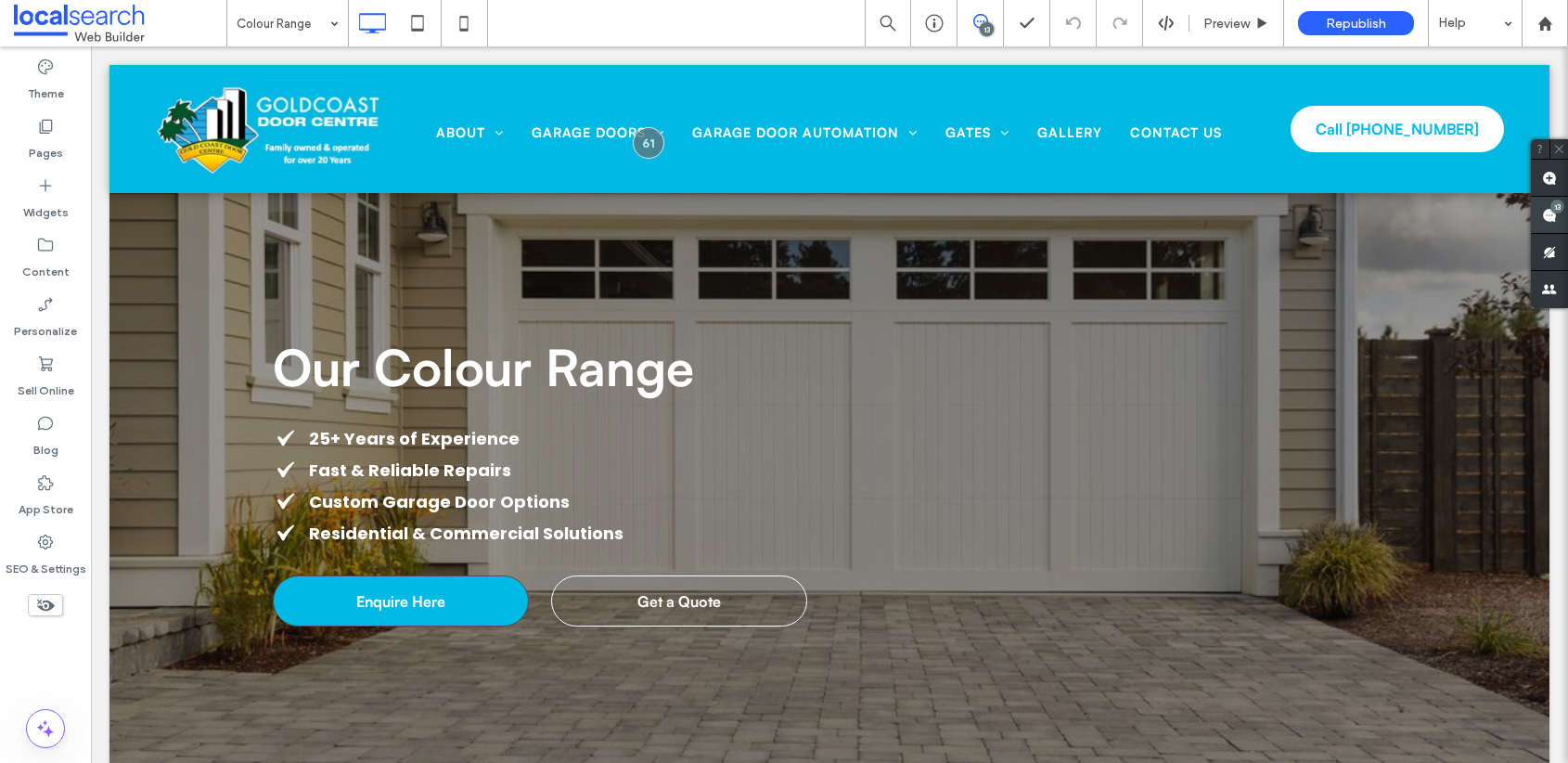
click at [1554, 212] on div "13" at bounding box center [1557, 207] width 13 height 13
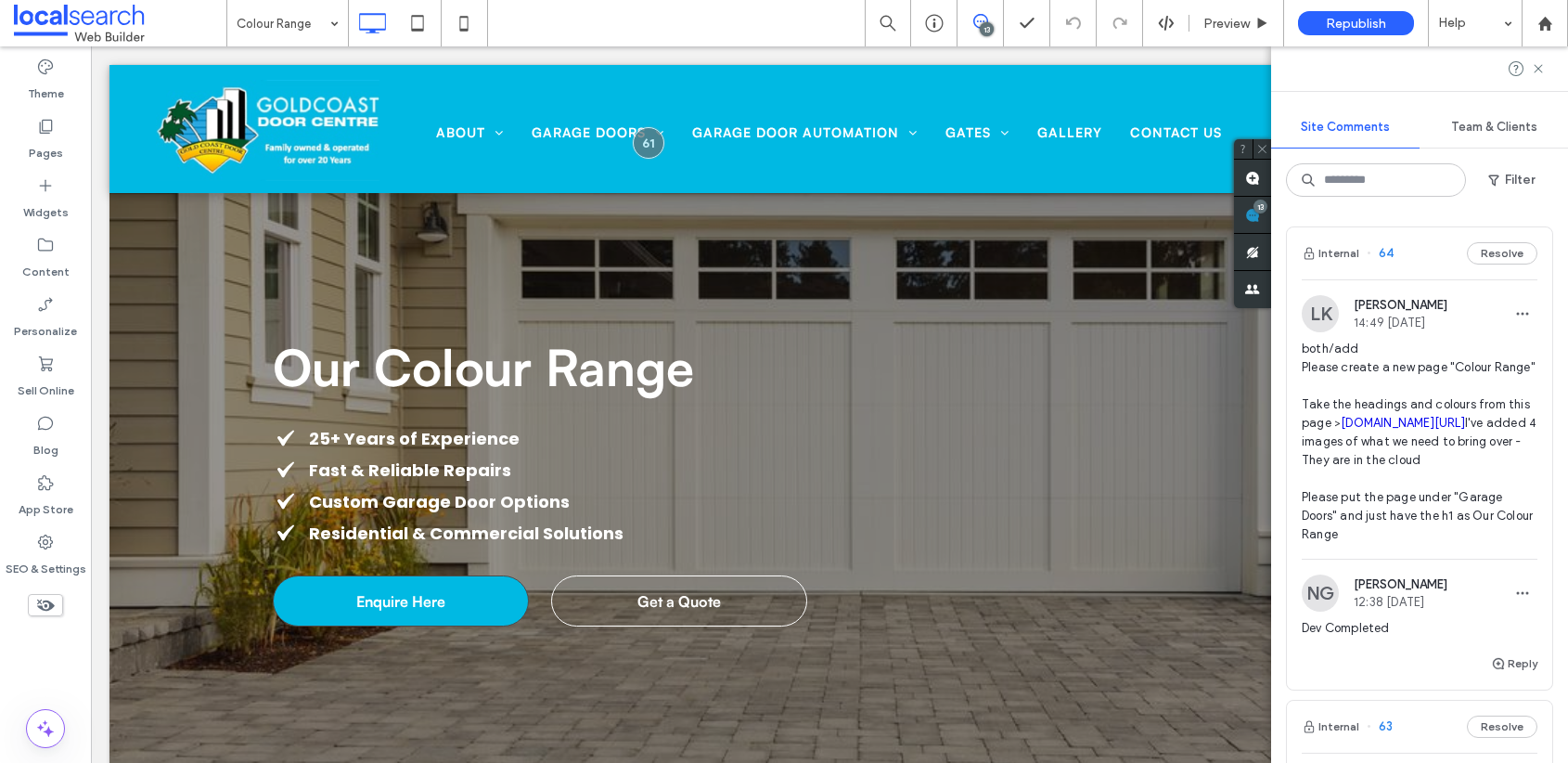
click at [1413, 430] on link "bnd.com.au/garage-doors/residential/sectional-doors/panelift-icon" at bounding box center [1403, 423] width 124 height 13
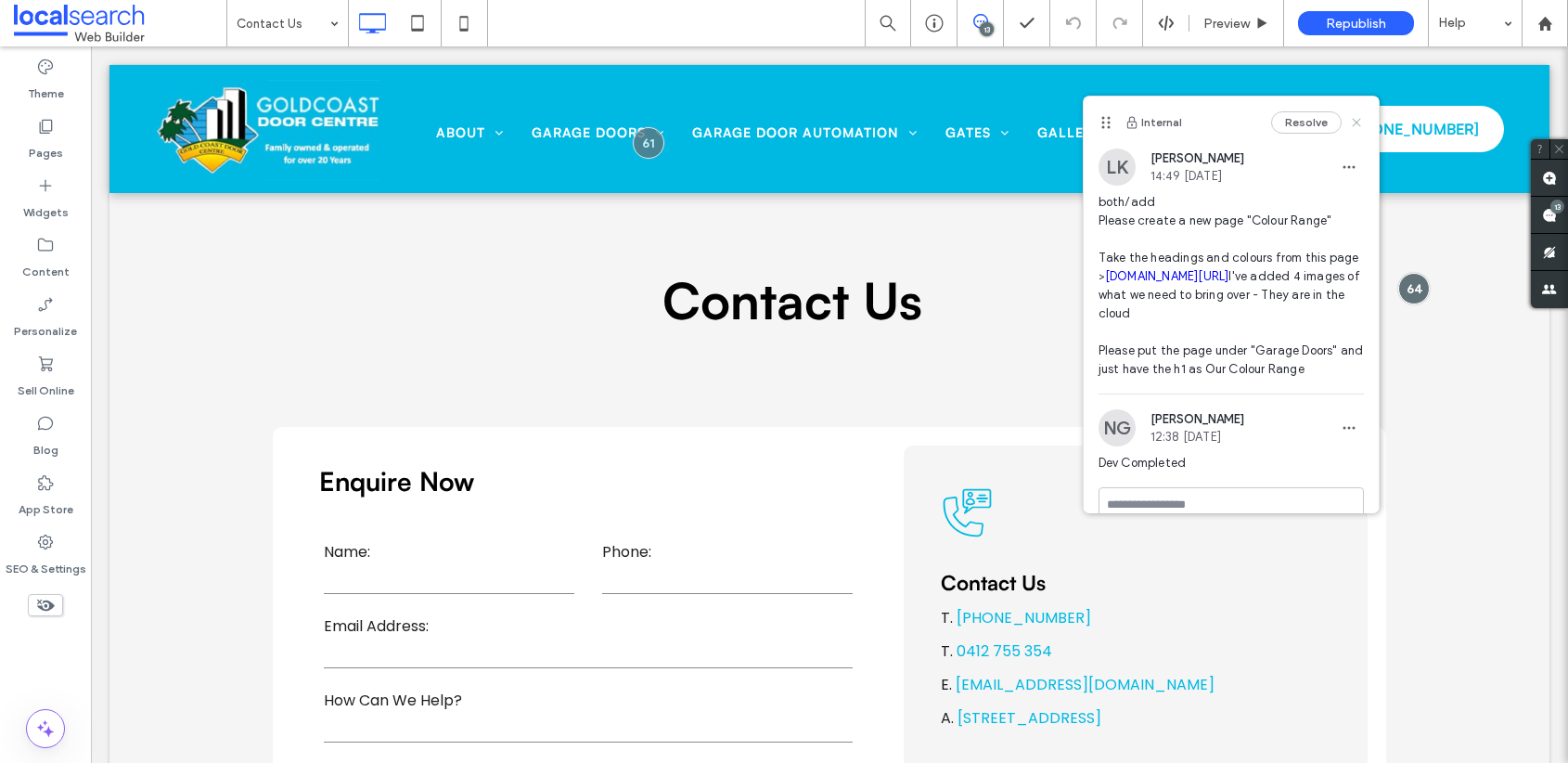
click at [1349, 127] on icon at bounding box center [1356, 122] width 14 height 14
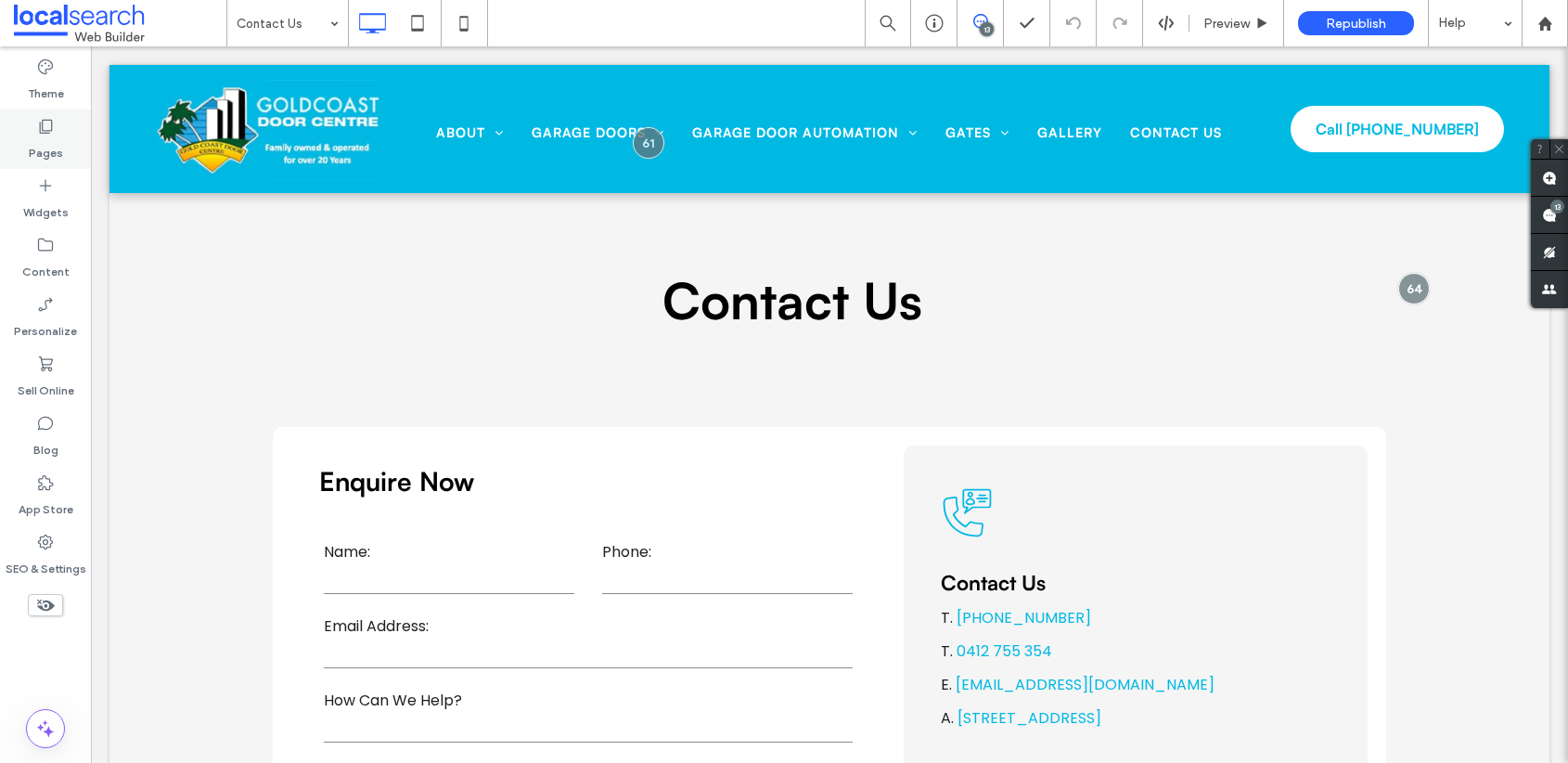
click at [40, 133] on use at bounding box center [47, 127] width 13 height 13
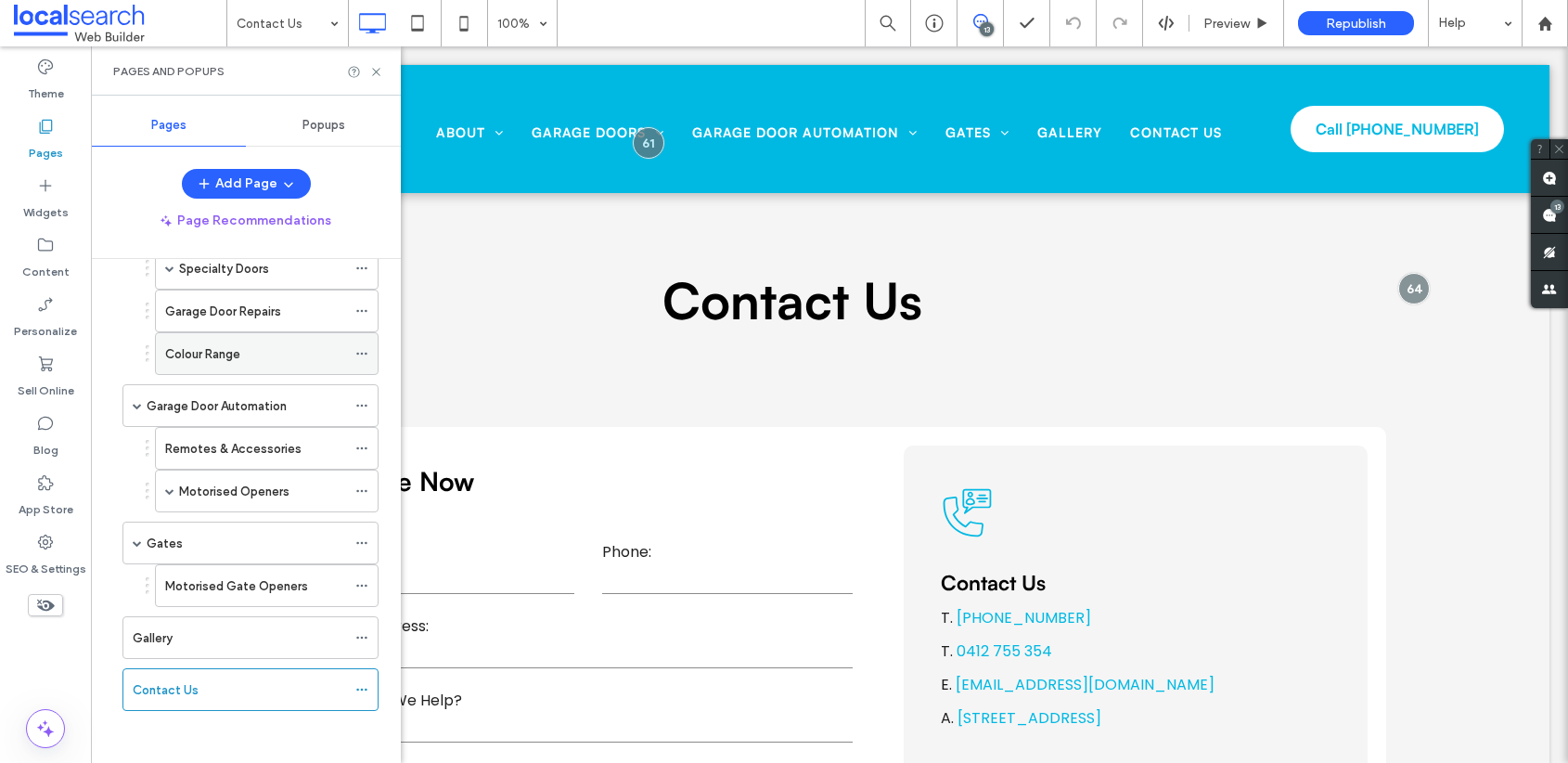
scroll to position [315, 0]
click at [233, 351] on label "Colour Range" at bounding box center [203, 357] width 75 height 33
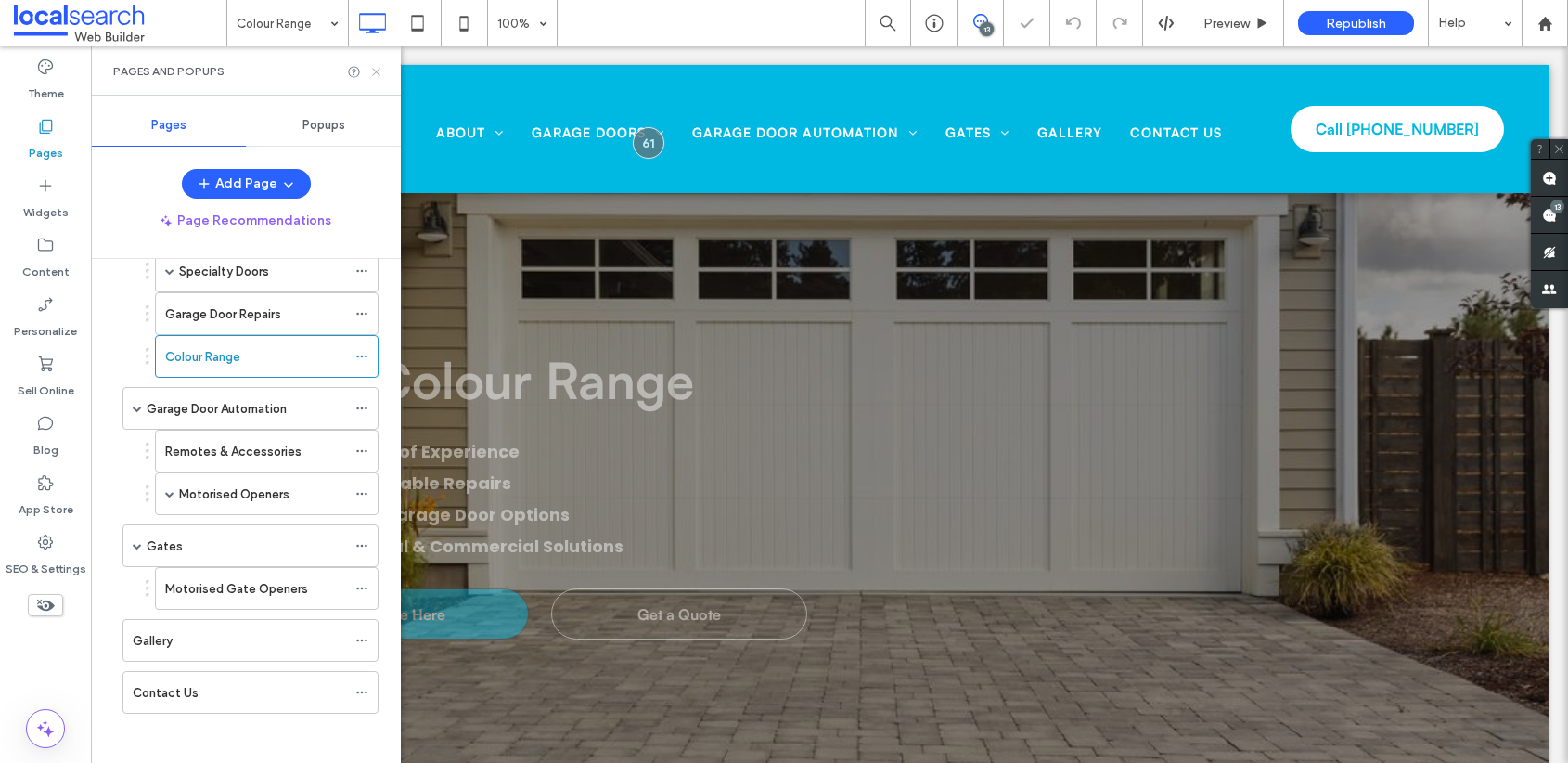
click at [376, 70] on use at bounding box center [376, 72] width 8 height 8
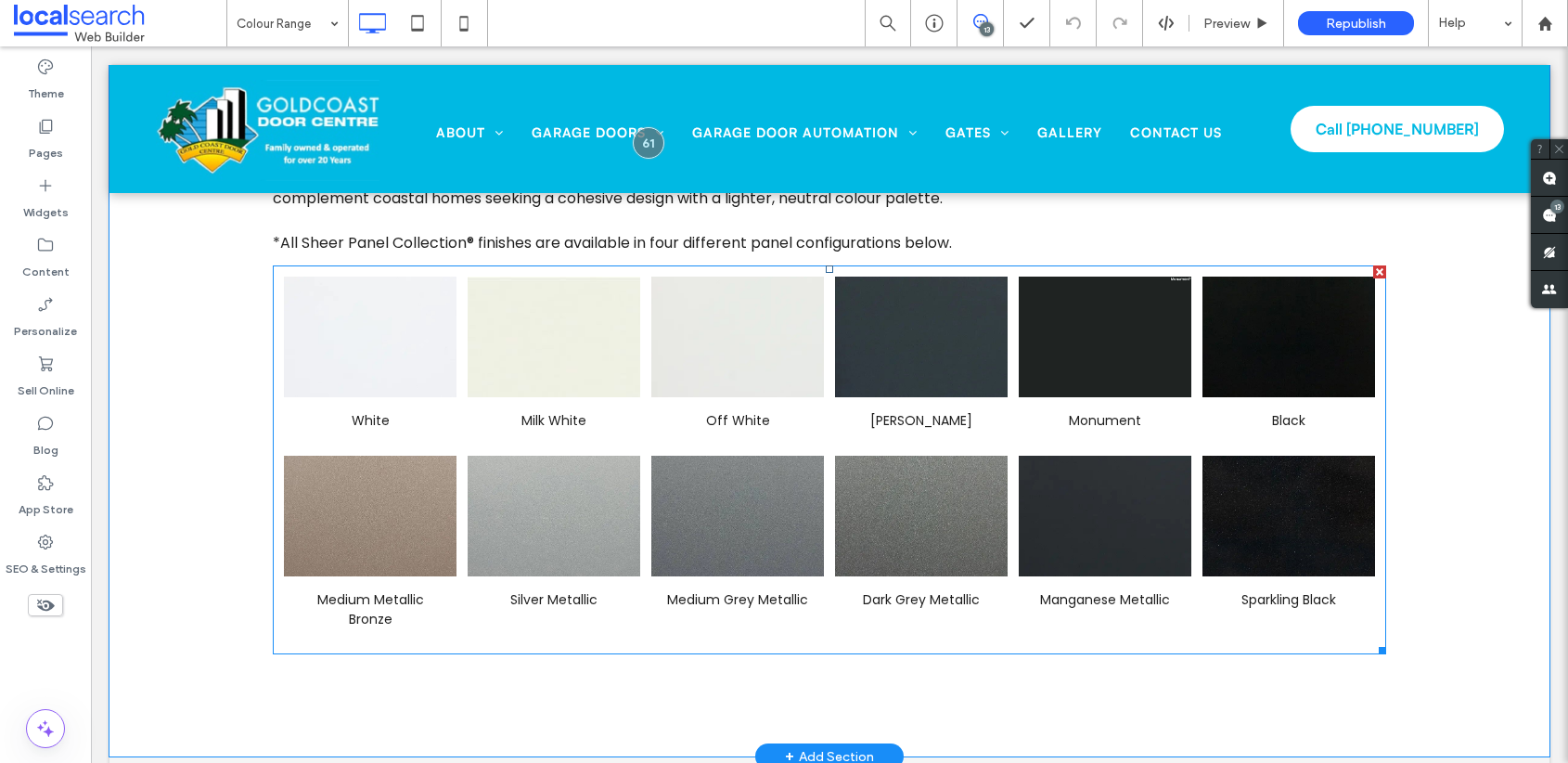
scroll to position [821, 0]
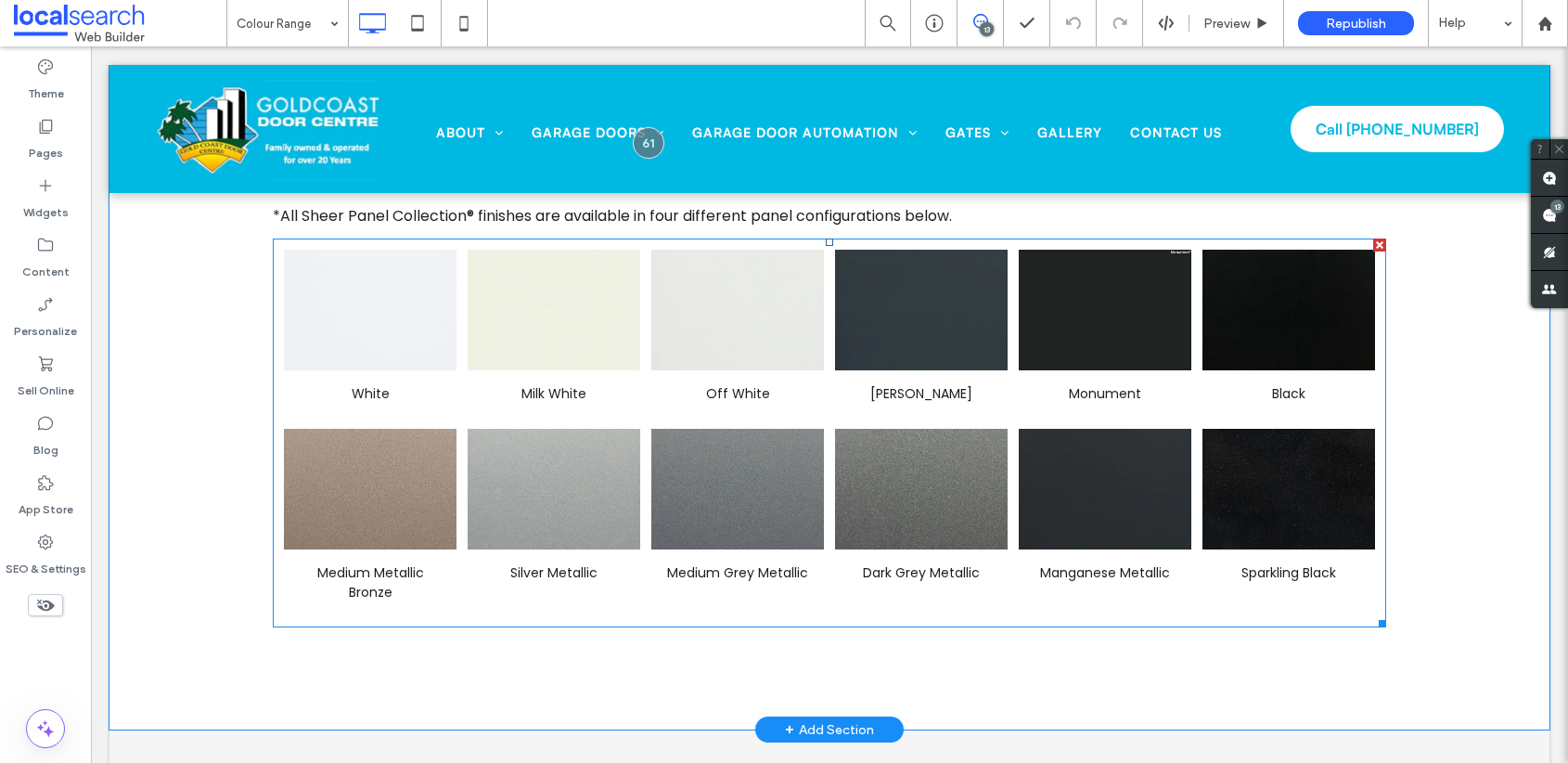
click at [583, 322] on link at bounding box center [553, 309] width 183 height 128
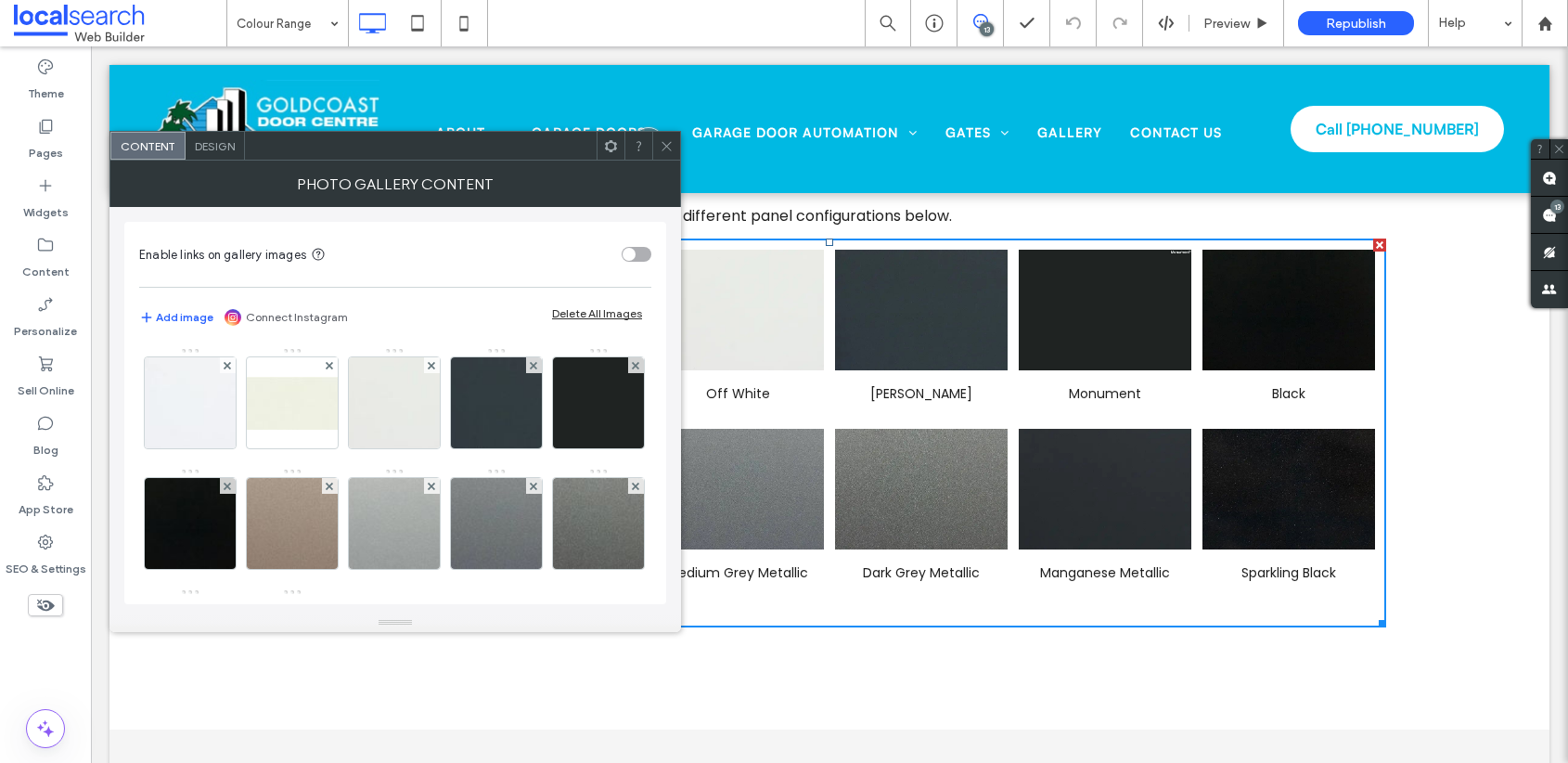
click at [664, 142] on icon at bounding box center [667, 146] width 13 height 13
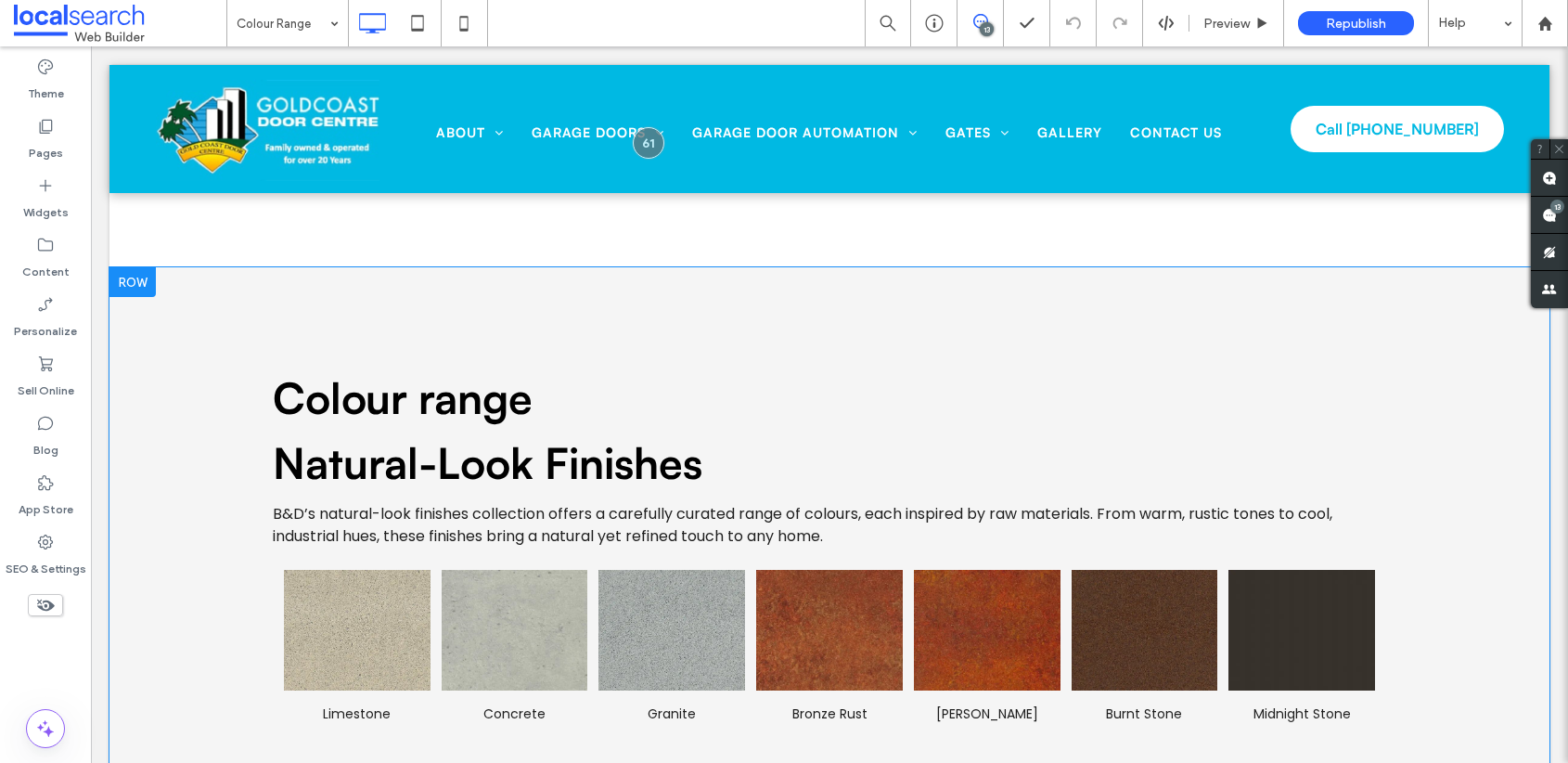
scroll to position [1485, 0]
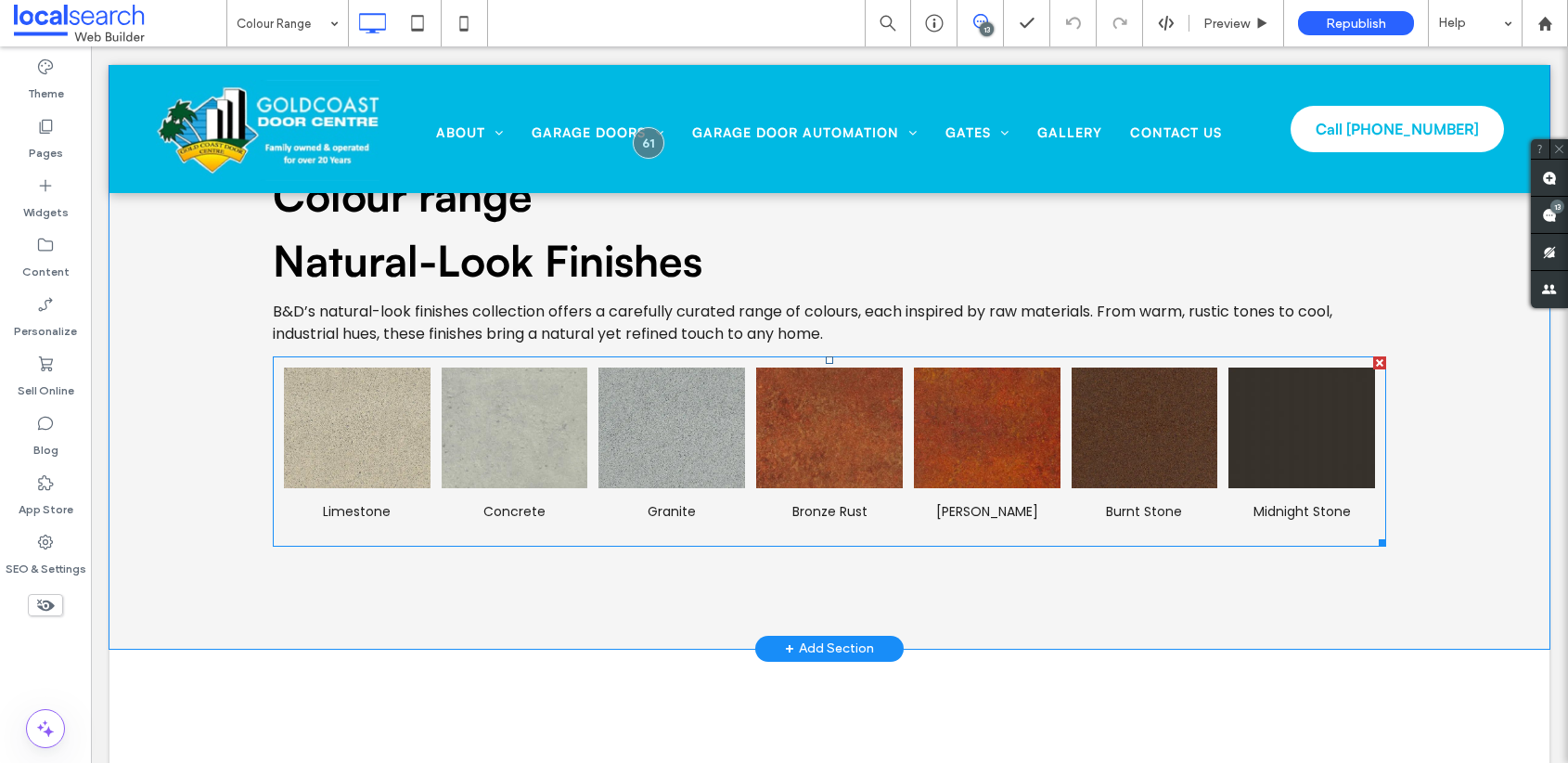
click at [436, 406] on li "Concrete" at bounding box center [515, 452] width 158 height 179
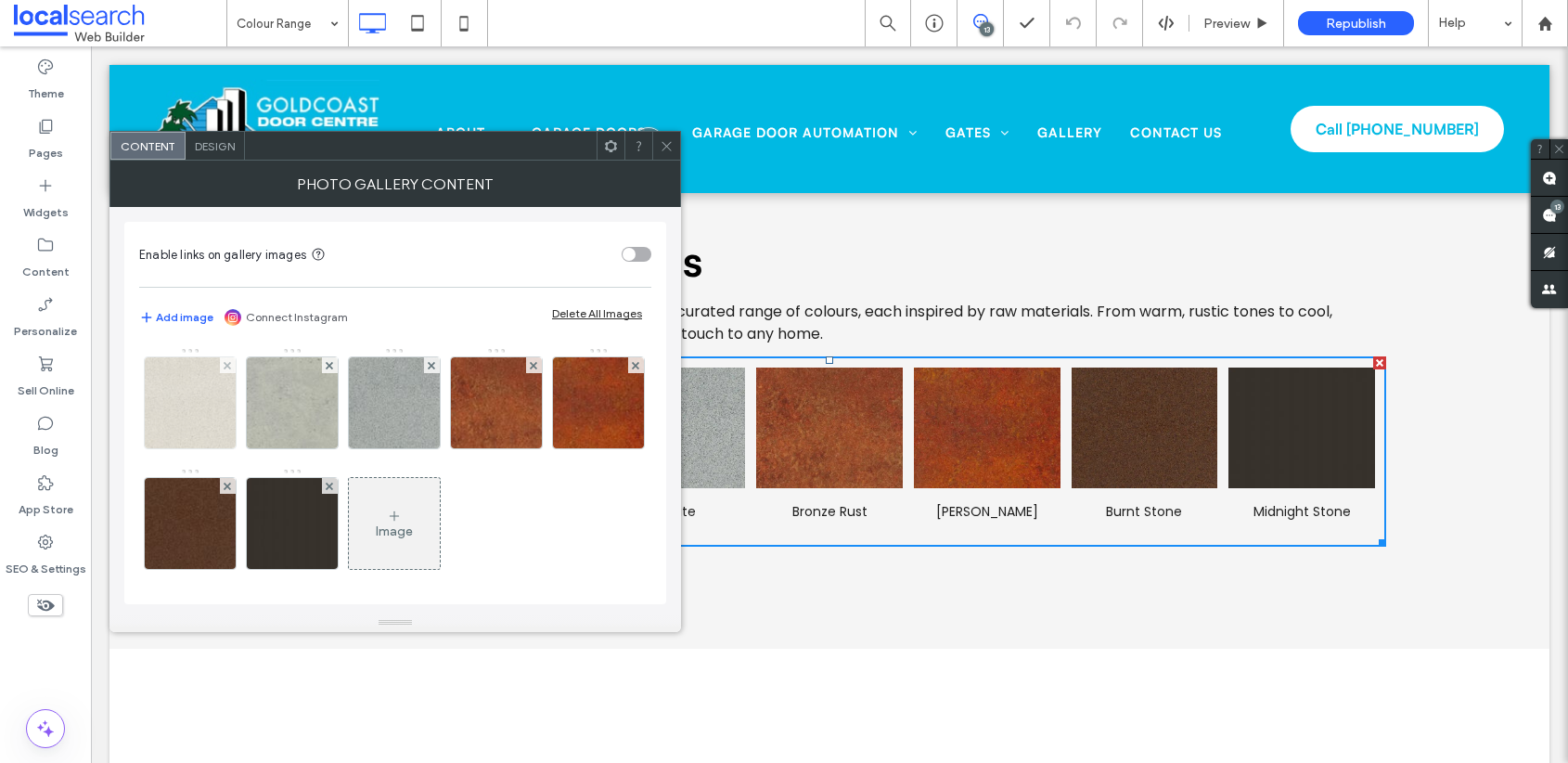
click at [206, 382] on div at bounding box center [190, 403] width 91 height 91
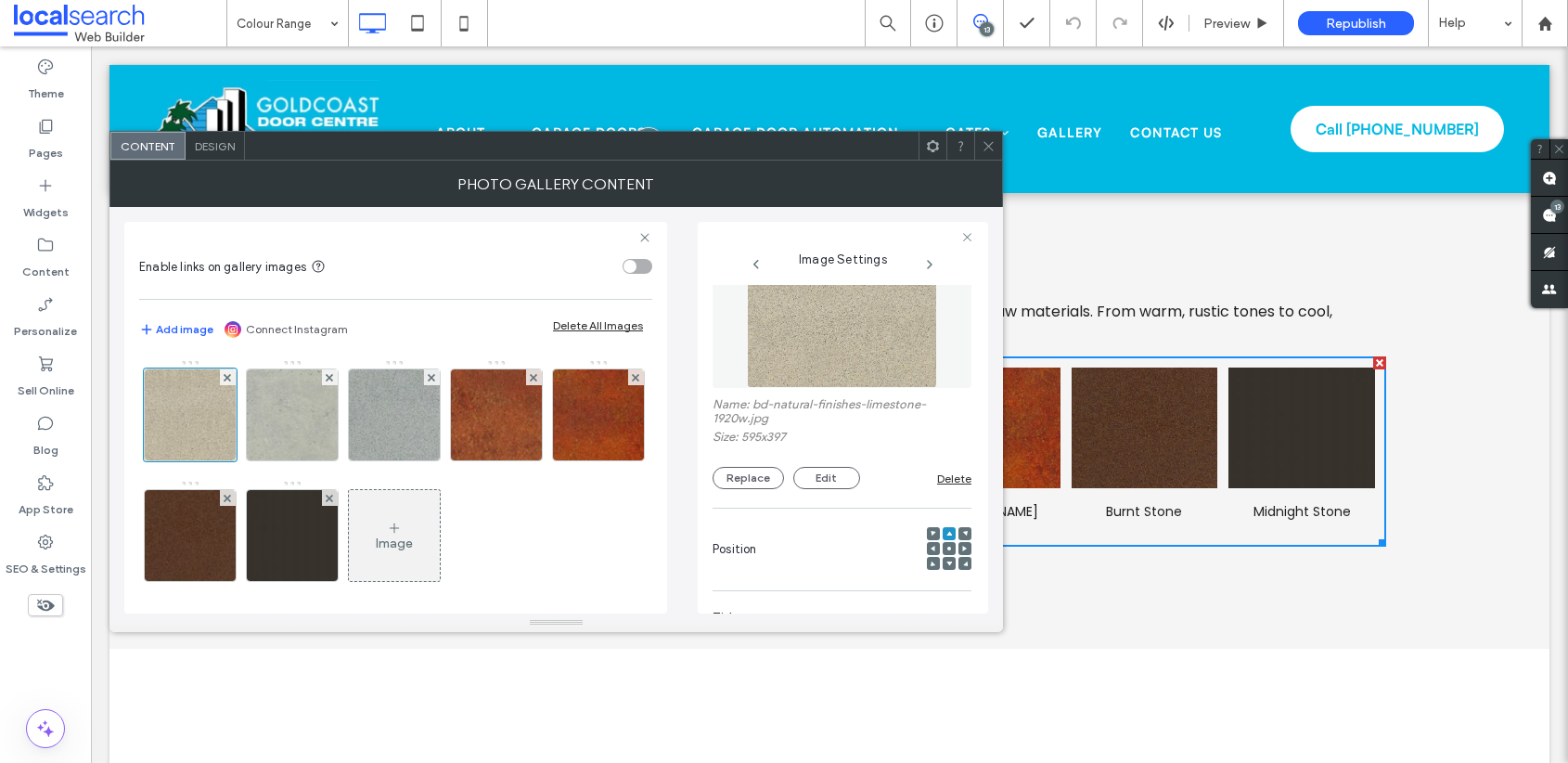
scroll to position [0, 0]
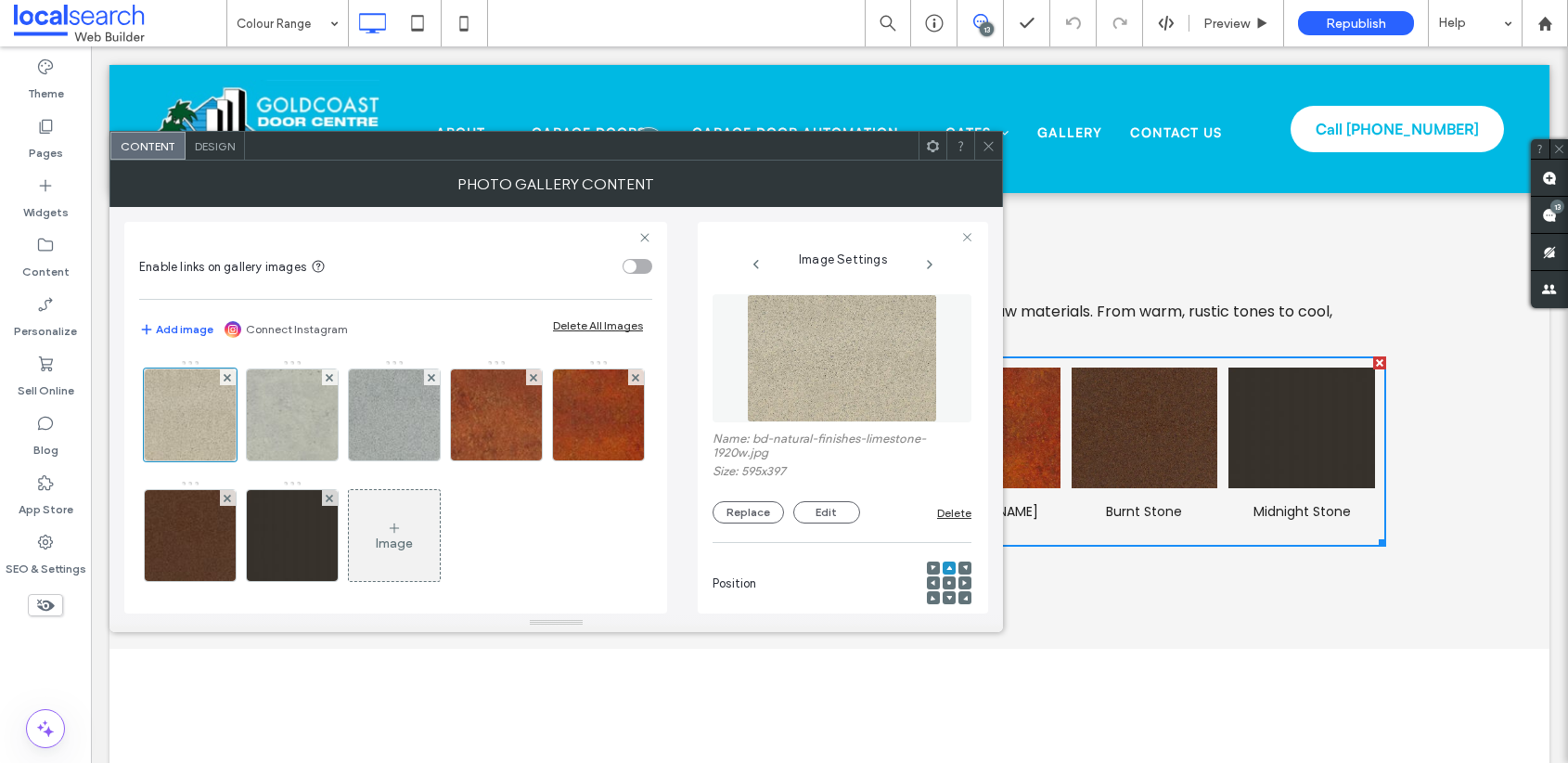
click at [990, 141] on icon at bounding box center [989, 146] width 13 height 13
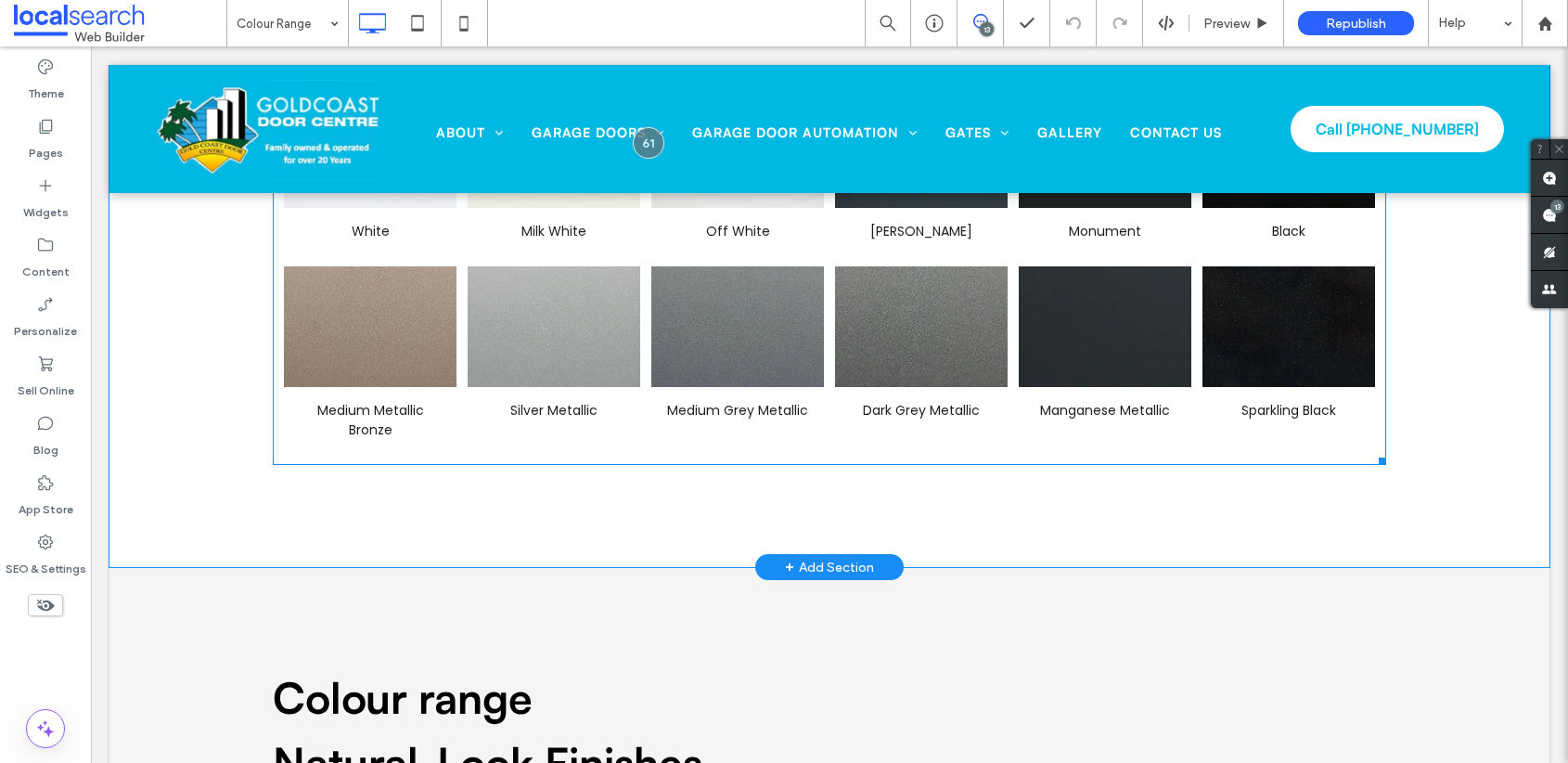
scroll to position [1318, 0]
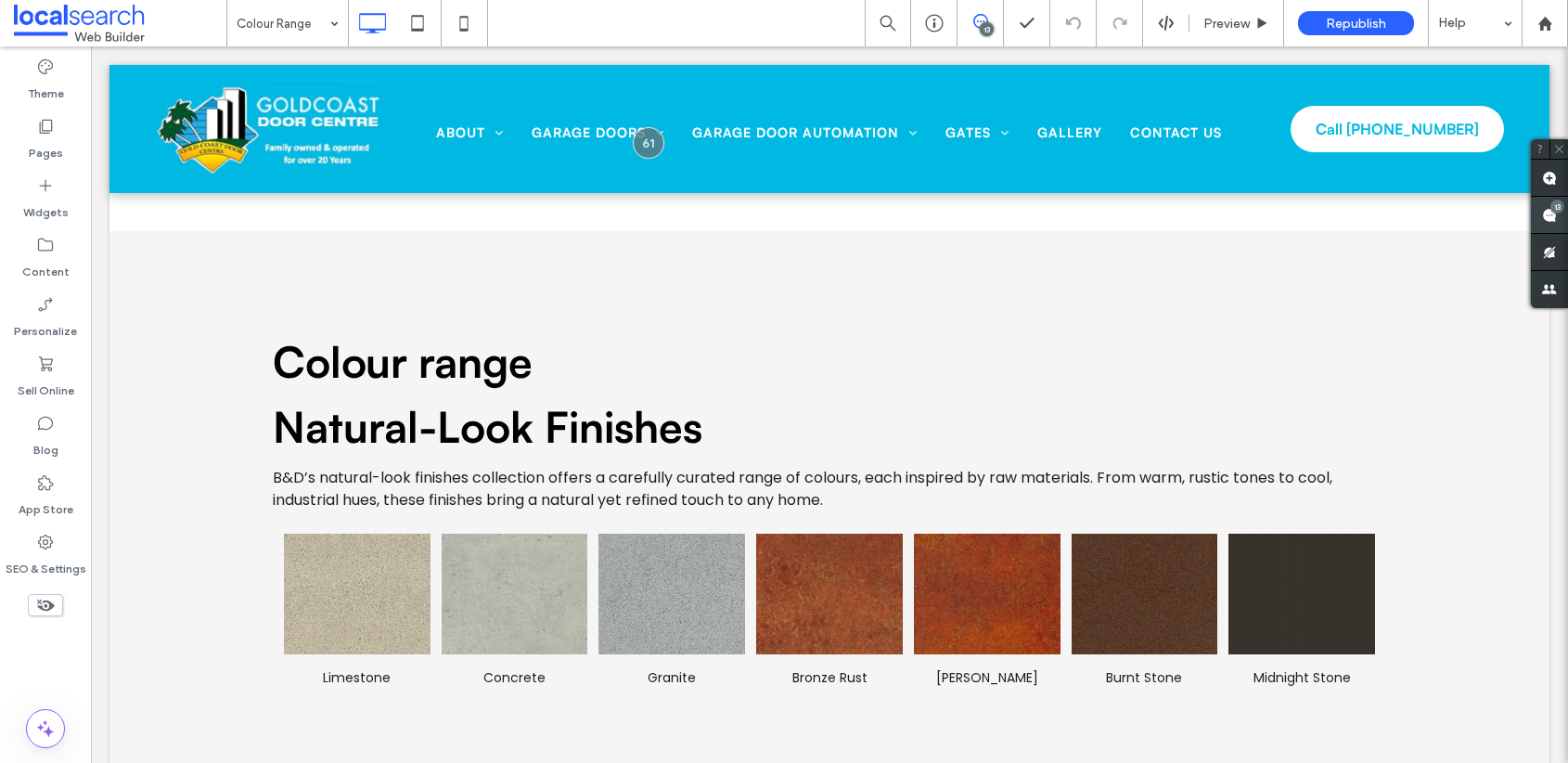
click at [1539, 211] on span at bounding box center [1550, 215] width 37 height 37
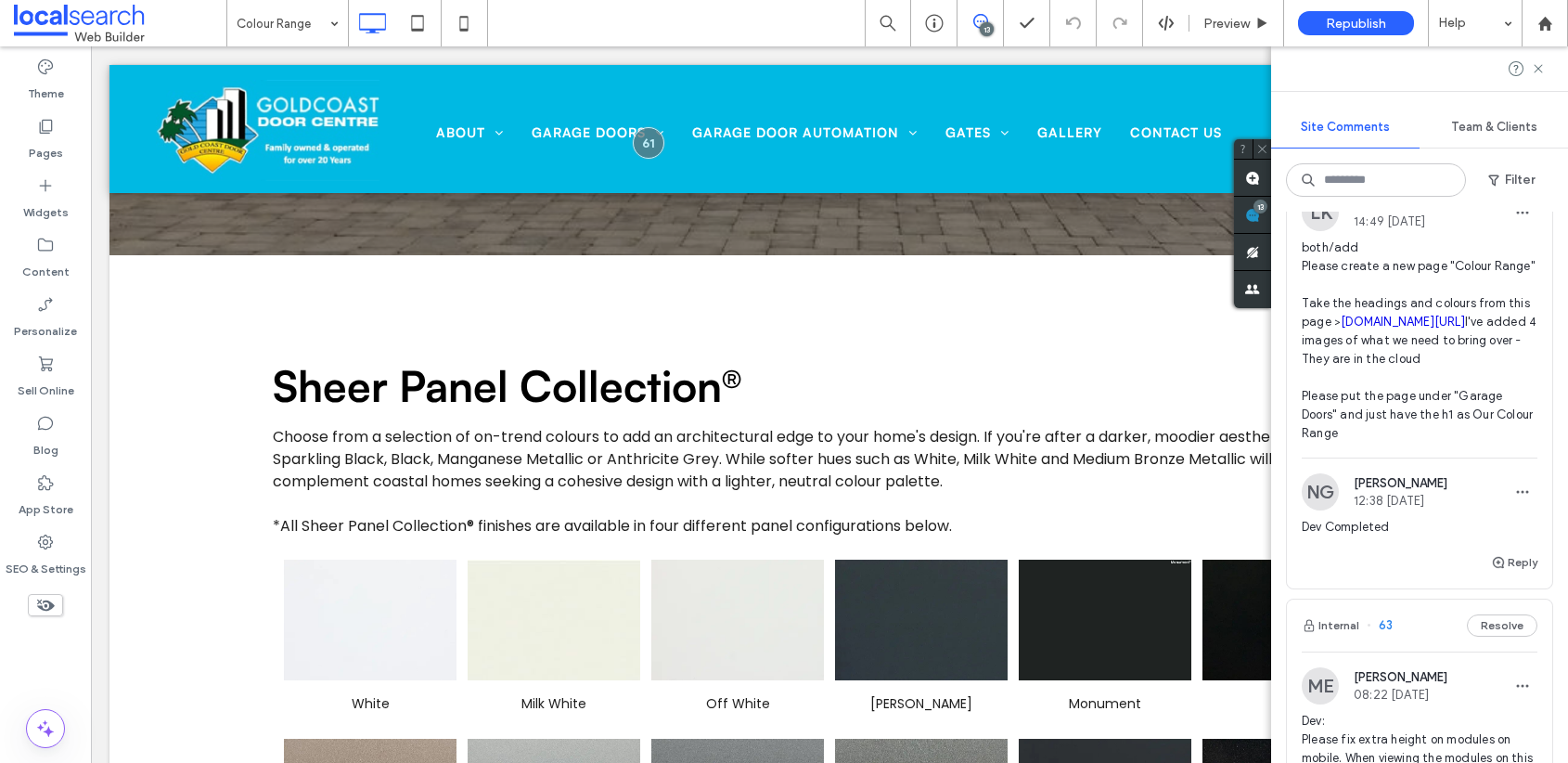
scroll to position [0, 0]
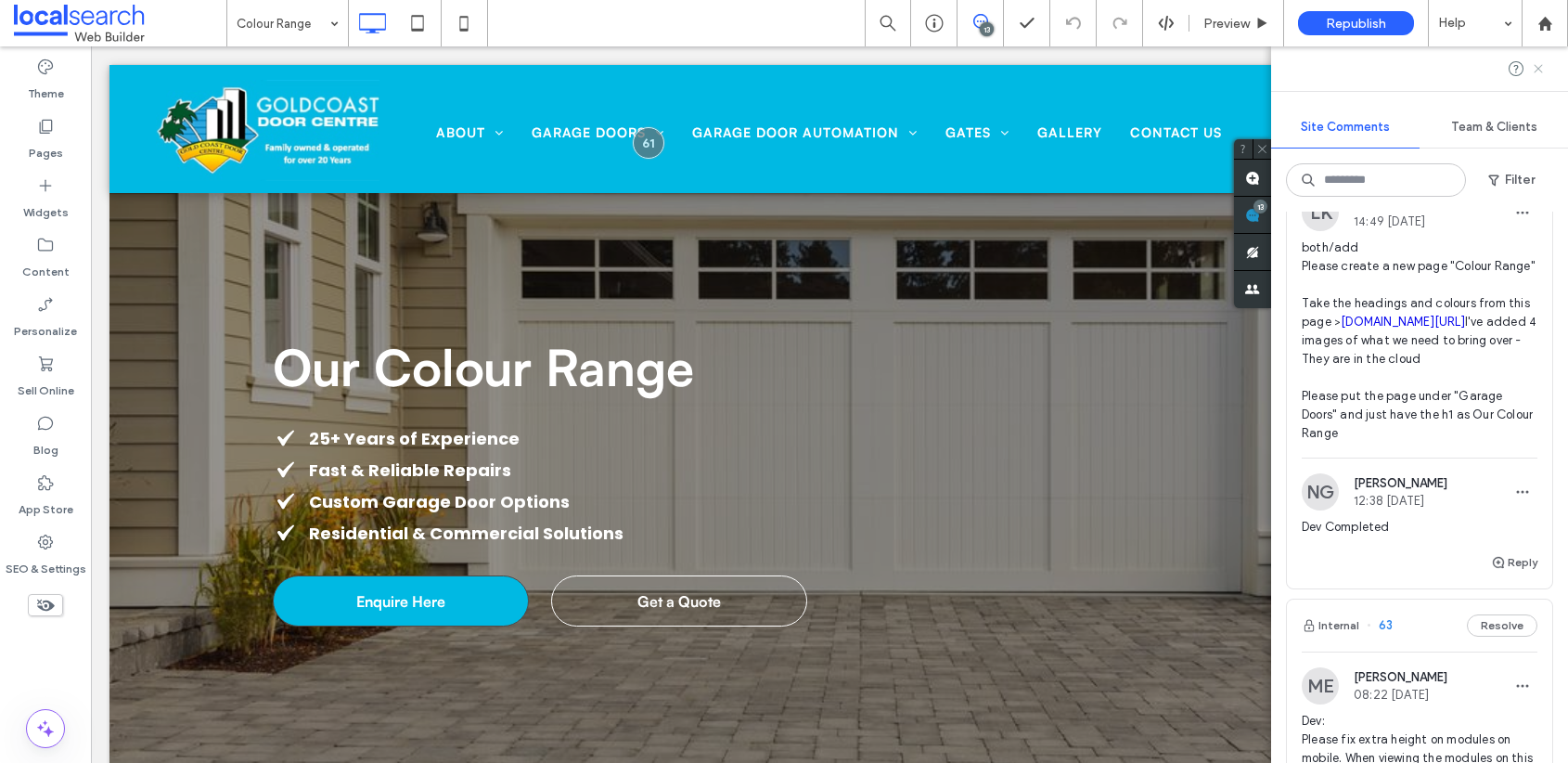
click at [1535, 68] on icon at bounding box center [1538, 68] width 14 height 14
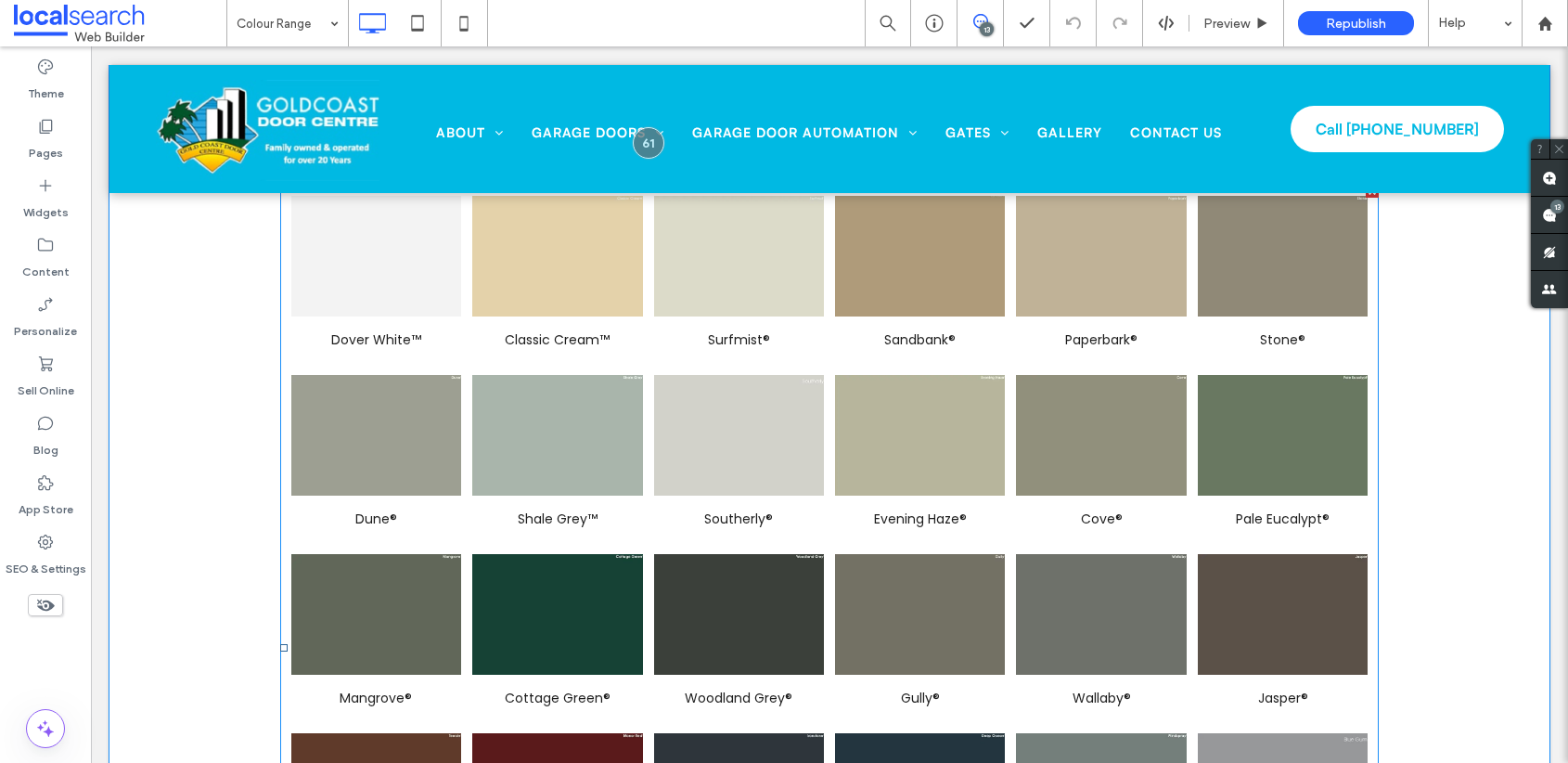
scroll to position [2574, 0]
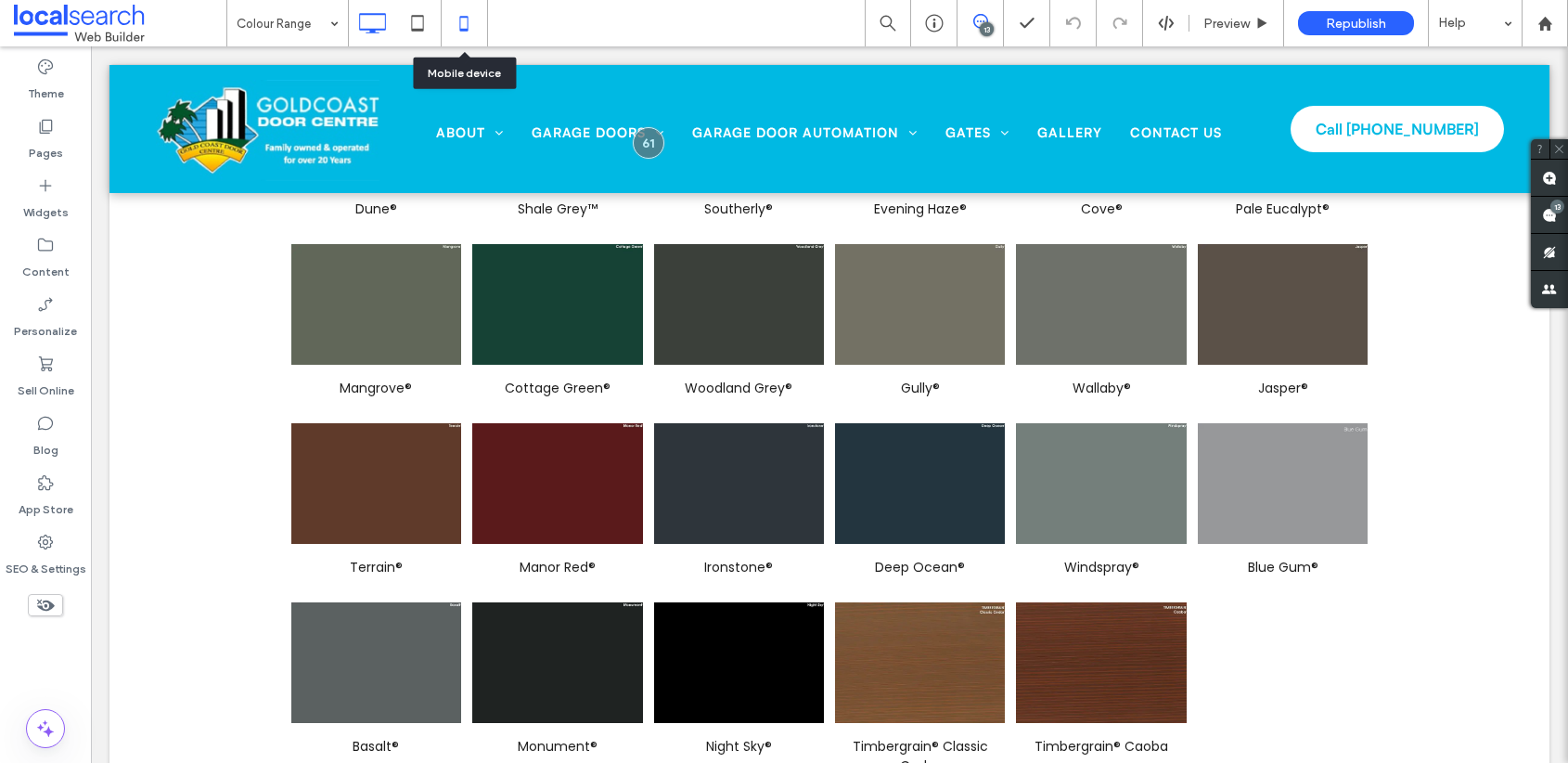
click at [474, 23] on icon at bounding box center [464, 23] width 37 height 37
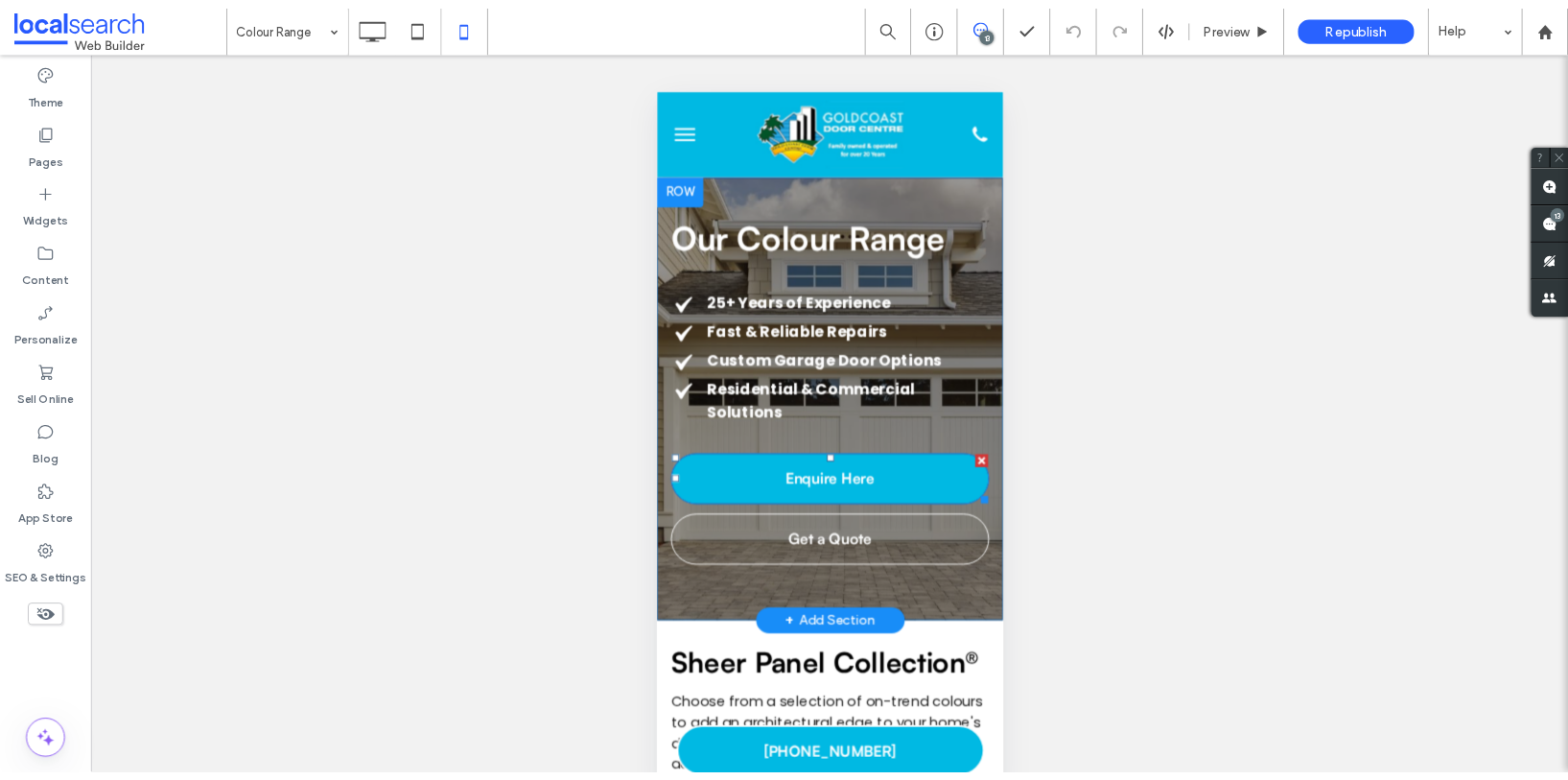
scroll to position [385, 0]
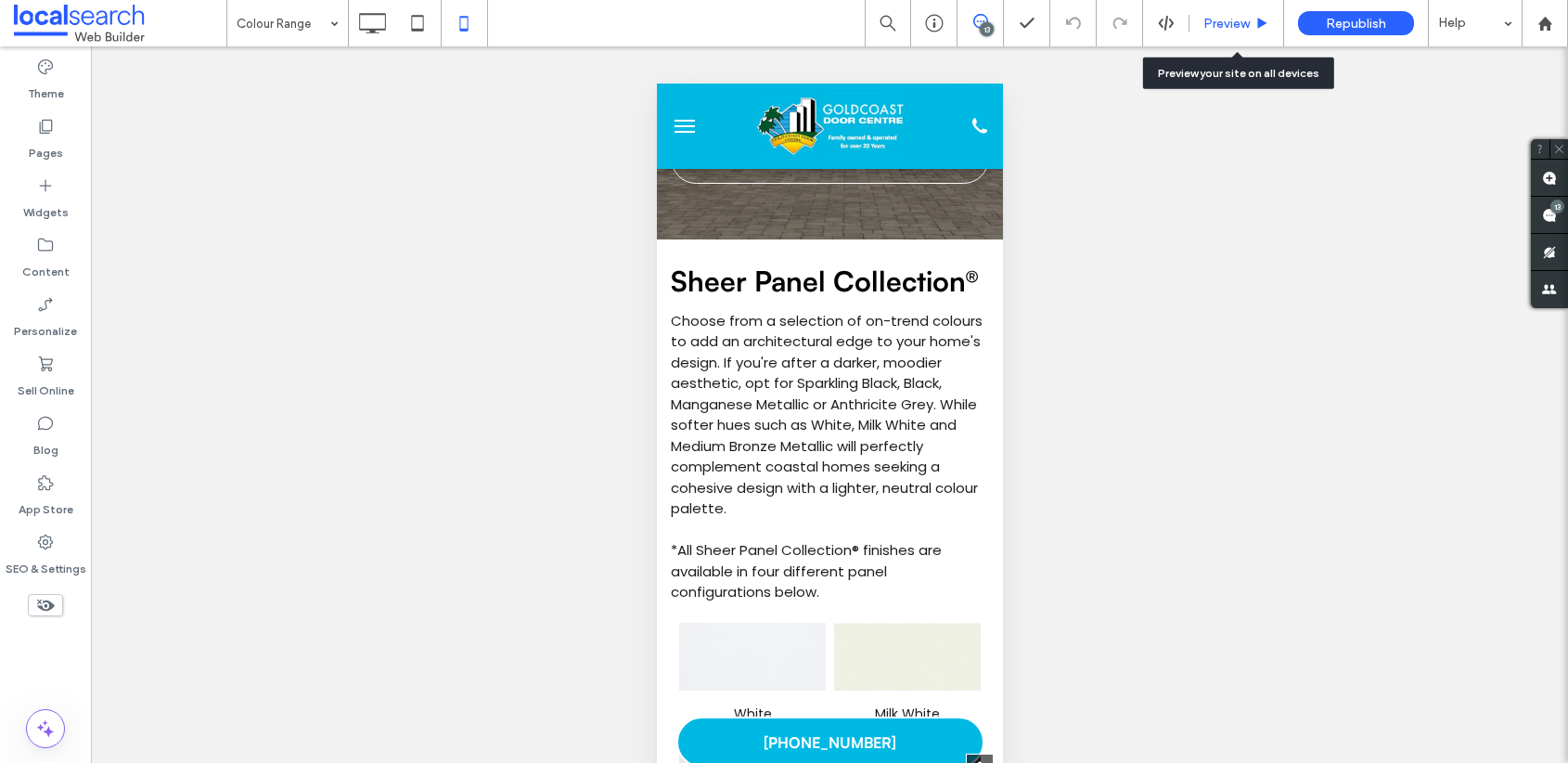
click at [1223, 28] on span "Preview" at bounding box center [1227, 23] width 46 height 15
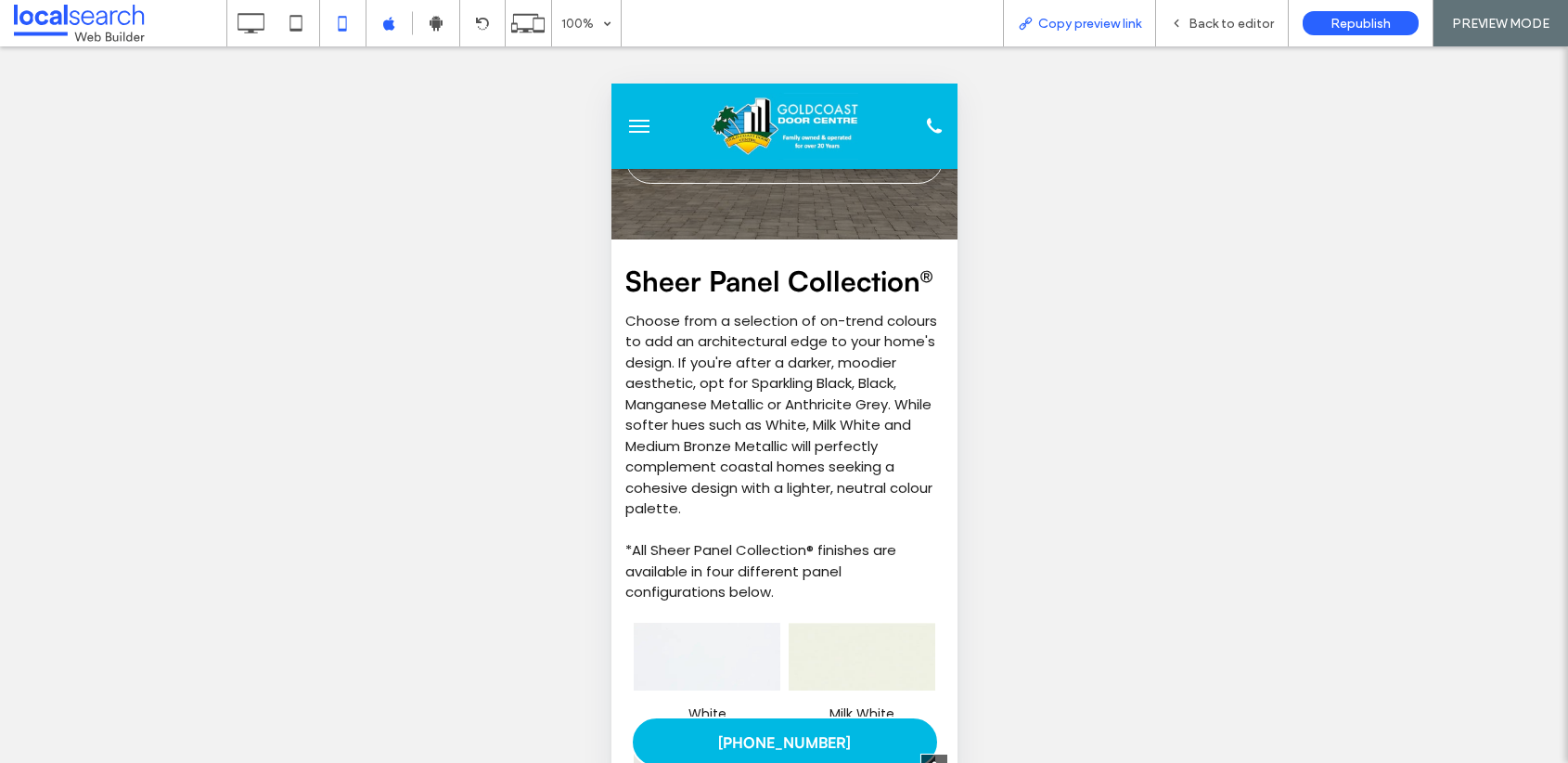
click at [1048, 21] on span "Copy preview link" at bounding box center [1090, 23] width 103 height 15
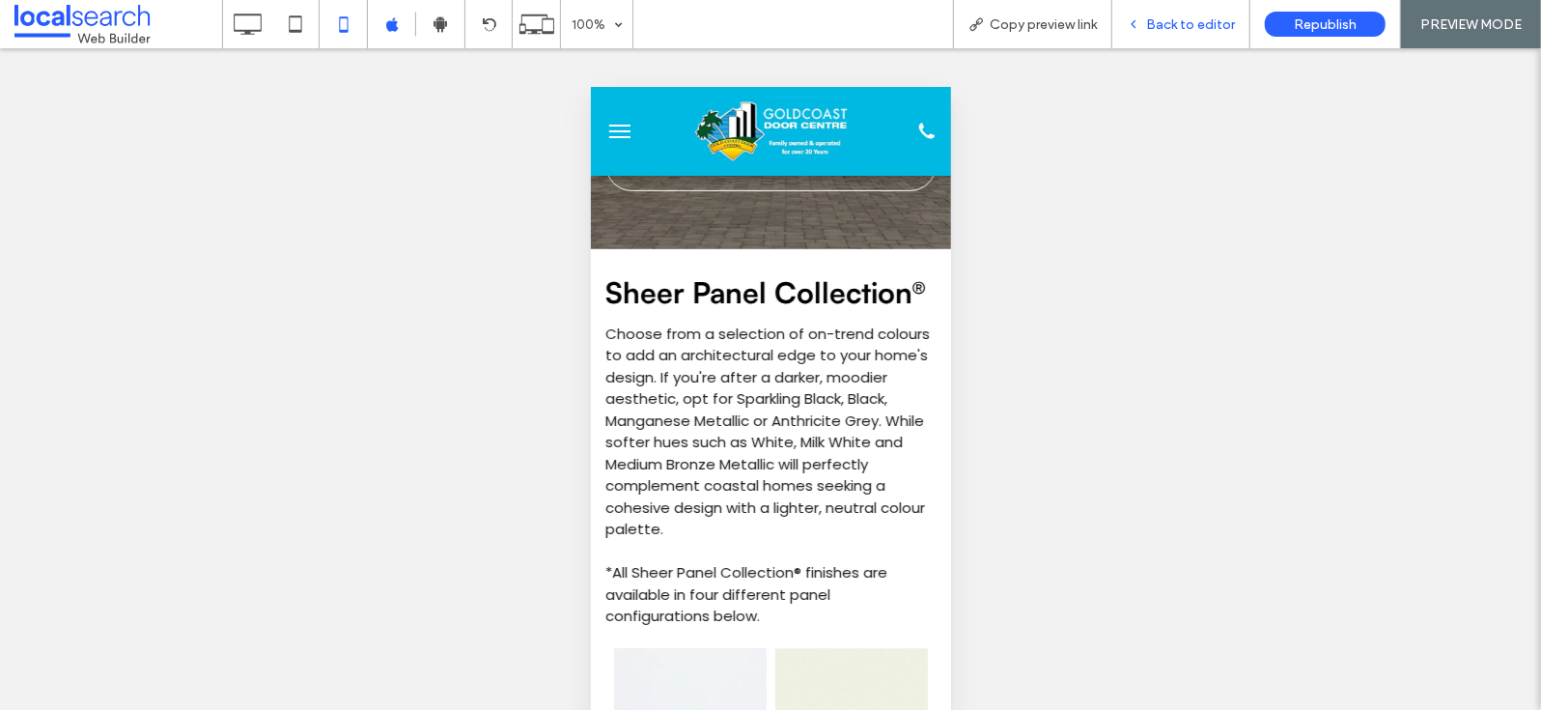
click at [1178, 24] on span "Back to editor" at bounding box center [1190, 24] width 89 height 16
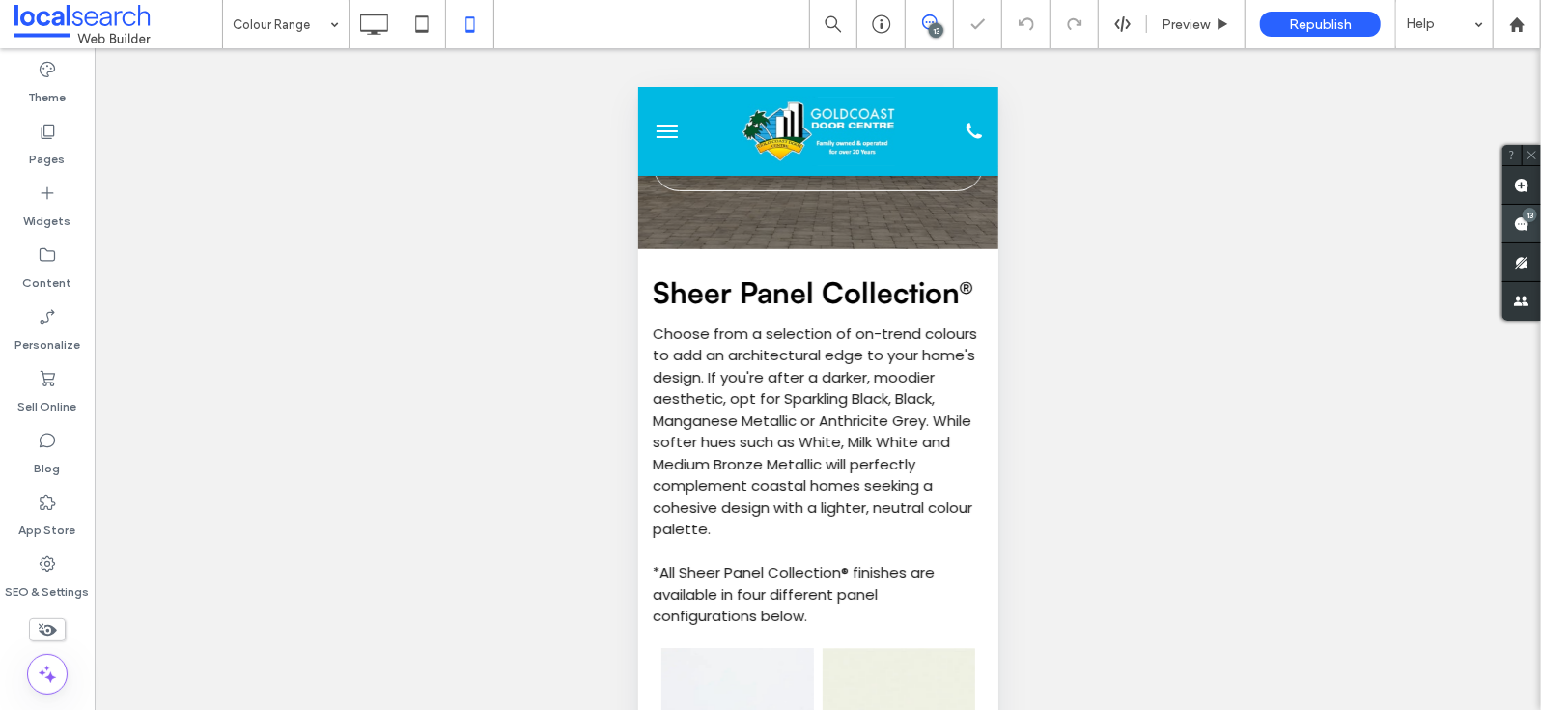
click at [1520, 227] on use at bounding box center [1521, 223] width 15 height 15
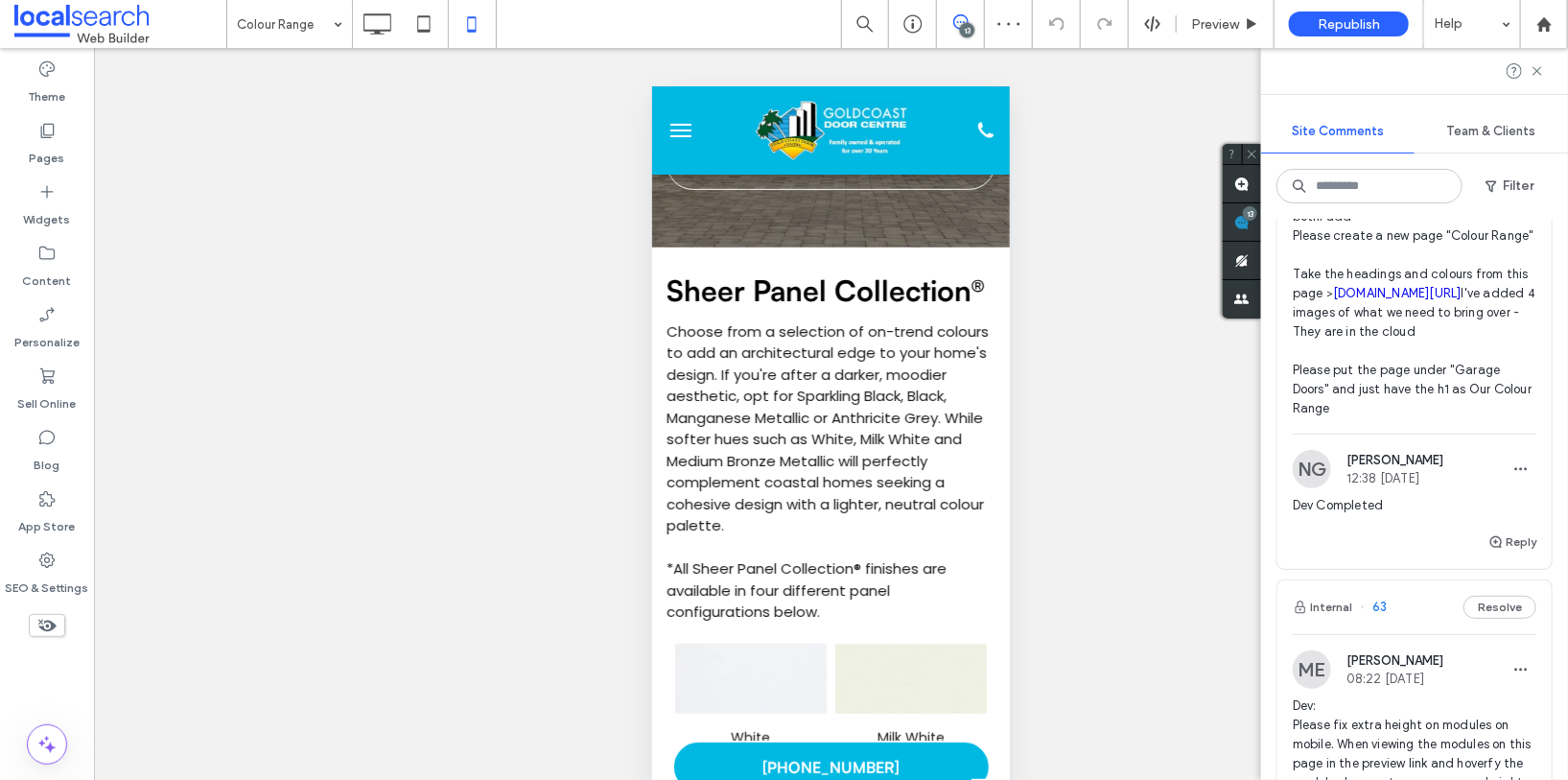
scroll to position [346, 0]
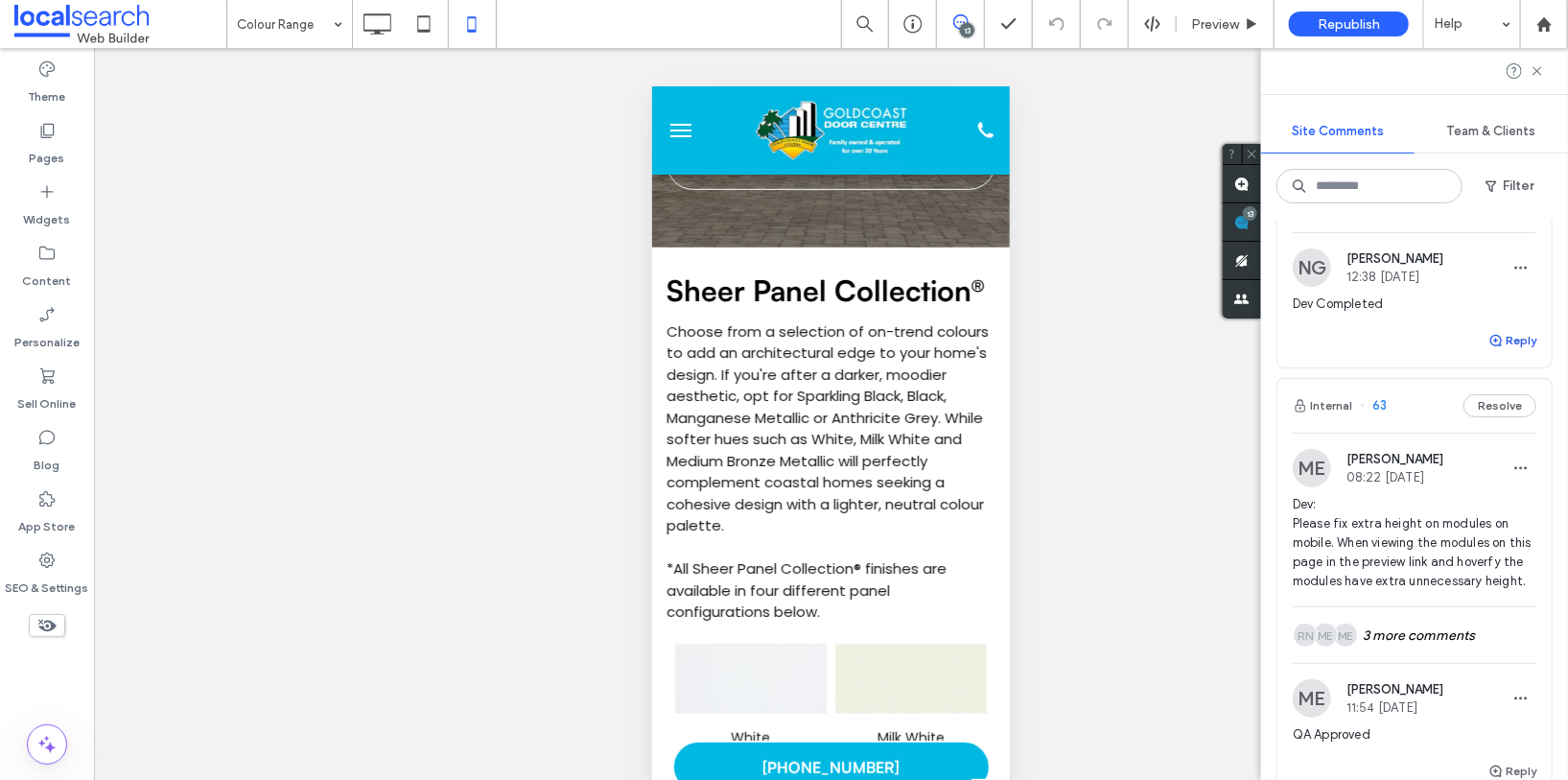
click at [1499, 352] on button "Reply" at bounding box center [1512, 340] width 48 height 23
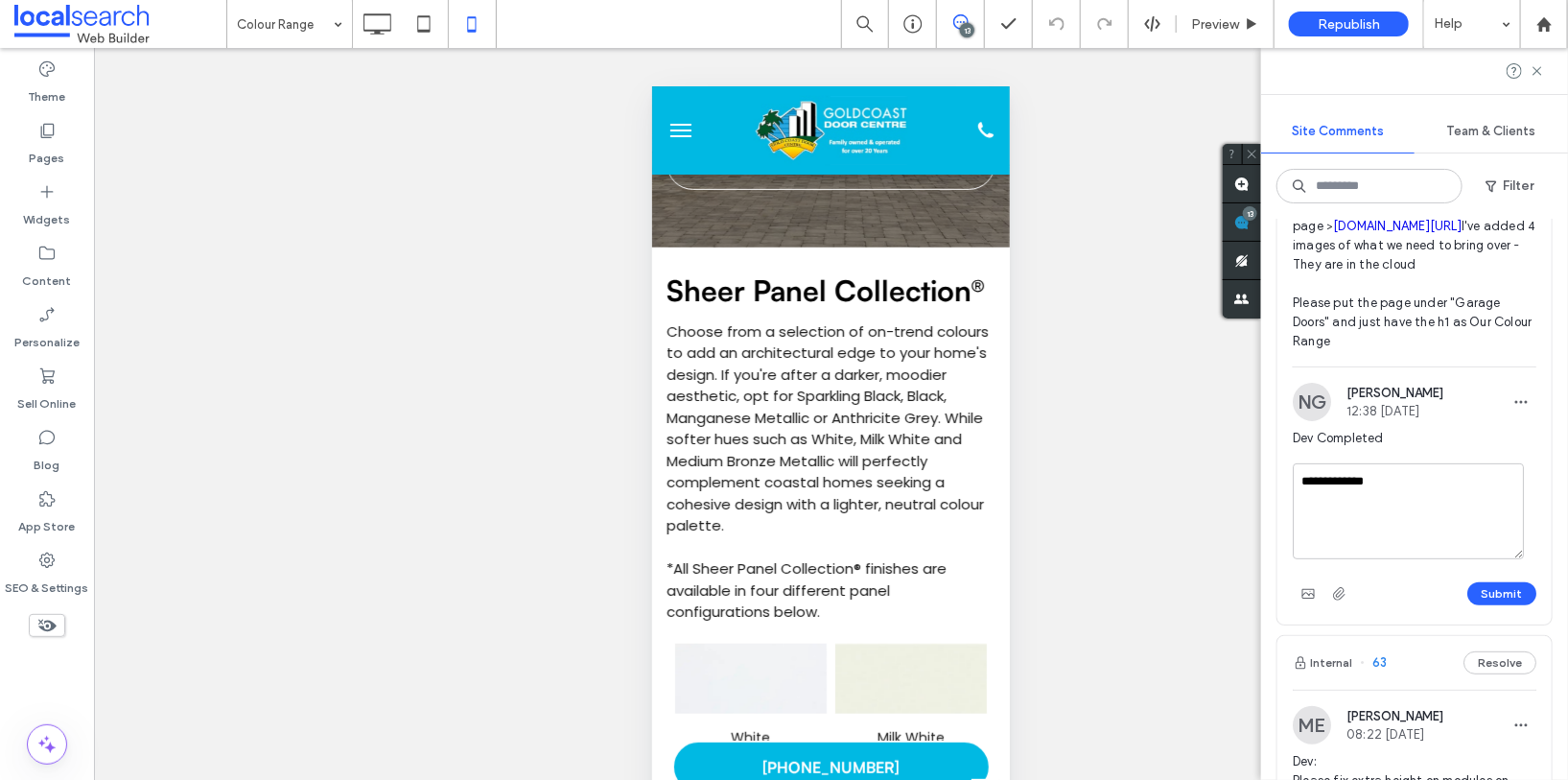
scroll to position [208, 0]
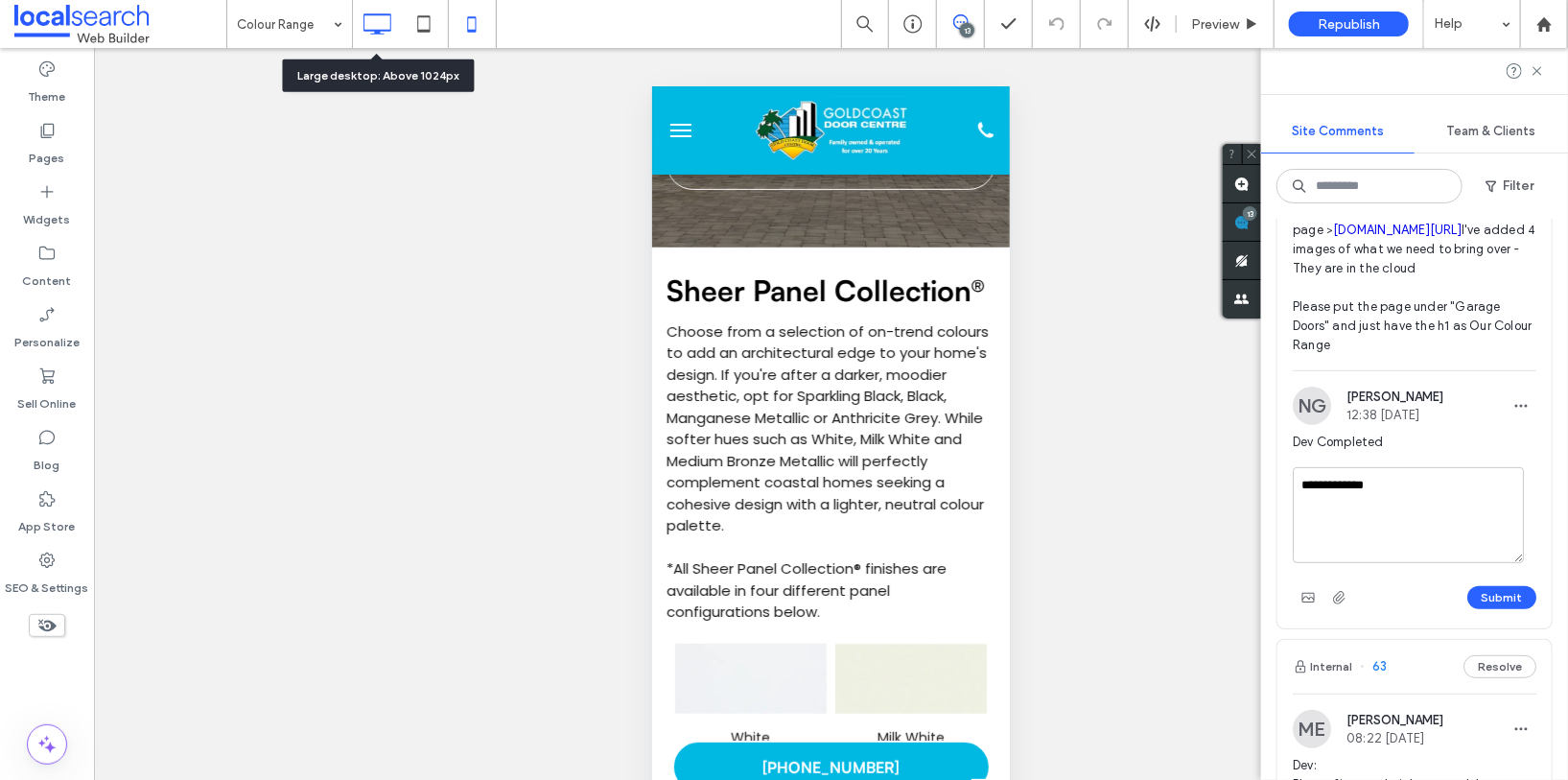
click at [370, 18] on icon at bounding box center [376, 24] width 39 height 39
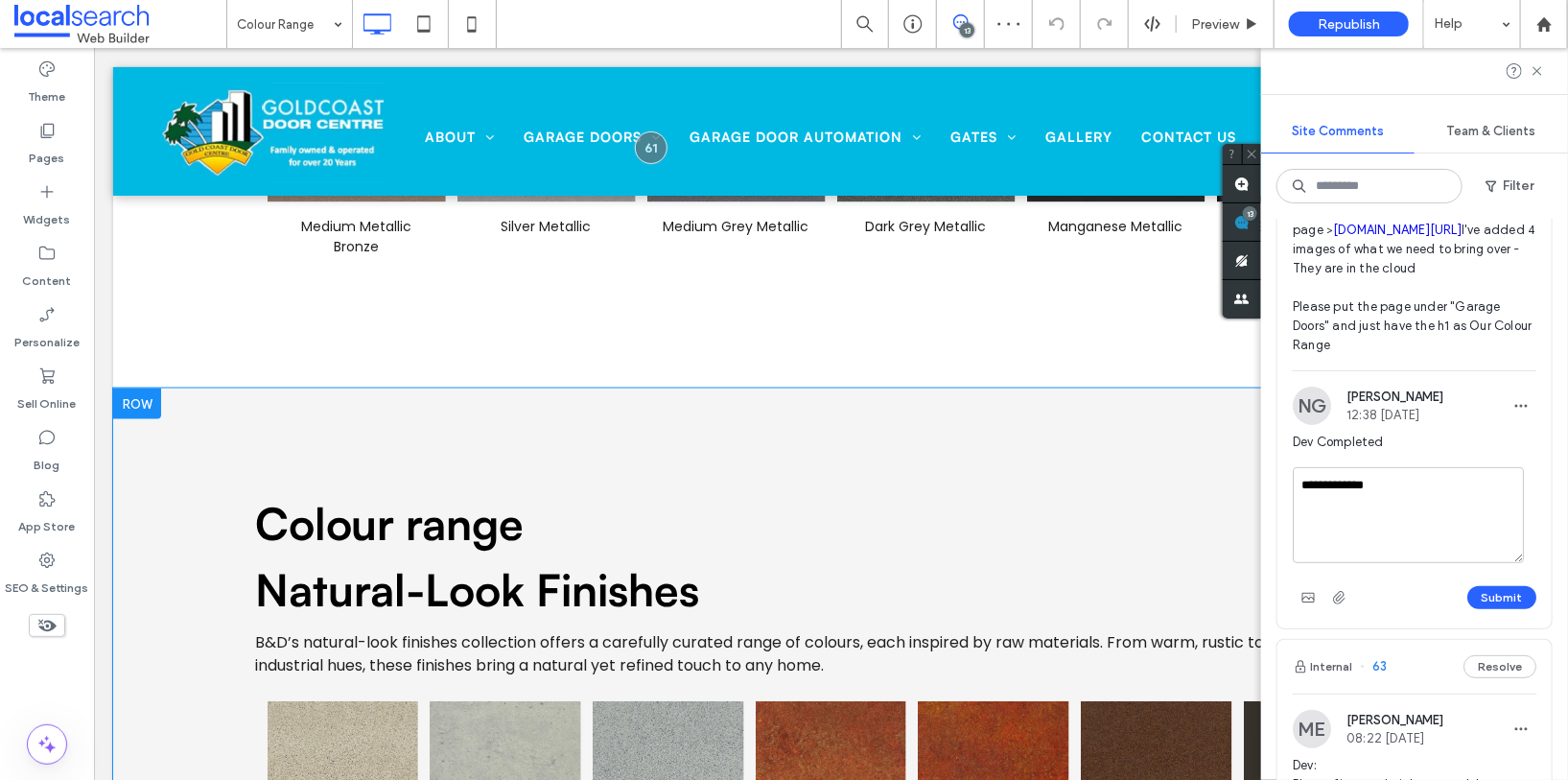
scroll to position [1222, 0]
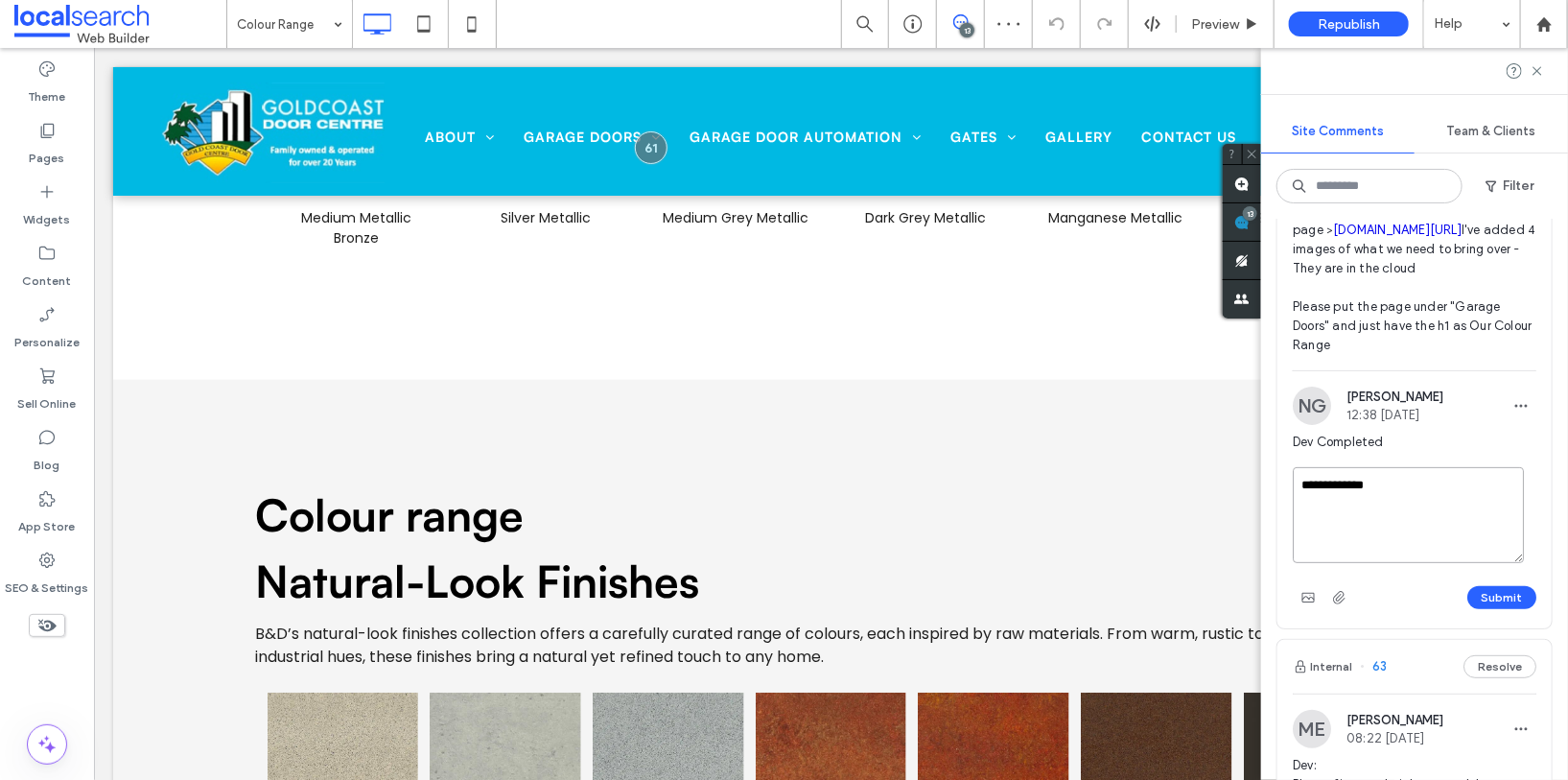
click at [1406, 563] on textarea "**********" at bounding box center [1408, 515] width 231 height 96
drag, startPoint x: 1413, startPoint y: 622, endPoint x: 1390, endPoint y: 607, distance: 27.5
click at [1390, 563] on textarea "**********" at bounding box center [1408, 515] width 231 height 96
type textarea "**********"
click at [1499, 609] on button "Submit" at bounding box center [1502, 597] width 70 height 23
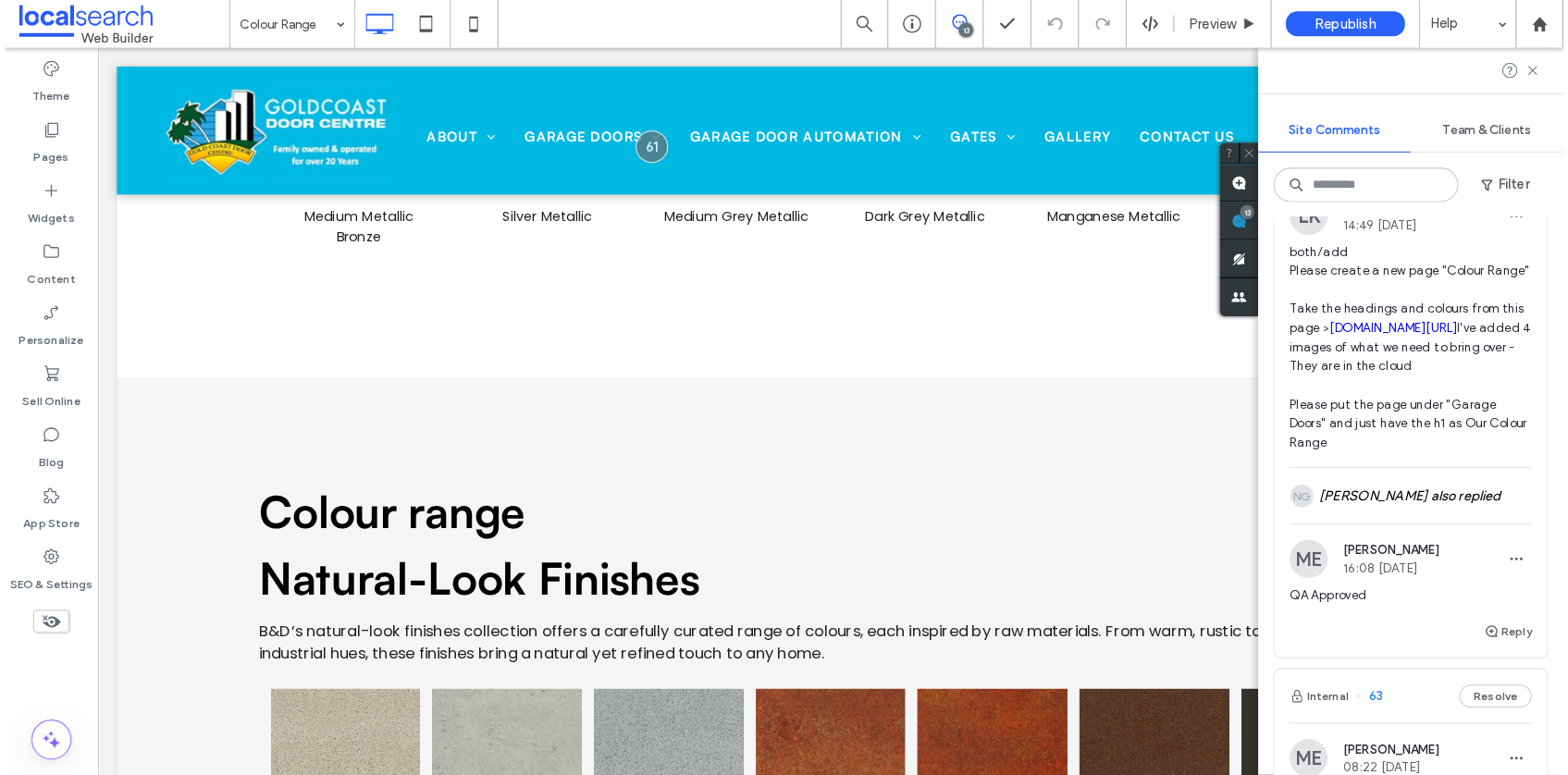
scroll to position [0, 0]
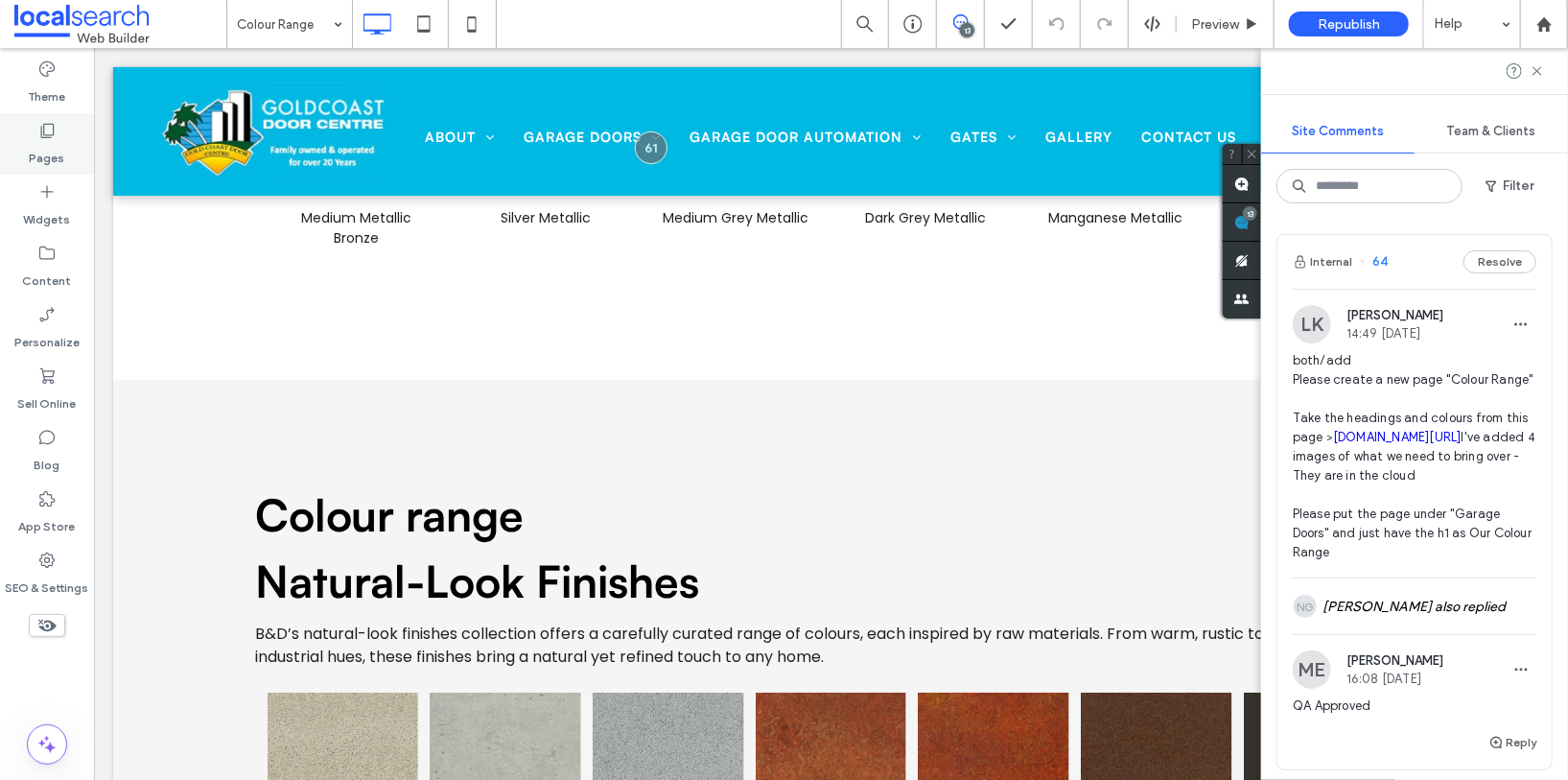
click at [52, 133] on icon at bounding box center [47, 130] width 19 height 19
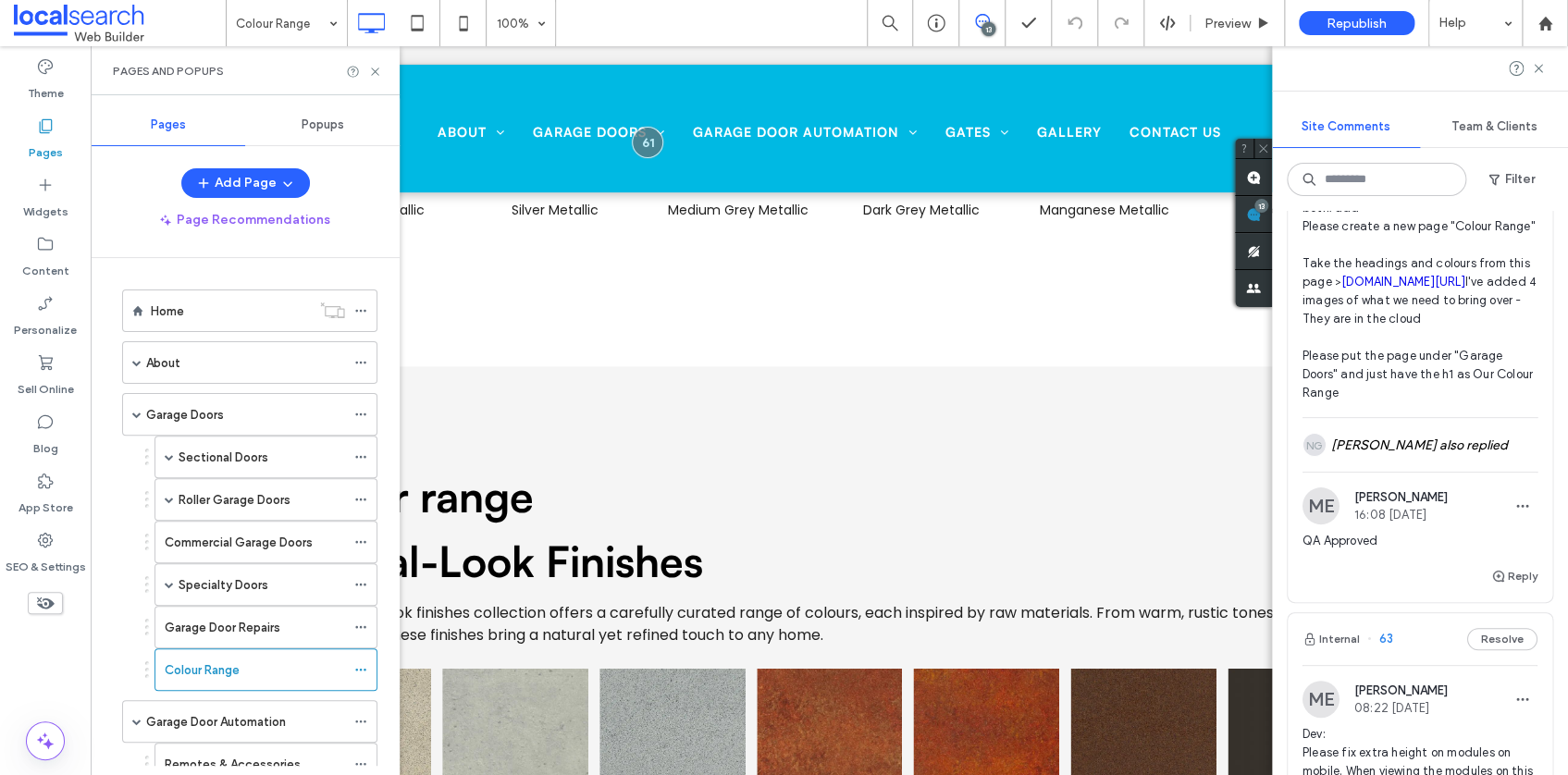
scroll to position [125, 0]
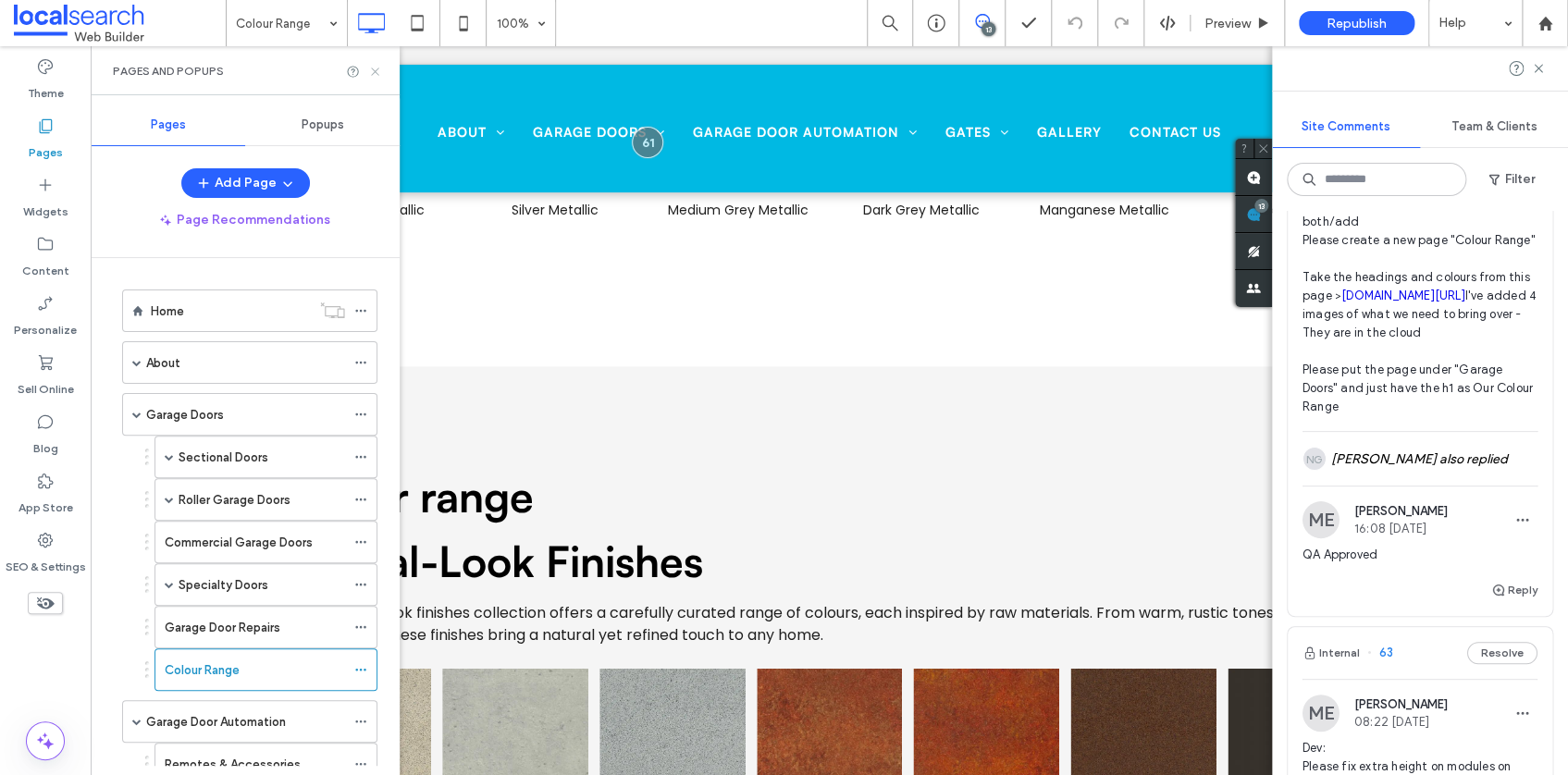
click at [375, 72] on use at bounding box center [375, 72] width 8 height 8
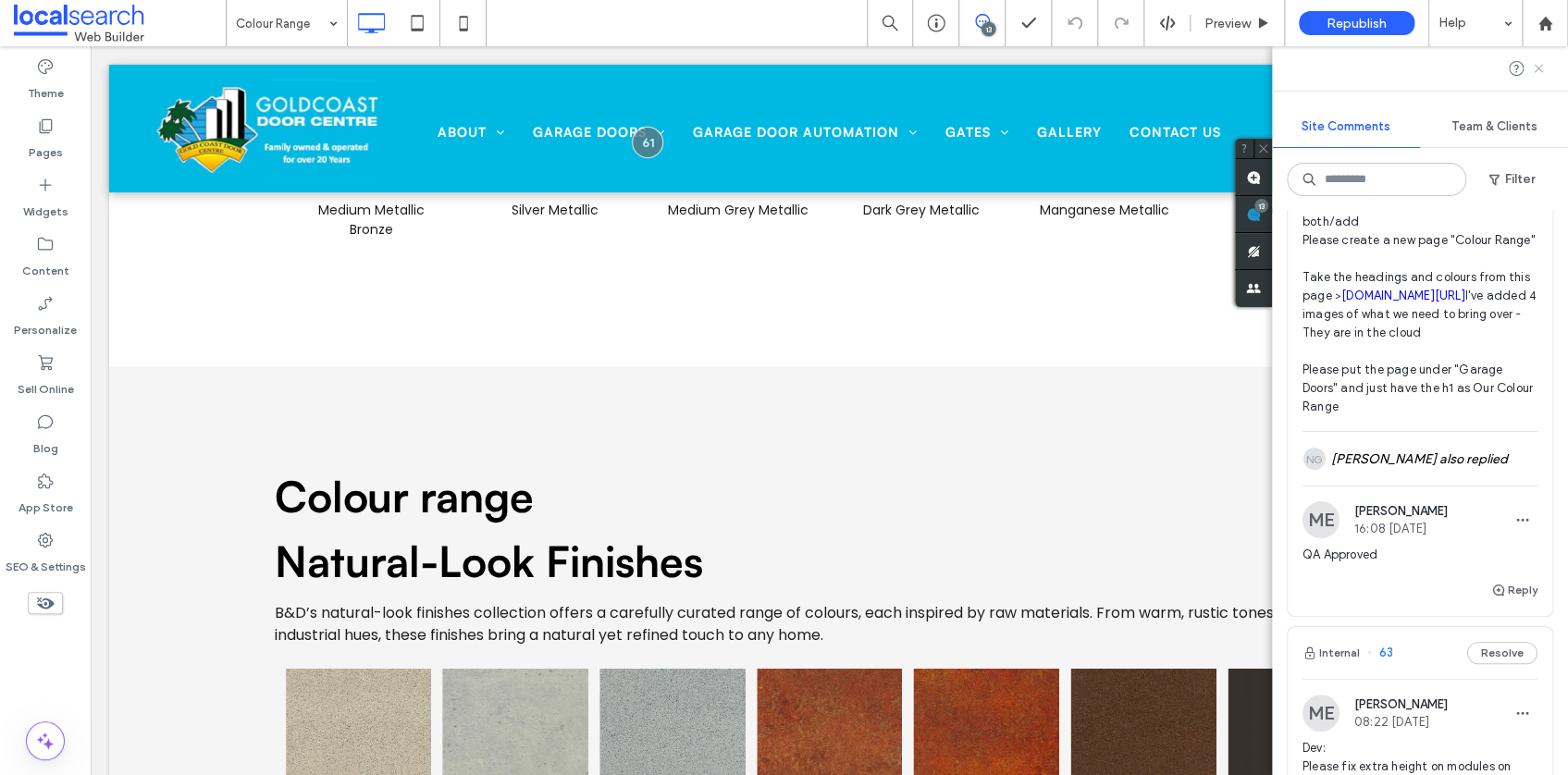
click at [1537, 66] on icon at bounding box center [1537, 68] width 14 height 14
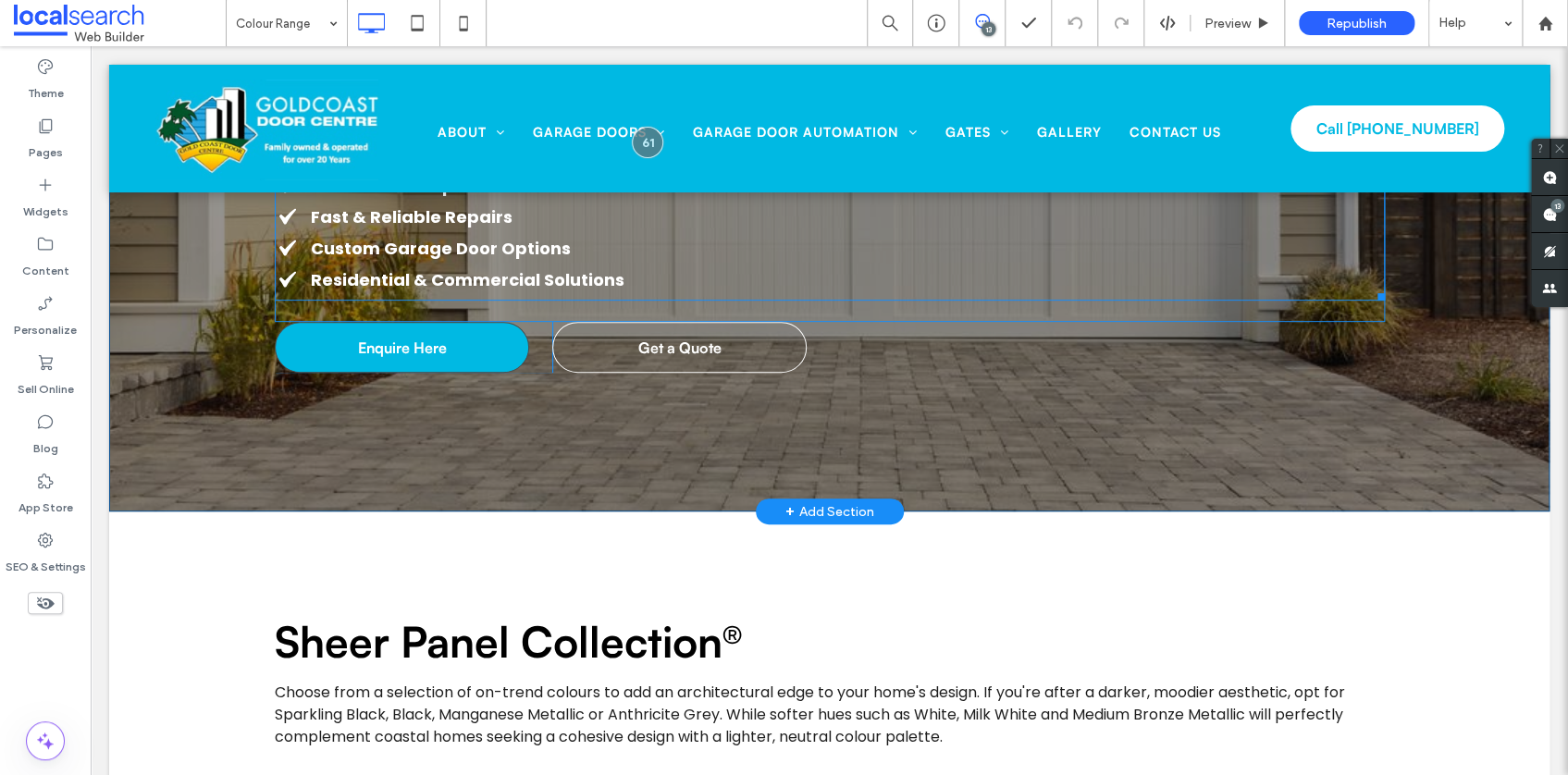
scroll to position [371, 0]
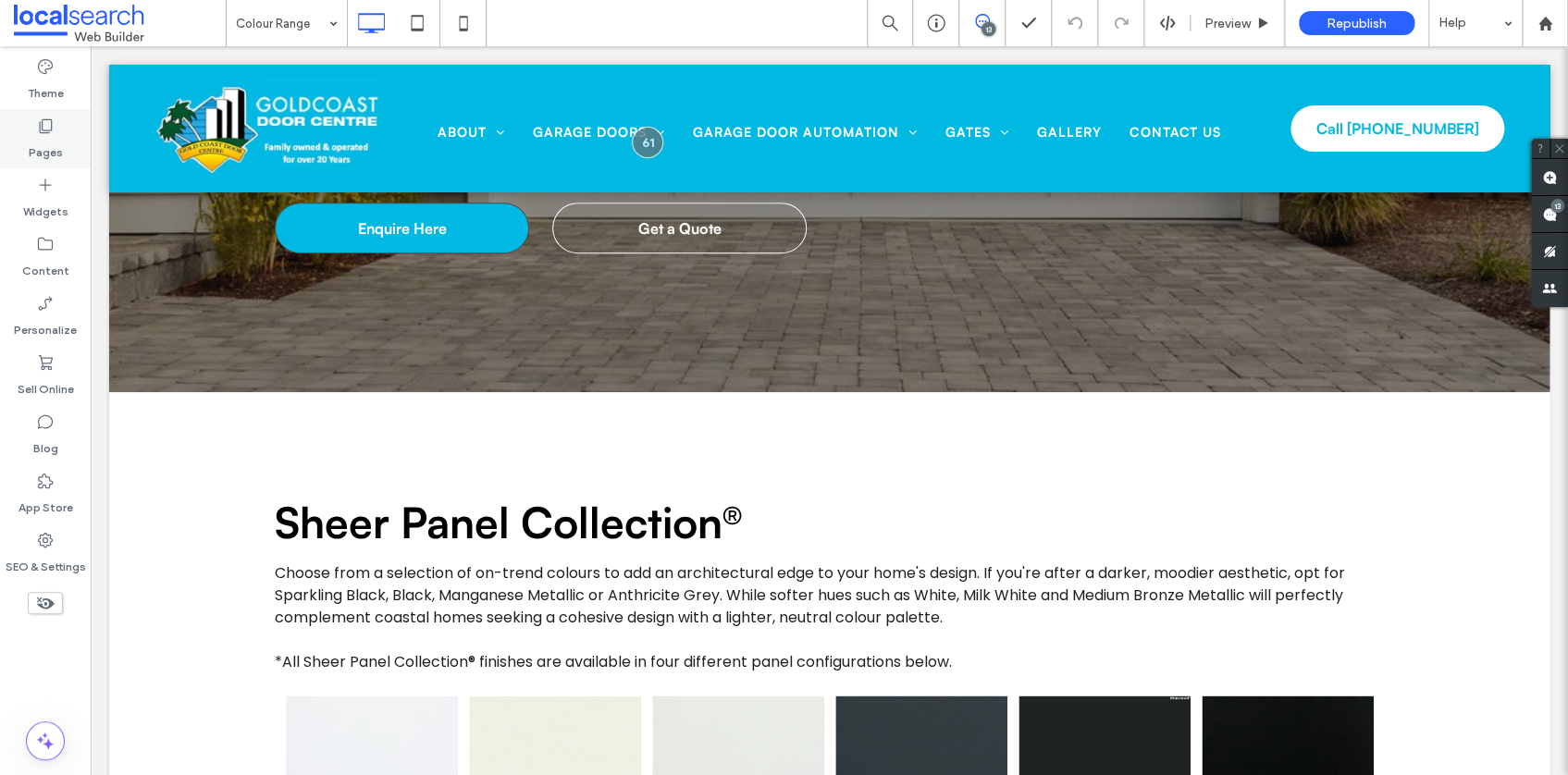
click at [48, 140] on label "Pages" at bounding box center [46, 148] width 34 height 26
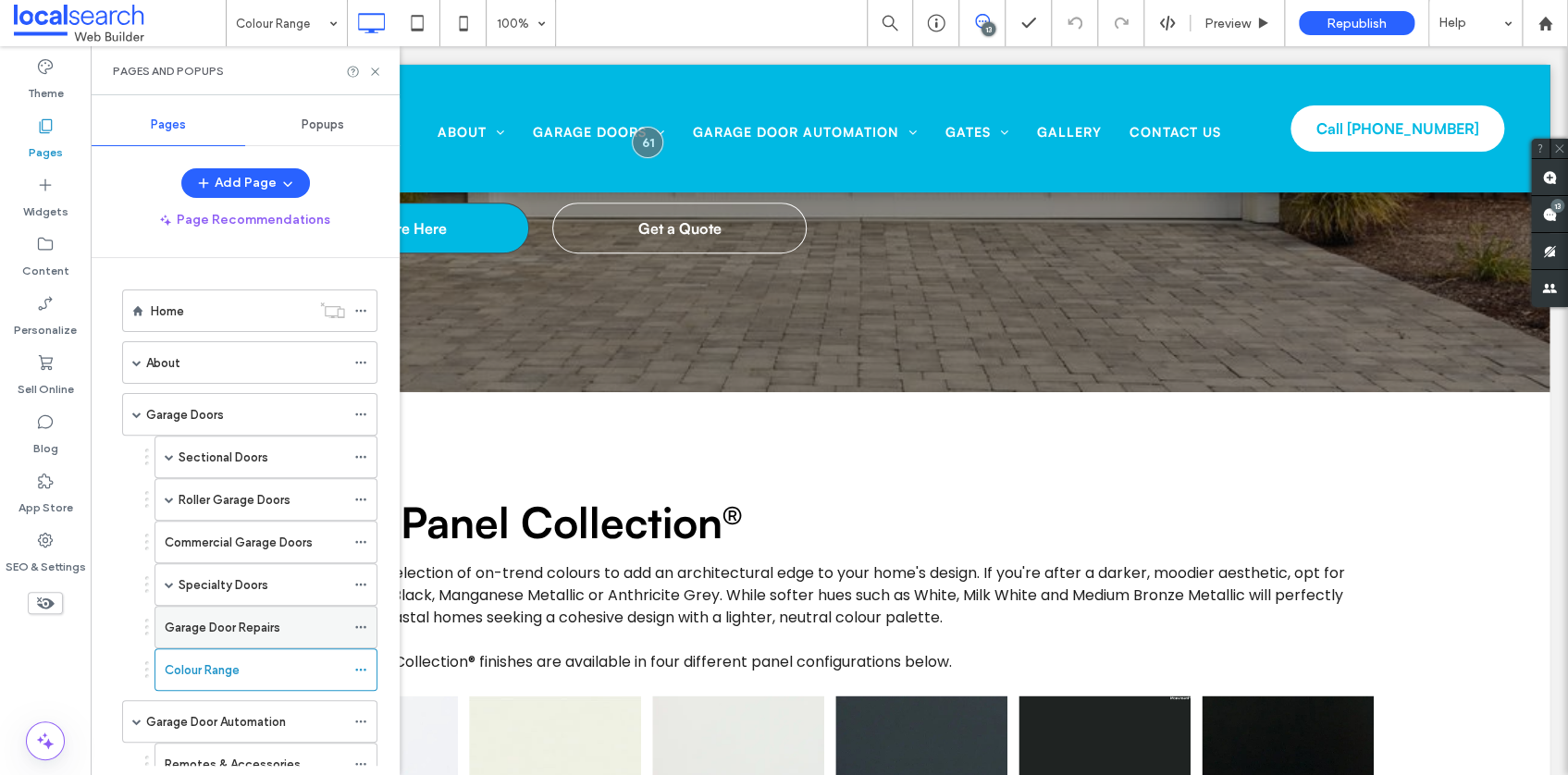
click at [219, 622] on label "Garage Door Repairs" at bounding box center [222, 627] width 116 height 33
click at [377, 71] on icon at bounding box center [375, 72] width 13 height 13
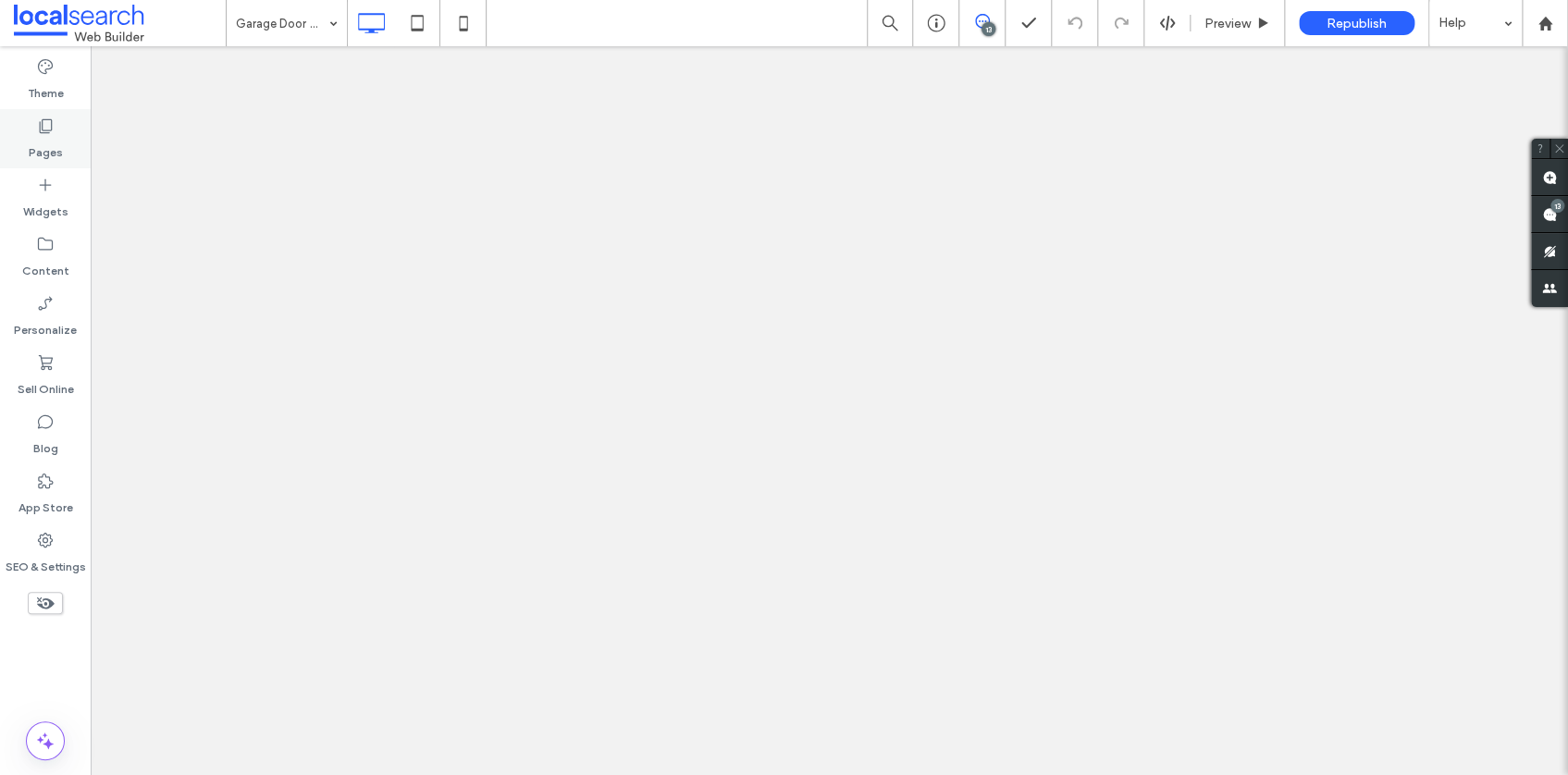
click at [44, 125] on icon at bounding box center [45, 125] width 18 height 18
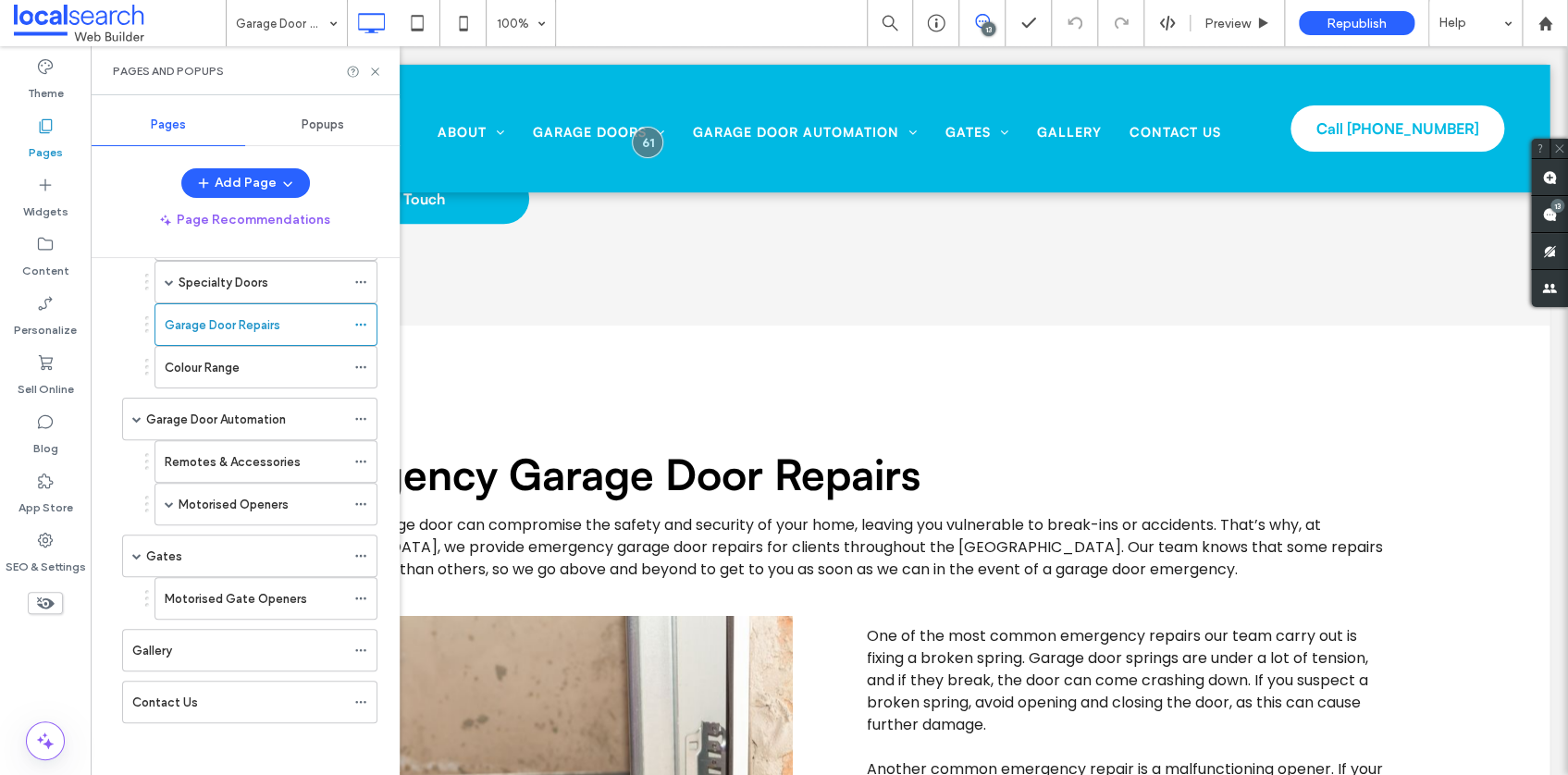
scroll to position [8, 0]
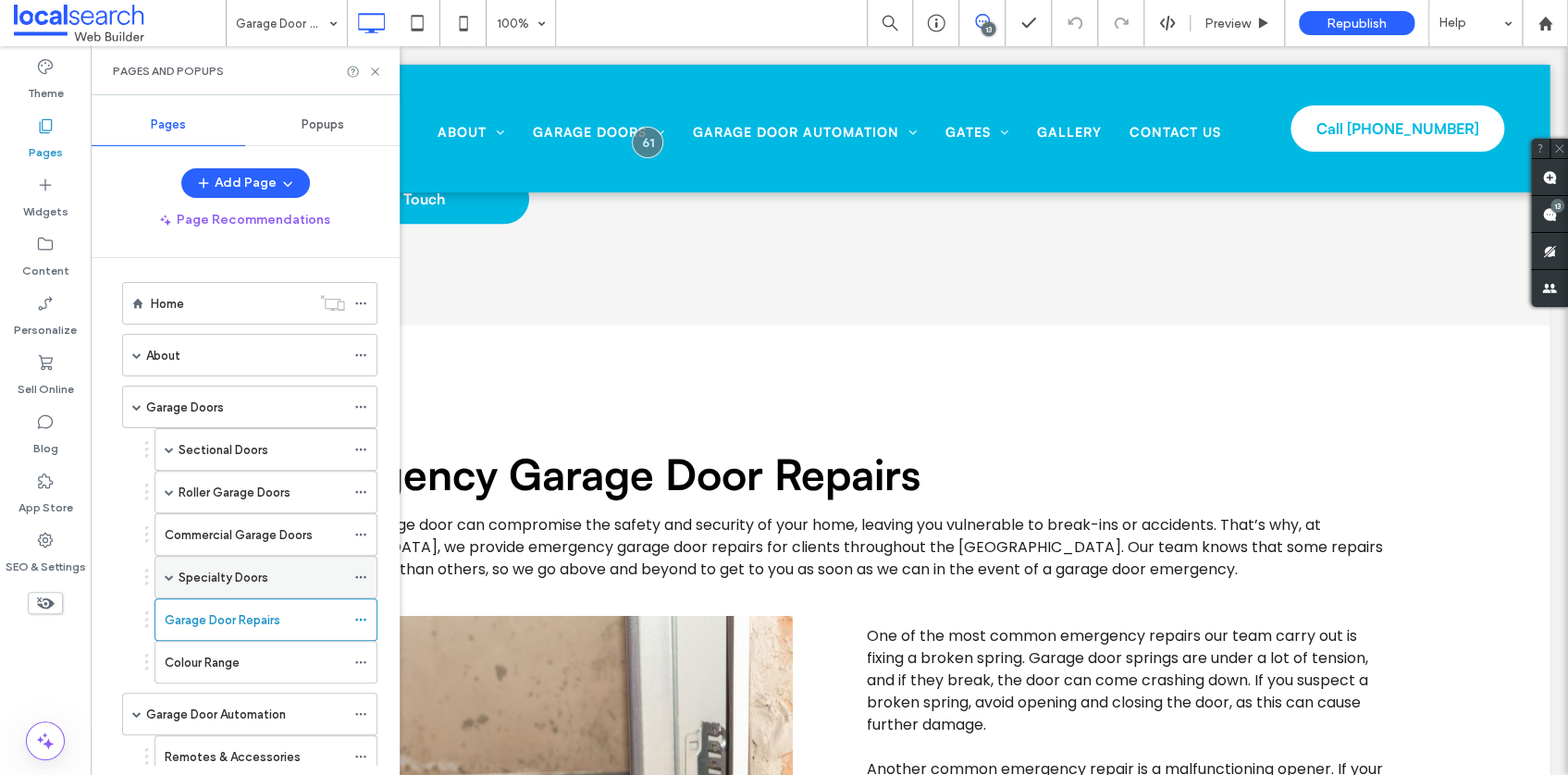
click at [230, 581] on label "Specialty Doors" at bounding box center [223, 578] width 90 height 33
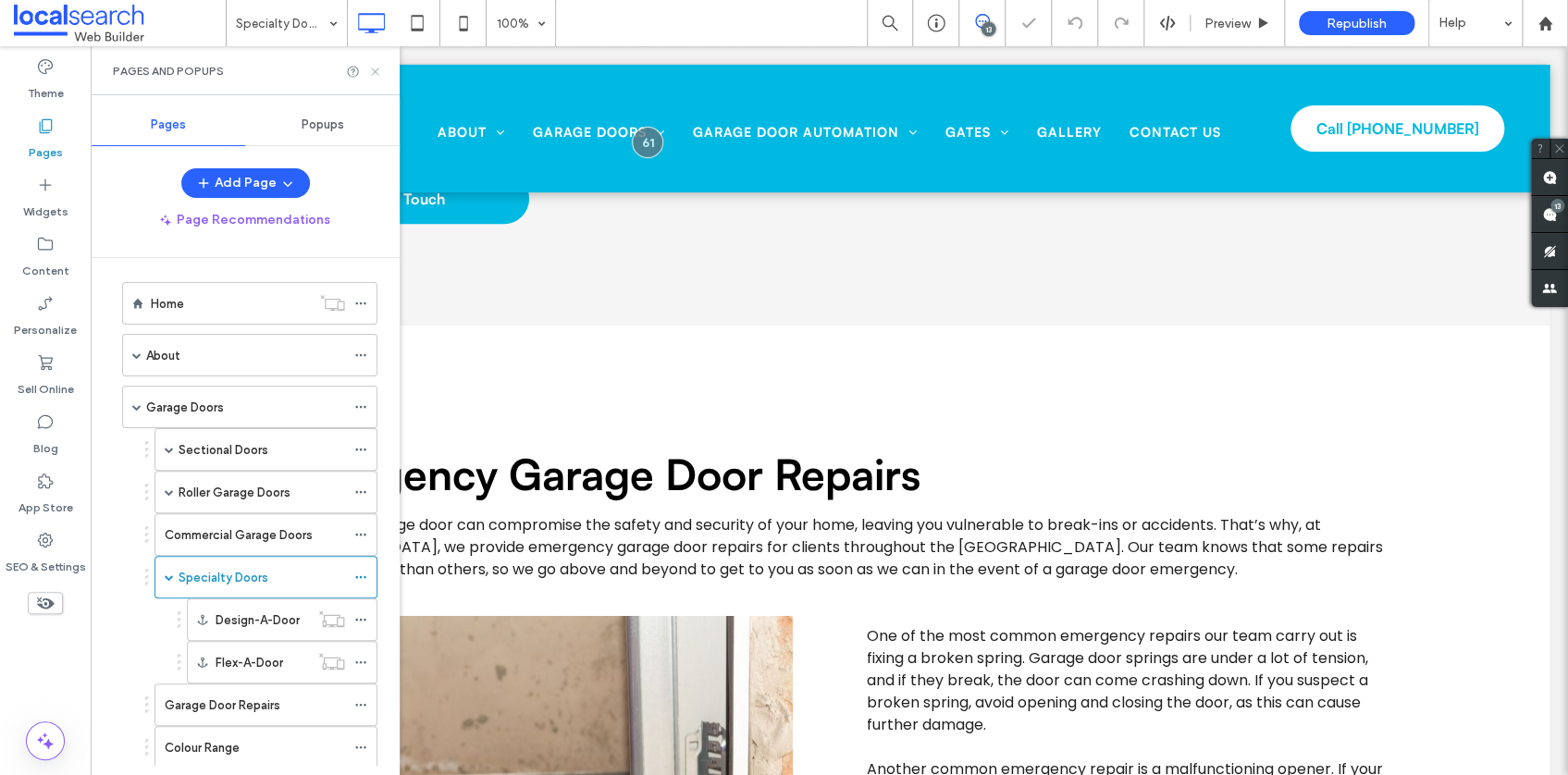
click at [375, 67] on icon at bounding box center [375, 72] width 13 height 13
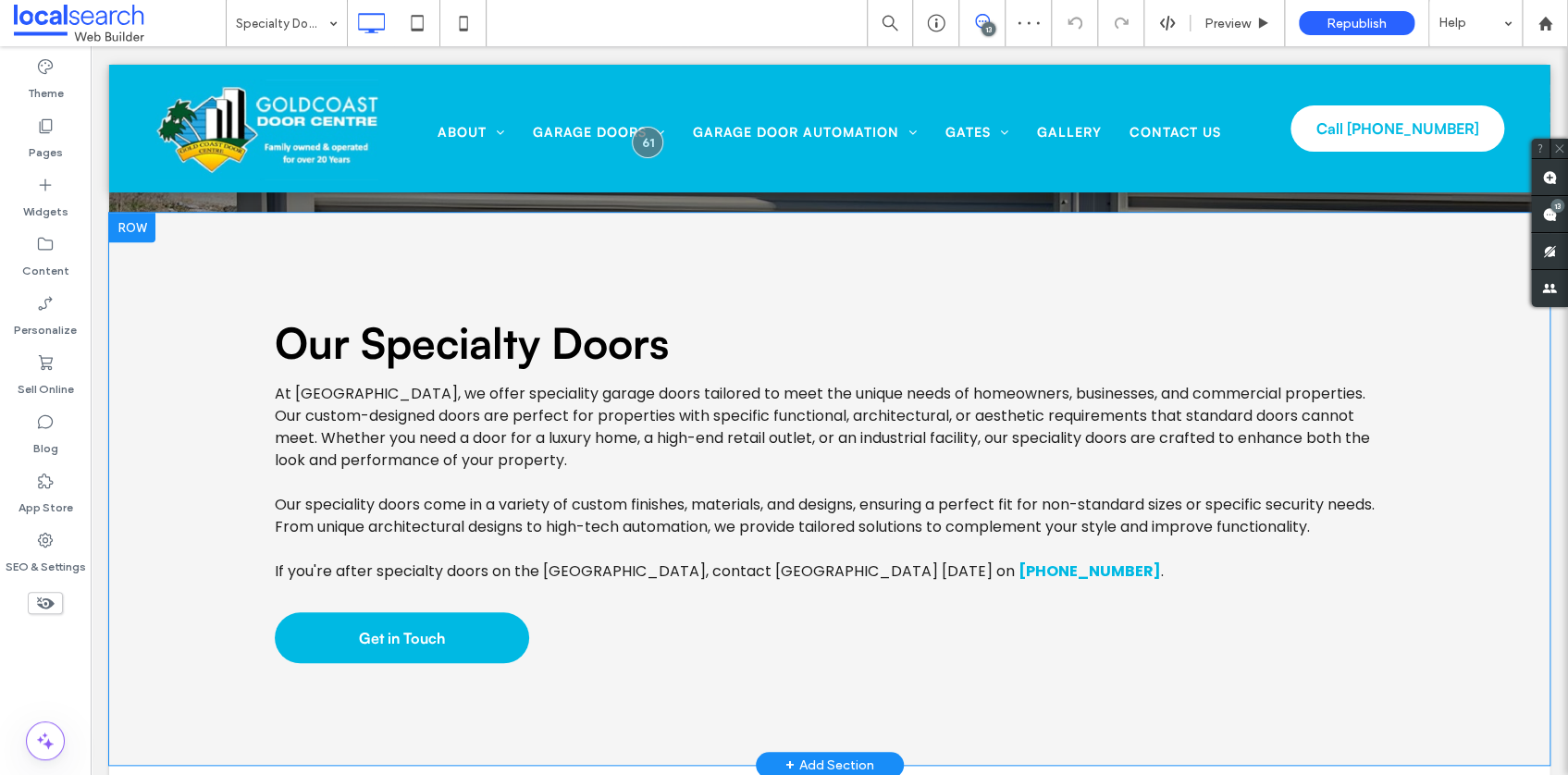
scroll to position [743, 0]
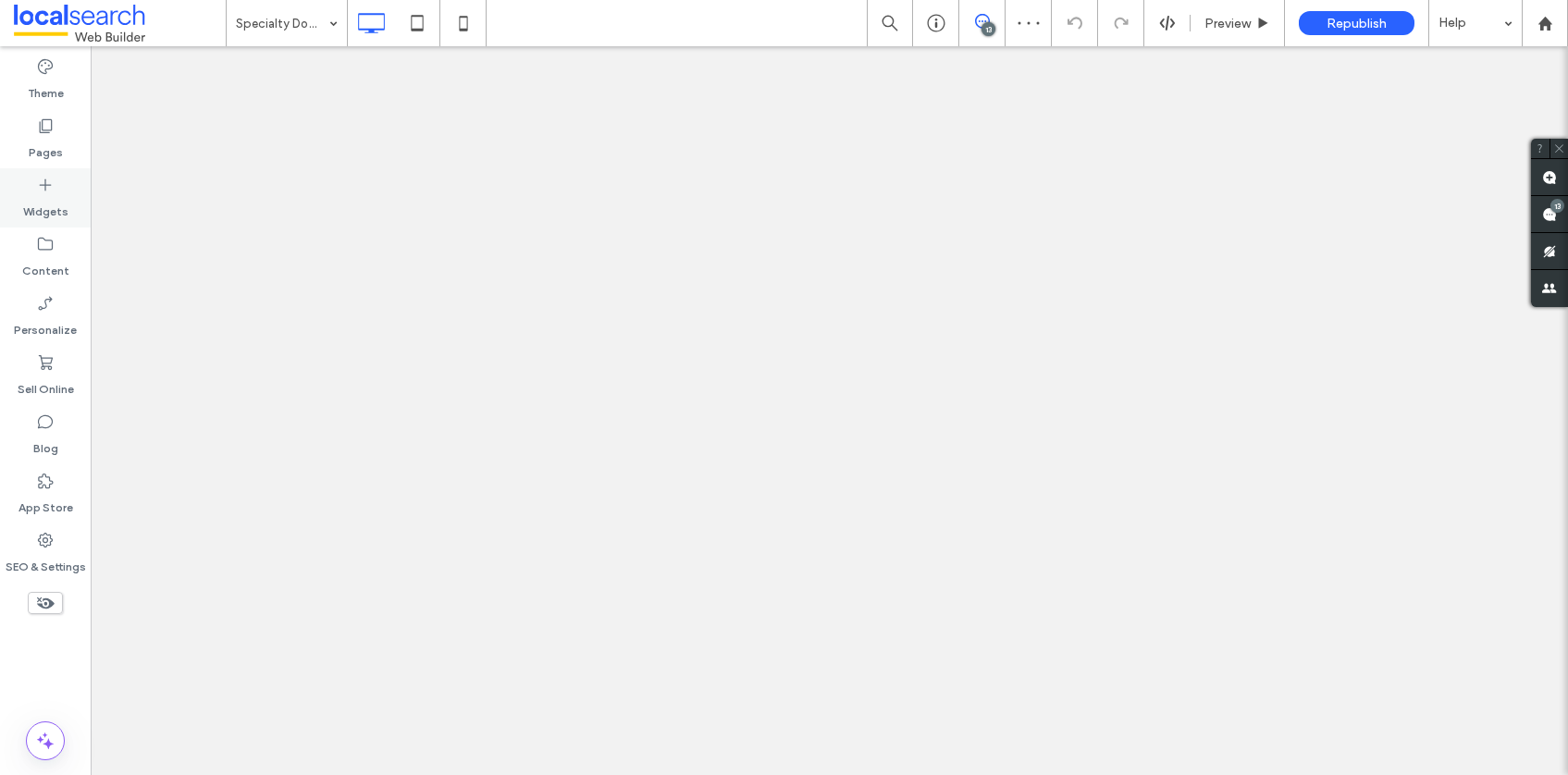
click at [47, 122] on icon at bounding box center [45, 125] width 18 height 18
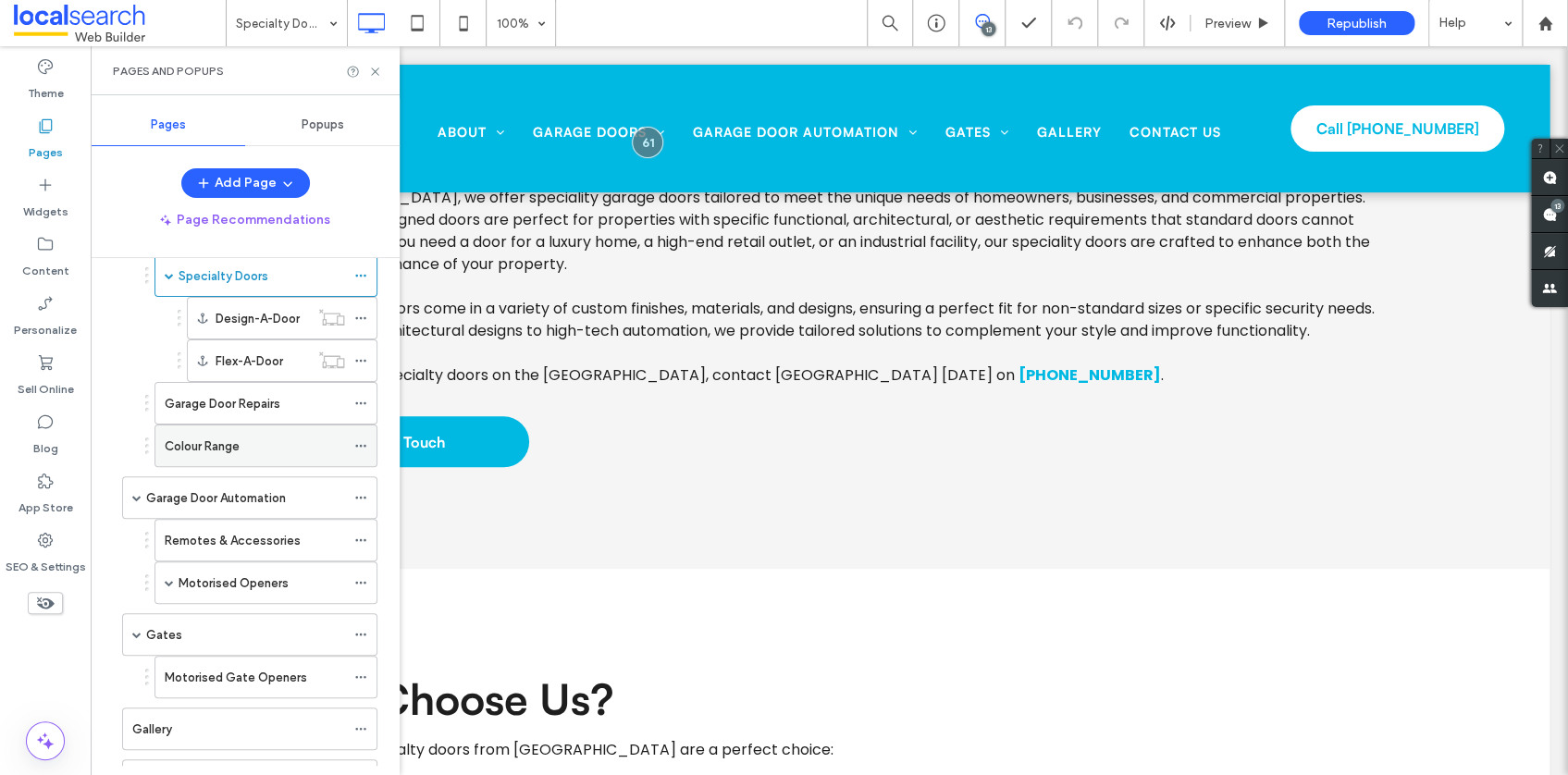
scroll to position [241, 0]
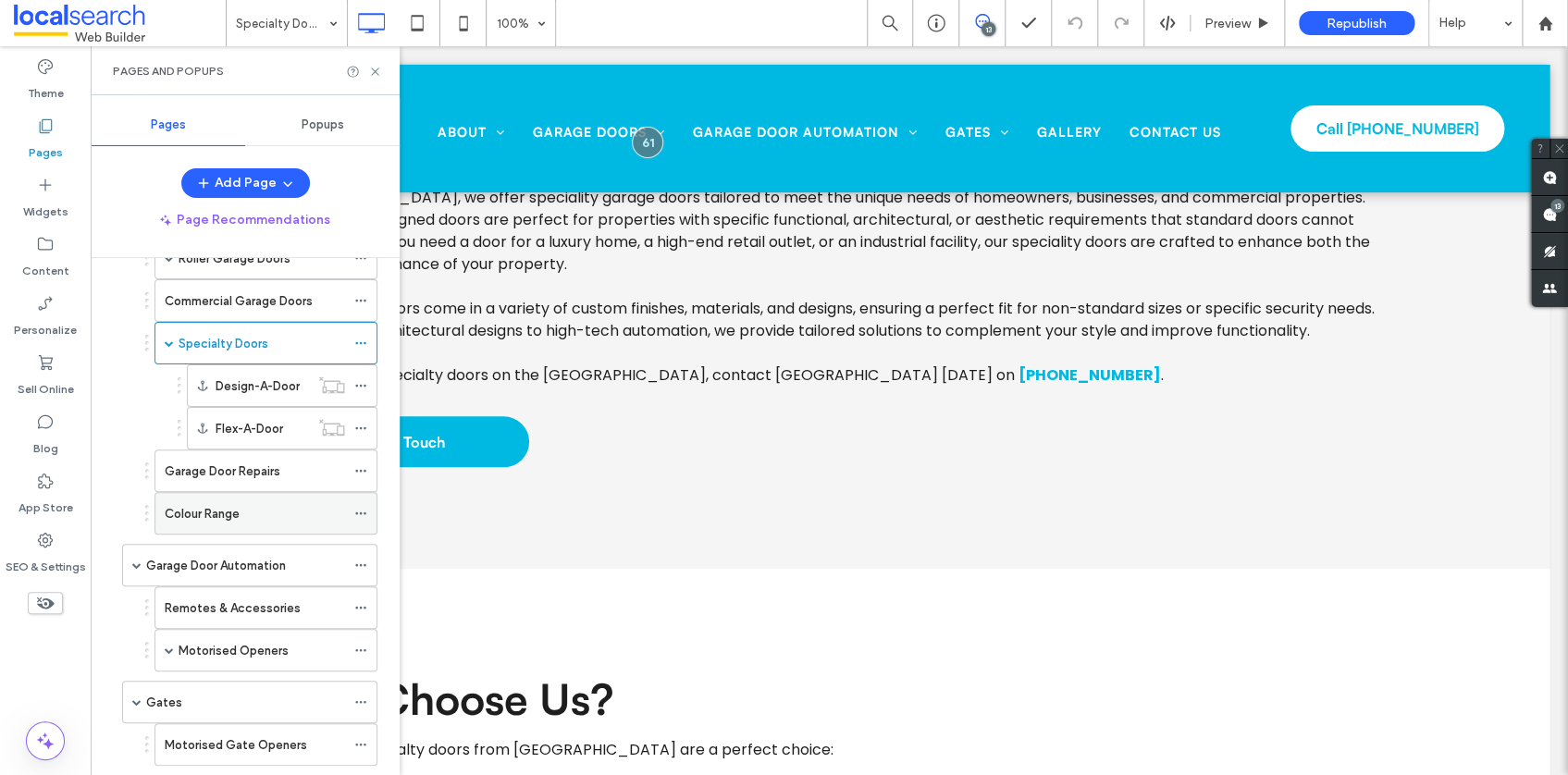
click at [237, 500] on div "Colour Range" at bounding box center [255, 513] width 180 height 40
click at [377, 68] on use at bounding box center [375, 72] width 8 height 8
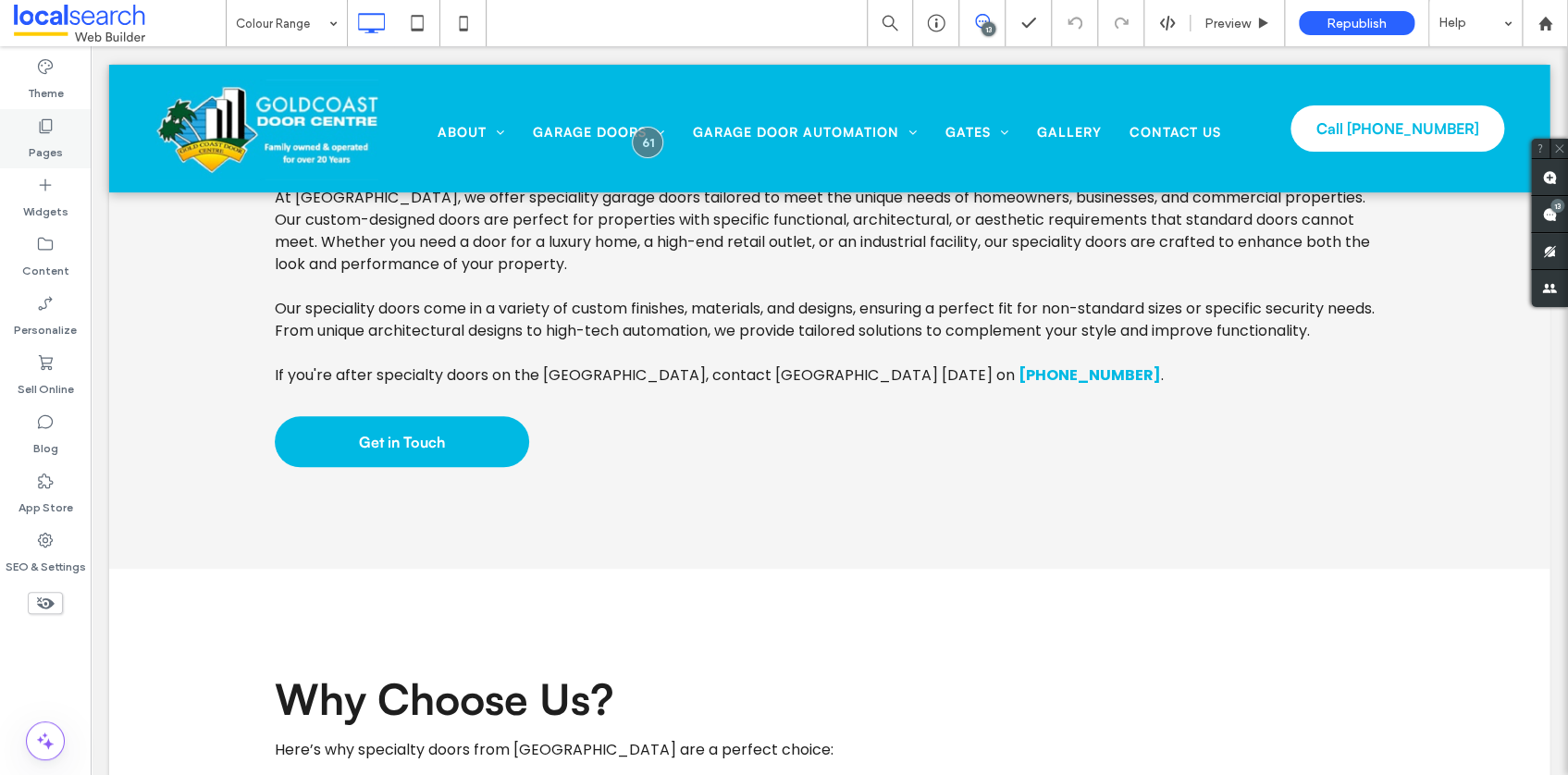
click at [25, 122] on div "Pages" at bounding box center [45, 139] width 91 height 59
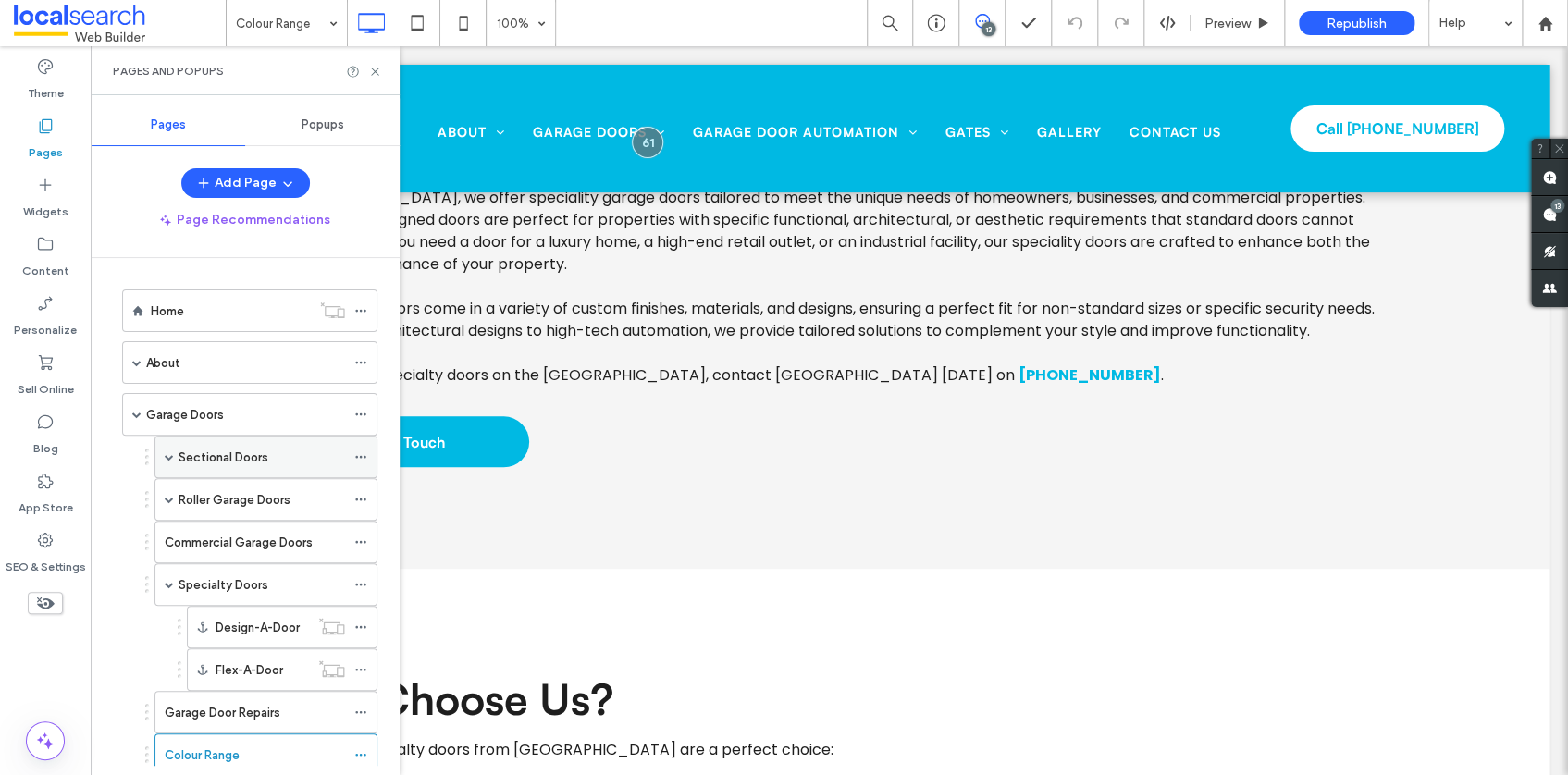
click at [224, 444] on div "Sectional Doors" at bounding box center [261, 457] width 167 height 40
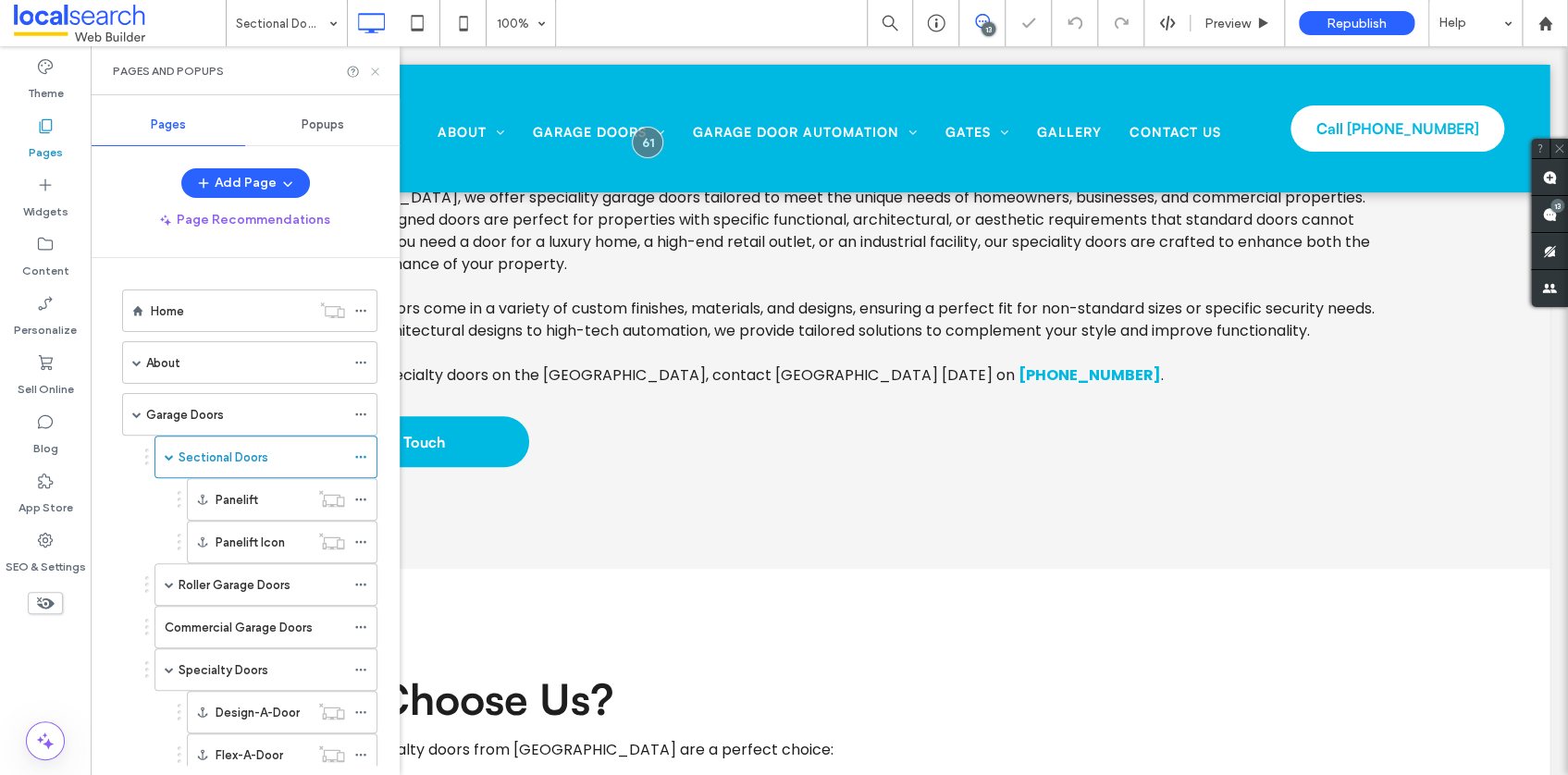
click at [376, 69] on icon at bounding box center [375, 72] width 13 height 13
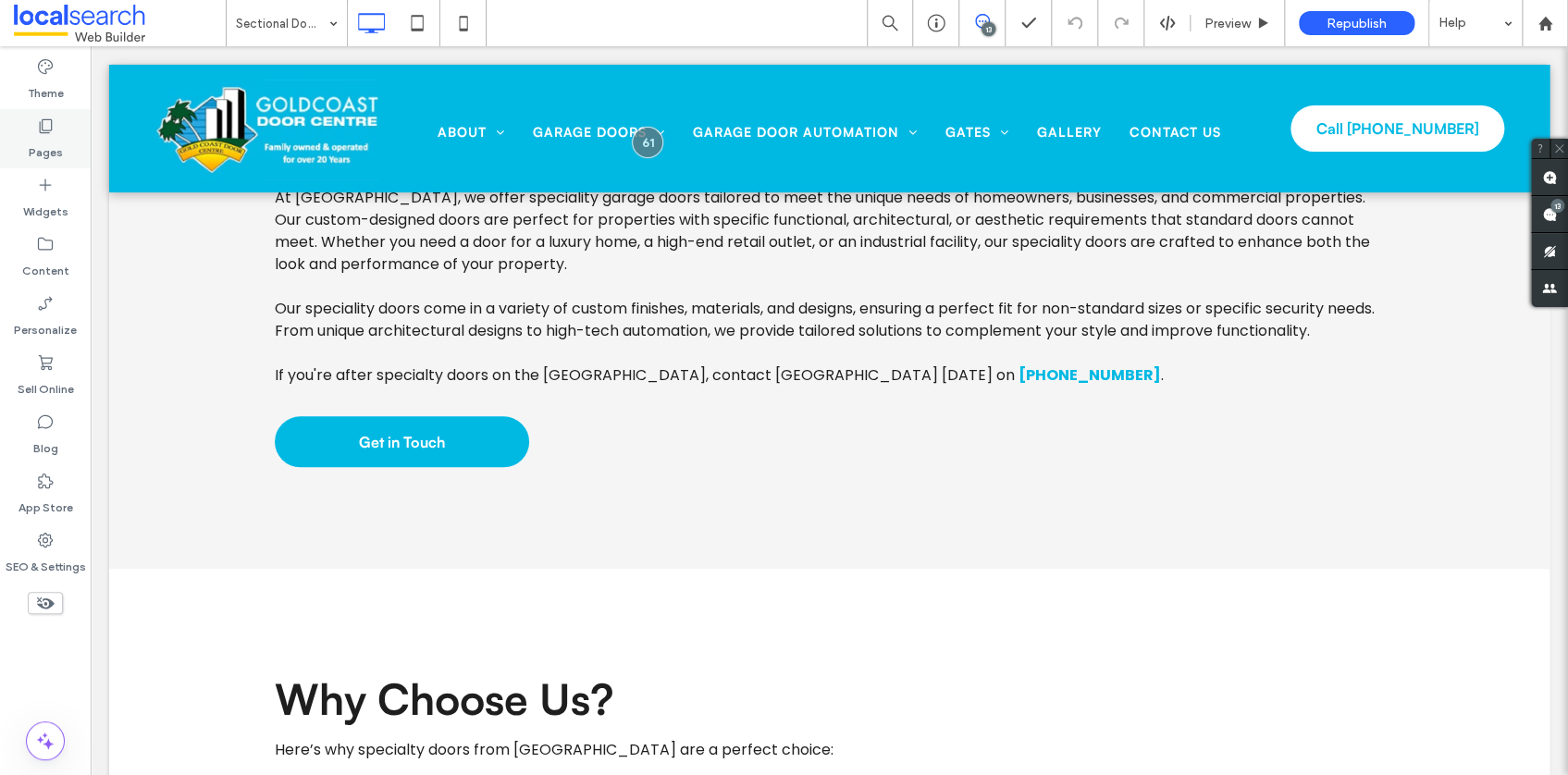
click at [59, 131] on div "Pages" at bounding box center [45, 139] width 91 height 59
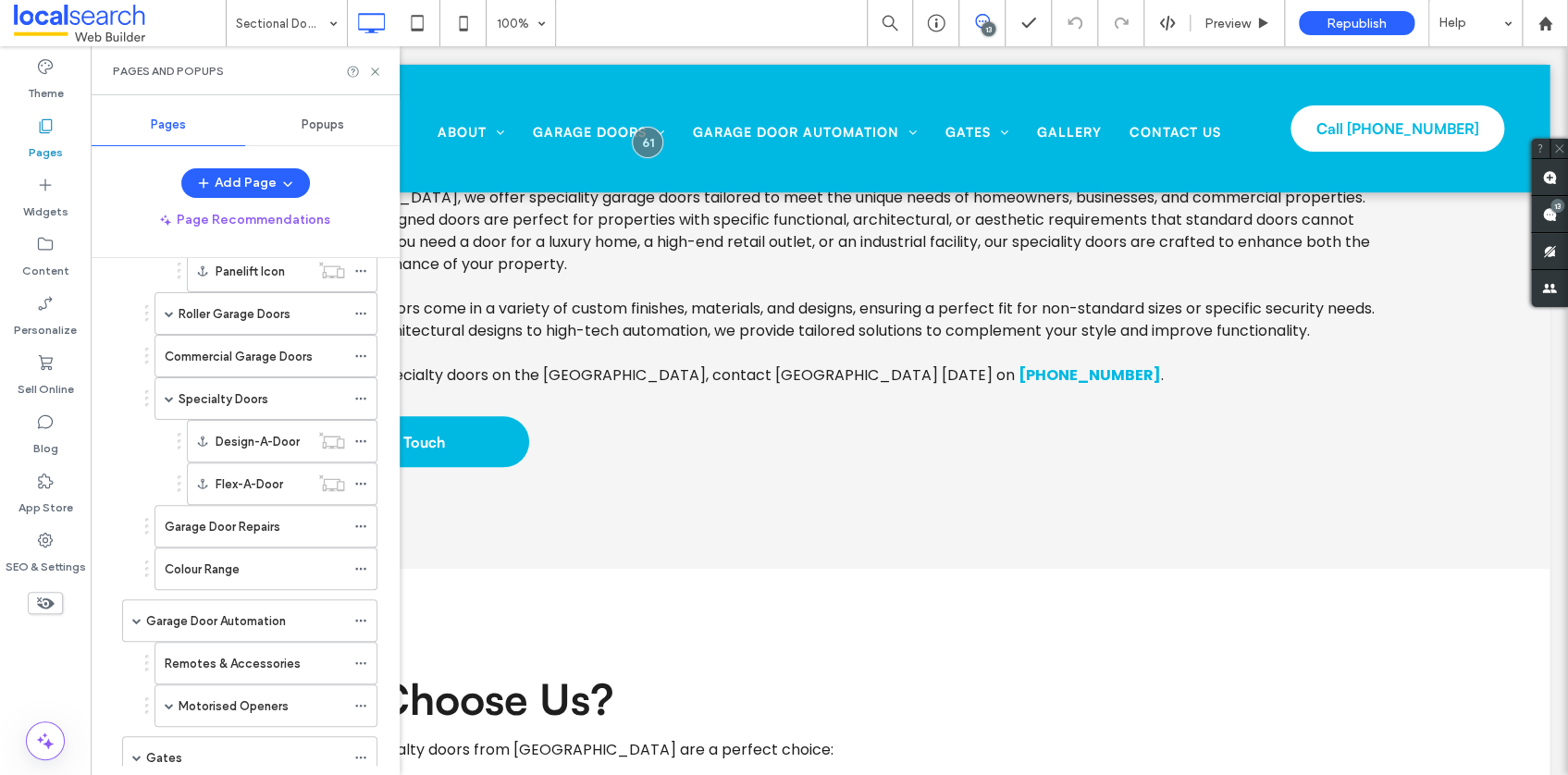
scroll to position [276, 0]
click at [218, 572] on div "Colour Range" at bounding box center [255, 564] width 180 height 40
click at [181, 672] on div "Remotes & Accessories" at bounding box center [255, 658] width 180 height 40
click at [375, 69] on use at bounding box center [375, 72] width 8 height 8
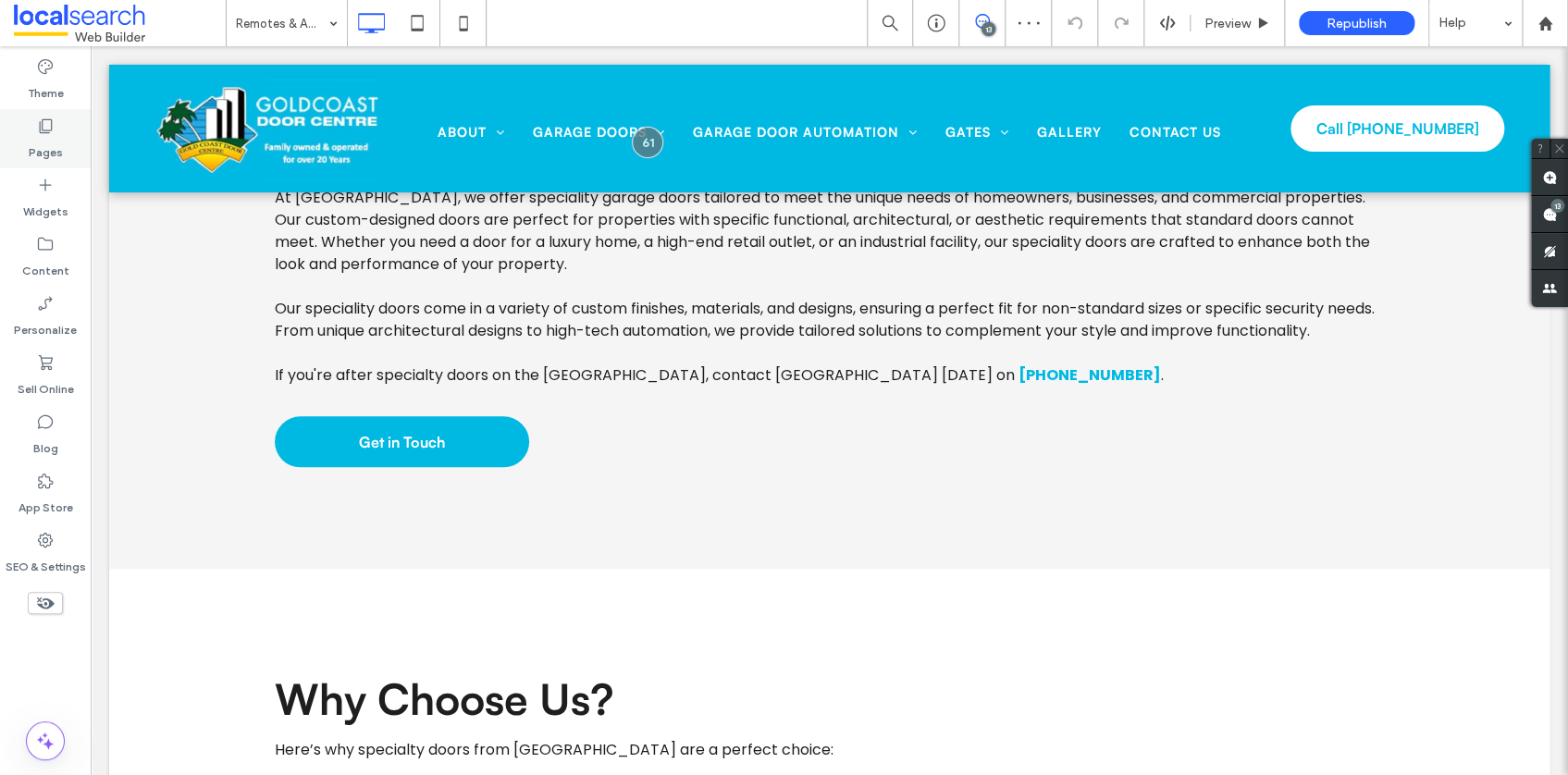
click at [37, 131] on icon at bounding box center [45, 125] width 18 height 18
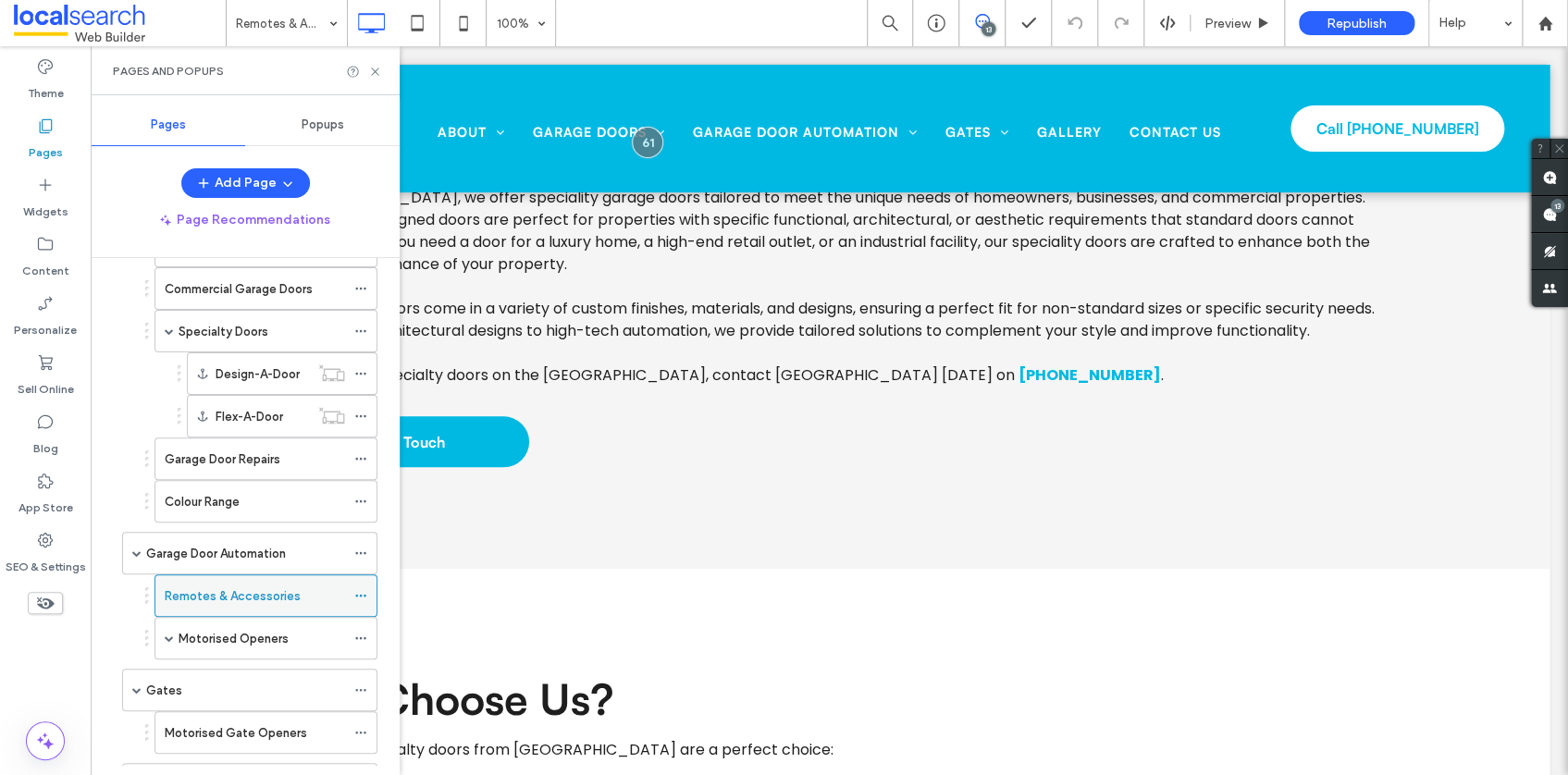
scroll to position [333, 0]
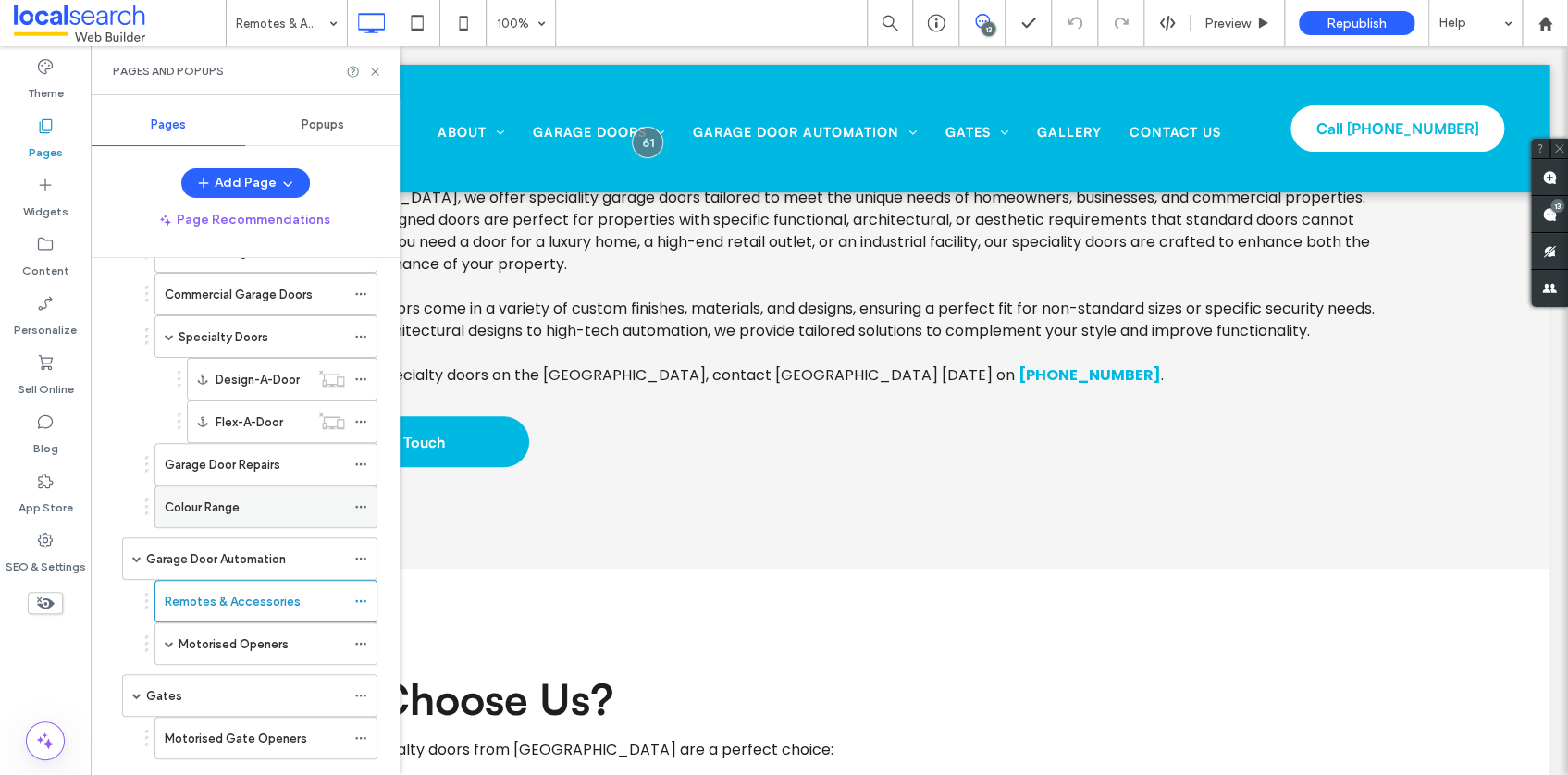
click at [229, 502] on label "Colour Range" at bounding box center [202, 508] width 75 height 33
click at [375, 67] on icon at bounding box center [375, 72] width 13 height 13
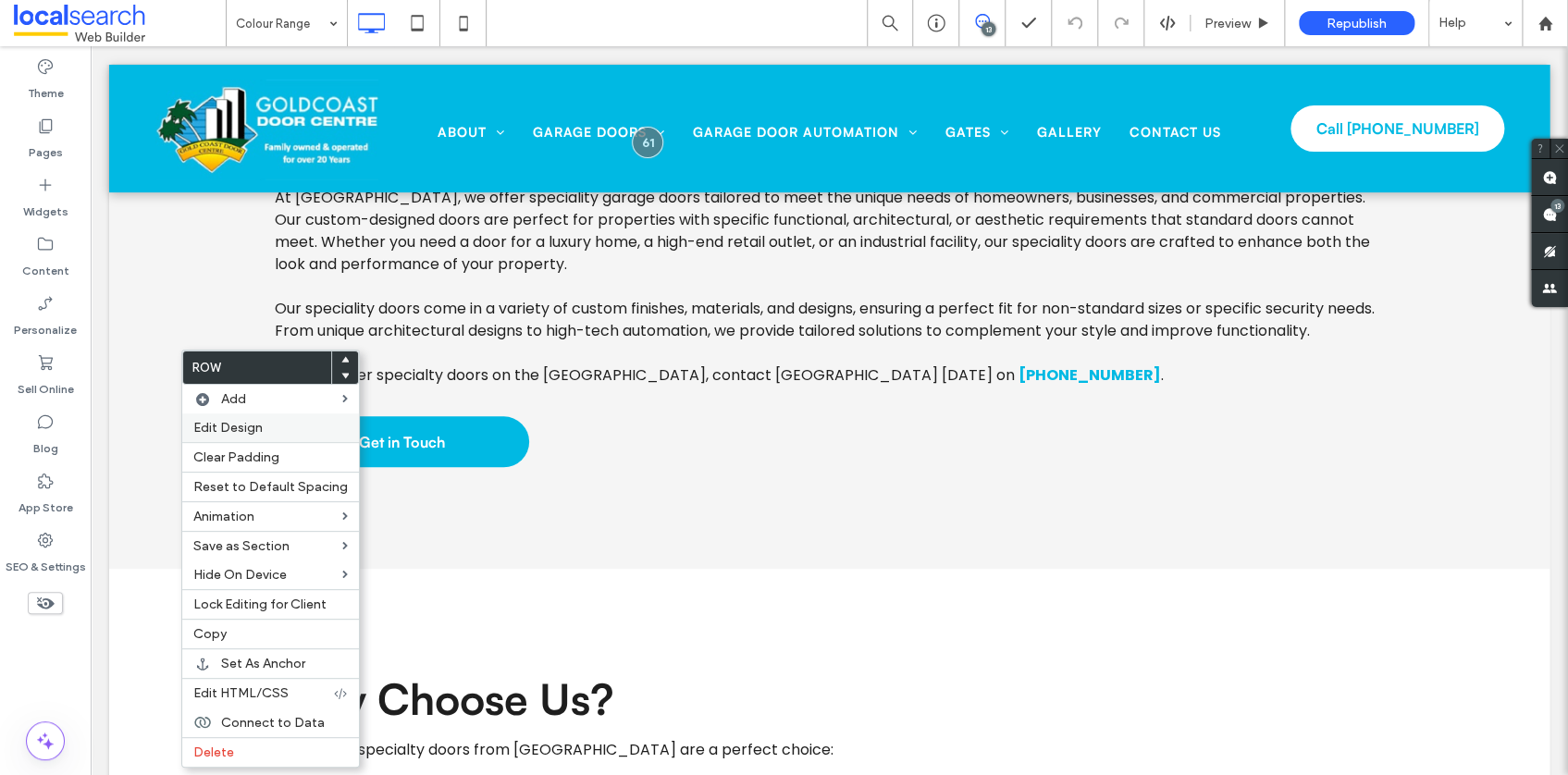
click at [232, 425] on span "Edit Design" at bounding box center [228, 427] width 69 height 15
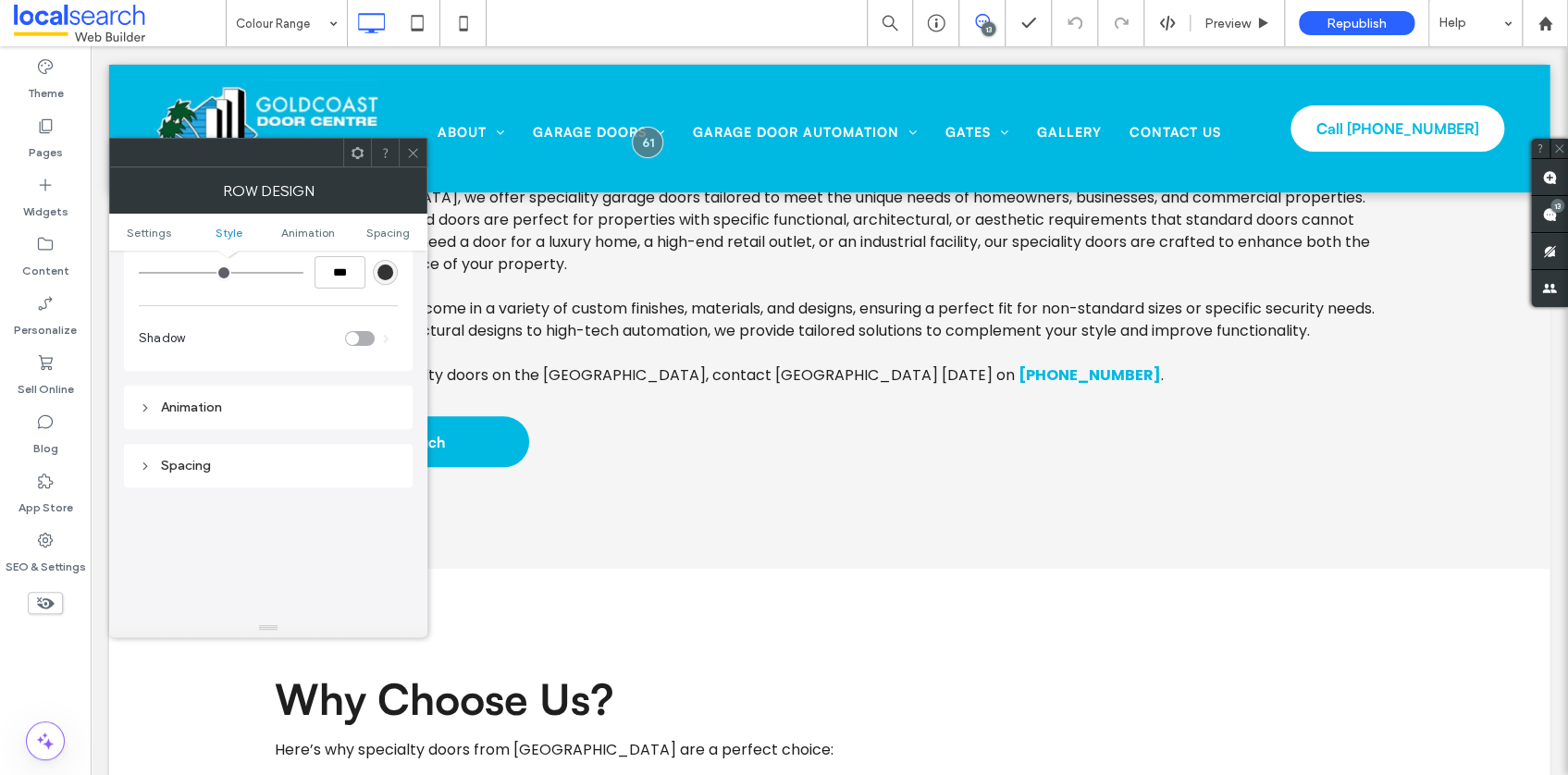
scroll to position [190, 0]
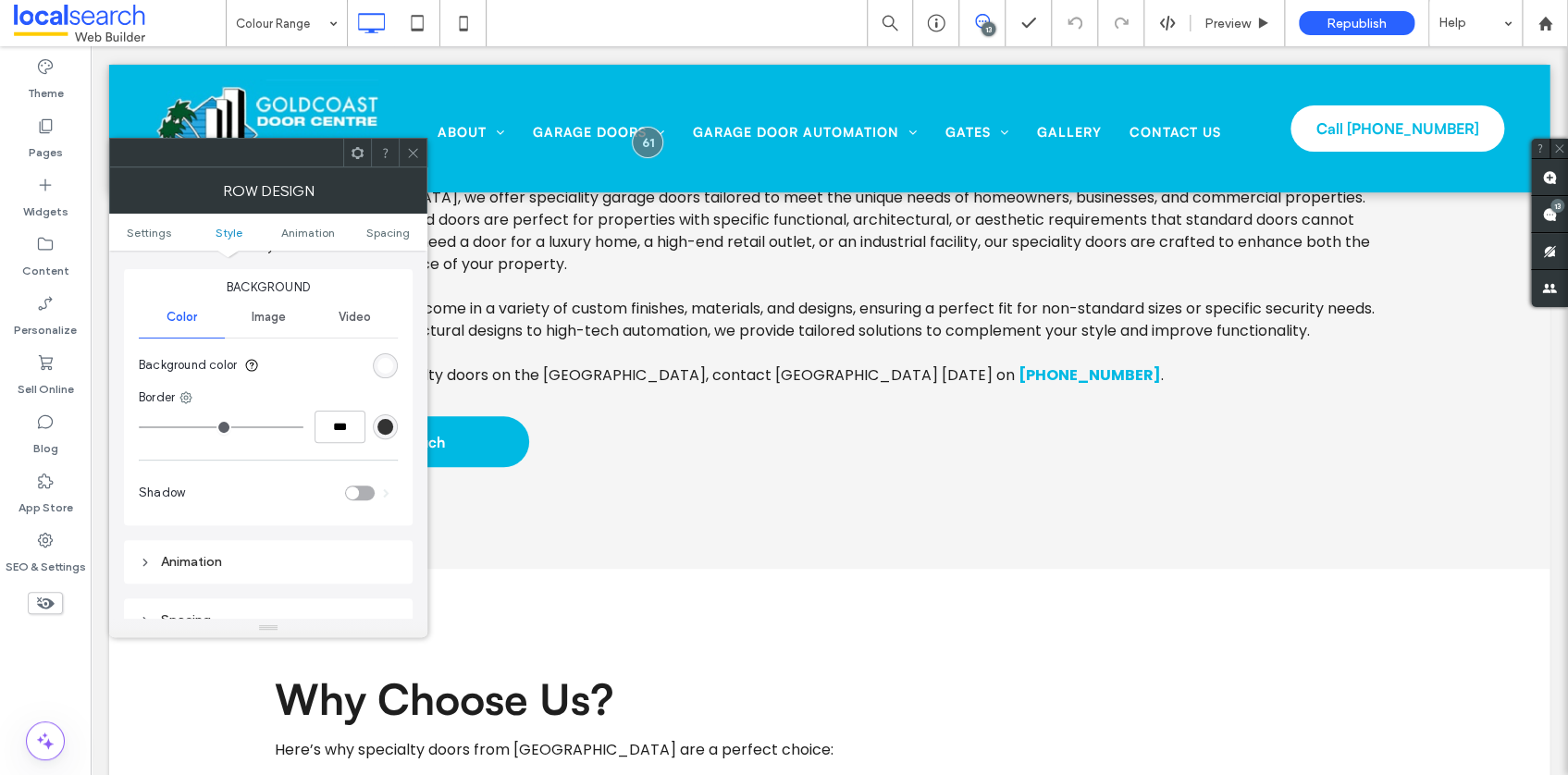
click at [389, 365] on div "rgb(255, 255, 255)" at bounding box center [385, 366] width 15 height 15
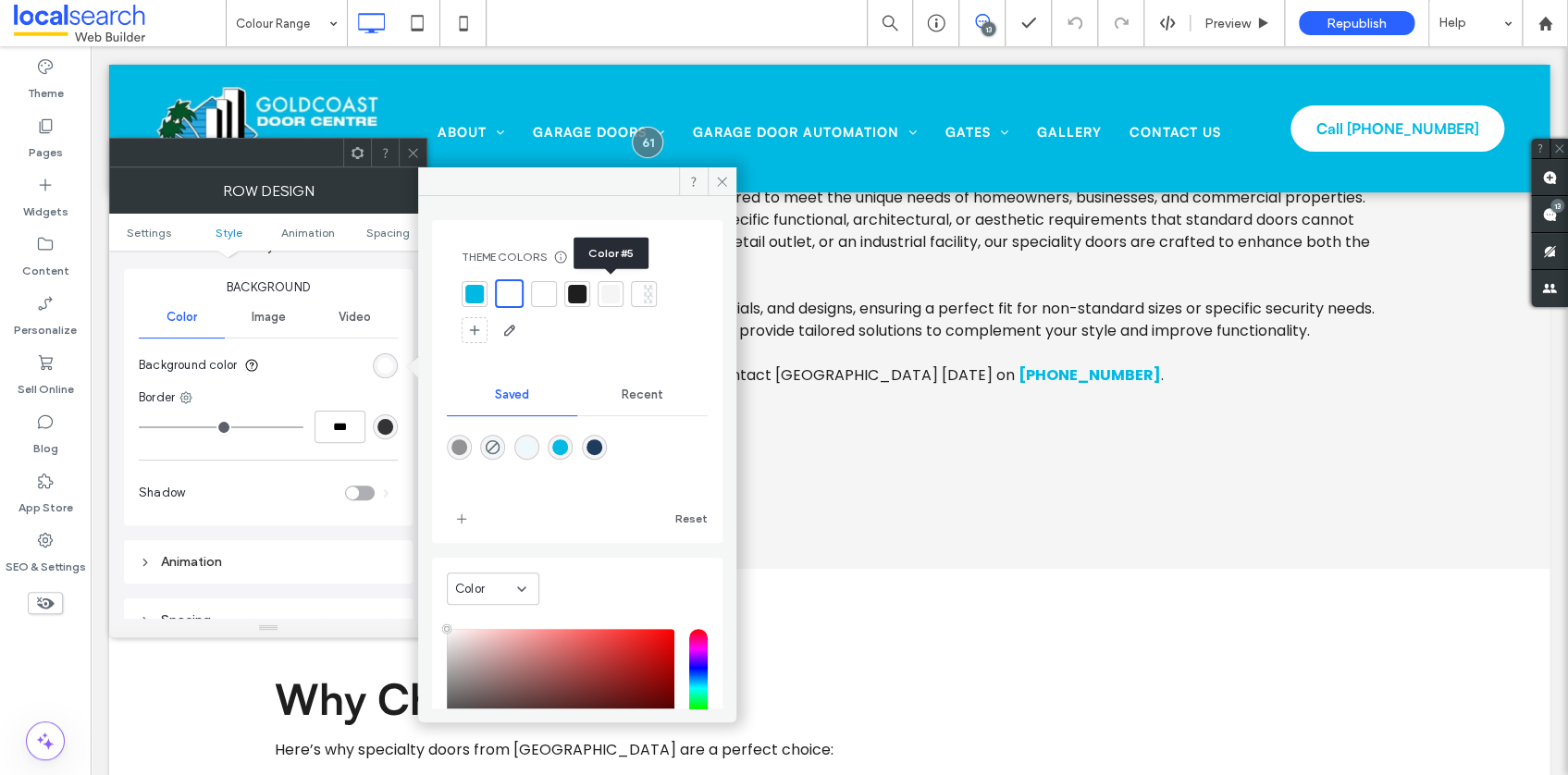
click at [615, 290] on div at bounding box center [610, 293] width 18 height 18
click at [716, 186] on icon at bounding box center [722, 182] width 13 height 13
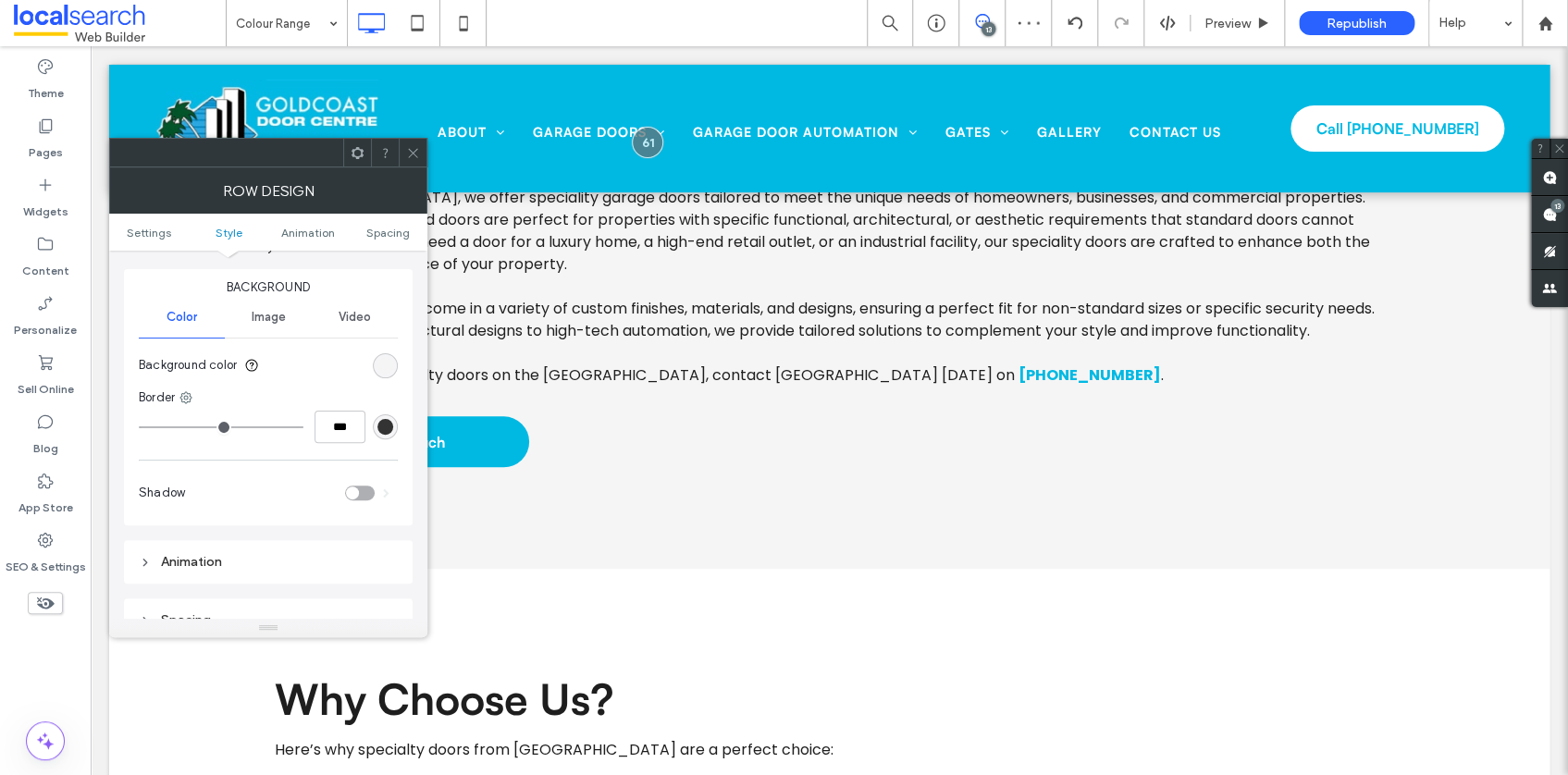
click at [415, 149] on icon at bounding box center [413, 153] width 13 height 13
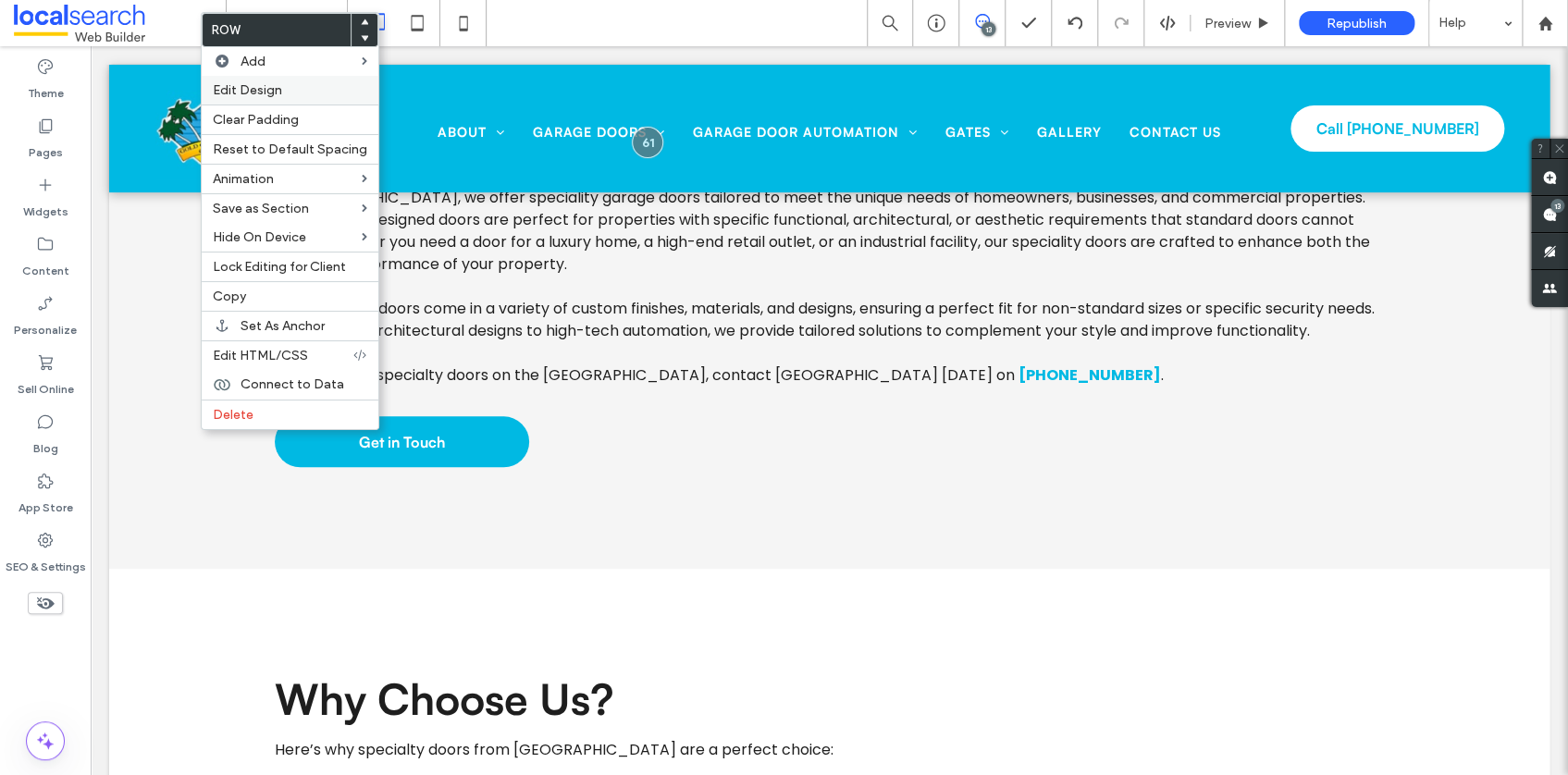
click at [258, 93] on span "Edit Design" at bounding box center [247, 90] width 69 height 15
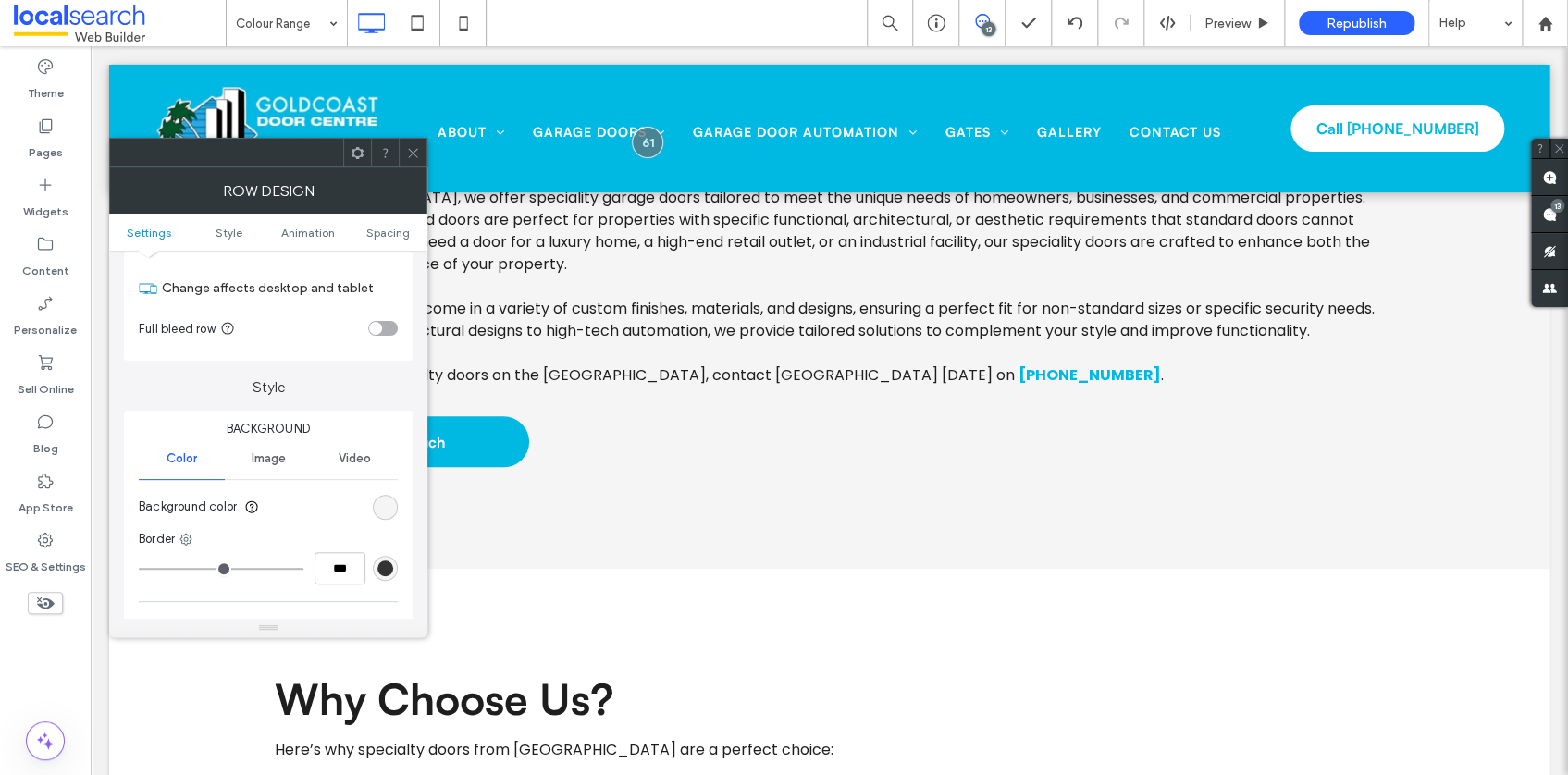
scroll to position [138, 0]
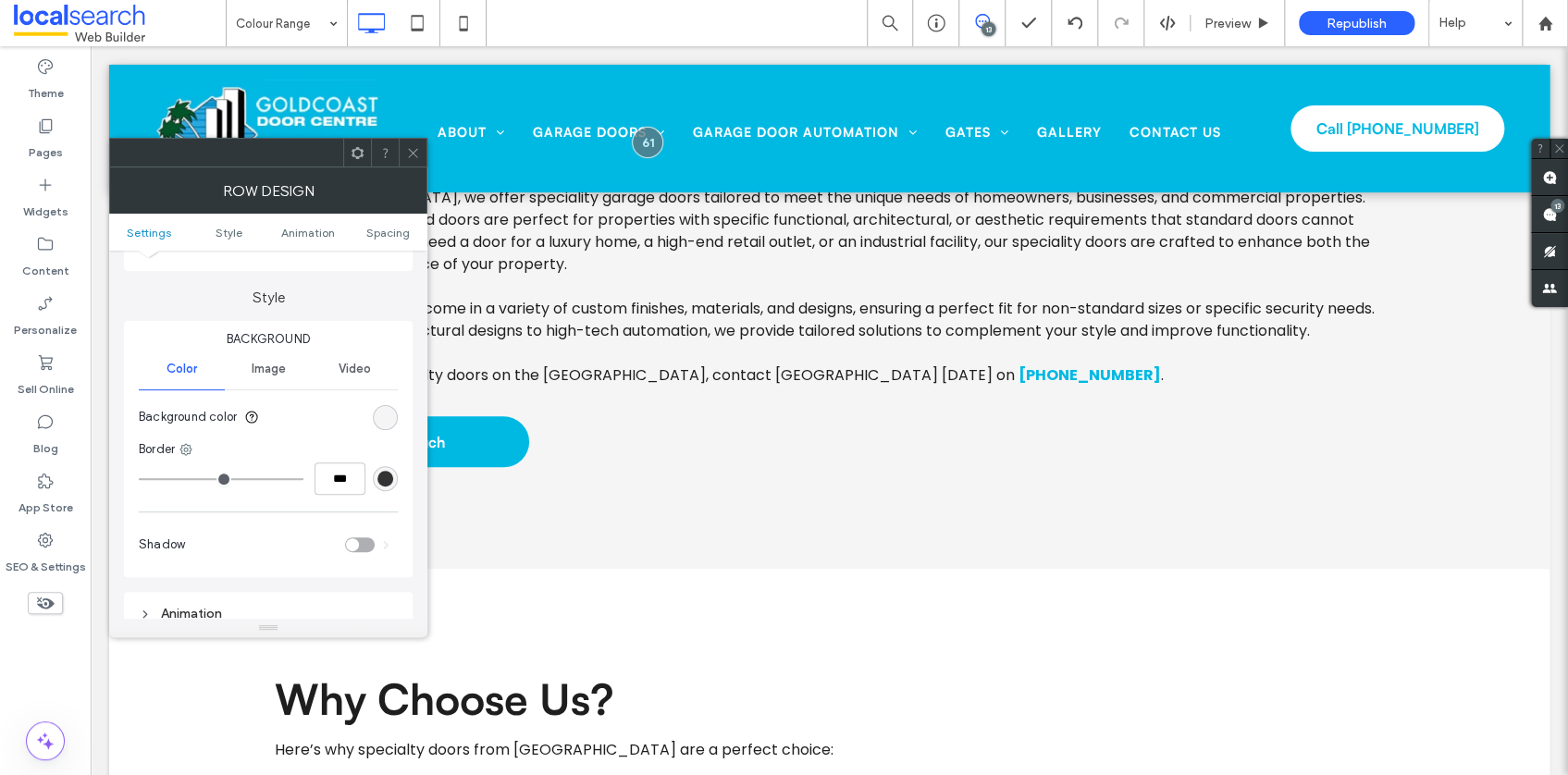
click at [393, 415] on div "rgb(245, 245, 245)" at bounding box center [385, 418] width 25 height 25
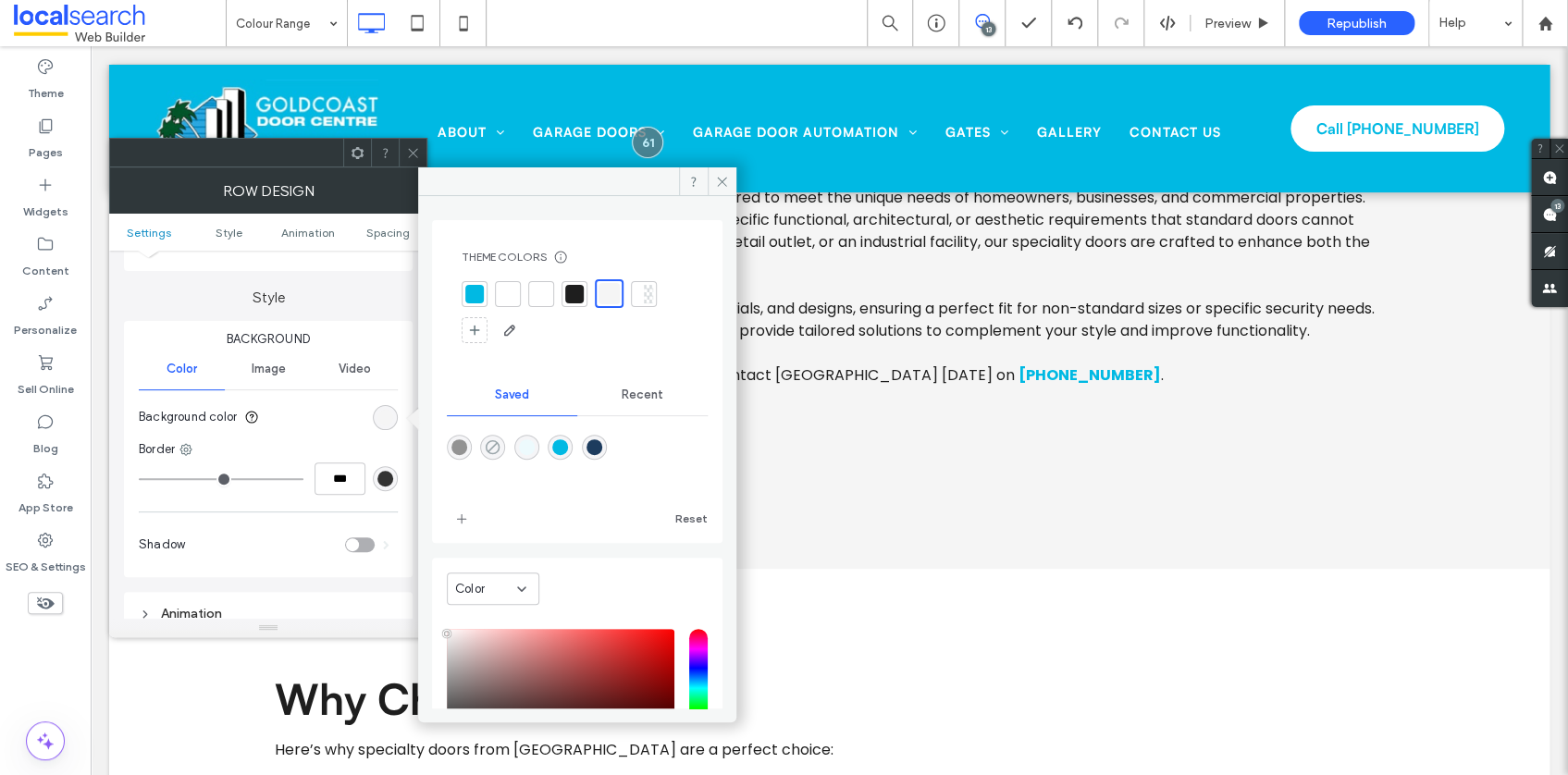
click at [497, 443] on icon "rgba(0,0,0,0)" at bounding box center [492, 447] width 15 height 15
type input "*******"
type input "*"
type input "**"
click at [726, 175] on icon at bounding box center [722, 182] width 13 height 13
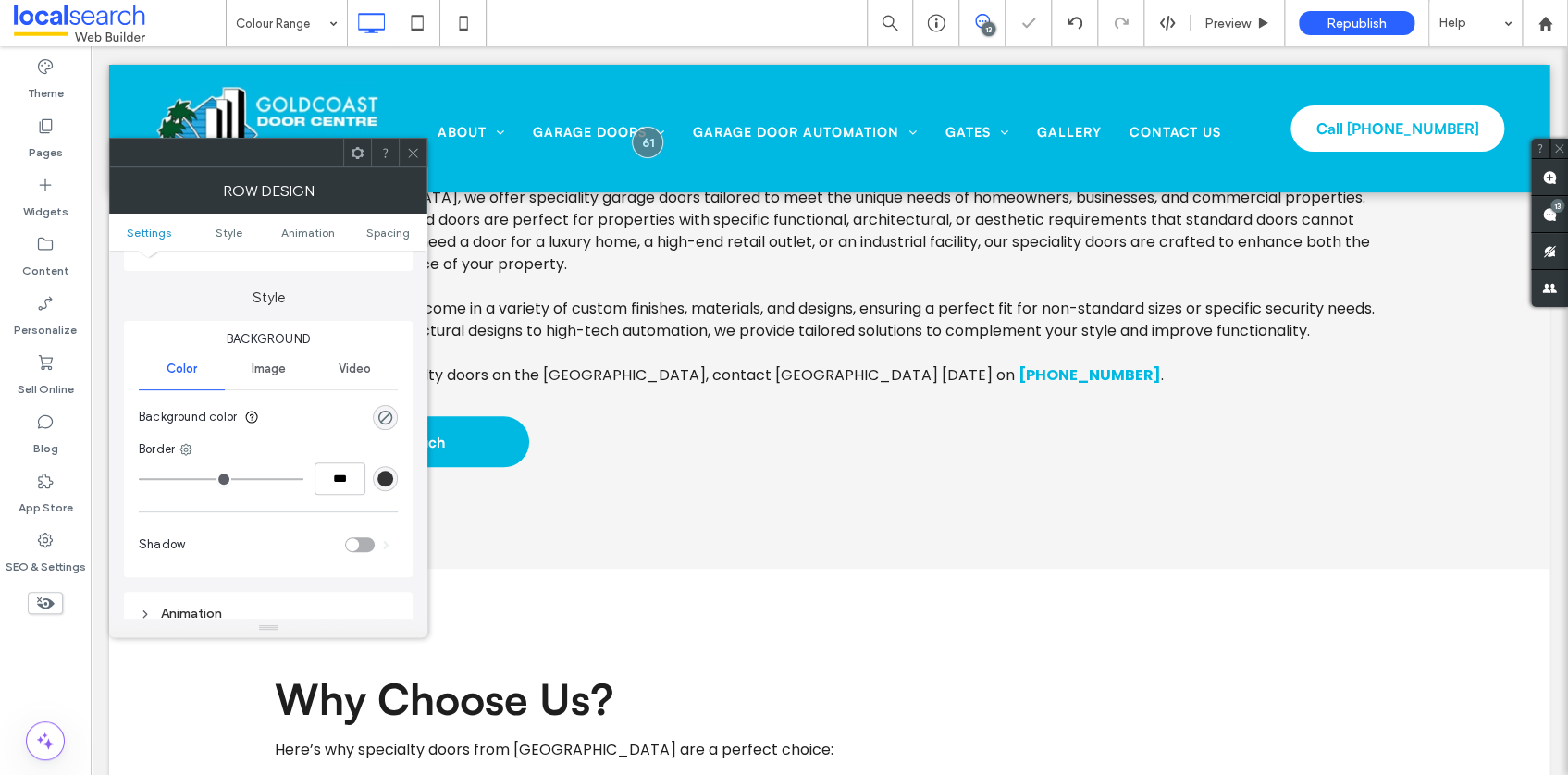
click at [418, 147] on icon at bounding box center [413, 153] width 13 height 13
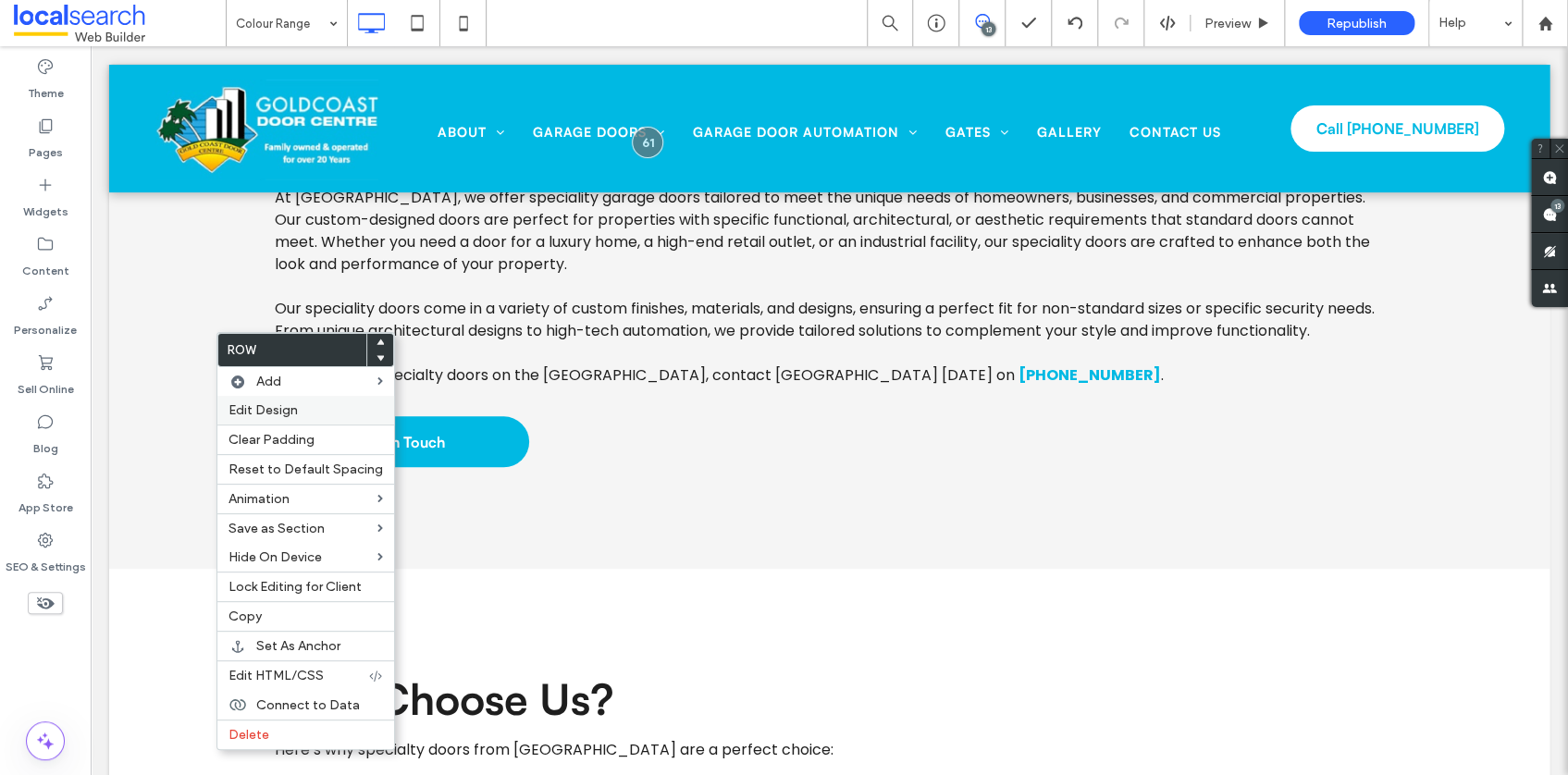
click at [342, 405] on label "Edit Design" at bounding box center [306, 410] width 154 height 15
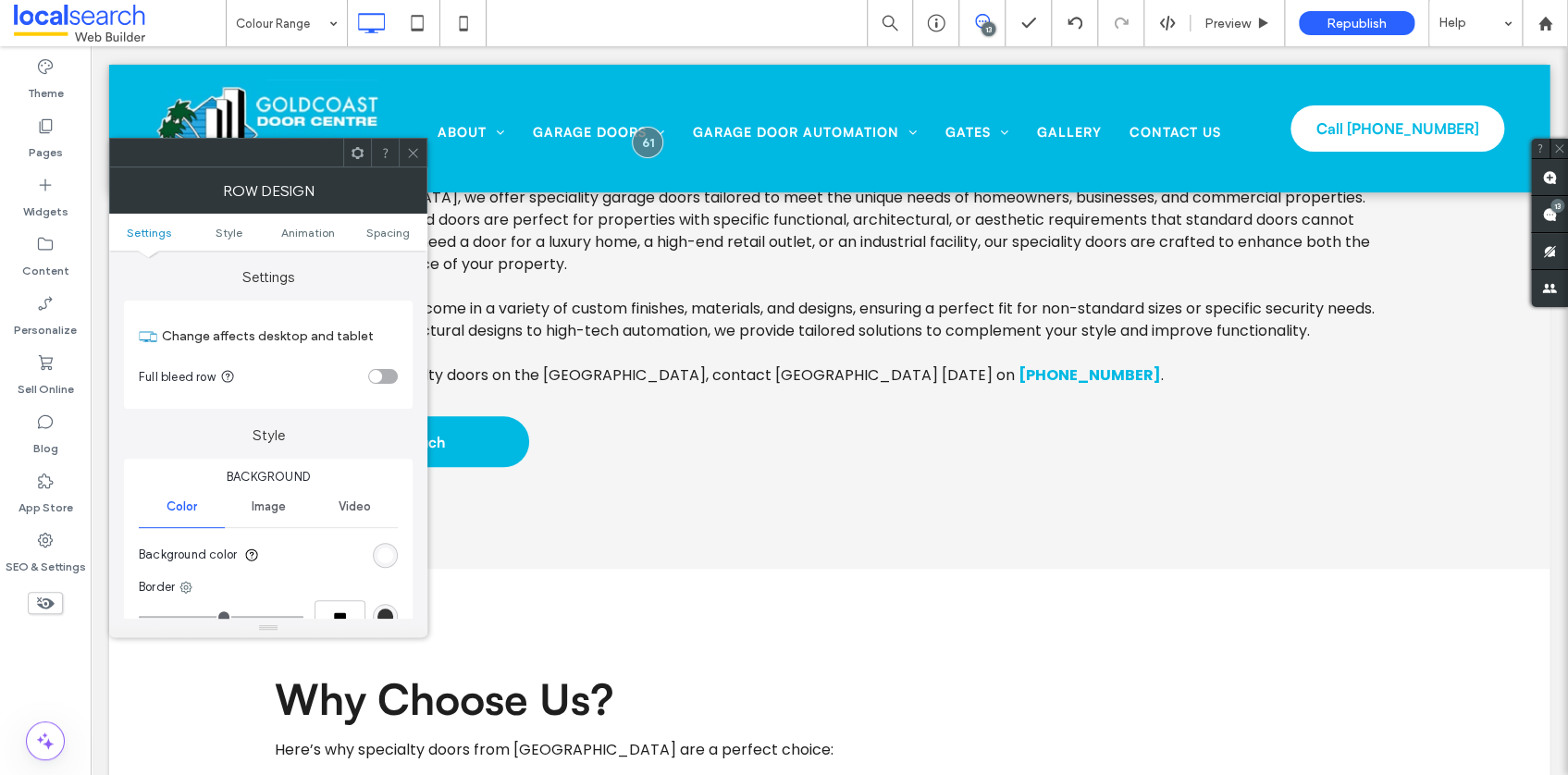
click at [378, 546] on div "rgb(255, 255, 255)" at bounding box center [385, 556] width 25 height 25
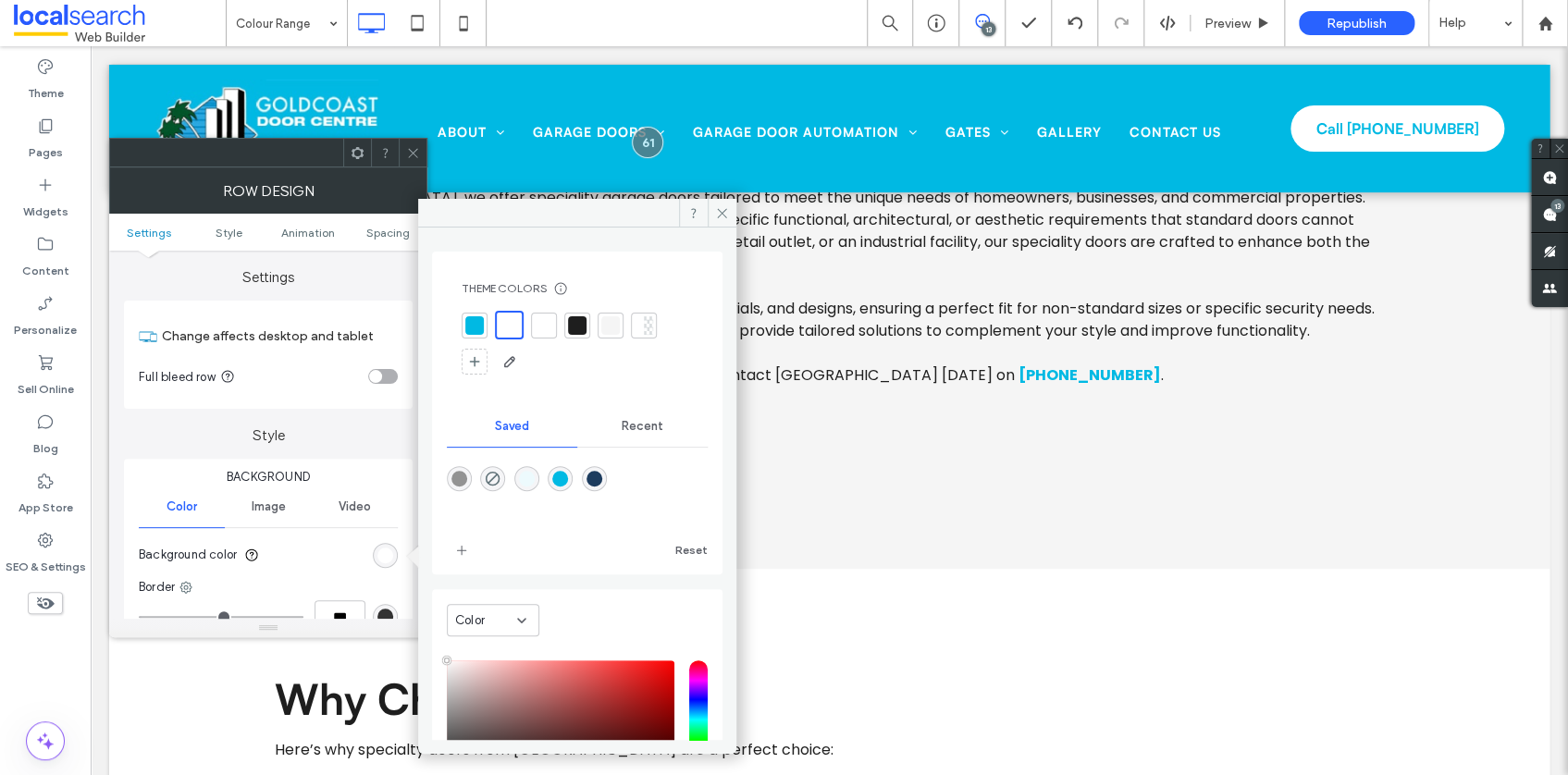
click at [610, 326] on div at bounding box center [610, 325] width 18 height 18
click at [728, 212] on icon at bounding box center [722, 213] width 13 height 13
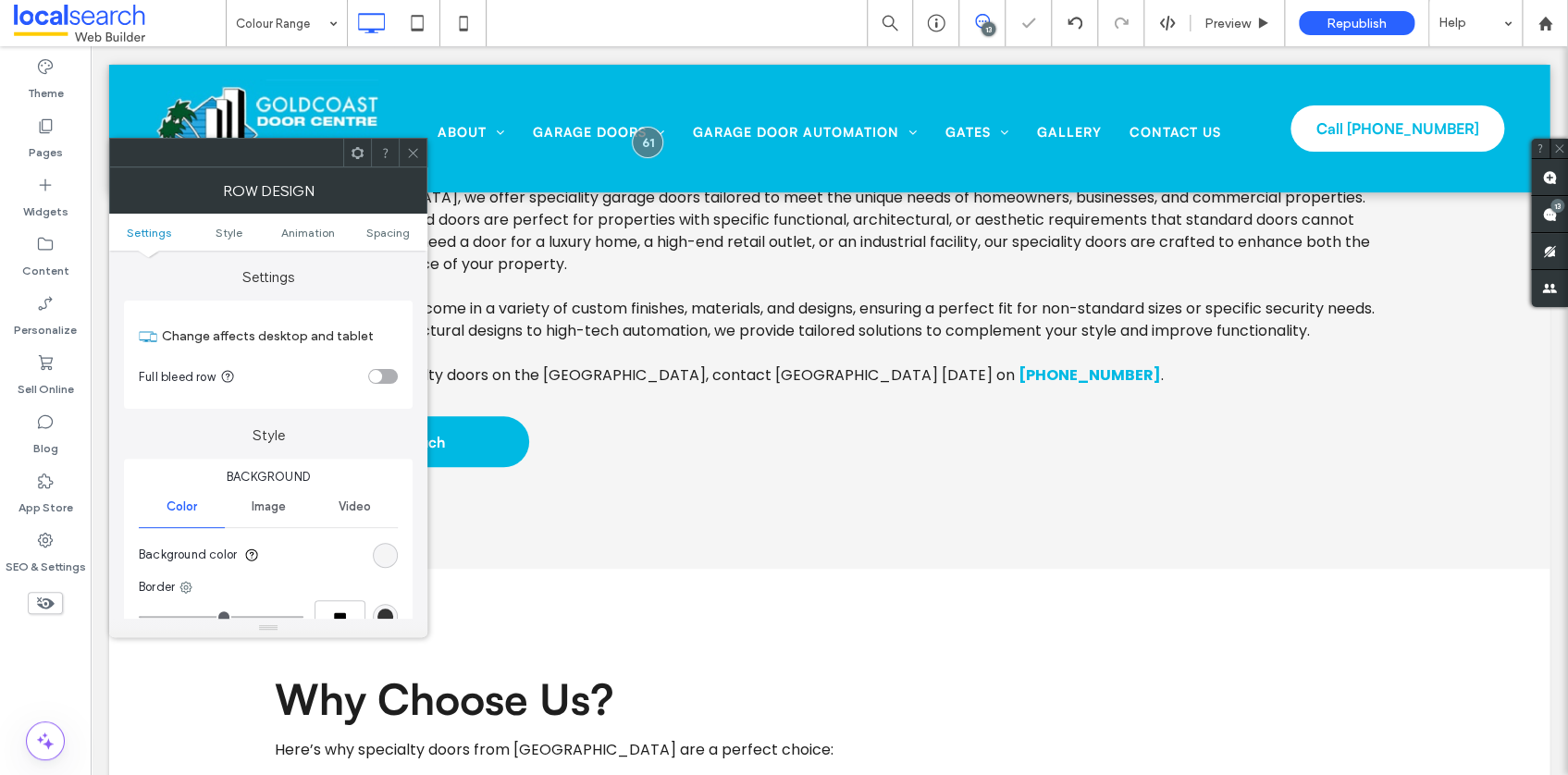
click at [418, 152] on icon at bounding box center [413, 153] width 13 height 13
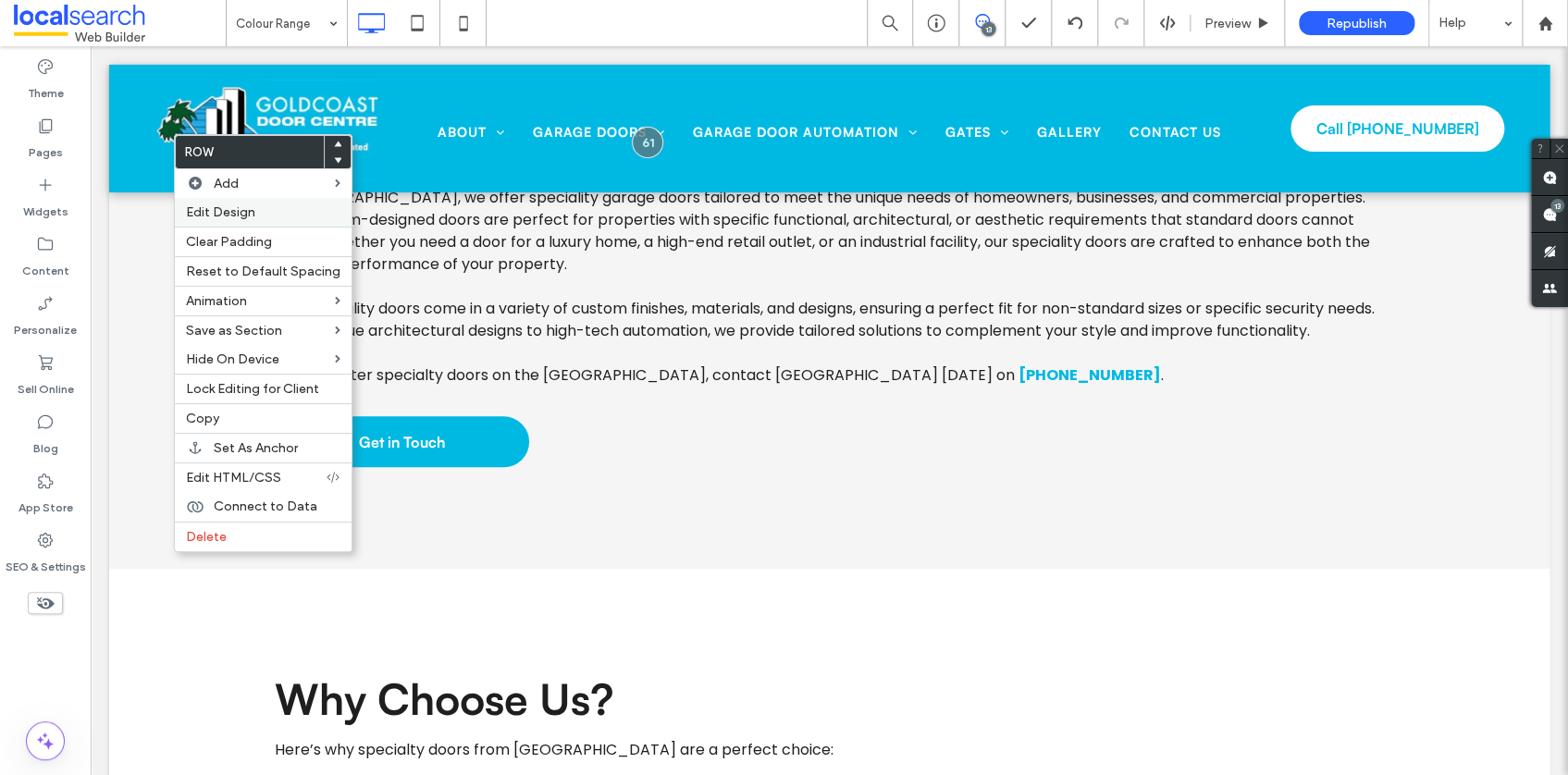
click at [263, 210] on label "Edit Design" at bounding box center [262, 212] width 154 height 15
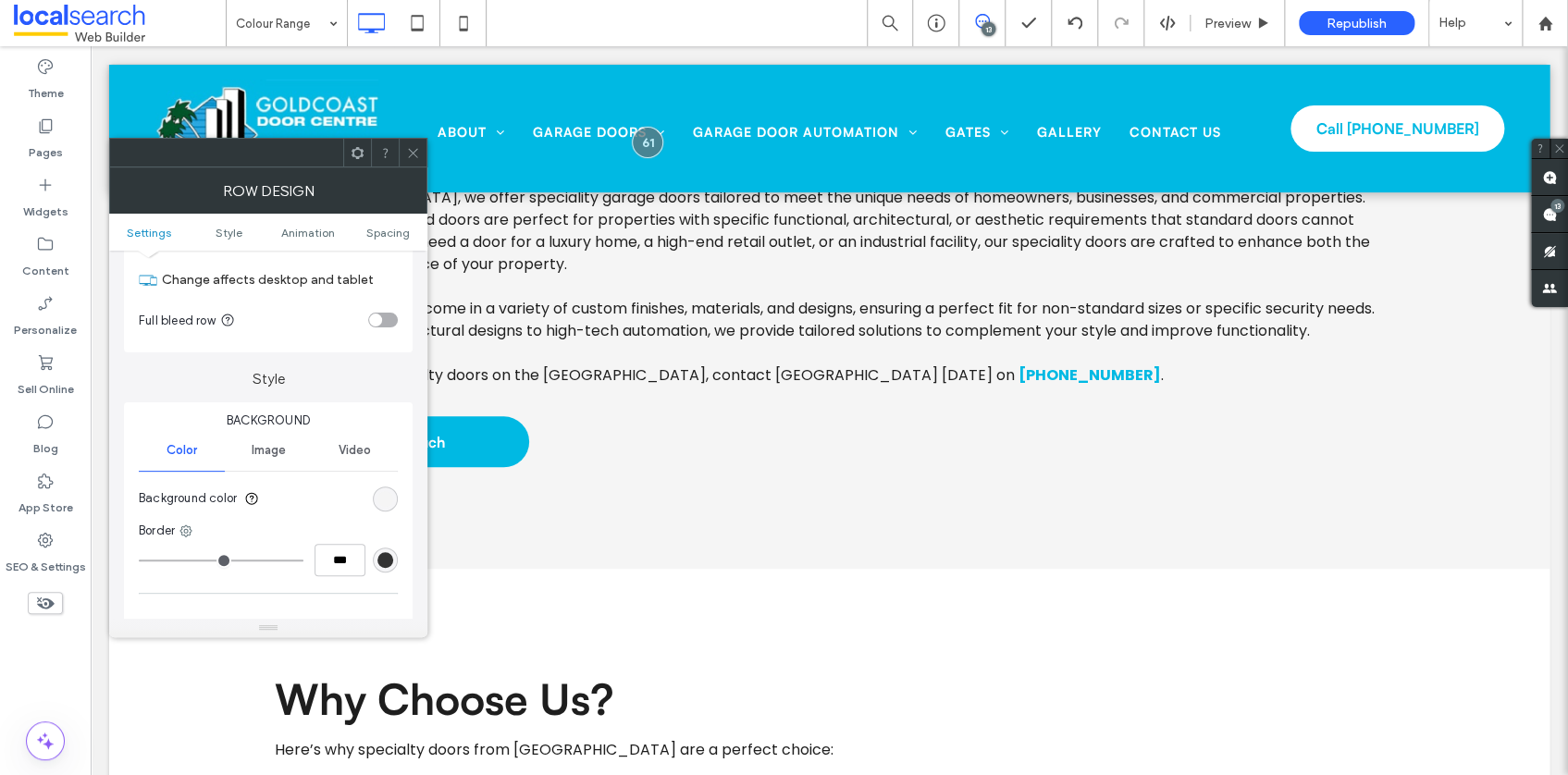
scroll to position [141, 0]
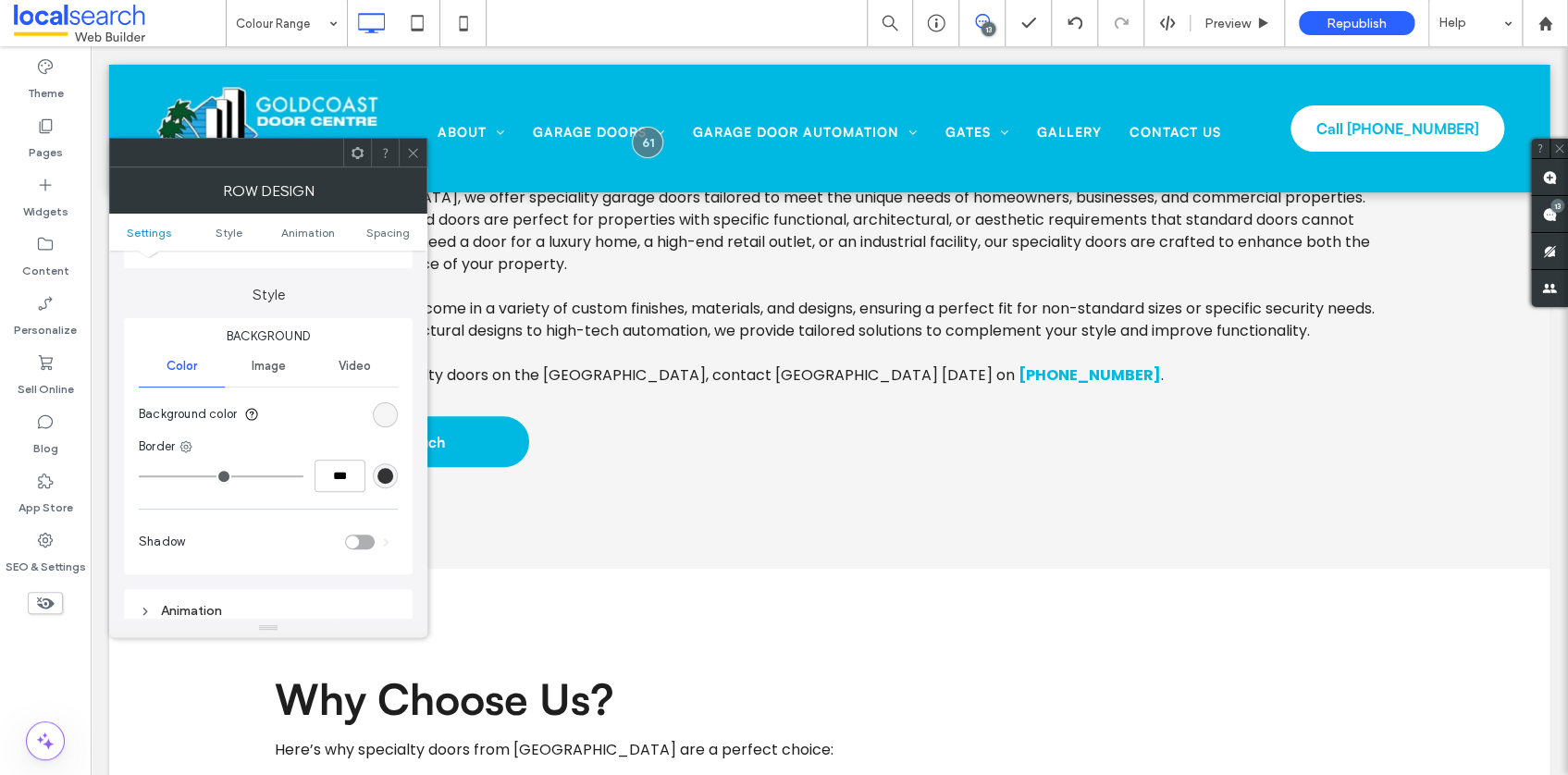
click at [381, 414] on div "rgb(245, 245, 245)" at bounding box center [385, 415] width 15 height 15
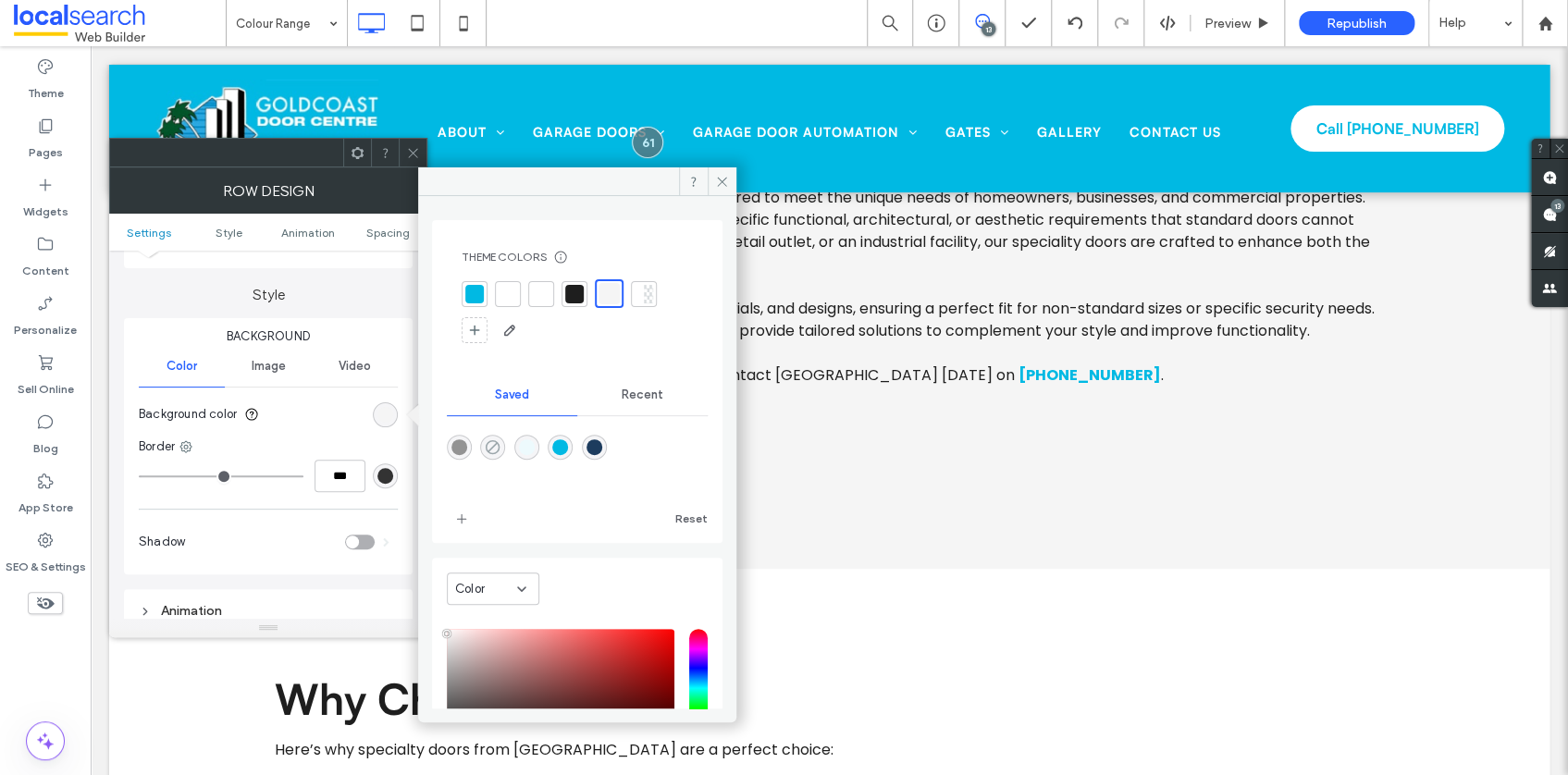
click at [499, 444] on use "rgba(0,0,0,0)" at bounding box center [492, 447] width 13 height 13
type input "*******"
type input "*"
type input "**"
click at [720, 179] on use at bounding box center [722, 181] width 10 height 10
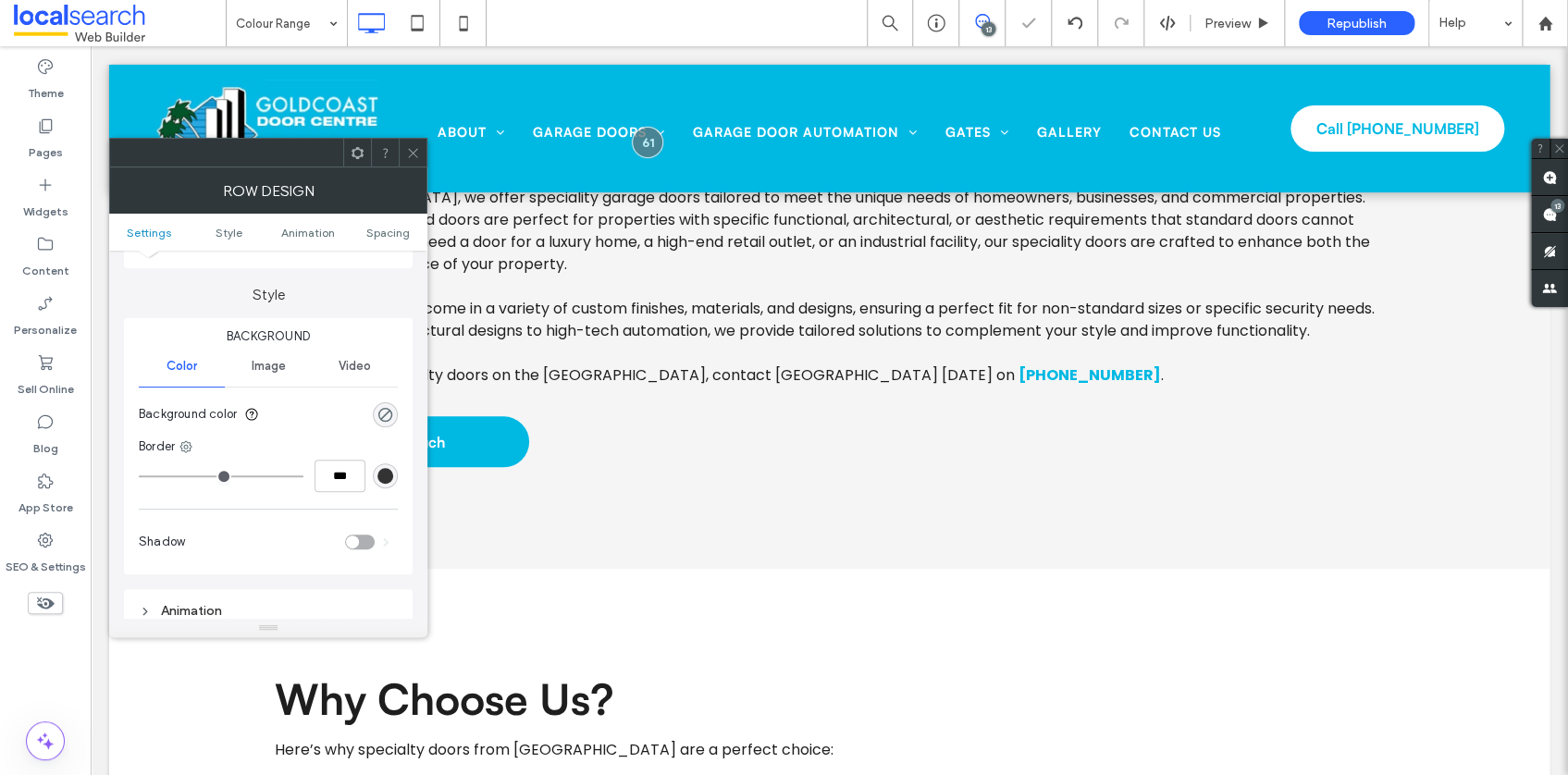
click at [412, 148] on icon at bounding box center [413, 153] width 13 height 13
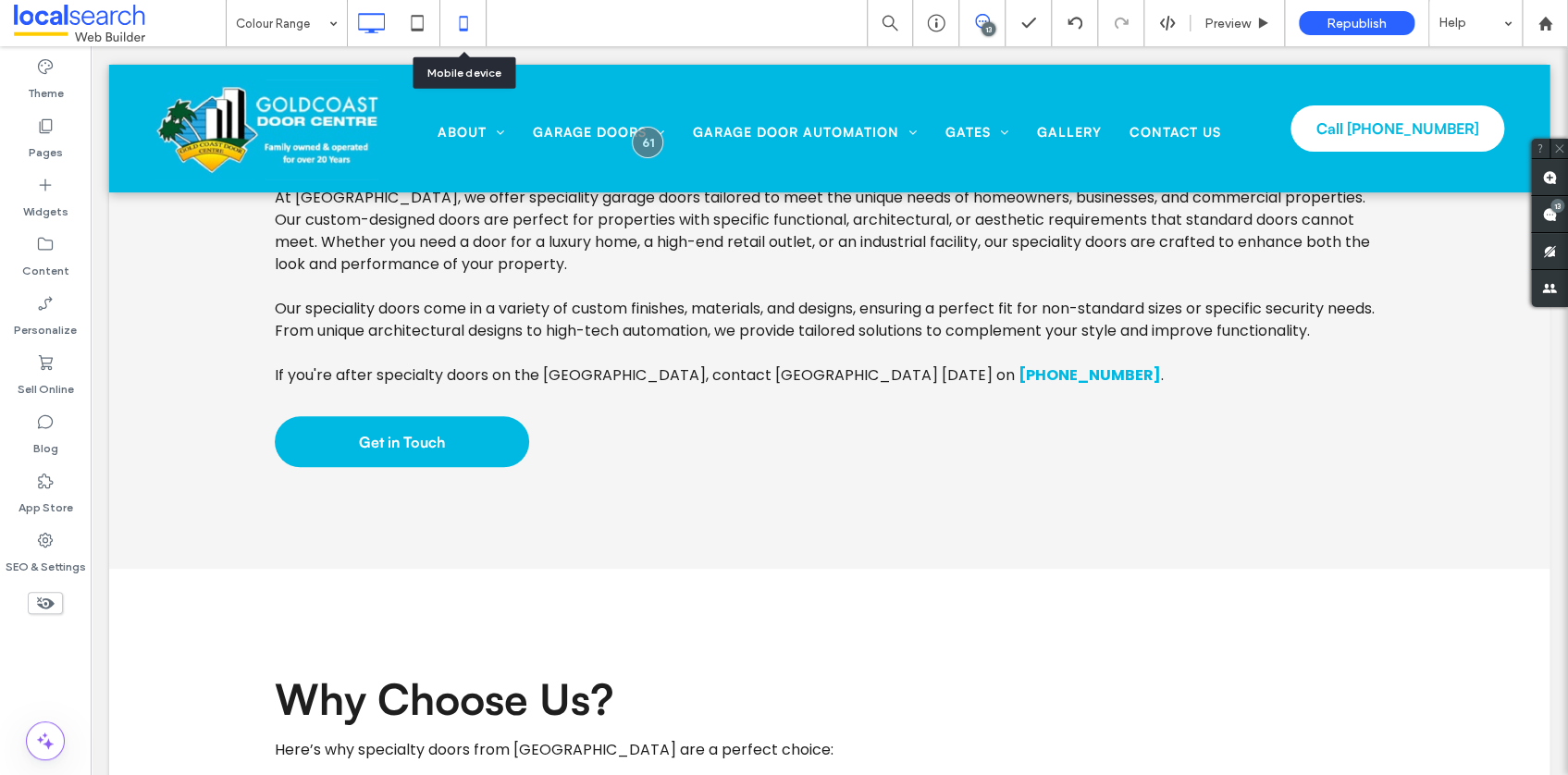
click at [466, 17] on icon at bounding box center [464, 23] width 37 height 37
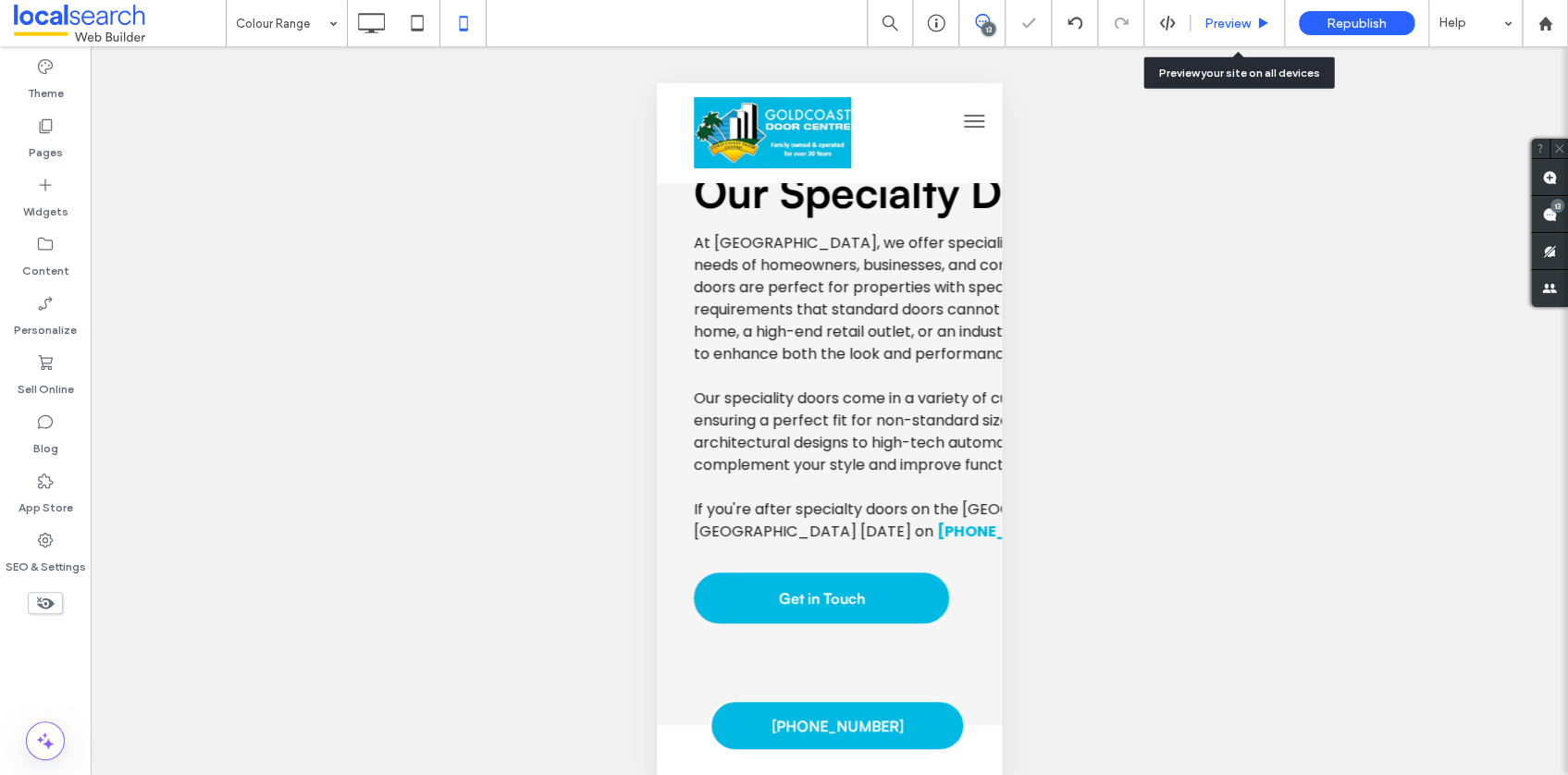
click at [1206, 23] on span "Preview" at bounding box center [1227, 23] width 46 height 15
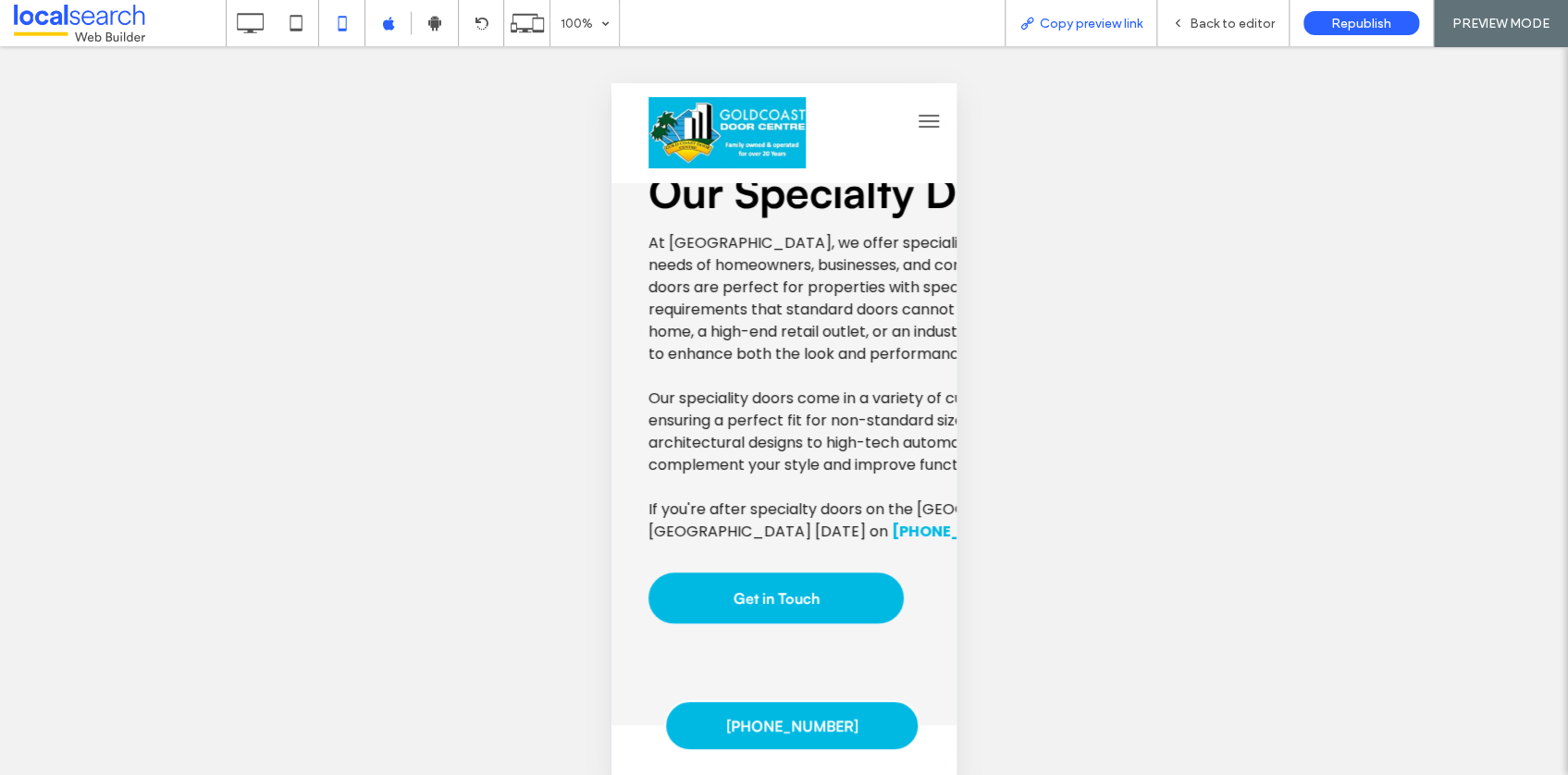
click at [1083, 30] on span "Copy preview link" at bounding box center [1091, 23] width 102 height 15
click at [1202, 27] on span "Back to editor" at bounding box center [1232, 23] width 85 height 15
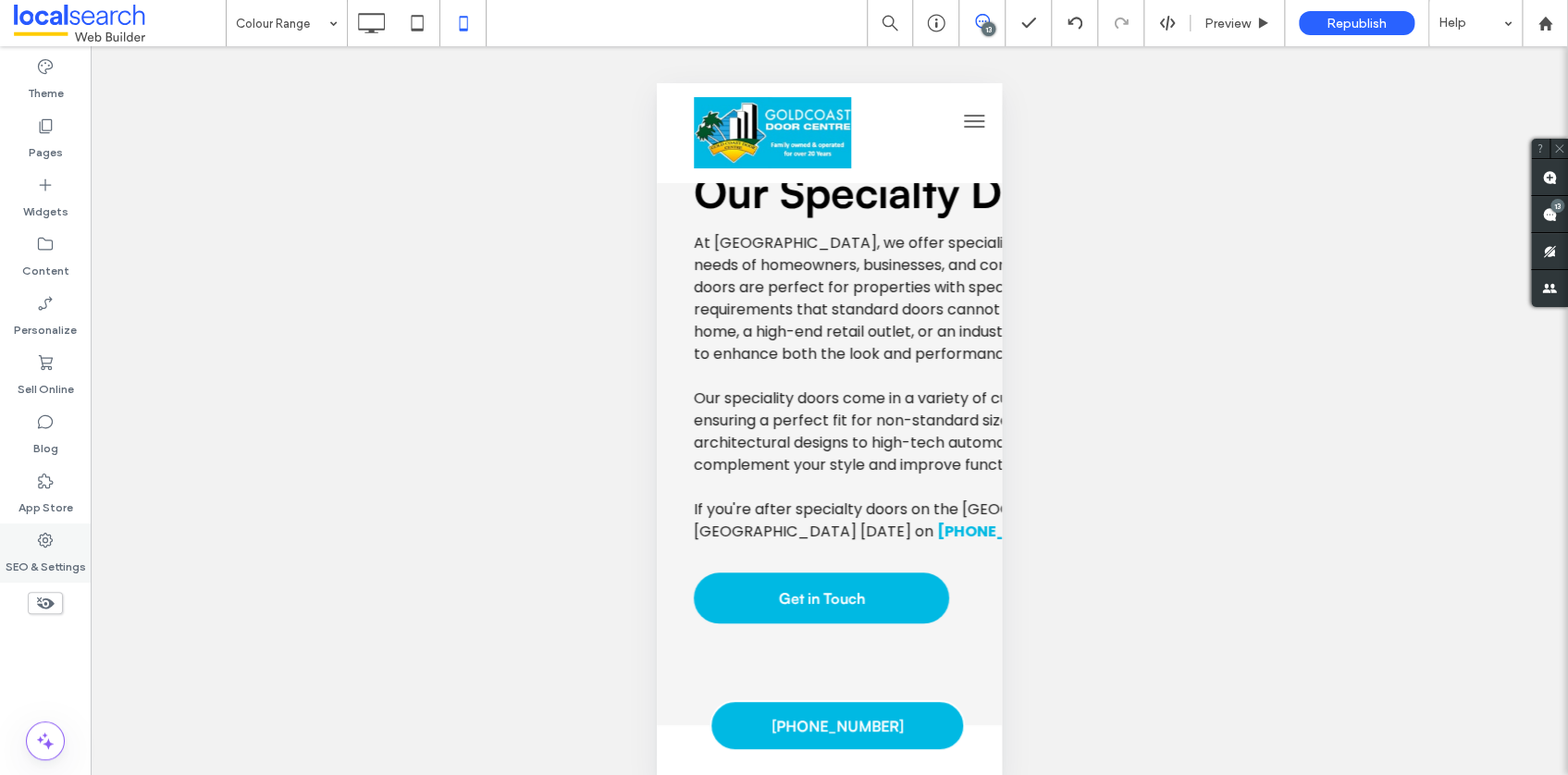
click at [34, 554] on label "SEO & Settings" at bounding box center [46, 562] width 80 height 26
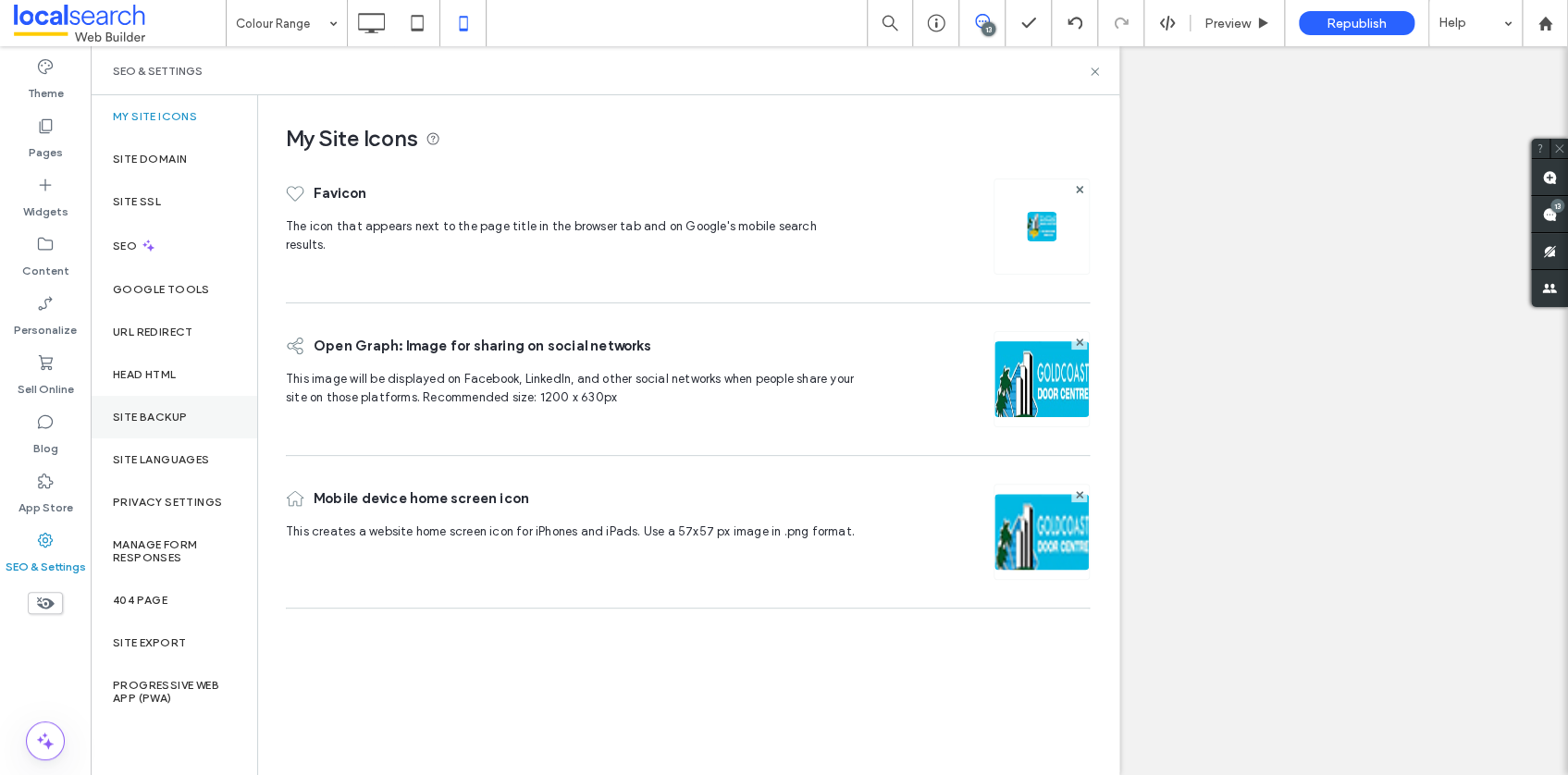
click at [138, 419] on label "Site Backup" at bounding box center [149, 418] width 74 height 13
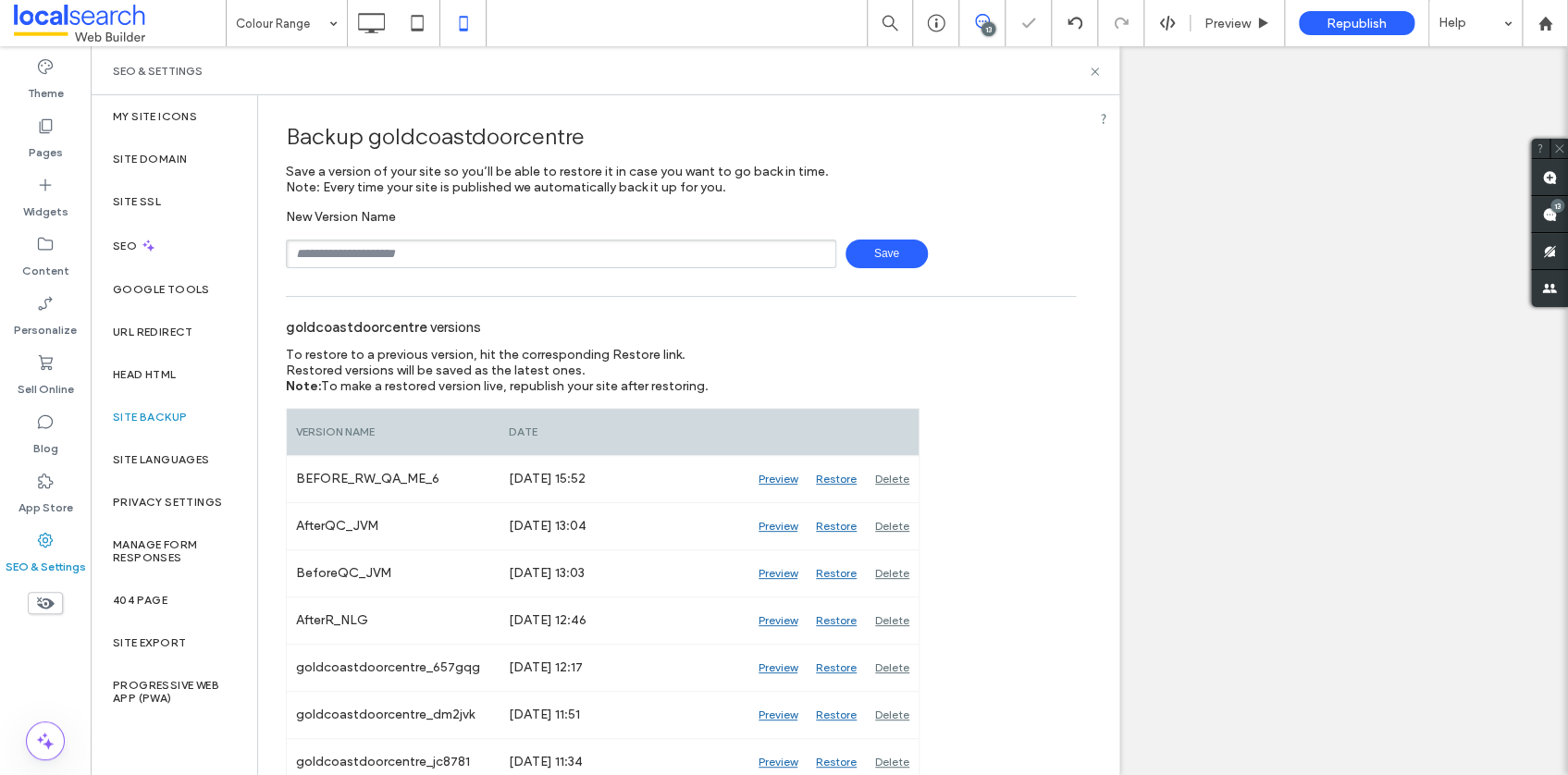
click at [408, 247] on input "text" at bounding box center [560, 254] width 551 height 29
type input "**********"
click at [870, 251] on span "Save" at bounding box center [887, 254] width 82 height 29
click at [1094, 70] on use at bounding box center [1095, 72] width 8 height 8
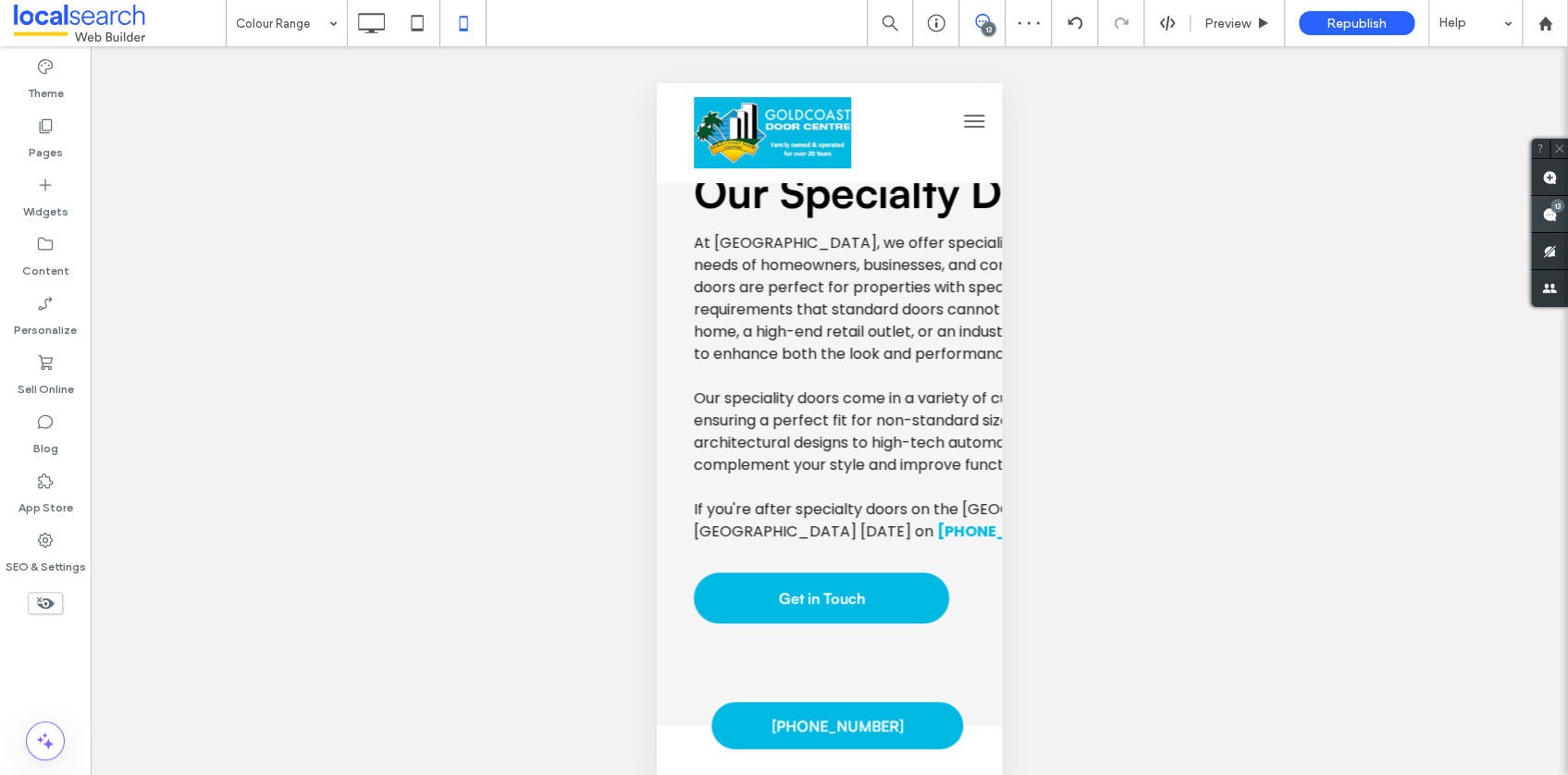
click at [1550, 215] on use at bounding box center [1549, 214] width 14 height 14
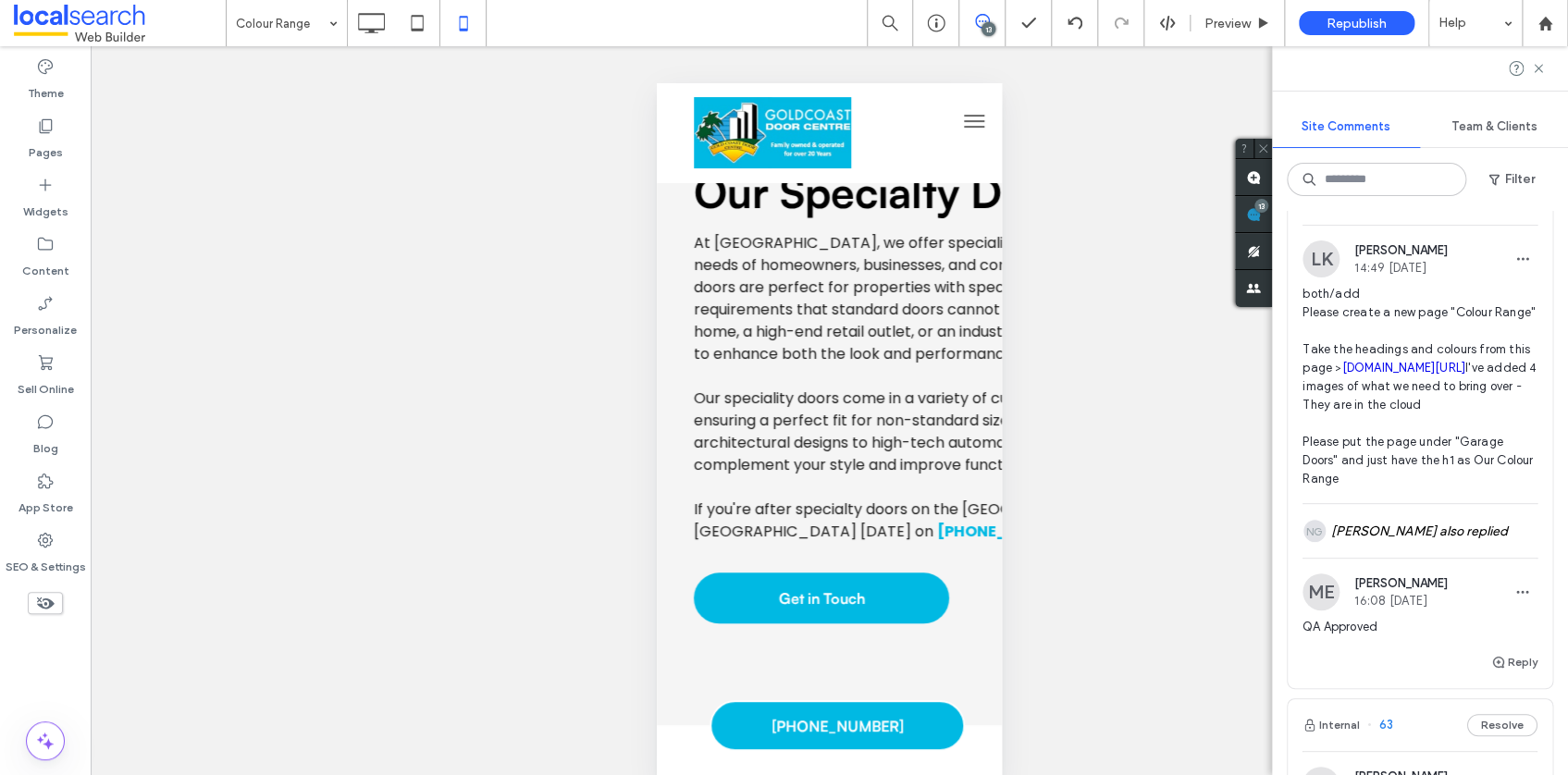
scroll to position [63, 0]
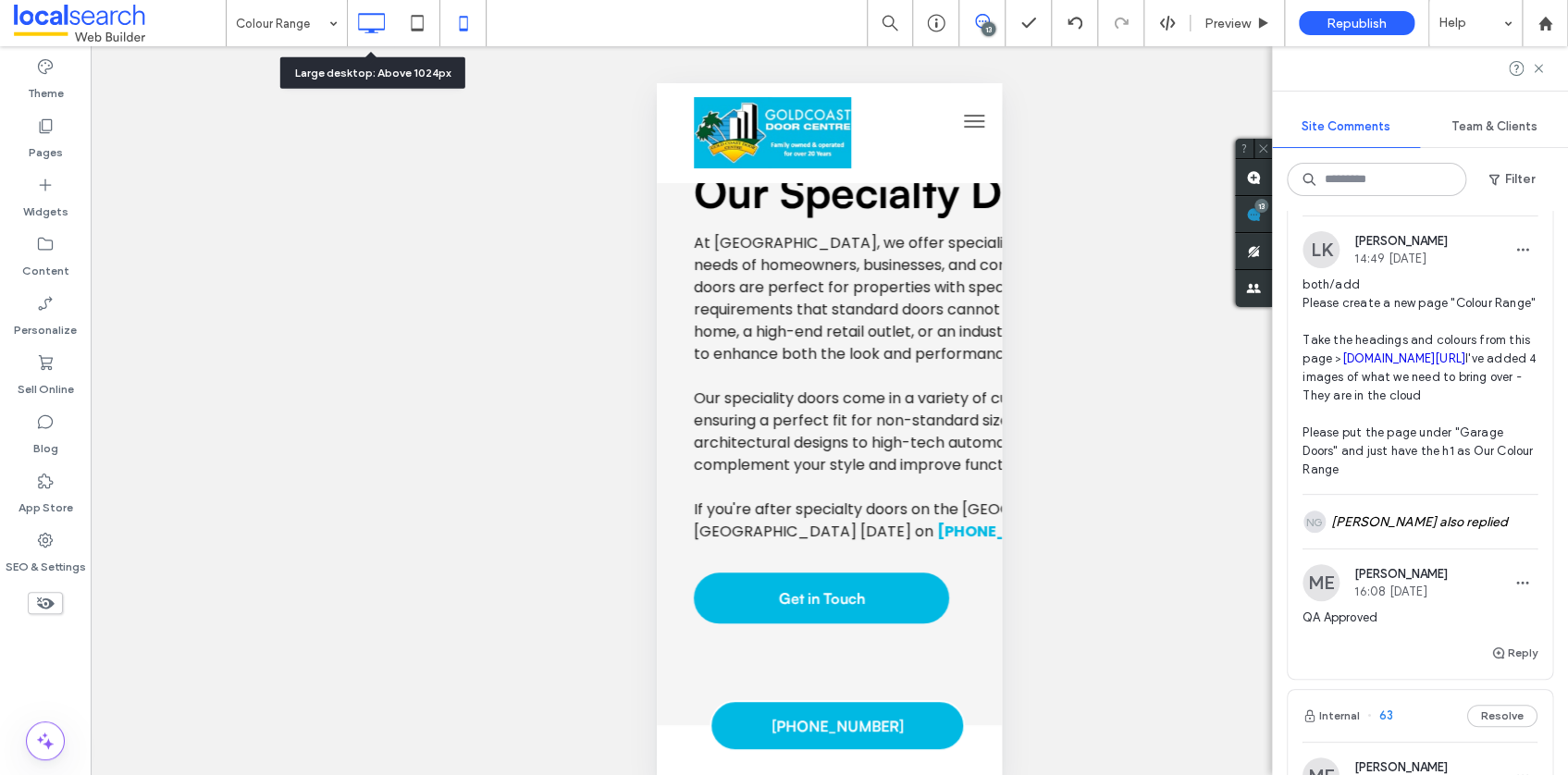
click at [378, 20] on icon at bounding box center [371, 23] width 37 height 37
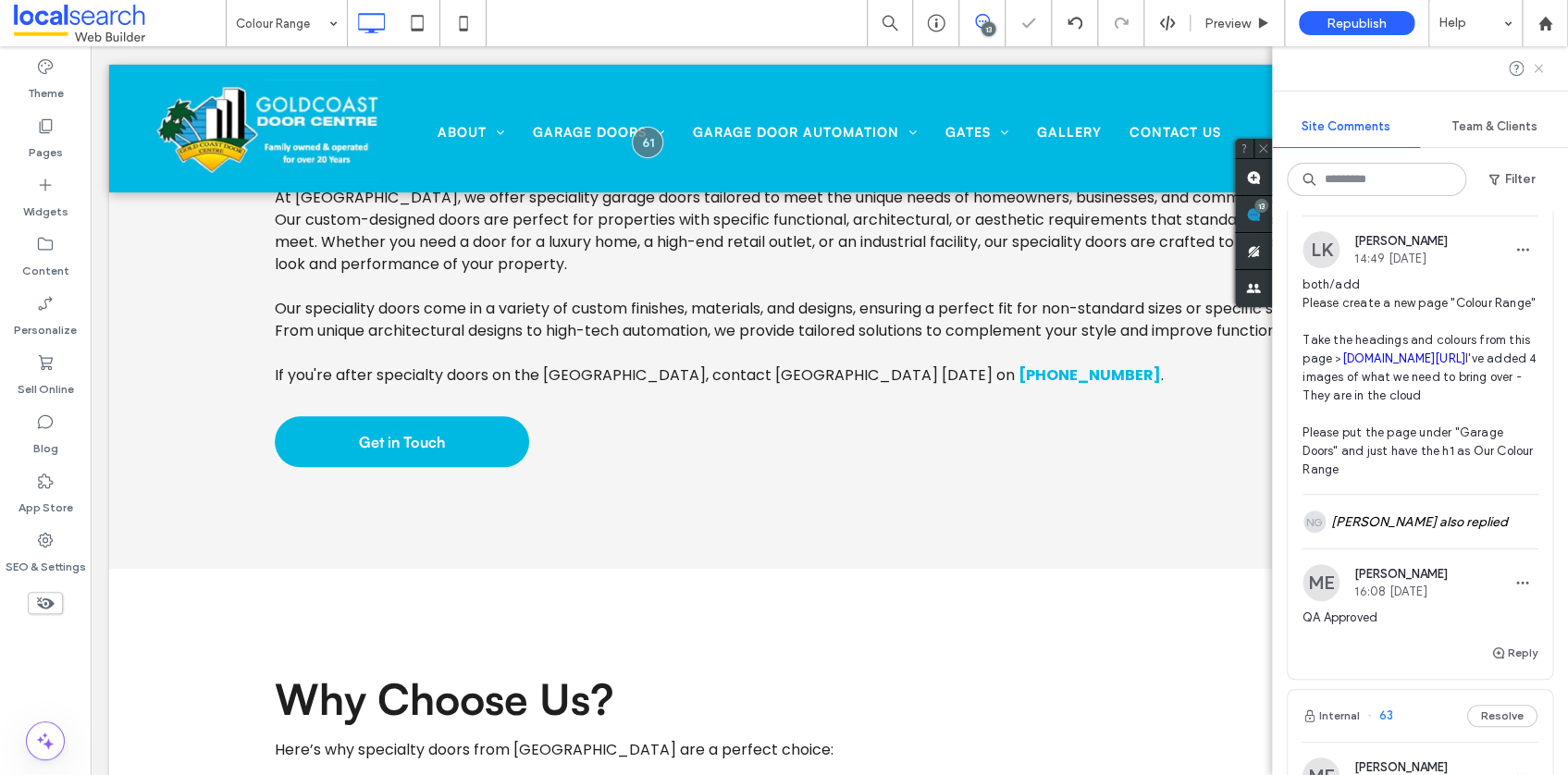
click at [1535, 72] on icon at bounding box center [1537, 68] width 14 height 14
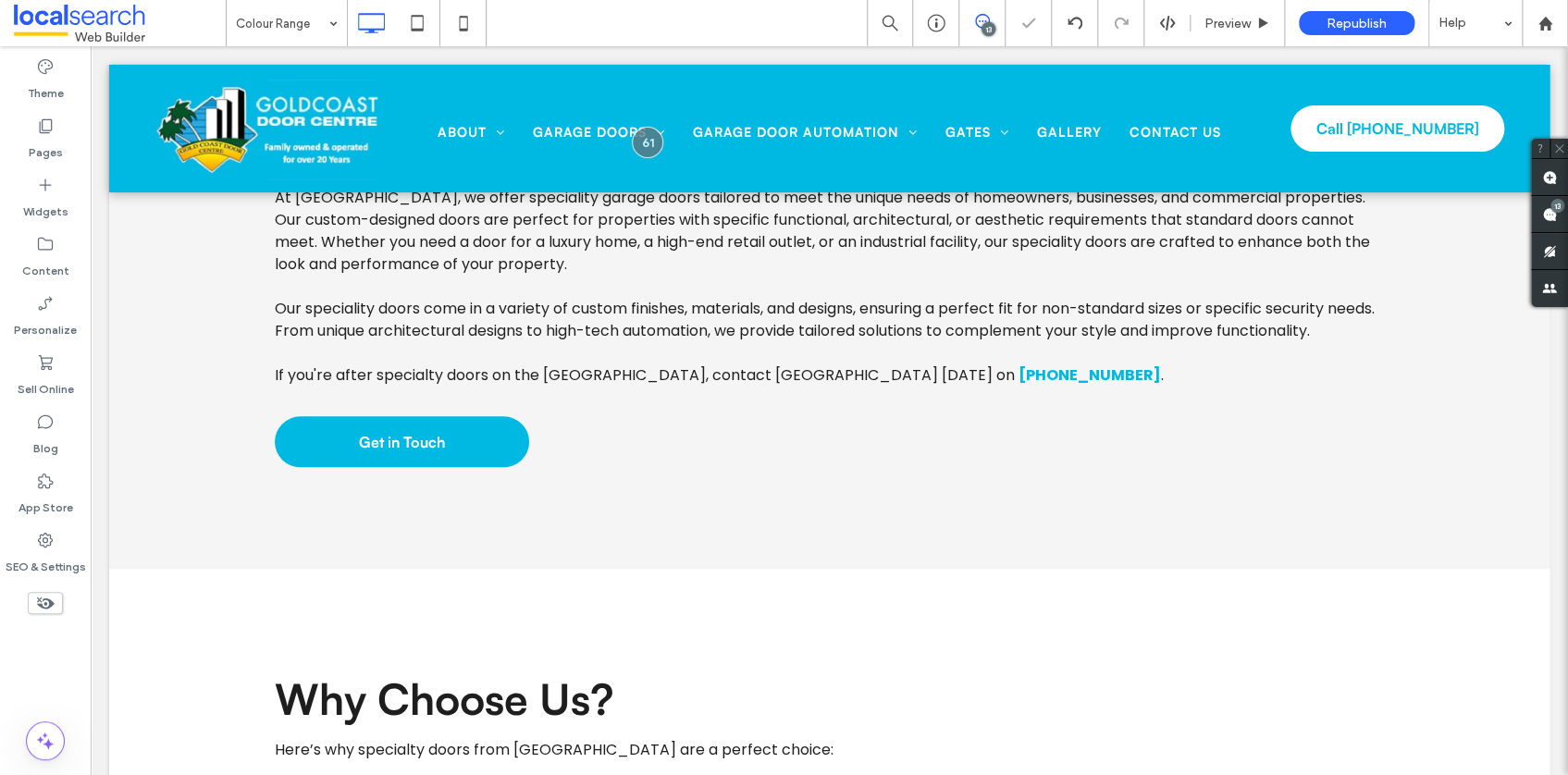
scroll to position [0, 0]
click at [47, 550] on label "SEO & Settings" at bounding box center [46, 562] width 80 height 26
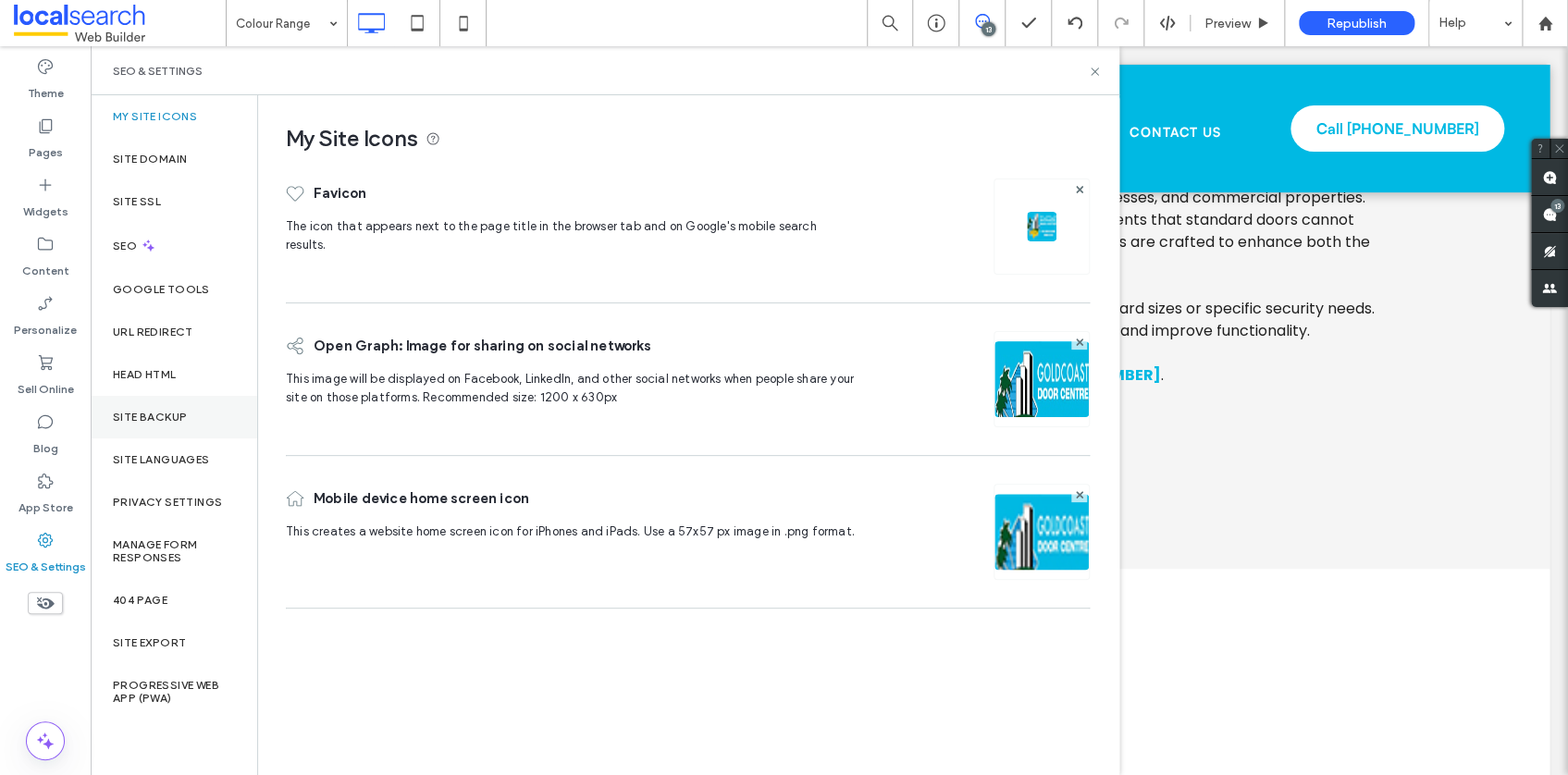
click at [181, 422] on label "Site Backup" at bounding box center [149, 418] width 74 height 13
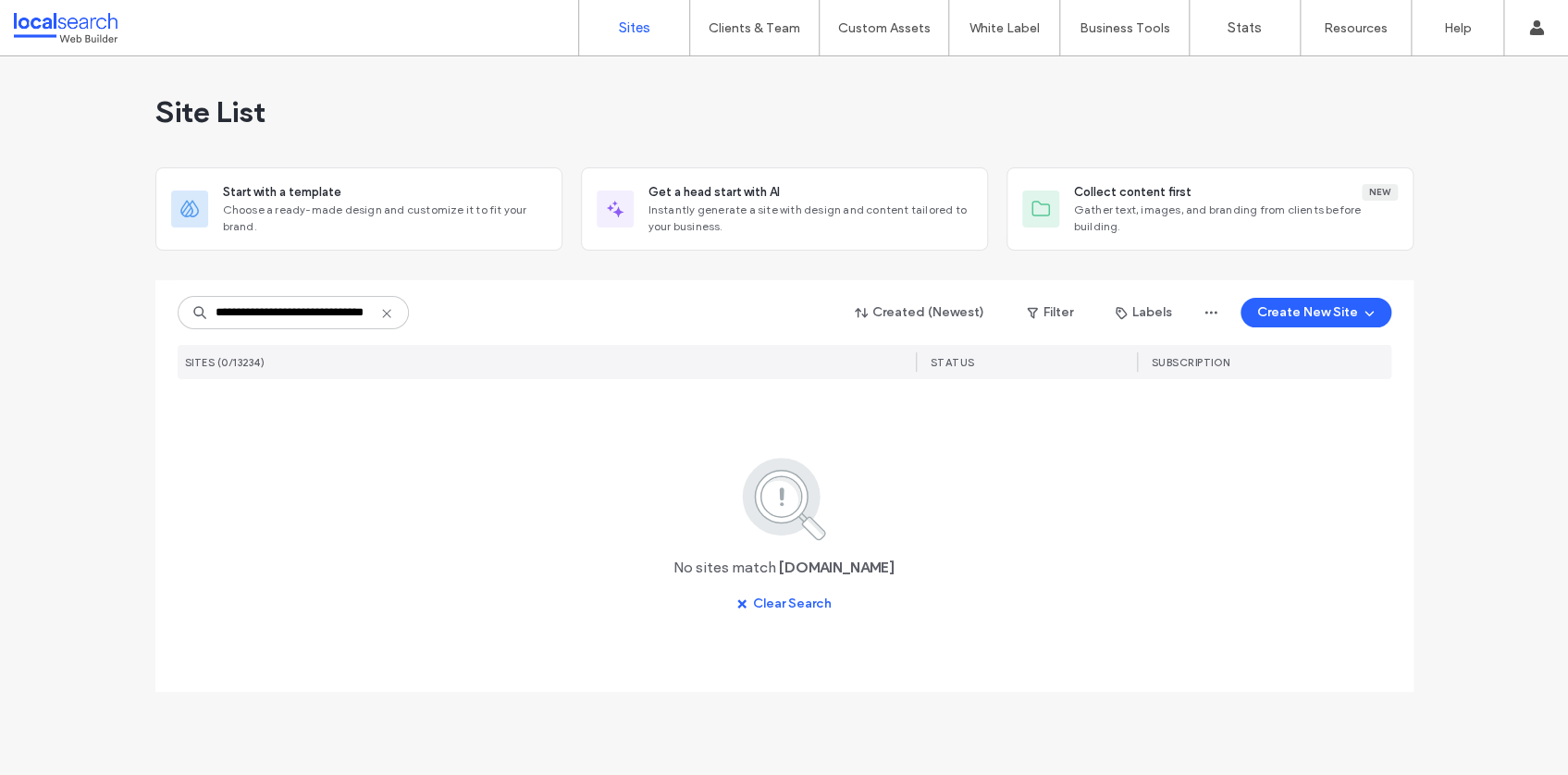
drag, startPoint x: 371, startPoint y: 311, endPoint x: 198, endPoint y: 290, distance: 174.3
click at [198, 290] on div "**********" at bounding box center [784, 449] width 1214 height 338
